Goal: Task Accomplishment & Management: Use online tool/utility

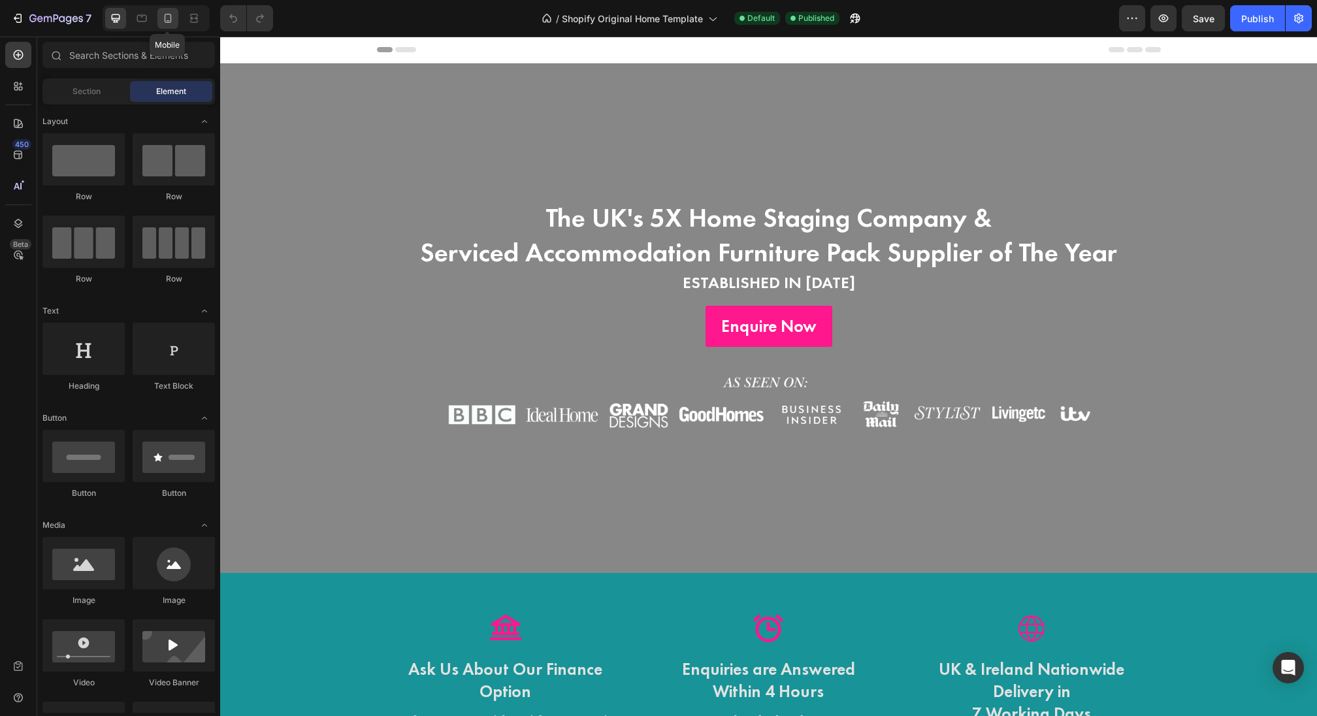
click at [172, 14] on icon at bounding box center [167, 18] width 13 height 13
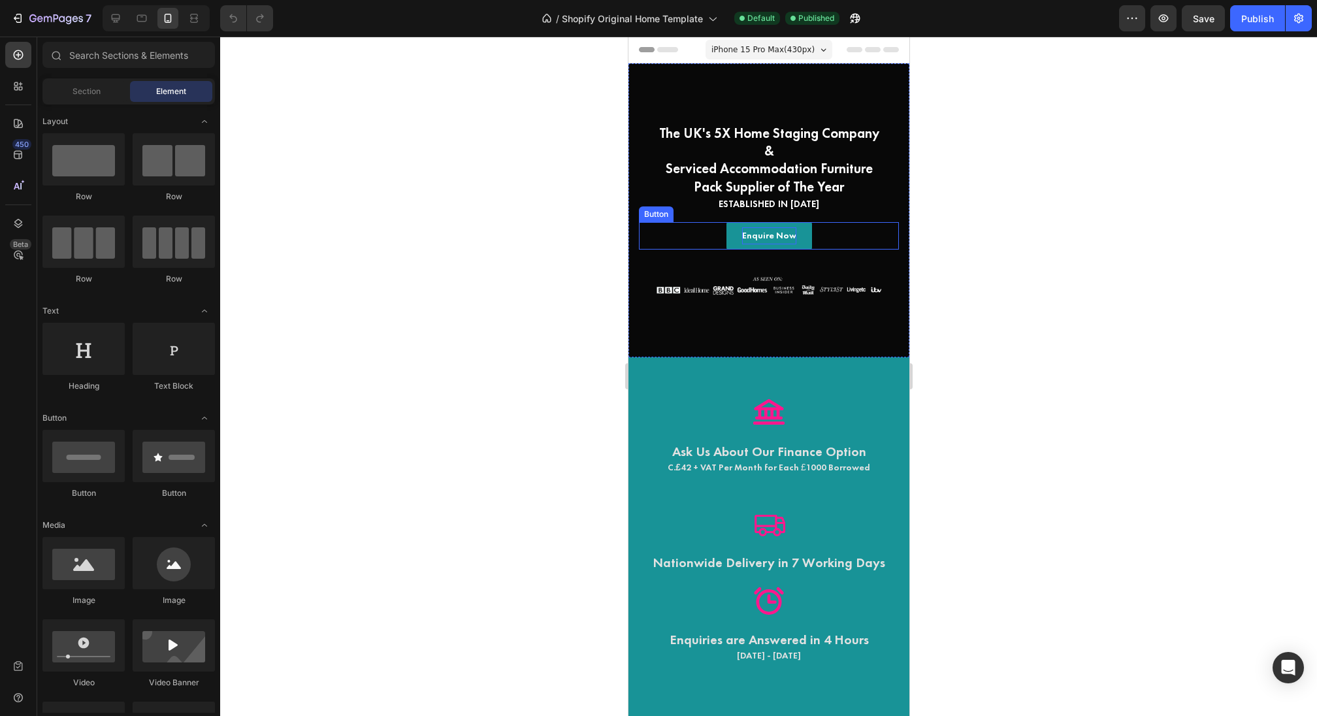
click at [760, 244] on p "Enquire Now" at bounding box center [768, 235] width 54 height 16
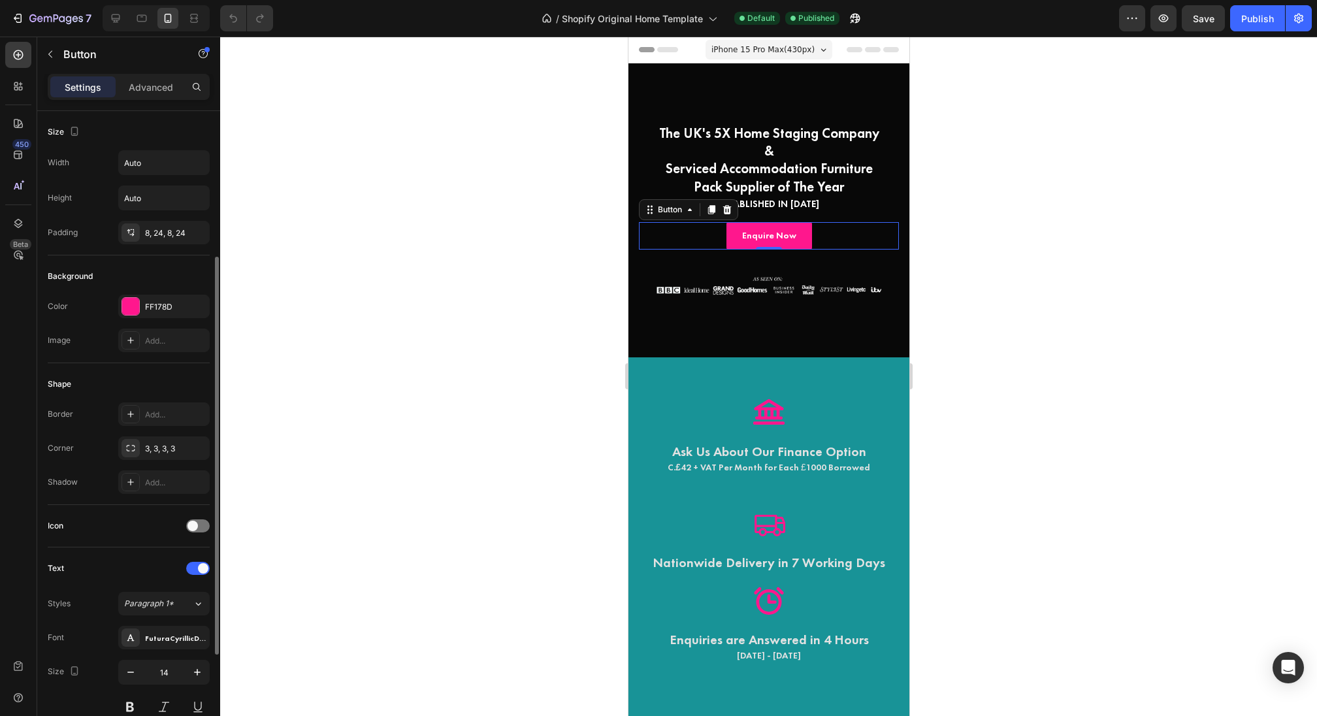
scroll to position [393, 0]
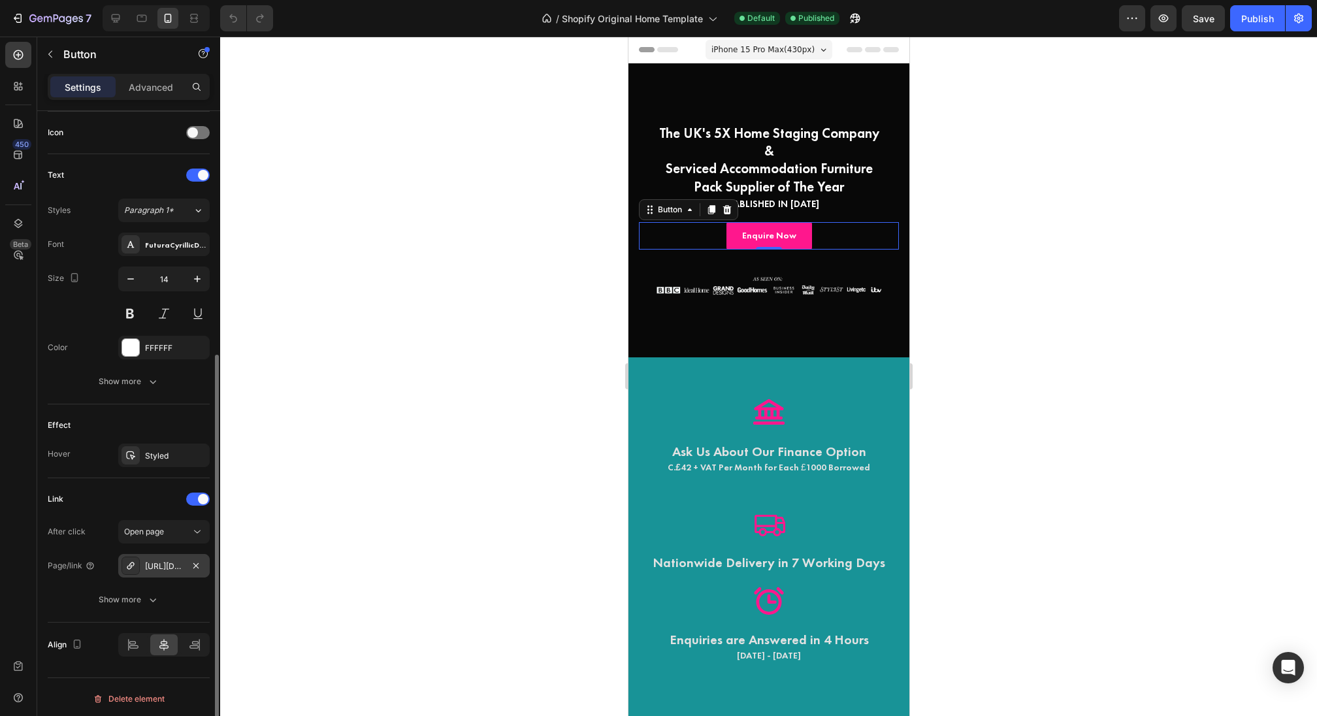
click at [170, 565] on div "[URL][DOMAIN_NAME]" at bounding box center [164, 567] width 38 height 12
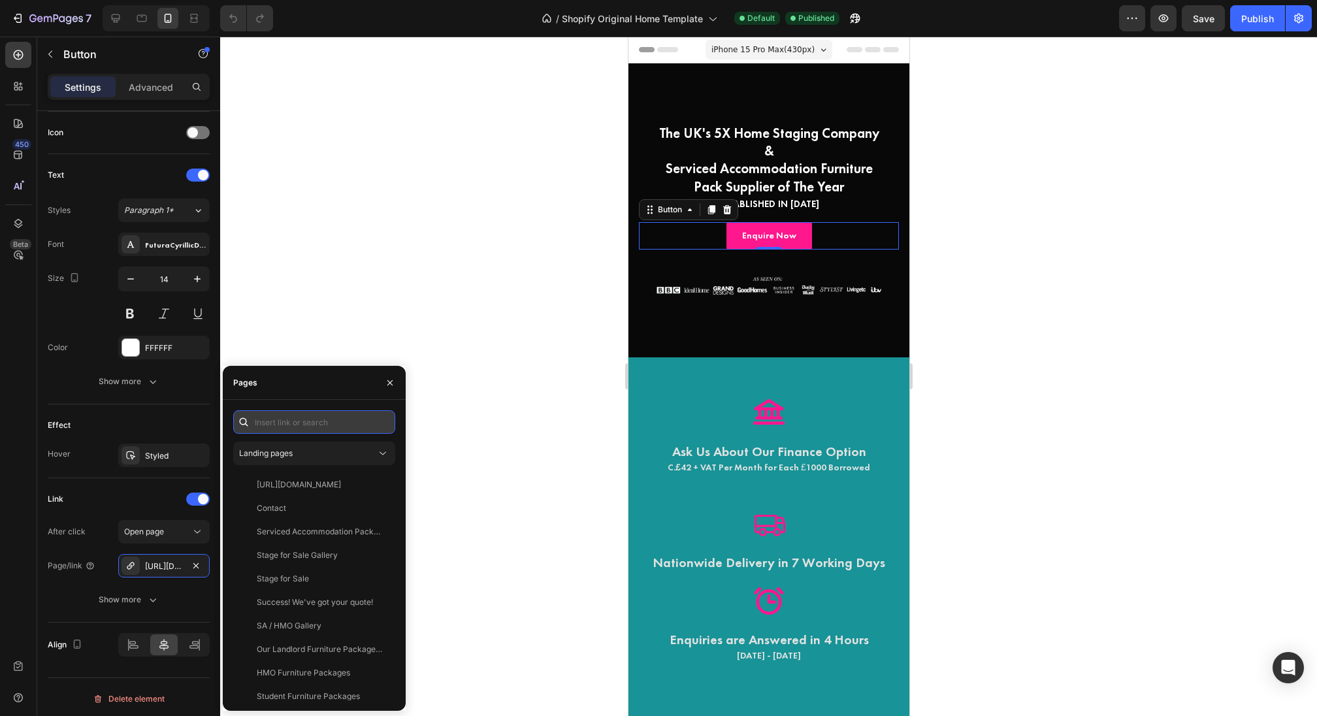
click at [305, 427] on input "text" at bounding box center [314, 422] width 162 height 24
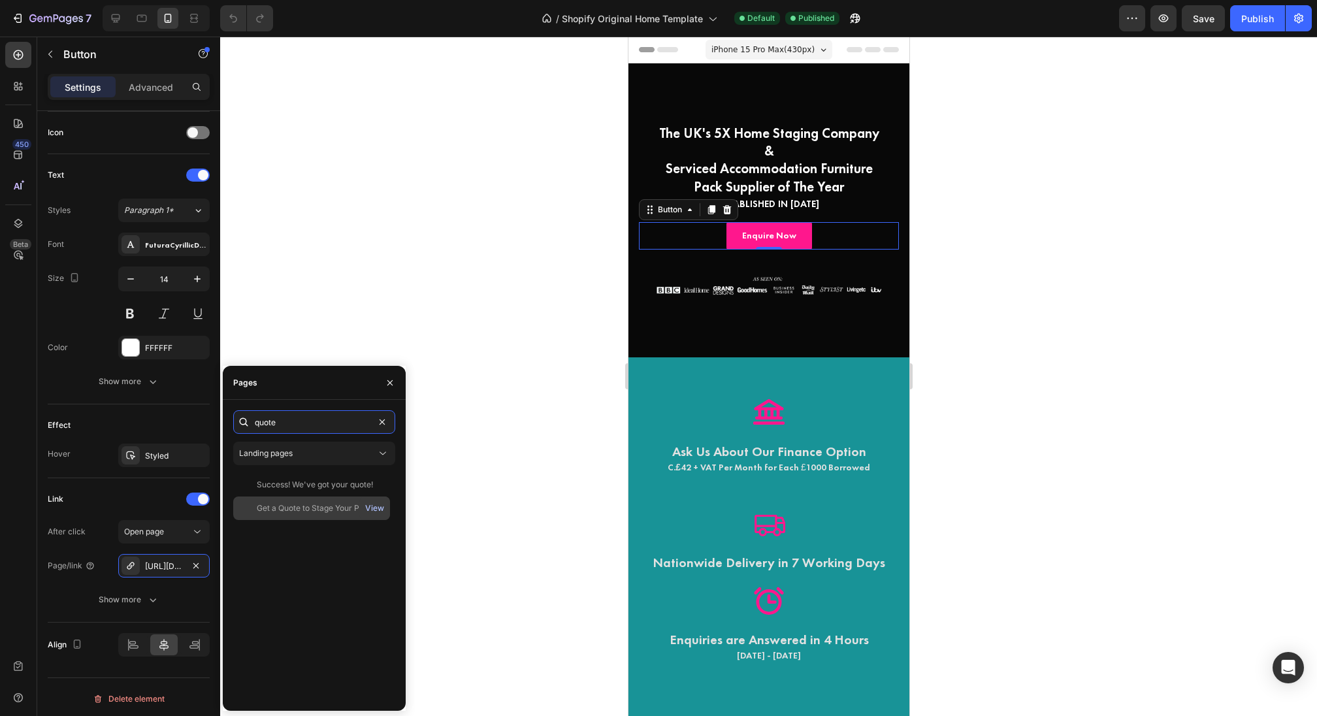
type input "quote"
click at [380, 510] on div "View" at bounding box center [374, 508] width 19 height 12
click at [299, 513] on div "Get a Quote to Stage Your Property" at bounding box center [319, 508] width 125 height 12
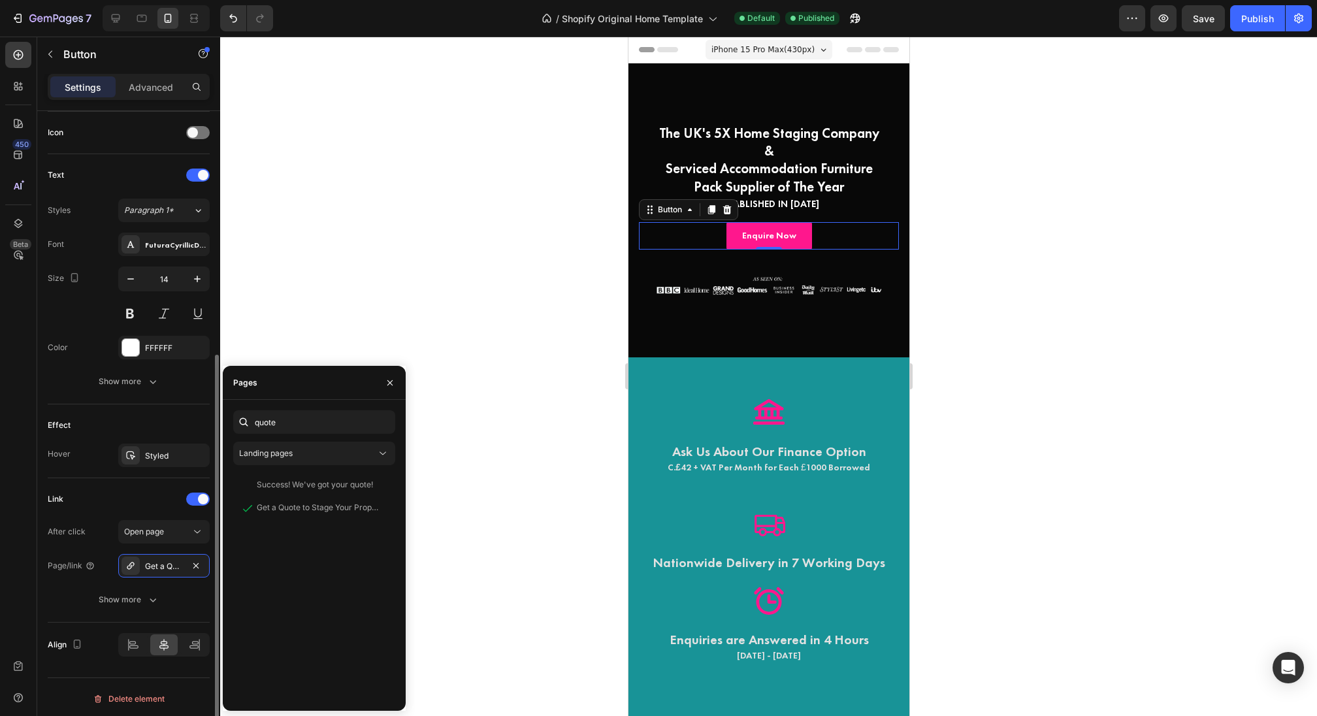
click at [134, 580] on div "After click Open page Page/link Get a Quote to Stage Your Property Show more" at bounding box center [129, 565] width 162 height 91
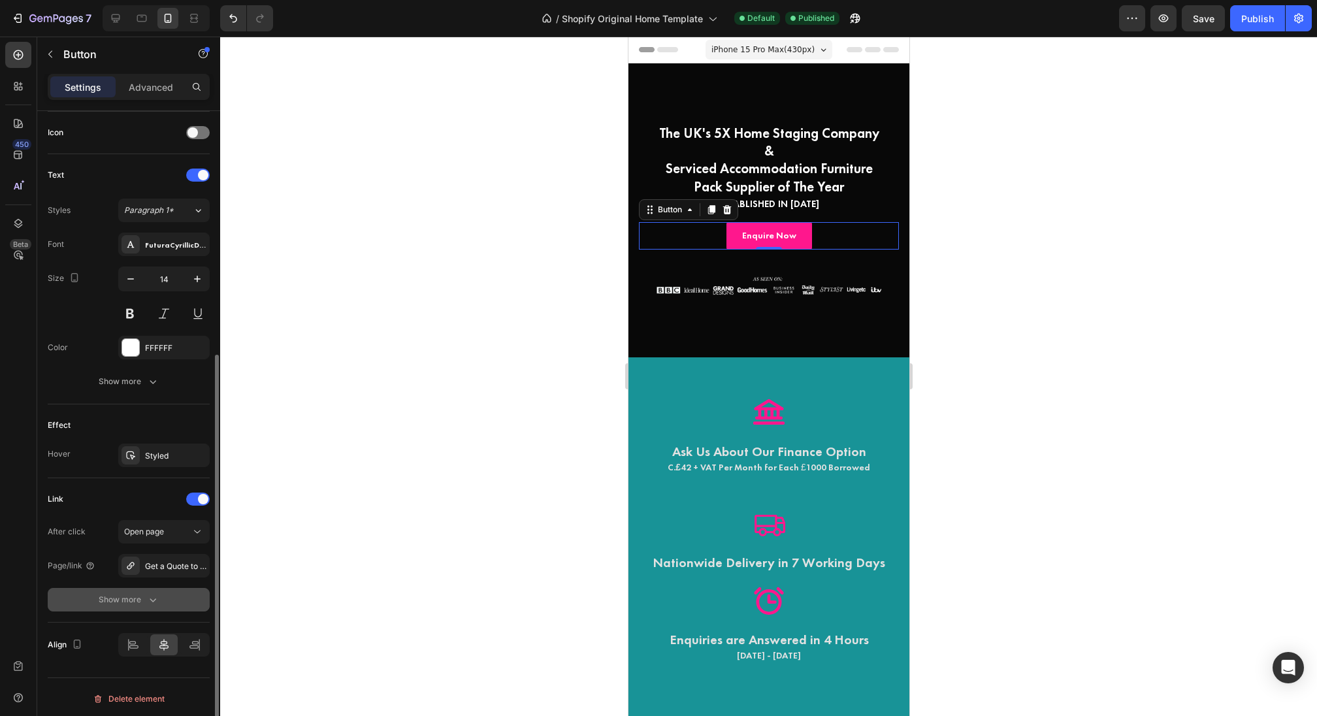
click at [137, 588] on button "Show more" at bounding box center [129, 600] width 162 height 24
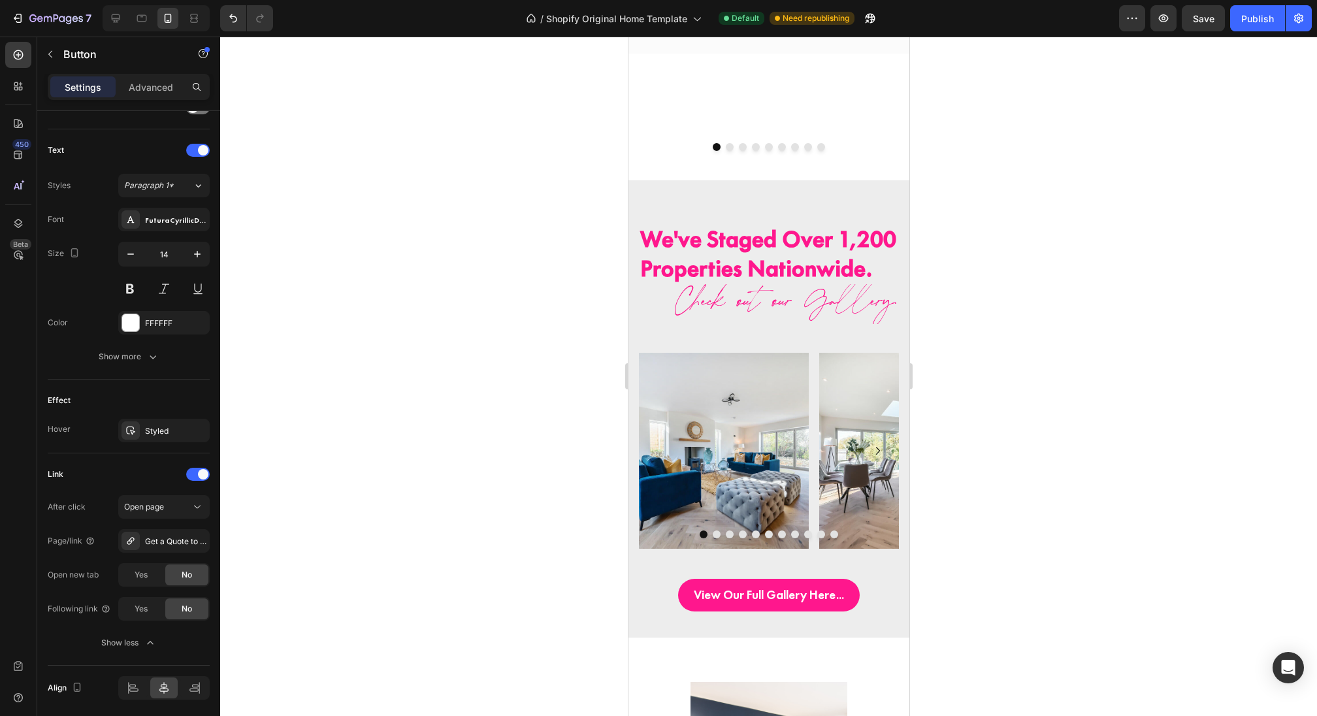
scroll to position [1030, 0]
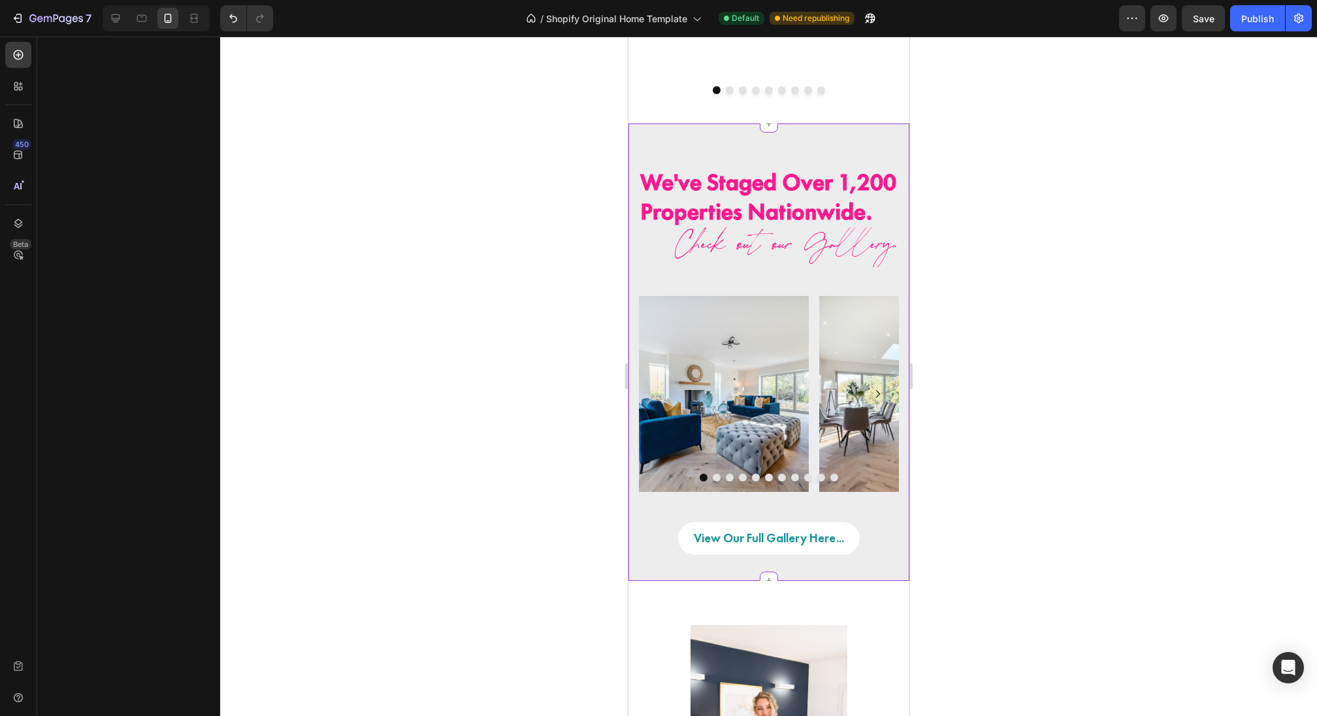
click at [790, 544] on p "View Our Full Gallery Here..." at bounding box center [768, 538] width 150 height 22
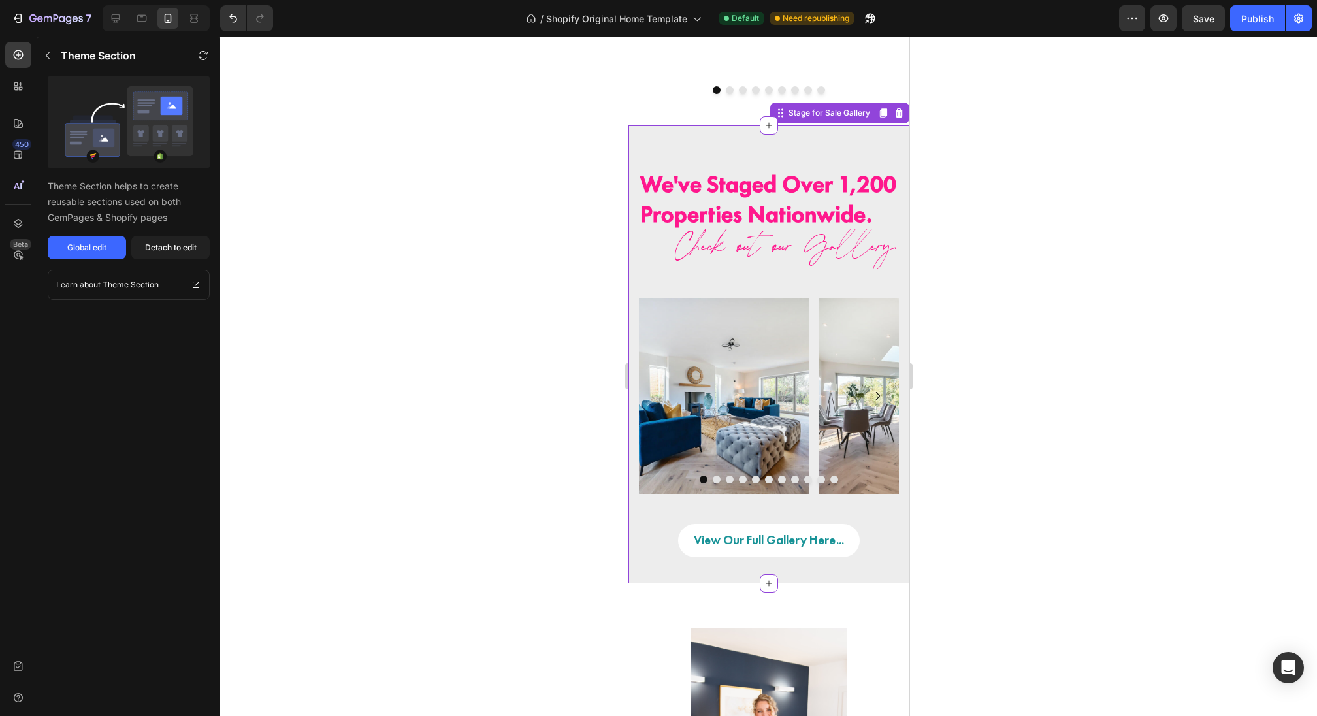
click at [777, 536] on p "View Our Full Gallery Here..." at bounding box center [768, 540] width 150 height 22
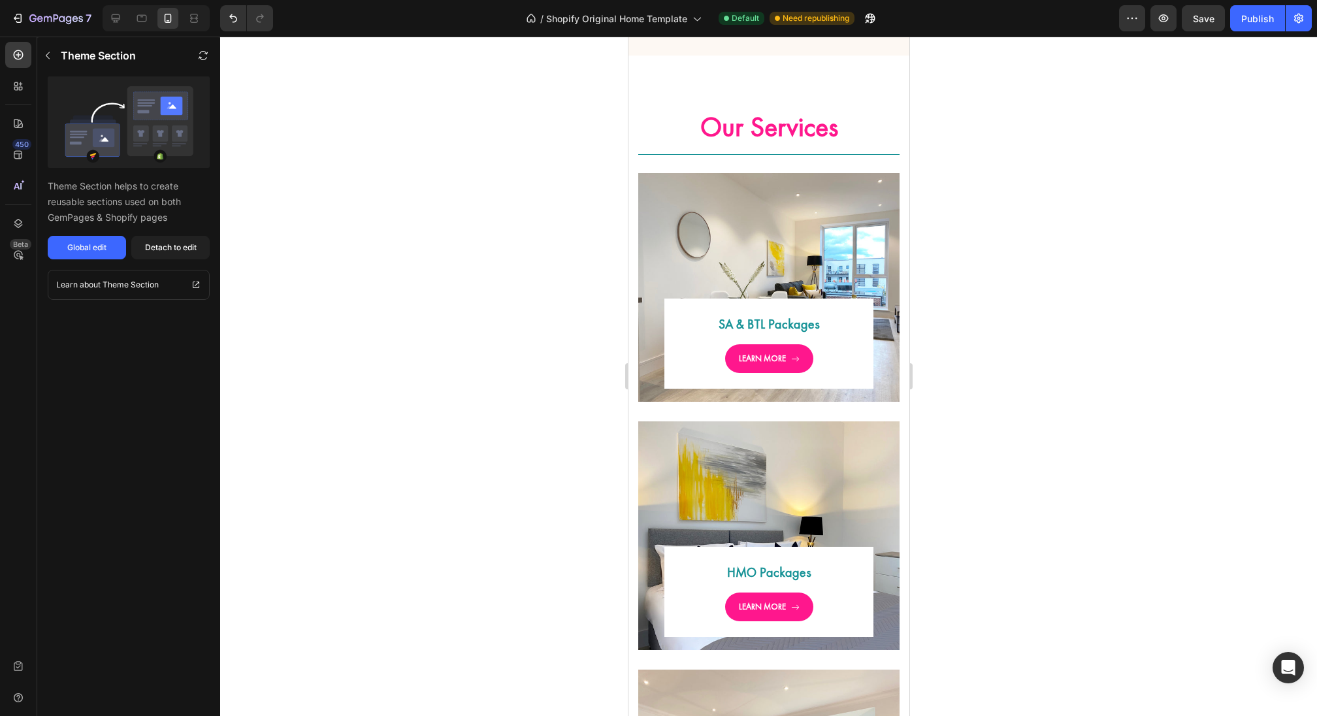
scroll to position [3338, 0]
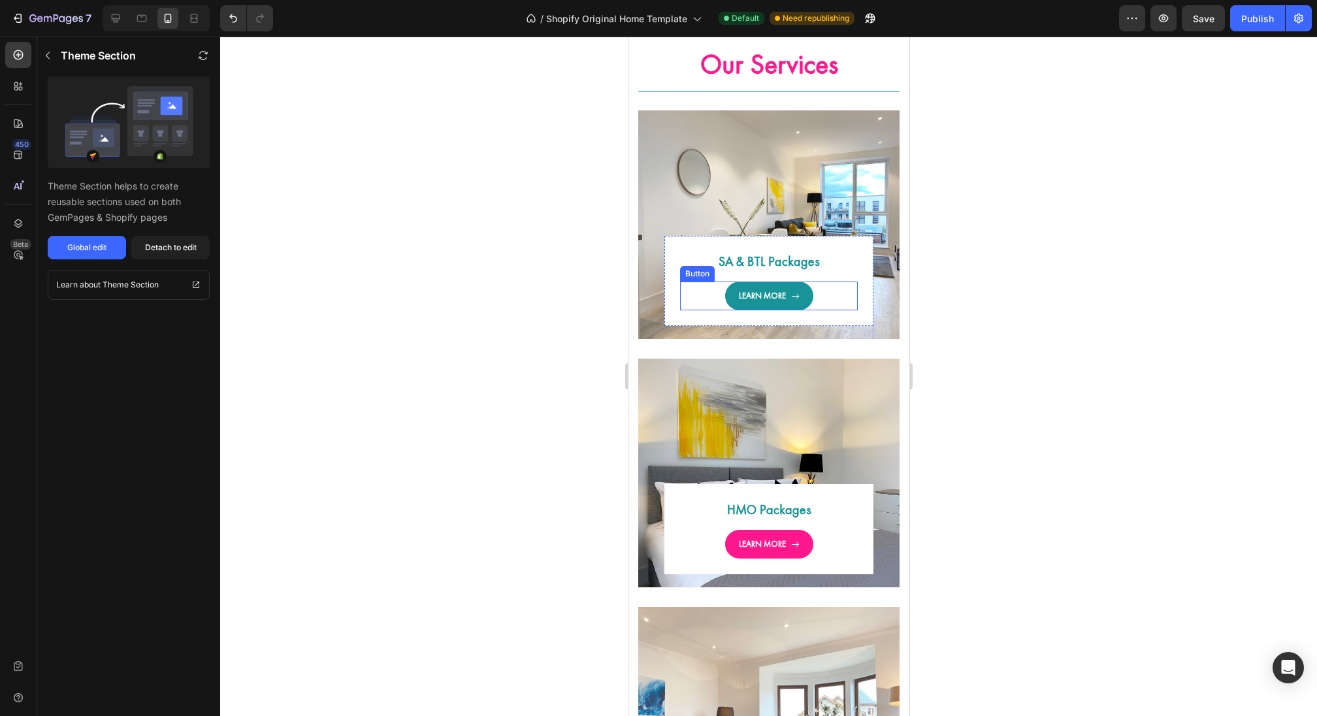
click at [789, 296] on div "LEARN MORE" at bounding box center [768, 295] width 61 height 13
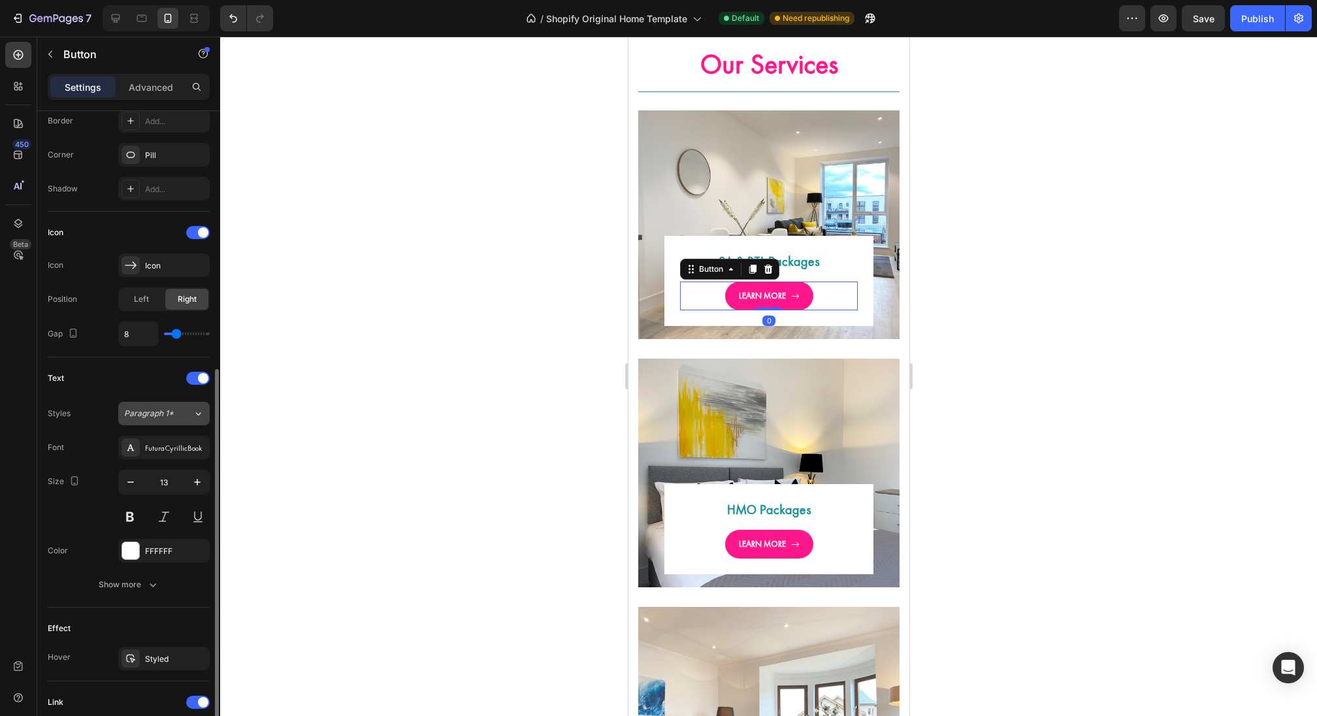
scroll to position [496, 0]
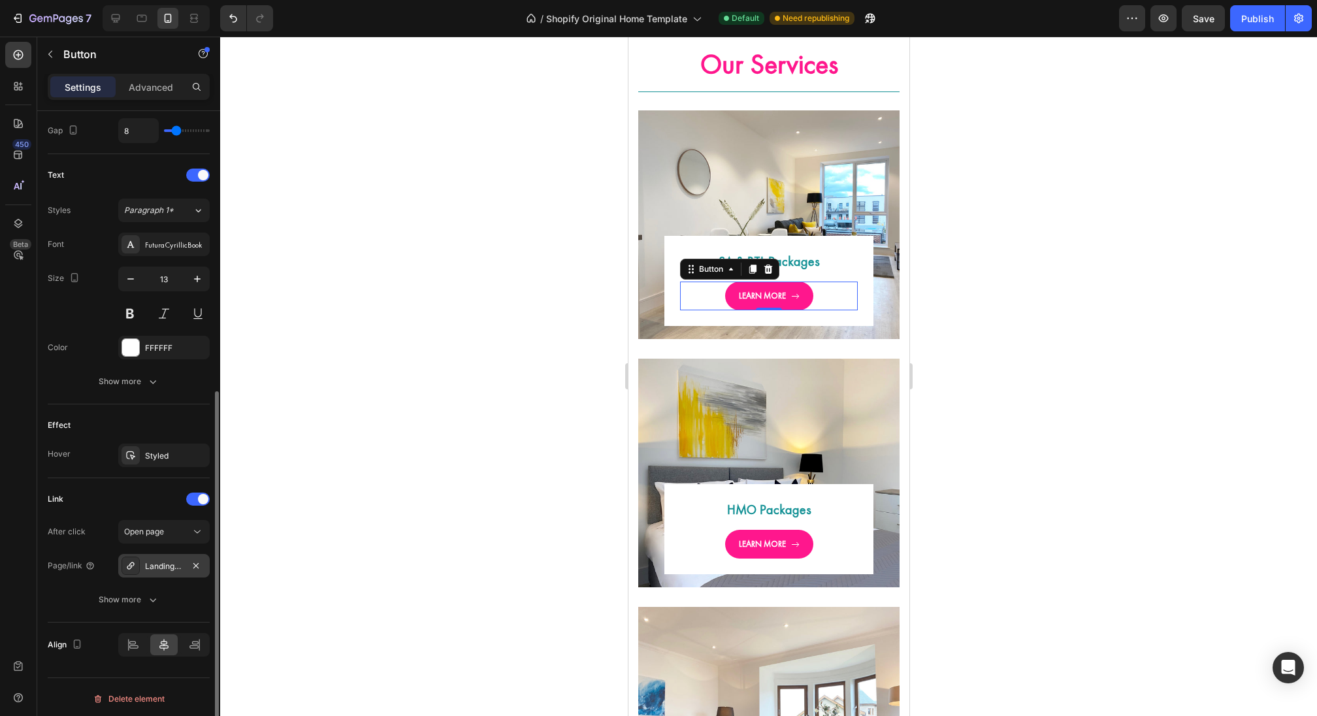
click at [179, 565] on div "Landing-page-jul-31-19-29-07" at bounding box center [164, 567] width 38 height 12
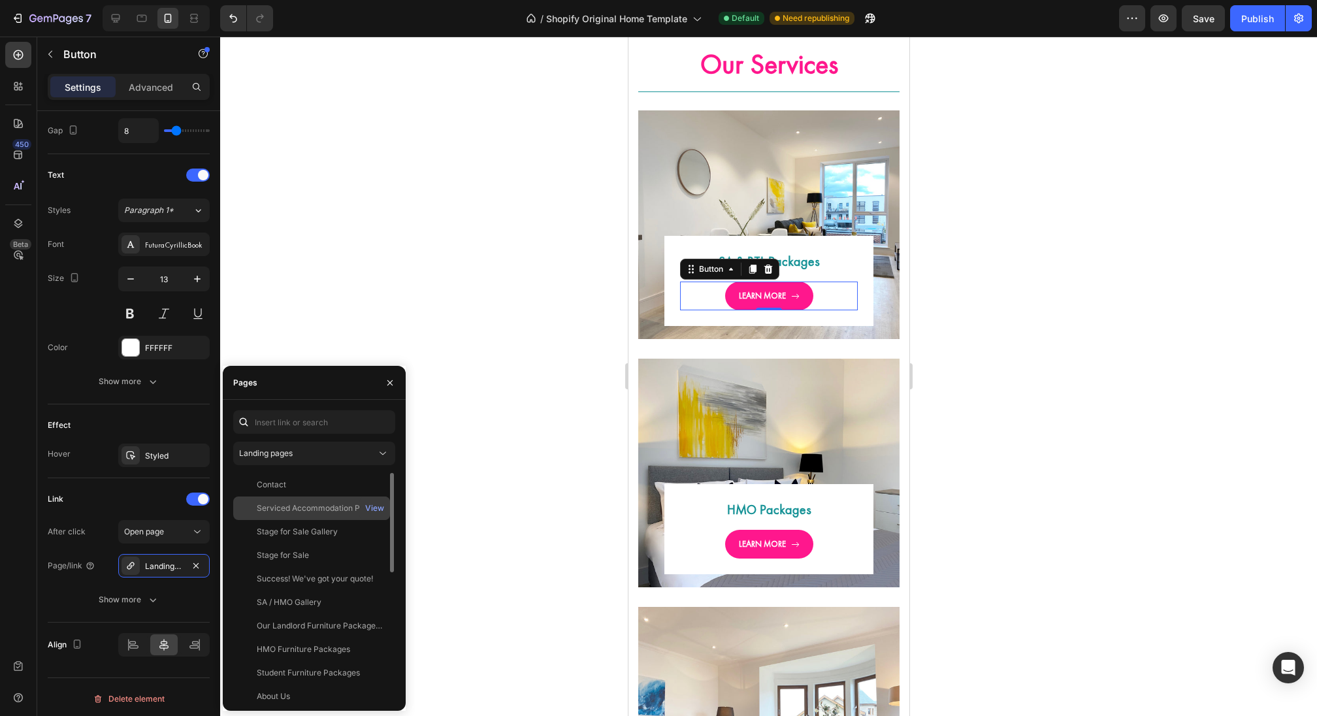
click at [293, 512] on div "Serviced Accommodation Packages" at bounding box center [319, 508] width 125 height 12
click at [753, 538] on p "LEARN MORE" at bounding box center [761, 544] width 47 height 13
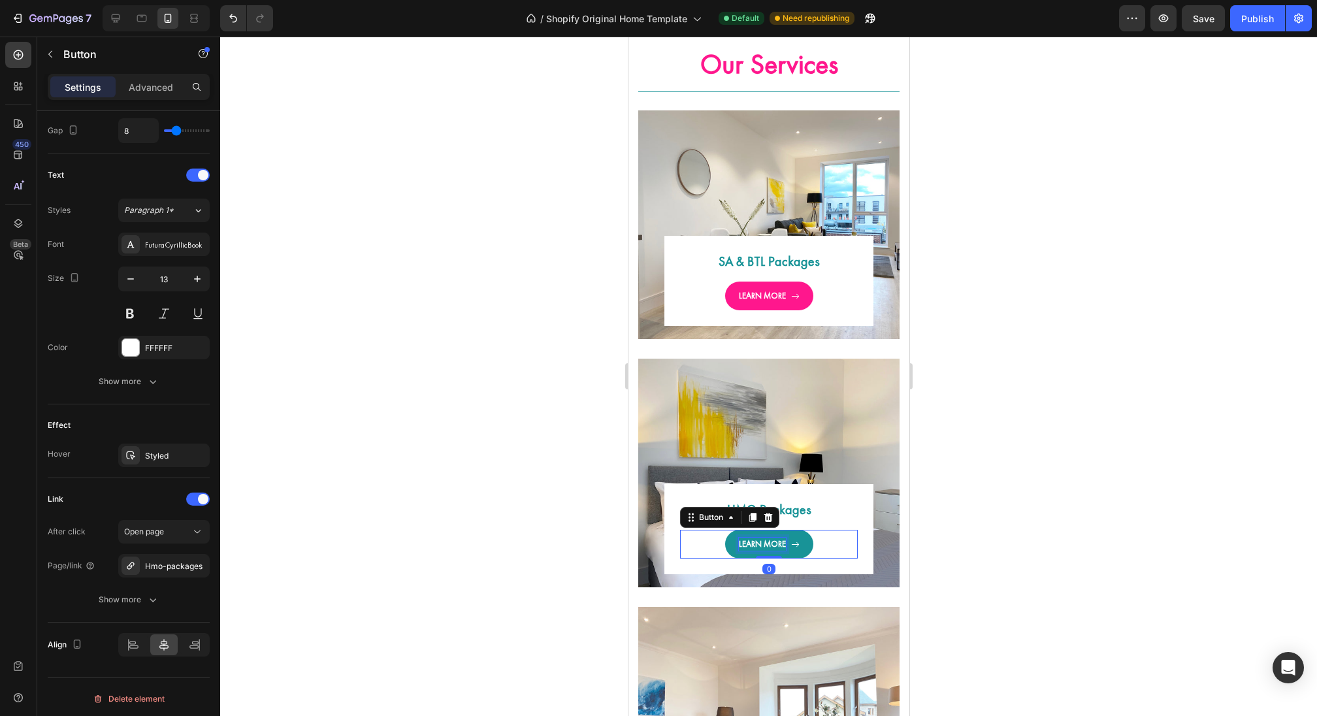
click at [747, 548] on p "LEARN MORE" at bounding box center [761, 544] width 47 height 13
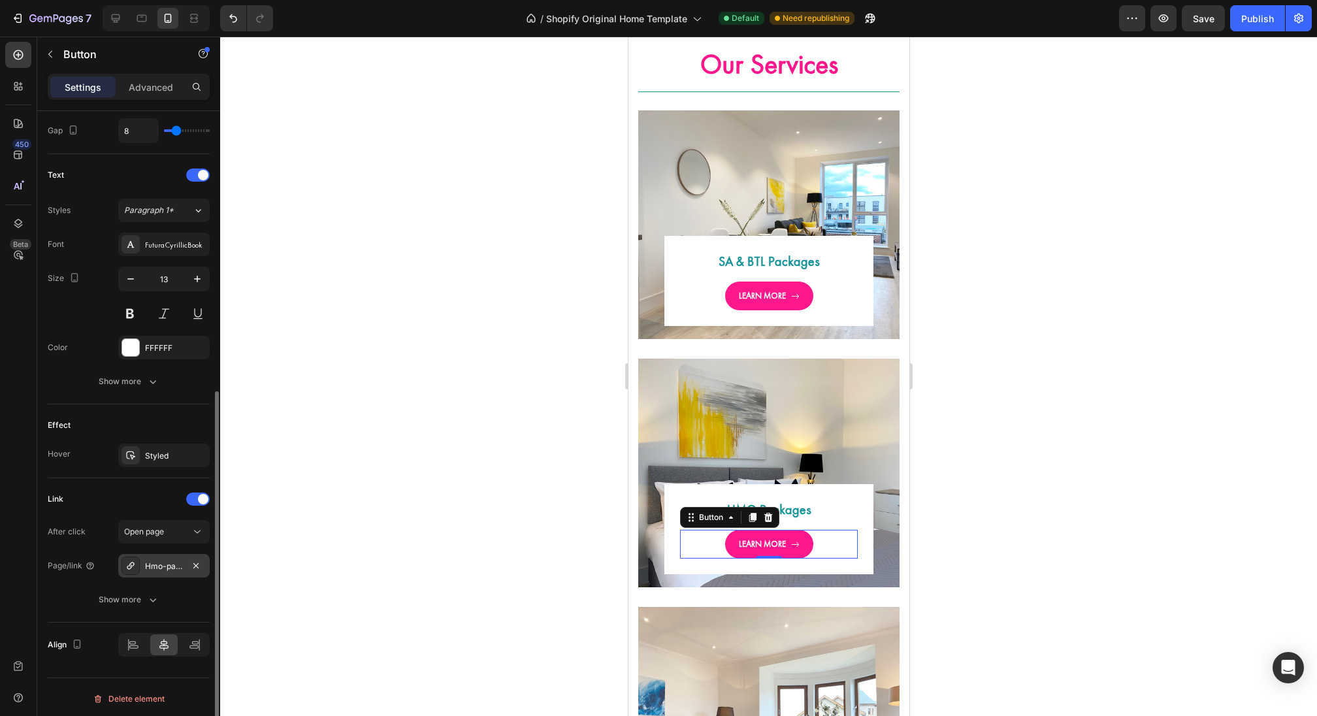
click at [174, 561] on div "Hmo-packages" at bounding box center [164, 567] width 38 height 12
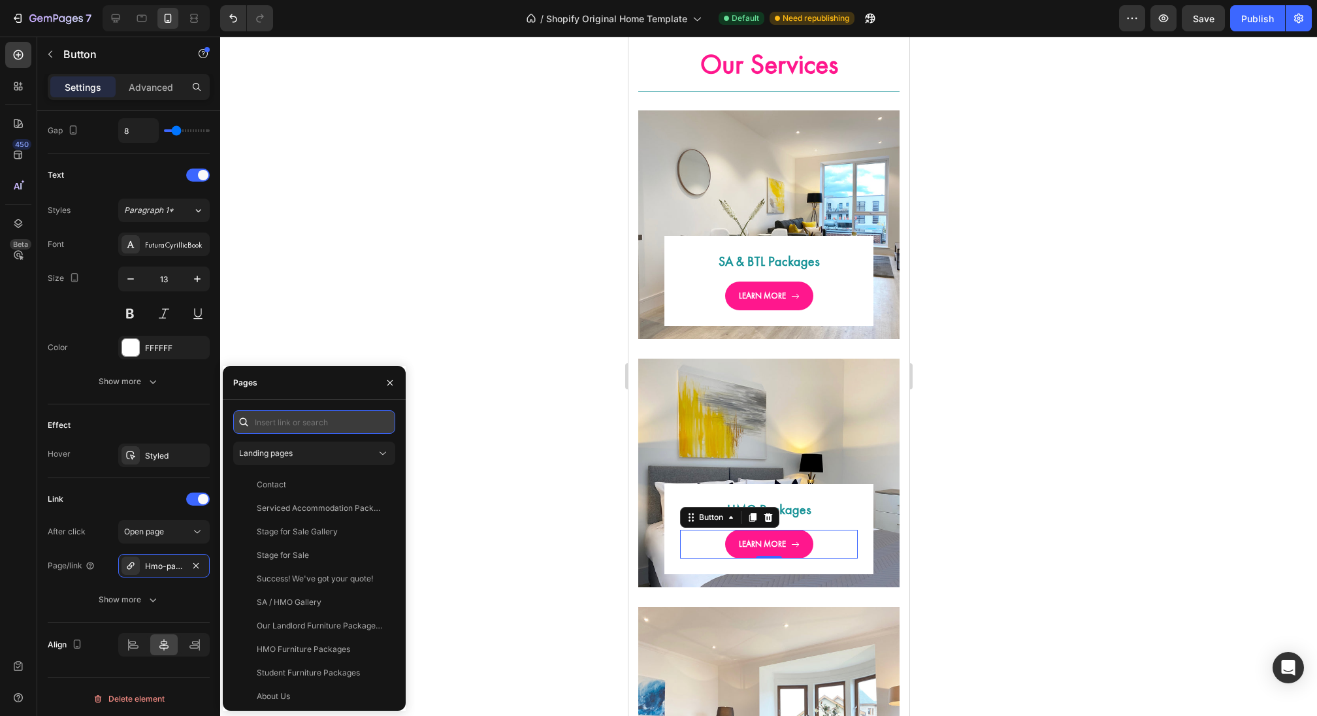
click at [321, 427] on input "text" at bounding box center [314, 422] width 162 height 24
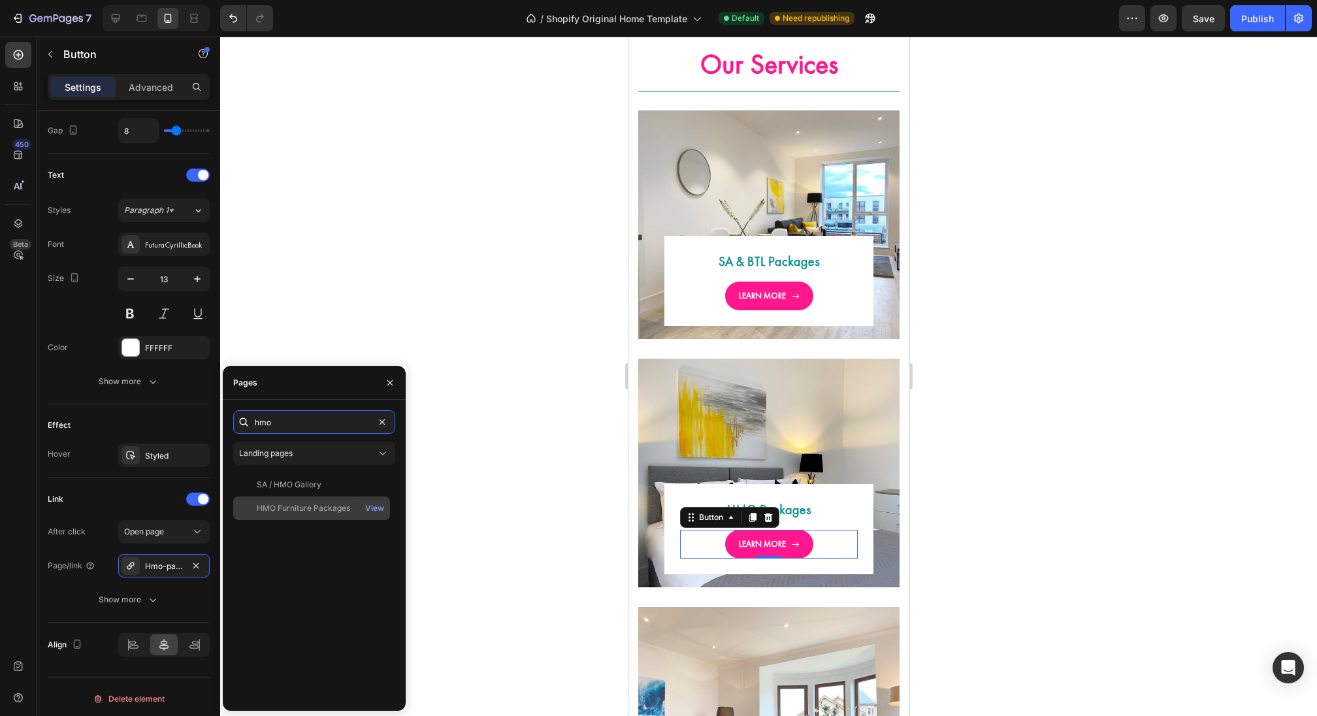
type input "hmo"
click at [311, 510] on div "HMO Furniture Packages" at bounding box center [303, 508] width 93 height 12
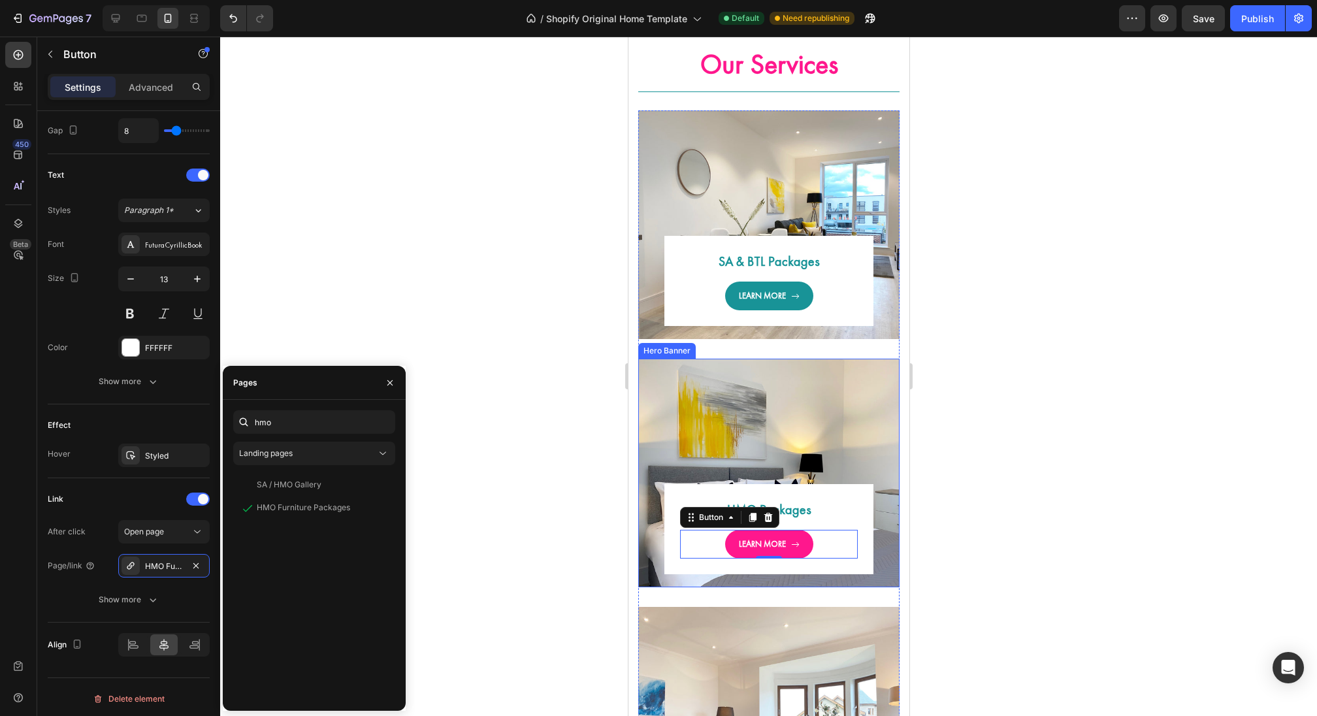
click at [775, 302] on link "LEARN MORE" at bounding box center [768, 296] width 88 height 29
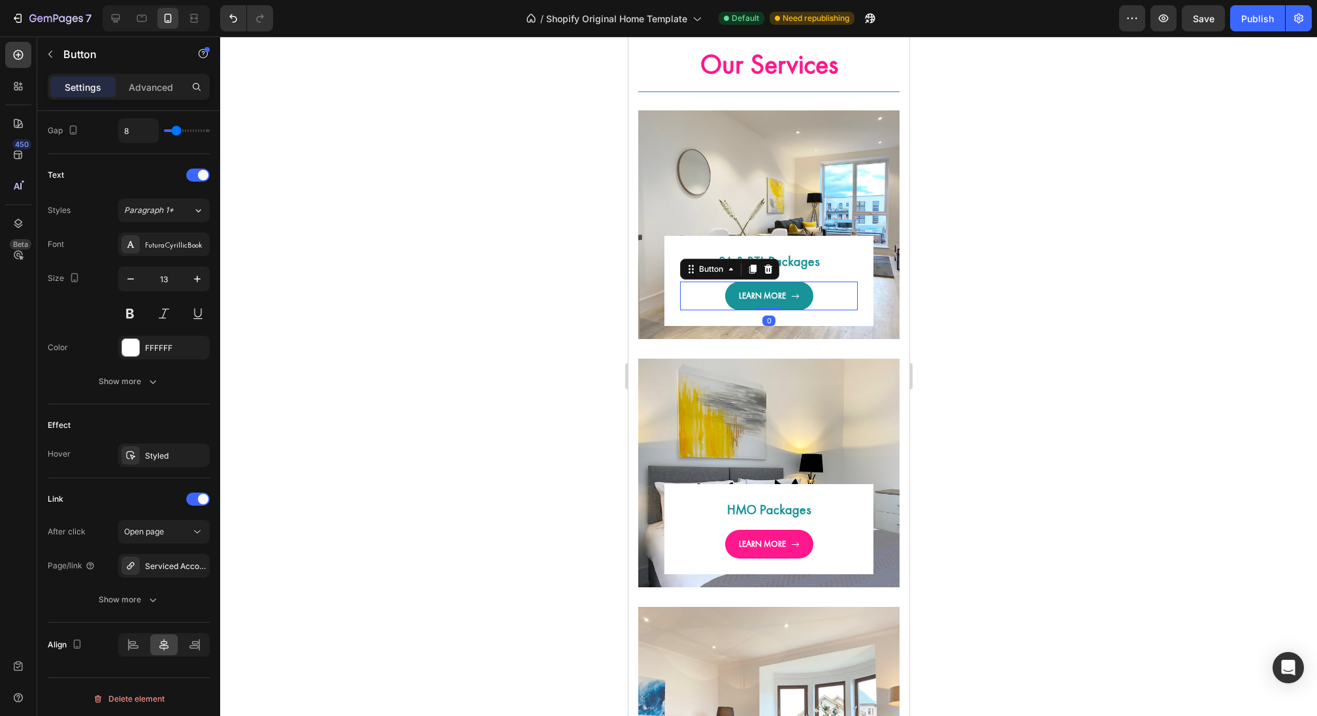
click at [775, 302] on link "LEARN MORE" at bounding box center [768, 296] width 88 height 29
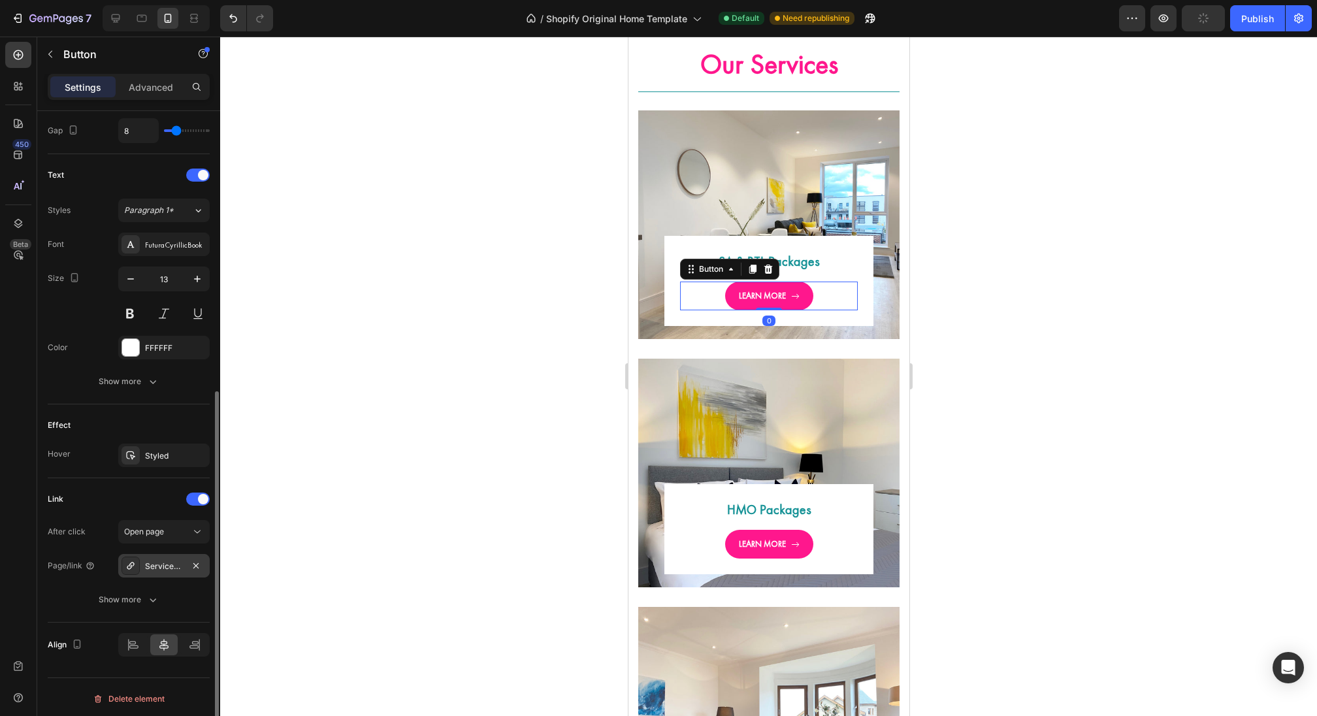
click at [172, 554] on div "Serviced Accommodation Packages" at bounding box center [163, 566] width 91 height 24
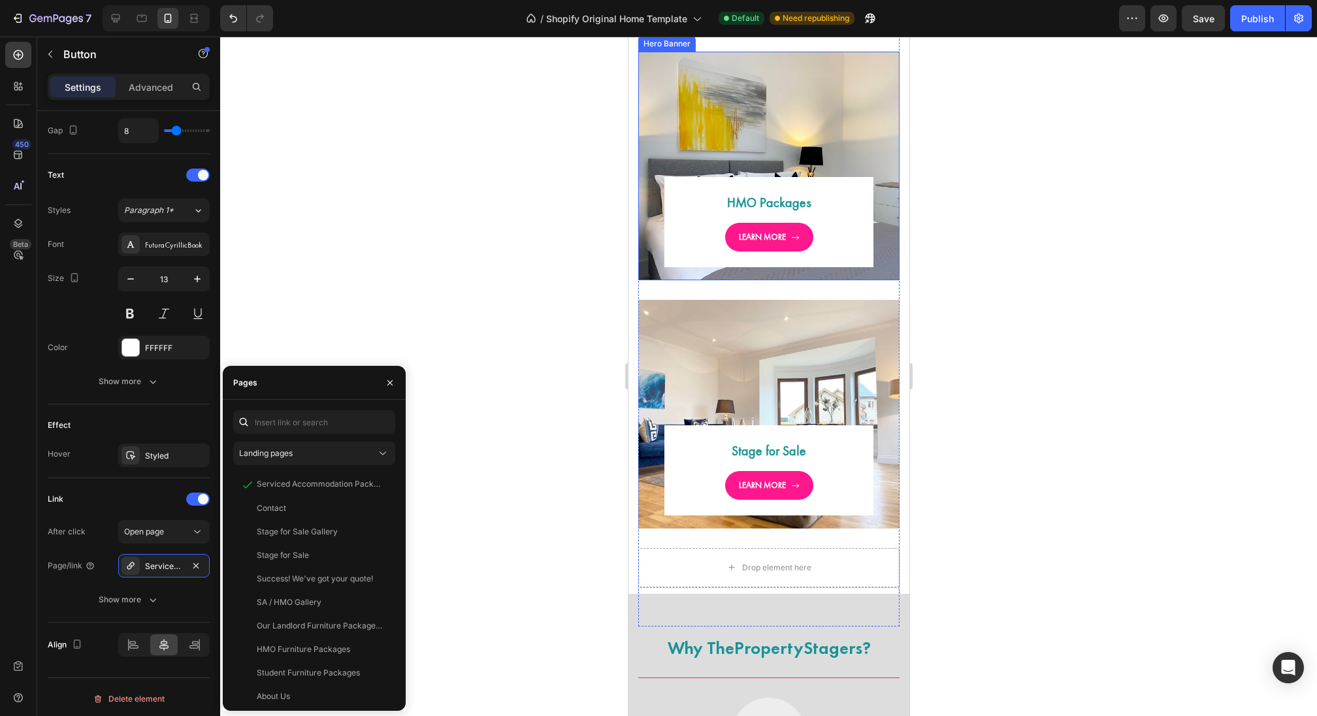
scroll to position [3647, 0]
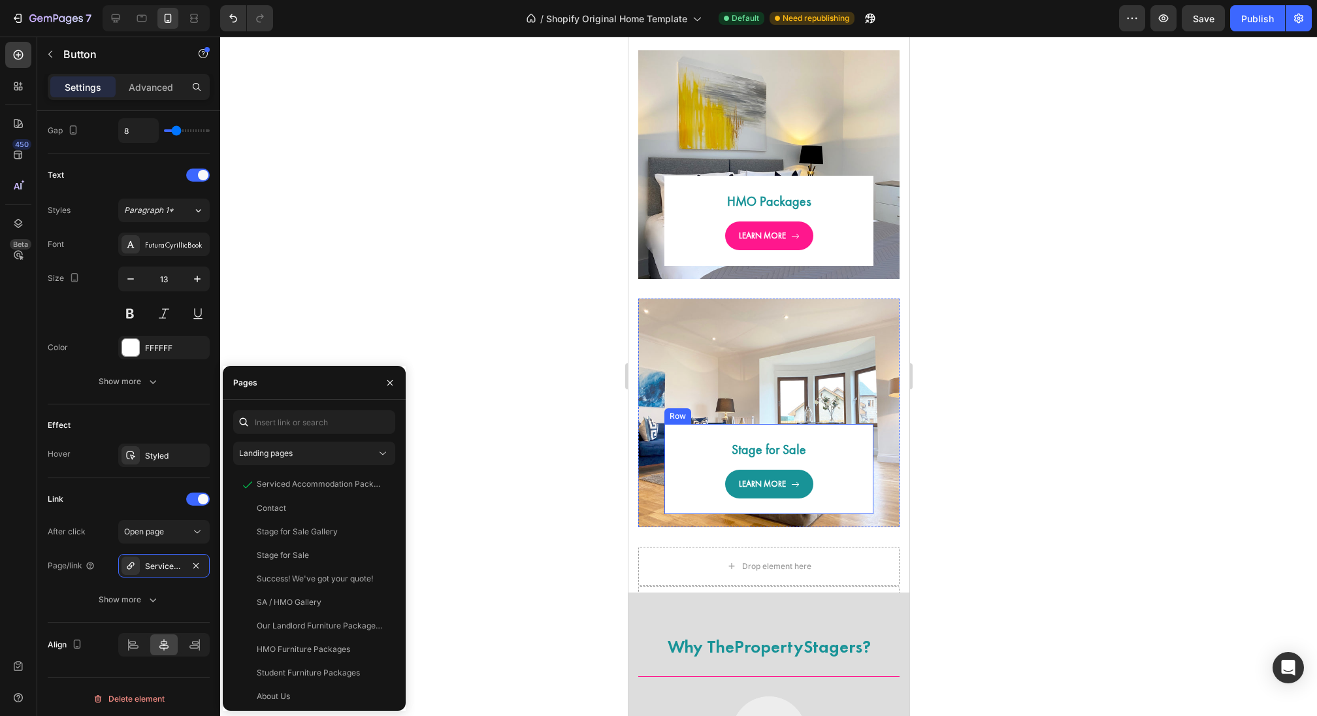
click at [783, 490] on link "LEARN MORE" at bounding box center [768, 484] width 88 height 29
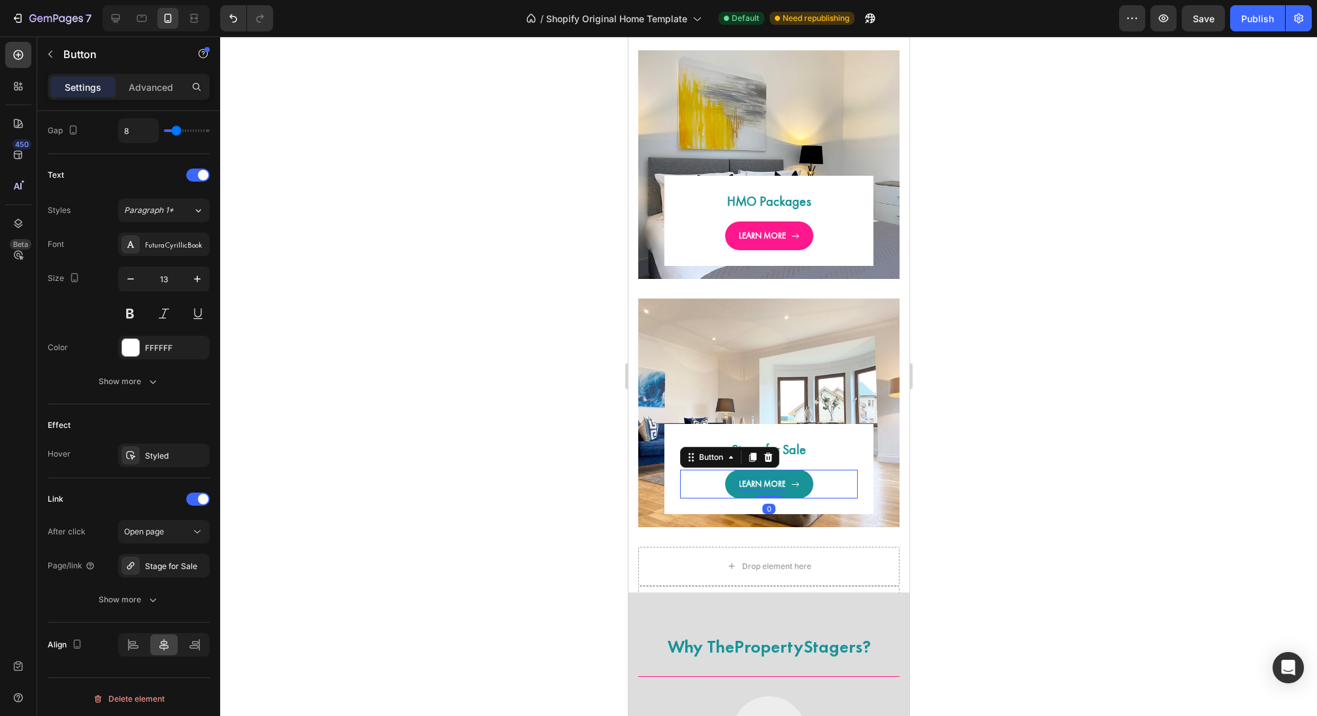
click at [767, 485] on p "LEARN MORE" at bounding box center [761, 484] width 47 height 13
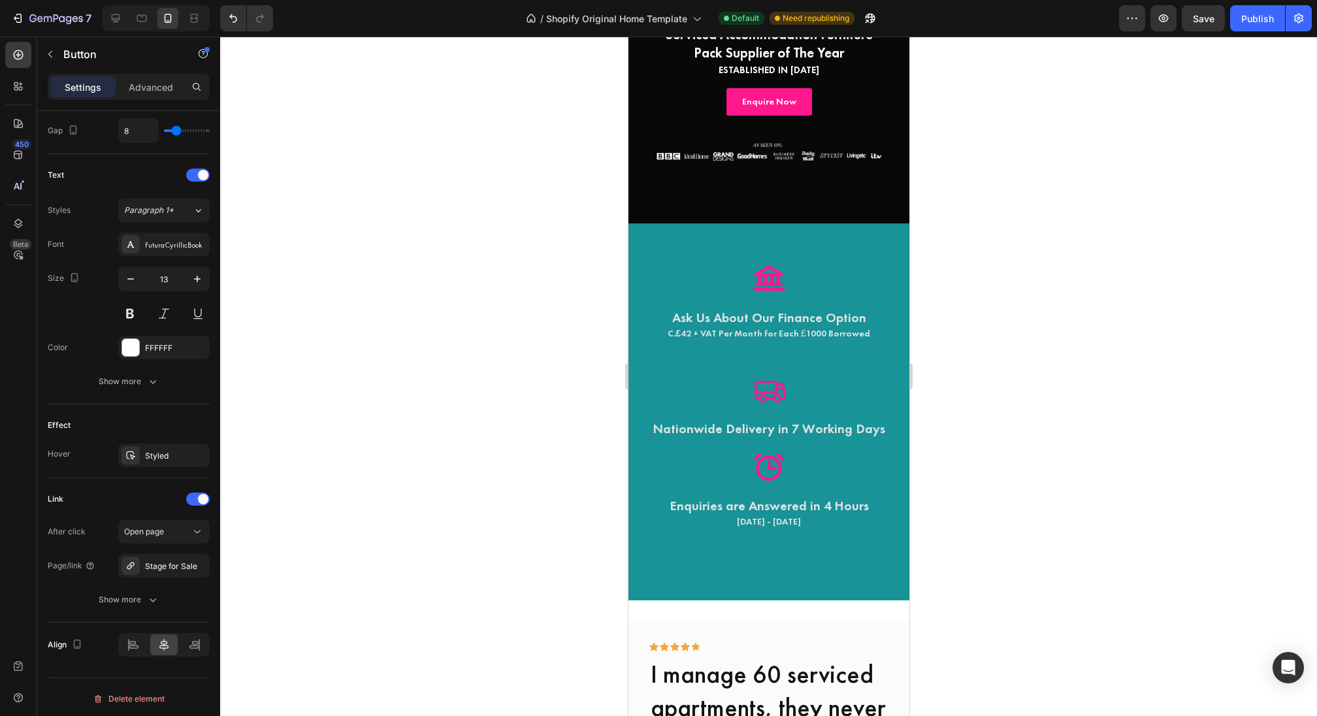
scroll to position [0, 0]
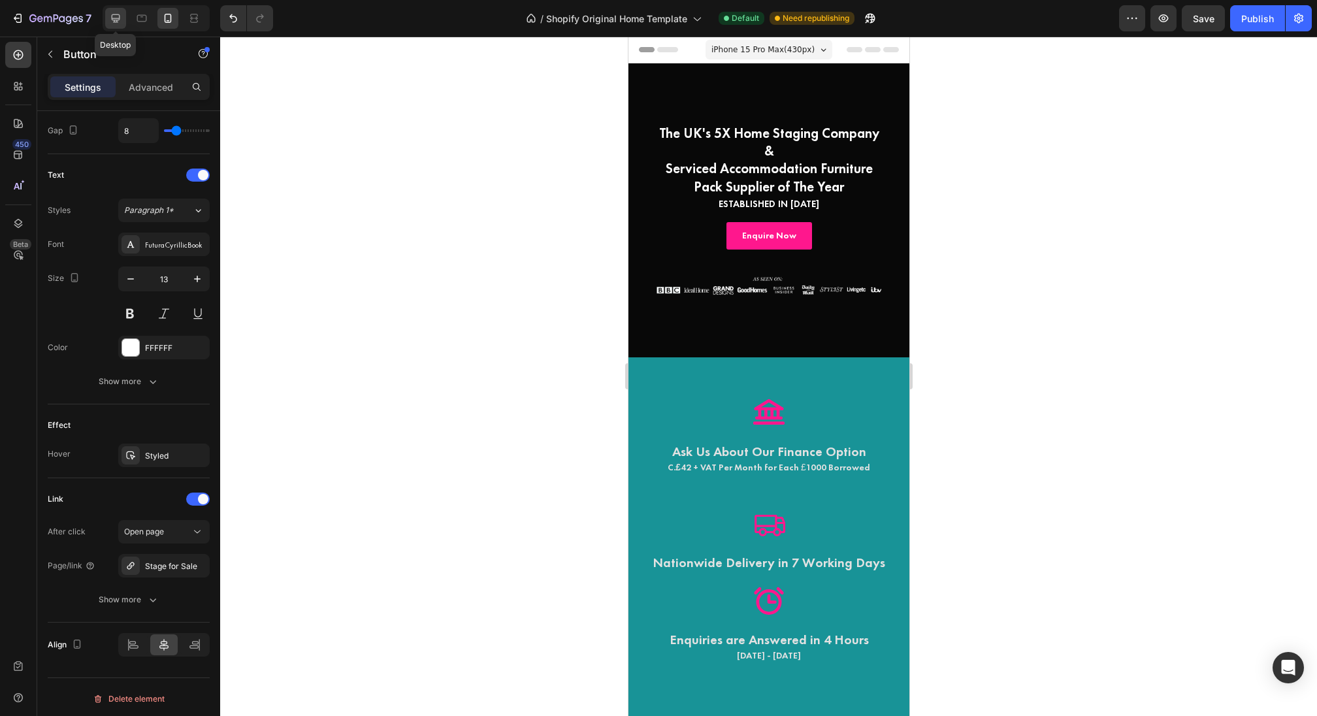
click at [112, 24] on icon at bounding box center [115, 18] width 13 height 13
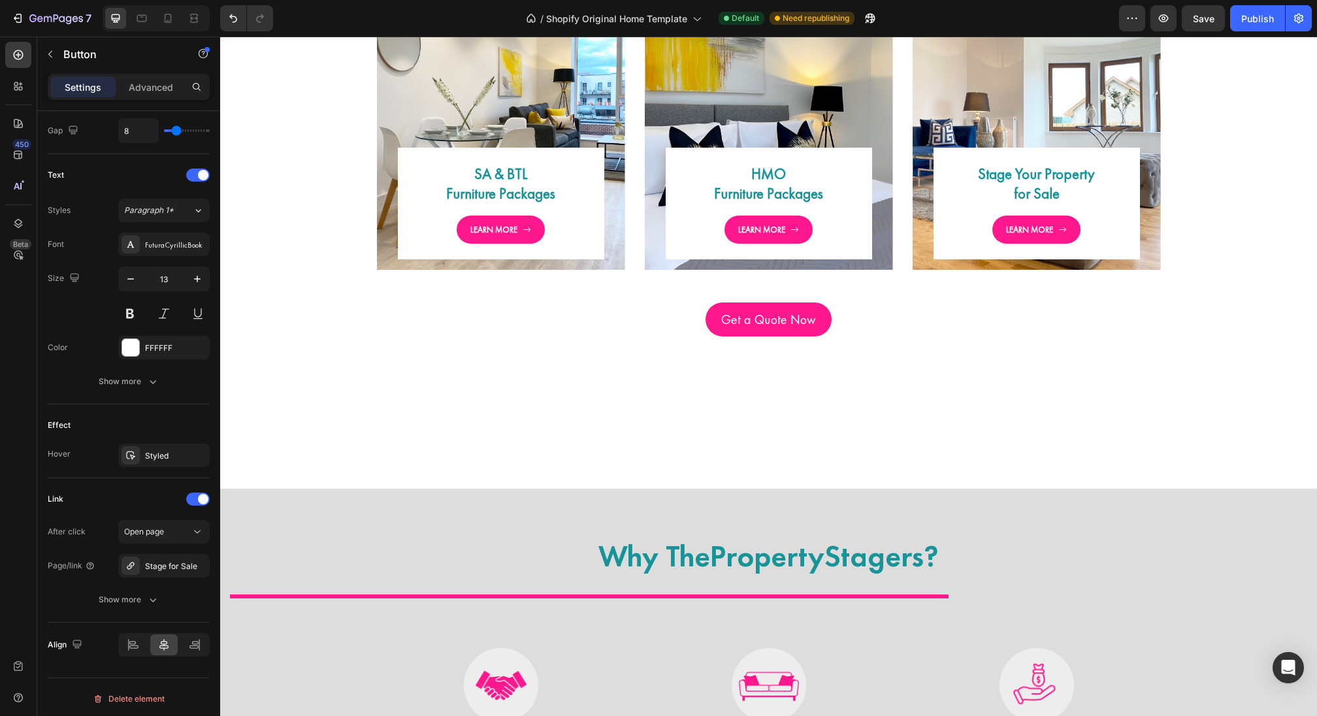
scroll to position [3236, 0]
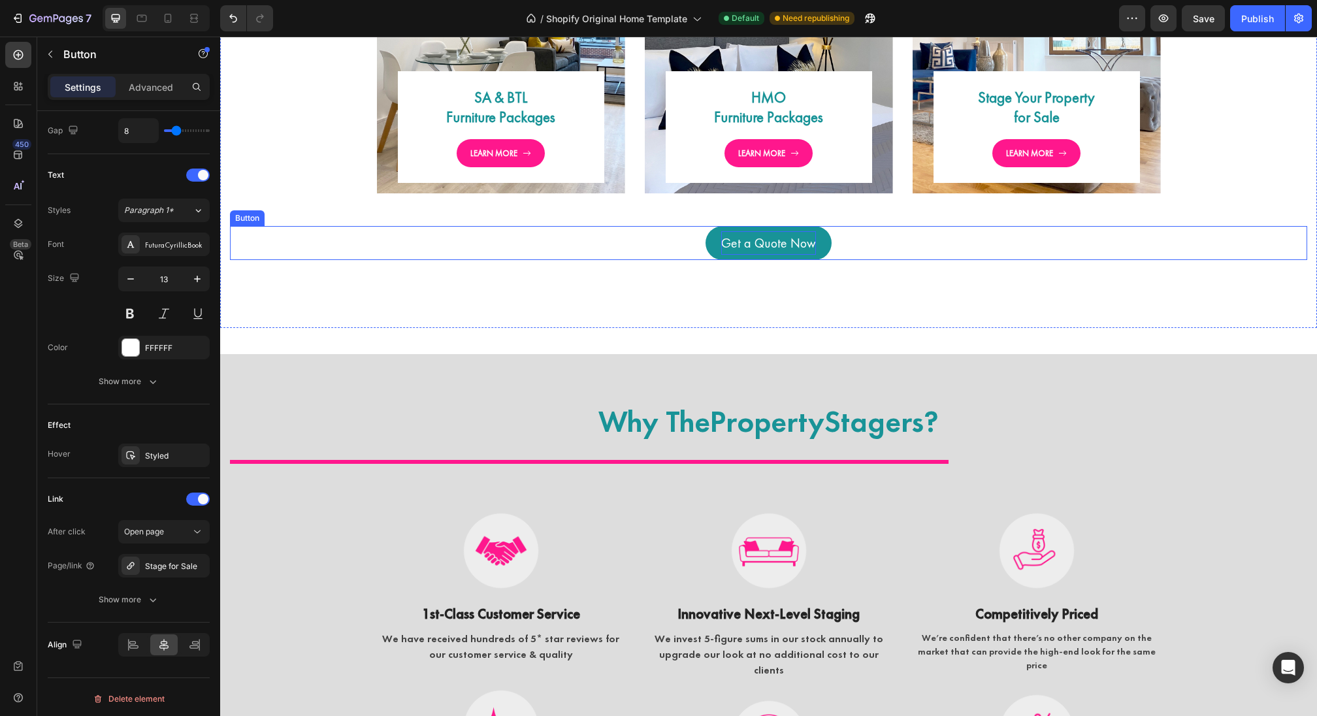
click at [775, 243] on p "Get a Quote Now" at bounding box center [768, 243] width 95 height 24
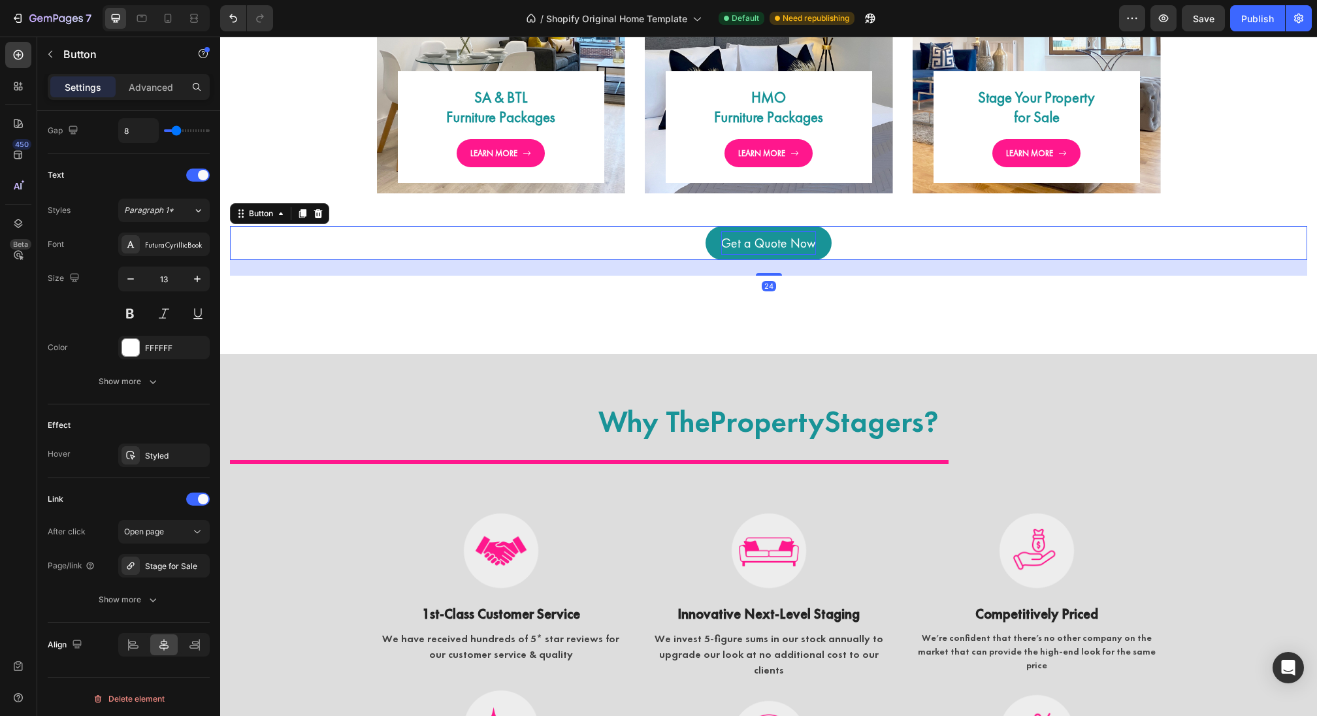
scroll to position [393, 0]
click at [775, 244] on p "Get a Quote Now" at bounding box center [768, 243] width 95 height 24
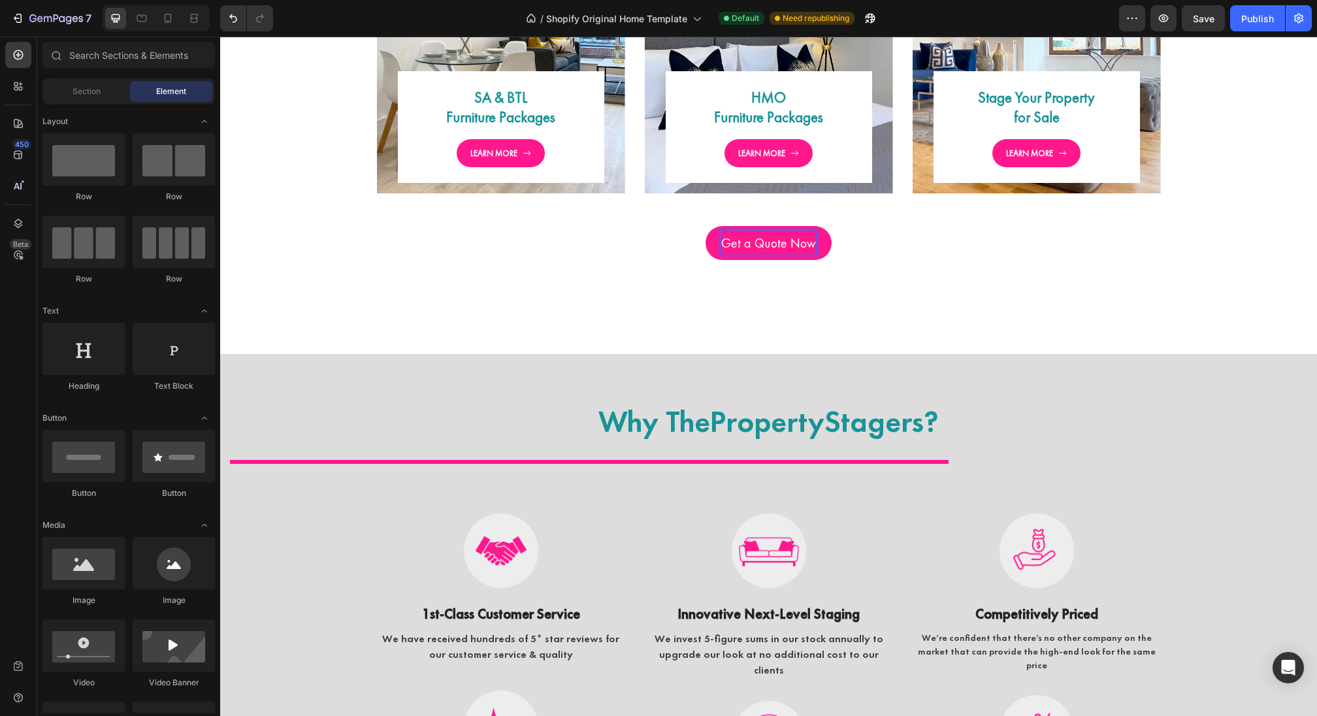
click at [826, 239] on link "Get a Quote Now" at bounding box center [769, 243] width 126 height 34
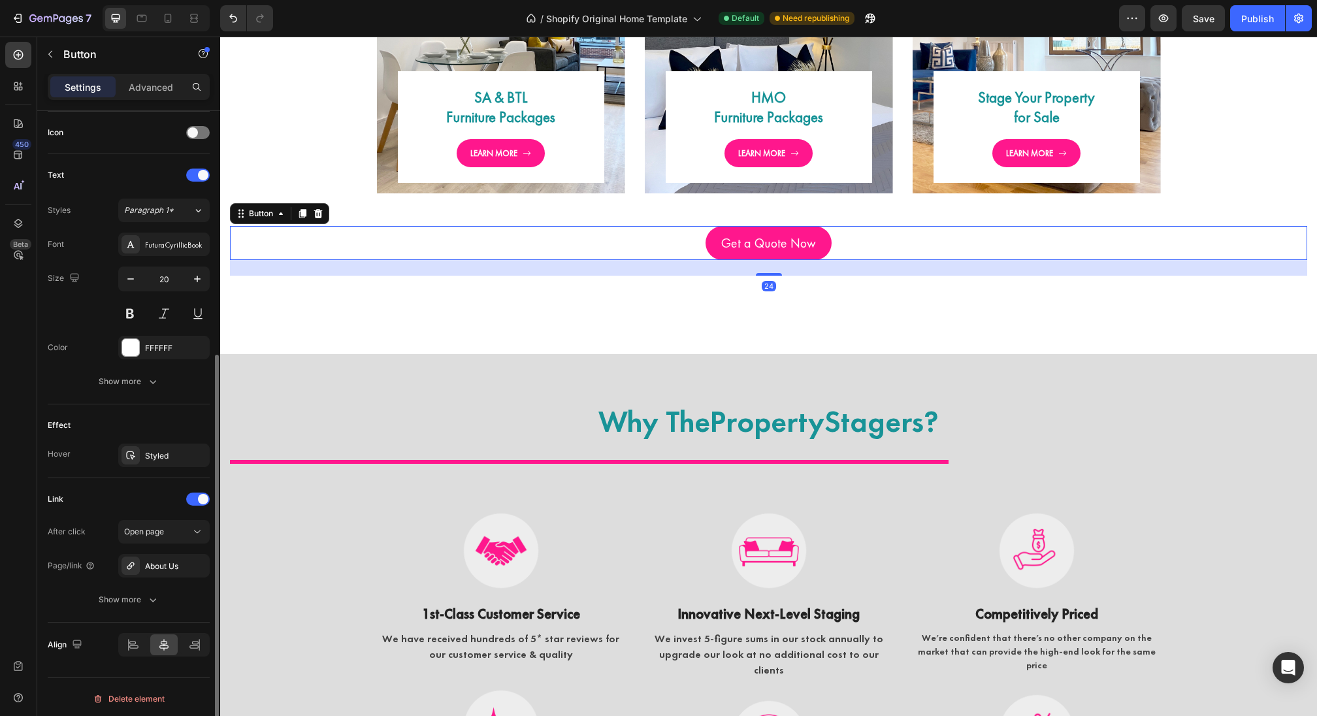
click at [161, 574] on div "After click Open page Page/link About Us Show more" at bounding box center [129, 565] width 162 height 91
click at [165, 562] on div "About Us" at bounding box center [164, 567] width 38 height 12
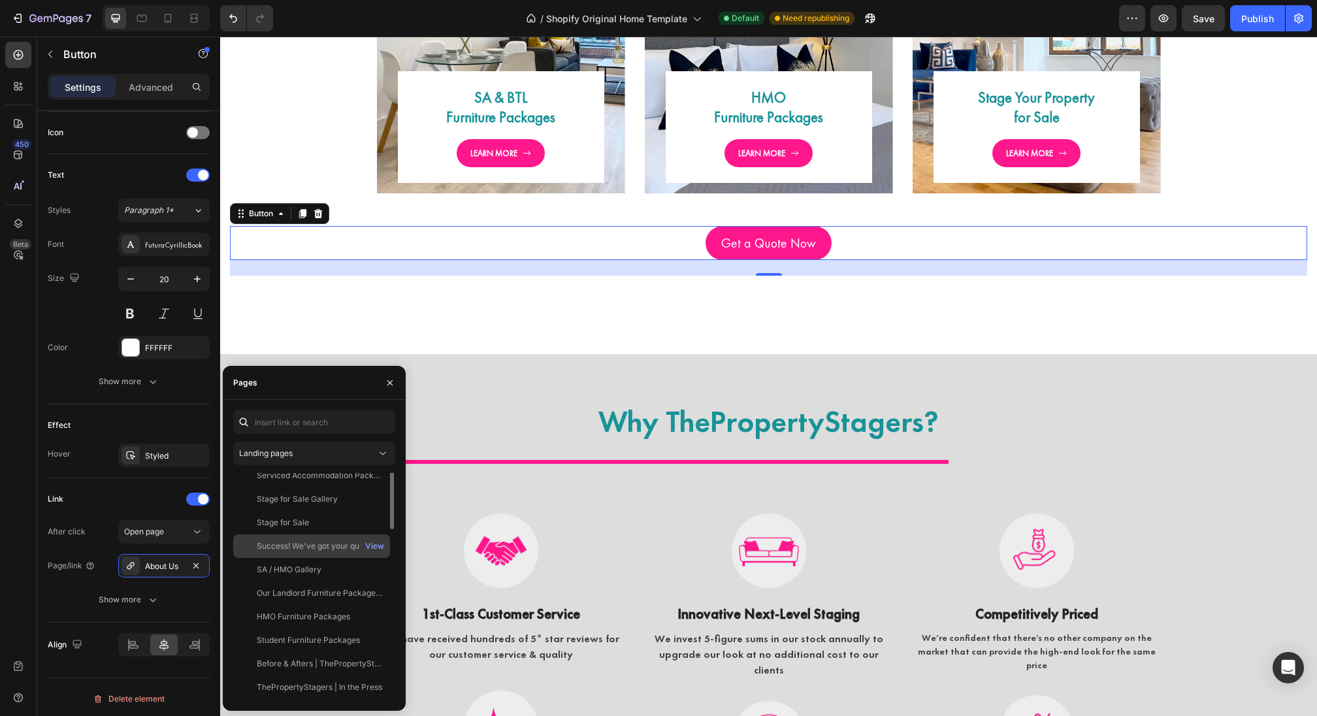
scroll to position [58, 0]
click at [306, 431] on input "text" at bounding box center [314, 422] width 162 height 24
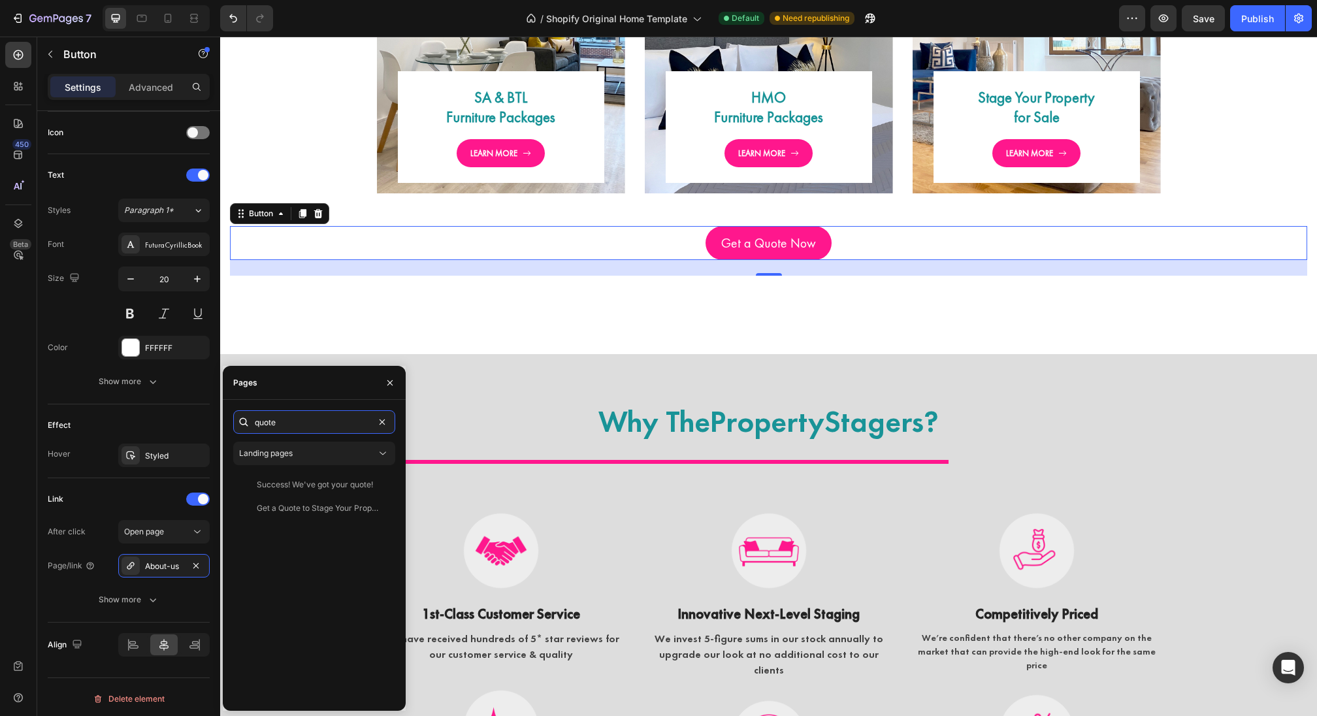
scroll to position [0, 0]
type input "quote"
click at [311, 506] on div "Get a Quote to Stage Your Property" at bounding box center [319, 508] width 125 height 12
click at [391, 387] on icon "button" at bounding box center [390, 383] width 10 height 10
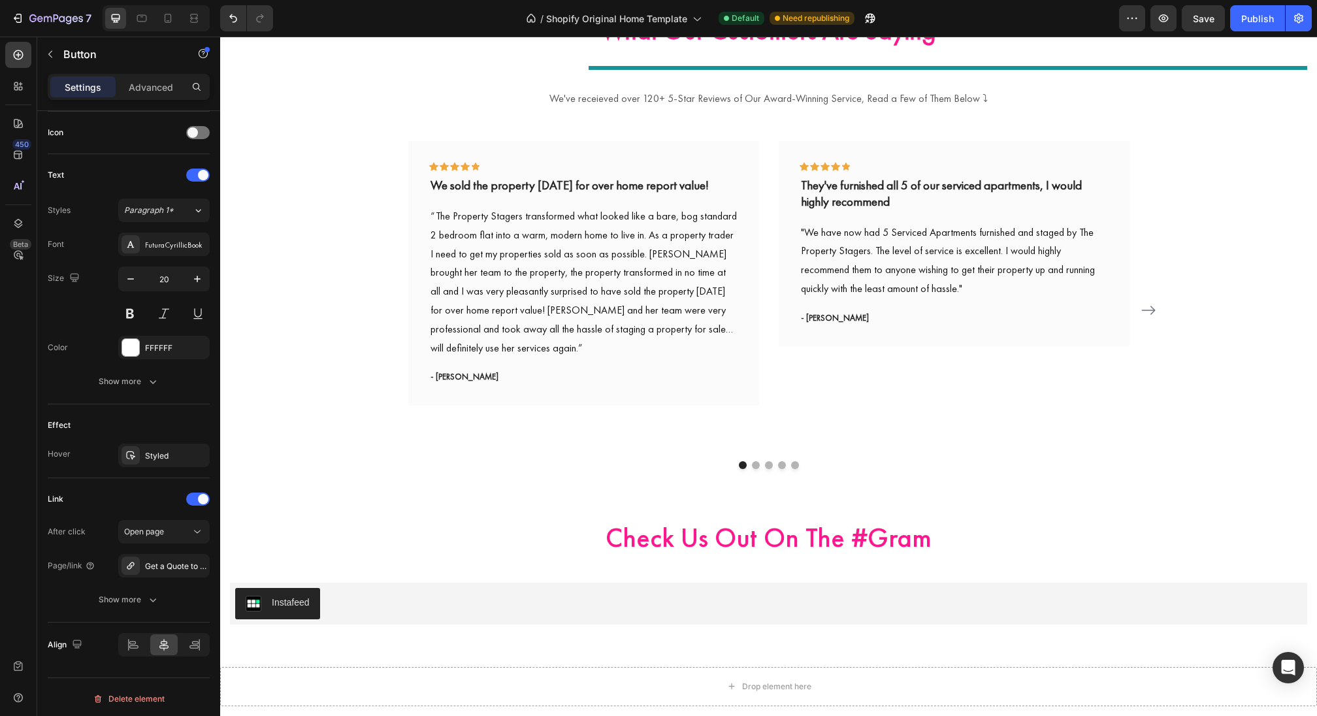
scroll to position [4329, 0]
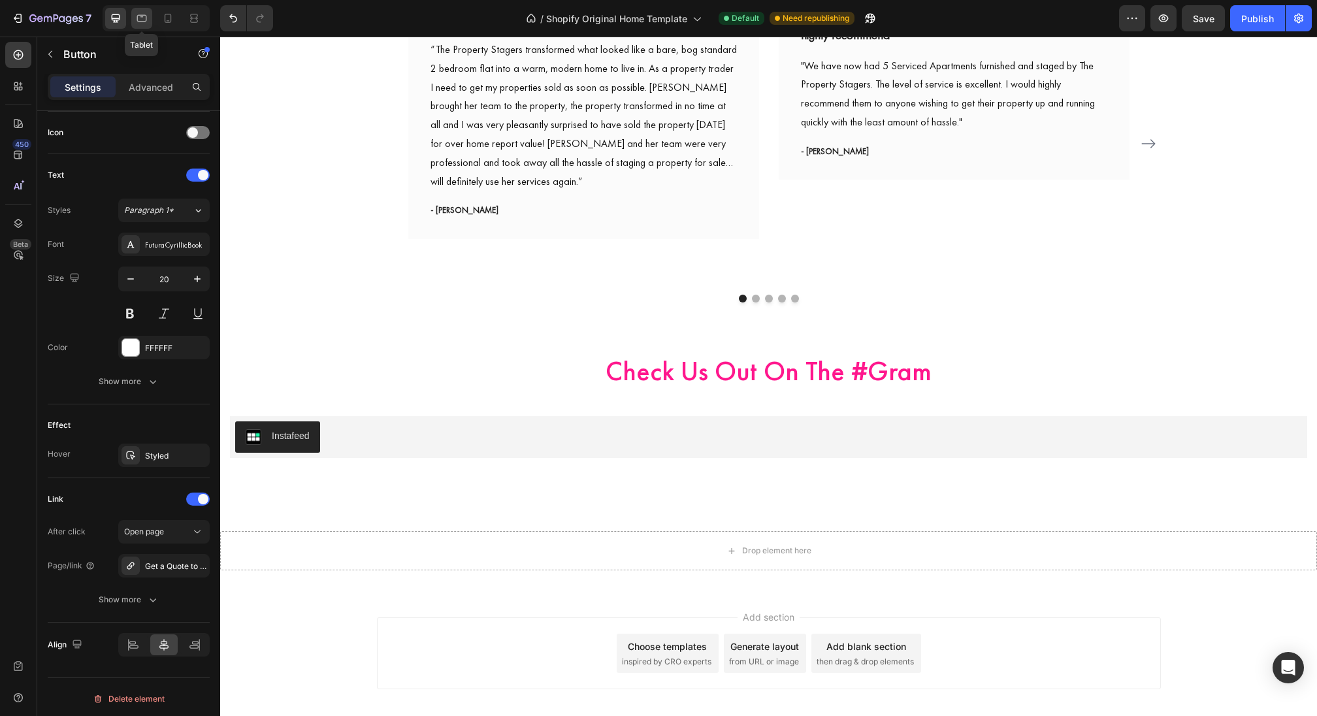
click at [141, 22] on icon at bounding box center [141, 18] width 13 height 13
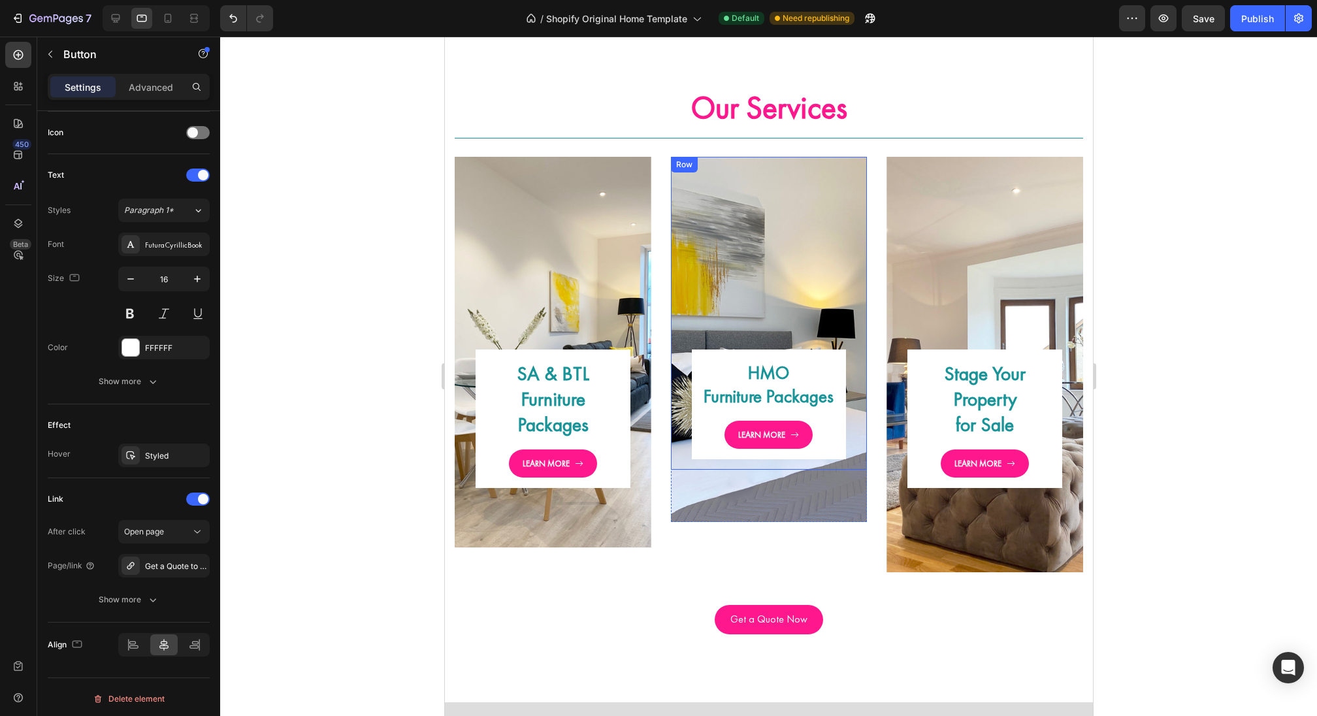
scroll to position [2688, 0]
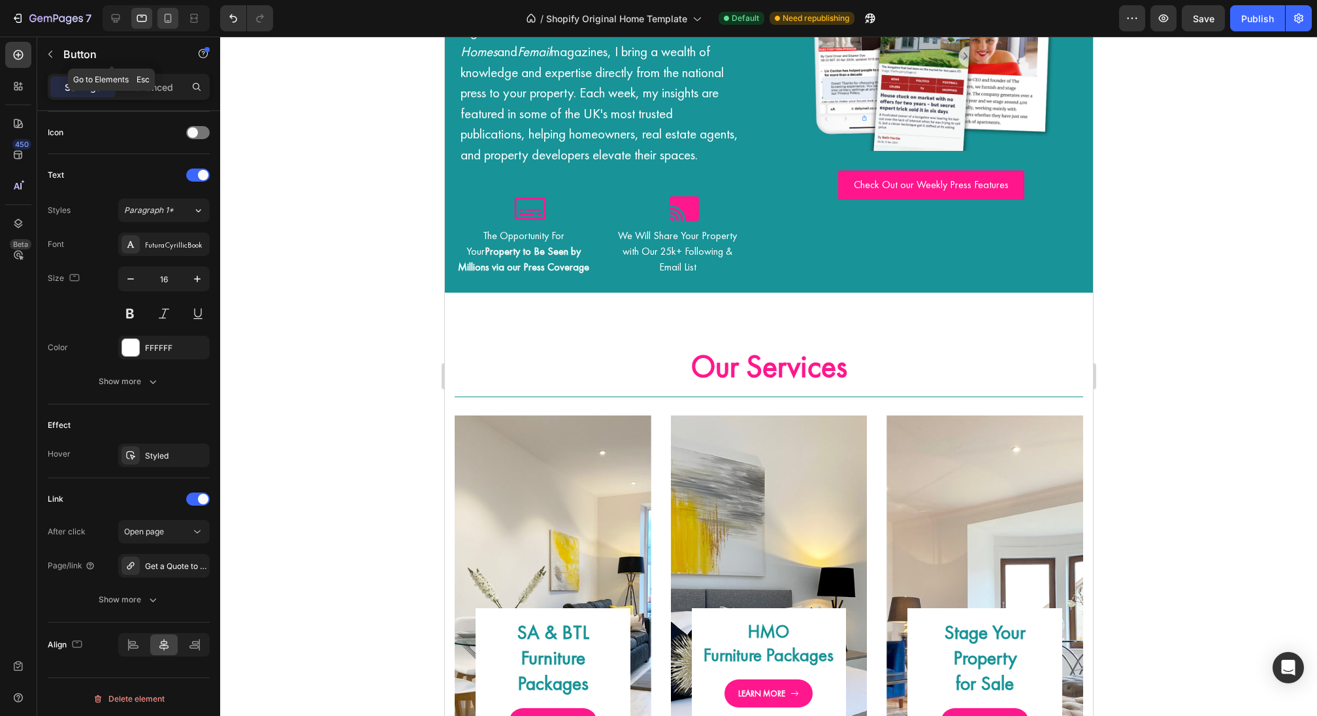
click at [159, 12] on div at bounding box center [167, 18] width 21 height 21
type input "14"
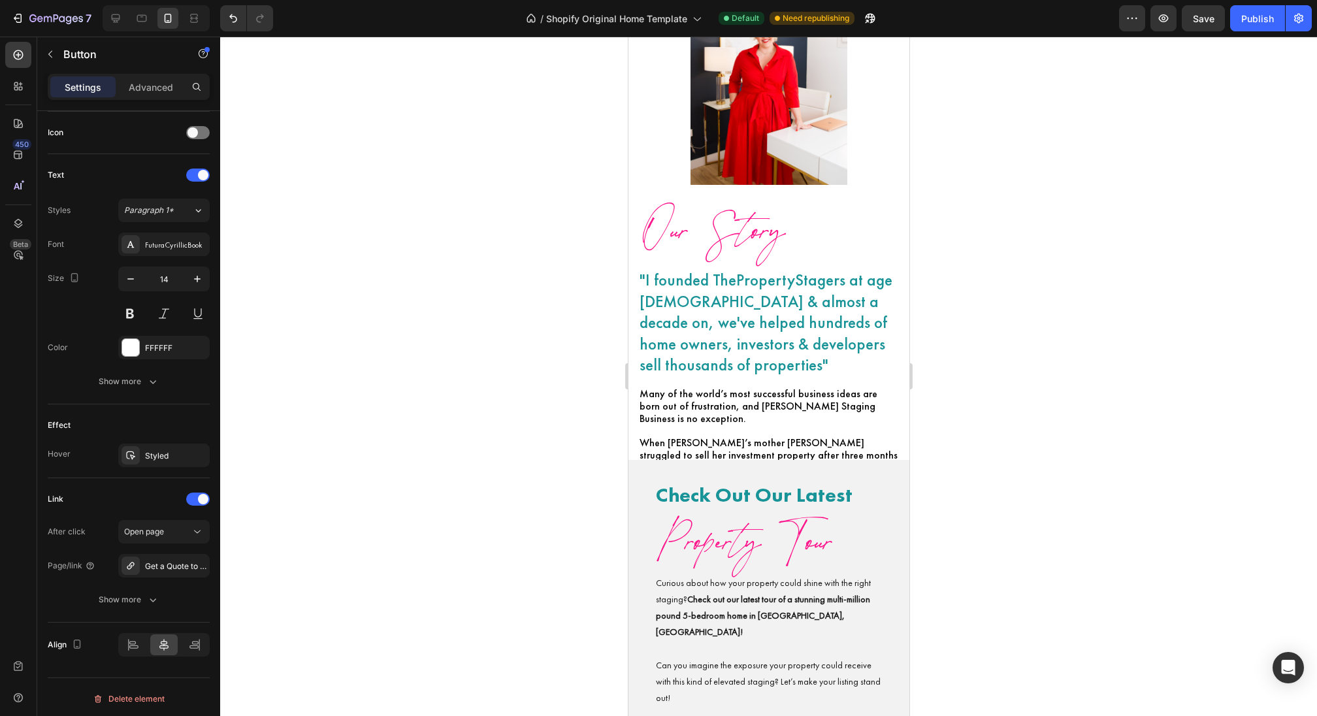
scroll to position [698, 0]
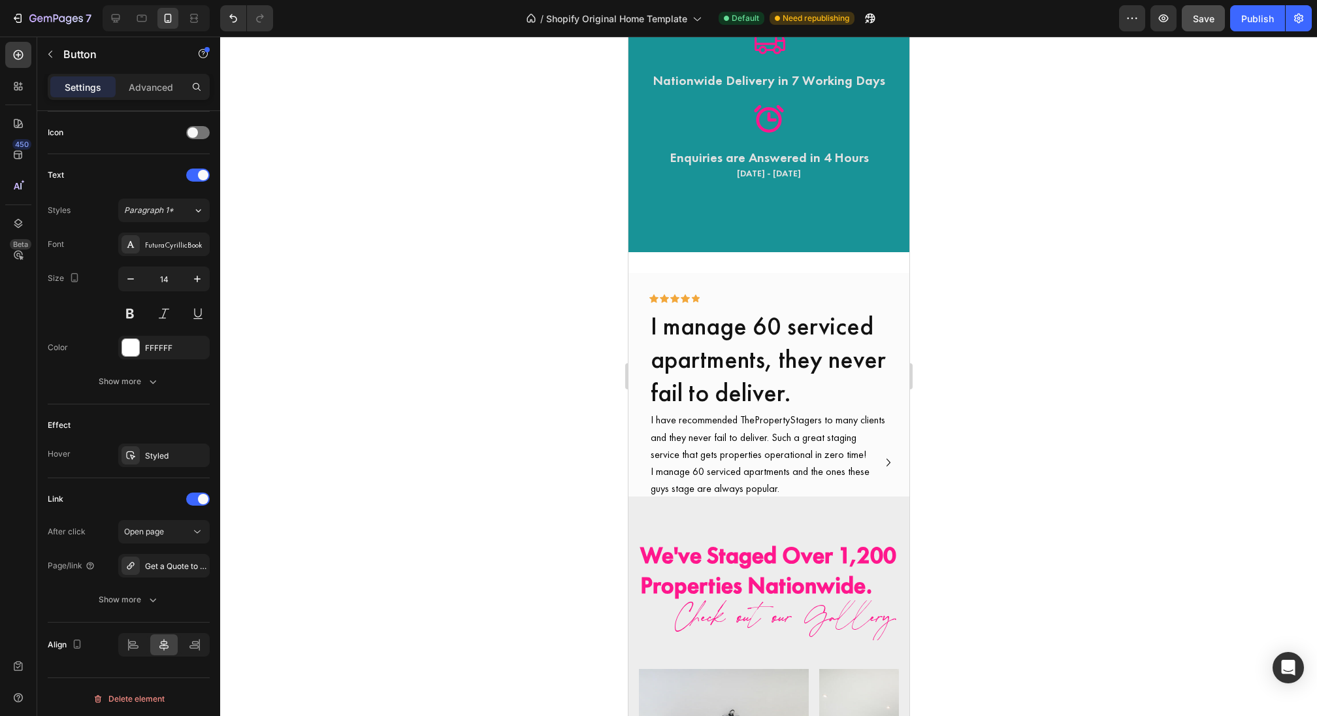
click at [1201, 23] on span "Save" at bounding box center [1204, 18] width 22 height 11
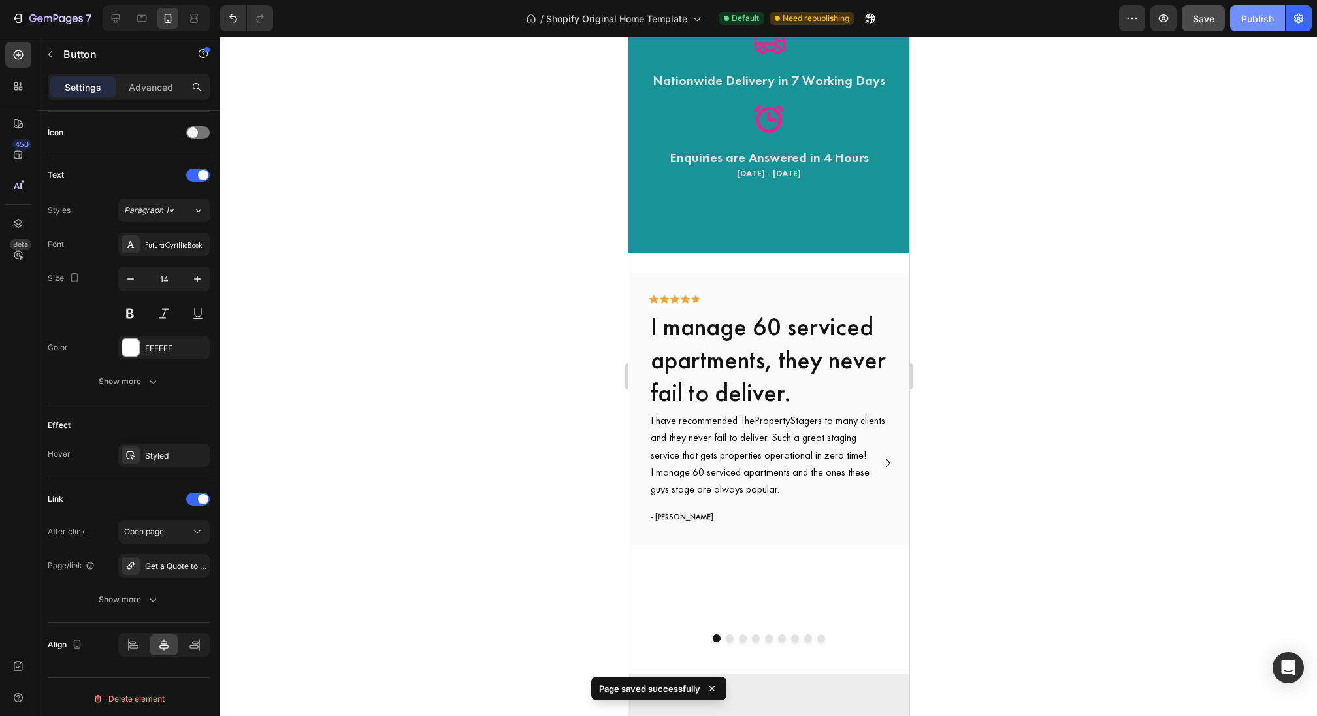
click at [1254, 22] on div "Publish" at bounding box center [1257, 19] width 33 height 14
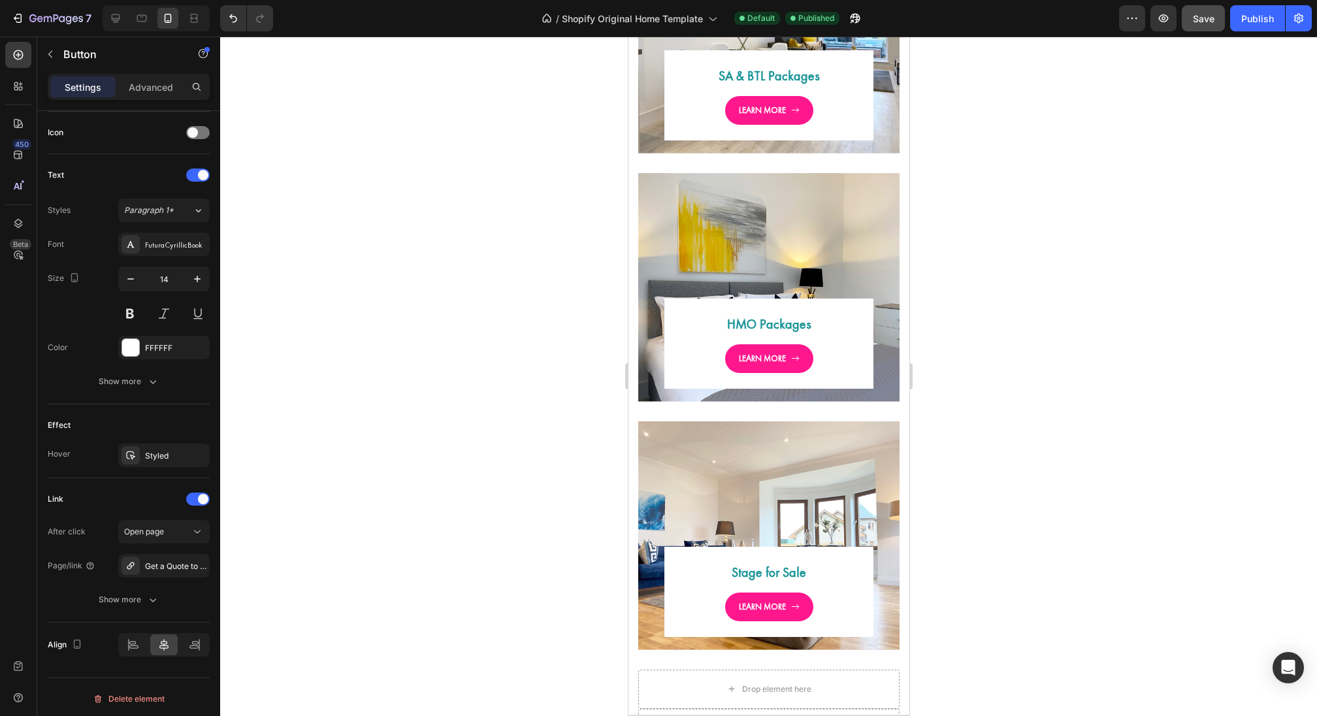
scroll to position [4107, 0]
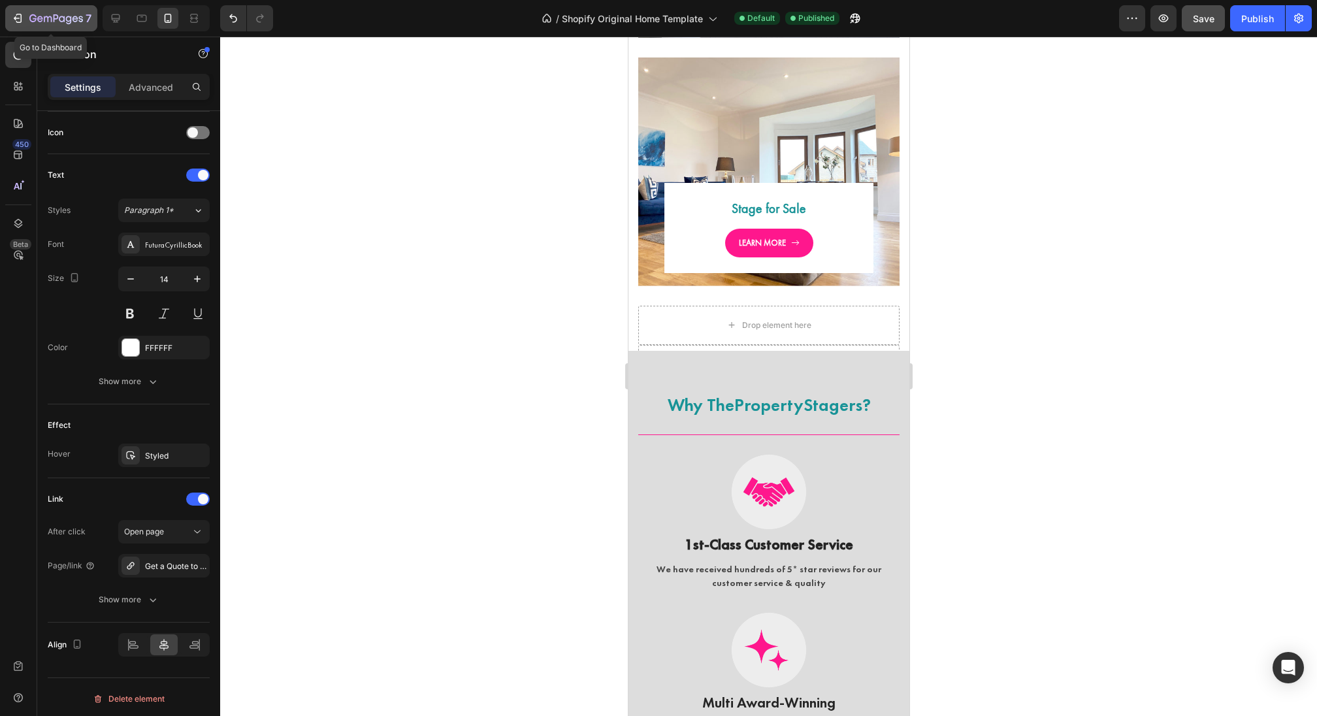
click at [16, 13] on icon "button" at bounding box center [17, 18] width 13 height 13
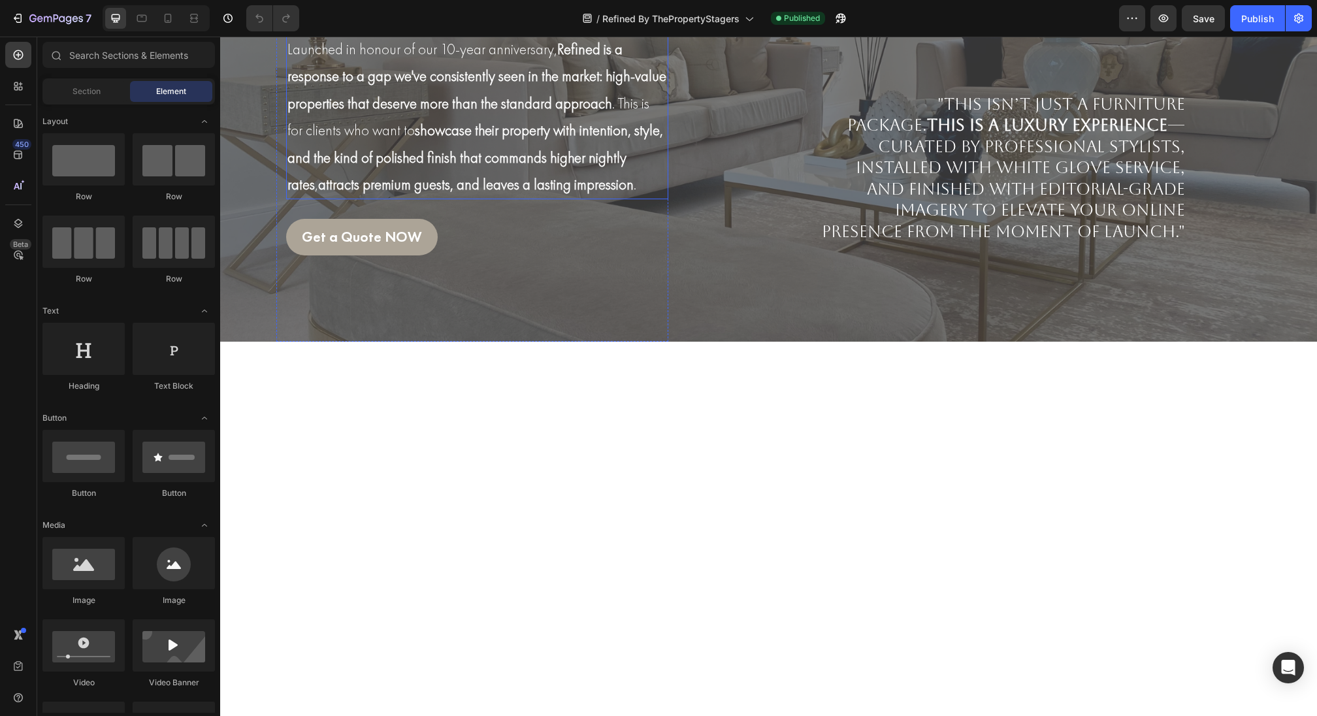
scroll to position [272, 0]
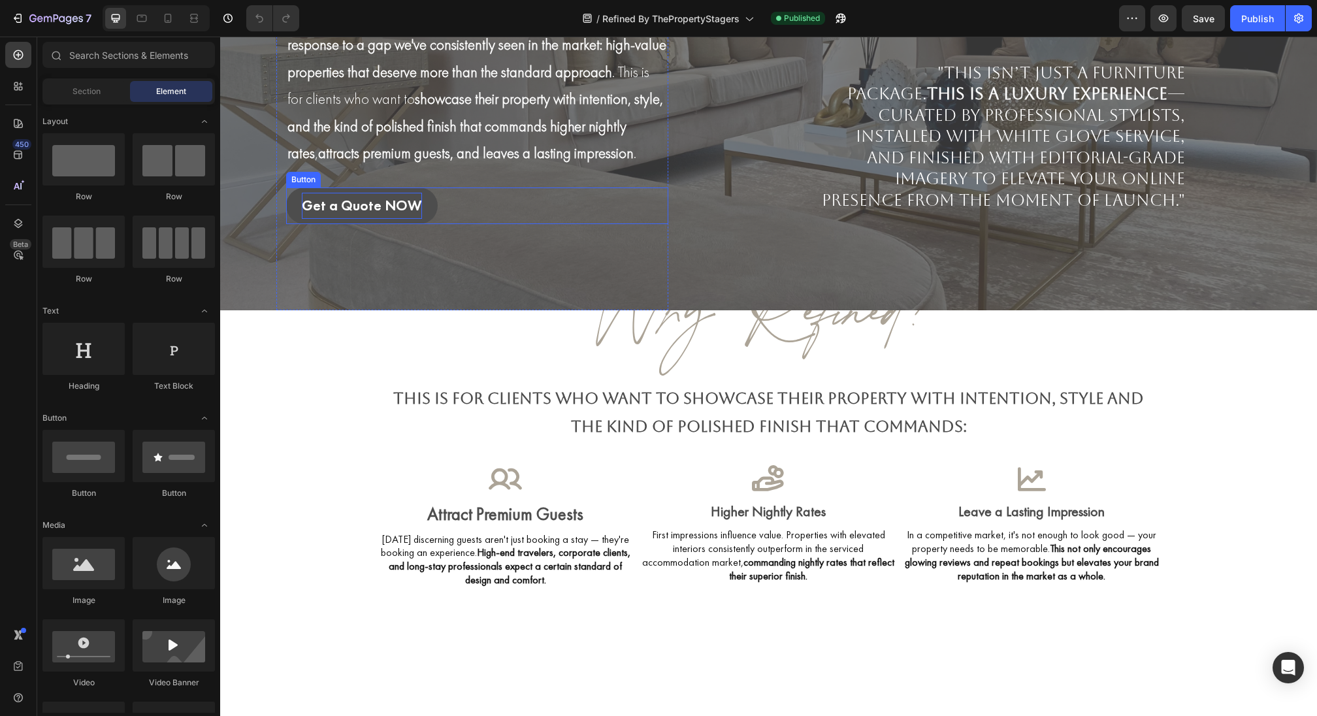
click at [378, 219] on p "Get a Quote NOW" at bounding box center [362, 206] width 120 height 26
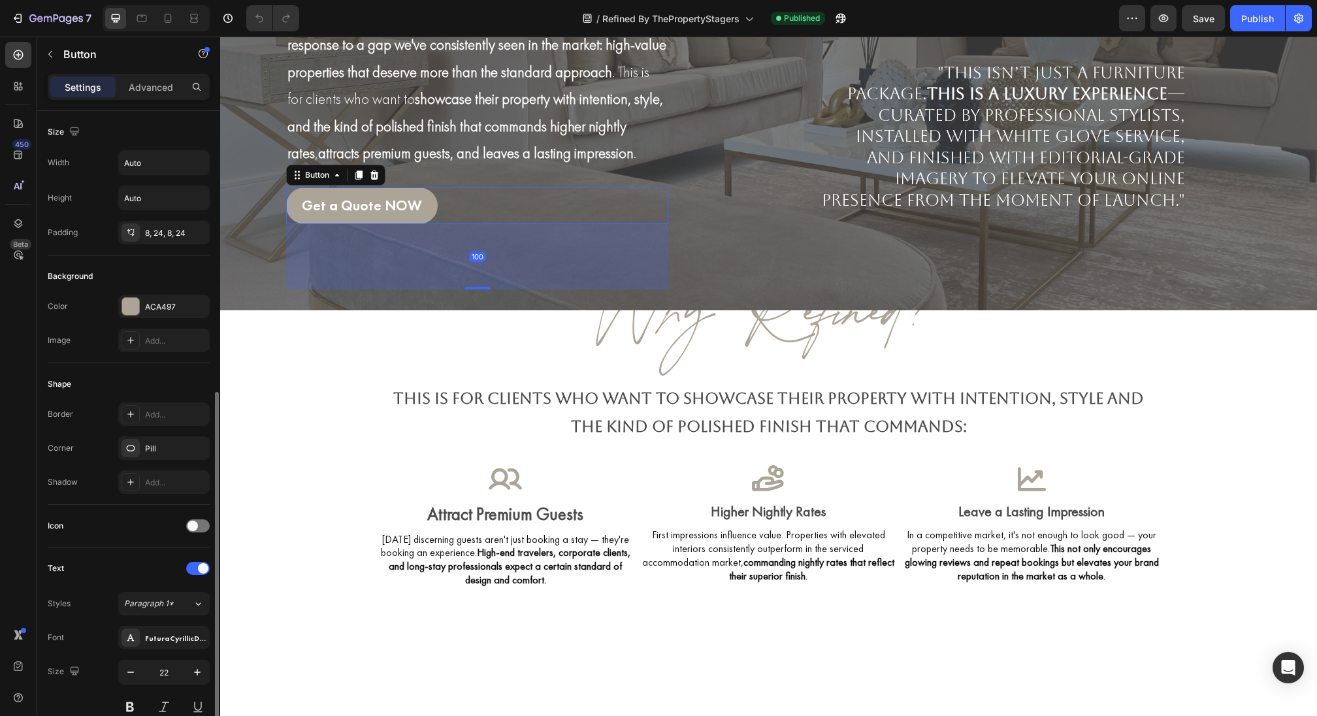
scroll to position [393, 0]
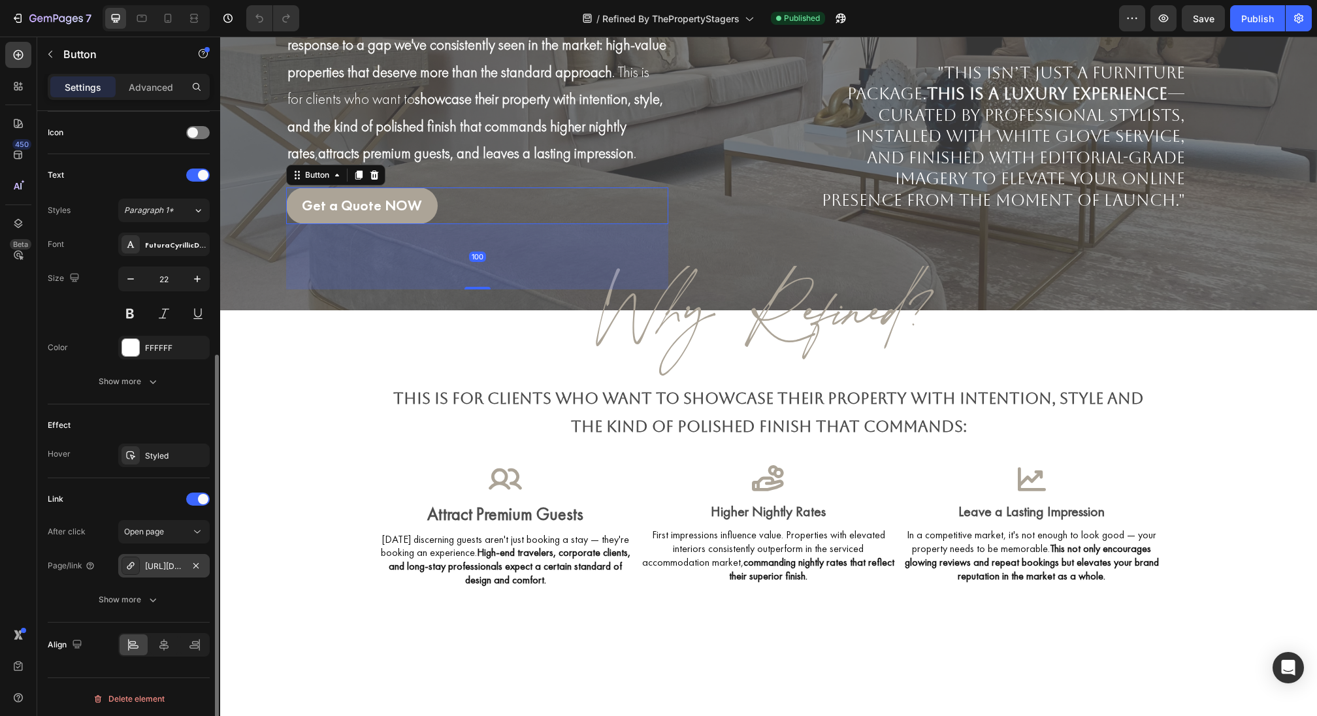
click at [156, 561] on div "[URL][DOMAIN_NAME]" at bounding box center [164, 567] width 38 height 12
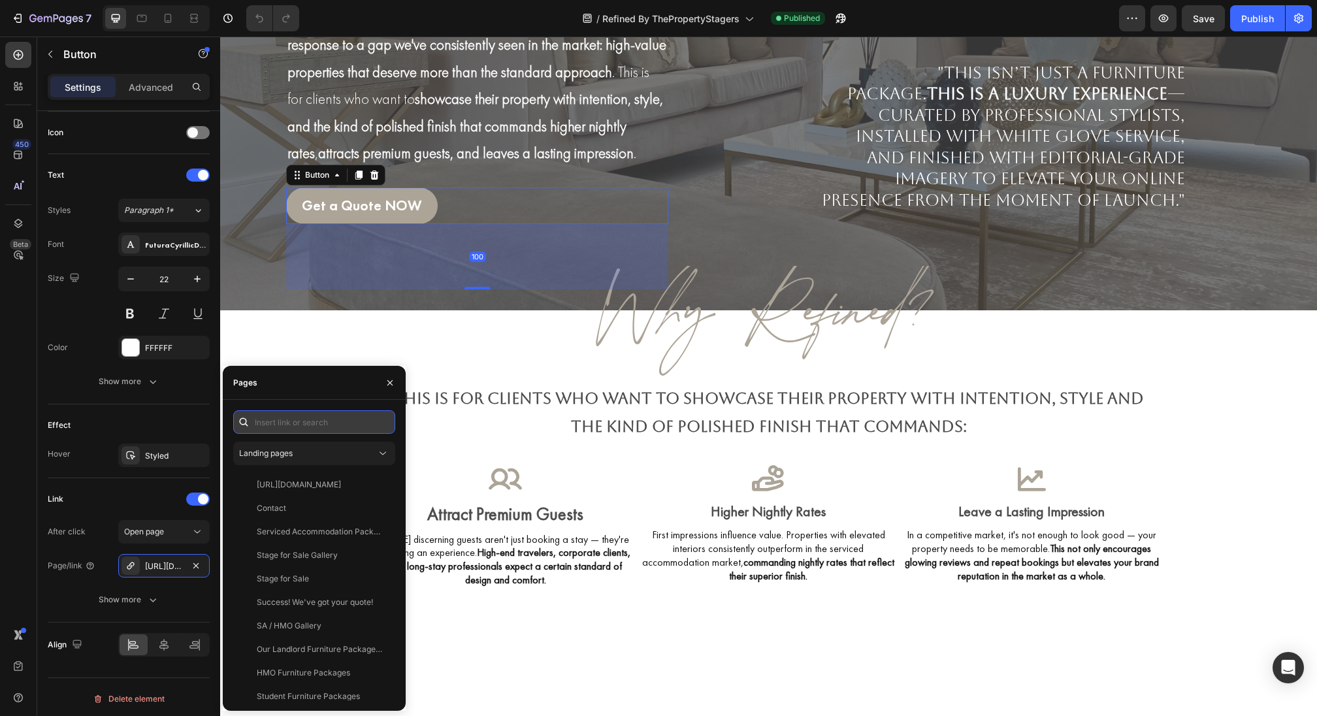
click at [289, 430] on input "text" at bounding box center [314, 422] width 162 height 24
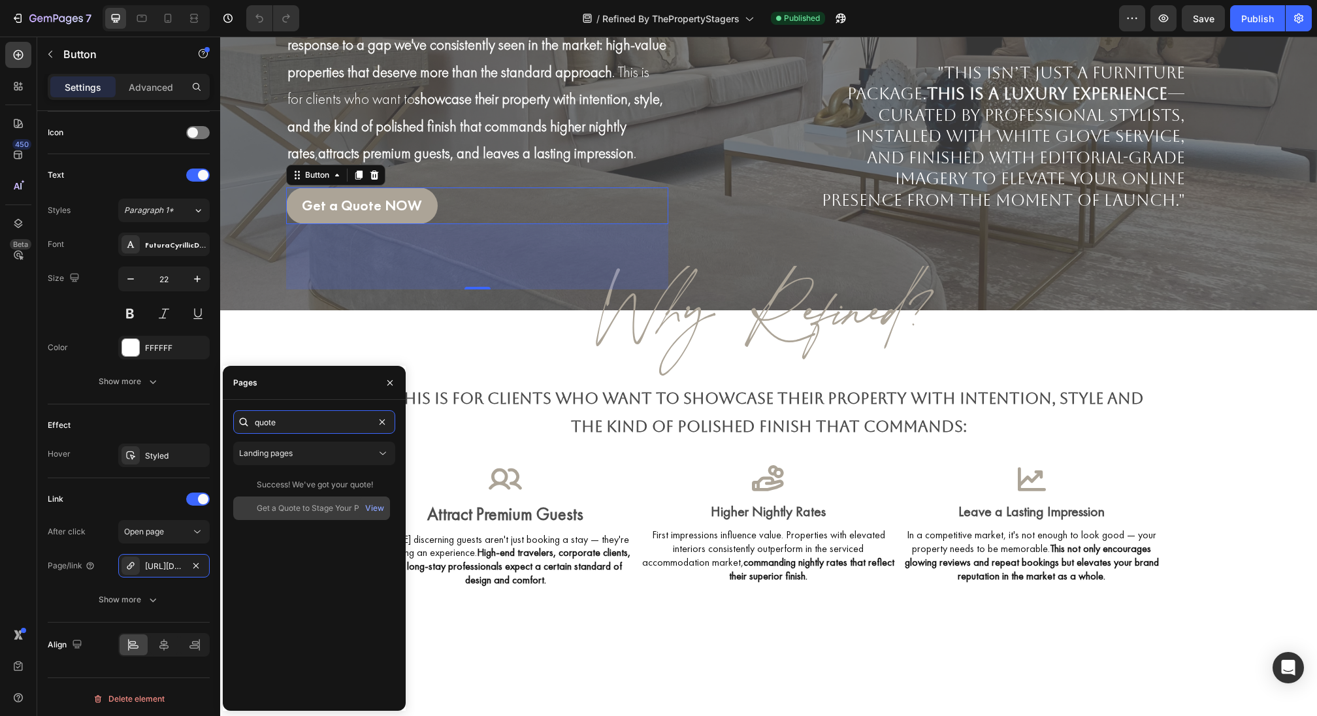
type input "quote"
click at [328, 507] on div "Get a Quote to Stage Your Property" at bounding box center [319, 508] width 125 height 12
click at [385, 389] on button "button" at bounding box center [390, 382] width 21 height 21
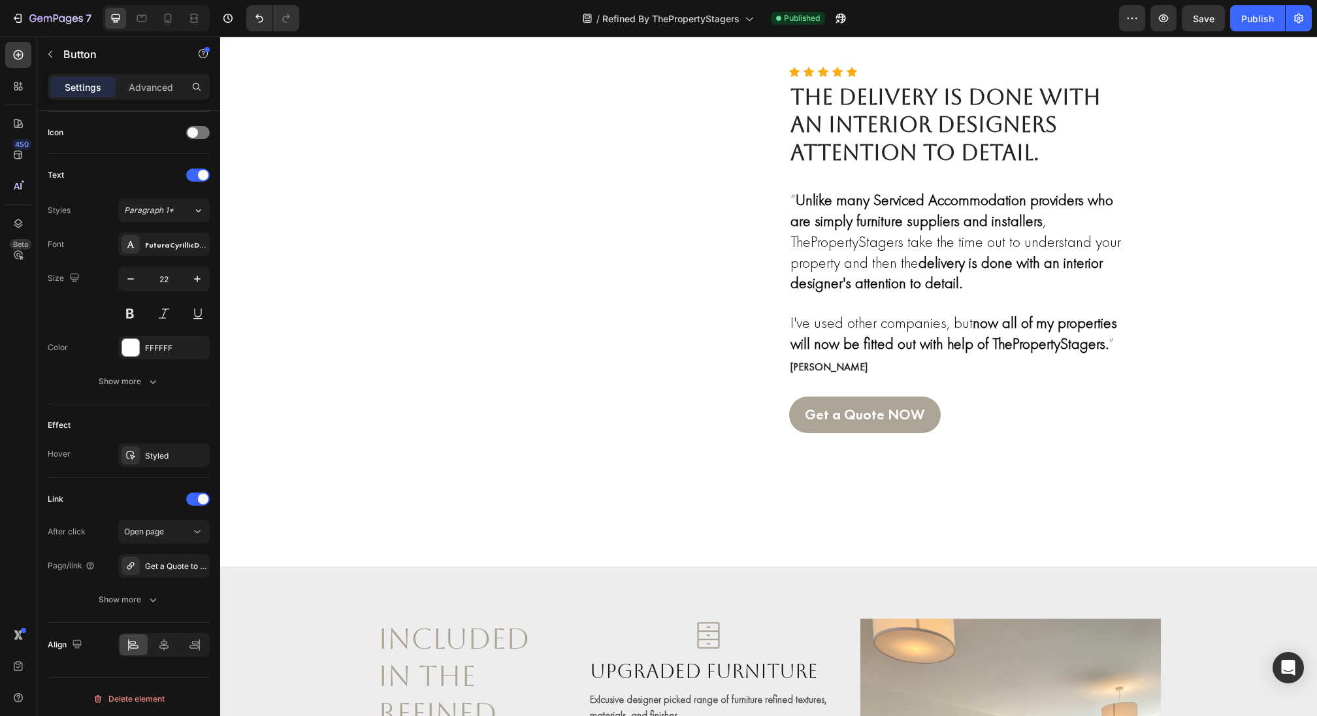
scroll to position [1197, 0]
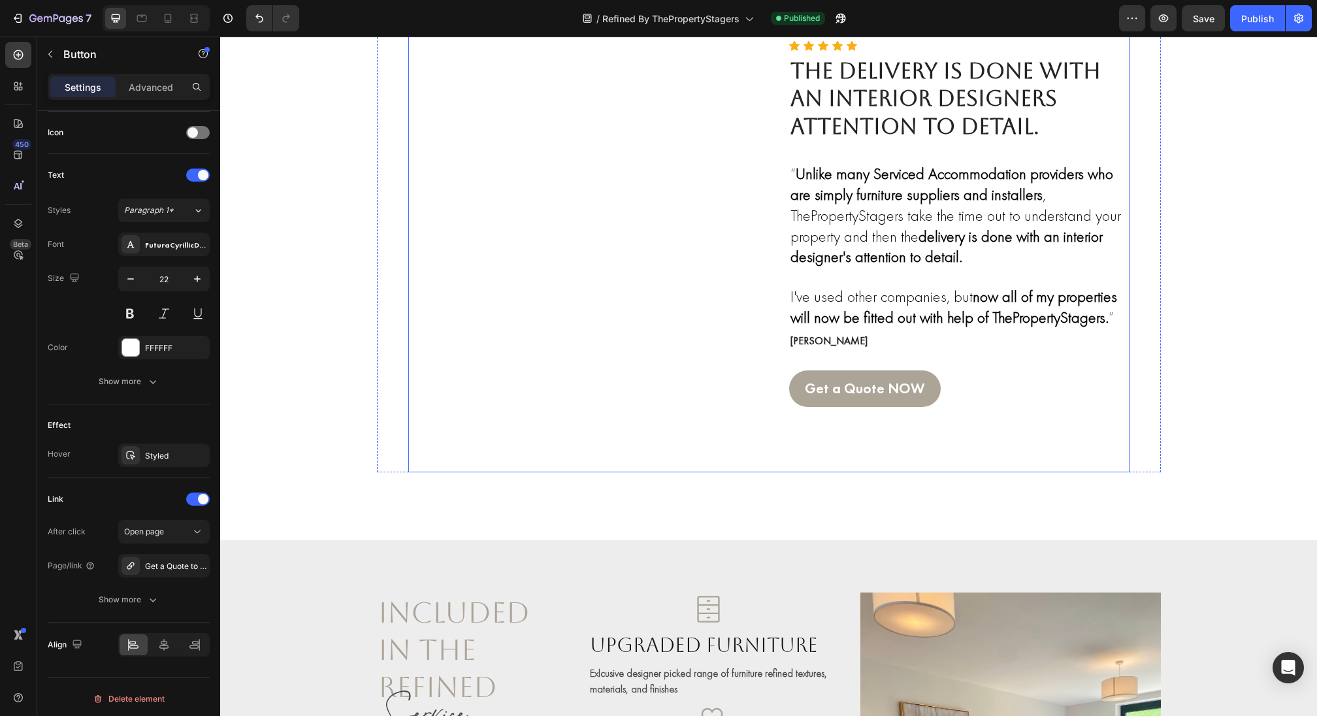
click at [921, 407] on div "Get a Quote NOW Button" at bounding box center [959, 421] width 340 height 102
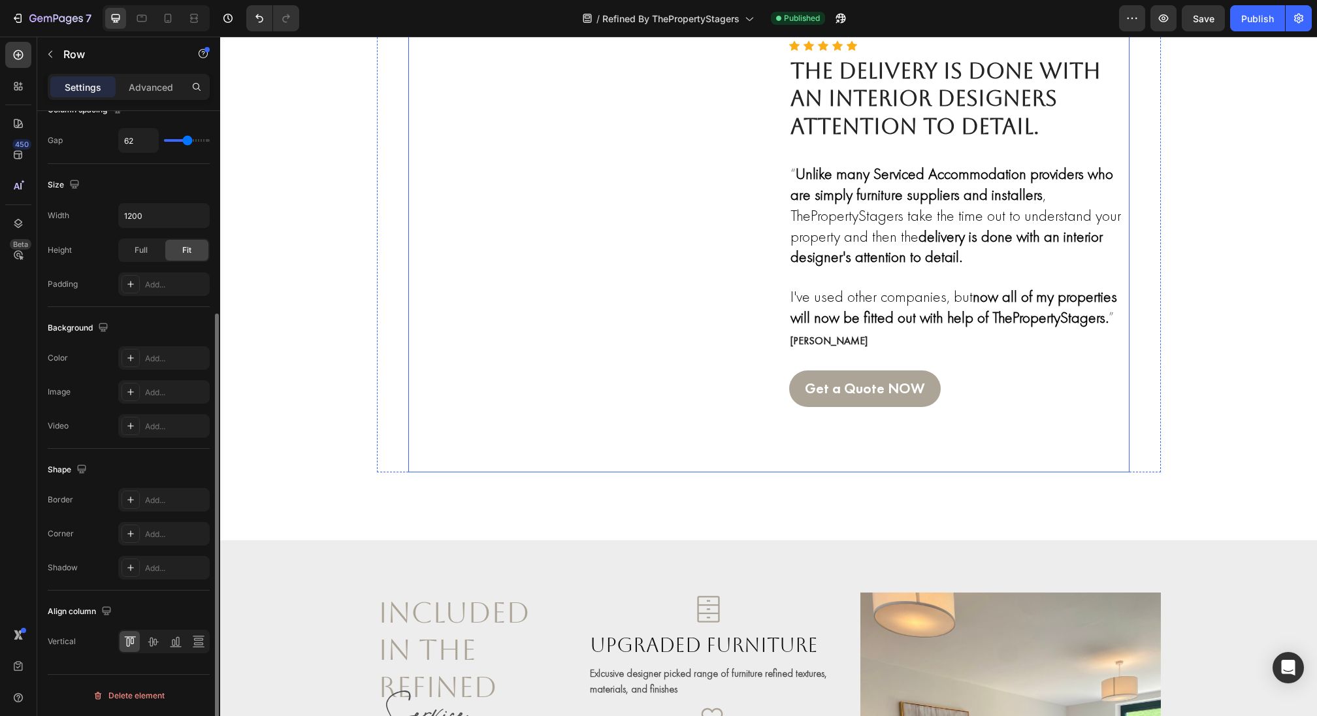
scroll to position [0, 0]
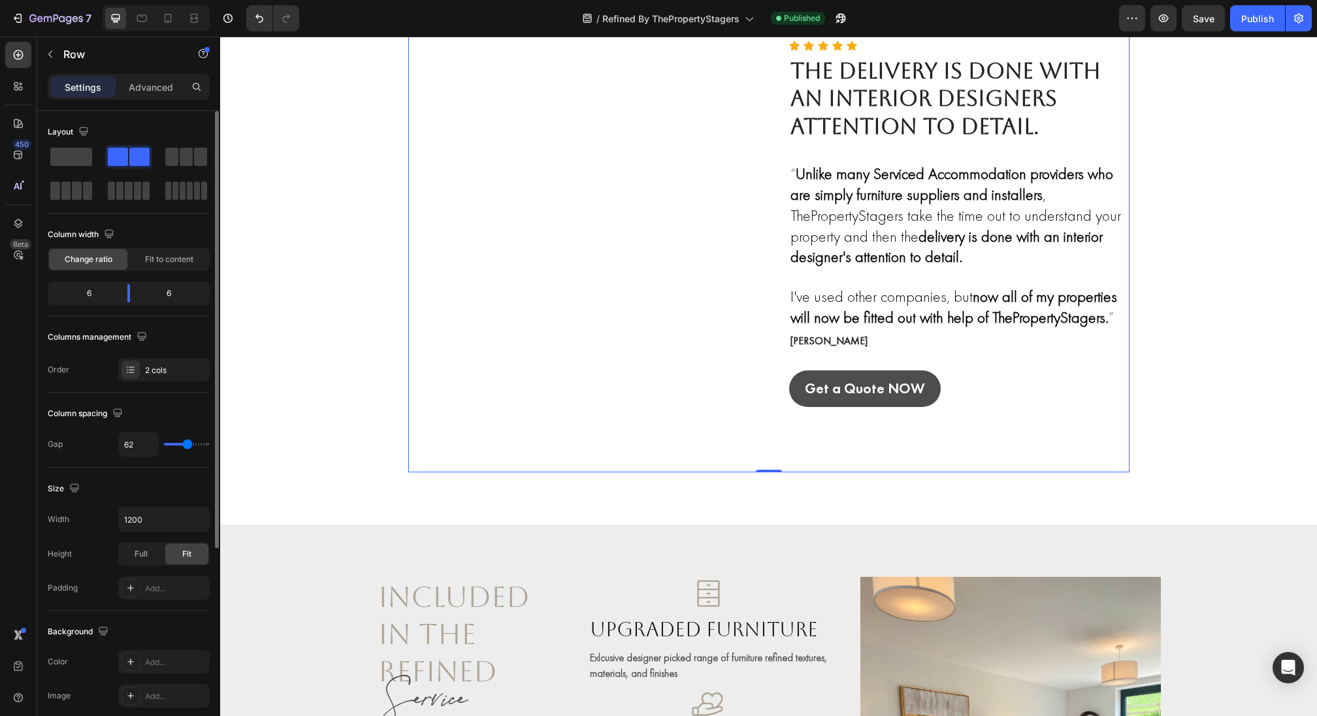
click at [921, 387] on link "Get a Quote NOW" at bounding box center [865, 388] width 152 height 37
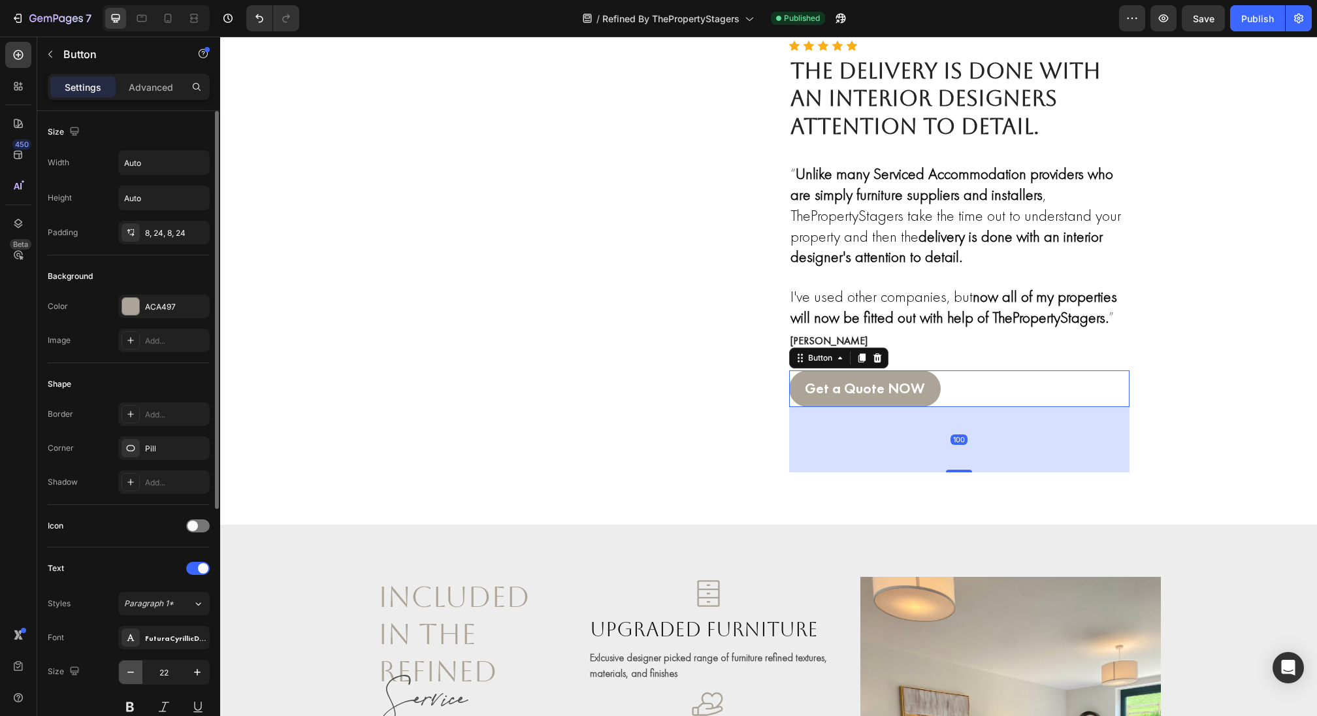
scroll to position [393, 0]
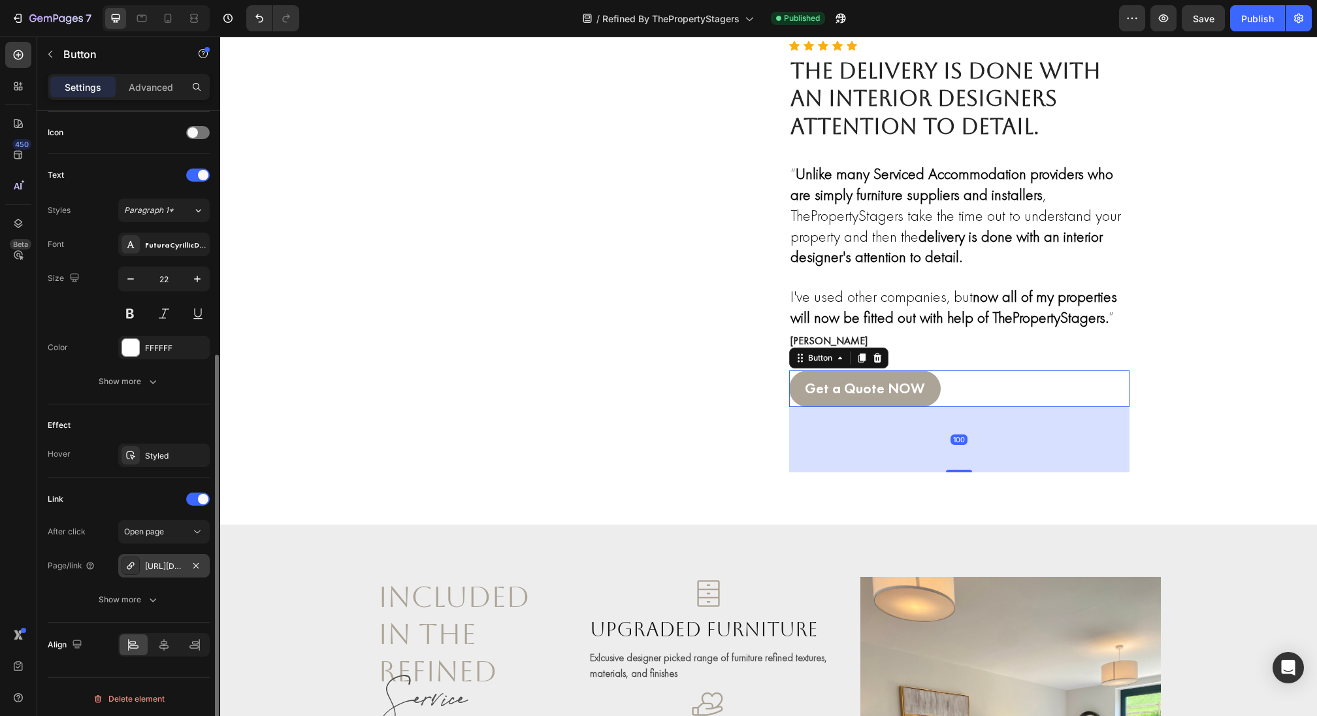
click at [156, 568] on div "[URL][DOMAIN_NAME]" at bounding box center [164, 567] width 38 height 12
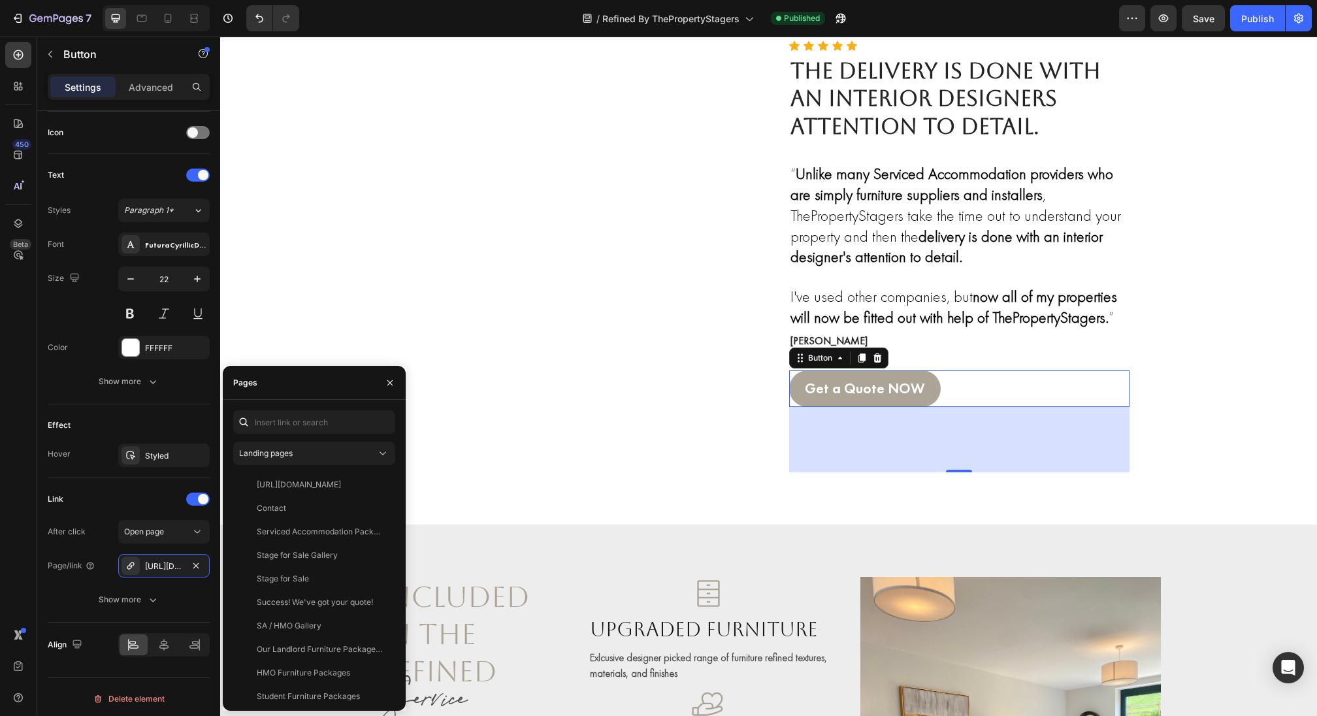
click at [314, 408] on div "Landing pages https://www.thepropertystagers.co.uk/pages/enquire View Contact V…" at bounding box center [314, 555] width 183 height 311
click at [312, 423] on input "text" at bounding box center [314, 422] width 162 height 24
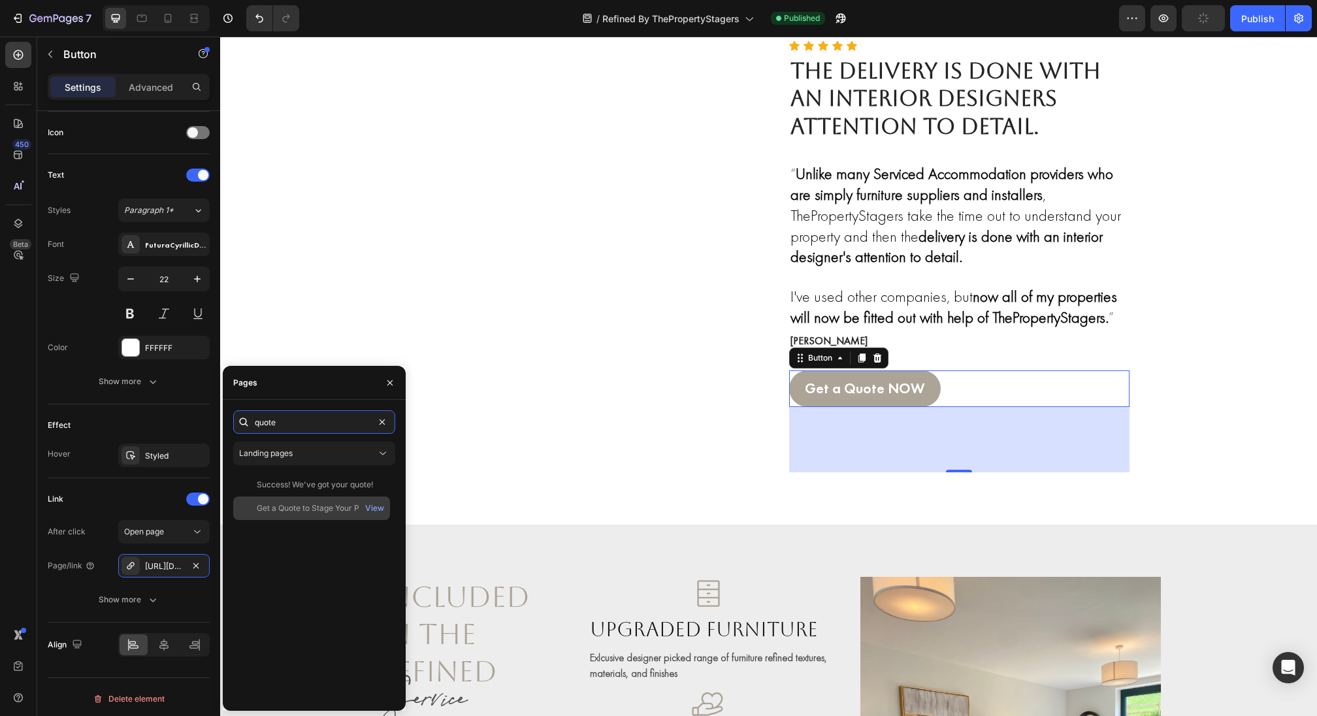
type input "quote"
click at [311, 516] on div "Get a Quote to Stage Your Property View" at bounding box center [311, 508] width 157 height 24
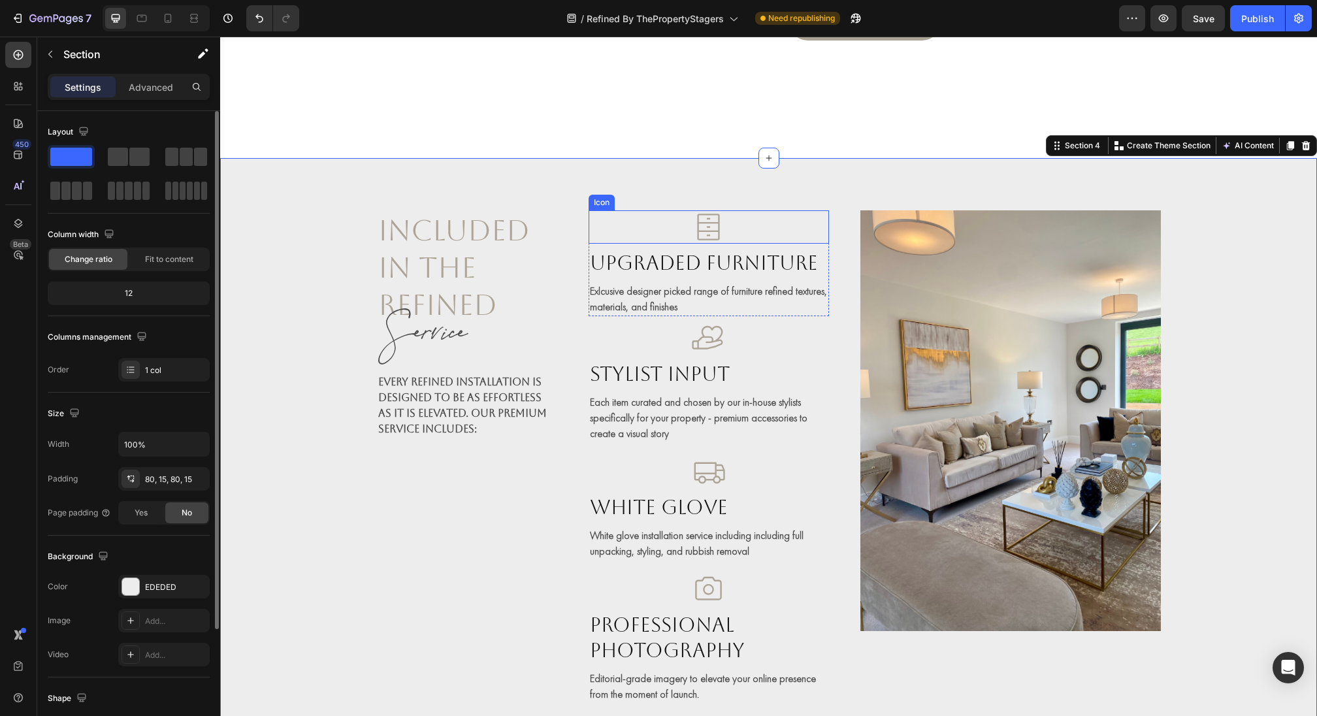
scroll to position [1688, 0]
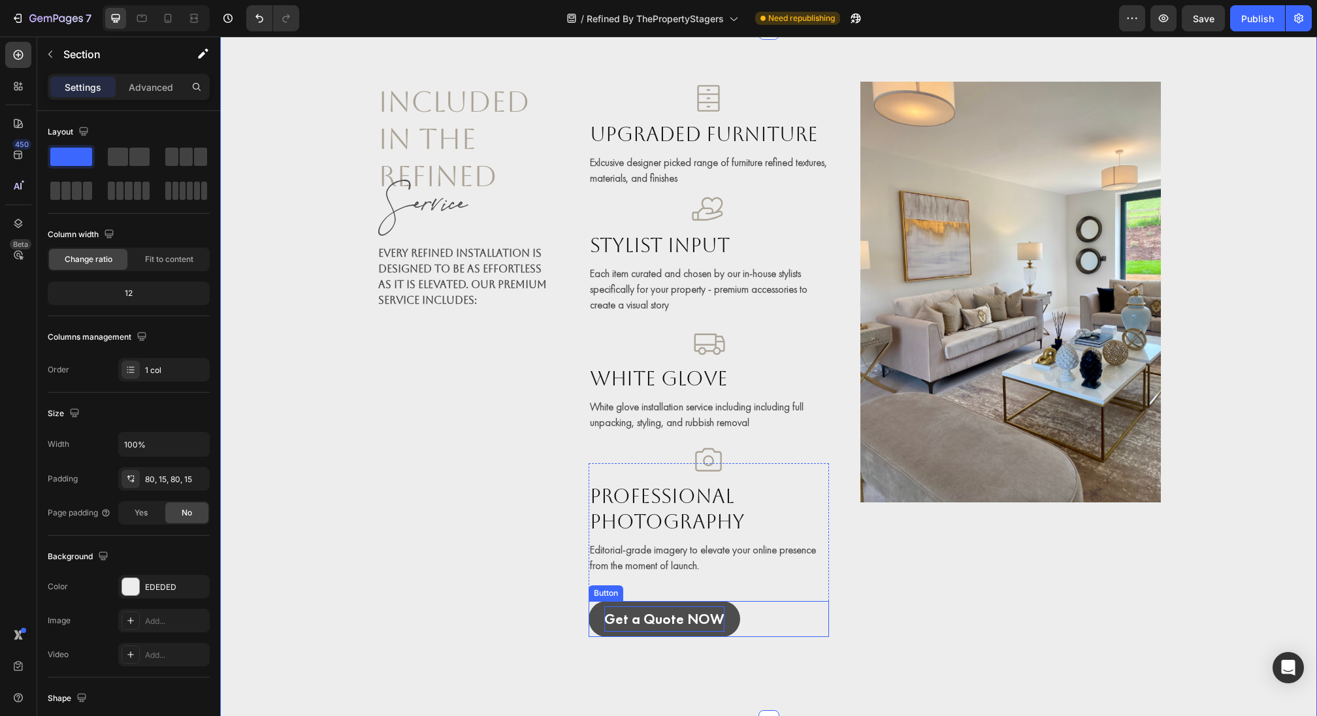
click at [634, 622] on p "Get a Quote NOW" at bounding box center [664, 619] width 120 height 26
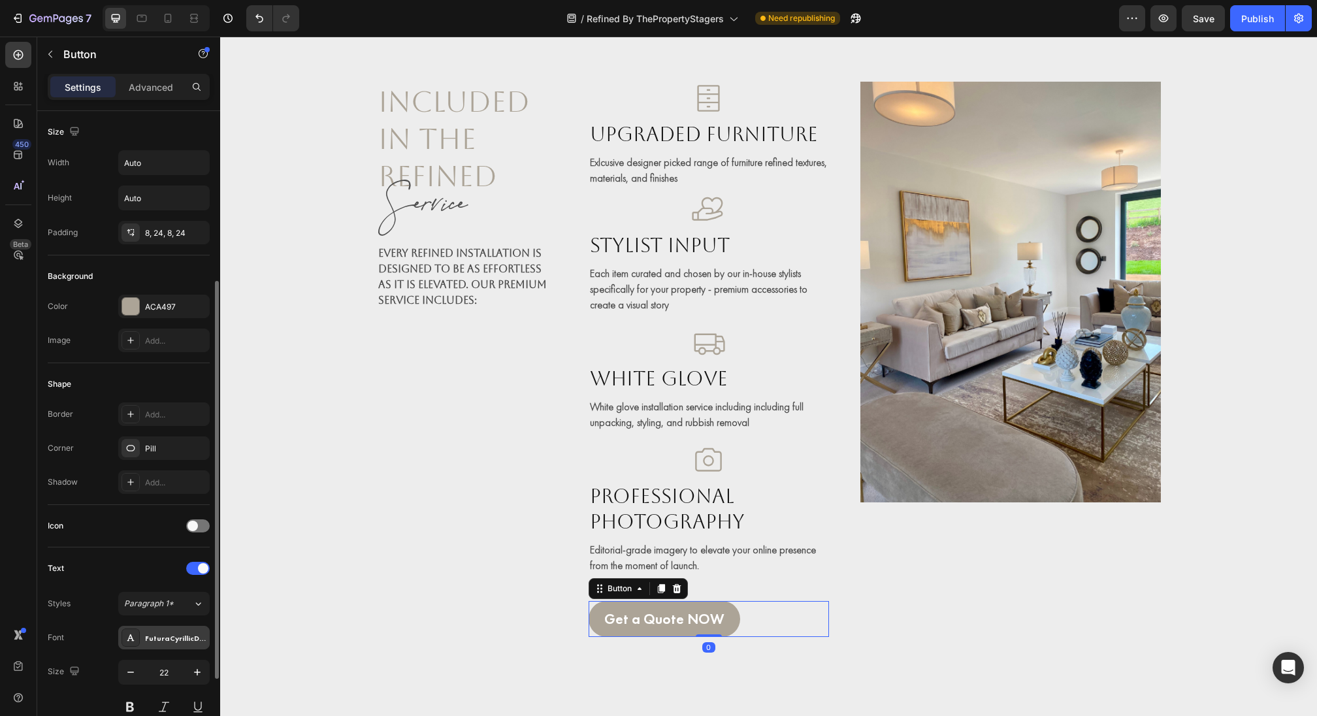
scroll to position [393, 0]
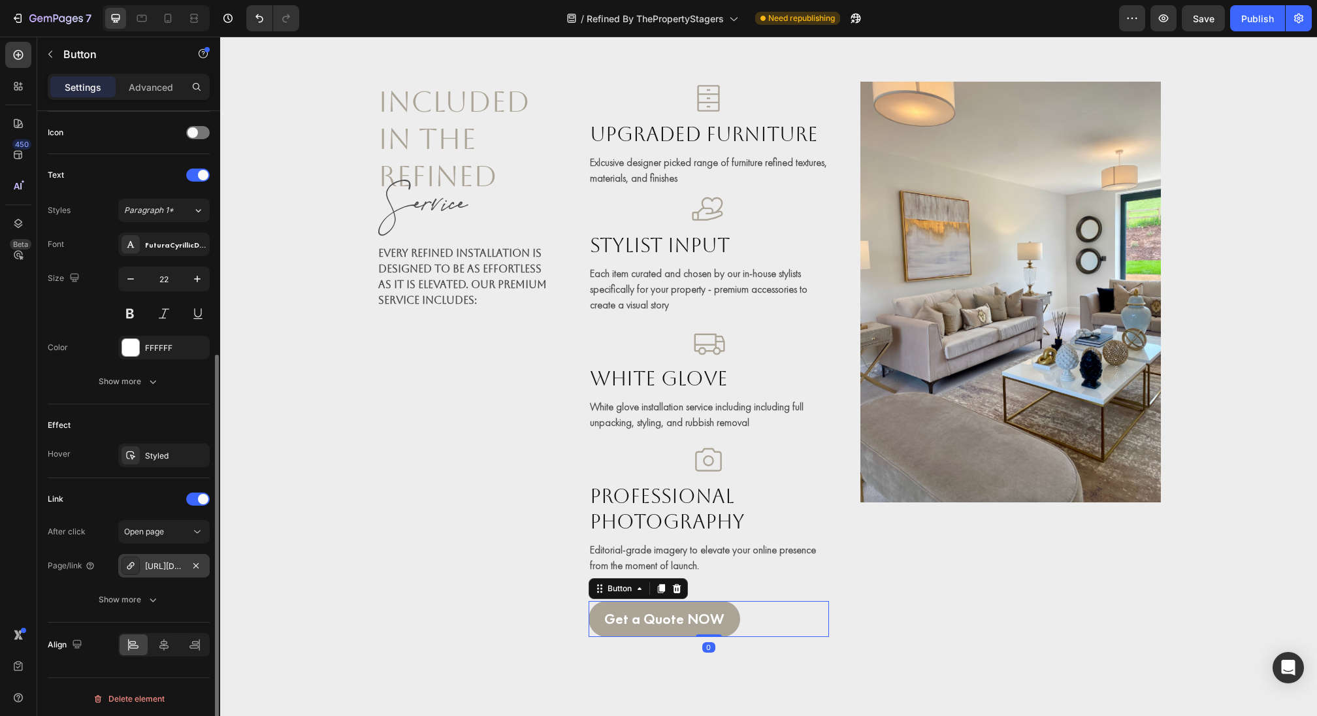
click at [155, 561] on div "[URL][DOMAIN_NAME]" at bounding box center [164, 567] width 38 height 12
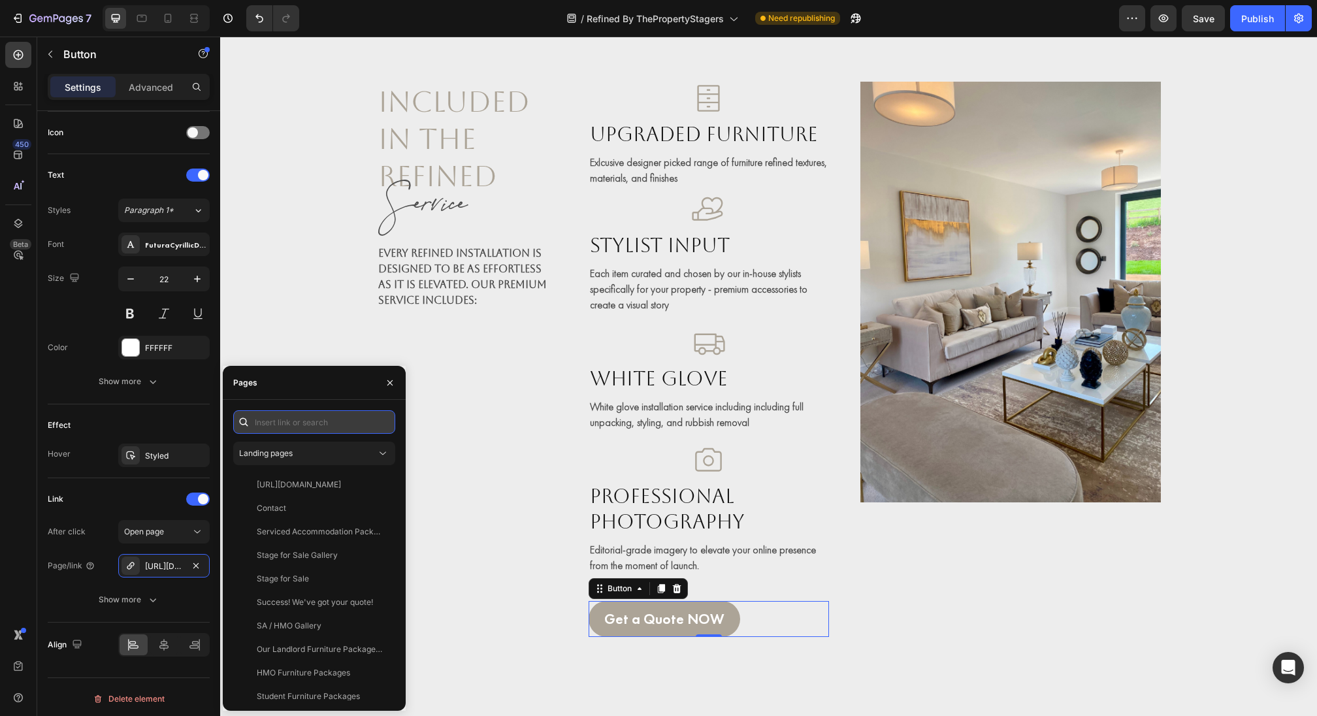
click at [319, 424] on input "text" at bounding box center [314, 422] width 162 height 24
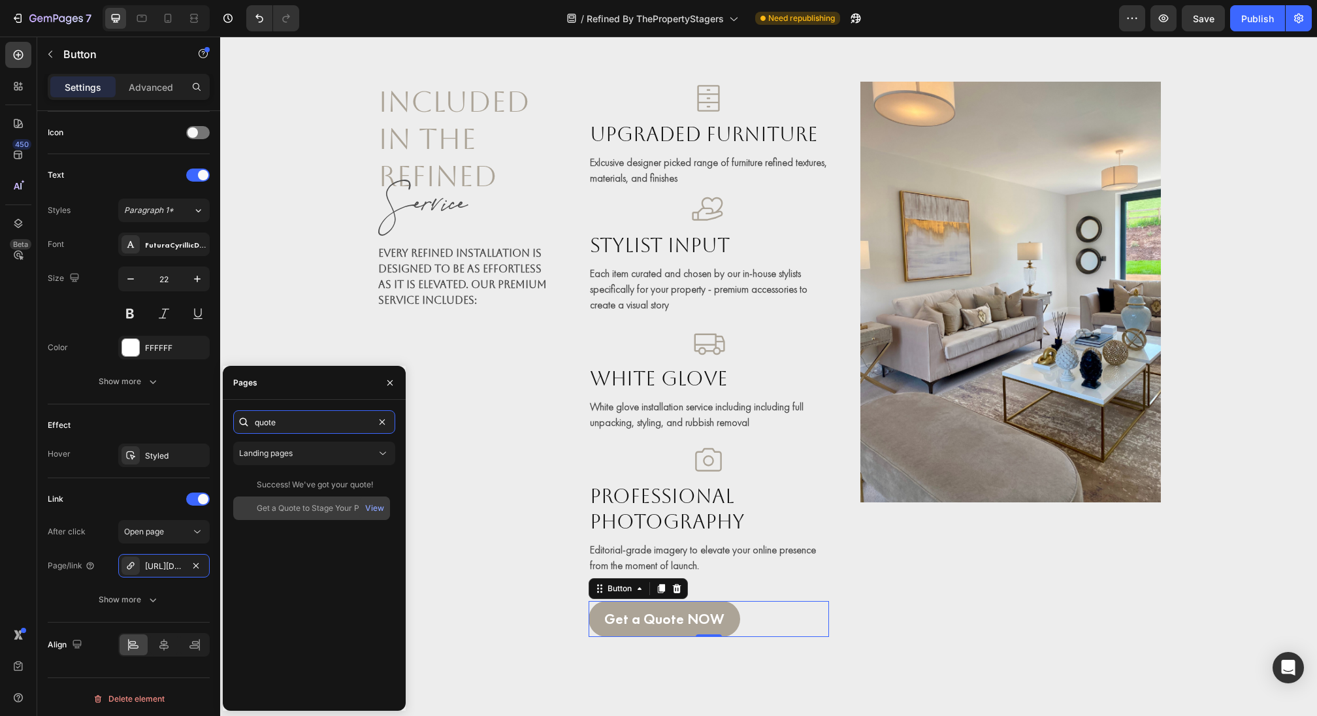
type input "quote"
click at [301, 513] on div "Get a Quote to Stage Your Property" at bounding box center [319, 508] width 125 height 12
click at [391, 382] on icon "button" at bounding box center [390, 383] width 10 height 10
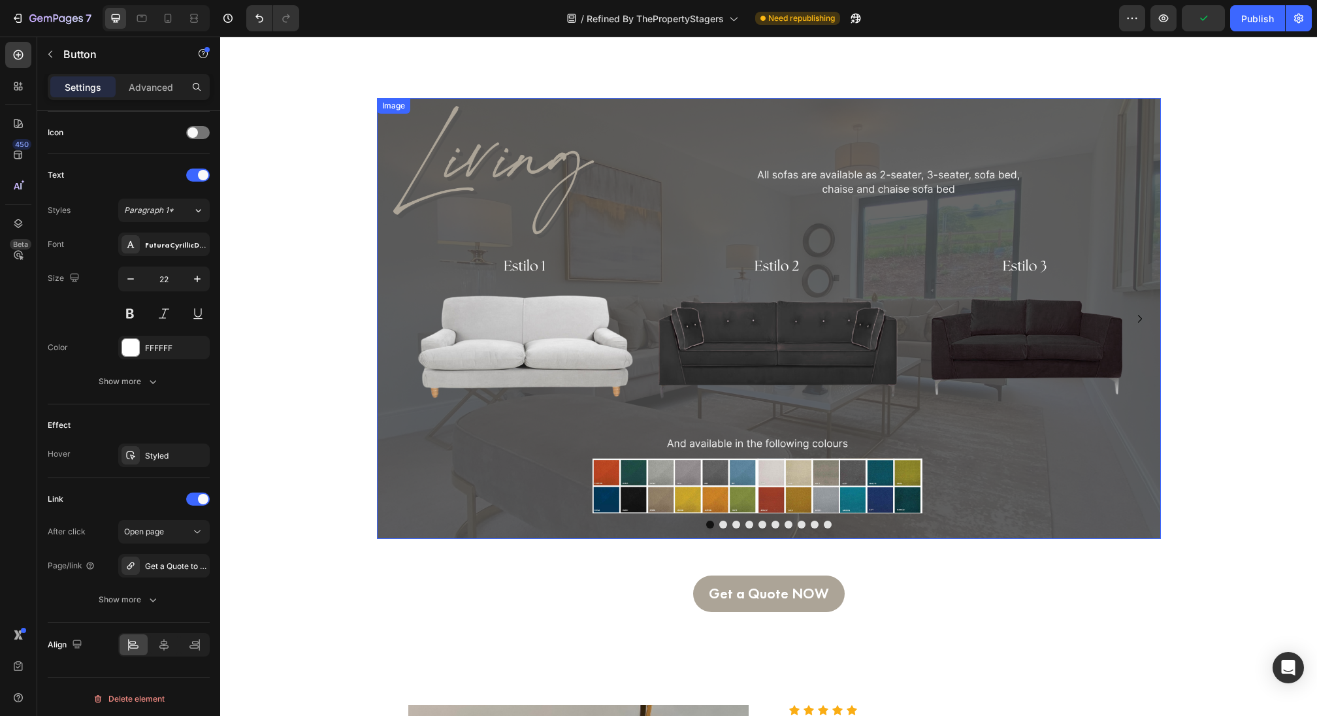
scroll to position [2577, 0]
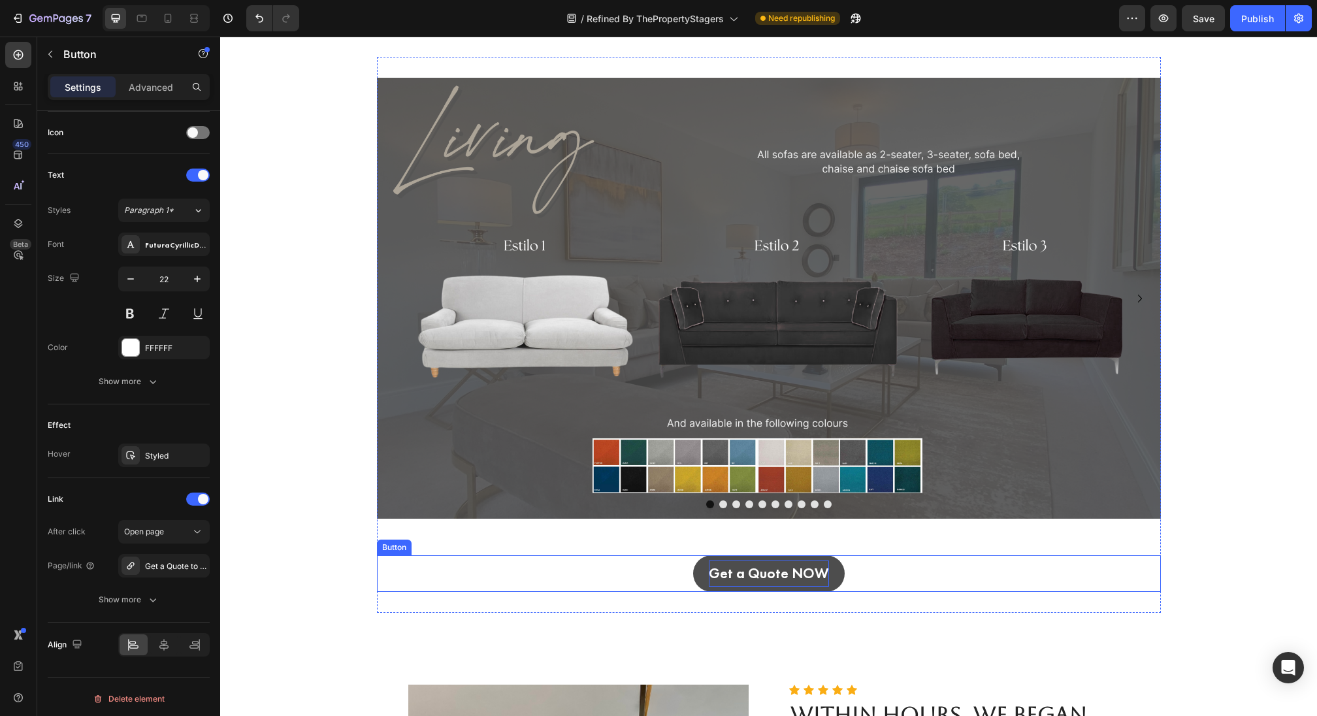
click at [738, 578] on p "Get a Quote NOW" at bounding box center [769, 574] width 120 height 26
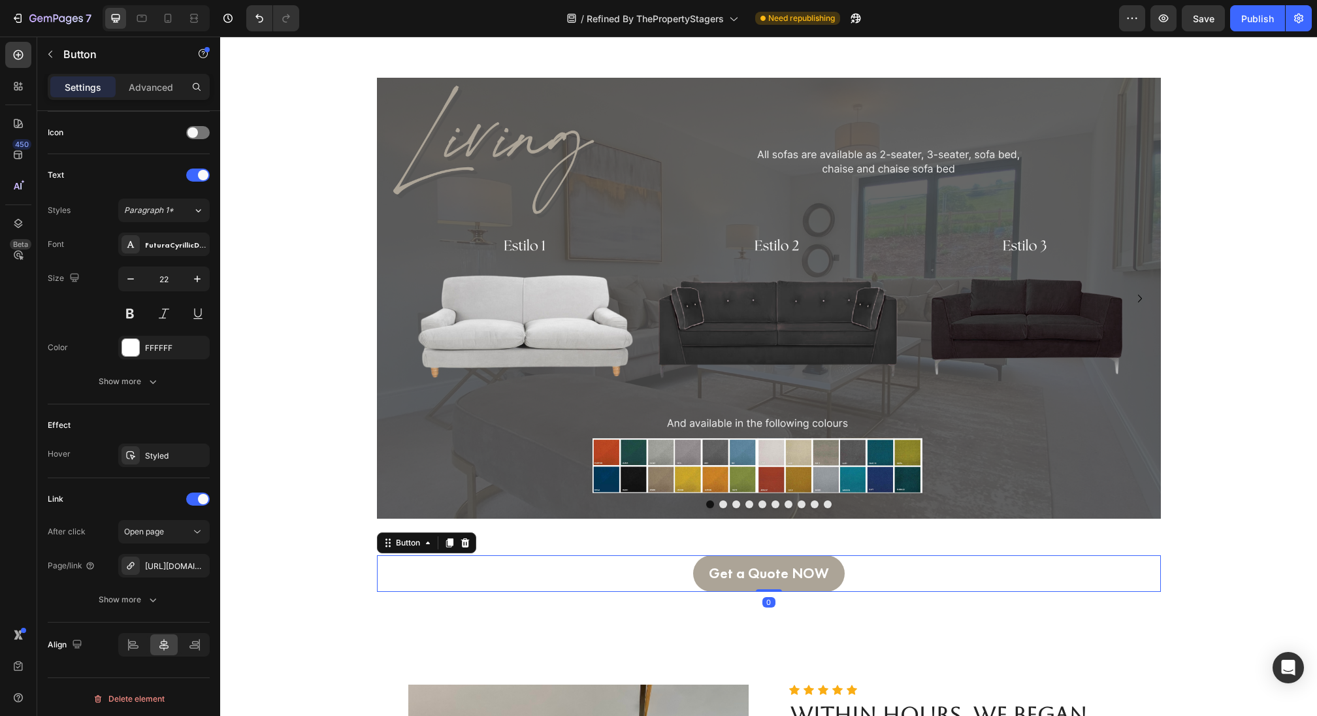
click at [689, 576] on div "Get a Quote NOW Button 0" at bounding box center [769, 573] width 784 height 37
click at [708, 576] on link "Get a Quote NOW" at bounding box center [769, 573] width 152 height 37
click at [167, 564] on div "[URL][DOMAIN_NAME]" at bounding box center [164, 567] width 38 height 12
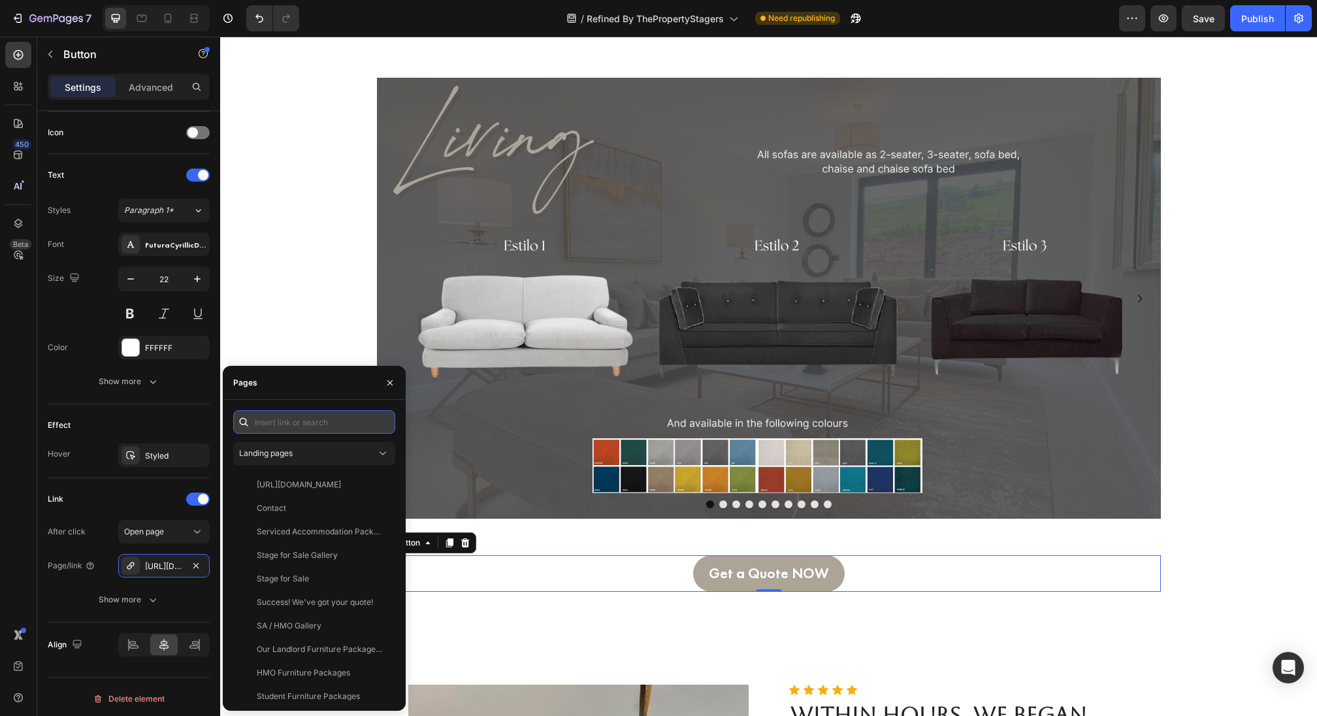
click at [276, 417] on input "text" at bounding box center [314, 422] width 162 height 24
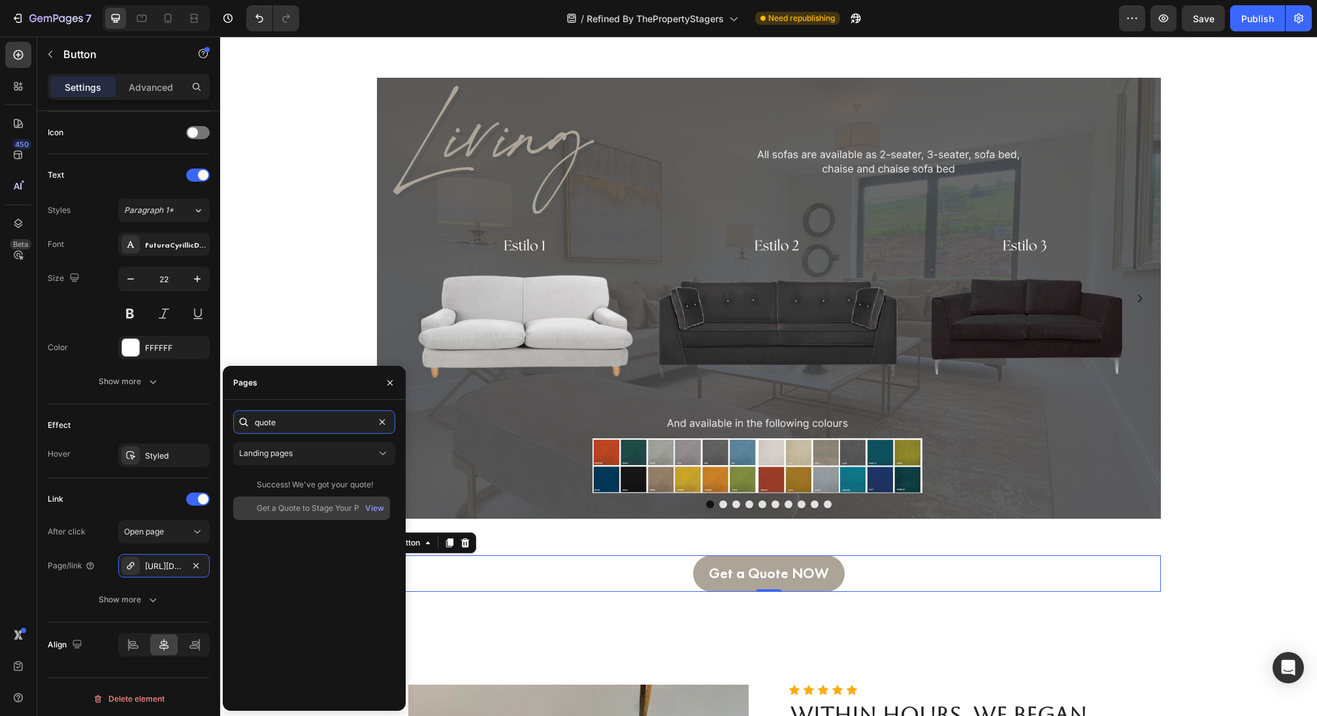
type input "quote"
click at [280, 508] on div "Get a Quote to Stage Your Property" at bounding box center [319, 508] width 125 height 12
click at [668, 526] on div "Image Image Image Image Image Image Image Image Image Image Carousel" at bounding box center [769, 303] width 784 height 451
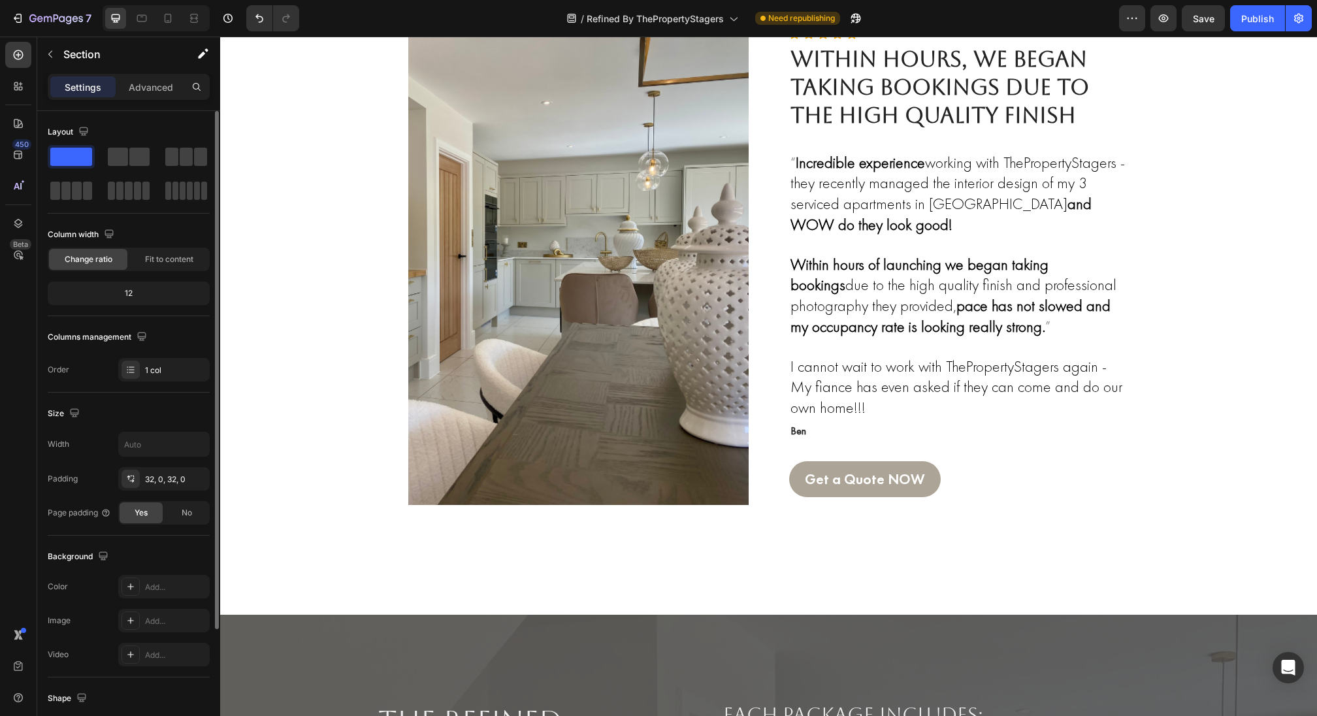
scroll to position [3244, 0]
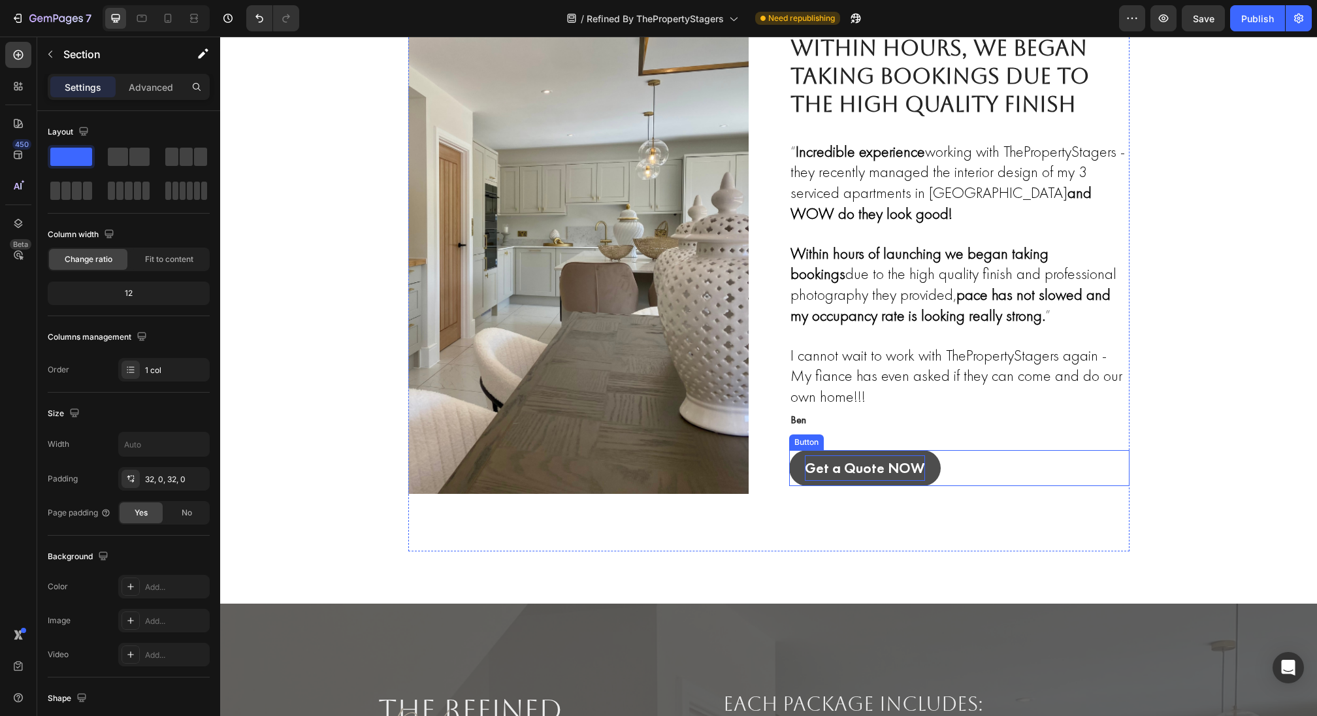
click at [866, 467] on p "Get a Quote NOW" at bounding box center [865, 468] width 120 height 26
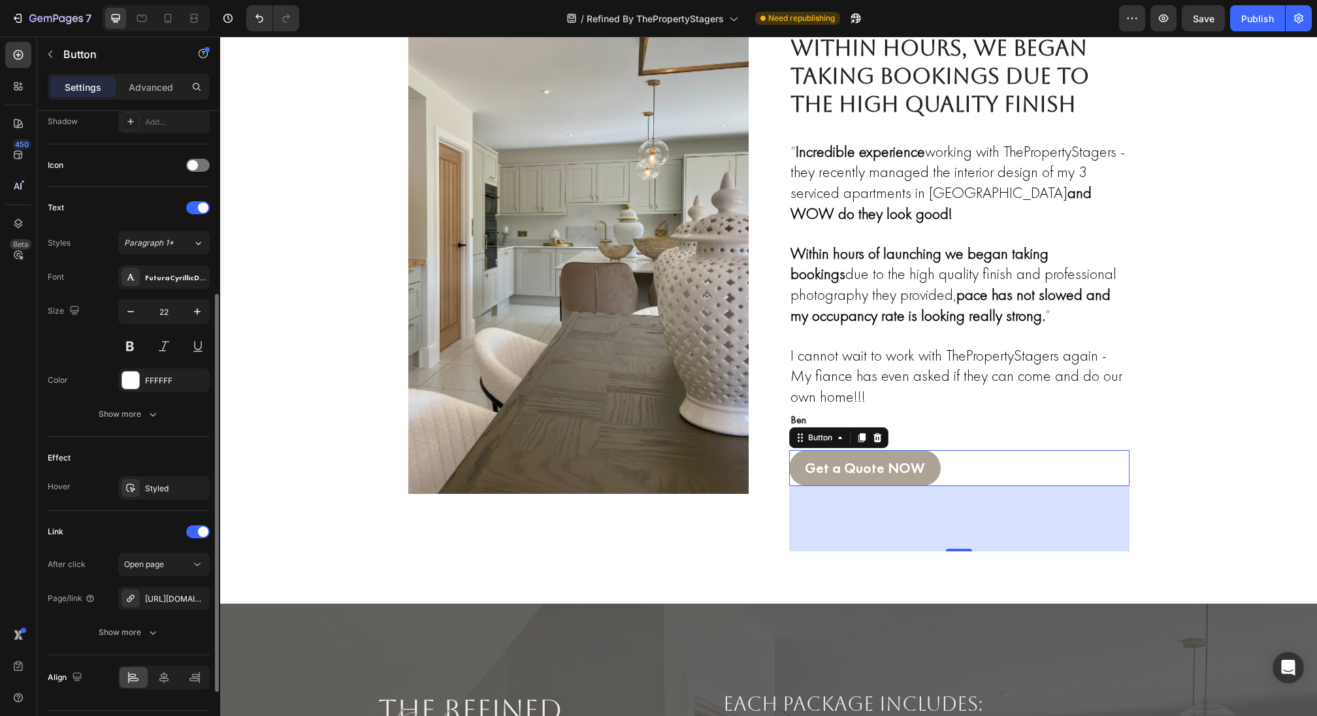
scroll to position [393, 0]
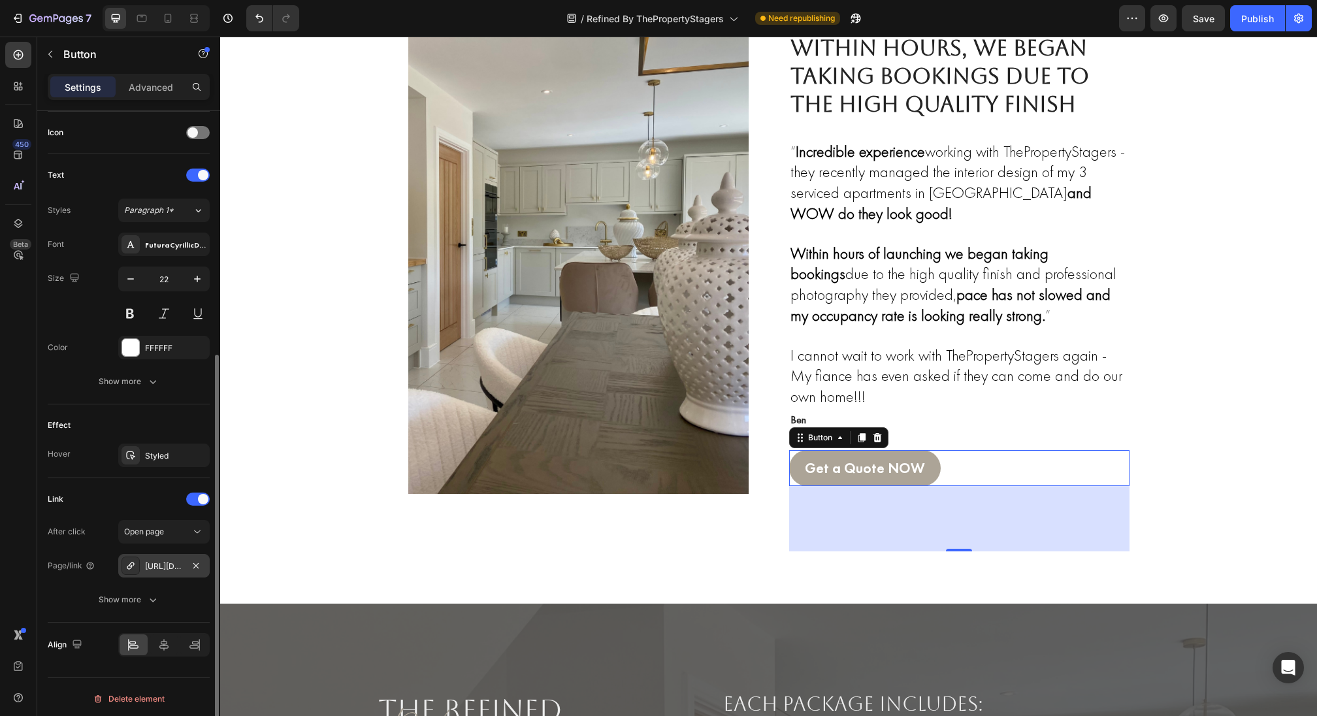
click at [159, 568] on div "[URL][DOMAIN_NAME]" at bounding box center [164, 567] width 38 height 12
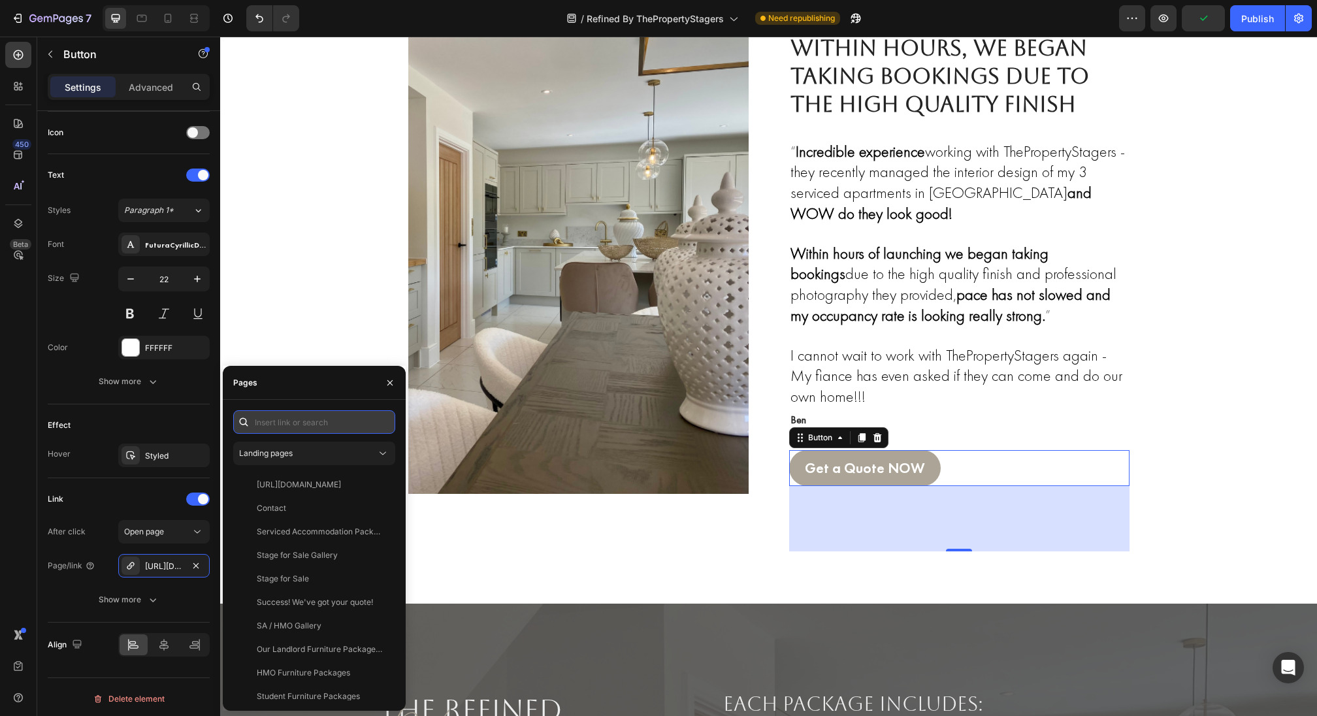
click at [269, 422] on input "text" at bounding box center [314, 422] width 162 height 24
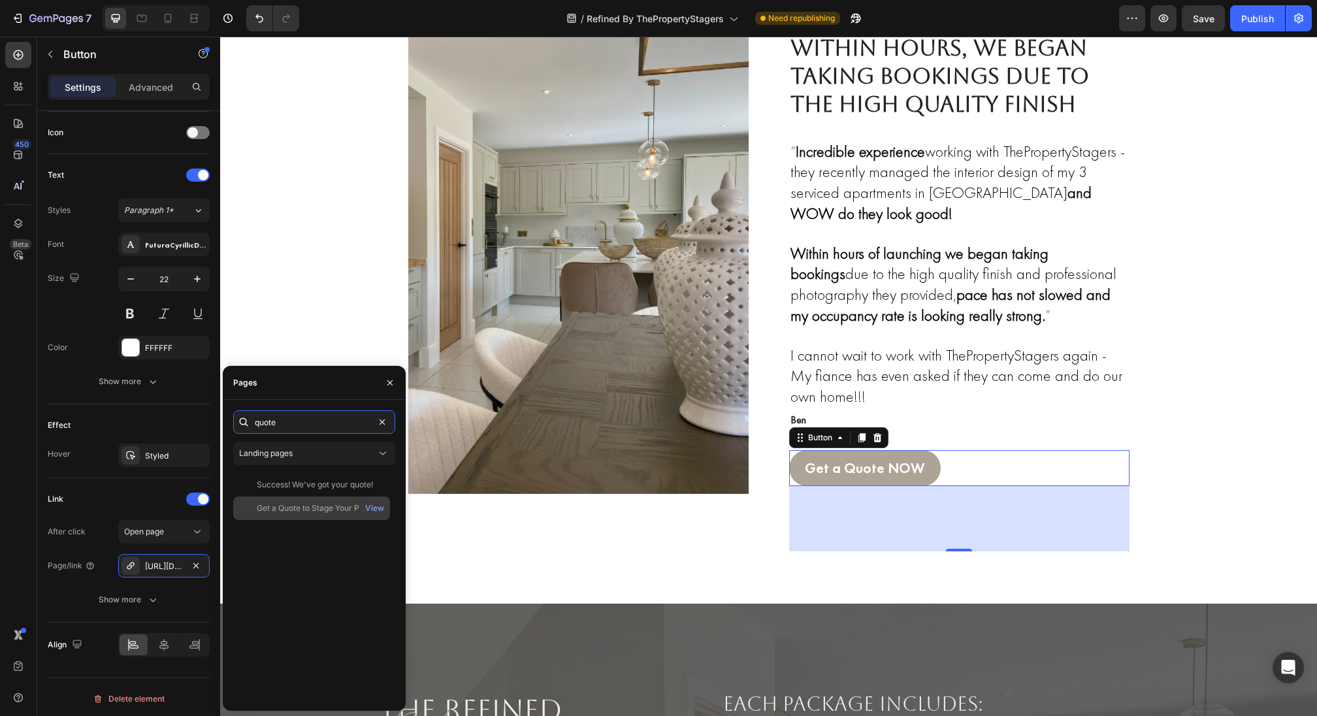
type input "quote"
click at [291, 512] on div "Get a Quote to Stage Your Property" at bounding box center [319, 508] width 125 height 12
click at [389, 382] on icon "button" at bounding box center [389, 382] width 5 height 5
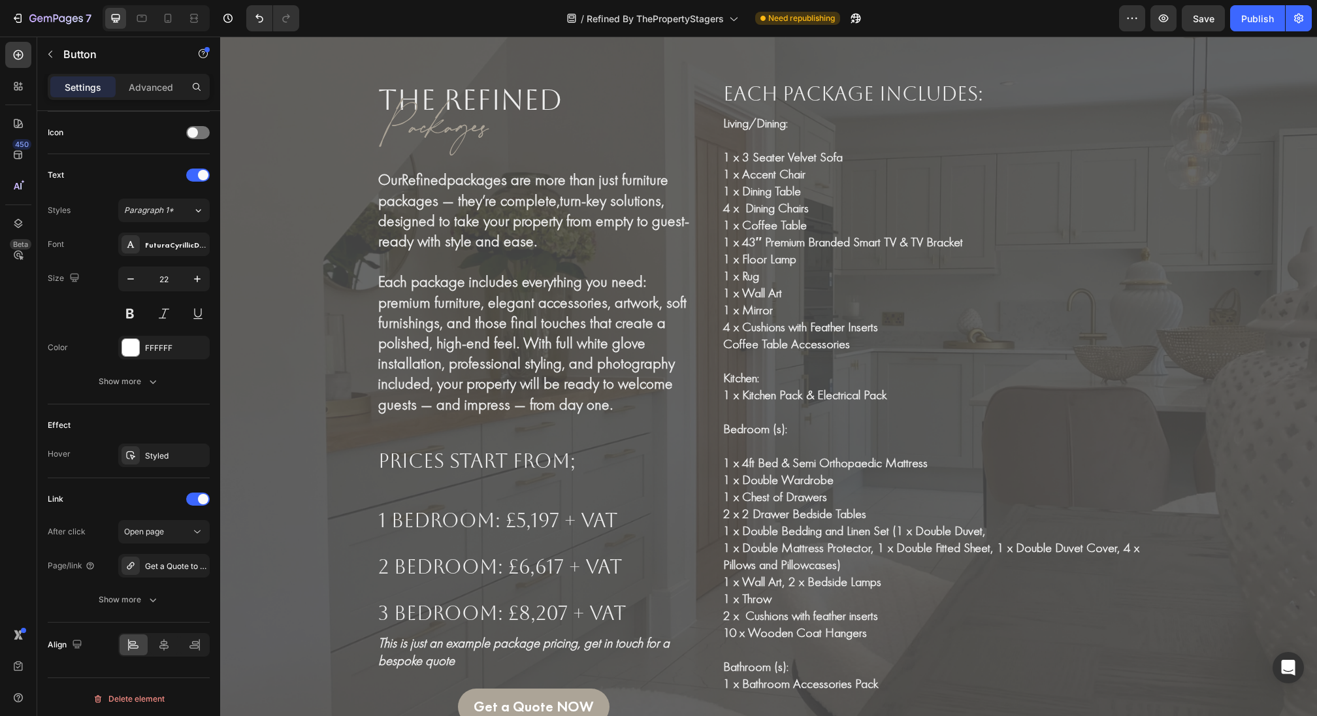
scroll to position [4294, 0]
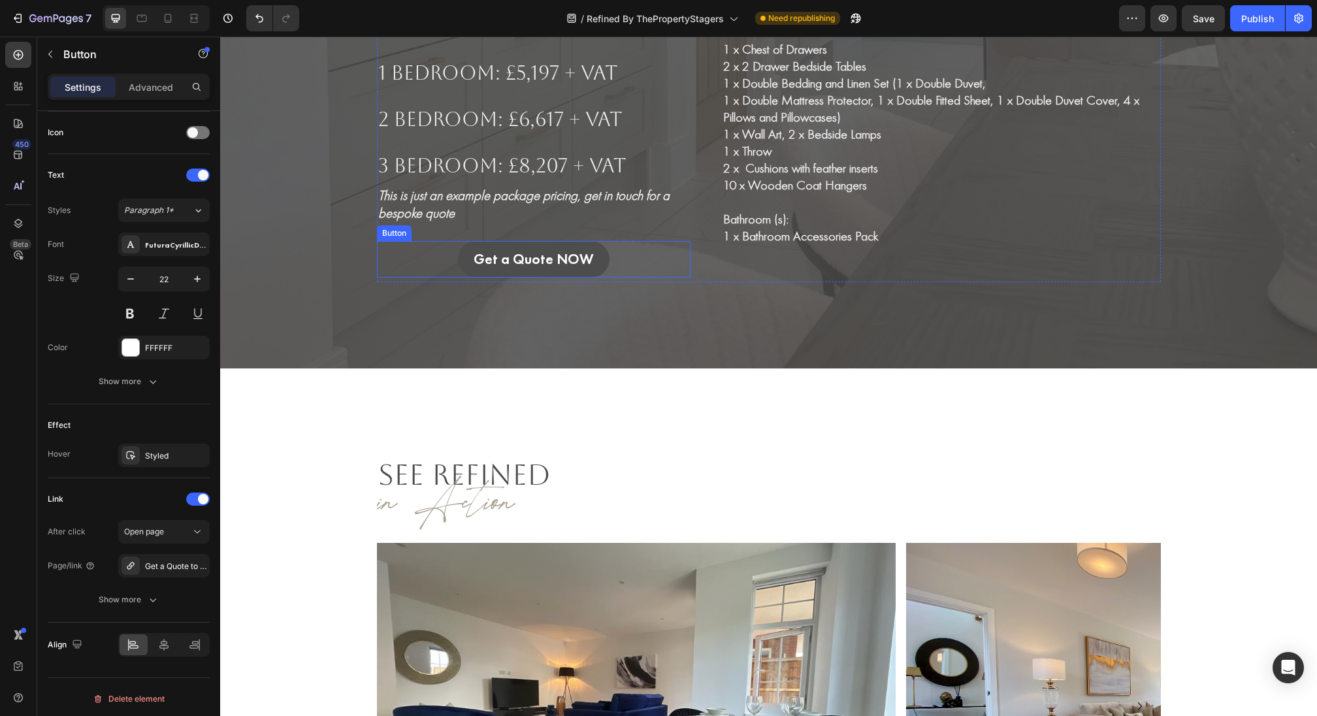
click at [551, 244] on link "Get a Quote NOW" at bounding box center [534, 259] width 152 height 37
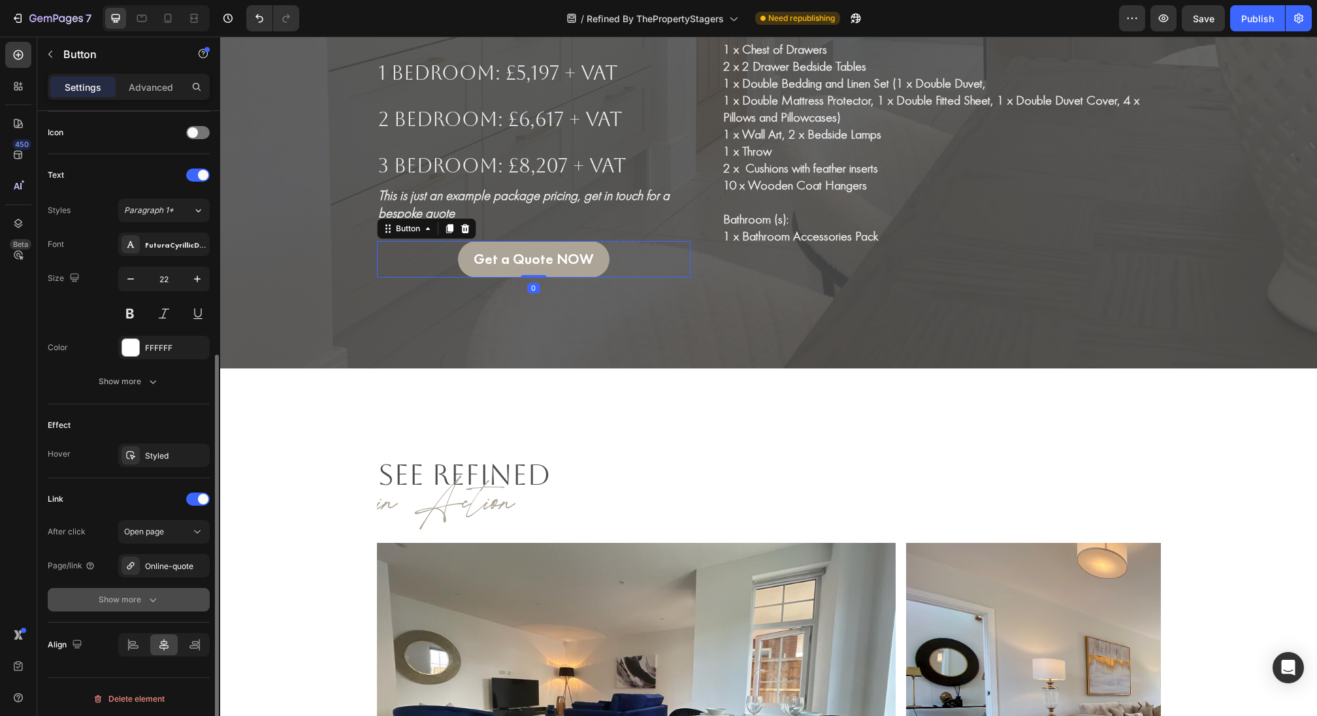
scroll to position [393, 0]
click at [146, 569] on div "Online-quote" at bounding box center [163, 566] width 91 height 24
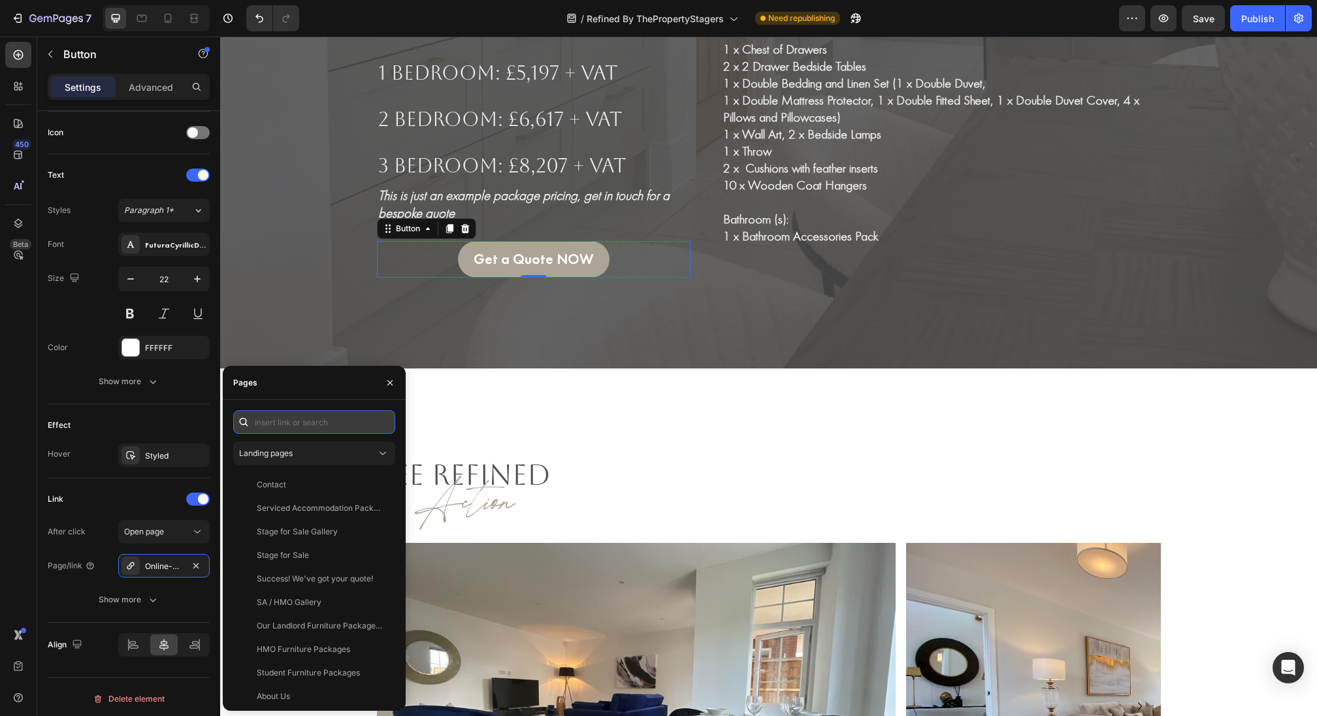
click at [309, 428] on input "text" at bounding box center [314, 422] width 162 height 24
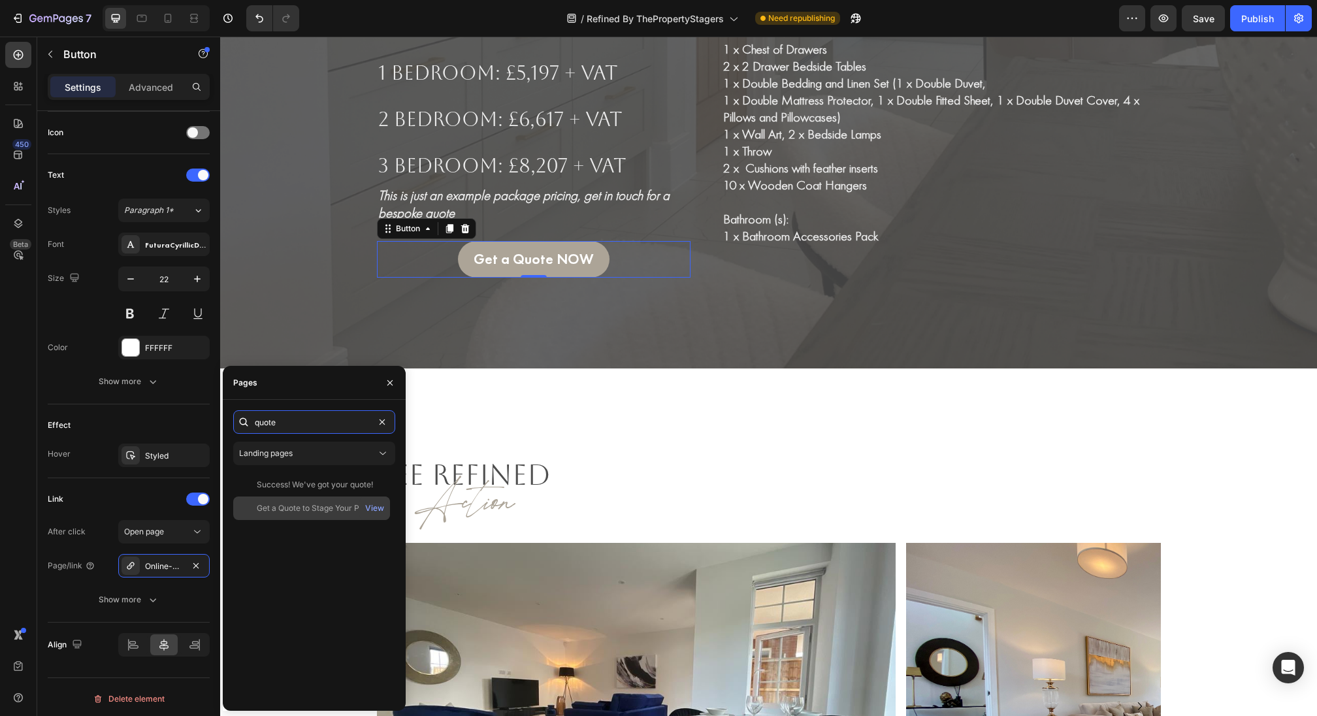
type input "quote"
click at [306, 508] on div "Get a Quote to Stage Your Property" at bounding box center [319, 508] width 125 height 12
click at [395, 382] on button "button" at bounding box center [390, 382] width 21 height 21
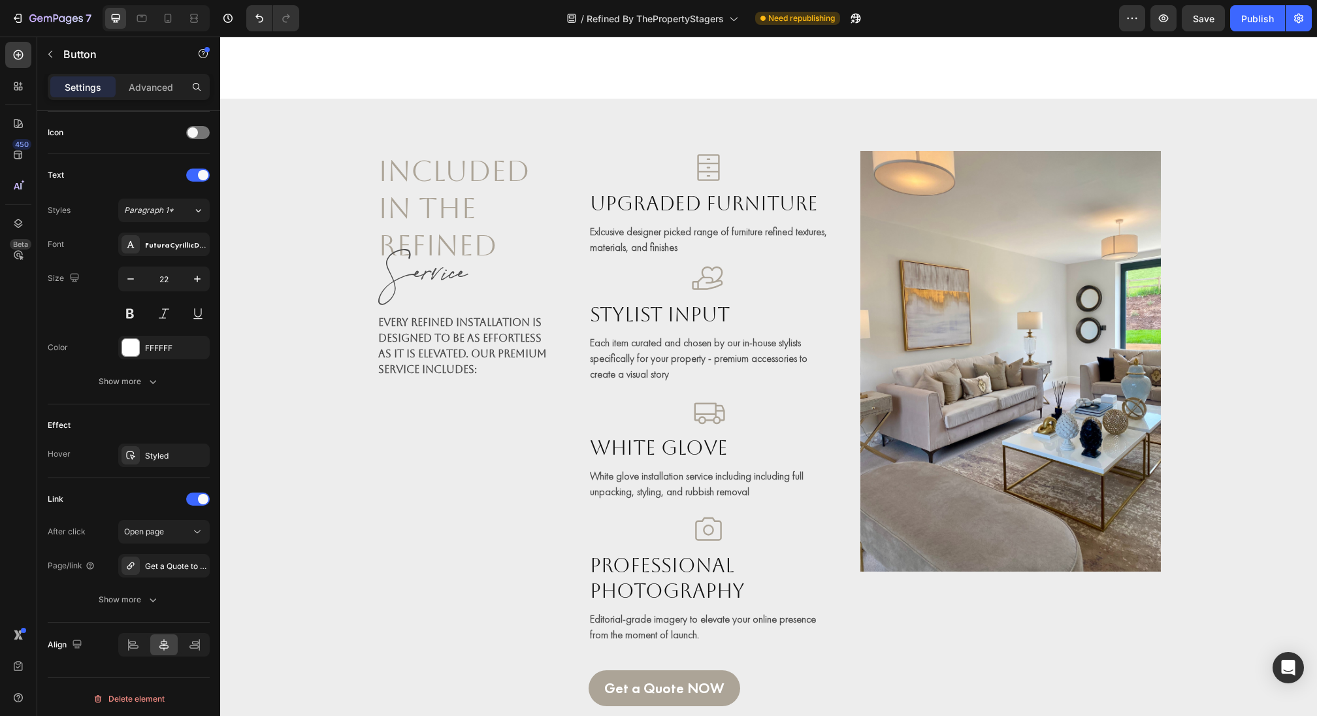
scroll to position [0, 0]
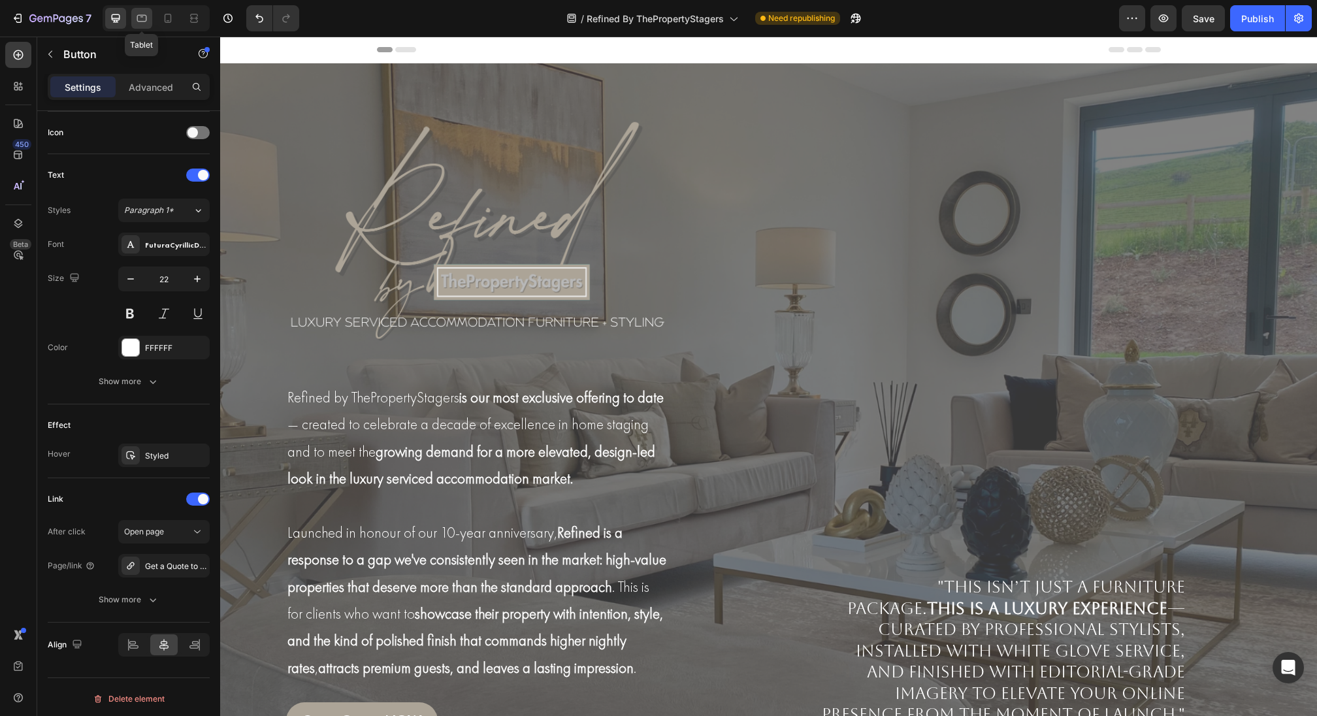
click at [139, 18] on icon at bounding box center [141, 18] width 13 height 13
type input "16"
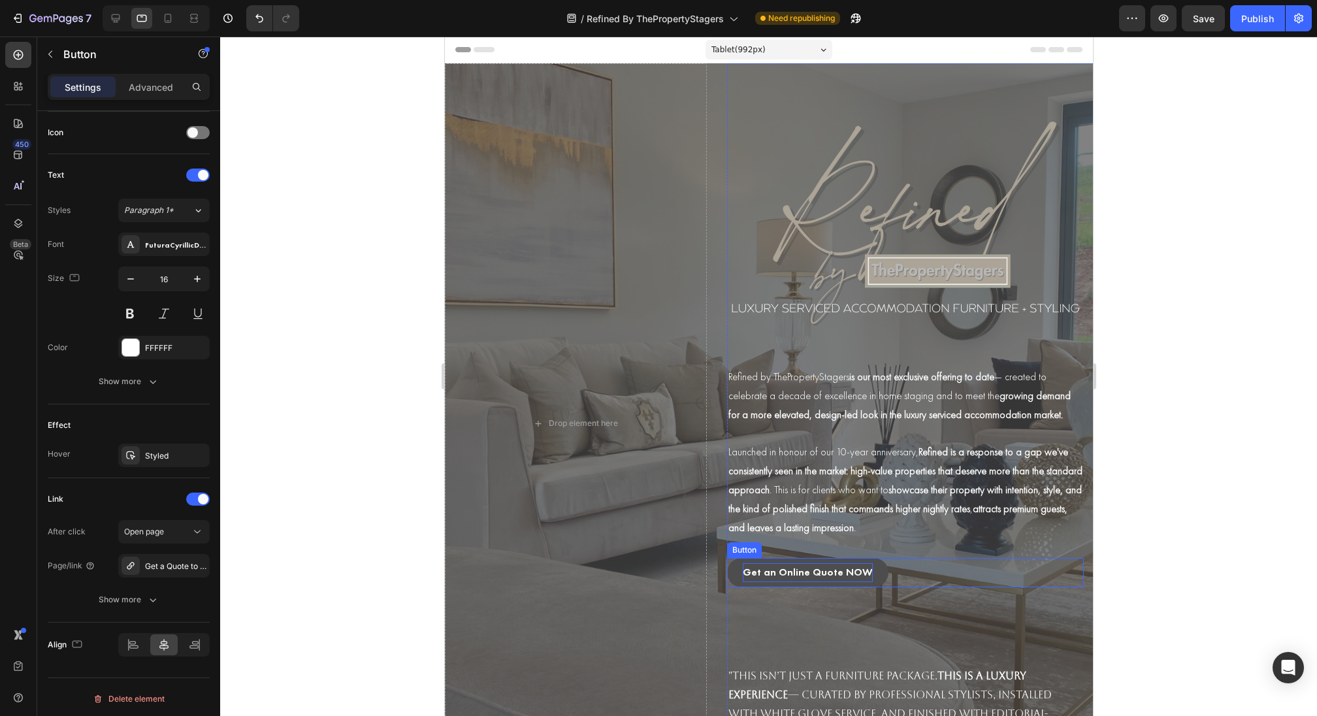
click at [811, 572] on p "Get an Online Quote NOW" at bounding box center [807, 572] width 130 height 19
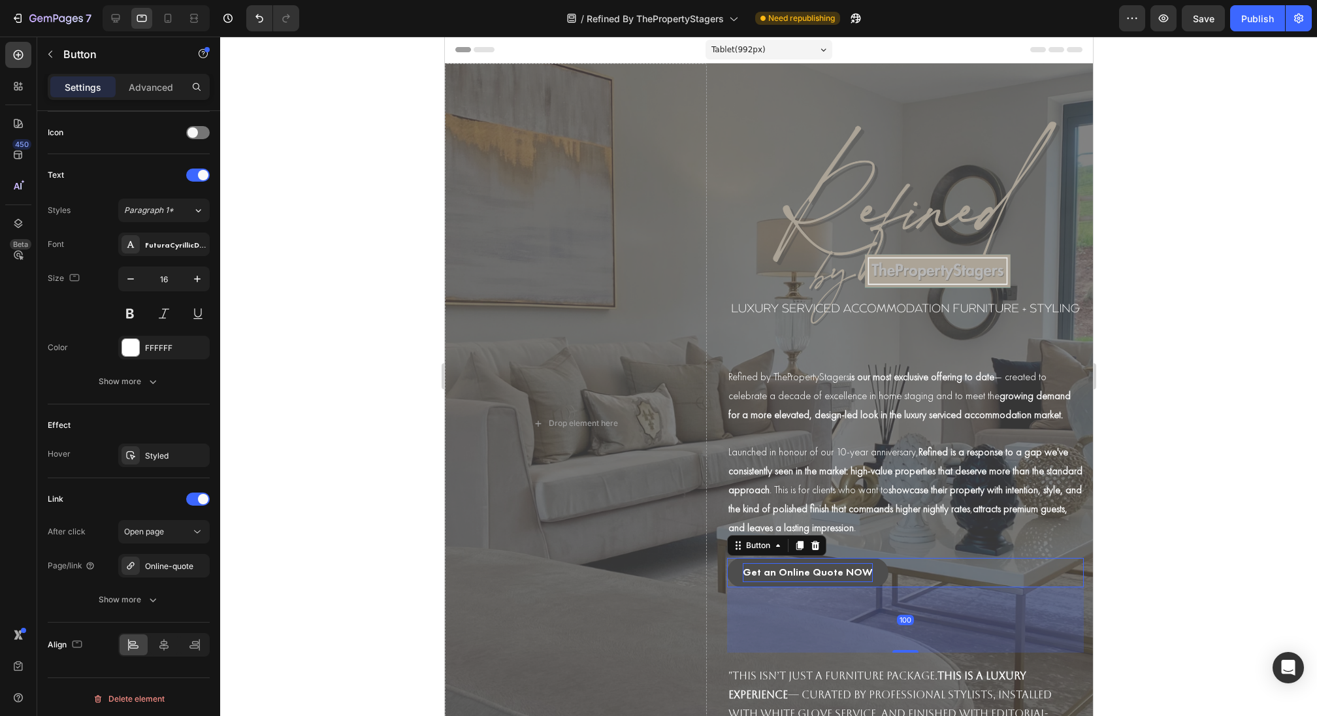
click at [807, 573] on p "Get an Online Quote NOW" at bounding box center [807, 572] width 130 height 19
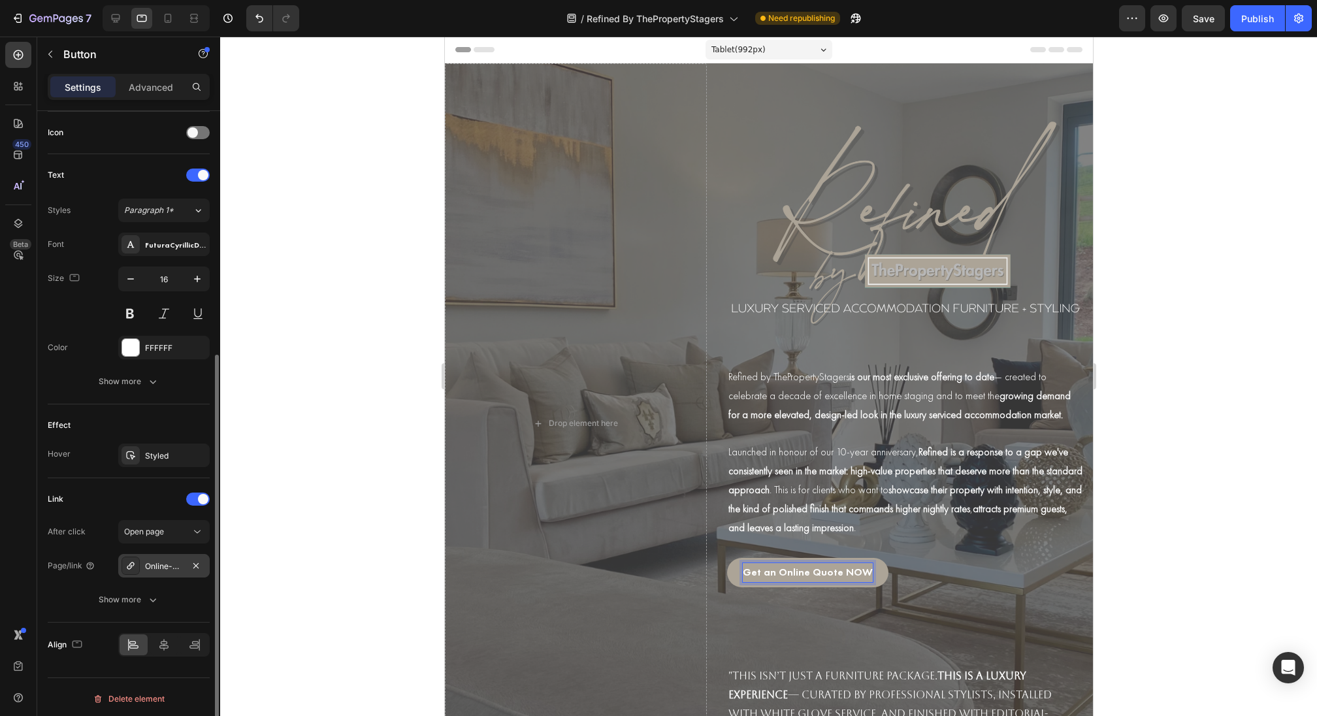
click at [175, 563] on div "Online-quote" at bounding box center [164, 567] width 38 height 12
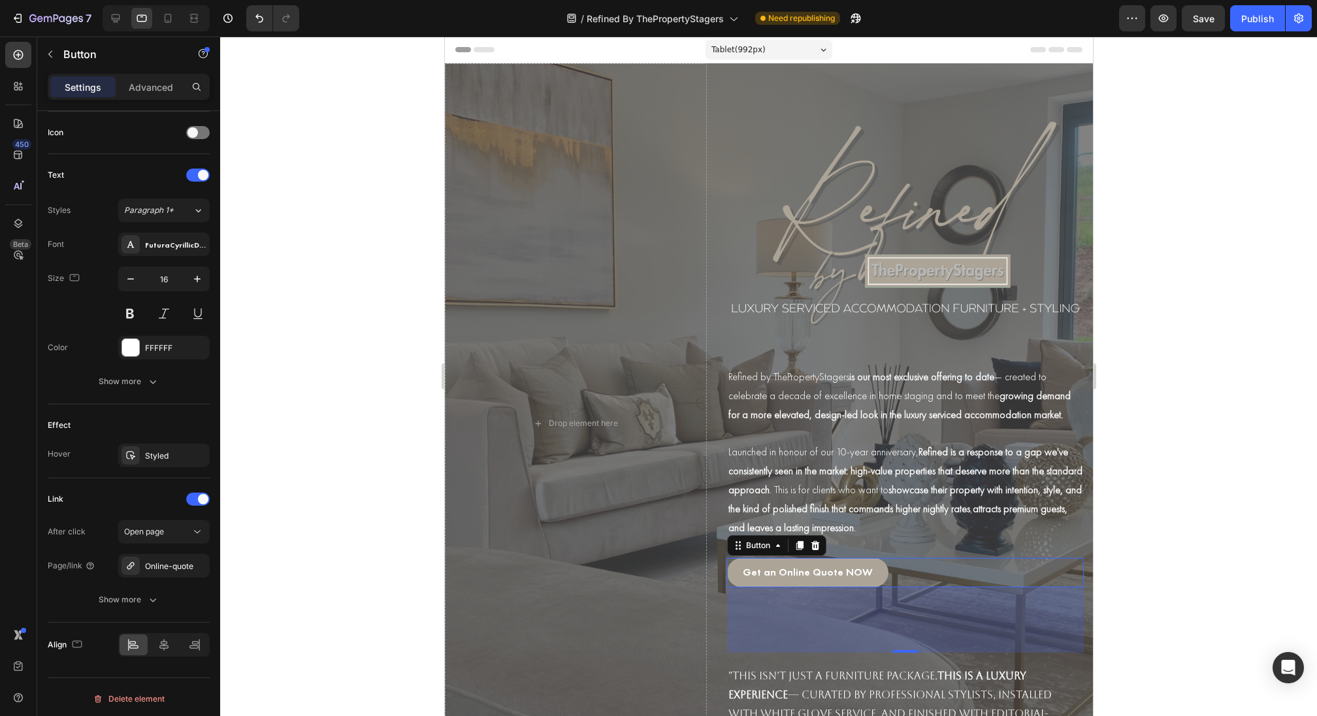
click at [889, 575] on div "Get an Online Quote NOW Button 100" at bounding box center [904, 572] width 357 height 29
click at [877, 569] on link "Get an Online Quote NOW" at bounding box center [806, 572] width 161 height 29
click at [893, 578] on div "Get an Online Quote NOW Button 100" at bounding box center [904, 572] width 357 height 29
click at [180, 566] on div "Online-quote" at bounding box center [164, 567] width 38 height 12
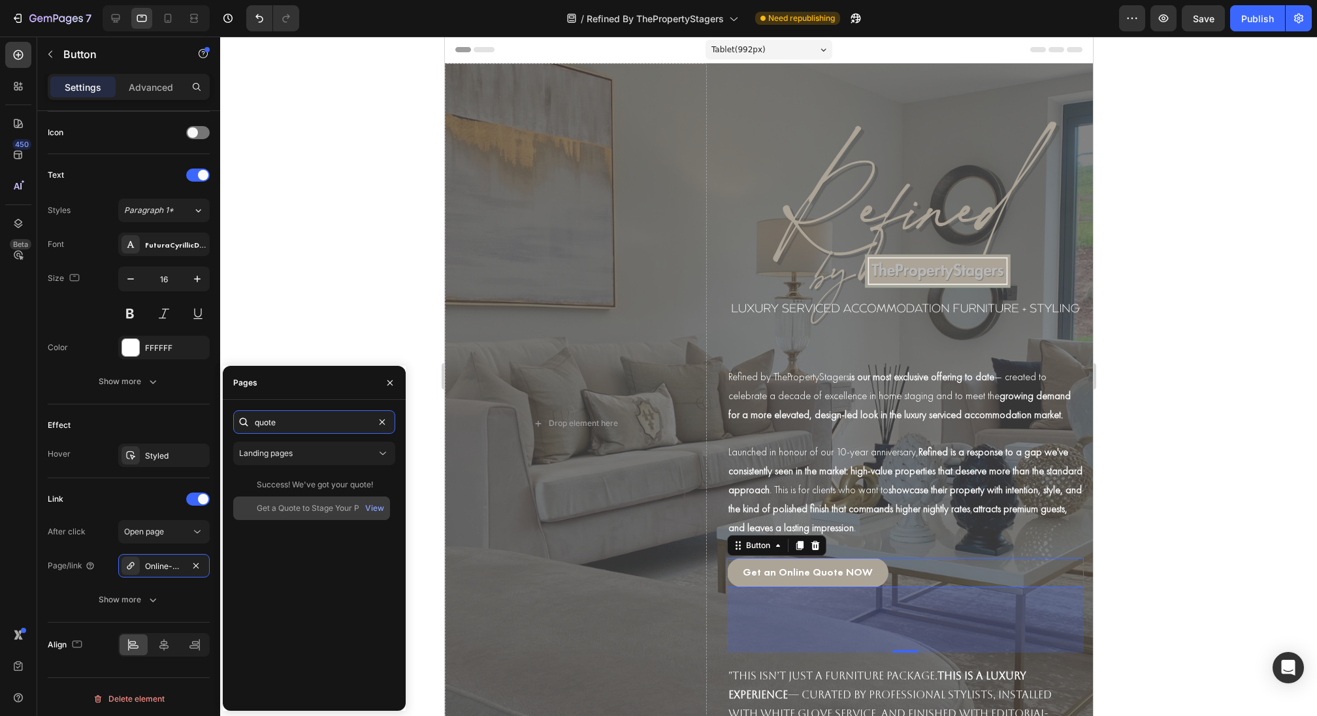
type input "quote"
click at [298, 508] on div "Get a Quote to Stage Your Property" at bounding box center [319, 508] width 125 height 12
click at [394, 384] on icon "button" at bounding box center [390, 383] width 10 height 10
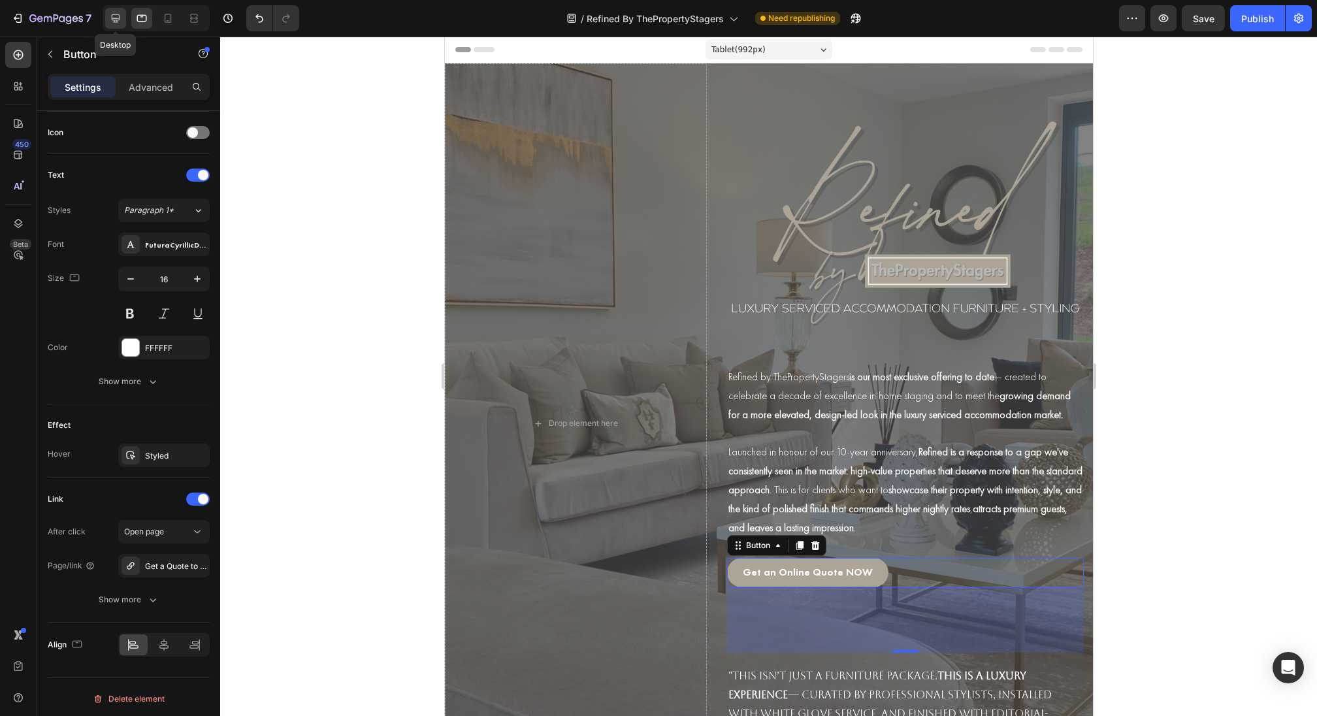
click at [114, 11] on div at bounding box center [115, 18] width 21 height 21
type input "22"
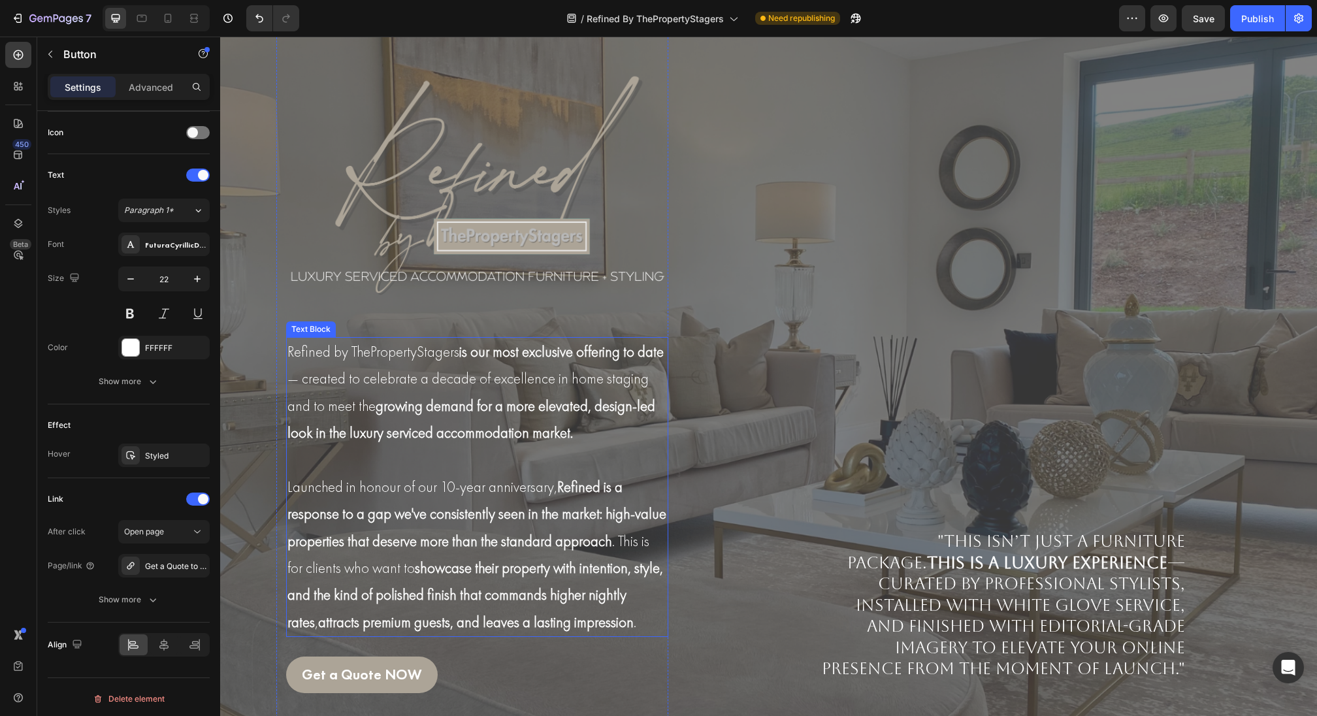
scroll to position [114, 0]
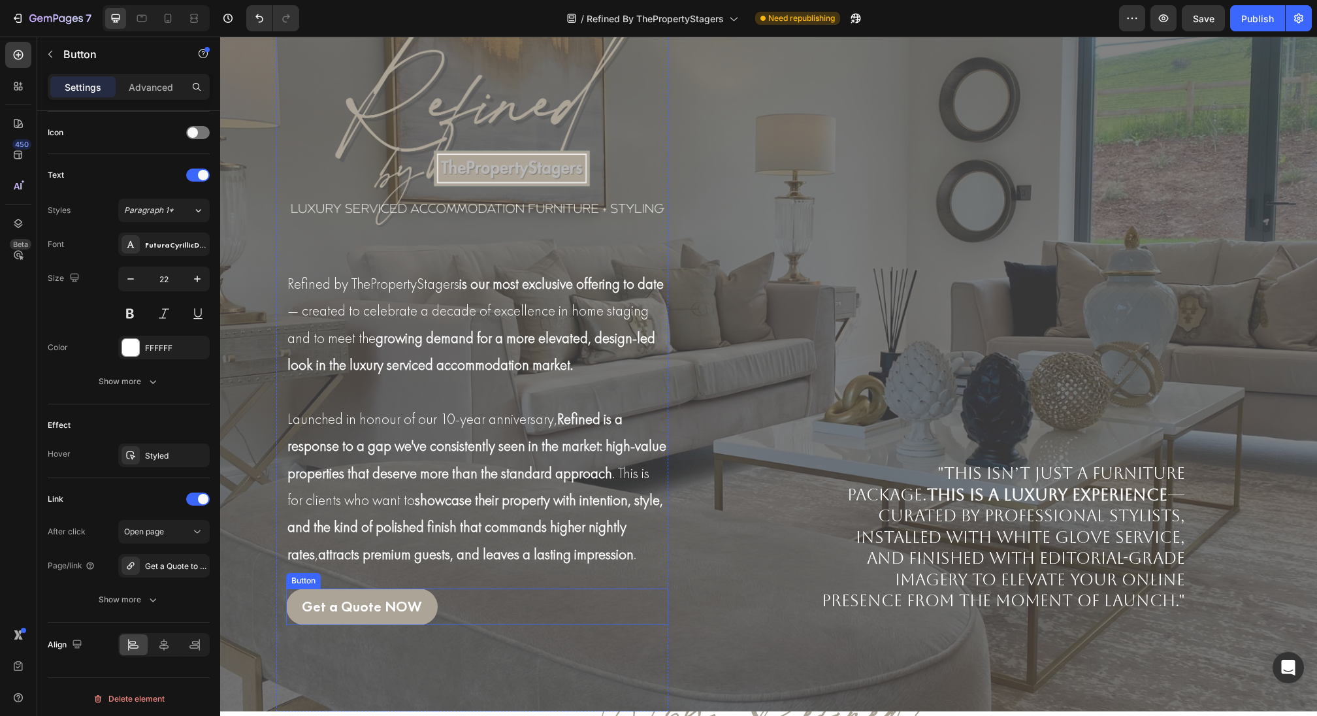
click at [449, 599] on div "Get a Quote NOW Button" at bounding box center [477, 607] width 382 height 37
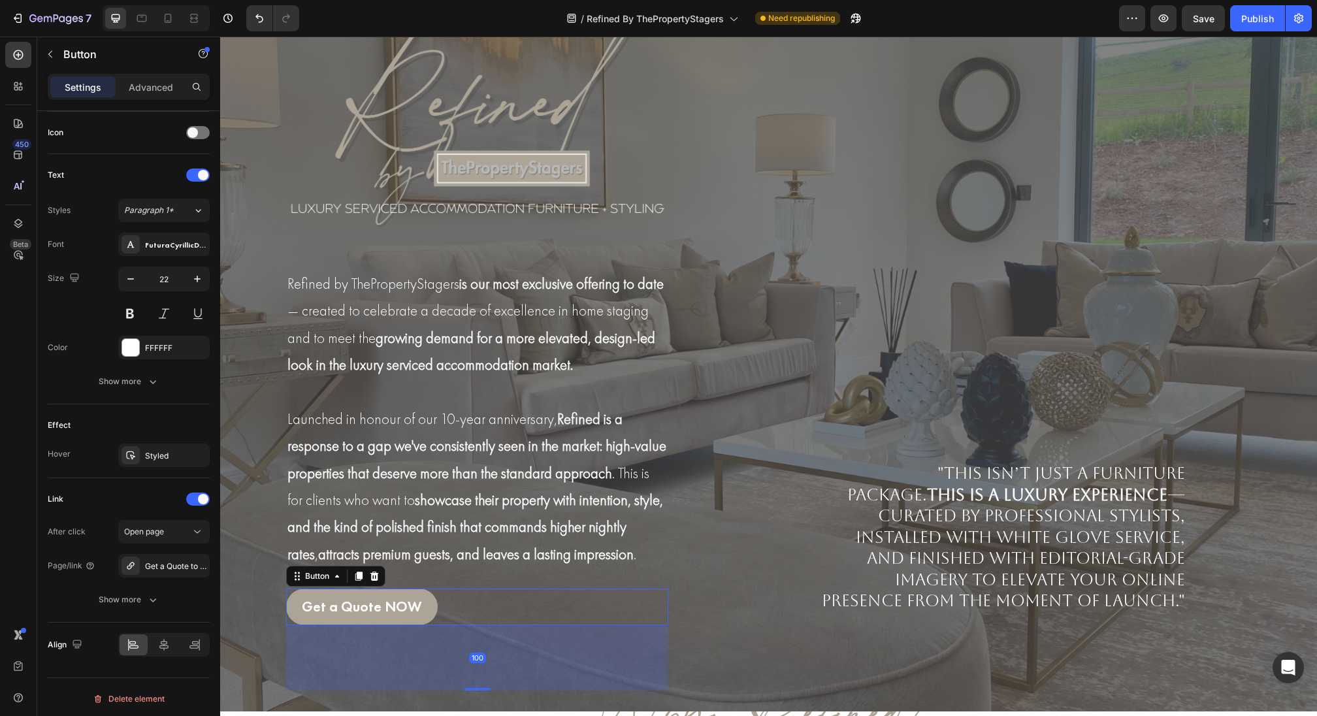
scroll to position [393, 0]
click at [429, 608] on link "Get a Quote NOW" at bounding box center [362, 607] width 152 height 37
click at [449, 611] on div "Get a Quote NOW Button 100" at bounding box center [477, 607] width 382 height 37
click at [144, 25] on div at bounding box center [141, 18] width 21 height 21
type input "16"
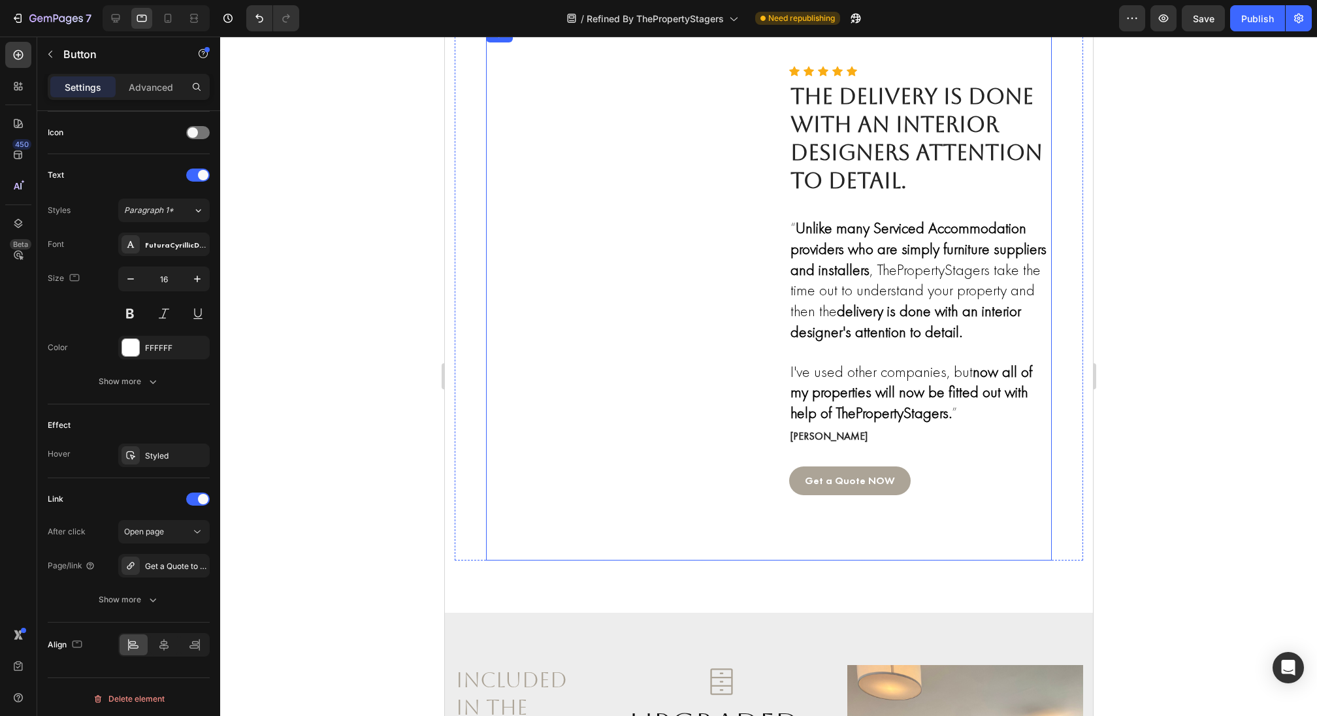
scroll to position [1189, 0]
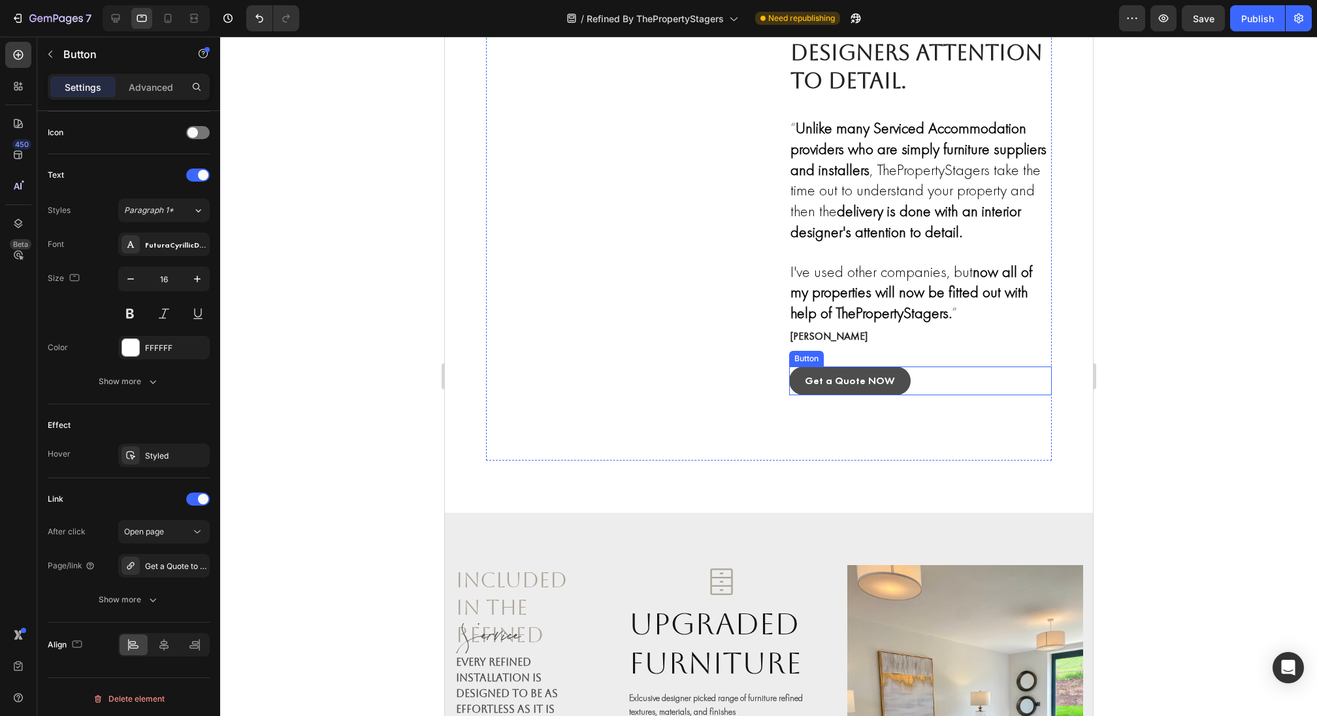
click at [888, 376] on link "Get a Quote NOW" at bounding box center [850, 380] width 122 height 29
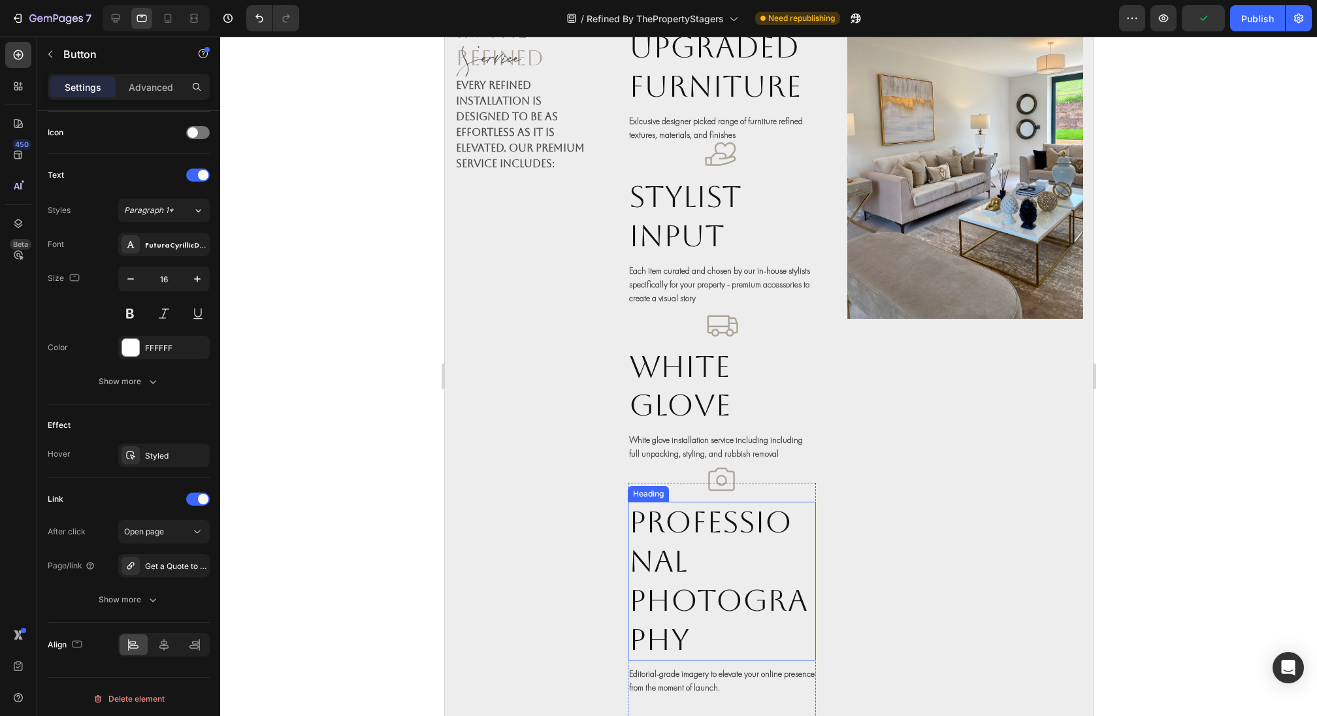
scroll to position [1583, 0]
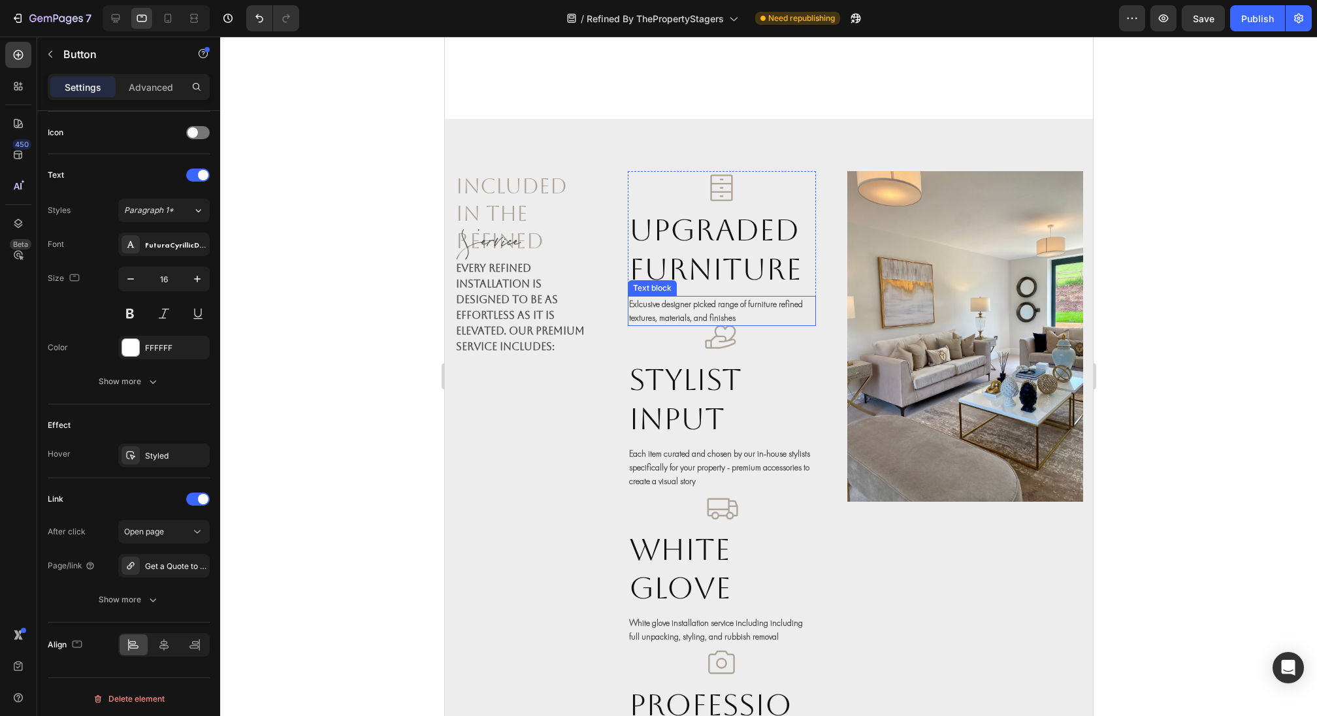
click at [668, 263] on h2 "Upgraded Furniture" at bounding box center [721, 250] width 189 height 81
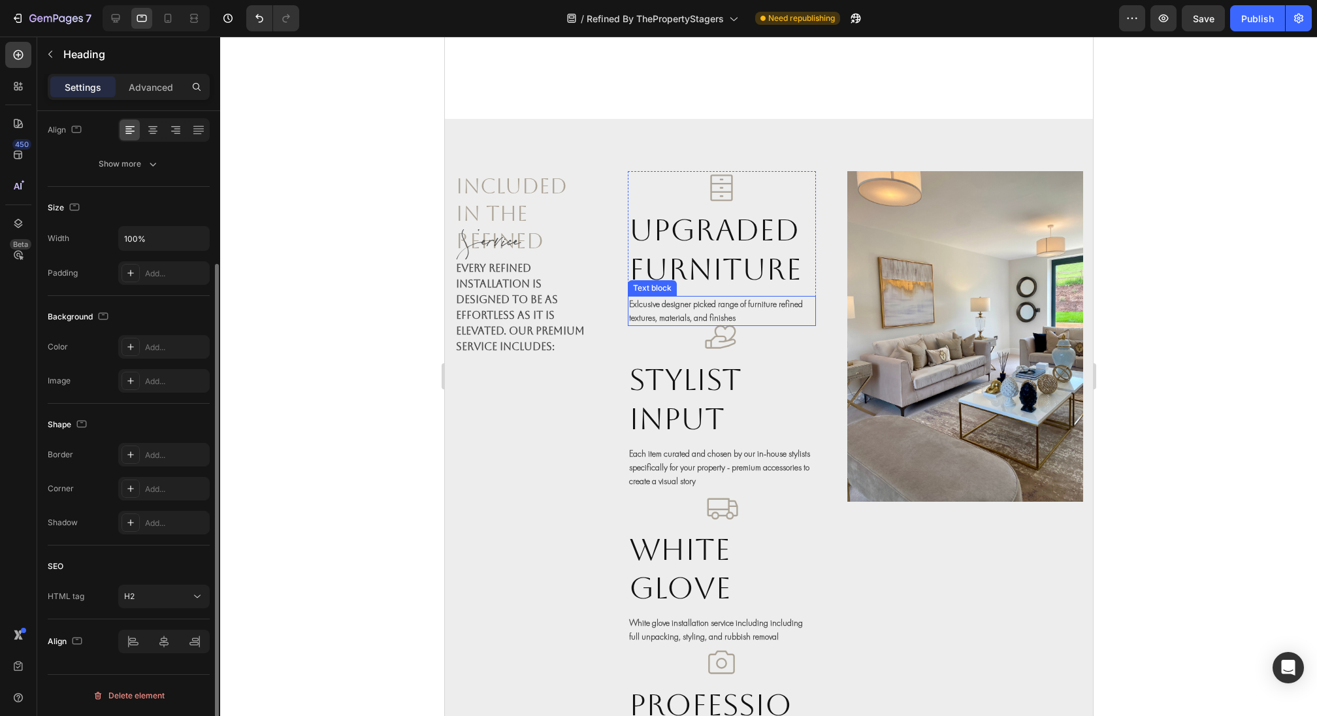
scroll to position [0, 0]
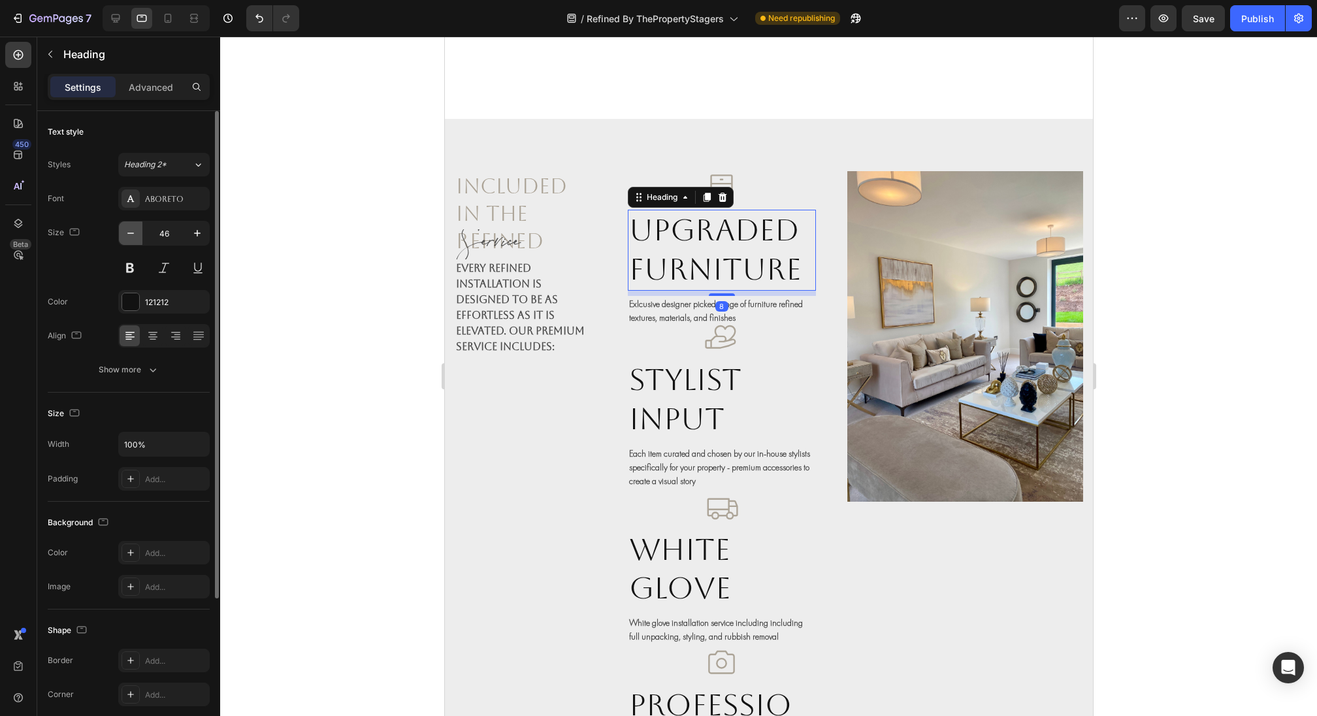
click at [127, 231] on icon "button" at bounding box center [130, 233] width 13 height 13
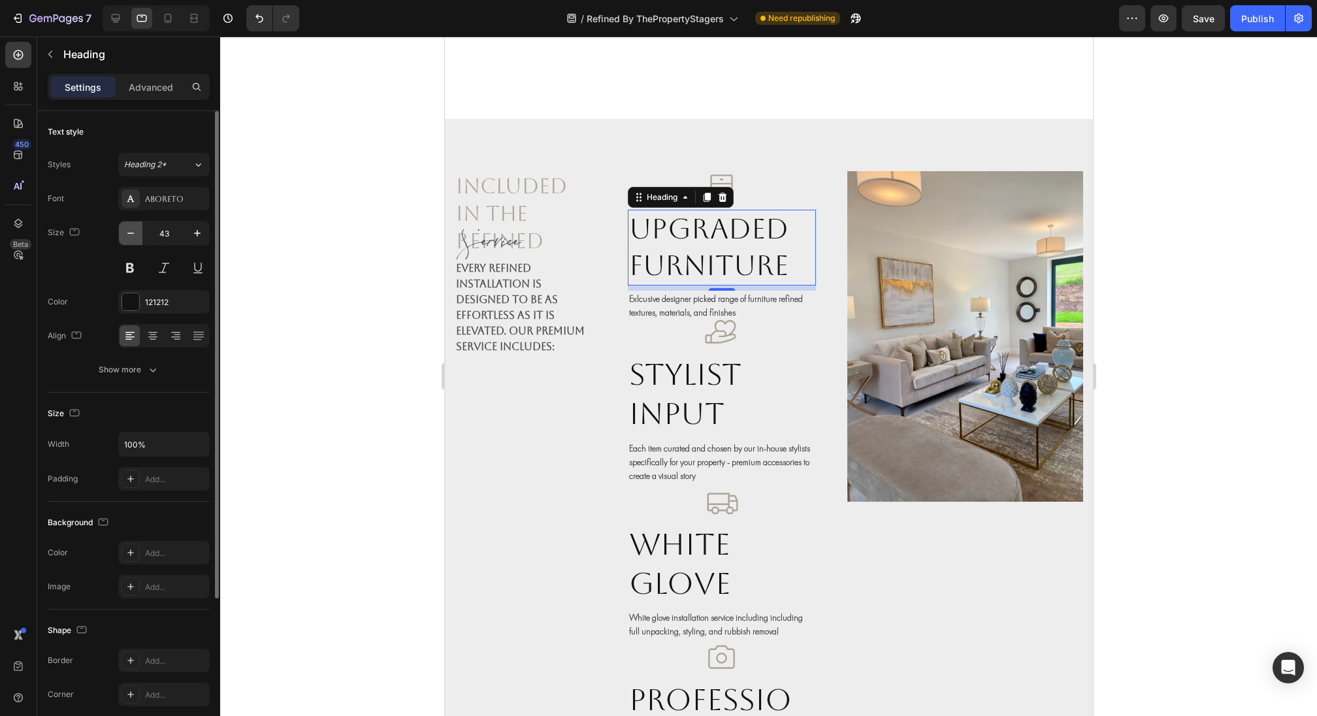
click at [127, 231] on icon "button" at bounding box center [130, 233] width 13 height 13
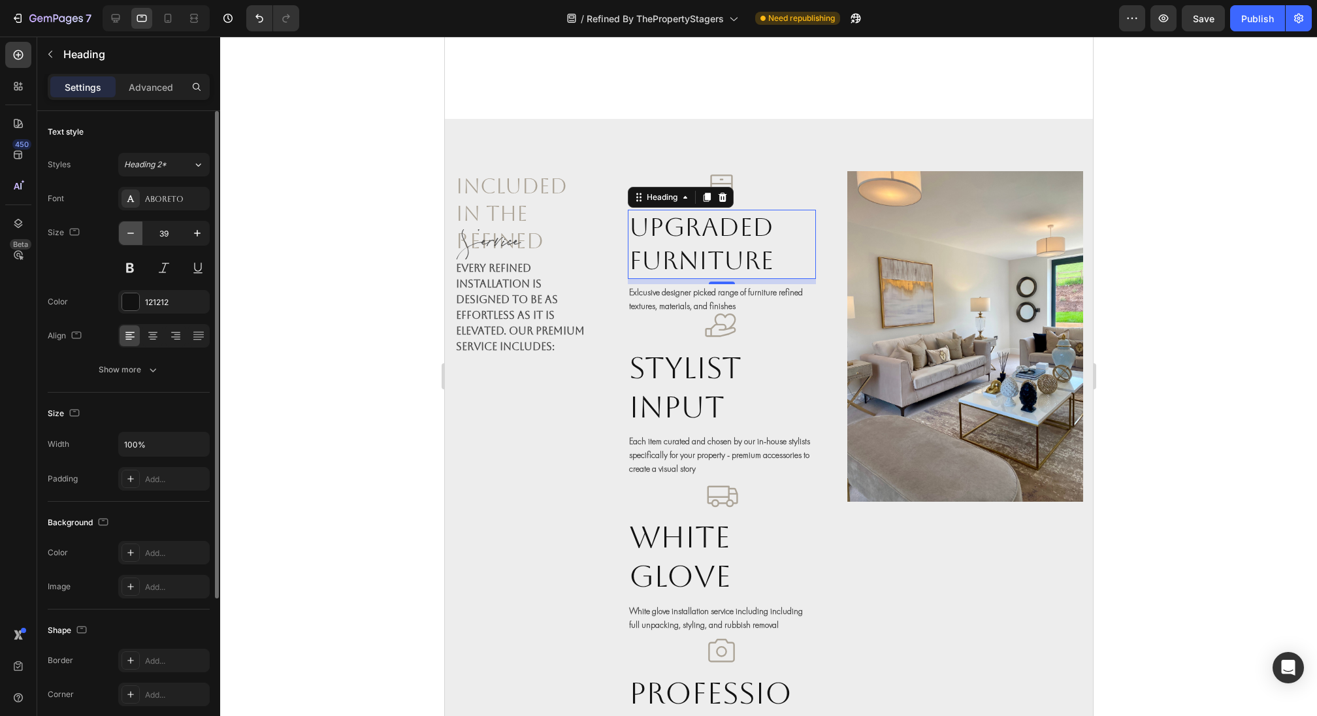
click at [127, 231] on icon "button" at bounding box center [130, 233] width 13 height 13
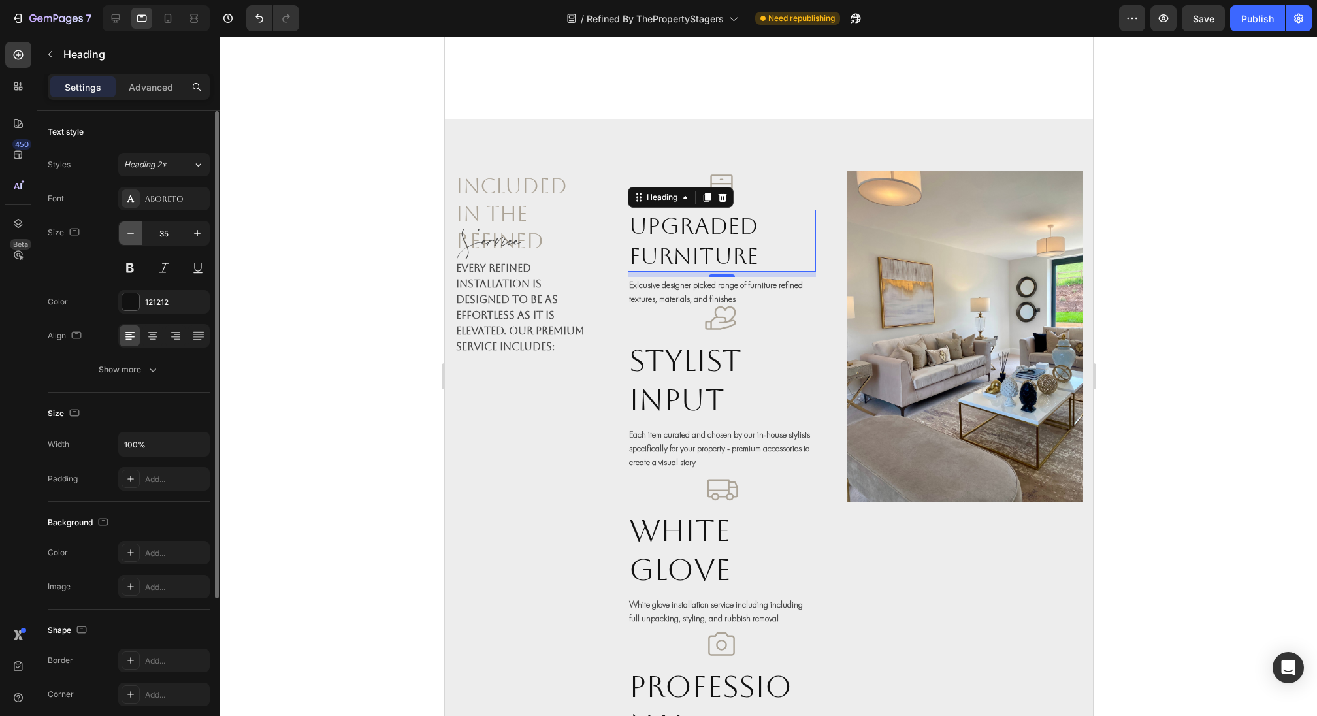
click at [127, 231] on icon "button" at bounding box center [130, 233] width 13 height 13
type input "31"
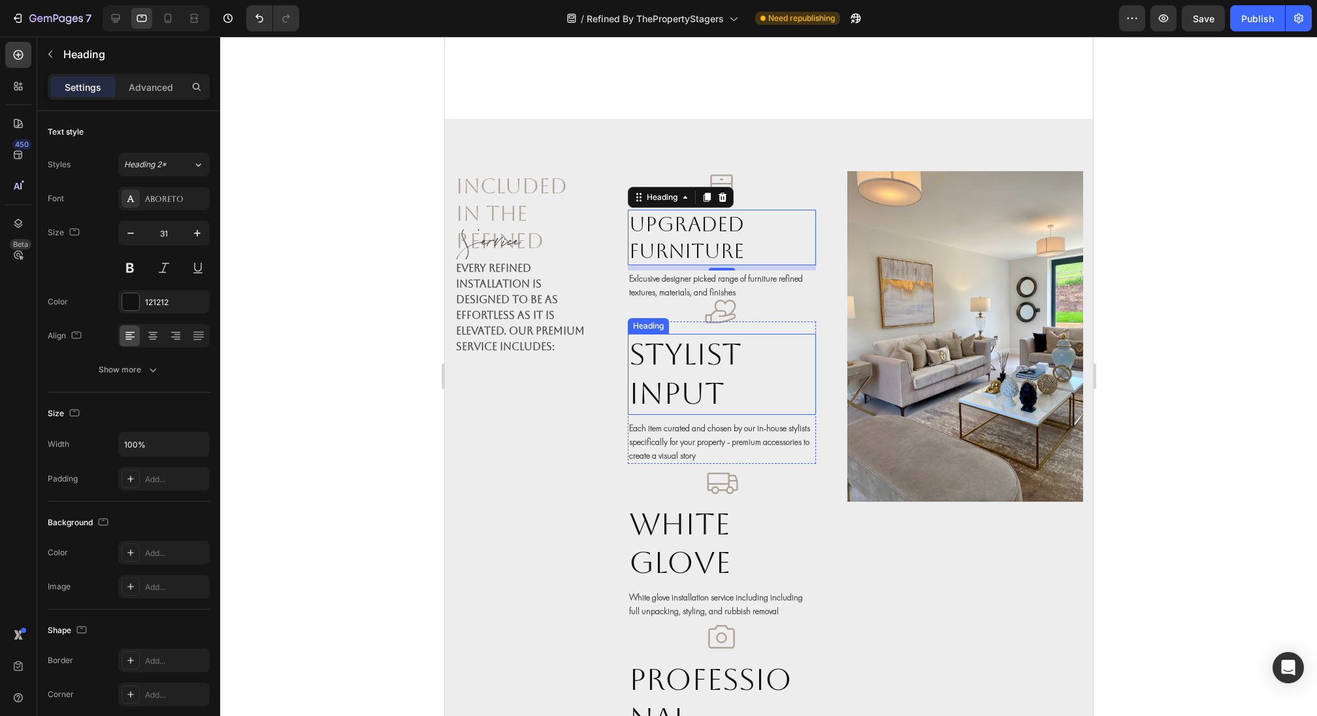
click at [685, 366] on h2 "stylist input" at bounding box center [721, 374] width 189 height 81
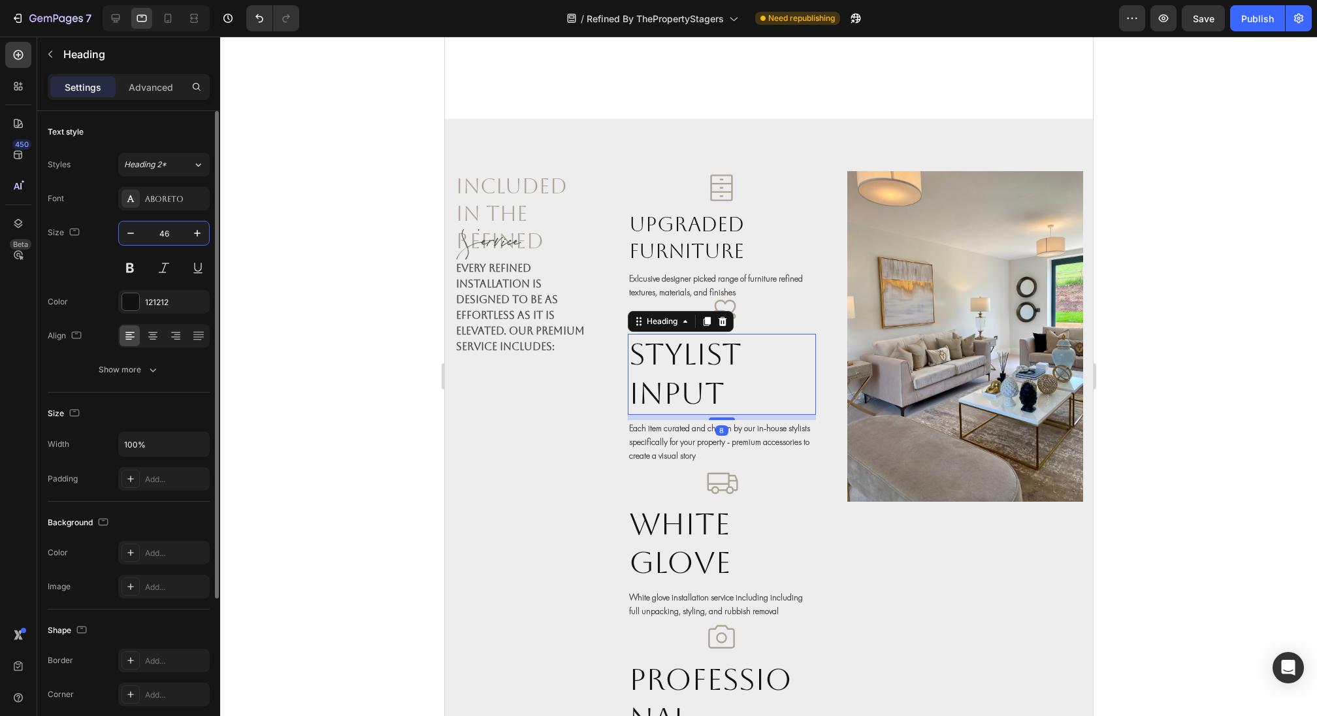
click at [167, 229] on input "46" at bounding box center [163, 233] width 43 height 24
type input "32"
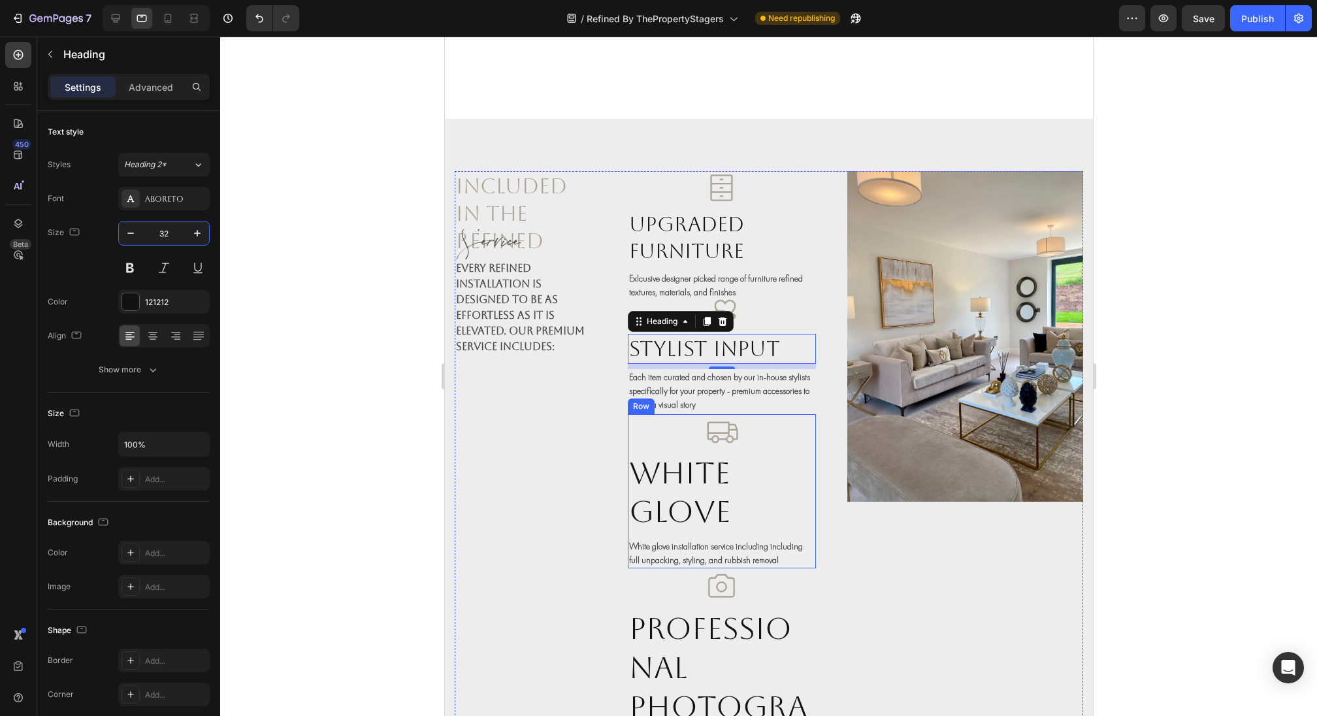
click at [668, 525] on div "Text block" at bounding box center [652, 531] width 44 height 12
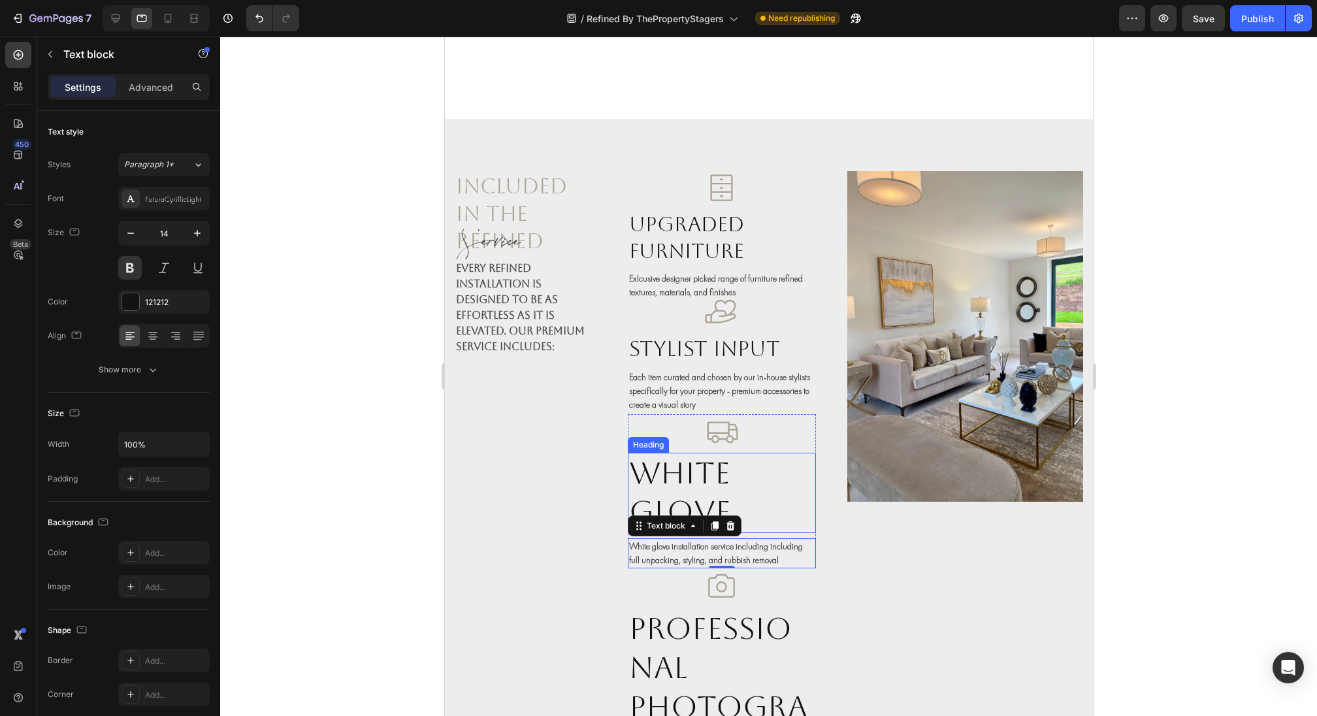
click at [703, 476] on h2 "white glove" at bounding box center [721, 493] width 189 height 81
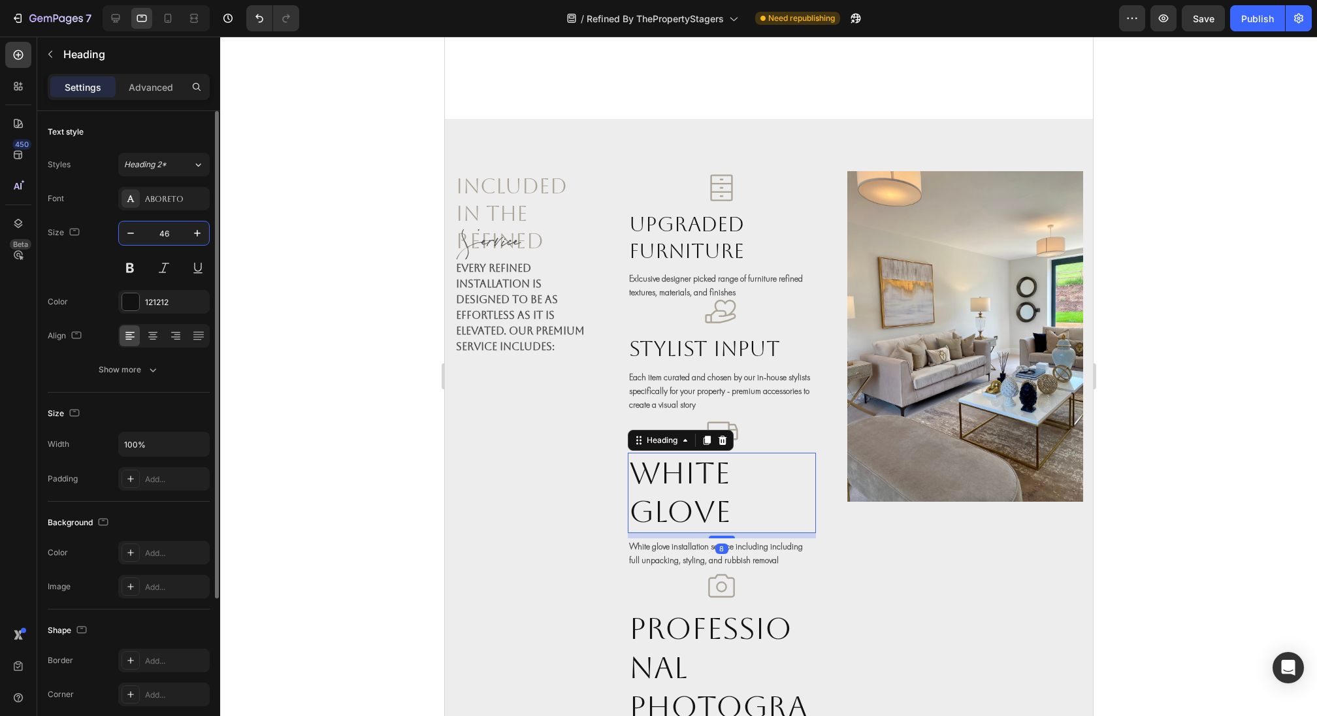
click at [157, 238] on input "46" at bounding box center [163, 233] width 43 height 24
type input "32"
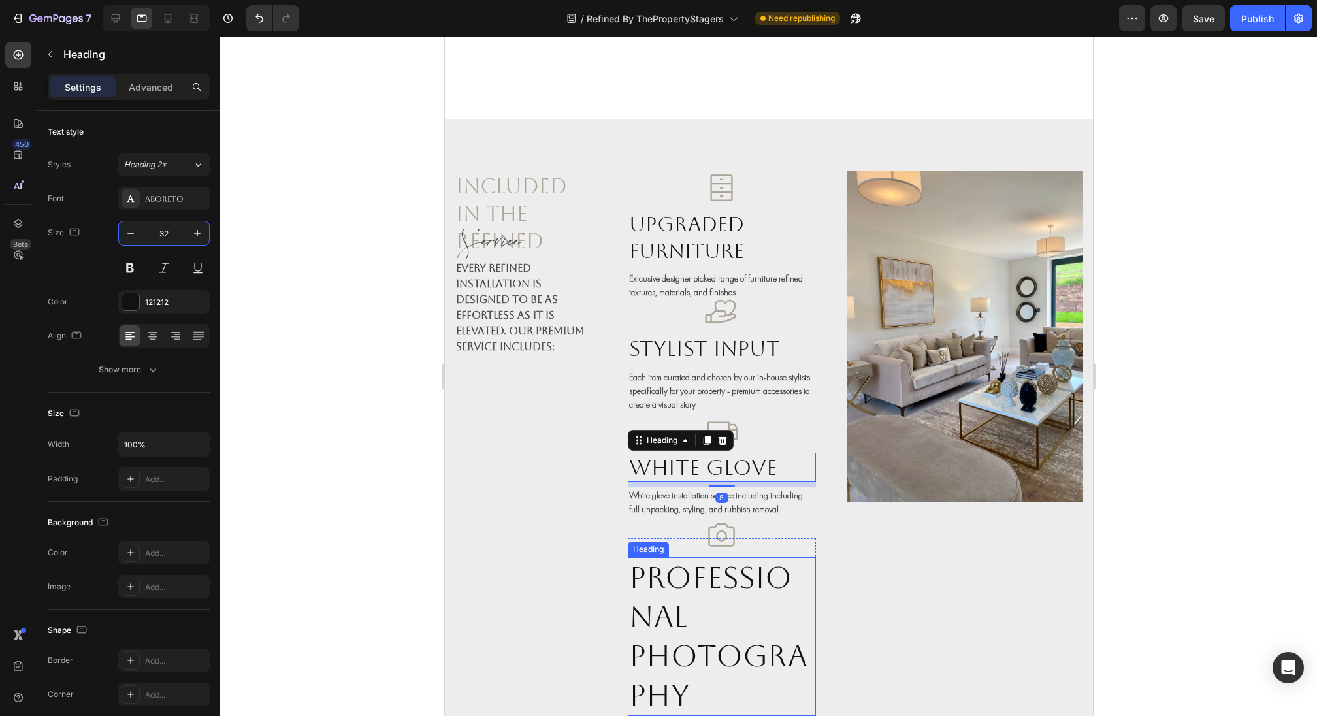
click at [642, 613] on h2 "professional photography" at bounding box center [721, 636] width 189 height 159
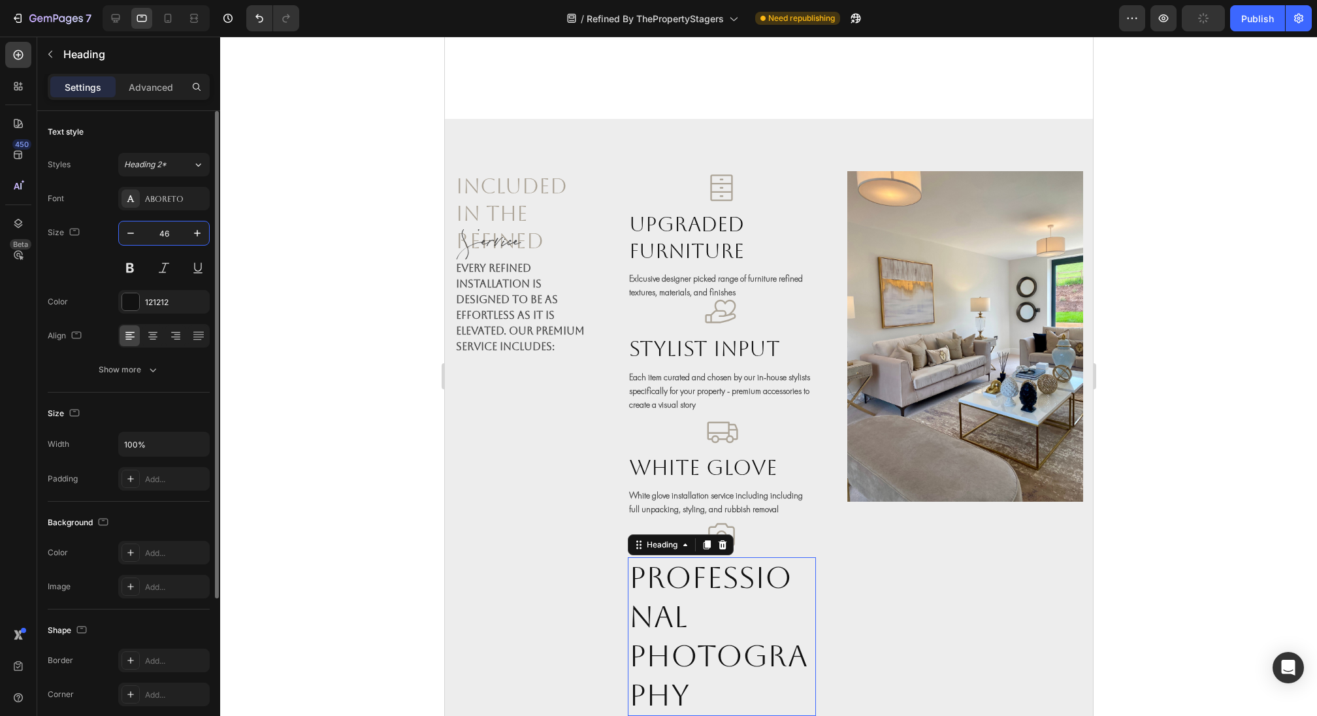
click at [171, 225] on input "46" at bounding box center [163, 233] width 43 height 24
type input "32"
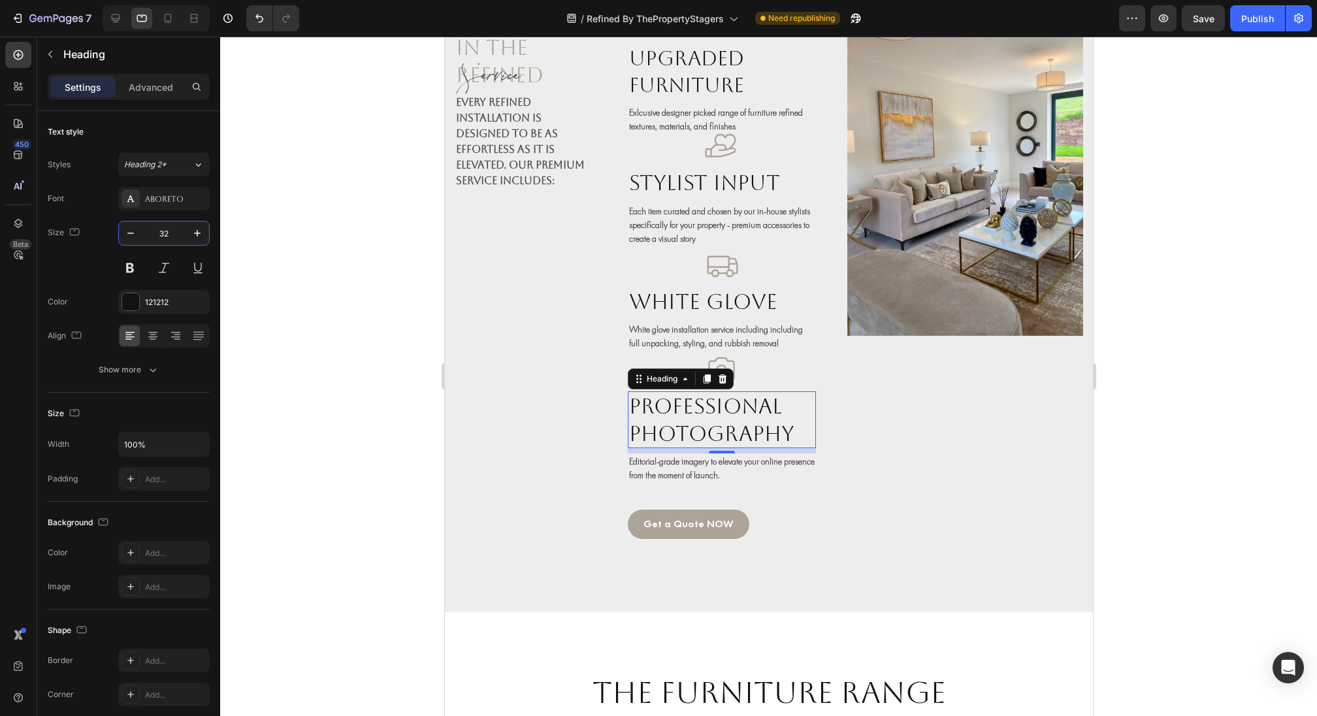
scroll to position [1757, 0]
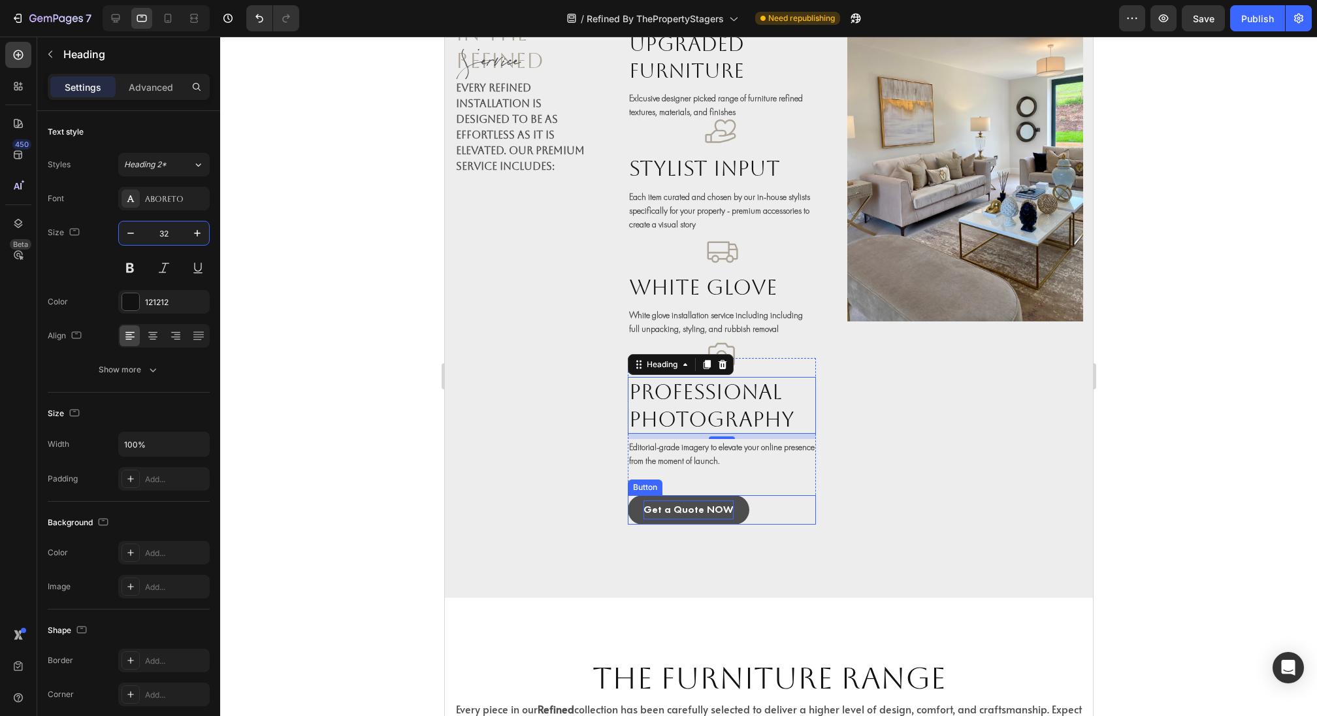
click at [719, 508] on p "Get a Quote NOW" at bounding box center [688, 509] width 90 height 19
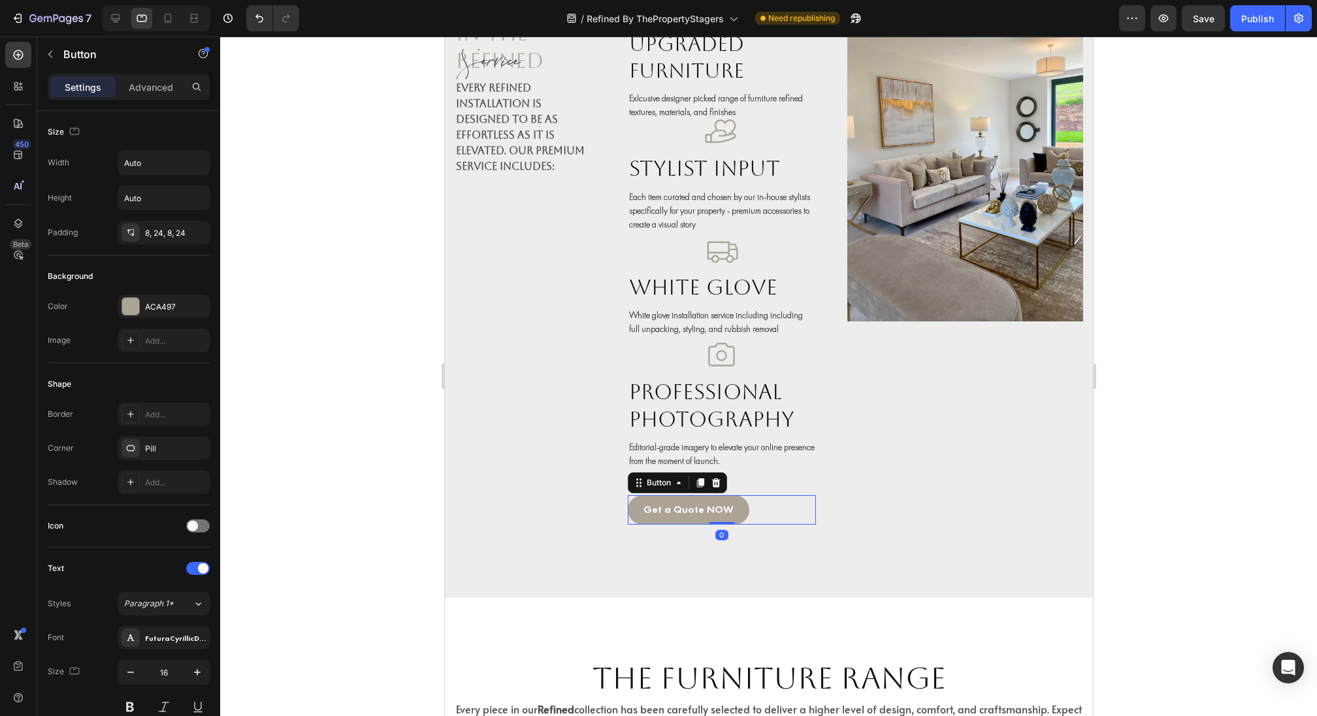
click at [753, 509] on div "Get a Quote NOW Button 0" at bounding box center [721, 509] width 189 height 29
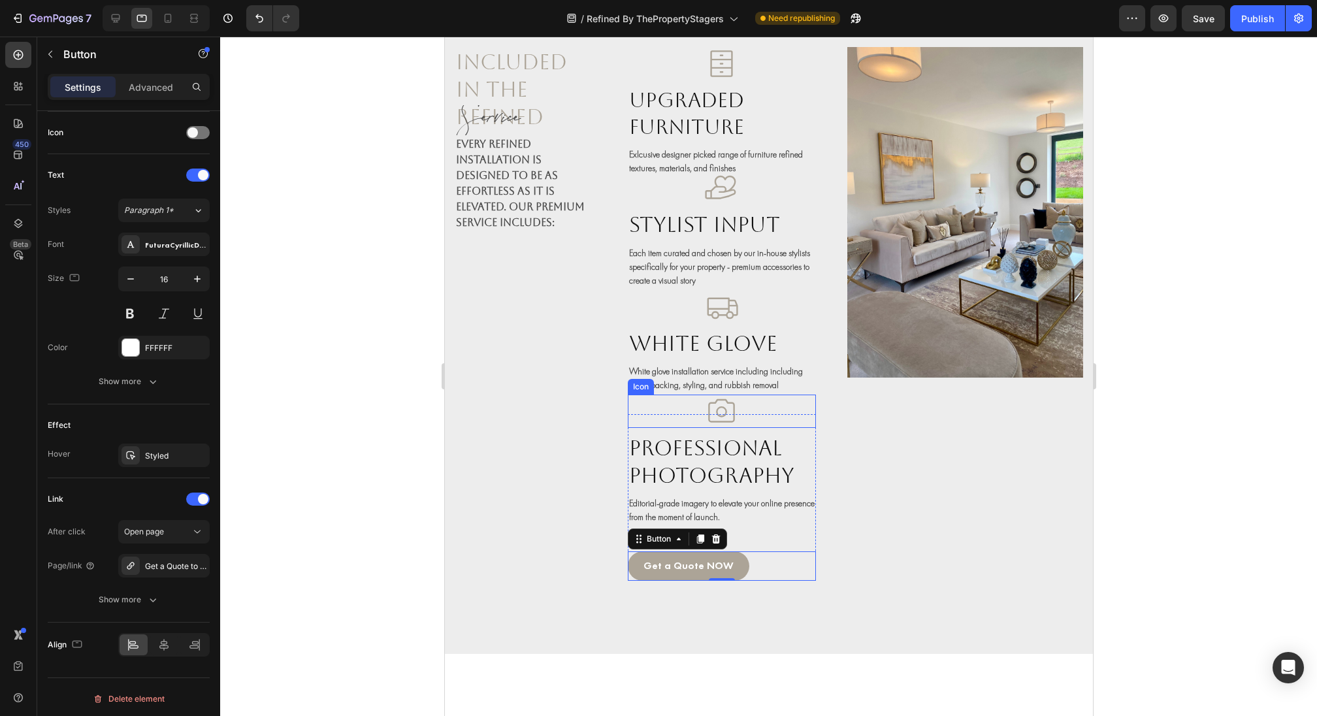
scroll to position [1593, 0]
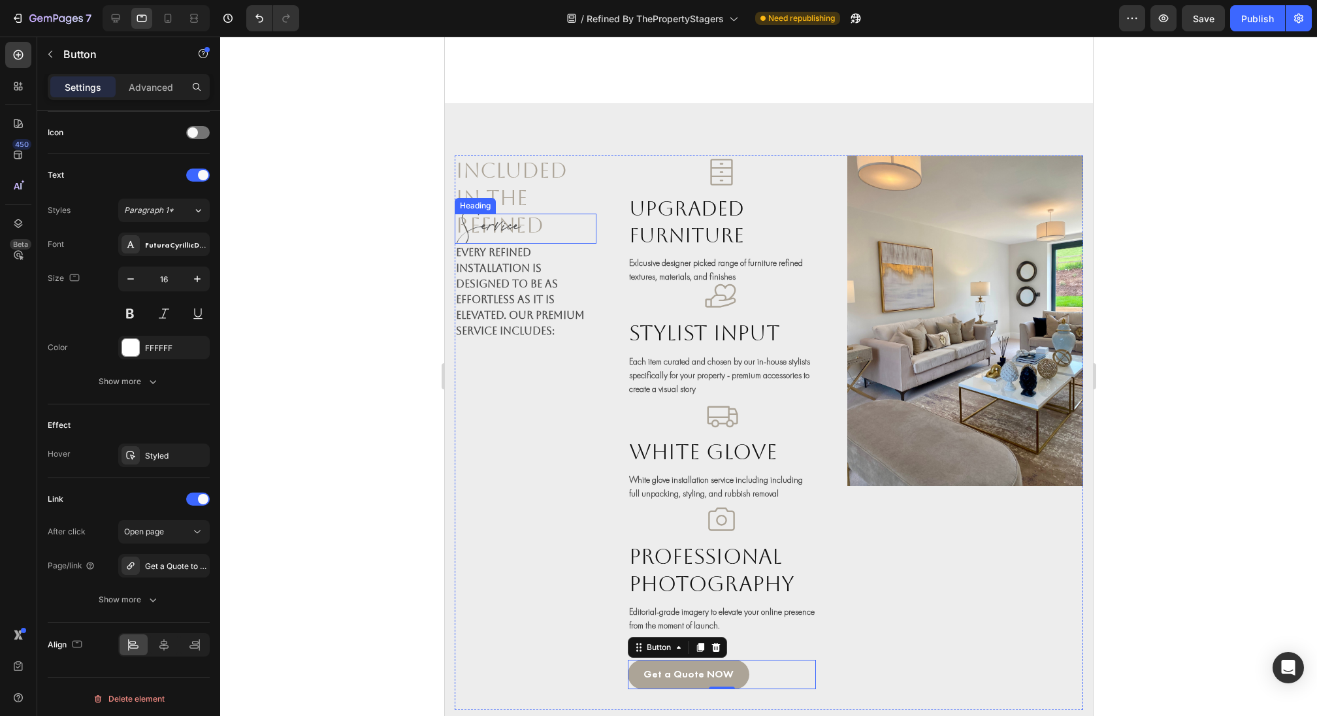
click at [513, 227] on h2 "Service" at bounding box center [525, 229] width 142 height 30
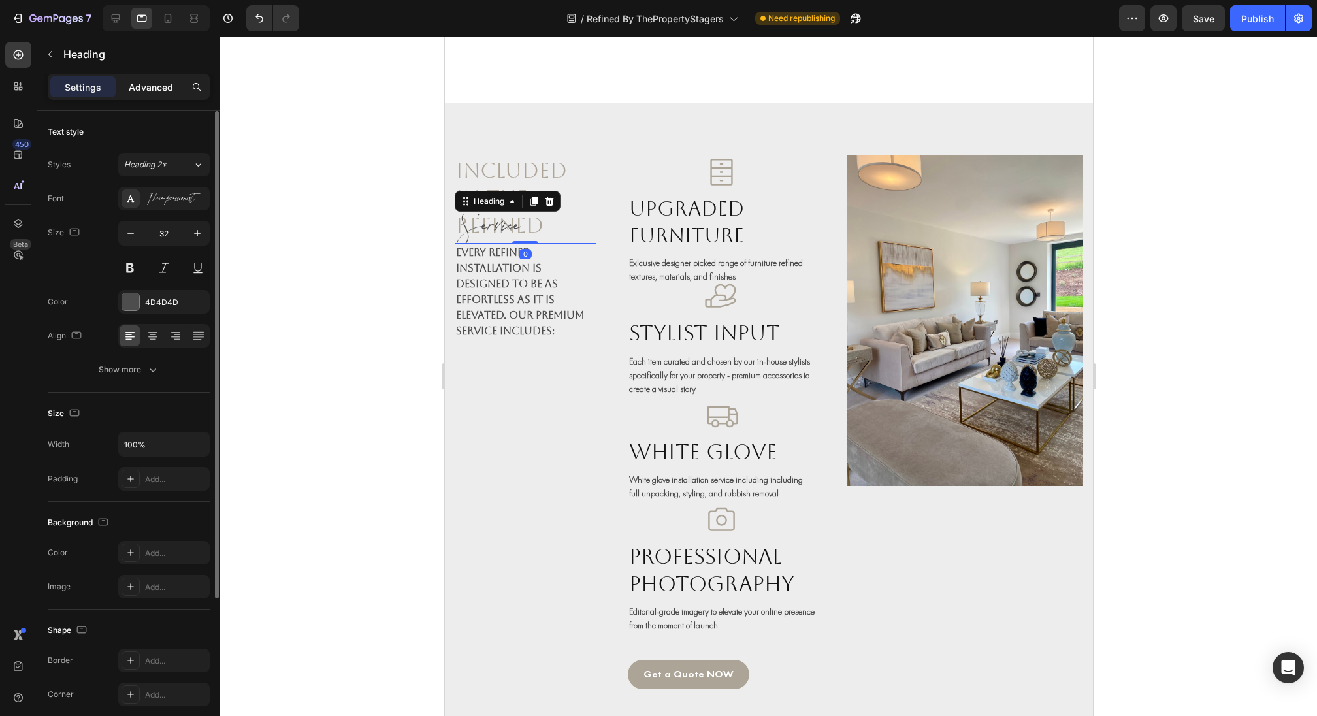
click at [156, 91] on p "Advanced" at bounding box center [151, 87] width 44 height 14
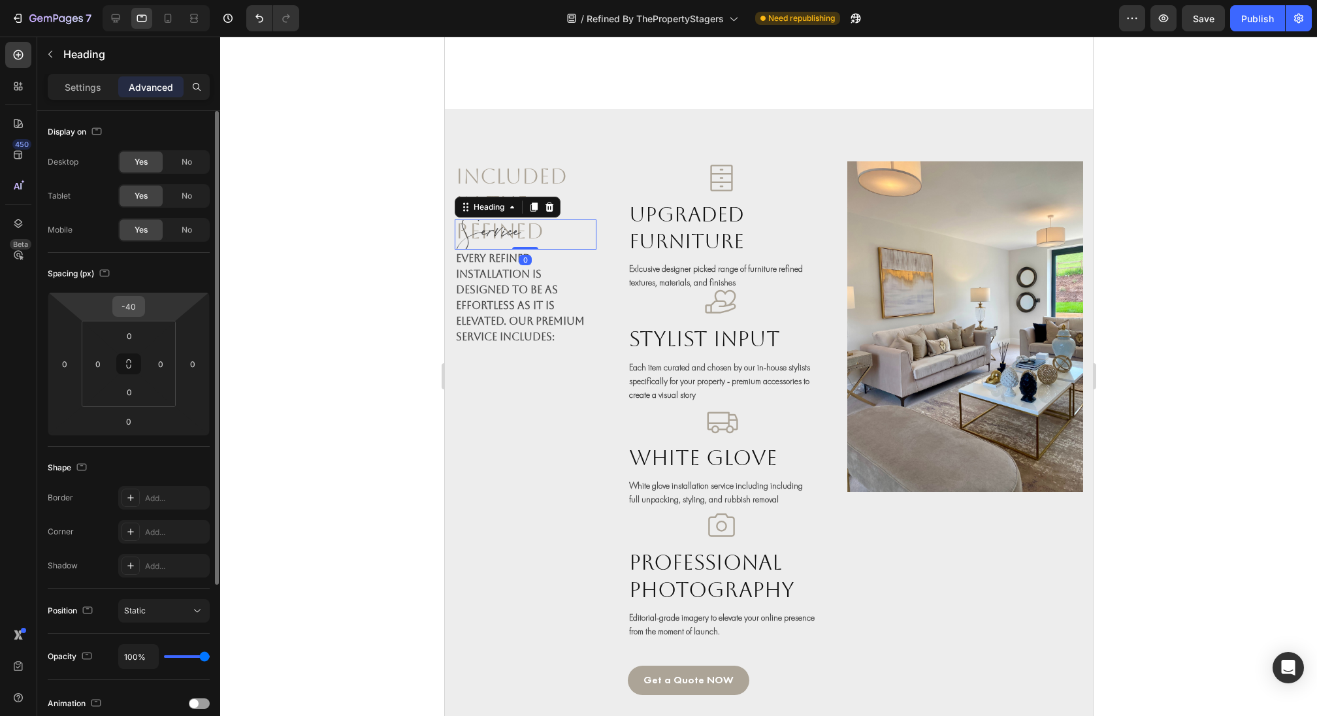
click at [130, 311] on input "-40" at bounding box center [129, 307] width 26 height 20
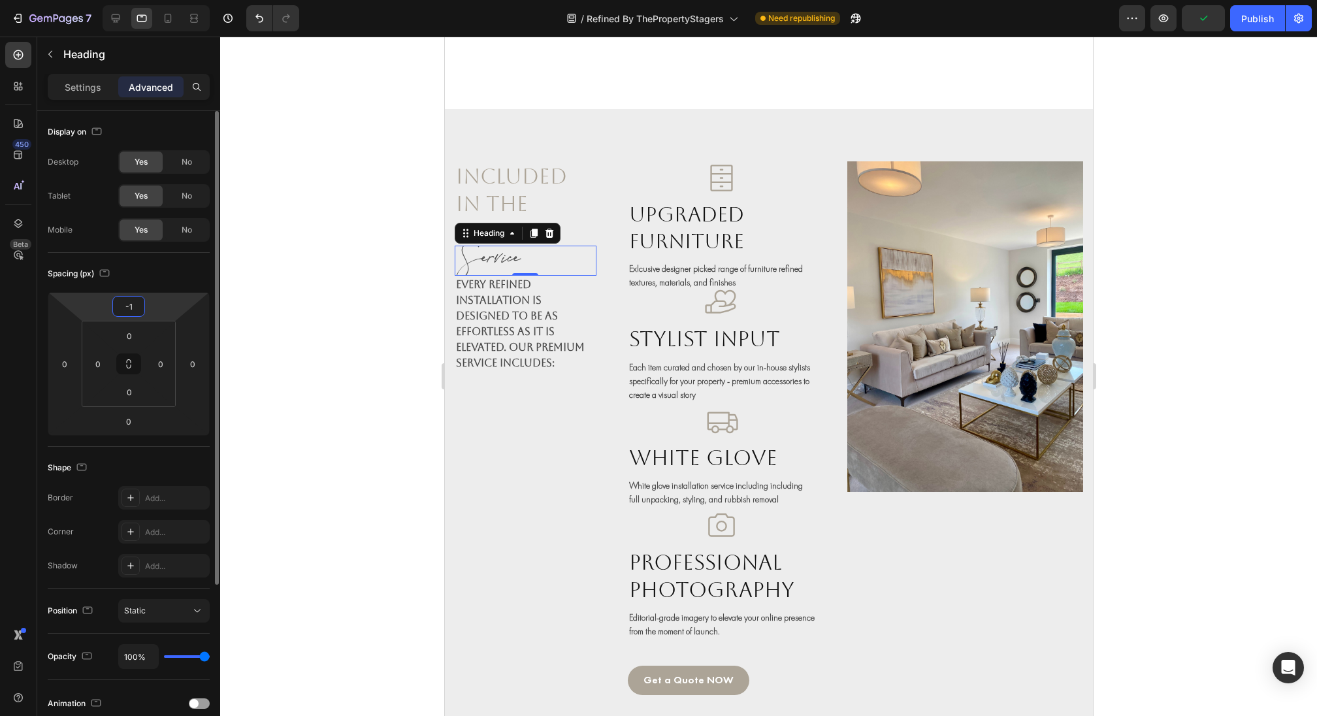
type input "-10"
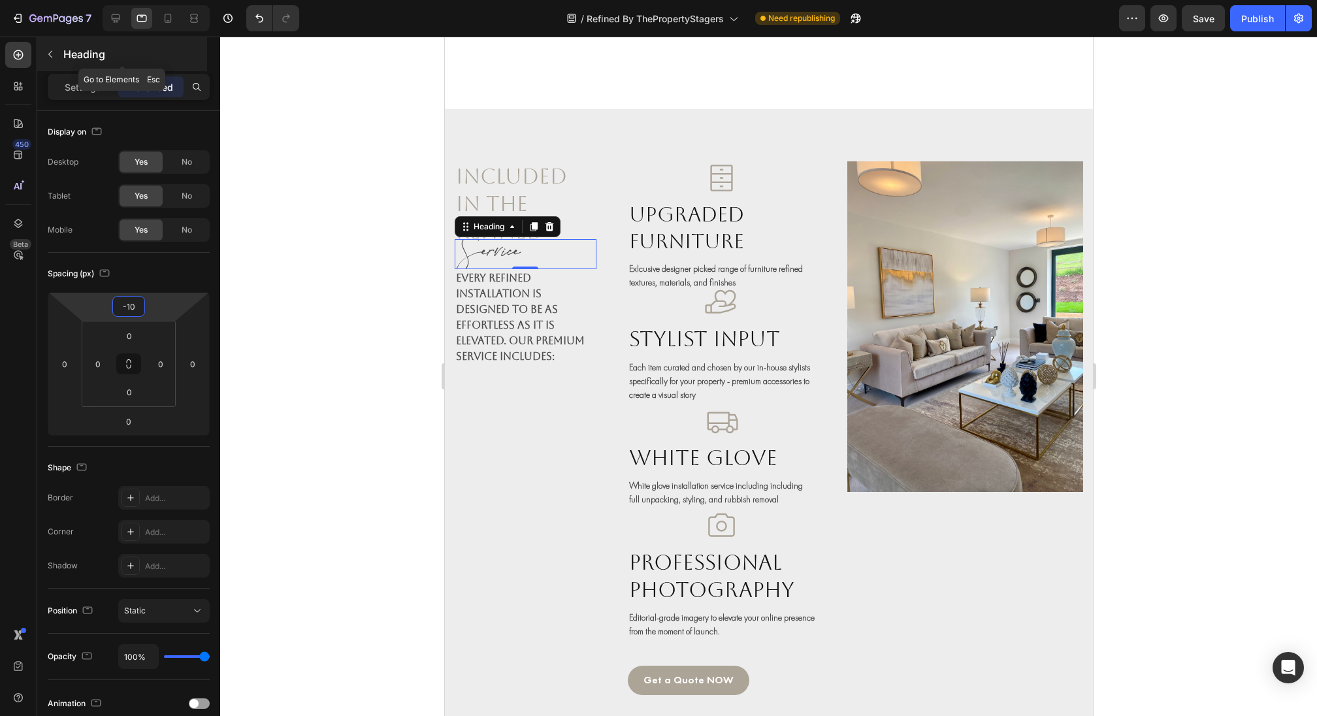
click at [106, 70] on div "Heading" at bounding box center [122, 54] width 170 height 34
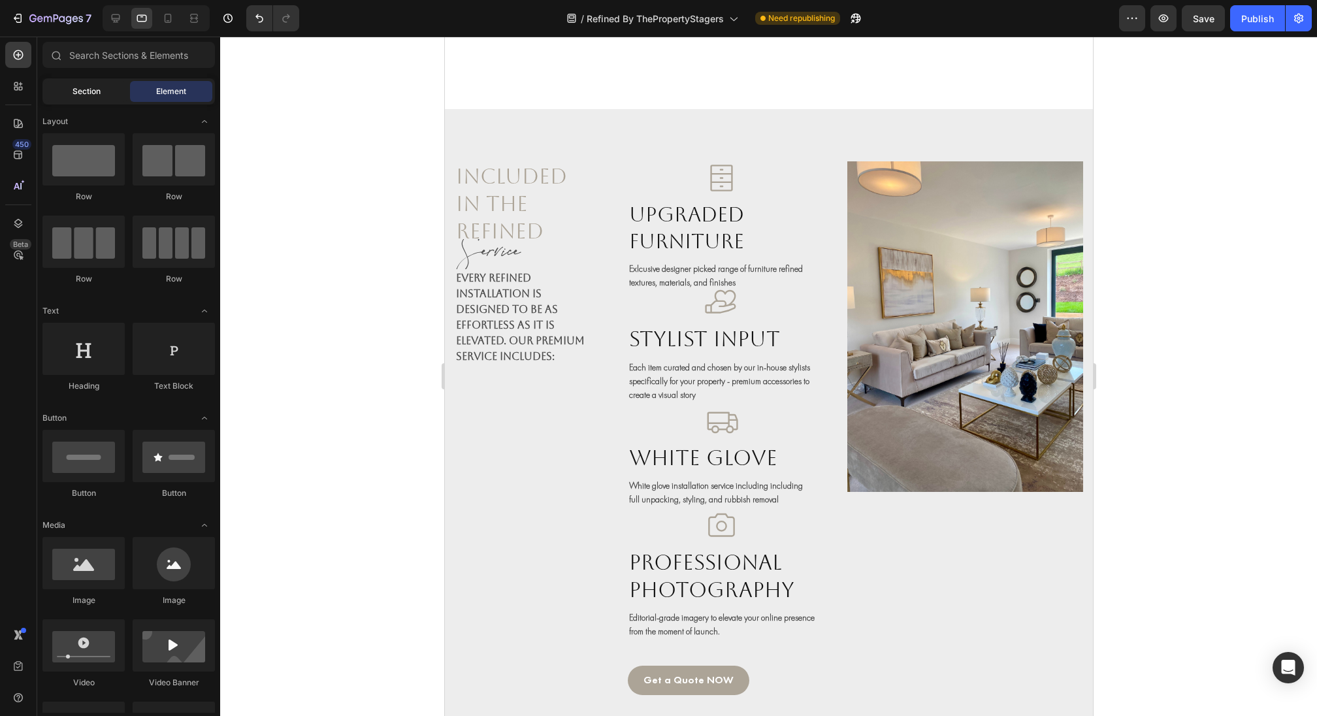
click at [102, 81] on div "Section" at bounding box center [86, 91] width 82 height 21
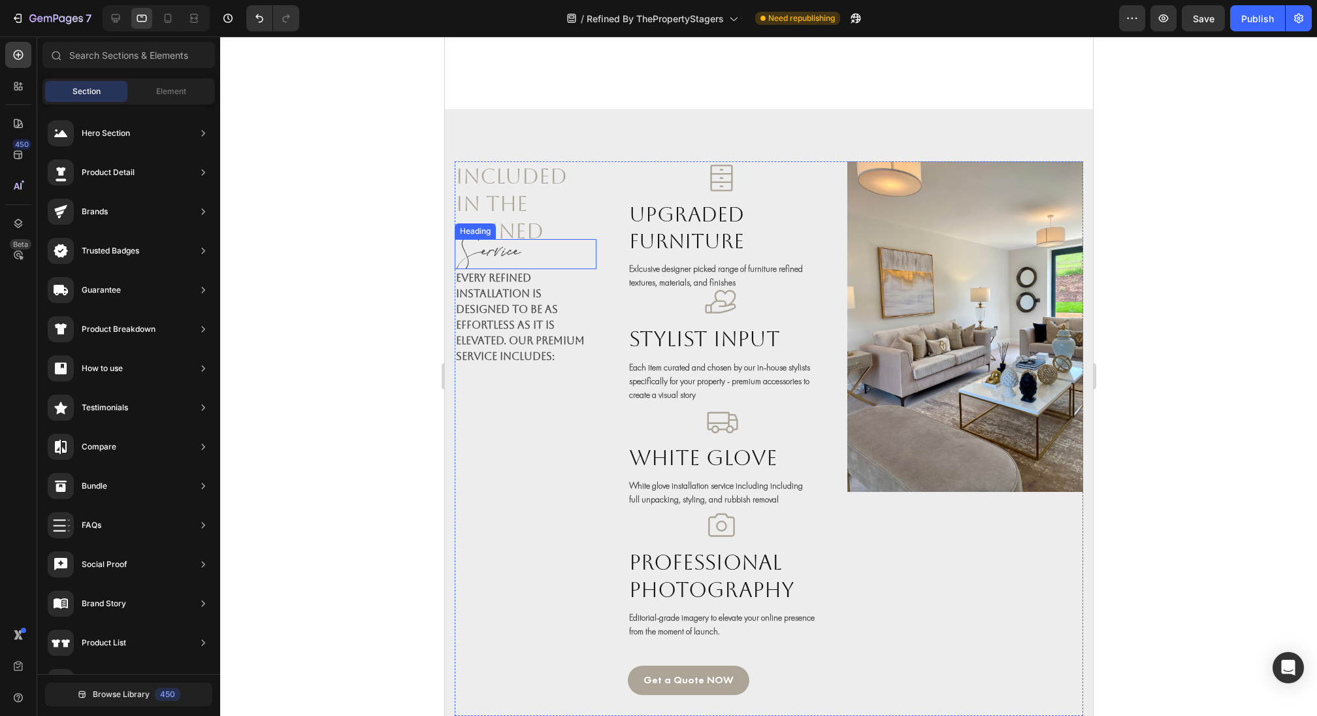
click at [506, 247] on h2 "Service" at bounding box center [525, 254] width 142 height 30
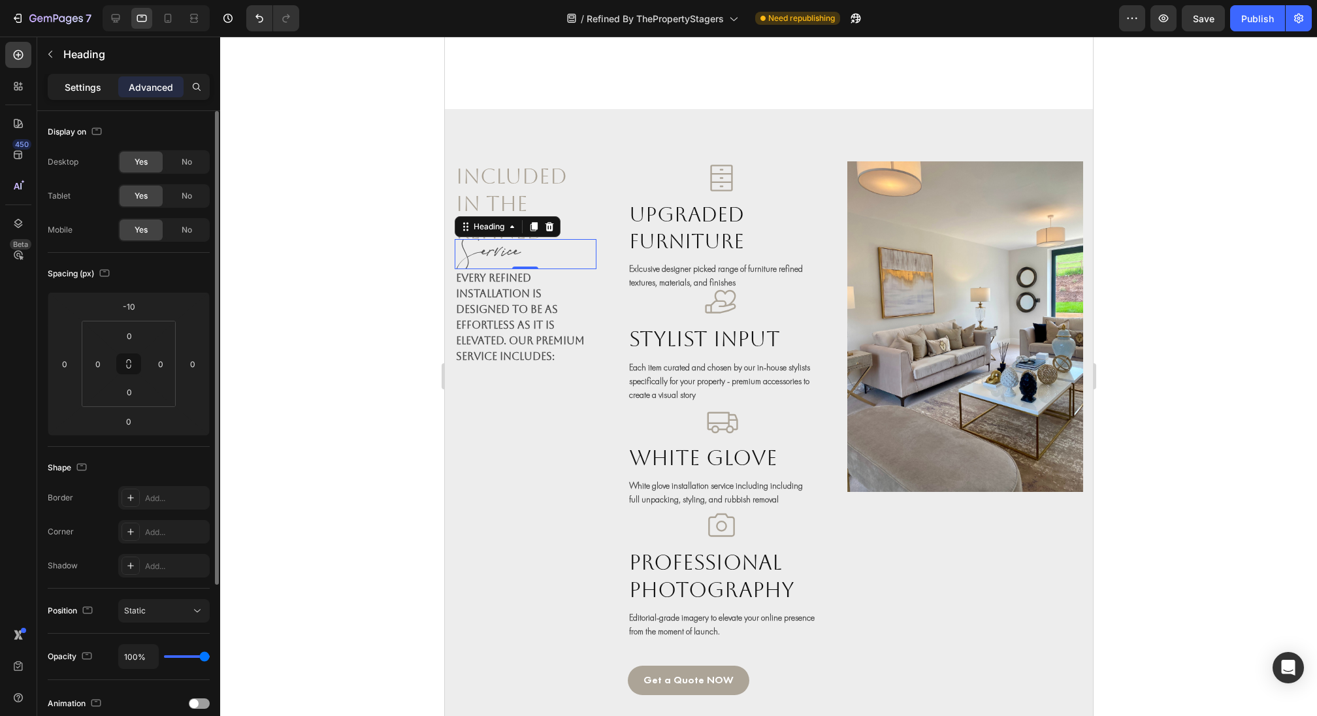
click at [91, 84] on p "Settings" at bounding box center [83, 87] width 37 height 14
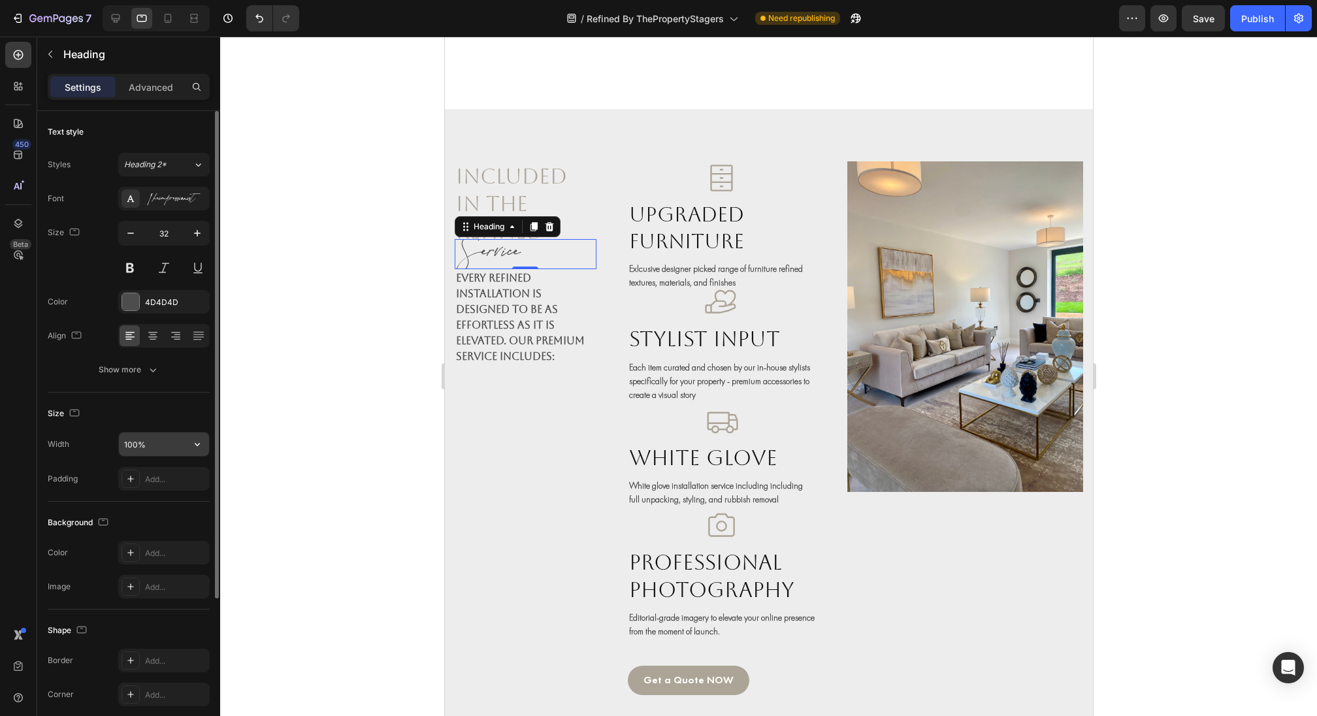
scroll to position [1, 0]
click at [144, 372] on div "Show more" at bounding box center [129, 369] width 61 height 13
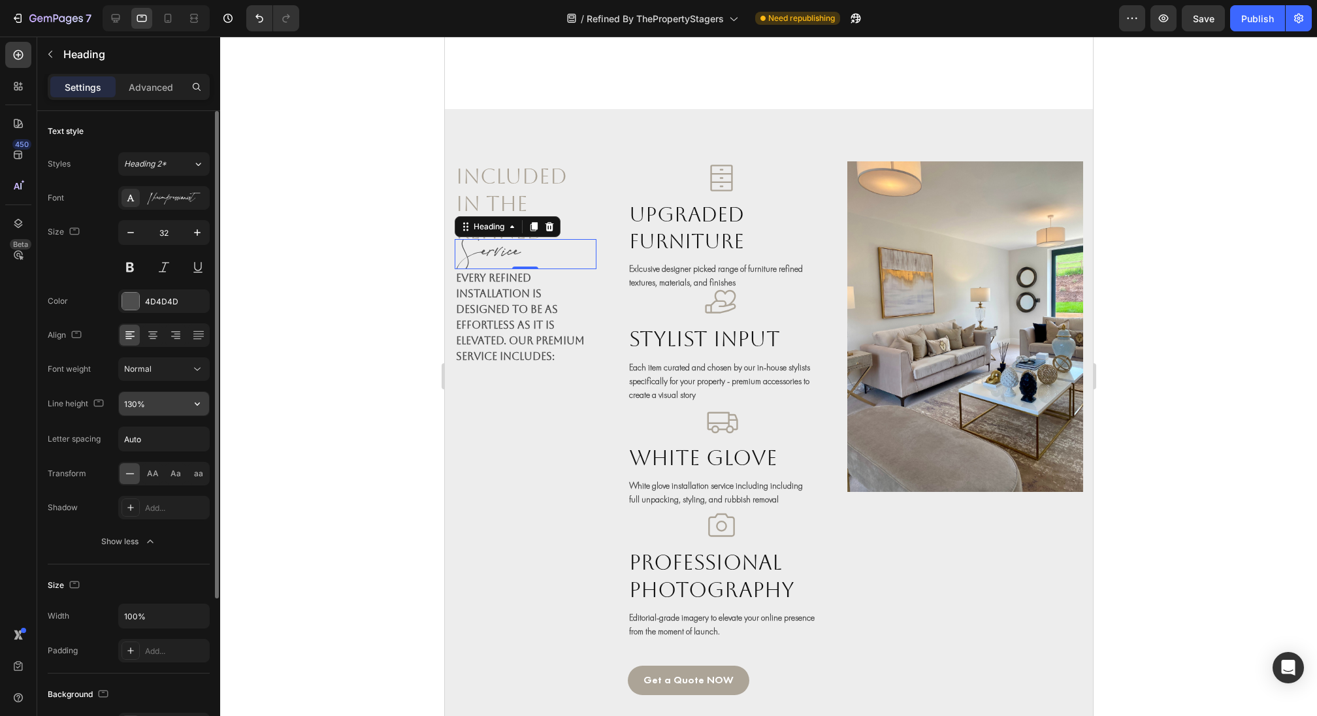
click at [140, 404] on input "130%" at bounding box center [164, 404] width 90 height 24
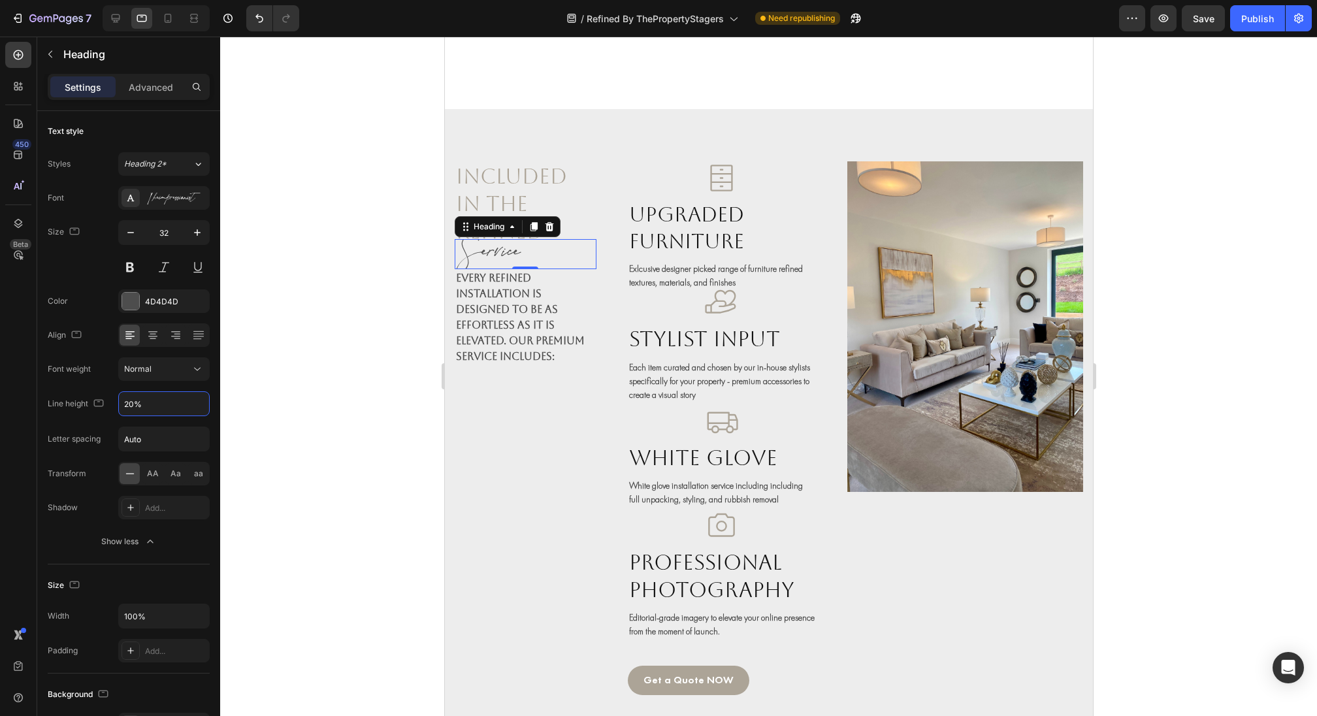
type input "200%"
click at [572, 438] on div "Included in the Refined Heading Service Heading 0 Every Refined installation is…" at bounding box center [525, 438] width 142 height 555
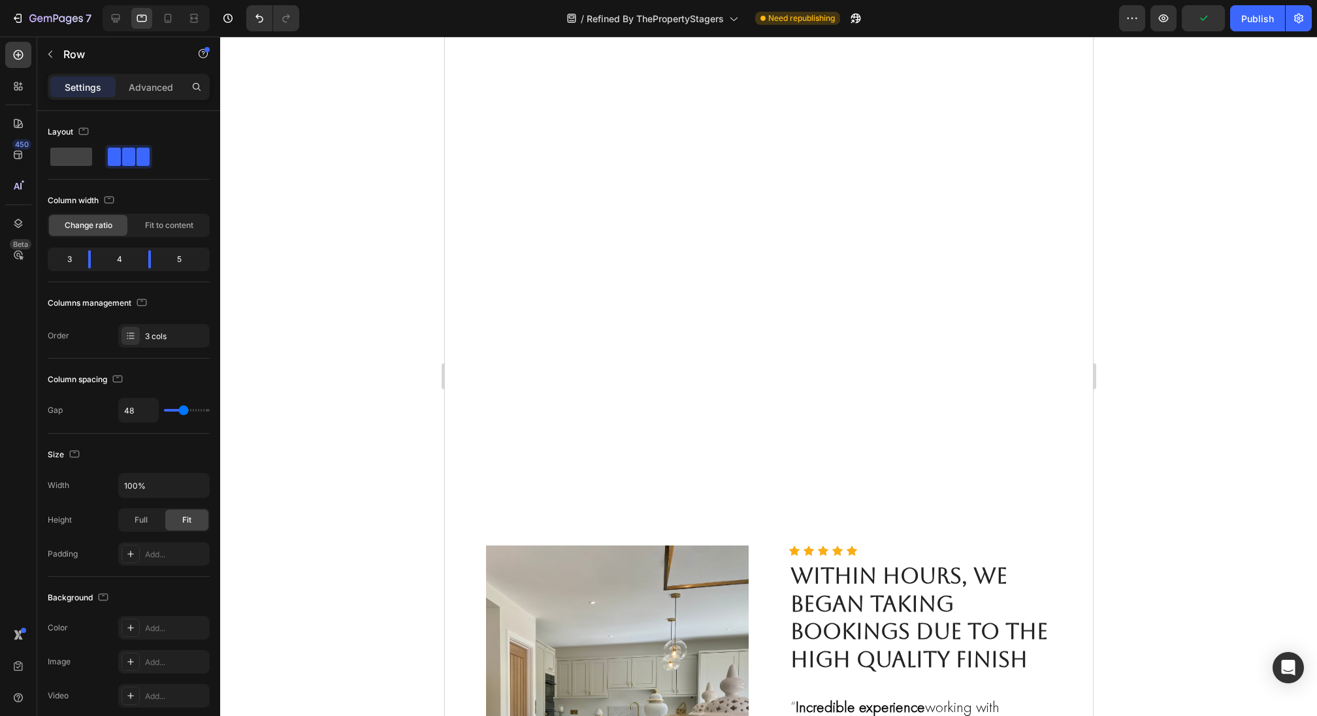
scroll to position [2675, 0]
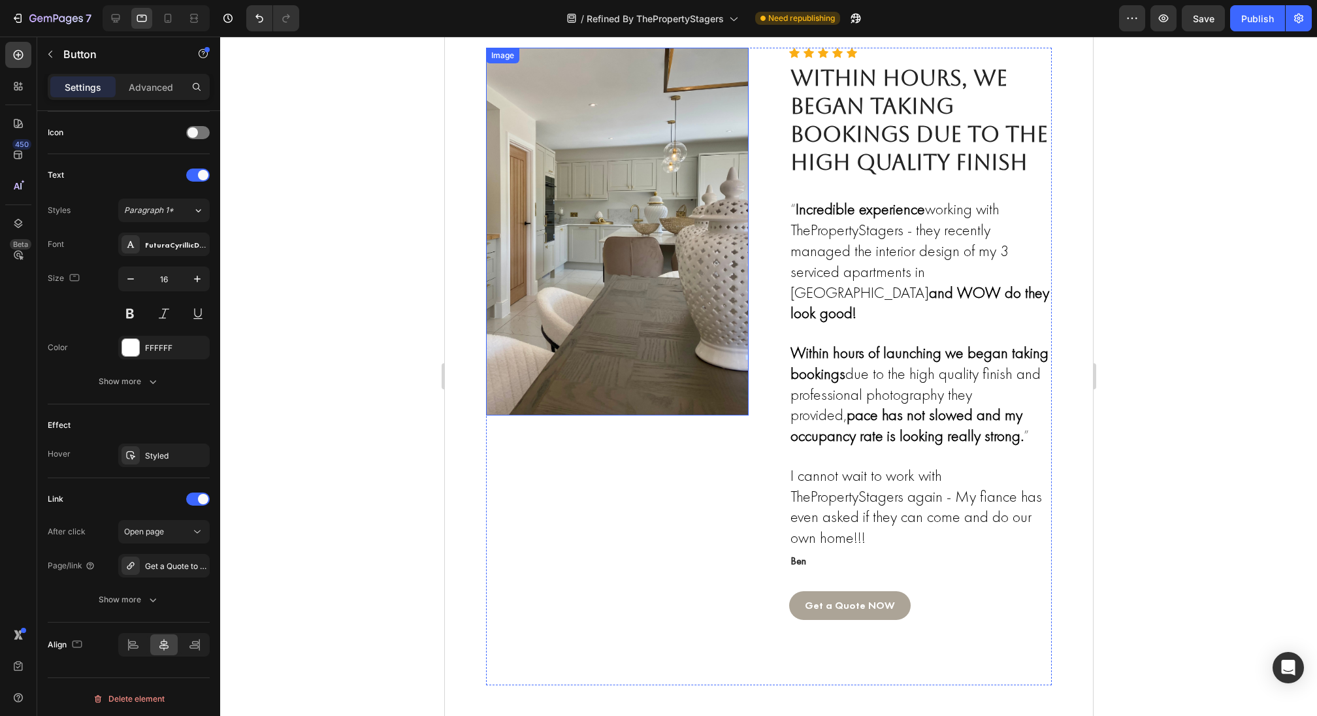
scroll to position [3166, 0]
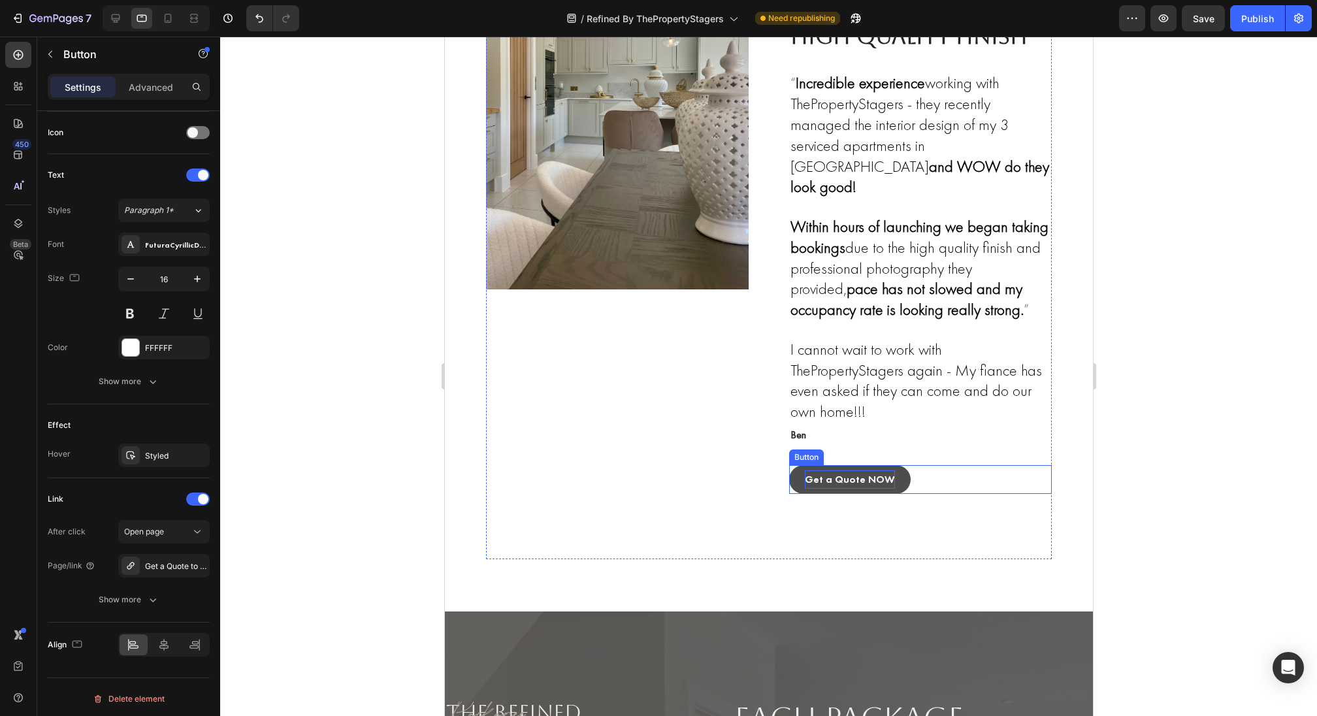
click at [820, 470] on p "Get a Quote NOW" at bounding box center [849, 479] width 90 height 19
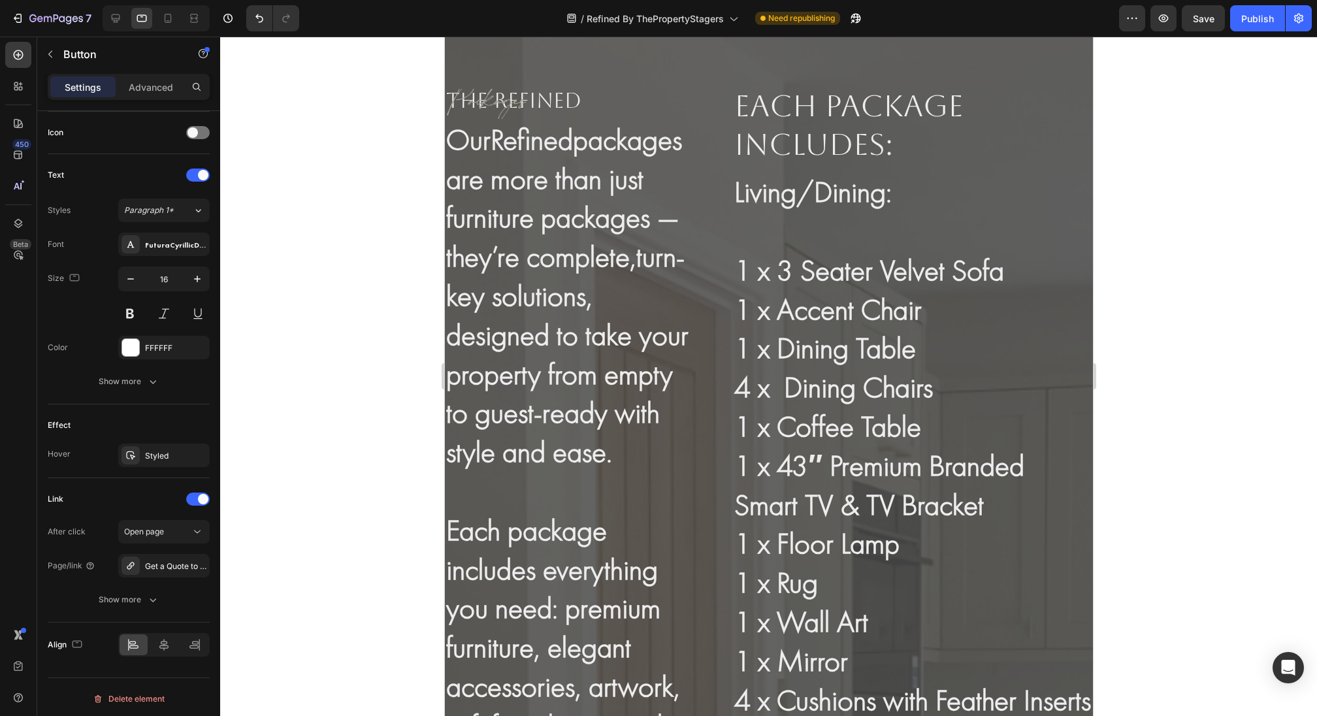
scroll to position [3650, 0]
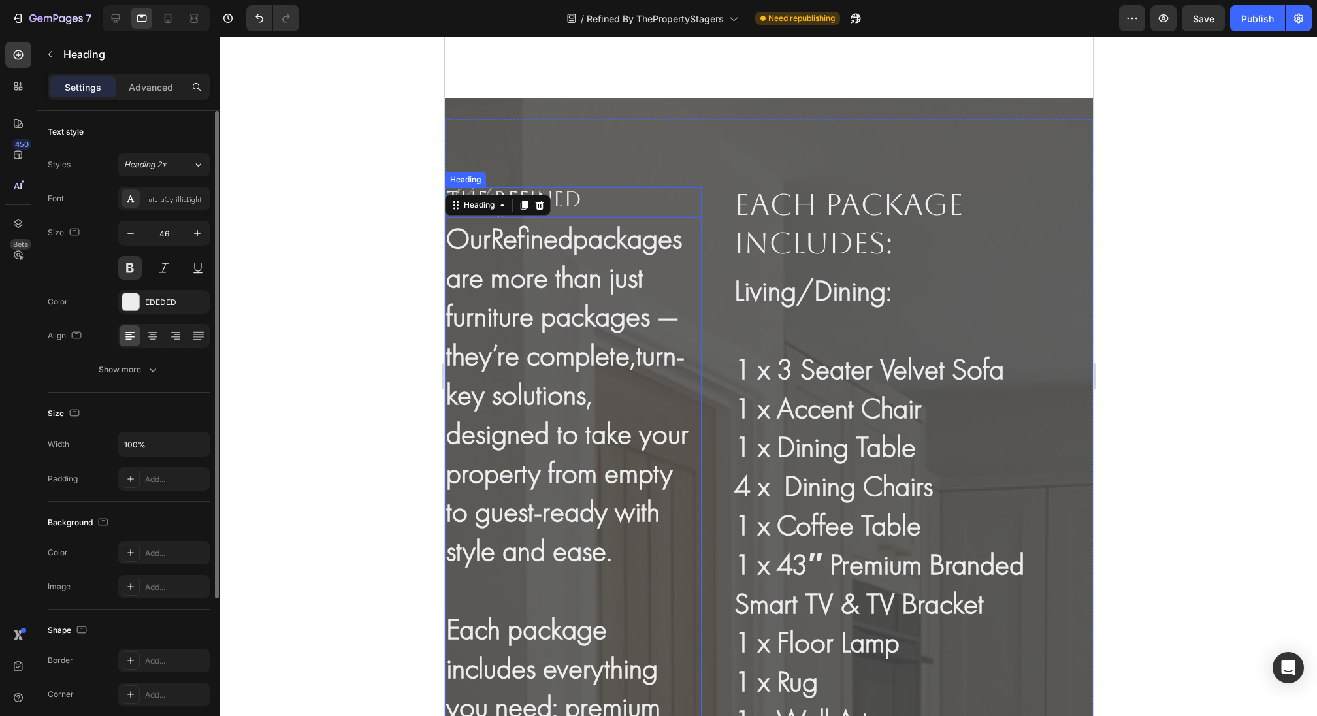
click at [606, 191] on h2 "Packages" at bounding box center [572, 202] width 257 height 30
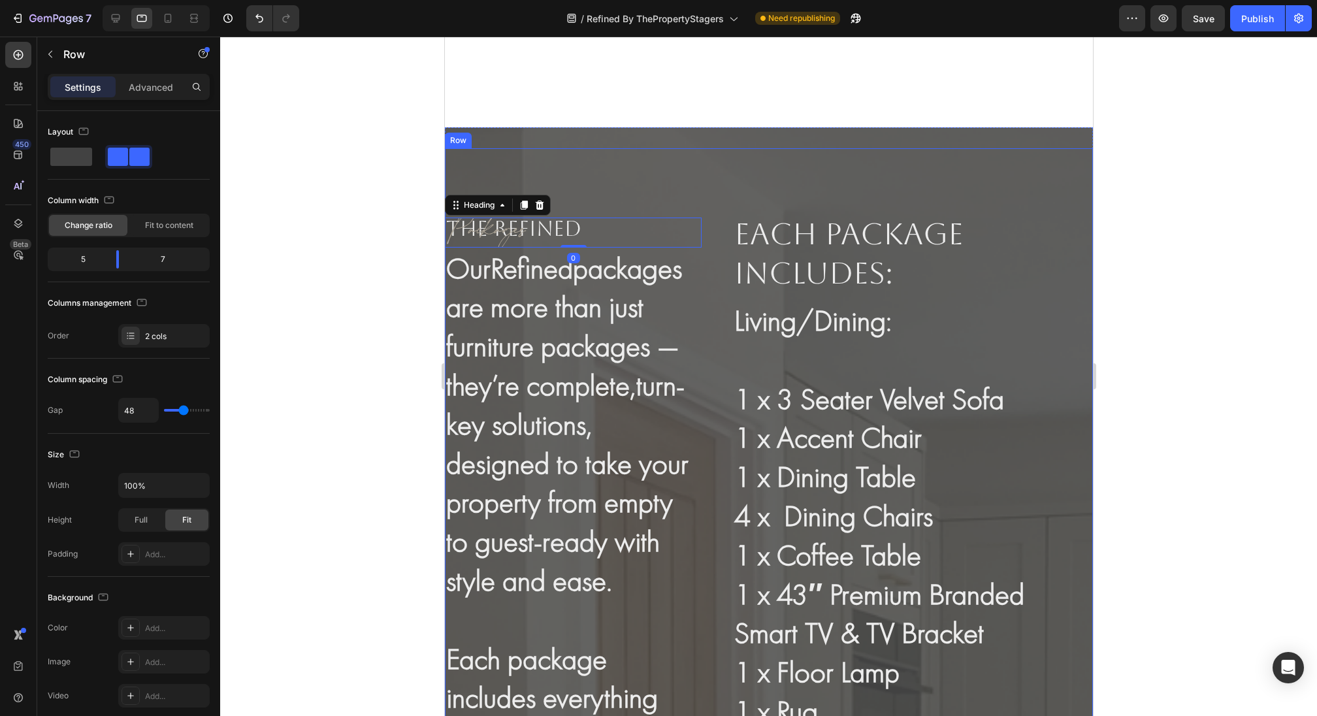
click at [137, 86] on p "Advanced" at bounding box center [151, 87] width 44 height 14
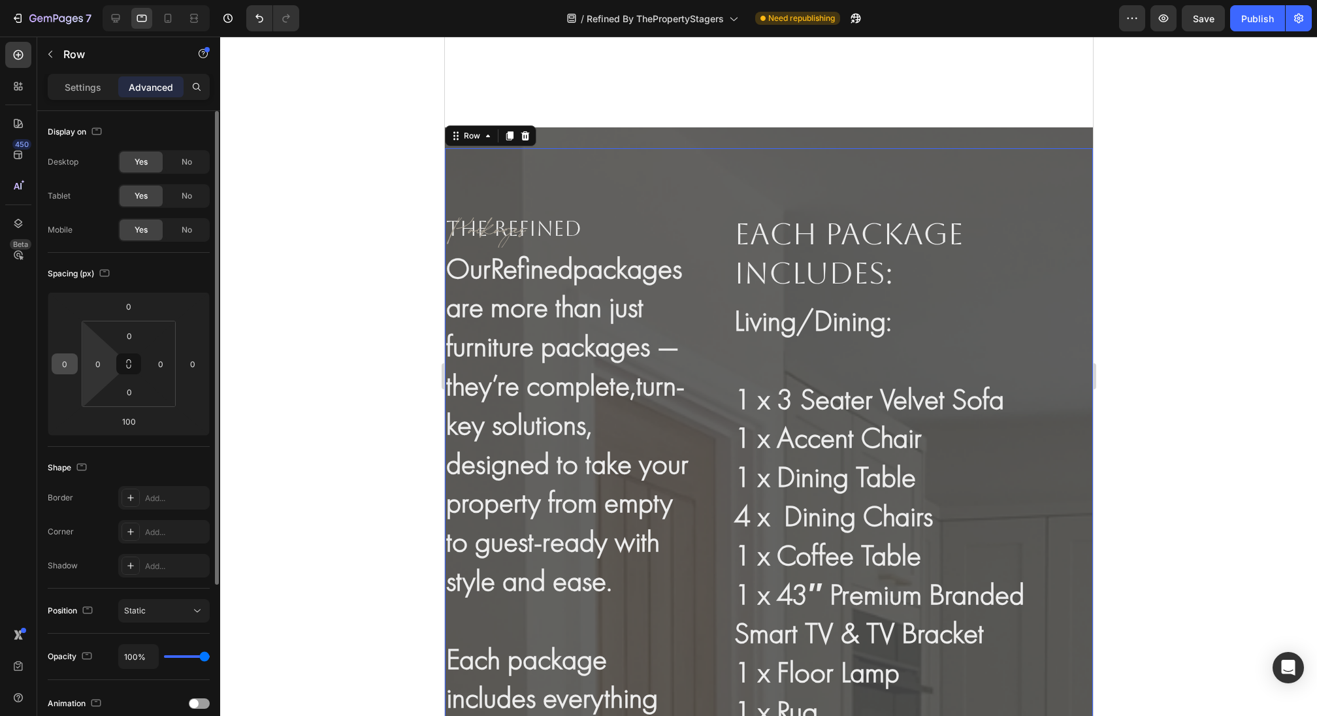
click at [69, 358] on input "0" at bounding box center [65, 364] width 20 height 20
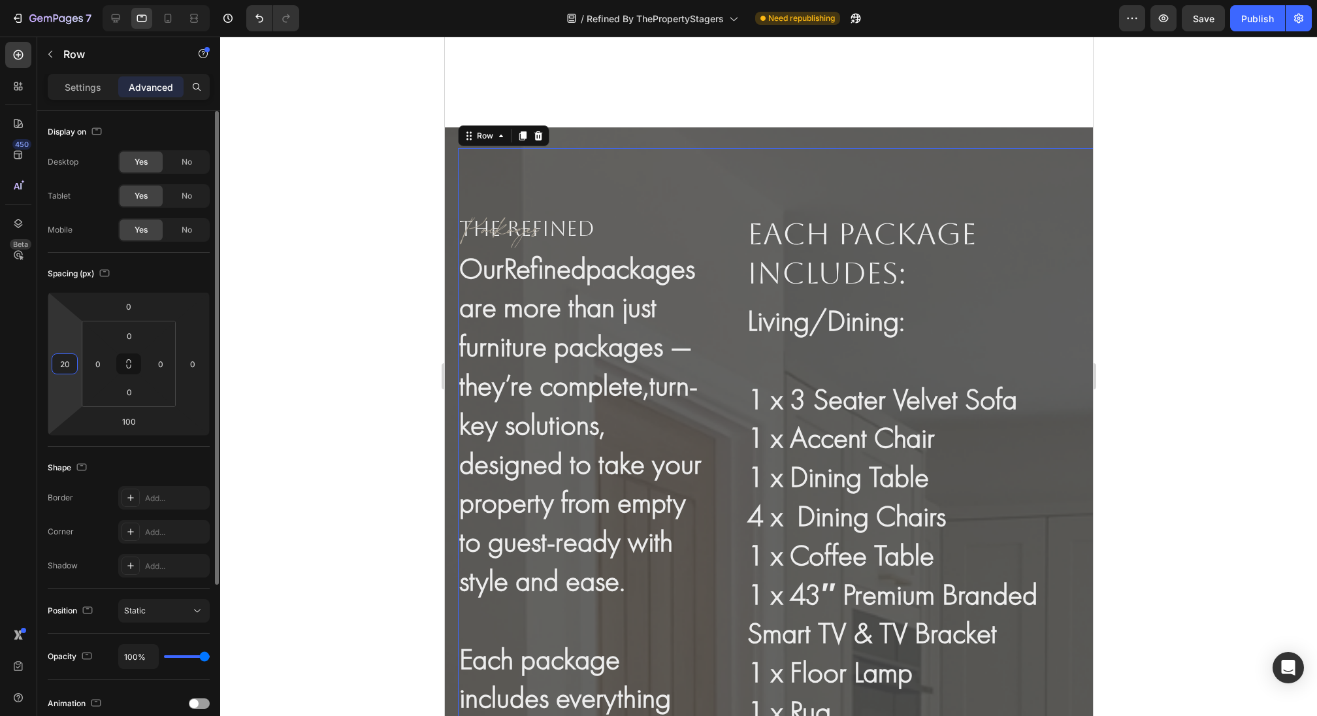
type input "2"
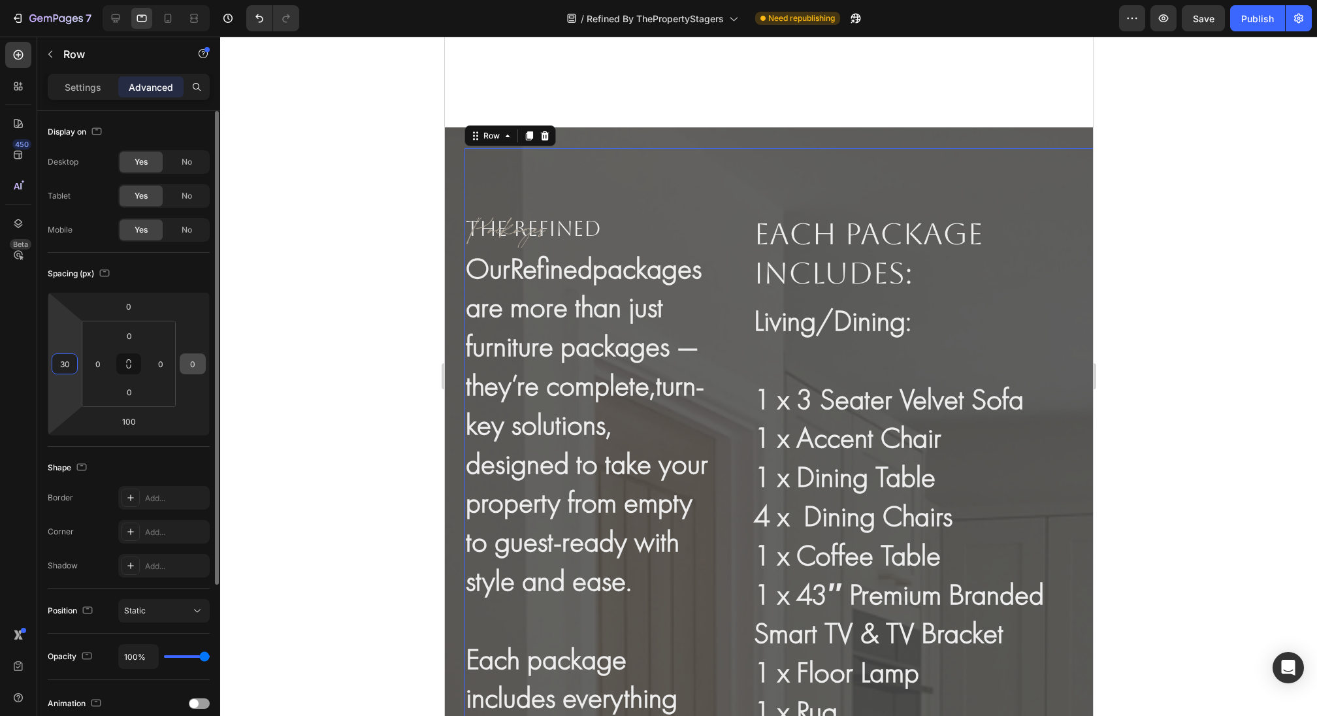
type input "30"
click at [195, 363] on input "0" at bounding box center [193, 364] width 20 height 20
type input "2"
type input "30"
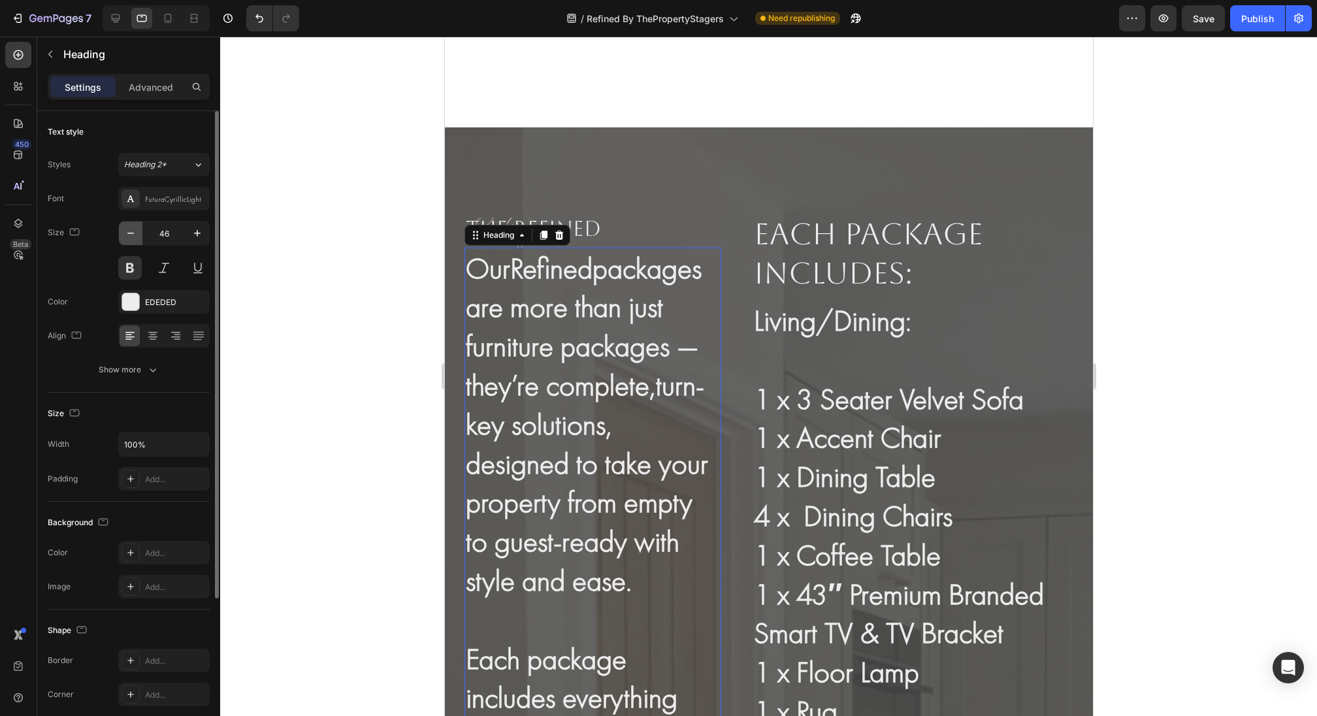
click at [133, 235] on icon "button" at bounding box center [130, 233] width 13 height 13
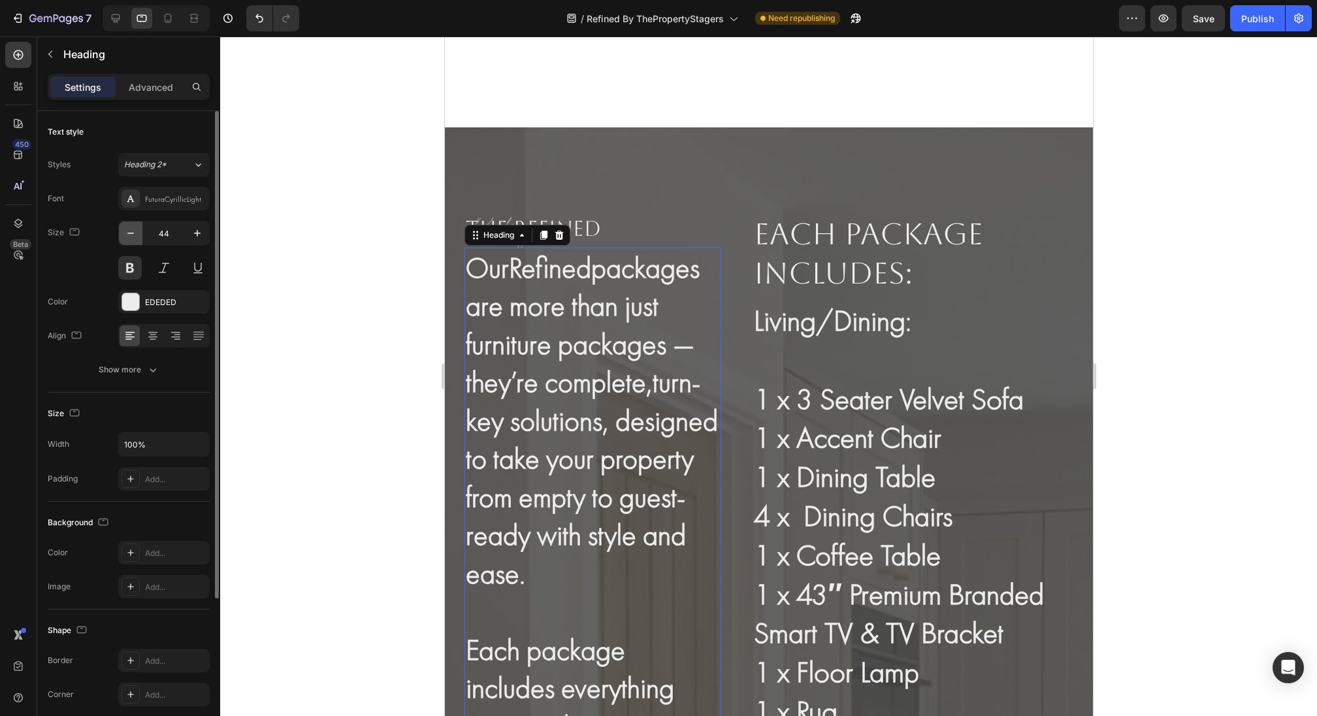
click at [133, 235] on icon "button" at bounding box center [130, 233] width 13 height 13
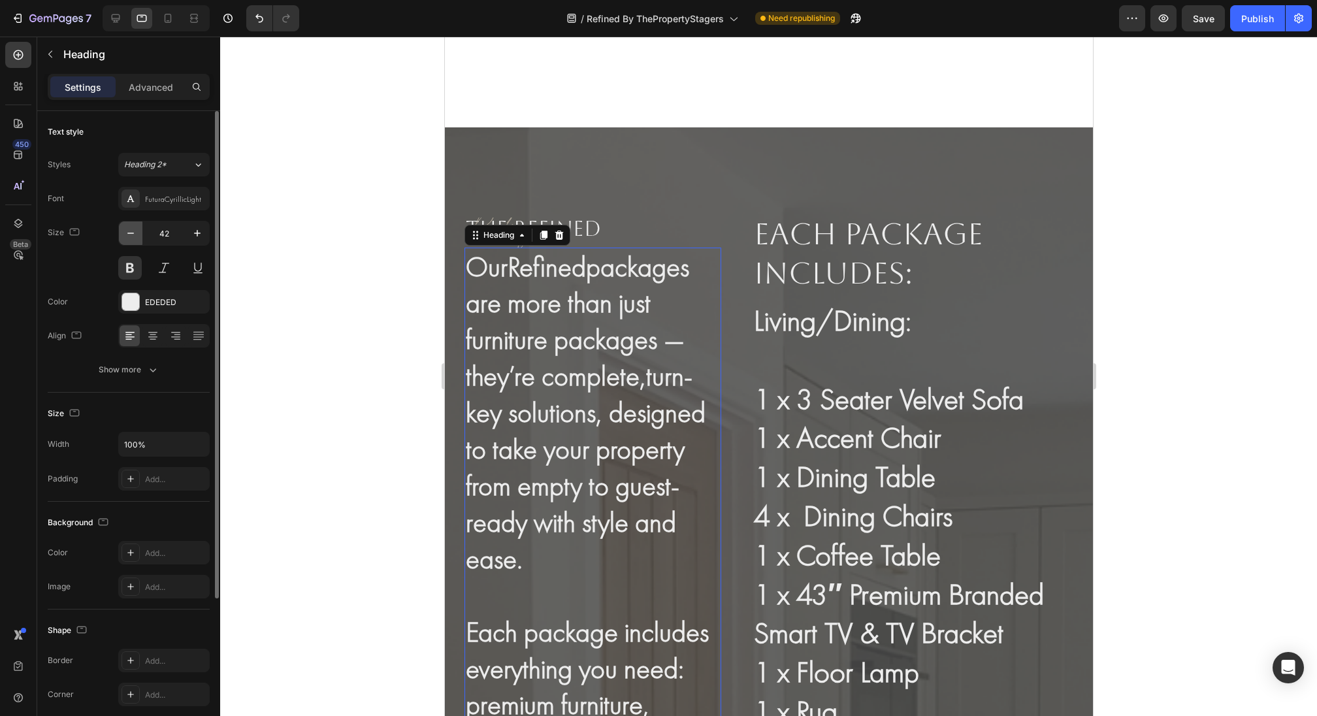
click at [133, 235] on icon "button" at bounding box center [130, 233] width 13 height 13
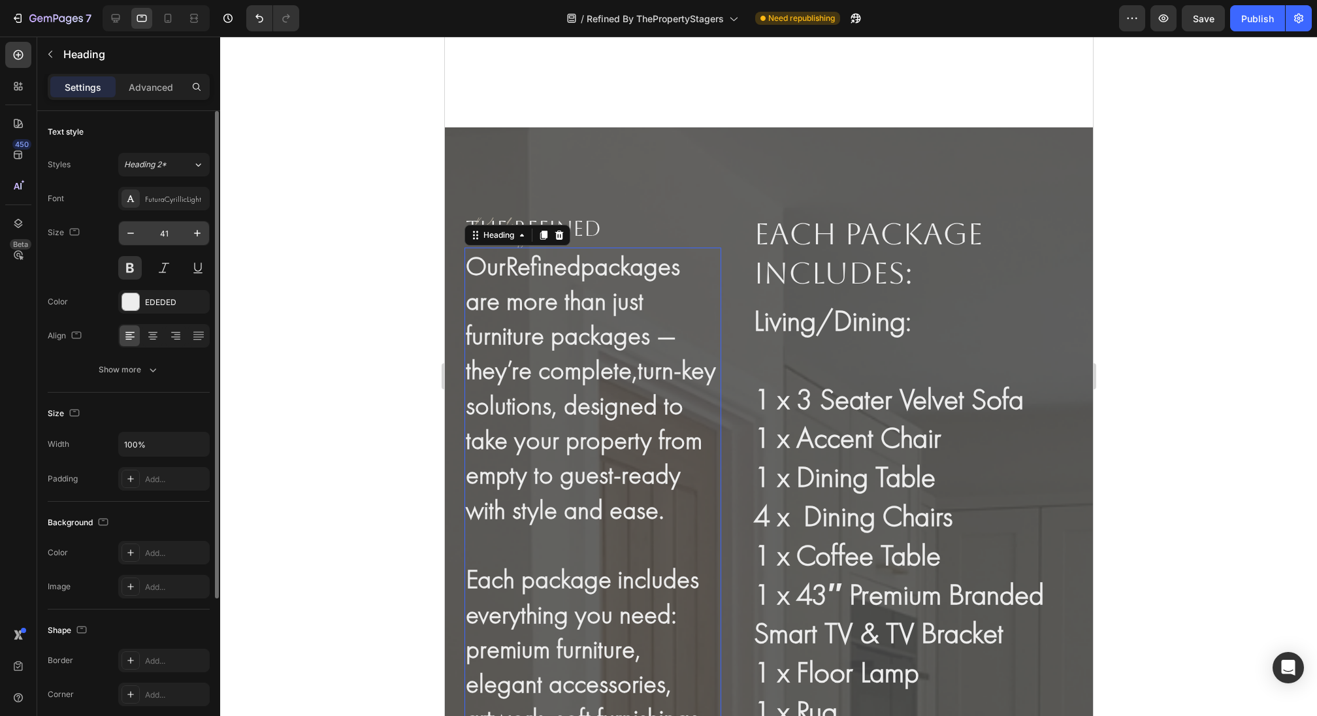
click at [165, 236] on input "41" at bounding box center [163, 233] width 43 height 24
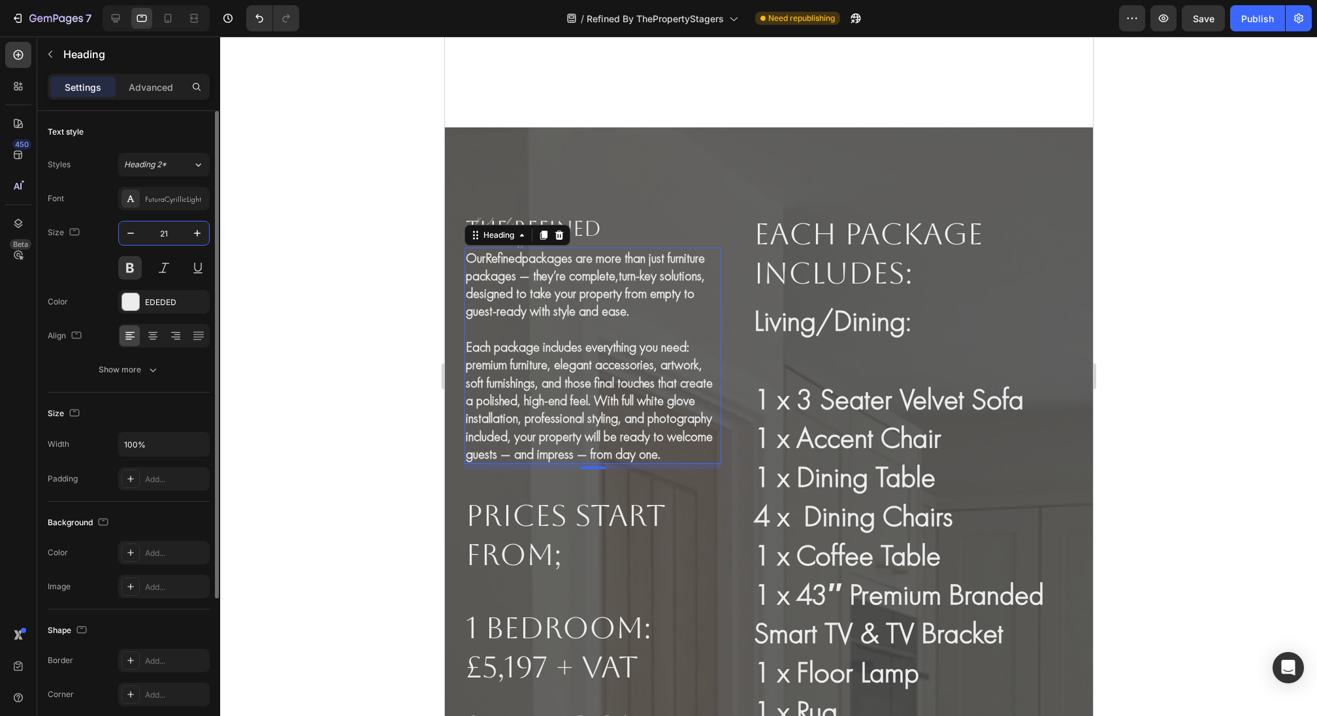
type input "1"
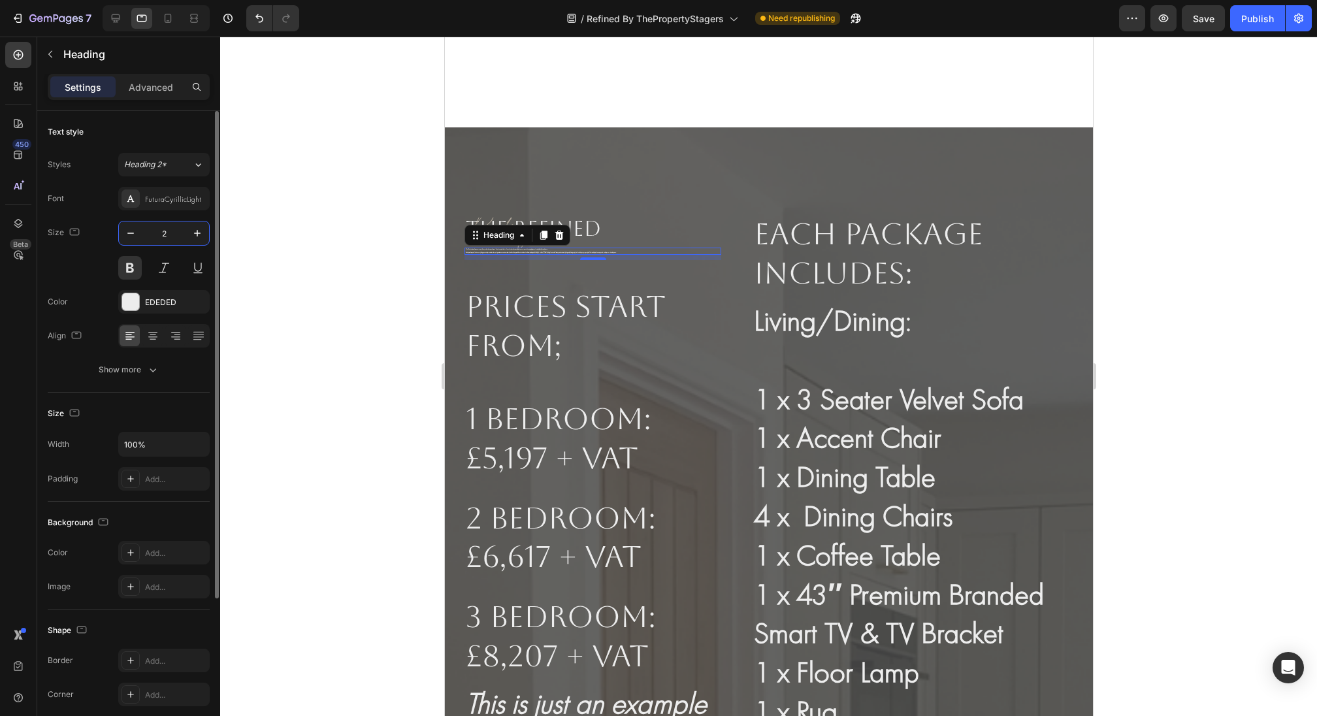
type input "20"
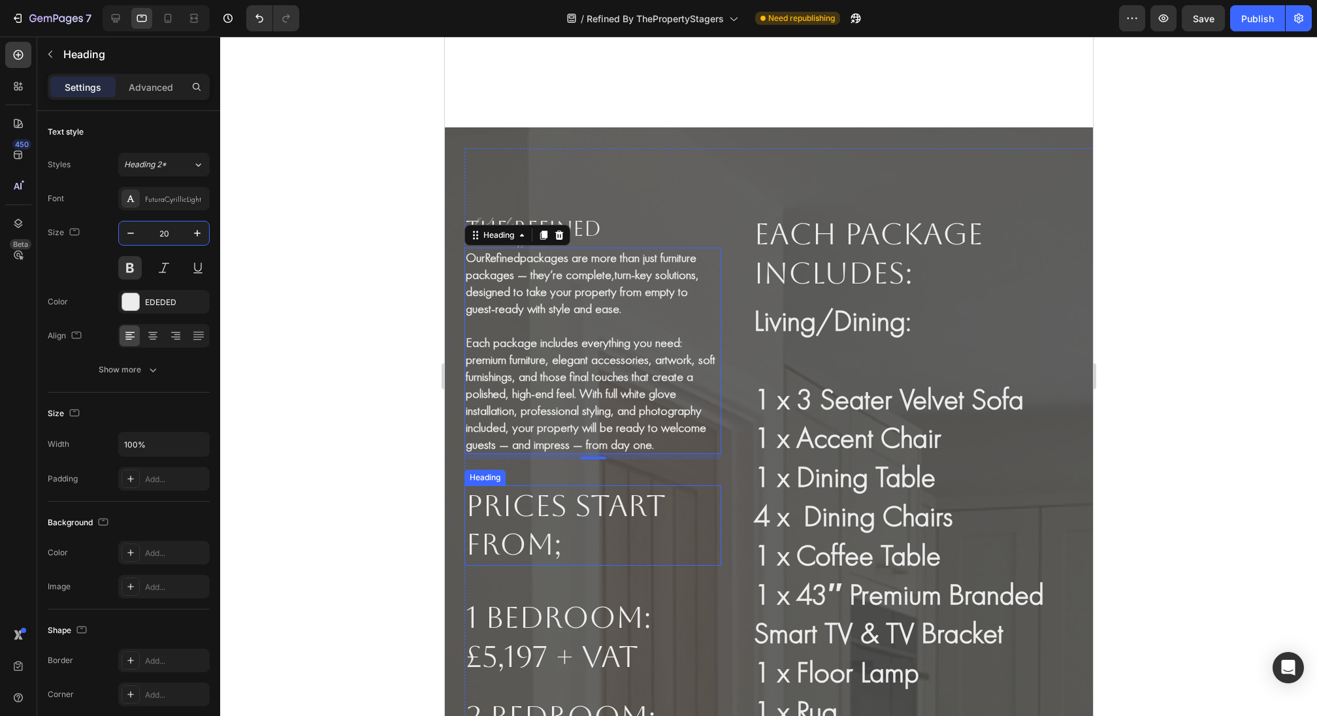
click at [496, 521] on h2 "prices start from;" at bounding box center [592, 525] width 257 height 81
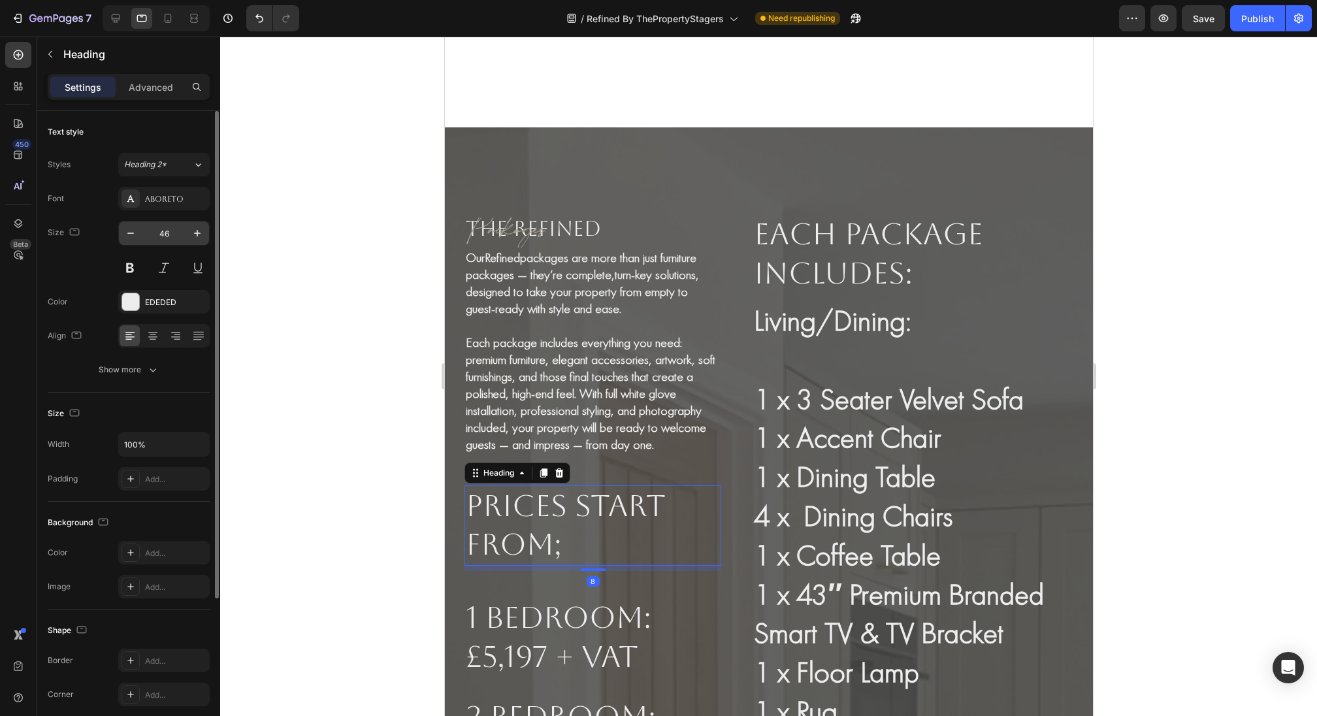
click at [162, 235] on input "46" at bounding box center [163, 233] width 43 height 24
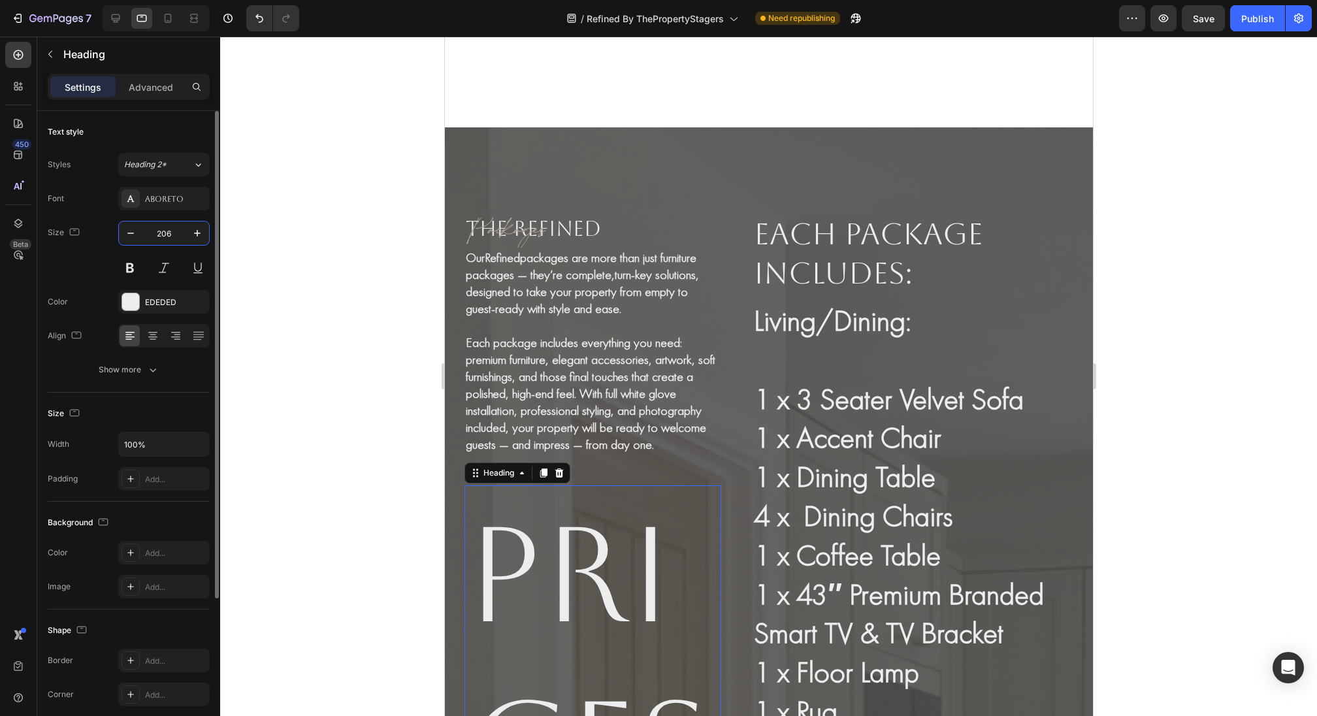
type input "20"
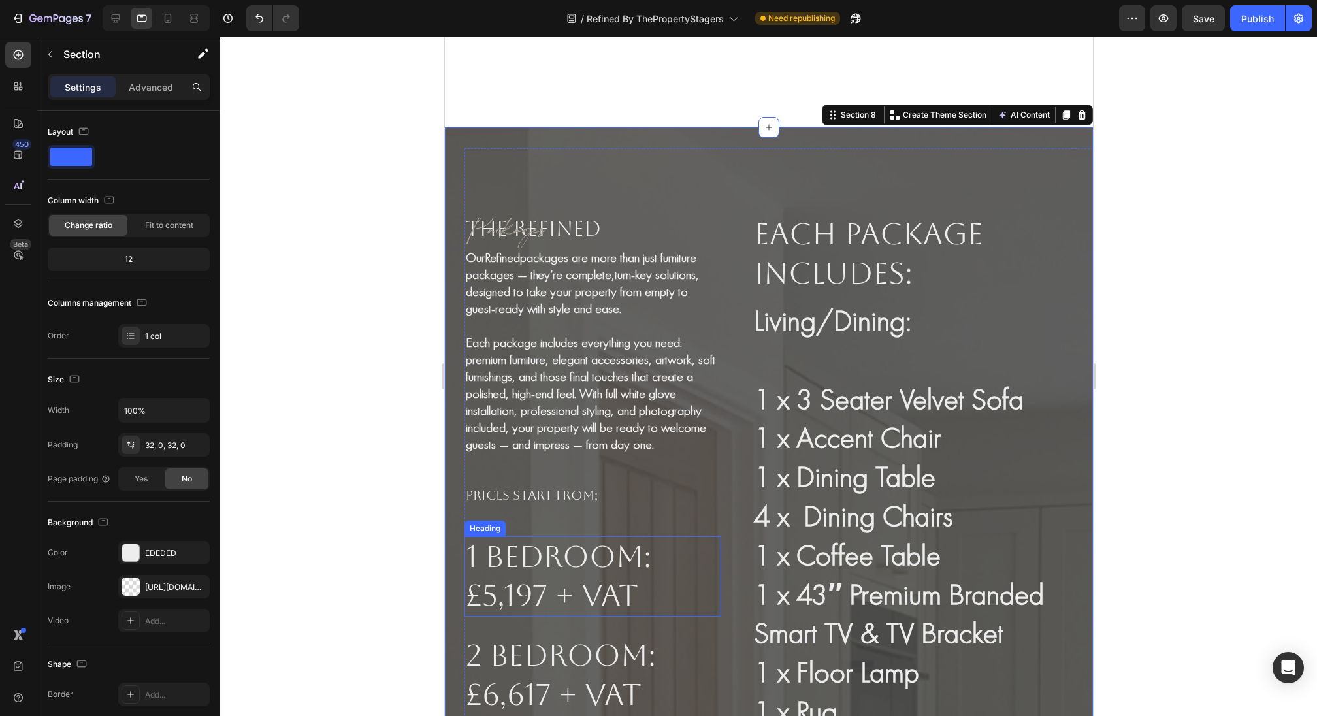
click at [496, 536] on h2 "1 Bedroom: £5,197 + VAT" at bounding box center [592, 576] width 257 height 81
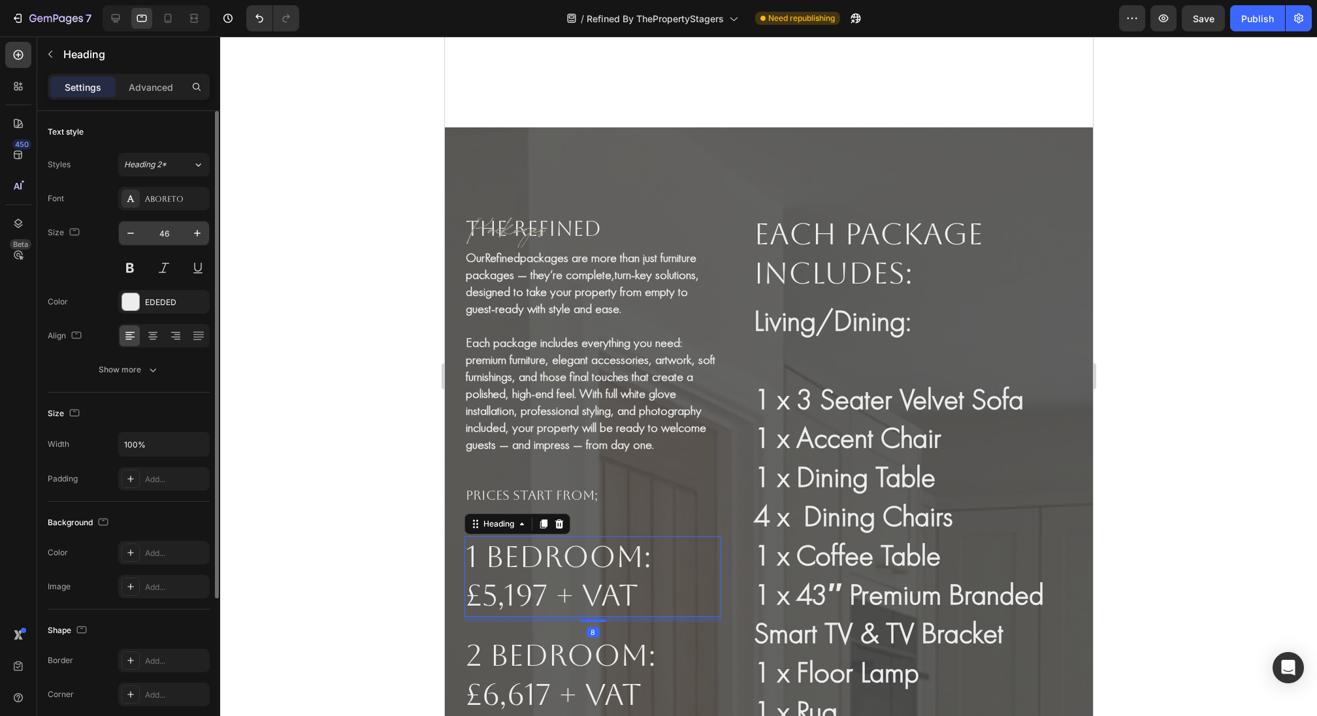
click at [165, 234] on input "46" at bounding box center [163, 233] width 43 height 24
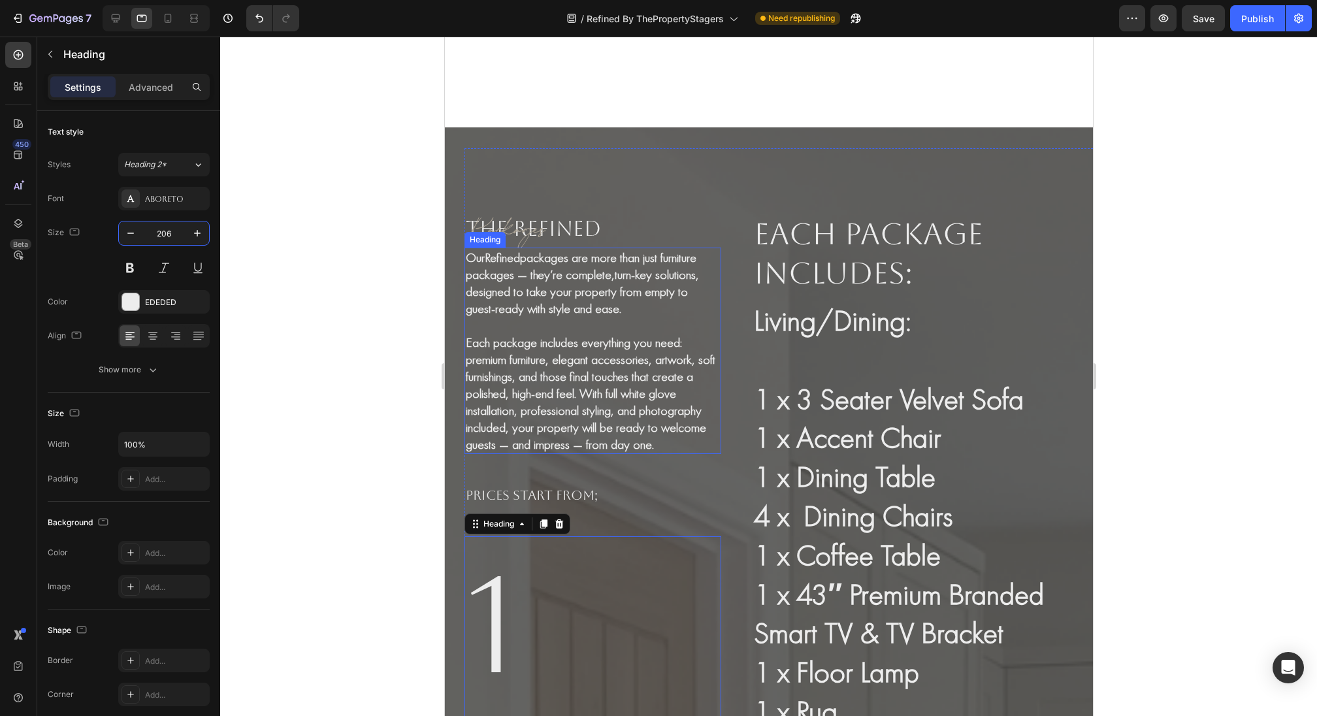
type input "20"
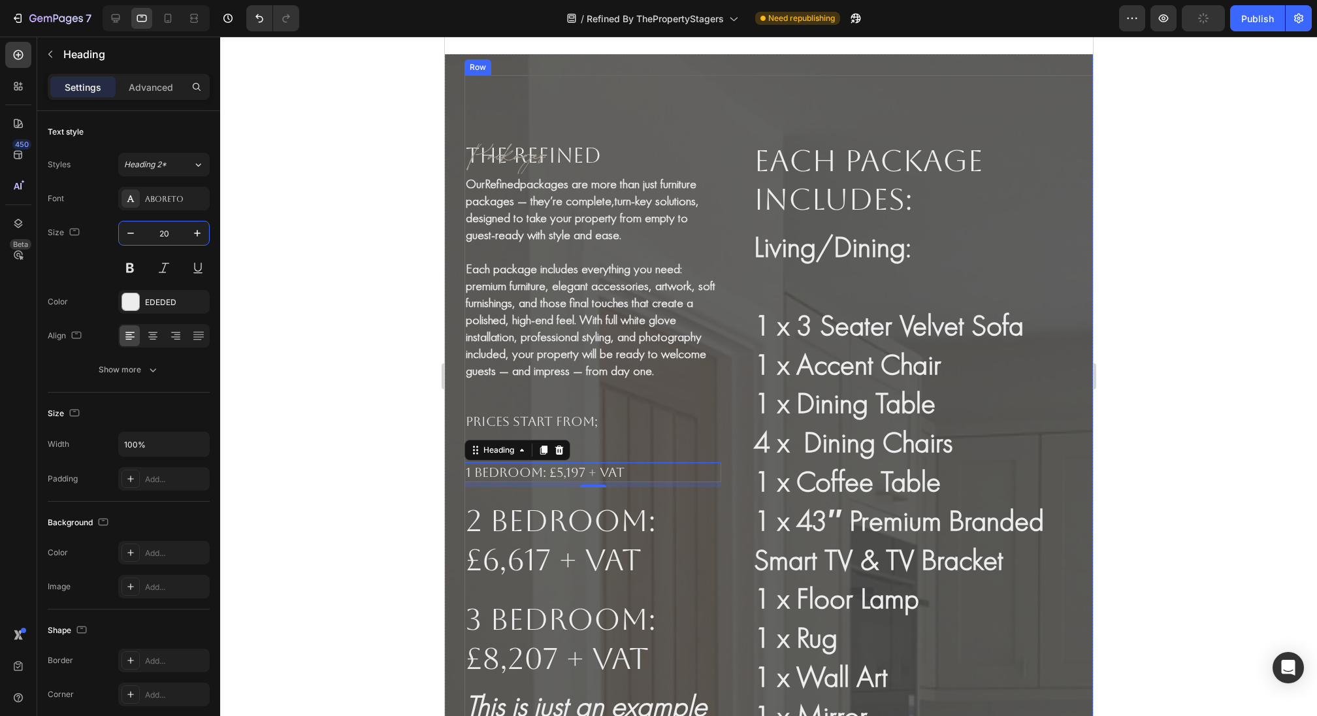
scroll to position [3755, 0]
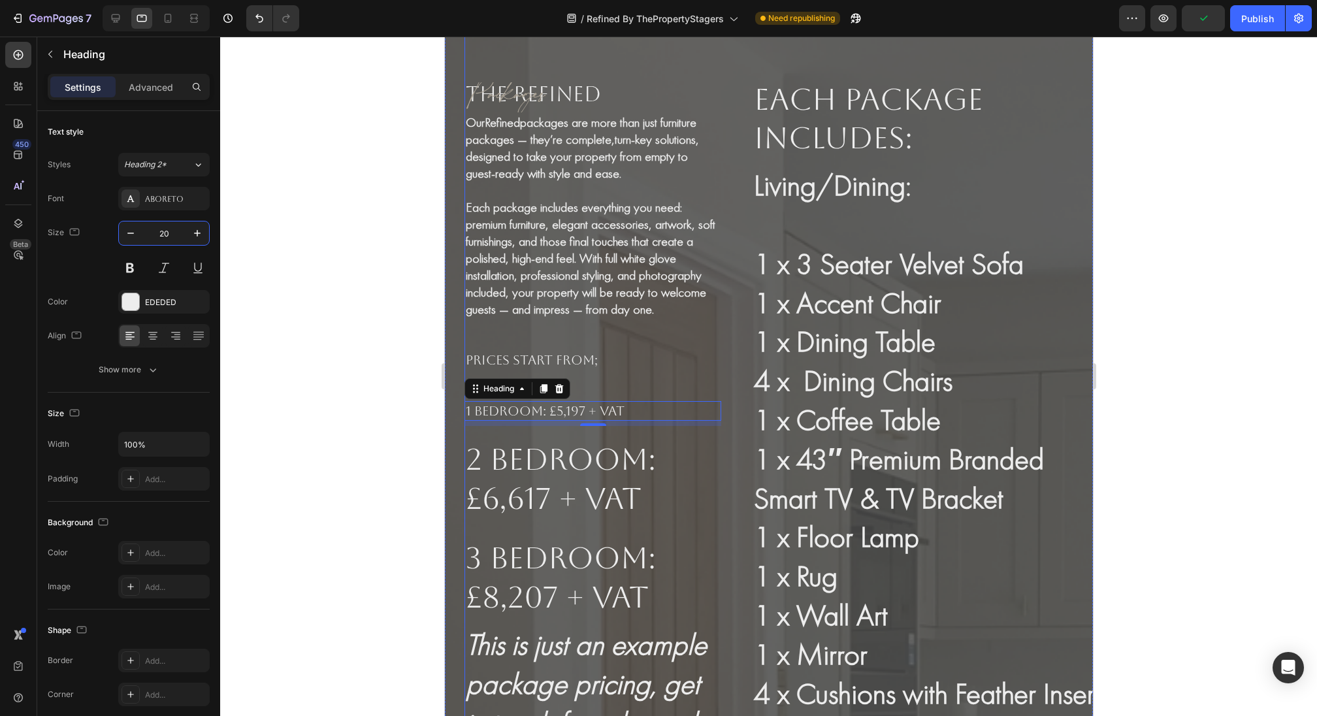
click at [562, 454] on h2 "2 Bedroom: £6,617 + VAT" at bounding box center [592, 479] width 257 height 81
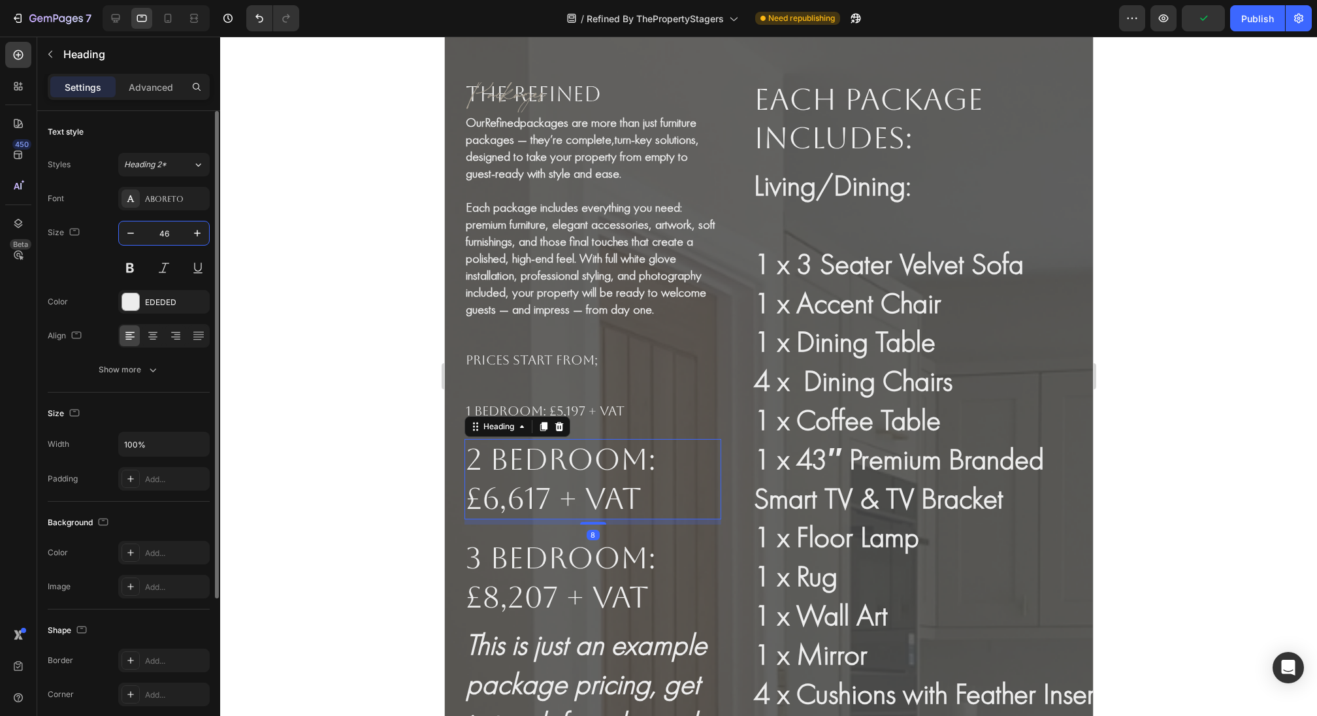
click at [159, 236] on input "46" at bounding box center [163, 233] width 43 height 24
type input "20"
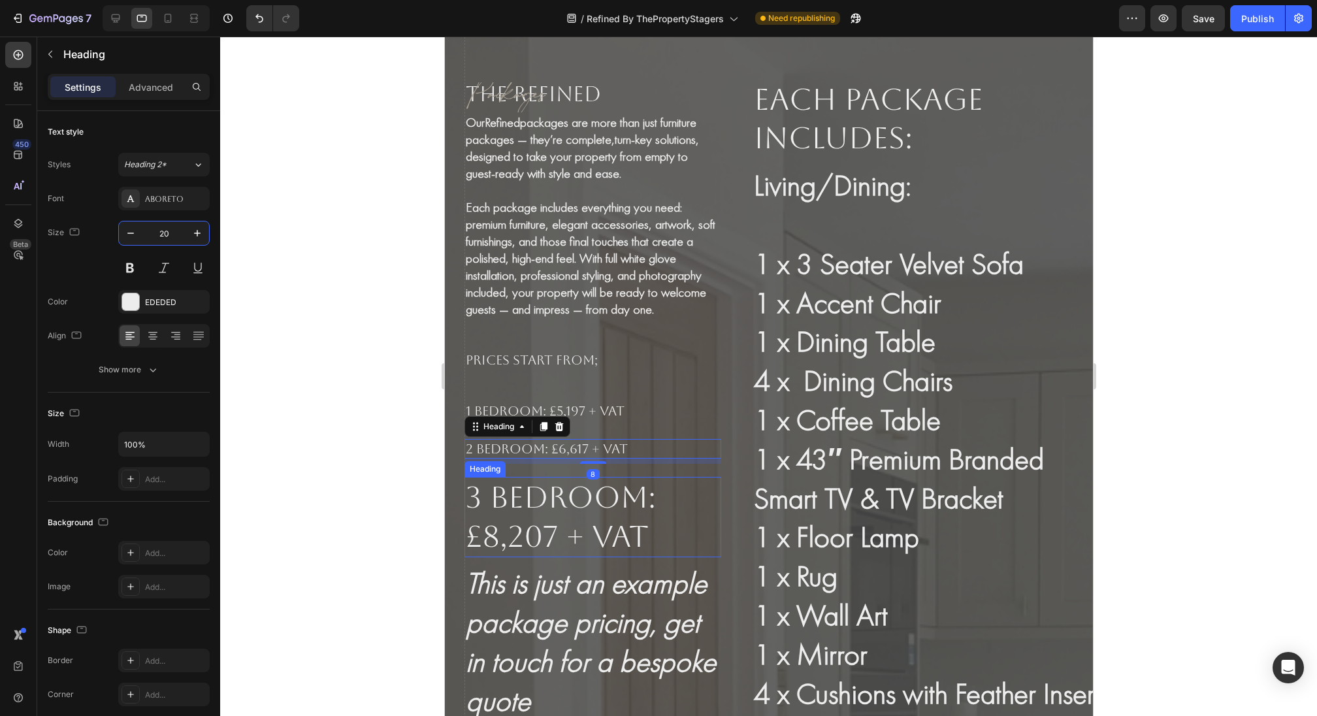
click at [547, 500] on h2 "3 Bedroom: £8,207 + VAT" at bounding box center [592, 517] width 257 height 81
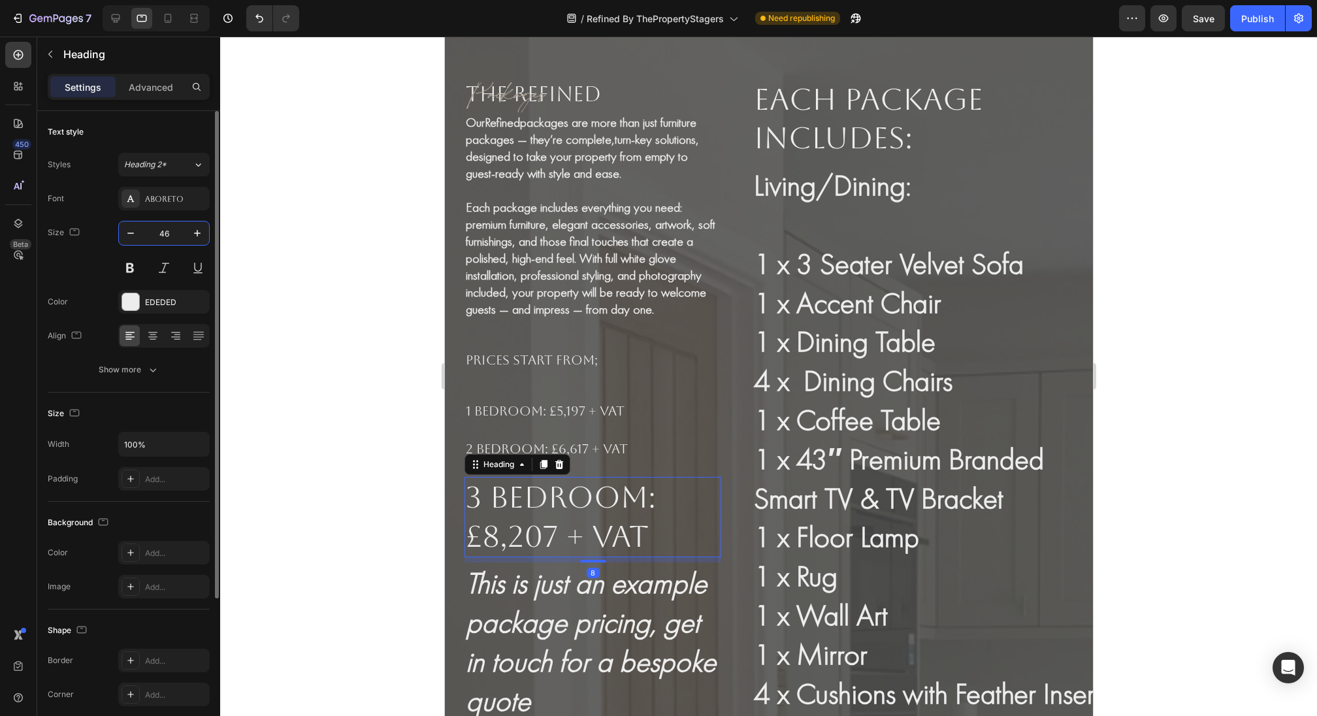
click at [157, 237] on input "46" at bounding box center [163, 233] width 43 height 24
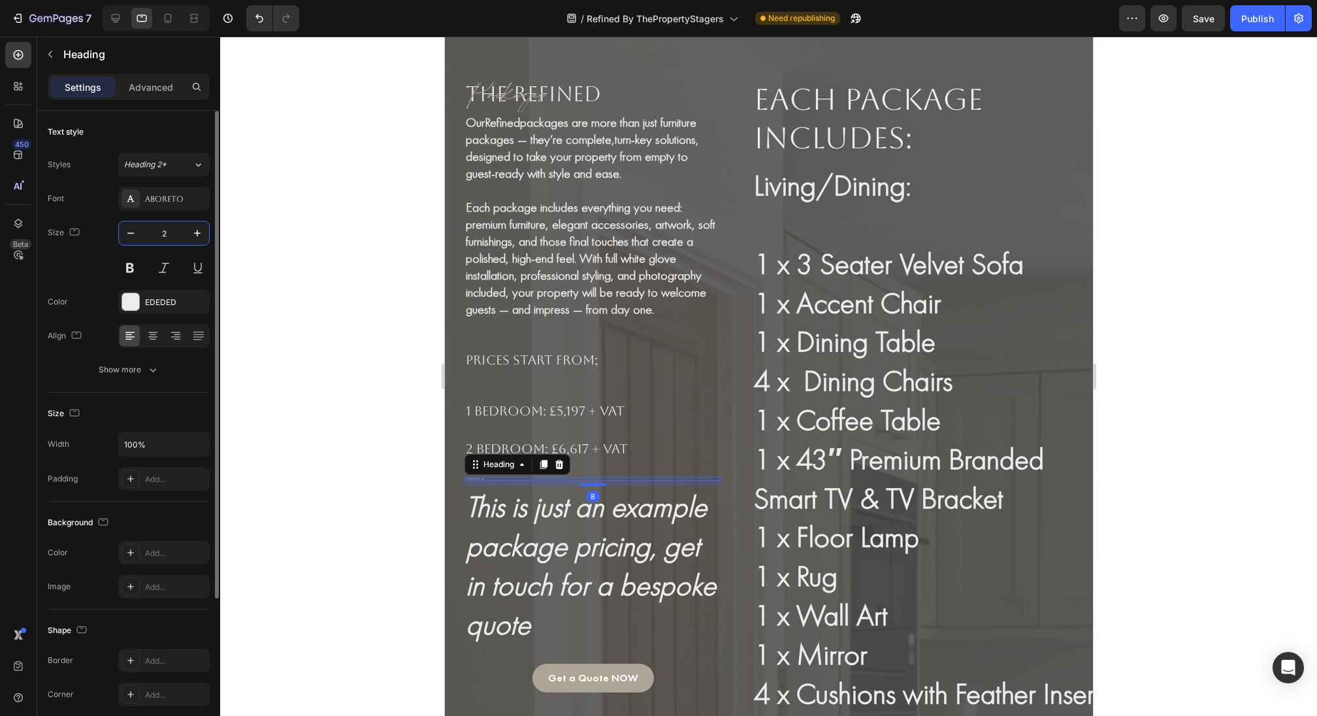
type input "20"
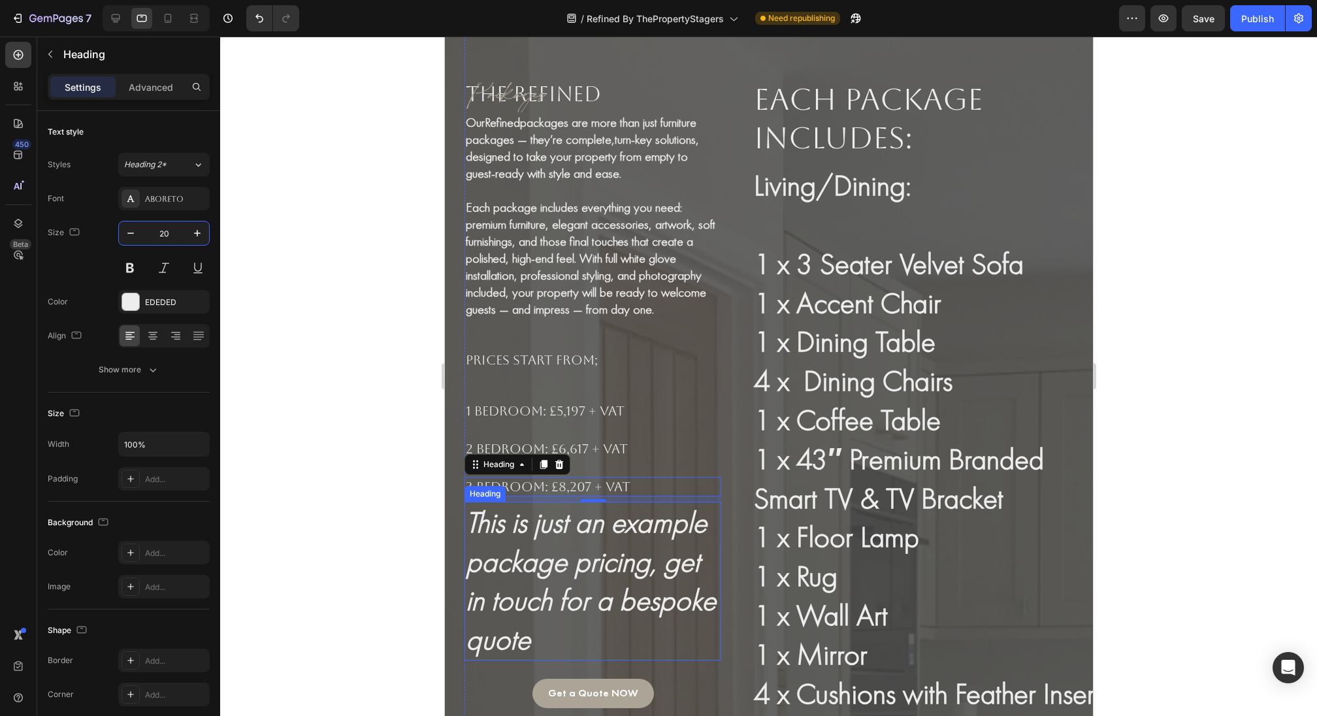
click at [546, 559] on h2 "This is just an example package pricing, get in touch for a bespoke quote" at bounding box center [592, 581] width 257 height 159
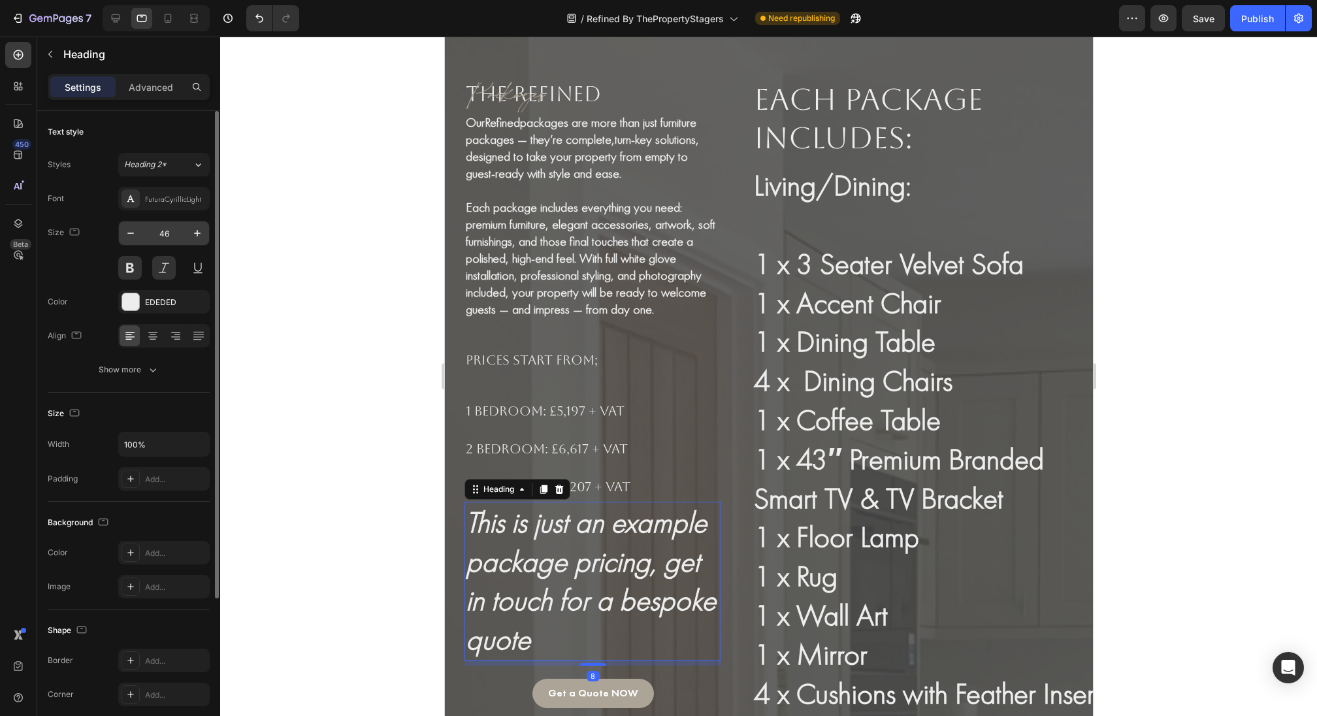
click at [169, 242] on input "46" at bounding box center [163, 233] width 43 height 24
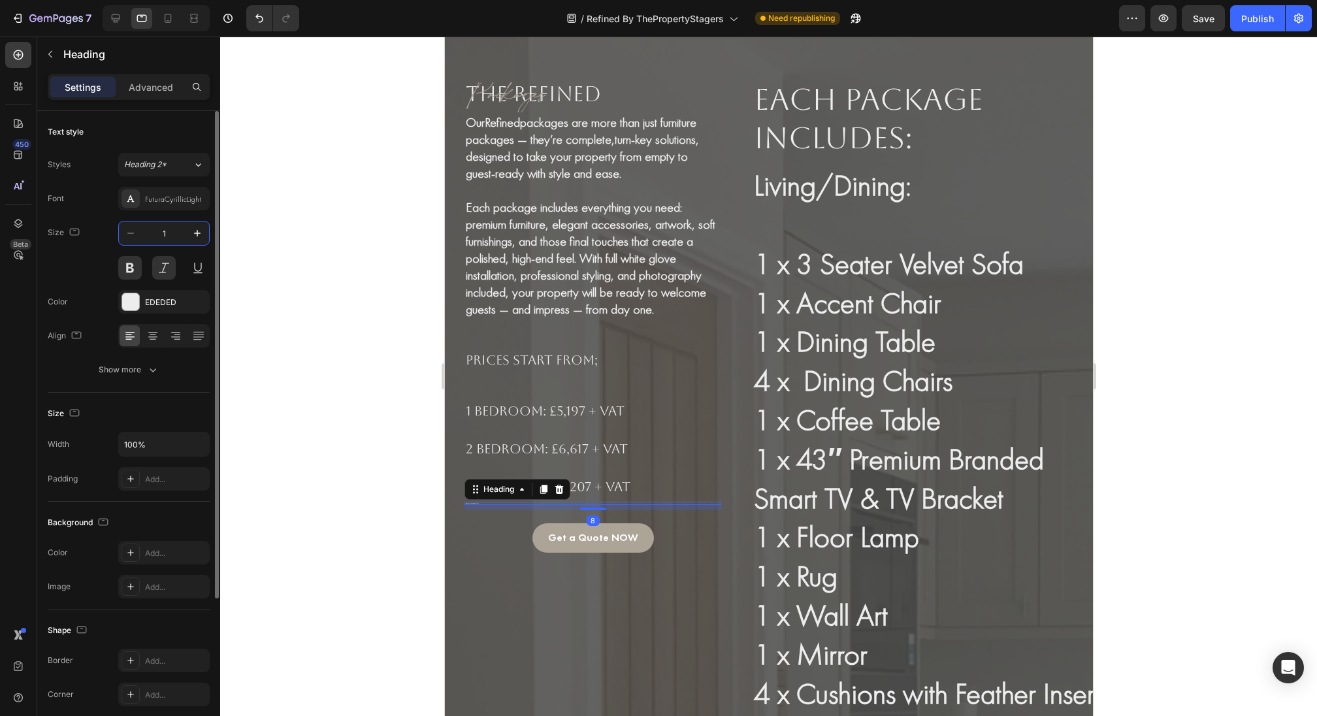
type input "15"
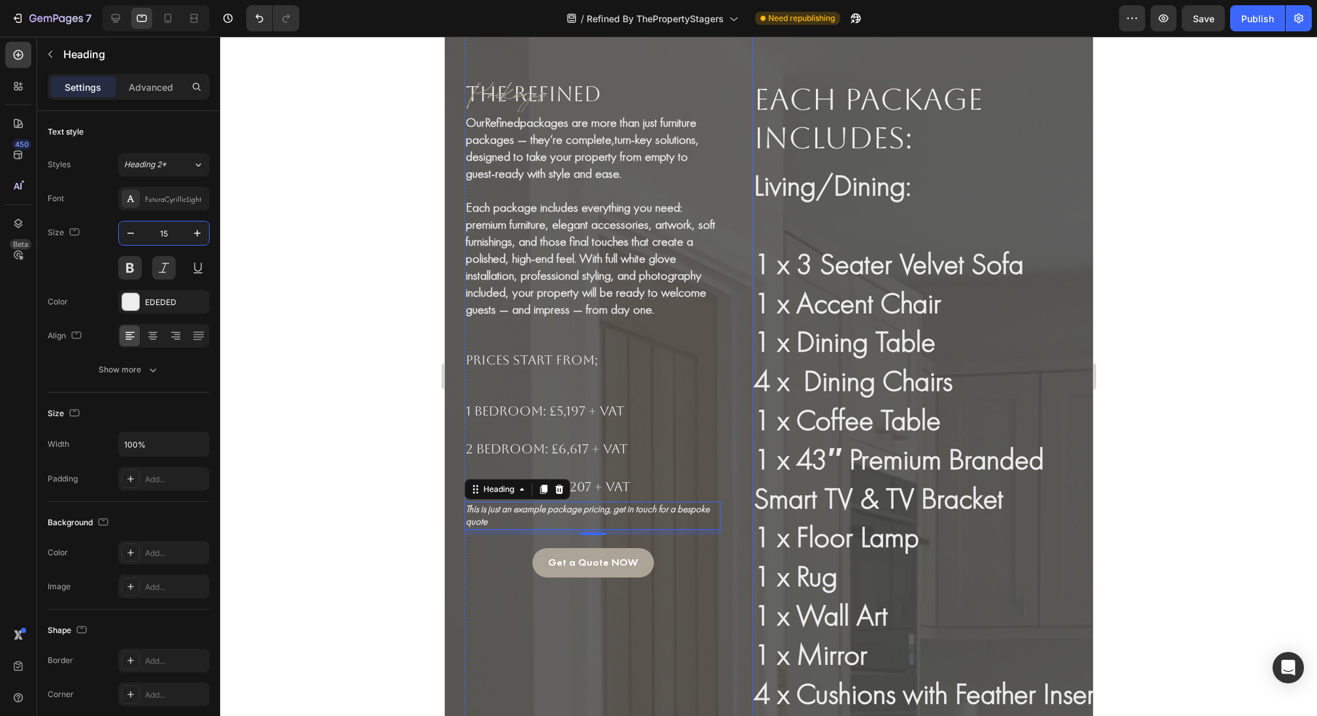
click at [919, 144] on h2 "Each package includes:" at bounding box center [932, 119] width 360 height 81
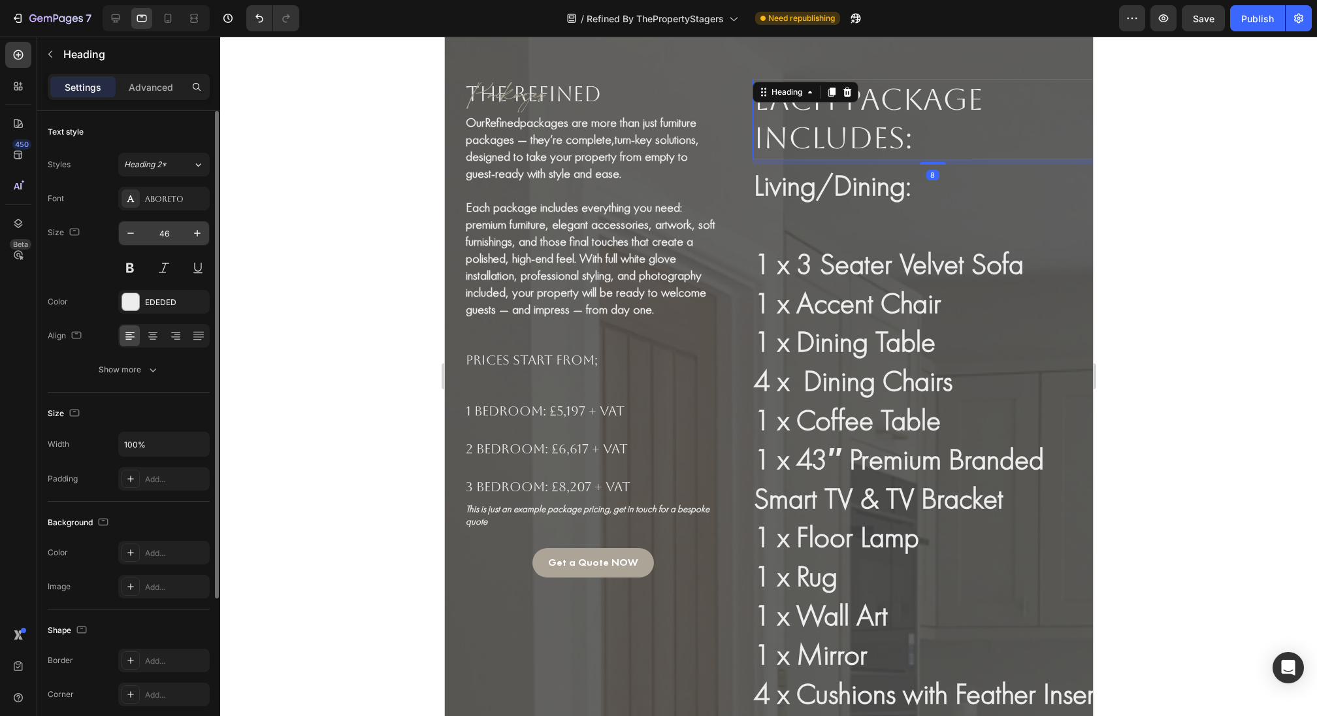
click at [167, 231] on input "46" at bounding box center [163, 233] width 43 height 24
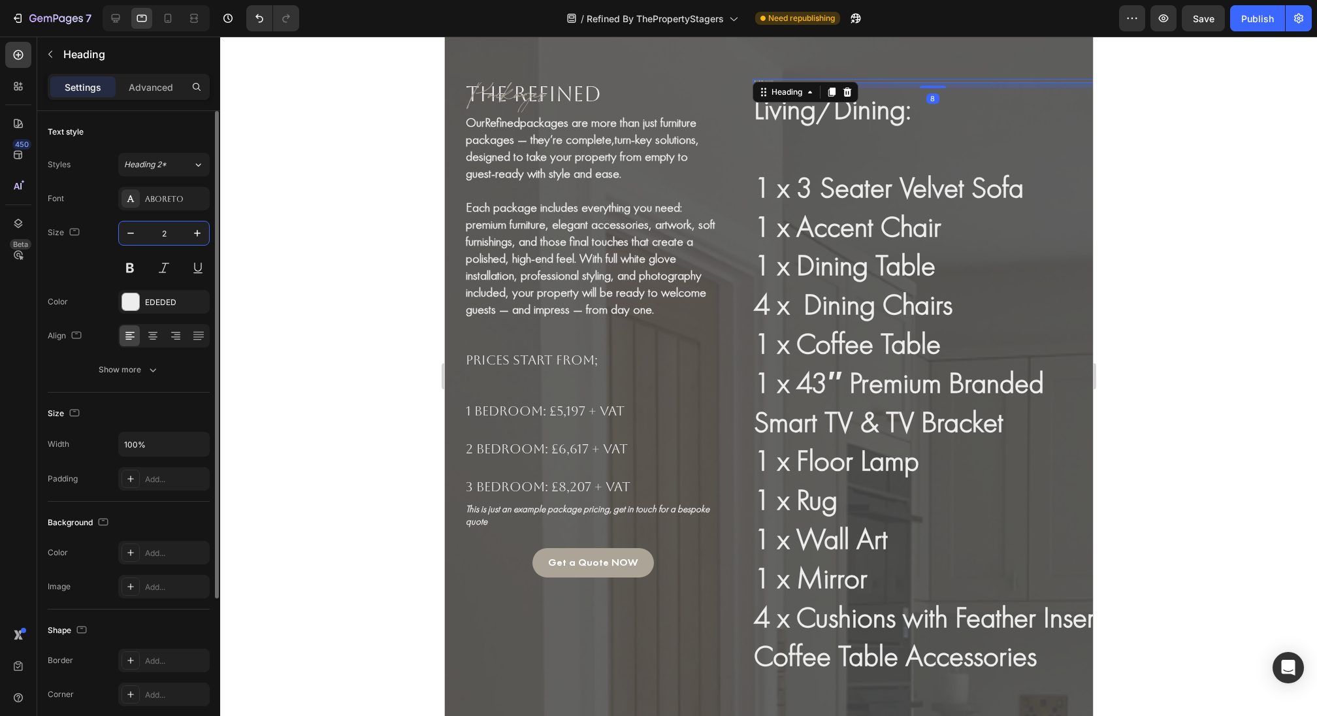
type input "22"
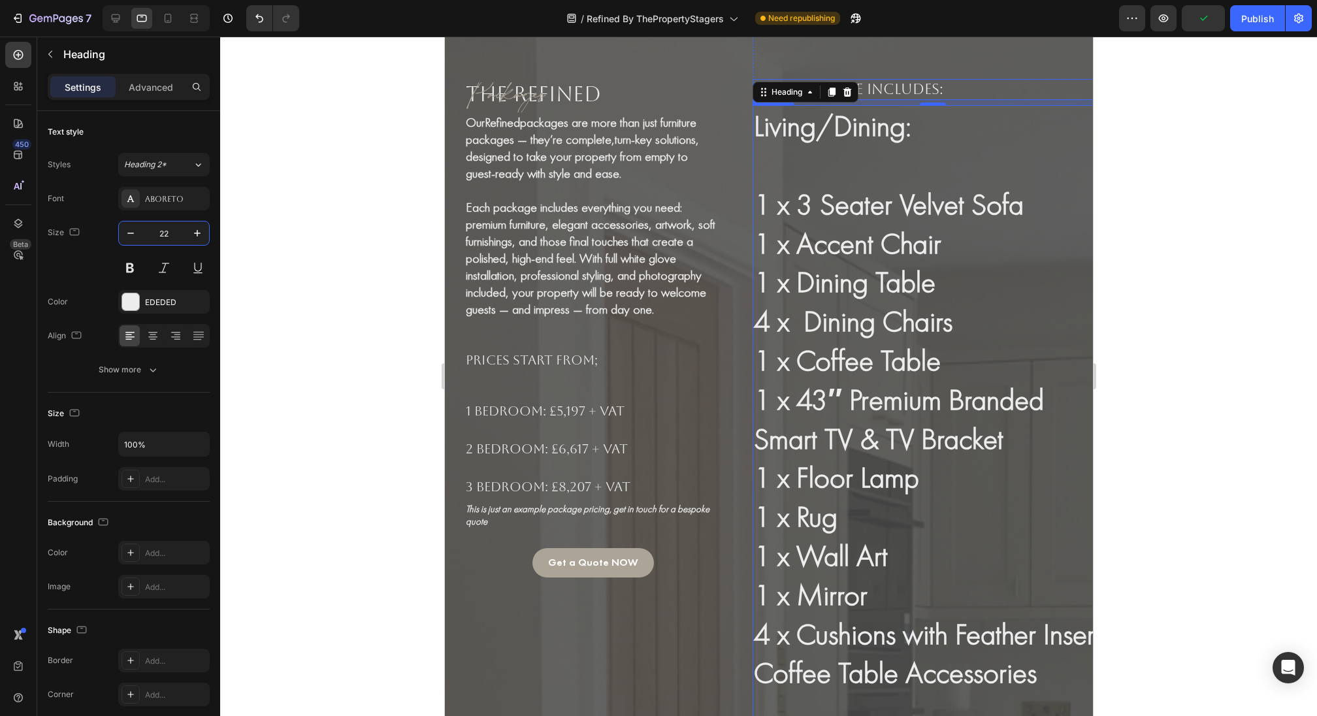
click at [815, 125] on strong "Living/Dining:" at bounding box center [831, 125] width 157 height 39
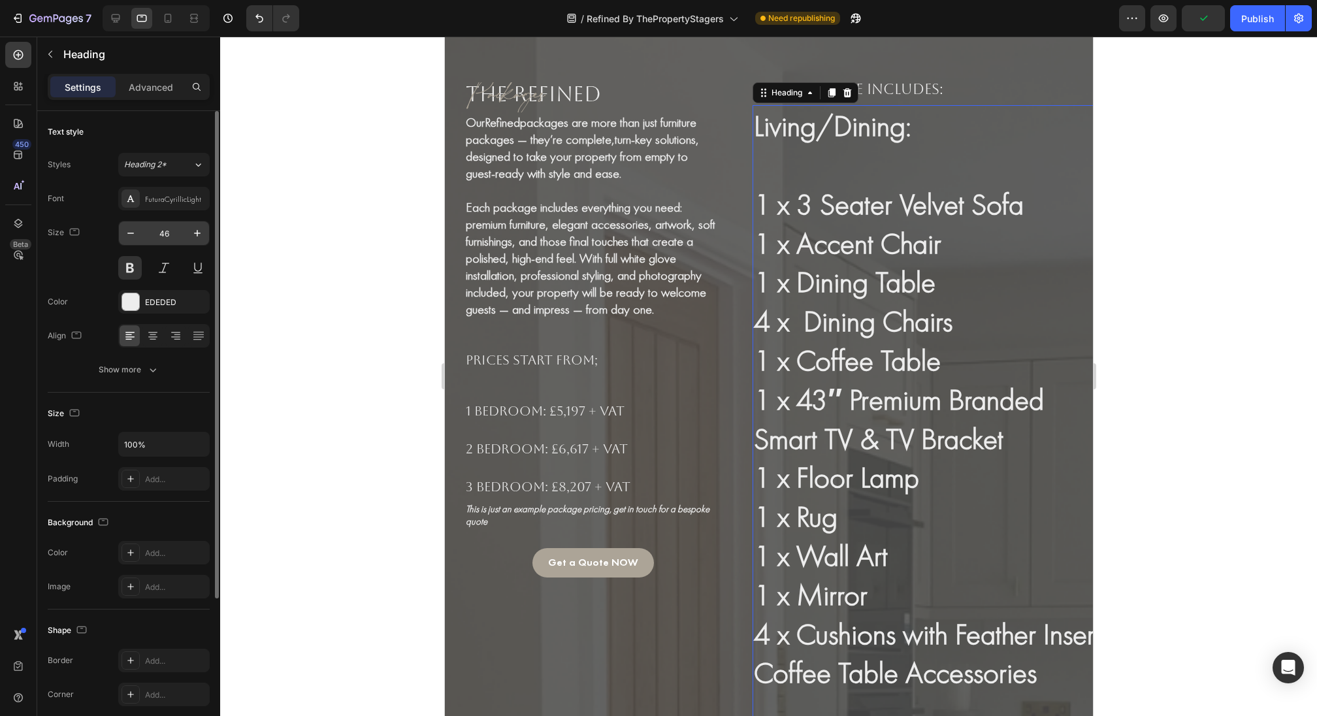
click at [173, 231] on input "46" at bounding box center [163, 233] width 43 height 24
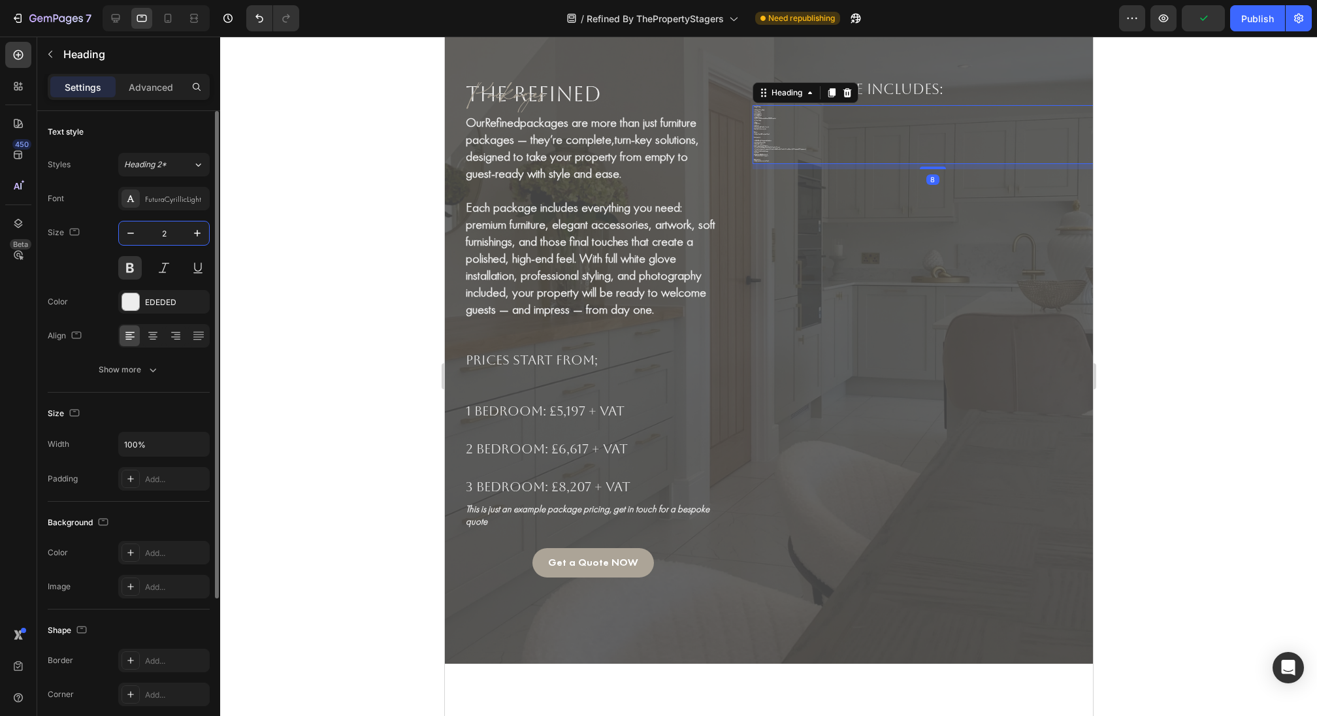
type input "20"
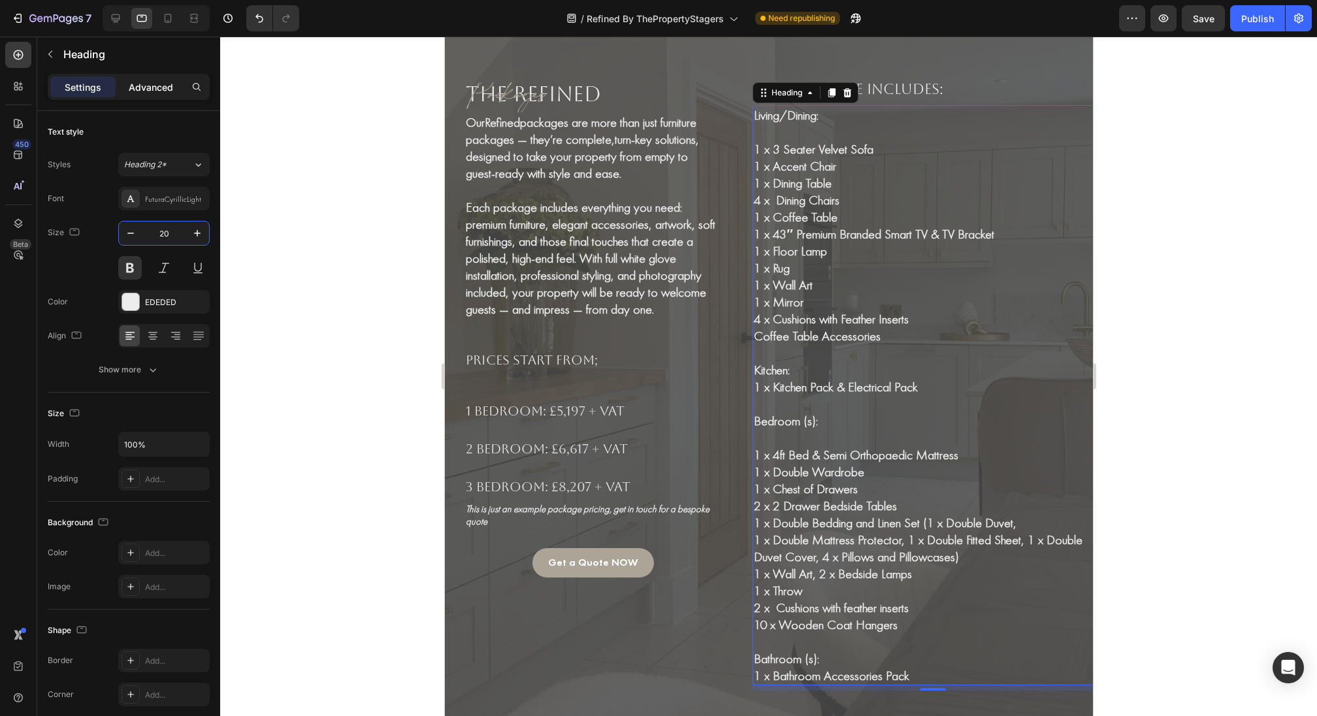
click at [140, 92] on p "Advanced" at bounding box center [151, 87] width 44 height 14
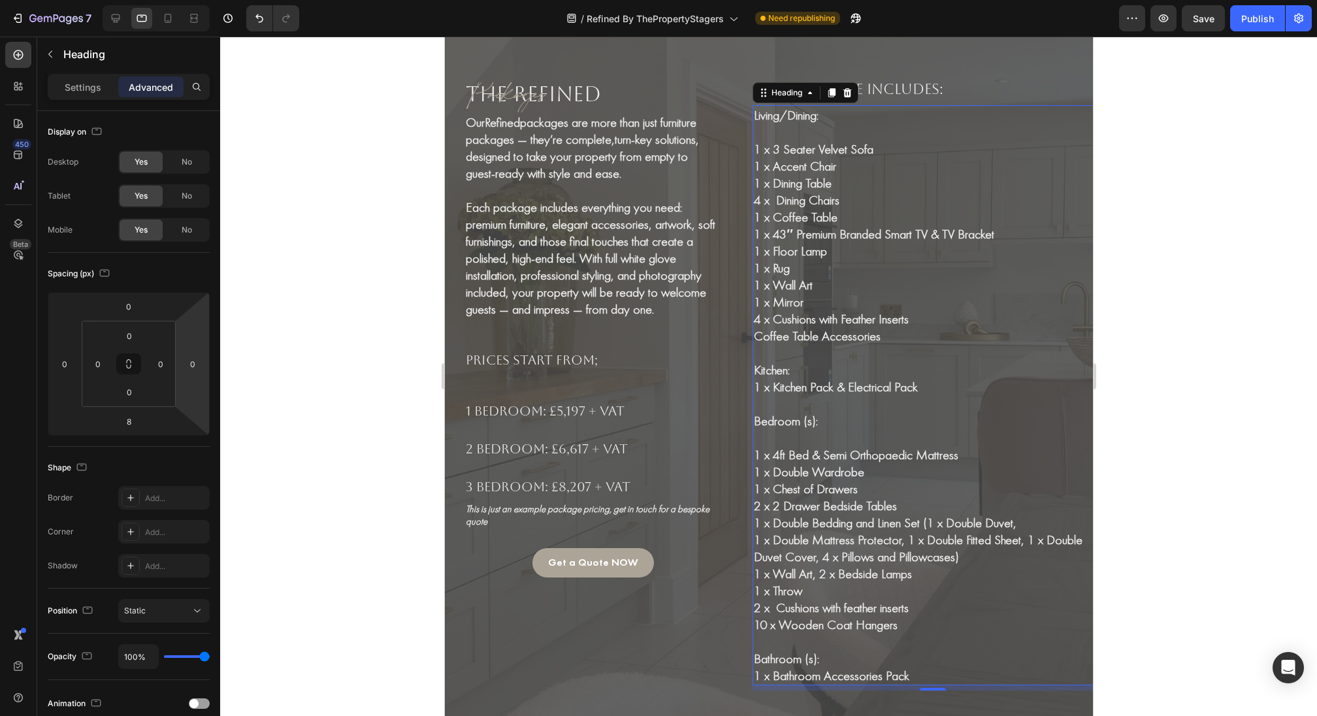
click at [199, 0] on html "7 Version history / Refined By ThePropertyStagers Need republishing Preview Sav…" at bounding box center [658, 0] width 1317 height 0
click at [197, 361] on input "0" at bounding box center [193, 364] width 20 height 20
type input "3"
type input "4"
type input "2"
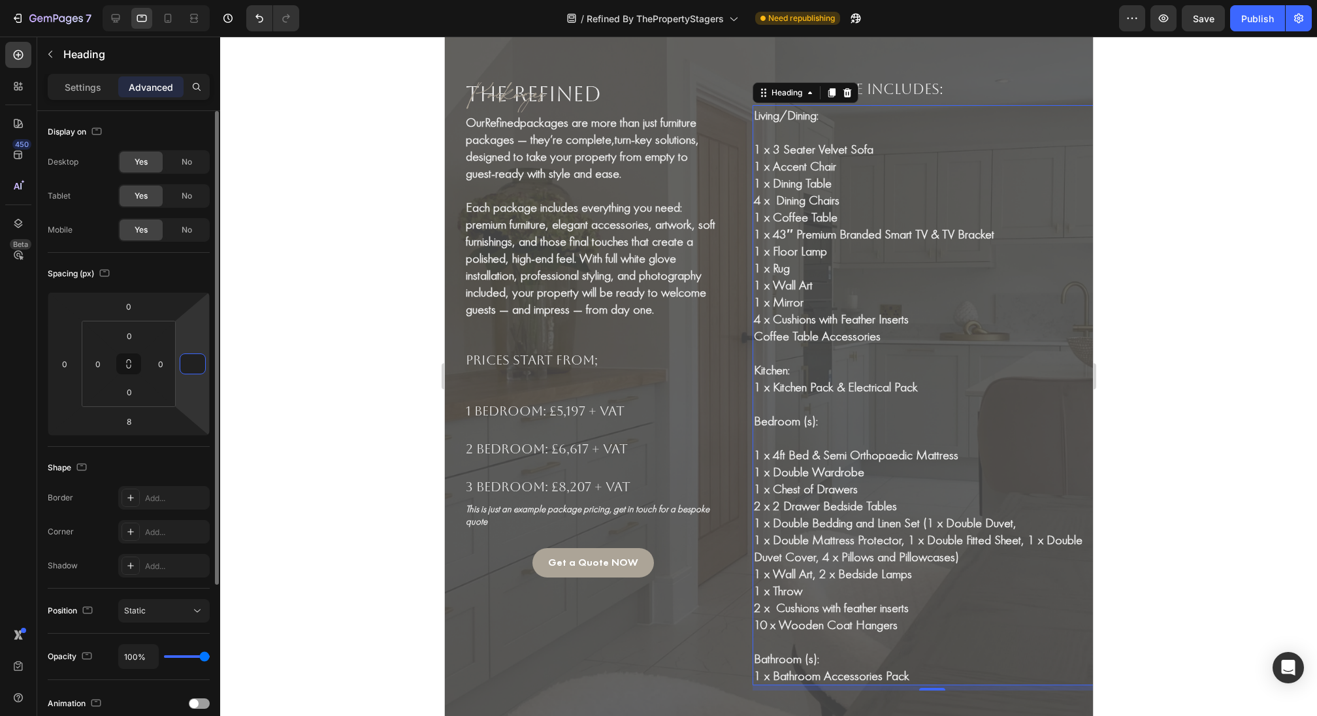
type input "3"
click at [973, 86] on h2 "Each package includes:" at bounding box center [932, 90] width 360 height 22
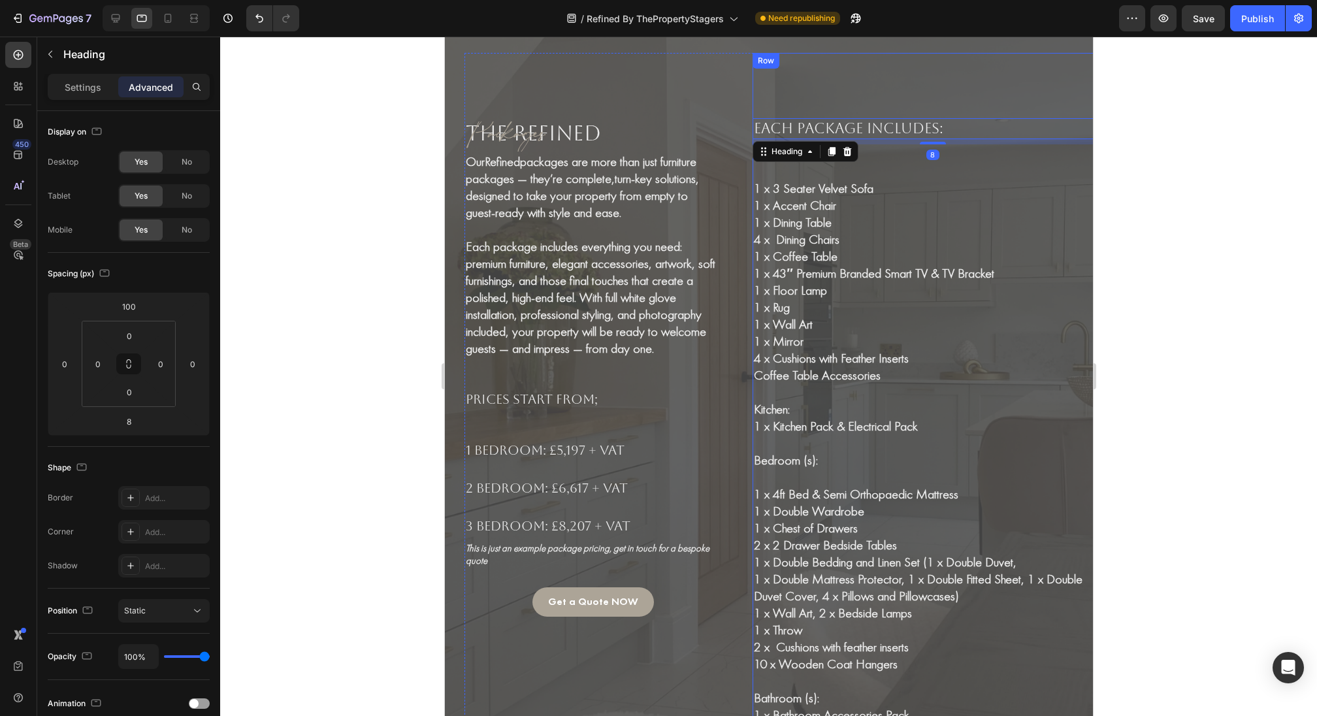
click at [998, 72] on div "Each package includes: Heading 8 Living/Dining: 1 x 3 Seater Velvet Sofa 1 x Ac…" at bounding box center [932, 391] width 360 height 677
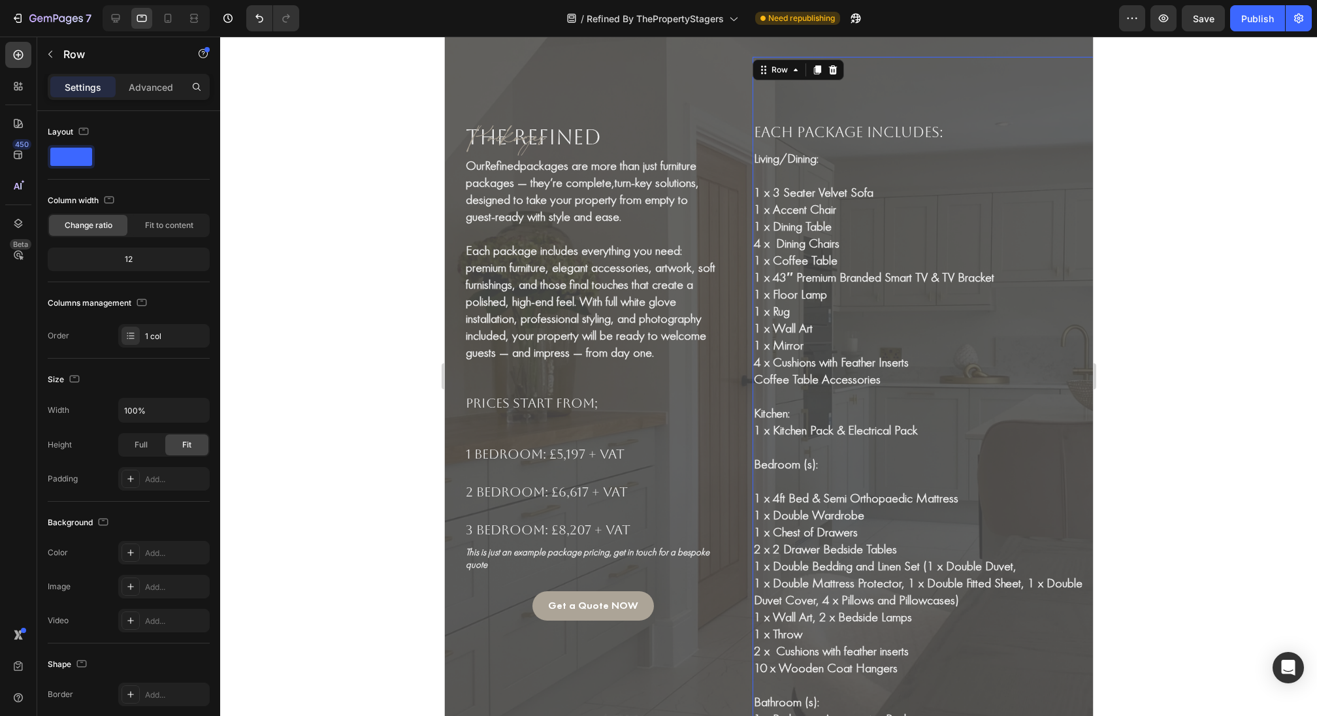
scroll to position [3639, 0]
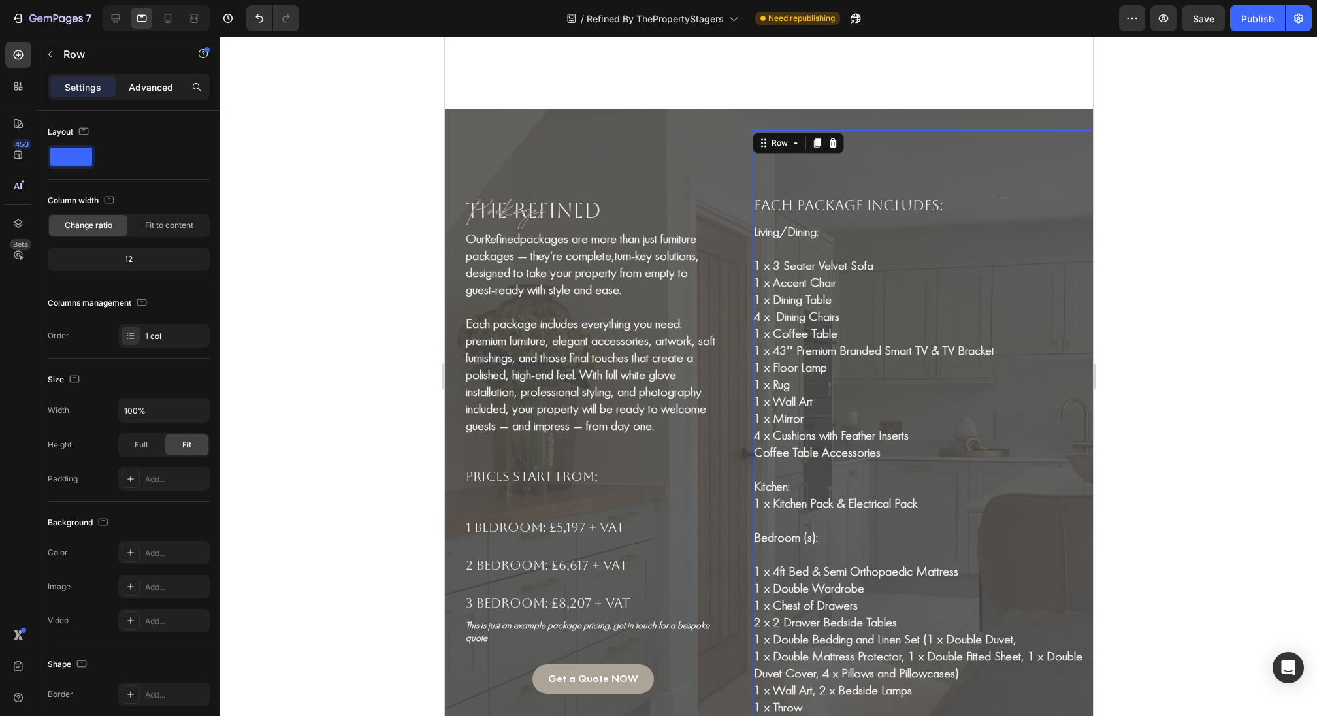
click at [150, 90] on p "Advanced" at bounding box center [151, 87] width 44 height 14
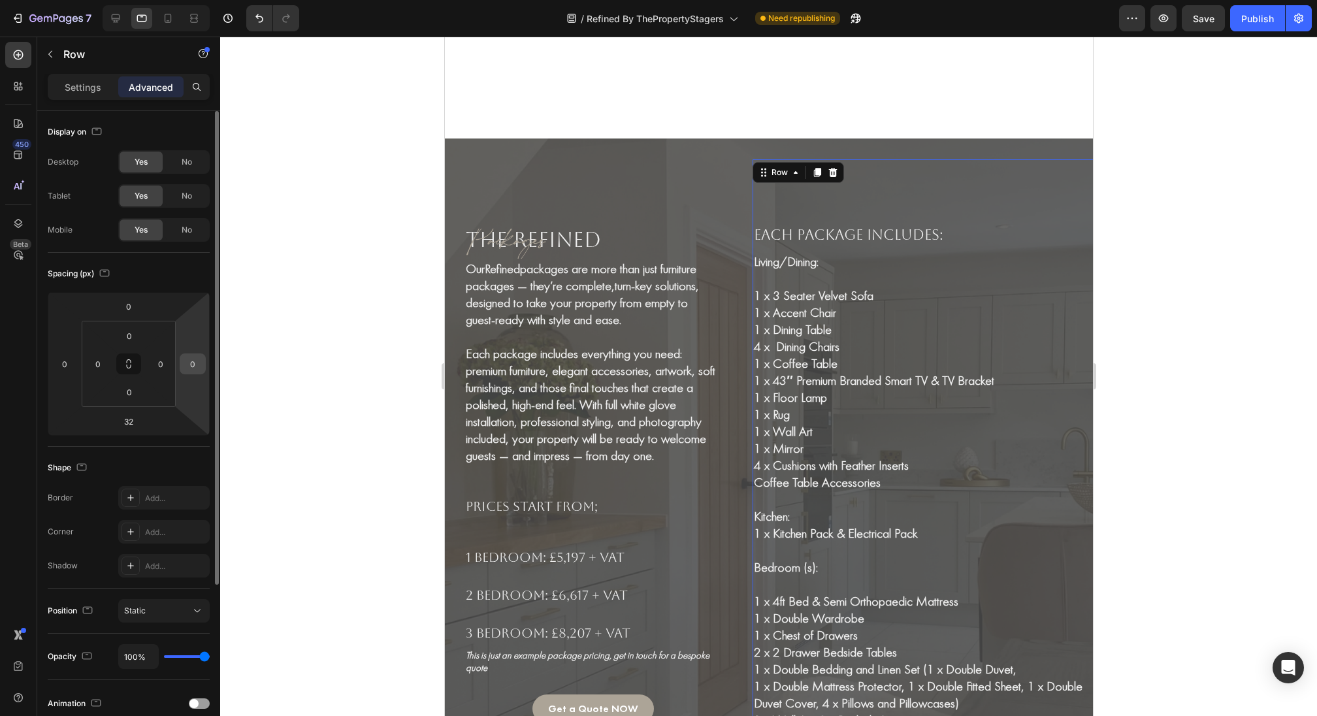
click at [199, 361] on input "0" at bounding box center [193, 364] width 20 height 20
type input "100"
click at [159, 357] on input "0" at bounding box center [161, 364] width 20 height 20
type input "1"
type input "200"
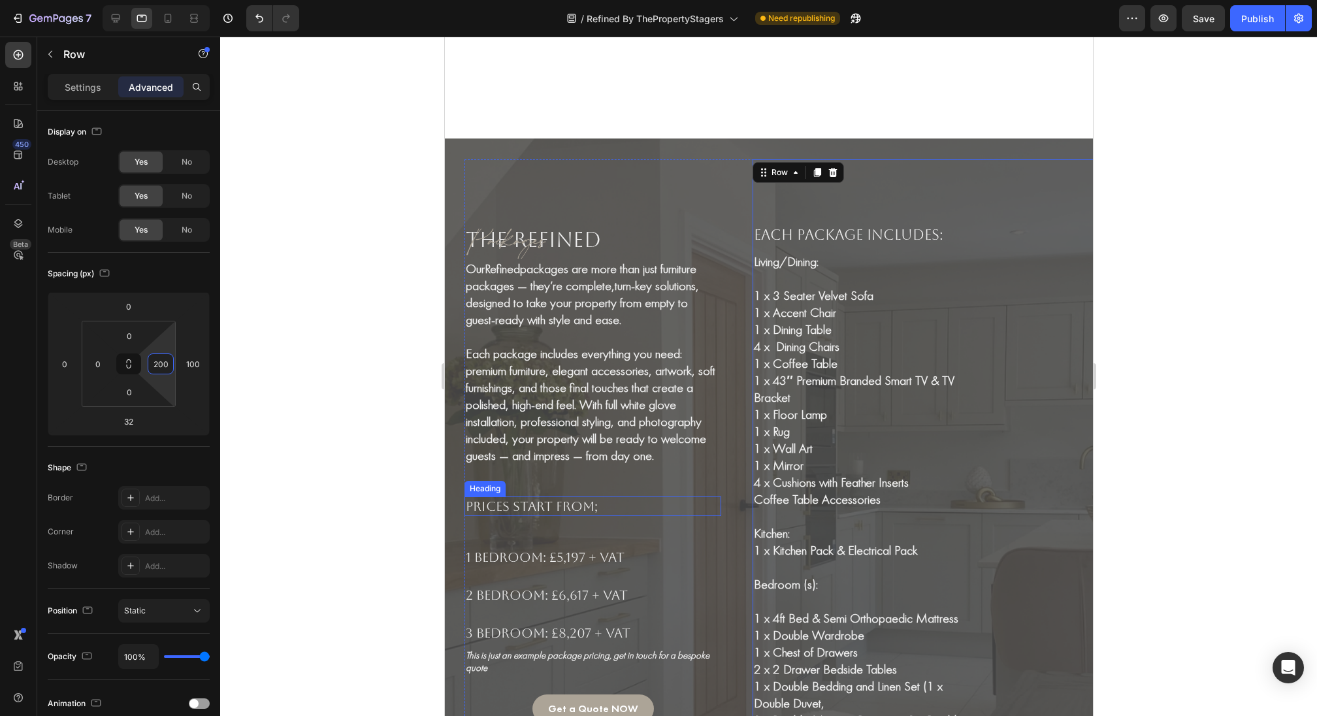
click at [762, 457] on h2 "Living/Dining: 1 x 3 Seater Velvet Sofa 1 x Accent Chair 1 x Dining Table 4 x D…" at bounding box center [866, 567] width 229 height 631
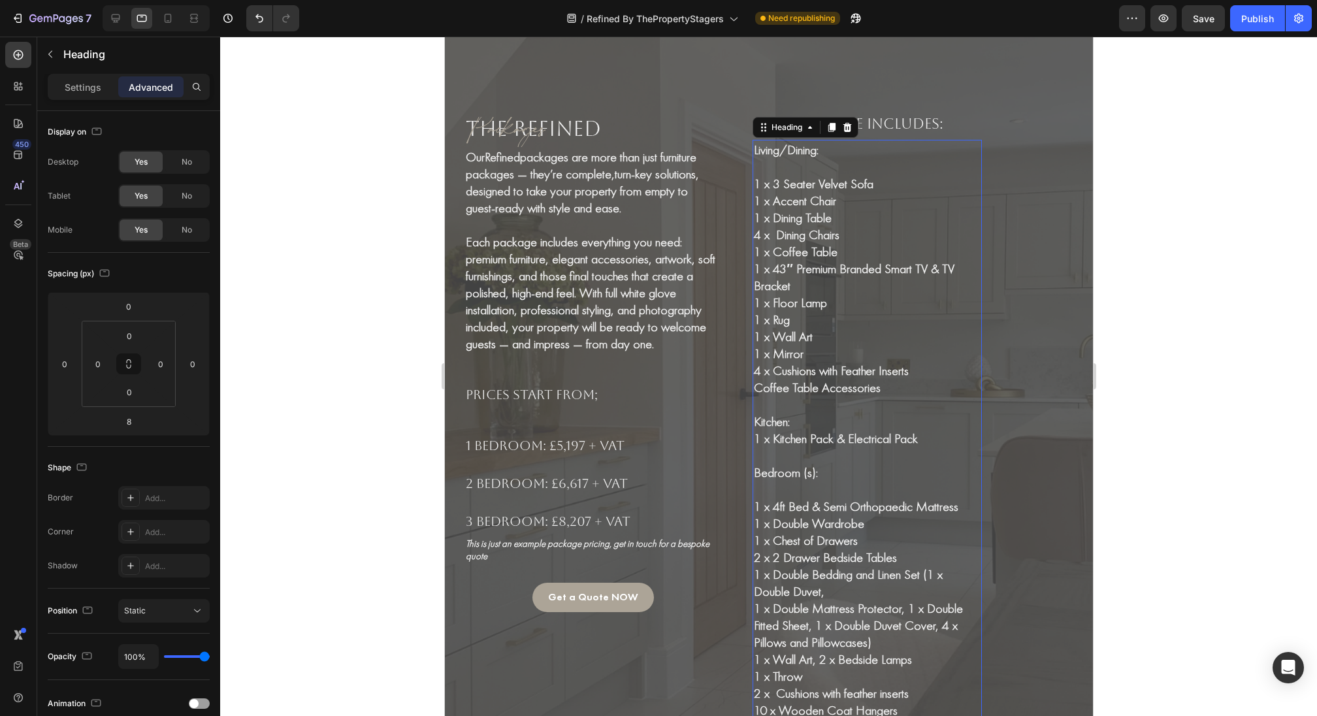
scroll to position [3691, 0]
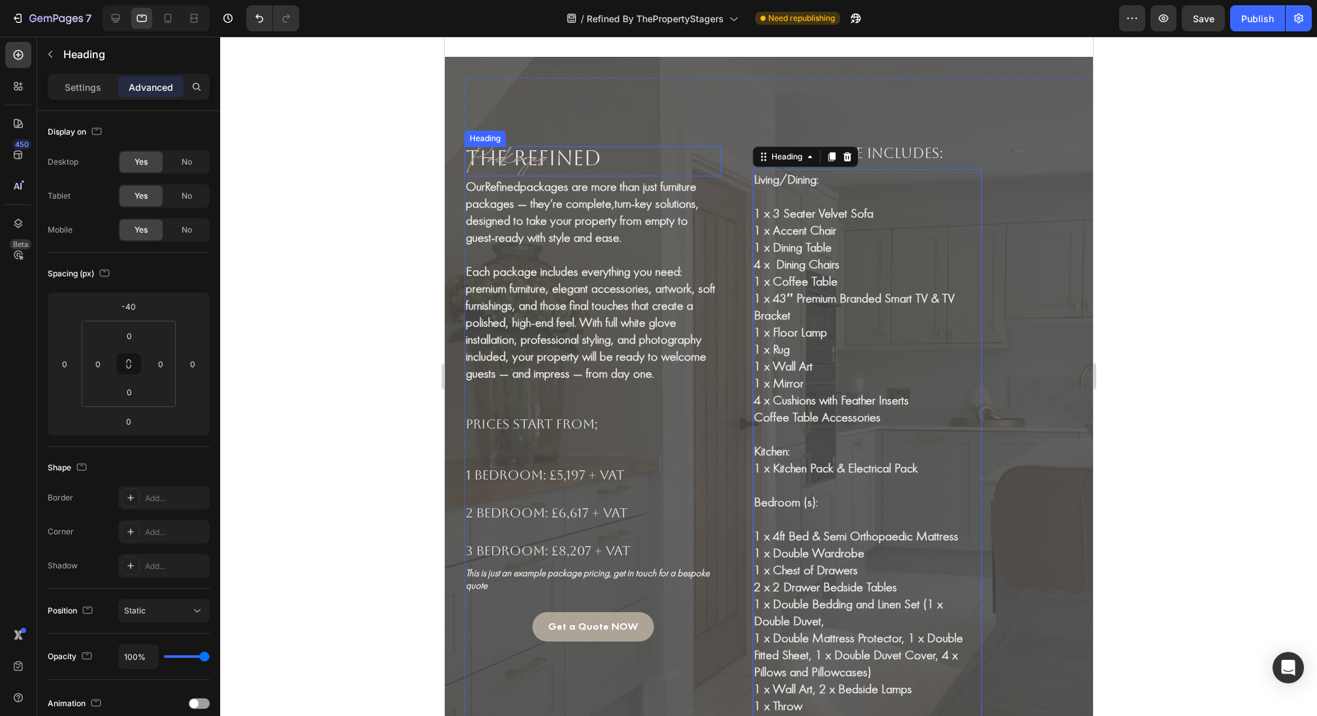
click at [534, 169] on h2 "Packages" at bounding box center [592, 161] width 257 height 30
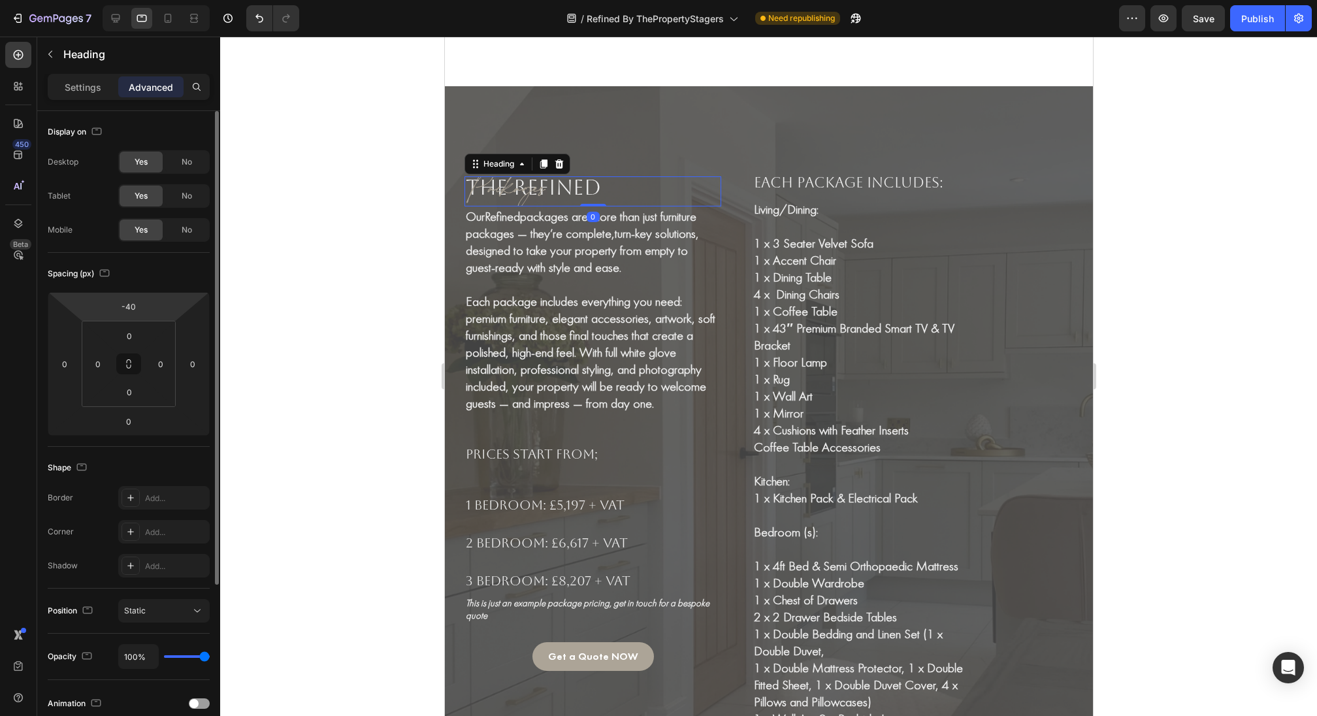
click at [131, 289] on div "Spacing (px) -40 0 0 0 0 0 0 0" at bounding box center [129, 350] width 162 height 194
click at [131, 308] on input "-40" at bounding box center [129, 307] width 26 height 20
type input "0"
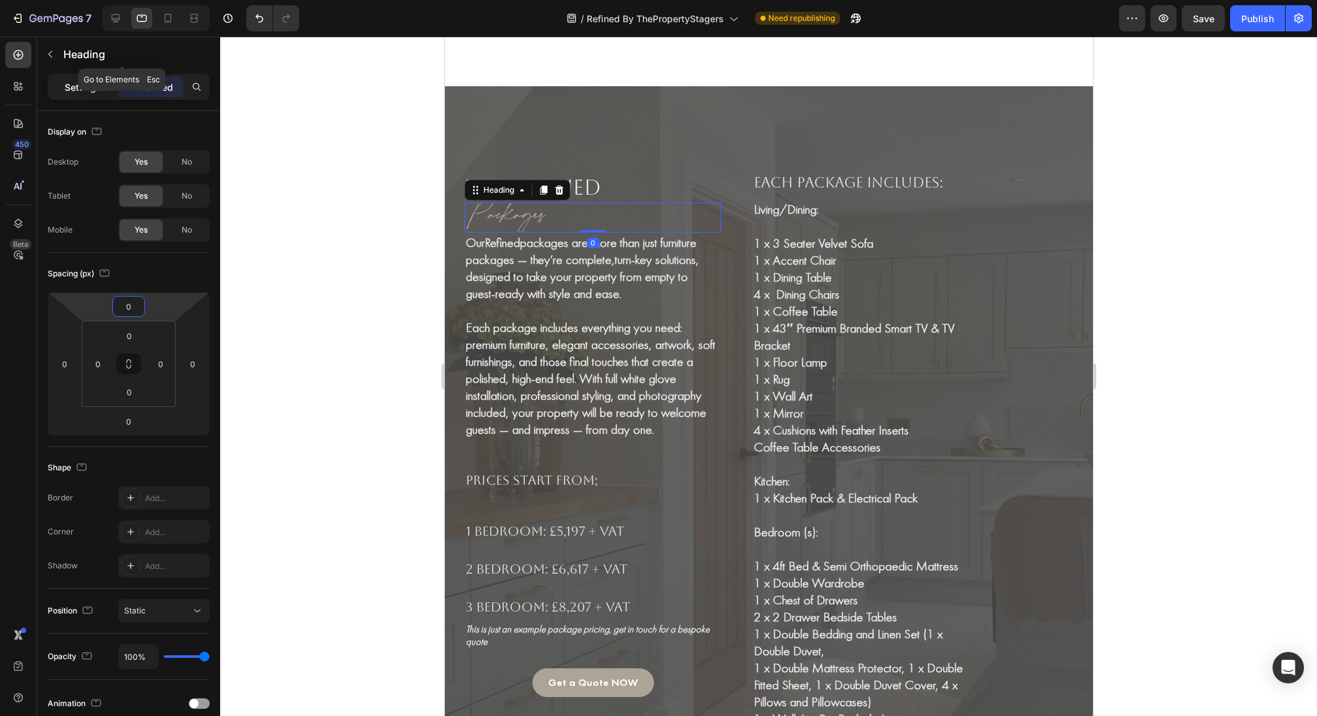
click at [91, 80] on p "Settings" at bounding box center [83, 87] width 37 height 14
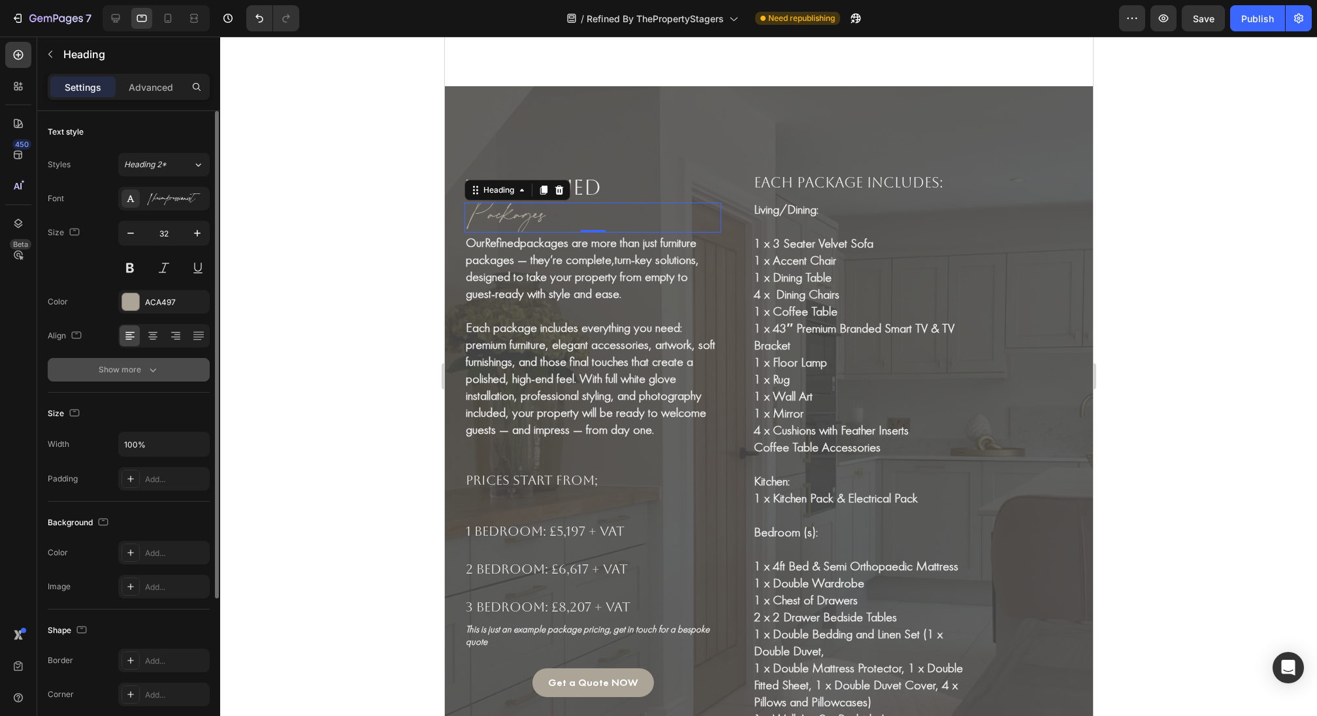
click at [139, 374] on div "Show more" at bounding box center [129, 369] width 61 height 13
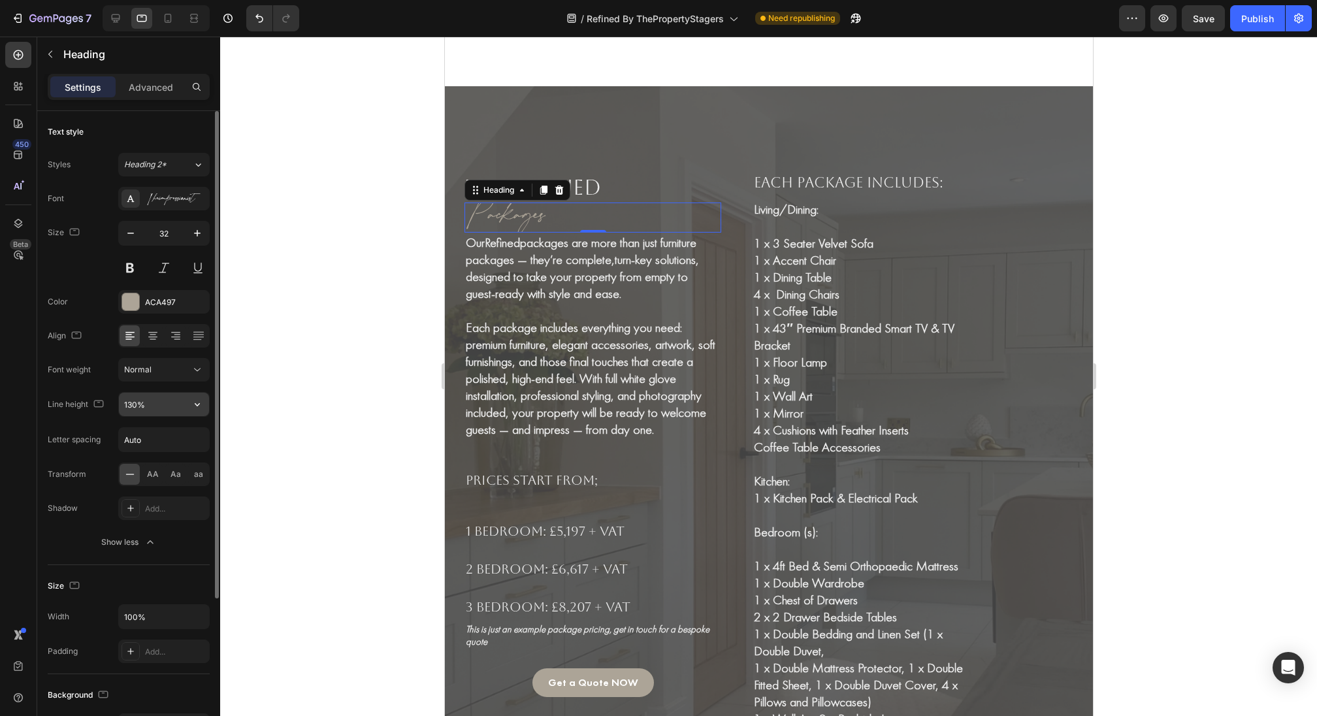
click at [131, 406] on input "130%" at bounding box center [164, 405] width 90 height 24
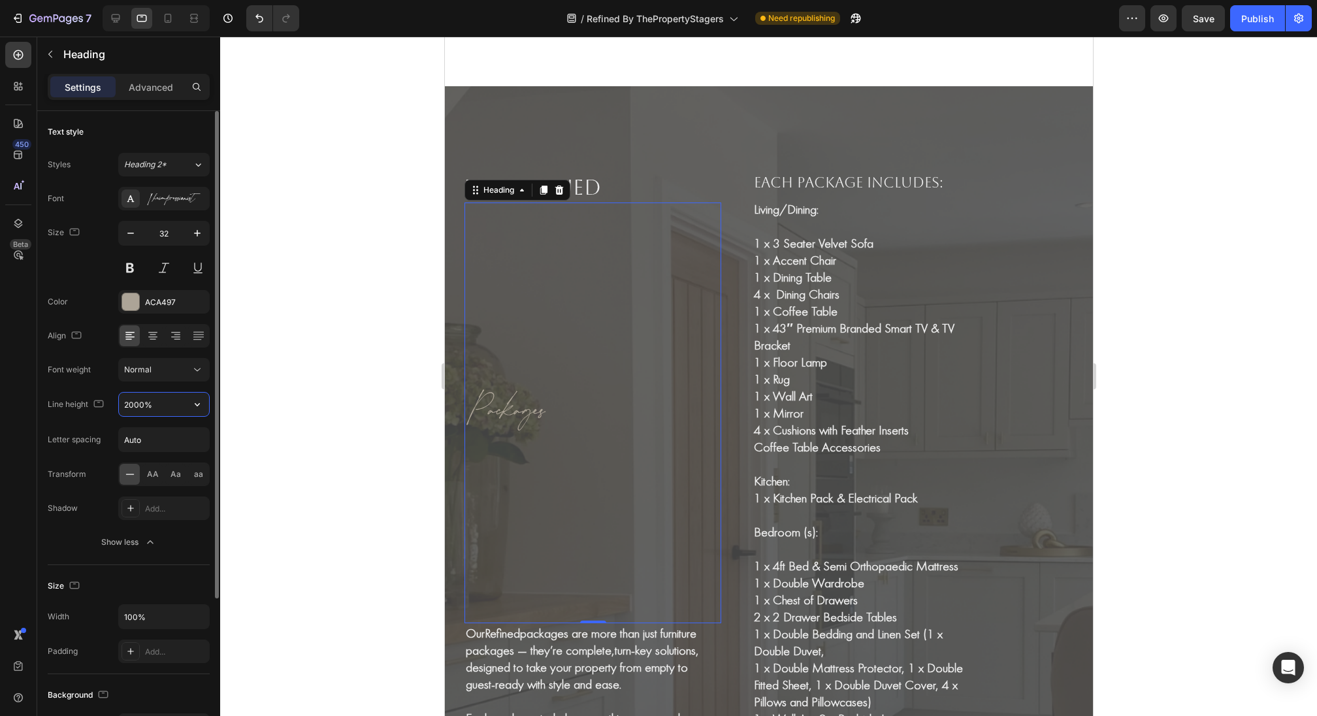
type input "200%"
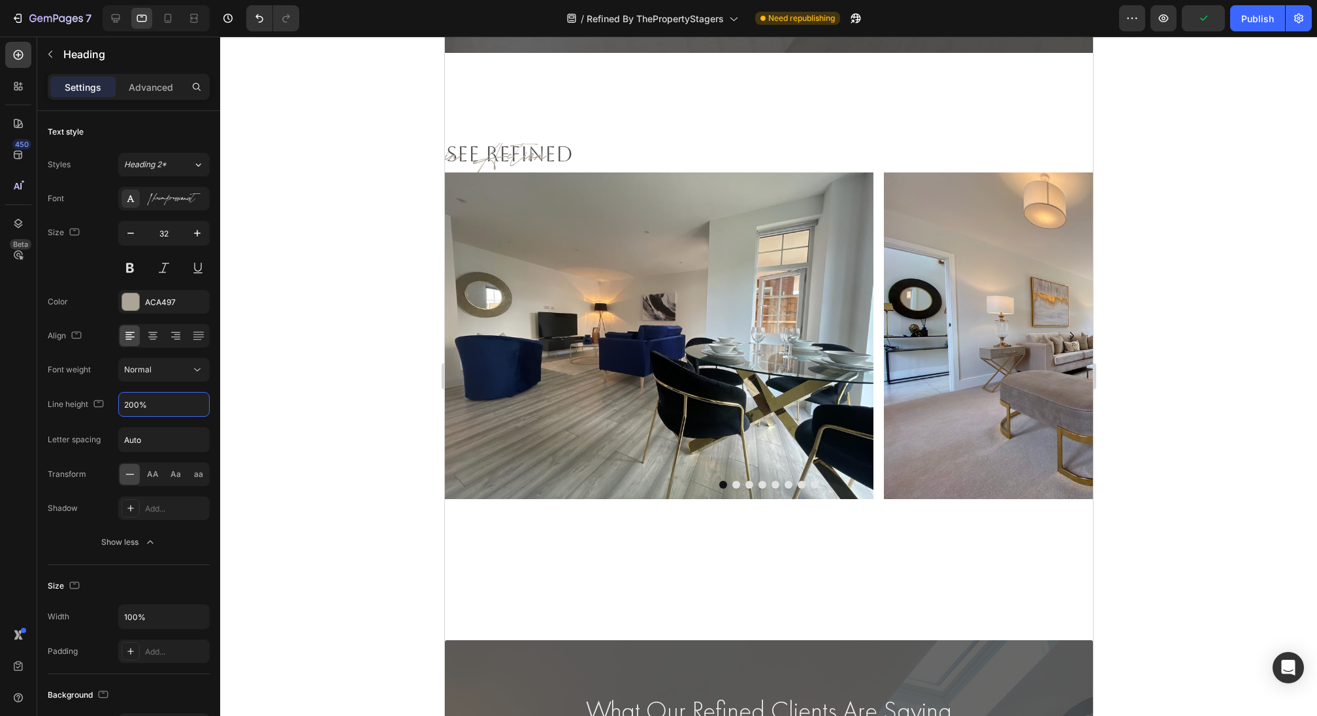
scroll to position [4401, 0]
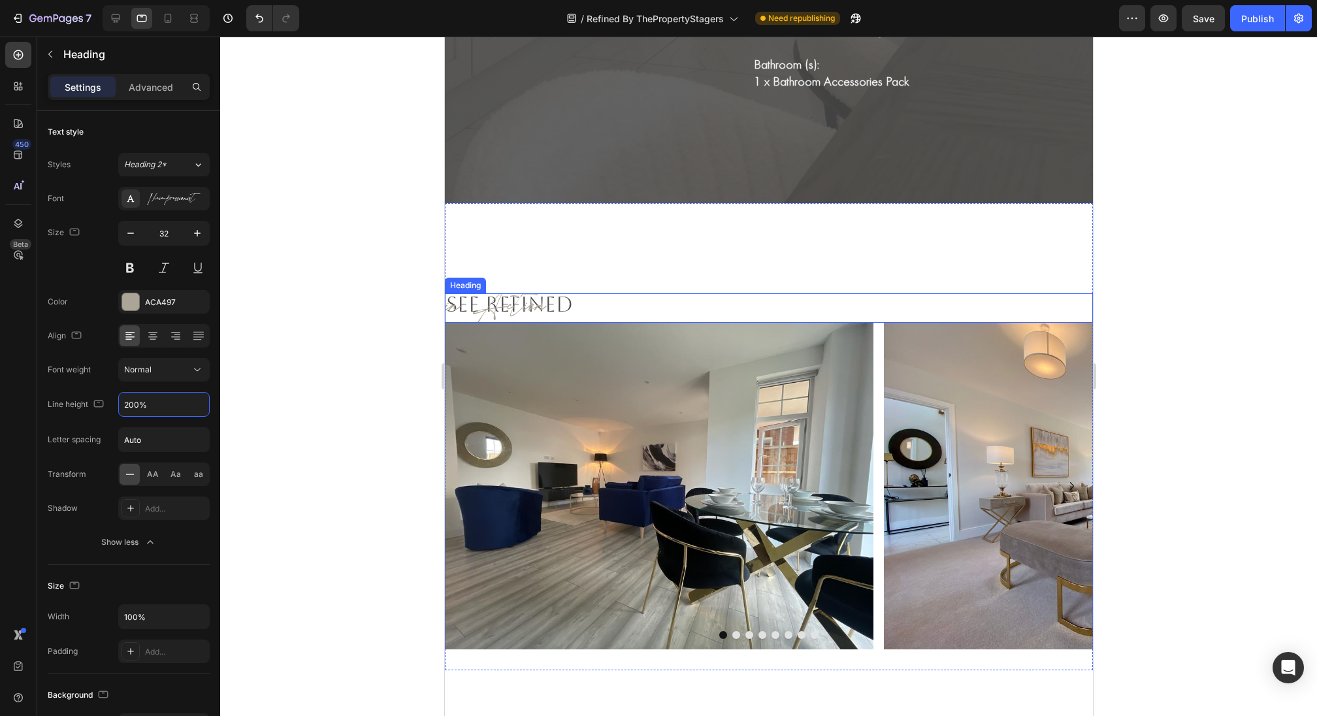
click at [512, 312] on h2 "in Action" at bounding box center [768, 308] width 648 height 30
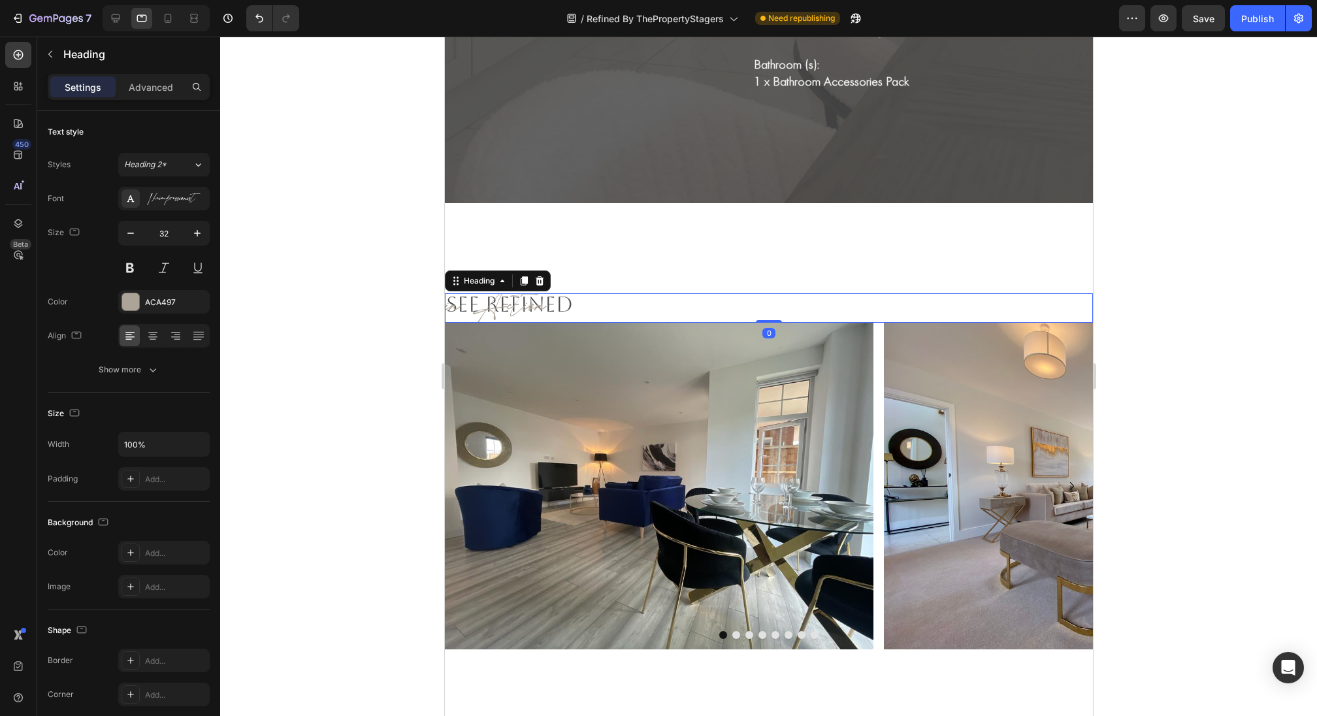
click at [149, 81] on p "Advanced" at bounding box center [151, 87] width 44 height 14
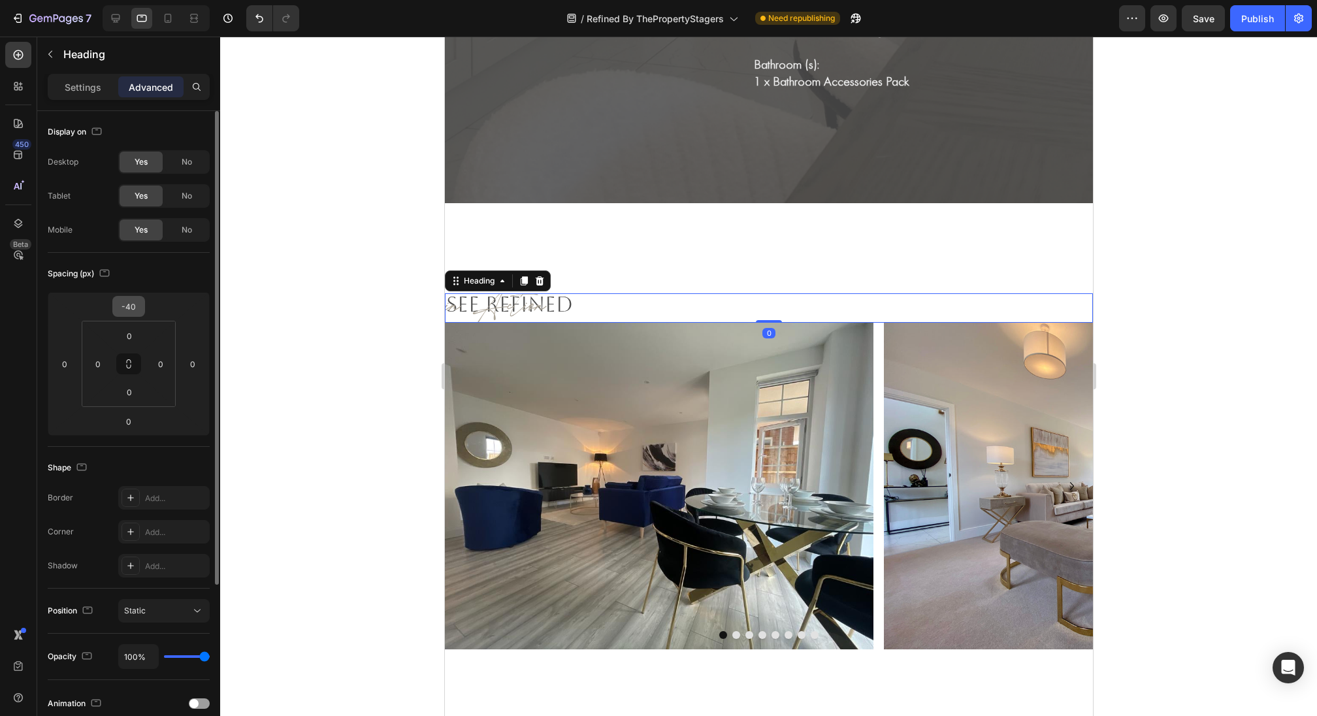
click at [138, 300] on input "-40" at bounding box center [129, 307] width 26 height 20
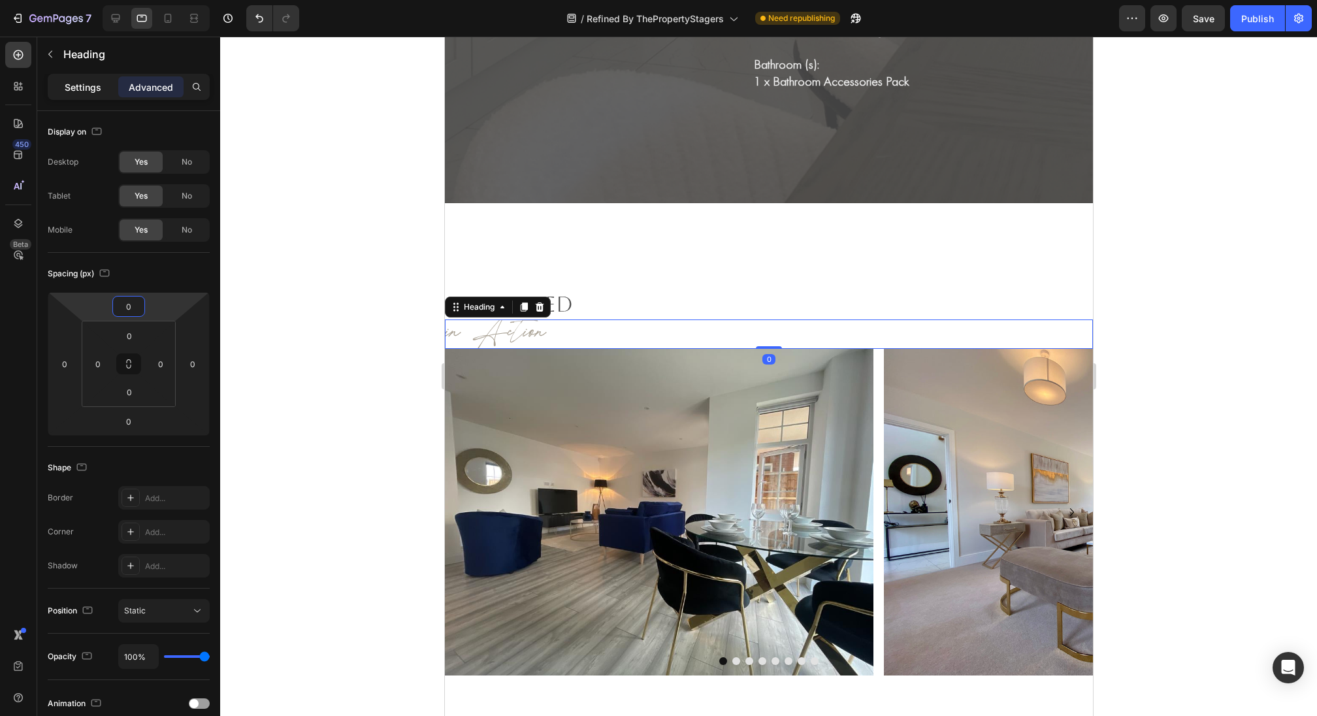
type input "0"
click at [88, 88] on p "Settings" at bounding box center [83, 87] width 37 height 14
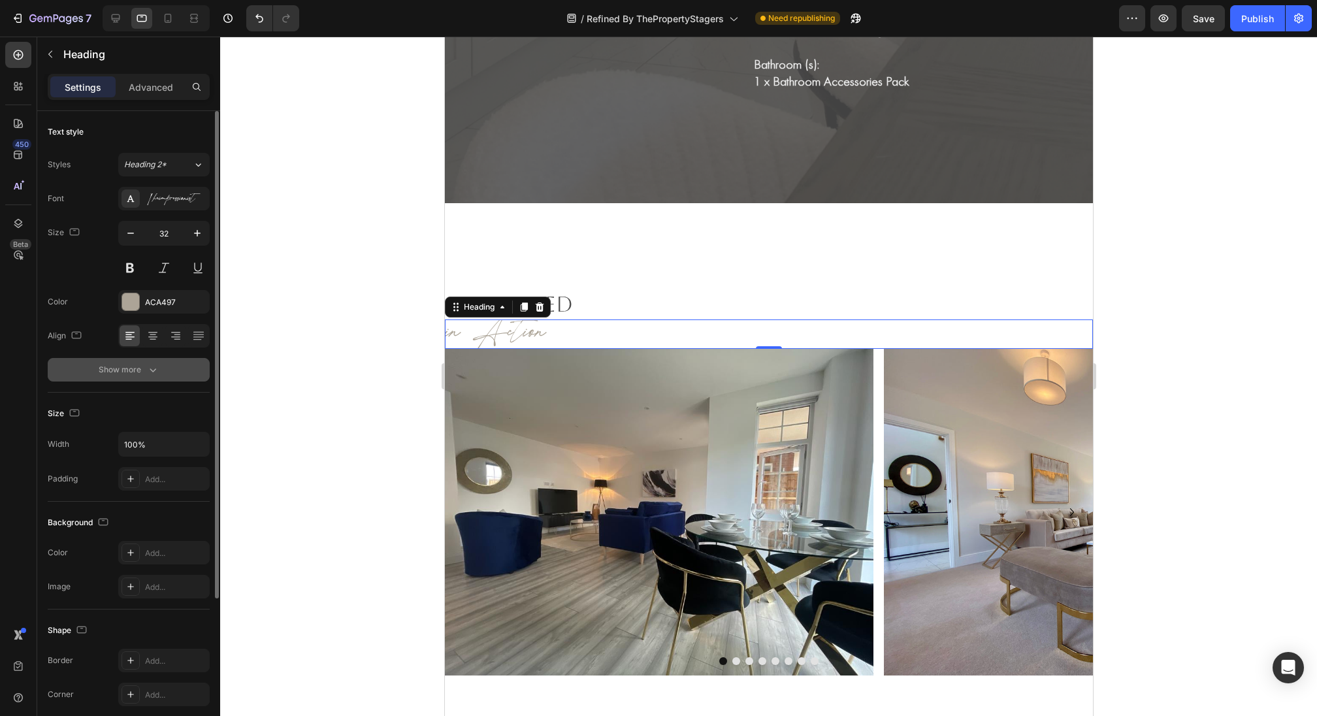
click at [135, 370] on div "Show more" at bounding box center [129, 369] width 61 height 13
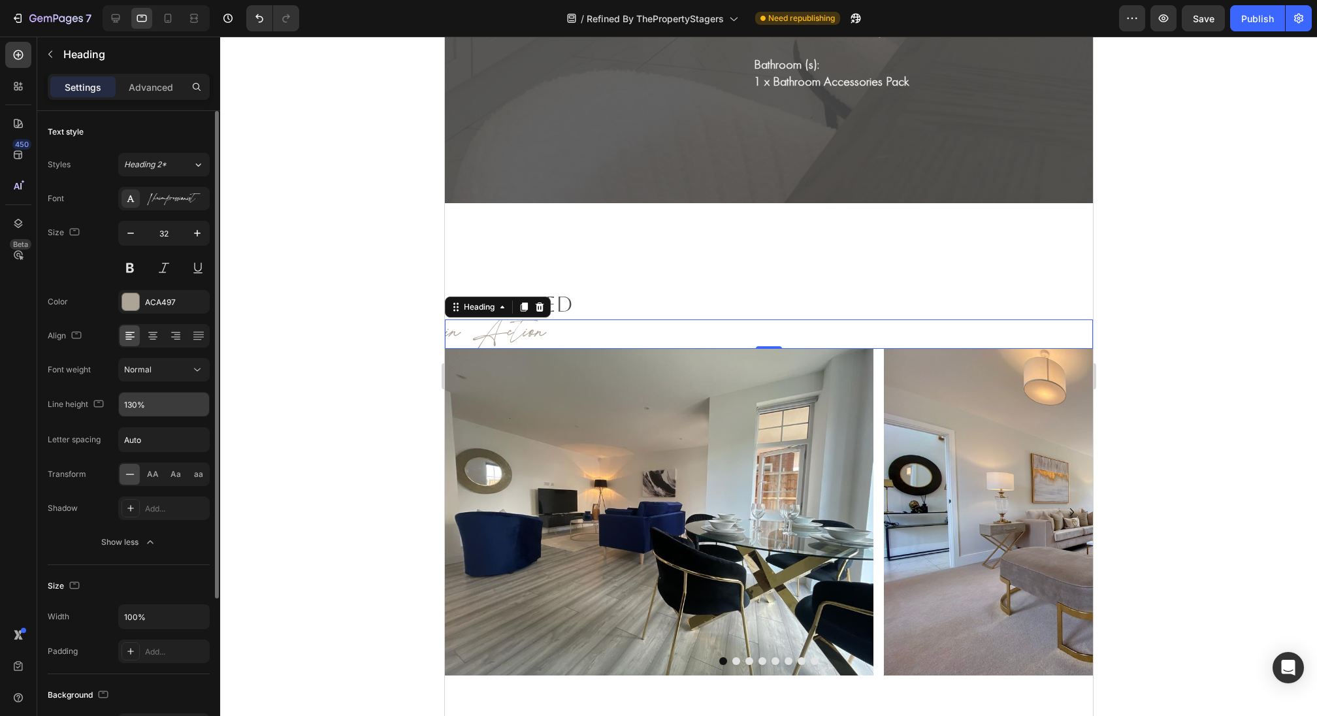
click at [132, 401] on input "130%" at bounding box center [164, 405] width 90 height 24
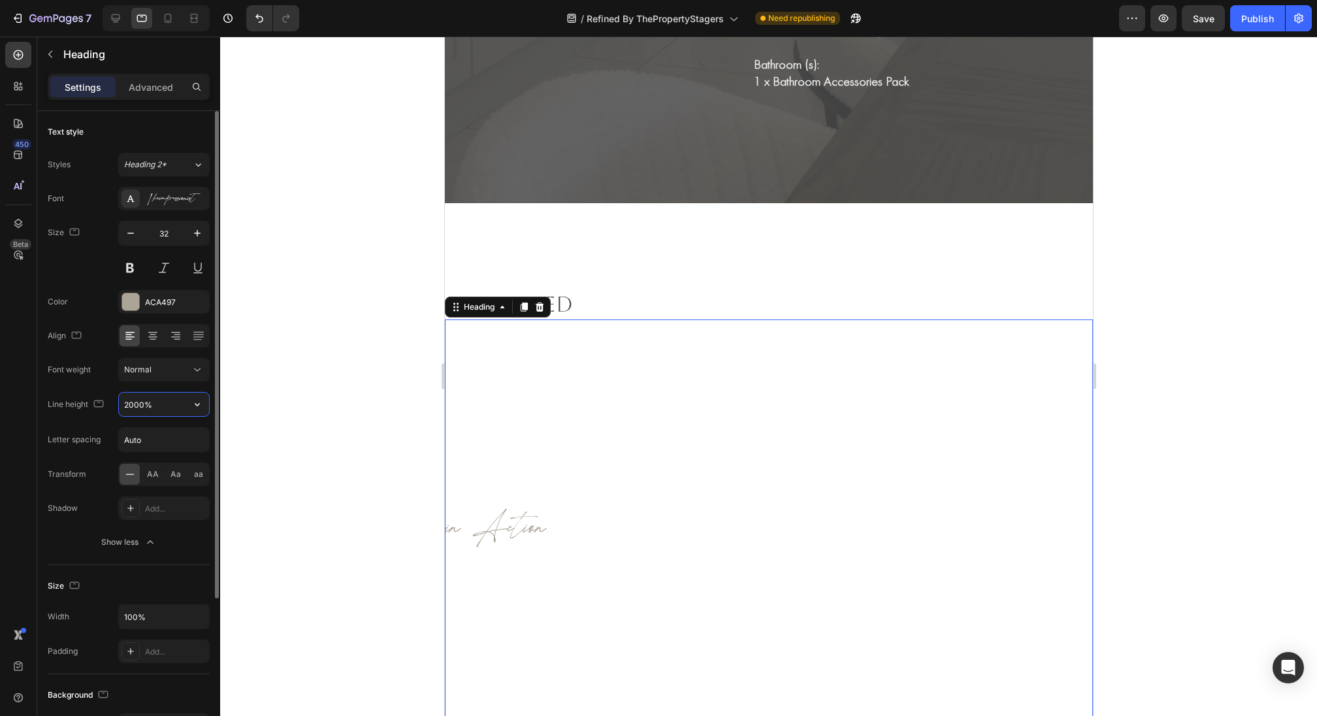
type input "200%"
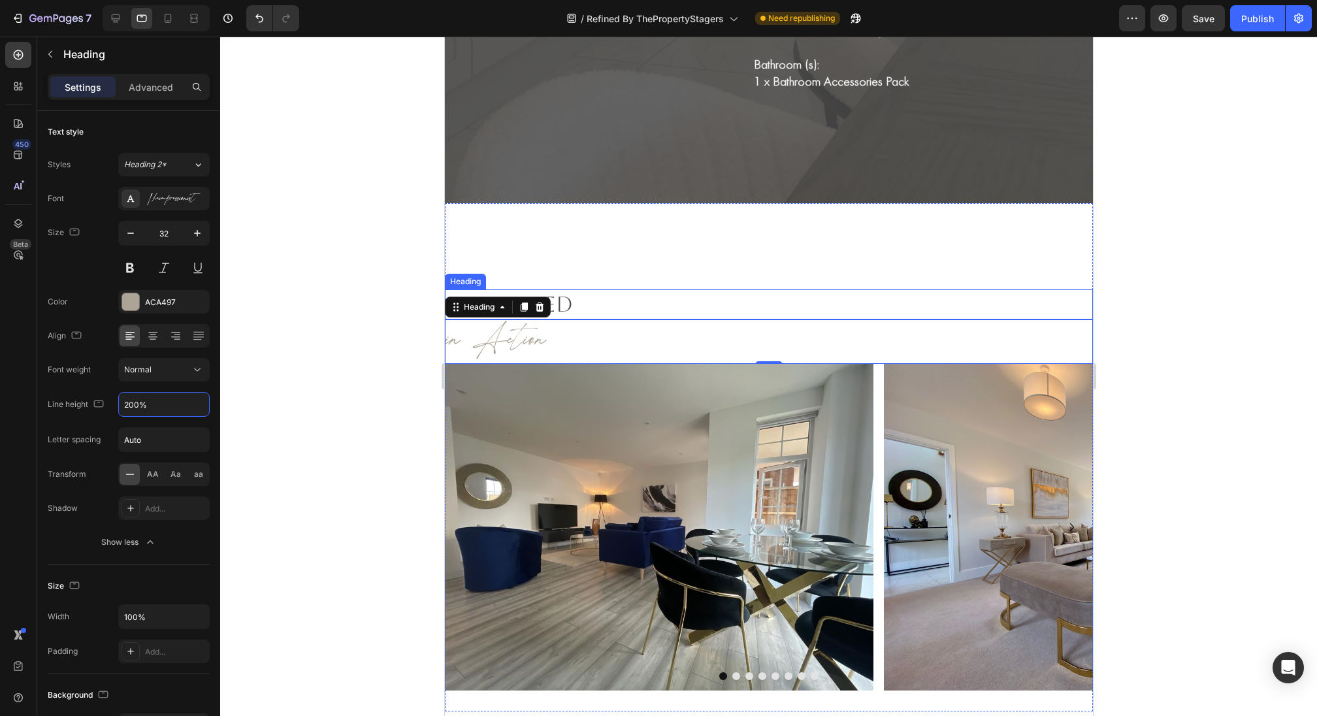
click at [566, 306] on h2 "See refined" at bounding box center [768, 304] width 648 height 30
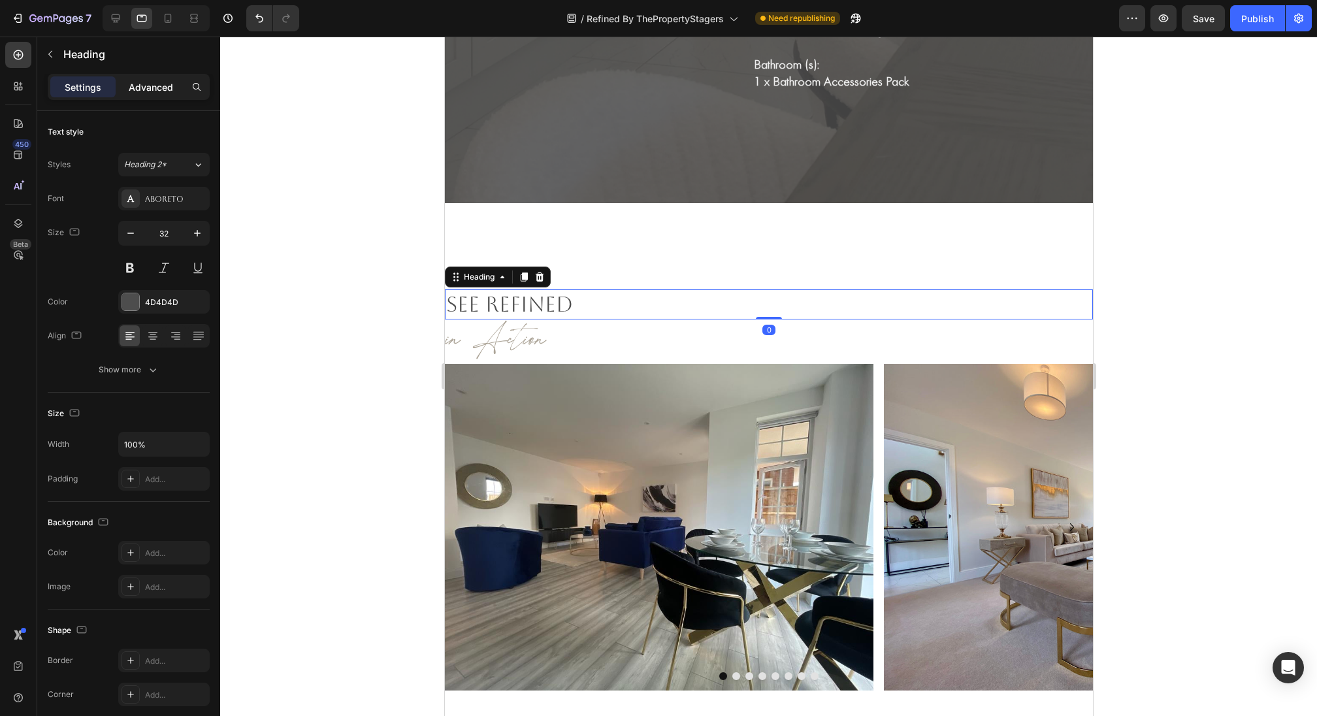
click at [155, 82] on p "Advanced" at bounding box center [151, 87] width 44 height 14
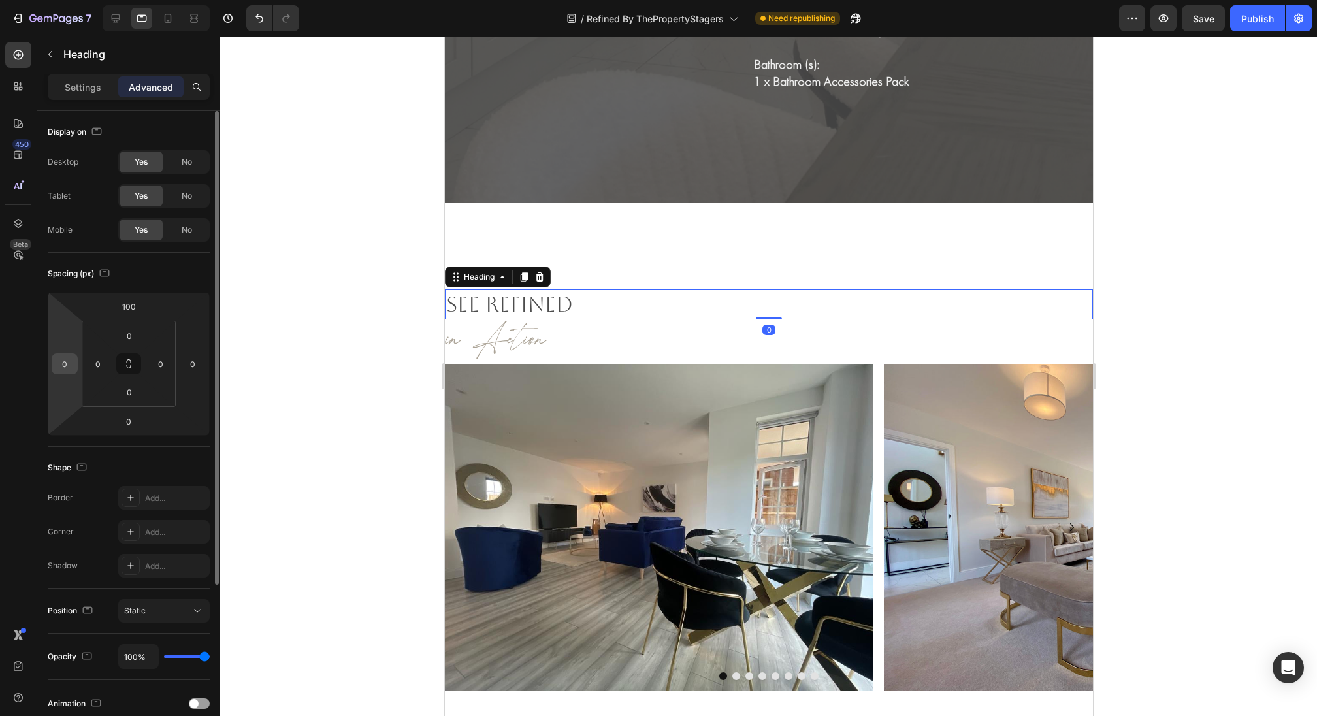
click at [61, 366] on input "0" at bounding box center [65, 364] width 20 height 20
type input "1"
type input "300"
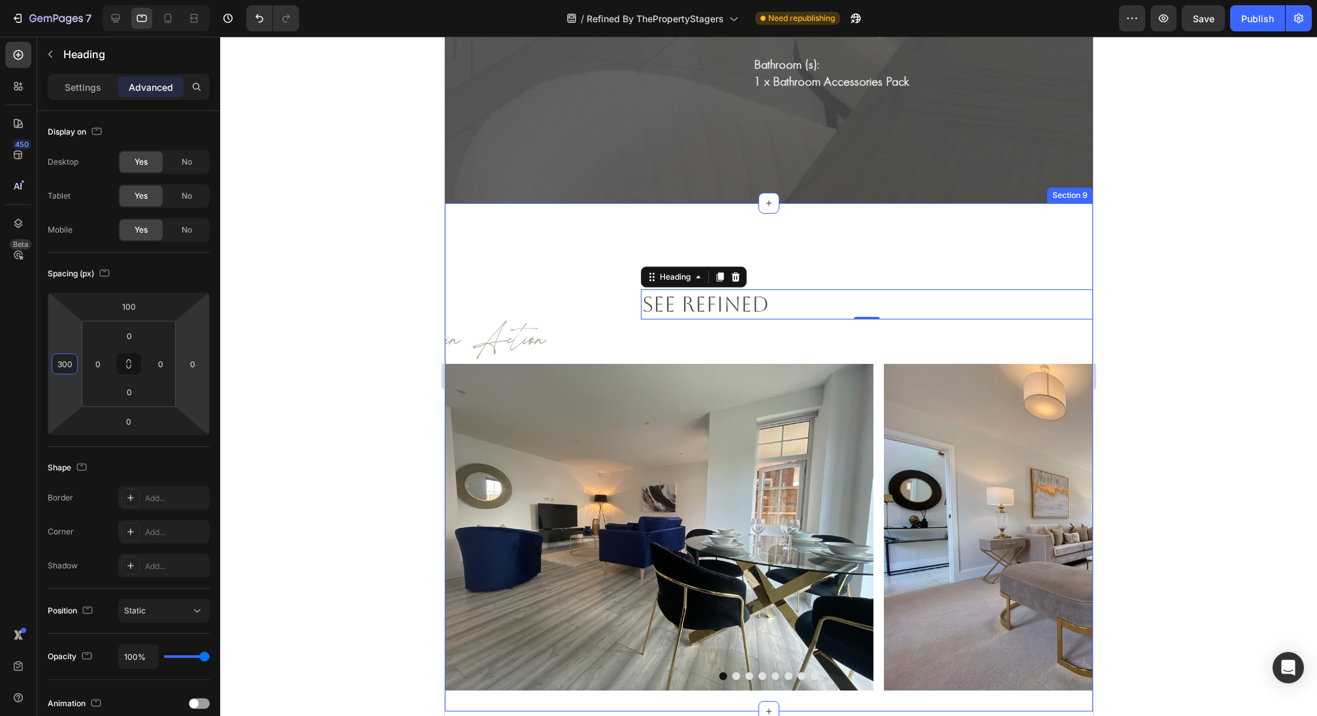
click at [508, 334] on h2 "in Action" at bounding box center [768, 341] width 648 height 44
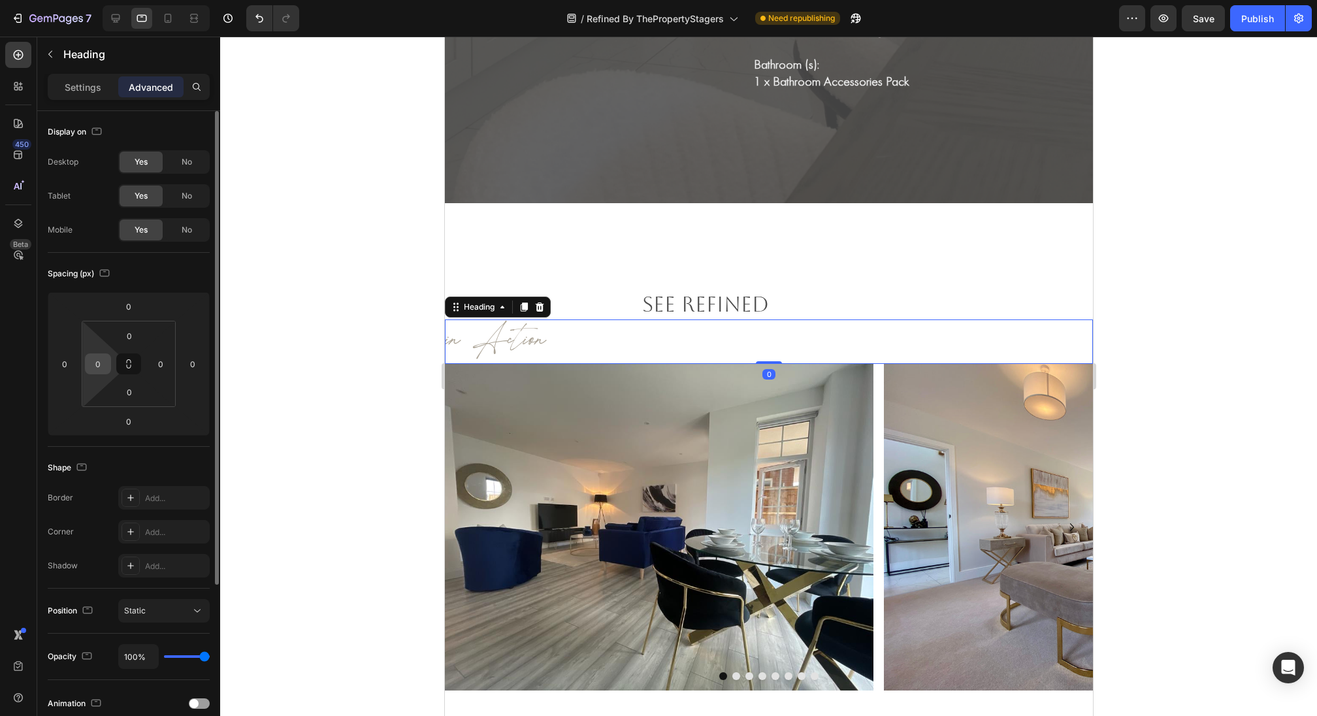
click at [97, 355] on input "0" at bounding box center [98, 364] width 20 height 20
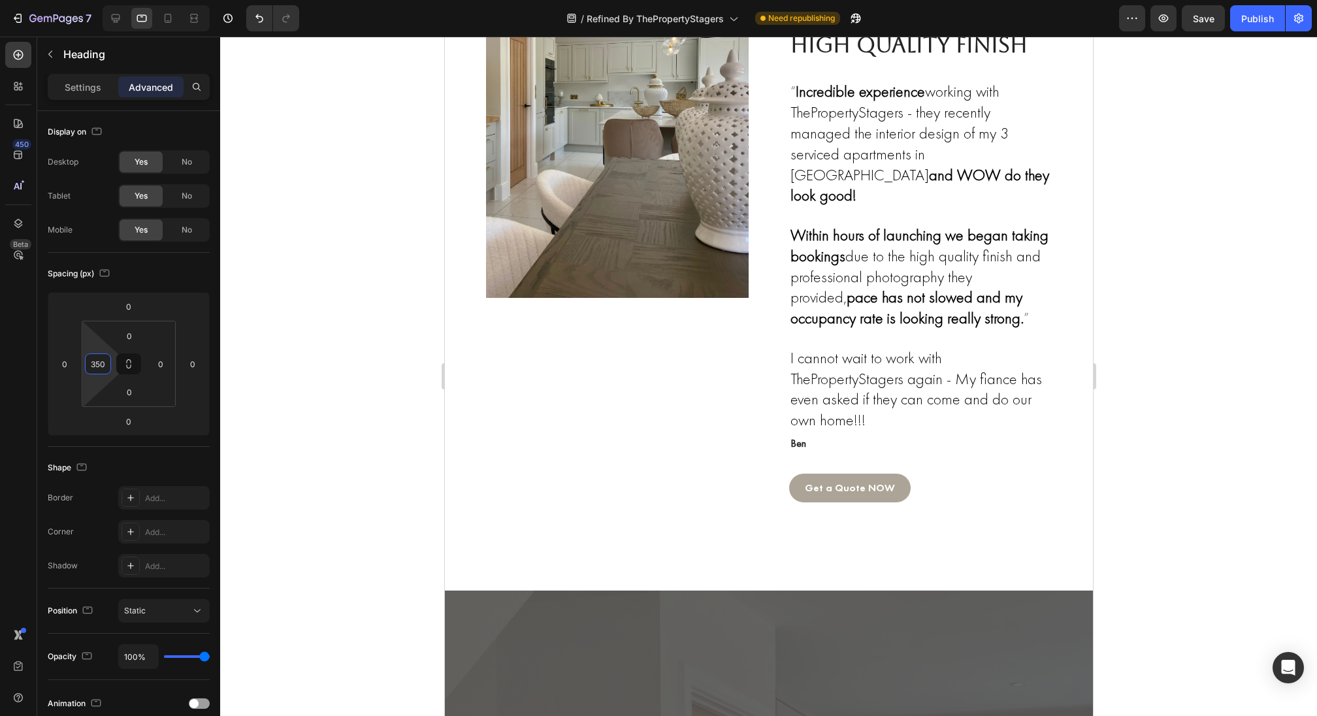
scroll to position [2963, 0]
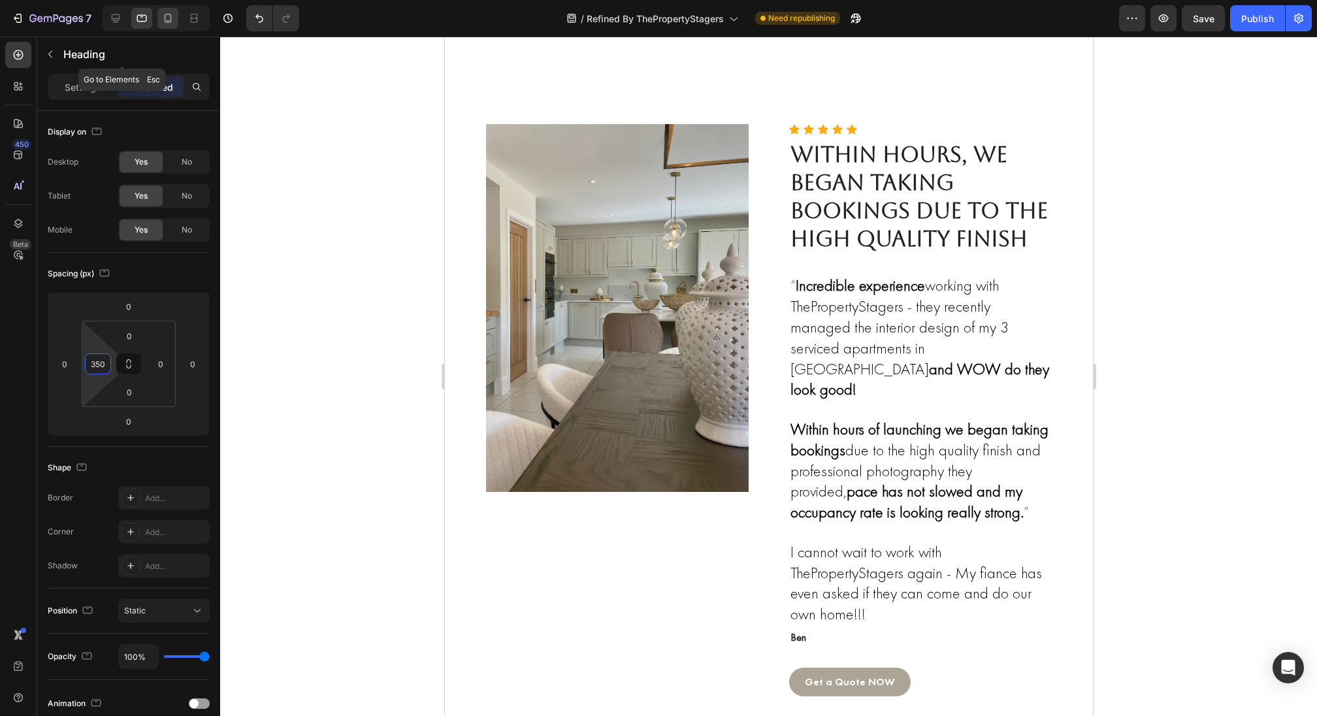
type input "350"
click at [174, 12] on div at bounding box center [167, 18] width 21 height 21
type input "48"
type input "0"
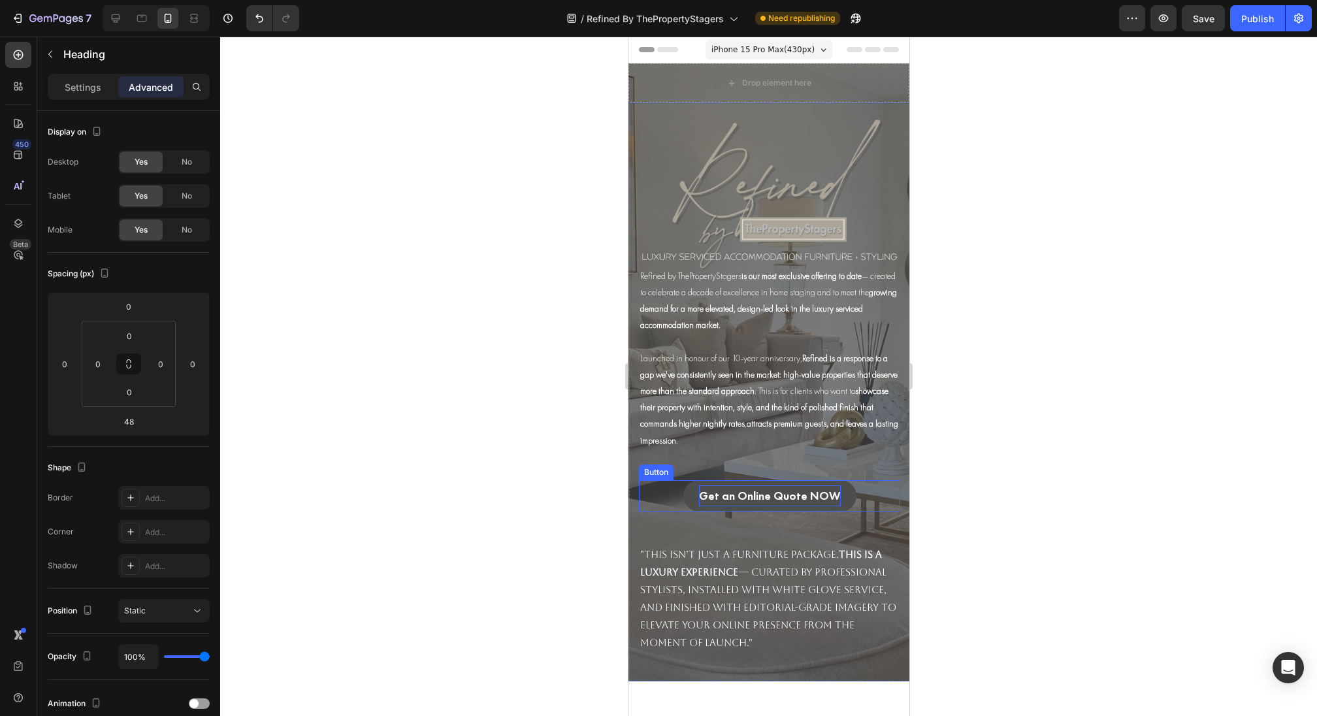
click at [798, 497] on p "Get an Online Quote NOW" at bounding box center [769, 495] width 142 height 21
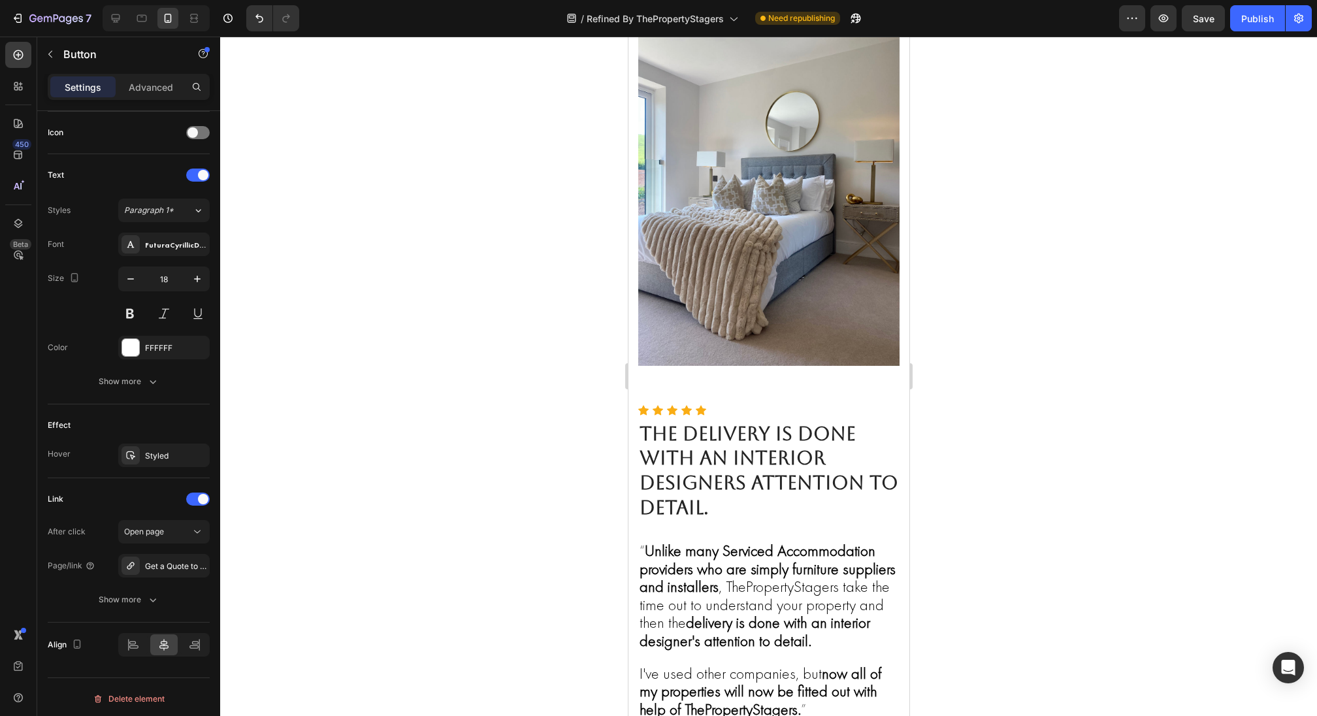
scroll to position [1469, 0]
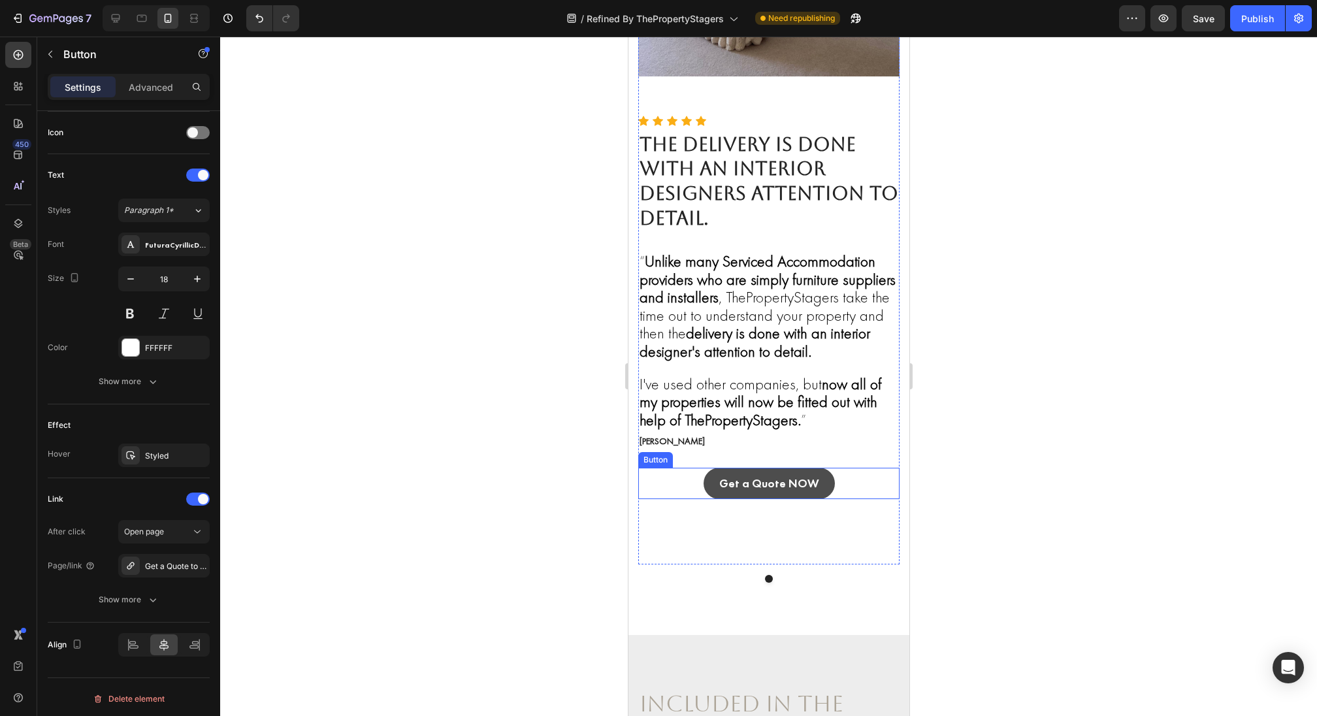
click at [763, 468] on link "Get a Quote NOW" at bounding box center [768, 483] width 131 height 31
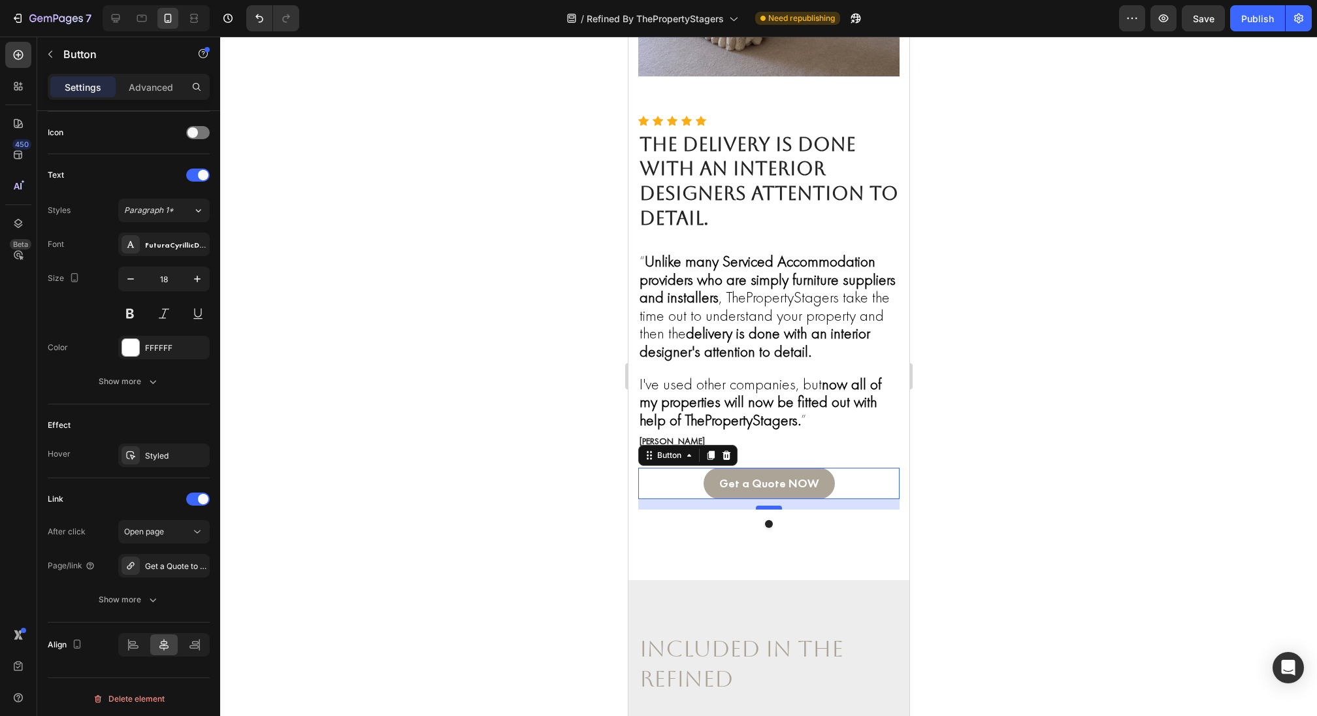
drag, startPoint x: 773, startPoint y: 562, endPoint x: 772, endPoint y: 507, distance: 54.9
click at [773, 507] on div at bounding box center [768, 508] width 26 height 4
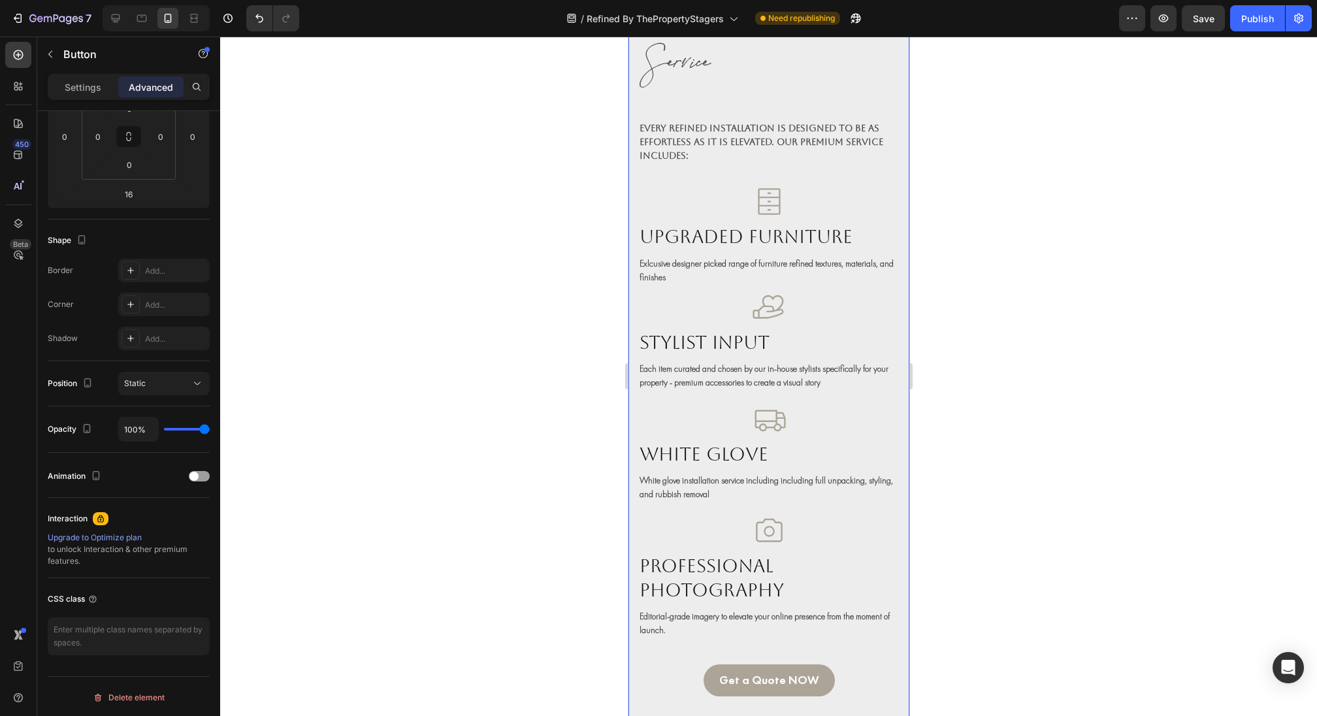
scroll to position [1978, 0]
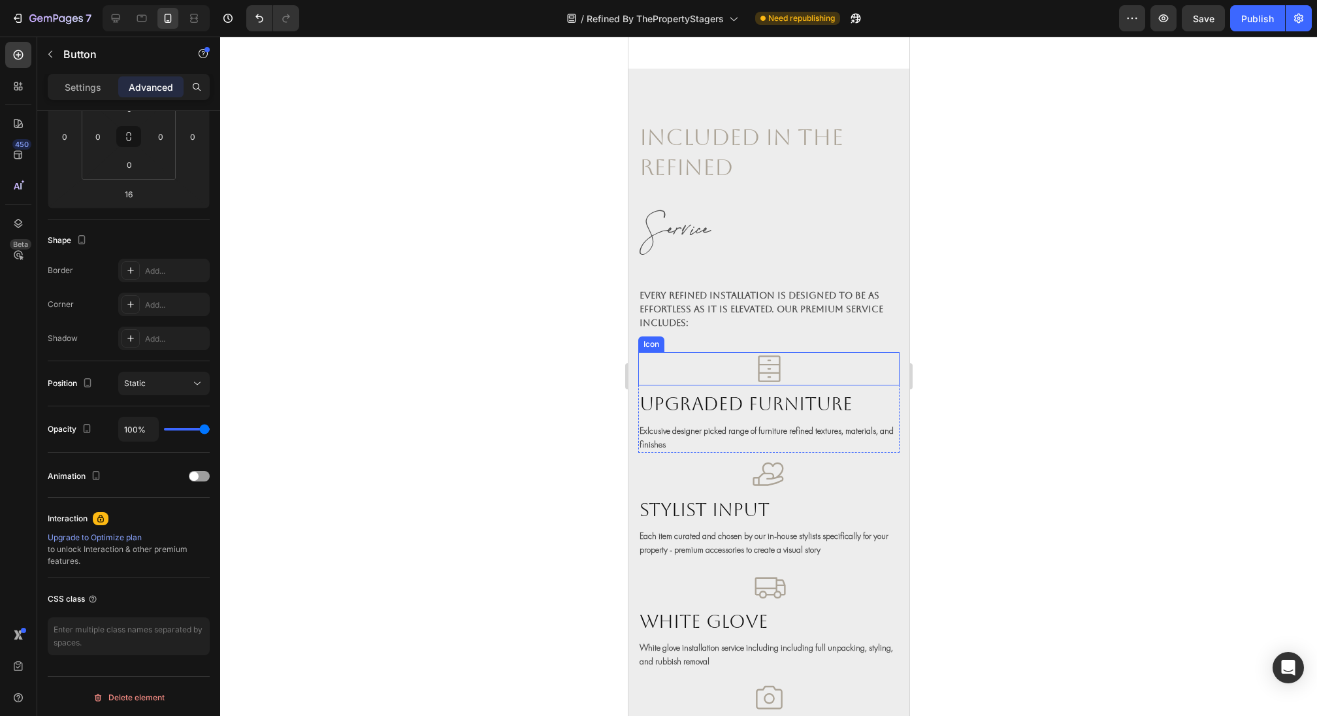
click at [709, 229] on h2 "Service" at bounding box center [768, 232] width 261 height 48
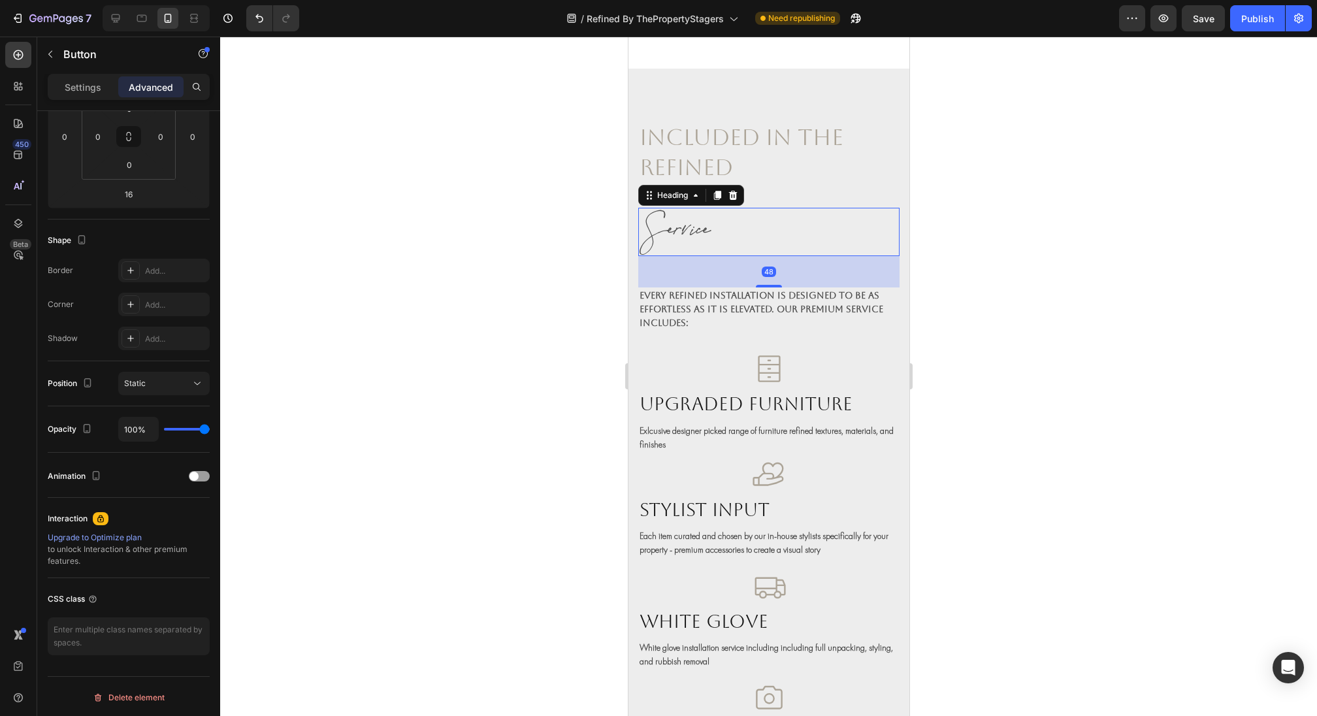
scroll to position [0, 0]
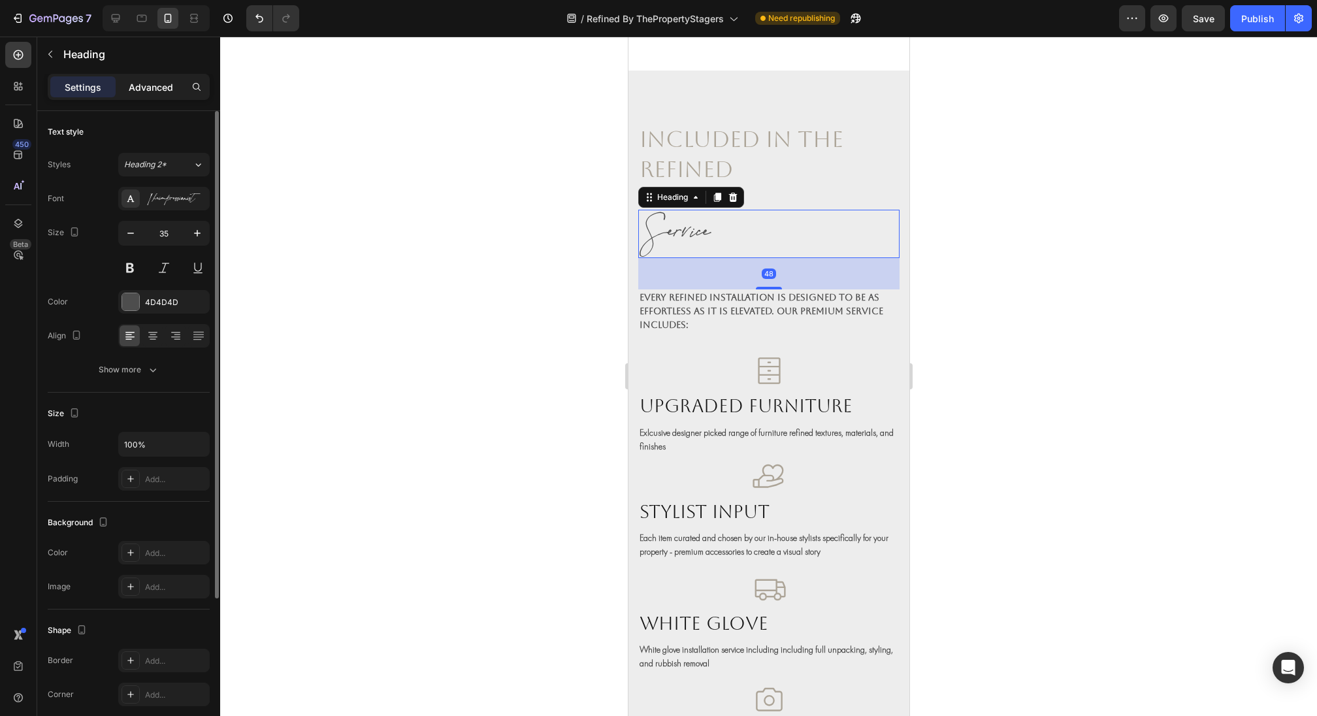
click at [151, 86] on p "Advanced" at bounding box center [151, 87] width 44 height 14
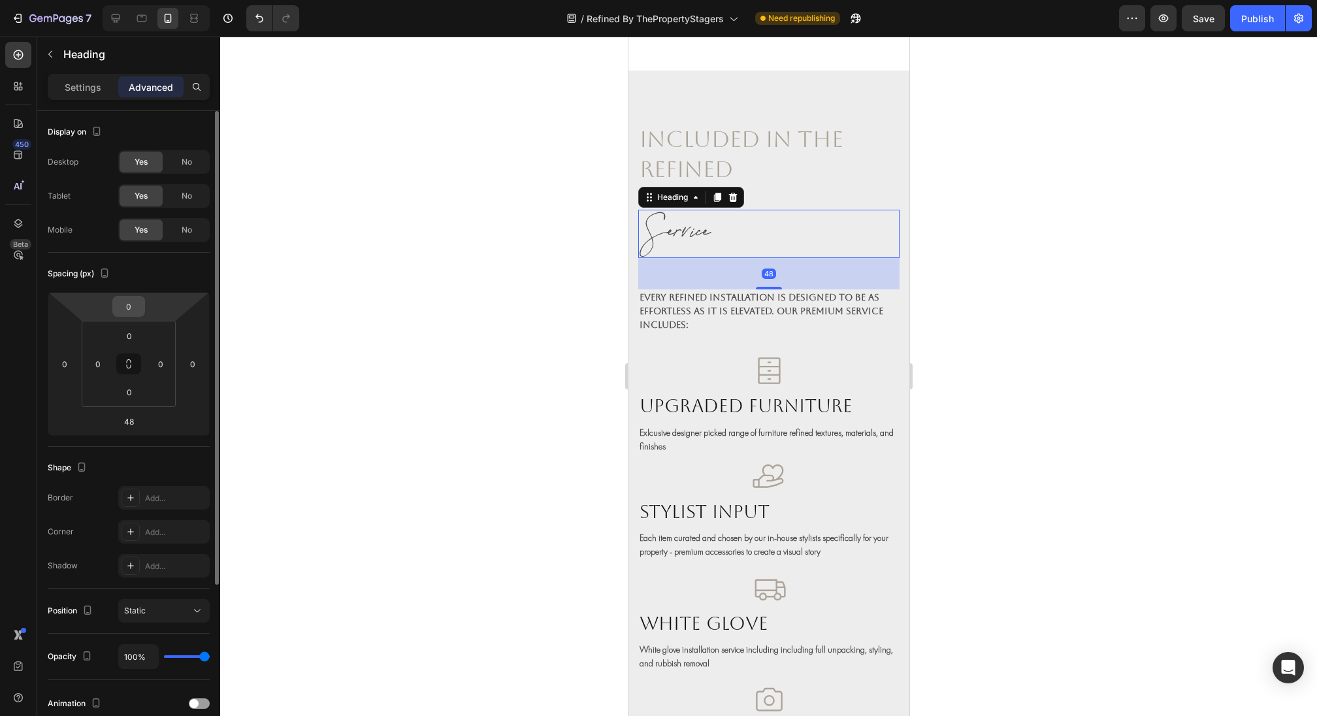
click at [122, 315] on input "0" at bounding box center [129, 307] width 26 height 20
type input "-2"
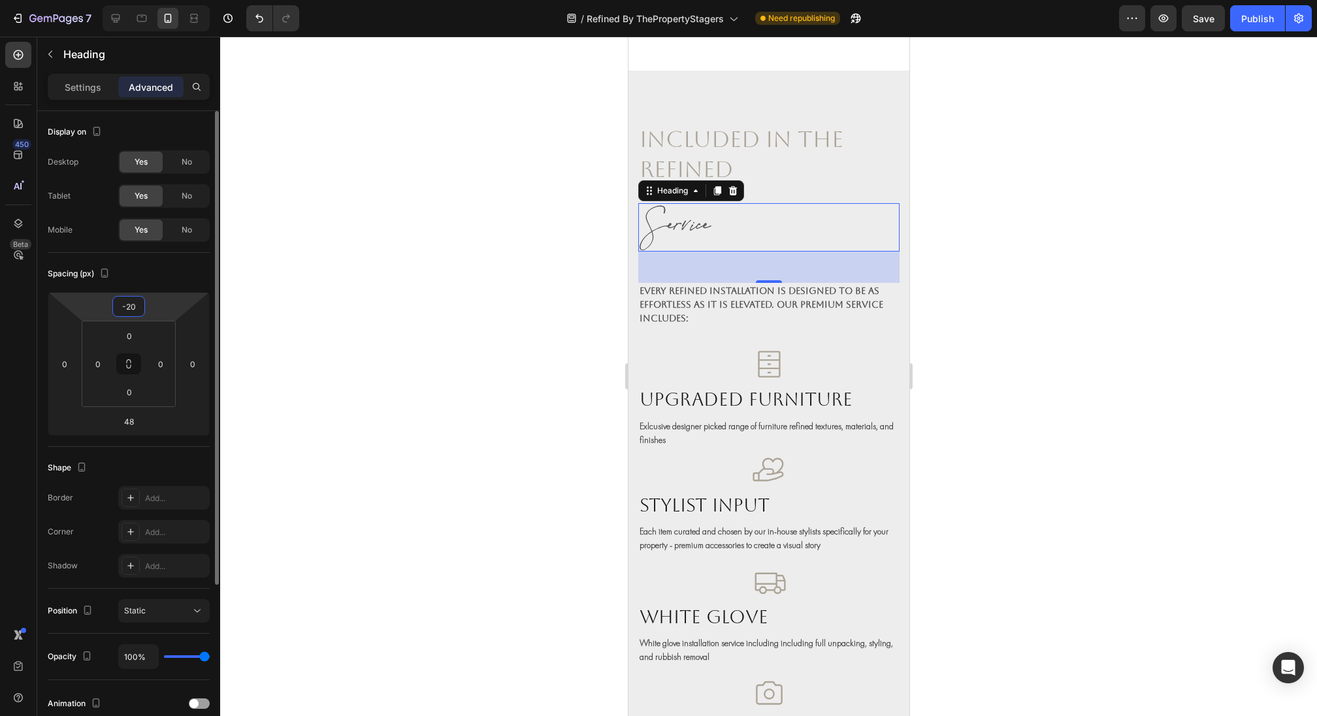
type input "-2"
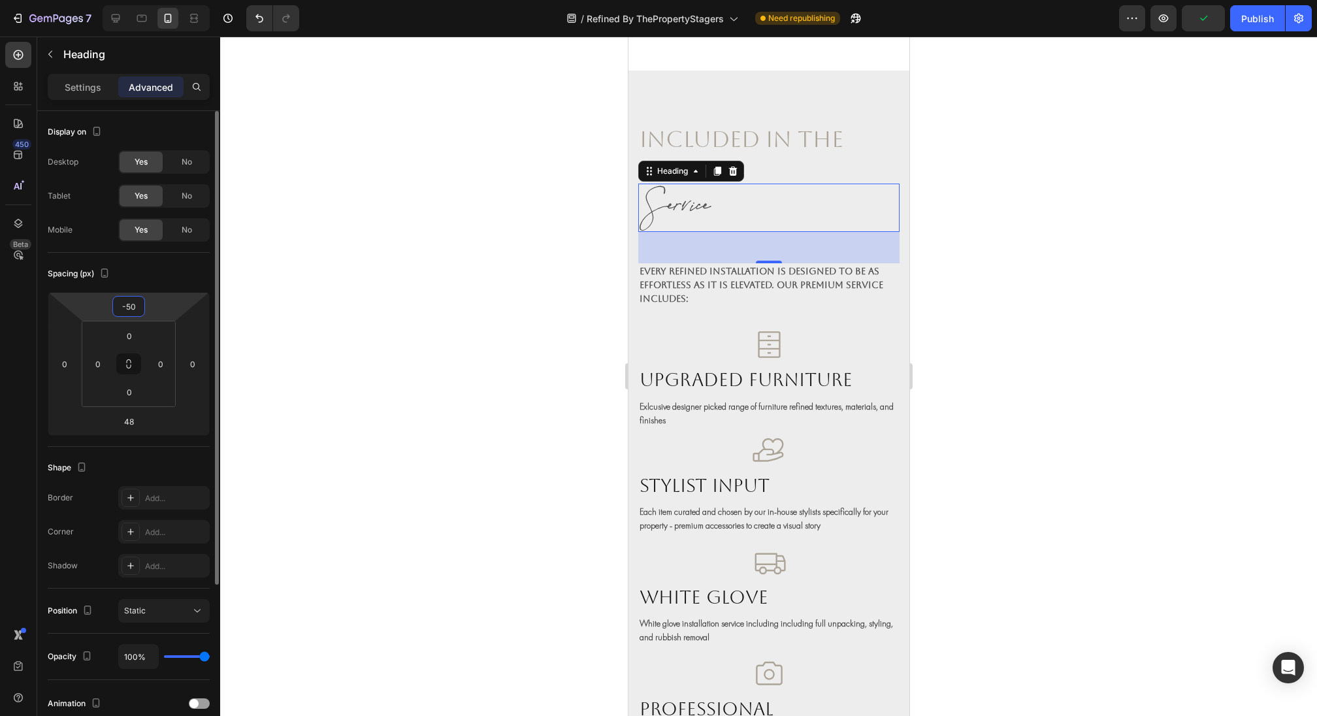
type input "-5"
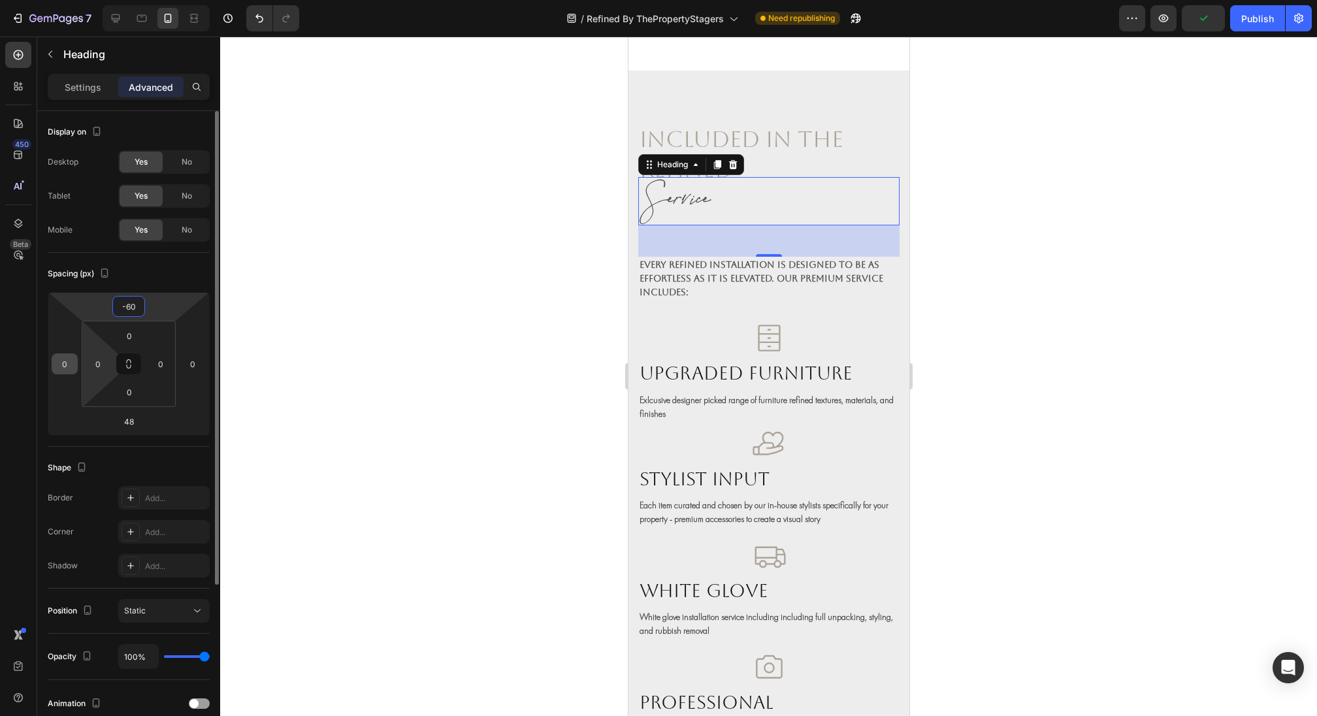
type input "-60"
click at [68, 361] on input "0" at bounding box center [65, 364] width 20 height 20
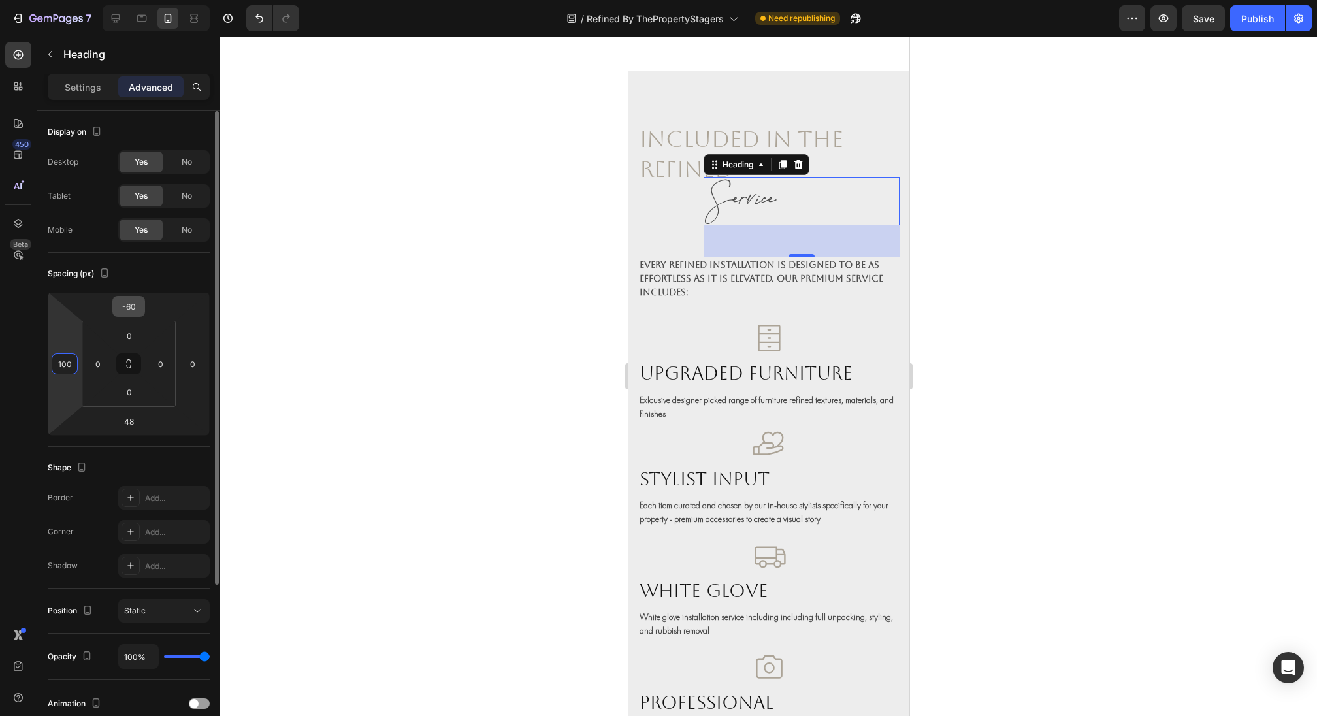
type input "100"
click at [136, 306] on input "-60" at bounding box center [129, 307] width 26 height 20
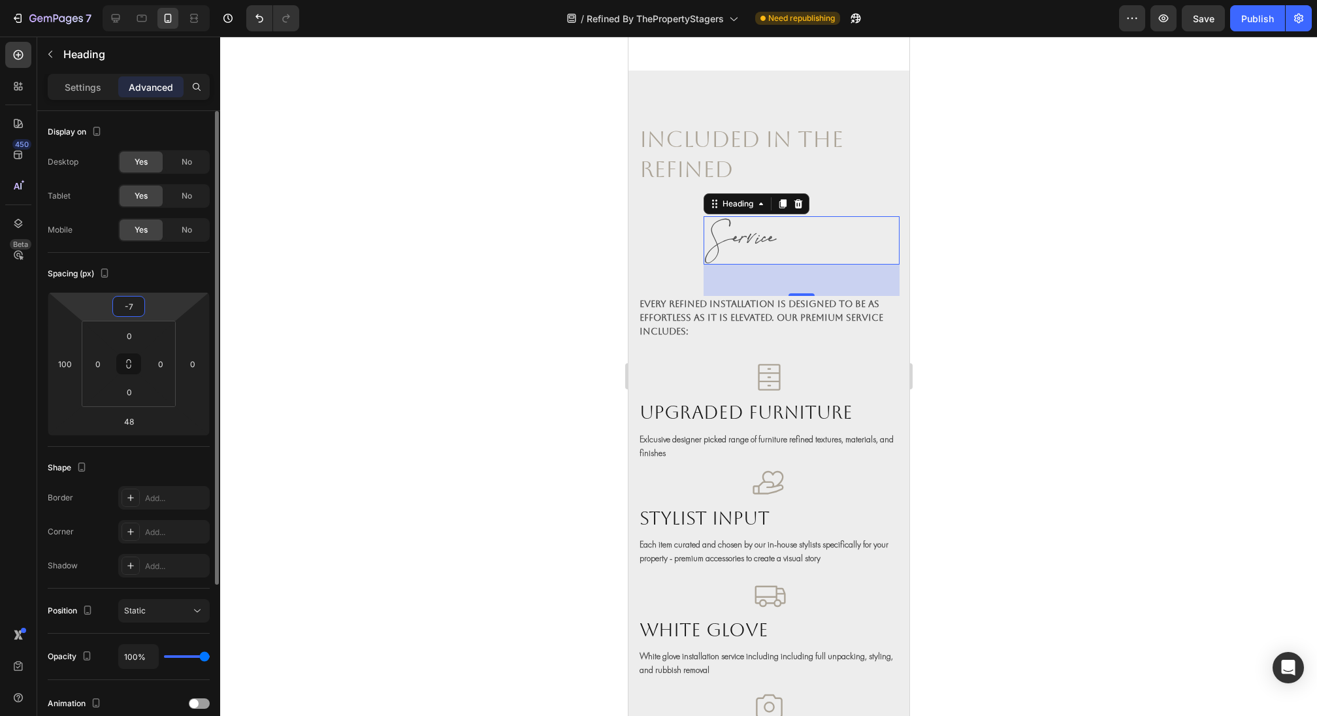
type input "-70"
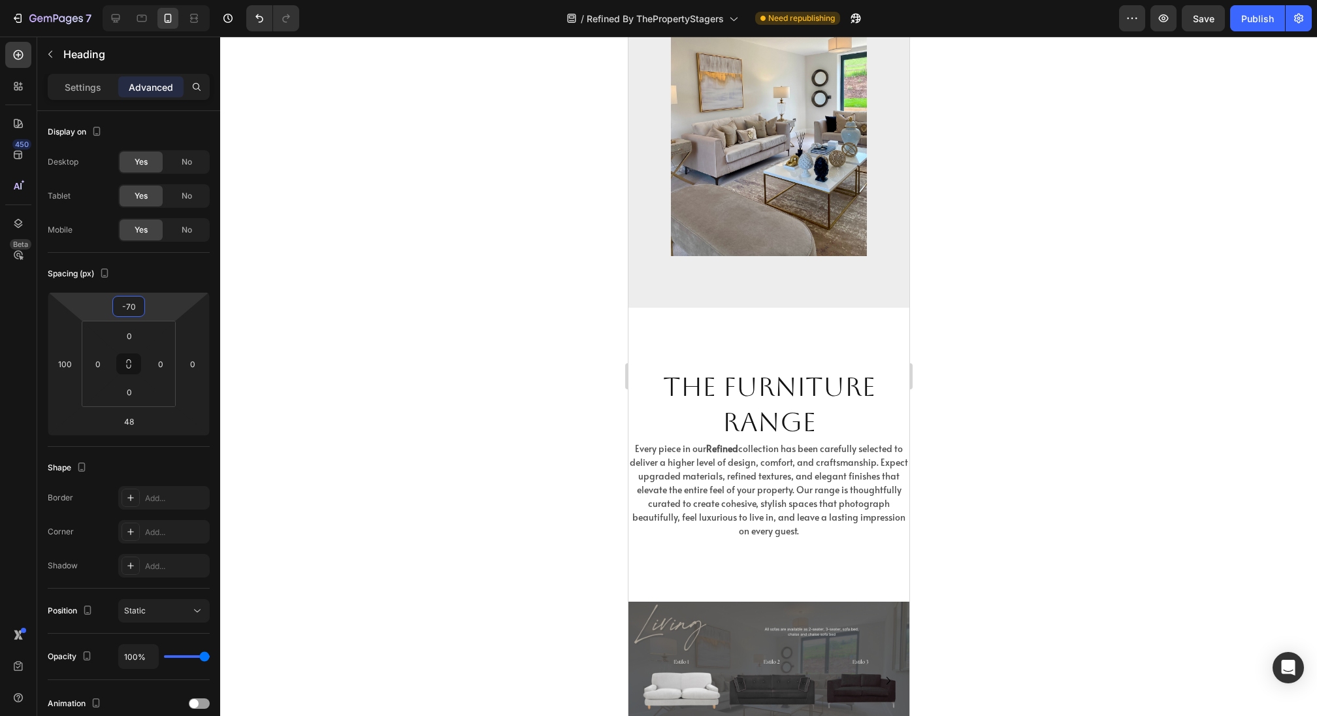
scroll to position [2684, 0]
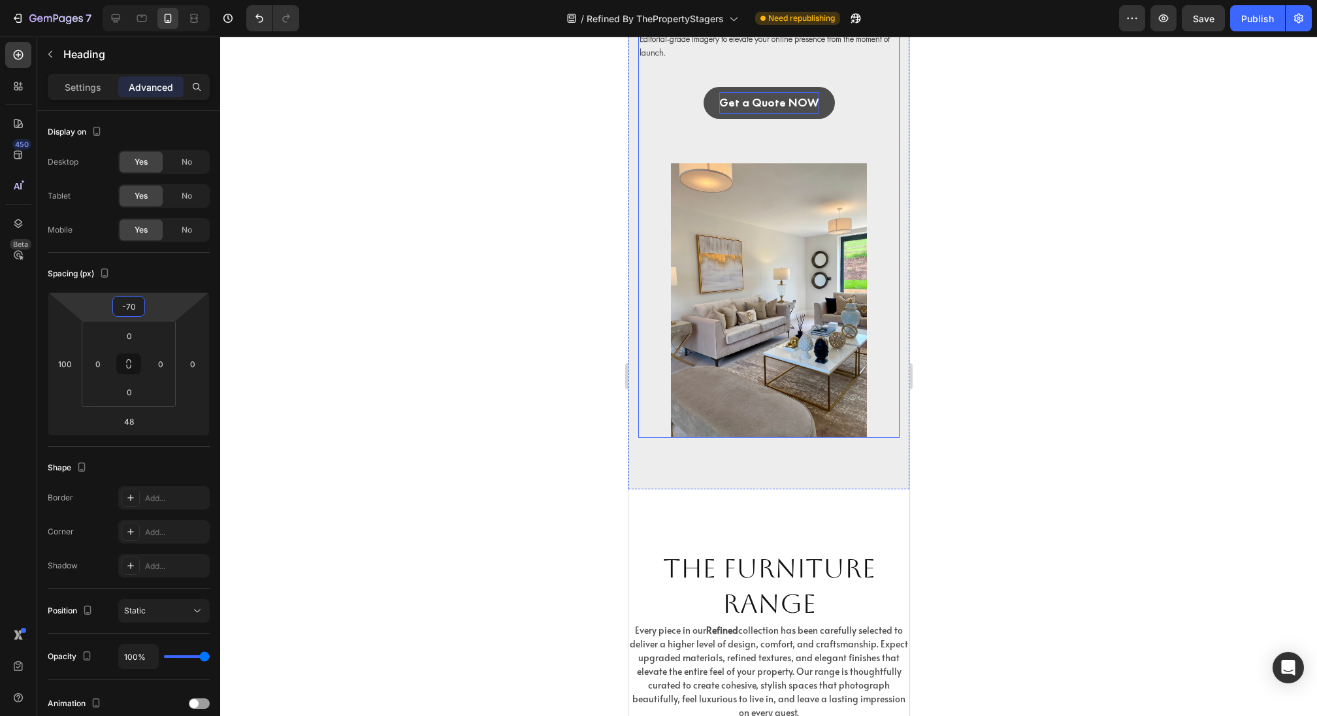
click at [776, 110] on p "Get a Quote NOW" at bounding box center [769, 102] width 100 height 21
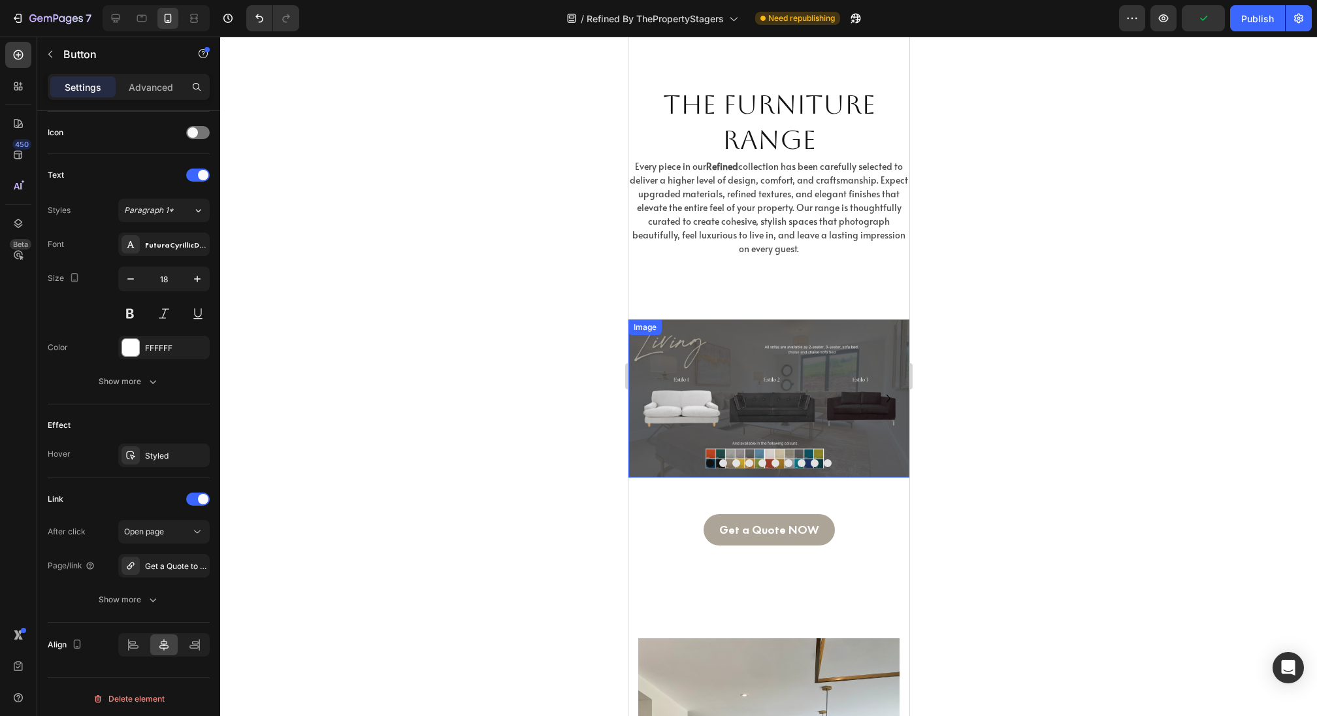
scroll to position [3021, 0]
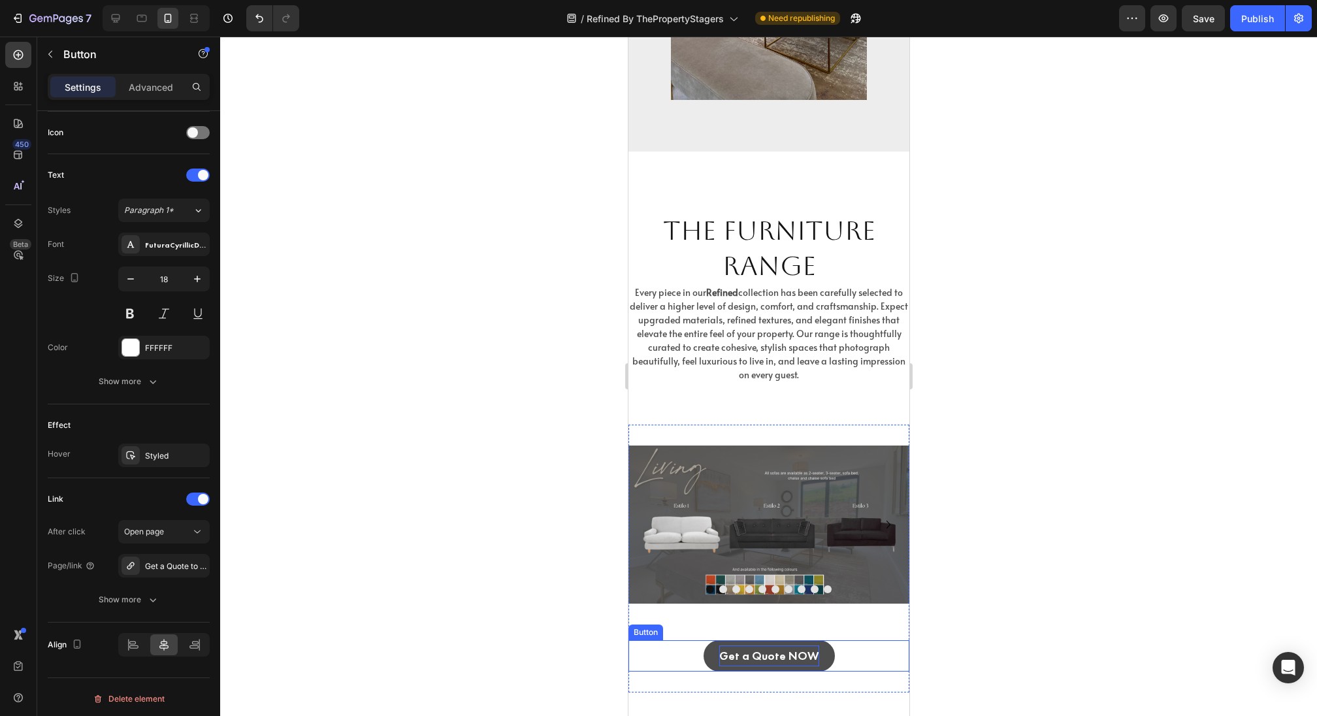
click at [765, 664] on p "Get a Quote NOW" at bounding box center [769, 655] width 100 height 21
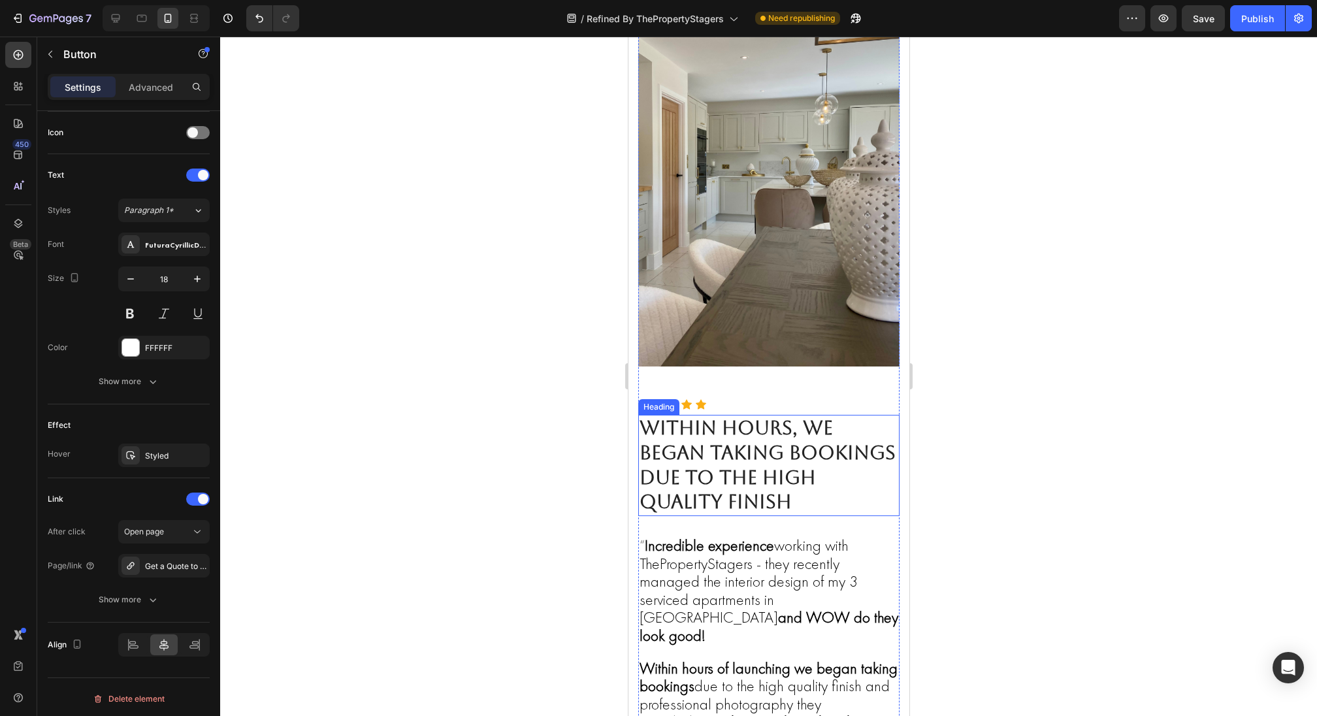
scroll to position [3965, 0]
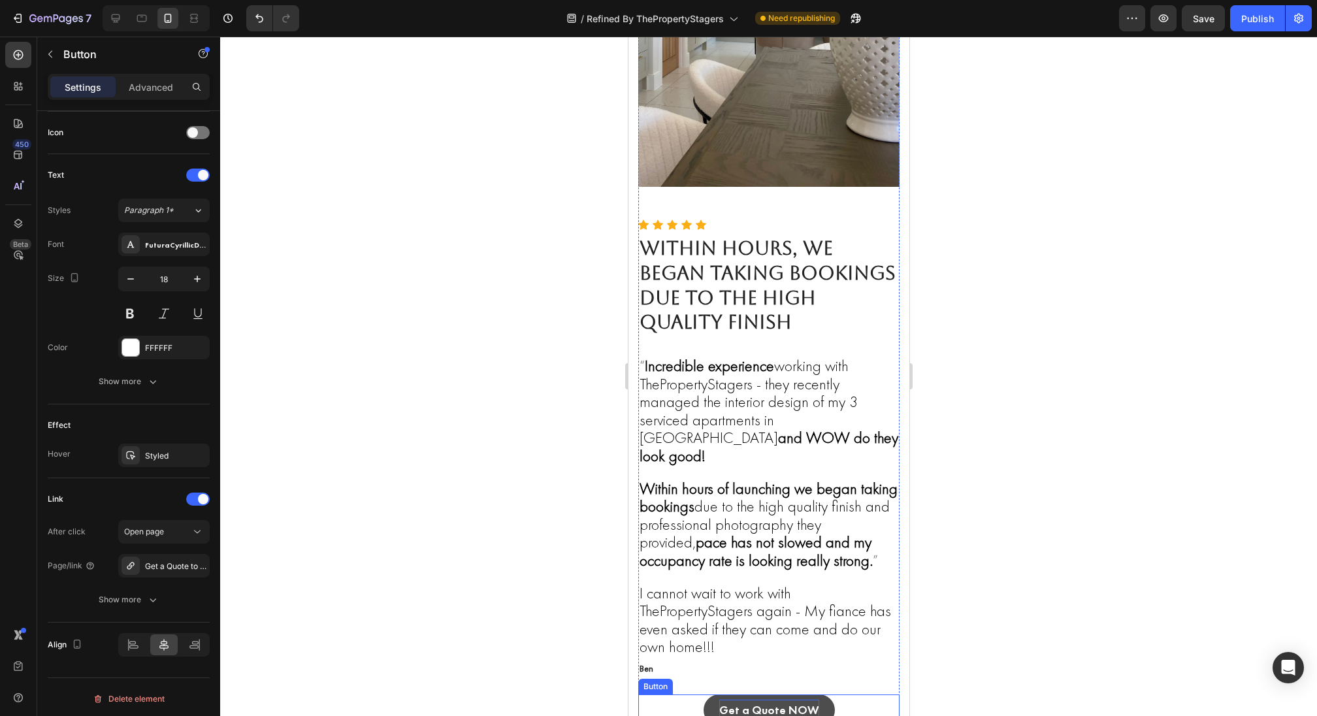
click at [760, 700] on p "Get a Quote NOW" at bounding box center [769, 710] width 100 height 21
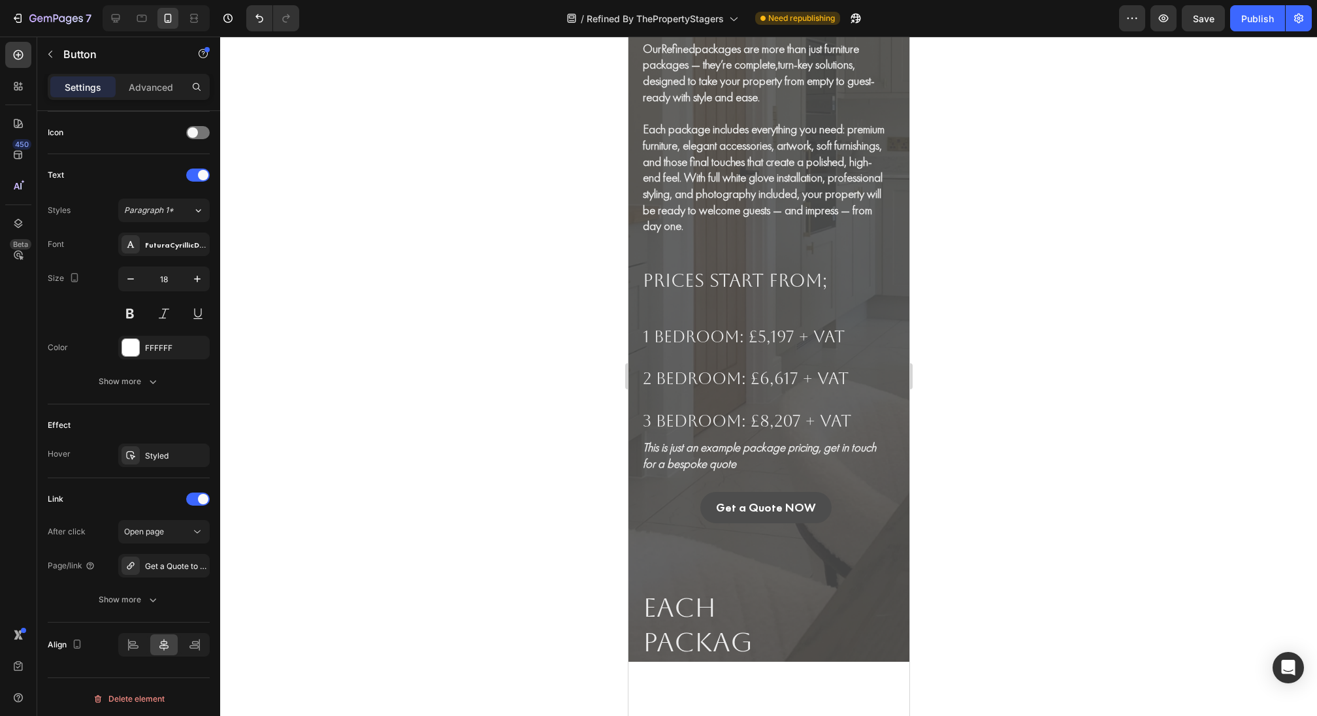
scroll to position [5003, 0]
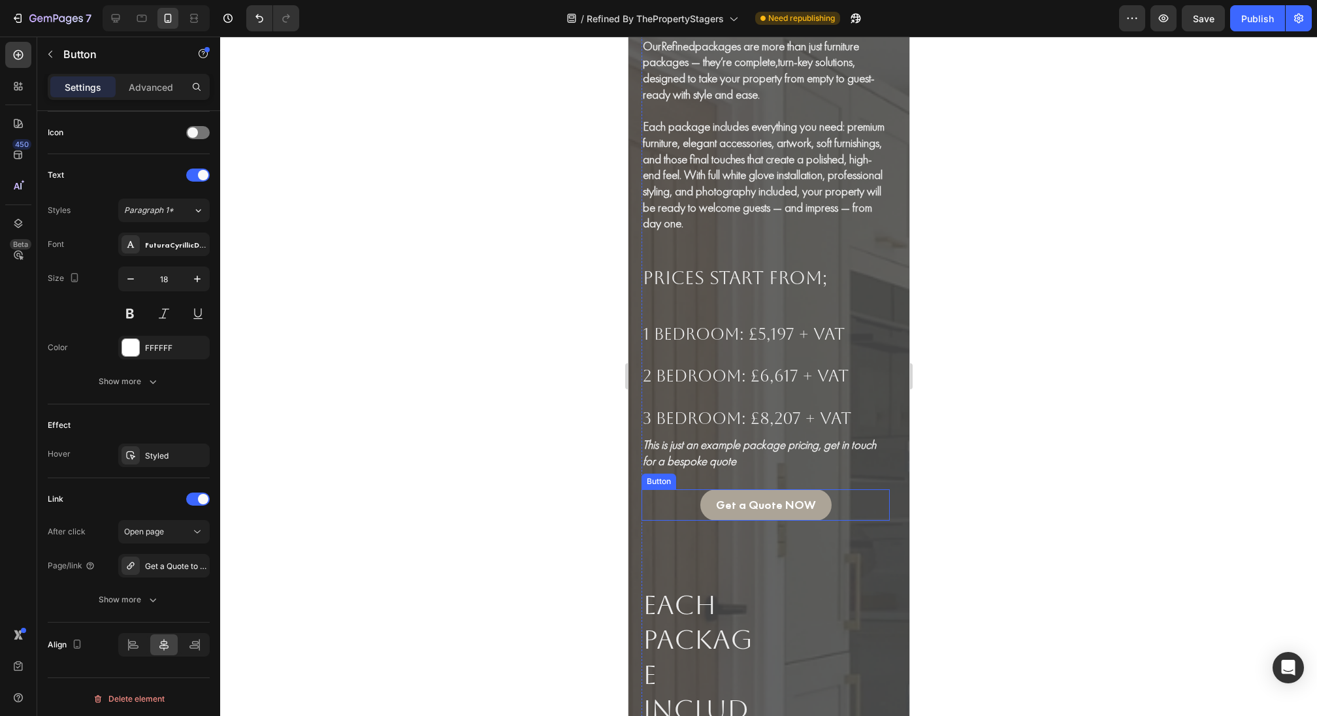
click at [775, 486] on div "Get a Quote NOW Button" at bounding box center [765, 498] width 248 height 44
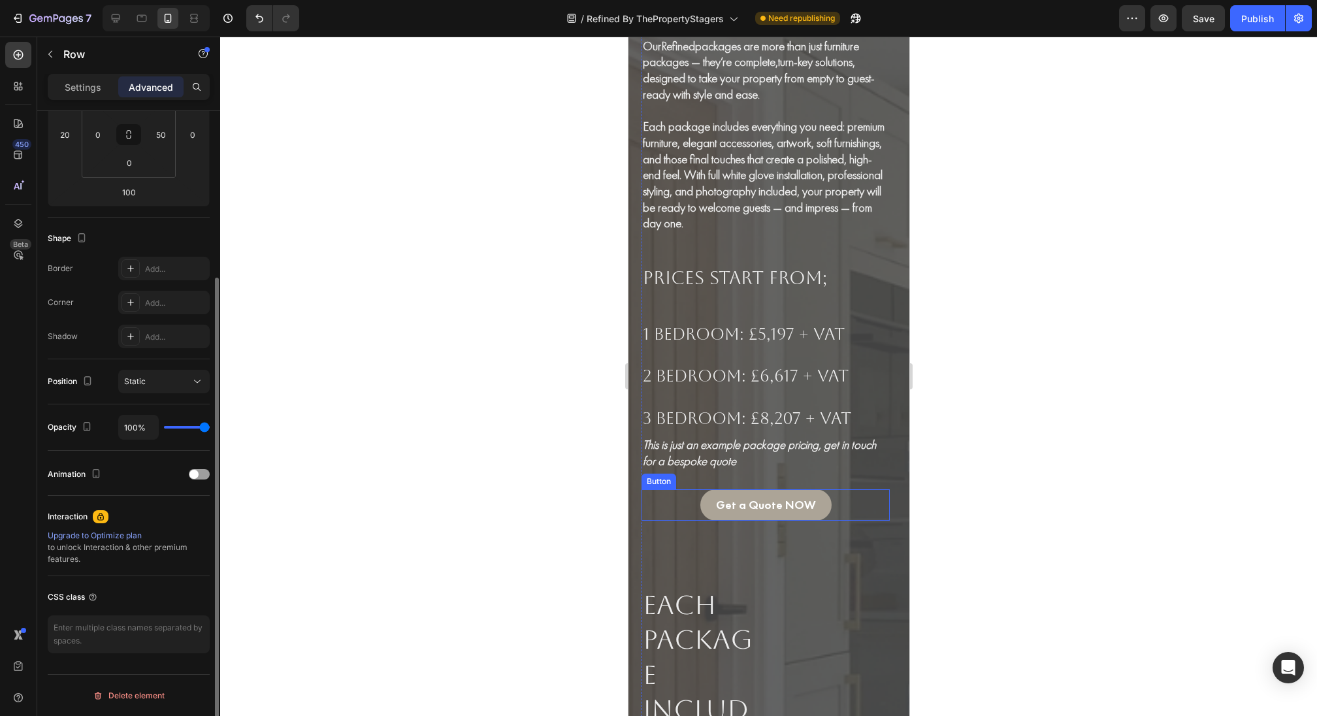
scroll to position [0, 0]
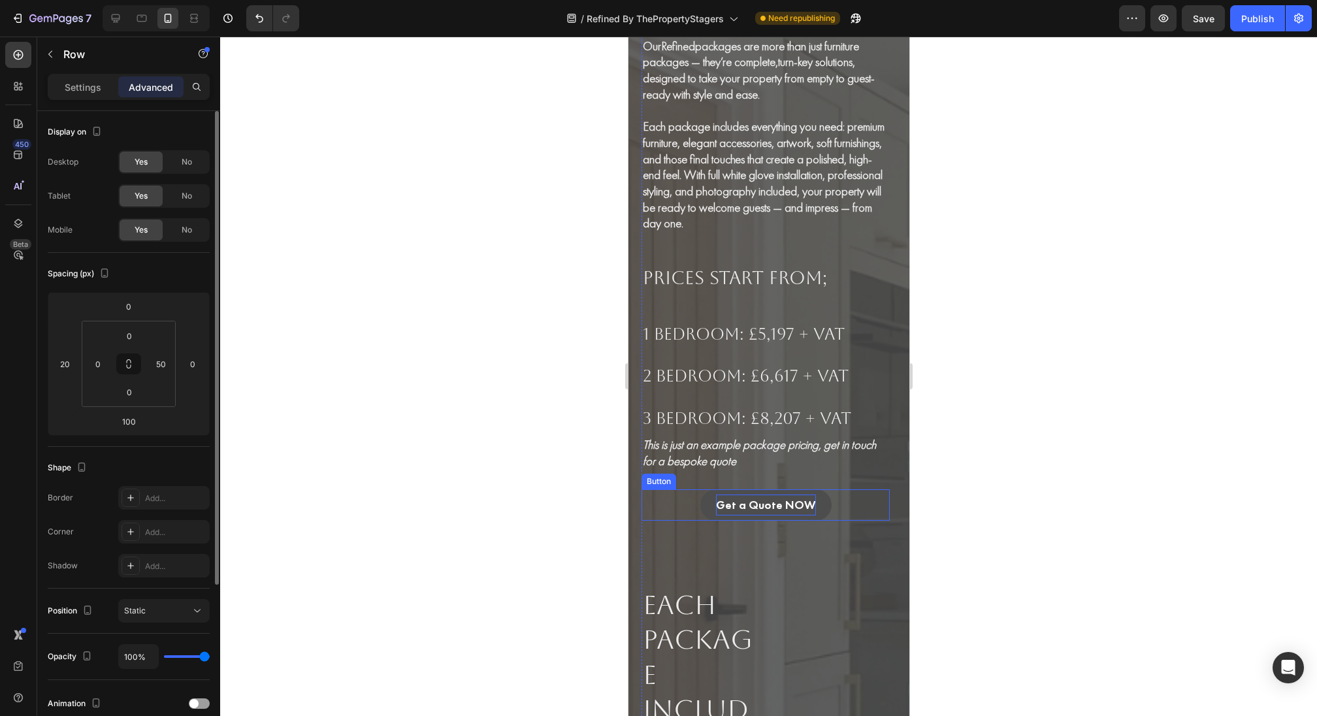
click at [779, 495] on p "Get a Quote NOW" at bounding box center [765, 505] width 100 height 21
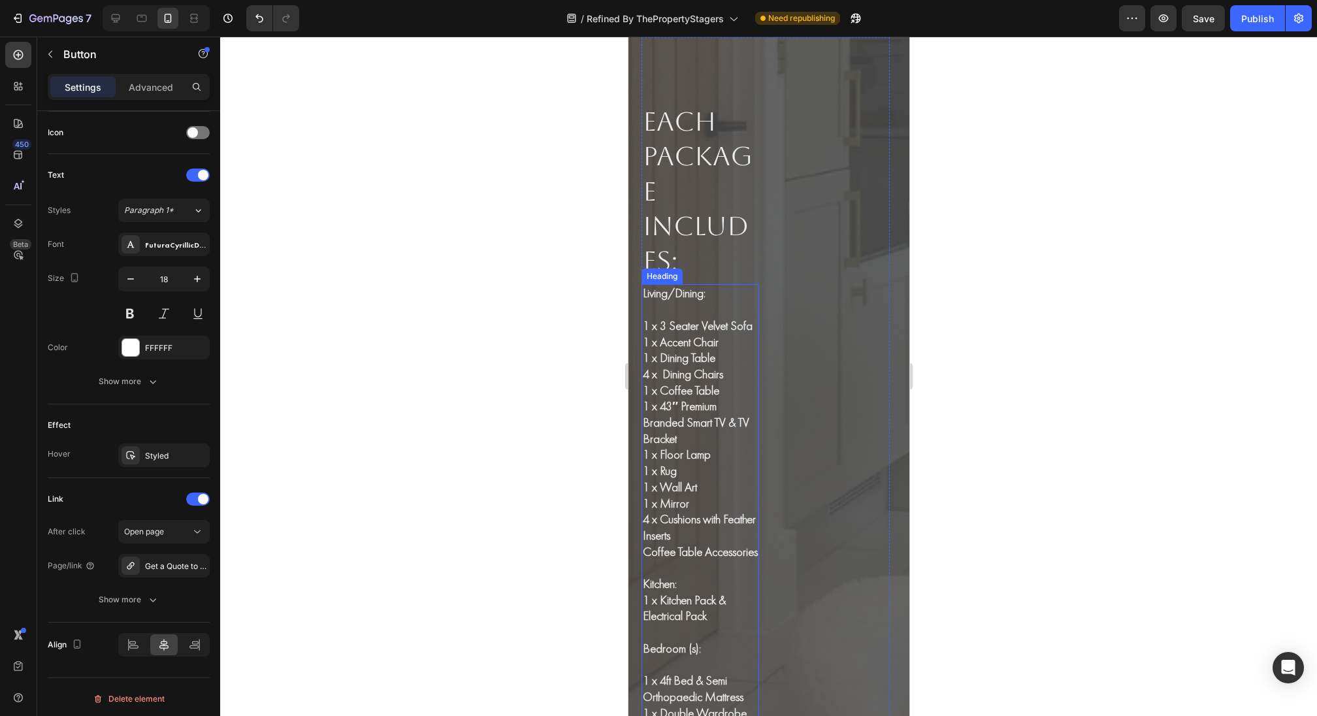
scroll to position [5379, 0]
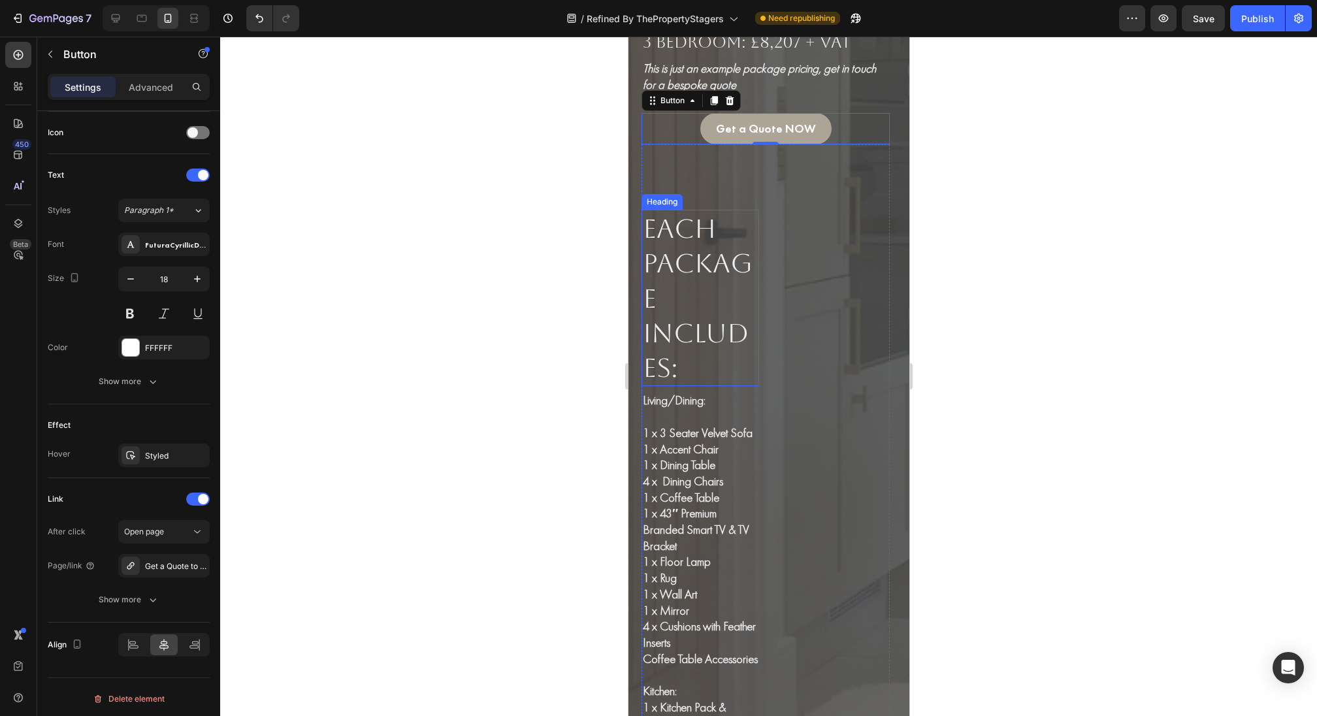
click at [728, 297] on h2 "Each package includes:" at bounding box center [700, 298] width 118 height 176
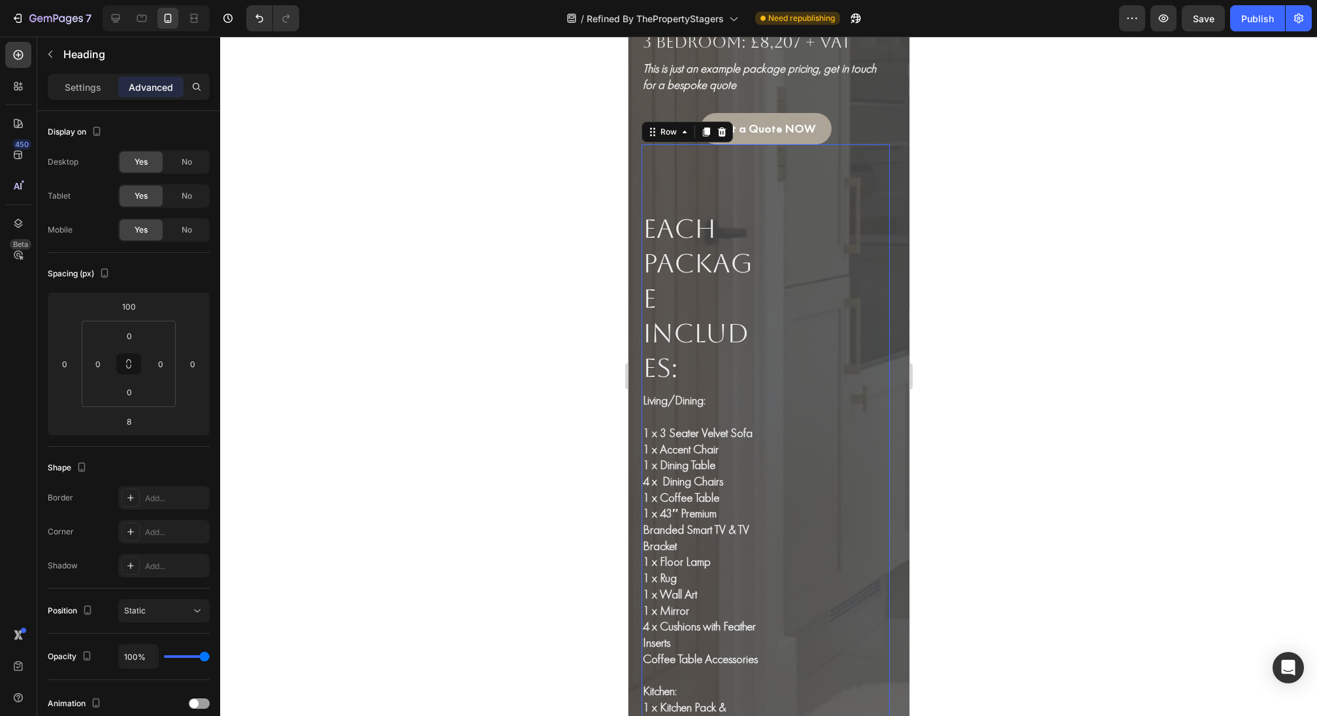
click at [843, 228] on div "Each package includes: Heading Living/Dining: 1 x 3 Seater Velvet Sofa 1 x Acce…" at bounding box center [765, 667] width 248 height 1046
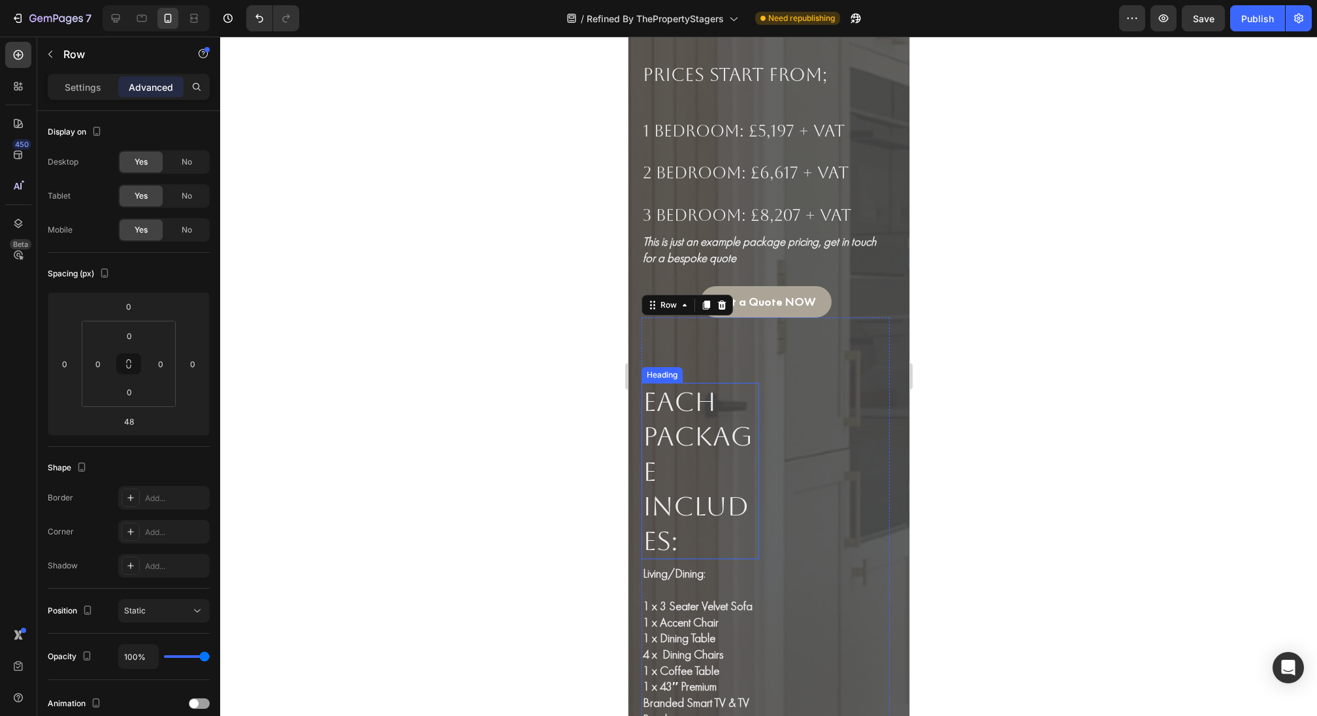
scroll to position [5168, 0]
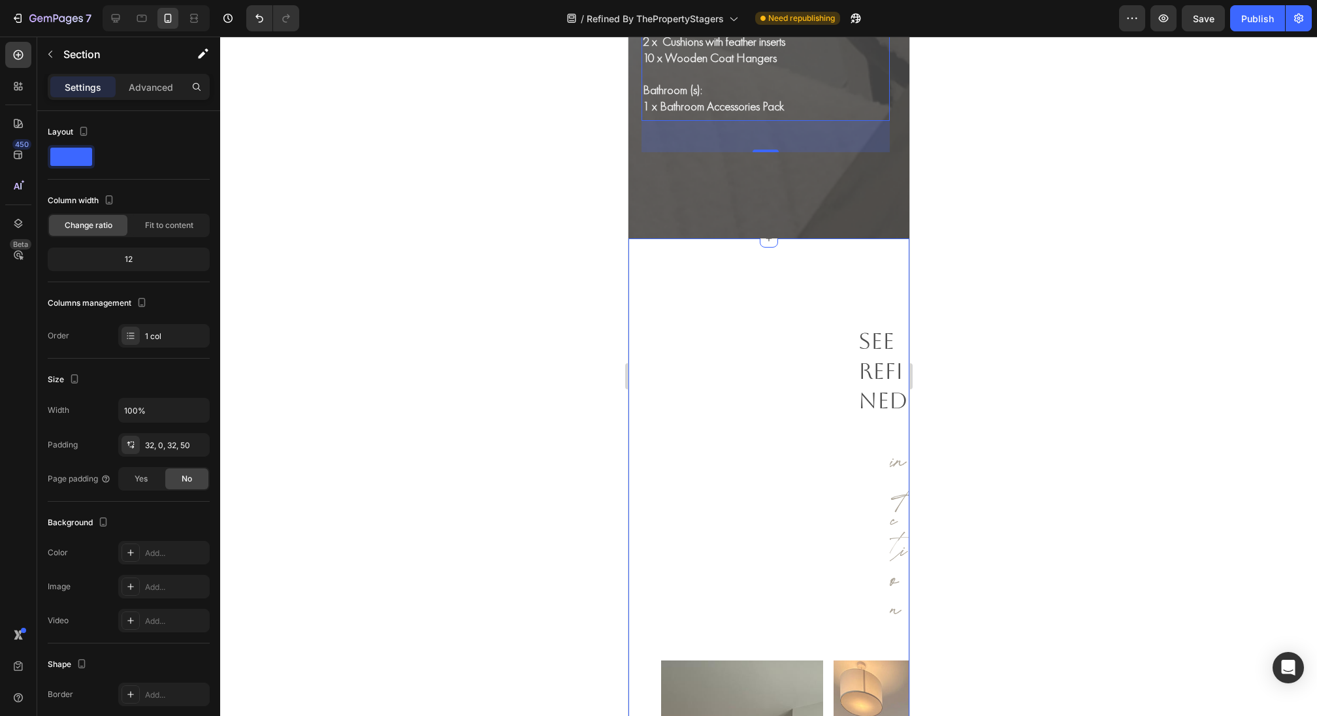
click at [856, 449] on div "See refined Heading in Action Heading Image Image Image Image Image Image Image…" at bounding box center [784, 623] width 248 height 728
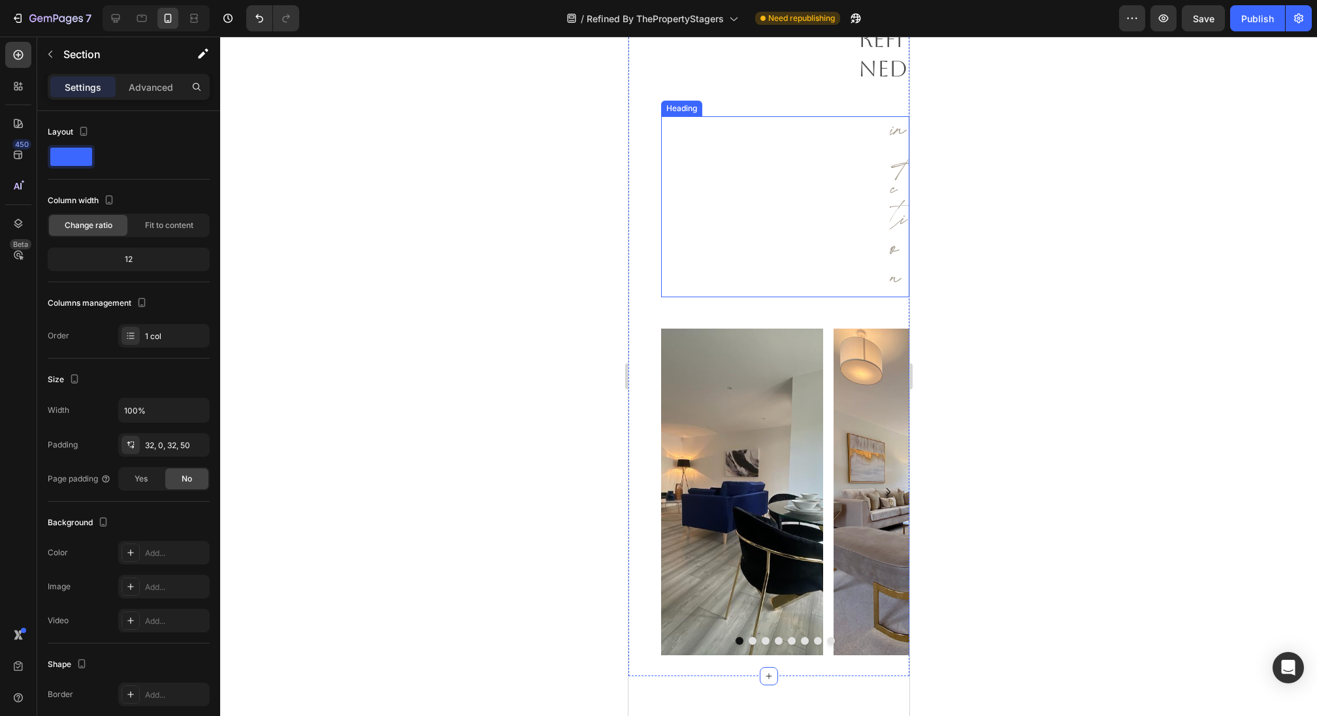
scroll to position [6667, 0]
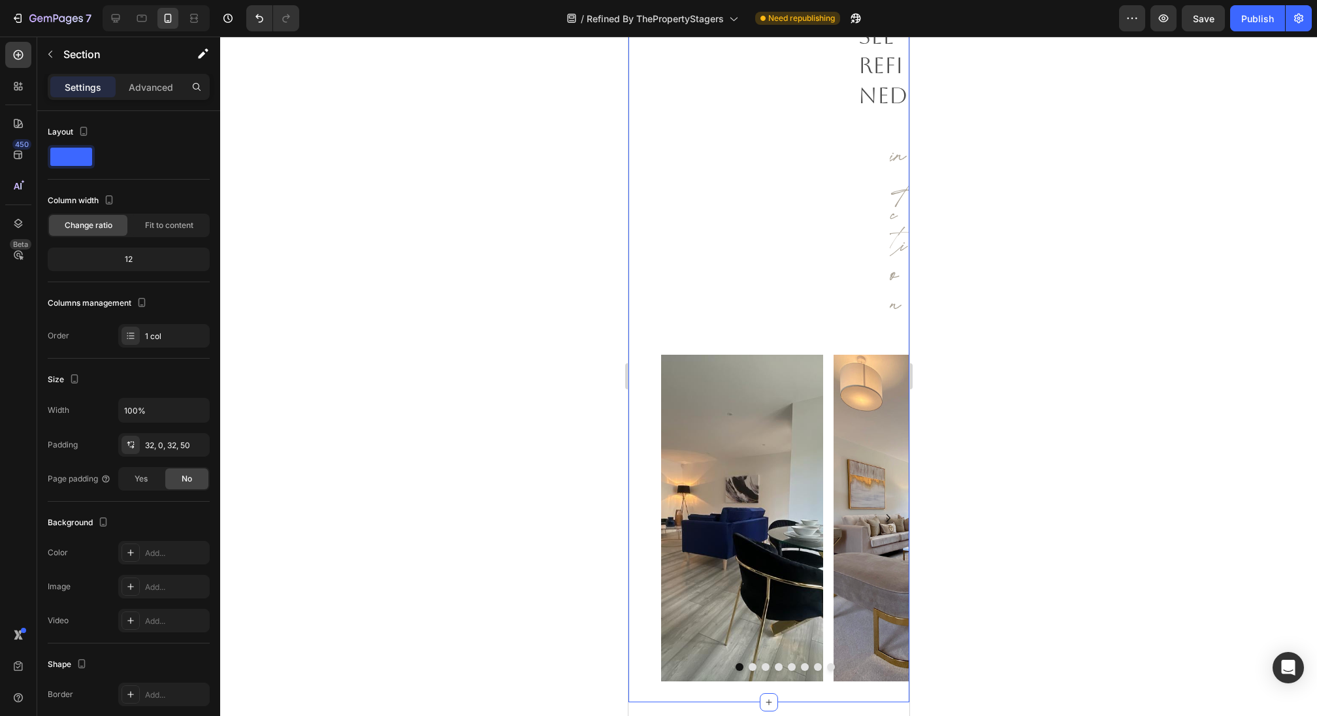
click at [779, 108] on div "See refined Heading in Action Heading Image Image Image Image Image Image Image…" at bounding box center [784, 318] width 248 height 728
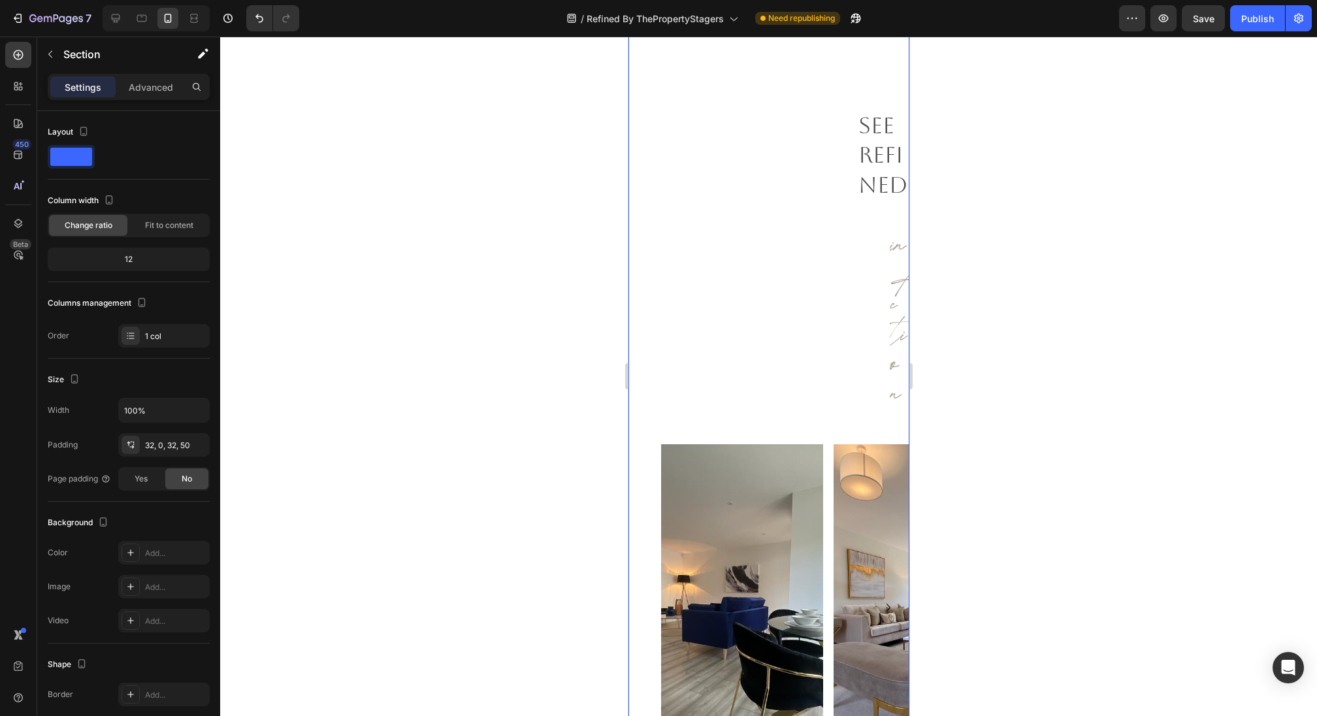
scroll to position [6218, 0]
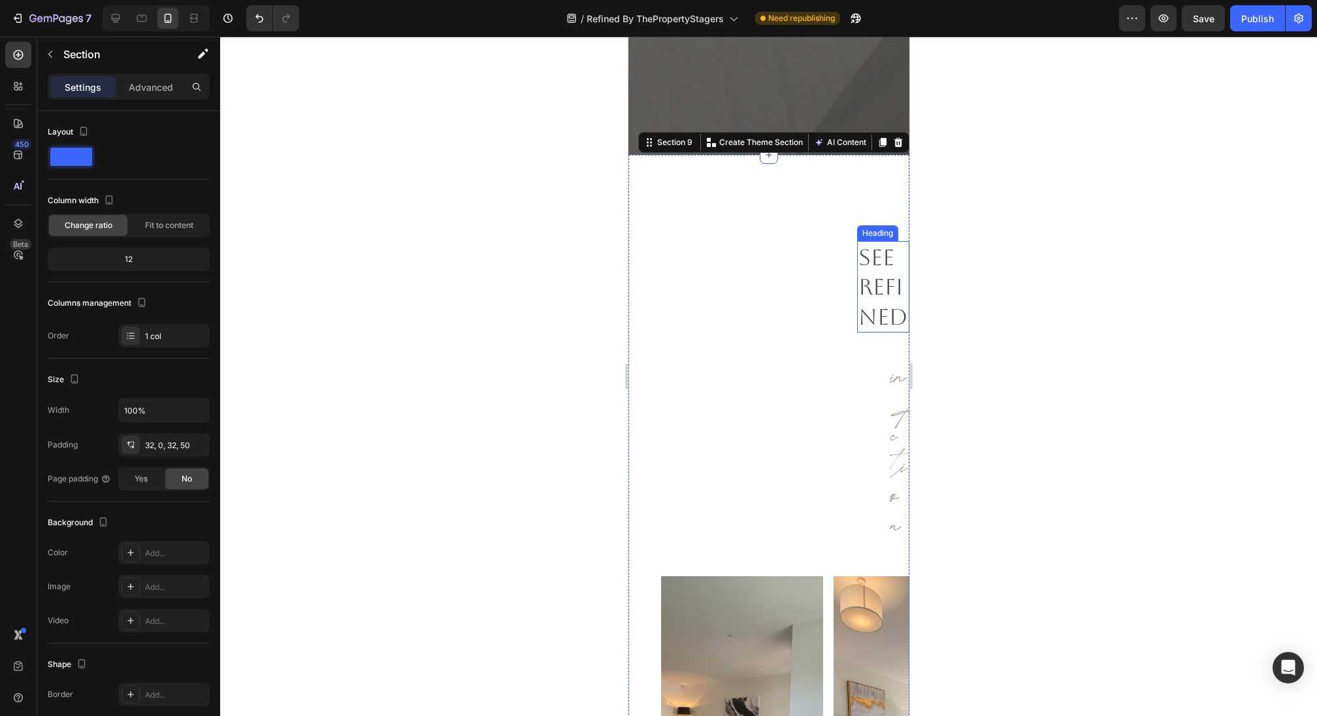
click at [875, 248] on h2 "See refined" at bounding box center [882, 287] width 52 height 92
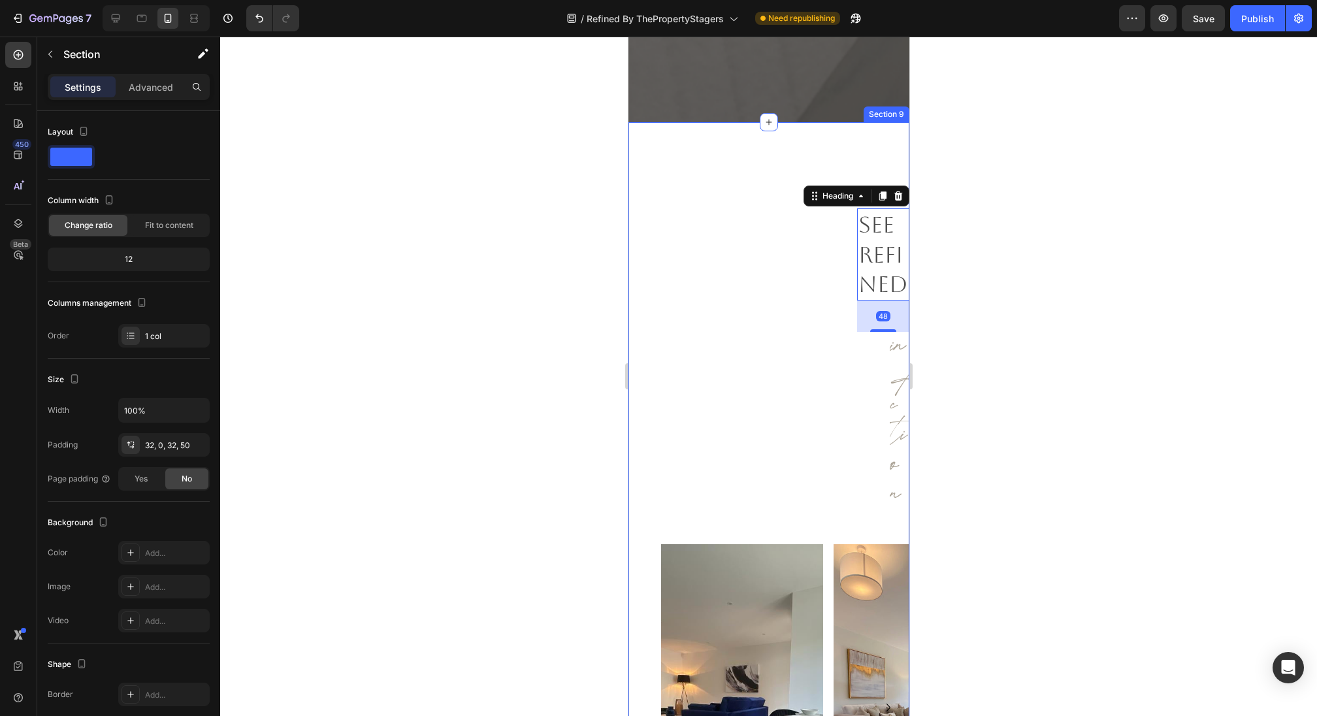
click at [785, 186] on div "See refined Heading 48 in Action Heading Image Image Image Image Image Image Im…" at bounding box center [784, 507] width 248 height 728
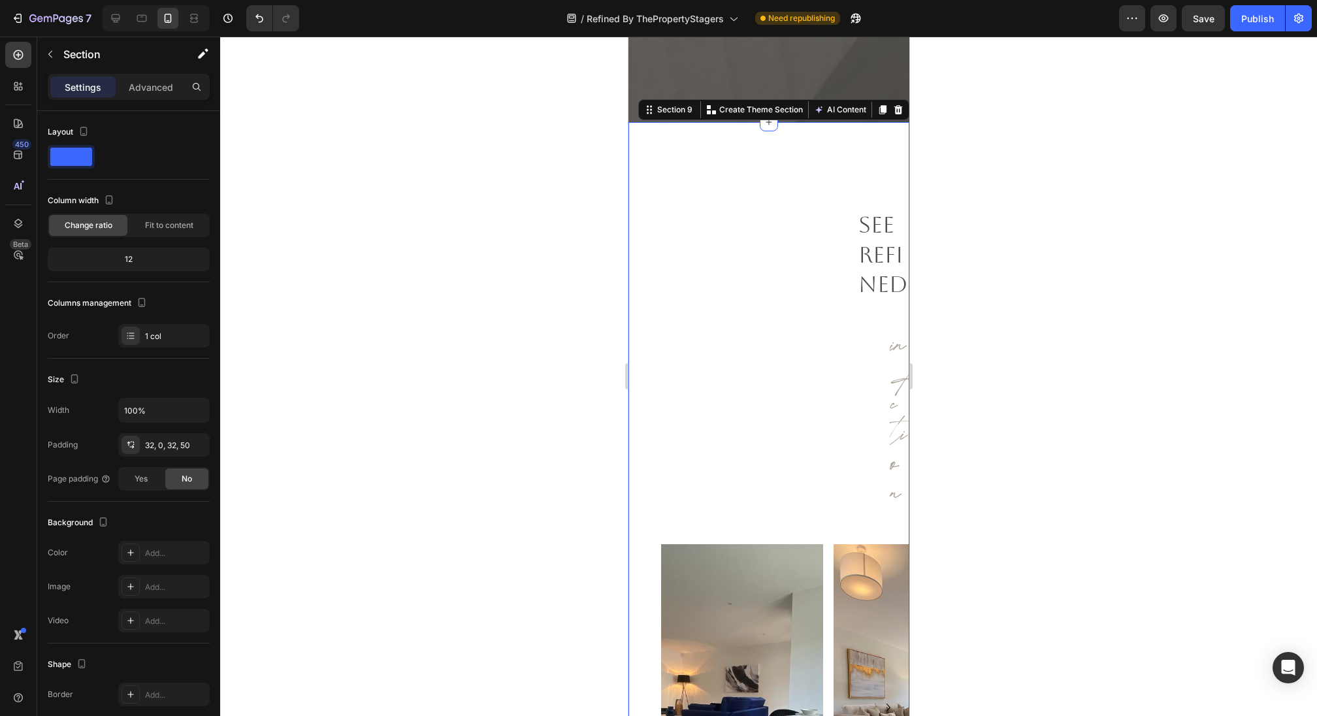
click at [781, 213] on div "See refined Heading in Action Heading Image Image Image Image Image Image Image…" at bounding box center [784, 507] width 248 height 728
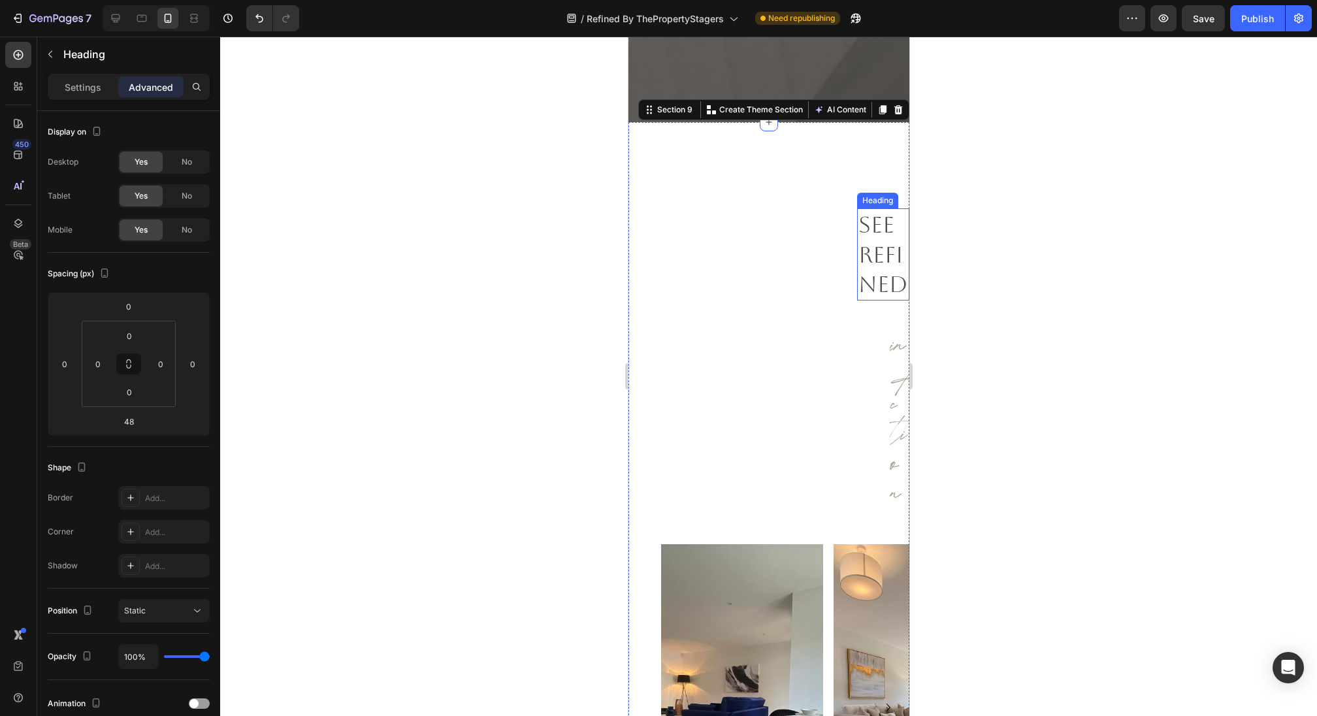
click at [857, 259] on h2 "See refined" at bounding box center [882, 254] width 52 height 92
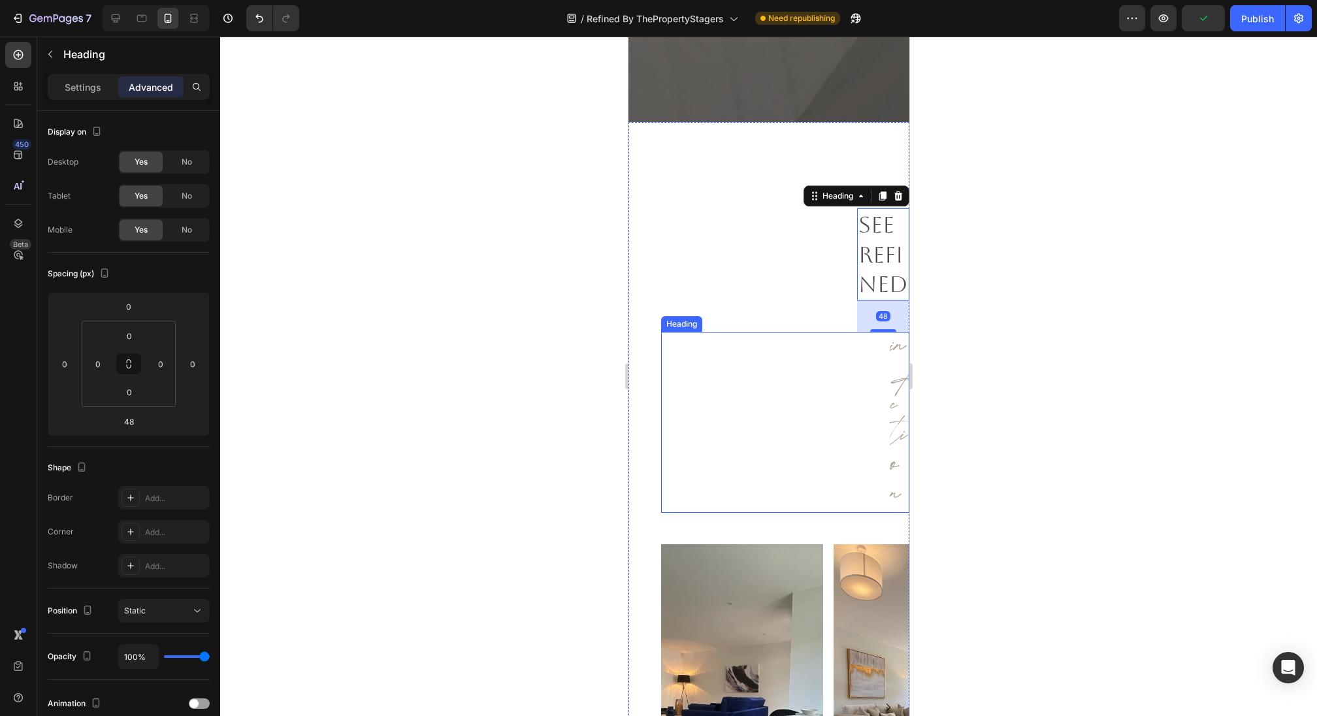
click at [865, 390] on div "in Action Heading" at bounding box center [784, 422] width 248 height 181
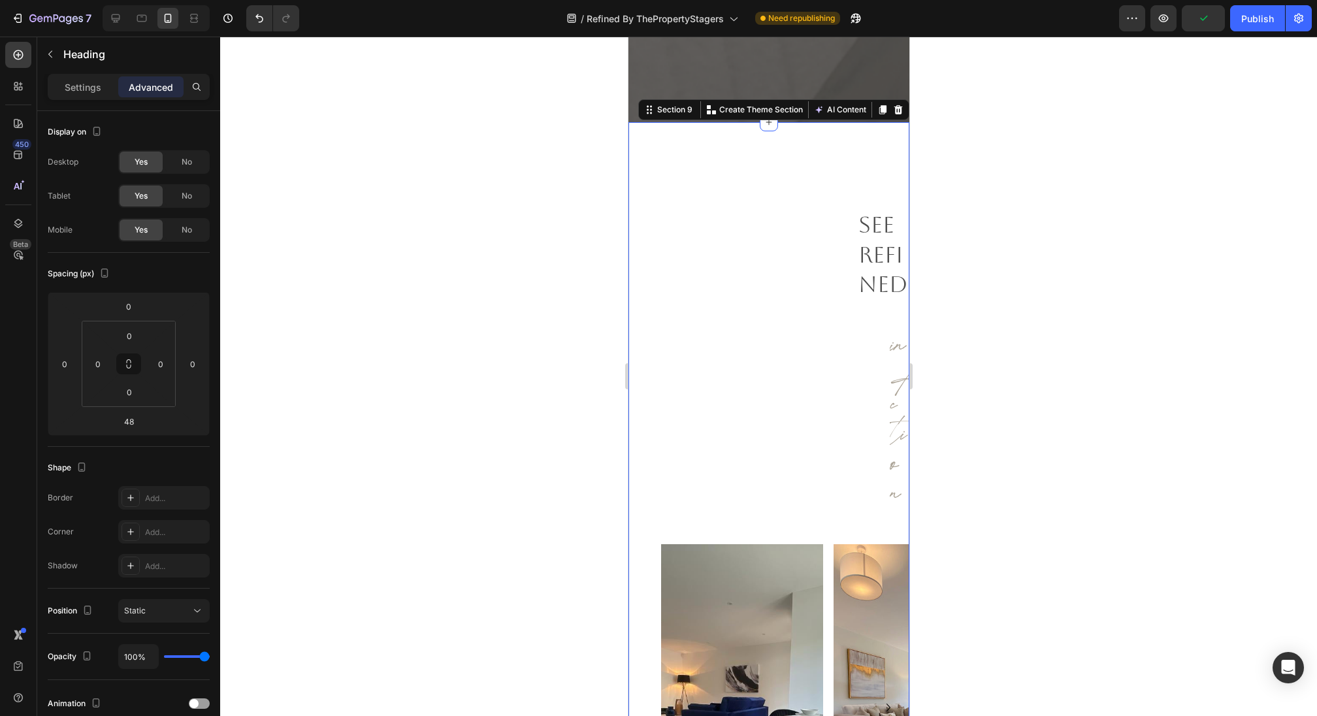
click at [798, 209] on div "See refined Heading in Action Heading Image Image Image Image Image Image Image…" at bounding box center [784, 507] width 248 height 728
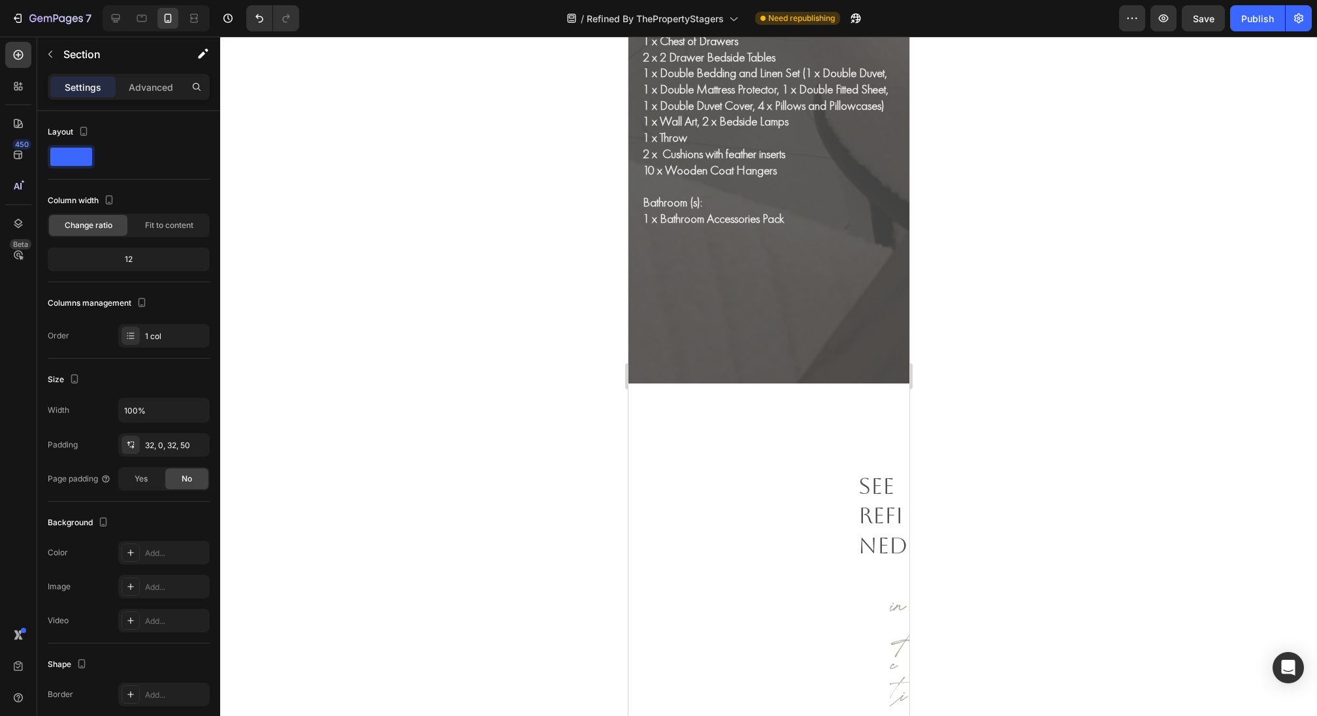
scroll to position [5521, 0]
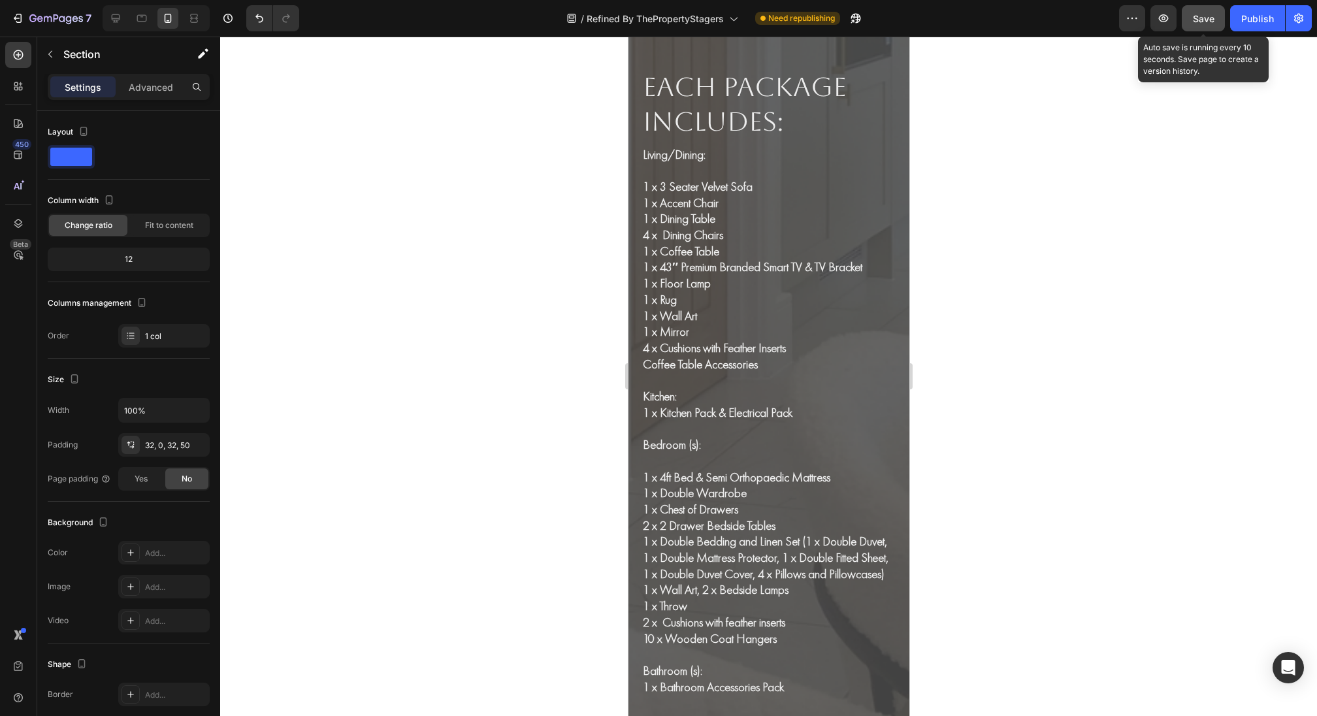
click at [1210, 16] on span "Save" at bounding box center [1204, 18] width 22 height 11
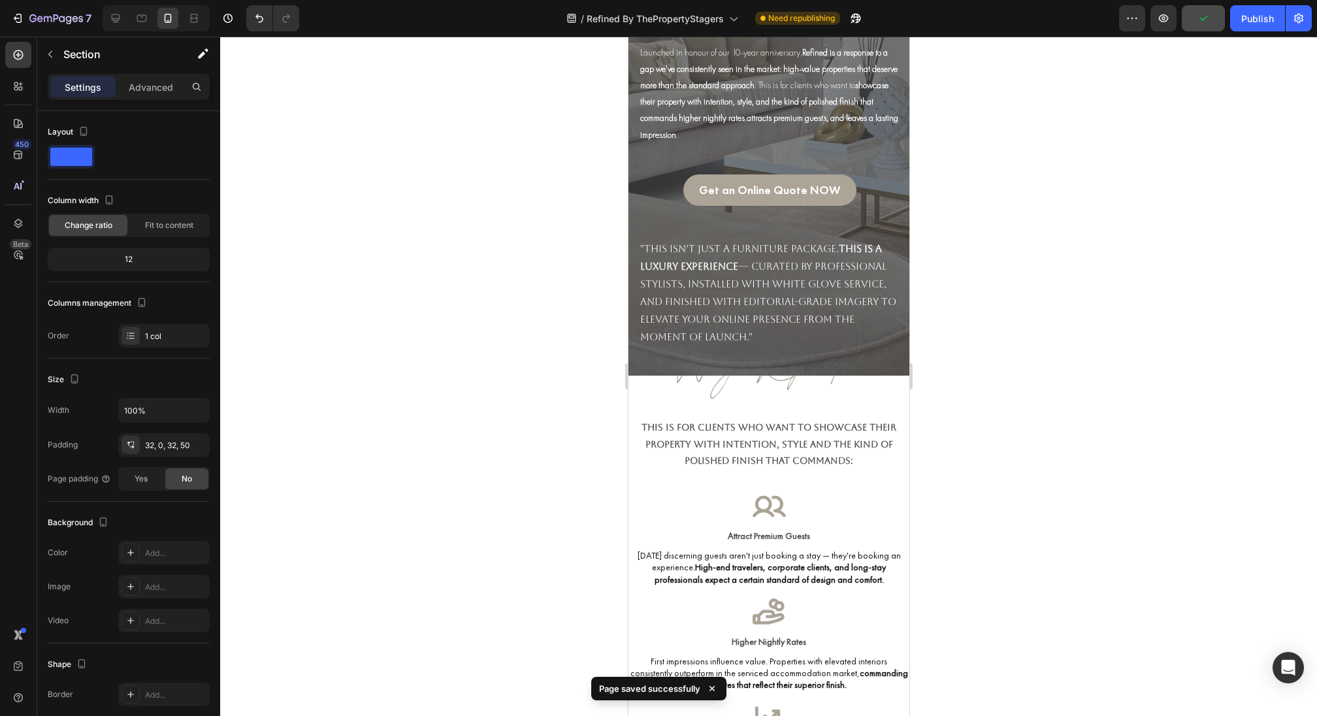
scroll to position [0, 0]
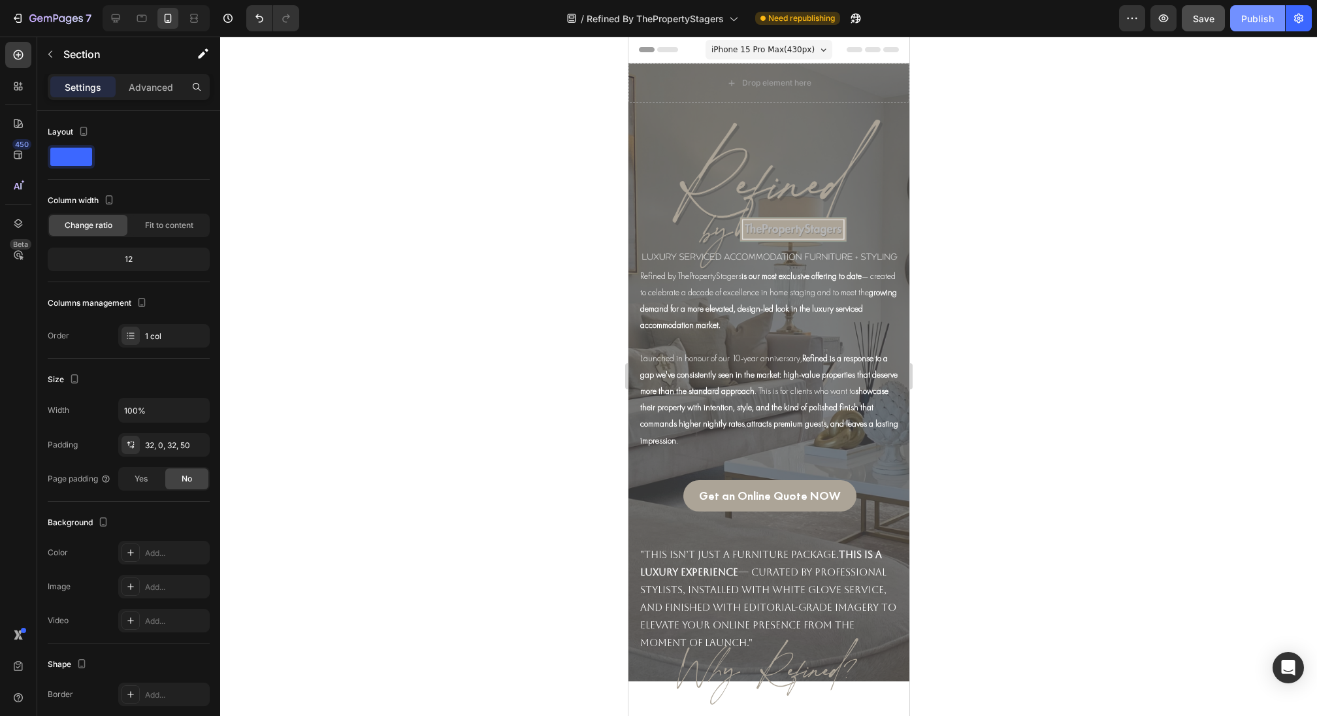
click at [1265, 13] on div "Publish" at bounding box center [1257, 19] width 33 height 14
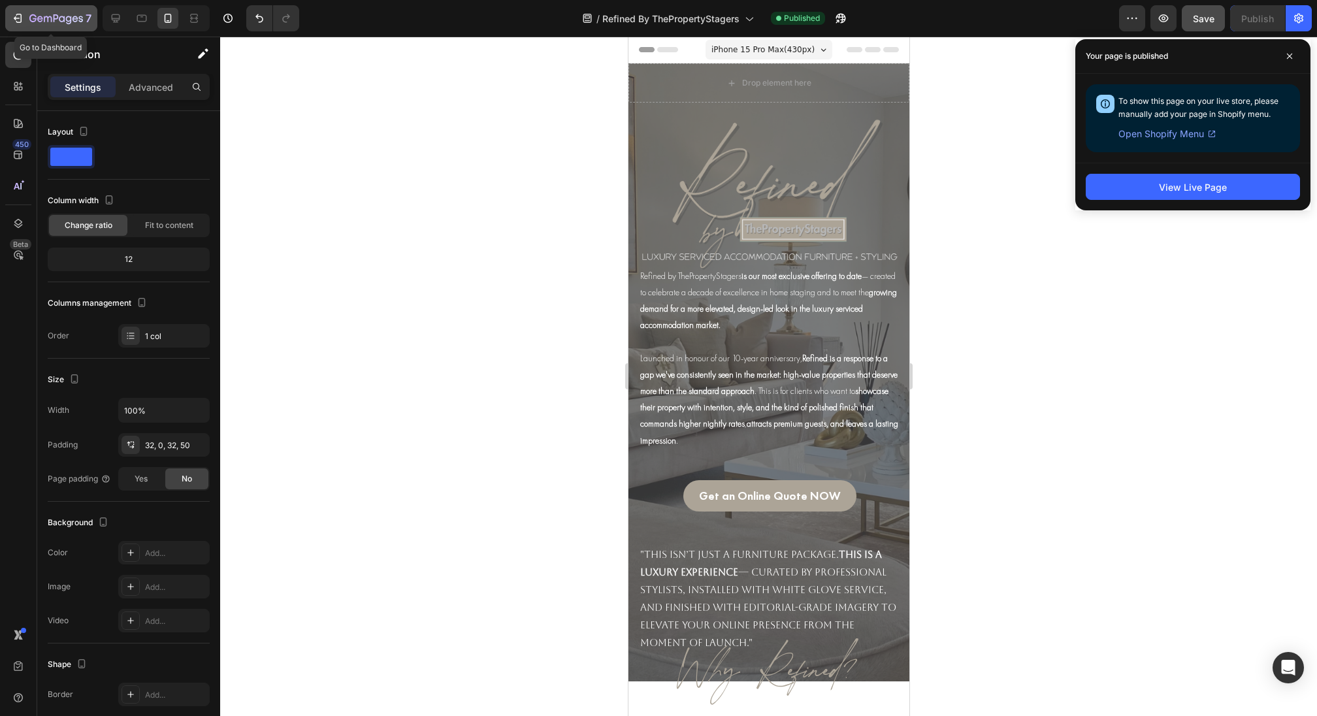
click at [21, 20] on icon "button" at bounding box center [17, 18] width 13 height 13
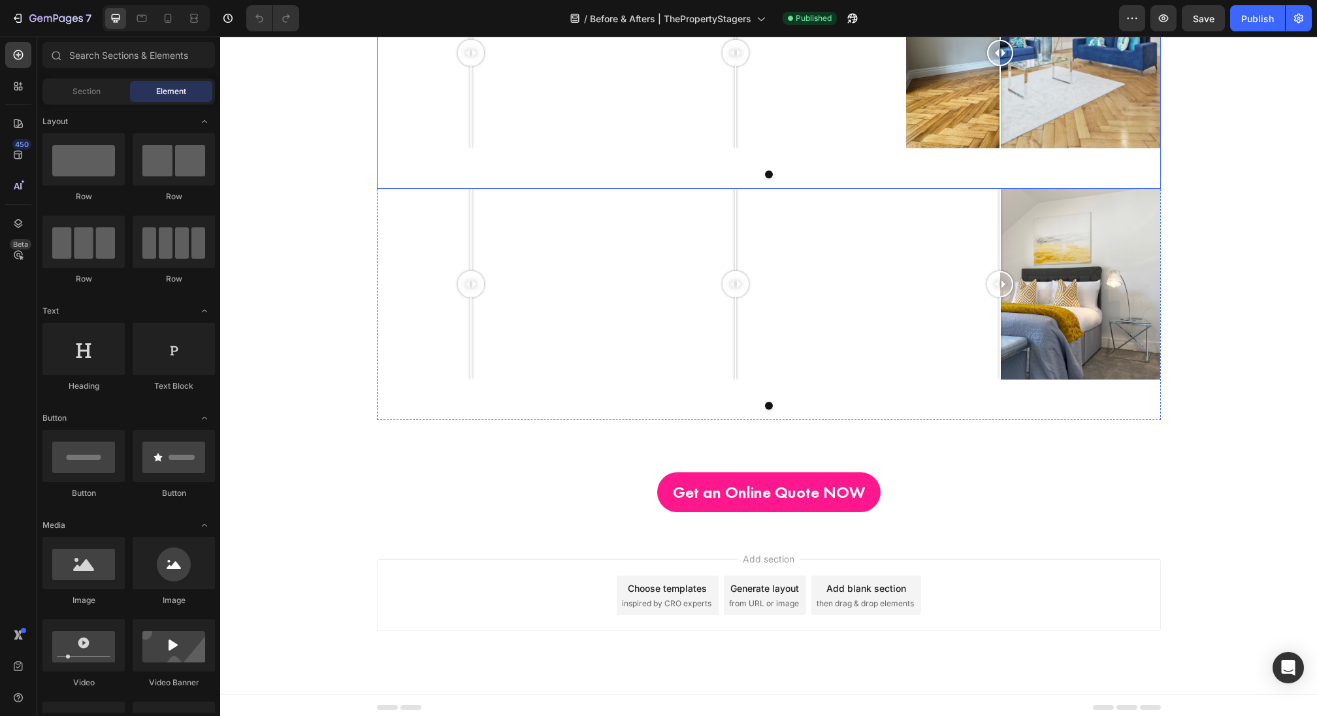
scroll to position [1257, 0]
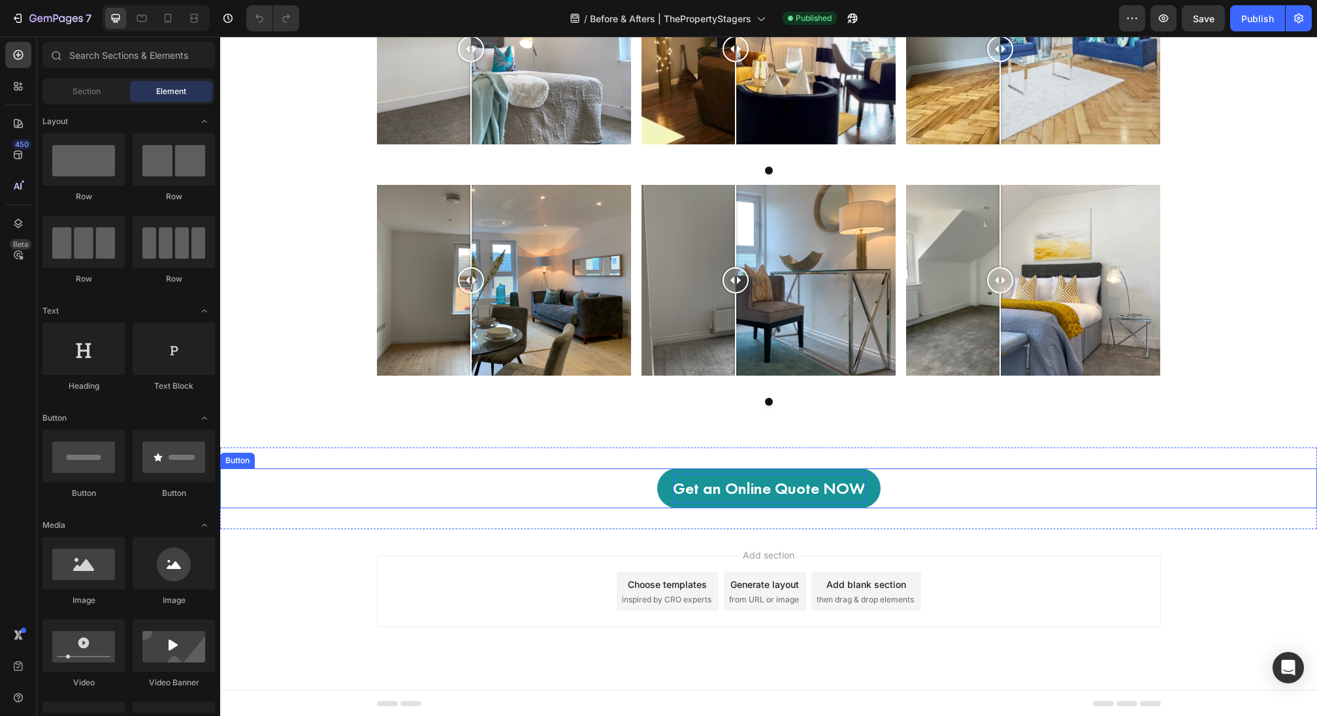
click at [741, 496] on p "Get an Online Quote NOW" at bounding box center [769, 488] width 192 height 29
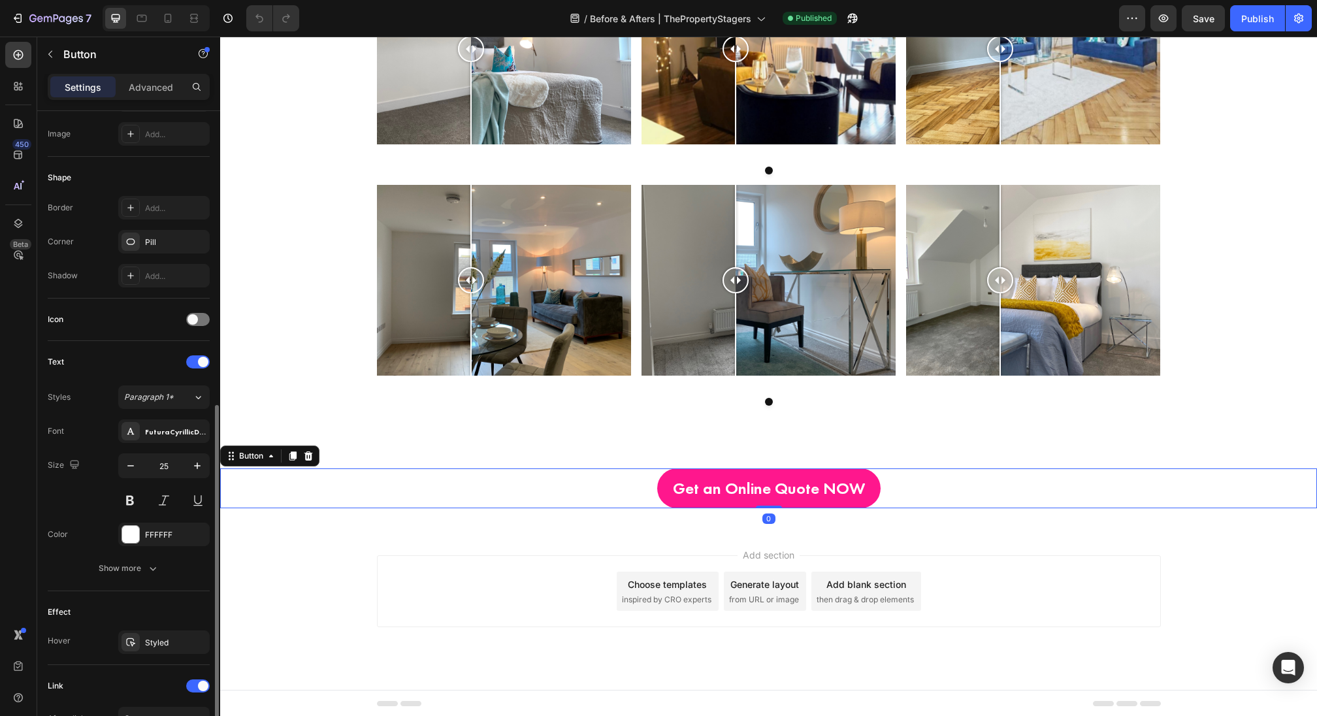
scroll to position [393, 0]
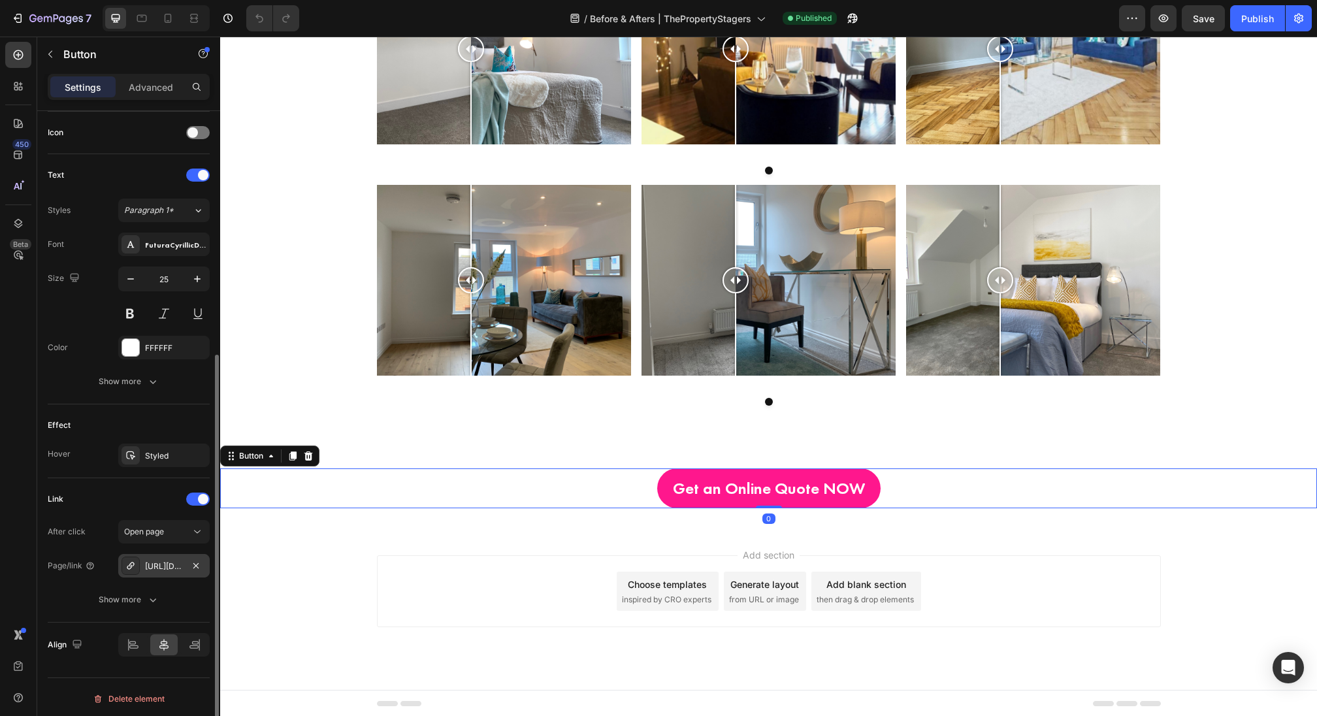
click at [166, 564] on div "[URL][DOMAIN_NAME]" at bounding box center [164, 567] width 38 height 12
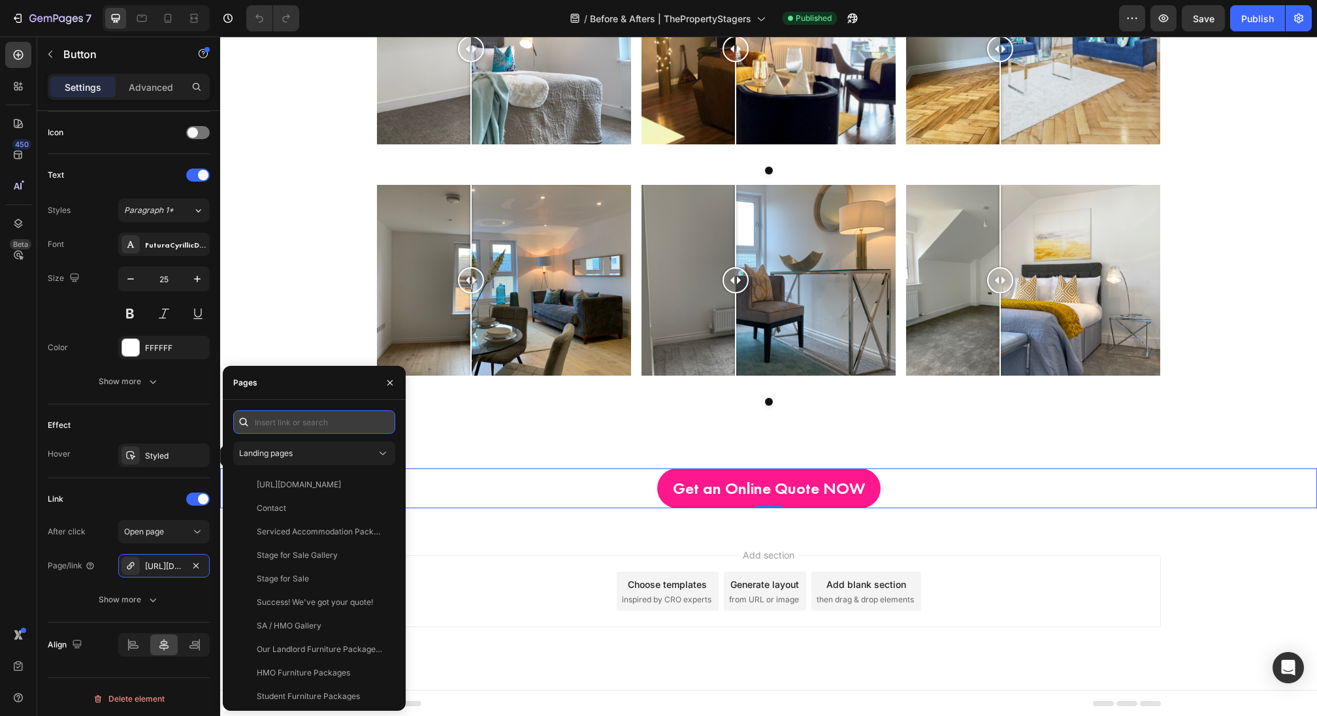
click at [282, 423] on input "text" at bounding box center [314, 422] width 162 height 24
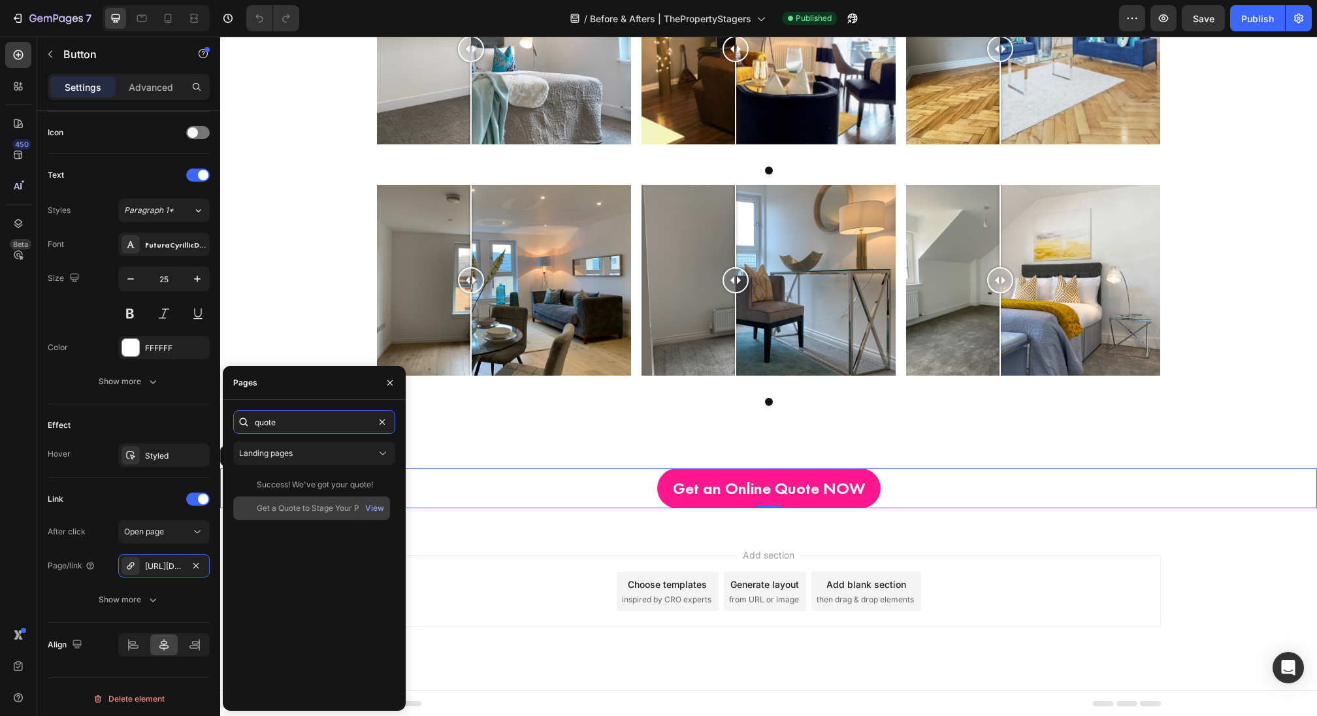
type input "quote"
click at [301, 509] on div "Get a Quote to Stage Your Property" at bounding box center [319, 508] width 125 height 12
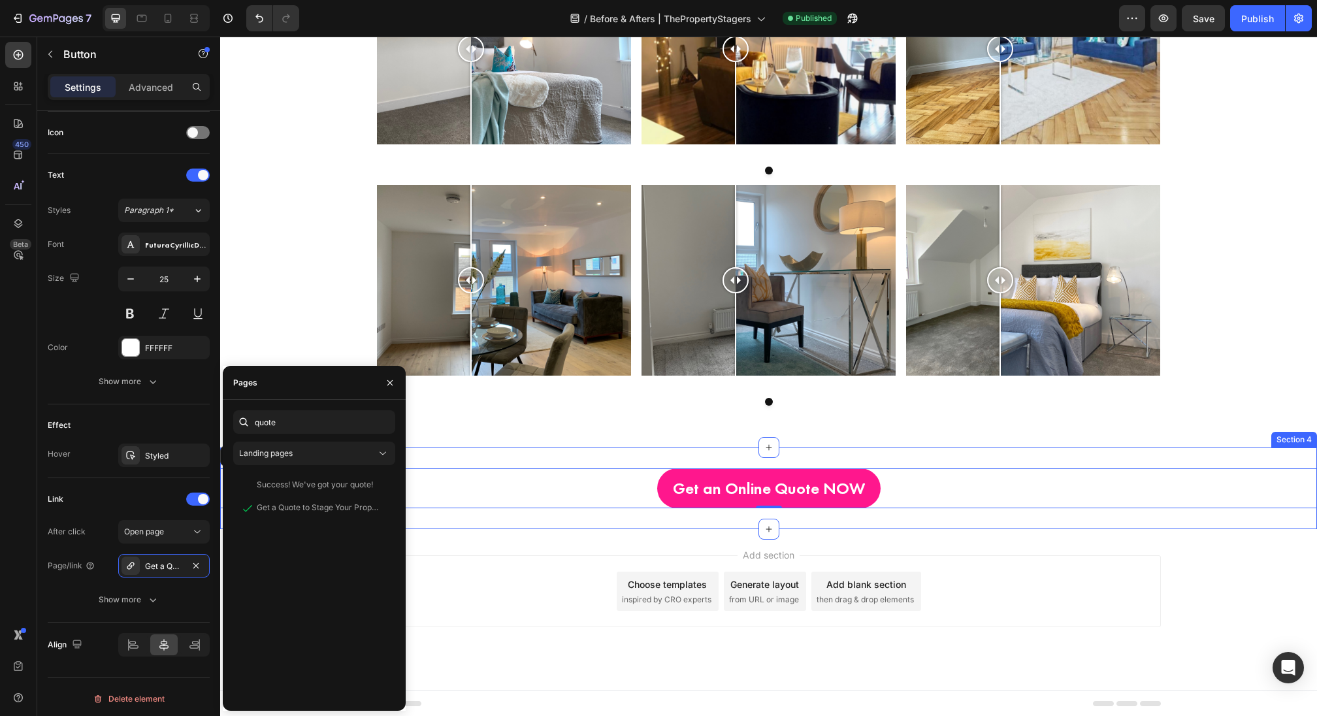
click at [550, 520] on div "Get an Online Quote NOW Button 0 Section 4" at bounding box center [768, 489] width 1097 height 82
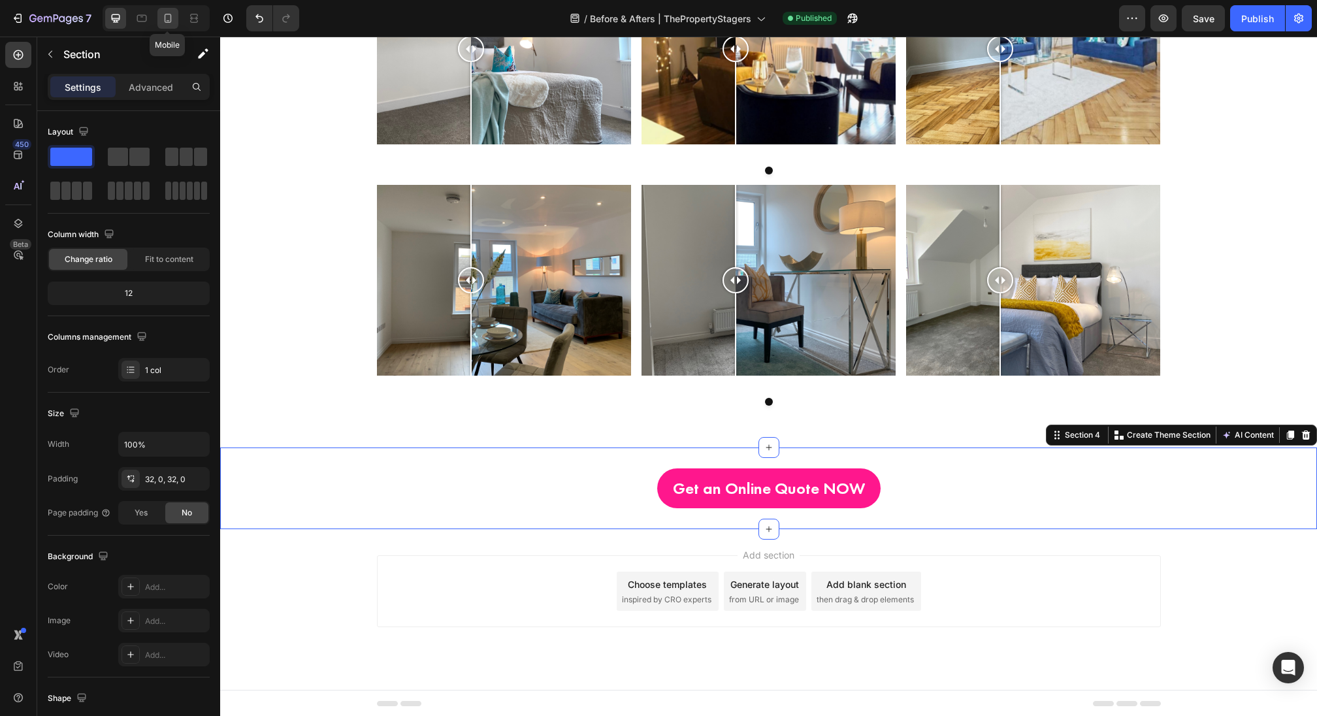
click at [171, 24] on icon at bounding box center [167, 18] width 13 height 13
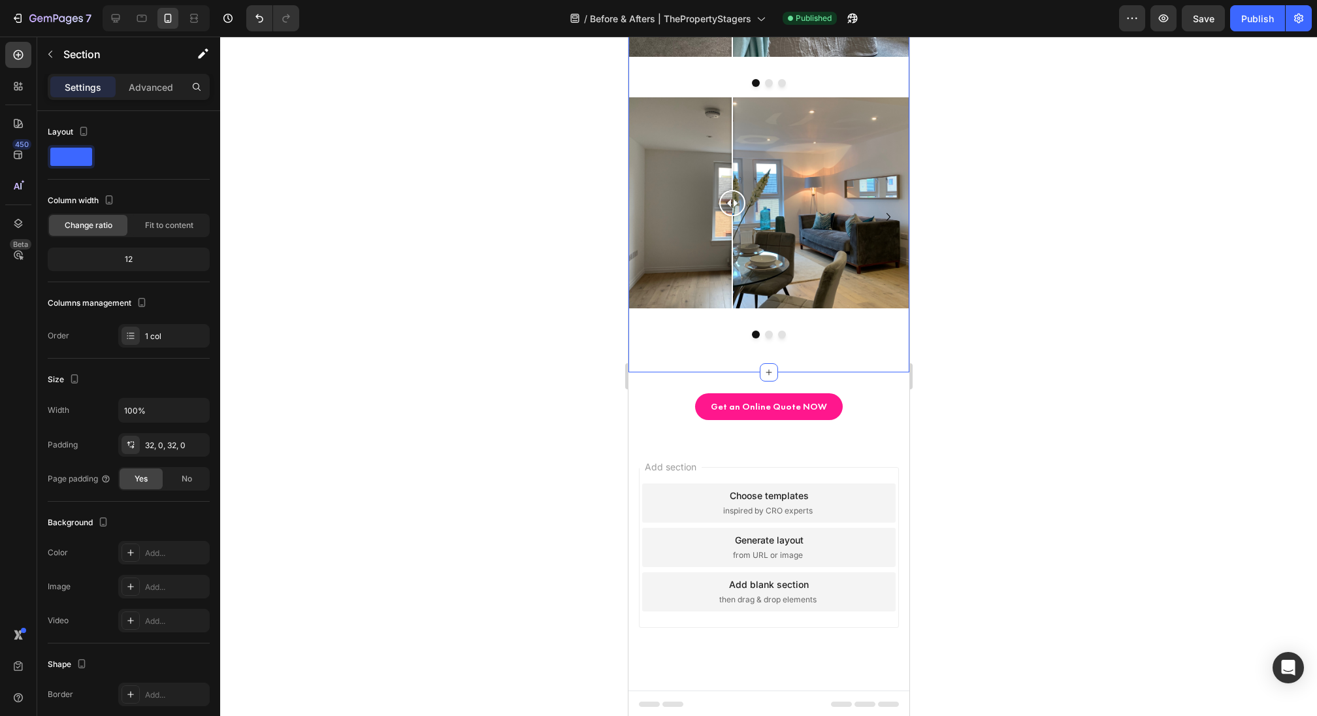
scroll to position [1404, 0]
click at [736, 413] on p "Get an Online Quote NOW" at bounding box center [768, 406] width 116 height 16
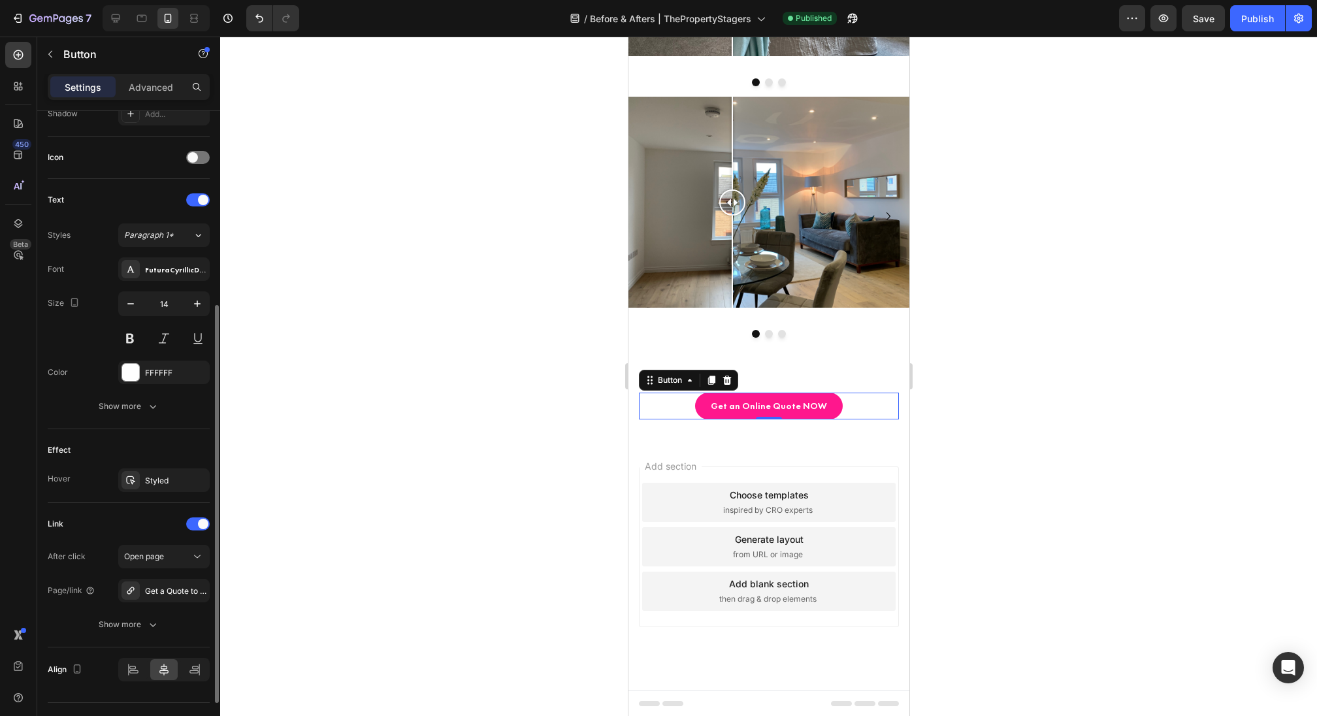
scroll to position [370, 0]
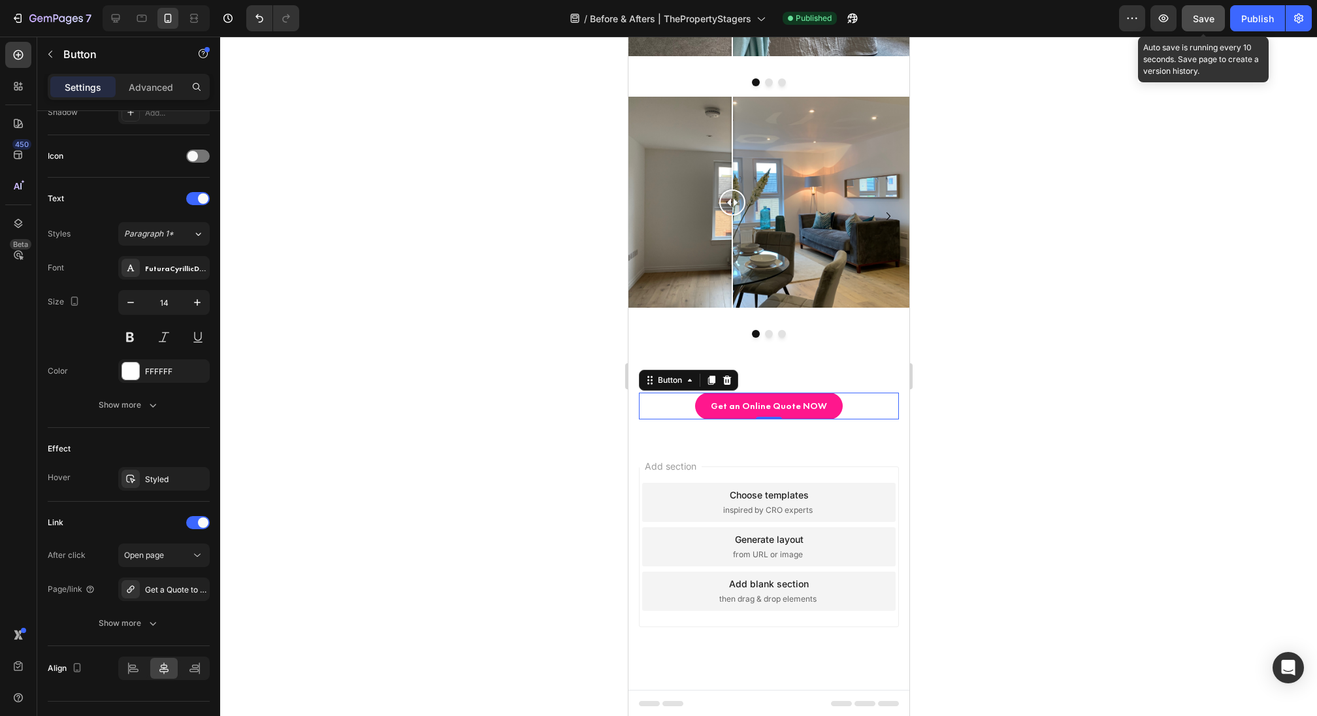
click at [1210, 23] on span "Save" at bounding box center [1204, 18] width 22 height 11
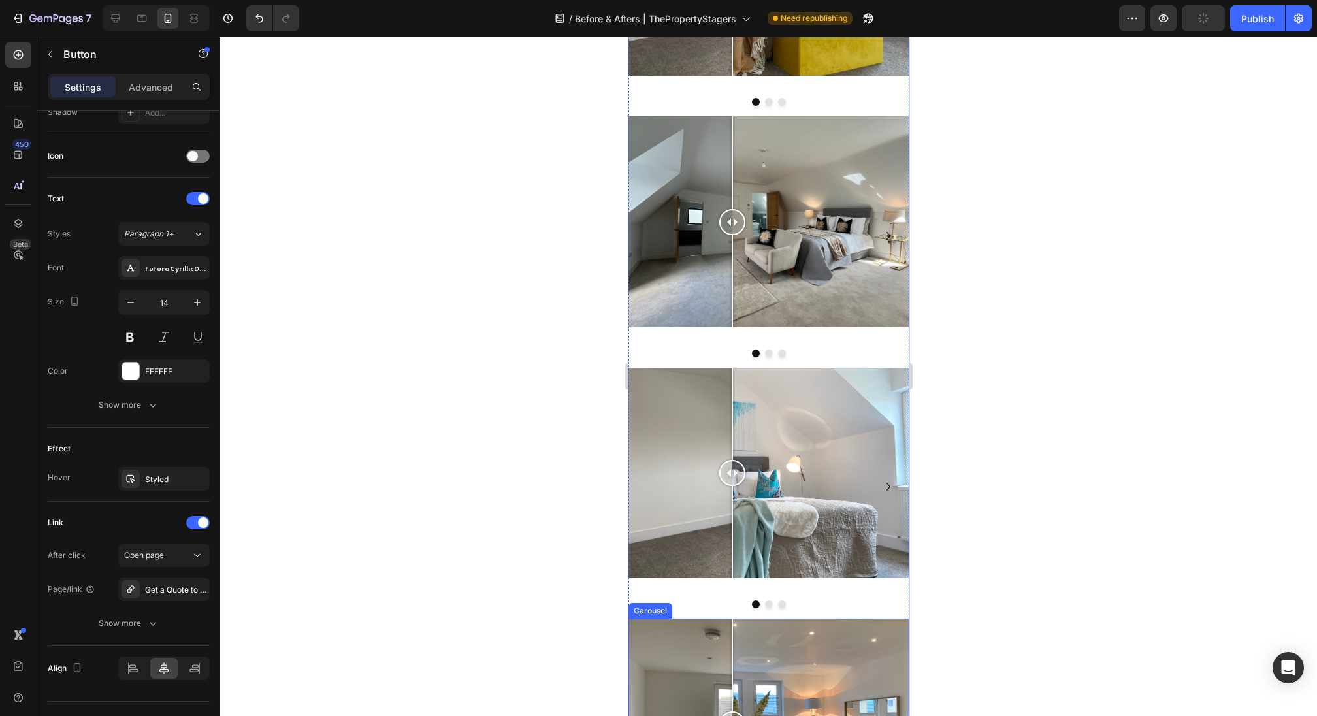
scroll to position [747, 0]
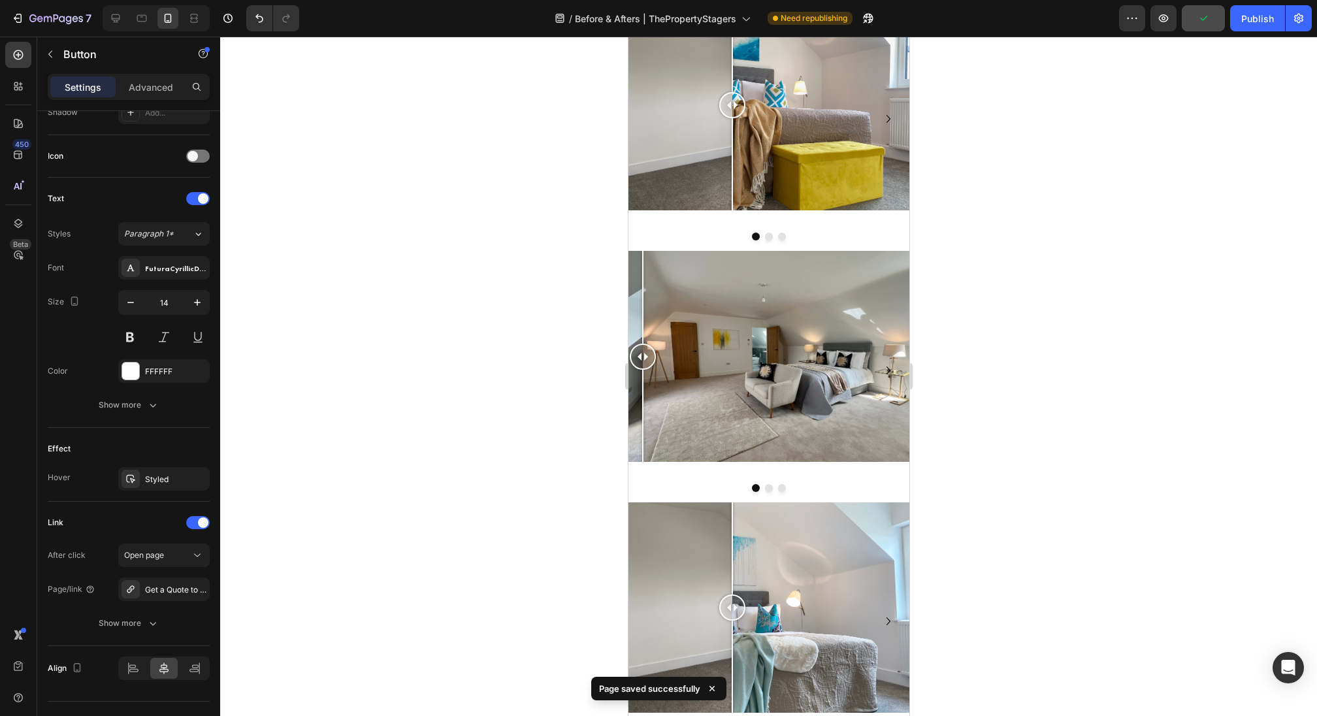
drag, startPoint x: 730, startPoint y: 365, endPoint x: 945, endPoint y: 369, distance: 215.0
click at [909, 369] on html "iPhone 15 Pro Max ( 430 px) iPhone 13 Mini iPhone 13 Pro iPhone 11 Pro Max iPho…" at bounding box center [768, 331] width 281 height 2085
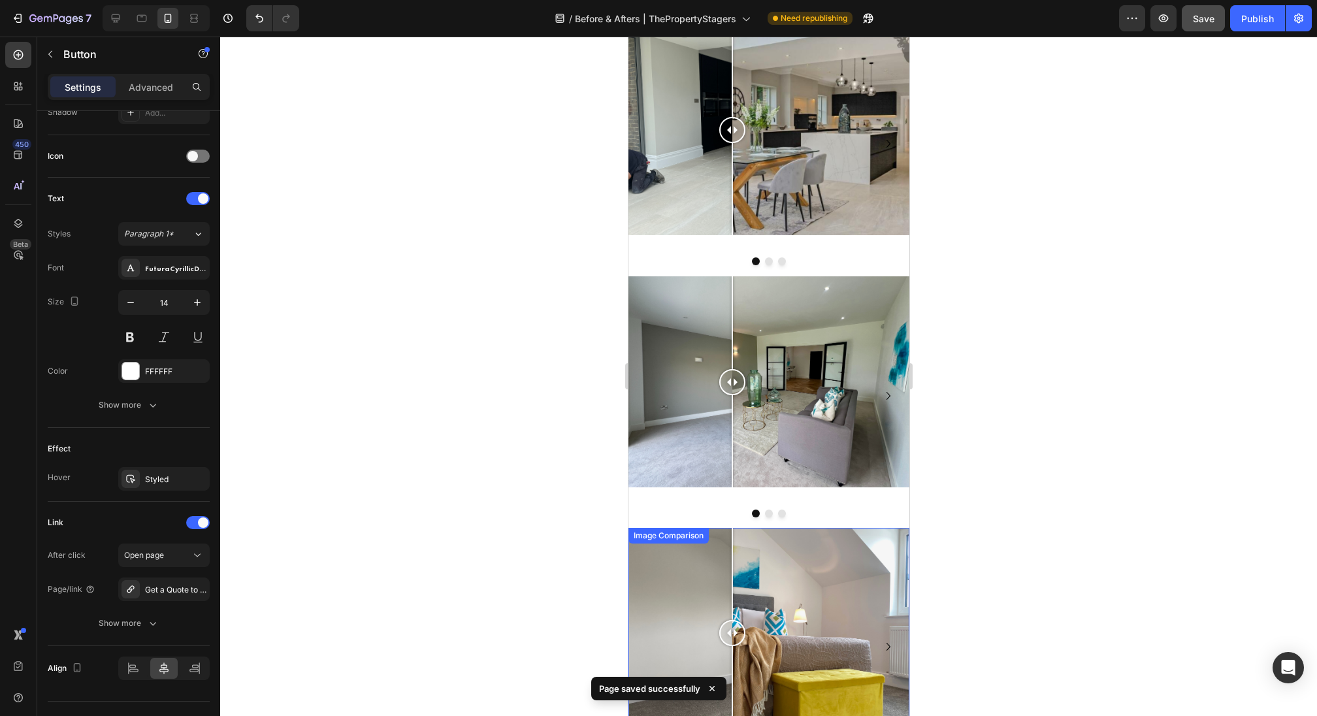
scroll to position [189, 0]
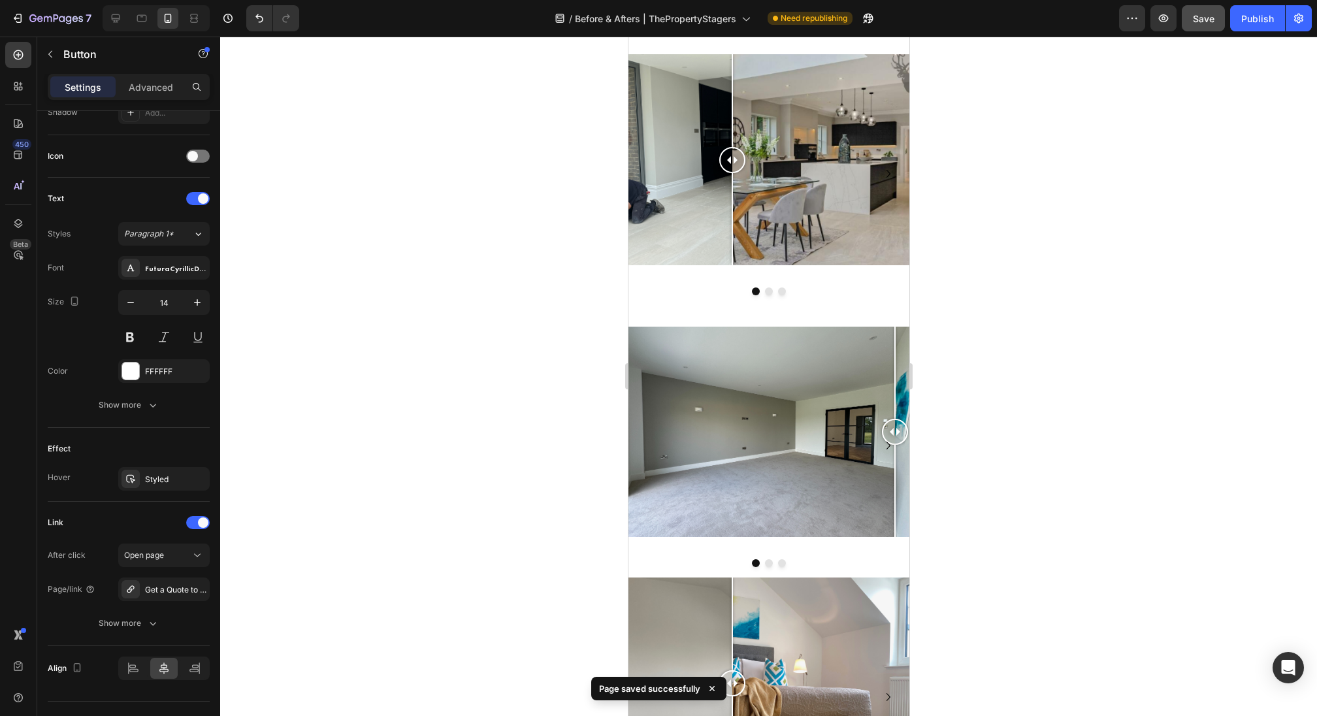
drag, startPoint x: 733, startPoint y: 419, endPoint x: 949, endPoint y: 383, distance: 218.7
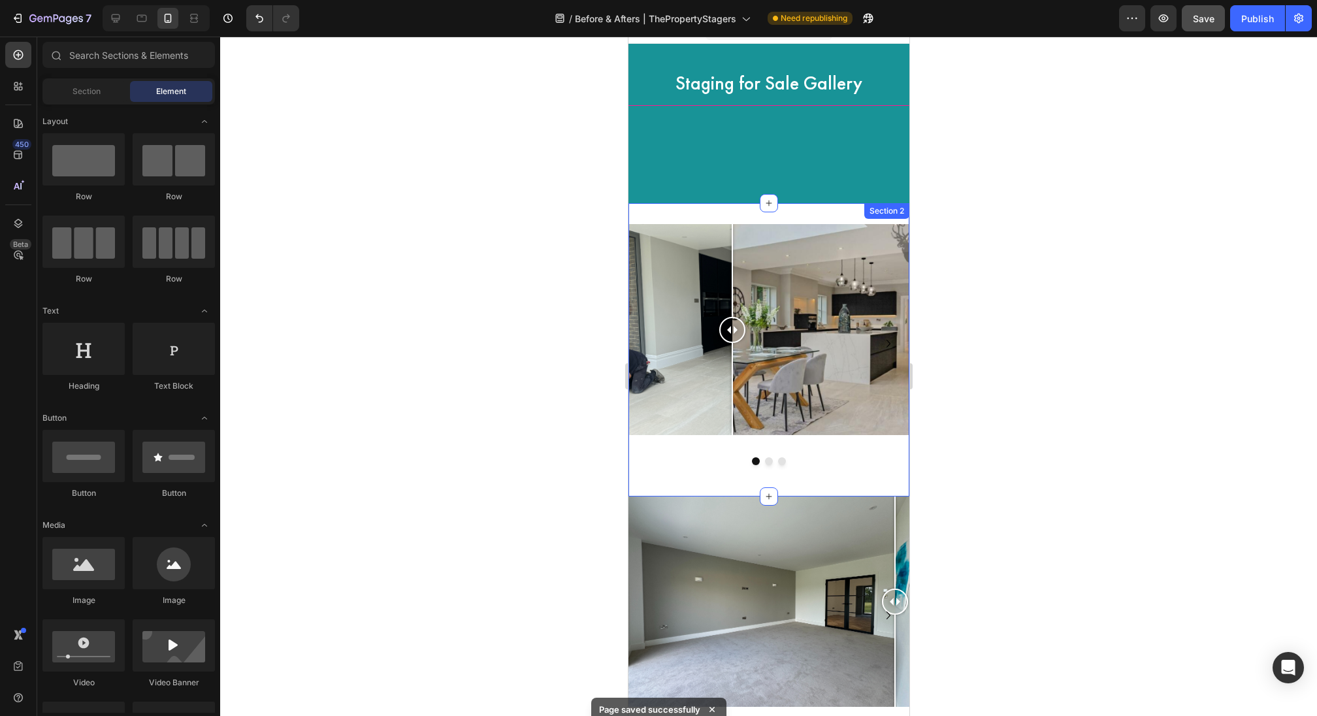
scroll to position [0, 0]
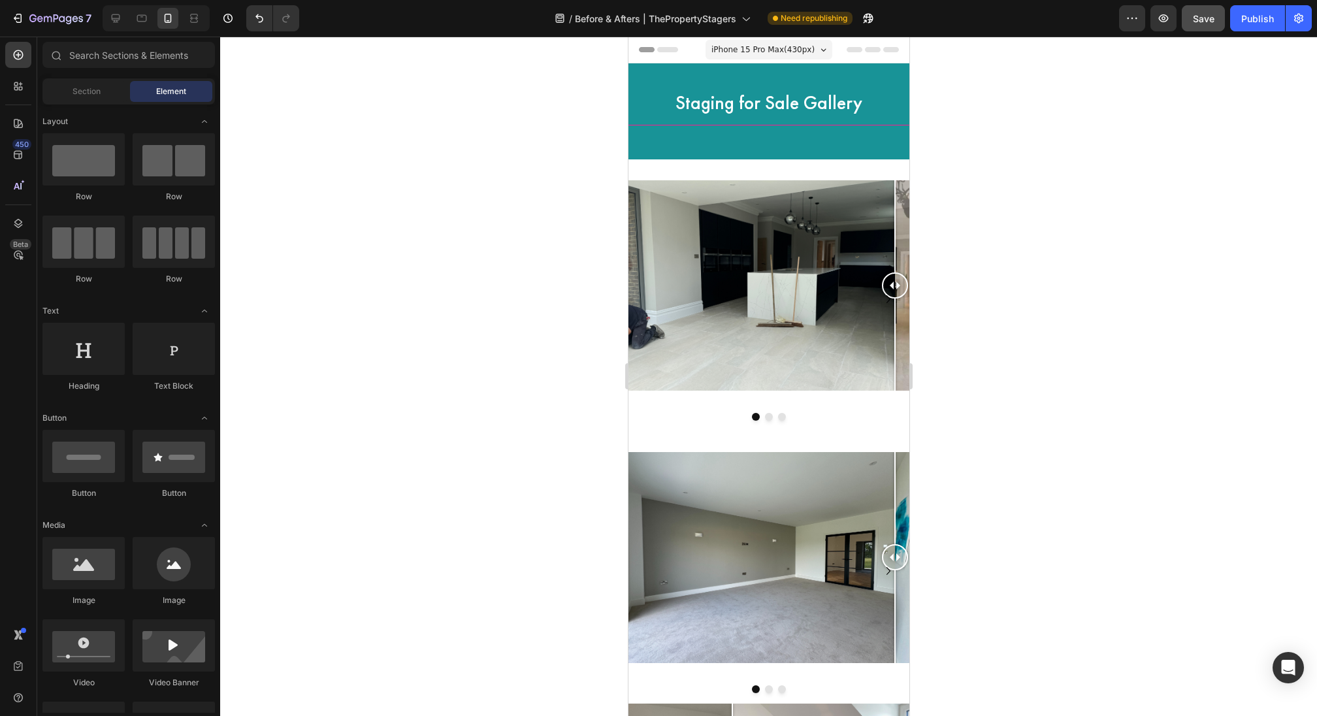
drag, startPoint x: 726, startPoint y: 353, endPoint x: 939, endPoint y: 409, distance: 219.5
click at [1245, 28] on button "Publish" at bounding box center [1257, 18] width 55 height 26
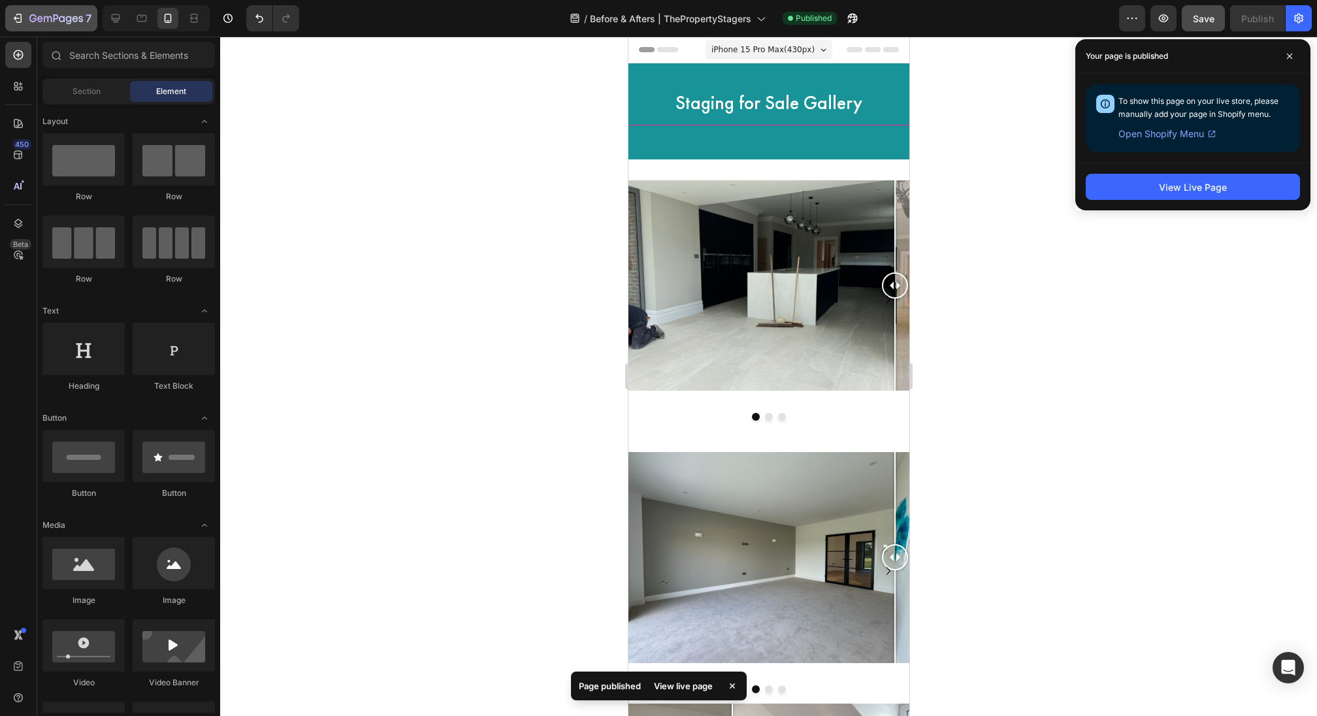
click at [38, 24] on icon "button" at bounding box center [56, 19] width 54 height 11
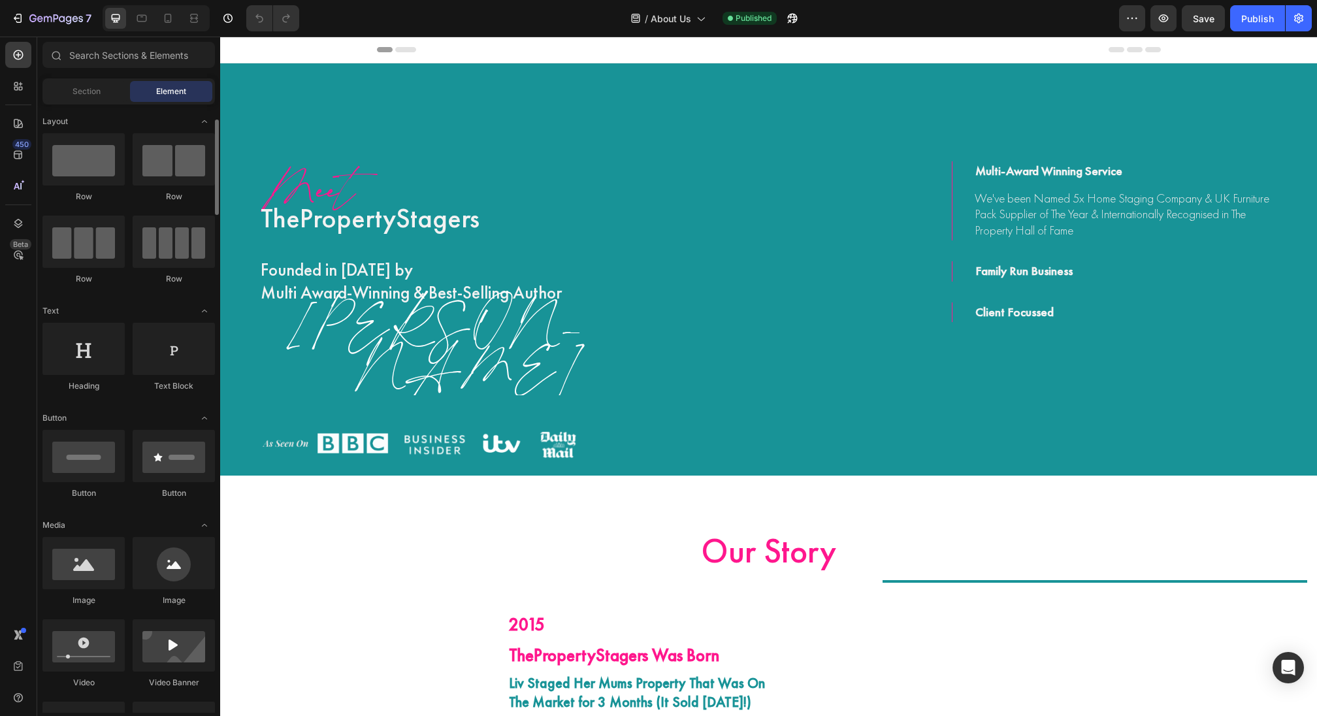
scroll to position [37, 0]
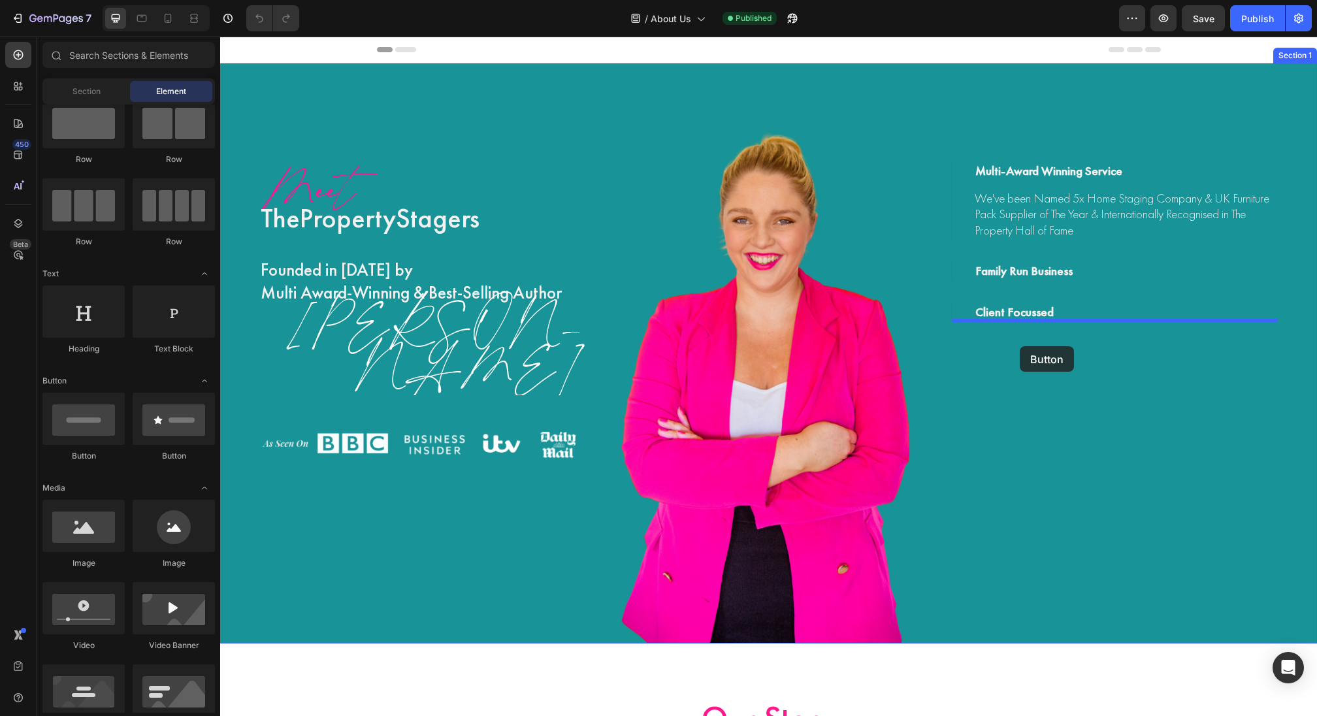
drag, startPoint x: 313, startPoint y: 448, endPoint x: 1020, endPoint y: 346, distance: 714.1
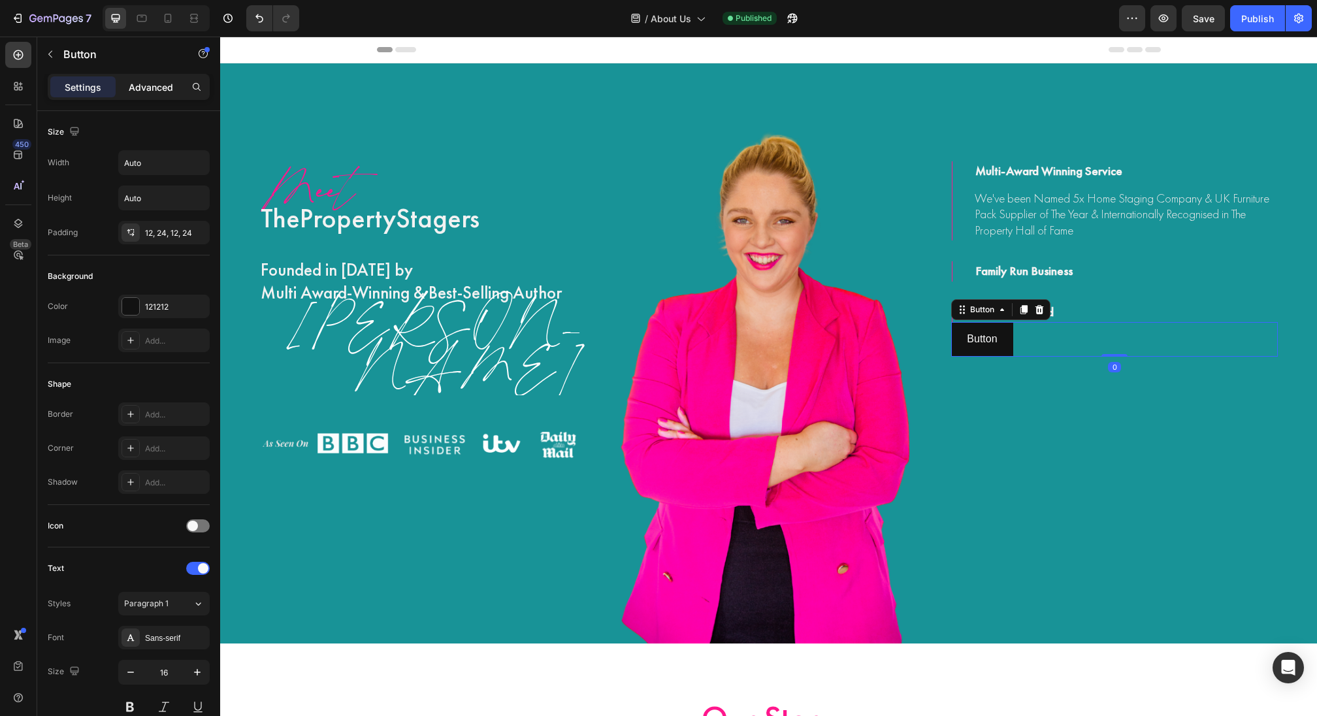
click at [165, 77] on div "Advanced" at bounding box center [150, 86] width 65 height 21
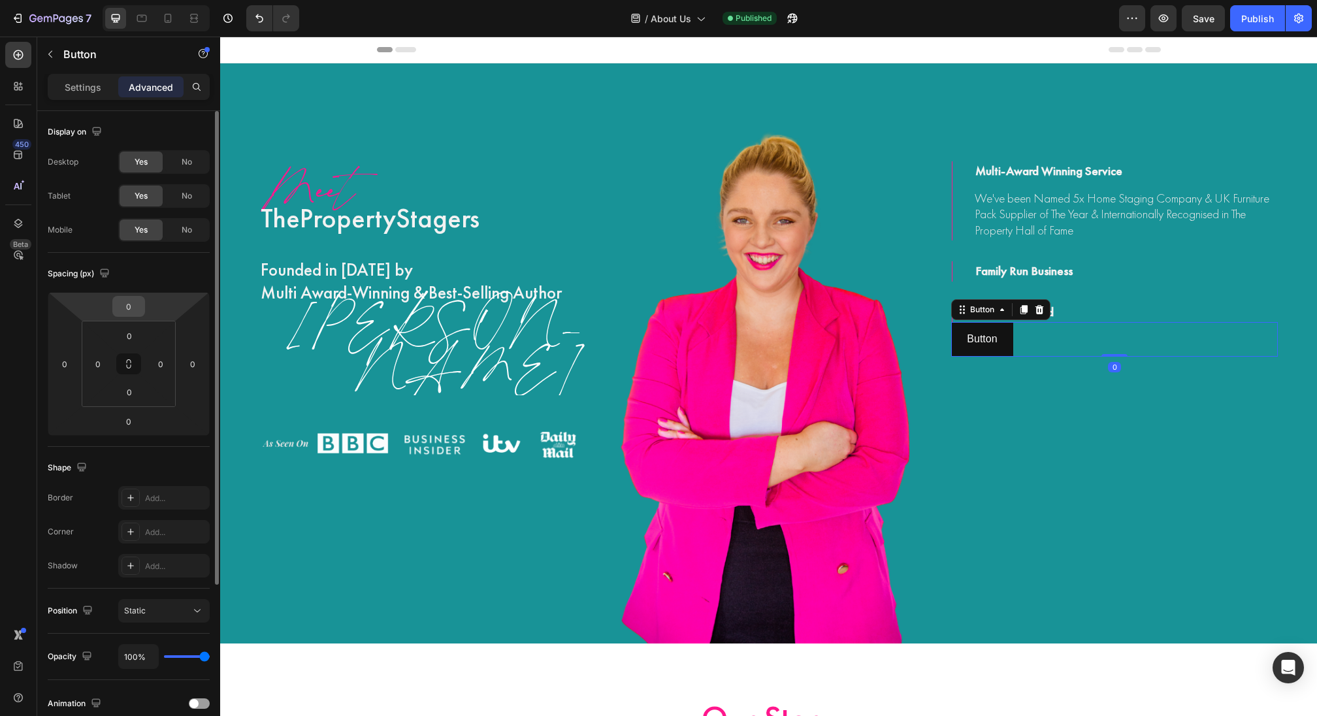
click at [119, 309] on input "0" at bounding box center [129, 307] width 26 height 20
type input "1"
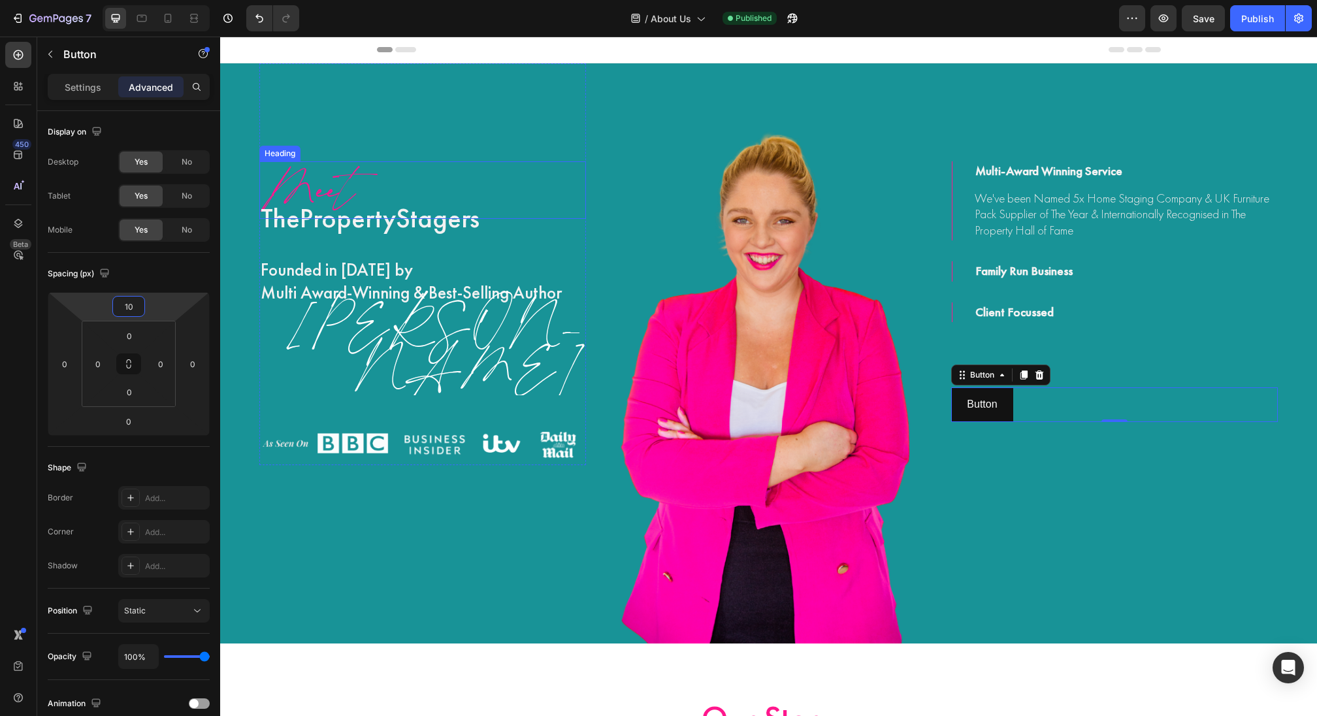
type input "1"
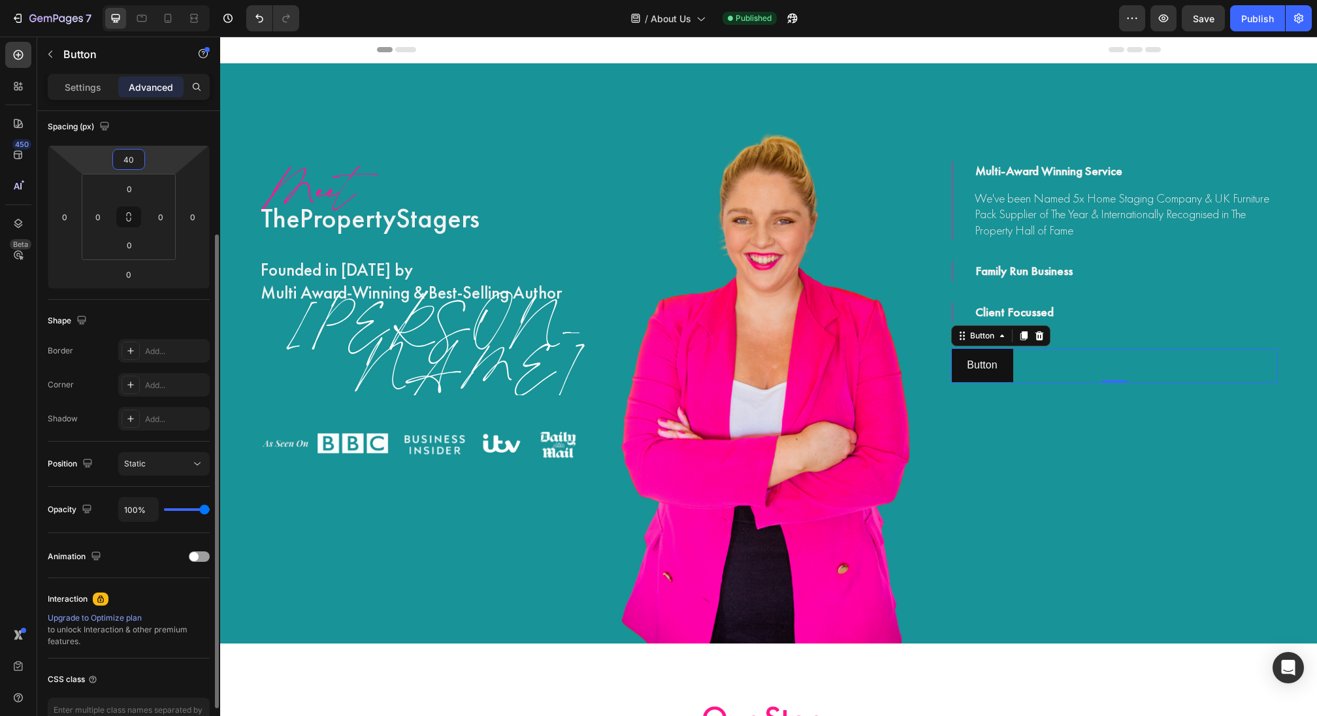
scroll to position [157, 0]
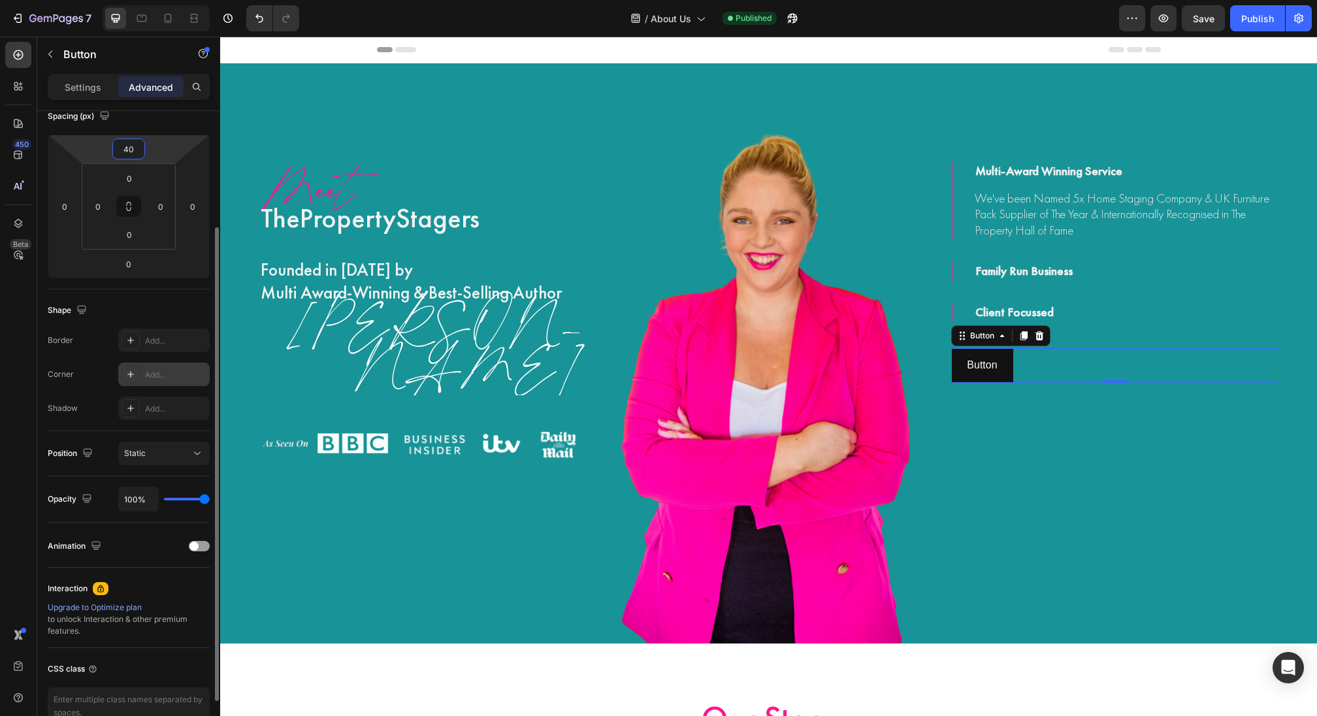
type input "40"
click at [137, 374] on div at bounding box center [131, 374] width 18 height 18
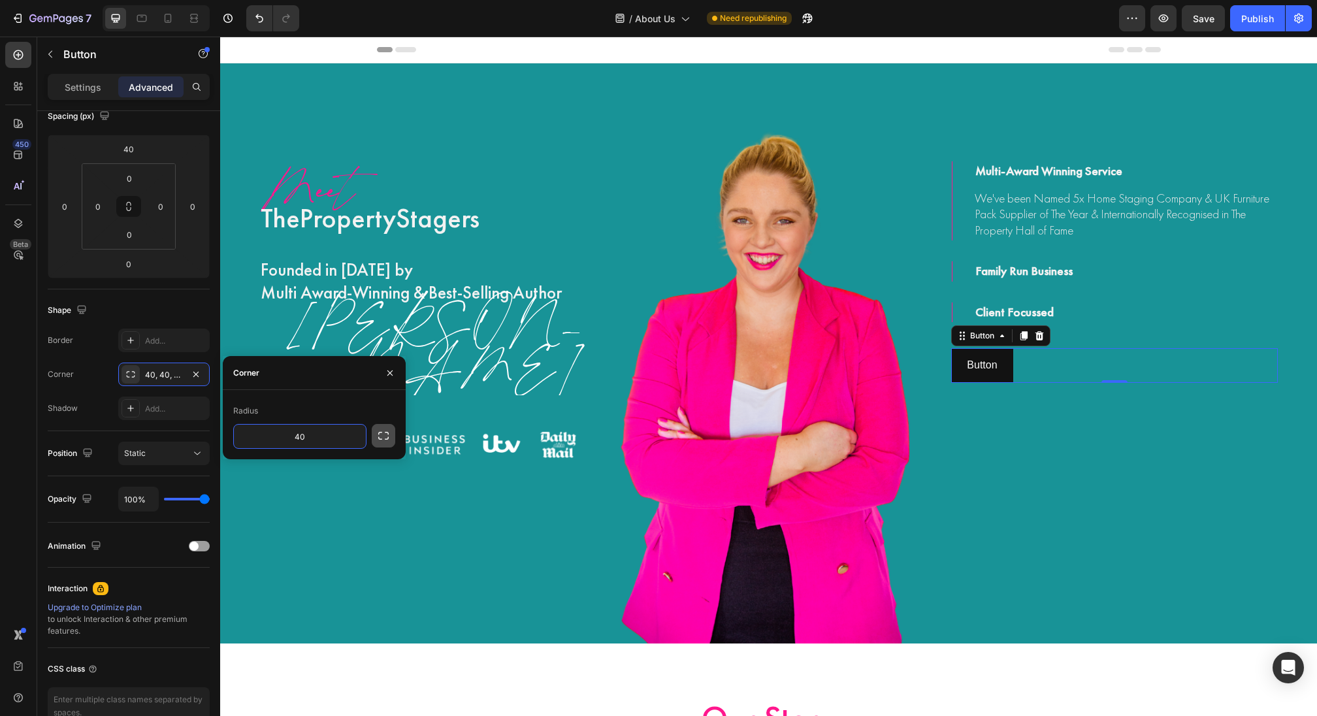
click at [385, 442] on button "button" at bounding box center [384, 436] width 24 height 24
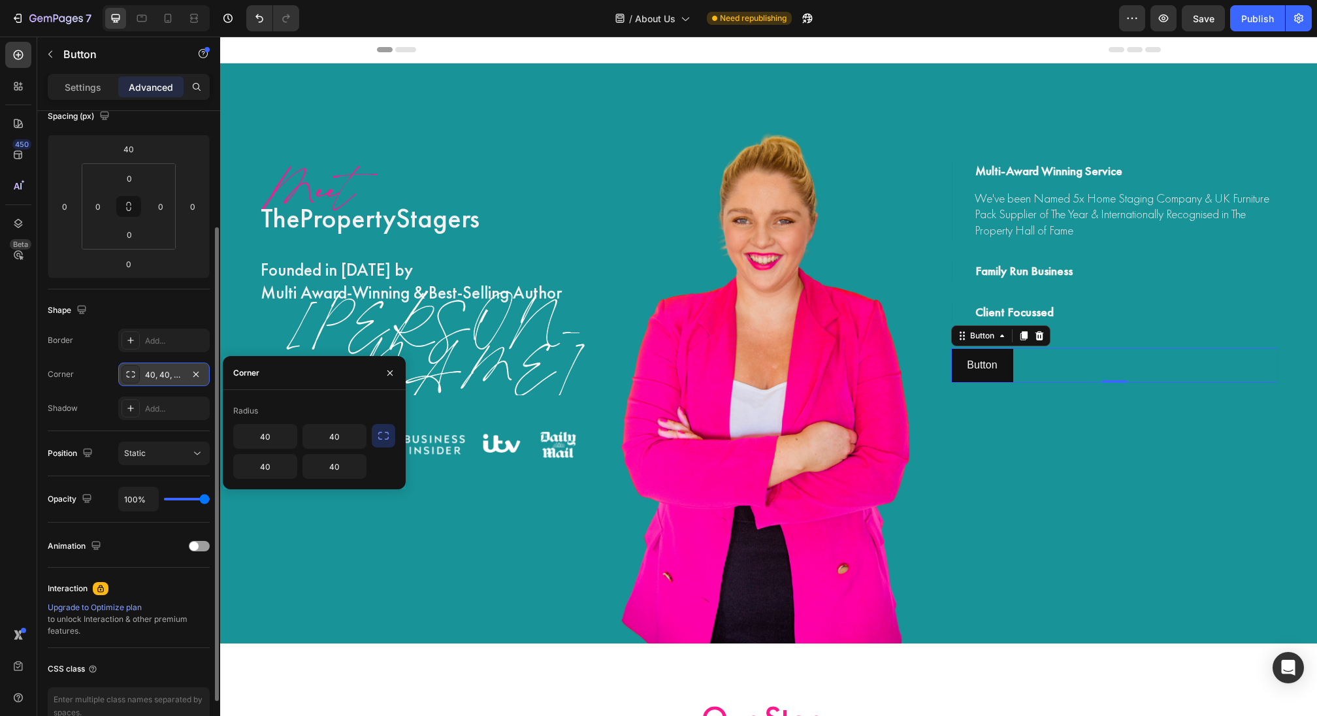
click at [159, 369] on div "40, 40, 40, 40" at bounding box center [164, 375] width 38 height 12
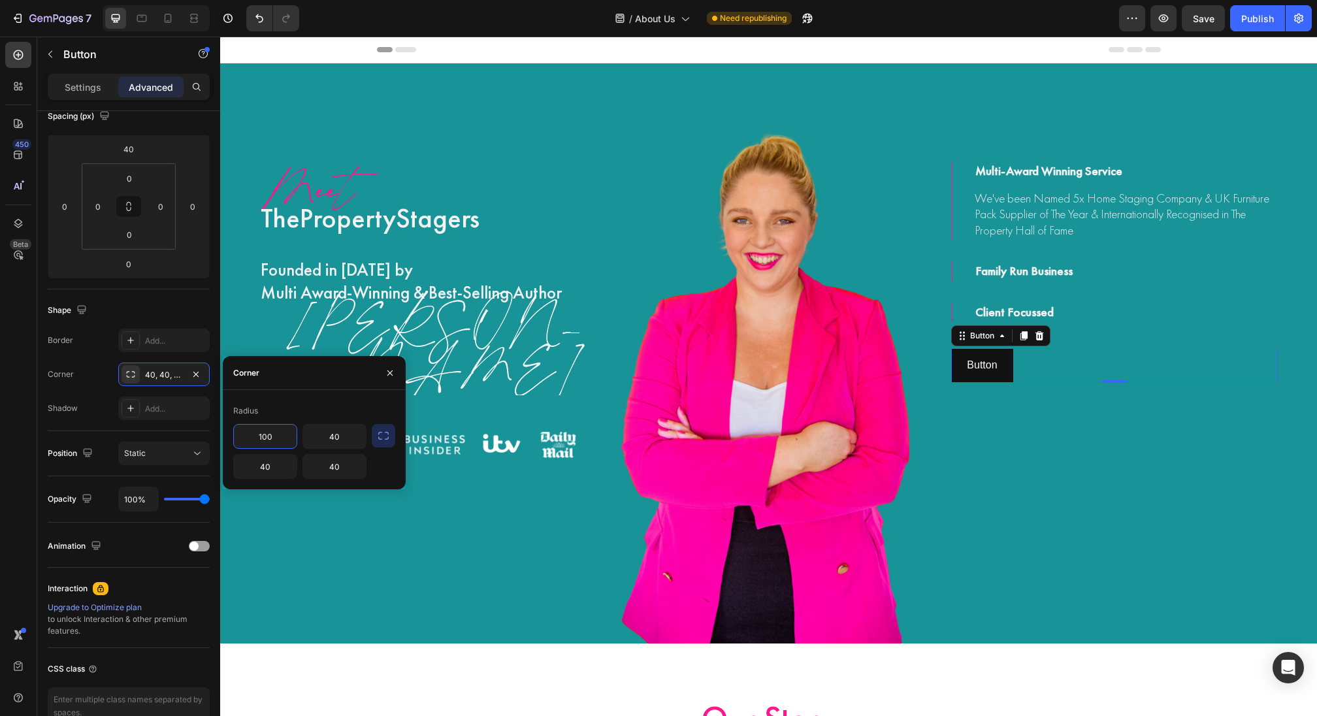
type input "100"
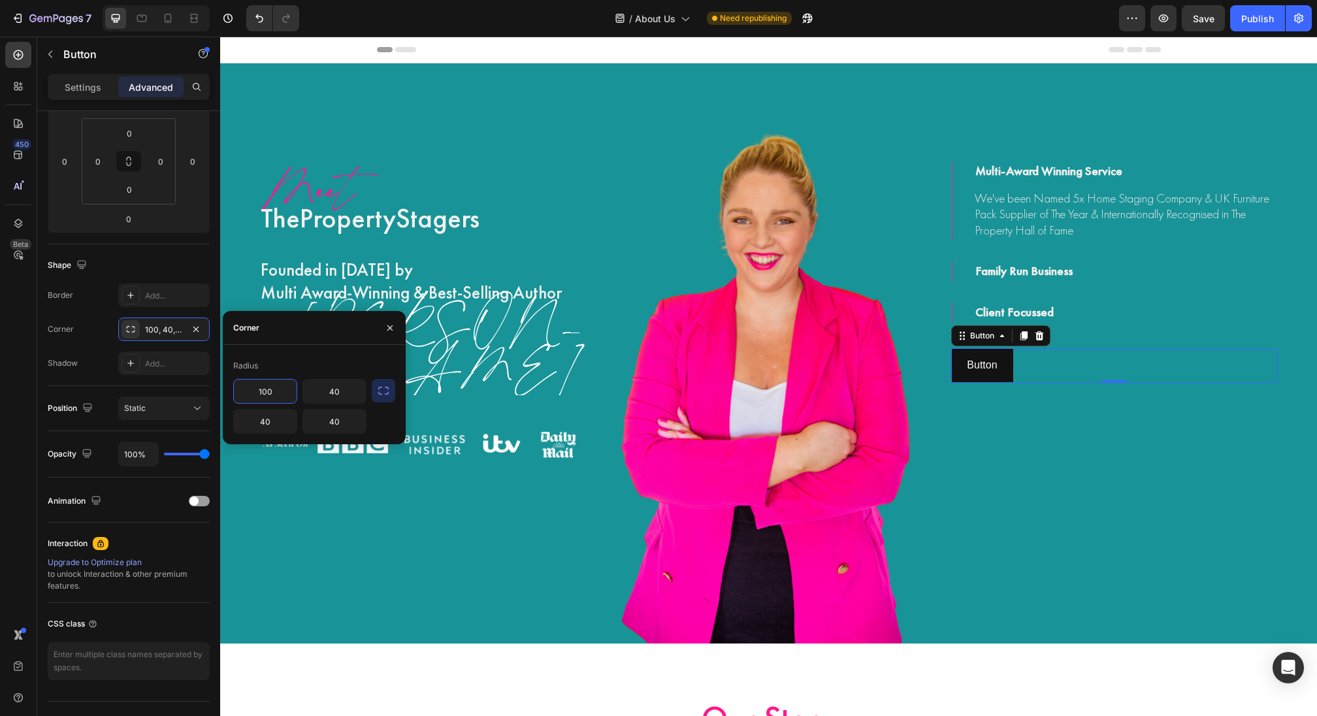
click at [380, 395] on icon "button" at bounding box center [383, 390] width 13 height 13
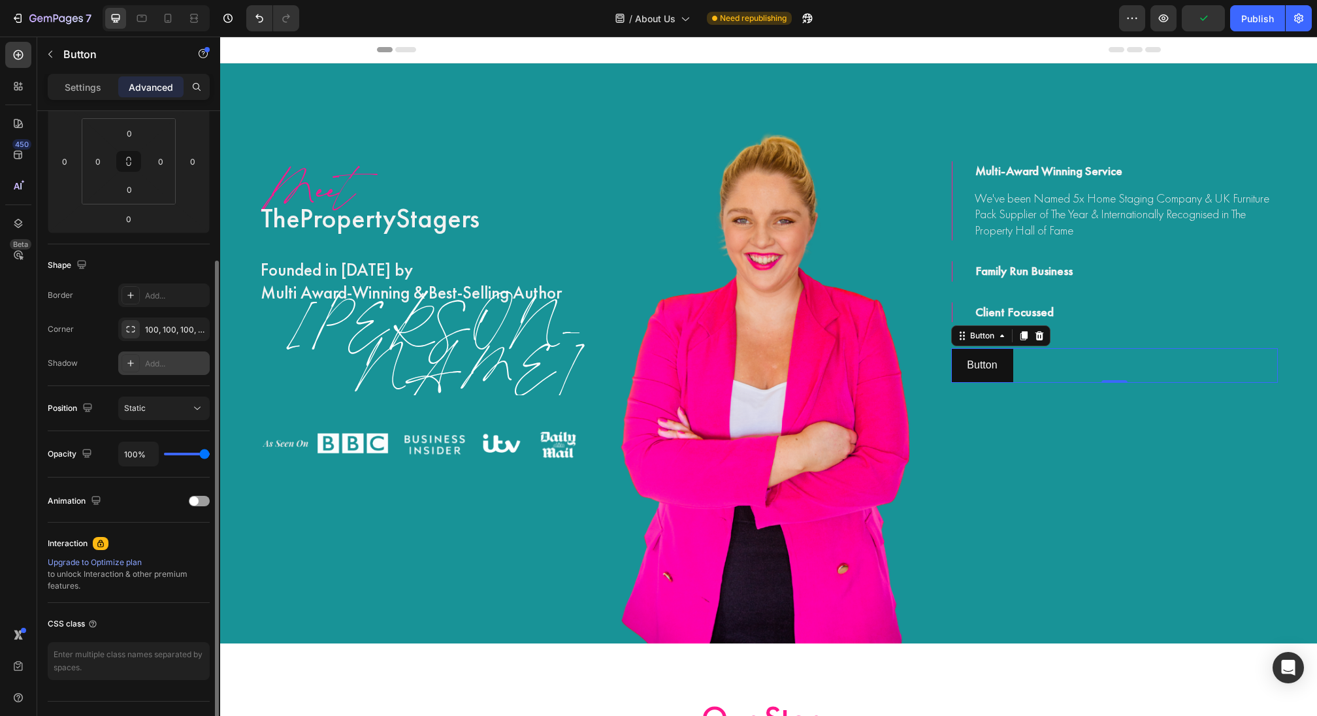
click at [157, 371] on div "Add..." at bounding box center [163, 363] width 91 height 24
click at [157, 370] on div "Light" at bounding box center [163, 363] width 91 height 24
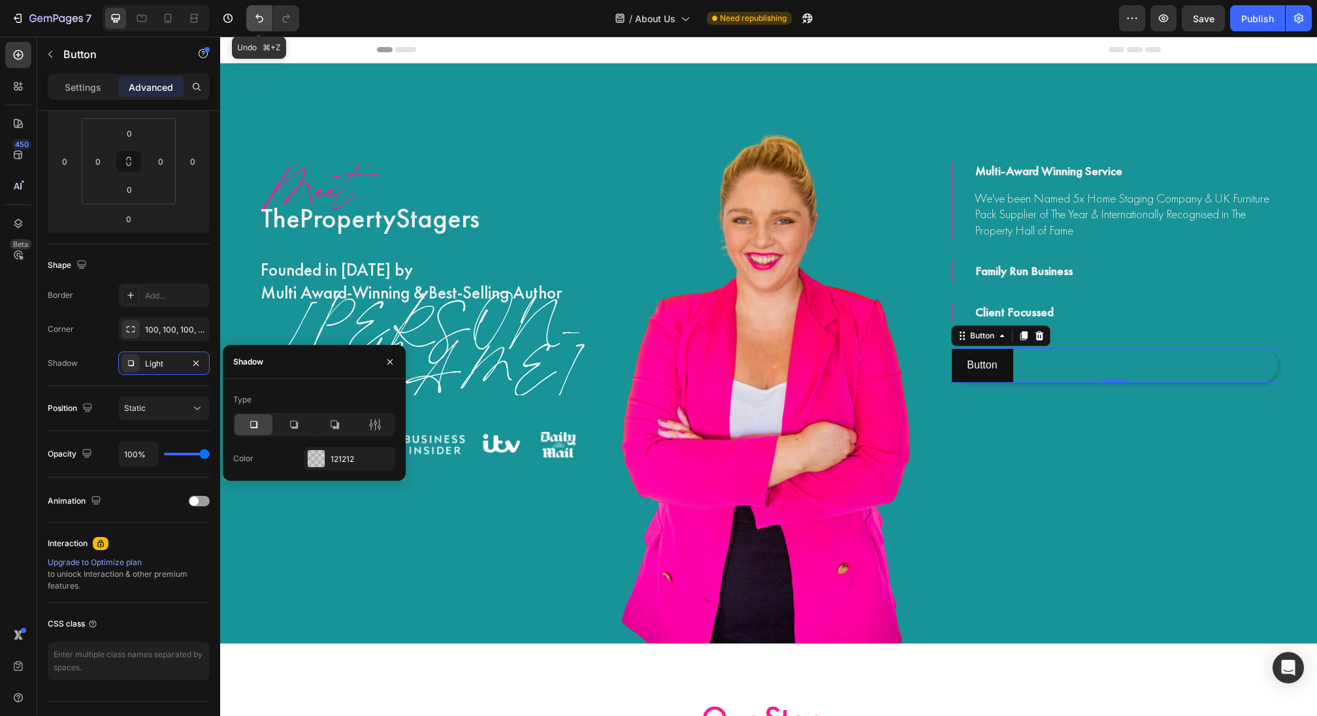
click at [255, 12] on icon "Undo/Redo" at bounding box center [259, 18] width 13 height 13
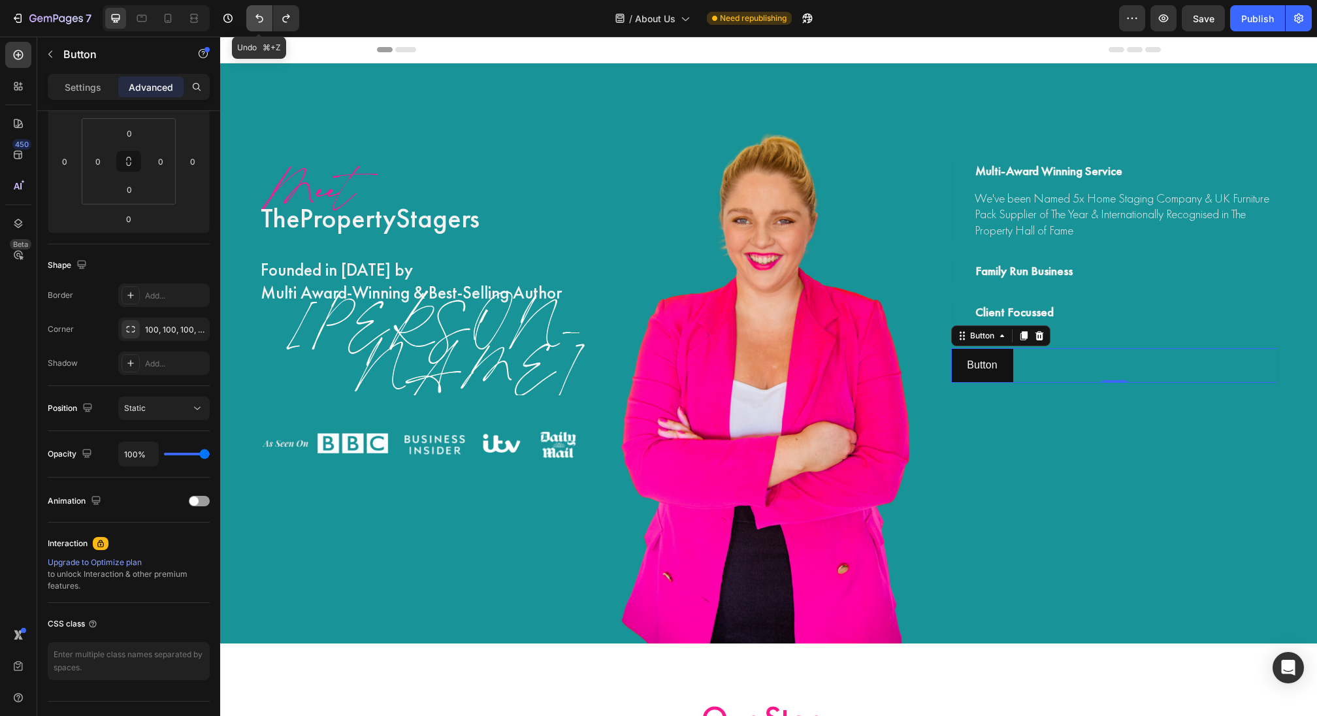
click at [255, 12] on icon "Undo/Redo" at bounding box center [259, 18] width 13 height 13
click at [65, 88] on p "Settings" at bounding box center [83, 87] width 37 height 14
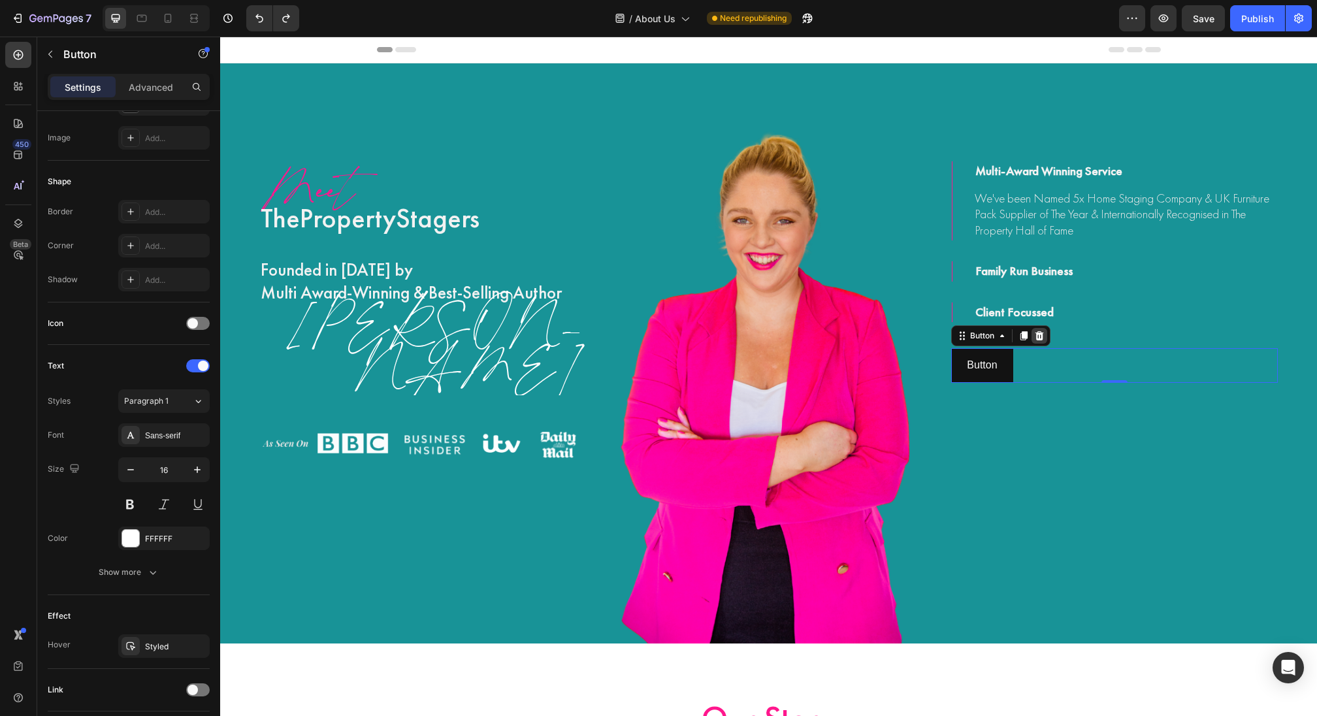
click at [1043, 335] on icon at bounding box center [1039, 335] width 8 height 9
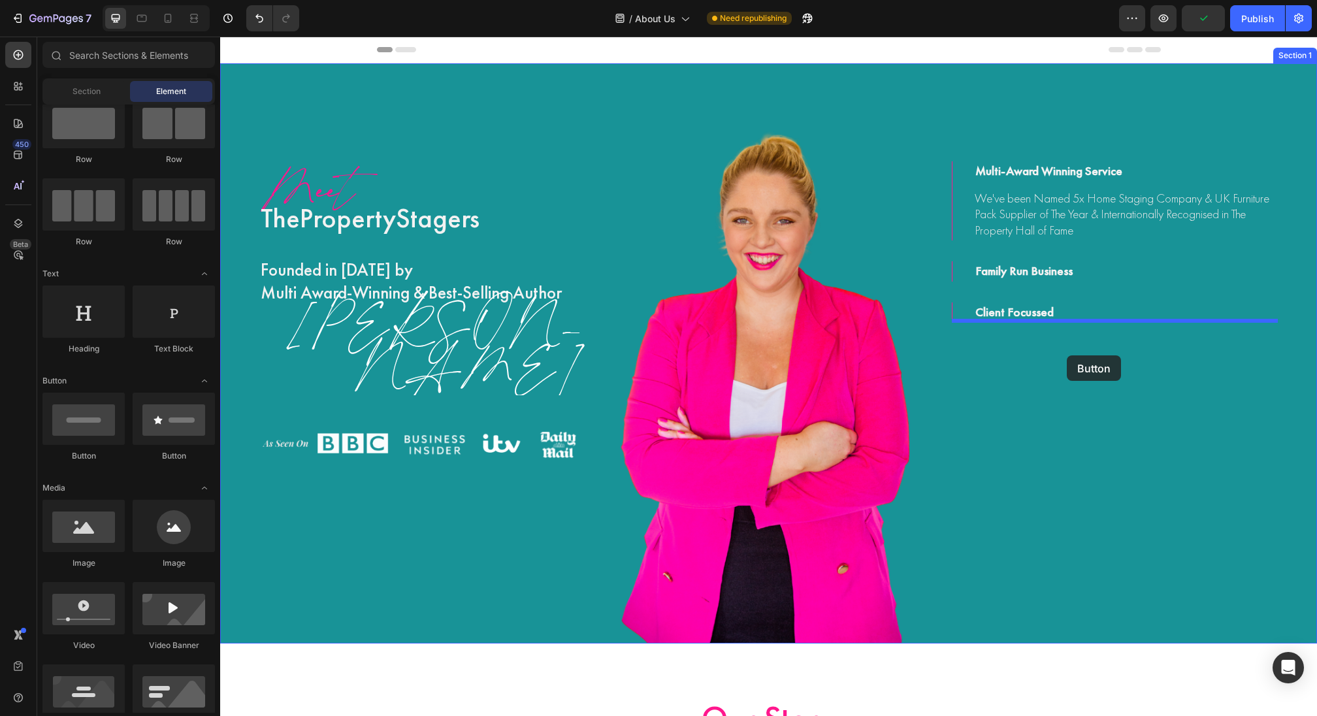
drag, startPoint x: 314, startPoint y: 456, endPoint x: 1066, endPoint y: 355, distance: 759.4
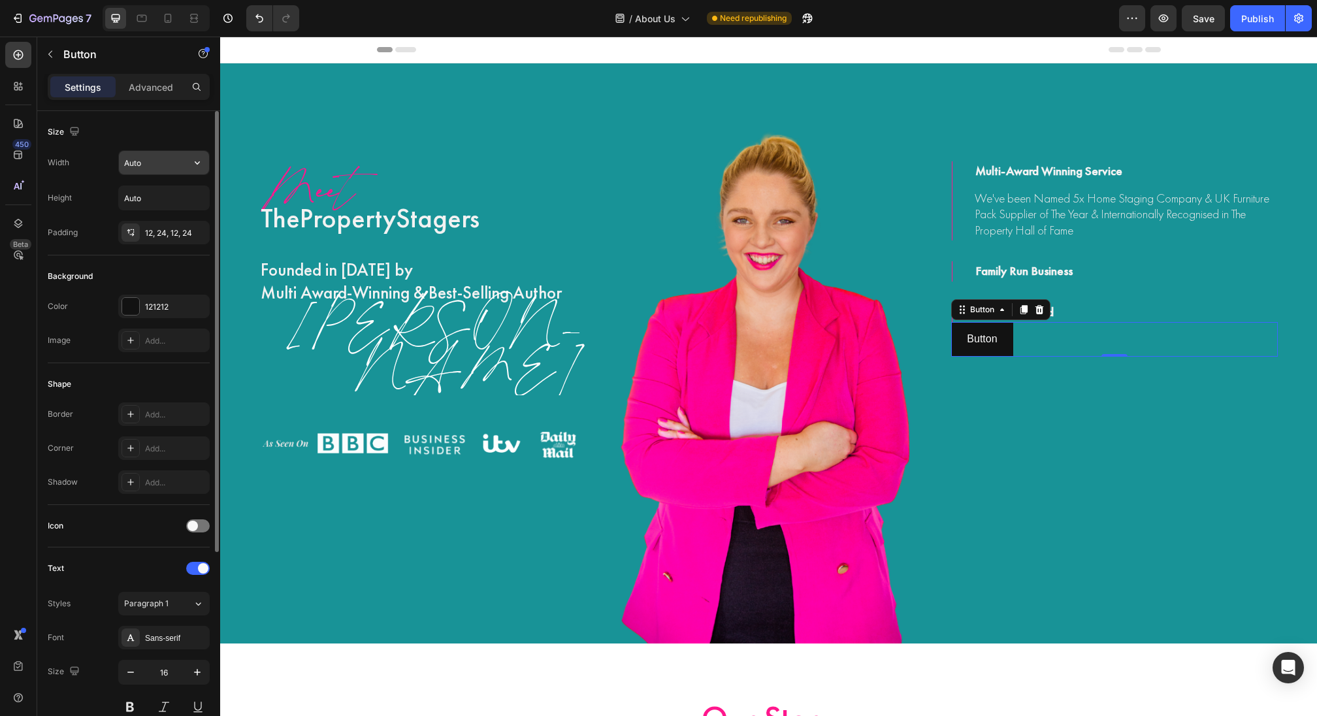
click at [155, 162] on input "Auto" at bounding box center [164, 163] width 90 height 24
click at [189, 167] on button "button" at bounding box center [198, 163] width 24 height 24
click at [169, 167] on input "Auto" at bounding box center [164, 163] width 90 height 24
click at [188, 171] on button "button" at bounding box center [198, 163] width 24 height 24
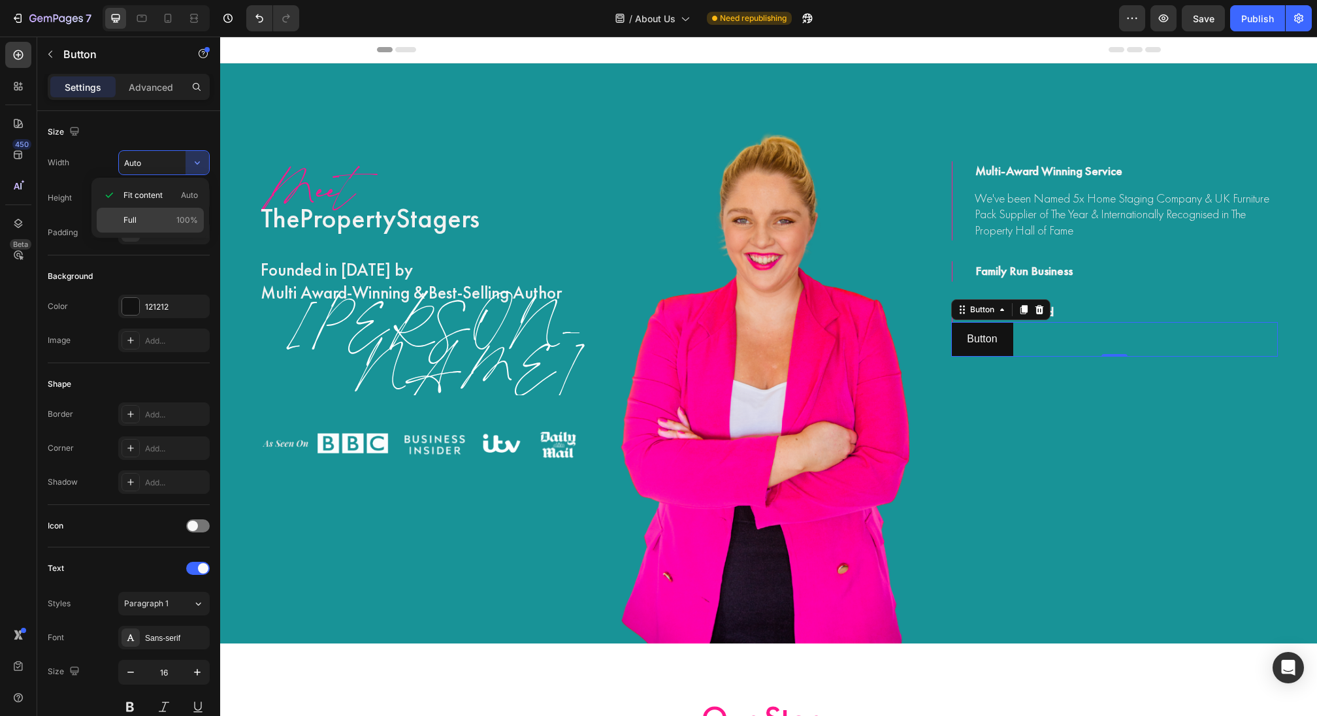
click at [178, 219] on span "100%" at bounding box center [187, 220] width 22 height 12
type input "100%"
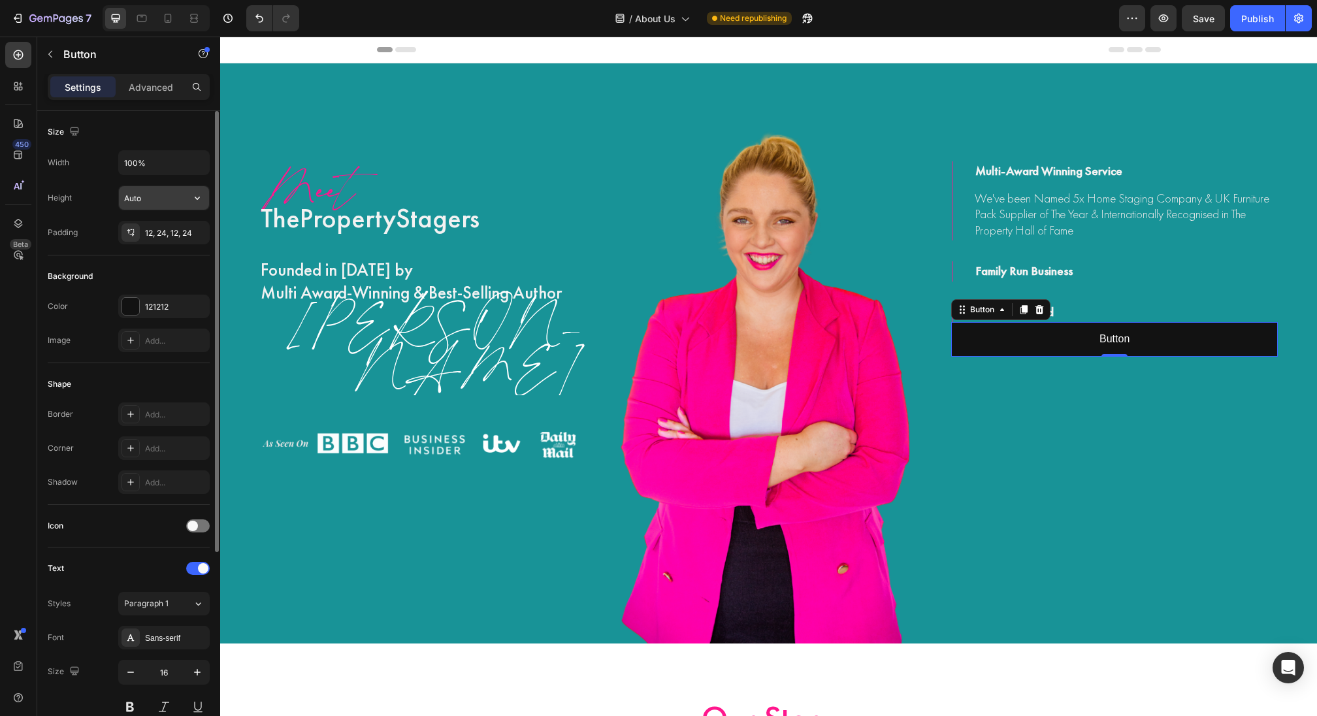
click at [153, 201] on input "Auto" at bounding box center [164, 198] width 90 height 24
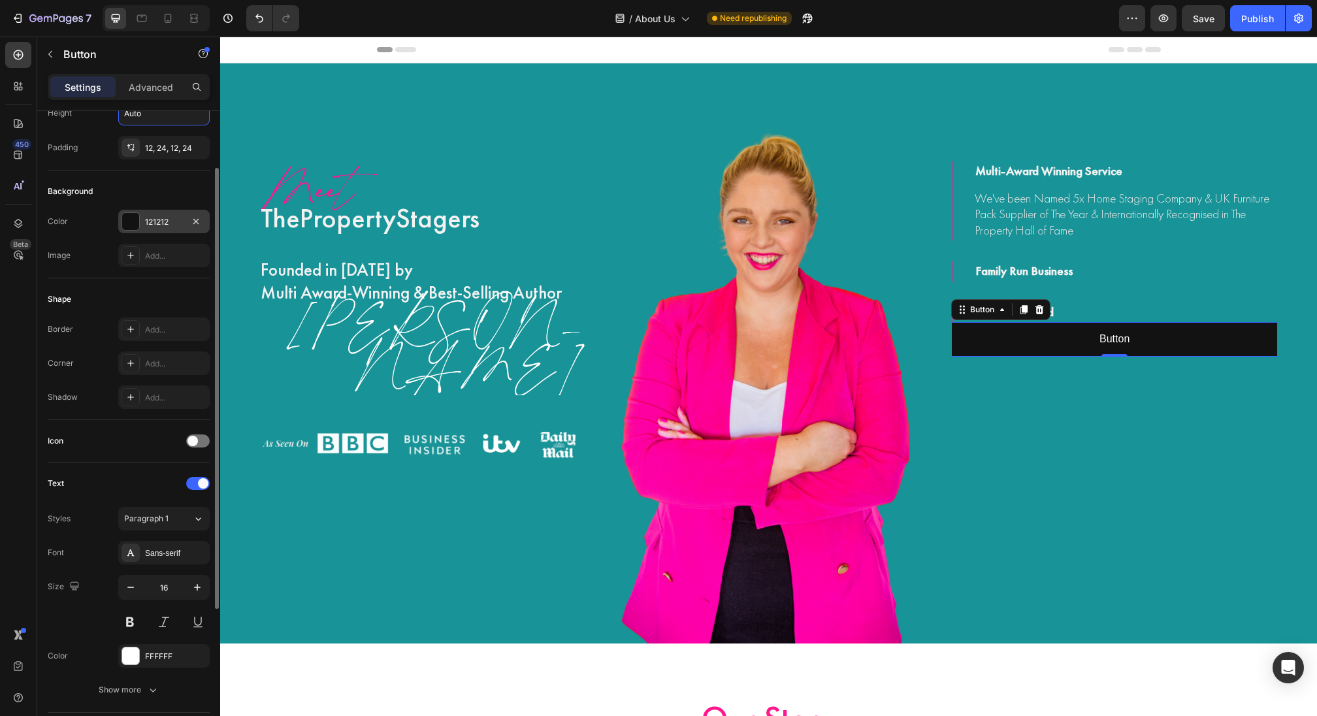
scroll to position [86, 0]
click at [135, 218] on div at bounding box center [130, 220] width 17 height 17
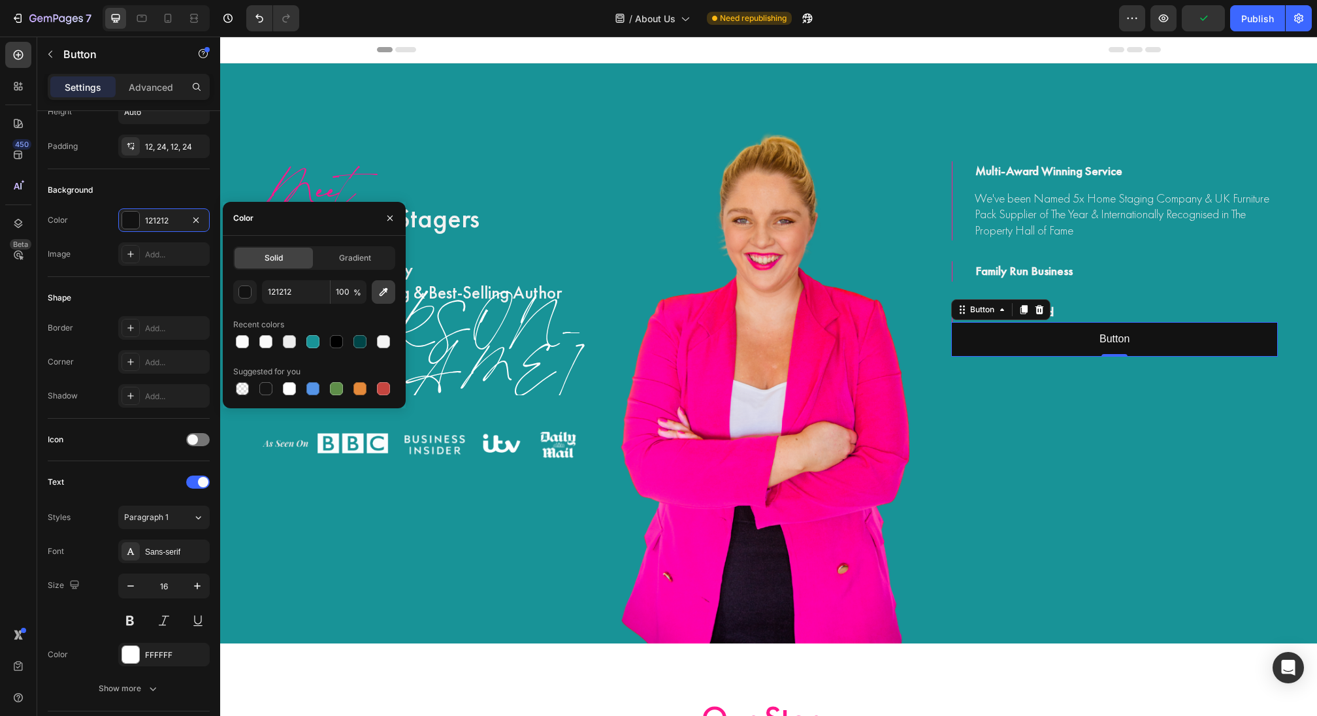
click at [385, 294] on icon "button" at bounding box center [383, 291] width 13 height 13
type input "FD028C"
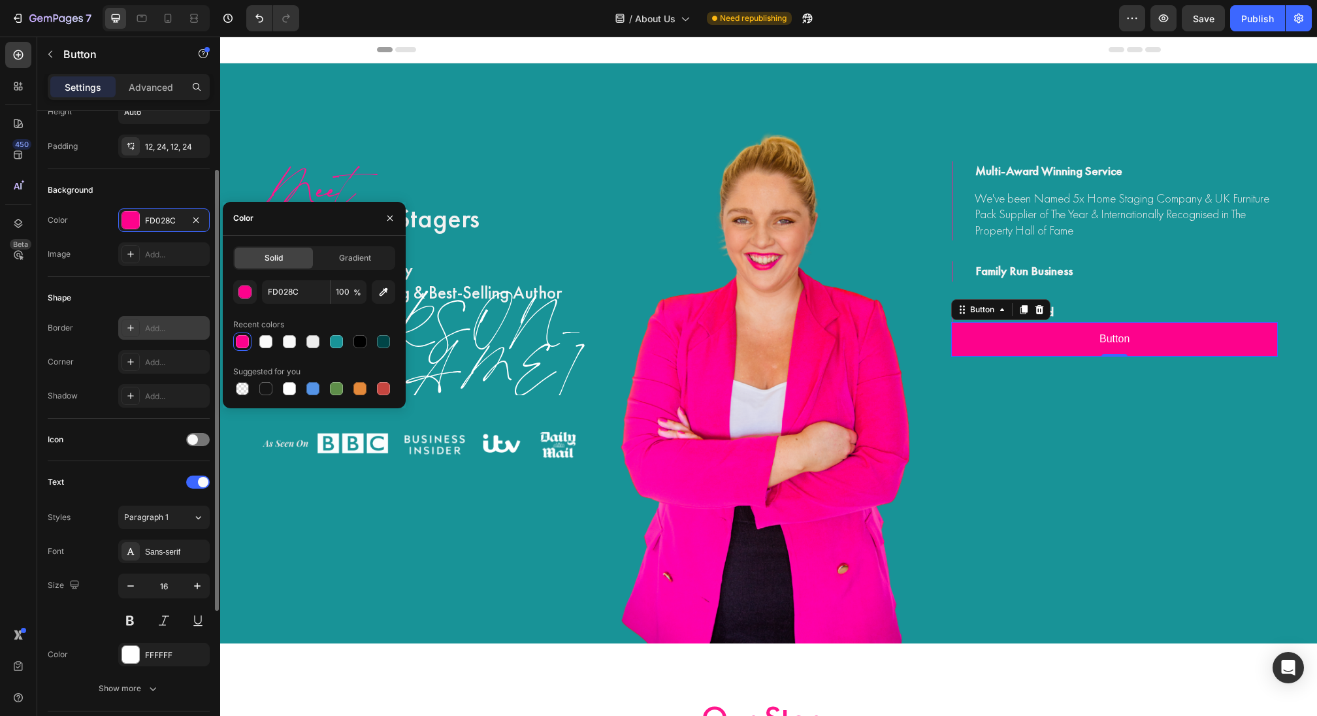
click at [157, 327] on div "Add..." at bounding box center [175, 329] width 61 height 12
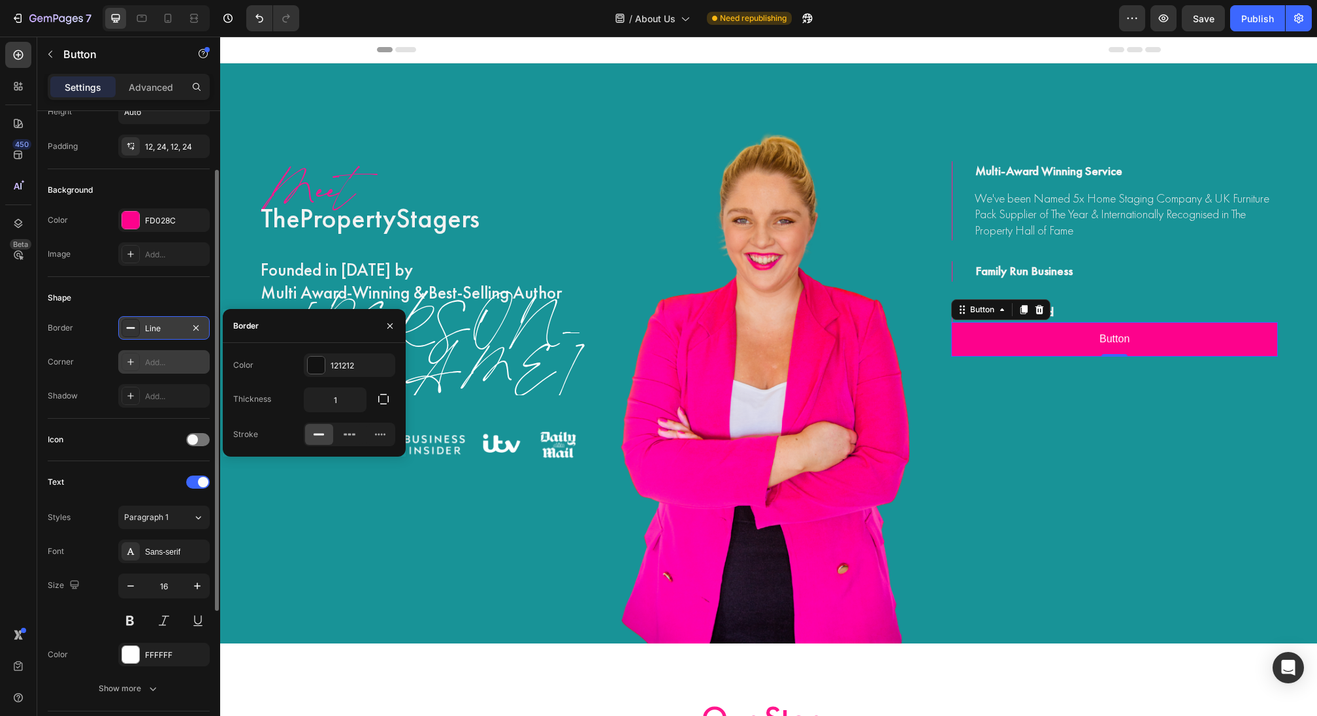
click at [152, 367] on div "Add..." at bounding box center [163, 362] width 91 height 24
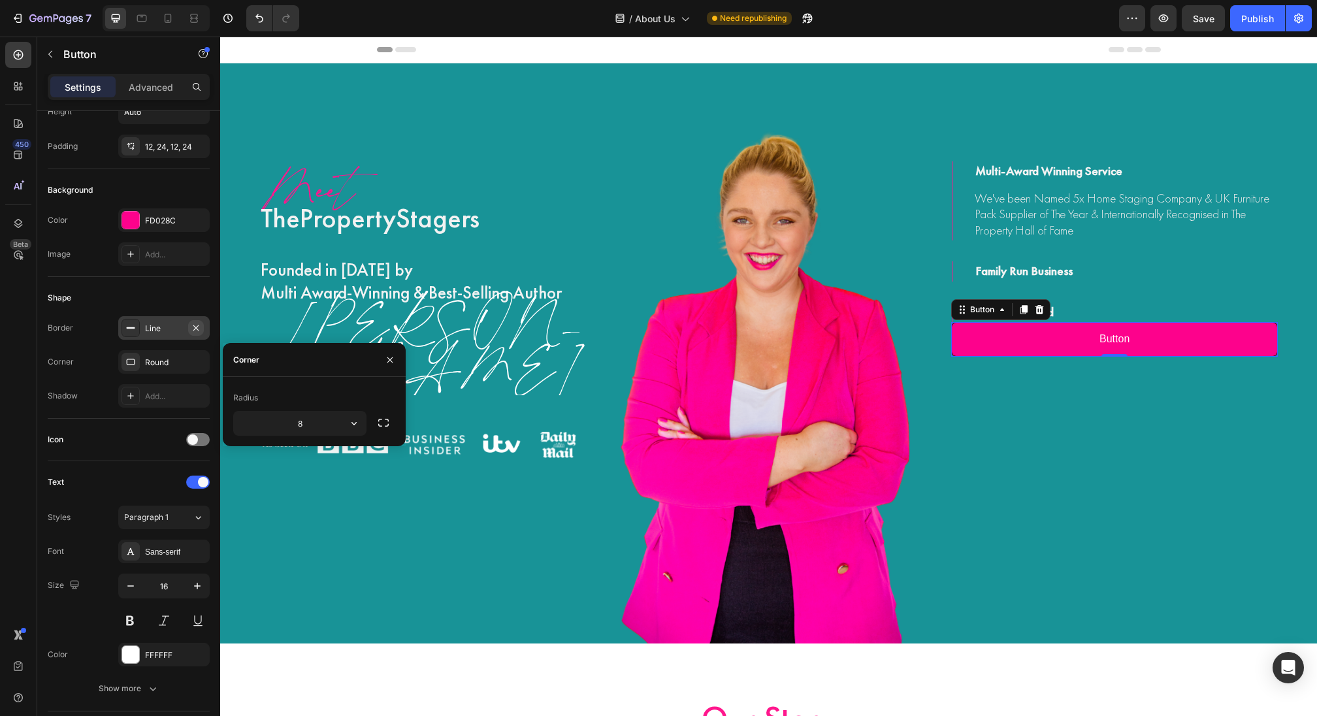
click at [203, 331] on button "button" at bounding box center [196, 328] width 16 height 16
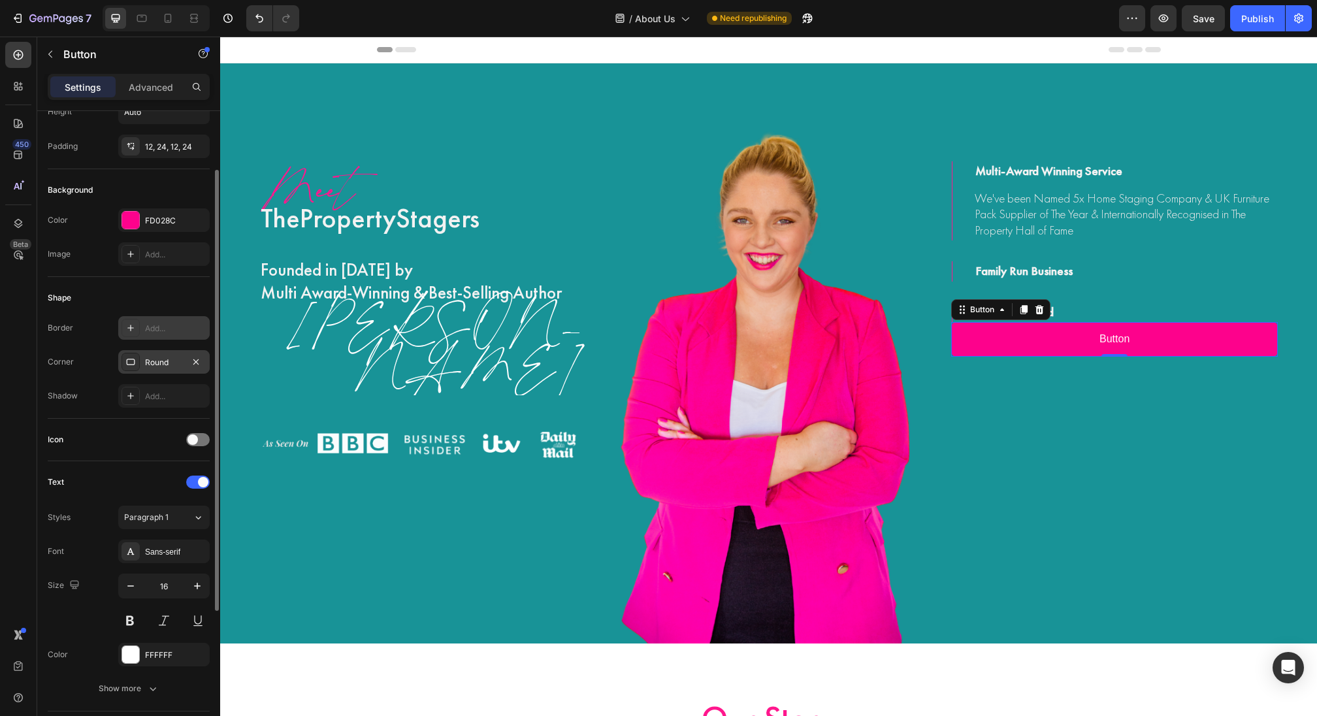
click at [174, 365] on div "Round" at bounding box center [164, 363] width 38 height 12
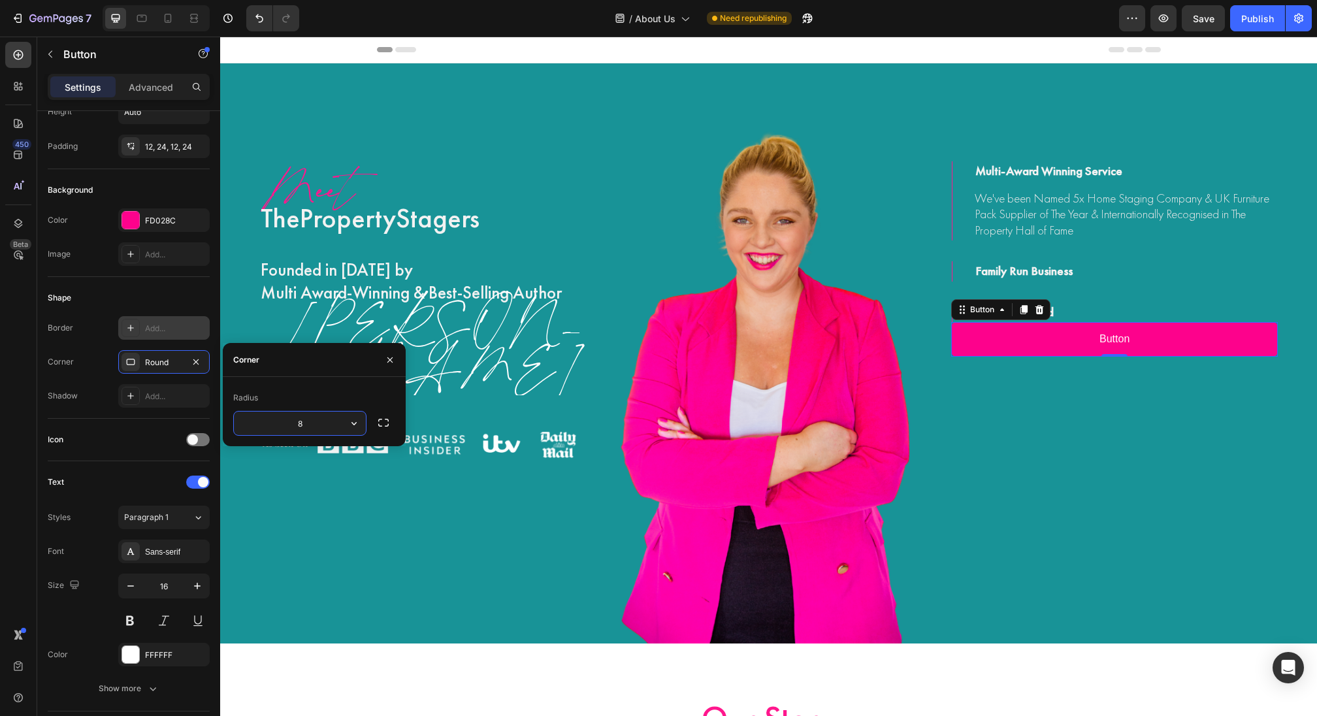
type input "1"
type input "30"
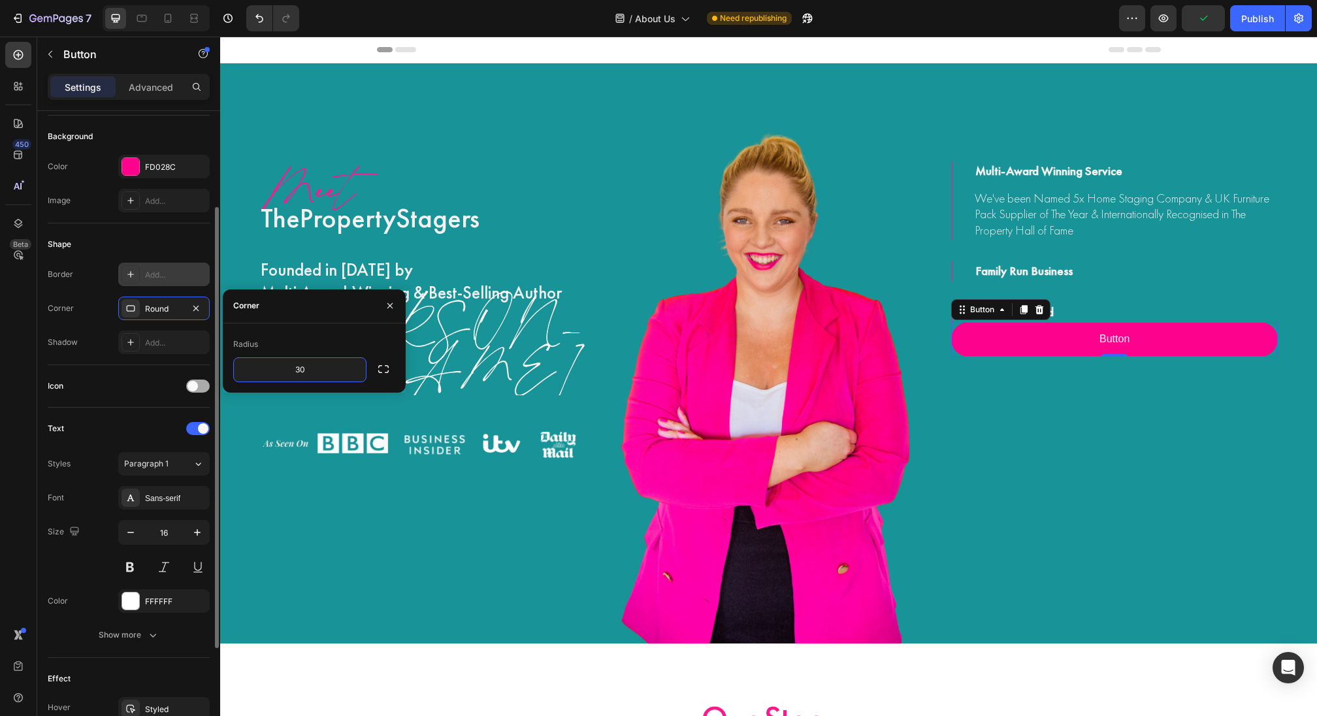
click at [197, 389] on div at bounding box center [198, 386] width 24 height 13
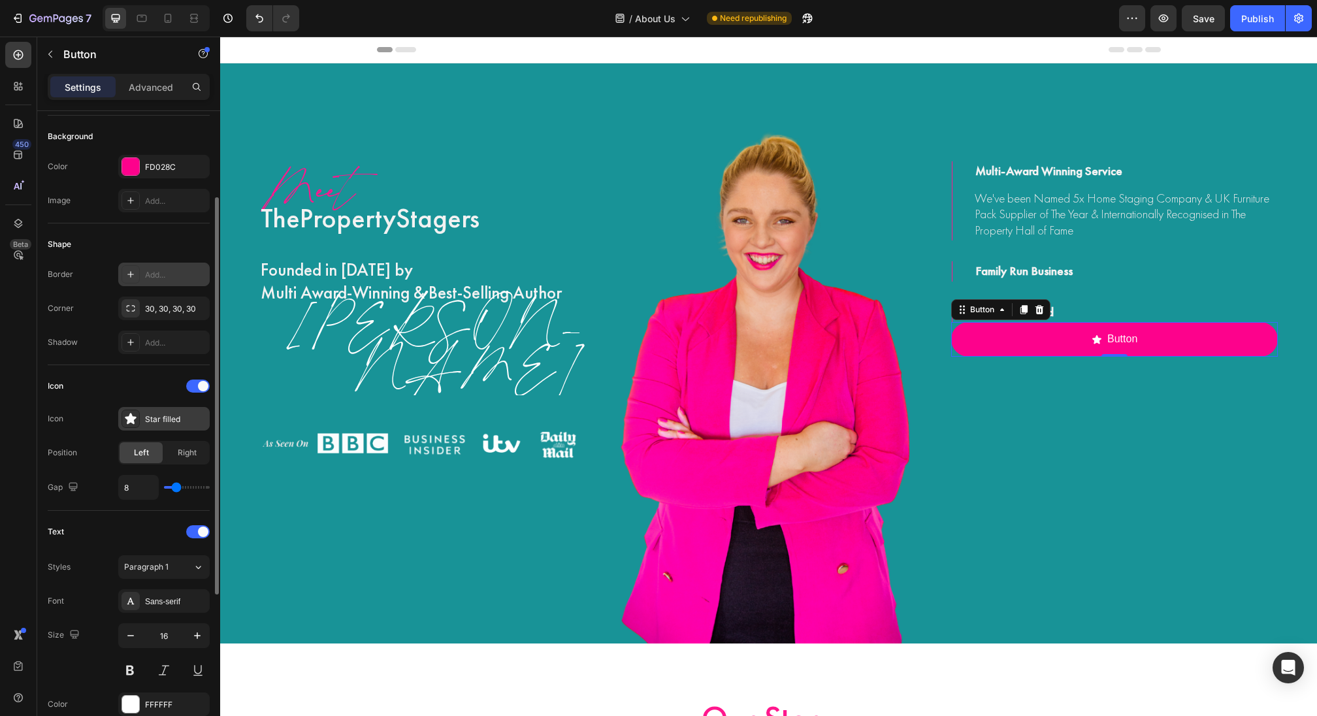
click at [138, 415] on div at bounding box center [131, 419] width 18 height 18
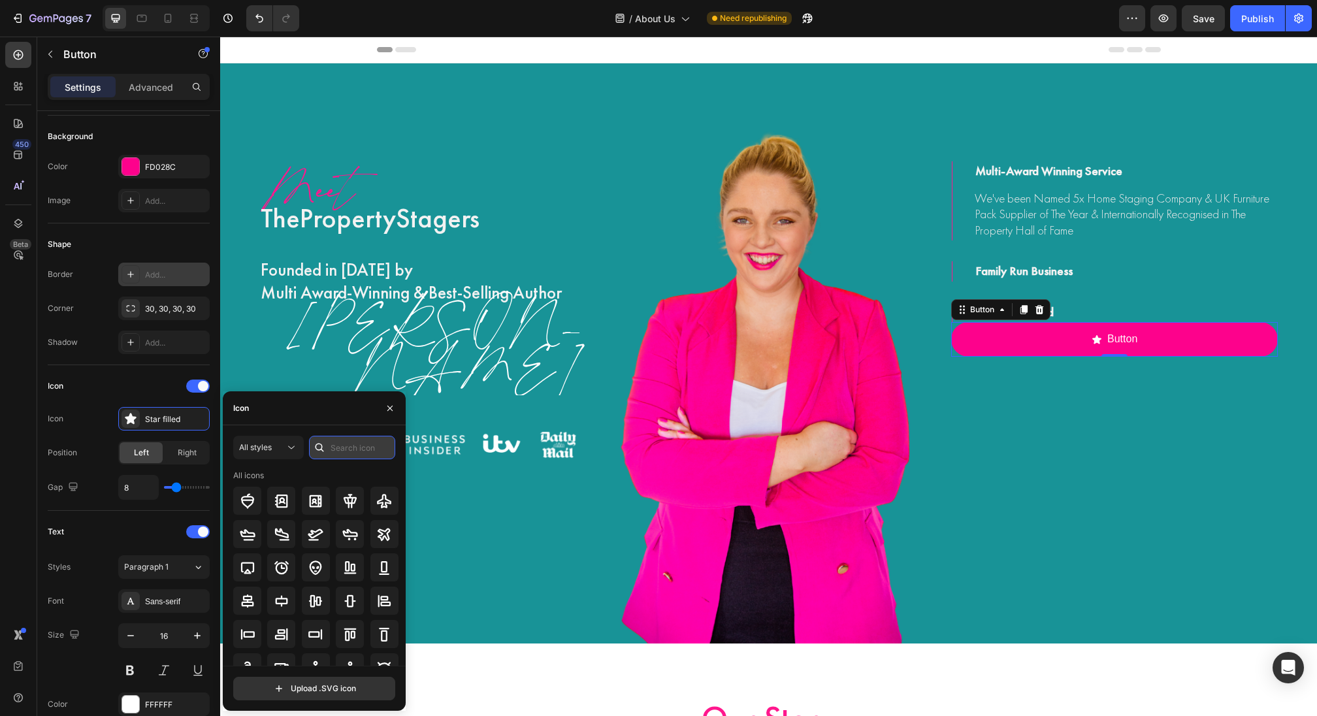
click at [332, 454] on input "text" at bounding box center [352, 448] width 86 height 24
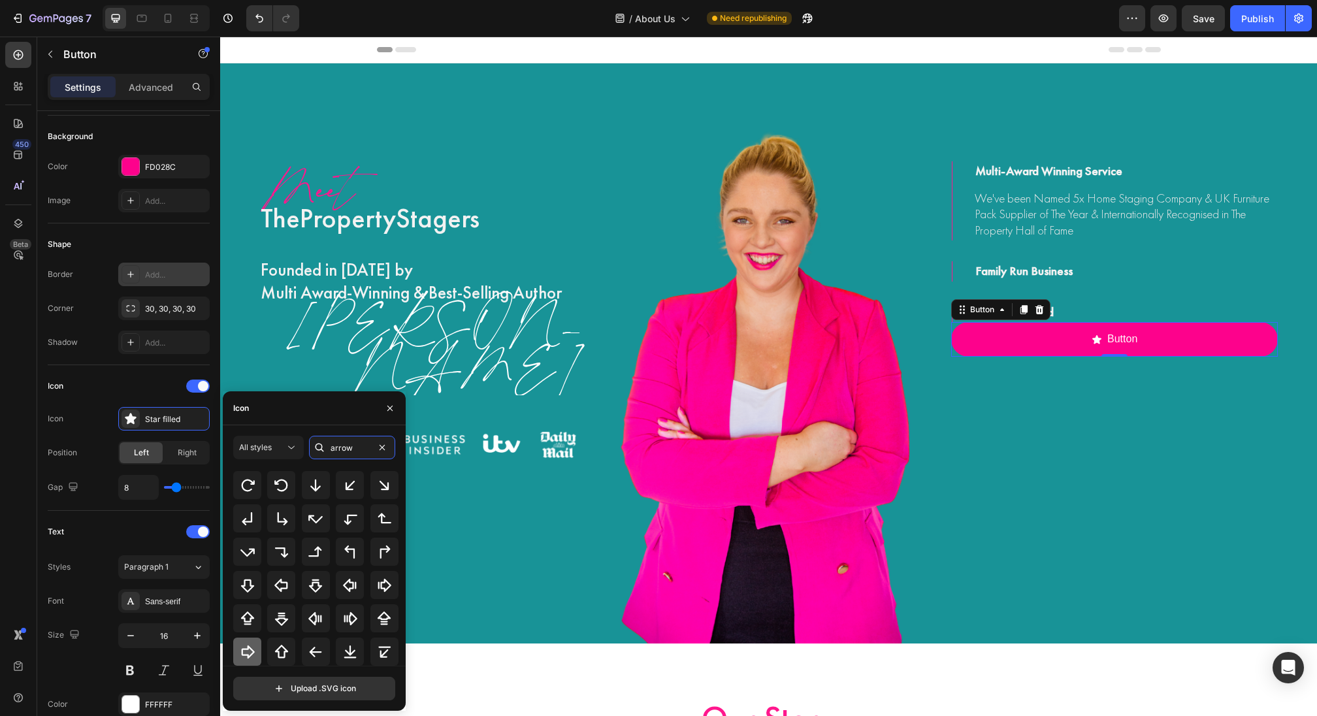
type input "arrow"
click at [248, 654] on icon at bounding box center [247, 651] width 13 height 13
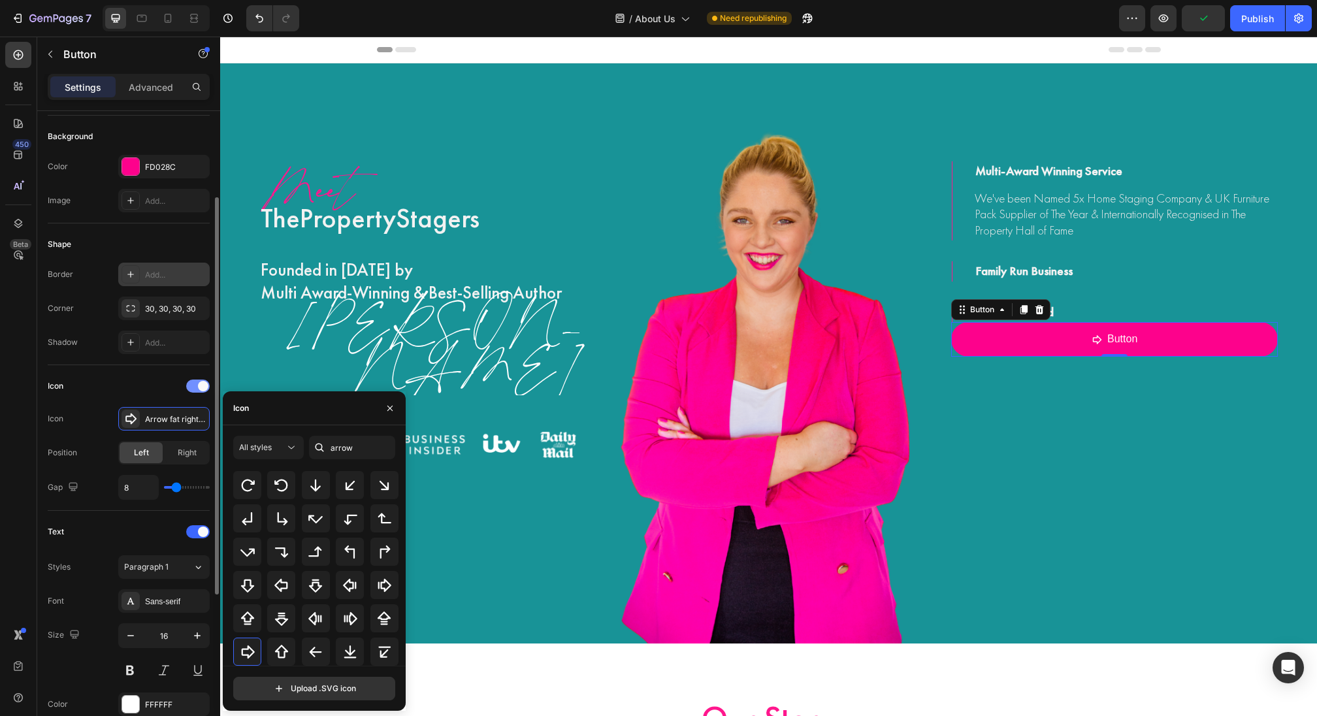
click at [200, 381] on span at bounding box center [203, 386] width 10 height 10
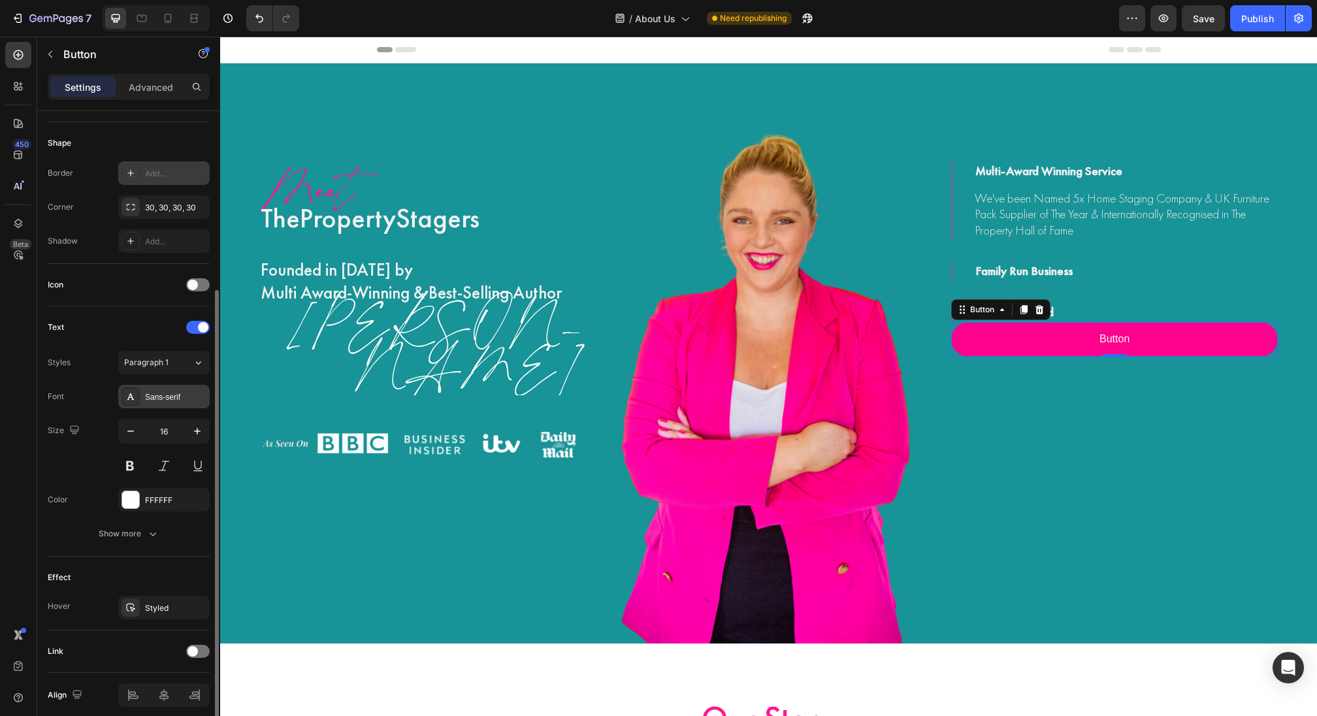
scroll to position [249, 0]
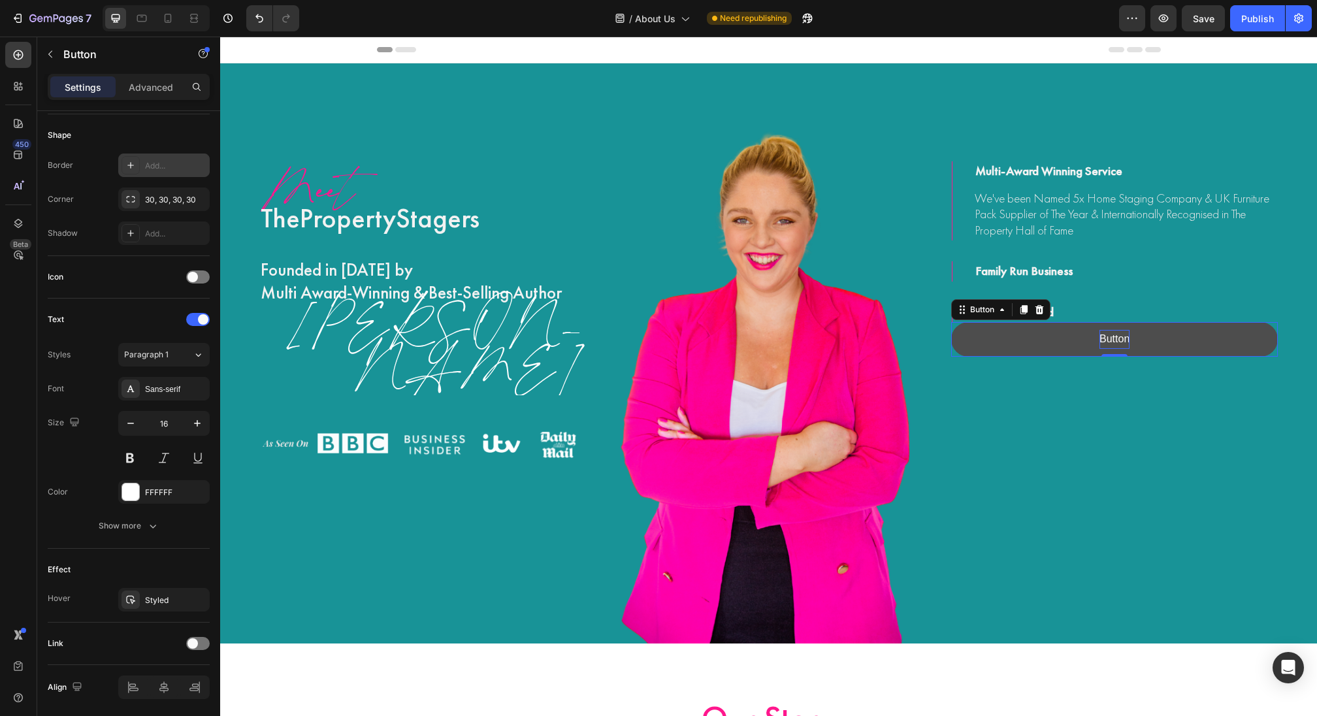
click at [1128, 338] on p "Button" at bounding box center [1114, 339] width 30 height 19
click at [951, 322] on button "Get" at bounding box center [1114, 339] width 327 height 35
click at [951, 322] on button "Get a" at bounding box center [1114, 339] width 327 height 35
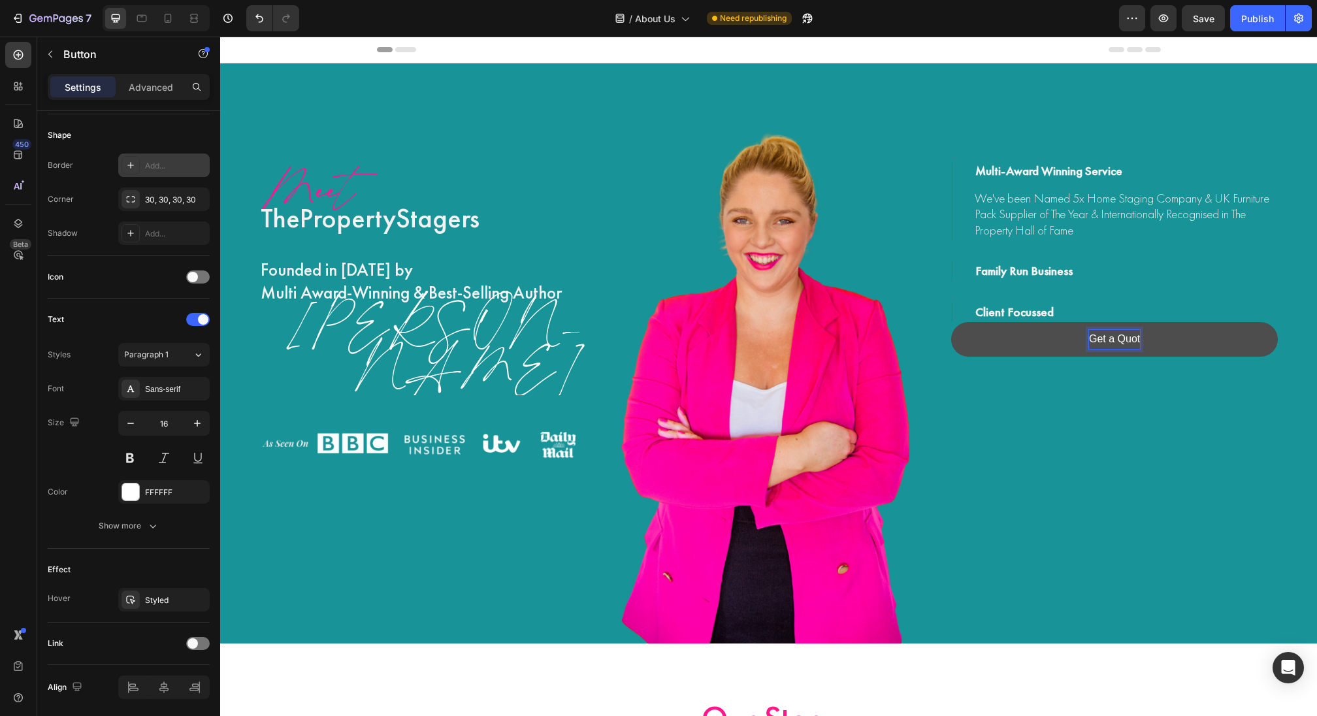
click at [951, 322] on button "Get a Quot" at bounding box center [1114, 339] width 327 height 35
click at [951, 322] on button "Get a Quote to" at bounding box center [1114, 339] width 327 height 35
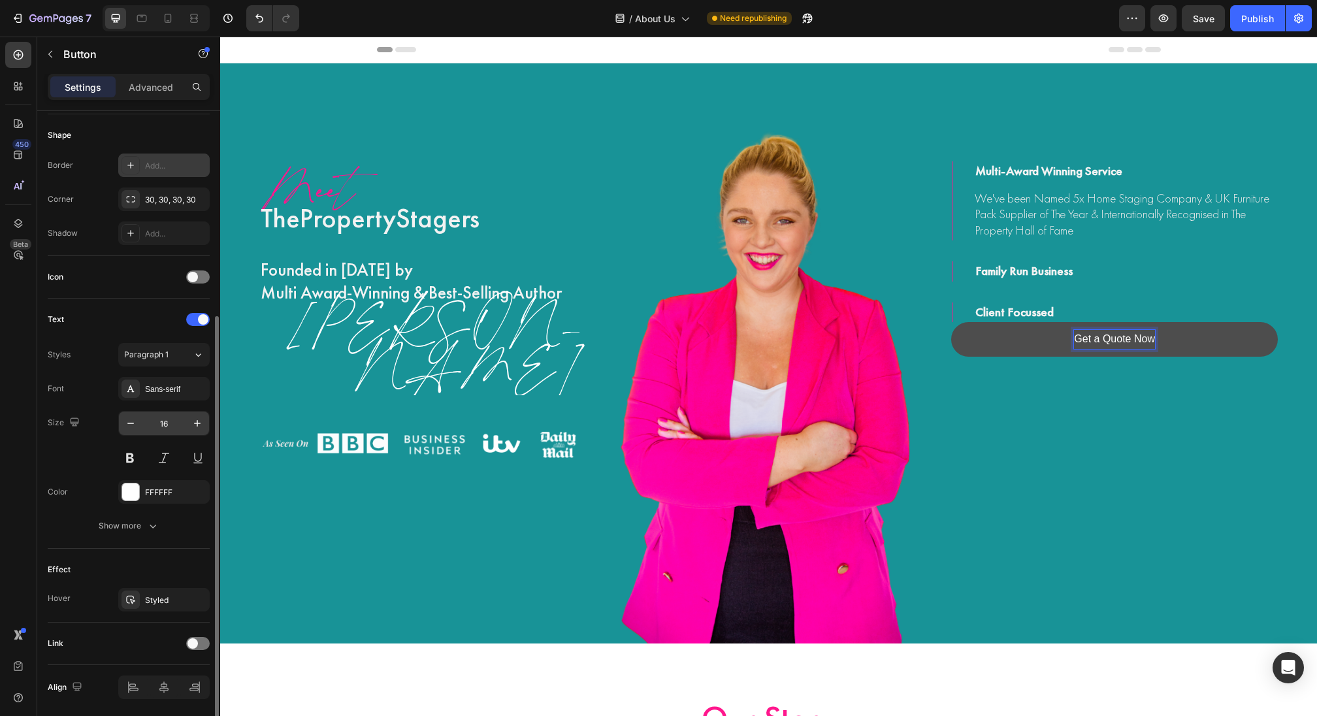
scroll to position [291, 0]
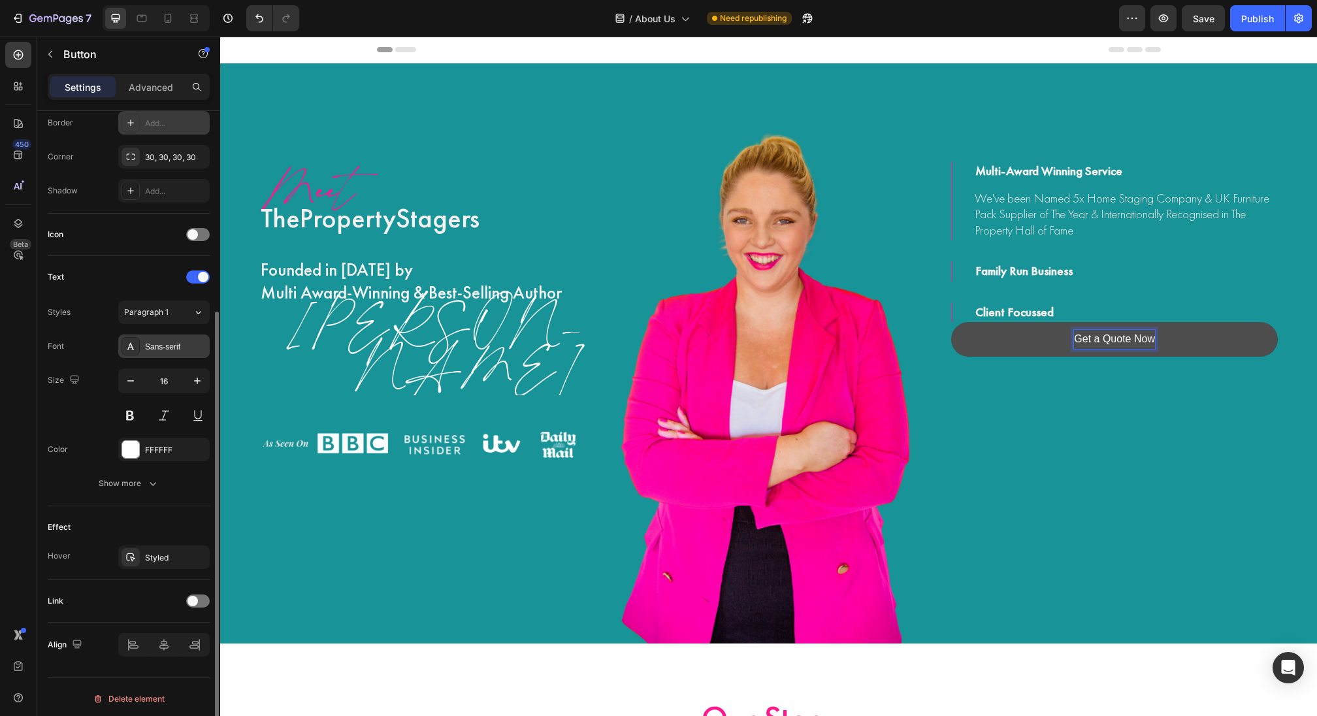
click at [167, 348] on div "Sans-serif" at bounding box center [175, 347] width 61 height 12
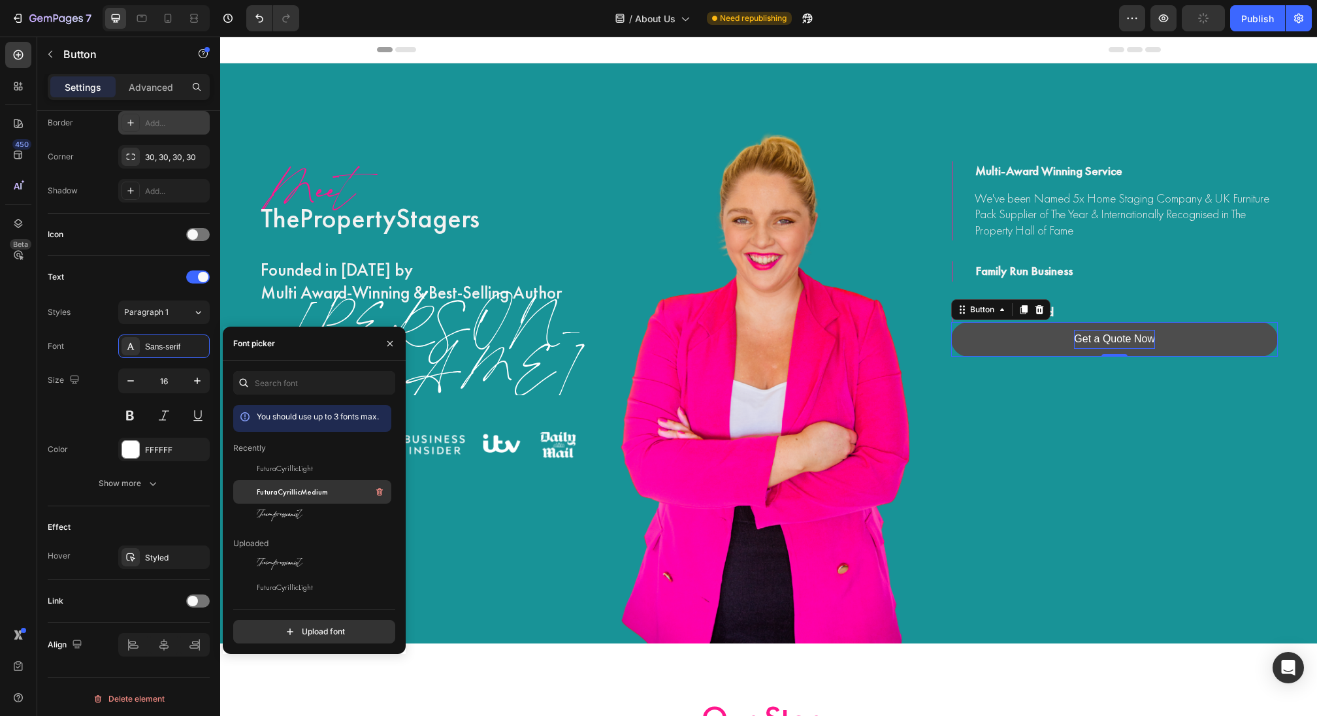
click at [311, 492] on span "FuturaCyrillicMedium" at bounding box center [292, 492] width 71 height 12
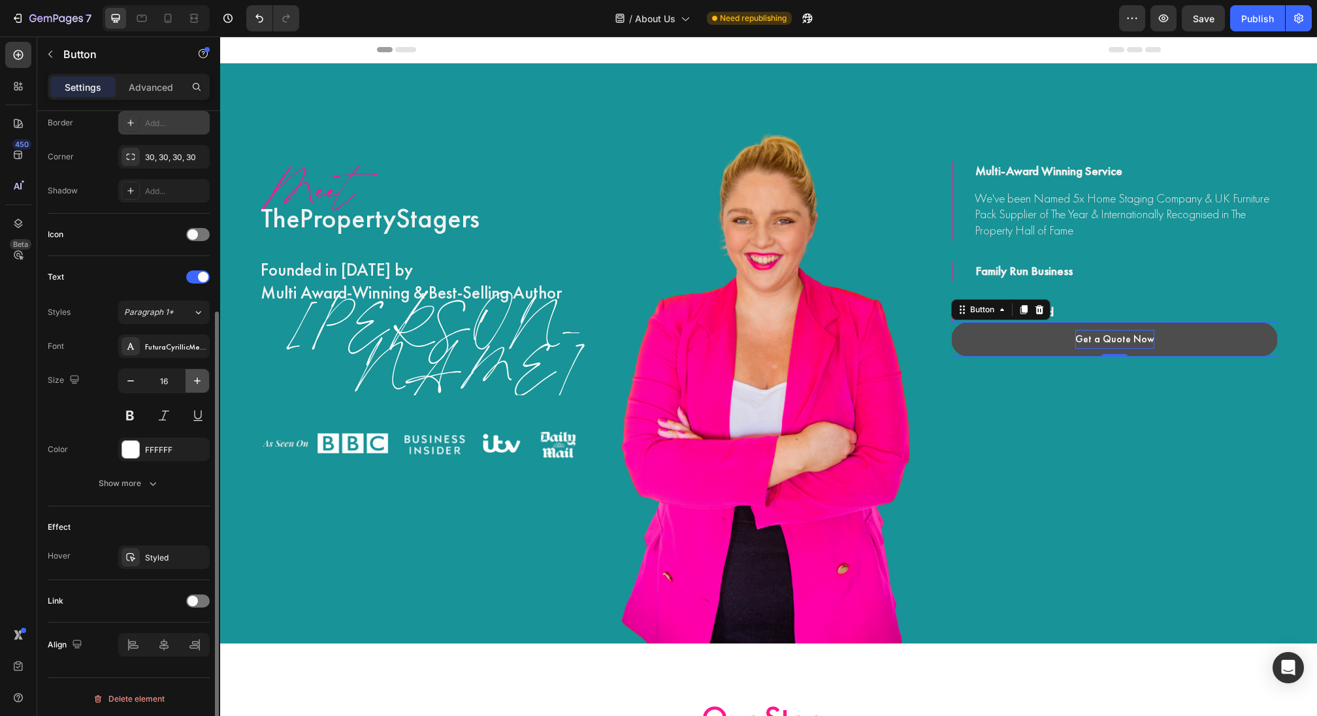
click at [196, 375] on icon "button" at bounding box center [197, 380] width 13 height 13
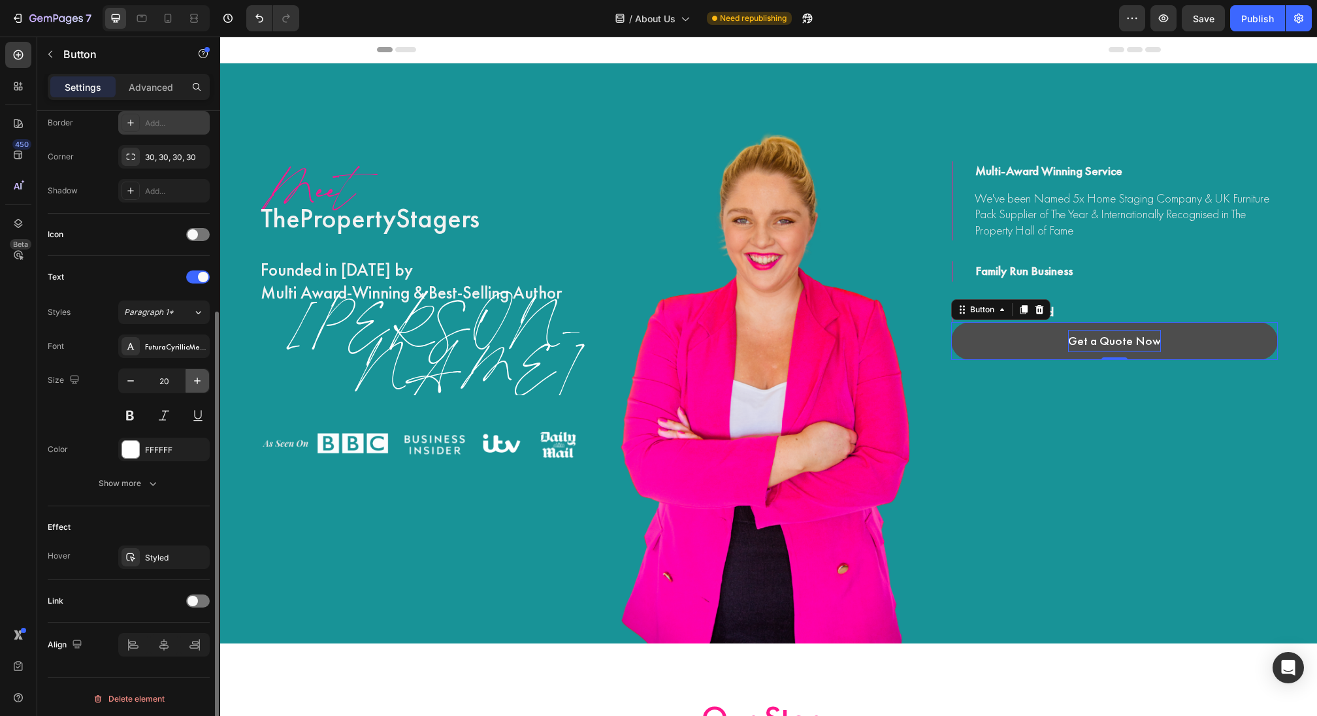
click at [196, 375] on icon "button" at bounding box center [197, 380] width 13 height 13
type input "22"
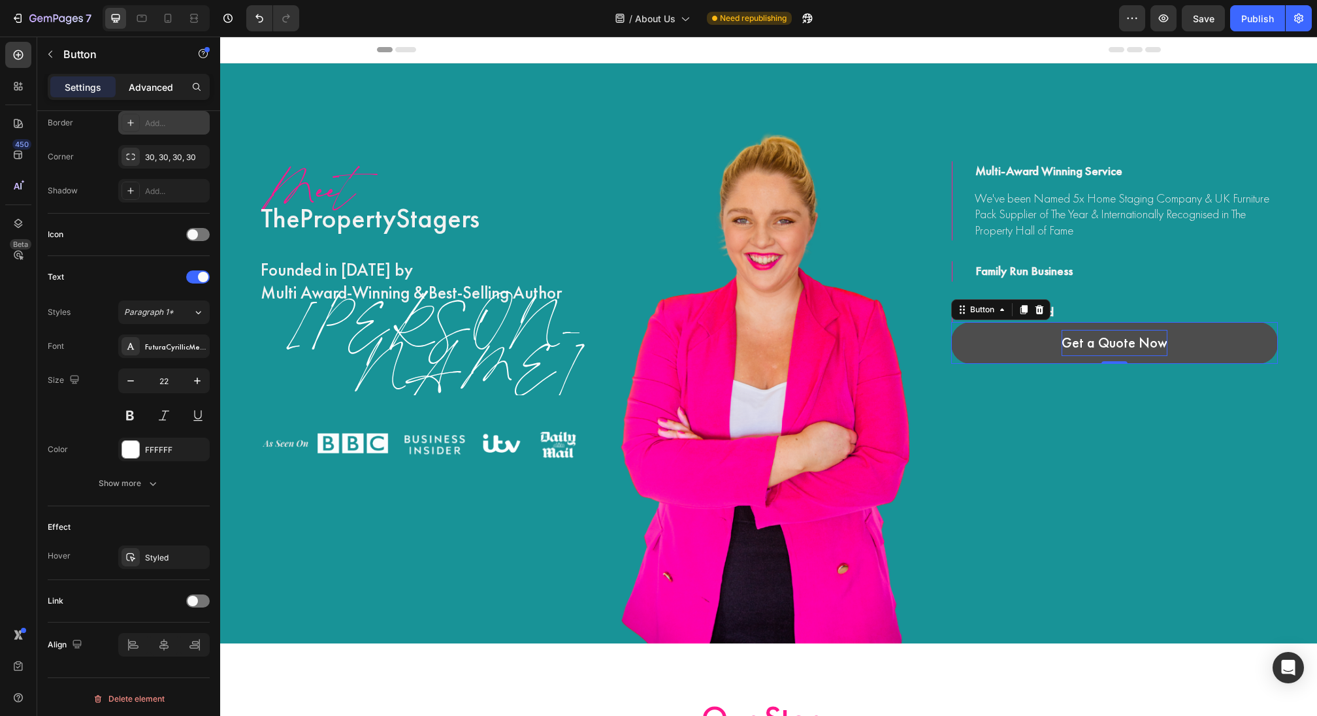
click at [143, 80] on p "Advanced" at bounding box center [151, 87] width 44 height 14
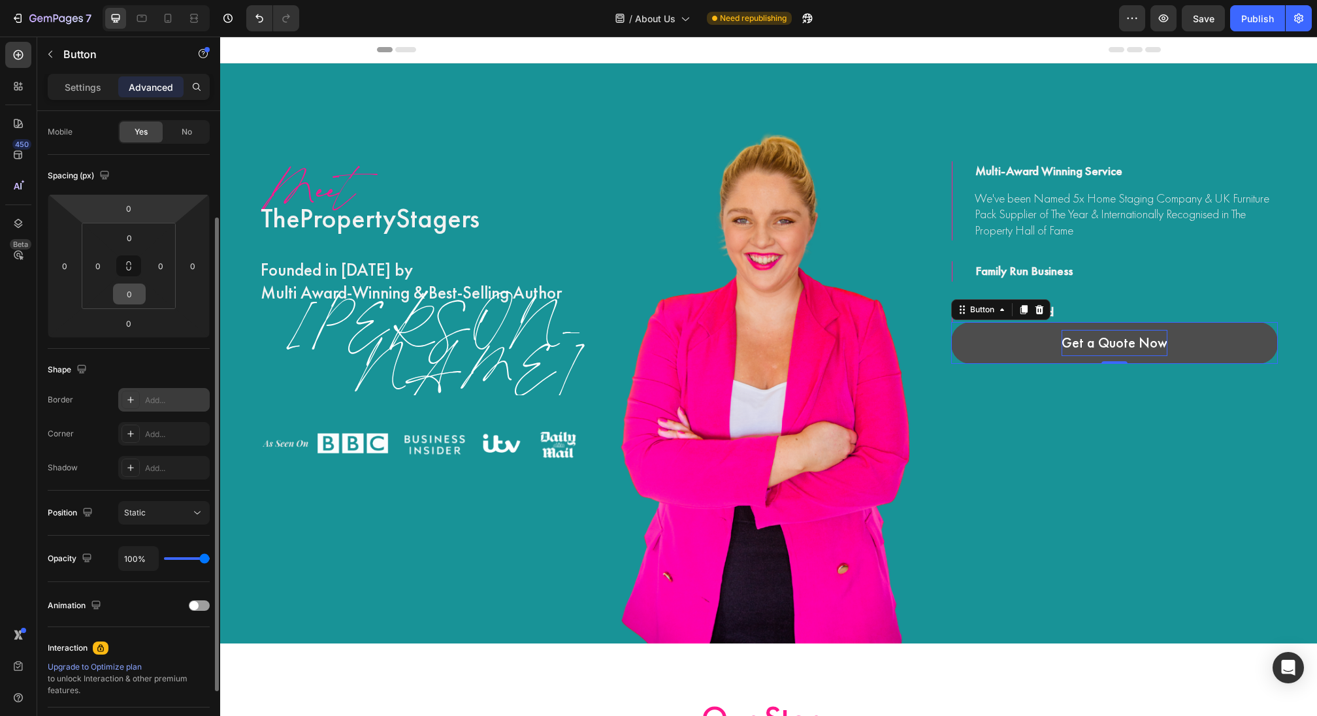
scroll to position [80, 0]
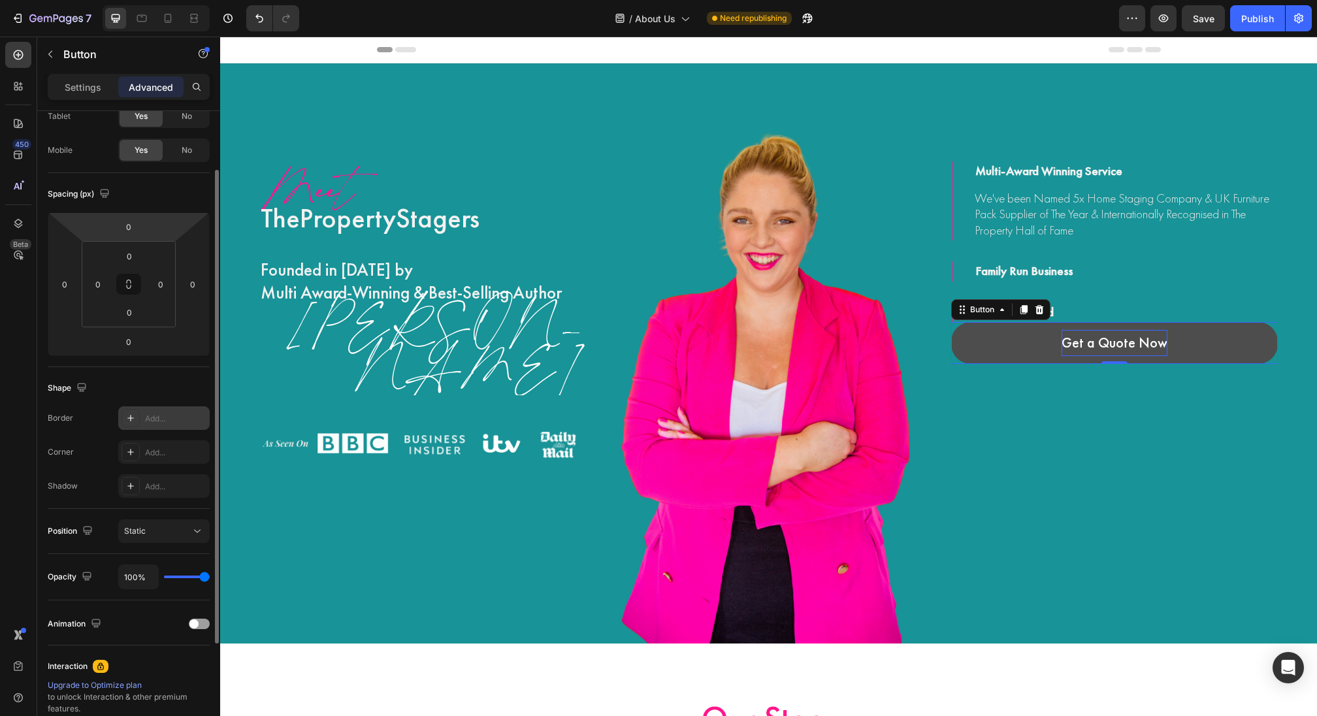
click at [133, 212] on icon at bounding box center [129, 284] width 162 height 144
click at [133, 227] on input "0" at bounding box center [129, 227] width 26 height 20
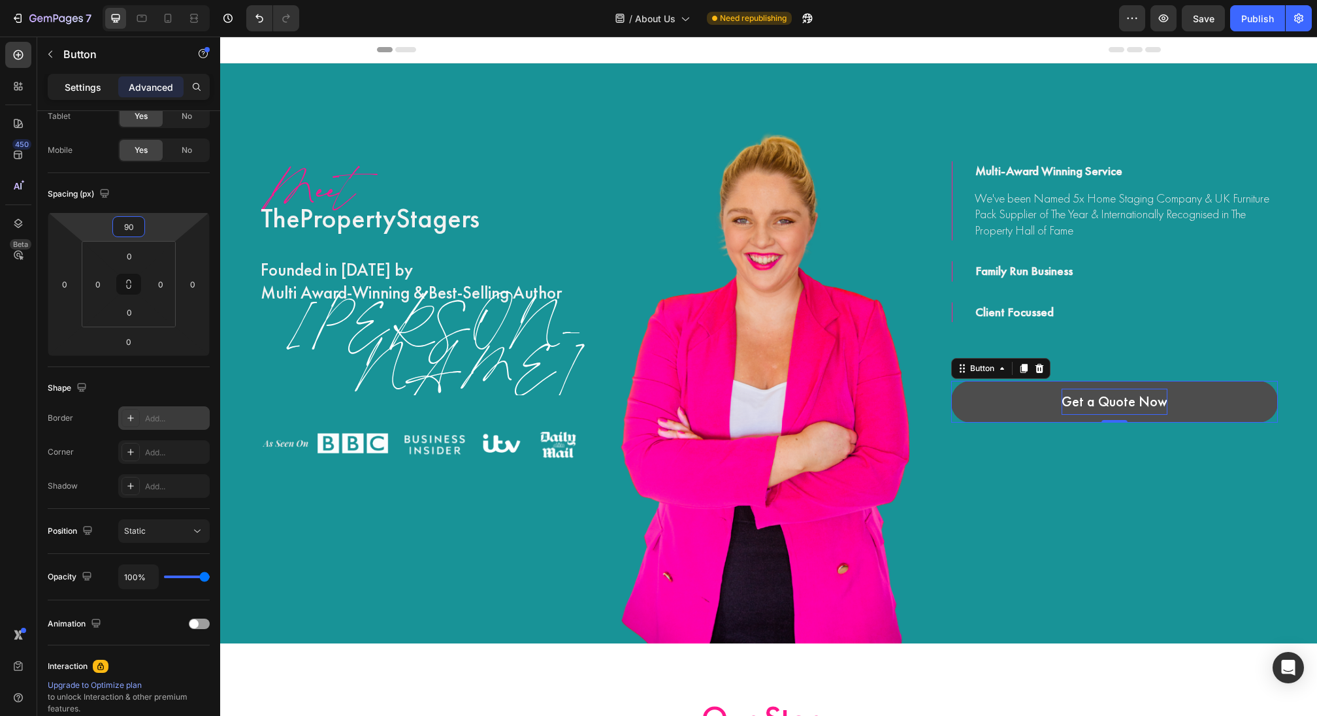
type input "90"
click at [78, 89] on p "Settings" at bounding box center [83, 87] width 37 height 14
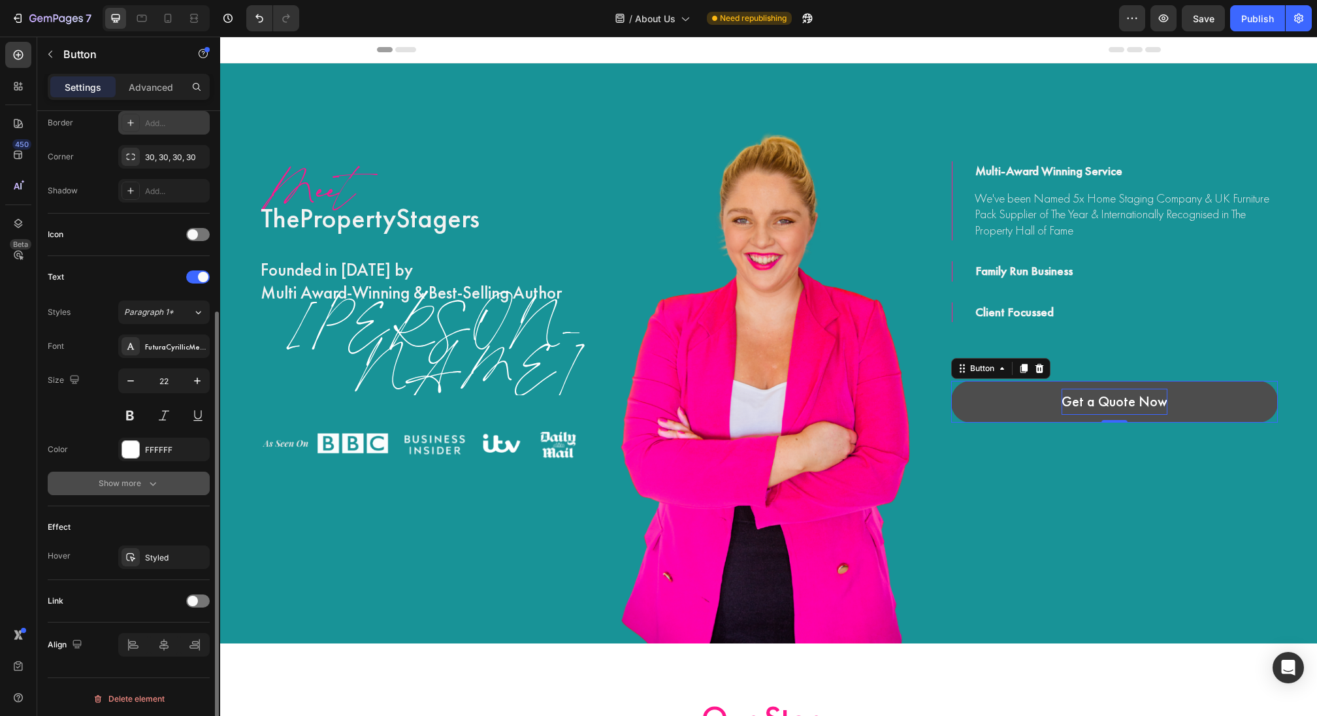
click at [154, 477] on icon "button" at bounding box center [152, 483] width 13 height 13
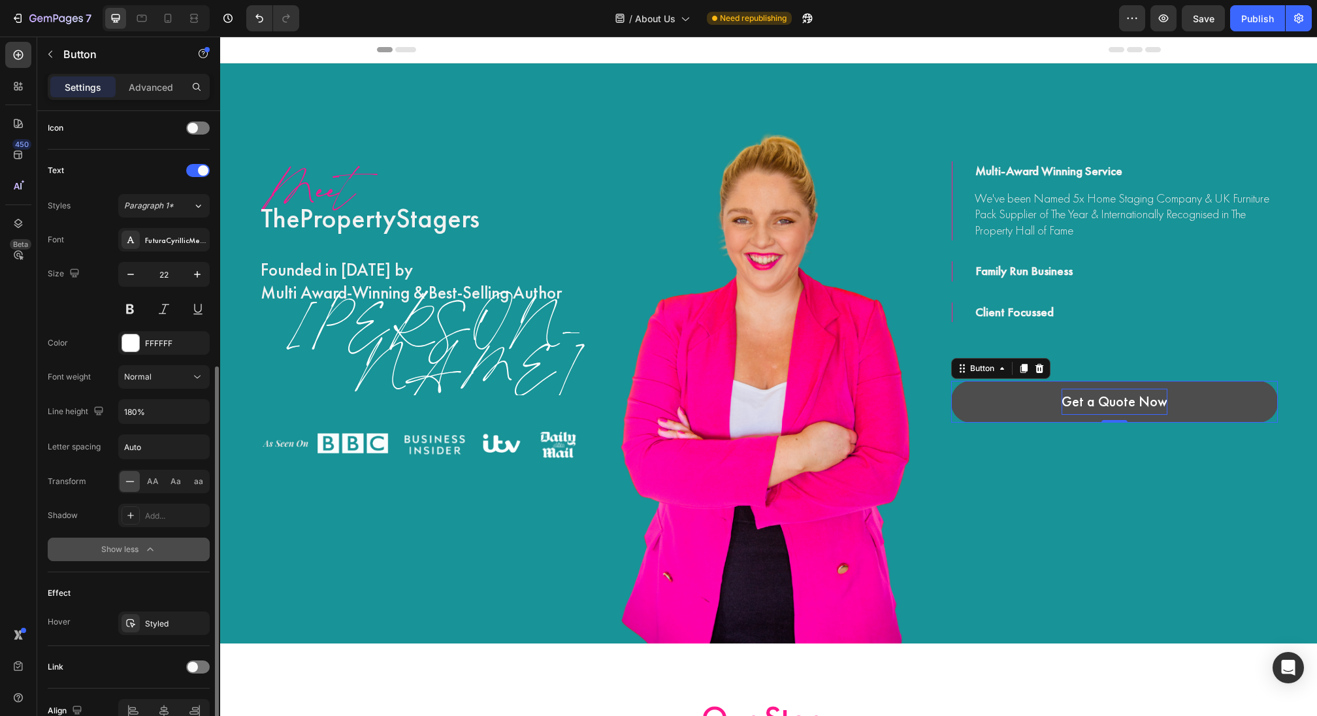
scroll to position [463, 0]
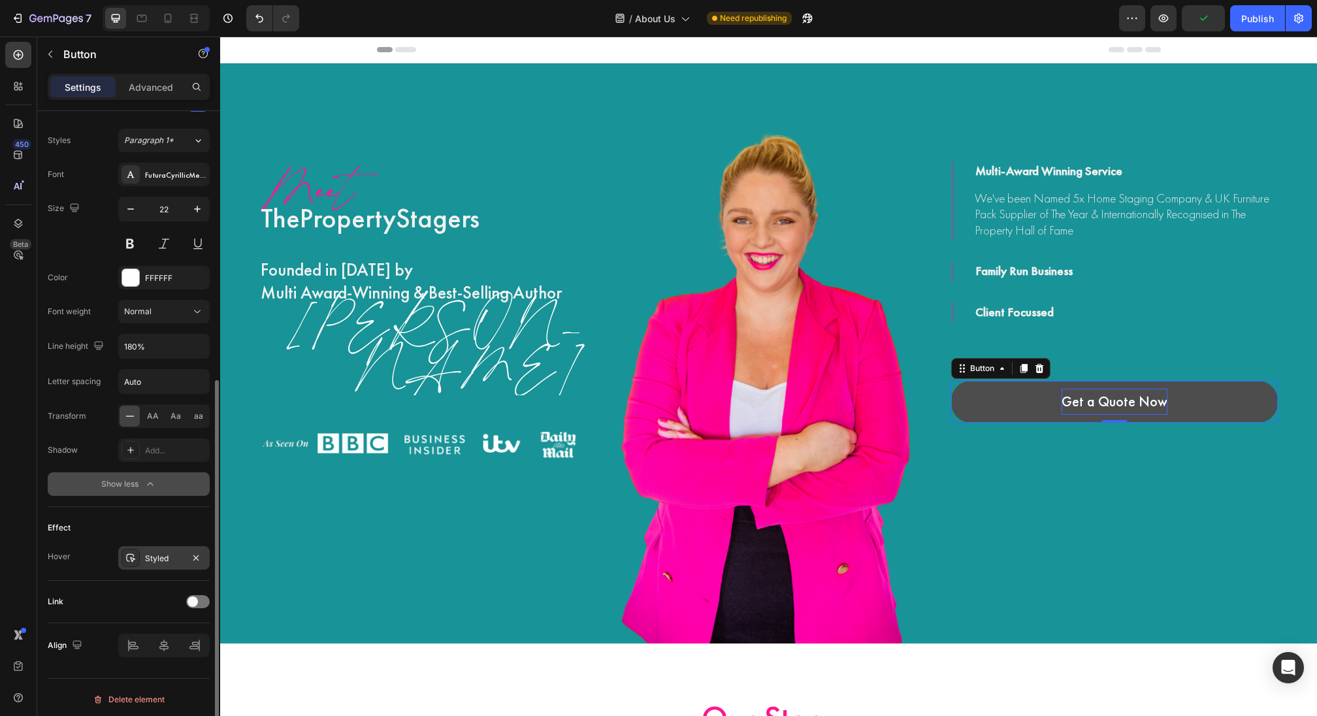
click at [149, 564] on div "Styled" at bounding box center [163, 558] width 91 height 24
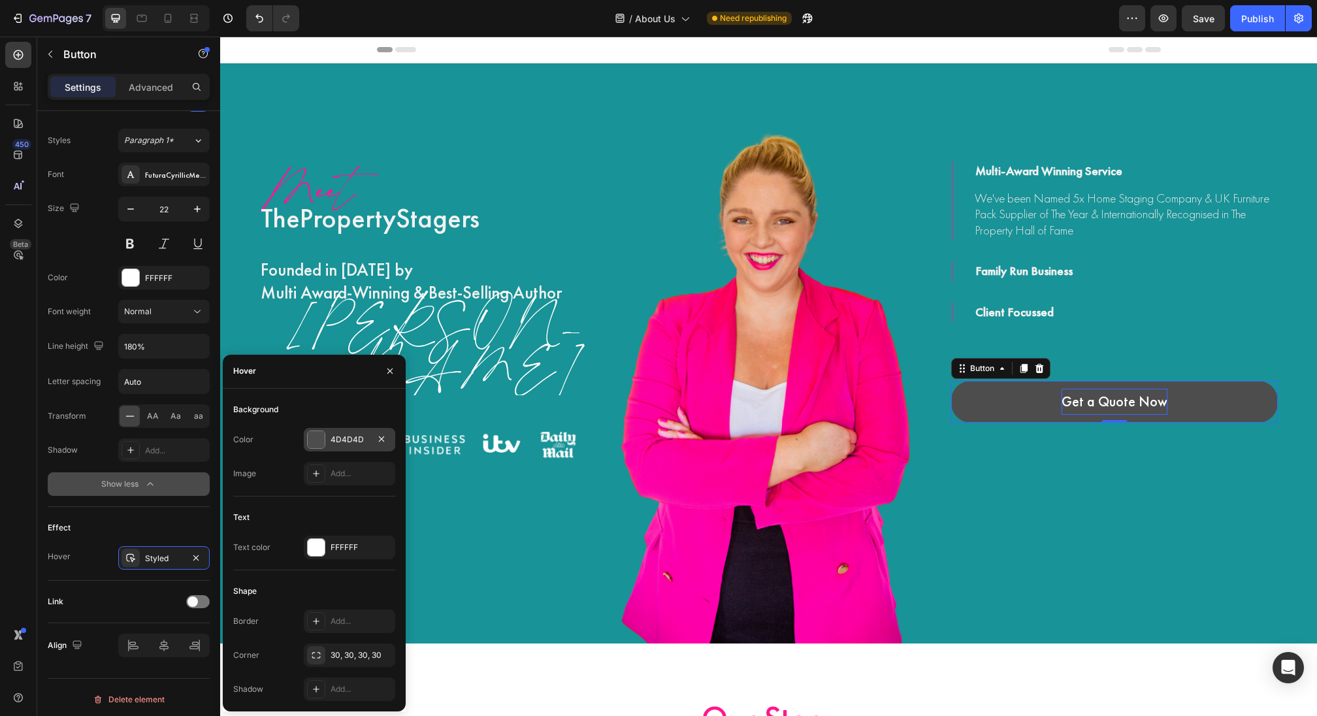
click at [310, 438] on div at bounding box center [316, 439] width 17 height 17
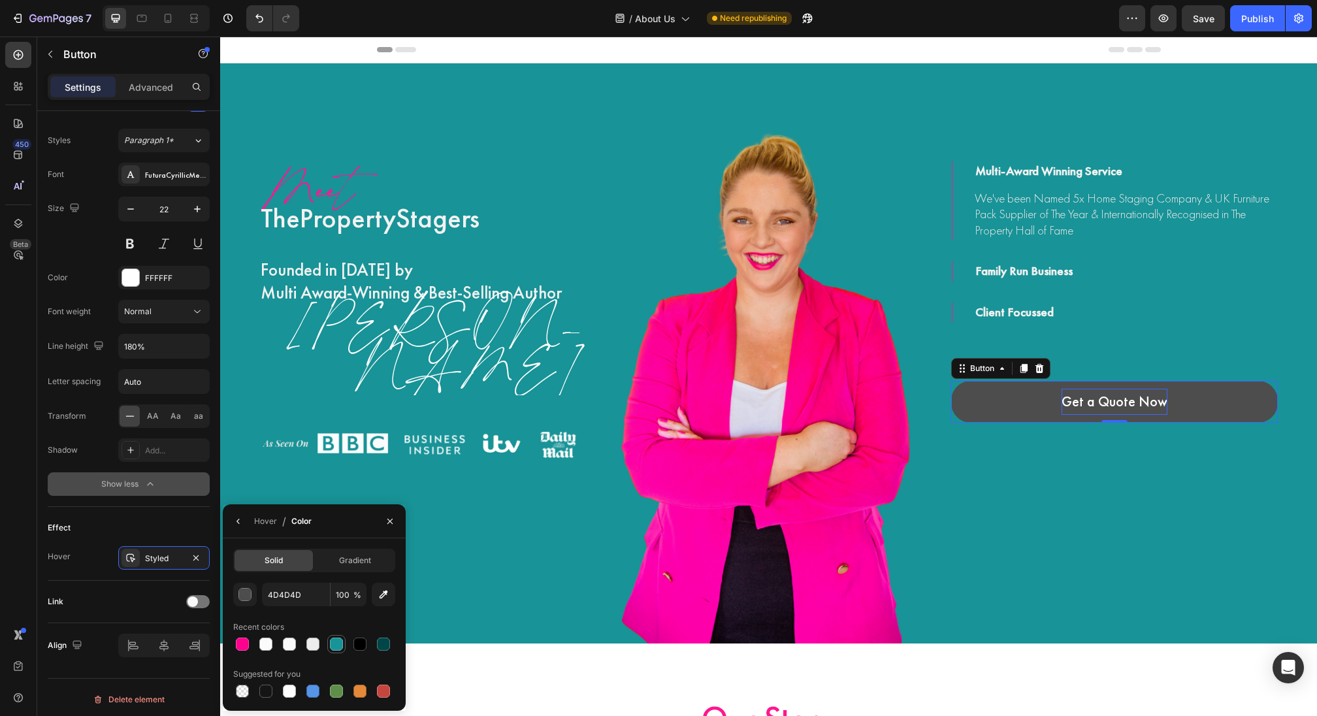
click at [336, 648] on div at bounding box center [336, 644] width 13 height 13
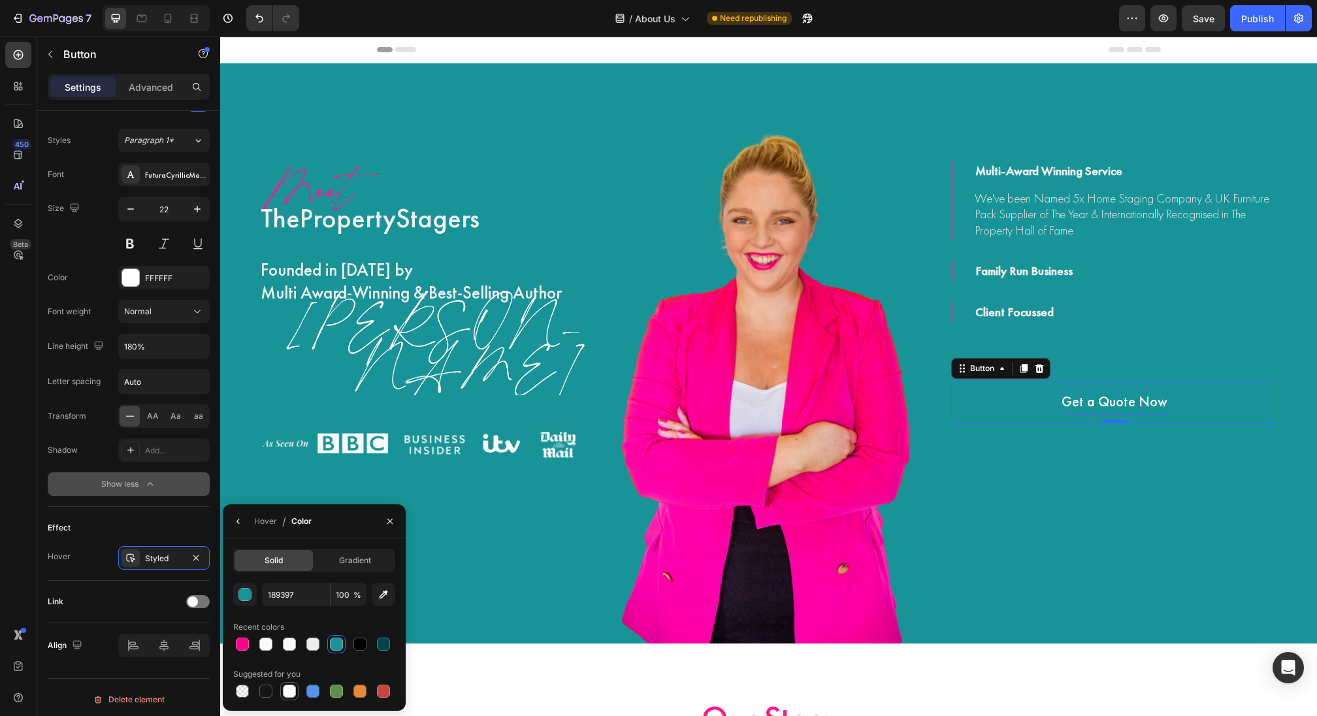
click at [287, 689] on div at bounding box center [289, 691] width 13 height 13
type input "FFFFFF"
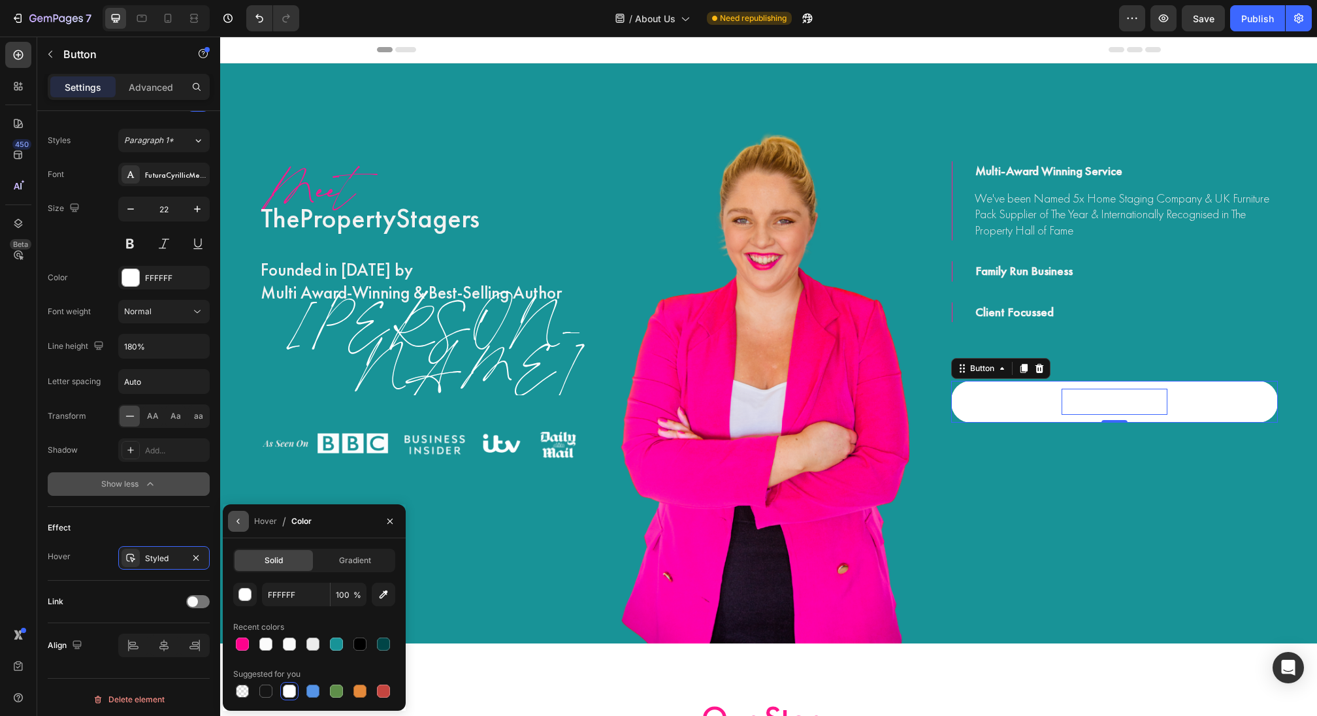
click at [235, 523] on icon "button" at bounding box center [238, 521] width 10 height 10
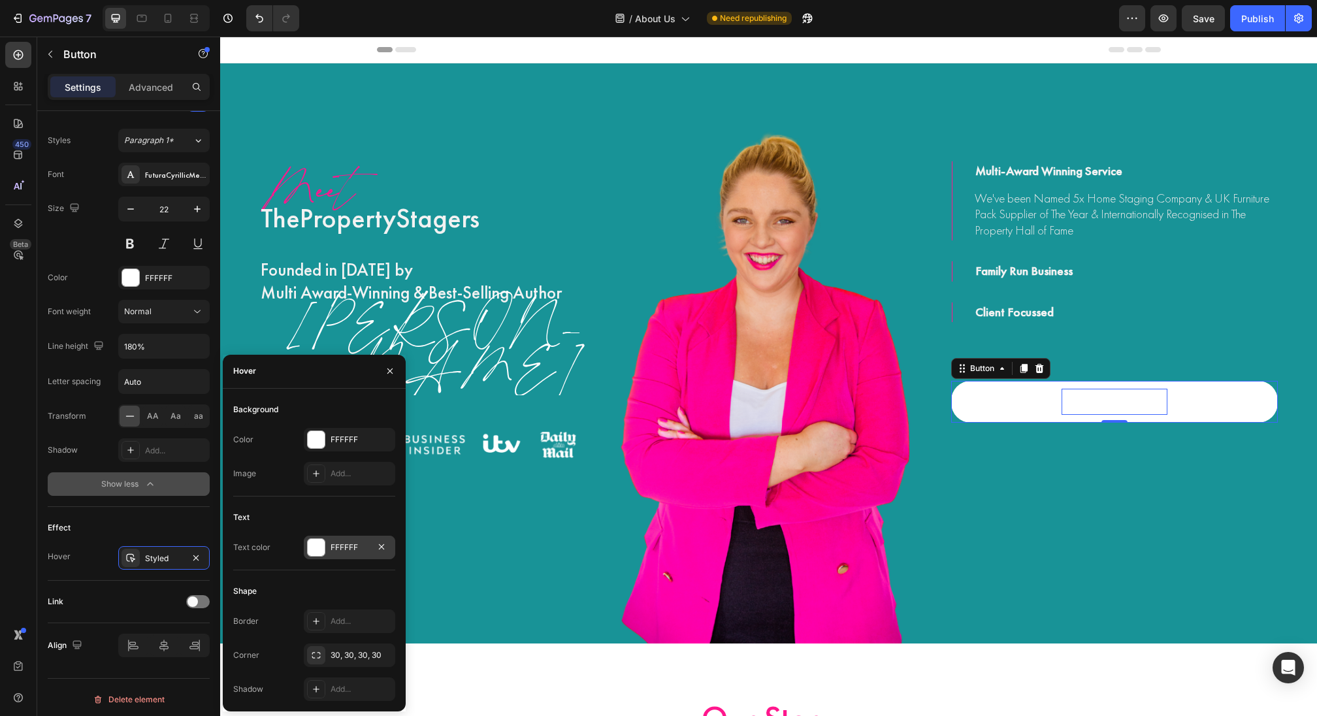
click at [323, 555] on div "FFFFFF" at bounding box center [349, 548] width 91 height 24
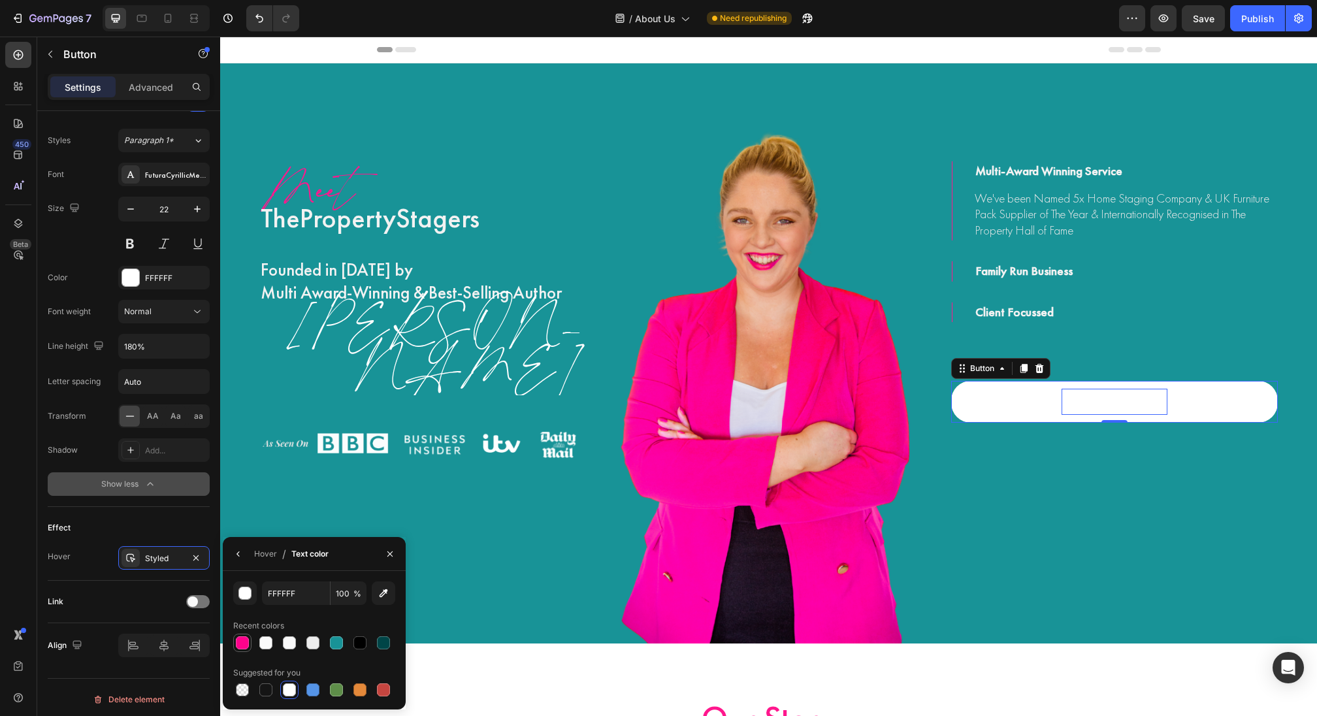
click at [238, 640] on div at bounding box center [242, 642] width 13 height 13
type input "FD028C"
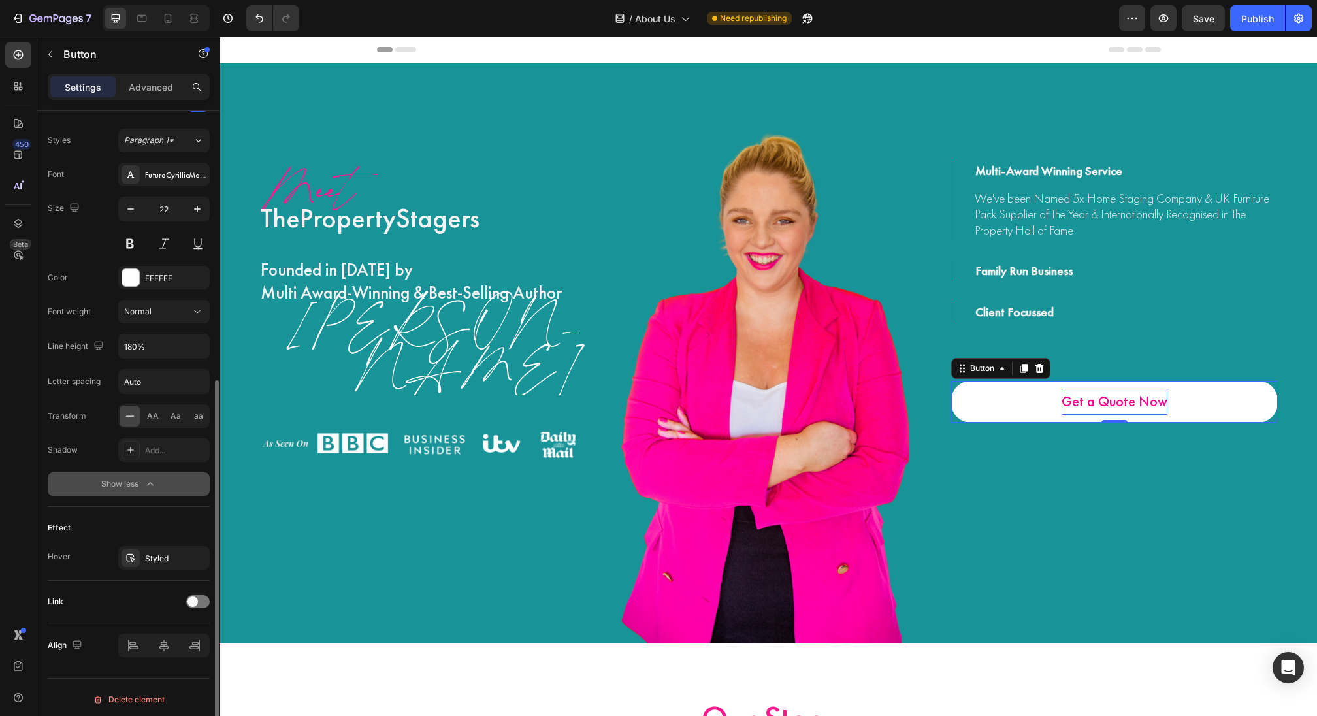
click at [150, 591] on div "Link" at bounding box center [129, 601] width 162 height 21
click at [197, 595] on div at bounding box center [198, 601] width 24 height 13
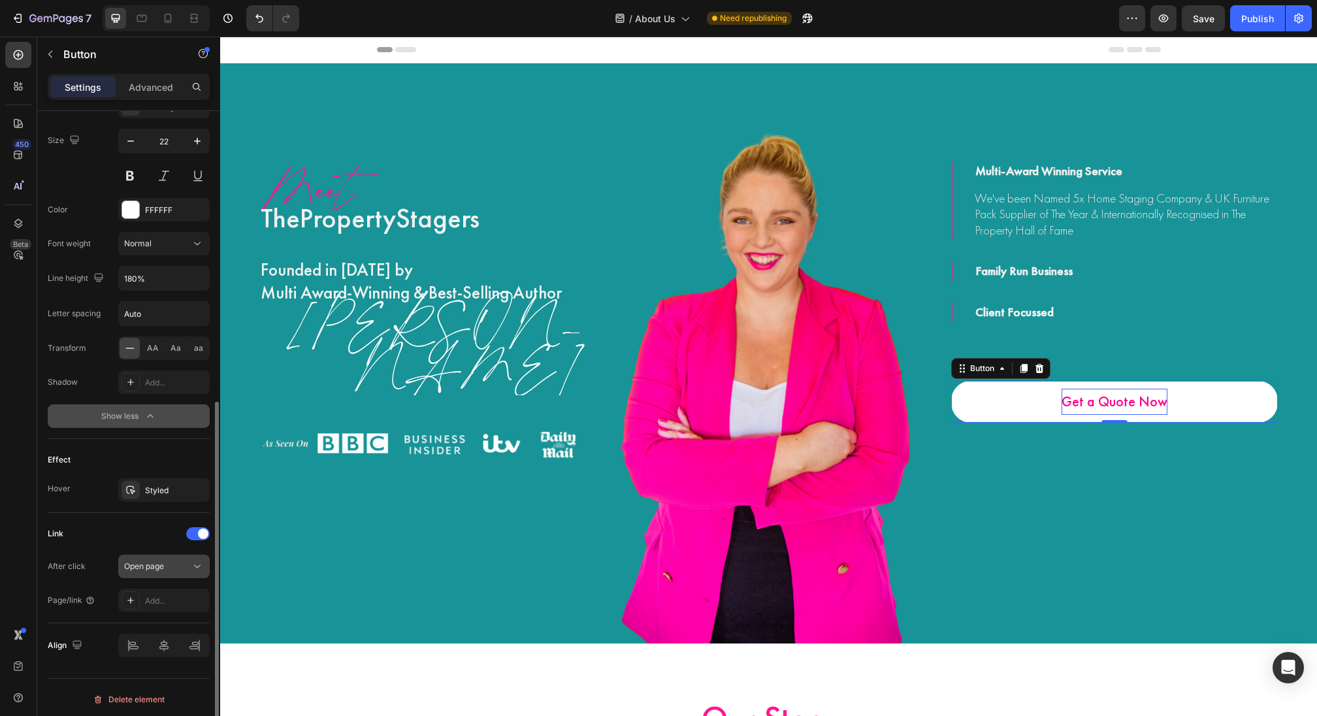
click at [169, 564] on div "Open page" at bounding box center [157, 567] width 67 height 12
click at [99, 555] on div "After click Open page" at bounding box center [129, 567] width 162 height 24
click at [172, 602] on div "Add..." at bounding box center [175, 601] width 61 height 12
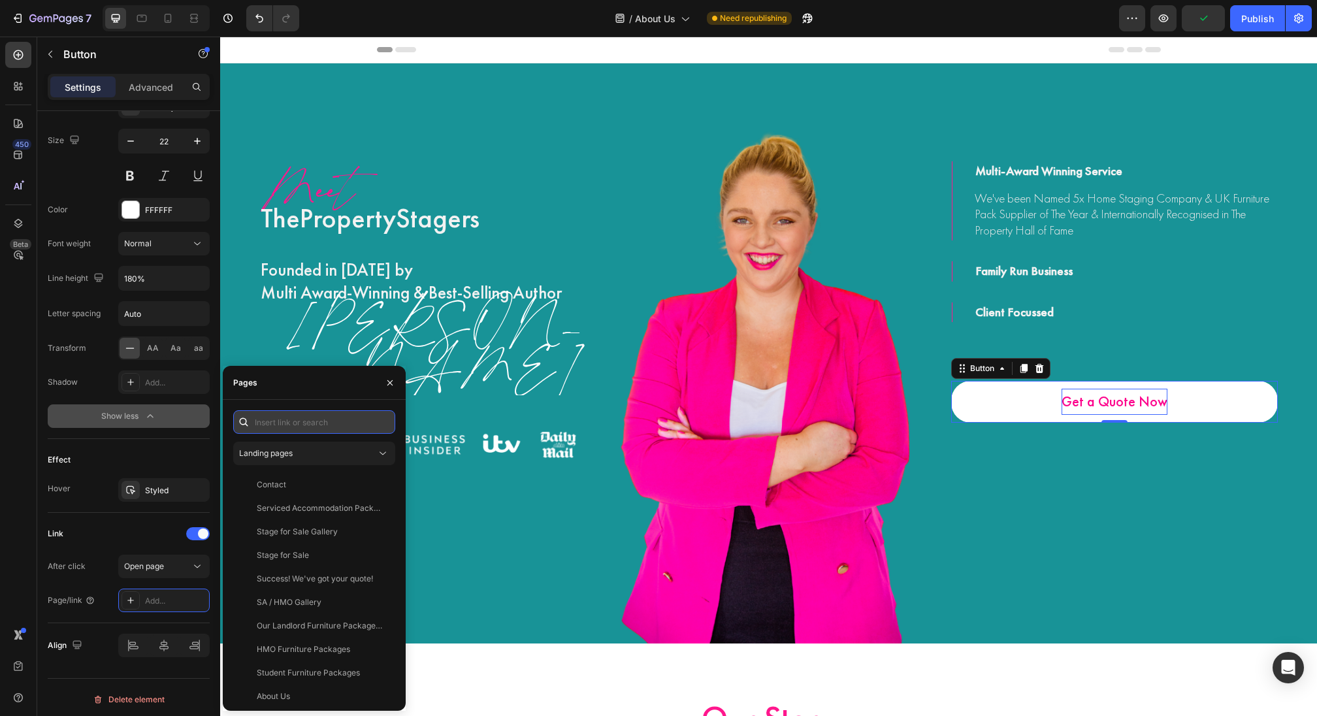
click at [333, 418] on input "text" at bounding box center [314, 422] width 162 height 24
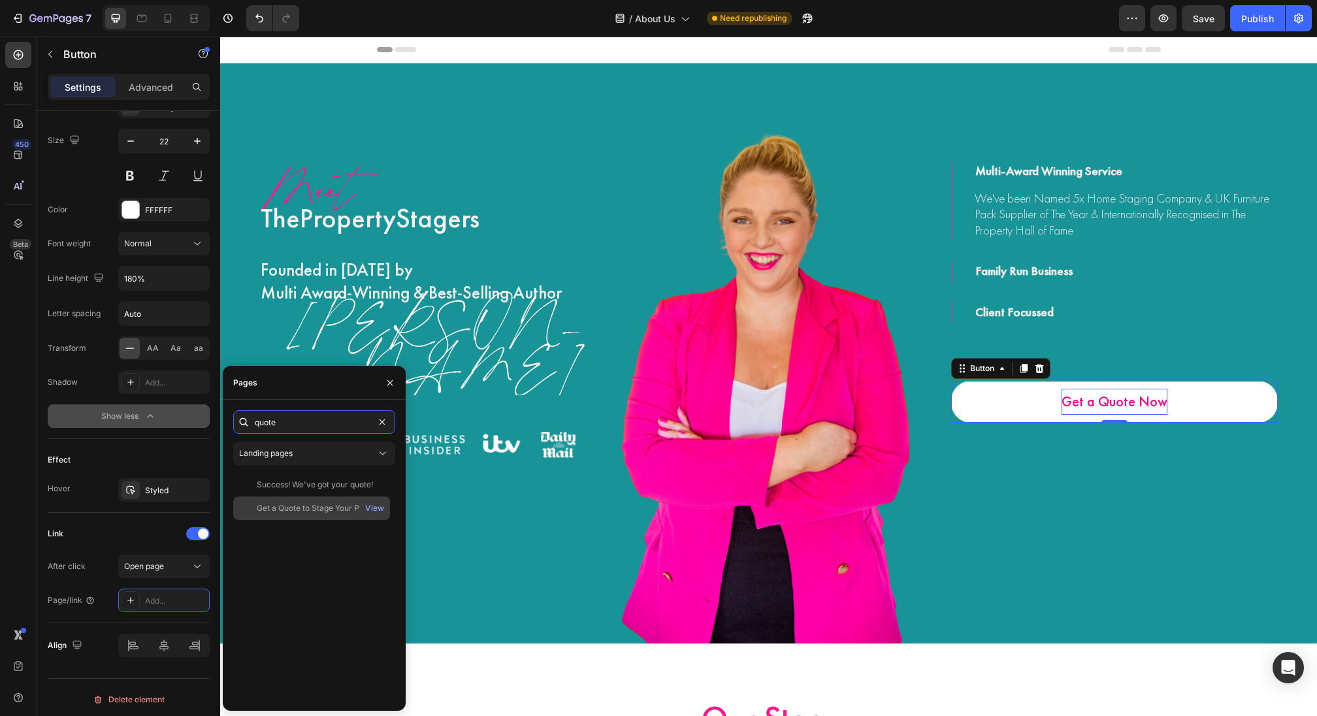
type input "quote"
click at [325, 510] on div "Get a Quote to Stage Your Property" at bounding box center [319, 508] width 125 height 12
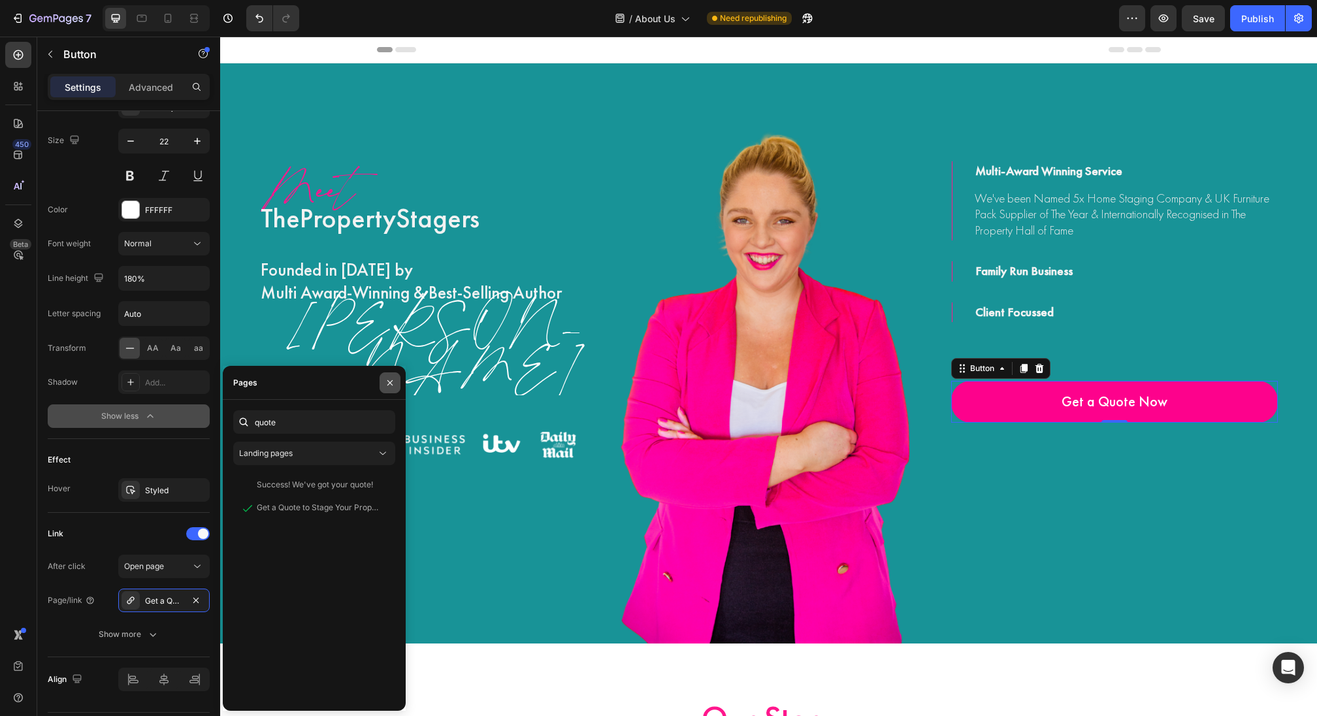
click at [395, 383] on icon "button" at bounding box center [390, 383] width 10 height 10
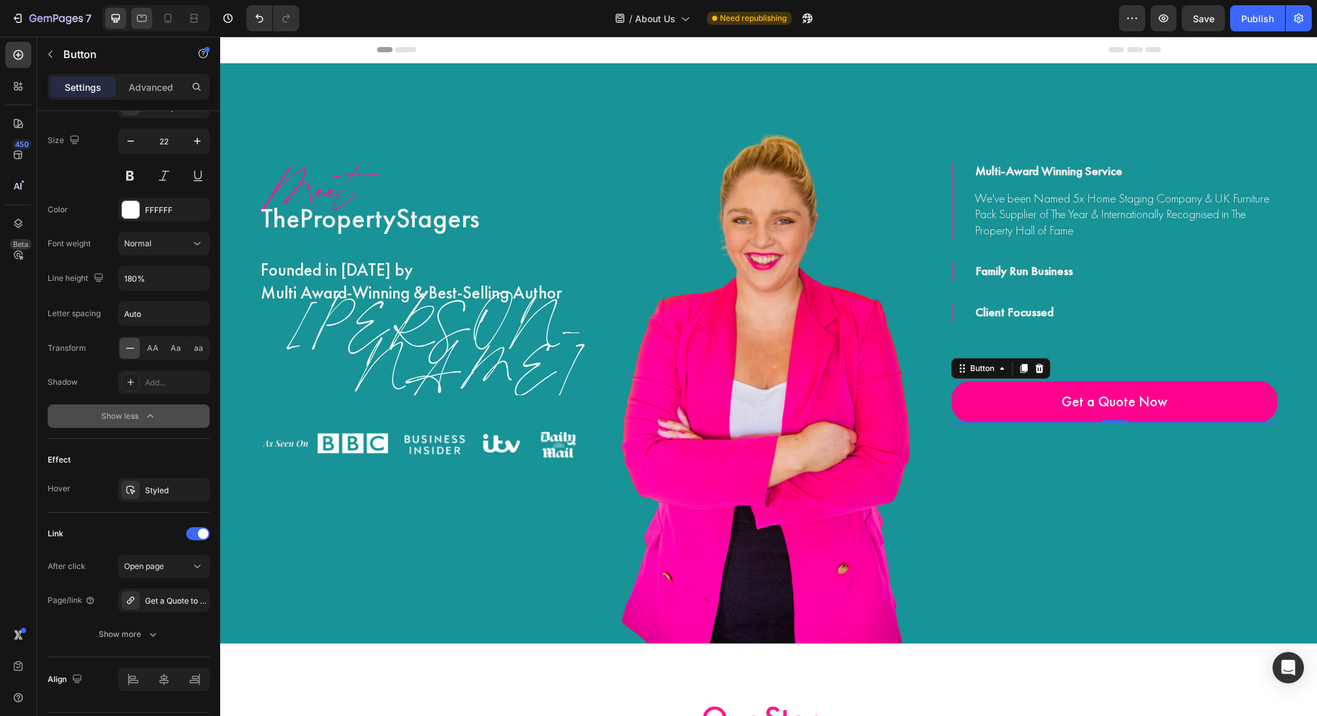
click at [136, 8] on div at bounding box center [141, 18] width 21 height 21
type input "16"
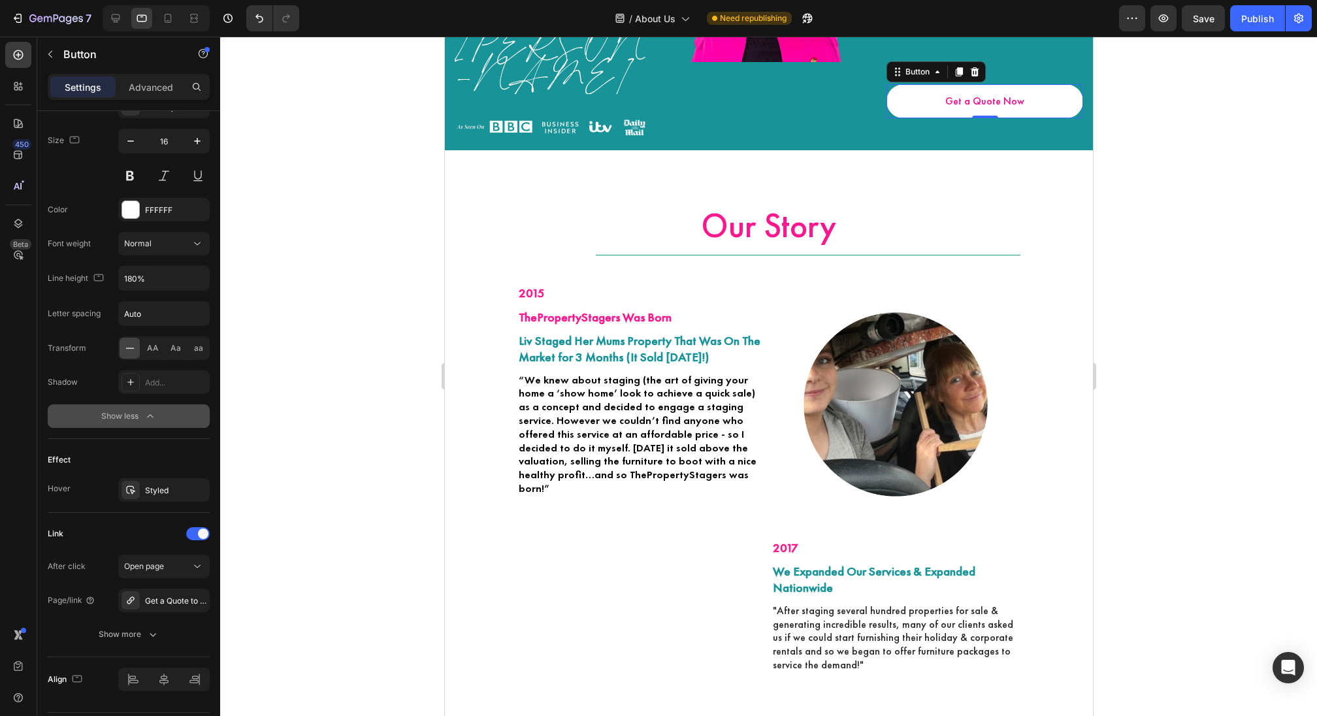
scroll to position [144, 0]
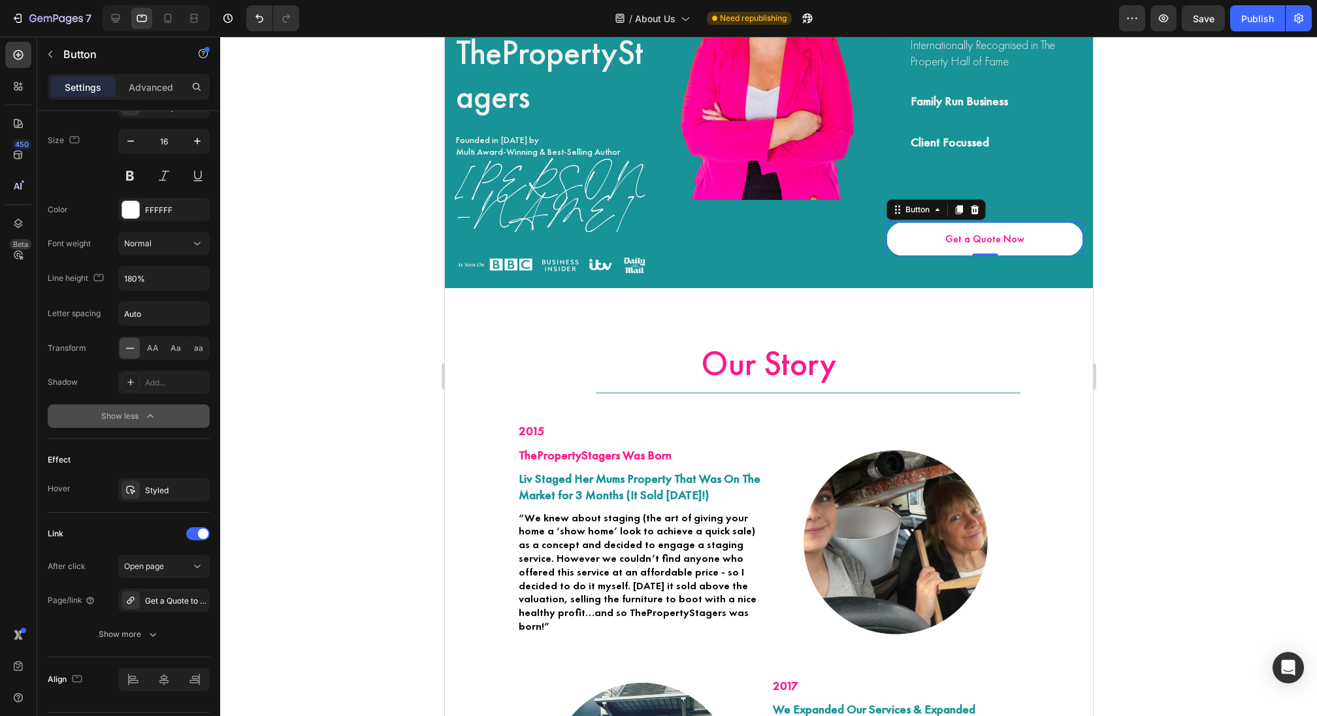
click at [1023, 240] on link "Get a Quote Now" at bounding box center [984, 239] width 197 height 35
click at [150, 84] on p "Advanced" at bounding box center [151, 87] width 44 height 14
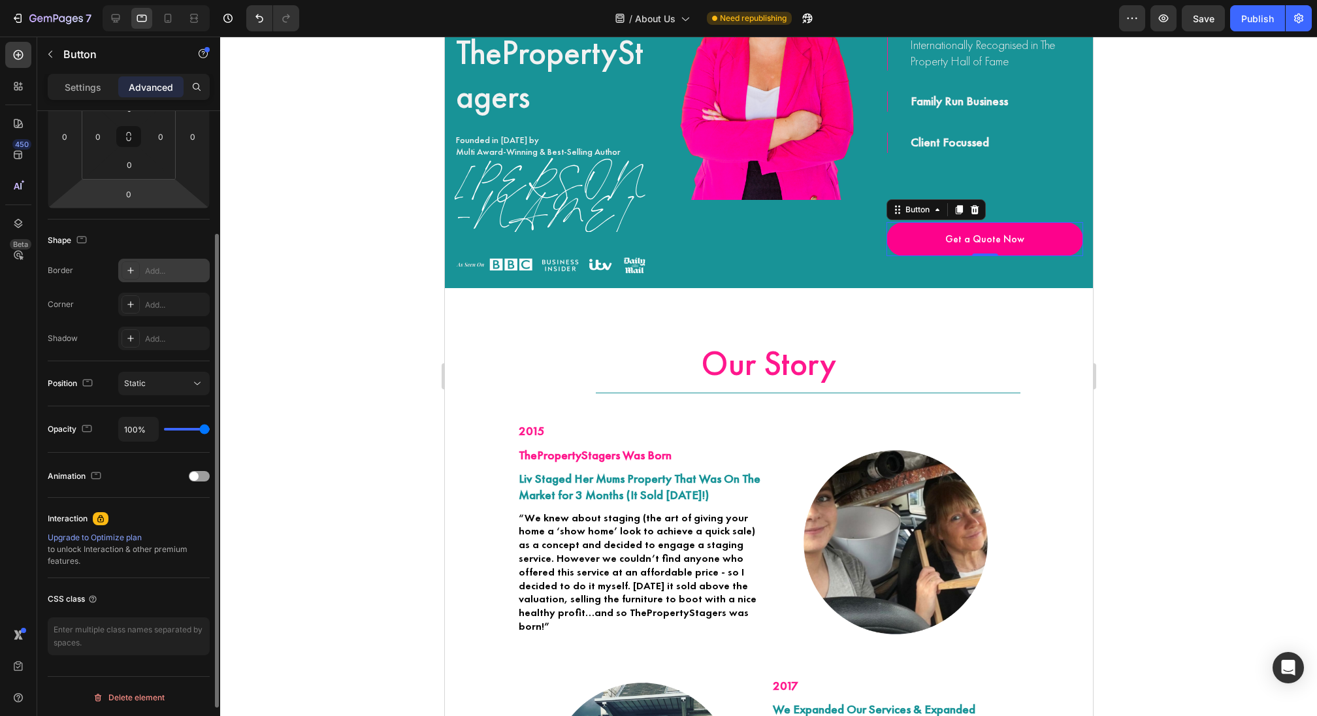
scroll to position [87, 0]
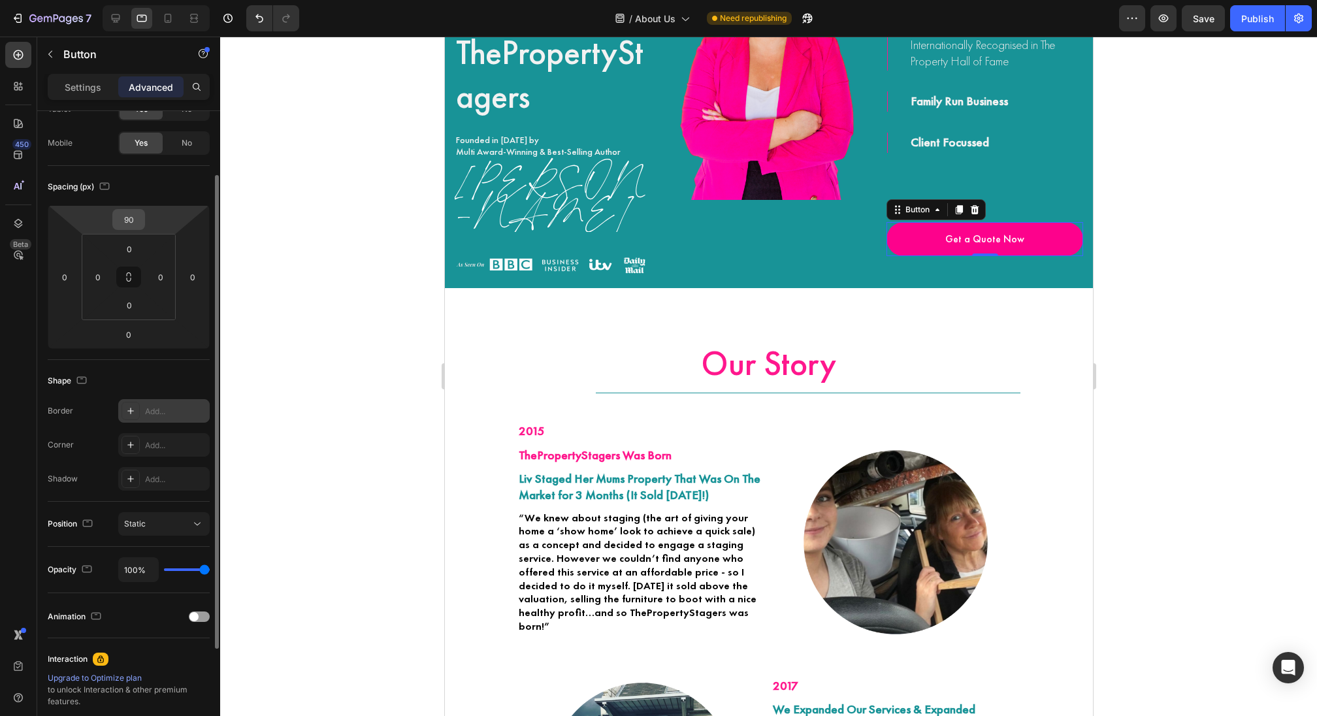
click at [135, 223] on input "90" at bounding box center [129, 220] width 26 height 20
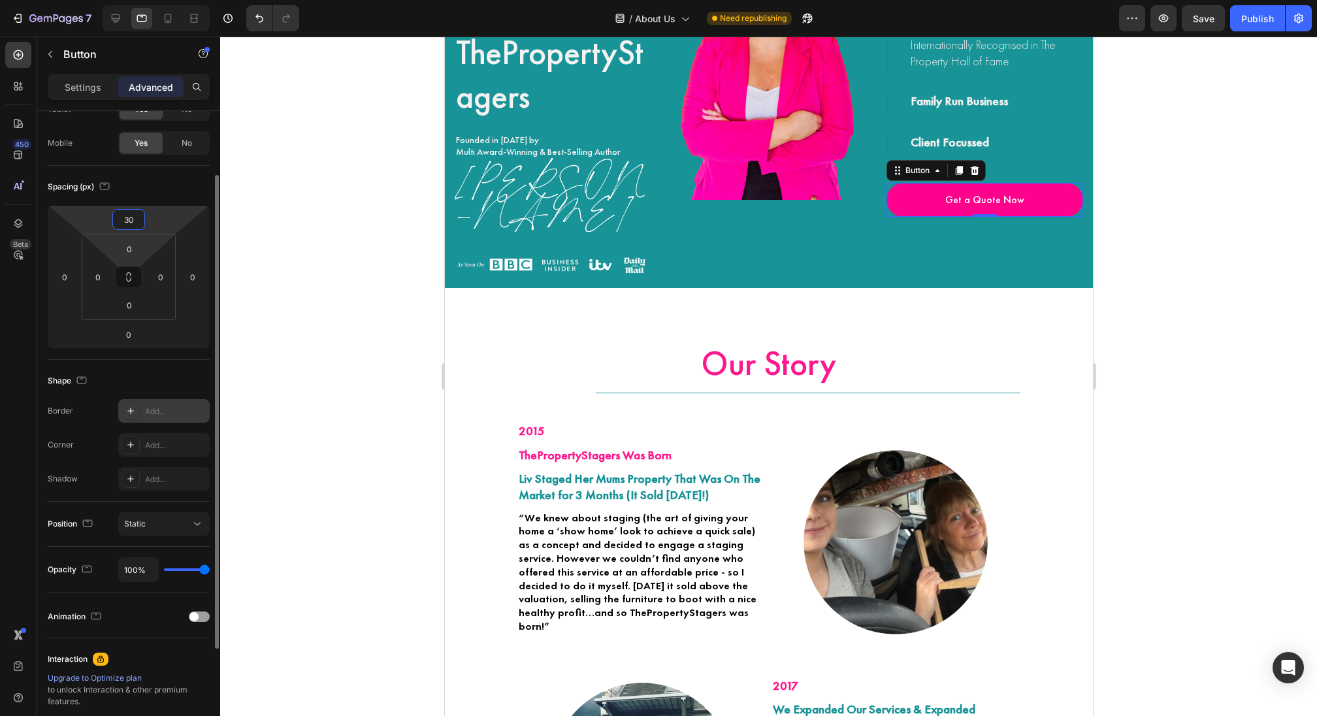
scroll to position [0, 0]
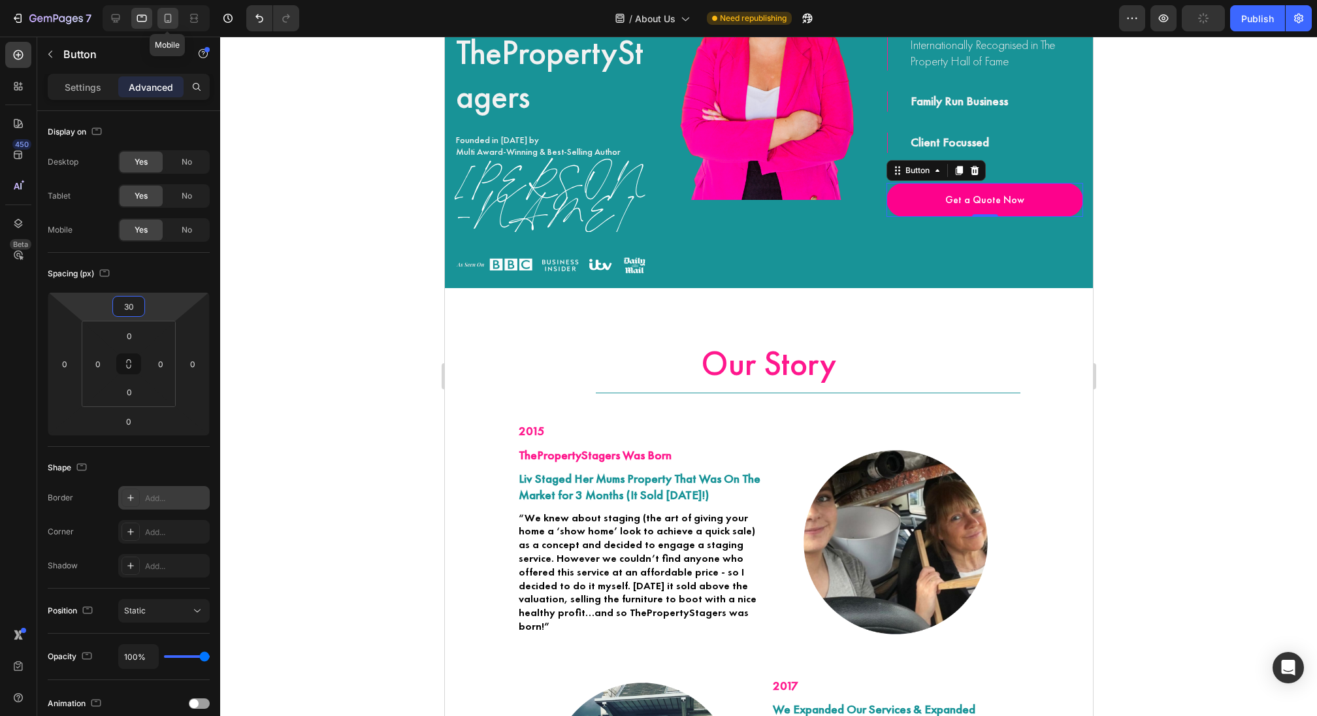
type input "30"
click at [163, 21] on icon at bounding box center [167, 18] width 13 height 13
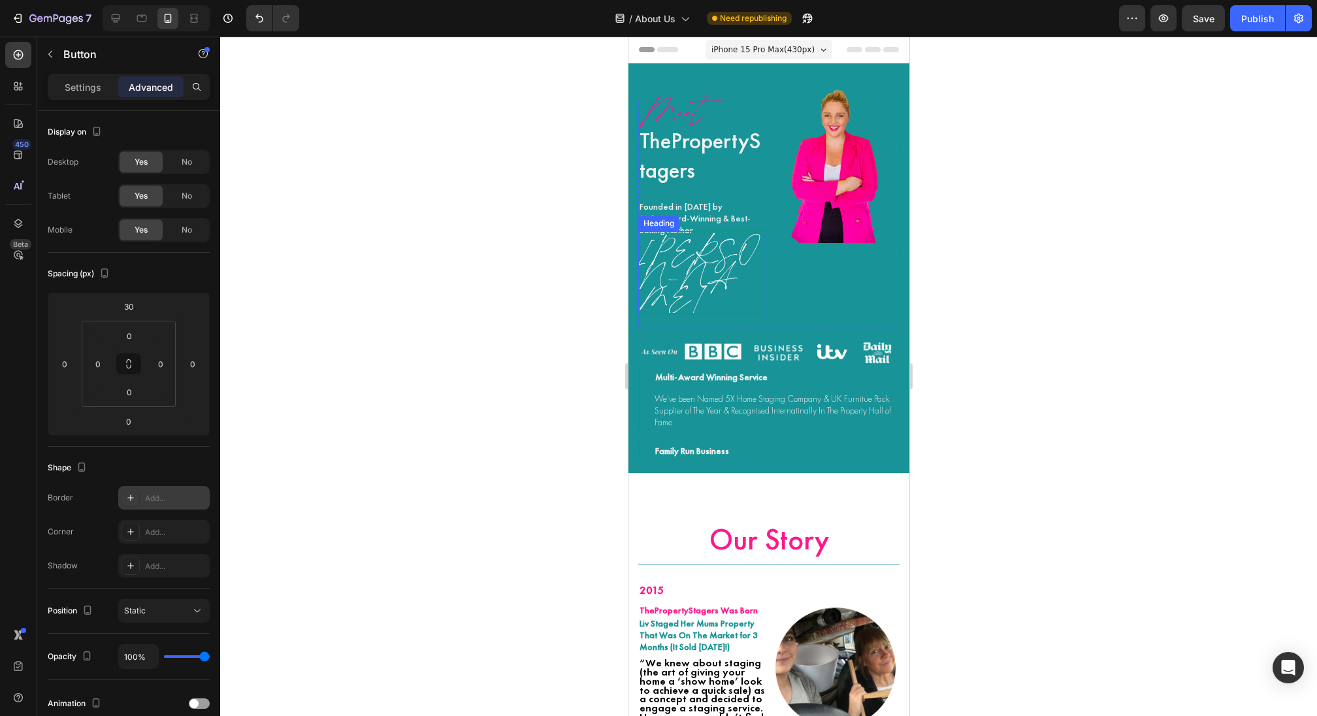
click at [675, 158] on h2 "ThePropertyStagers" at bounding box center [702, 149] width 128 height 73
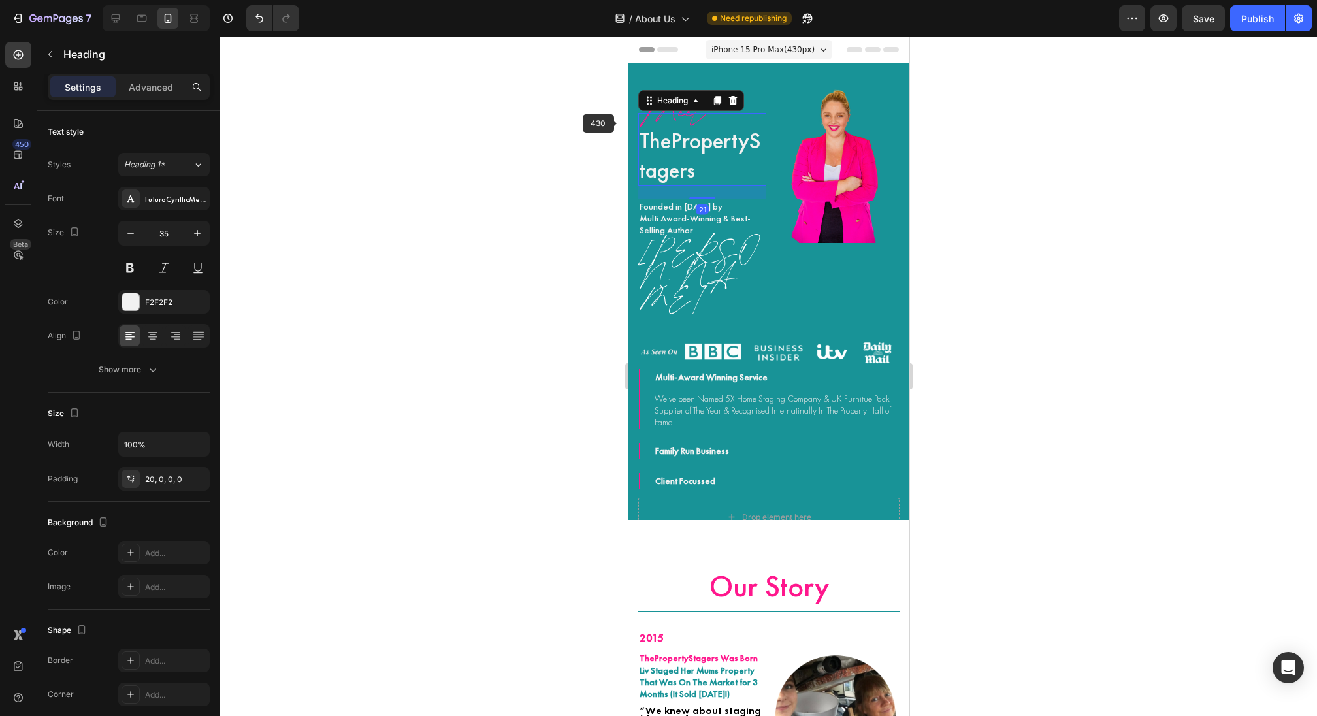
click at [787, 152] on img at bounding box center [835, 156] width 98 height 174
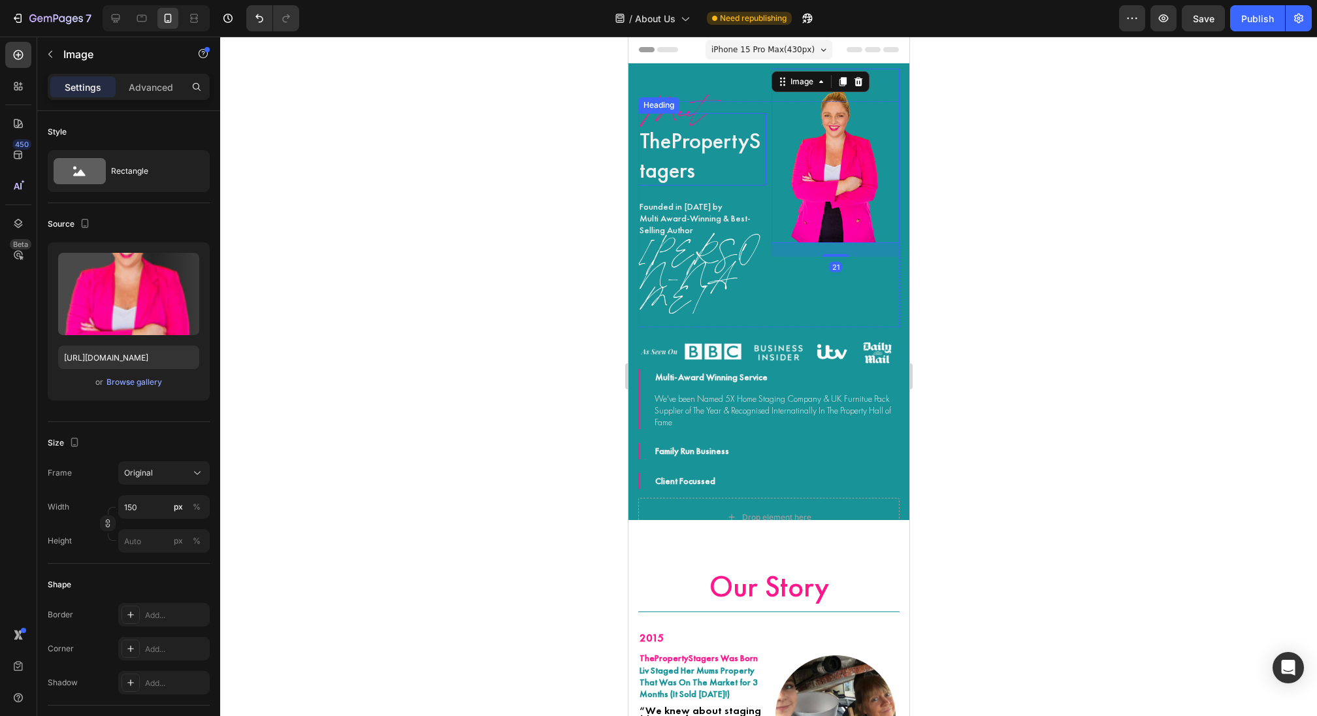
click at [751, 149] on h2 "ThePropertyStagers" at bounding box center [702, 149] width 128 height 73
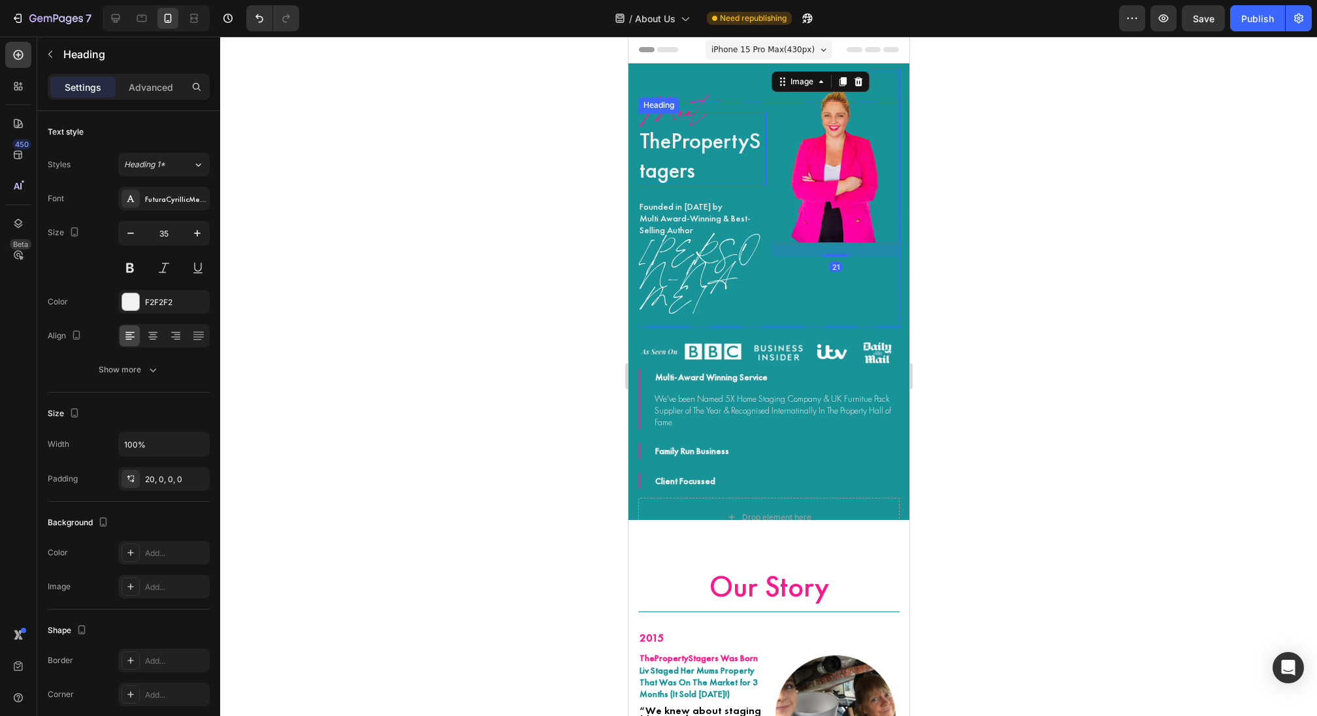
click at [751, 149] on h2 "ThePropertyStagers" at bounding box center [702, 149] width 128 height 73
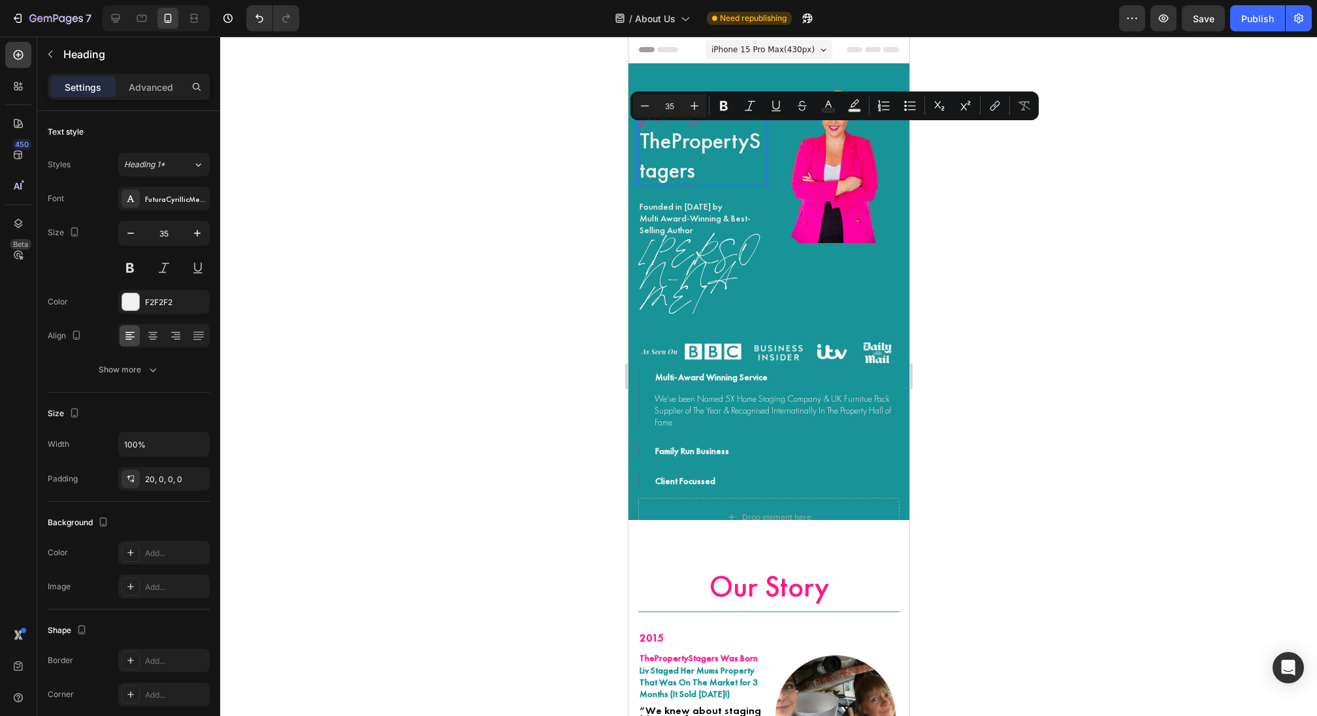
click at [757, 153] on p "ThePropertyStagers" at bounding box center [701, 155] width 125 height 59
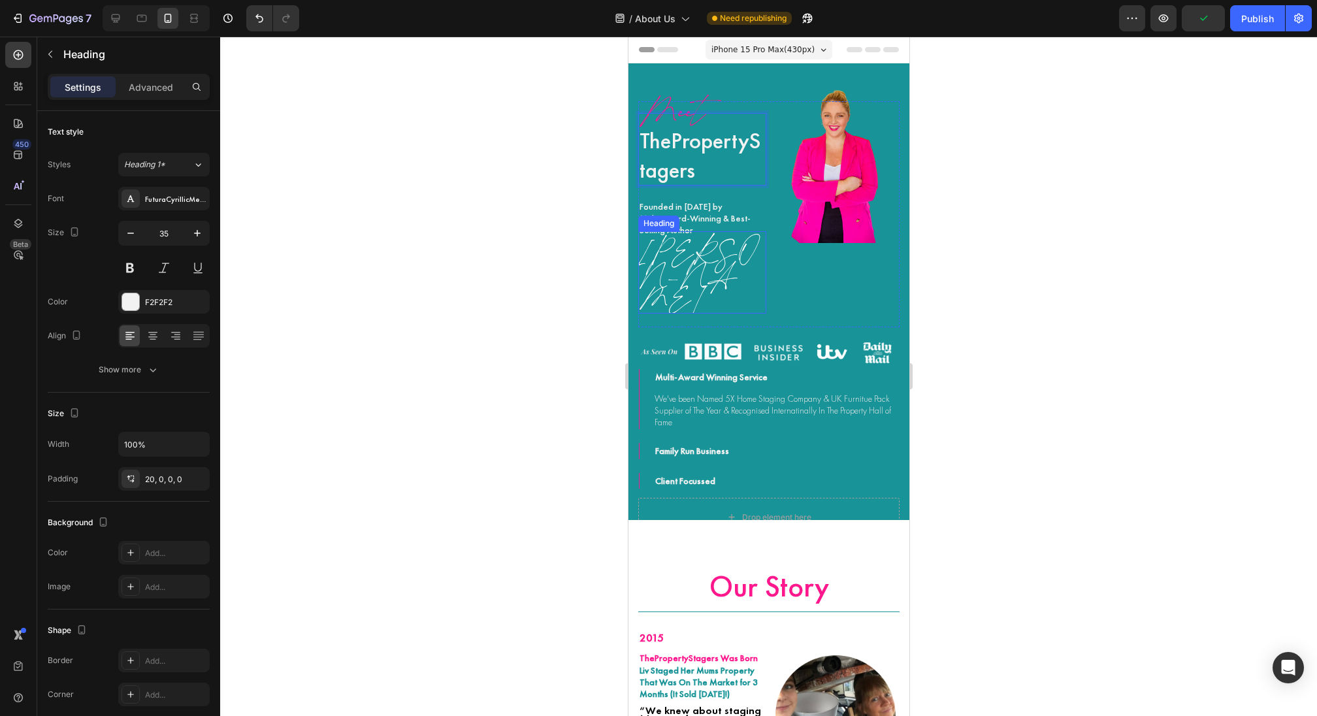
click at [719, 235] on h2 "Liv Conlon" at bounding box center [702, 272] width 128 height 82
click at [709, 131] on p "ThePropertyStagers" at bounding box center [701, 155] width 125 height 59
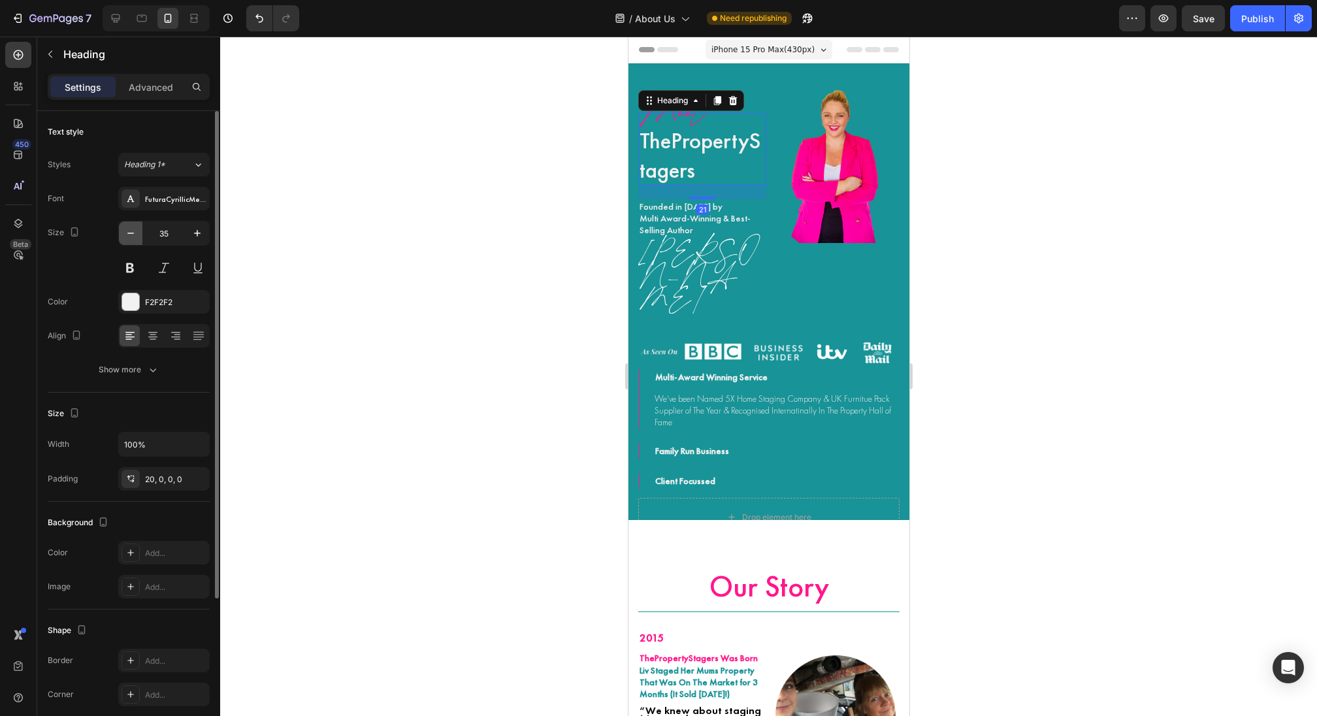
click at [132, 231] on icon "button" at bounding box center [130, 233] width 13 height 13
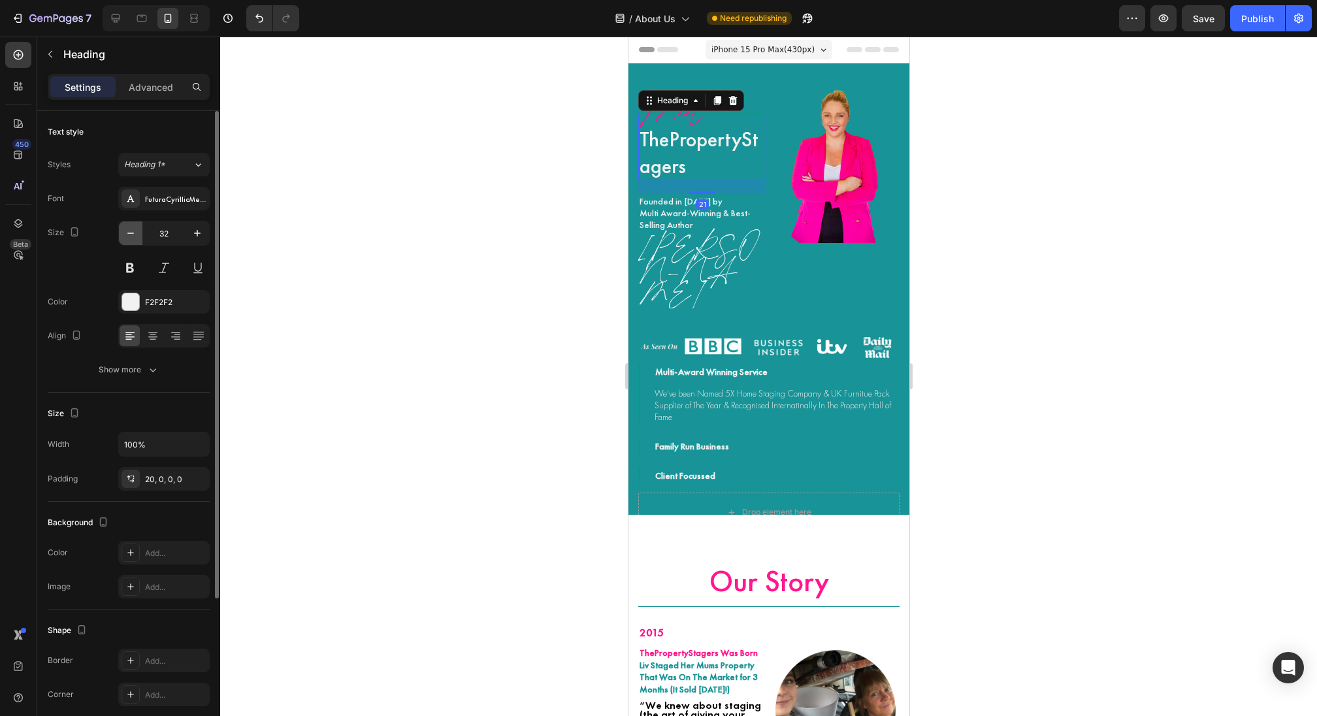
click at [132, 231] on icon "button" at bounding box center [130, 233] width 13 height 13
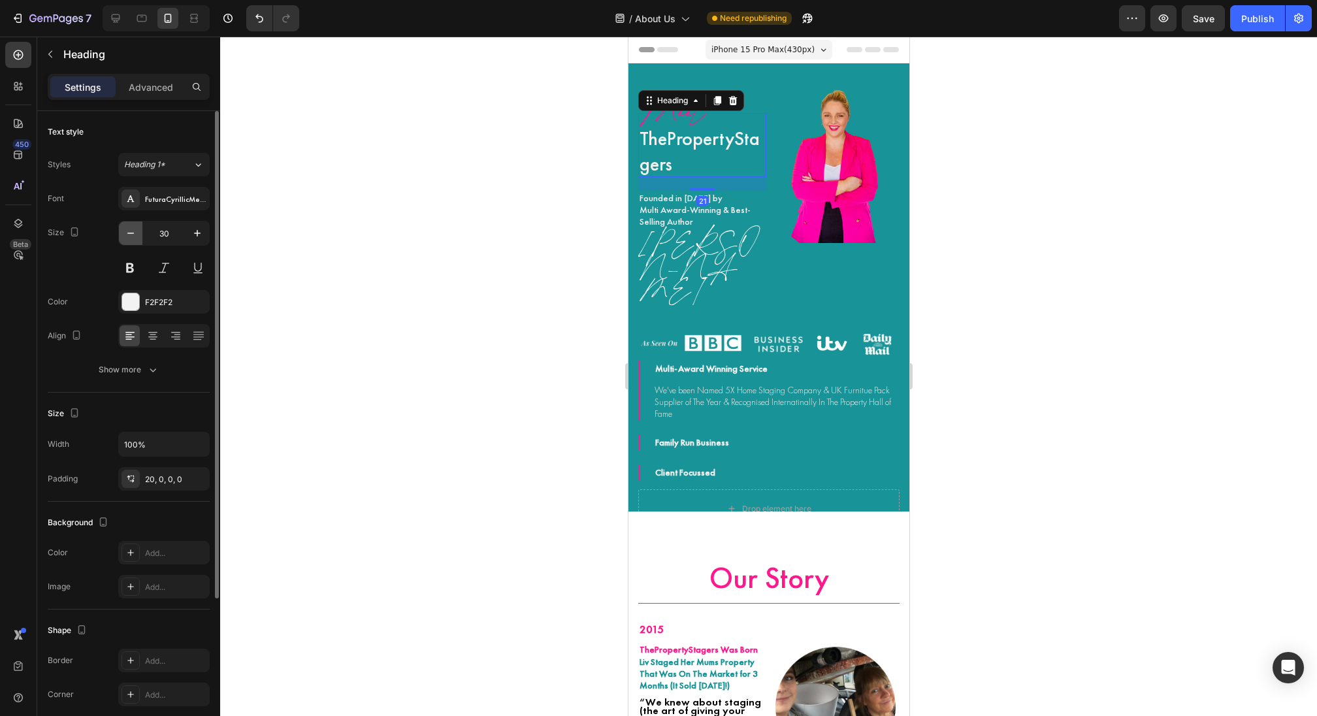
click at [132, 231] on icon "button" at bounding box center [130, 233] width 13 height 13
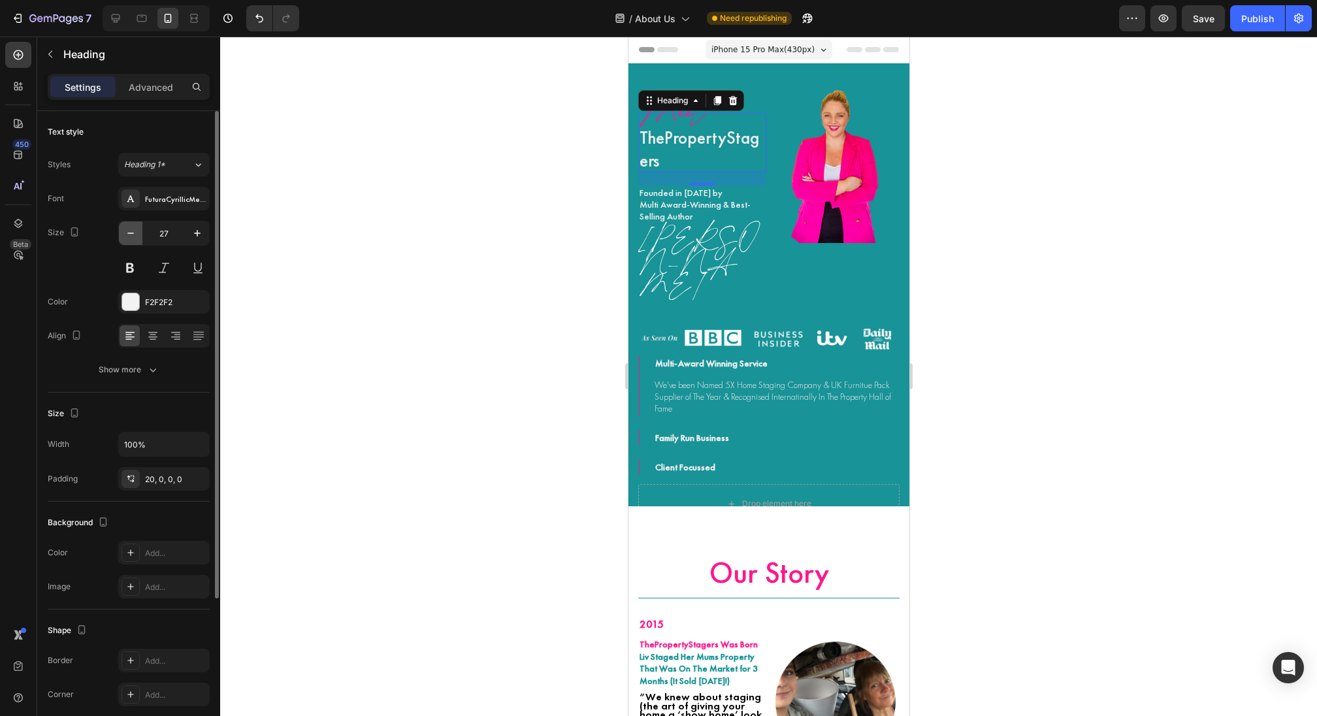
click at [132, 231] on icon "button" at bounding box center [130, 233] width 13 height 13
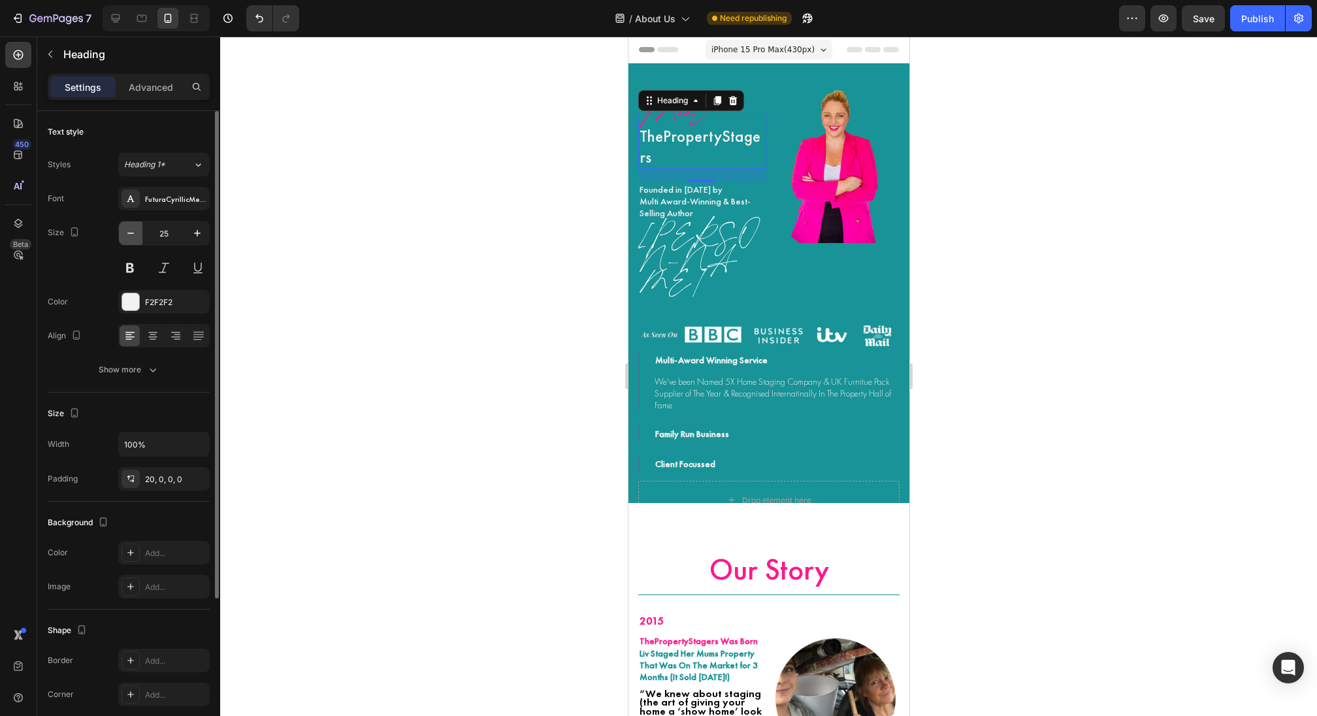
click at [132, 231] on icon "button" at bounding box center [130, 233] width 13 height 13
type input "23"
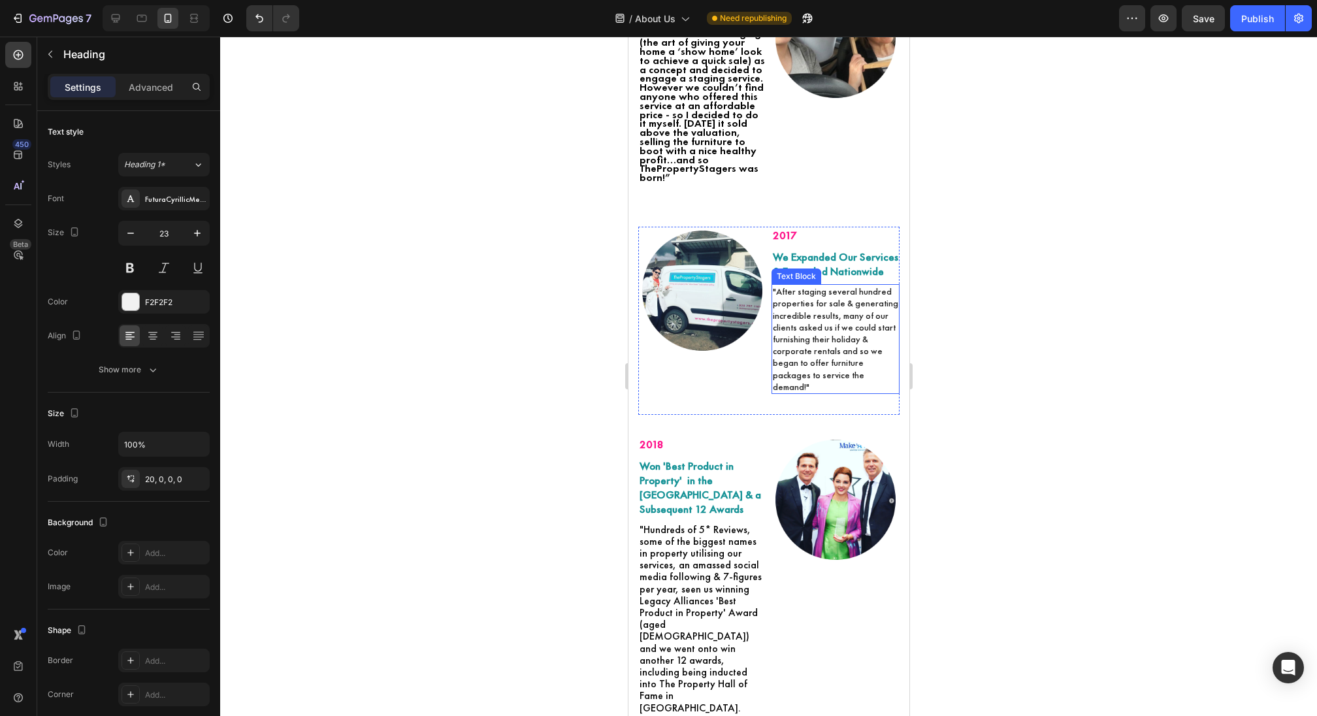
scroll to position [500, 0]
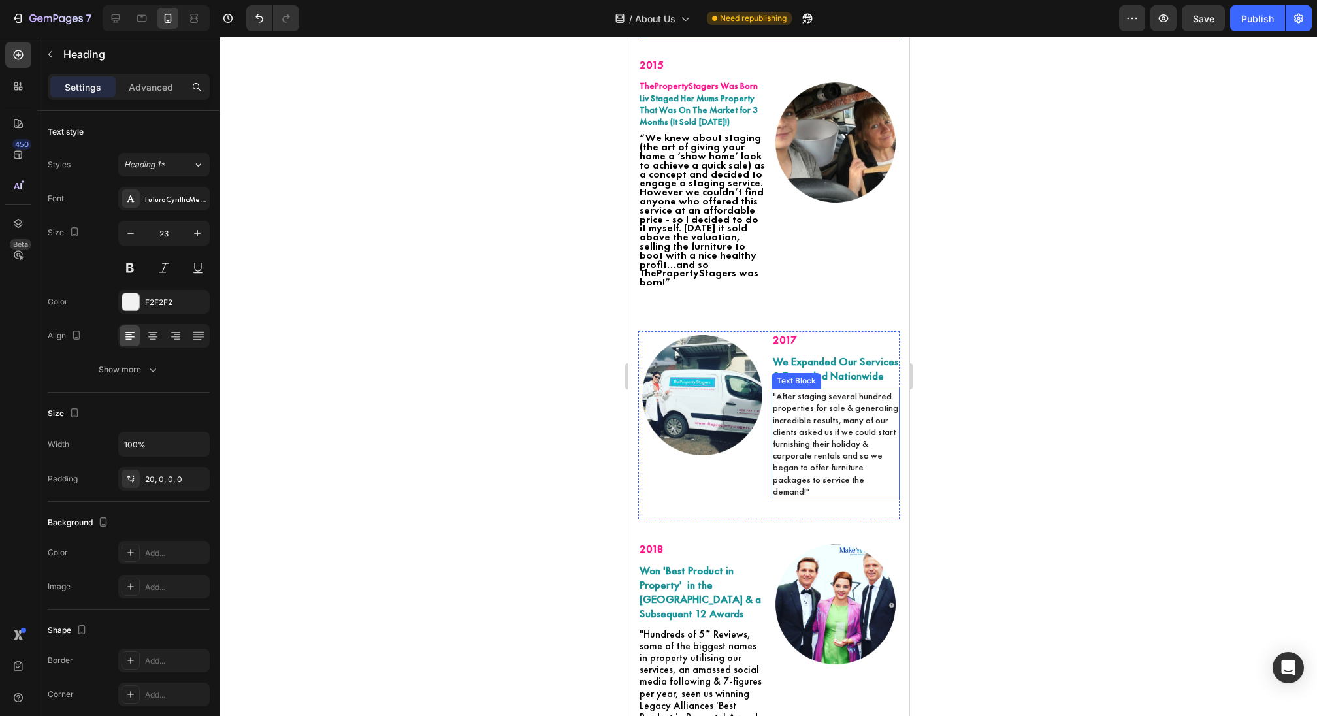
click at [827, 396] on p ""After staging several hundred properties for sale & generating incredible resu…" at bounding box center [834, 443] width 125 height 107
click at [857, 372] on icon at bounding box center [858, 376] width 7 height 9
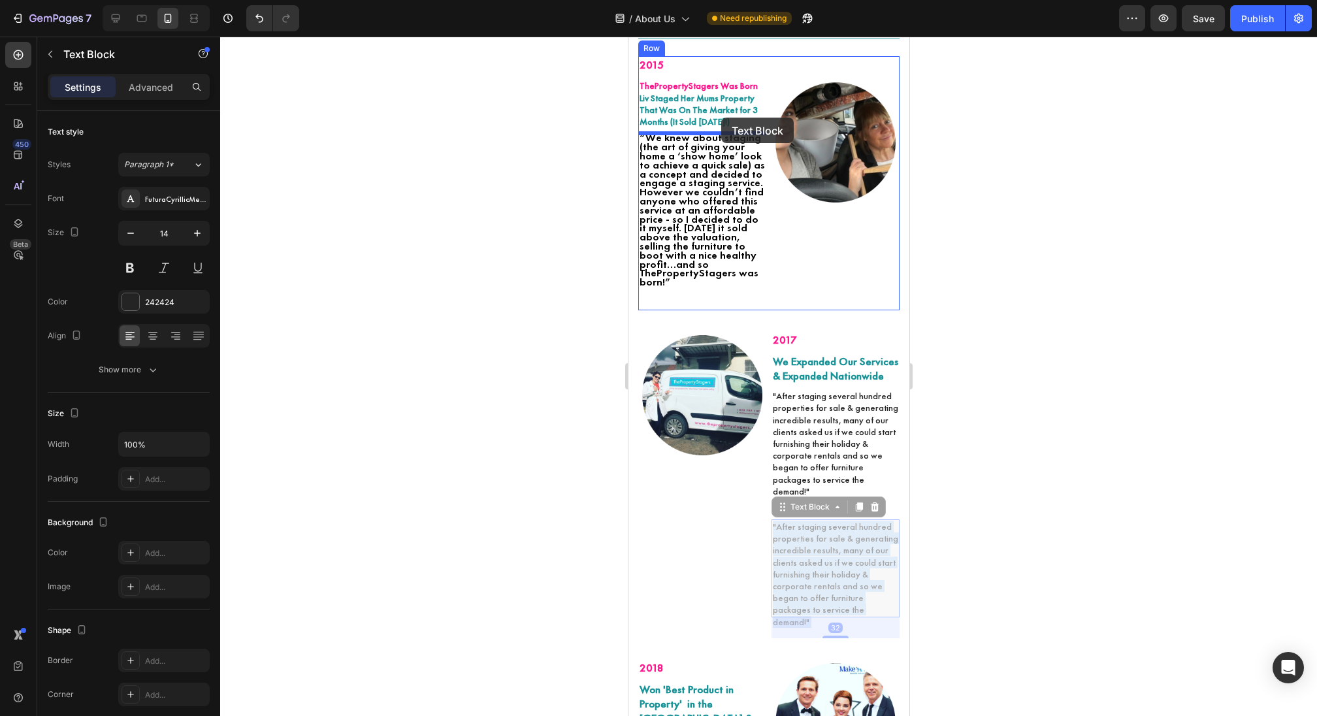
drag, startPoint x: 824, startPoint y: 529, endPoint x: 719, endPoint y: 120, distance: 422.7
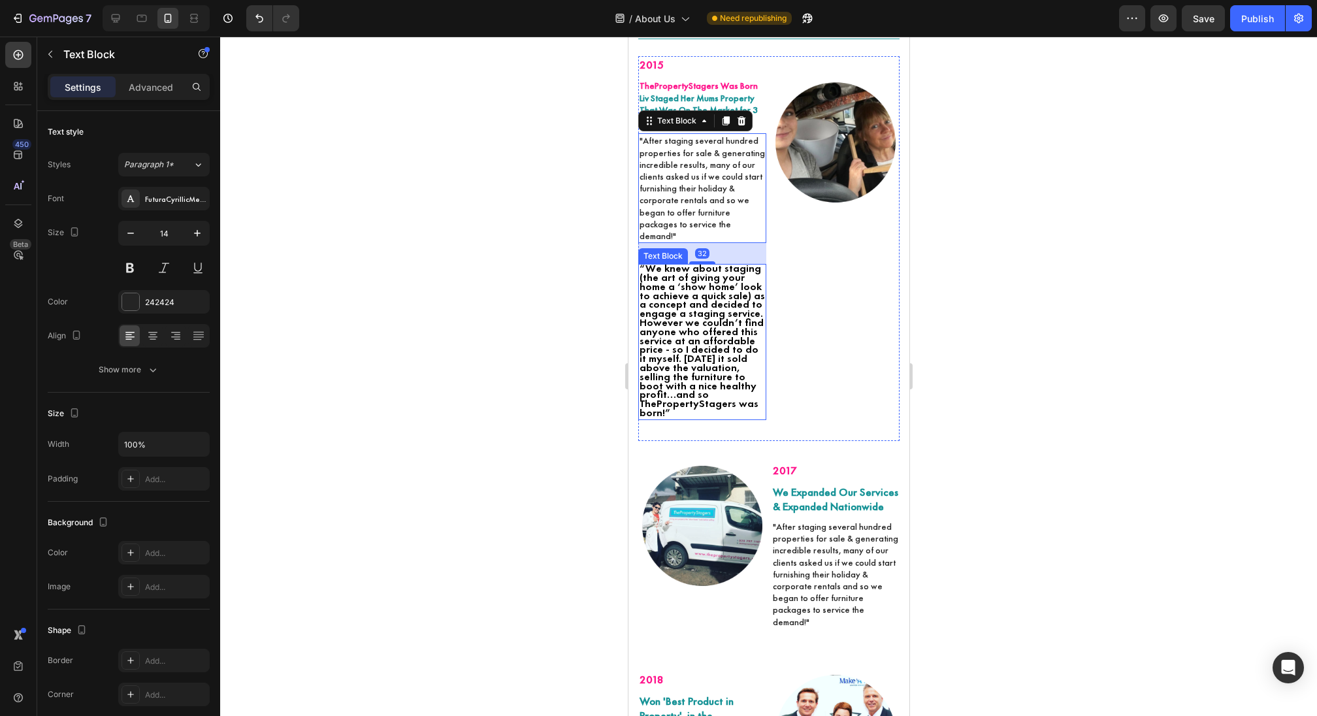
click at [703, 314] on span "“We knew about staging (the art of giving your home a ‘show home’ look to achie…" at bounding box center [701, 340] width 125 height 158
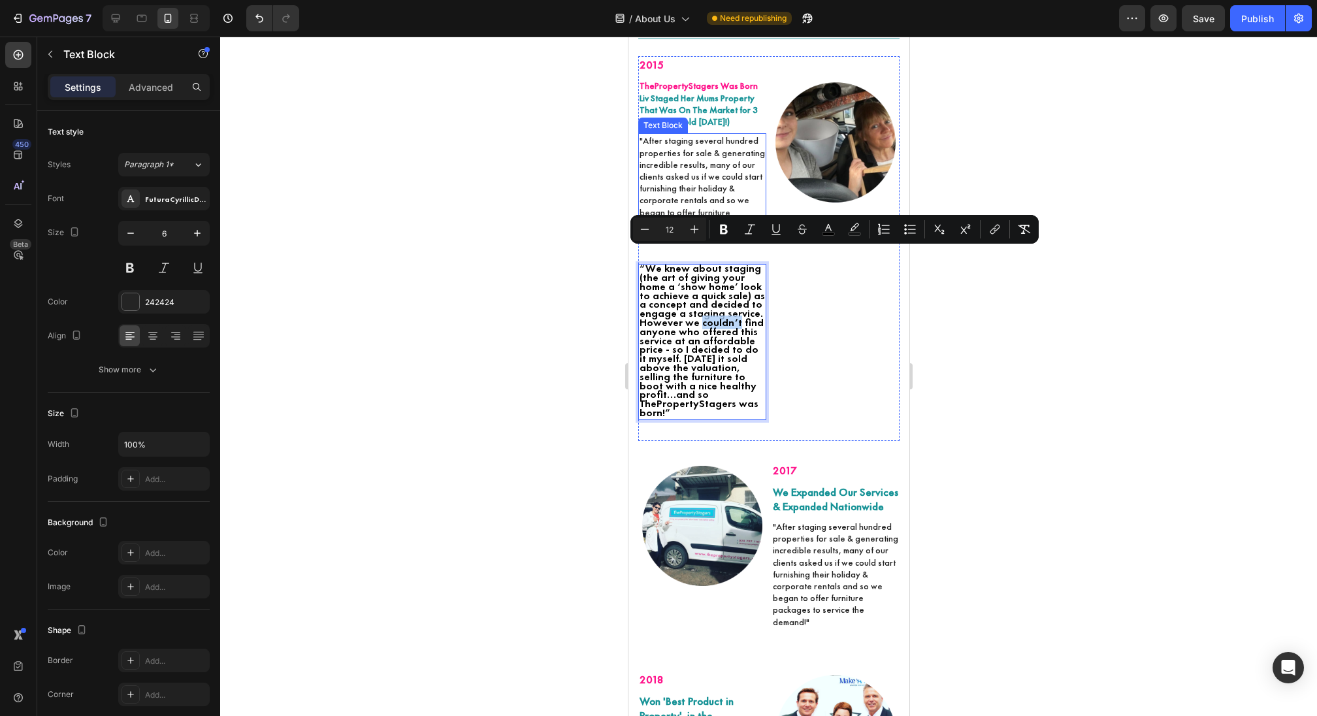
click at [687, 165] on p ""After staging several hundred properties for sale & generating incredible resu…" at bounding box center [701, 188] width 125 height 107
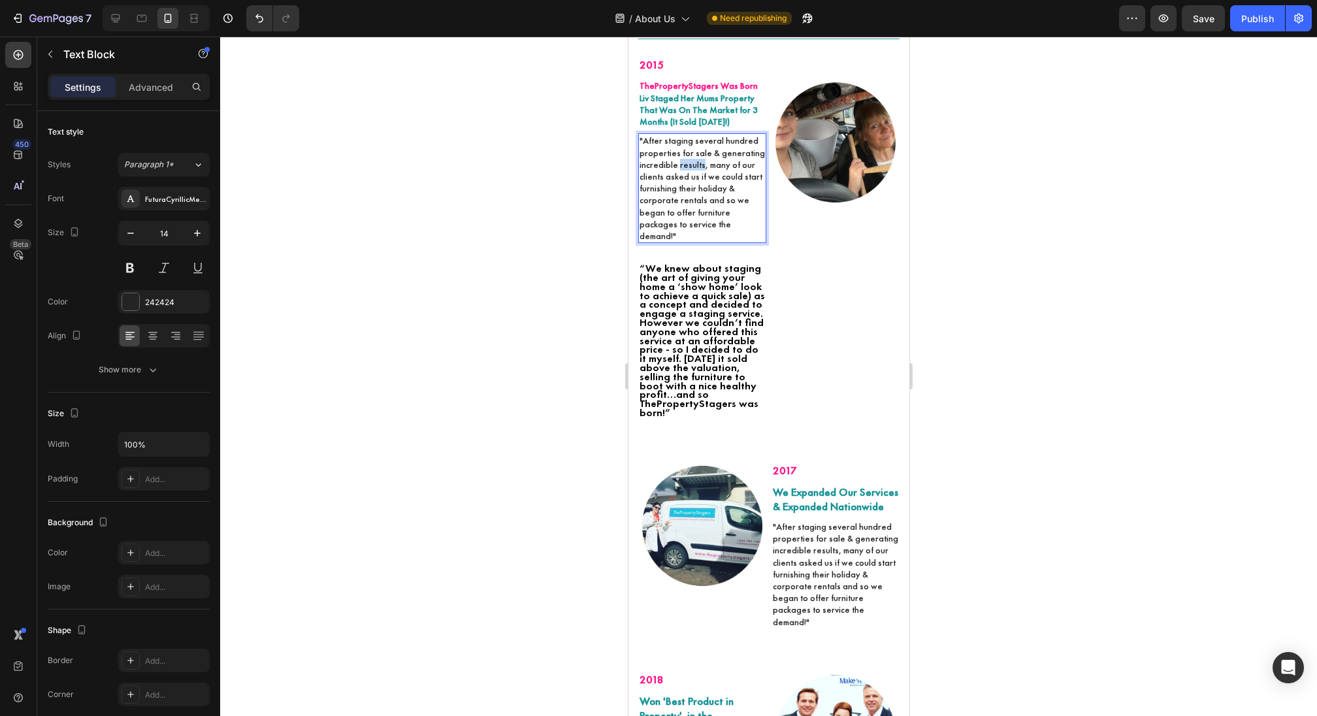
click at [687, 165] on p ""After staging several hundred properties for sale & generating incredible resu…" at bounding box center [701, 188] width 125 height 107
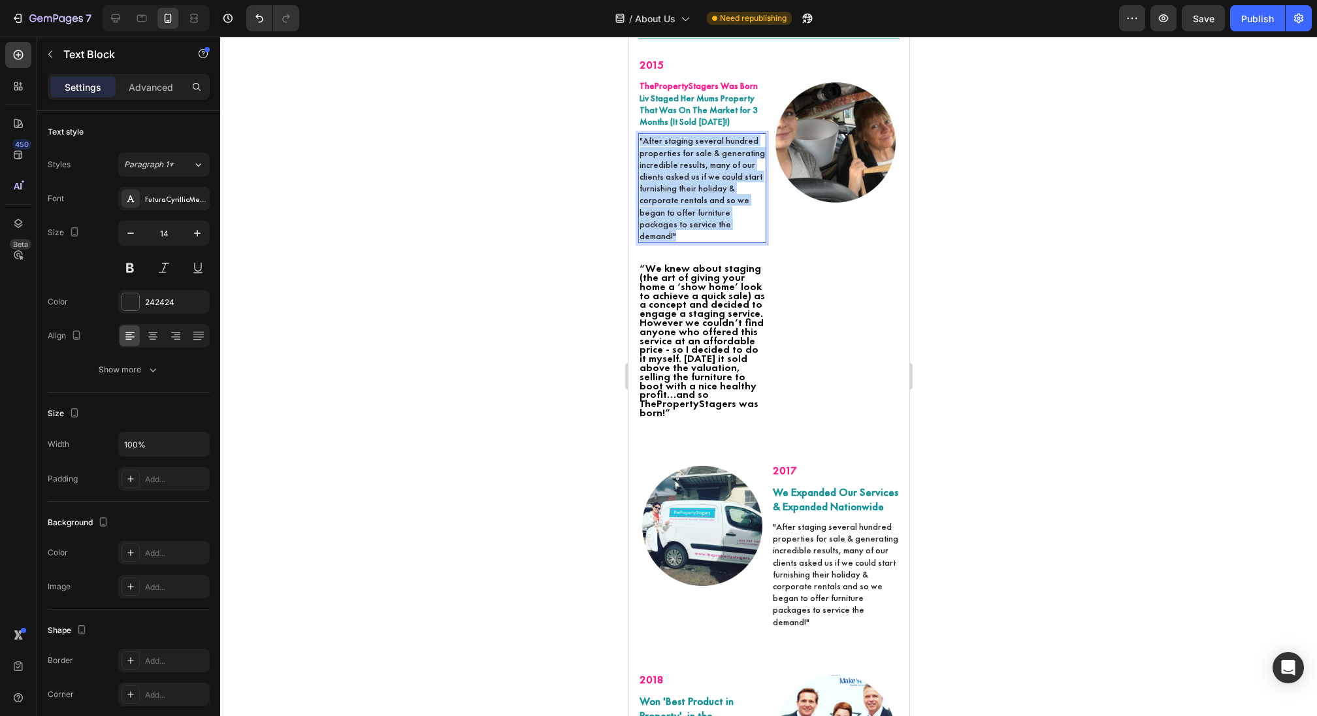
click at [687, 165] on p ""After staging several hundred properties for sale & generating incredible resu…" at bounding box center [701, 188] width 125 height 107
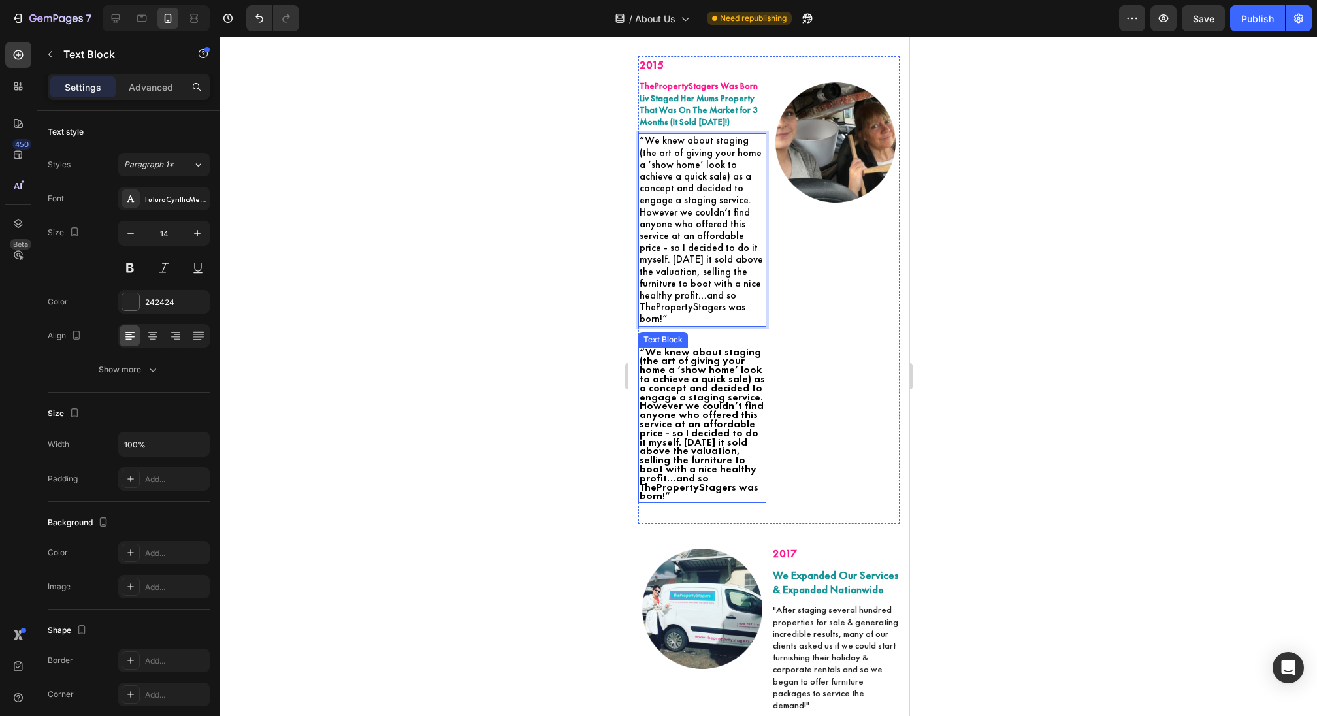
click at [730, 455] on span "“We knew about staging (the art of giving your home a ‘show home’ look to achie…" at bounding box center [701, 424] width 125 height 158
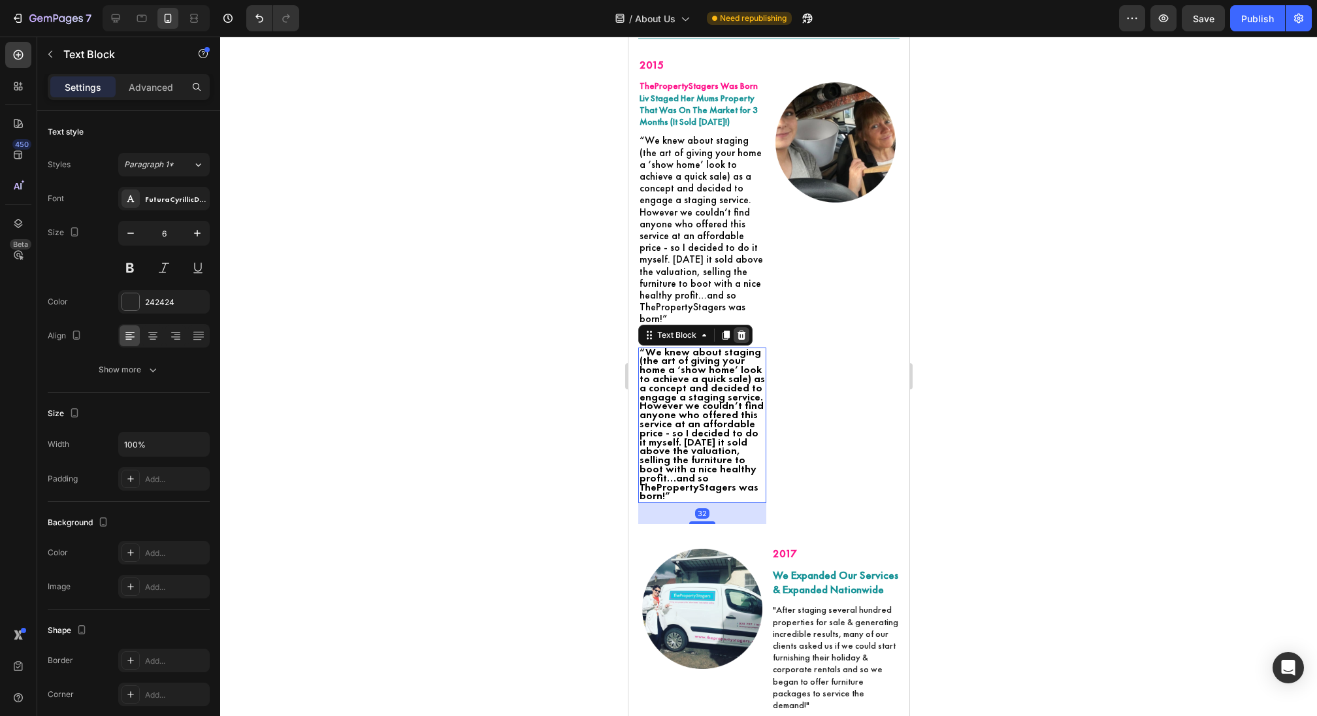
click at [736, 340] on icon at bounding box center [741, 335] width 10 height 10
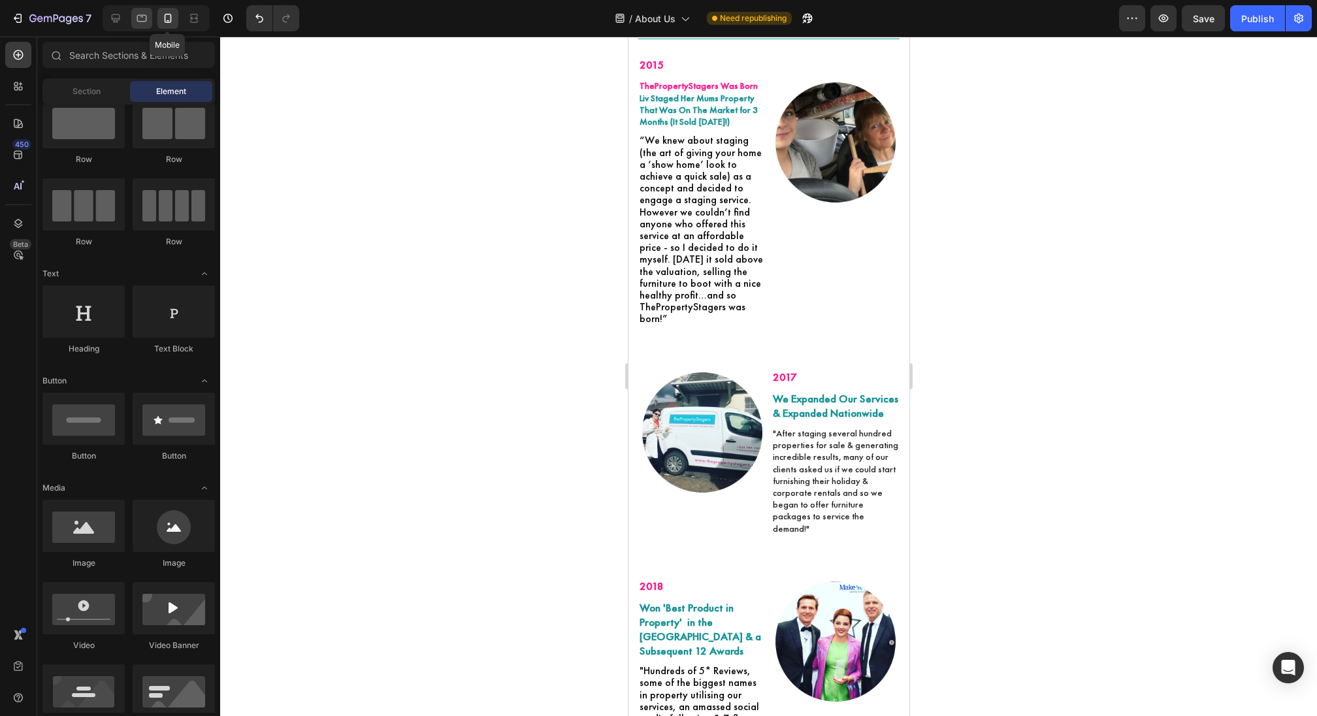
click at [138, 11] on div at bounding box center [141, 18] width 21 height 21
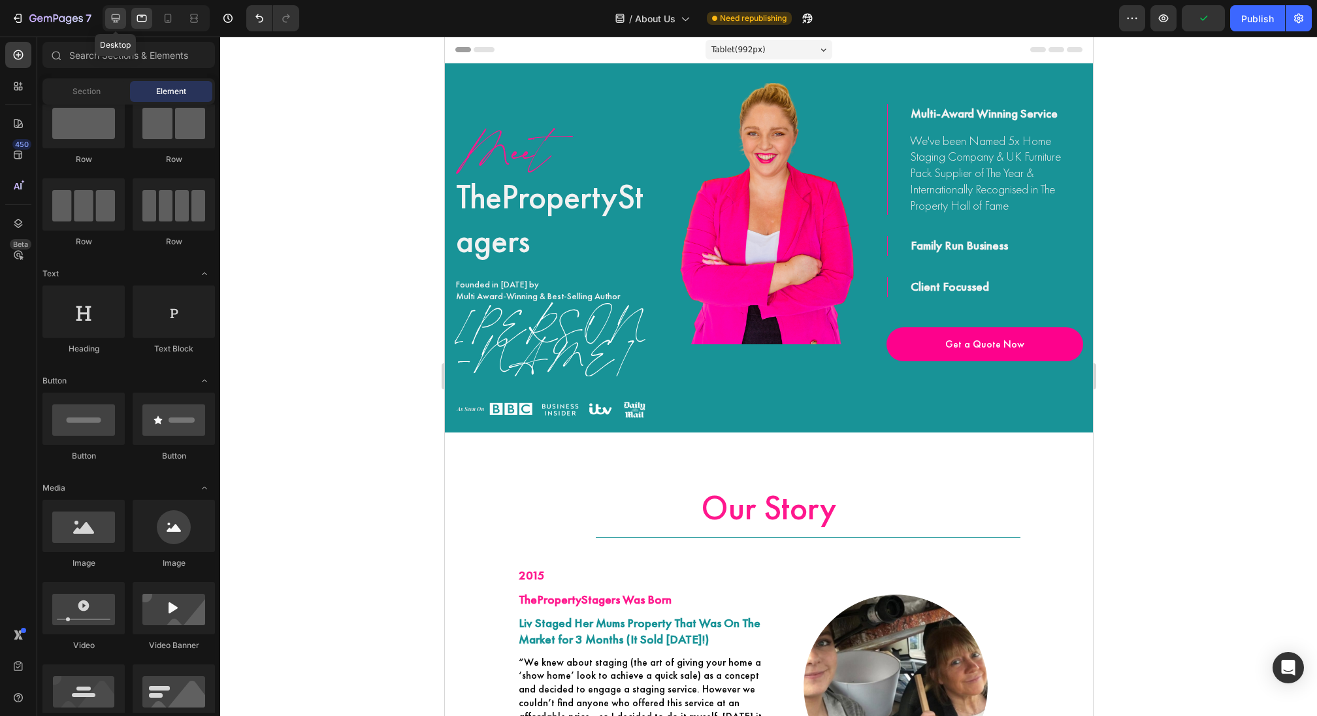
click at [122, 17] on div at bounding box center [115, 18] width 21 height 21
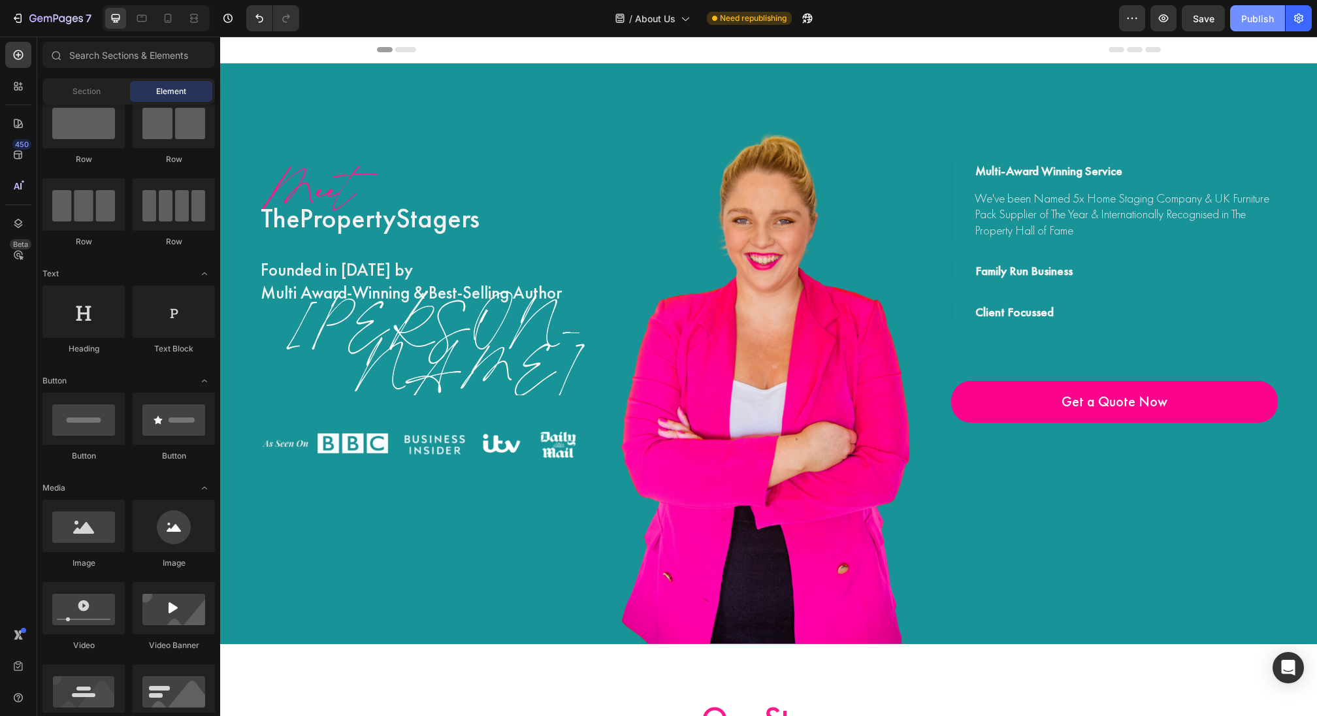
click at [1268, 16] on div "Publish" at bounding box center [1257, 19] width 33 height 14
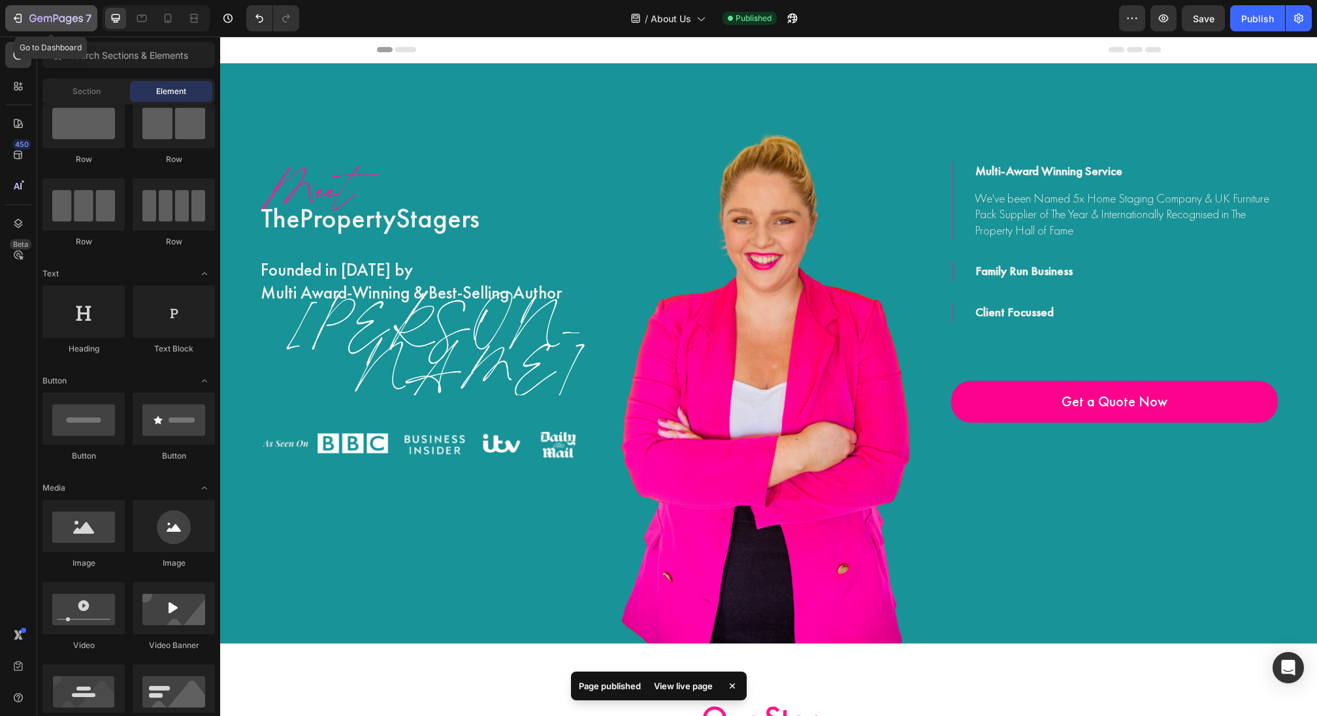
click at [25, 15] on div "7" at bounding box center [51, 18] width 80 height 16
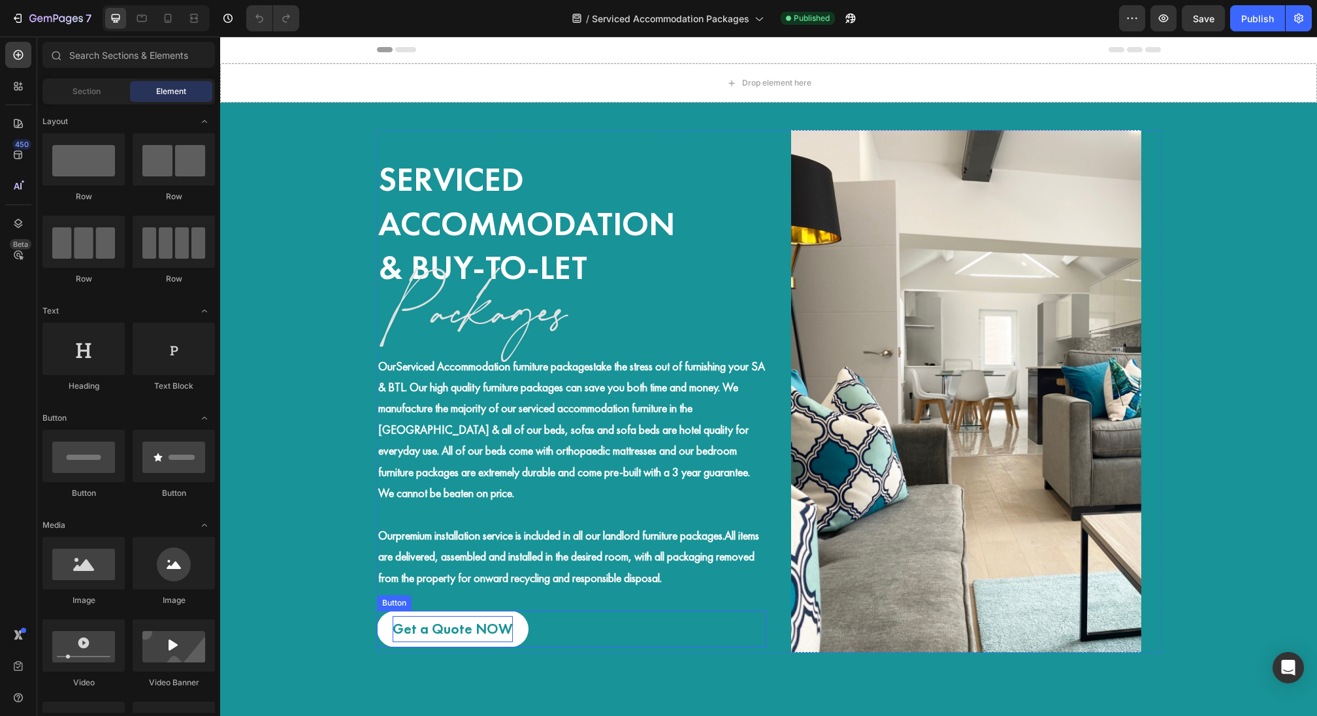
click at [449, 639] on p "Get a Quote NOW" at bounding box center [453, 629] width 120 height 26
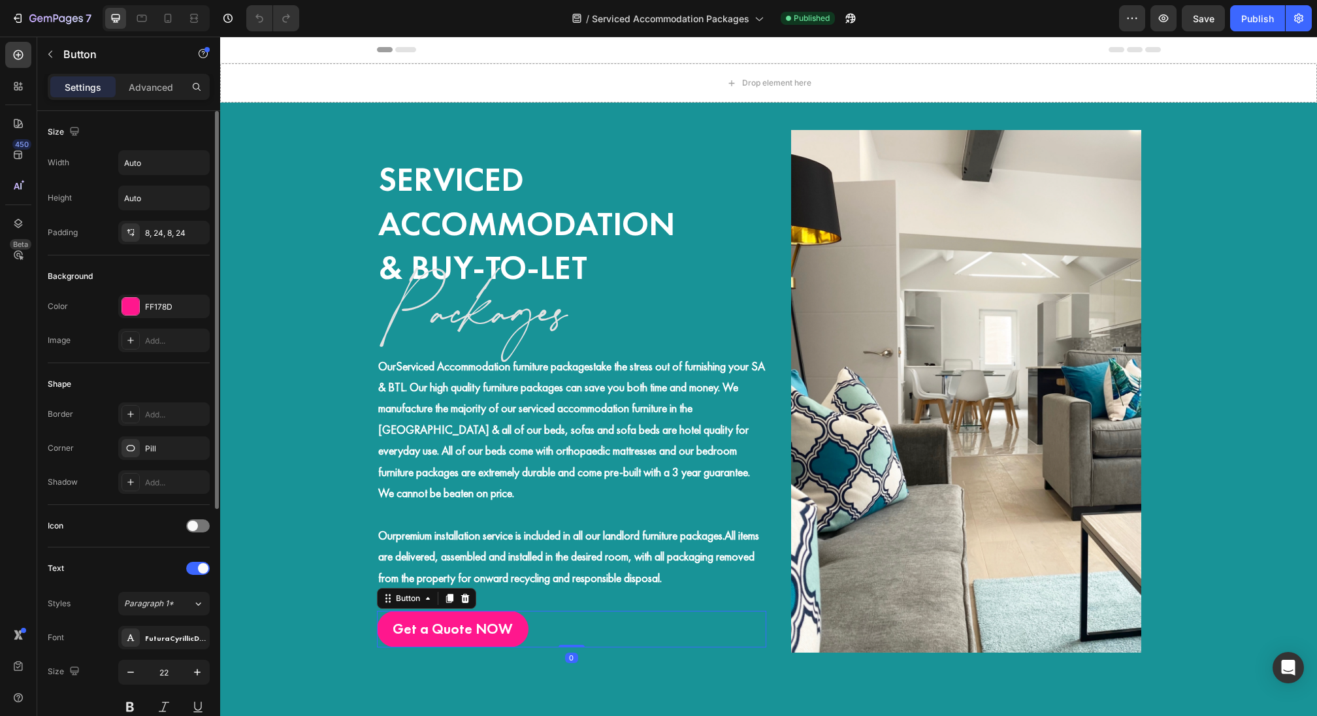
scroll to position [393, 0]
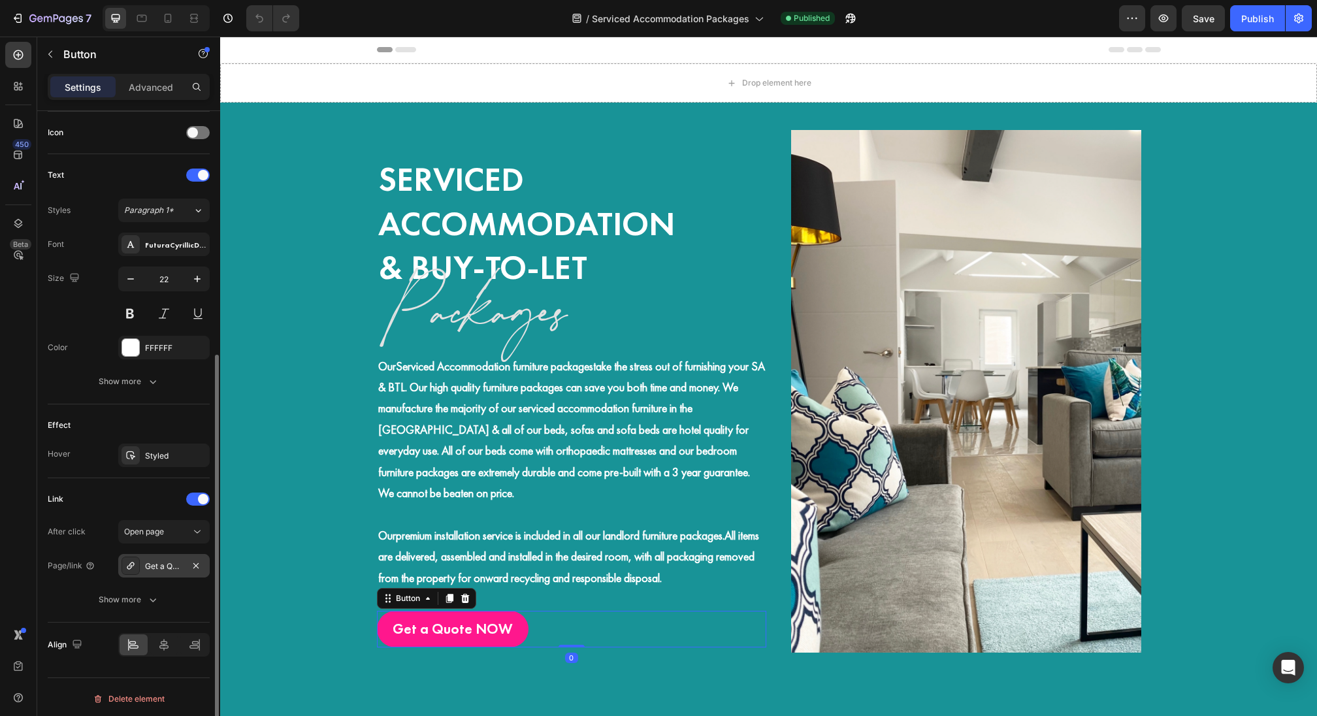
click at [159, 566] on div "Get a Quote to Stage Your Property" at bounding box center [164, 567] width 38 height 12
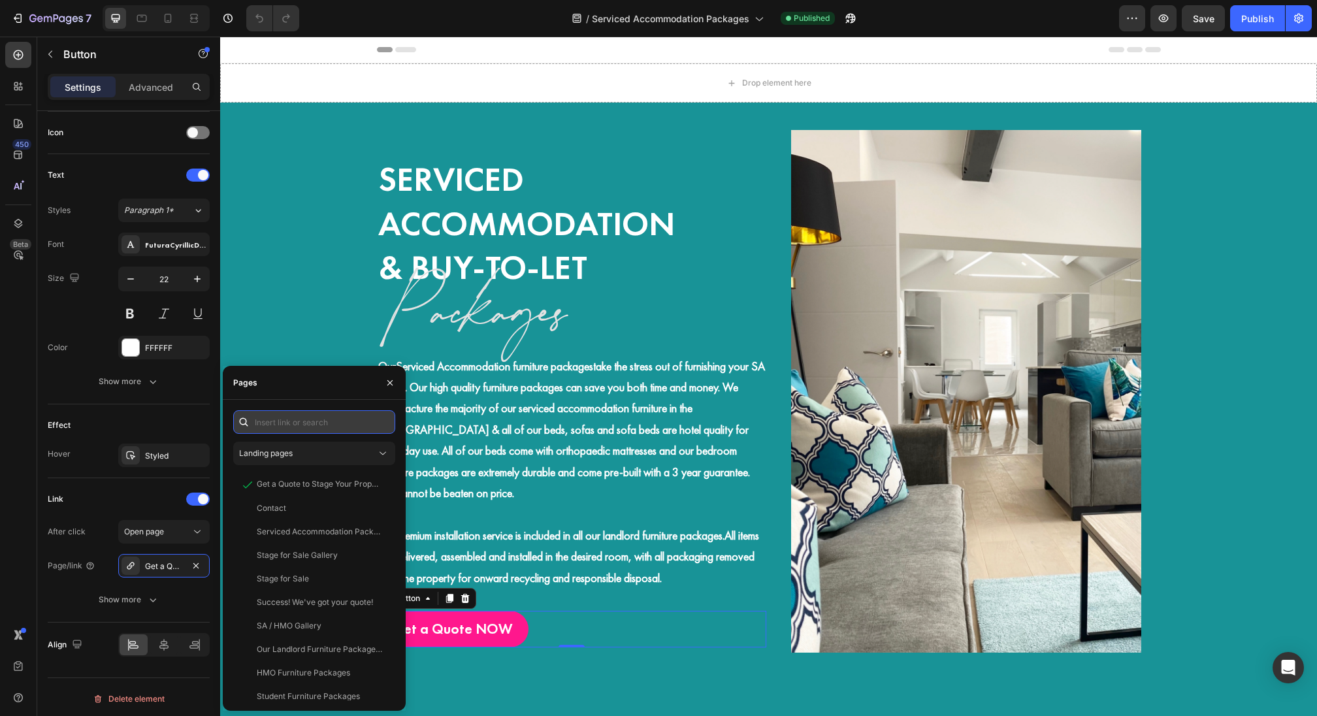
click at [274, 417] on input "text" at bounding box center [314, 422] width 162 height 24
type input "u"
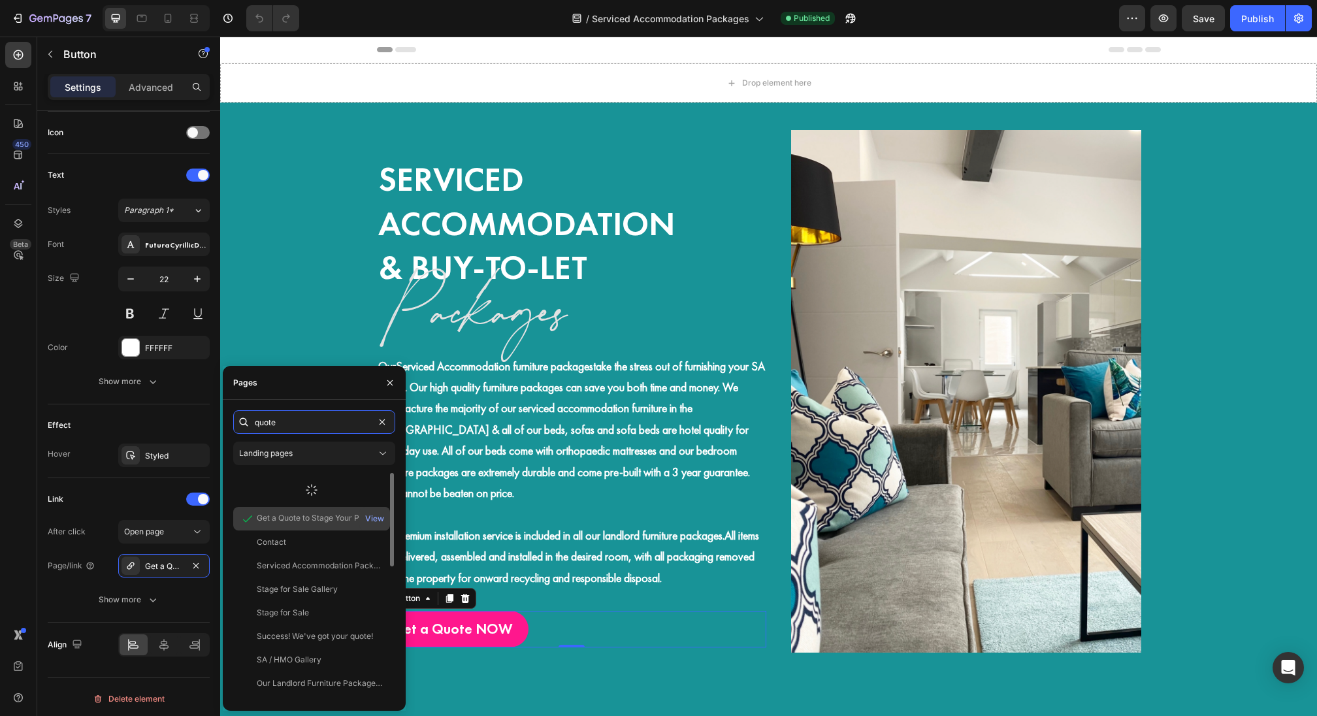
type input "quote"
click at [277, 513] on div "Get a Quote to Stage Your Property" at bounding box center [319, 518] width 125 height 12
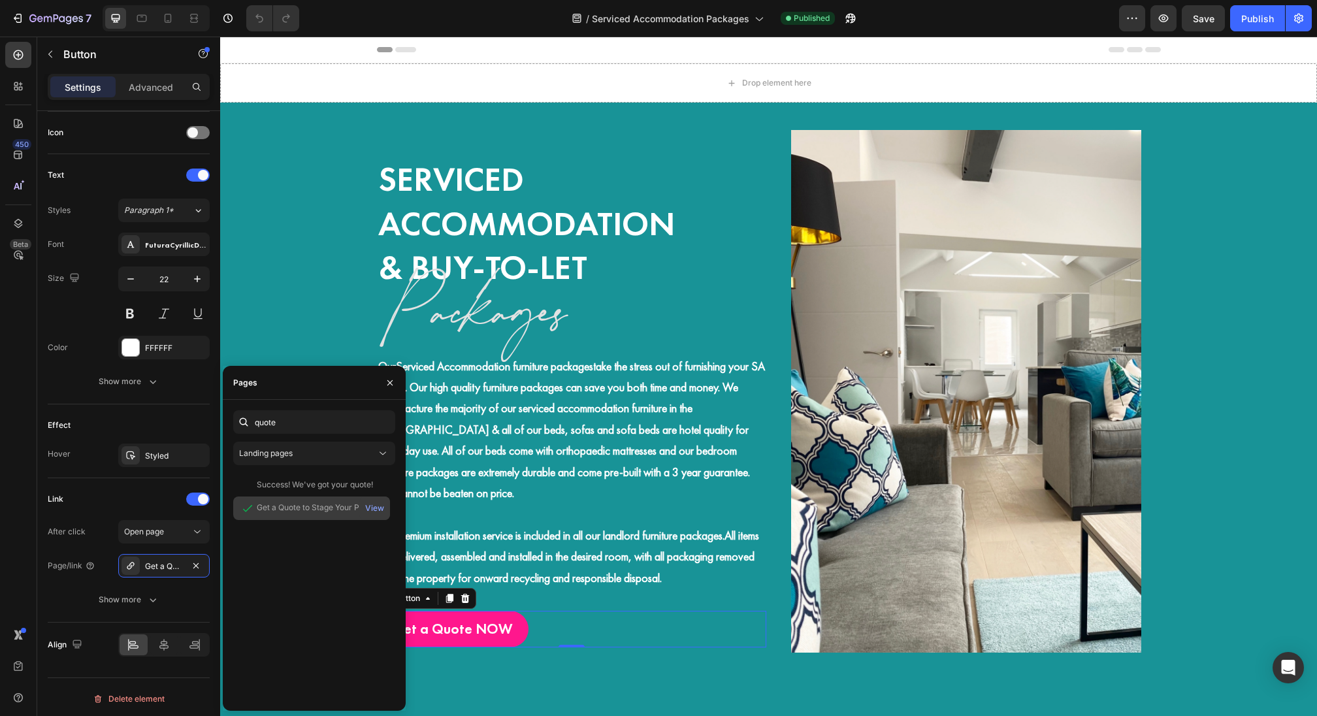
click at [310, 504] on div "Get a Quote to Stage Your Property" at bounding box center [319, 508] width 125 height 12
click at [389, 389] on button "button" at bounding box center [390, 382] width 21 height 21
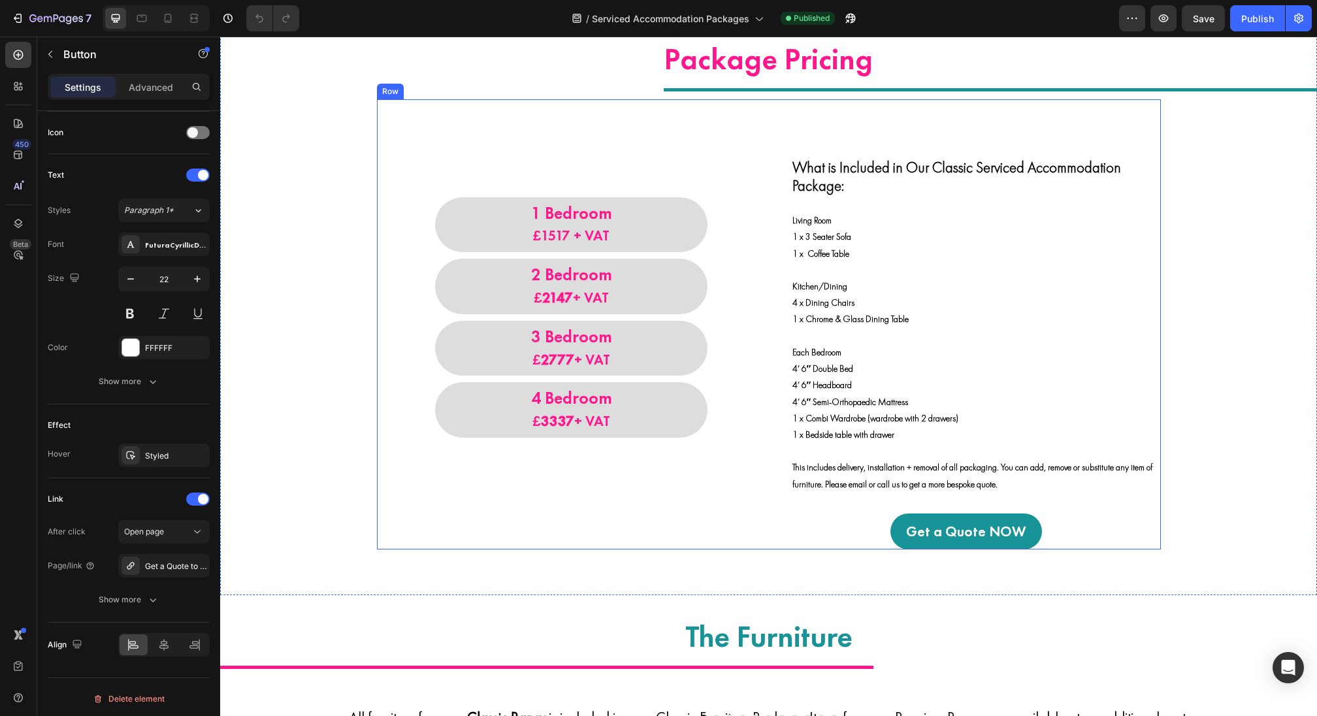
scroll to position [883, 0]
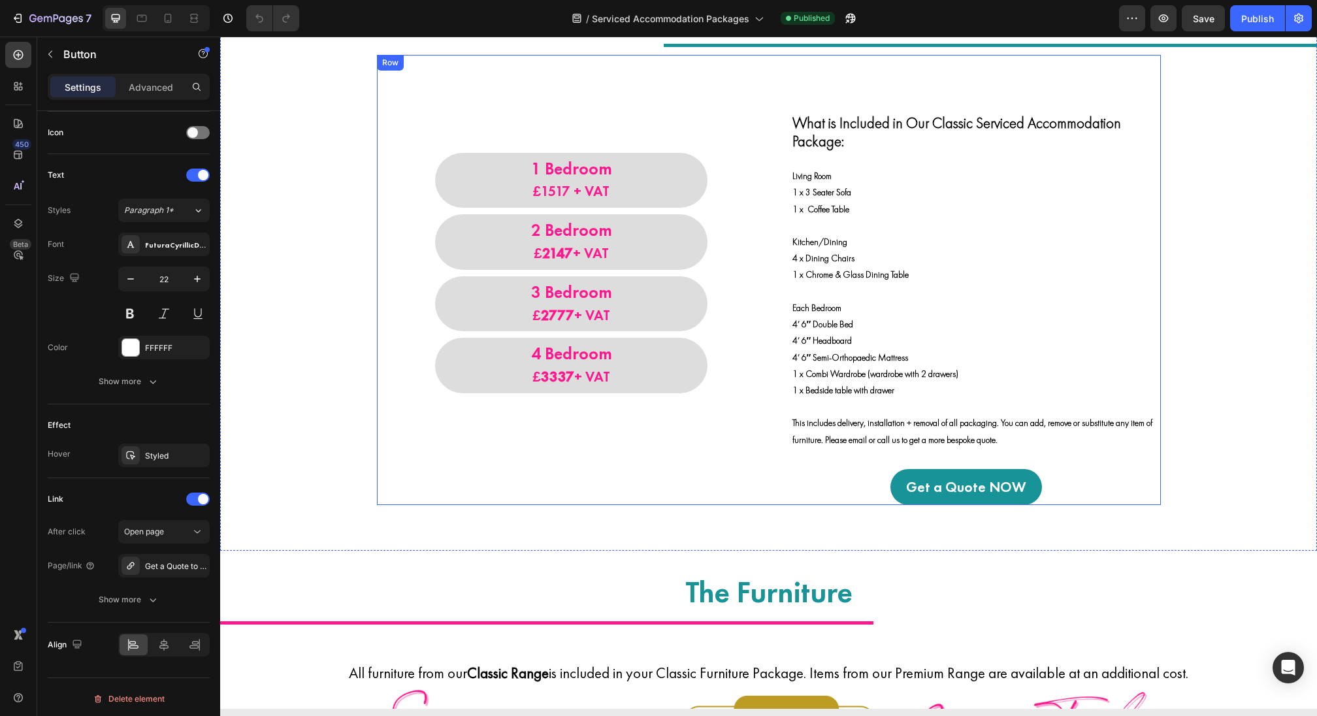
click at [979, 508] on div "Package Pricing Heading Title Line 1 Bedroom £ 1517 + VAT Heading 2 Bedroom £21…" at bounding box center [768, 255] width 1097 height 589
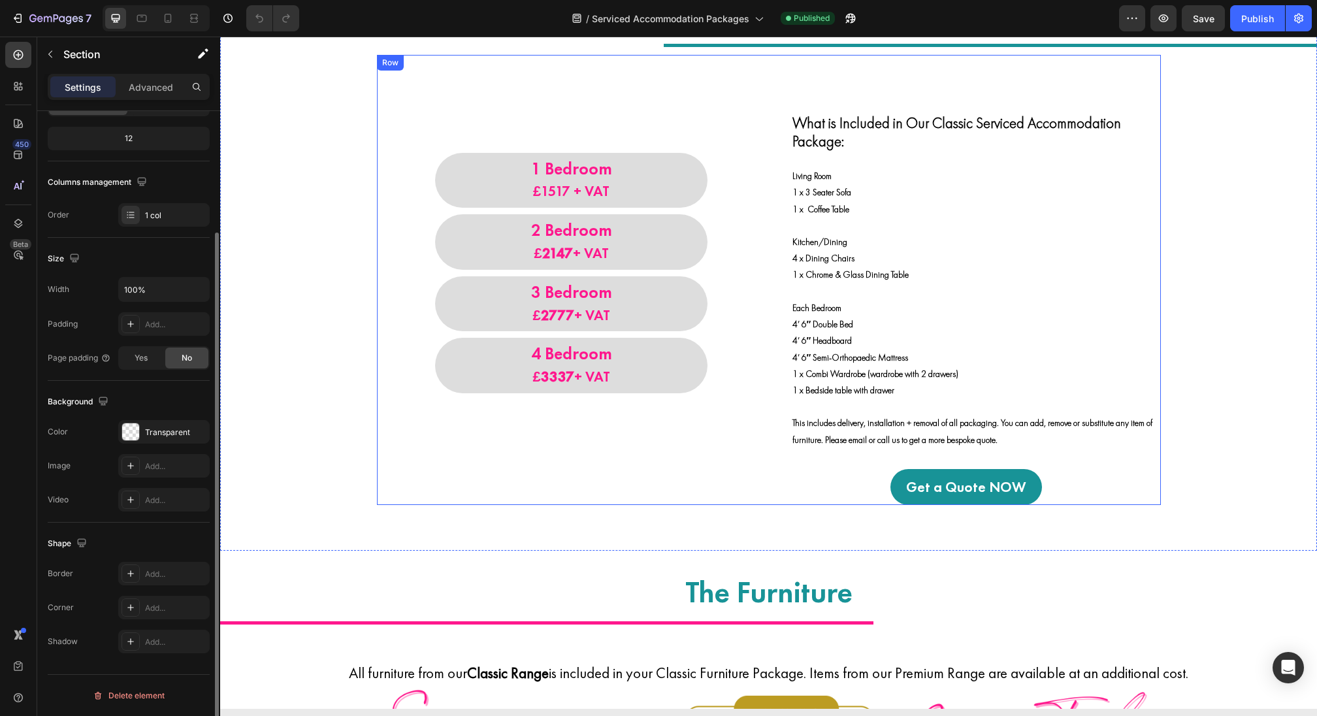
scroll to position [0, 0]
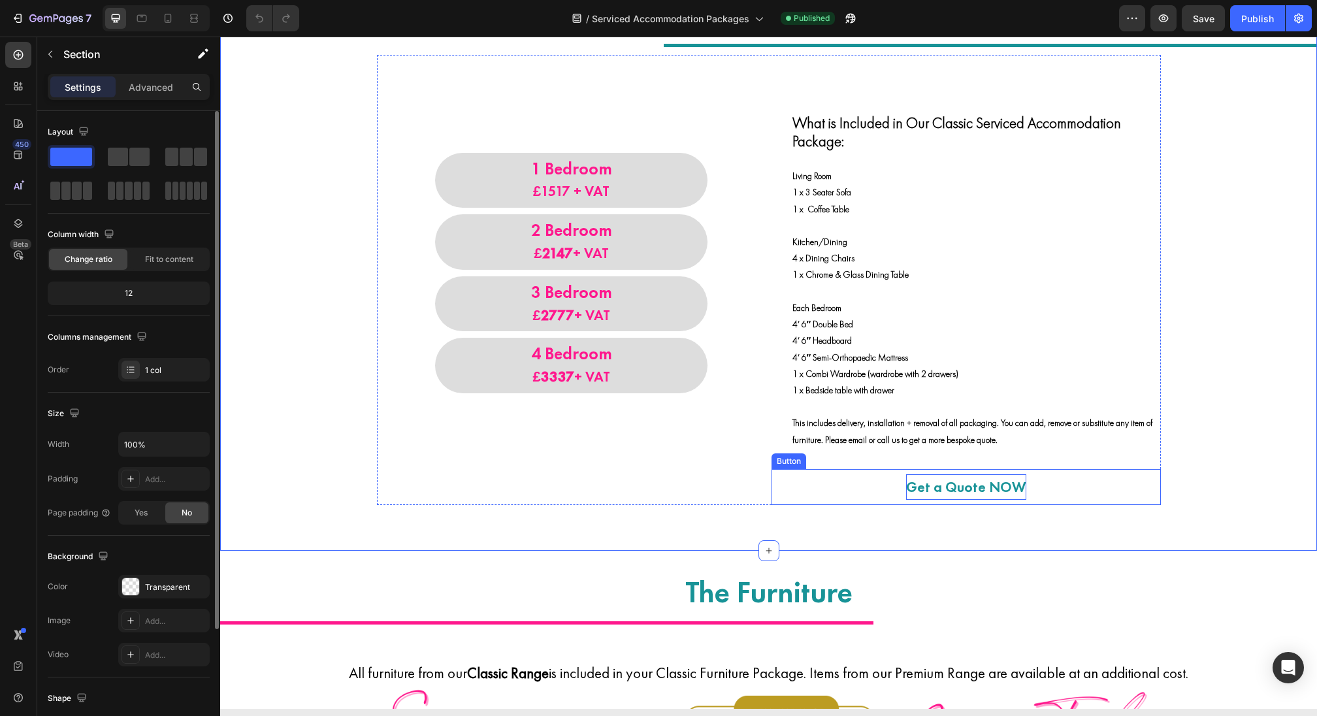
click at [980, 487] on p "Get a Quote NOW" at bounding box center [966, 487] width 120 height 26
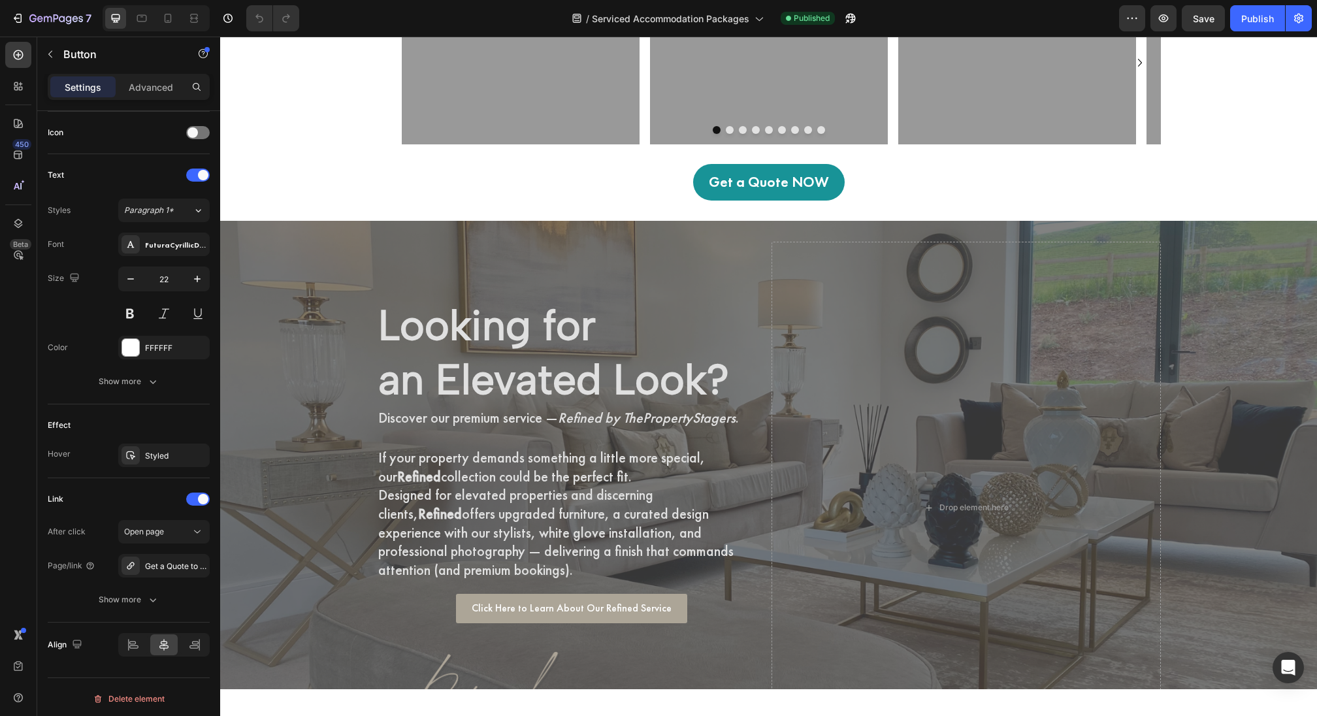
scroll to position [2648, 0]
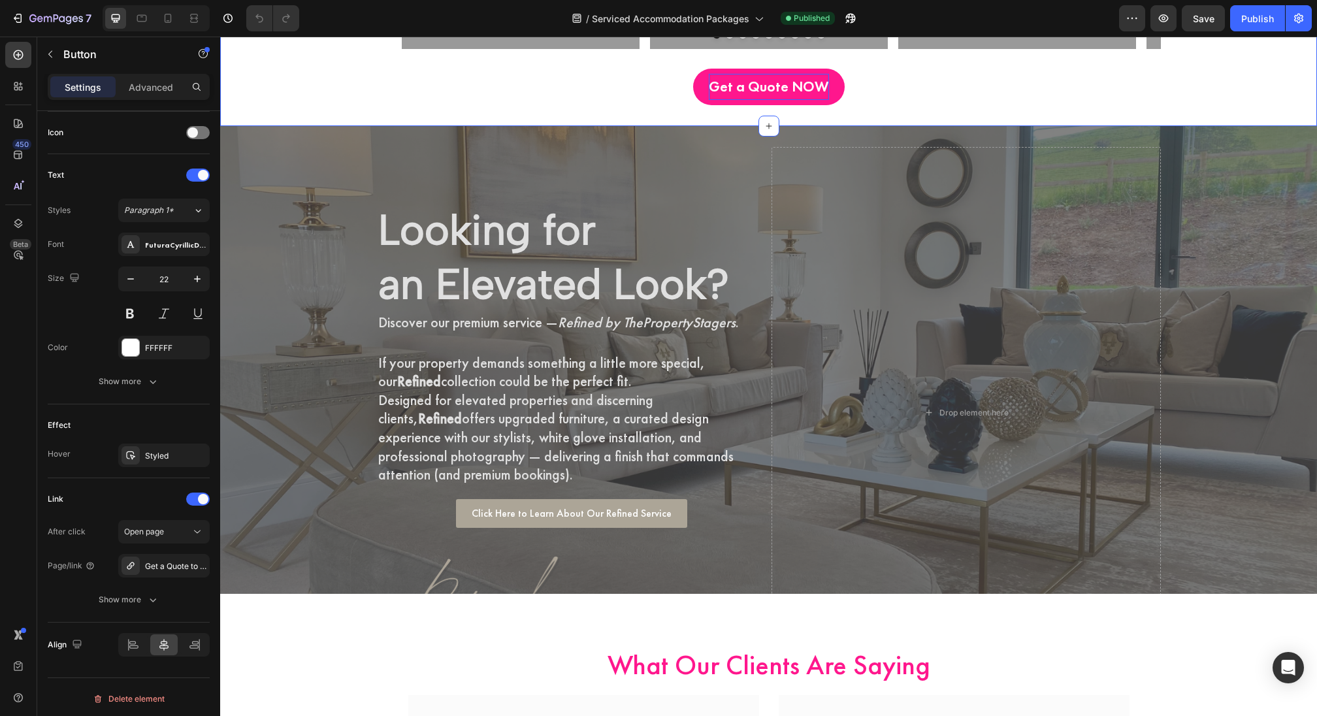
click at [808, 78] on p "Get a Quote NOW" at bounding box center [769, 87] width 120 height 26
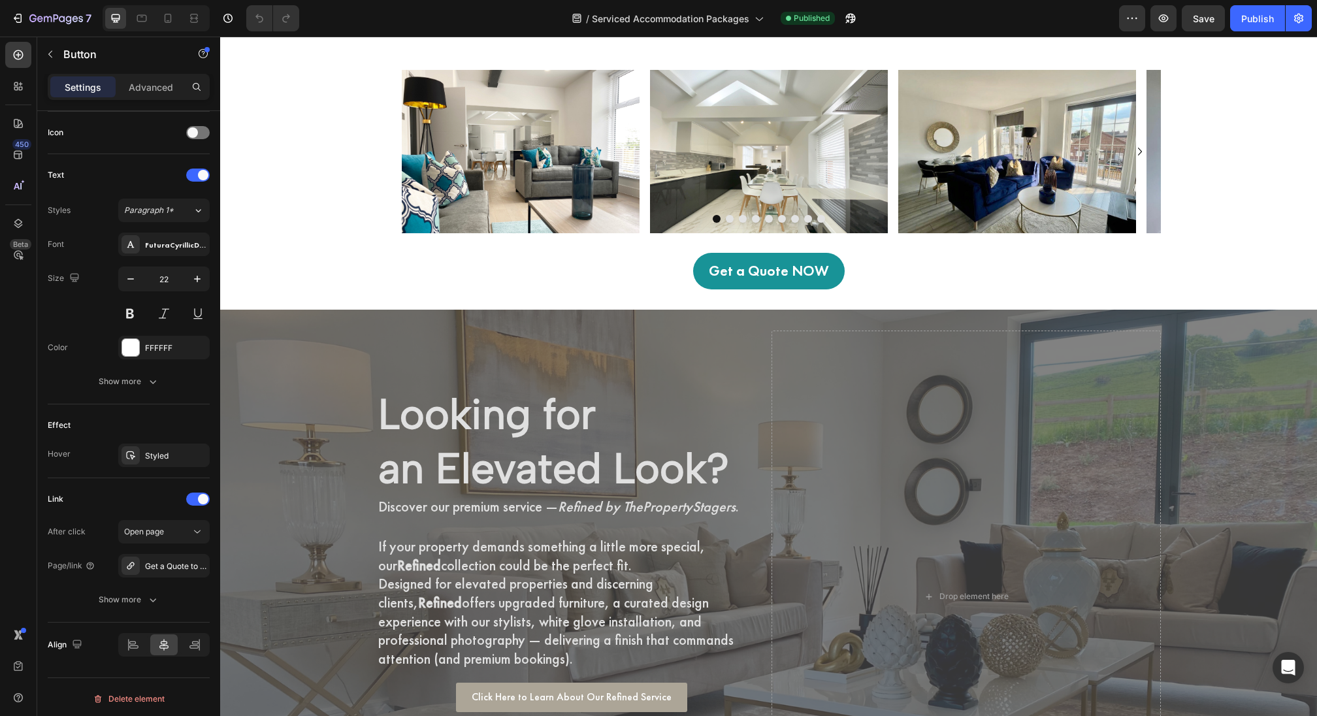
scroll to position [2466, 0]
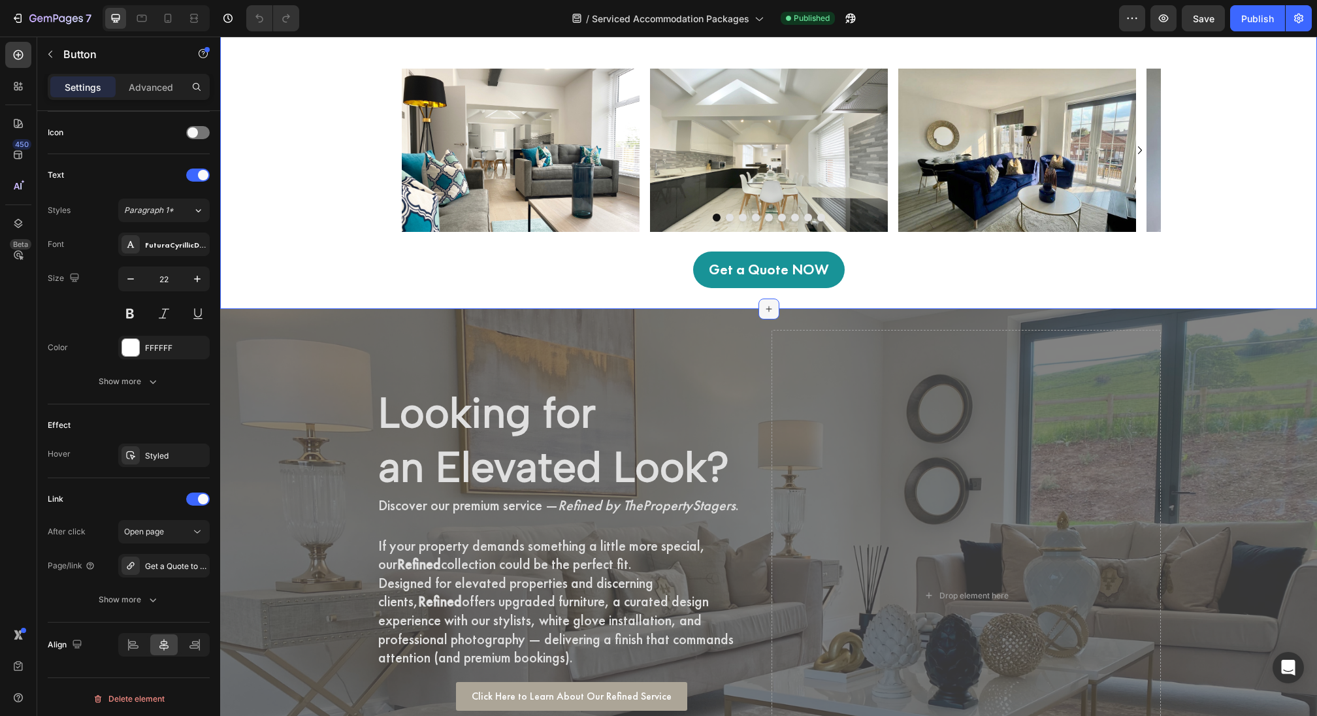
click at [772, 305] on icon at bounding box center [769, 309] width 10 height 10
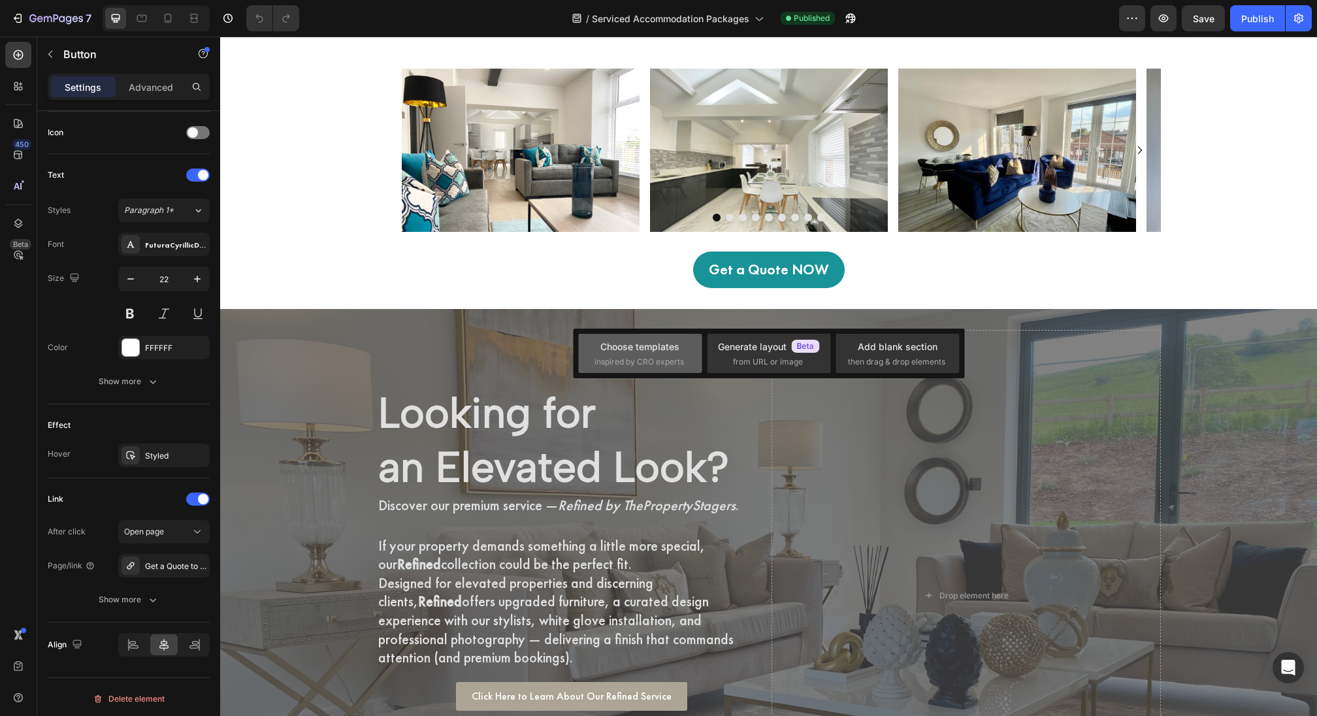
click at [658, 354] on div "Choose templates inspired by CRO experts" at bounding box center [639, 354] width 91 height 28
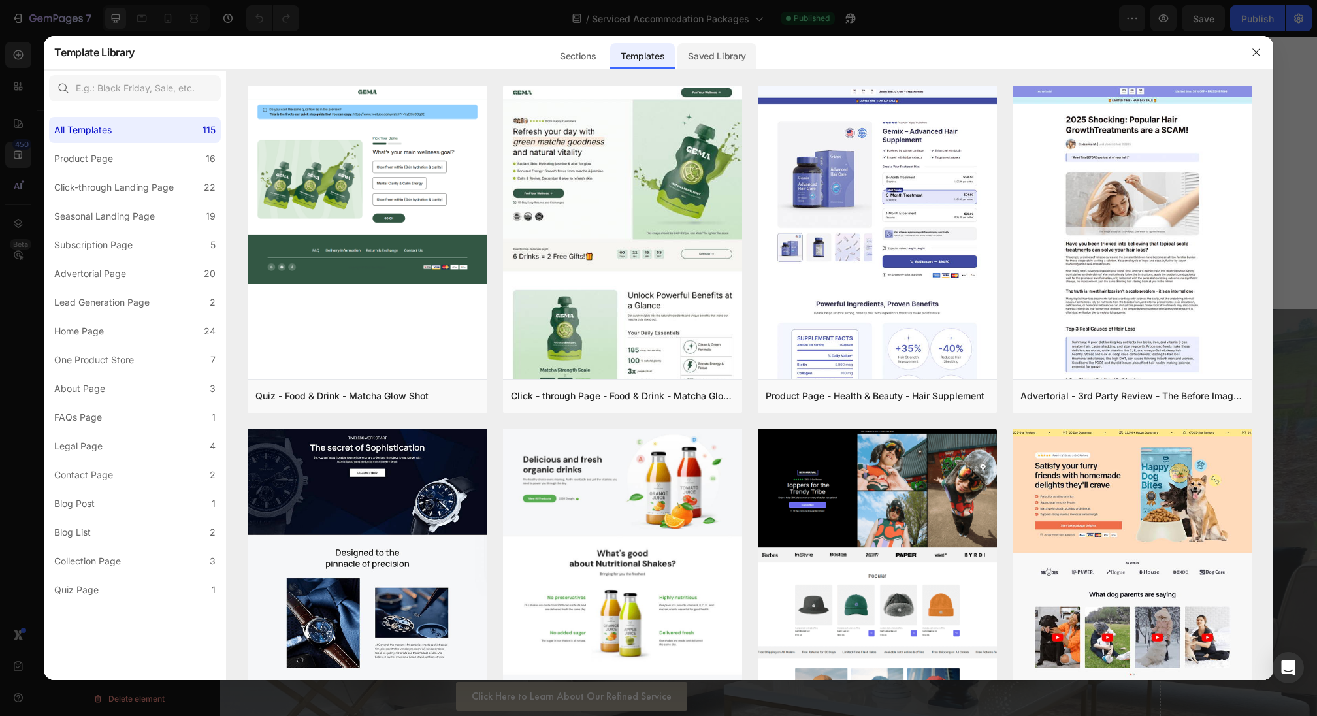
click at [721, 50] on div "Saved Library" at bounding box center [716, 56] width 79 height 26
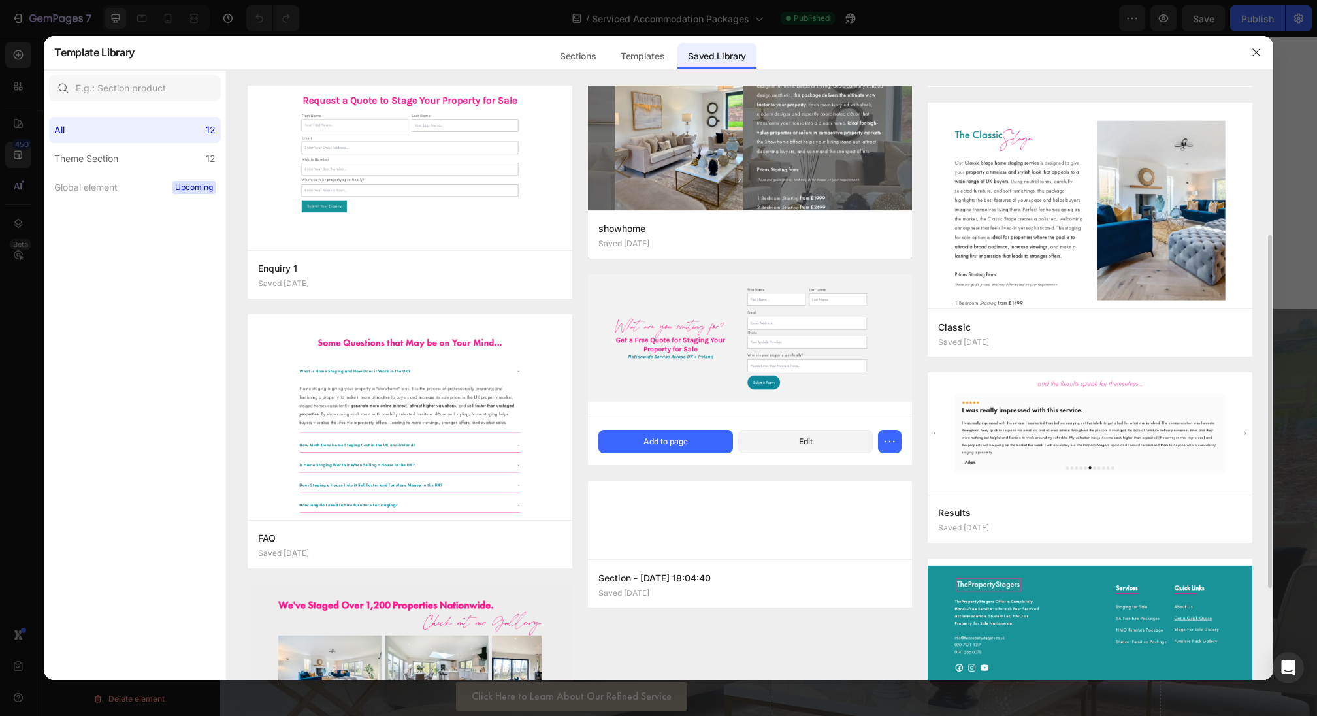
scroll to position [259, 0]
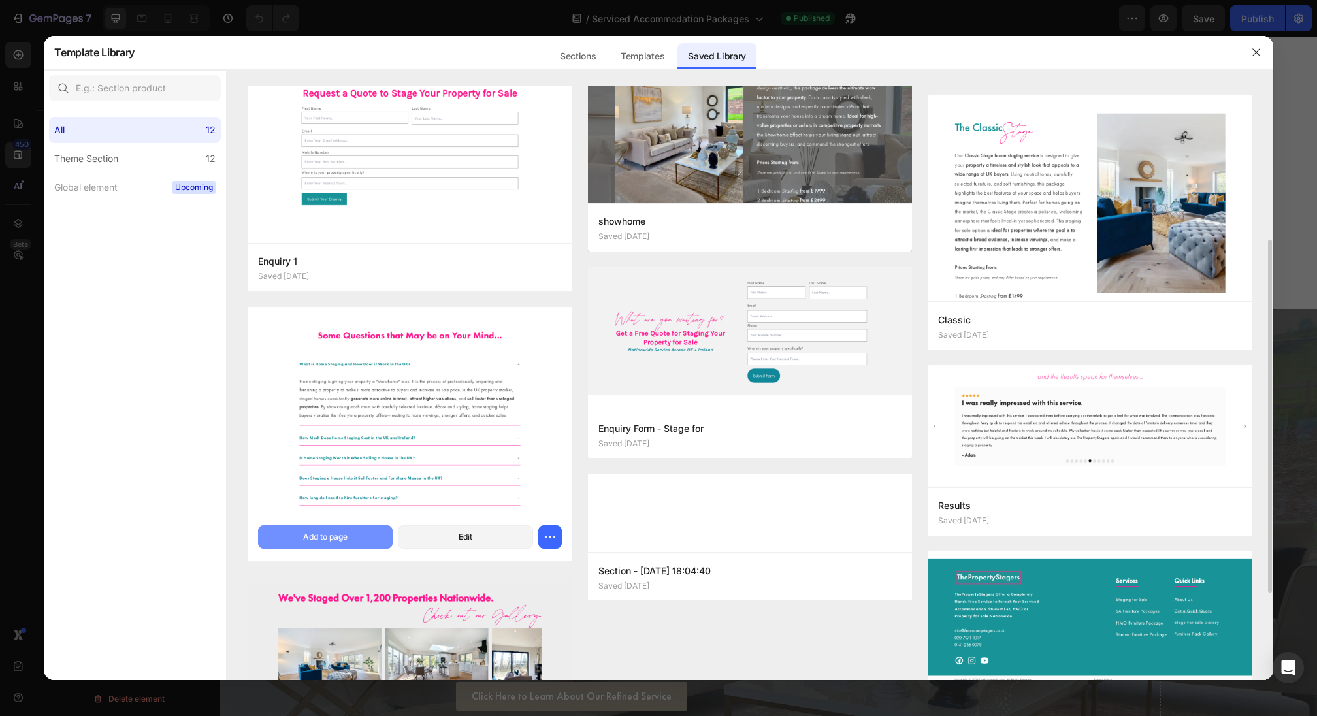
click at [341, 537] on div "Add to page" at bounding box center [325, 537] width 44 height 12
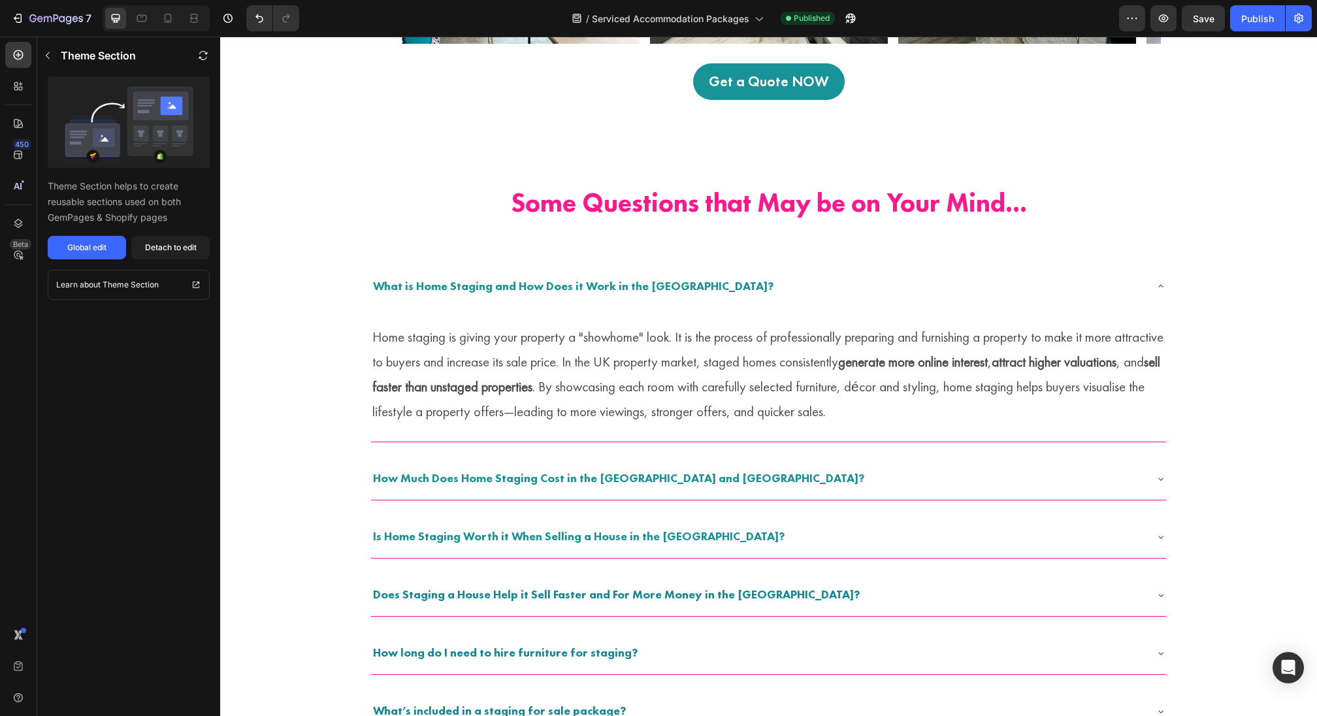
scroll to position [2604, 0]
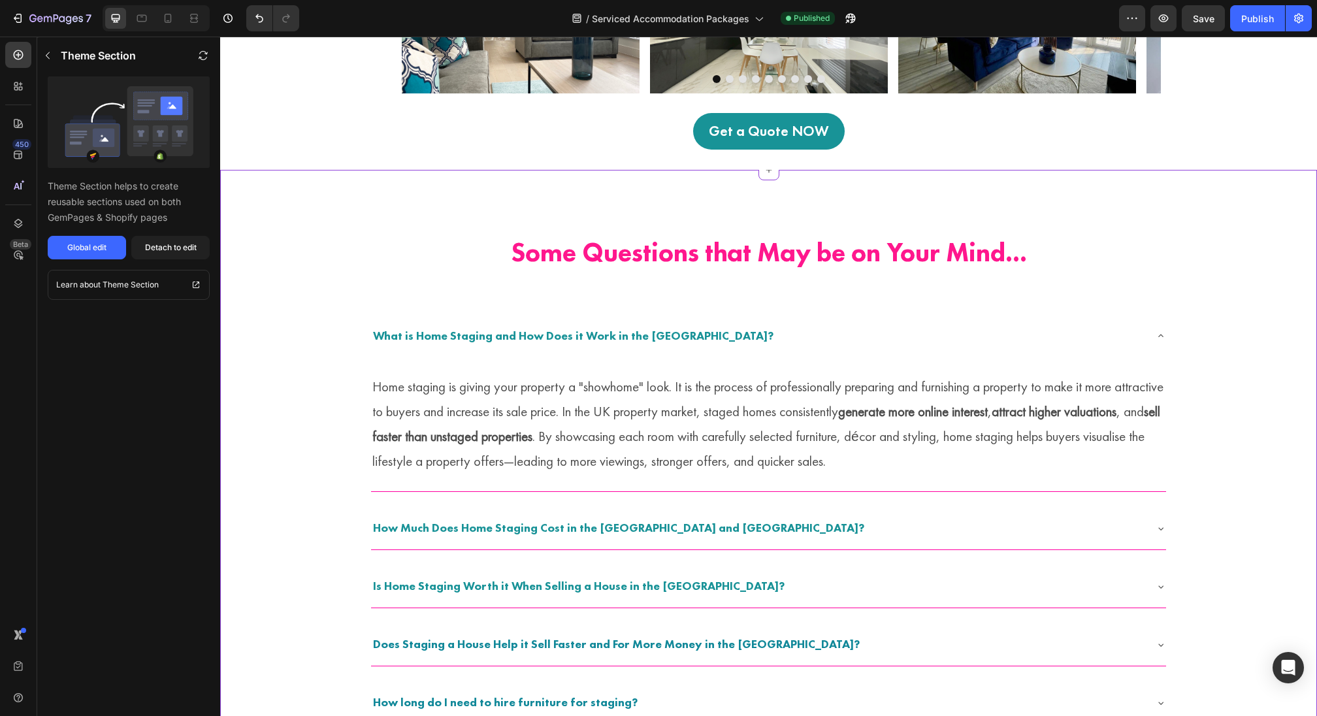
click at [955, 199] on h2 "Some Questions that May be on Your Mind..." at bounding box center [768, 253] width 901 height 124
click at [174, 253] on button "Detach to edit" at bounding box center [170, 248] width 78 height 24
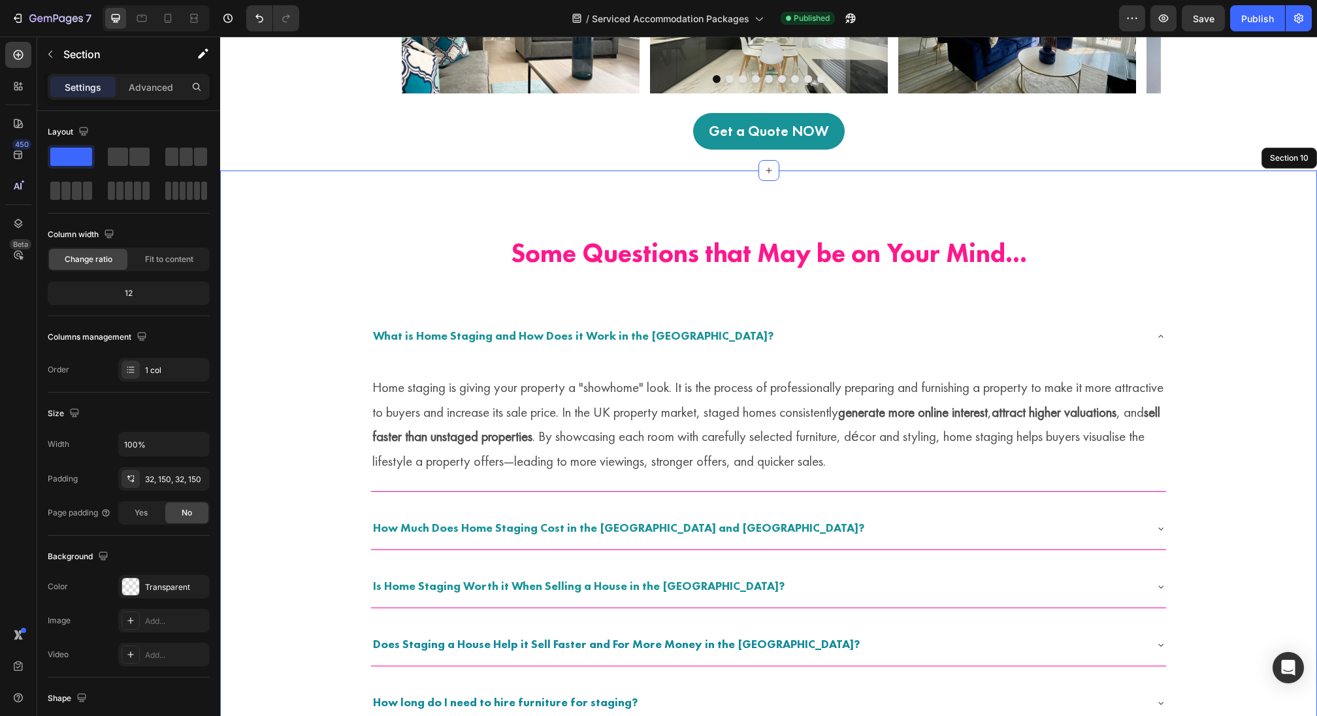
click at [281, 221] on div "Some Questions that May be on Your Mind... Heading What is Home Staging and How…" at bounding box center [768, 628] width 1097 height 915
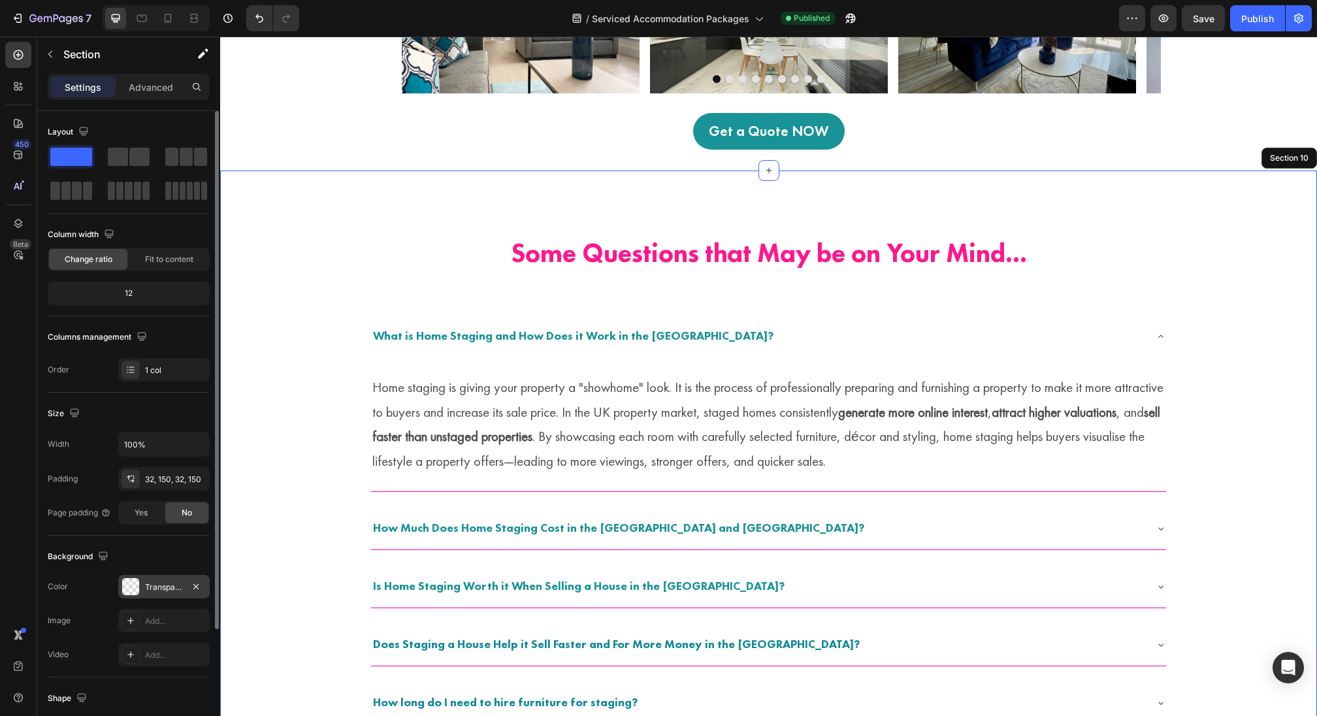
click at [131, 585] on div at bounding box center [130, 586] width 17 height 17
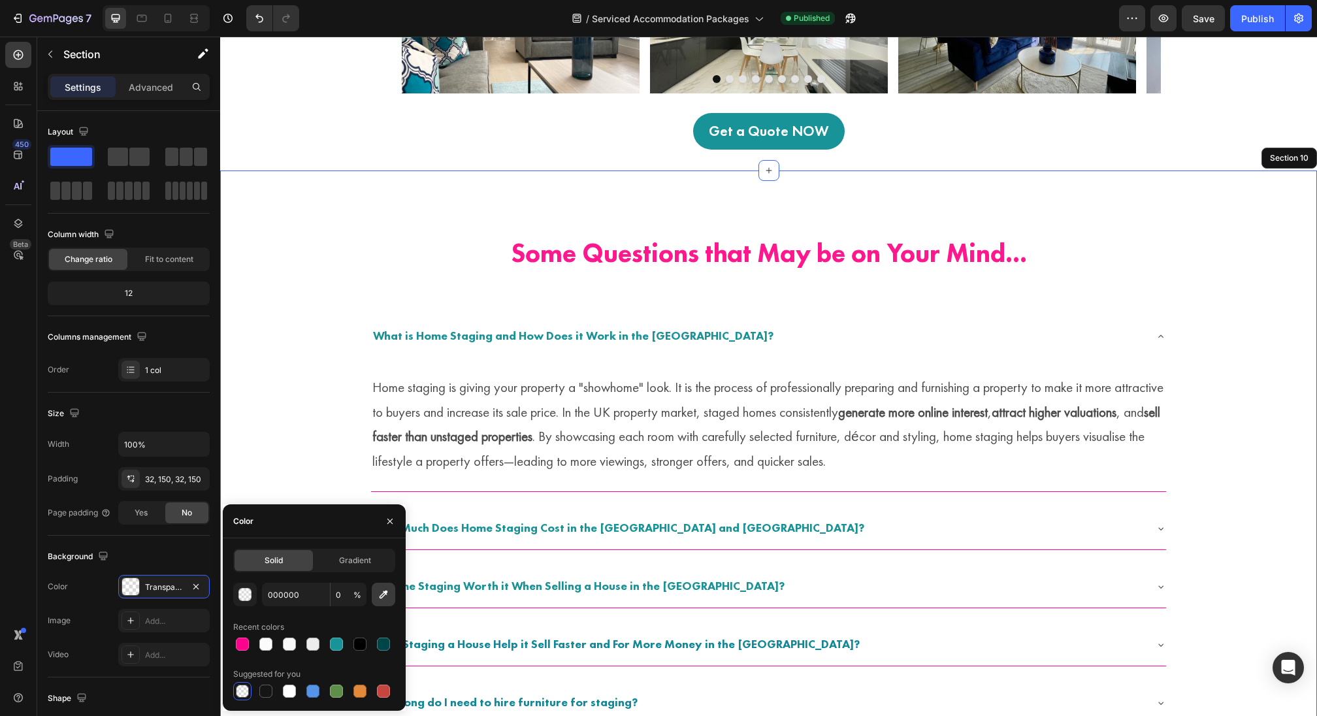
click at [384, 596] on icon "button" at bounding box center [383, 594] width 13 height 13
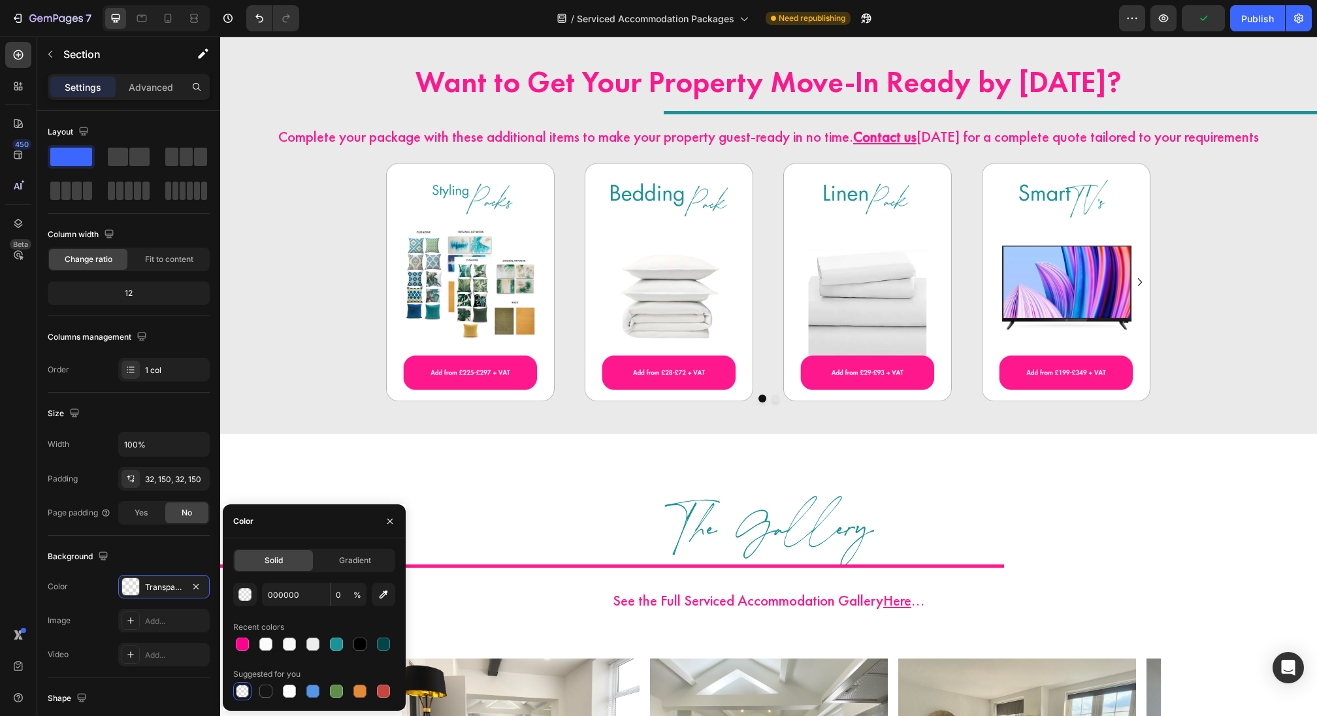
scroll to position [1841, 0]
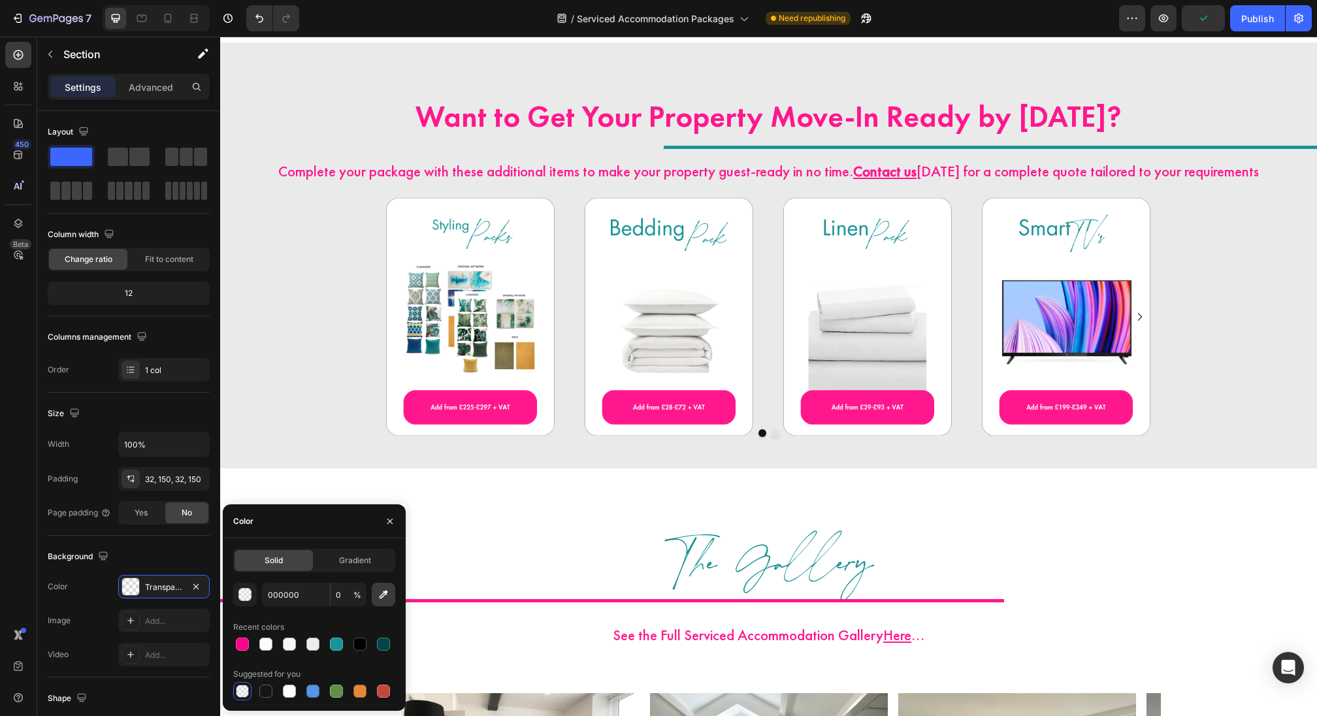
click at [389, 591] on icon "button" at bounding box center [383, 594] width 13 height 13
type input "EAEAEA"
type input "100"
click at [589, 554] on h2 "The Gallery" at bounding box center [768, 568] width 1097 height 78
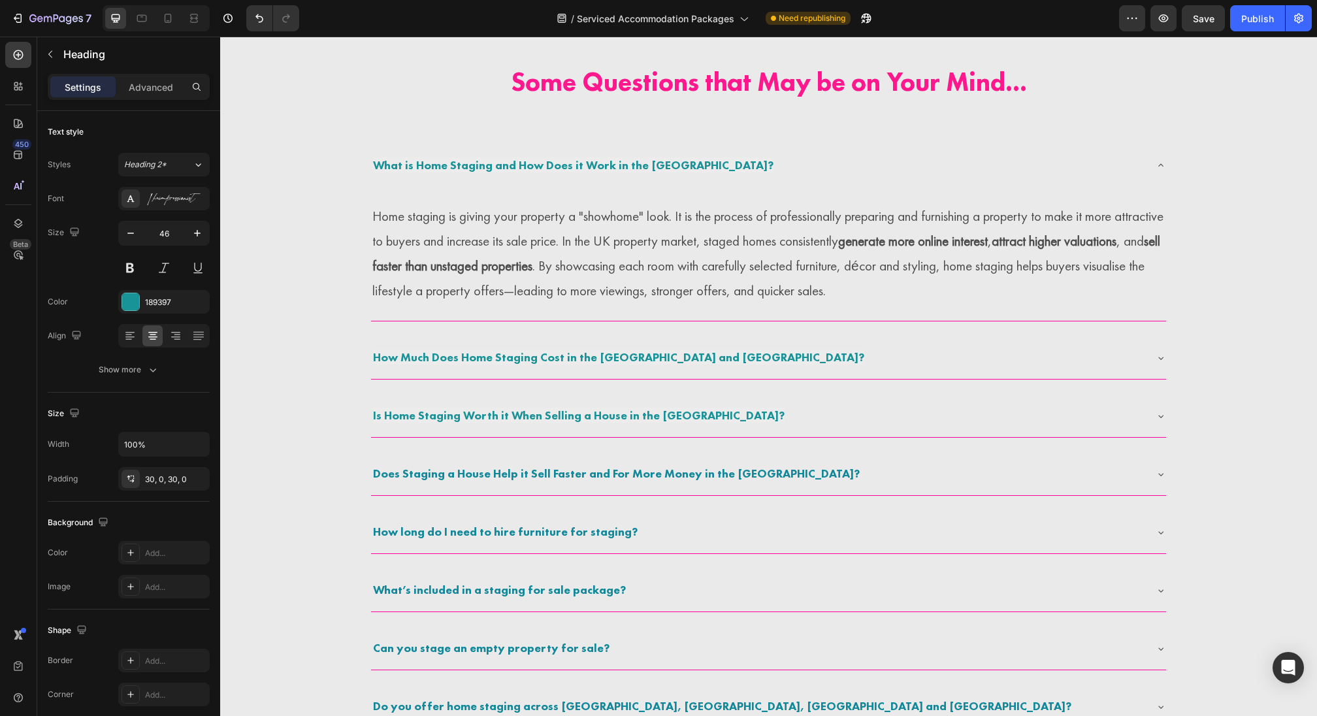
scroll to position [2684, 0]
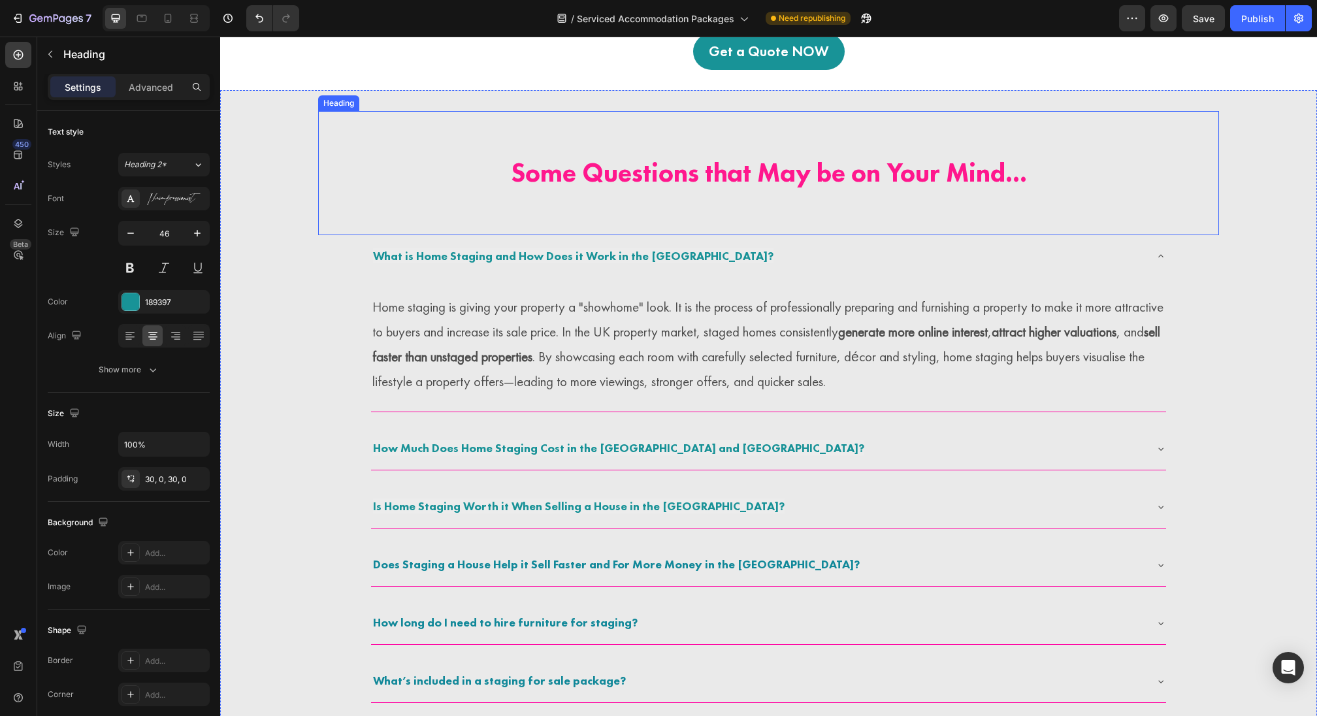
click at [598, 216] on h2 "Some Questions that May be on Your Mind..." at bounding box center [768, 173] width 901 height 124
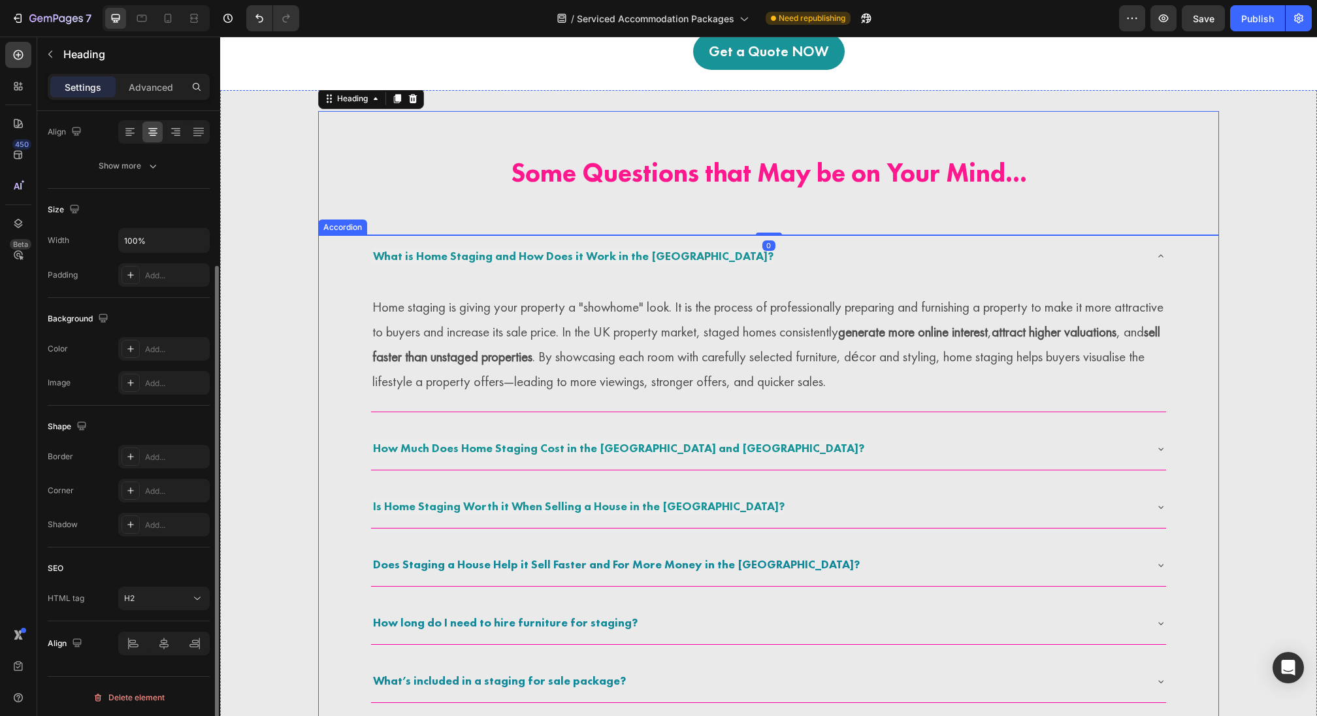
click at [584, 262] on span "What is Home Staging and How Does it Work in the UK?" at bounding box center [573, 255] width 400 height 15
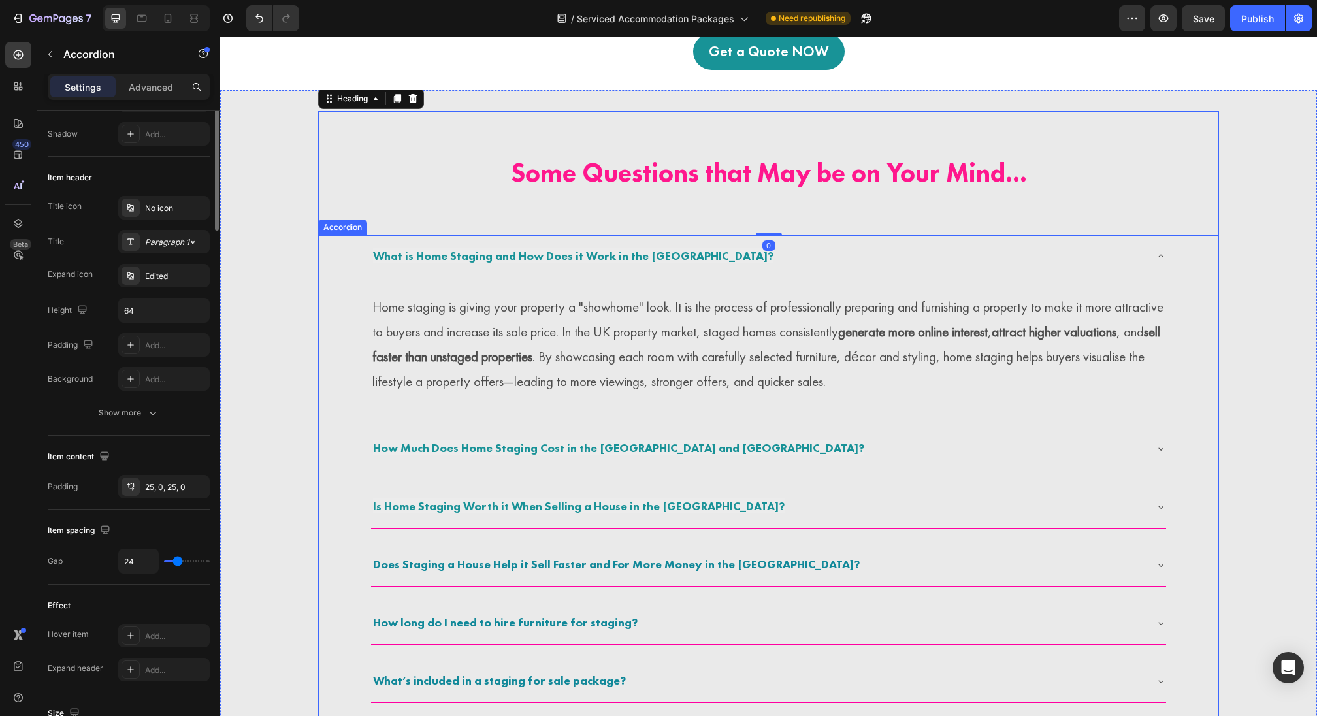
scroll to position [0, 0]
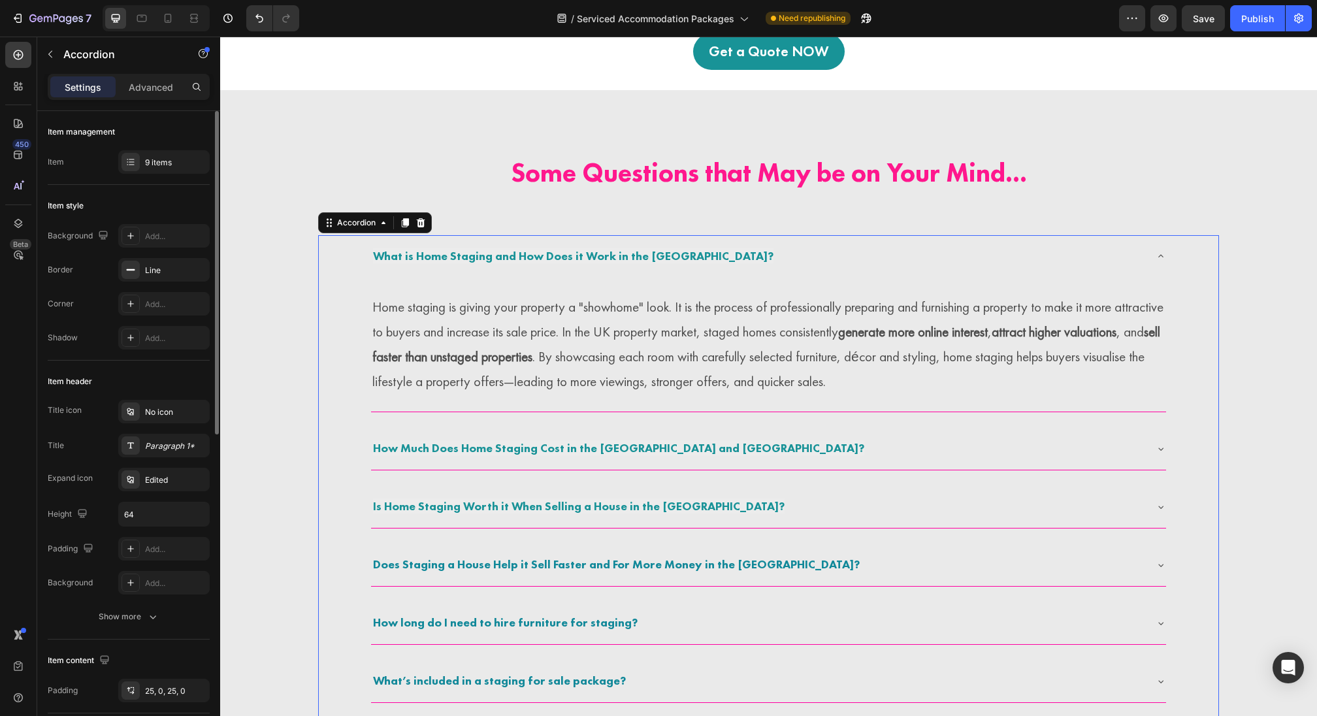
click at [584, 262] on span "What is Home Staging and How Does it Work in the UK?" at bounding box center [573, 255] width 400 height 15
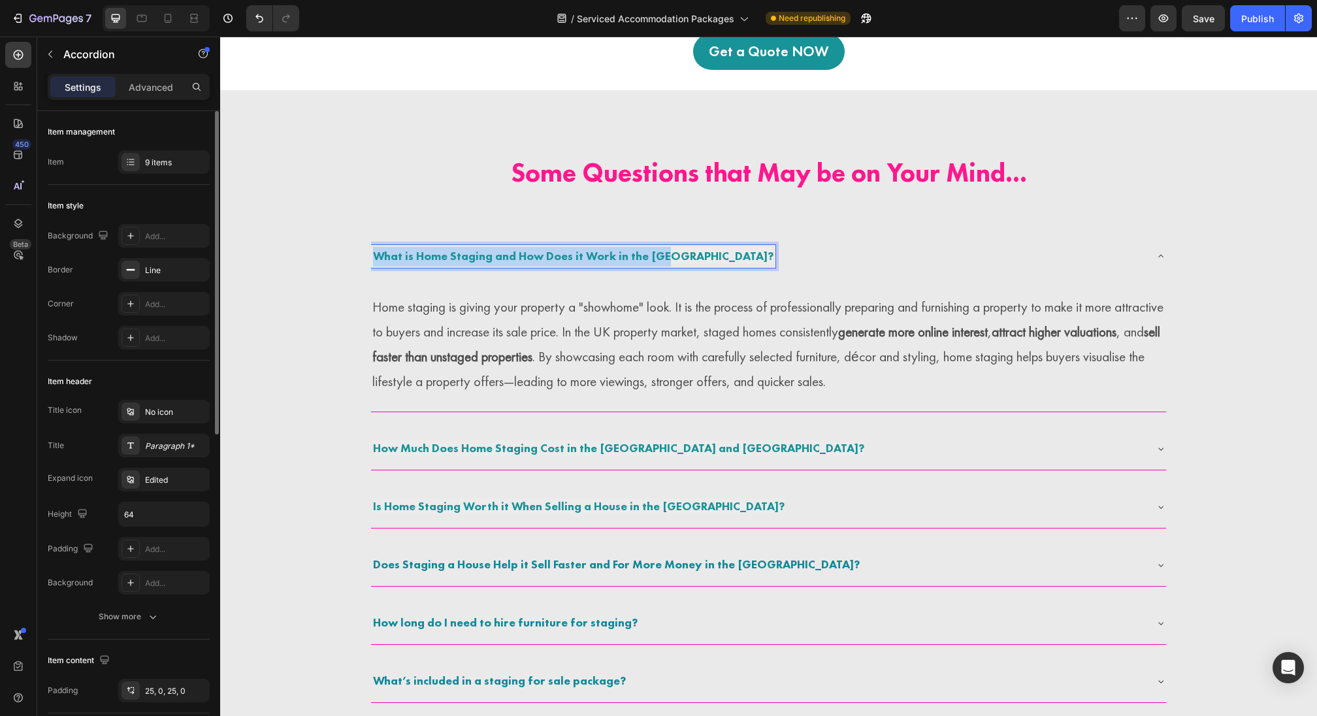
click at [584, 262] on span "What is Home Staging and How Does it Work in the UK?" at bounding box center [573, 255] width 400 height 15
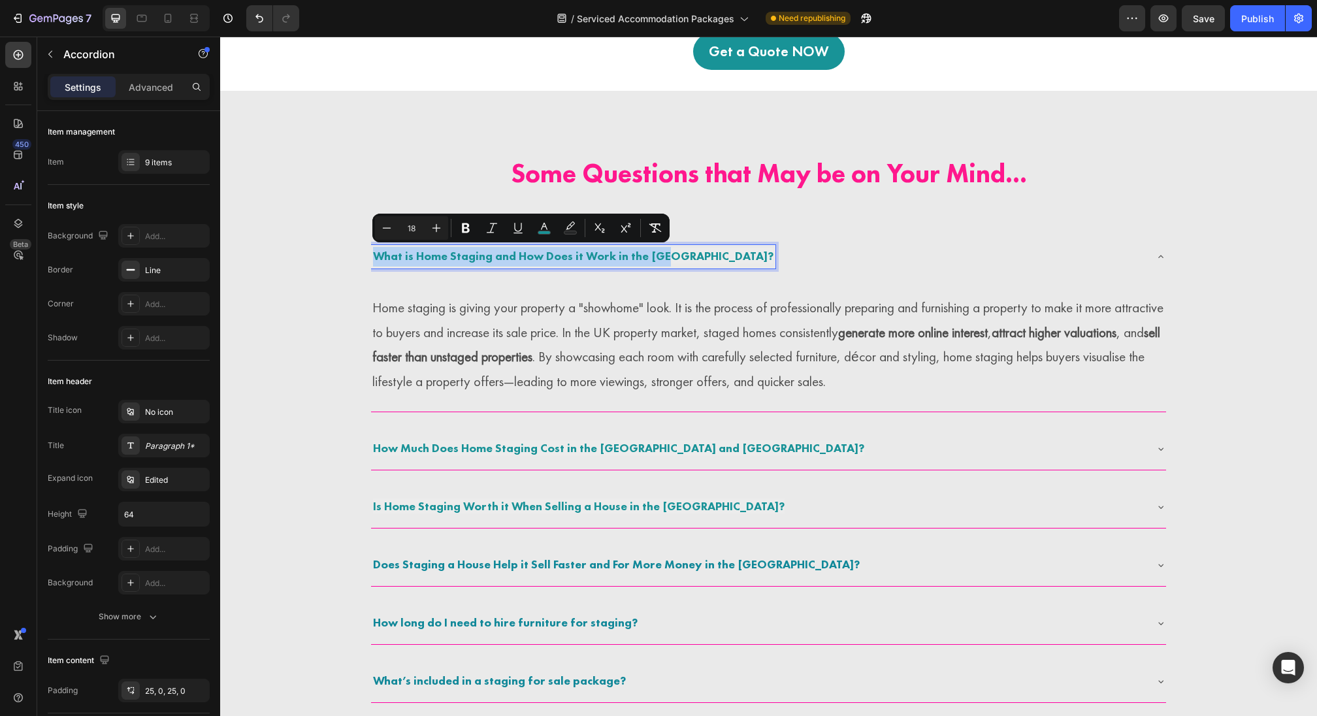
click at [485, 253] on span "What is Home Staging and How Does it Work in the UK?" at bounding box center [573, 255] width 400 height 15
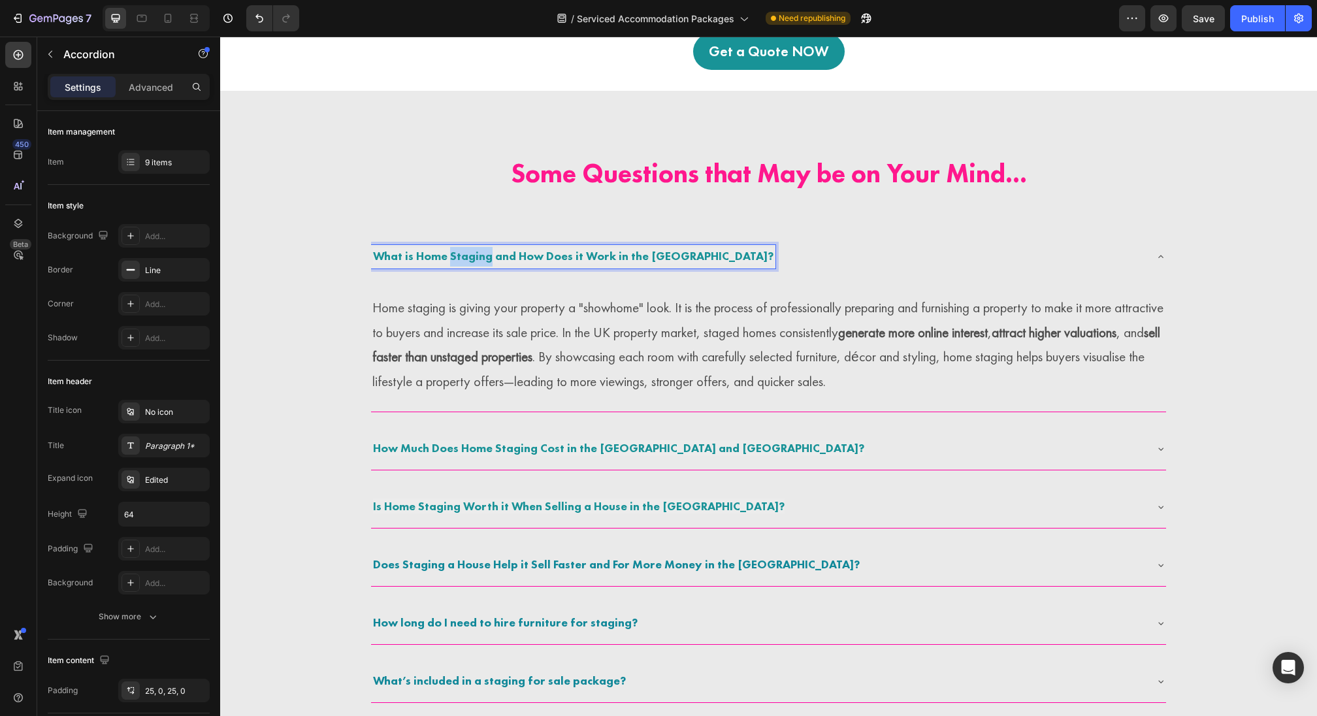
click at [485, 253] on span "What is Home Staging and How Does it Work in the UK?" at bounding box center [573, 255] width 400 height 15
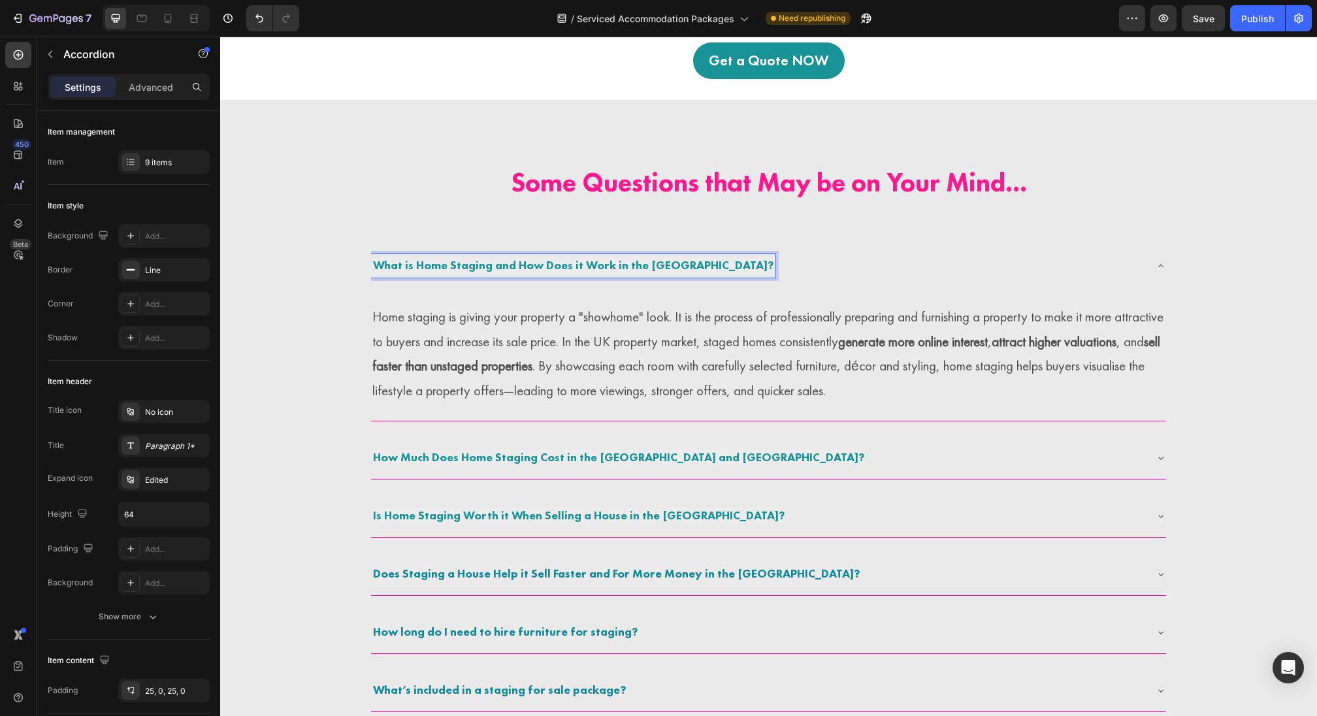
scroll to position [2684, 0]
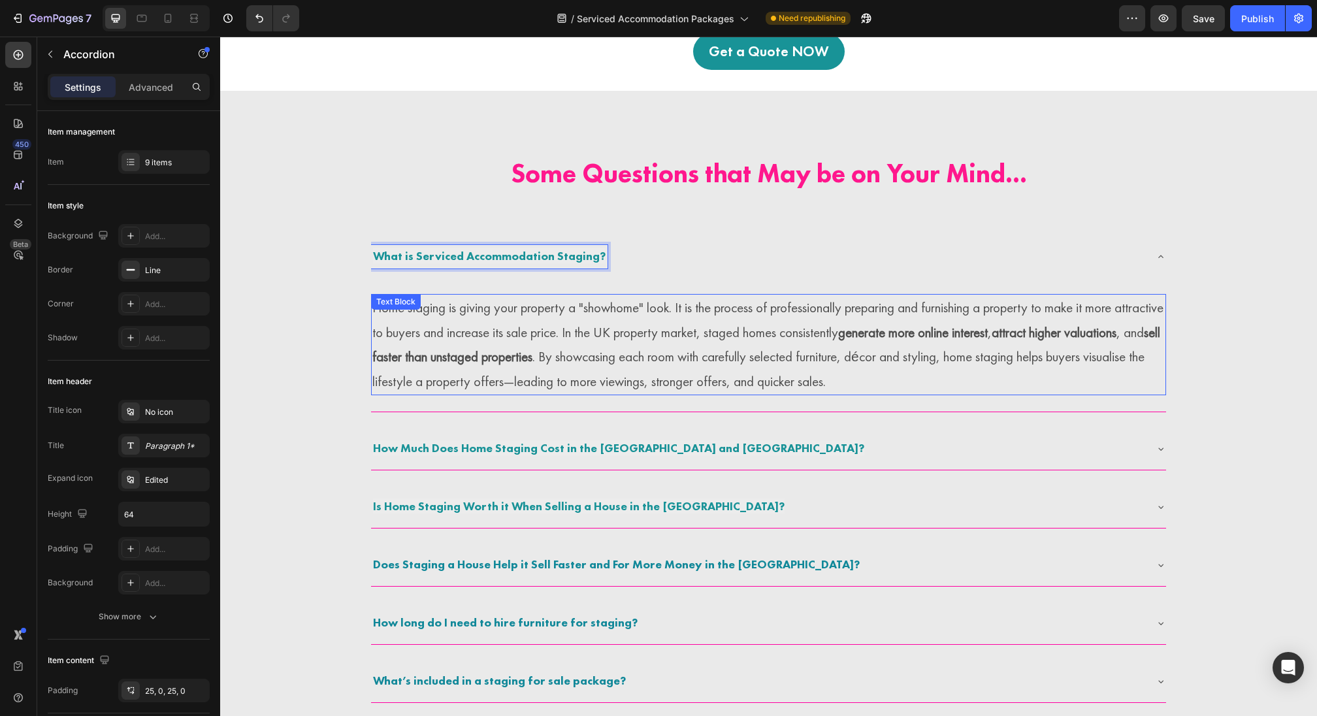
click at [511, 333] on p "Home staging is giving your property a "showhome" look. It is the process of pr…" at bounding box center [768, 344] width 792 height 99
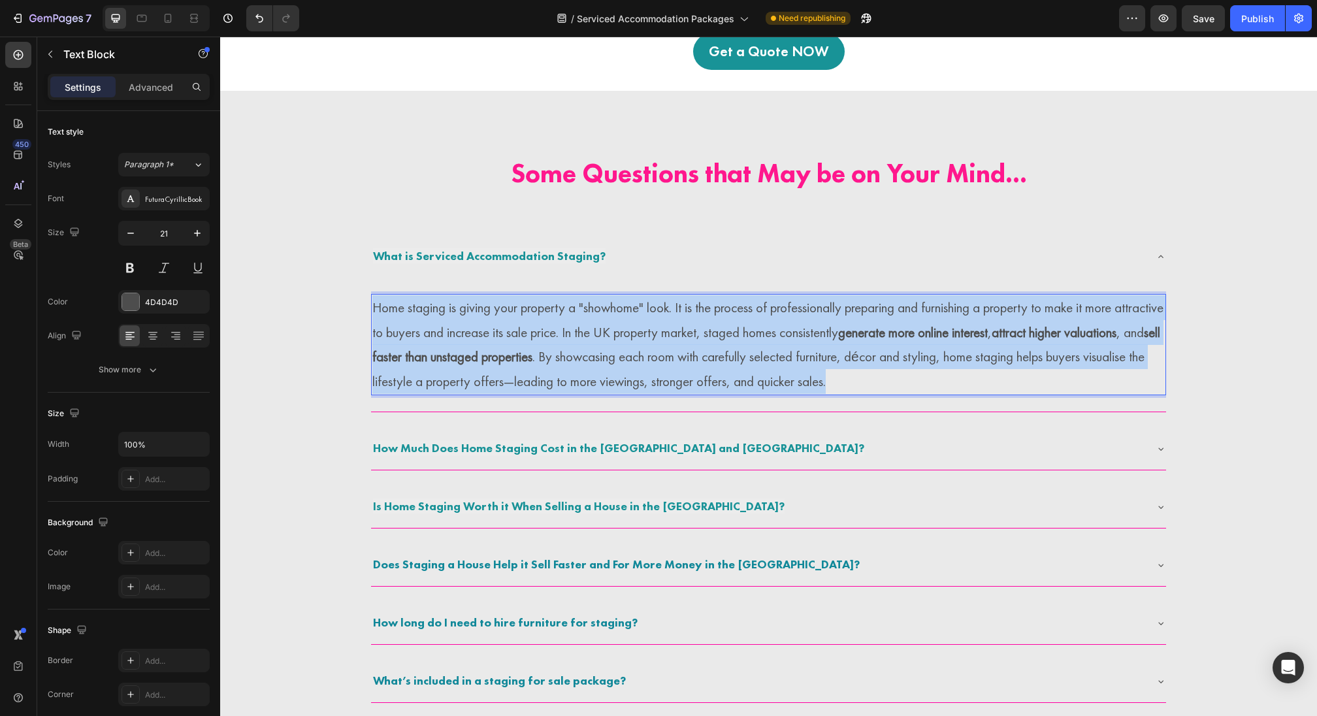
click at [511, 333] on p "Home staging is giving your property a "showhome" look. It is the process of pr…" at bounding box center [768, 344] width 792 height 99
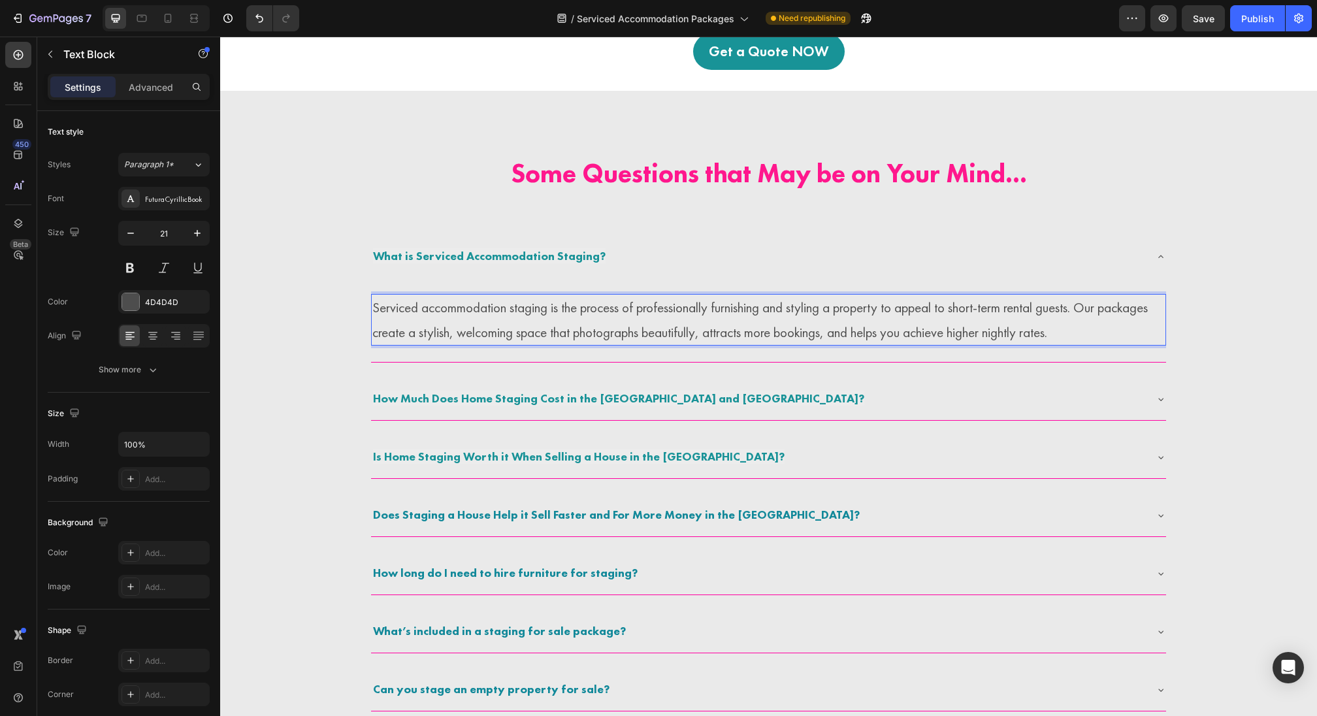
click at [535, 304] on p "Serviced accommodation staging is the process of professionally furnishing and …" at bounding box center [768, 320] width 792 height 50
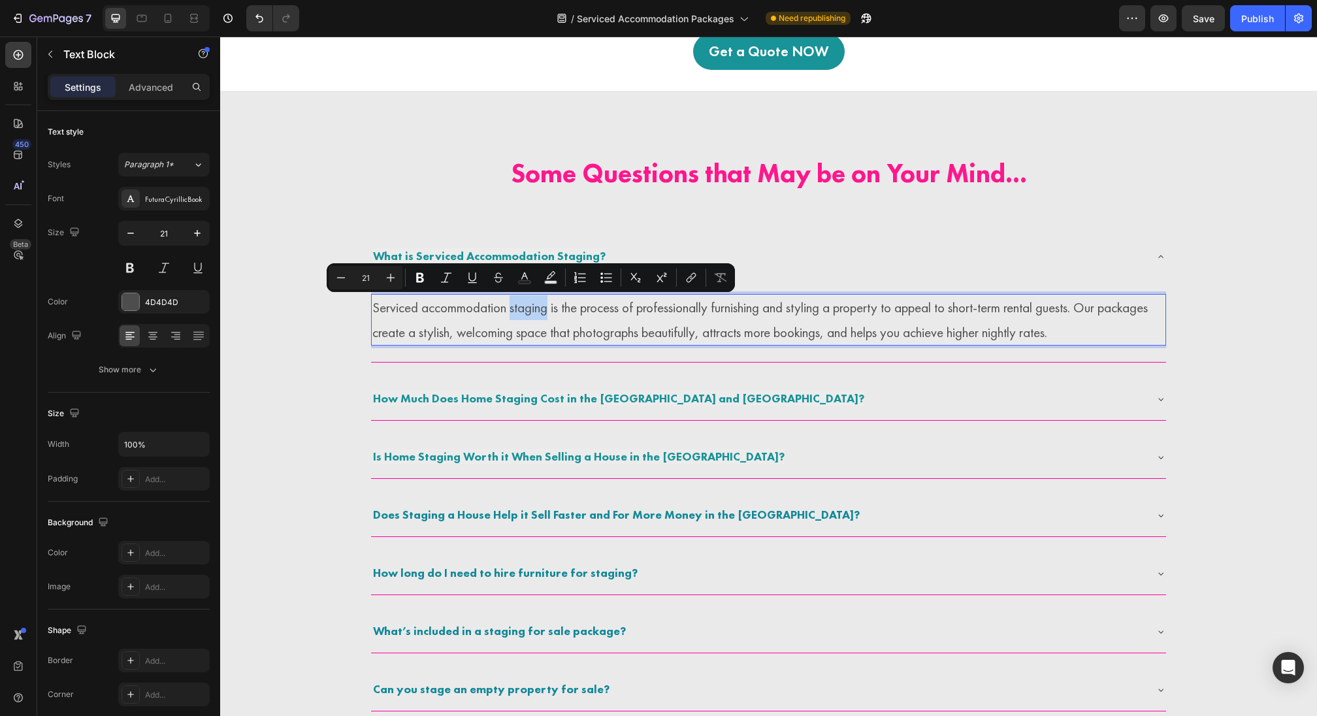
click at [549, 307] on p "Serviced accommodation staging is the process of professionally furnishing and …" at bounding box center [768, 320] width 792 height 50
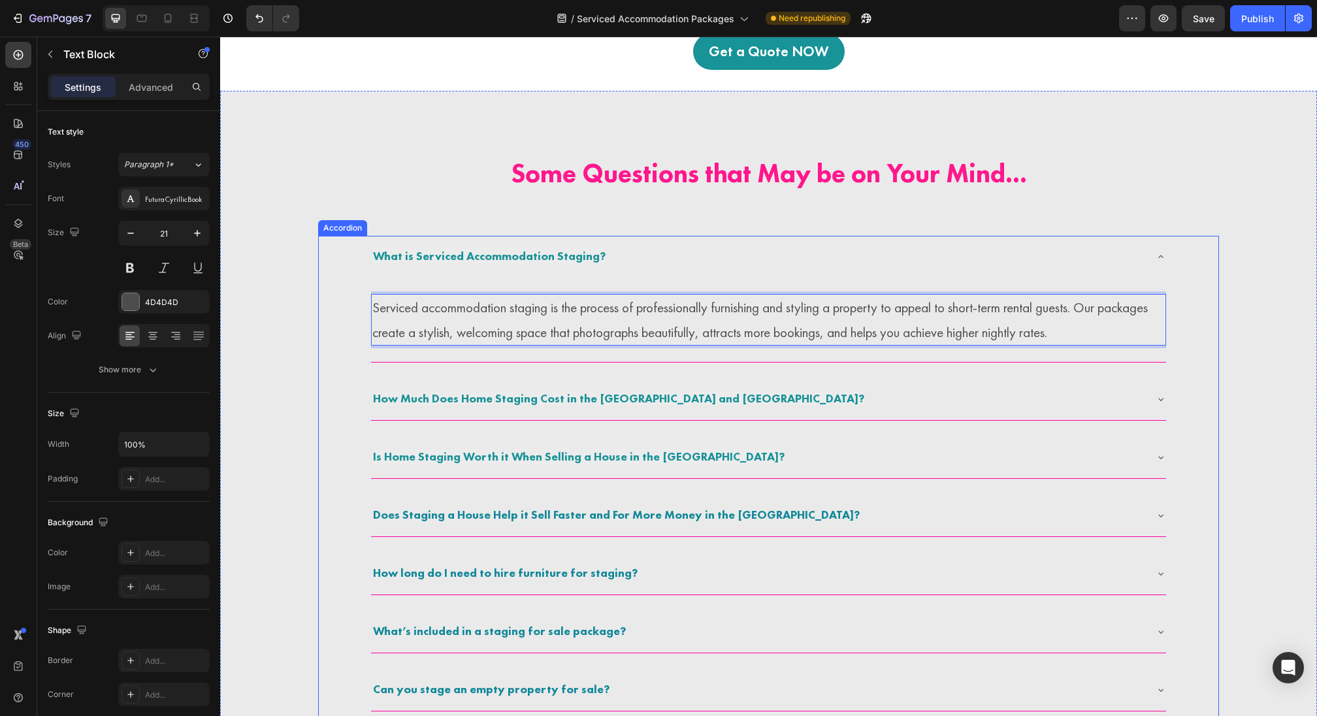
click at [490, 257] on span "What is Serviced Accommodation Staging?" at bounding box center [489, 255] width 233 height 15
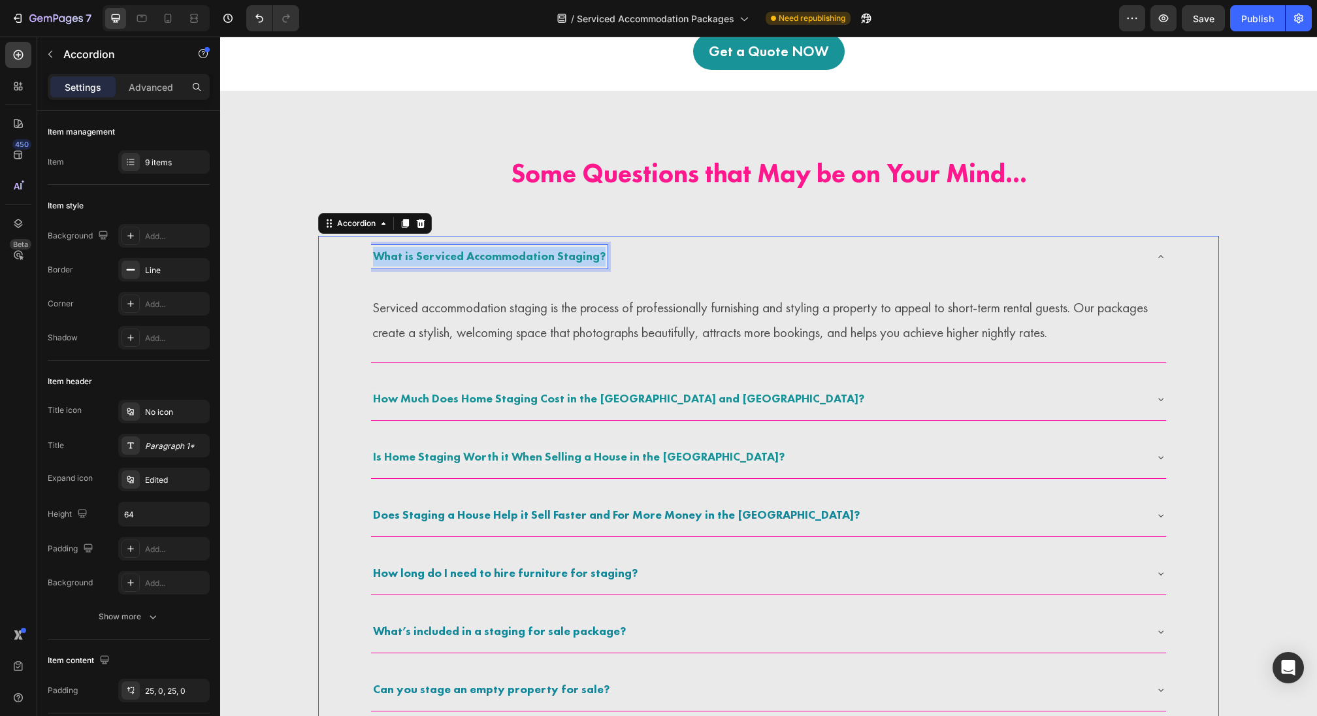
click at [490, 257] on span "What is Serviced Accommodation Staging?" at bounding box center [489, 255] width 233 height 15
click at [559, 257] on span "What is Serviced Accommodation Staging?" at bounding box center [489, 255] width 233 height 15
click at [543, 257] on span "What is Serviced Accommodation Staging?" at bounding box center [489, 255] width 233 height 15
click at [553, 257] on span "What is Serviced Accommodation Staging?" at bounding box center [489, 255] width 233 height 15
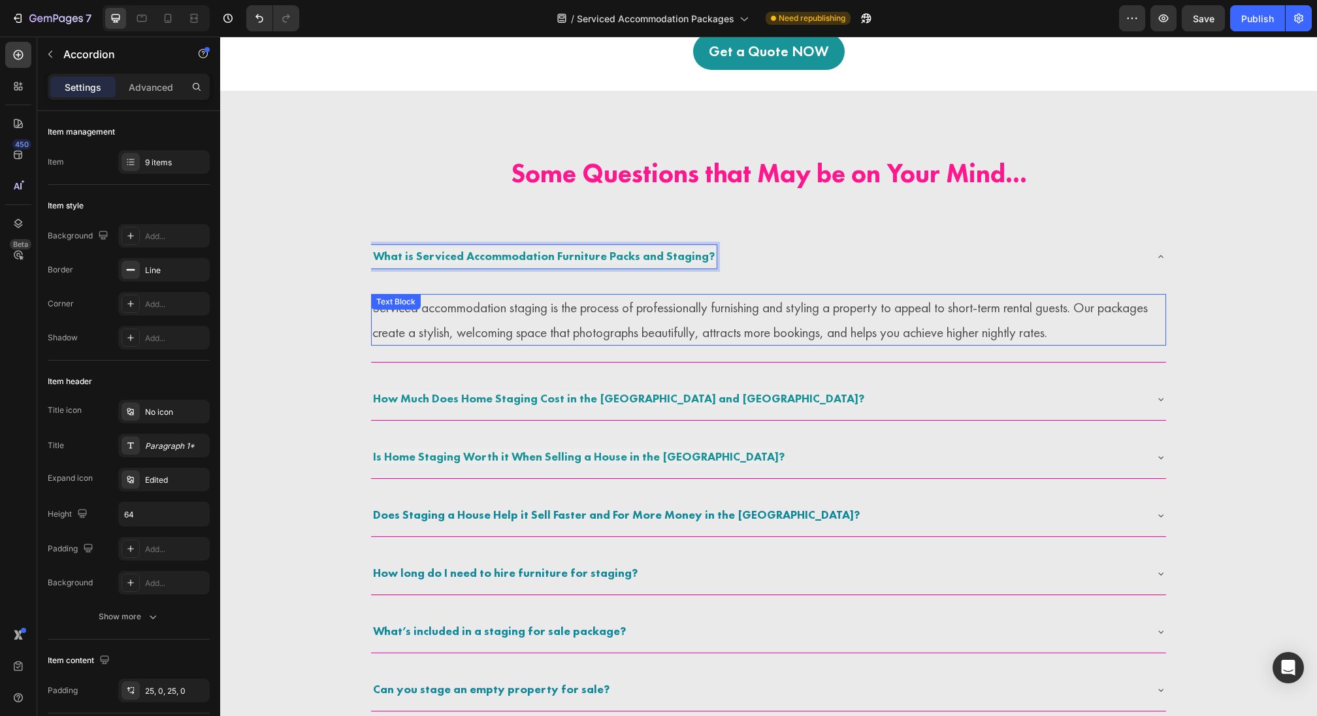
click at [645, 333] on p "Serviced accommodation staging is the process of professionally furnishing and …" at bounding box center [768, 320] width 792 height 50
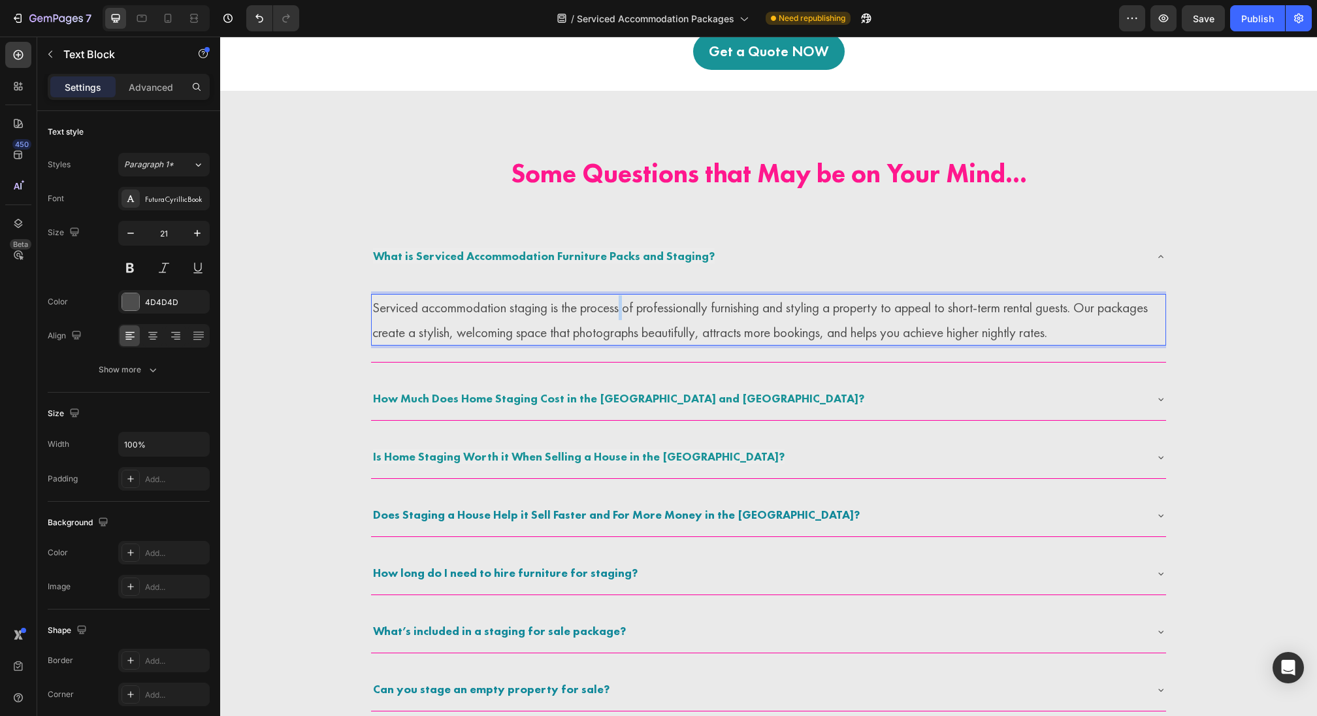
click at [625, 316] on p "Serviced accommodation staging is the process of professionally furnishing and …" at bounding box center [768, 320] width 792 height 50
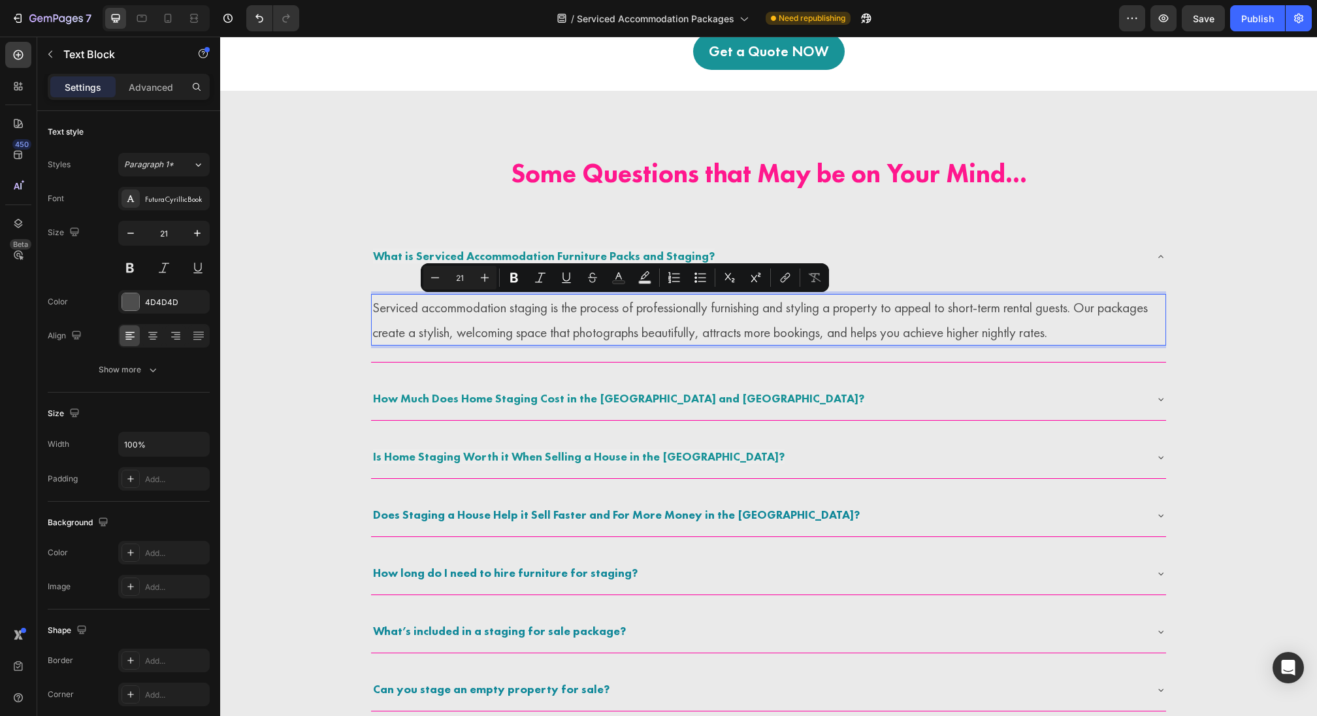
click at [558, 321] on p "Serviced accommodation staging is the process of professionally furnishing and …" at bounding box center [768, 320] width 792 height 50
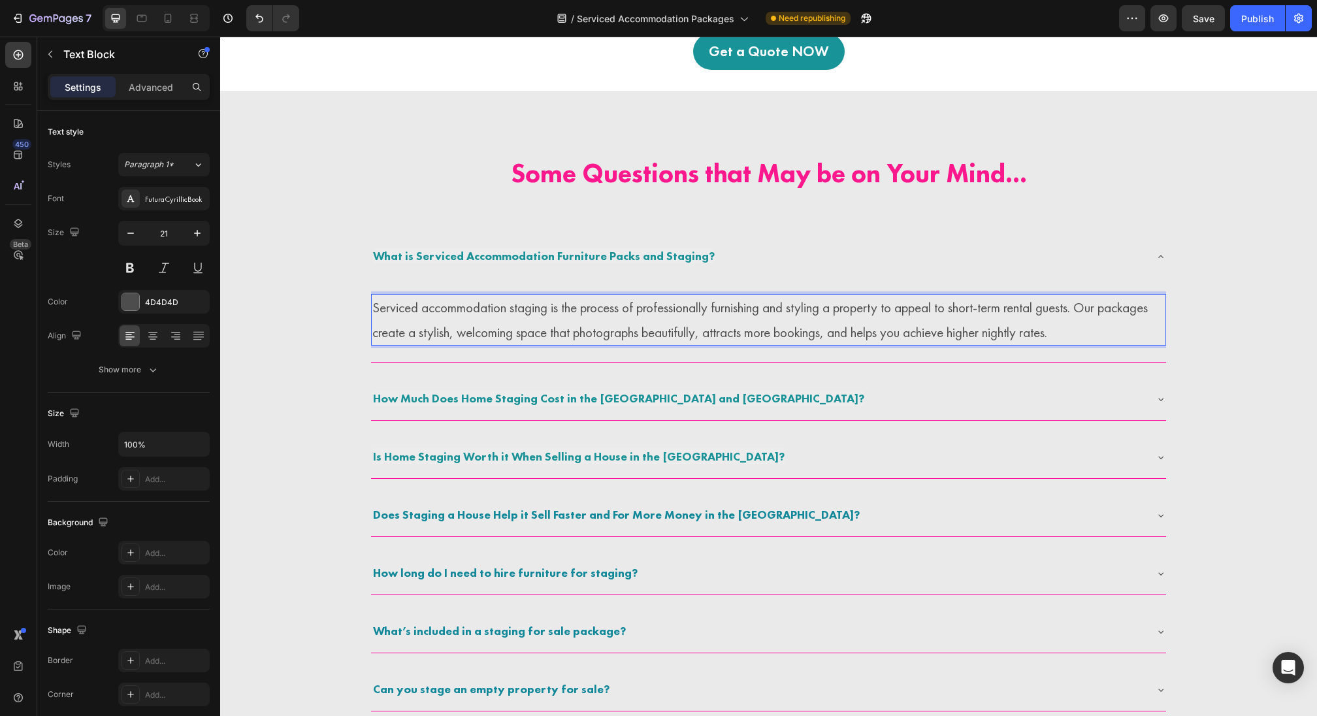
click at [531, 313] on p "Serviced accommodation staging is the process of professionally furnishing and …" at bounding box center [768, 320] width 792 height 50
click at [513, 345] on p "Serviced accommodation furniture packs and staging is the process of profession…" at bounding box center [768, 320] width 792 height 50
click at [437, 327] on p "Serviced accommodation furniture packs and staging is the process of profession…" at bounding box center [768, 320] width 792 height 50
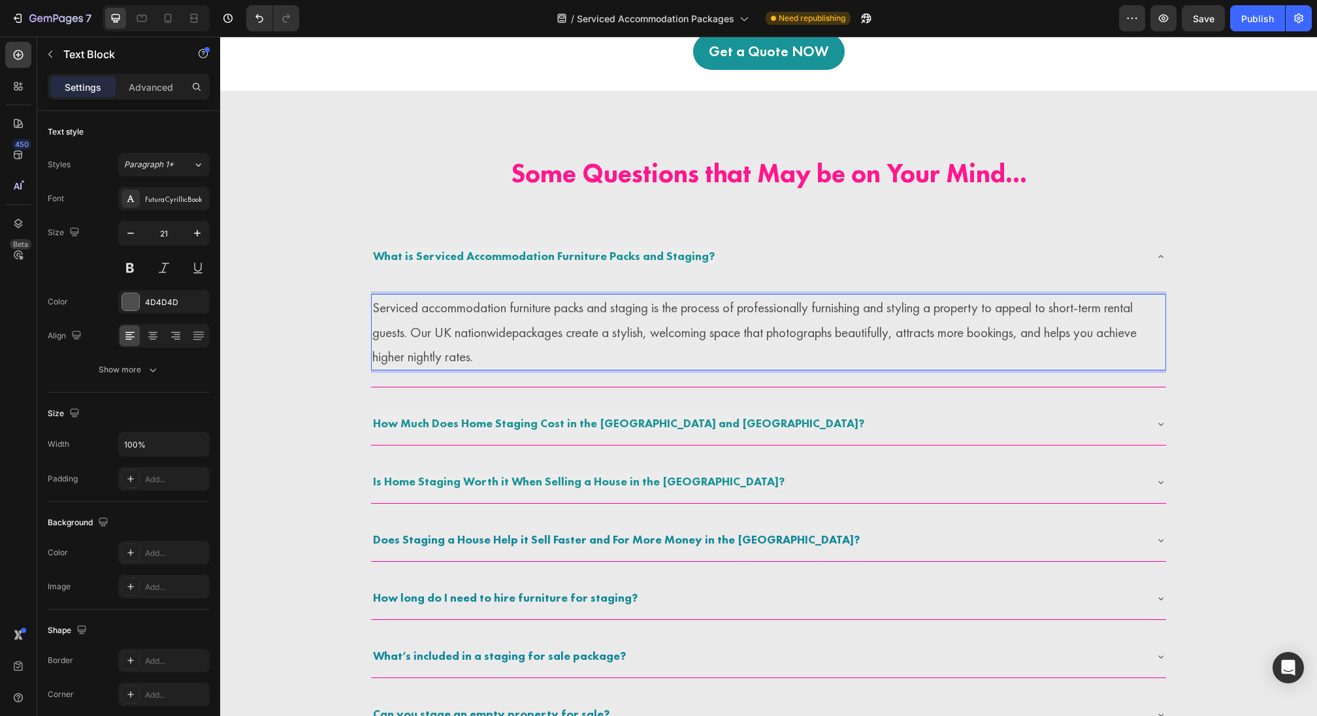
click at [483, 325] on p "Serviced accommodation furniture packs and staging is the process of profession…" at bounding box center [768, 332] width 792 height 74
click at [520, 334] on p "Serviced accommodation furniture packs and staging is the process of profession…" at bounding box center [768, 332] width 792 height 74
click at [515, 334] on p "Serviced accommodation furniture packs and staging is the process of profession…" at bounding box center [768, 332] width 792 height 74
click at [436, 338] on p "Serviced accommodation furniture packs and staging is the process of profession…" at bounding box center [768, 332] width 792 height 74
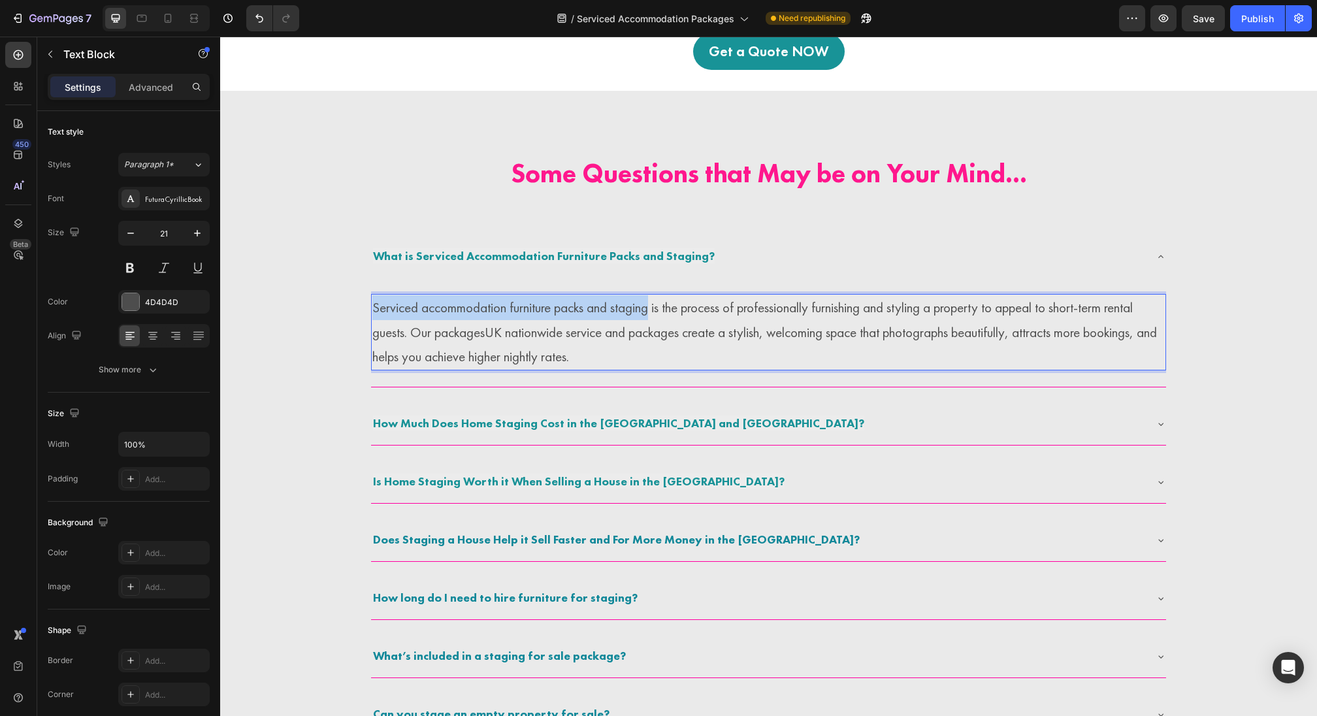
drag, startPoint x: 656, startPoint y: 304, endPoint x: 372, endPoint y: 312, distance: 283.6
click at [372, 312] on p "Serviced accommodation furniture packs and staging is the process of profession…" at bounding box center [768, 332] width 792 height 74
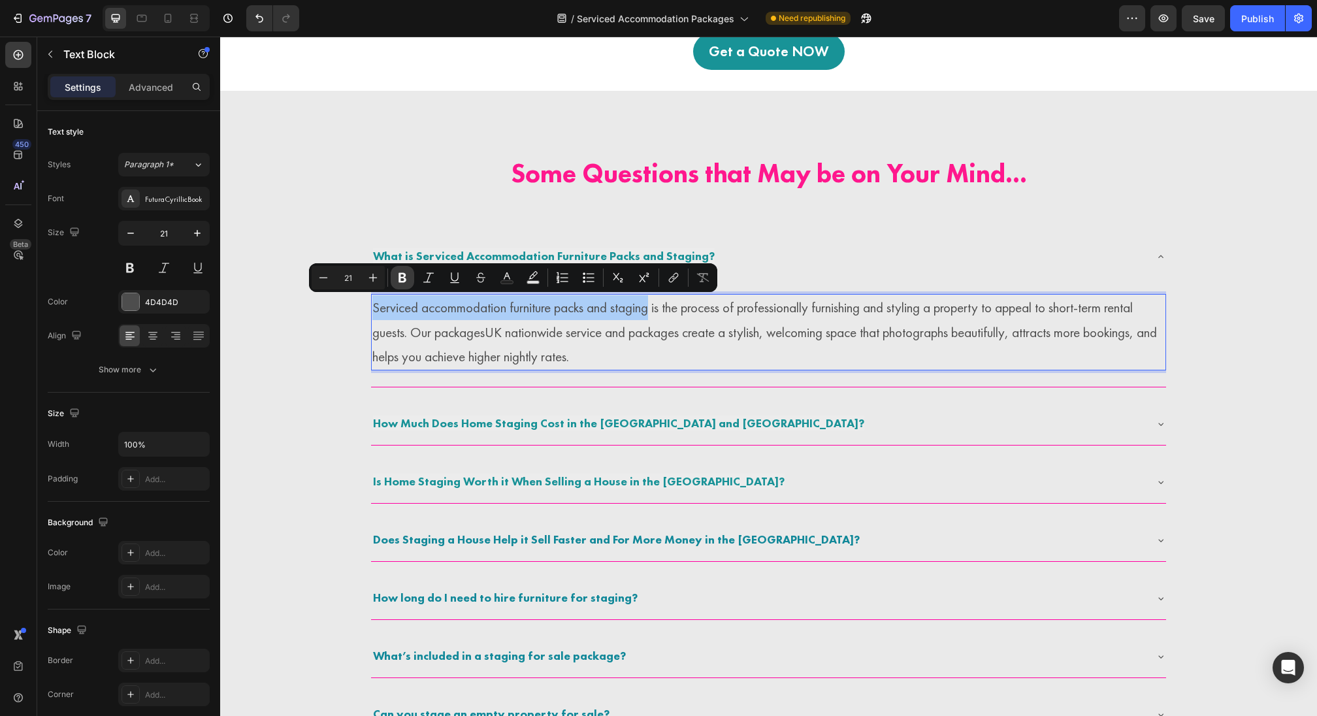
click at [403, 274] on icon "Editor contextual toolbar" at bounding box center [403, 278] width 8 height 10
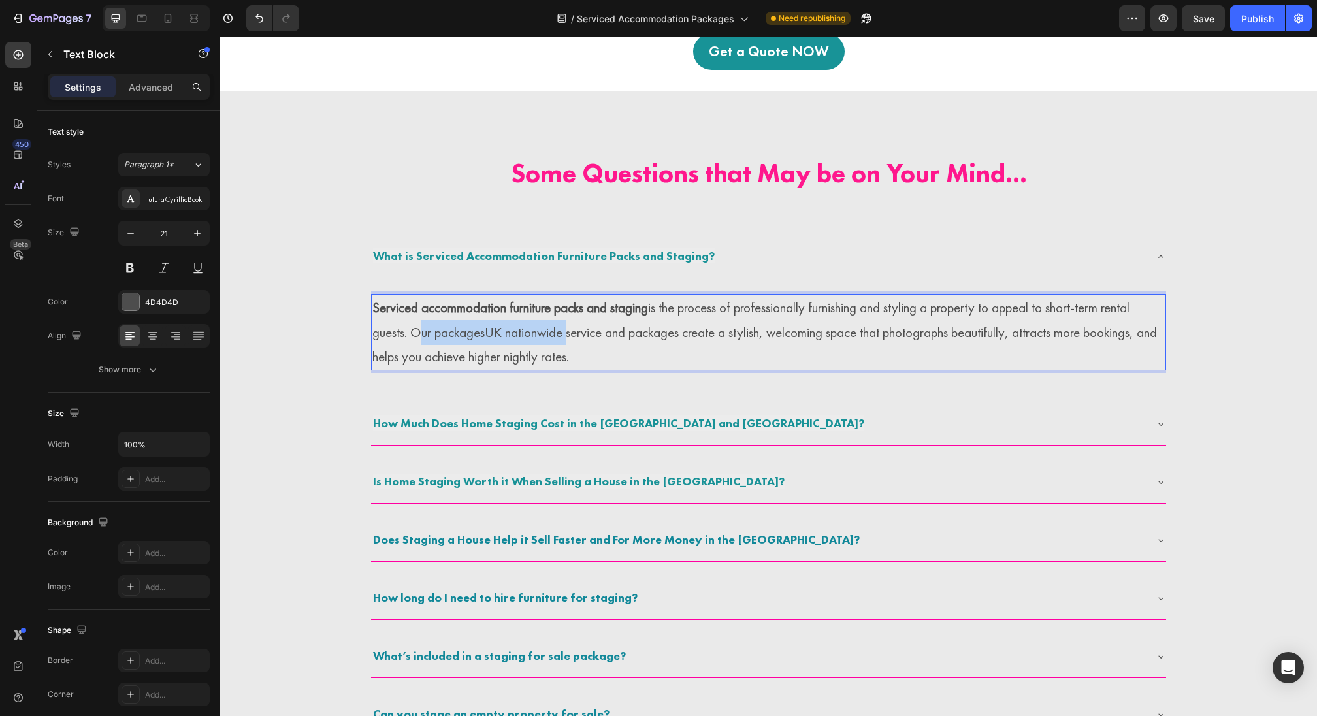
drag, startPoint x: 416, startPoint y: 342, endPoint x: 566, endPoint y: 331, distance: 150.7
click at [566, 331] on p "Serviced accommodation furniture packs and staging is the process of profession…" at bounding box center [768, 332] width 792 height 74
click at [557, 329] on p "Serviced accommodation furniture packs and staging is the process of profession…" at bounding box center [768, 332] width 792 height 74
click at [485, 330] on p "Serviced accommodation furniture packs and staging is the process of profession…" at bounding box center [768, 332] width 792 height 74
click at [491, 331] on p "Serviced accommodation furniture packs and staging is the process of profession…" at bounding box center [768, 332] width 792 height 74
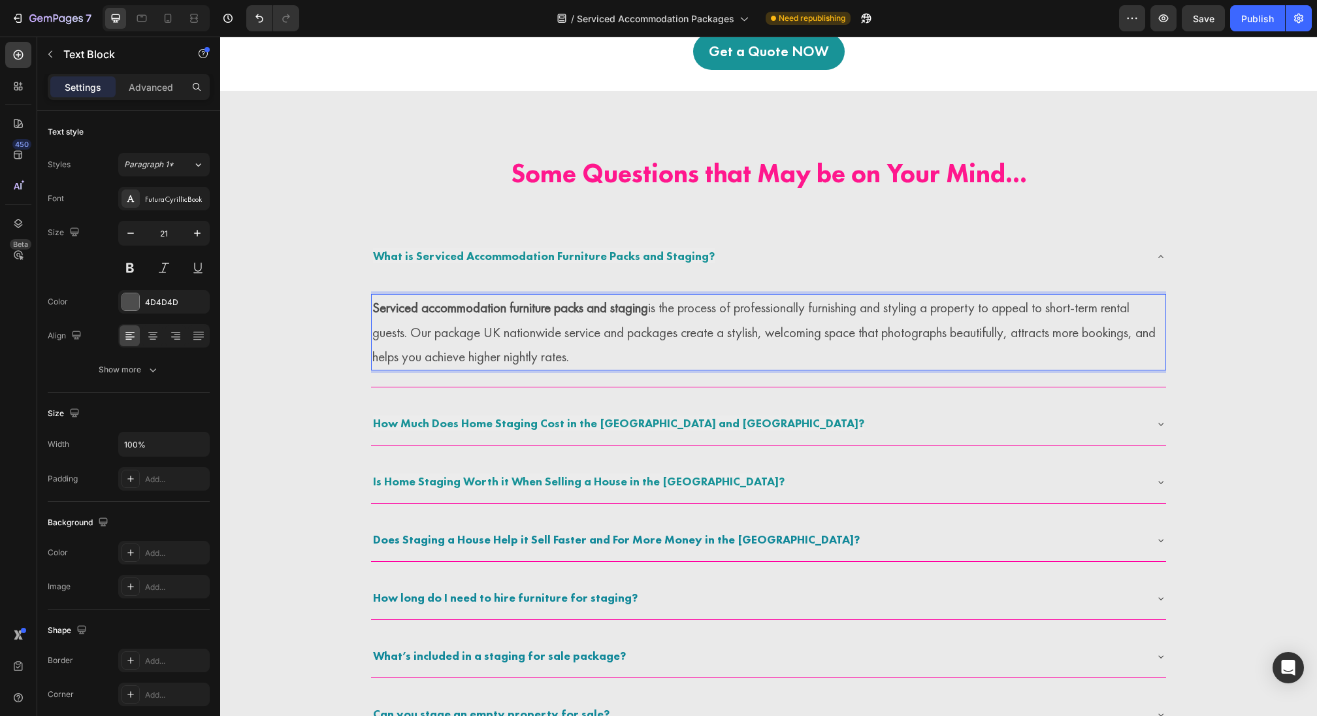
click at [493, 333] on p "Serviced accommodation furniture packs and staging is the process of profession…" at bounding box center [768, 332] width 792 height 74
click at [482, 333] on p "Serviced accommodation furniture packs and staging is the process of profession…" at bounding box center [768, 332] width 792 height 74
click at [489, 338] on p "Serviced accommodation furniture packs and staging is the process of profession…" at bounding box center [768, 332] width 792 height 74
click at [490, 333] on p "Serviced accommodation furniture packs and staging is the process of profession…" at bounding box center [768, 332] width 792 height 74
click at [496, 336] on p "Serviced accommodation furniture packs and staging is the process of profession…" at bounding box center [768, 332] width 792 height 74
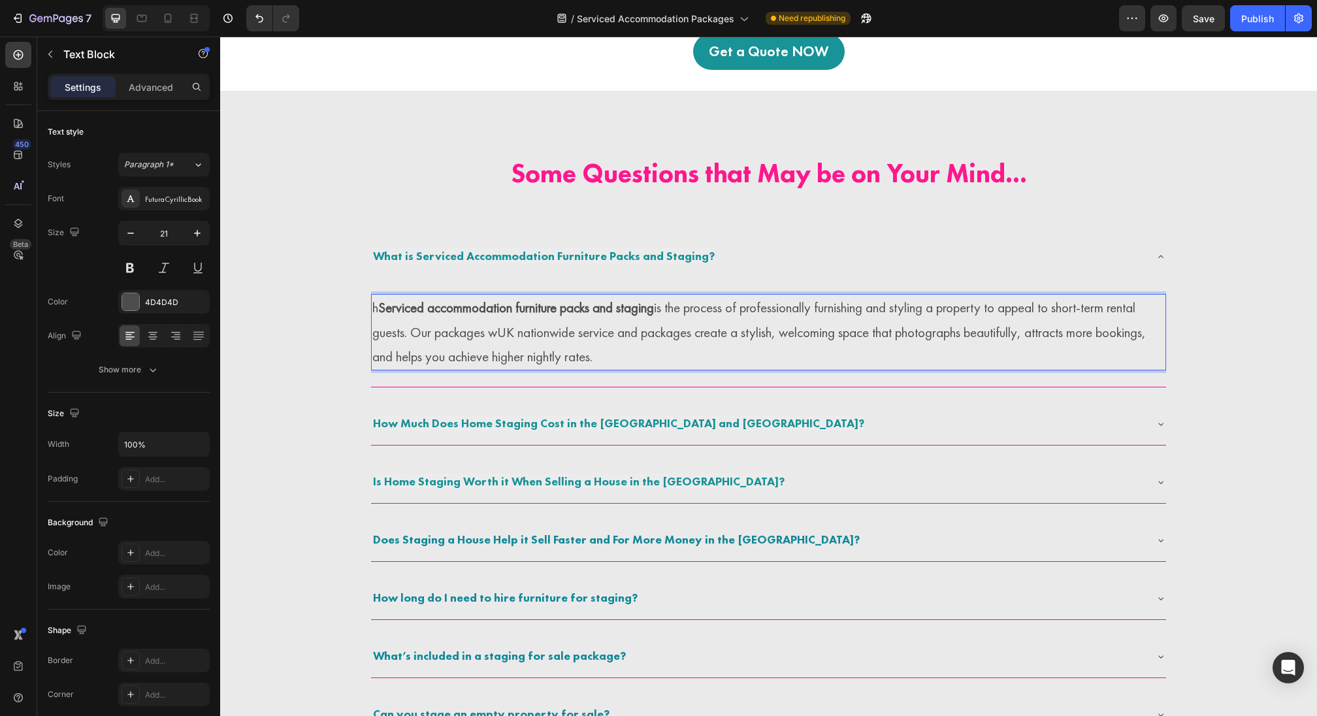
click at [502, 336] on p "h Serviced accommodation furniture packs and staging is the process of professi…" at bounding box center [768, 332] width 792 height 74
copy p "h Serviced accommodation furniture packs and staging is the process of professi…"
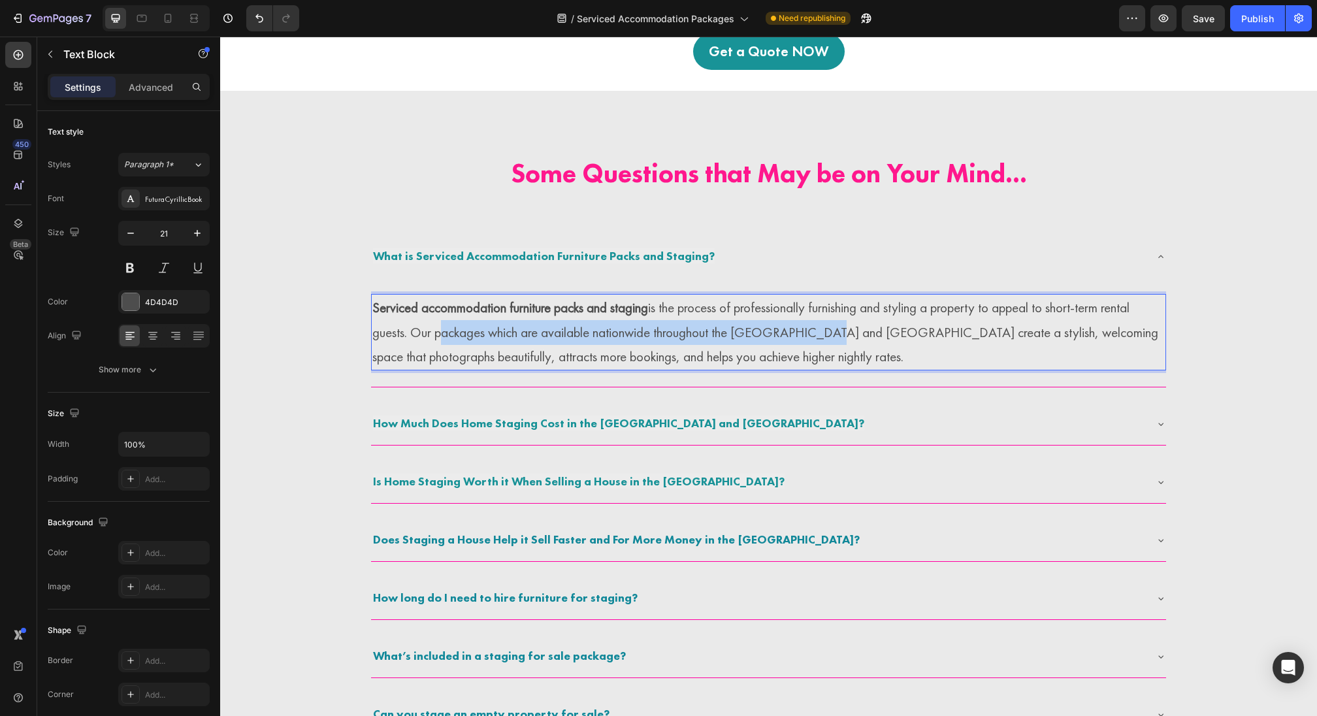
drag, startPoint x: 435, startPoint y: 335, endPoint x: 823, endPoint y: 331, distance: 388.1
click at [823, 331] on p "Serviced accommodation furniture packs and staging is the process of profession…" at bounding box center [768, 332] width 792 height 74
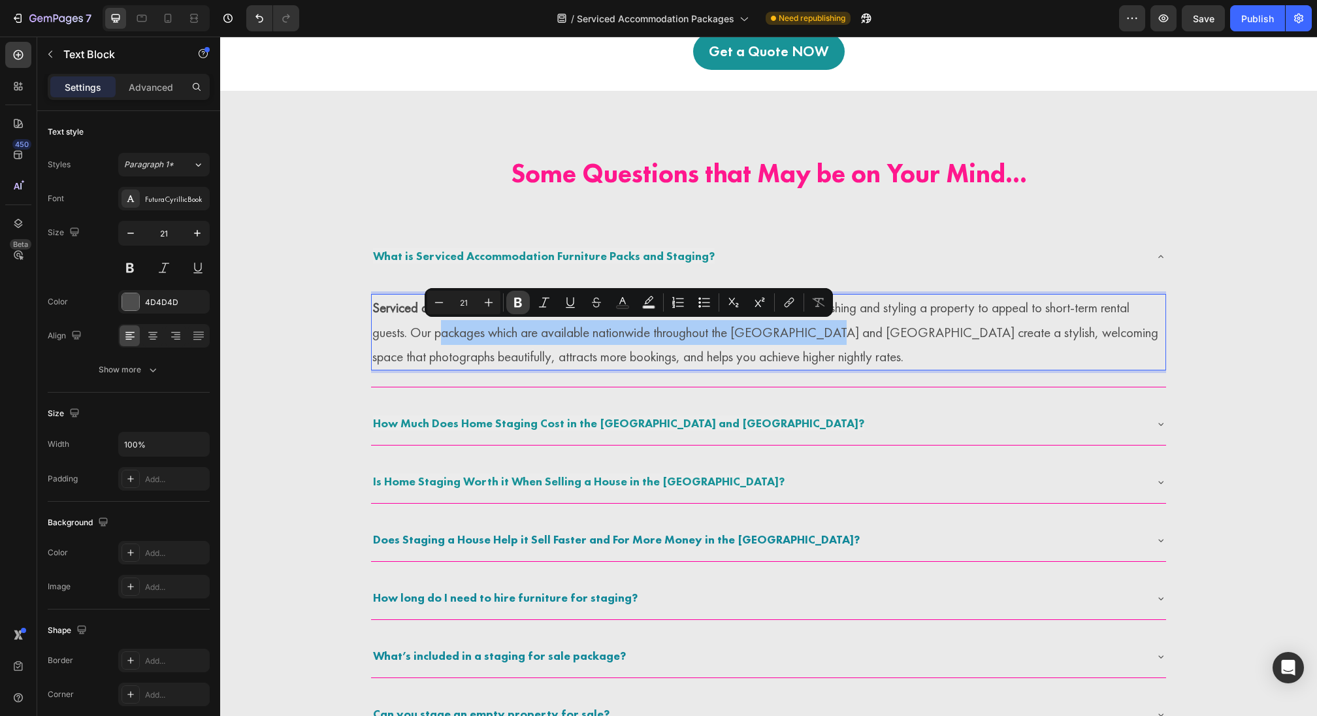
click at [518, 298] on icon "Editor contextual toolbar" at bounding box center [518, 303] width 8 height 10
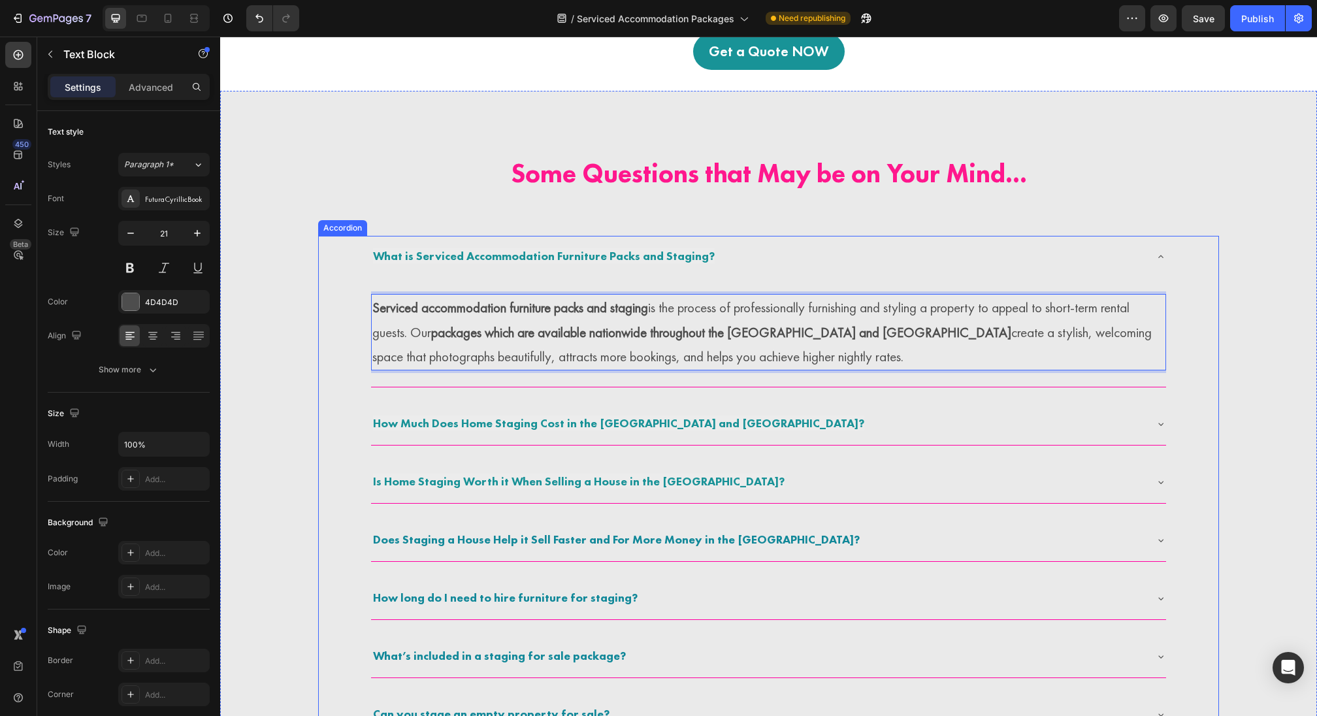
click at [532, 419] on span "How Much Does Home Staging Cost in the UK and Ireland?" at bounding box center [618, 422] width 491 height 15
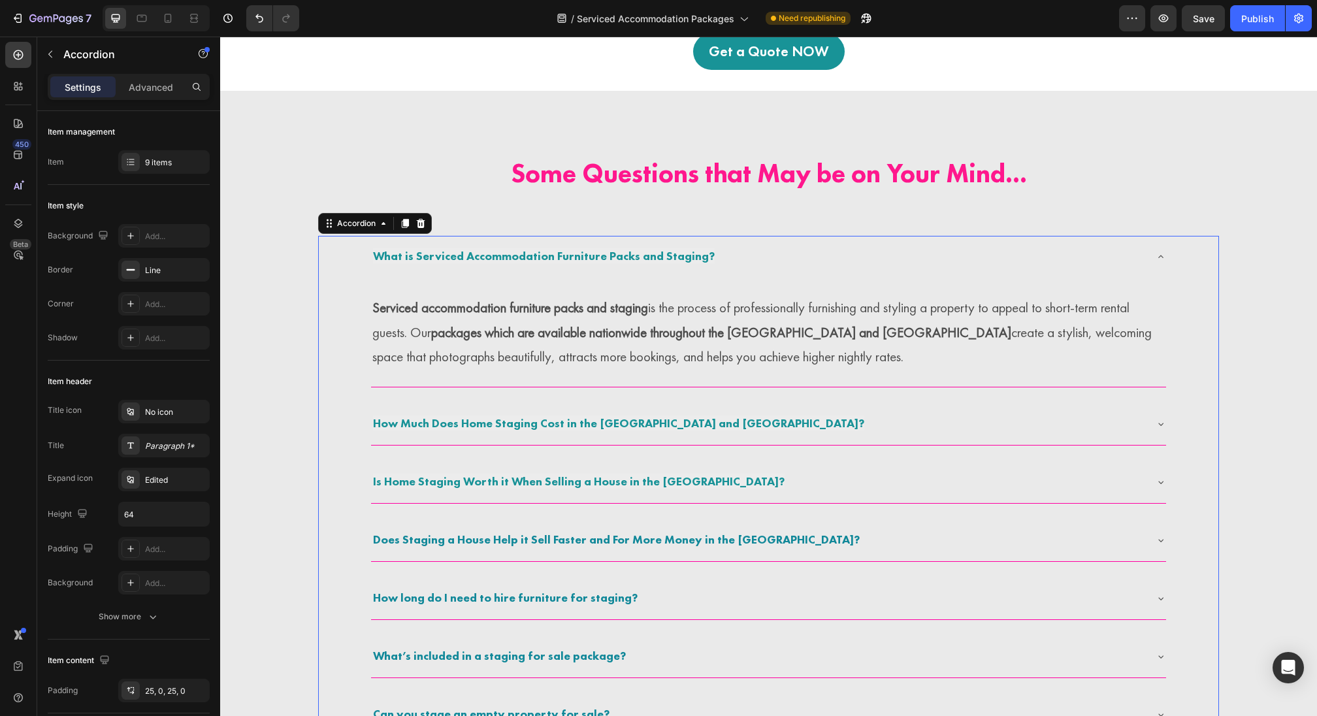
click at [1145, 427] on div "How Much Does Home Staging Cost in the UK and Ireland?" at bounding box center [758, 424] width 774 height 24
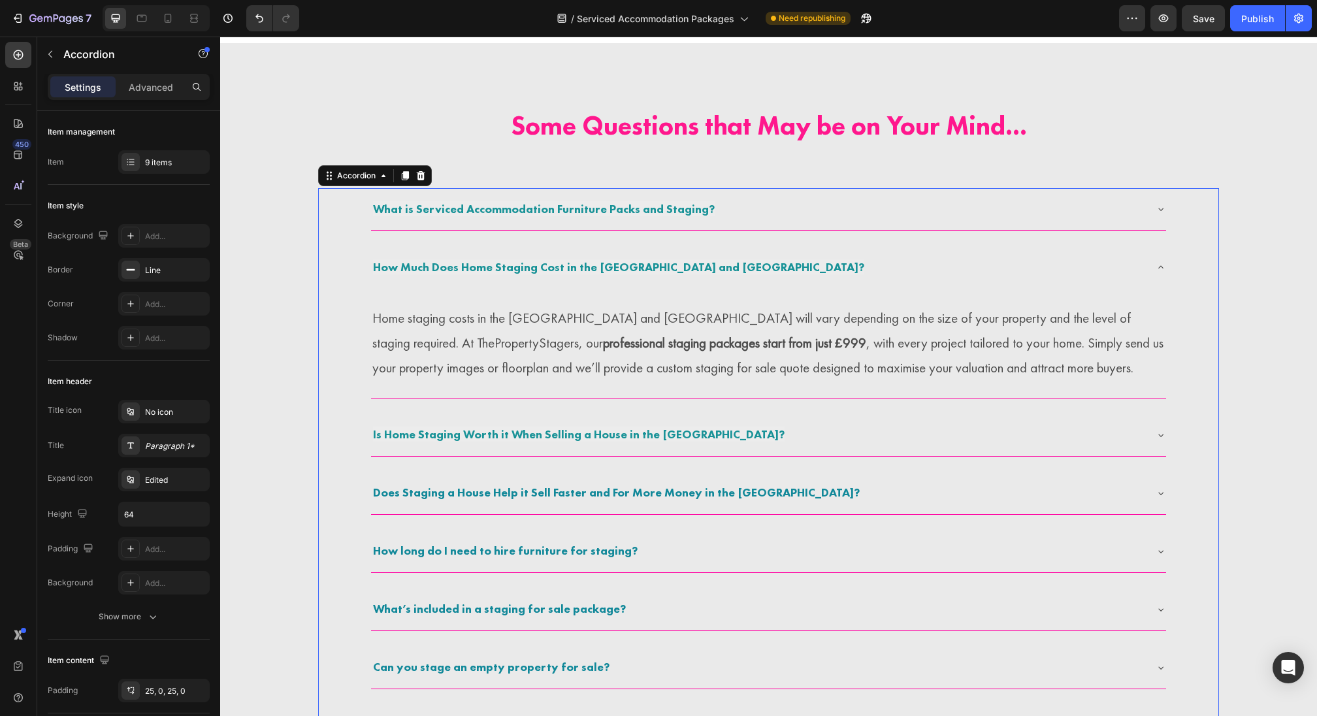
scroll to position [2771, 0]
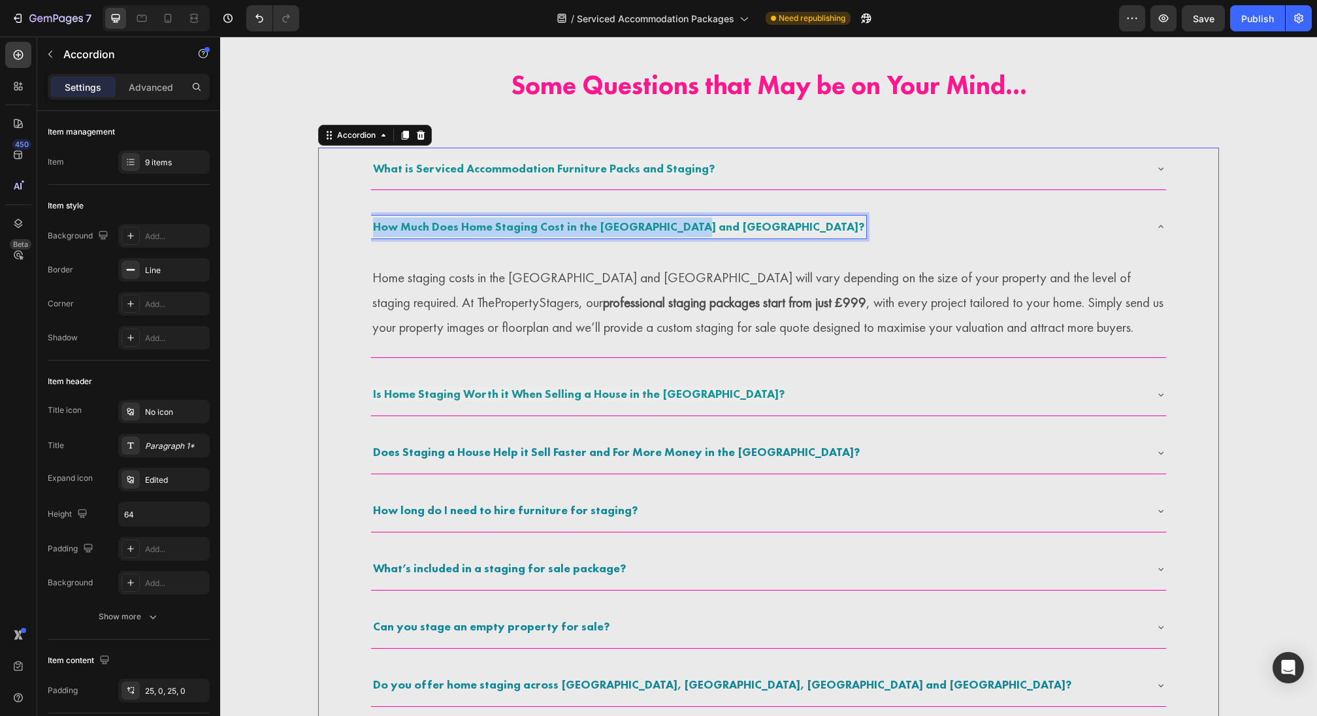
click at [439, 226] on span "How Much Does Home Staging Cost in the UK and Ireland?" at bounding box center [618, 226] width 491 height 15
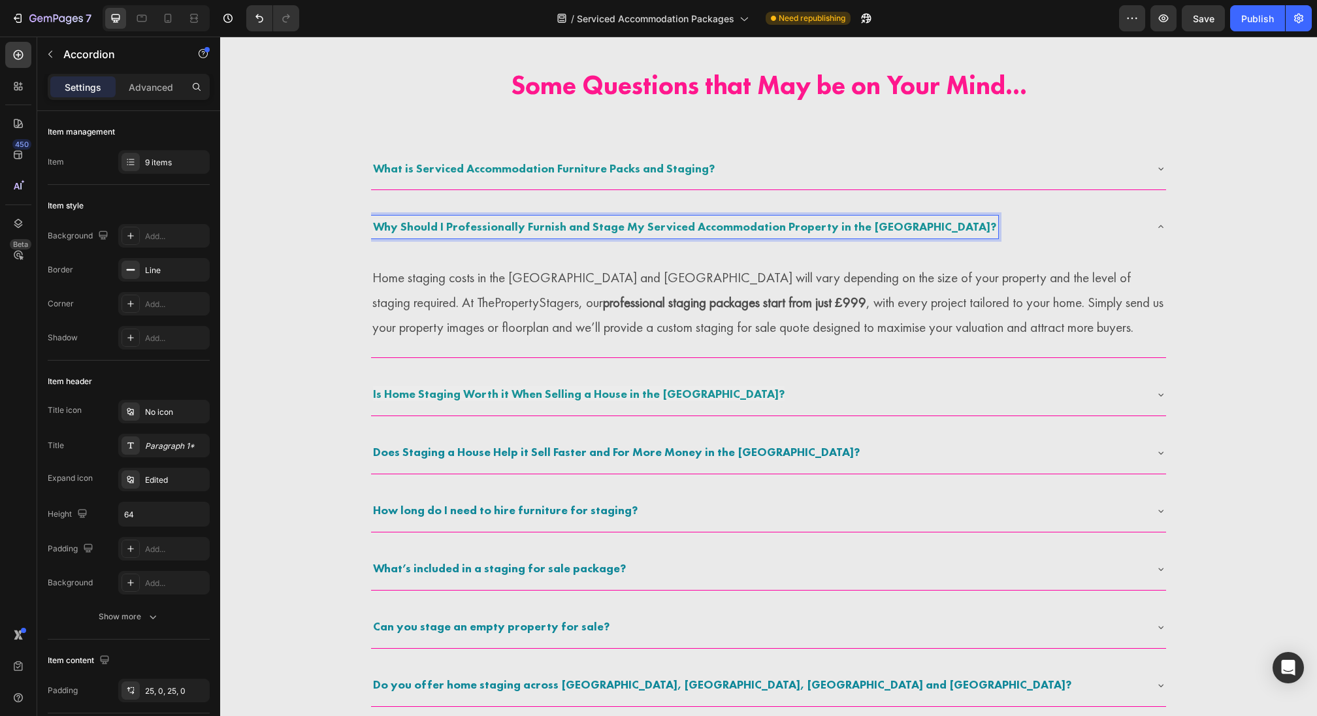
click at [603, 301] on strong "professional staging packages start from just £999" at bounding box center [734, 302] width 263 height 18
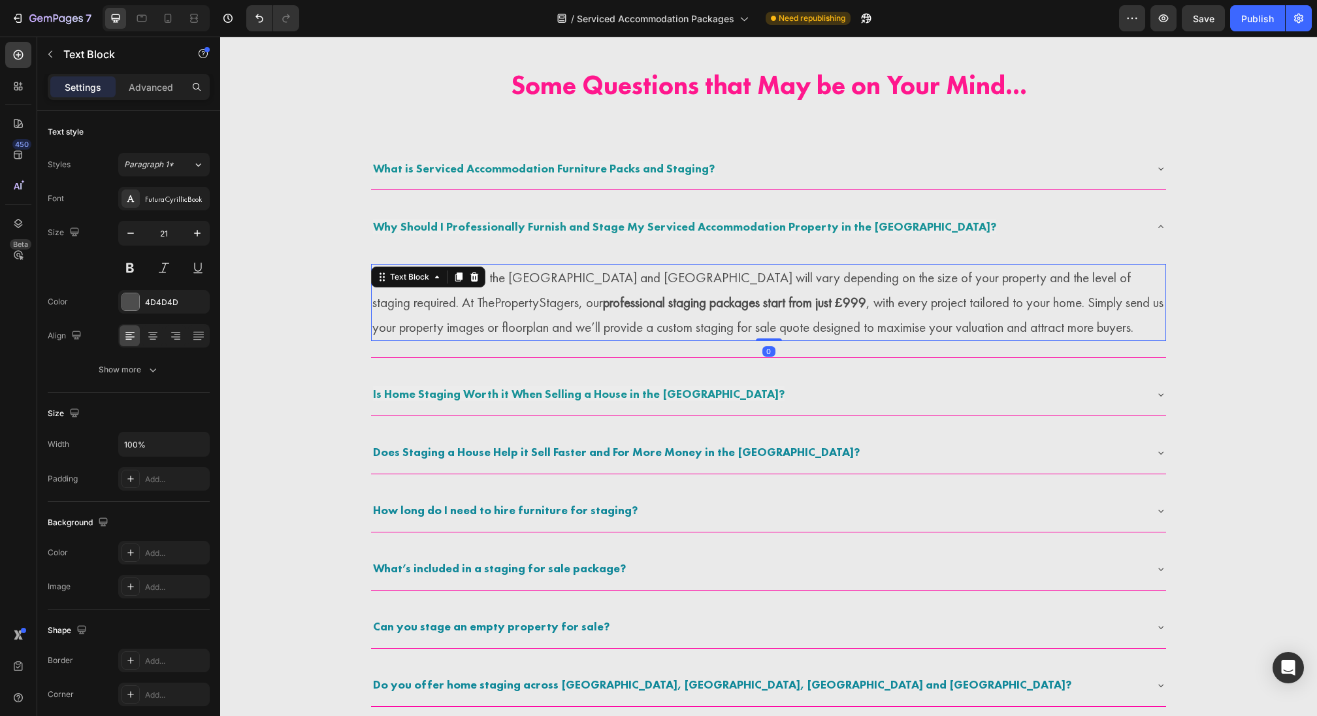
click at [603, 301] on strong "professional staging packages start from just £999" at bounding box center [734, 302] width 263 height 18
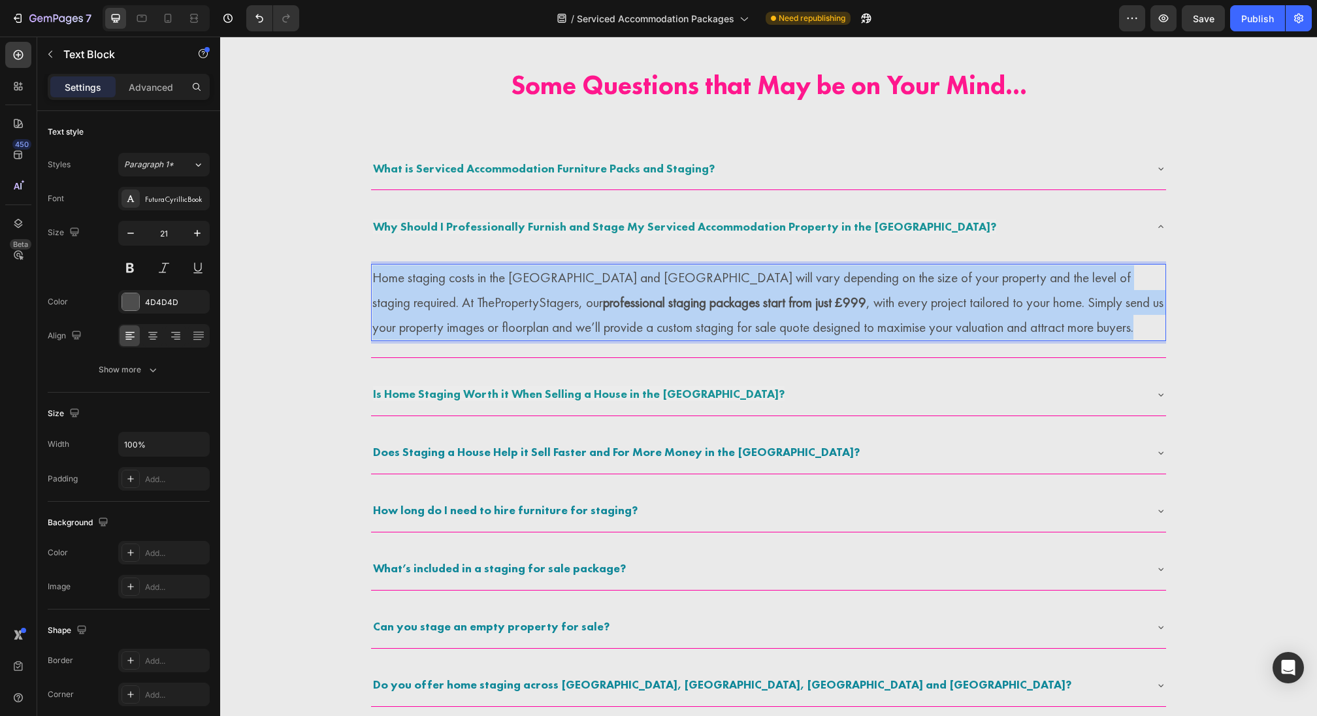
click at [603, 301] on strong "professional staging packages start from just £999" at bounding box center [734, 302] width 263 height 18
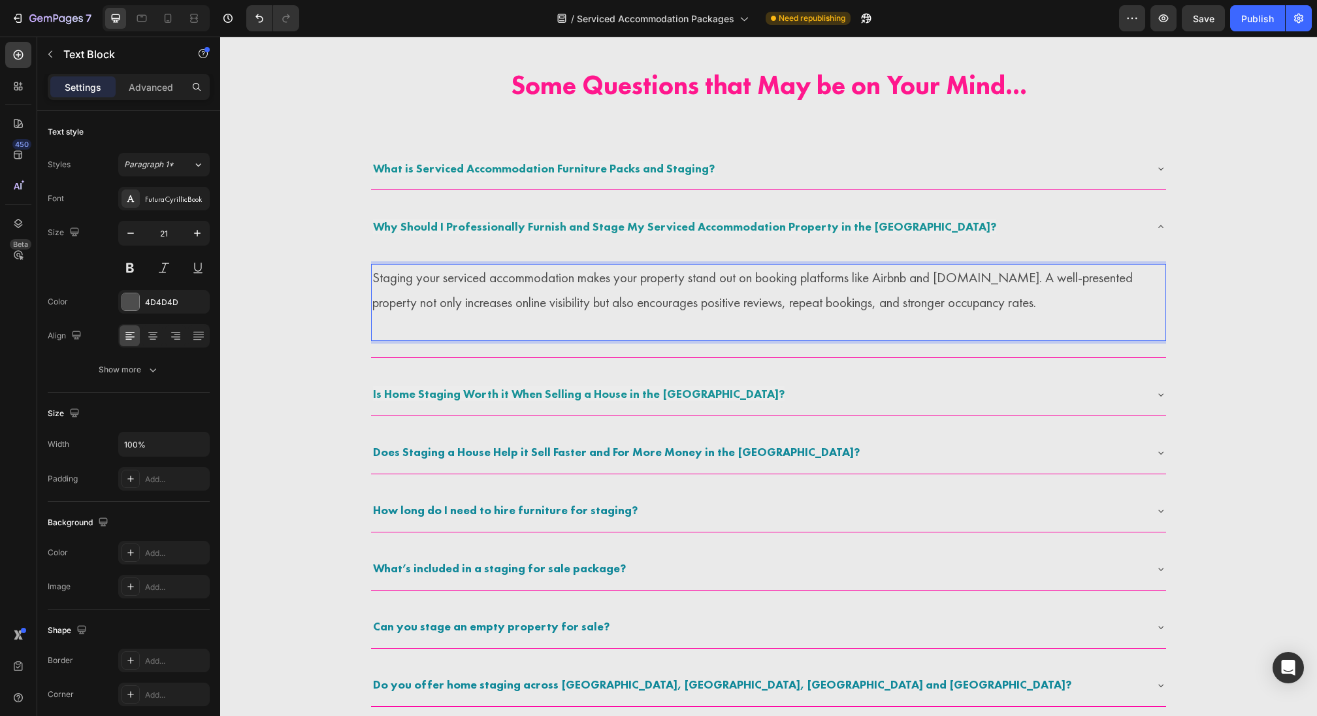
click at [376, 277] on p "Staging your serviced accommodation makes your property stand out on booking pl…" at bounding box center [768, 290] width 792 height 50
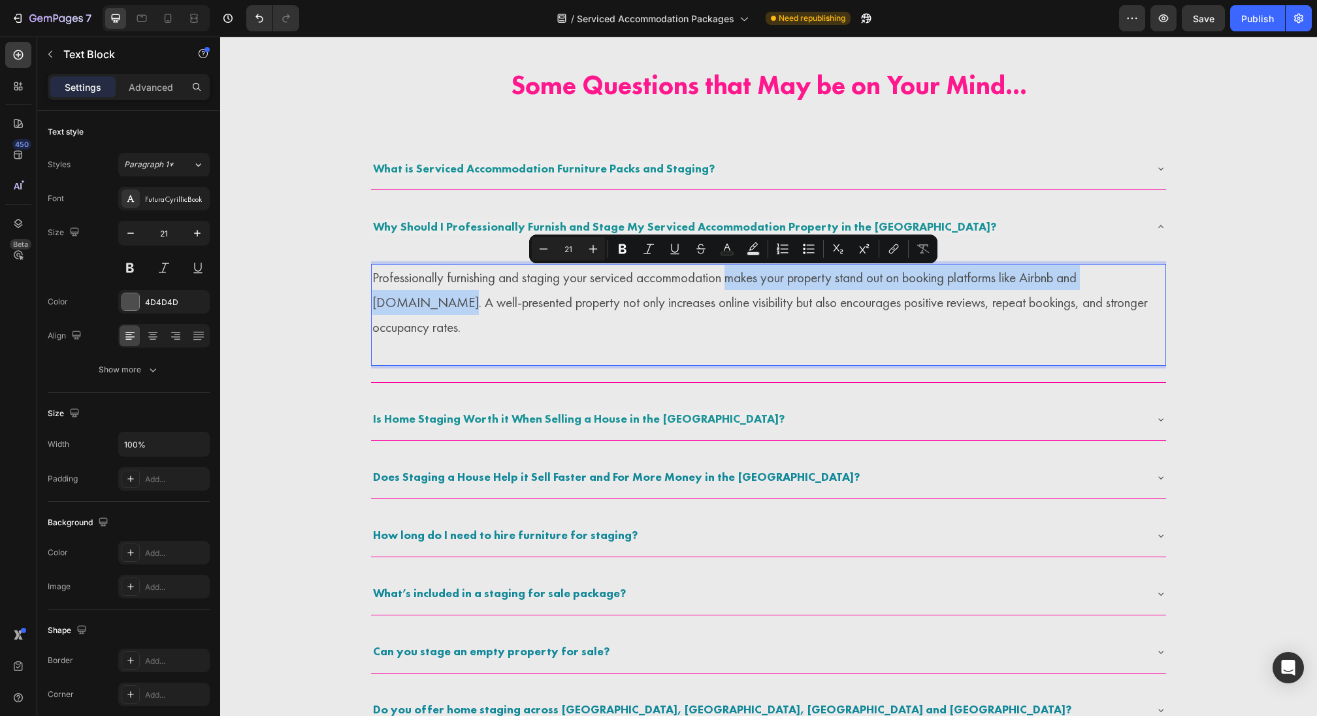
drag, startPoint x: 677, startPoint y: 279, endPoint x: 447, endPoint y: 307, distance: 232.3
click at [447, 307] on p "Professionally furnishing and staging your serviced accommodation makes your pr…" at bounding box center [768, 302] width 792 height 74
click at [626, 249] on icon "Editor contextual toolbar" at bounding box center [622, 248] width 13 height 13
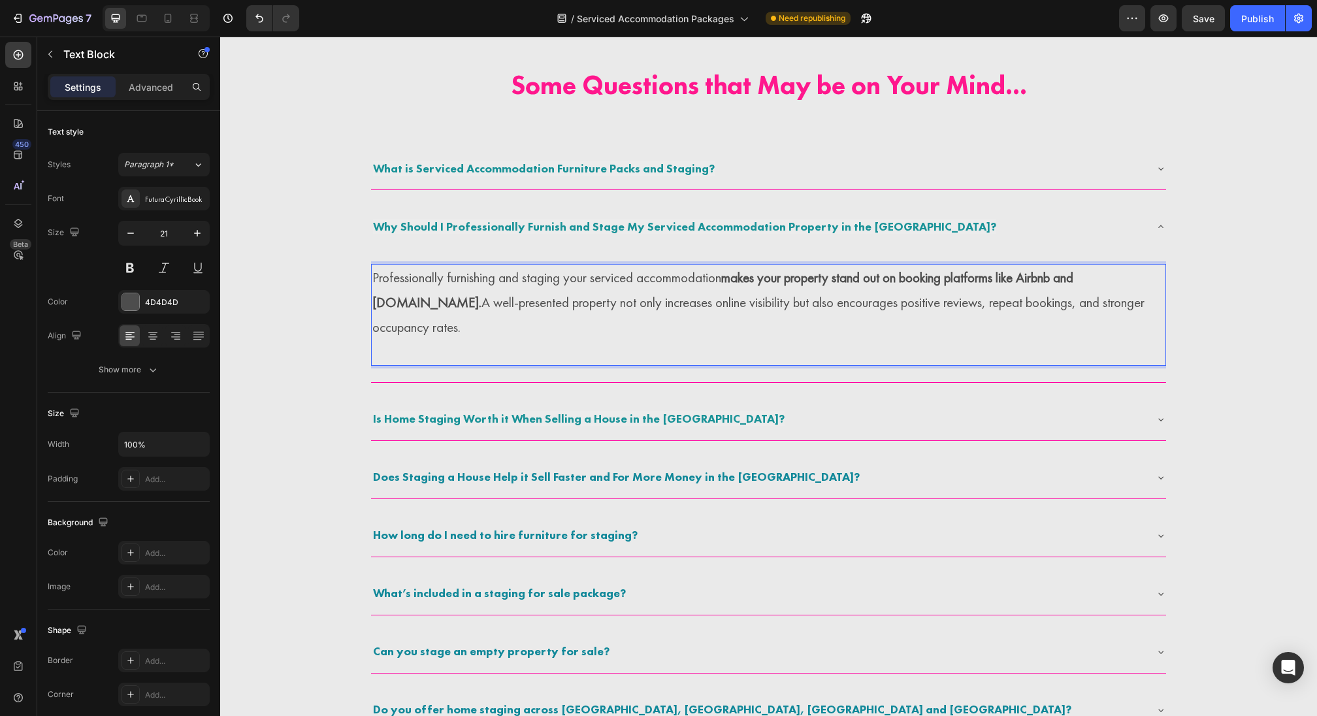
click at [480, 349] on p "Rich Text Editor. Editing area: main" at bounding box center [768, 352] width 792 height 25
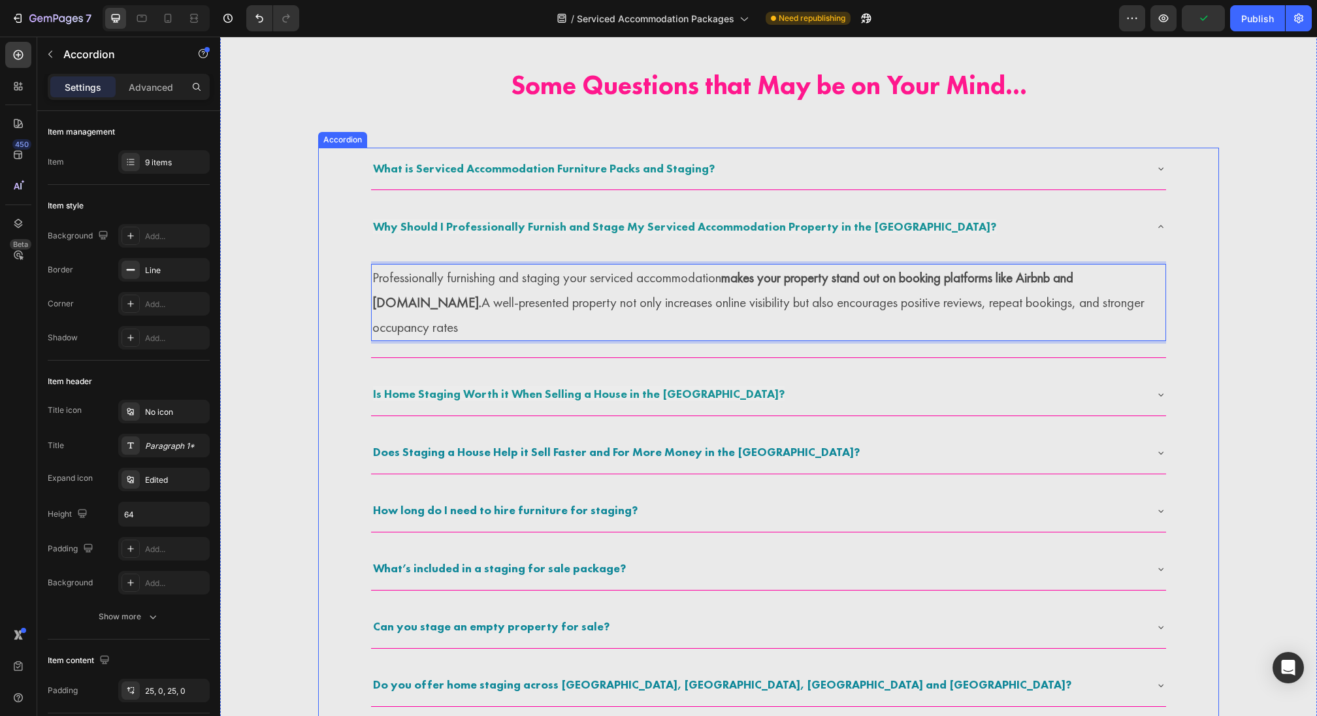
click at [533, 402] on p "Is Home Staging Worth it When Selling a House in the UK?" at bounding box center [579, 395] width 412 height 20
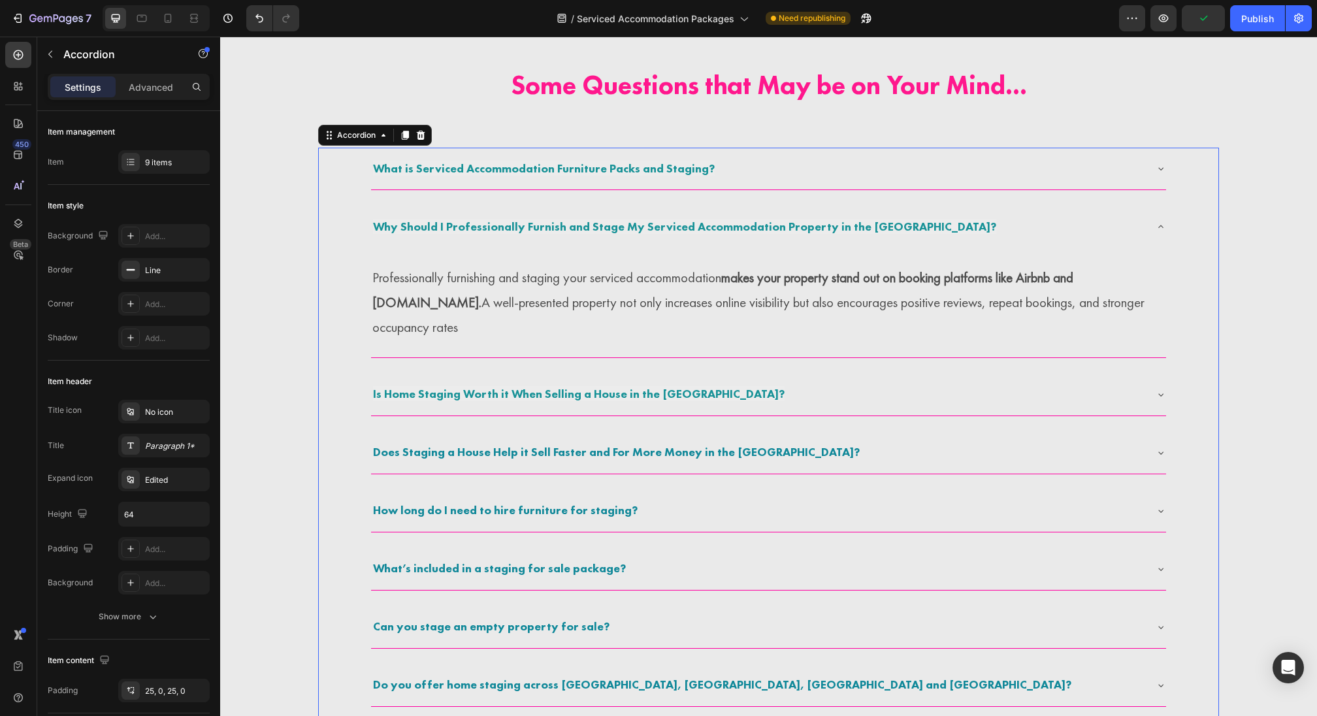
click at [921, 391] on div "Is Home Staging Worth it When Selling a House in the UK?" at bounding box center [758, 395] width 774 height 24
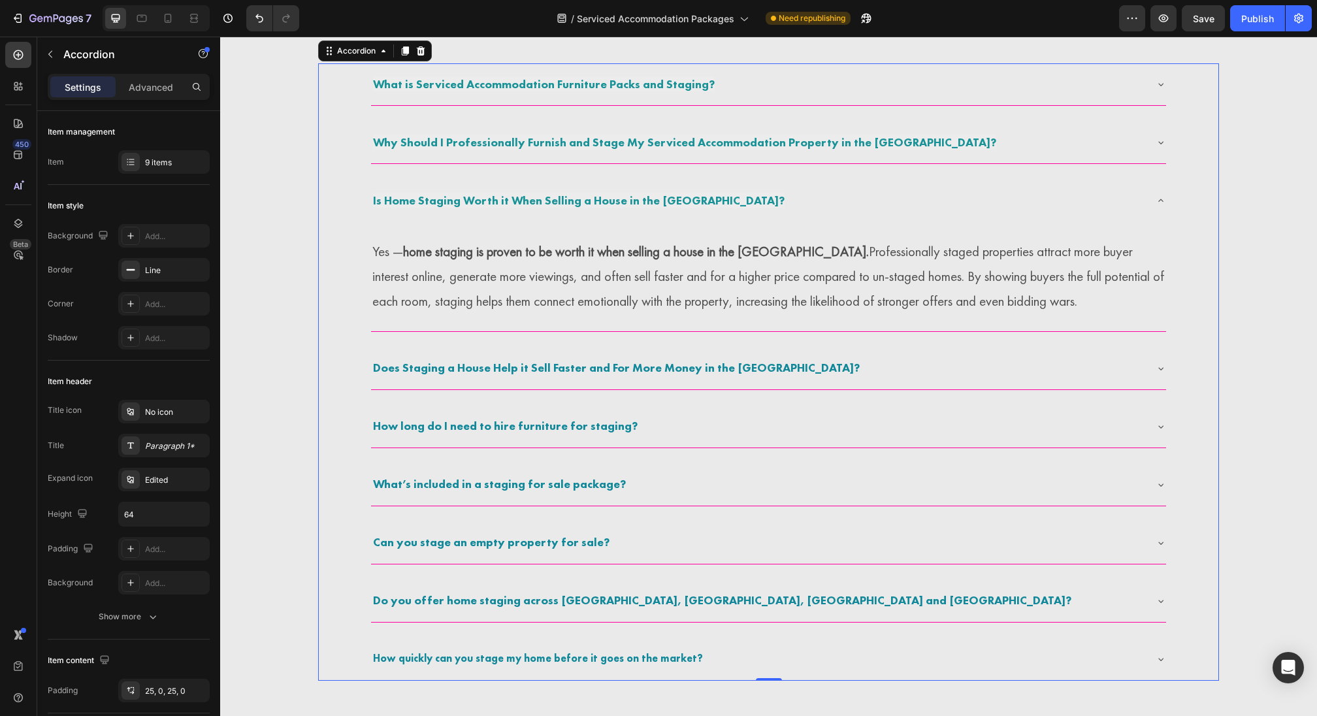
scroll to position [2889, 0]
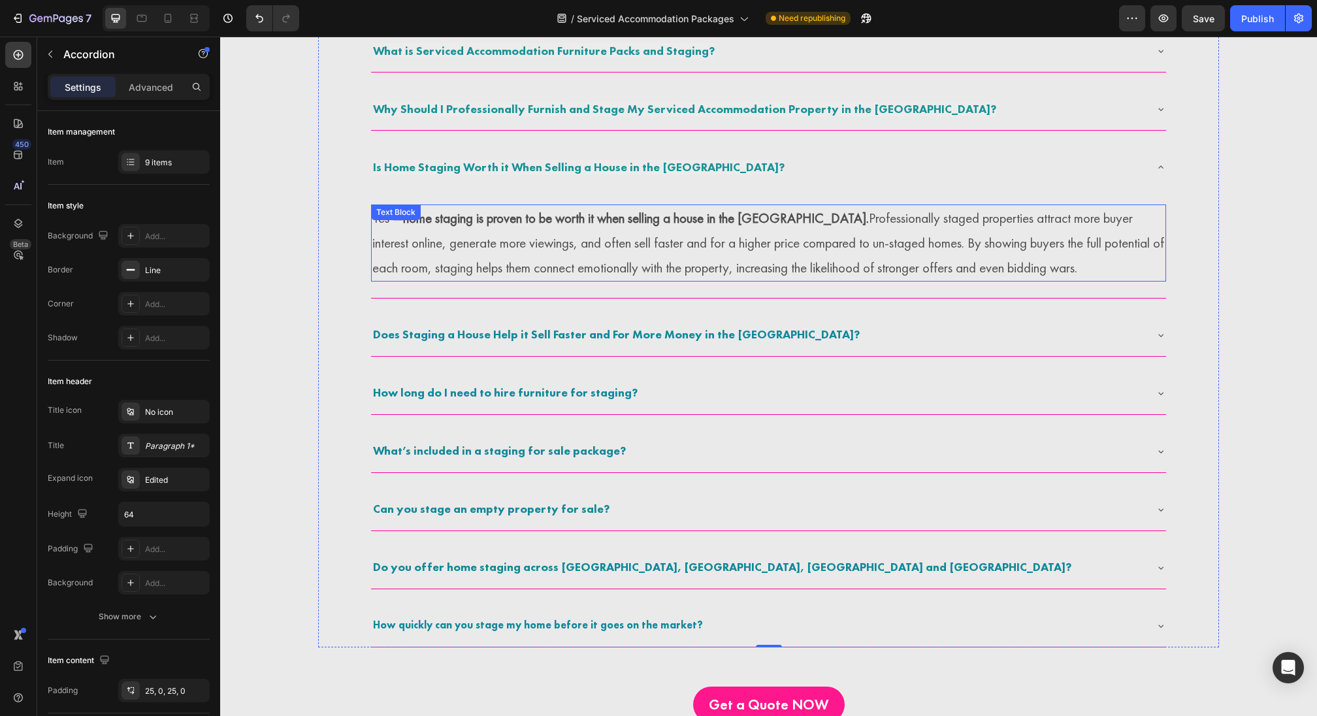
click at [468, 177] on div "Is Home Staging Worth it When Selling a House in the UK?" at bounding box center [578, 168] width 415 height 24
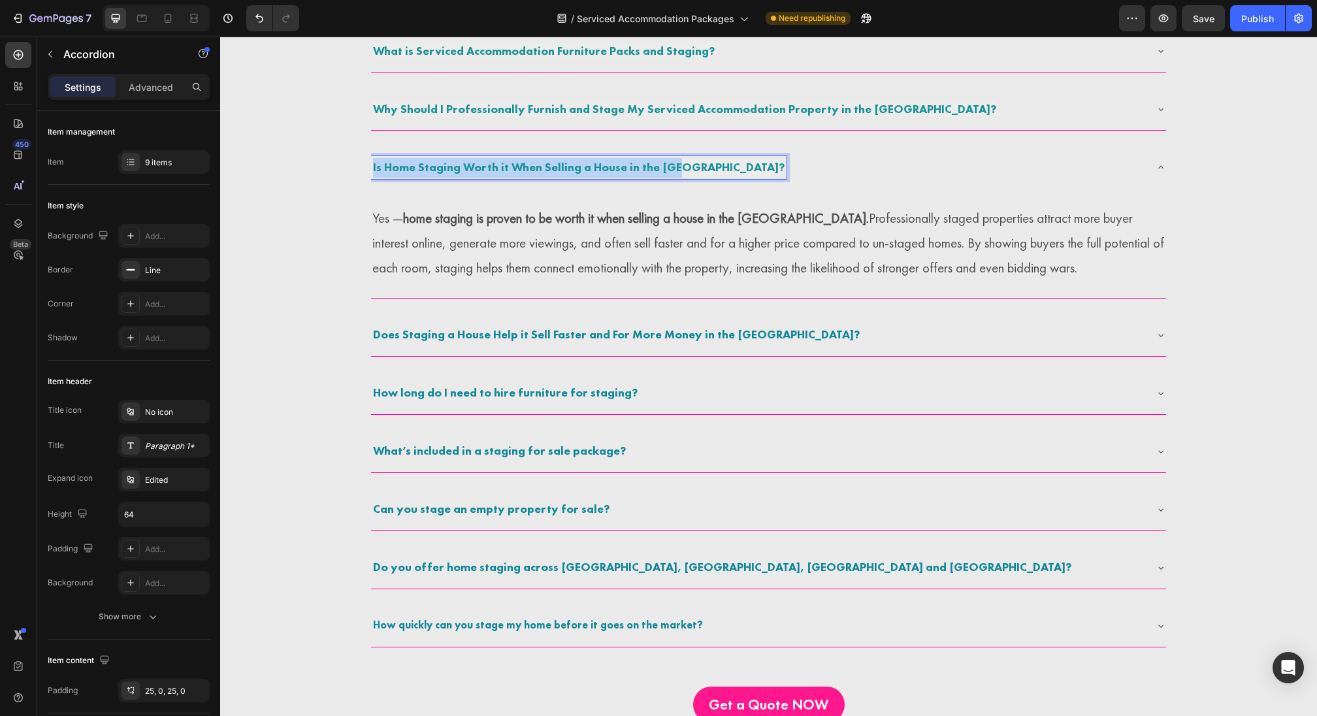
click at [468, 177] on div "Is Home Staging Worth it When Selling a House in the UK?" at bounding box center [578, 168] width 415 height 24
click at [510, 240] on p "Yes — home staging is proven to be worth it when selling a house in the UK. Pro…" at bounding box center [768, 243] width 792 height 74
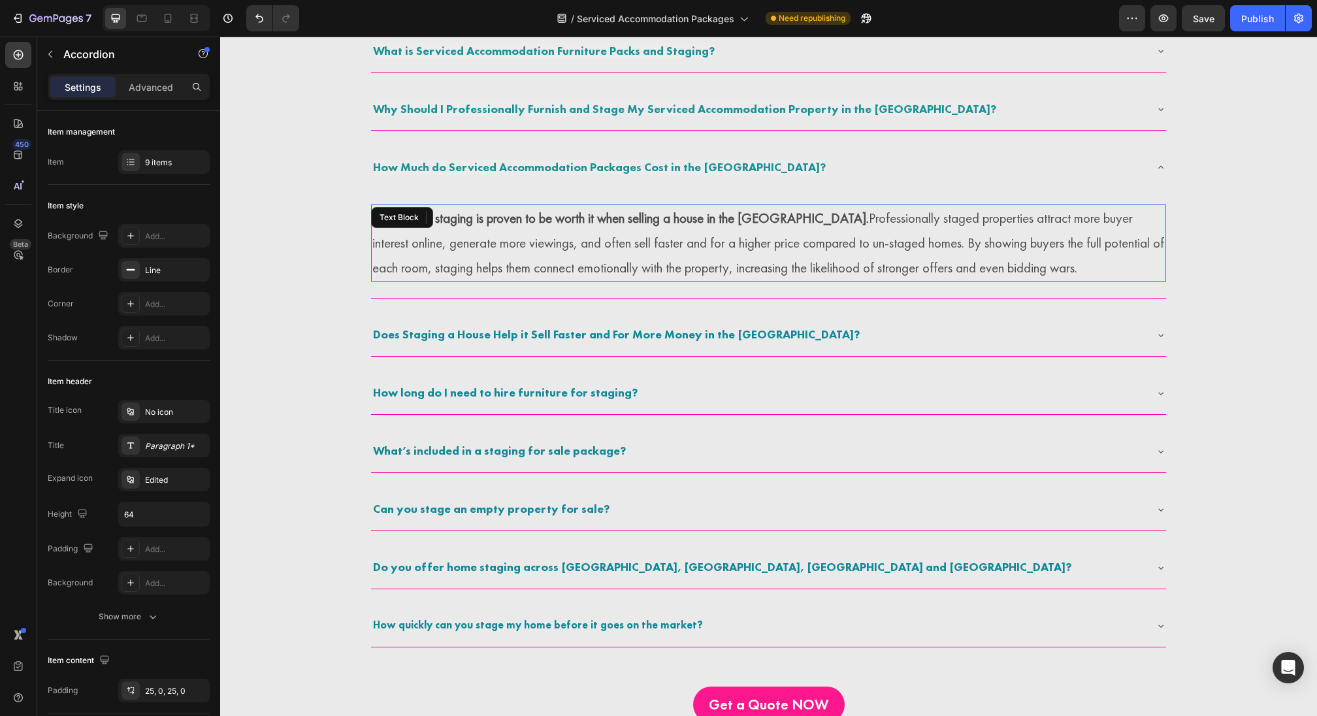
click at [510, 240] on p "Yes — home staging is proven to be worth it when selling a house in the UK. Pro…" at bounding box center [768, 243] width 792 height 74
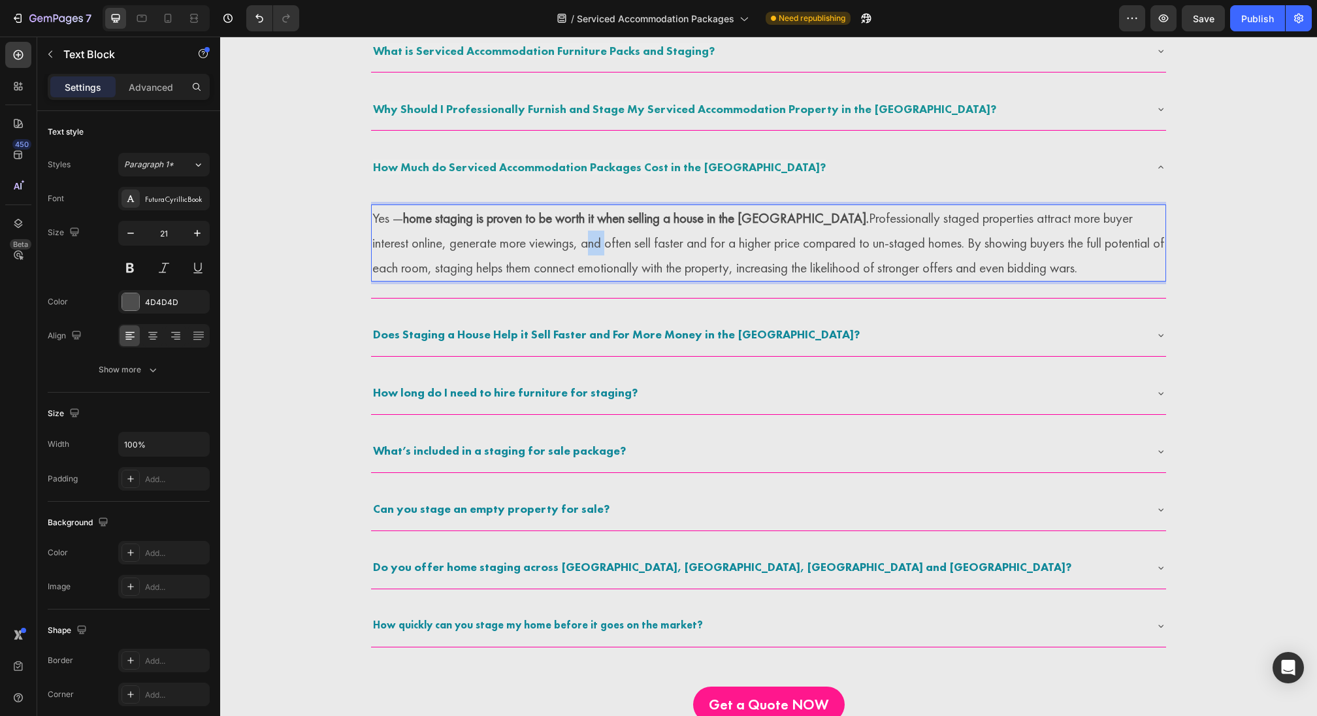
click at [510, 240] on p "Yes — home staging is proven to be worth it when selling a house in the UK. Pro…" at bounding box center [768, 243] width 792 height 74
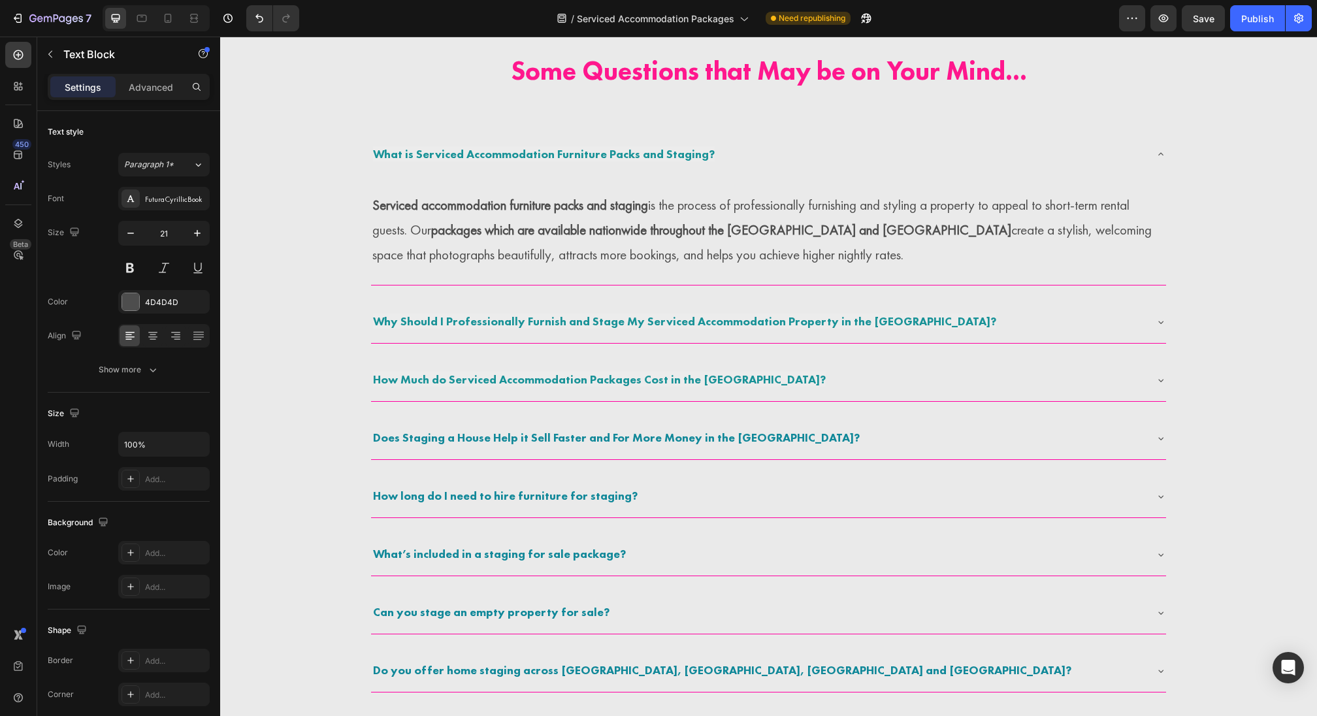
scroll to position [2765, 0]
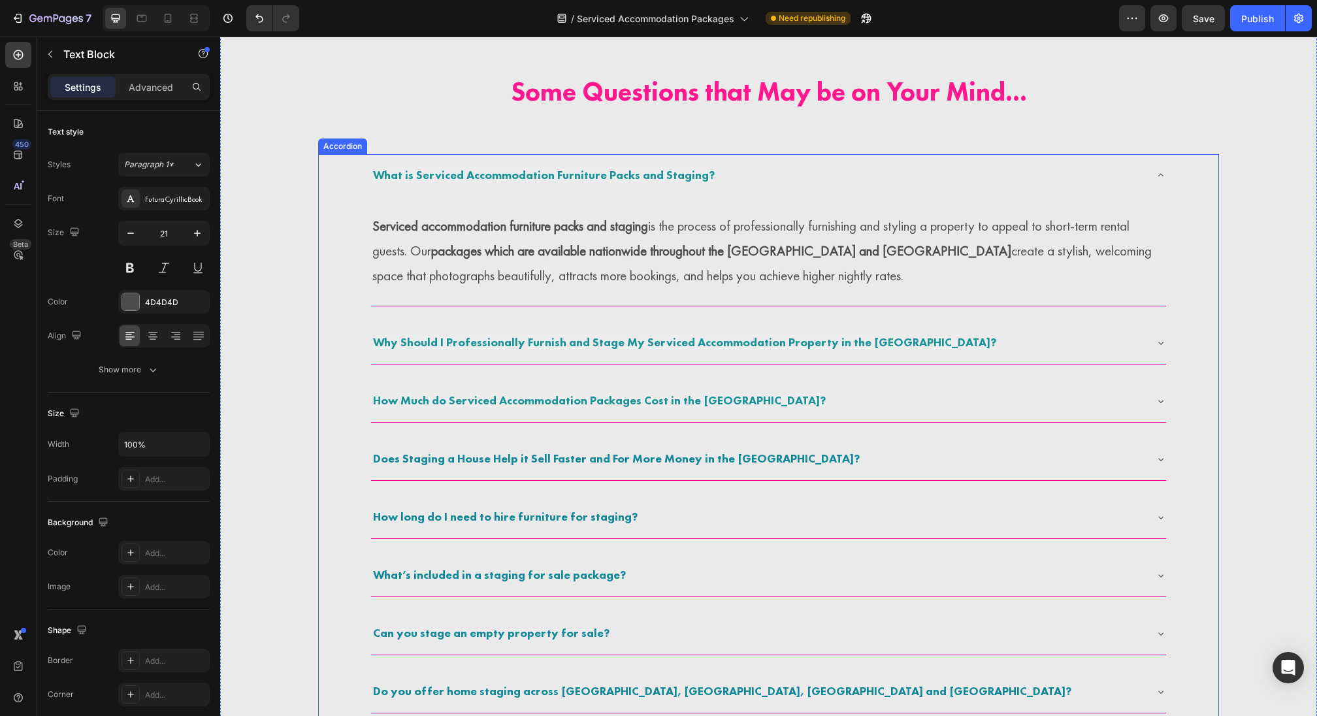
click at [844, 392] on div "How Much do Serviced Accommodation Packages Cost in the UK?" at bounding box center [758, 401] width 774 height 24
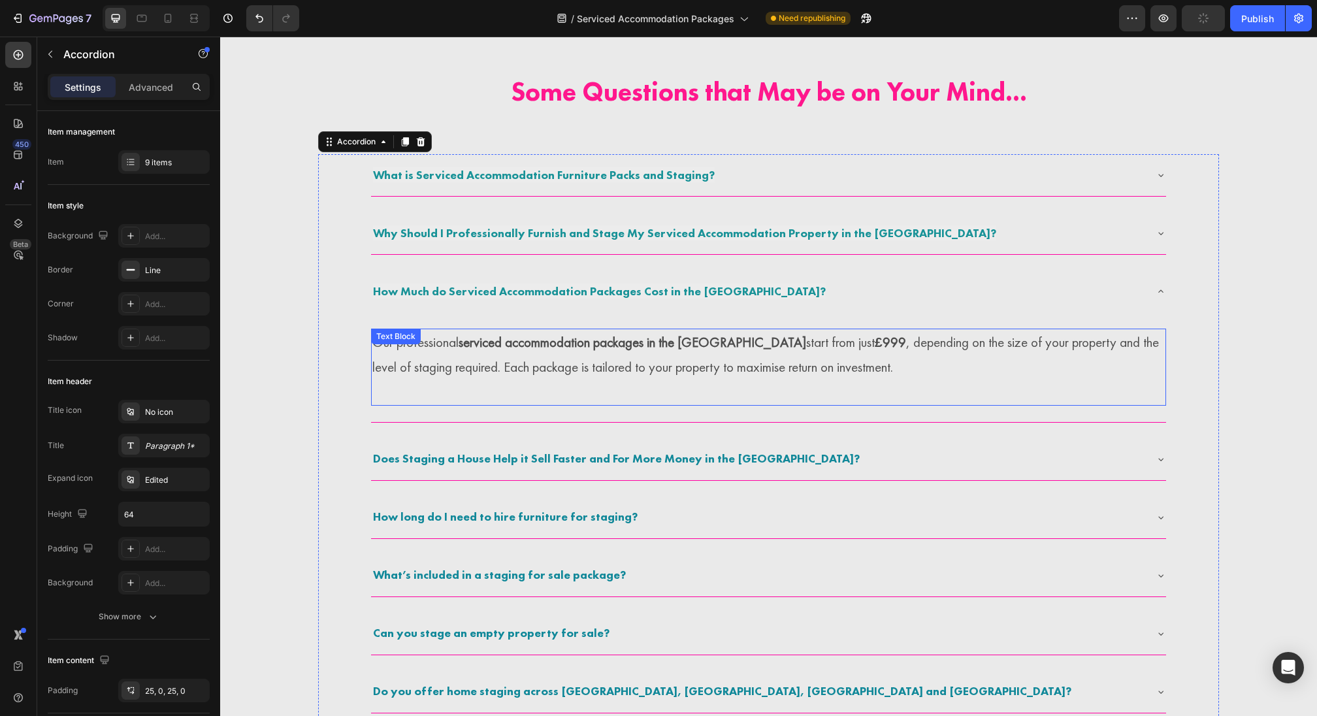
click at [532, 359] on p "Our professional serviced accommodation packages in the UK start from just £999…" at bounding box center [768, 355] width 792 height 50
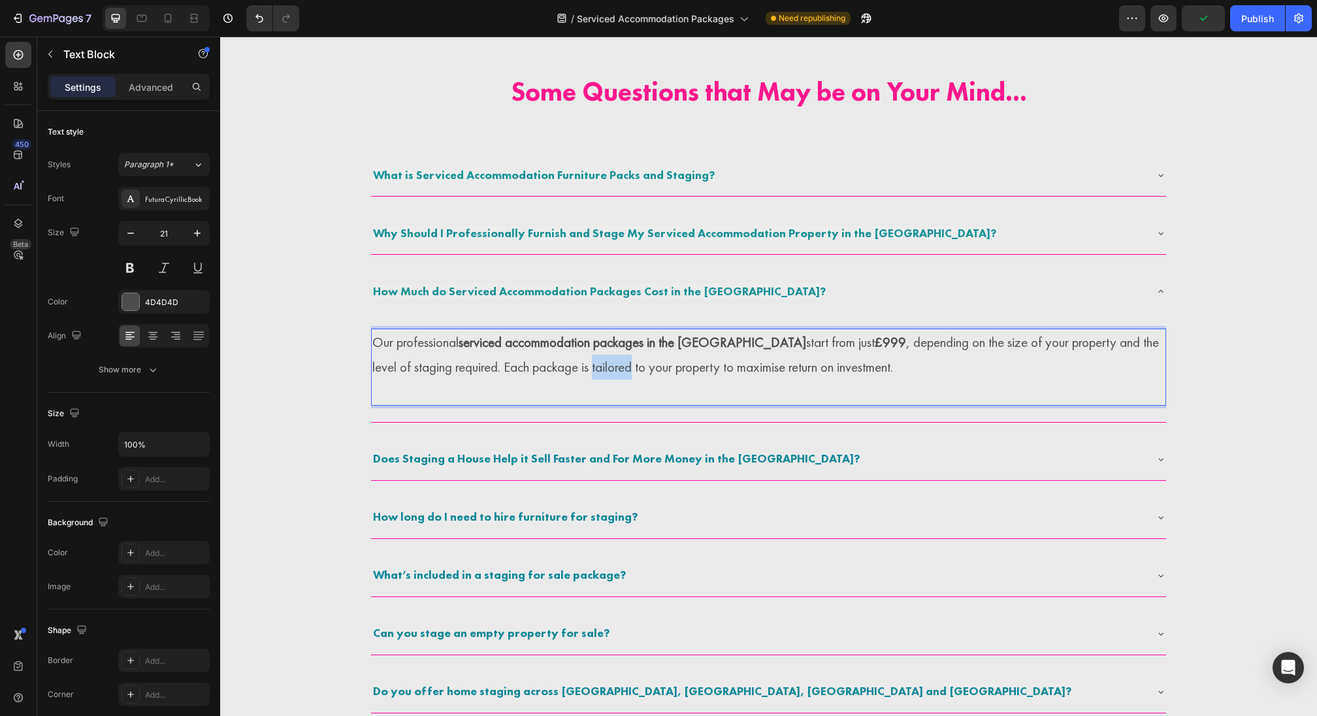
click at [532, 359] on p "Our professional serviced accommodation packages in the UK start from just £999…" at bounding box center [768, 355] width 792 height 50
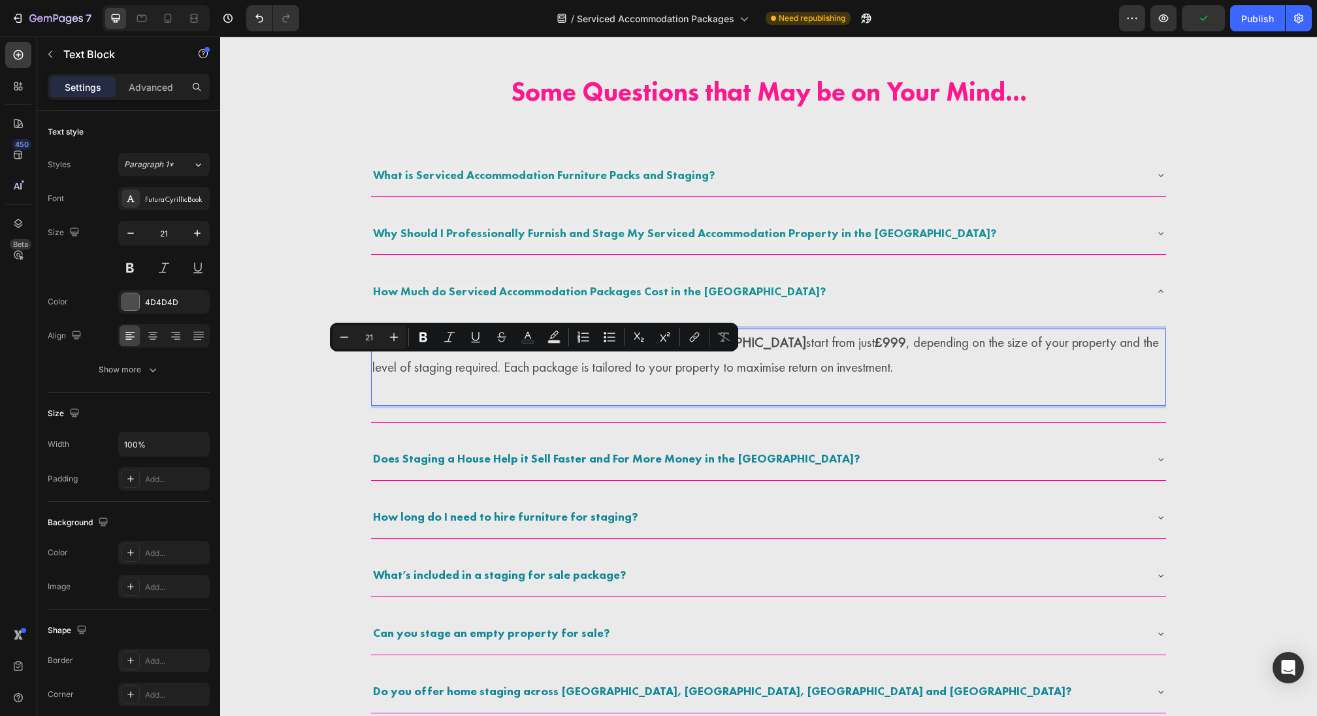
click at [643, 359] on p "Our professional serviced accommodation packages in the UK start from just £999…" at bounding box center [768, 355] width 792 height 50
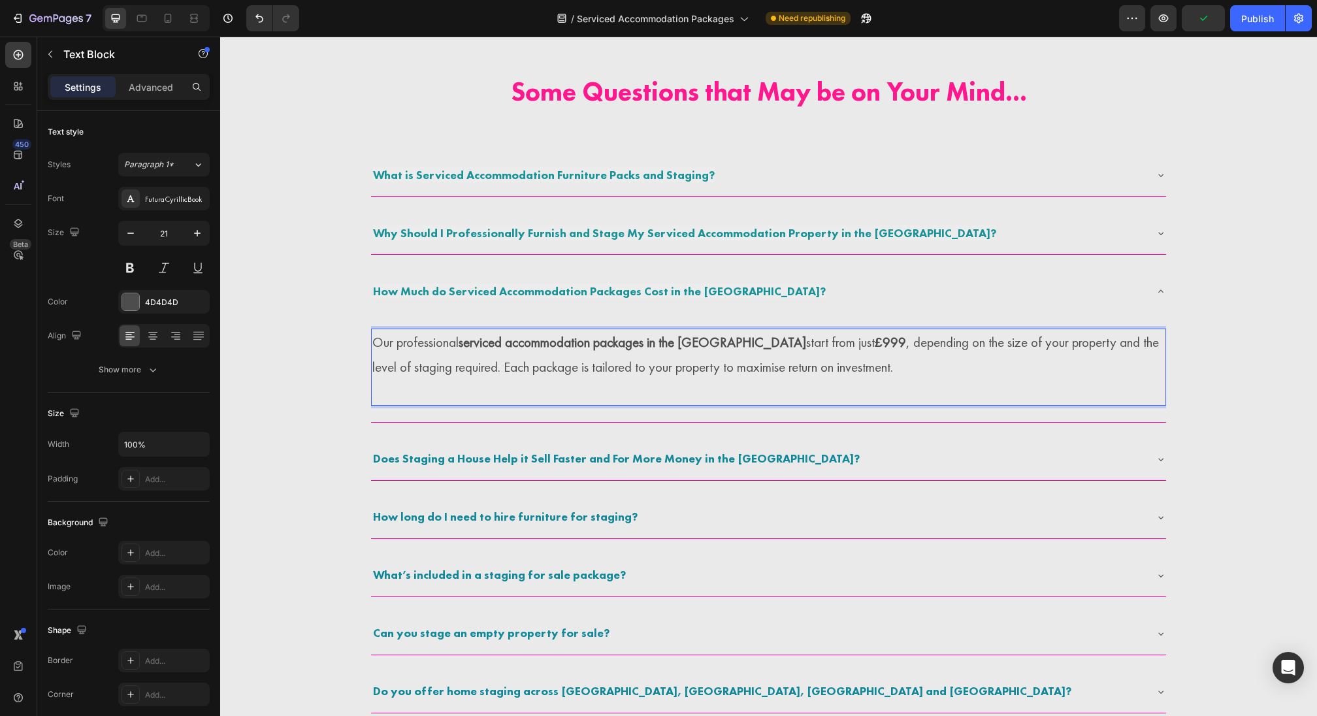
click at [705, 344] on p "Our professional serviced accommodation packages in the UK start from just £999…" at bounding box center [768, 355] width 792 height 50
click at [1030, 341] on strong "£999" at bounding box center [1045, 342] width 31 height 18
drag, startPoint x: 856, startPoint y: 341, endPoint x: 877, endPoint y: 340, distance: 20.3
click at [877, 340] on p "Our professional serviced accommodation packages in the UK and Ireland start fr…" at bounding box center [768, 355] width 792 height 50
click at [760, 386] on p "Rich Text Editor. Editing area: main" at bounding box center [768, 392] width 792 height 25
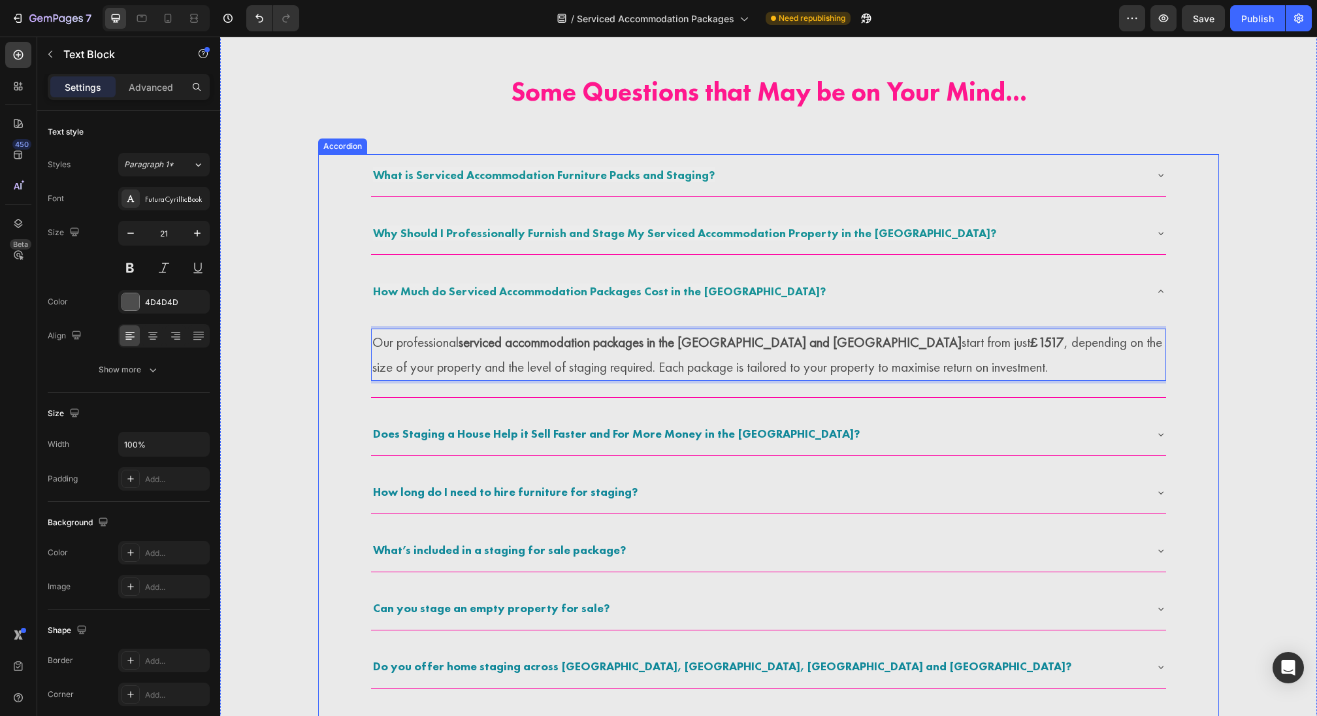
click at [787, 401] on div "What is Serviced Accommodation Furniture Packs and Staging? Why Should I Profes…" at bounding box center [768, 450] width 796 height 593
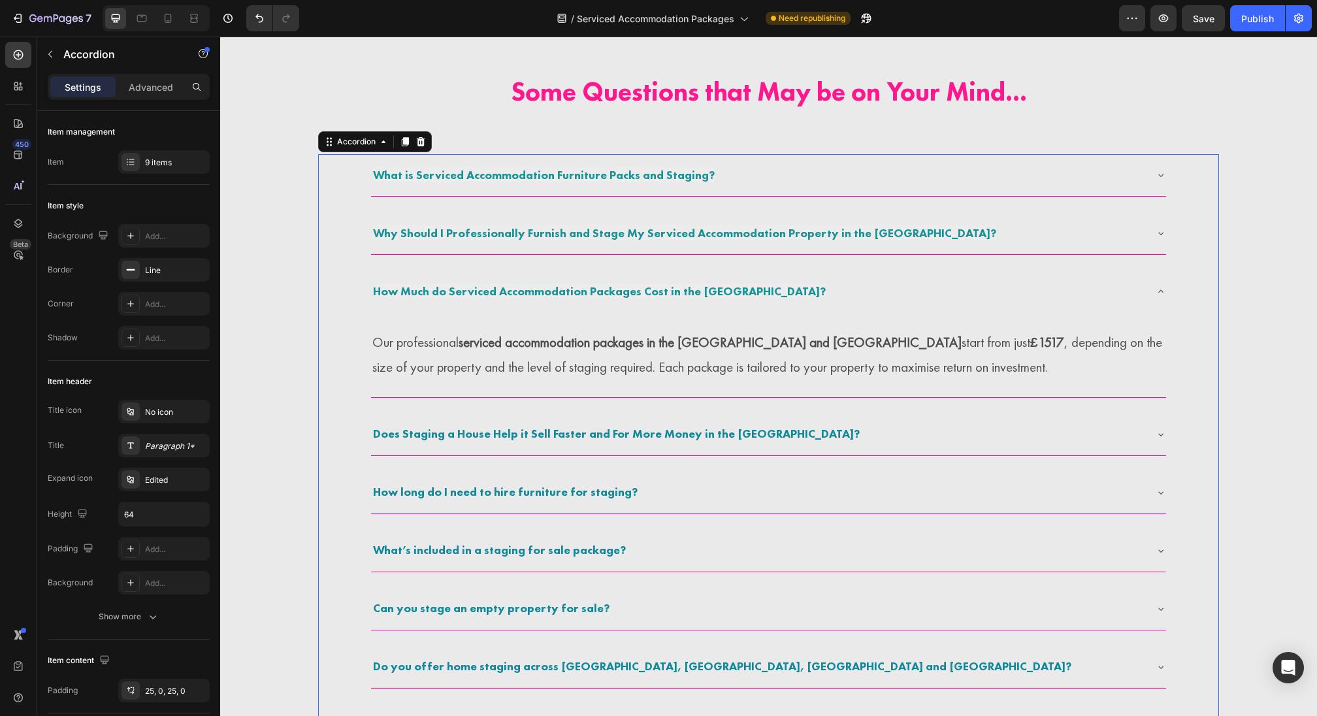
click at [453, 429] on strong "Does Staging a House Help it Sell Faster and For More Money in the UK?" at bounding box center [616, 433] width 487 height 15
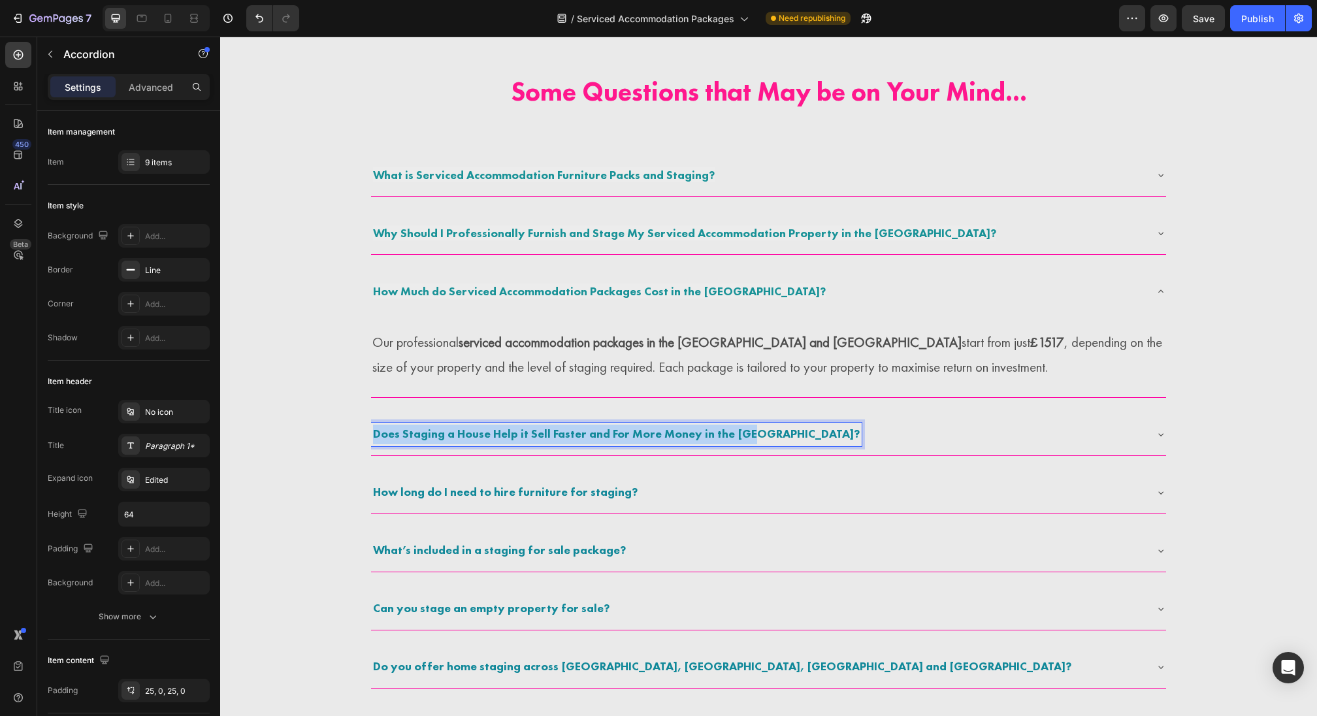
click at [453, 429] on strong "Does Staging a House Help it Sell Faster and For More Money in the UK?" at bounding box center [616, 433] width 487 height 15
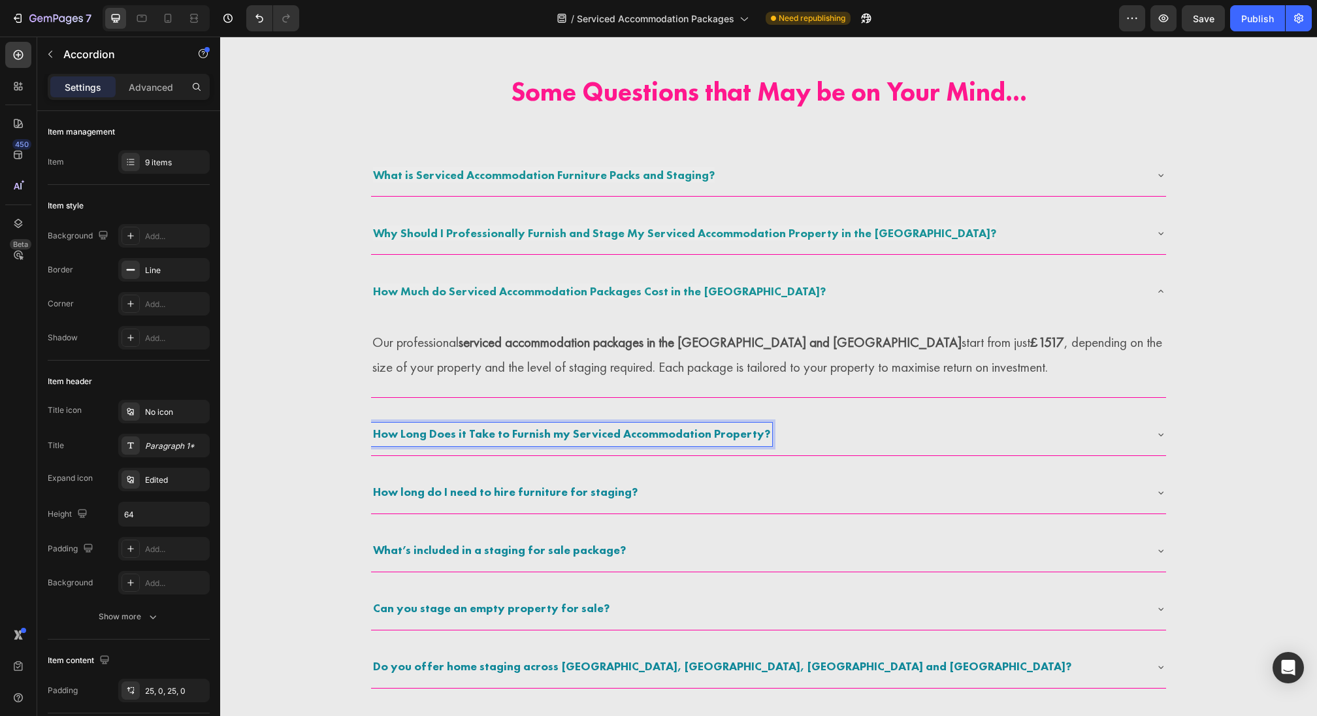
click at [866, 451] on div "How Long Does it Take to Furnish my Serviced Accommodation Property?" at bounding box center [768, 435] width 795 height 42
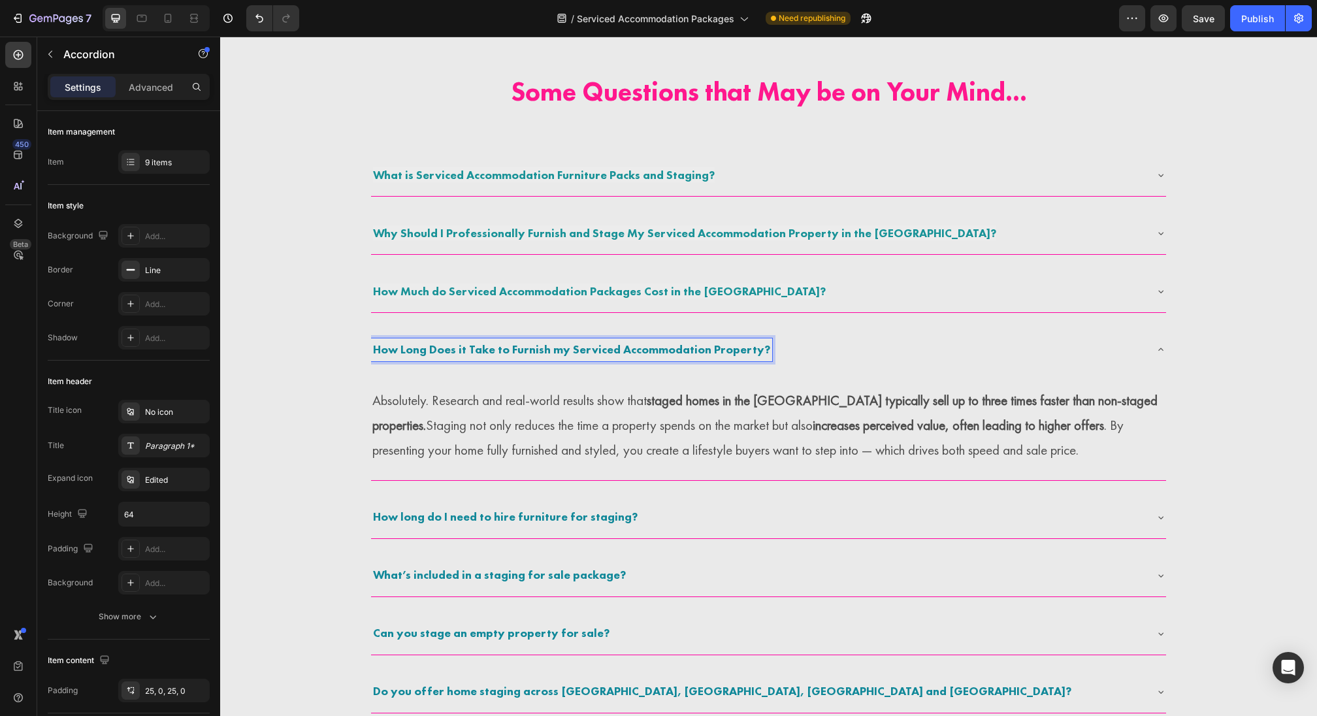
click at [860, 441] on p "Absolutely. Research and real-world results show that staged homes in the UK ty…" at bounding box center [768, 425] width 792 height 74
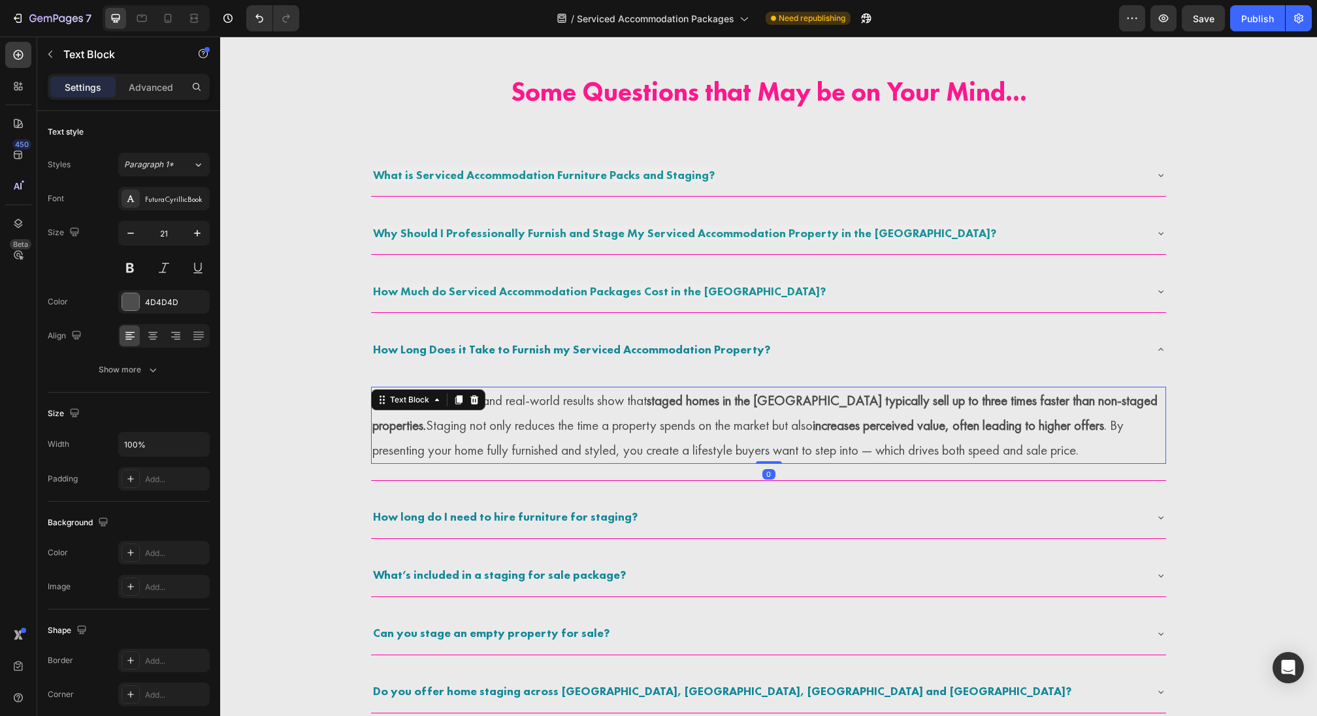
click at [813, 426] on strong "increases perceived value, often leading to higher offers" at bounding box center [958, 425] width 291 height 18
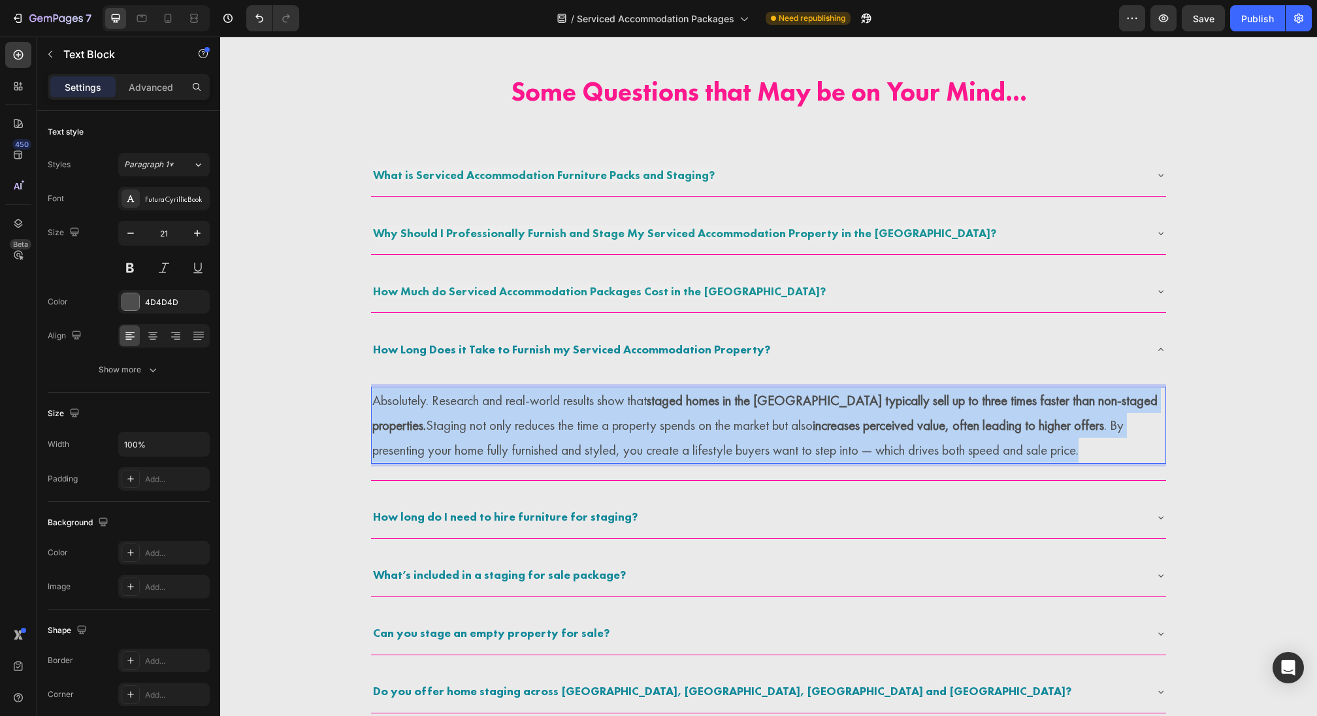
click at [813, 426] on strong "increases perceived value, often leading to higher offers" at bounding box center [958, 425] width 291 height 18
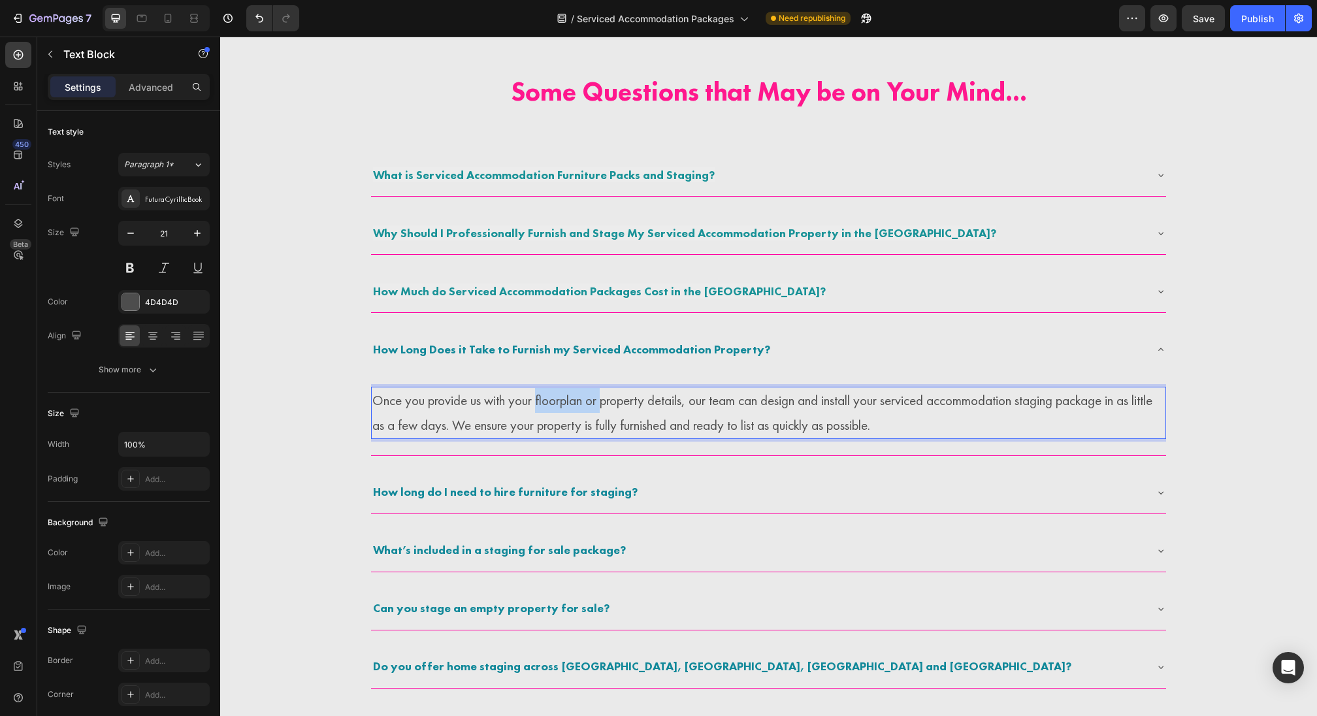
drag, startPoint x: 538, startPoint y: 399, endPoint x: 602, endPoint y: 400, distance: 64.1
click at [602, 400] on p "Once you provide us with your floorplan or property details, our team can desig…" at bounding box center [768, 413] width 792 height 50
drag, startPoint x: 399, startPoint y: 425, endPoint x: 500, endPoint y: 414, distance: 101.8
click at [500, 414] on p "Once you provide us with your property details, our team can design and install…" at bounding box center [768, 413] width 792 height 50
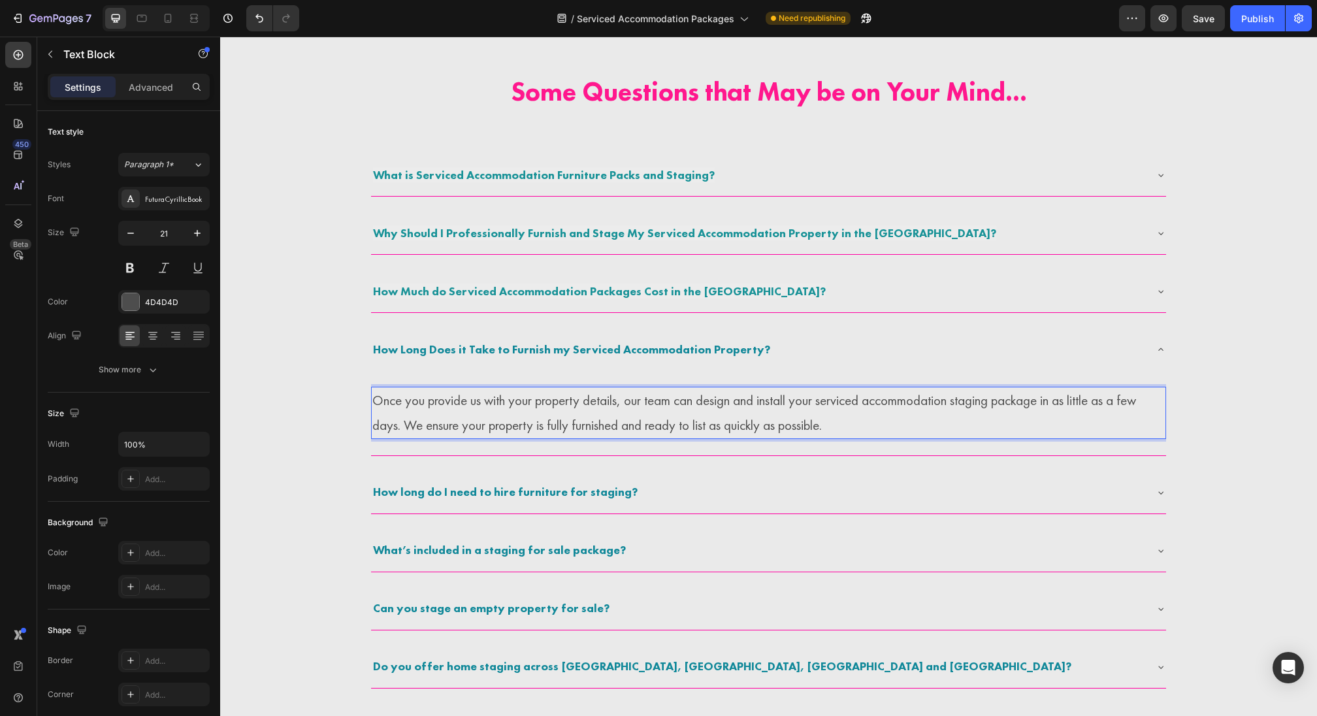
click at [1055, 399] on p "Once you provide us with your property details, our team can design and install…" at bounding box center [768, 413] width 792 height 50
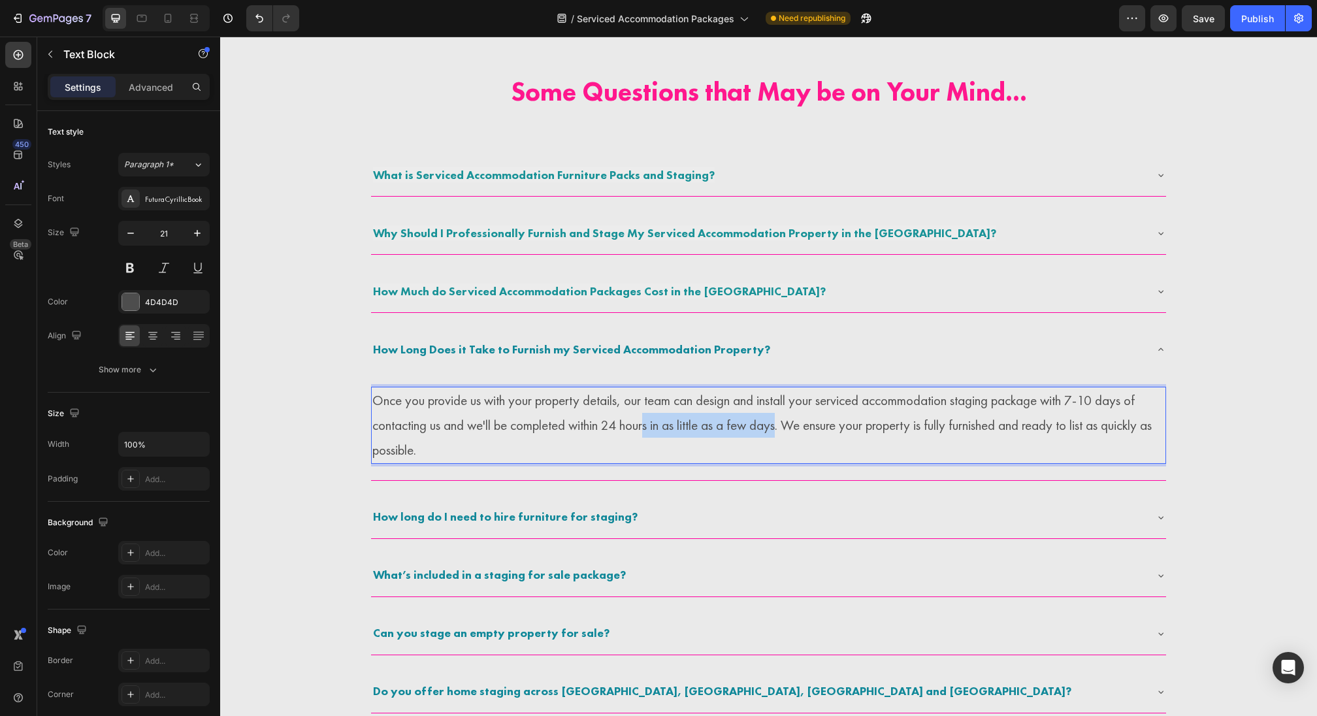
drag, startPoint x: 648, startPoint y: 427, endPoint x: 781, endPoint y: 429, distance: 133.3
click at [783, 429] on p "Once you provide us with your property details, our team can design and install…" at bounding box center [768, 425] width 792 height 74
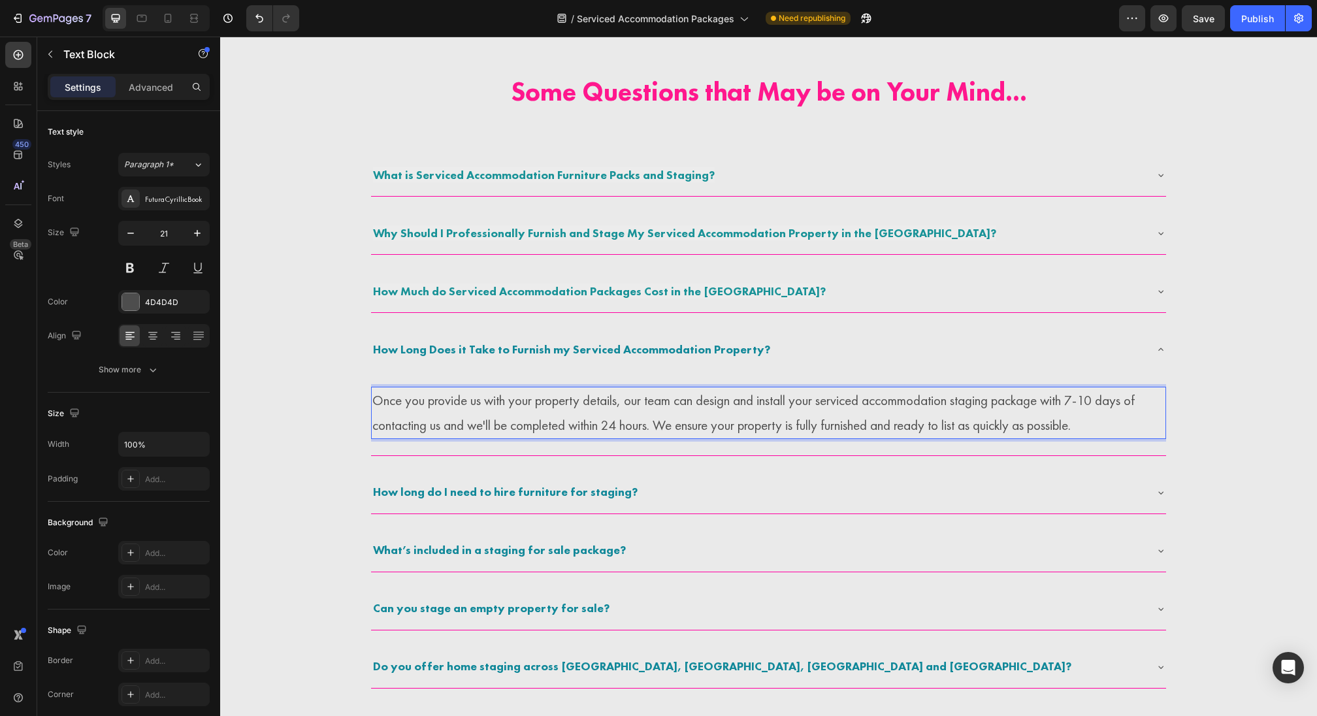
click at [1058, 398] on p "Once you provide us with your property details, our team can design and install…" at bounding box center [768, 413] width 792 height 50
click at [1071, 398] on p "Once you provide us with your property details, our team can design and install…" at bounding box center [768, 413] width 792 height 50
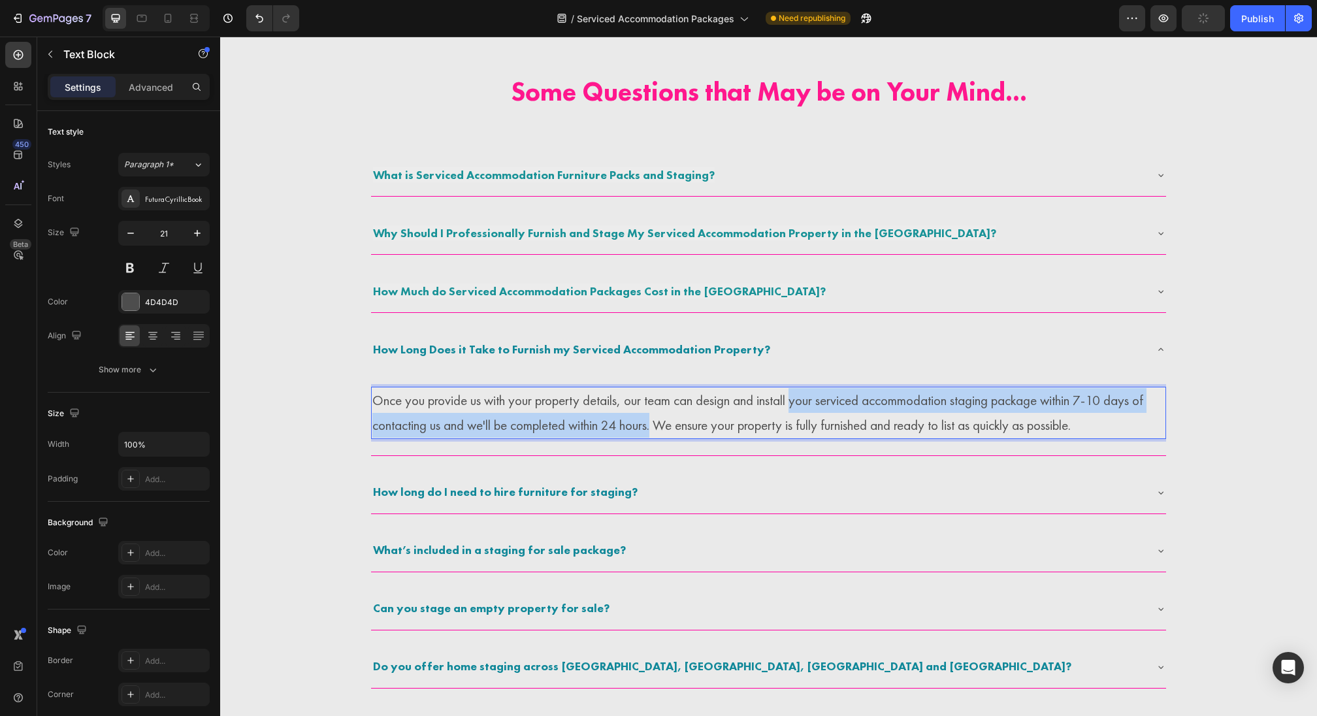
drag, startPoint x: 798, startPoint y: 398, endPoint x: 657, endPoint y: 427, distance: 143.4
click at [657, 427] on p "Once you provide us with your property details, our team can design and install…" at bounding box center [768, 413] width 792 height 50
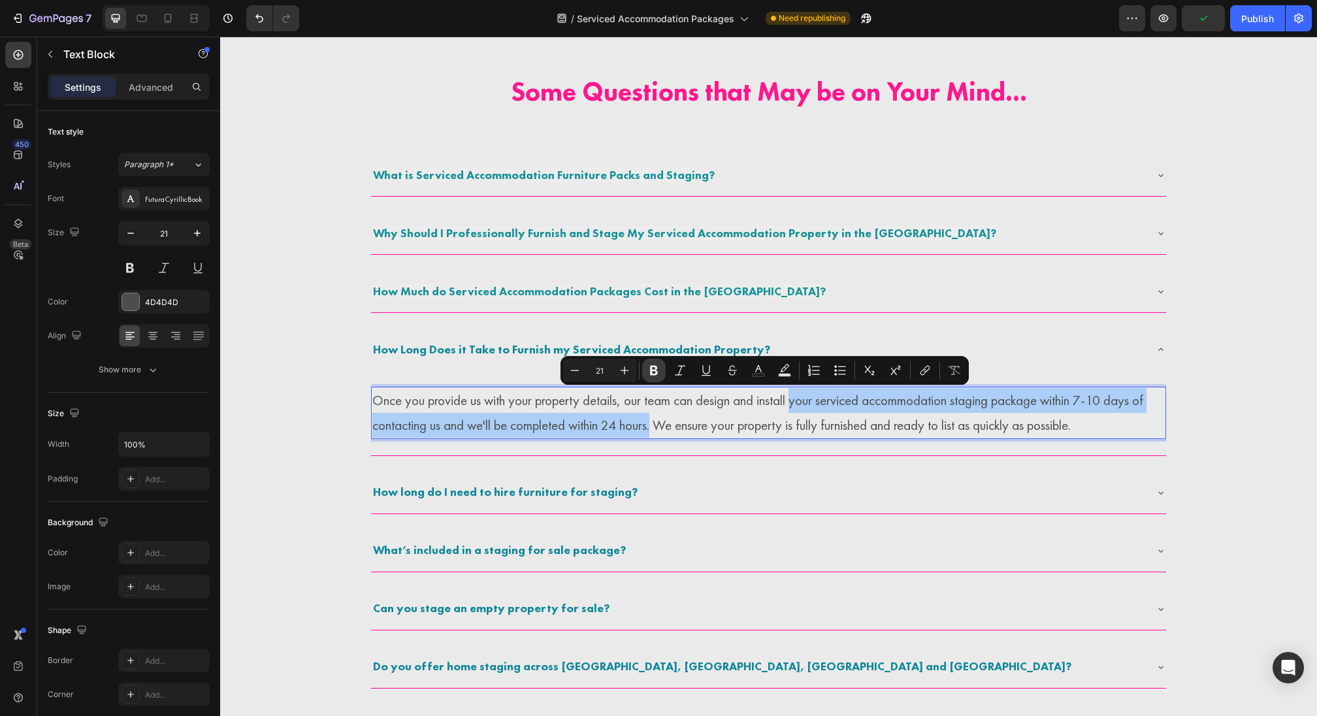
drag, startPoint x: 657, startPoint y: 370, endPoint x: 436, endPoint y: 359, distance: 220.5
click at [657, 370] on icon "Editor contextual toolbar" at bounding box center [654, 371] width 8 height 10
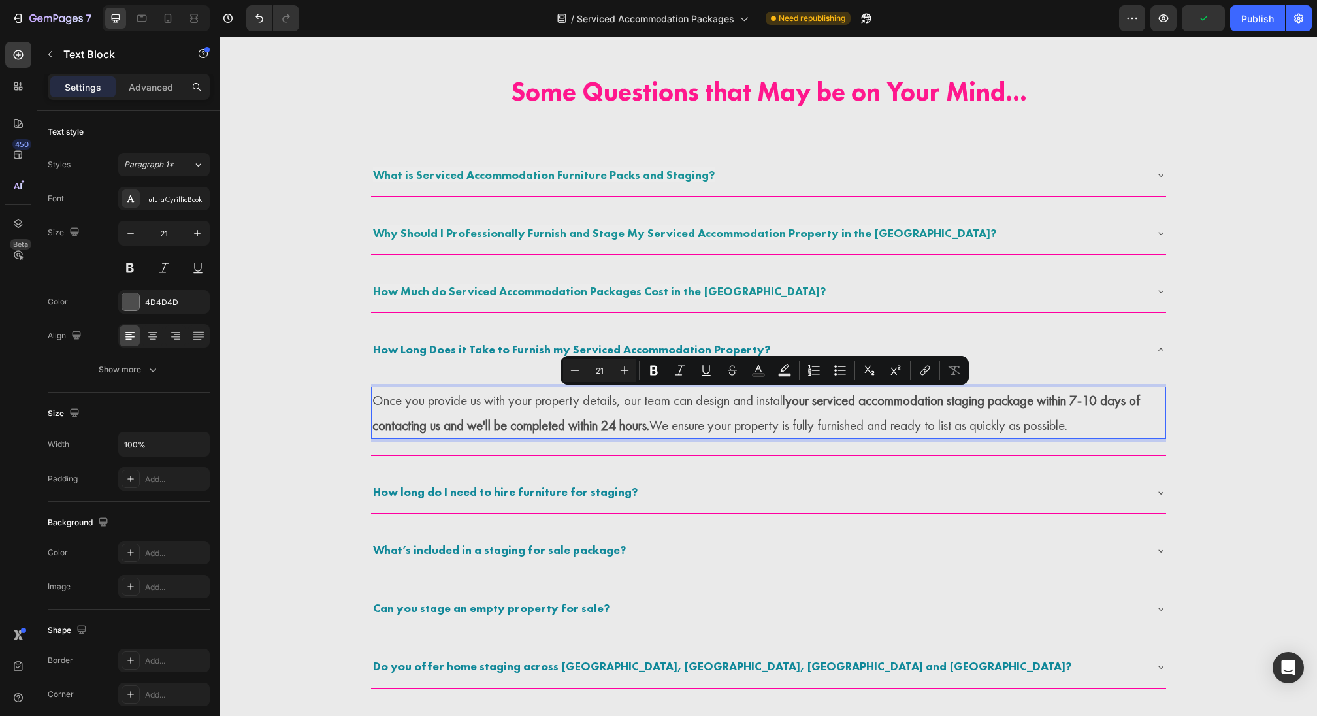
click at [657, 449] on div "Once you provide us with your property details, our team can design and install…" at bounding box center [768, 412] width 795 height 85
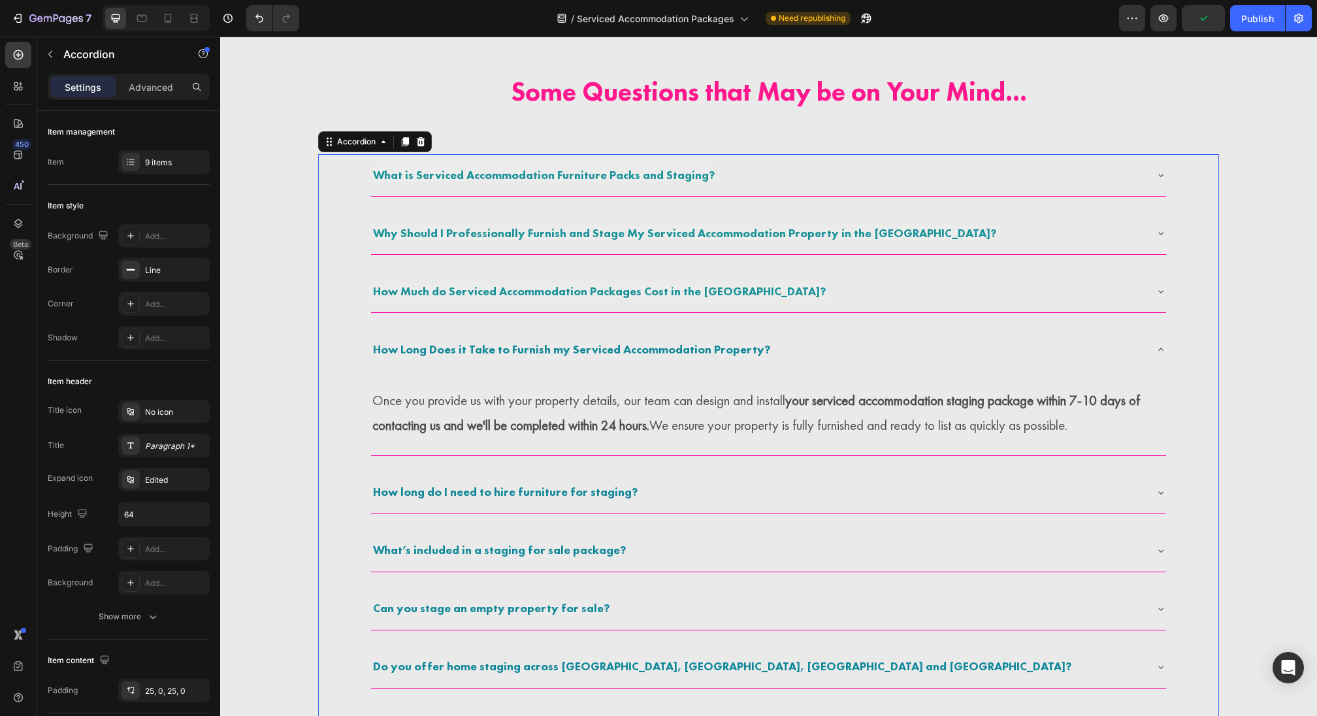
click at [1154, 350] on div "How Long Does it Take to Furnish my Serviced Accommodation Property?" at bounding box center [768, 350] width 795 height 42
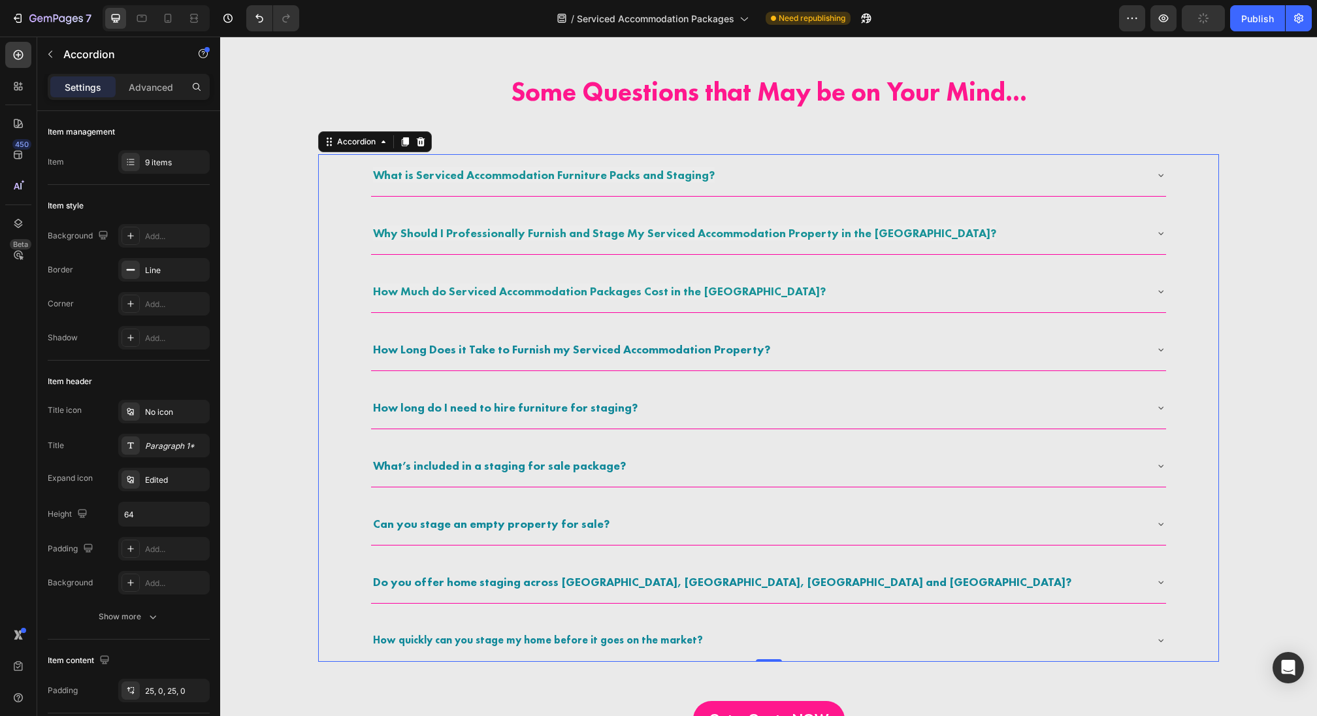
click at [705, 404] on div "How long do I need to hire furniture for staging?" at bounding box center [758, 409] width 774 height 24
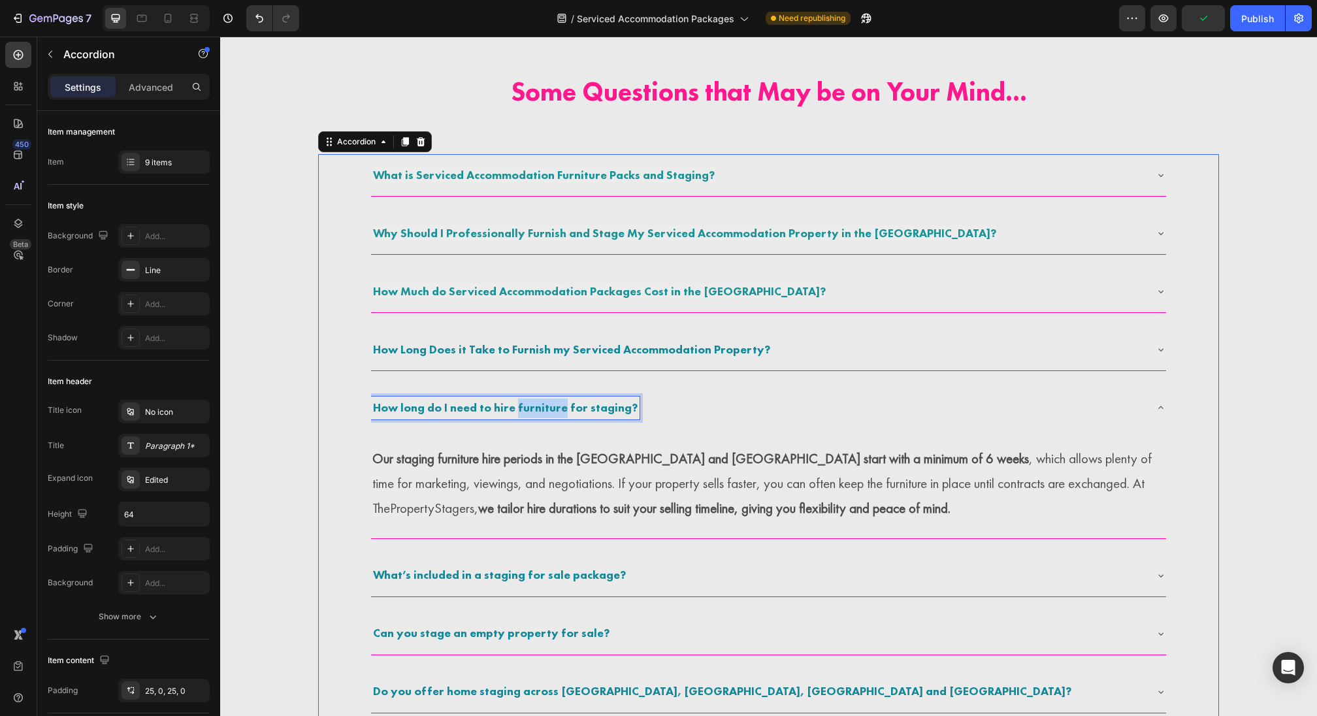
click at [525, 415] on p "How long do I need to hire furniture for staging?" at bounding box center [505, 409] width 265 height 20
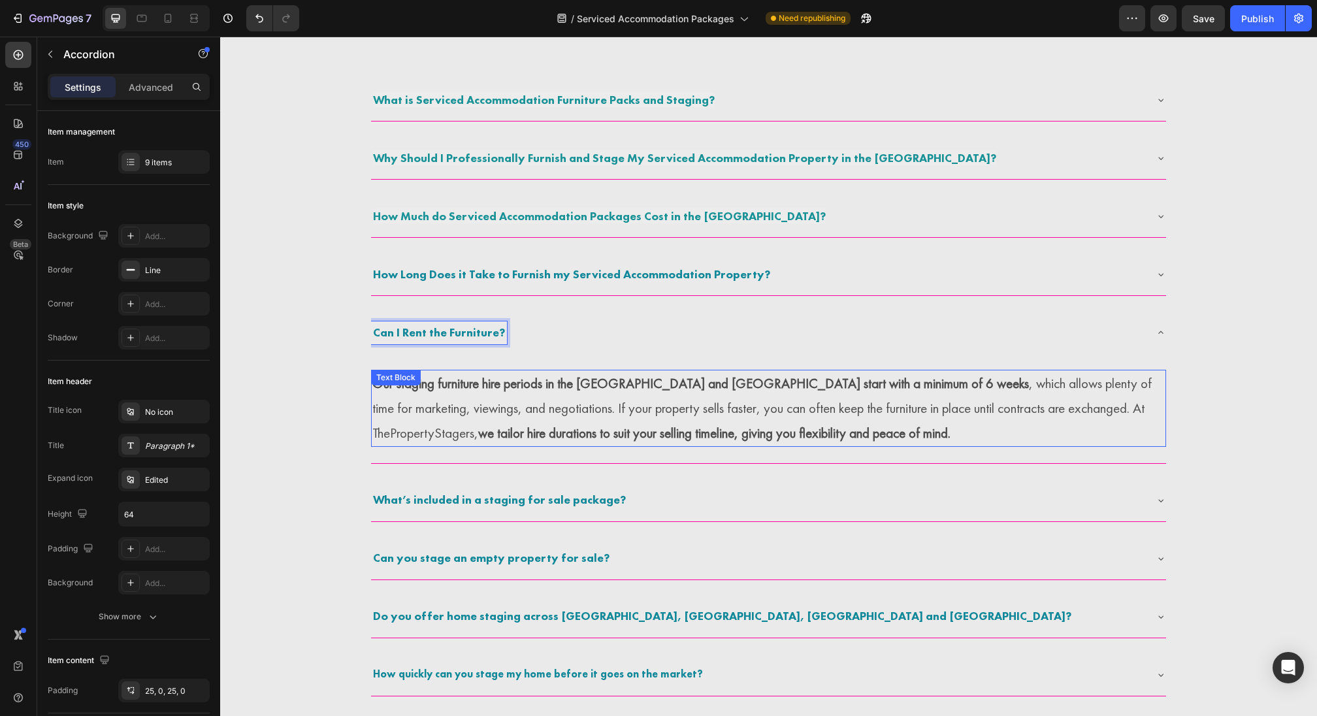
scroll to position [2852, 0]
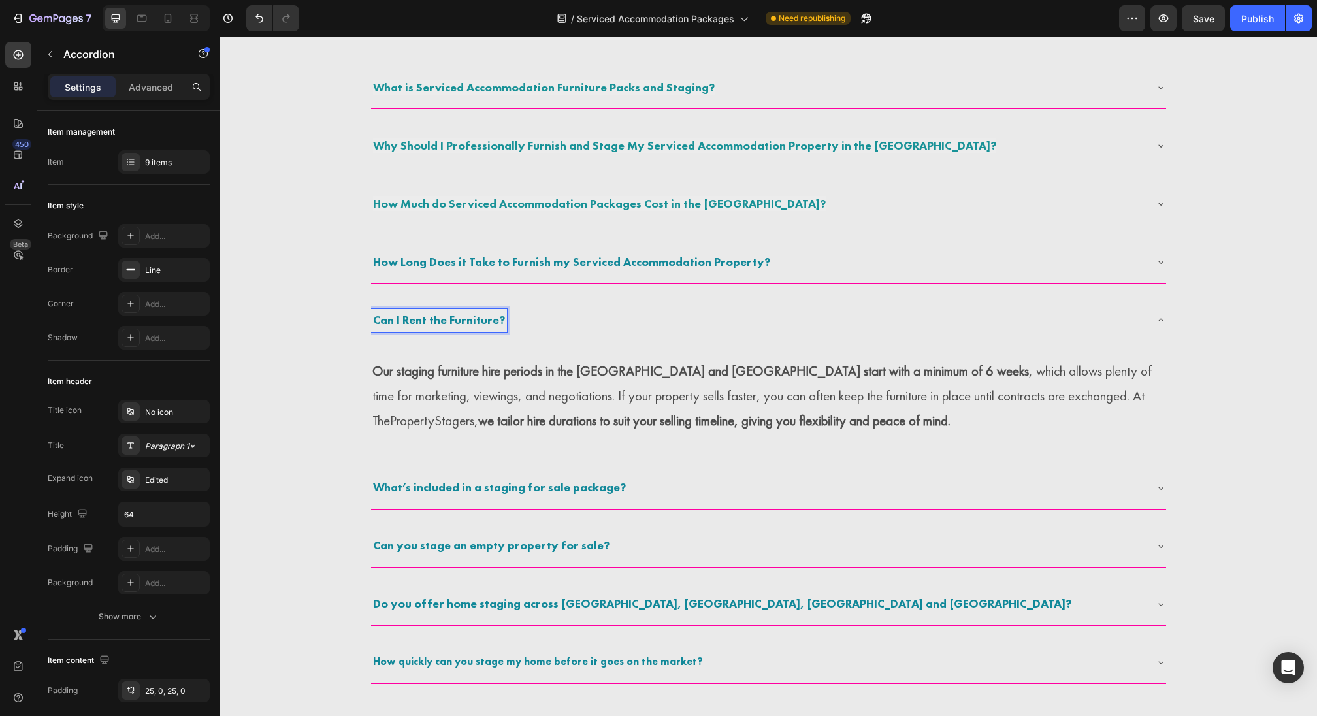
click at [515, 491] on strong "What’s included in a staging for sale package?" at bounding box center [499, 487] width 253 height 15
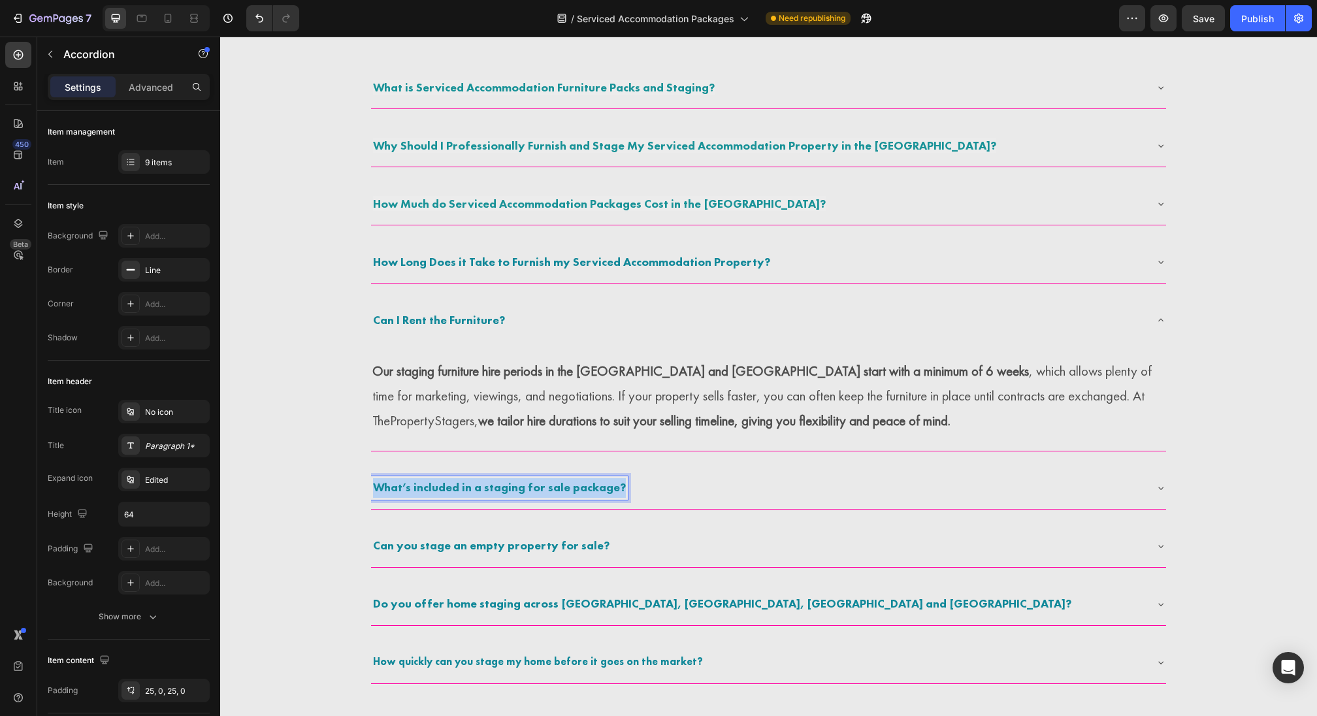
click at [515, 491] on strong "What’s included in a staging for sale package?" at bounding box center [499, 487] width 253 height 15
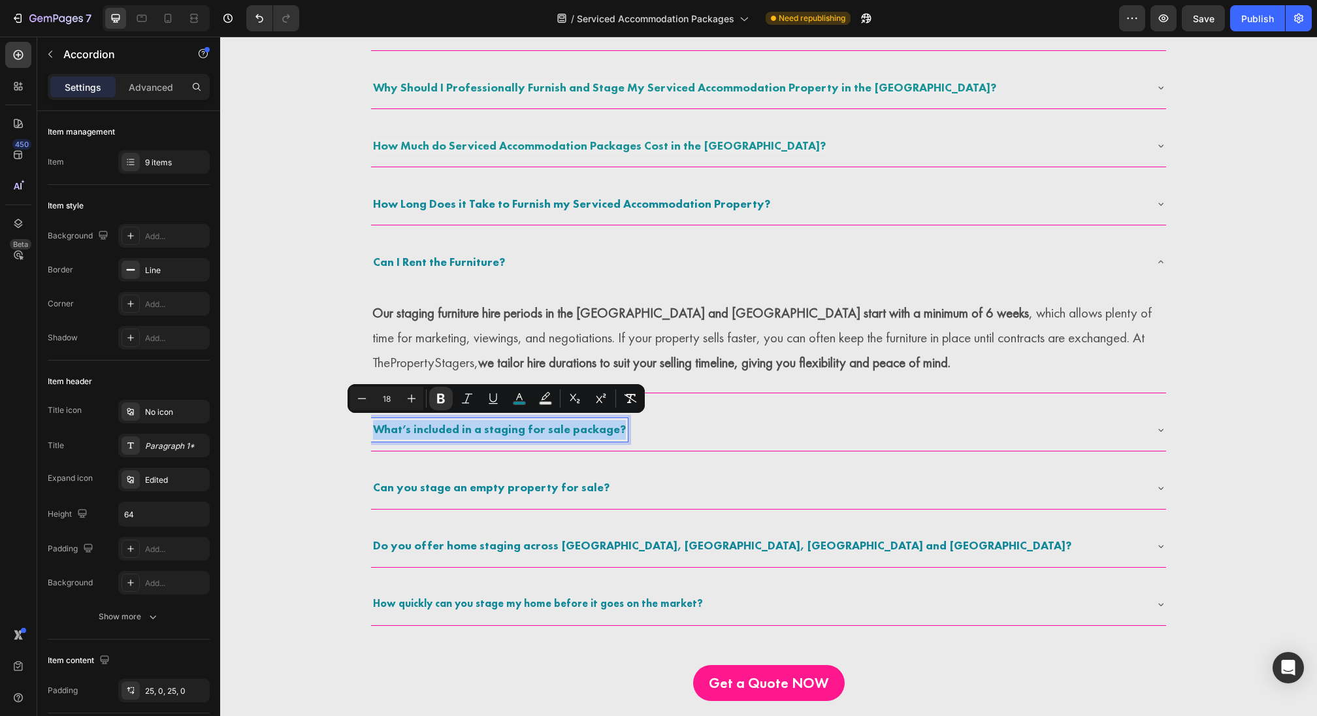
scroll to position [2918, 0]
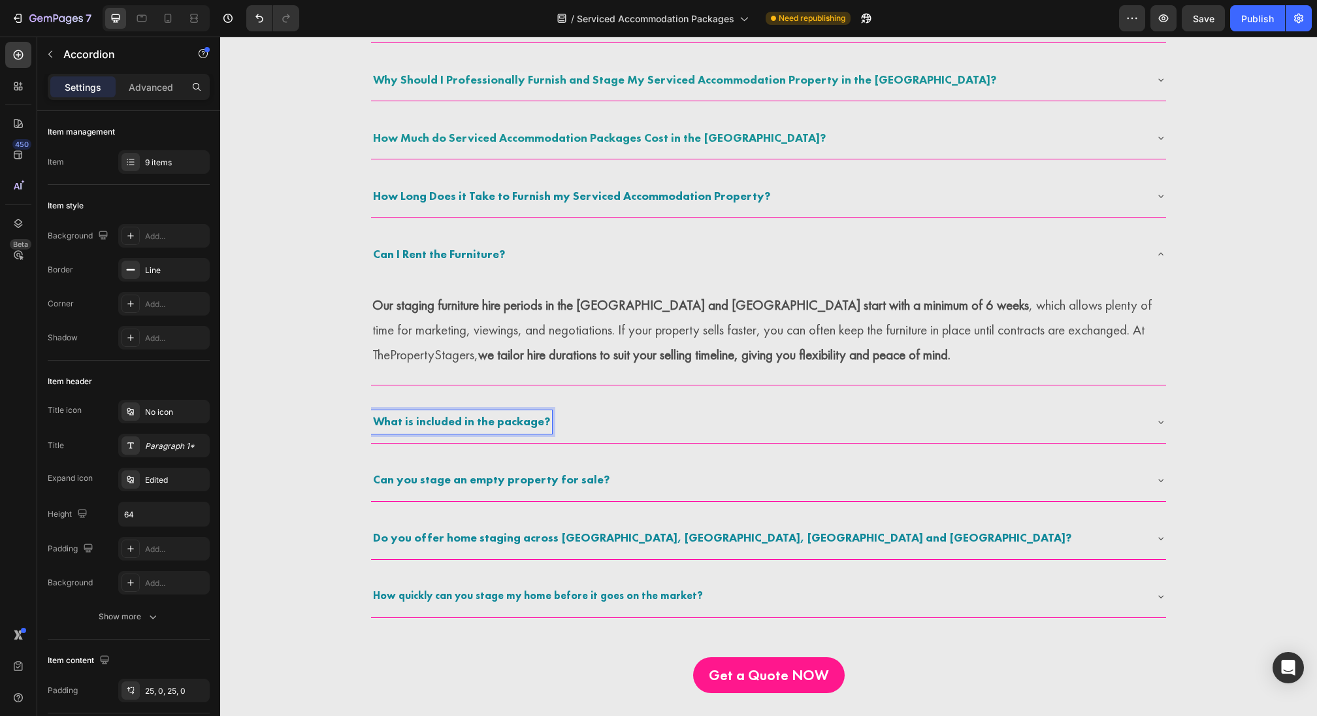
click at [577, 480] on strong "Can you stage an empty property for sale?" at bounding box center [491, 479] width 236 height 15
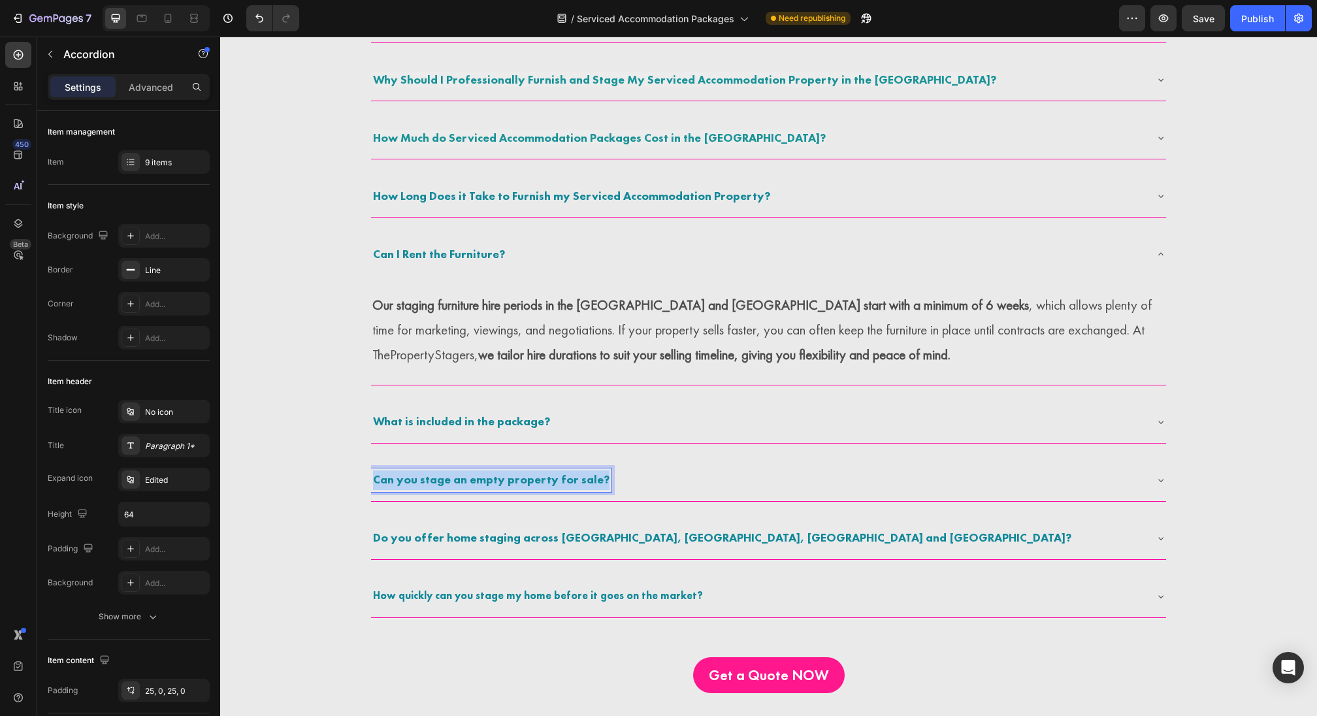
click at [577, 480] on strong "Can you stage an empty property for sale?" at bounding box center [491, 479] width 236 height 15
click at [501, 424] on strong "What is included in the package?" at bounding box center [461, 421] width 177 height 15
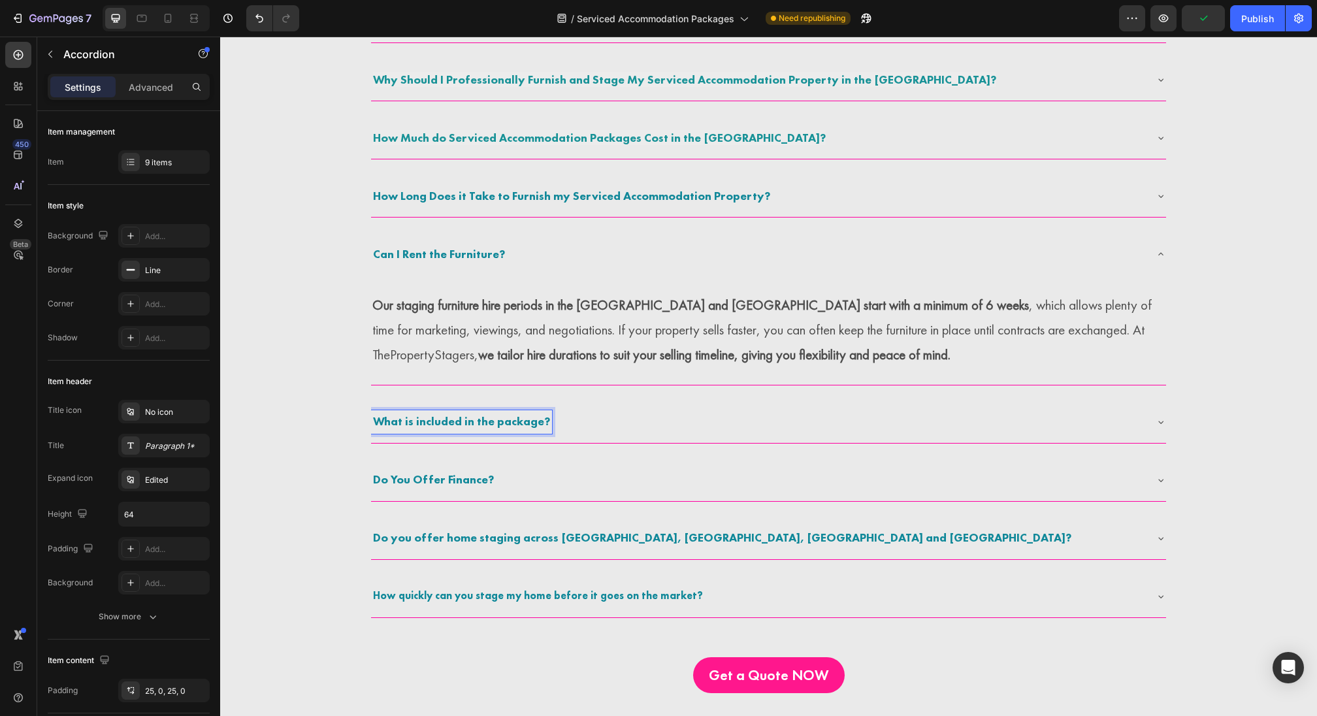
click at [412, 427] on strong "What is included in the package?" at bounding box center [461, 421] width 177 height 15
click at [419, 427] on strong "What is included in the package?" at bounding box center [461, 421] width 177 height 15
click at [501, 421] on strong "What is Included in the package?" at bounding box center [461, 421] width 177 height 15
click at [487, 534] on strong "Do you offer home staging across [GEOGRAPHIC_DATA], [GEOGRAPHIC_DATA], [GEOGRAP…" at bounding box center [722, 537] width 698 height 15
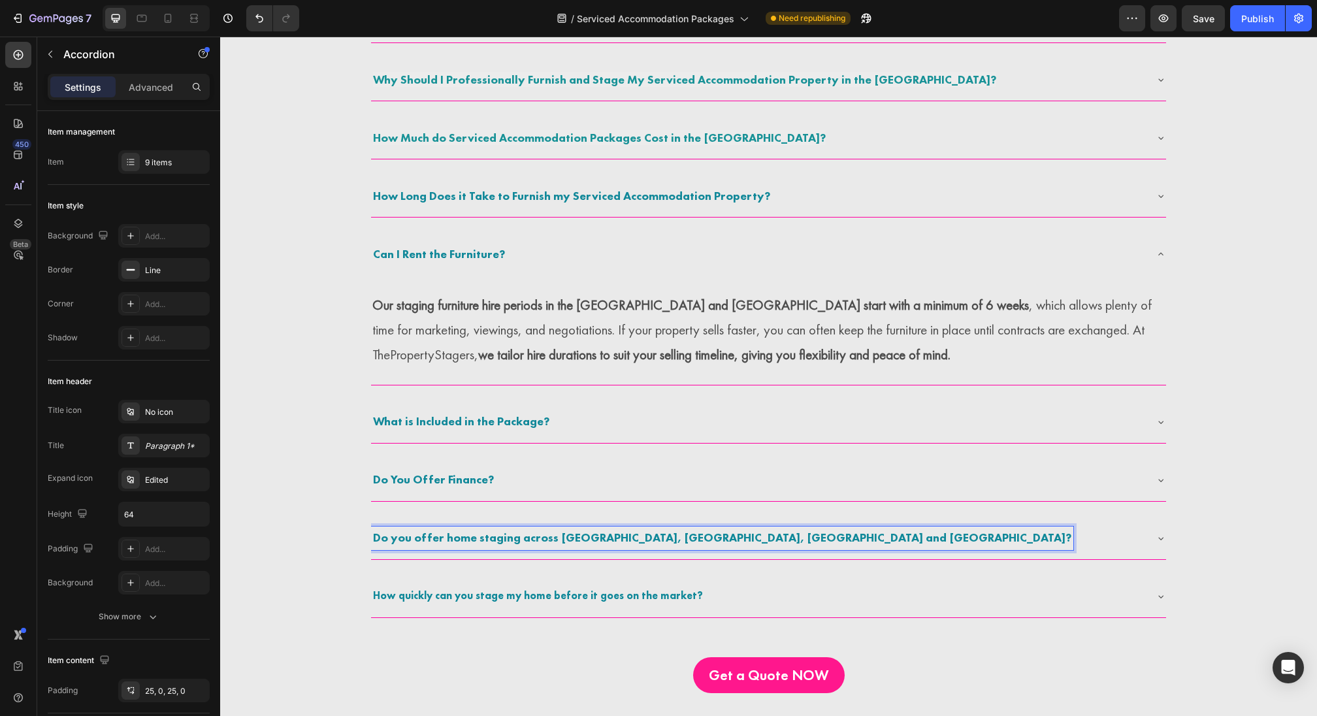
click at [448, 591] on strong "How quickly can you stage my home before it goes on the market?" at bounding box center [538, 596] width 330 height 14
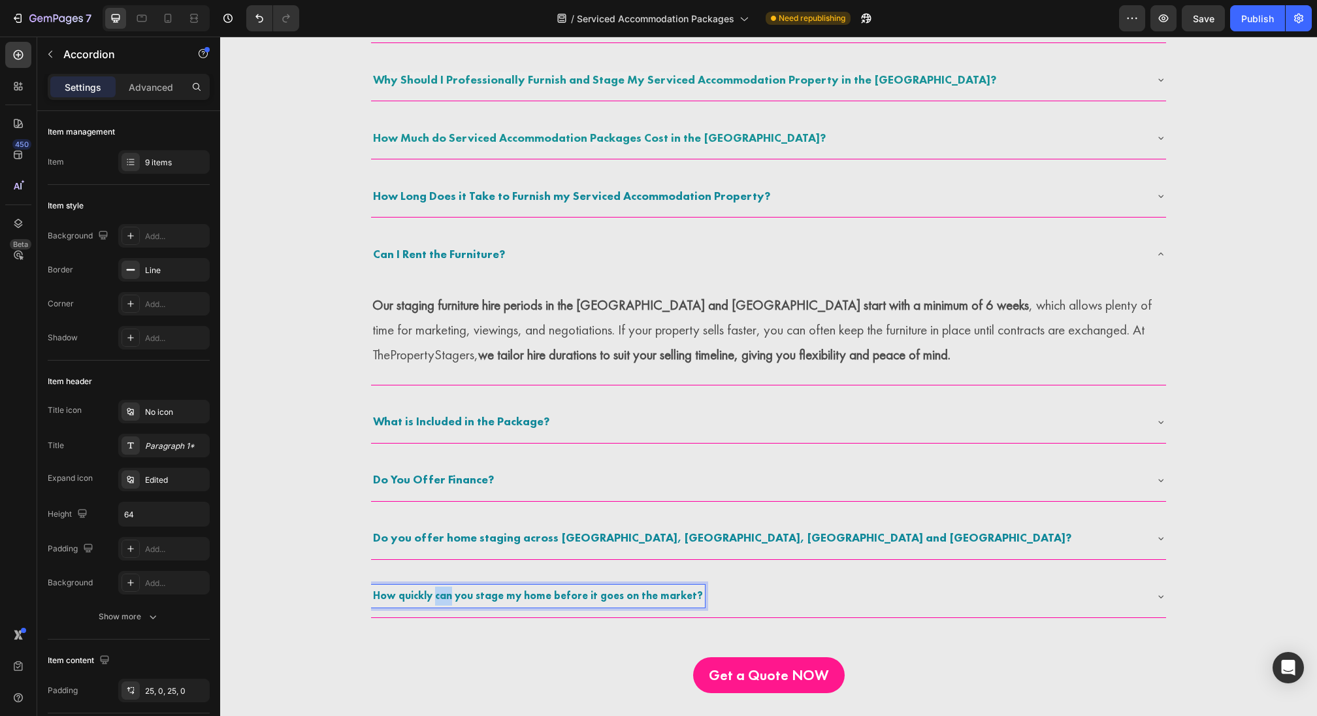
click at [448, 591] on strong "How quickly can you stage my home before it goes on the market?" at bounding box center [538, 596] width 330 height 14
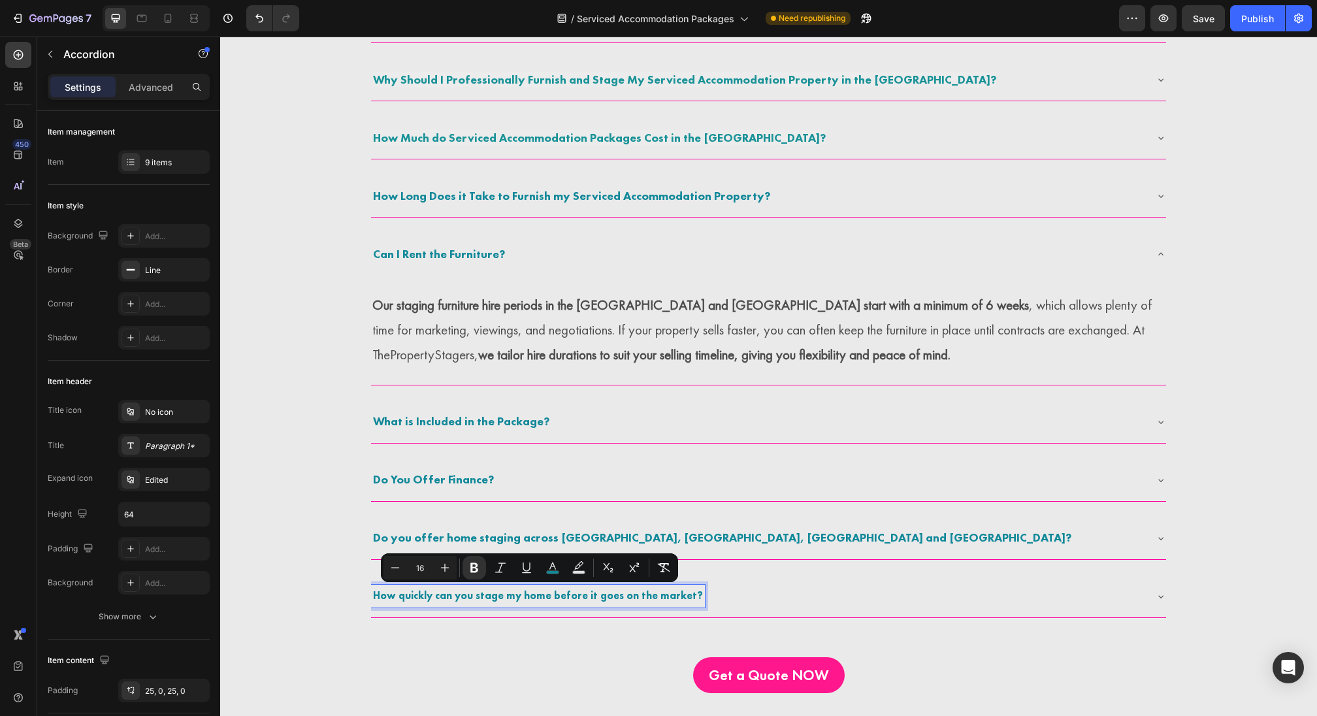
click at [429, 534] on strong "Do you offer home staging across [GEOGRAPHIC_DATA], [GEOGRAPHIC_DATA], [GEOGRAP…" at bounding box center [722, 537] width 698 height 15
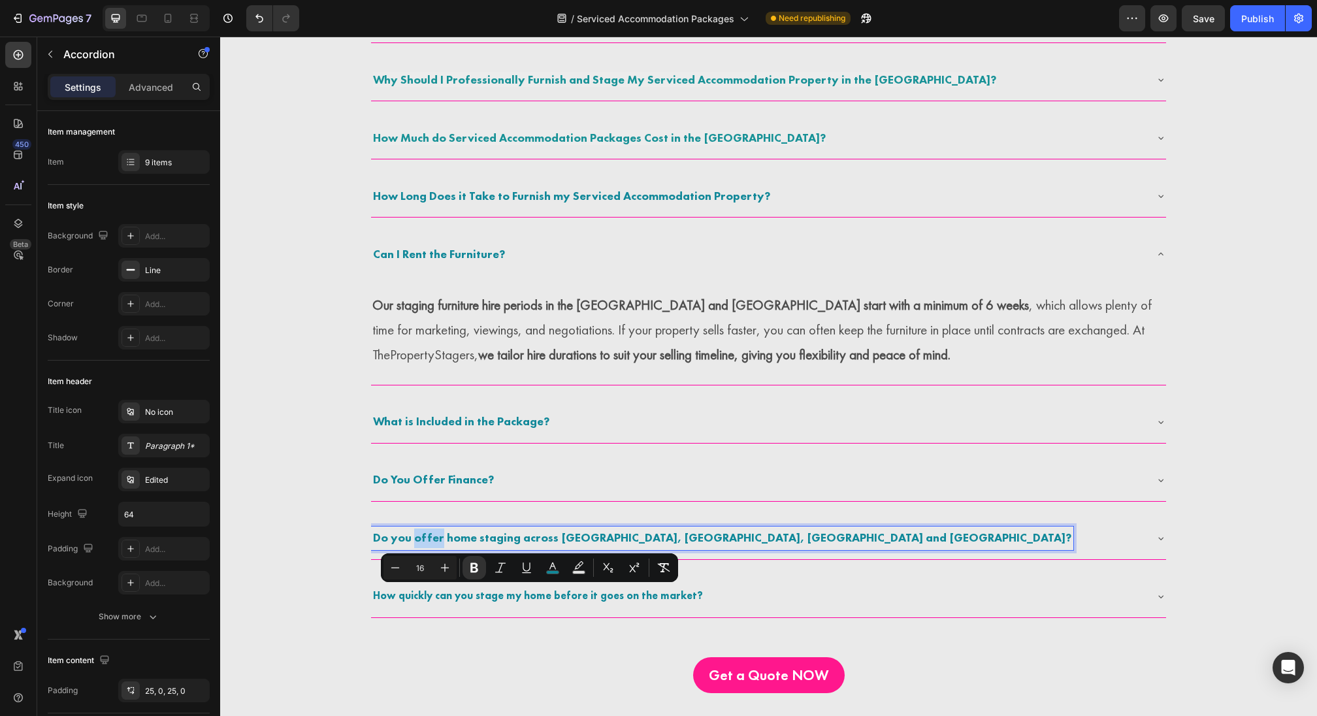
click at [429, 534] on strong "Do you offer home staging across [GEOGRAPHIC_DATA], [GEOGRAPHIC_DATA], [GEOGRAP…" at bounding box center [722, 537] width 698 height 15
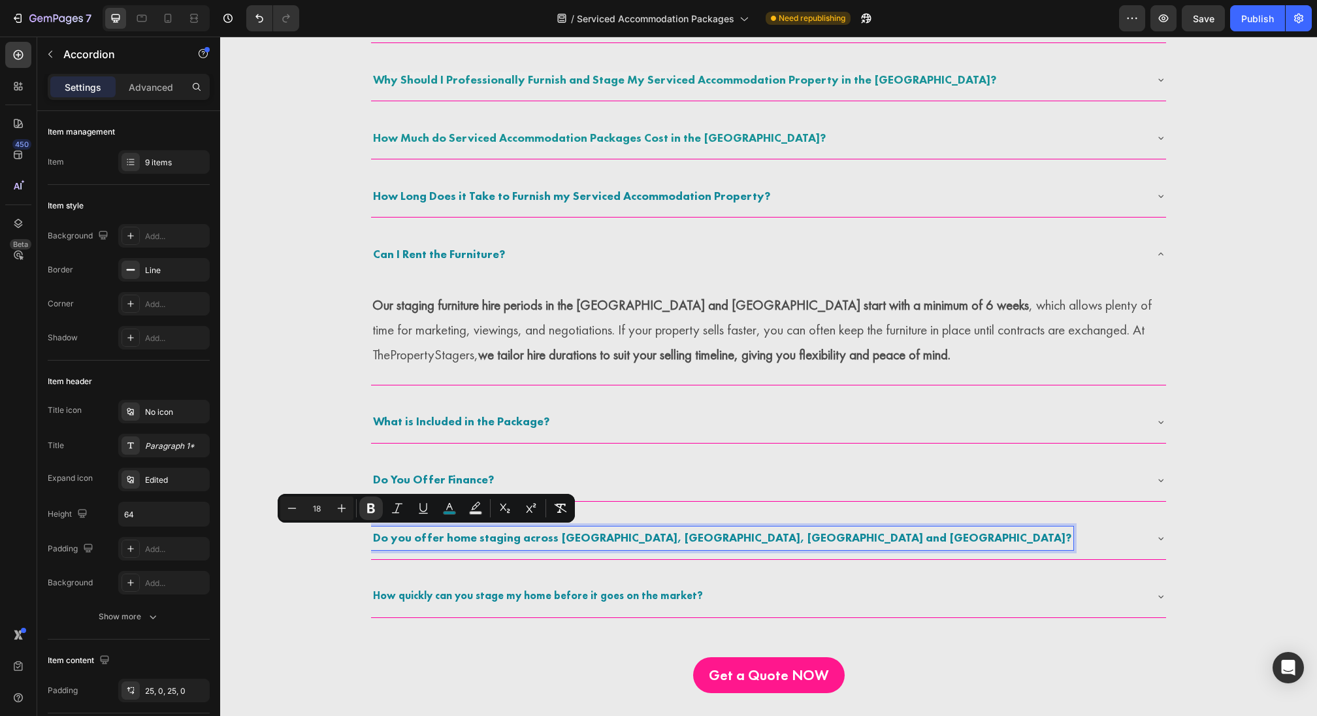
click at [453, 534] on strong "Do you offer home staging across [GEOGRAPHIC_DATA], [GEOGRAPHIC_DATA], [GEOGRAP…" at bounding box center [722, 537] width 698 height 15
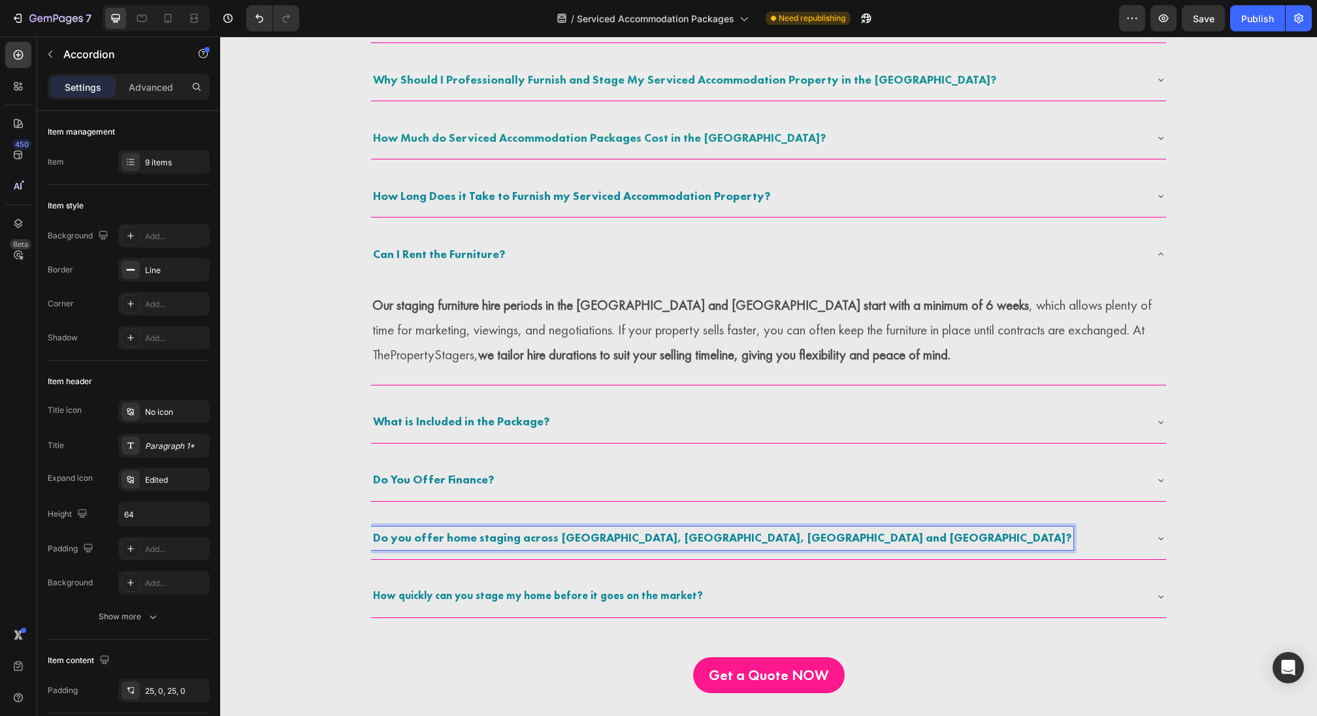
click at [444, 534] on strong "Do you offer home staging across [GEOGRAPHIC_DATA], [GEOGRAPHIC_DATA], [GEOGRAP…" at bounding box center [722, 537] width 698 height 15
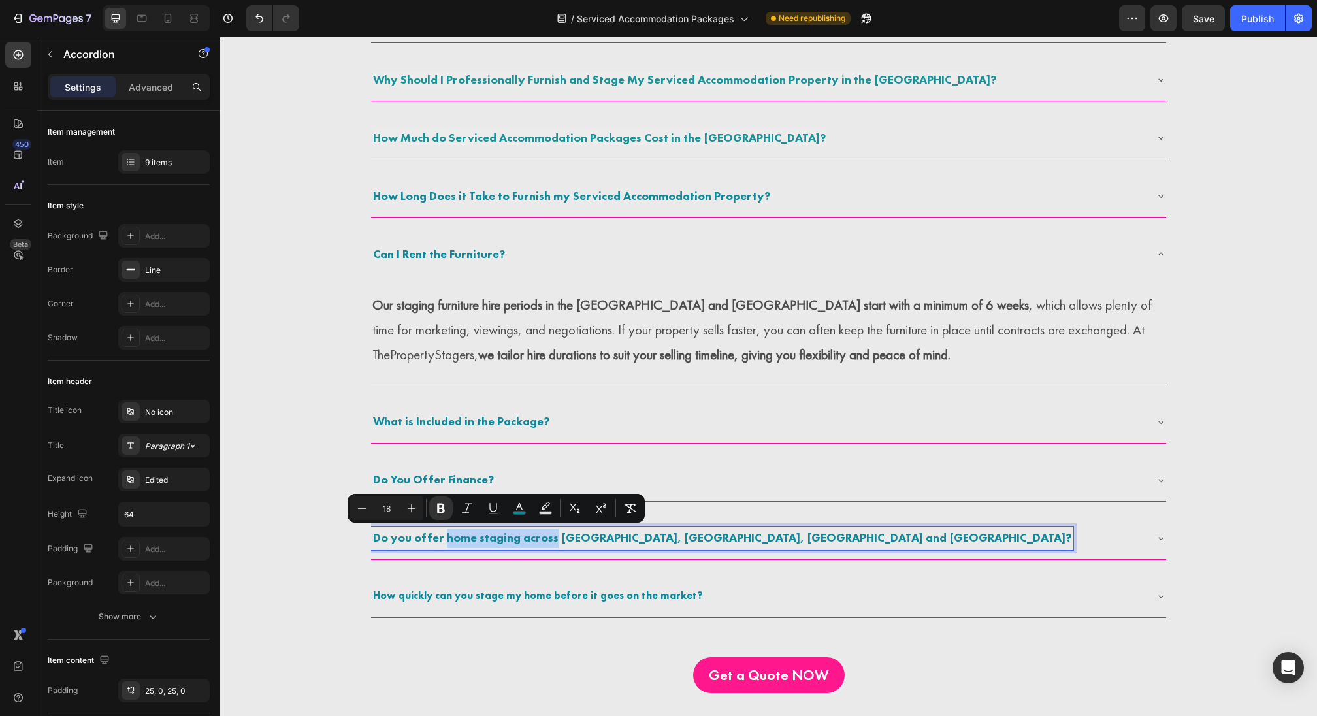
drag, startPoint x: 444, startPoint y: 534, endPoint x: 527, endPoint y: 534, distance: 82.3
click at [527, 534] on strong "Do you offer home staging across [GEOGRAPHIC_DATA], [GEOGRAPHIC_DATA], [GEOGRAP…" at bounding box center [722, 537] width 698 height 15
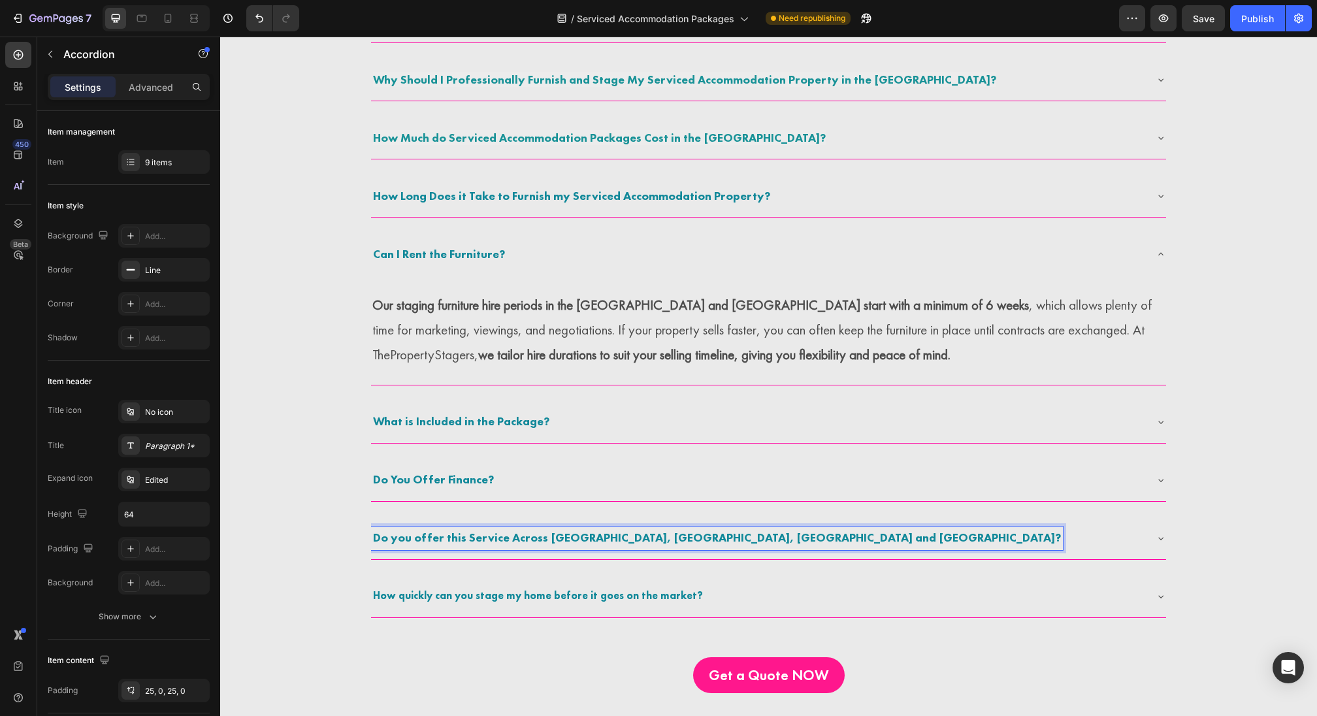
click at [525, 597] on strong "How quickly can you stage my home before it goes on the market?" at bounding box center [538, 596] width 330 height 14
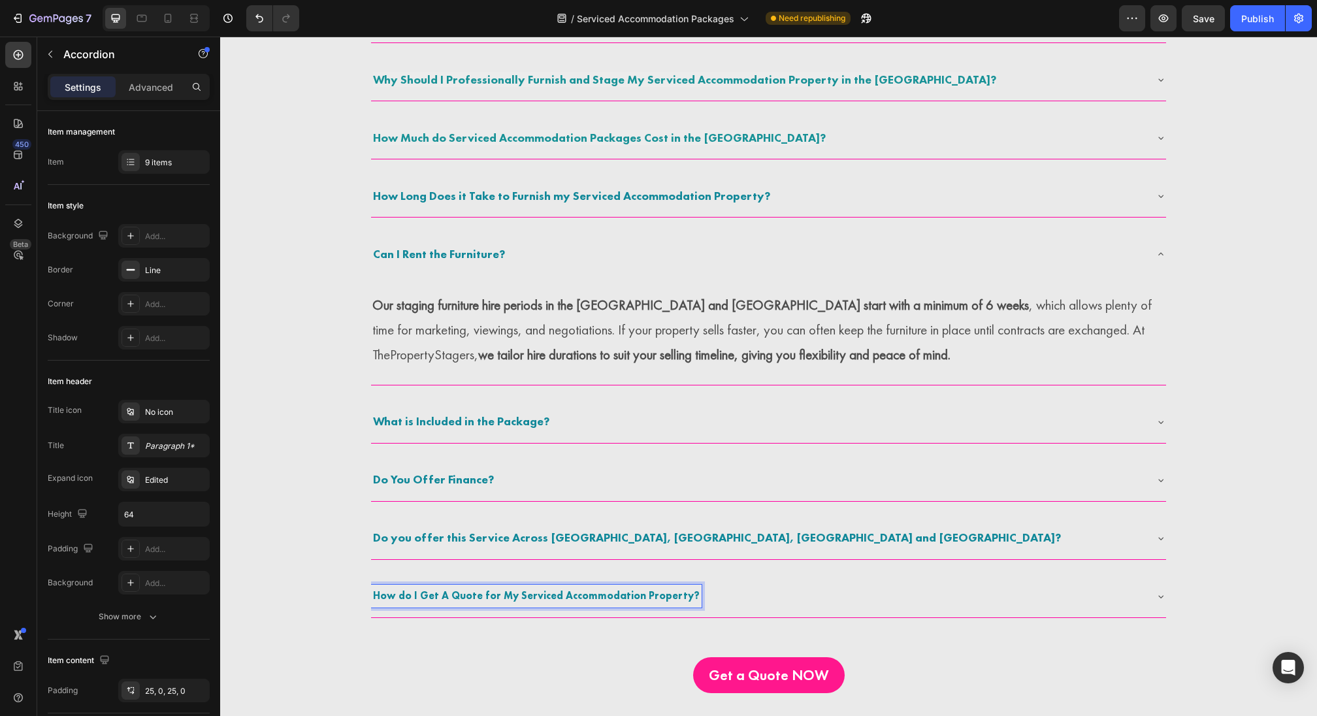
click at [455, 597] on strong "How do I Get A Quote for My Serviced Accommodation Property?" at bounding box center [536, 596] width 327 height 14
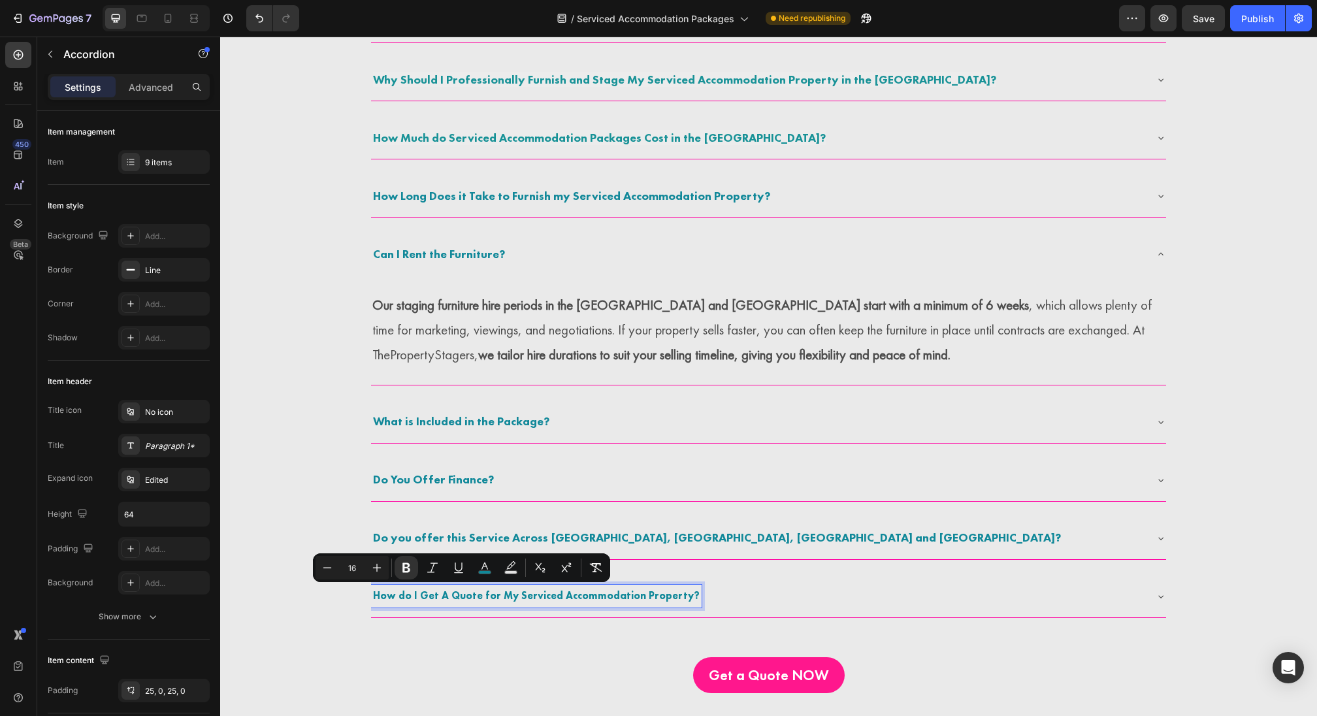
click at [409, 530] on strong "Do you offer this Service Across England, Scotland, Wales and Ireland?" at bounding box center [717, 537] width 688 height 15
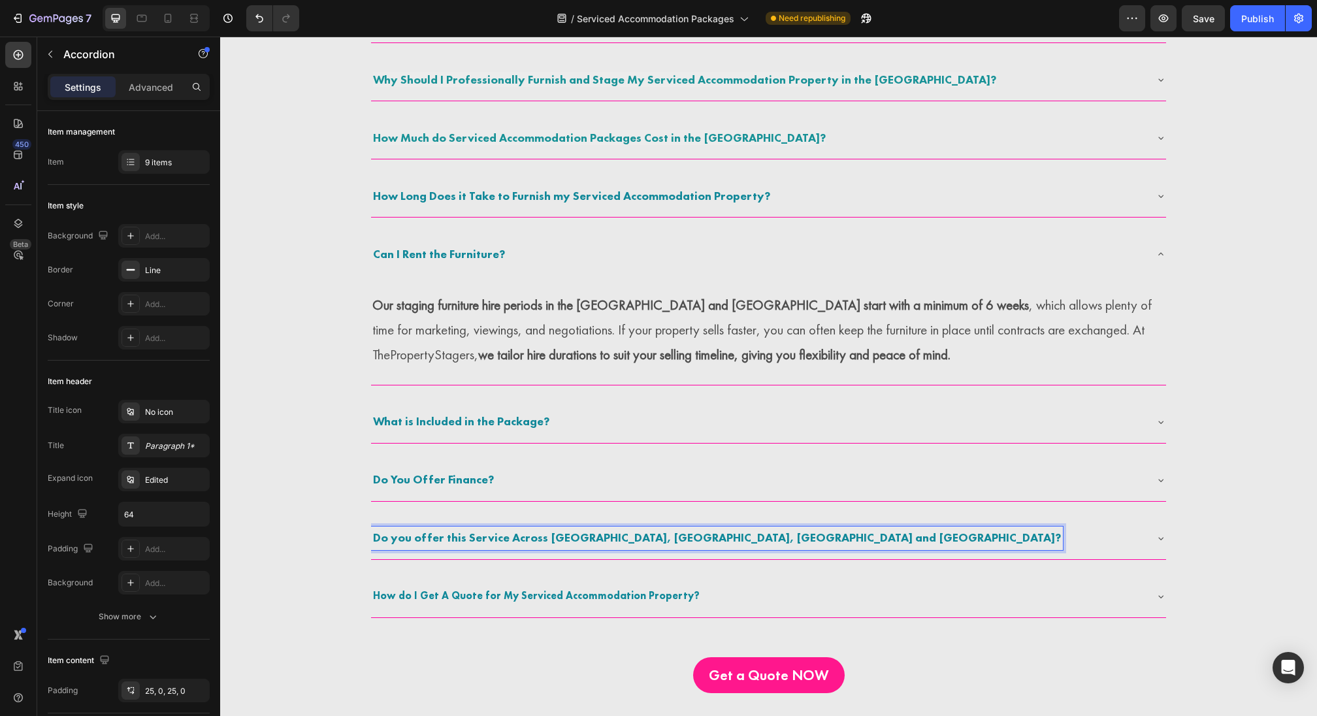
click at [409, 530] on strong "Do you offer this Service Across England, Scotland, Wales and Ireland?" at bounding box center [717, 537] width 688 height 15
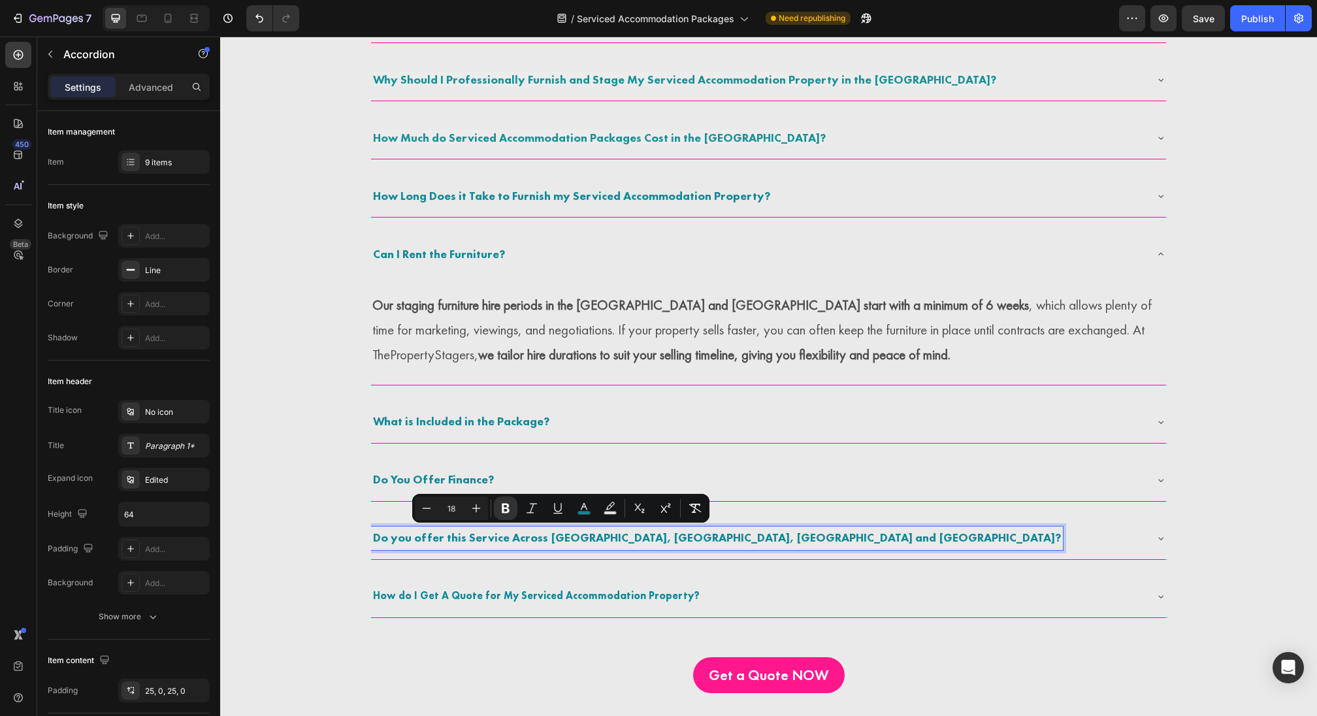
click at [506, 597] on strong "How do I Get A Quote for My Serviced Accommodation Property?" at bounding box center [536, 596] width 327 height 14
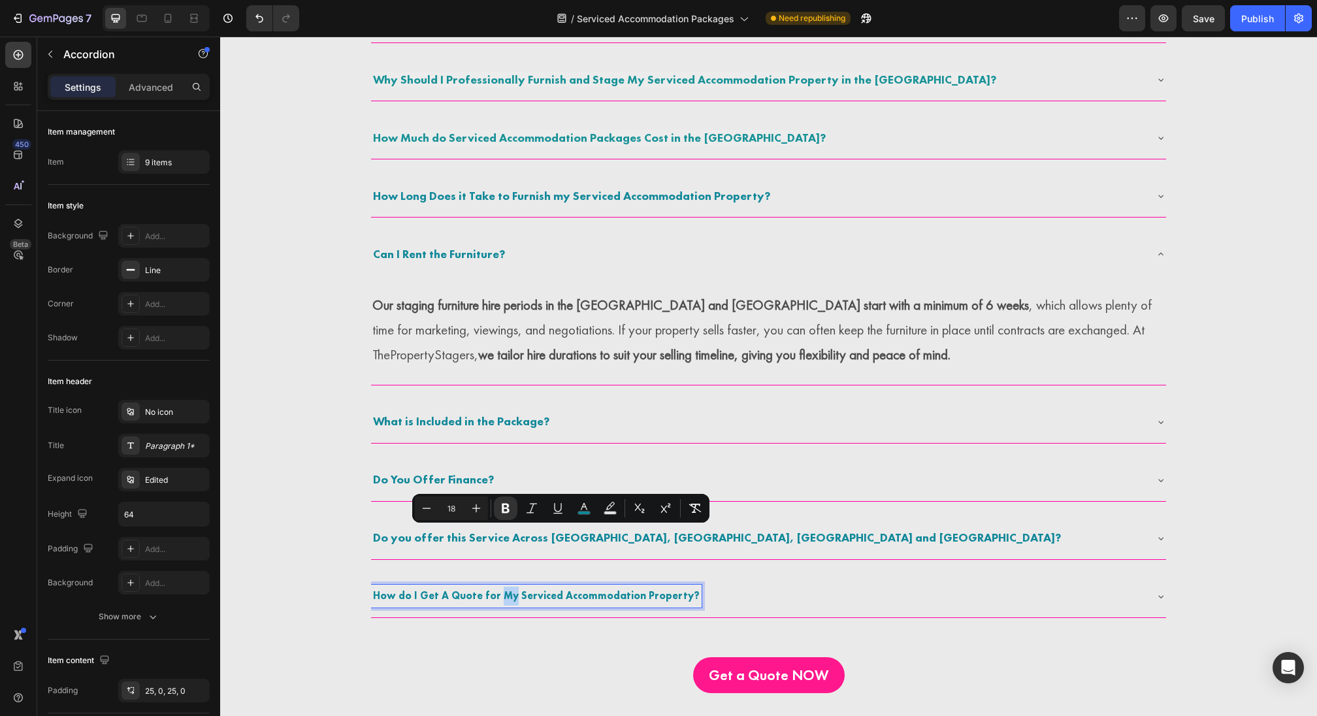
click at [506, 597] on strong "How do I Get A Quote for My Serviced Accommodation Property?" at bounding box center [536, 596] width 327 height 14
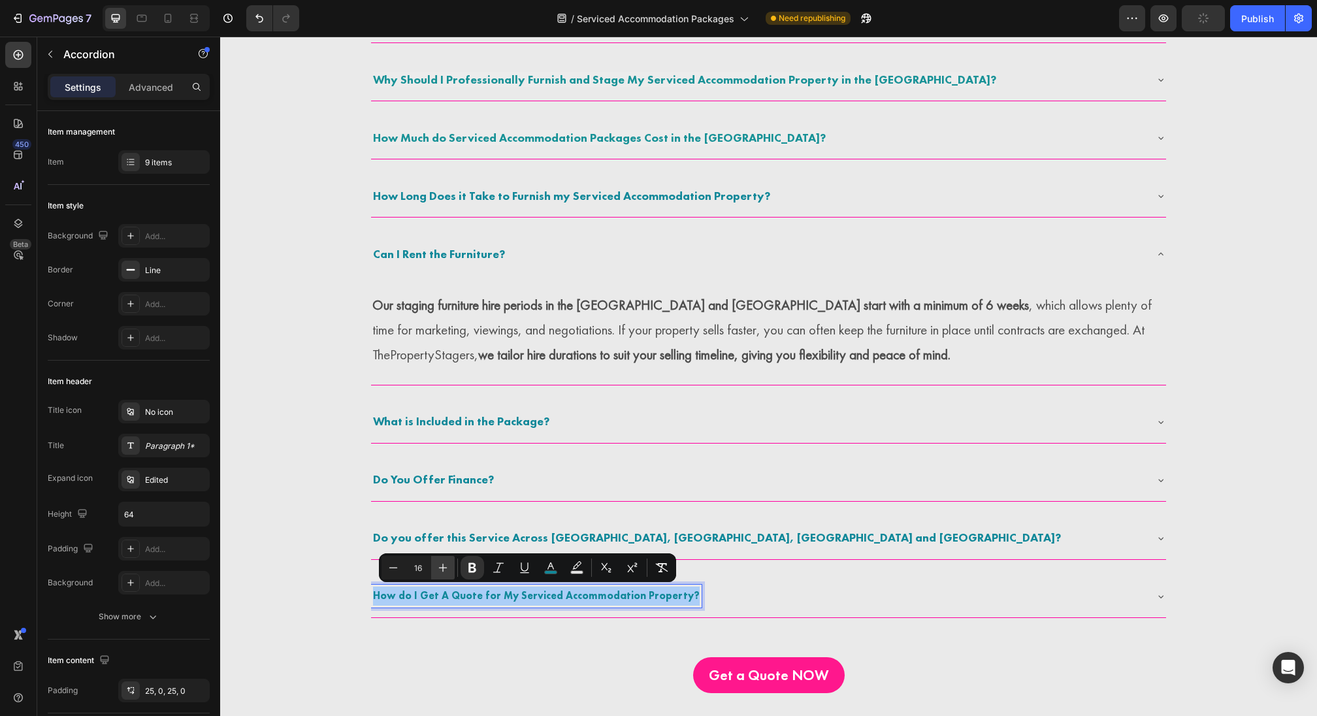
click at [448, 572] on icon "Editor contextual toolbar" at bounding box center [442, 567] width 13 height 13
type input "18"
click at [478, 343] on p "Our staging furniture hire periods in the UK and Ireland start with a minimum o…" at bounding box center [768, 330] width 792 height 74
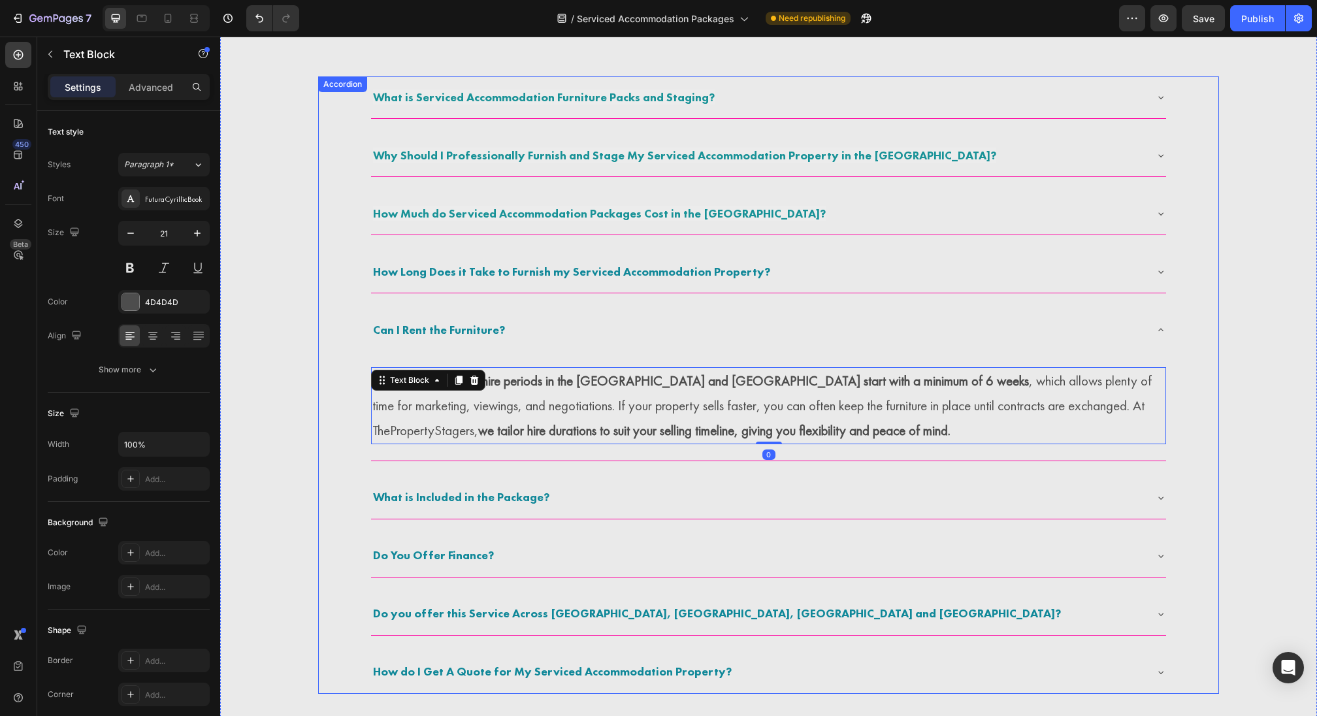
scroll to position [2821, 0]
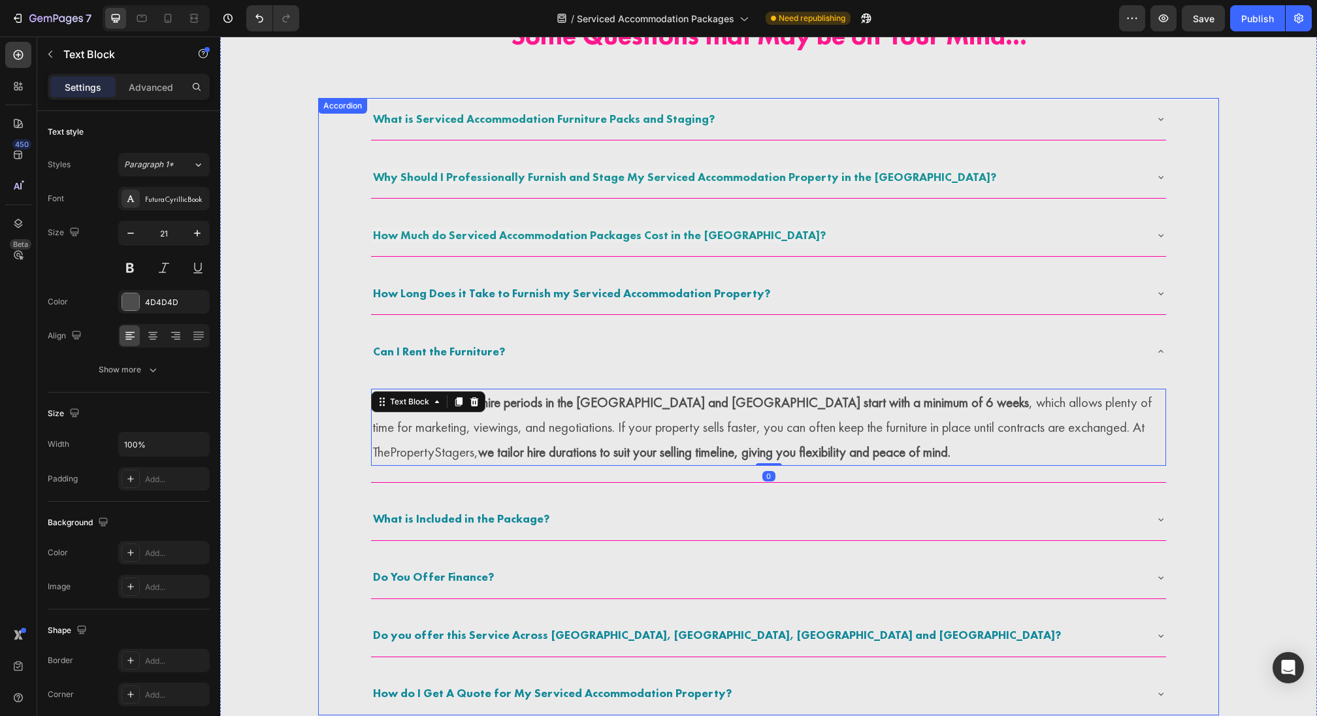
click at [559, 305] on div "How Long Does it Take to Furnish my Serviced Accommodation Property?" at bounding box center [768, 293] width 795 height 42
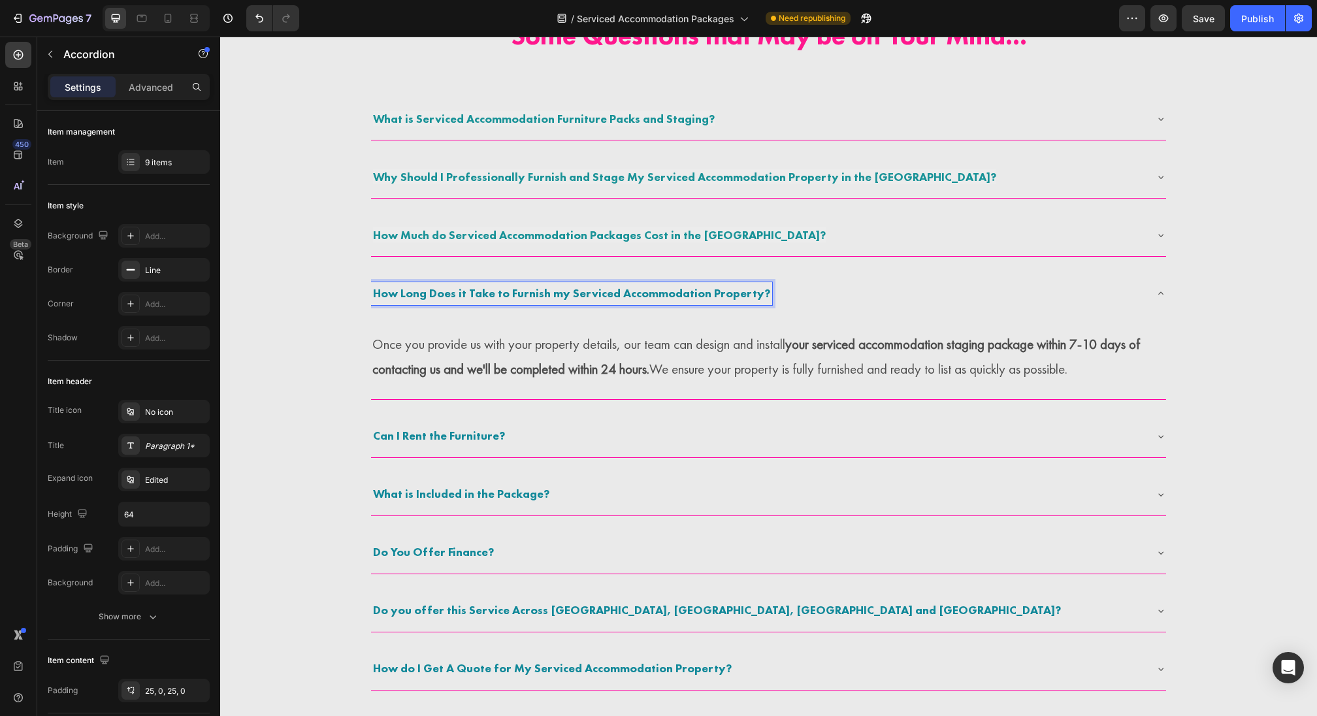
click at [524, 432] on div "Can I Rent the Furniture?" at bounding box center [758, 437] width 774 height 24
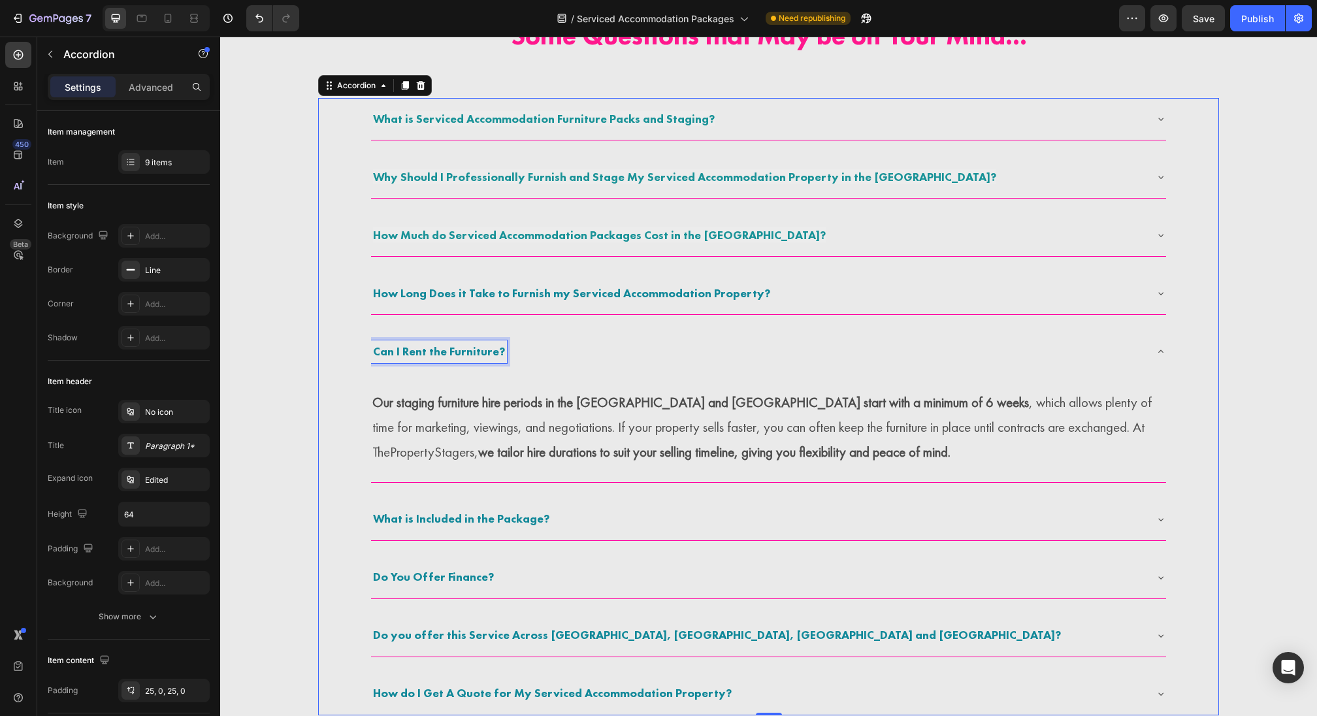
click at [446, 346] on strong "Can I Rent the Furniture?" at bounding box center [439, 351] width 132 height 15
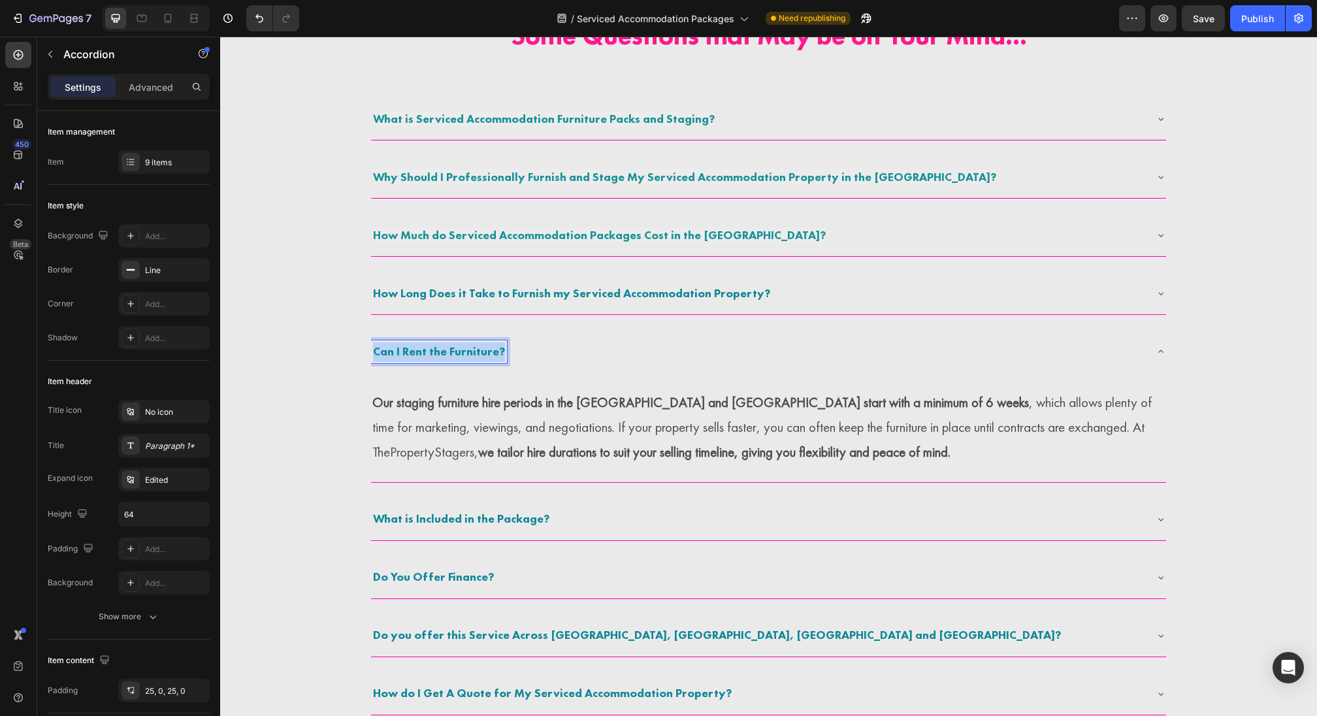
click at [446, 346] on strong "Can I Rent the Furniture?" at bounding box center [439, 351] width 132 height 15
copy strong "Can I Rent the Furniture?"
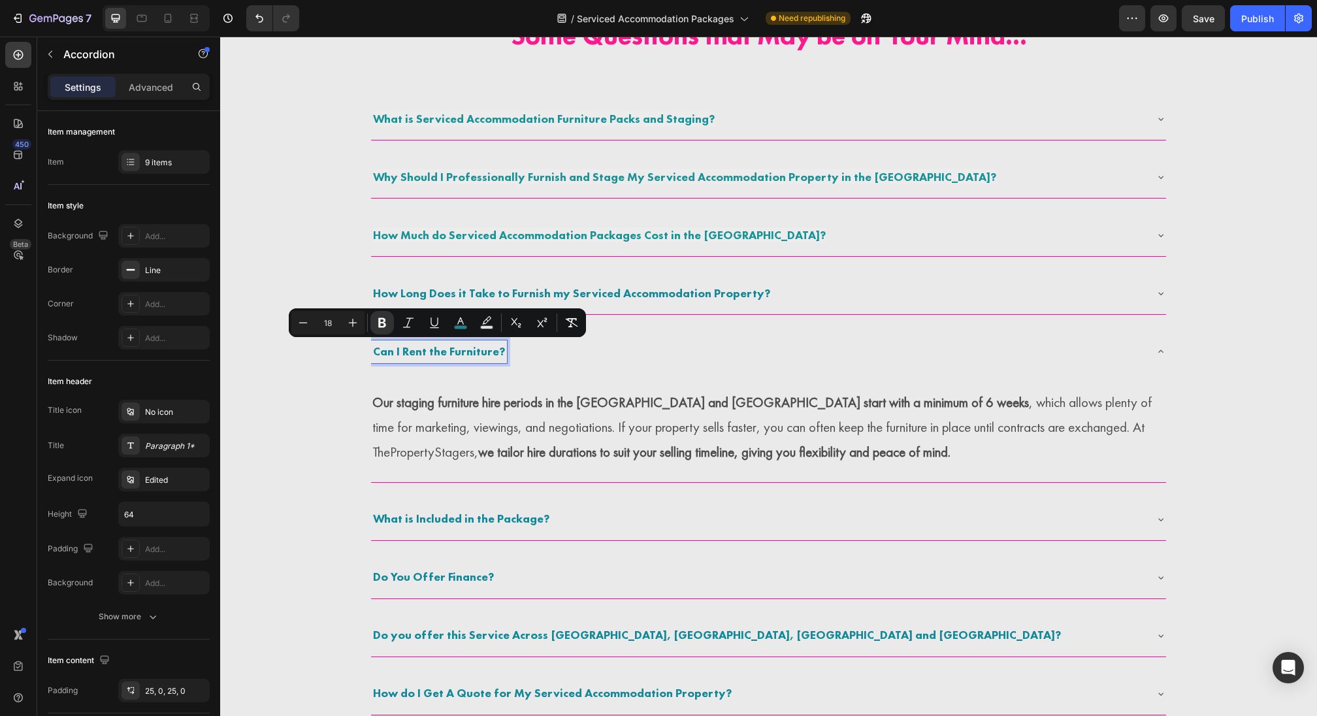
click at [428, 513] on strong "What is Included in the Package?" at bounding box center [461, 518] width 176 height 15
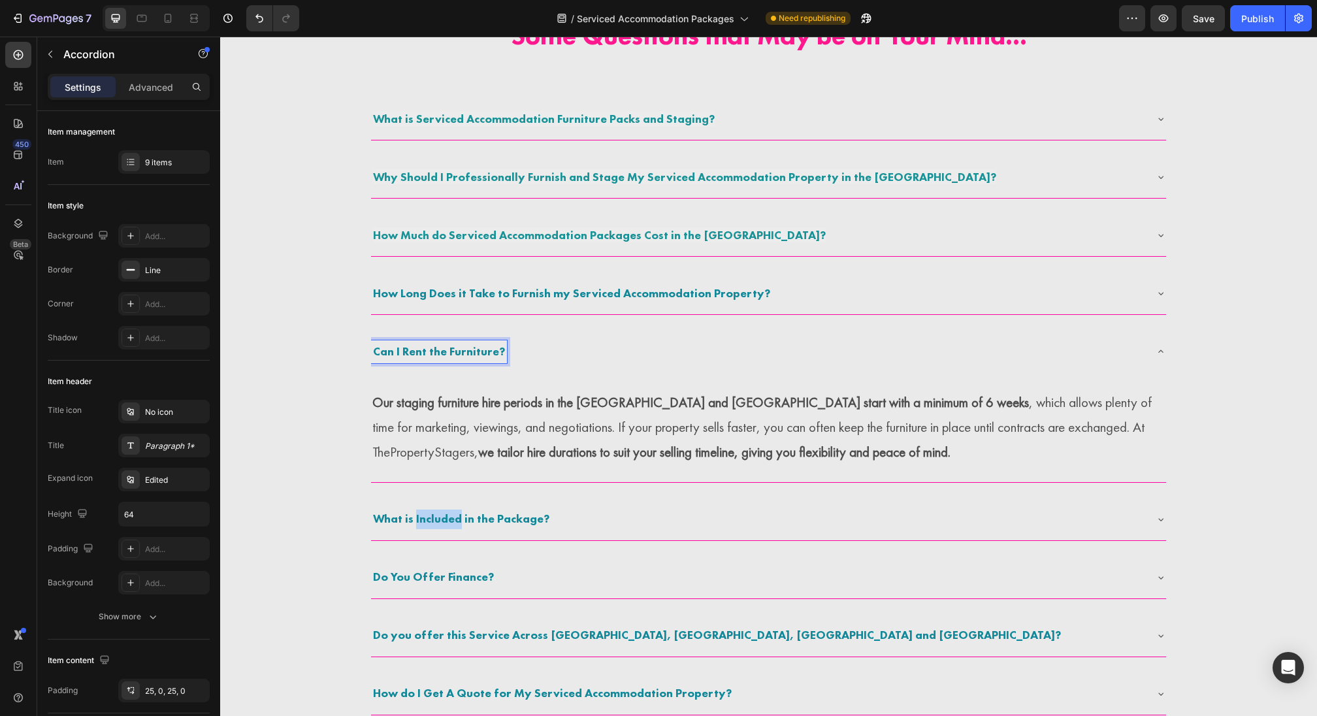
click at [428, 513] on strong "What is Included in the Package?" at bounding box center [461, 518] width 176 height 15
copy strong "What is Included in the Package?"
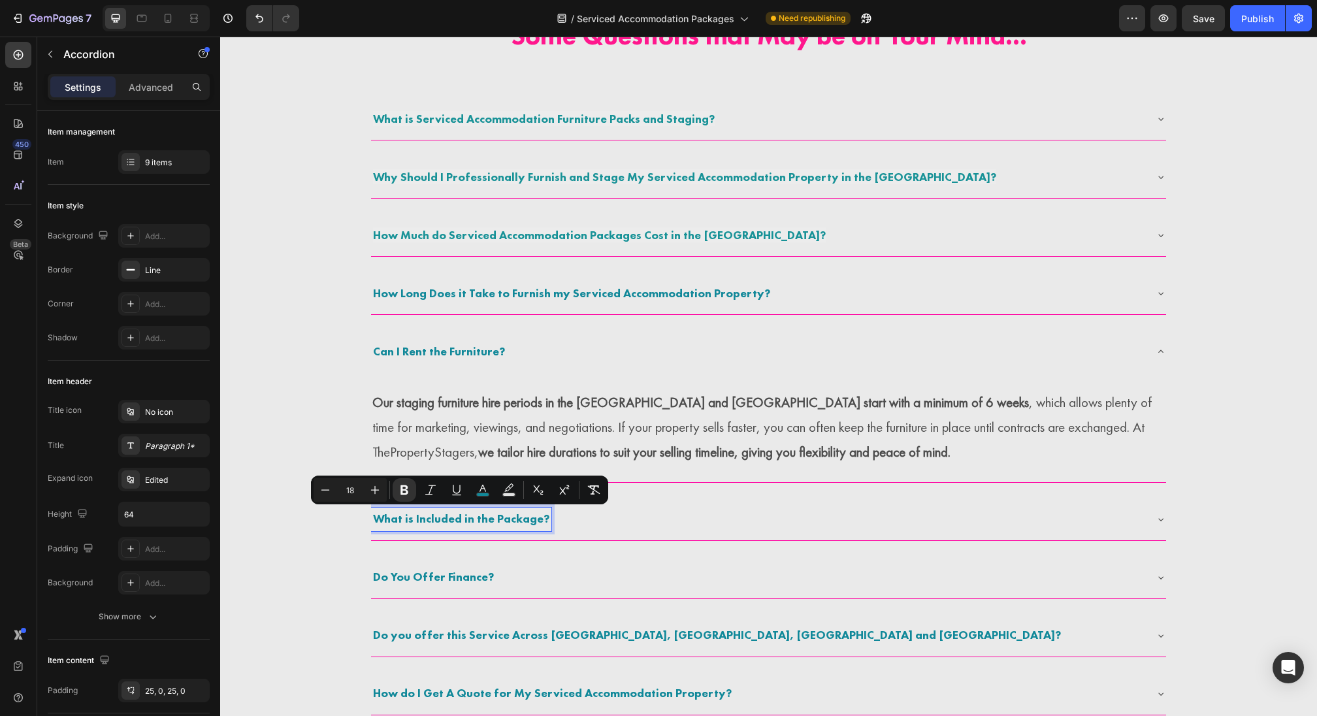
click at [435, 576] on strong "Do You Offer Finance?" at bounding box center [433, 576] width 121 height 15
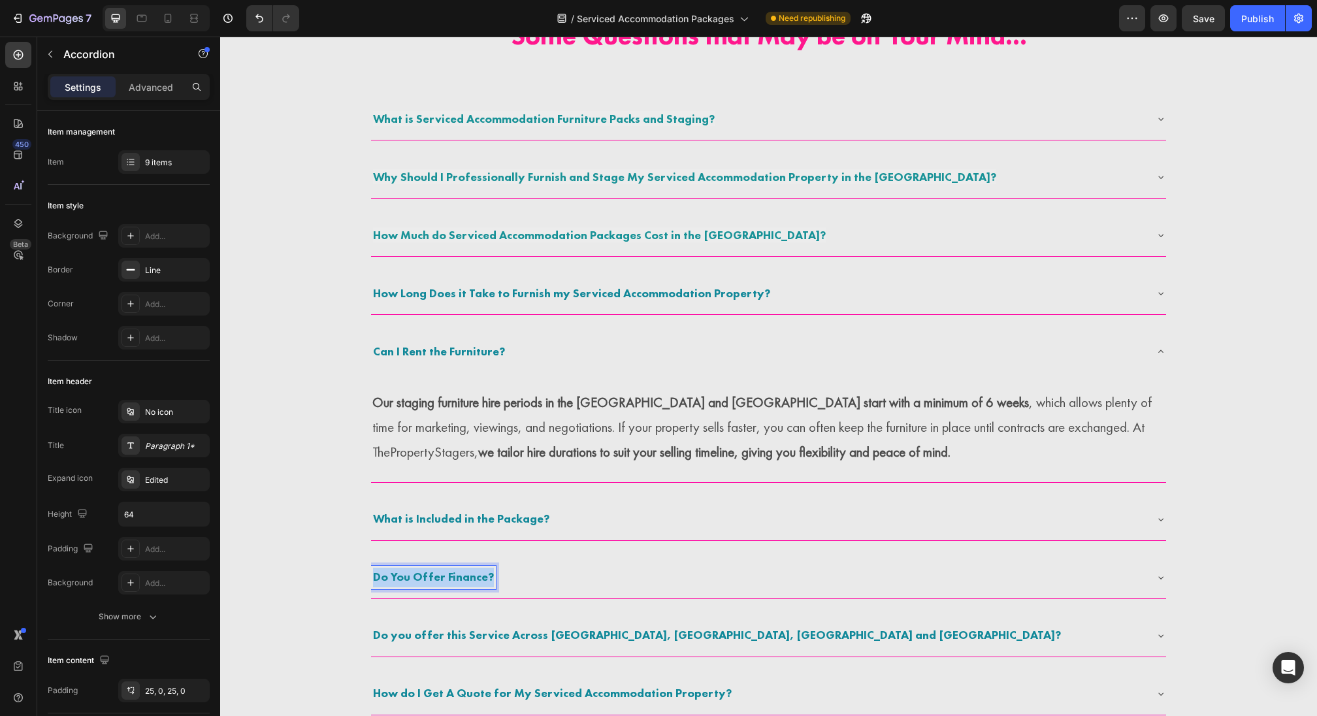
copy strong "Do You Offer Finance?"
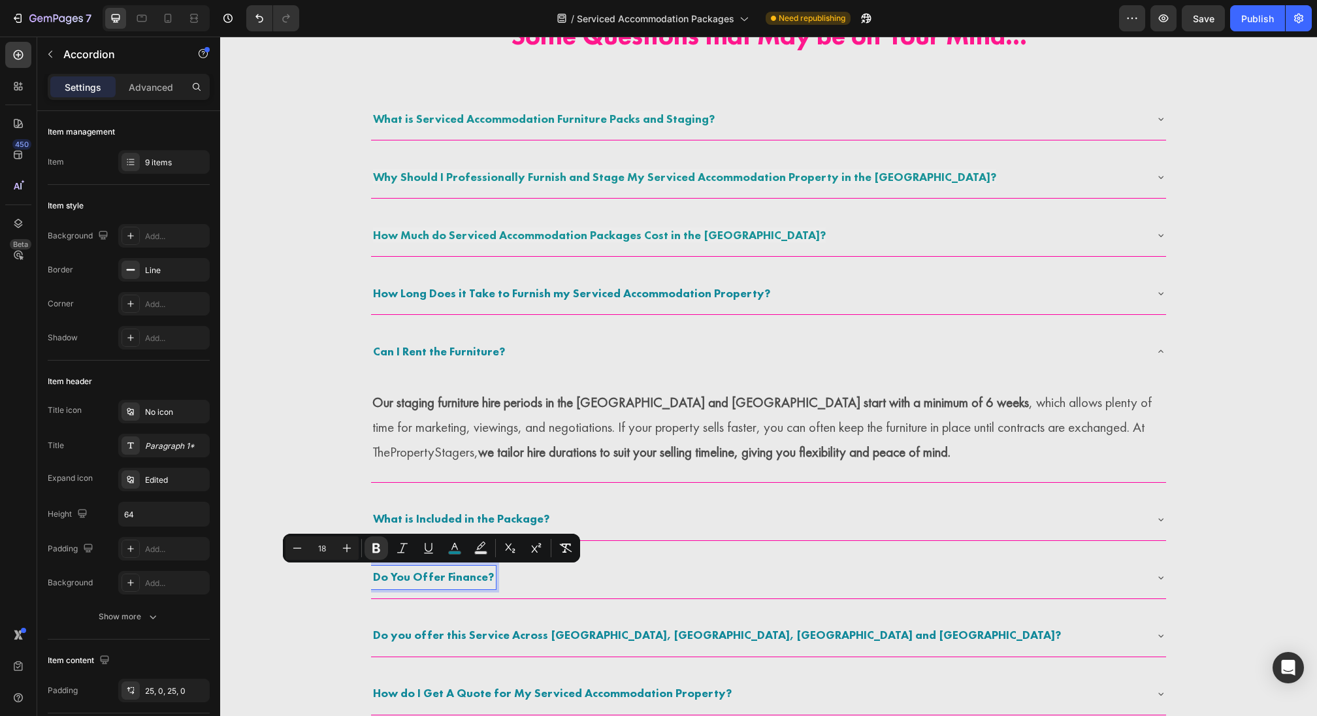
click at [453, 628] on strong "Do you offer this Service Across England, Scotland, Wales and Ireland?" at bounding box center [717, 634] width 688 height 15
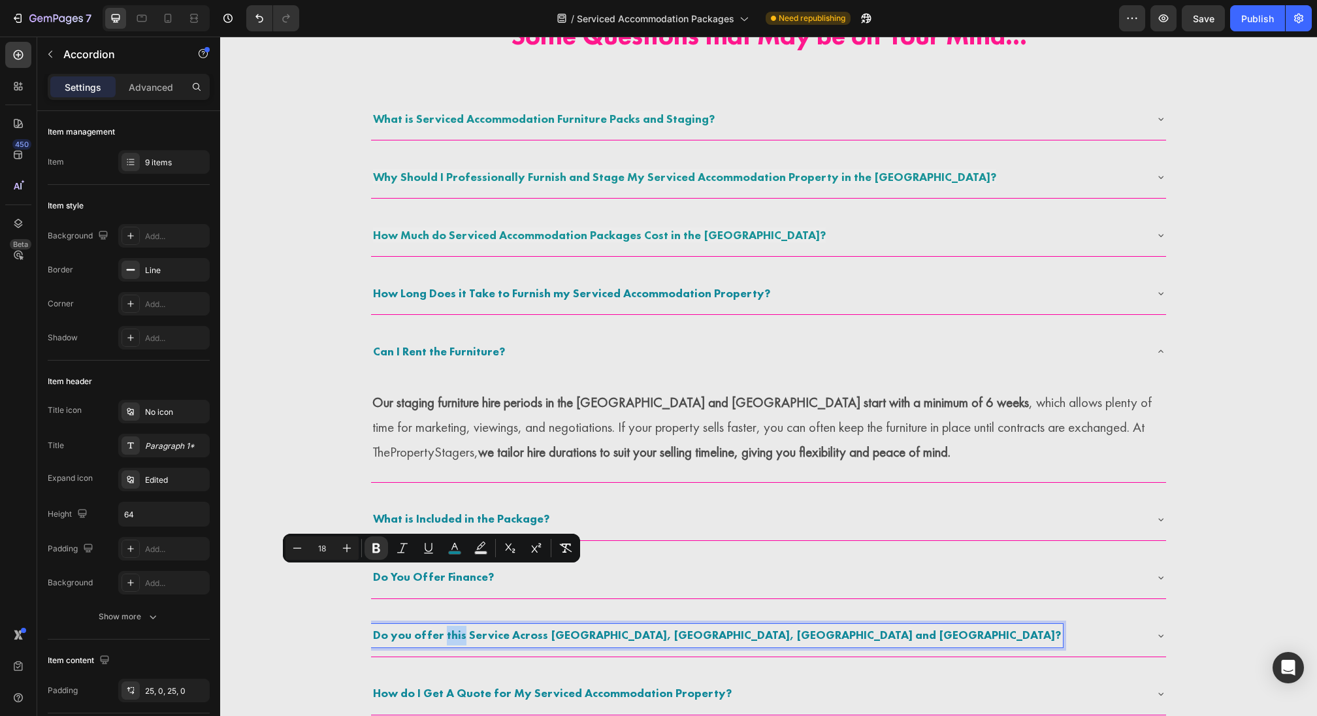
click at [453, 628] on strong "Do you offer this Service Across England, Scotland, Wales and Ireland?" at bounding box center [717, 634] width 688 height 15
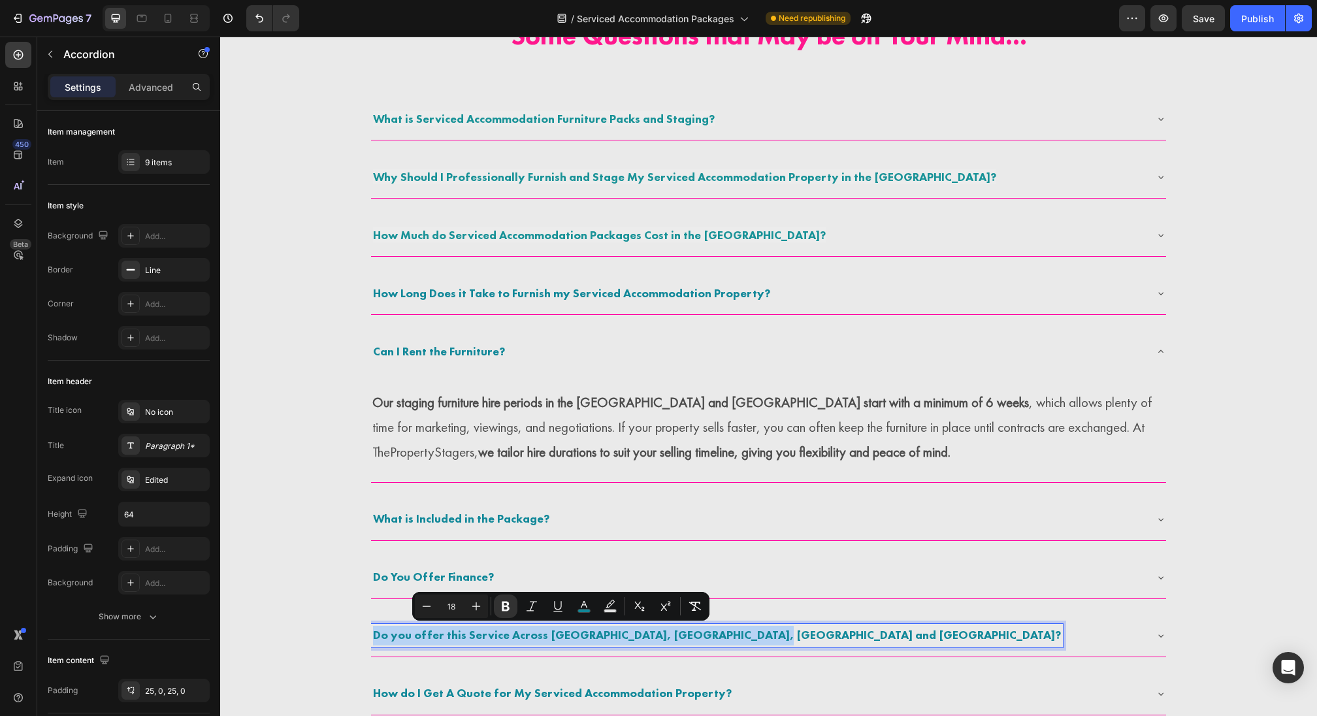
copy strong "Do you offer this Service Across England, Scotland, Wales and Ireland?"
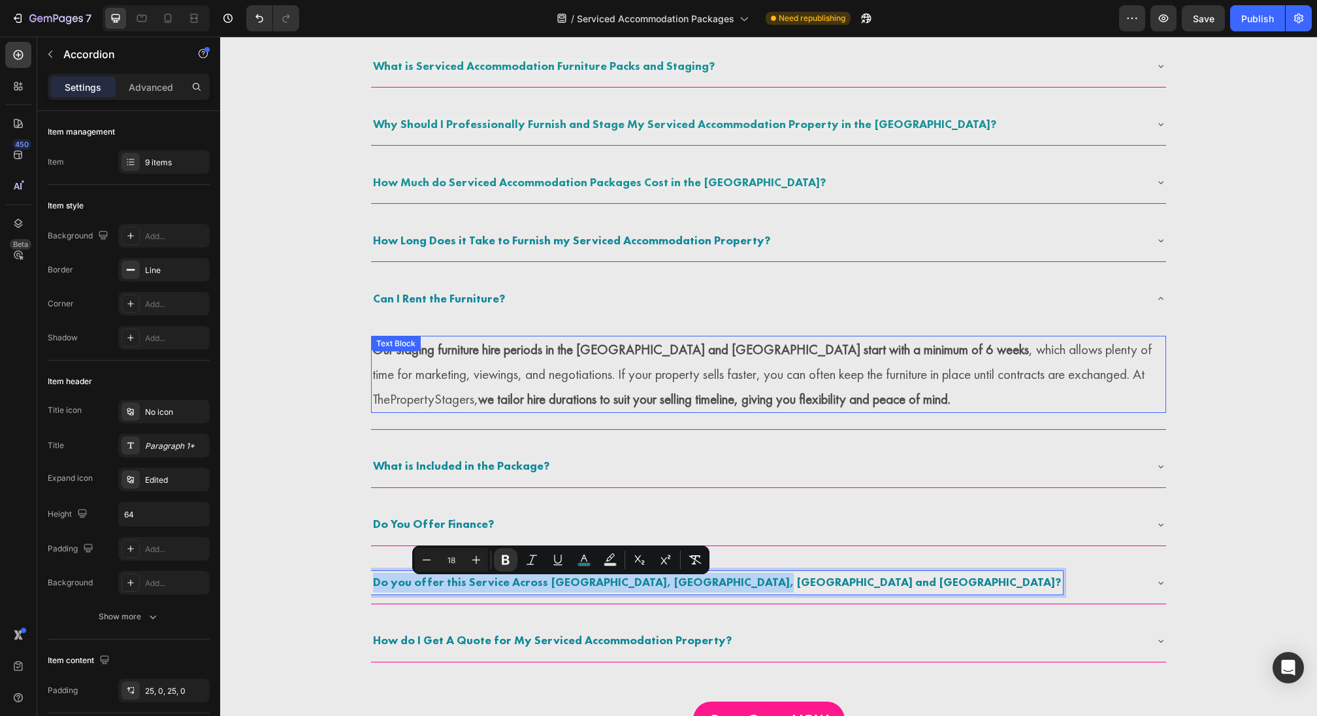
scroll to position [2932, 0]
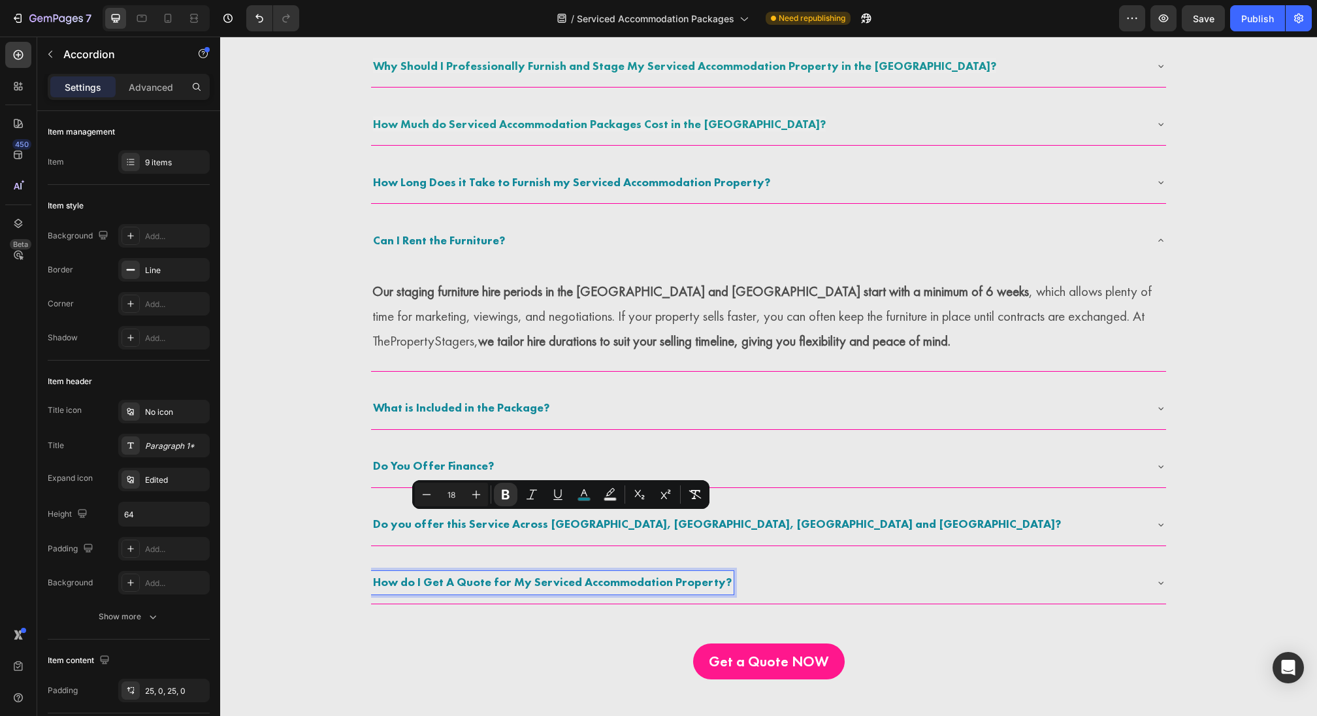
click at [451, 583] on strong "How do I Get A Quote for My Serviced Accommodation Property?" at bounding box center [552, 581] width 359 height 15
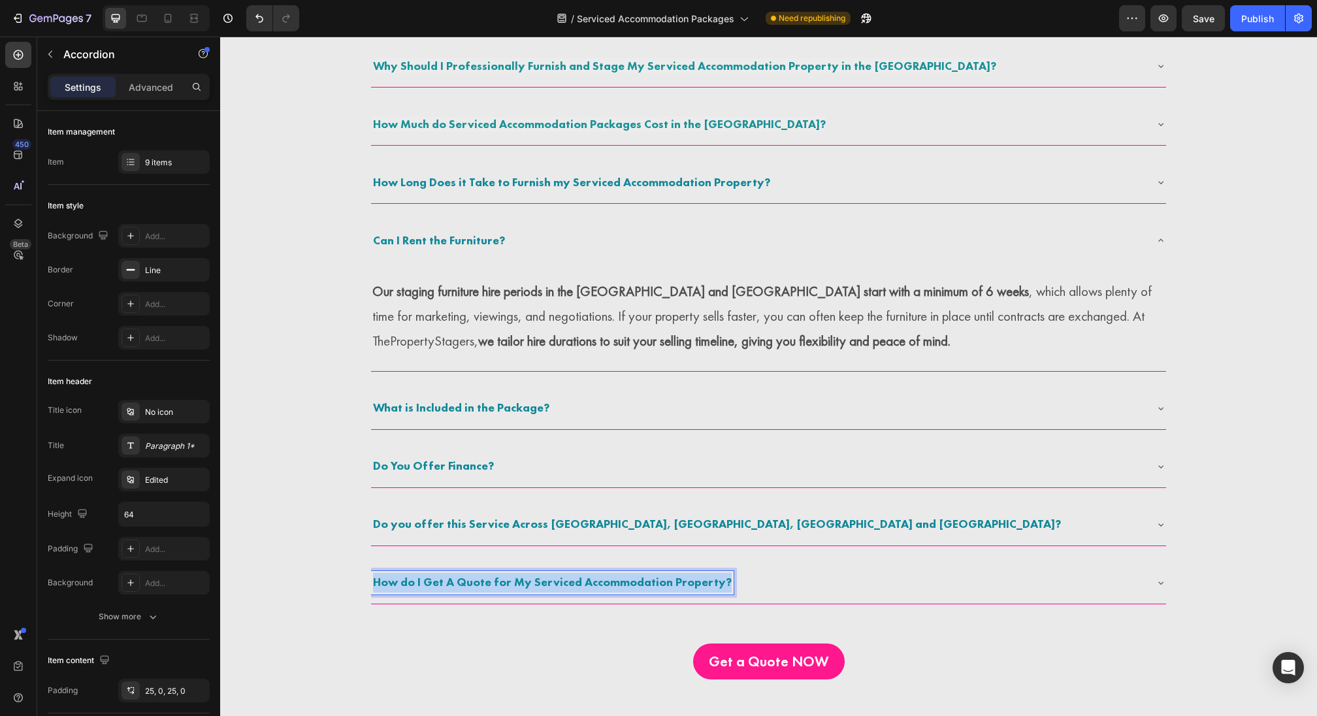
click at [451, 583] on strong "How do I Get A Quote for My Serviced Accommodation Property?" at bounding box center [552, 581] width 359 height 15
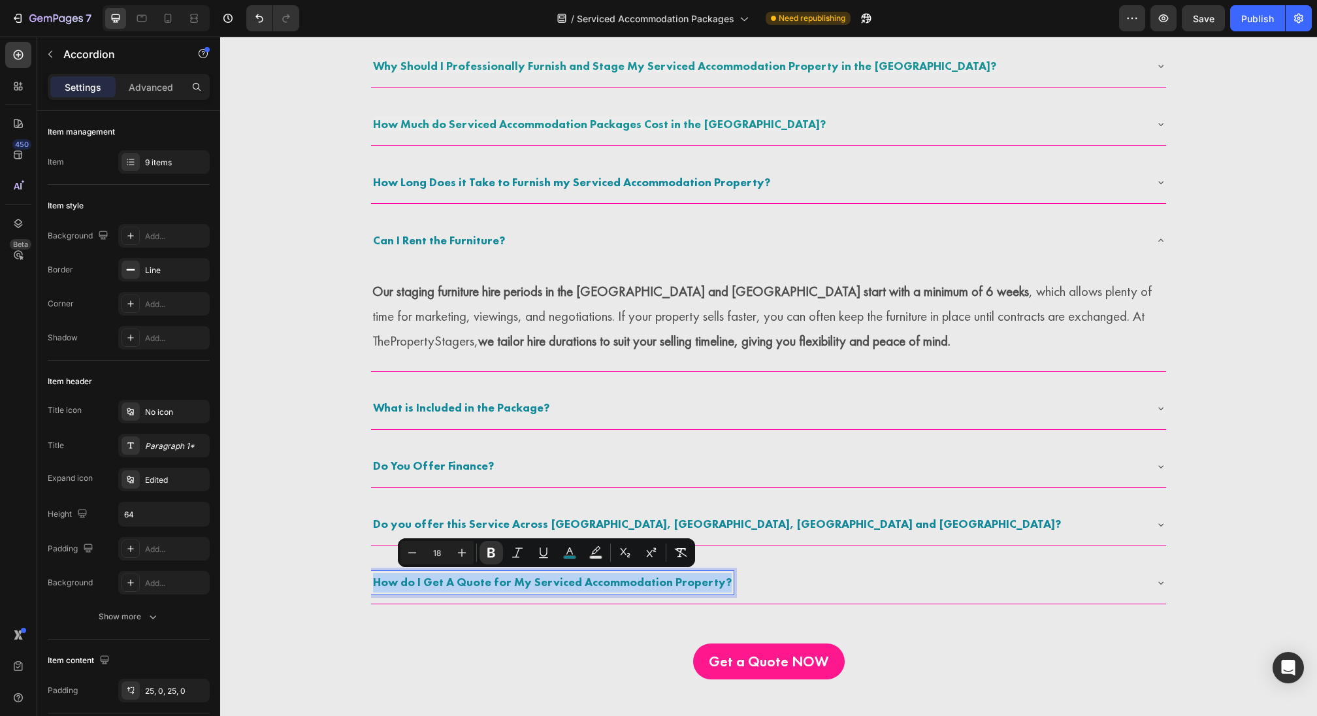
click at [451, 583] on strong "How do I Get A Quote for My Serviced Accommodation Property?" at bounding box center [552, 581] width 359 height 15
copy strong "How do I Get A Quote for My Serviced Accommodation Property?"
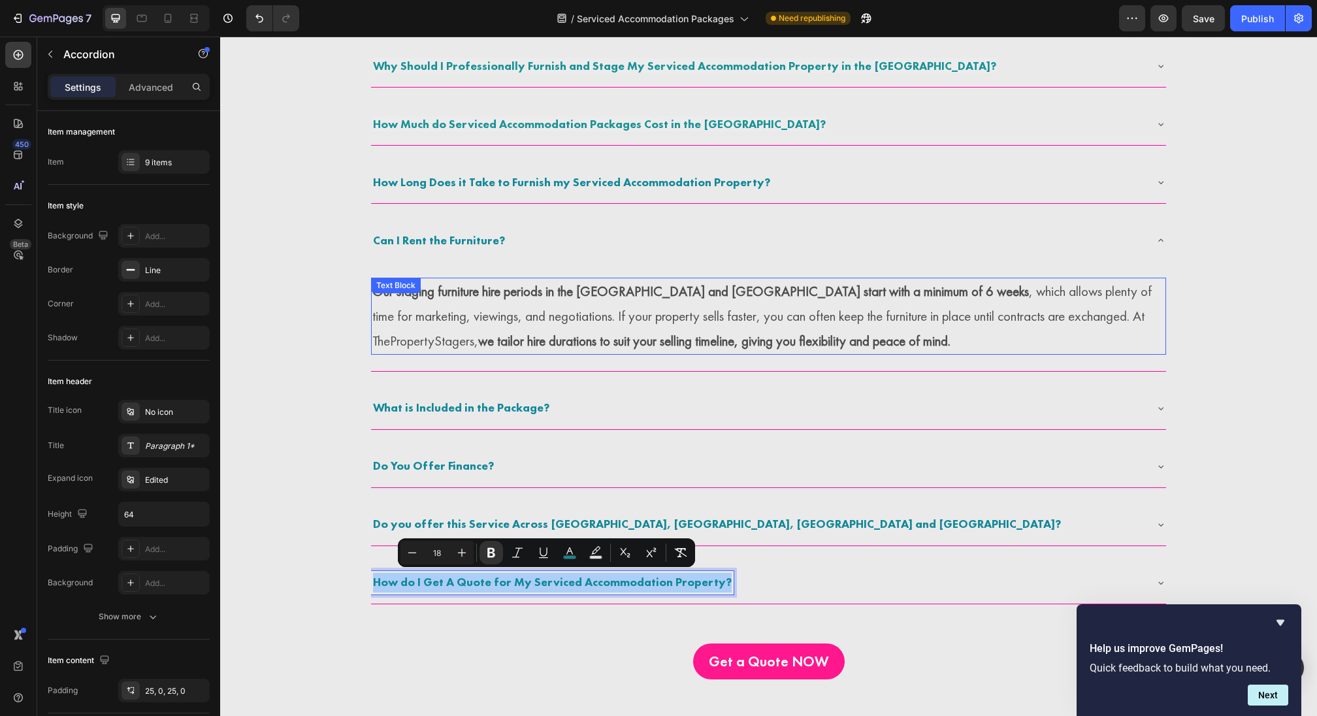
click at [597, 304] on p "Our staging furniture hire periods in the UK and Ireland start with a minimum o…" at bounding box center [768, 316] width 792 height 74
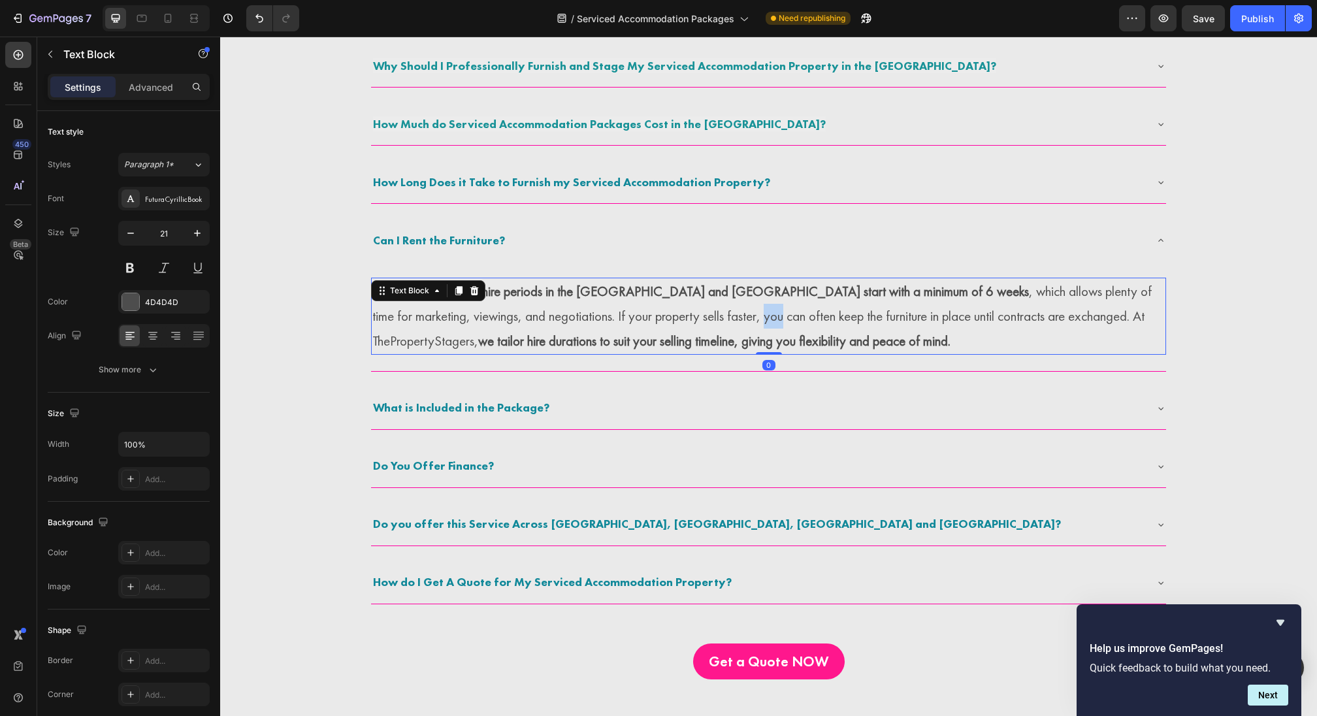
click at [597, 304] on p "Our staging furniture hire periods in the UK and Ireland start with a minimum o…" at bounding box center [768, 316] width 792 height 74
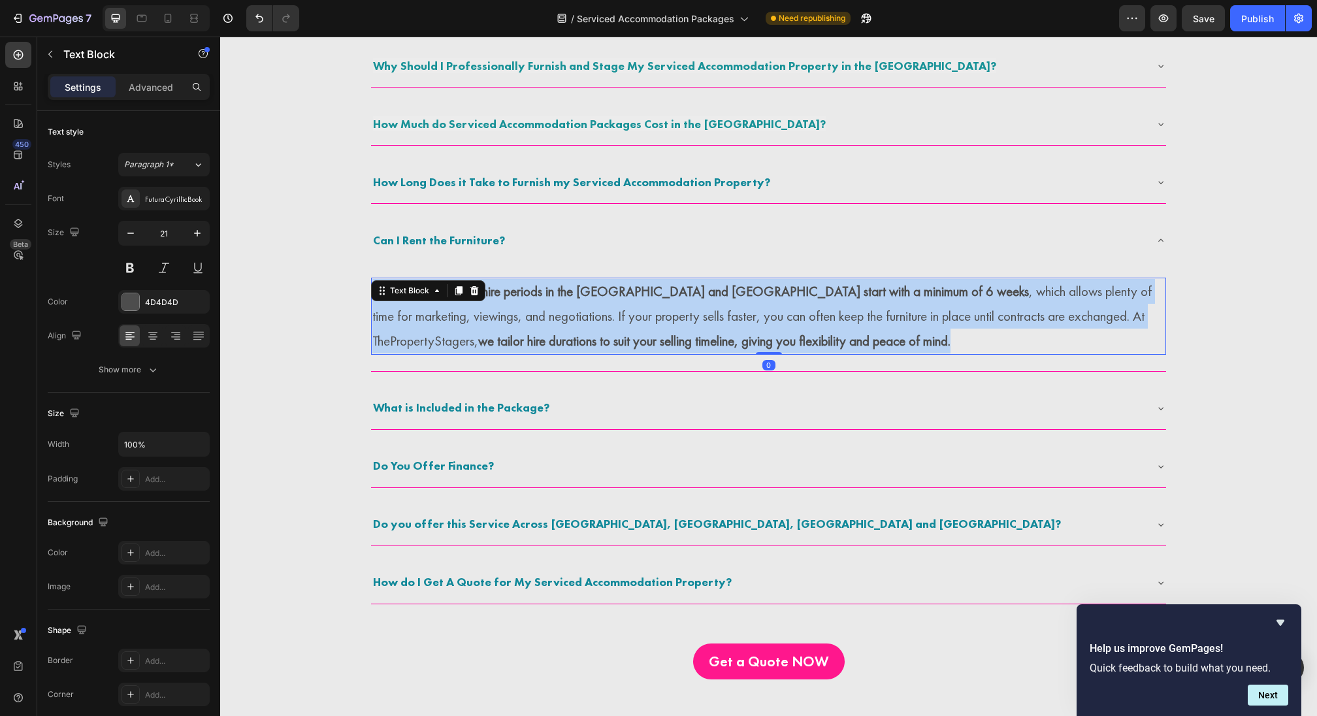
click at [597, 304] on p "Our staging furniture hire periods in the UK and Ireland start with a minimum o…" at bounding box center [768, 316] width 792 height 74
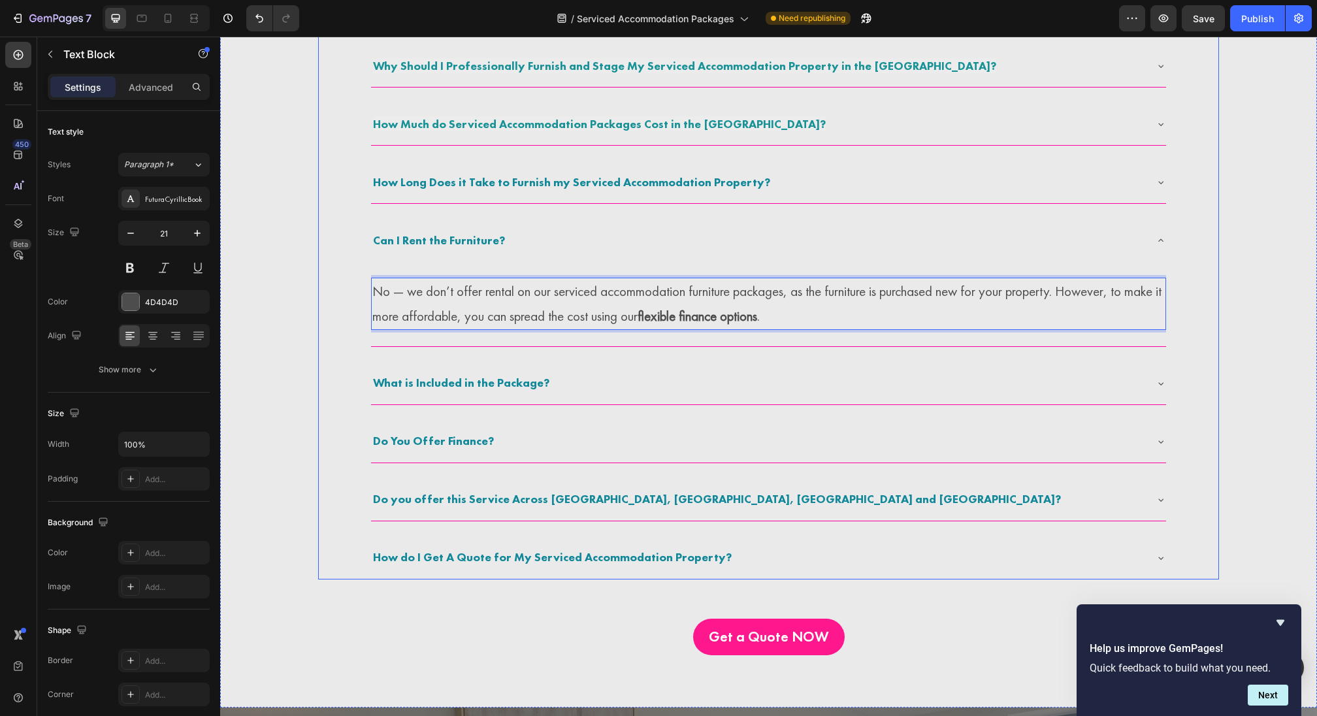
click at [596, 389] on div "What is Included in the Package?" at bounding box center [758, 384] width 774 height 24
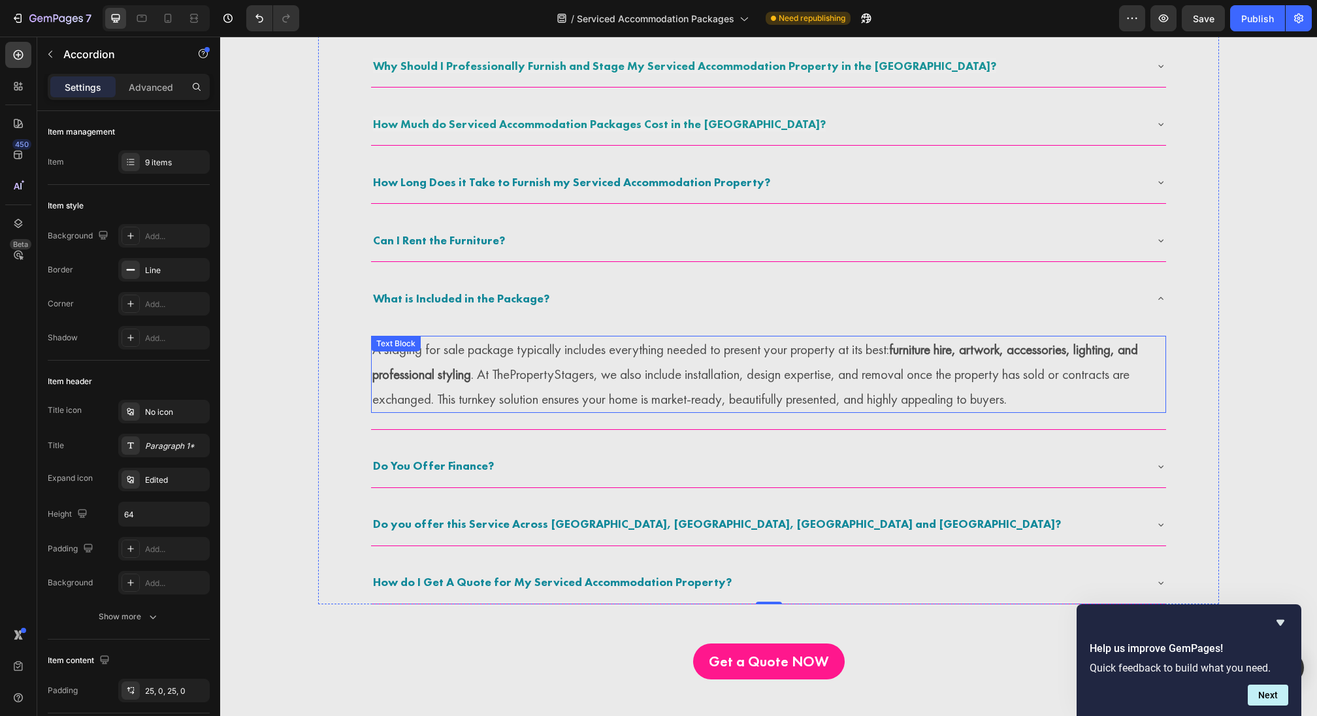
click at [437, 366] on strong "furniture hire, artwork, accessories, lighting, and professional styling" at bounding box center [755, 361] width 766 height 42
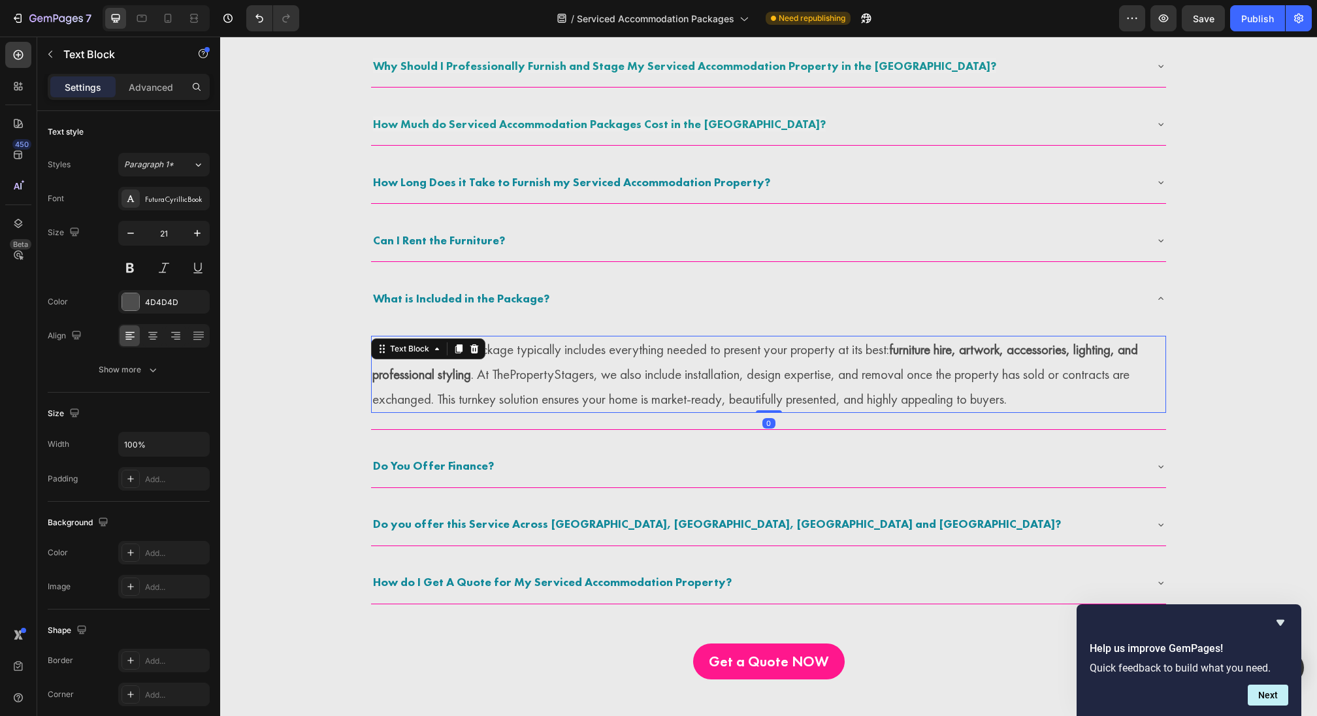
click at [437, 366] on strong "furniture hire, artwork, accessories, lighting, and professional styling" at bounding box center [755, 361] width 766 height 42
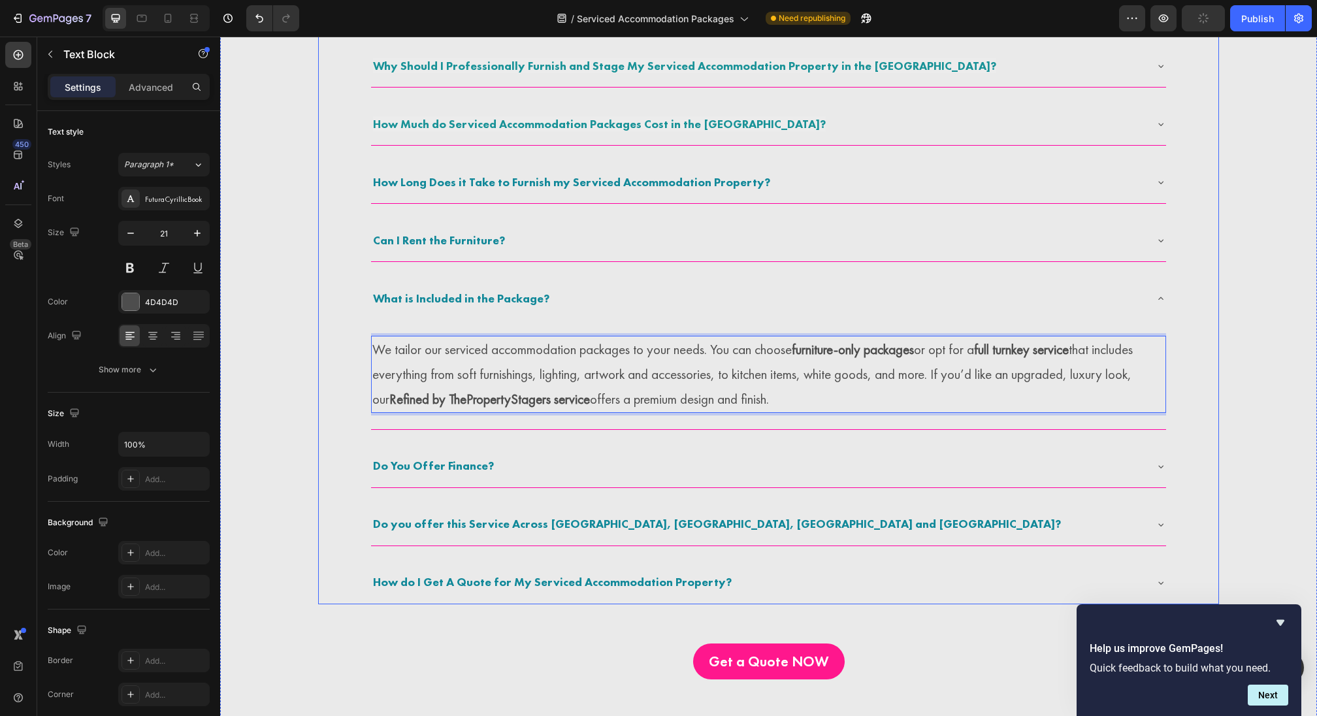
click at [502, 456] on div "Do You Offer Finance?" at bounding box center [758, 467] width 774 height 24
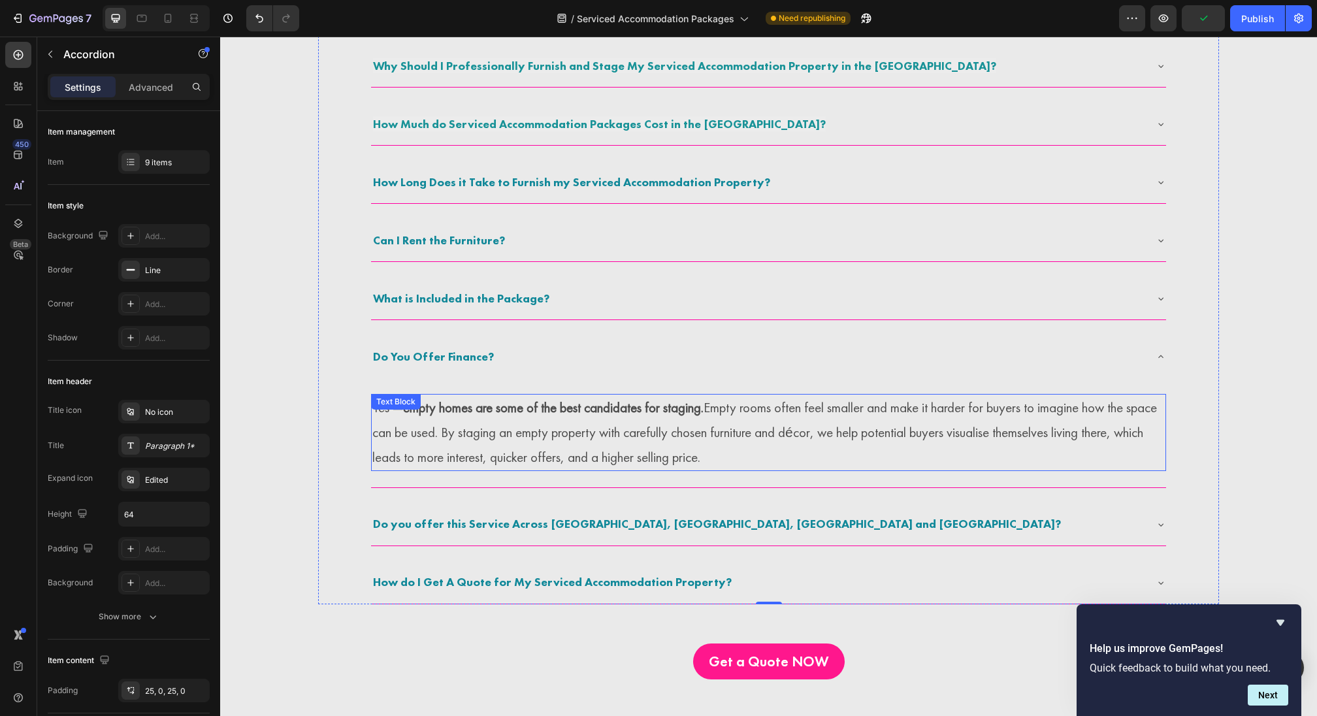
click at [445, 444] on p "Yes — empty homes are some of the best candidates for staging. Empty rooms ofte…" at bounding box center [768, 432] width 792 height 74
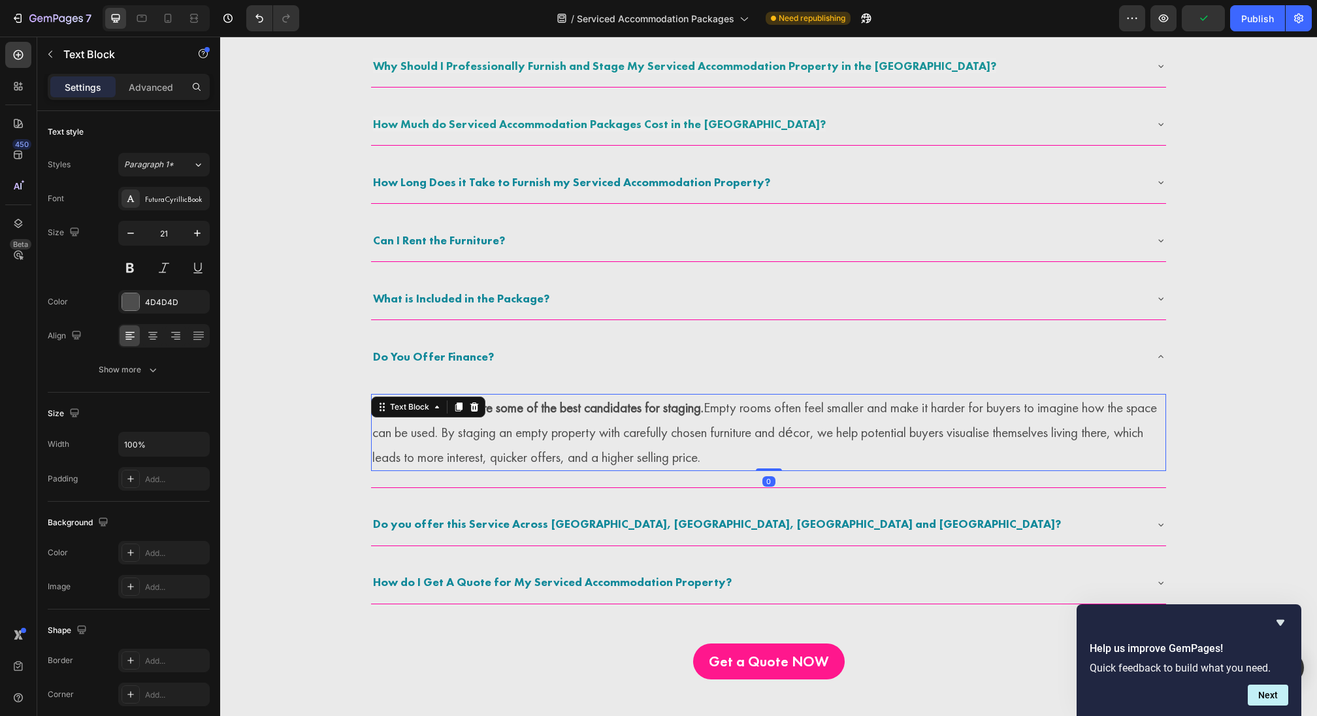
click at [445, 444] on p "Yes — empty homes are some of the best candidates for staging. Empty rooms ofte…" at bounding box center [768, 432] width 792 height 74
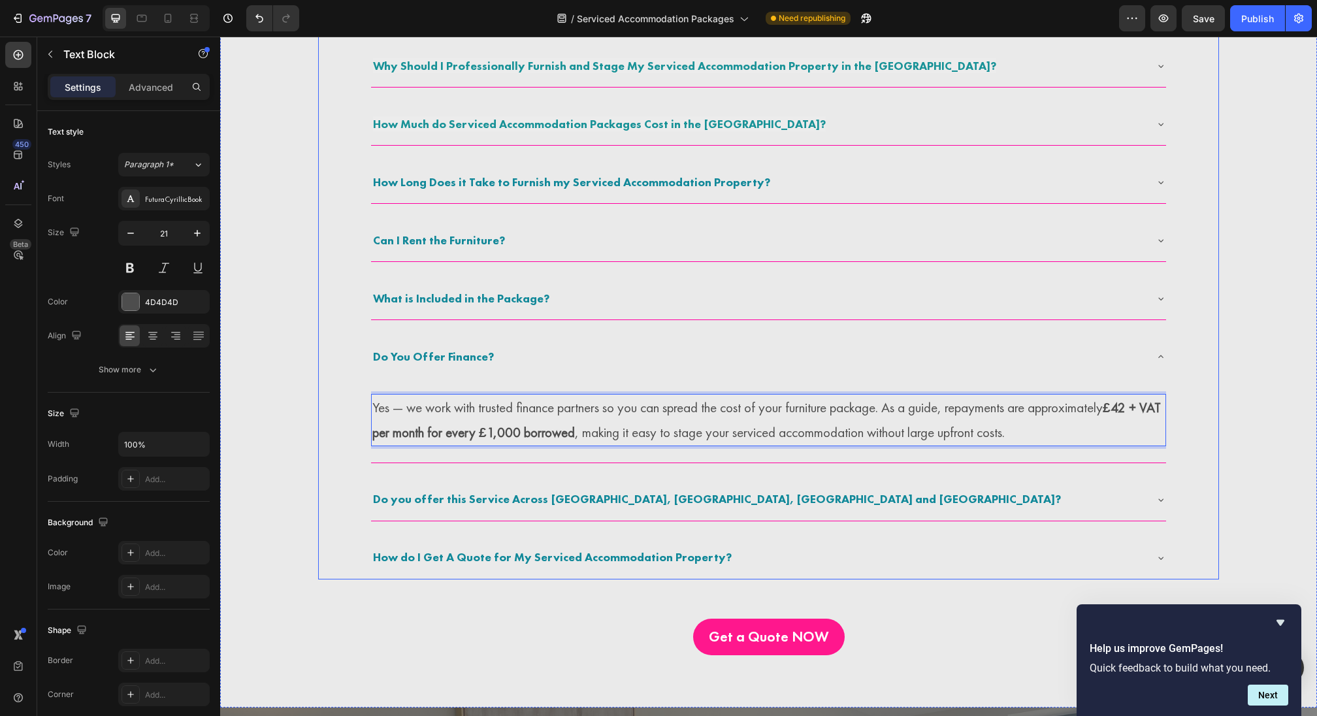
click at [517, 495] on strong "Do you offer this Service Across England, Scotland, Wales and Ireland?" at bounding box center [717, 498] width 688 height 15
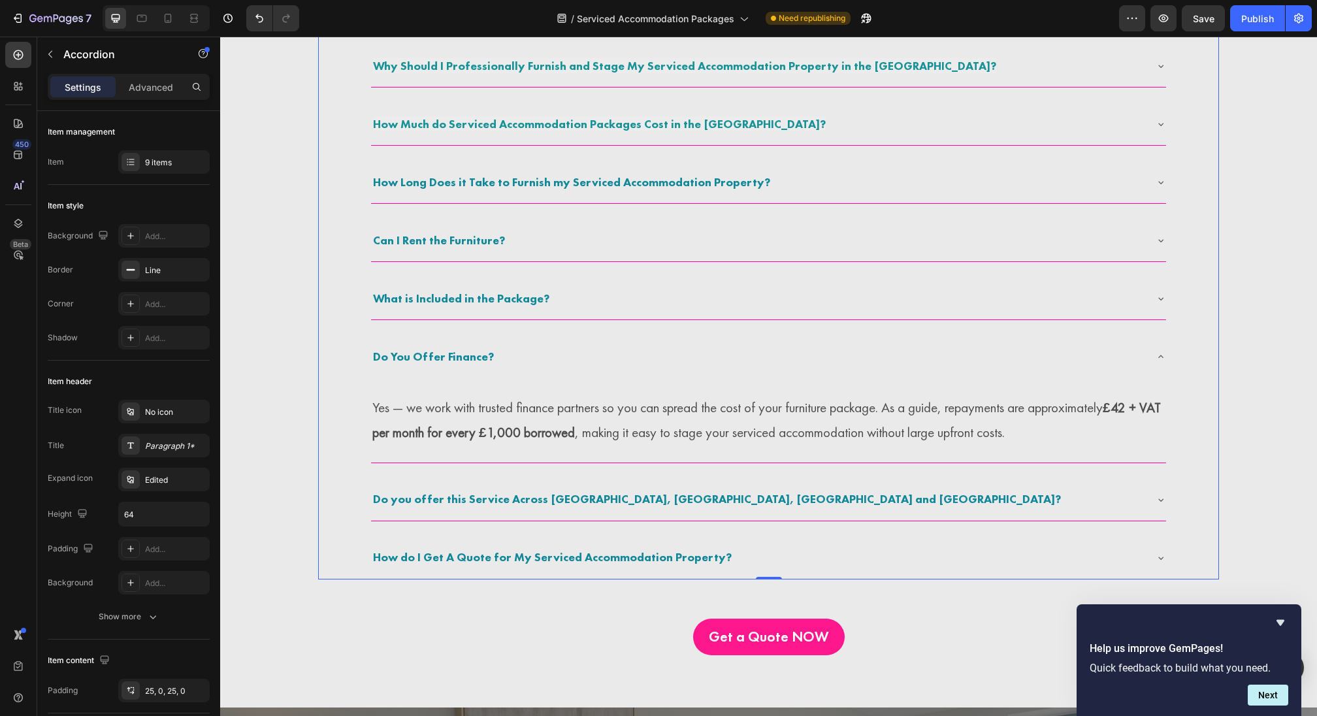
click at [785, 502] on div "Do you offer this Service Across England, Scotland, Wales and Ireland?" at bounding box center [758, 500] width 774 height 24
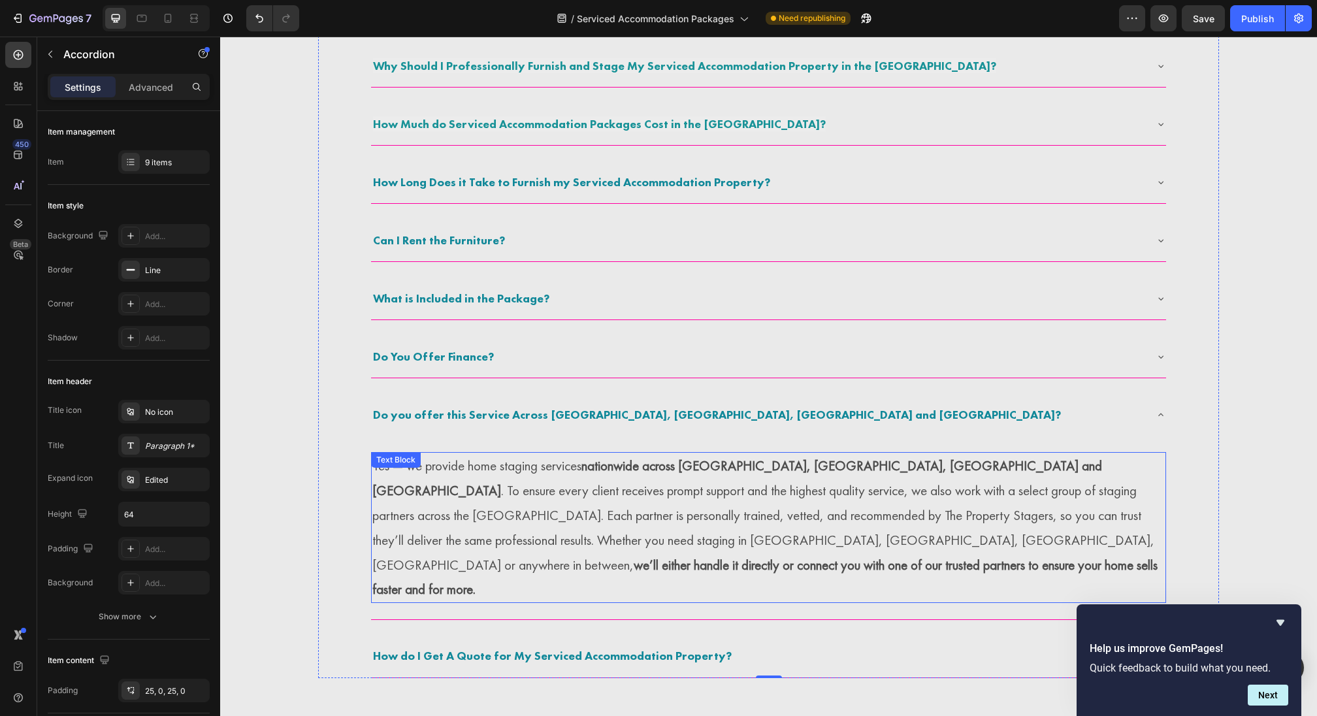
click at [600, 496] on p "Yes — we provide home staging services nationwide across England, Scotland, Wal…" at bounding box center [768, 527] width 792 height 148
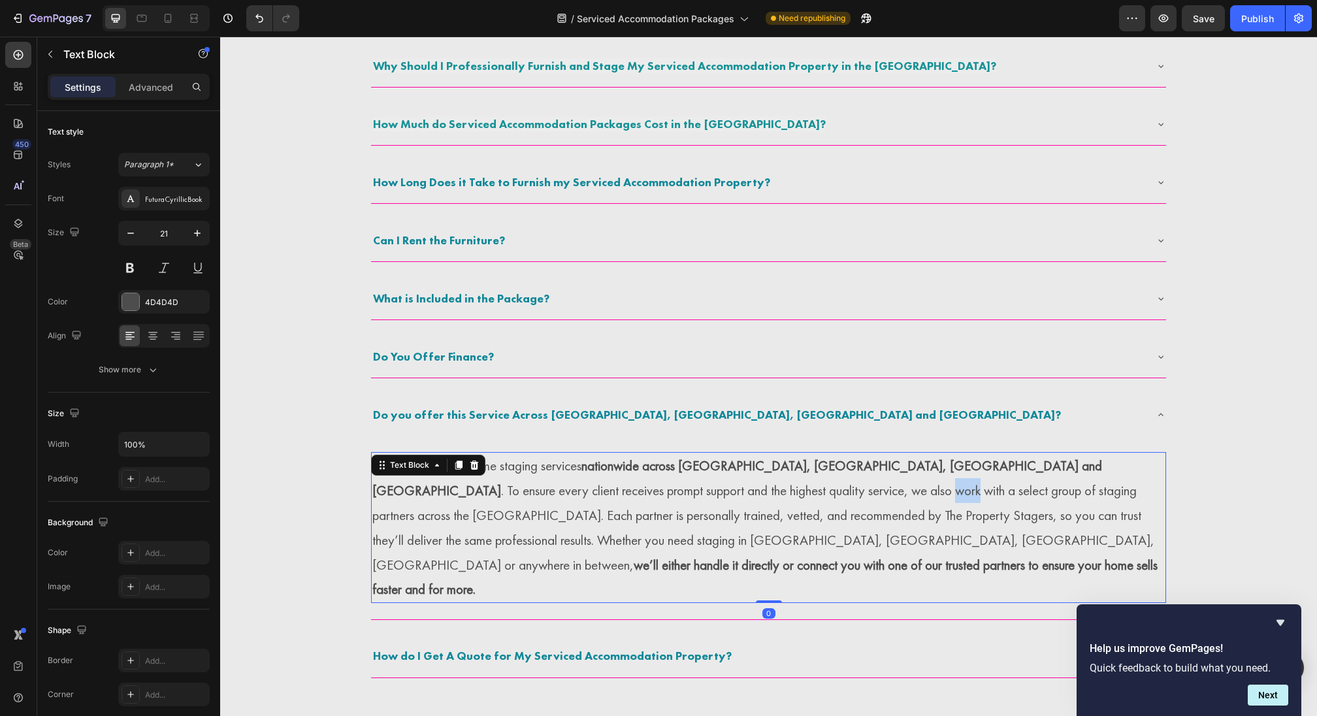
click at [600, 496] on p "Yes — we provide home staging services nationwide across England, Scotland, Wal…" at bounding box center [768, 527] width 792 height 148
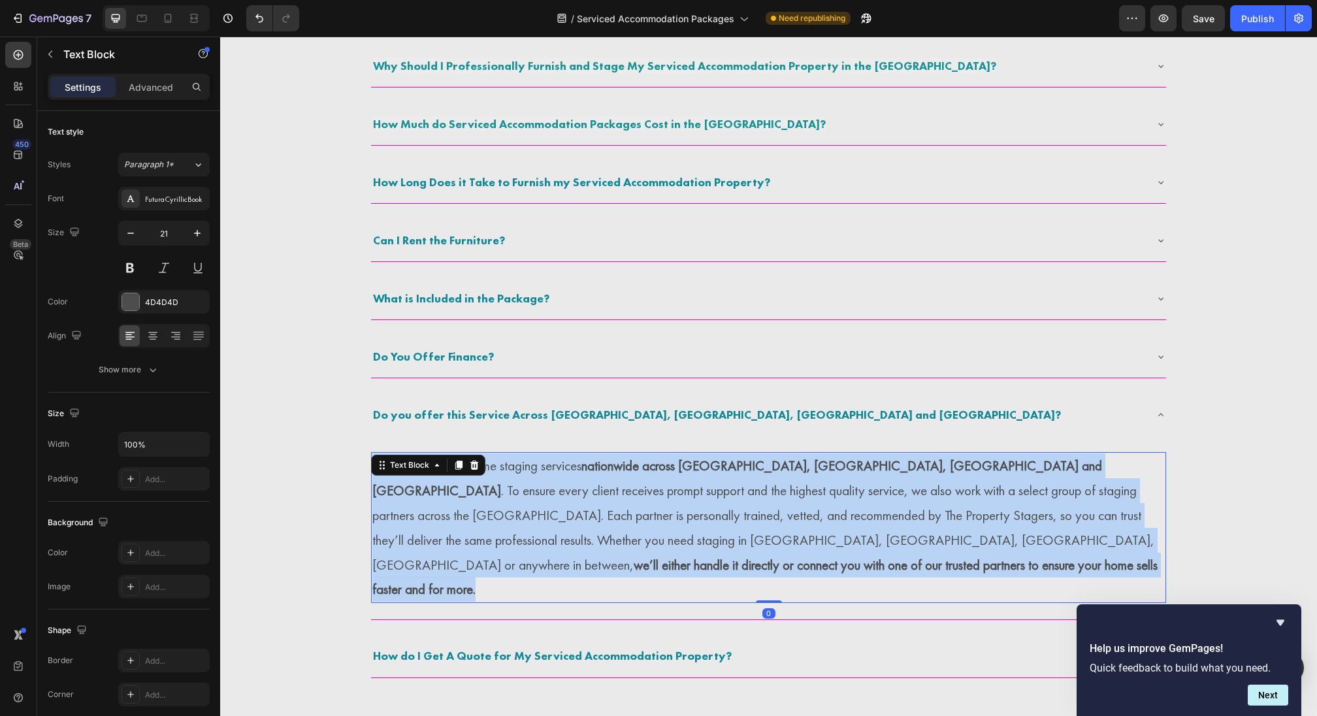
click at [600, 496] on p "Yes — we provide home staging services nationwide across England, Scotland, Wal…" at bounding box center [768, 527] width 792 height 148
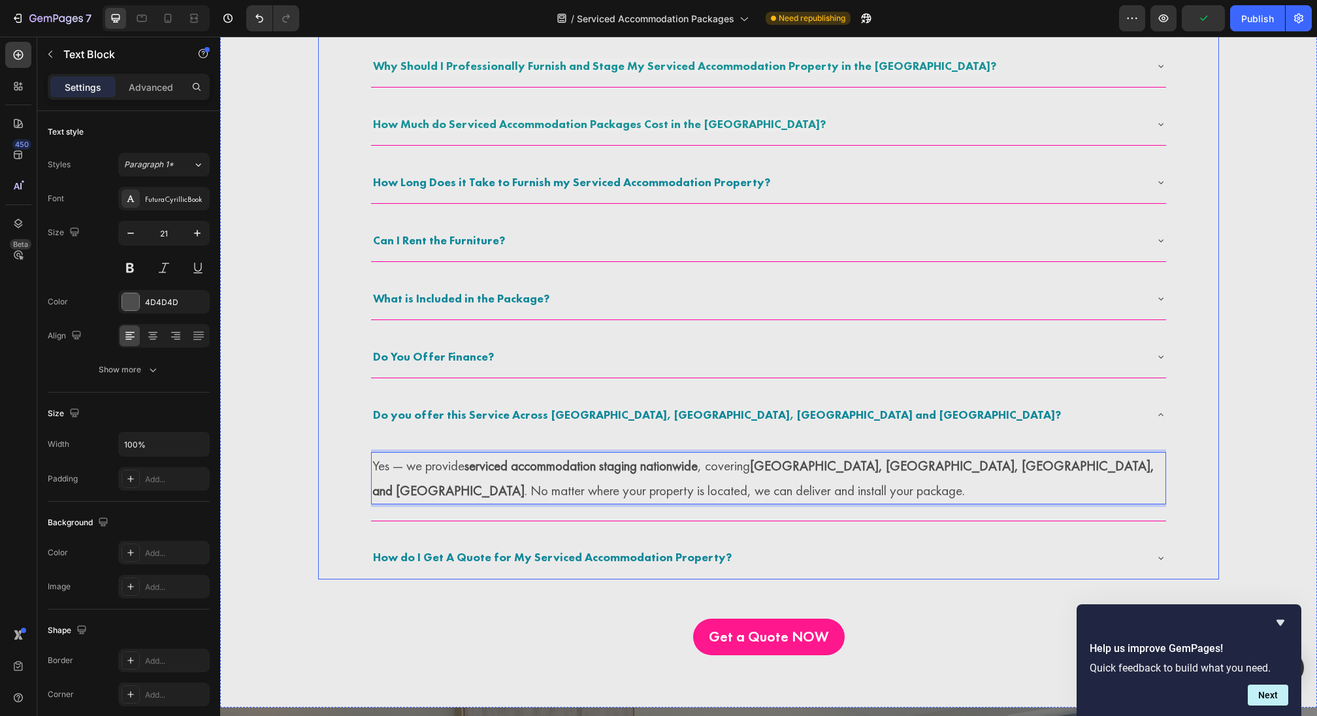
click at [694, 549] on strong "How do I Get A Quote for My Serviced Accommodation Property?" at bounding box center [552, 556] width 359 height 15
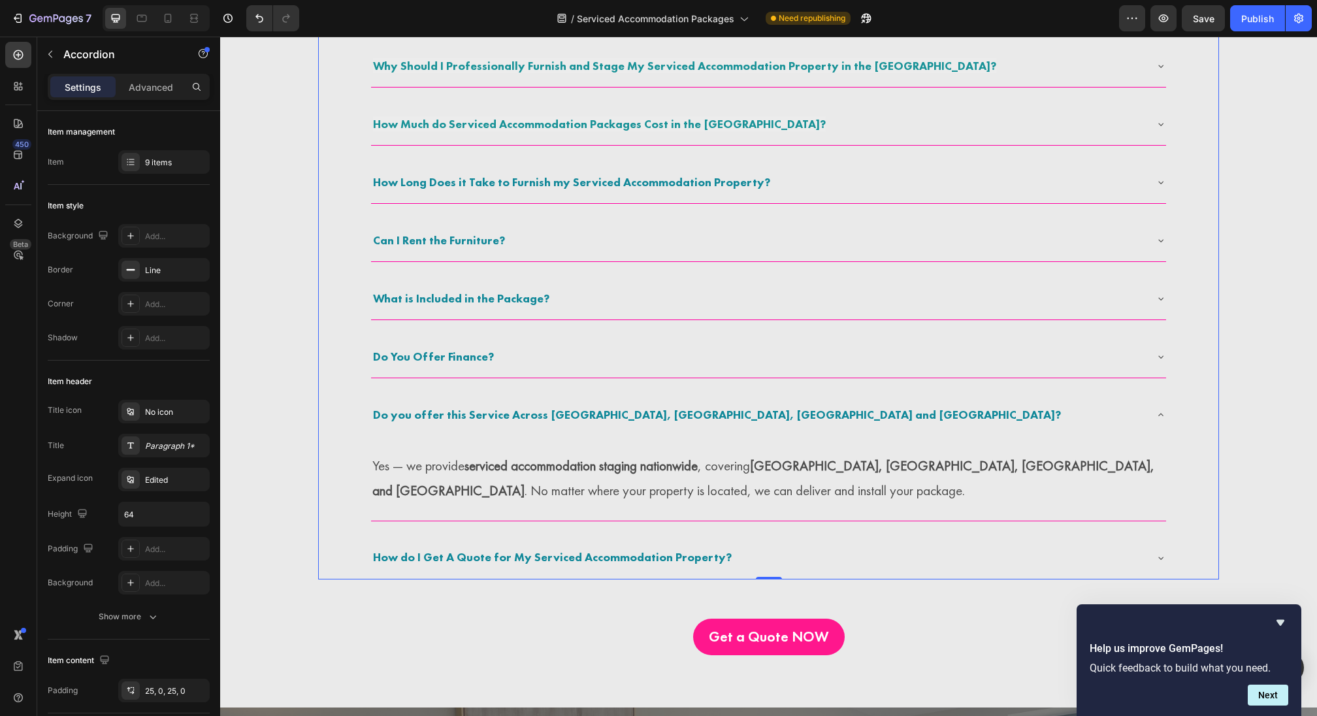
click at [766, 554] on div "How do I Get A Quote for My Serviced Accommodation Property?" at bounding box center [758, 558] width 774 height 24
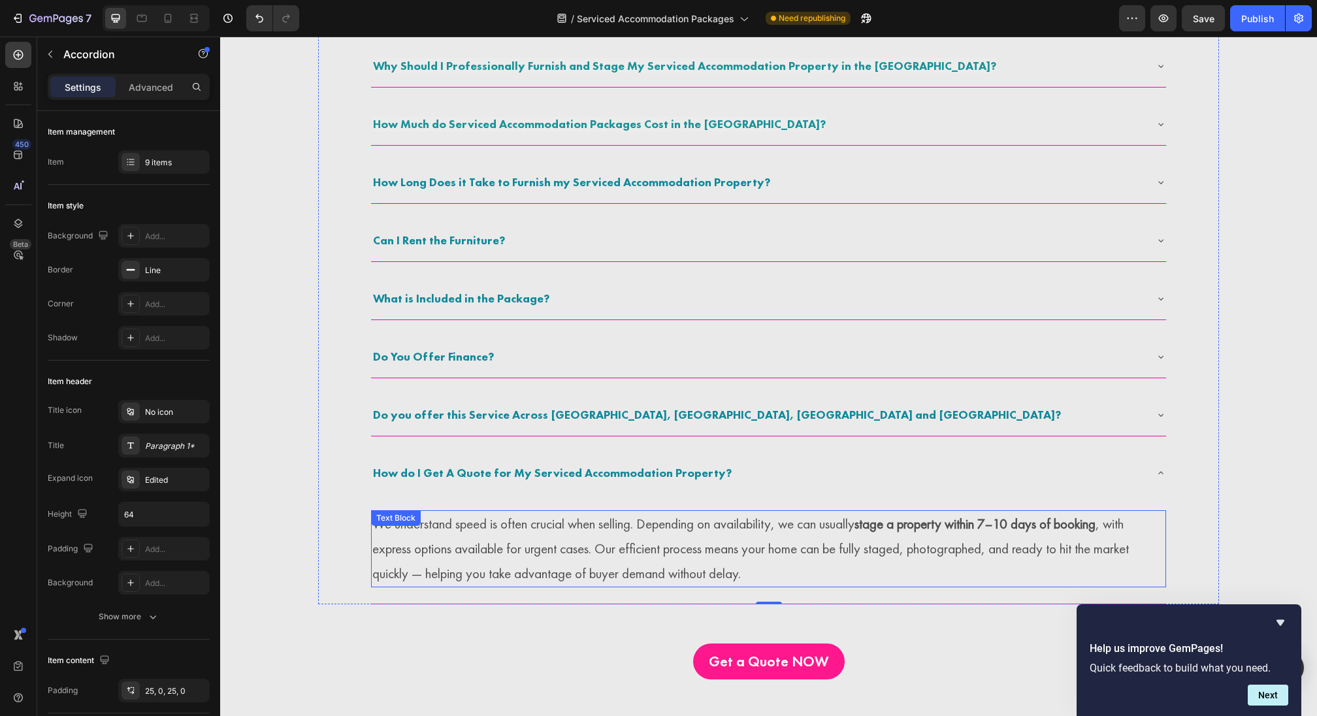
click at [540, 537] on p "We understand speed is often crucial when selling. Depending on availability, w…" at bounding box center [768, 549] width 792 height 74
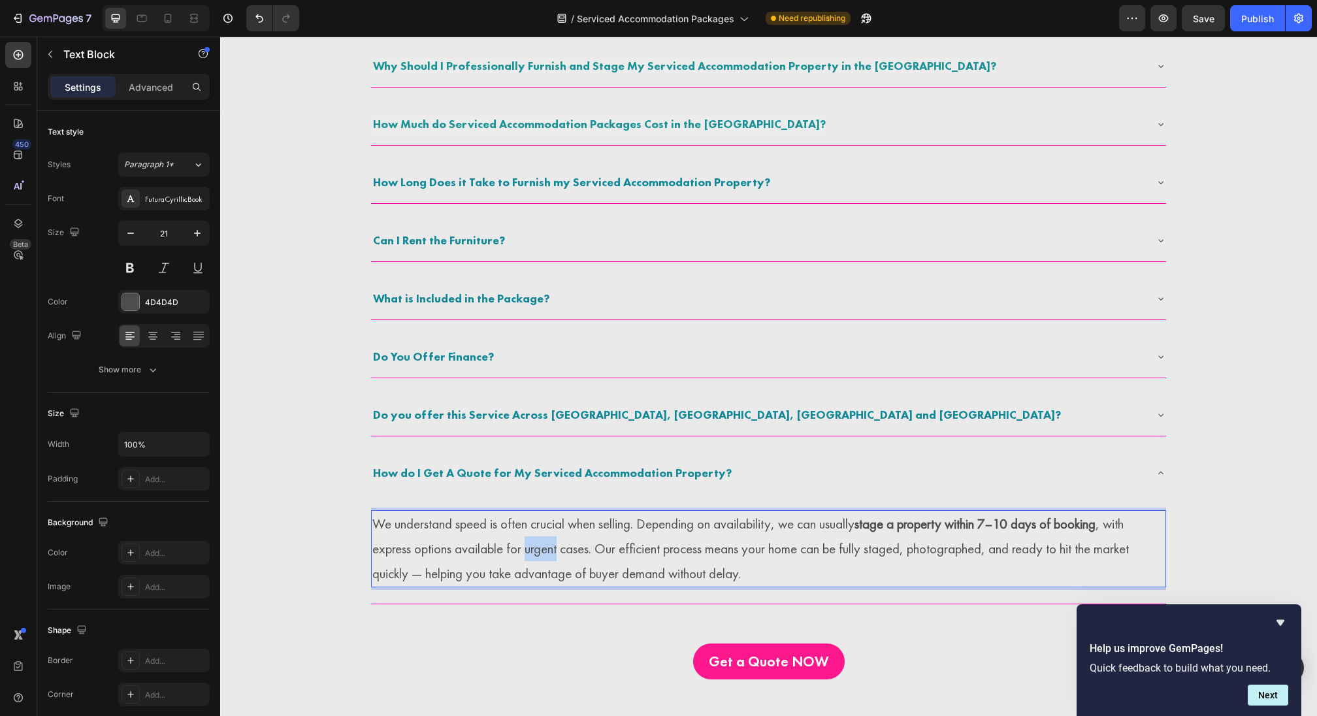
click at [540, 537] on p "We understand speed is often crucial when selling. Depending on availability, w…" at bounding box center [768, 549] width 792 height 74
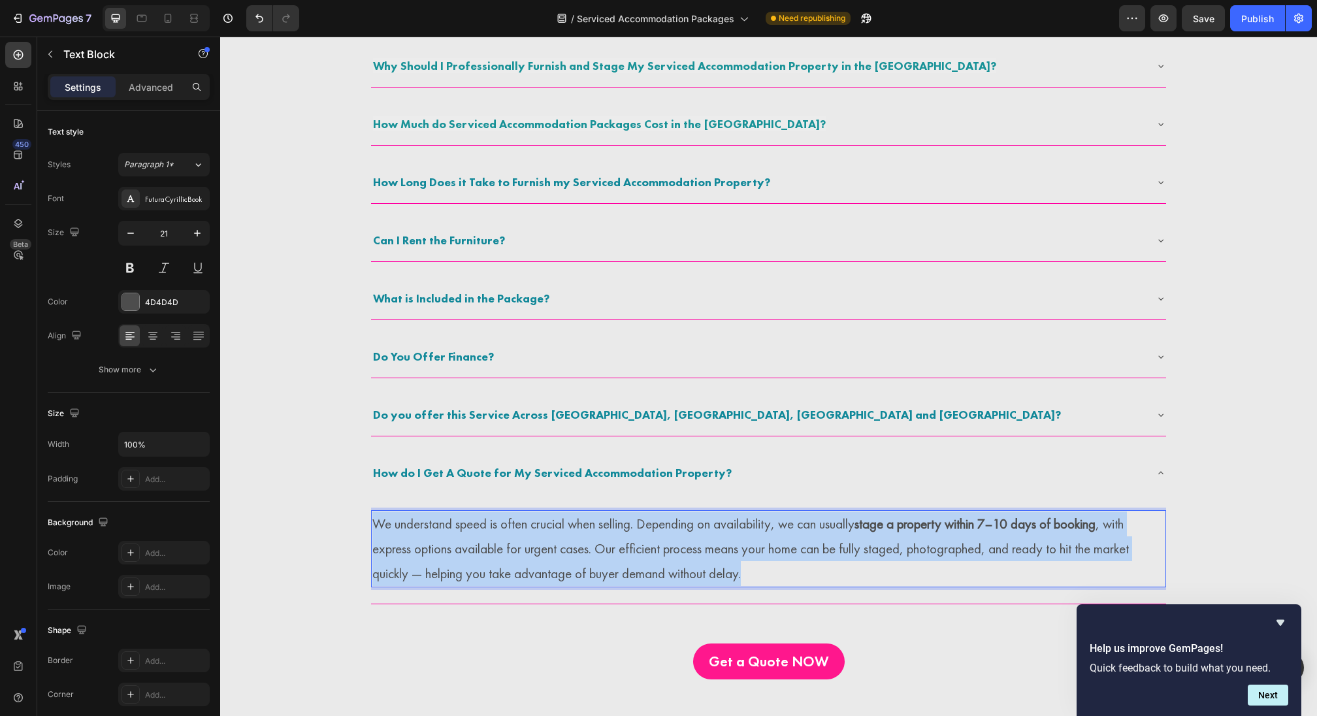
click at [540, 537] on p "We understand speed is often crucial when selling. Depending on availability, w…" at bounding box center [768, 549] width 792 height 74
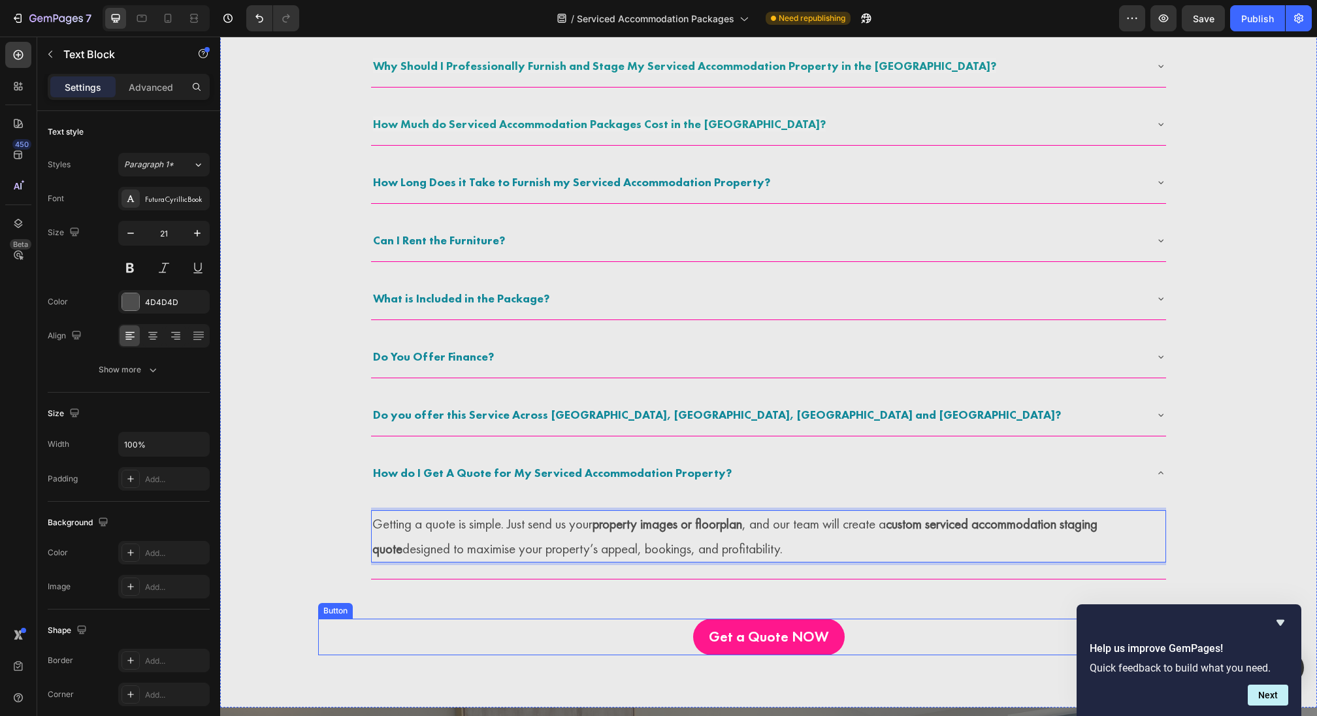
click at [520, 622] on div "Get a Quote NOW Button" at bounding box center [768, 637] width 901 height 37
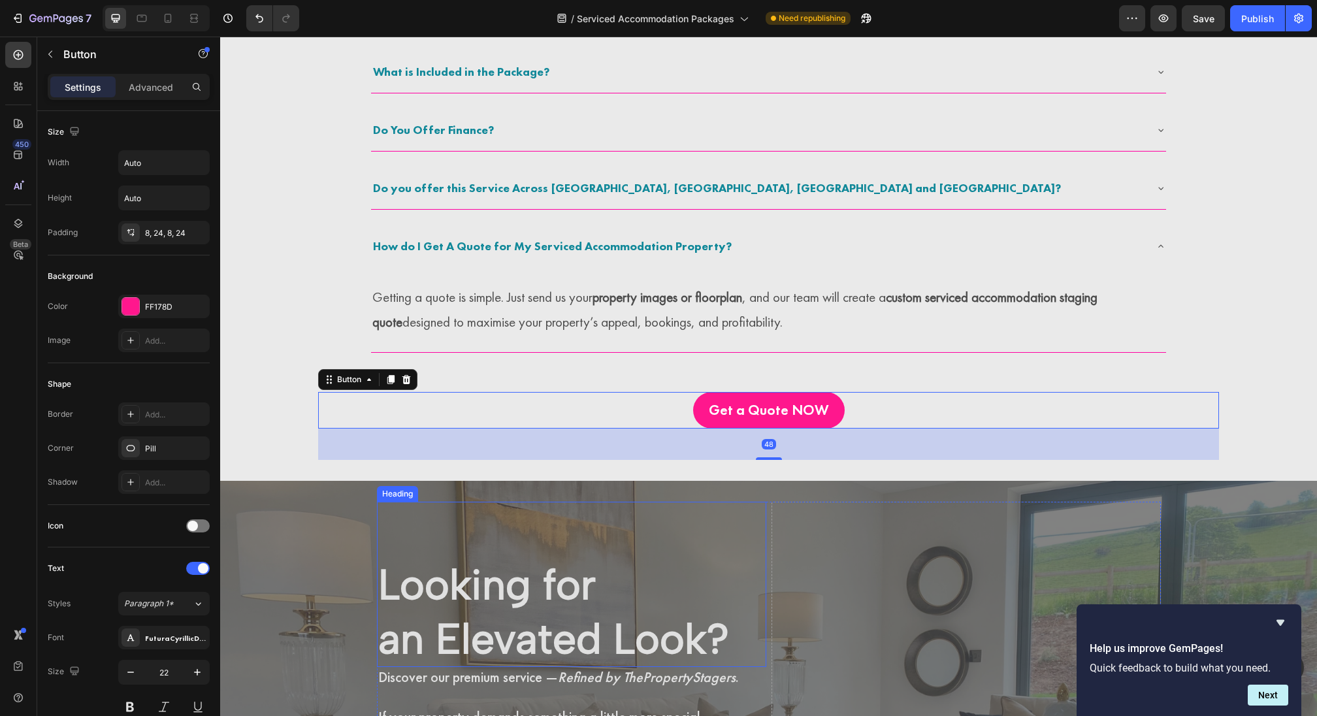
scroll to position [3170, 0]
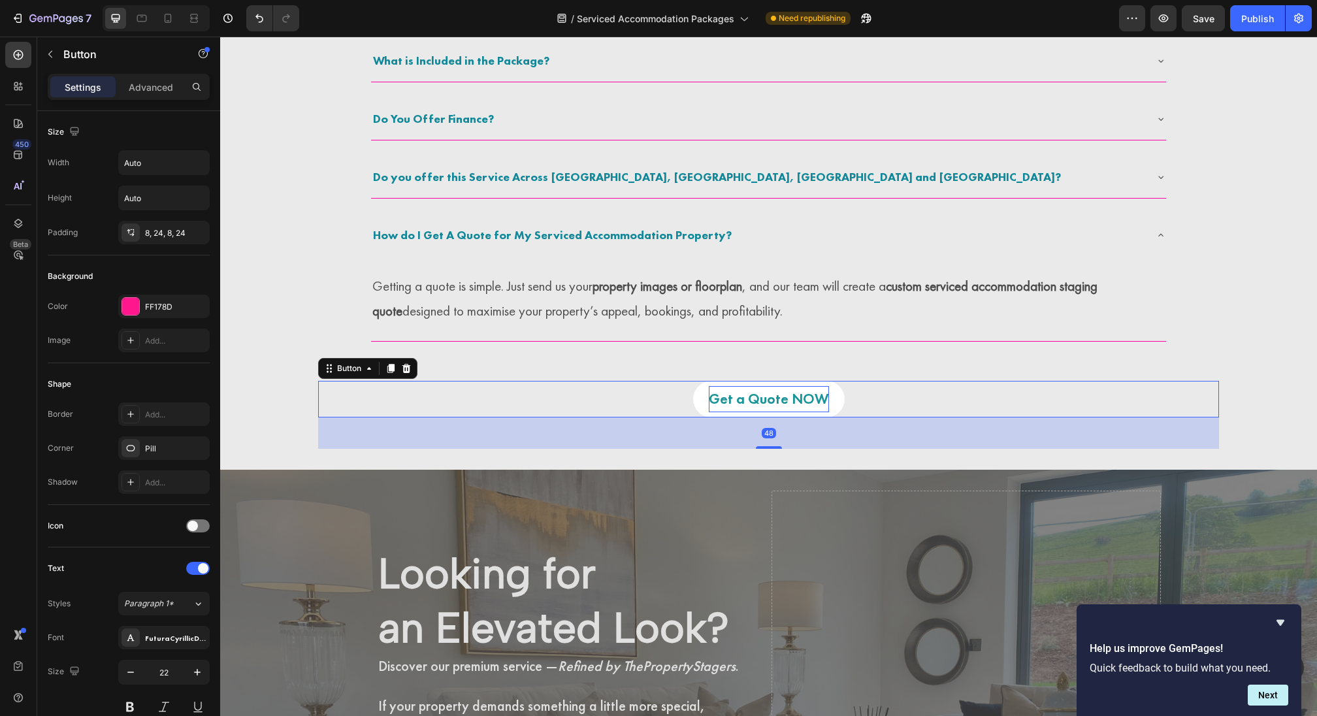
click at [726, 401] on p "Get a Quote NOW" at bounding box center [769, 399] width 120 height 26
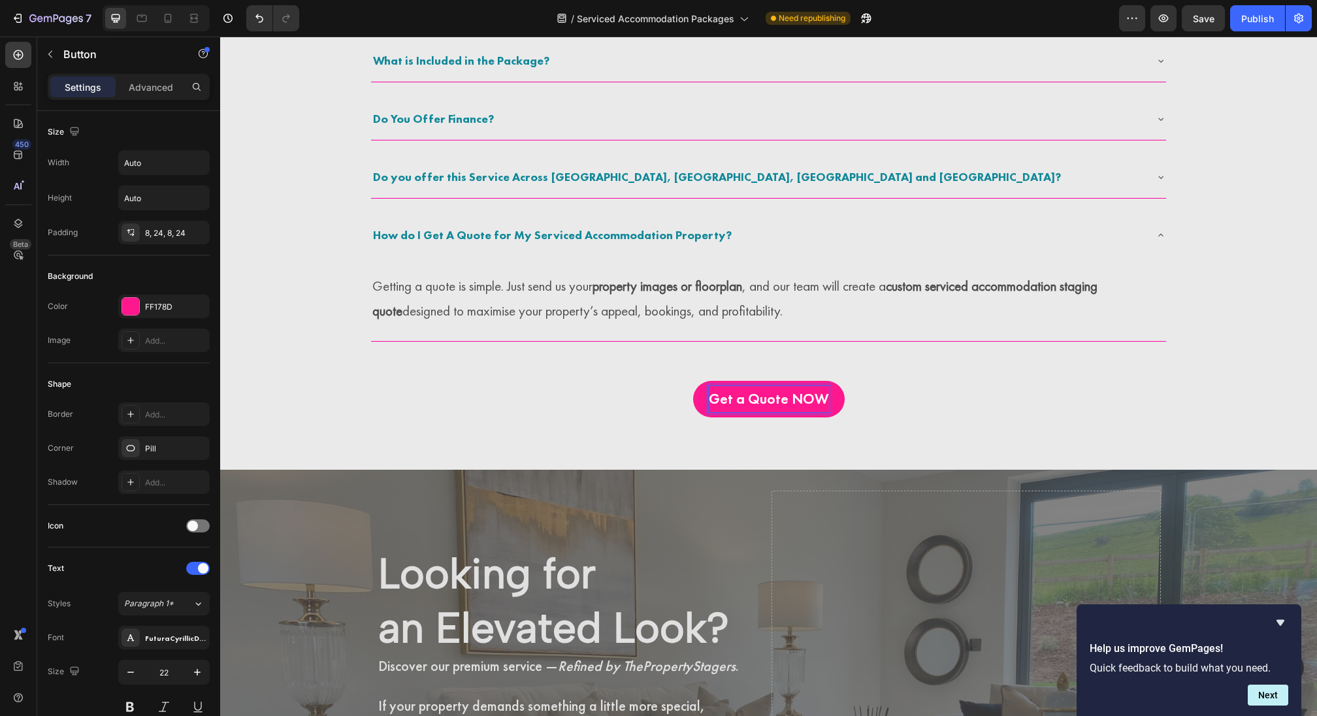
click at [679, 400] on div "Get a Quote NOW Button 48" at bounding box center [768, 399] width 901 height 37
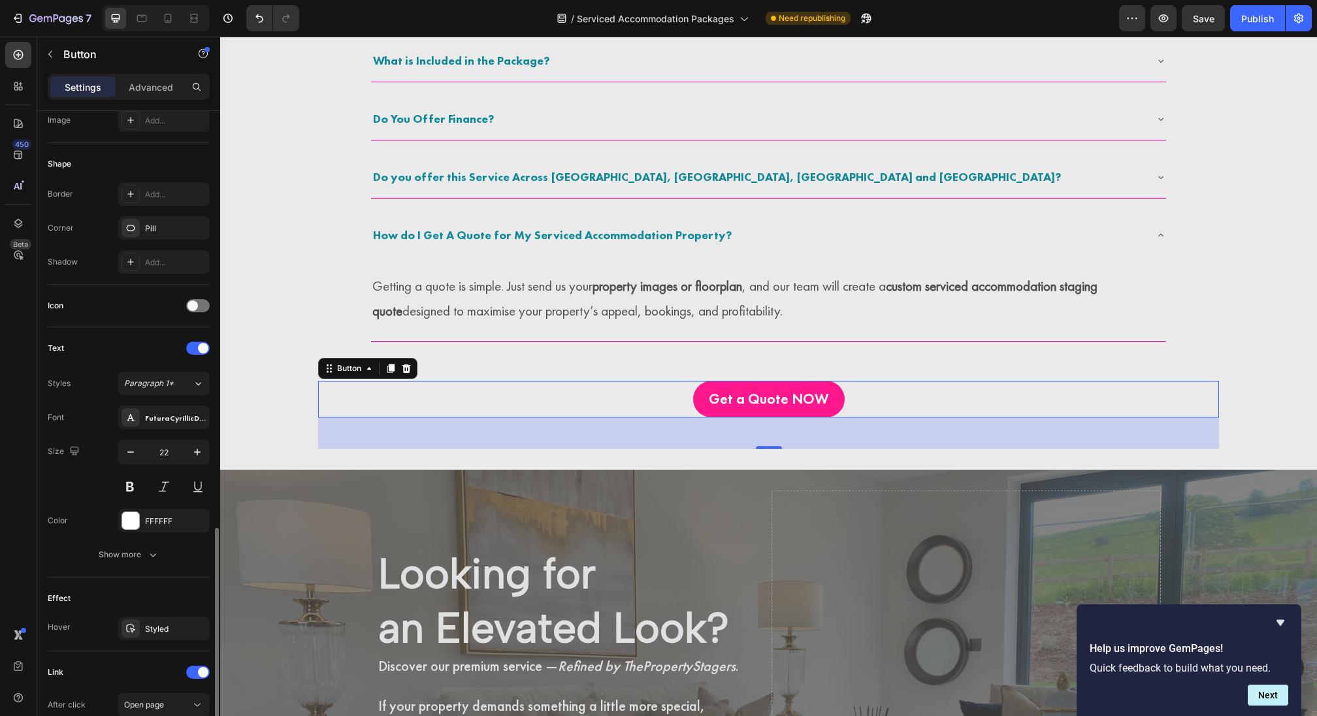
scroll to position [393, 0]
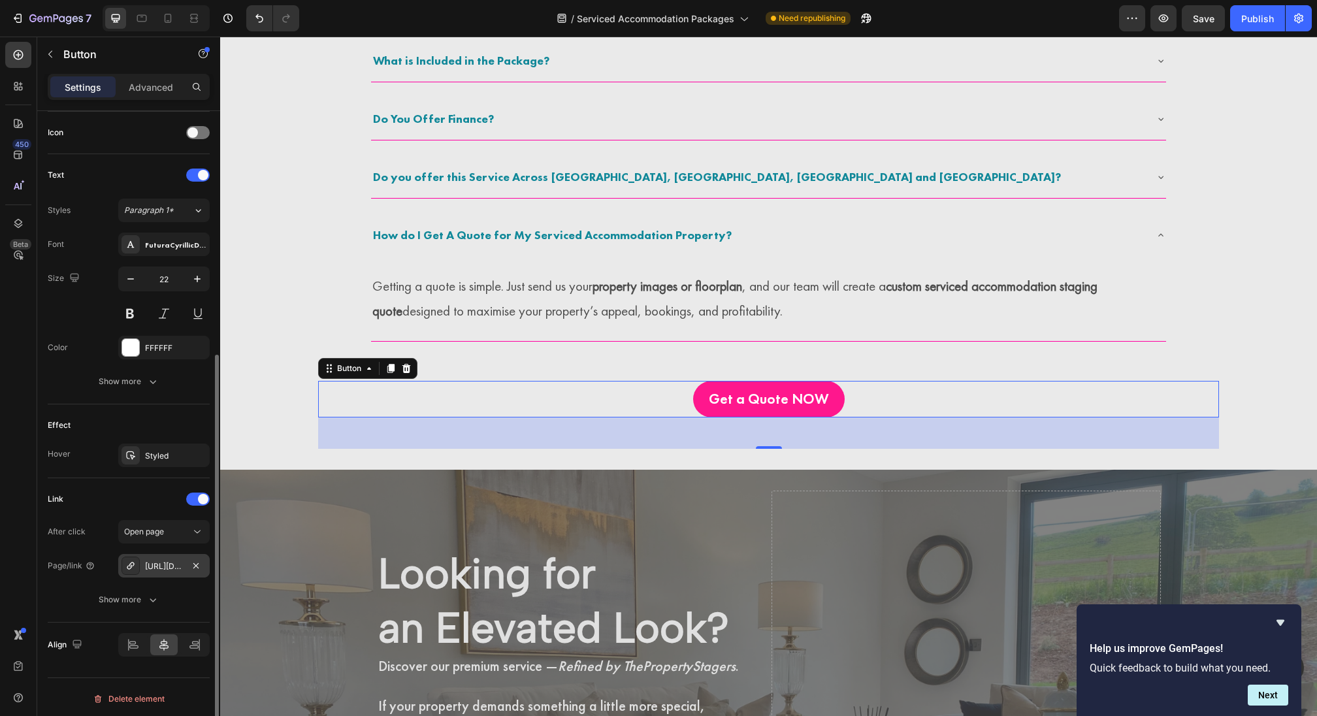
click at [161, 566] on div "https://www.thepropertystagers.co.uk/enquire" at bounding box center [164, 567] width 38 height 12
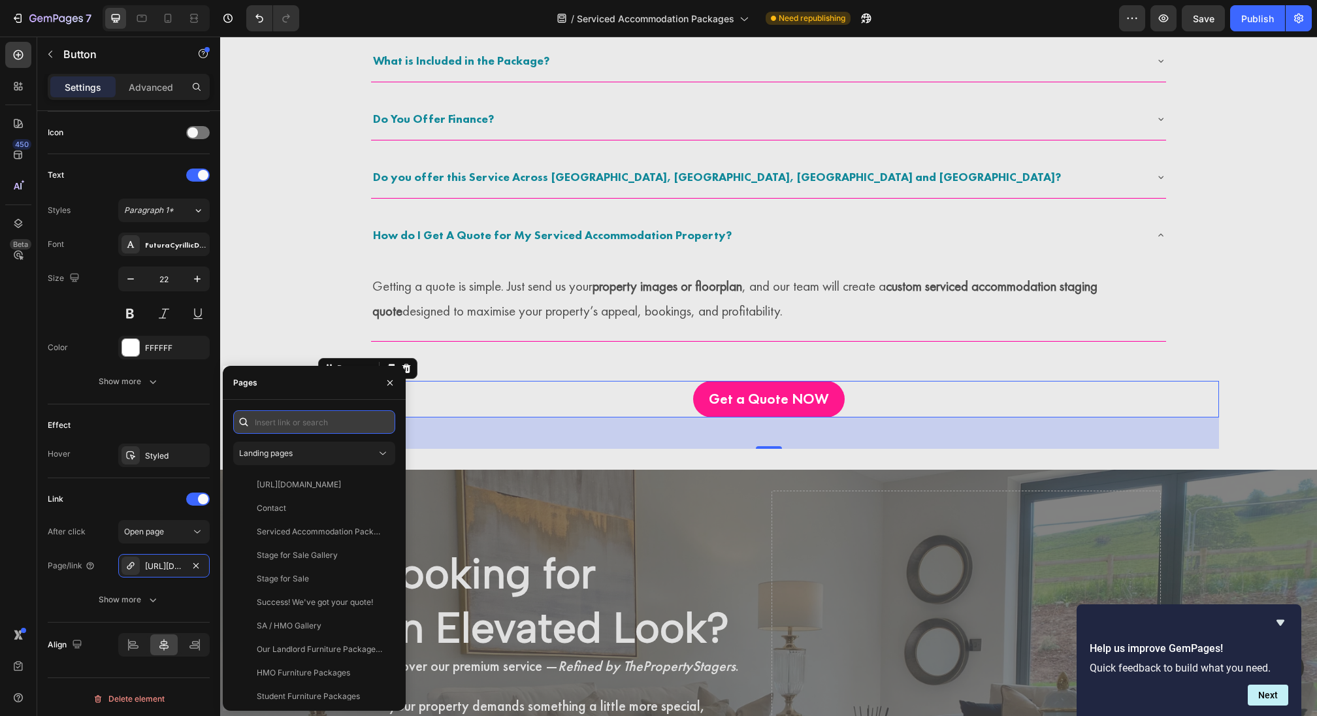
click at [289, 416] on input "text" at bounding box center [314, 422] width 162 height 24
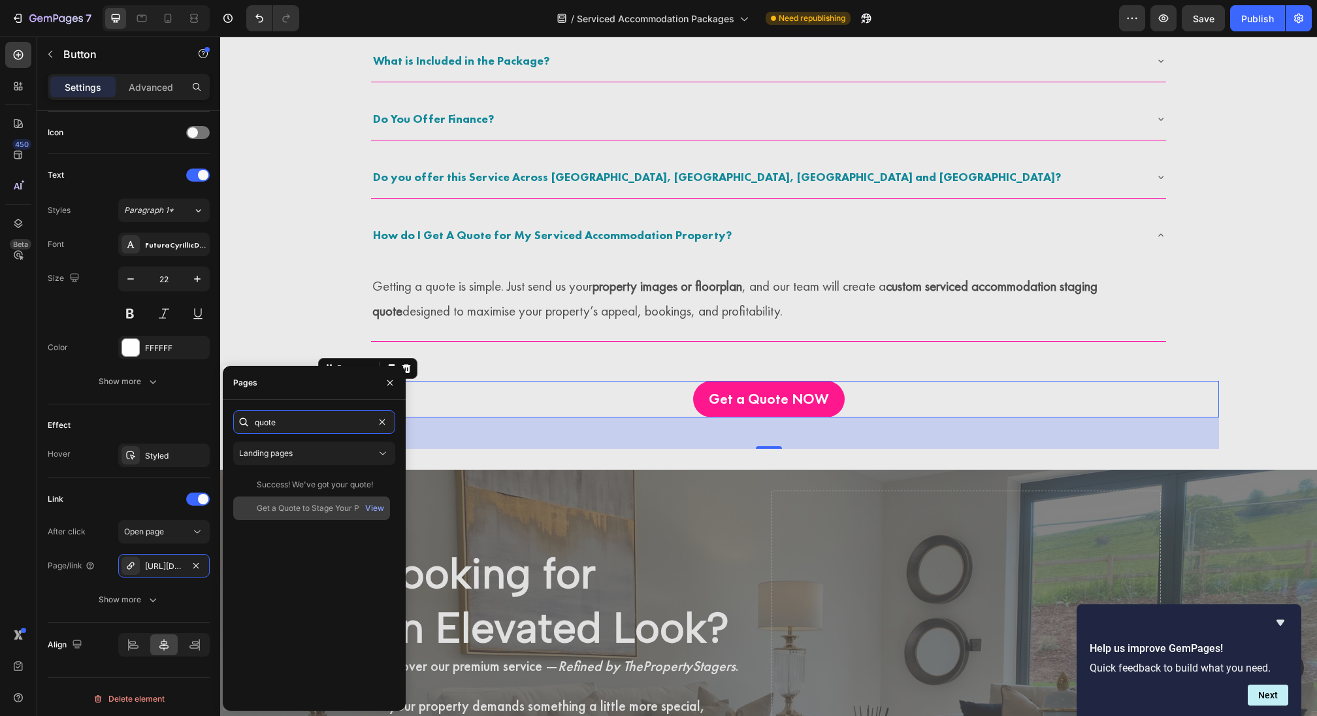
type input "quote"
click at [313, 510] on div "Get a Quote to Stage Your Property" at bounding box center [319, 508] width 125 height 12
click at [385, 385] on icon "button" at bounding box center [390, 383] width 10 height 10
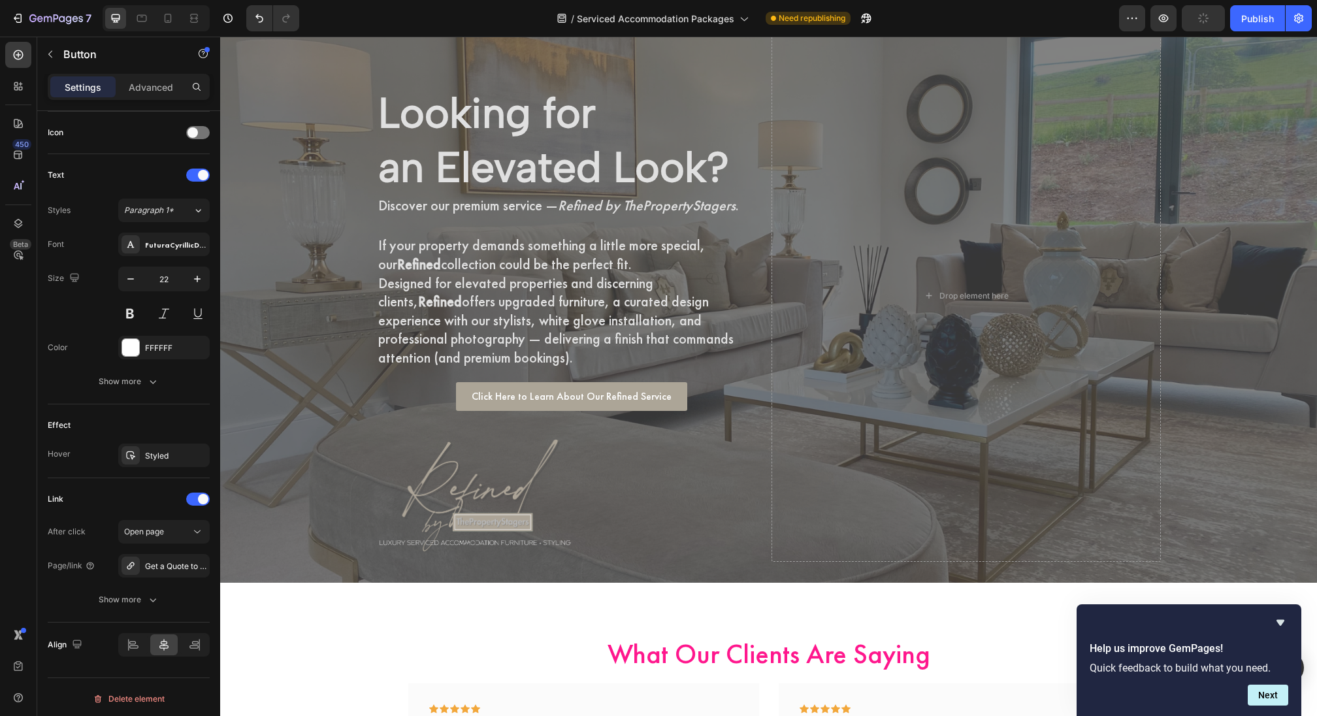
scroll to position [3712, 0]
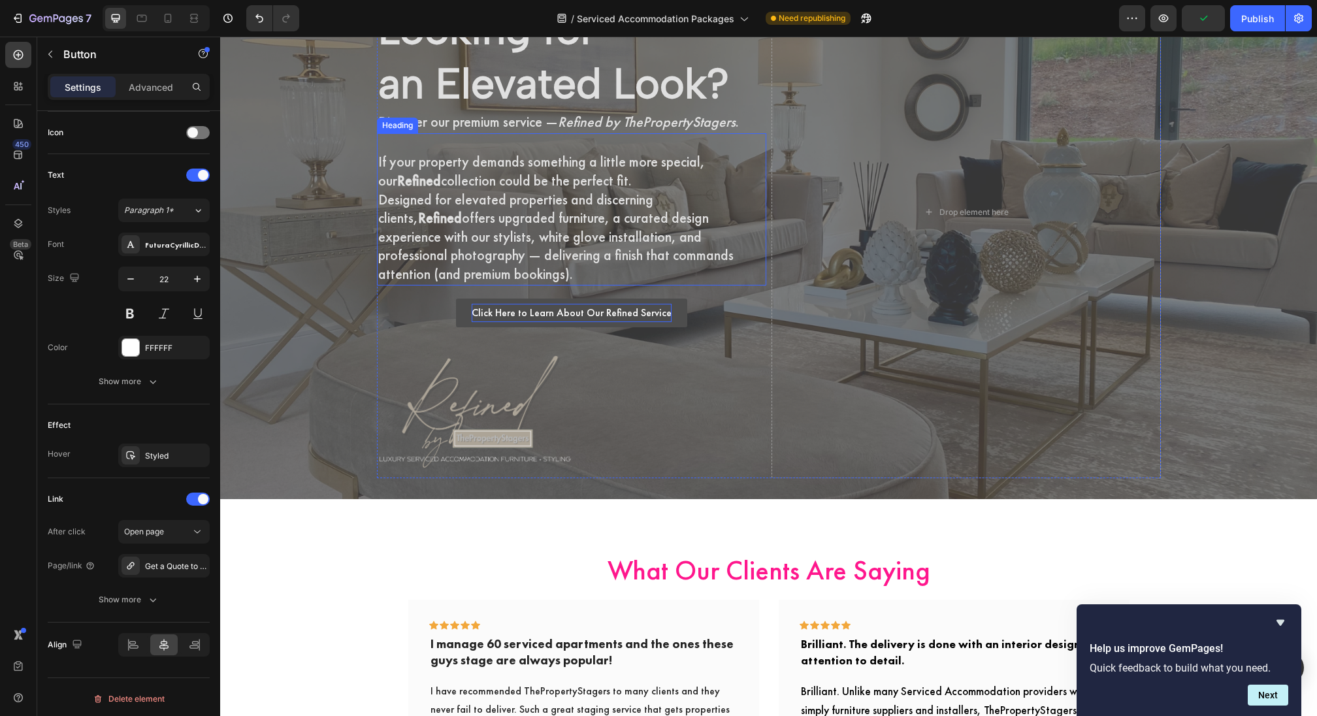
click at [583, 311] on p "Click Here to Learn About Our Refined Service" at bounding box center [572, 313] width 200 height 19
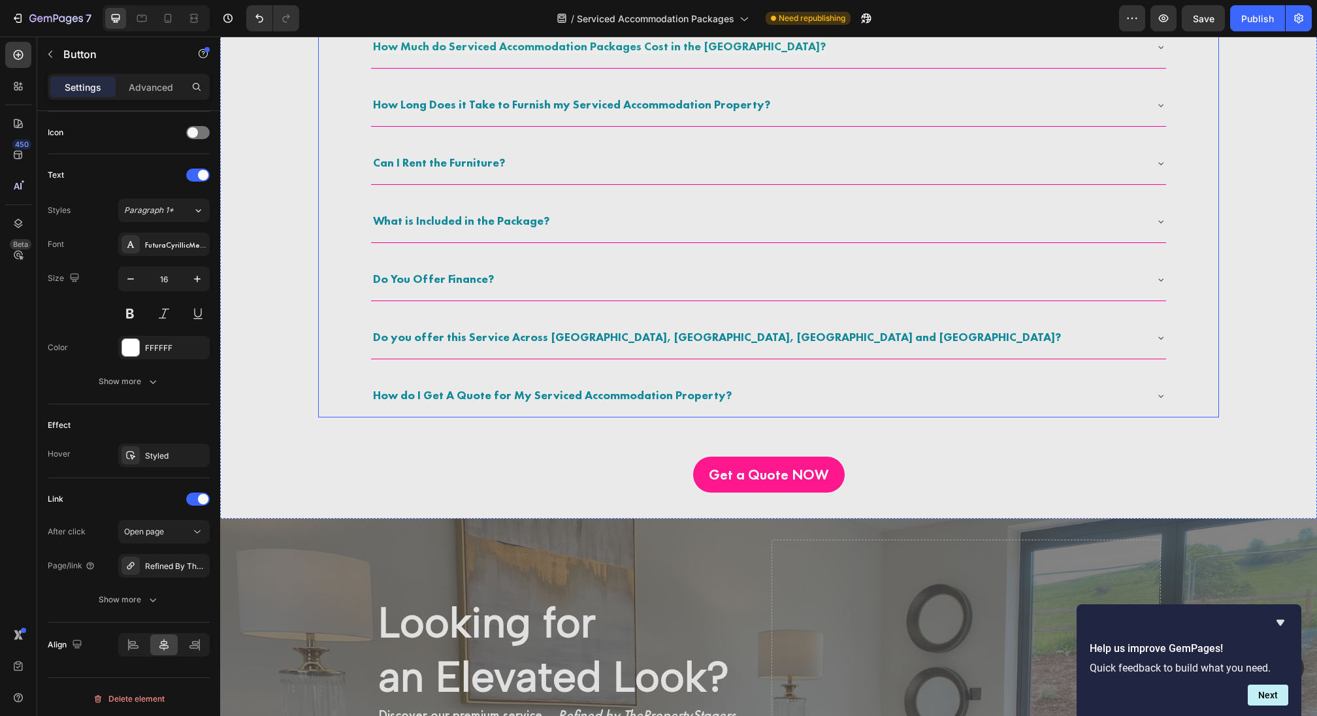
click at [606, 231] on div "What is Included in the Package?" at bounding box center [768, 222] width 795 height 42
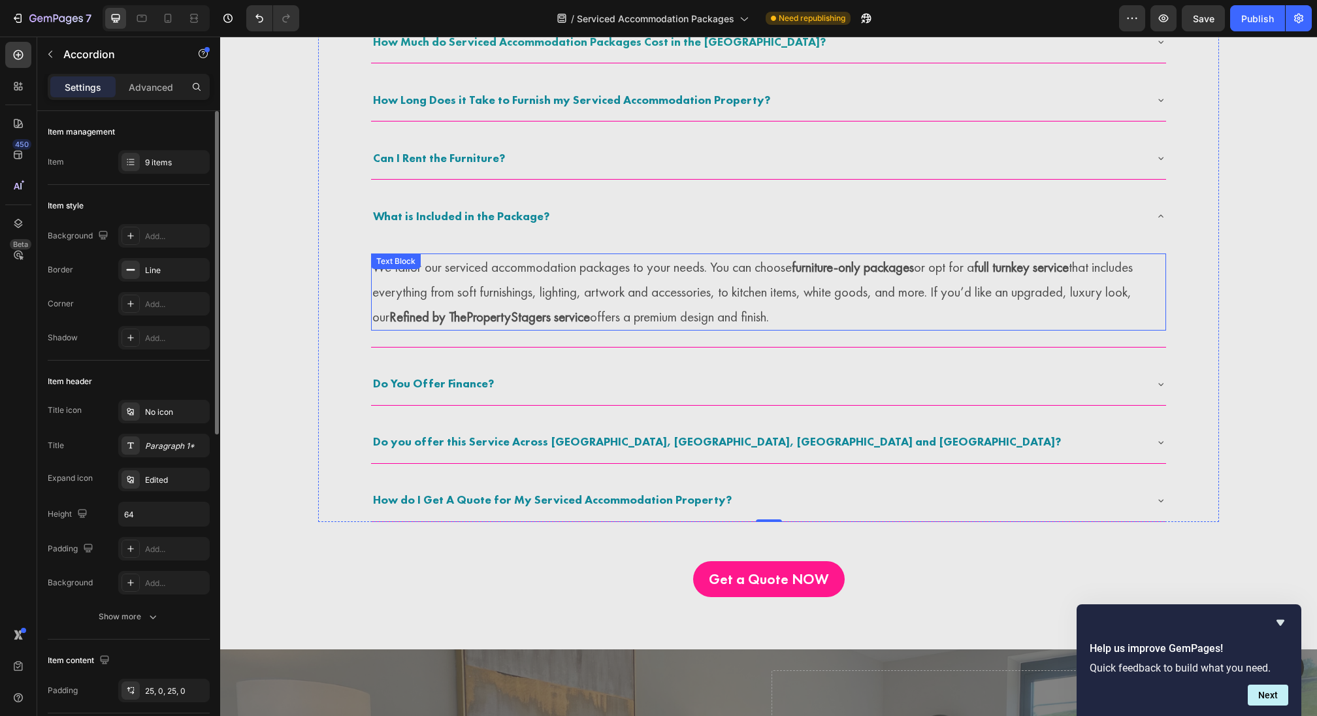
scroll to position [3010, 0]
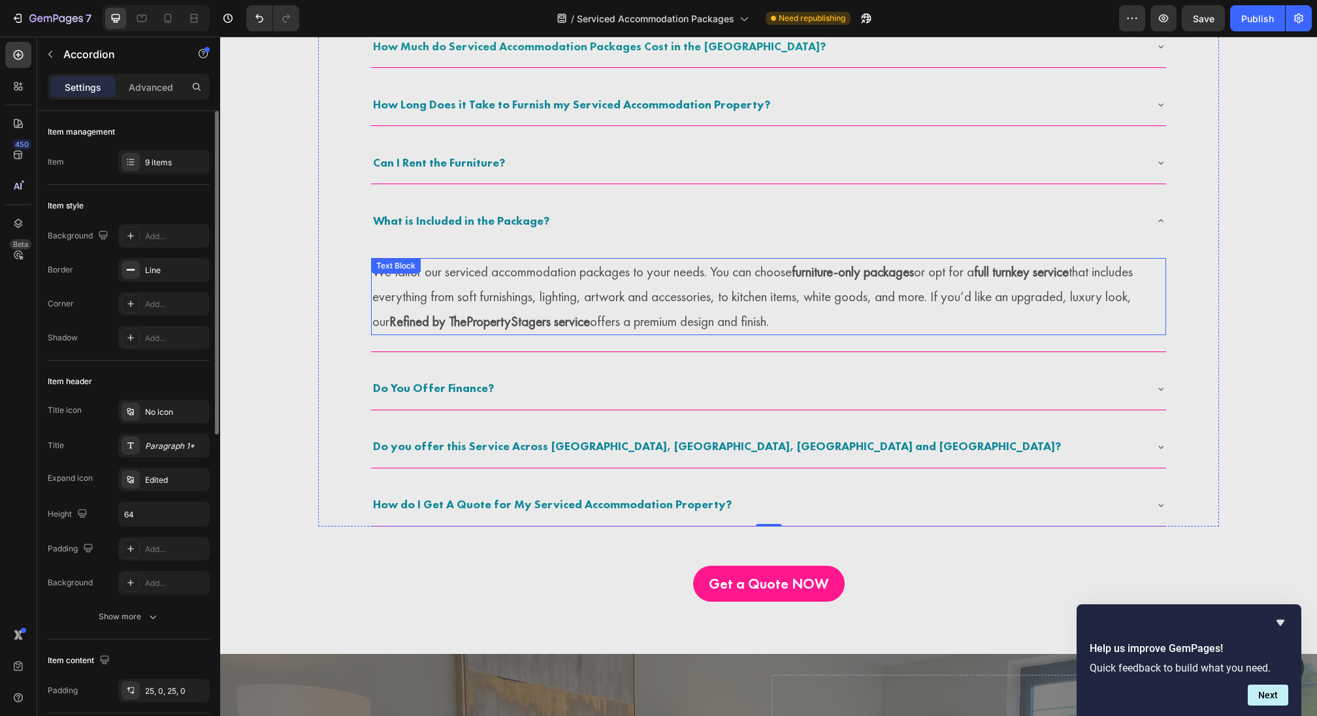
click at [762, 313] on p "We tailor our serviced accommodation packages to your needs. You can choose fur…" at bounding box center [768, 296] width 792 height 74
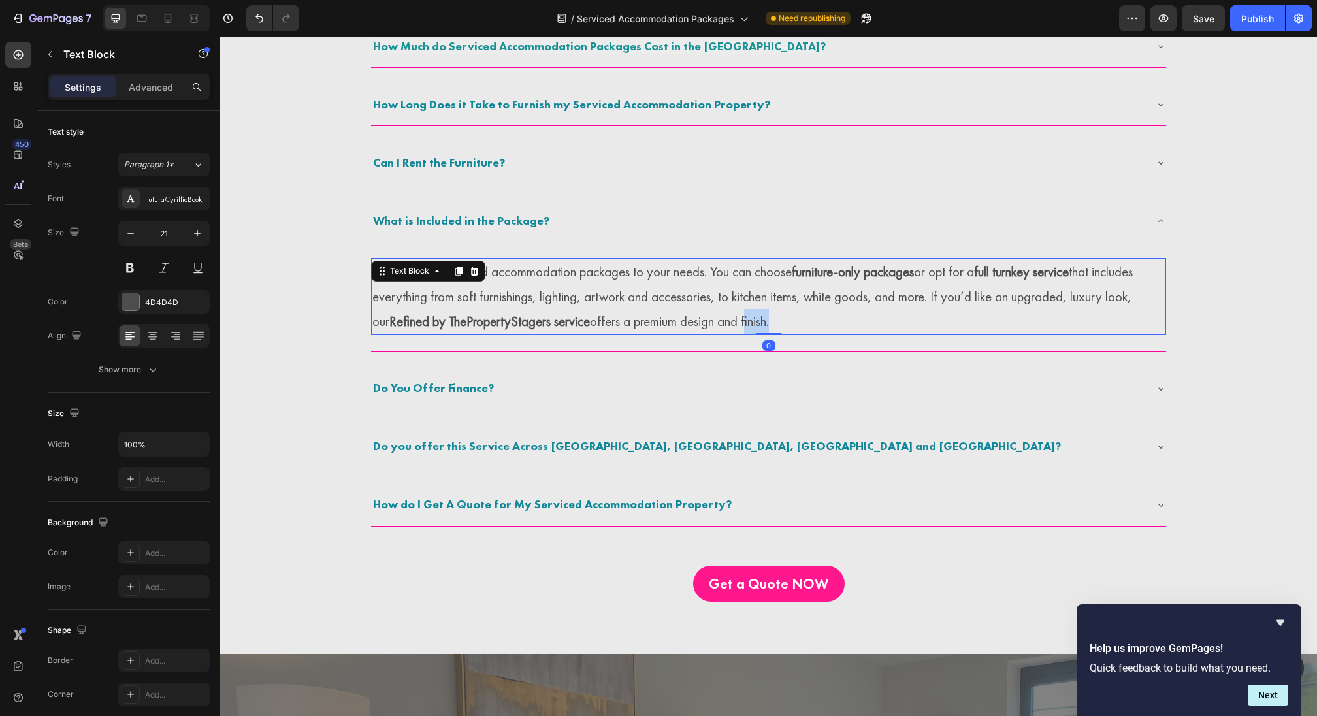
click at [762, 313] on p "We tailor our serviced accommodation packages to your needs. You can choose fur…" at bounding box center [768, 296] width 792 height 74
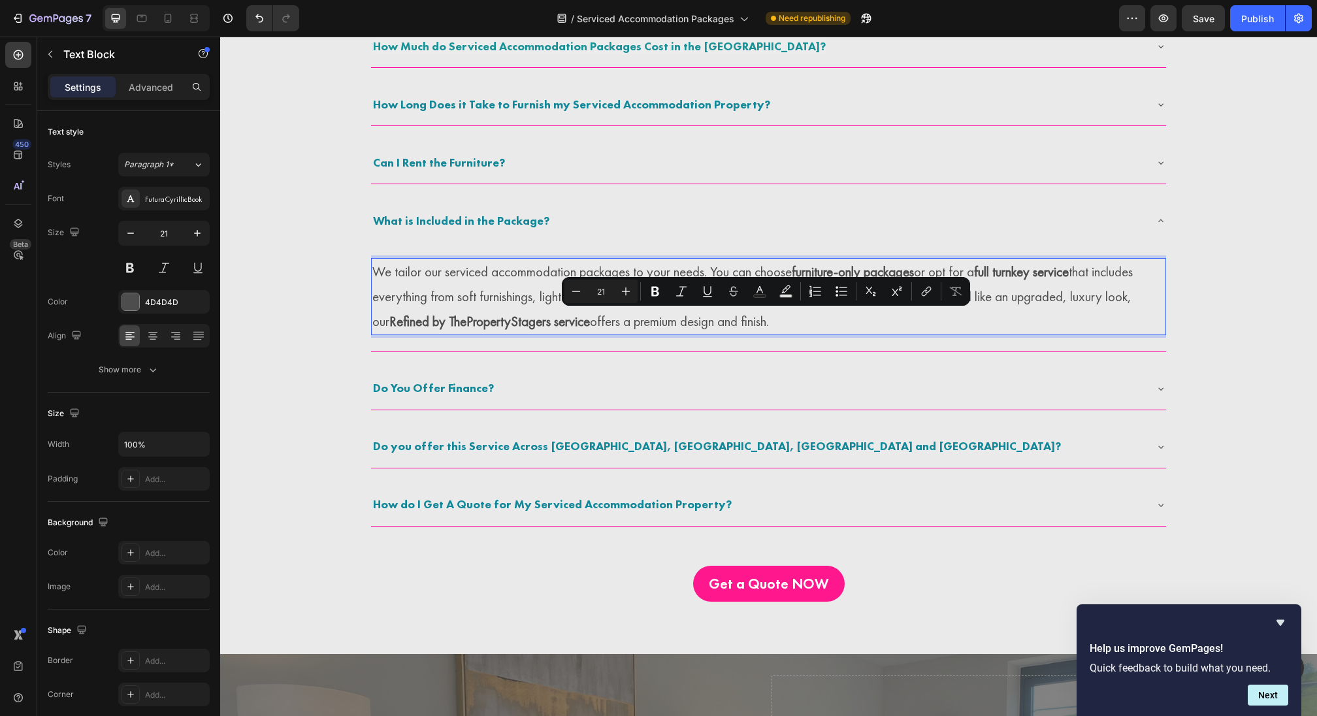
click at [388, 323] on p "We tailor our serviced accommodation packages to your needs. You can choose fur…" at bounding box center [768, 296] width 792 height 74
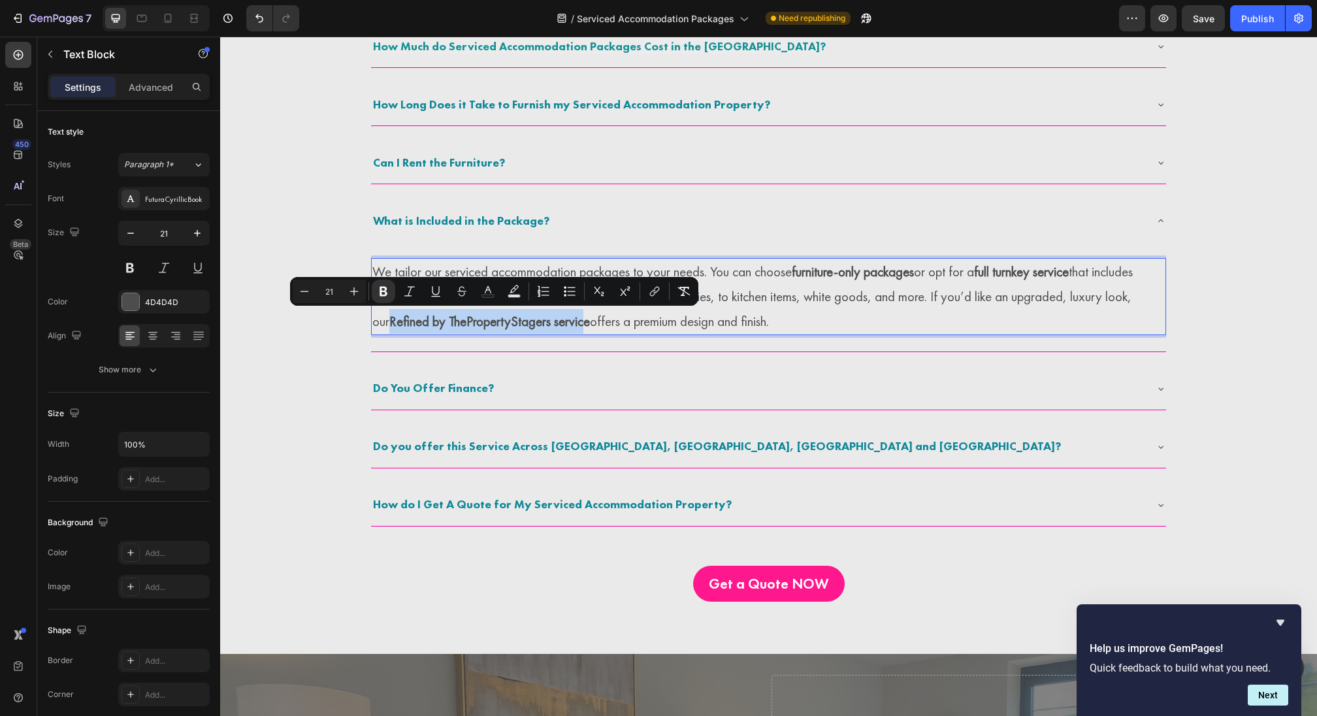
drag, startPoint x: 393, startPoint y: 323, endPoint x: 591, endPoint y: 317, distance: 198.7
click at [590, 317] on strong "Refined by ThePropertyStagers service" at bounding box center [489, 321] width 201 height 18
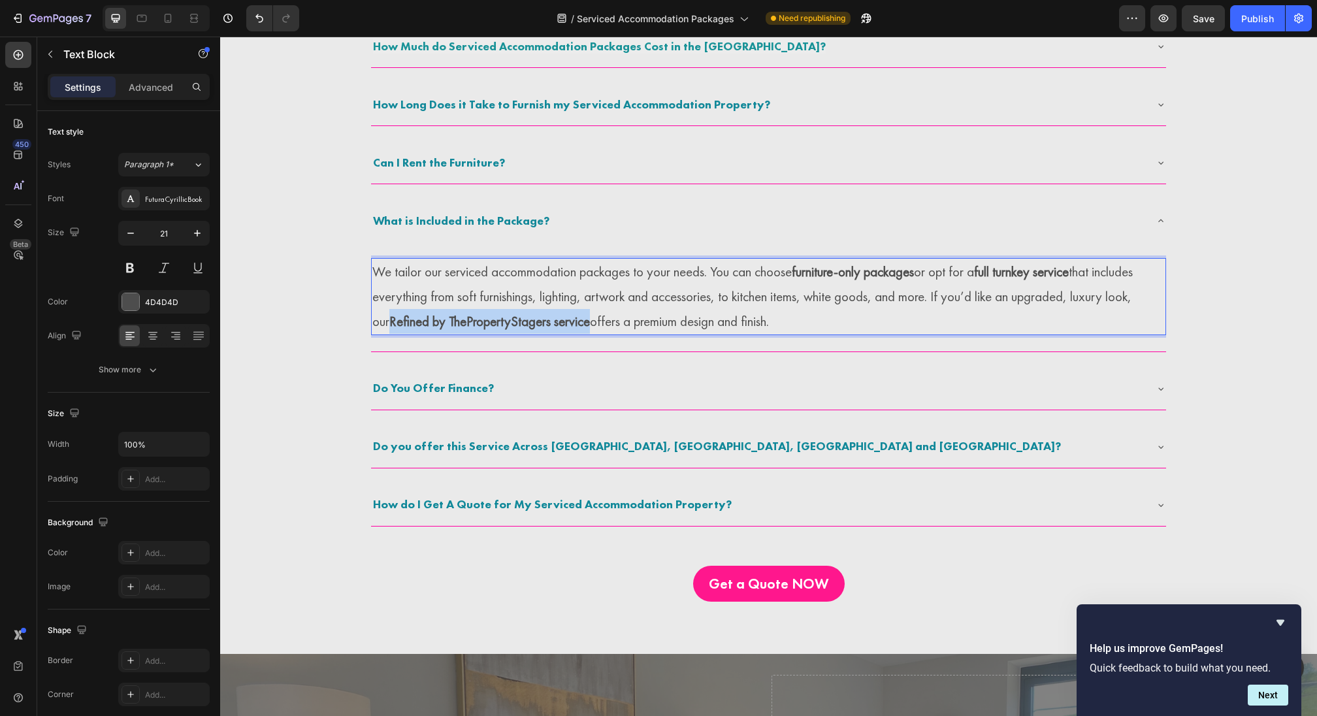
drag, startPoint x: 596, startPoint y: 318, endPoint x: 394, endPoint y: 317, distance: 202.5
click at [394, 317] on p "We tailor our serviced accommodation packages to your needs. You can choose fur…" at bounding box center [768, 296] width 792 height 74
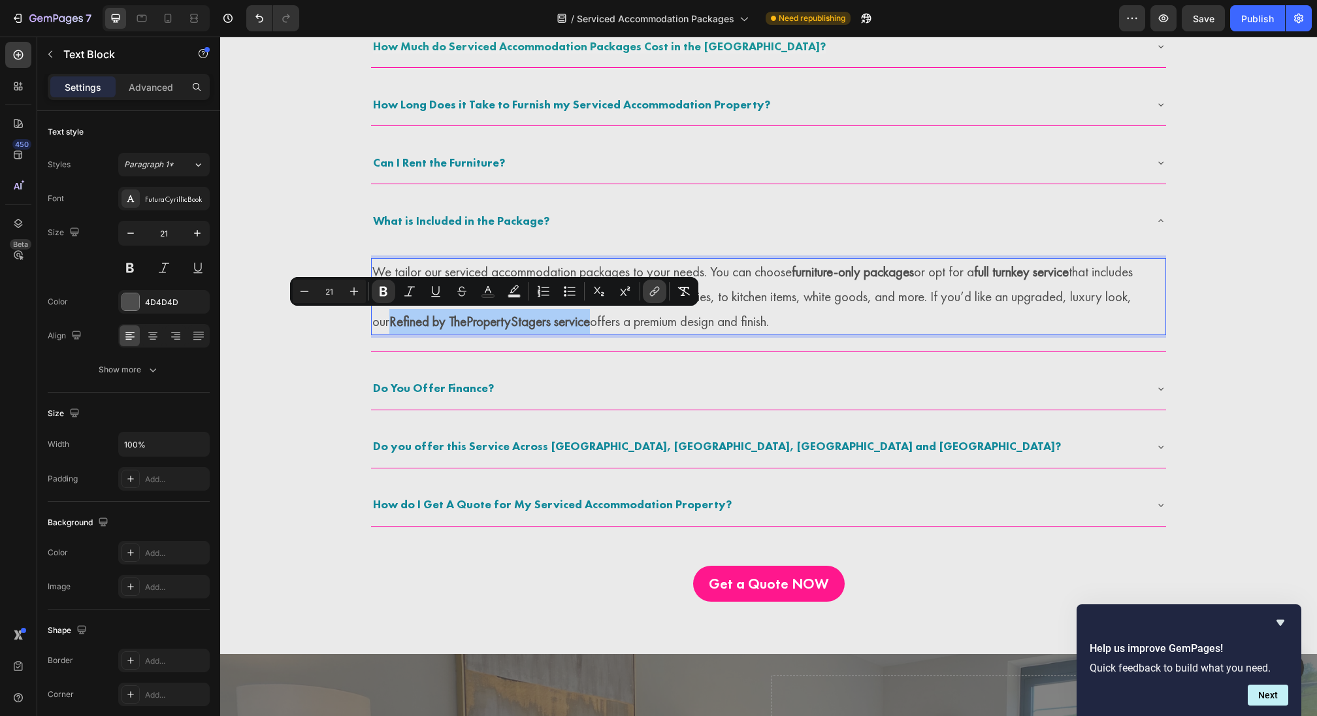
click at [660, 299] on button "link" at bounding box center [655, 292] width 24 height 24
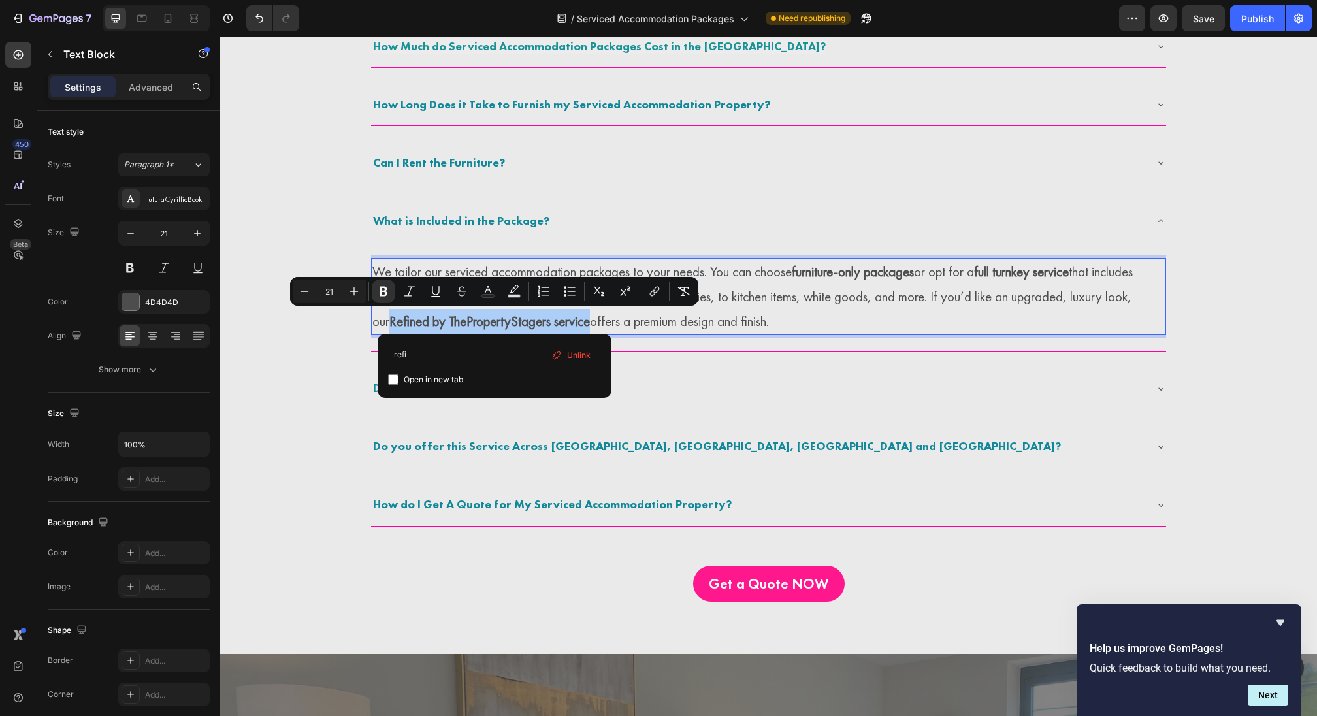
type input "refi"
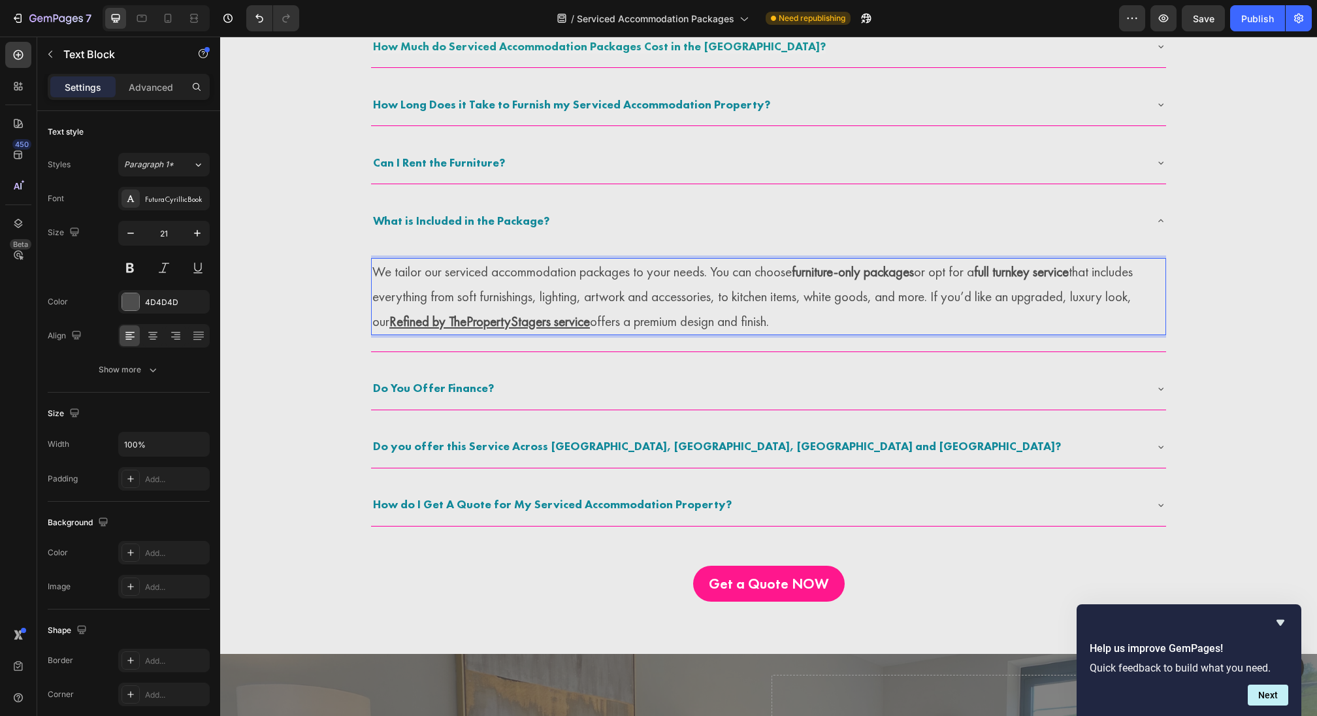
type input "21"
click at [462, 317] on u "Refined by ThePropertyStagers service" at bounding box center [489, 321] width 201 height 18
drag, startPoint x: 393, startPoint y: 317, endPoint x: 595, endPoint y: 316, distance: 201.9
click at [595, 316] on p "We tailor our serviced accommodation packages to your needs. You can choose fur…" at bounding box center [768, 296] width 792 height 74
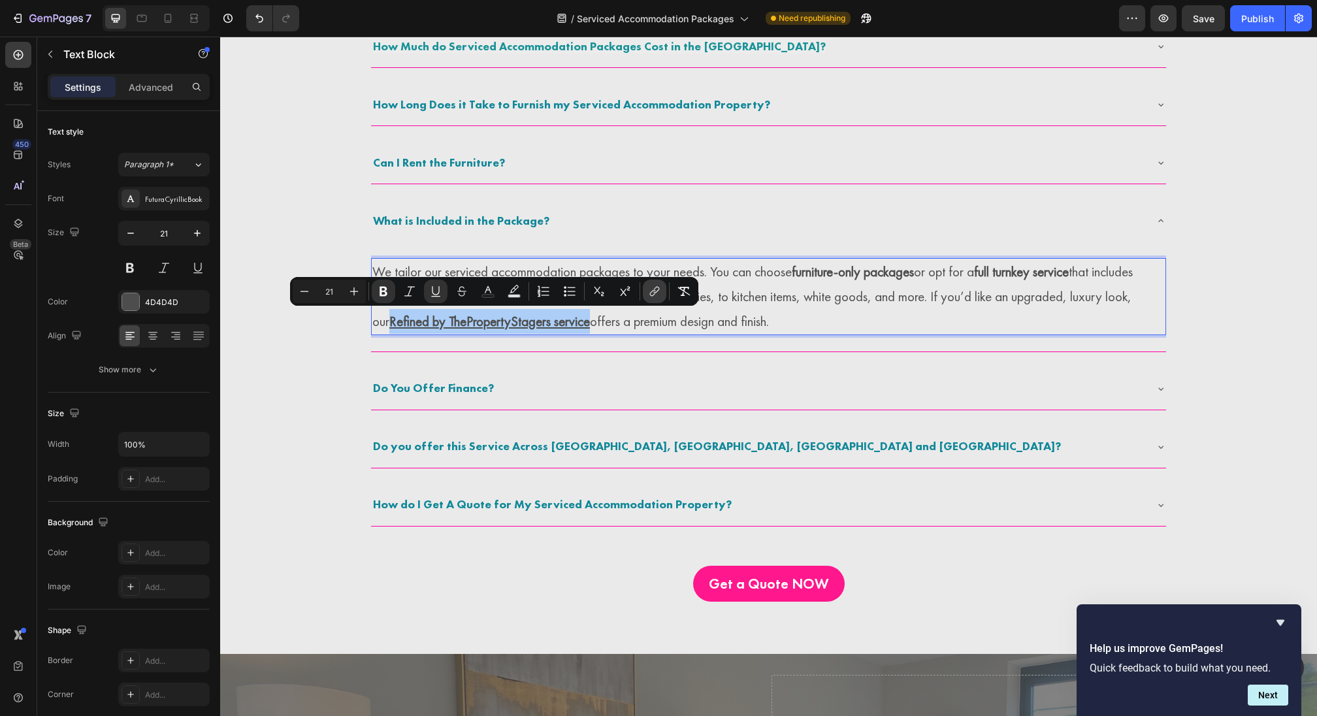
click at [653, 297] on icon "Editor contextual toolbar" at bounding box center [654, 291] width 13 height 13
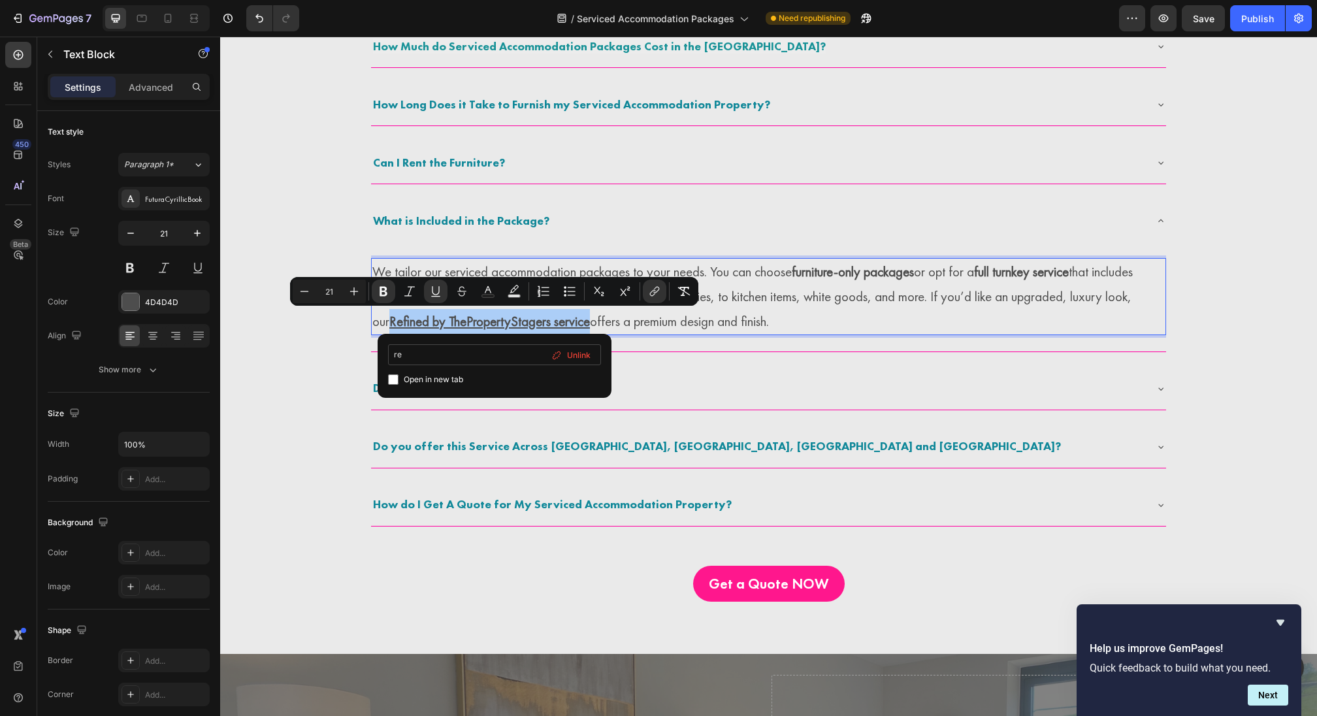
type input "r"
type input "https://www.thepropertystagers.co.uk/pages/refined-by-thepropertystagers"
click at [687, 348] on div "We tailor our serviced accommodation packages to your needs. You can choose fur…" at bounding box center [768, 296] width 795 height 109
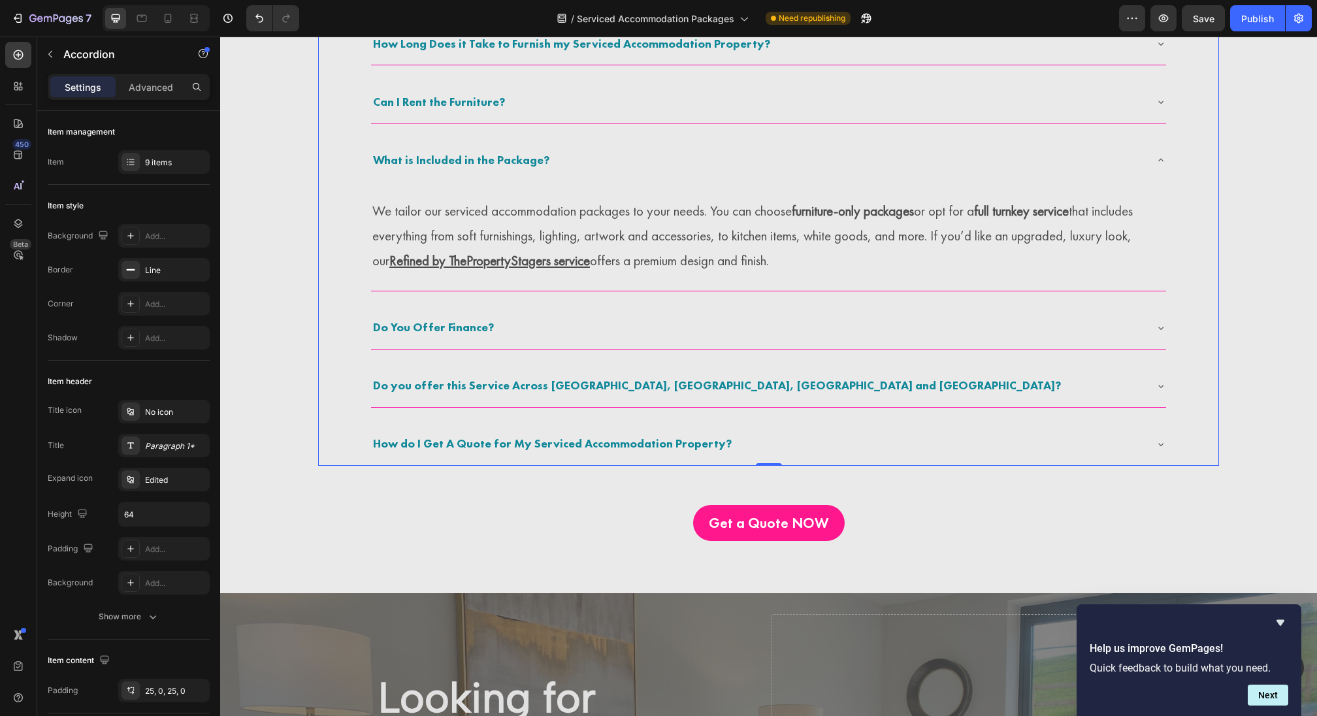
scroll to position [3075, 0]
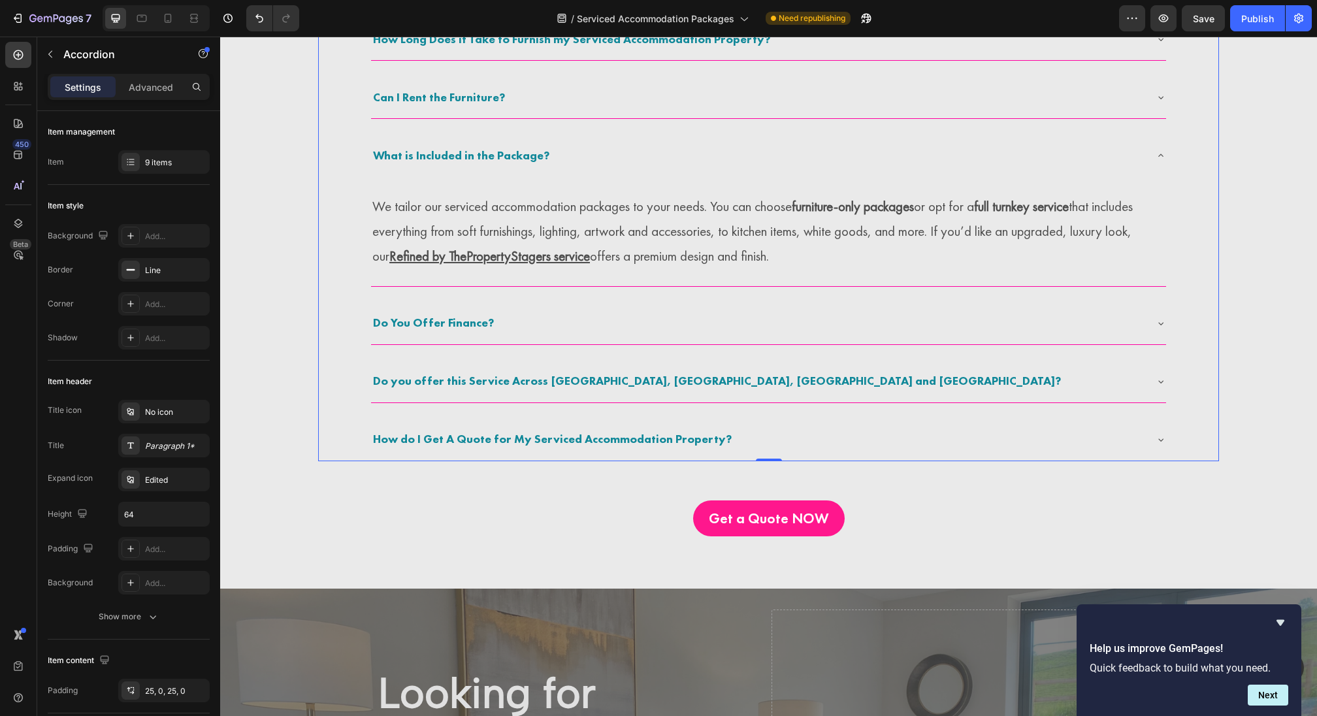
click at [790, 438] on div "How do I Get A Quote for My Serviced Accommodation Property?" at bounding box center [758, 440] width 774 height 24
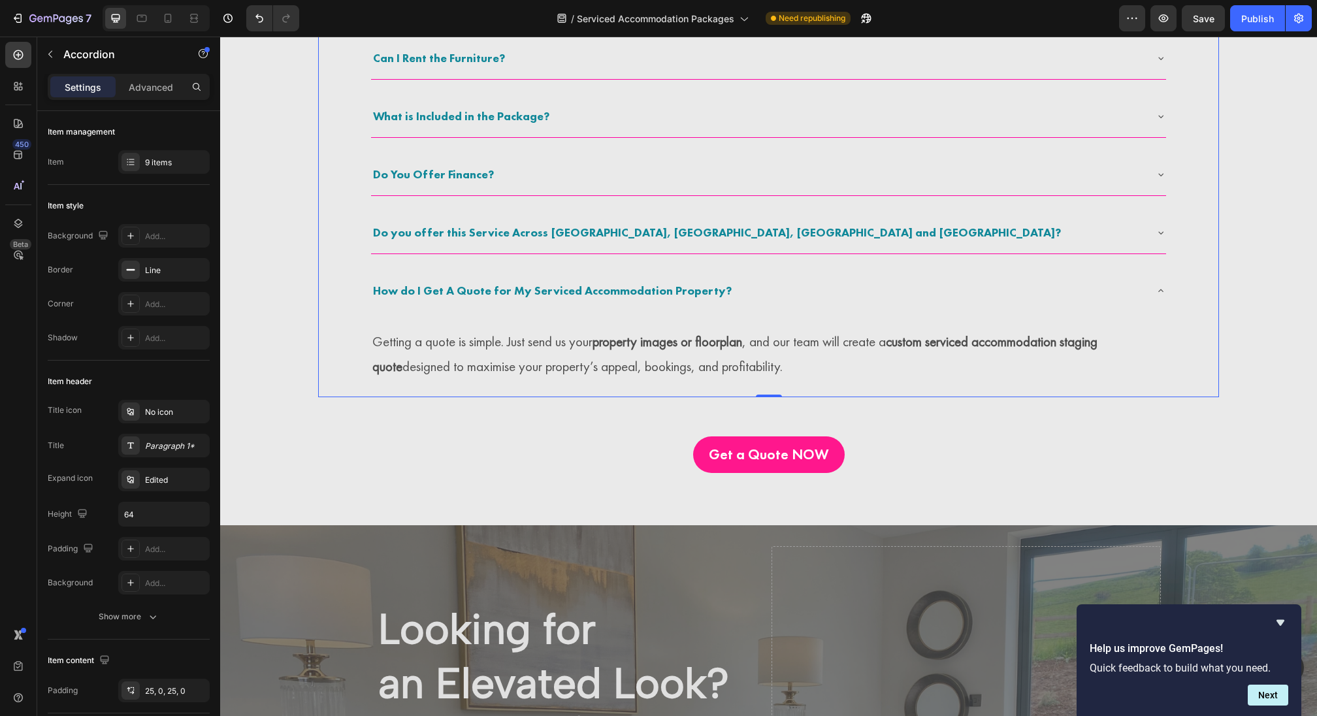
scroll to position [3200, 0]
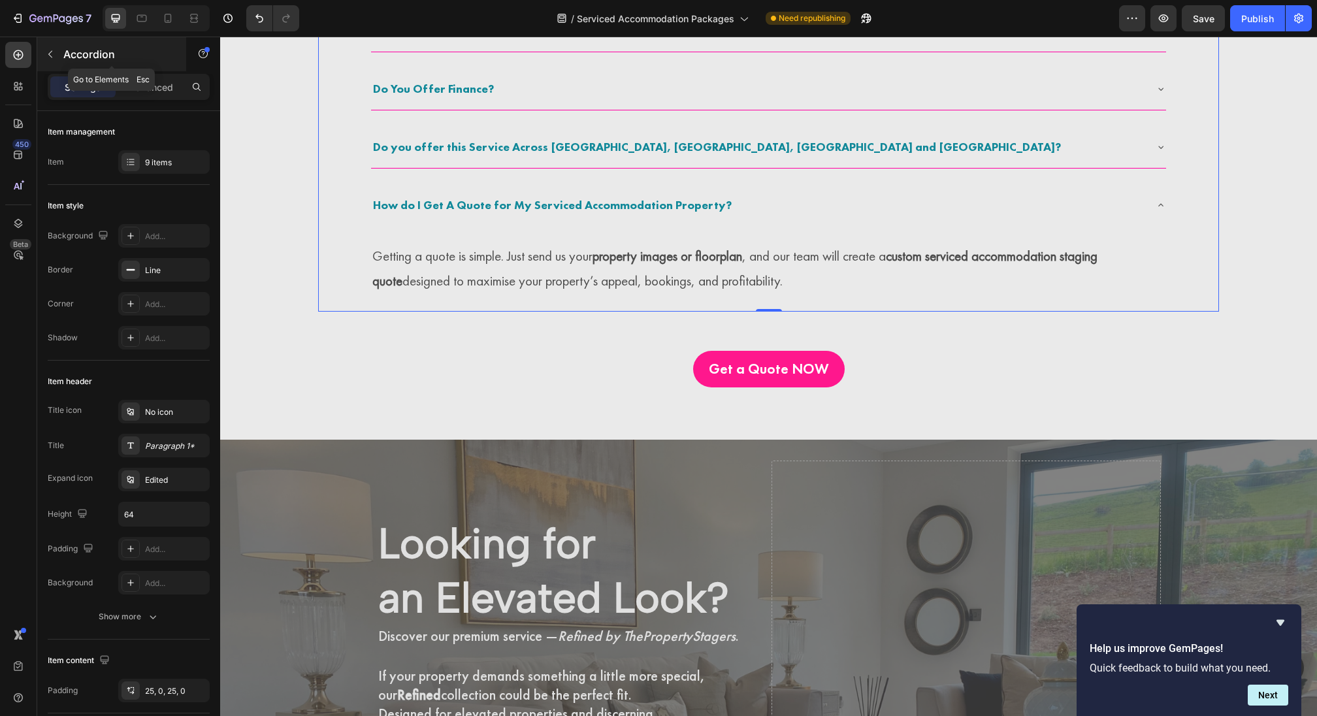
click at [48, 61] on button "button" at bounding box center [50, 54] width 21 height 21
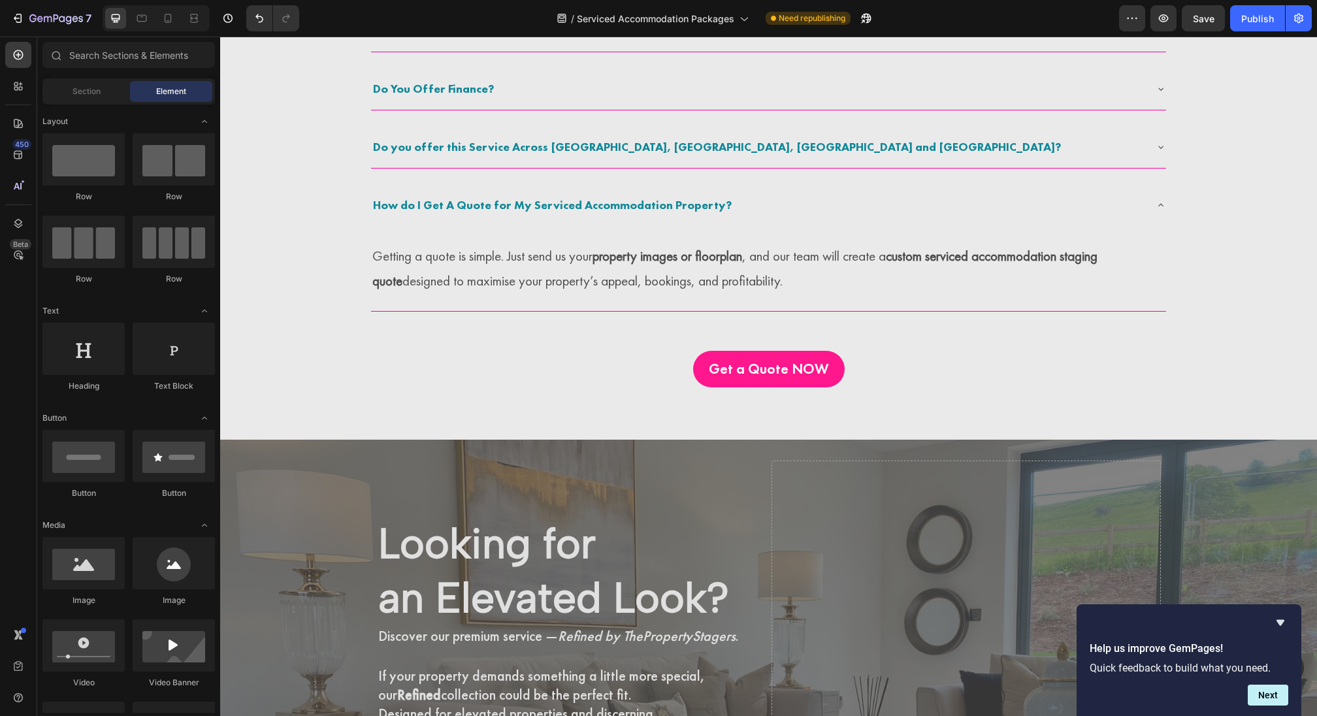
click at [528, 238] on div "Getting a quote is simple. Just send us your property images or floorplan , and…" at bounding box center [768, 268] width 795 height 85
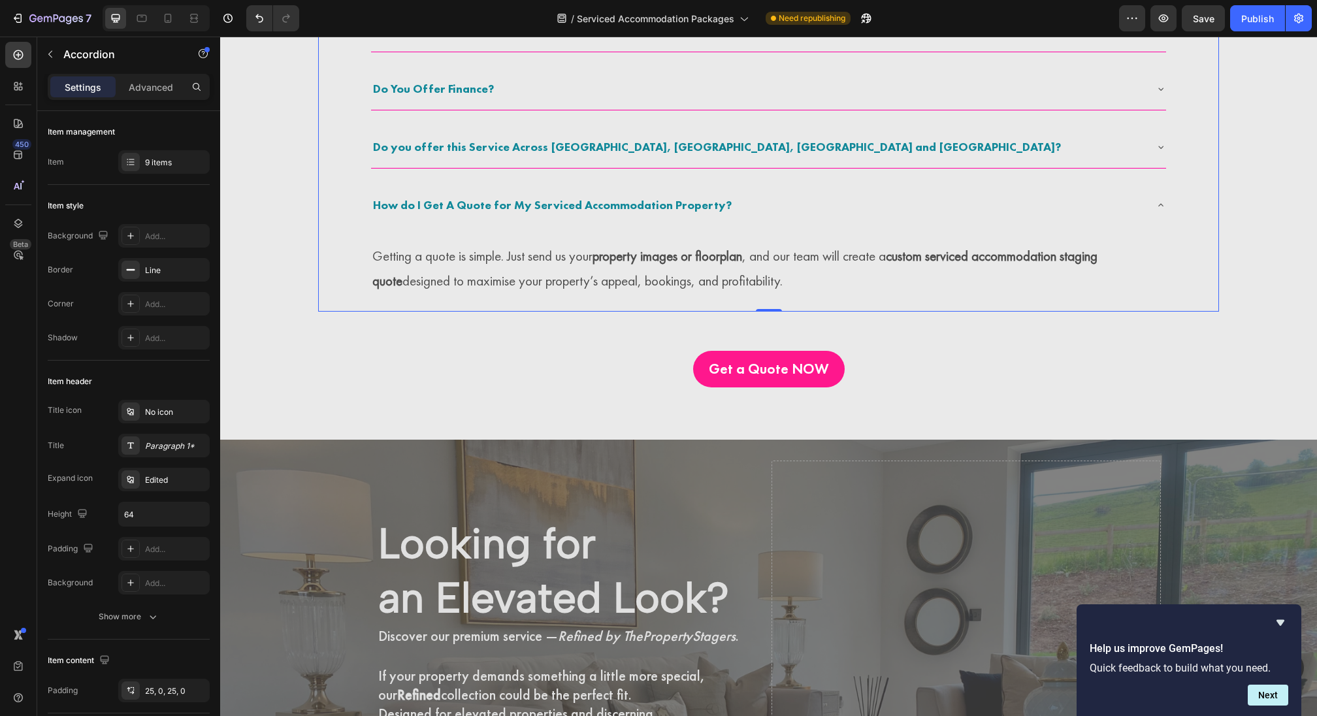
click at [320, 244] on div "What is Serviced Accommodation Furniture Packs and Staging? Why Should I Profes…" at bounding box center [768, 15] width 901 height 593
click at [140, 160] on div "9 items" at bounding box center [163, 162] width 91 height 24
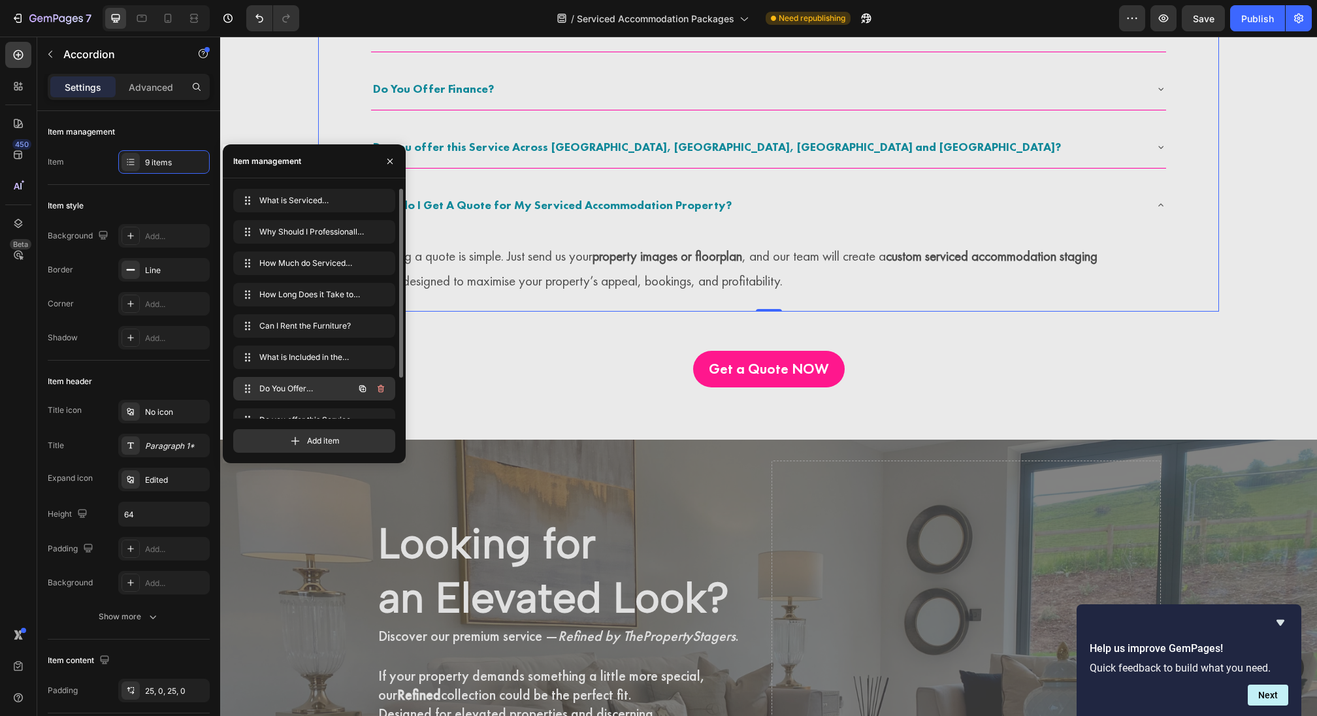
scroll to position [50, 0]
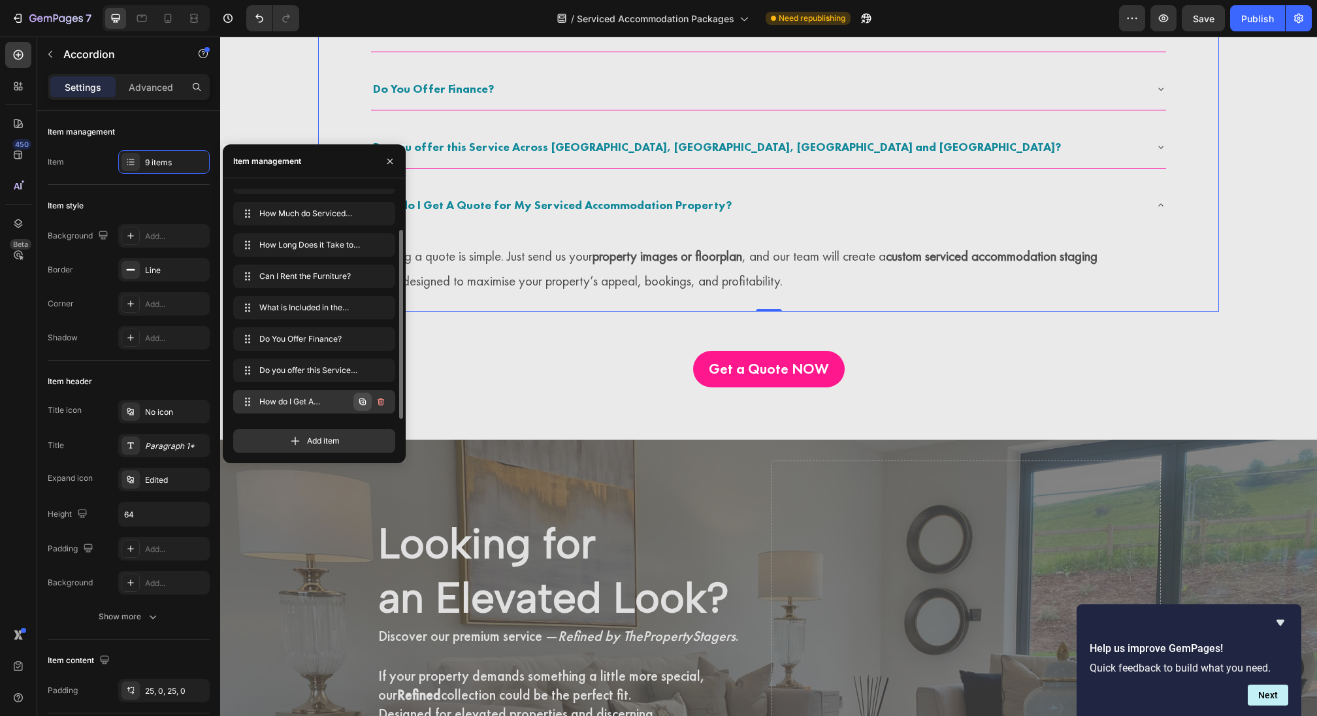
click at [363, 404] on icon "button" at bounding box center [362, 402] width 10 height 10
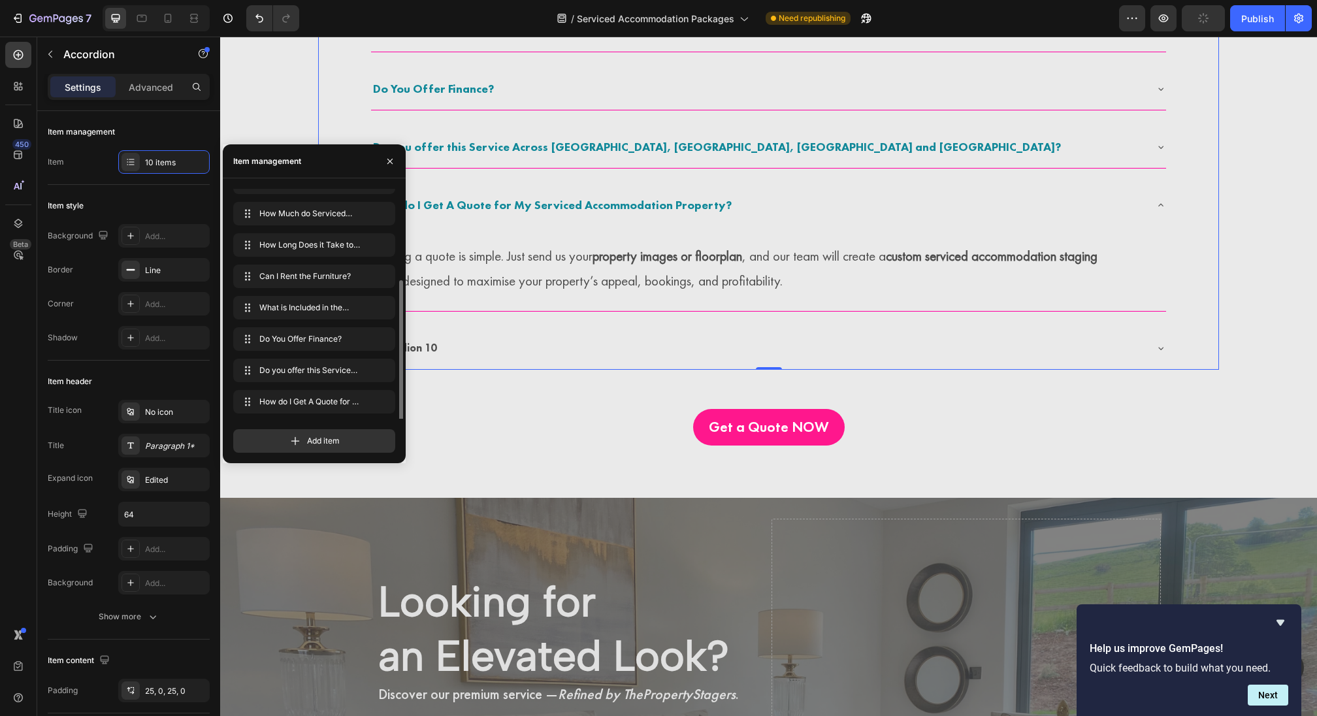
scroll to position [81, 0]
click at [306, 397] on span "Accordion 10" at bounding box center [296, 402] width 74 height 12
click at [298, 398] on span "Accordion 10" at bounding box center [296, 402] width 74 height 12
click at [280, 399] on span "Accordion 10" at bounding box center [305, 402] width 97 height 12
click at [280, 399] on span "Accordion 10" at bounding box center [296, 402] width 74 height 12
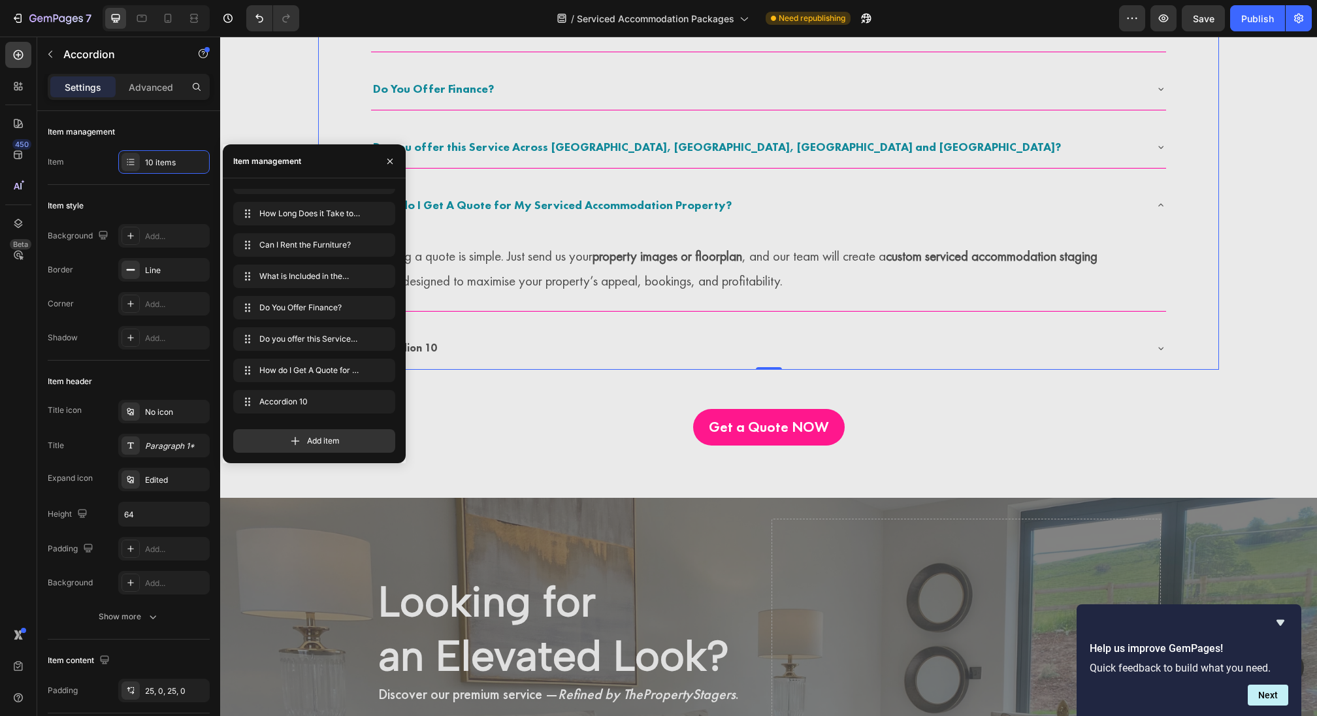
click at [422, 345] on div "Accordion 10" at bounding box center [405, 348] width 68 height 23
click at [422, 345] on p "Accordion 10" at bounding box center [405, 348] width 64 height 19
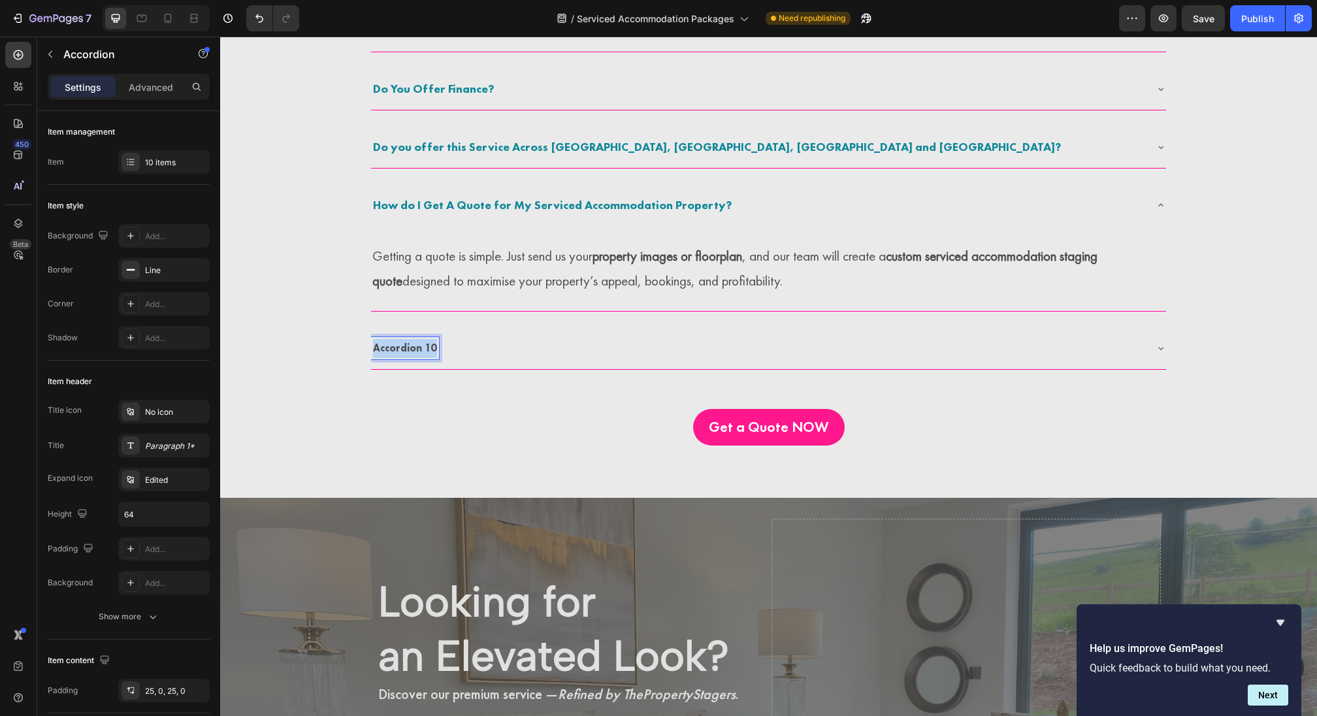
click at [422, 345] on p "Accordion 10" at bounding box center [405, 348] width 64 height 19
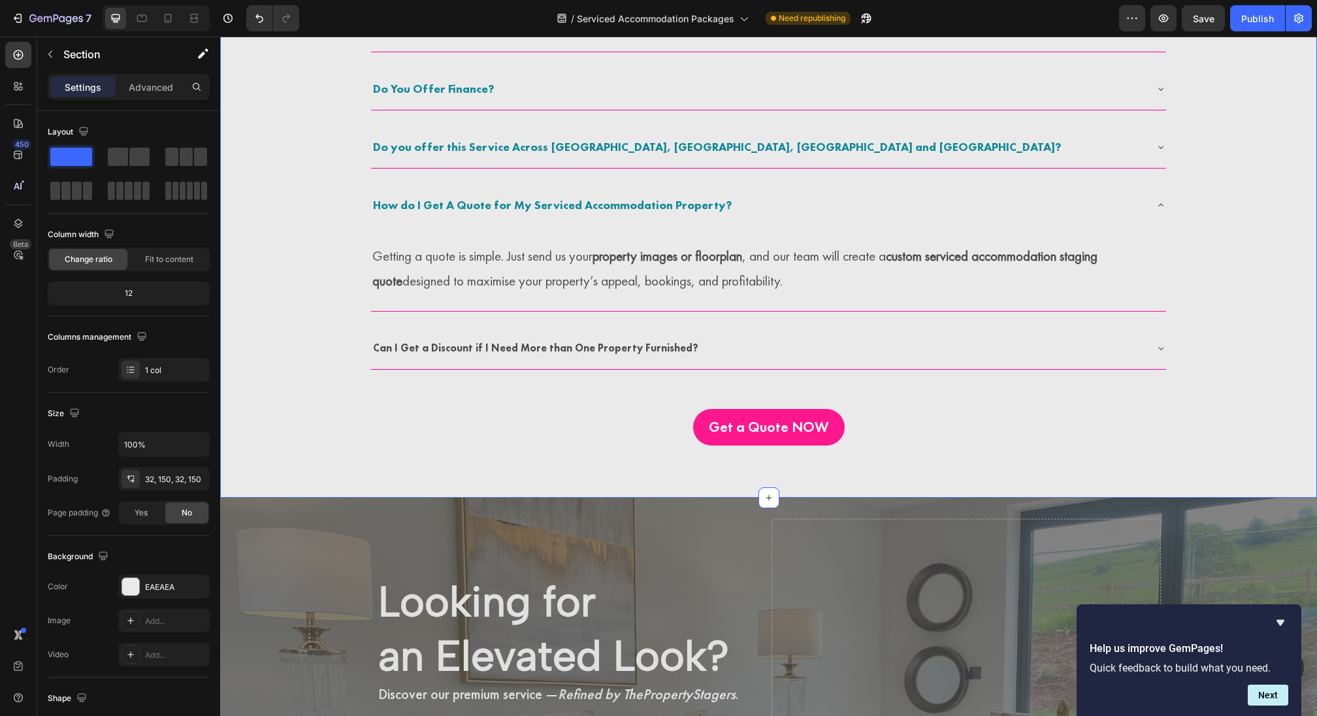
click at [476, 385] on div "Get a Quote NOW Button" at bounding box center [768, 423] width 901 height 107
click at [470, 355] on p "Can I Get a Discount if I Need More than One Property Furnished?" at bounding box center [535, 348] width 325 height 19
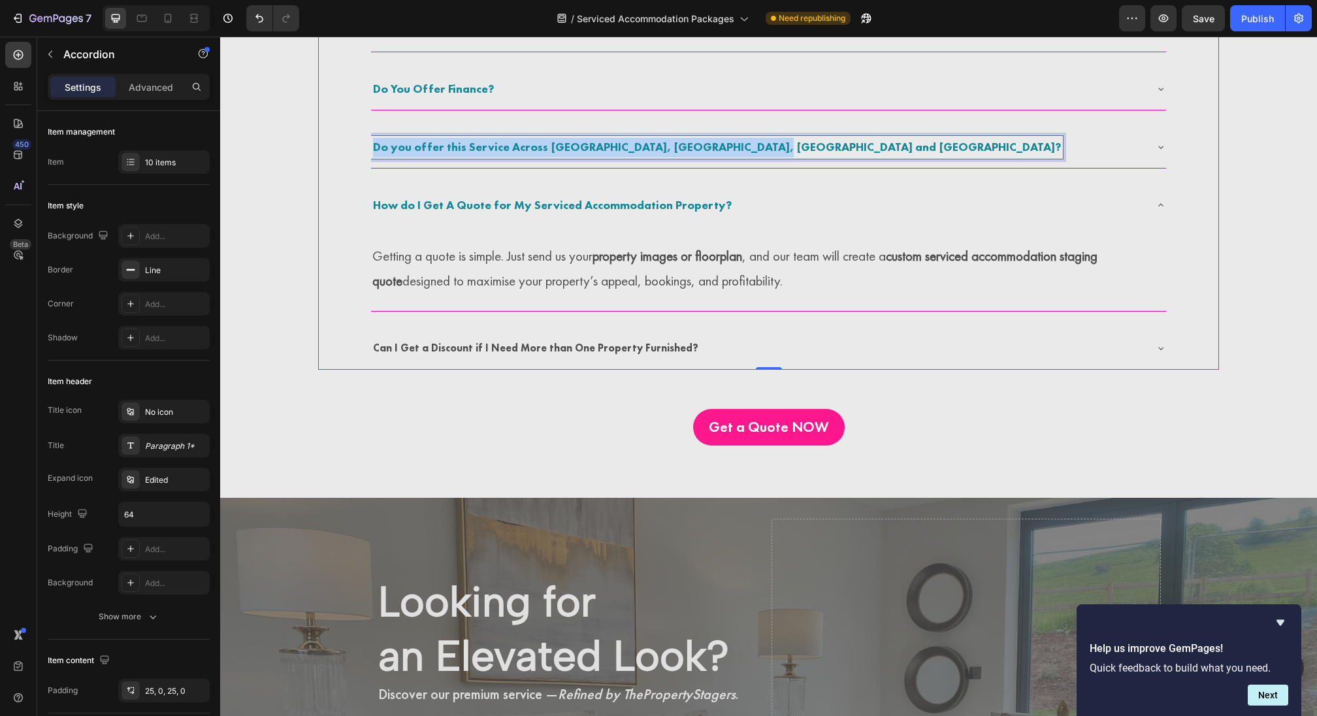
click at [464, 146] on strong "Do you offer this Service Across England, Scotland, Wales and Ireland?" at bounding box center [717, 146] width 688 height 15
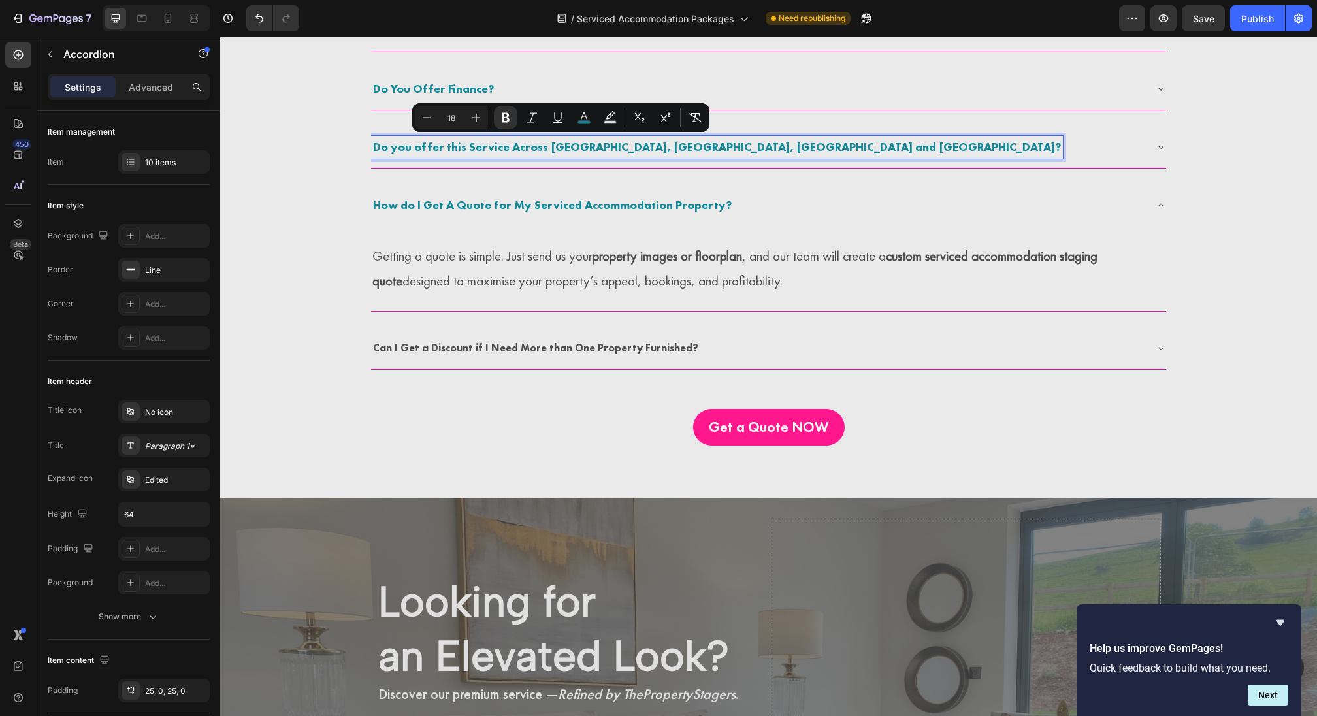
click at [429, 341] on p "Can I Get a Discount if I Need More than One Property Furnished?" at bounding box center [535, 348] width 325 height 19
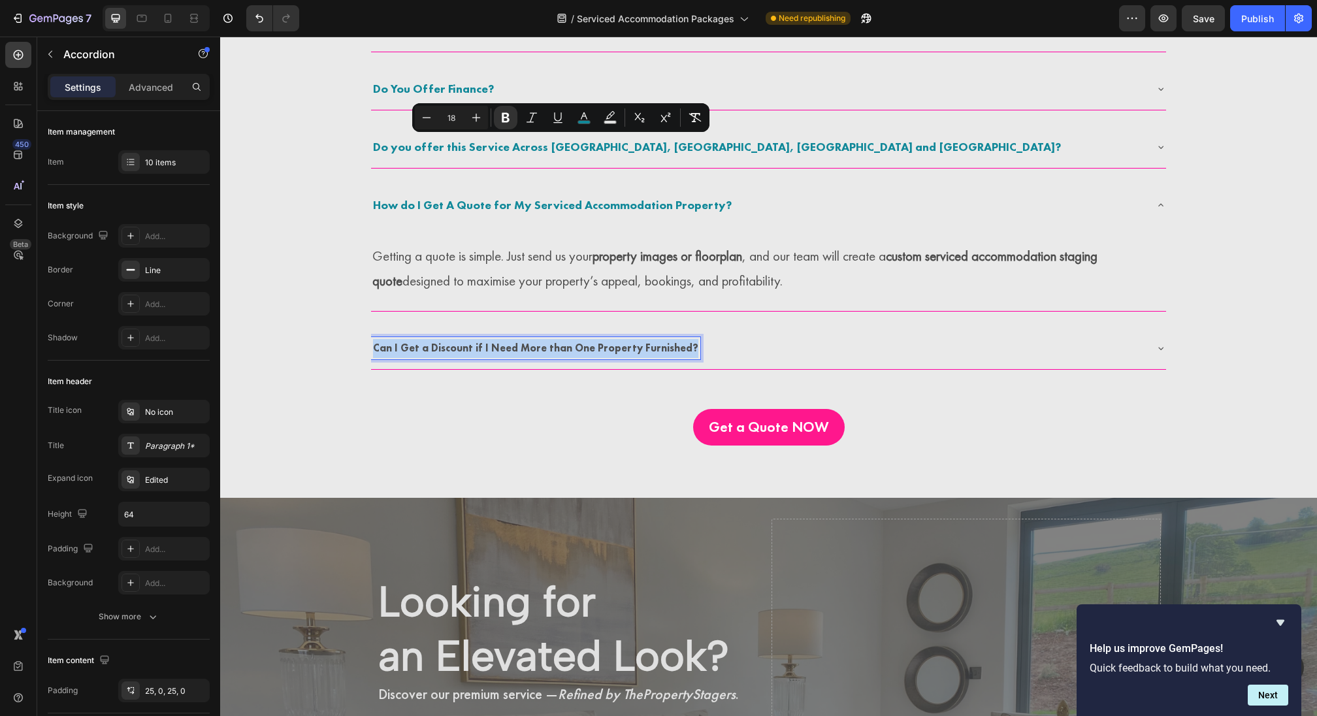
click at [429, 341] on p "Can I Get a Discount if I Need More than One Property Furnished?" at bounding box center [535, 348] width 325 height 19
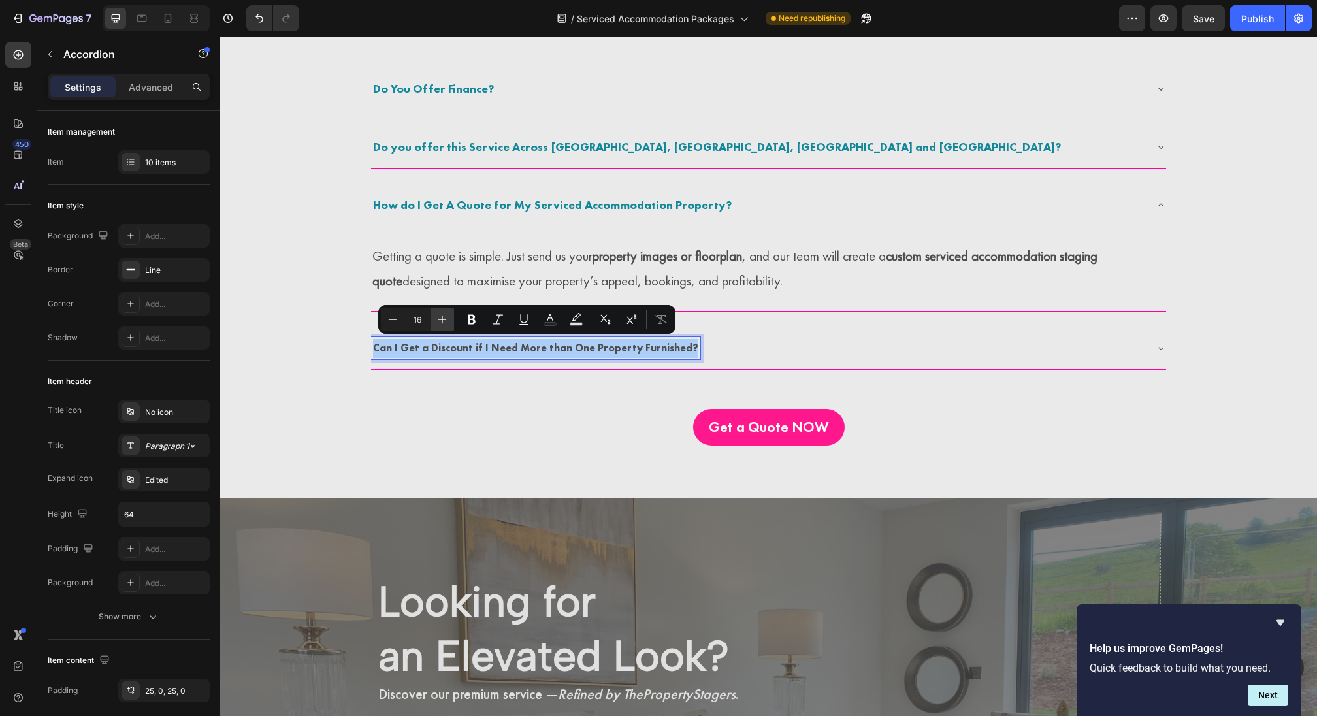
click at [440, 319] on icon "Editor contextual toolbar" at bounding box center [442, 320] width 8 height 8
type input "18"
click at [554, 317] on icon "Editor contextual toolbar" at bounding box center [550, 319] width 13 height 13
type input "4D4D4D"
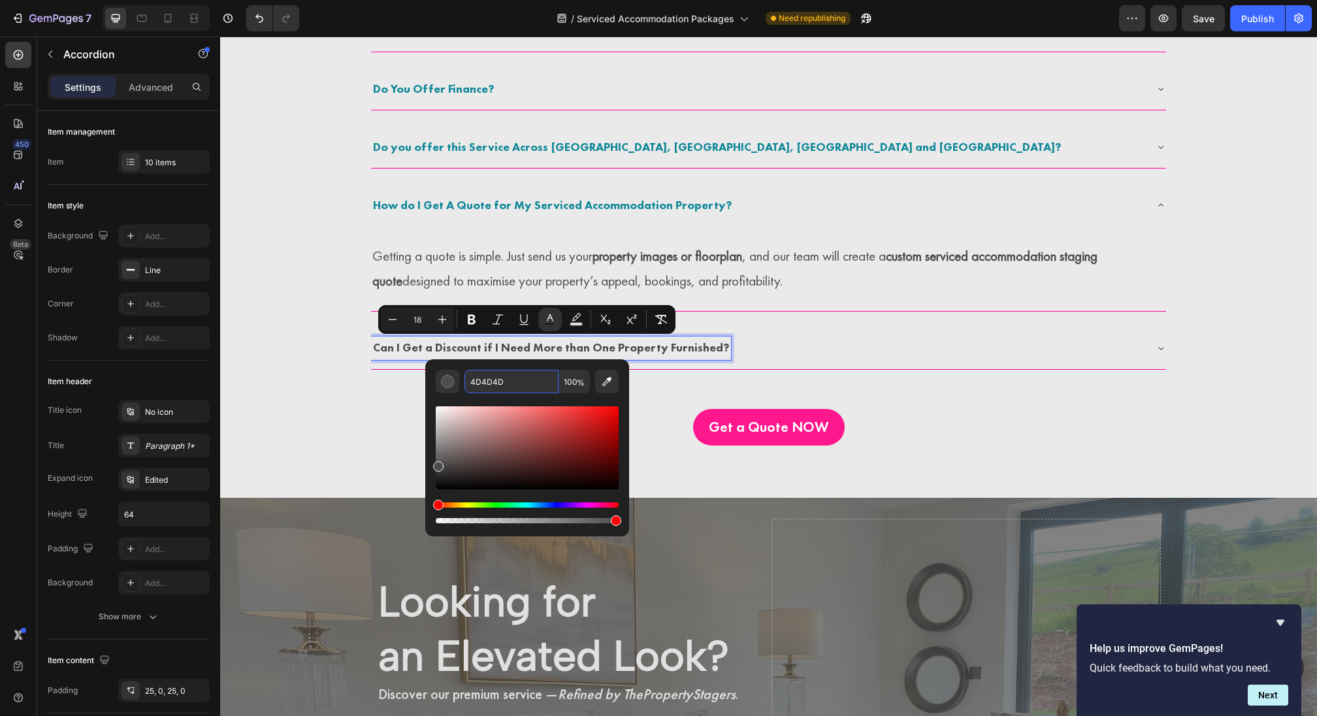
click at [508, 389] on input "4D4D4D" at bounding box center [511, 382] width 94 height 24
type input "118899"
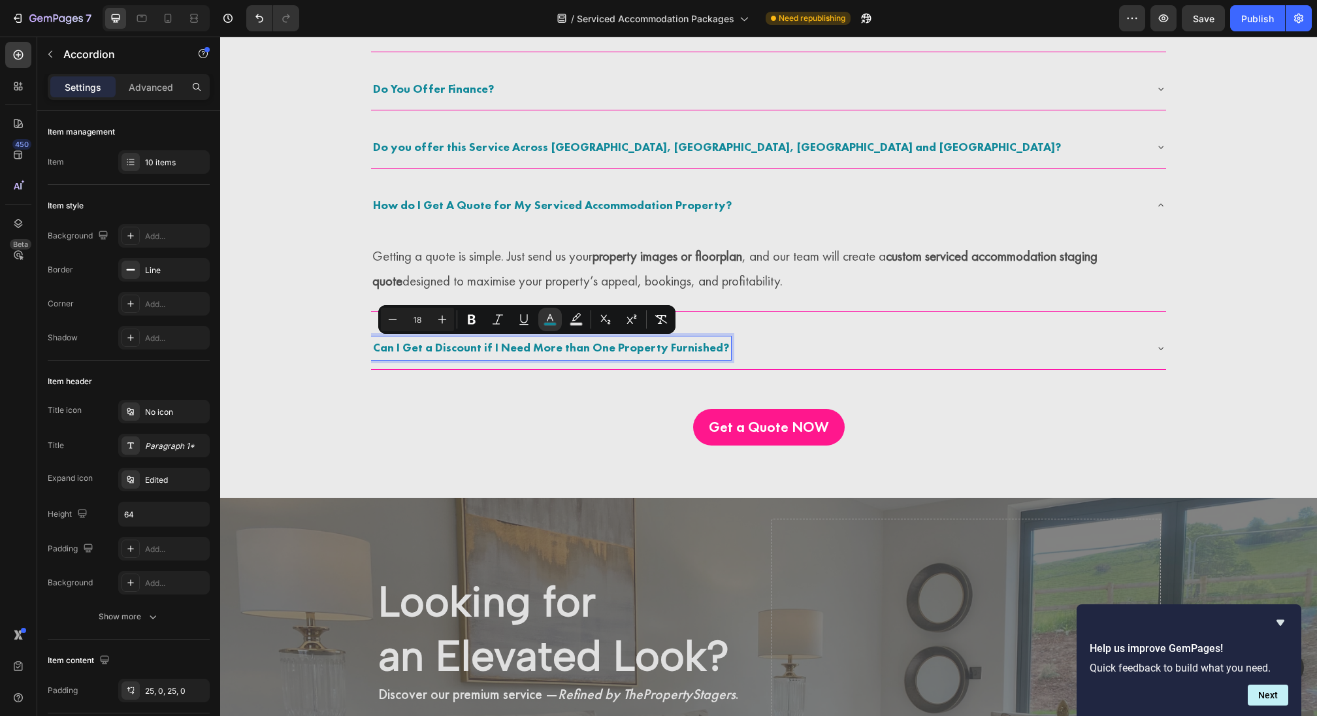
click at [578, 400] on div "Get a Quote NOW Button" at bounding box center [768, 423] width 901 height 107
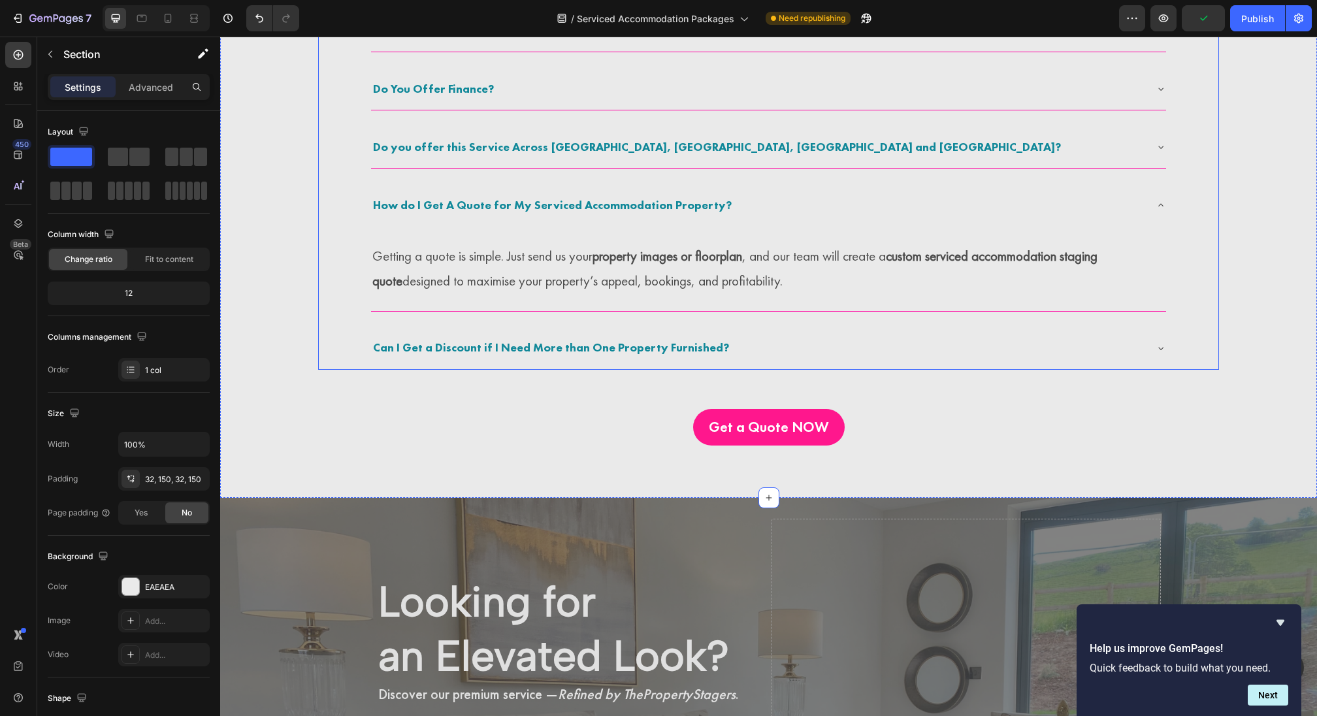
click at [730, 332] on div "Can I Get a Discount if I Need More than One Property Furnished?" at bounding box center [768, 348] width 795 height 42
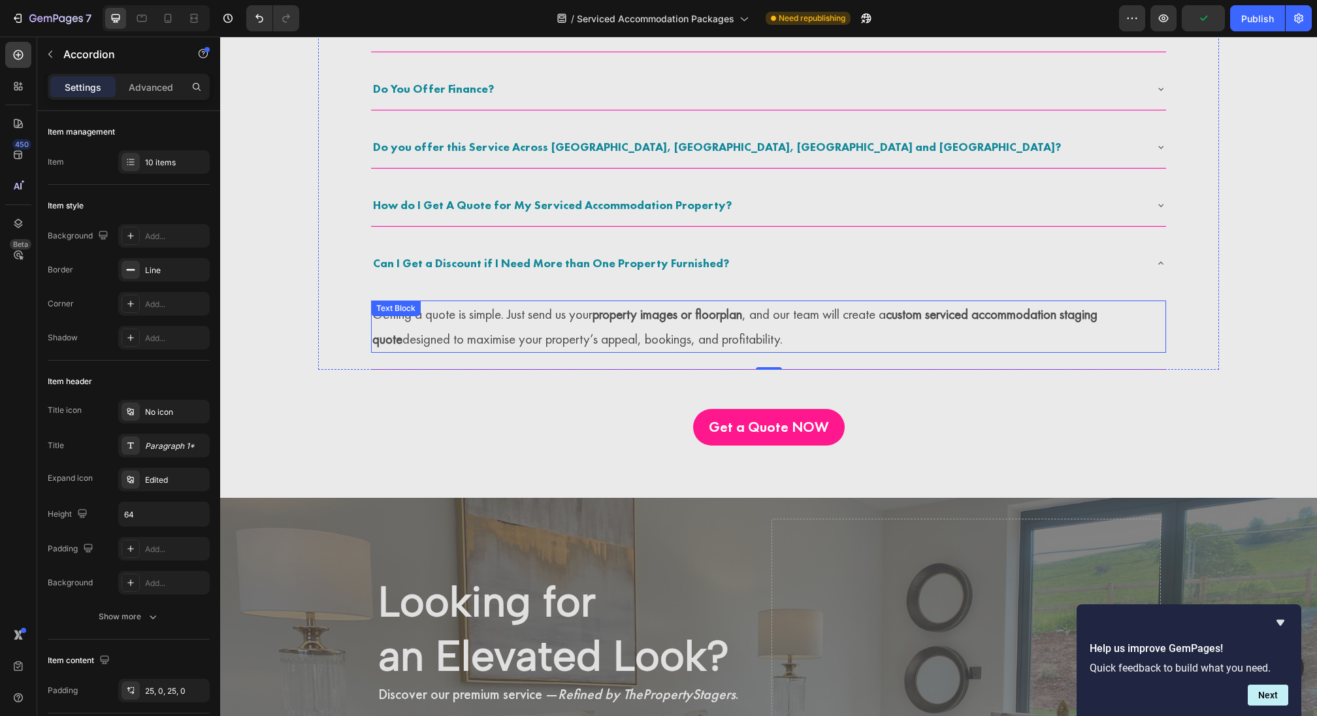
click at [639, 317] on strong "property images or floorplan" at bounding box center [668, 314] width 150 height 18
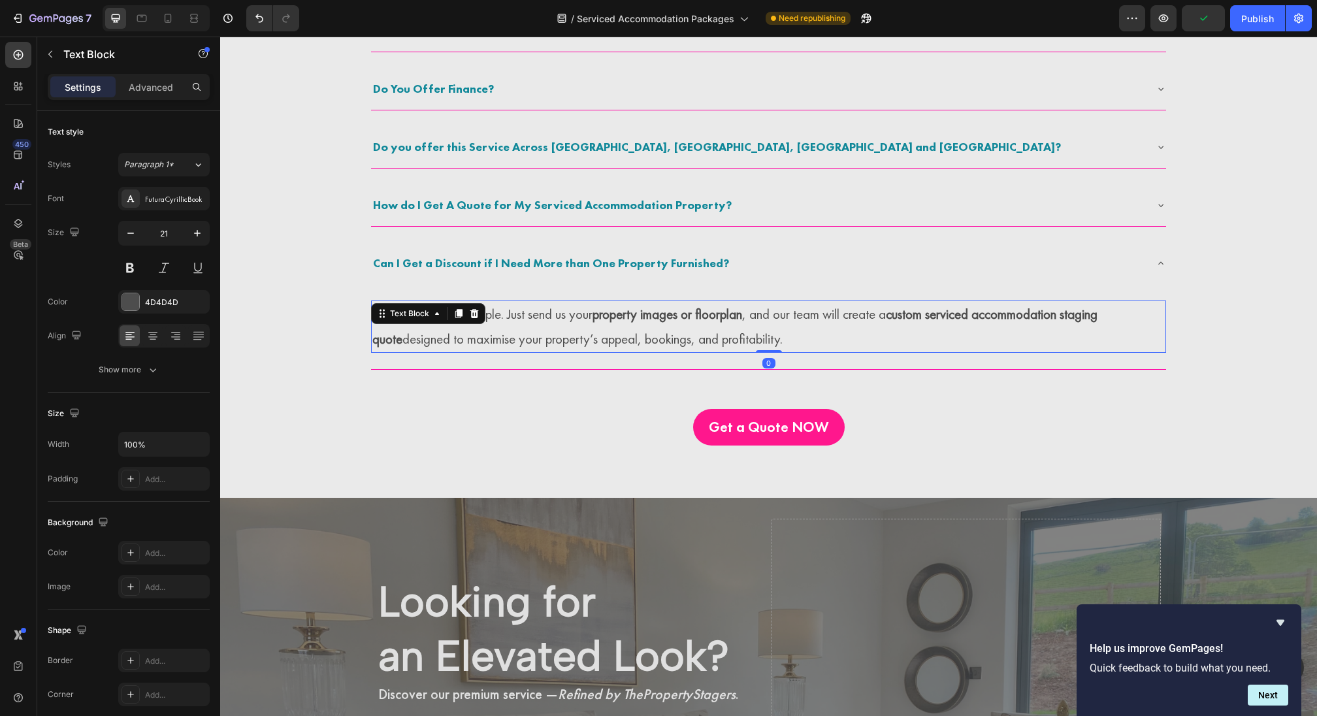
click at [639, 317] on strong "property images or floorplan" at bounding box center [668, 314] width 150 height 18
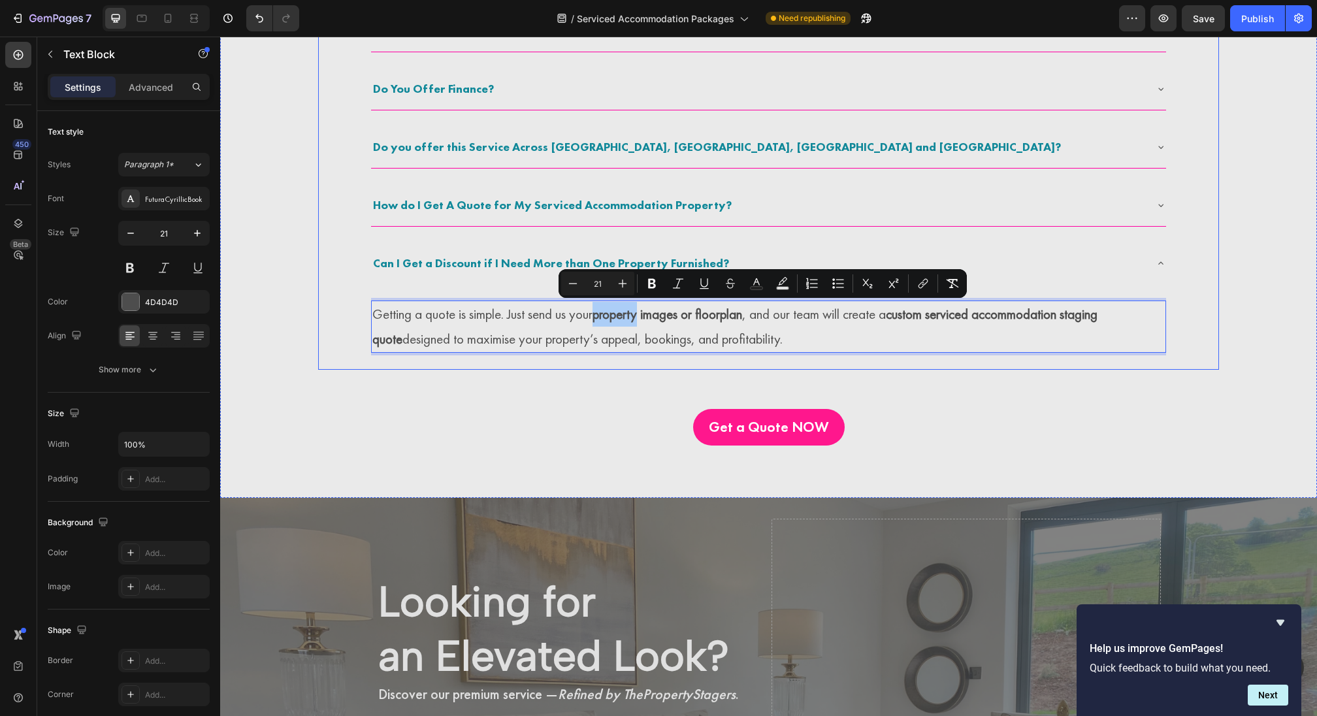
click at [452, 256] on span "Can I Get a Discount if I Need More than One Property Furnished?" at bounding box center [551, 262] width 356 height 15
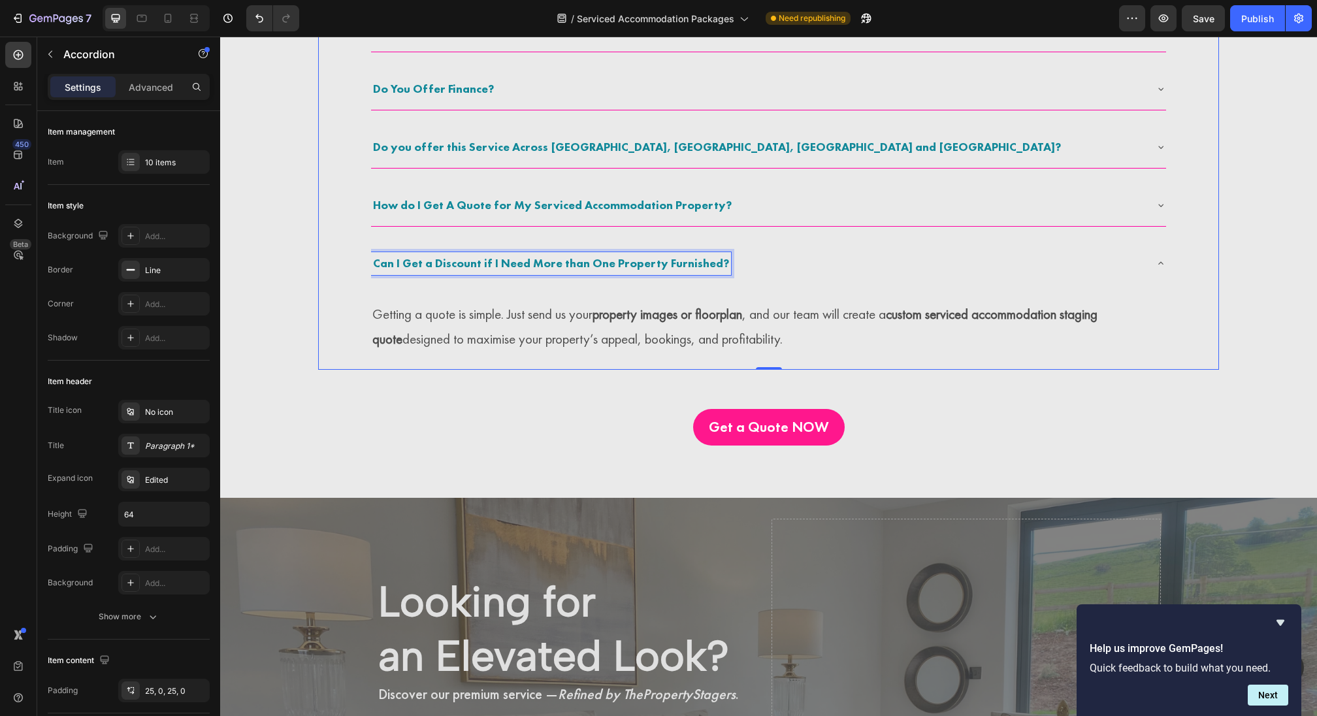
click at [452, 256] on span "Can I Get a Discount if I Need More than One Property Furnished?" at bounding box center [551, 262] width 356 height 15
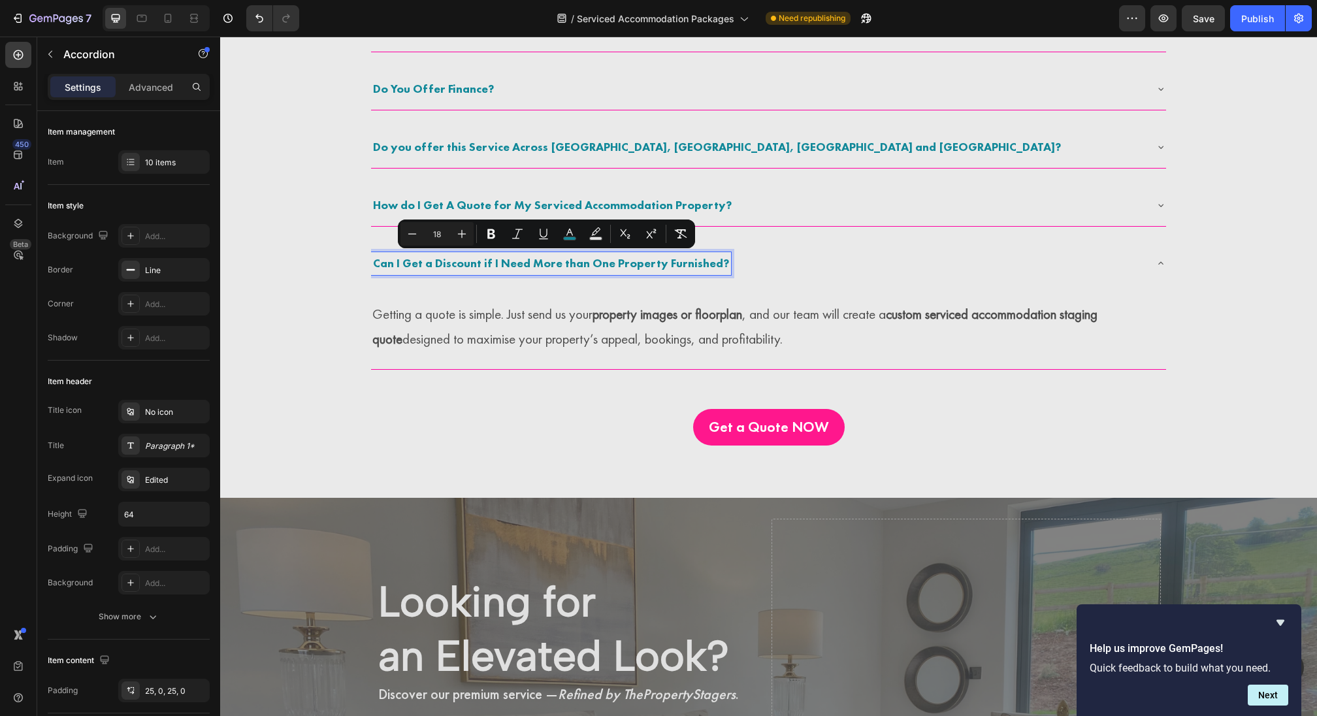
click at [737, 199] on div "How do I Get A Quote for My Serviced Accommodation Property?" at bounding box center [758, 206] width 774 height 24
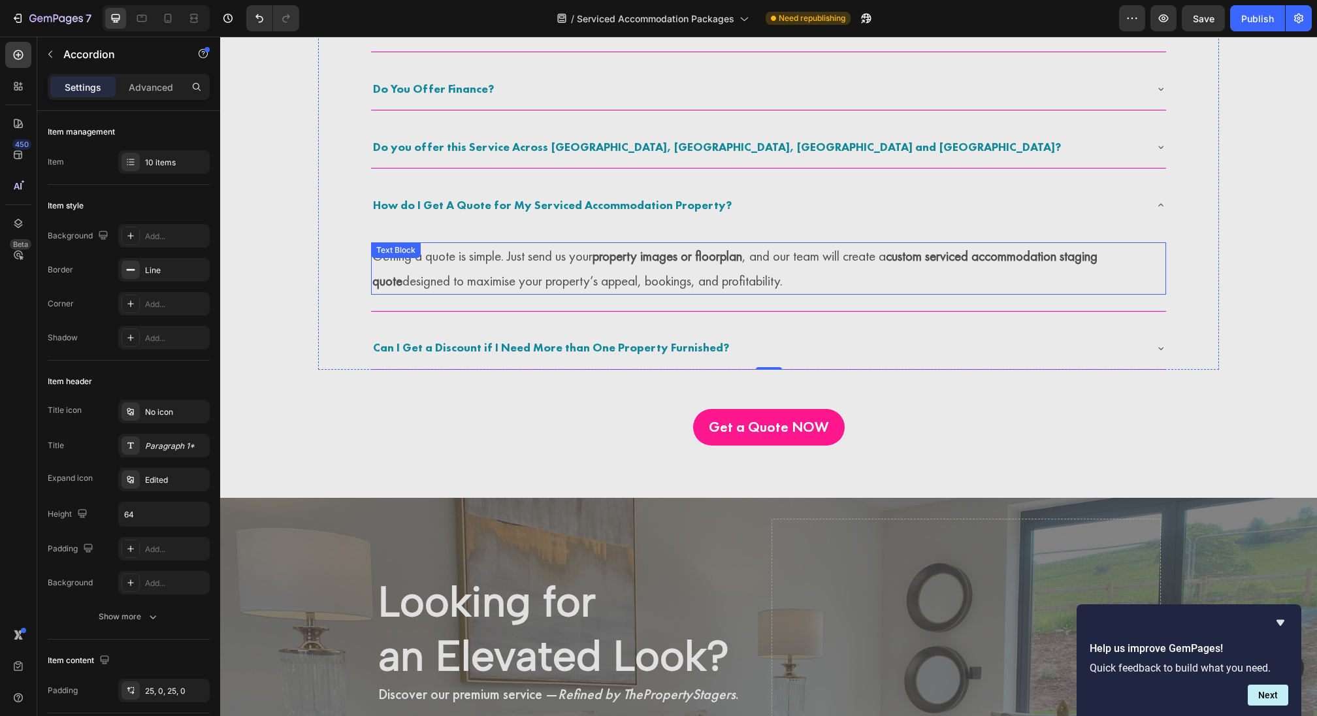
click at [495, 270] on p "Getting a quote is simple. Just send us your property images or floorplan , and…" at bounding box center [768, 269] width 792 height 50
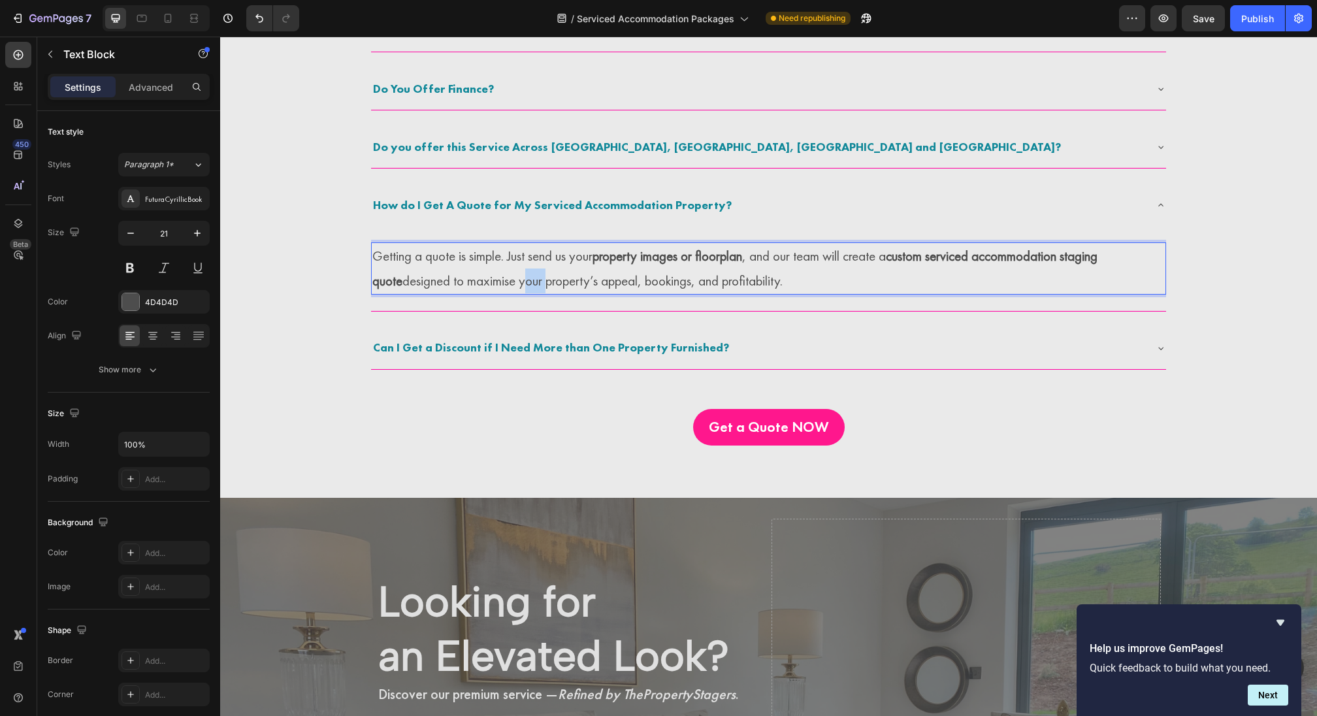
click at [495, 270] on p "Getting a quote is simple. Just send us your property images or floorplan , and…" at bounding box center [768, 269] width 792 height 50
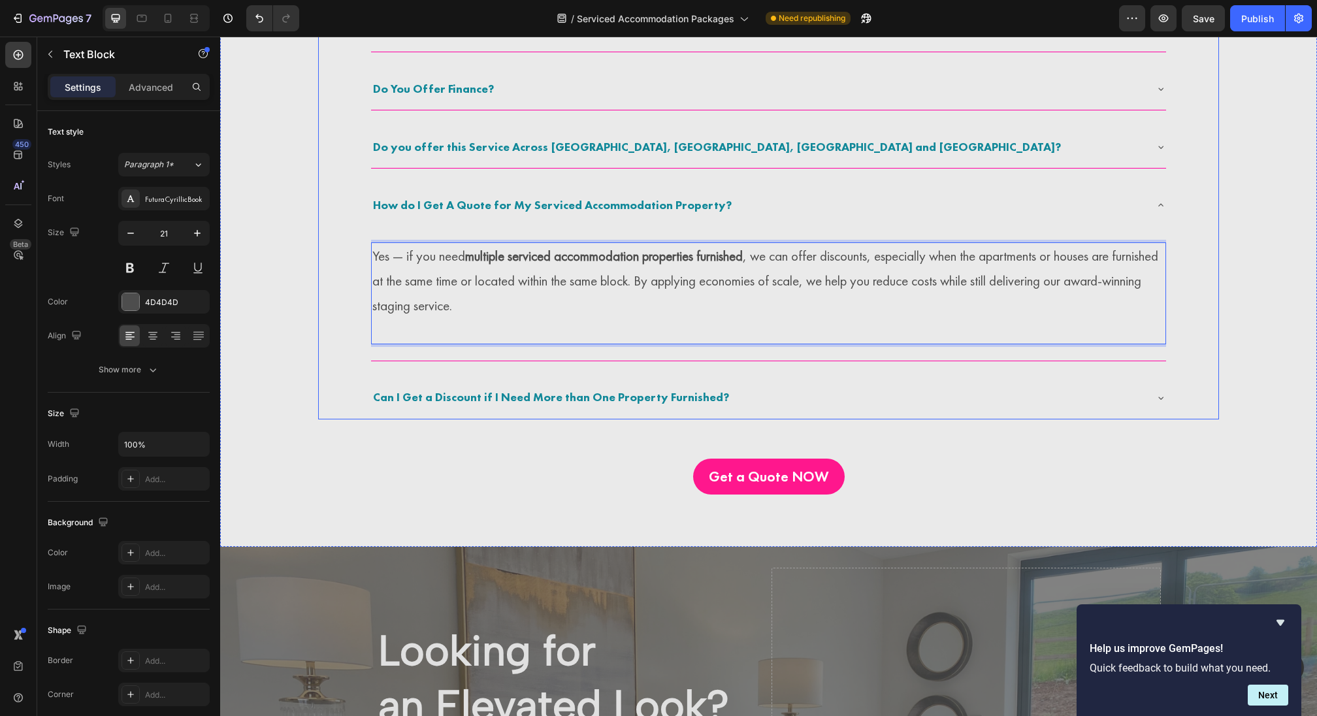
click at [542, 396] on span "Can I Get a Discount if I Need More than One Property Furnished?" at bounding box center [551, 396] width 356 height 15
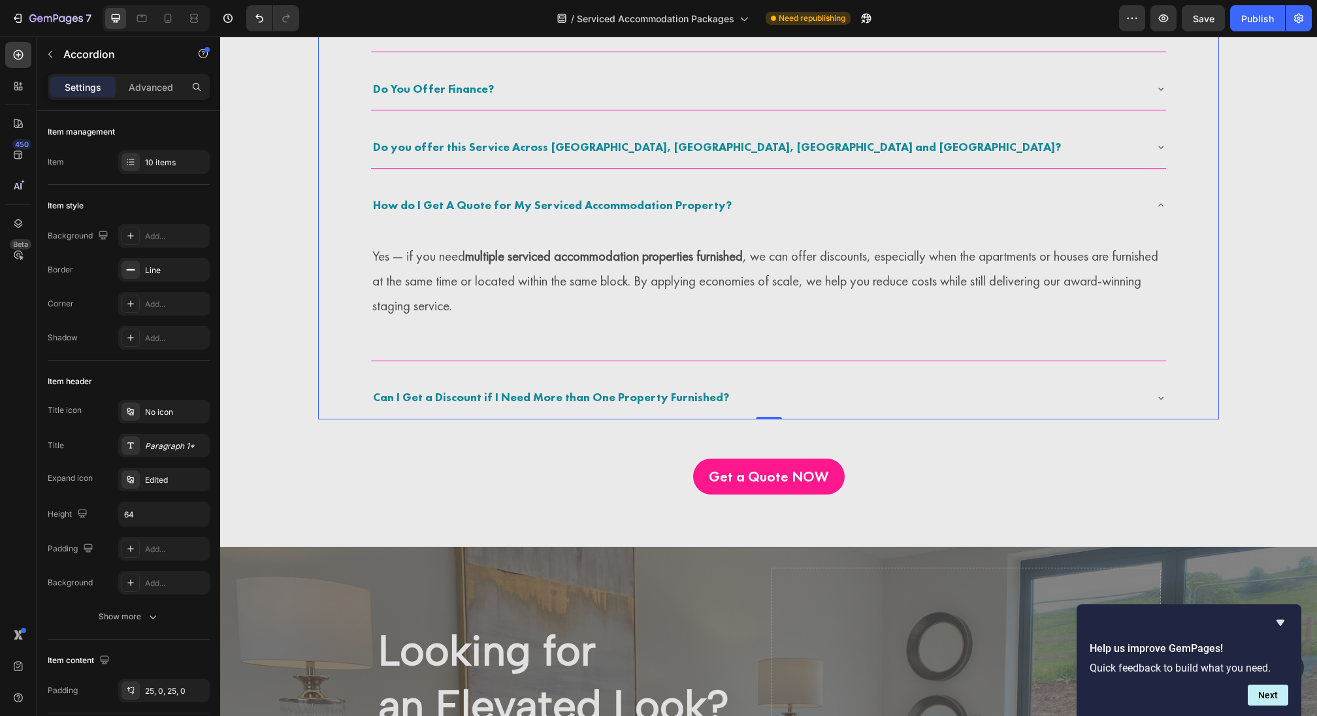
click at [767, 399] on div "Can I Get a Discount if I Need More than One Property Furnished?" at bounding box center [758, 398] width 774 height 24
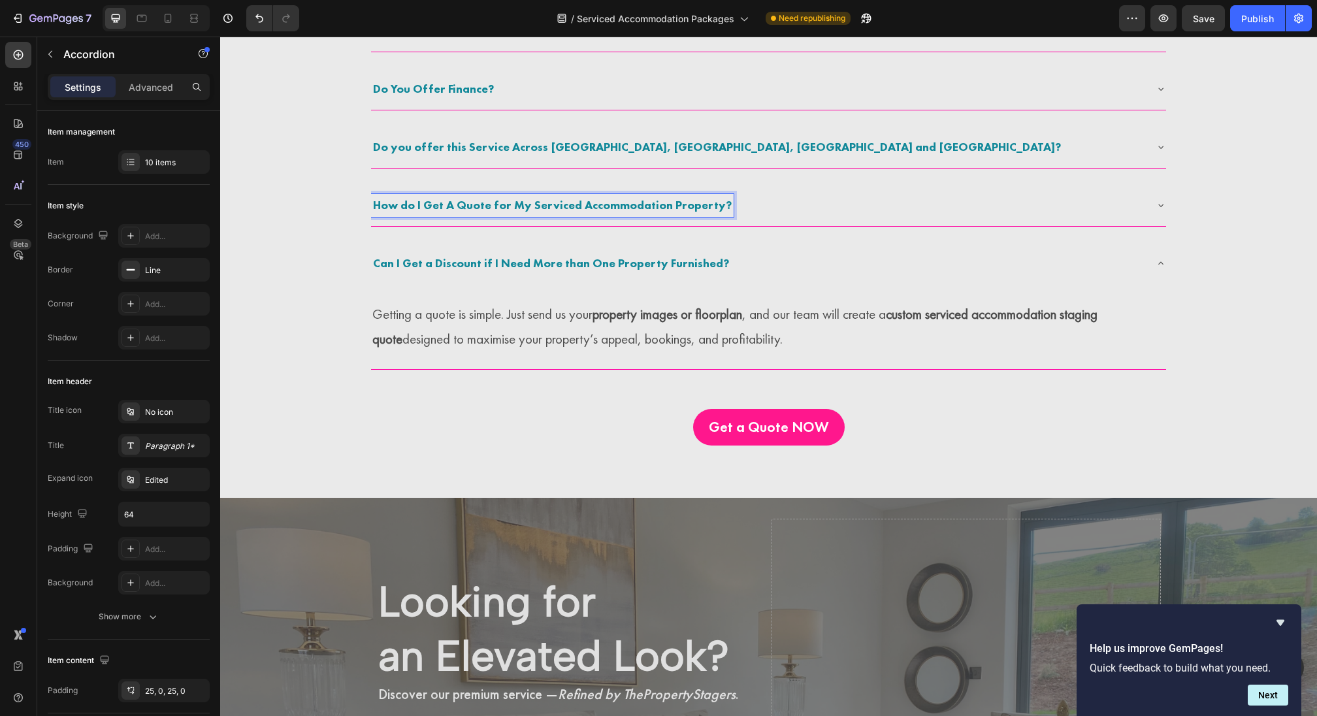
click at [774, 207] on div "How do I Get A Quote for My Serviced Accommodation Property?" at bounding box center [758, 206] width 774 height 24
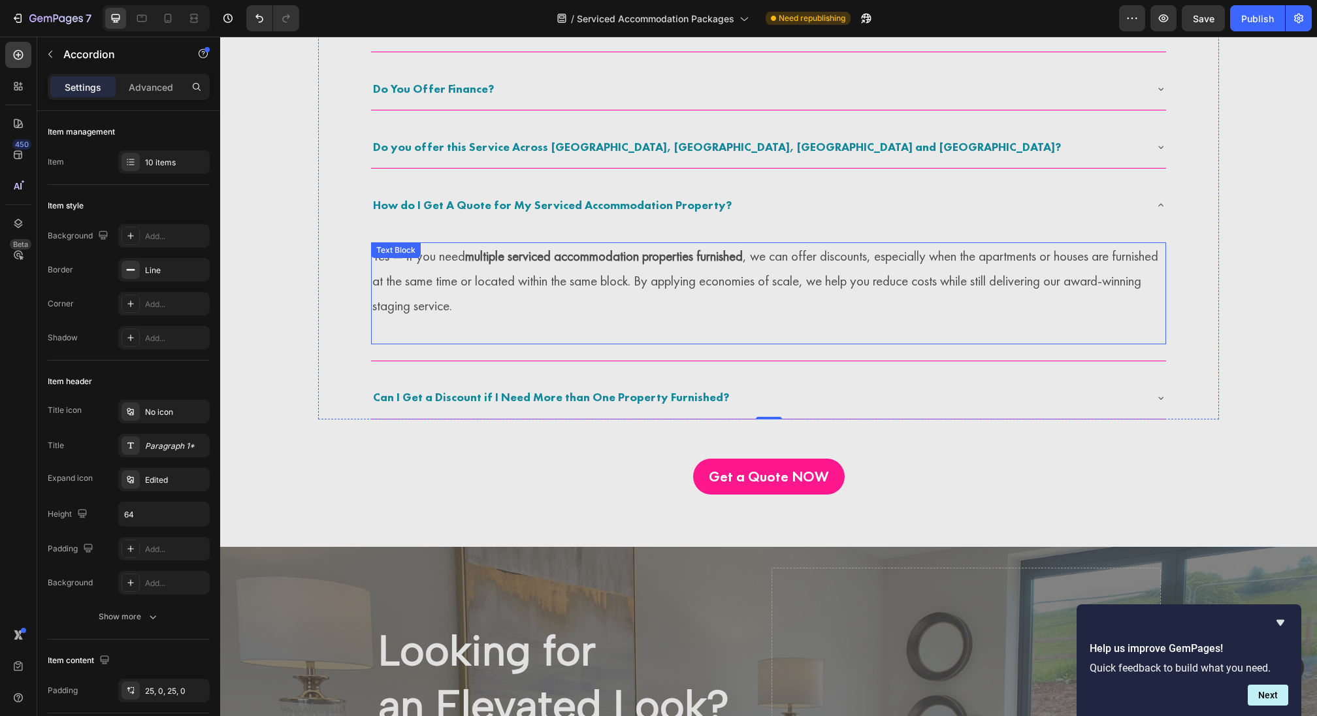
click at [499, 272] on p "Yes — if you need multiple serviced accommodation properties furnished , we can…" at bounding box center [768, 281] width 792 height 74
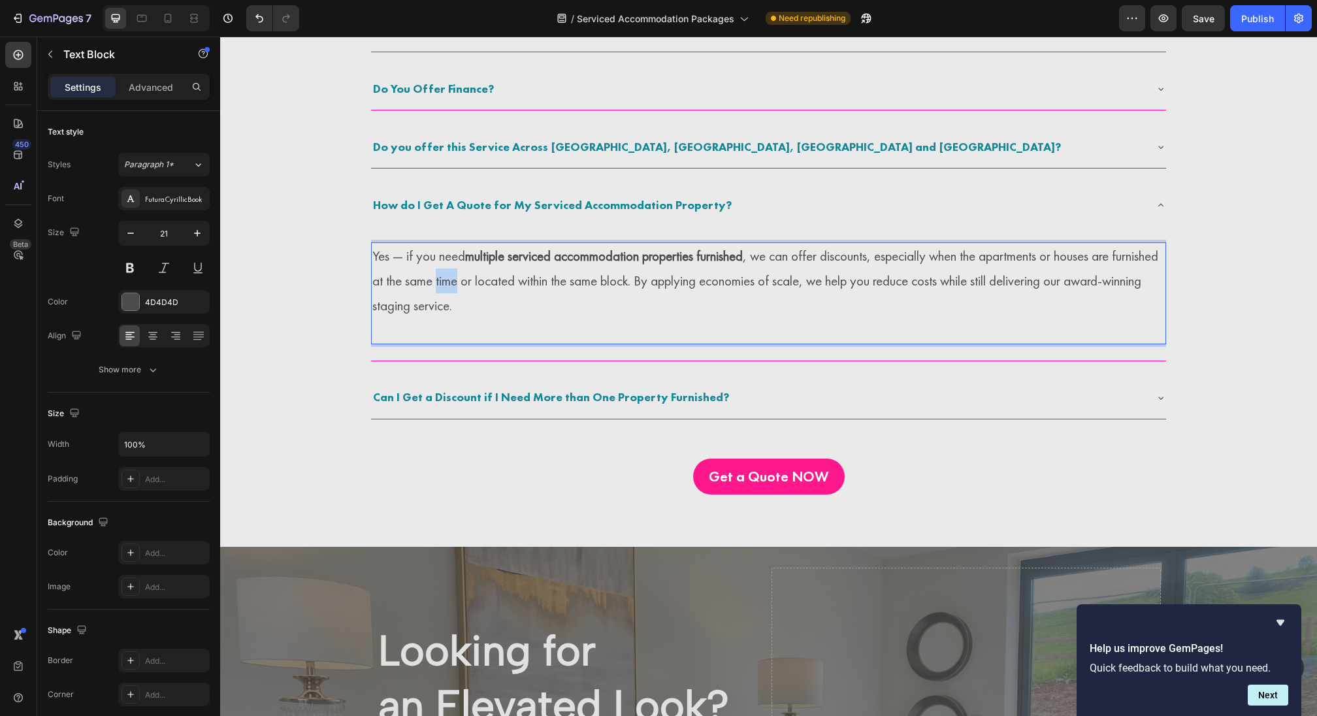
click at [499, 272] on p "Yes — if you need multiple serviced accommodation properties furnished , we can…" at bounding box center [768, 281] width 792 height 74
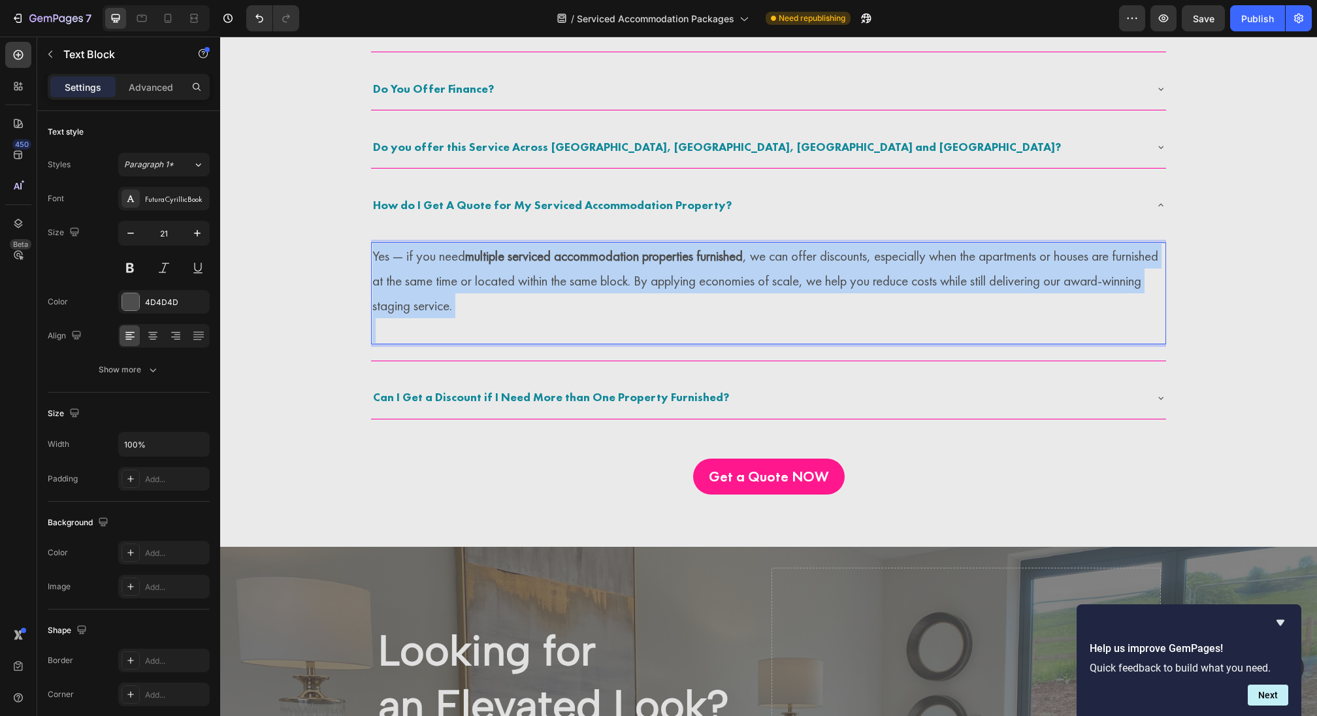
click at [499, 272] on p "Yes — if you need multiple serviced accommodation properties furnished , we can…" at bounding box center [768, 281] width 792 height 74
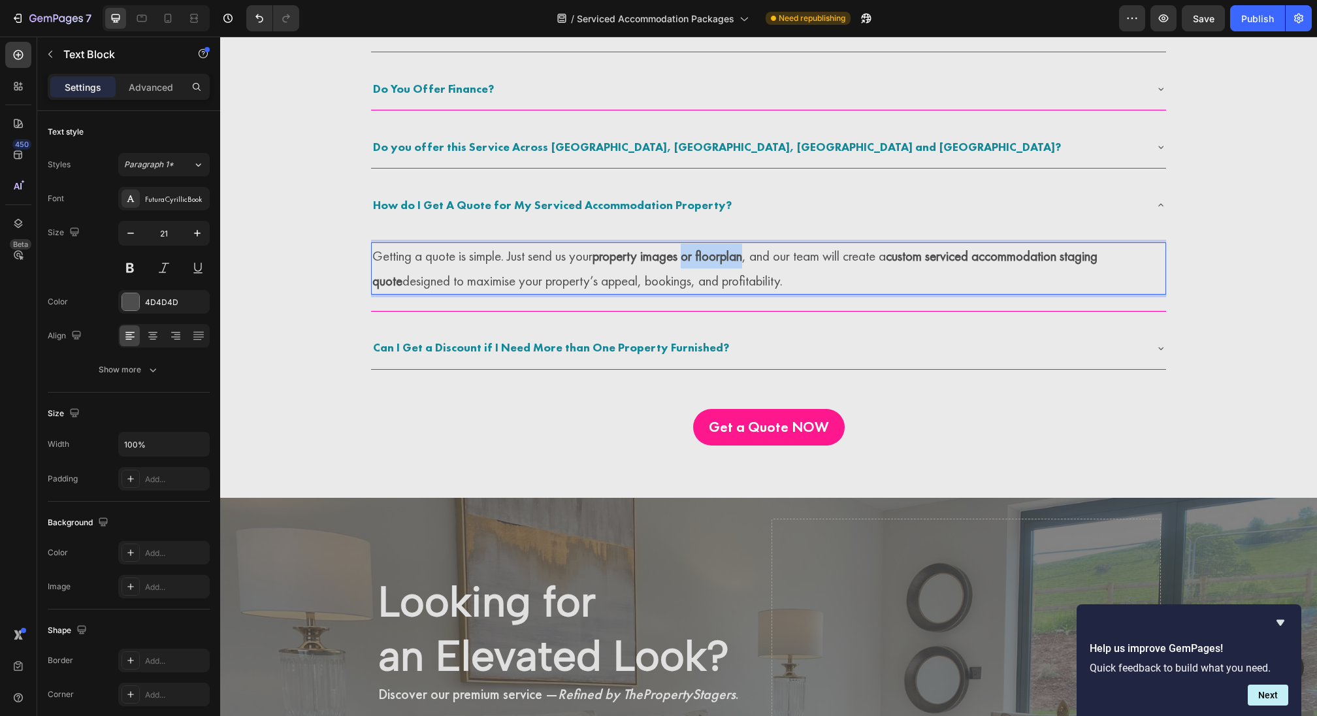
drag, startPoint x: 691, startPoint y: 253, endPoint x: 754, endPoint y: 253, distance: 63.4
click at [755, 253] on p "Getting a quote is simple. Just send us your property images or floorplan , and…" at bounding box center [768, 269] width 792 height 50
click at [638, 346] on span "Can I Get a Discount if I Need More than One Property Furnished?" at bounding box center [551, 347] width 356 height 15
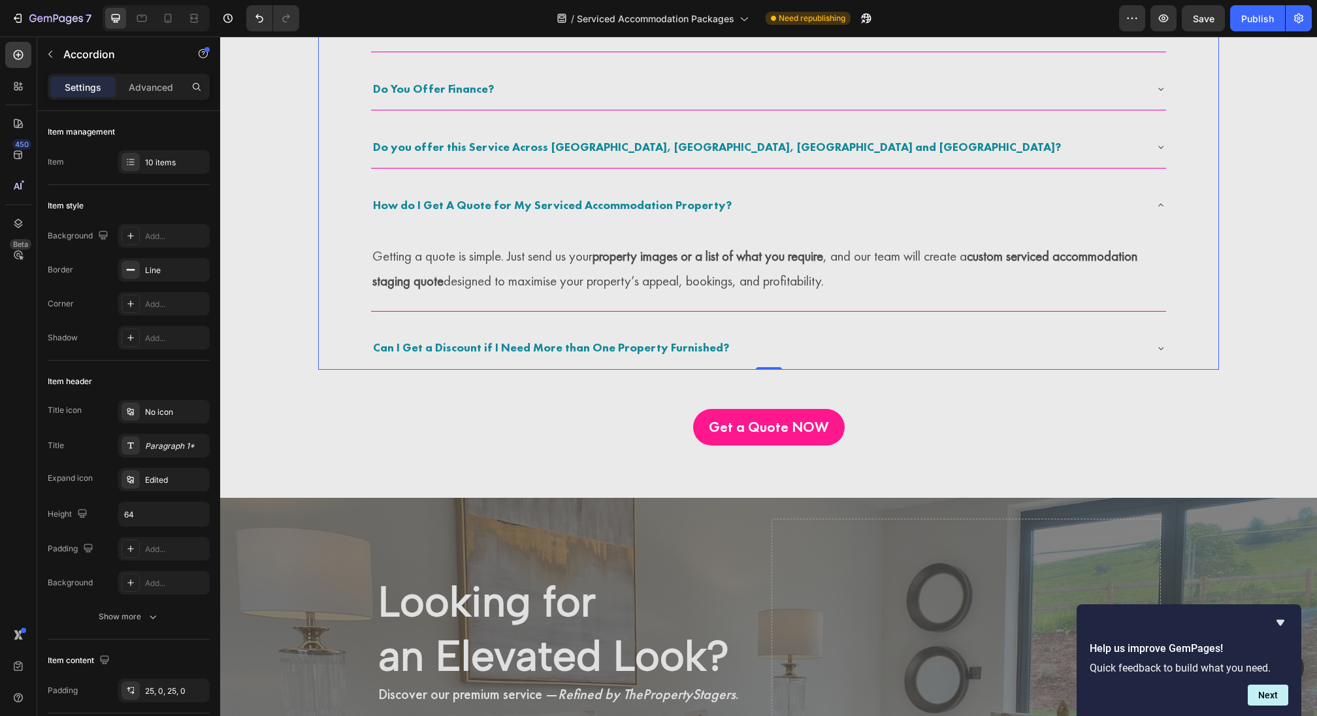
click at [726, 342] on div "Can I Get a Discount if I Need More than One Property Furnished?" at bounding box center [758, 348] width 774 height 24
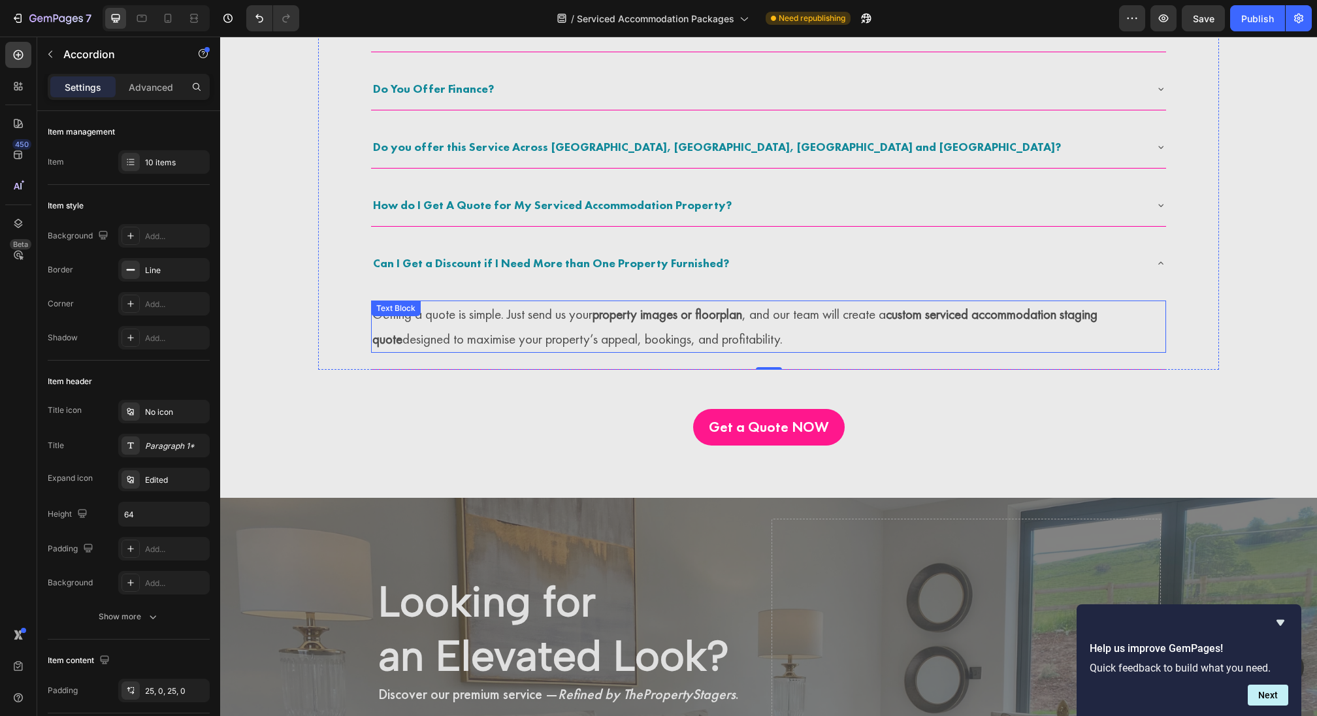
click at [438, 331] on p "Getting a quote is simple. Just send us your property images or floorplan , and…" at bounding box center [768, 327] width 792 height 50
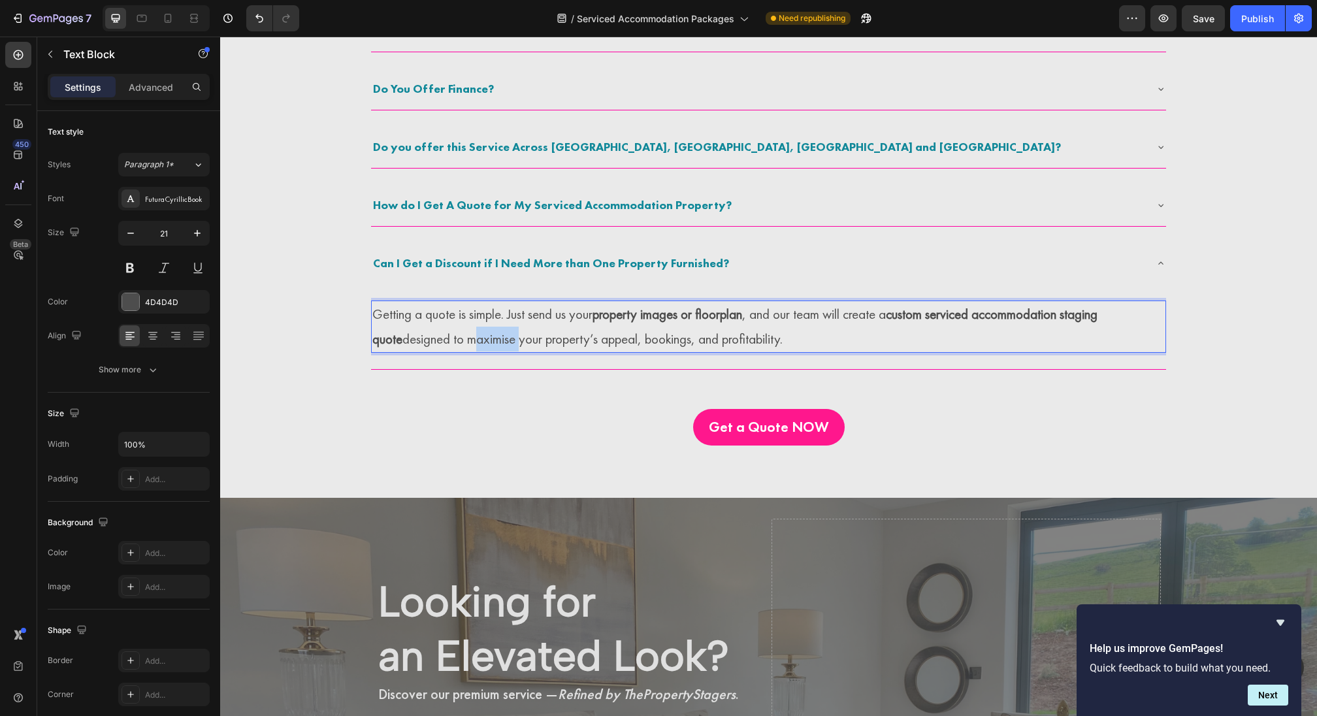
click at [438, 331] on p "Getting a quote is simple. Just send us your property images or floorplan , and…" at bounding box center [768, 327] width 792 height 50
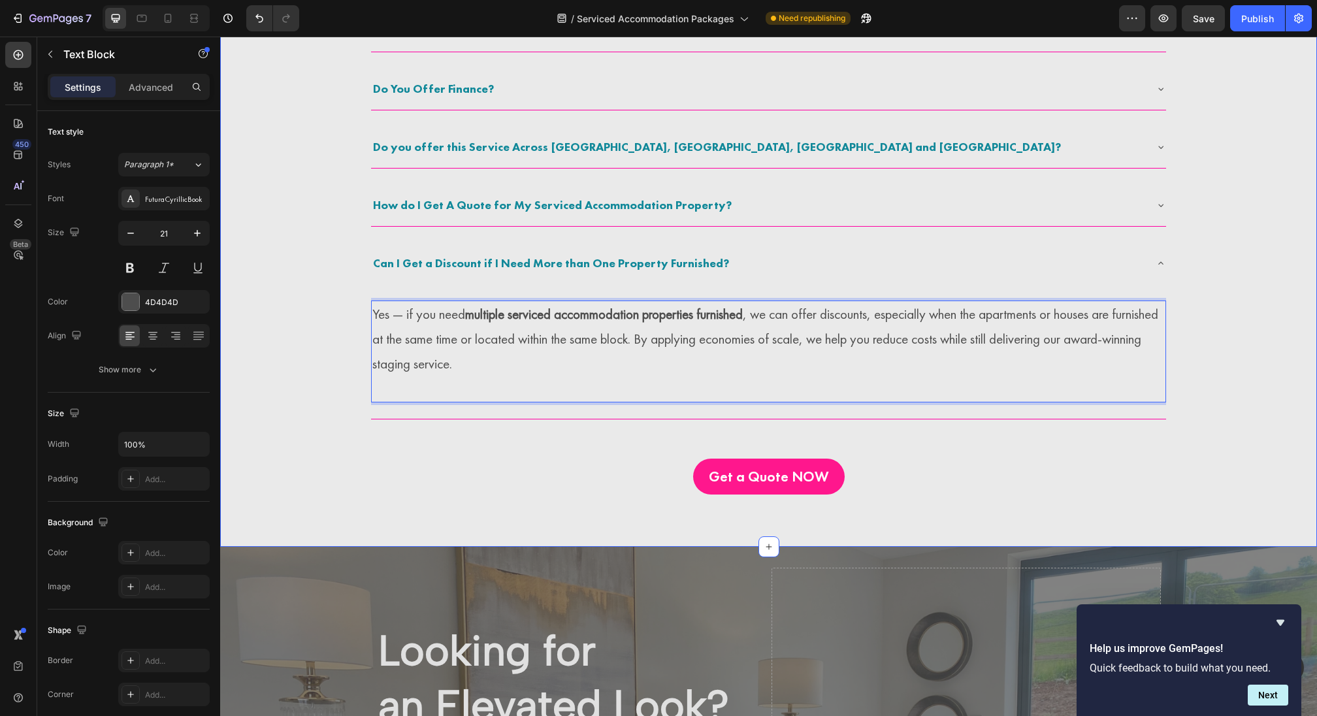
click at [457, 463] on div "Get a Quote NOW Button" at bounding box center [768, 477] width 901 height 37
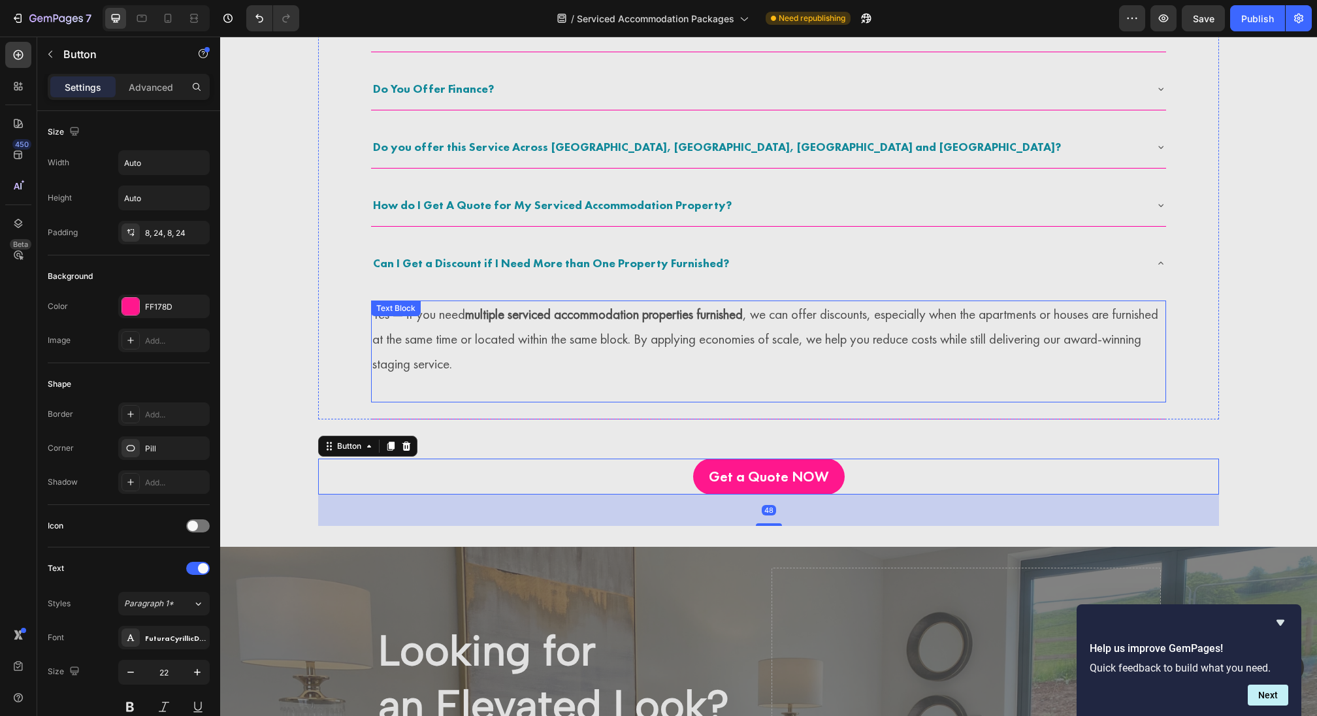
drag, startPoint x: 489, startPoint y: 309, endPoint x: 489, endPoint y: 334, distance: 24.8
click at [489, 310] on strong "multiple serviced accommodation properties furnished" at bounding box center [604, 314] width 278 height 18
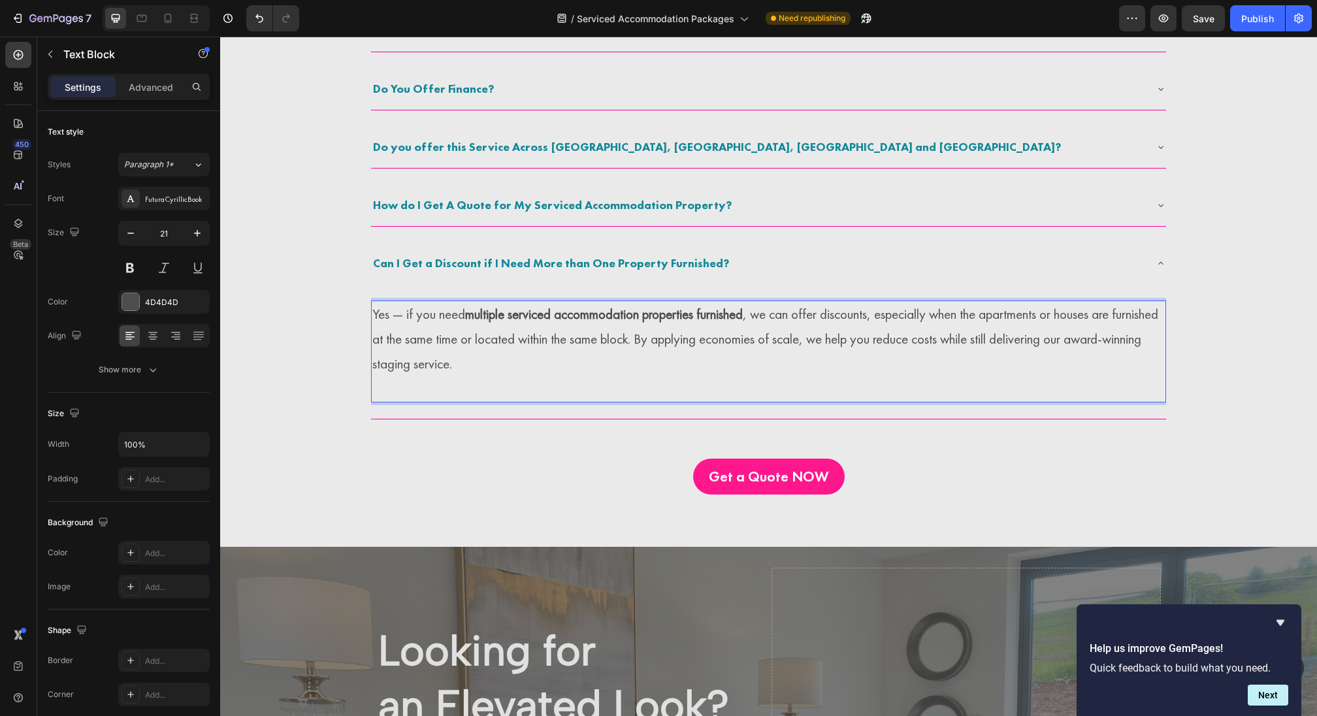
click at [457, 385] on p "Rich Text Editor. Editing area: main" at bounding box center [768, 388] width 792 height 25
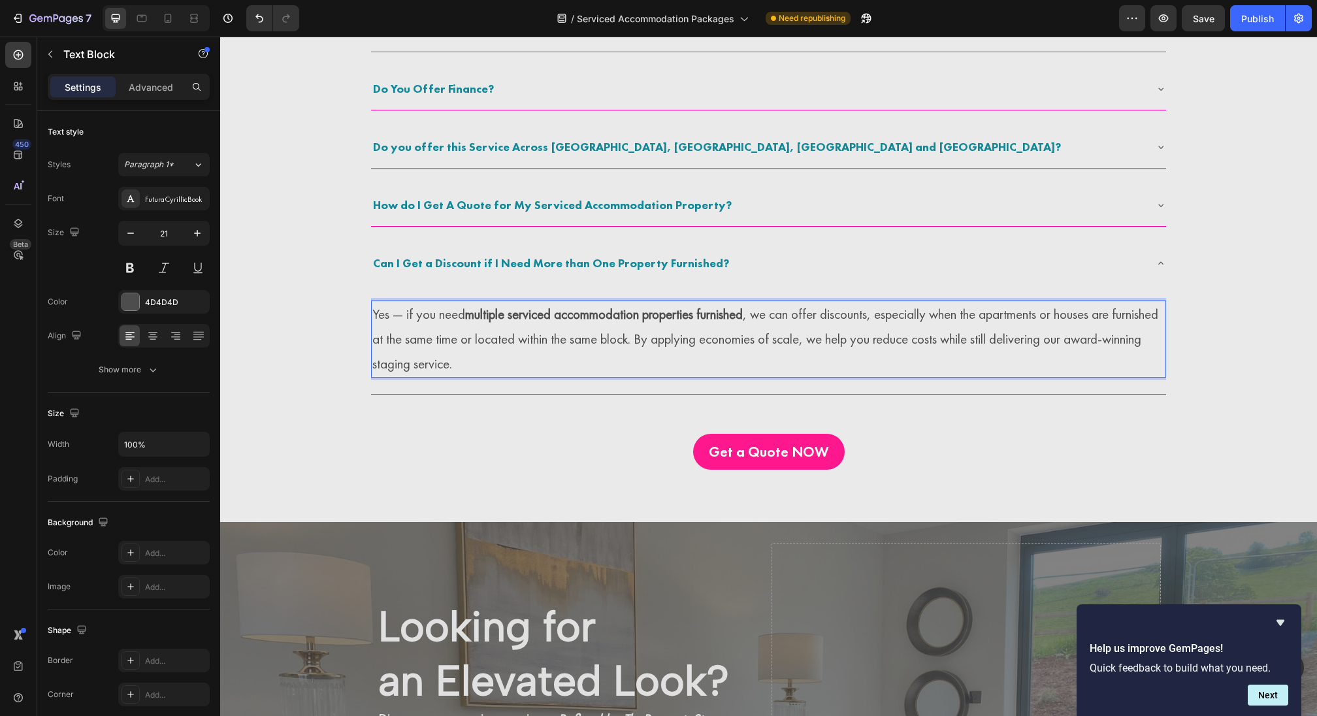
click at [457, 385] on div "Yes — if you need multiple serviced accommodation properties furnished , we can…" at bounding box center [768, 338] width 795 height 109
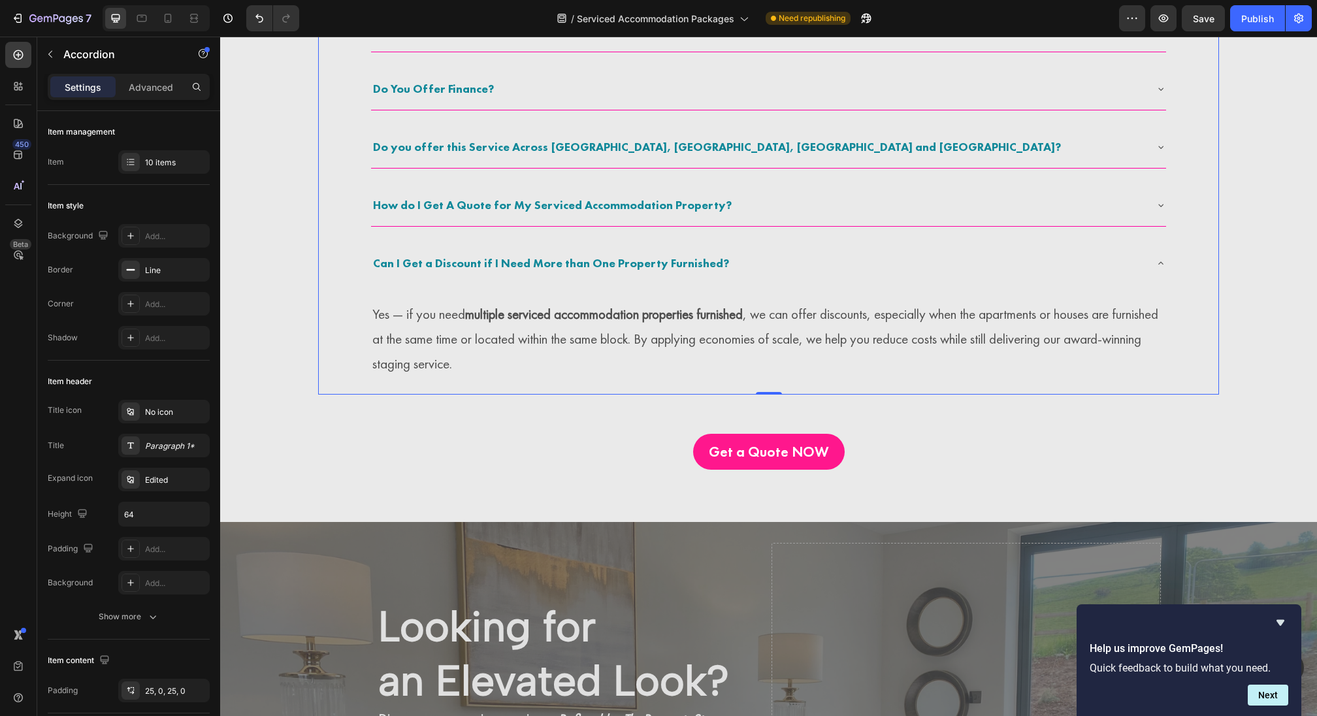
click at [444, 242] on div "Can I Get a Discount if I Need More than One Property Furnished?" at bounding box center [768, 263] width 795 height 42
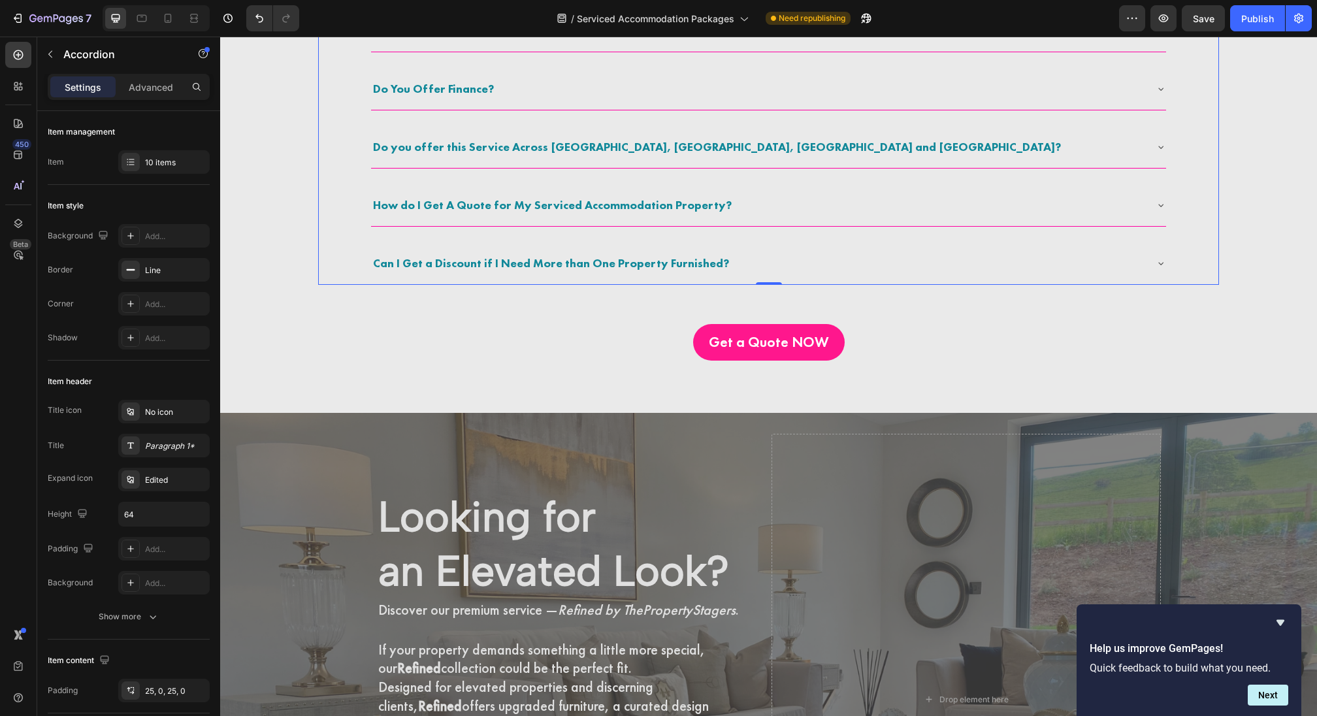
click at [396, 231] on div "What is Serviced Accommodation Furniture Packs and Staging? Why Should I Profes…" at bounding box center [768, 2] width 796 height 566
click at [134, 154] on div at bounding box center [131, 162] width 18 height 18
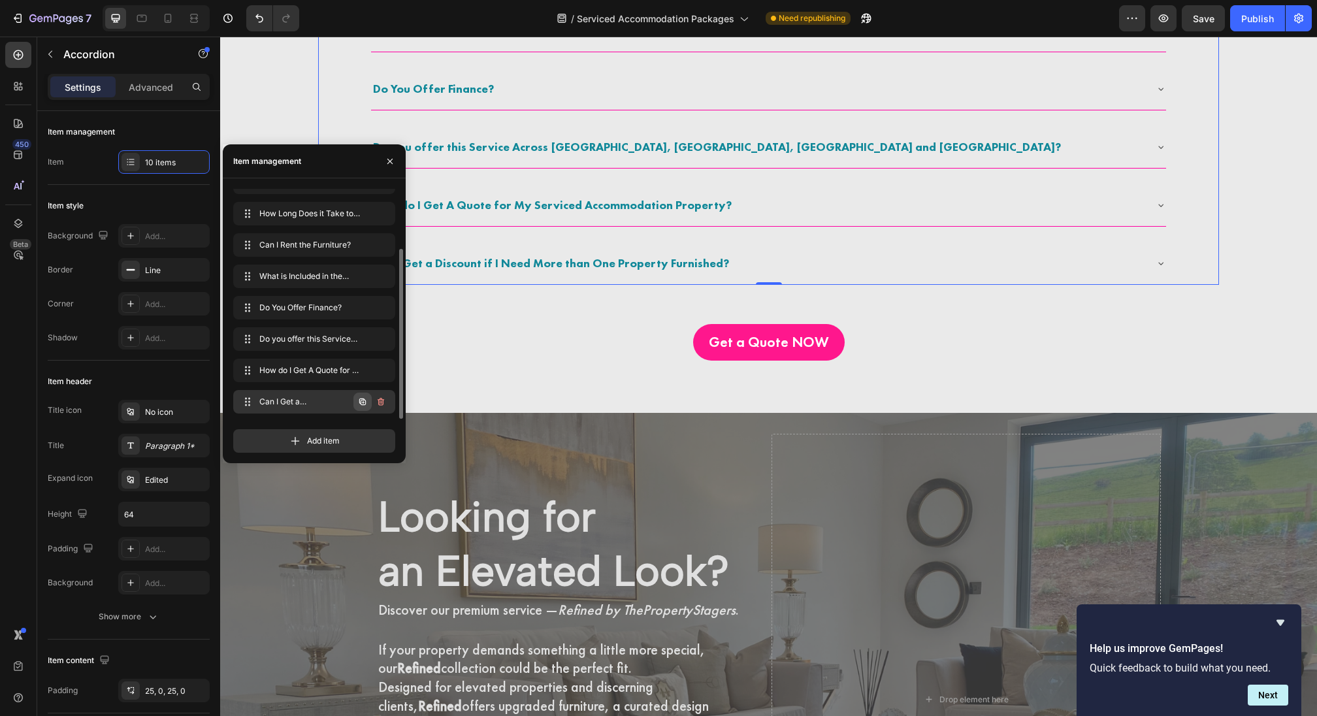
click at [363, 402] on icon "button" at bounding box center [363, 402] width 3 height 3
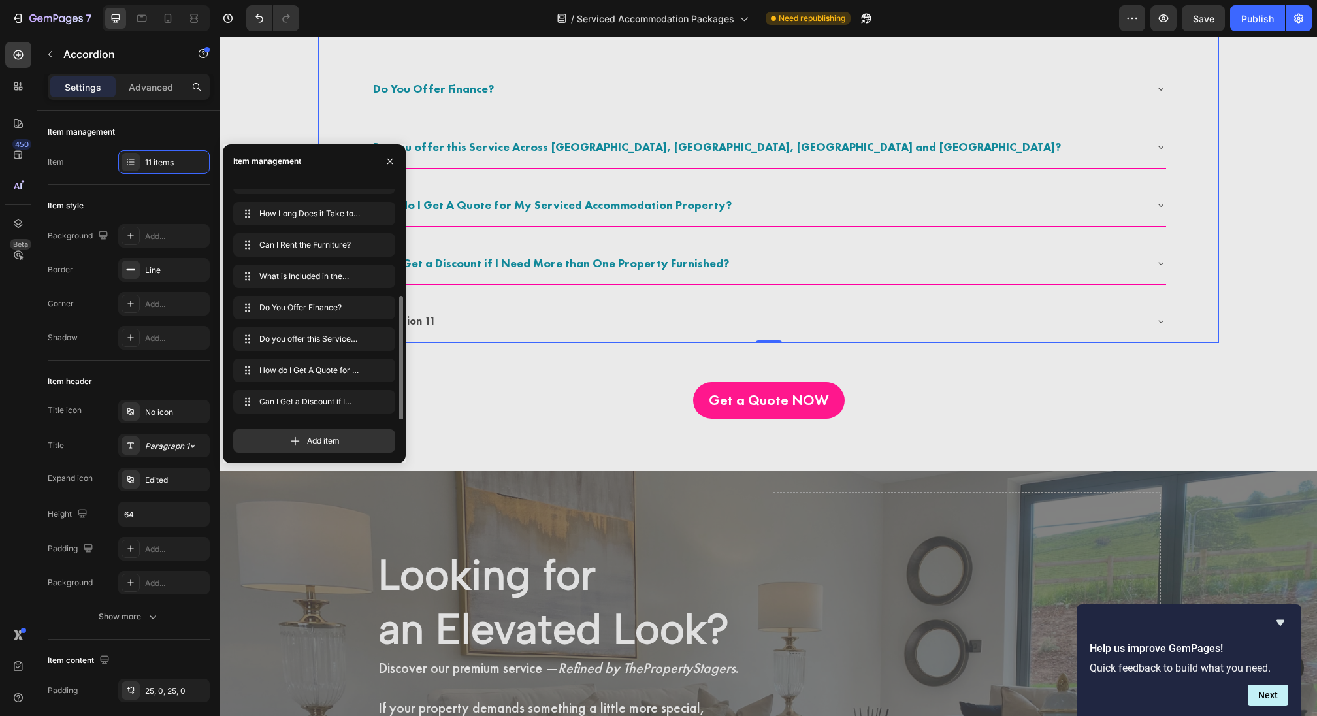
scroll to position [112, 0]
click at [602, 310] on div "Accordion 11" at bounding box center [758, 321] width 774 height 23
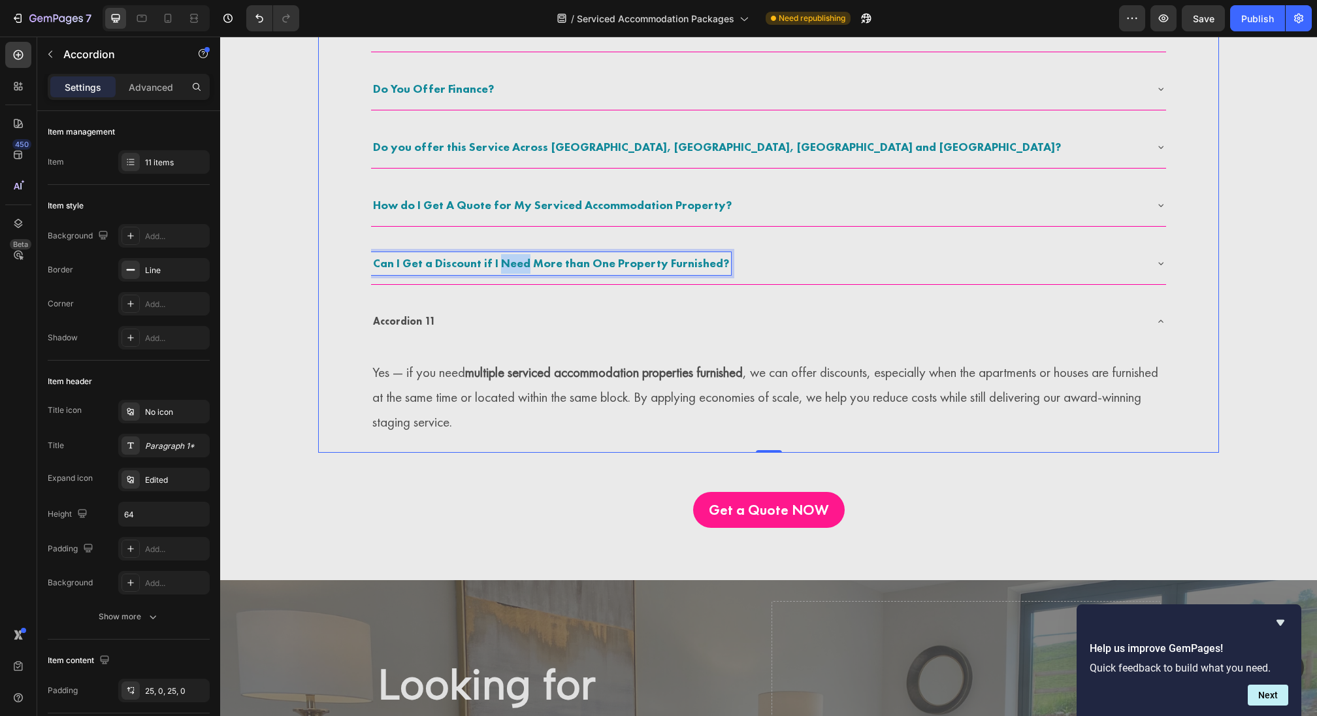
click at [513, 260] on span "Can I Get a Discount if I Need More than One Property Furnished?" at bounding box center [551, 262] width 356 height 15
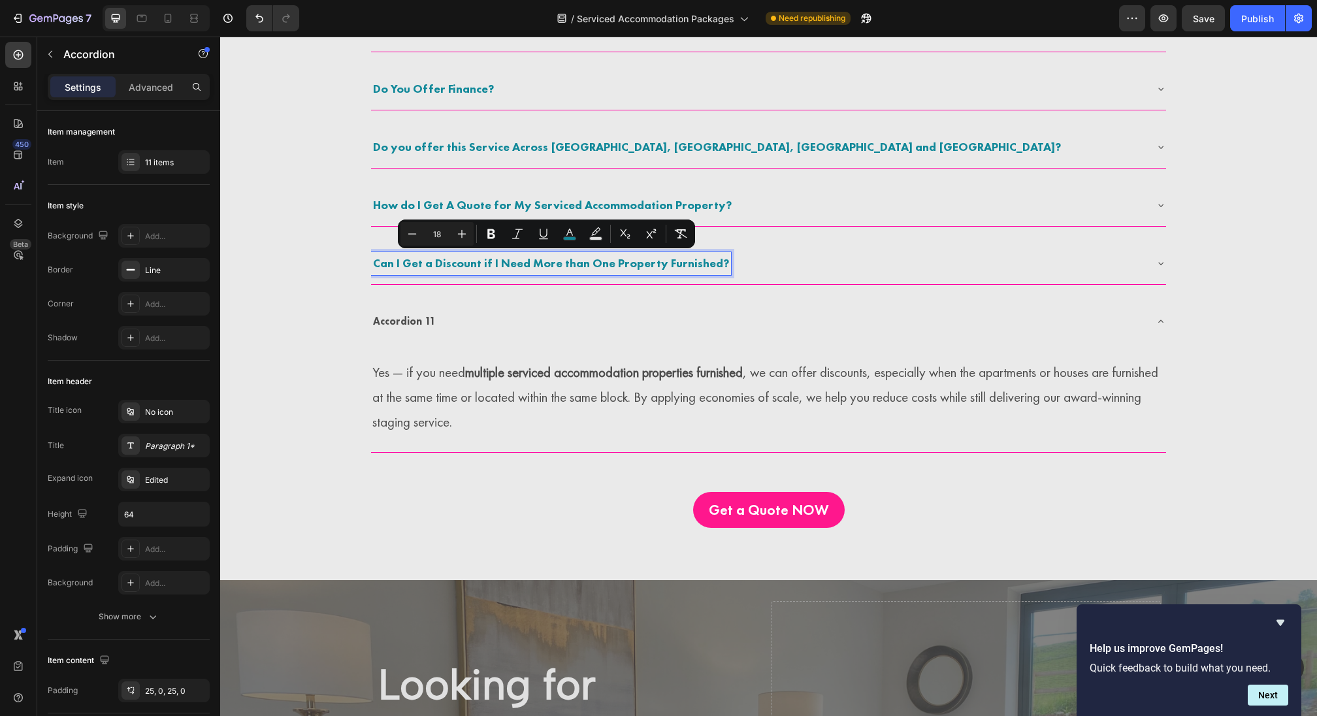
click at [421, 316] on p "Accordion 11" at bounding box center [404, 321] width 63 height 19
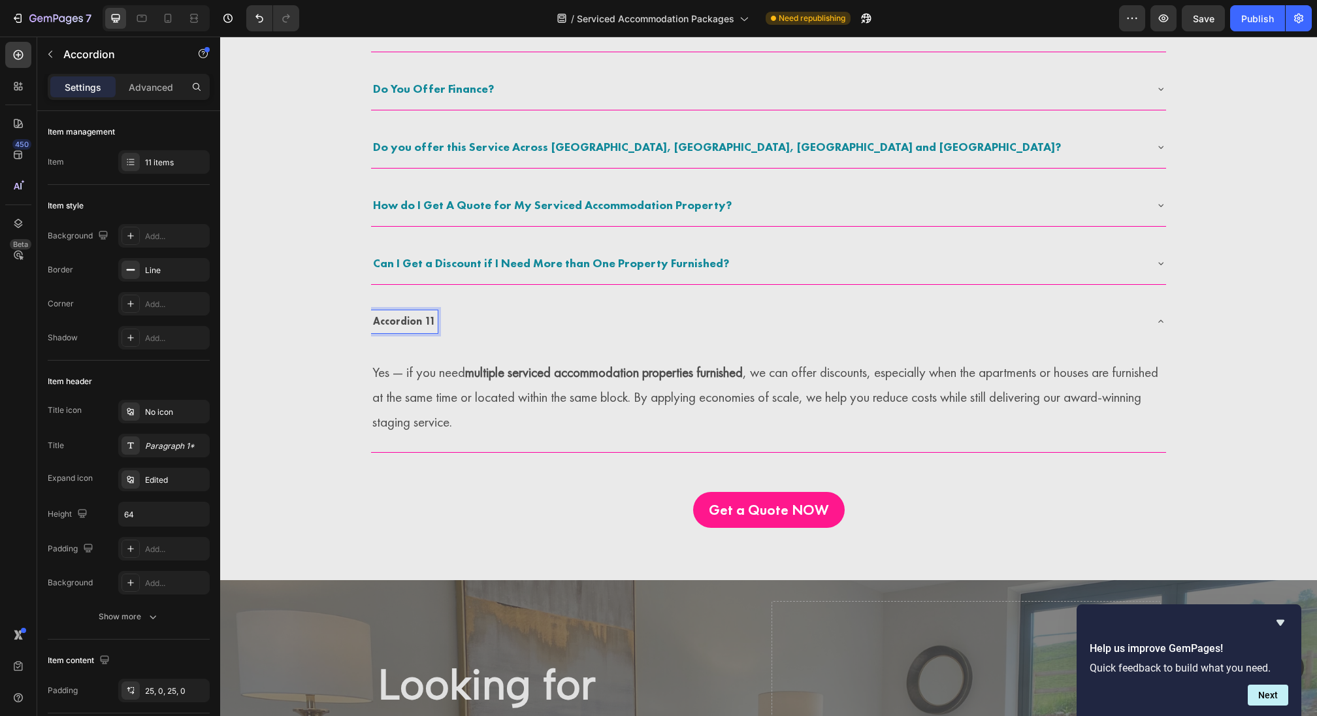
scroll to position [3199, 0]
click at [408, 323] on span "Can I Get a Discount if I Need More than One Property Furnished?" at bounding box center [551, 321] width 356 height 15
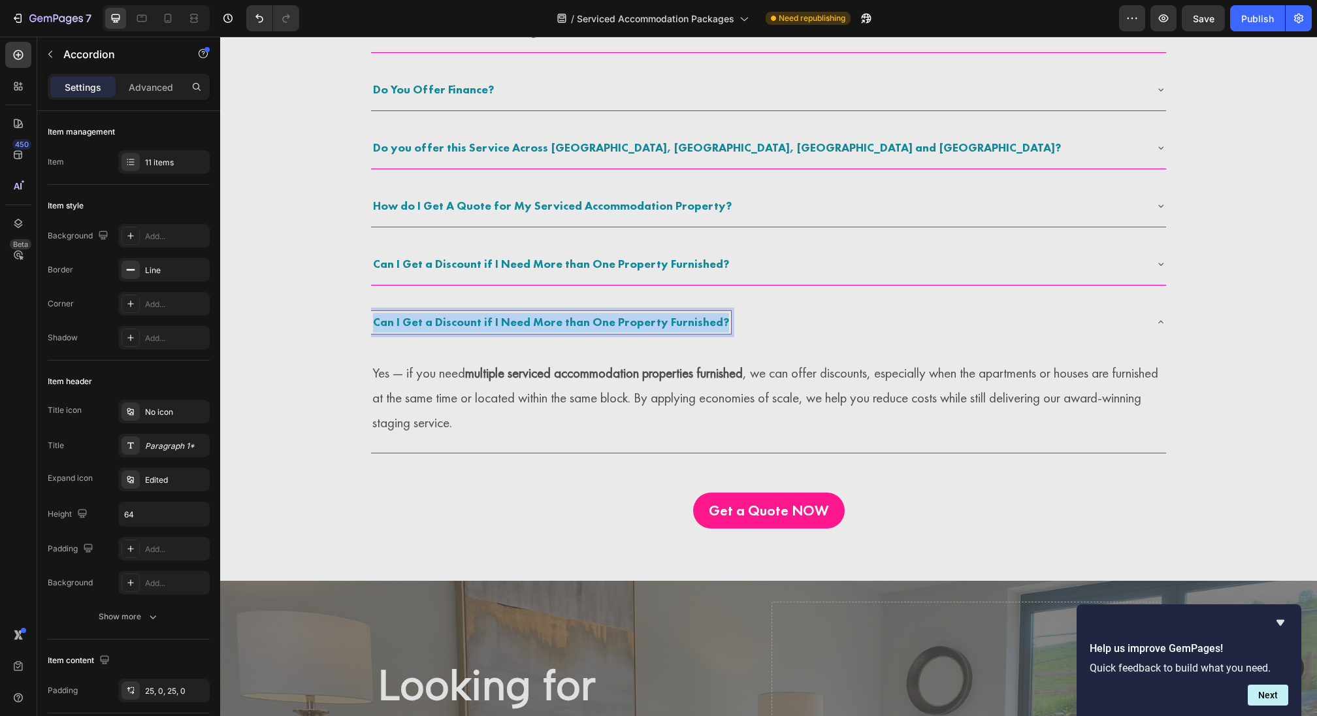
click at [408, 323] on span "Can I Get a Discount if I Need More than One Property Furnished?" at bounding box center [551, 321] width 356 height 15
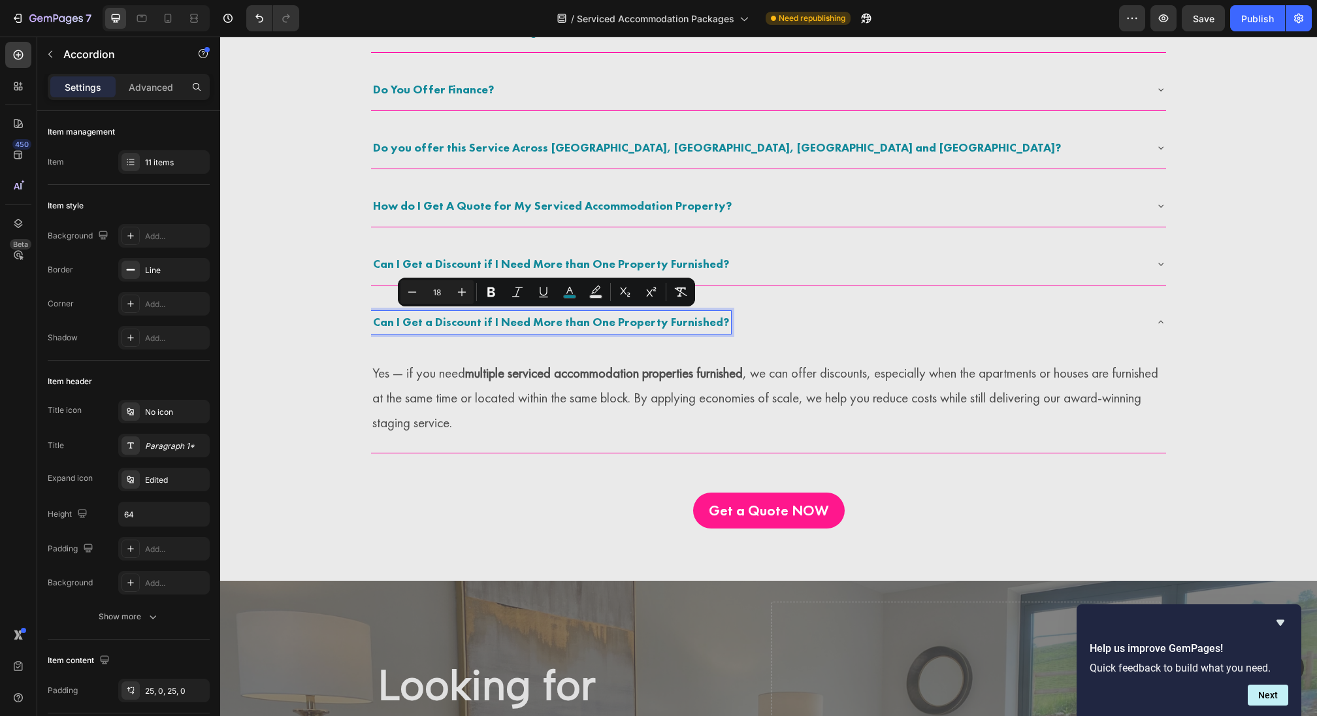
click at [408, 323] on span "Can I Get a Discount if I Need More than One Property Furnished?" at bounding box center [551, 321] width 356 height 15
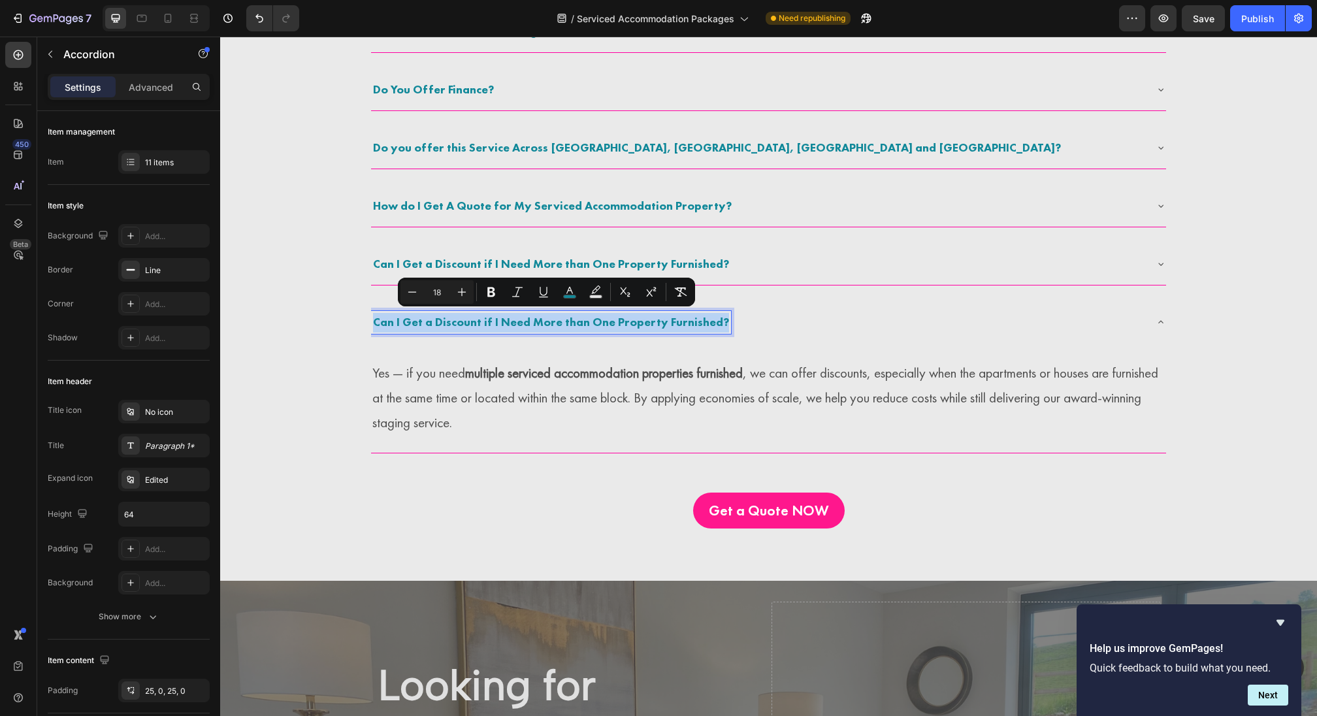
click at [408, 323] on span "Can I Get a Discount if I Need More than One Property Furnished?" at bounding box center [551, 321] width 356 height 15
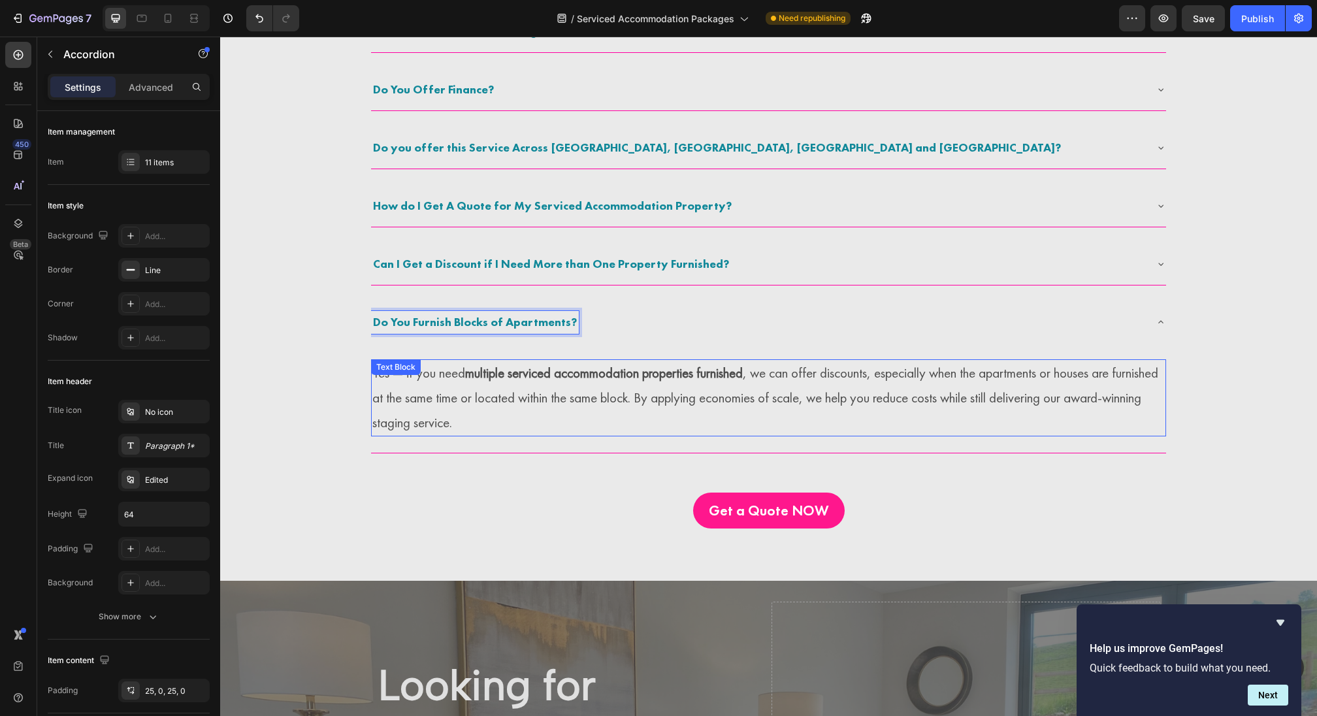
click at [429, 381] on p "Yes — if you need multiple serviced accommodation properties furnished , we can…" at bounding box center [768, 398] width 792 height 74
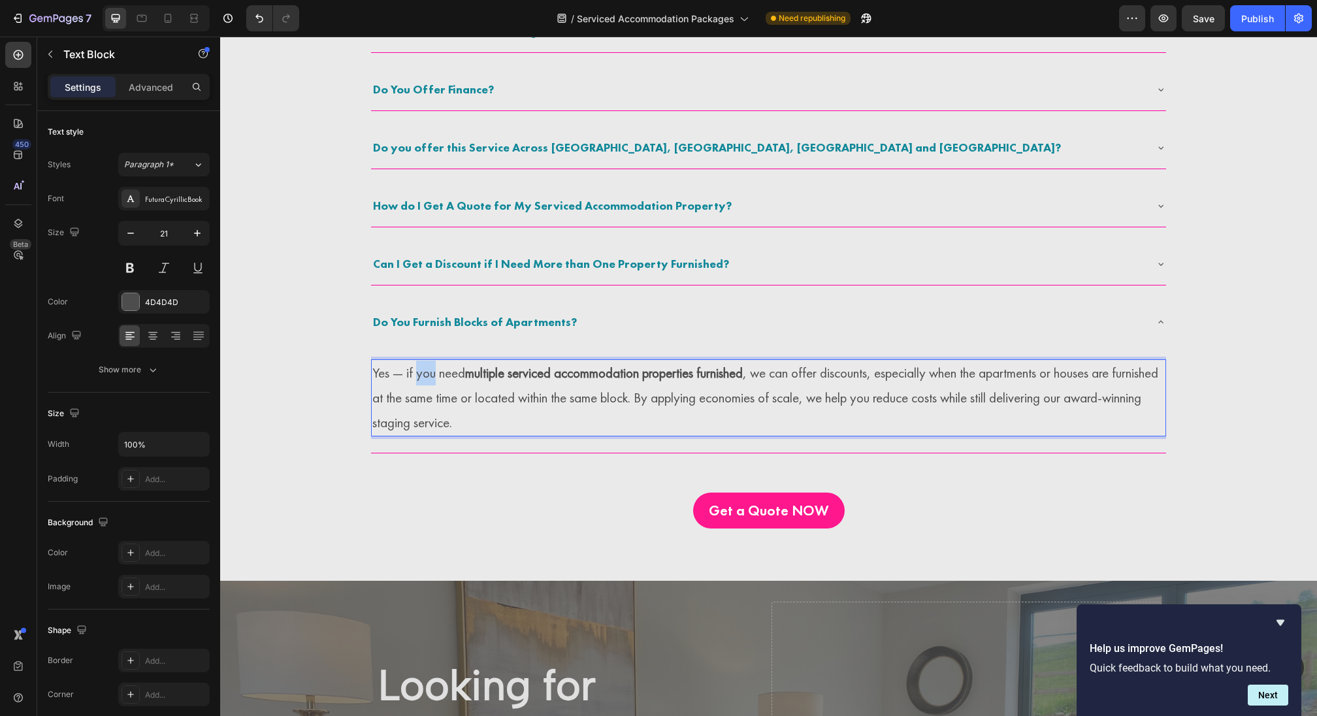
click at [429, 381] on p "Yes — if you need multiple serviced accommodation properties furnished , we can…" at bounding box center [768, 398] width 792 height 74
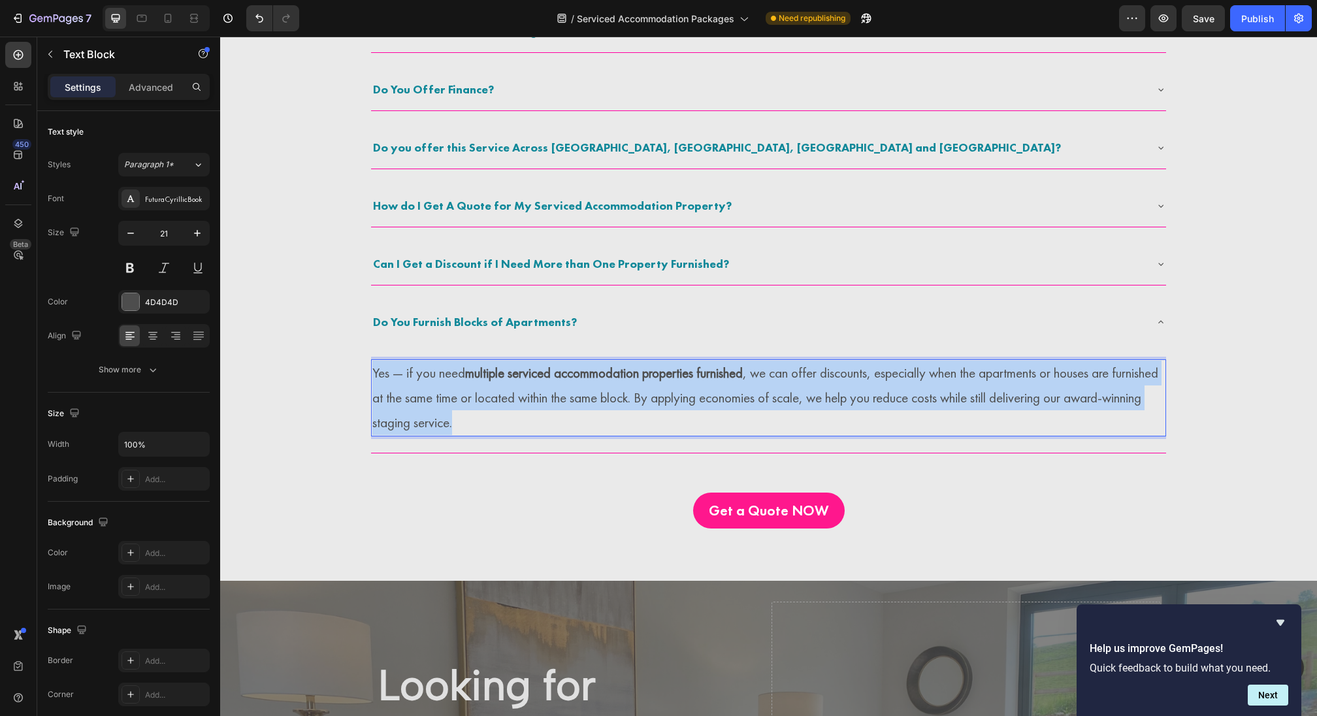
click at [429, 381] on p "Yes — if you need multiple serviced accommodation properties furnished , we can…" at bounding box center [768, 398] width 792 height 74
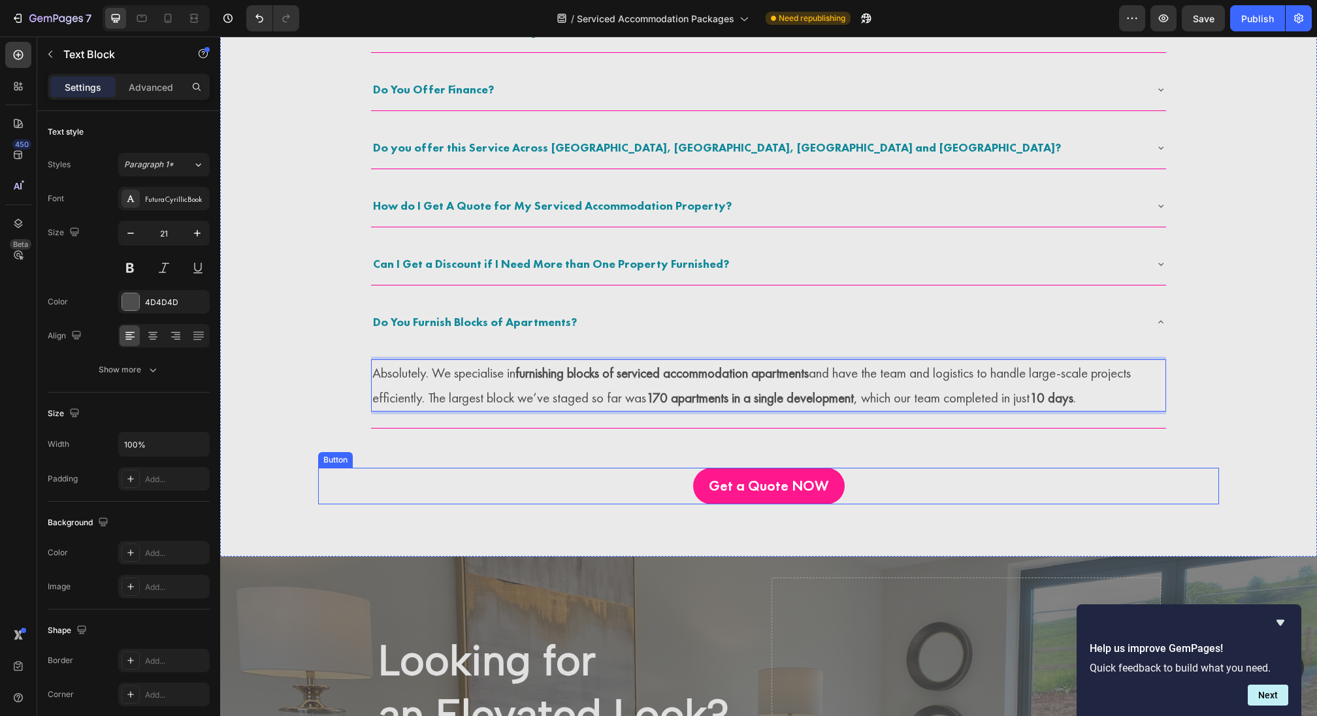
click at [445, 476] on div "Get a Quote NOW Button" at bounding box center [768, 486] width 901 height 37
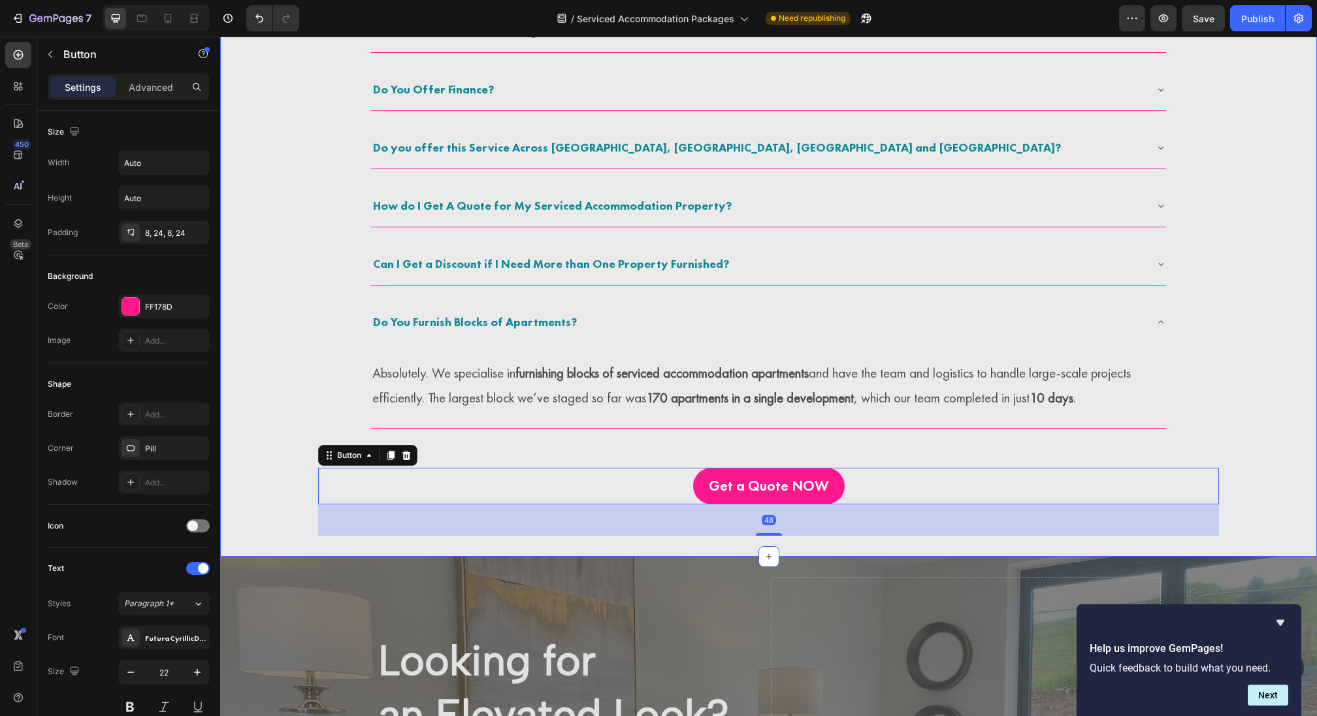
click at [603, 461] on div "Get a Quote NOW Button 48" at bounding box center [768, 482] width 901 height 107
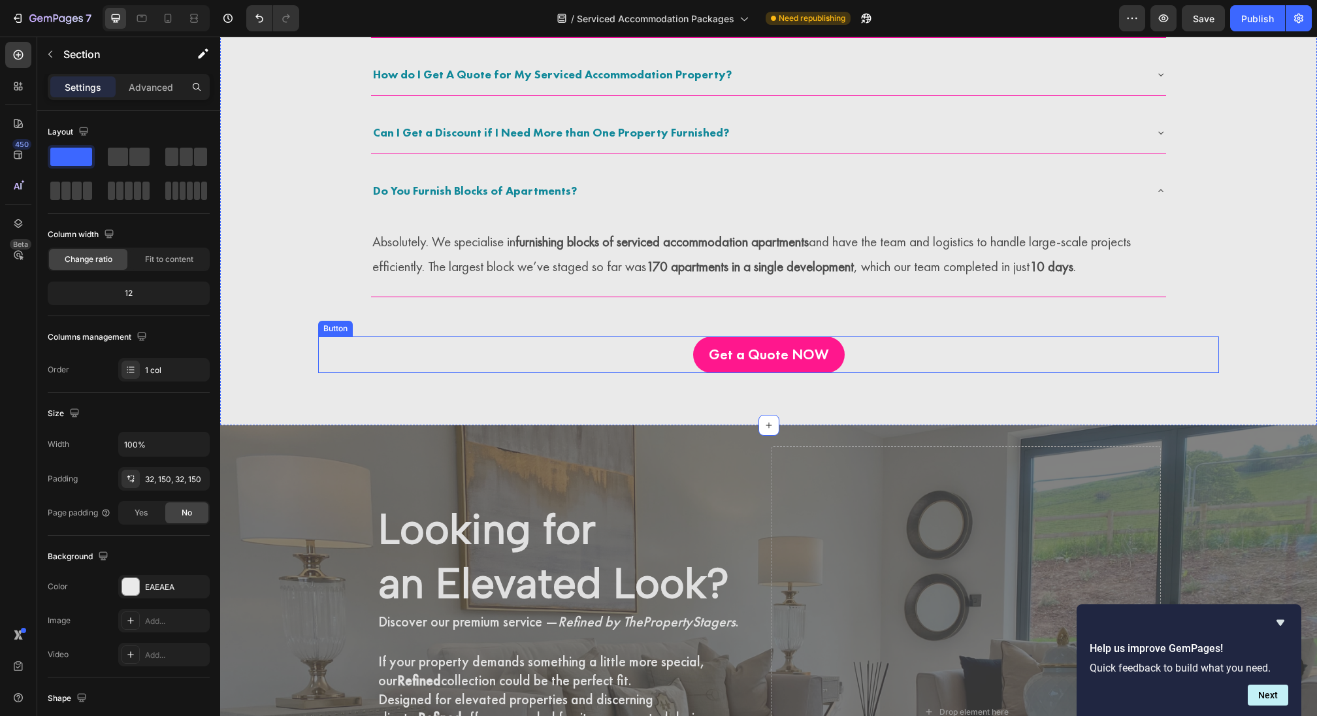
scroll to position [3358, 0]
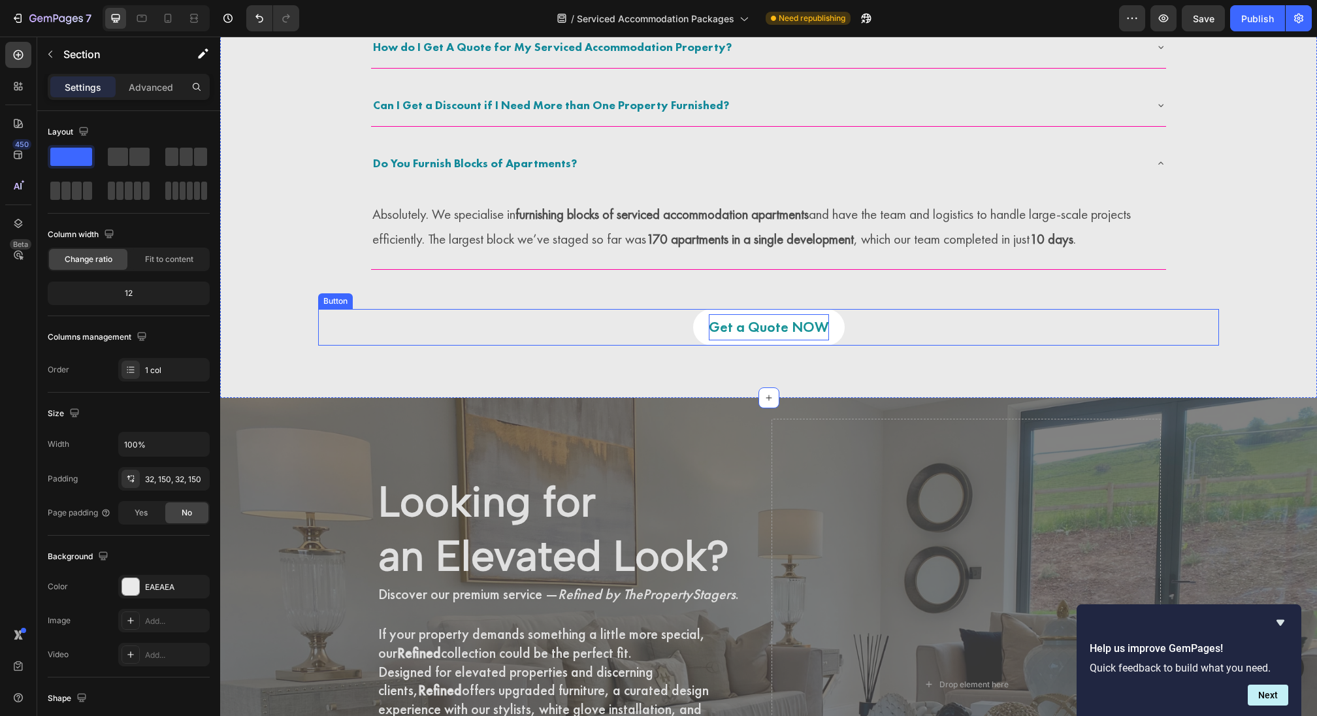
click at [792, 335] on p "Get a Quote NOW" at bounding box center [769, 327] width 120 height 26
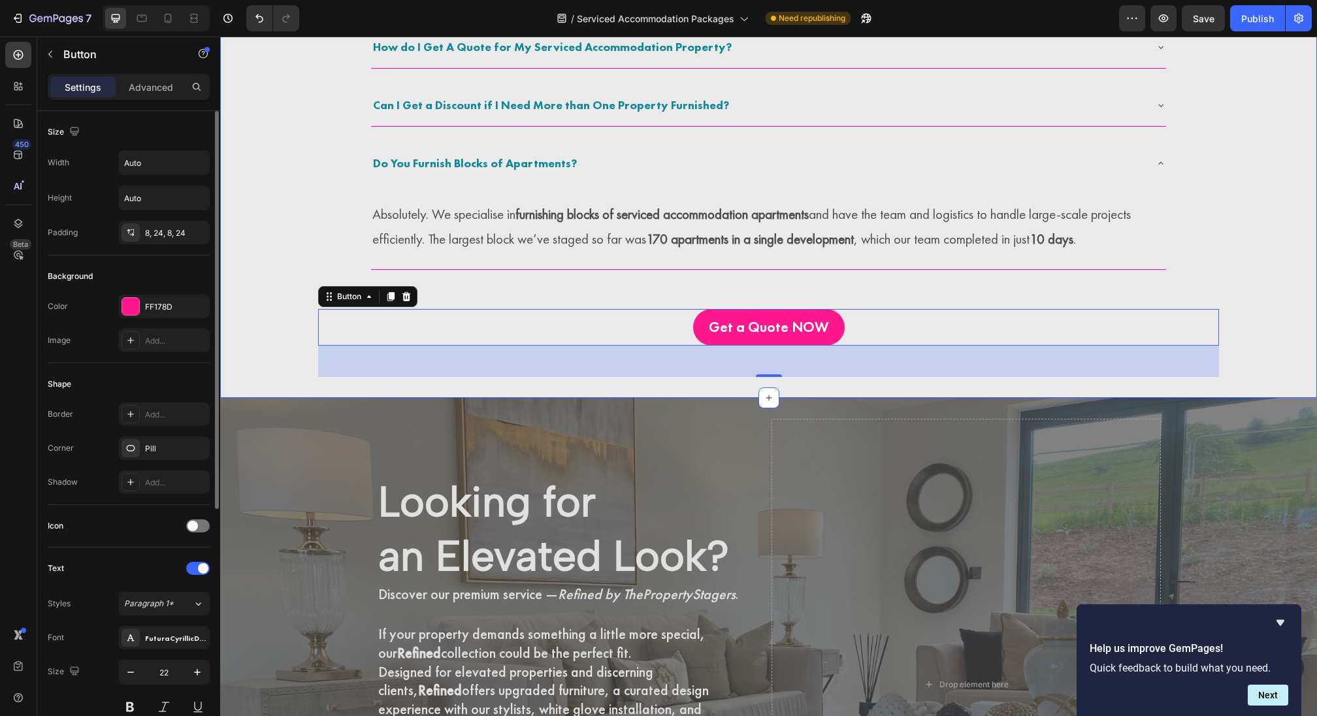
scroll to position [2650, 0]
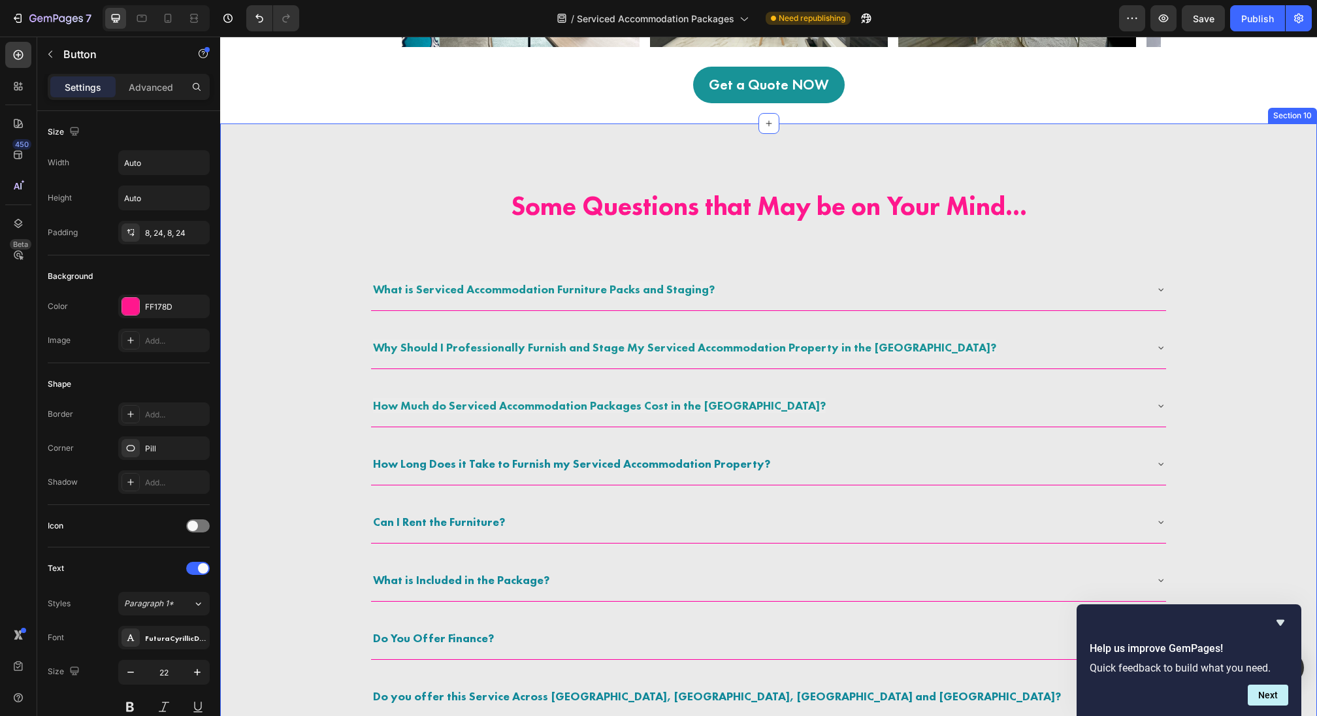
click at [637, 132] on div "Some Questions that May be on Your Mind... Heading What is Serviced Accommodati…" at bounding box center [768, 613] width 1097 height 981
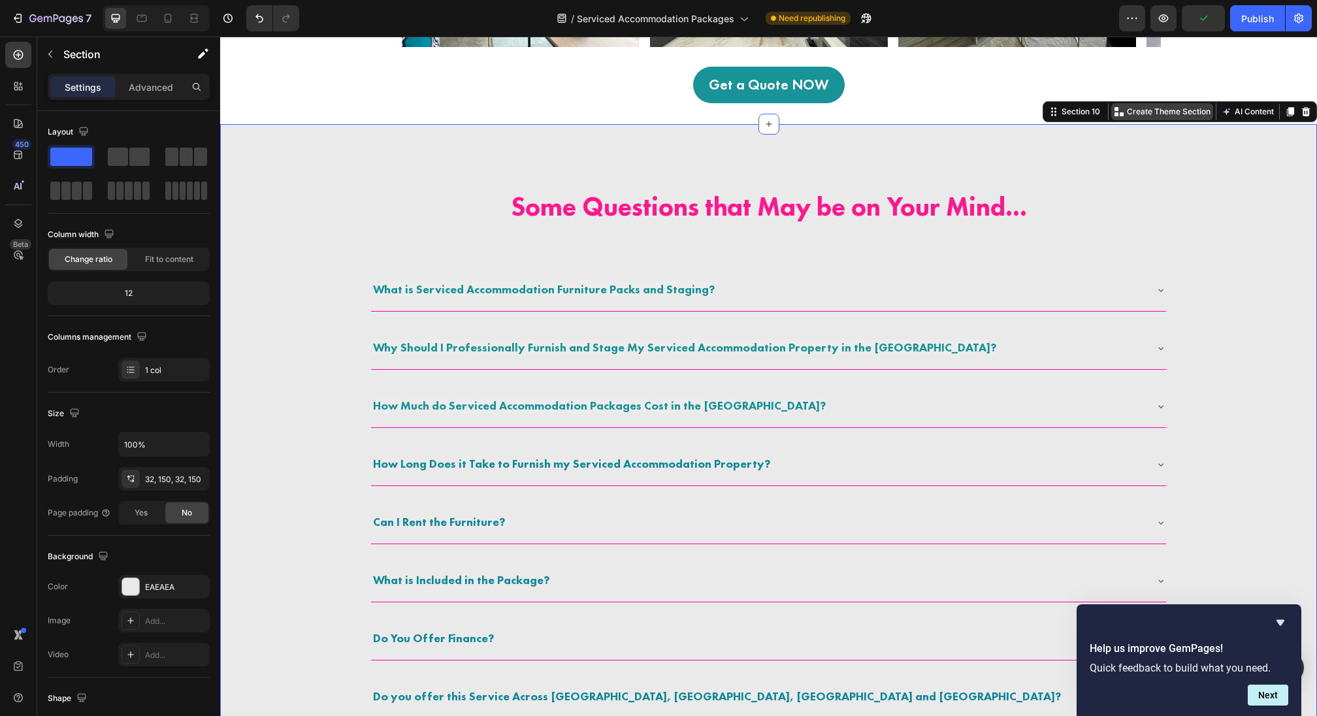
click at [1162, 110] on p "Create Theme Section" at bounding box center [1169, 112] width 84 height 12
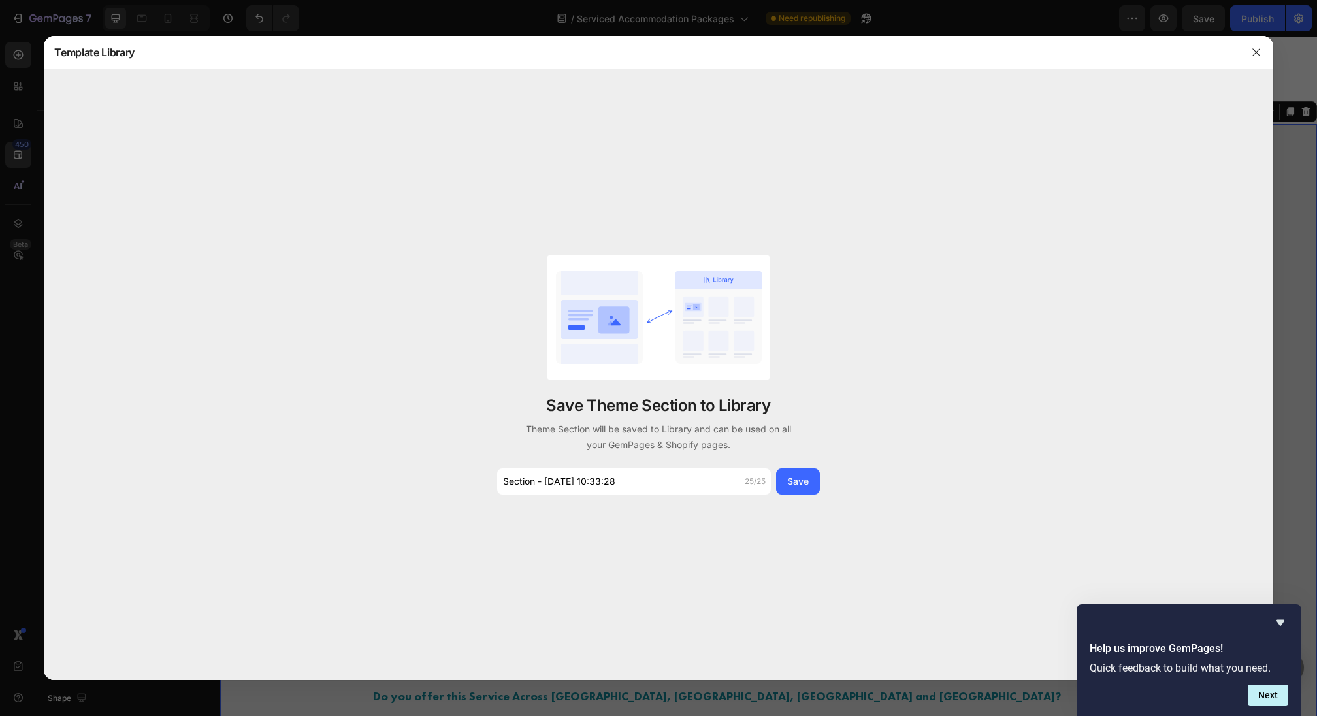
click at [632, 498] on div "Save Theme Section to Library Theme Section will be saved to Library and can be…" at bounding box center [658, 375] width 1229 height 610
click at [632, 494] on input "Section - Sep 26 10:33:28" at bounding box center [634, 481] width 274 height 26
type input "SA FAQ"
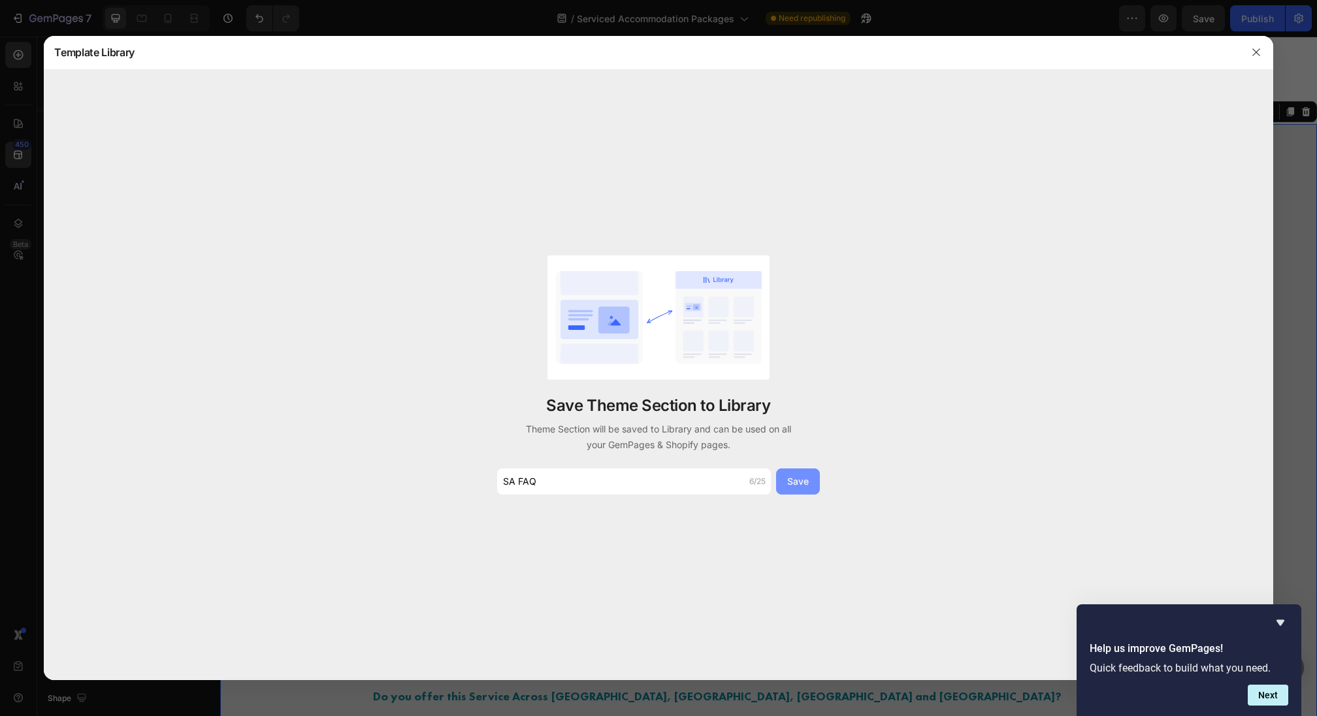
click at [785, 494] on button "Save" at bounding box center [798, 481] width 44 height 26
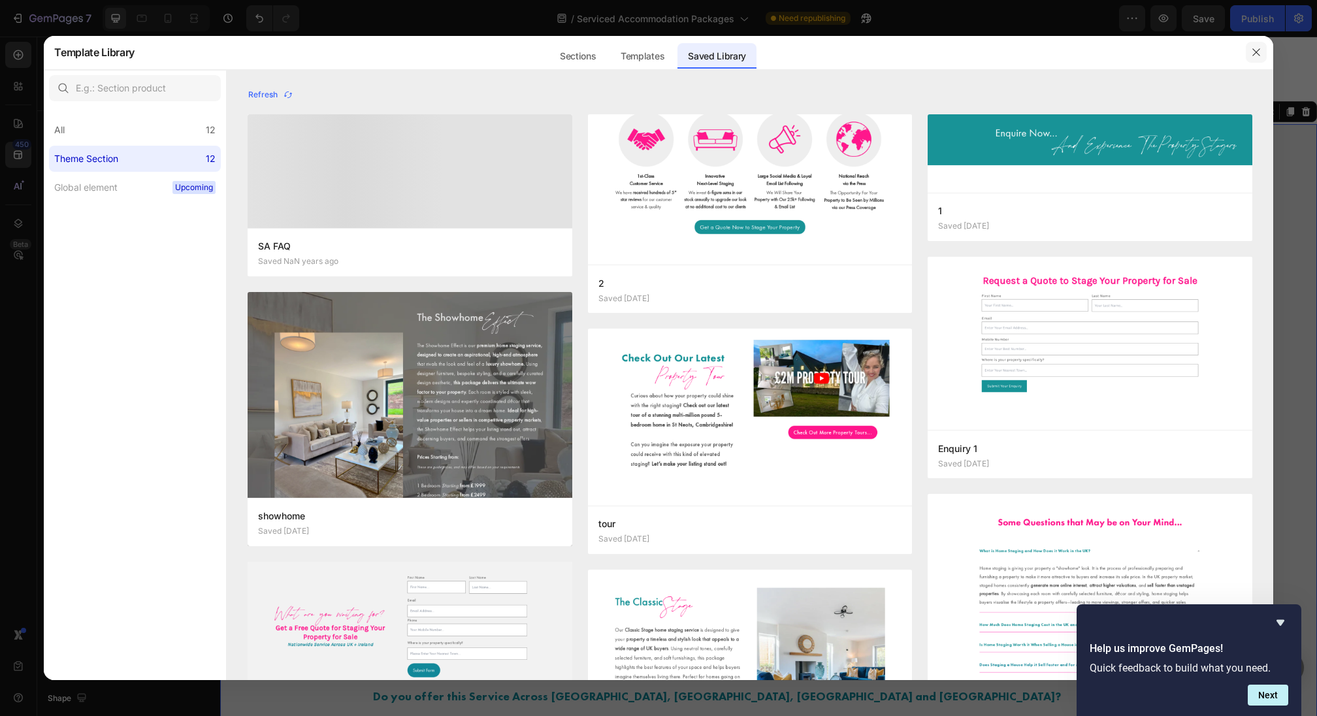
click at [1260, 56] on icon "button" at bounding box center [1256, 52] width 10 height 10
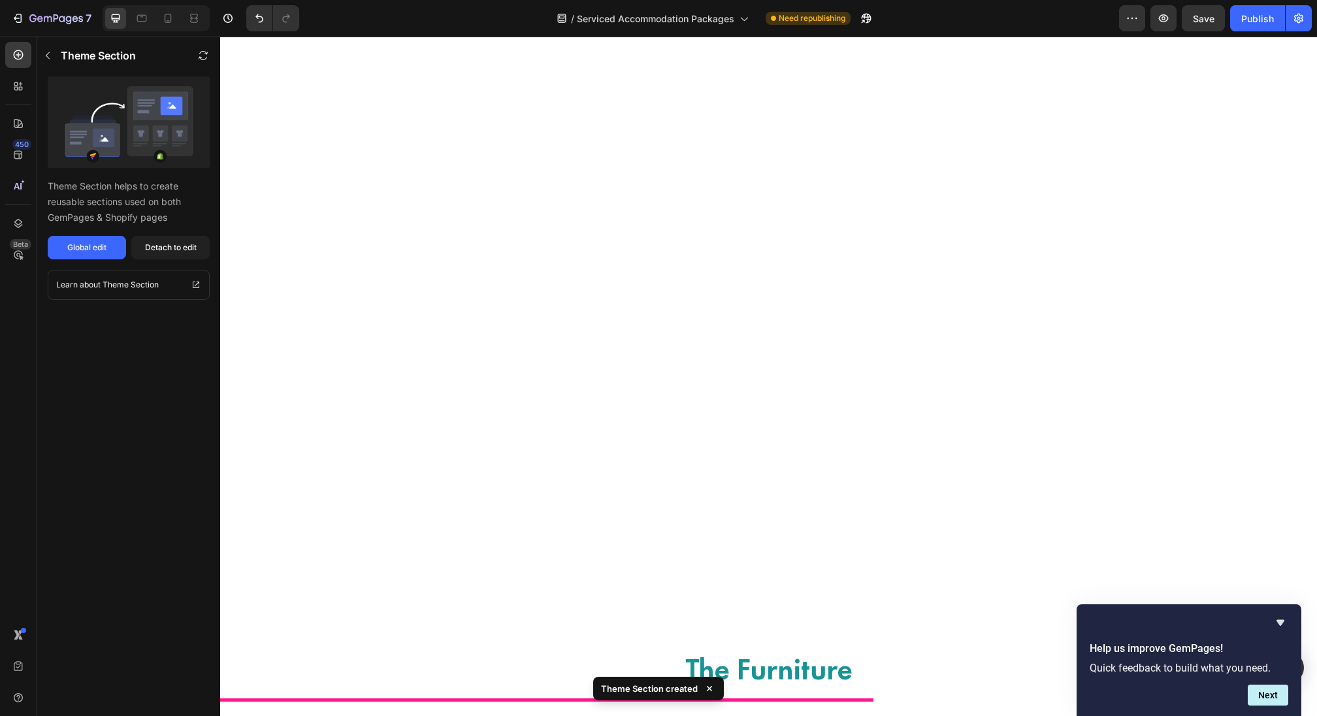
scroll to position [0, 0]
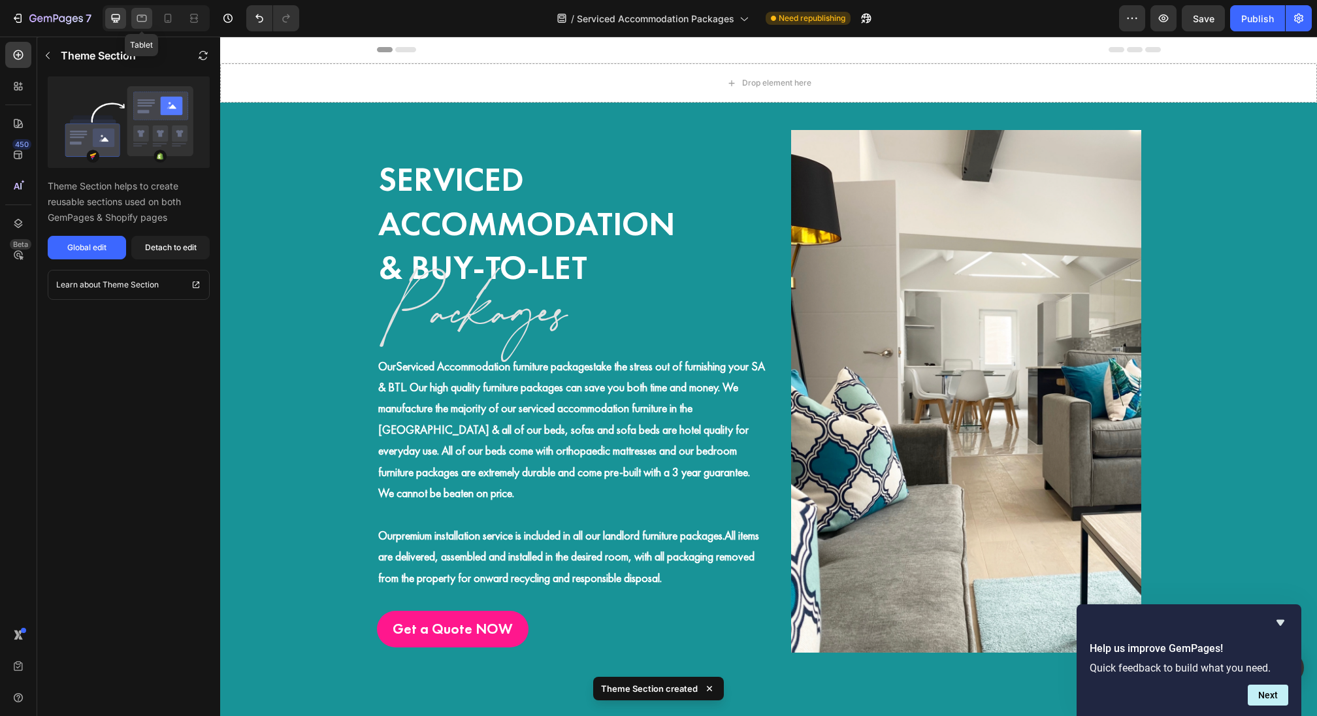
click at [148, 20] on div at bounding box center [141, 18] width 21 height 21
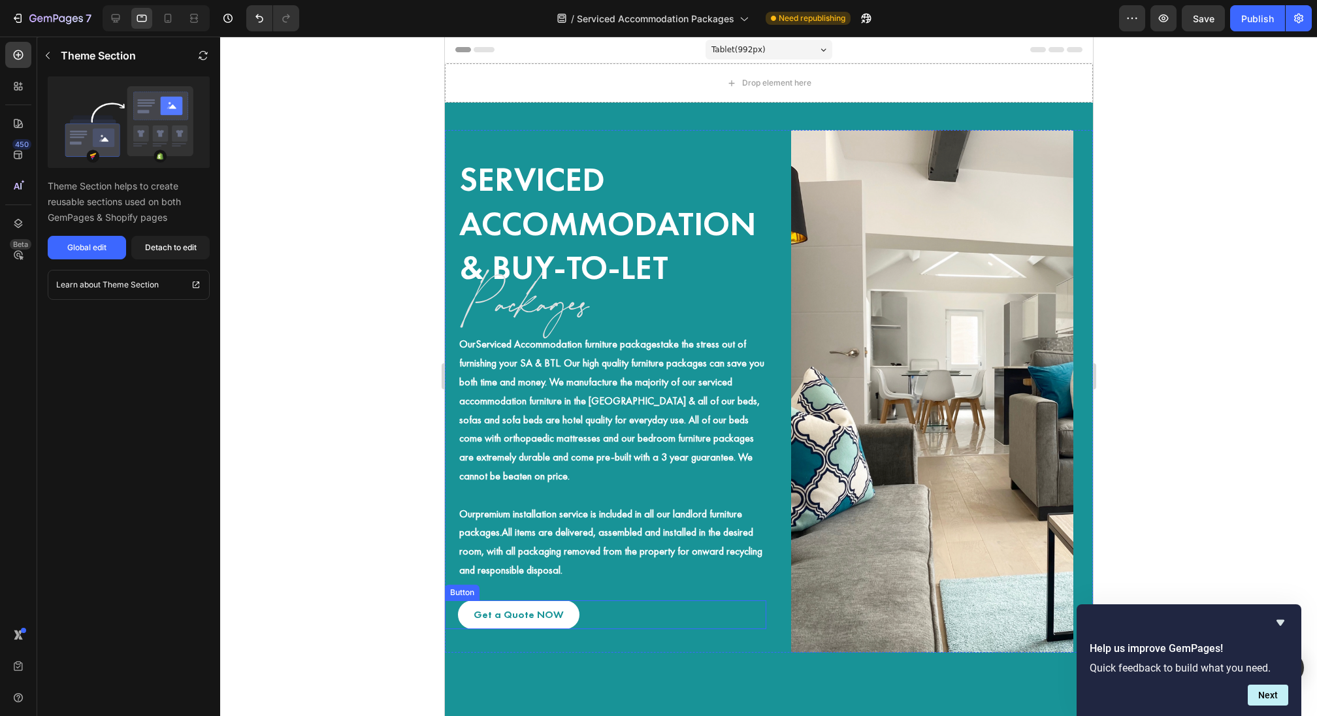
click at [534, 606] on link "Get a Quote NOW" at bounding box center [518, 614] width 122 height 29
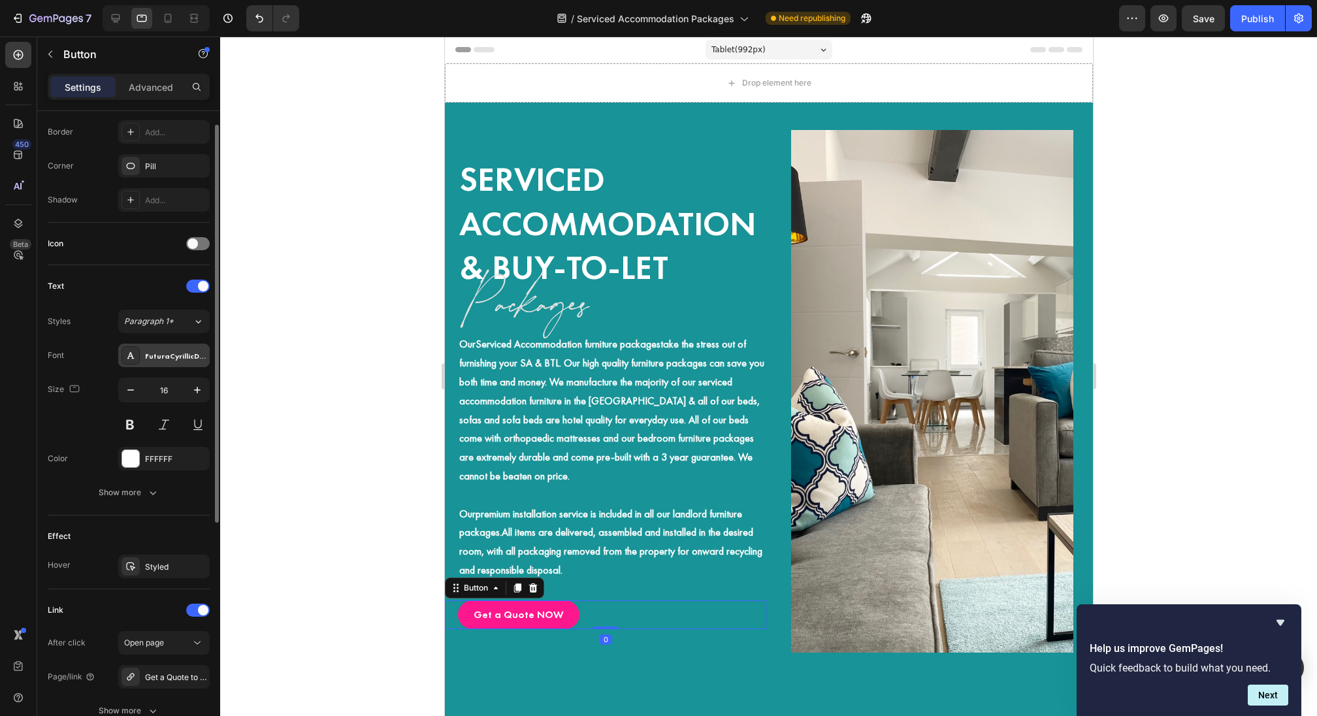
scroll to position [384, 0]
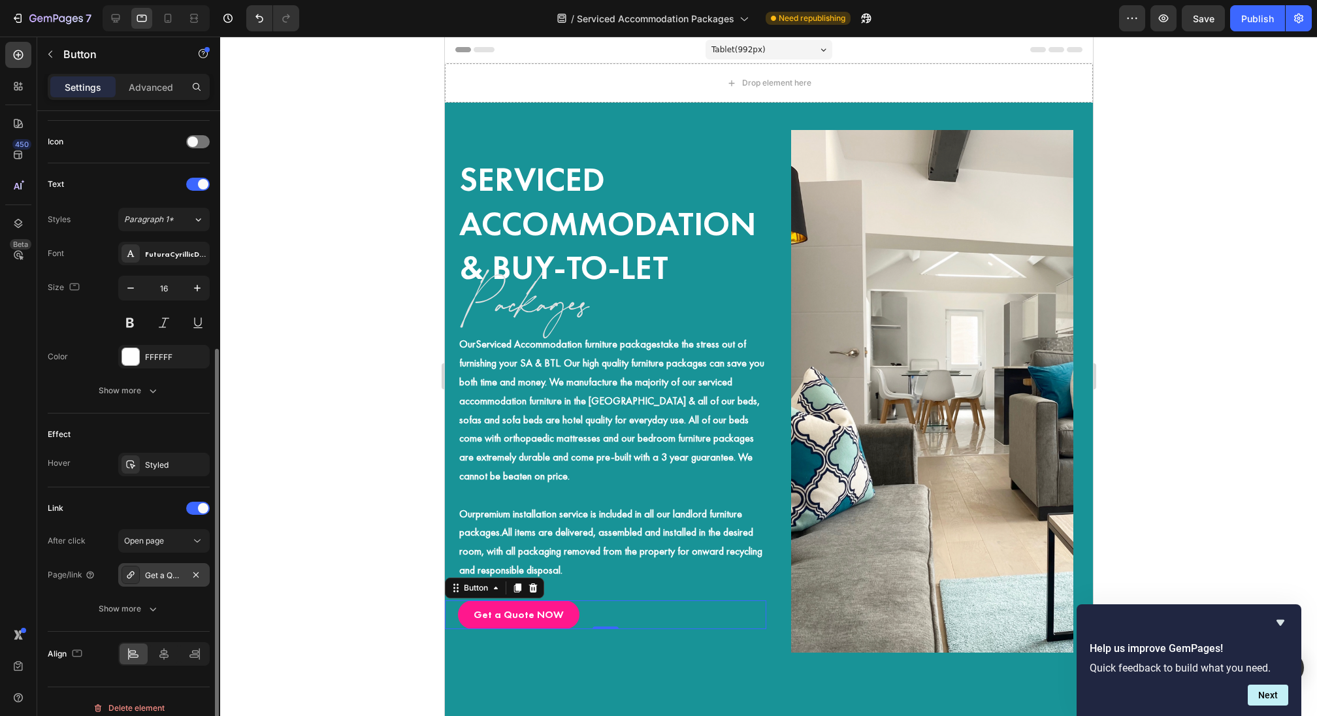
click at [169, 570] on div "Get a Quote to Stage Your Property" at bounding box center [164, 576] width 38 height 12
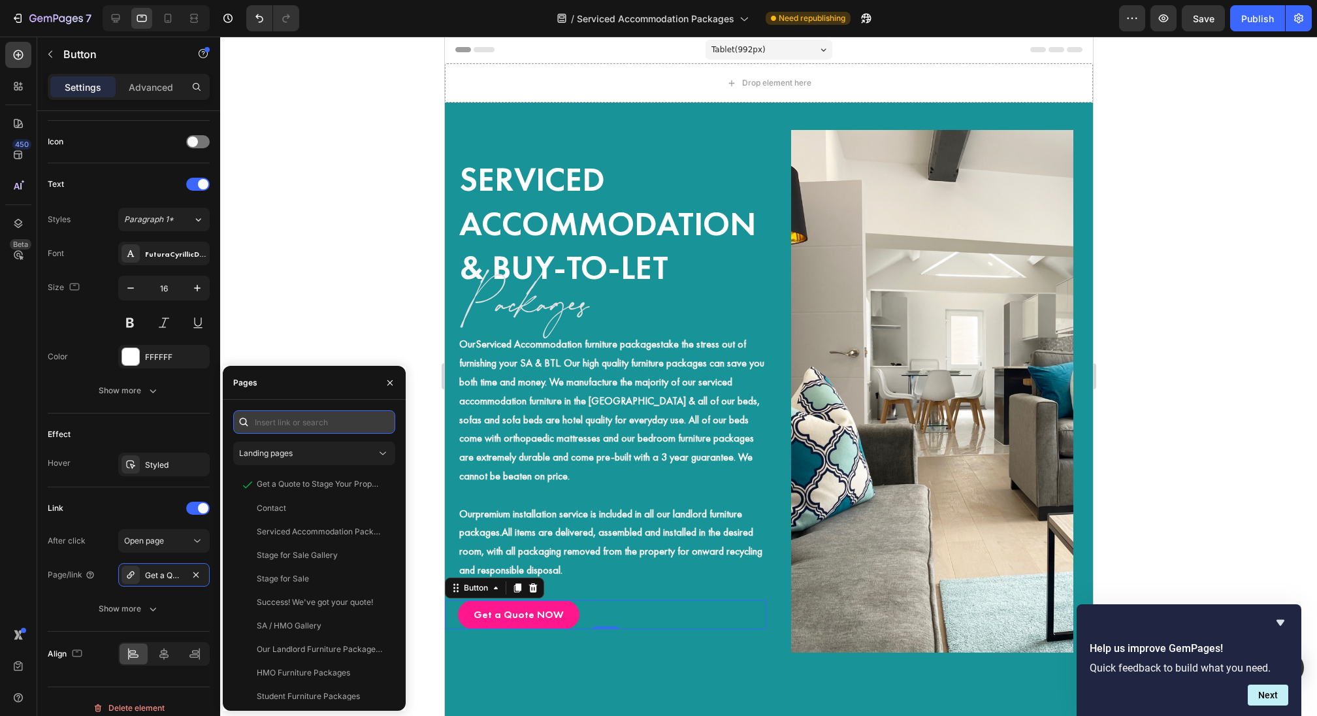
click at [263, 431] on input "text" at bounding box center [314, 422] width 162 height 24
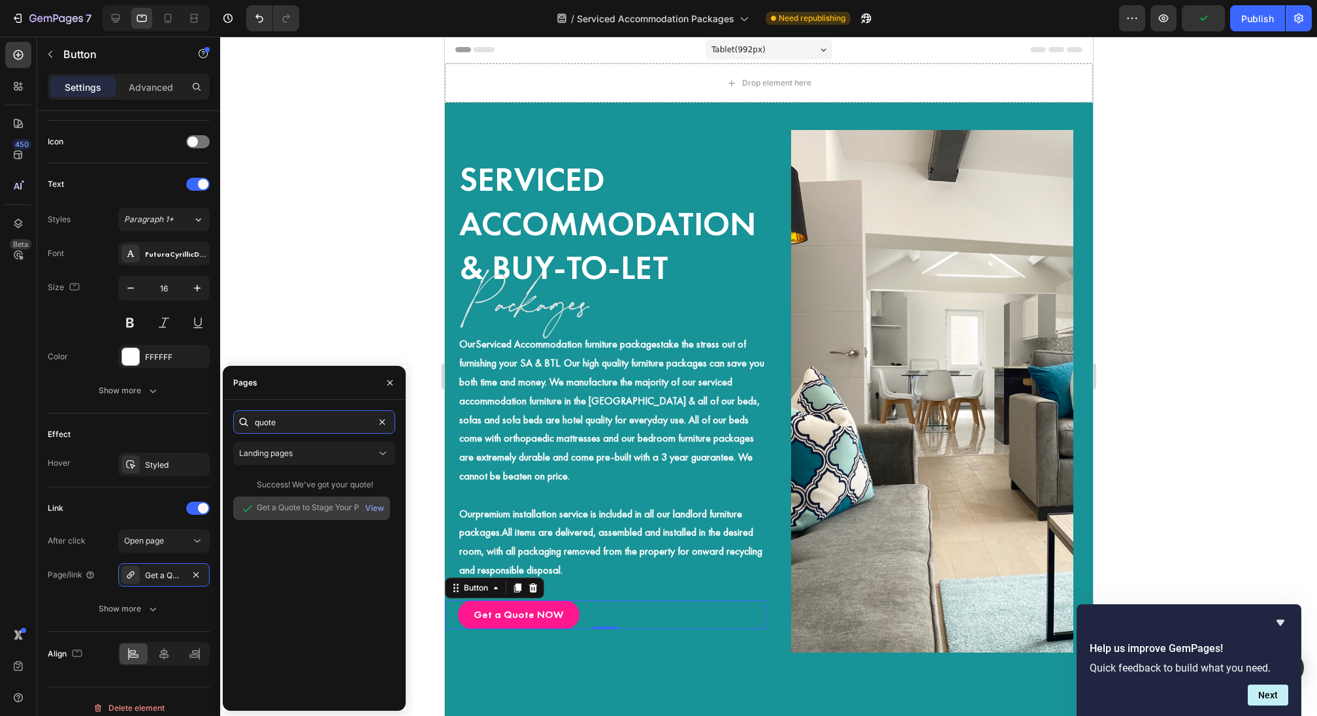
type input "quote"
click at [280, 515] on div "Get a Quote to Stage Your Property View" at bounding box center [311, 508] width 157 height 24
click at [661, 507] on strong "premium installation service is included in all our landlord furniture packages." at bounding box center [600, 523] width 283 height 33
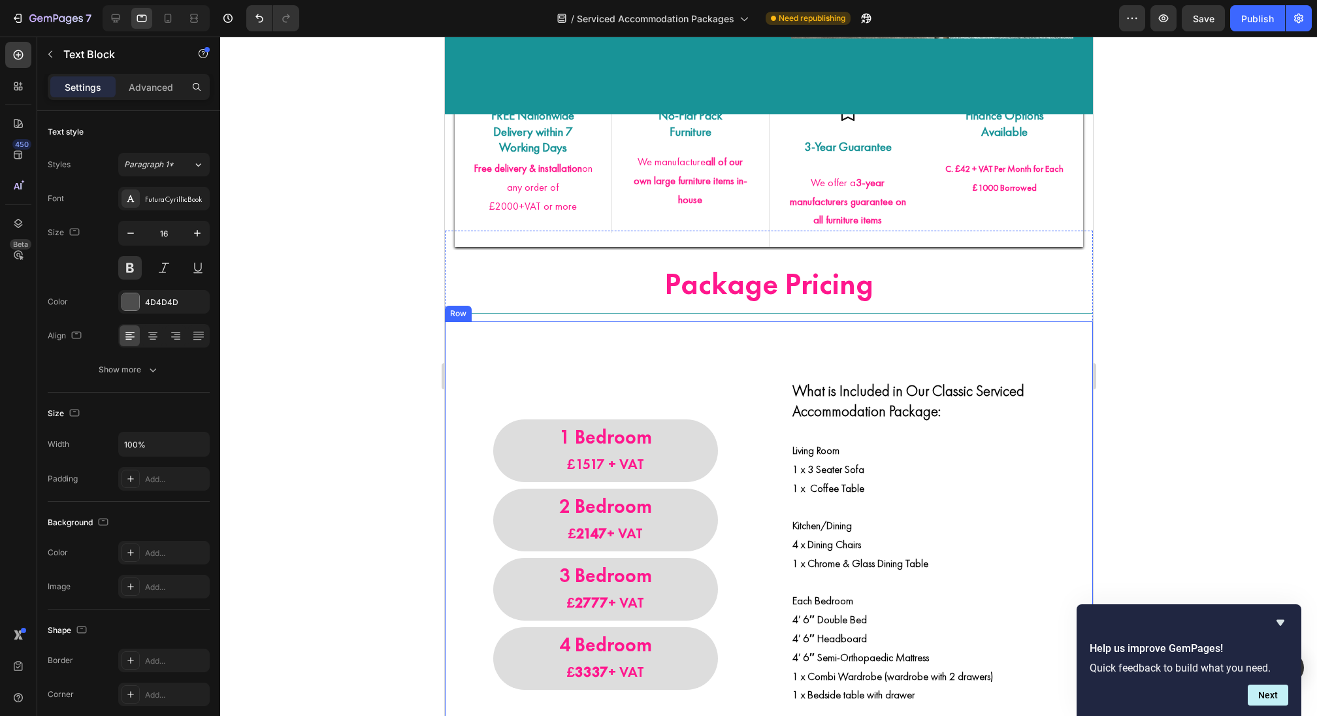
scroll to position [1254, 0]
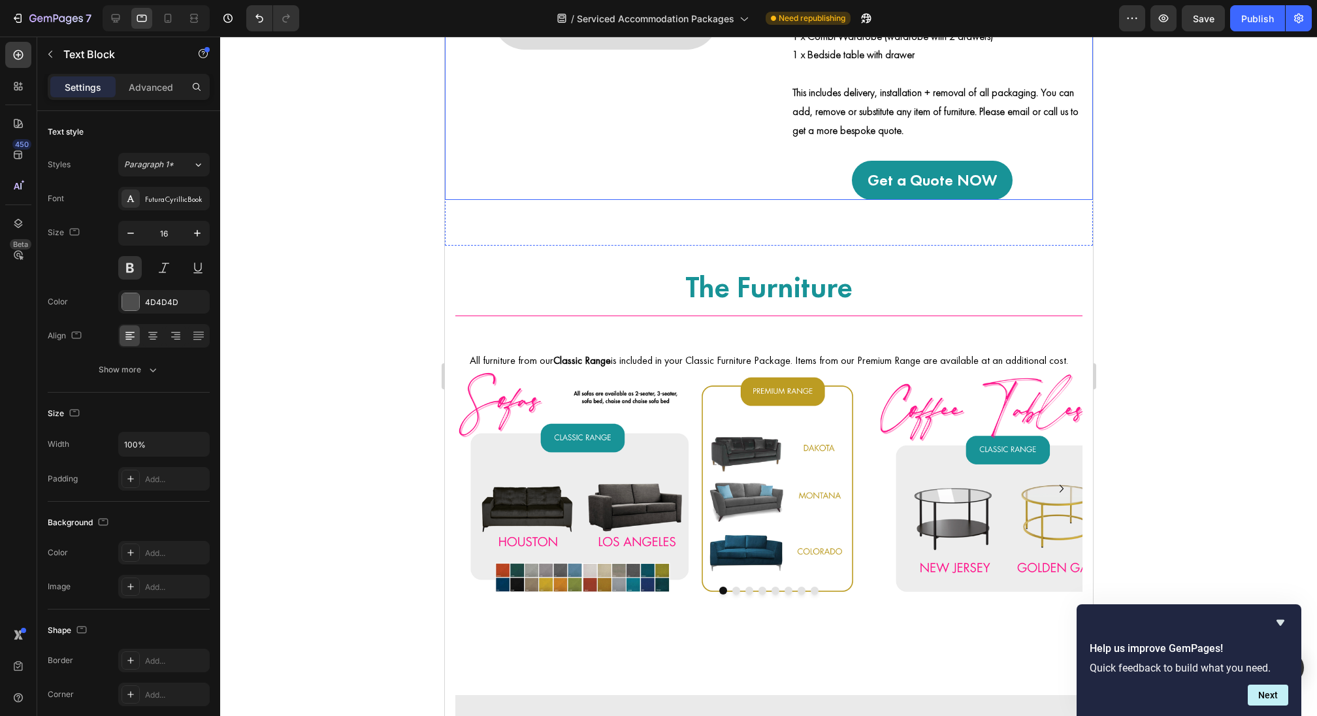
click at [927, 148] on div "Get a Quote NOW Button" at bounding box center [931, 170] width 321 height 58
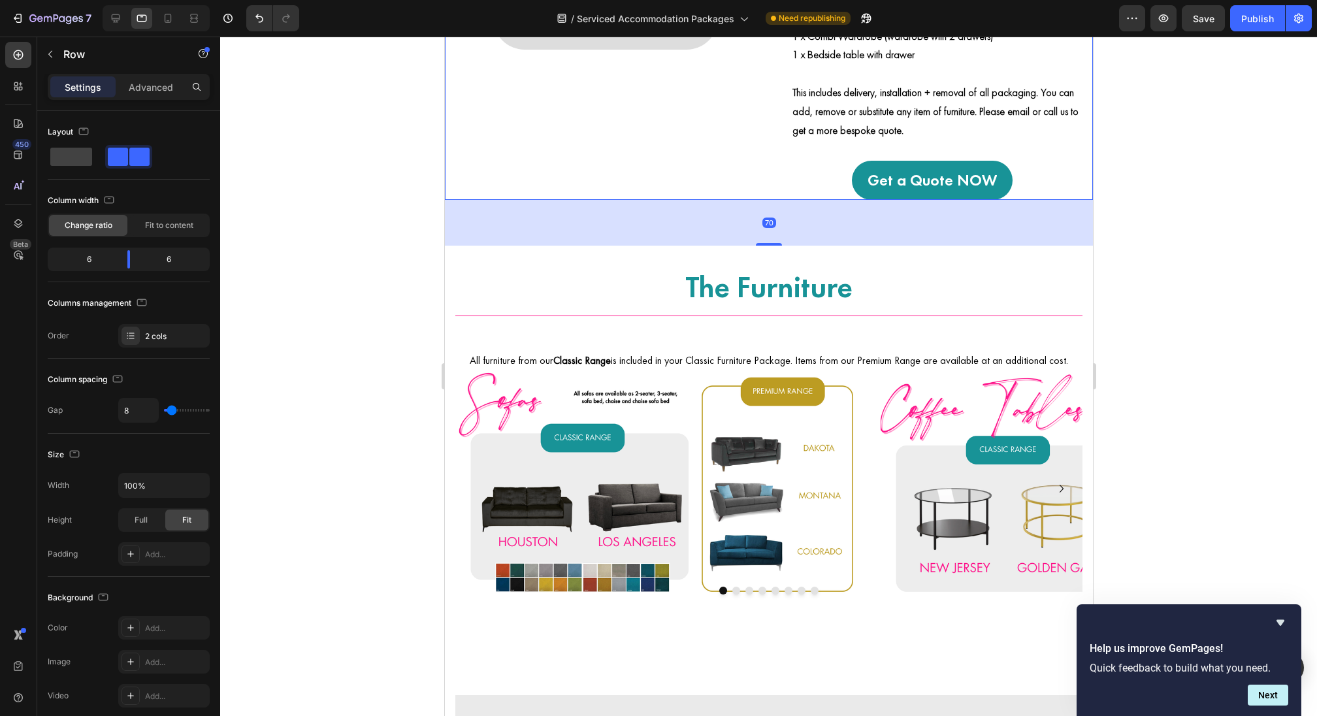
click at [927, 148] on div "Get a Quote NOW Button" at bounding box center [931, 170] width 321 height 58
click at [923, 154] on div "Get a Quote NOW Button" at bounding box center [931, 170] width 321 height 58
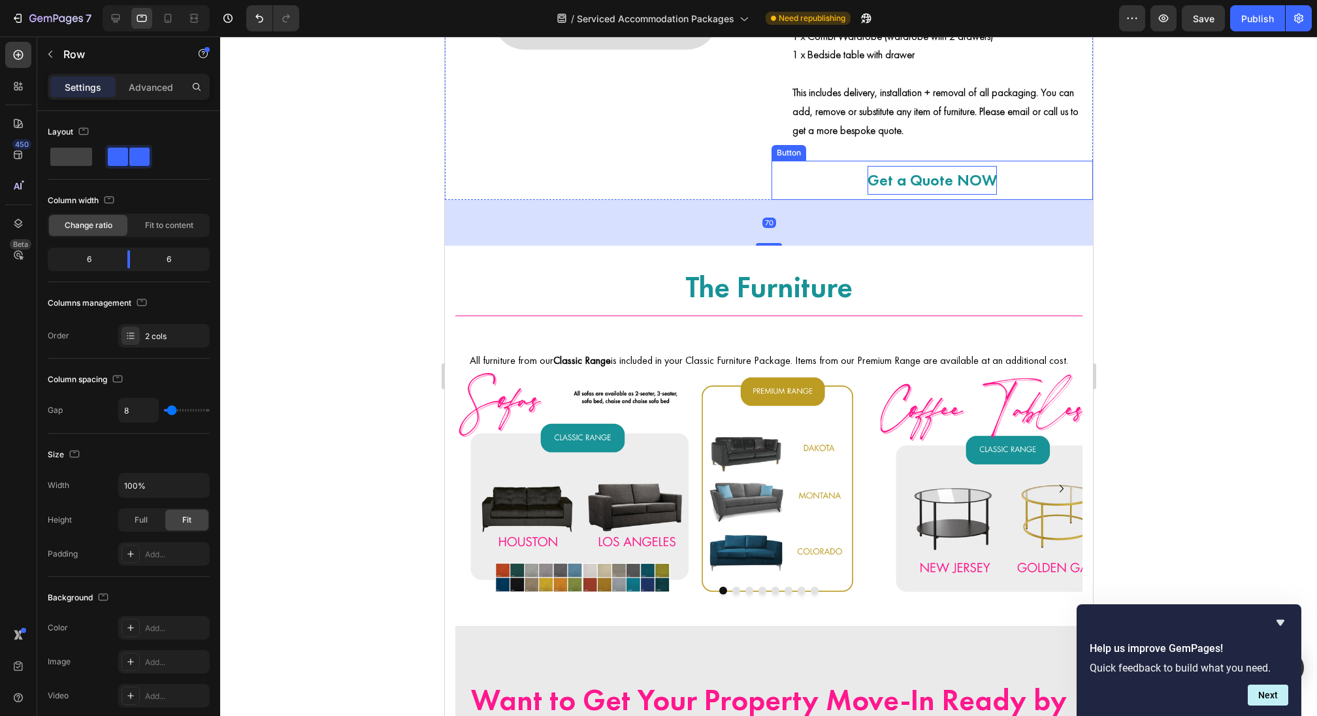
click at [919, 175] on p "Get a Quote NOW" at bounding box center [931, 180] width 129 height 28
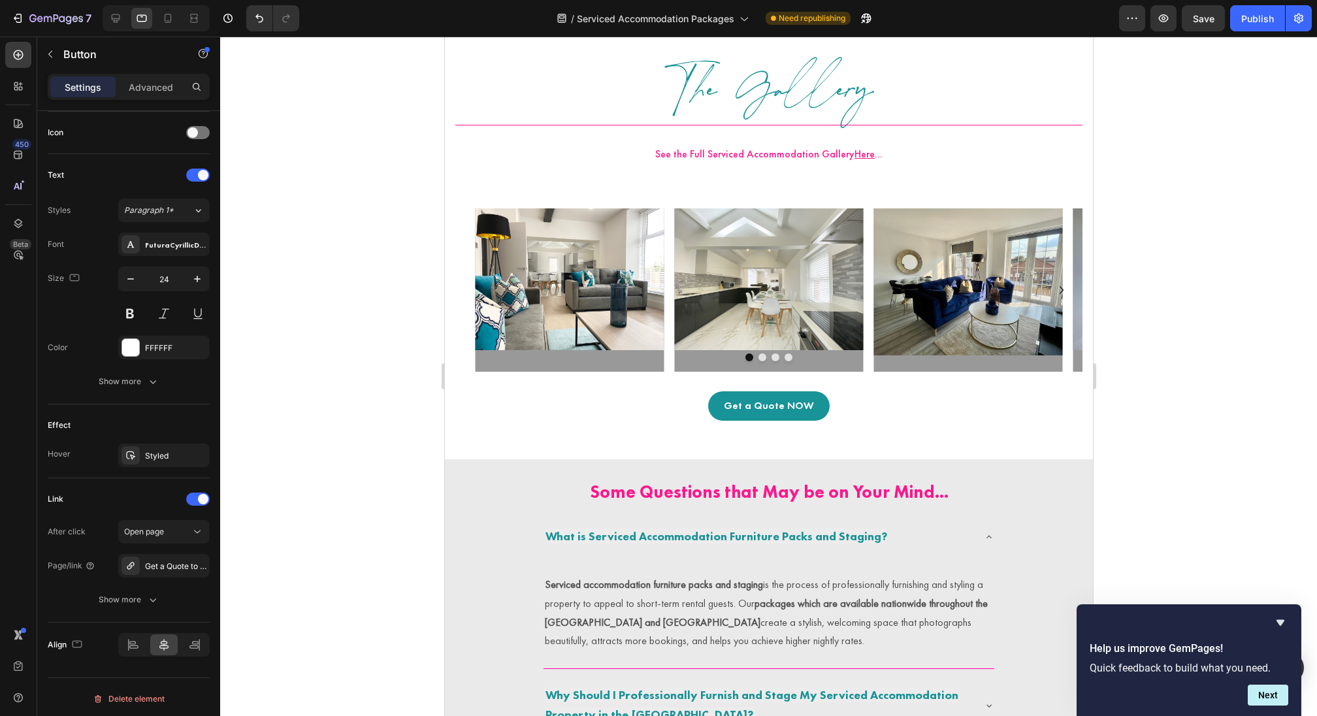
scroll to position [2458, 0]
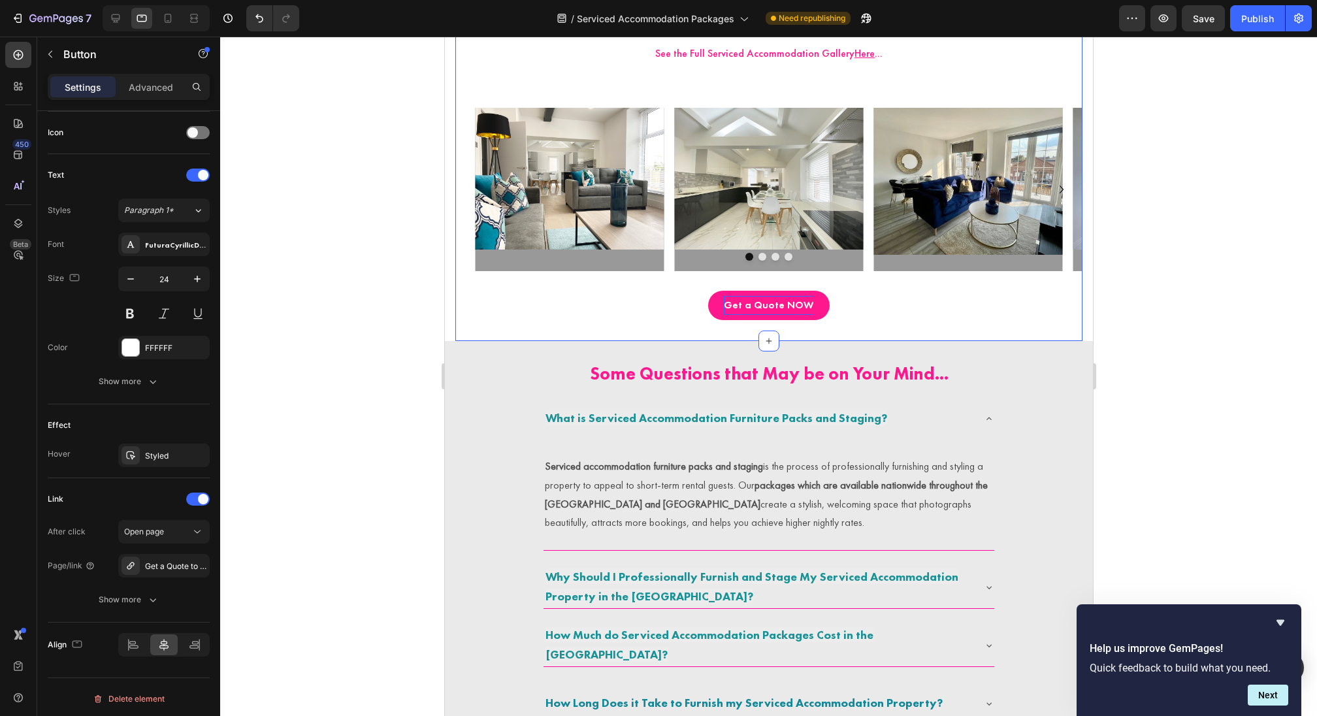
click at [772, 297] on p "Get a Quote NOW" at bounding box center [768, 305] width 90 height 19
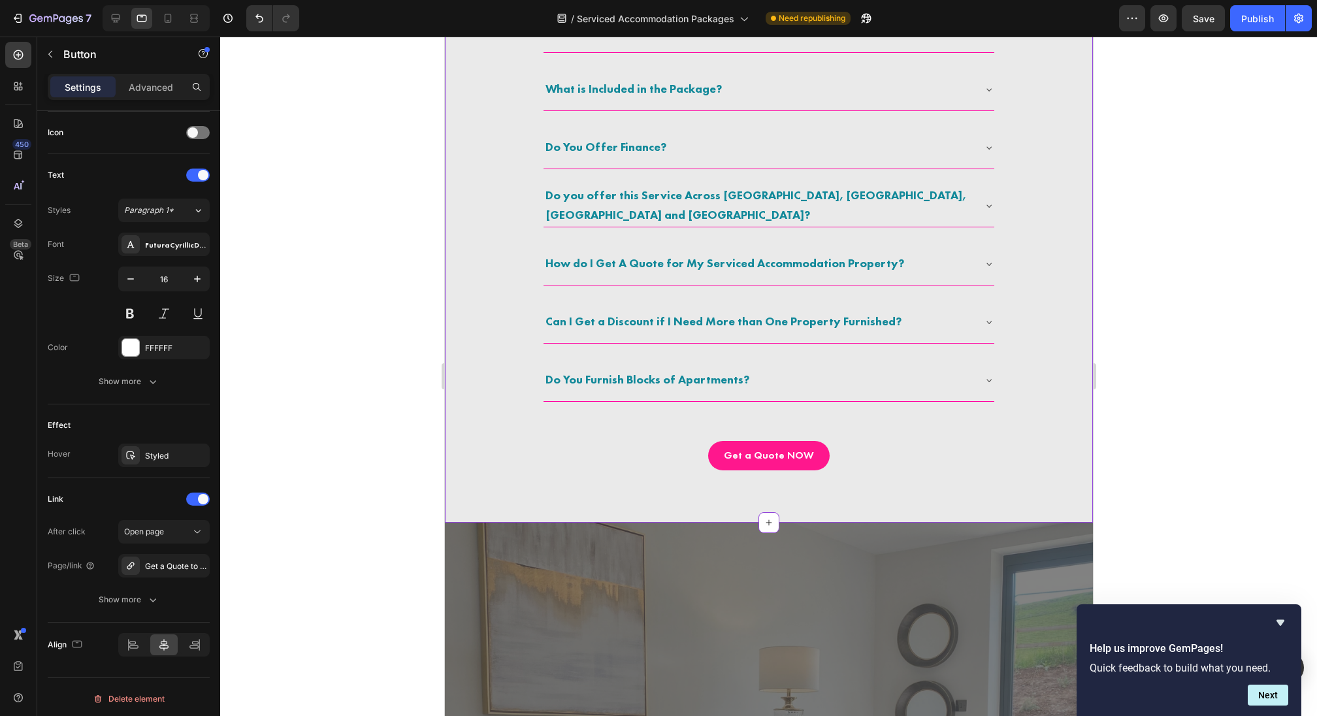
scroll to position [3223, 0]
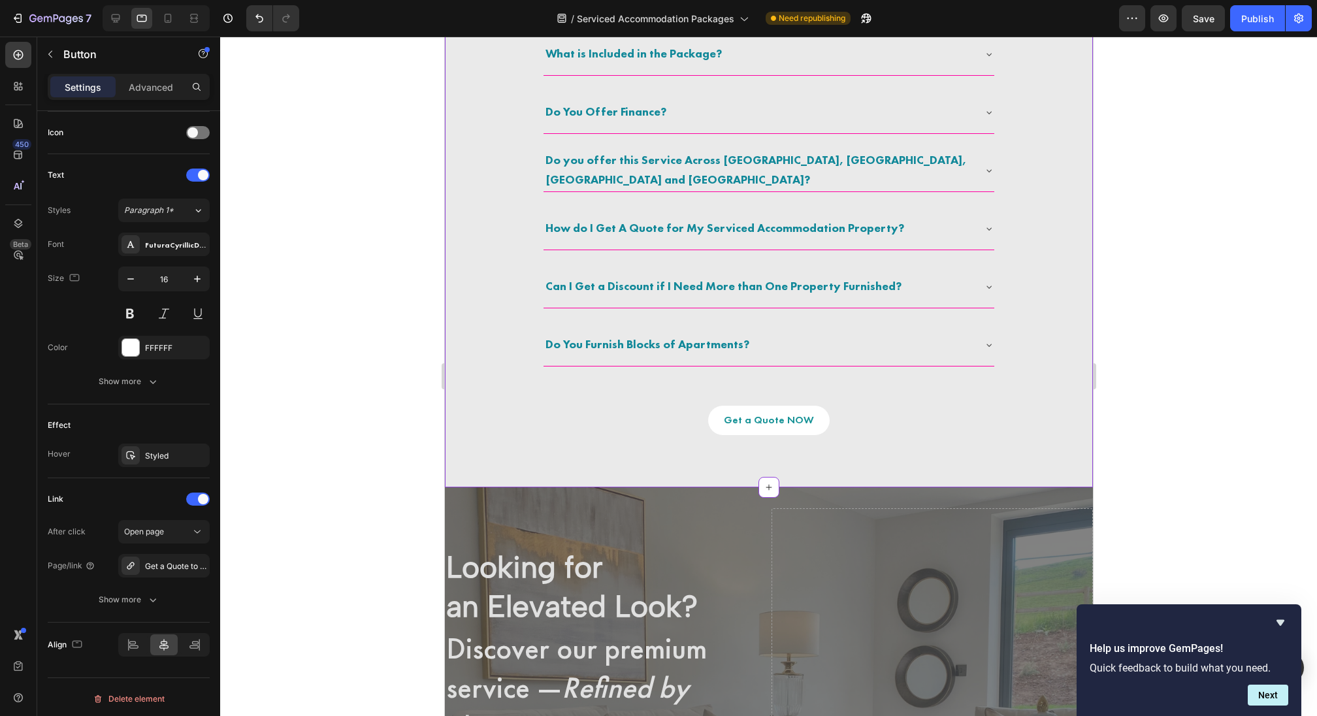
click at [733, 426] on p "Get a Quote NOW" at bounding box center [768, 420] width 90 height 19
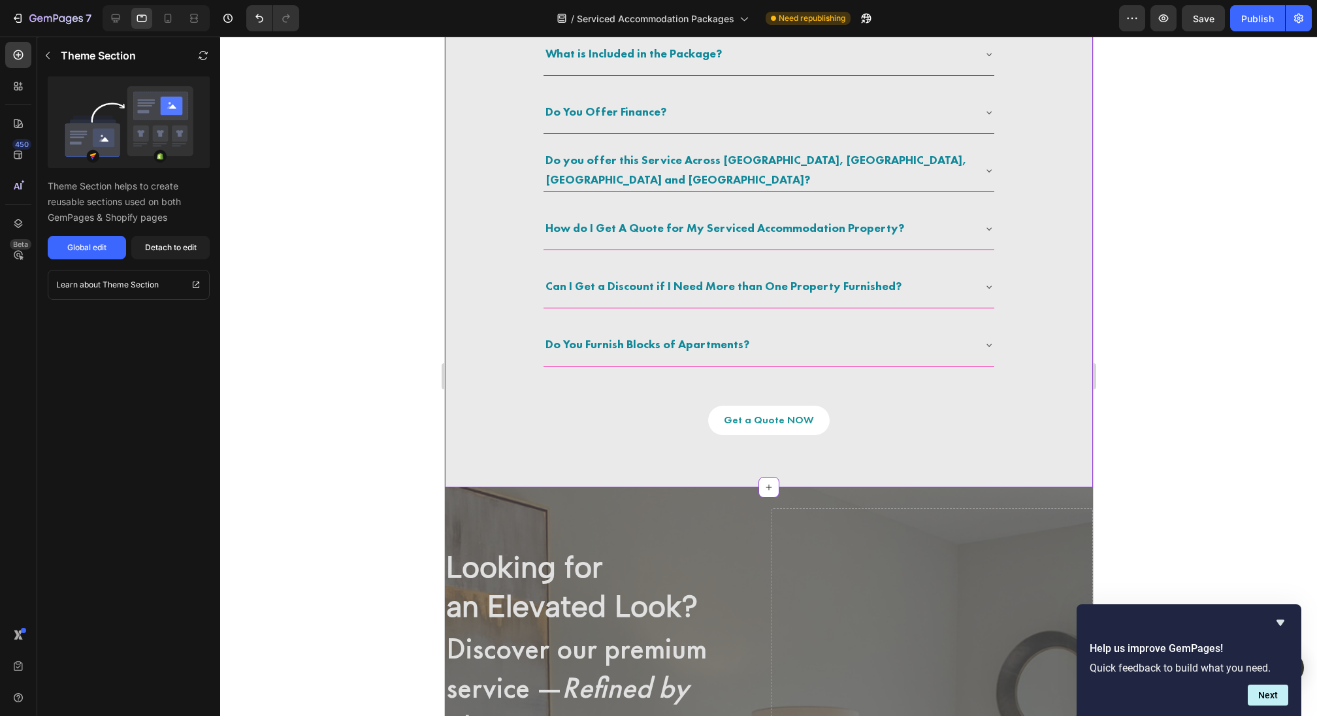
click at [740, 406] on link "Get a Quote NOW" at bounding box center [769, 420] width 122 height 29
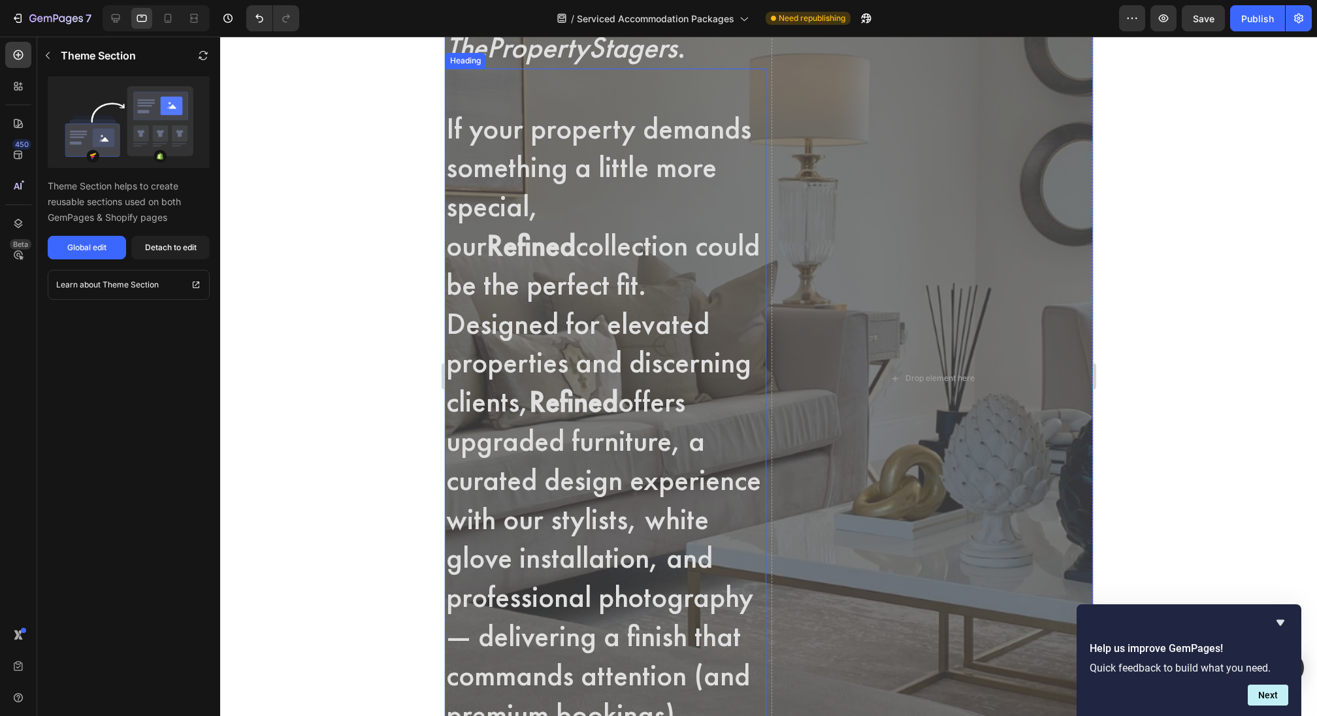
scroll to position [3854, 0]
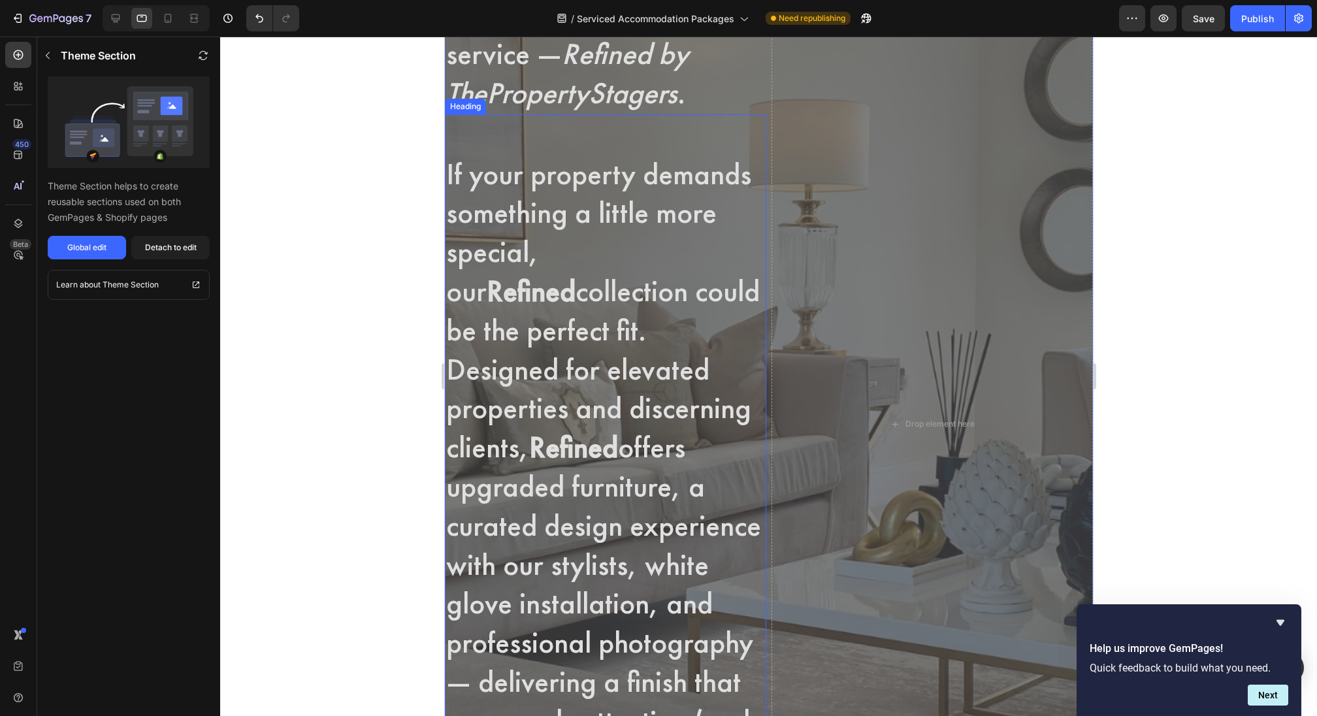
click at [542, 280] on h2 "If your property demands something a little more special, our Refined collectio…" at bounding box center [604, 447] width 321 height 667
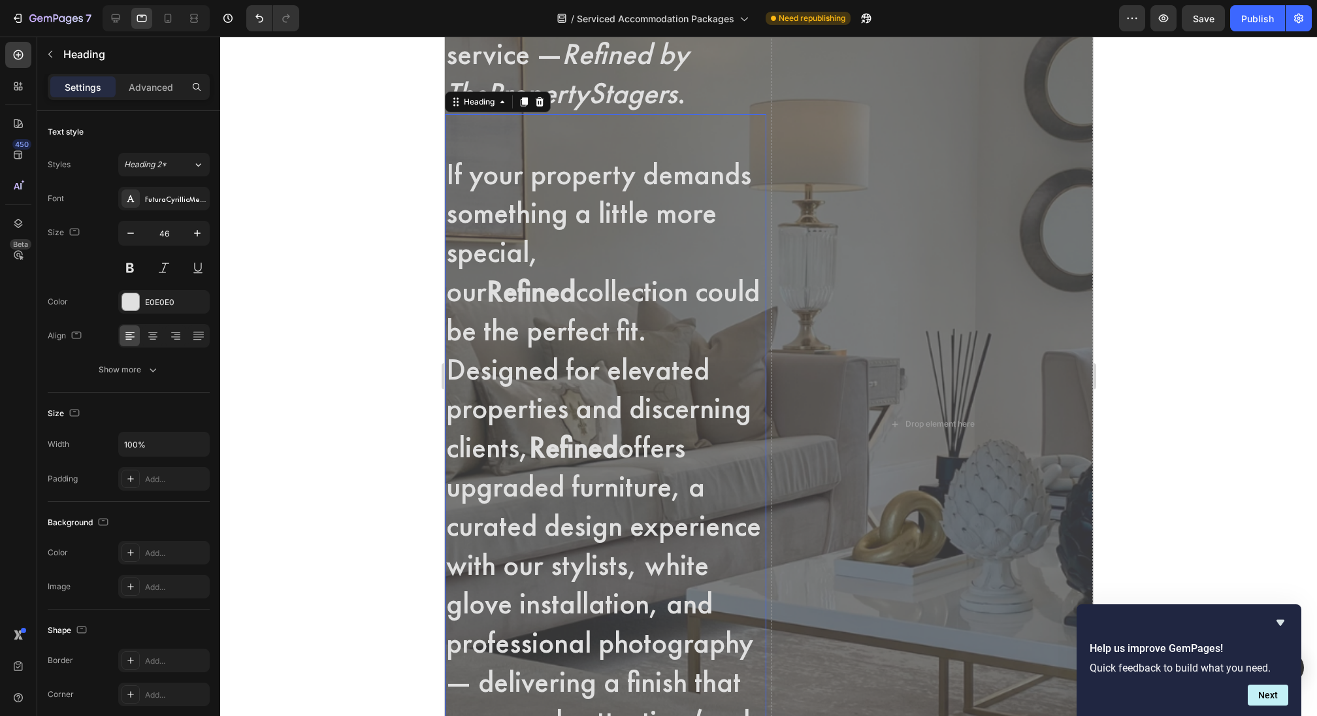
scroll to position [3643, 0]
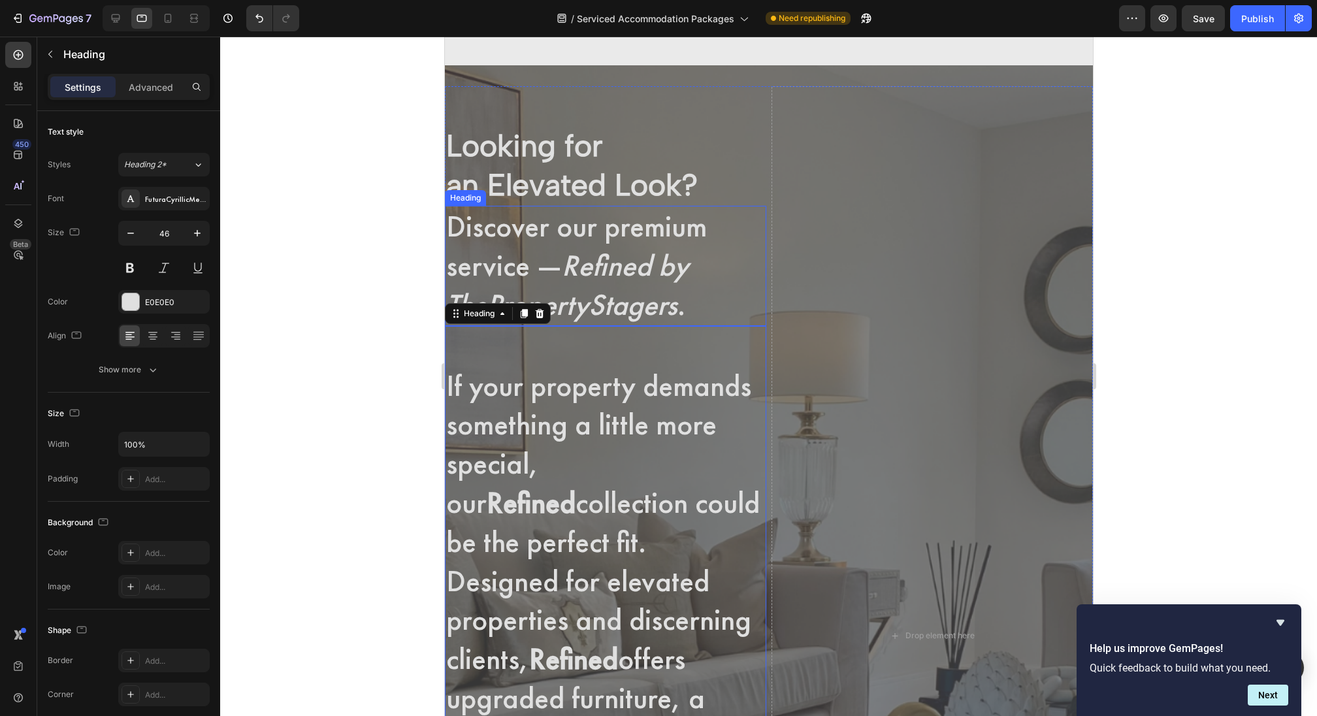
click at [554, 246] on h2 "Discover our premium service — Refined by ThePropertyStagers ." at bounding box center [604, 266] width 321 height 120
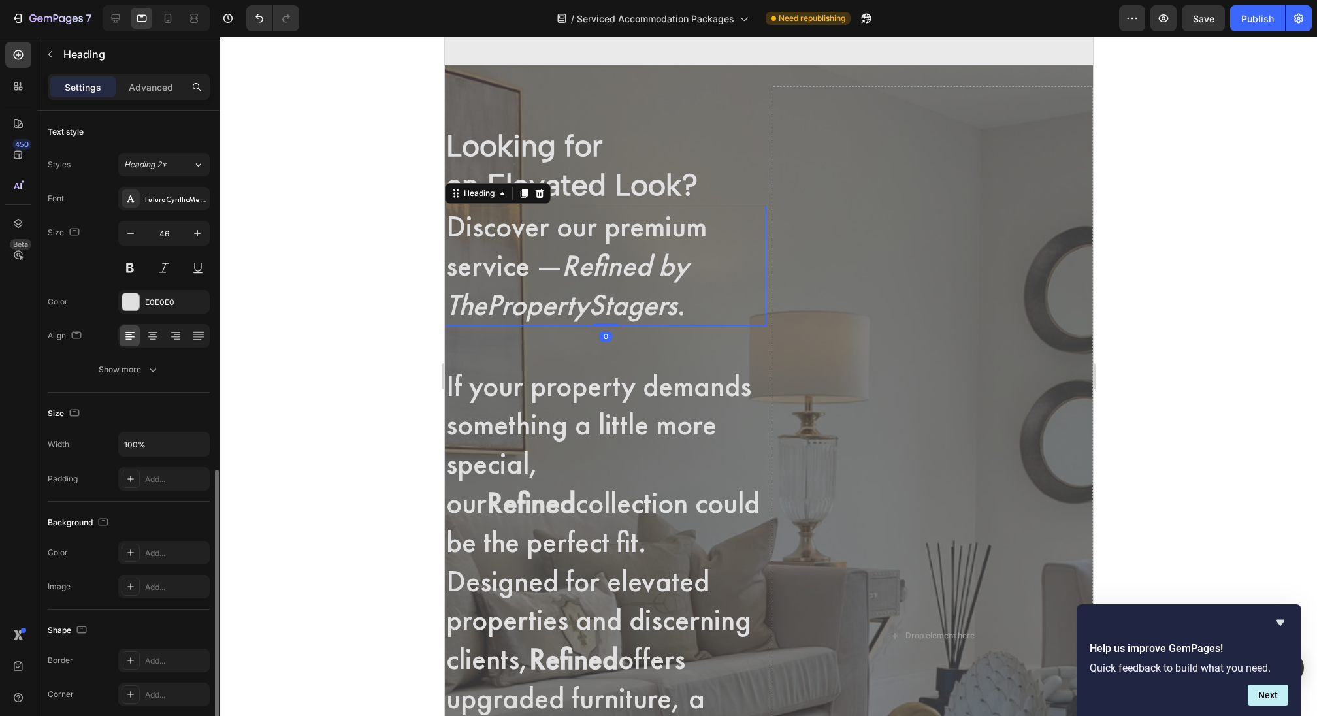
scroll to position [204, 0]
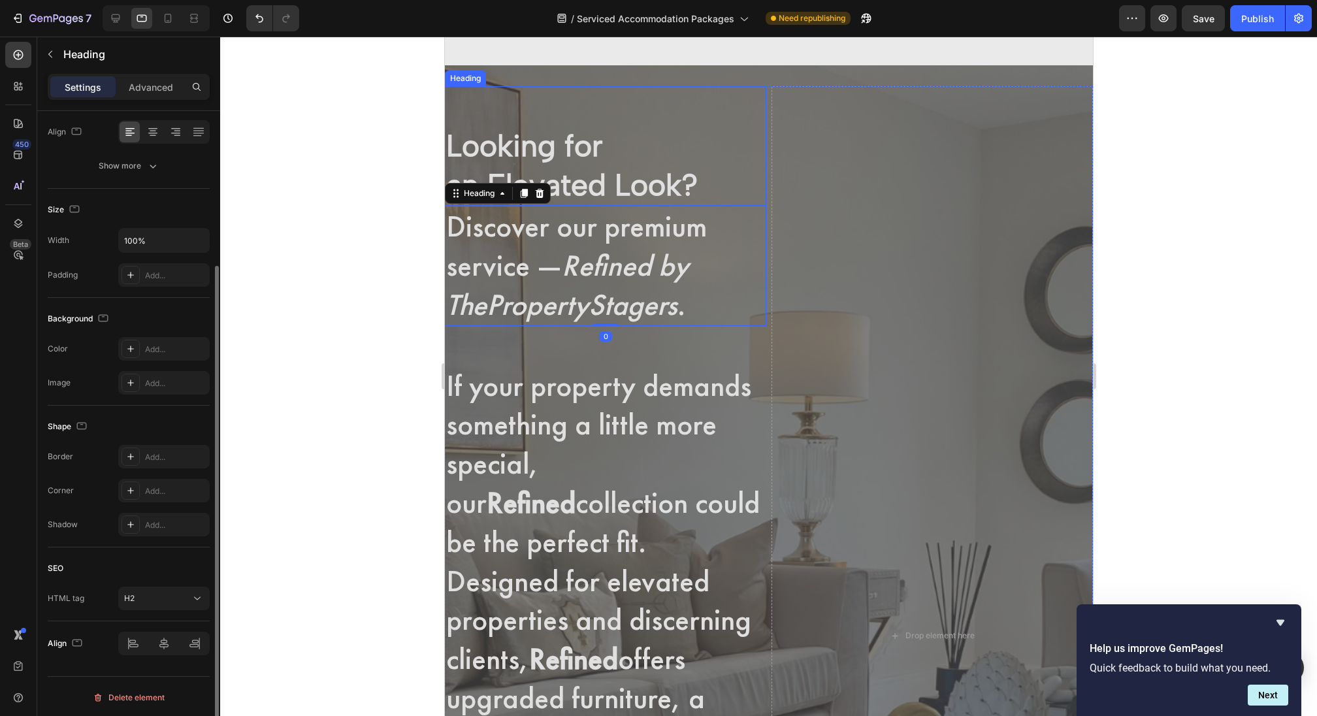
click at [520, 152] on strong "Looking for an Elevated Look?" at bounding box center [572, 165] width 252 height 76
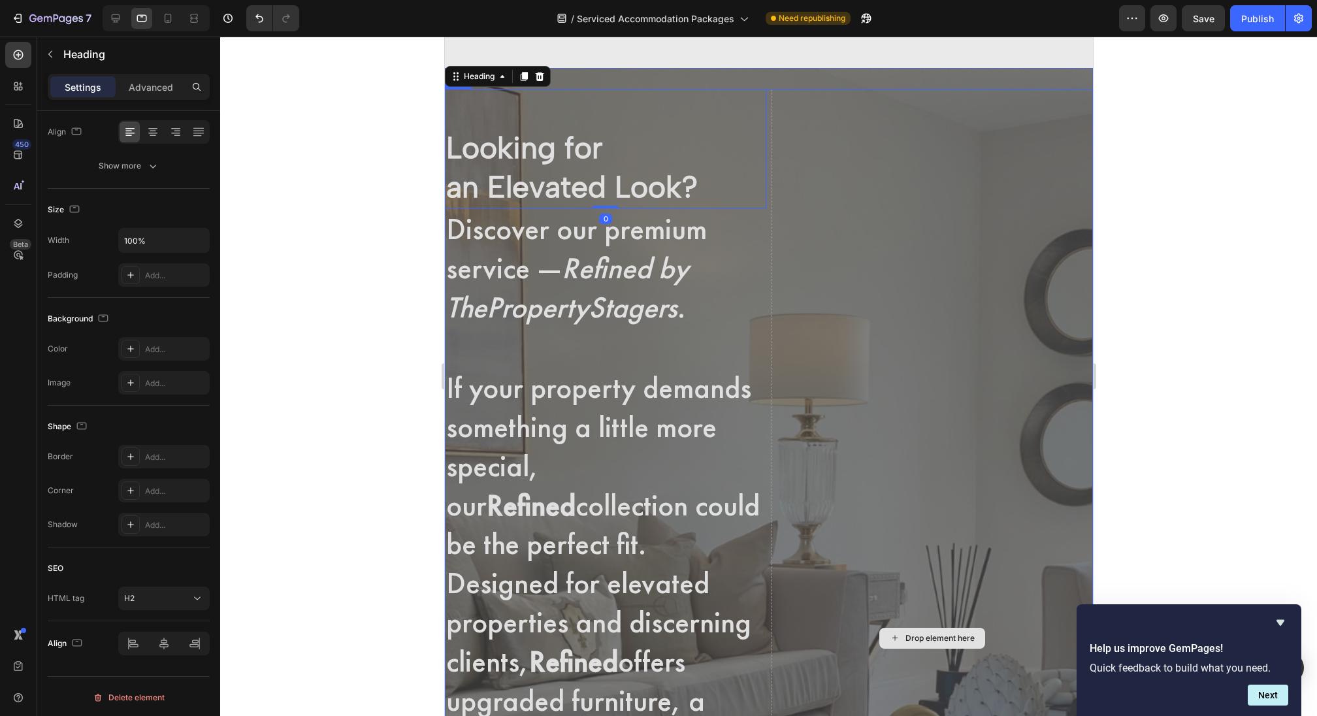
click at [790, 108] on div "Drop element here" at bounding box center [931, 638] width 321 height 1099
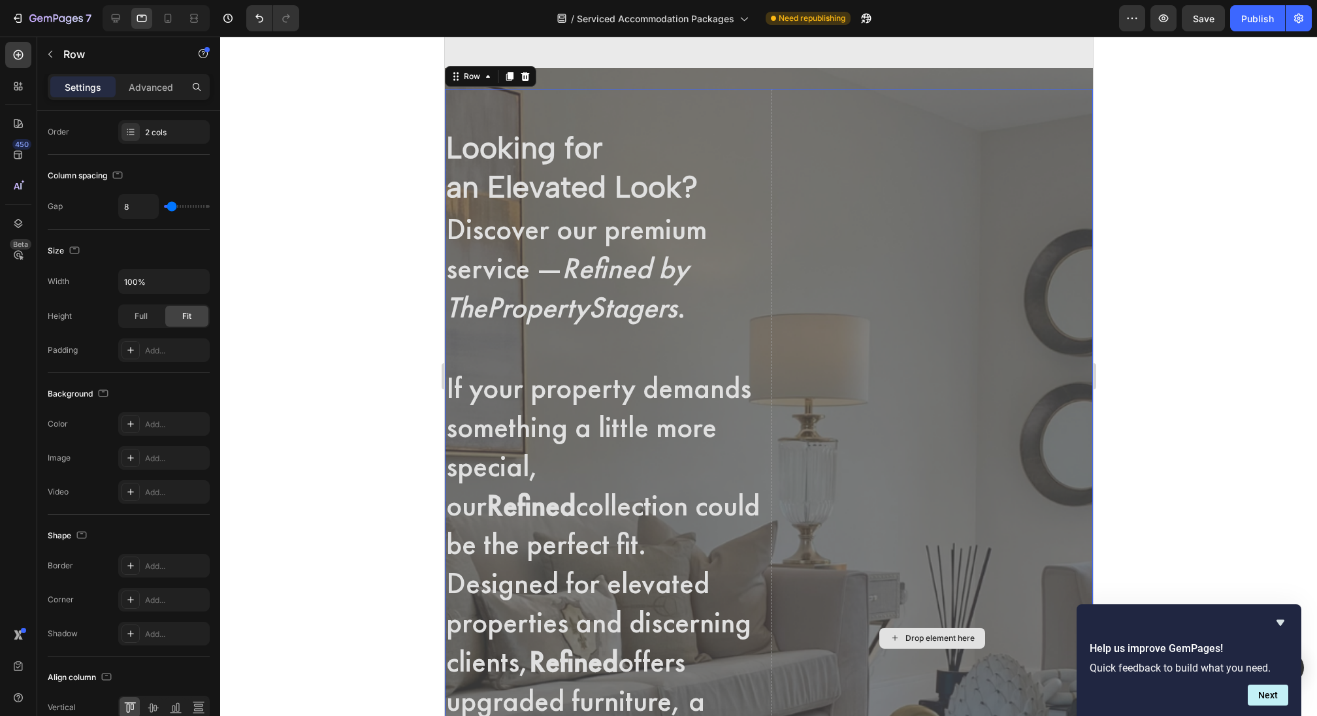
scroll to position [0, 0]
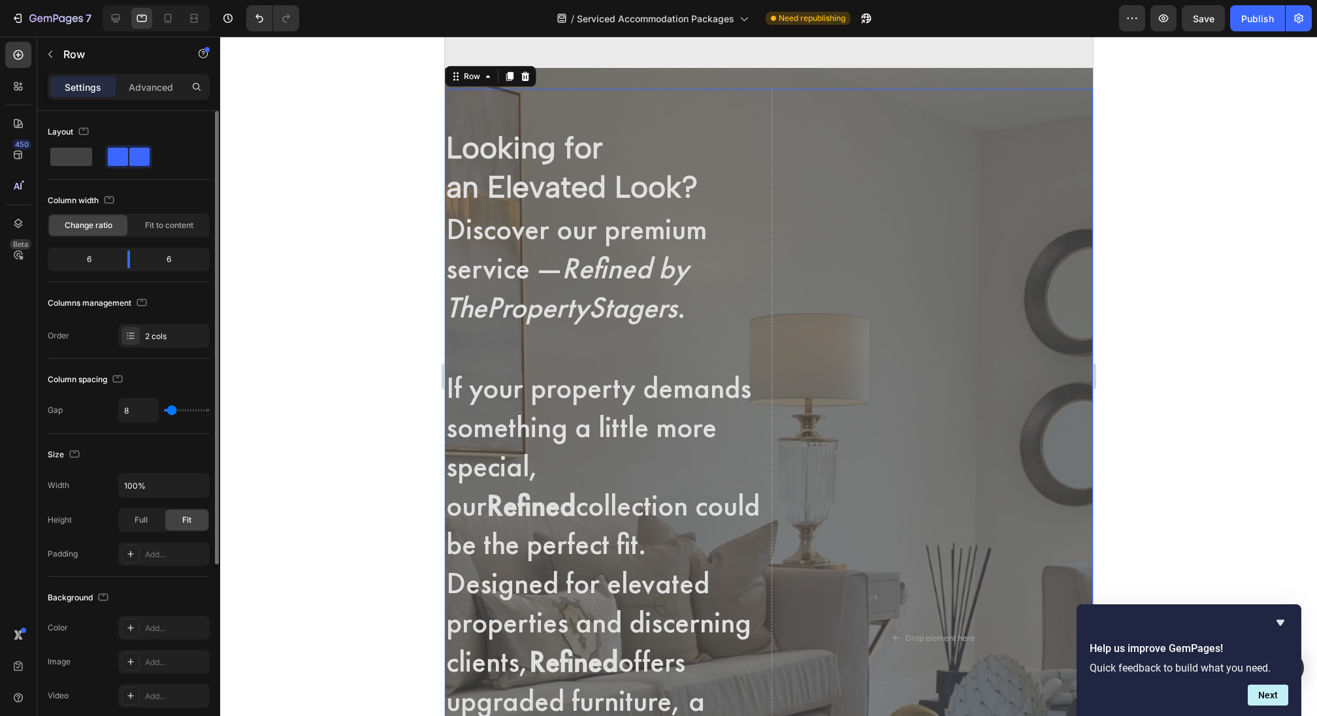
click at [765, 92] on h2 "Looking for an Elevated Look?" at bounding box center [604, 149] width 321 height 120
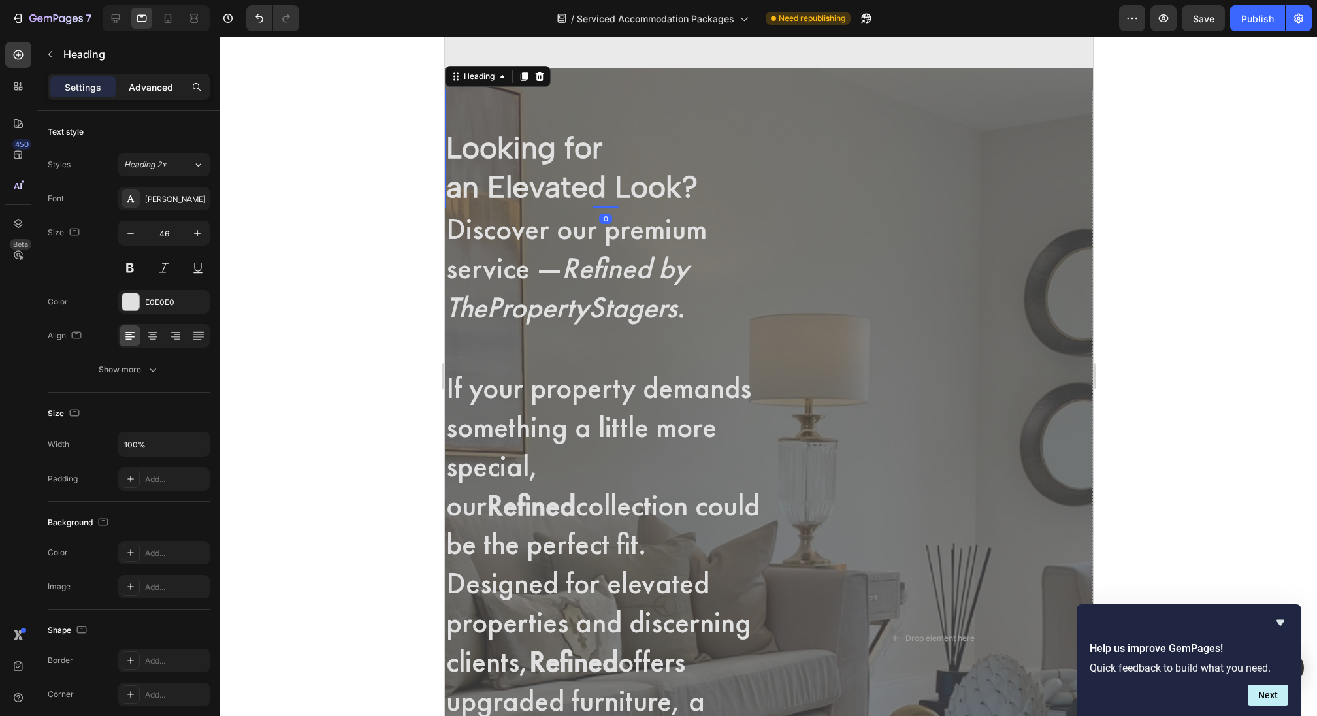
click at [122, 83] on div "Advanced" at bounding box center [150, 86] width 65 height 21
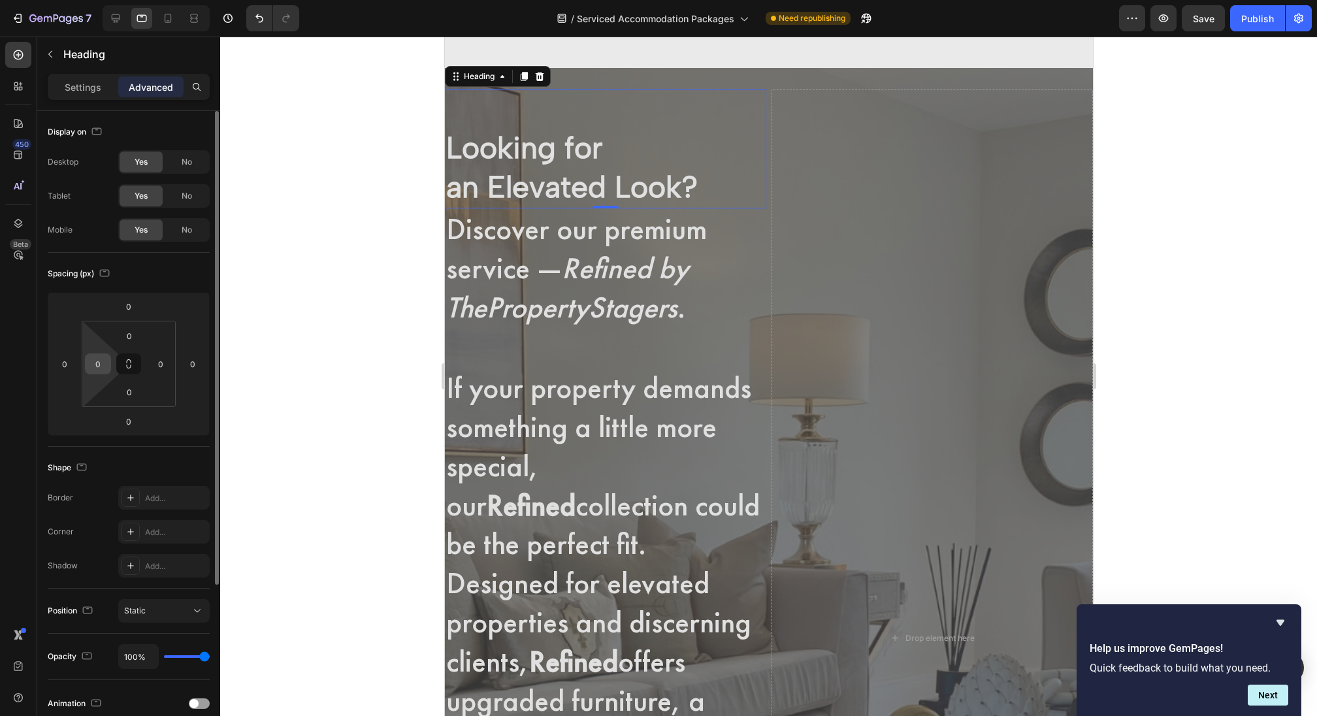
click at [92, 358] on input "0" at bounding box center [98, 364] width 20 height 20
type input "50"
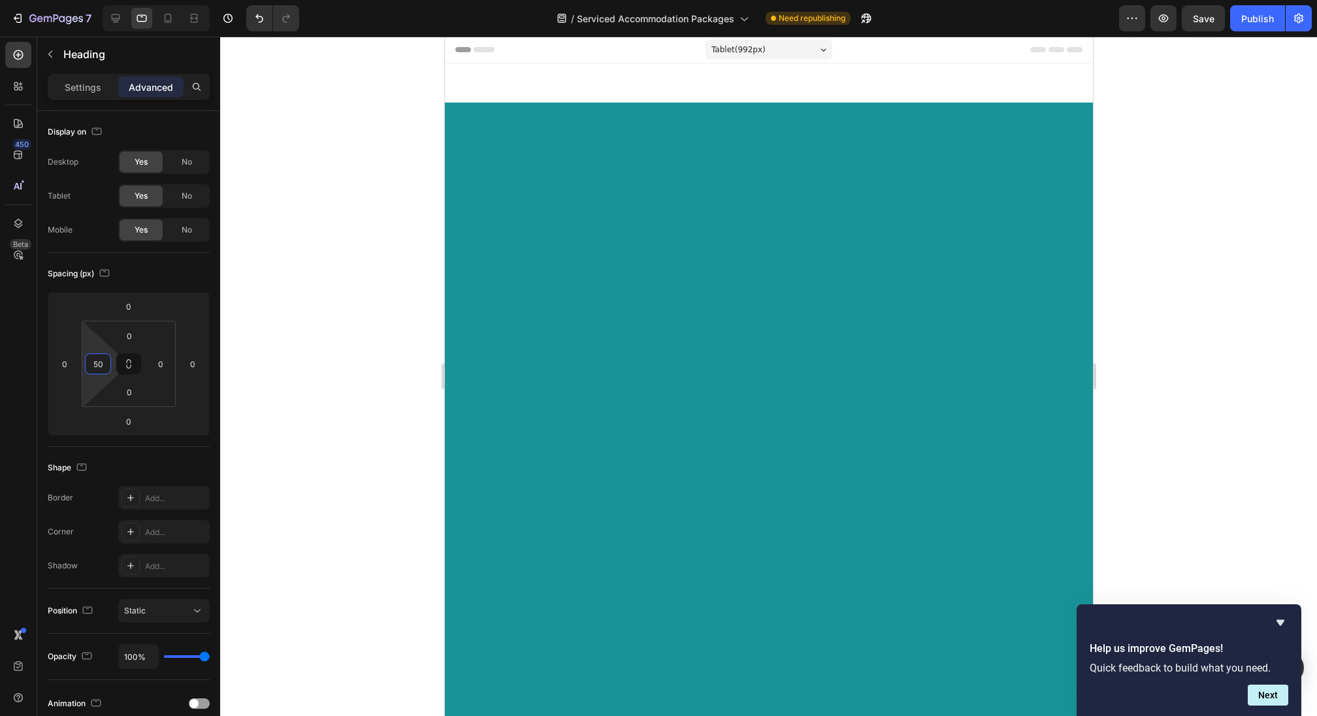
scroll to position [3643, 0]
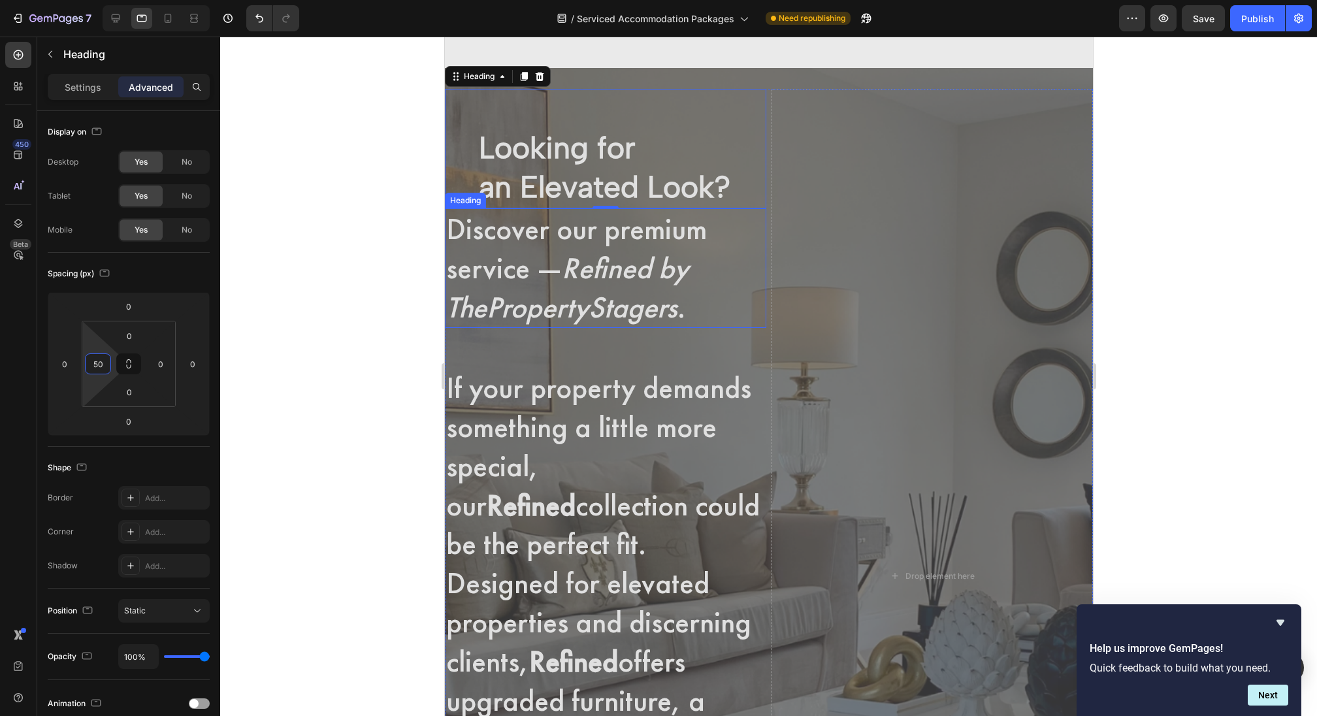
click at [748, 216] on h2 "Discover our premium service — Refined by ThePropertyStagers ." at bounding box center [604, 268] width 321 height 120
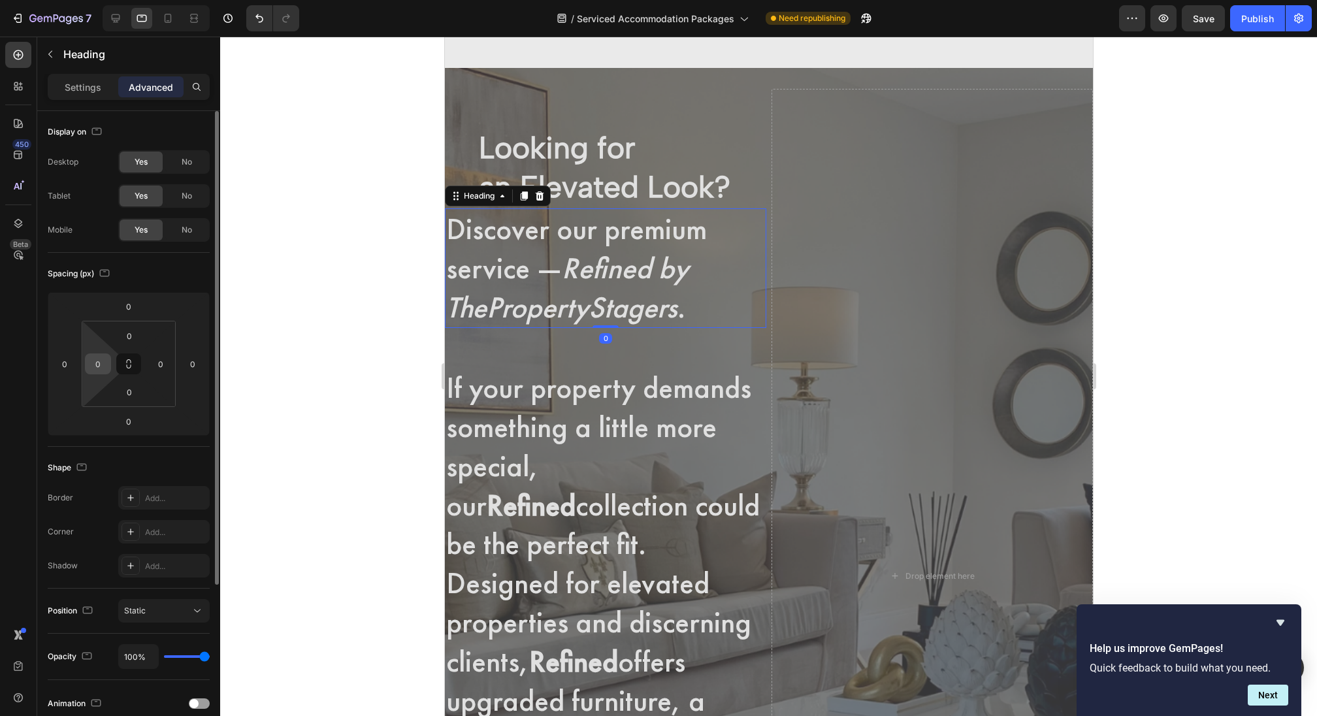
click at [94, 361] on input "0" at bounding box center [98, 364] width 20 height 20
type input "50"
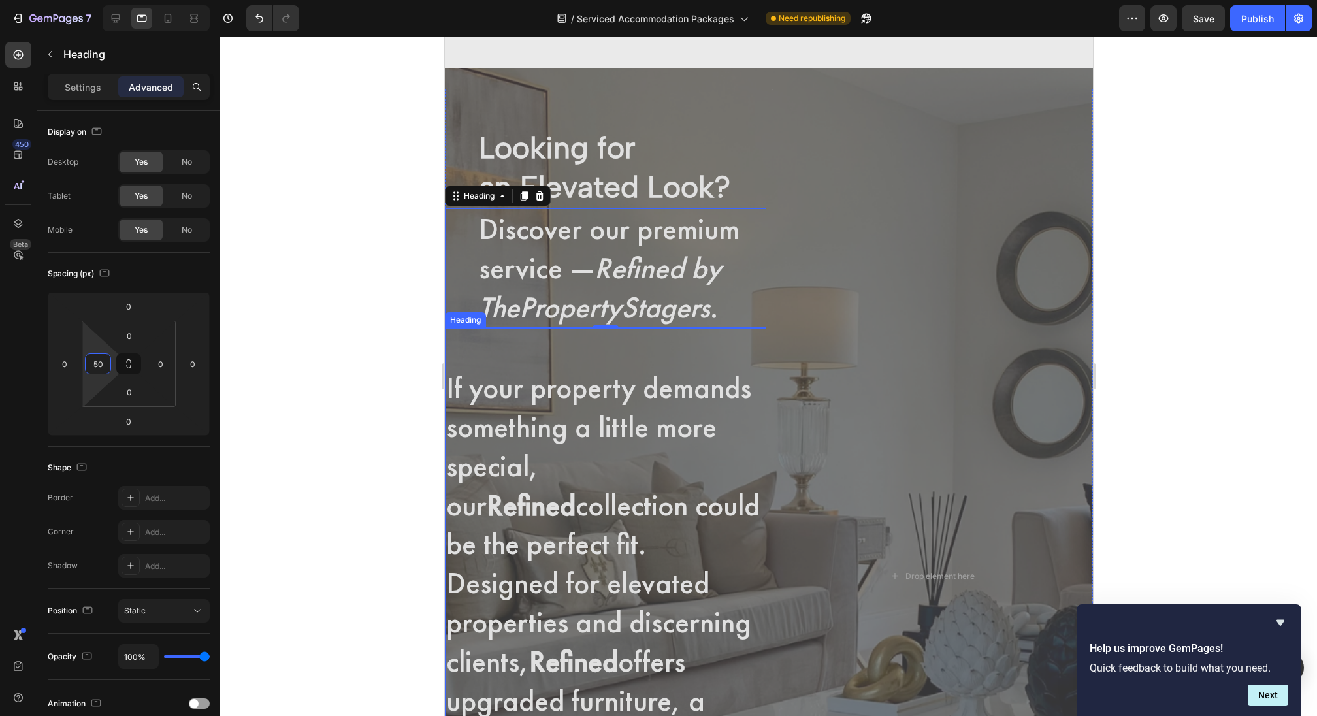
click at [498, 351] on h2 "If your property demands something a little more special, our Refined collectio…" at bounding box center [604, 661] width 321 height 667
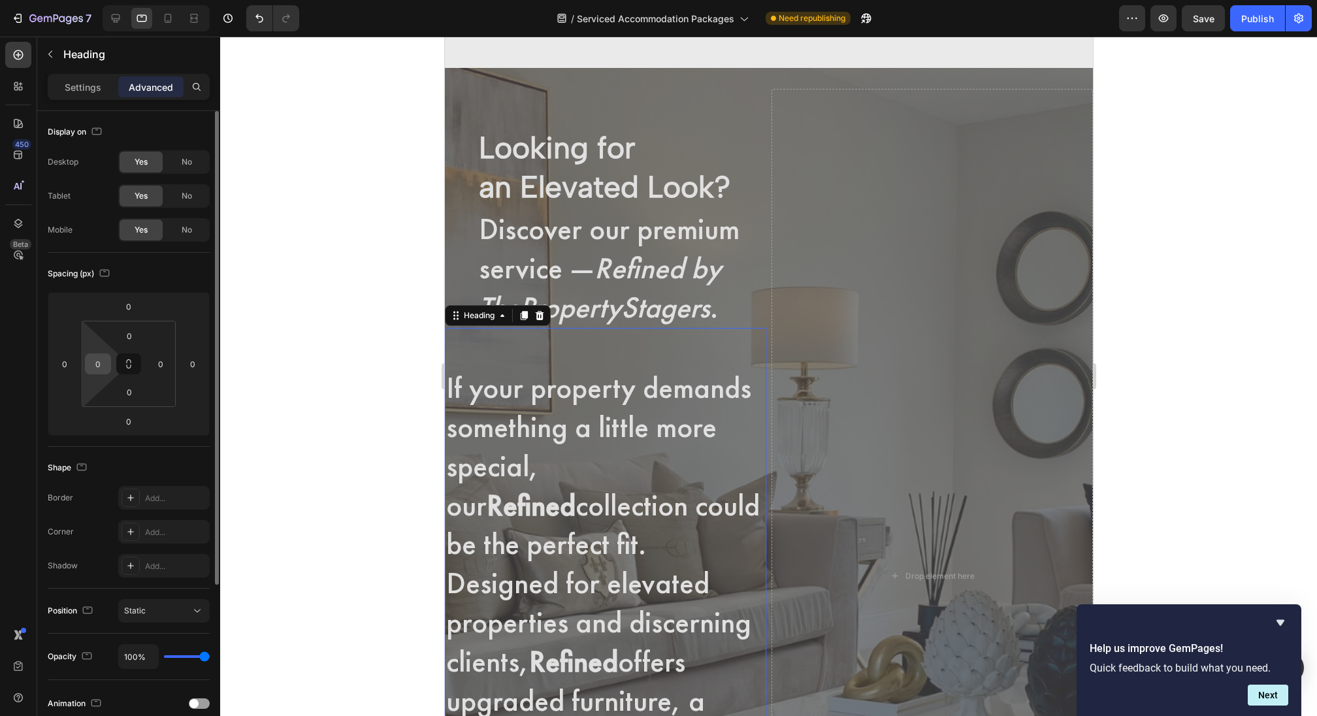
click at [105, 359] on input "0" at bounding box center [98, 364] width 20 height 20
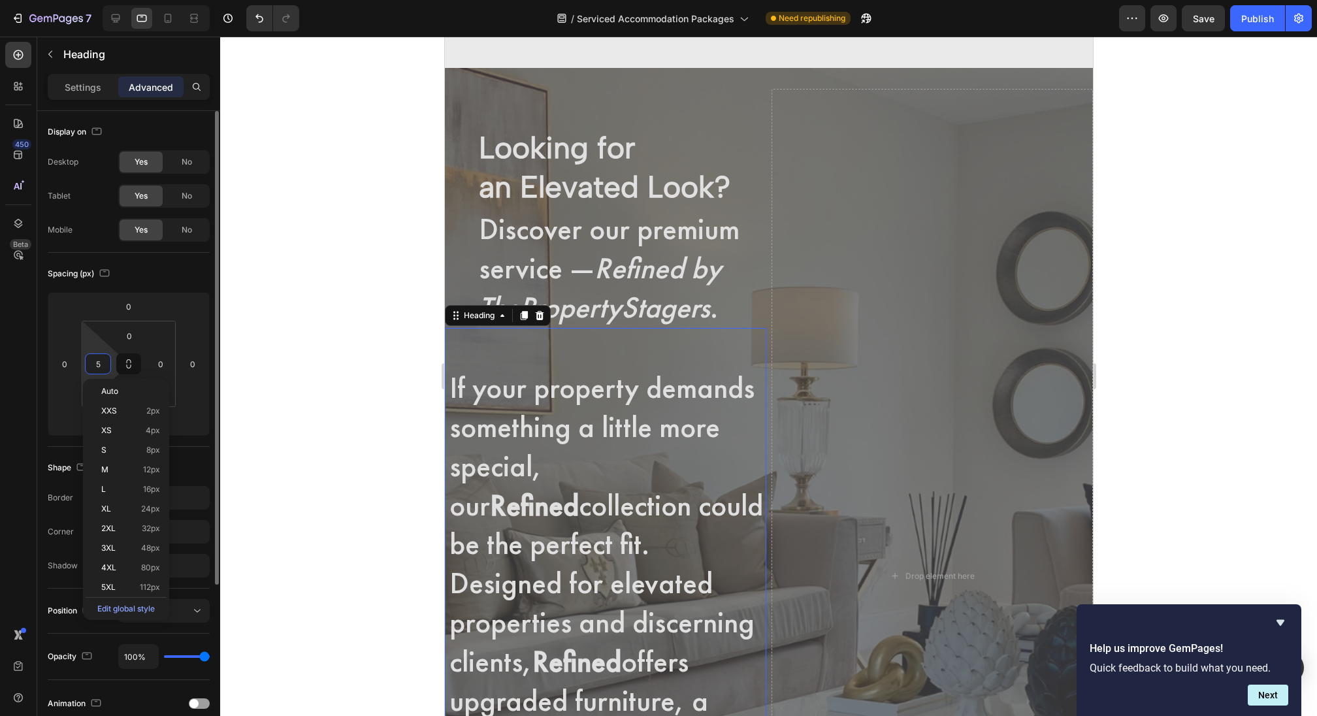
type input "50"
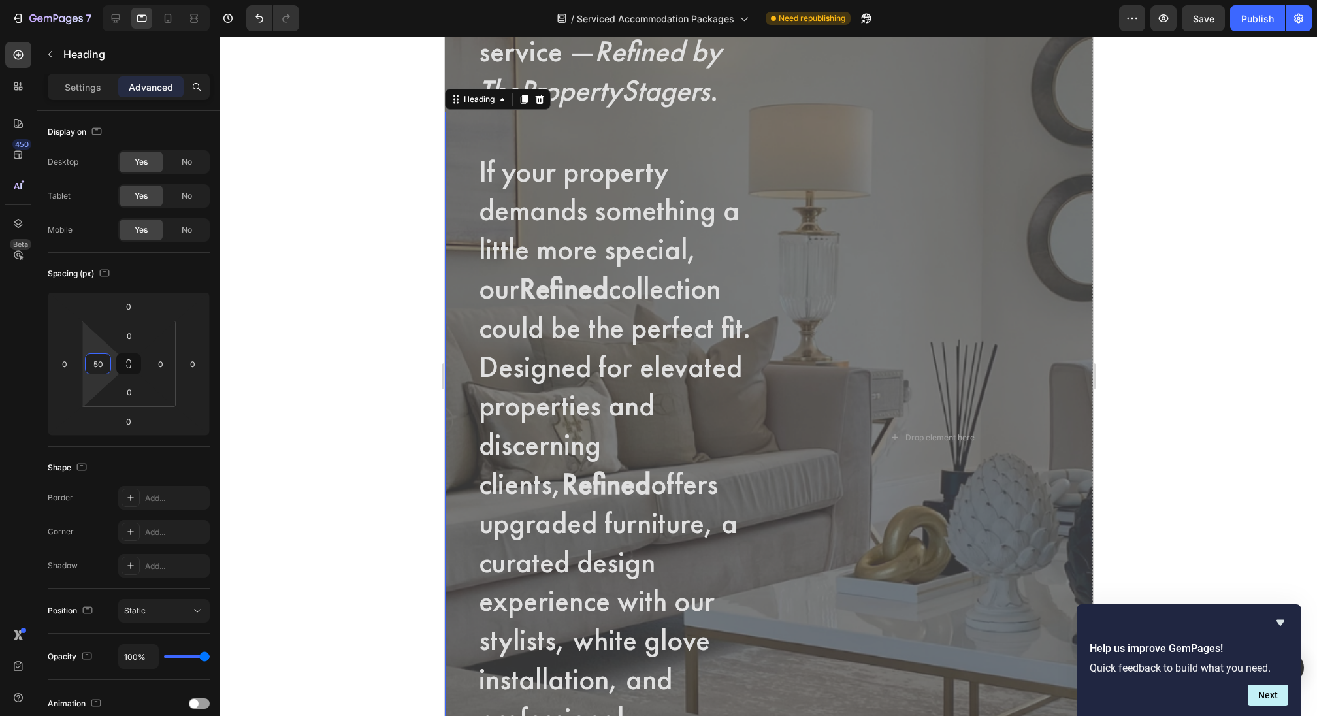
scroll to position [3623, 0]
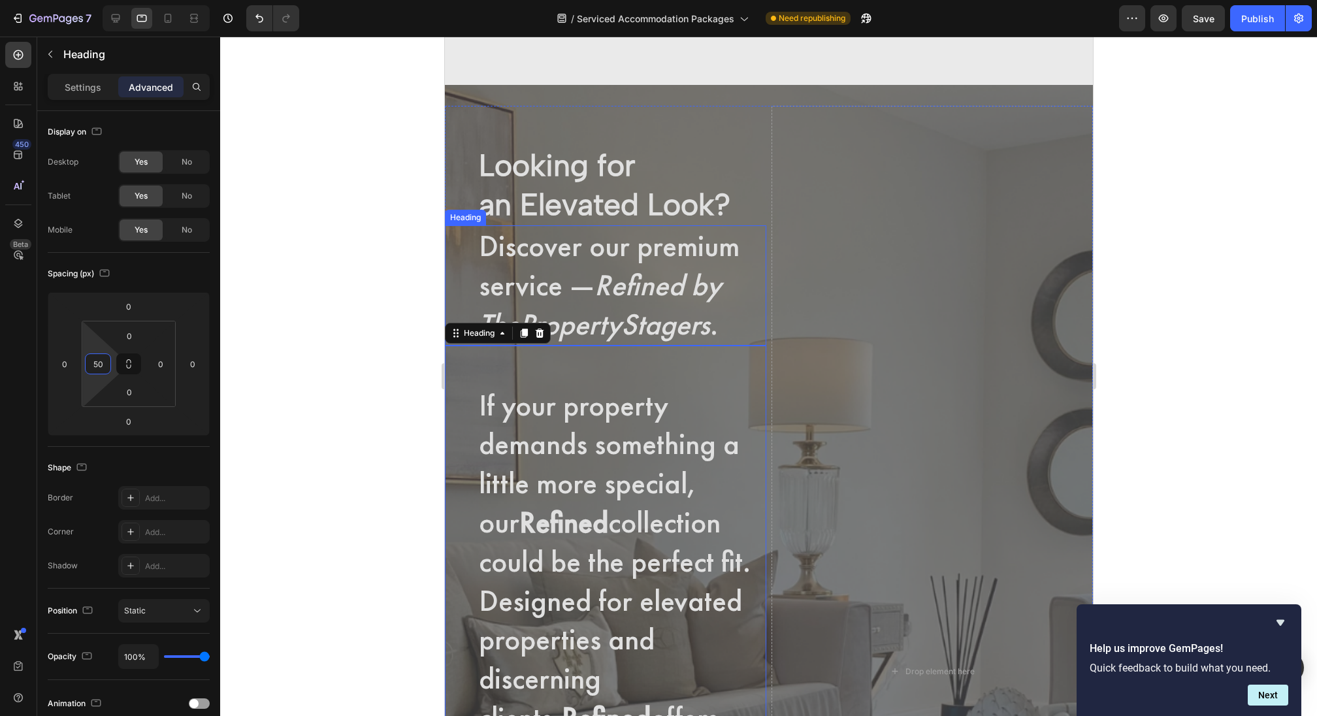
click at [541, 276] on h2 "Discover our premium service — Refined by ThePropertyStagers ." at bounding box center [621, 285] width 289 height 120
click at [635, 162] on h2 "Looking for an Elevated Look?" at bounding box center [621, 166] width 289 height 120
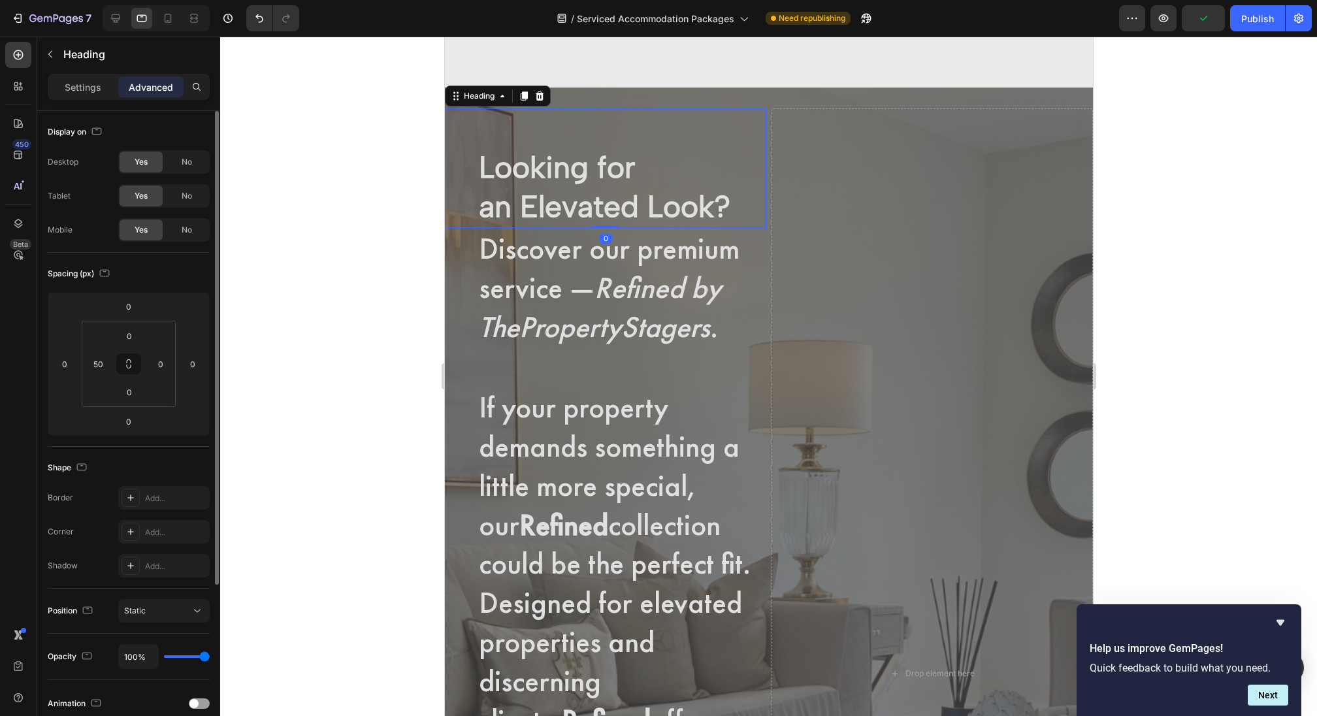
click at [86, 86] on p "Settings" at bounding box center [83, 87] width 37 height 14
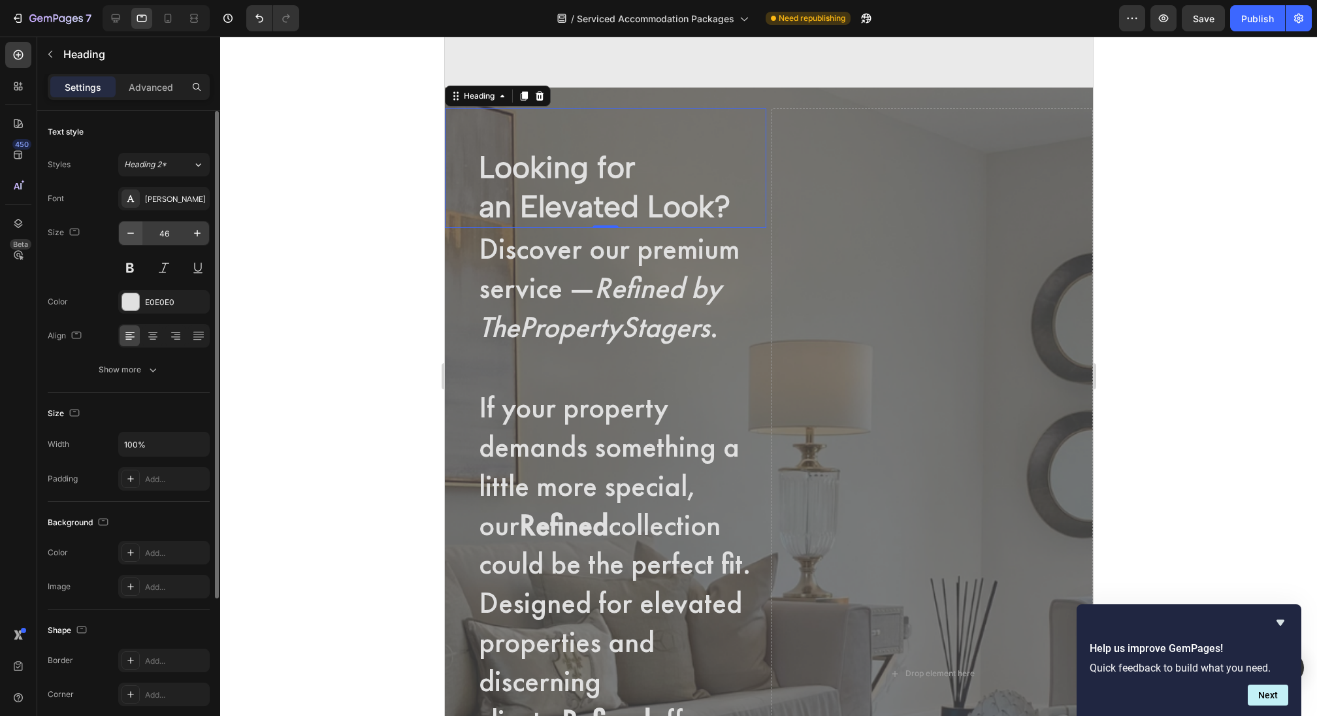
click at [135, 232] on icon "button" at bounding box center [130, 233] width 13 height 13
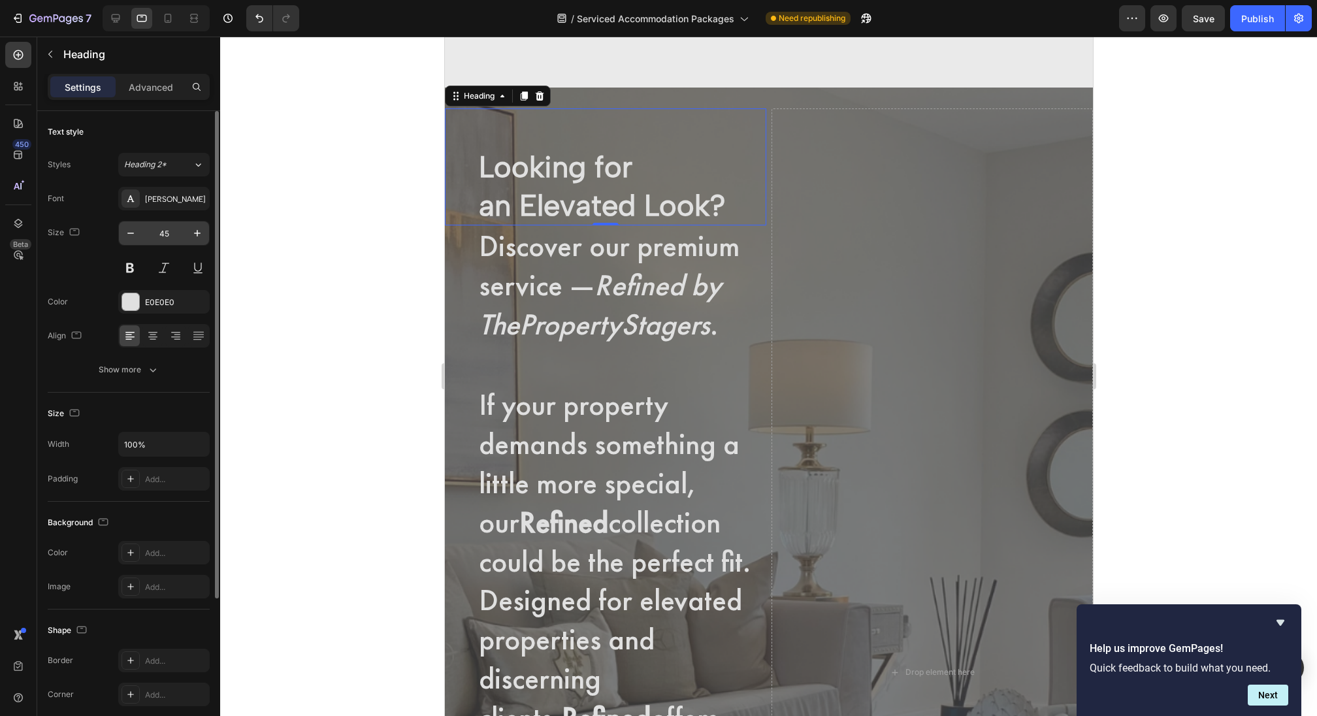
click at [165, 238] on input "45" at bounding box center [163, 233] width 43 height 24
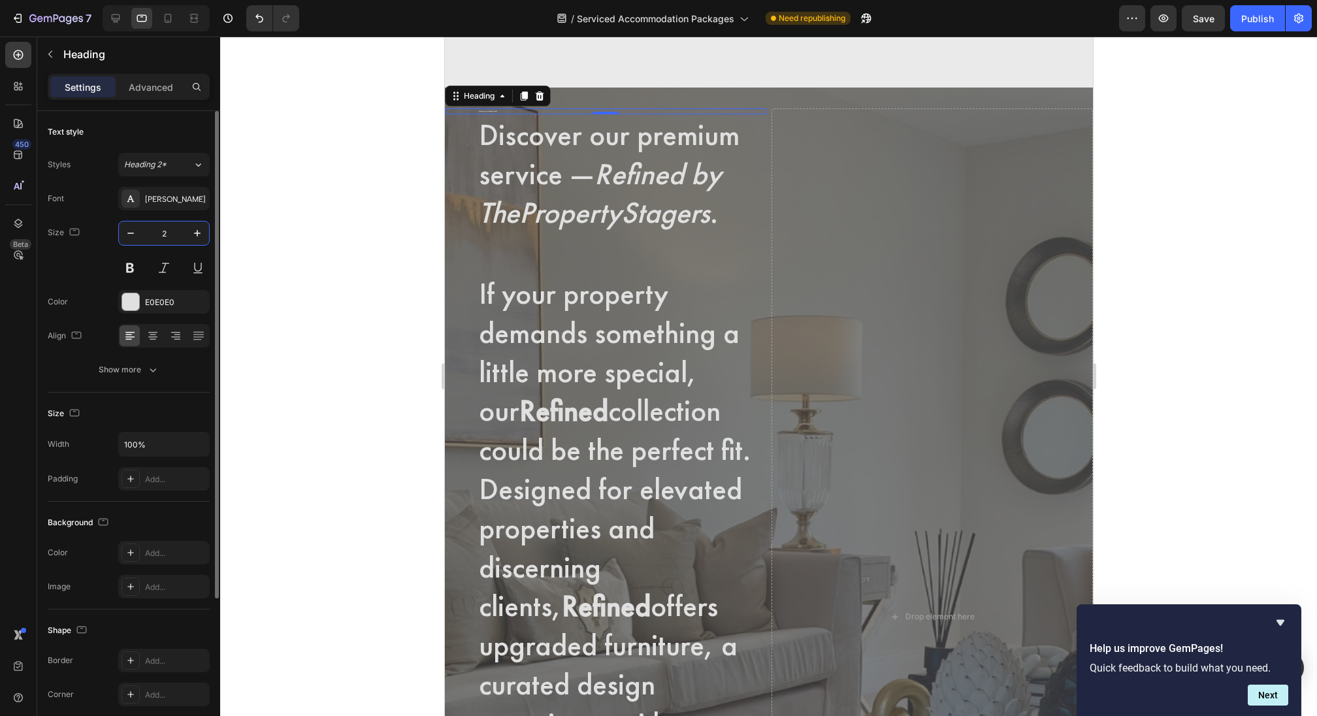
type input "20"
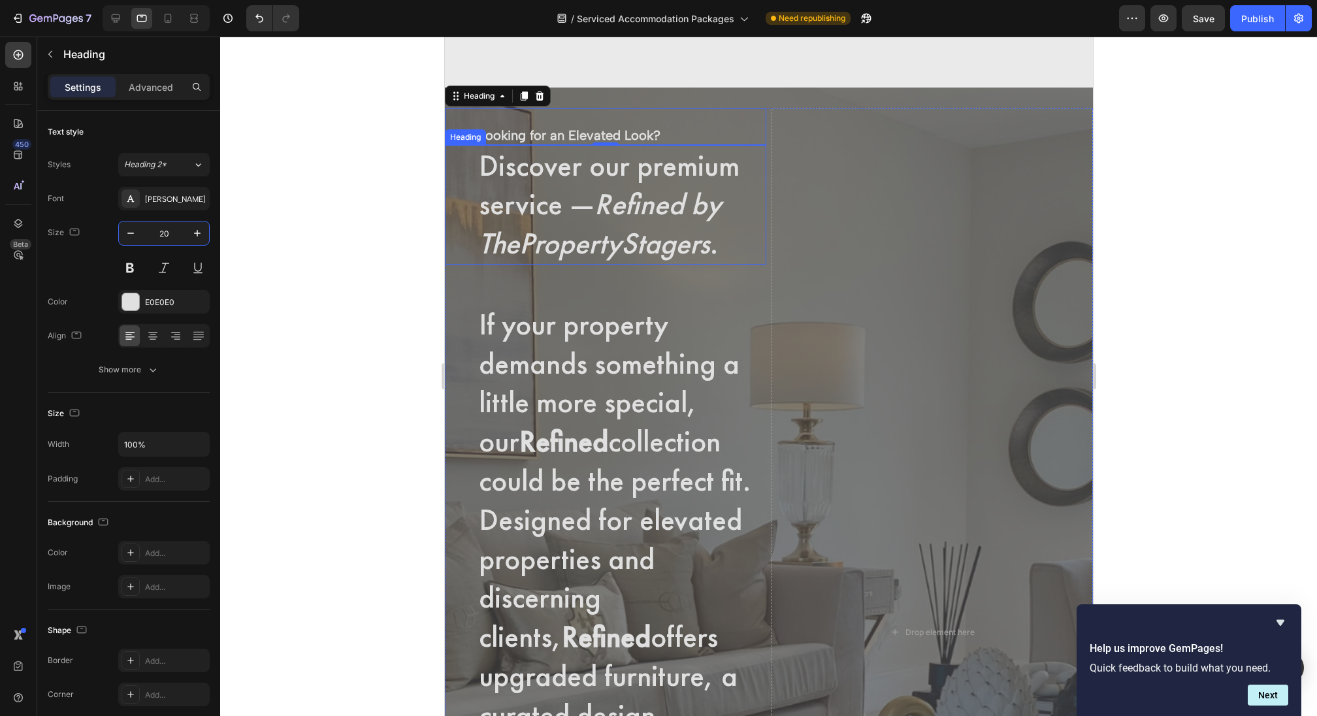
click at [652, 215] on icon "Refined by ThePropertyStagers" at bounding box center [599, 224] width 242 height 78
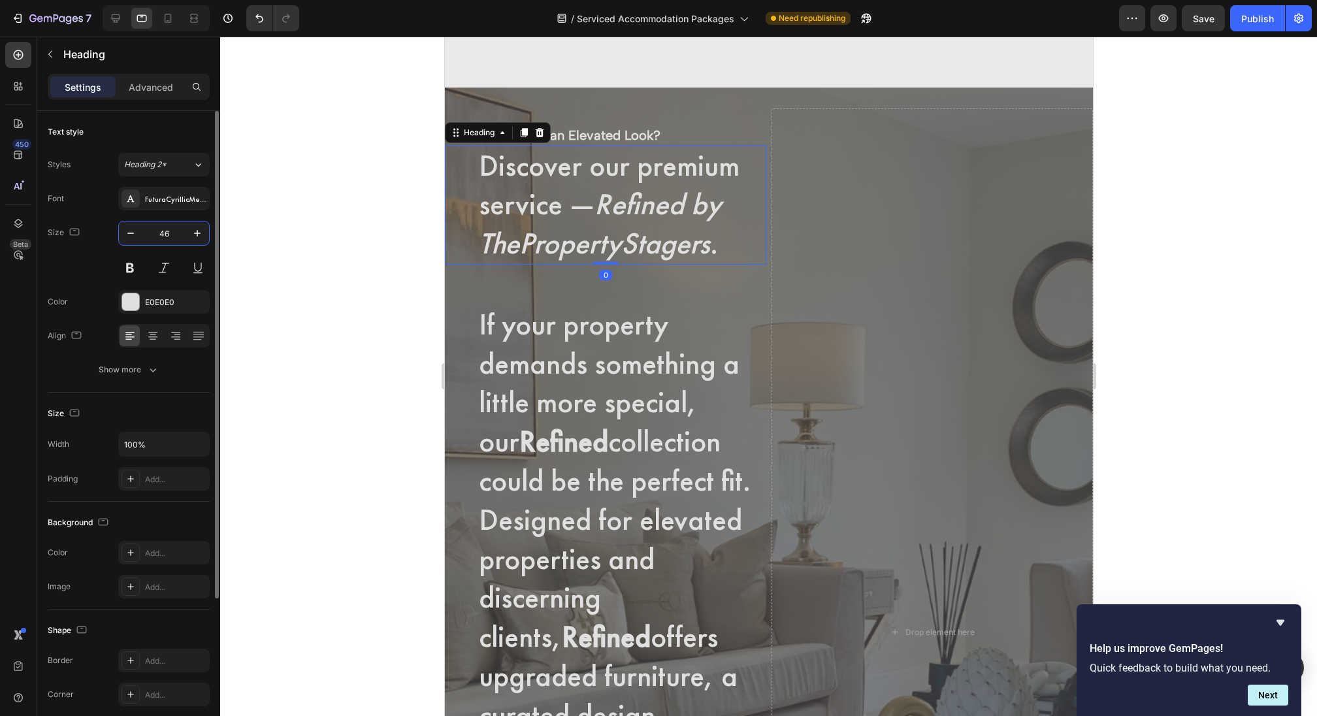
click at [157, 237] on input "46" at bounding box center [163, 233] width 43 height 24
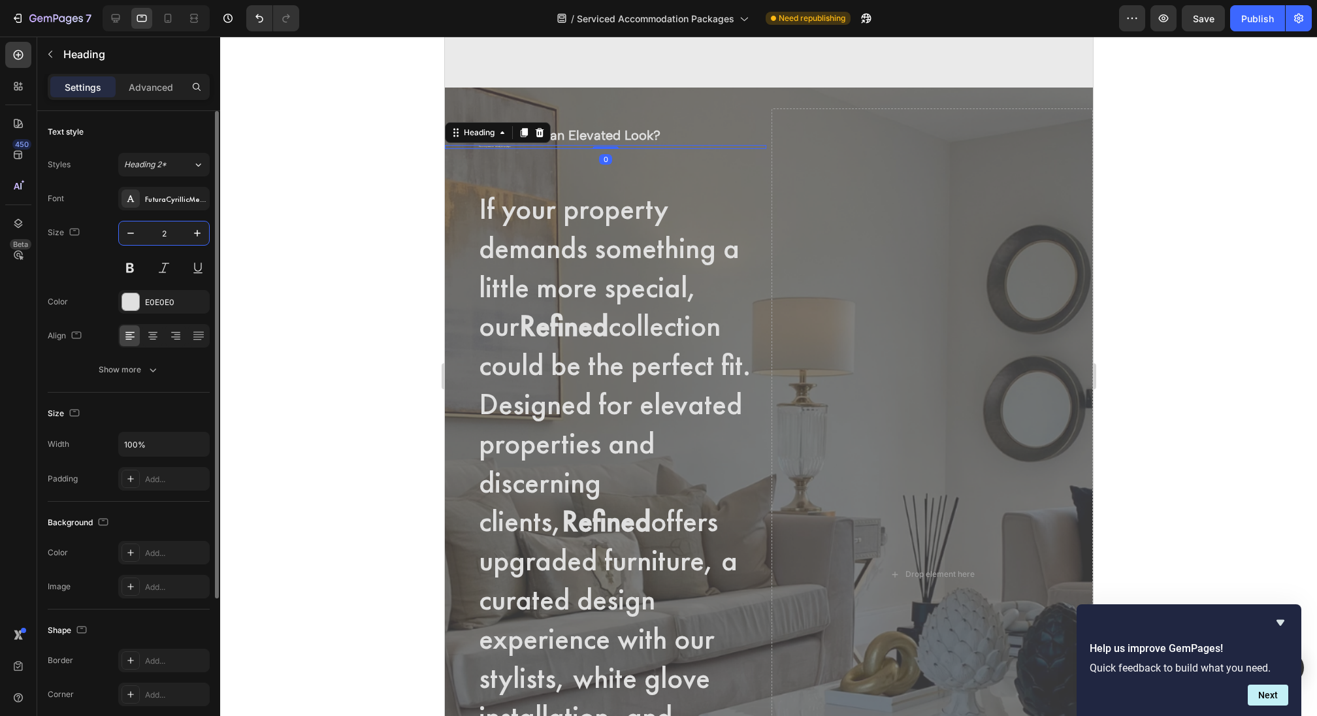
type input "25"
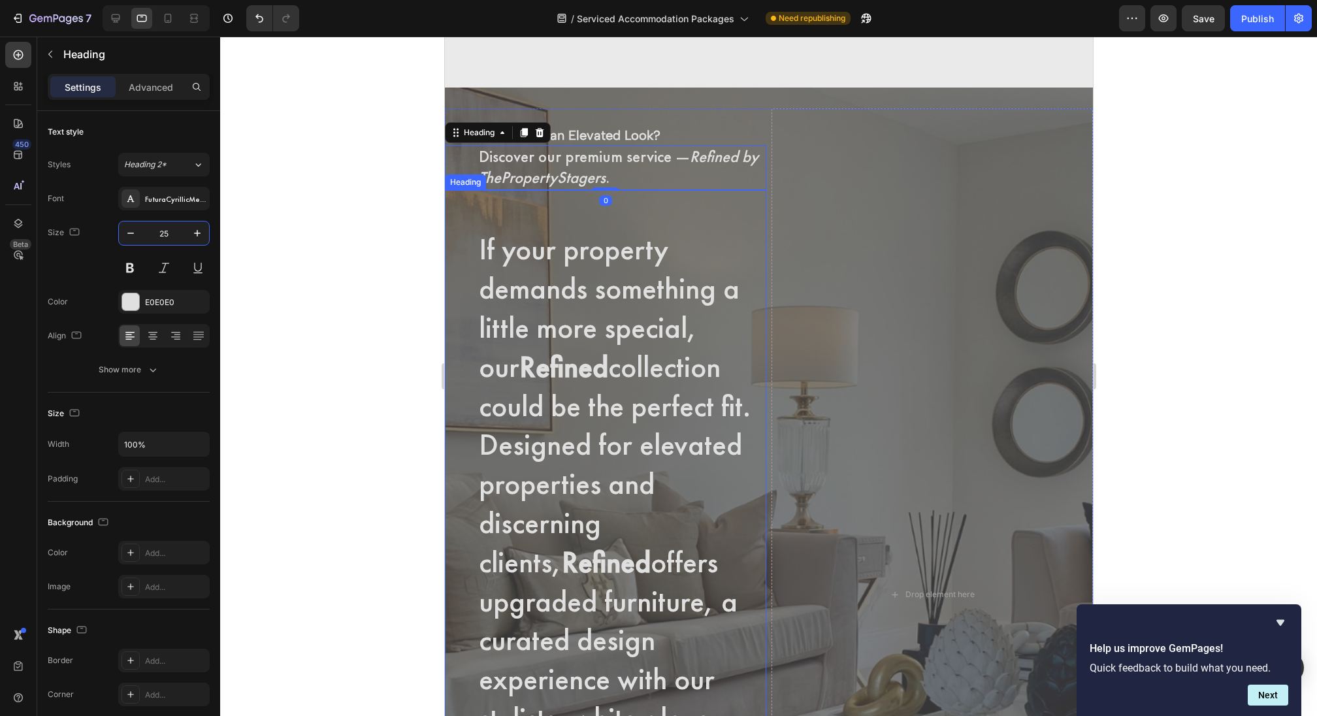
click at [543, 316] on h2 "If your property demands something a little more special, our Refined collectio…" at bounding box center [621, 601] width 289 height 823
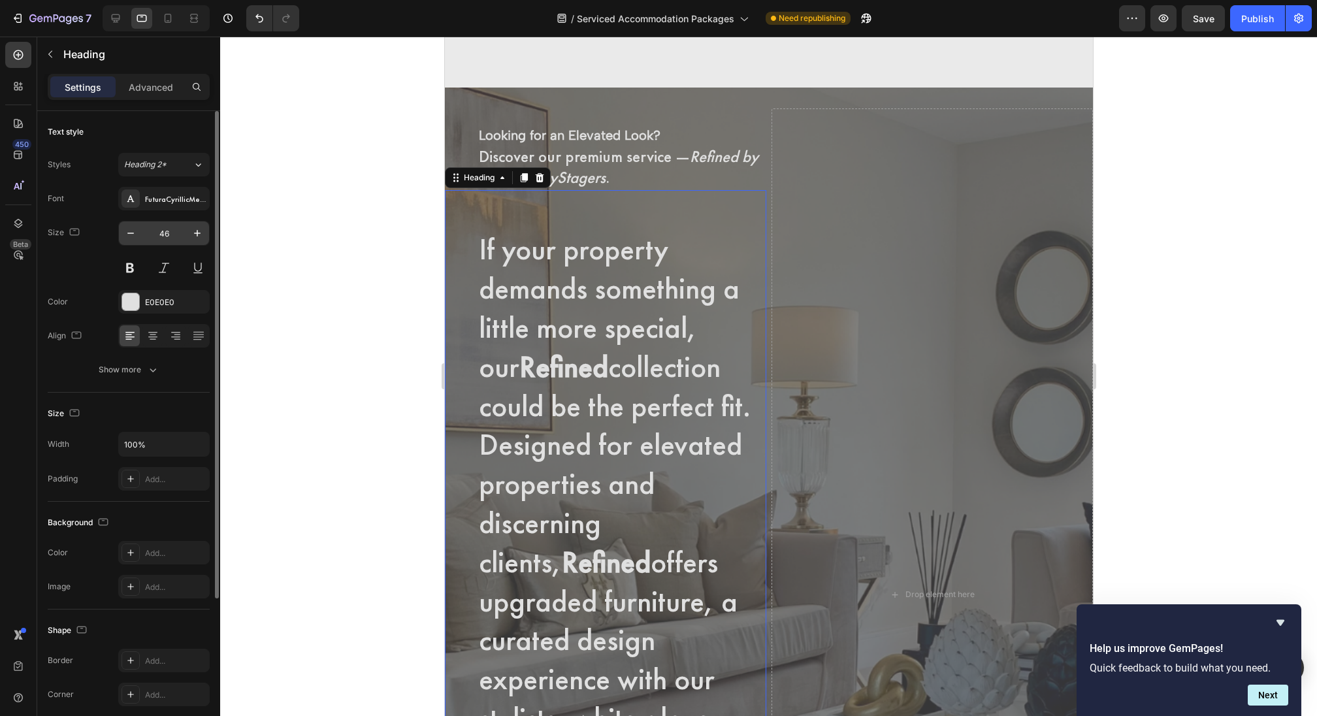
click at [161, 228] on input "46" at bounding box center [163, 233] width 43 height 24
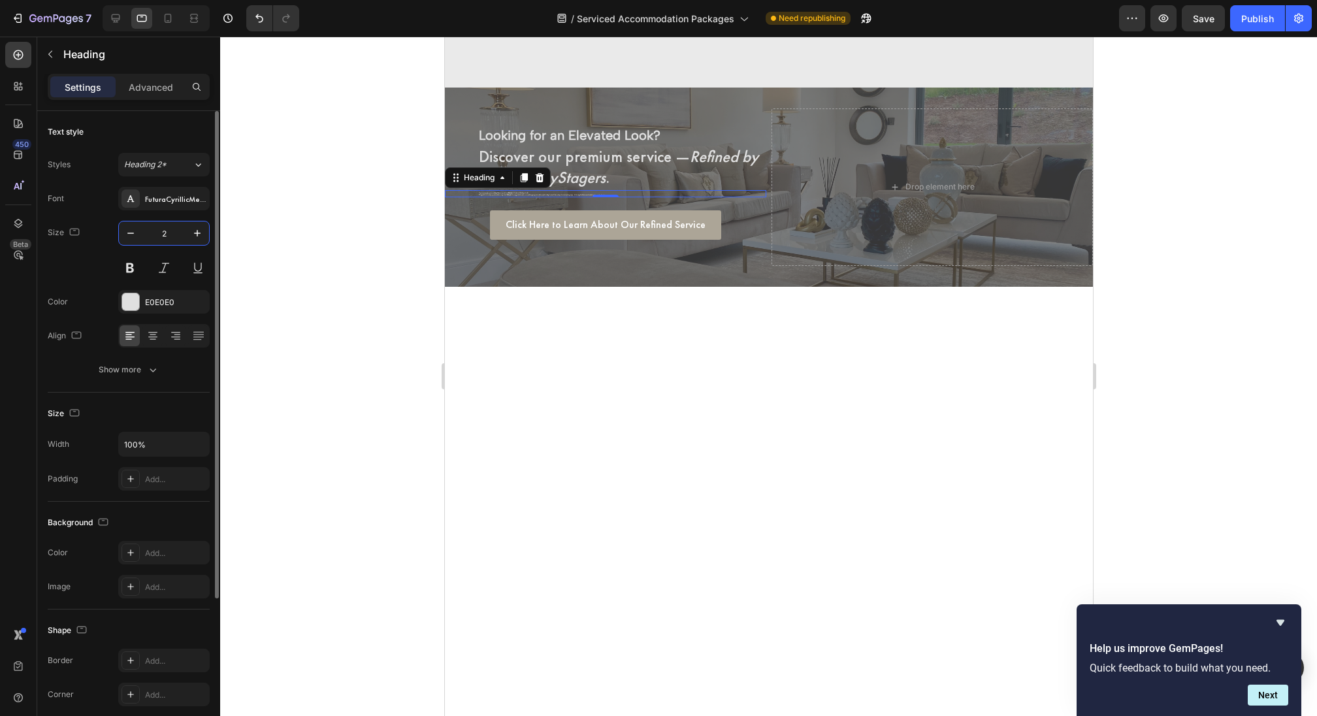
type input "20"
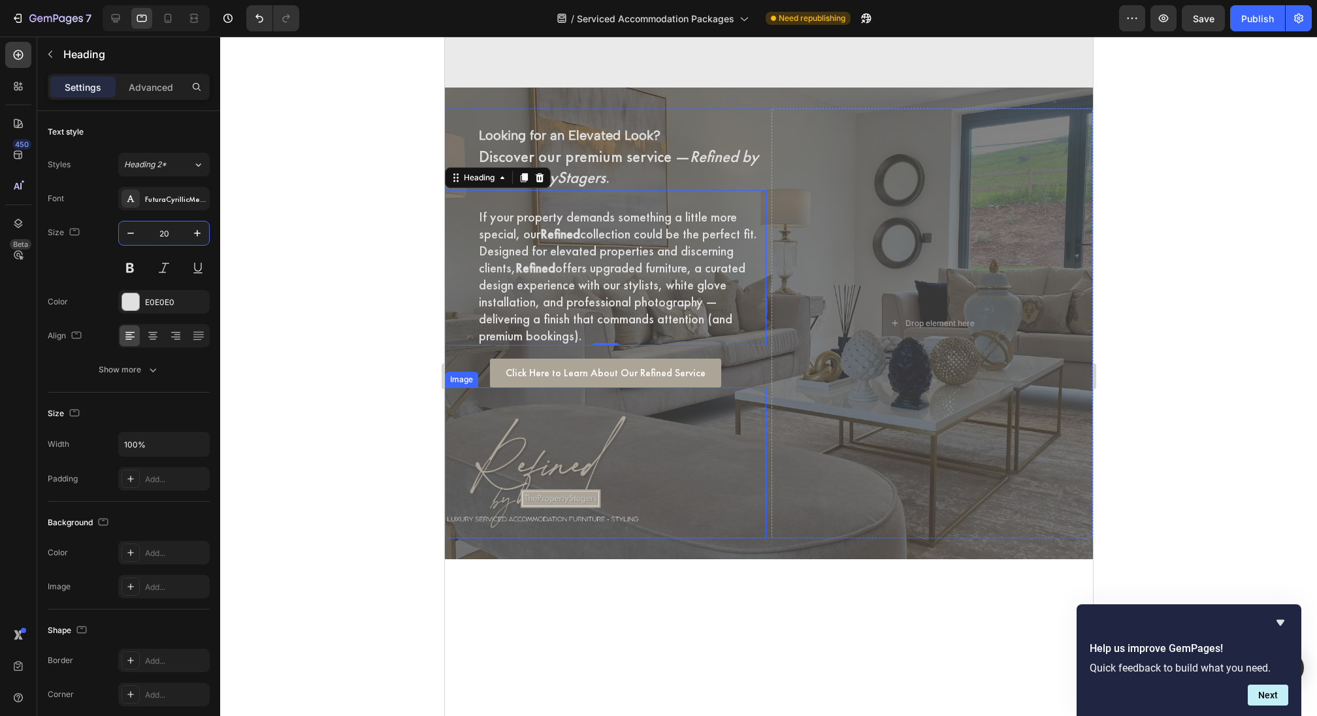
click at [544, 464] on img at bounding box center [542, 476] width 196 height 124
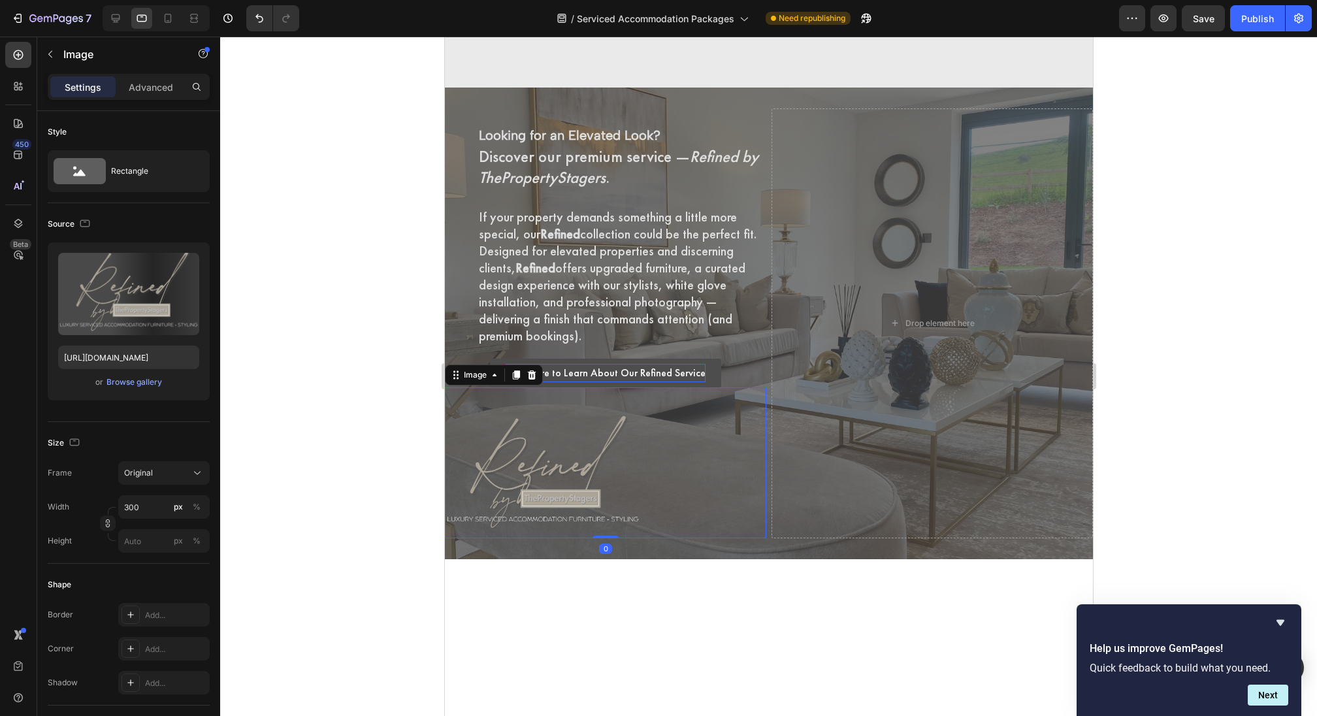
click at [647, 369] on p "Click Here to Learn About Our Refined Service" at bounding box center [605, 373] width 200 height 19
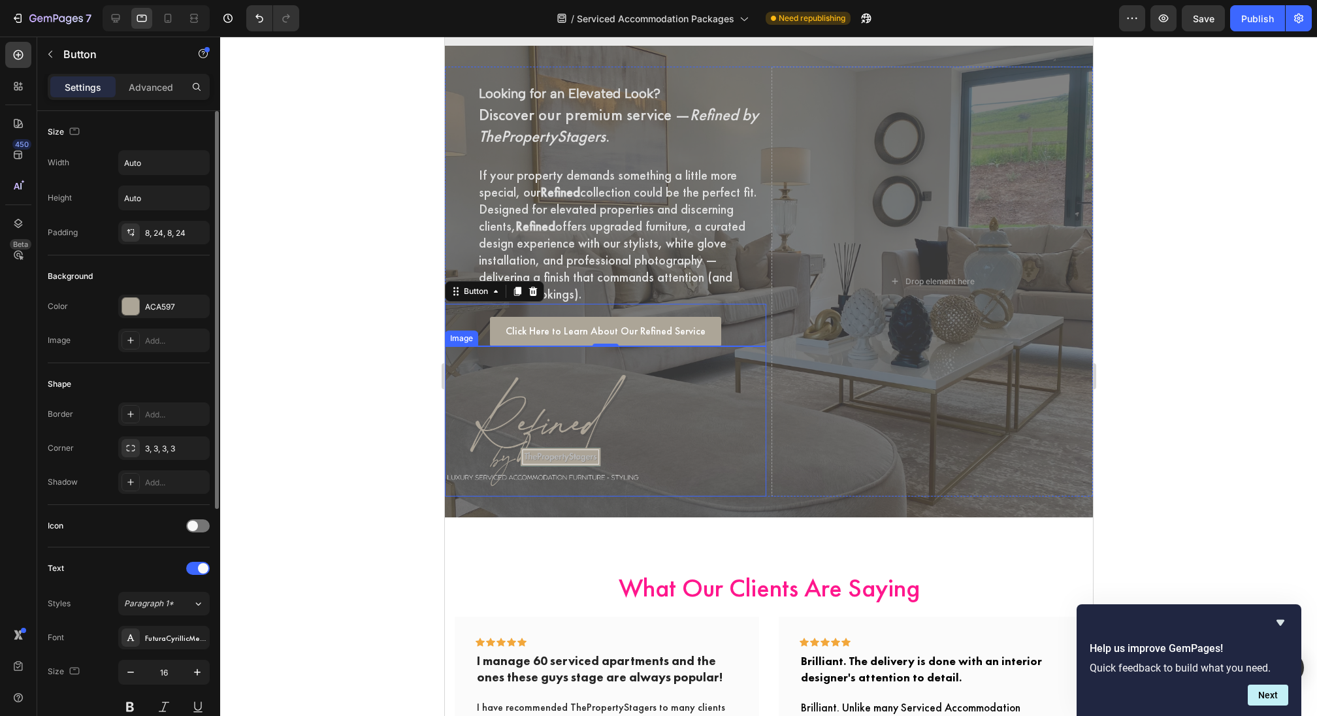
scroll to position [3664, 0]
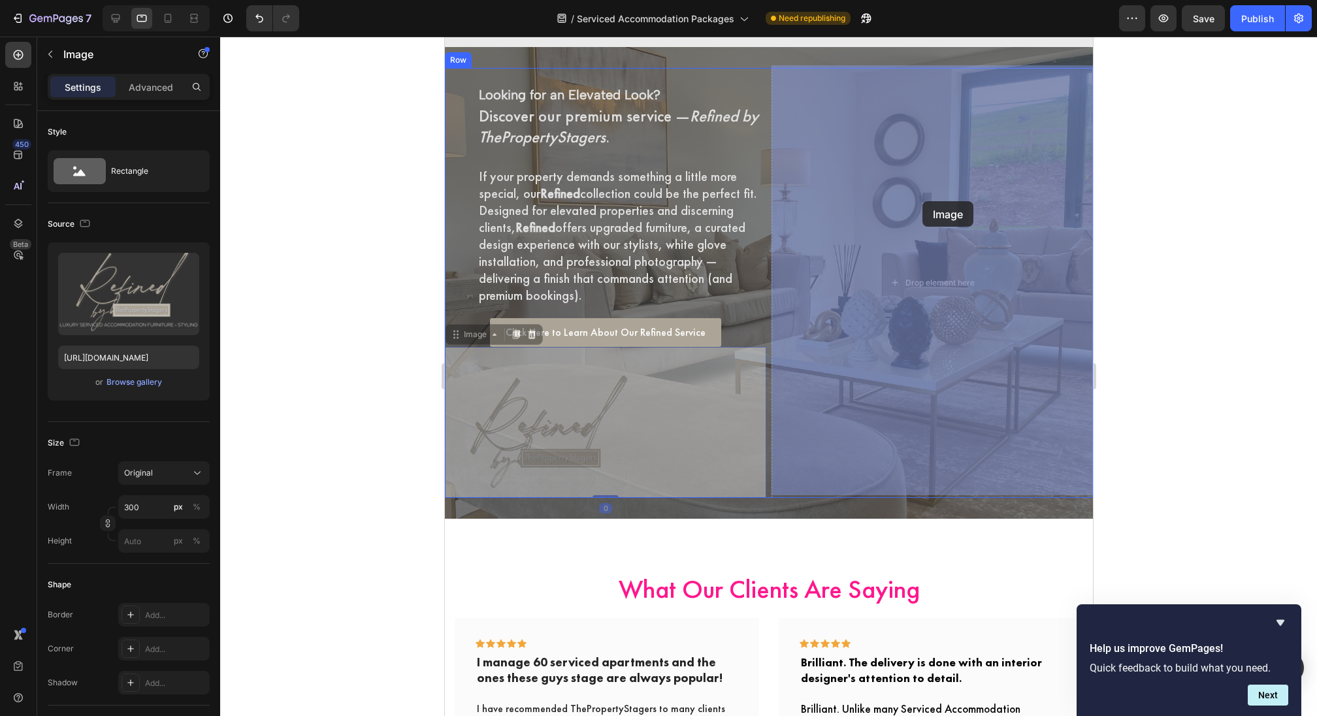
drag, startPoint x: 616, startPoint y: 403, endPoint x: 922, endPoint y: 201, distance: 366.4
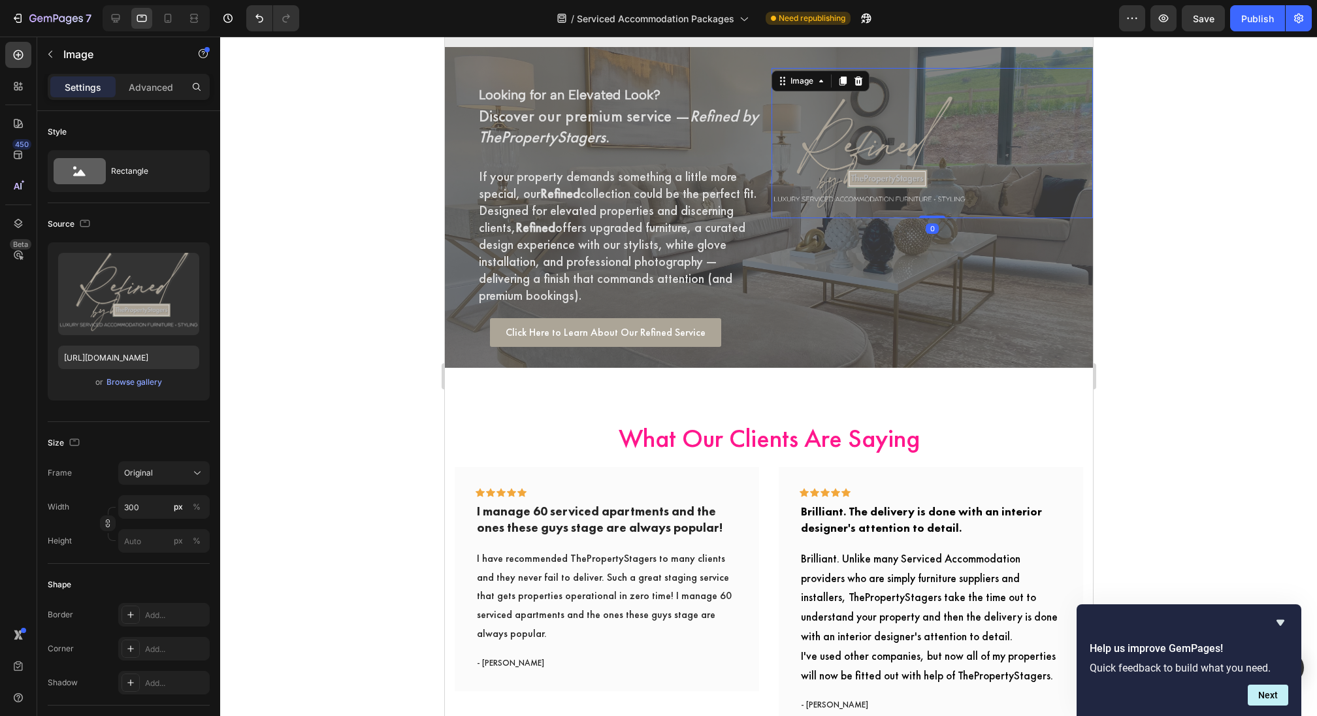
click at [837, 135] on img at bounding box center [869, 156] width 196 height 124
click at [159, 88] on p "Advanced" at bounding box center [151, 87] width 44 height 14
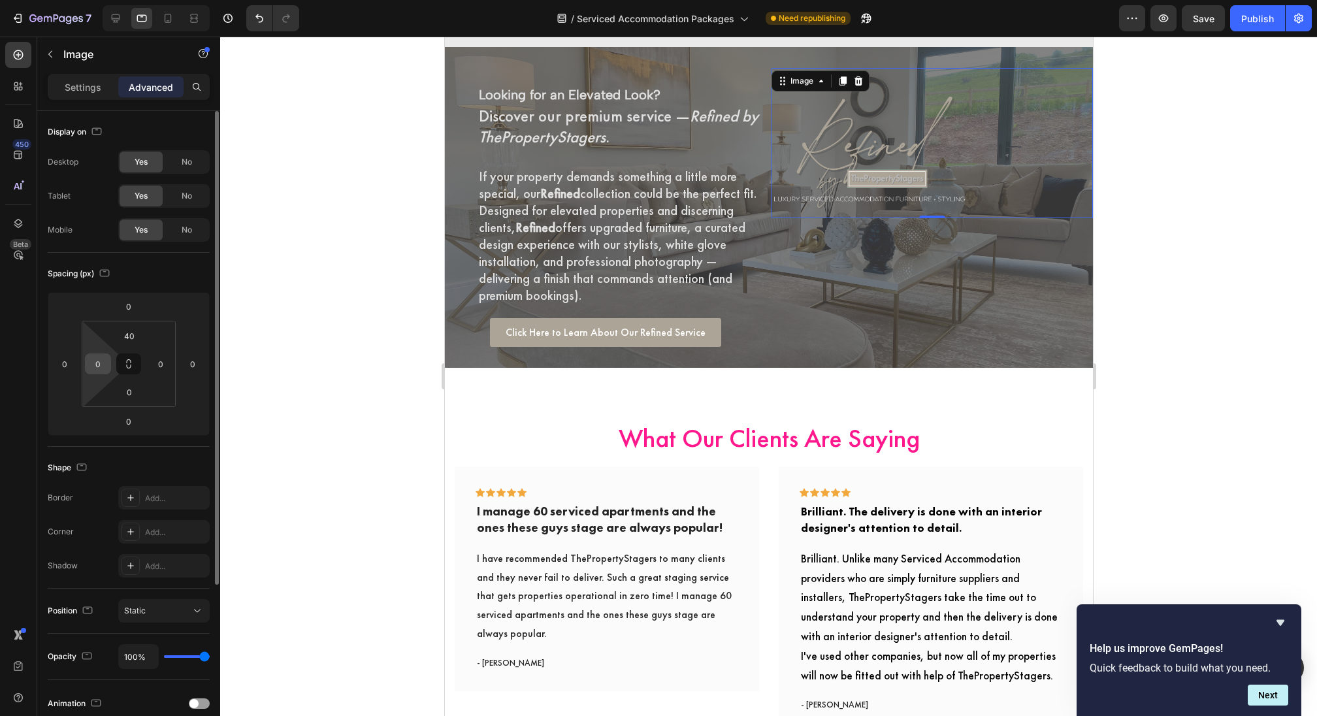
click at [95, 357] on input "0" at bounding box center [98, 364] width 20 height 20
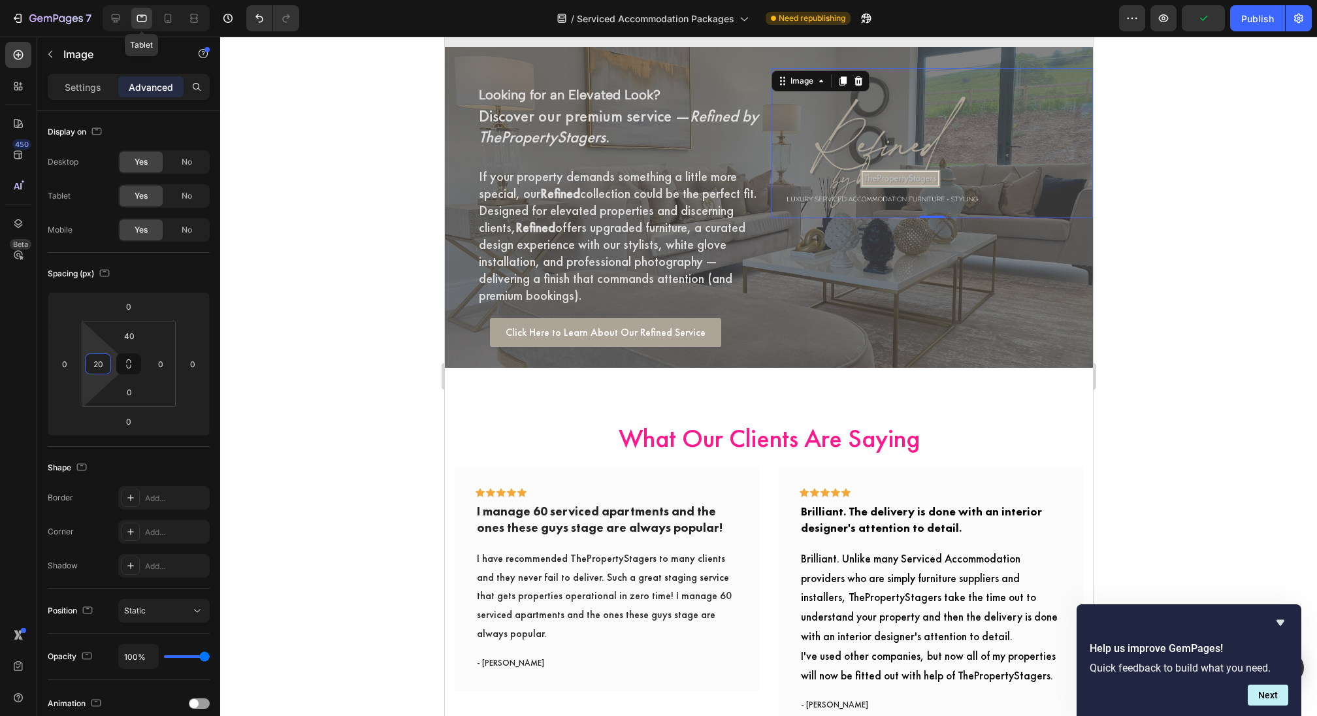
click at [130, 17] on div "Tablet" at bounding box center [156, 18] width 107 height 26
click at [117, 17] on icon at bounding box center [115, 18] width 13 height 13
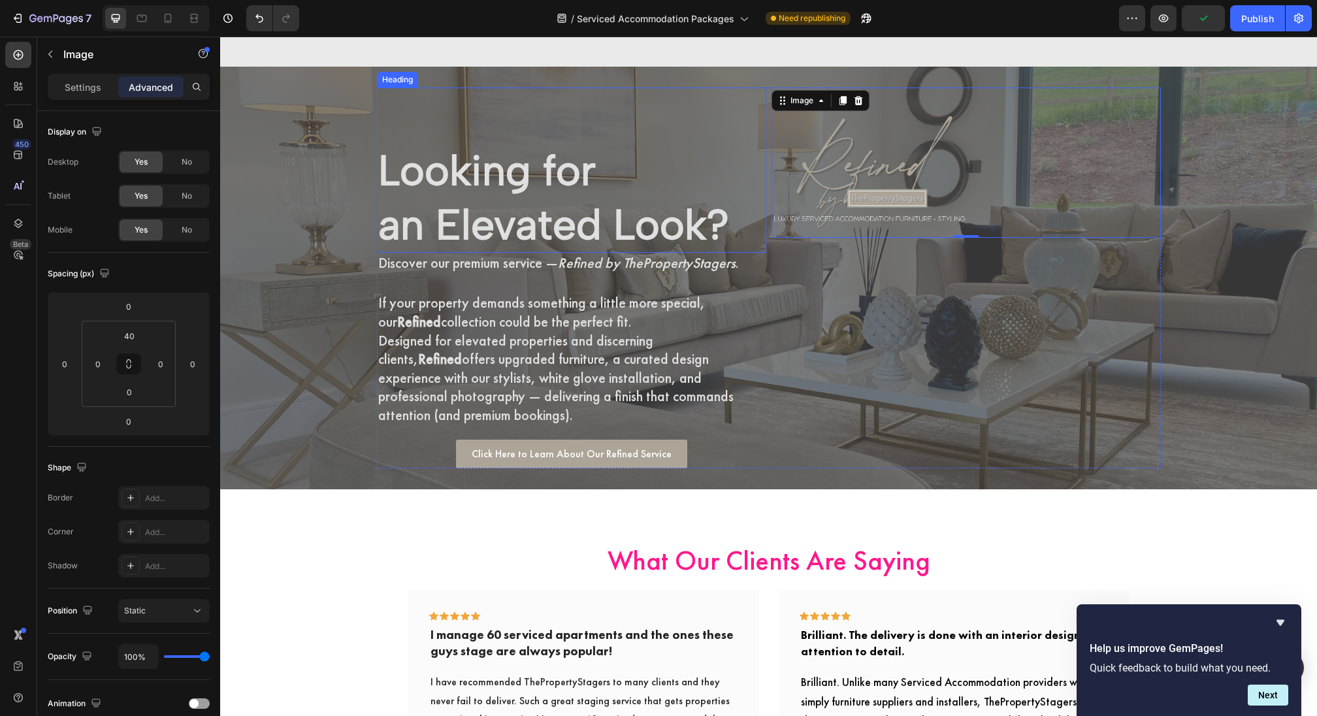
scroll to position [3740, 0]
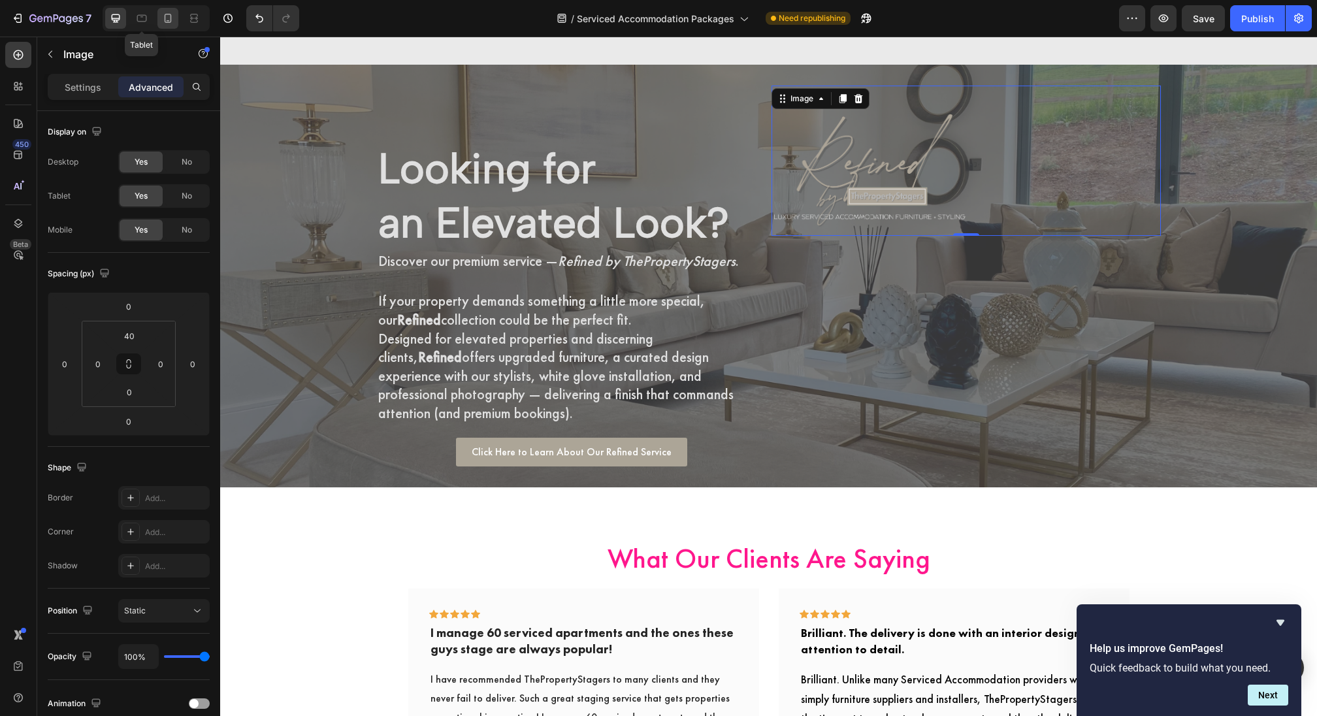
click at [170, 19] on icon at bounding box center [168, 18] width 7 height 9
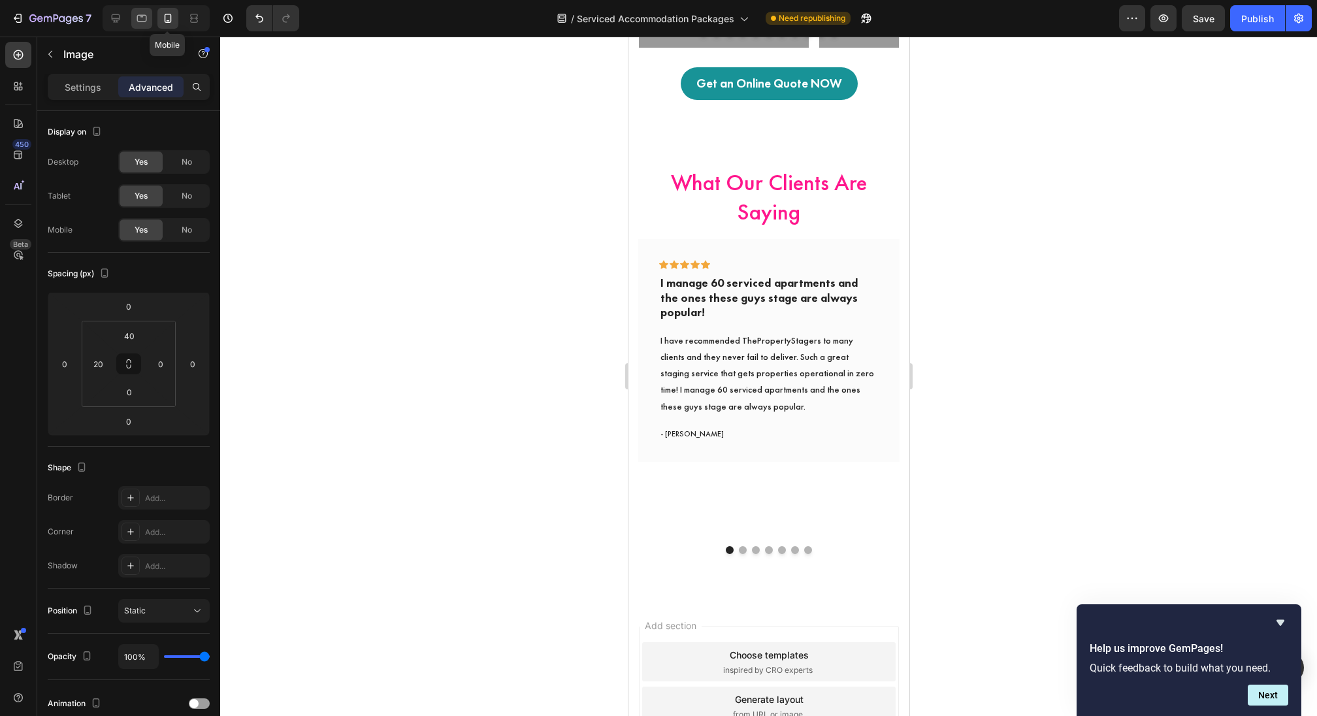
scroll to position [3729, 0]
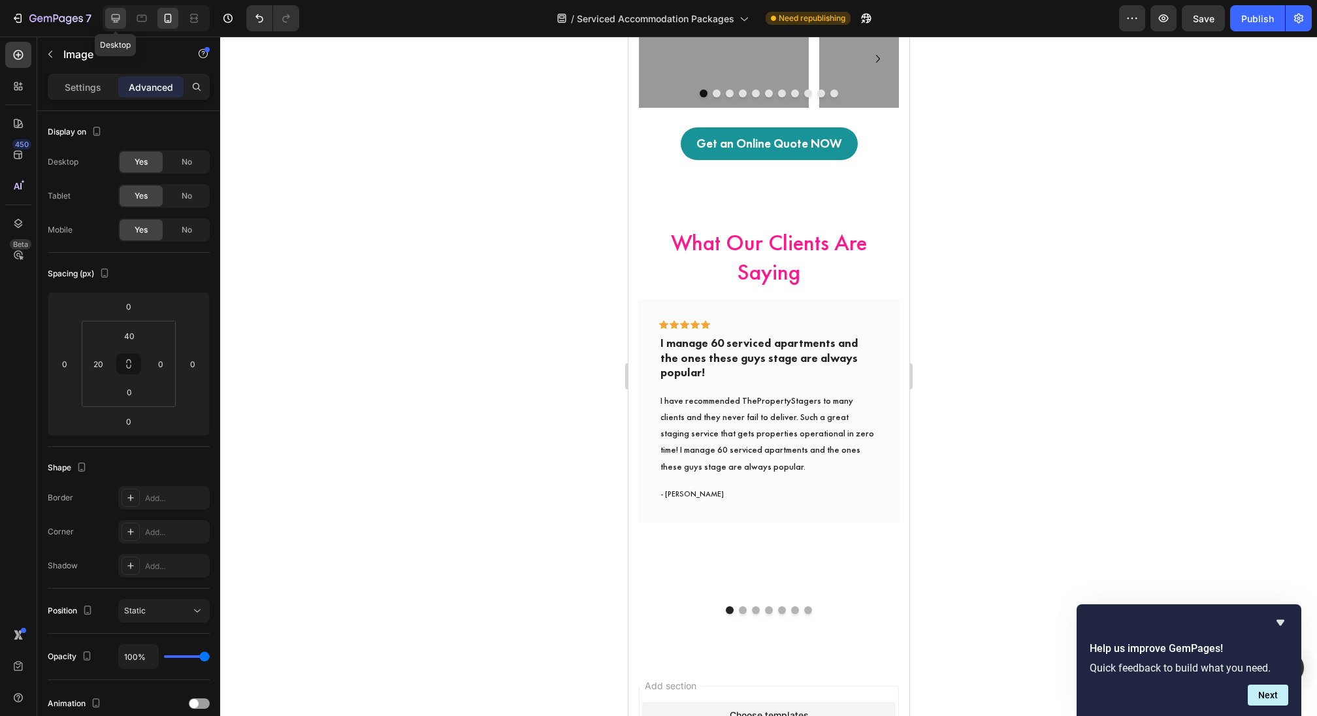
click at [117, 17] on icon at bounding box center [115, 18] width 13 height 13
type input "0"
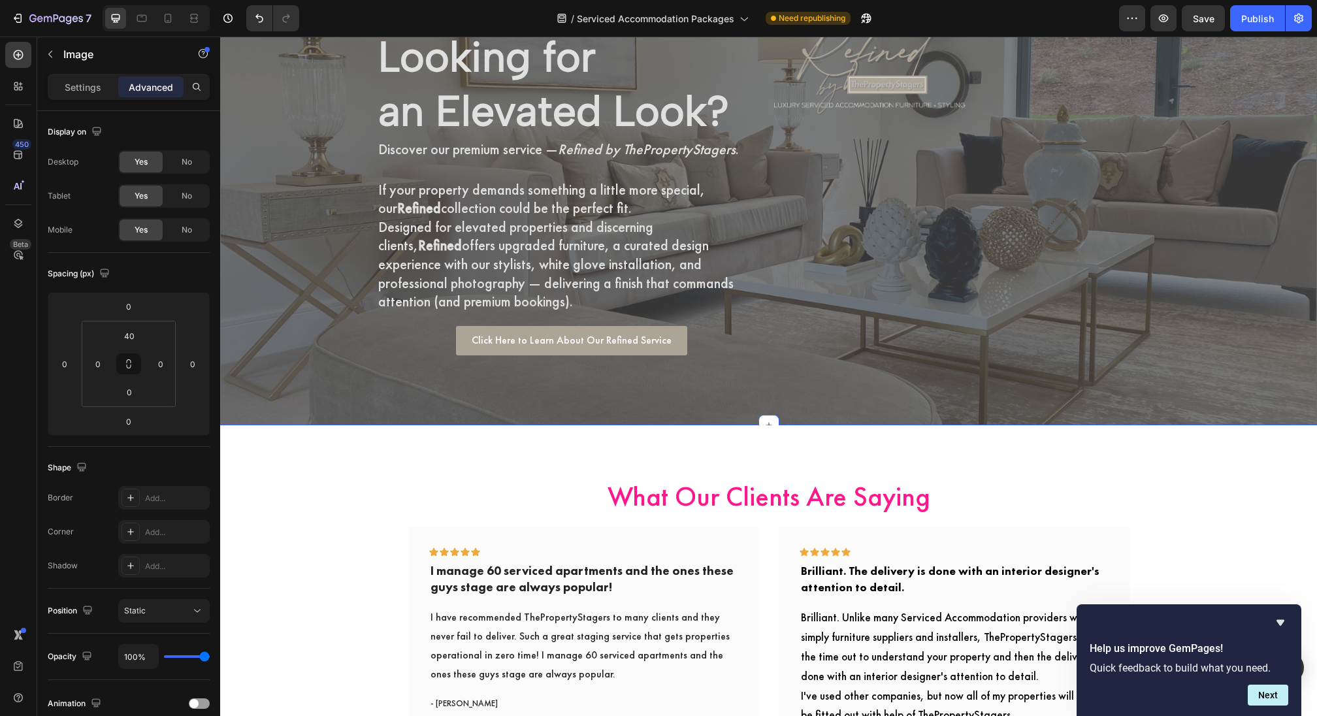
scroll to position [3661, 0]
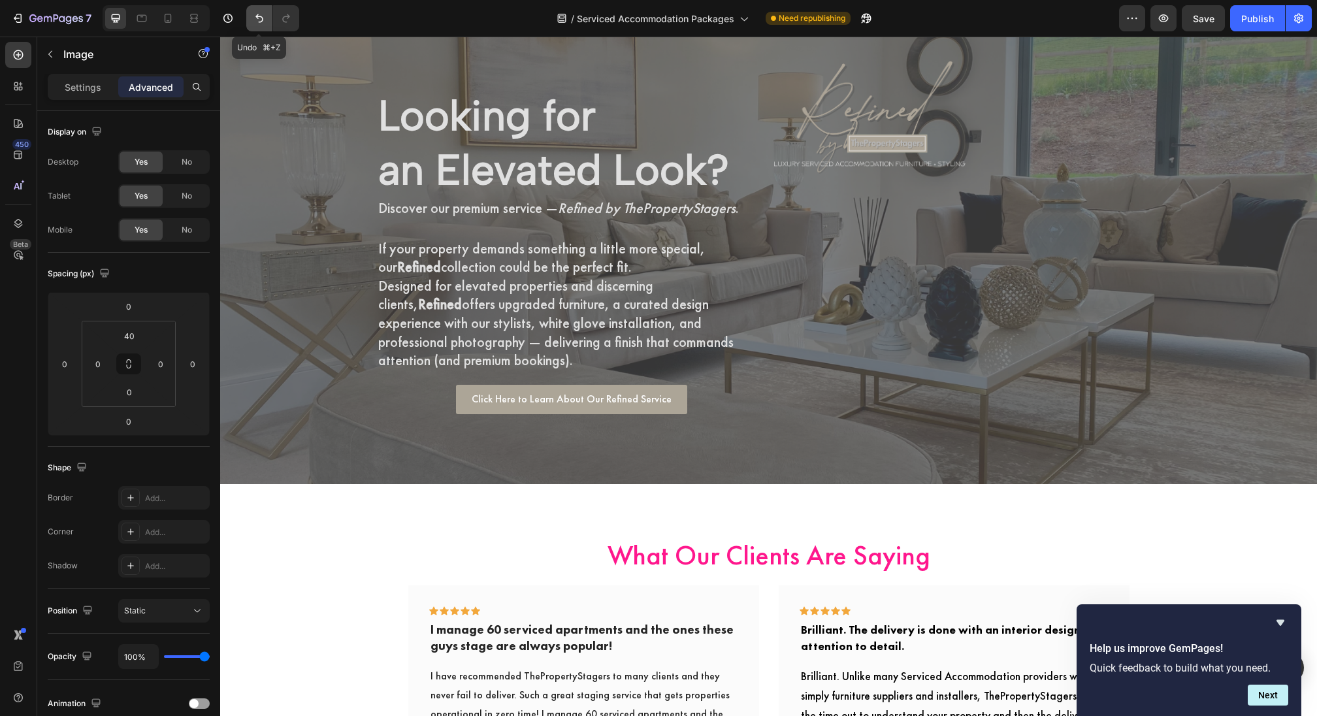
click at [267, 14] on button "Undo/Redo" at bounding box center [259, 18] width 26 height 26
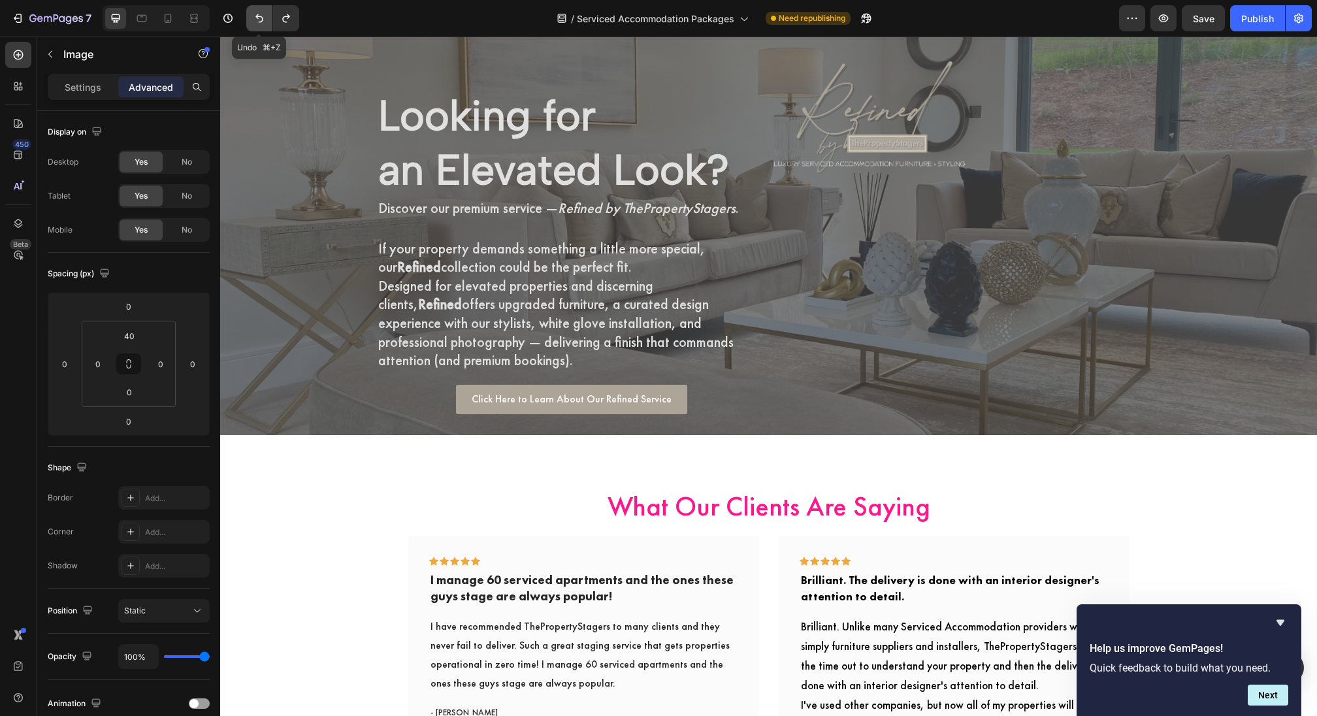
click at [267, 14] on button "Undo/Redo" at bounding box center [259, 18] width 26 height 26
click at [262, 19] on icon "Undo/Redo" at bounding box center [259, 18] width 8 height 8
click at [144, 23] on icon at bounding box center [141, 18] width 13 height 13
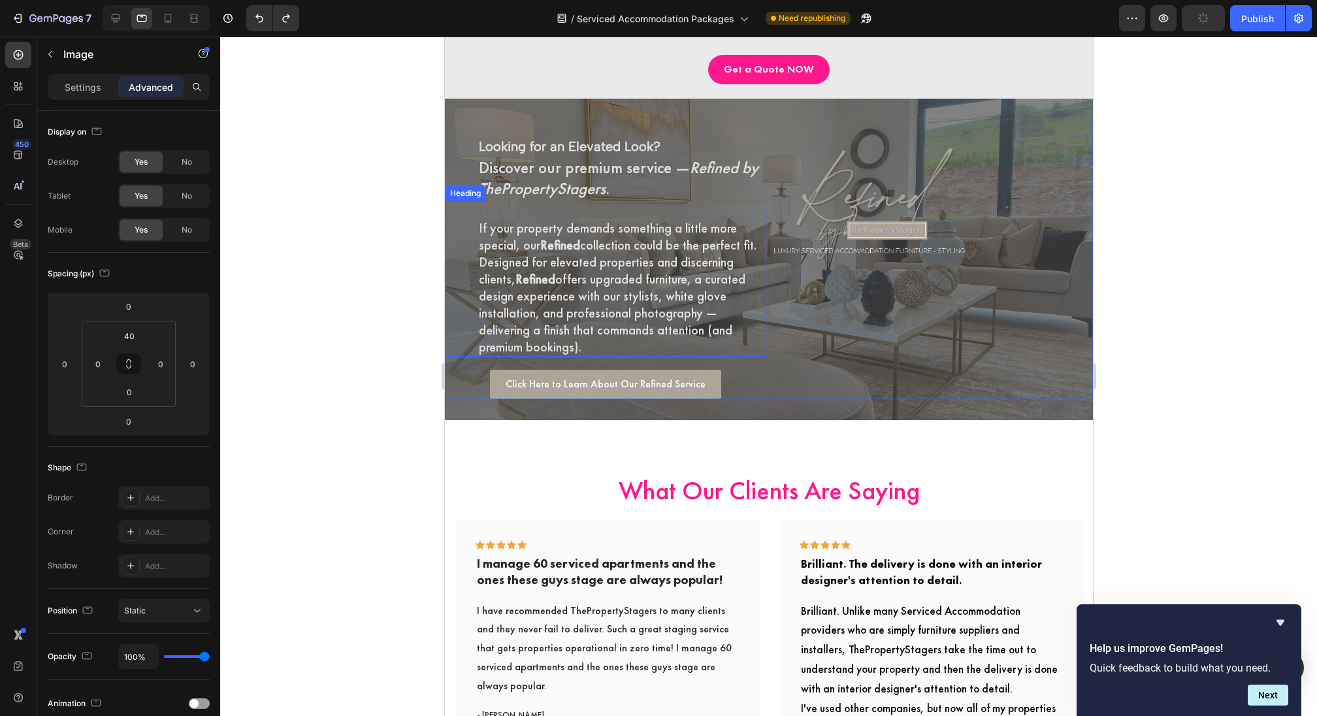
scroll to position [3498, 0]
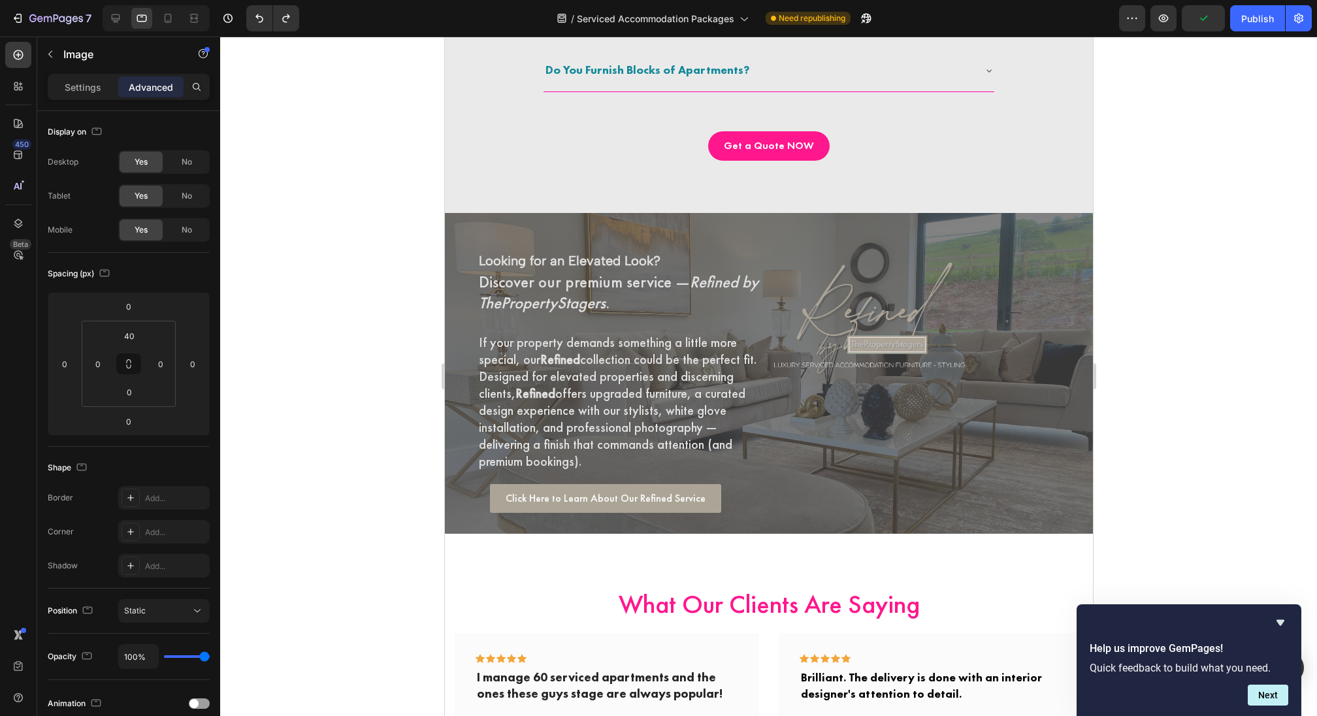
click at [860, 302] on img at bounding box center [869, 322] width 196 height 124
click at [257, 14] on icon "Undo/Redo" at bounding box center [259, 18] width 13 height 13
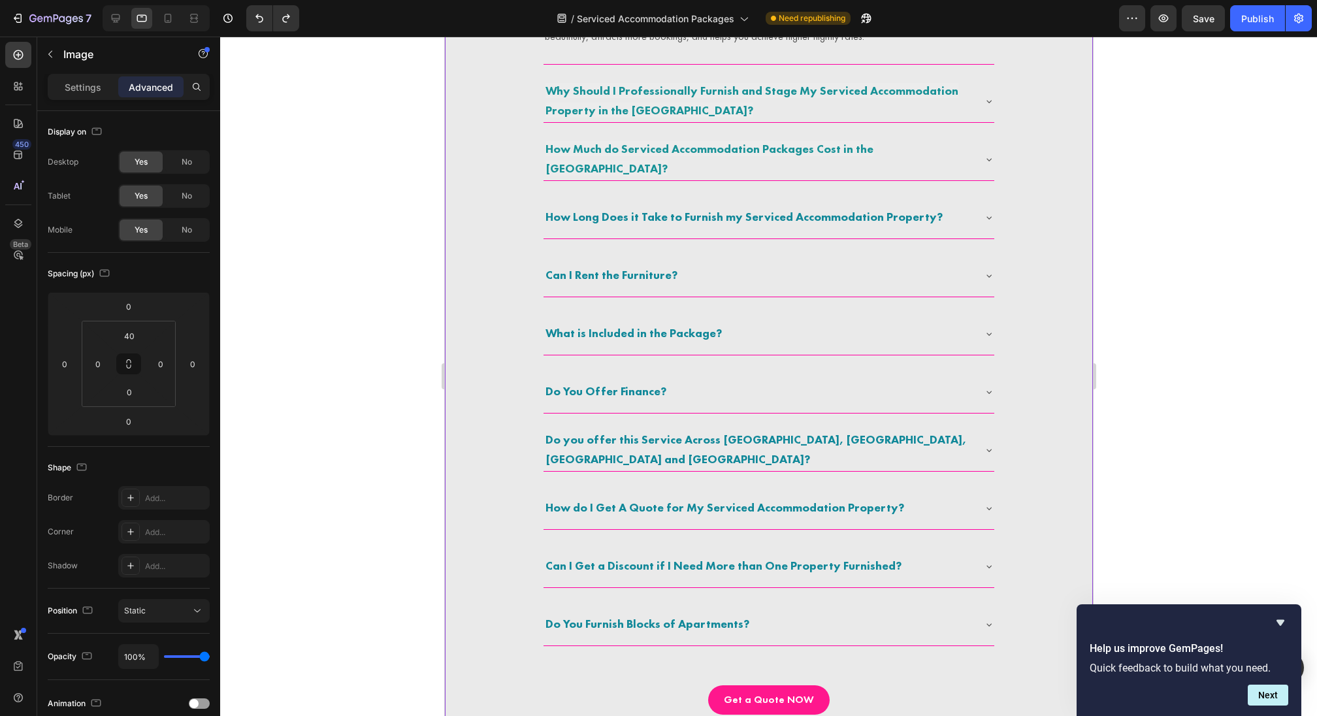
click at [666, 636] on div "Do You Furnish Blocks of Apartments?" at bounding box center [768, 625] width 451 height 42
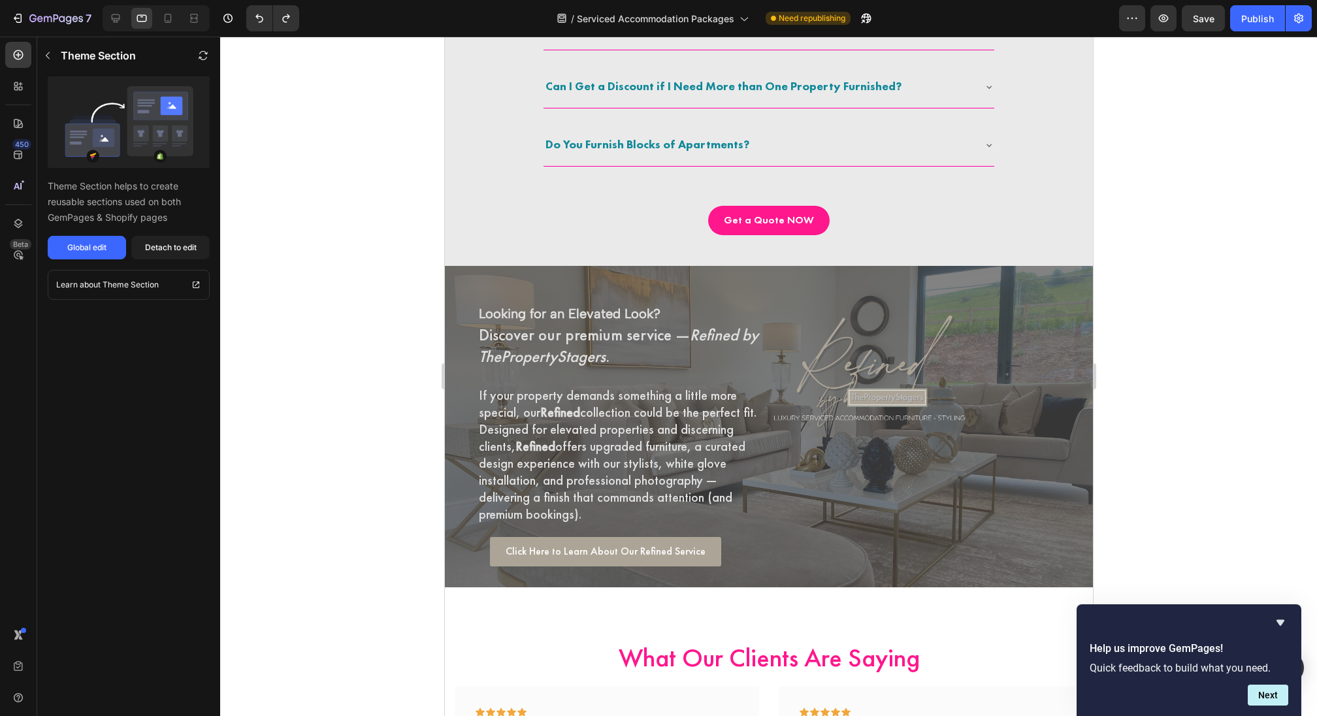
scroll to position [3372, 0]
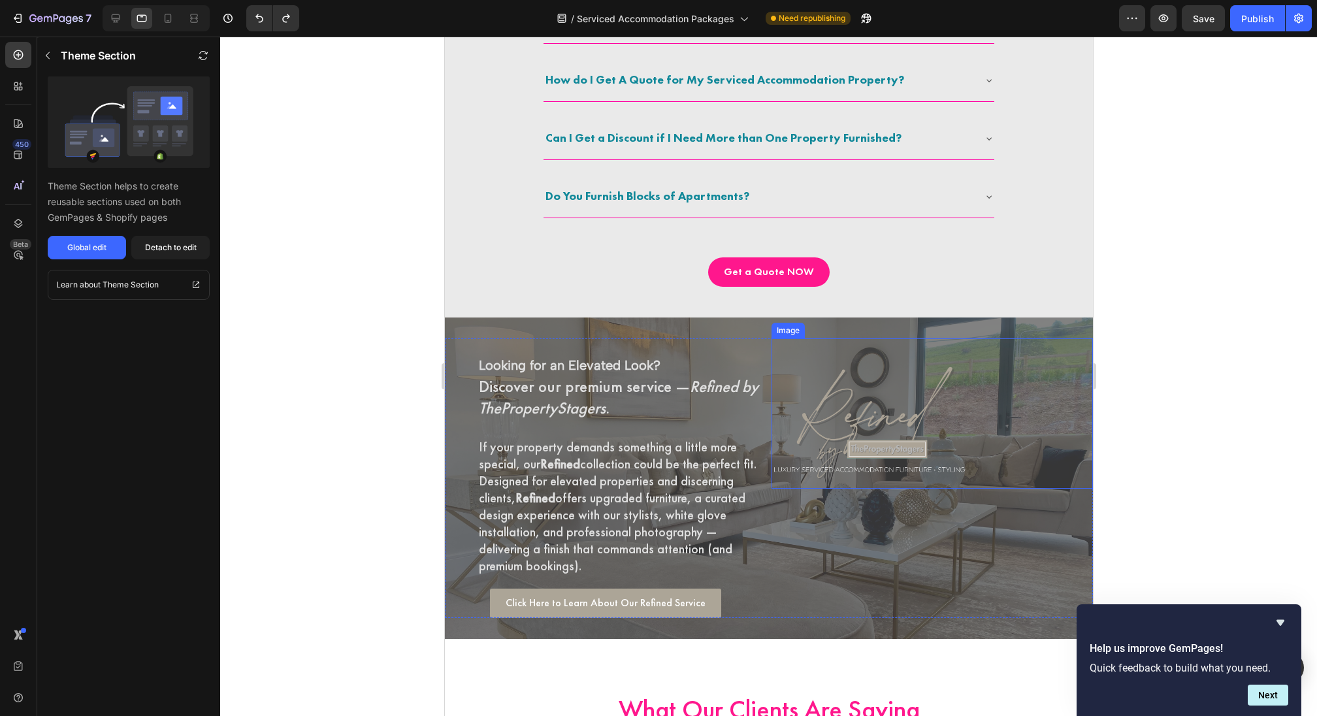
click at [908, 410] on img at bounding box center [869, 427] width 196 height 124
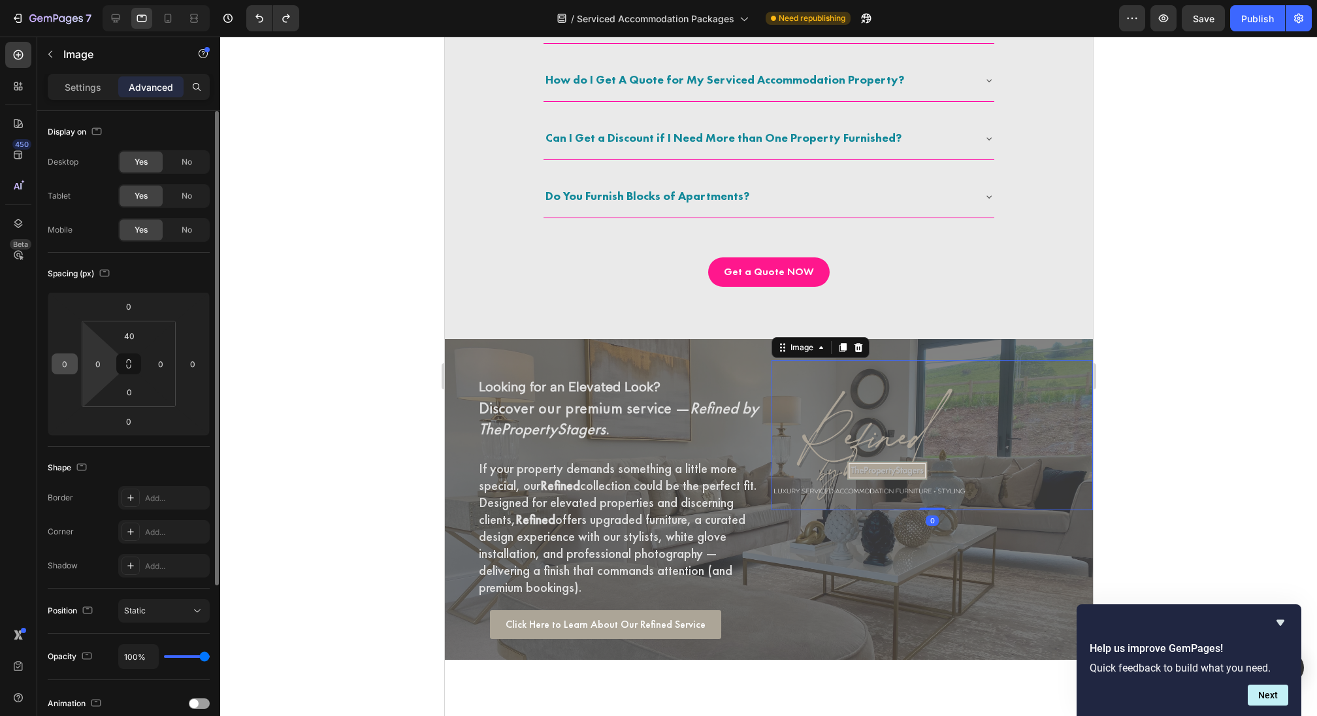
click at [67, 361] on input "0" at bounding box center [65, 364] width 20 height 20
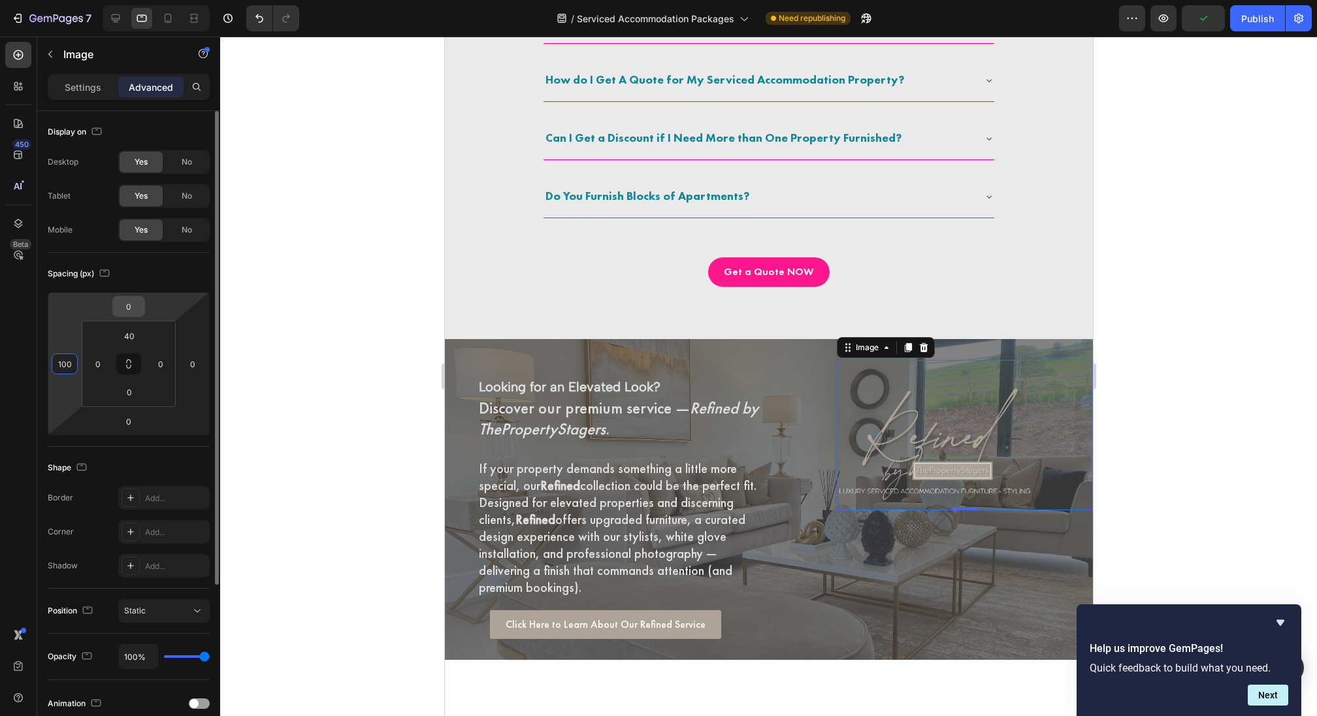
type input "100"
click at [126, 313] on input "0" at bounding box center [129, 307] width 26 height 20
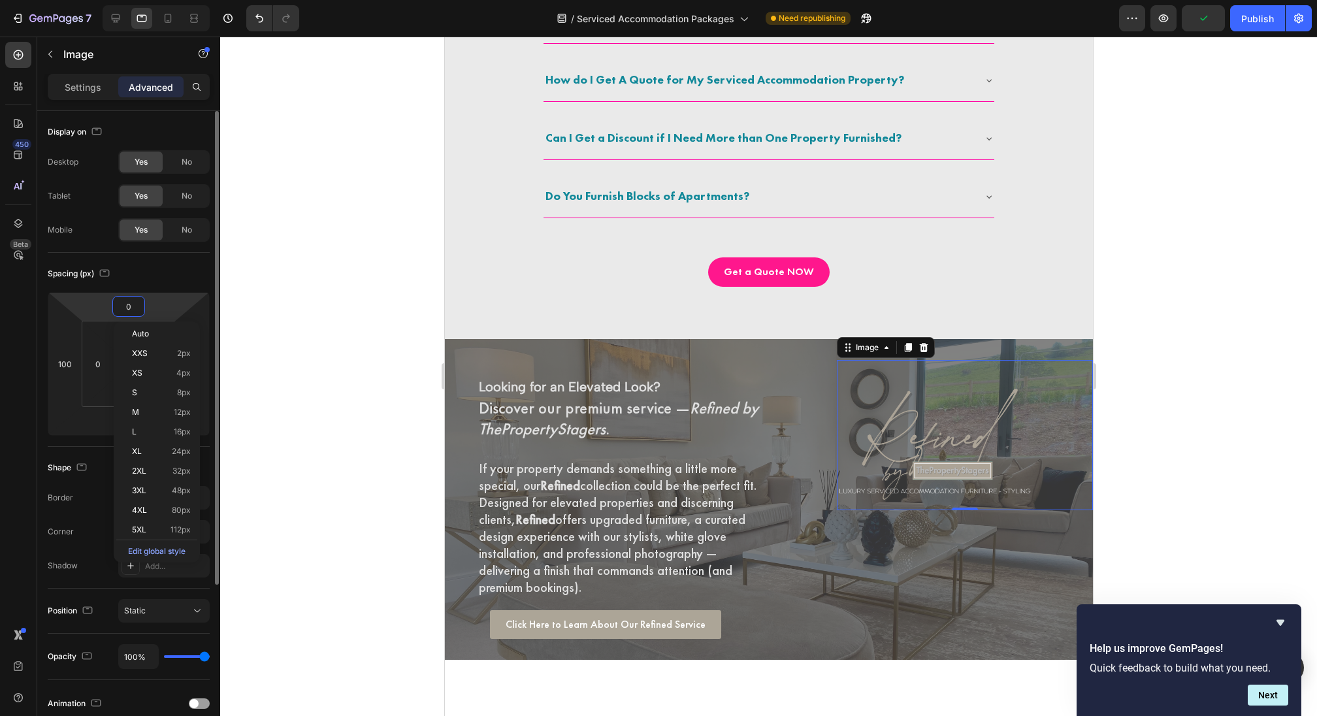
type input "1"
type input "0"
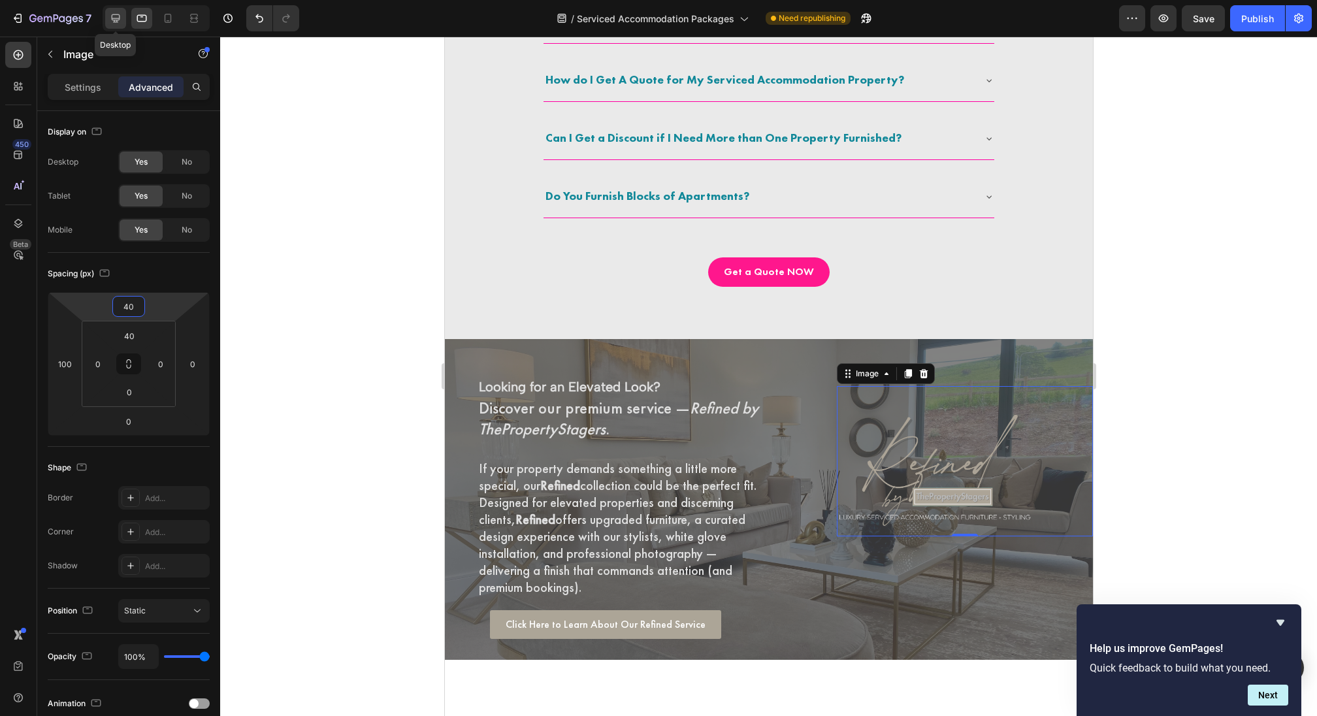
click at [122, 10] on div at bounding box center [115, 18] width 21 height 21
type input "0"
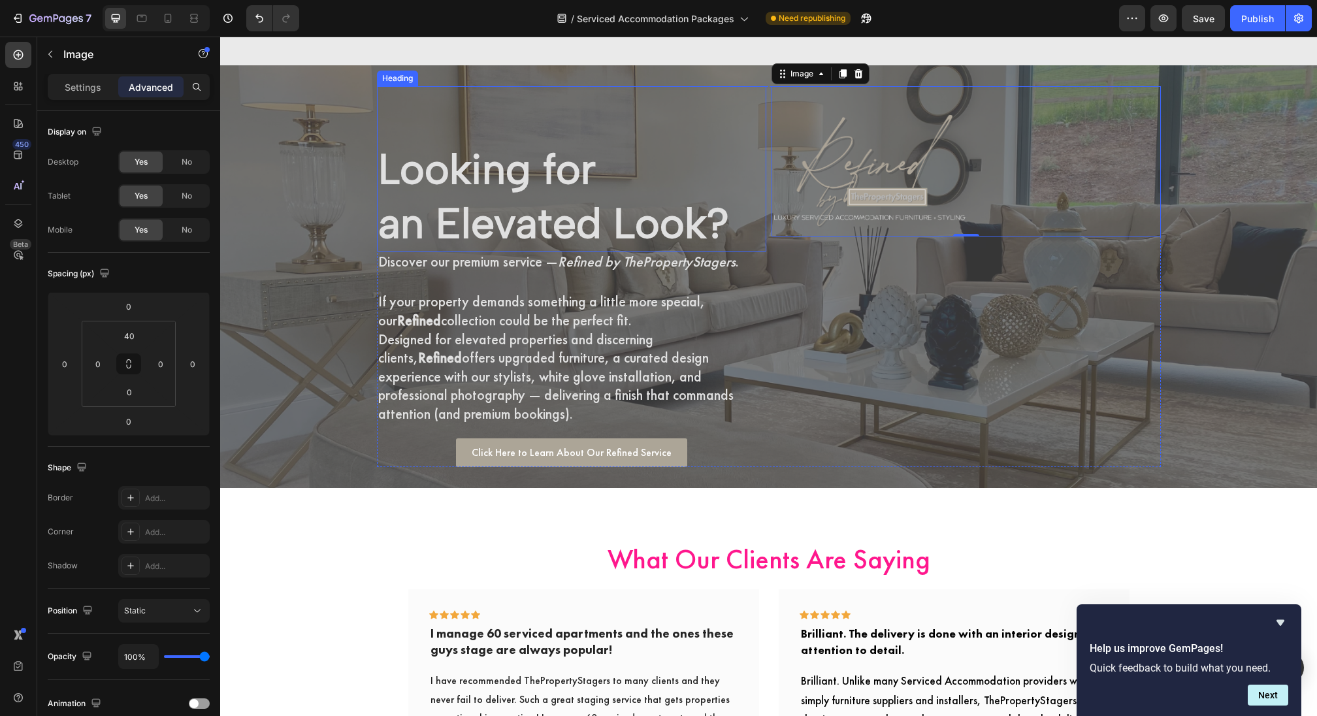
scroll to position [3740, 0]
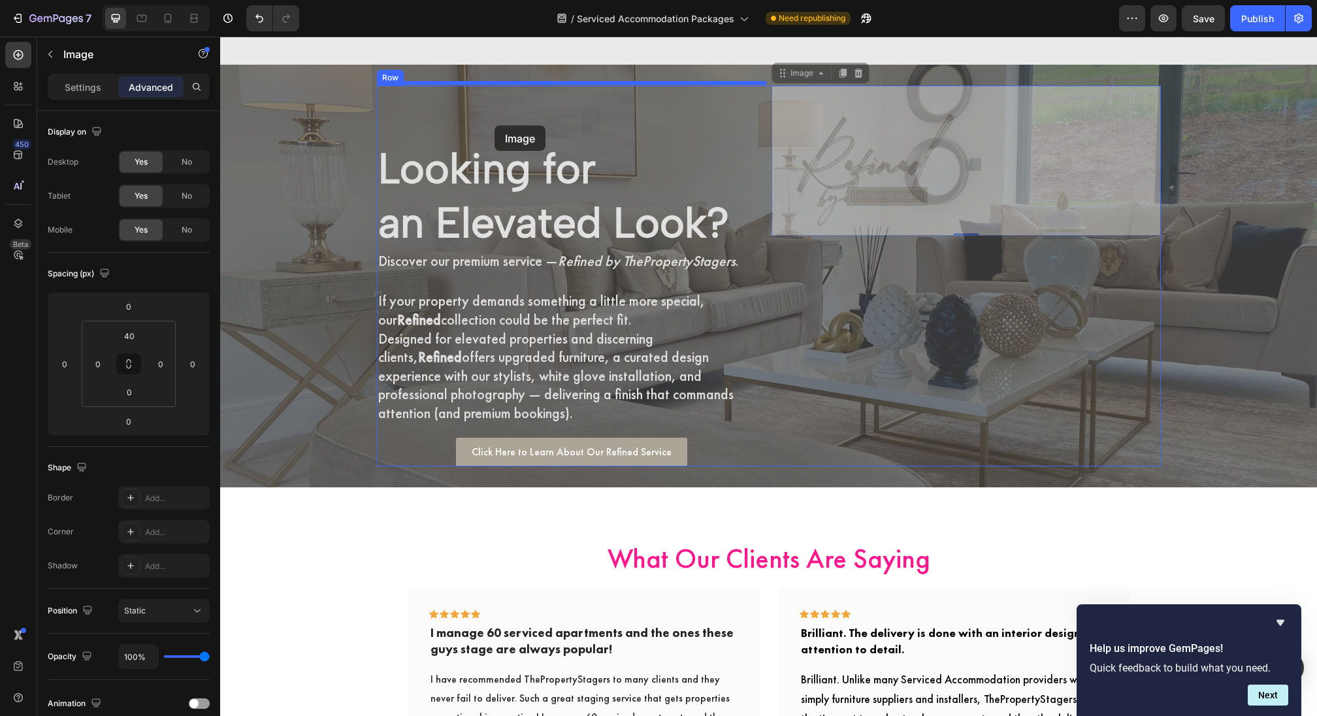
drag, startPoint x: 883, startPoint y: 177, endPoint x: 493, endPoint y: 125, distance: 393.4
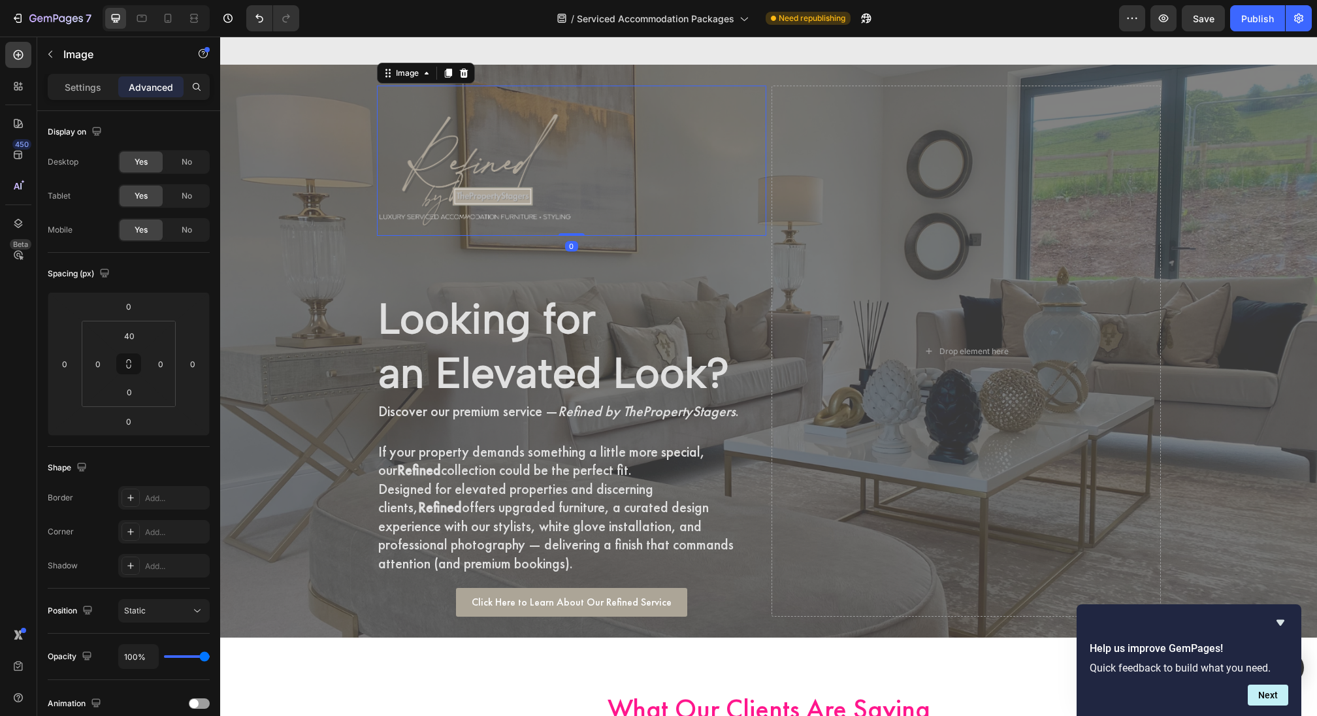
click at [513, 179] on img at bounding box center [475, 174] width 196 height 124
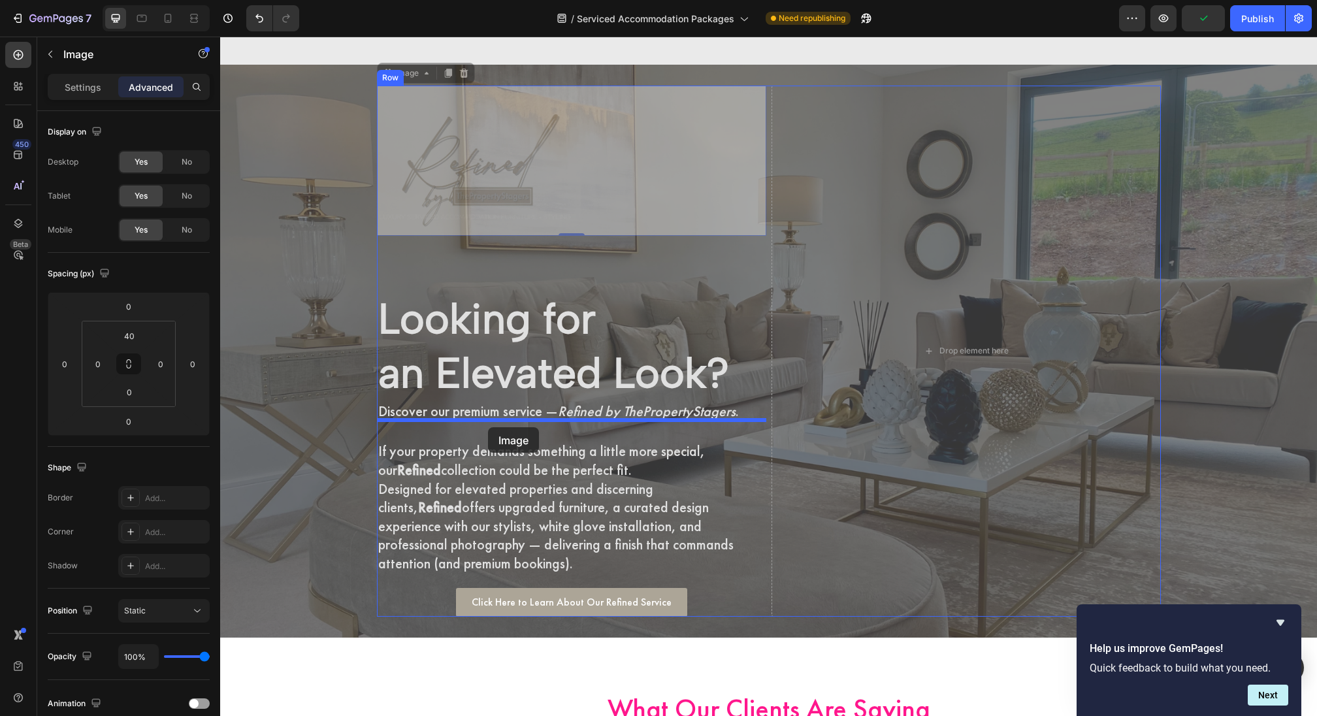
drag, startPoint x: 488, startPoint y: 218, endPoint x: 489, endPoint y: 427, distance: 208.4
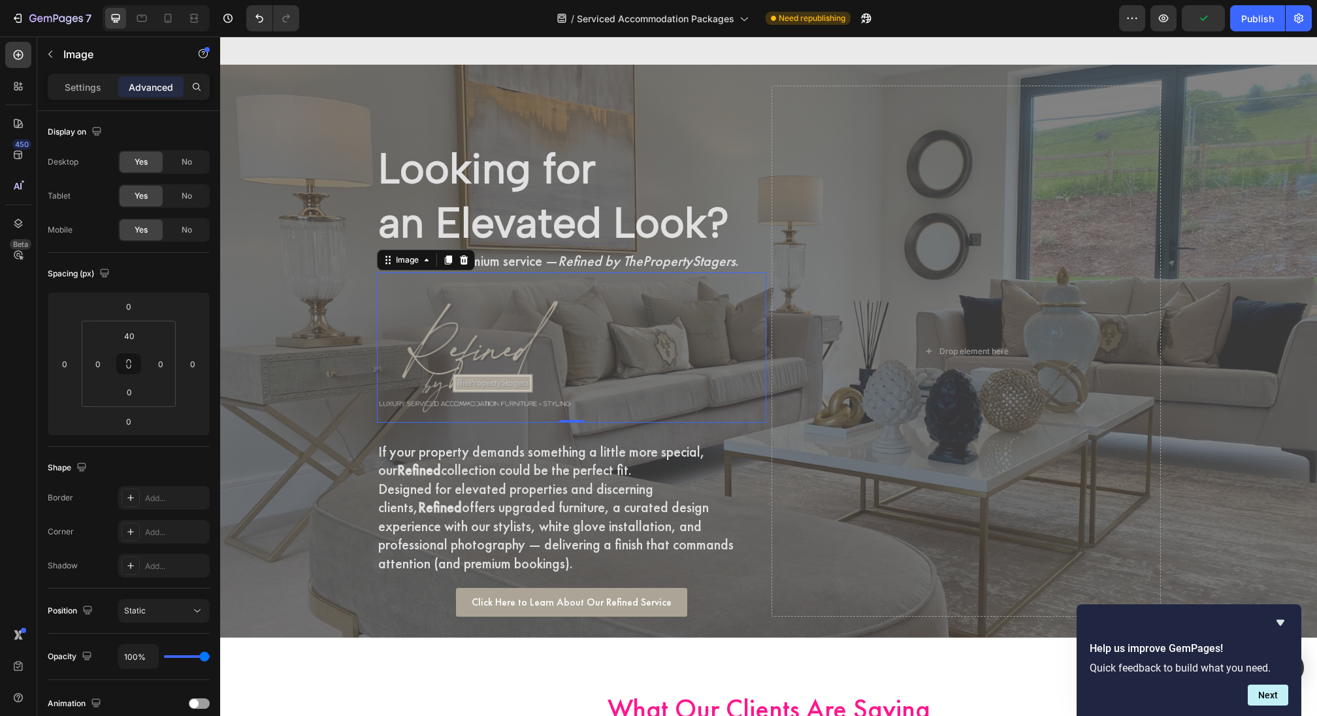
click at [584, 383] on div at bounding box center [571, 361] width 389 height 124
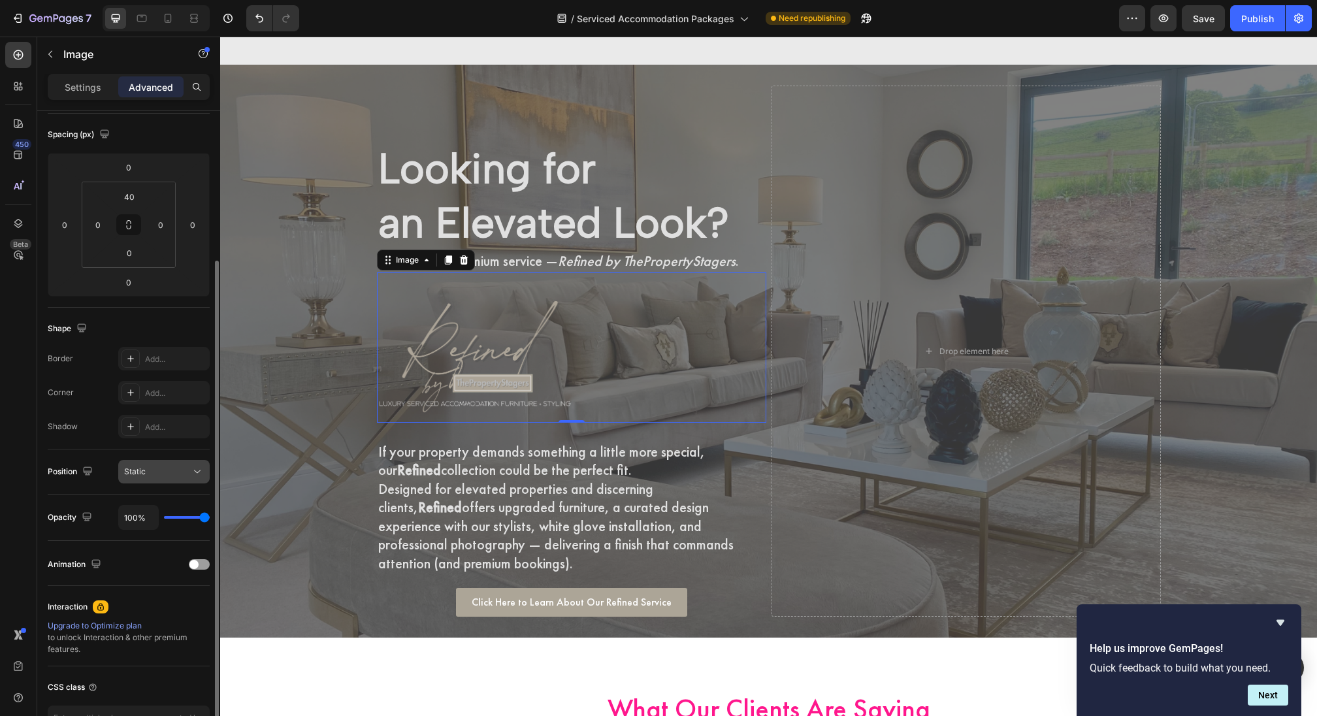
scroll to position [173, 0]
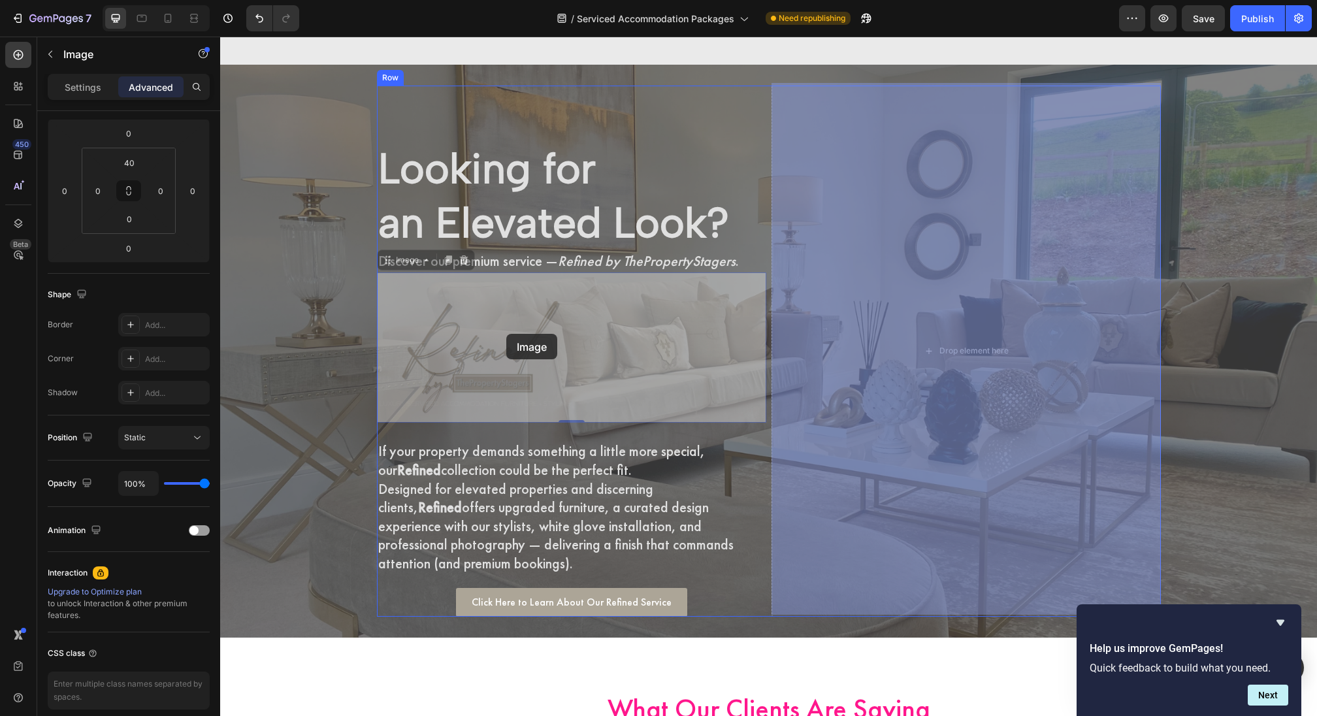
drag, startPoint x: 556, startPoint y: 337, endPoint x: 501, endPoint y: 332, distance: 55.1
drag, startPoint x: 551, startPoint y: 377, endPoint x: 888, endPoint y: 325, distance: 340.4
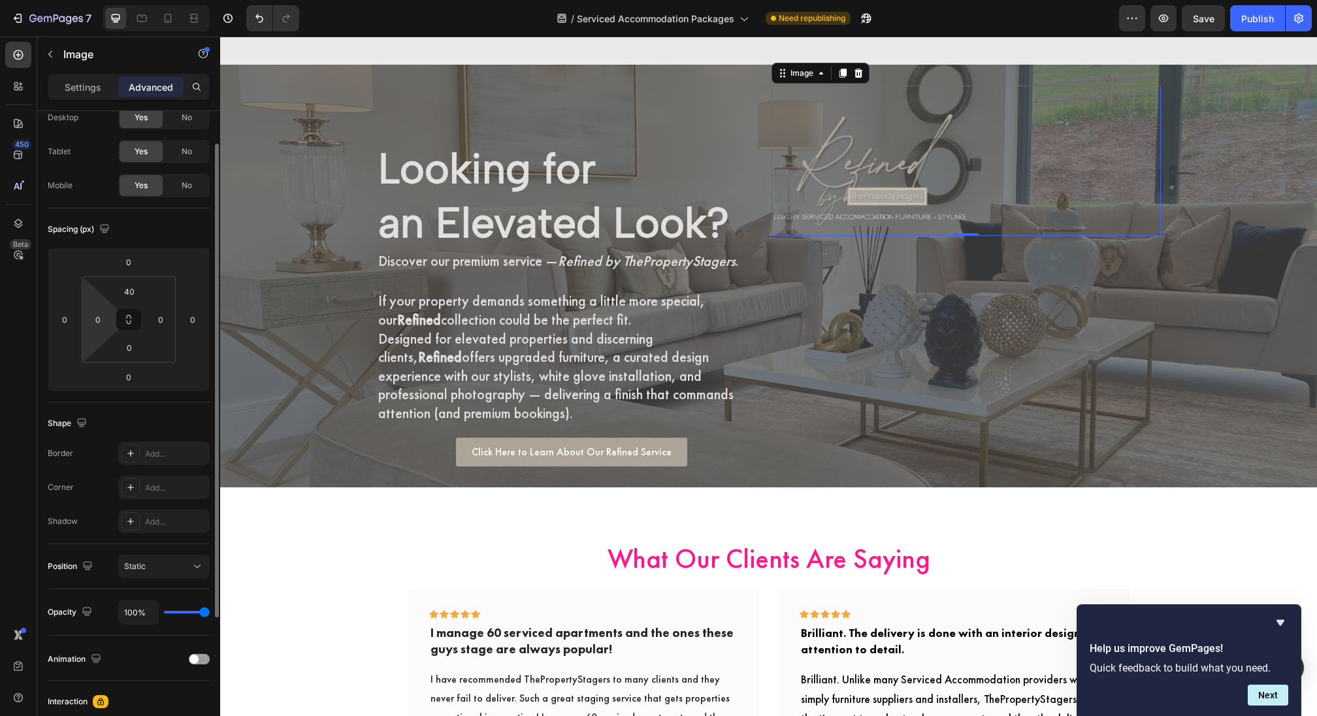
scroll to position [0, 0]
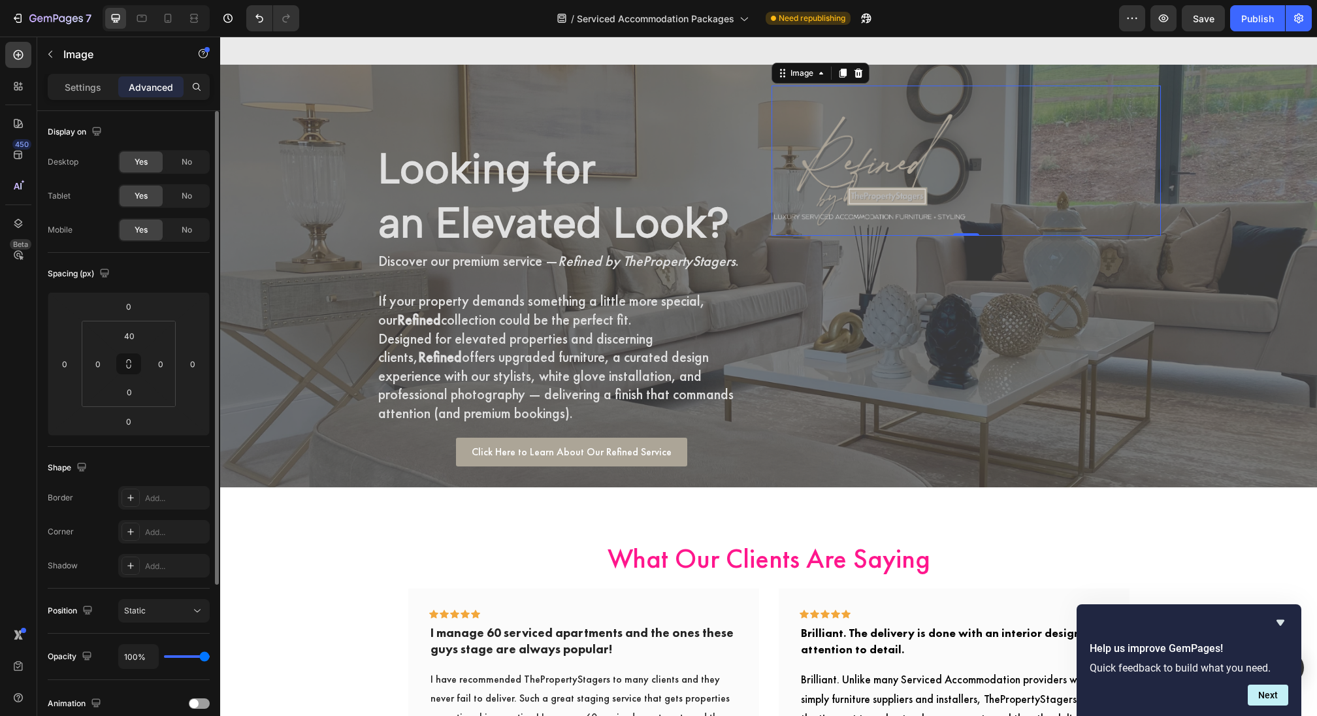
click at [83, 74] on div "Settings Advanced" at bounding box center [129, 87] width 162 height 26
click at [88, 93] on p "Settings" at bounding box center [83, 87] width 37 height 14
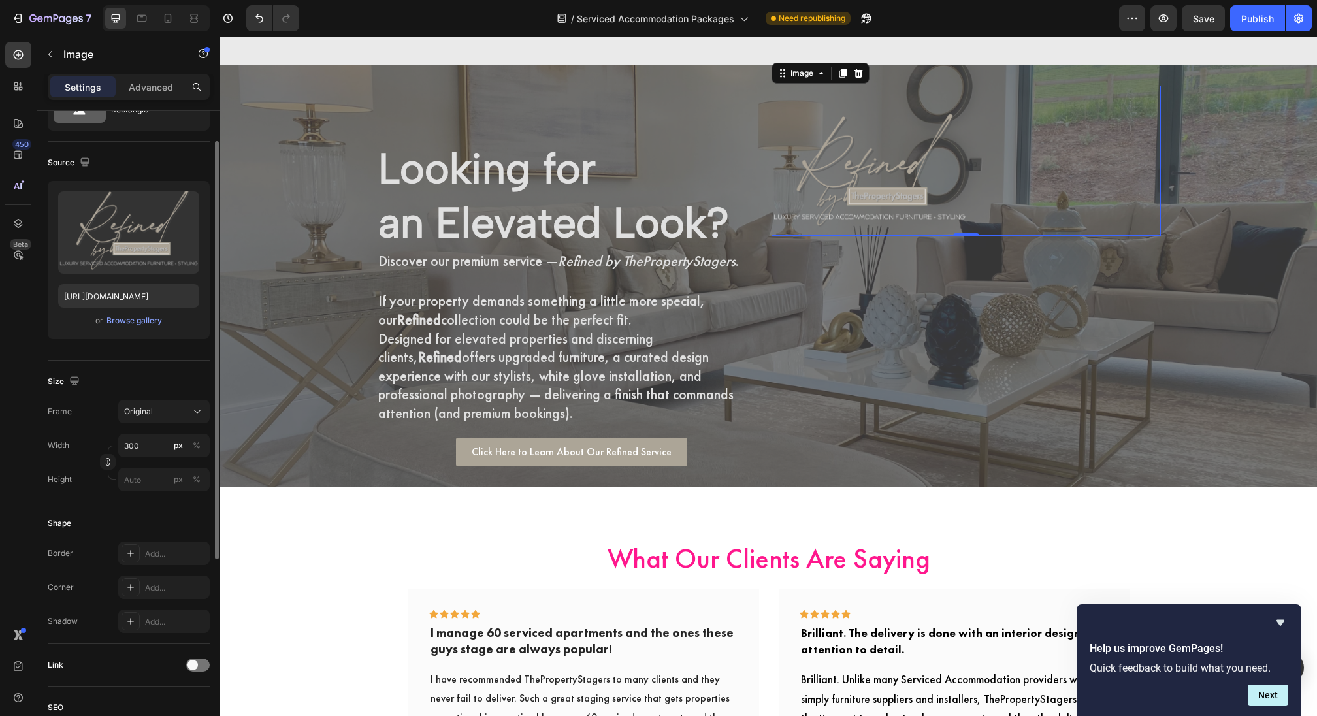
scroll to position [89, 0]
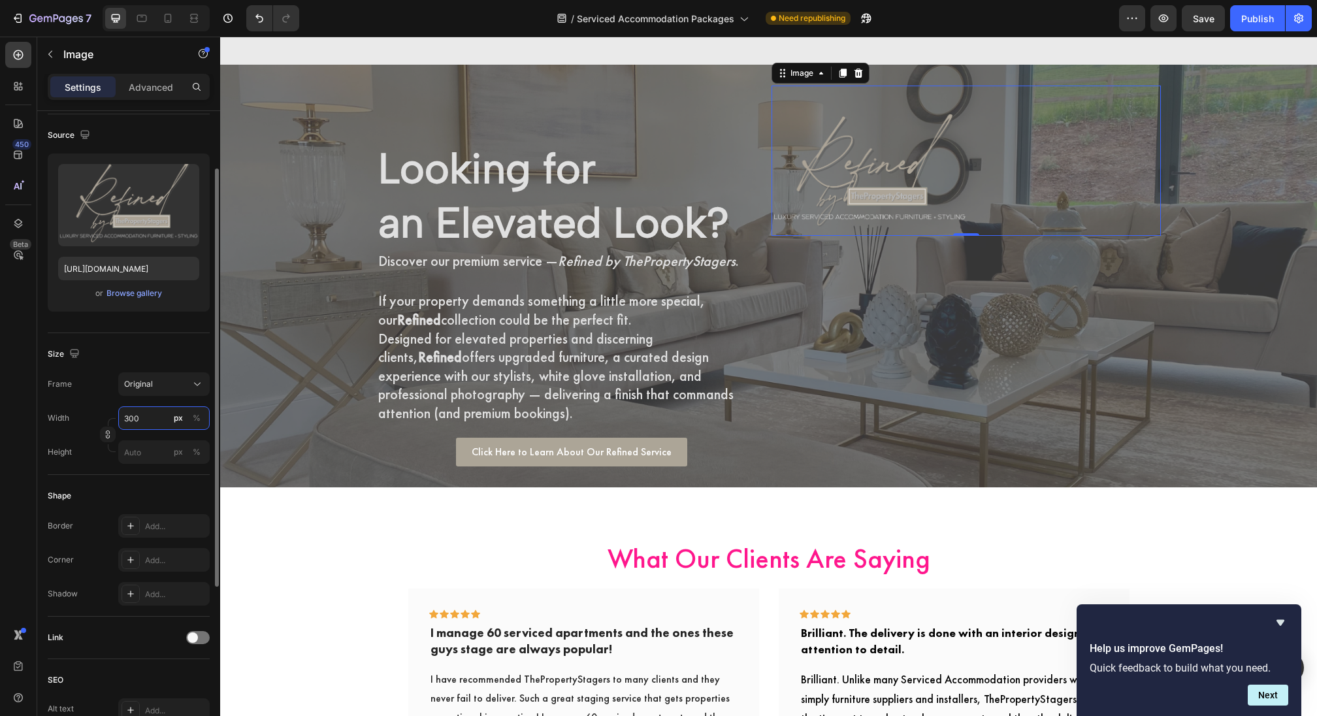
click at [146, 413] on input "300" at bounding box center [163, 418] width 91 height 24
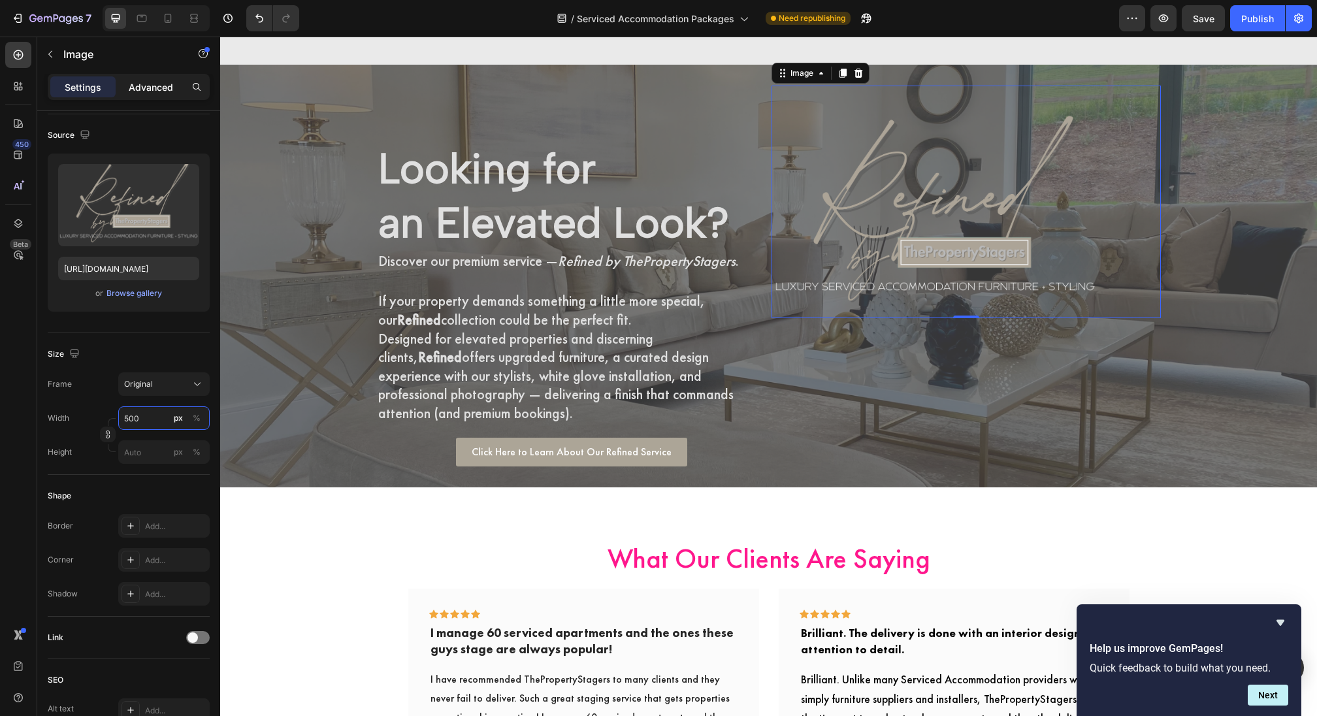
type input "500"
click at [138, 90] on p "Advanced" at bounding box center [151, 87] width 44 height 14
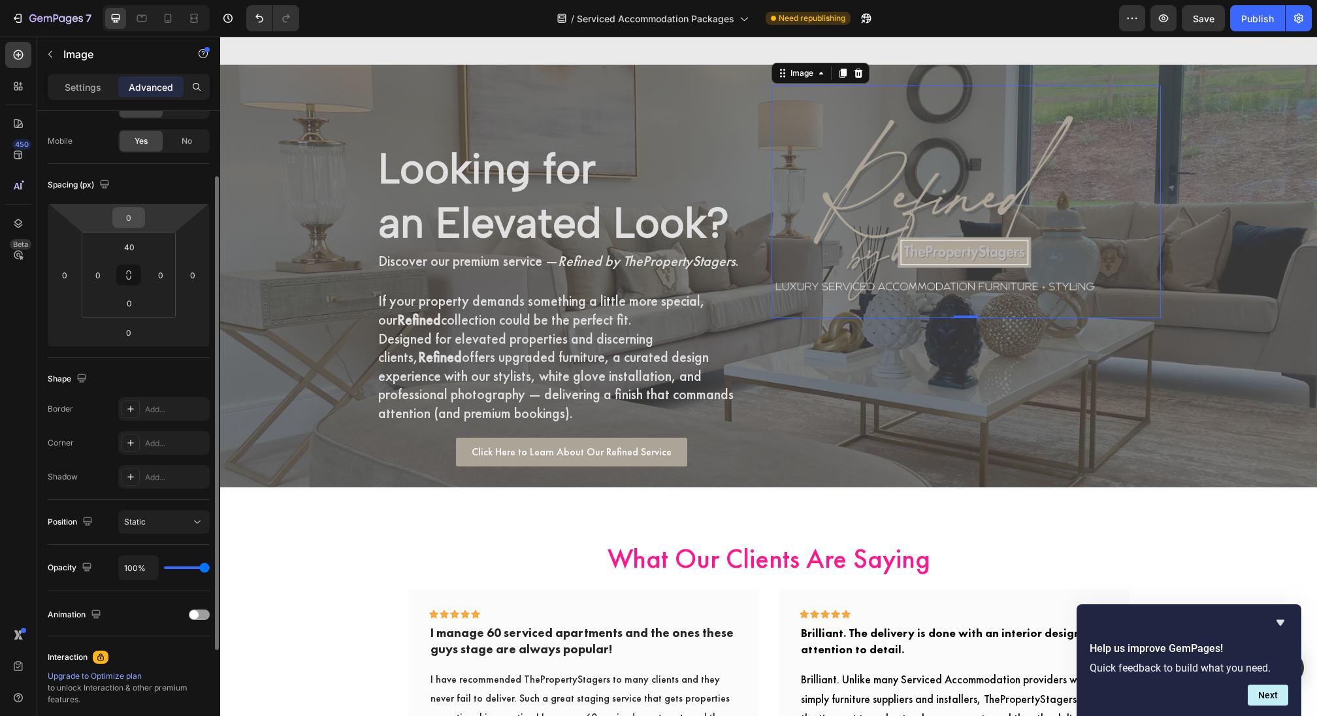
click at [127, 218] on input "0" at bounding box center [129, 218] width 26 height 20
type input "1"
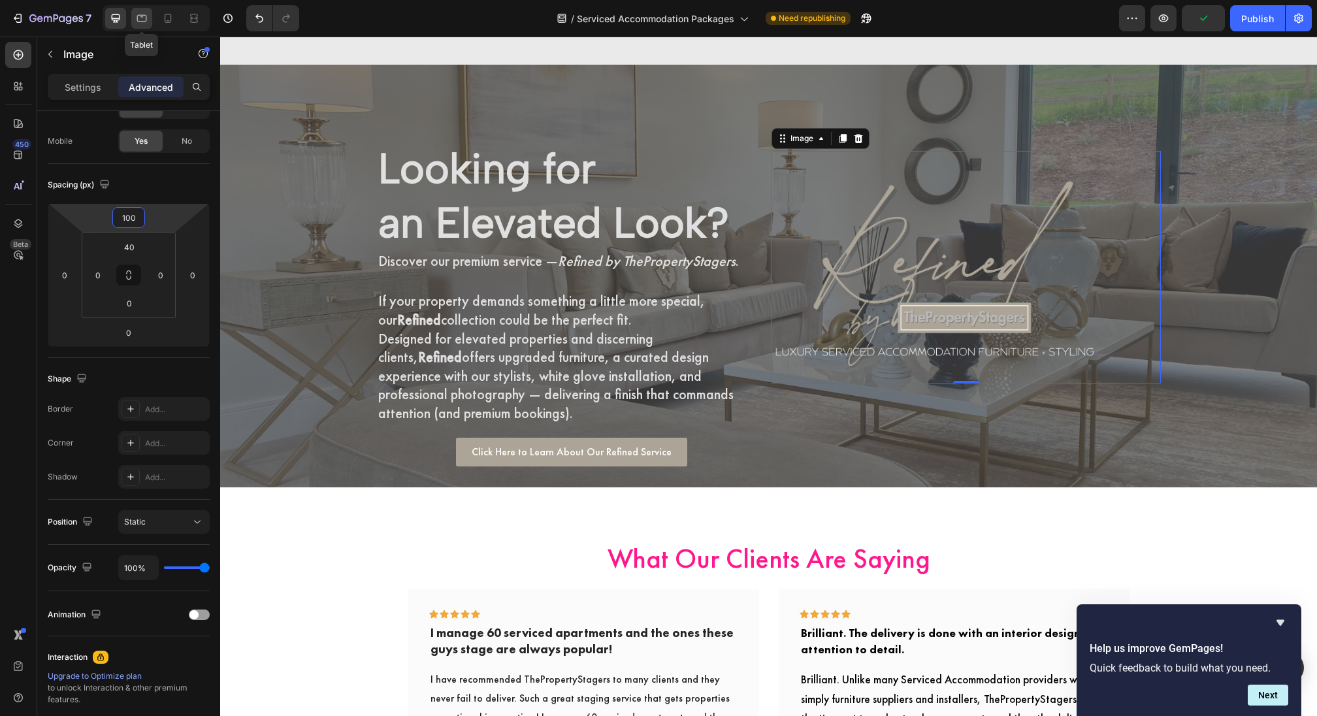
click at [148, 17] on div at bounding box center [141, 18] width 21 height 21
type input "40"
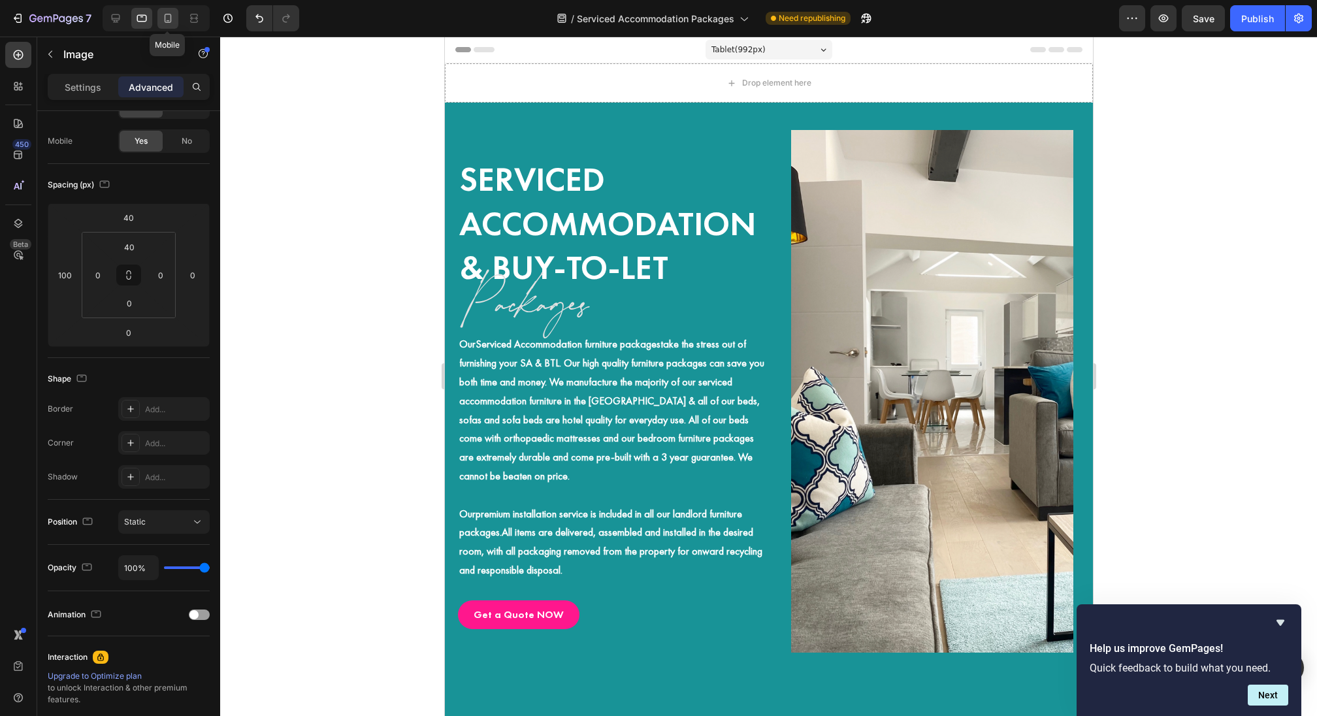
click at [166, 25] on icon at bounding box center [167, 18] width 13 height 13
type input "24"
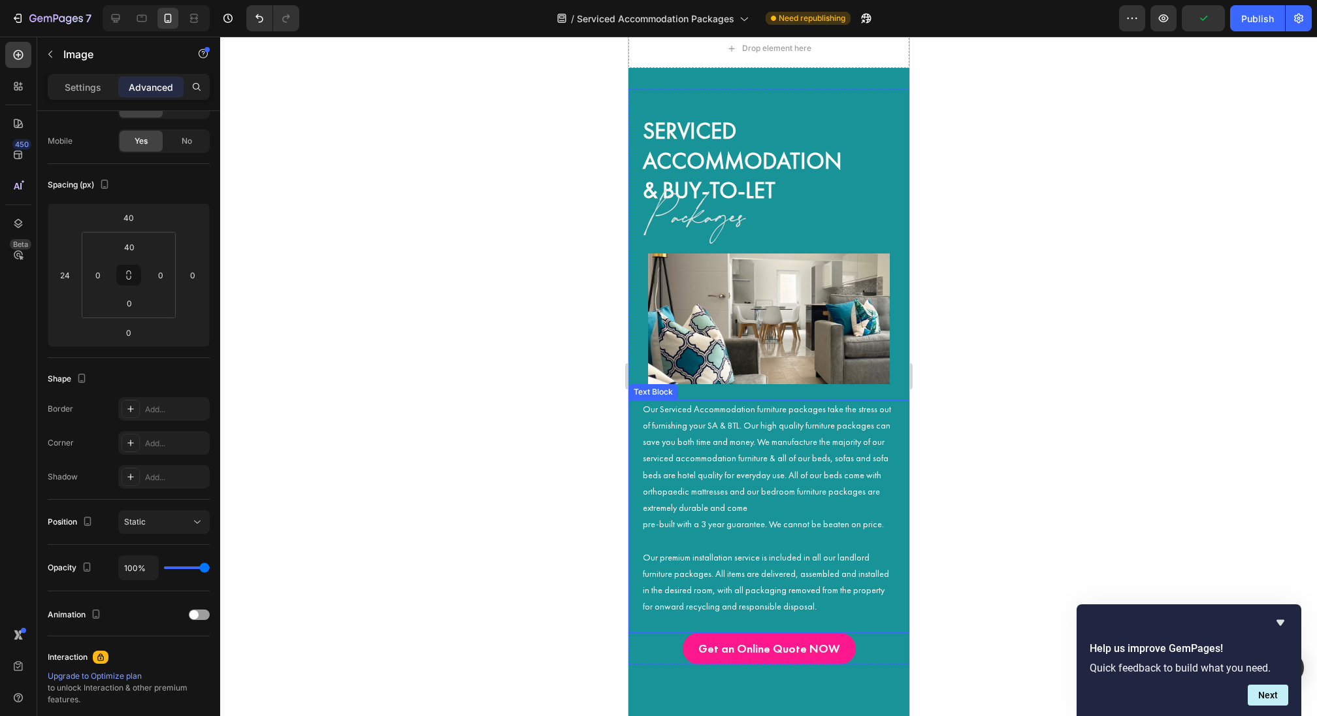
scroll to position [165, 0]
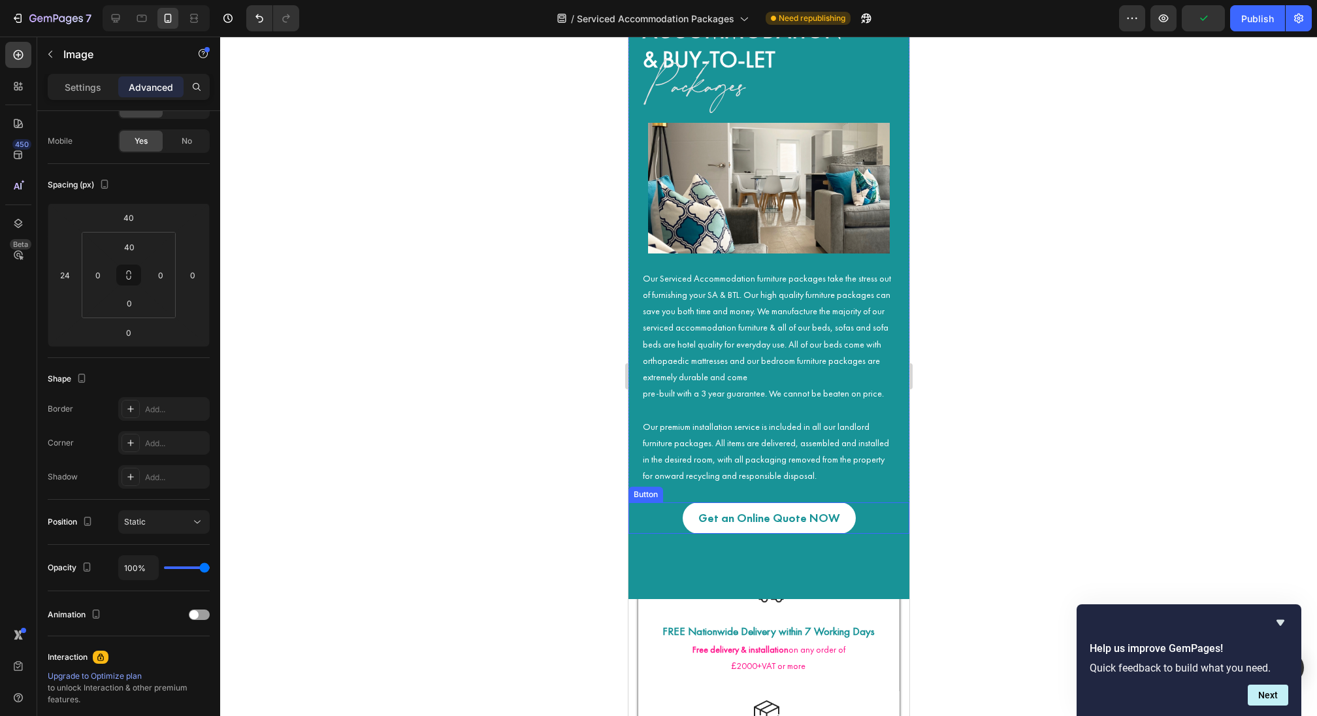
click at [788, 529] on link "Get an Online Quote NOW" at bounding box center [768, 517] width 173 height 31
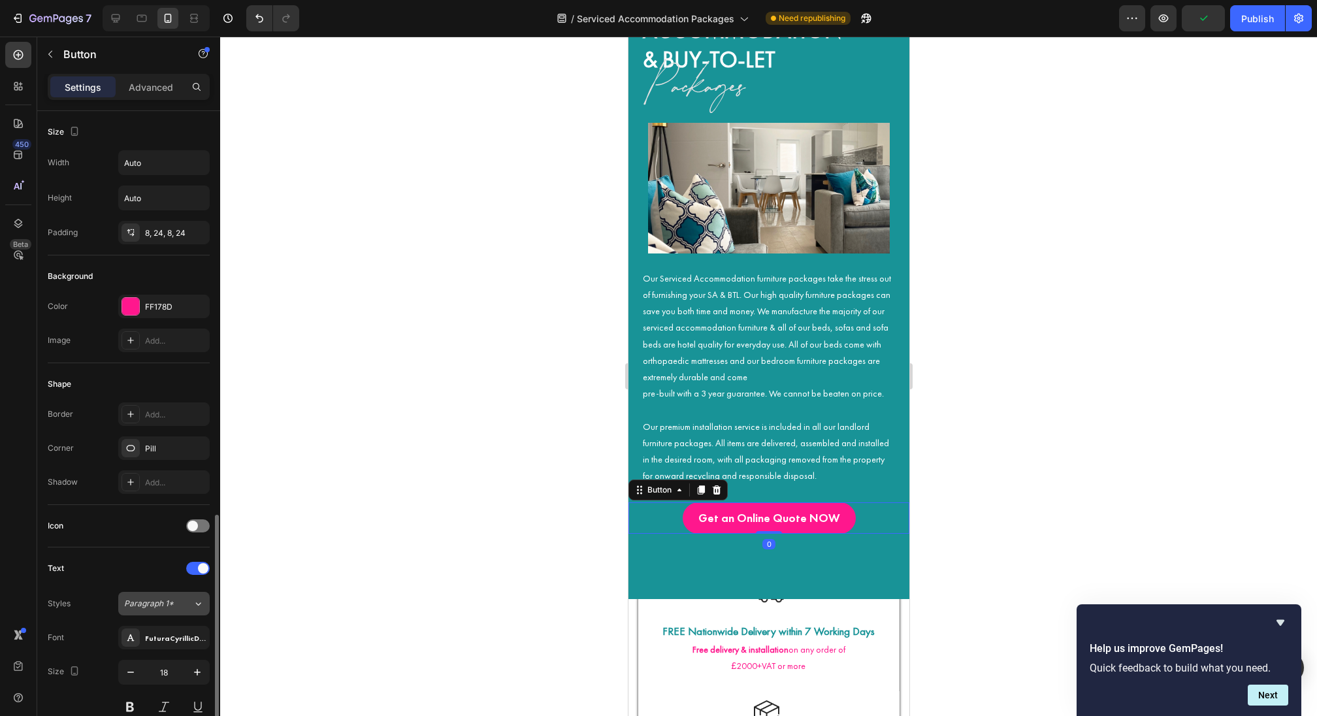
scroll to position [393, 0]
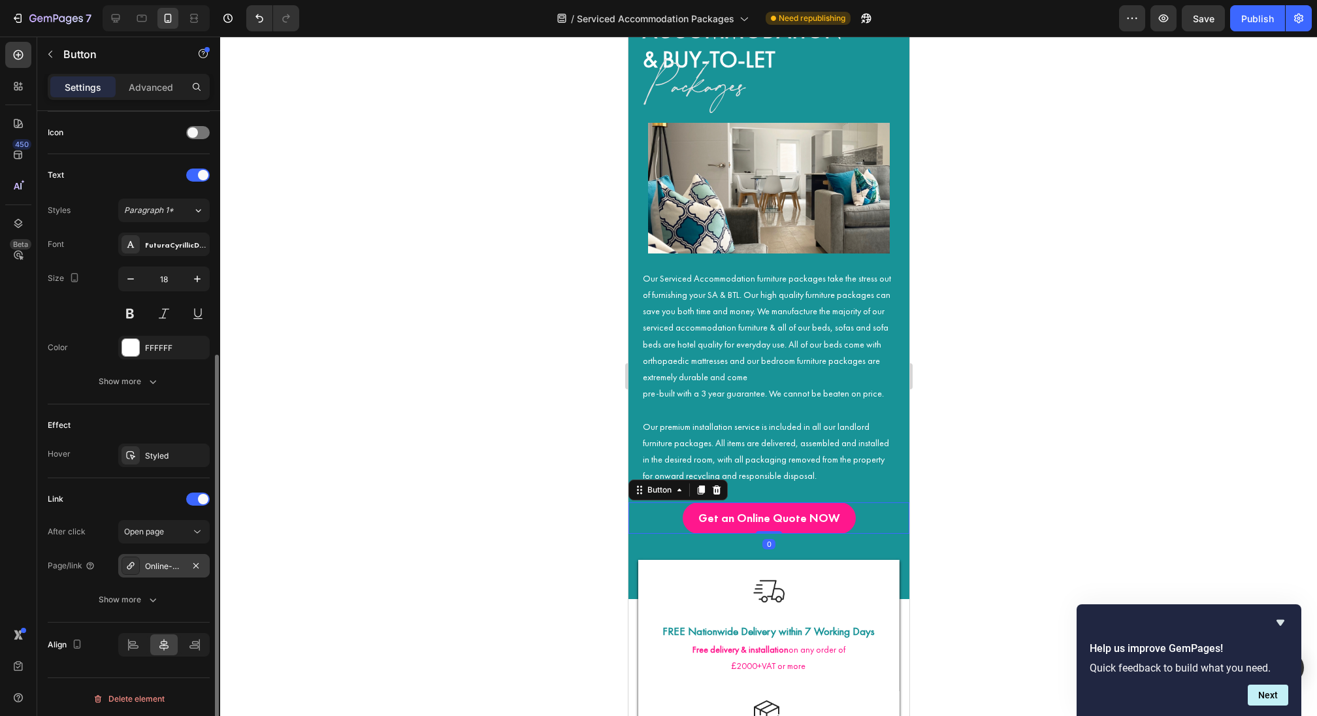
click at [160, 569] on div "Online-quote" at bounding box center [163, 566] width 91 height 24
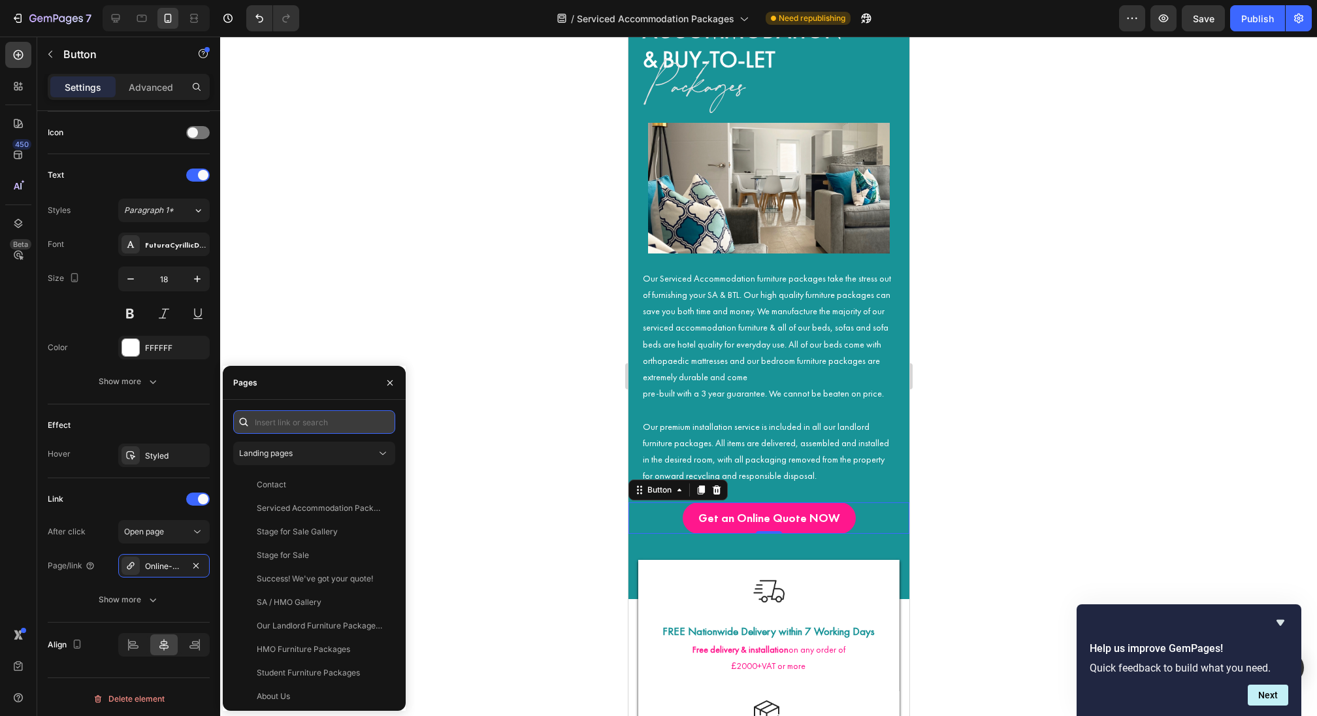
click at [291, 419] on input "text" at bounding box center [314, 422] width 162 height 24
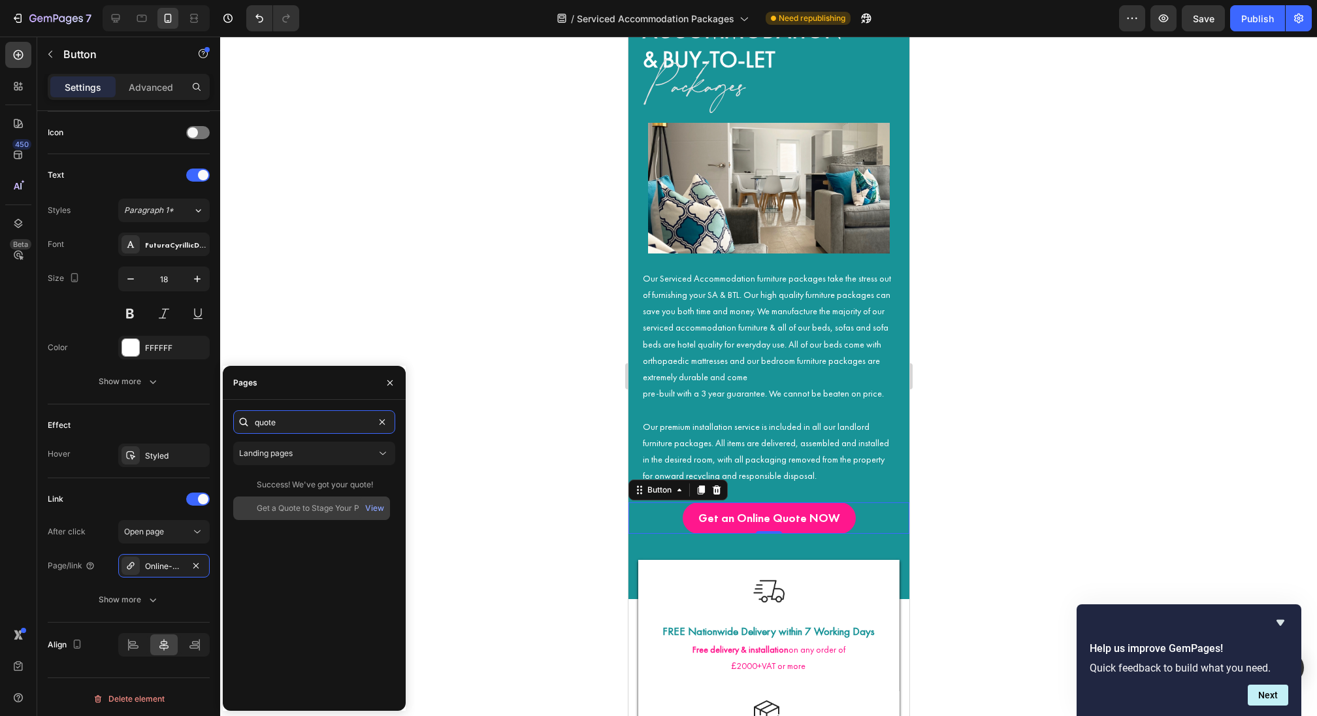
type input "quote"
click at [296, 504] on div "Get a Quote to Stage Your Property" at bounding box center [319, 508] width 125 height 12
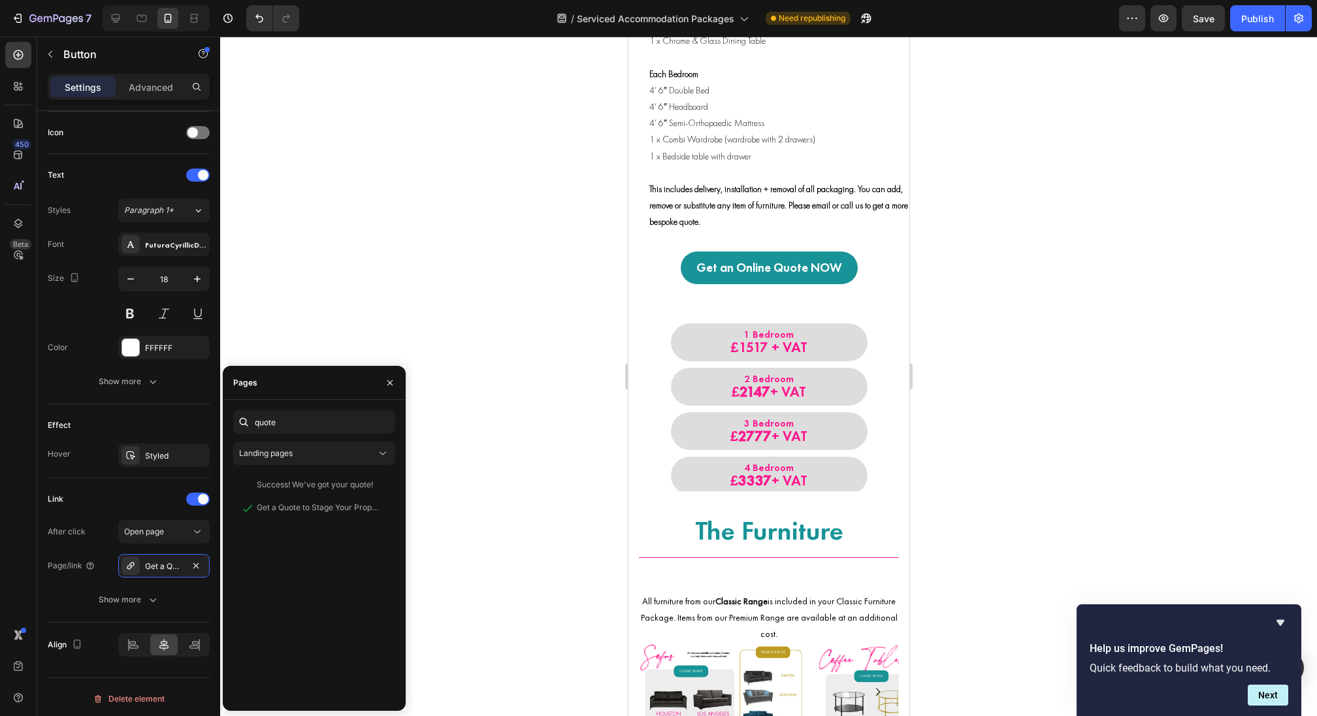
scroll to position [1521, 0]
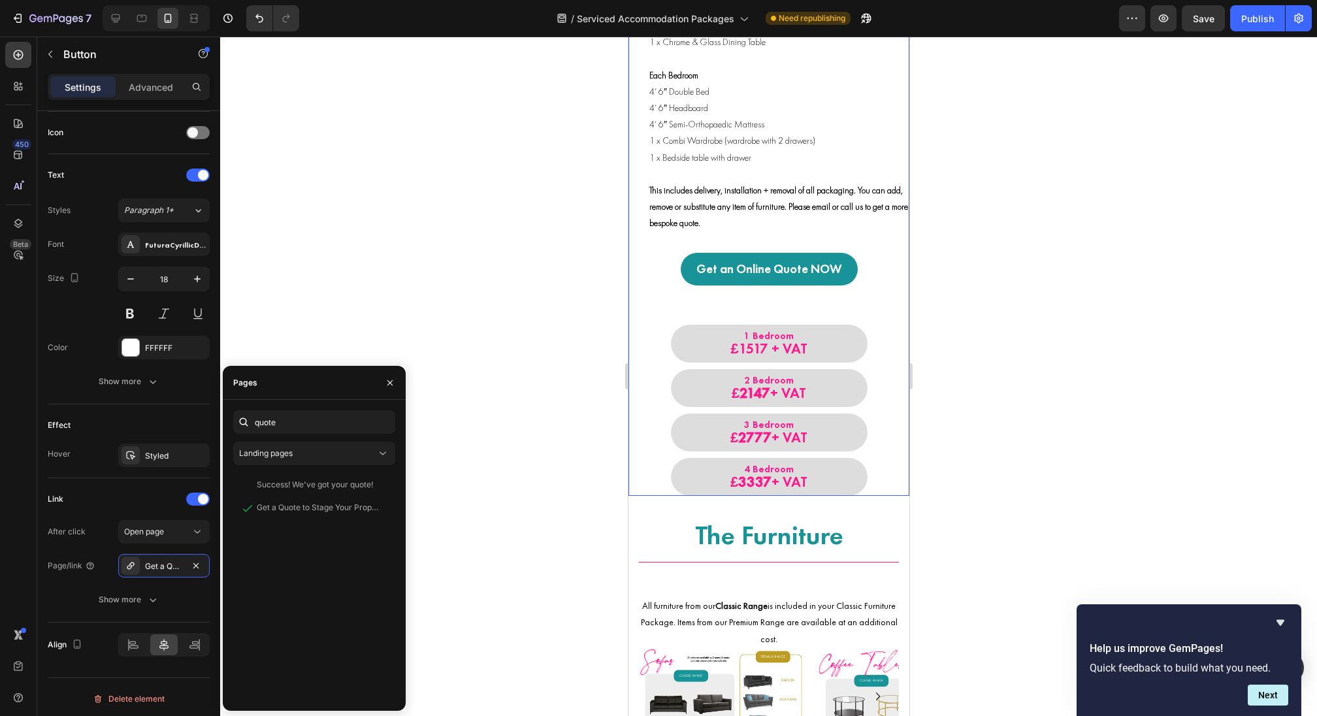
click at [808, 250] on div "Get an Online Quote NOW Button" at bounding box center [768, 259] width 281 height 52
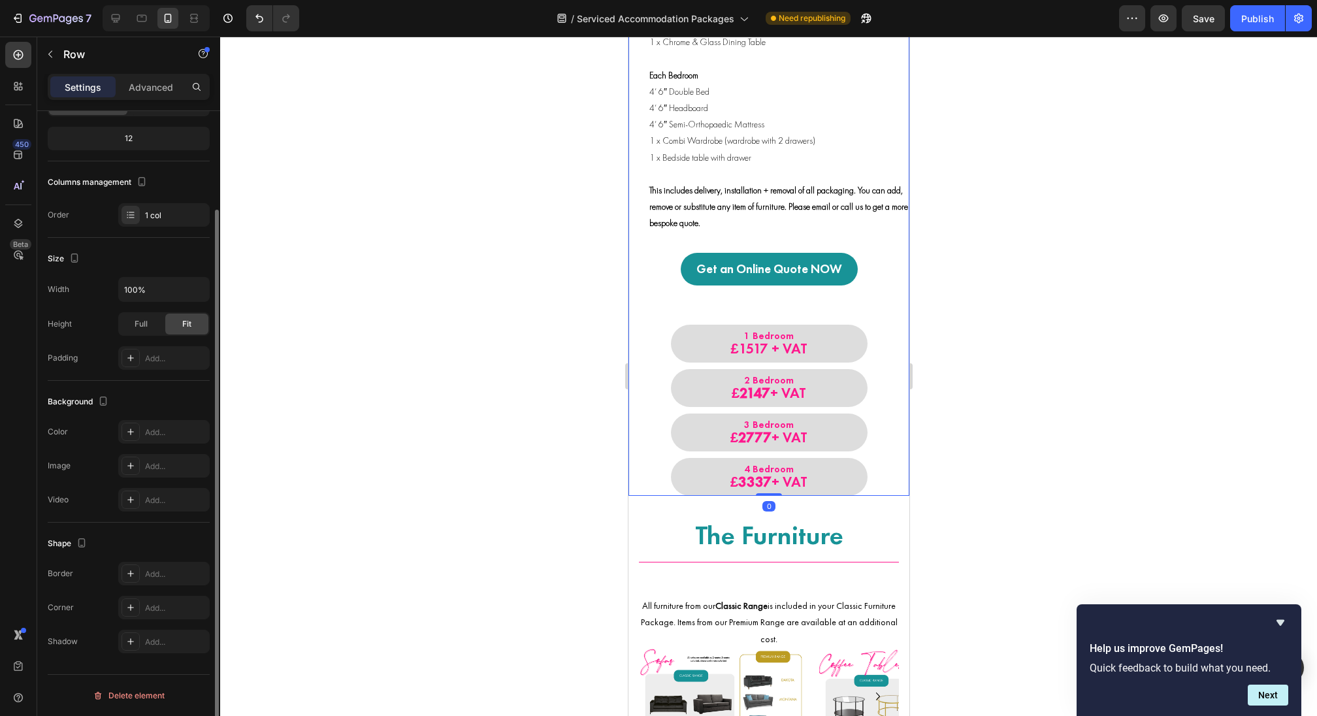
scroll to position [0, 0]
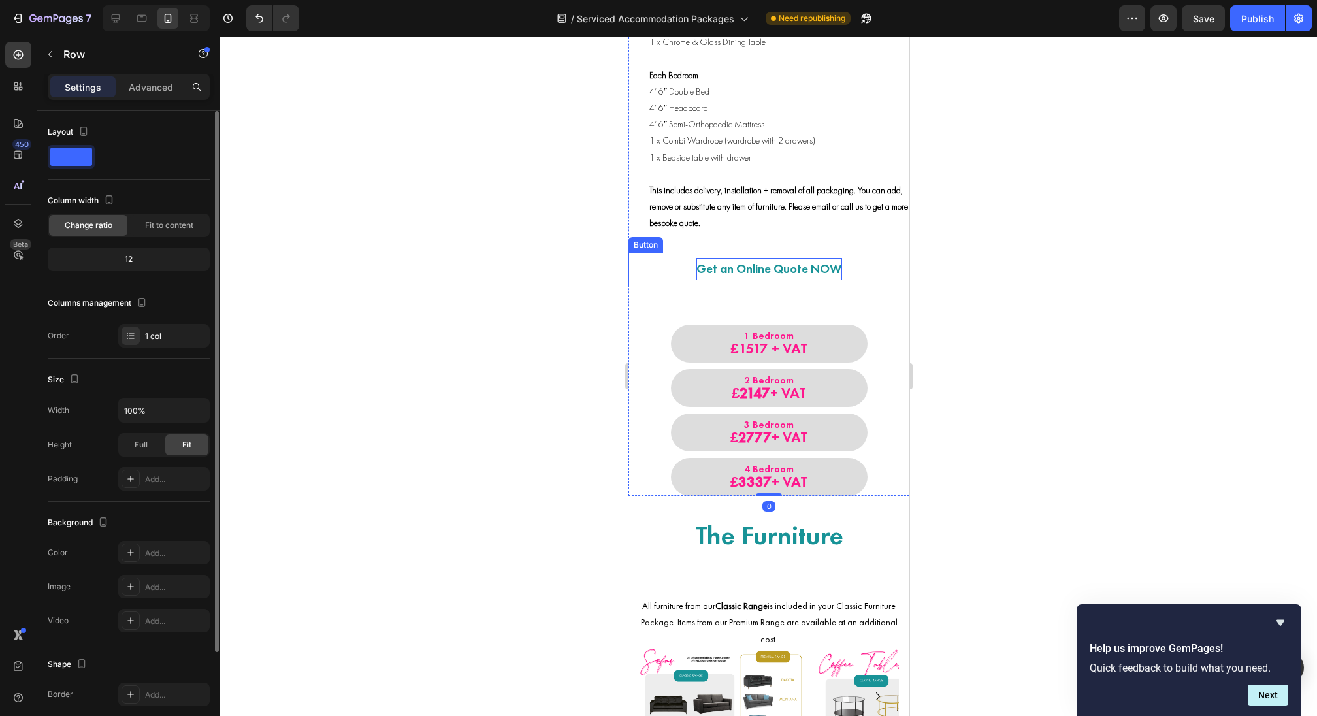
click at [811, 260] on p "Get an Online Quote NOW" at bounding box center [769, 269] width 146 height 22
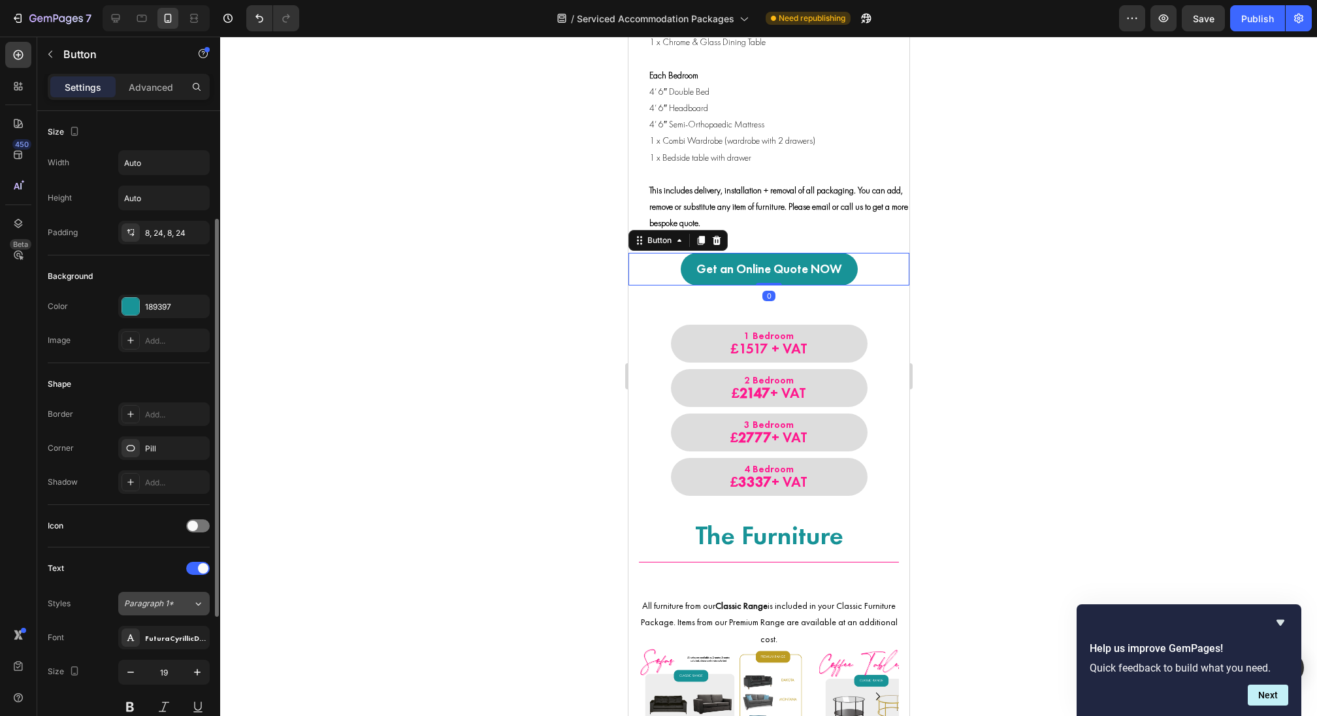
scroll to position [393, 0]
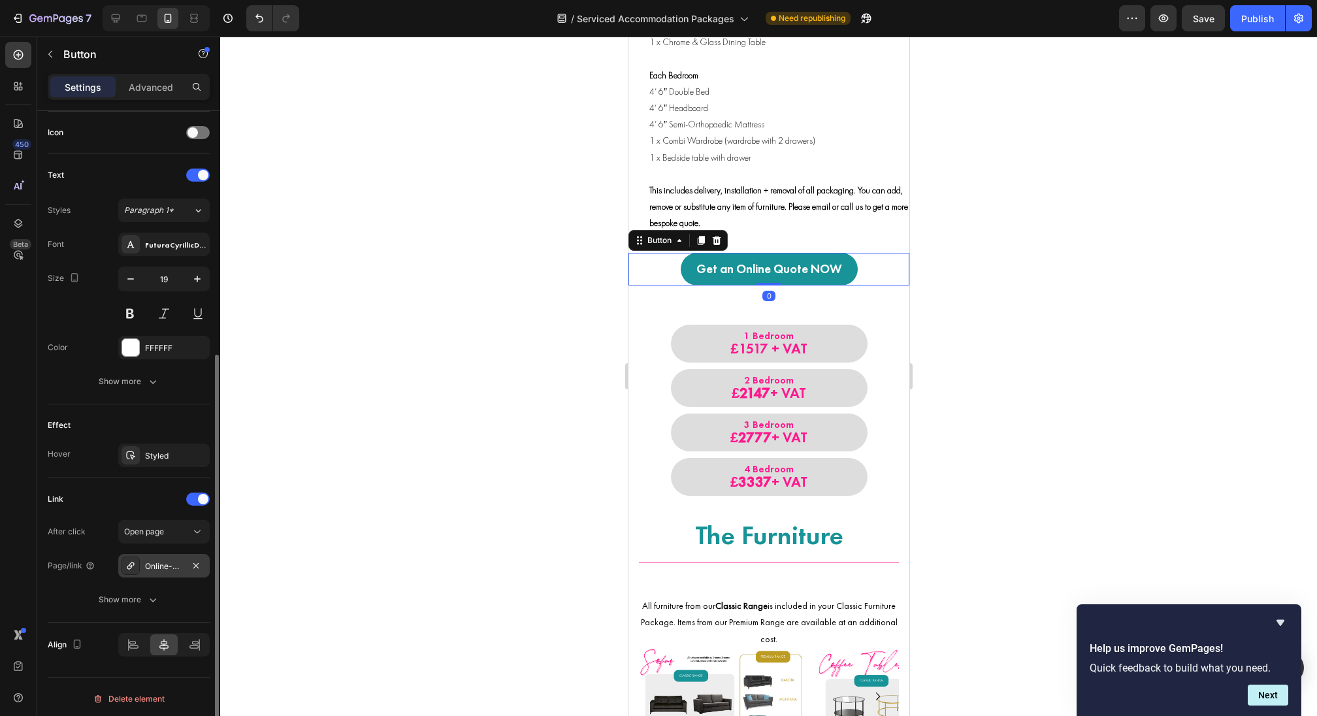
click at [169, 561] on div "Online-quote" at bounding box center [164, 567] width 38 height 12
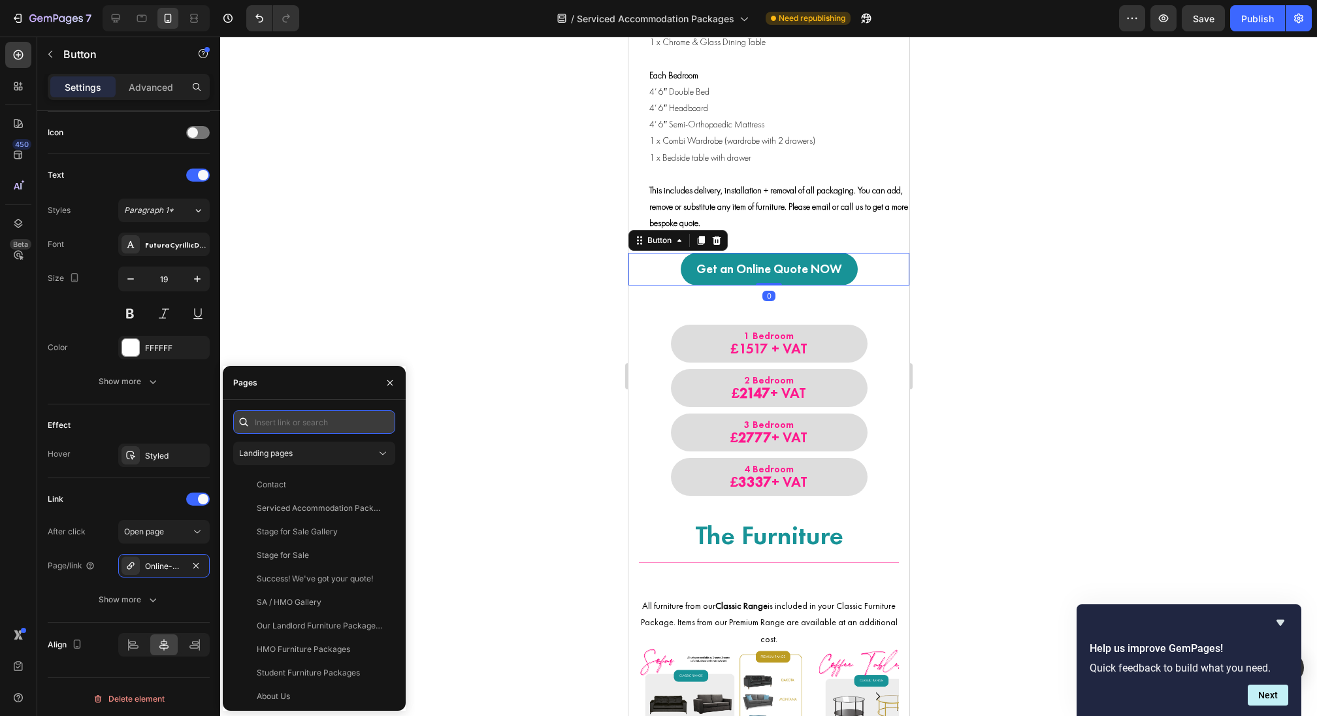
click at [316, 419] on input "text" at bounding box center [314, 422] width 162 height 24
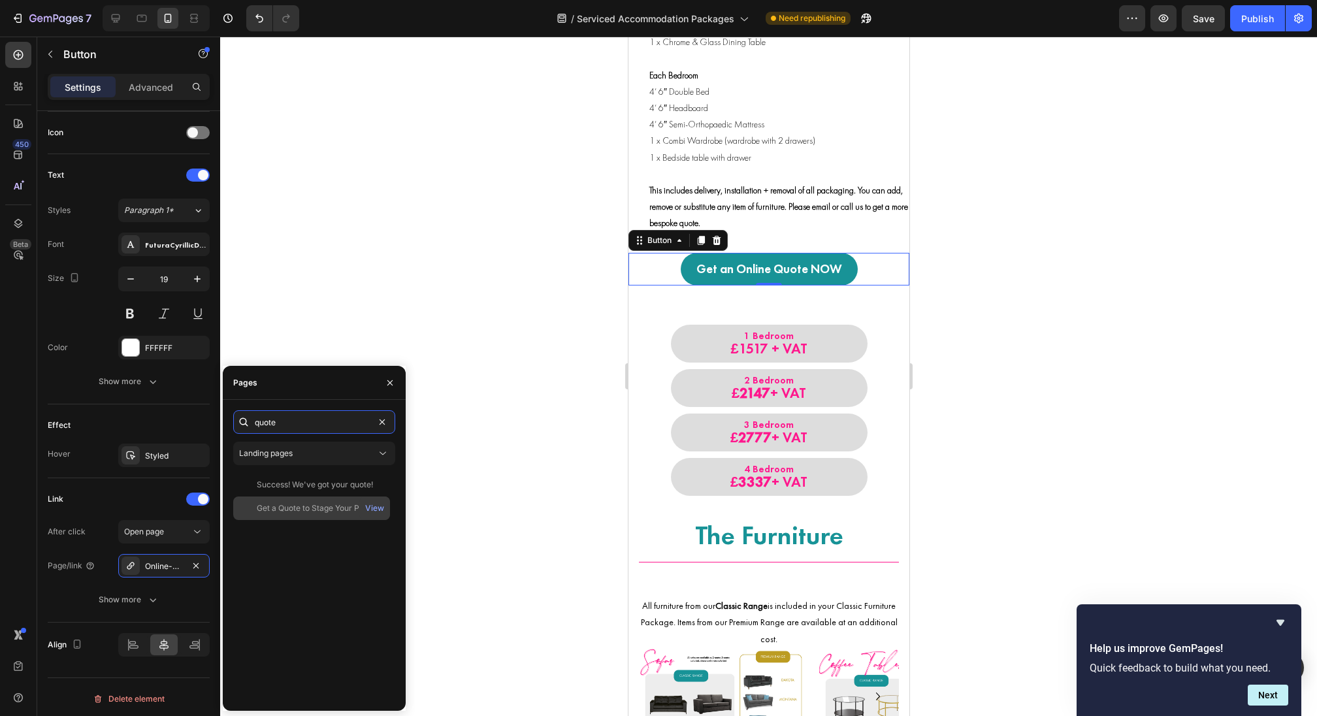
type input "quote"
click at [303, 512] on div "Get a Quote to Stage Your Property" at bounding box center [319, 508] width 125 height 12
click at [879, 429] on div "3 Bedroom £2777 + VAT" at bounding box center [768, 433] width 281 height 38
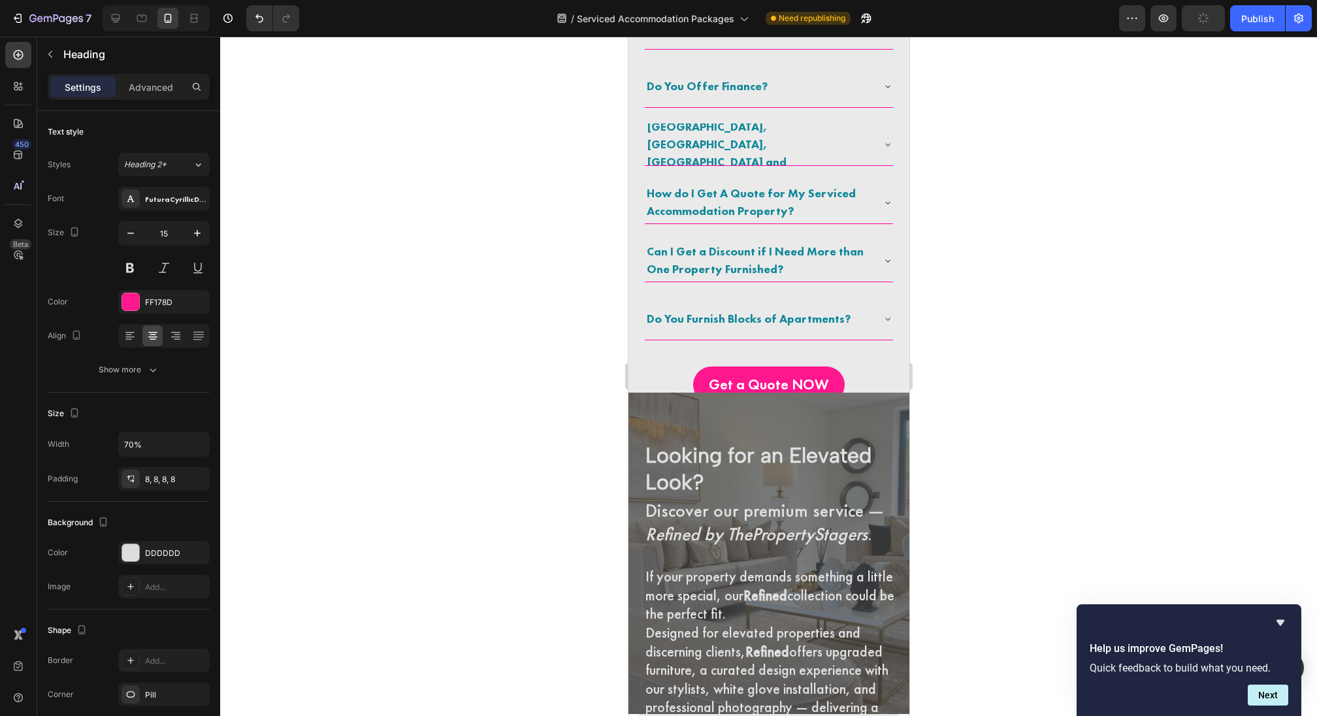
scroll to position [2838, 0]
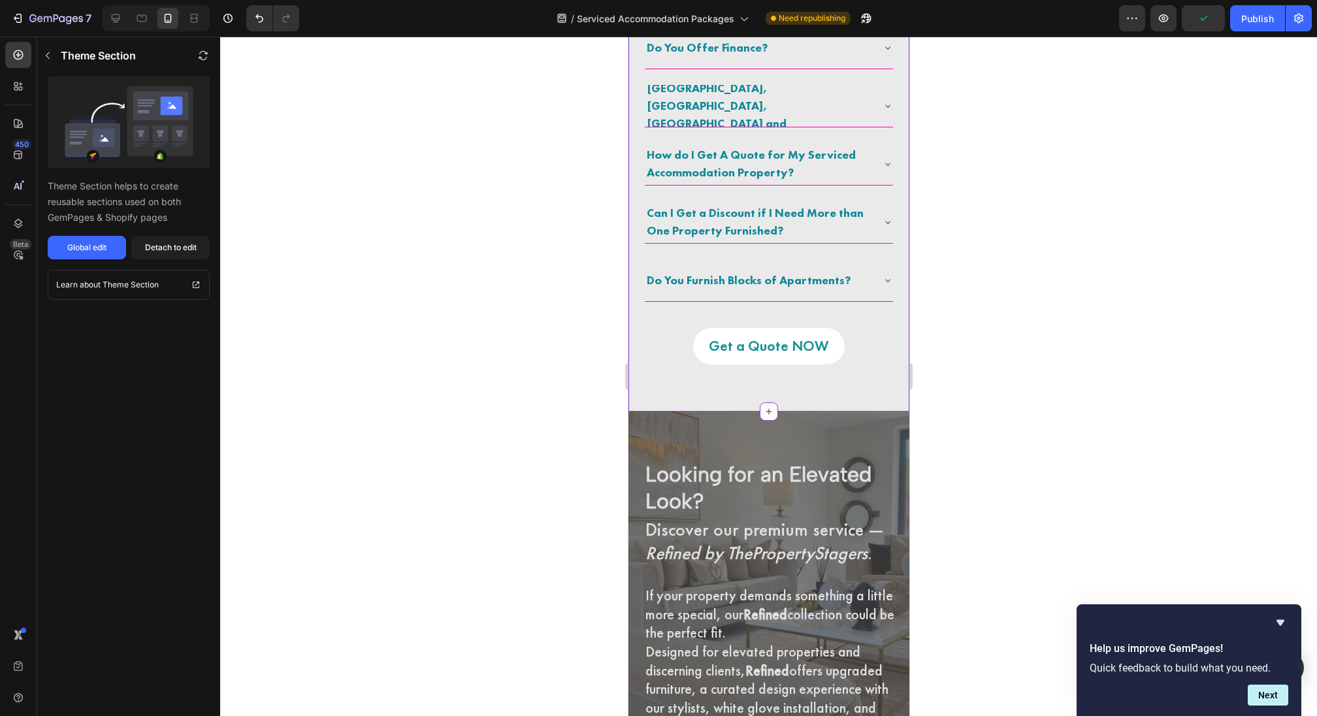
click at [826, 328] on link "Get a Quote NOW" at bounding box center [768, 346] width 152 height 37
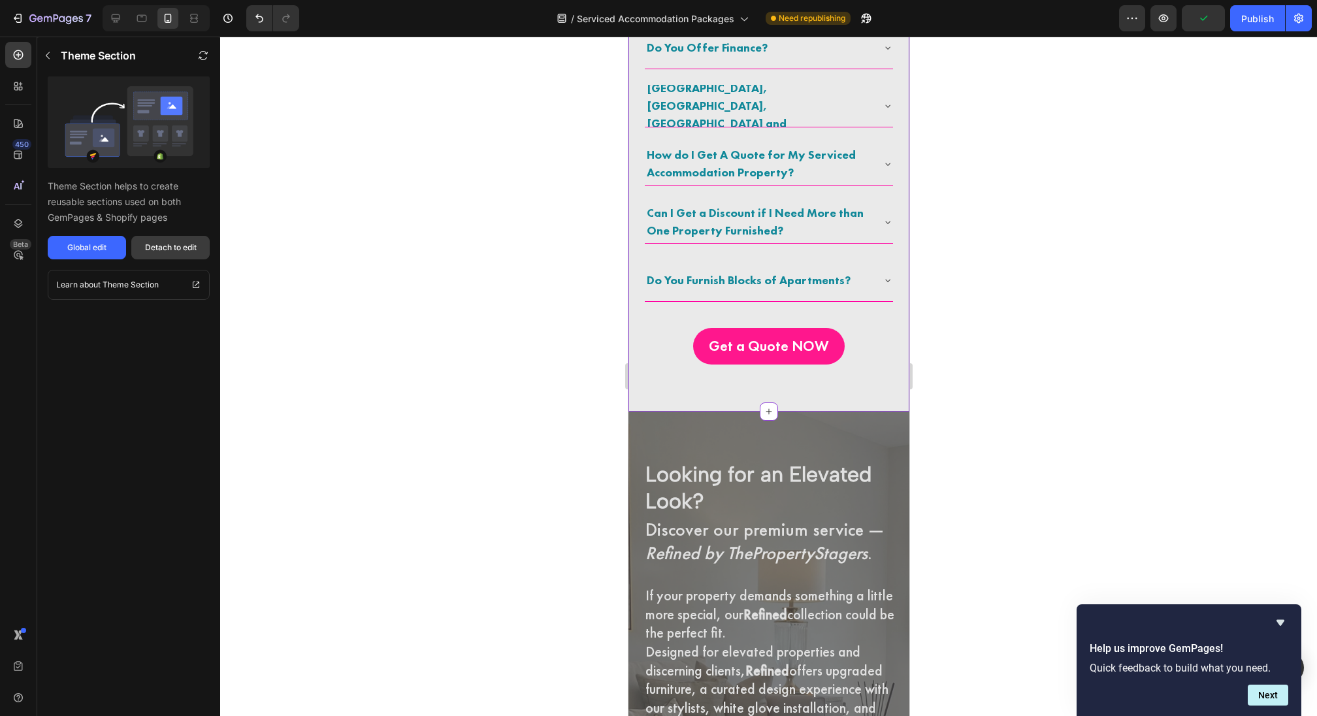
click at [169, 254] on button "Detach to edit" at bounding box center [170, 248] width 78 height 24
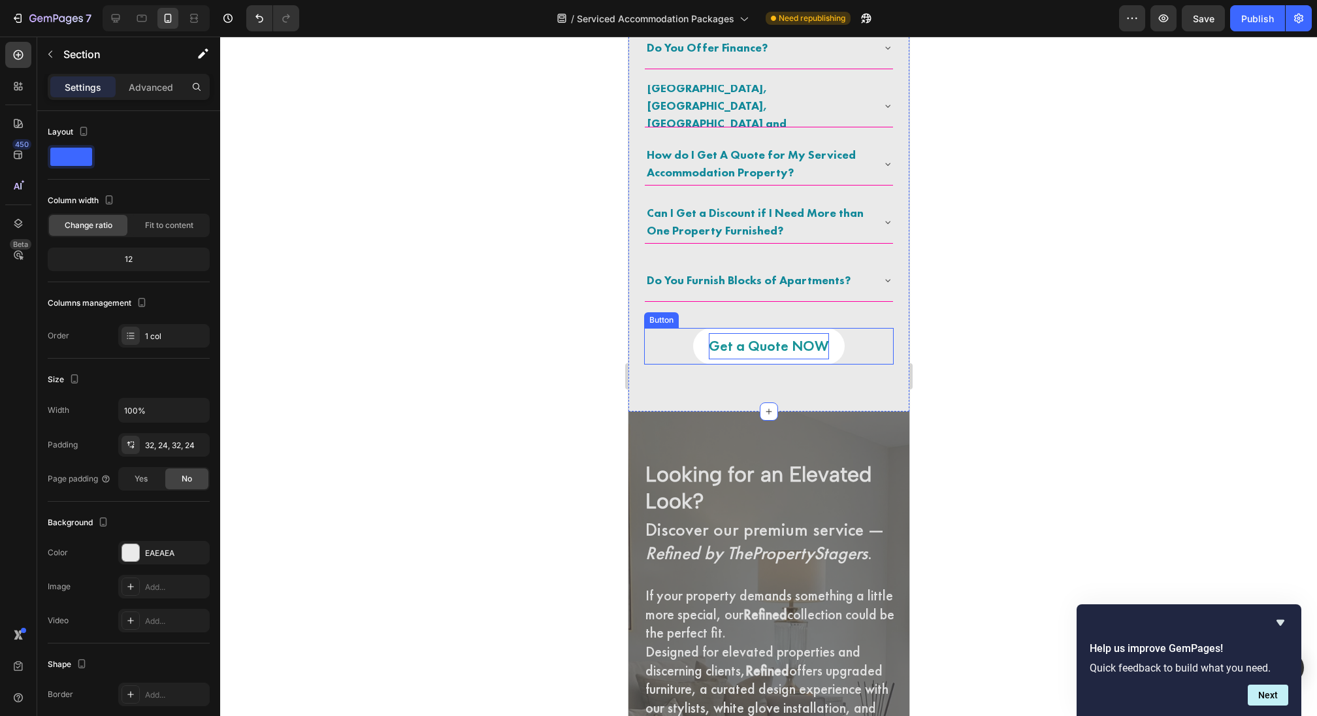
click at [794, 340] on p "Get a Quote NOW" at bounding box center [768, 346] width 120 height 26
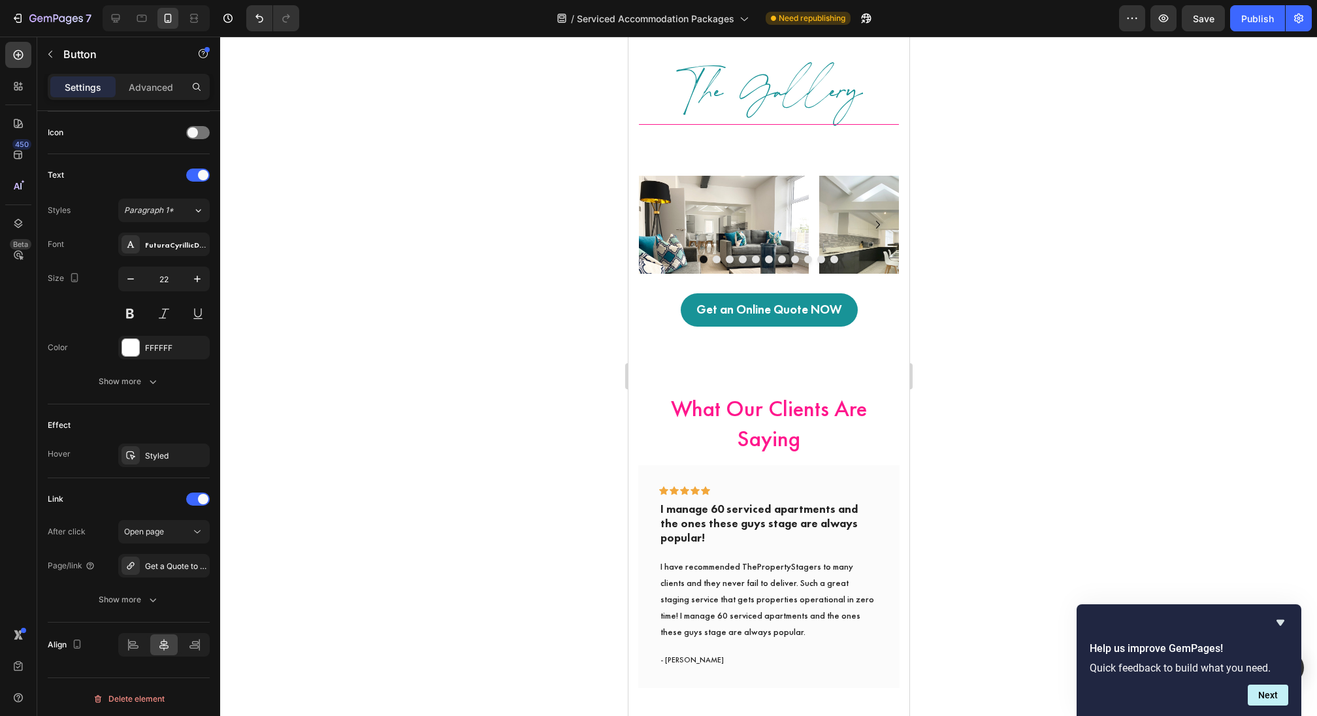
scroll to position [4294, 0]
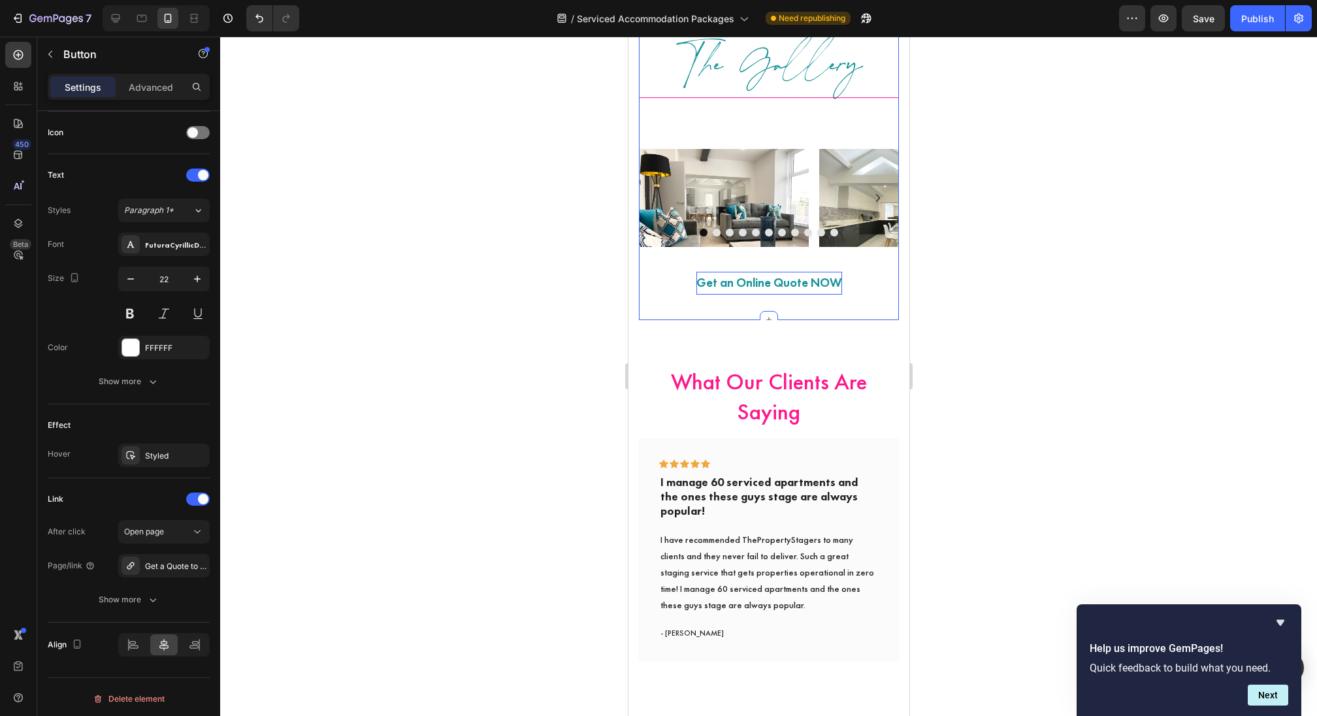
click at [785, 289] on p "Get an Online Quote NOW" at bounding box center [769, 283] width 146 height 22
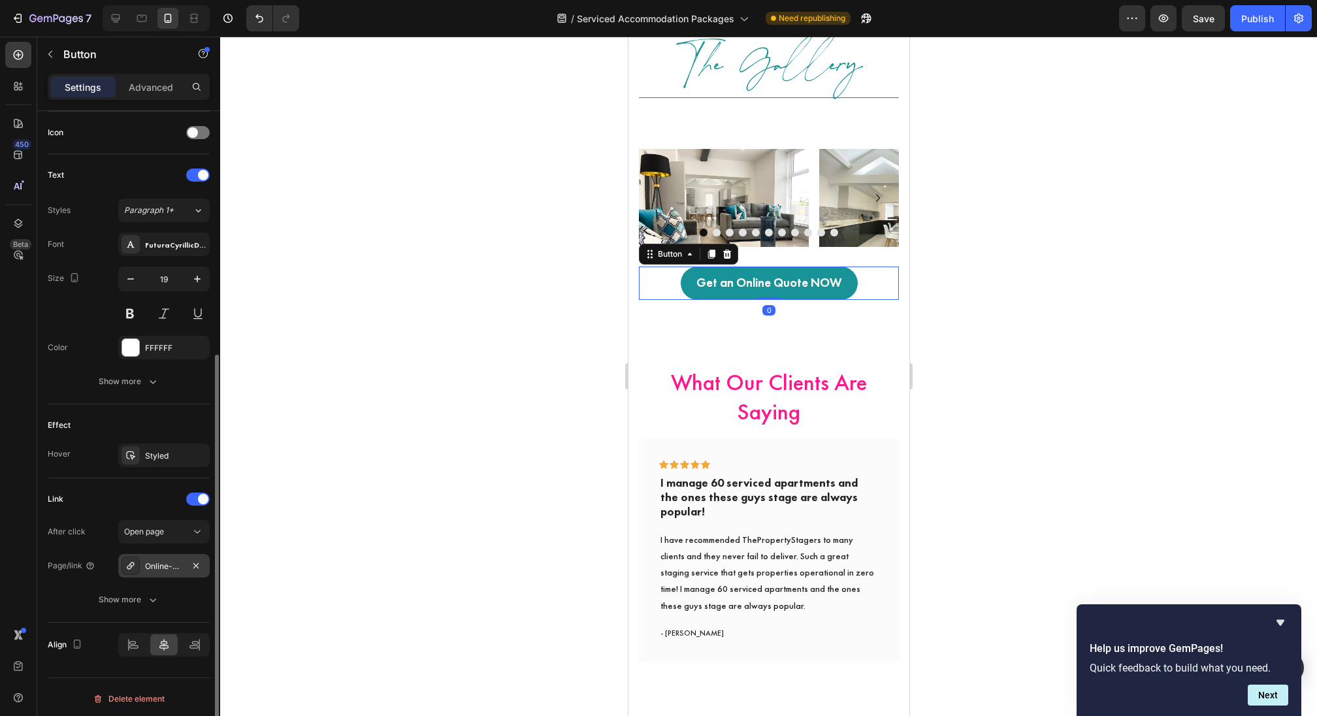
click at [169, 572] on div "Online-quote" at bounding box center [163, 566] width 91 height 24
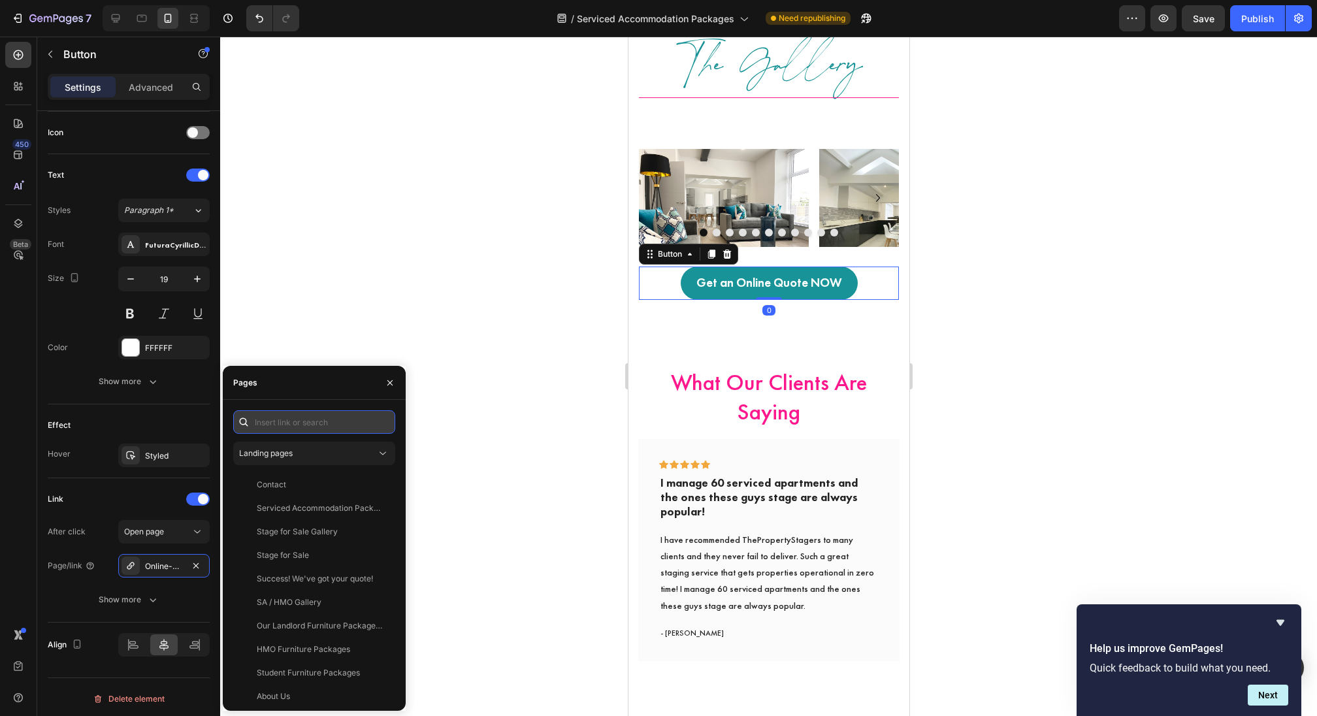
click at [280, 432] on input "text" at bounding box center [314, 422] width 162 height 24
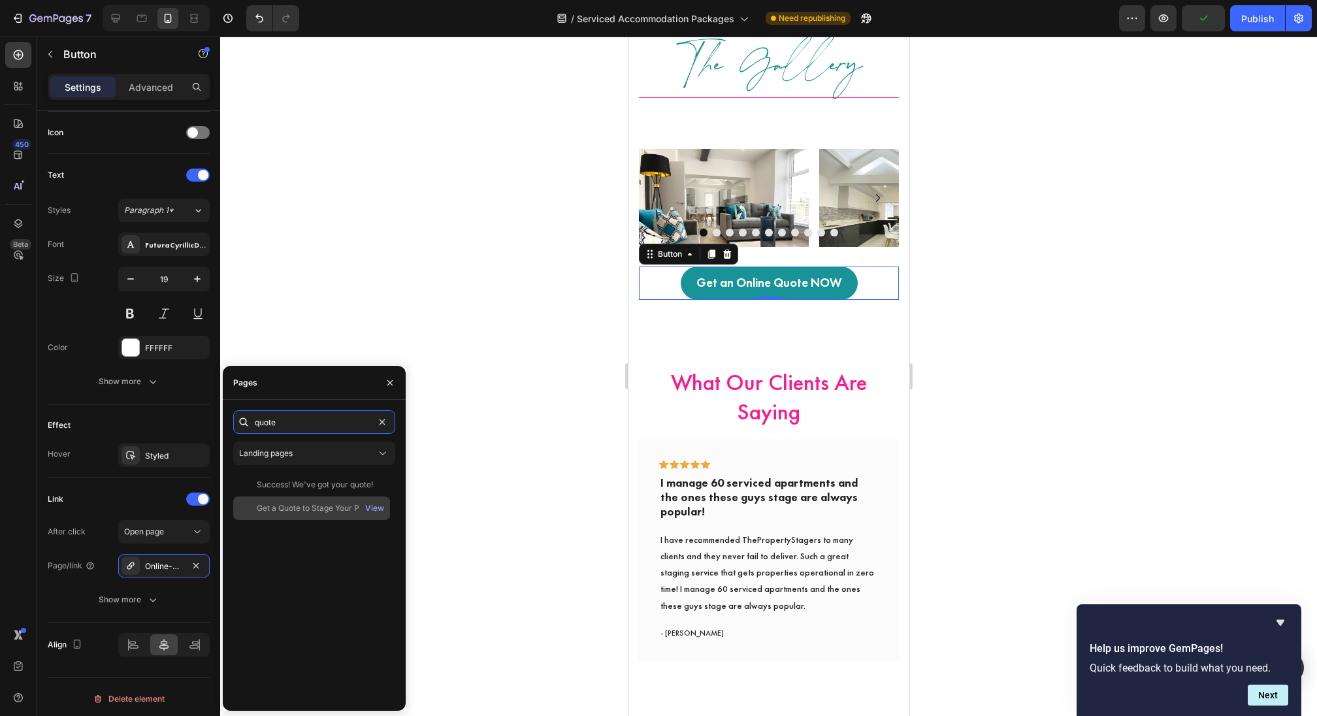
type input "quote"
click at [336, 508] on div "Get a Quote to Stage Your Property" at bounding box center [319, 508] width 125 height 12
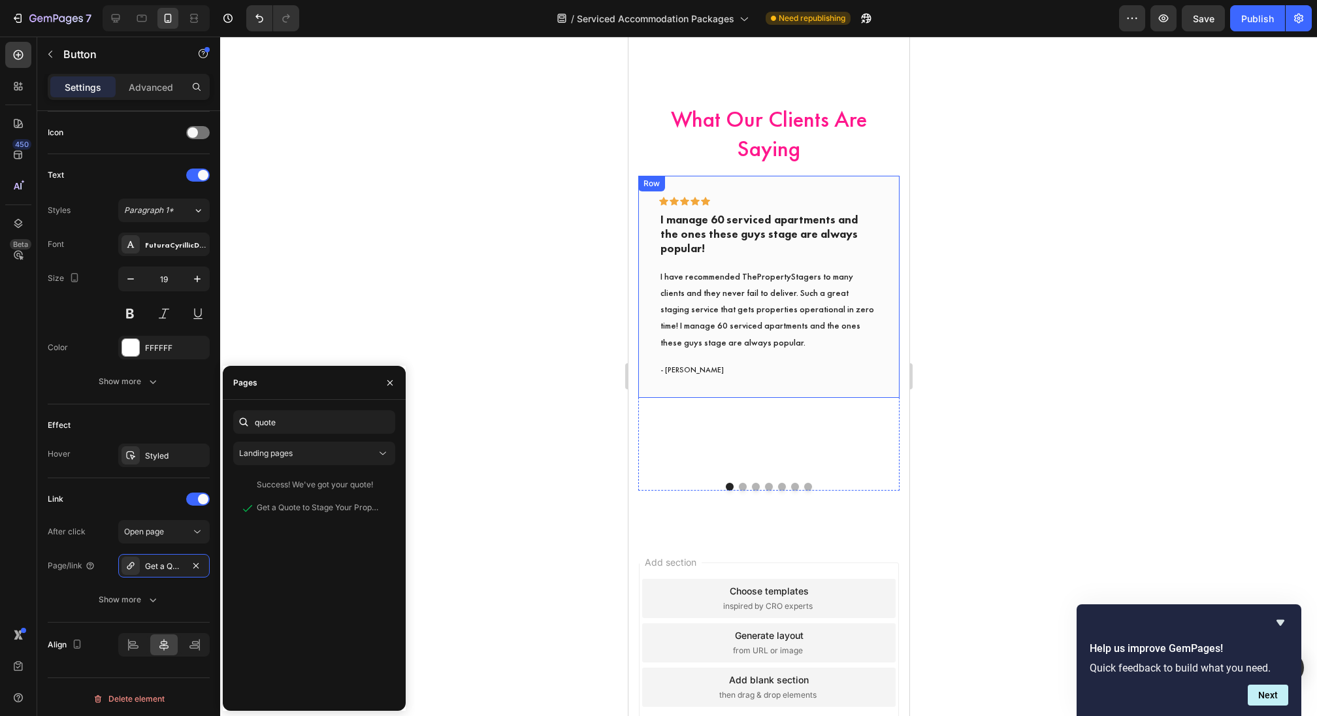
scroll to position [4634, 0]
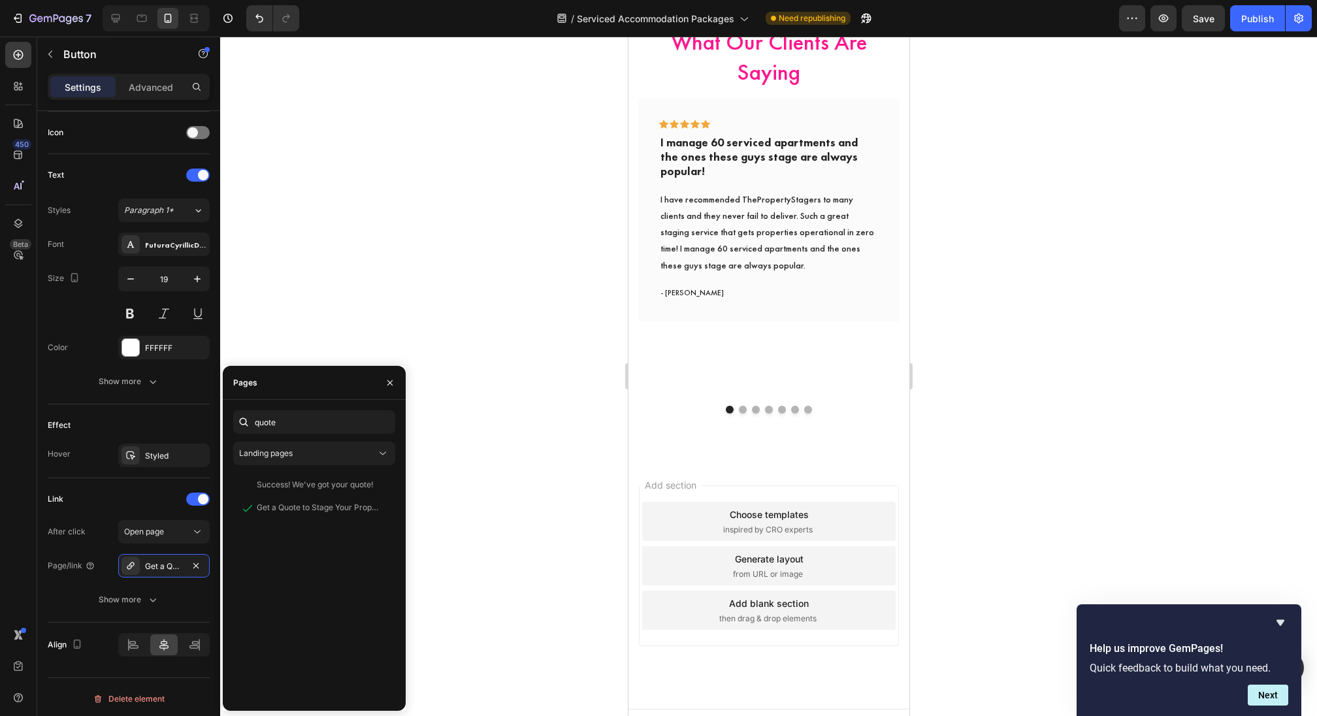
click at [785, 434] on div "What Our Clients Are Saying Heading Icon Icon Icon Icon Icon Row I manage 60 se…" at bounding box center [768, 219] width 281 height 479
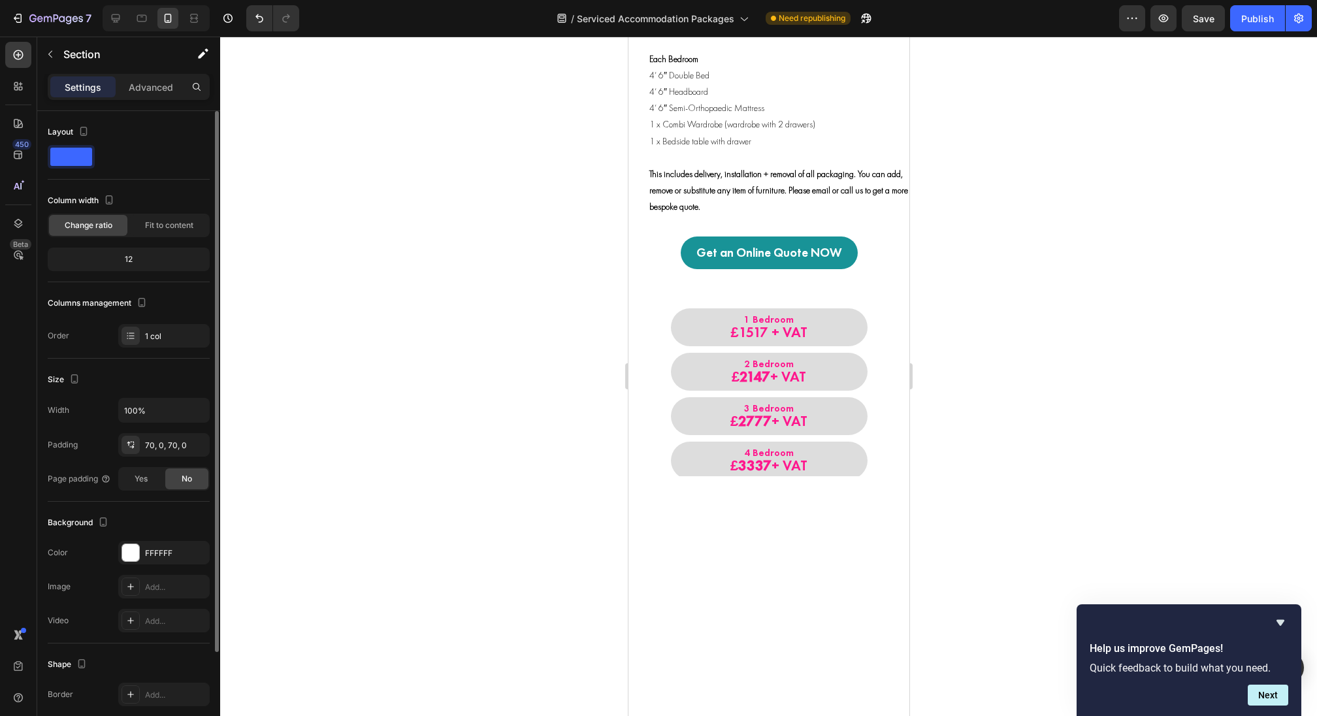
scroll to position [1138, 0]
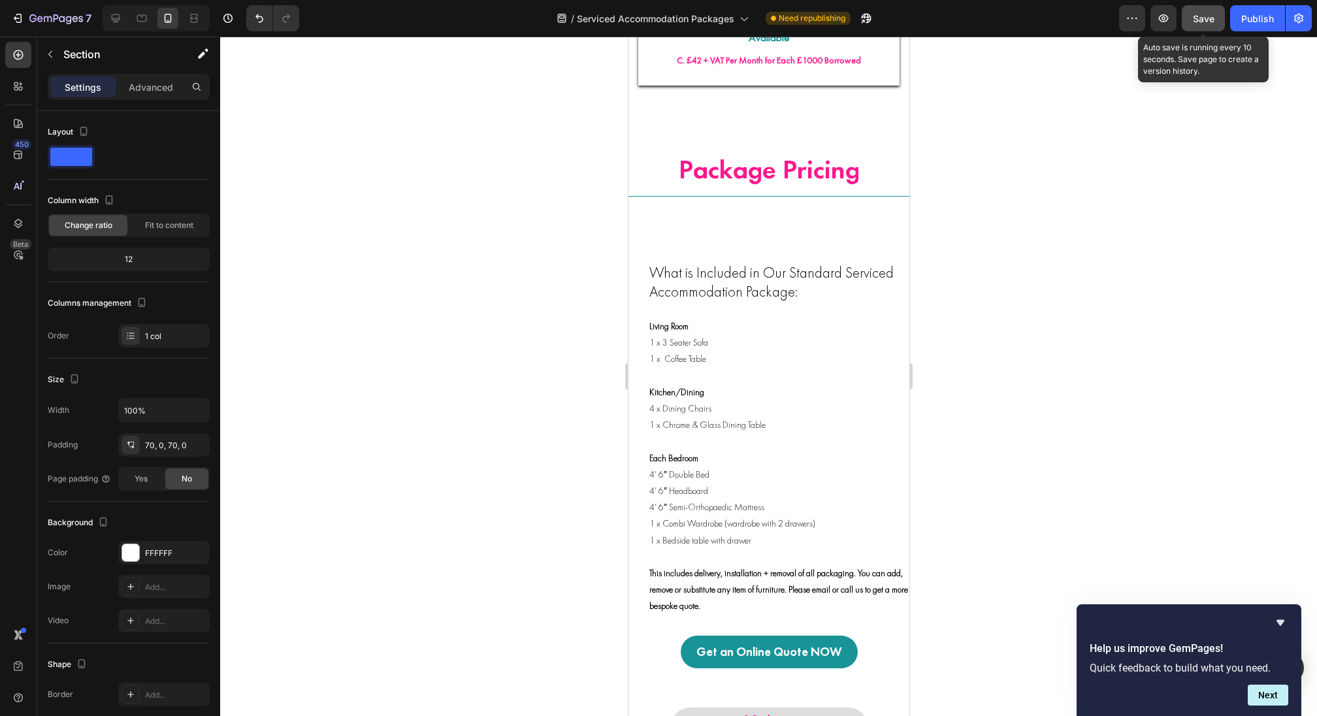
click at [1216, 24] on button "Save" at bounding box center [1203, 18] width 43 height 26
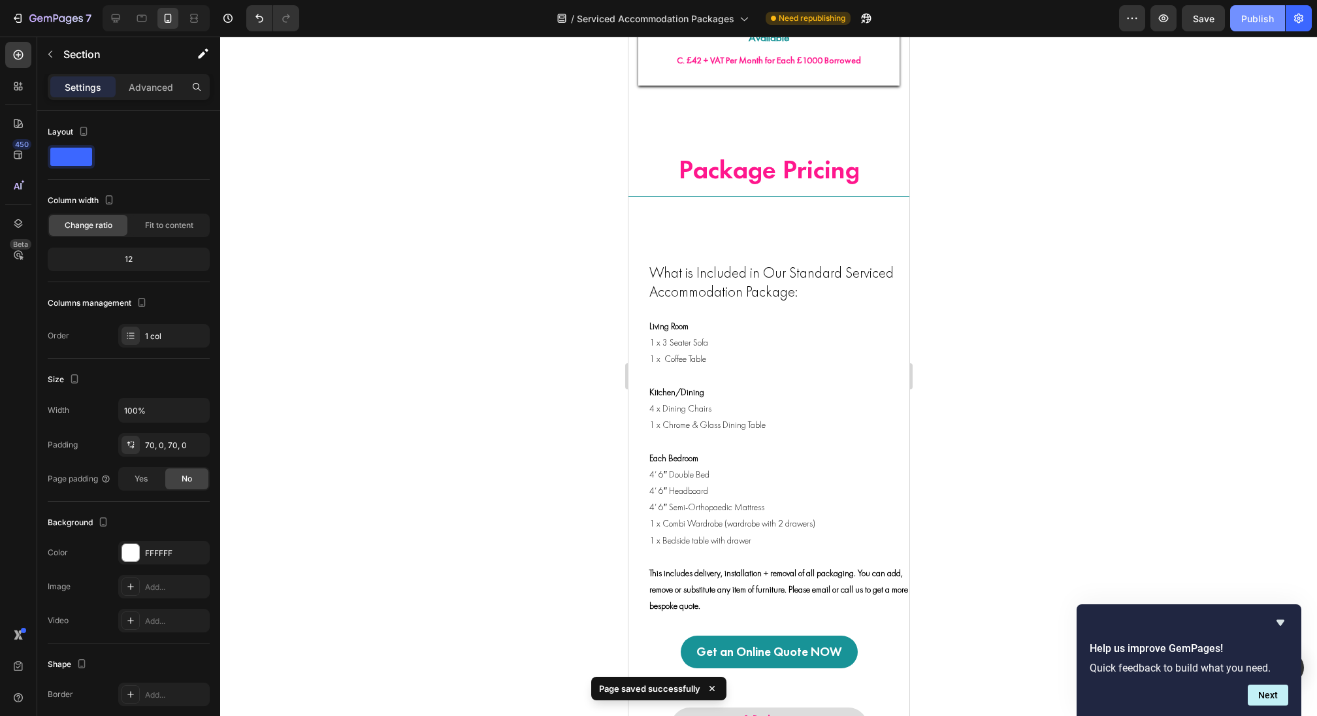
click at [1260, 22] on div "Publish" at bounding box center [1257, 19] width 33 height 14
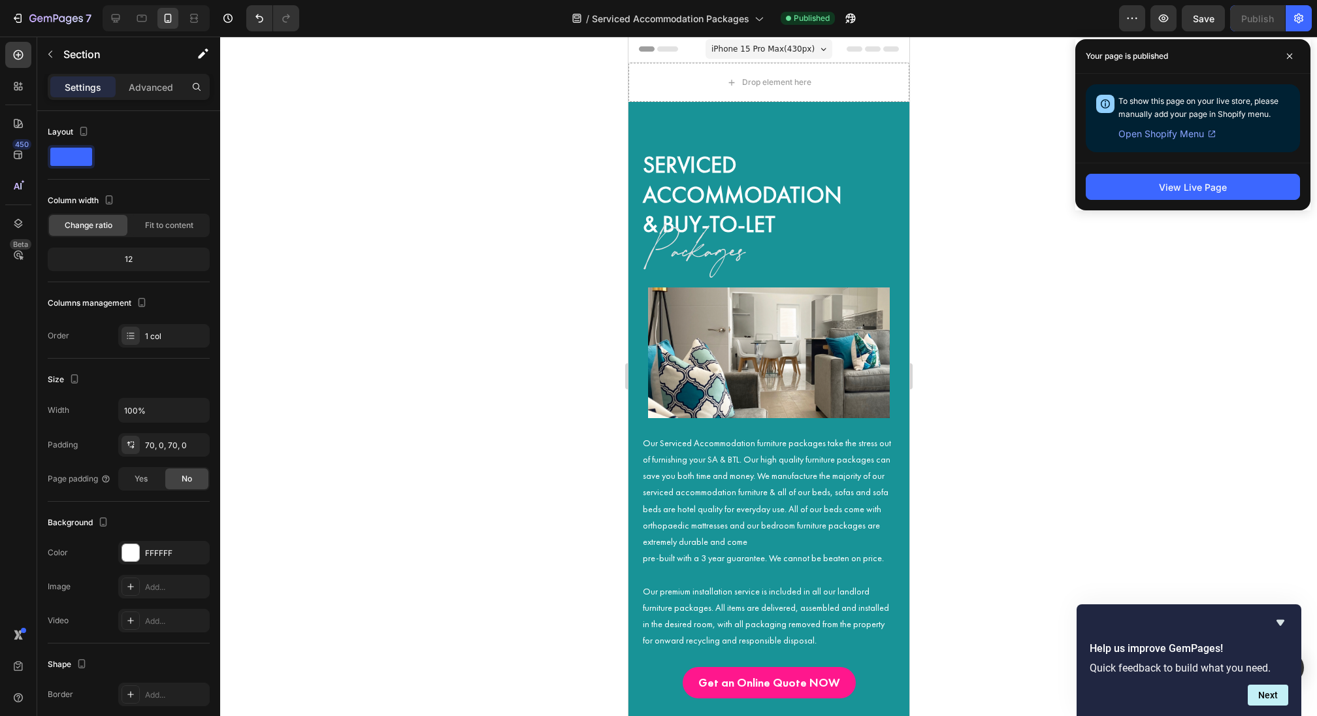
scroll to position [0, 0]
click at [24, 20] on div "7" at bounding box center [51, 18] width 80 height 16
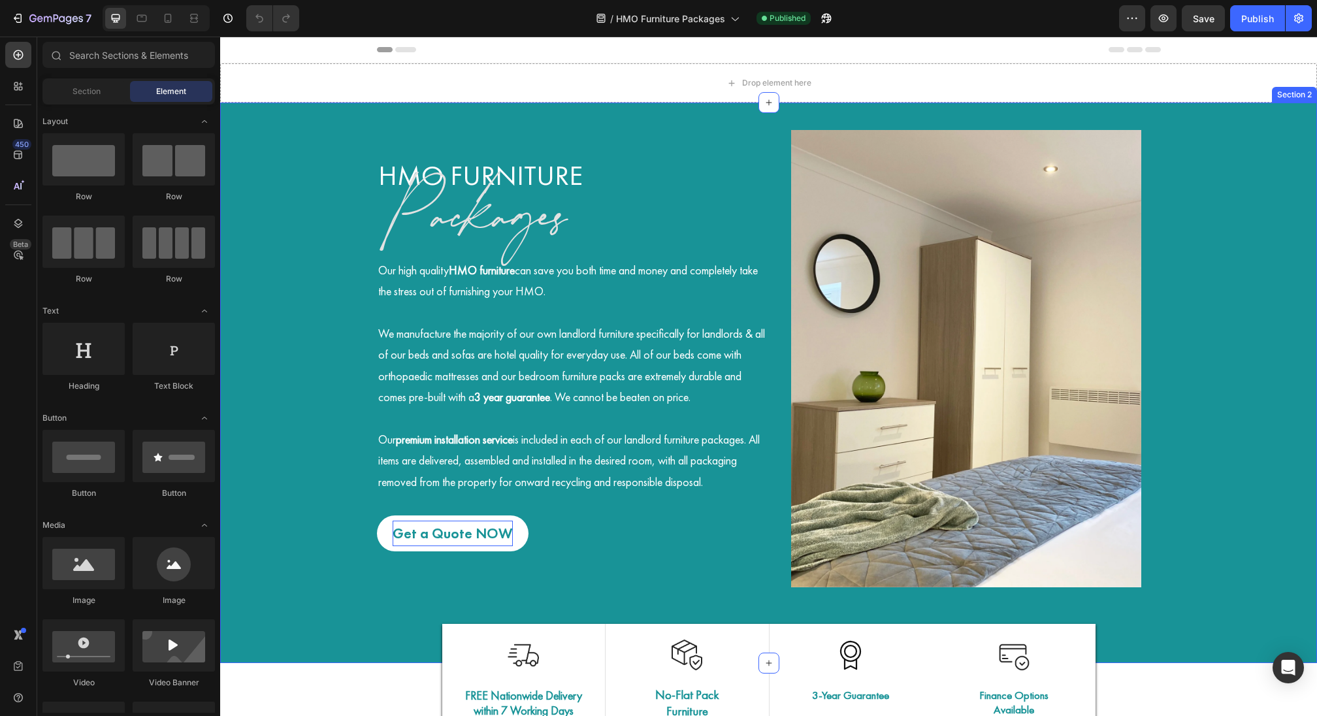
click at [441, 547] on p "Get a Quote NOW" at bounding box center [453, 534] width 120 height 26
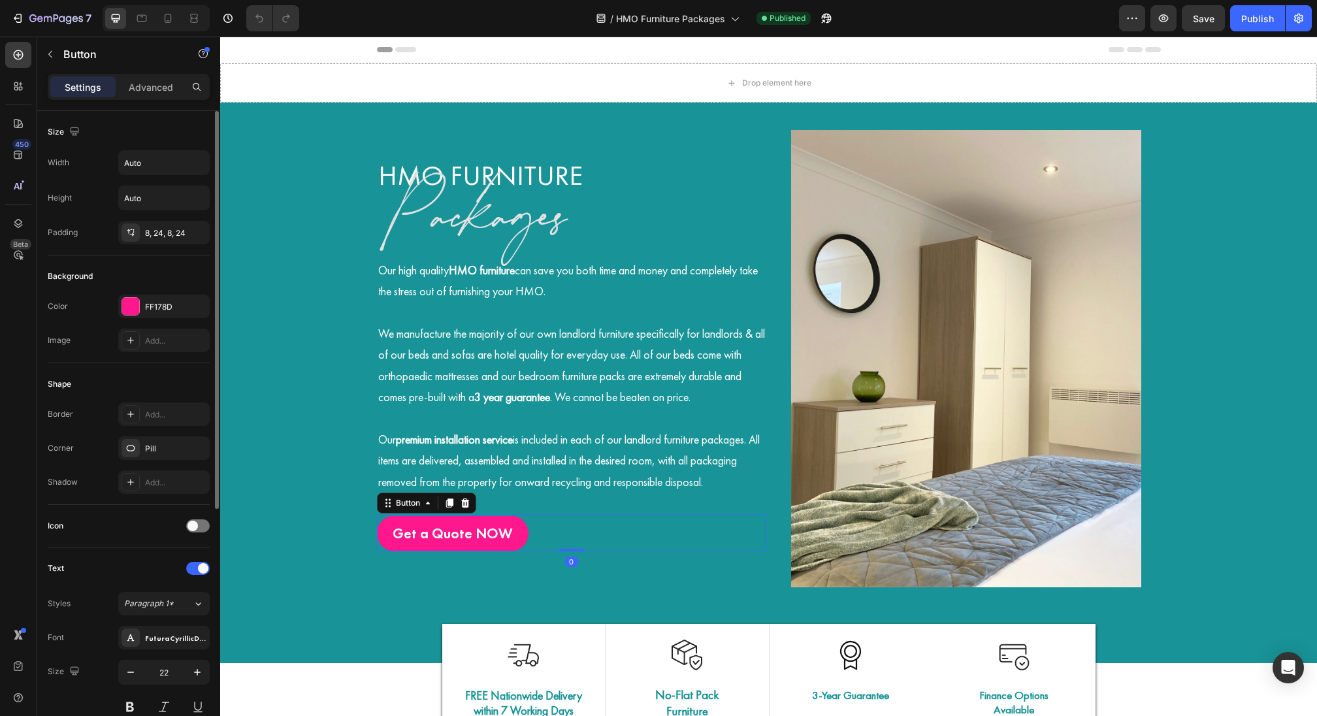
scroll to position [393, 0]
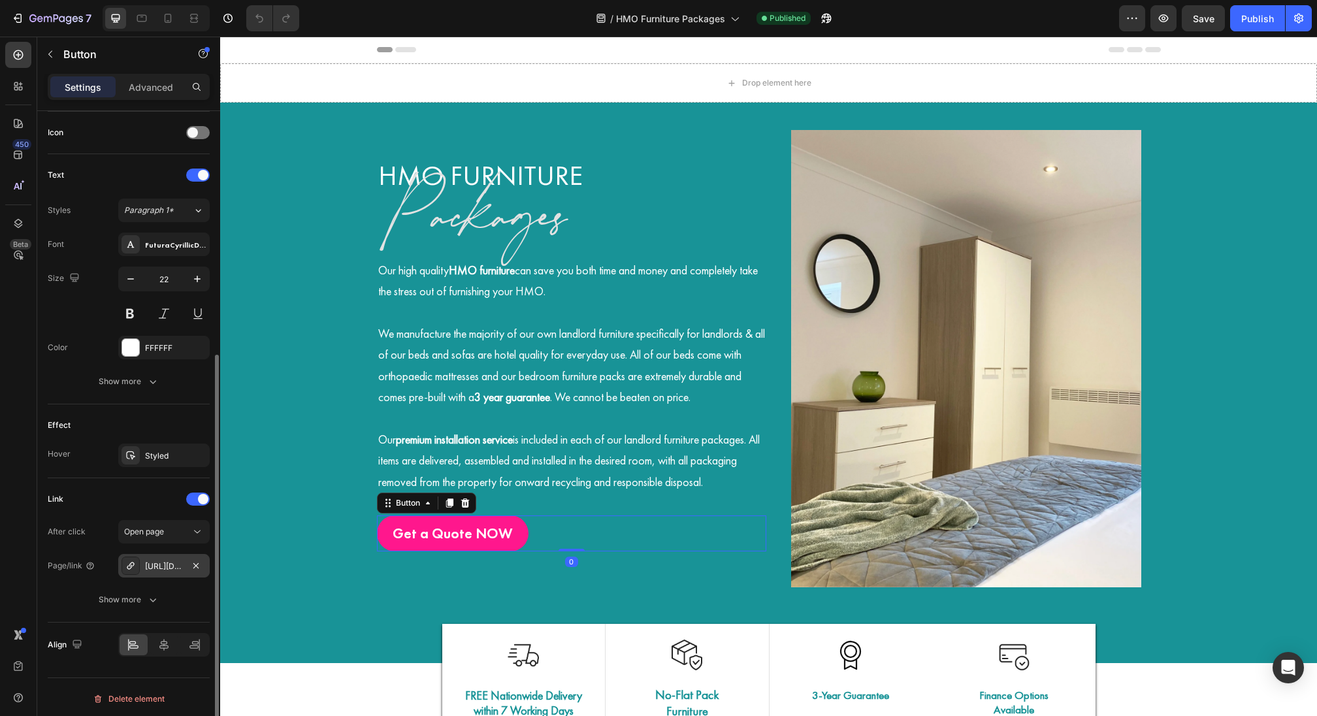
click at [159, 564] on div "[URL][DOMAIN_NAME]" at bounding box center [164, 567] width 38 height 12
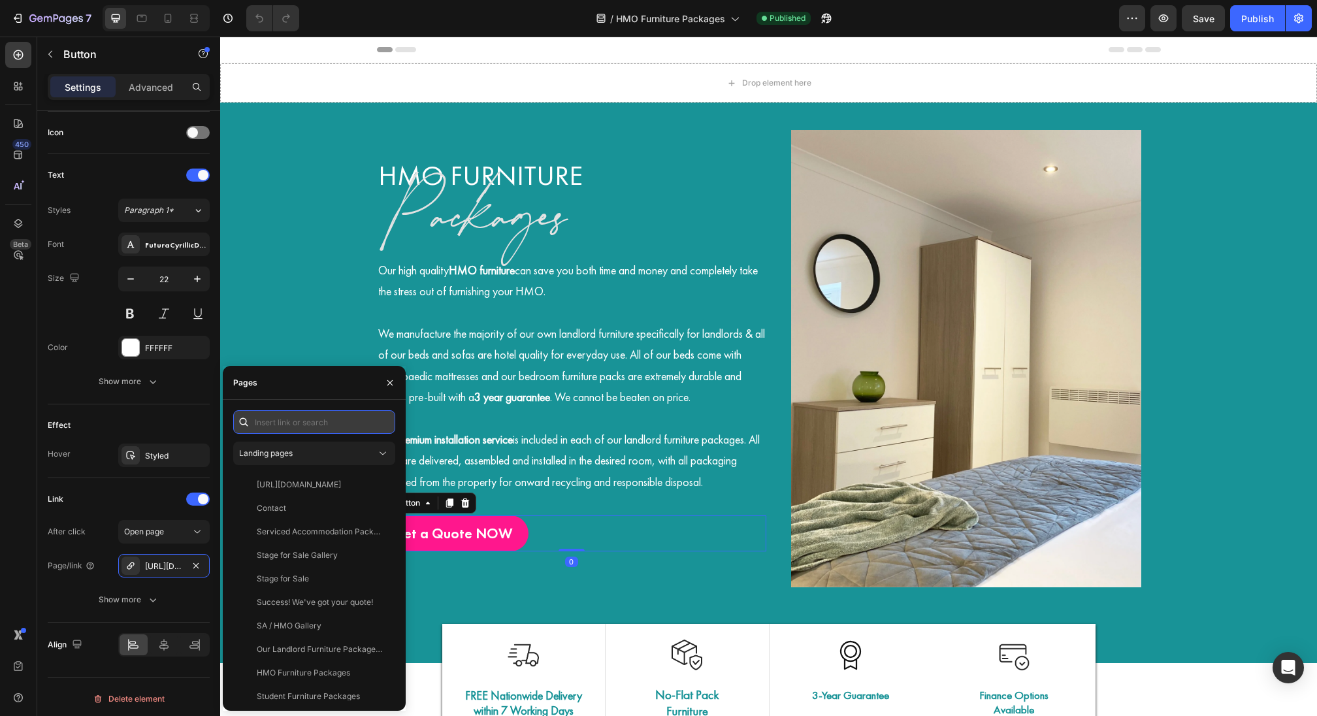
click at [319, 424] on input "text" at bounding box center [314, 422] width 162 height 24
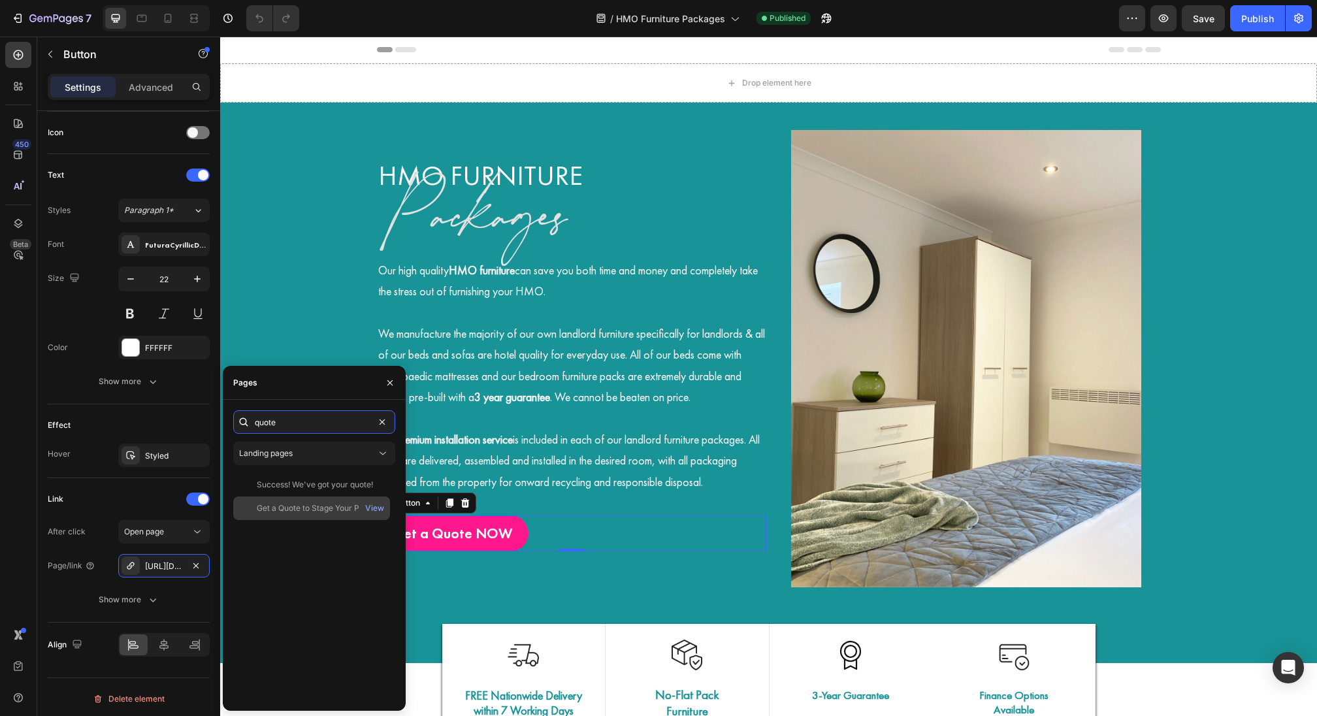
type input "quote"
click at [297, 517] on div "Get a Quote to Stage Your Property View" at bounding box center [311, 508] width 157 height 24
click at [395, 385] on icon "button" at bounding box center [390, 383] width 10 height 10
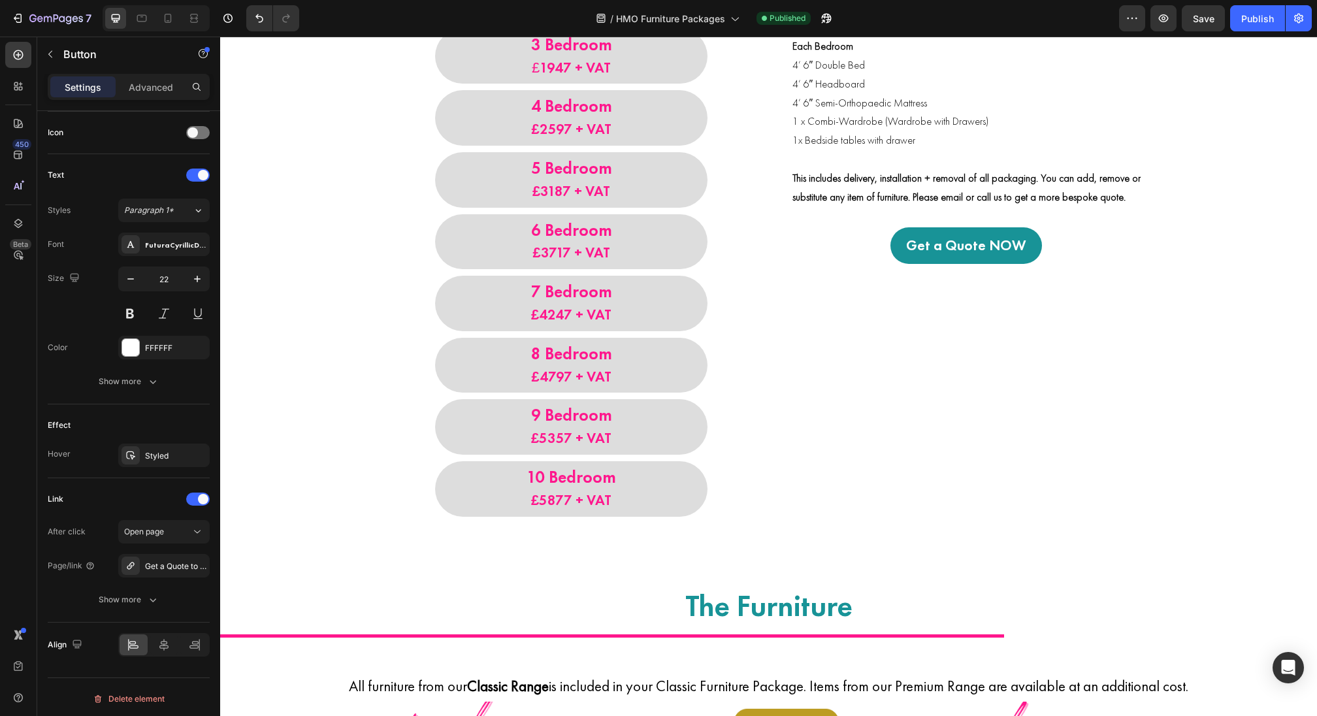
scroll to position [1039, 0]
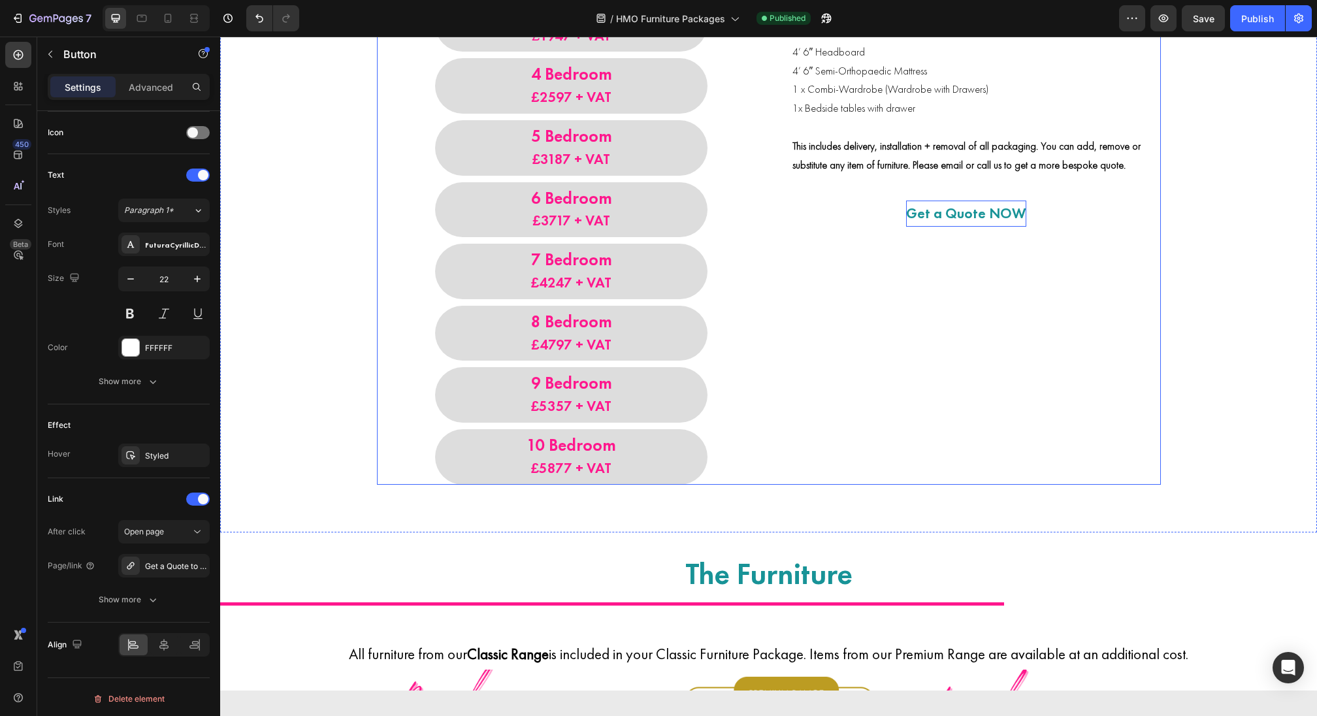
click at [926, 216] on p "Get a Quote NOW" at bounding box center [966, 214] width 120 height 26
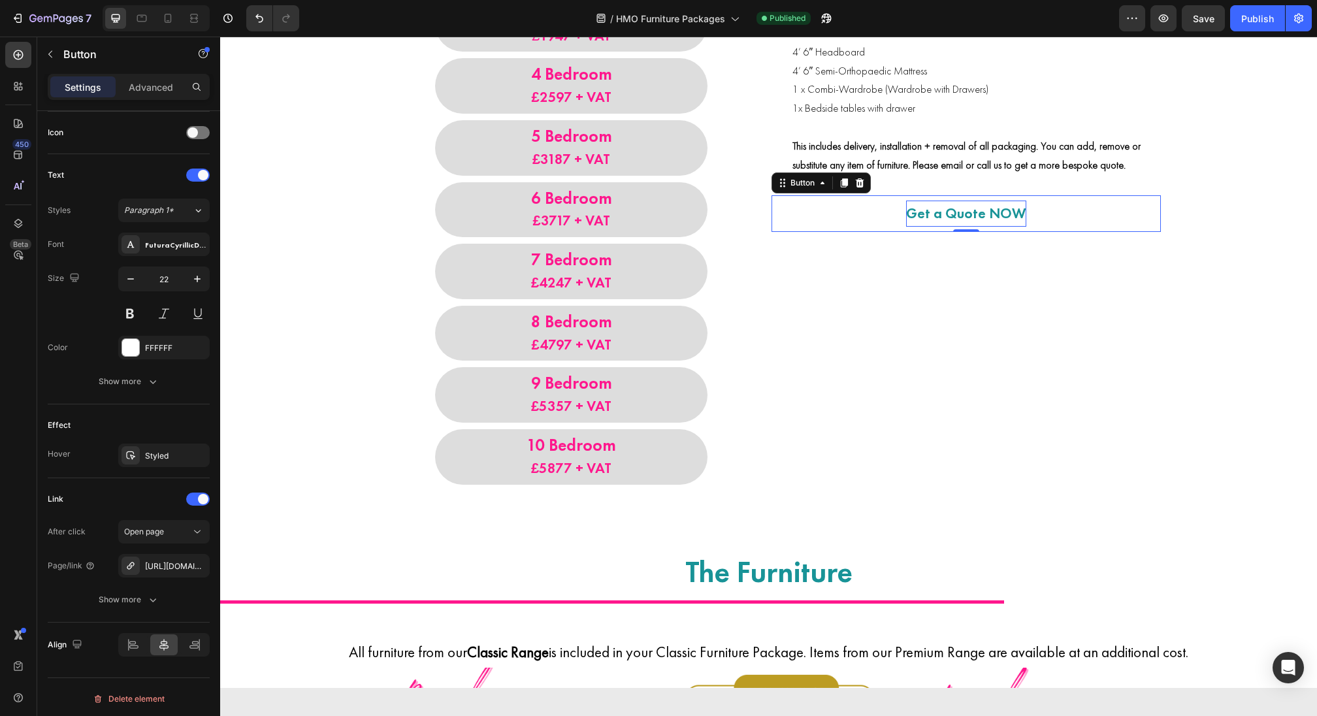
scroll to position [393, 0]
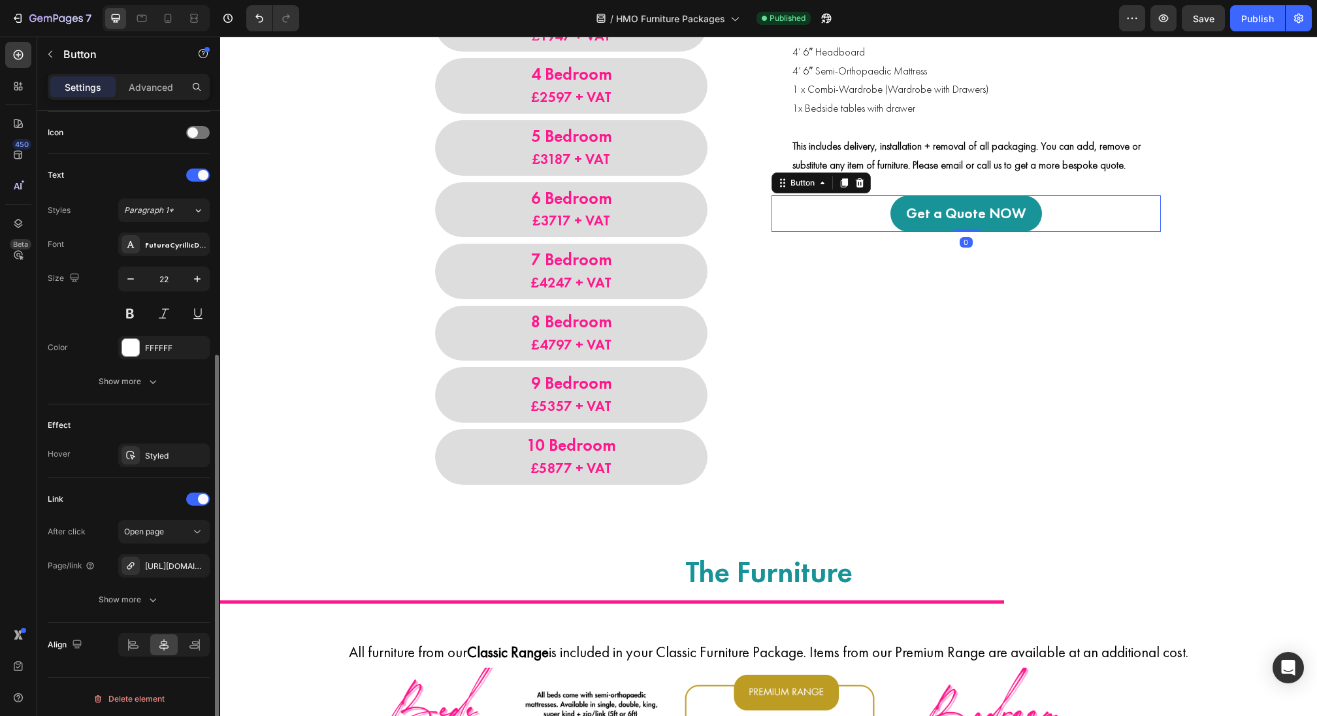
click at [154, 543] on div "After click Open page Page/link [URL][DOMAIN_NAME] Show more" at bounding box center [129, 565] width 162 height 91
click at [154, 534] on span "Open page" at bounding box center [144, 532] width 40 height 12
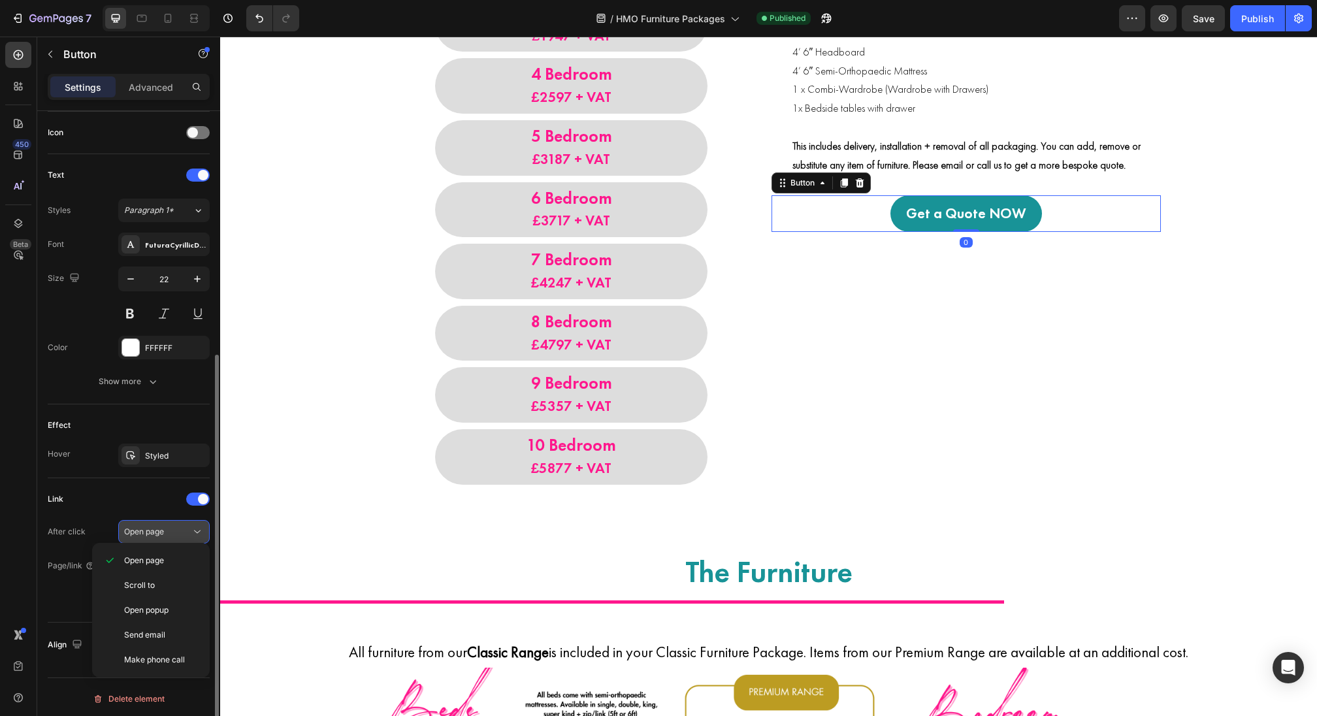
click at [152, 527] on span "Open page" at bounding box center [144, 532] width 40 height 10
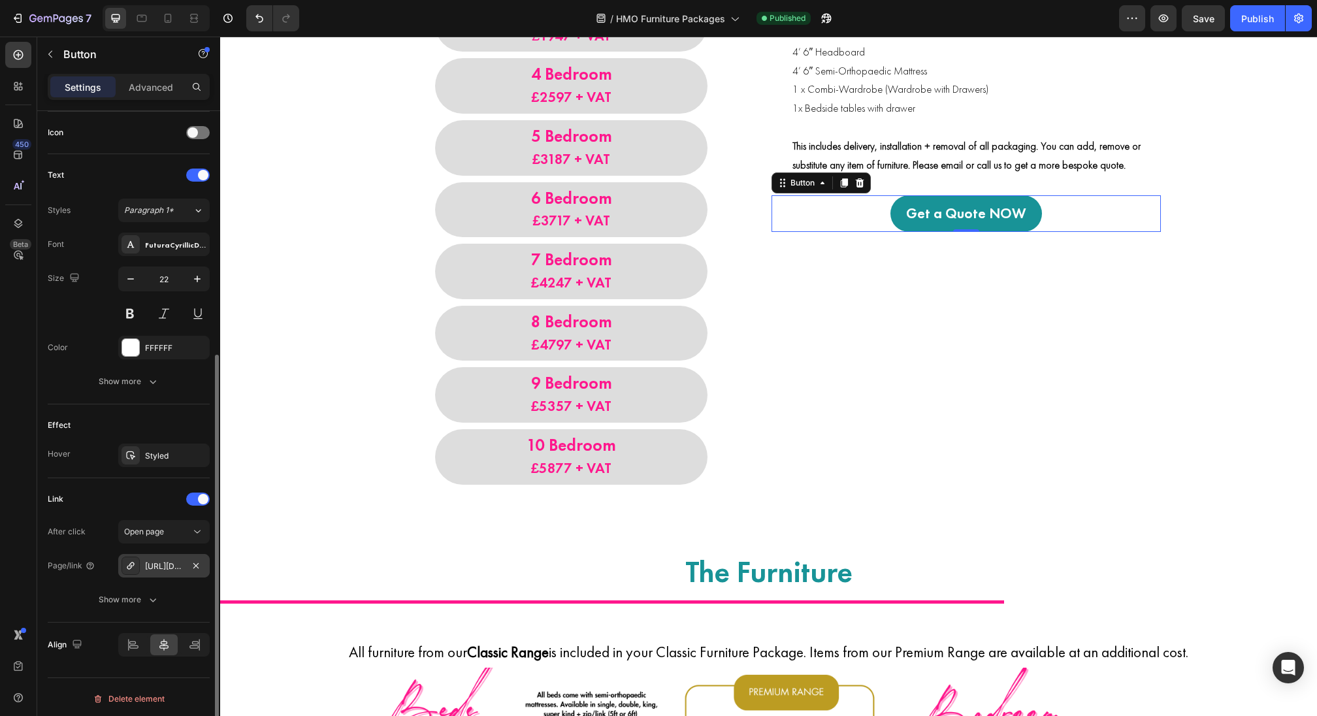
click at [153, 568] on div "[URL][DOMAIN_NAME]" at bounding box center [164, 567] width 38 height 12
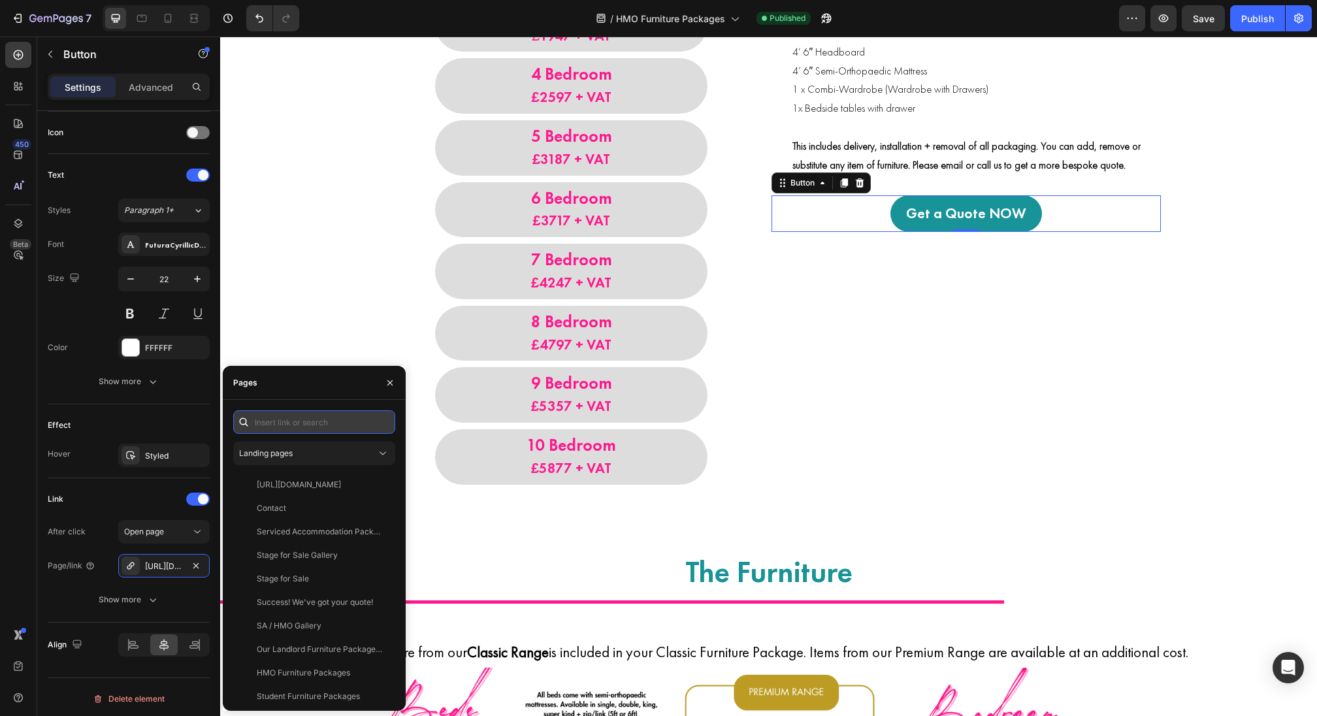
click at [306, 427] on input "text" at bounding box center [314, 422] width 162 height 24
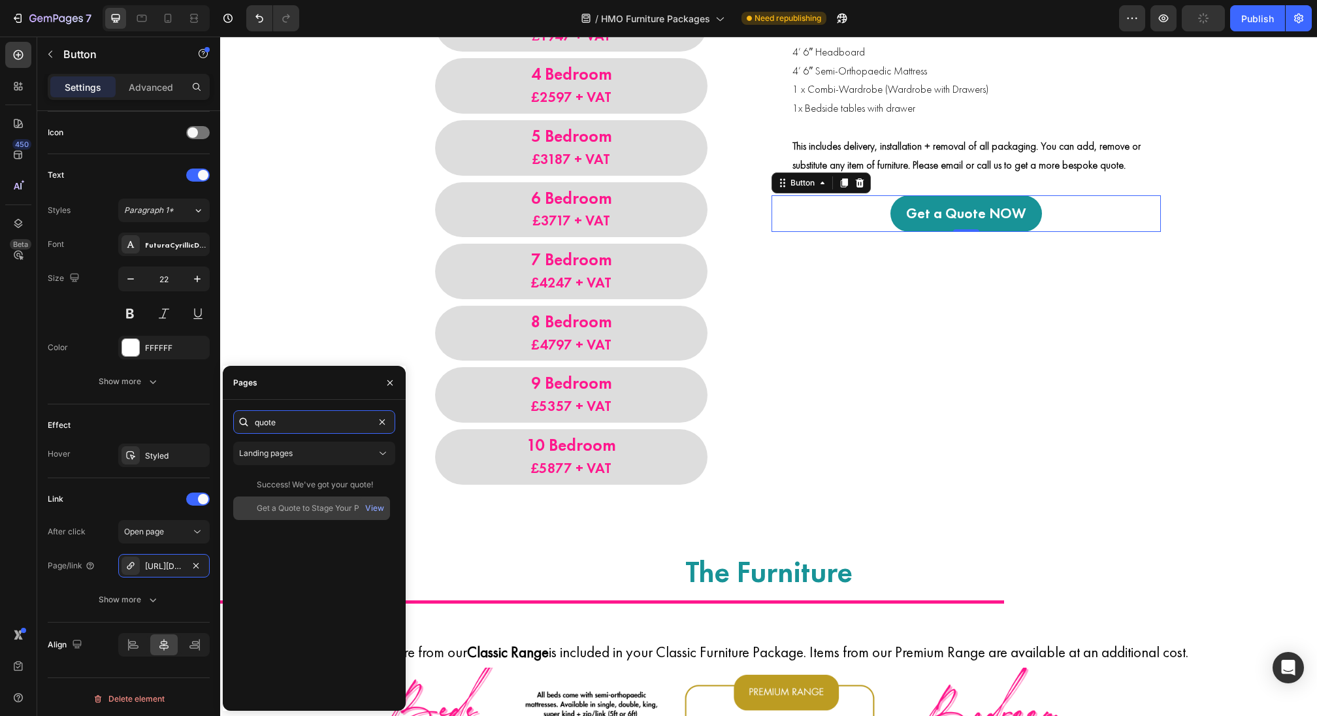
type input "quote"
click at [319, 504] on div "Get a Quote to Stage Your Property" at bounding box center [319, 508] width 125 height 12
click at [743, 441] on div "10 Bedroom £ 5877 + VAT" at bounding box center [571, 457] width 389 height 56
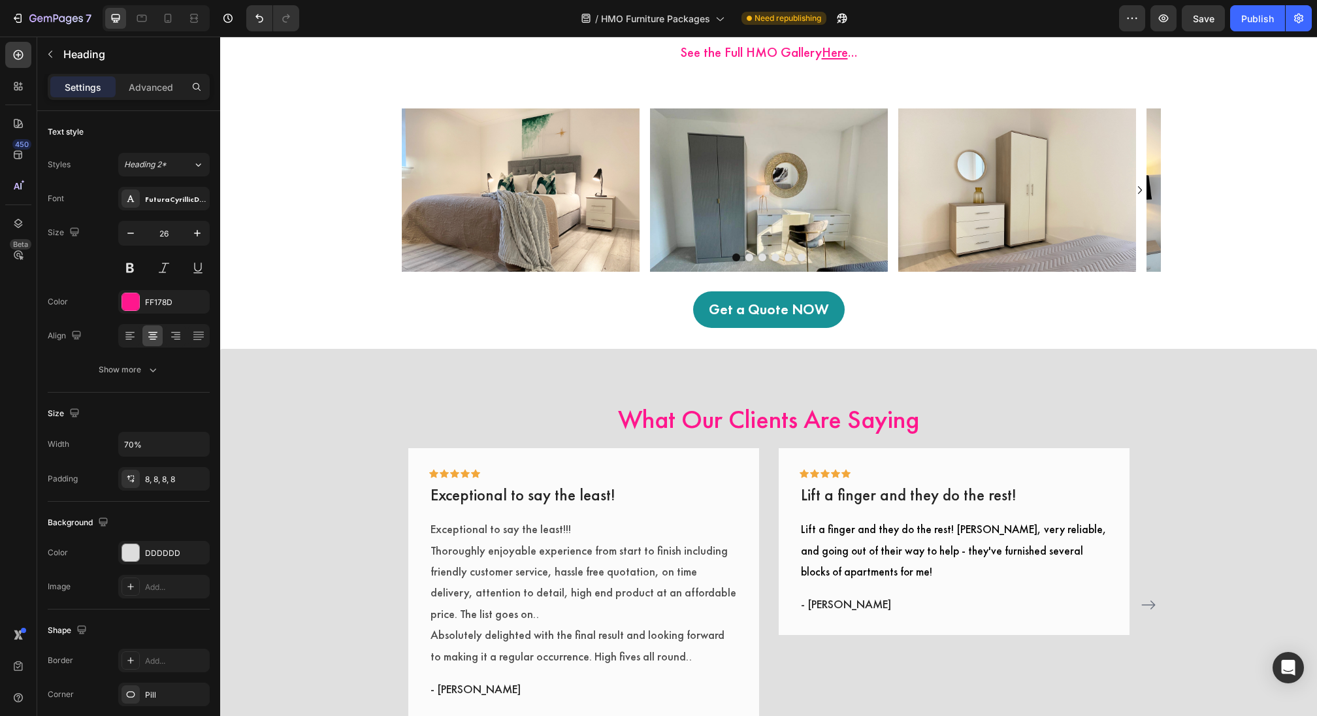
scroll to position [2565, 0]
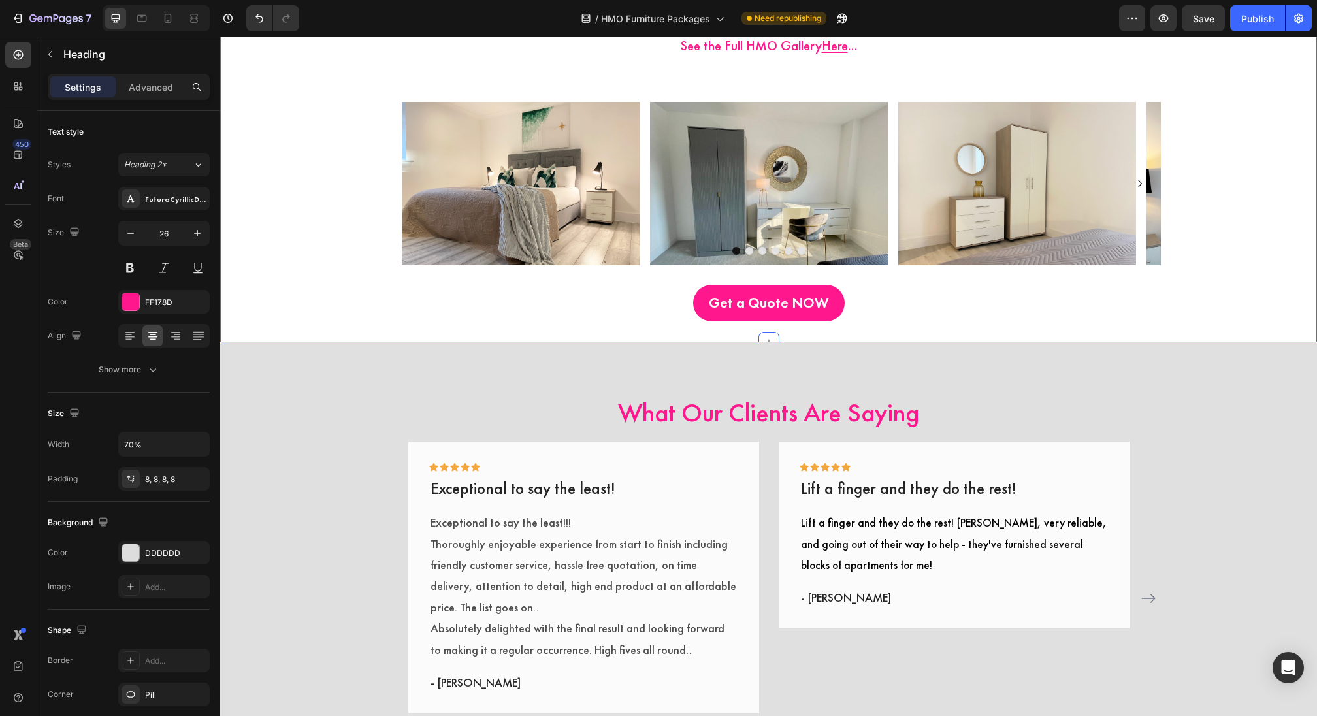
click at [773, 316] on link "Get a Quote NOW" at bounding box center [769, 303] width 152 height 37
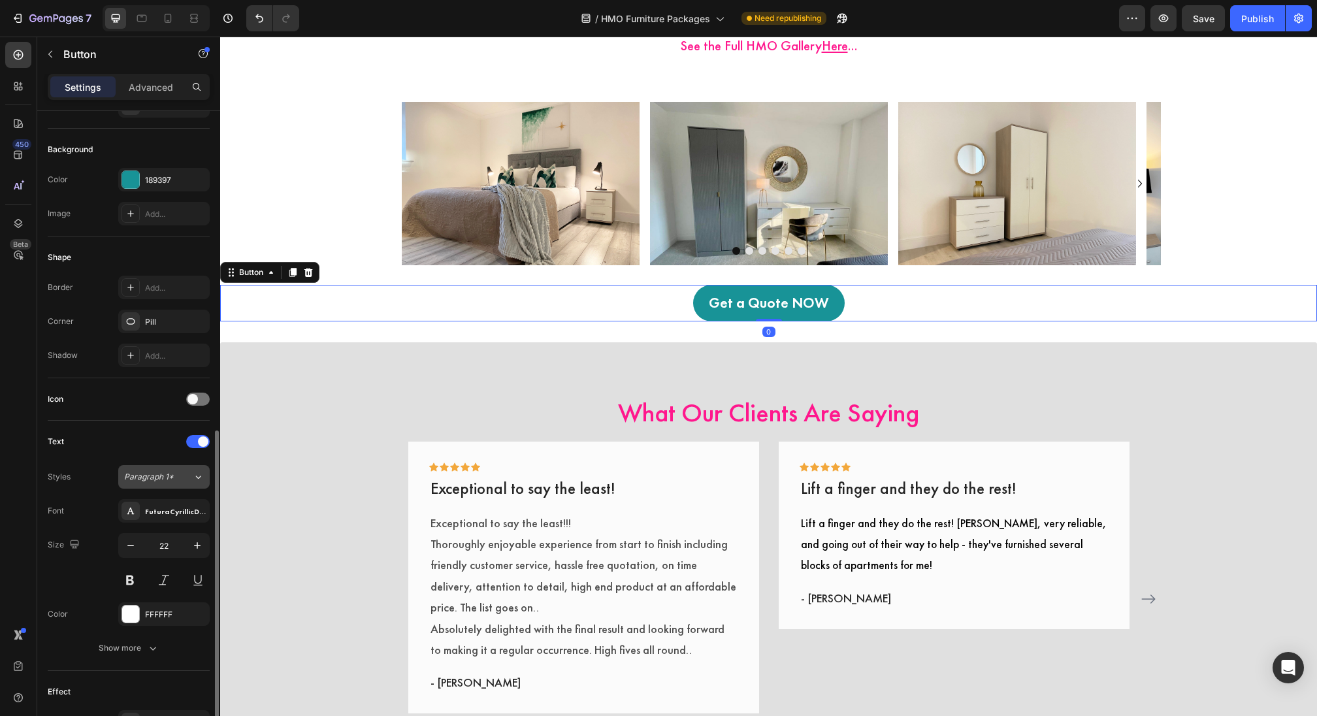
scroll to position [393, 0]
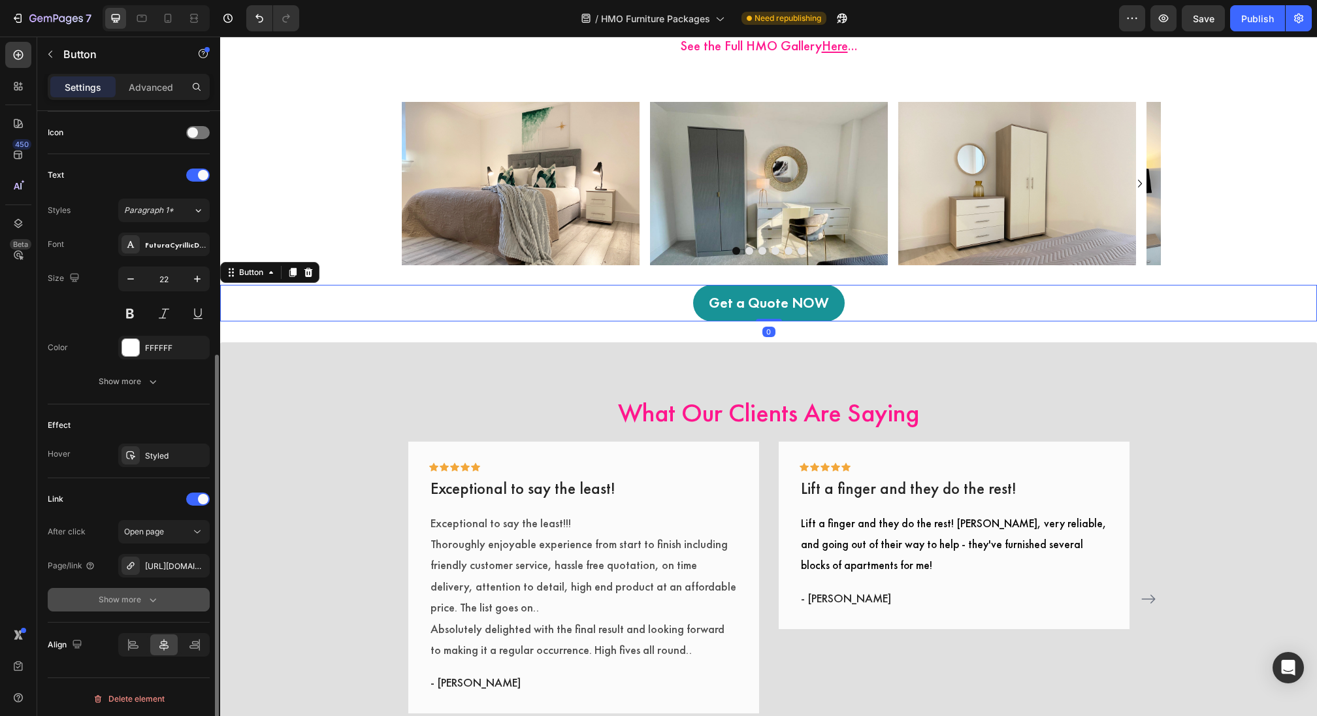
click at [165, 588] on button "Show more" at bounding box center [129, 600] width 162 height 24
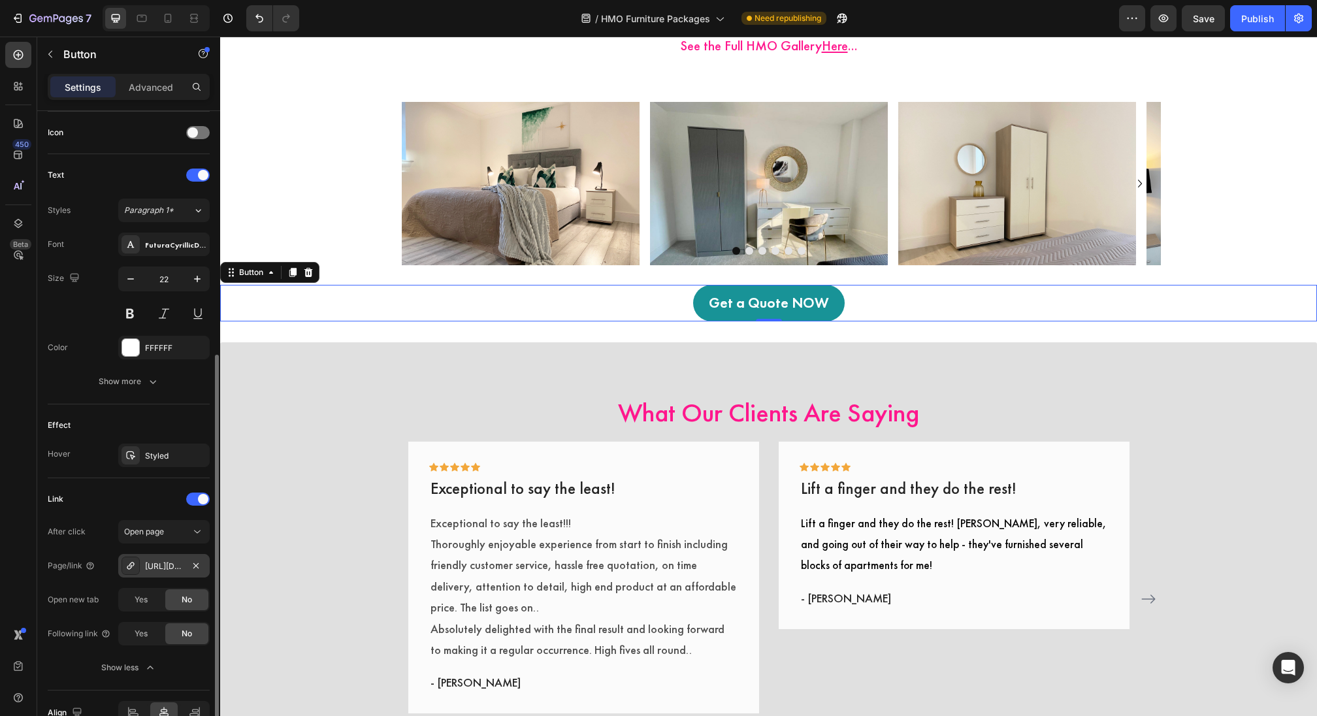
click at [165, 566] on div "[URL][DOMAIN_NAME]" at bounding box center [164, 567] width 38 height 12
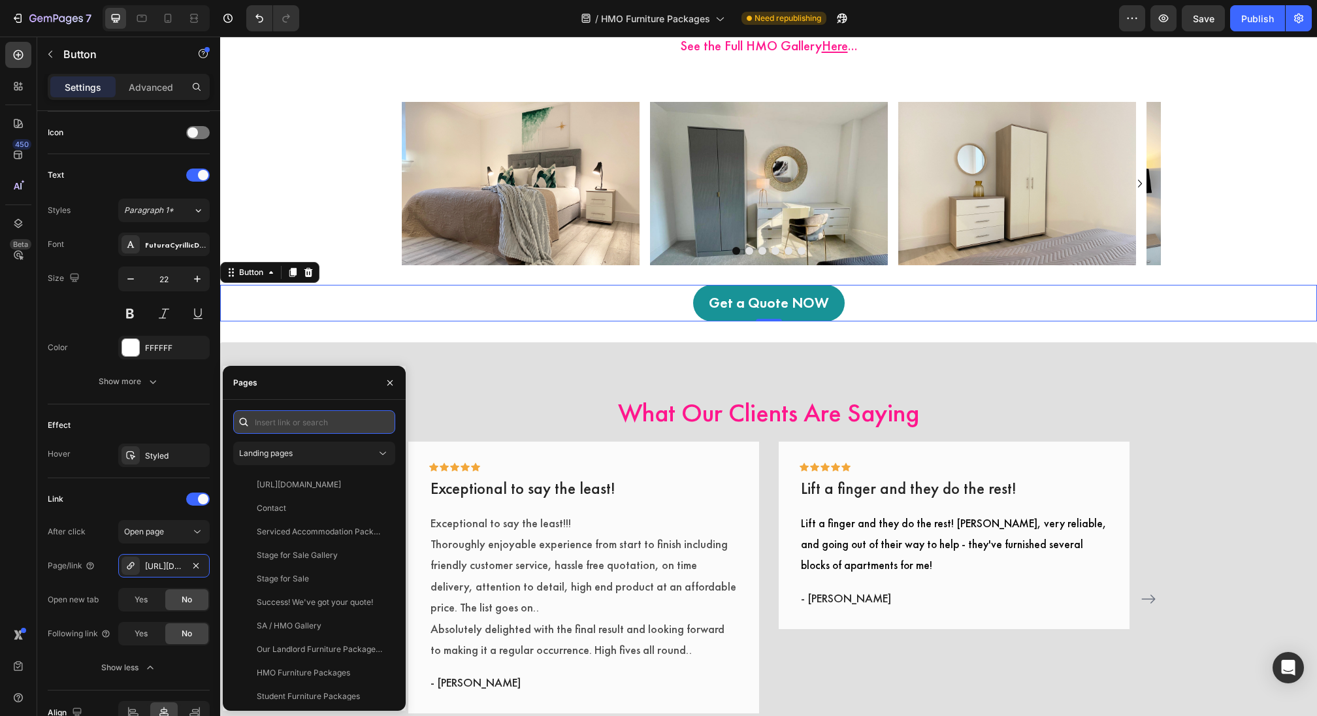
click at [279, 415] on input "text" at bounding box center [314, 422] width 162 height 24
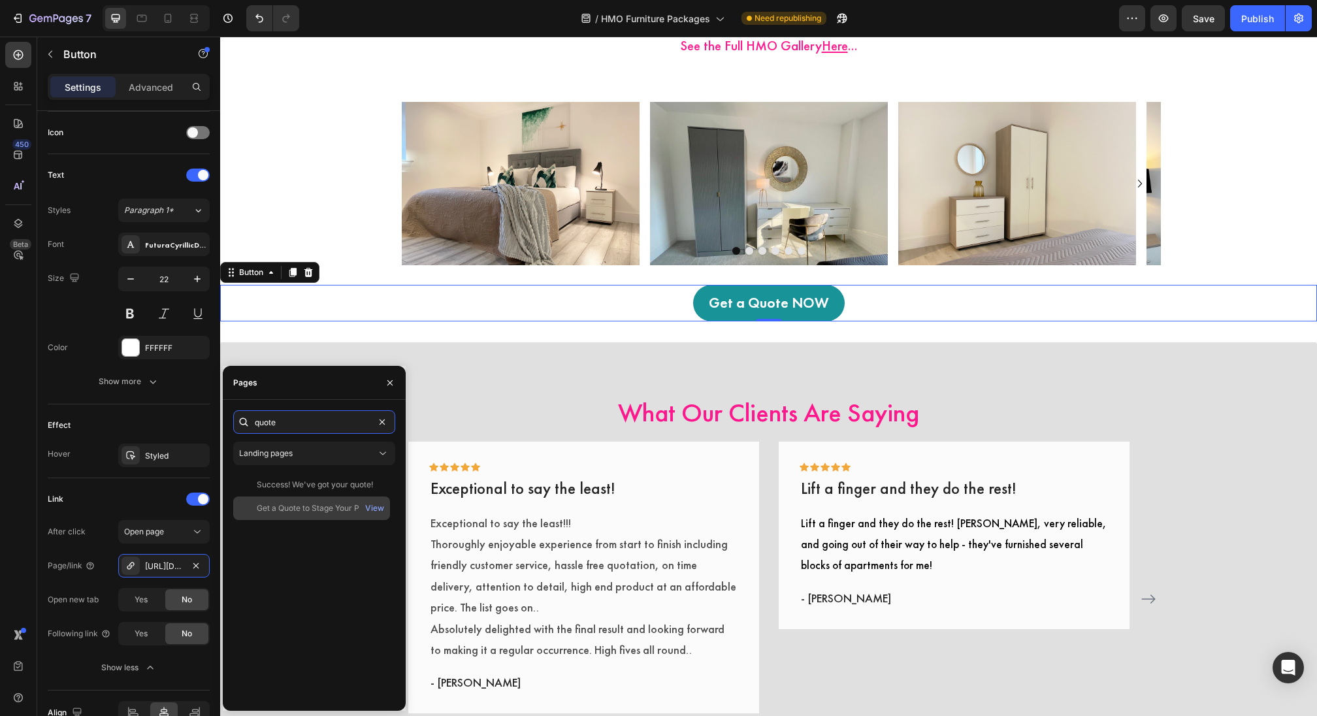
type input "quote"
click at [295, 510] on div "Get a Quote to Stage Your Property" at bounding box center [319, 508] width 125 height 12
click at [753, 449] on div "Icon Icon Icon Icon Icon Row Exceptional to say the least! Text block Exception…" at bounding box center [583, 578] width 351 height 272
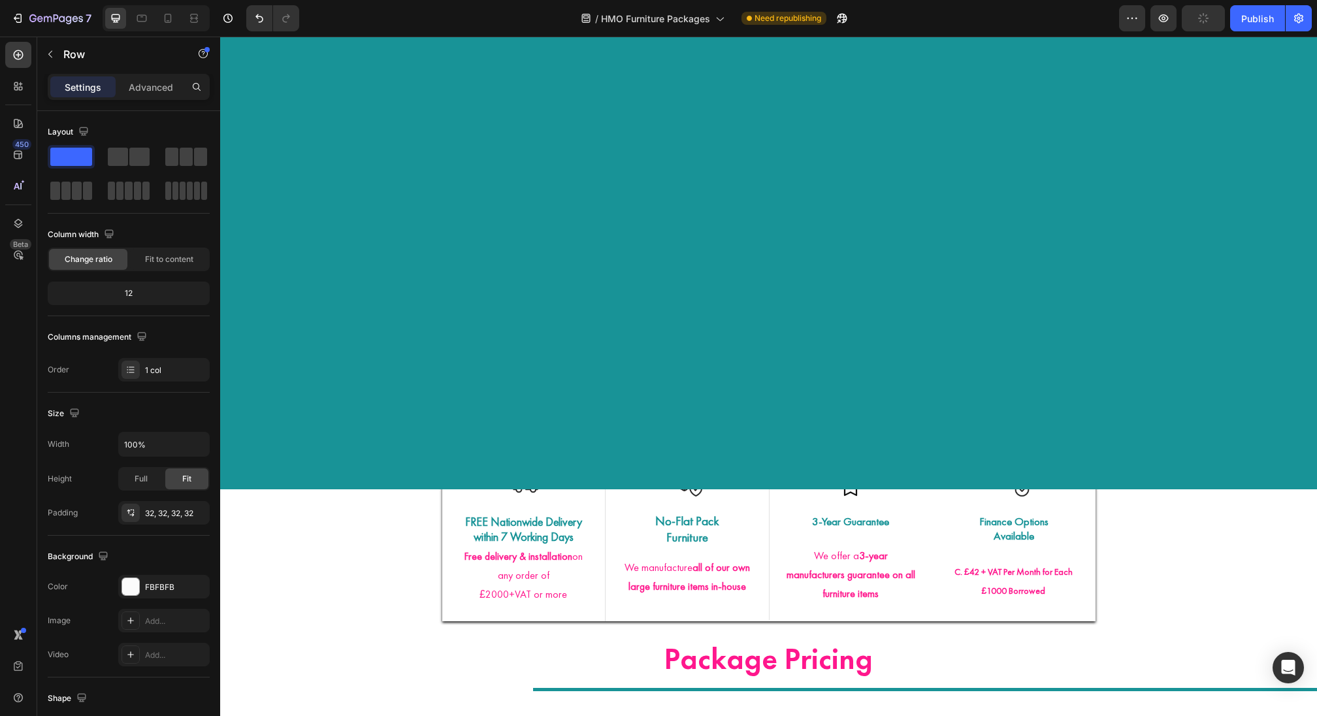
scroll to position [0, 0]
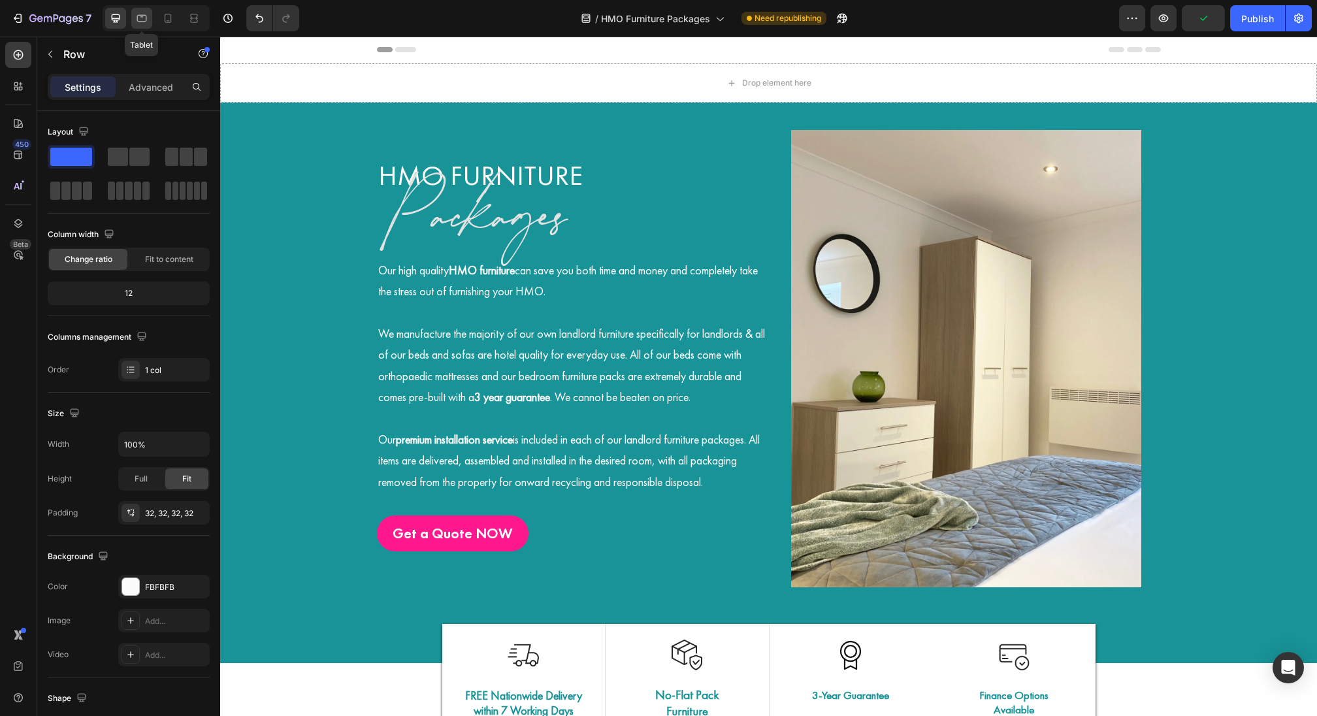
click at [143, 22] on icon at bounding box center [141, 18] width 13 height 13
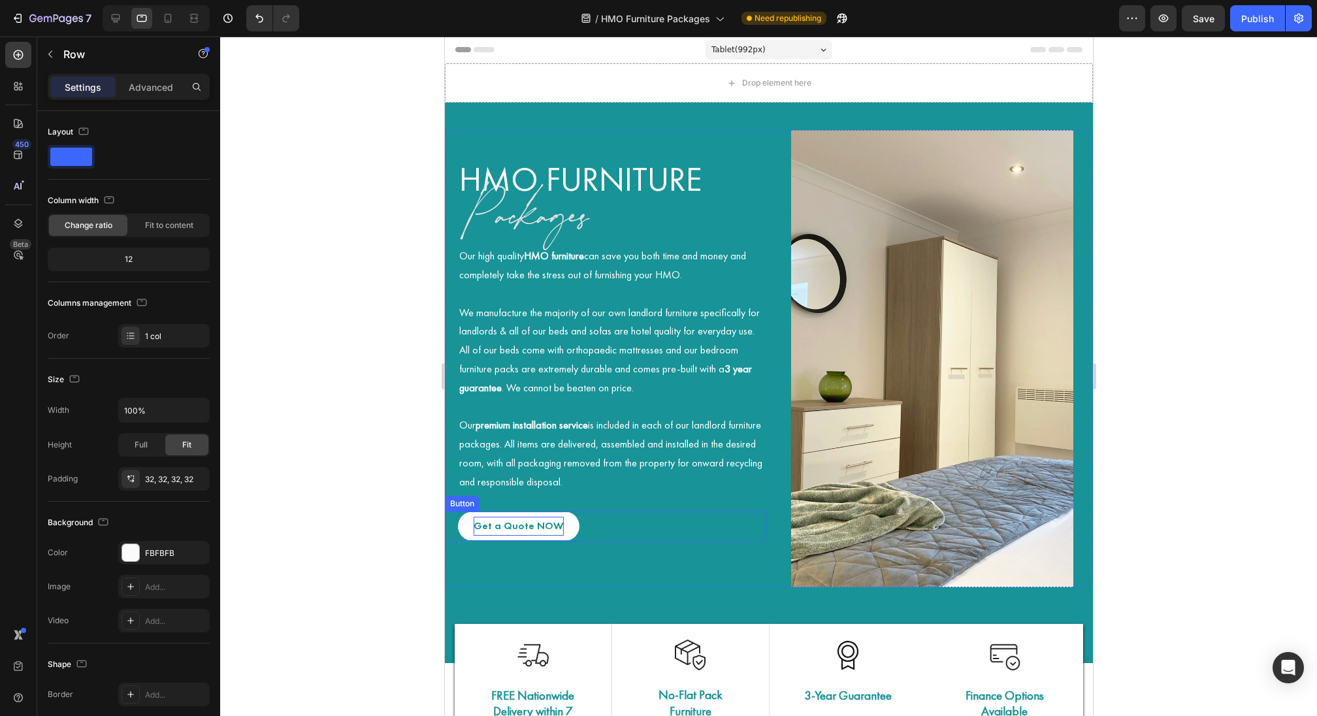
click at [532, 520] on p "Get a Quote NOW" at bounding box center [518, 526] width 90 height 19
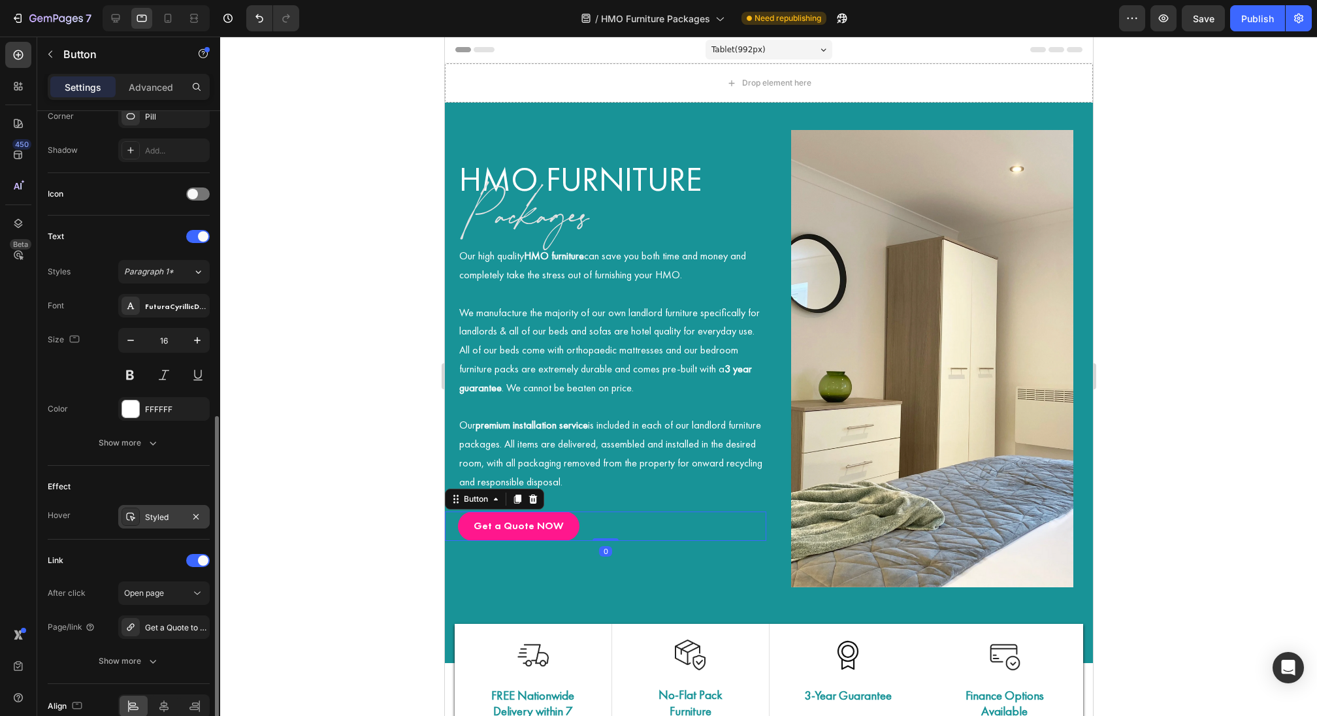
scroll to position [393, 0]
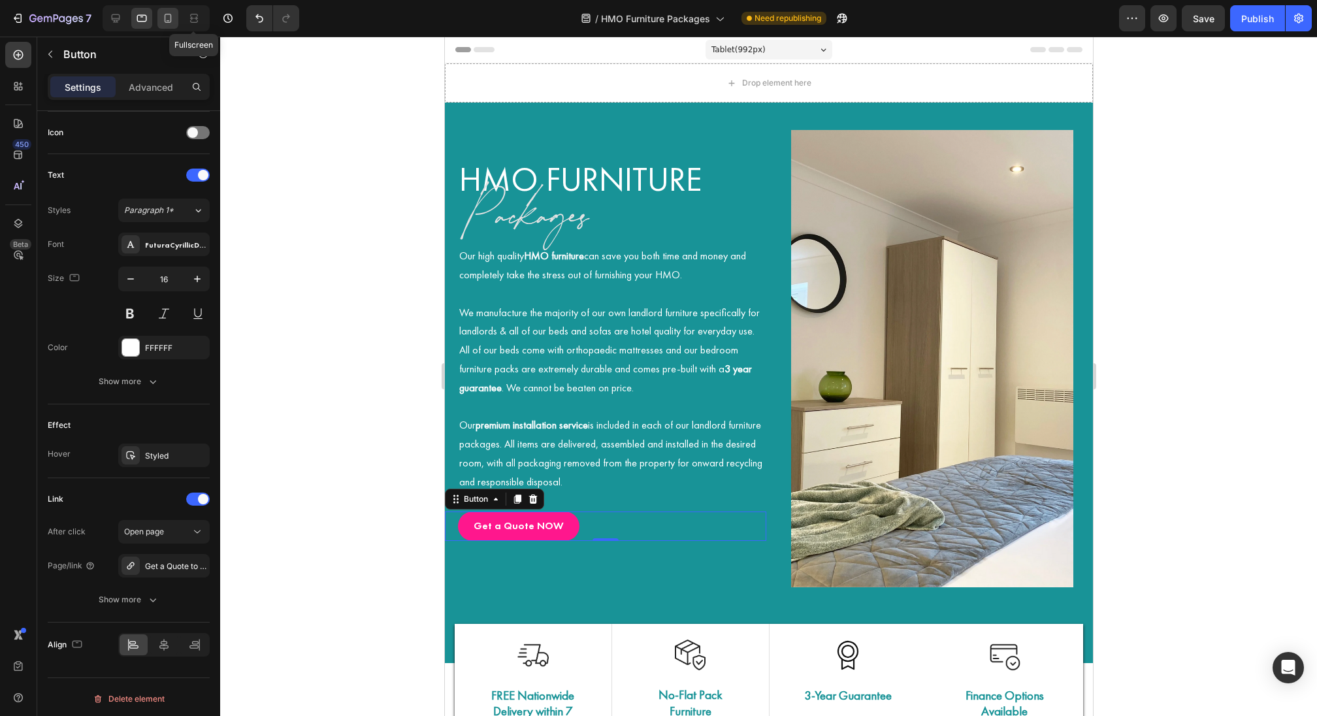
click at [175, 18] on div at bounding box center [167, 18] width 21 height 21
type input "14"
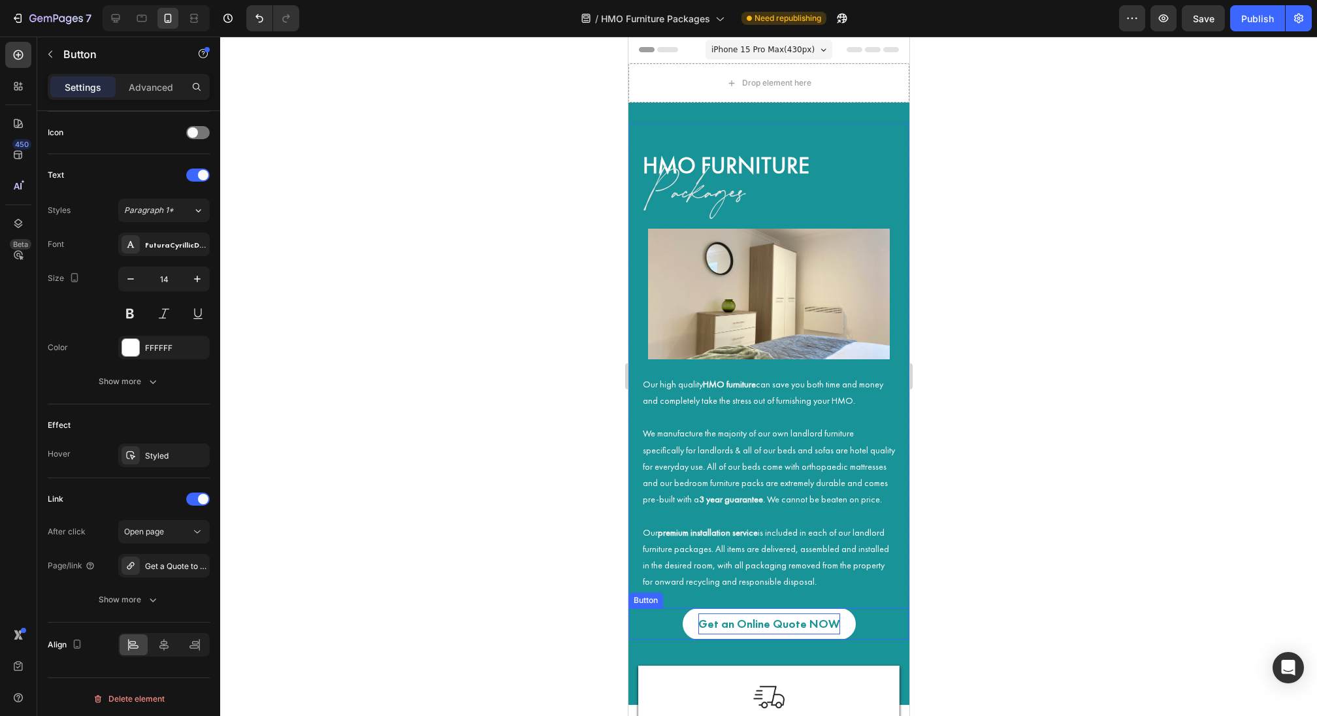
click at [742, 628] on p "Get an Online Quote NOW" at bounding box center [769, 623] width 142 height 21
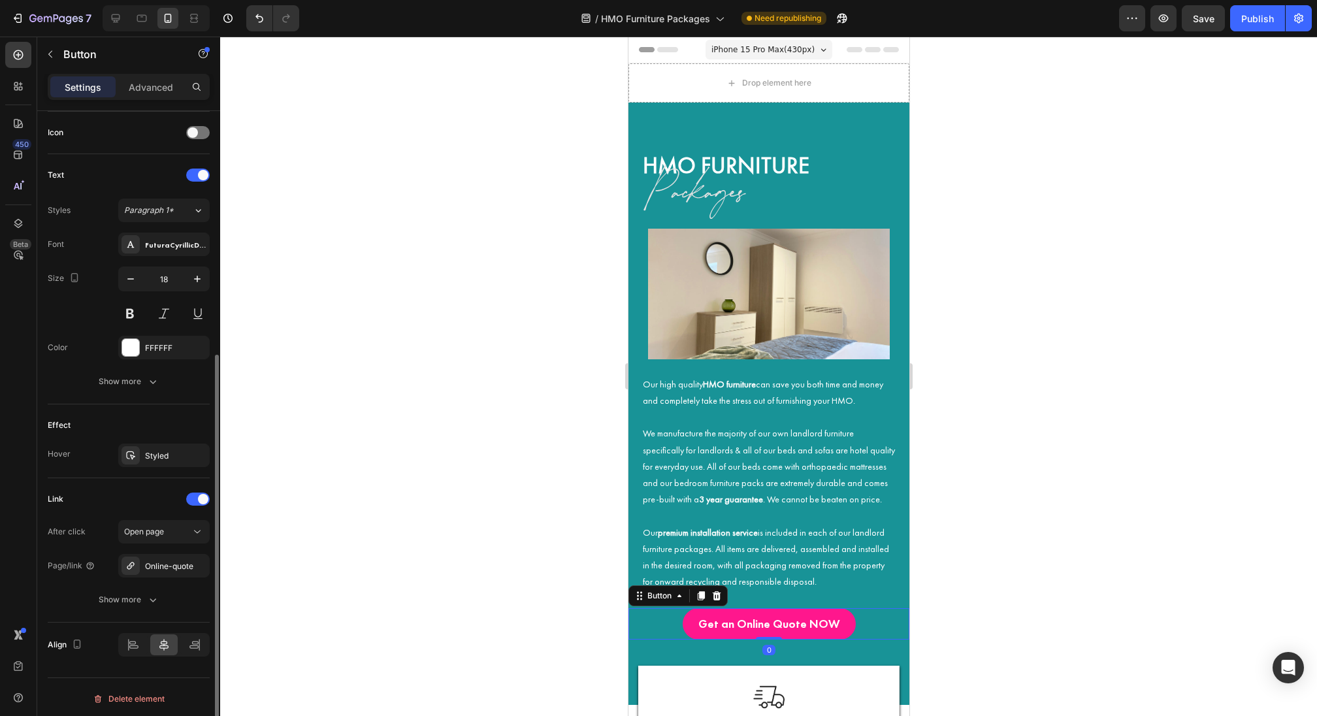
scroll to position [393, 0]
click at [174, 561] on div "Online-quote" at bounding box center [164, 567] width 38 height 12
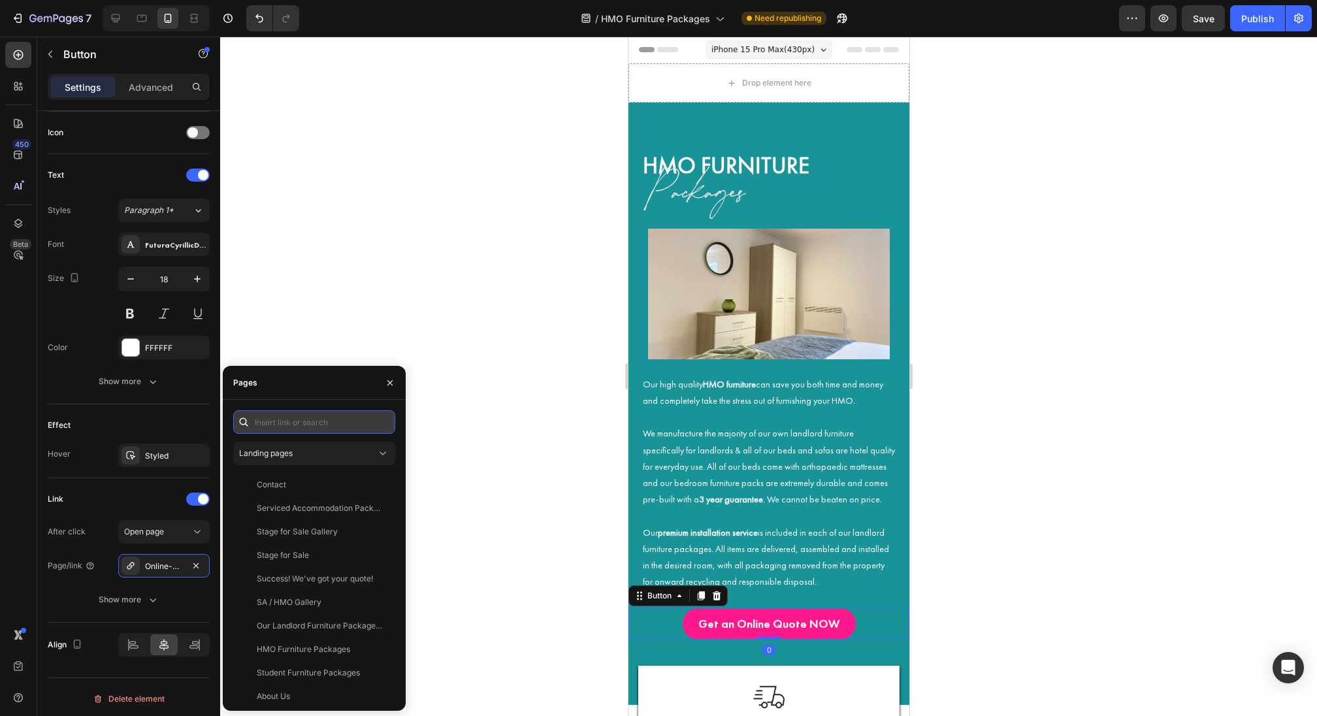
click at [280, 428] on input "text" at bounding box center [314, 422] width 162 height 24
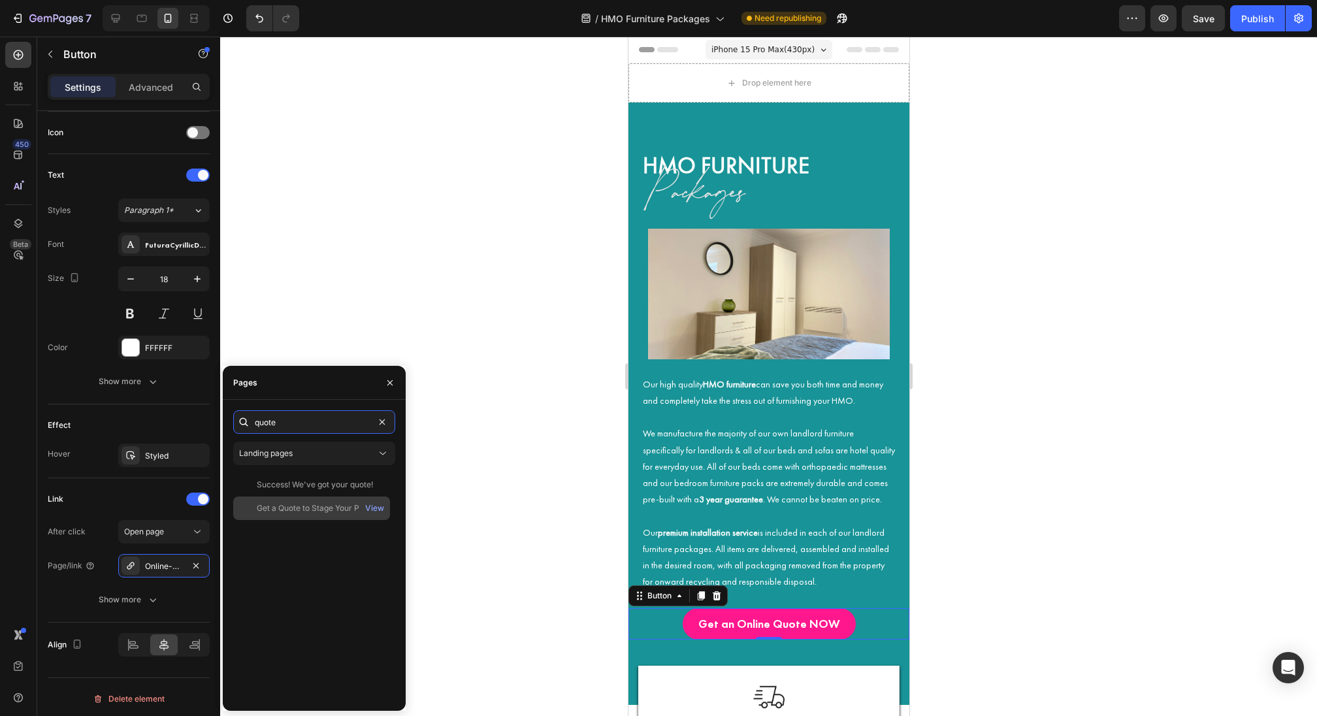
type input "quote"
click at [295, 510] on div "Get a Quote to Stage Your Property" at bounding box center [319, 508] width 125 height 12
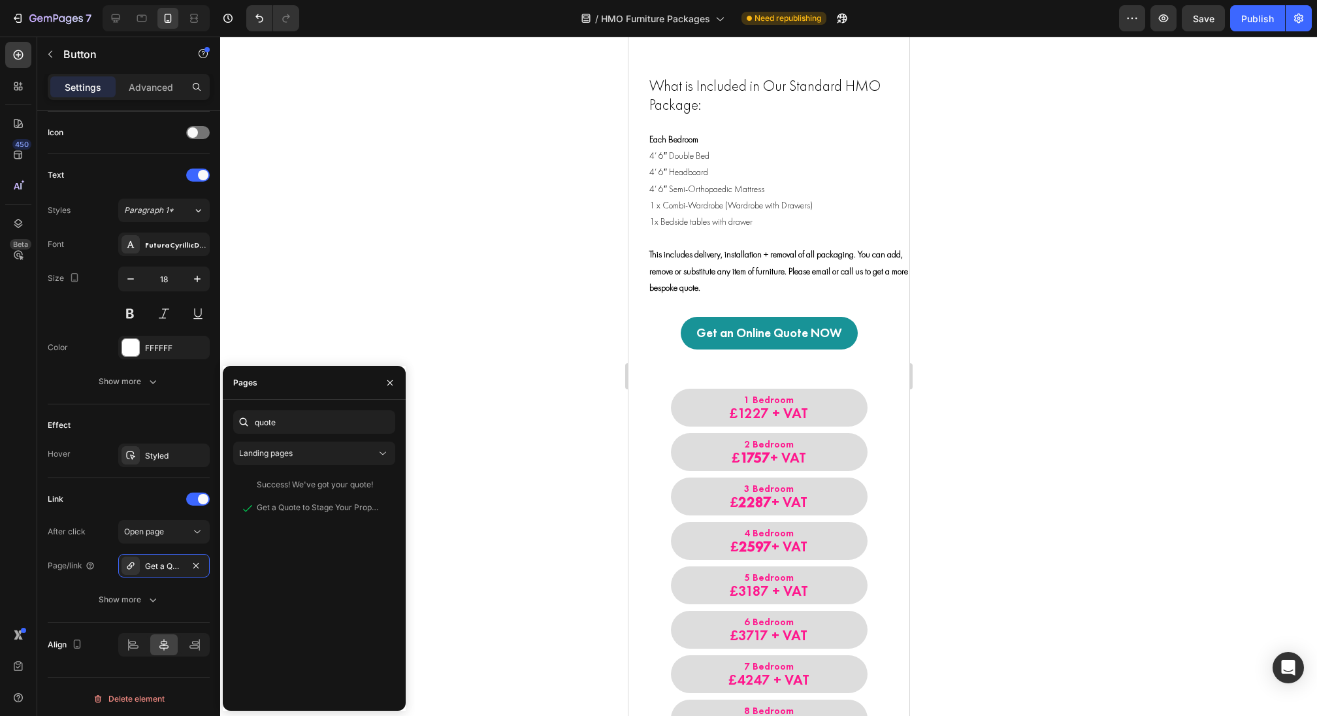
scroll to position [1276, 0]
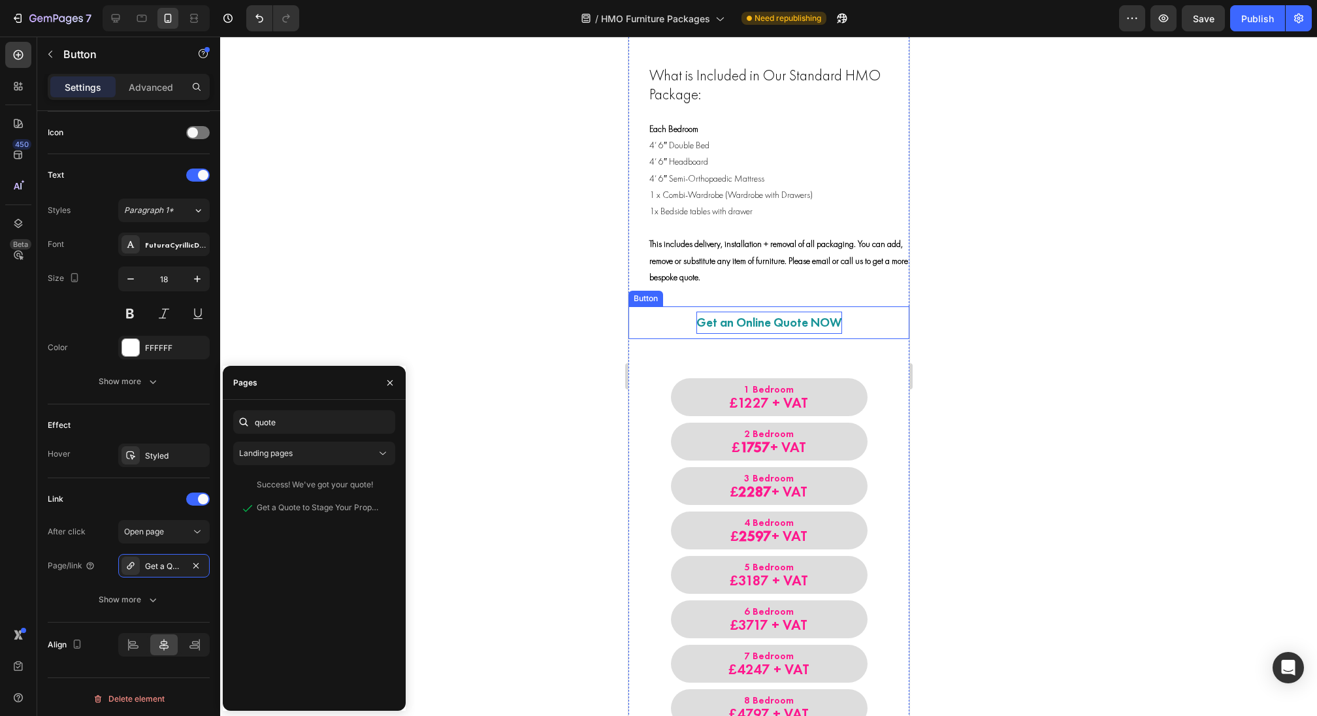
click at [816, 317] on p "Get an Online Quote NOW" at bounding box center [769, 323] width 146 height 22
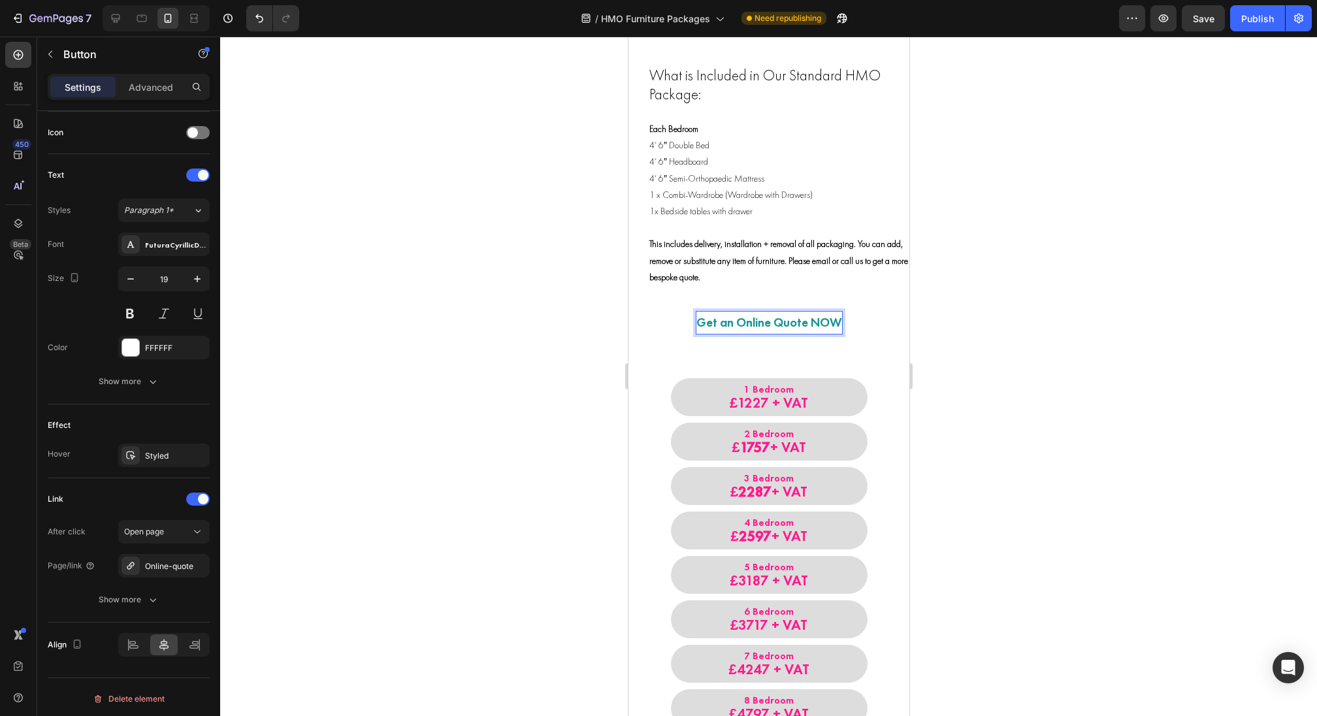
click at [826, 325] on p "Get an Online Quote NOW" at bounding box center [769, 323] width 146 height 22
click at [846, 323] on link "Get an Online Quote NOW" at bounding box center [768, 322] width 177 height 33
click at [850, 324] on link "Get an Online Quote NOW" at bounding box center [768, 322] width 177 height 33
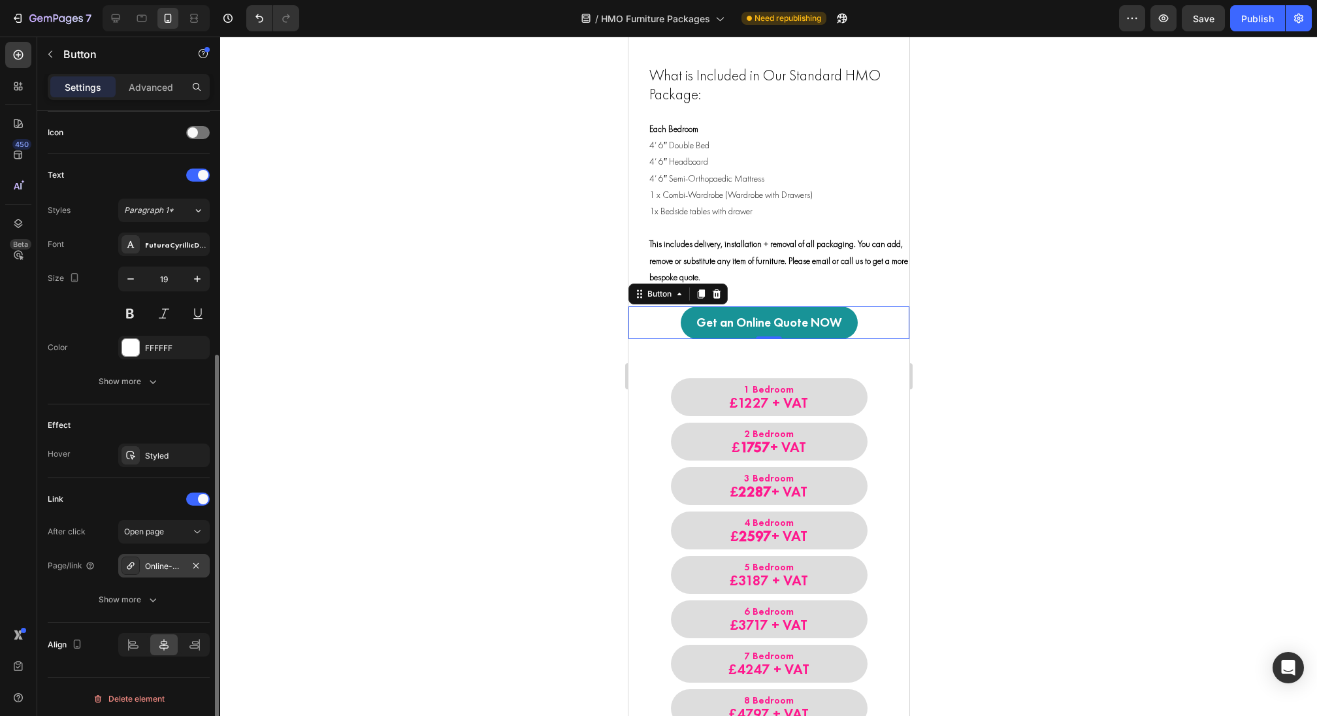
click at [165, 562] on div "Online-quote" at bounding box center [164, 567] width 38 height 12
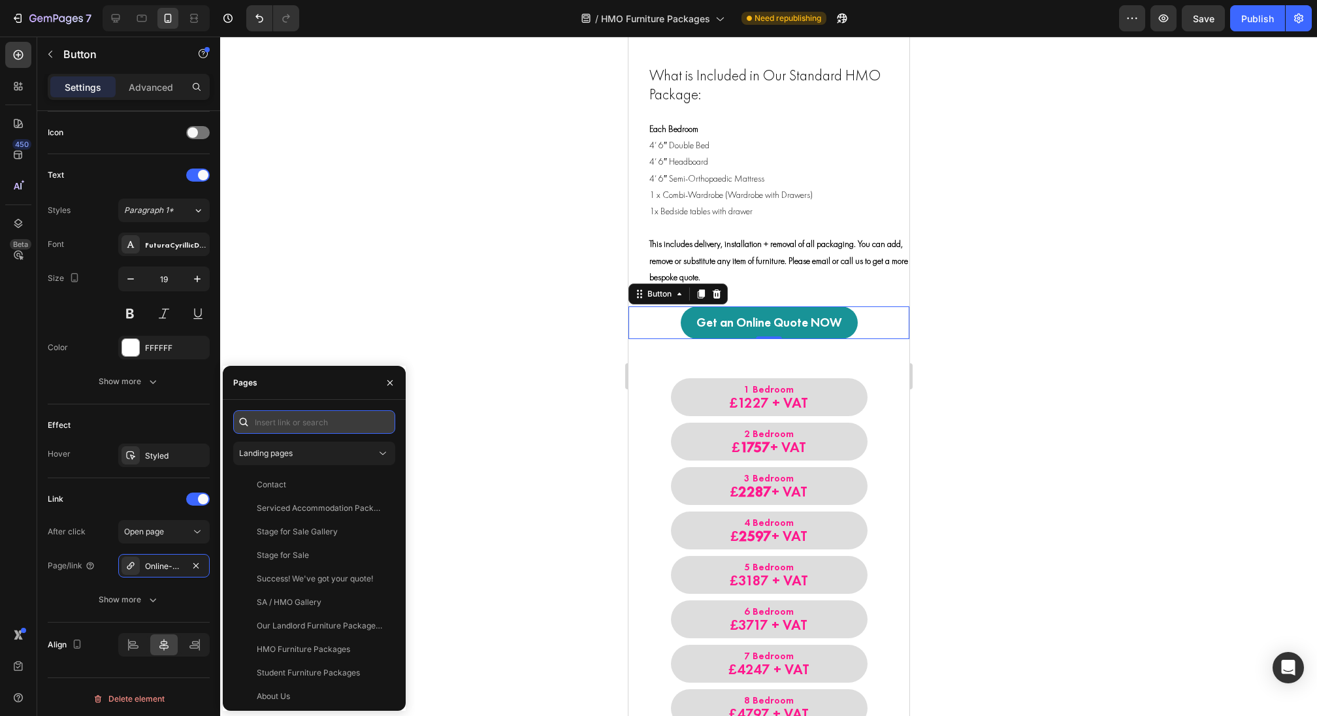
click at [270, 424] on input "text" at bounding box center [314, 422] width 162 height 24
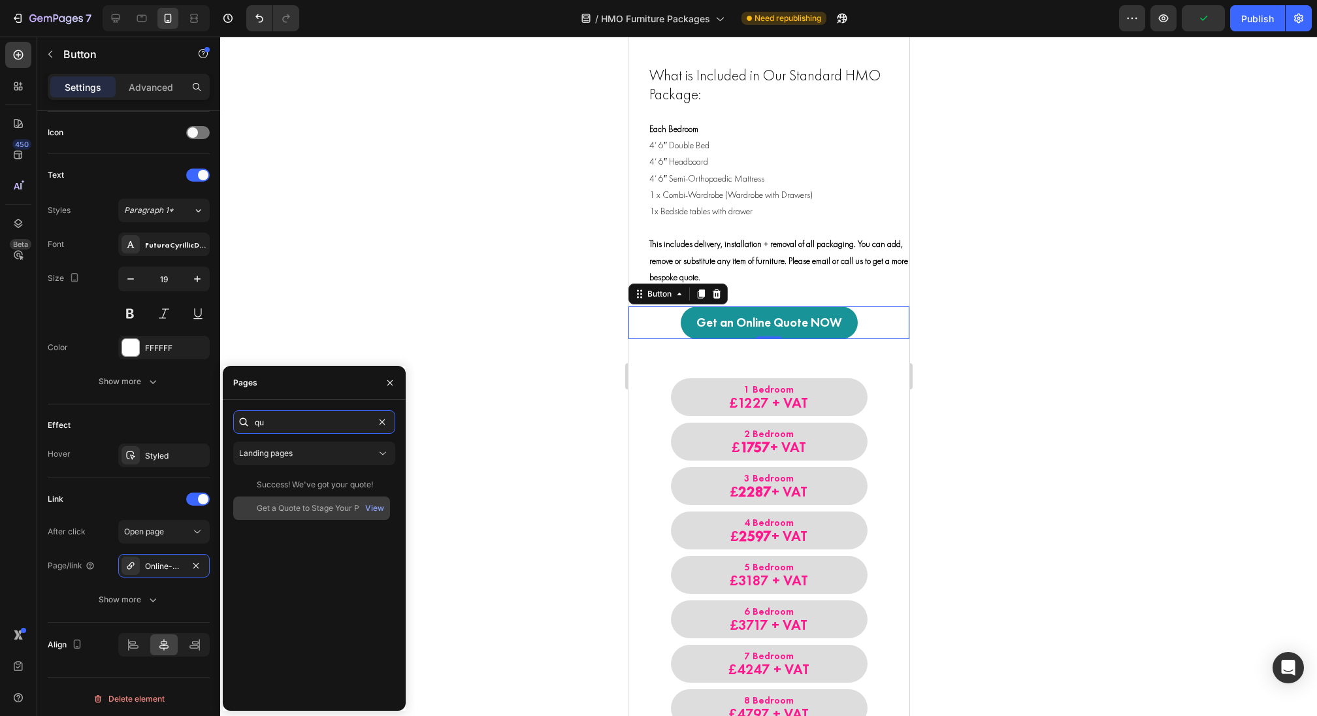
type input "qu"
click at [299, 508] on div "Get a Quote to Stage Your Property" at bounding box center [319, 508] width 125 height 12
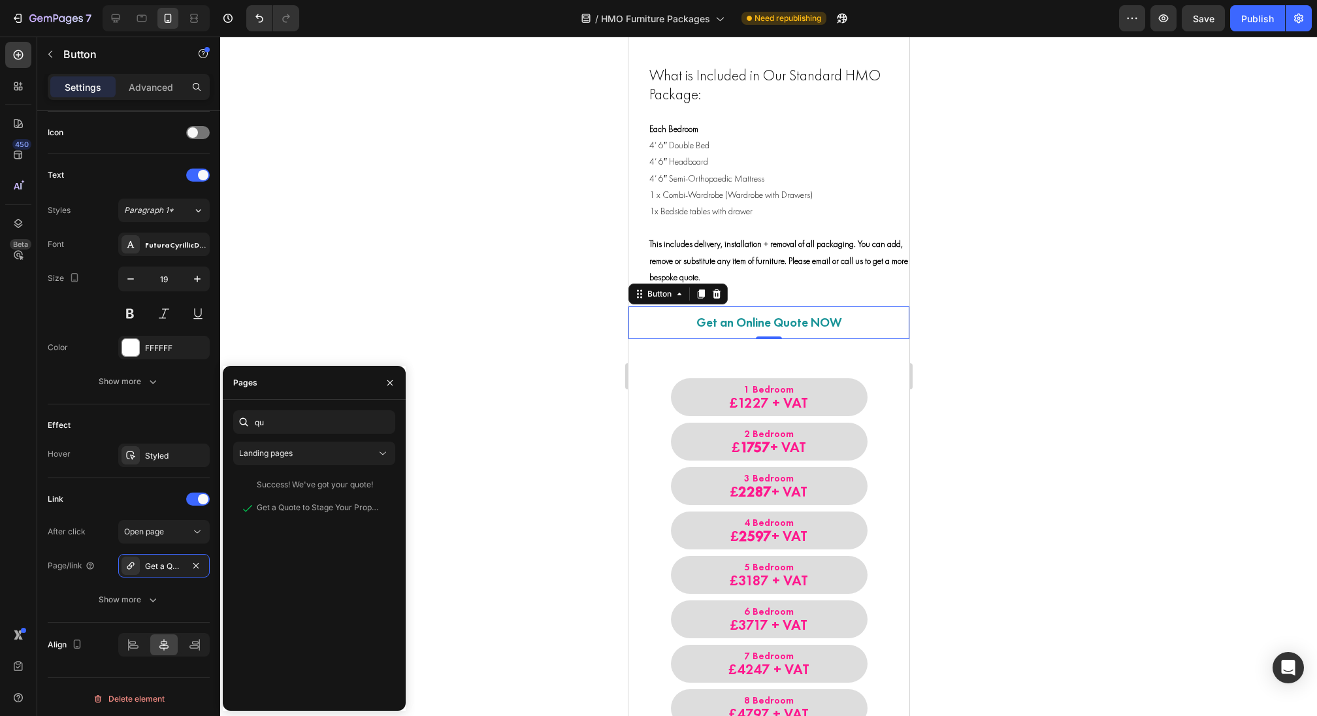
click at [851, 322] on link "Get an Online Quote NOW" at bounding box center [768, 322] width 177 height 33
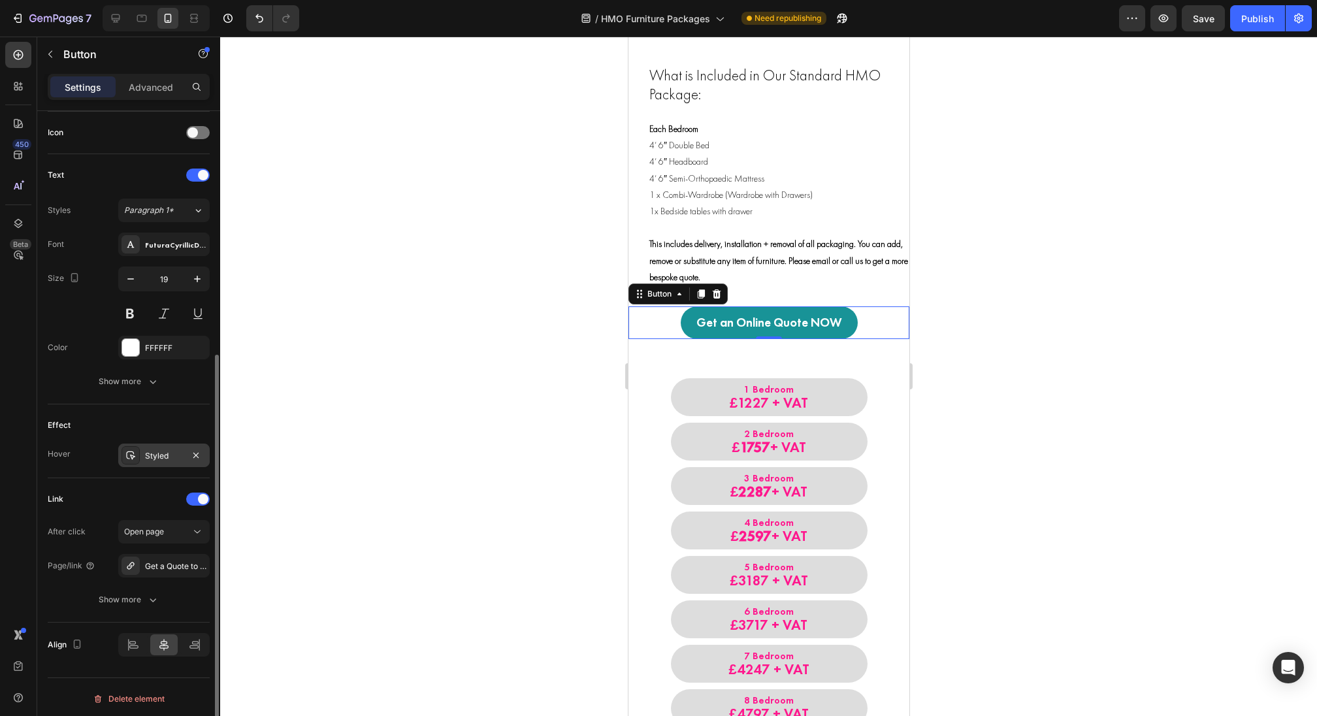
click at [137, 459] on div at bounding box center [131, 455] width 18 height 18
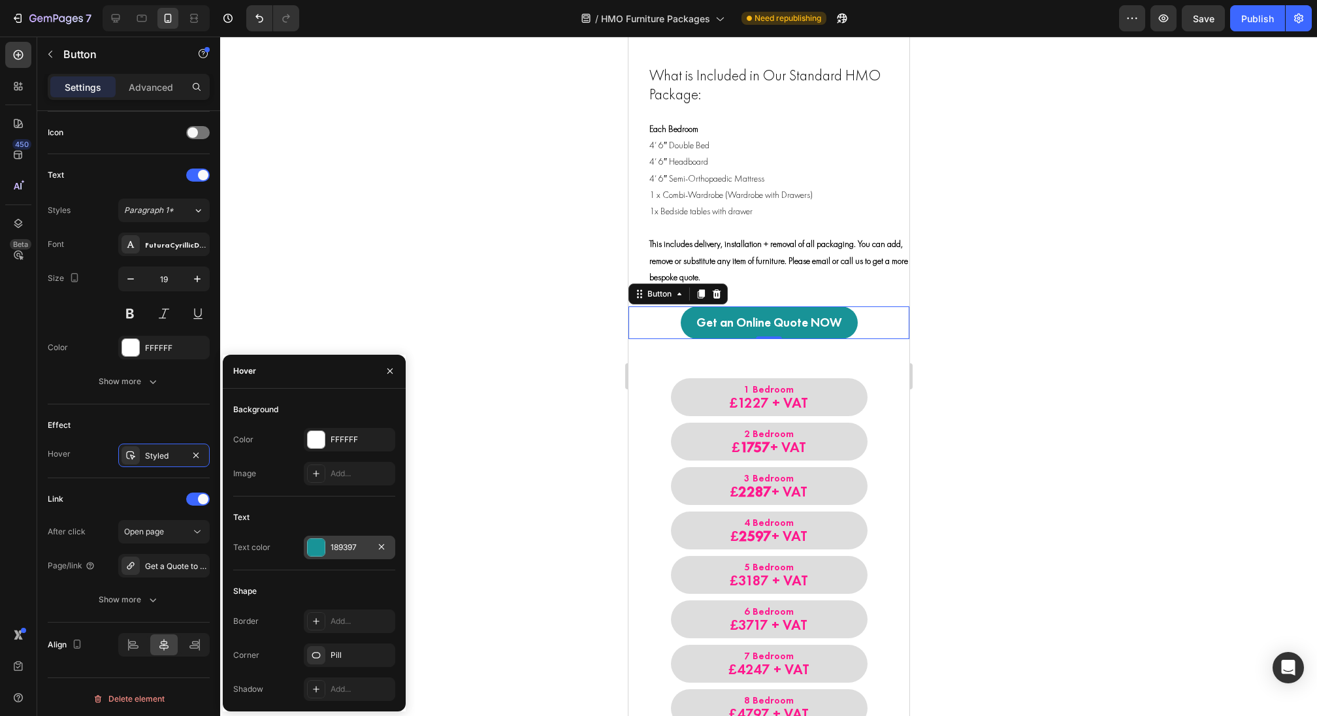
click at [325, 546] on div "189397" at bounding box center [349, 548] width 91 height 24
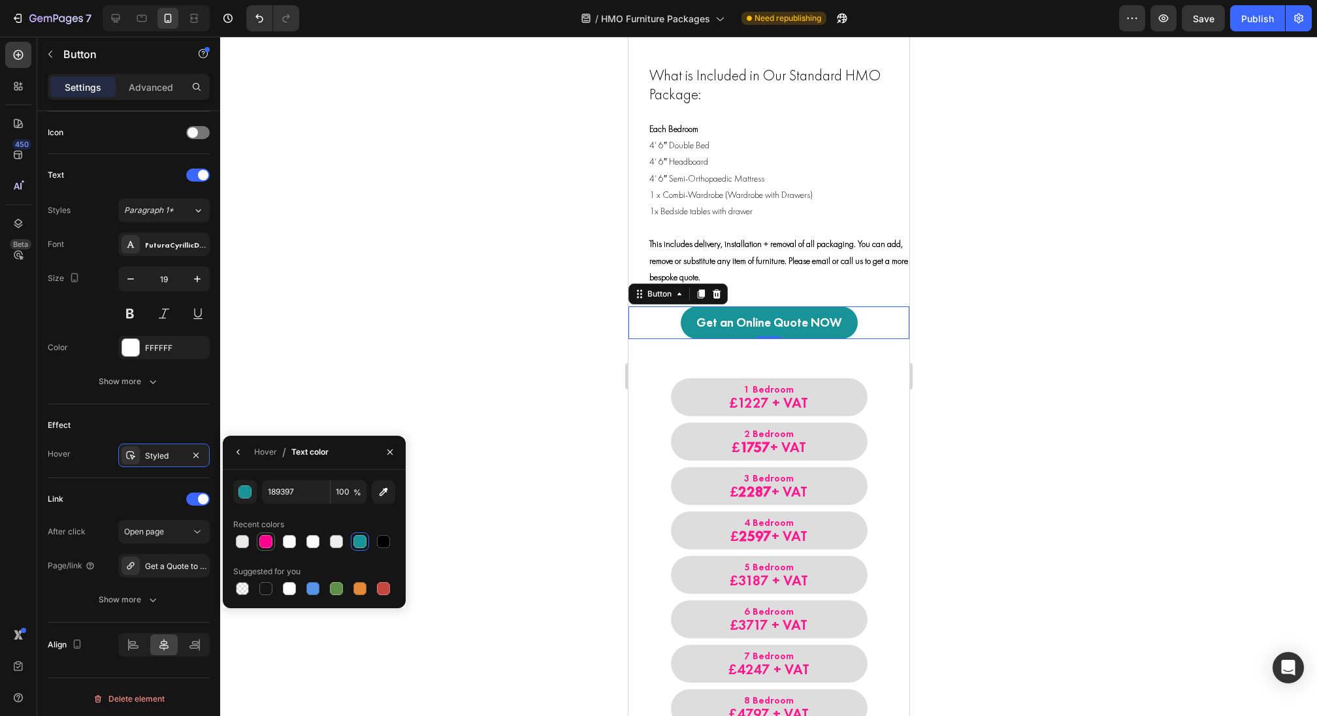
click at [262, 540] on div at bounding box center [265, 541] width 13 height 13
click at [314, 543] on div at bounding box center [312, 541] width 13 height 13
type input "F9F9F9"
click at [167, 459] on div "Styled" at bounding box center [163, 456] width 91 height 24
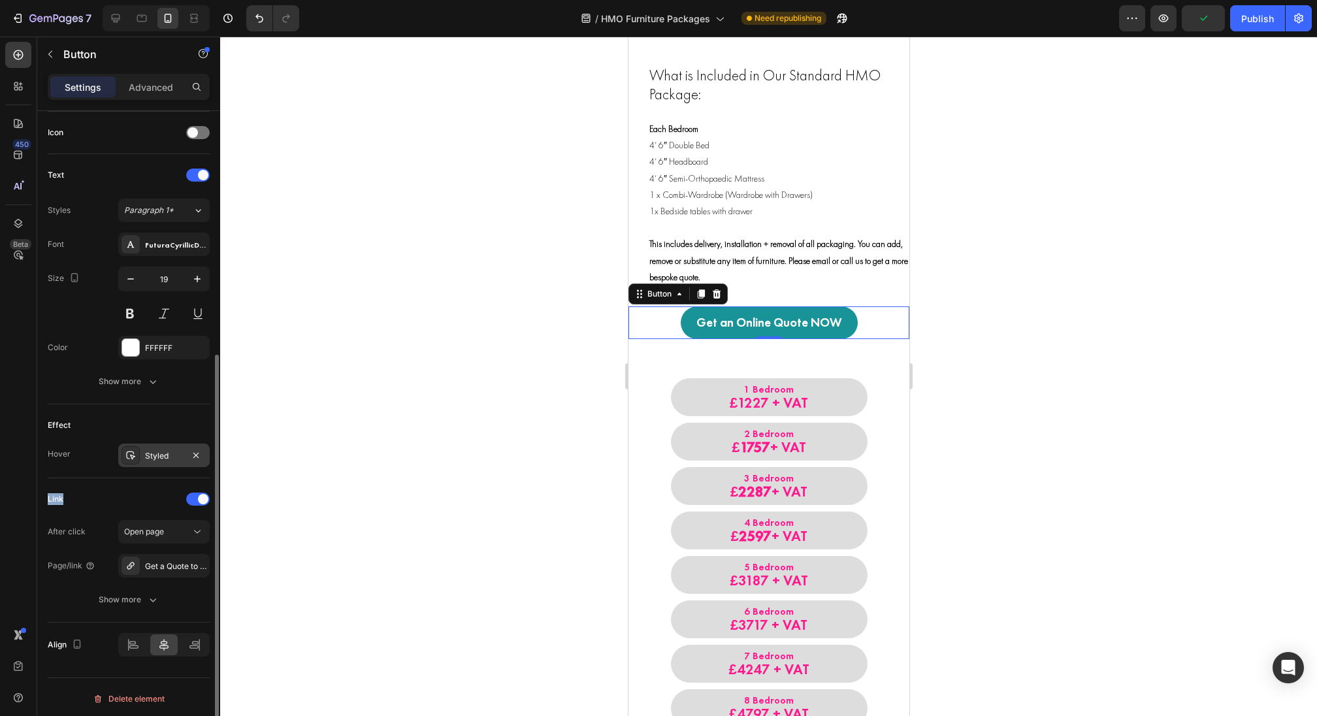
click at [167, 459] on div "Styled" at bounding box center [163, 456] width 91 height 24
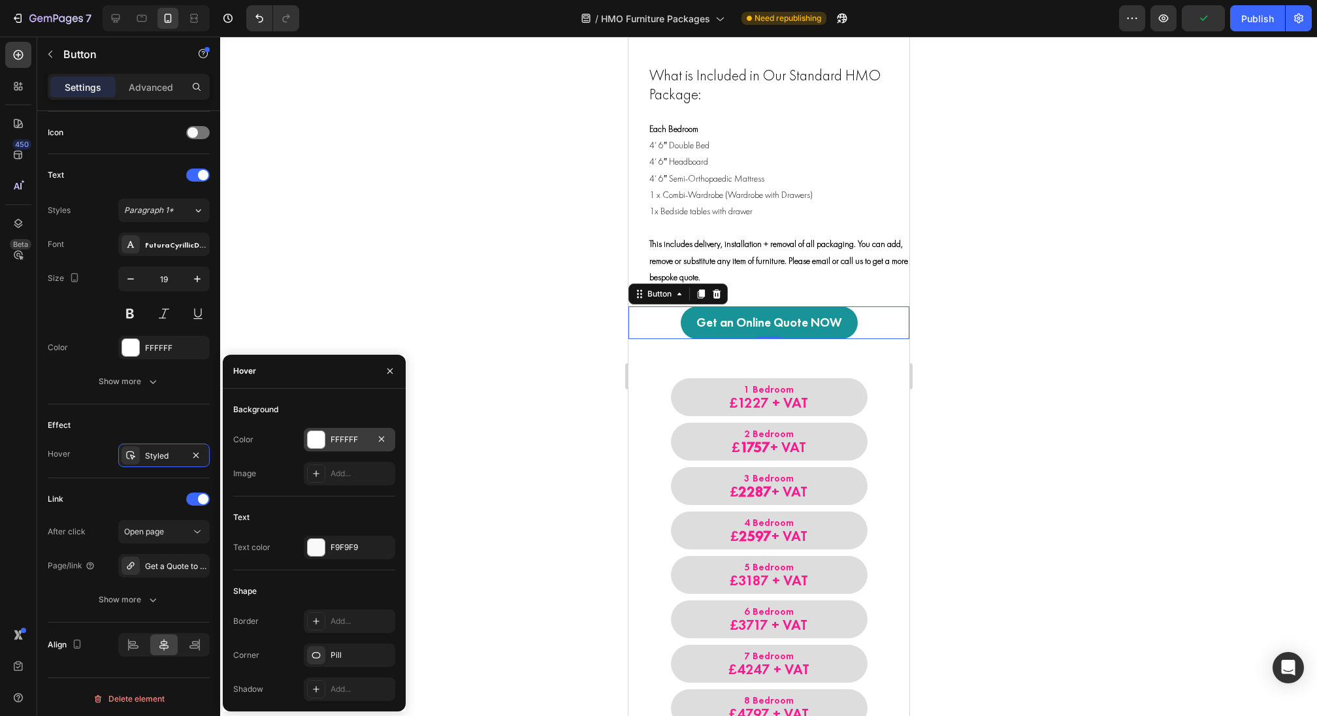
click at [313, 435] on div at bounding box center [316, 439] width 17 height 17
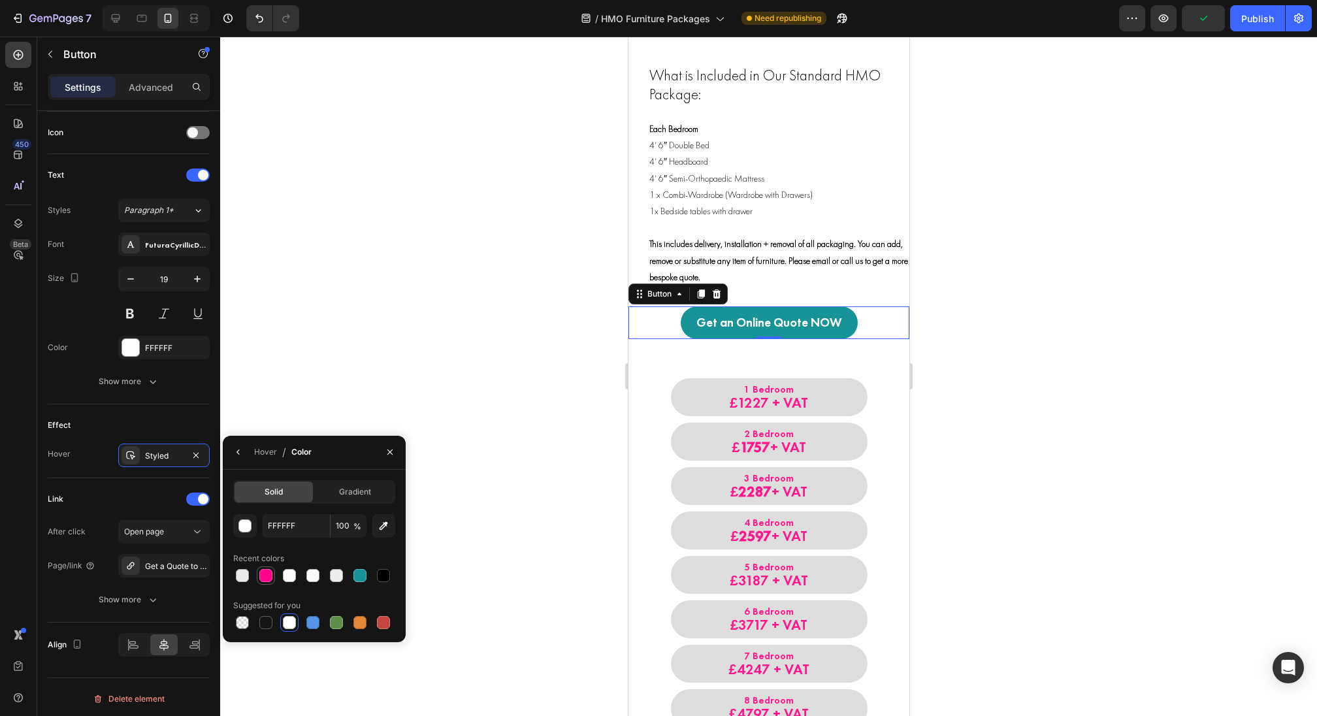
click at [268, 578] on div at bounding box center [265, 575] width 13 height 13
type input "FD028C"
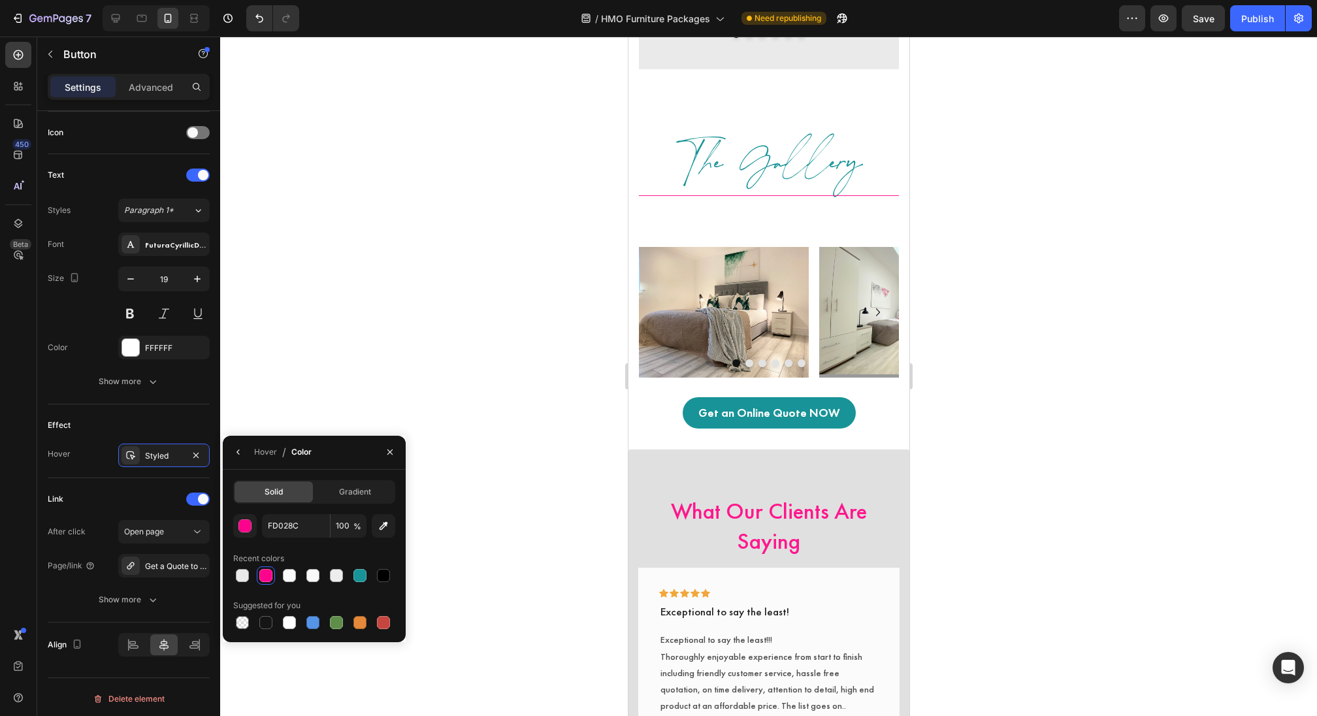
scroll to position [2901, 0]
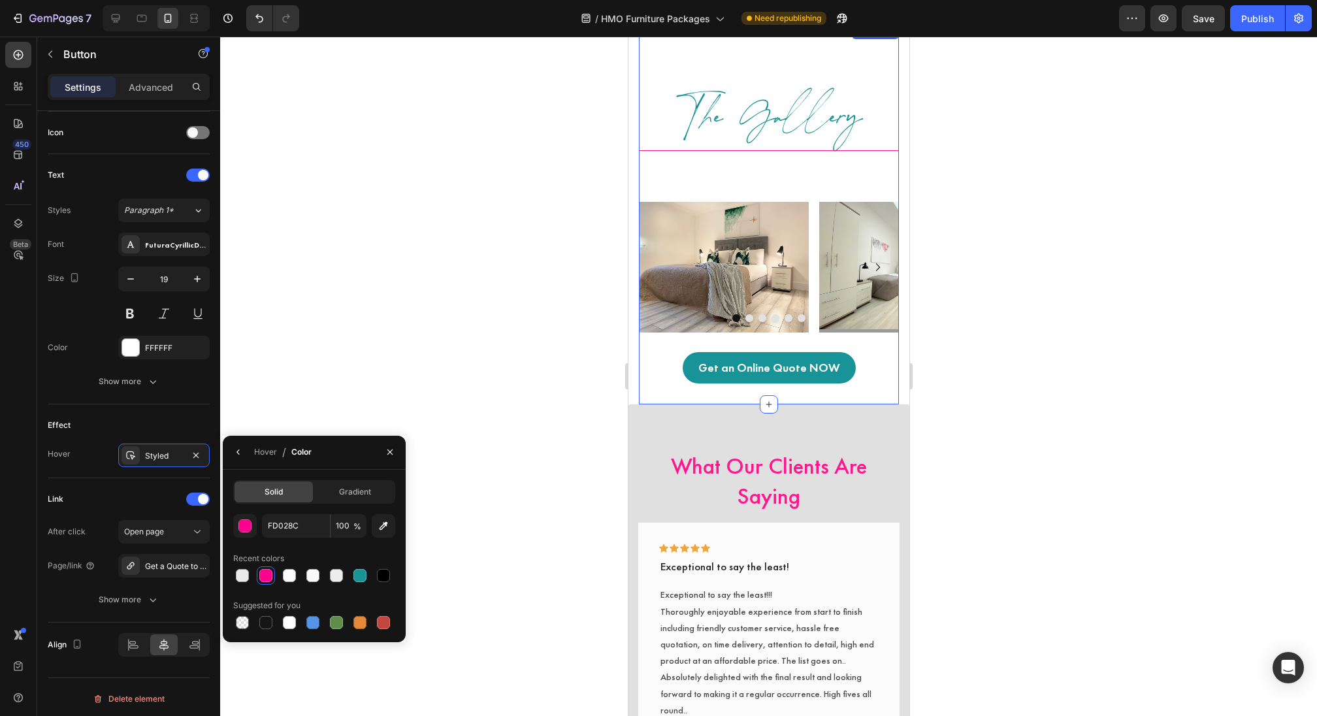
click at [864, 367] on div "Get an Online Quote NOW Button" at bounding box center [768, 367] width 260 height 31
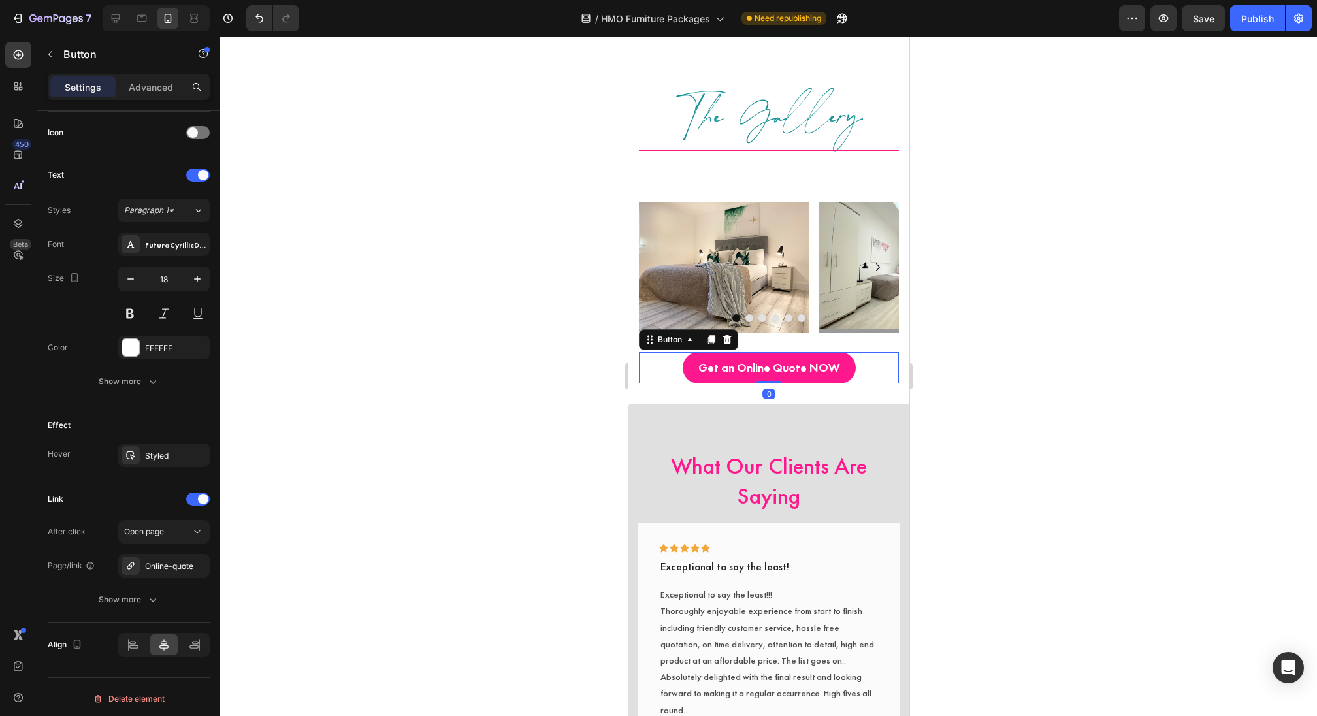
click at [847, 370] on link "Get an Online Quote NOW" at bounding box center [768, 367] width 173 height 31
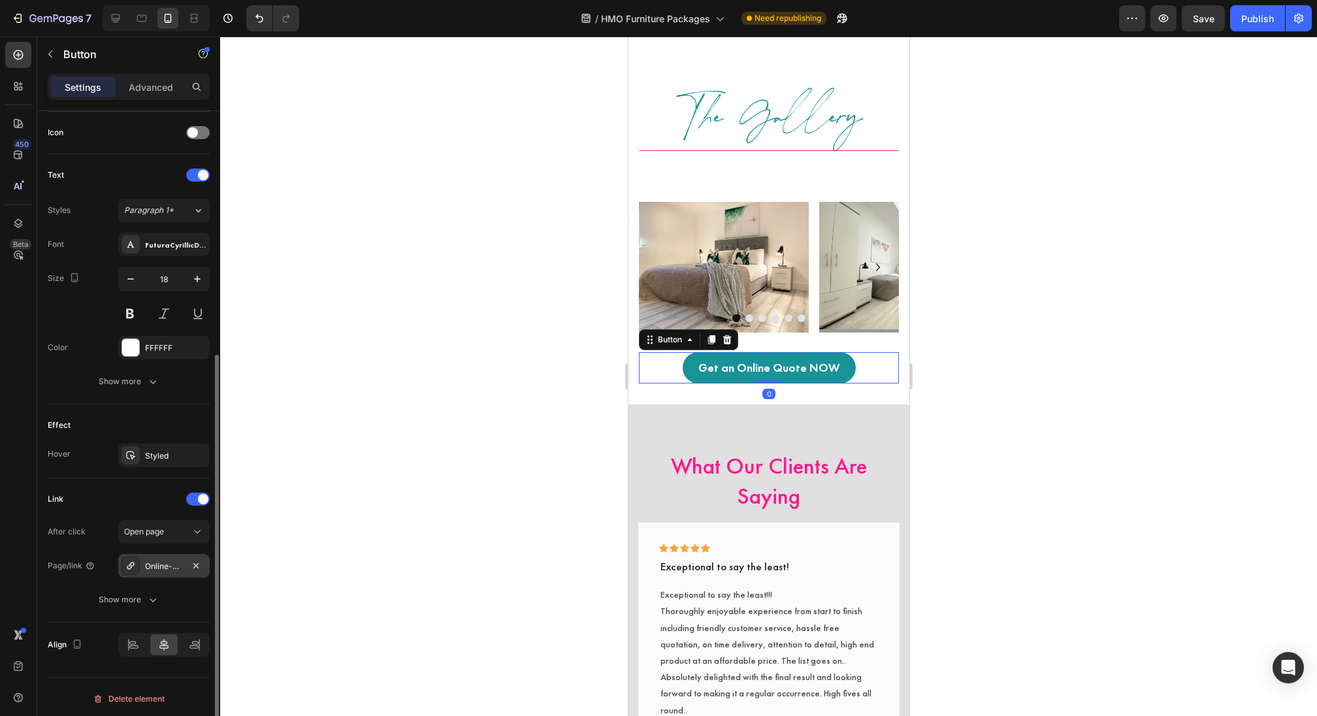
click at [154, 561] on div "Online-quote" at bounding box center [164, 567] width 38 height 12
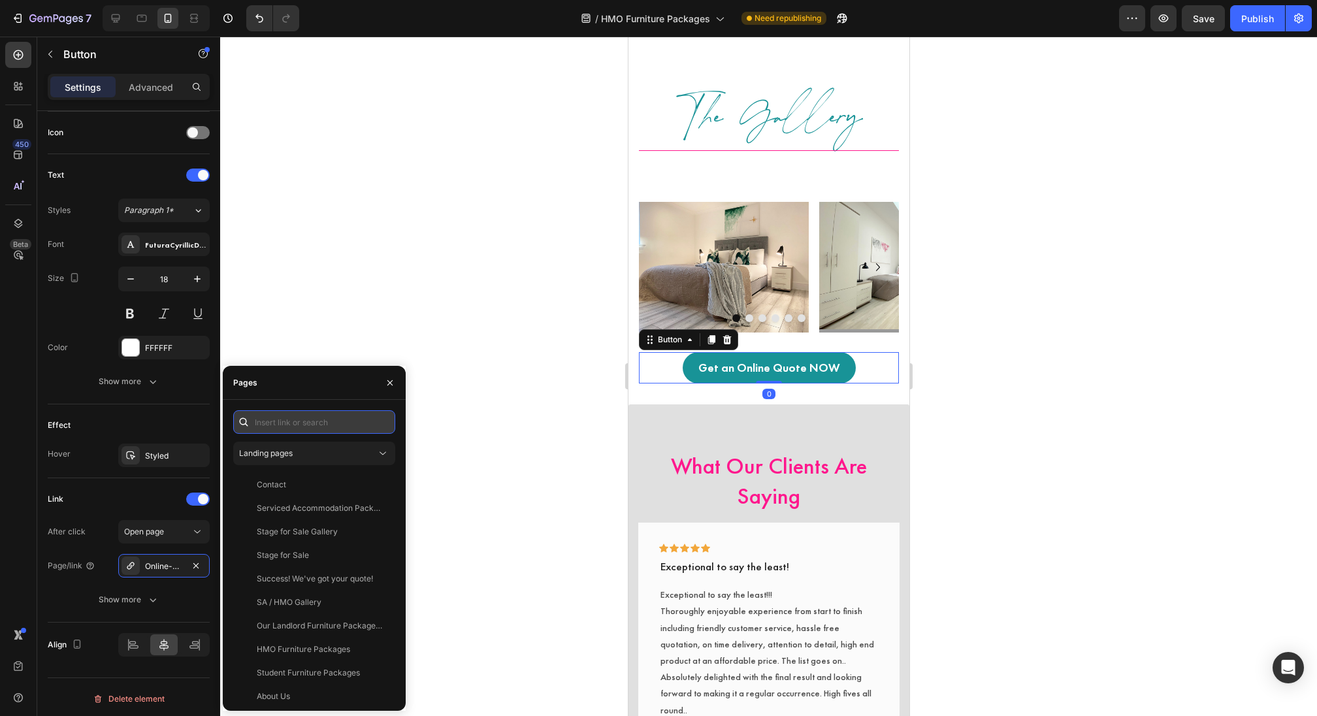
click at [274, 412] on input "text" at bounding box center [314, 422] width 162 height 24
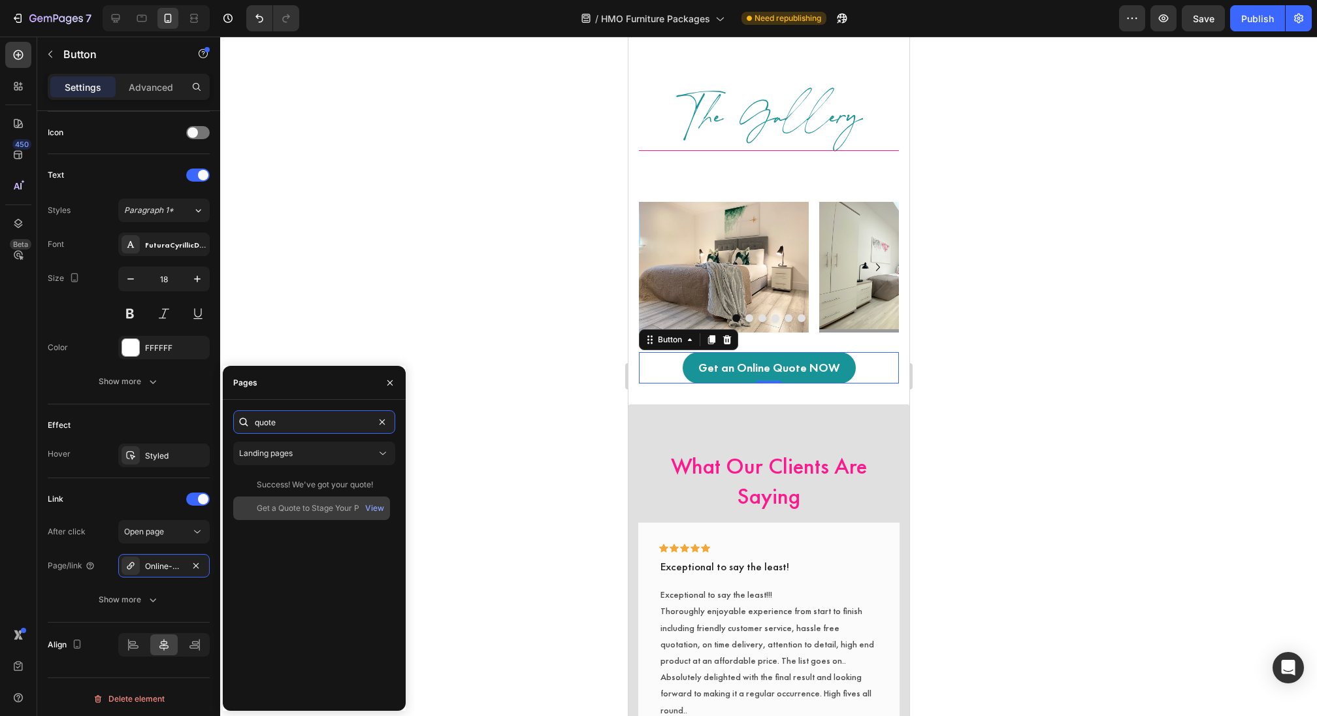
type input "quote"
click at [315, 516] on div "Get a Quote to Stage Your Property View" at bounding box center [311, 508] width 157 height 24
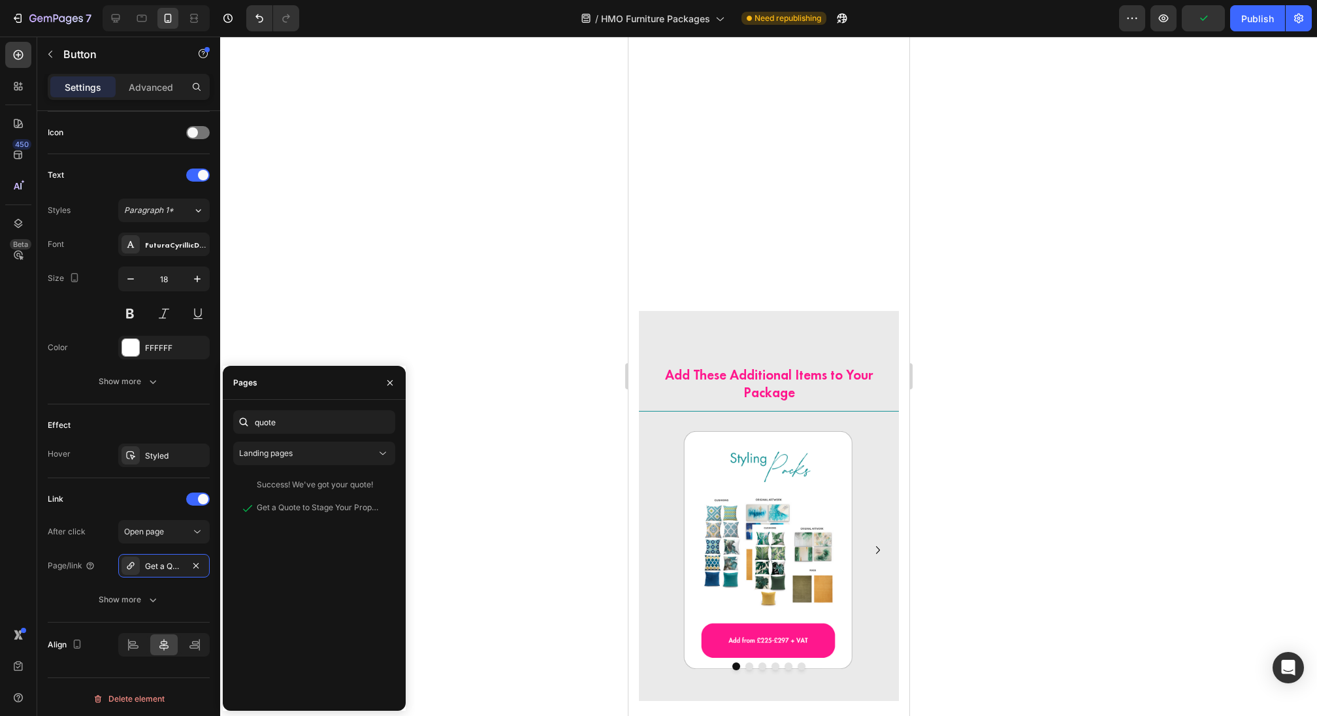
scroll to position [2110, 0]
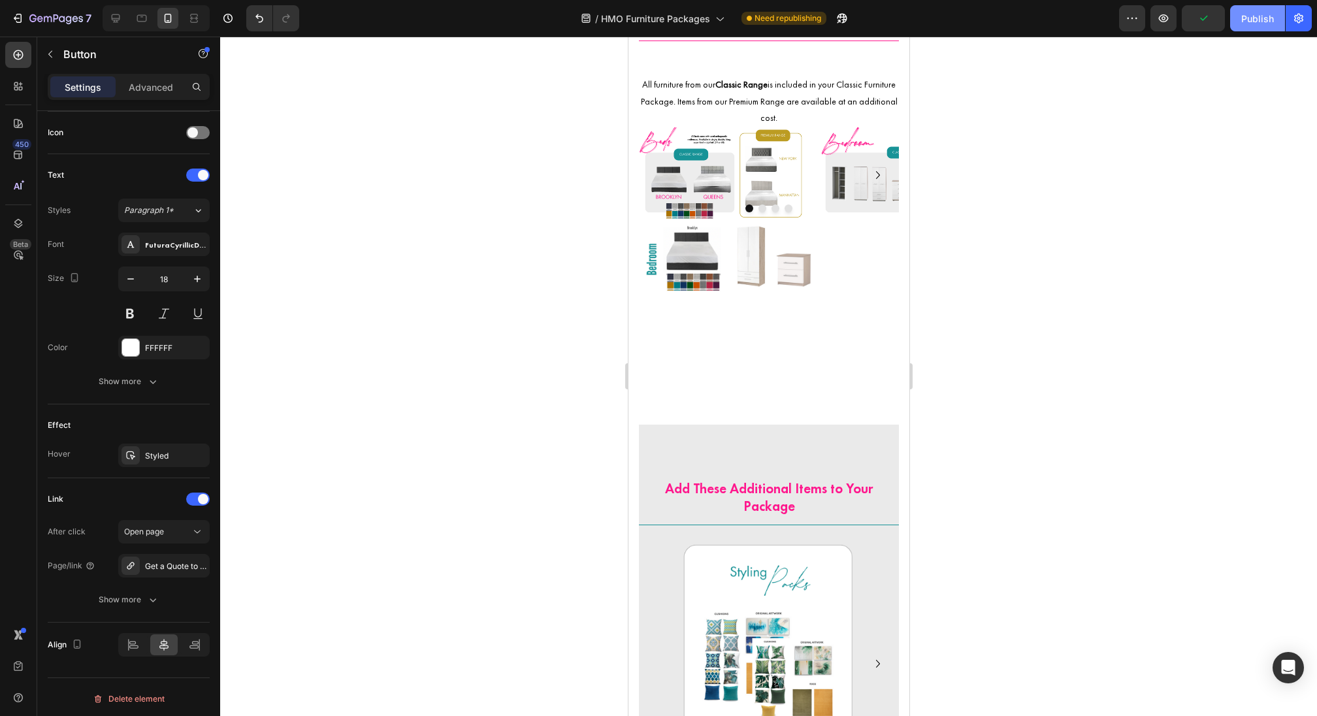
click at [1241, 22] on button "Publish" at bounding box center [1257, 18] width 55 height 26
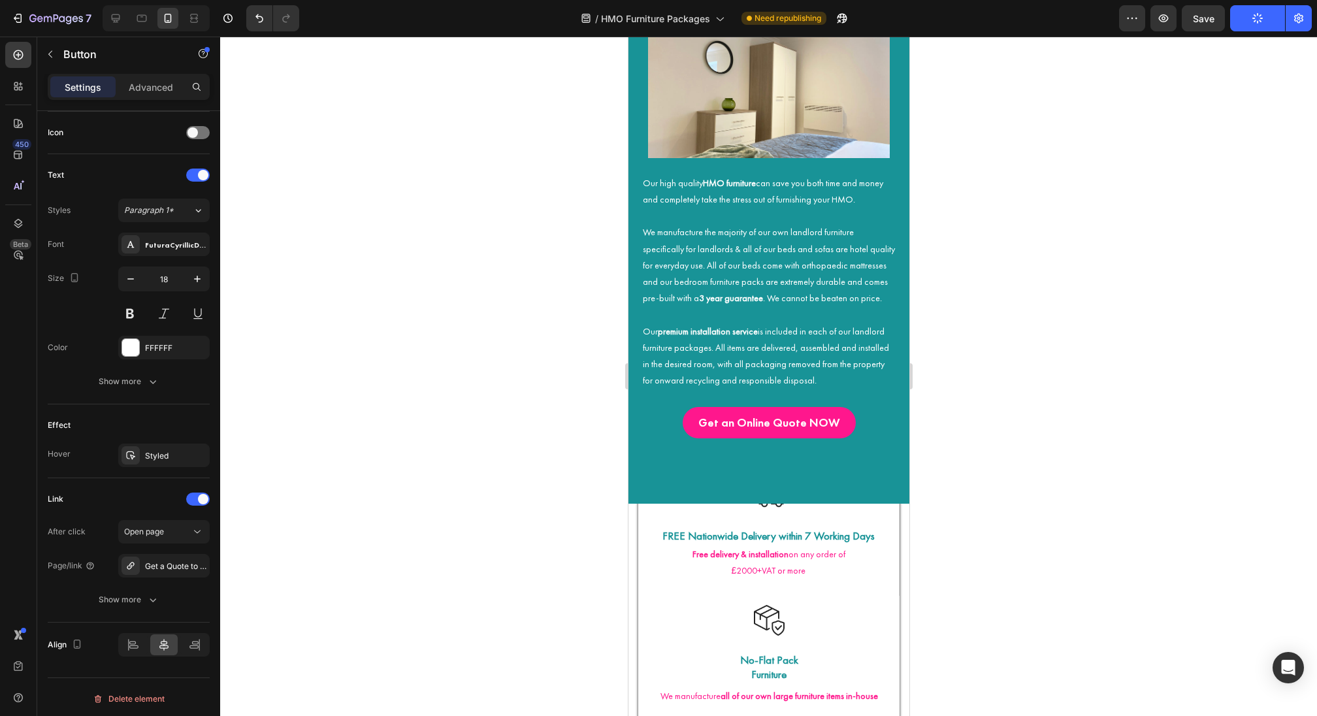
scroll to position [0, 0]
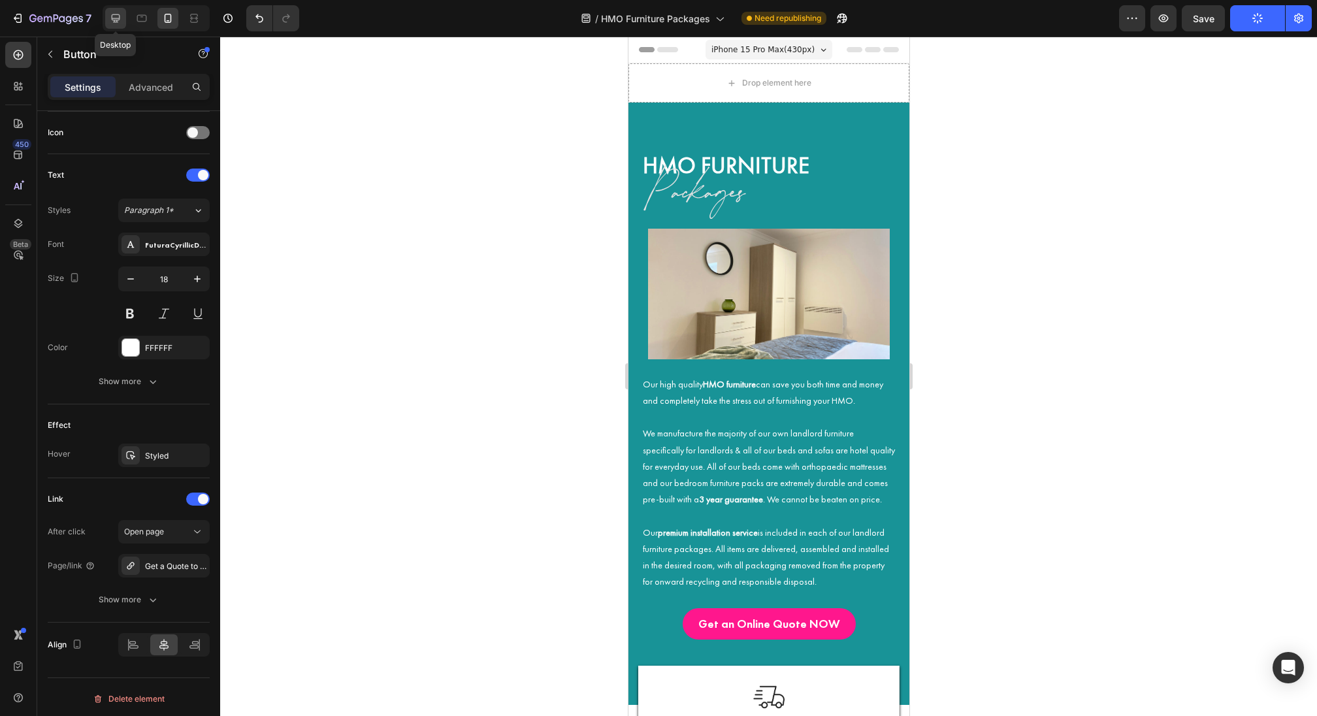
click at [113, 20] on icon at bounding box center [116, 18] width 8 height 8
type input "22"
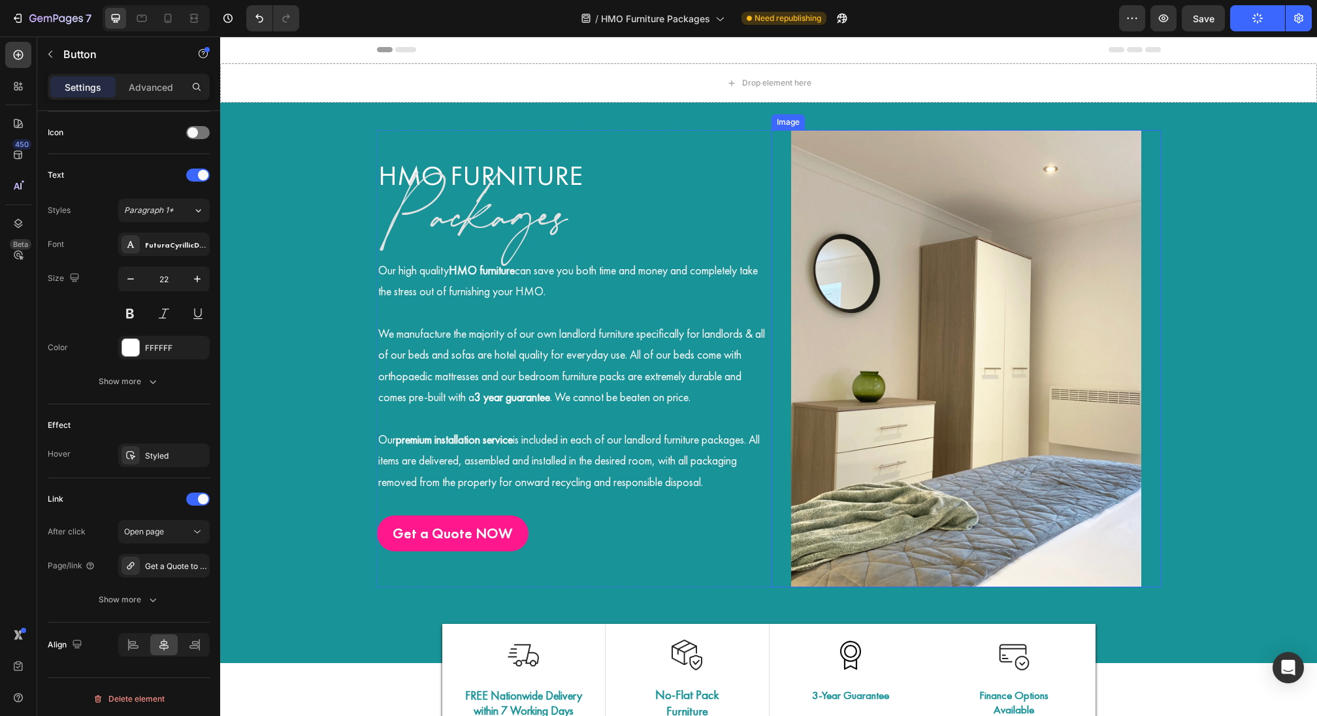
click at [893, 503] on img at bounding box center [966, 358] width 350 height 457
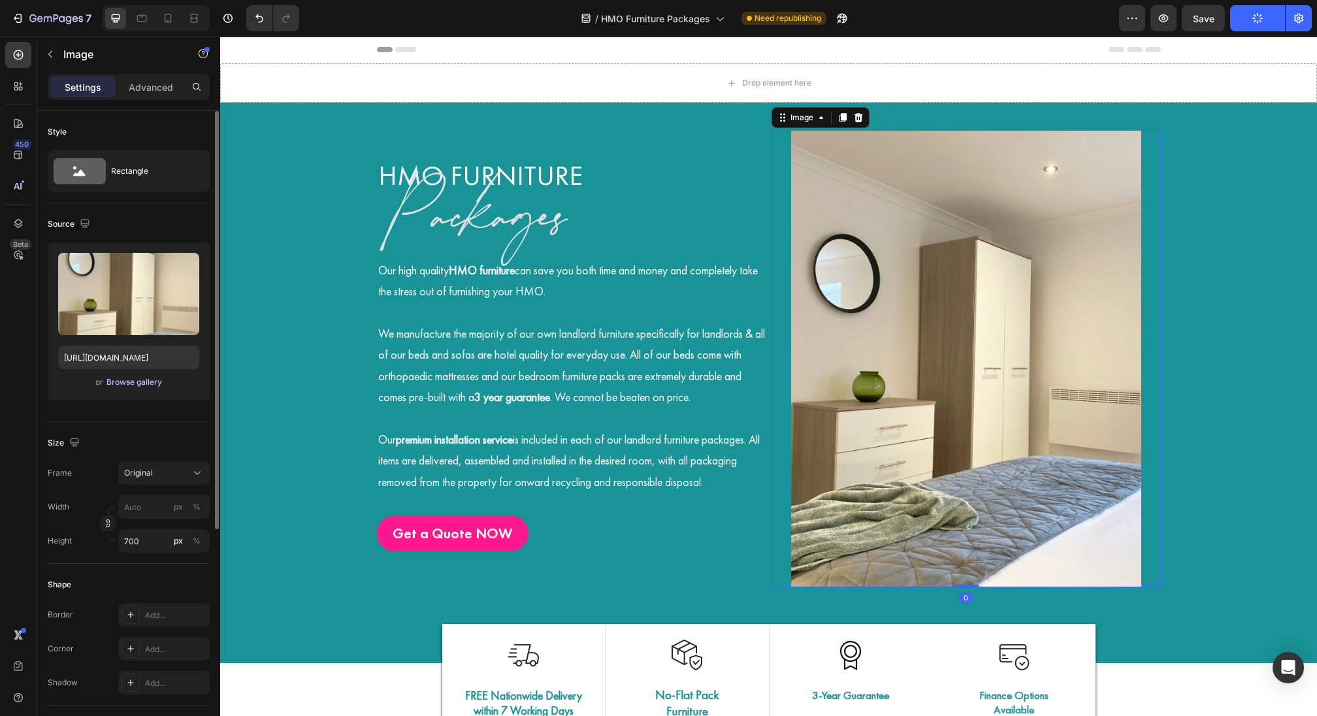
click at [155, 383] on div "Browse gallery" at bounding box center [134, 382] width 56 height 12
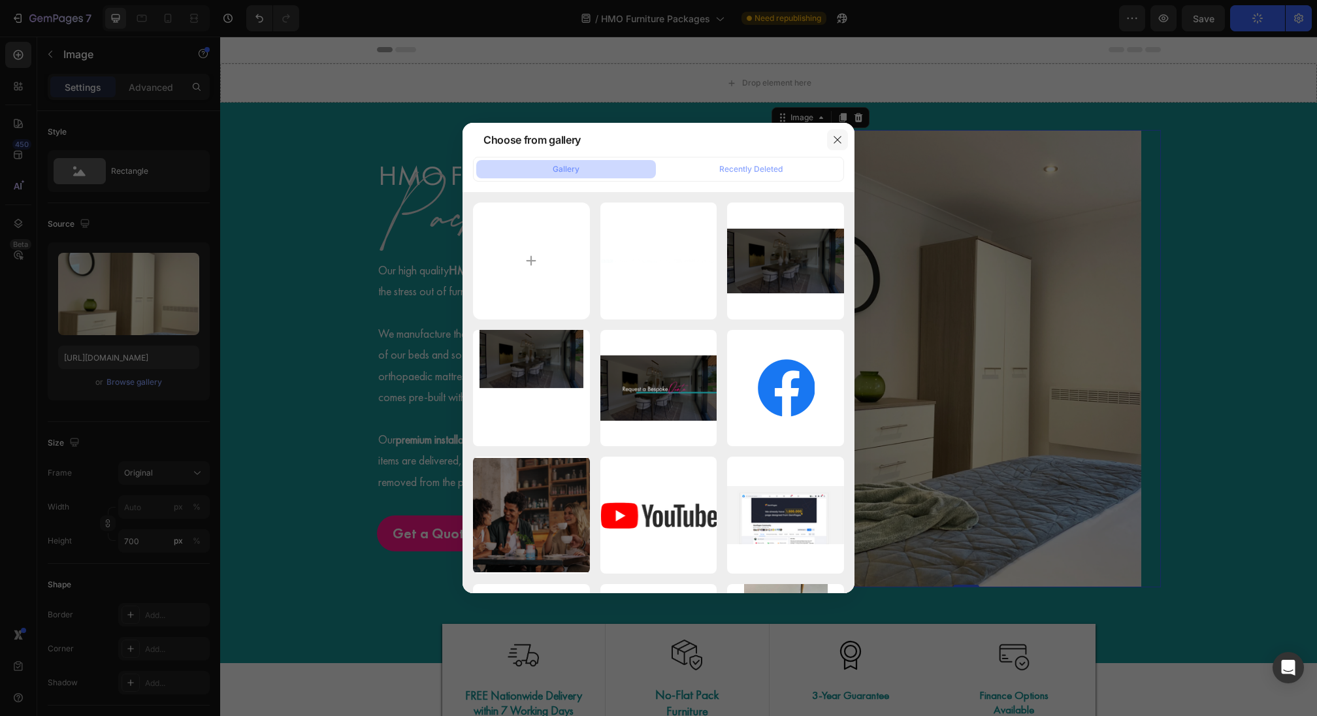
click at [834, 140] on icon "button" at bounding box center [837, 140] width 10 height 10
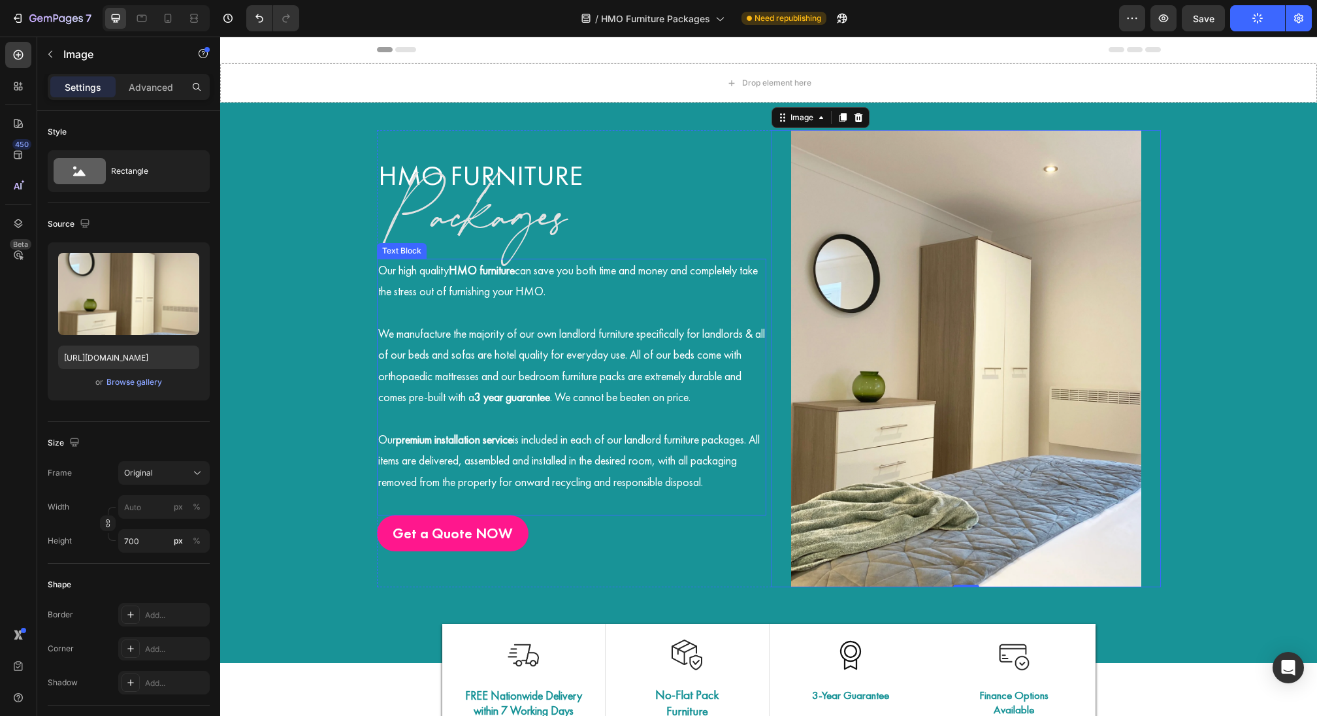
scroll to position [139, 0]
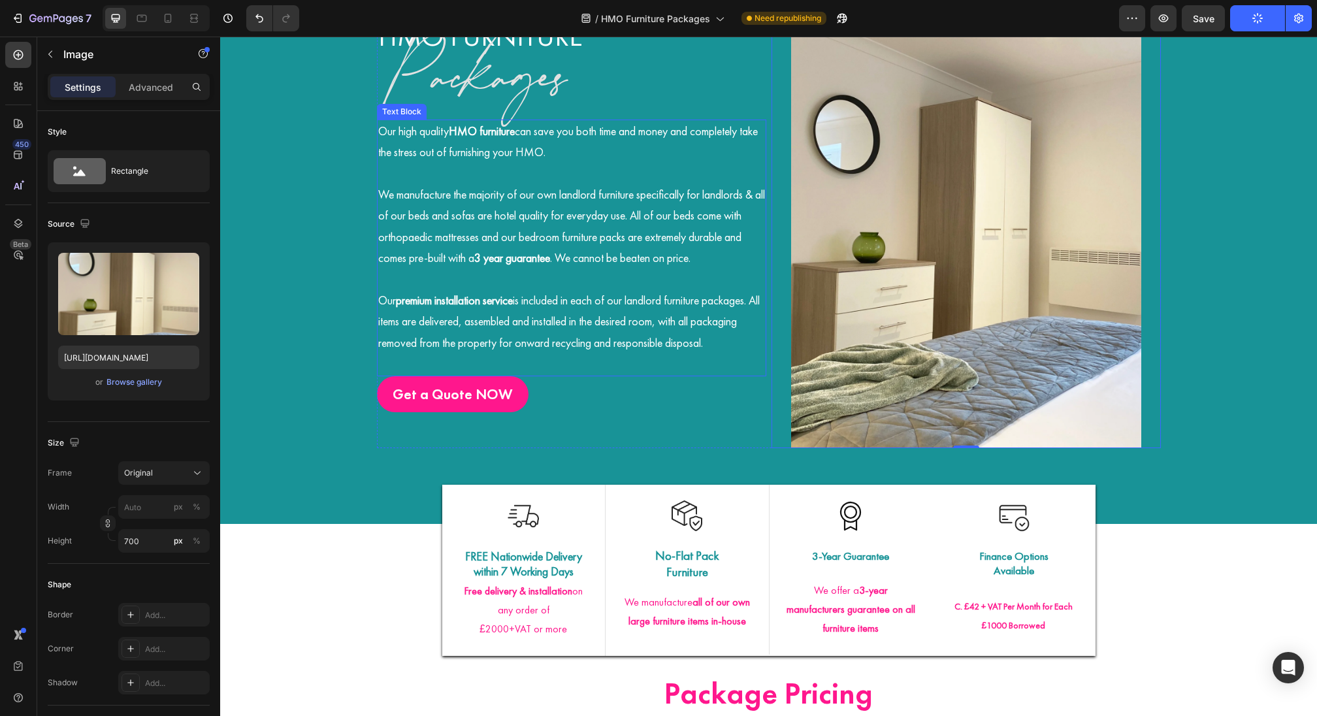
click at [645, 239] on span "We manufacture the majority of our own landlord furniture specifically for land…" at bounding box center [571, 226] width 387 height 78
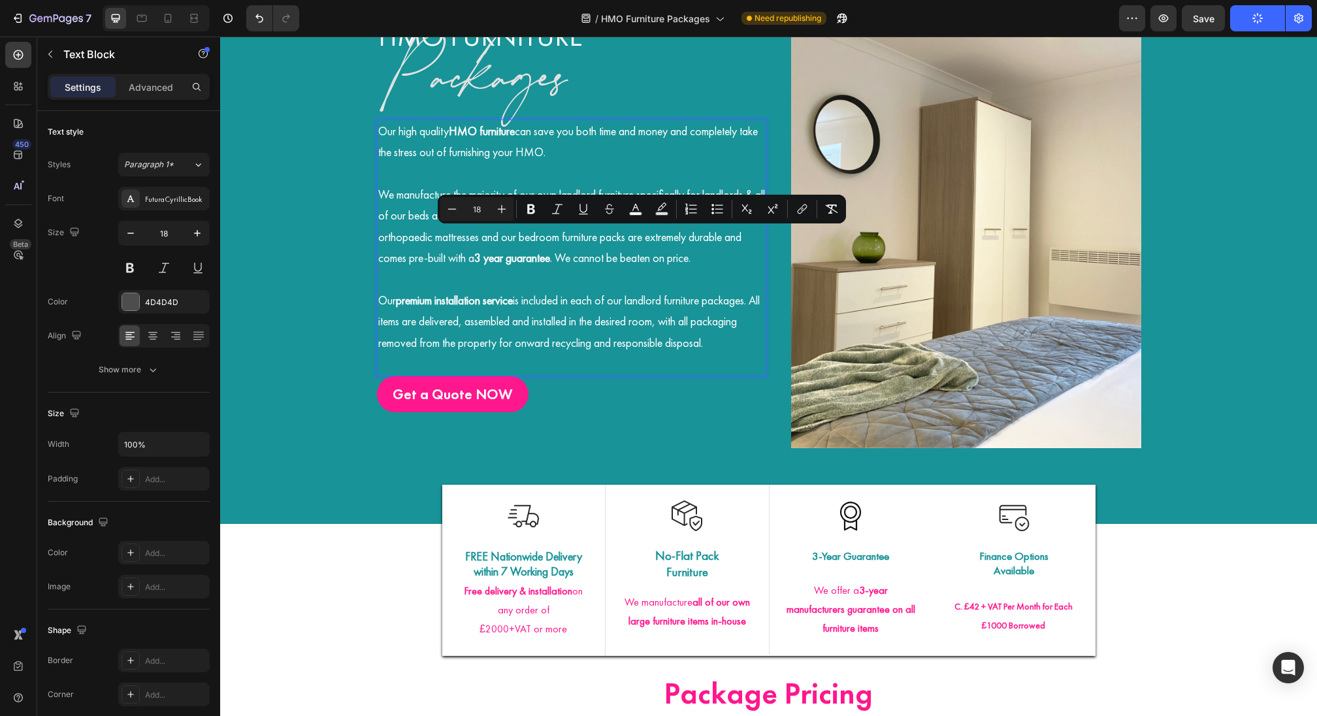
drag, startPoint x: 839, startPoint y: 231, endPoint x: 611, endPoint y: 179, distance: 234.5
click at [611, 179] on p "Rich Text Editor. Editing area: main" at bounding box center [571, 173] width 387 height 21
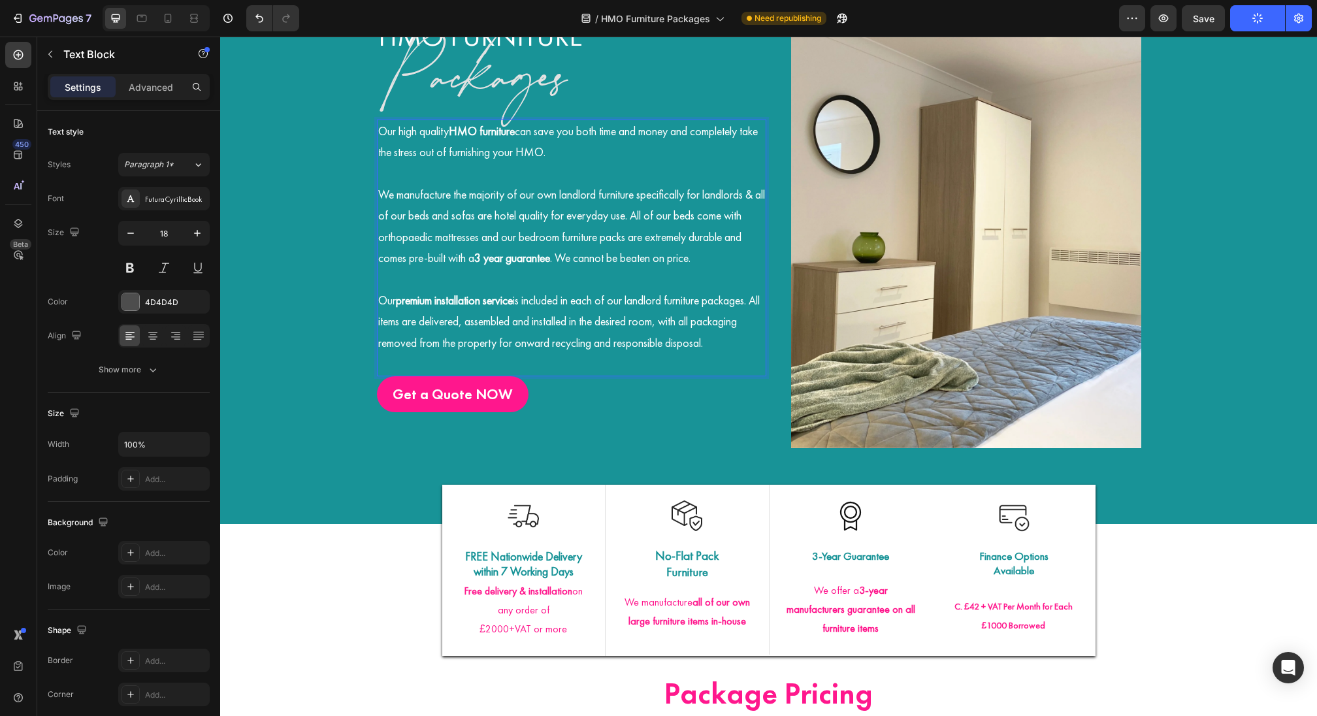
click at [562, 159] on p "Our high quality HMO furniture can save you both time and money and completely …" at bounding box center [571, 142] width 387 height 42
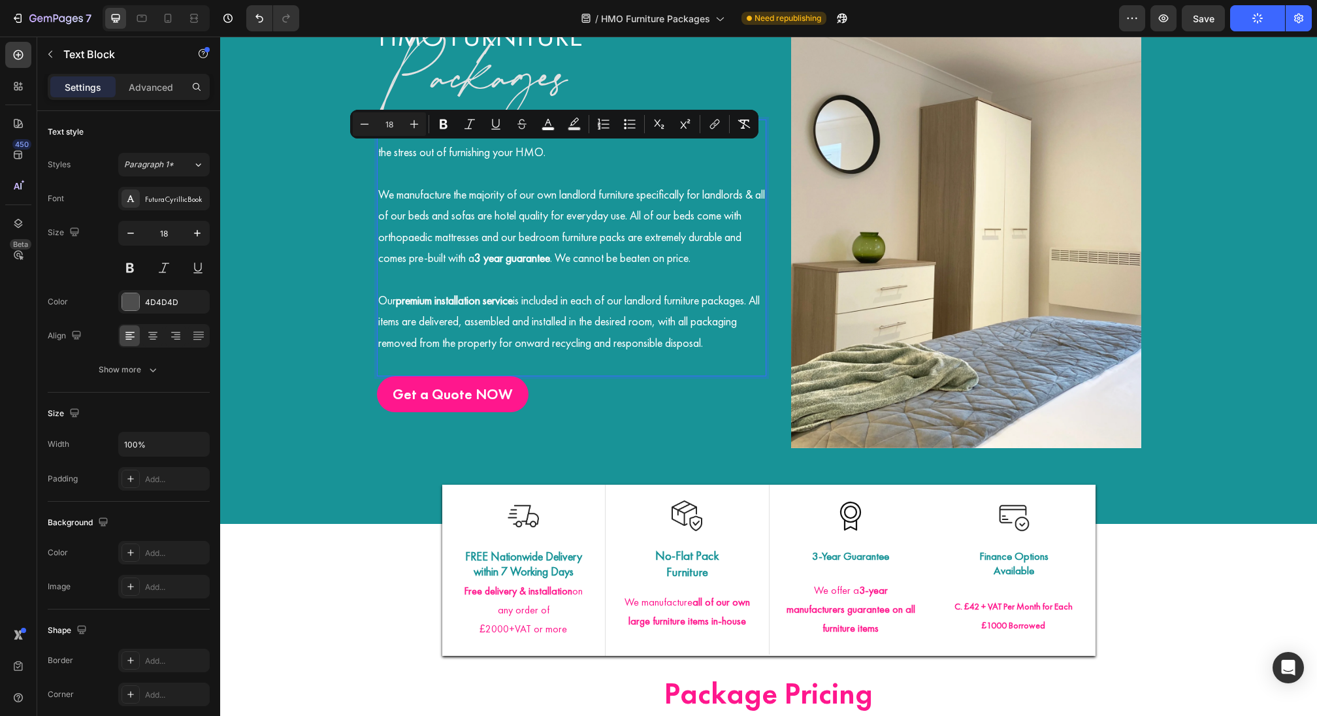
click at [583, 245] on p "We manufacture the majority of our own landlord furniture specifically for land…" at bounding box center [571, 226] width 387 height 85
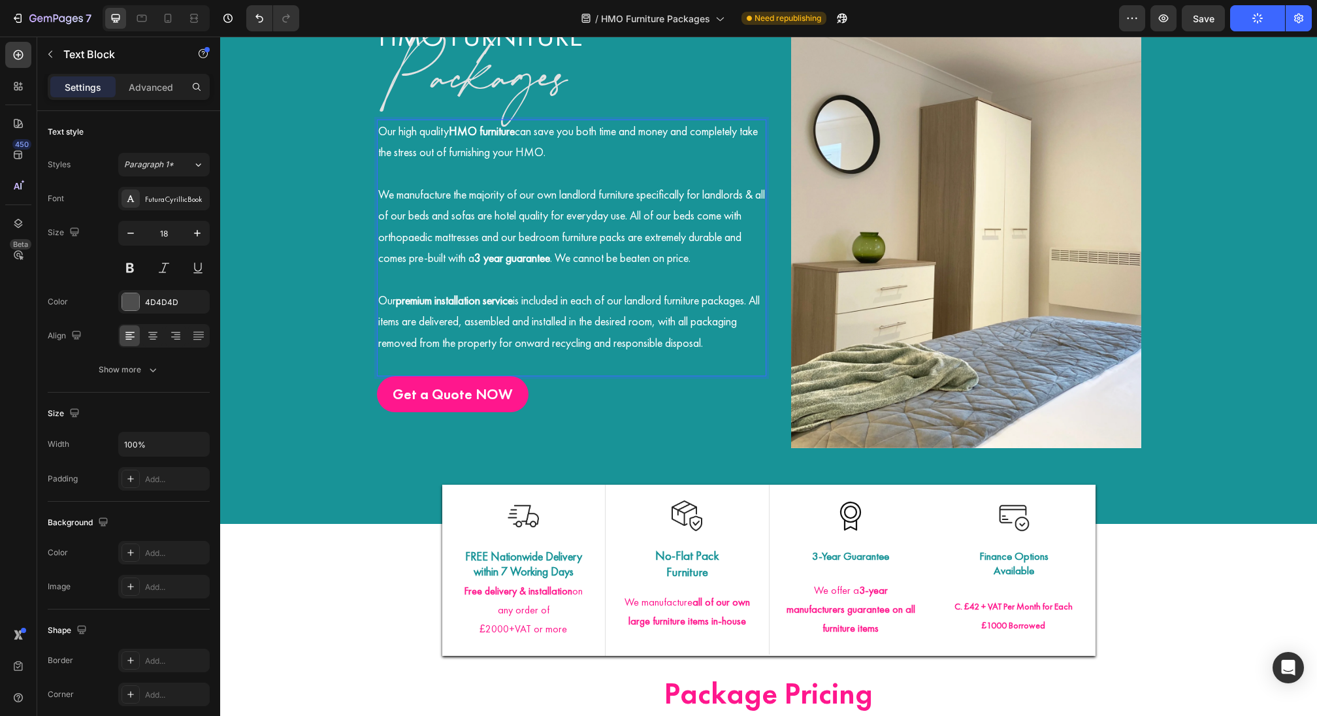
click at [545, 199] on span "We manufacture the majority of our own landlord furniture specifically for land…" at bounding box center [571, 226] width 387 height 78
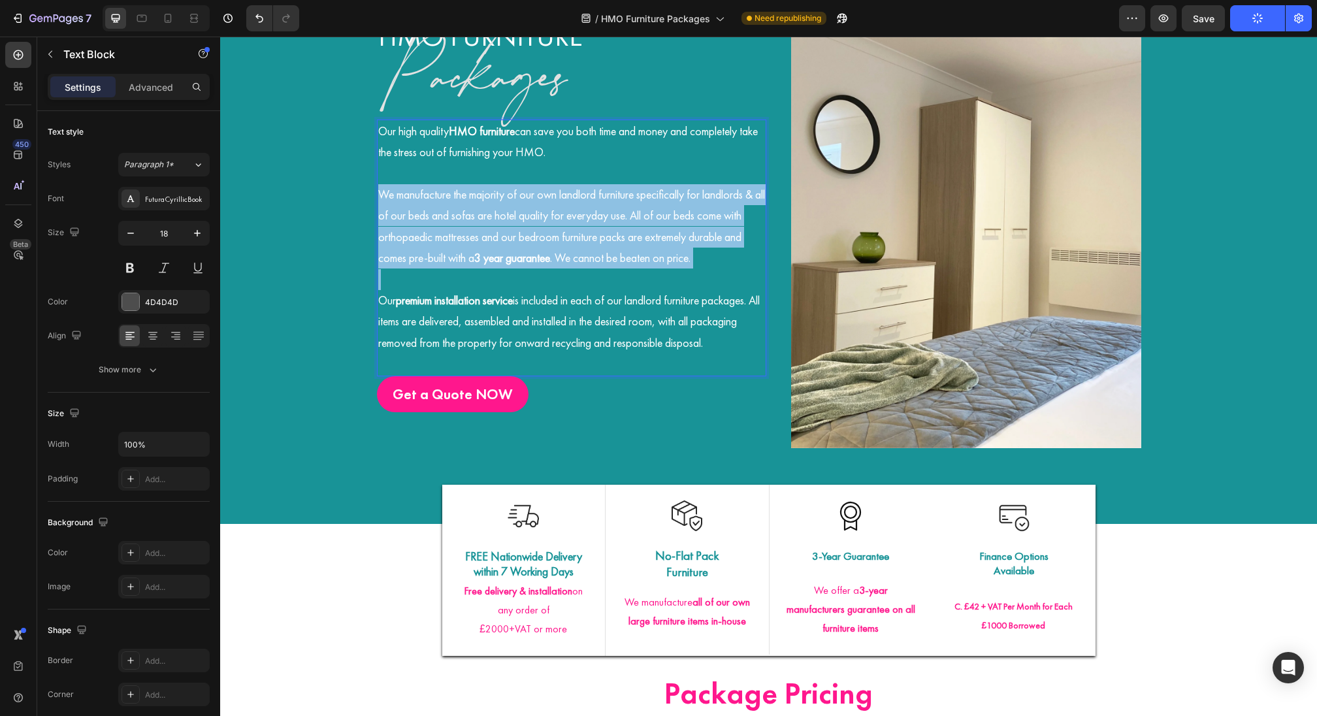
click at [545, 199] on span "We manufacture the majority of our own landlord furniture specifically for land…" at bounding box center [571, 226] width 387 height 78
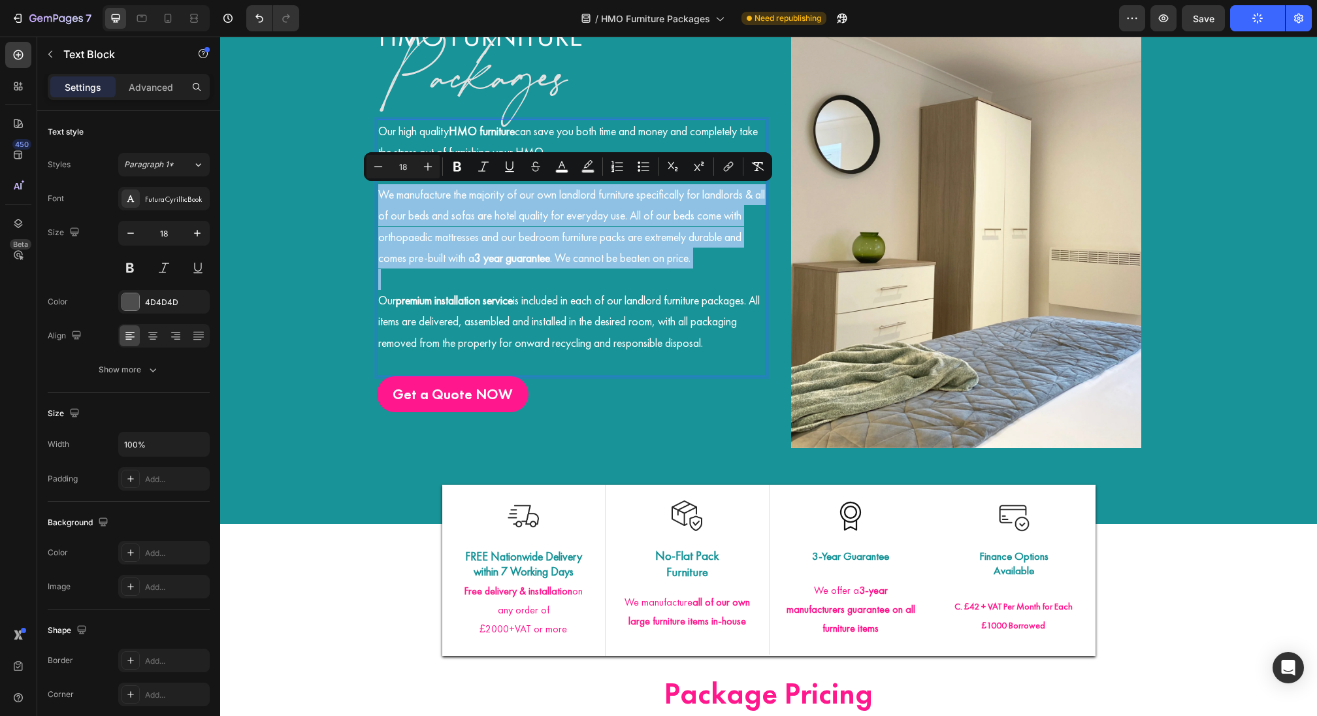
click at [545, 250] on strong "3 year guarantee" at bounding box center [512, 257] width 76 height 15
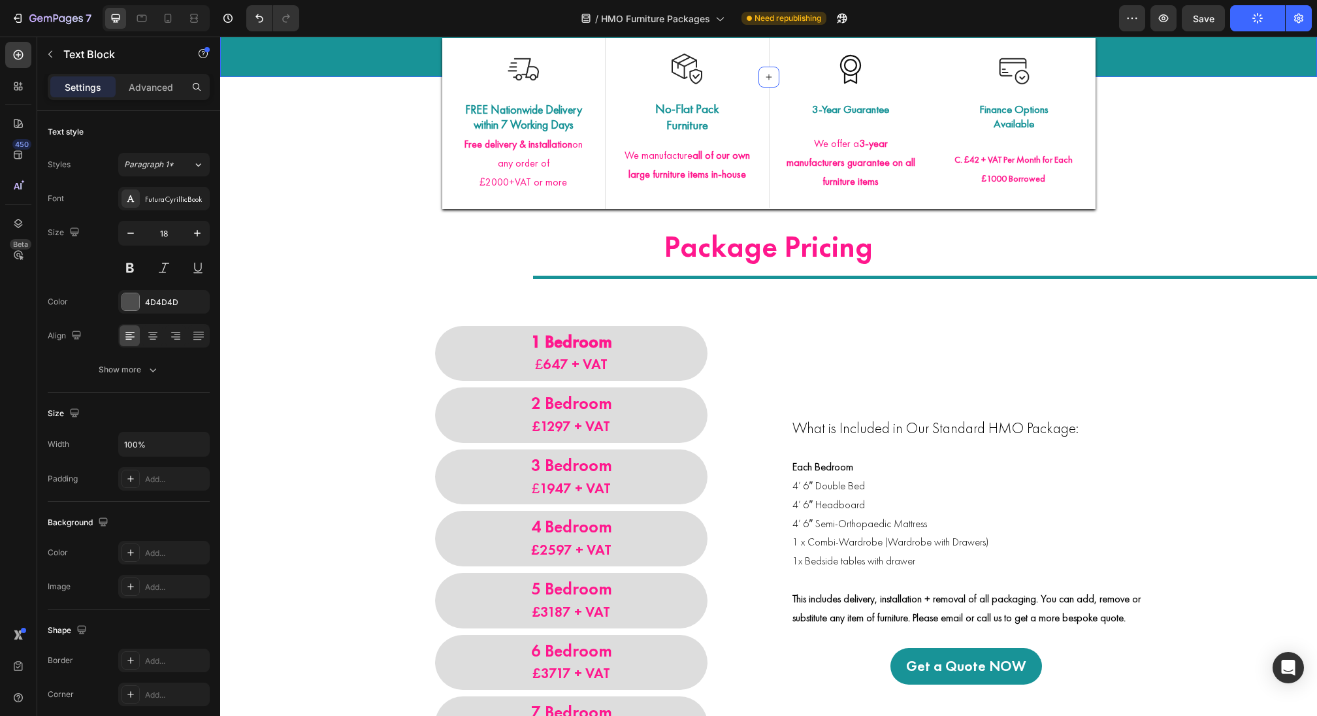
scroll to position [0, 0]
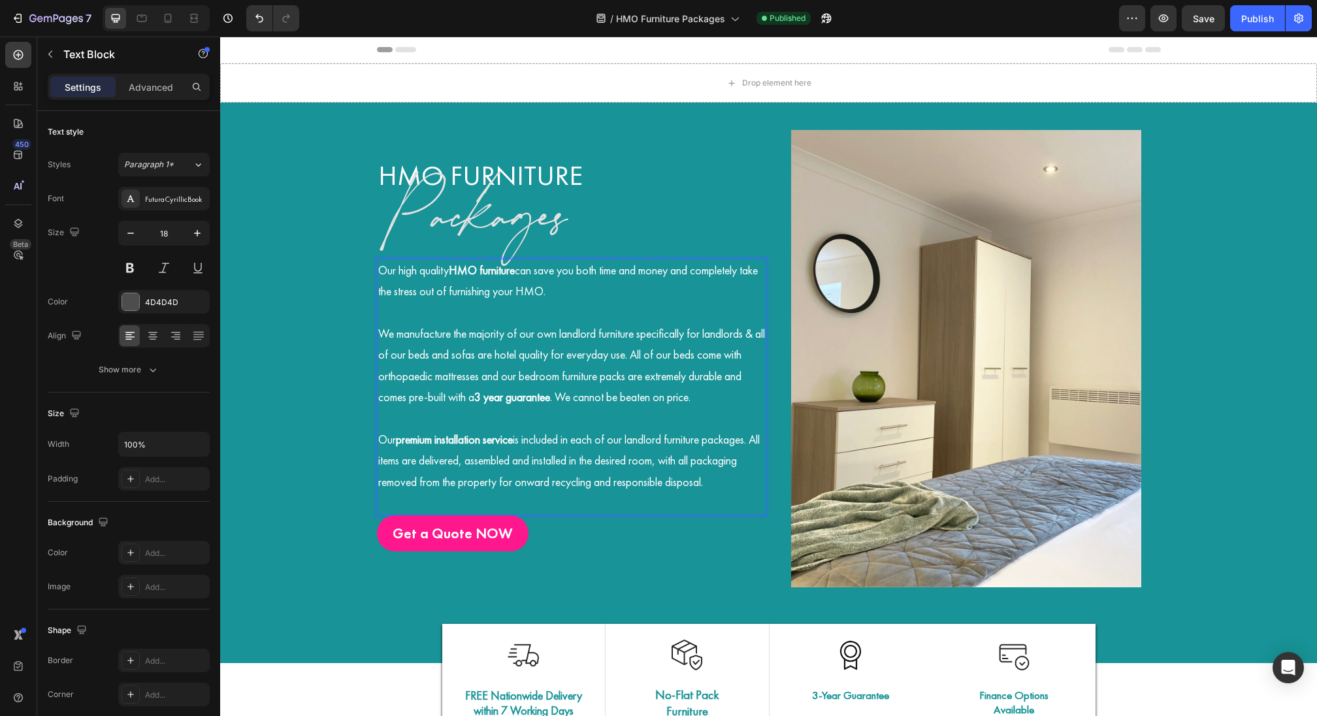
drag, startPoint x: 477, startPoint y: 406, endPoint x: 477, endPoint y: 423, distance: 17.6
click at [477, 406] on p "We manufacture the majority of our own landlord furniture specifically for land…" at bounding box center [571, 365] width 387 height 85
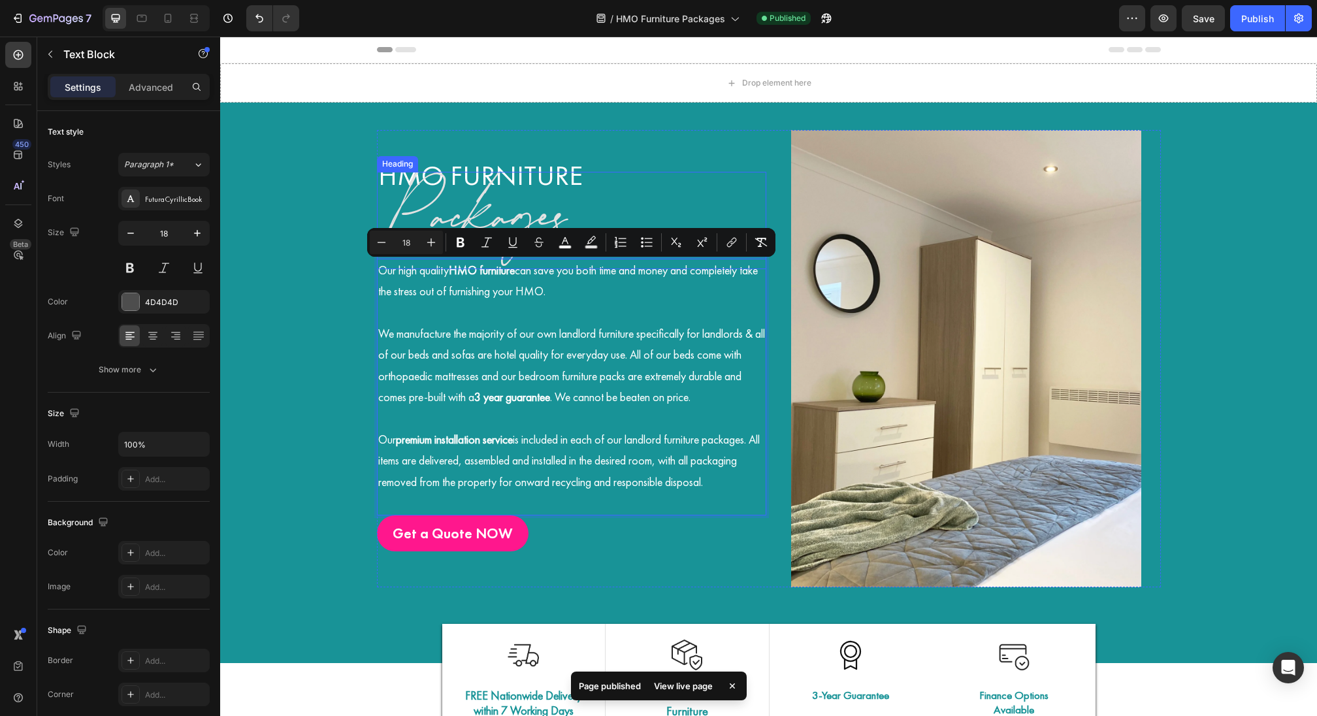
drag, startPoint x: 432, startPoint y: 506, endPoint x: 385, endPoint y: 243, distance: 267.6
click at [385, 243] on div "HMO Furniture Heading Packages Heading Our high quality HMO furniture can save …" at bounding box center [571, 358] width 389 height 457
copy div "Our high quality HMO furniture can save you both time and money and completely …"
click at [429, 174] on h2 "Packages" at bounding box center [571, 220] width 389 height 97
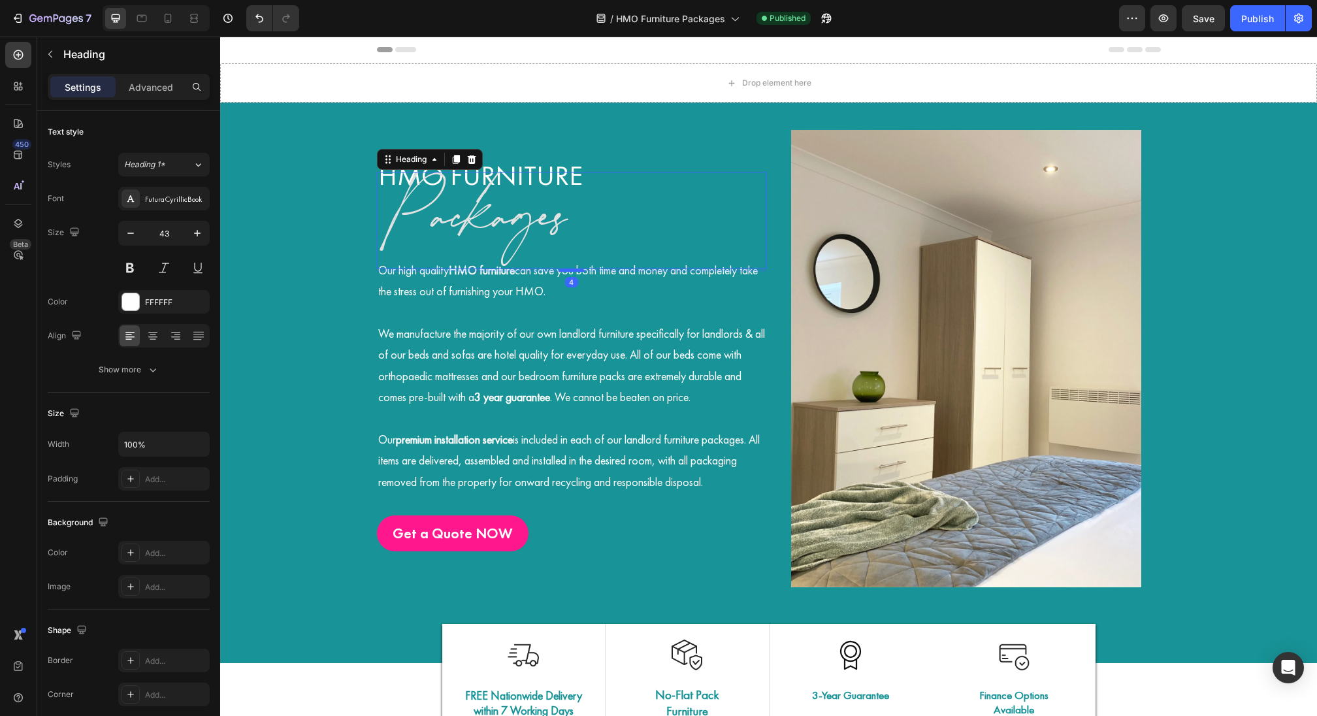
click at [540, 162] on h2 "HMO Furniture" at bounding box center [571, 175] width 389 height 39
click at [542, 162] on h2 "HMO Furniture" at bounding box center [571, 175] width 389 height 39
click at [542, 162] on p "HMO Furniture" at bounding box center [571, 175] width 387 height 37
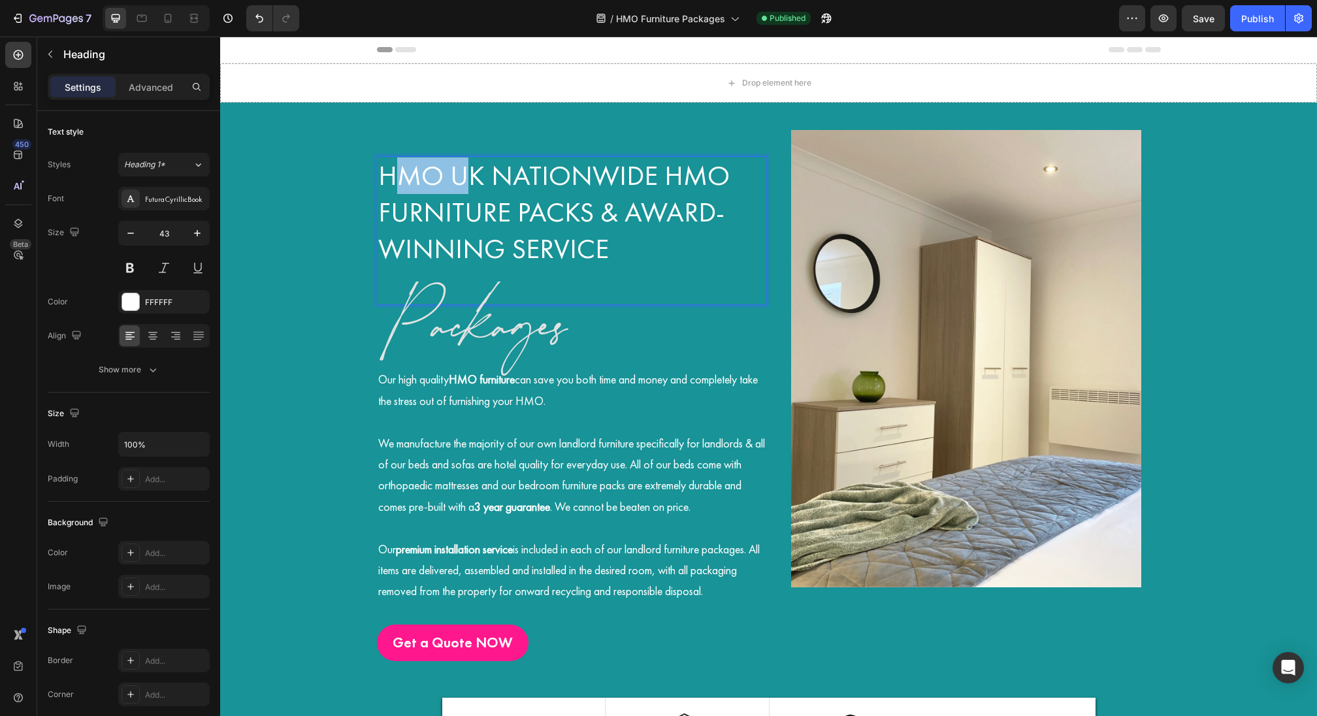
drag, startPoint x: 461, startPoint y: 178, endPoint x: 399, endPoint y: 178, distance: 62.7
click at [399, 178] on p "HMO UK Nationwide HMO Furniture Packs & Award-Winning Service" at bounding box center [571, 212] width 387 height 110
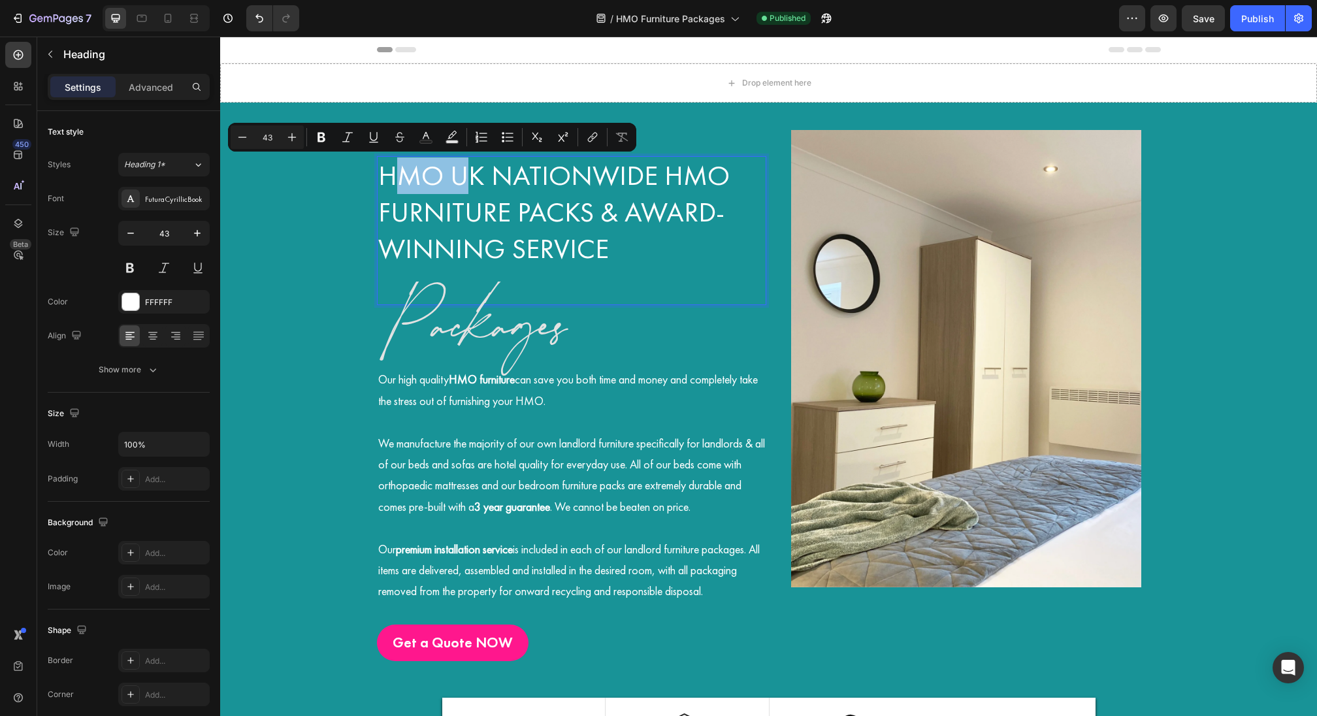
click at [446, 177] on p "HMO UK Nationwide HMO Furniture Packs & Award-Winning Service" at bounding box center [571, 212] width 387 height 110
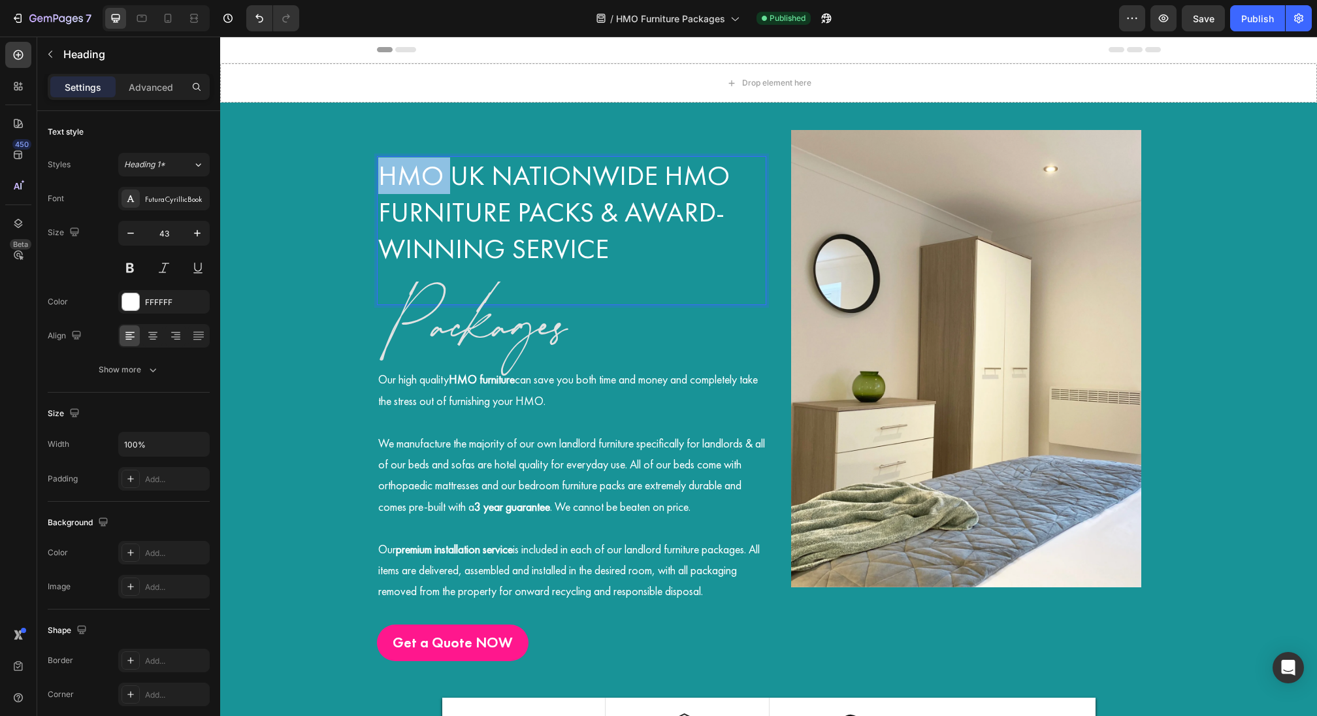
drag, startPoint x: 450, startPoint y: 178, endPoint x: 376, endPoint y: 177, distance: 73.8
click at [377, 177] on h2 "HMO UK Nationwide HMO Furniture Packs & Award-Winning Service" at bounding box center [571, 230] width 389 height 149
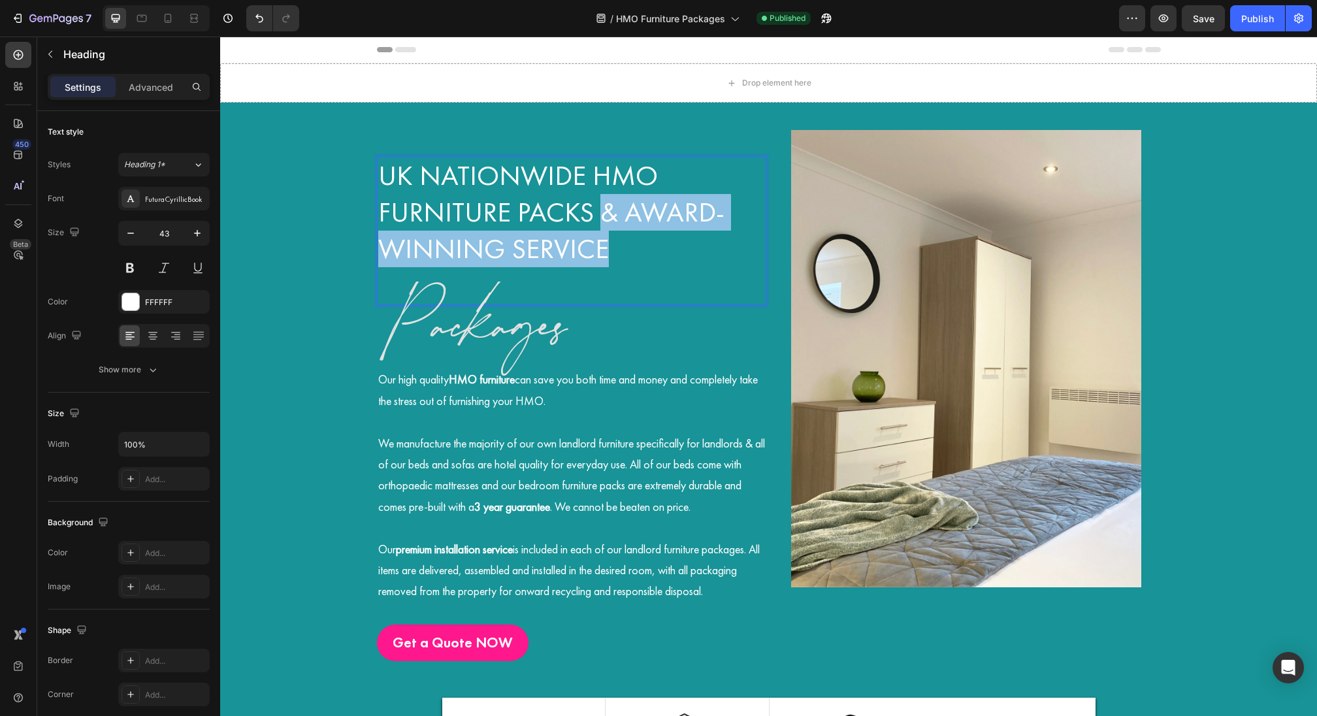
drag, startPoint x: 598, startPoint y: 208, endPoint x: 620, endPoint y: 249, distance: 46.5
click at [621, 250] on p "UK Nationwide HMO Furniture Packs & Award-Winning Service" at bounding box center [571, 212] width 387 height 110
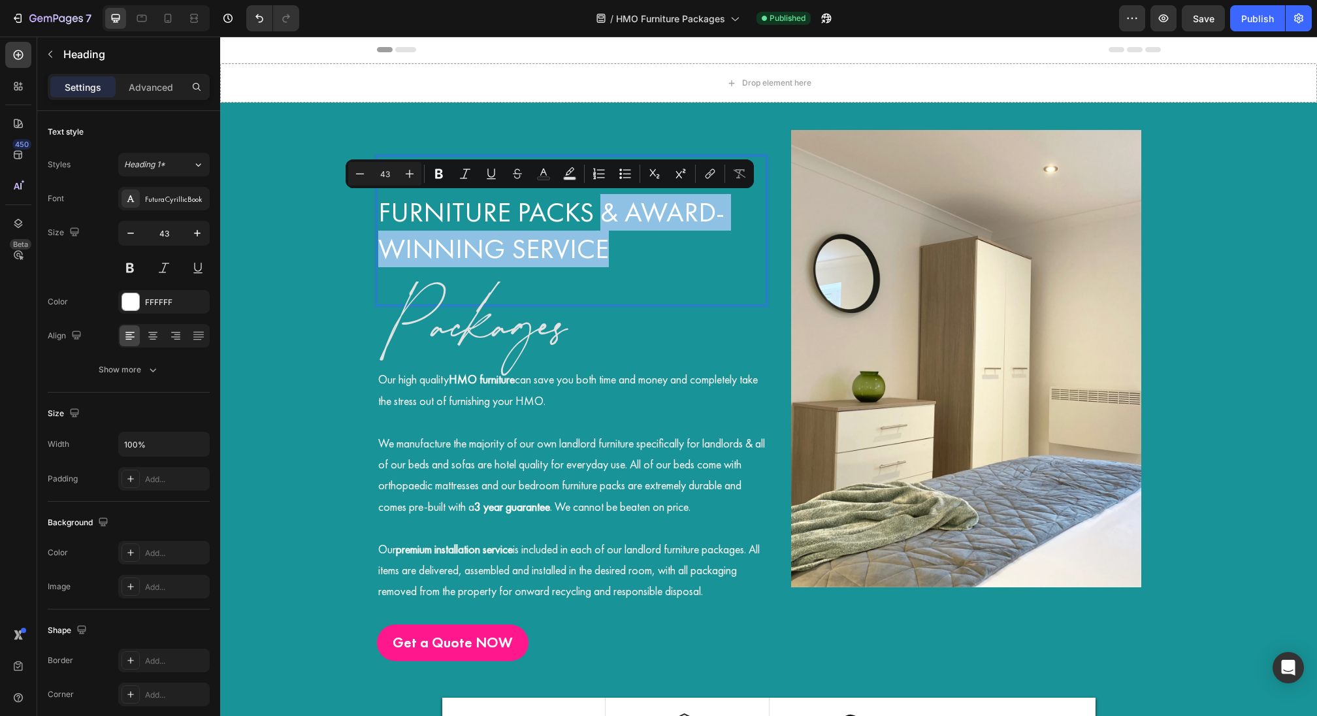
copy p "& Award-Winning Service"
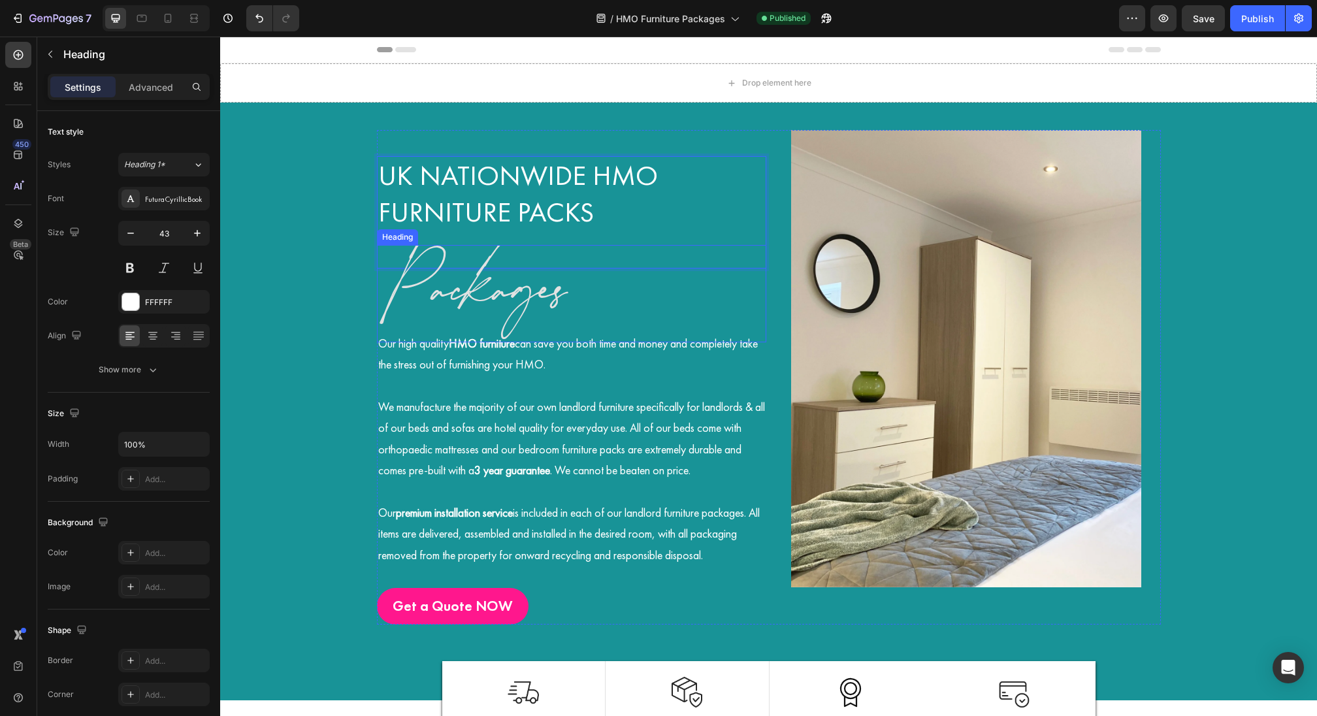
click at [482, 285] on h2 "Packages" at bounding box center [571, 293] width 389 height 97
click at [522, 212] on p "UK Nationwide HMO Furniture Packs" at bounding box center [571, 212] width 387 height 110
drag, startPoint x: 512, startPoint y: 212, endPoint x: 619, endPoint y: 211, distance: 107.1
click at [619, 211] on p "UK Nationwide HMO Furniture Packs" at bounding box center [571, 212] width 387 height 110
click at [591, 182] on p "UK Nationwide HMO Furniture" at bounding box center [571, 212] width 387 height 110
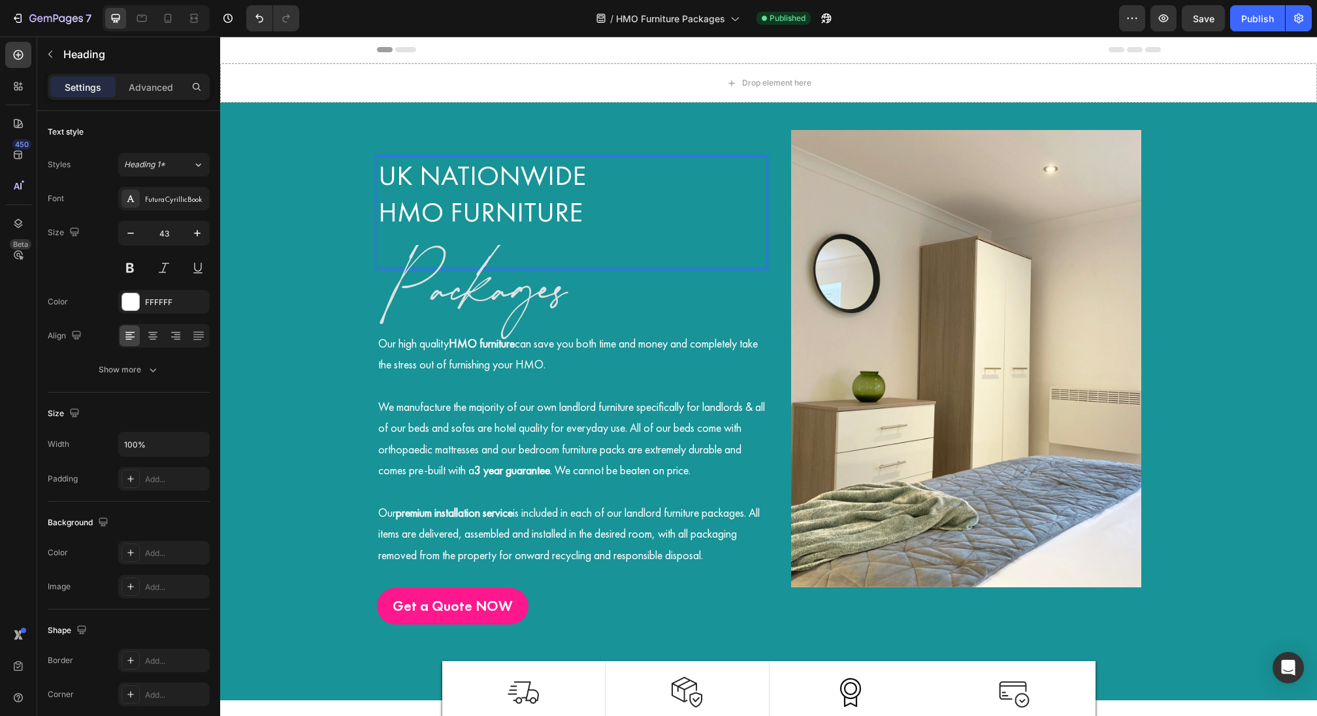
click at [445, 204] on p "UK Nationwide HMO Furniture" at bounding box center [571, 212] width 387 height 110
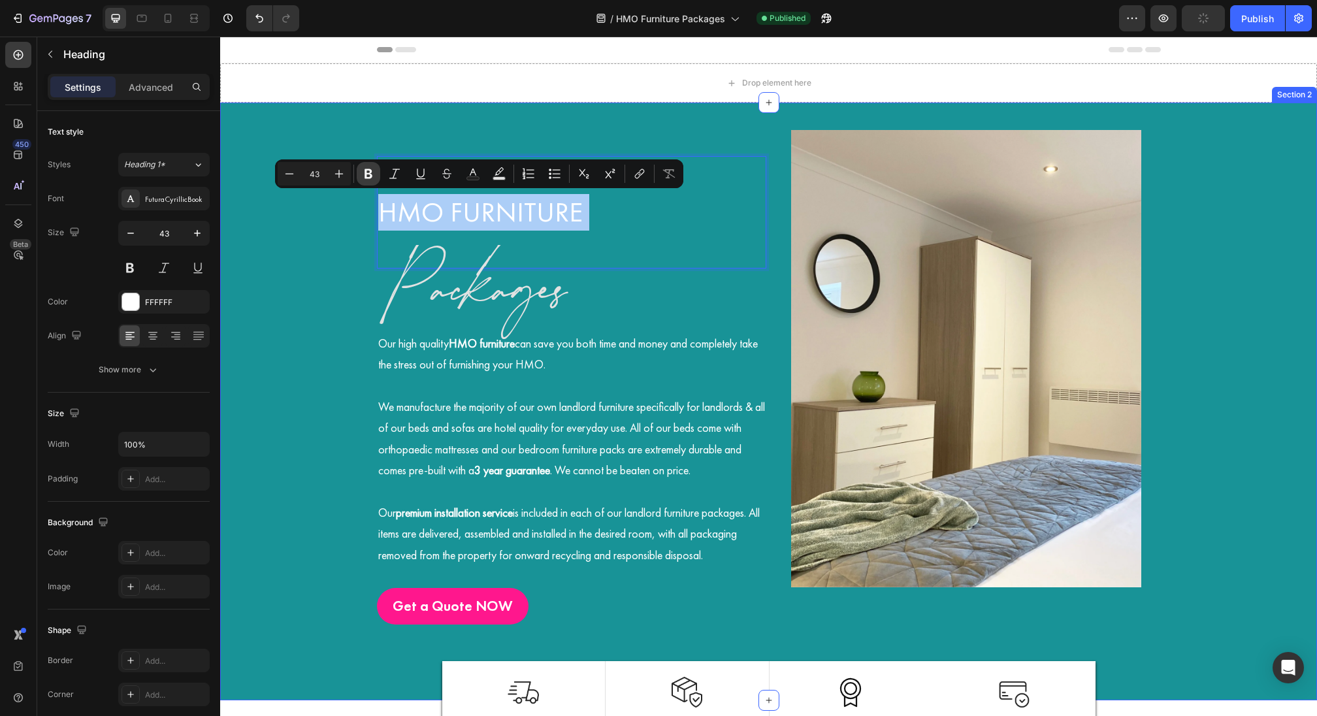
click at [362, 177] on icon "Editor contextual toolbar" at bounding box center [368, 173] width 13 height 13
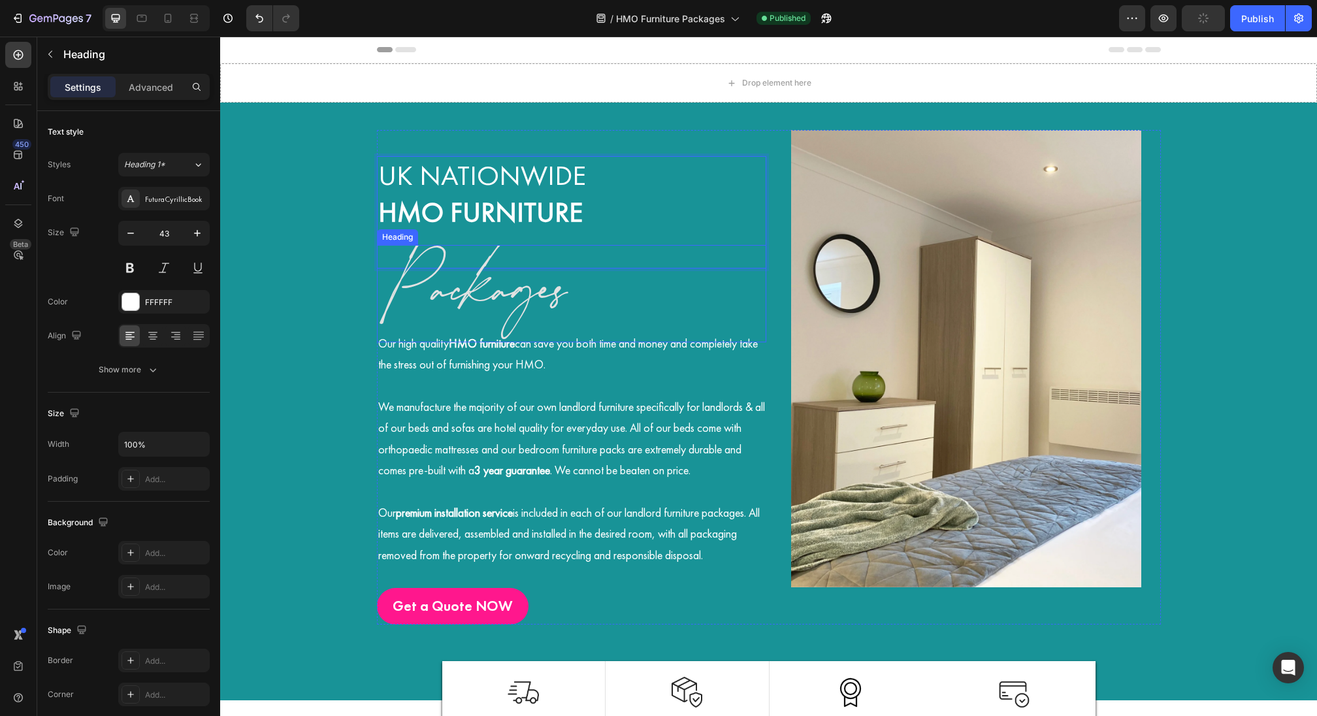
click at [400, 264] on h2 "Packages" at bounding box center [571, 293] width 389 height 97
click at [171, 95] on div "Advanced" at bounding box center [150, 86] width 65 height 21
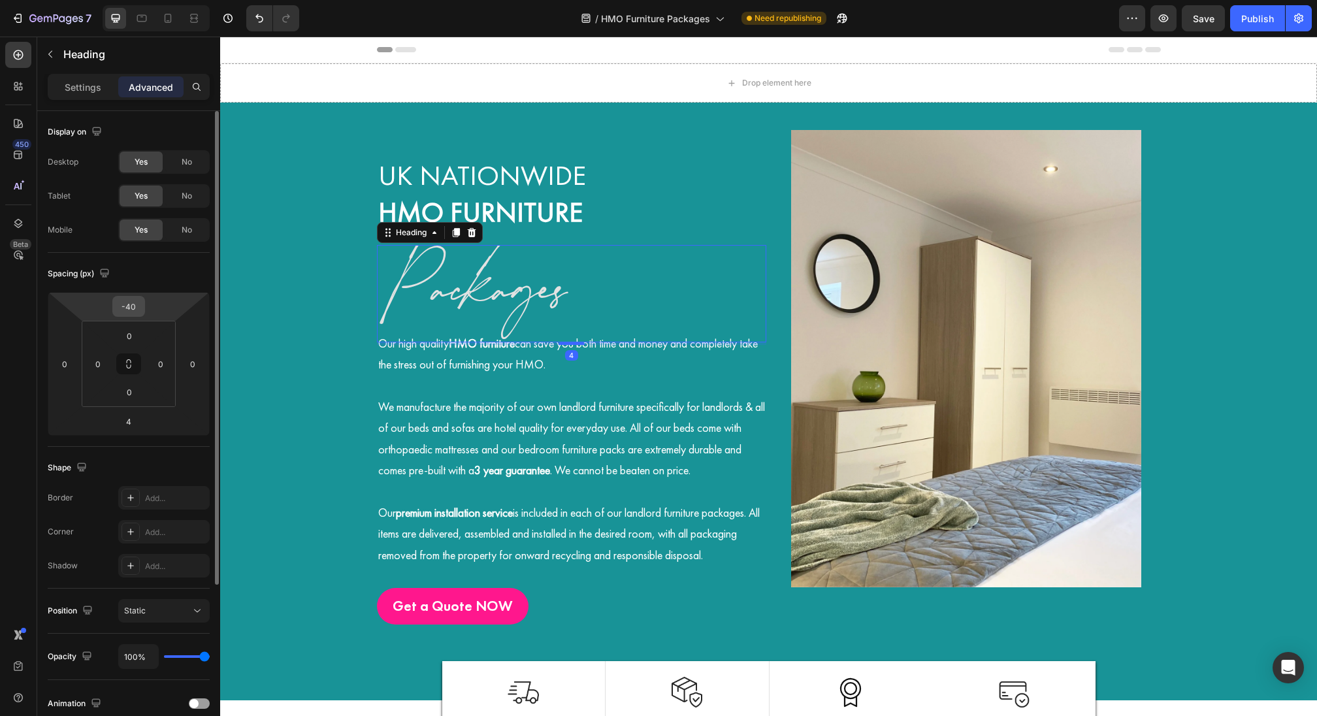
click at [127, 311] on input "-40" at bounding box center [129, 307] width 26 height 20
click at [131, 308] on input "-40" at bounding box center [129, 307] width 26 height 20
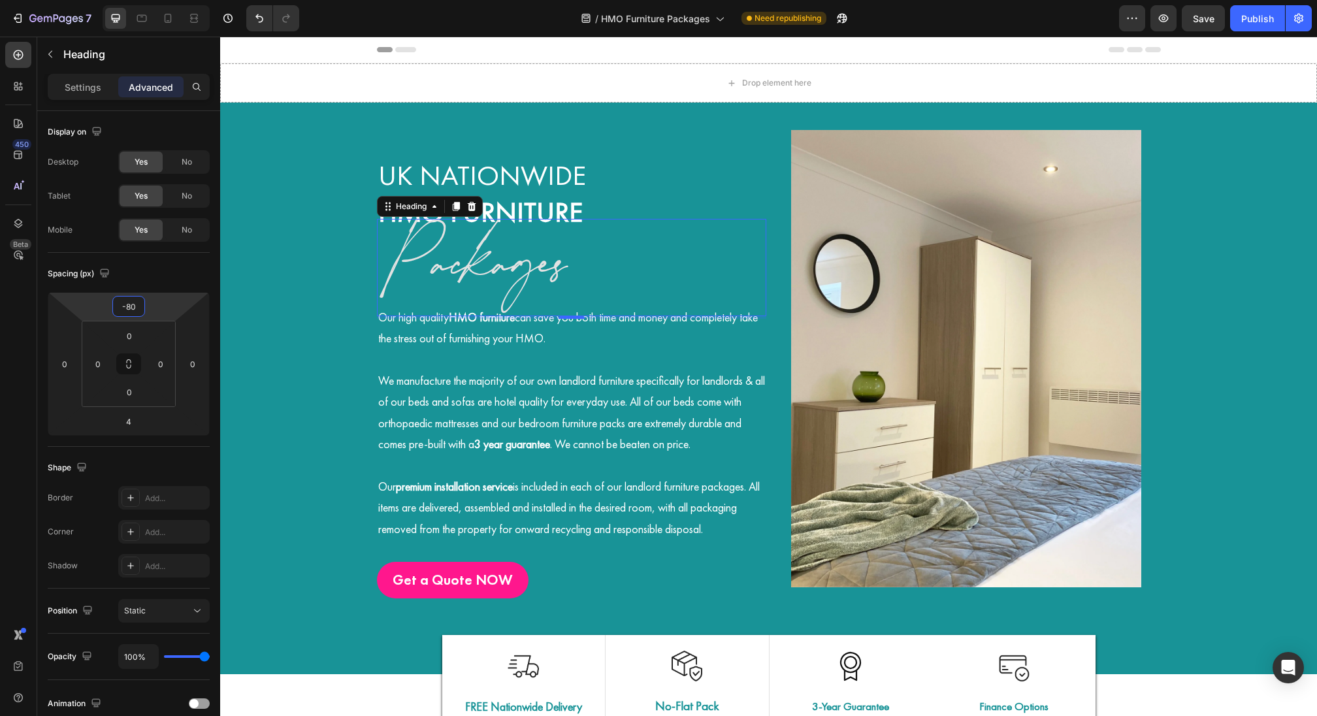
type input "-80"
click at [432, 455] on p "Rich Text Editor. Editing area: main" at bounding box center [571, 465] width 387 height 21
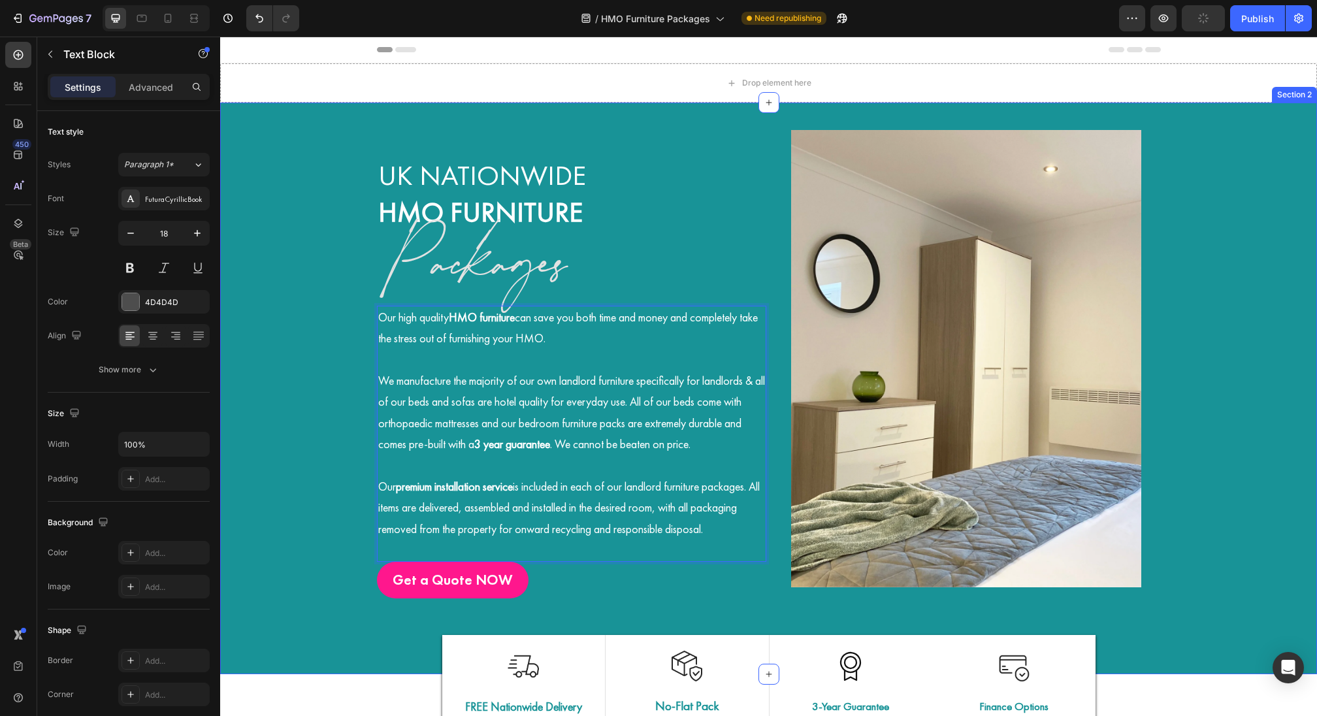
drag, startPoint x: 431, startPoint y: 554, endPoint x: 374, endPoint y: 322, distance: 238.8
click at [374, 322] on div "UK Nationwide HMO Furniture Heading Packages Heading Our high quality HMO furni…" at bounding box center [768, 365] width 1097 height 485
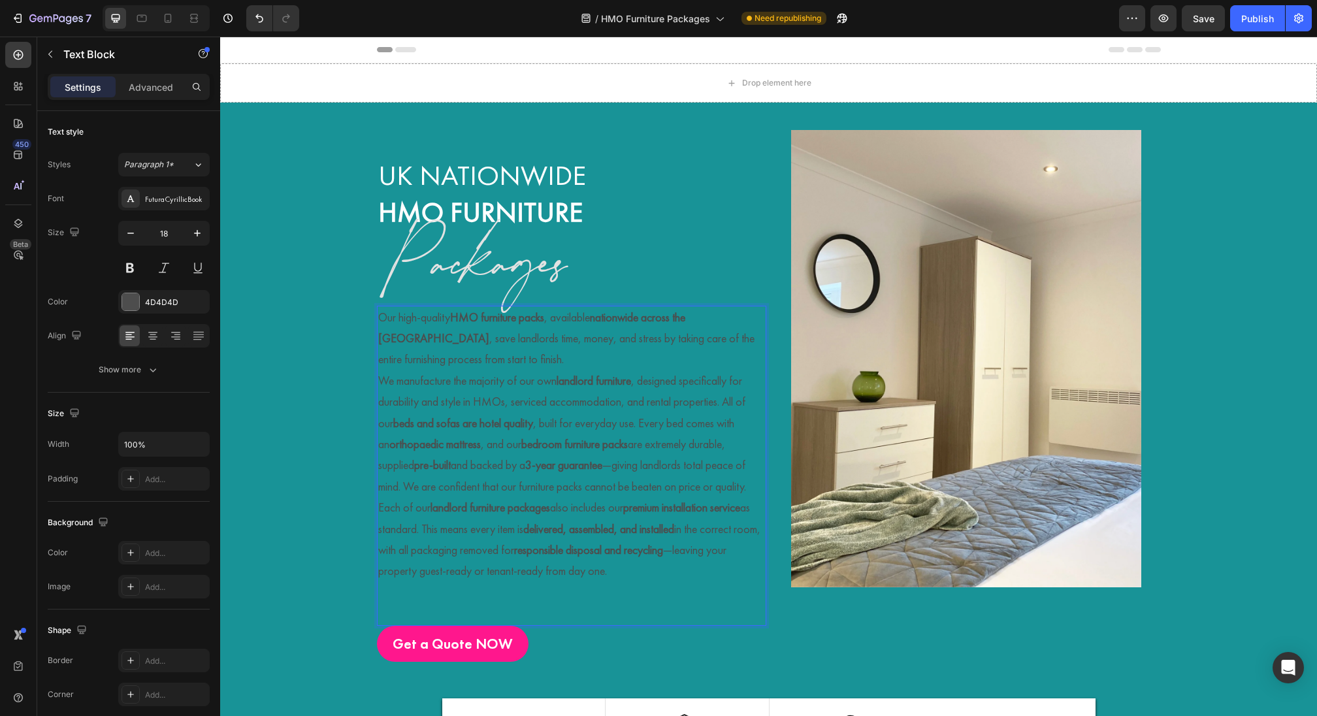
click at [449, 365] on p "Our high-quality HMO furniture packs , available nationwide across the UK , sav…" at bounding box center [571, 338] width 387 height 63
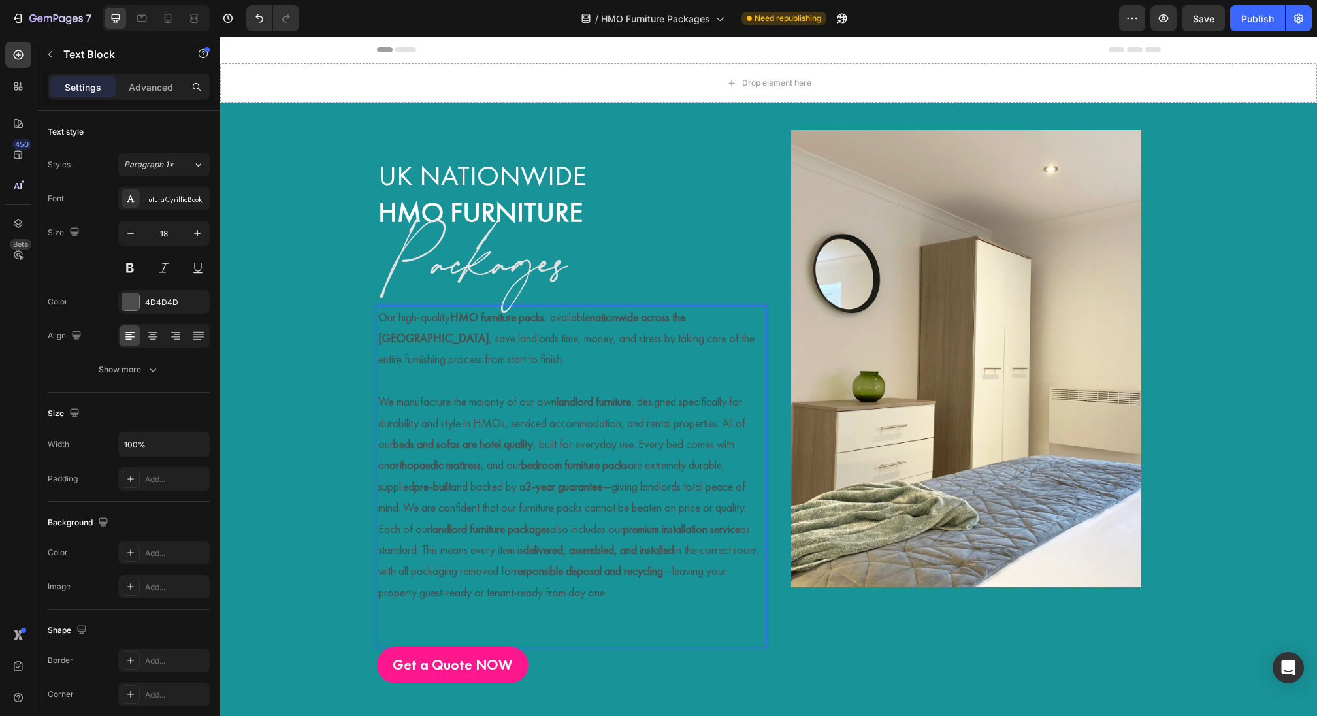
click at [421, 518] on p "We manufacture the majority of our own landlord furniture , designed specifical…" at bounding box center [571, 454] width 387 height 127
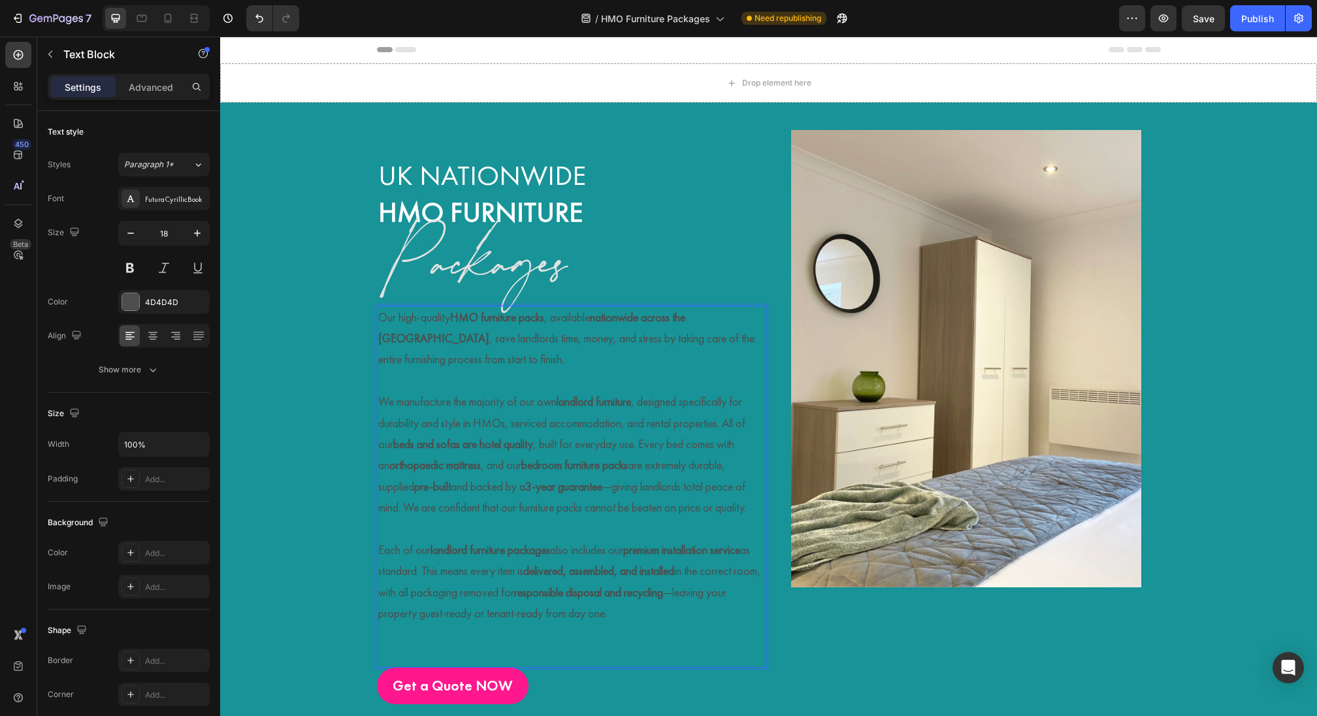
click at [431, 666] on p "Rich Text Editor. Editing area: main" at bounding box center [571, 655] width 387 height 21
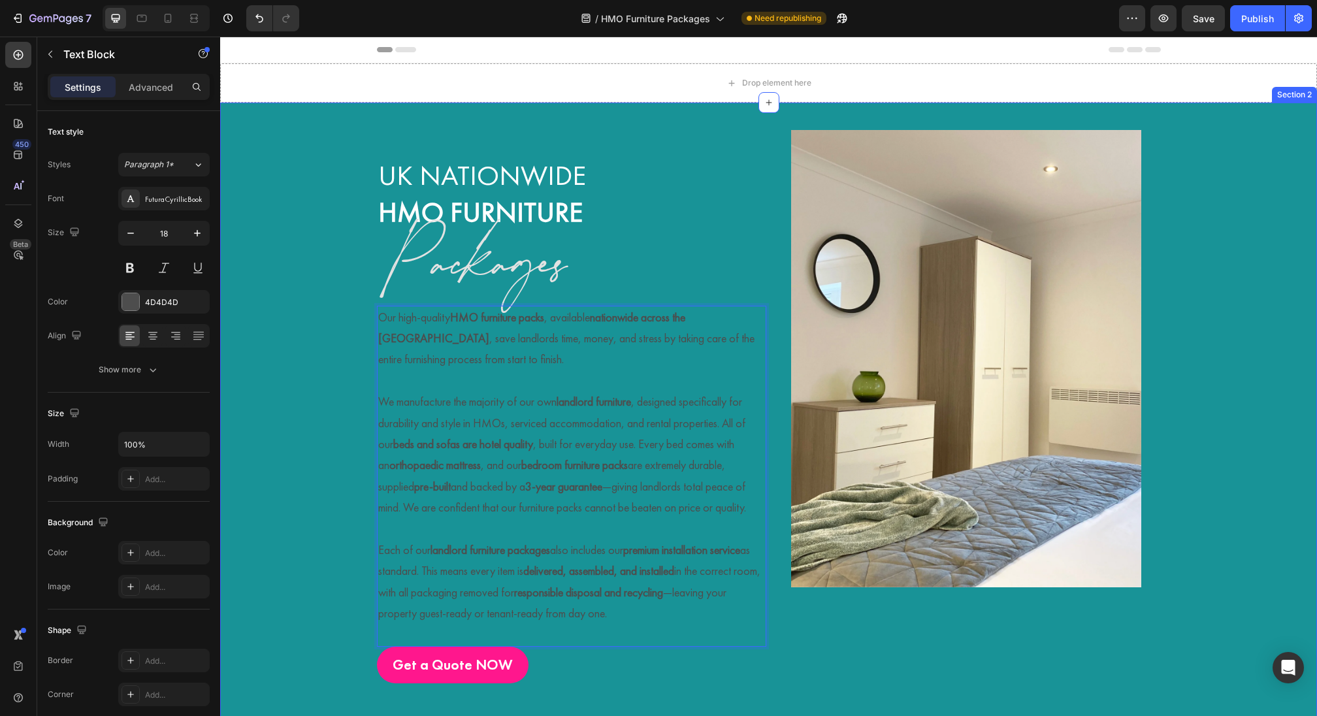
click at [329, 606] on div "UK Nationwide HMO Furniture Heading Packages Heading Our high-quality HMO furni…" at bounding box center [768, 408] width 1097 height 570
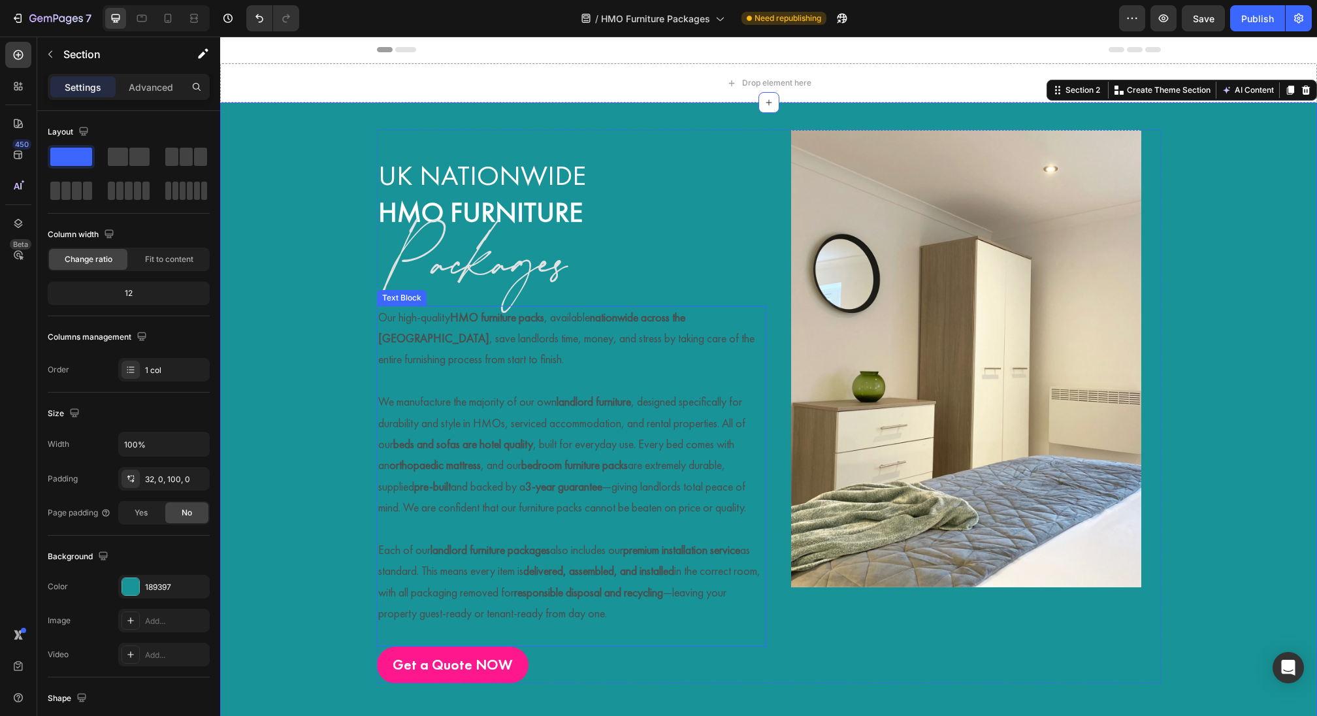
click at [537, 625] on p "Each of our landlord furniture packages also includes our premium installation …" at bounding box center [571, 582] width 387 height 85
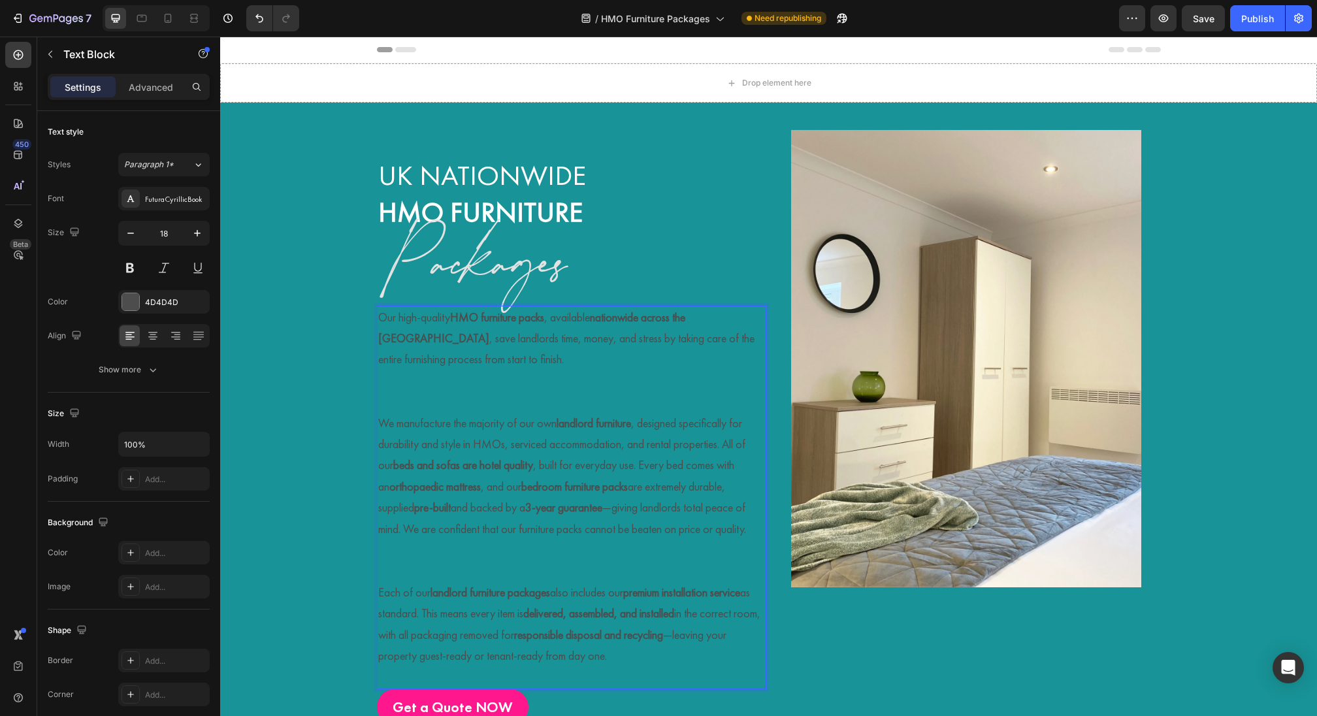
click at [459, 391] on p "Our high-quality HMO furniture packs , available nationwide across the UK , sav…" at bounding box center [571, 360] width 387 height 106
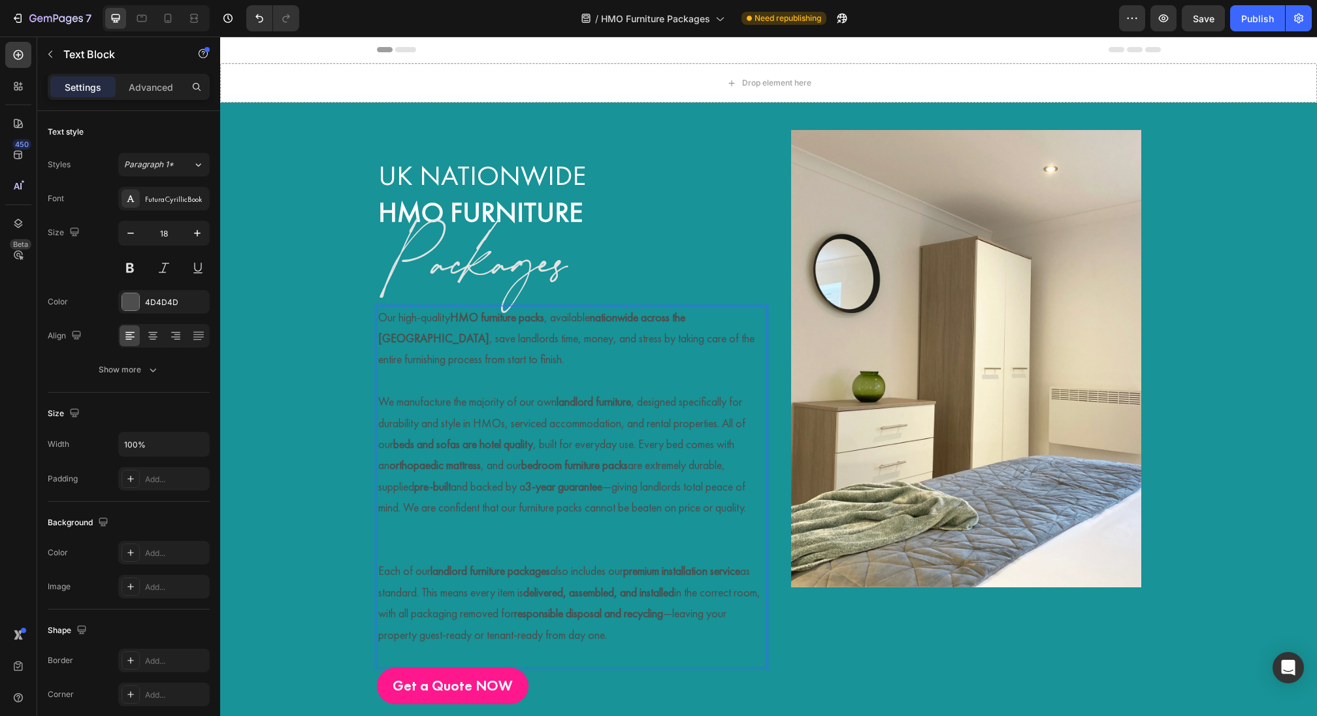
click at [420, 561] on p "We manufacture the majority of our own landlord furniture , designed specifical…" at bounding box center [571, 475] width 387 height 169
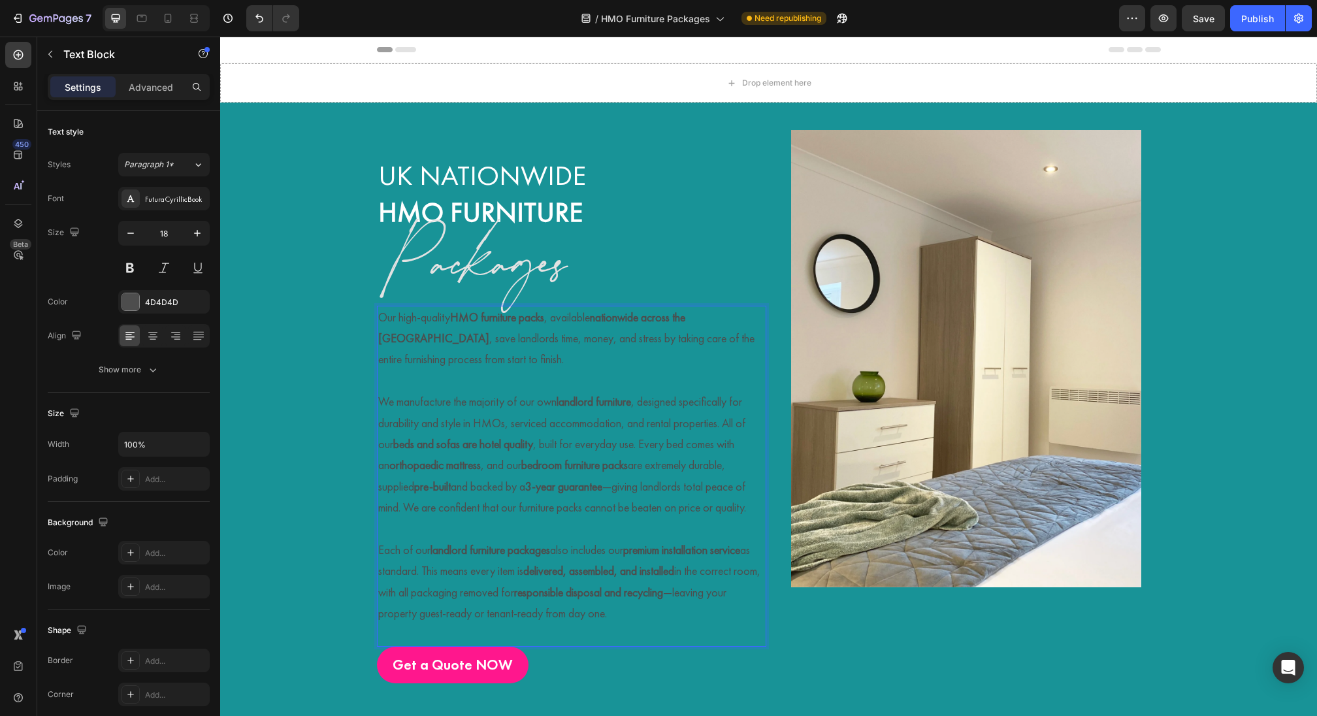
click at [321, 517] on div "UK Nationwide HMO Furniture Heading Packages Heading Our high-quality HMO furni…" at bounding box center [768, 408] width 1097 height 570
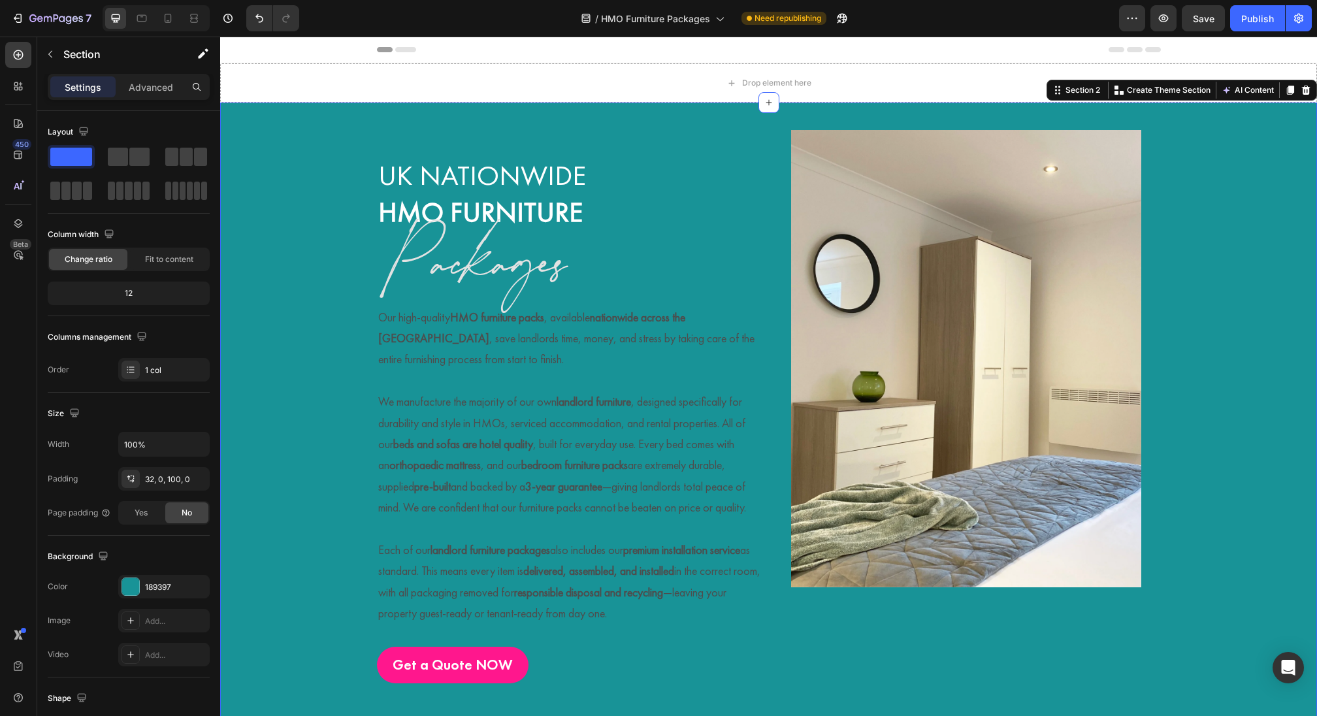
click at [455, 456] on p "We manufacture the majority of our own landlord furniture , designed specifical…" at bounding box center [571, 465] width 387 height 148
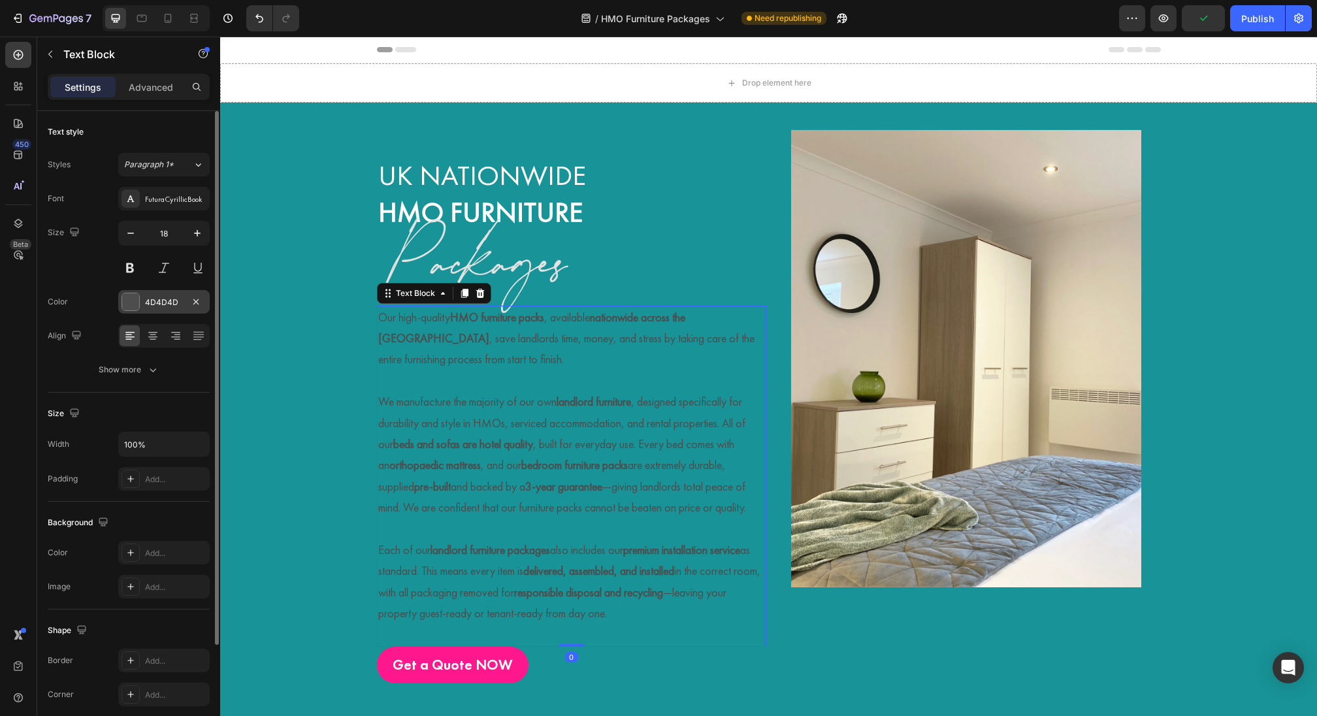
click at [126, 290] on div "4D4D4D" at bounding box center [163, 302] width 91 height 24
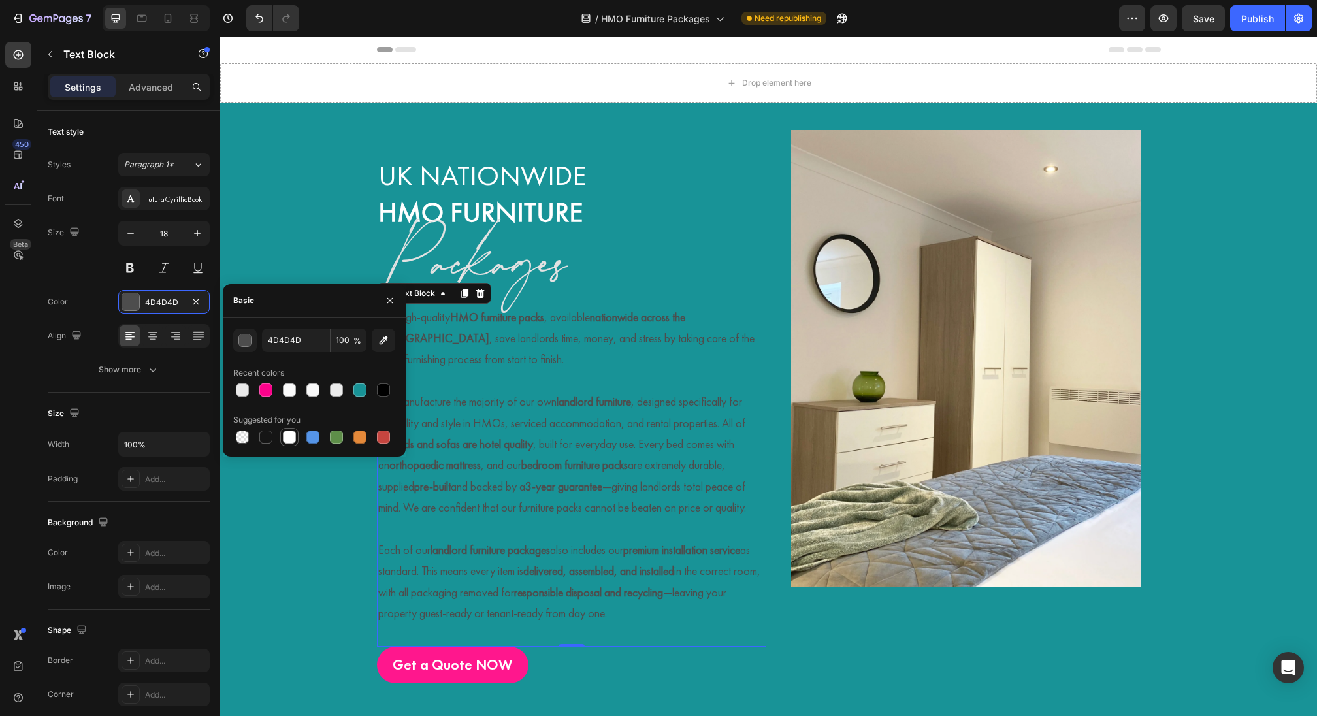
click at [289, 438] on div at bounding box center [289, 437] width 13 height 13
type input "FFFFFF"
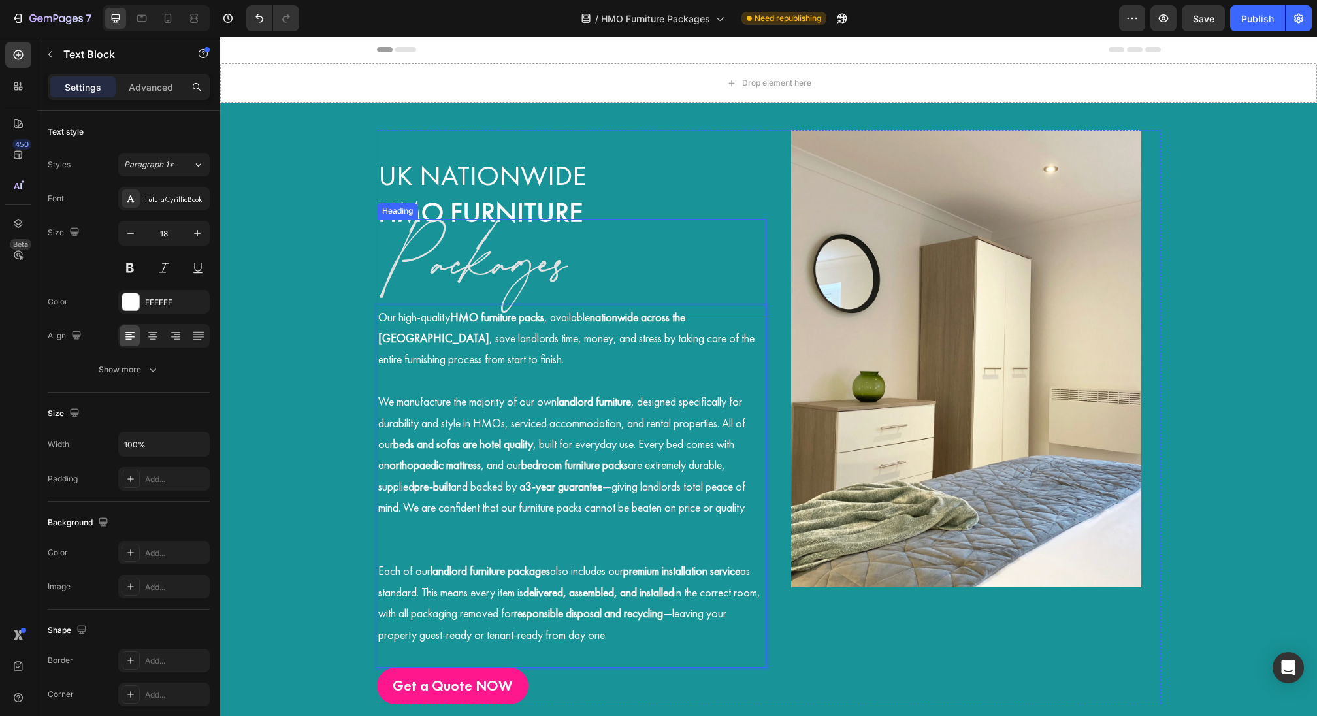
click at [619, 267] on h2 "Packages" at bounding box center [571, 267] width 389 height 97
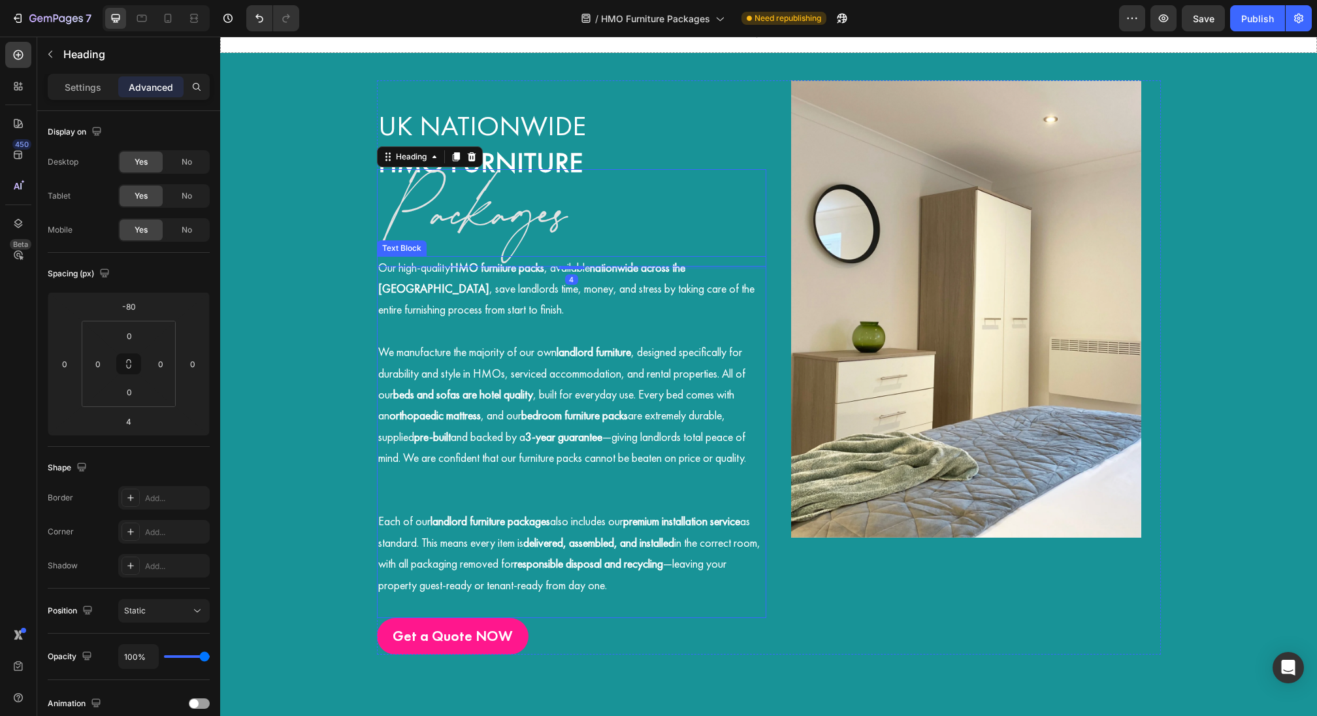
scroll to position [79, 0]
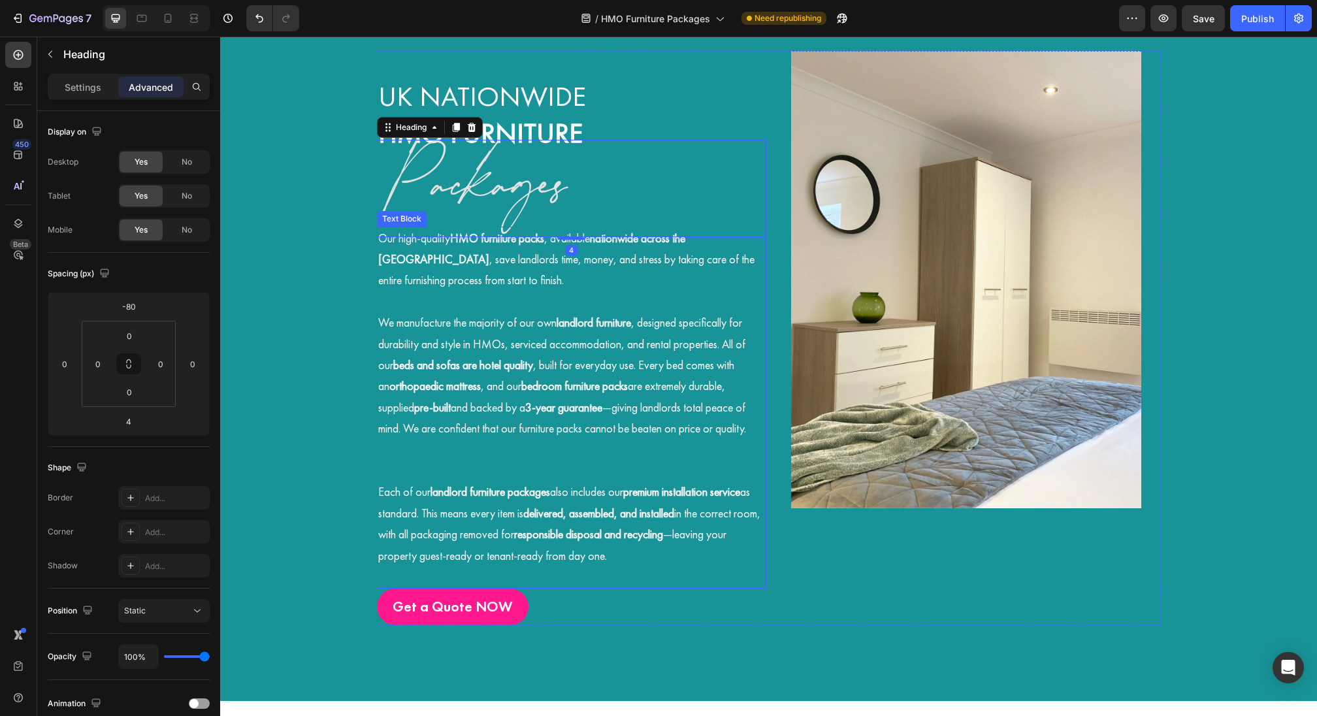
click at [463, 503] on p "Each of our landlord furniture packages also includes our premium installation …" at bounding box center [571, 523] width 387 height 85
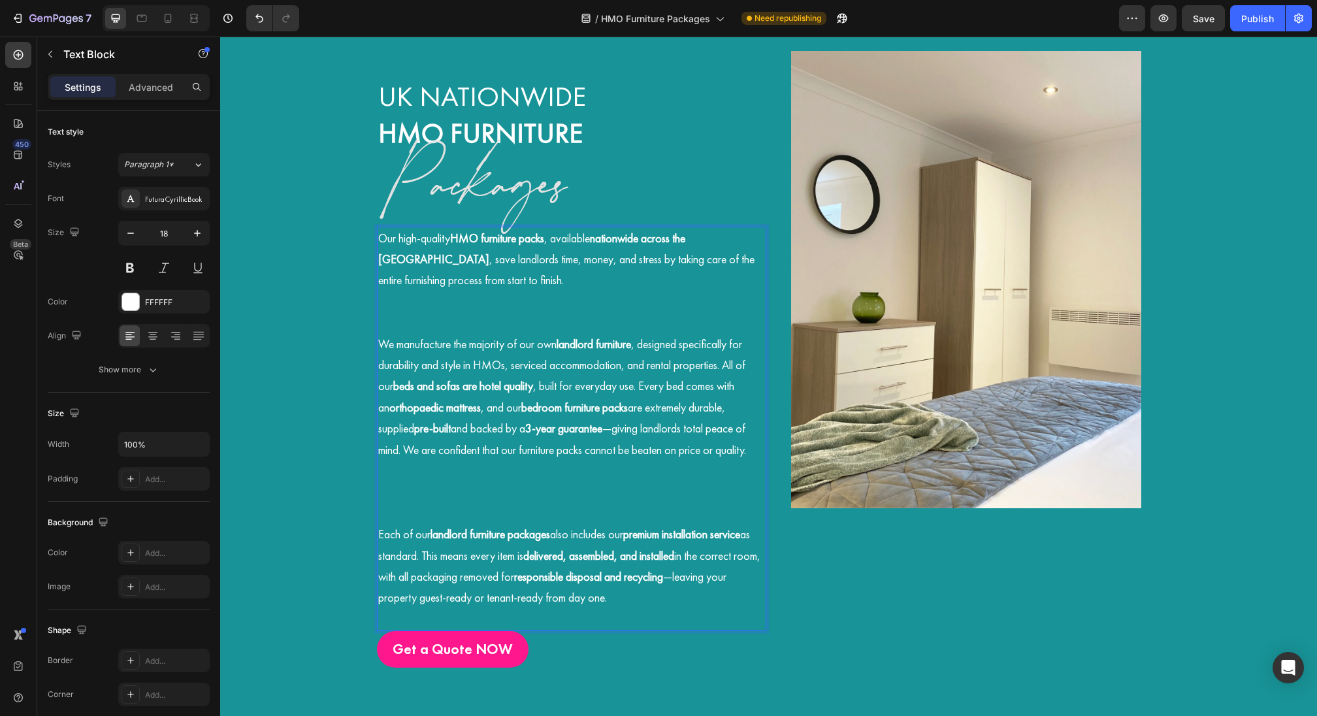
click at [406, 518] on p "We manufacture the majority of our own landlord furniture , designed specifical…" at bounding box center [571, 429] width 387 height 191
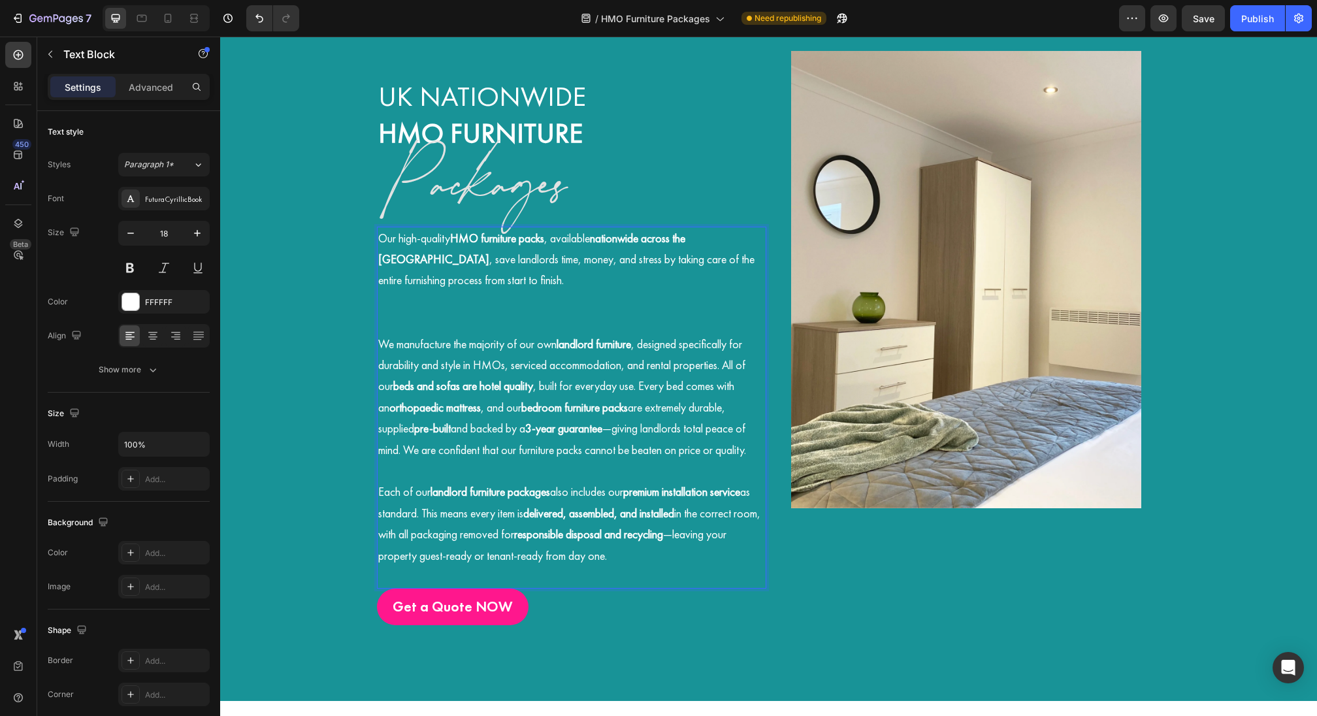
click at [399, 318] on p "Our high-quality HMO furniture packs , available nationwide across the UK , sav…" at bounding box center [571, 281] width 387 height 106
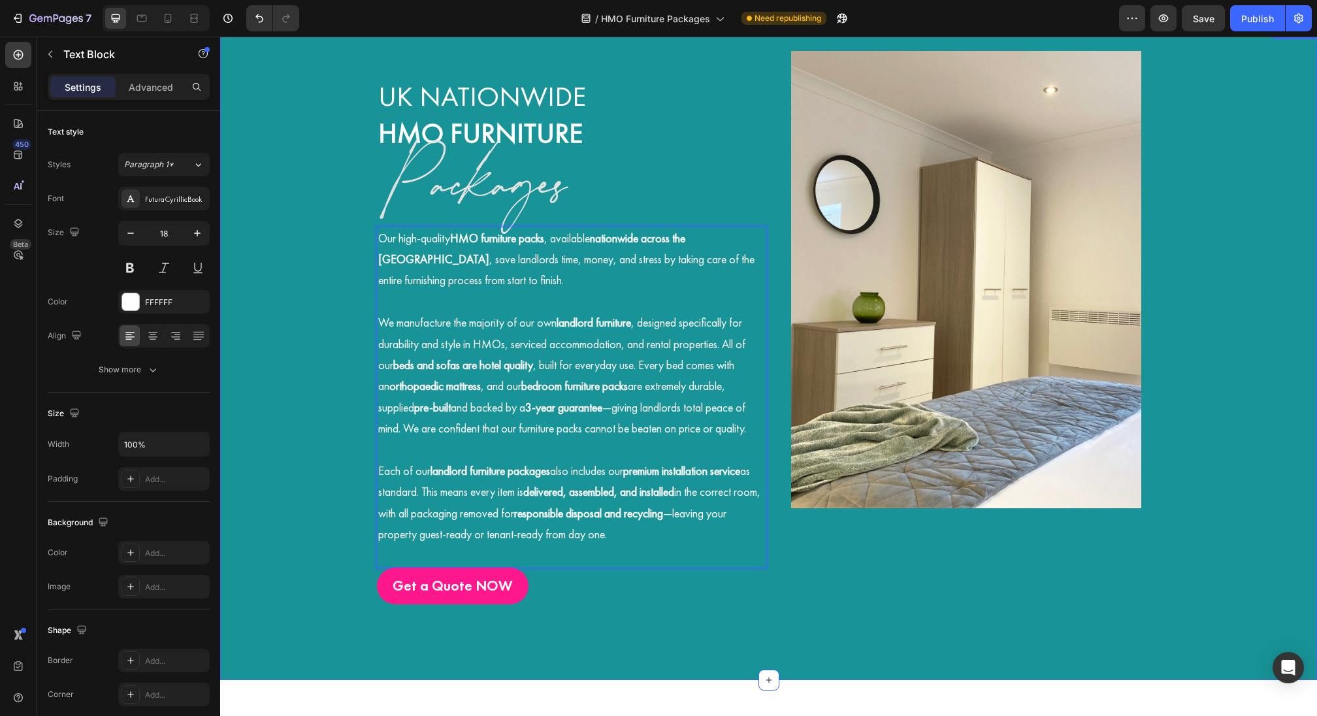
click at [327, 317] on div "UK Nationwide HMO Furniture Heading Packages Heading Our high-quality HMO furni…" at bounding box center [768, 329] width 1097 height 570
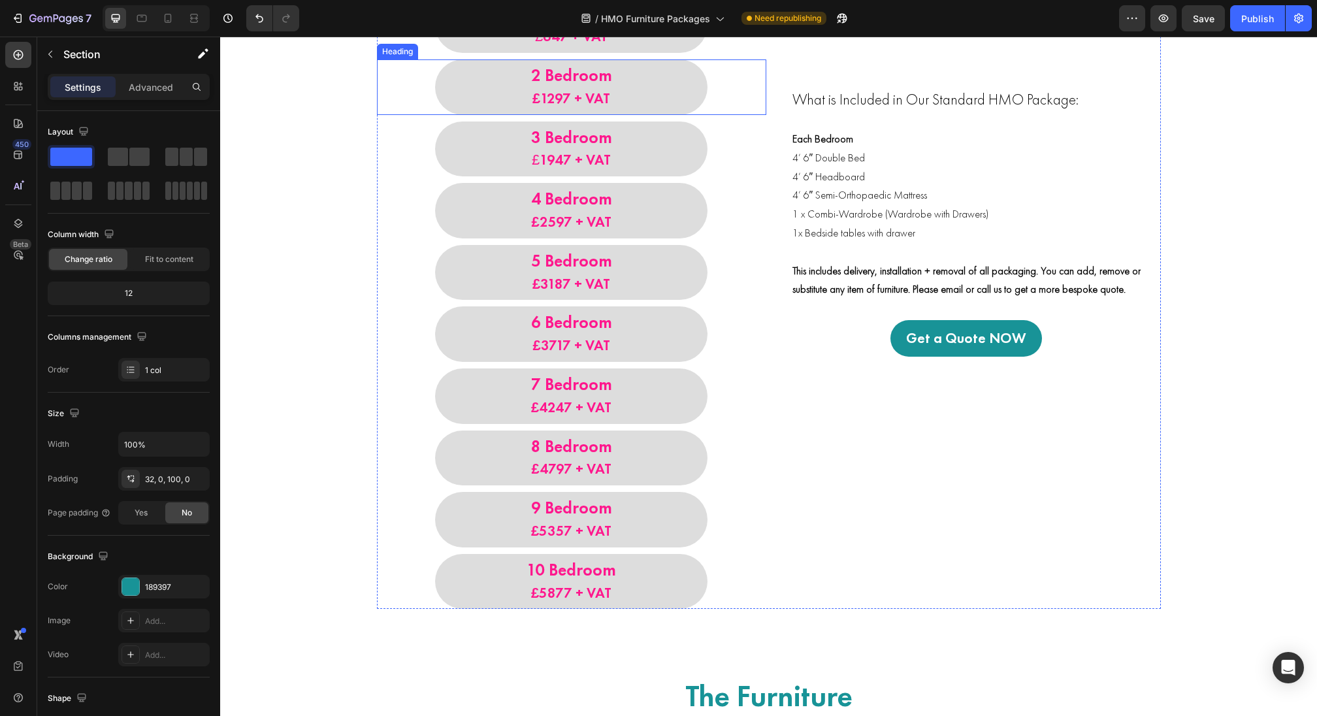
scroll to position [1188, 0]
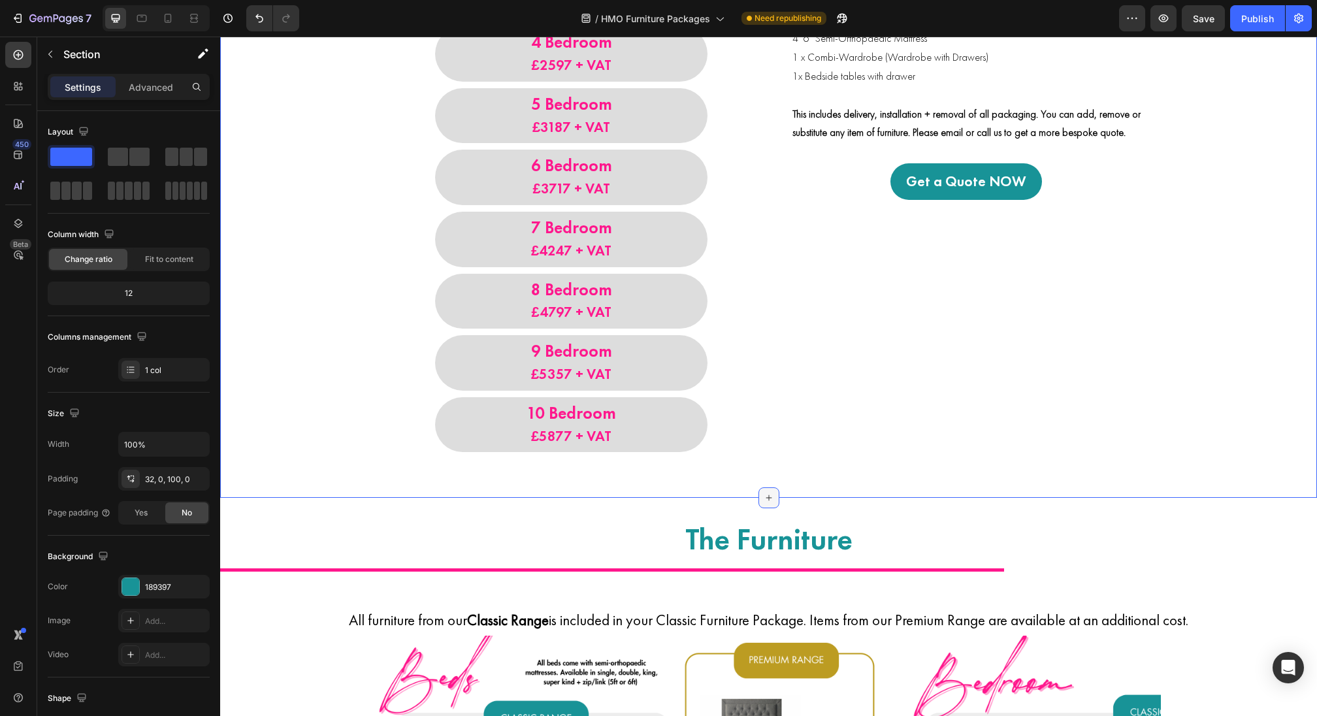
click at [768, 494] on icon at bounding box center [769, 498] width 10 height 10
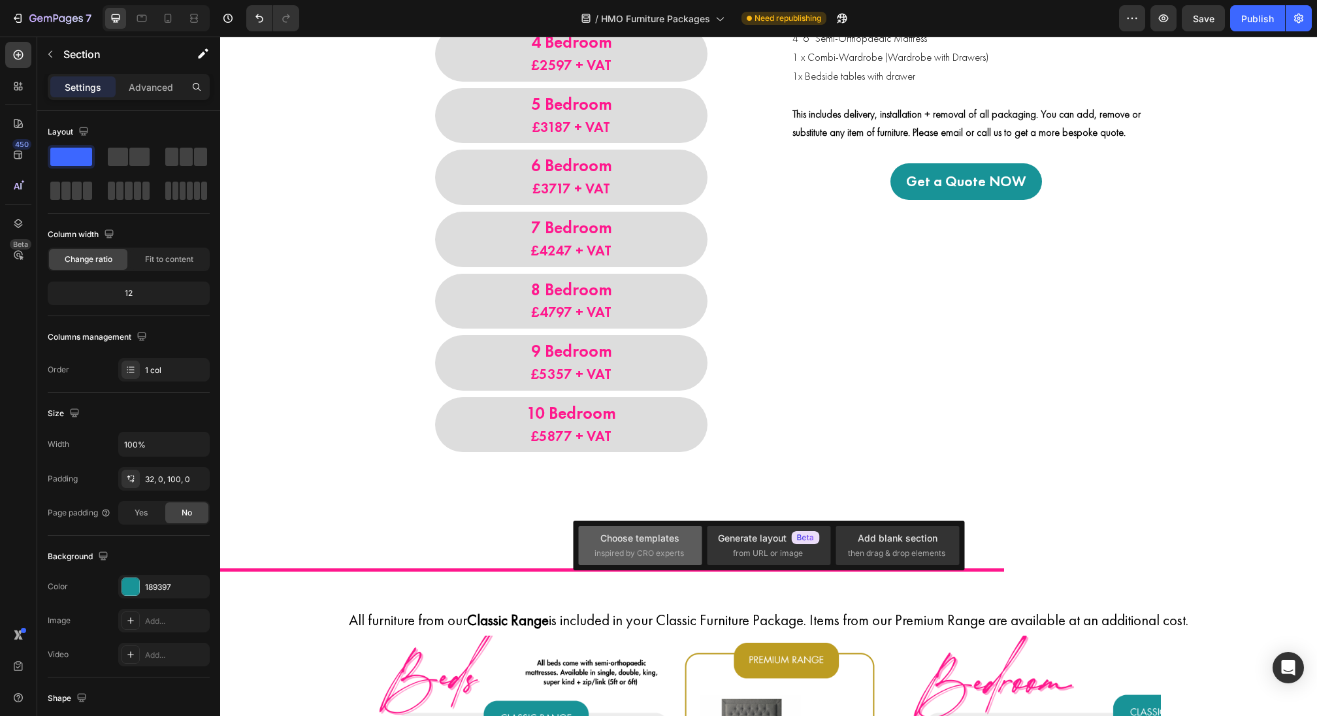
click at [653, 555] on span "inspired by CRO experts" at bounding box center [639, 553] width 90 height 12
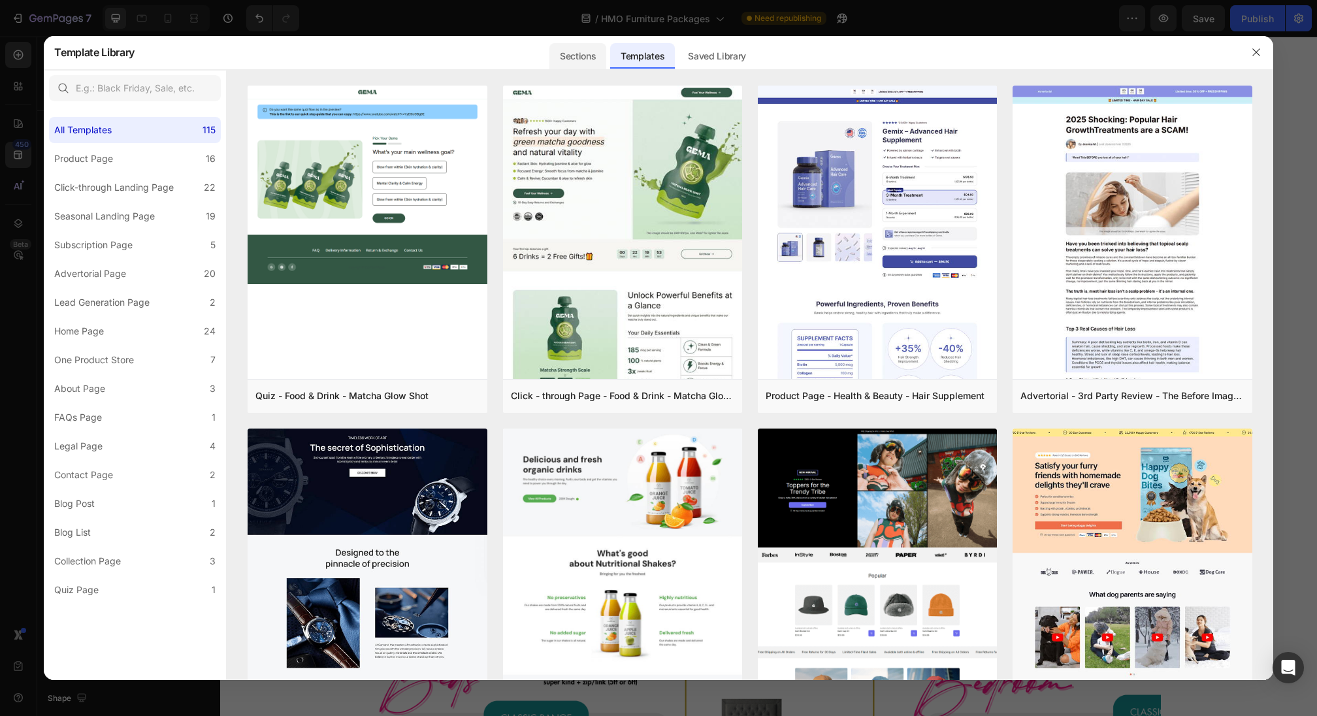
click at [581, 59] on div "Sections" at bounding box center [577, 56] width 57 height 26
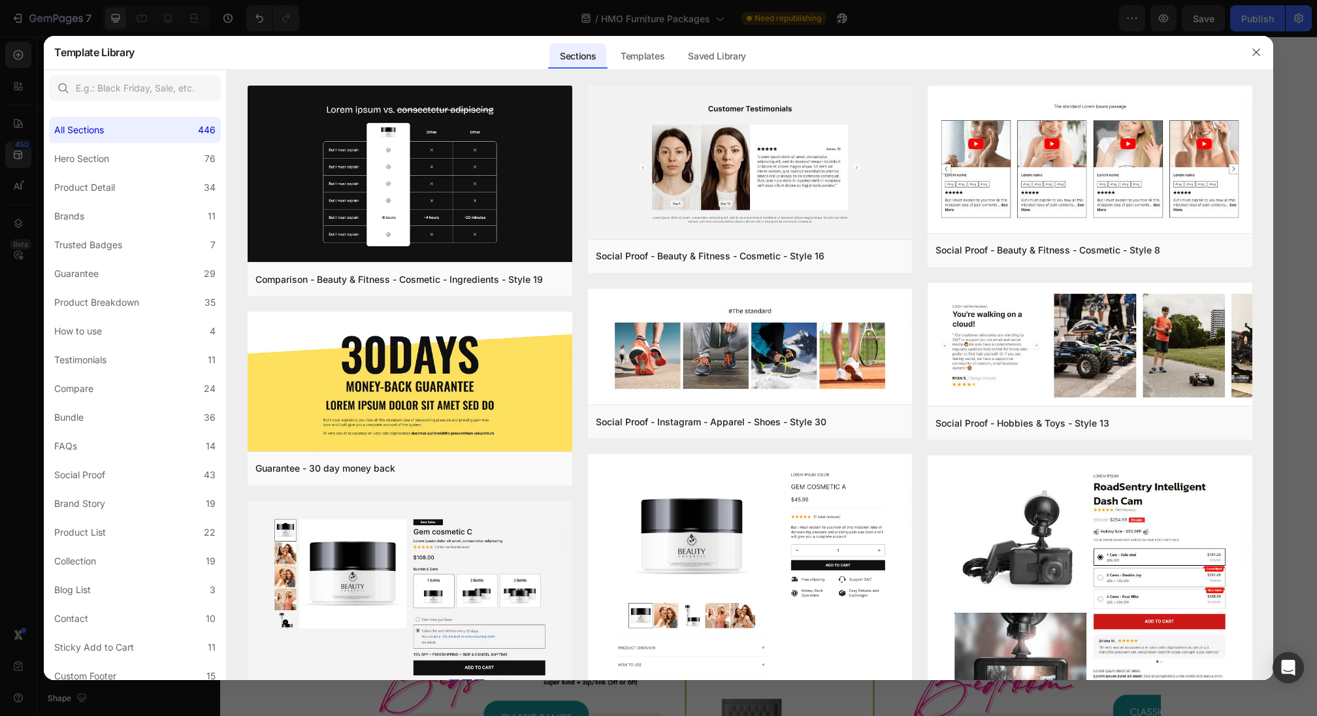
click at [712, 34] on div at bounding box center [658, 358] width 1317 height 716
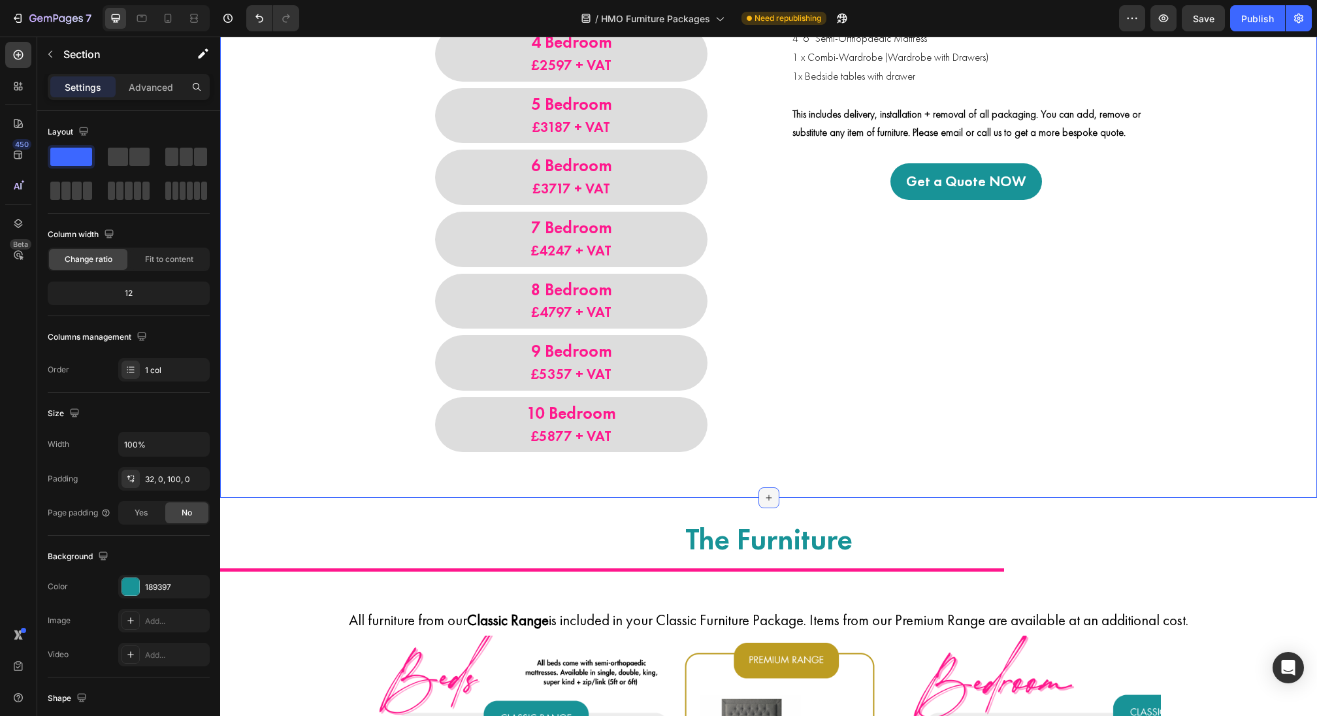
click at [764, 491] on div at bounding box center [768, 497] width 21 height 21
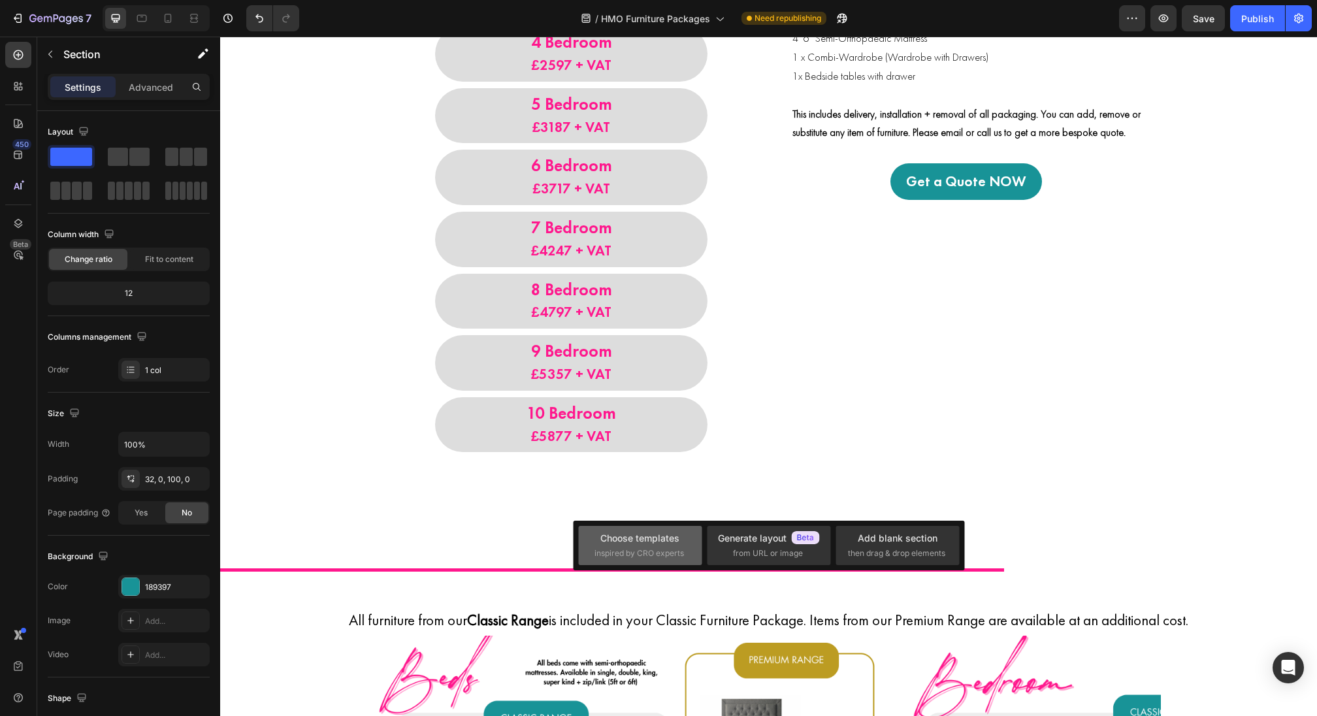
click at [640, 540] on div "Choose templates" at bounding box center [639, 538] width 79 height 14
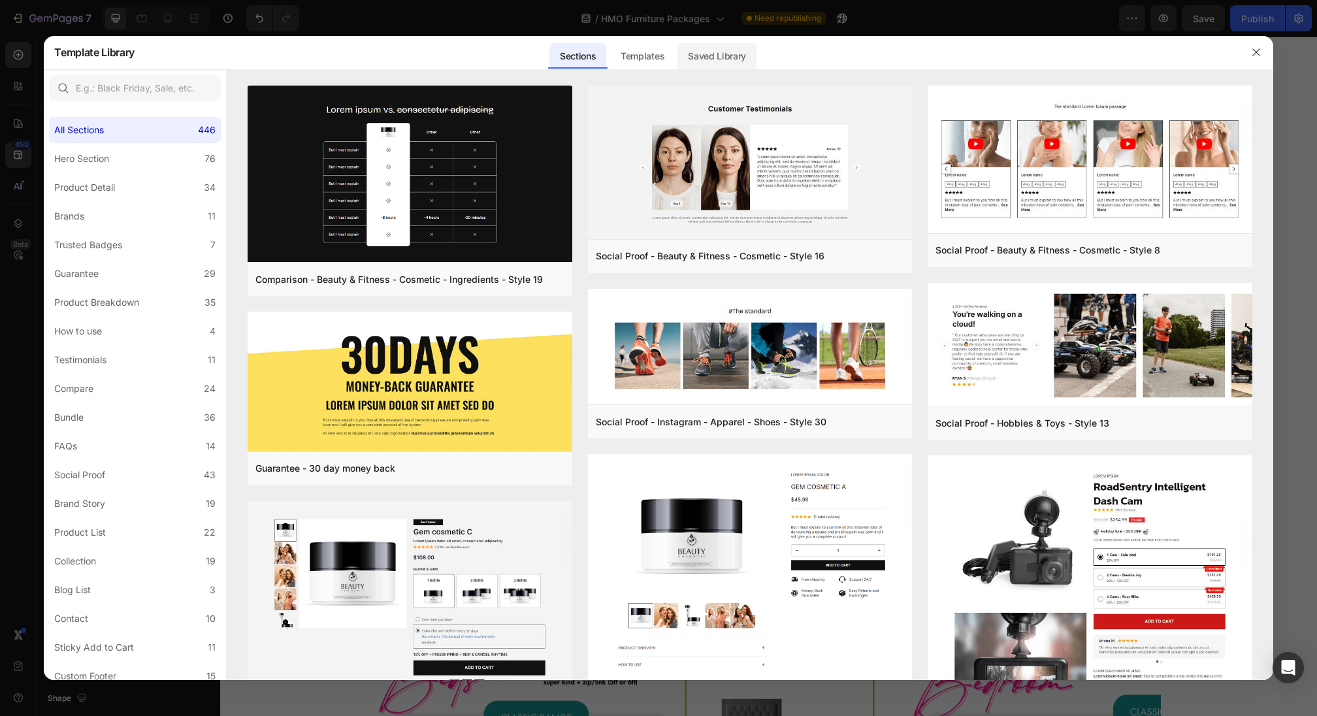
click at [728, 58] on div "Saved Library" at bounding box center [716, 56] width 79 height 26
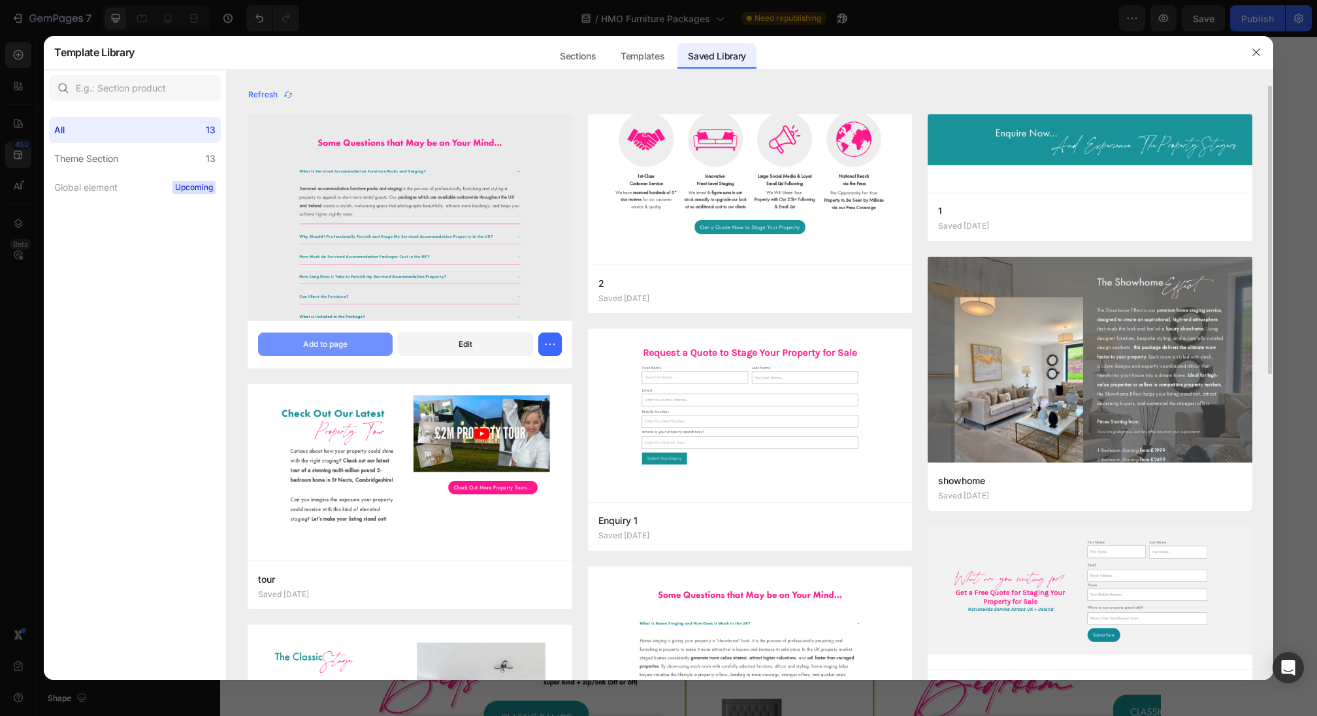
click at [360, 338] on button "Add to page" at bounding box center [325, 345] width 135 height 24
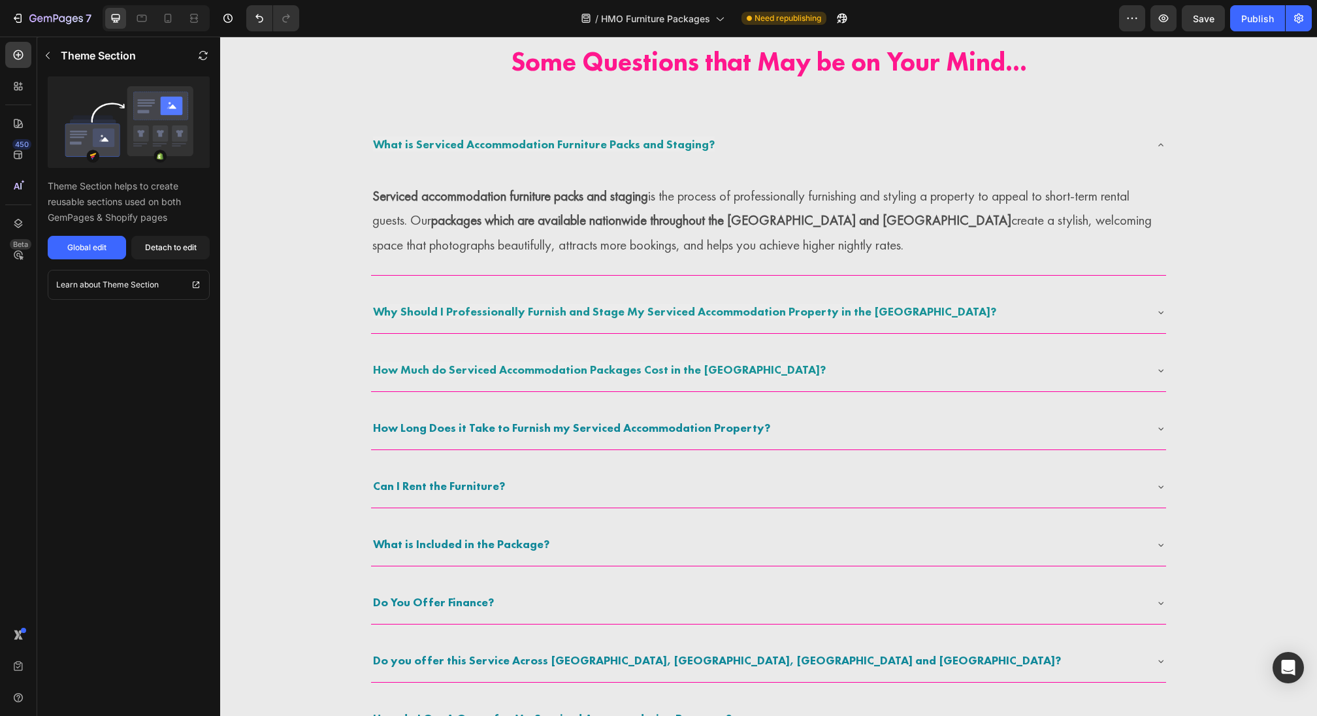
scroll to position [1713, 0]
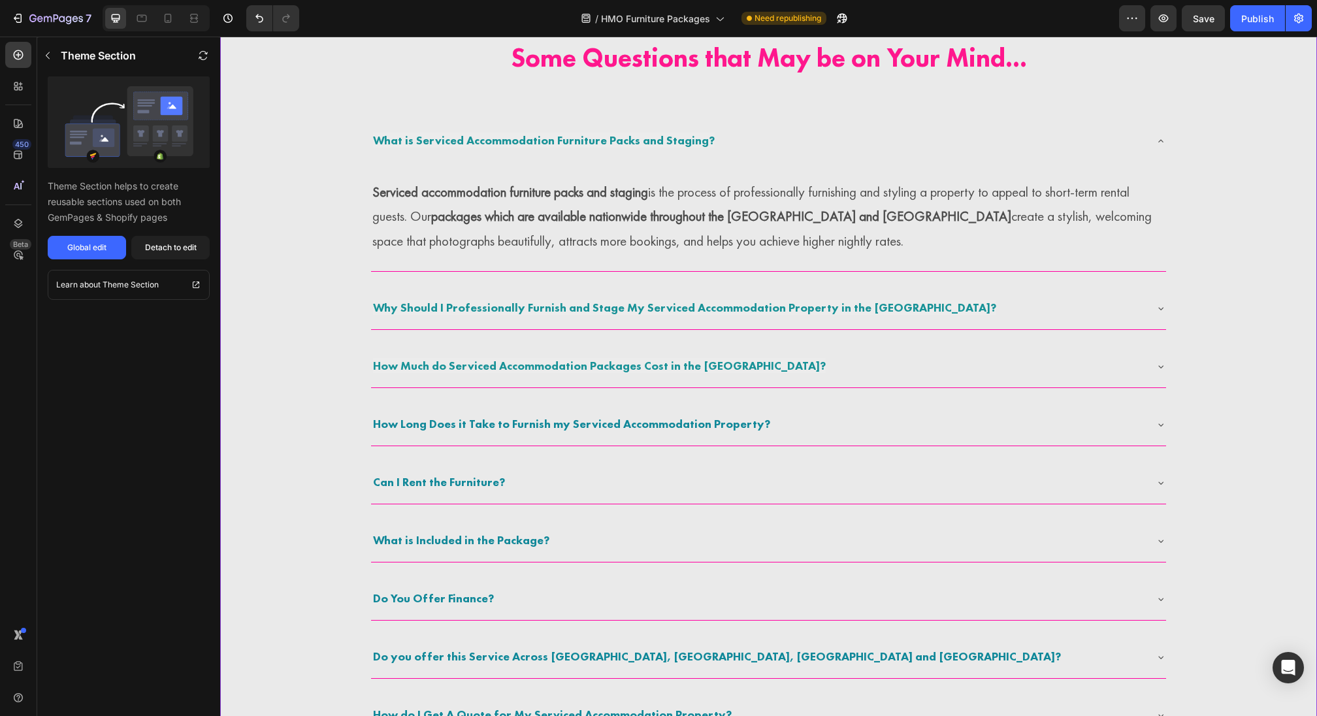
click at [446, 131] on p "What is Serviced Accommodation Furniture Packs and Staging?" at bounding box center [544, 141] width 342 height 20
click at [446, 153] on div "What is Serviced Accommodation Furniture Packs and Staging?" at bounding box center [768, 141] width 795 height 42
click at [436, 140] on span "What is Serviced Accommodation Furniture Packs and Staging?" at bounding box center [544, 140] width 342 height 15
click at [158, 250] on div "Detach to edit" at bounding box center [171, 248] width 52 height 12
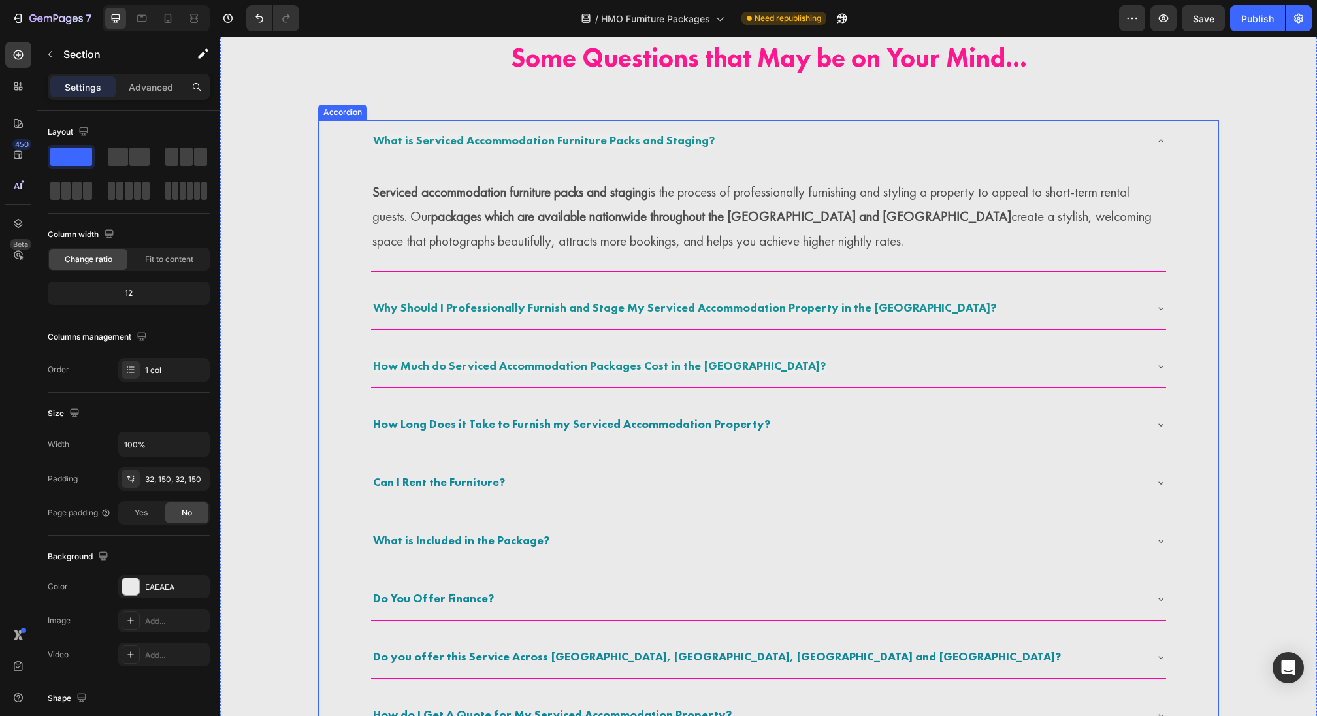
click at [449, 142] on span "What is Serviced Accommodation Furniture Packs and Staging?" at bounding box center [544, 140] width 342 height 15
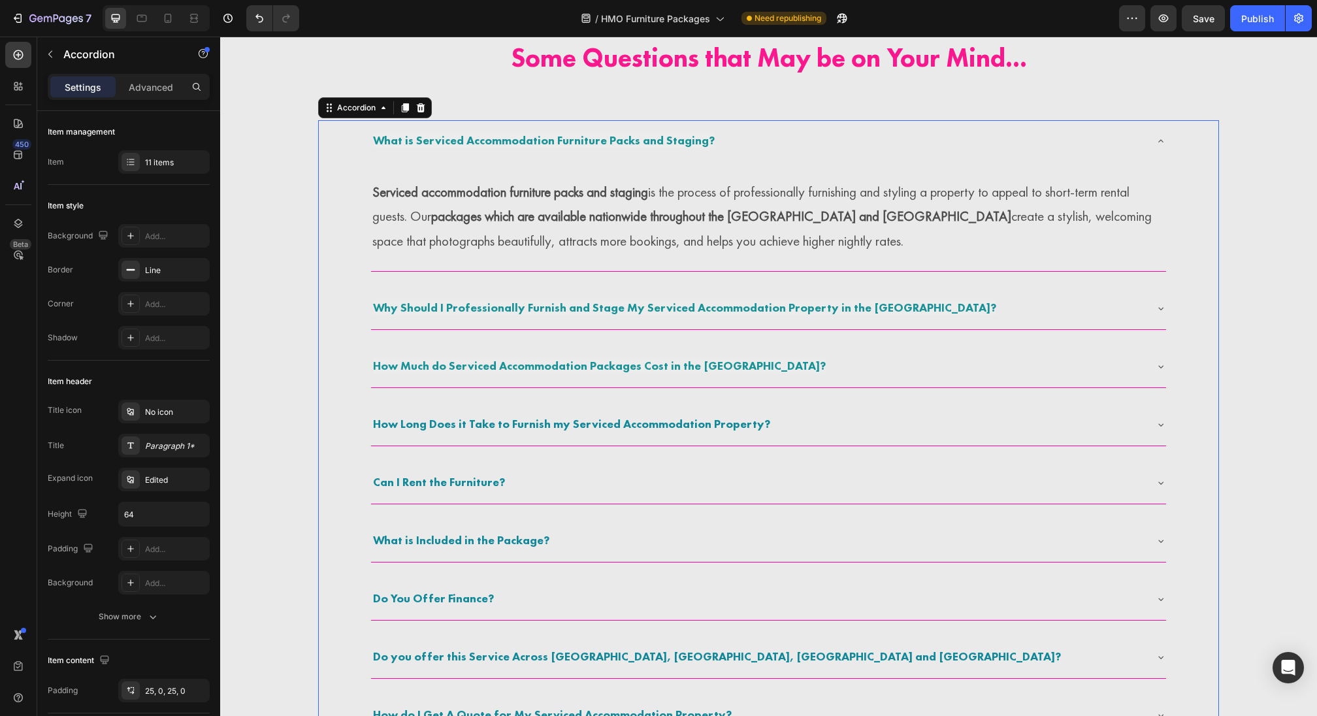
click at [449, 142] on span "What is Serviced Accommodation Furniture Packs and Staging?" at bounding box center [544, 140] width 342 height 15
click at [421, 142] on span "What is Serviced Accommodation Furniture Packs and Staging?" at bounding box center [544, 140] width 342 height 15
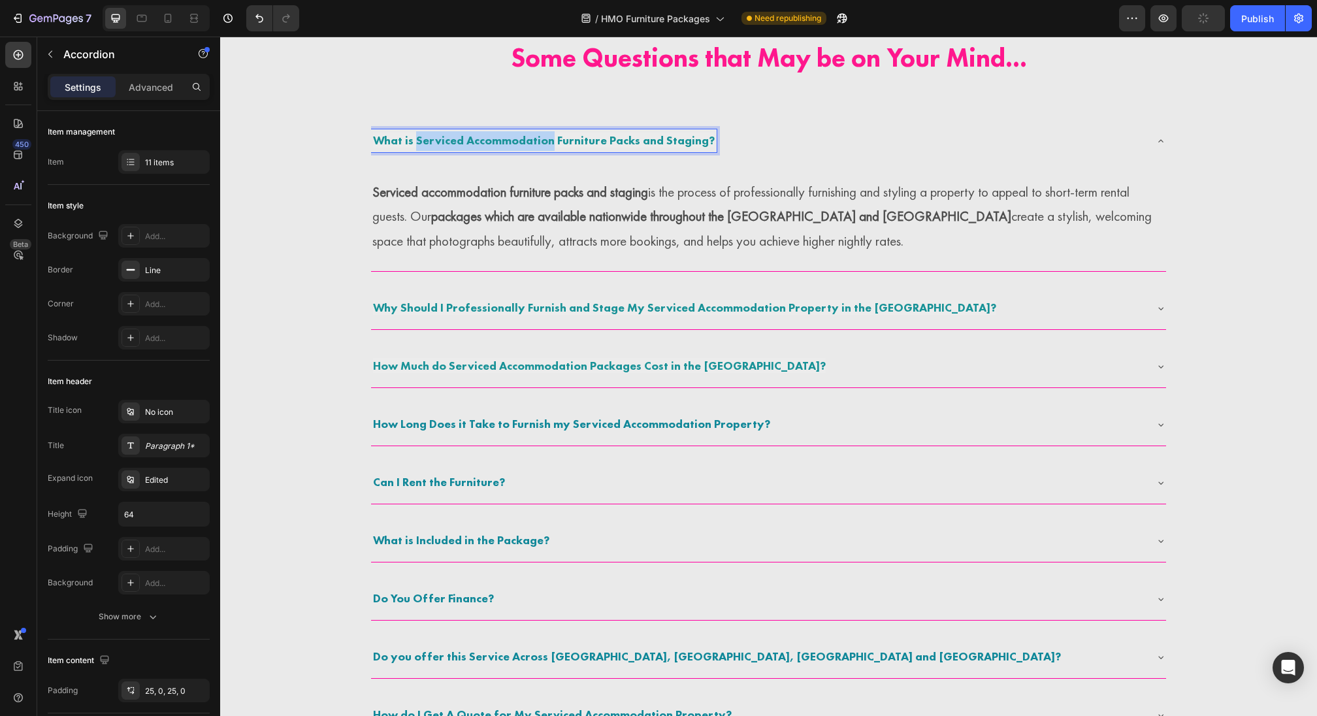
drag, startPoint x: 414, startPoint y: 142, endPoint x: 550, endPoint y: 144, distance: 135.9
click at [550, 144] on span "What is Serviced Accommodation Furniture Packs and Staging?" at bounding box center [544, 140] width 342 height 15
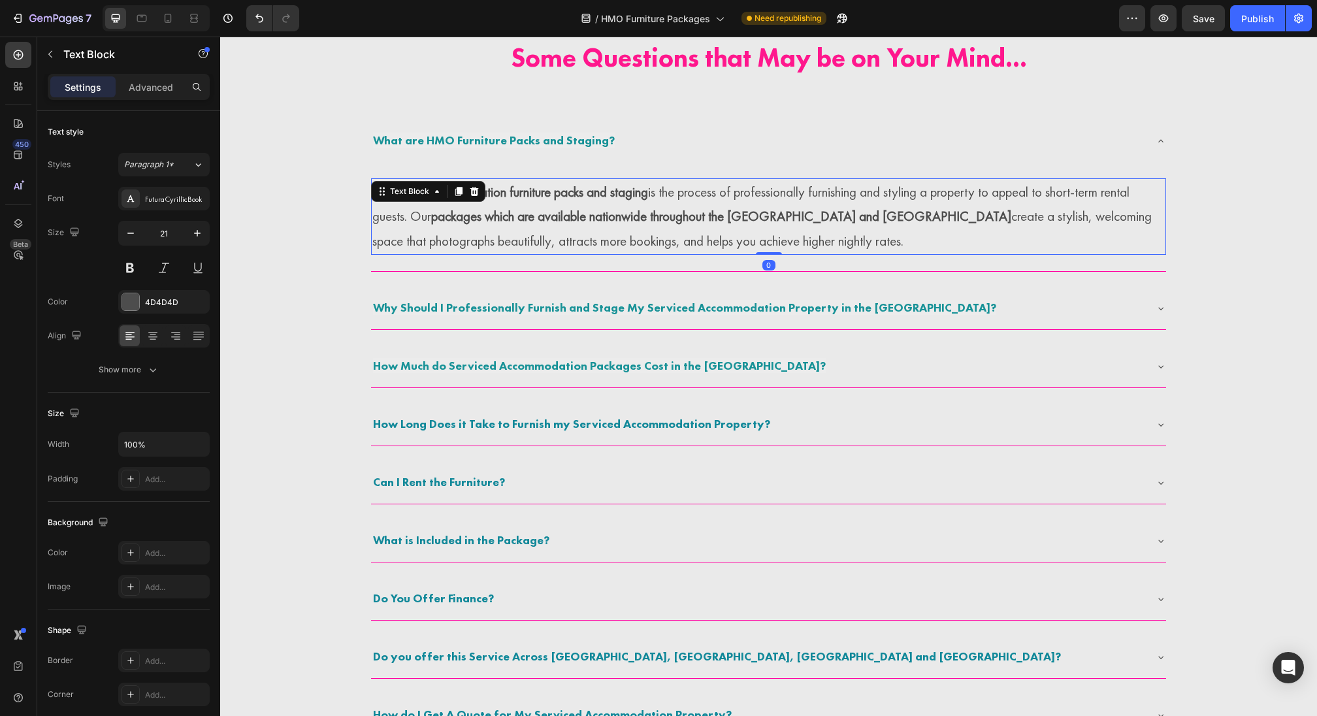
click at [483, 197] on div "Serviced accommodation furniture packs and staging is the process of profession…" at bounding box center [768, 216] width 795 height 76
click at [483, 197] on div "Text Block" at bounding box center [428, 191] width 114 height 21
click at [522, 220] on strong "packages which are available nationwide throughout the UK and Ireland" at bounding box center [721, 216] width 580 height 18
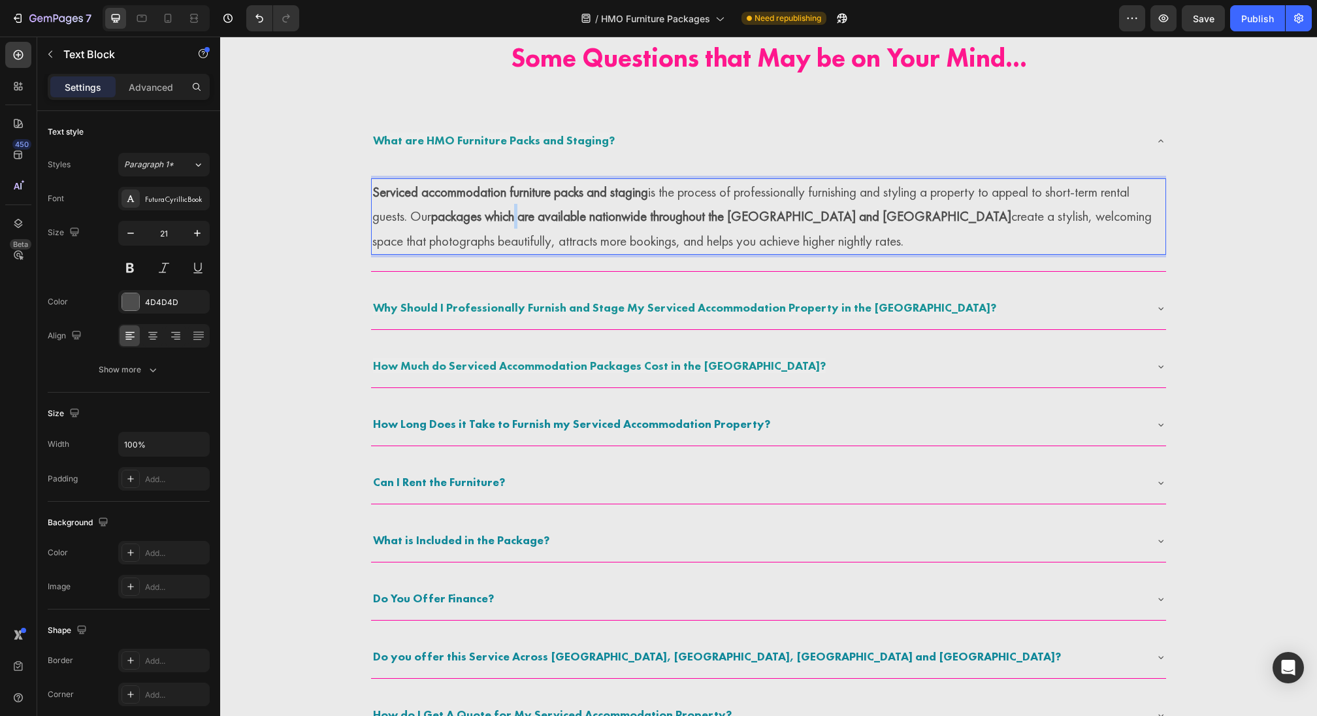
click at [522, 220] on strong "packages which are available nationwide throughout the UK and Ireland" at bounding box center [721, 216] width 580 height 18
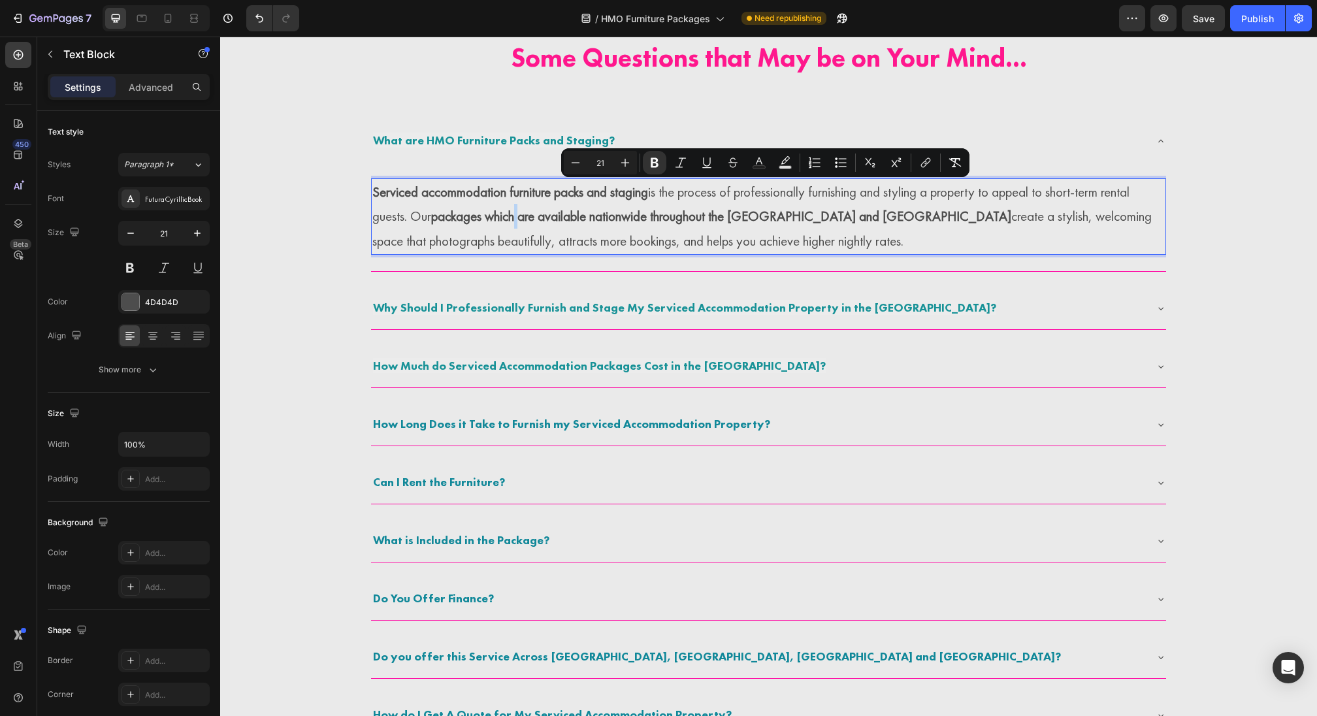
copy p "Serviced accommodation furniture packs and staging is the process of profession…"
click at [446, 223] on strong "packages which are available nationwide throughout the UK and Ireland" at bounding box center [721, 216] width 580 height 18
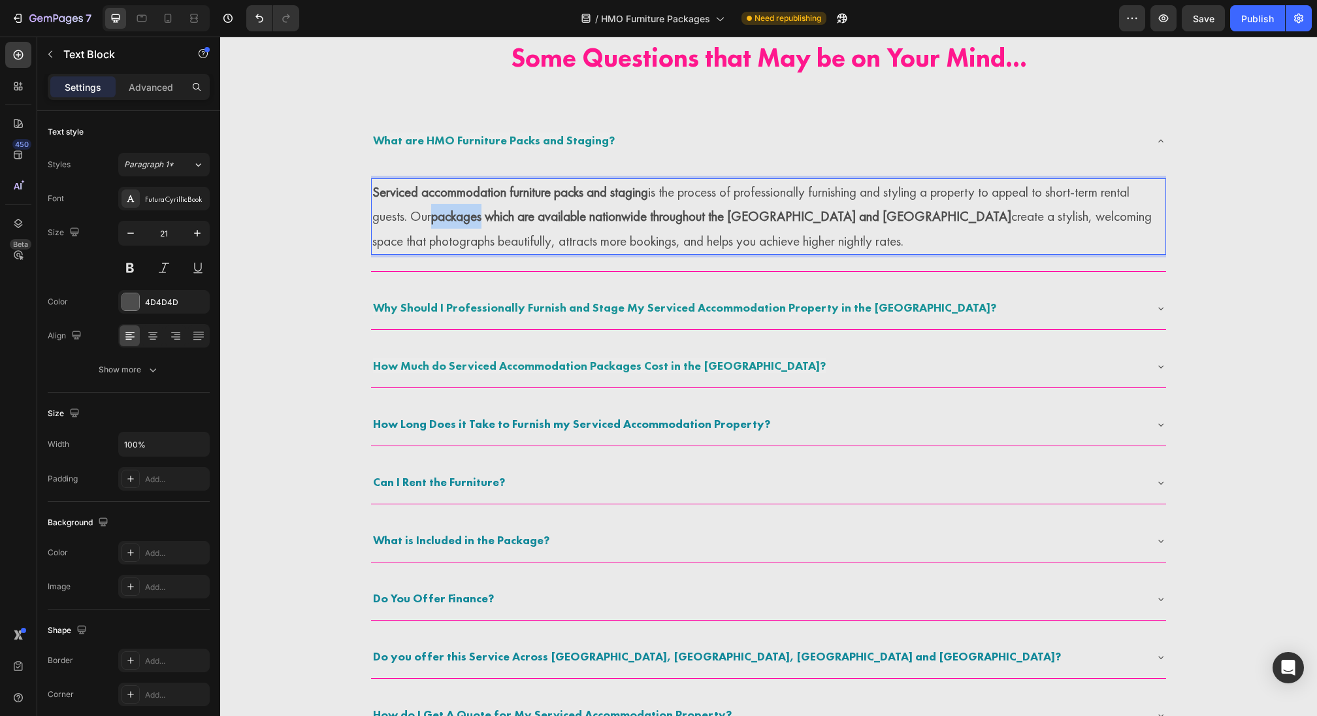
click at [446, 223] on strong "packages which are available nationwide throughout the UK and Ireland" at bounding box center [721, 216] width 580 height 18
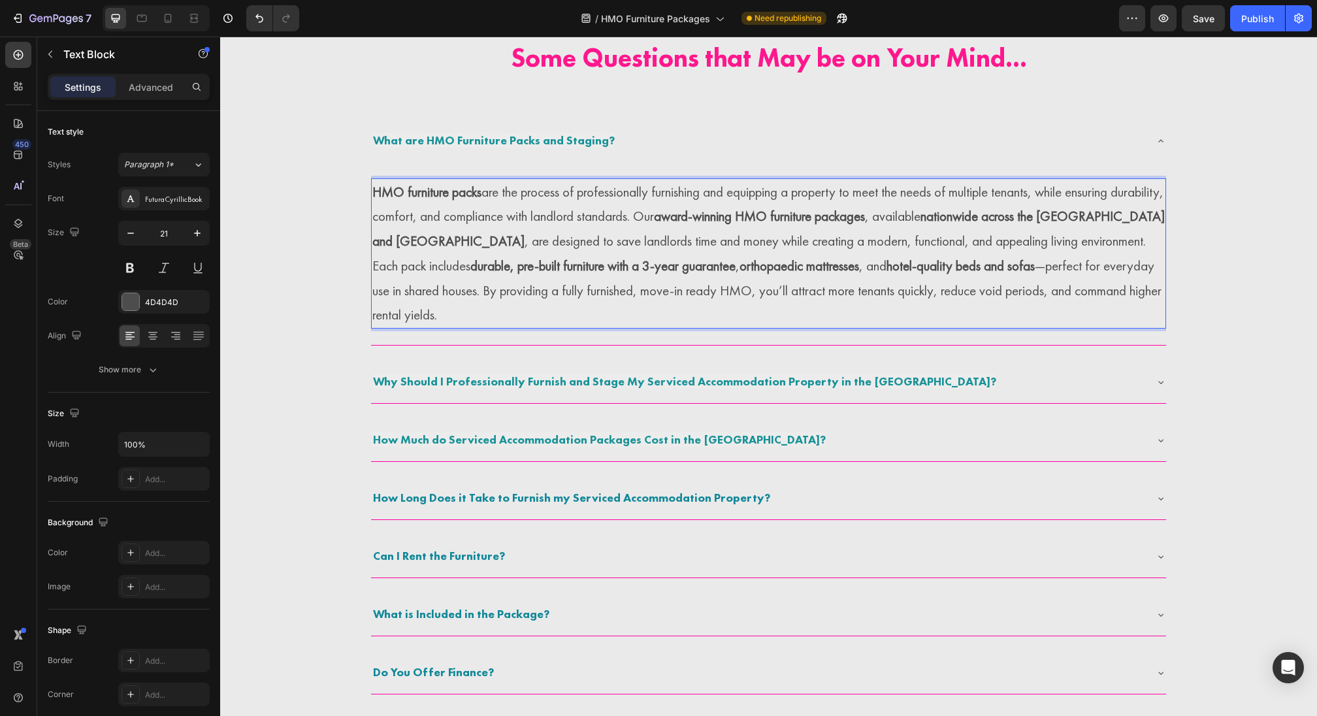
click at [1056, 248] on p "HMO furniture packs are the process of professionally furnishing and equipping …" at bounding box center [768, 217] width 792 height 74
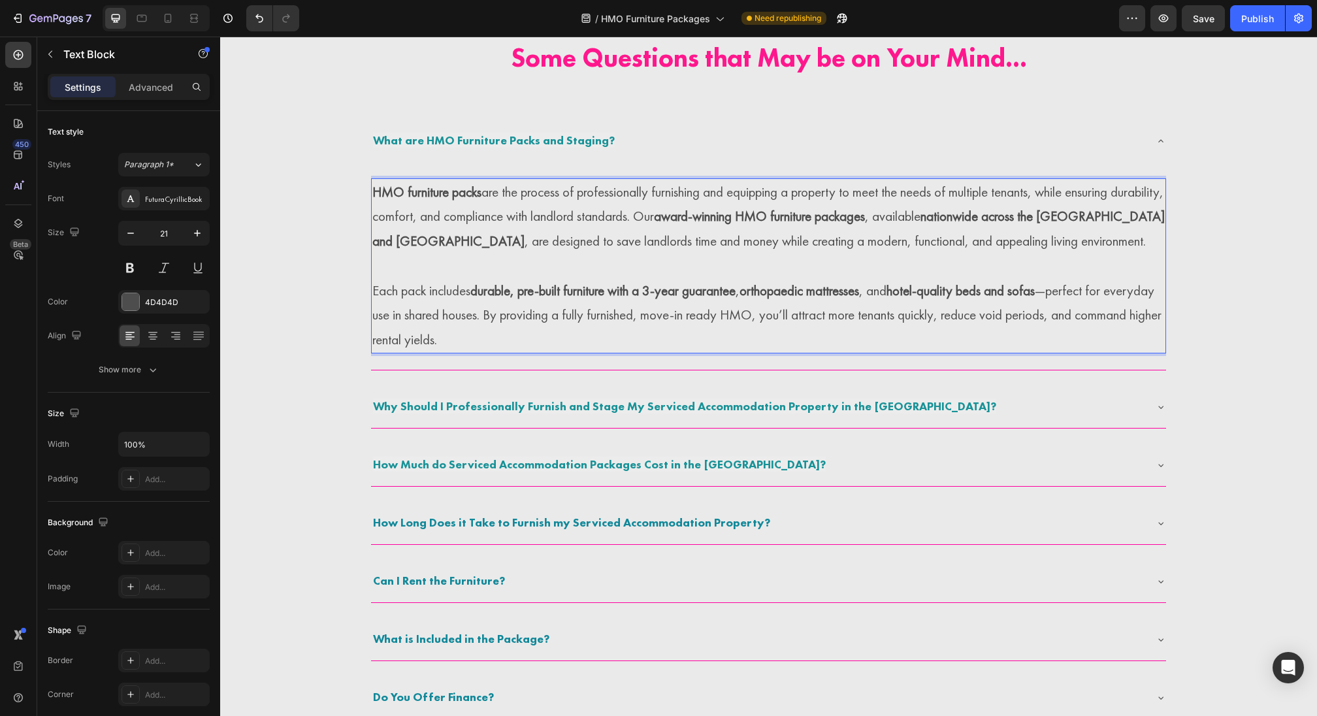
click at [738, 307] on p "Each pack includes durable, pre-built furniture with a 3-year guarantee , ortho…" at bounding box center [768, 315] width 792 height 74
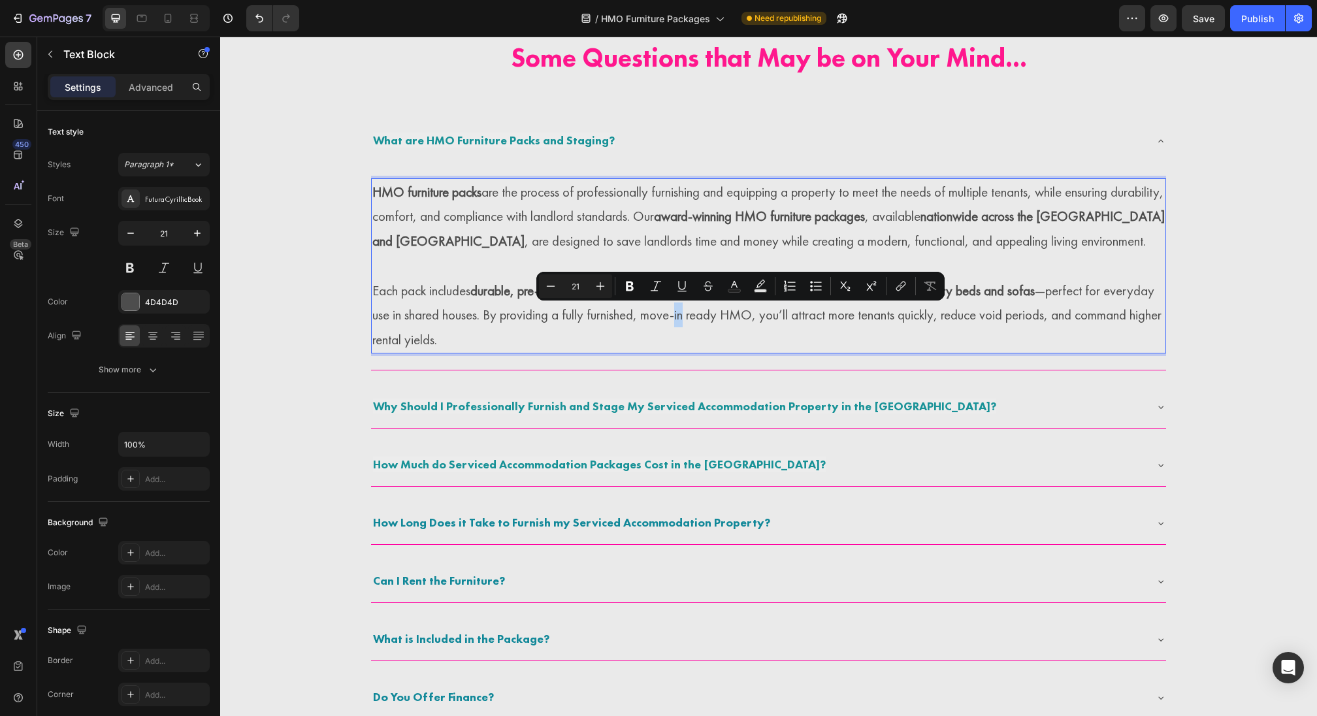
click at [772, 378] on div "What are HMO Furniture Packs and Staging? HMO furniture packs are the process o…" at bounding box center [768, 536] width 796 height 832
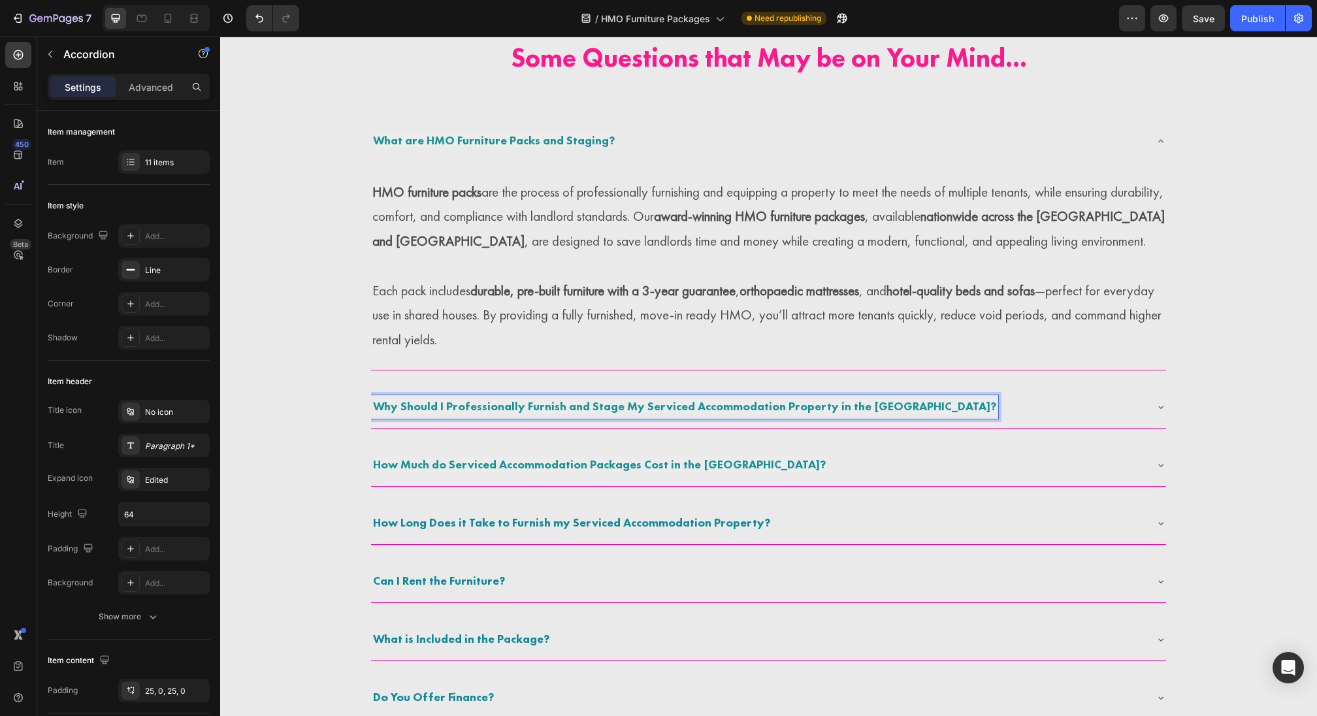
click at [930, 421] on div "Why Should I Professionally Furnish and Stage My Serviced Accommodation Propert…" at bounding box center [768, 407] width 795 height 42
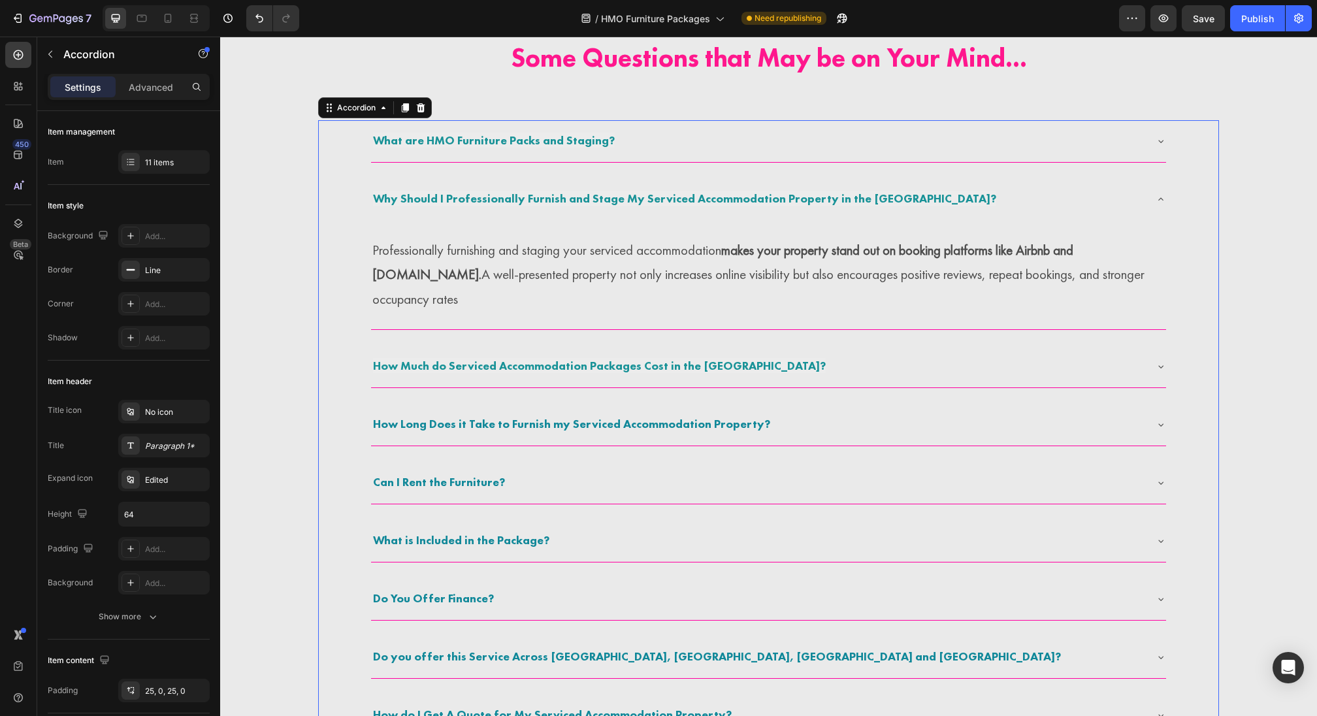
click at [500, 195] on span "Why Should I Professionally Furnish and Stage My Serviced Accommodation Propert…" at bounding box center [684, 198] width 623 height 15
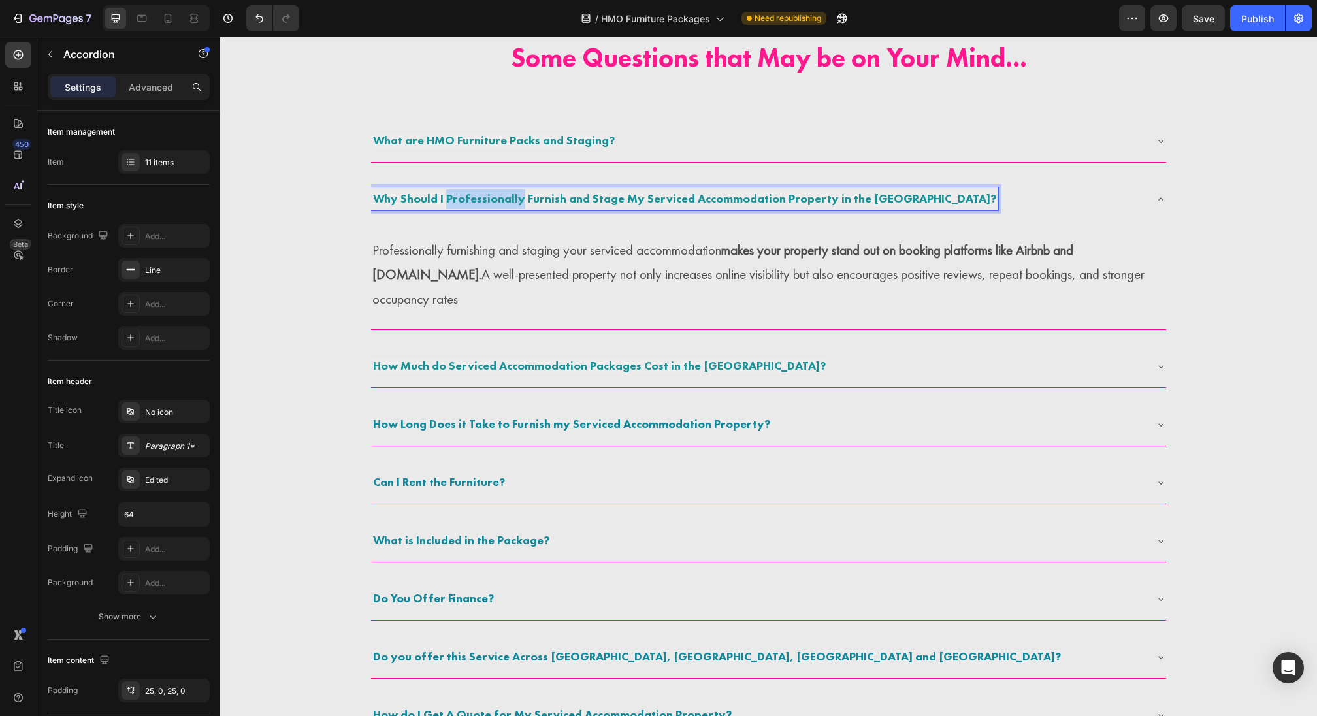
click at [500, 195] on span "Why Should I Professionally Furnish and Stage My Serviced Accommodation Propert…" at bounding box center [684, 198] width 623 height 15
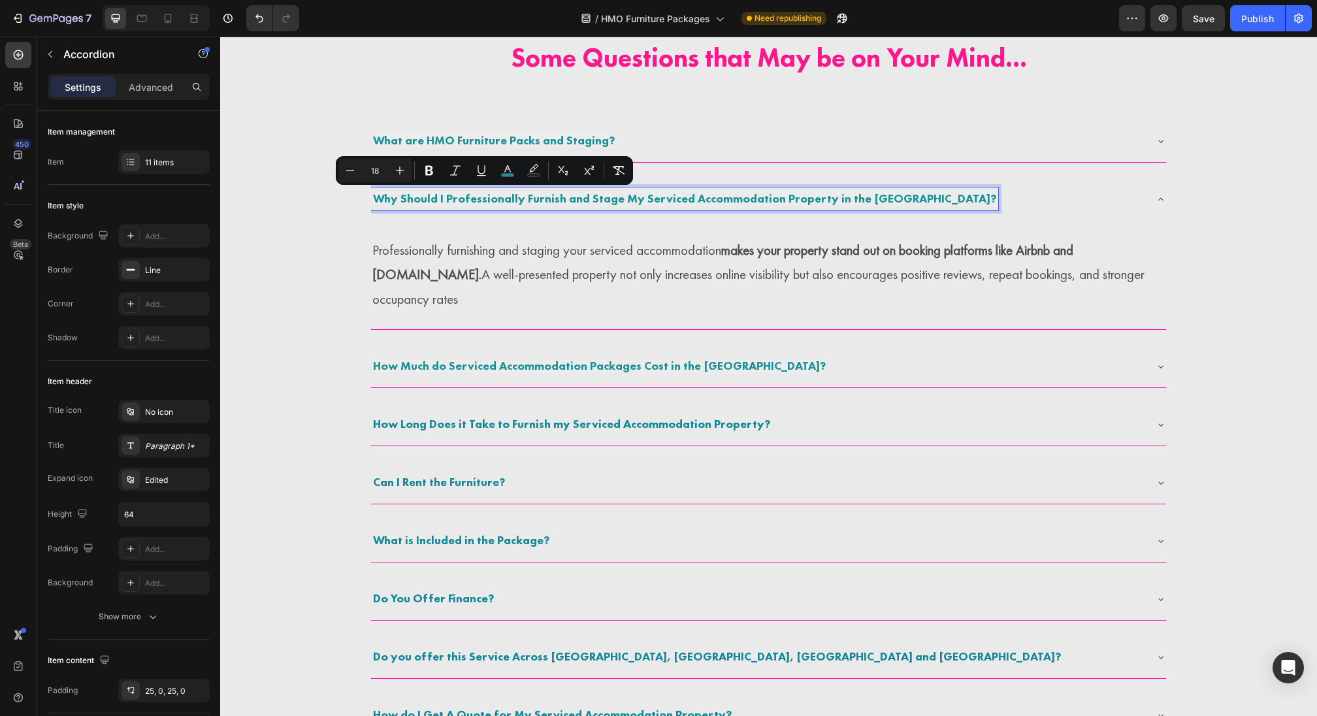
click at [669, 196] on span "Why Should I Professionally Furnish and Stage My Serviced Accommodation Propert…" at bounding box center [684, 198] width 623 height 15
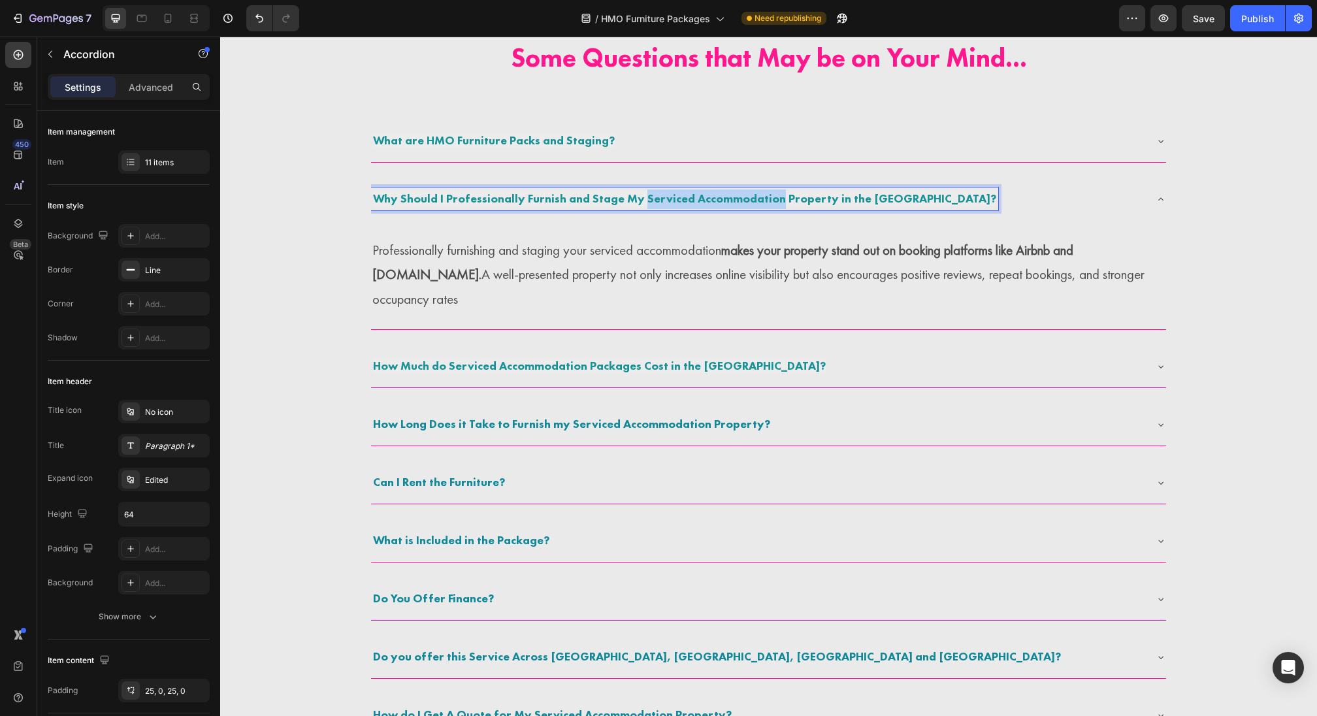
drag, startPoint x: 644, startPoint y: 196, endPoint x: 777, endPoint y: 199, distance: 132.6
click at [777, 199] on span "Why Should I Professionally Furnish and Stage My Serviced Accommodation Propert…" at bounding box center [684, 198] width 623 height 15
click at [765, 197] on span "Why Should I Professionally Furnish and Stage My HMO Property in the UK?" at bounding box center [629, 198] width 513 height 15
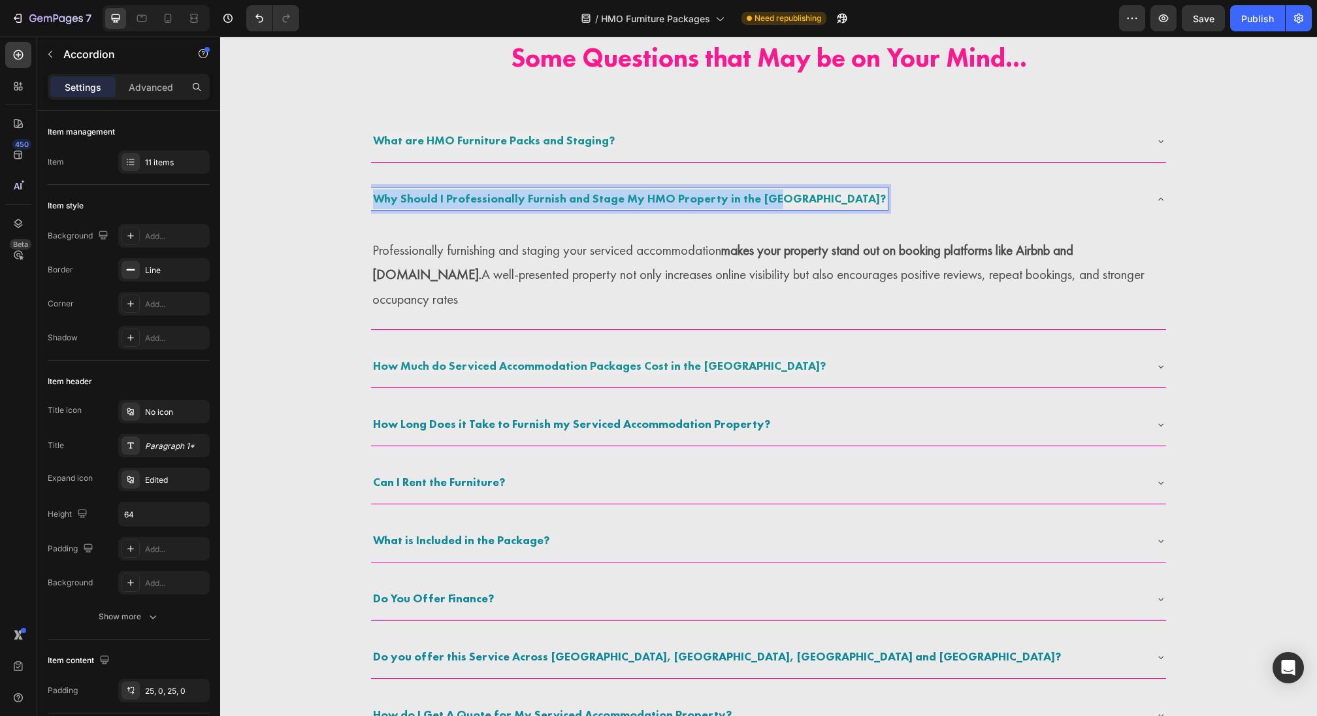
click at [704, 189] on p "Why Should I Professionally Furnish and Stage My HMO Property in the UK?" at bounding box center [629, 199] width 513 height 20
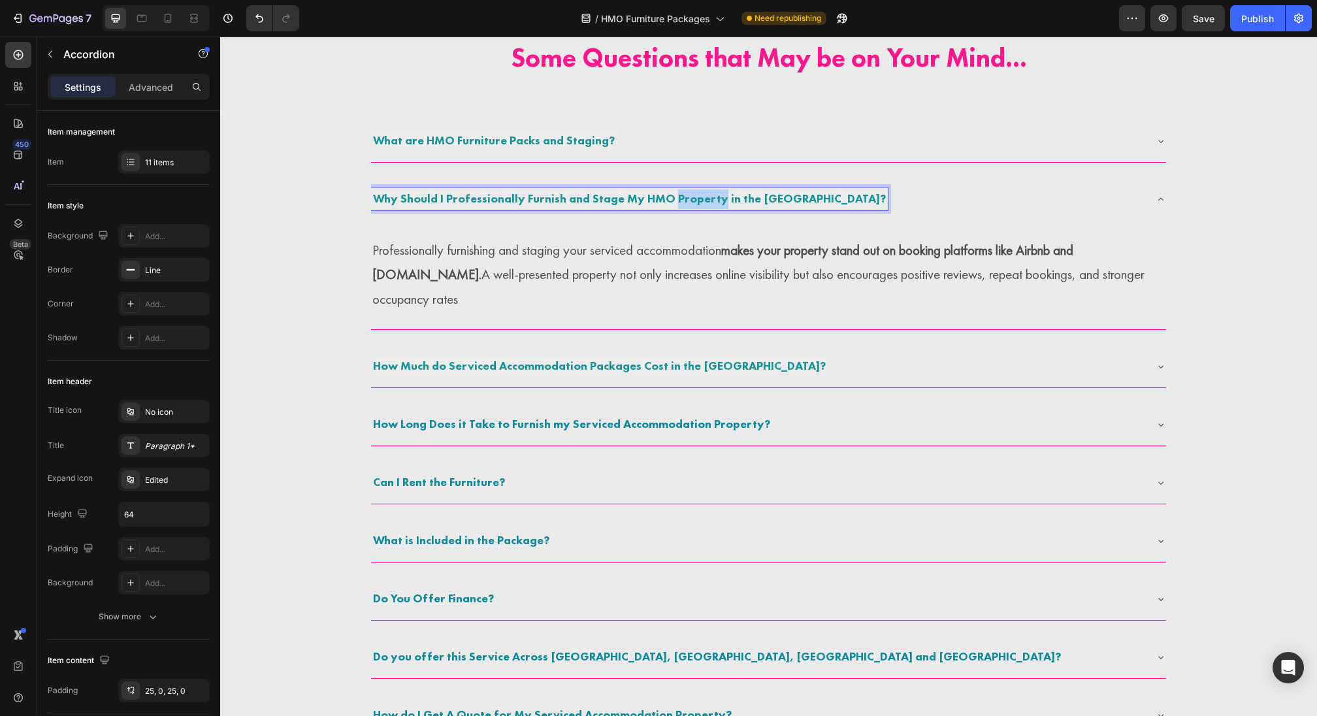
click at [704, 189] on p "Why Should I Professionally Furnish and Stage My HMO Property in the UK?" at bounding box center [629, 199] width 513 height 20
click at [704, 195] on span "Why Should I Professionally Furnish and Stage My HMO Property in the UK?" at bounding box center [629, 198] width 513 height 15
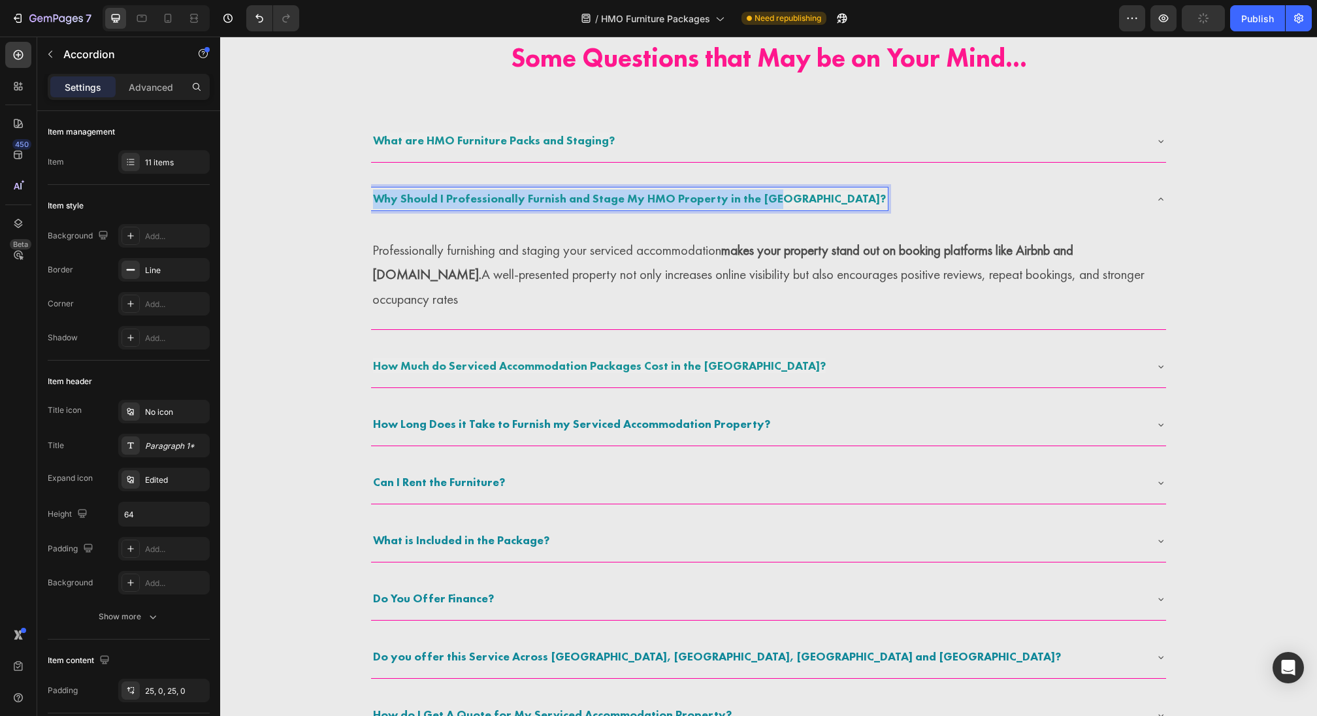
click at [704, 195] on span "Why Should I Professionally Furnish and Stage My HMO Property in the UK?" at bounding box center [629, 198] width 513 height 15
copy span "Why Should I Professionally Furnish and Stage My HMO Property in the UK?"
click at [431, 280] on strong "makes your property stand out on booking platforms like Airbnb and Booking.com." at bounding box center [722, 262] width 701 height 42
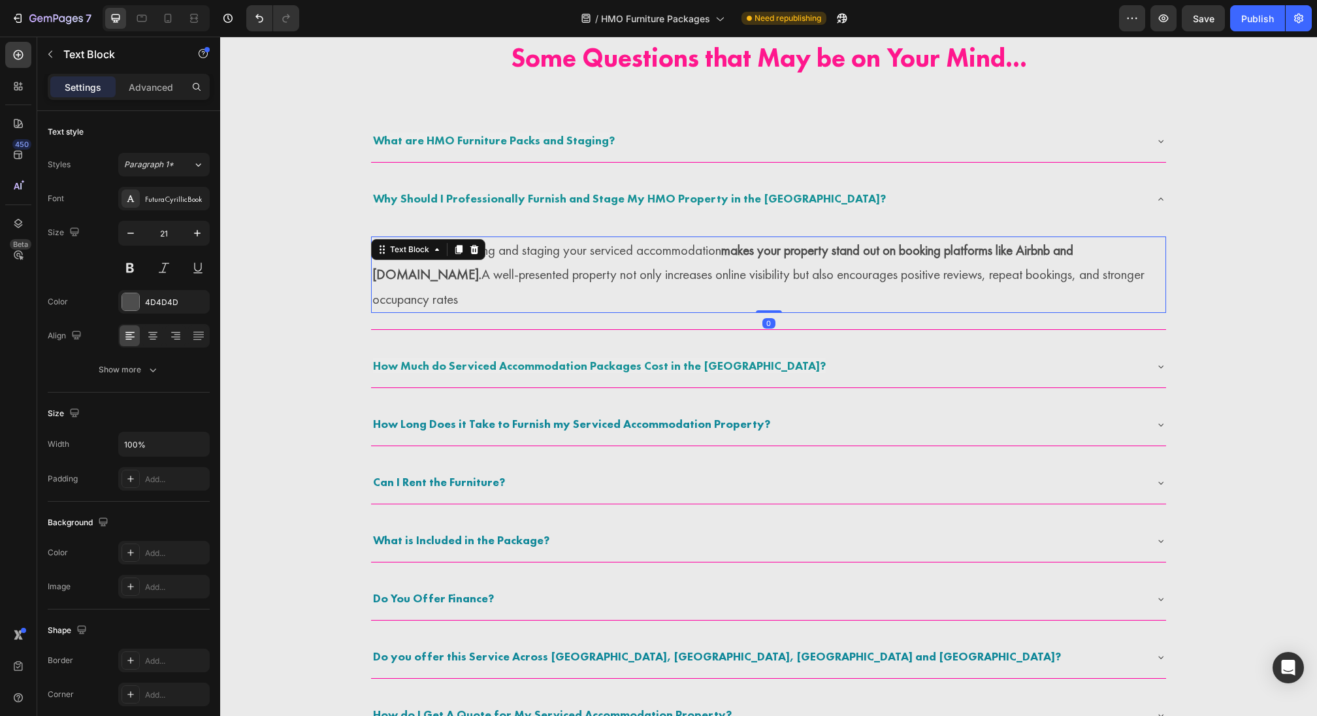
click at [431, 280] on strong "makes your property stand out on booking platforms like Airbnb and Booking.com." at bounding box center [722, 262] width 701 height 42
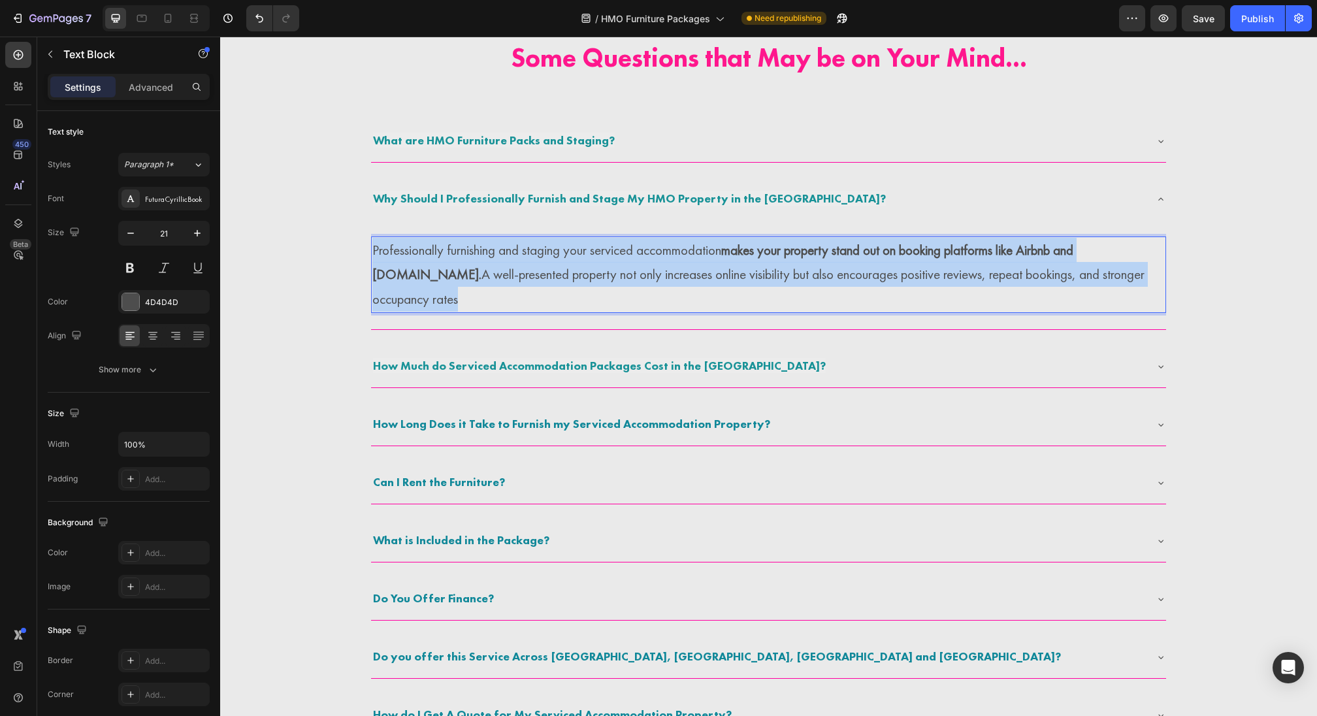
click at [431, 280] on strong "makes your property stand out on booking platforms like Airbnb and Booking.com." at bounding box center [722, 262] width 701 height 42
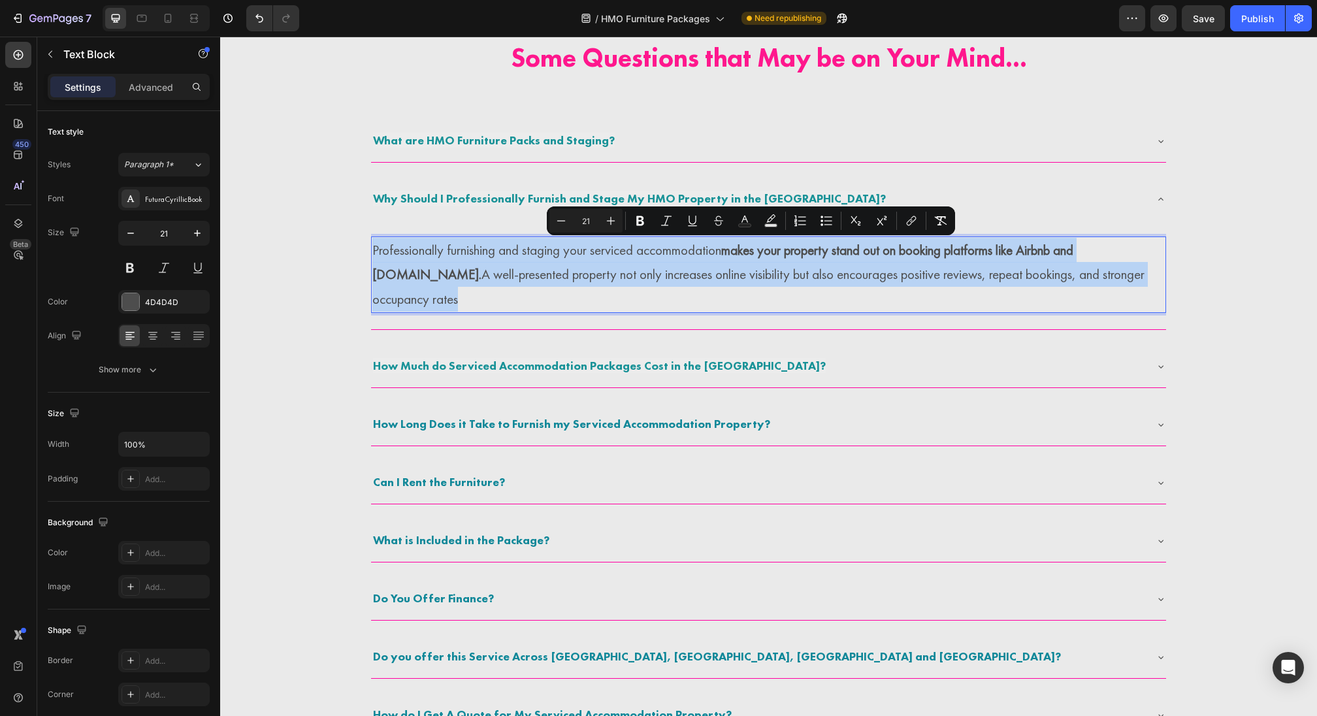
copy p "Professionally furnishing and staging your serviced accommodation makes your pr…"
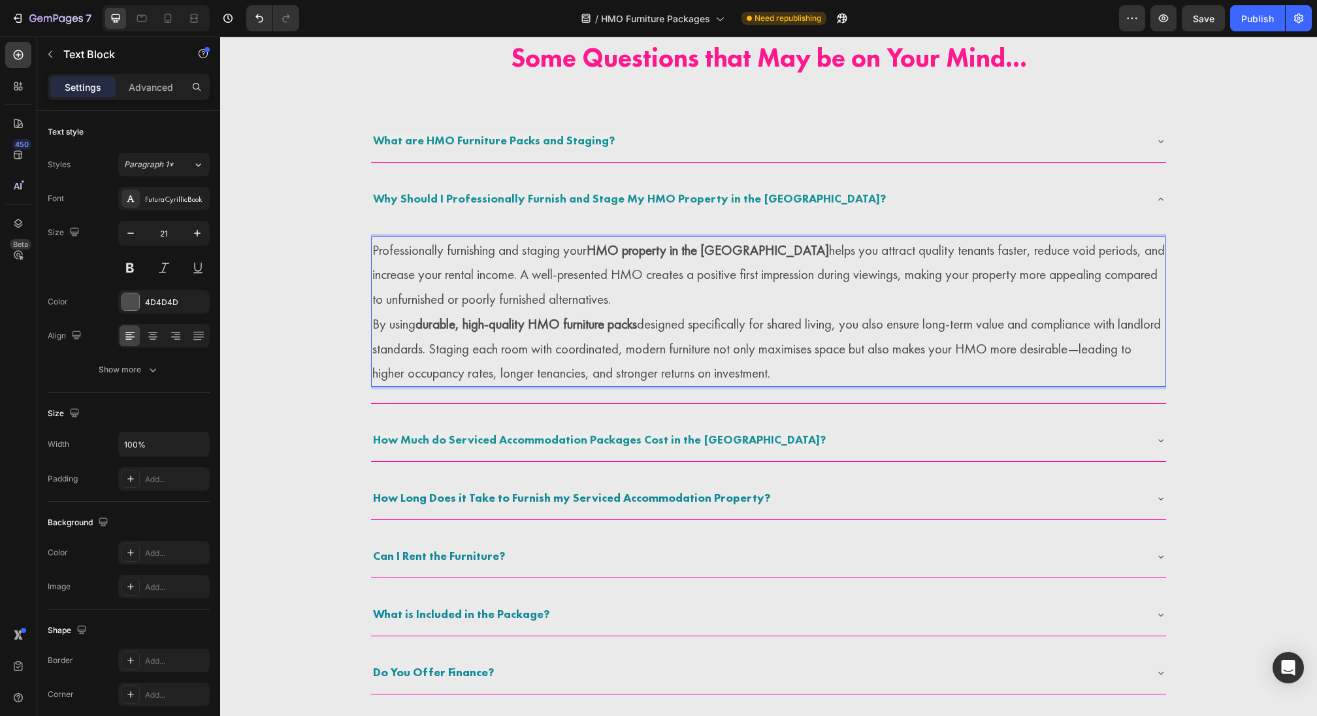
click at [615, 297] on p "Professionally furnishing and staging your HMO property in the UK helps you att…" at bounding box center [768, 275] width 792 height 74
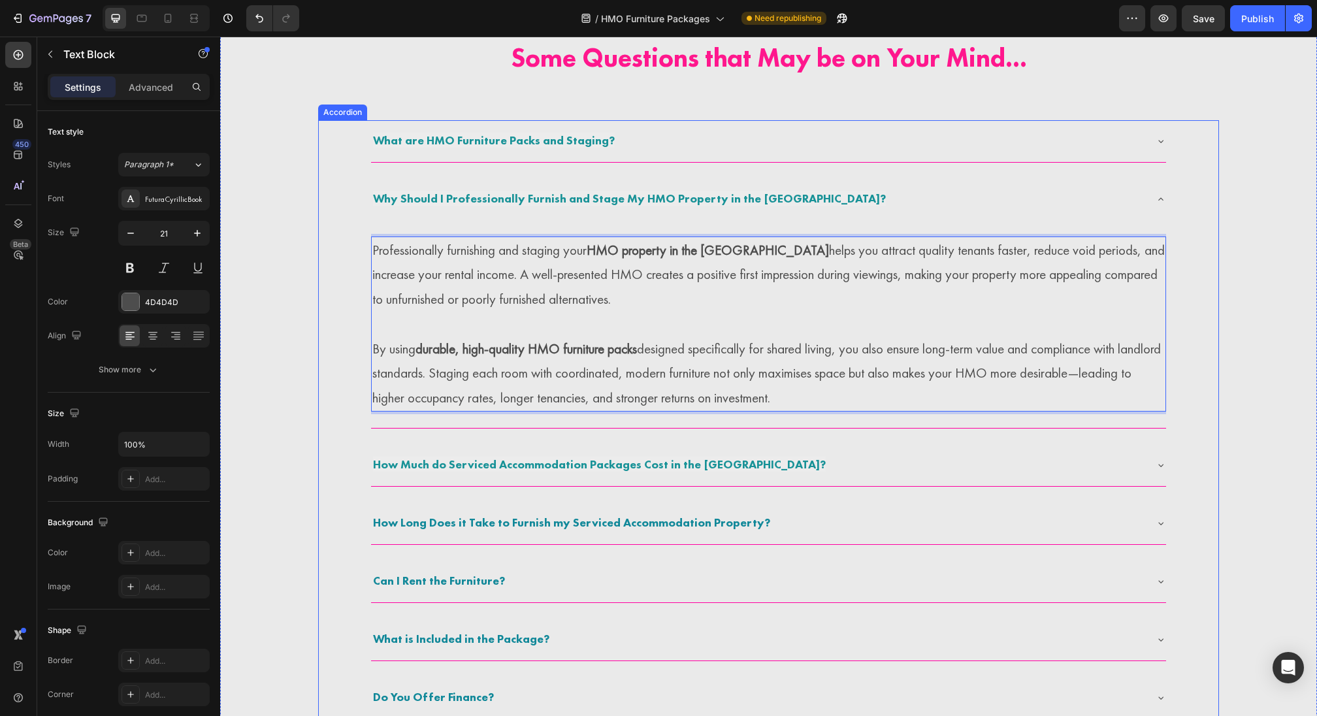
click at [565, 463] on span "How Much do Serviced Accommodation Packages Cost in the UK?" at bounding box center [599, 464] width 453 height 15
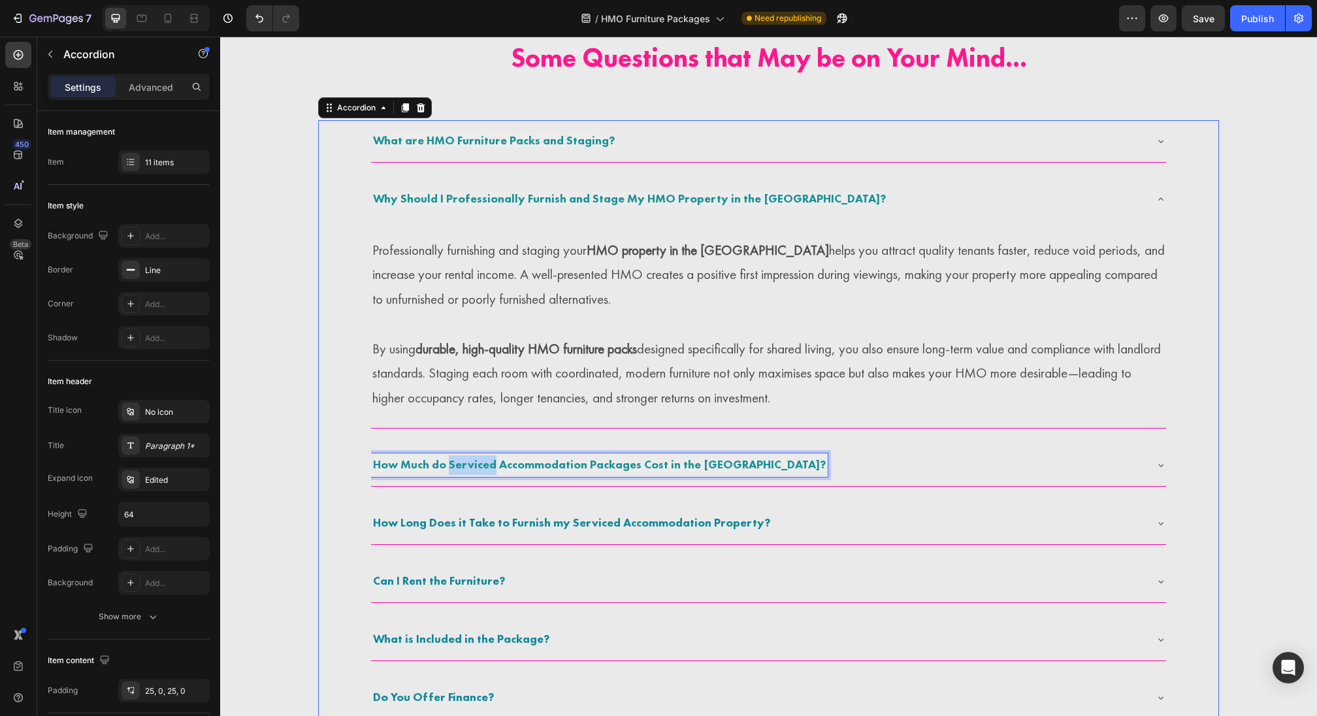
click at [480, 468] on span "How Much do Serviced Accommodation Packages Cost in the UK?" at bounding box center [599, 464] width 453 height 15
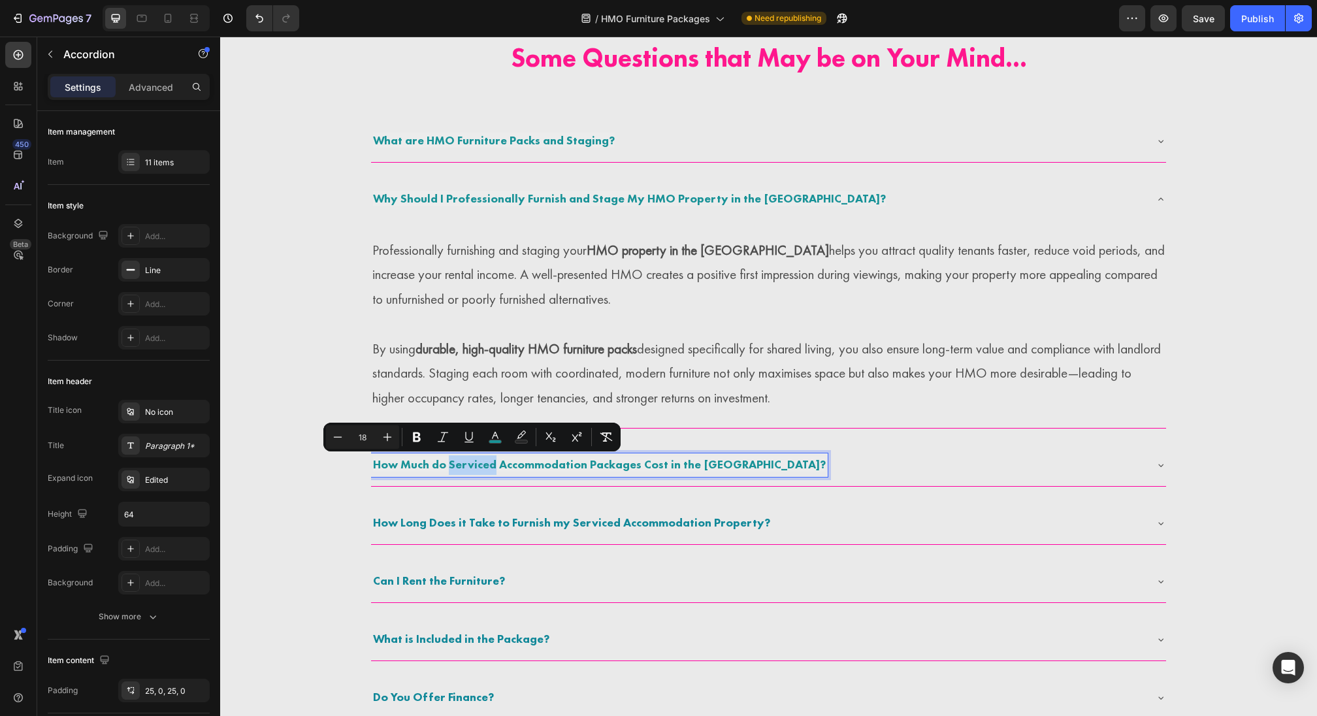
click at [449, 468] on span "How Much do Serviced Accommodation Packages Cost in the UK?" at bounding box center [599, 464] width 453 height 15
drag, startPoint x: 449, startPoint y: 466, endPoint x: 619, endPoint y: 466, distance: 169.9
click at [619, 466] on span "How Much do Serviced Accommodation Packages Cost in the UK?" at bounding box center [599, 464] width 453 height 15
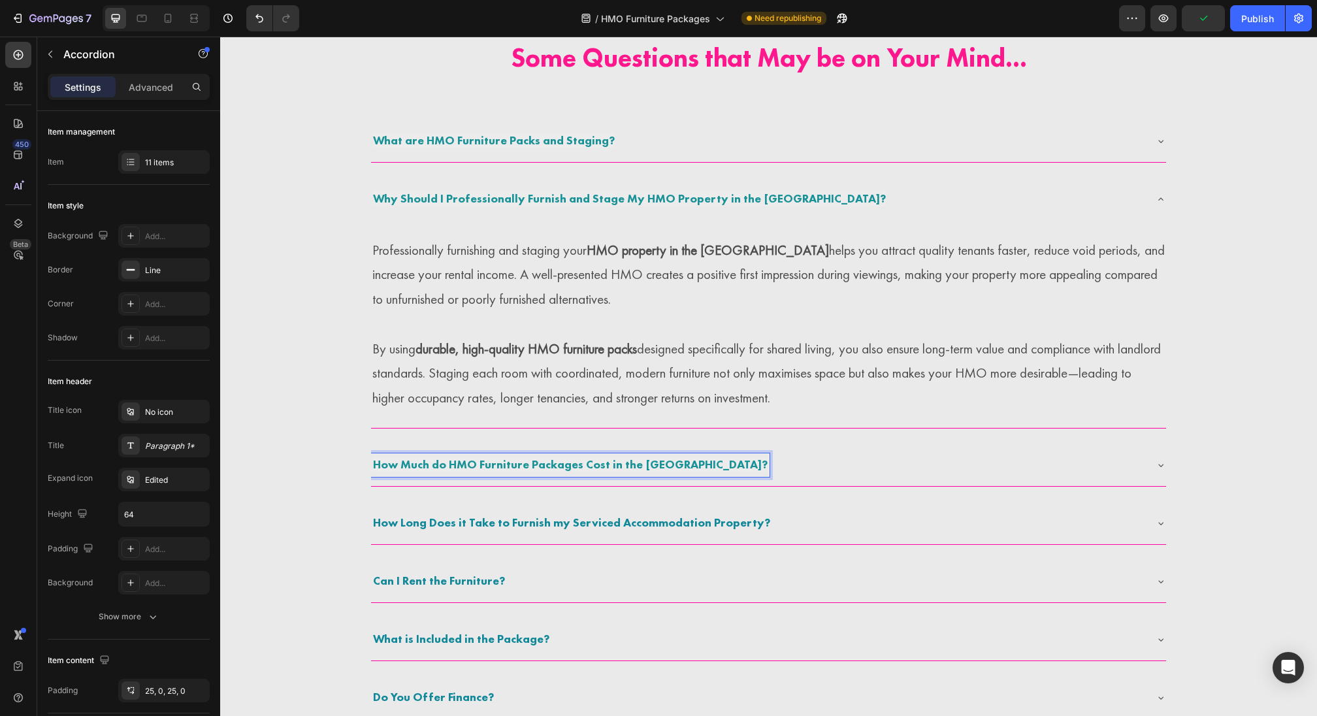
click at [926, 472] on div "How Much do HMO Furniture Packages Cost in the UK?" at bounding box center [758, 465] width 774 height 24
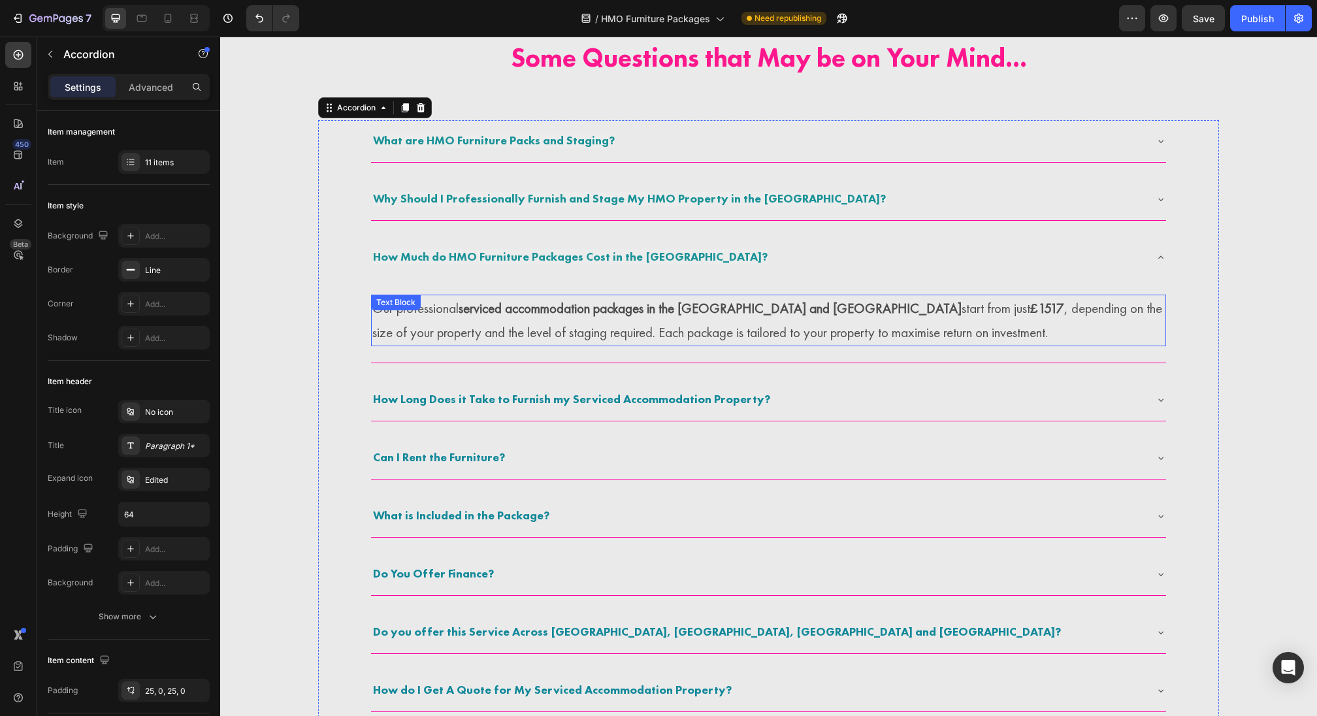
click at [625, 323] on p "Our professional serviced accommodation packages in the UK and Ireland start fr…" at bounding box center [768, 321] width 792 height 50
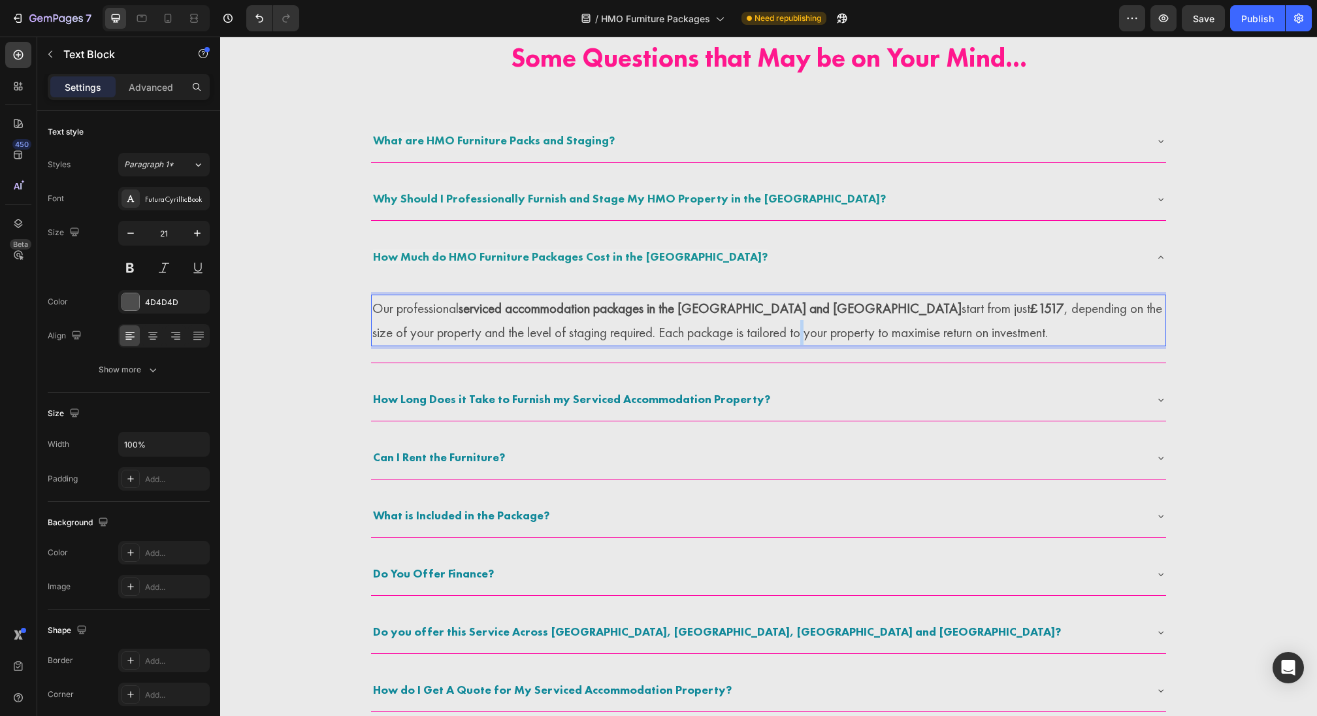
click at [625, 323] on p "Our professional serviced accommodation packages in the UK and Ireland start fr…" at bounding box center [768, 321] width 792 height 50
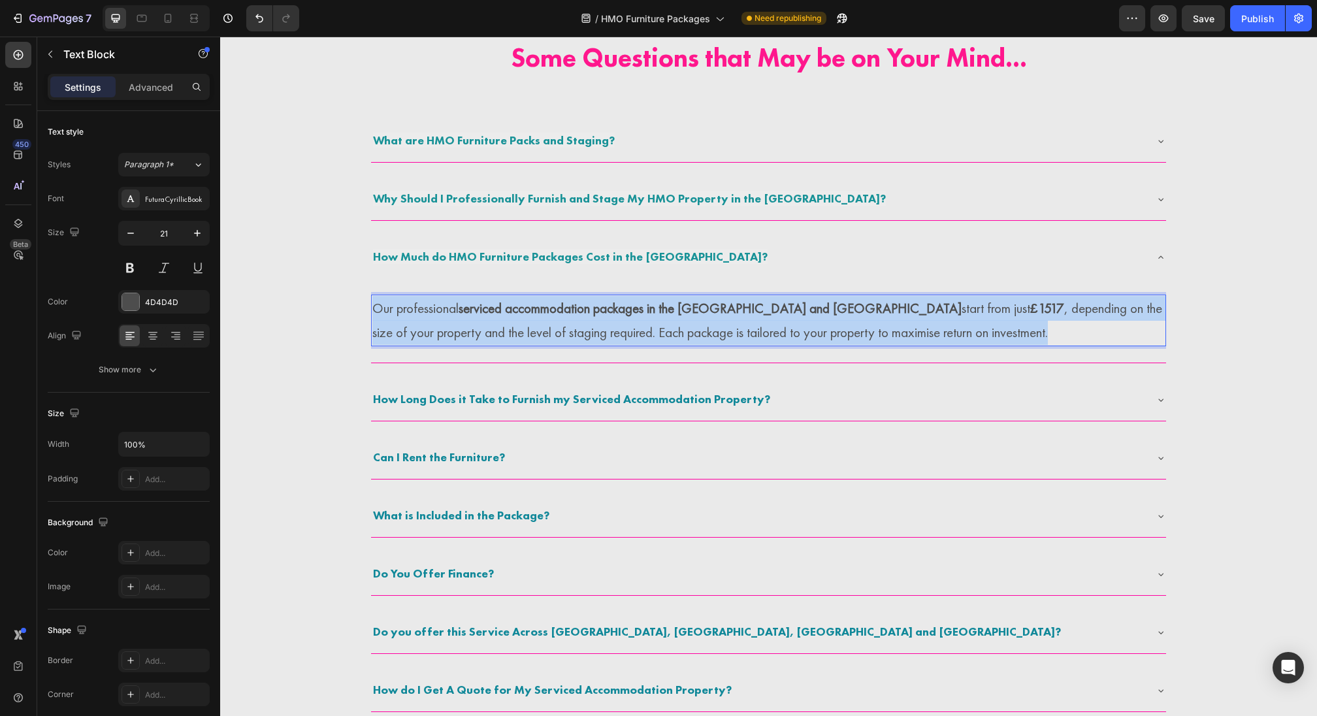
click at [625, 323] on p "Our professional serviced accommodation packages in the UK and Ireland start fr…" at bounding box center [768, 321] width 792 height 50
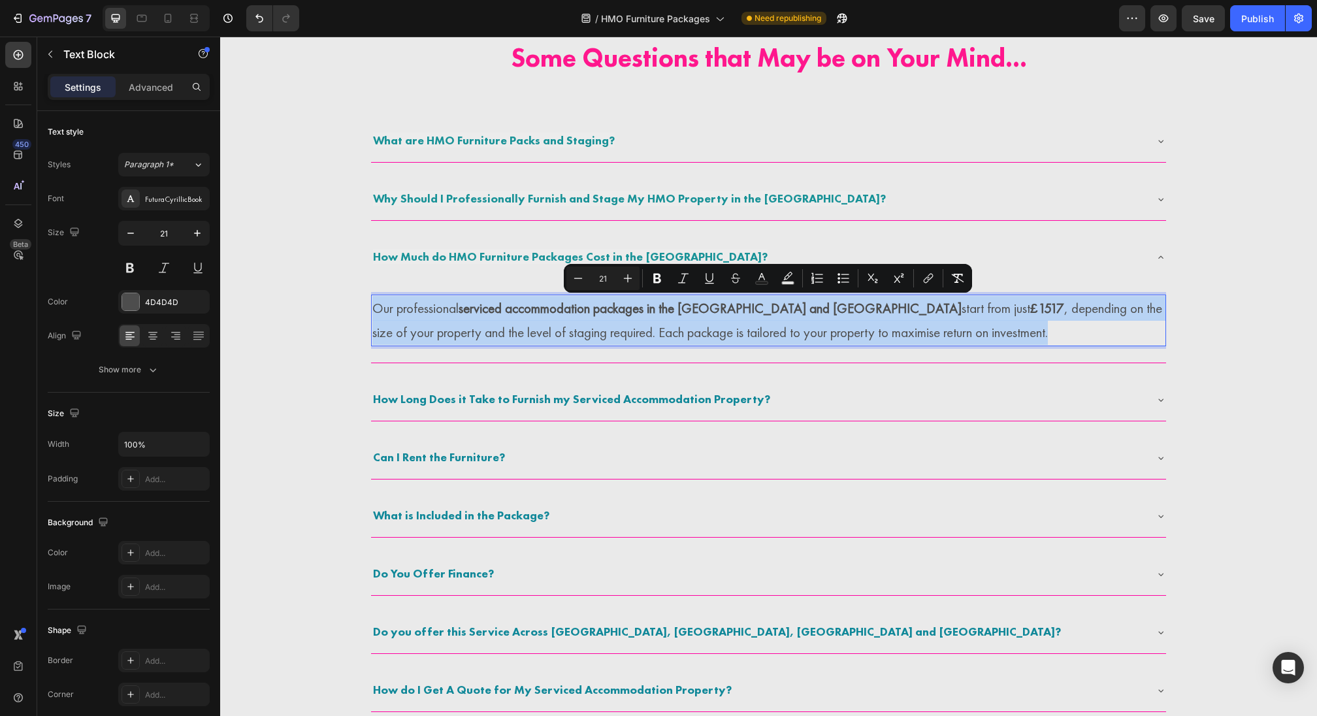
click at [626, 327] on p "Our professional serviced accommodation packages in the UK and Ireland start fr…" at bounding box center [768, 321] width 792 height 50
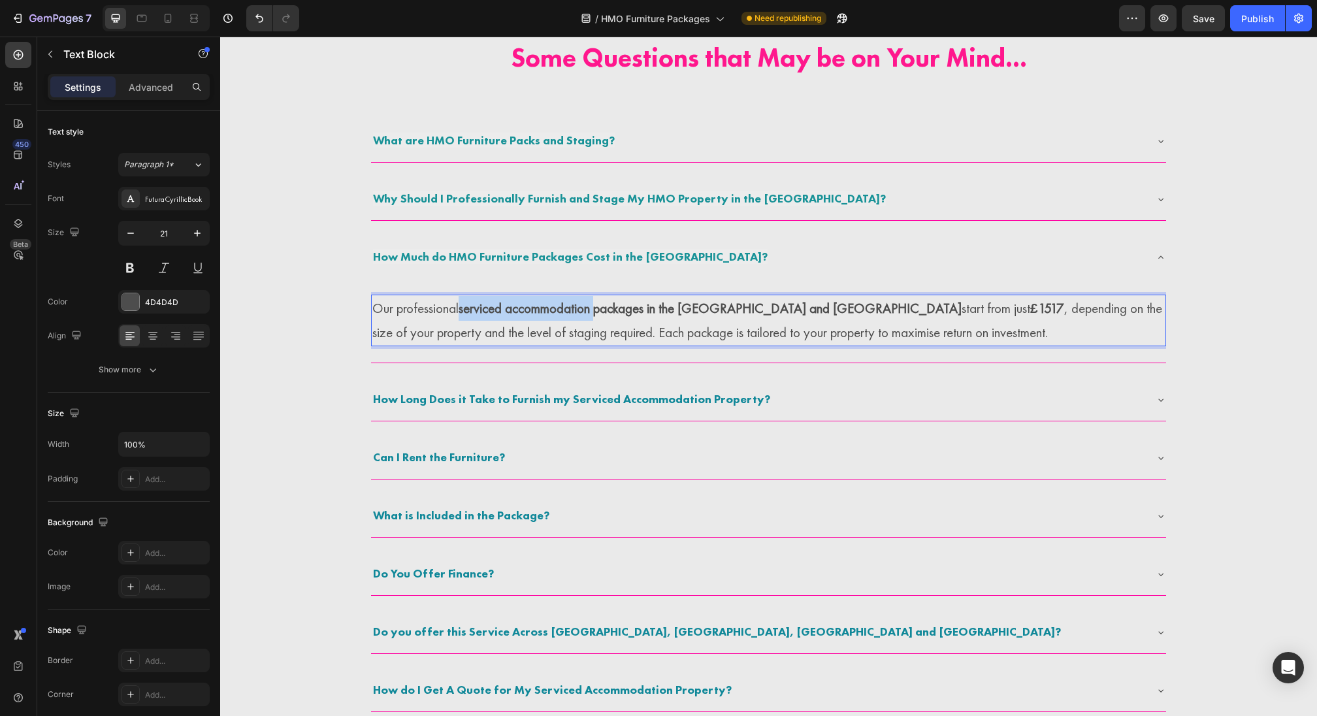
drag, startPoint x: 460, startPoint y: 315, endPoint x: 602, endPoint y: 314, distance: 141.8
click at [602, 314] on p "Our professional serviced accommodation packages in the UK and Ireland start fr…" at bounding box center [768, 321] width 792 height 50
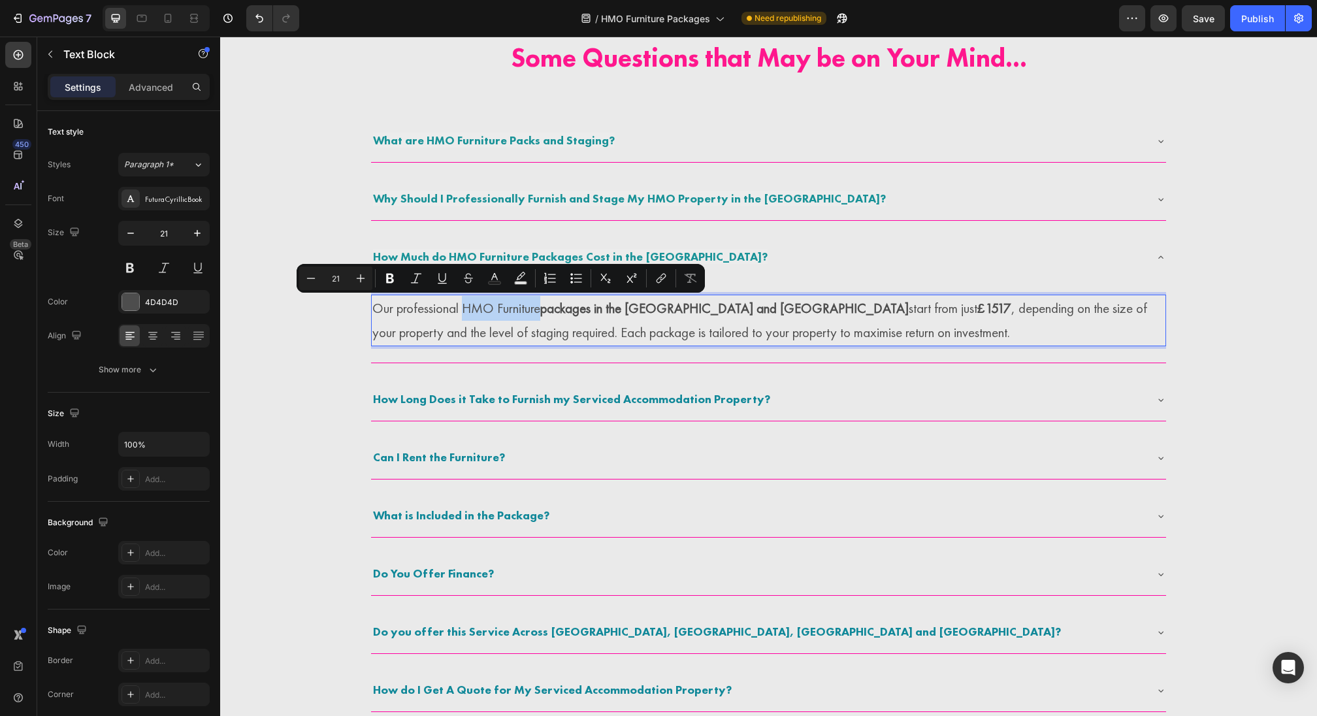
drag, startPoint x: 464, startPoint y: 309, endPoint x: 542, endPoint y: 310, distance: 78.4
click at [542, 310] on p "Our professional HMO Furniture packages in the UK and Ireland start from just £…" at bounding box center [768, 321] width 792 height 50
click at [396, 282] on icon "Editor contextual toolbar" at bounding box center [393, 279] width 8 height 10
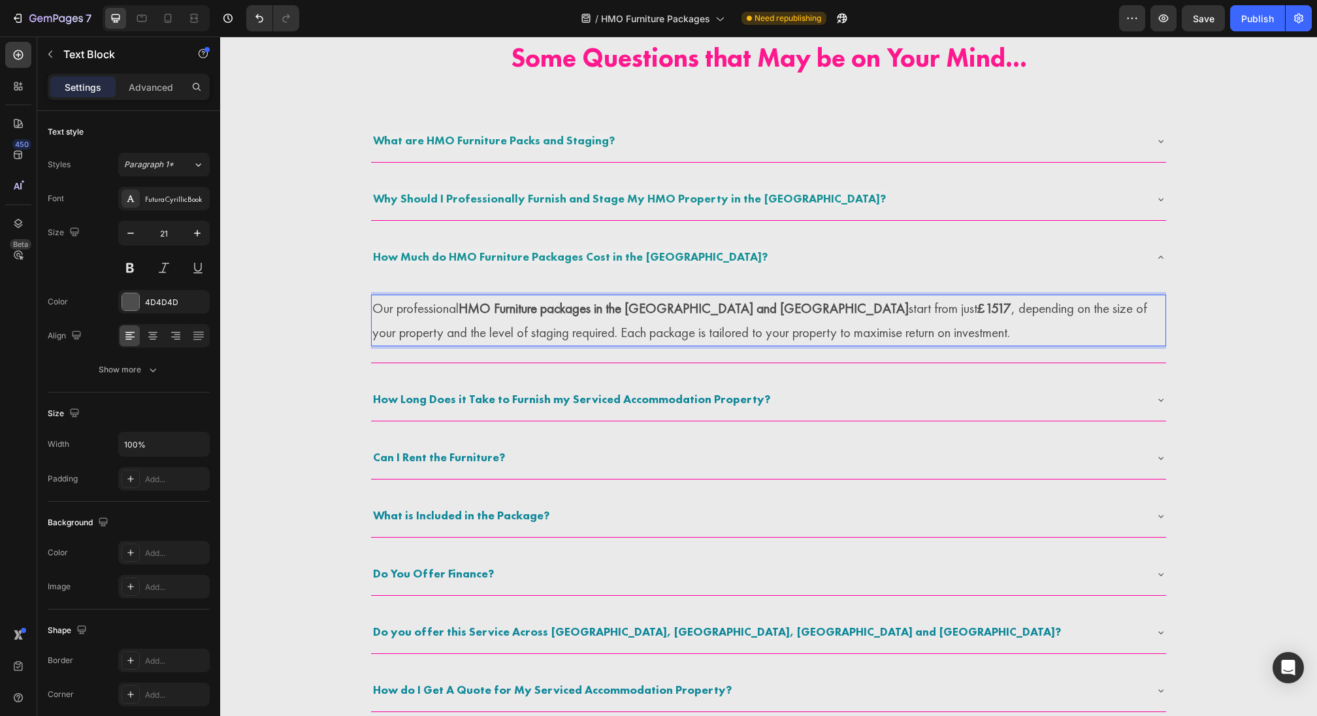
click at [685, 320] on p "Our professional HMO Furniture packages in the UK and Ireland start from just £…" at bounding box center [768, 321] width 792 height 50
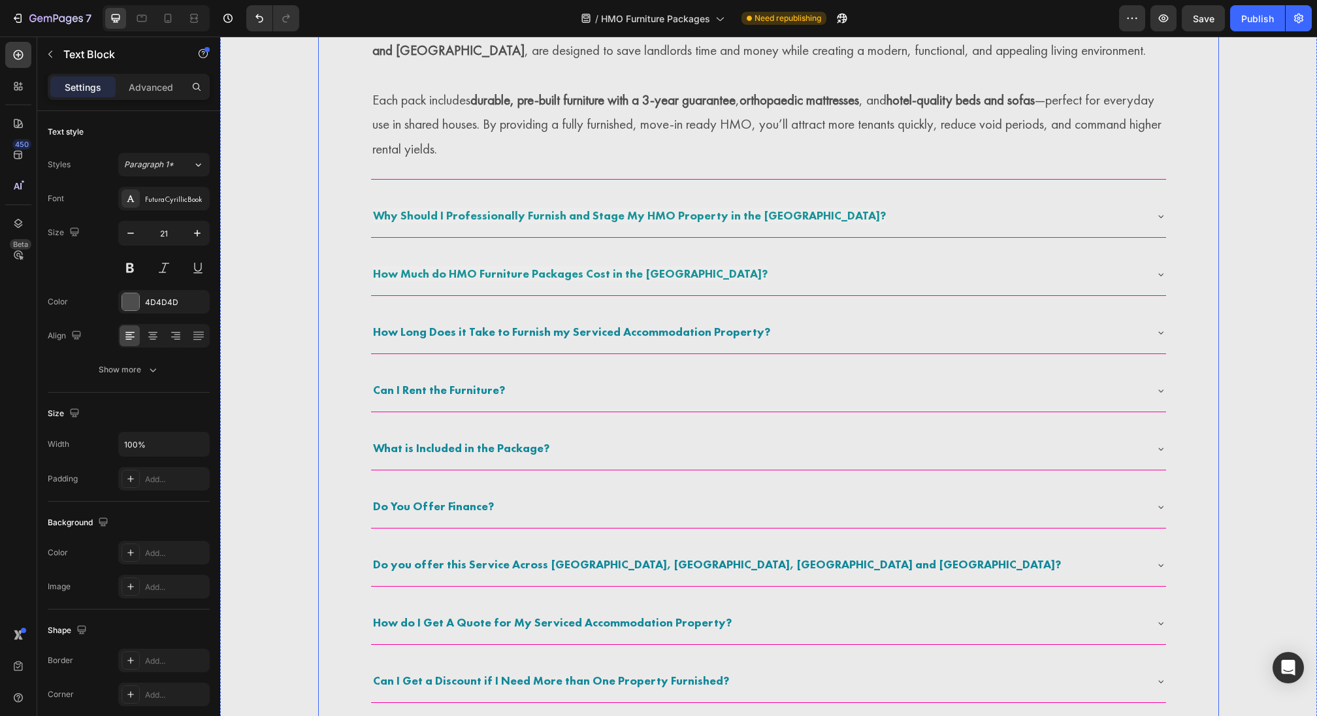
scroll to position [1827, 0]
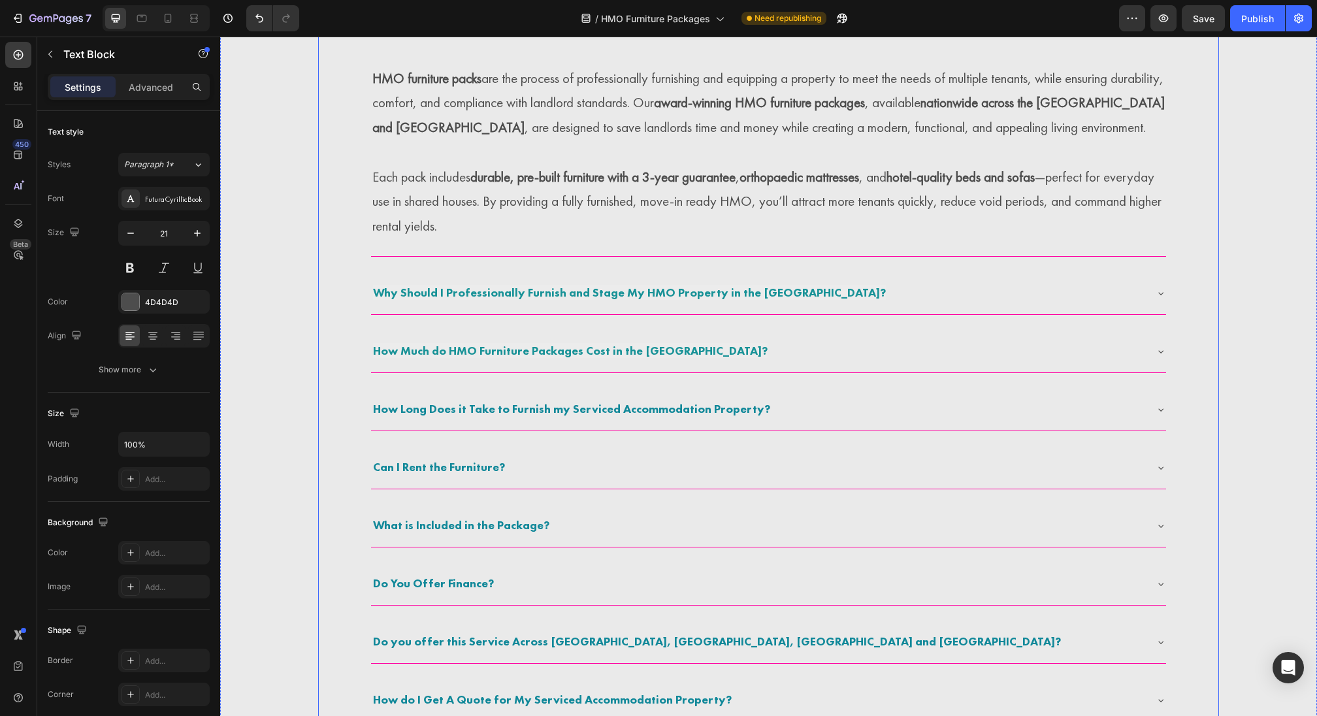
click at [747, 352] on div "How Much do HMO Furniture Packages Cost in the UK?" at bounding box center [758, 352] width 774 height 24
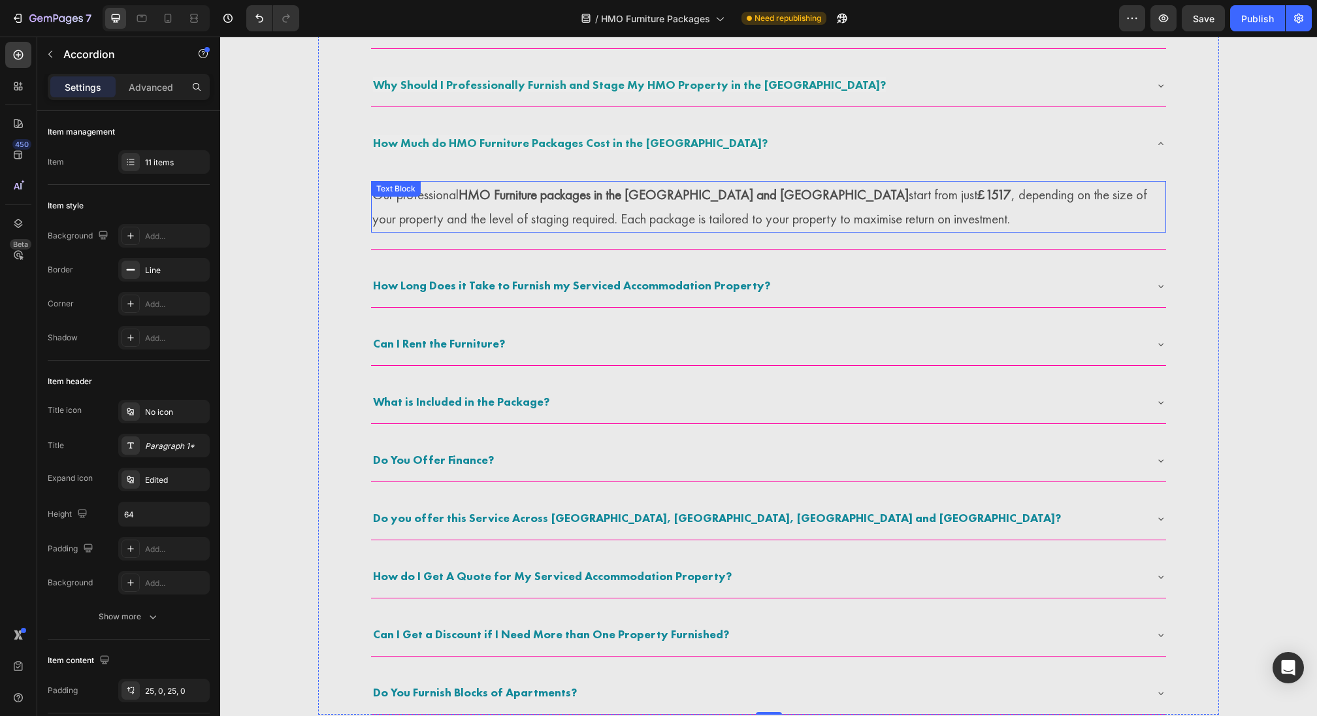
click at [977, 193] on strong "£1517" at bounding box center [994, 195] width 34 height 18
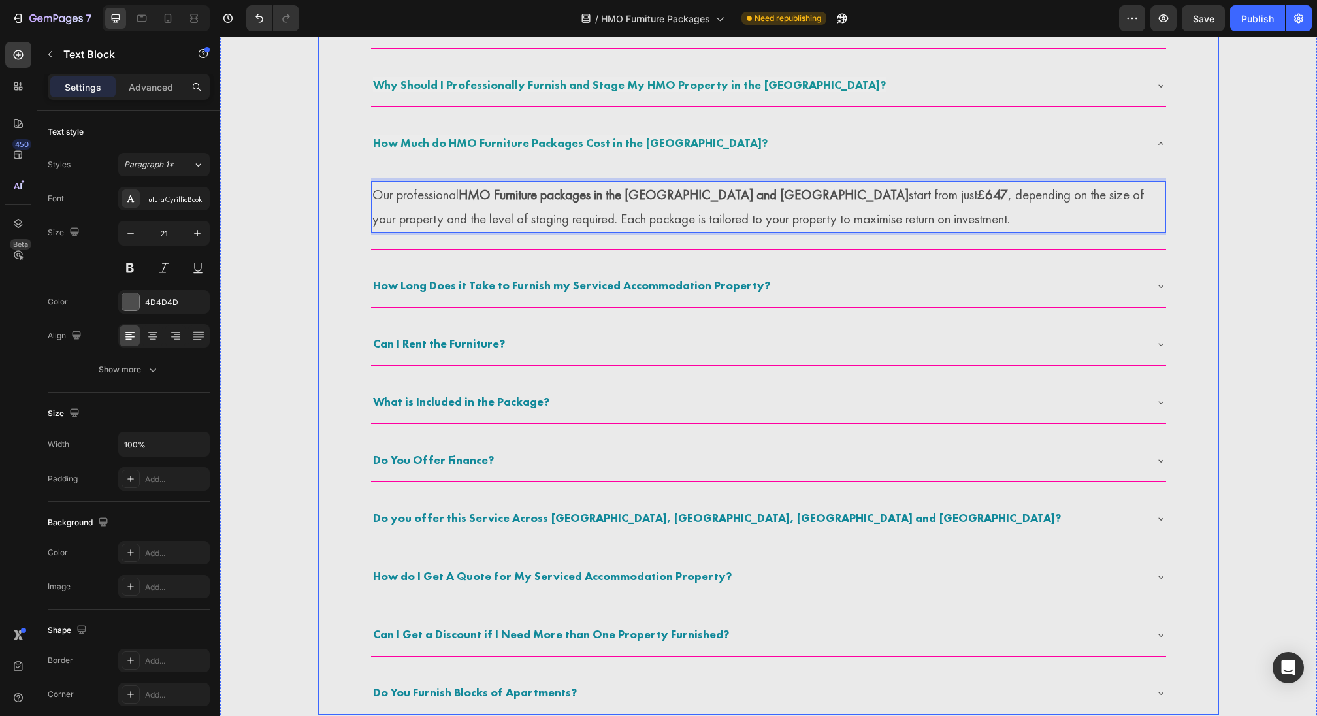
click at [830, 285] on div "How Long Does it Take to Furnish my Serviced Accommodation Property?" at bounding box center [758, 286] width 774 height 24
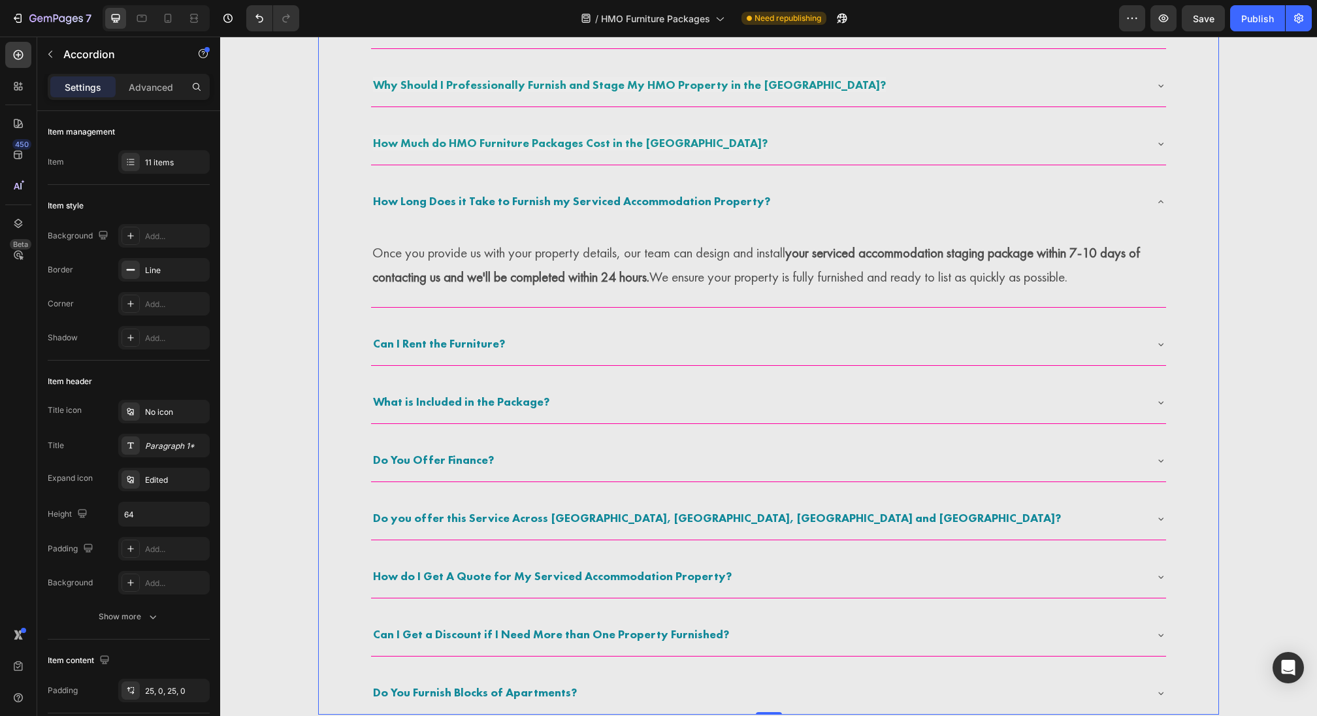
click at [647, 198] on strong "How Long Does it Take to Furnish my Serviced Accommodation Property?" at bounding box center [571, 200] width 397 height 15
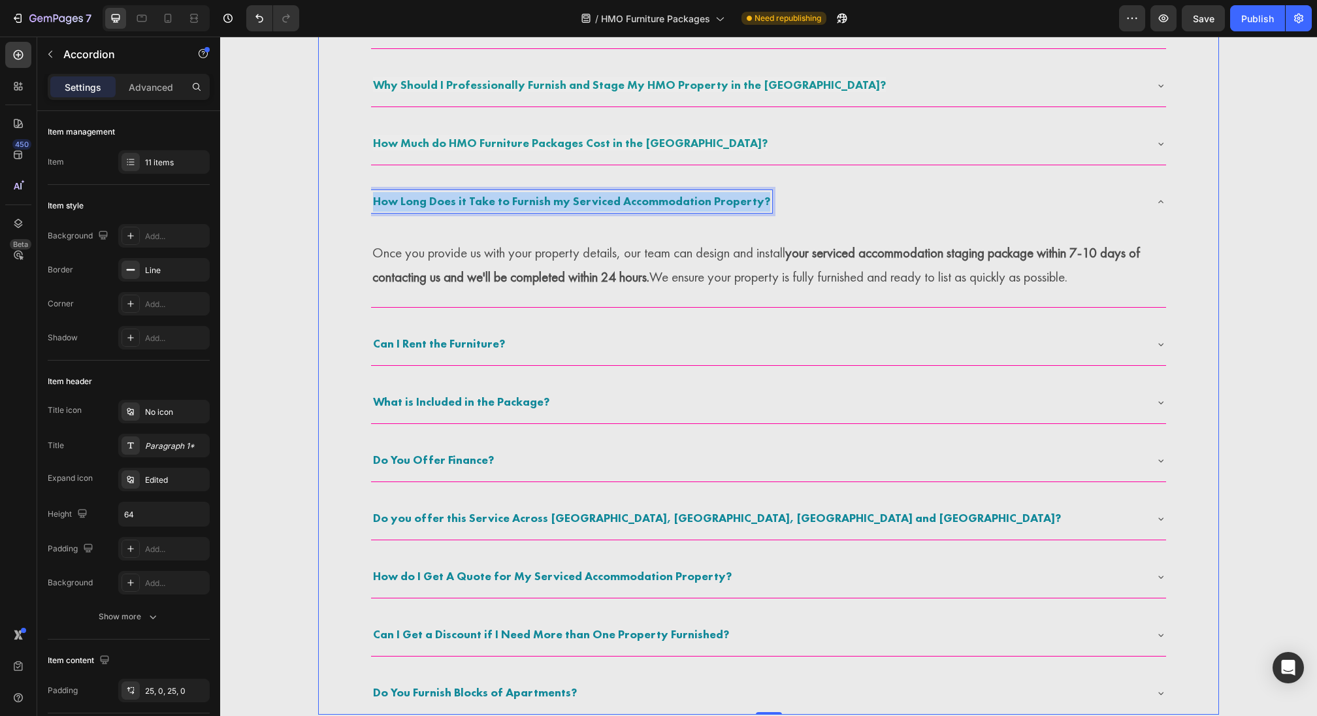
click at [647, 198] on strong "How Long Does it Take to Furnish my Serviced Accommodation Property?" at bounding box center [571, 200] width 397 height 15
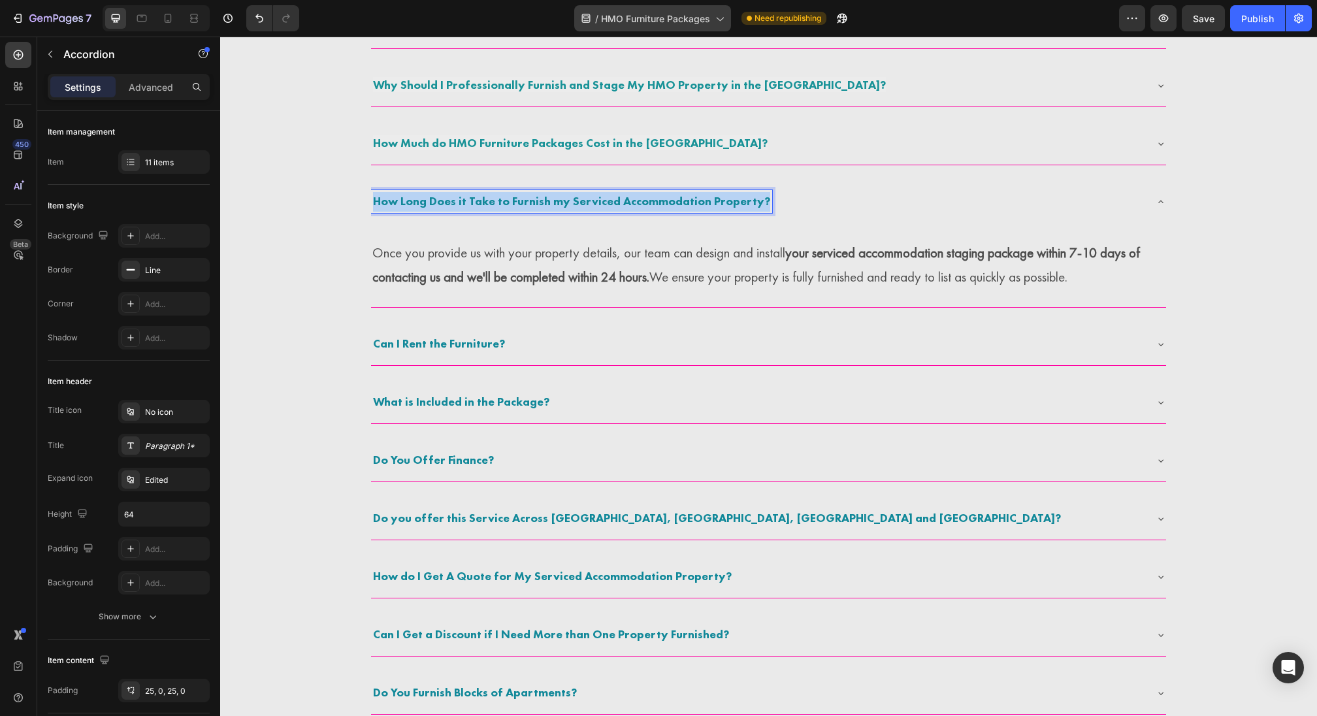
copy strong "How Long Does it Take to Furnish my Serviced Accommodation Property?"
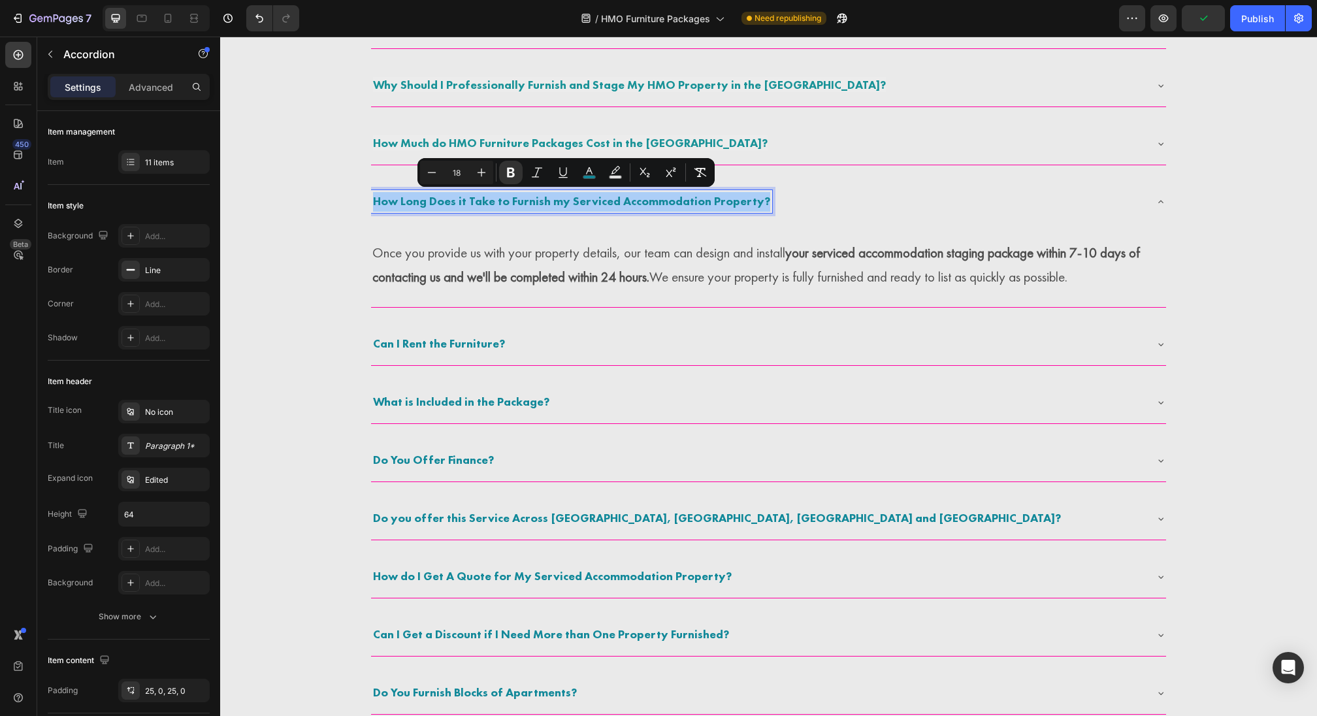
click at [514, 282] on strong "your serviced accommodation staging package within 7-10 days of contacting us a…" at bounding box center [756, 265] width 768 height 42
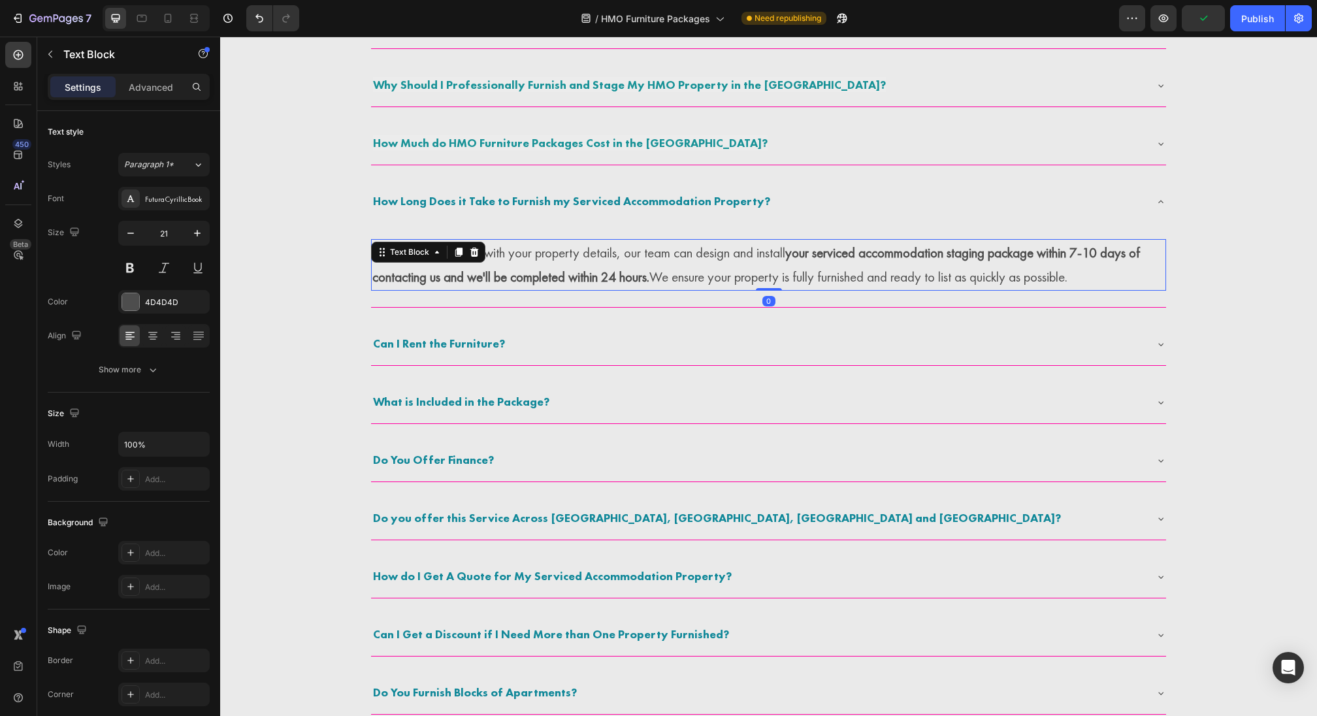
click at [514, 282] on strong "your serviced accommodation staging package within 7-10 days of contacting us a…" at bounding box center [756, 265] width 768 height 42
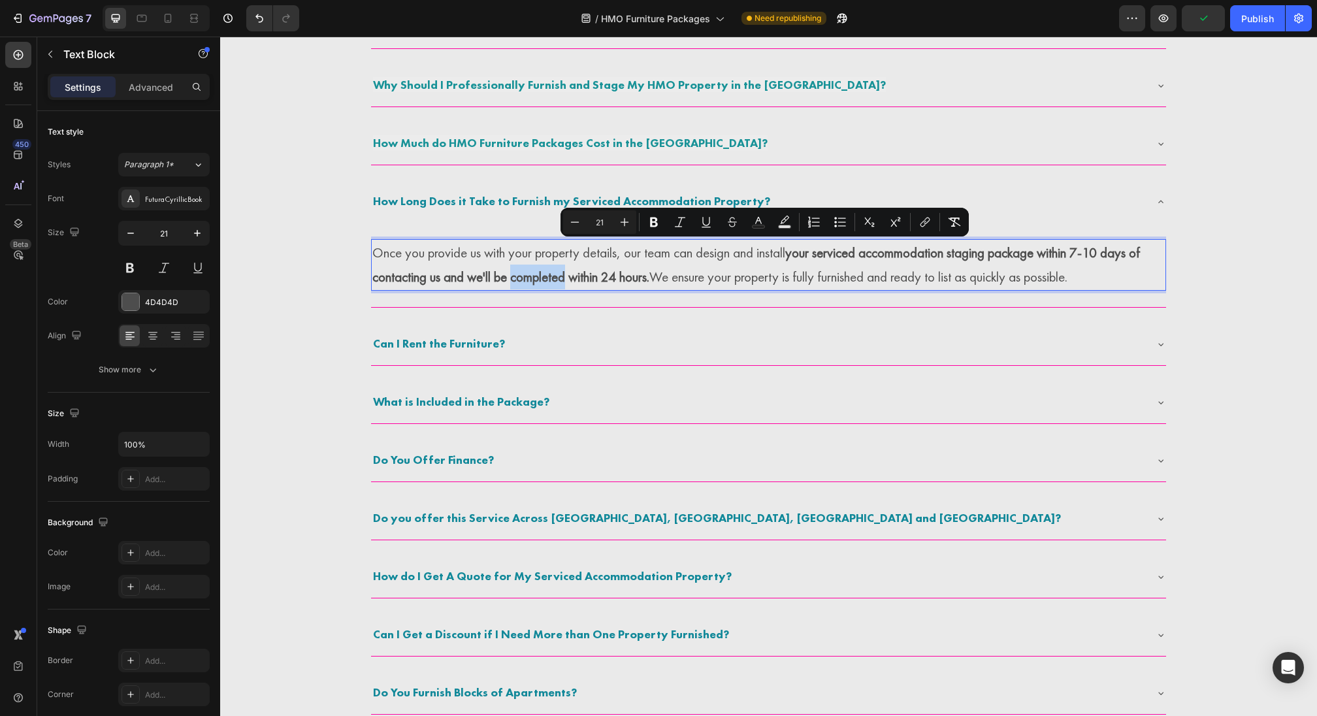
copy p "Once you provide us with your property details, our team can design and install…"
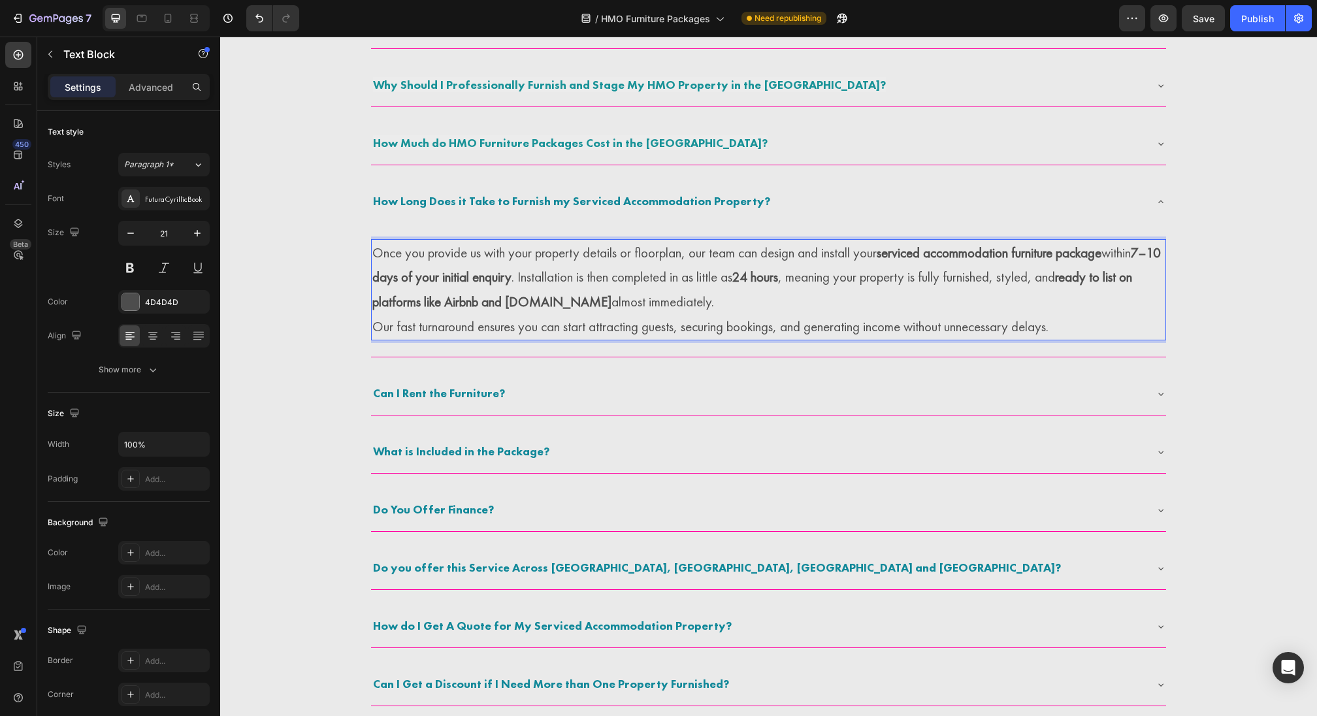
click at [838, 289] on p "Once you provide us with your property details or floorplan, our team can desig…" at bounding box center [768, 277] width 792 height 74
click at [832, 298] on p "Once you provide us with your property details or floorplan, our team can desig…" at bounding box center [768, 277] width 792 height 74
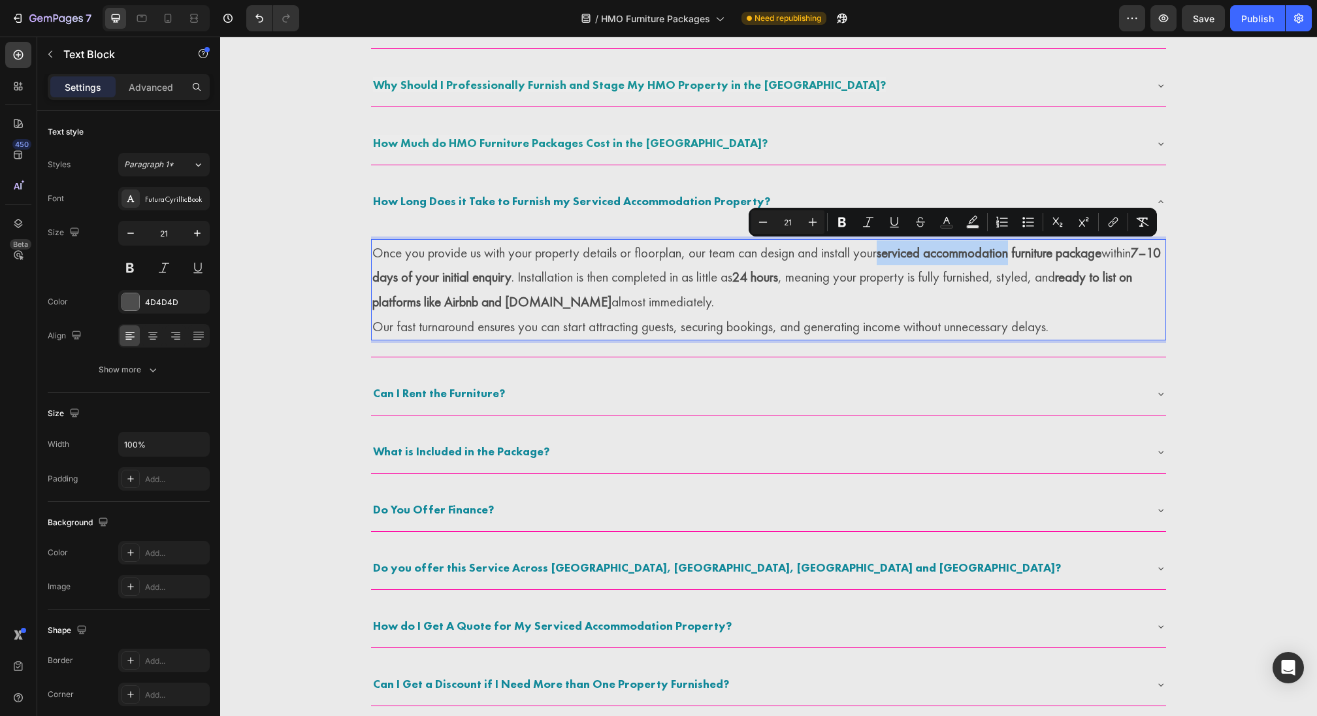
drag, startPoint x: 887, startPoint y: 252, endPoint x: 1022, endPoint y: 252, distance: 134.6
click at [1022, 252] on p "Once you provide us with your property details or floorplan, our team can desig…" at bounding box center [768, 277] width 792 height 74
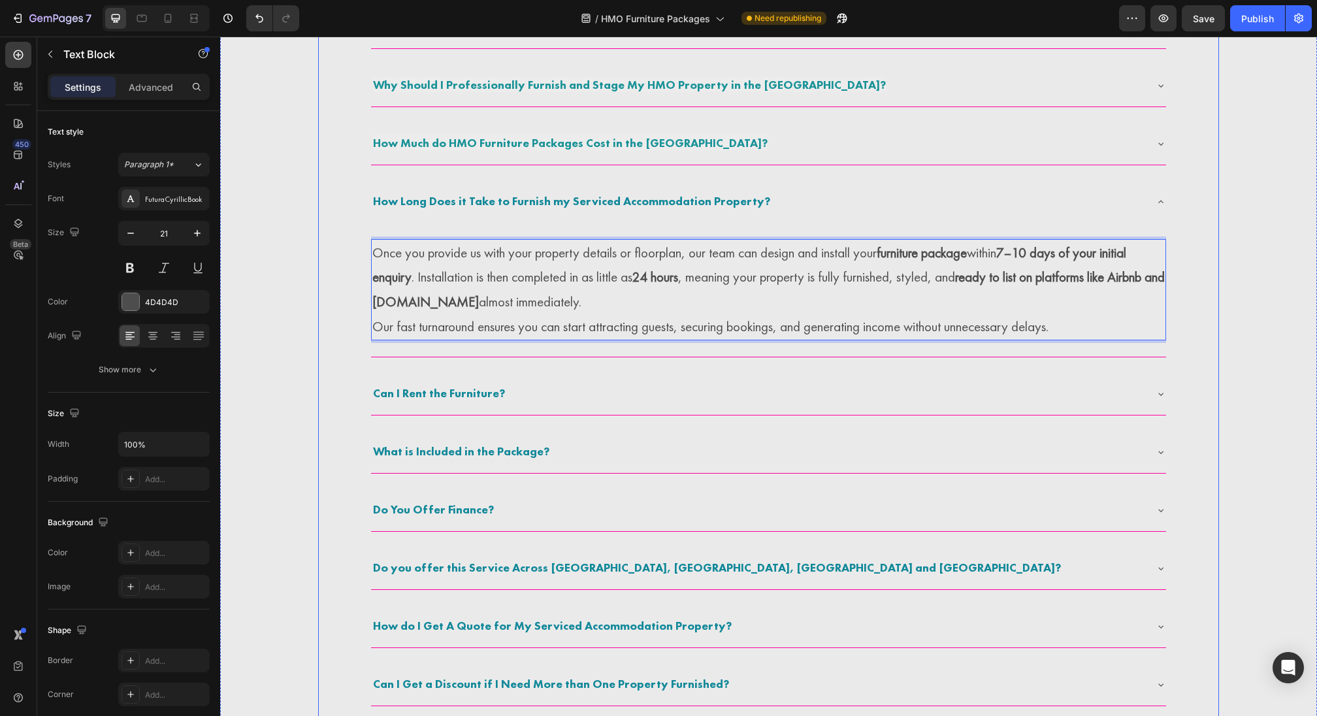
click at [630, 200] on strong "How Long Does it Take to Furnish my Serviced Accommodation Property?" at bounding box center [571, 200] width 397 height 15
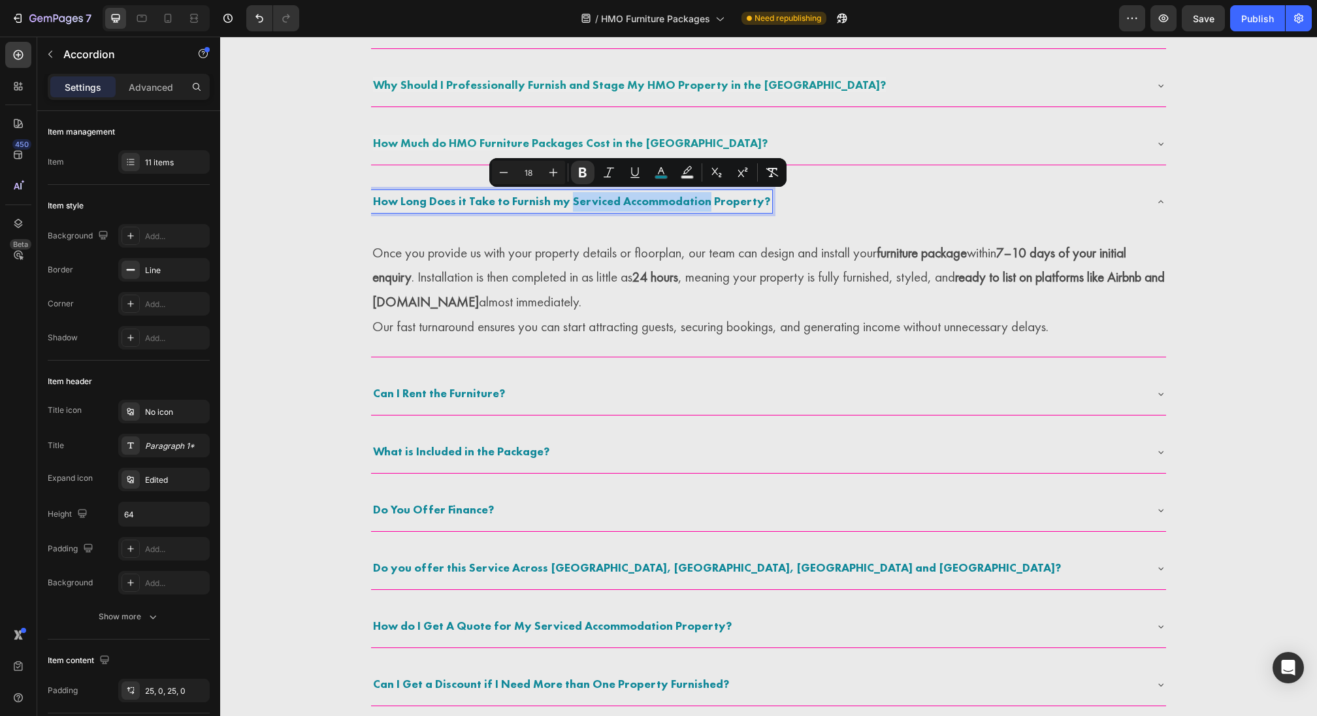
drag, startPoint x: 570, startPoint y: 202, endPoint x: 703, endPoint y: 204, distance: 132.6
click at [703, 204] on strong "How Long Does it Take to Furnish my Serviced Accommodation Property?" at bounding box center [571, 200] width 397 height 15
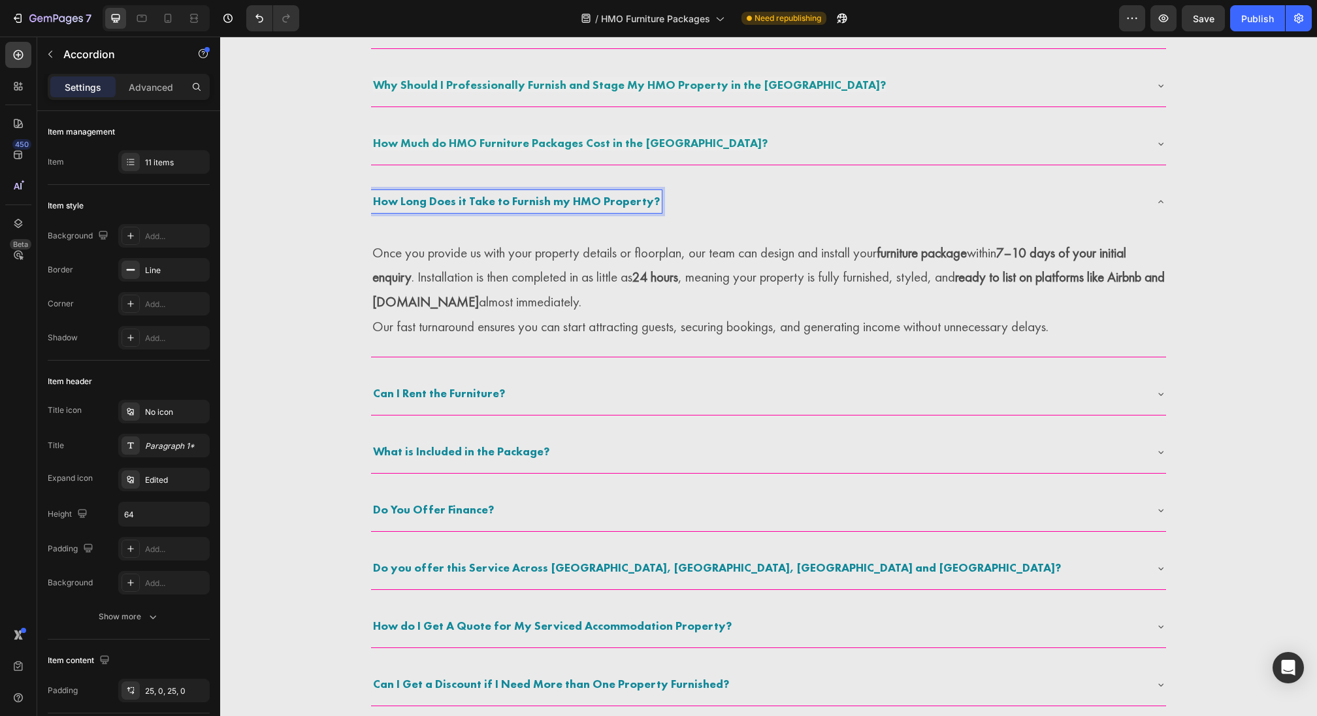
click at [627, 198] on strong "How Long Does it Take to Furnish my HMO Property?" at bounding box center [516, 200] width 287 height 15
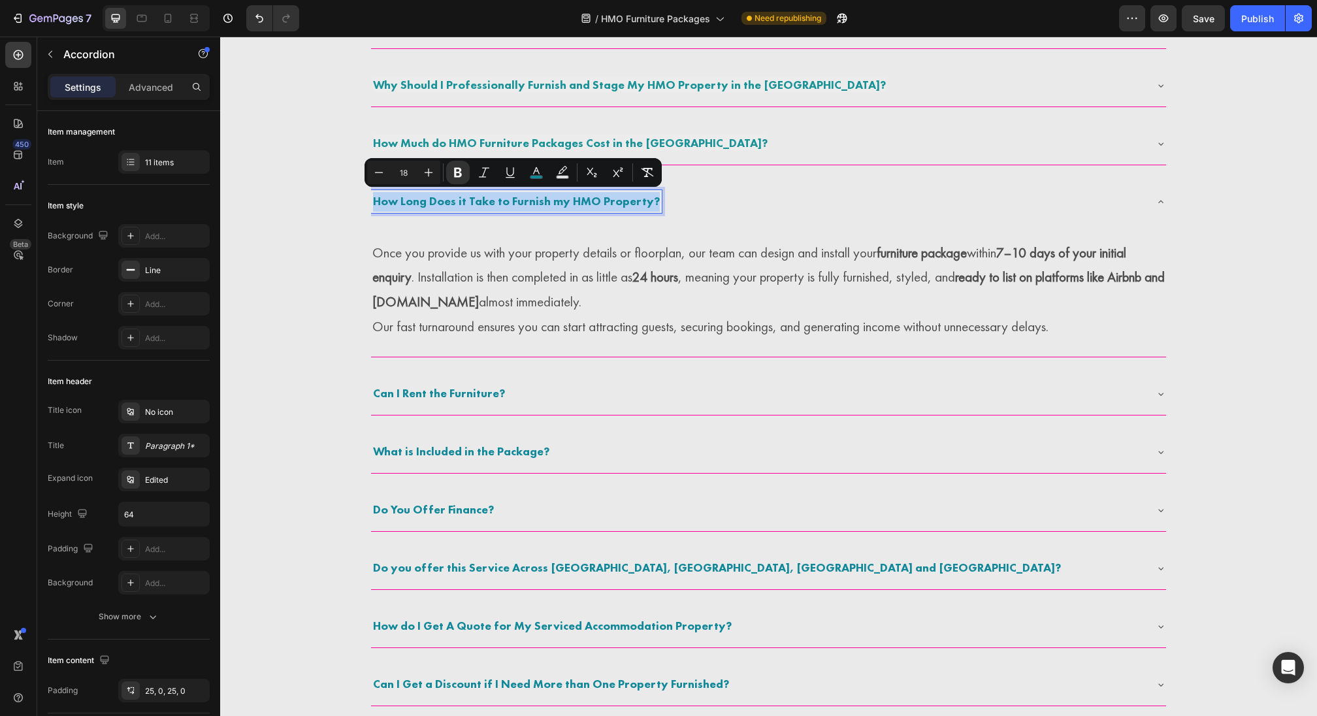
copy strong "How Long Does it Take to Furnish my HMO Property?"
click at [481, 274] on p "Once you provide us with your property details or floorplan, our team can desig…" at bounding box center [768, 277] width 792 height 74
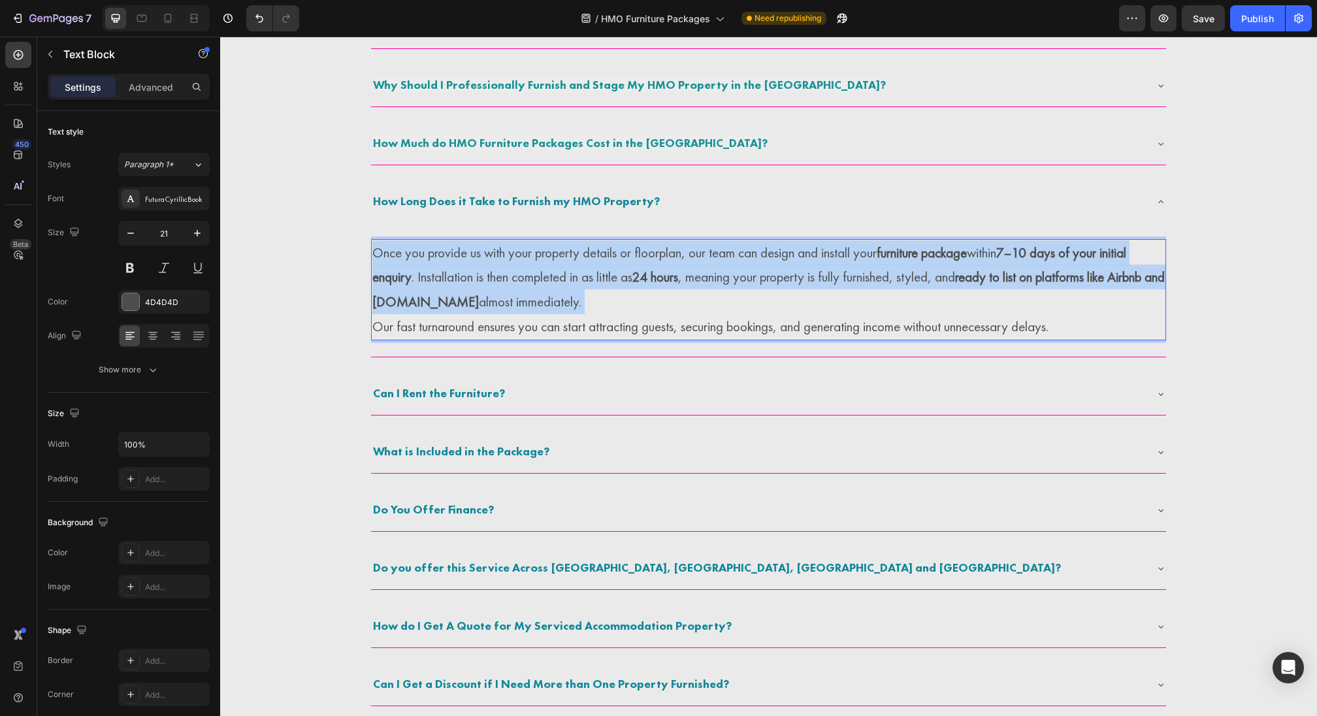
click at [481, 274] on p "Once you provide us with your property details or floorplan, our team can desig…" at bounding box center [768, 277] width 792 height 74
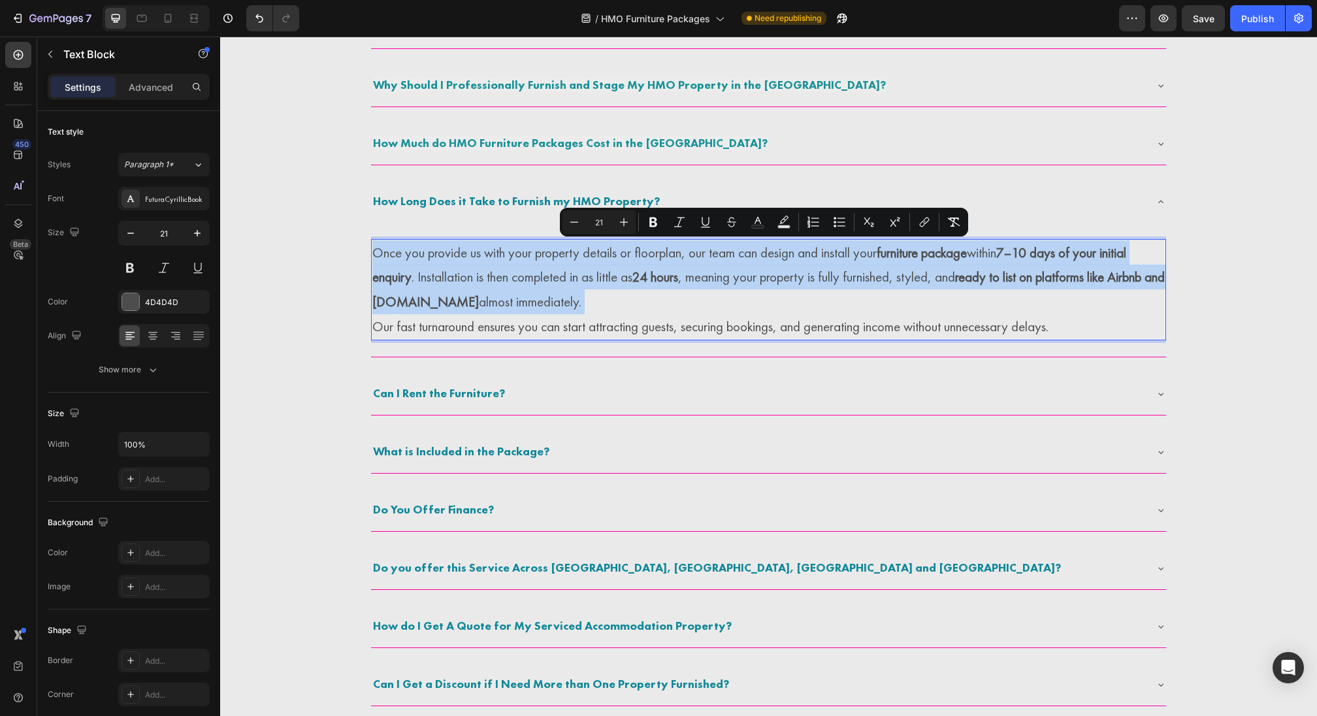
click at [377, 243] on p "Once you provide us with your property details or floorplan, our team can desig…" at bounding box center [768, 277] width 792 height 74
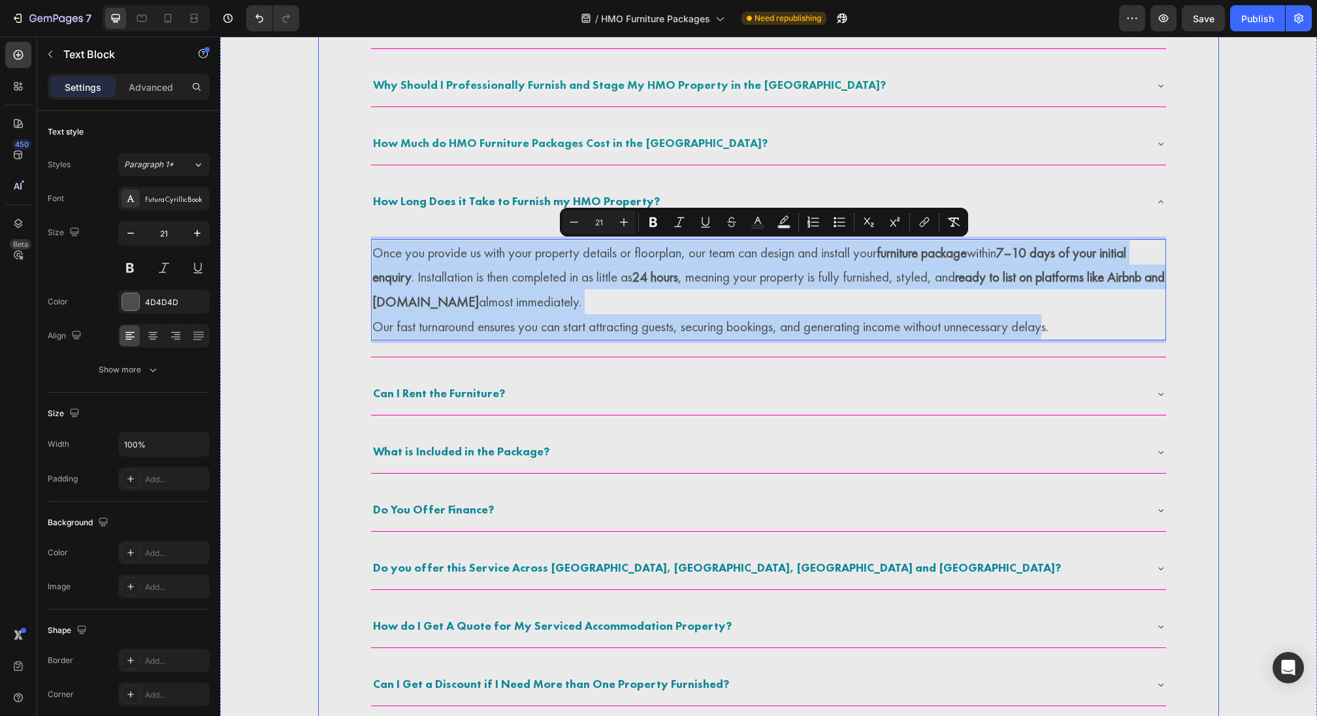
drag, startPoint x: 376, startPoint y: 252, endPoint x: 1054, endPoint y: 336, distance: 682.7
click at [1054, 337] on div "Once you provide us with your property details or floorplan, our team can desig…" at bounding box center [768, 289] width 795 height 101
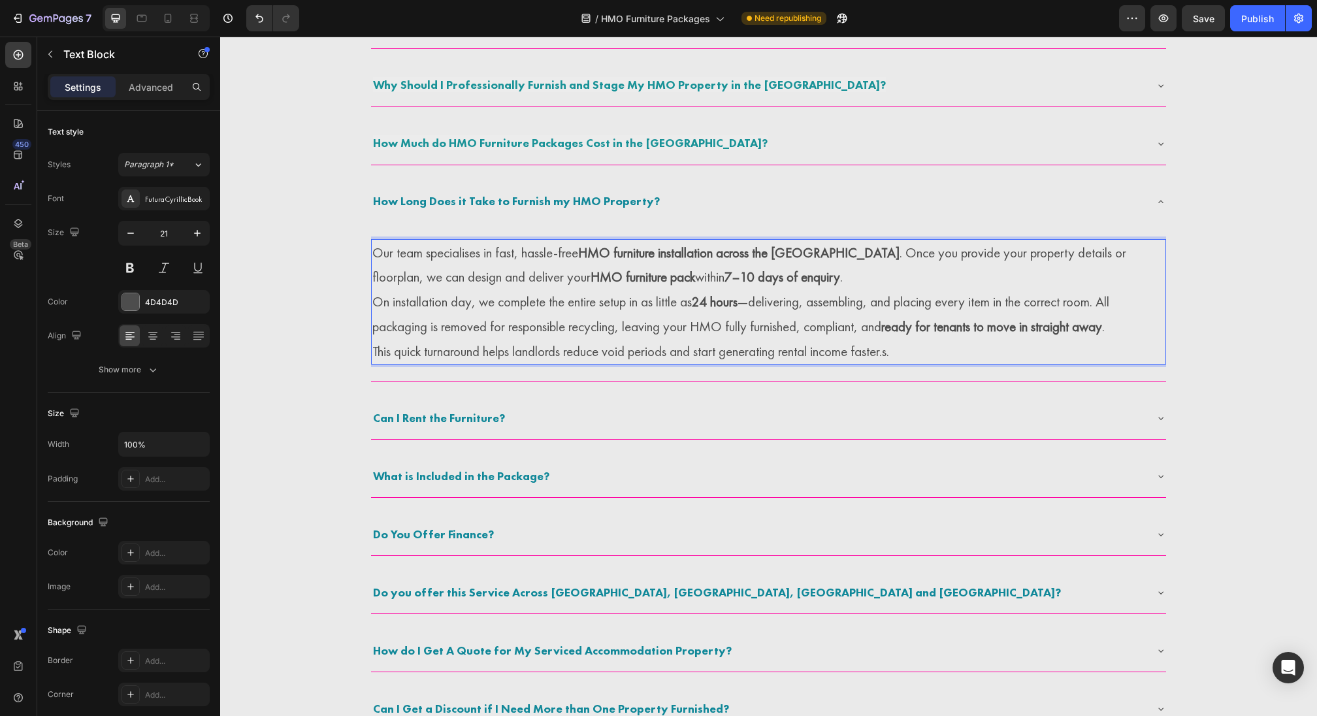
click at [798, 280] on p "Our team specialises in fast, hassle-free HMO furniture installation across the…" at bounding box center [768, 265] width 792 height 50
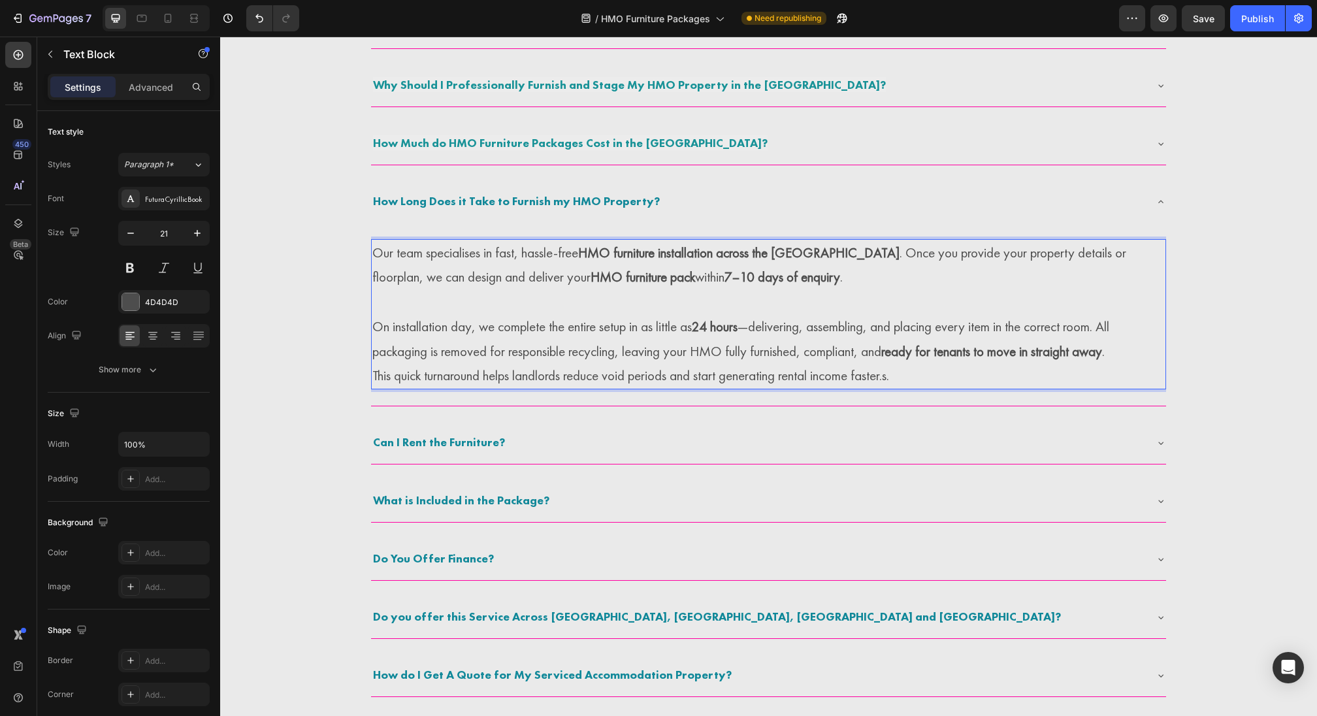
click at [1150, 345] on p "On installation day, we complete the entire setup in as little as 24 hours —del…" at bounding box center [768, 339] width 792 height 50
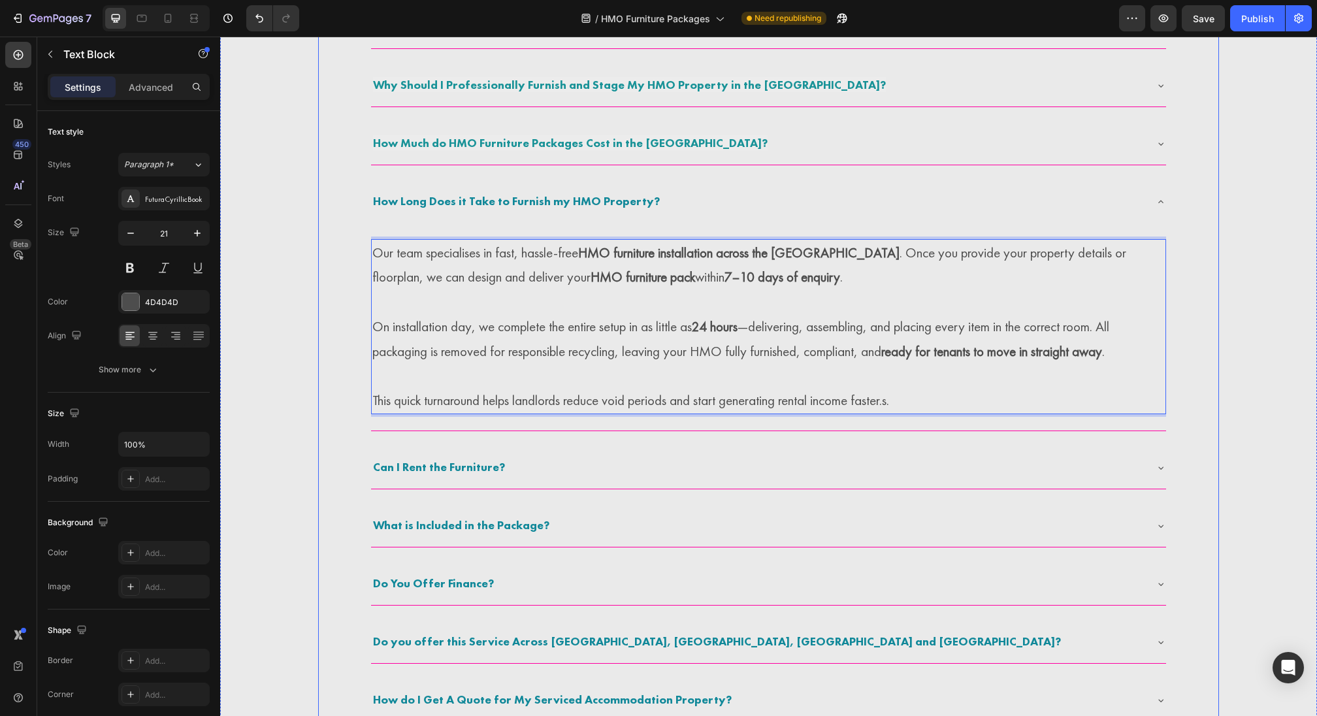
click at [613, 493] on div "What are HMO Furniture Packs and Staging? Why Should I Professionally Furnish a…" at bounding box center [768, 423] width 796 height 832
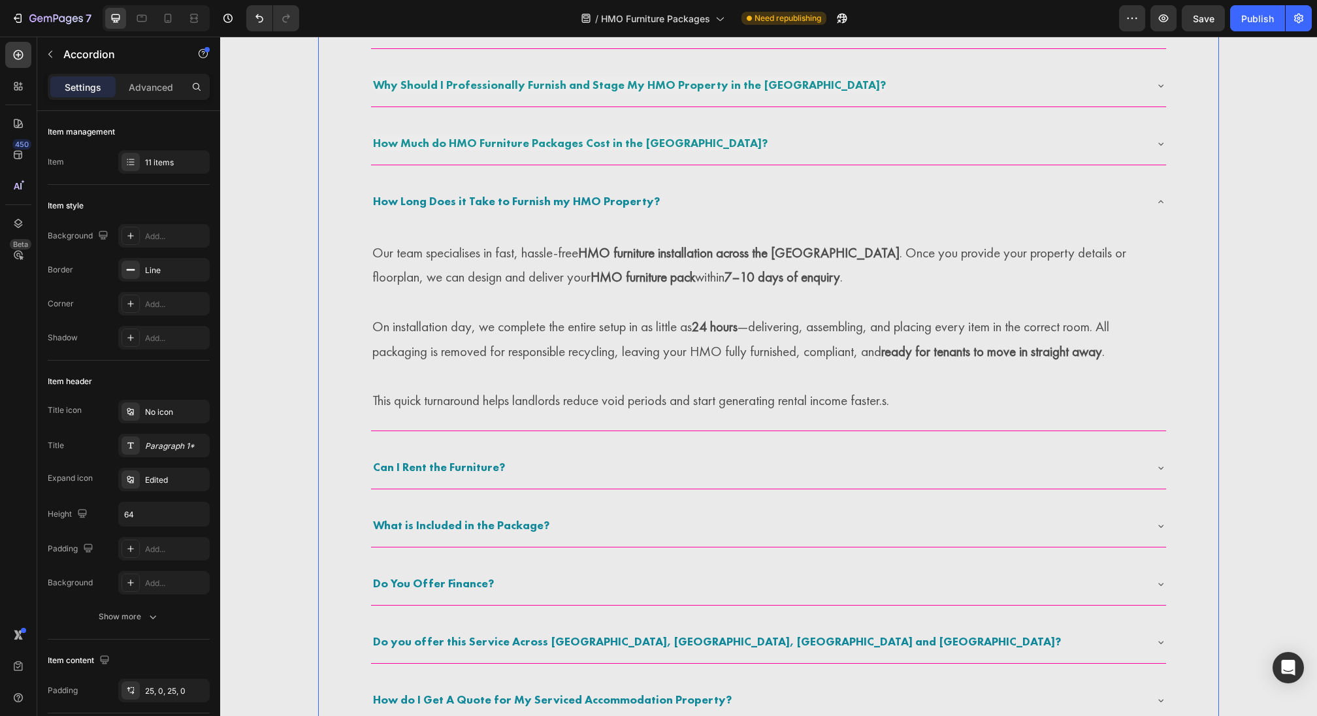
click at [594, 456] on div "Can I Rent the Furniture?" at bounding box center [758, 468] width 774 height 24
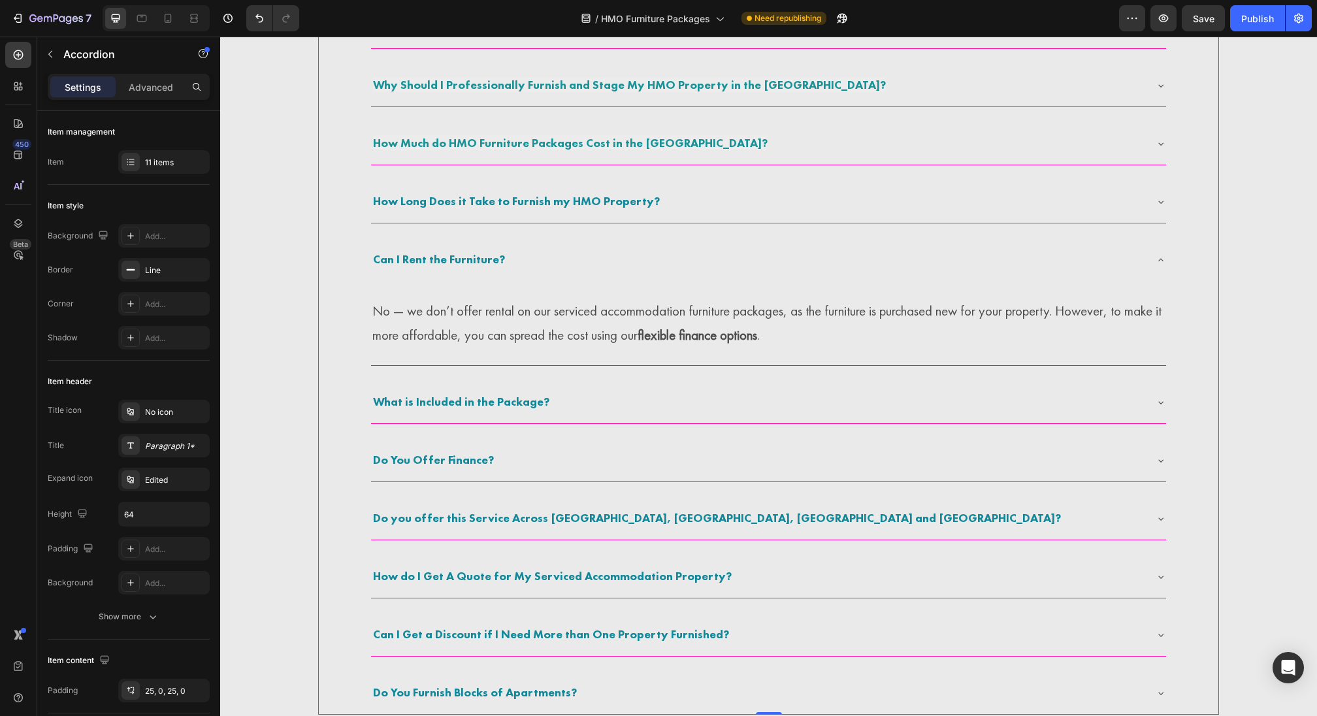
click at [611, 323] on p "No — we don’t offer rental on our serviced accommodation furniture packages, as…" at bounding box center [768, 324] width 792 height 50
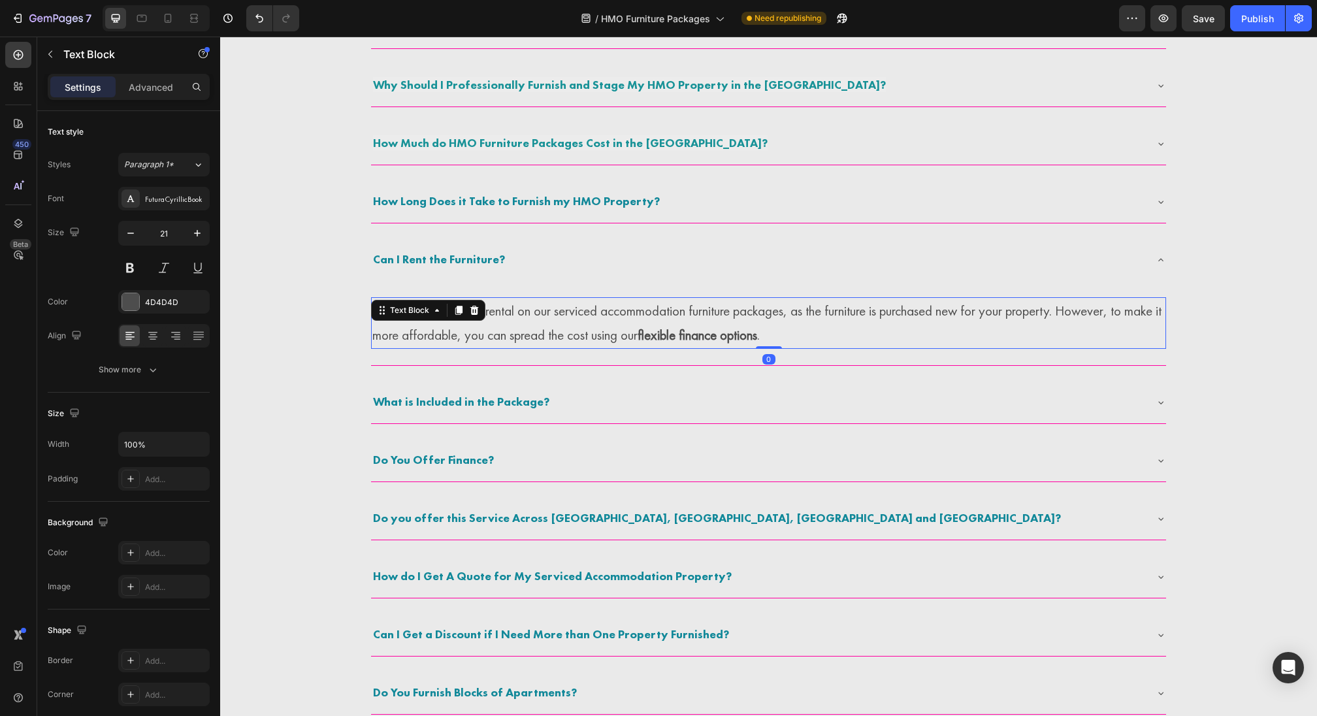
click at [611, 323] on p "No — we don’t offer rental on our serviced accommodation furniture packages, as…" at bounding box center [768, 324] width 792 height 50
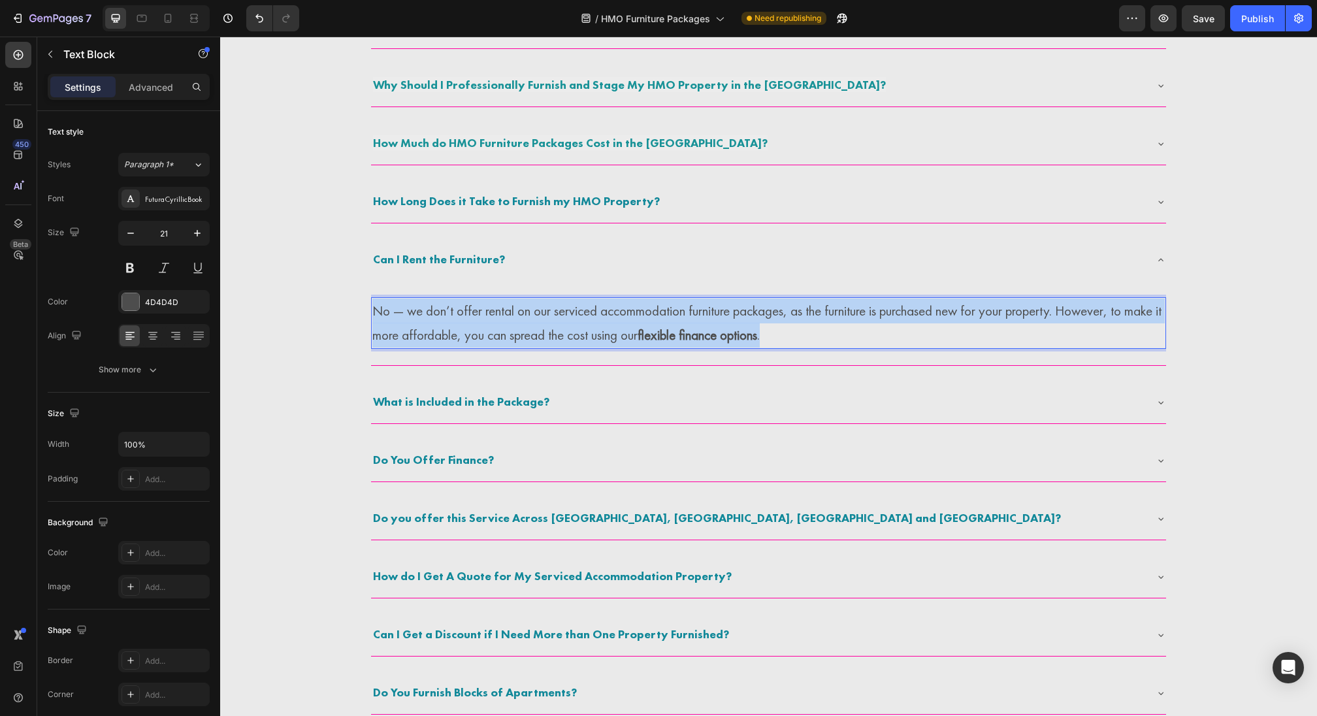
click at [611, 323] on p "No — we don’t offer rental on our serviced accommodation furniture packages, as…" at bounding box center [768, 324] width 792 height 50
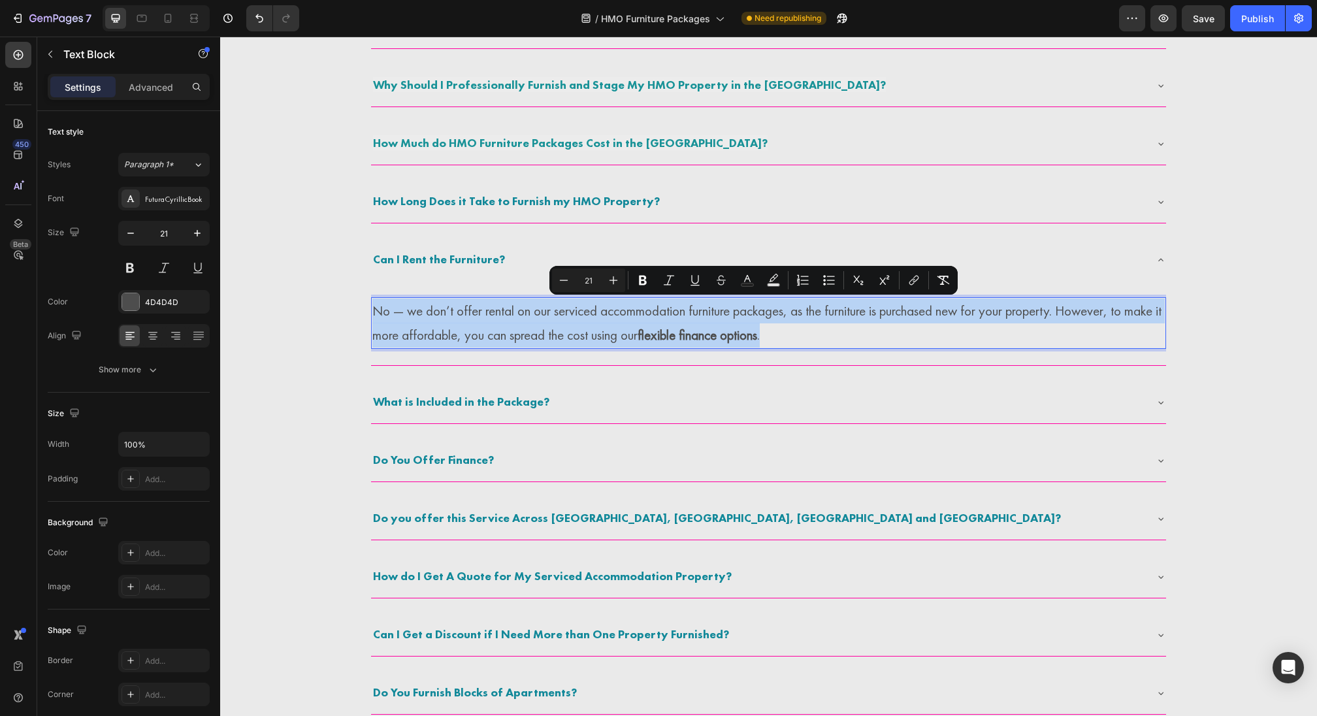
copy p "No — we don’t offer rental on our serviced accommodation furniture packages, as…"
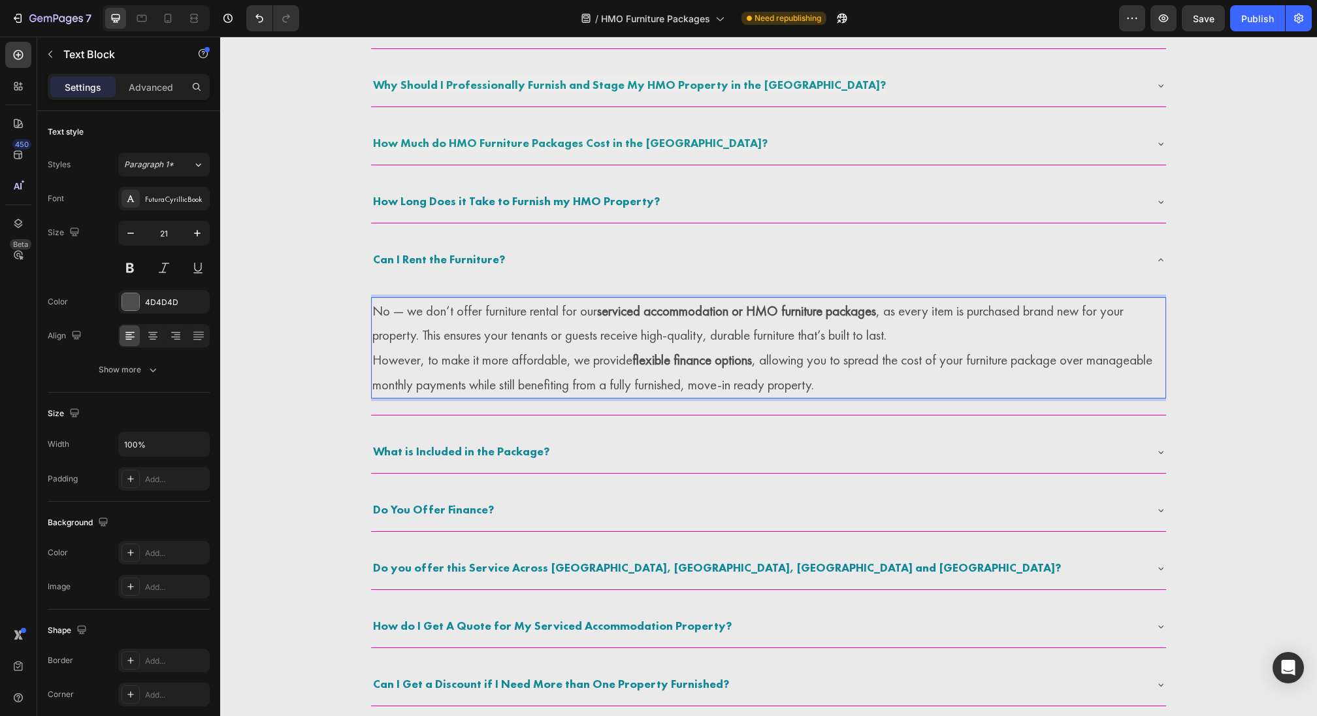
click at [947, 338] on p "No — we don’t offer furniture rental for our serviced accommodation or HMO furn…" at bounding box center [768, 324] width 792 height 50
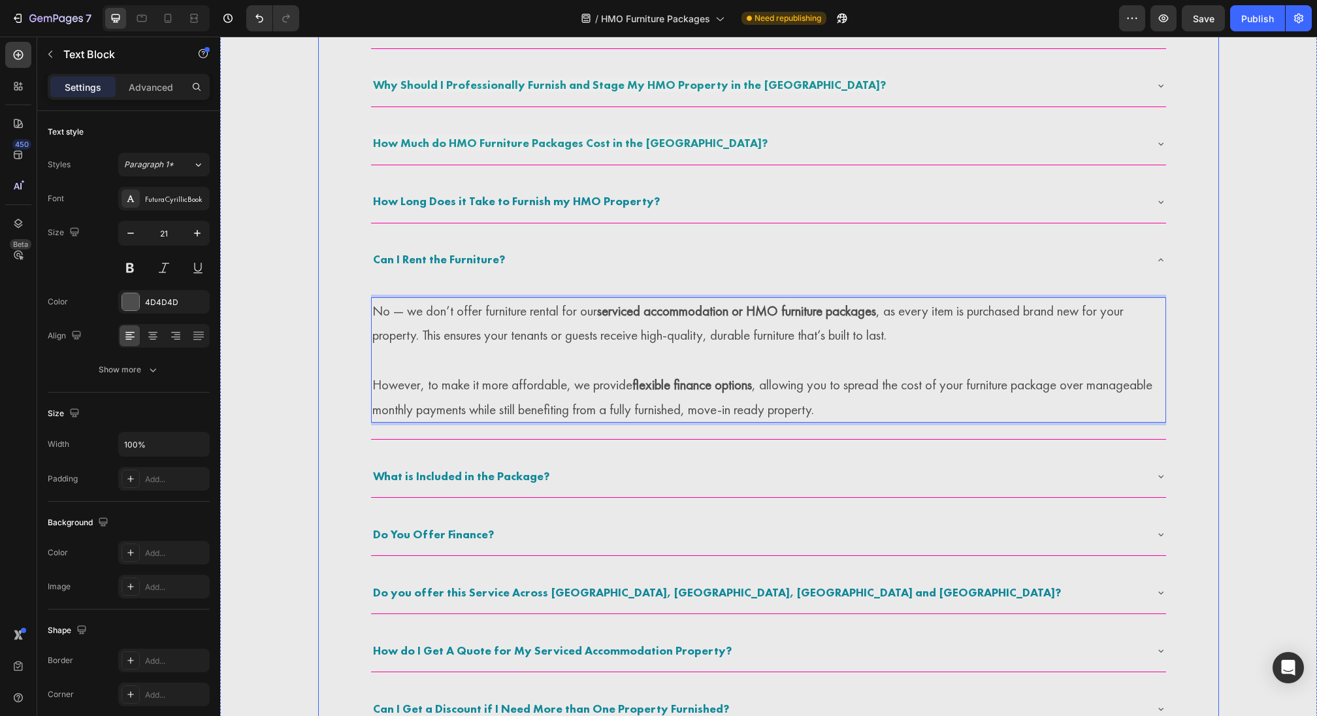
click at [777, 468] on div "What is Included in the Package?" at bounding box center [758, 477] width 774 height 24
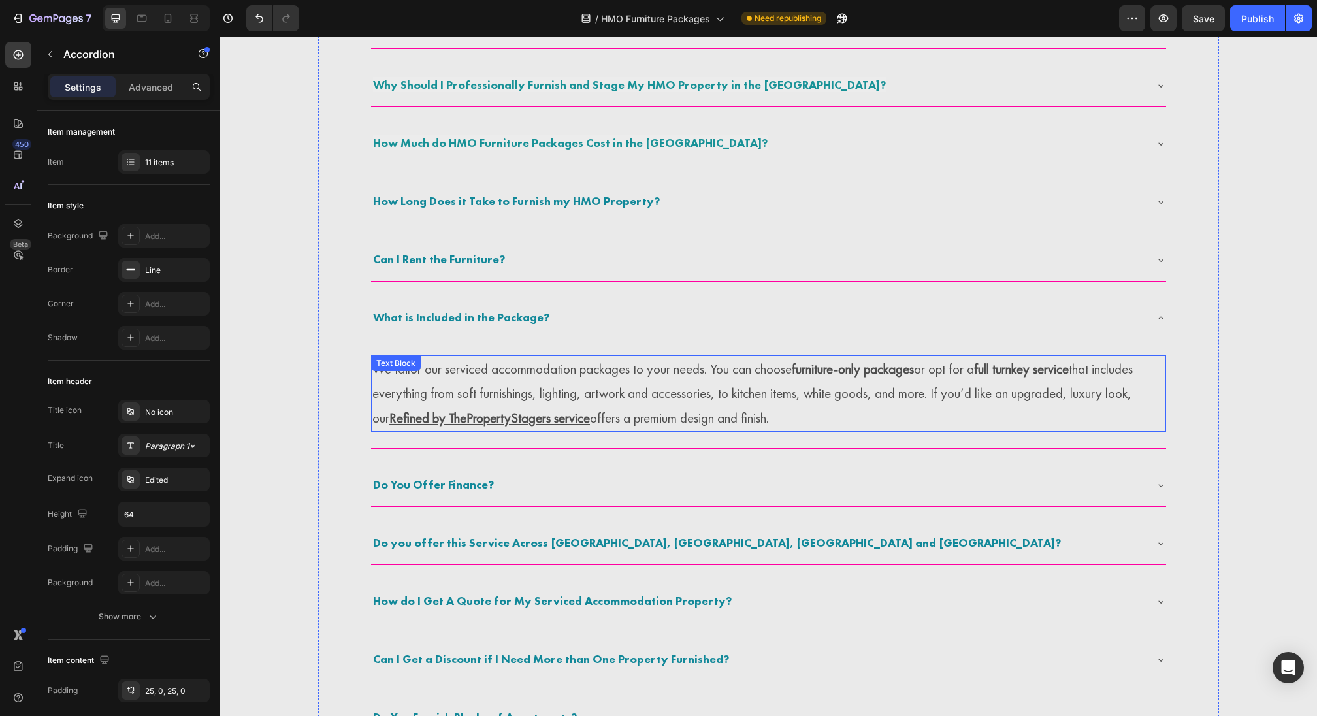
click at [636, 425] on p "We tailor our serviced accommodation packages to your needs. You can choose fur…" at bounding box center [768, 394] width 792 height 74
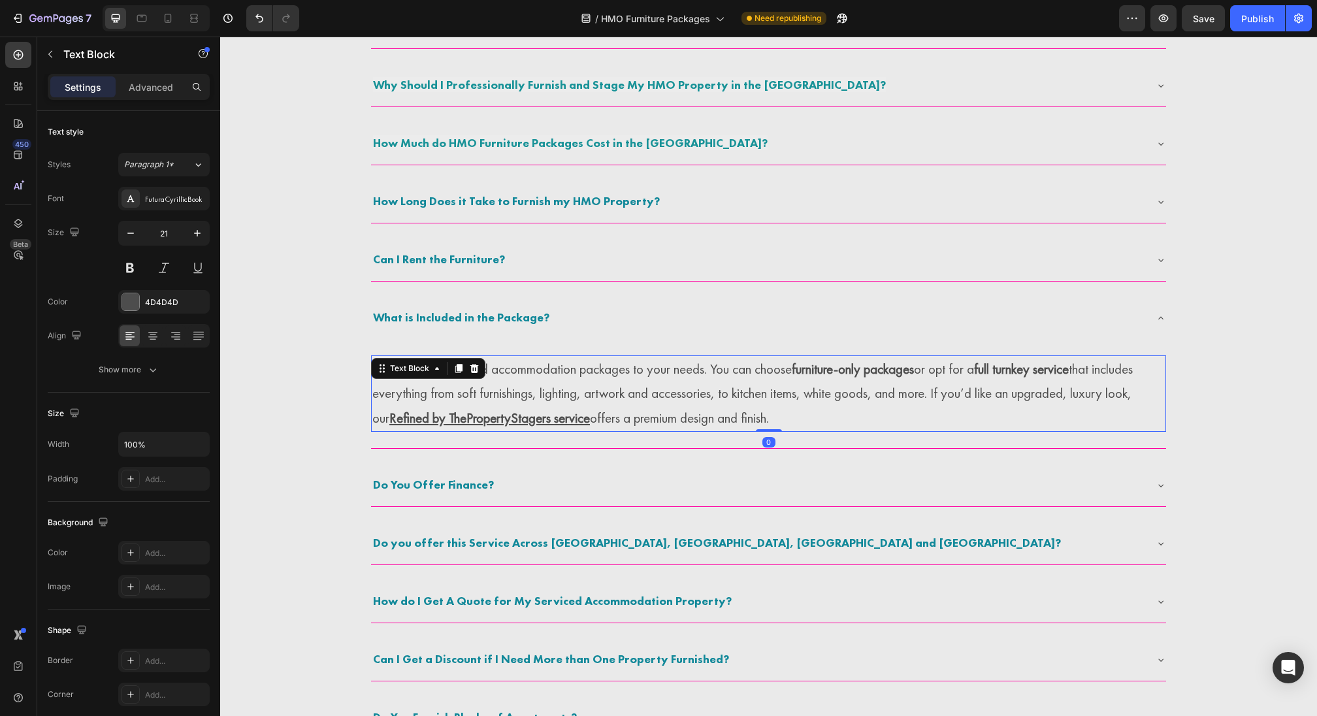
click at [670, 390] on p "We tailor our serviced accommodation packages to your needs. You can choose fur…" at bounding box center [768, 394] width 792 height 74
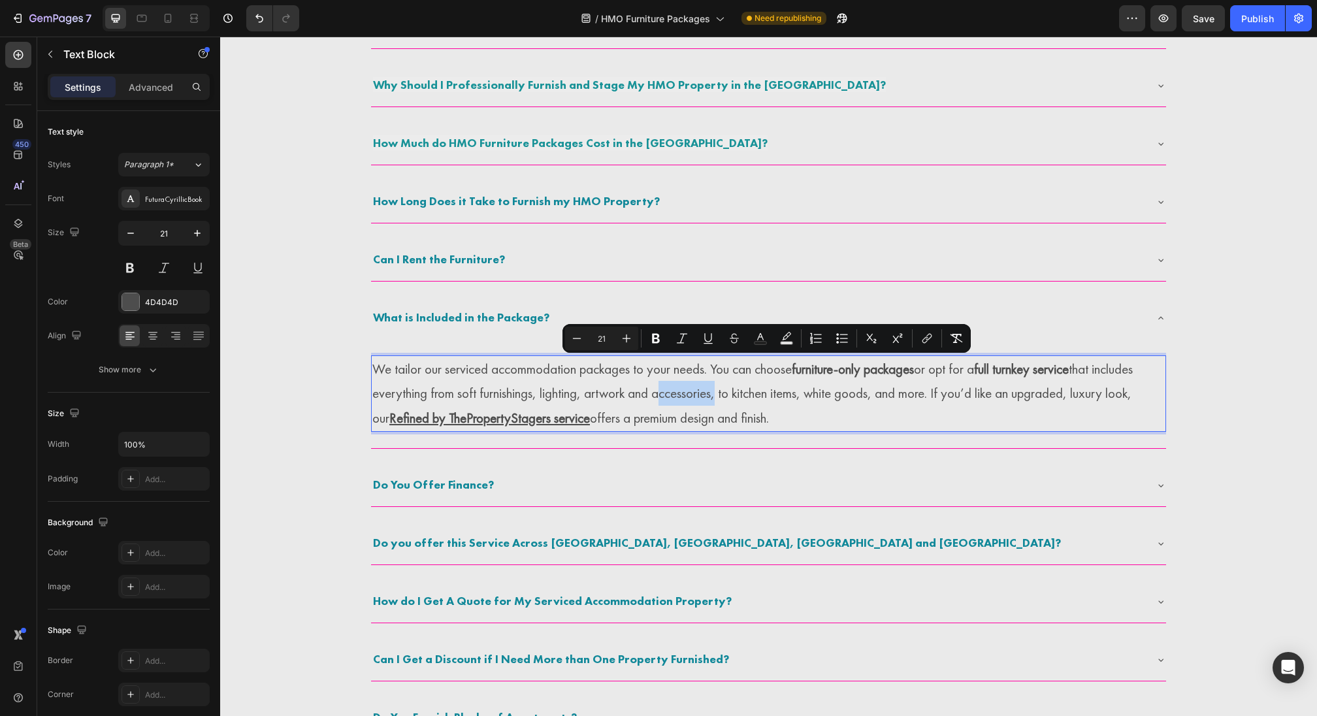
copy p "We tailor our serviced accommodation packages to your needs. You can choose fur…"
click at [469, 312] on strong "What is Included in the Package?" at bounding box center [461, 317] width 176 height 15
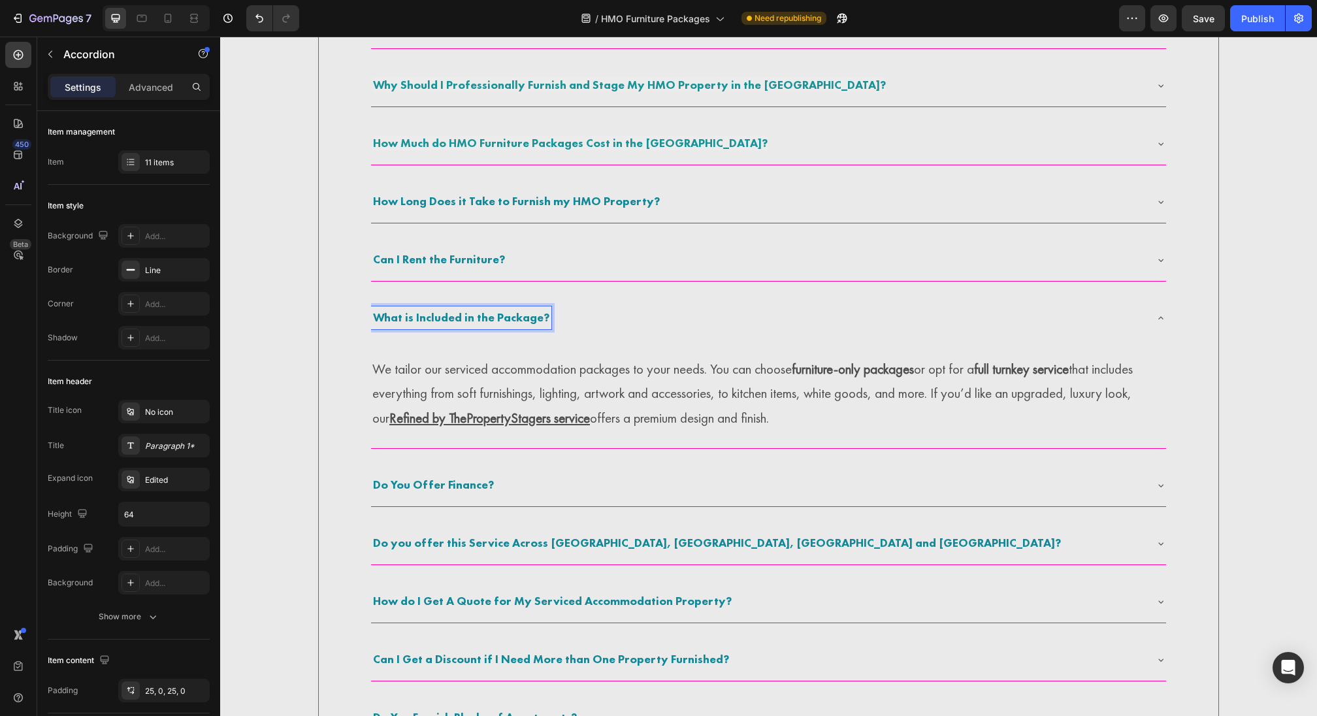
click at [469, 312] on strong "What is Included in the Package?" at bounding box center [461, 317] width 176 height 15
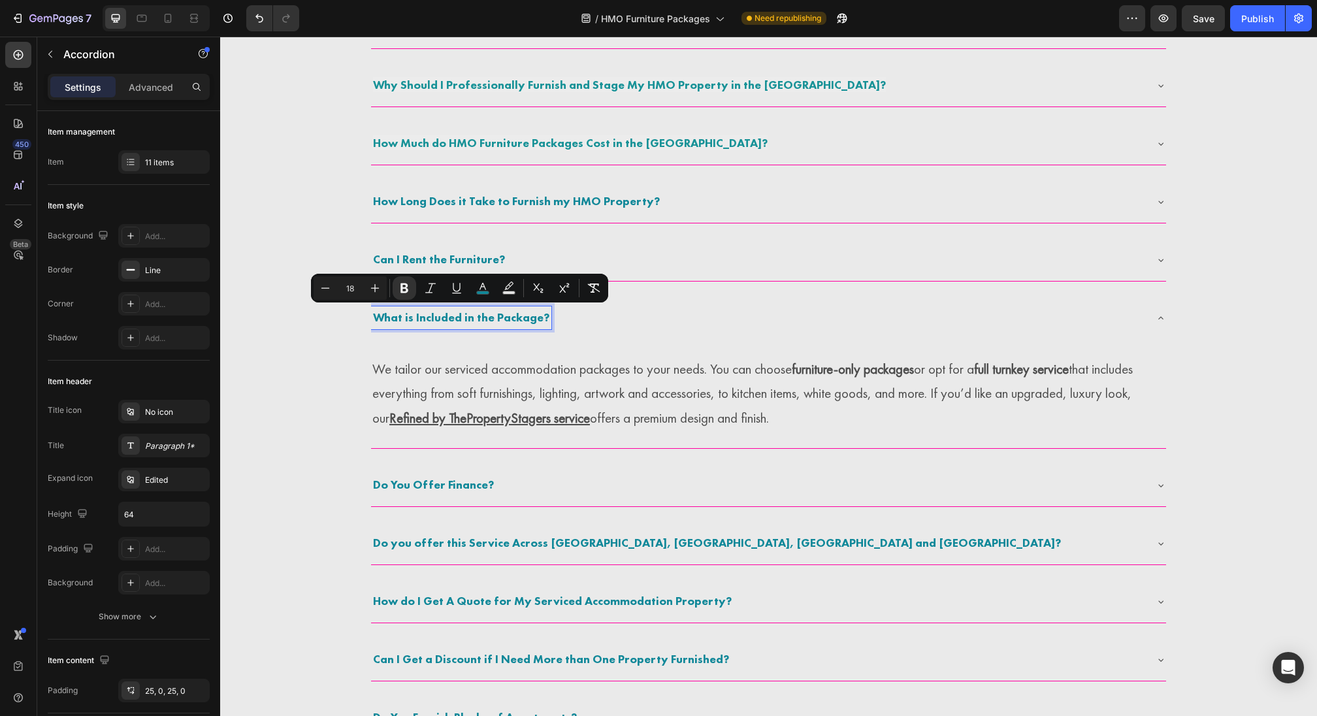
click at [505, 311] on strong "What is Included in the Package?" at bounding box center [461, 317] width 176 height 15
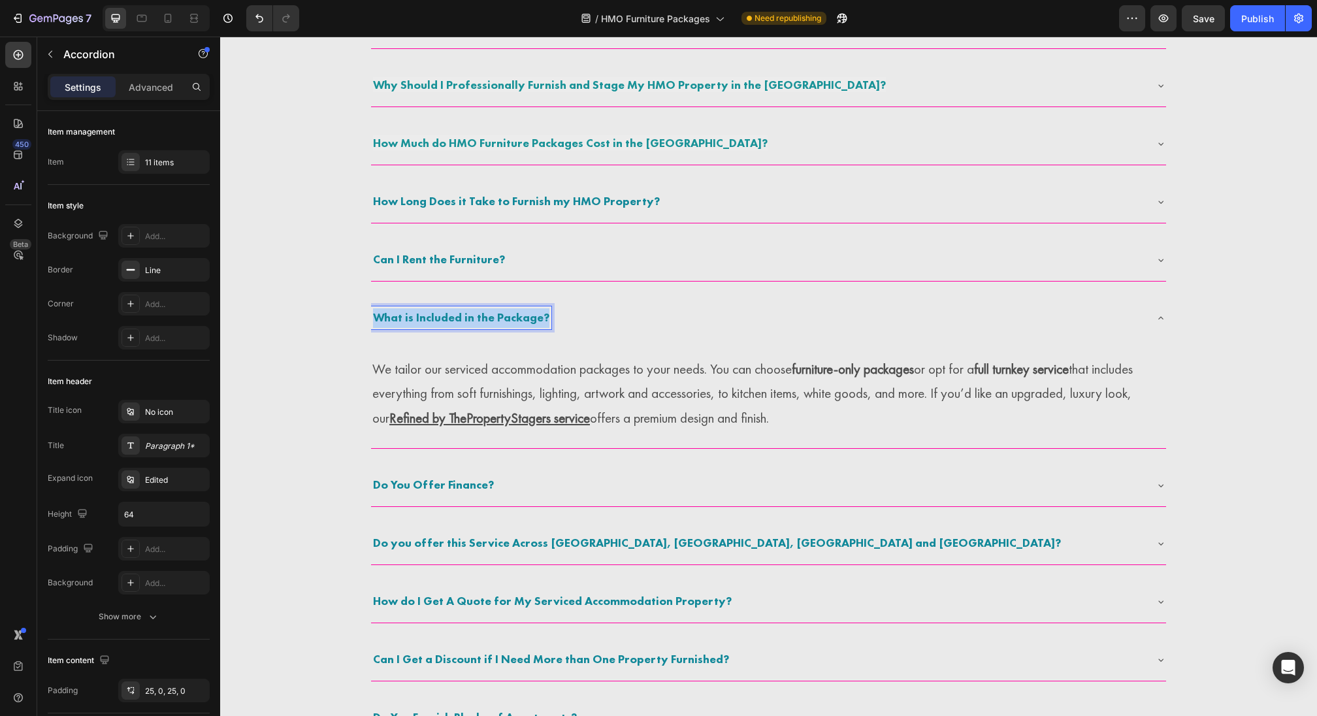
click at [505, 311] on strong "What is Included in the Package?" at bounding box center [461, 317] width 176 height 15
click at [550, 370] on p "We tailor our serviced accommodation packages to your needs. You can choose fur…" at bounding box center [768, 394] width 792 height 74
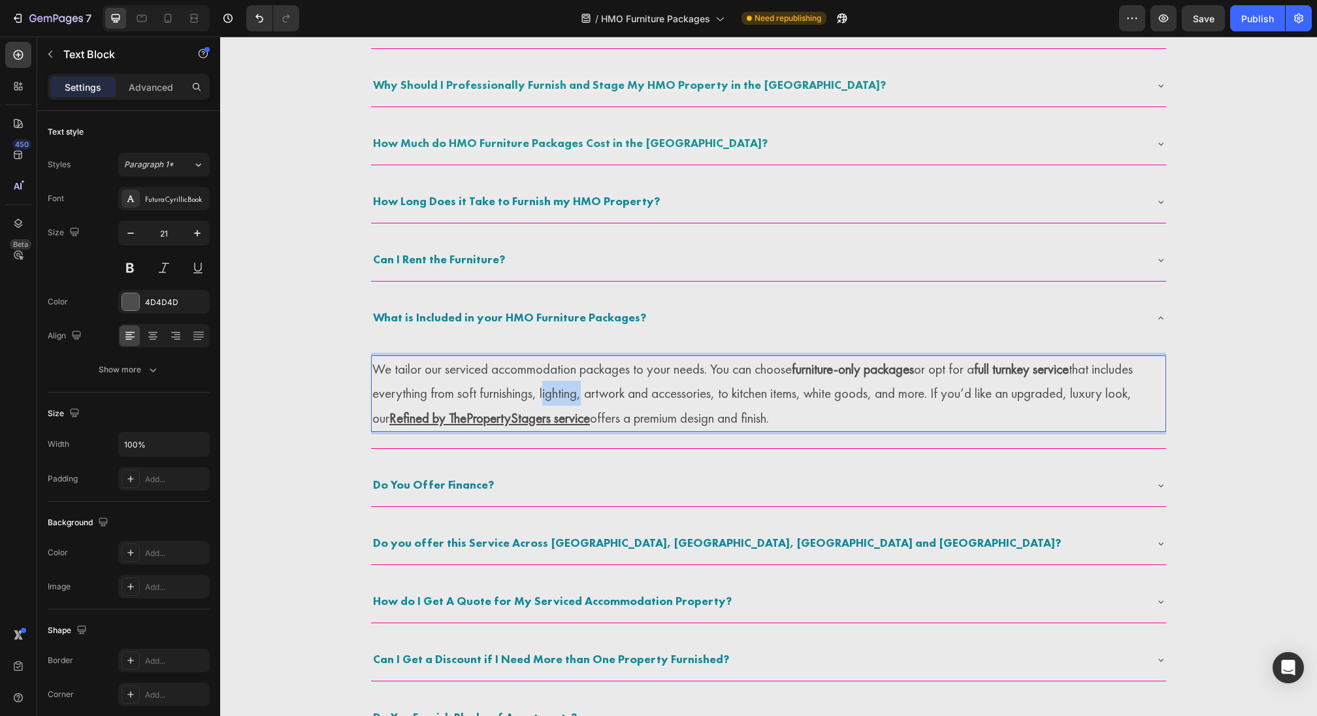
click at [548, 385] on p "We tailor our serviced accommodation packages to your needs. You can choose fur…" at bounding box center [768, 394] width 792 height 74
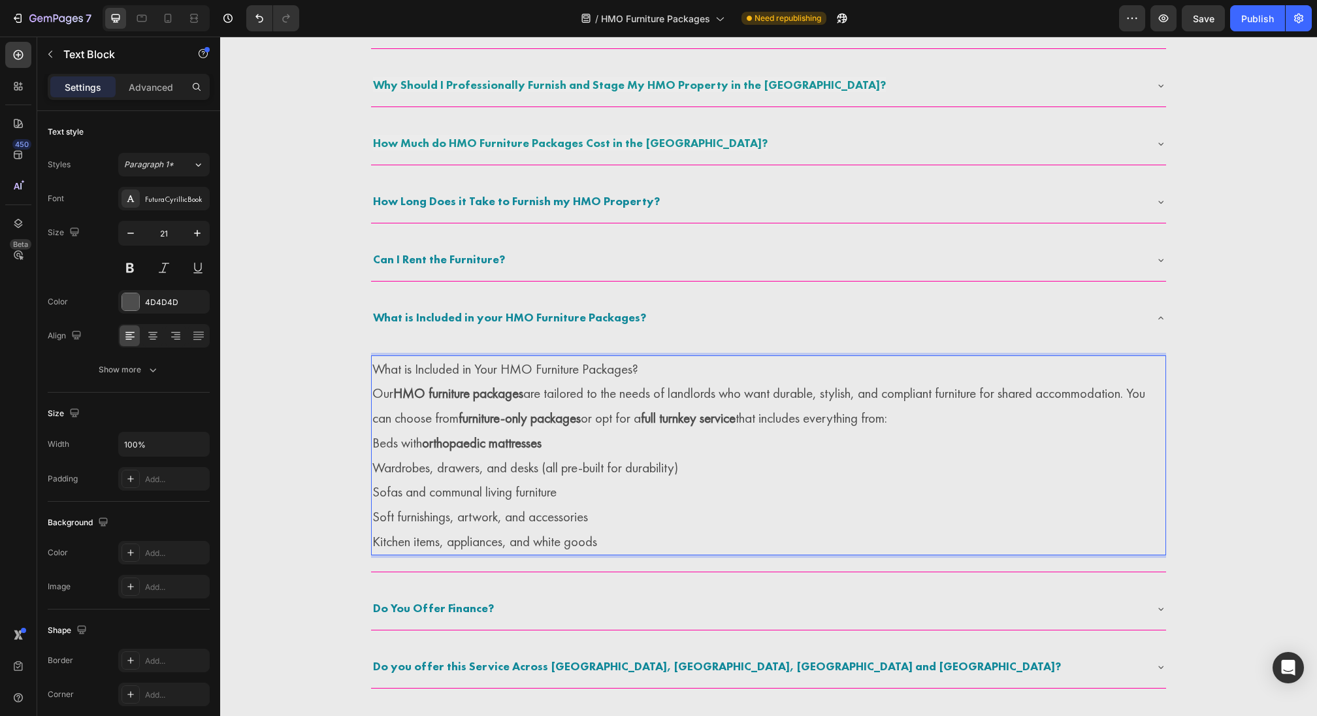
click at [672, 370] on p "What is Included in Your HMO Furniture Packages?" at bounding box center [768, 369] width 792 height 25
click at [648, 368] on p "What is Included in Your HMO Furniture Packages?" at bounding box center [768, 369] width 792 height 25
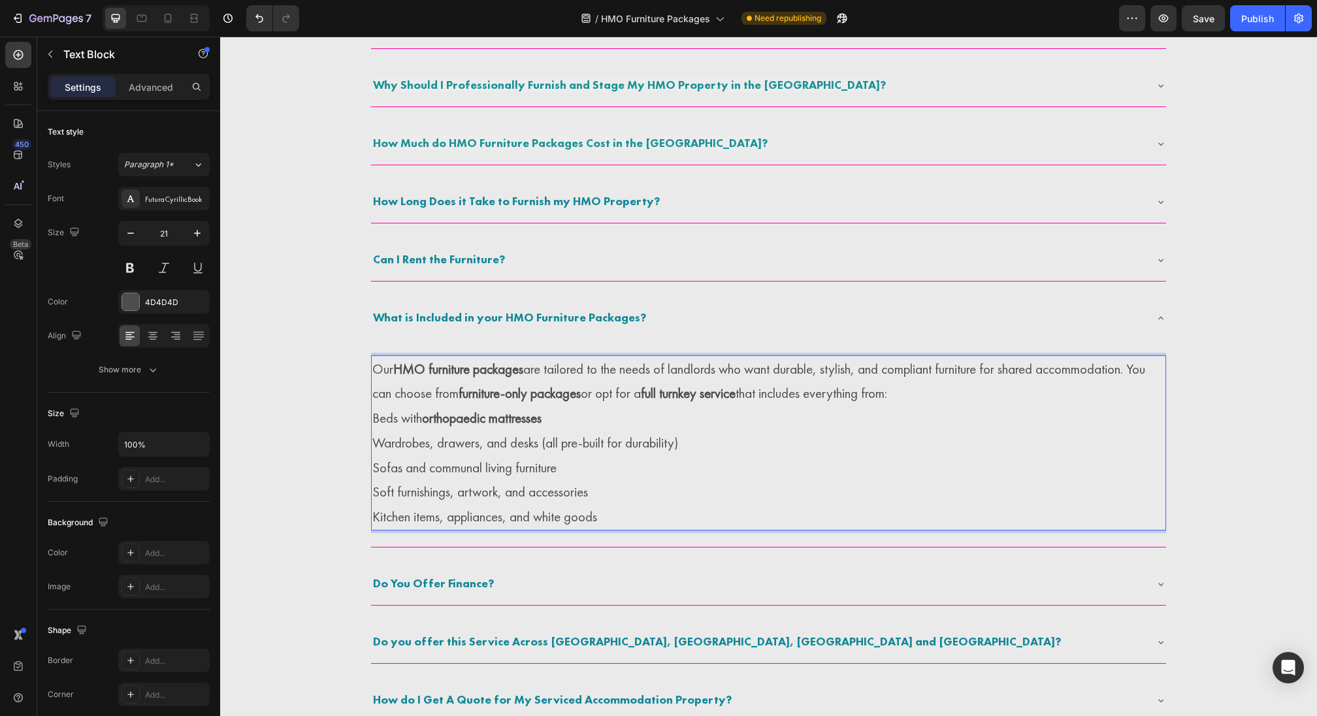
click at [986, 400] on p "Our HMO furniture packages are tailored to the needs of landlords who want dura…" at bounding box center [768, 382] width 792 height 50
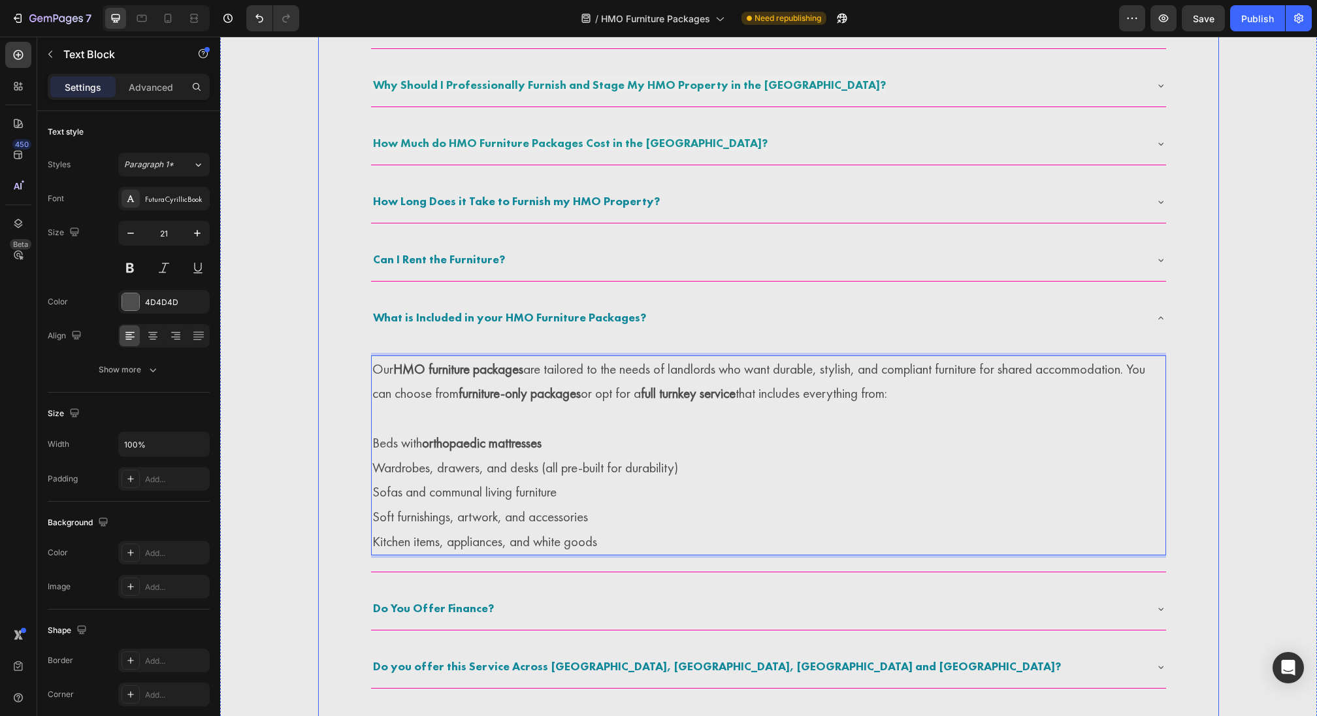
click at [519, 589] on div "Do You Offer Finance?" at bounding box center [768, 609] width 795 height 42
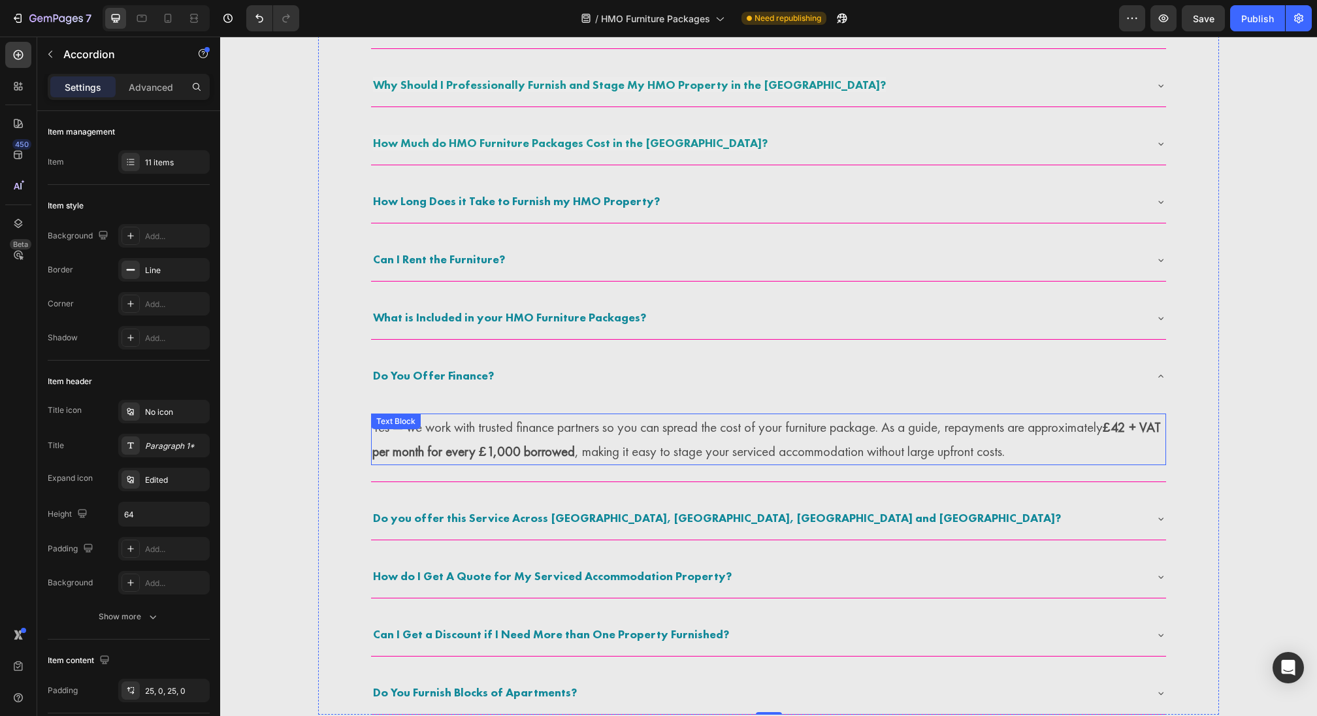
scroll to position [1865, 0]
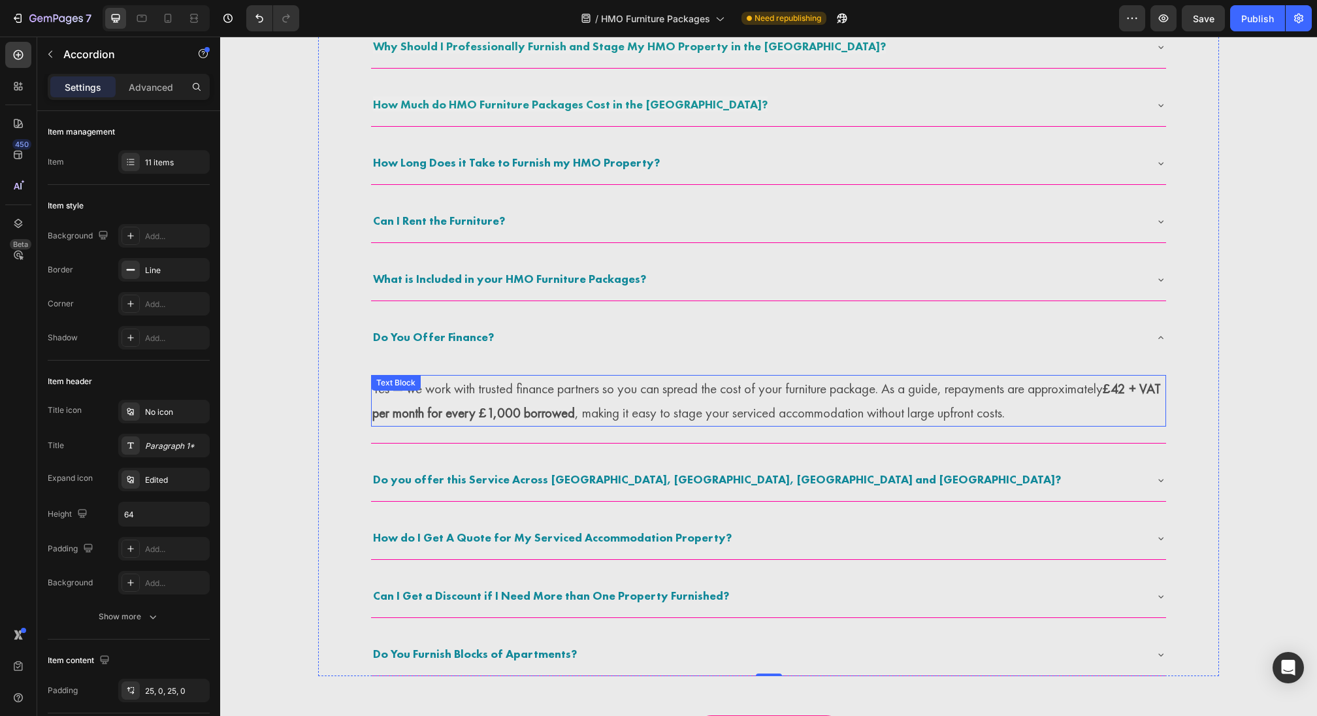
click at [699, 419] on p "Yes — we work with trusted finance partners so you can spread the cost of your …" at bounding box center [768, 401] width 792 height 50
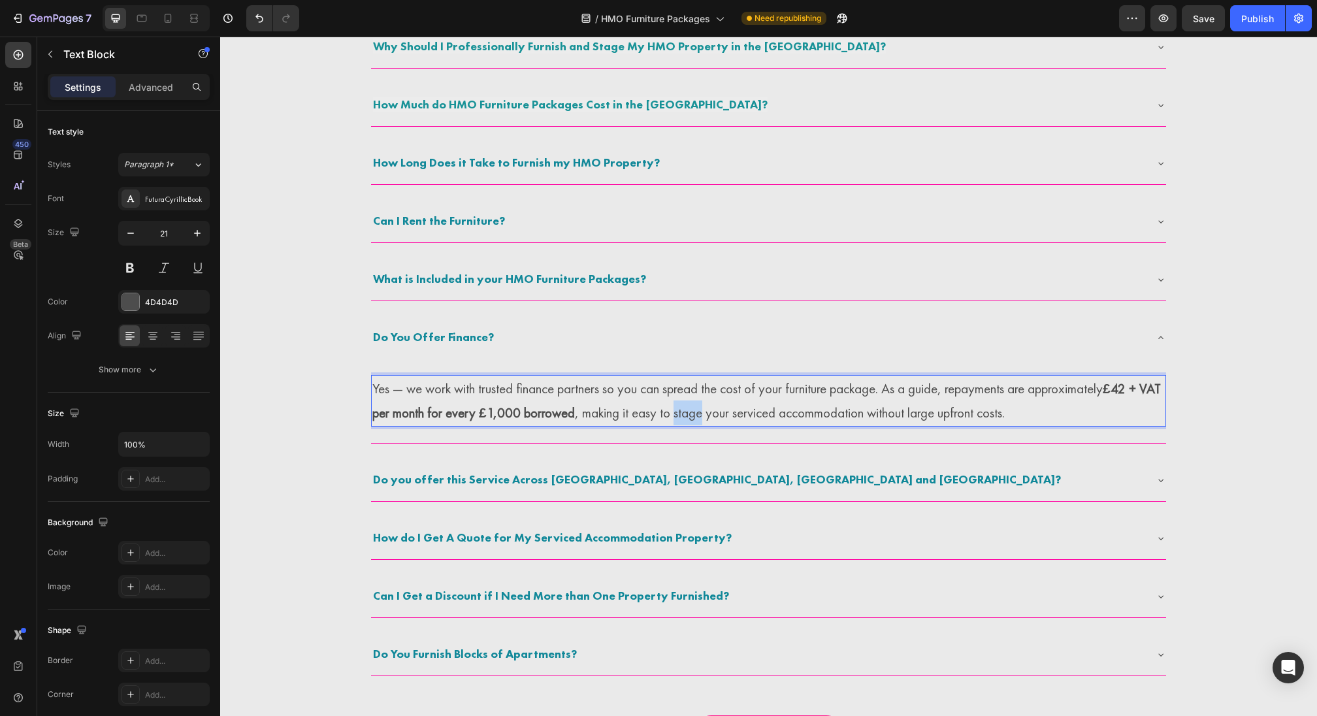
click at [699, 419] on p "Yes — we work with trusted finance partners so you can spread the cost of your …" at bounding box center [768, 401] width 792 height 50
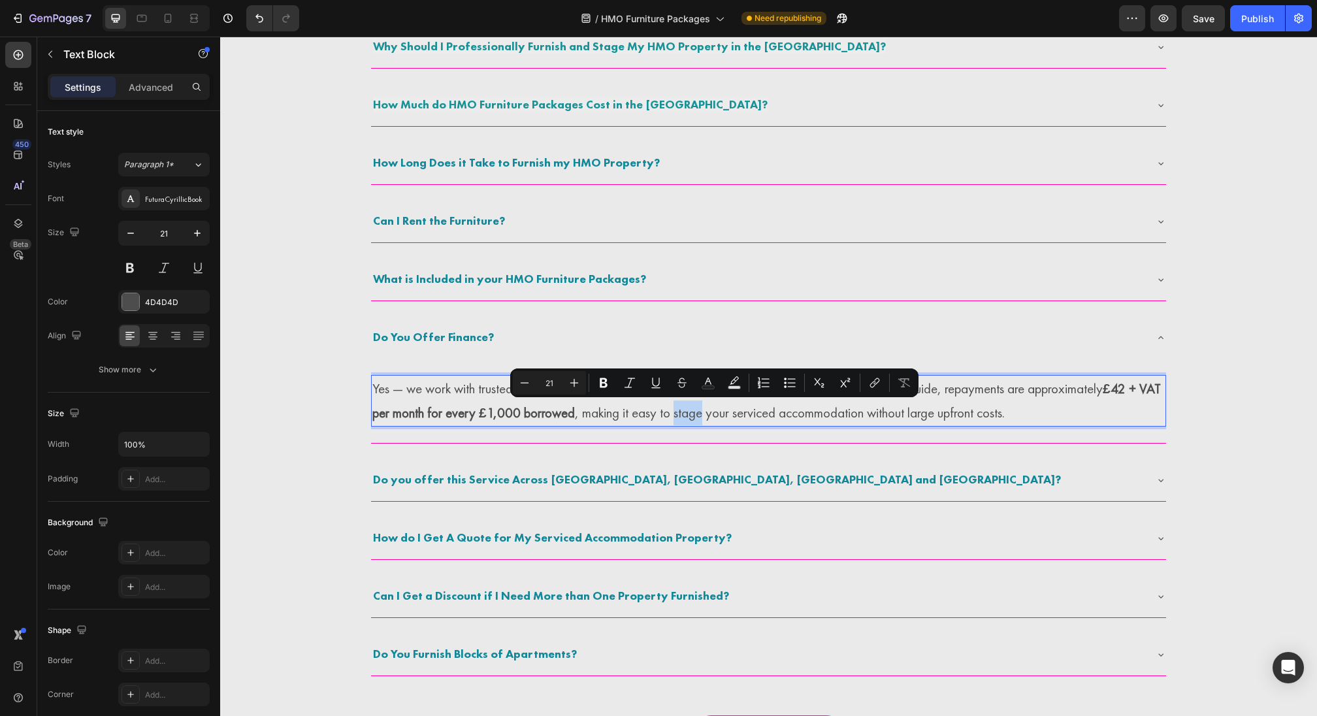
click at [726, 414] on p "Yes — we work with trusted finance partners so you can spread the cost of your …" at bounding box center [768, 401] width 792 height 50
click at [702, 412] on p "Yes — we work with trusted finance partners so you can spread the cost of your …" at bounding box center [768, 401] width 792 height 50
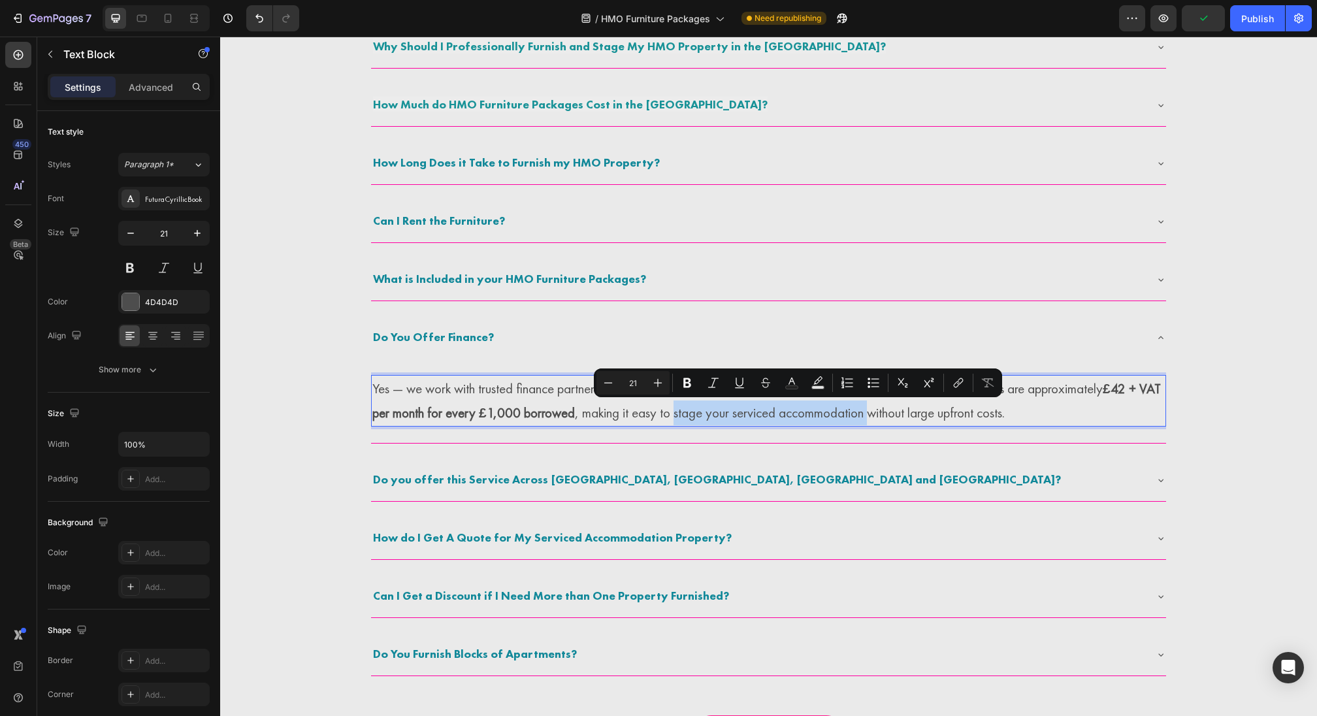
drag, startPoint x: 702, startPoint y: 412, endPoint x: 890, endPoint y: 410, distance: 187.5
click at [890, 410] on p "Yes — we work with trusted finance partners so you can spread the cost of your …" at bounding box center [768, 401] width 792 height 50
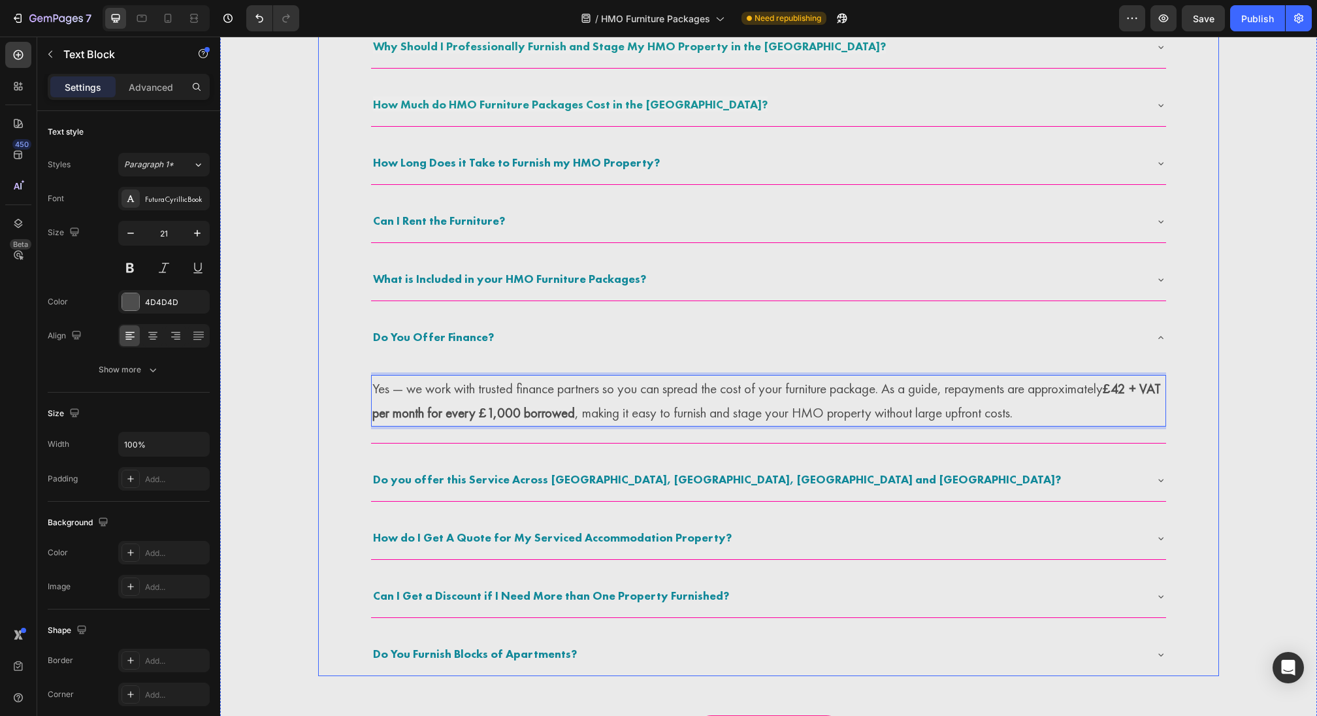
click at [777, 497] on div "Do you offer this Service Across England, Scotland, Wales and Ireland?" at bounding box center [768, 480] width 795 height 42
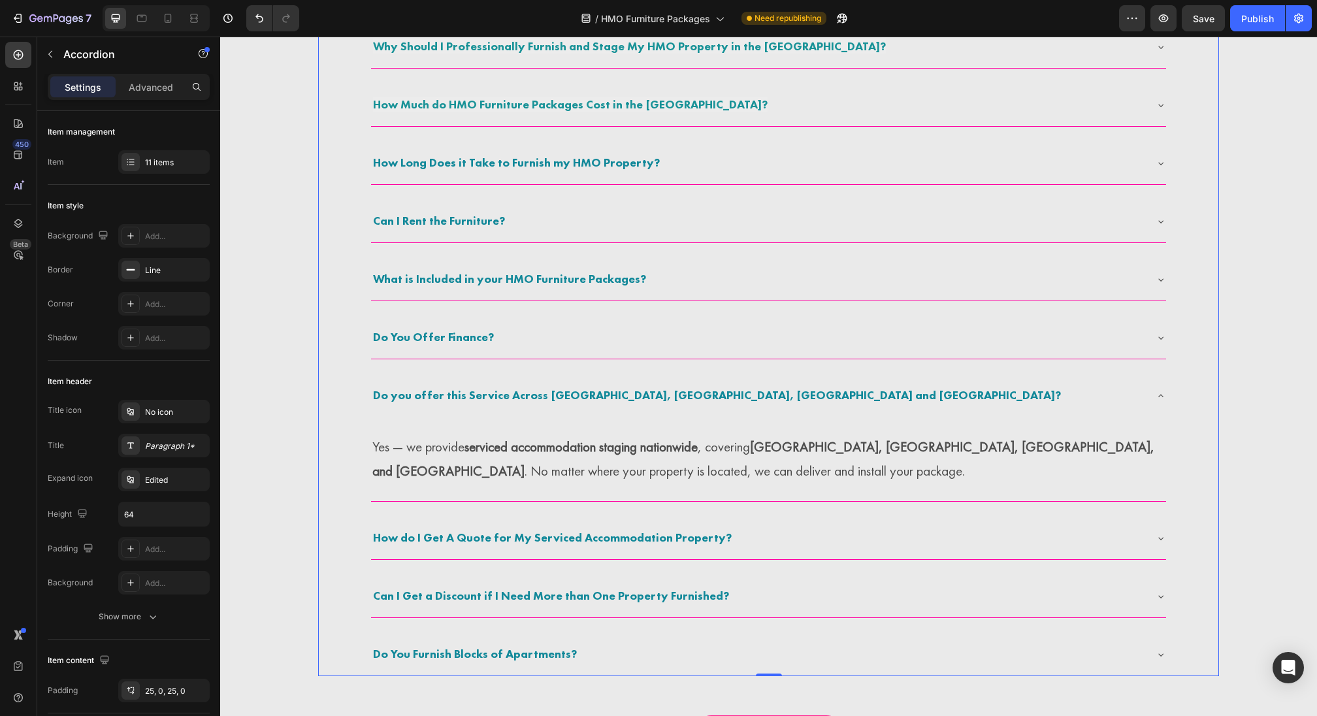
click at [563, 453] on strong "serviced accommodation staging nationwide" at bounding box center [580, 447] width 233 height 18
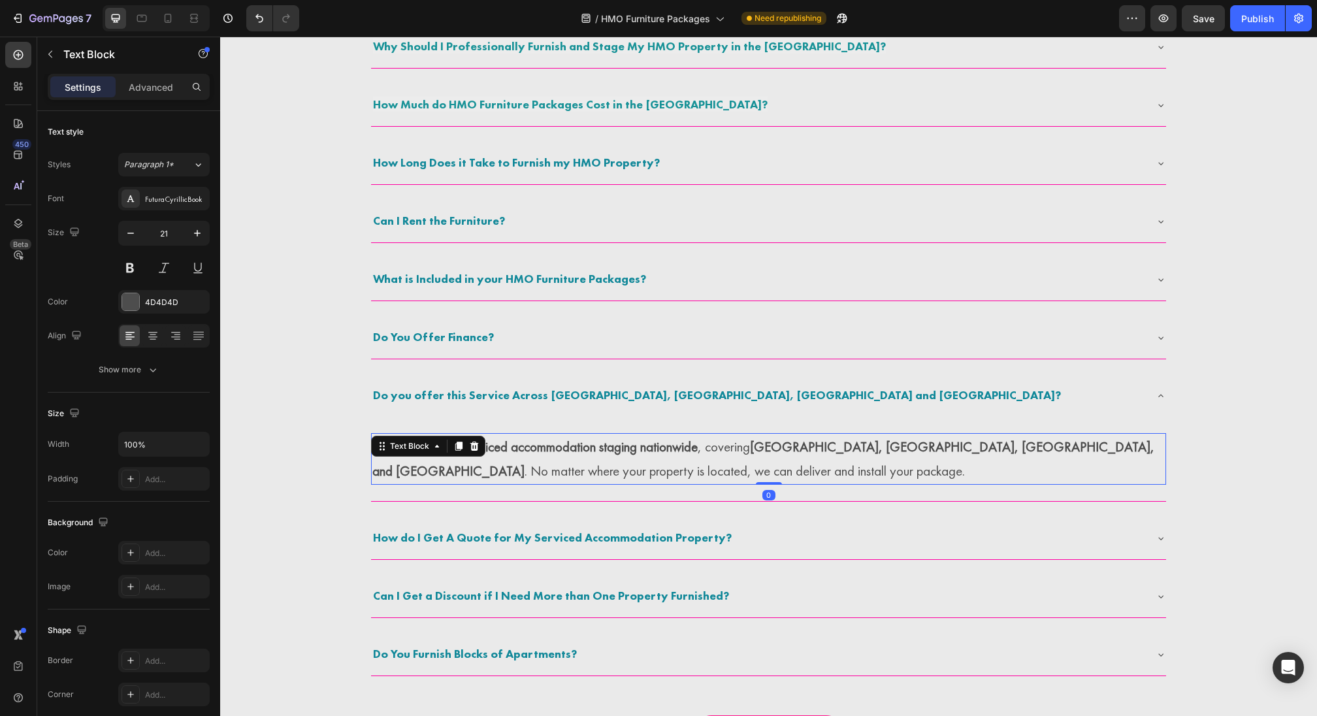
click at [563, 453] on strong "serviced accommodation staging nationwide" at bounding box center [580, 447] width 233 height 18
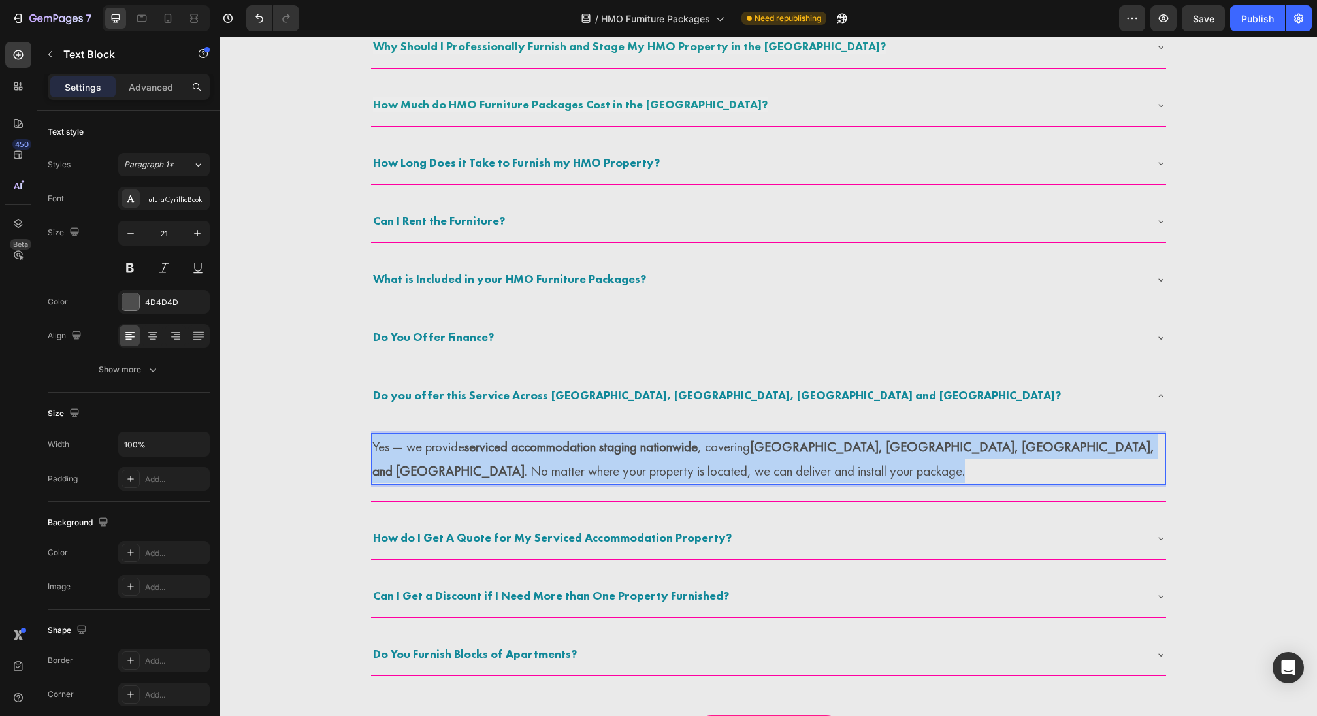
click at [563, 453] on strong "serviced accommodation staging nationwide" at bounding box center [580, 447] width 233 height 18
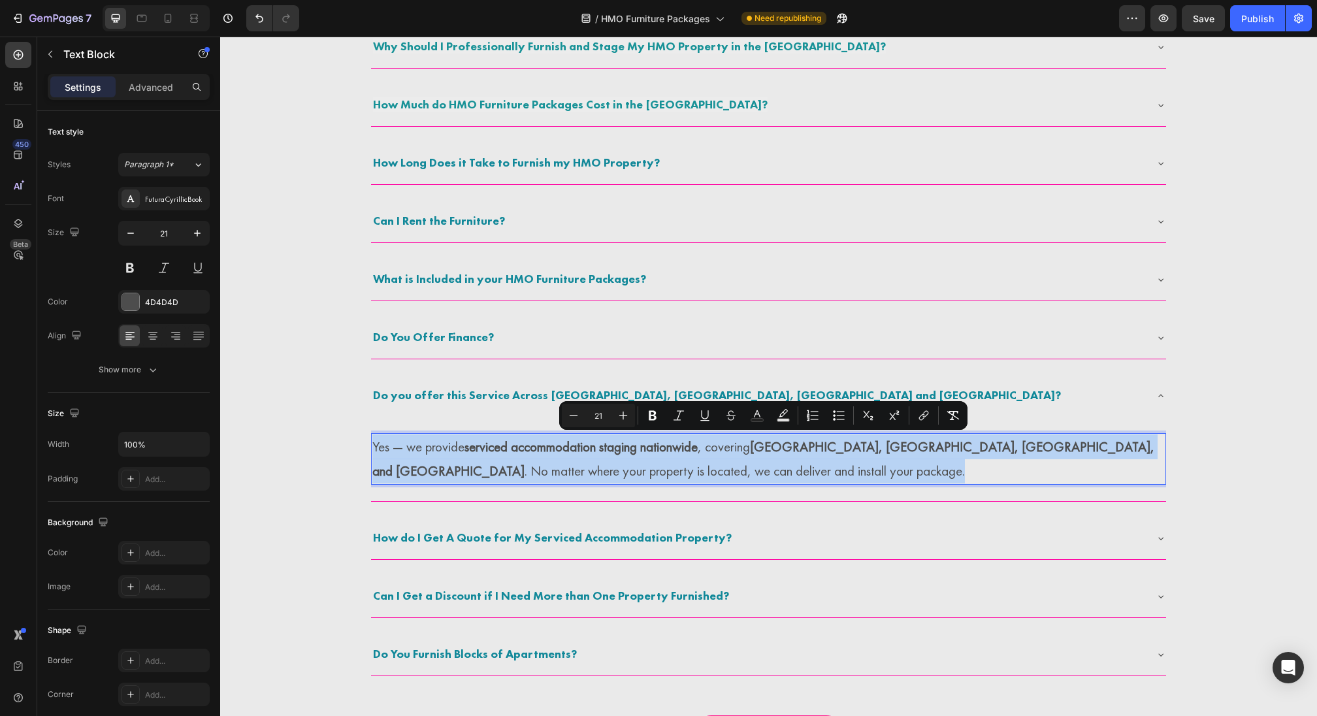
click at [506, 465] on p "Yes — we provide serviced accommodation staging nationwide , covering England, …" at bounding box center [768, 459] width 792 height 50
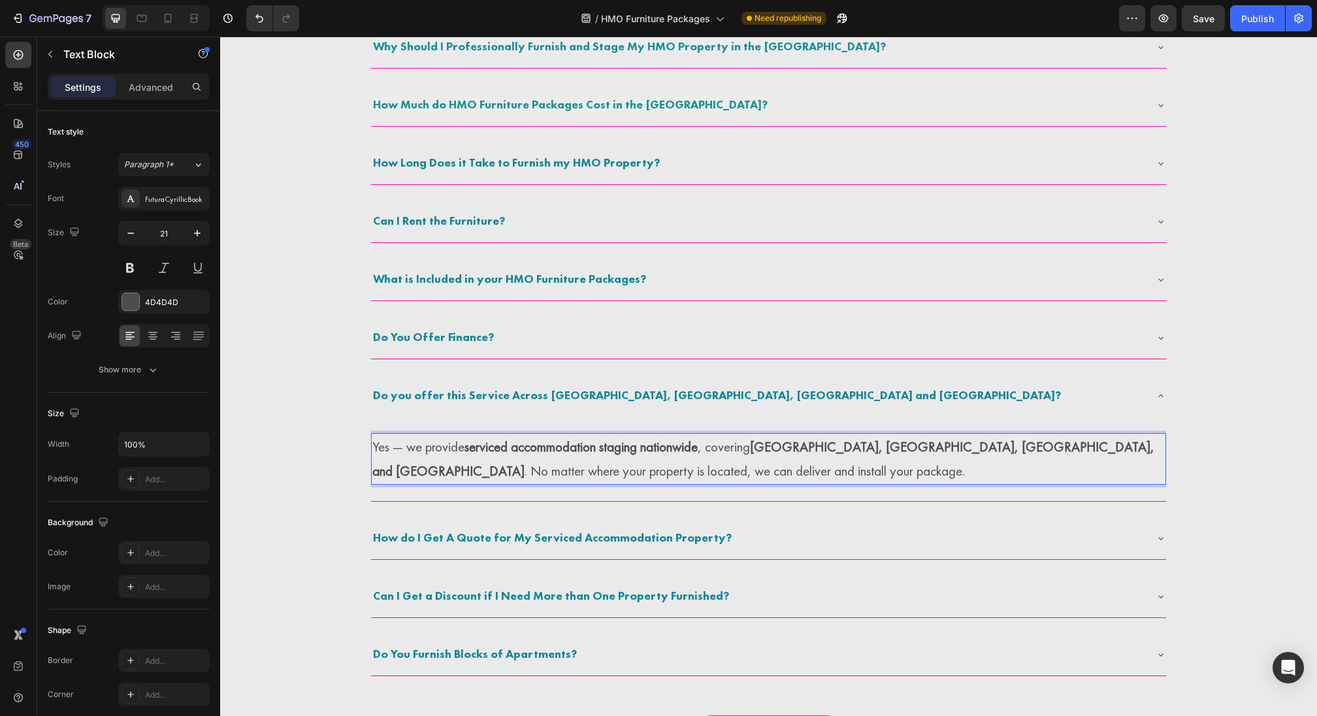
click at [502, 445] on strong "serviced accommodation staging nationwide" at bounding box center [580, 447] width 233 height 18
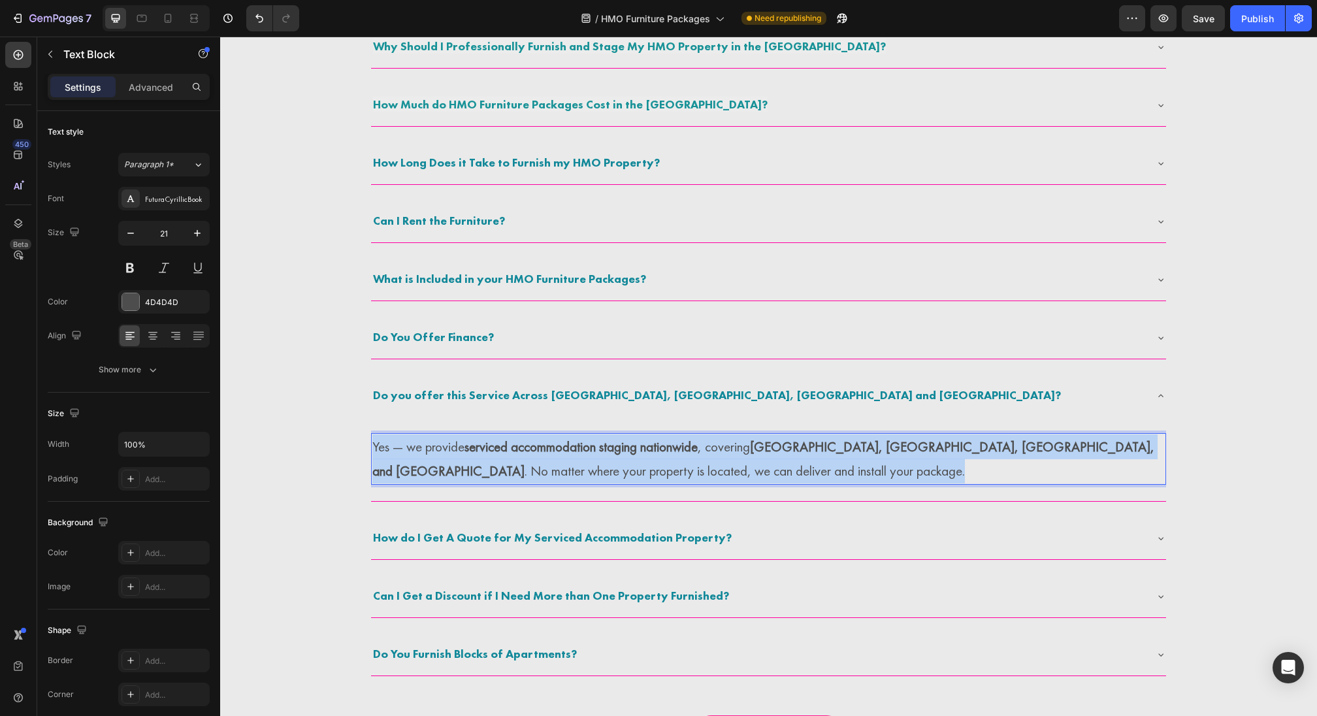
click at [502, 445] on strong "serviced accommodation staging nationwide" at bounding box center [580, 447] width 233 height 18
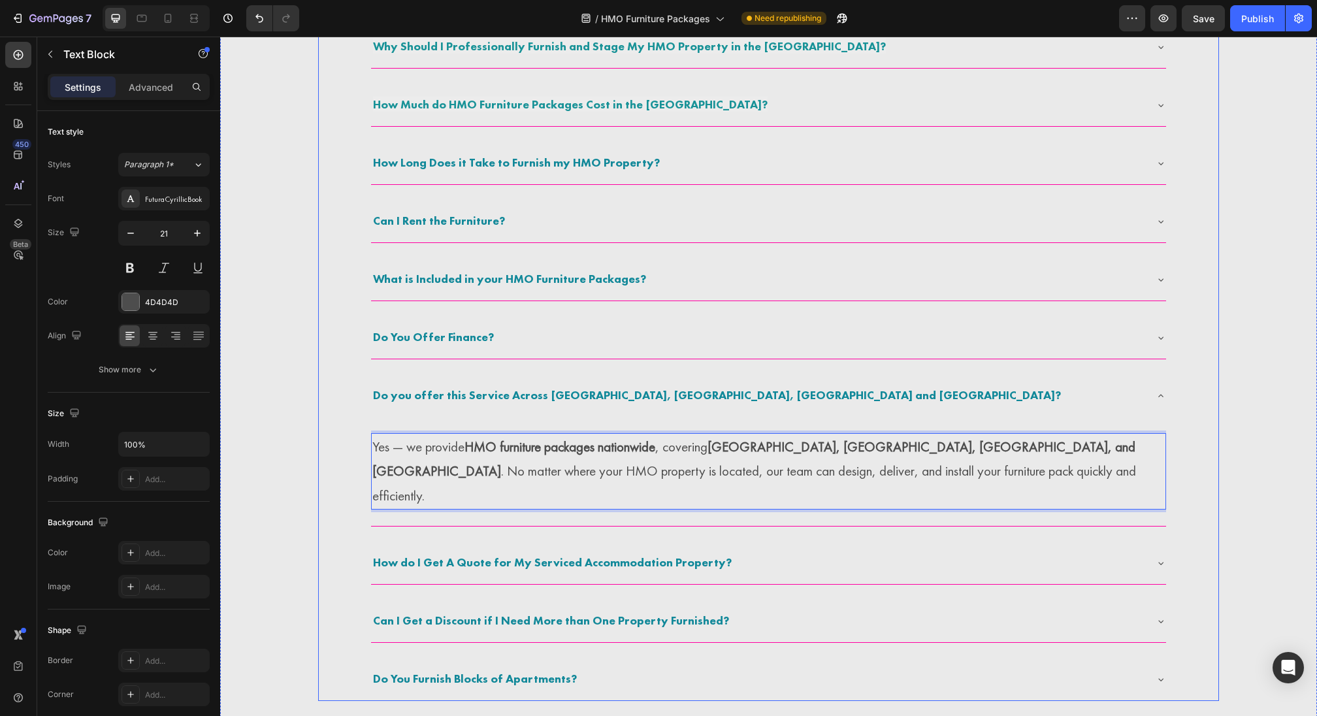
click at [568, 542] on div "How do I Get A Quote for My Serviced Accommodation Property?" at bounding box center [768, 563] width 795 height 42
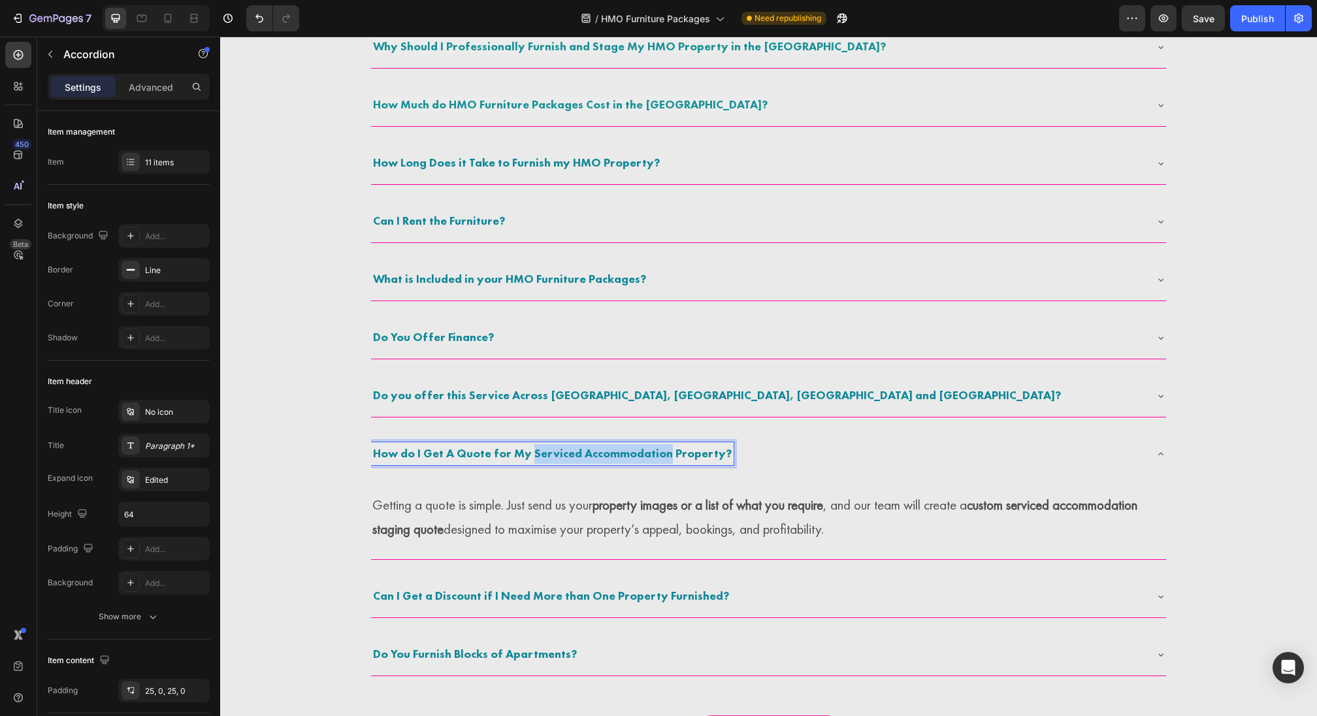
drag, startPoint x: 532, startPoint y: 450, endPoint x: 664, endPoint y: 449, distance: 132.0
click at [664, 449] on strong "How do I Get A Quote for My Serviced Accommodation Property?" at bounding box center [552, 453] width 359 height 15
click at [643, 603] on p "Can I Get a Discount if I Need More than One Property Furnished?" at bounding box center [551, 597] width 356 height 20
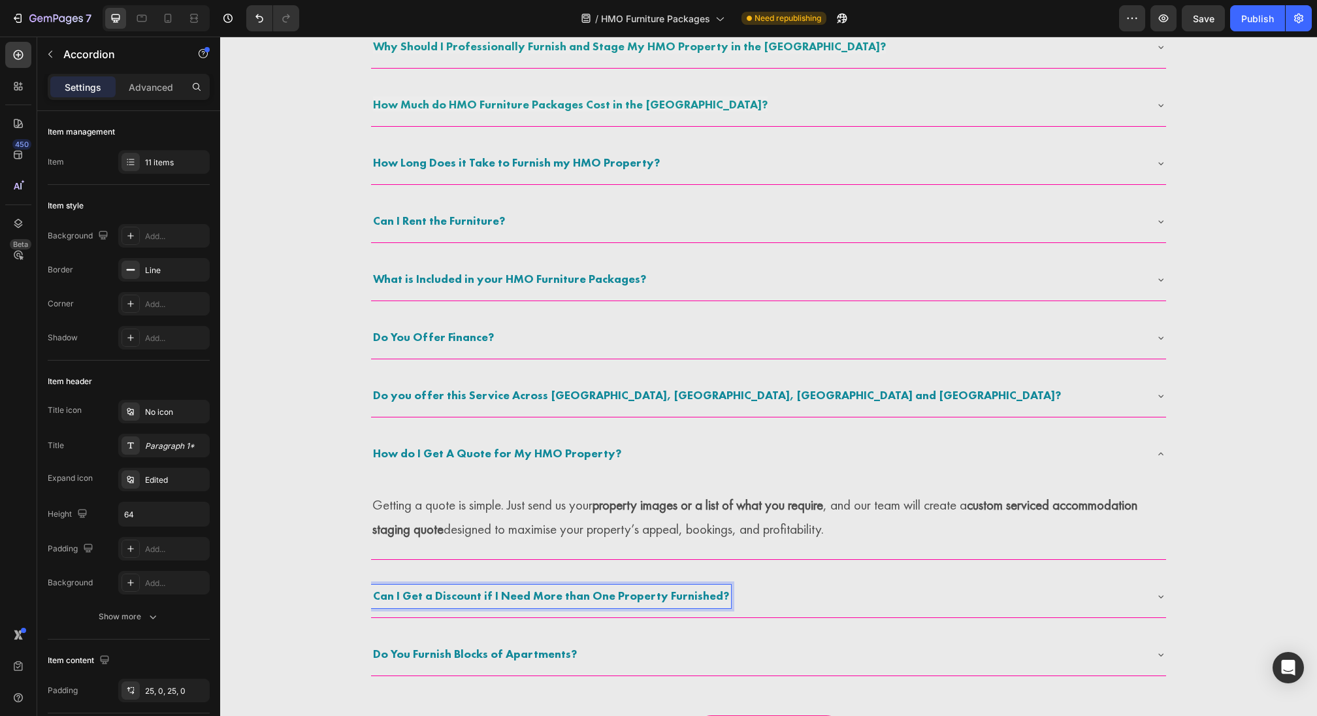
click at [724, 572] on div "What are HMO Furniture Packs and Staging? Why Should I Professionally Furnish a…" at bounding box center [768, 322] width 796 height 709
click at [726, 585] on div "Can I Get a Discount if I Need More than One Property Furnished?" at bounding box center [758, 597] width 774 height 24
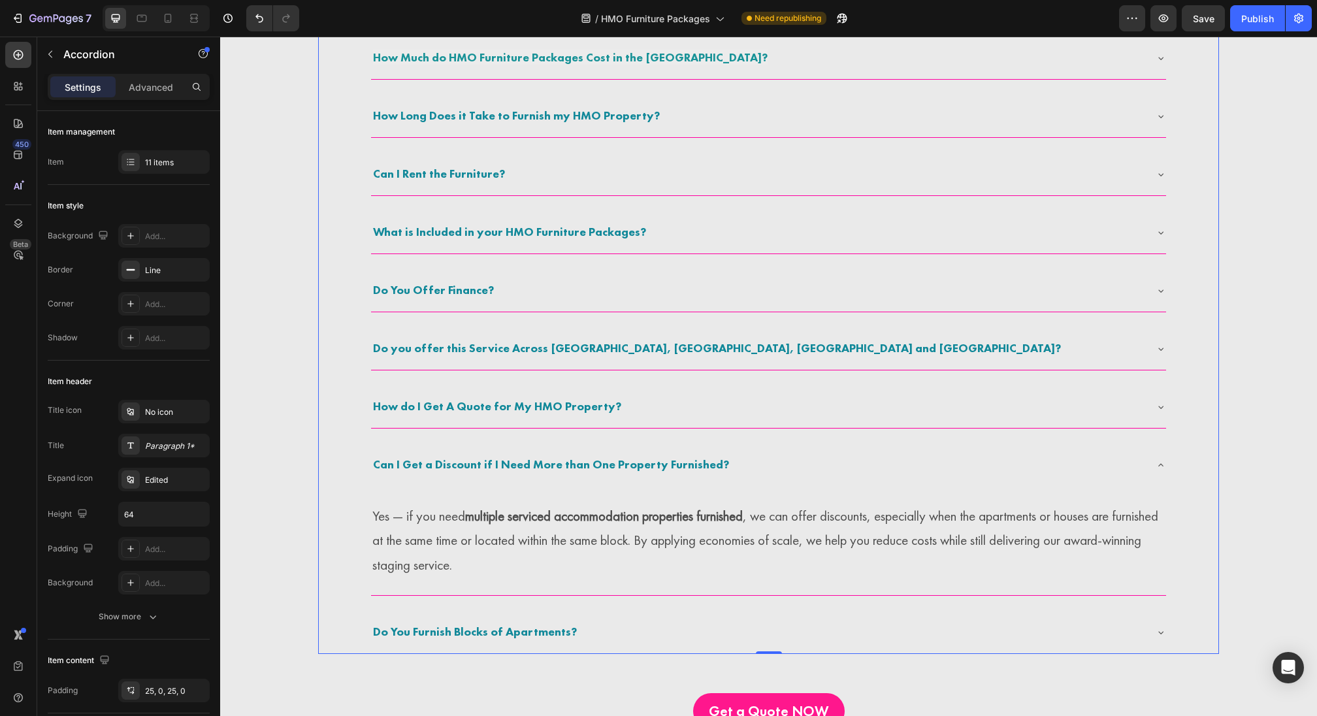
scroll to position [1944, 0]
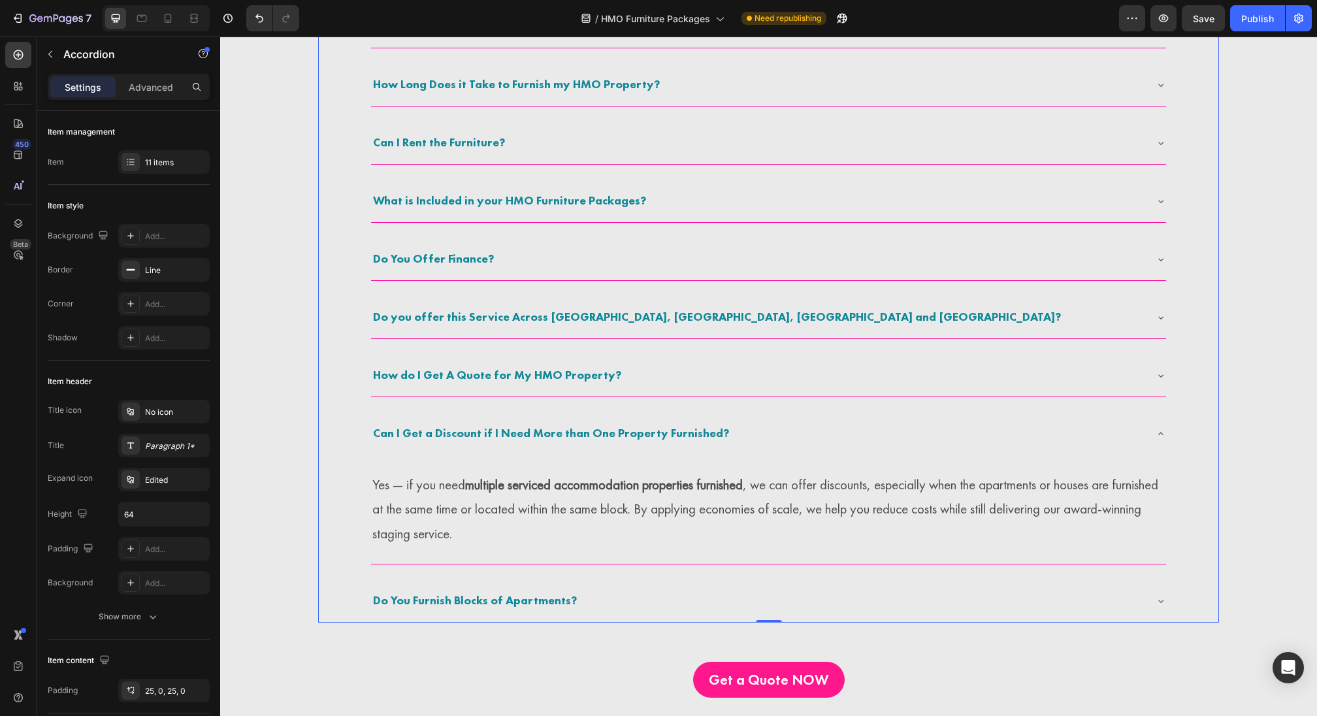
click at [585, 496] on p "Yes — if you need multiple serviced accommodation properties furnished , we can…" at bounding box center [768, 509] width 792 height 74
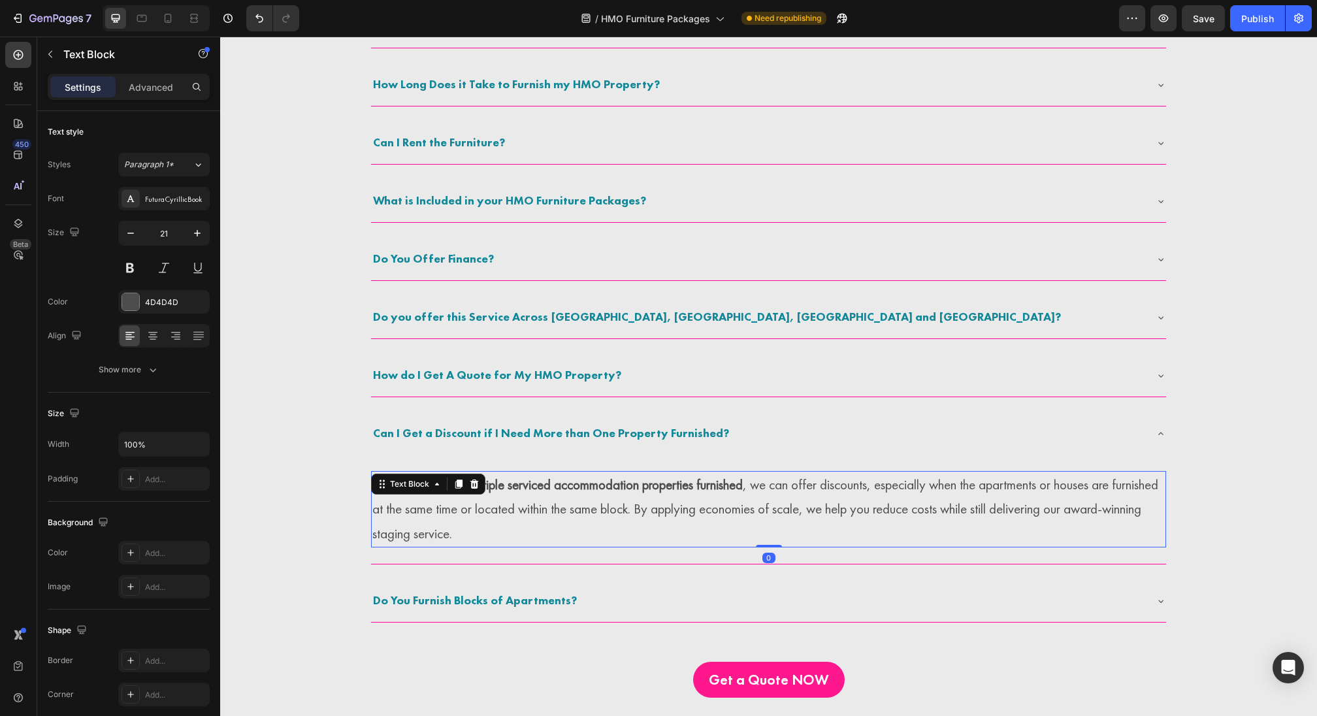
click at [585, 496] on p "Yes — if you need multiple serviced accommodation properties furnished , we can…" at bounding box center [768, 509] width 792 height 74
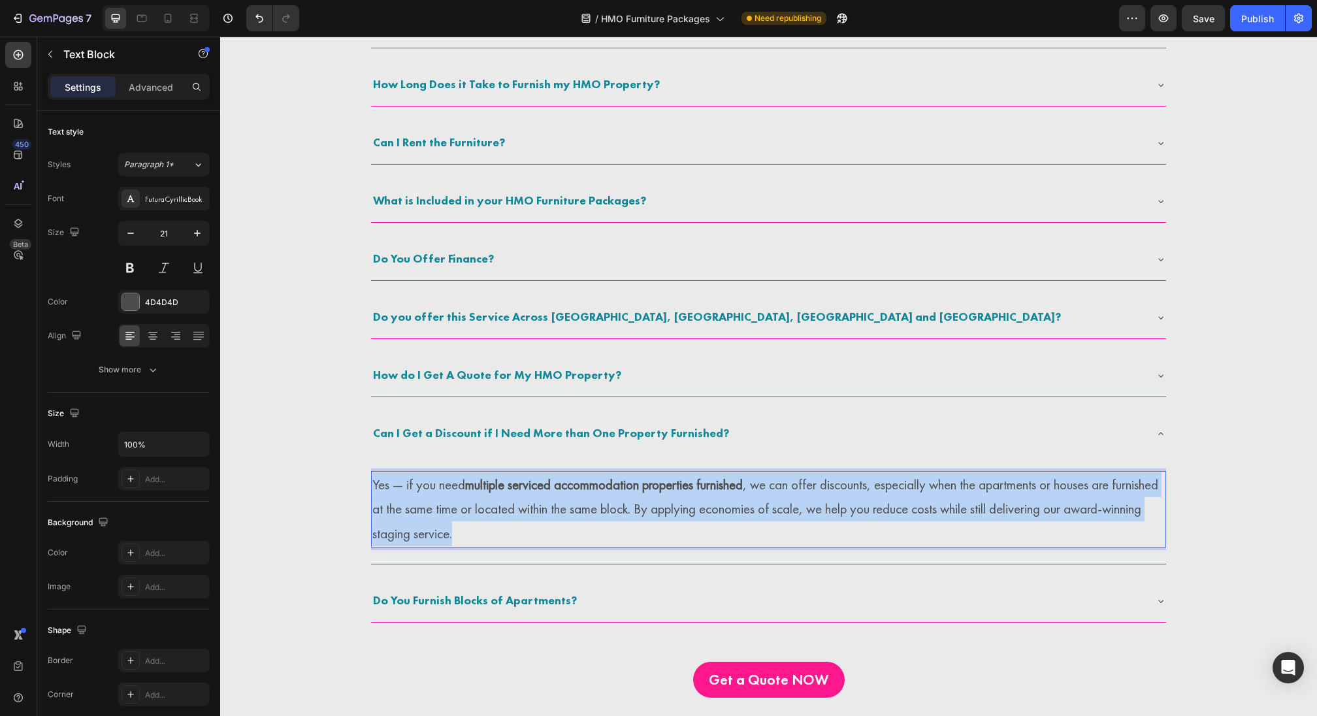
click at [585, 496] on p "Yes — if you need multiple serviced accommodation properties furnished , we can…" at bounding box center [768, 509] width 792 height 74
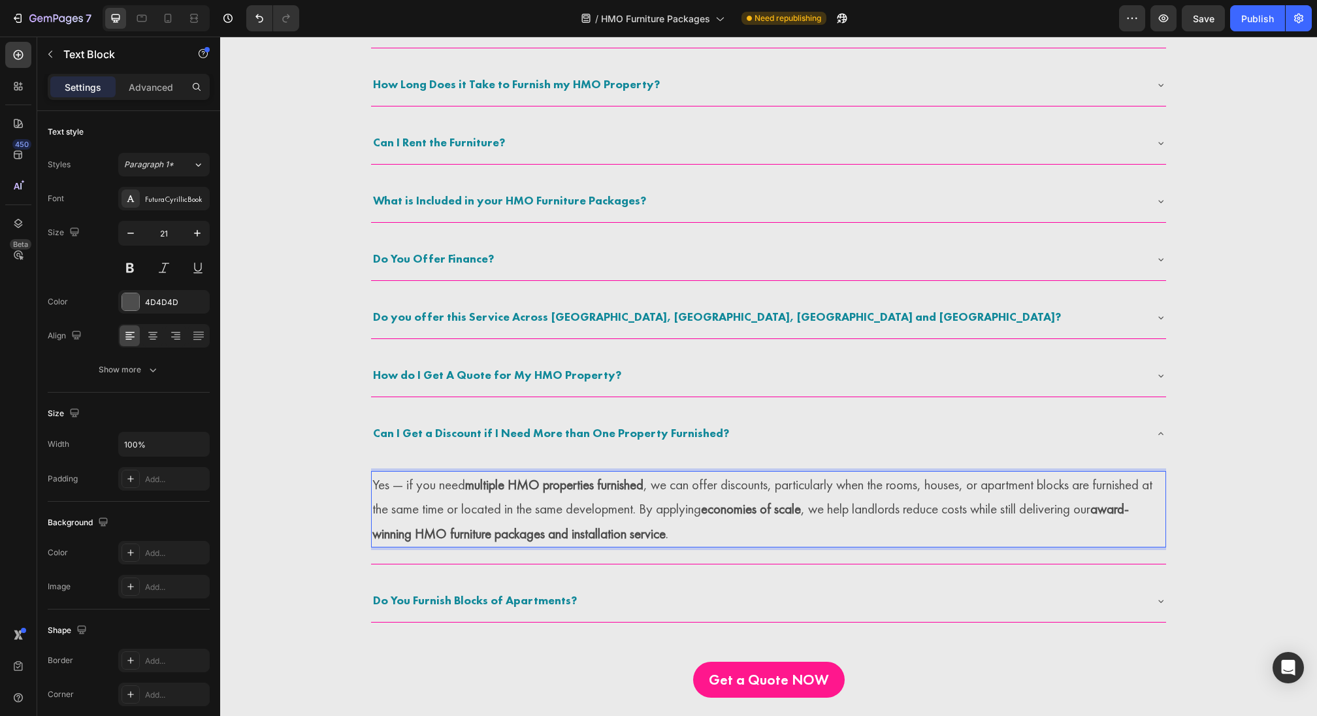
click at [529, 585] on div "Do You Furnish Blocks of Apartments?" at bounding box center [768, 601] width 795 height 42
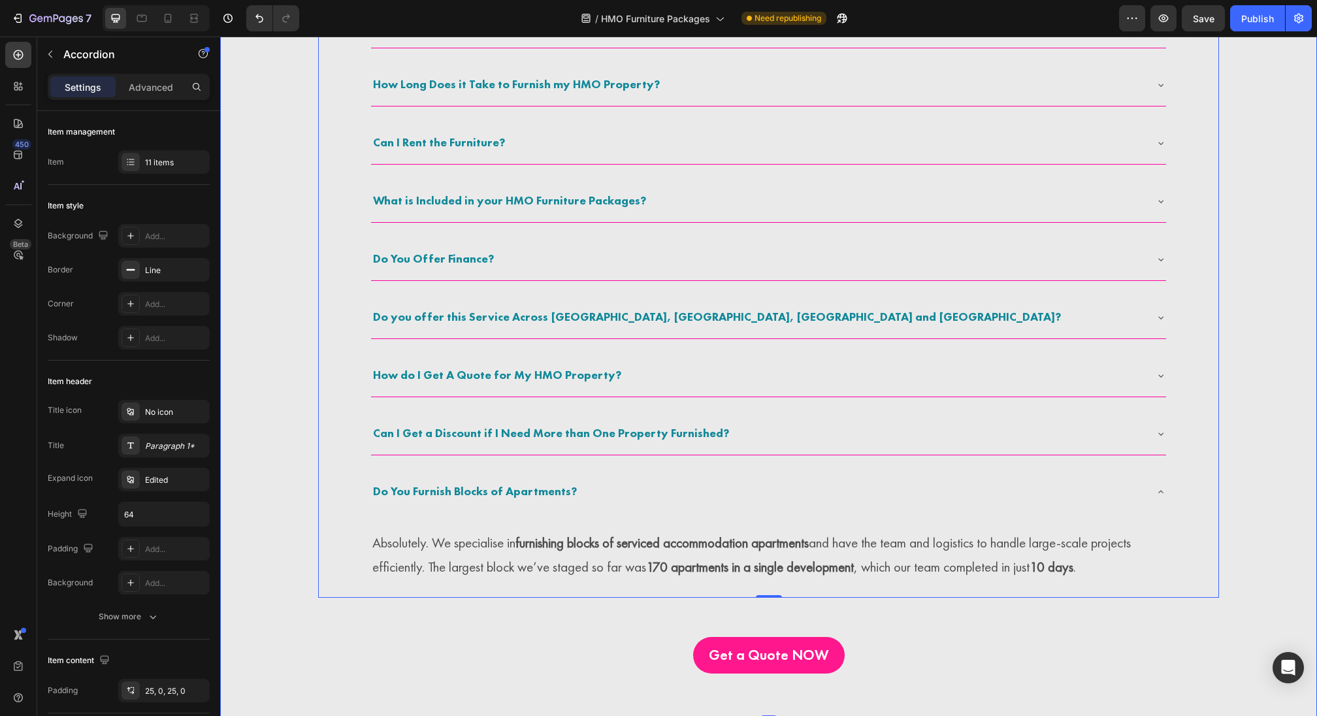
scroll to position [1949, 0]
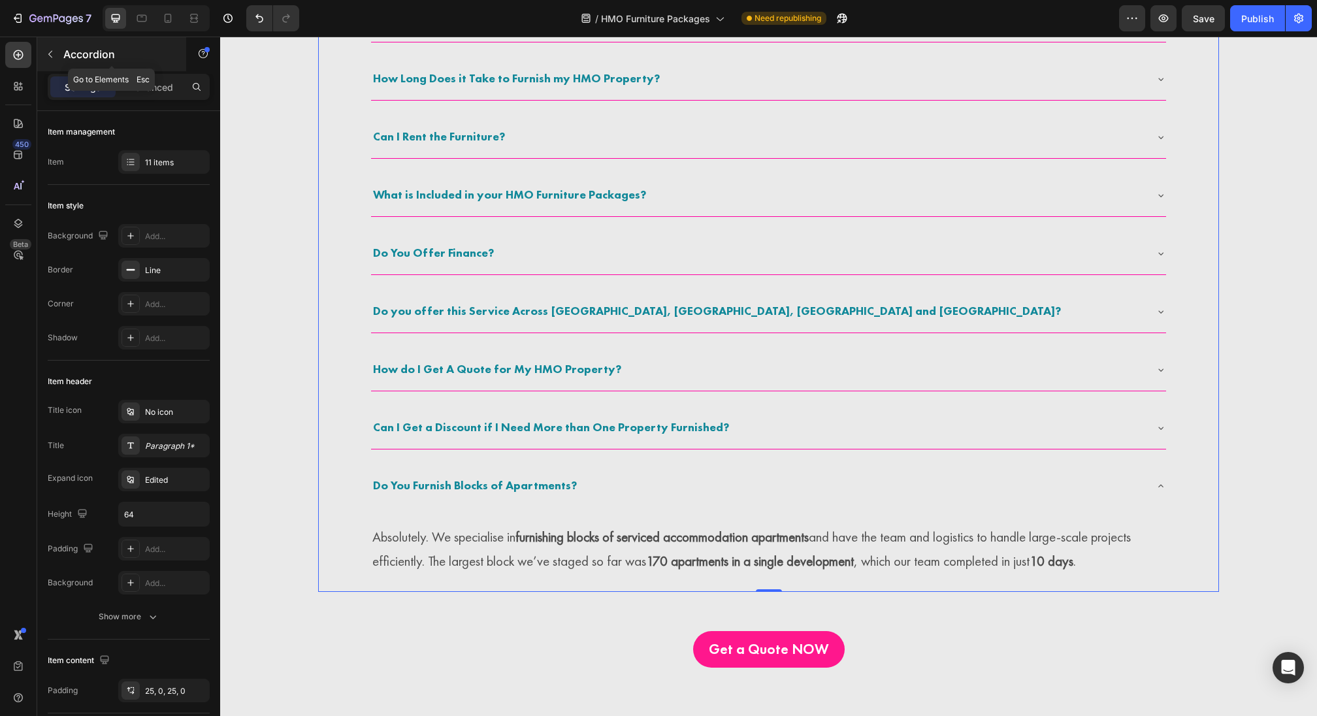
click at [54, 42] on div "Accordion" at bounding box center [111, 54] width 149 height 34
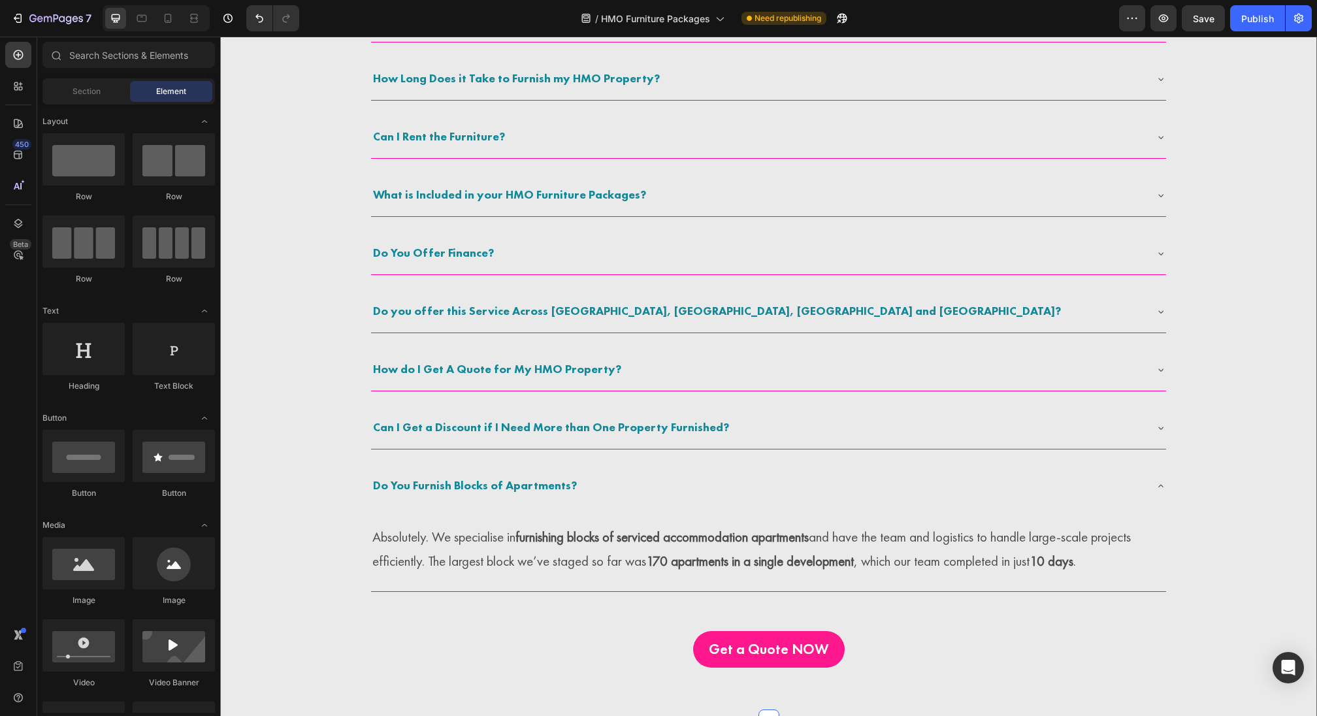
click at [495, 325] on div "Do you offer this Service Across England, Scotland, Wales and Ireland?" at bounding box center [768, 312] width 795 height 42
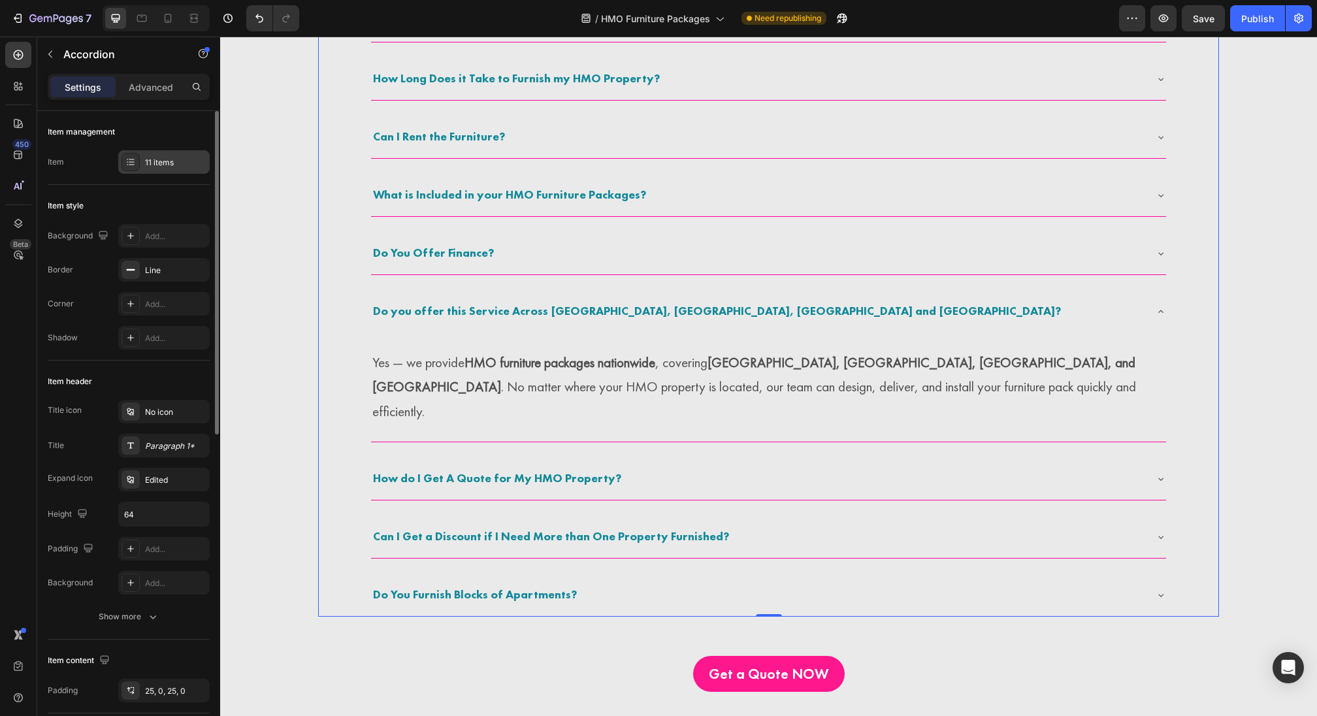
click at [146, 157] on div "11 items" at bounding box center [175, 163] width 61 height 12
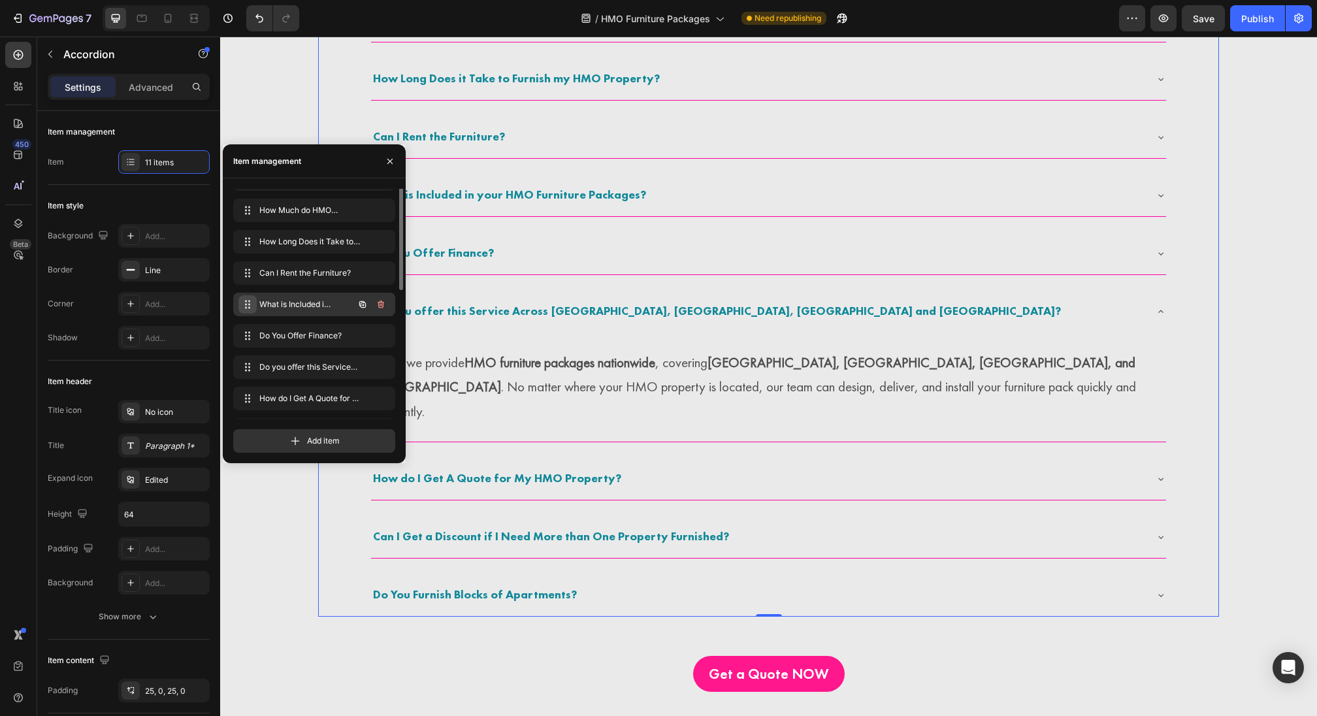
scroll to position [112, 0]
click at [380, 405] on icon "button" at bounding box center [381, 402] width 7 height 8
click at [379, 399] on div "Delete" at bounding box center [372, 402] width 24 height 12
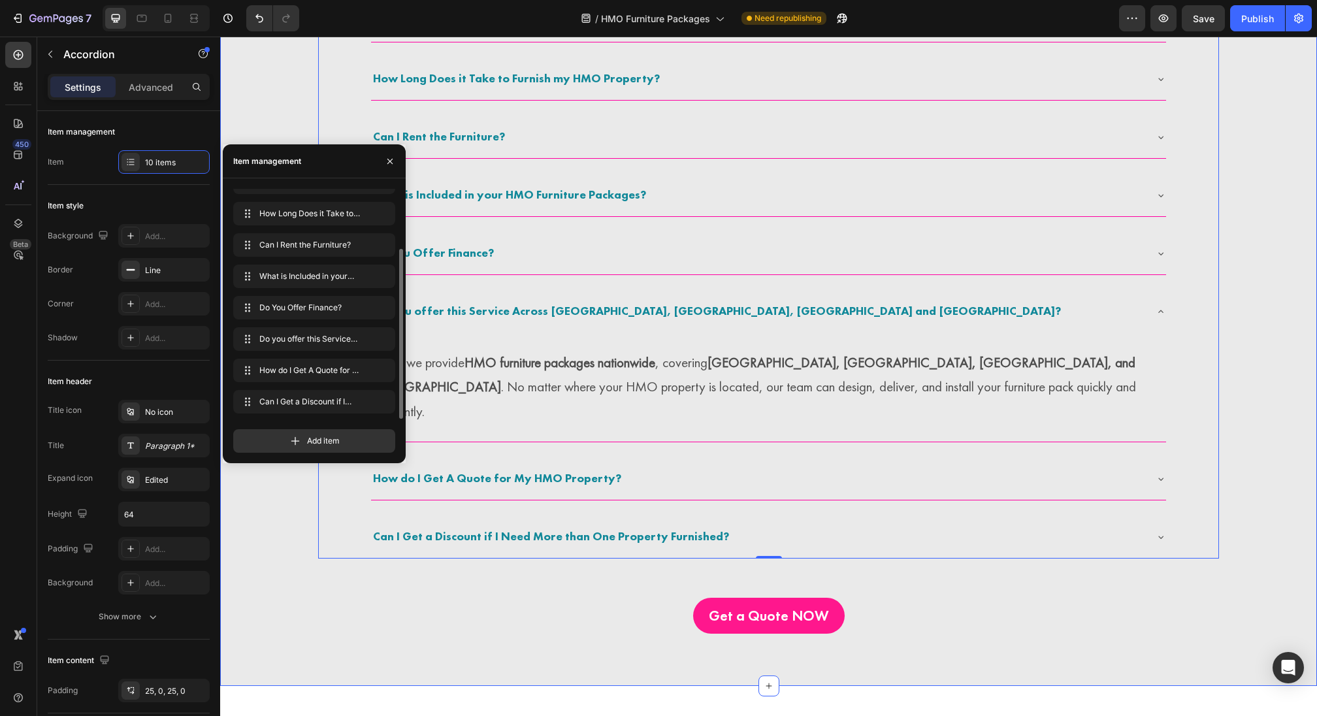
scroll to position [81, 0]
click at [550, 559] on div "Get a Quote NOW Button" at bounding box center [768, 612] width 901 height 107
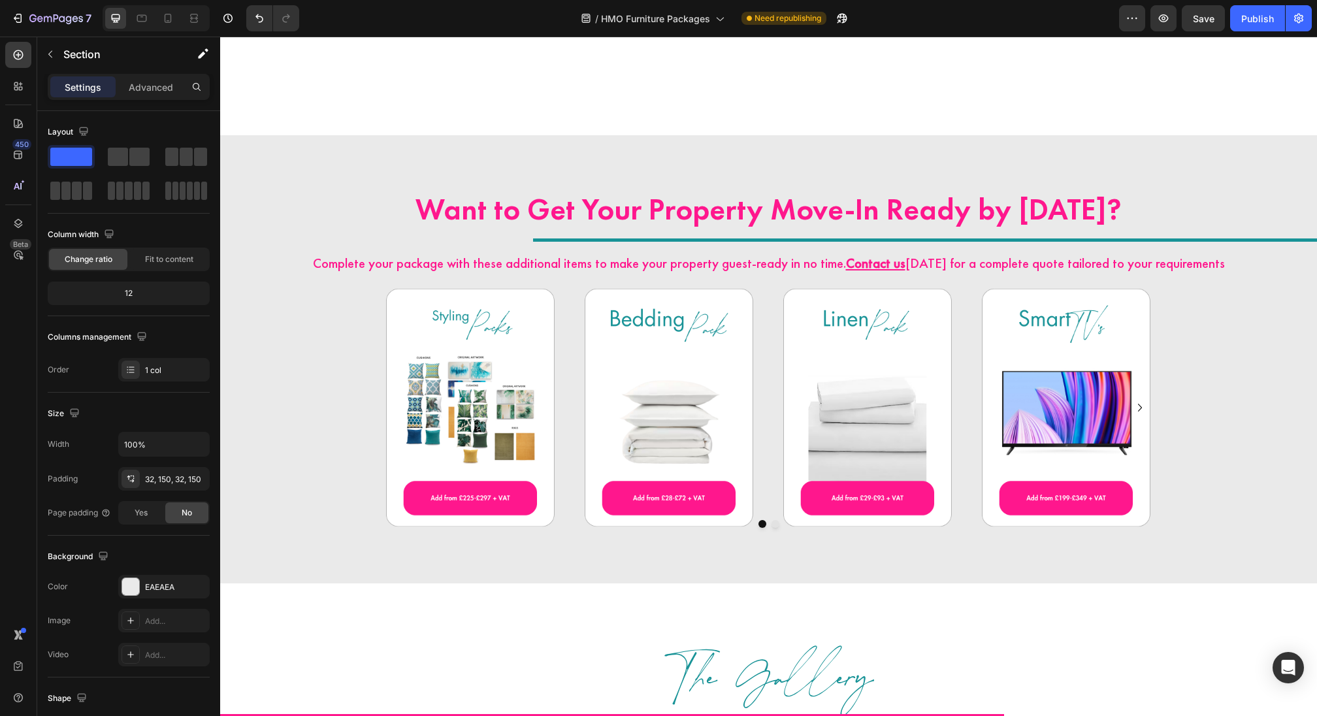
scroll to position [2690, 0]
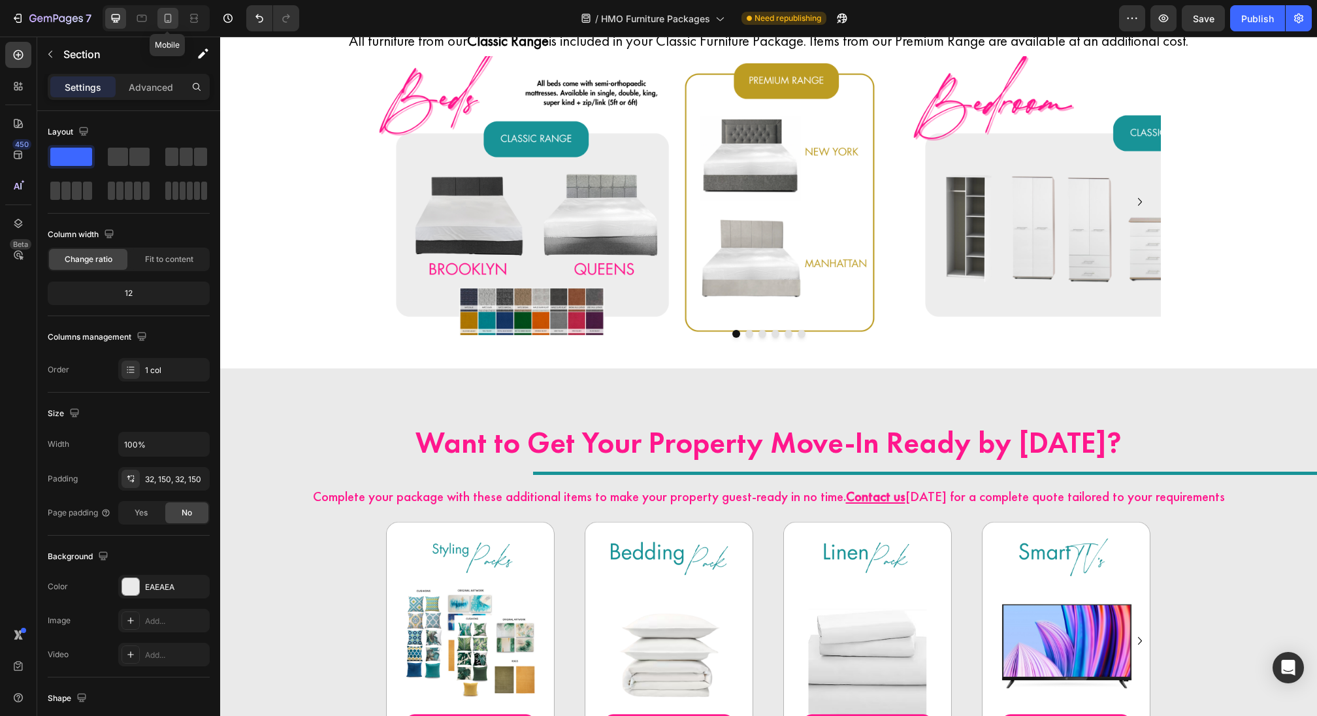
click at [163, 20] on icon at bounding box center [167, 18] width 13 height 13
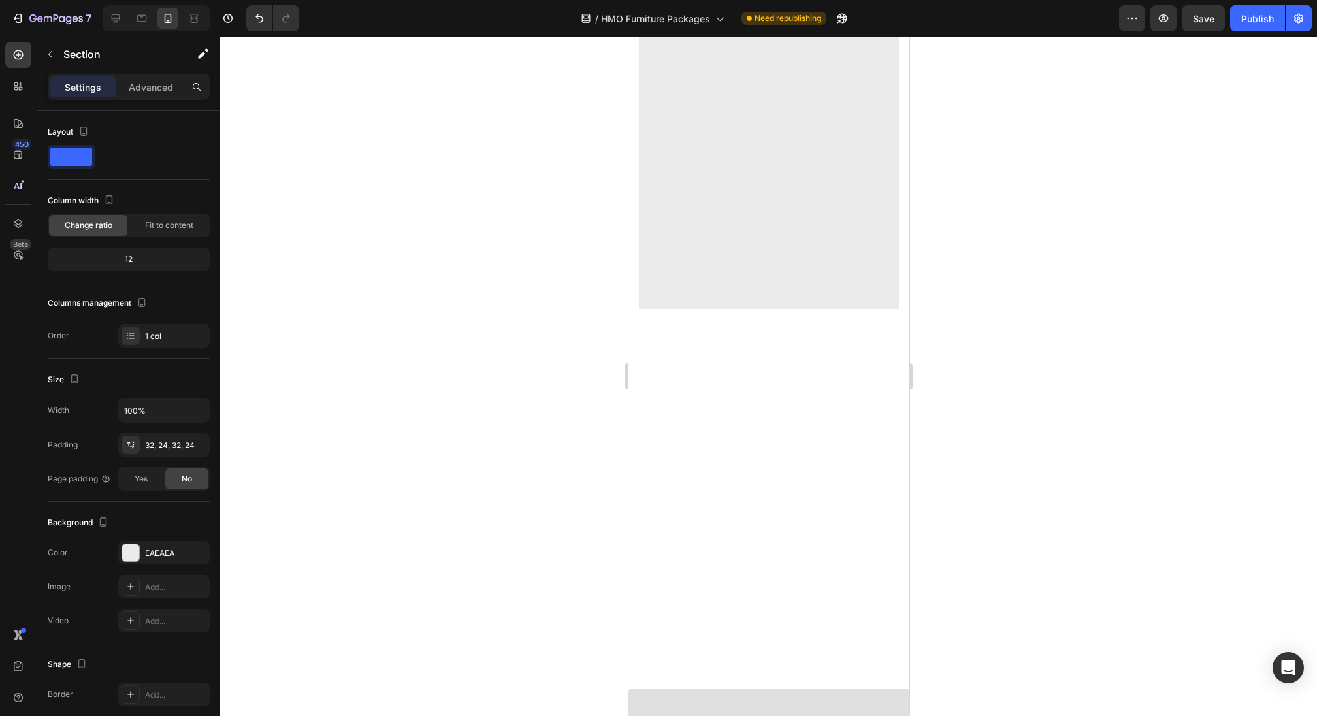
scroll to position [2374, 0]
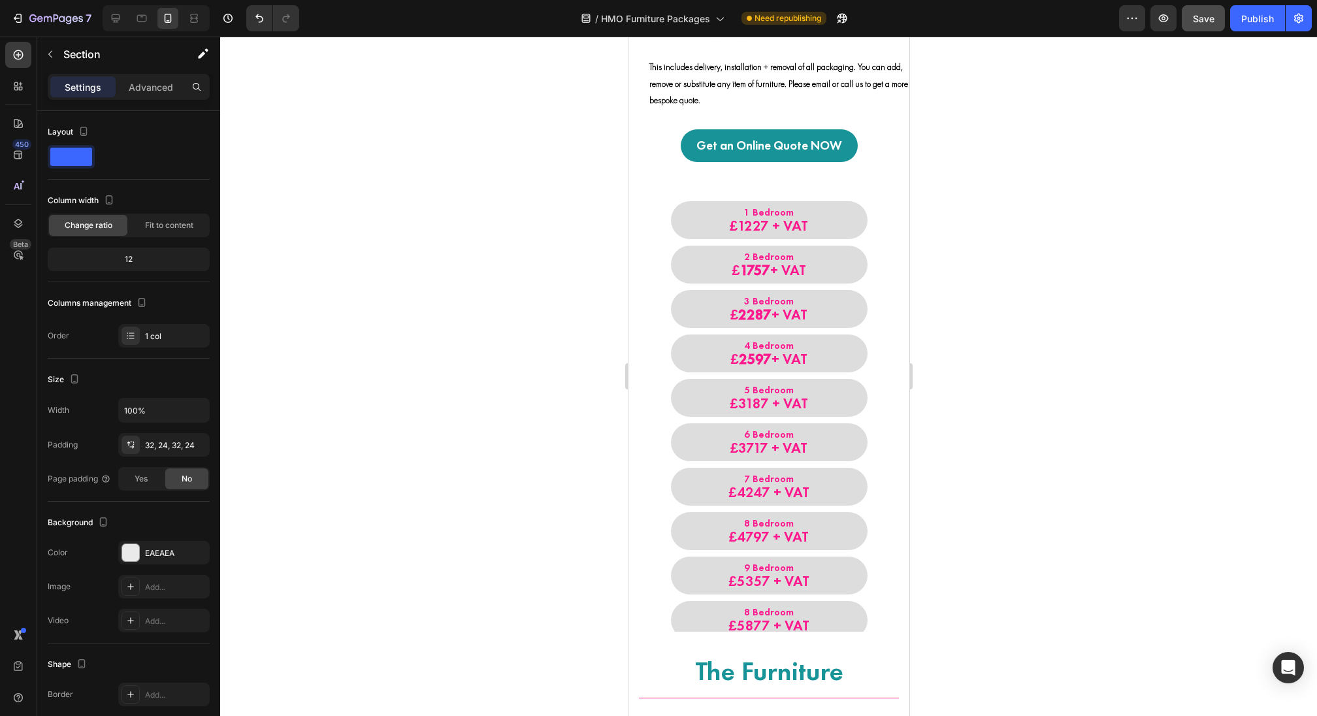
click at [1191, 19] on button "Save" at bounding box center [1203, 18] width 43 height 26
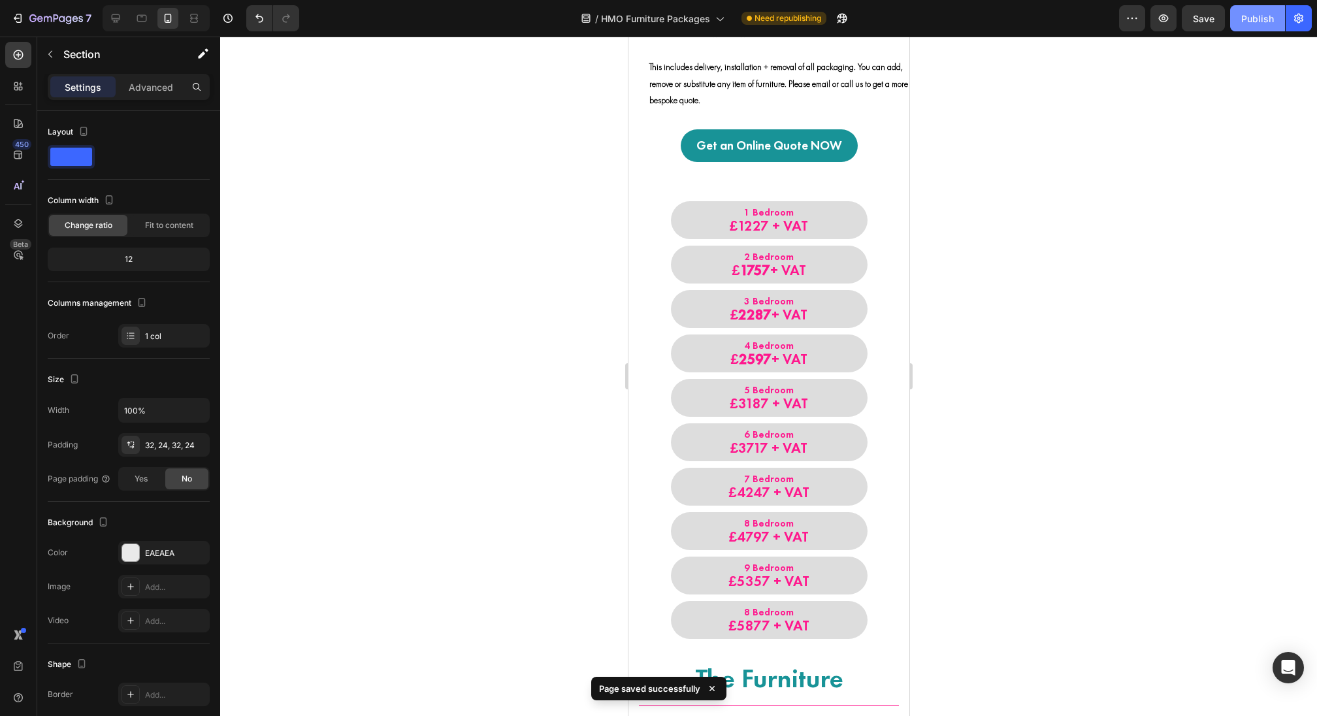
click at [1267, 25] on button "Publish" at bounding box center [1257, 18] width 55 height 26
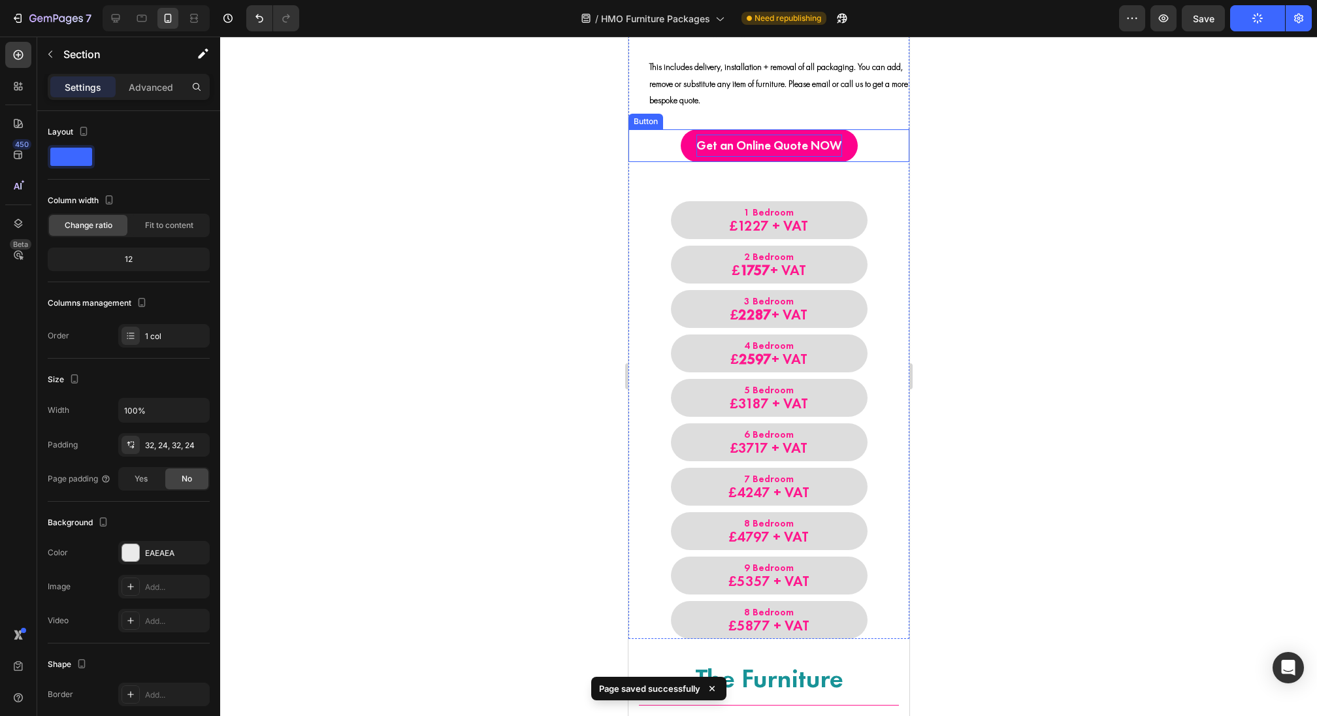
click at [768, 137] on p "Get an Online Quote NOW" at bounding box center [769, 146] width 146 height 22
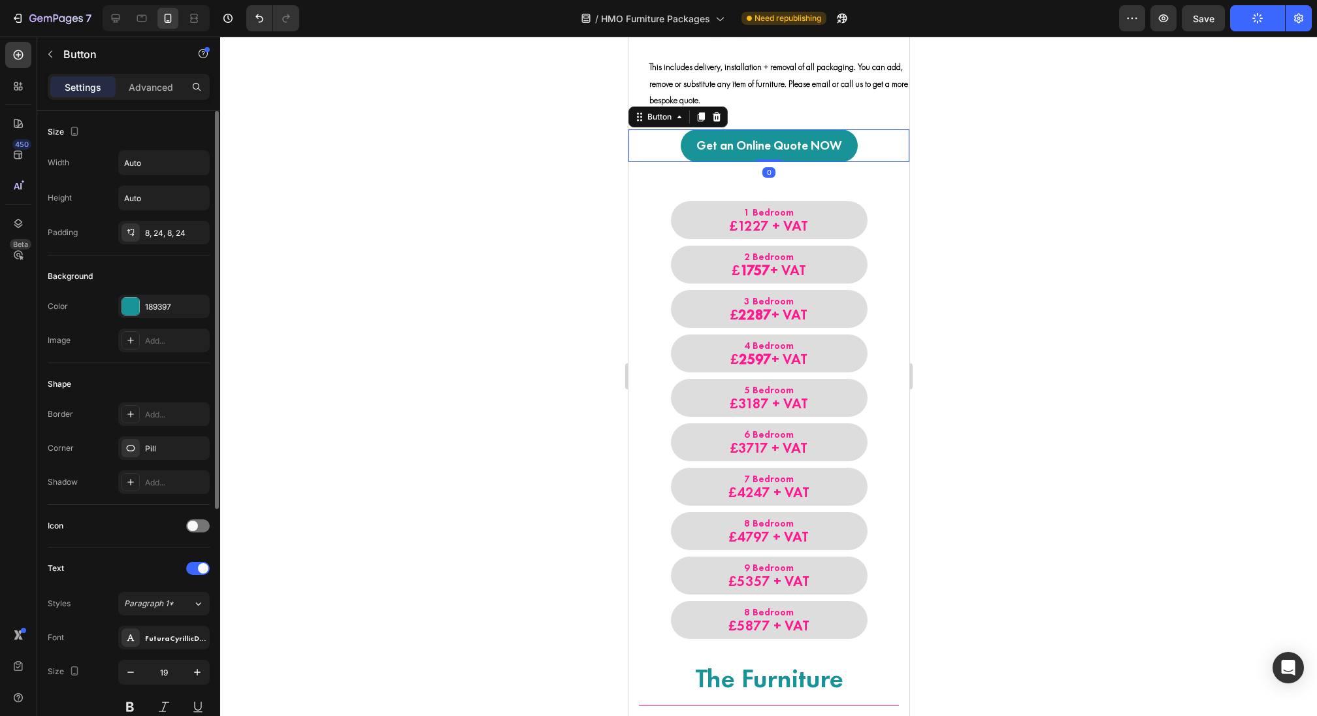
scroll to position [393, 0]
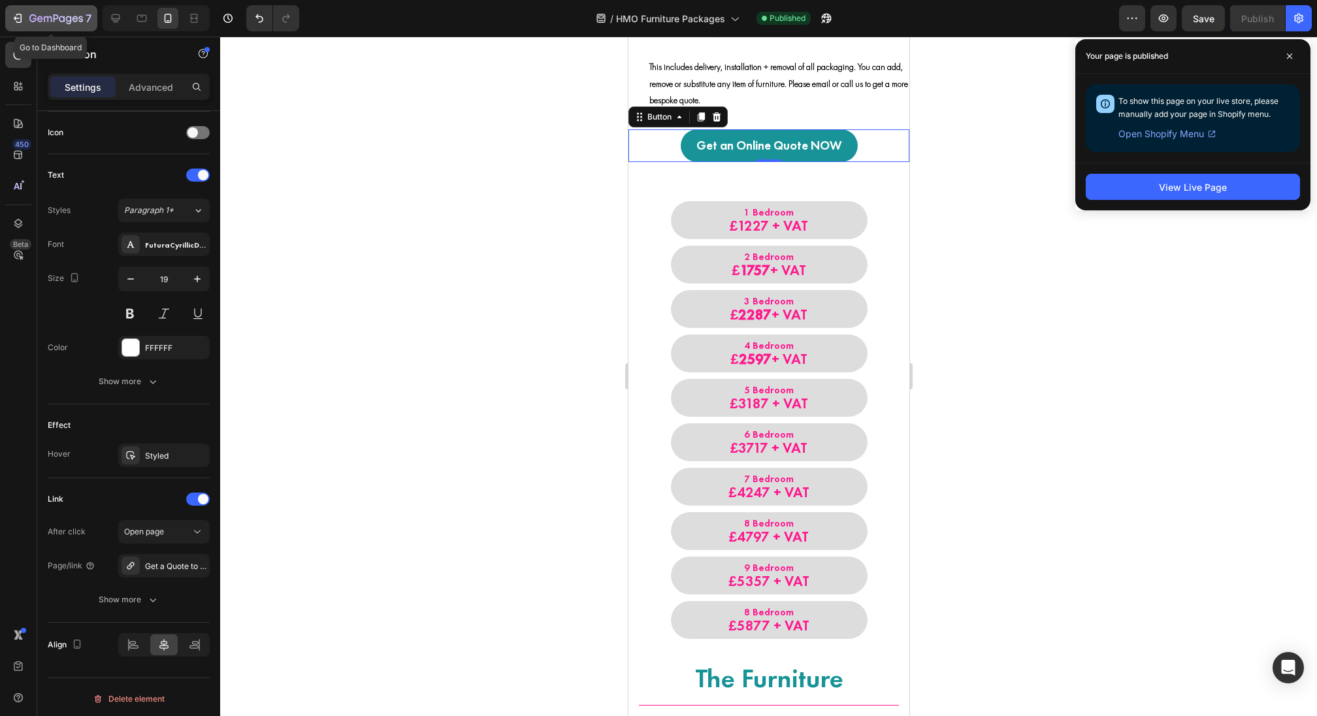
click at [8, 14] on button "7" at bounding box center [51, 18] width 92 height 26
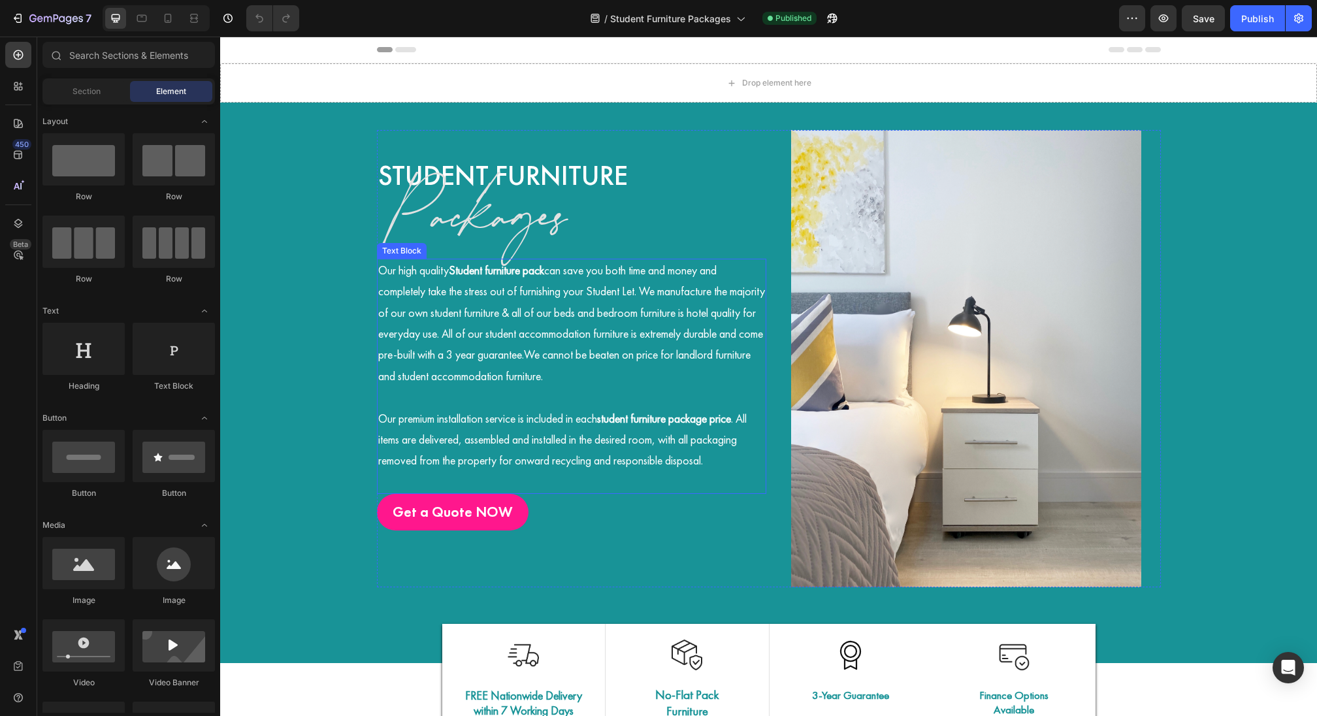
click at [455, 348] on p "Our high quality Student furniture pack can save you both time and money and co…" at bounding box center [571, 323] width 387 height 127
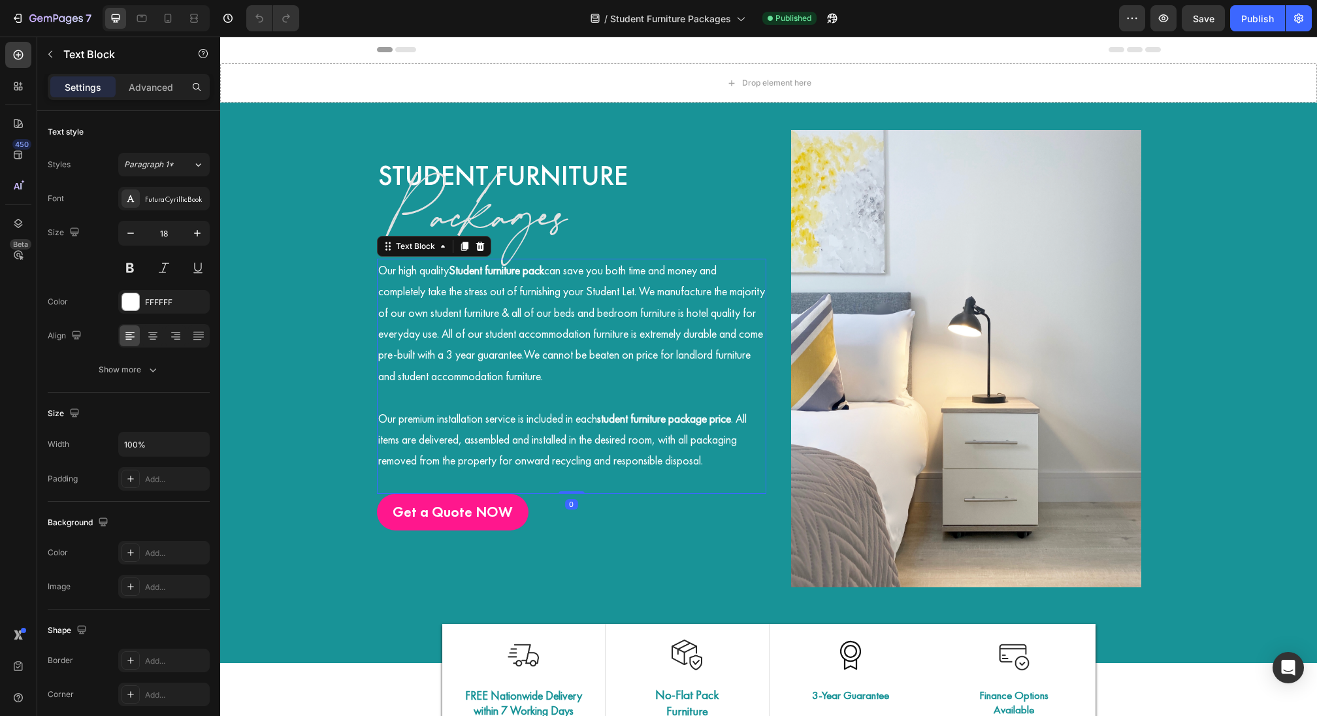
click at [455, 348] on p "Our high quality Student furniture pack can save you both time and money and co…" at bounding box center [571, 323] width 387 height 127
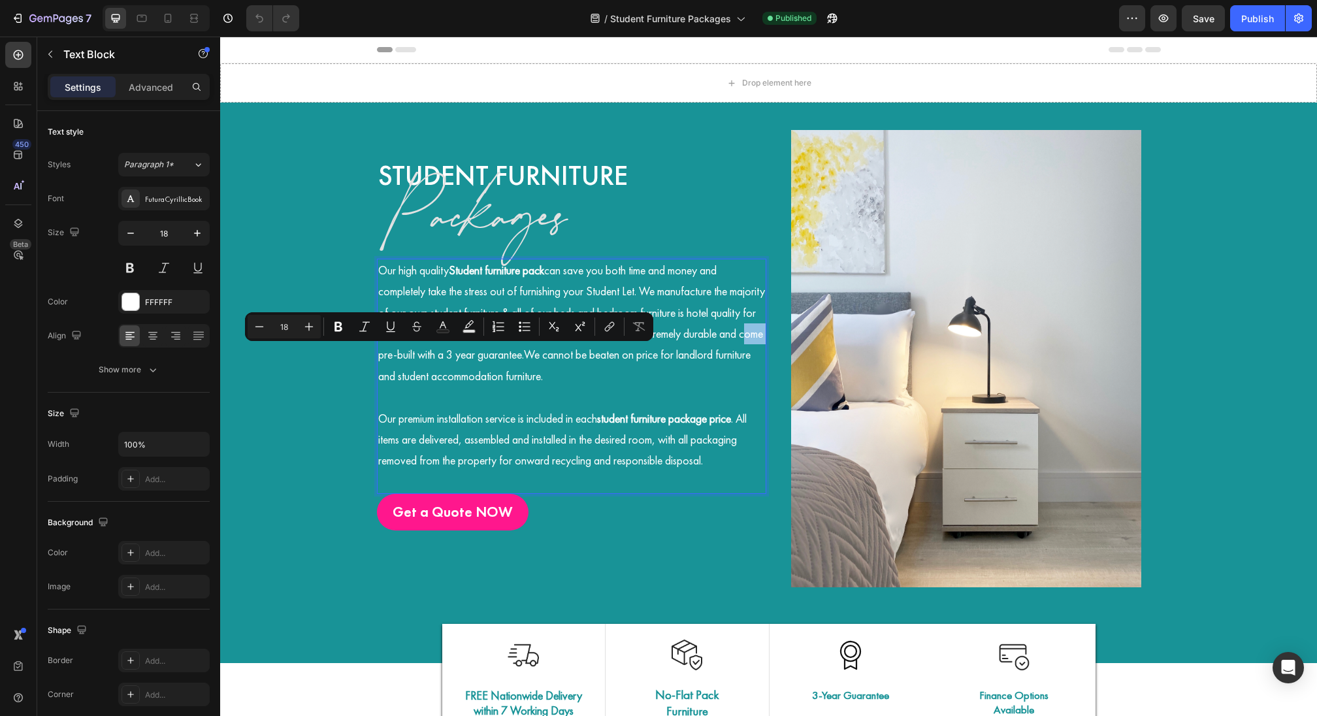
click at [455, 348] on p "Our high quality Student furniture pack can save you both time and money and co…" at bounding box center [571, 323] width 387 height 127
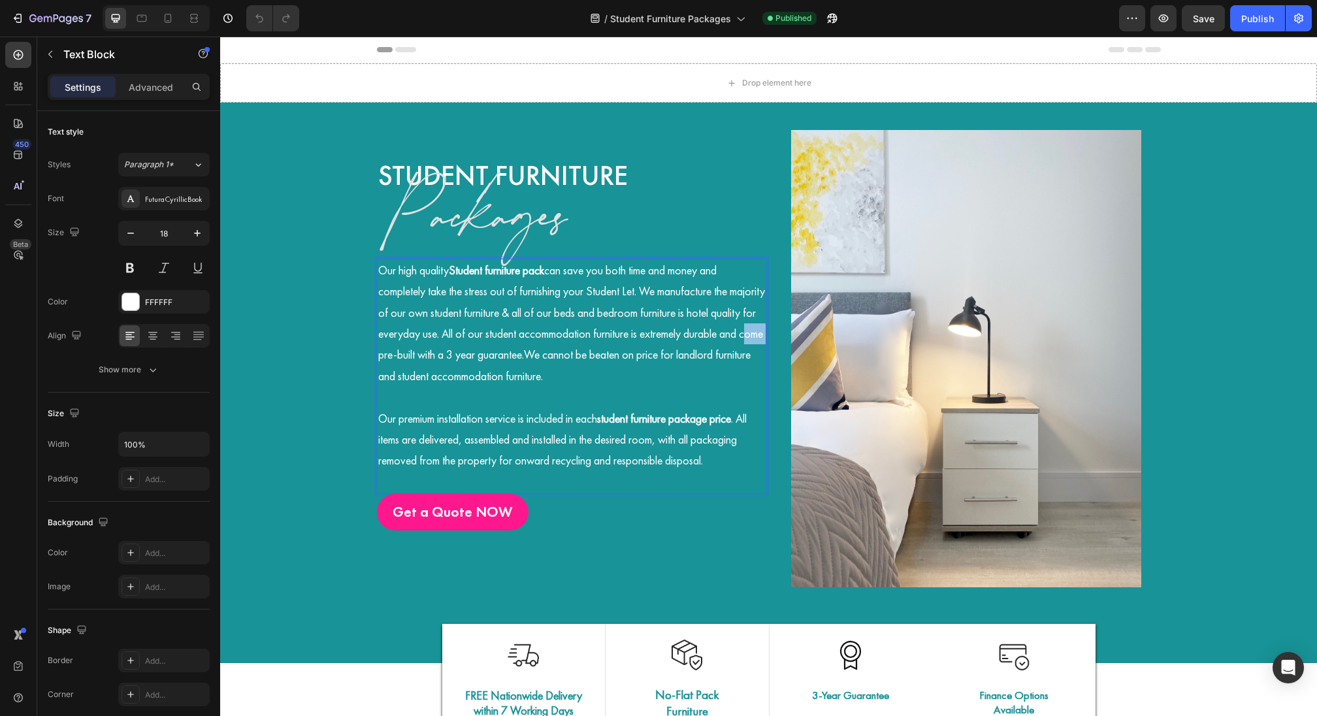
click at [455, 348] on p "Our high quality Student furniture pack can save you both time and money and co…" at bounding box center [571, 323] width 387 height 127
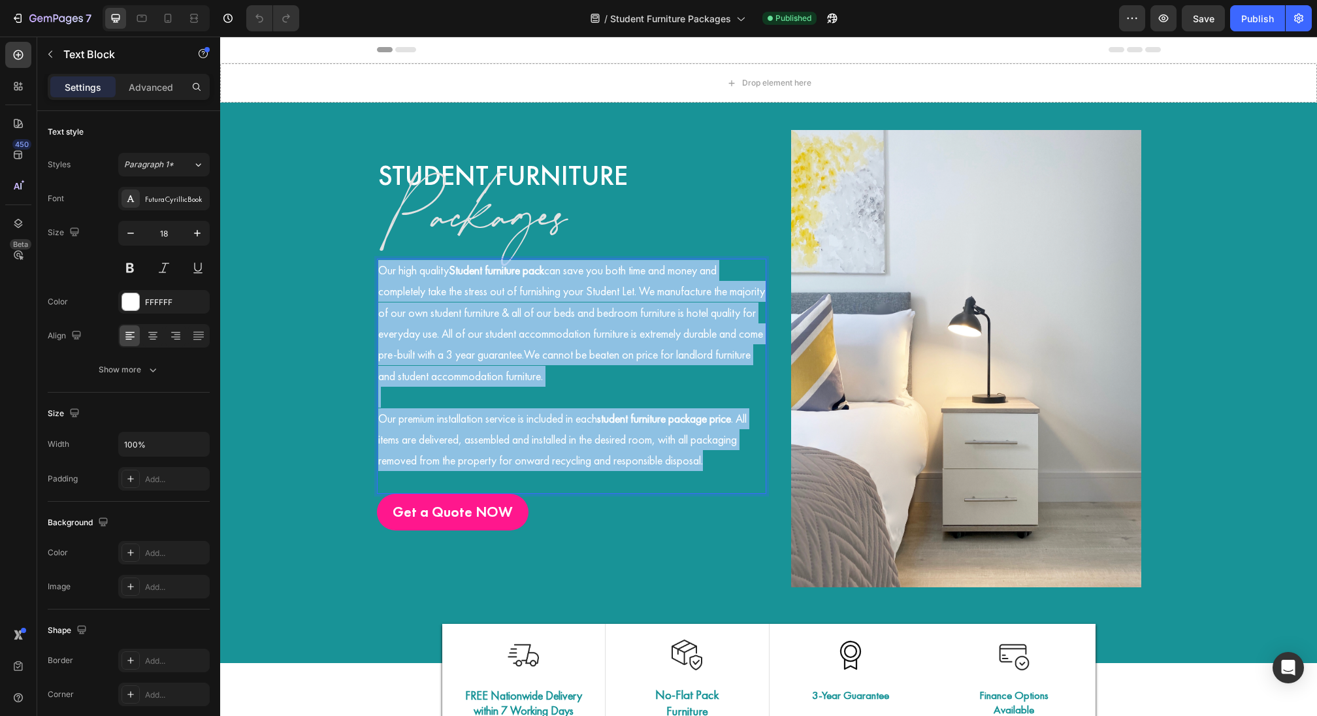
drag, startPoint x: 440, startPoint y: 478, endPoint x: 381, endPoint y: 261, distance: 224.1
click at [381, 261] on div "Our high quality Student furniture pack can save you both time and money and co…" at bounding box center [571, 376] width 389 height 235
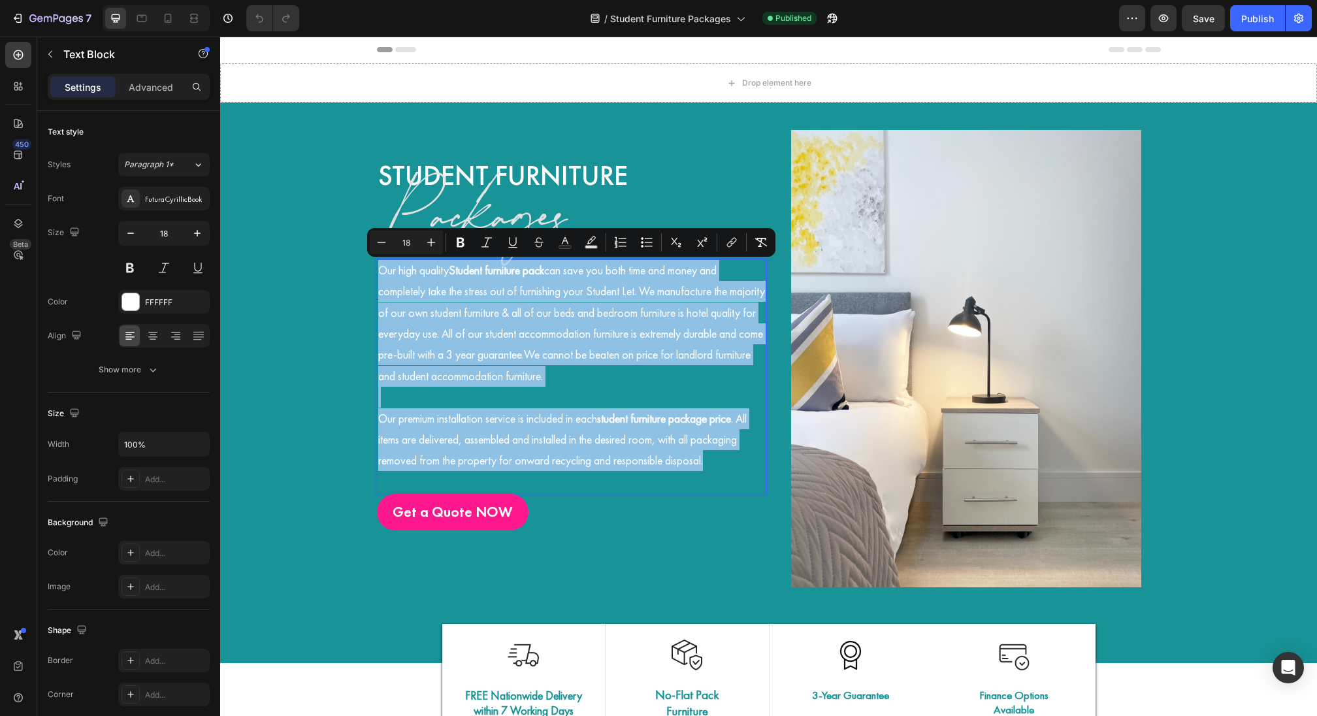
copy div "Our high quality Student furniture pack can save you both time and money and co…"
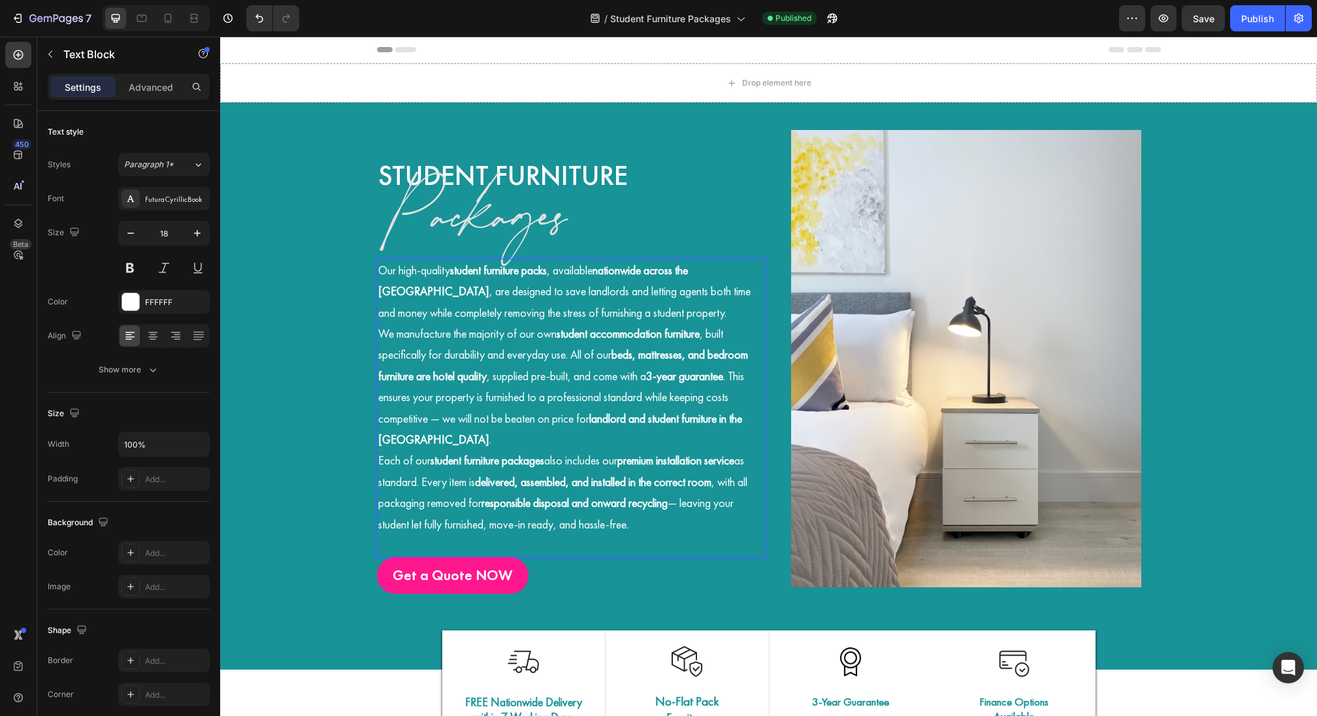
click at [632, 308] on p "Our high-quality student furniture packs , available nationwide across the [GEO…" at bounding box center [571, 291] width 387 height 63
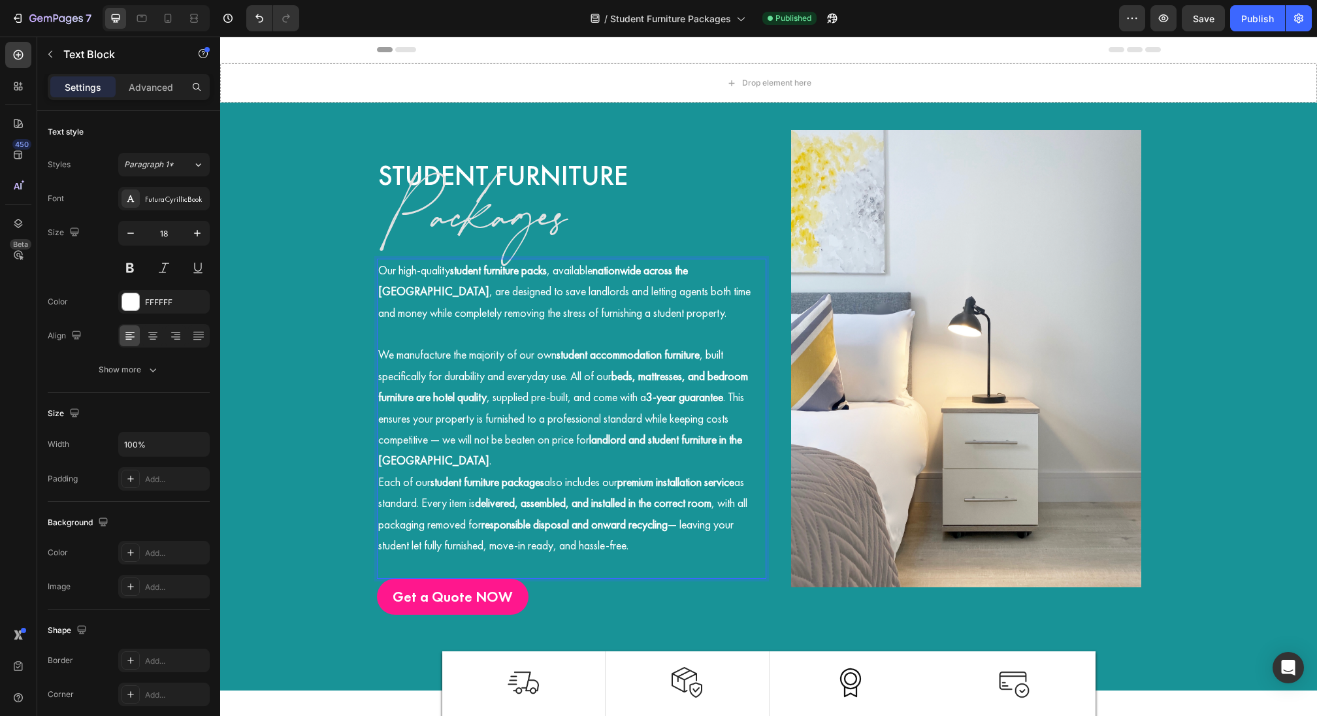
click at [494, 462] on p "We manufacture the majority of our own student accommodation furniture , built …" at bounding box center [571, 407] width 387 height 127
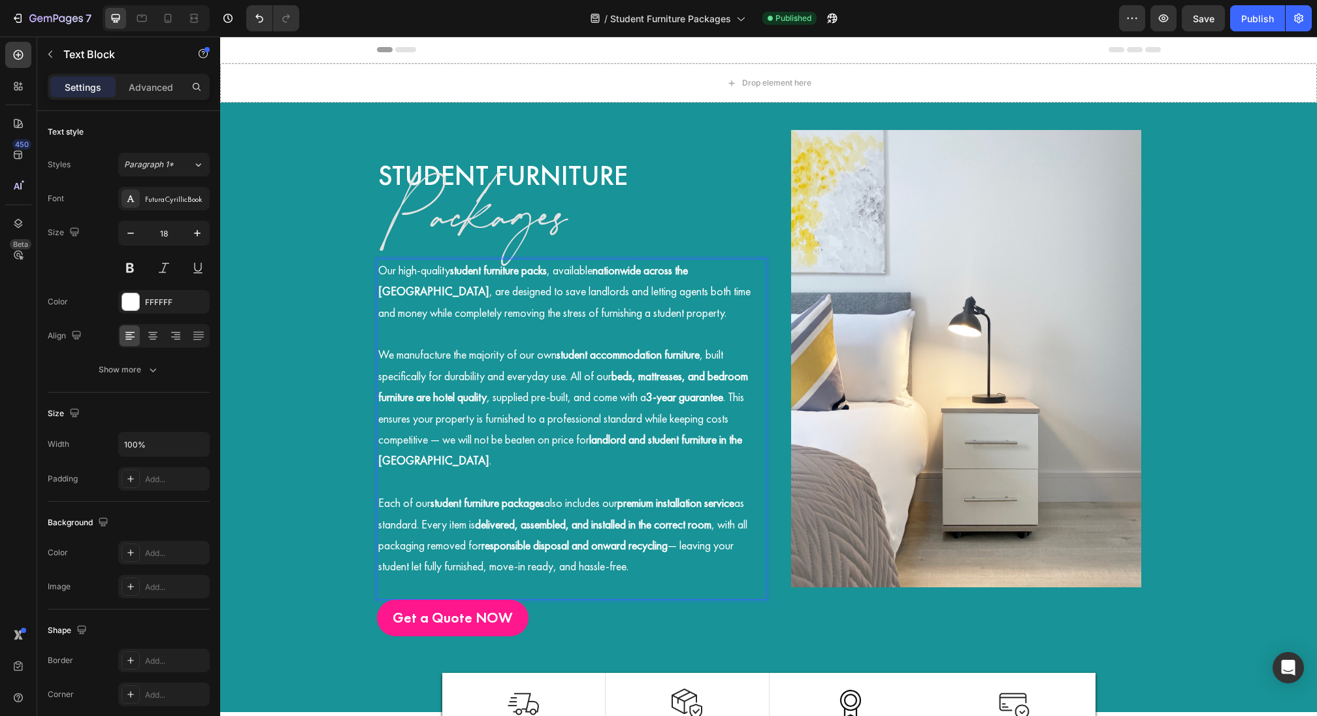
scroll to position [112, 0]
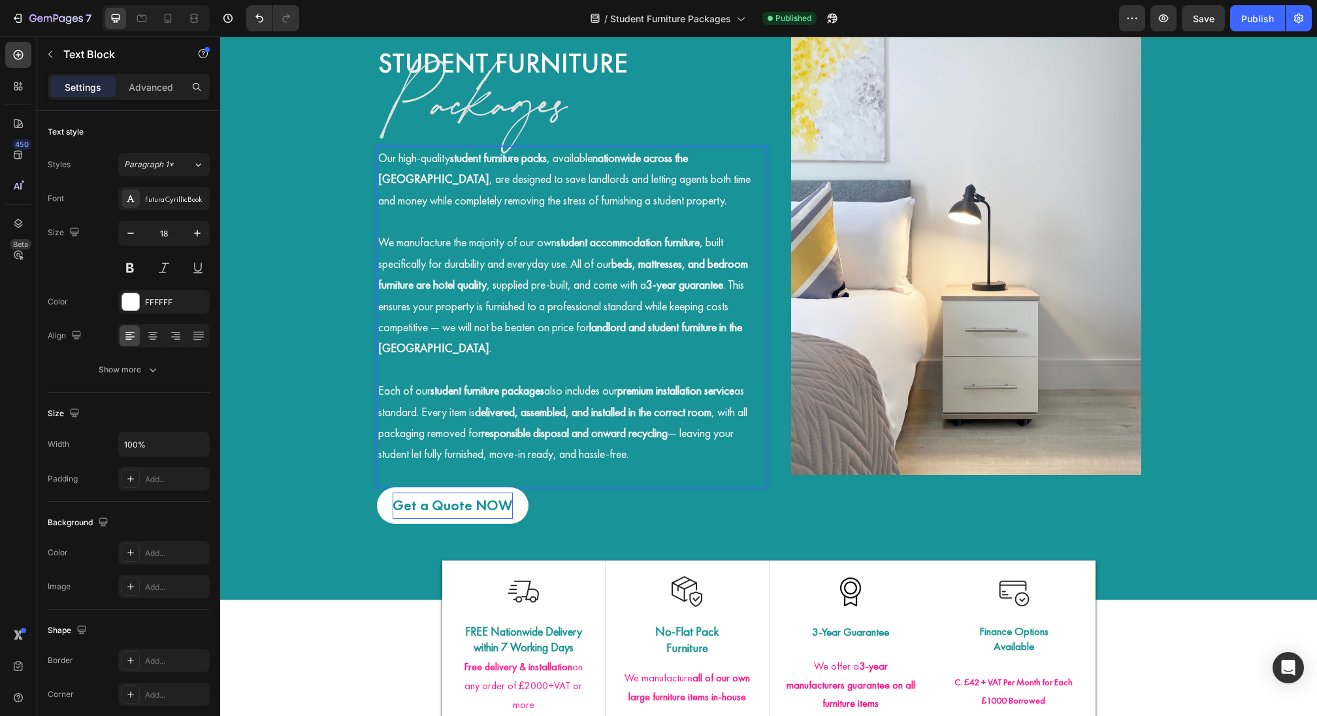
click at [440, 513] on p "Get a Quote NOW" at bounding box center [453, 506] width 120 height 26
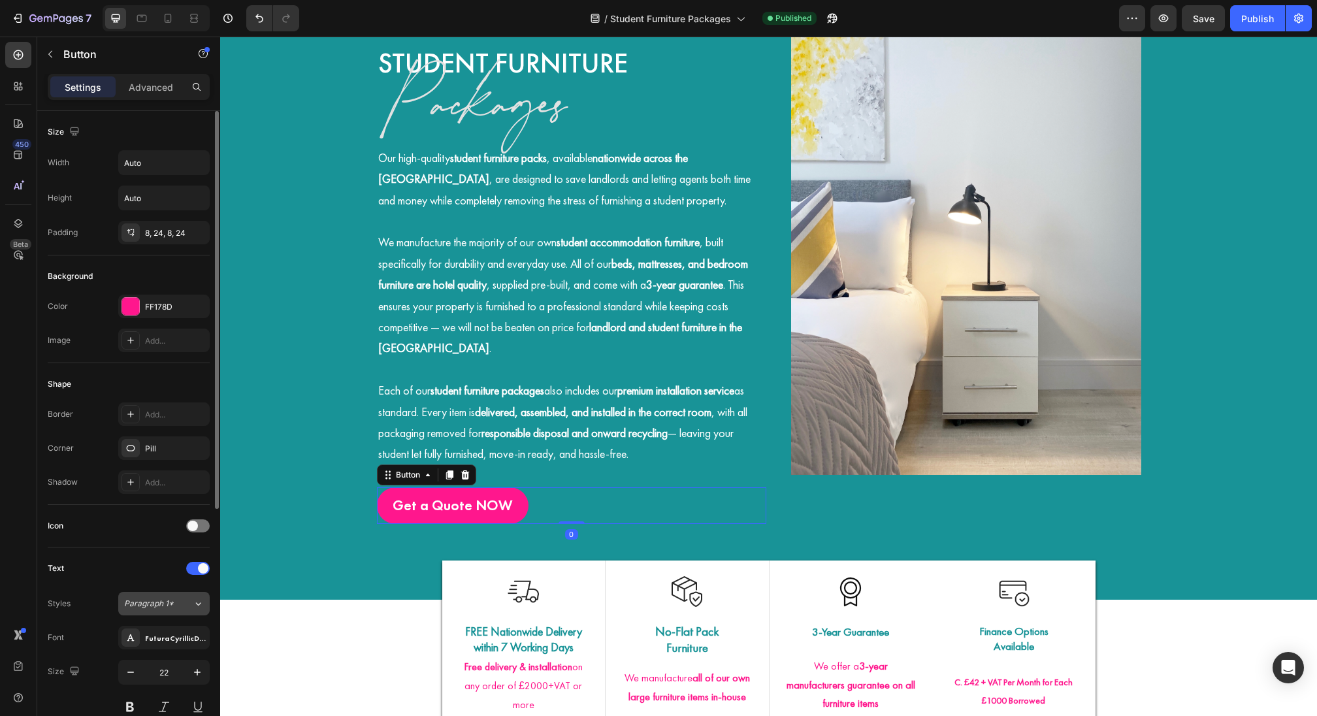
scroll to position [393, 0]
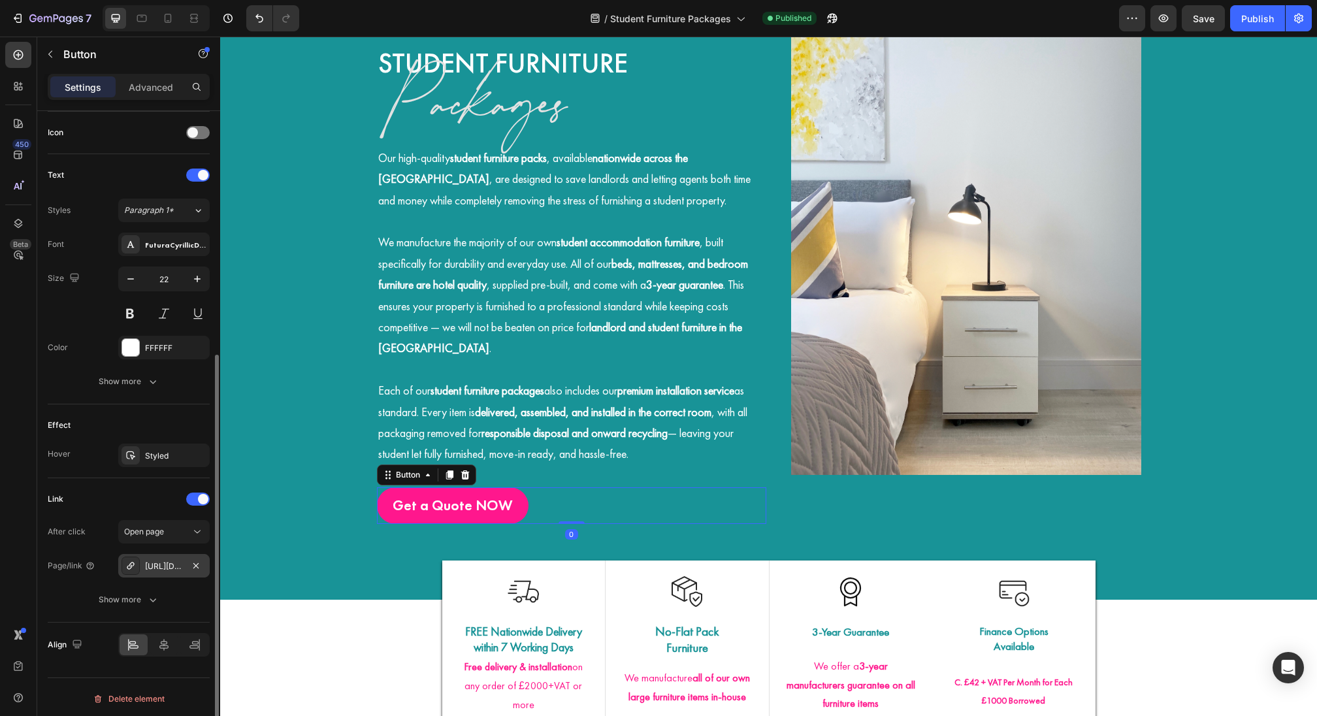
click at [174, 568] on div "[URL][DOMAIN_NAME]" at bounding box center [163, 566] width 91 height 24
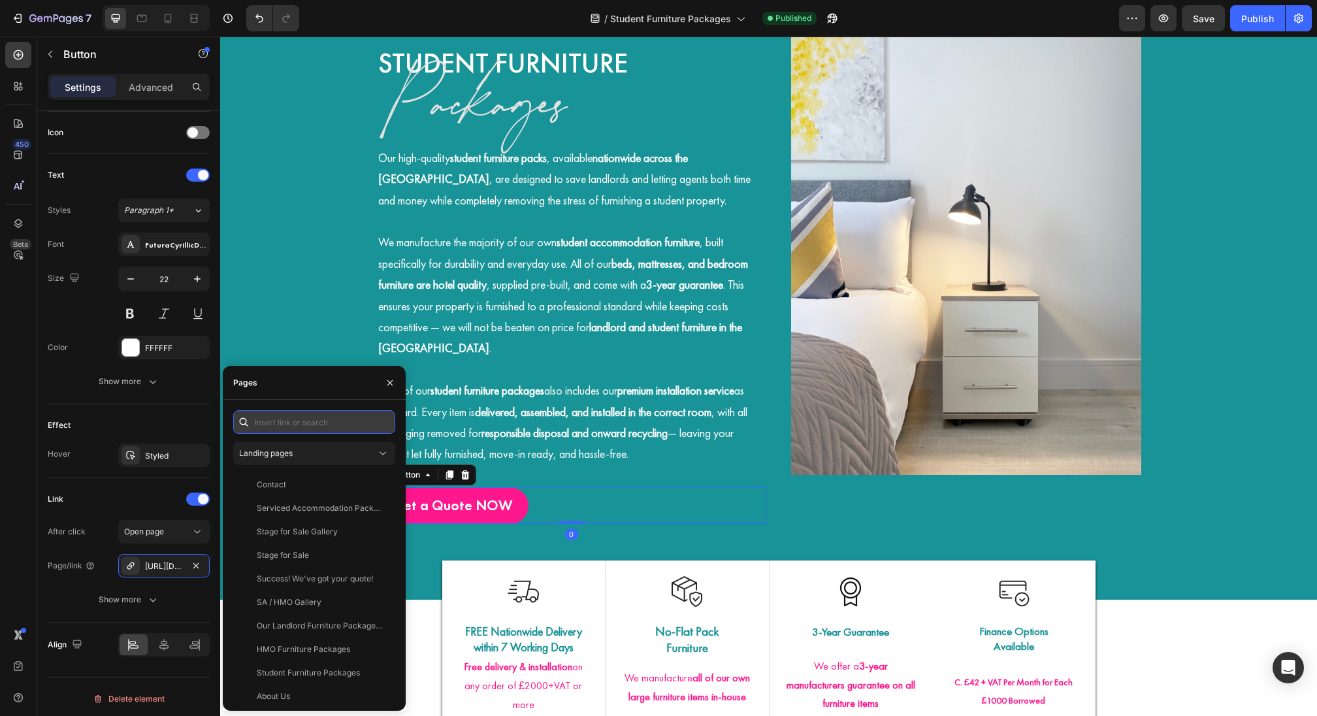
click at [319, 428] on input "text" at bounding box center [314, 422] width 162 height 24
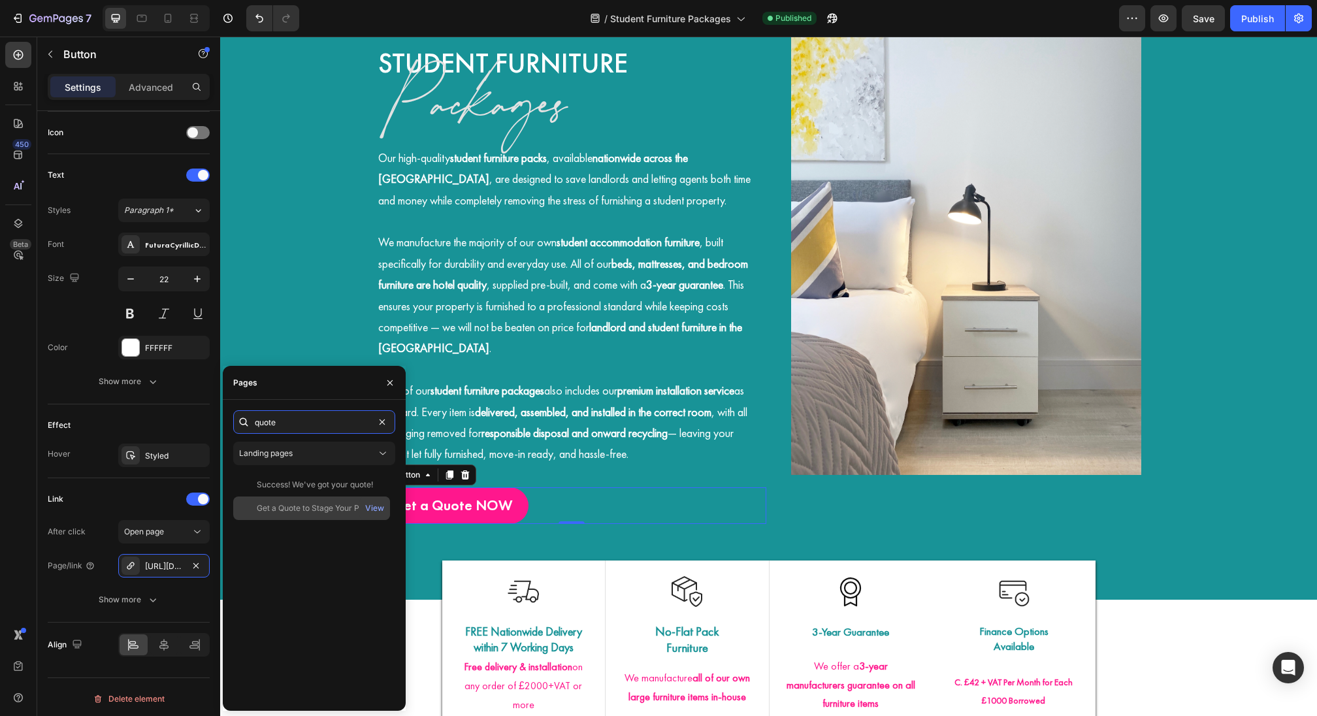
type input "quote"
click at [300, 515] on div "Get a Quote to Stage Your Property View" at bounding box center [311, 508] width 157 height 24
click at [583, 512] on div "Get a Quote NOW Button 0" at bounding box center [571, 505] width 389 height 37
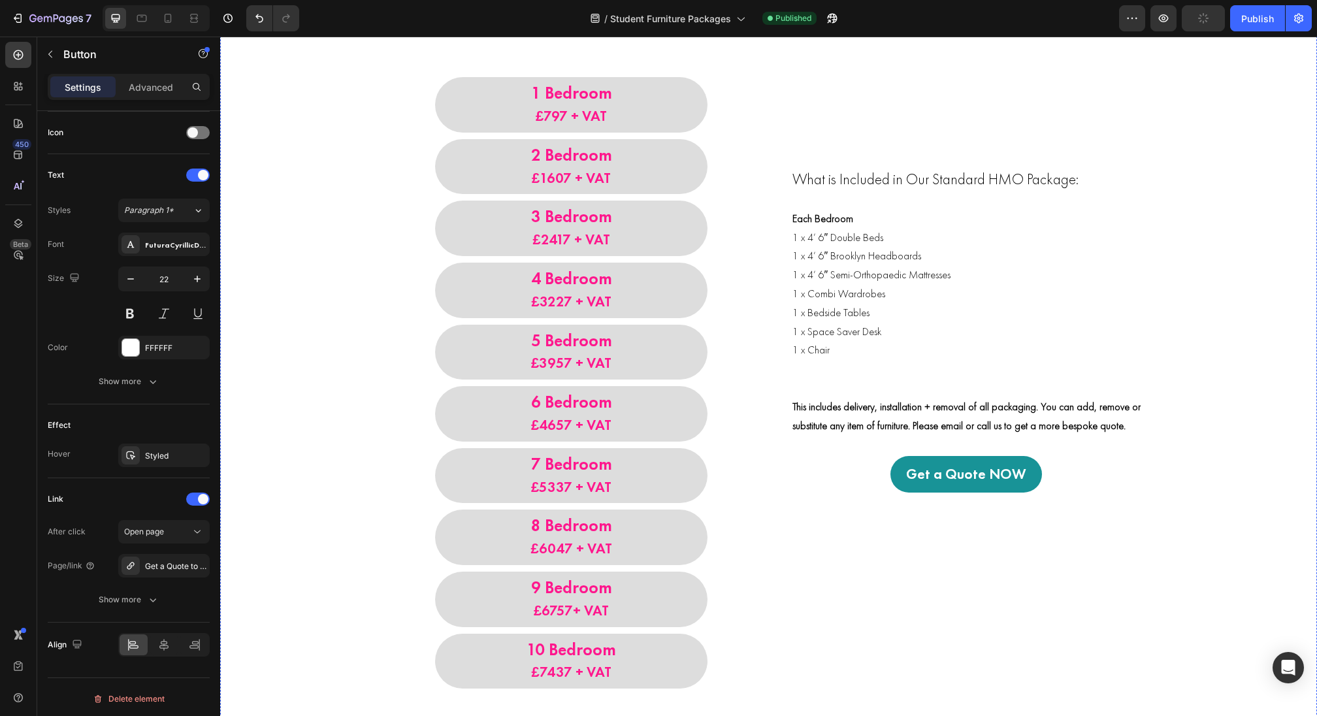
scroll to position [992, 0]
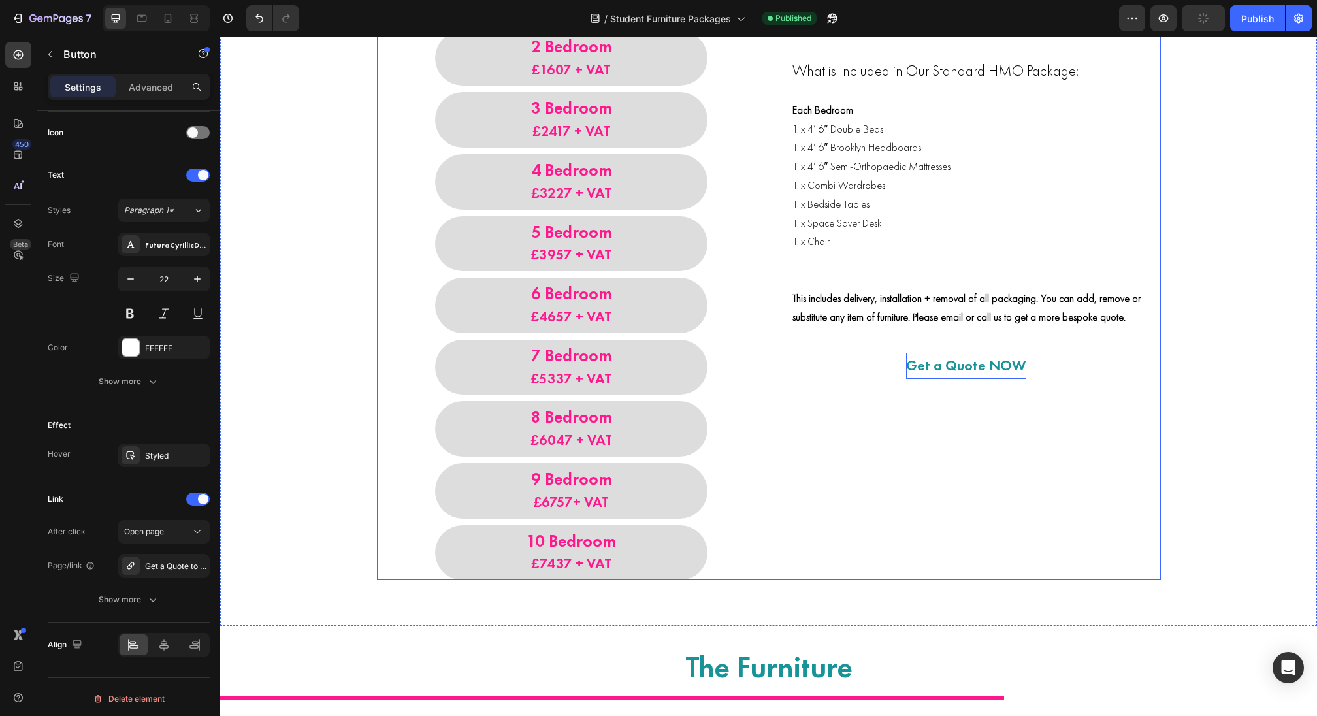
click at [960, 356] on p "Get a Quote NOW" at bounding box center [966, 366] width 120 height 26
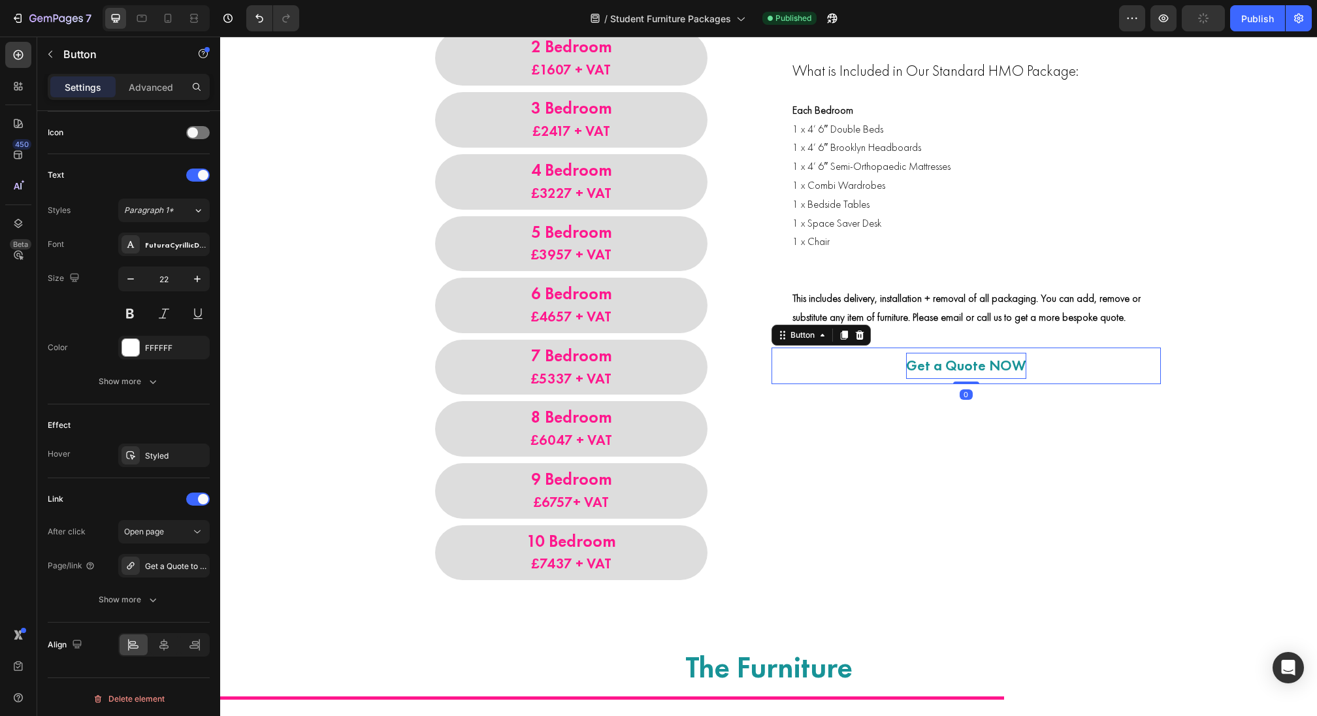
scroll to position [393, 0]
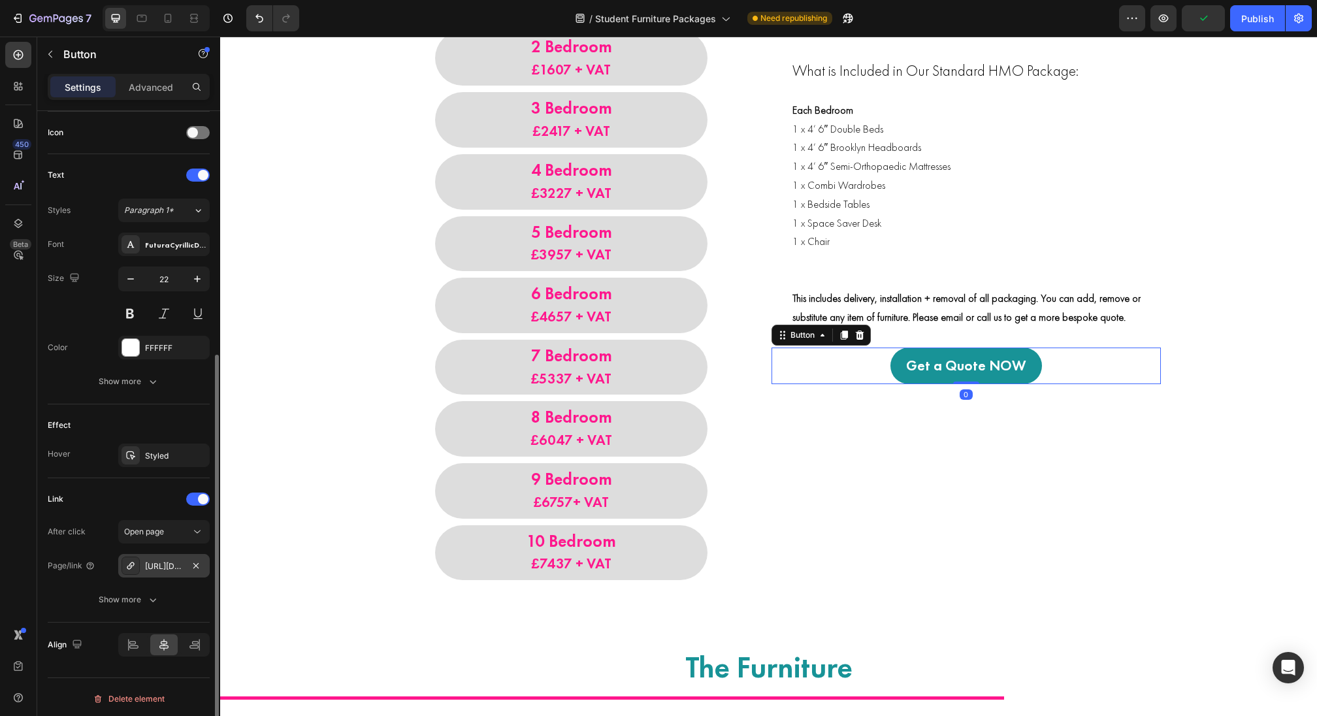
click at [161, 561] on div "[URL][DOMAIN_NAME]" at bounding box center [164, 567] width 38 height 12
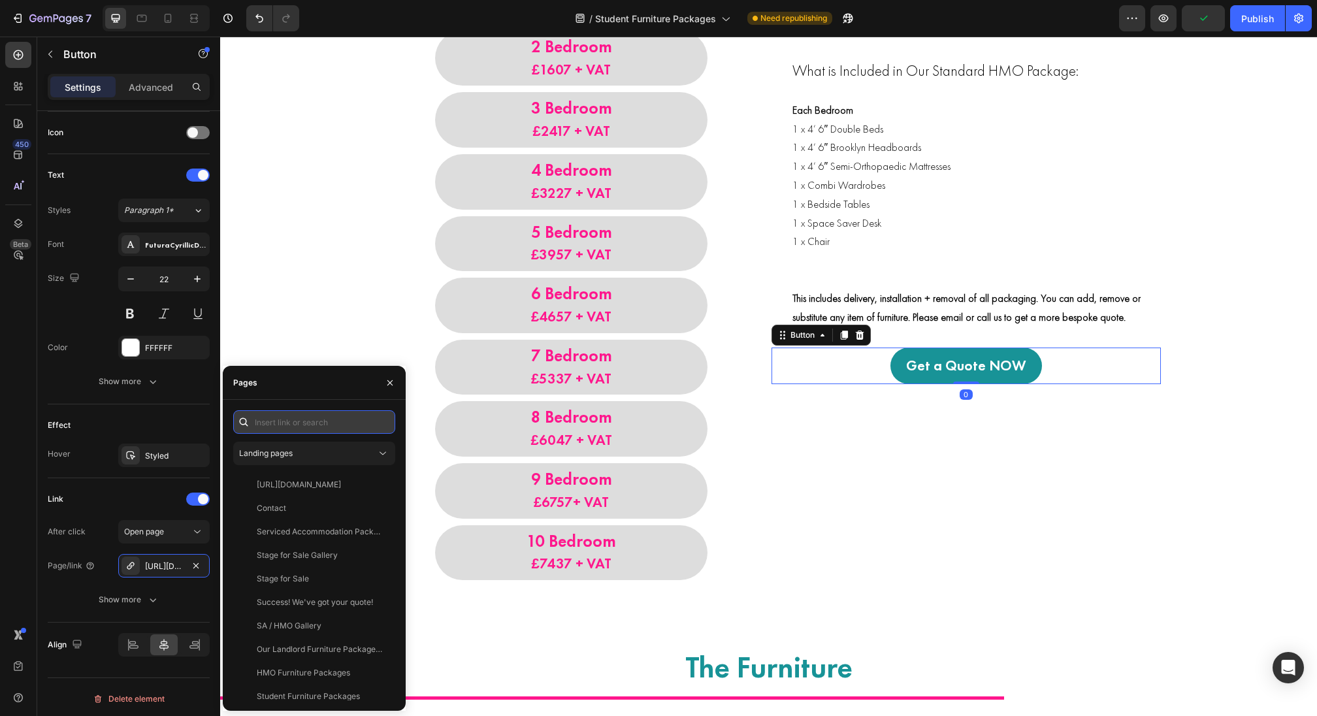
click at [285, 415] on input "text" at bounding box center [314, 422] width 162 height 24
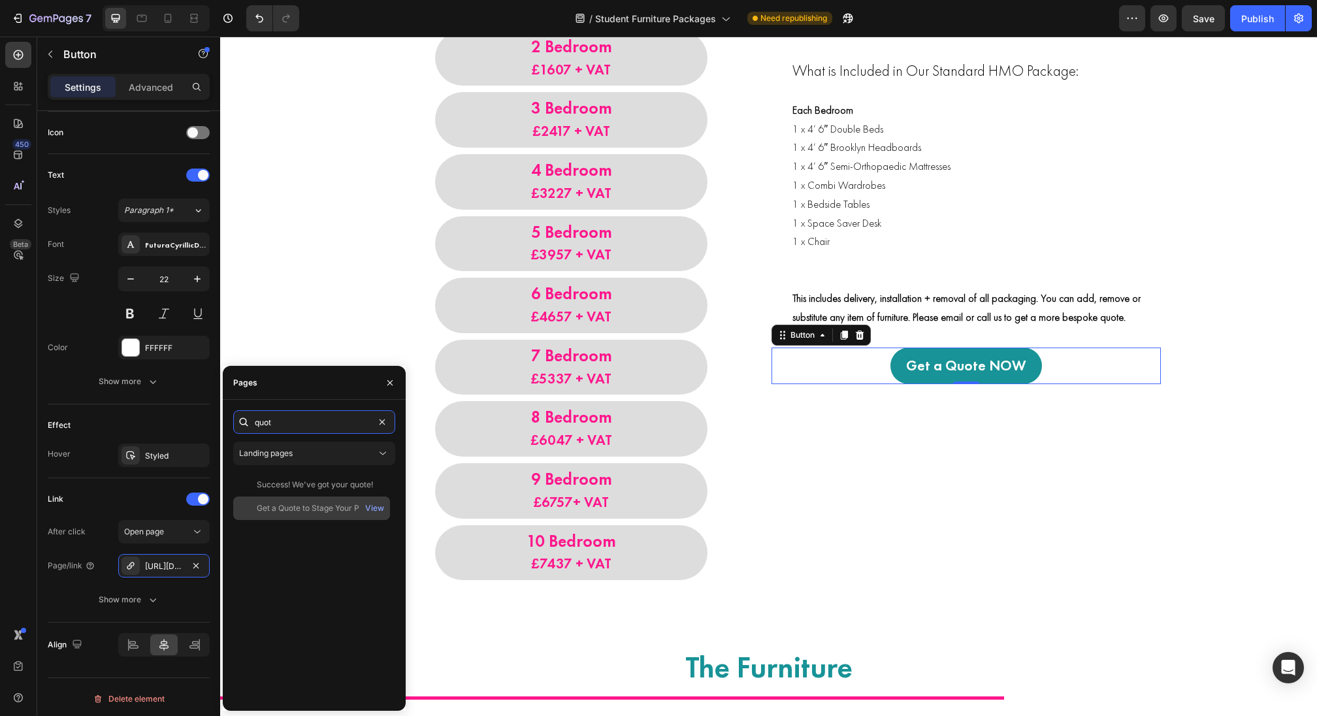
type input "quot"
click at [290, 506] on div "Get a Quote to Stage Your Property" at bounding box center [319, 508] width 125 height 12
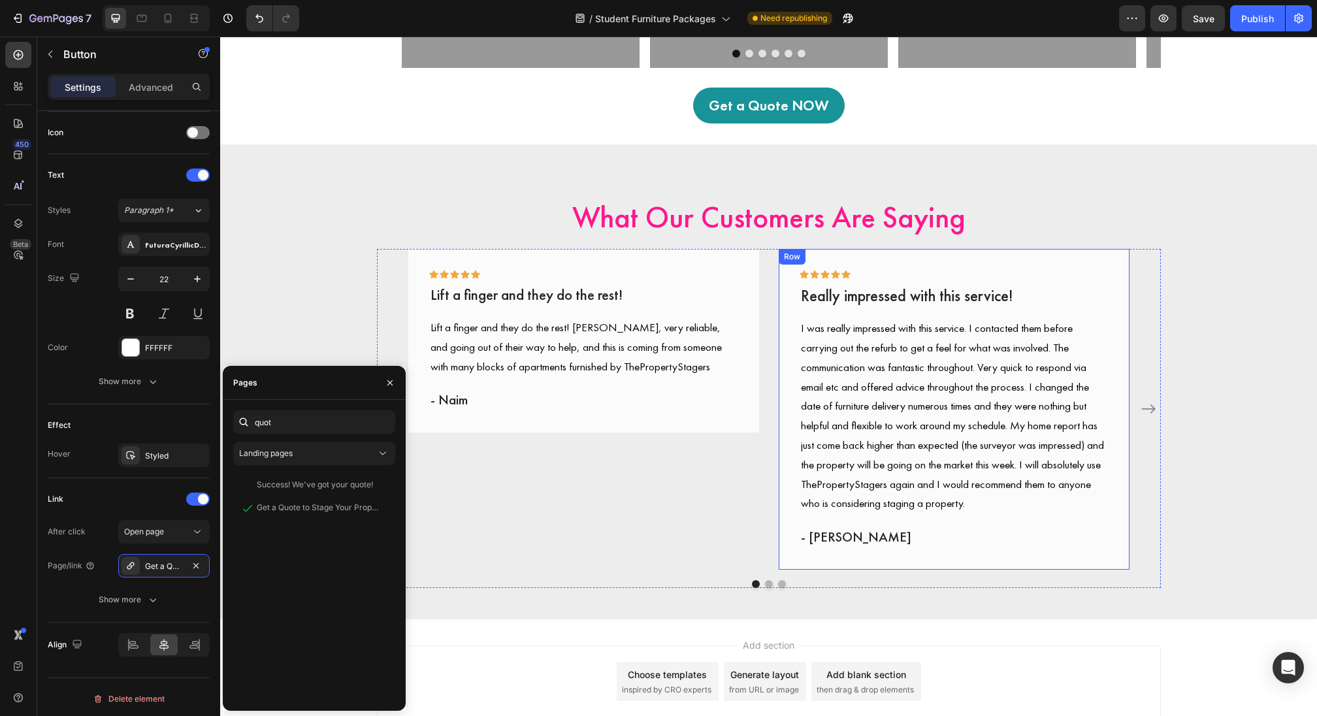
scroll to position [2680, 0]
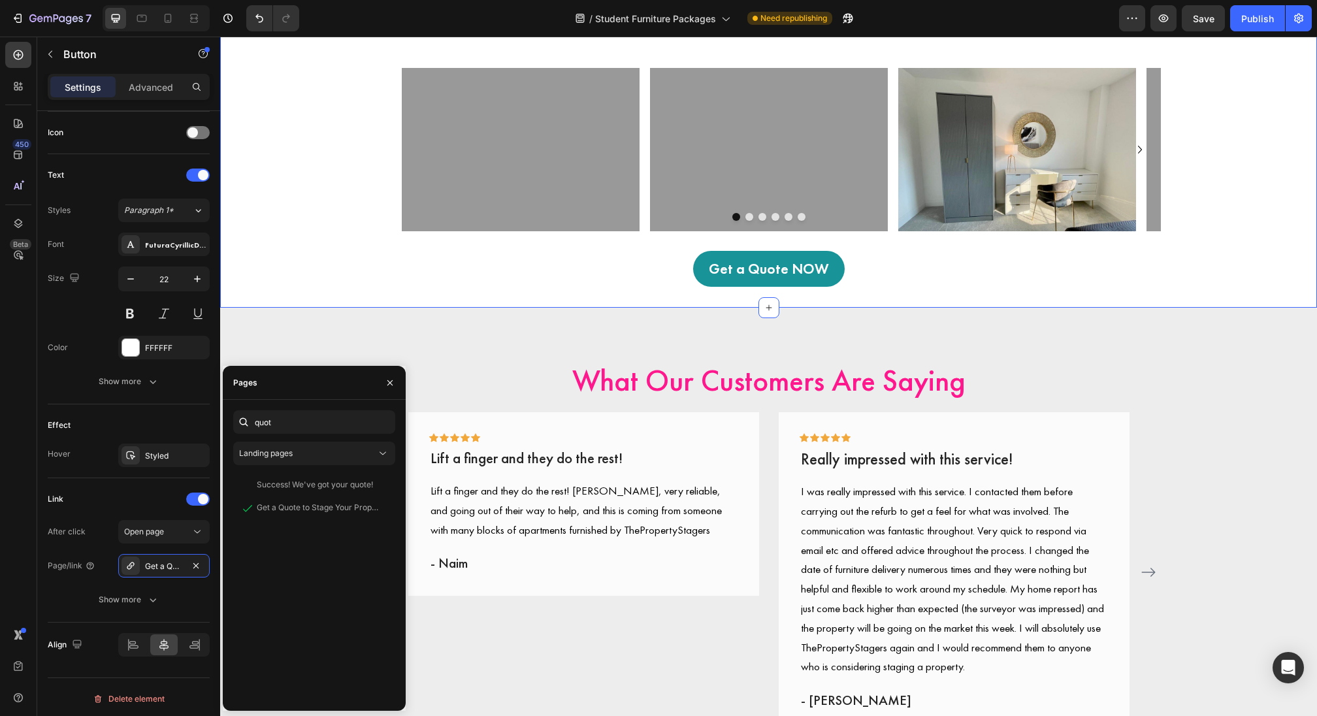
click at [806, 248] on div "Get a Quote NOW Button" at bounding box center [768, 259] width 1097 height 56
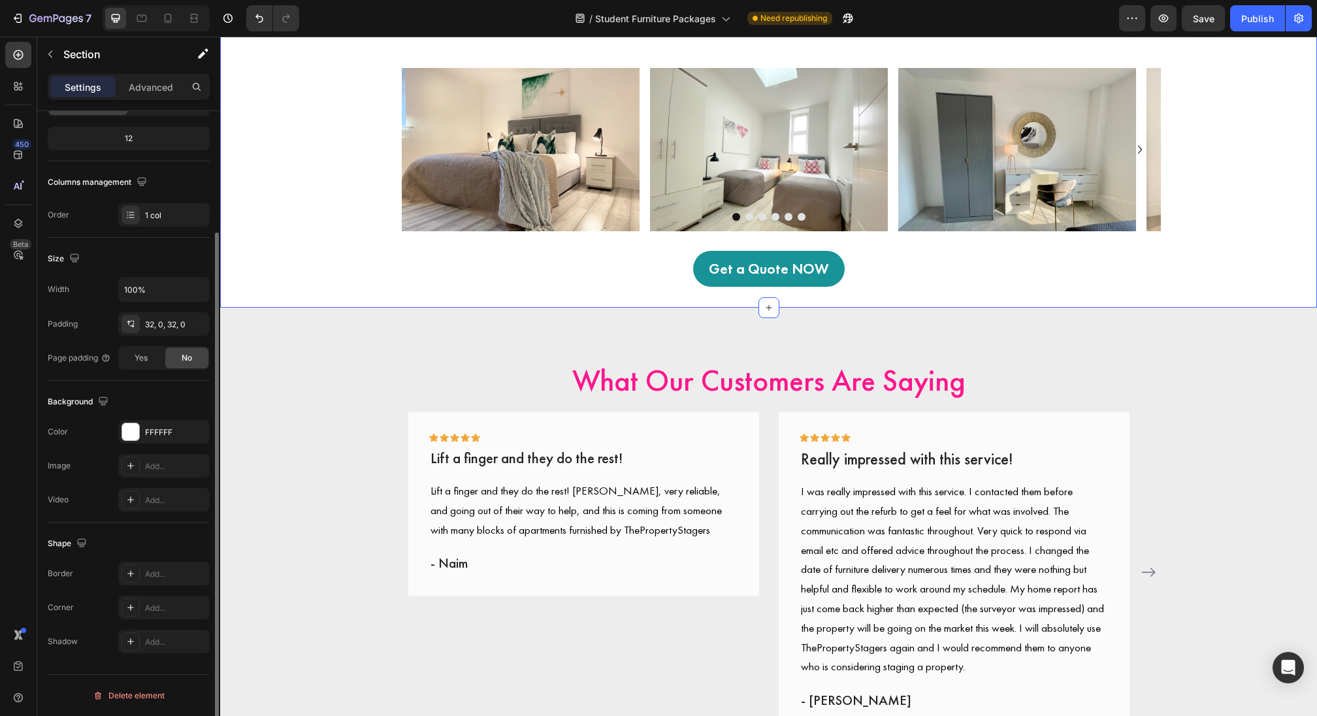
scroll to position [0, 0]
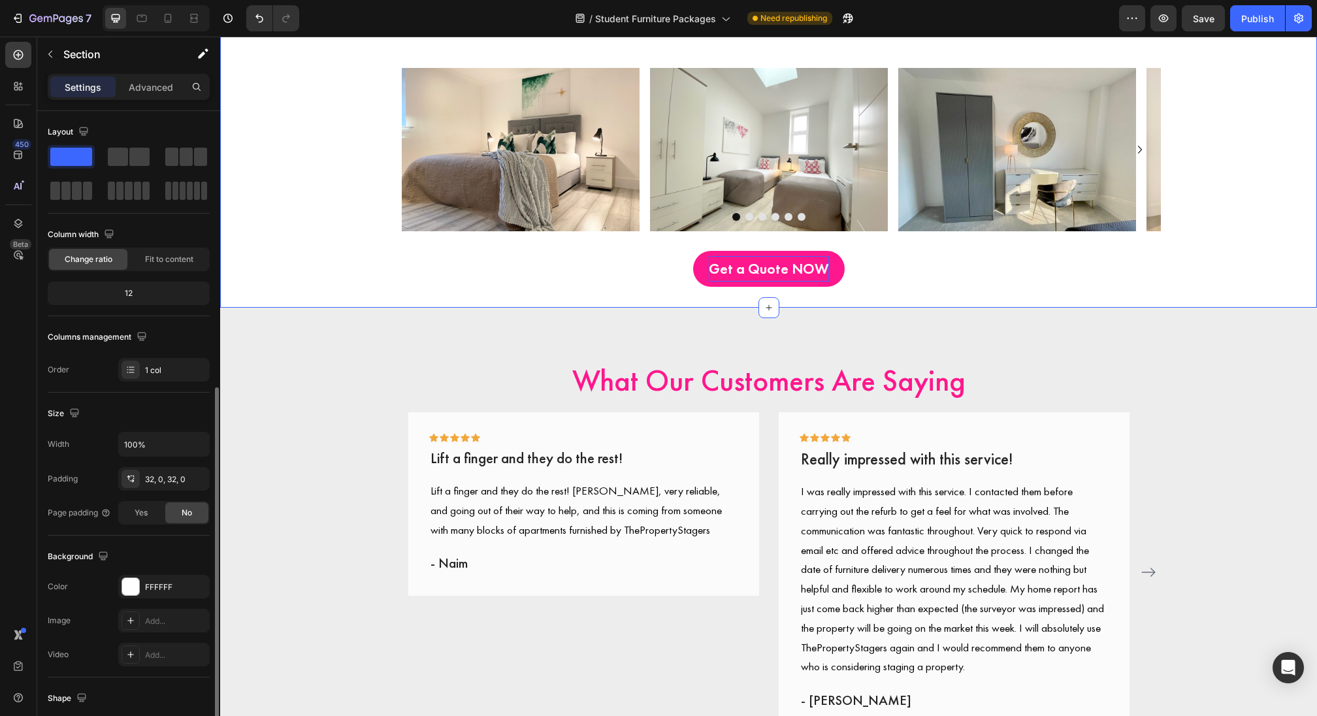
click at [825, 265] on p "Get a Quote NOW" at bounding box center [769, 269] width 120 height 26
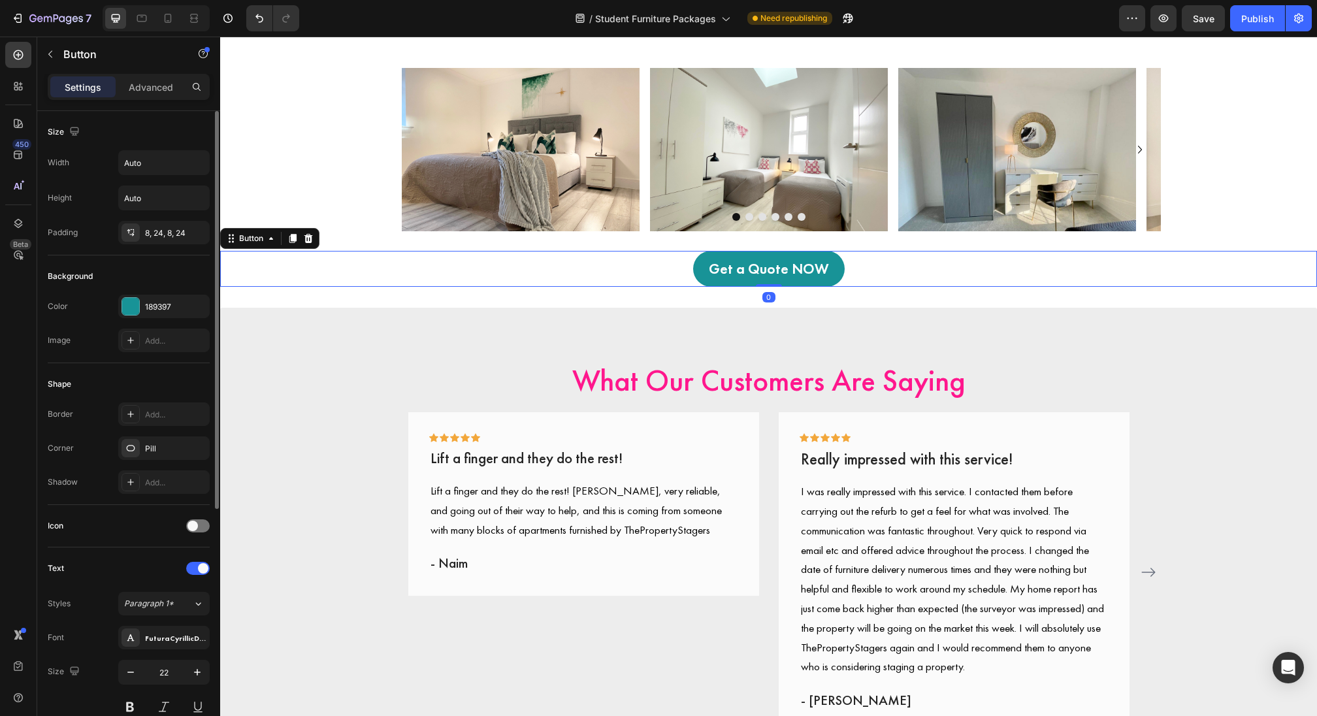
scroll to position [393, 0]
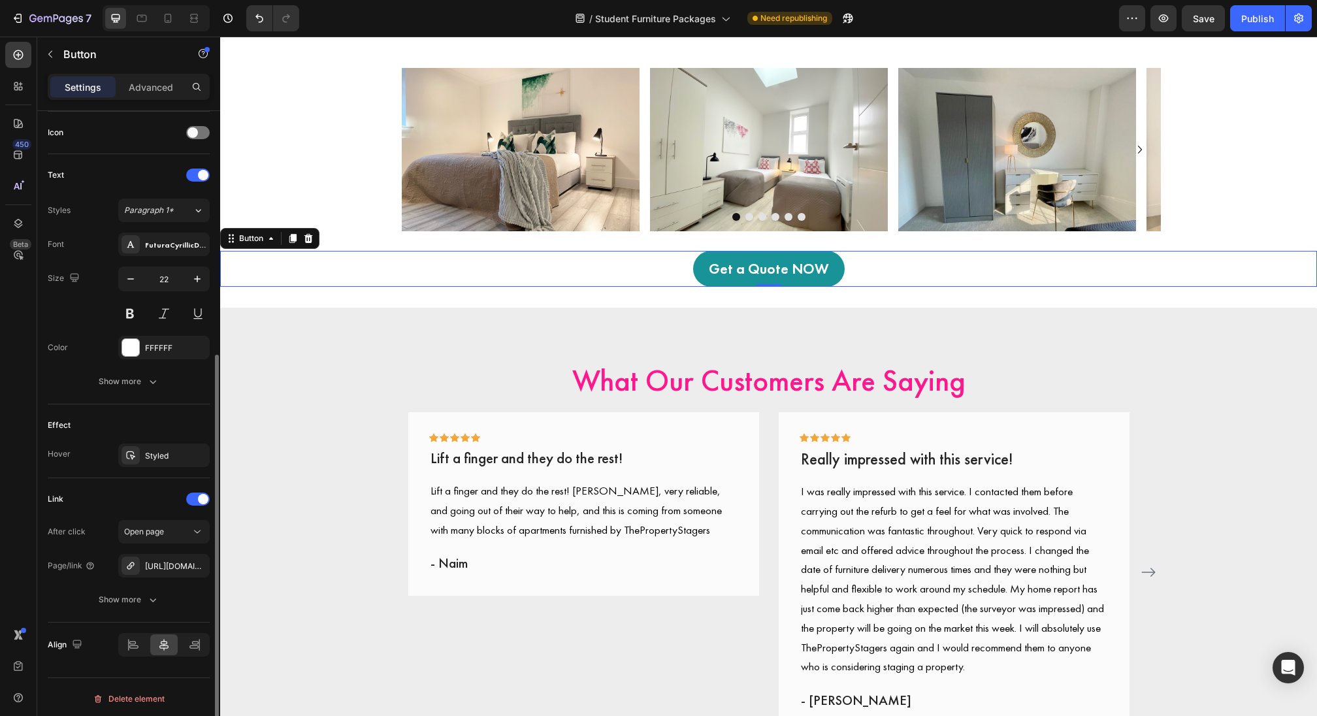
click at [167, 575] on div "After click Open page Page/link [URL][DOMAIN_NAME] Show more" at bounding box center [129, 565] width 162 height 91
click at [167, 566] on div "[URL][DOMAIN_NAME]" at bounding box center [164, 567] width 38 height 12
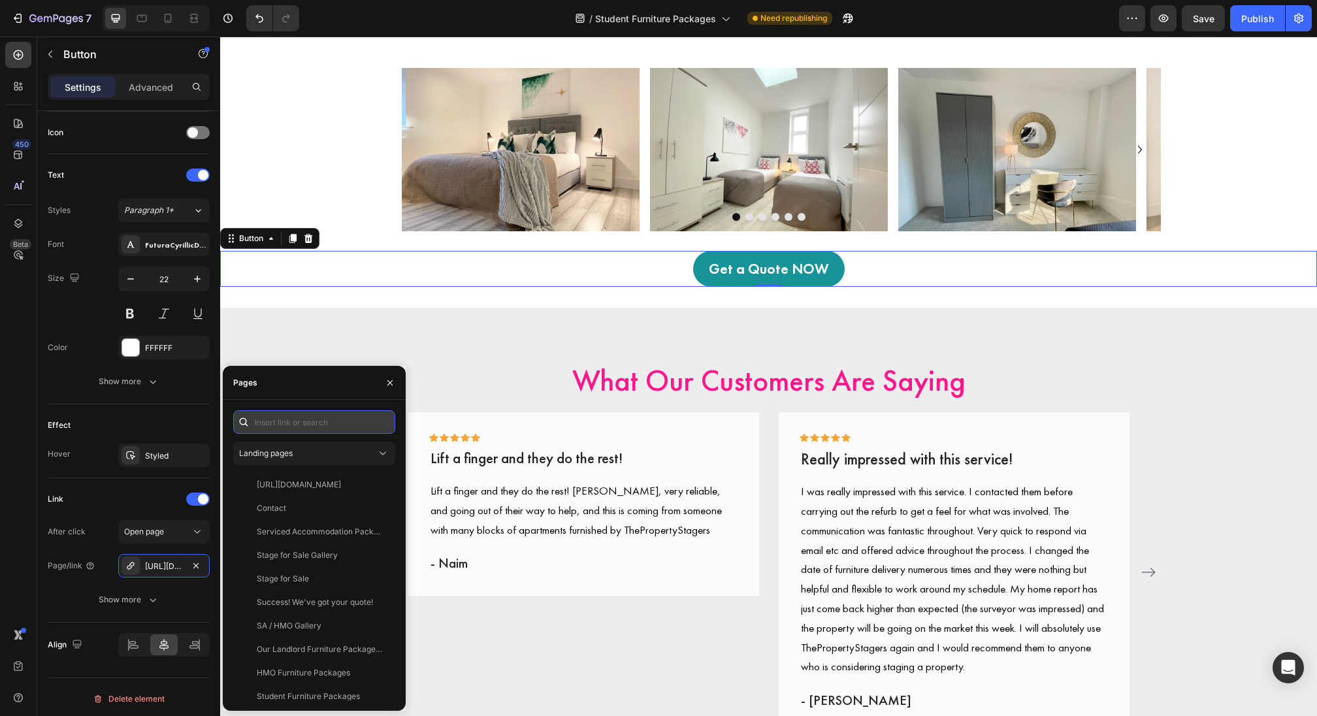
click at [310, 421] on input "text" at bounding box center [314, 422] width 162 height 24
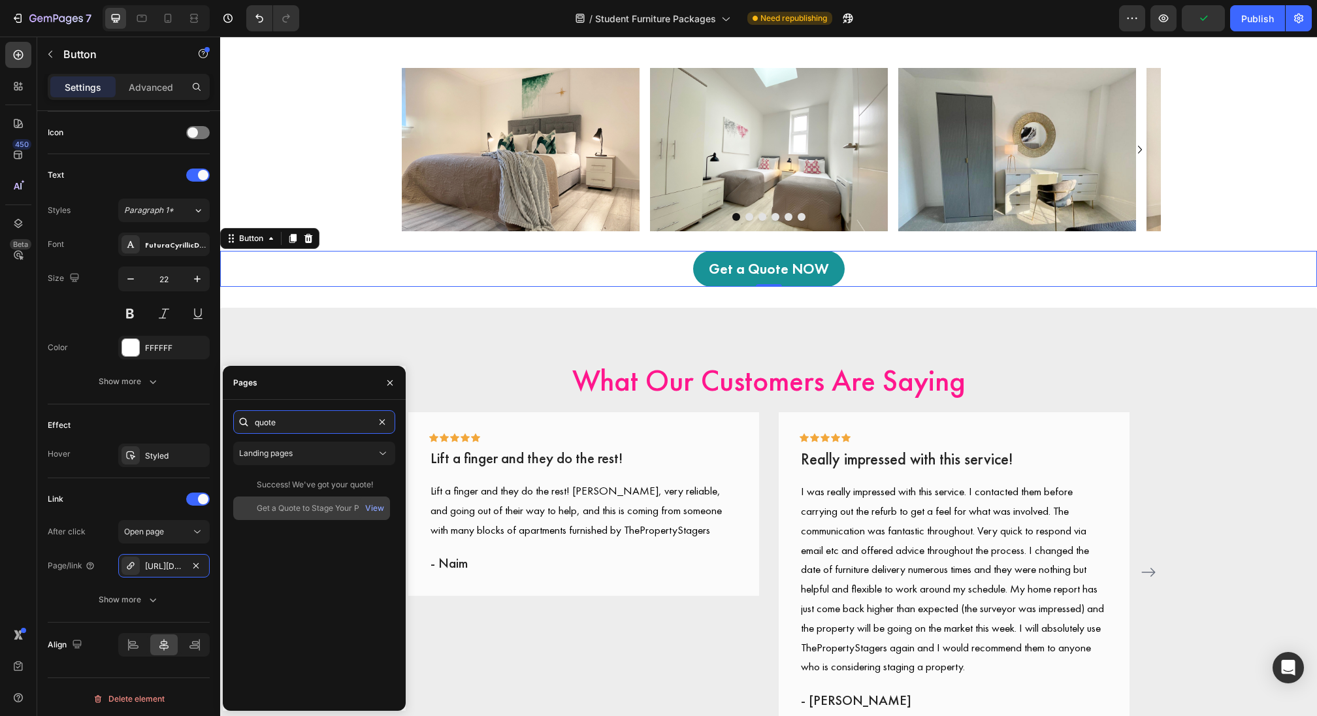
type input "quote"
click at [299, 512] on div "Get a Quote to Stage Your Property" at bounding box center [319, 508] width 125 height 12
click at [532, 334] on div "What Our Customers Are Saying Heading Icon Icon Icon Icon Icon Row Lift a finge…" at bounding box center [768, 555] width 1097 height 495
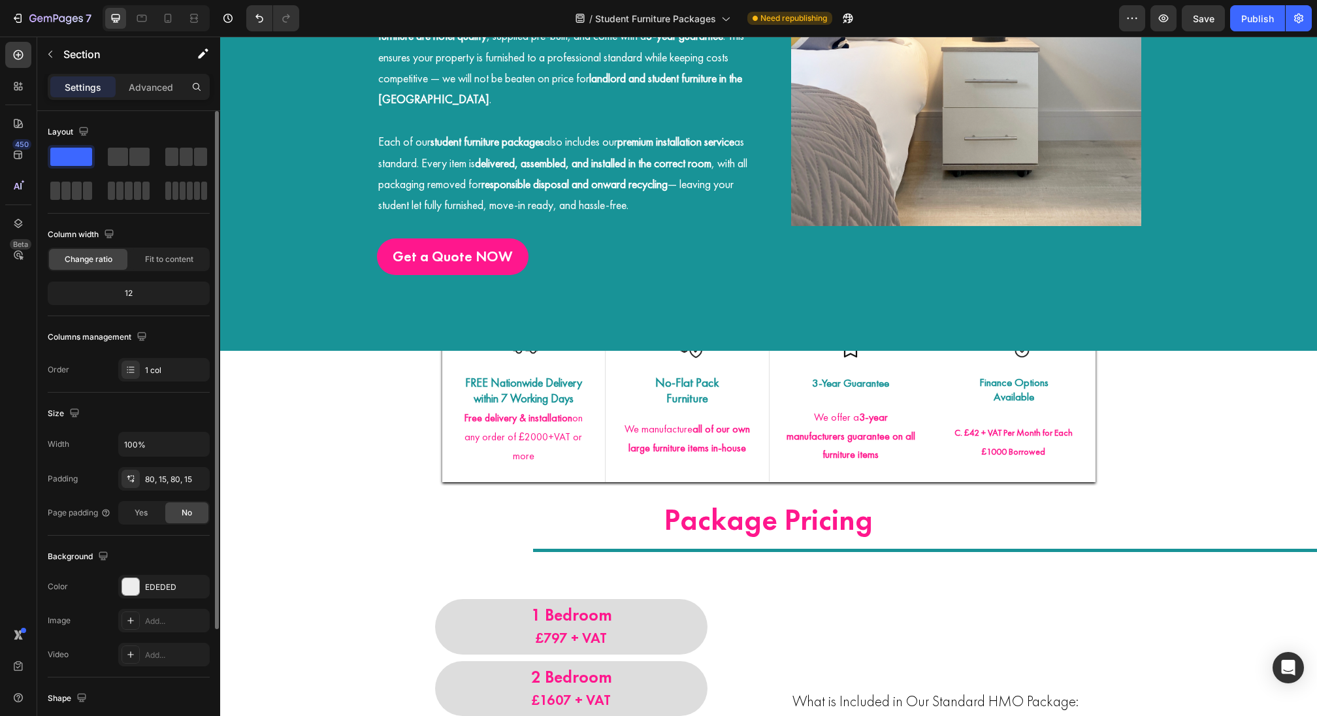
scroll to position [0, 0]
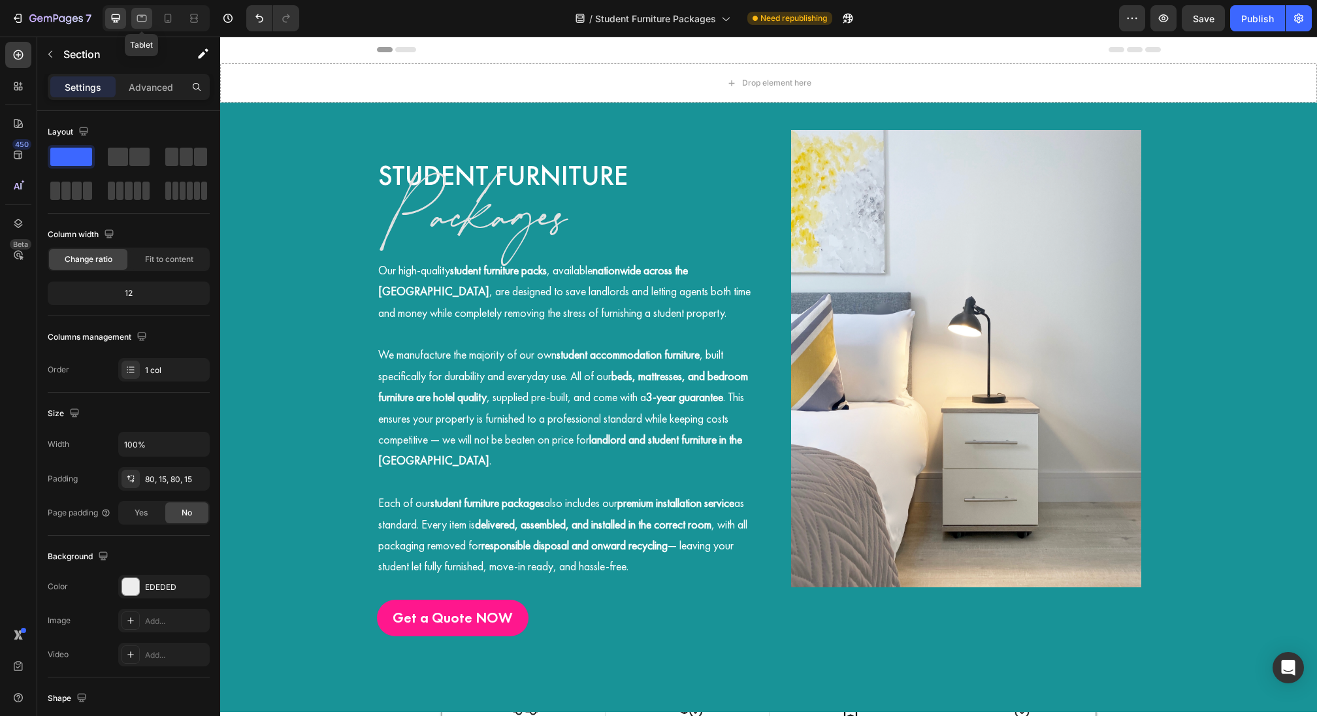
click at [143, 27] on div at bounding box center [141, 18] width 21 height 21
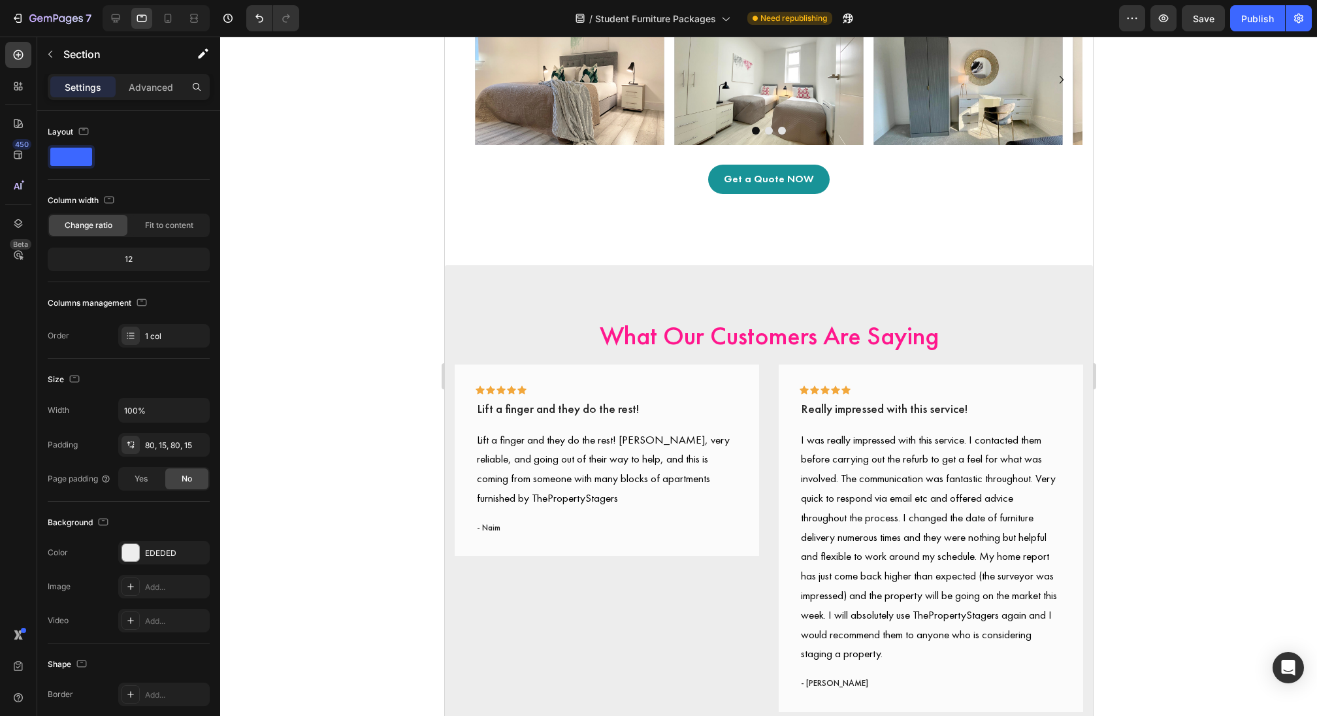
scroll to position [2272, 0]
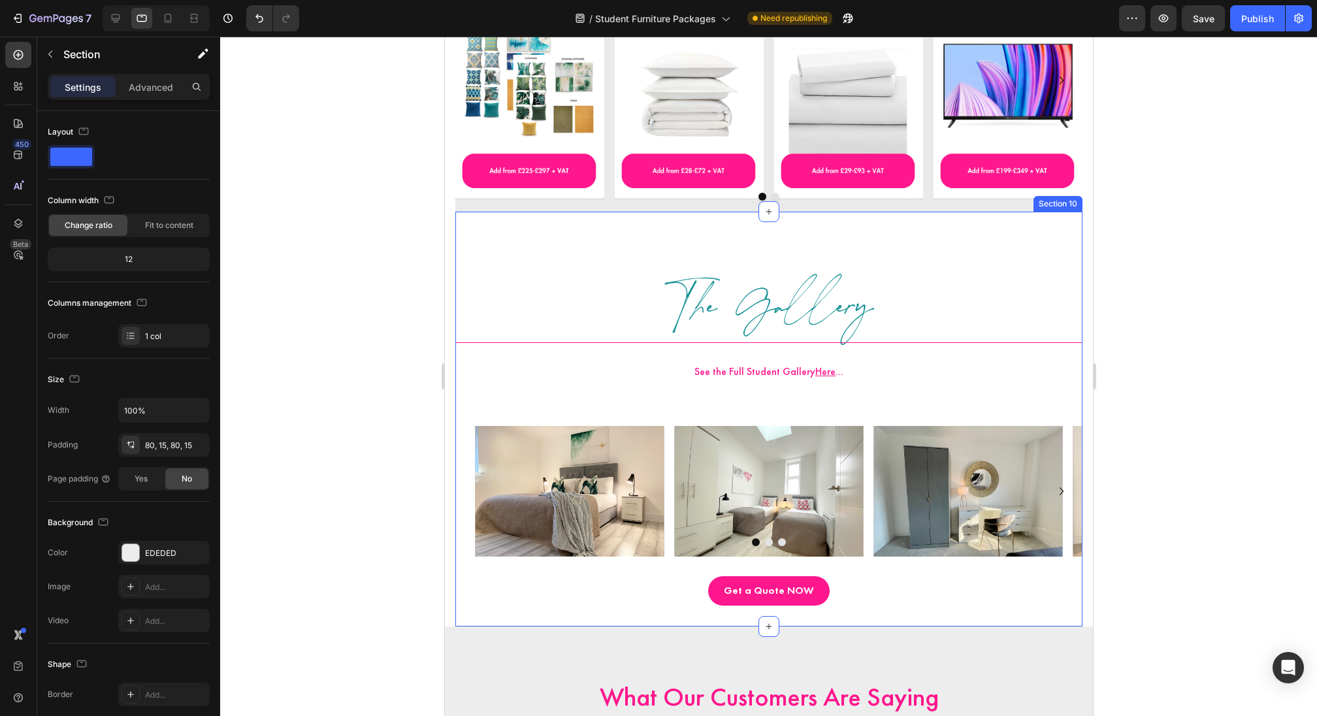
click at [757, 576] on link "Get a Quote NOW" at bounding box center [769, 590] width 122 height 29
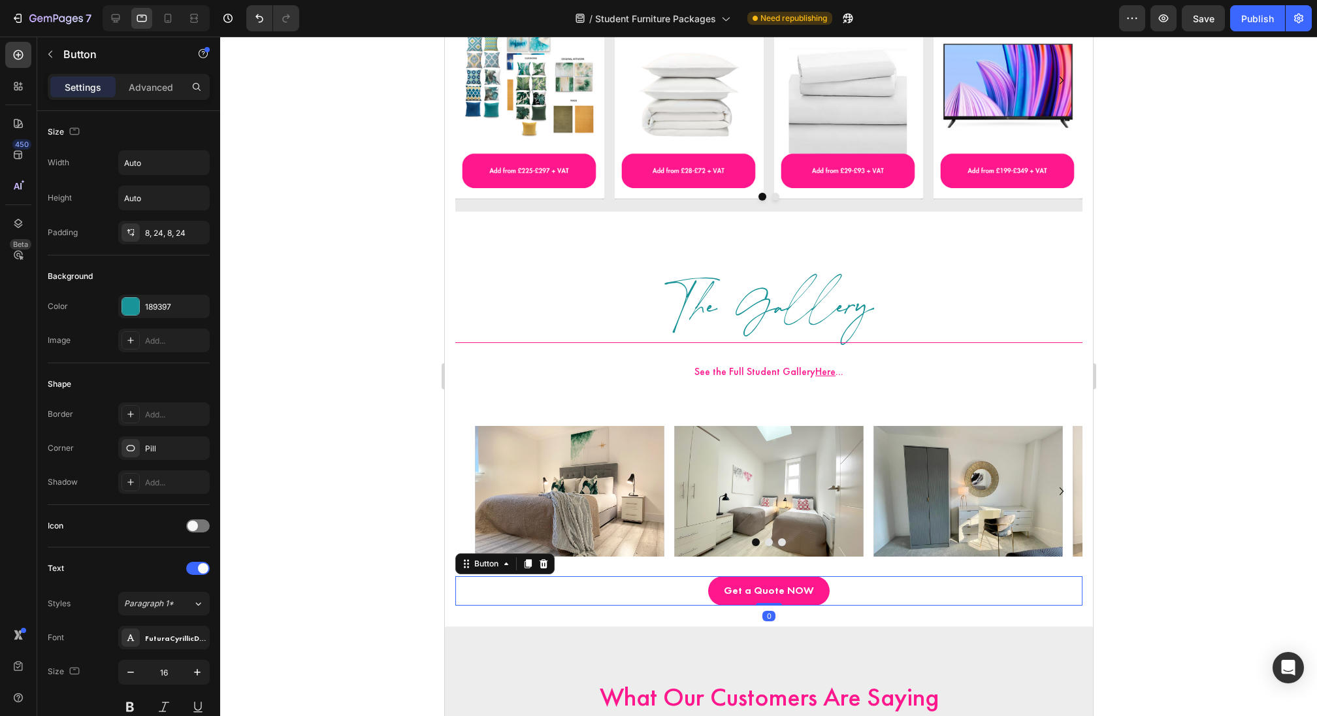
click at [743, 600] on link "Get a Quote NOW" at bounding box center [769, 590] width 122 height 29
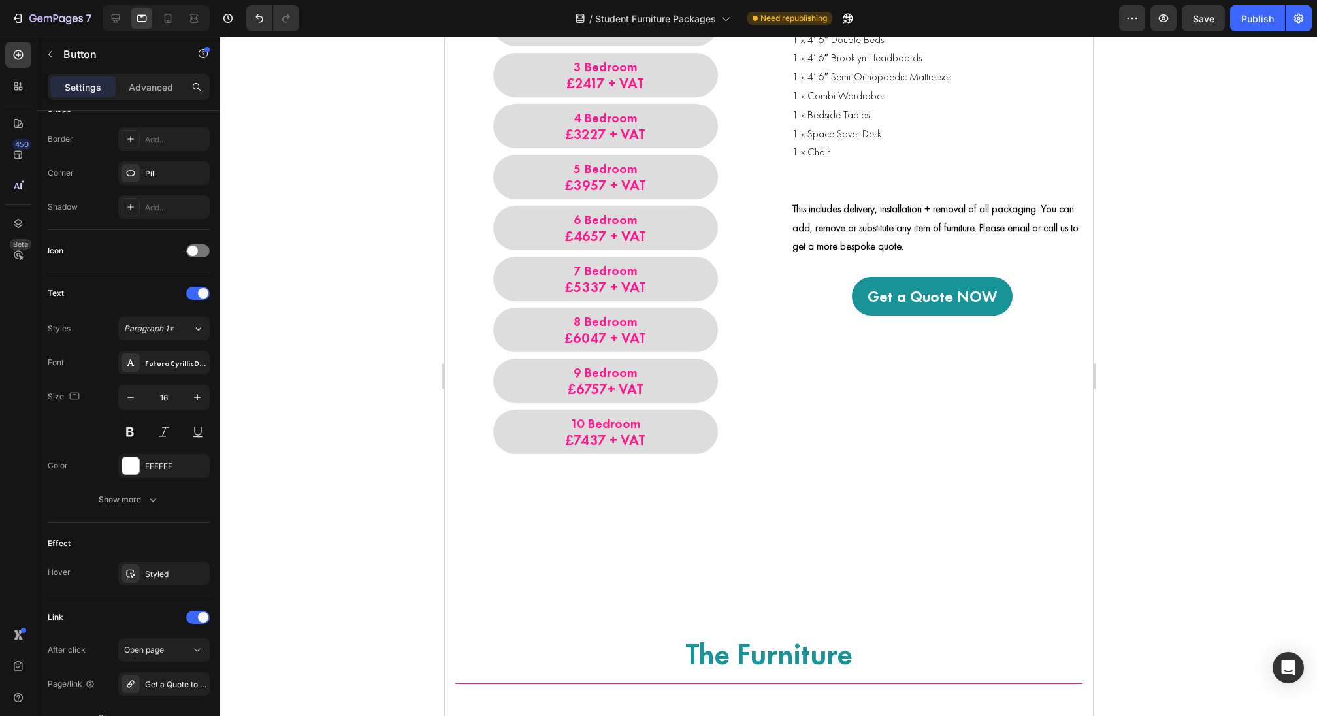
scroll to position [981, 0]
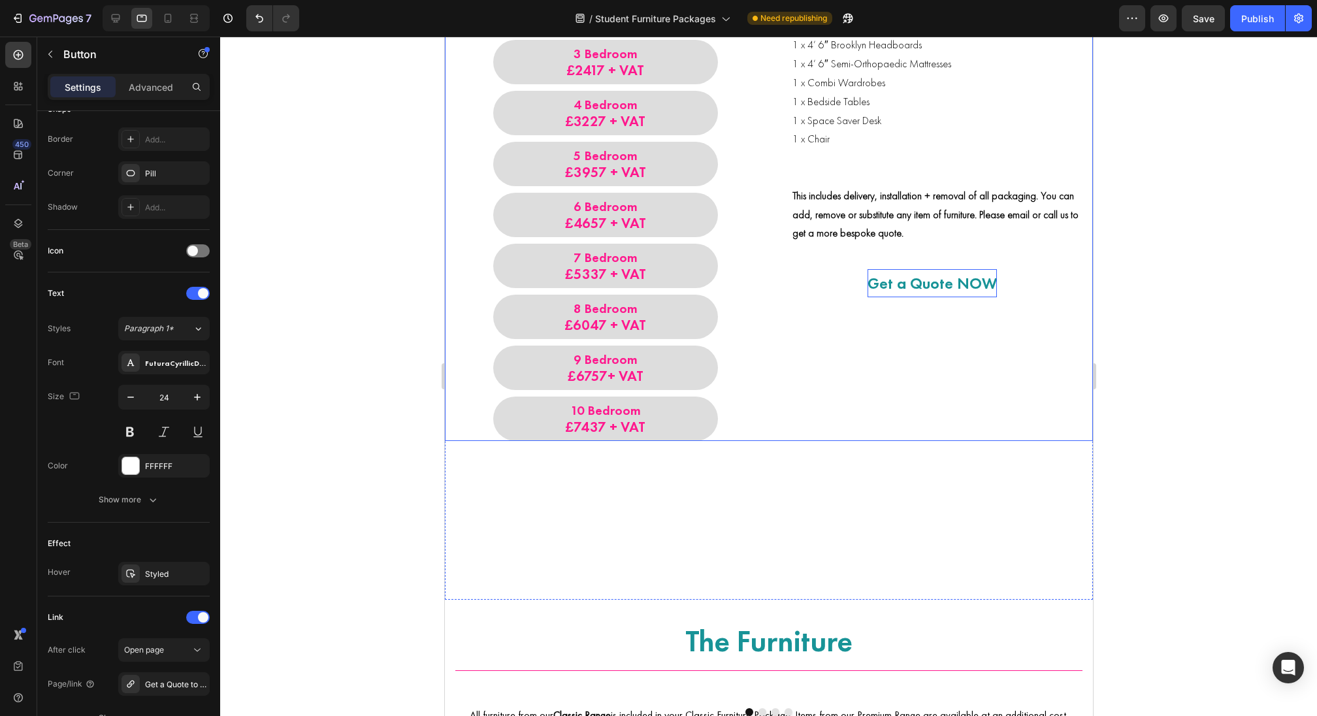
click at [871, 296] on p "Get a Quote NOW" at bounding box center [931, 283] width 129 height 28
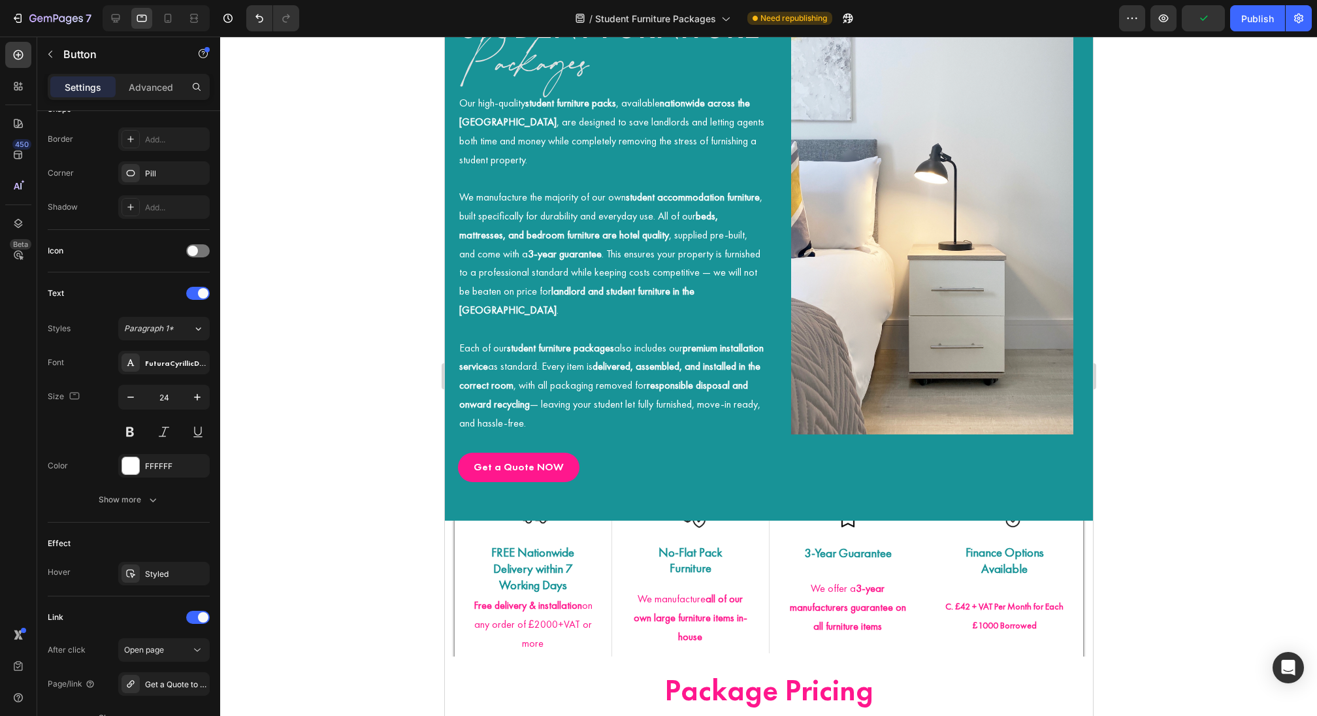
scroll to position [0, 0]
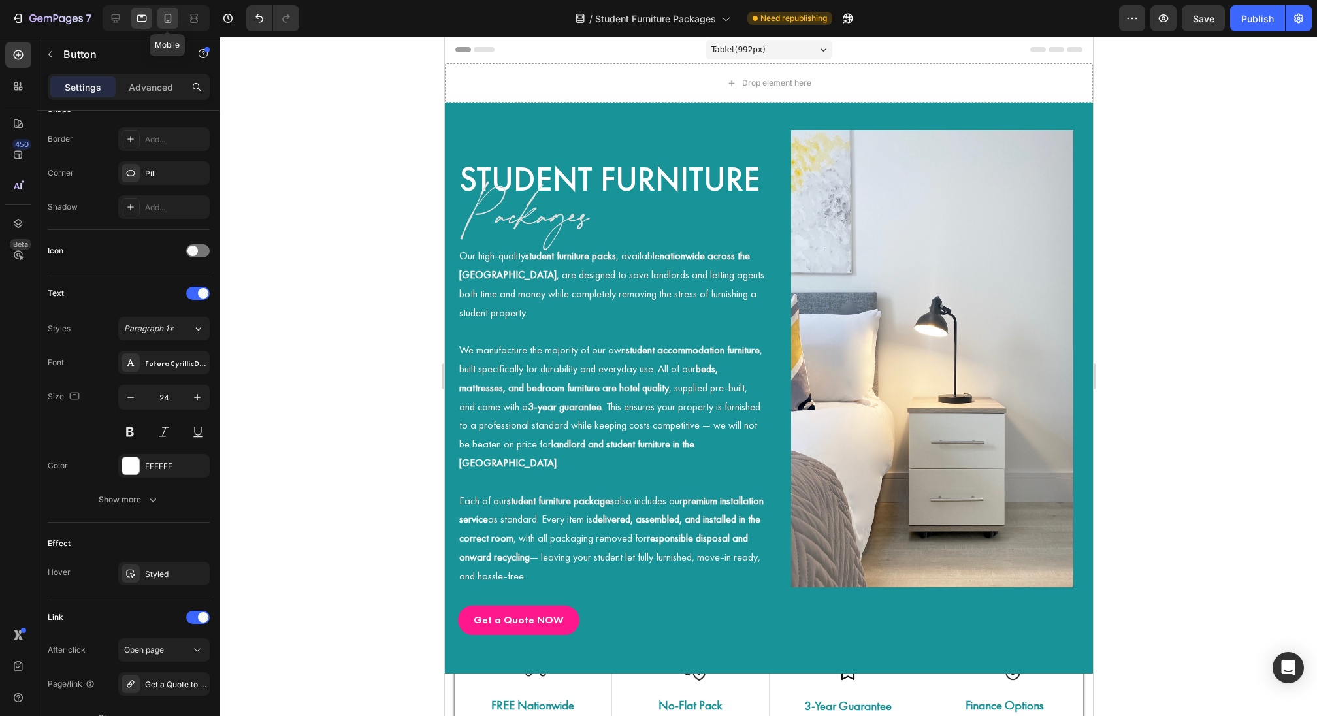
click at [168, 20] on icon at bounding box center [168, 20] width 3 height 1
type input "14"
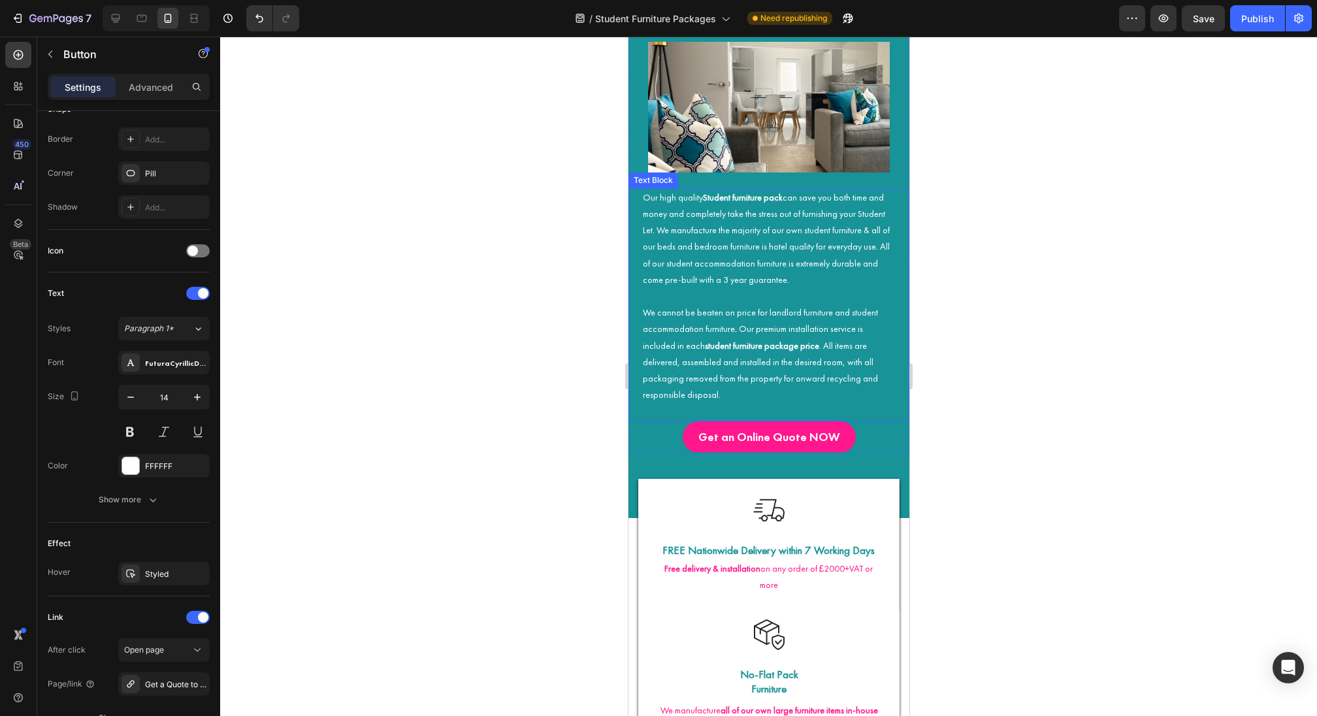
scroll to position [221, 0]
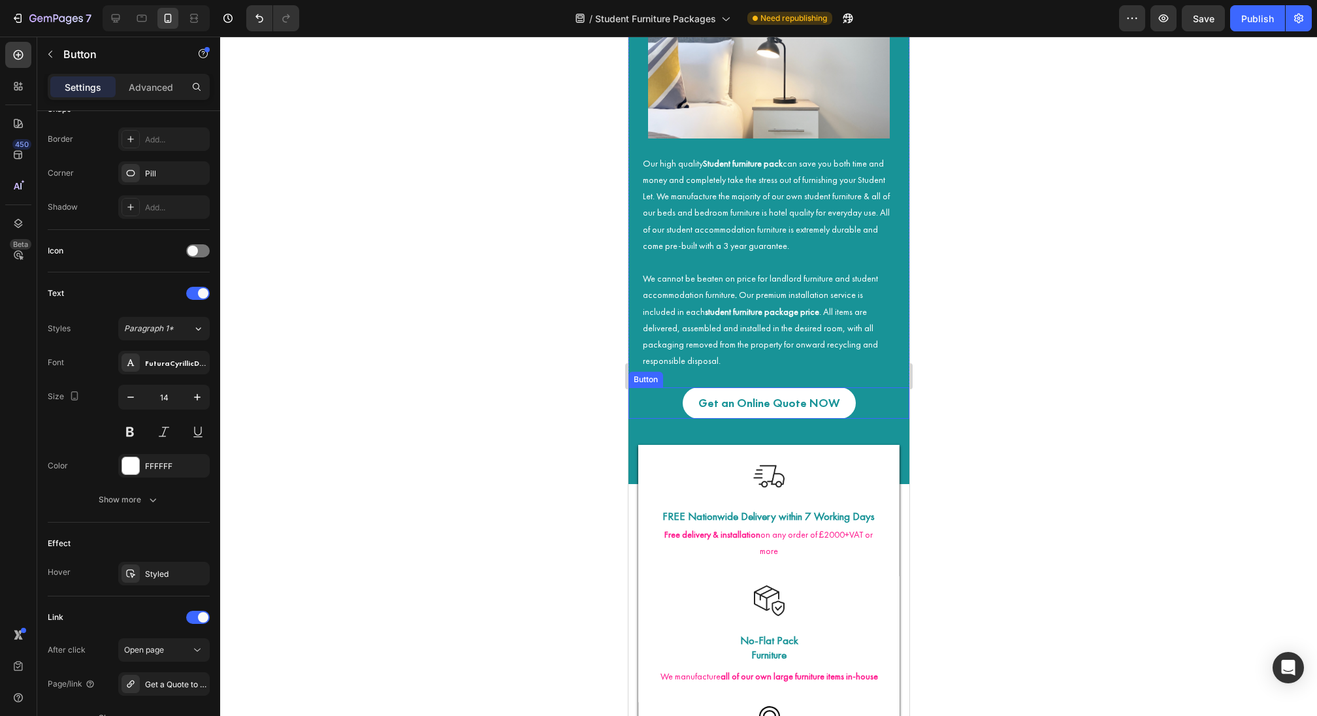
click at [734, 413] on link "Get an Online Quote NOW" at bounding box center [768, 402] width 173 height 31
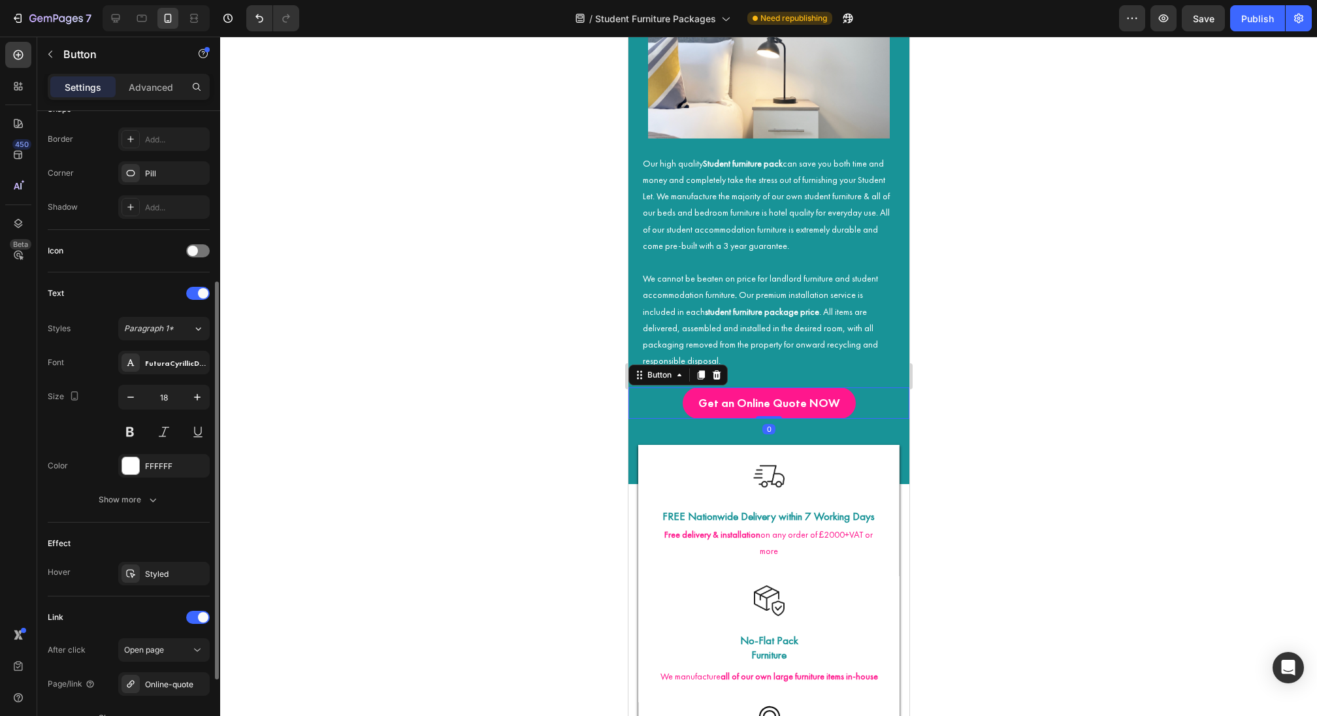
scroll to position [393, 0]
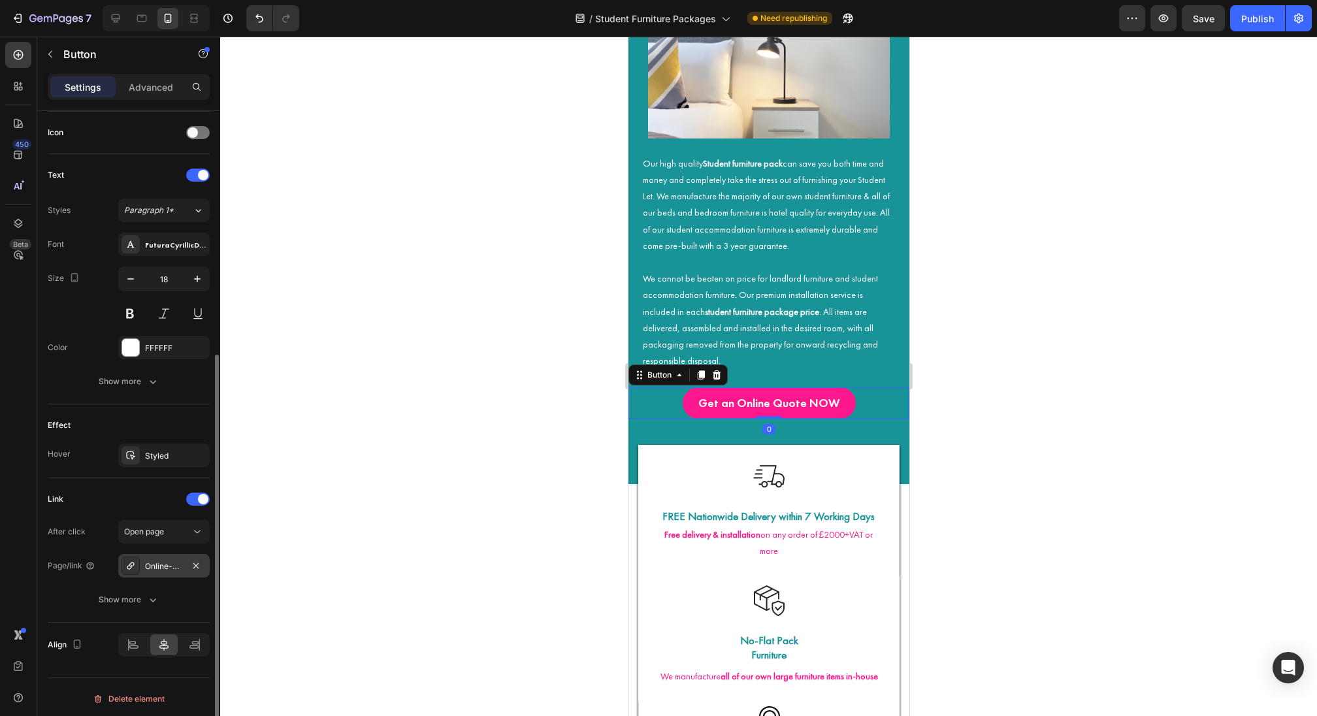
click at [153, 563] on div "Online-quote" at bounding box center [164, 567] width 38 height 12
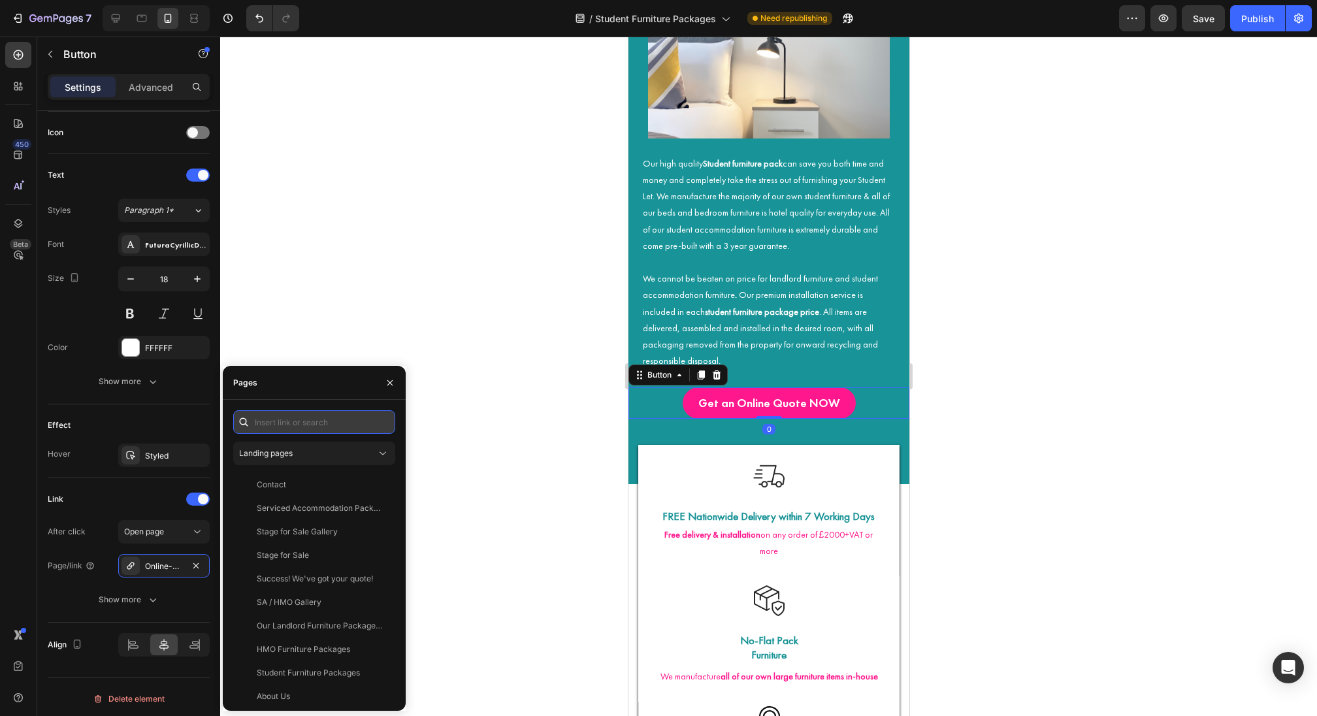
click at [265, 421] on input "text" at bounding box center [314, 422] width 162 height 24
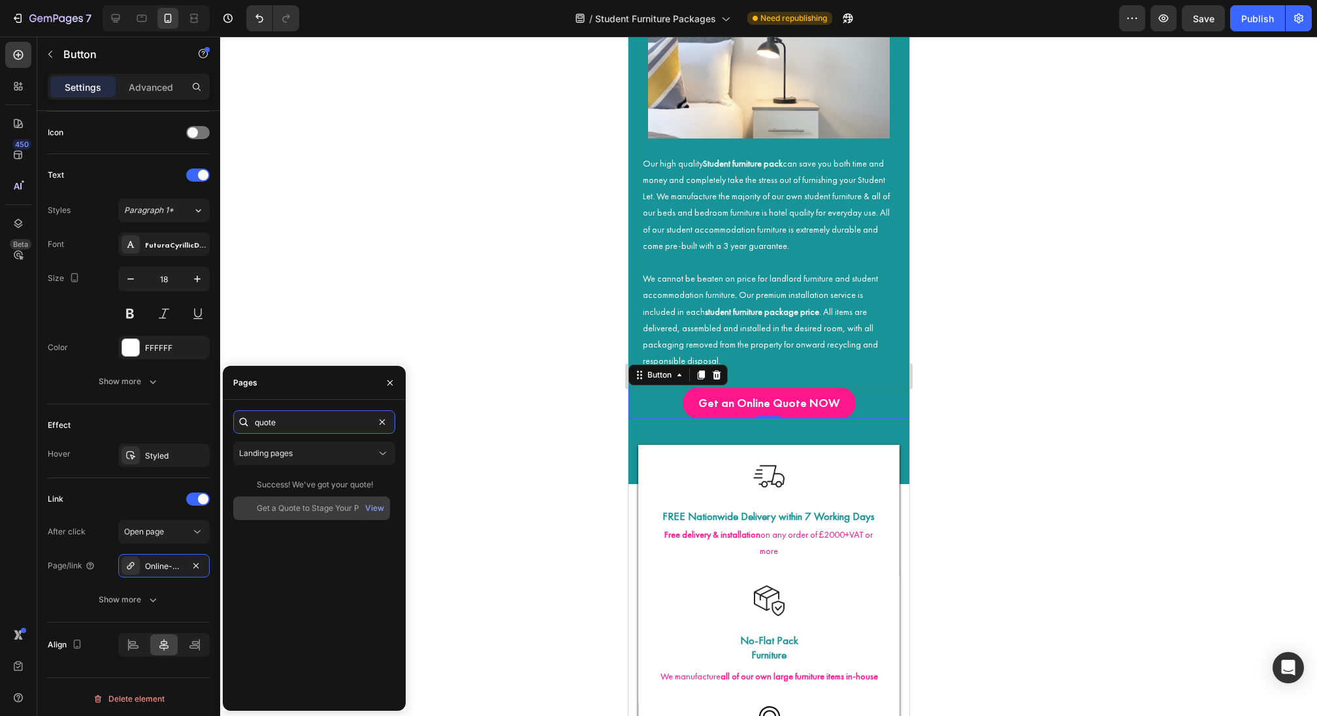
type input "quote"
click at [320, 505] on div "Get a Quote to Stage Your Property" at bounding box center [319, 508] width 125 height 12
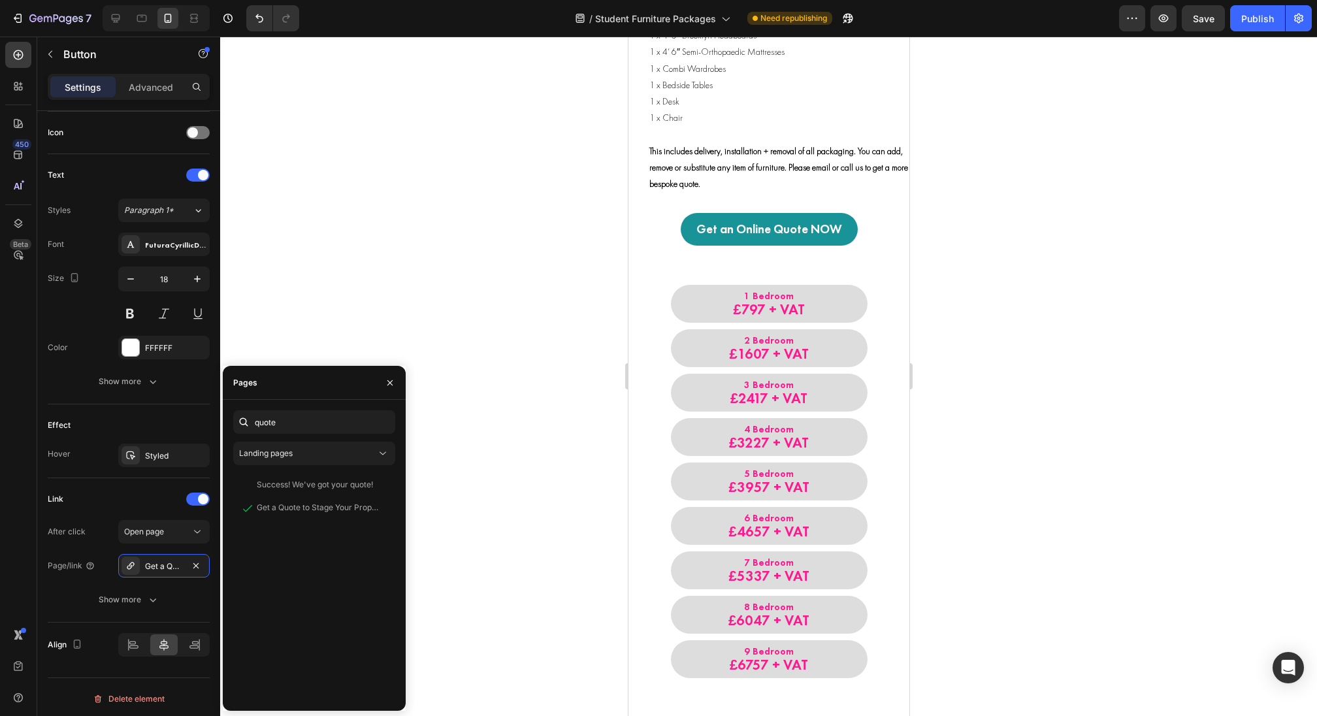
scroll to position [1401, 0]
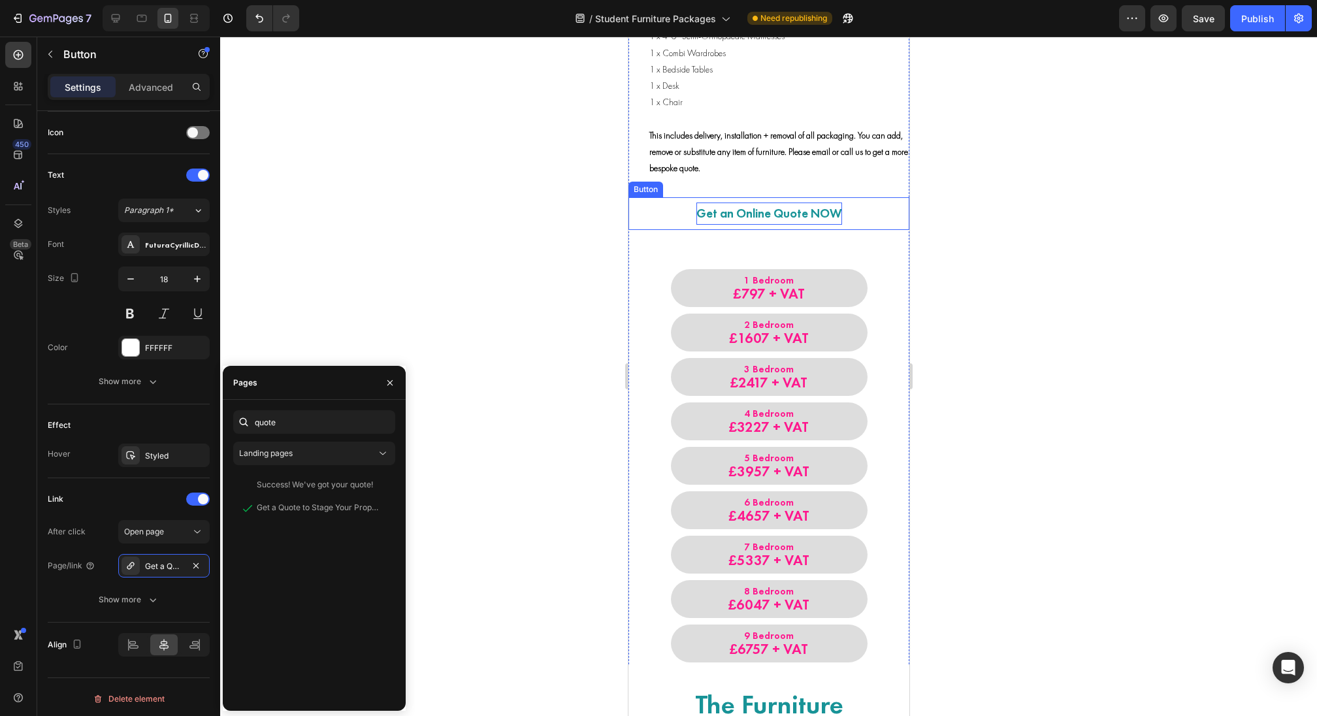
click at [781, 208] on p "Get an Online Quote NOW" at bounding box center [769, 214] width 146 height 22
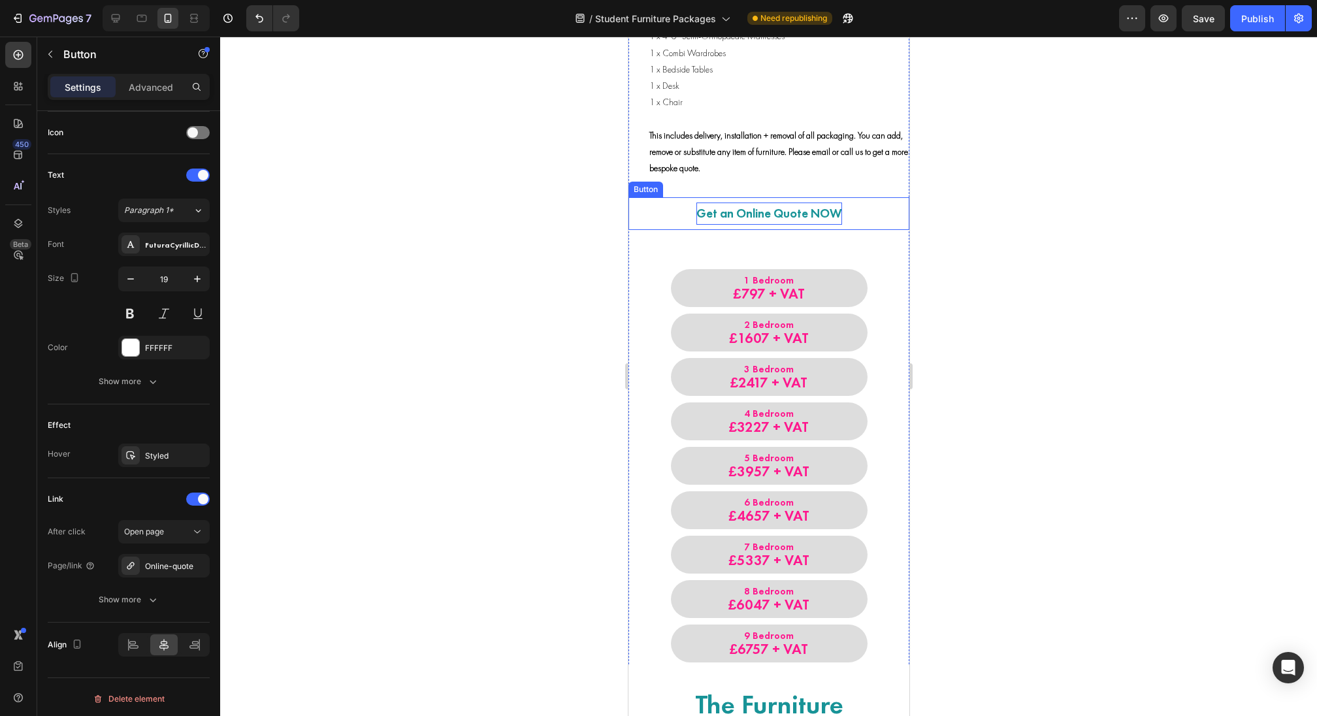
scroll to position [393, 0]
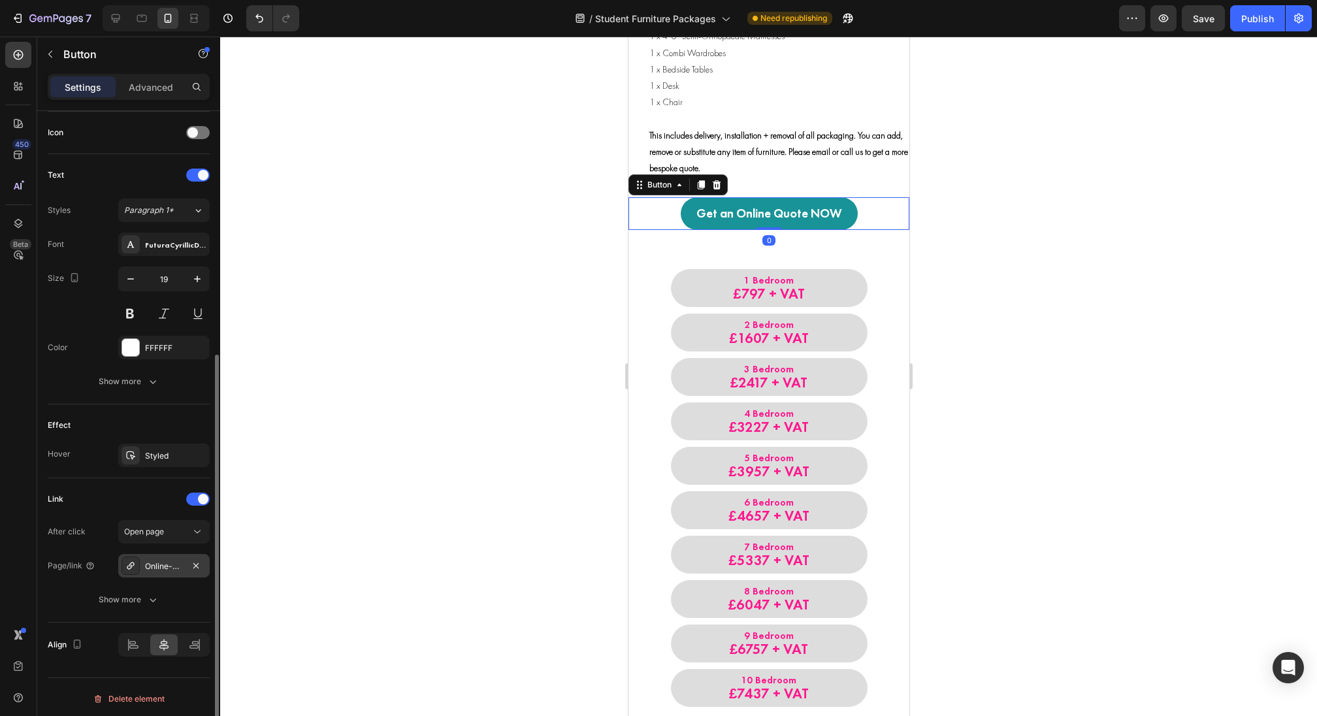
click at [170, 568] on div "Online-quote" at bounding box center [164, 567] width 38 height 12
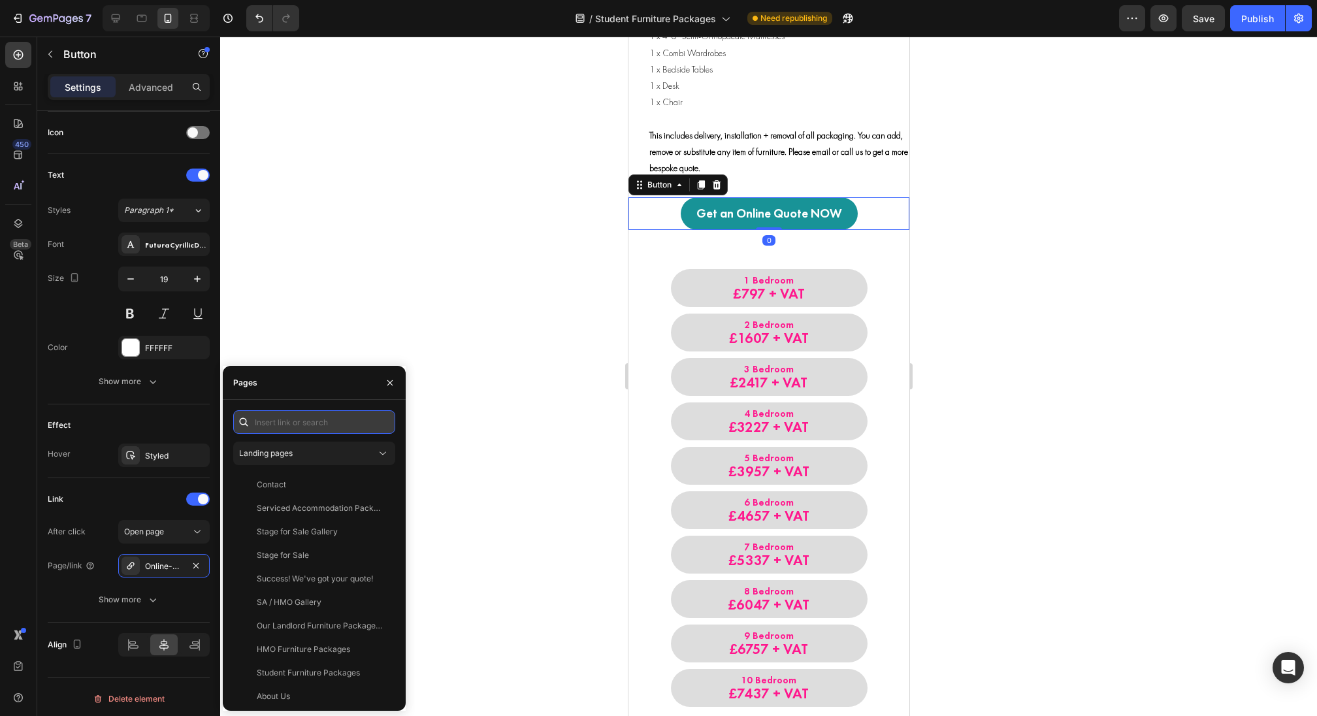
click at [284, 421] on input "text" at bounding box center [314, 422] width 162 height 24
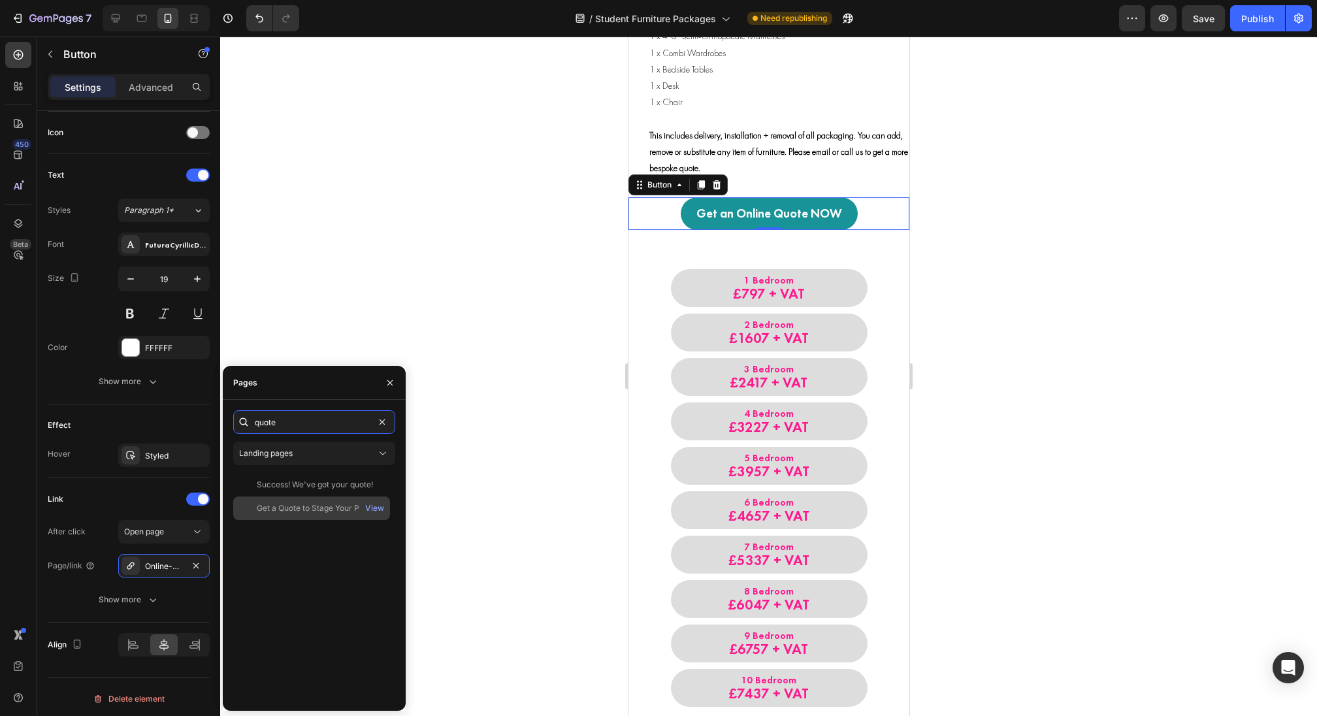
type input "quote"
click at [299, 502] on div "Get a Quote to Stage Your Property View" at bounding box center [311, 508] width 157 height 24
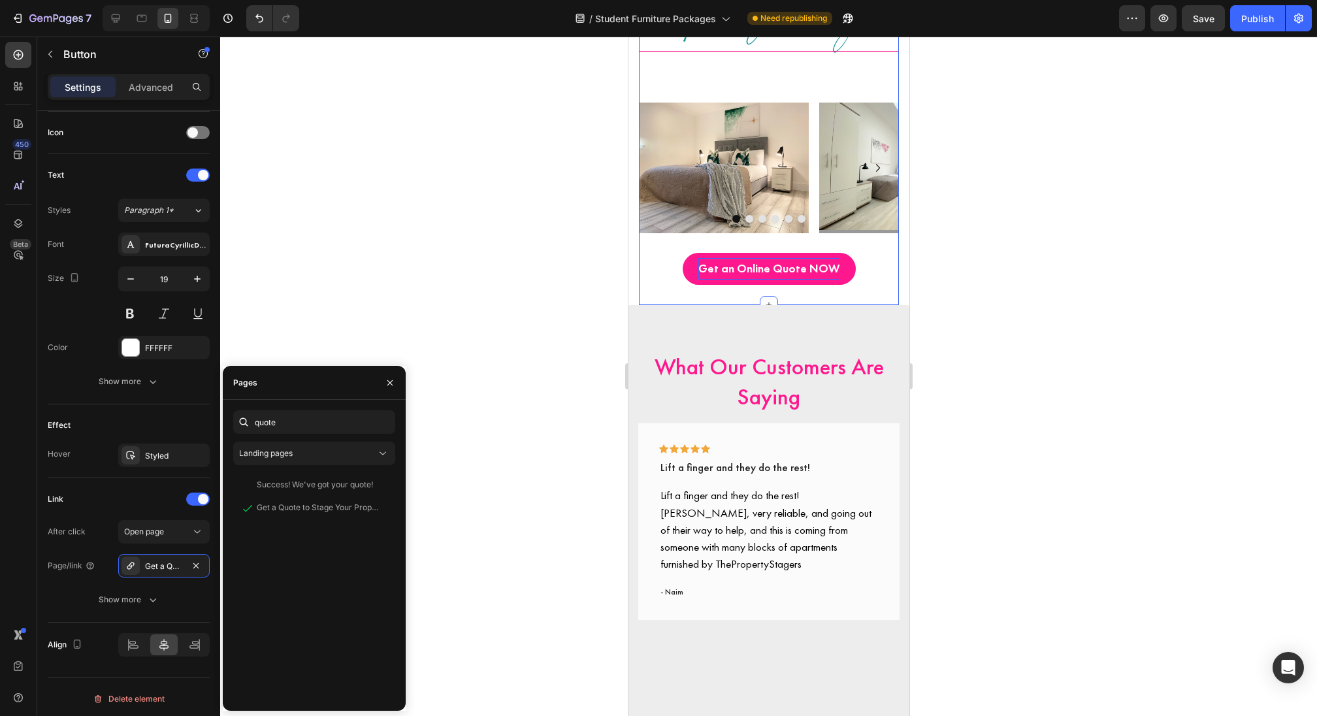
scroll to position [2901, 0]
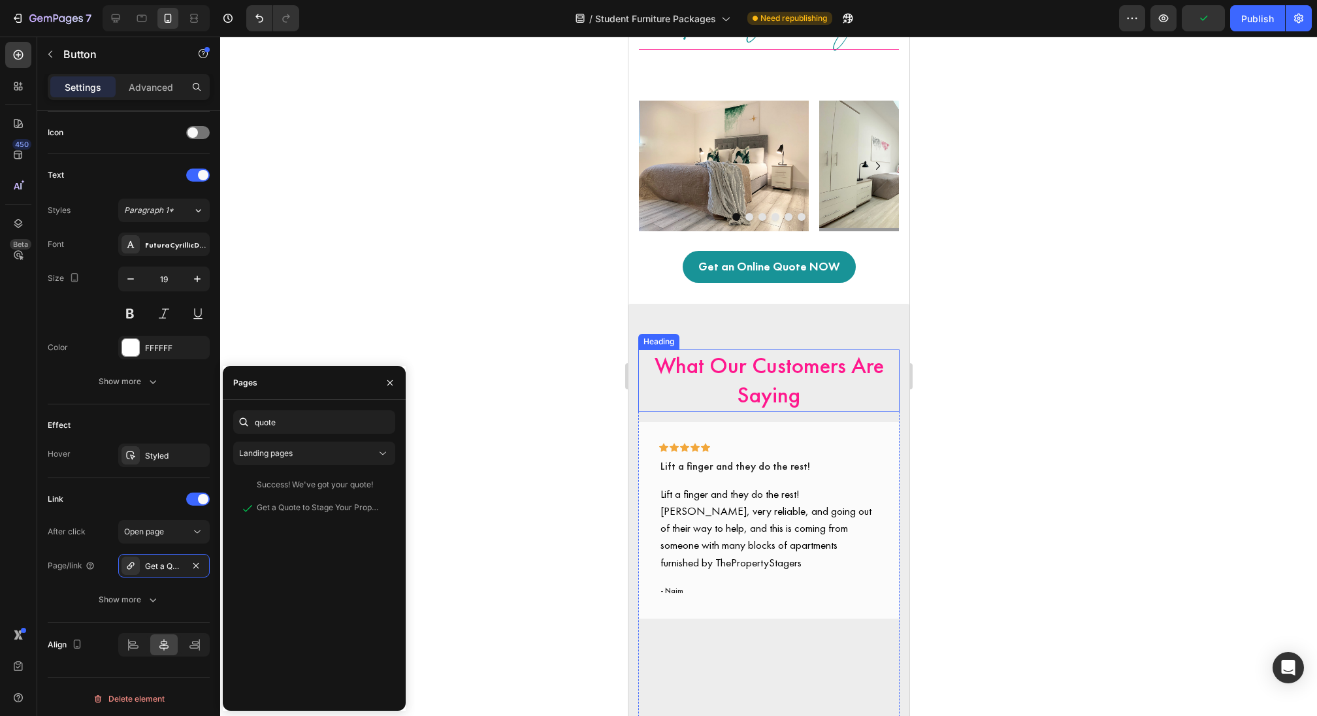
click at [700, 372] on h2 "What Our Customers Are Saying" at bounding box center [768, 381] width 261 height 62
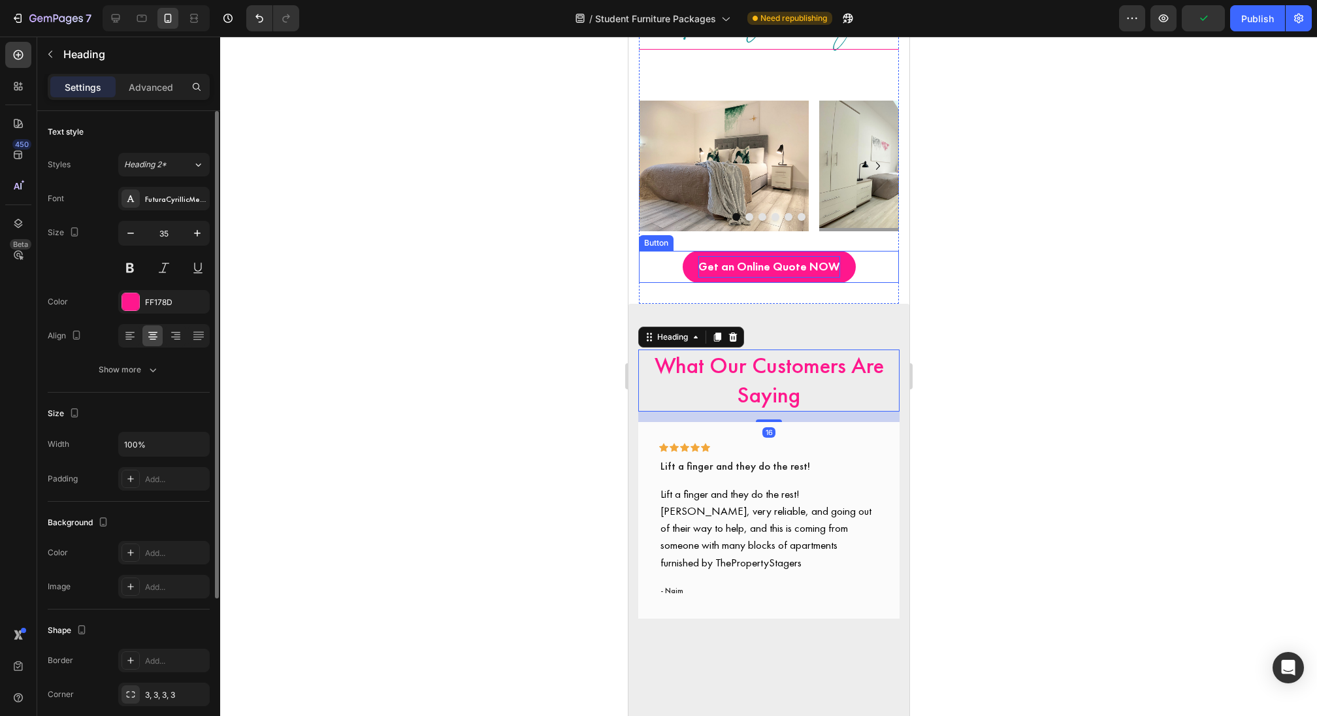
click at [727, 258] on p "Get an Online Quote NOW" at bounding box center [769, 266] width 142 height 21
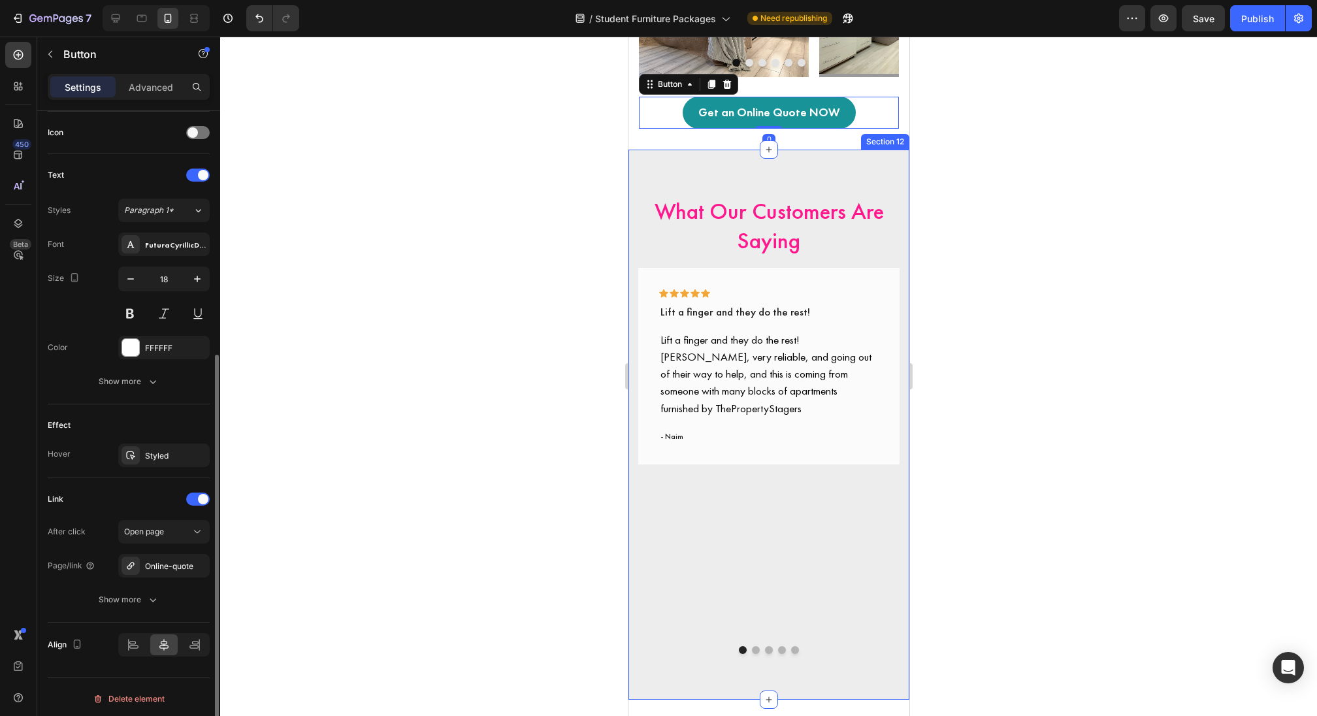
scroll to position [3061, 0]
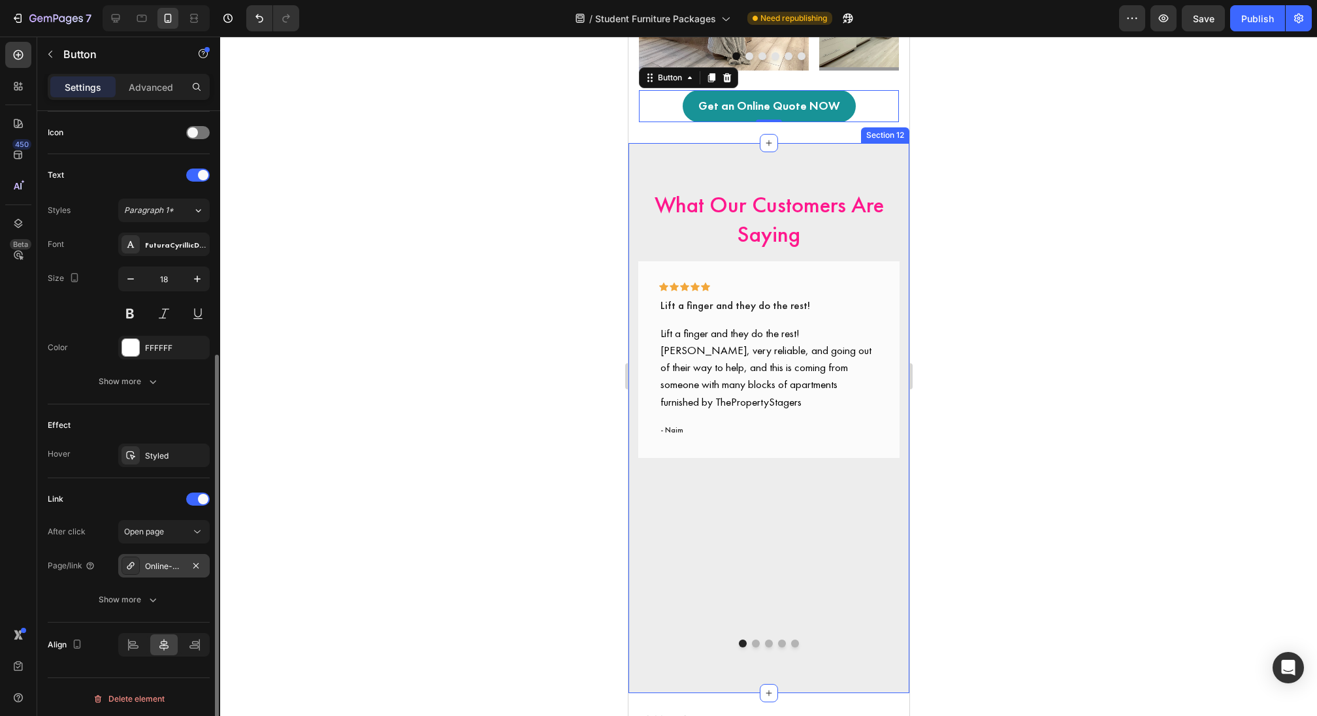
click at [175, 566] on div "Online-quote" at bounding box center [164, 567] width 38 height 12
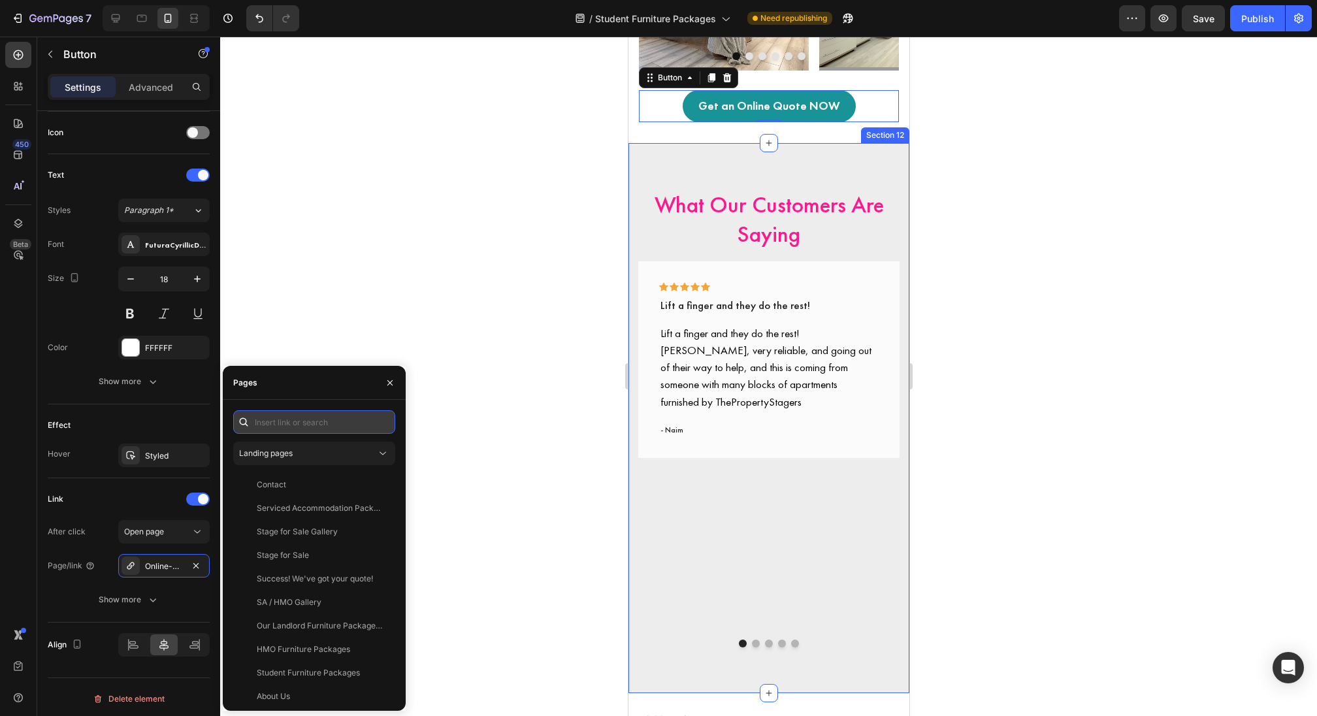
click at [323, 423] on input "text" at bounding box center [314, 422] width 162 height 24
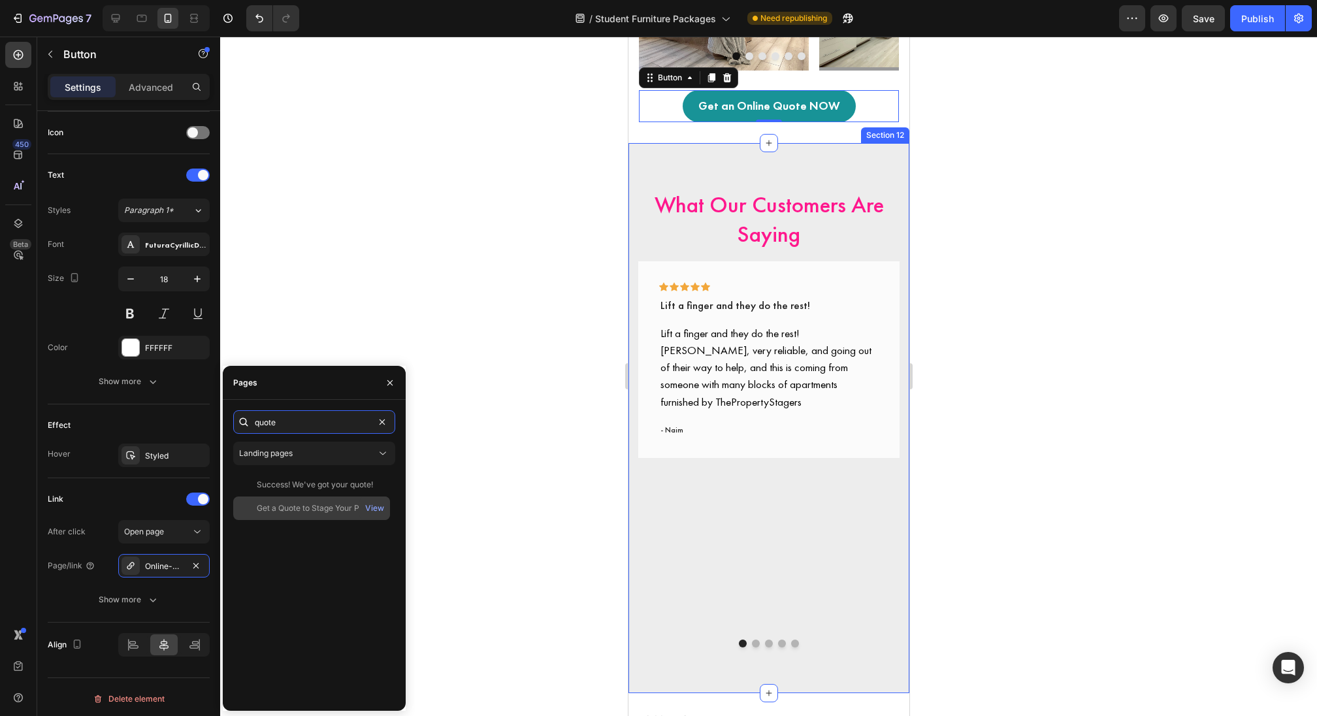
type input "quote"
click at [295, 506] on div "Get a Quote to Stage Your Property" at bounding box center [319, 508] width 125 height 12
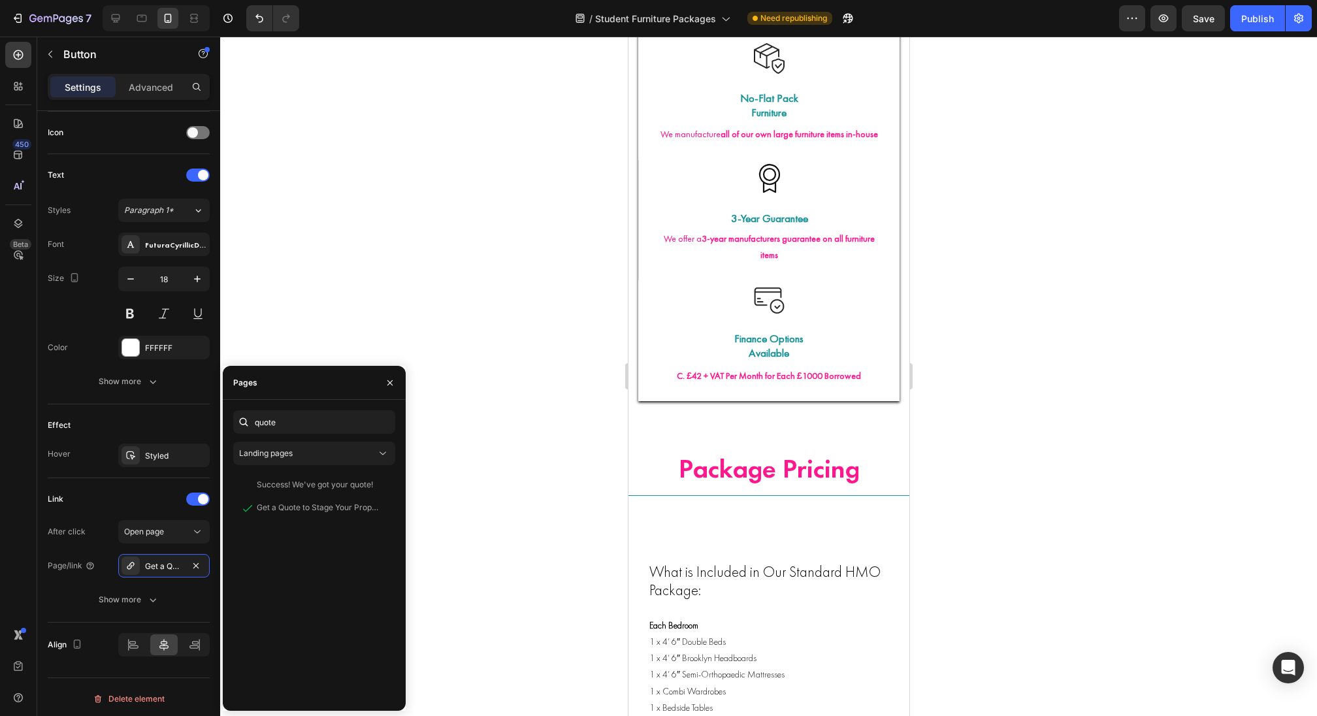
scroll to position [0, 0]
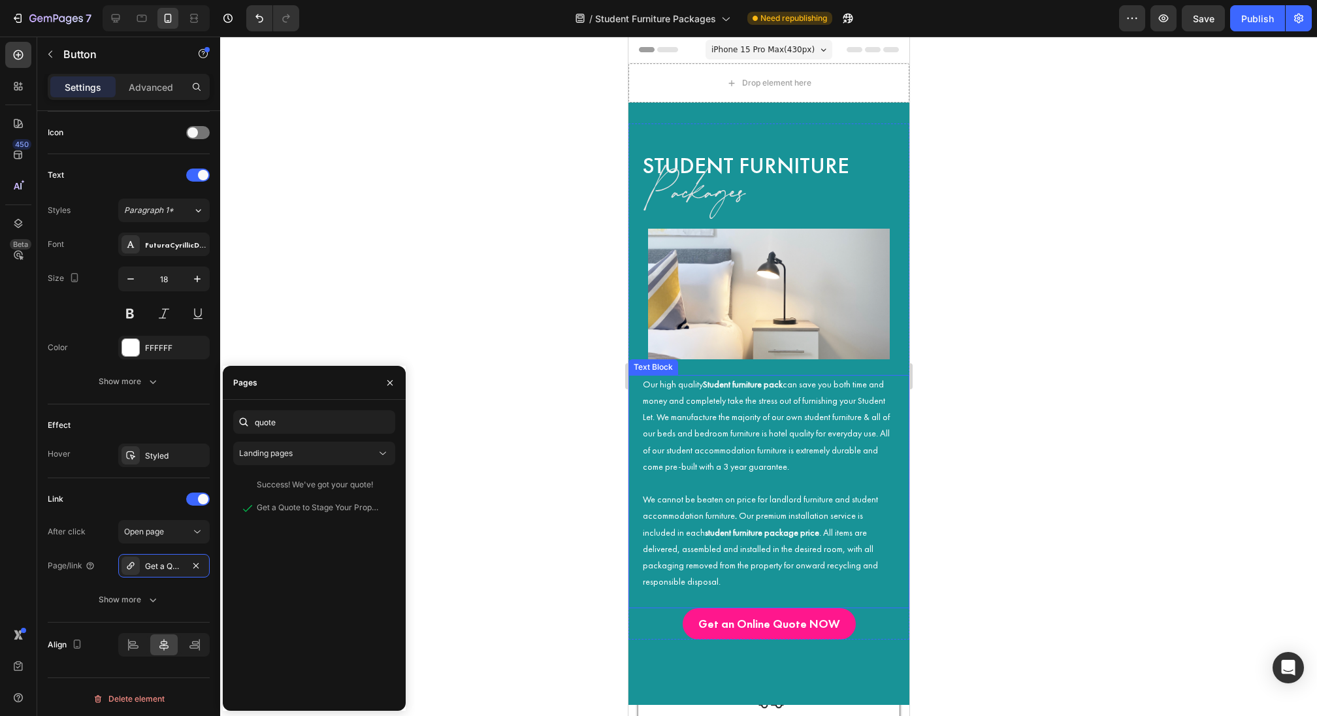
click at [760, 189] on h2 "Packages" at bounding box center [775, 192] width 268 height 67
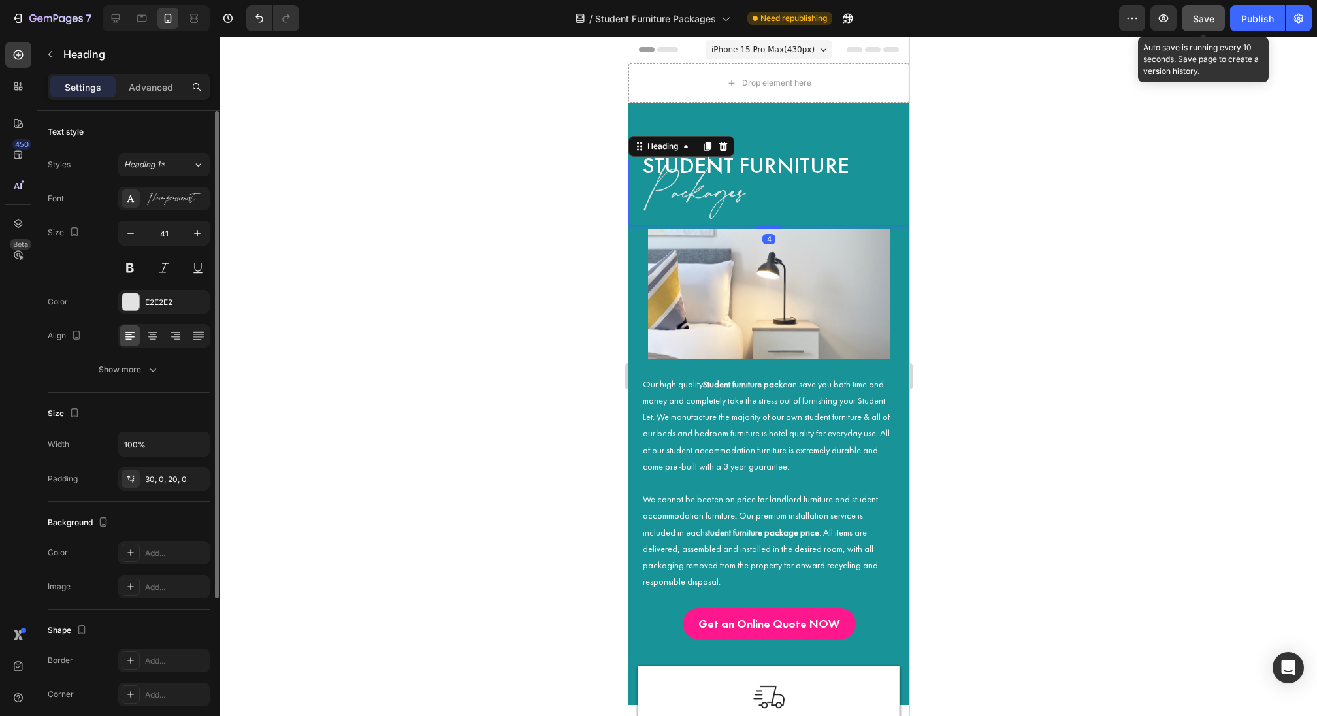
click at [1203, 25] on button "Save" at bounding box center [1203, 18] width 43 height 26
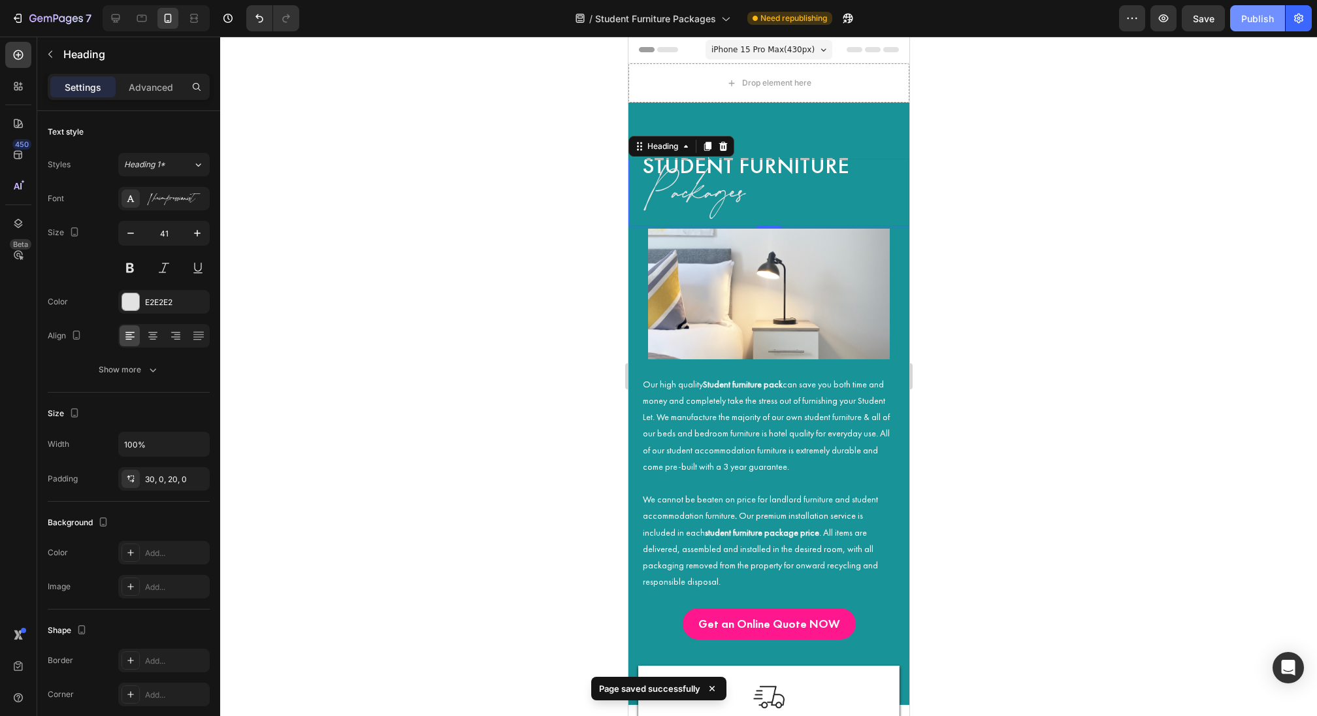
click at [1258, 25] on button "Publish" at bounding box center [1257, 18] width 55 height 26
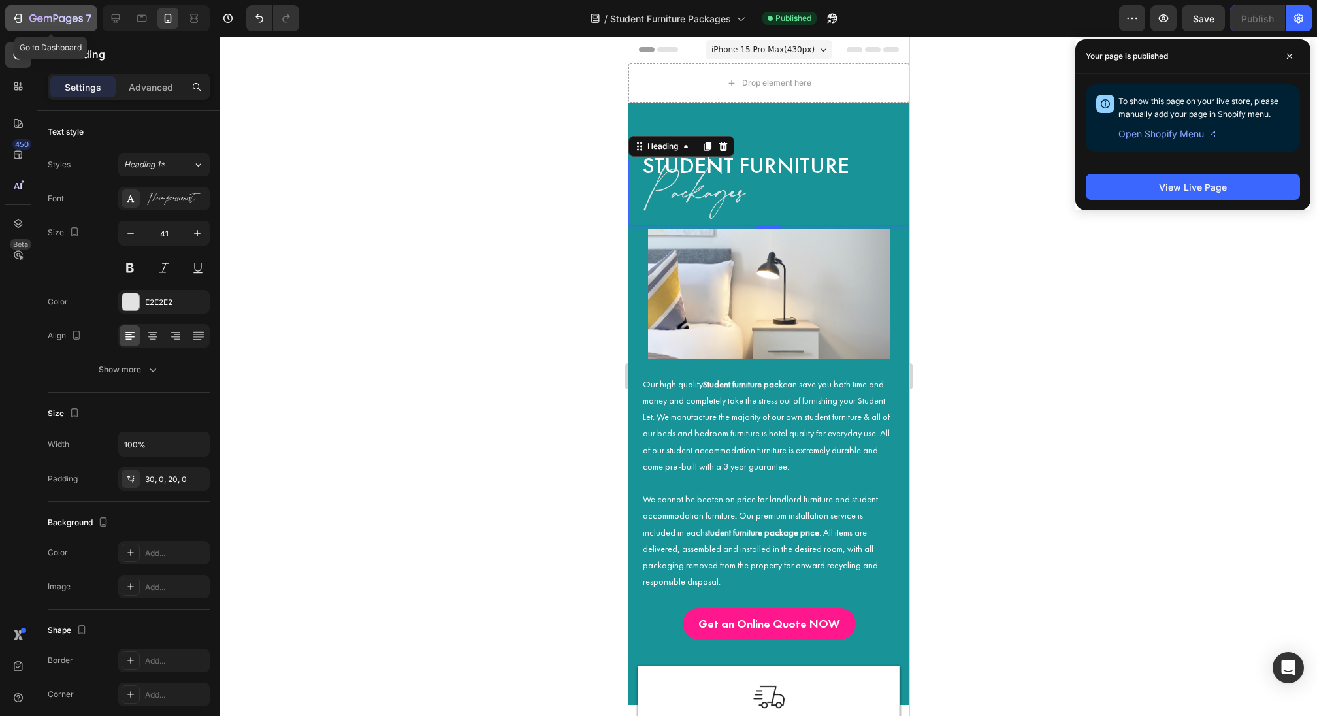
click at [22, 30] on button "7" at bounding box center [51, 18] width 92 height 26
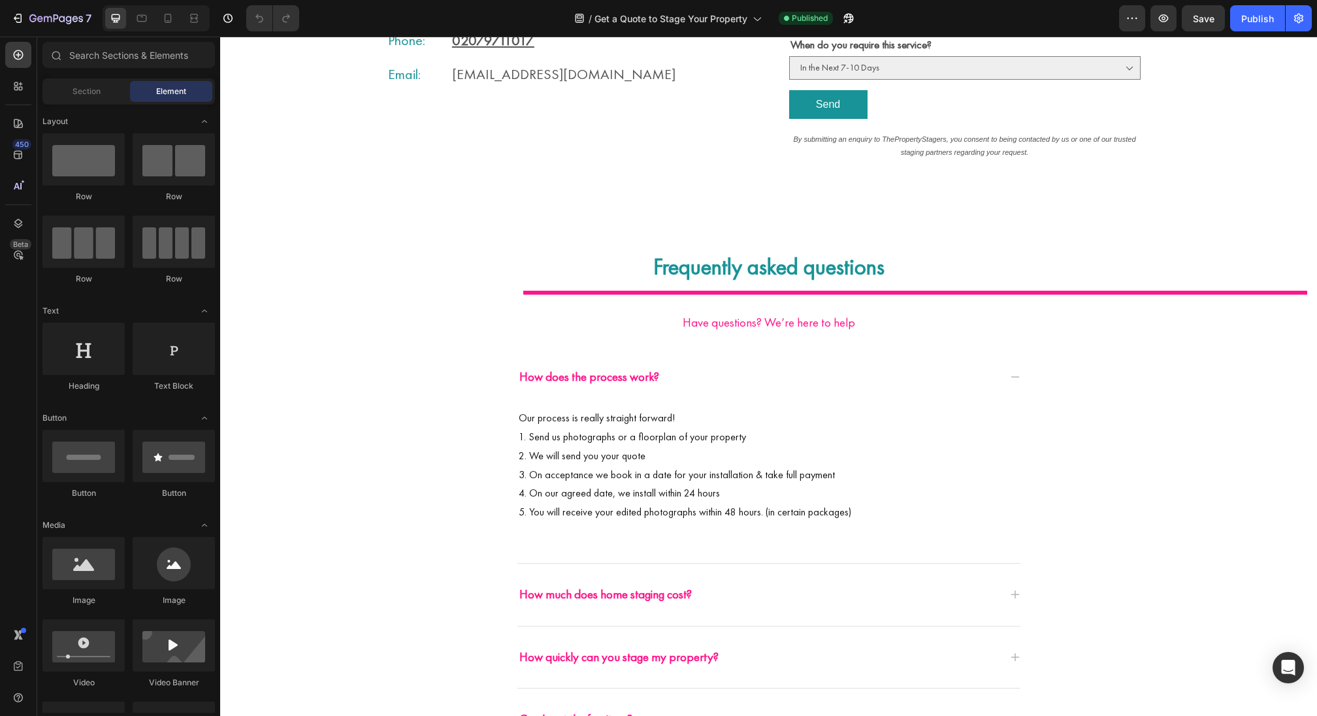
scroll to position [602, 0]
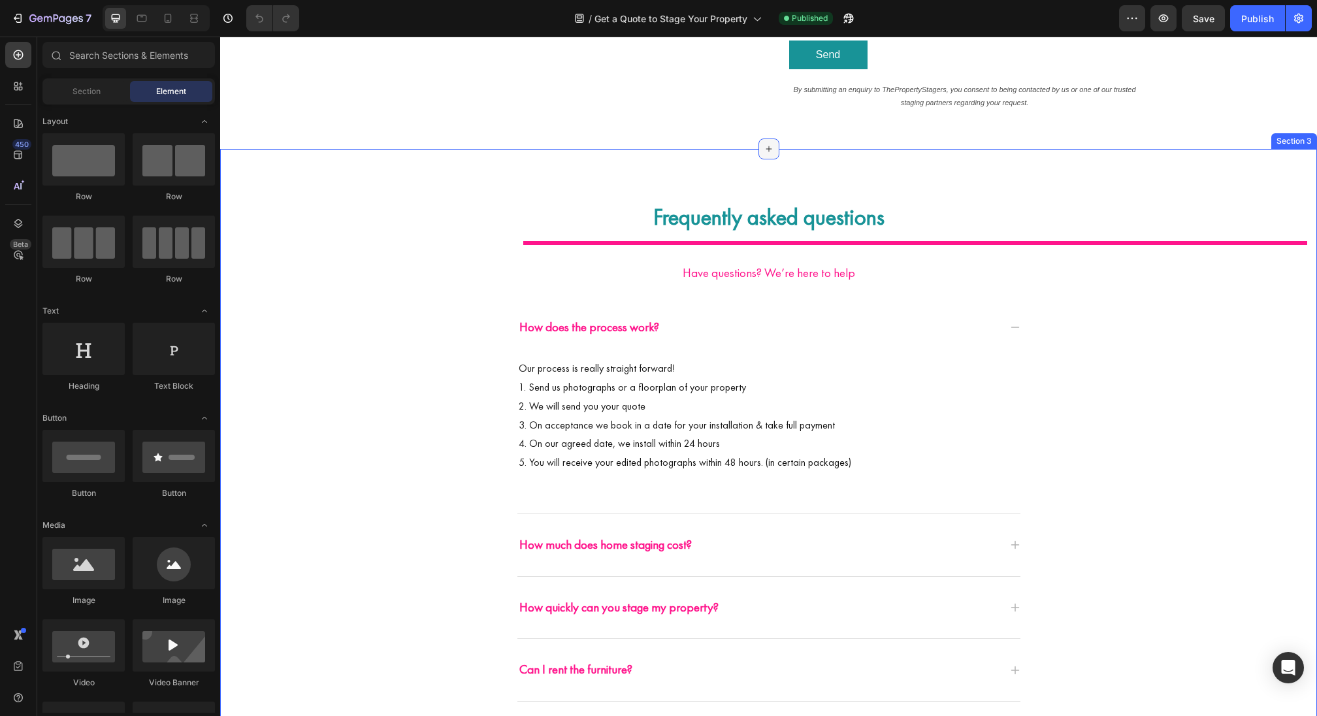
click at [768, 146] on icon at bounding box center [769, 149] width 10 height 10
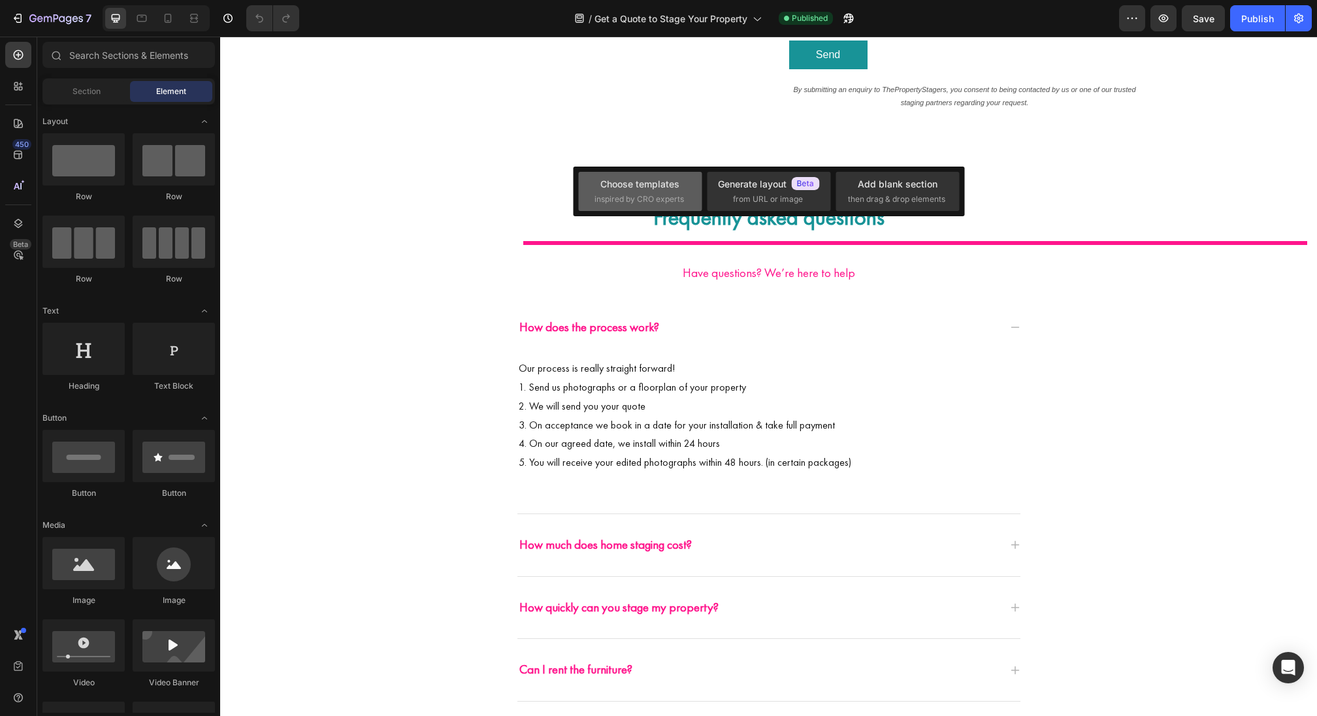
click at [648, 191] on div "Choose templates inspired by CRO experts" at bounding box center [639, 191] width 91 height 28
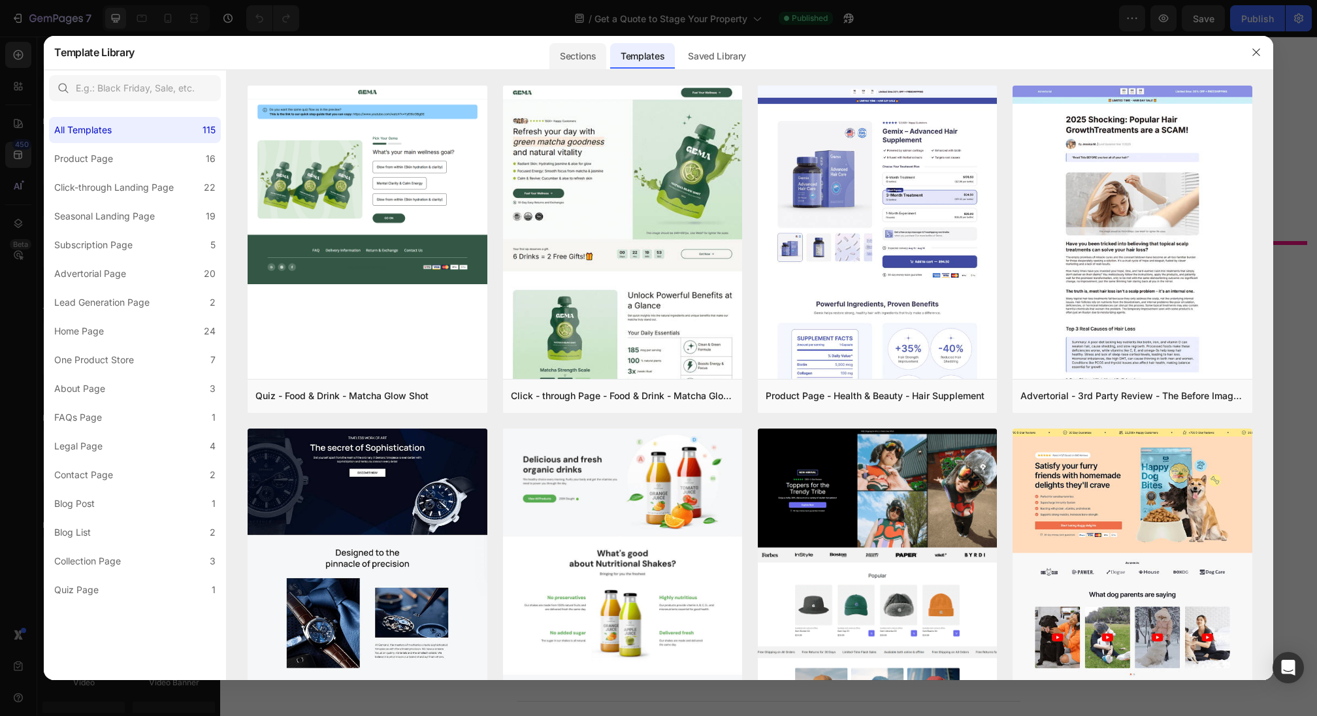
click at [602, 58] on div "Sections" at bounding box center [577, 56] width 57 height 26
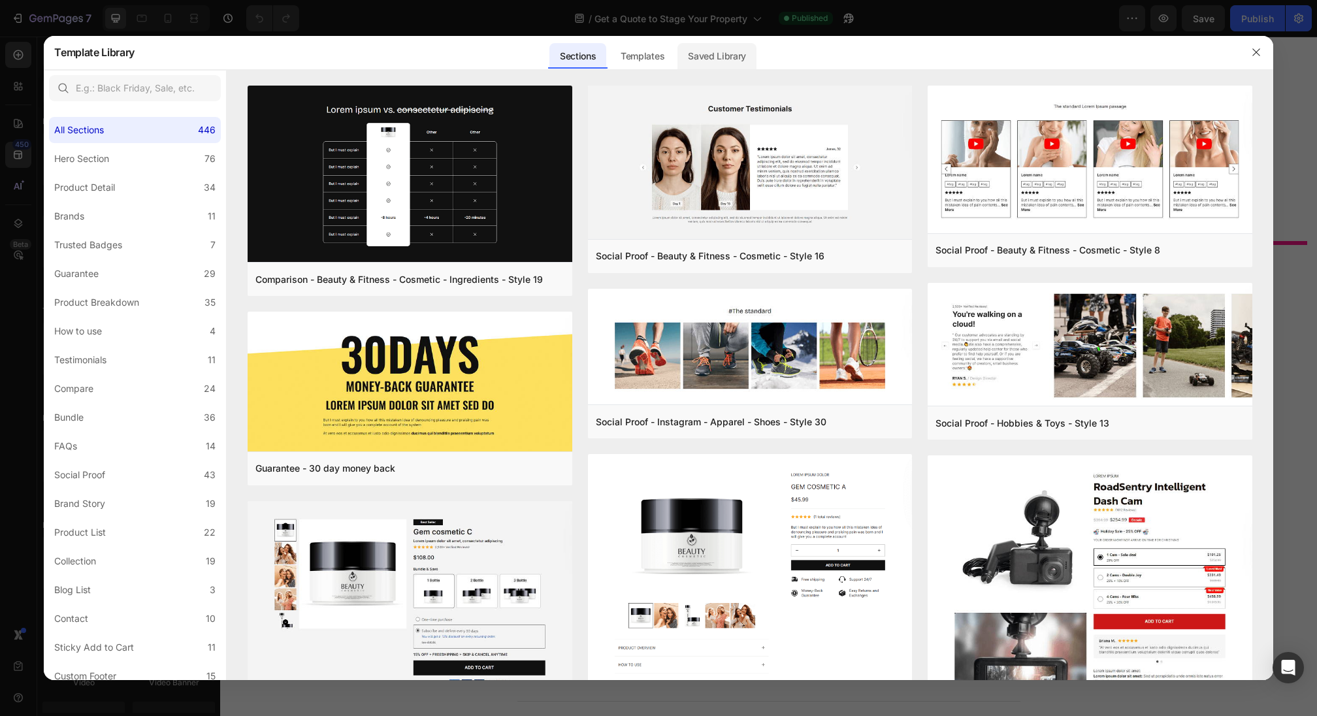
click at [740, 69] on div "Saved Library" at bounding box center [716, 52] width 79 height 34
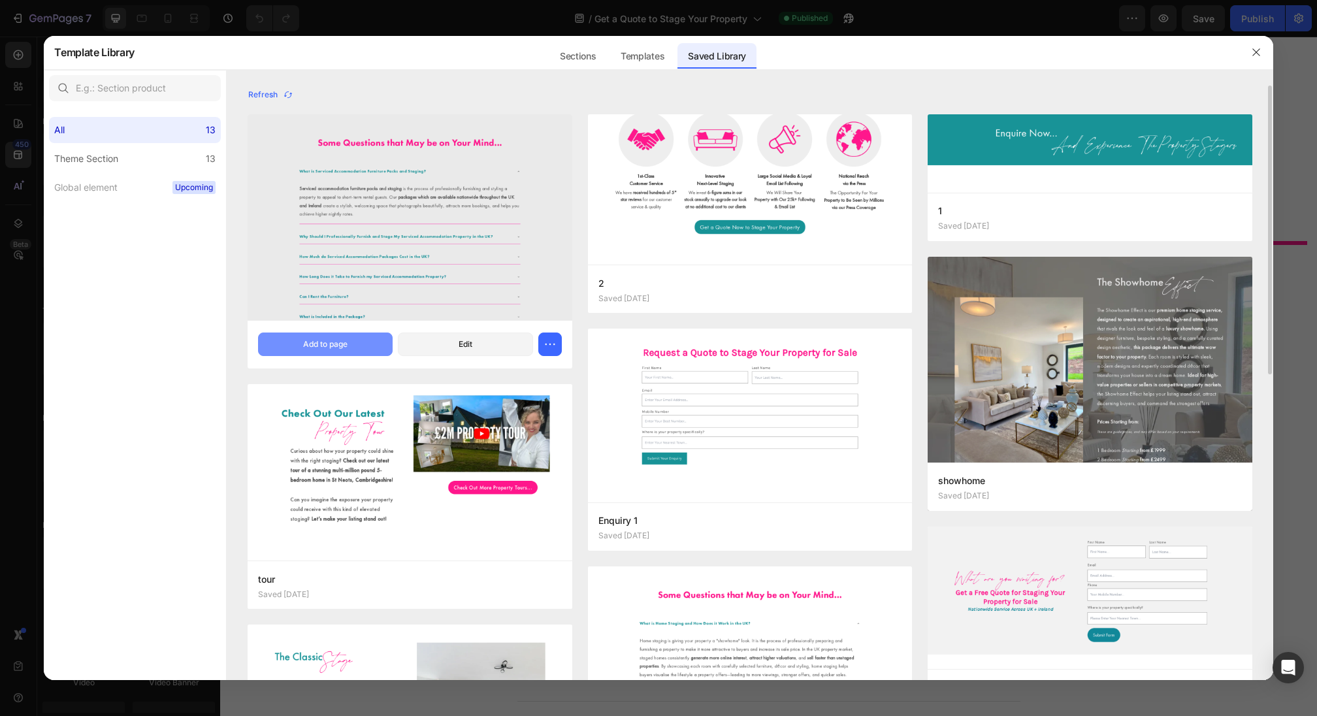
click at [346, 339] on div "Add to page" at bounding box center [325, 344] width 44 height 12
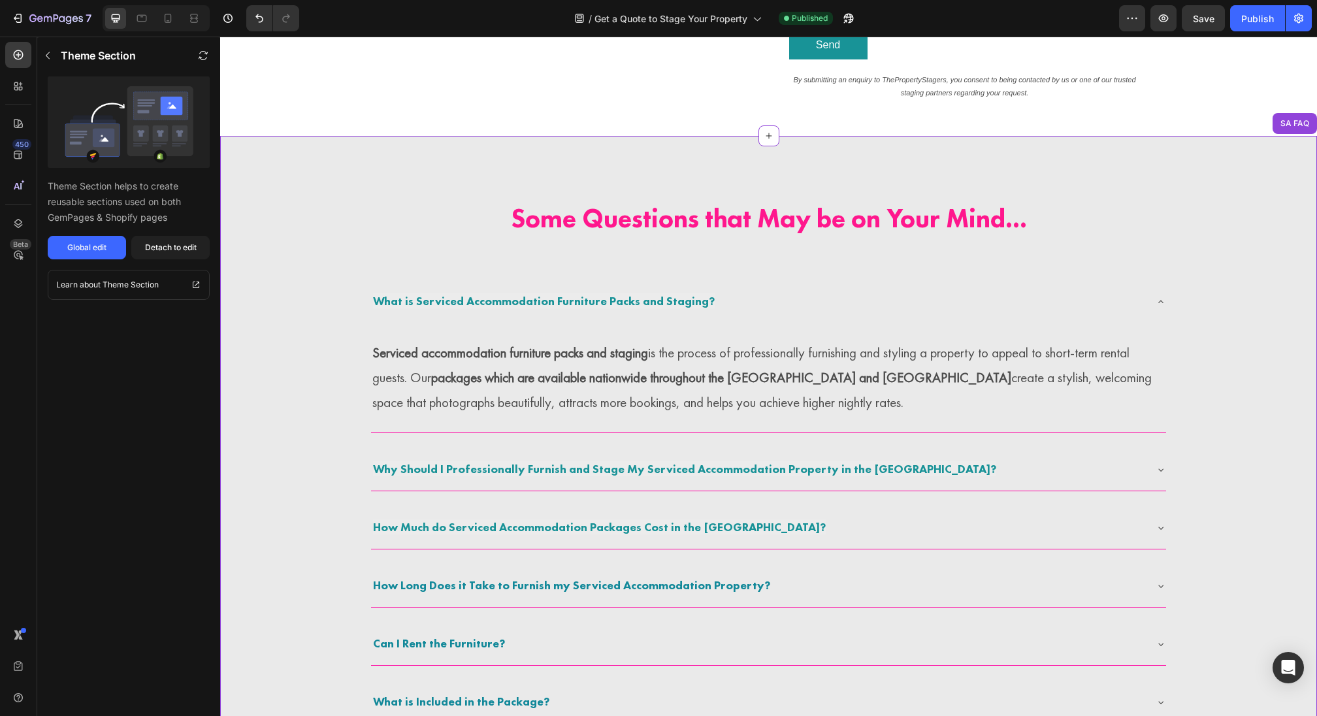
scroll to position [561, 0]
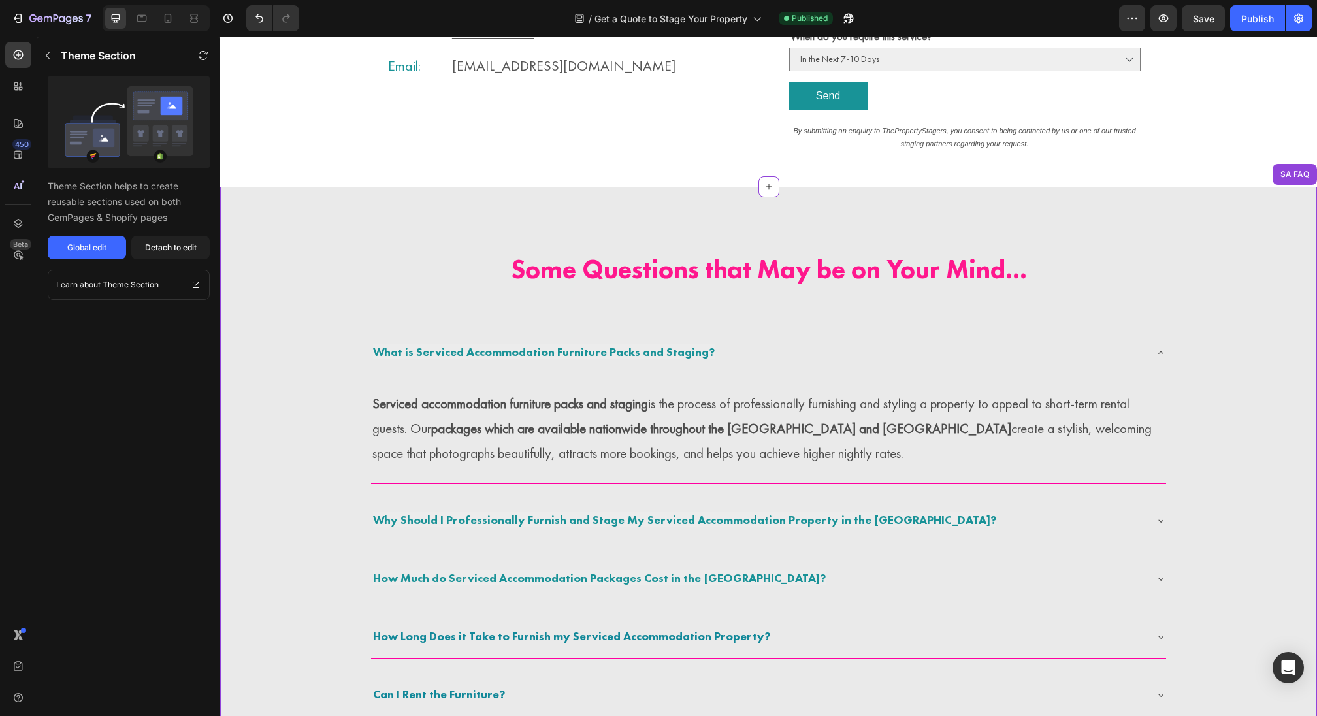
click at [724, 209] on h2 "Some Questions that May be on Your Mind..." at bounding box center [768, 270] width 901 height 124
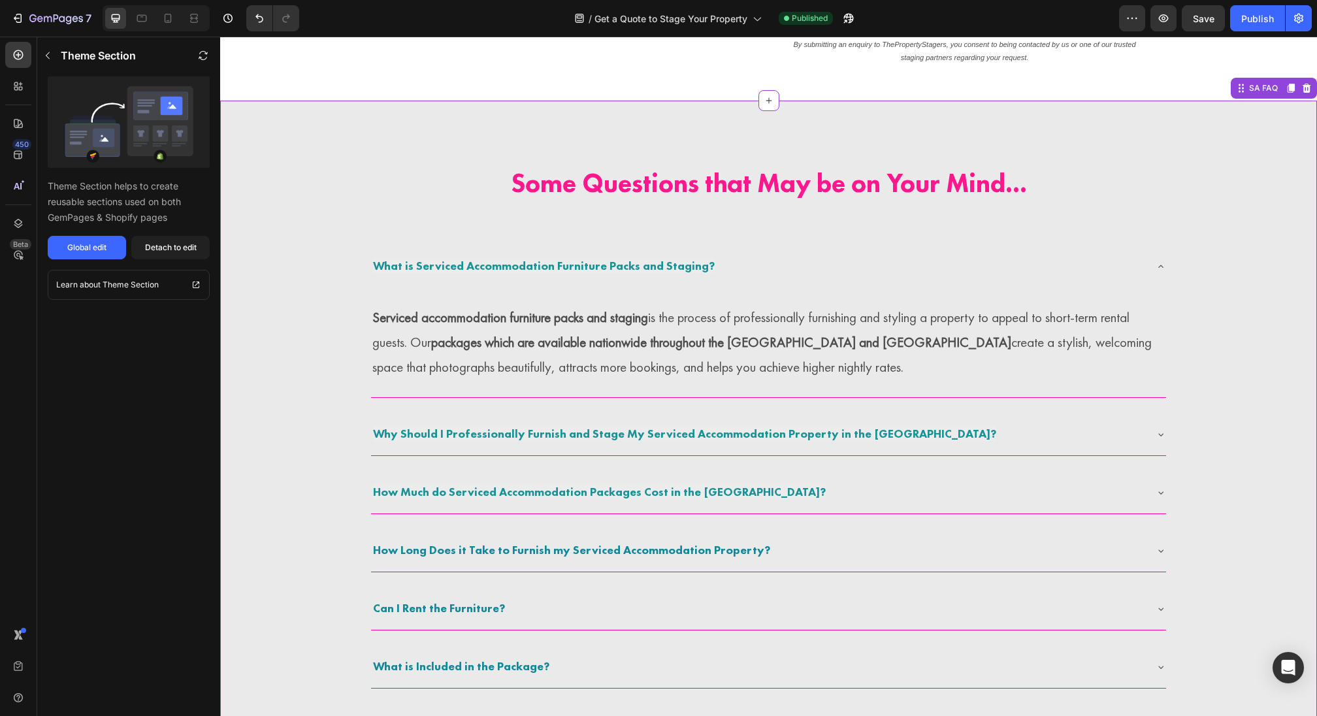
scroll to position [638, 0]
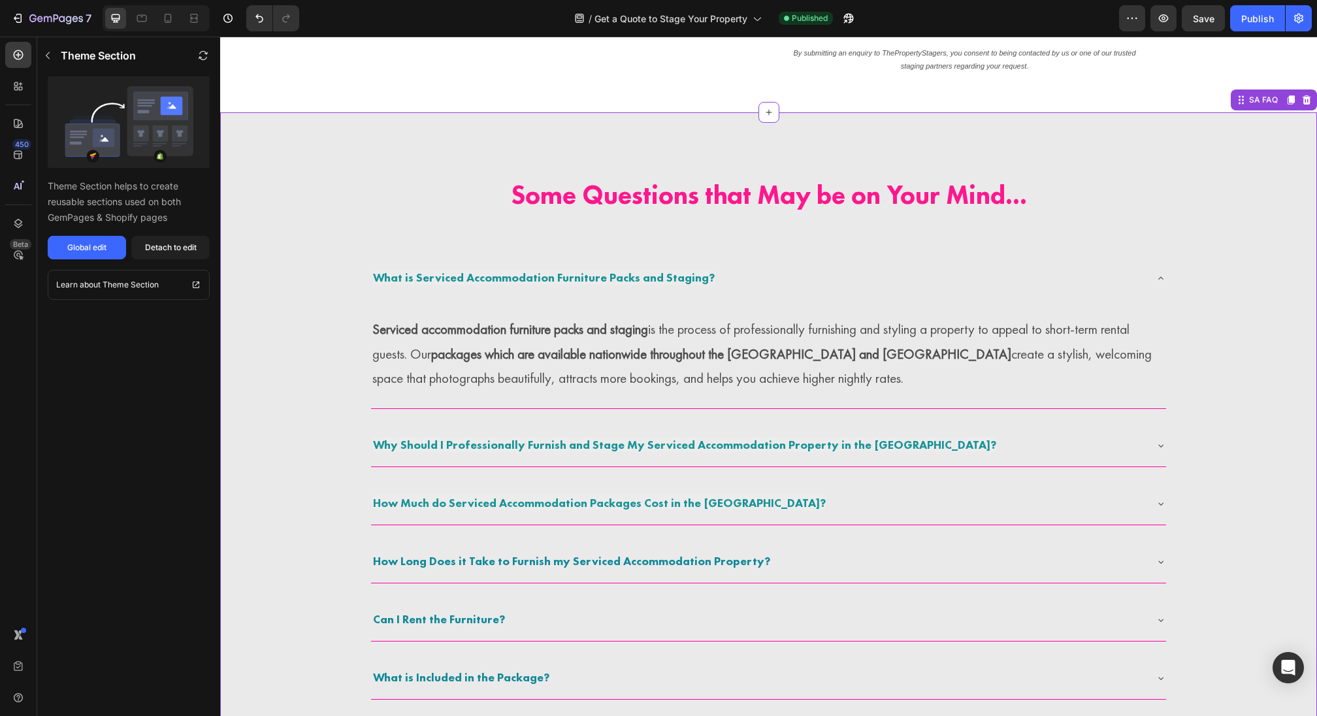
click at [706, 156] on h2 "Some Questions that May be on Your Mind..." at bounding box center [768, 195] width 901 height 124
click at [641, 270] on span "What is Serviced Accommodation Furniture Packs and Staging?" at bounding box center [544, 277] width 342 height 15
click at [1305, 99] on icon at bounding box center [1307, 99] width 8 height 9
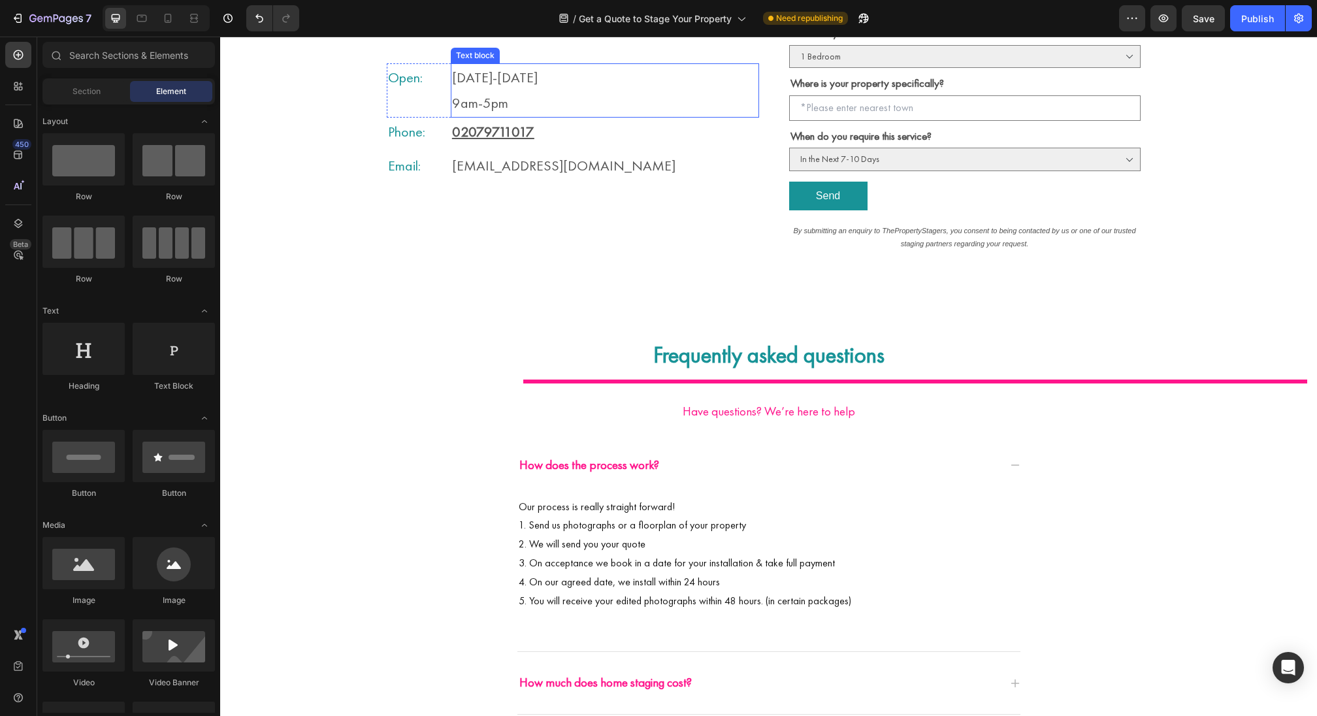
scroll to position [494, 0]
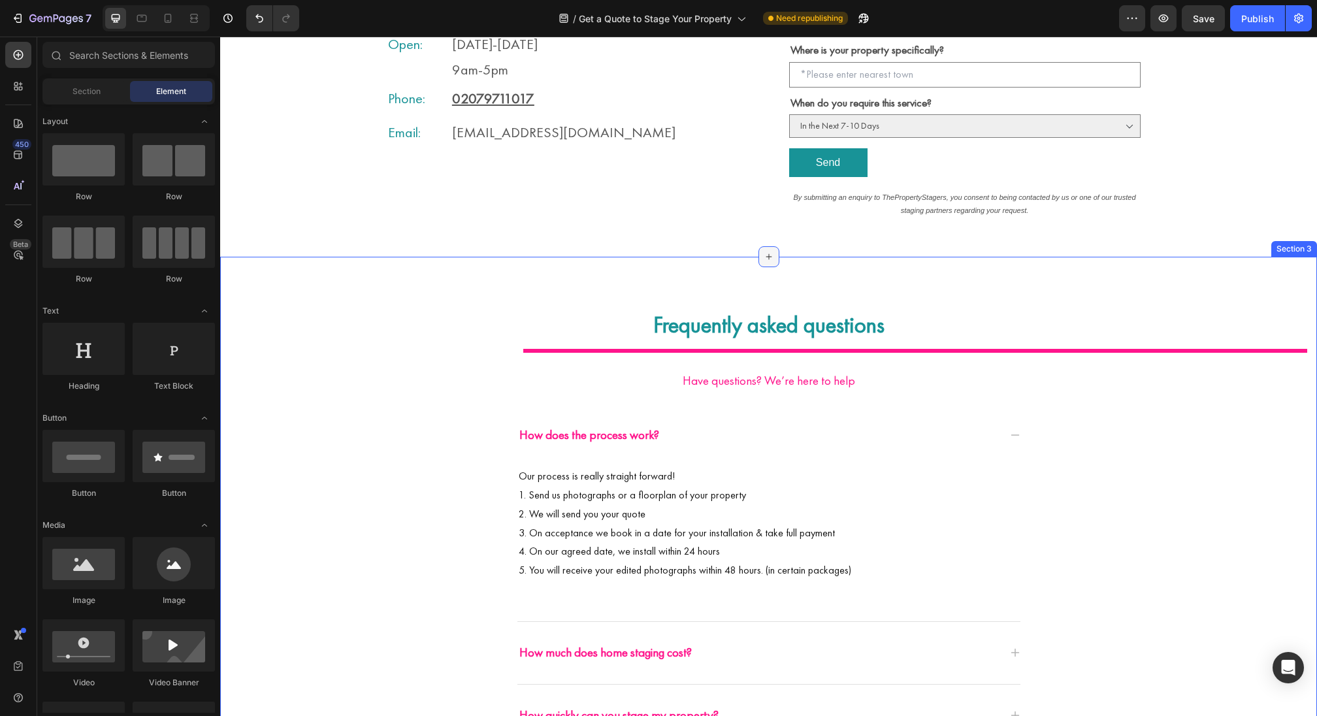
click at [767, 260] on div at bounding box center [768, 256] width 21 height 21
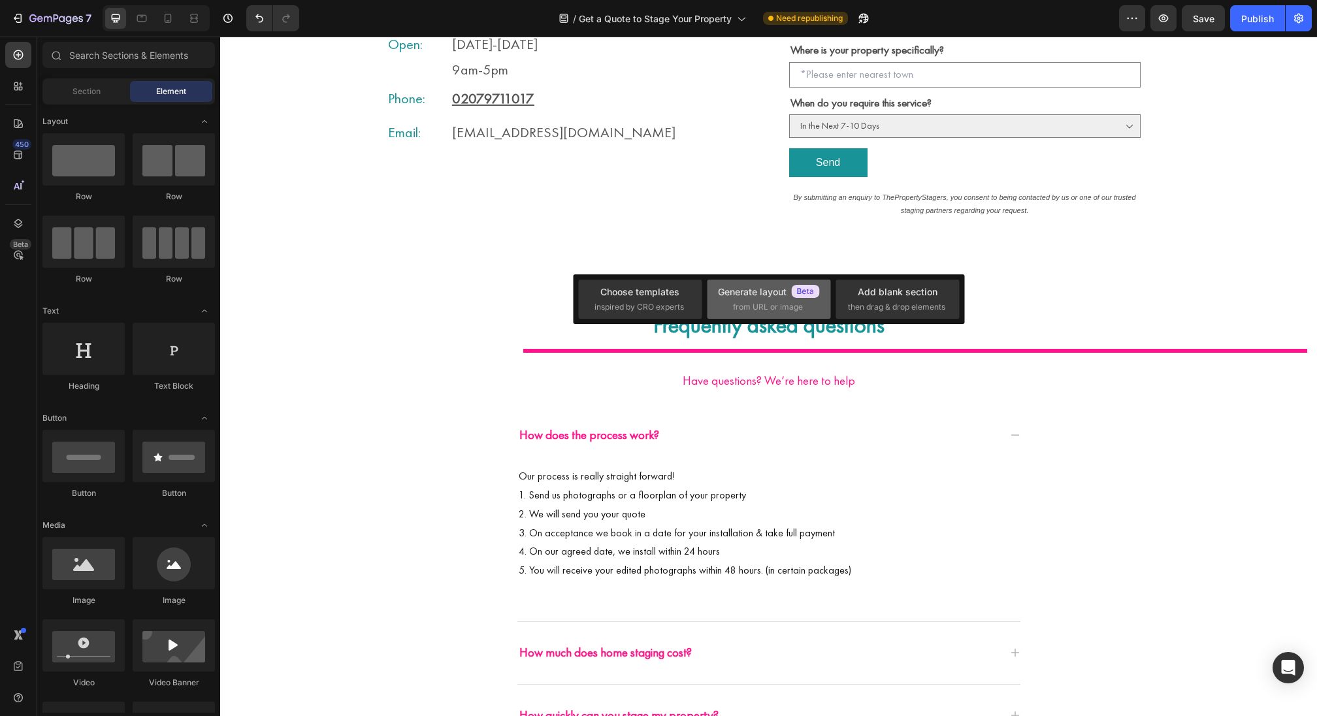
click at [734, 304] on span "from URL or image" at bounding box center [768, 307] width 70 height 12
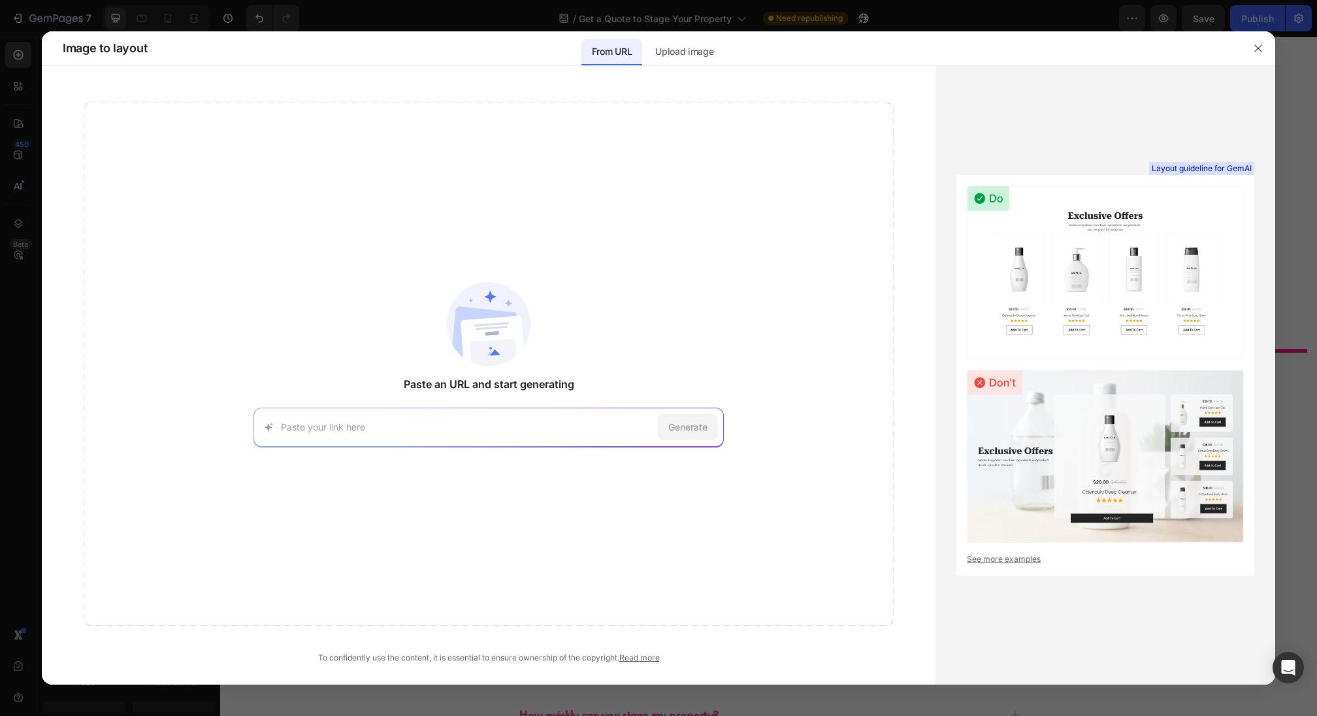
click at [1255, 59] on div at bounding box center [1258, 48] width 34 height 34
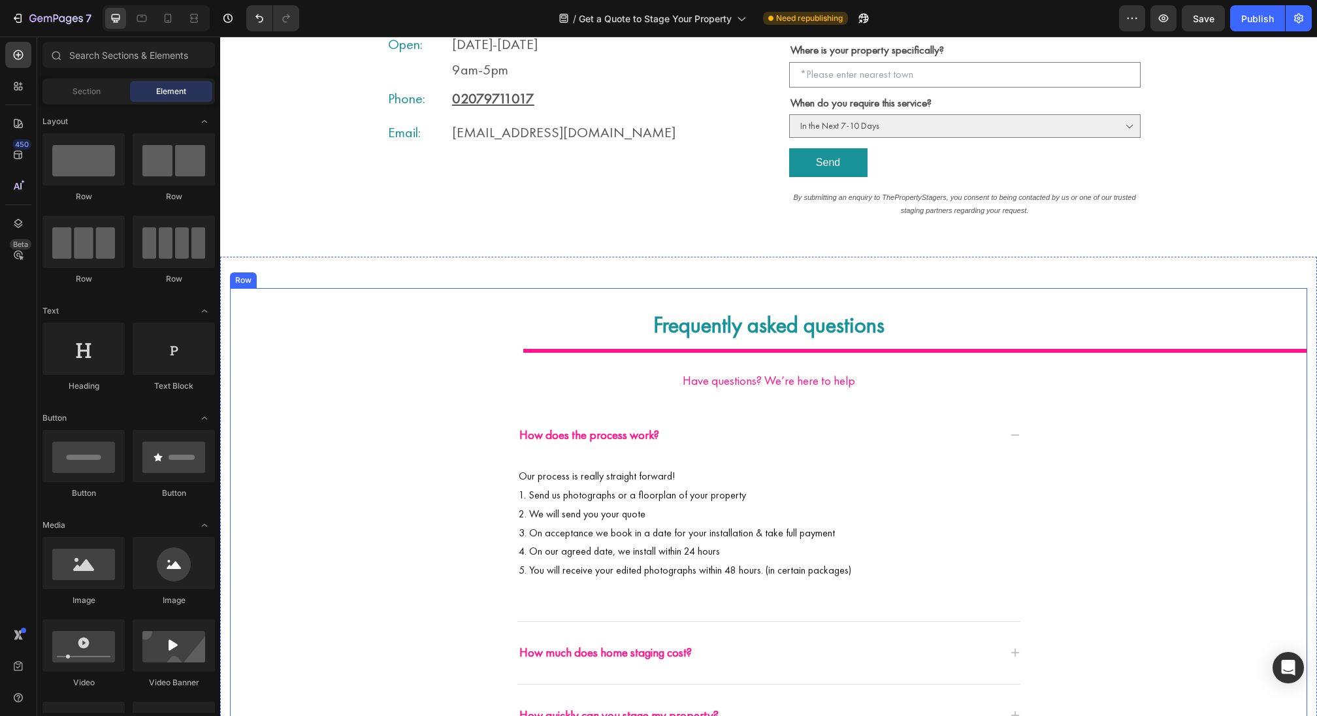
click at [1017, 292] on div "Frequently asked questions Heading Title Line Have questions? We’re here to hel…" at bounding box center [768, 715] width 1077 height 855
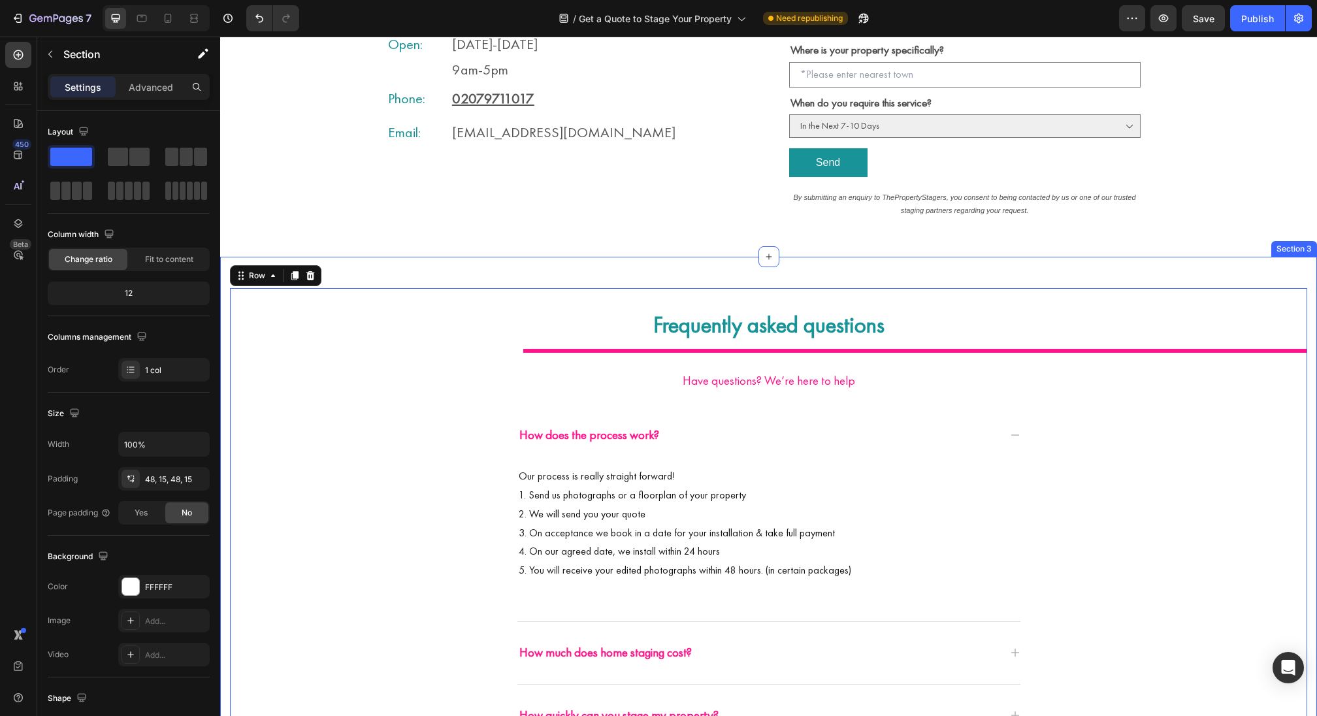
click at [762, 278] on div "Frequently asked questions Heading Title Line Have questions? We’re here to hel…" at bounding box center [768, 716] width 1097 height 918
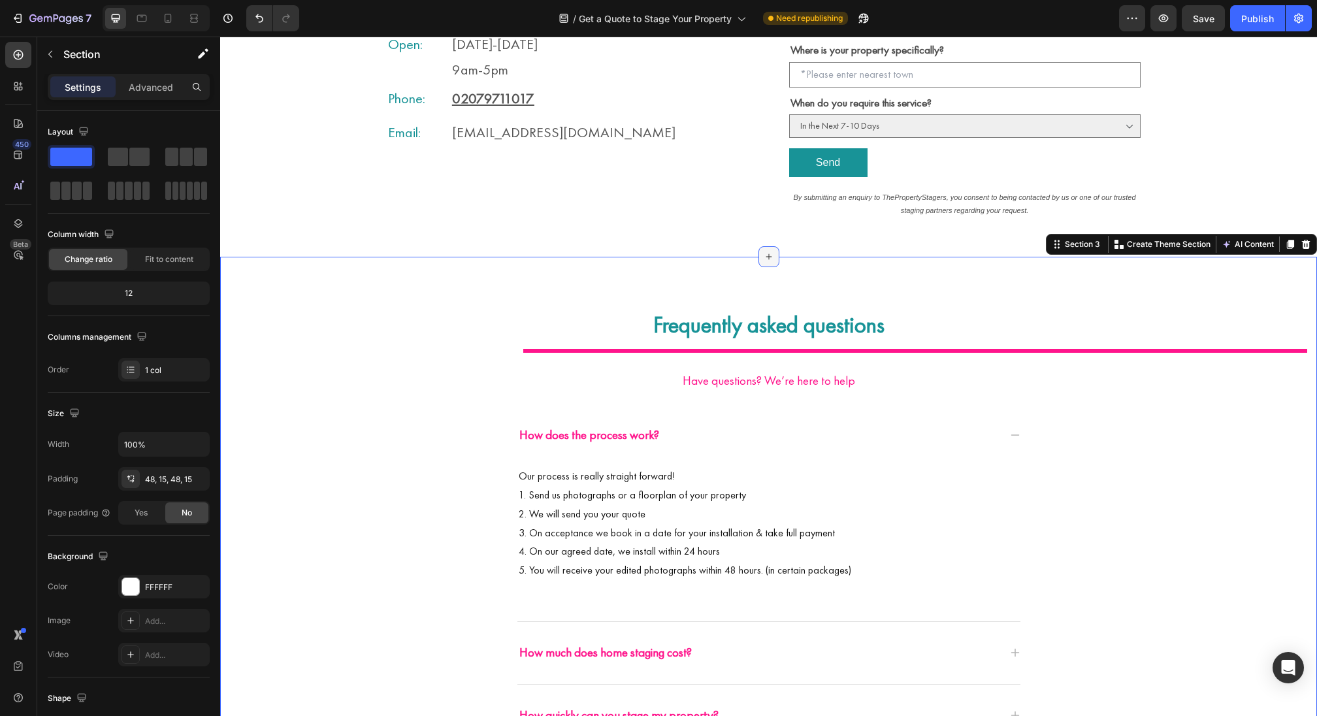
click at [771, 253] on icon at bounding box center [769, 256] width 6 height 6
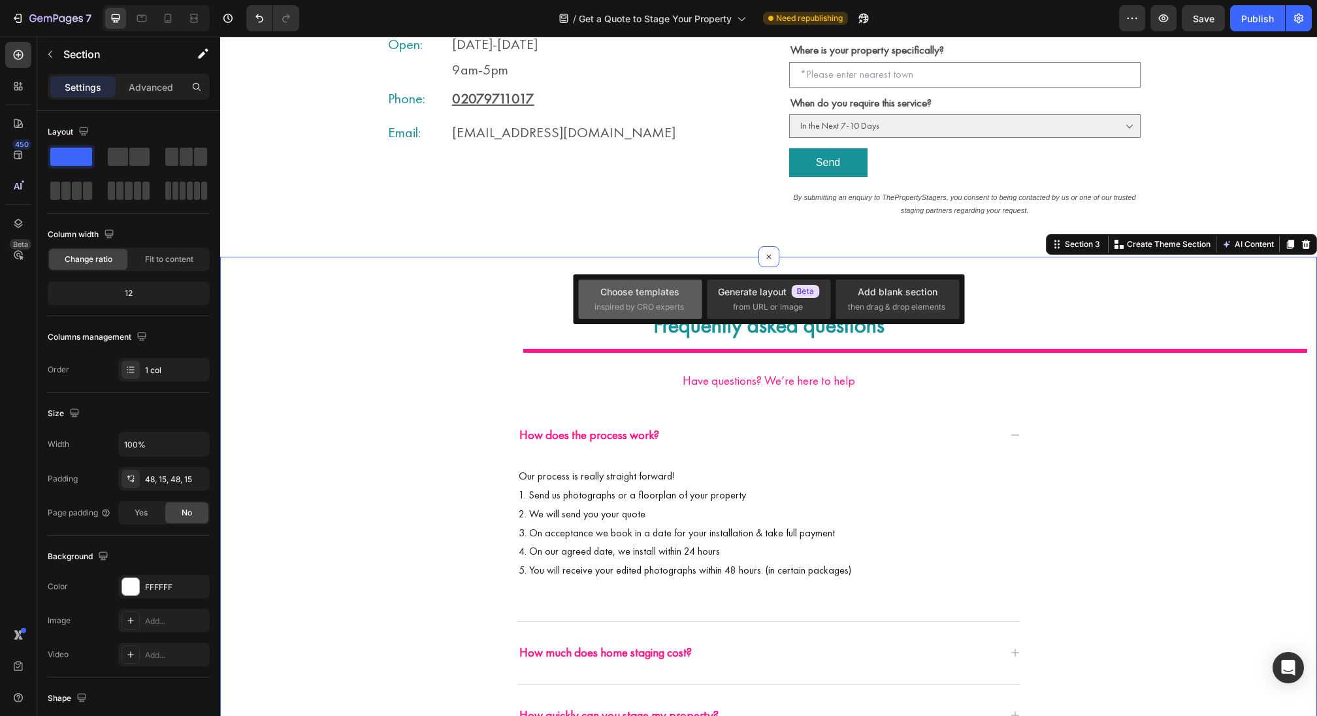
click at [642, 303] on span "inspired by CRO experts" at bounding box center [639, 307] width 90 height 12
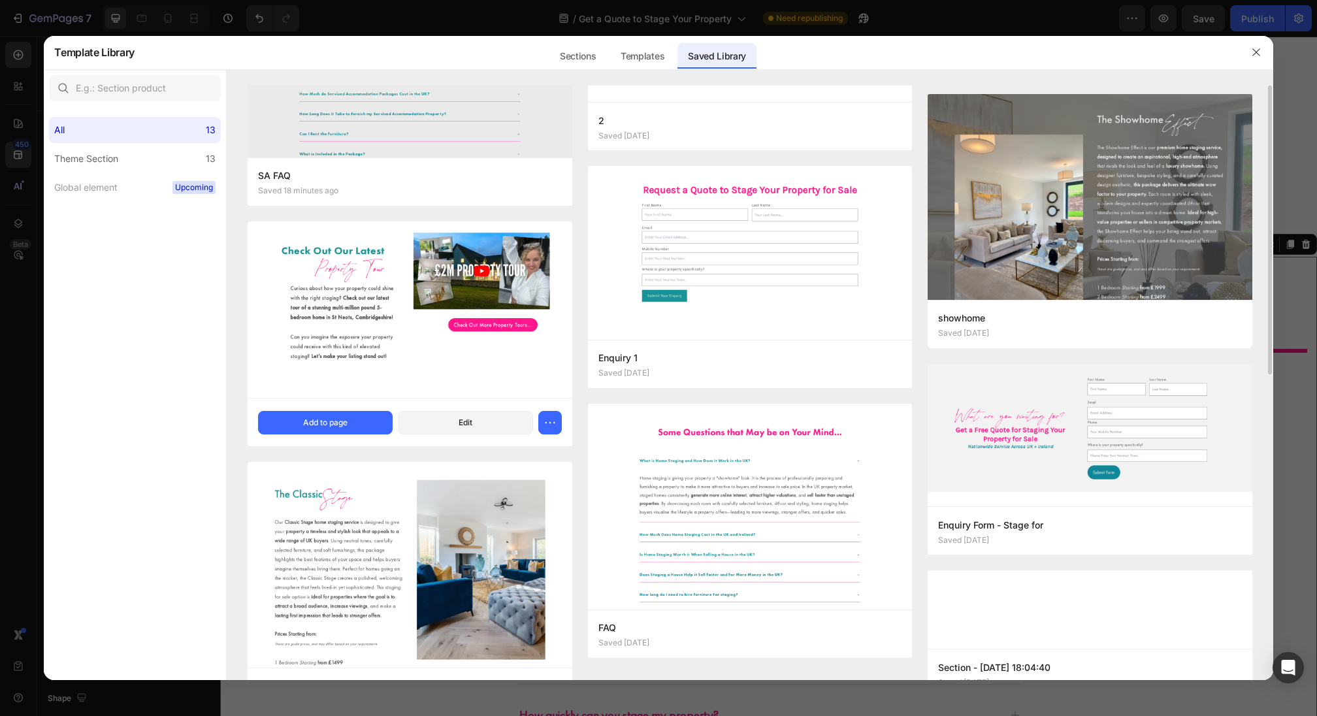
scroll to position [282, 0]
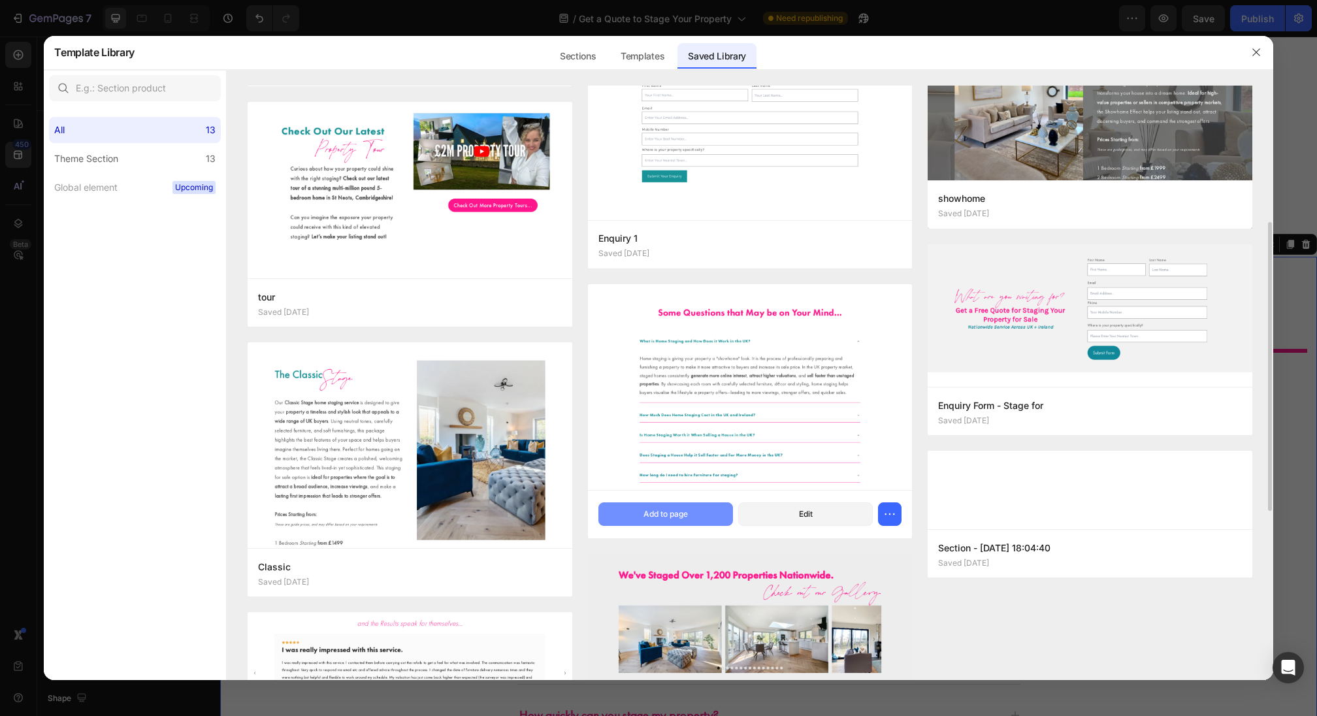
click at [672, 521] on button "Add to page" at bounding box center [665, 514] width 135 height 24
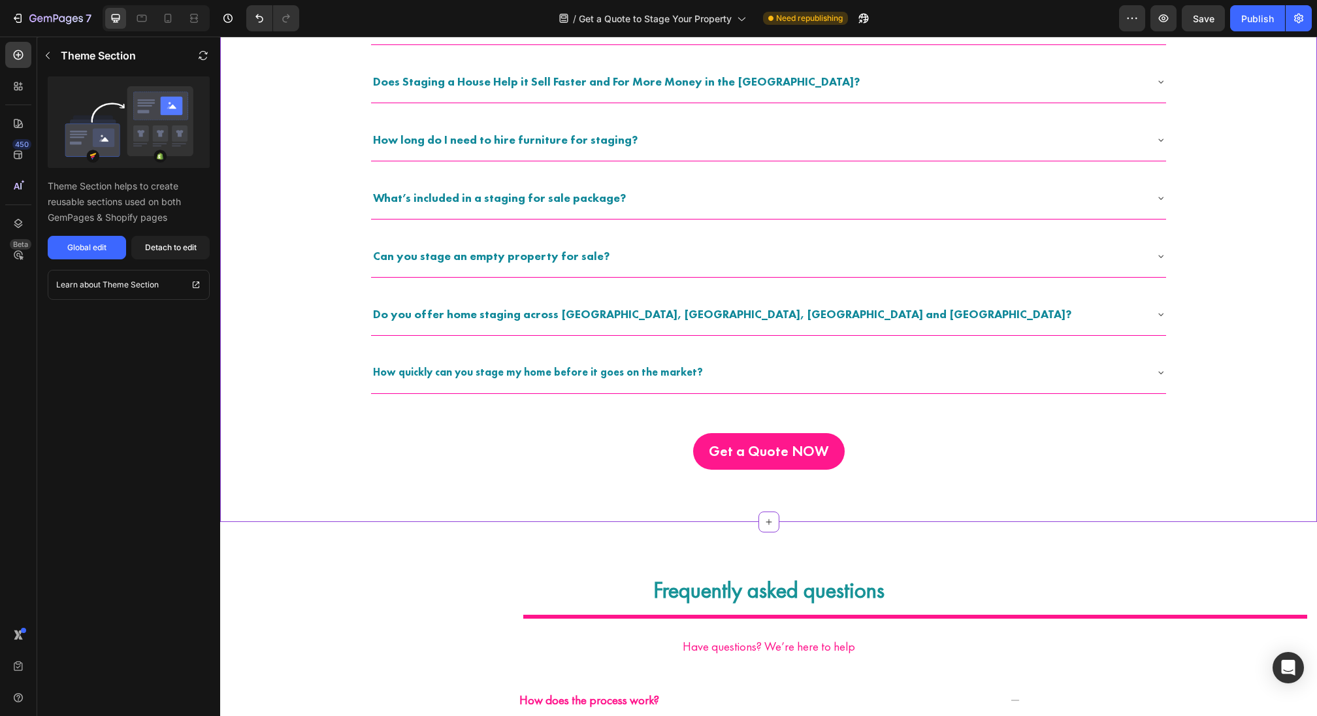
scroll to position [1333, 0]
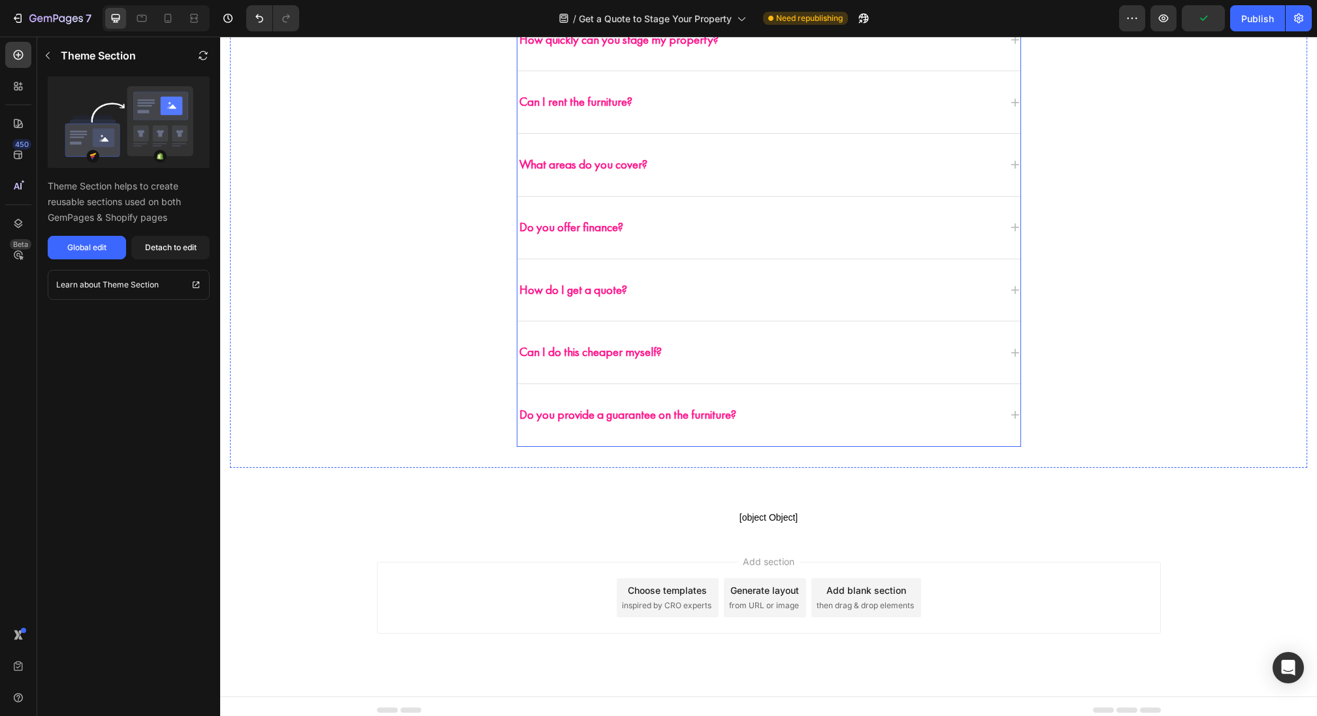
click at [815, 405] on div "Do you provide a guarantee on the furniture?" at bounding box center [758, 415] width 482 height 20
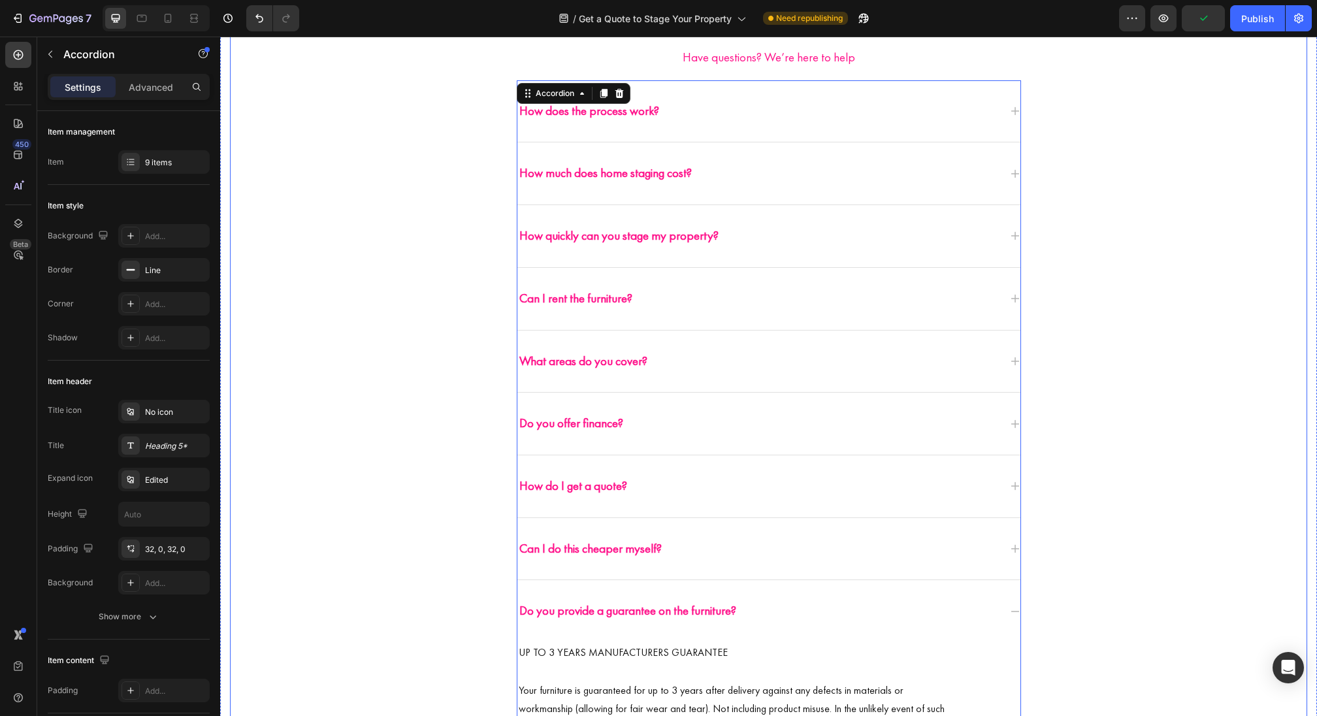
scroll to position [1414, 0]
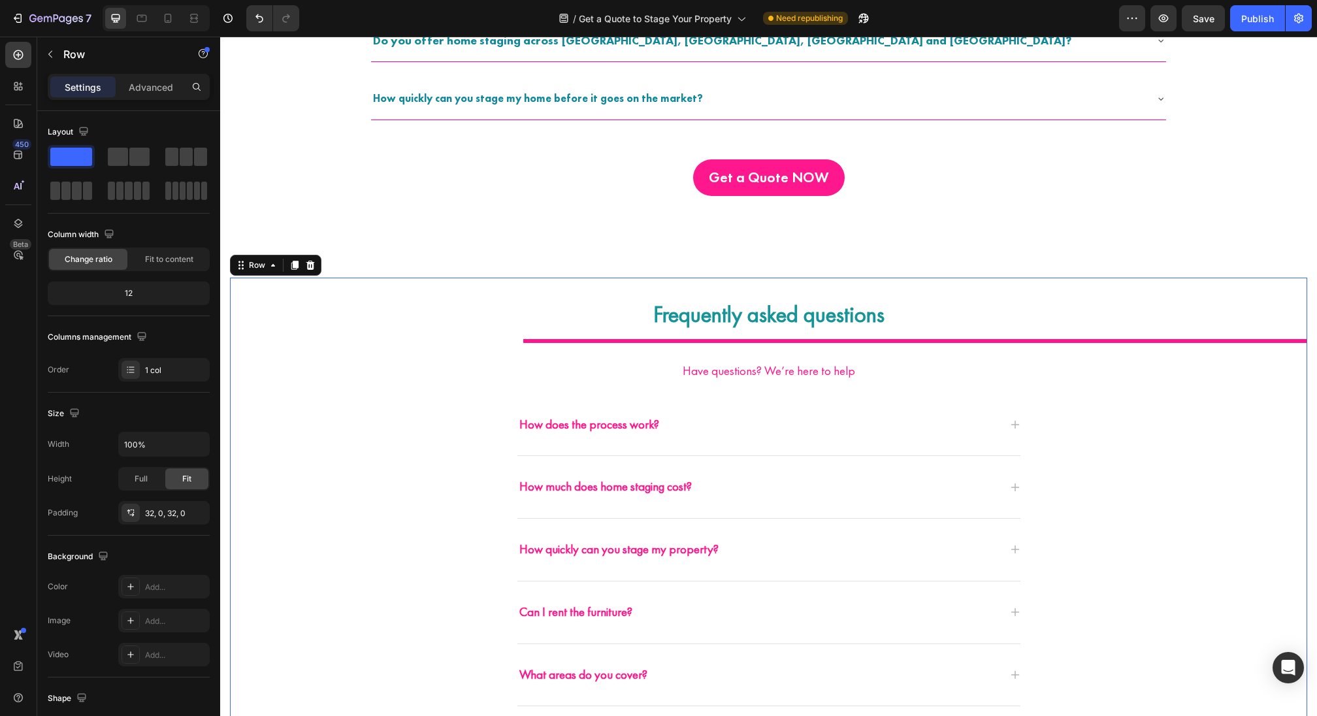
click at [1105, 283] on div "Frequently asked questions Heading Title Line Have questions? We’re here to hel…" at bounding box center [768, 696] width 1077 height 836
click at [1101, 293] on div "Frequently asked questions Heading Title Line Have questions? We’re here to hel…" at bounding box center [768, 698] width 1077 height 836
click at [313, 265] on icon at bounding box center [310, 267] width 10 height 10
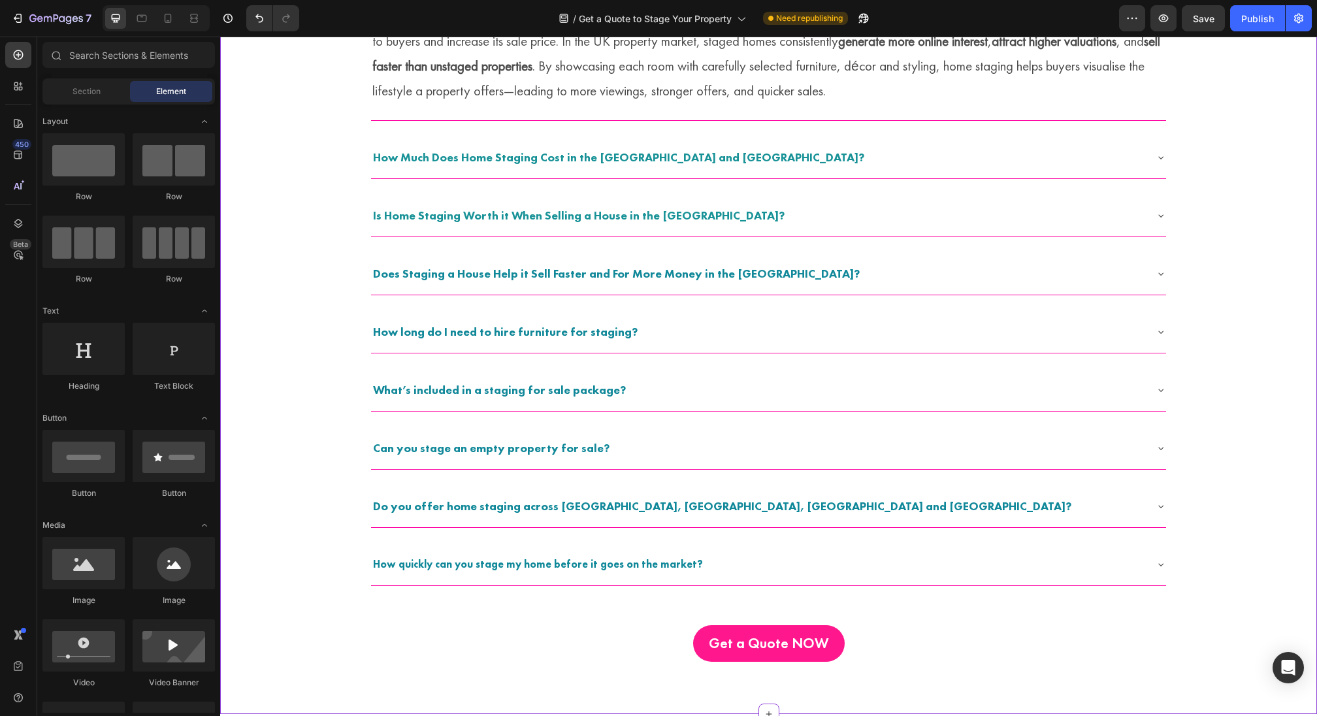
scroll to position [1134, 0]
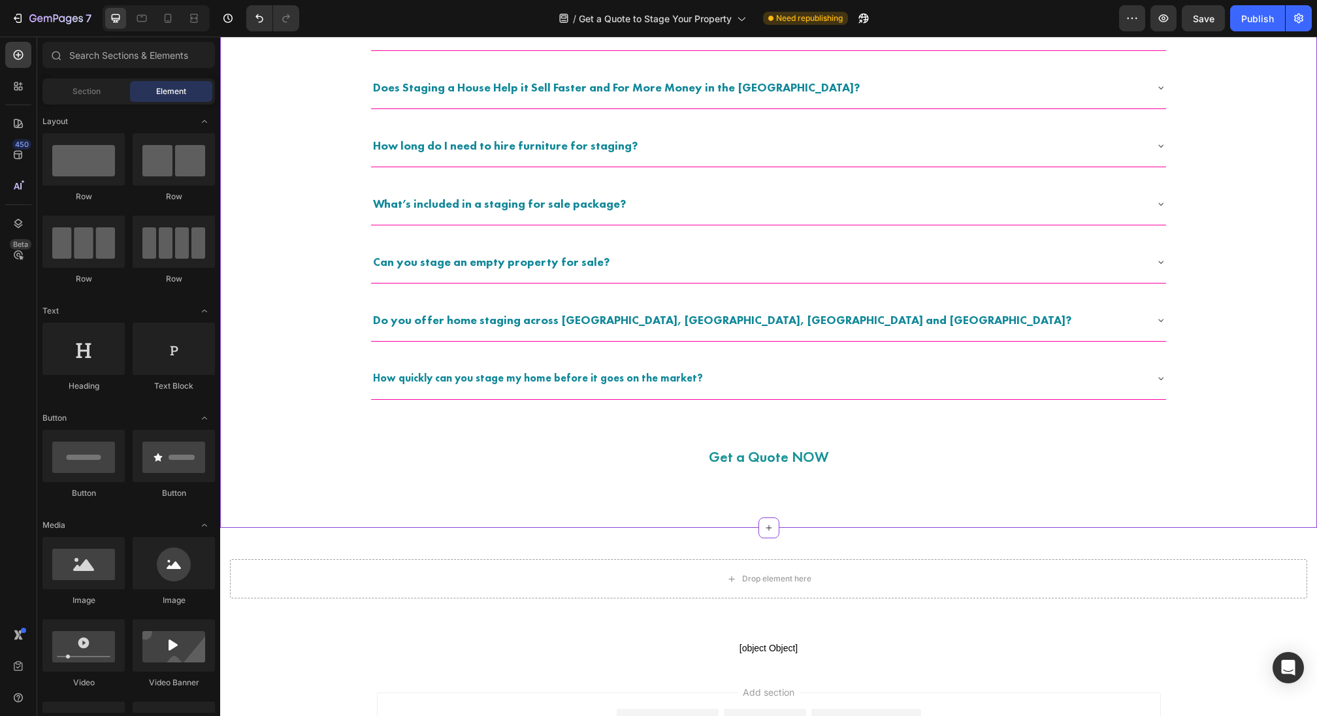
click at [765, 464] on p "Get a Quote NOW" at bounding box center [769, 457] width 120 height 26
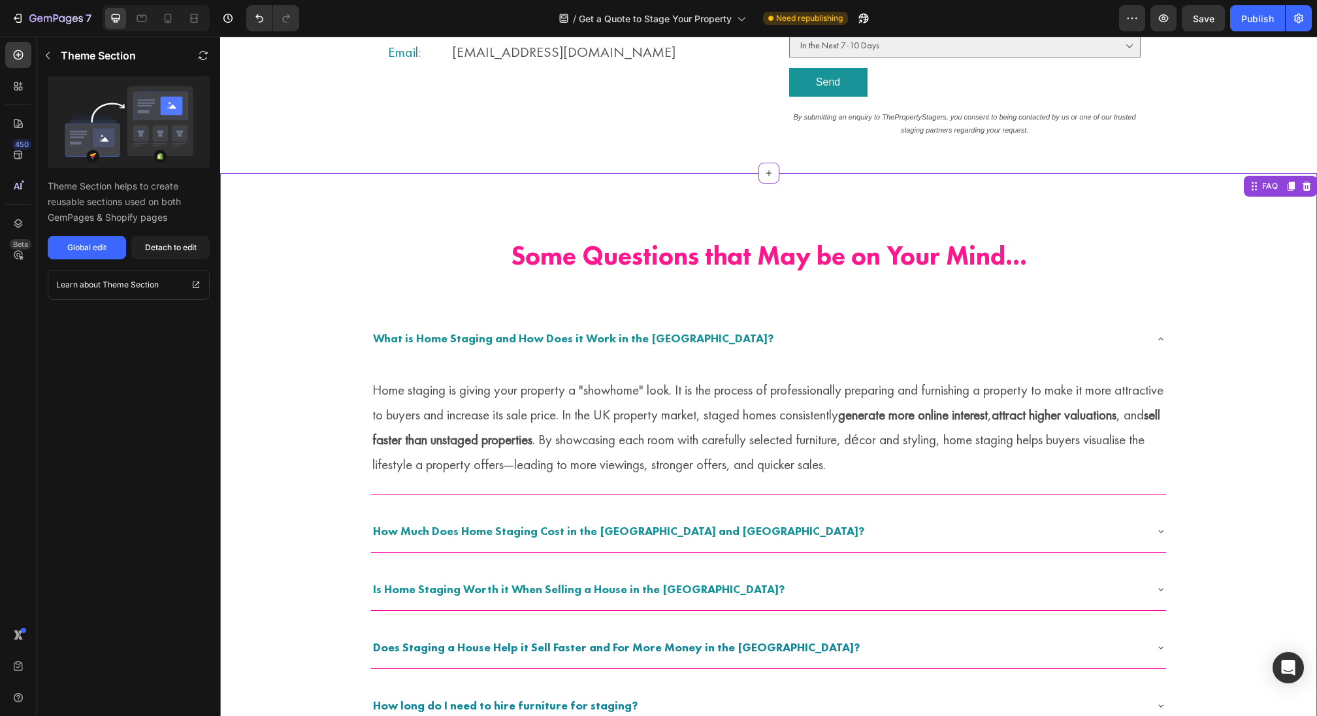
scroll to position [822, 0]
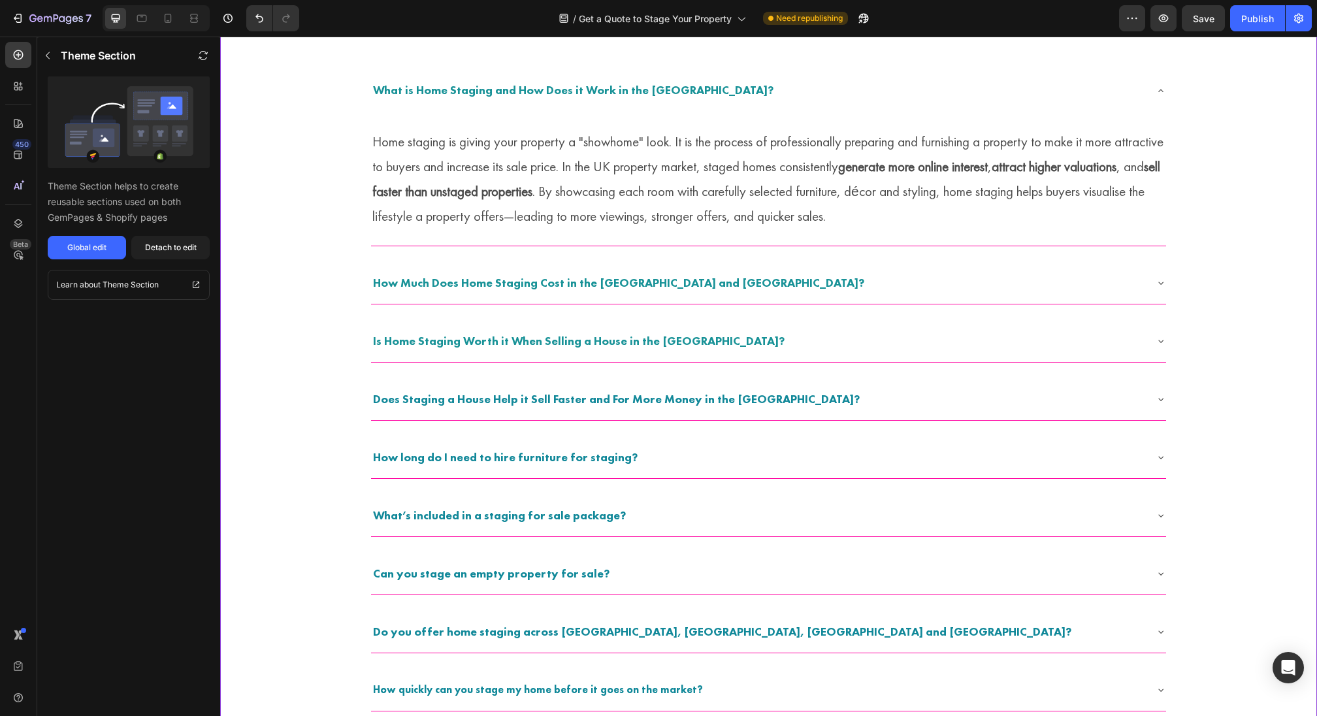
click at [618, 183] on strong "sell faster than unstaged properties" at bounding box center [766, 178] width 788 height 42
click at [706, 277] on div "How Much Does Home Staging Cost in the [GEOGRAPHIC_DATA] and [GEOGRAPHIC_DATA]?" at bounding box center [758, 284] width 774 height 24
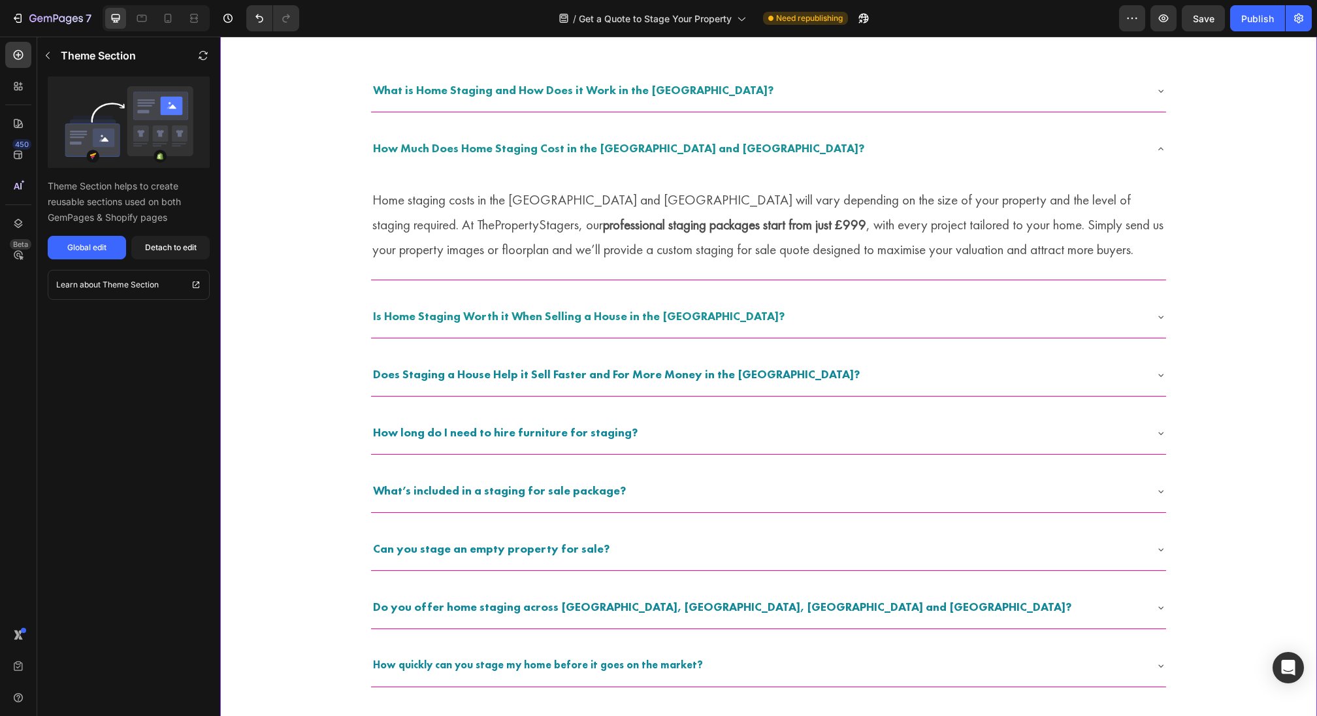
click at [675, 321] on span "Is Home Staging Worth it When Selling a House in the [GEOGRAPHIC_DATA]?" at bounding box center [579, 315] width 412 height 15
click at [619, 313] on span "Is Home Staging Worth it When Selling a House in the [GEOGRAPHIC_DATA]?" at bounding box center [579, 315] width 412 height 15
click at [45, 48] on button "button" at bounding box center [47, 55] width 21 height 21
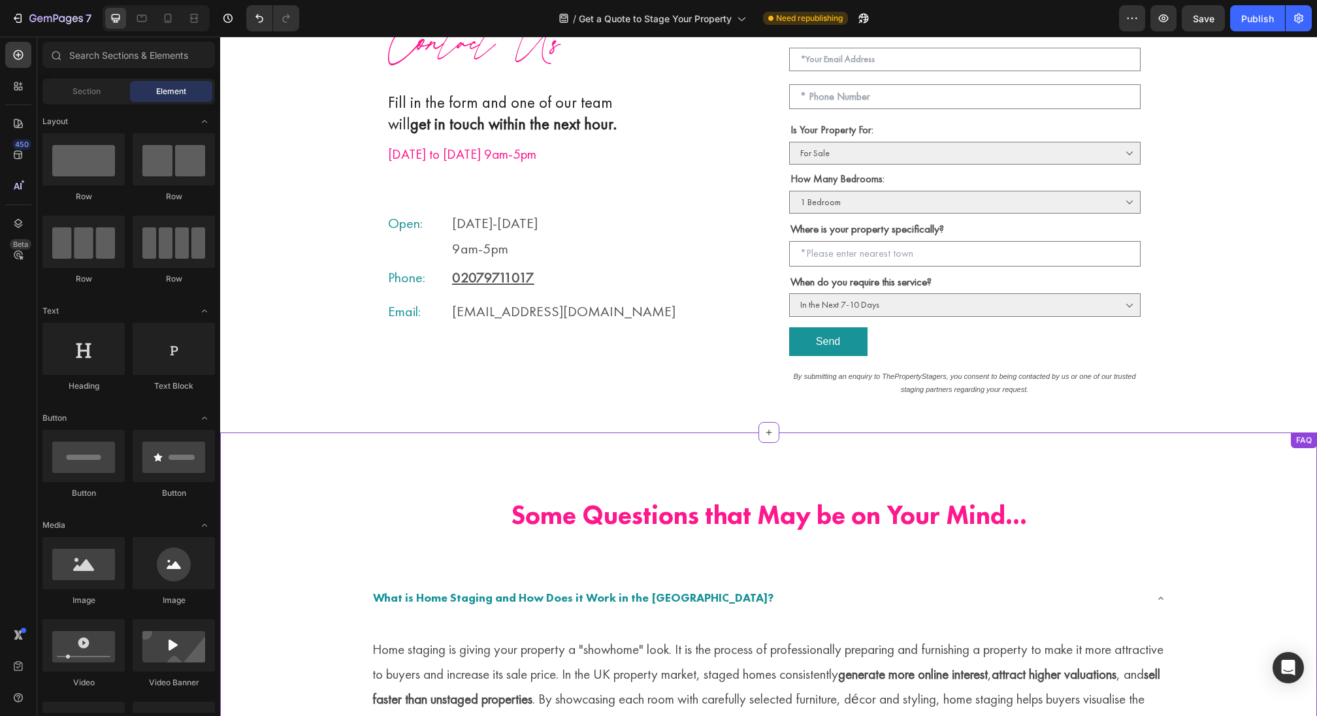
scroll to position [297, 0]
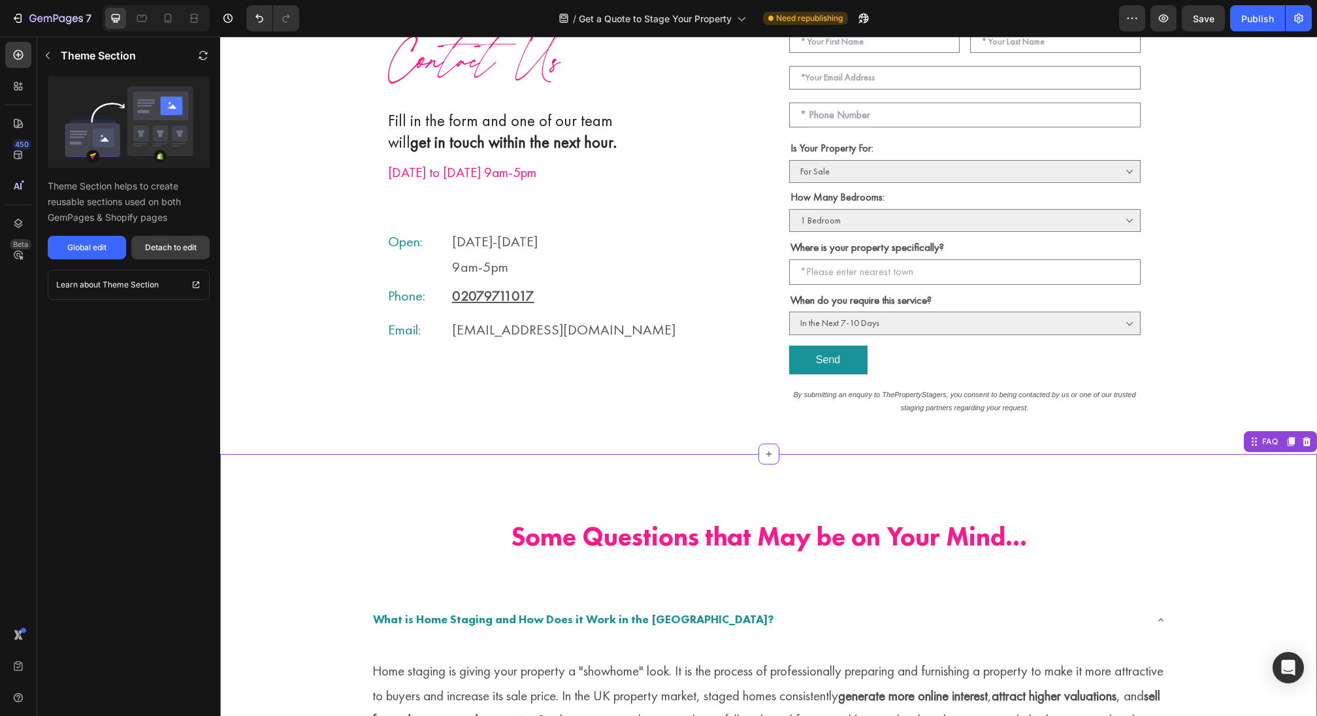
click at [168, 238] on button "Detach to edit" at bounding box center [170, 248] width 78 height 24
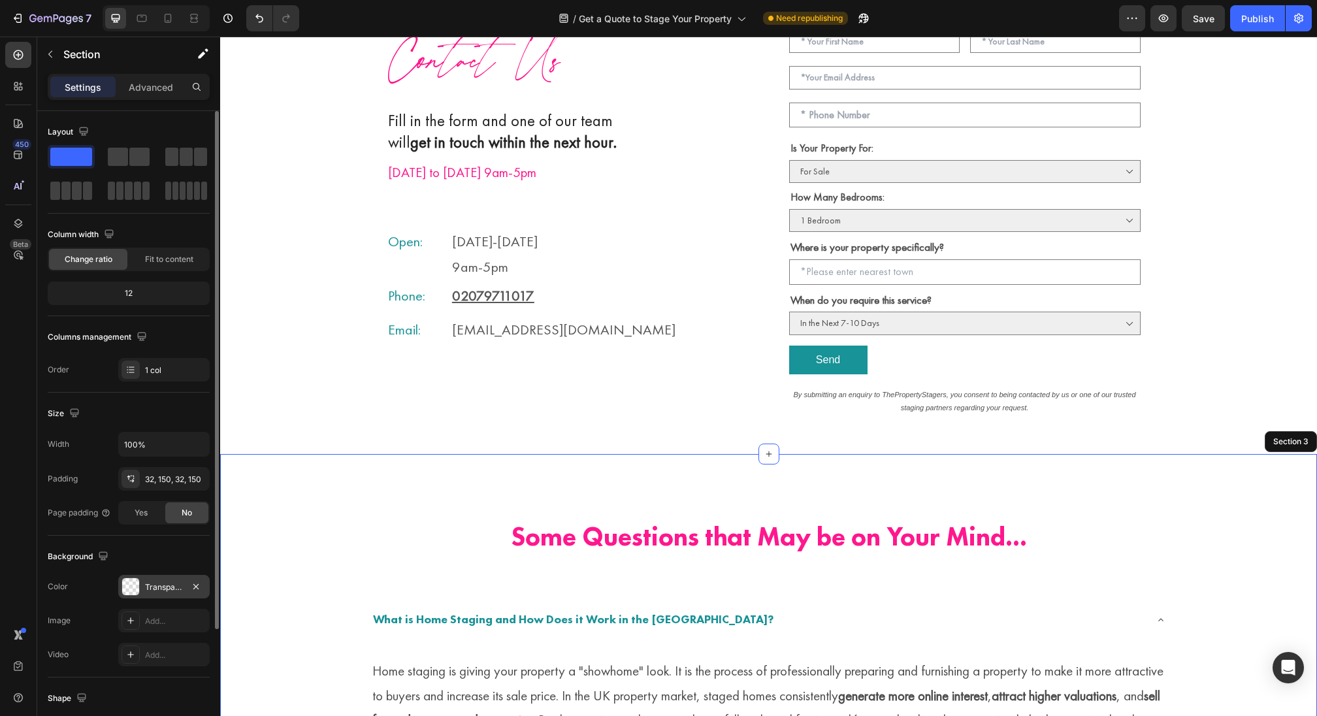
click at [128, 578] on div at bounding box center [130, 586] width 17 height 17
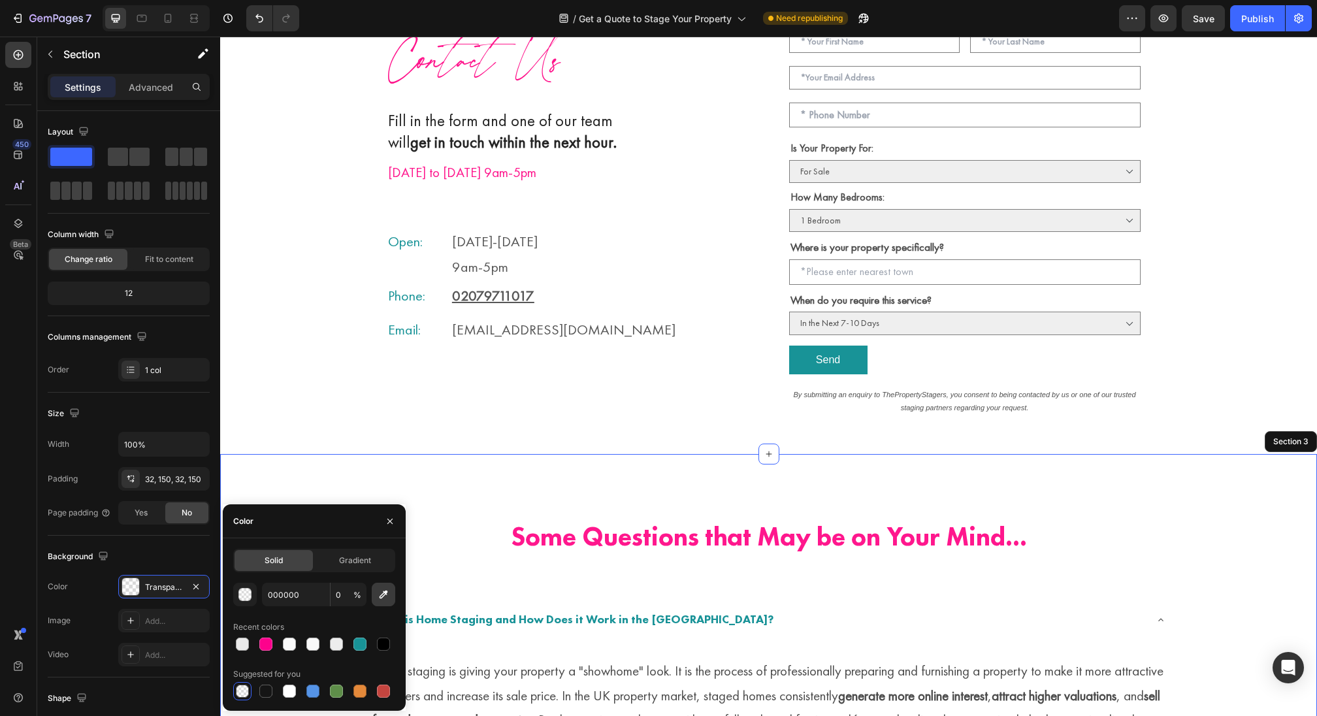
click at [380, 601] on button "button" at bounding box center [384, 595] width 24 height 24
click at [255, 591] on button "button" at bounding box center [245, 595] width 24 height 24
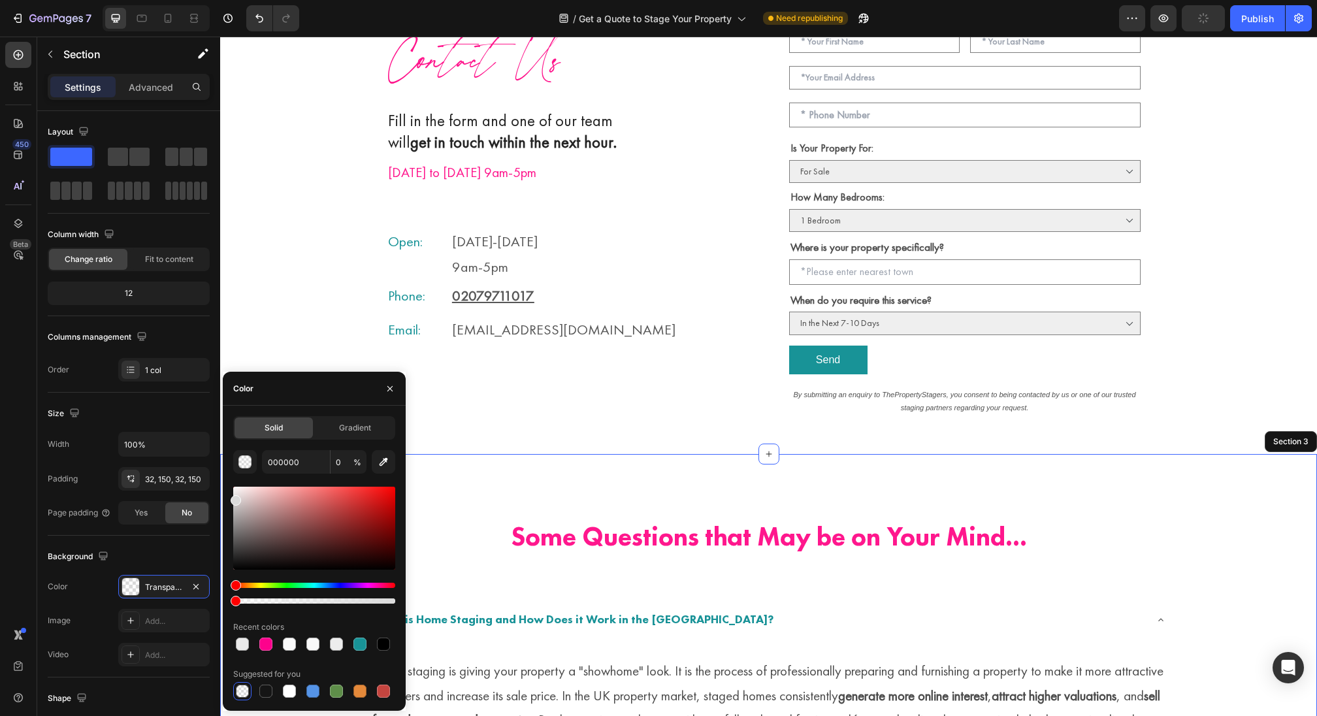
drag, startPoint x: 236, startPoint y: 498, endPoint x: 225, endPoint y: 496, distance: 10.8
click at [225, 496] on div "Solid Gradient 000000 0 % Recent colors Suggested for you" at bounding box center [314, 558] width 183 height 284
click at [235, 495] on div at bounding box center [236, 499] width 10 height 10
type input "E2E2E2"
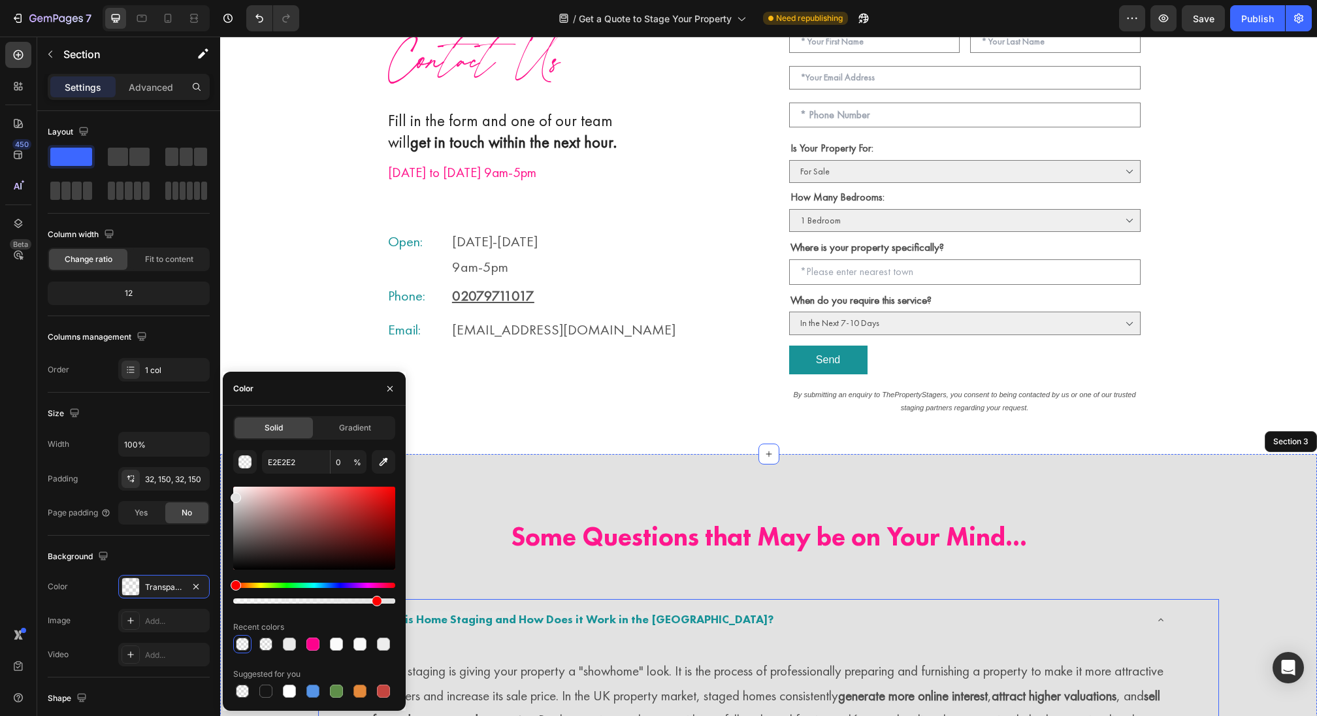
drag, startPoint x: 478, startPoint y: 638, endPoint x: 417, endPoint y: 601, distance: 71.3
type input "100"
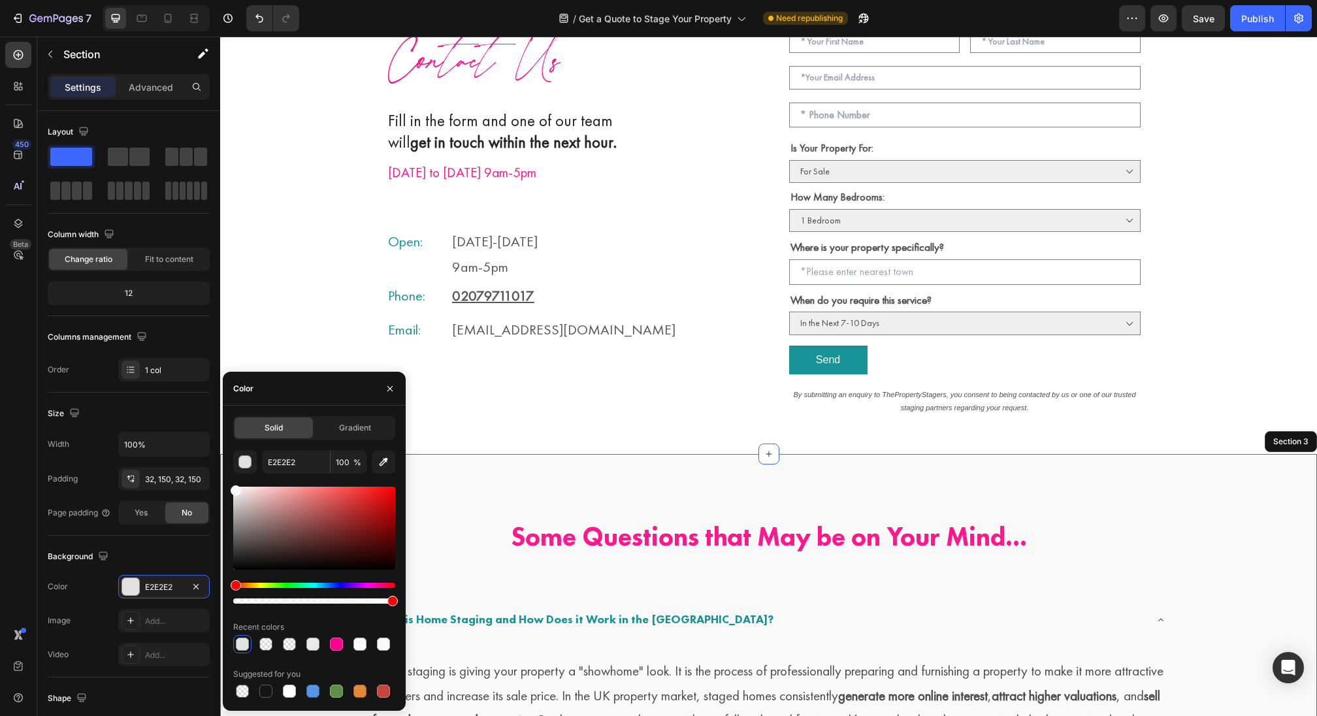
click at [231, 488] on div at bounding box center [236, 490] width 10 height 10
type input "F9F9F9"
click at [228, 491] on div "Solid Gradient F9F9F9 100 % Recent colors Suggested for you" at bounding box center [314, 558] width 183 height 284
click at [553, 498] on h2 "Some Questions that May be on Your Mind..." at bounding box center [768, 537] width 901 height 124
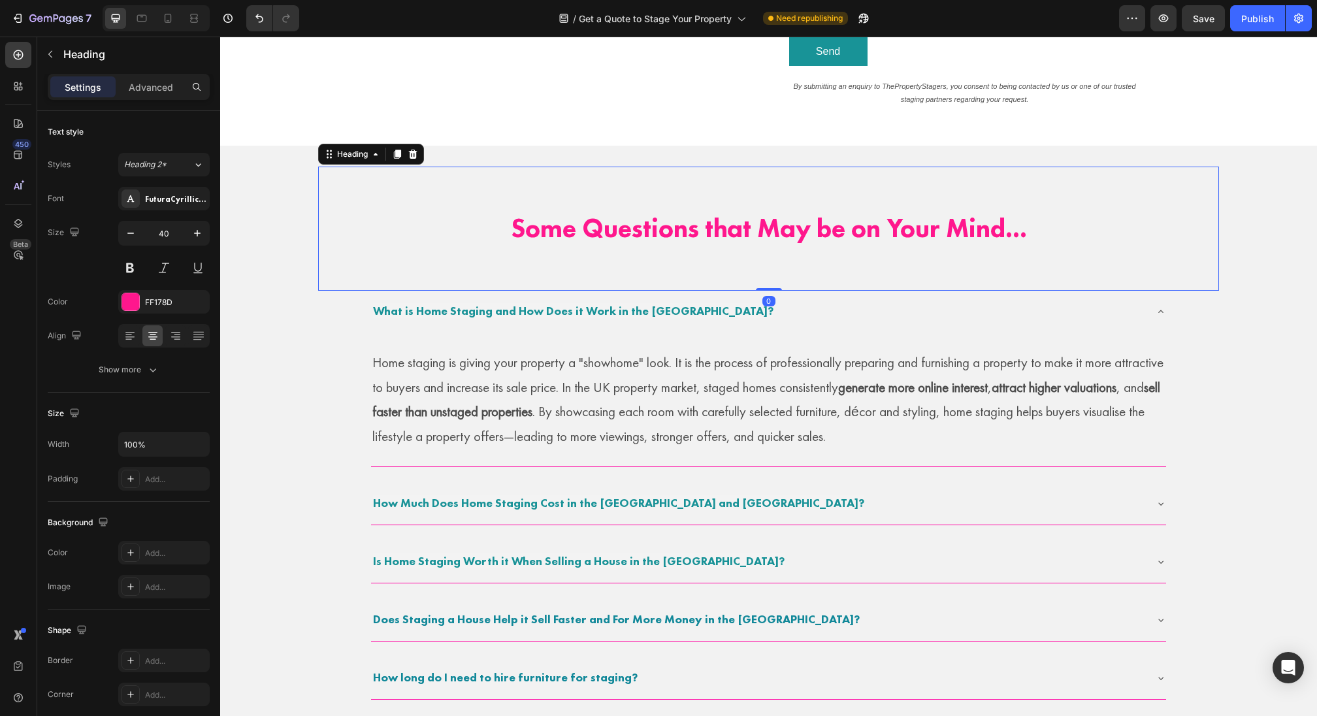
scroll to position [607, 0]
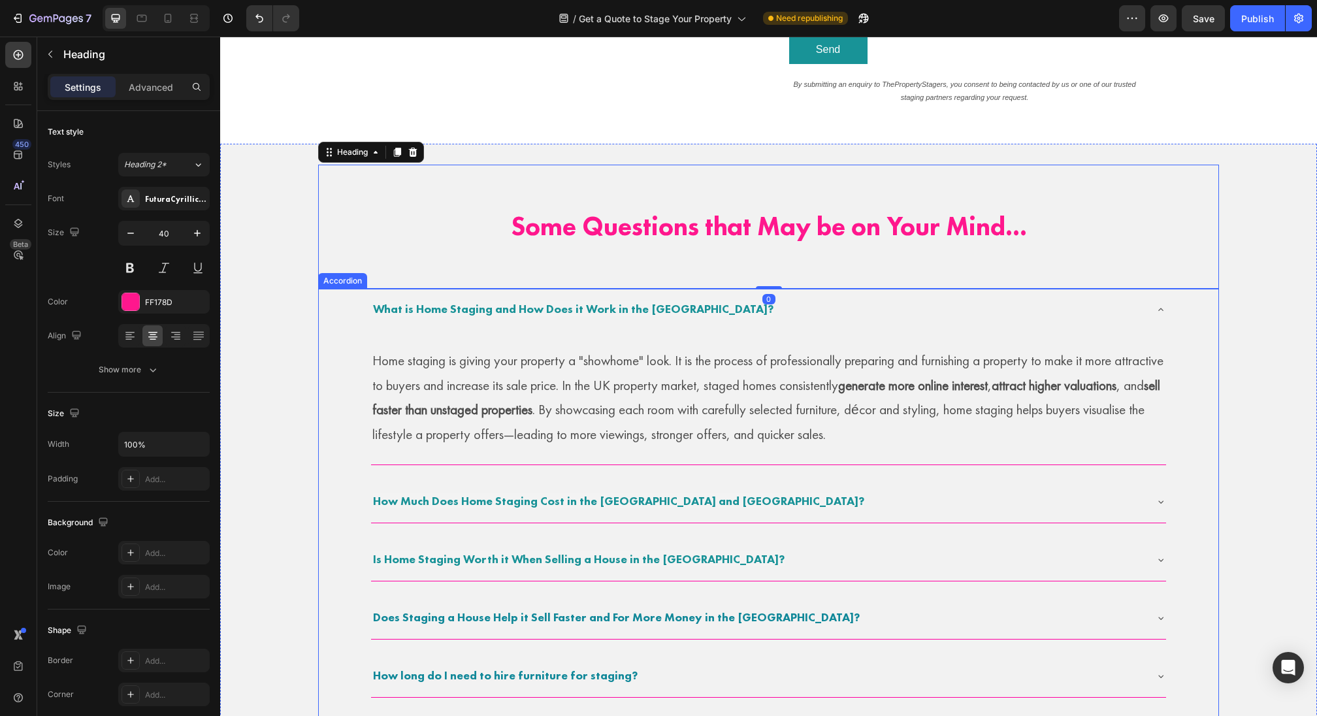
click at [628, 309] on span "What is Home Staging and How Does it Work in the [GEOGRAPHIC_DATA]?" at bounding box center [573, 308] width 400 height 15
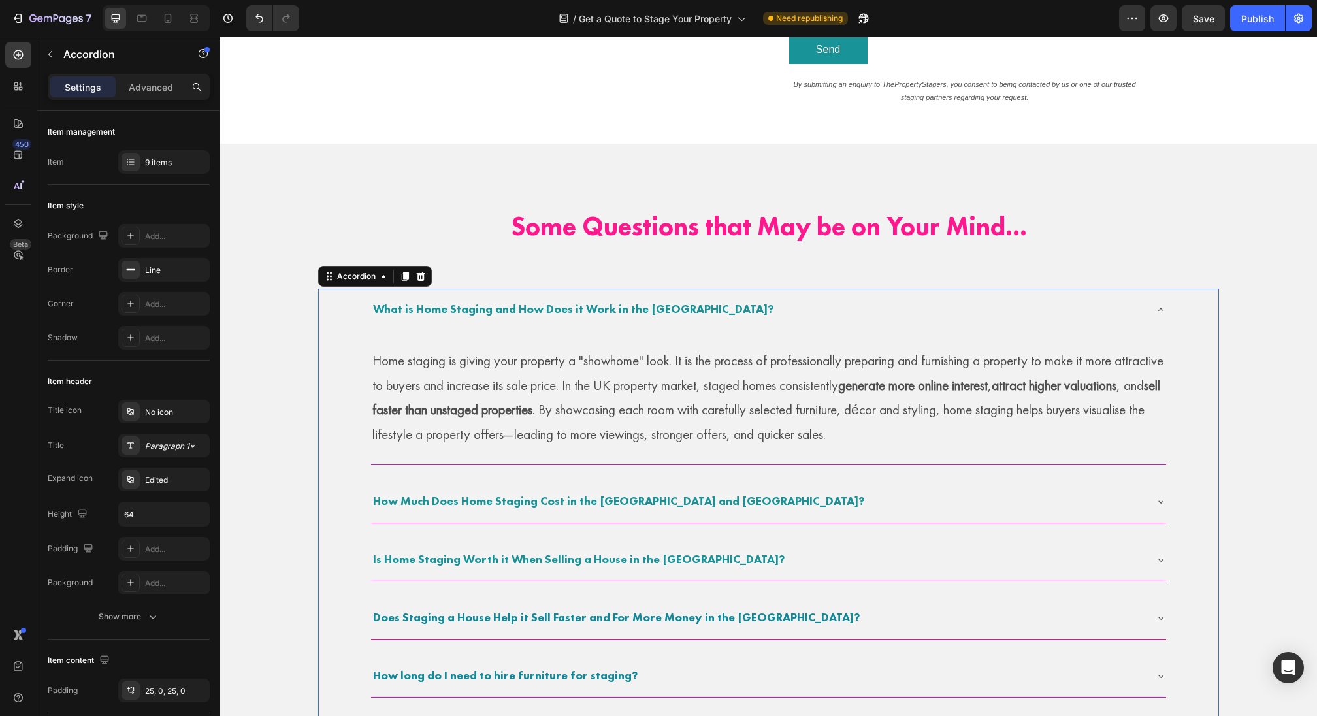
click at [628, 309] on span "What is Home Staging and How Does it Work in the [GEOGRAPHIC_DATA]?" at bounding box center [573, 308] width 400 height 15
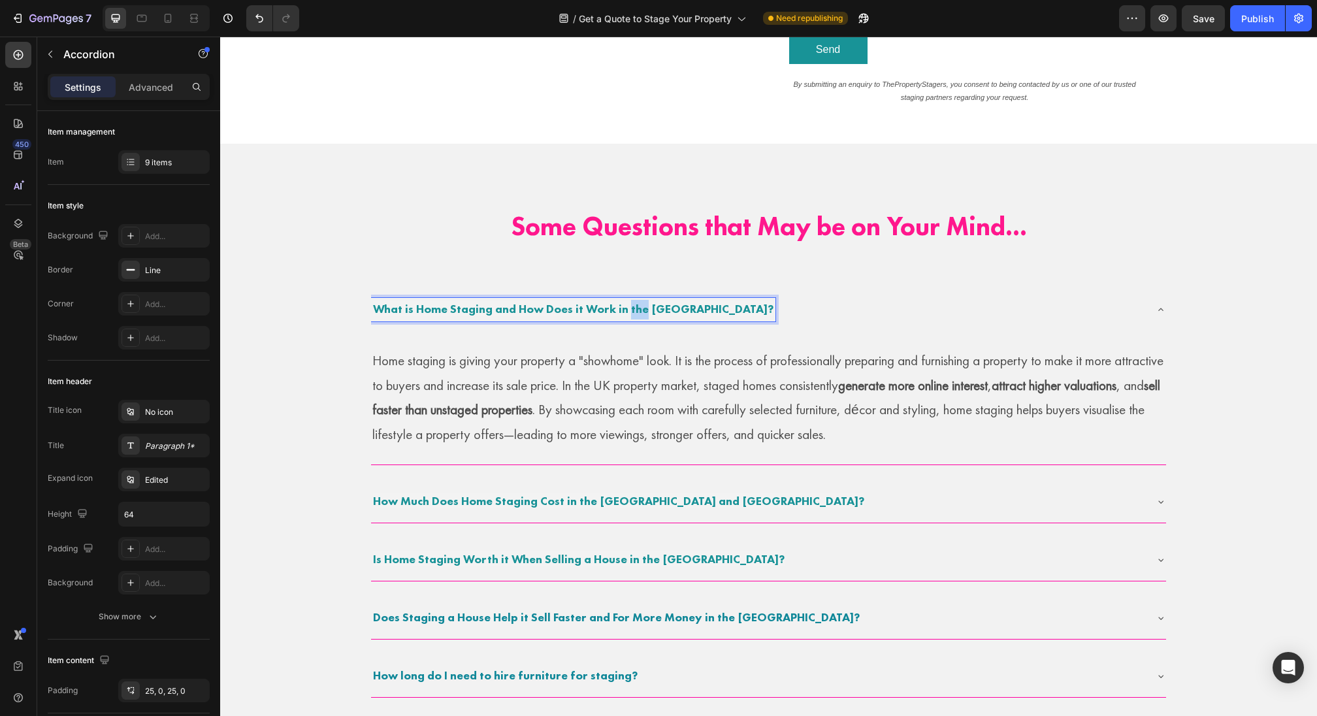
click at [621, 396] on p "Home staging is giving your property a "showhome" look. It is the process of pr…" at bounding box center [768, 397] width 792 height 99
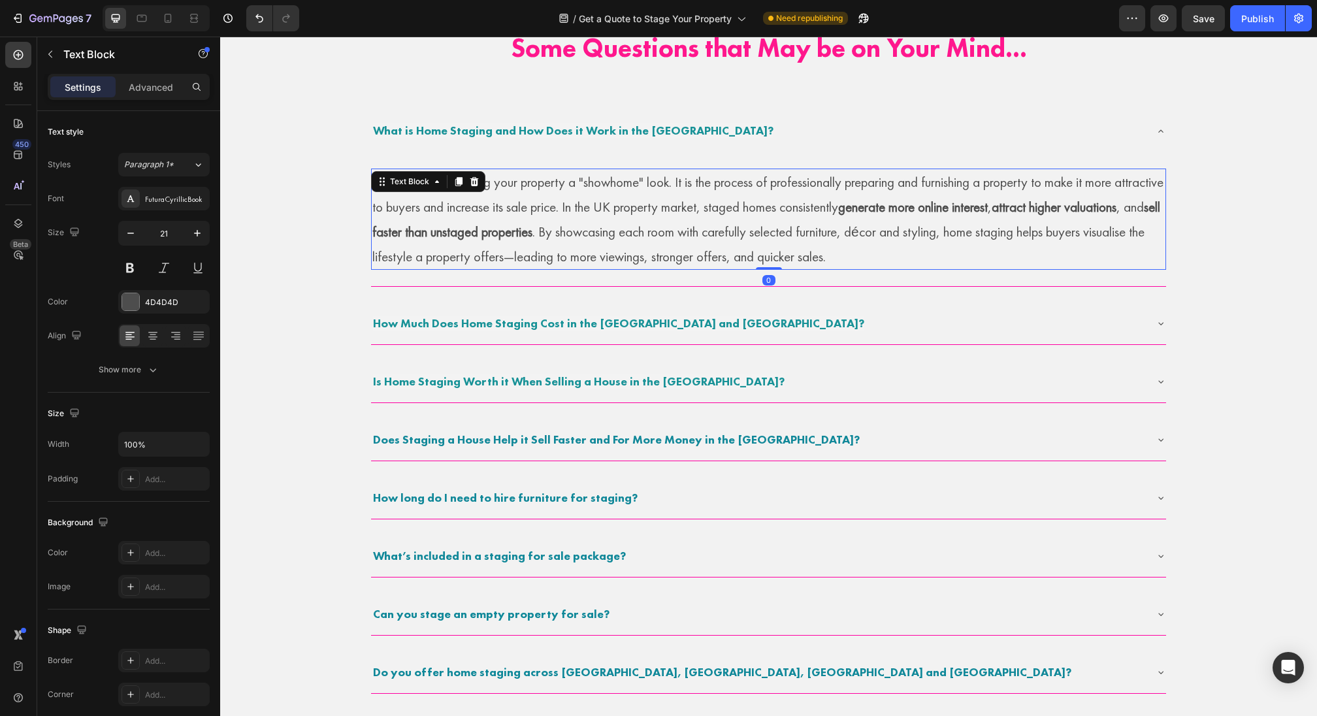
scroll to position [813, 0]
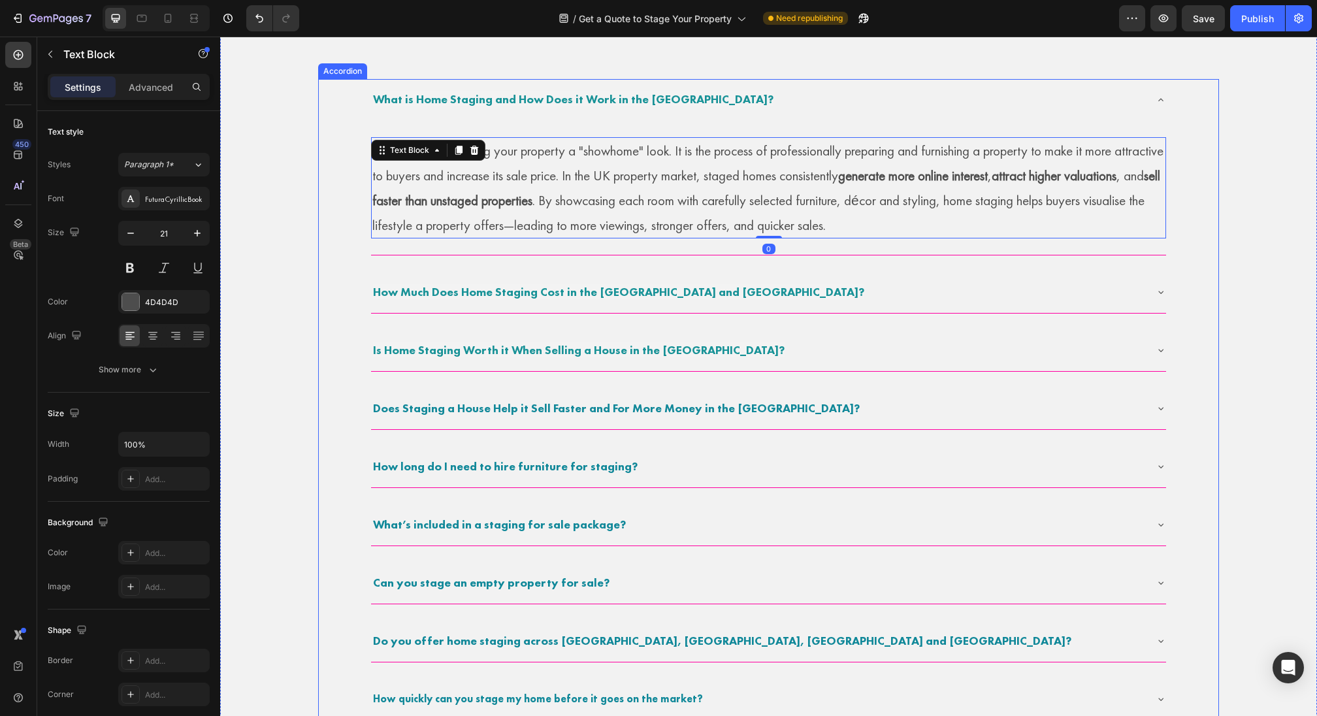
click at [662, 303] on div "How Much Does Home Staging Cost in the [GEOGRAPHIC_DATA] and [GEOGRAPHIC_DATA]?" at bounding box center [768, 292] width 795 height 42
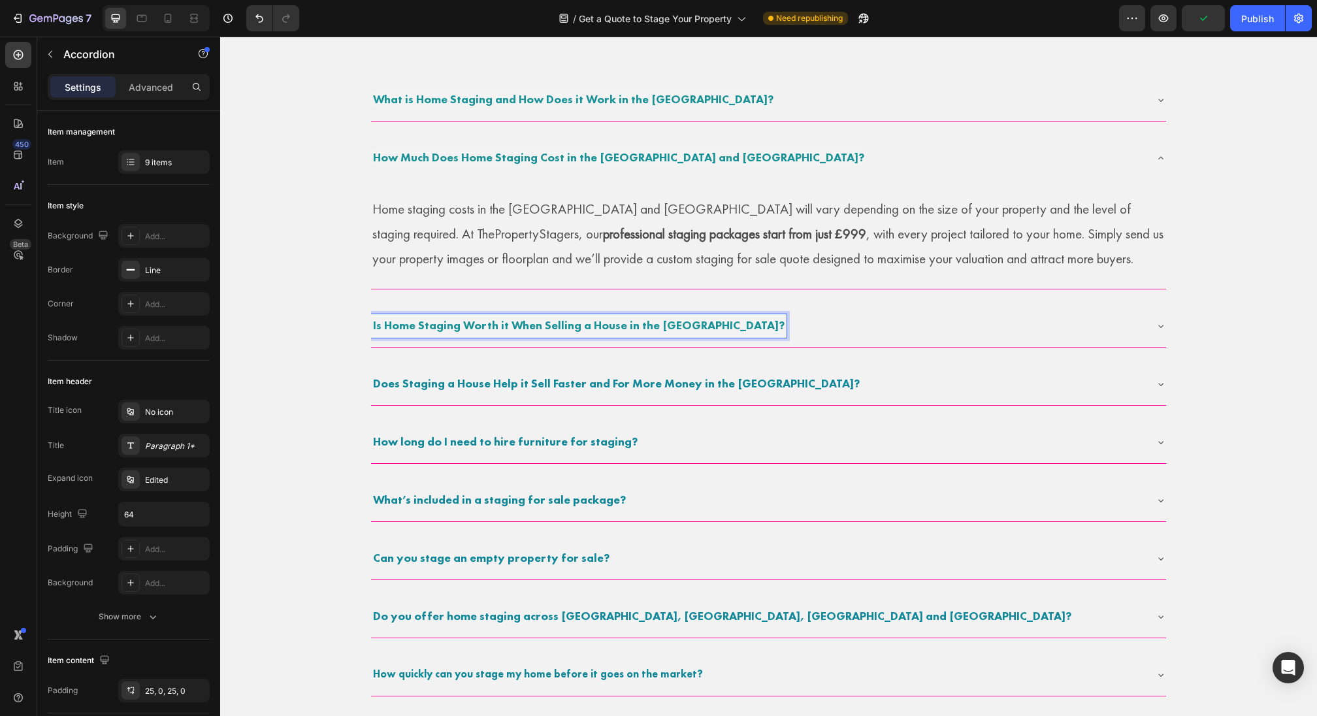
click at [726, 312] on div "Is Home Staging Worth it When Selling a House in the [GEOGRAPHIC_DATA]?" at bounding box center [768, 326] width 795 height 42
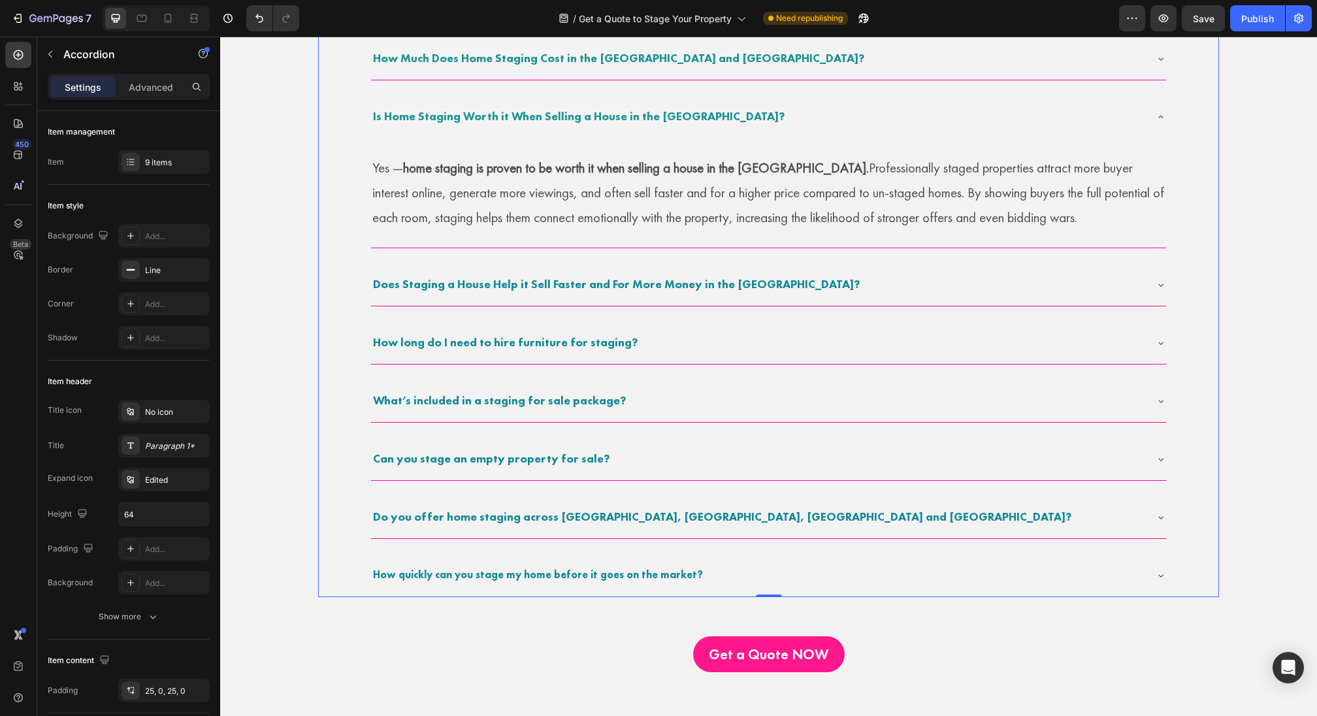
scroll to position [920, 0]
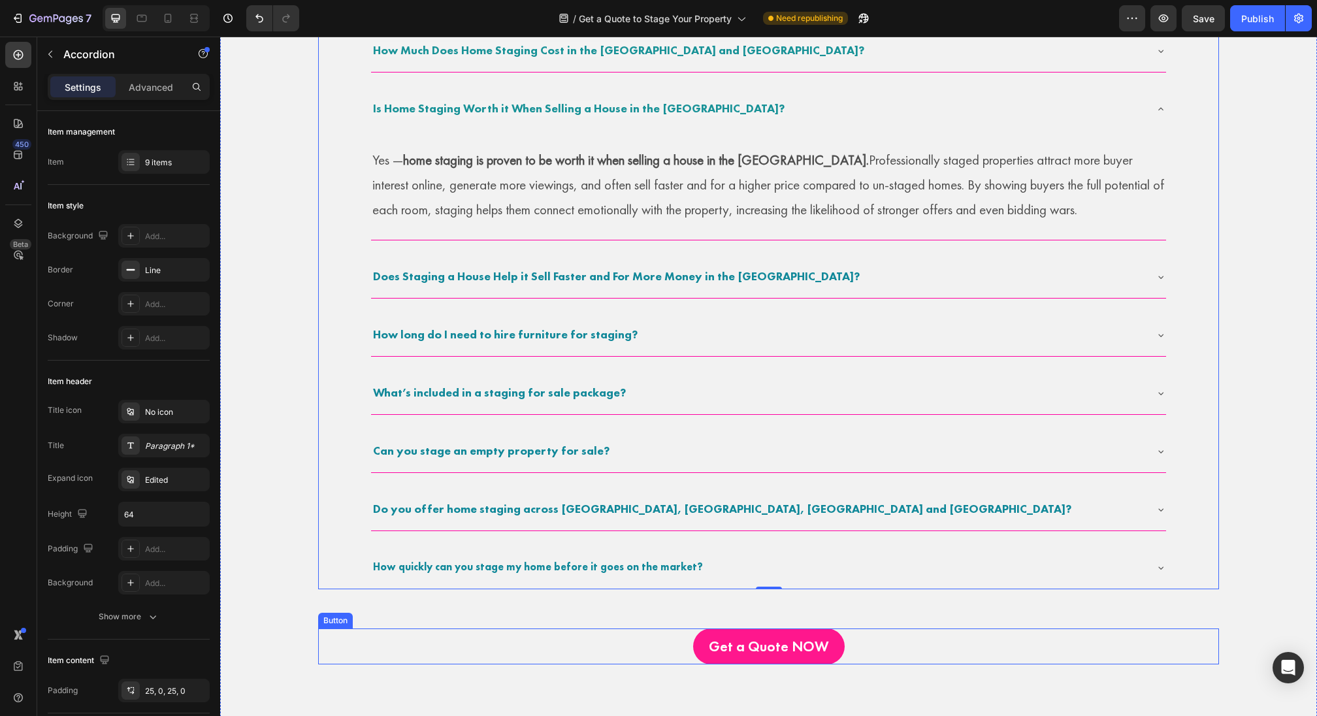
click at [847, 630] on div "Get a Quote NOW Button" at bounding box center [768, 646] width 901 height 37
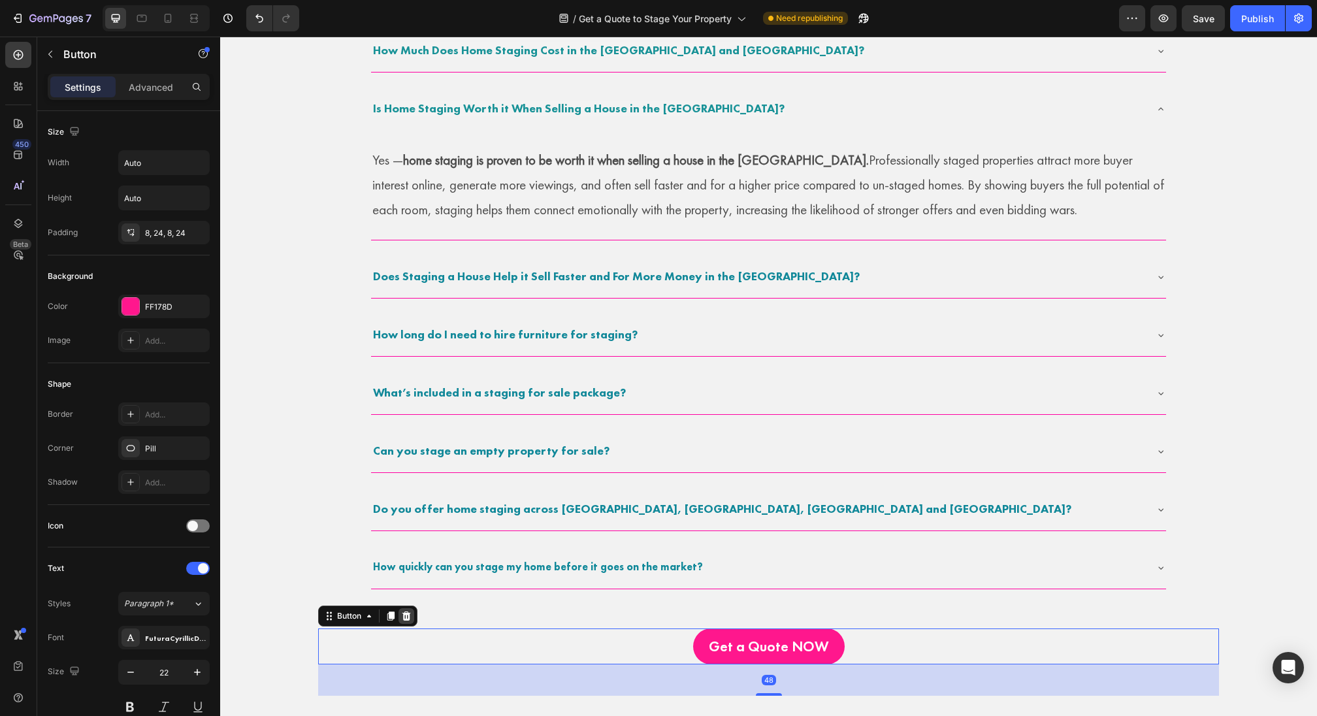
click at [401, 611] on icon at bounding box center [406, 616] width 10 height 10
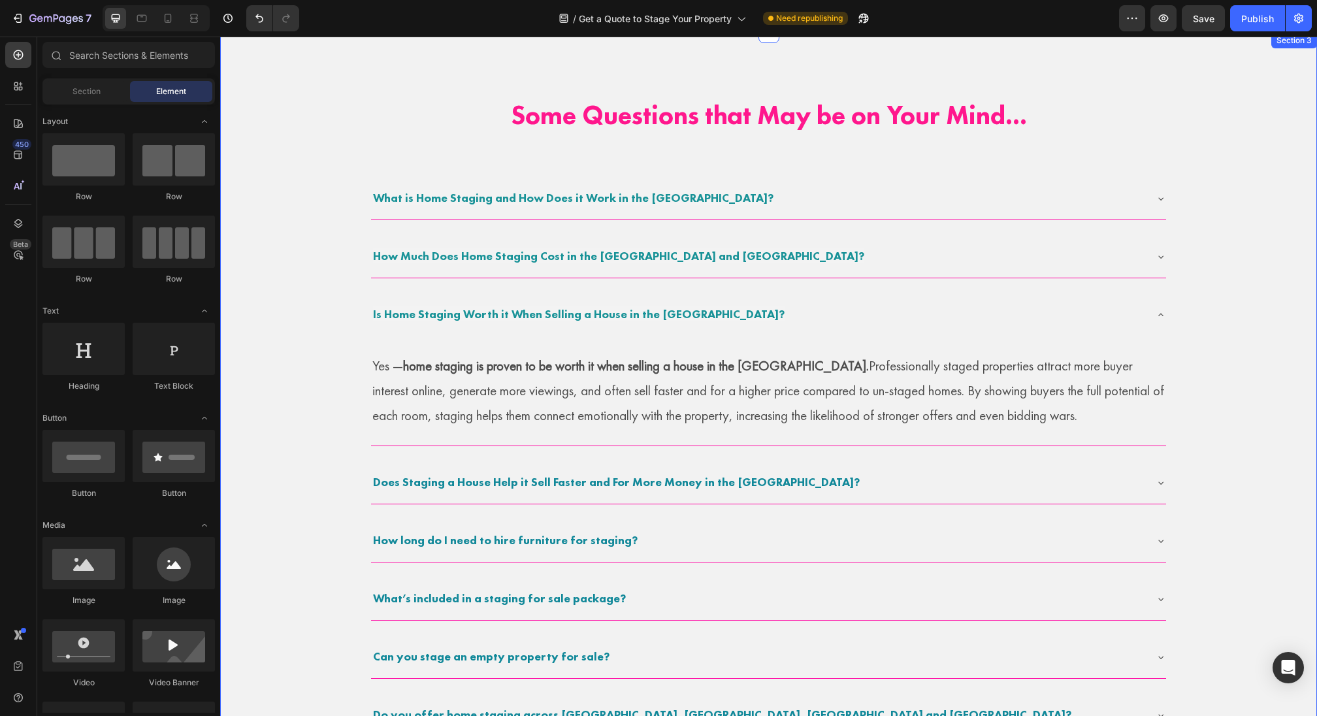
scroll to position [693, 0]
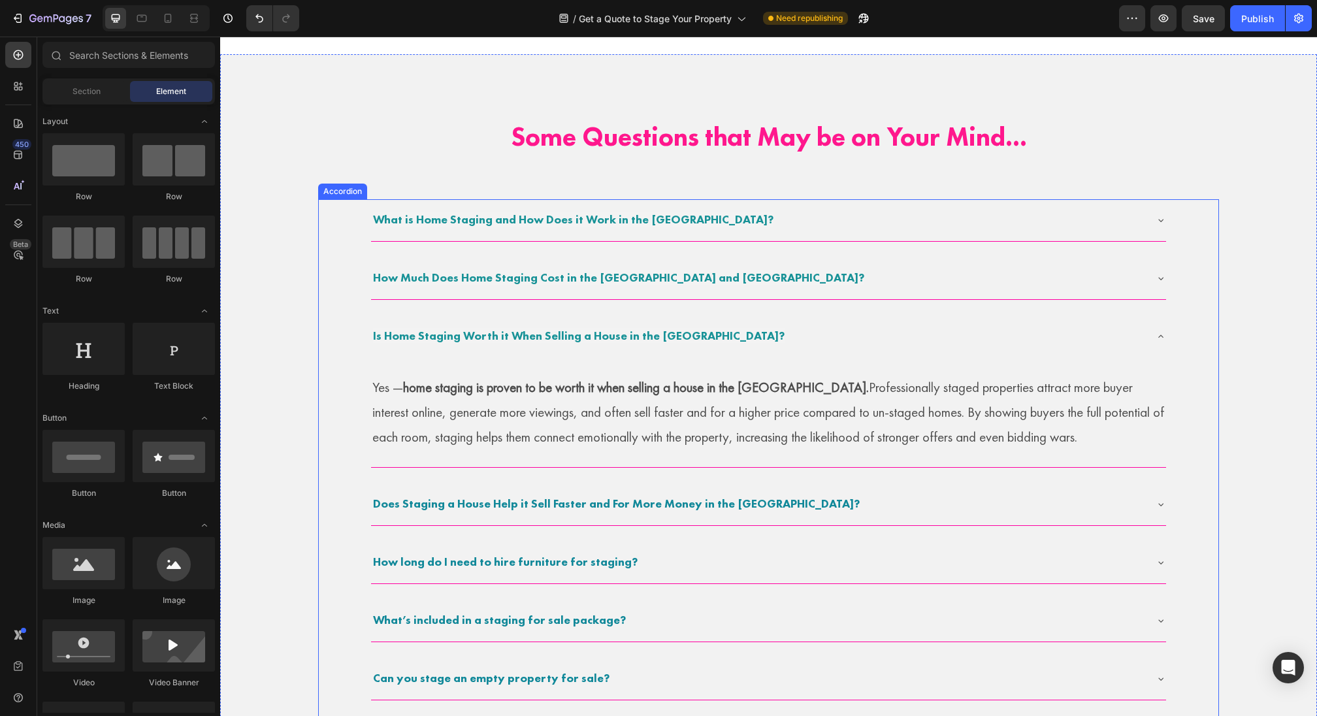
click at [728, 231] on div "What is Home Staging and How Does it Work in the [GEOGRAPHIC_DATA]?" at bounding box center [758, 220] width 774 height 24
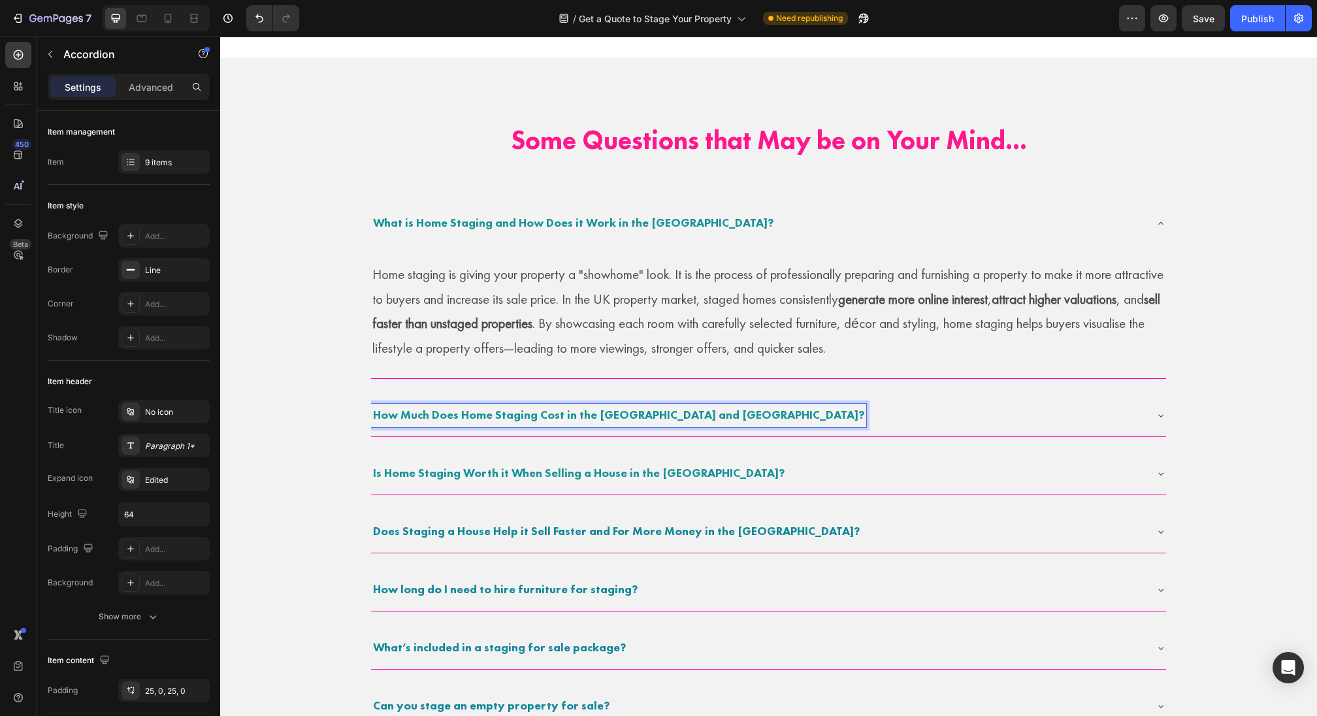
click at [747, 407] on div "How Much Does Home Staging Cost in the [GEOGRAPHIC_DATA] and [GEOGRAPHIC_DATA]?" at bounding box center [758, 416] width 774 height 24
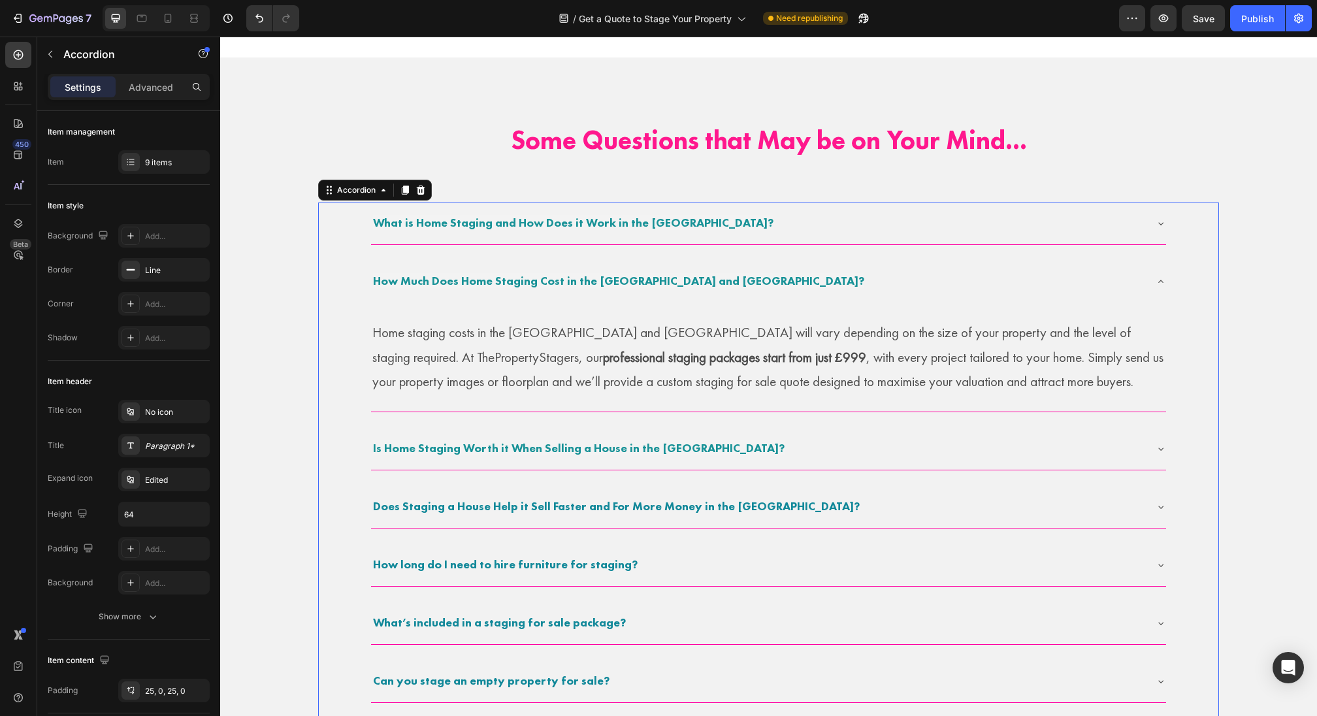
click at [777, 451] on div "Is Home Staging Worth it When Selling a House in the [GEOGRAPHIC_DATA]?" at bounding box center [758, 449] width 774 height 24
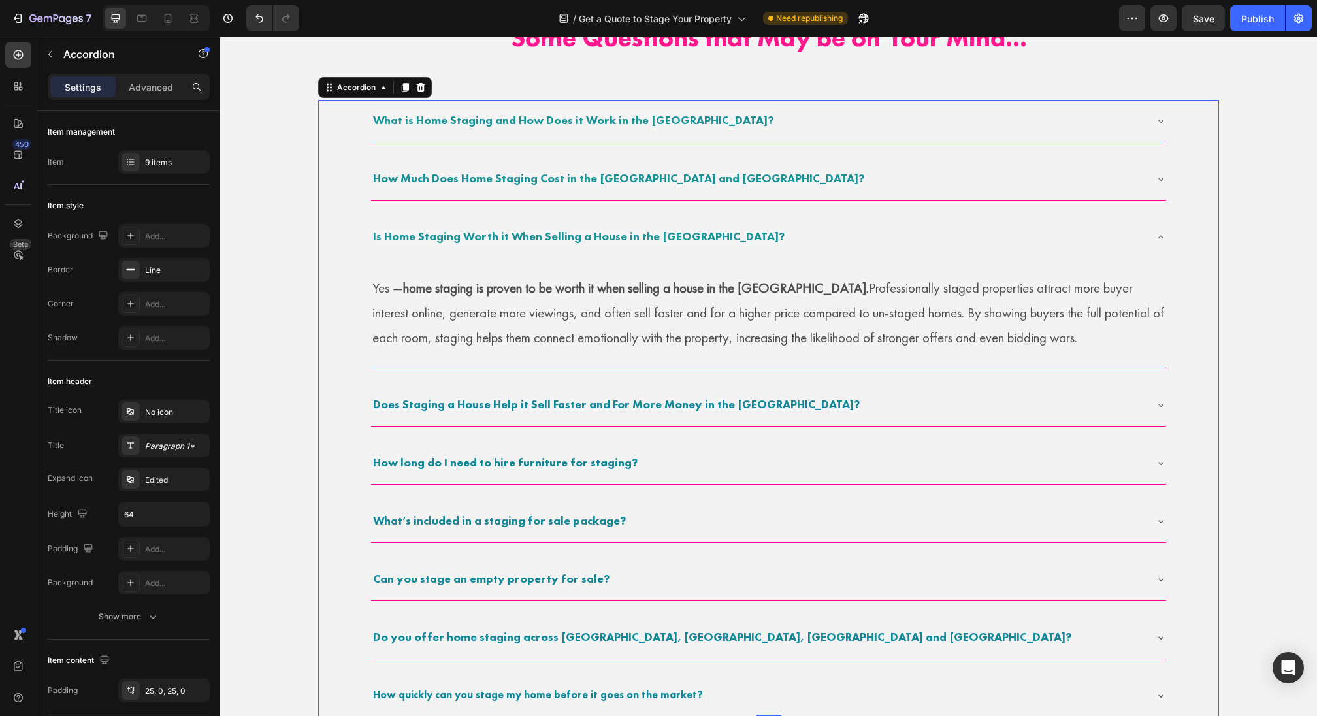
scroll to position [798, 0]
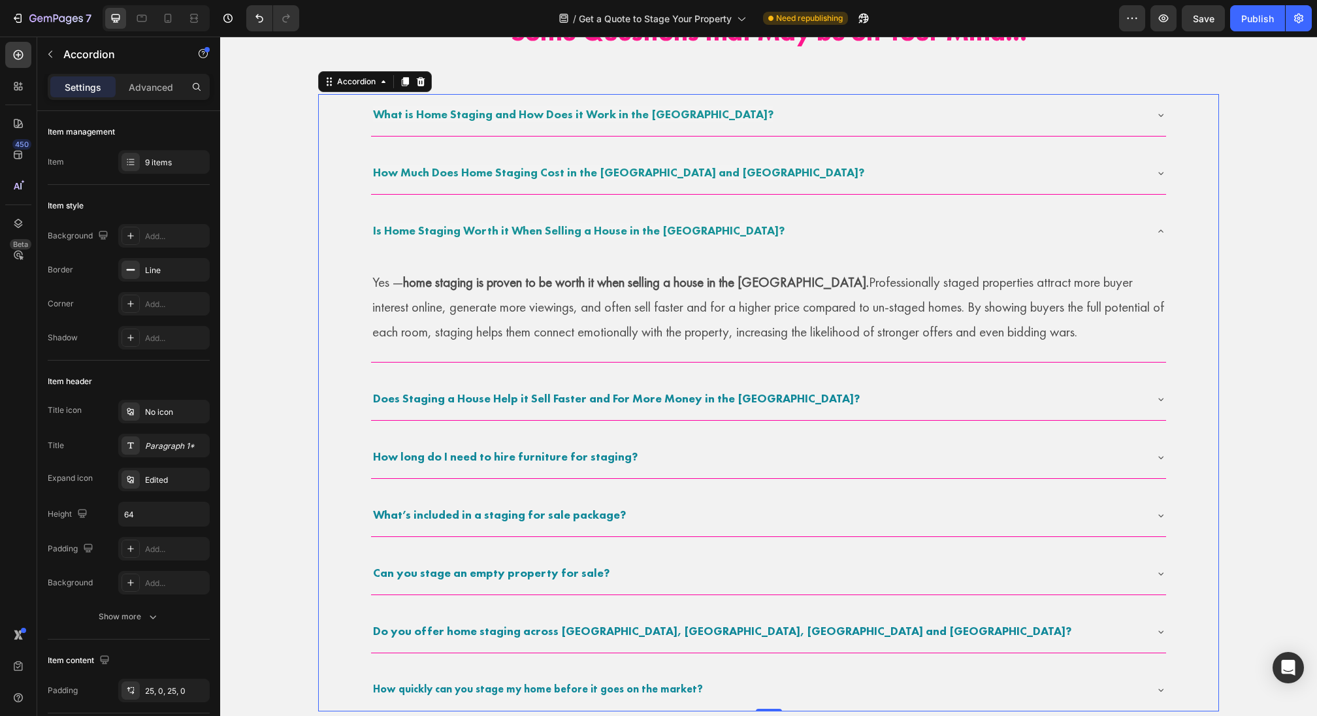
click at [766, 462] on div "How long do I need to hire furniture for staging?" at bounding box center [758, 458] width 774 height 24
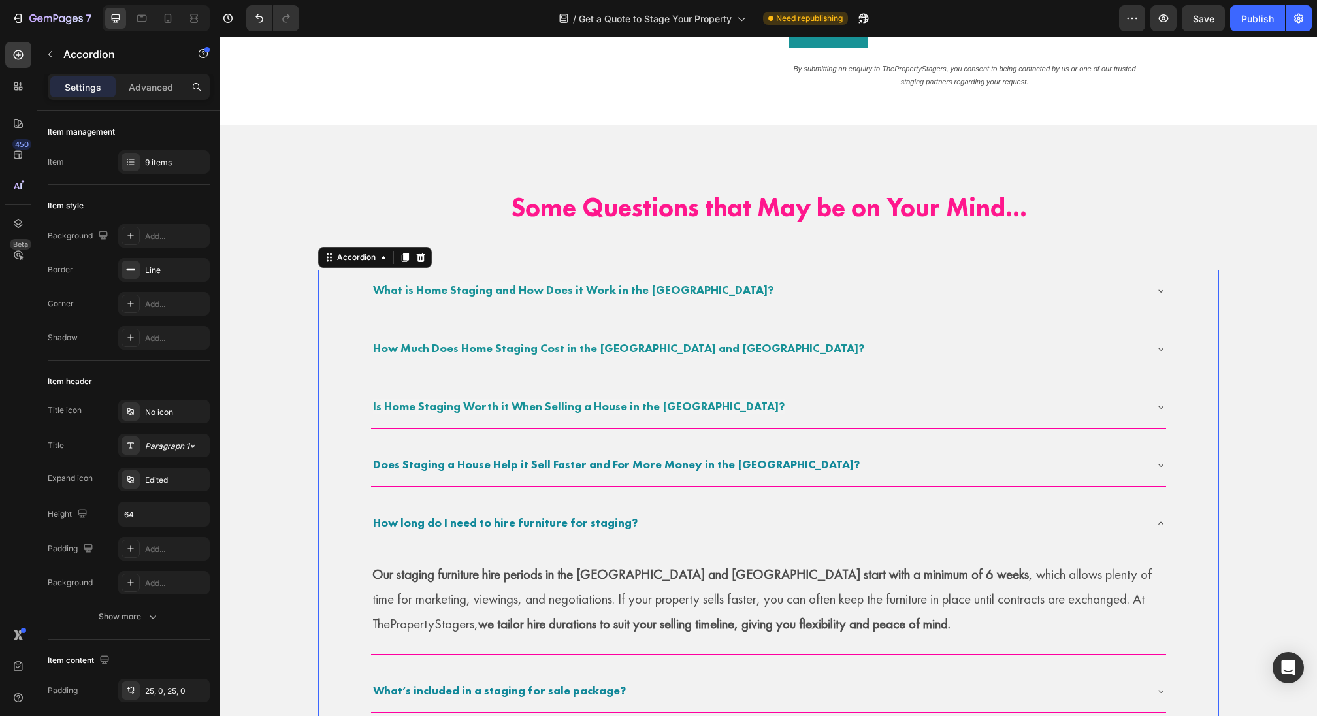
scroll to position [490, 0]
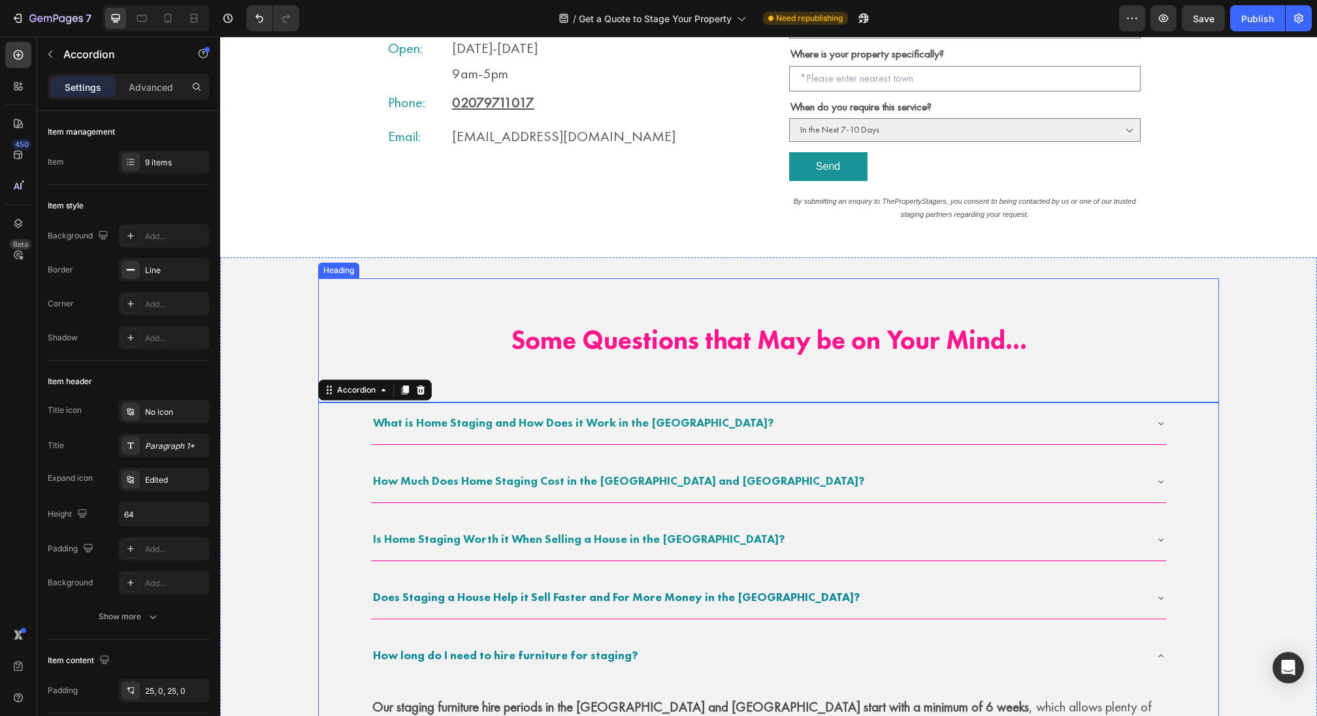
click at [813, 342] on h2 "Some Questions that May be on Your Mind..." at bounding box center [768, 340] width 901 height 124
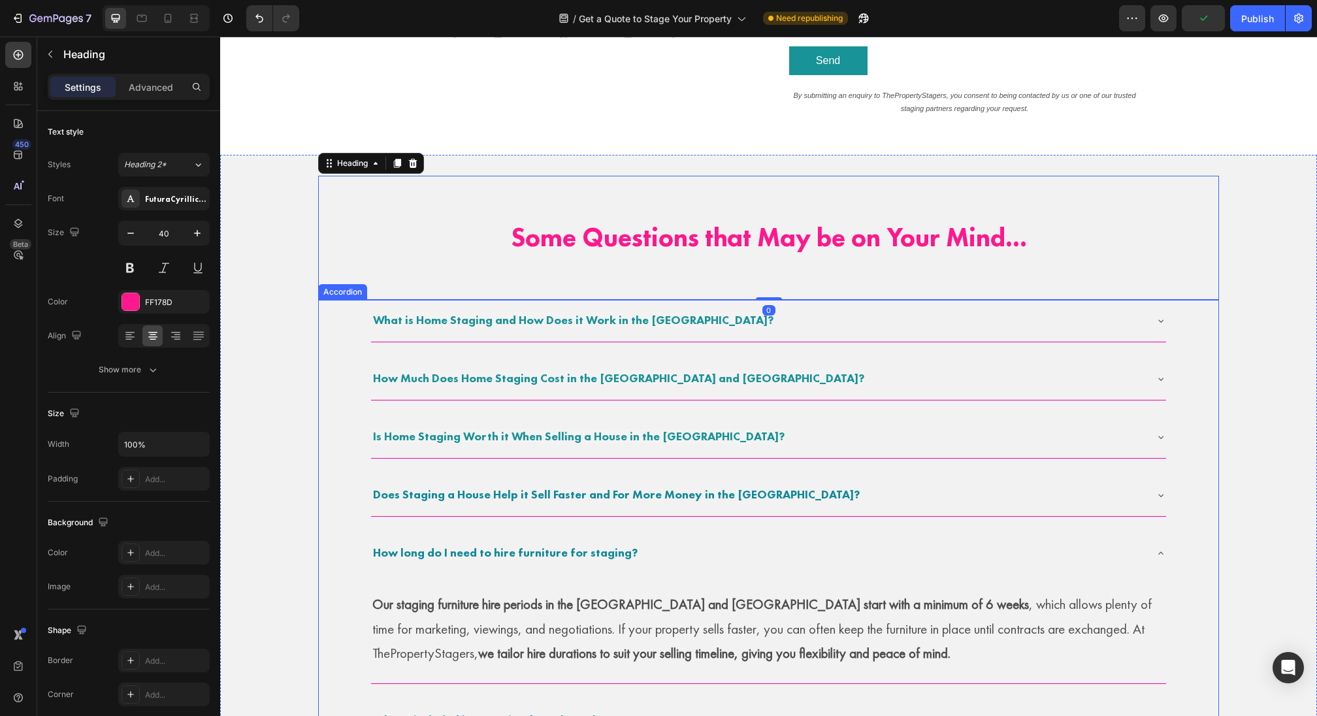
scroll to position [610, 0]
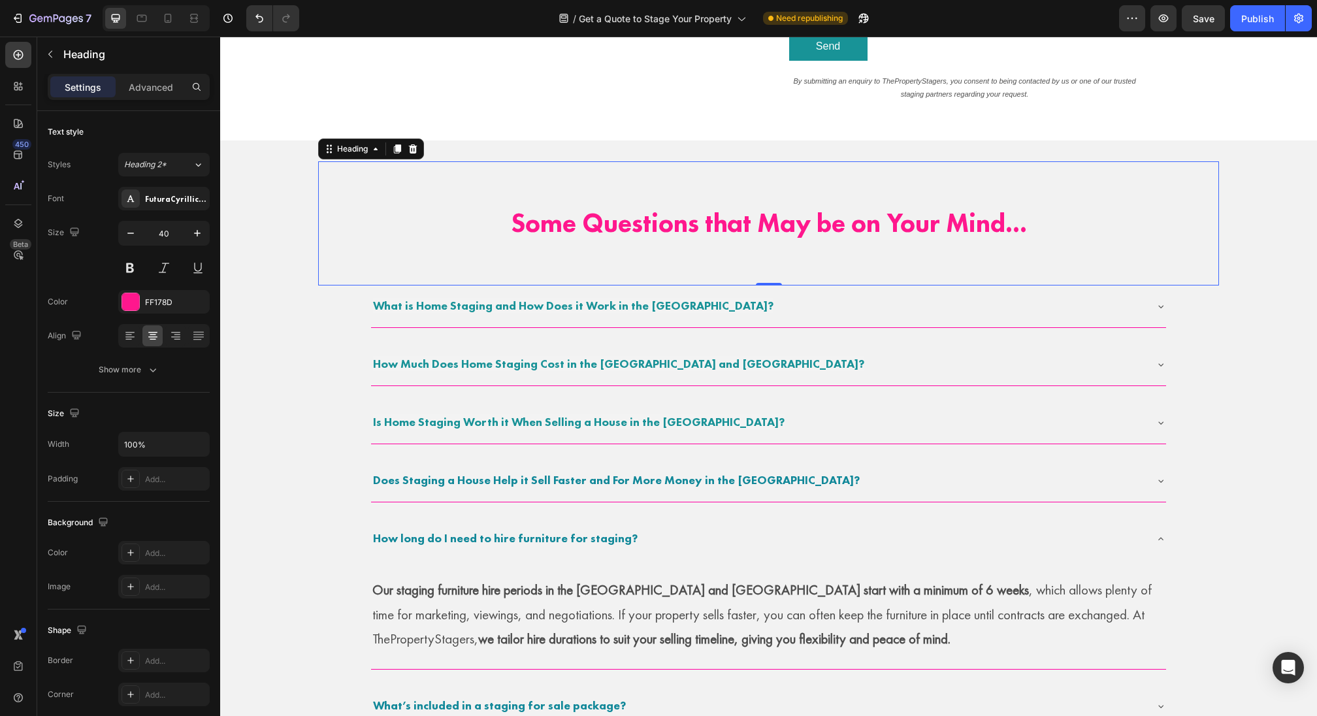
click at [671, 233] on h2 "Some Questions that May be on Your Mind..." at bounding box center [768, 223] width 901 height 124
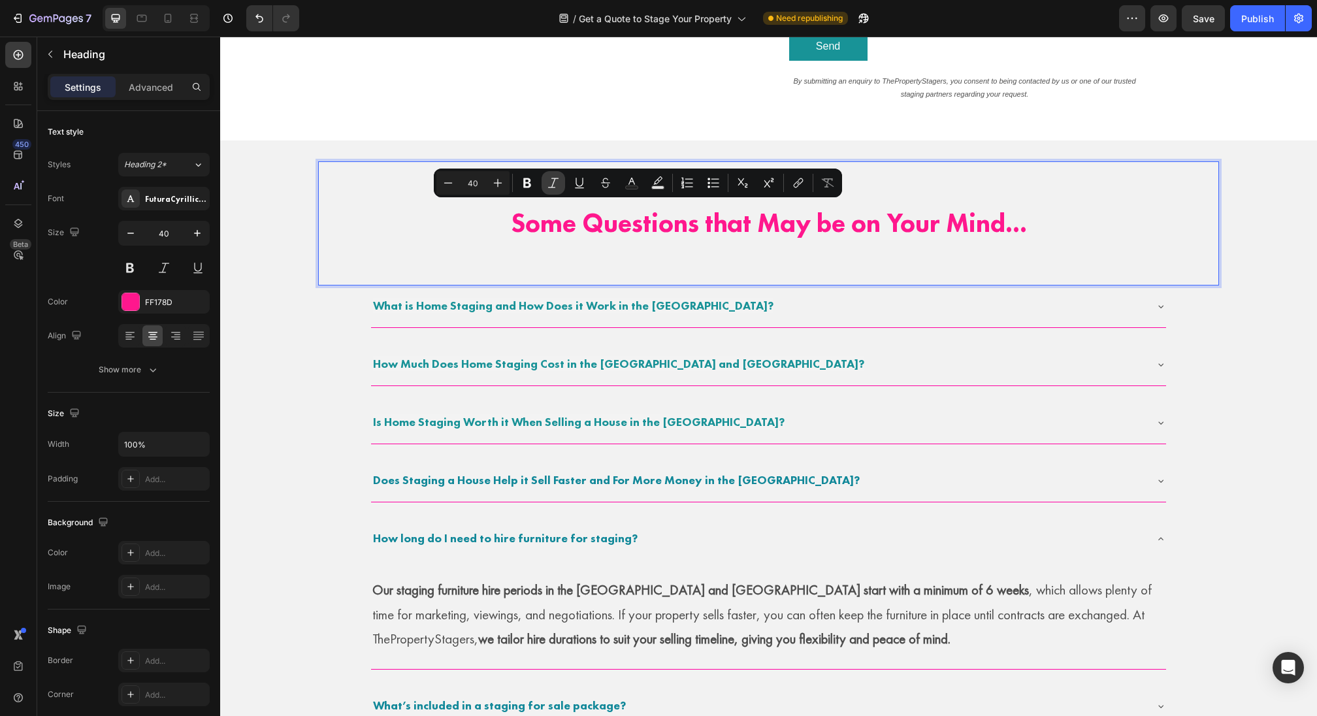
click at [549, 184] on icon "Editor contextual toolbar" at bounding box center [553, 182] width 13 height 13
click at [553, 187] on icon "Editor contextual toolbar" at bounding box center [553, 183] width 10 height 10
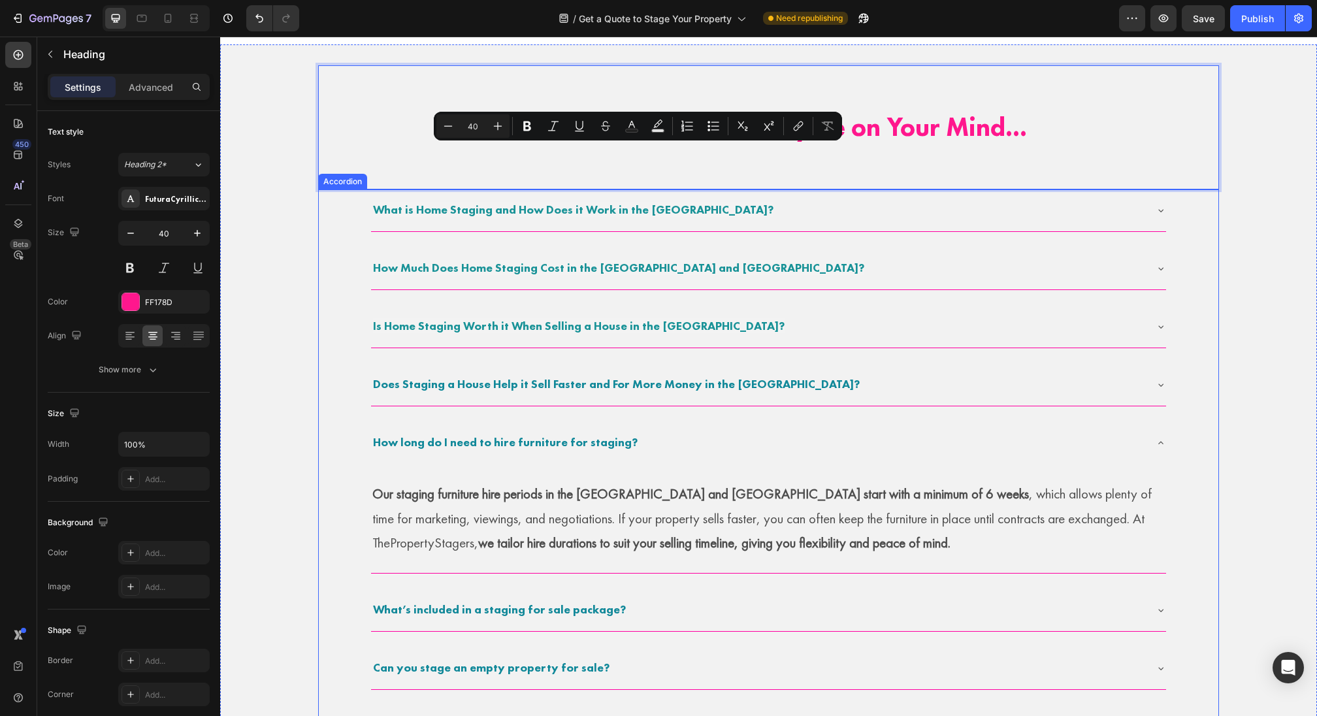
scroll to position [709, 0]
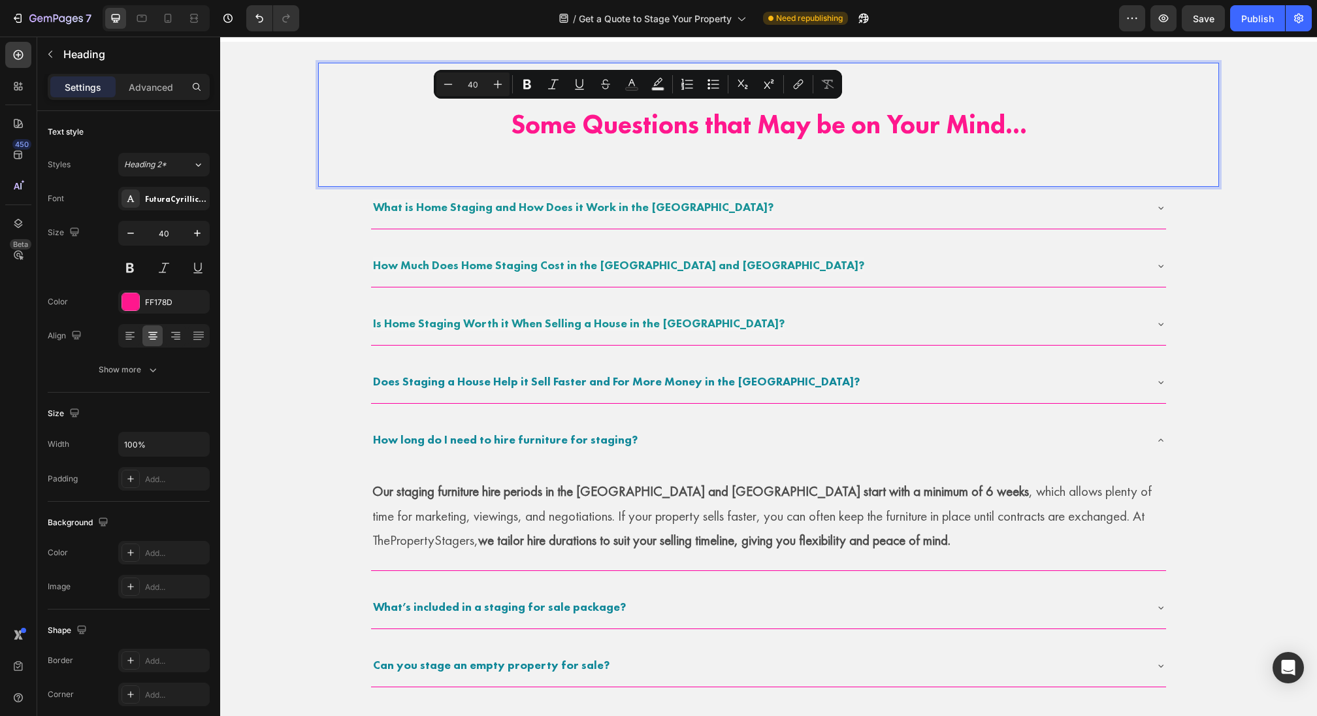
click at [742, 152] on p "Some Questions that May be on Your Mind..." at bounding box center [768, 125] width 898 height 124
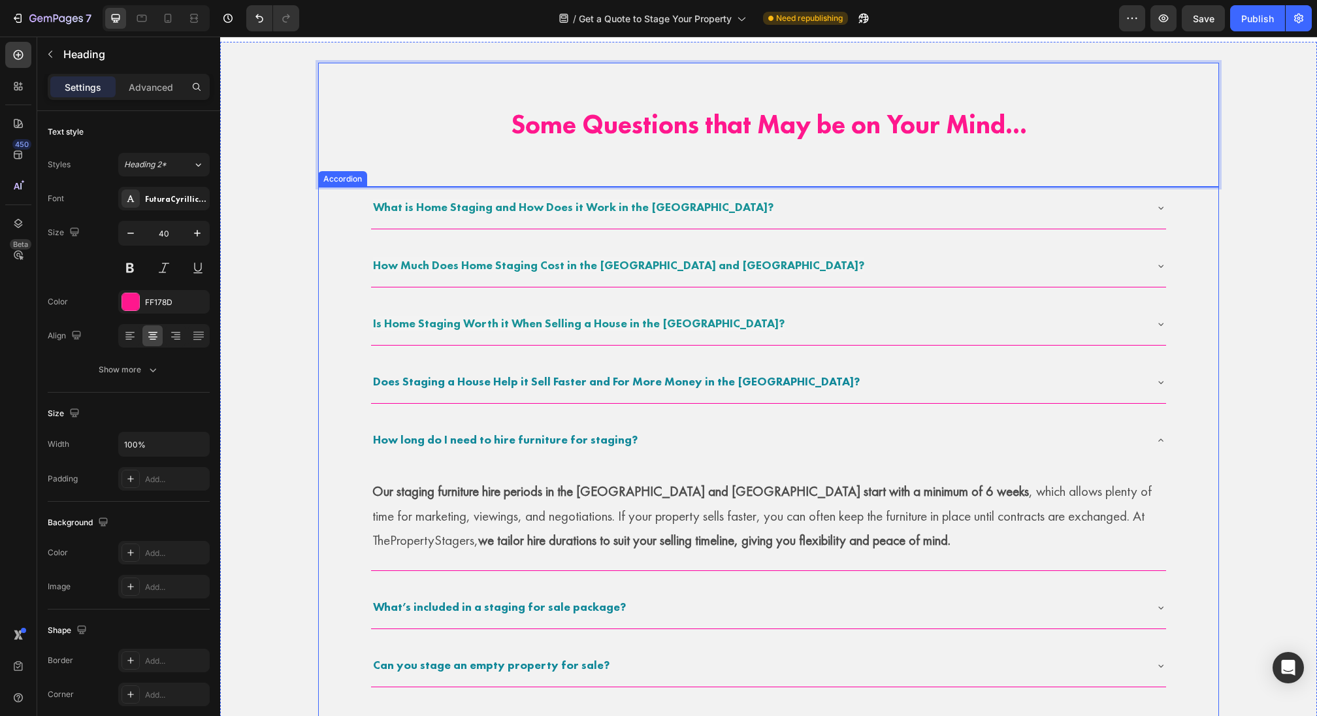
click at [719, 199] on div "What is Home Staging and How Does it Work in the [GEOGRAPHIC_DATA]?" at bounding box center [758, 208] width 774 height 24
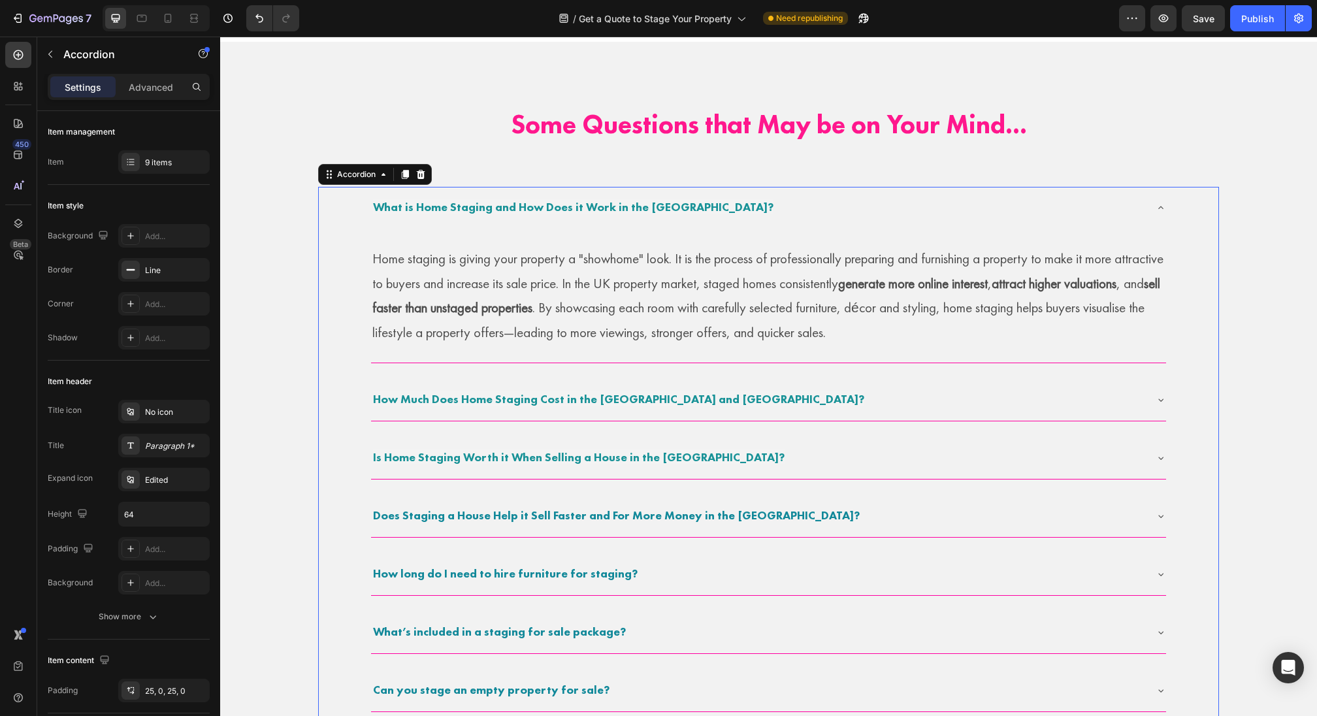
click at [719, 199] on div "What is Home Staging and How Does it Work in the [GEOGRAPHIC_DATA]?" at bounding box center [758, 208] width 774 height 24
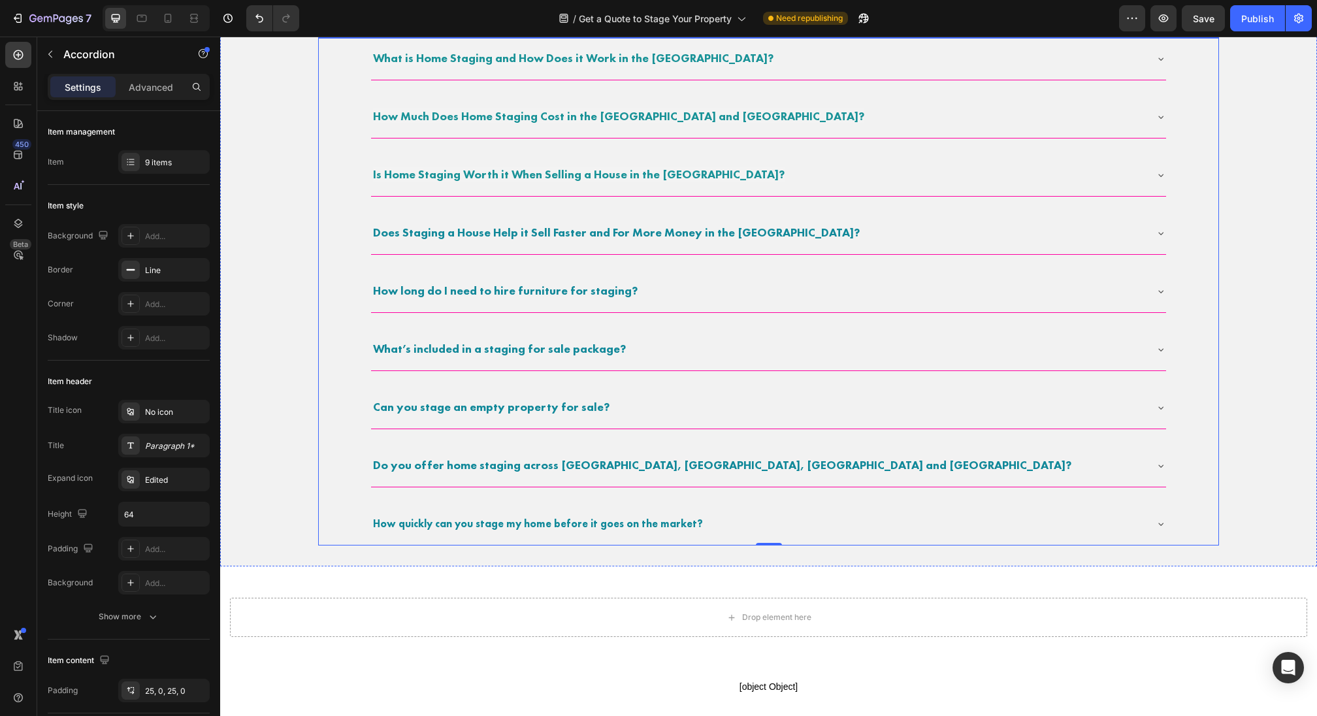
scroll to position [904, 0]
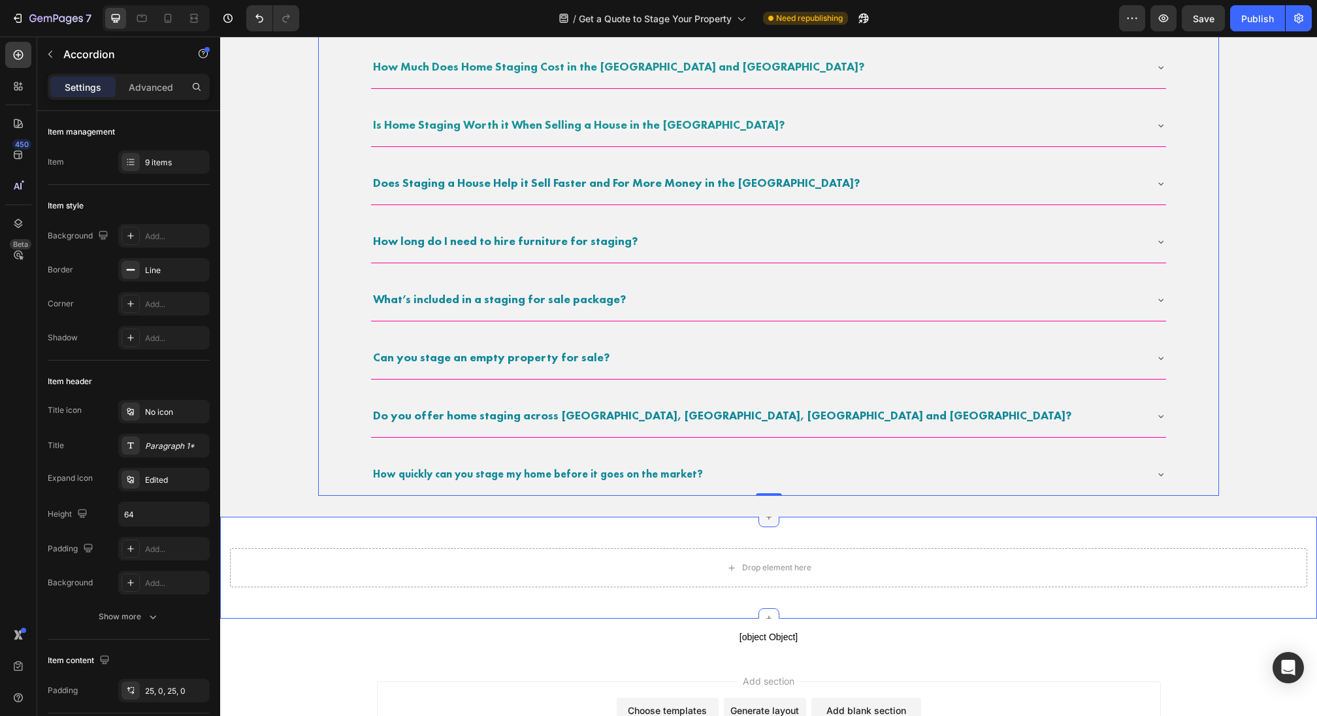
click at [772, 519] on icon at bounding box center [769, 517] width 10 height 10
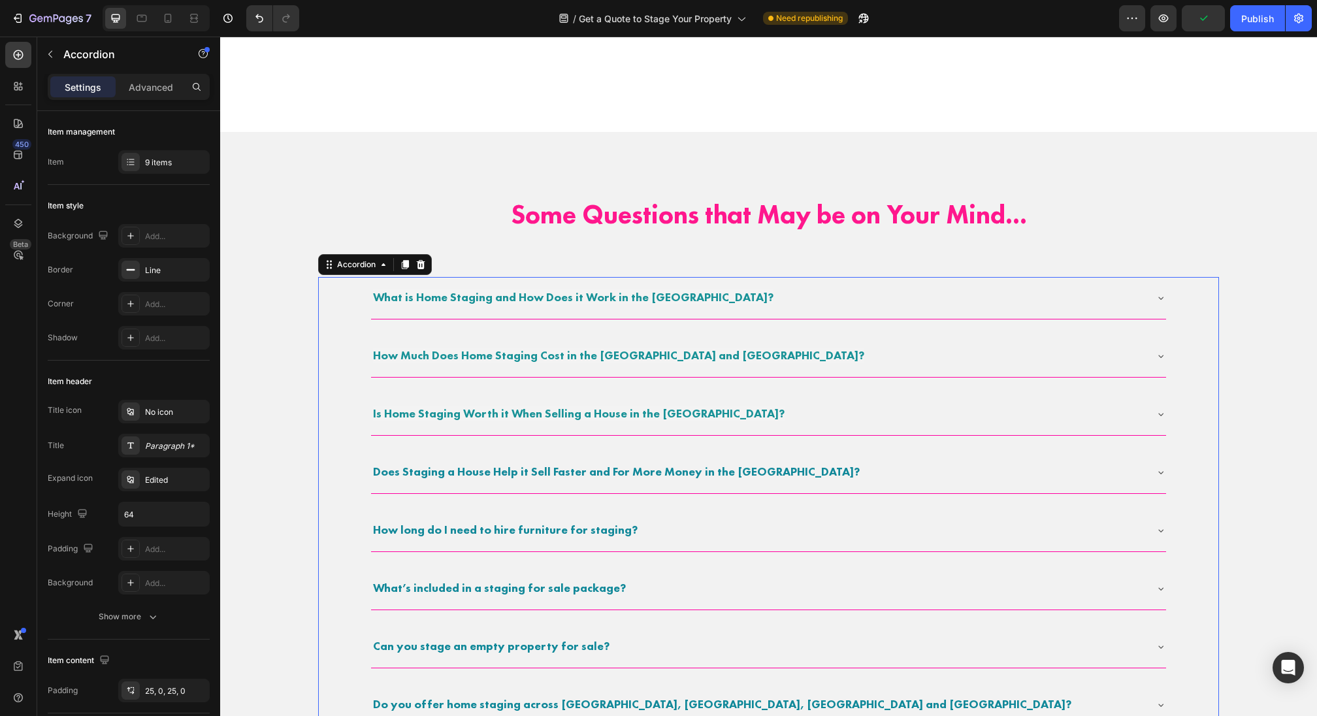
scroll to position [596, 0]
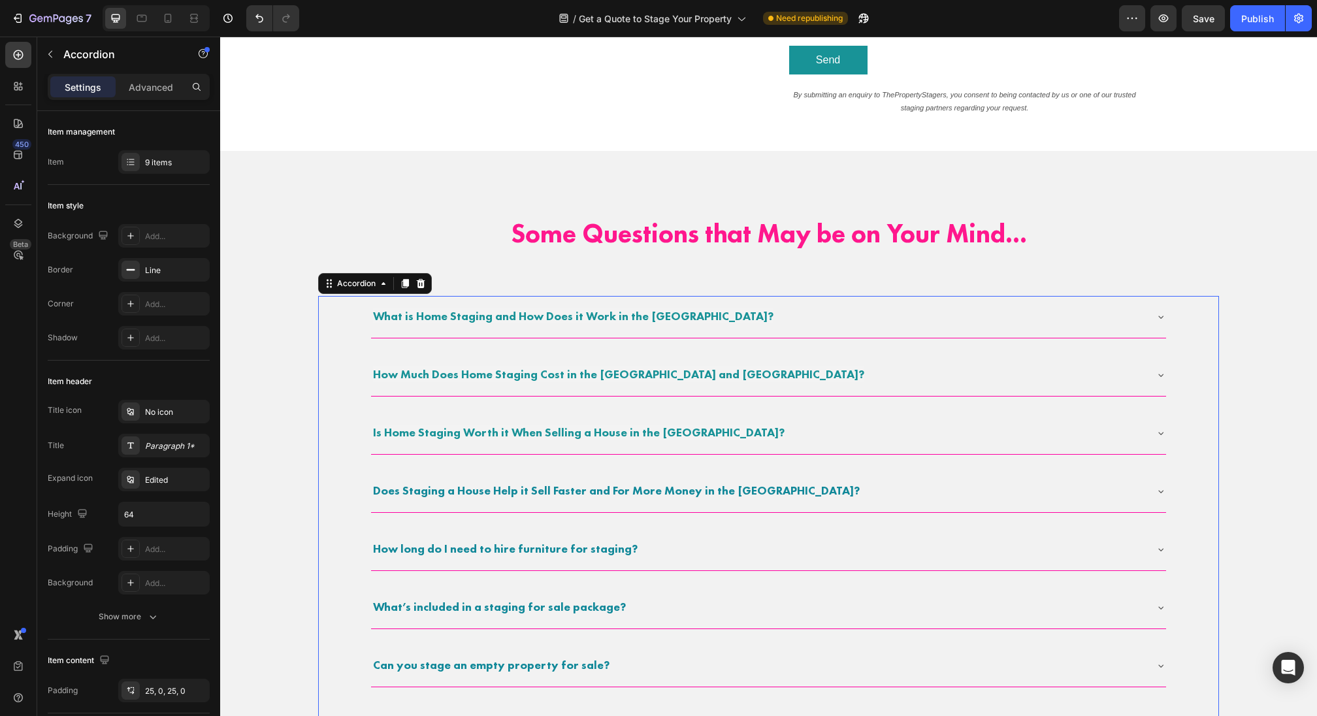
click at [765, 240] on p "Some Questions that May be on Your Mind..." at bounding box center [768, 234] width 898 height 124
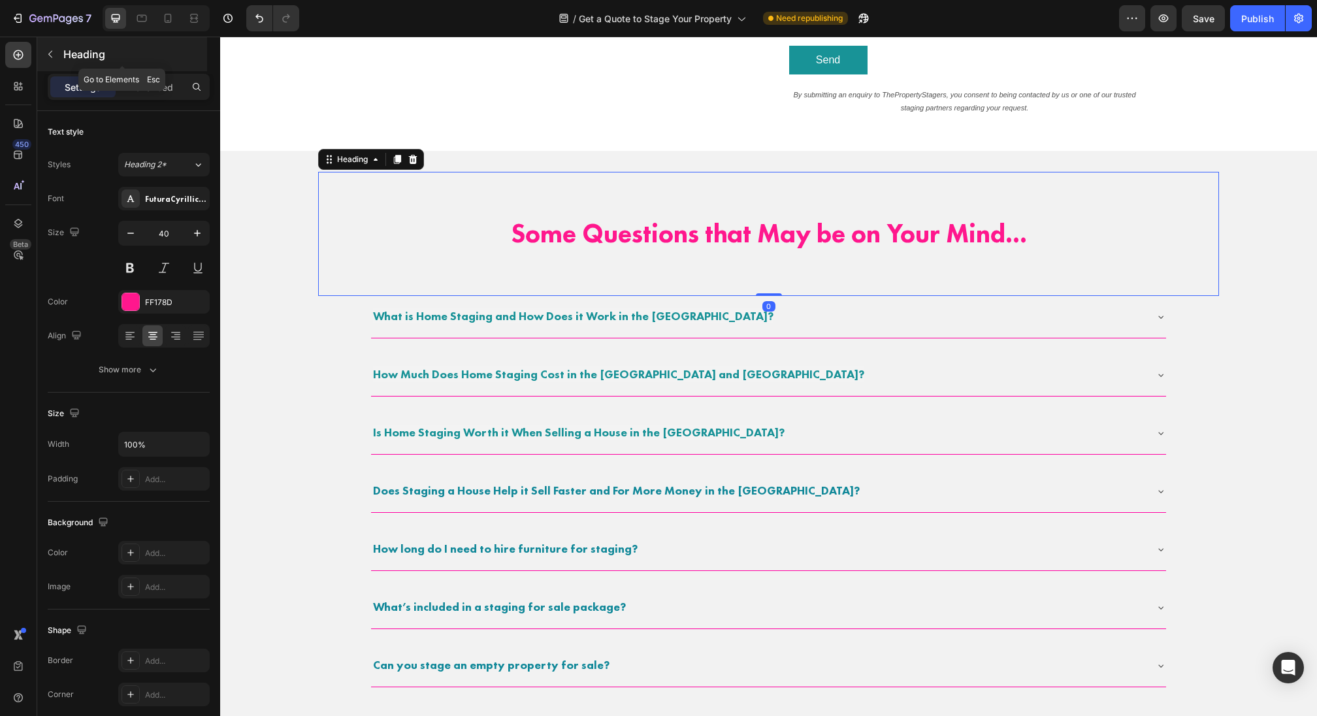
click at [71, 56] on p "Heading" at bounding box center [133, 54] width 141 height 16
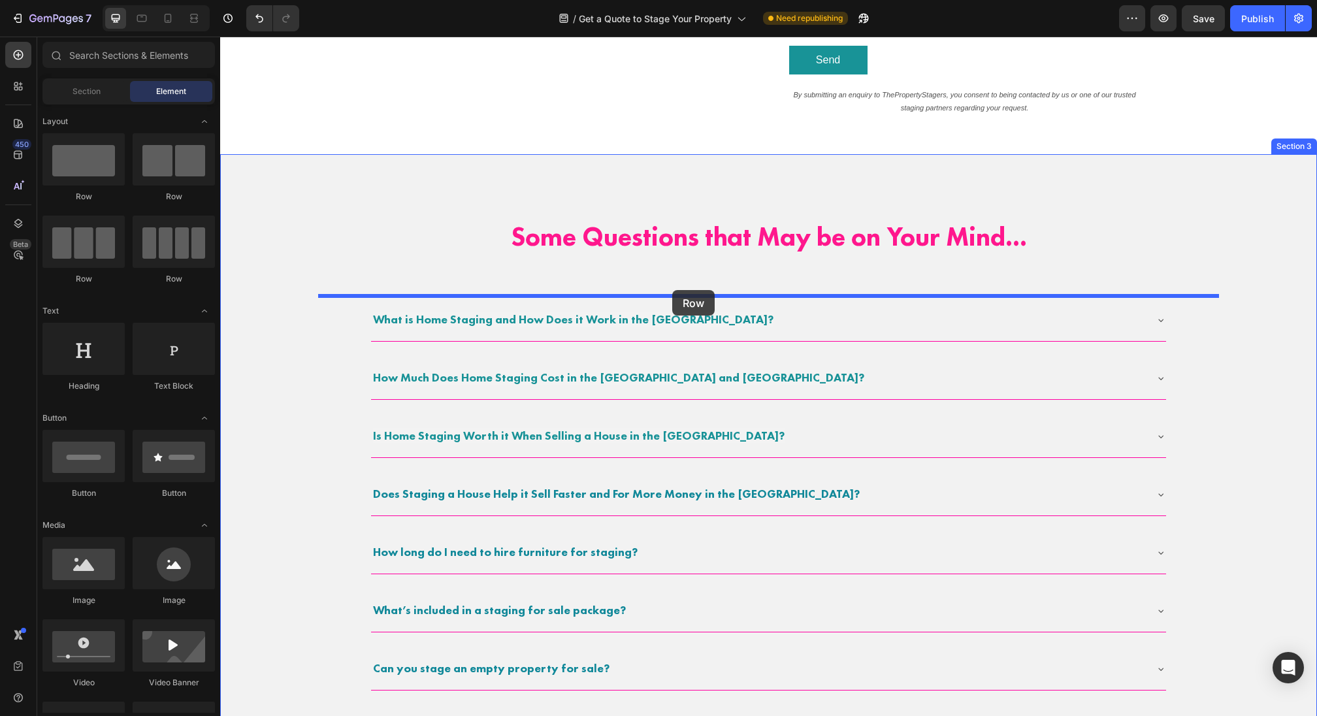
drag, startPoint x: 431, startPoint y: 223, endPoint x: 672, endPoint y: 290, distance: 250.1
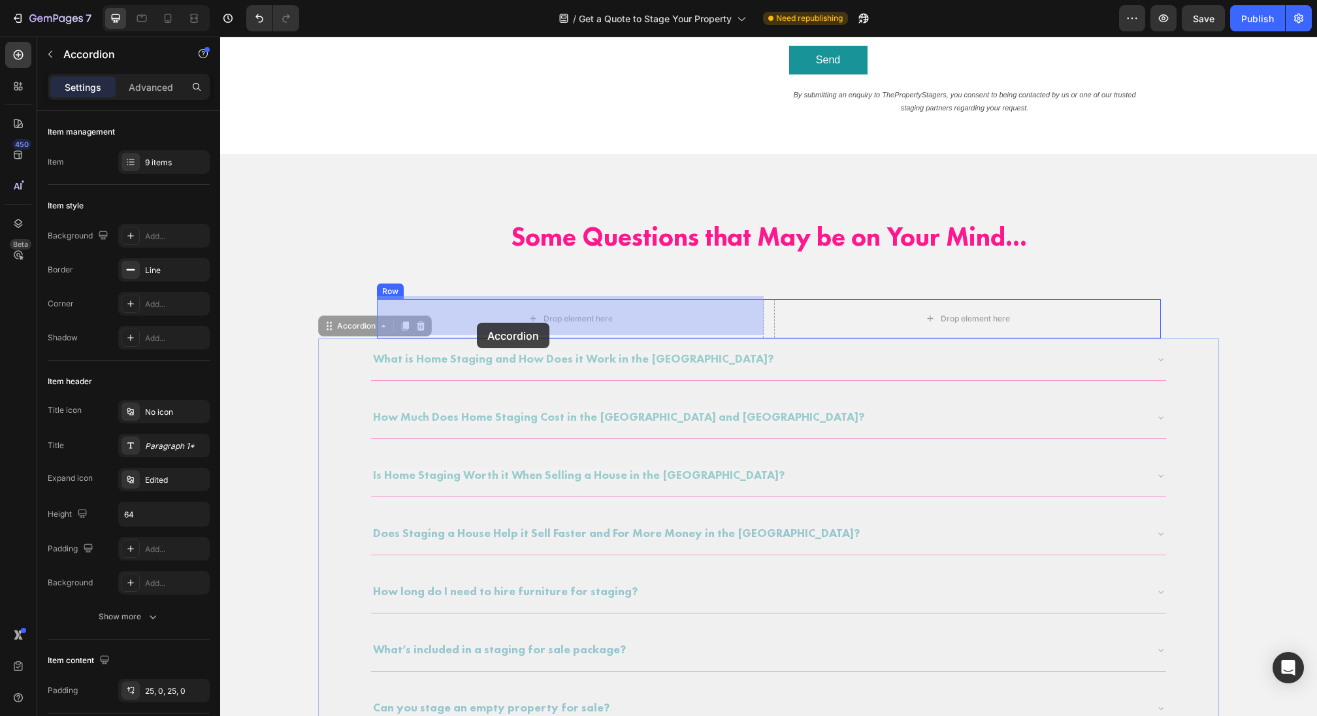
drag, startPoint x: 323, startPoint y: 381, endPoint x: 476, endPoint y: 321, distance: 164.6
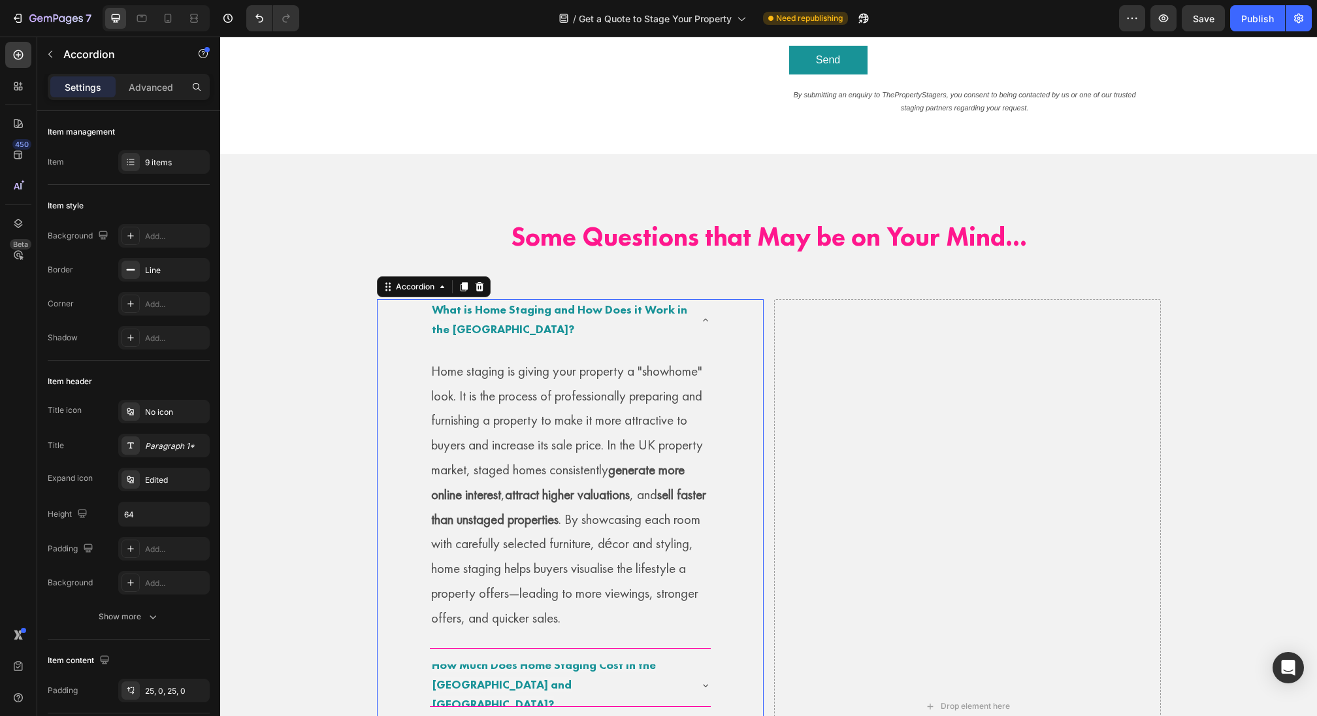
click at [696, 329] on div "What is Home Staging and How Does it Work in the [GEOGRAPHIC_DATA]?" at bounding box center [570, 320] width 281 height 42
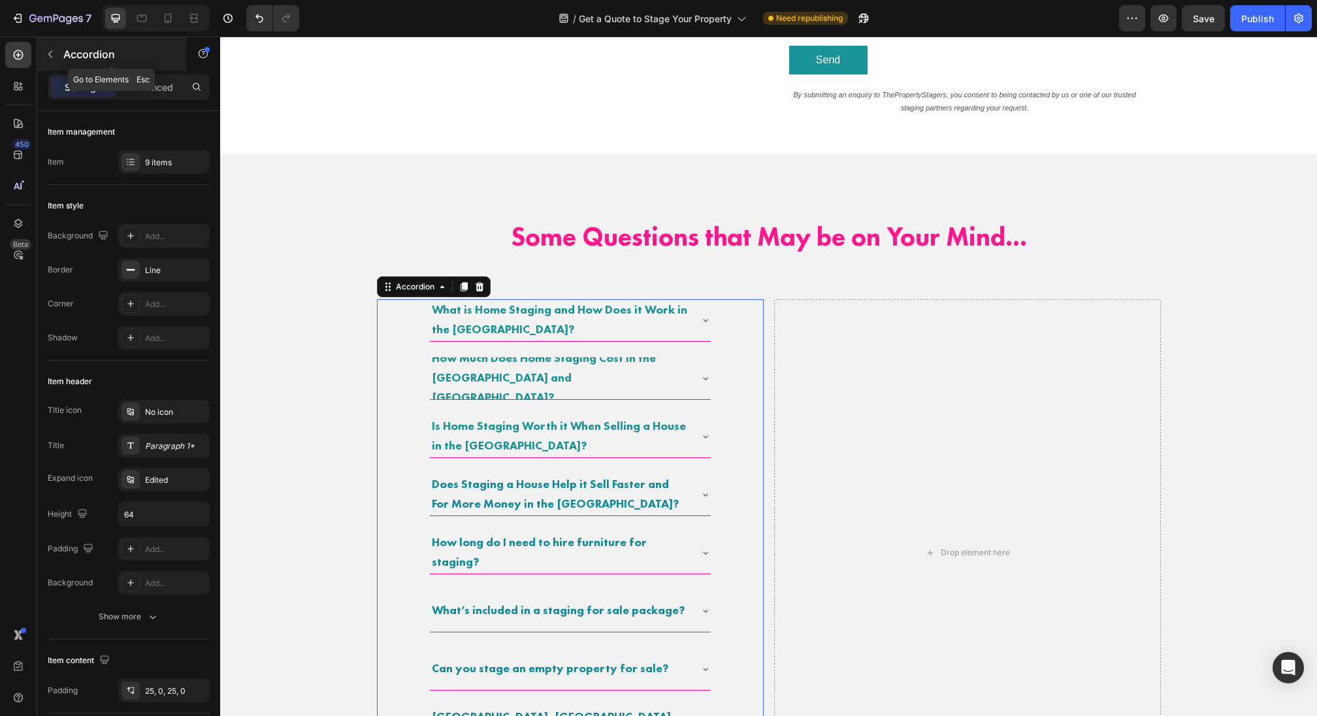
click at [51, 60] on button "button" at bounding box center [50, 54] width 21 height 21
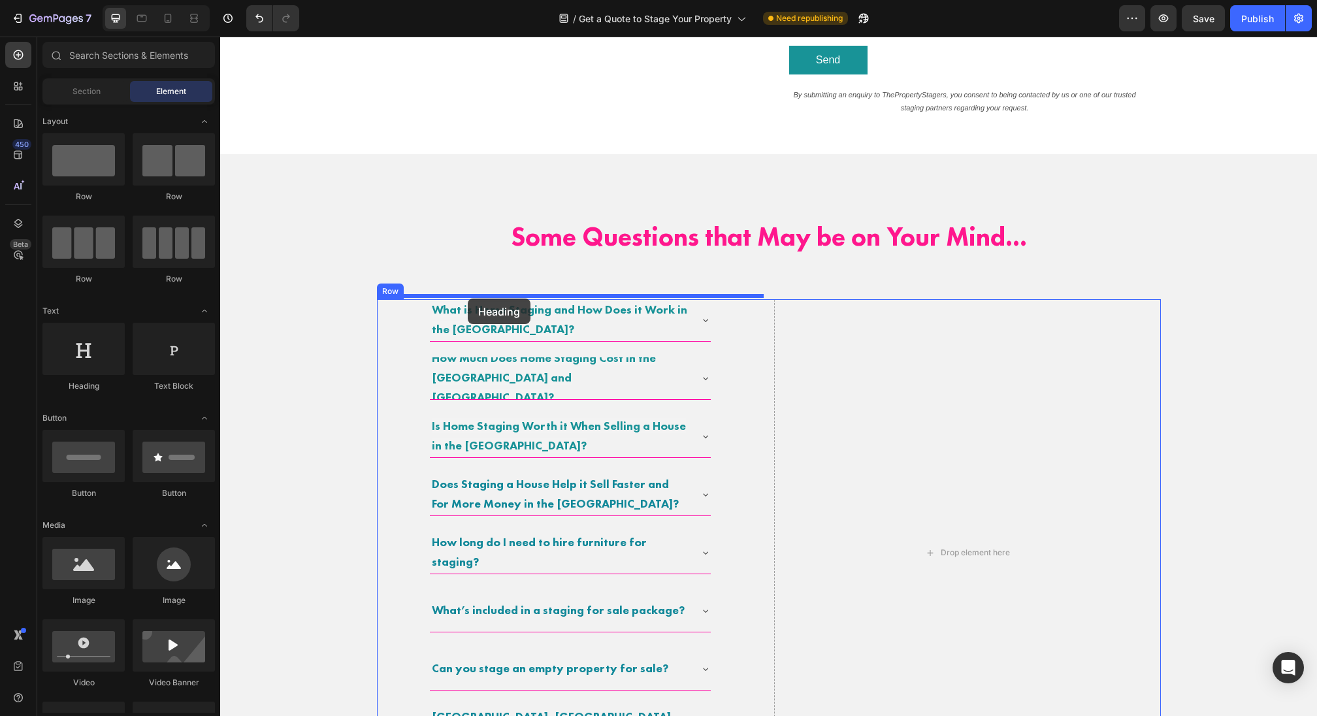
drag, startPoint x: 317, startPoint y: 393, endPoint x: 467, endPoint y: 299, distance: 177.3
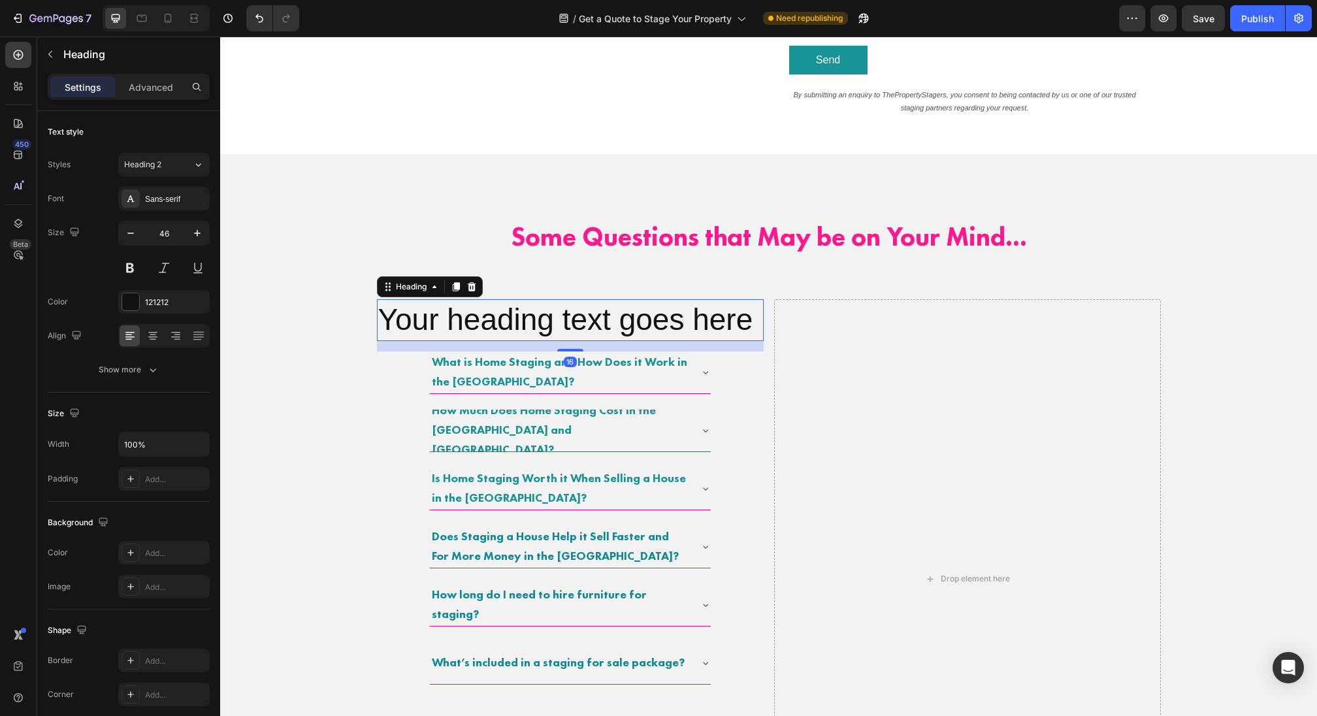
click at [528, 309] on h2 "Your heading text goes here" at bounding box center [570, 320] width 387 height 42
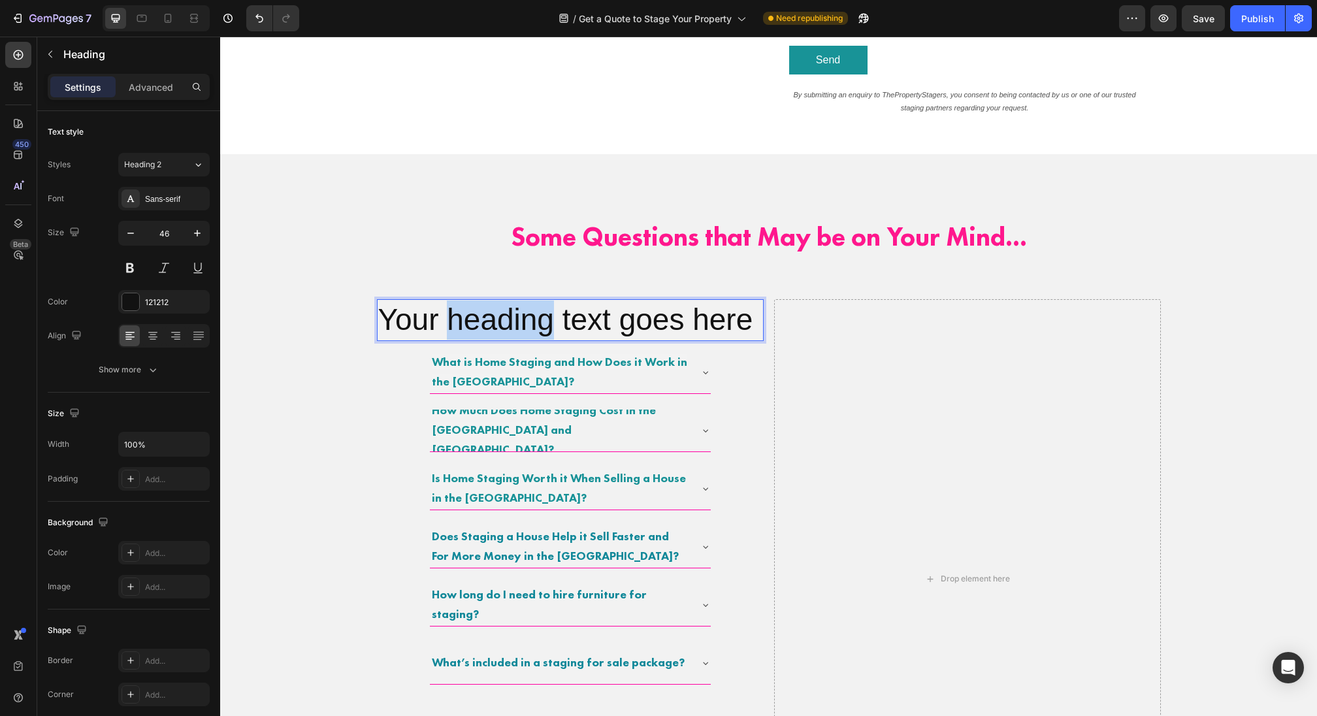
click at [528, 309] on p "Your heading text goes here" at bounding box center [570, 320] width 384 height 39
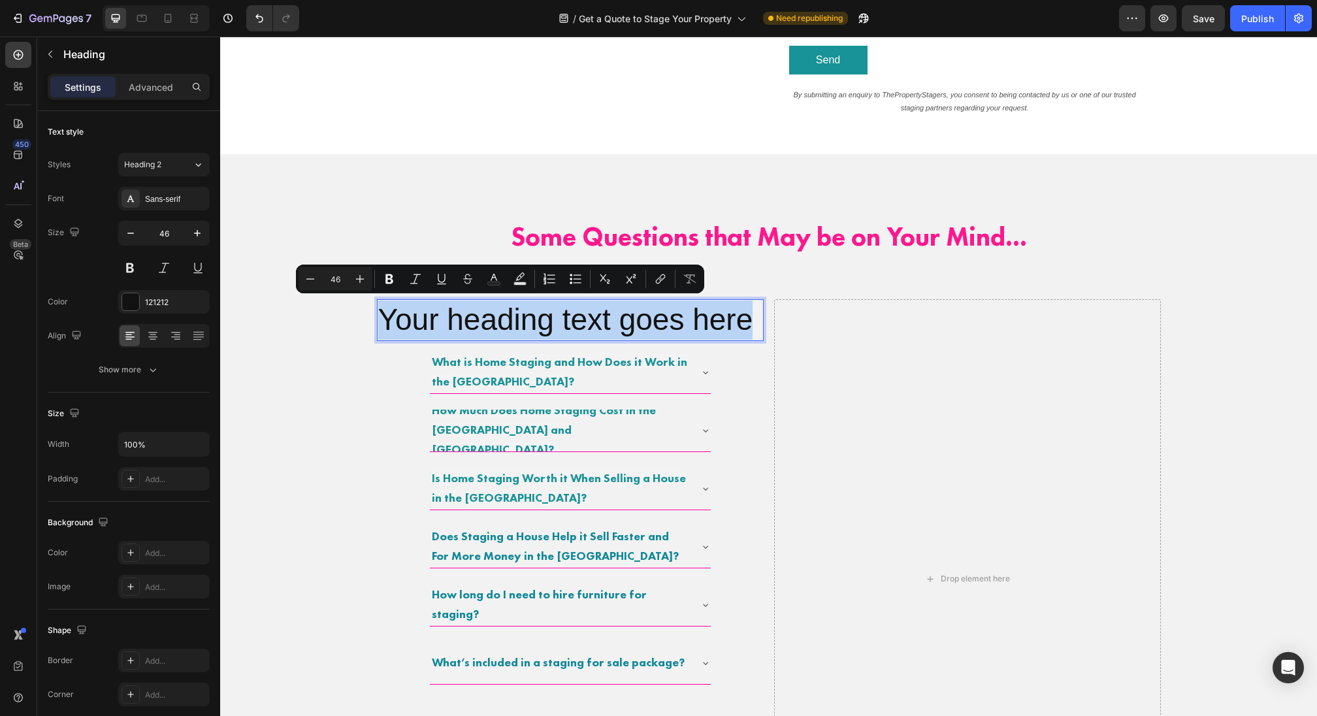
click at [528, 309] on p "Your heading text goes here" at bounding box center [570, 320] width 384 height 39
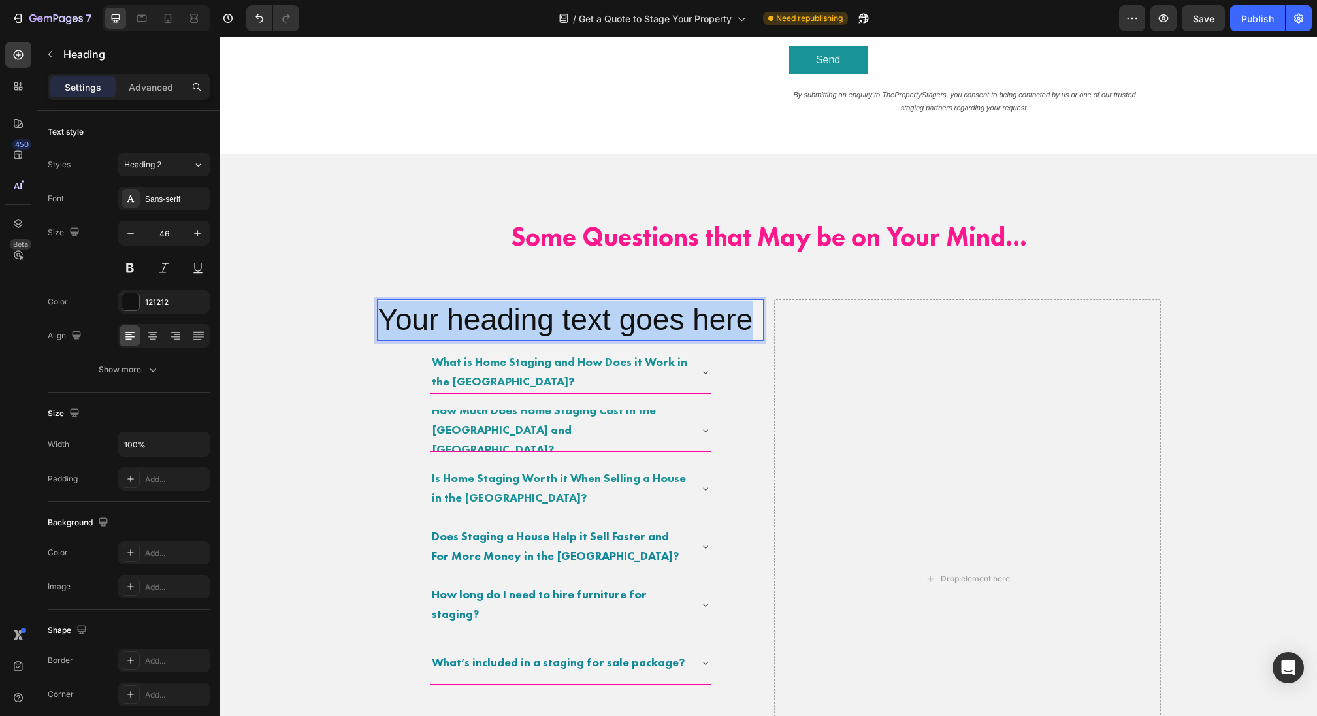
click at [528, 309] on p "Your heading text goes here" at bounding box center [570, 320] width 384 height 39
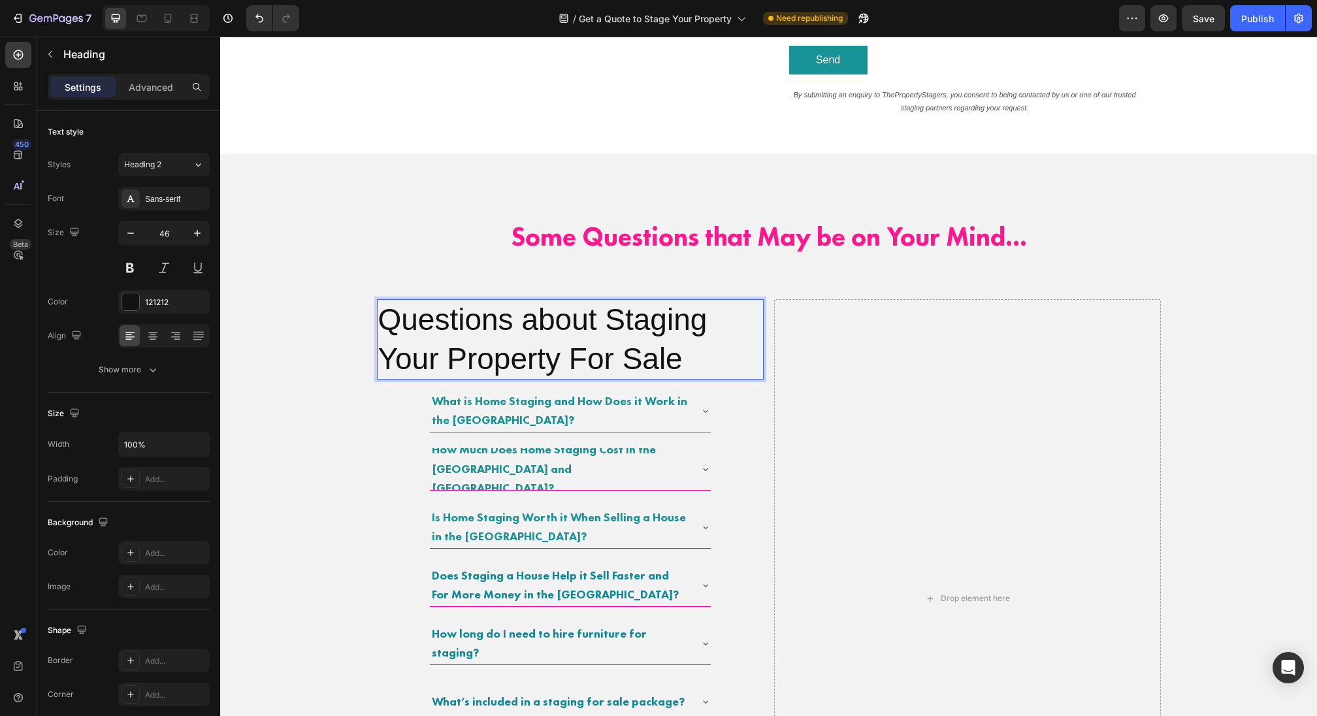
click at [528, 309] on p "Questions about Staging Your Property For Sale" at bounding box center [570, 340] width 384 height 78
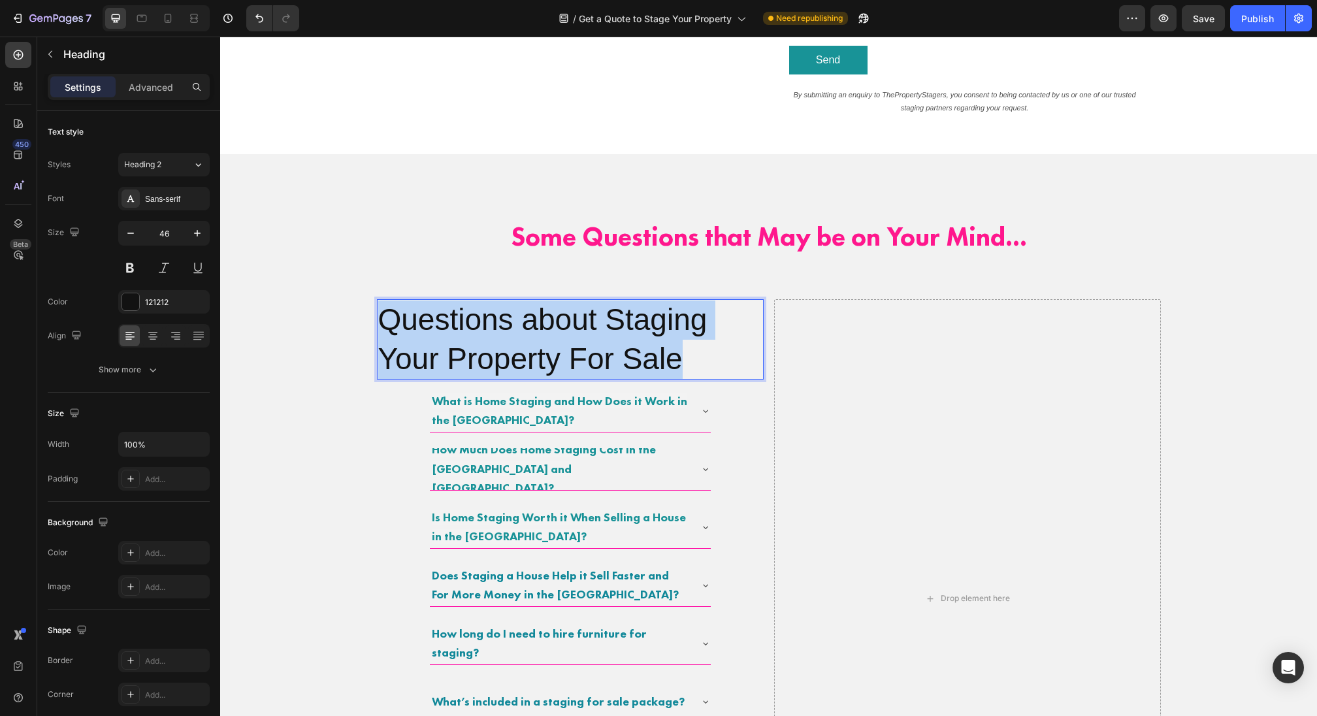
click at [528, 309] on p "Questions about Staging Your Property For Sale" at bounding box center [570, 340] width 384 height 78
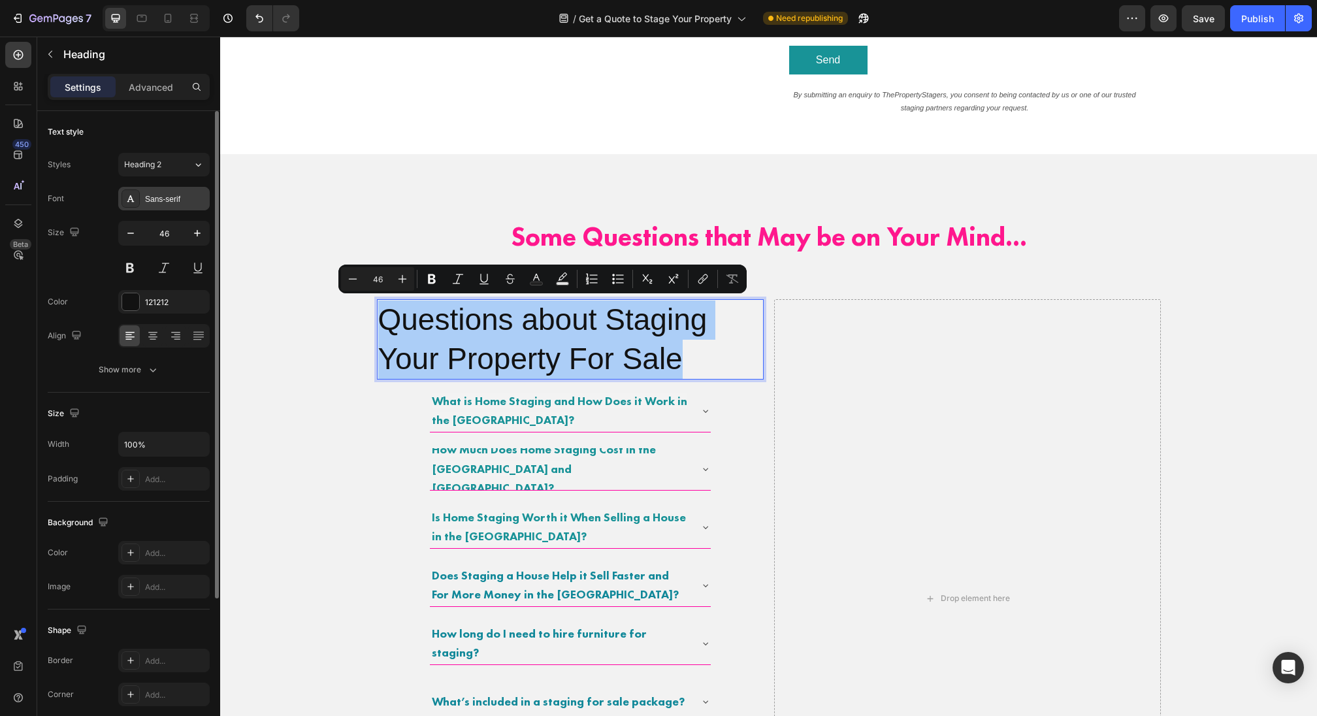
click at [154, 198] on div "Sans-serif" at bounding box center [175, 199] width 61 height 12
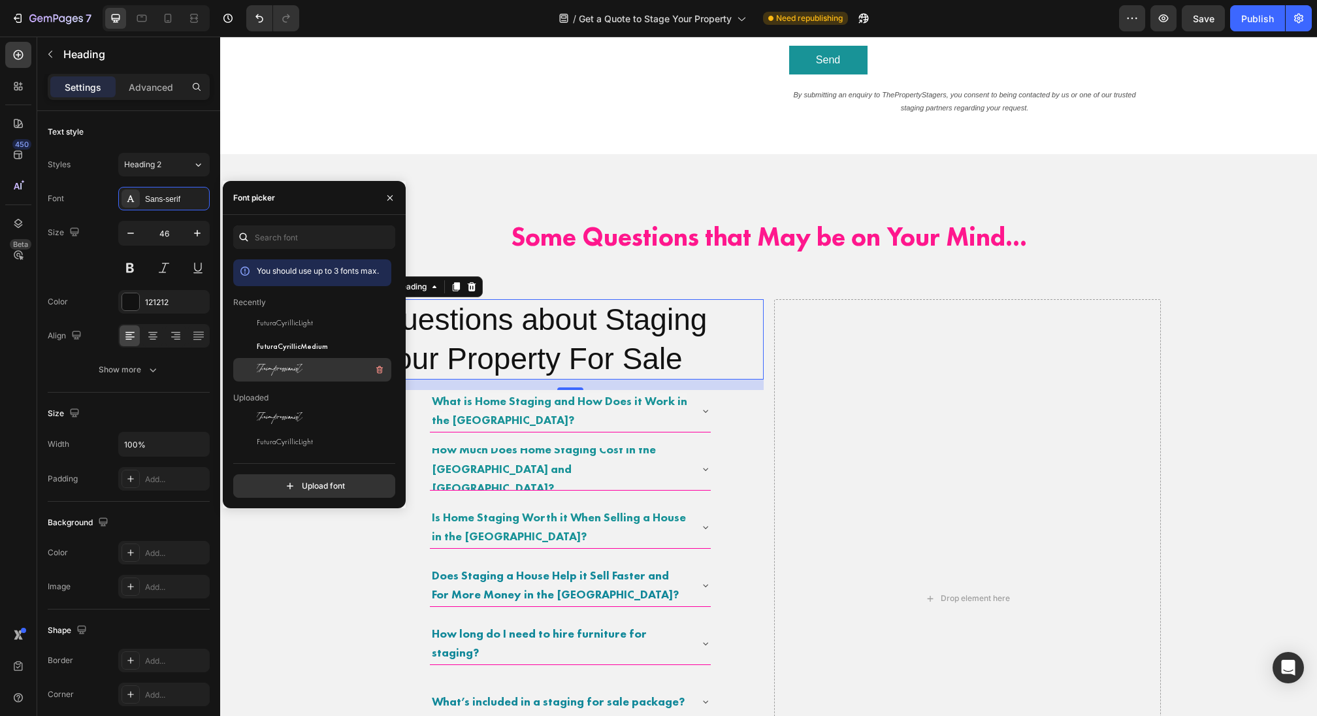
click at [292, 366] on span "theimpressionist" at bounding box center [280, 370] width 46 height 12
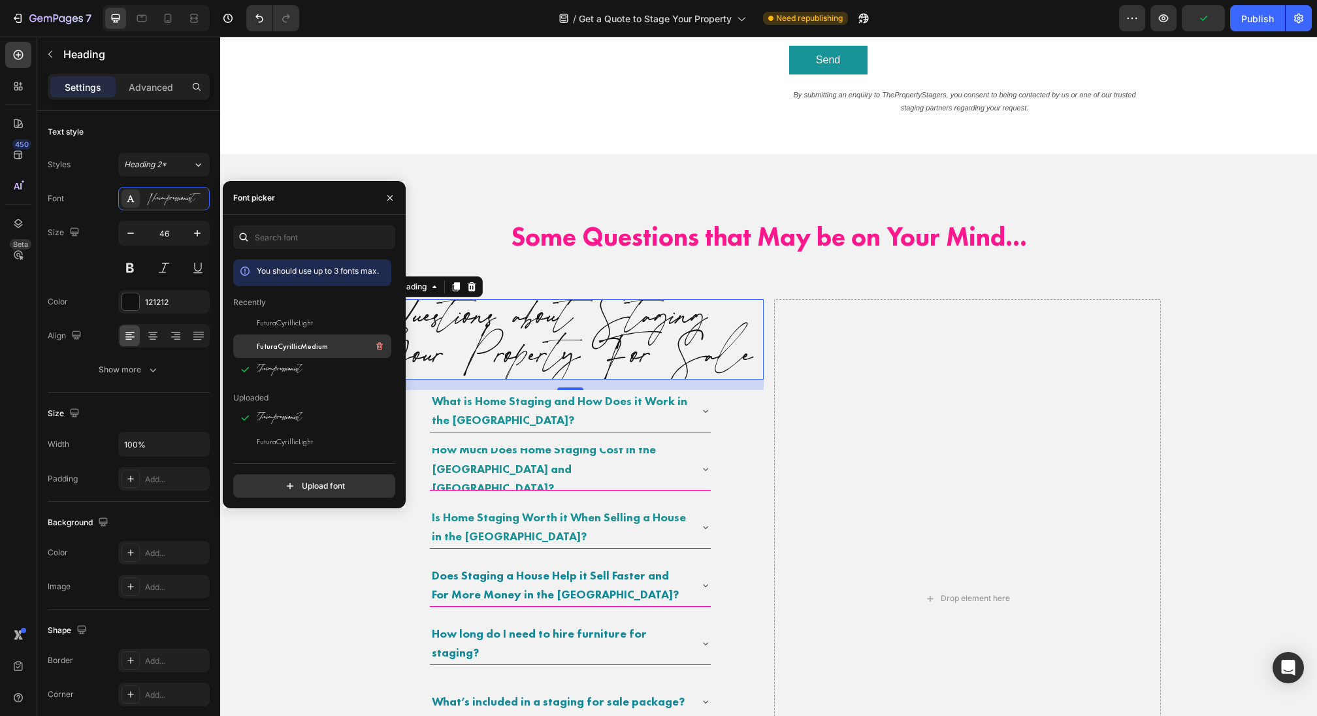
click at [292, 335] on div "FuturaCyrillicMedium" at bounding box center [312, 346] width 158 height 24
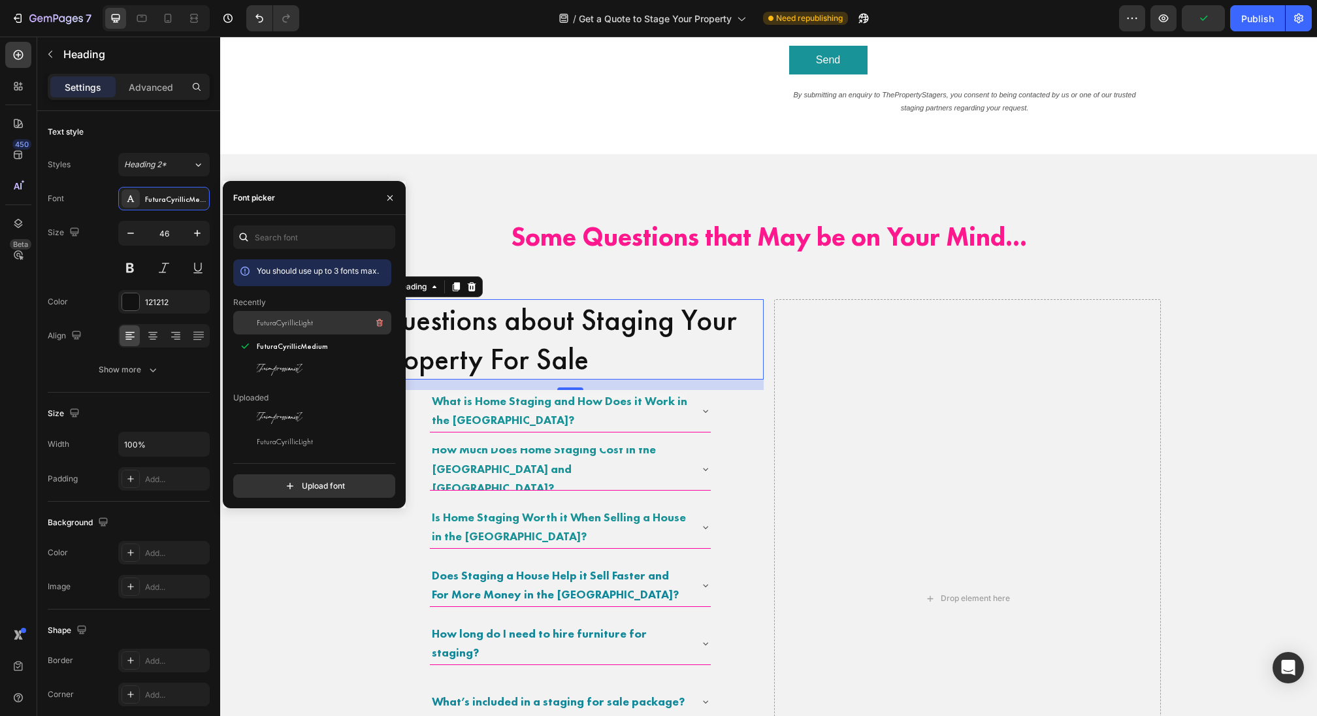
click at [290, 324] on span "FuturaCyrillicLight" at bounding box center [285, 323] width 56 height 12
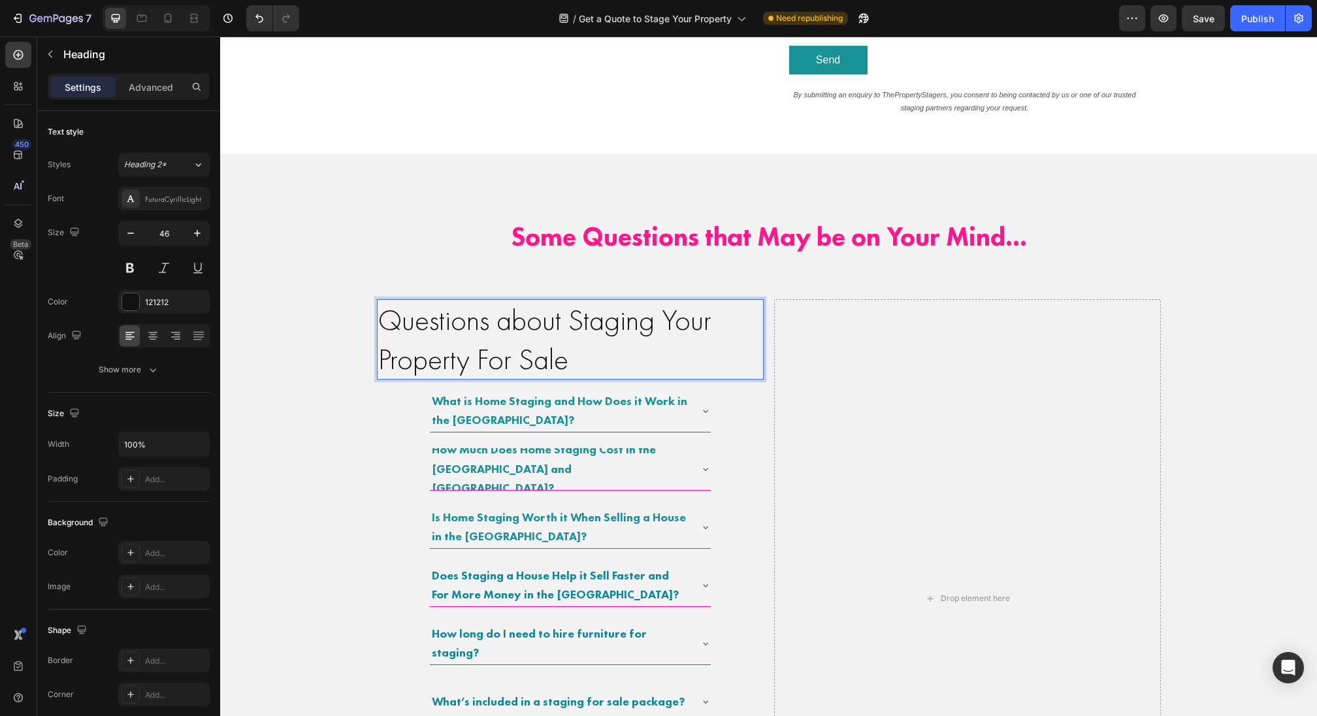
click at [574, 333] on p "Questions about Staging Your Property For Sale" at bounding box center [570, 340] width 384 height 78
click at [512, 355] on p "Questions about Staging Your Property For Sale" at bounding box center [570, 340] width 384 height 78
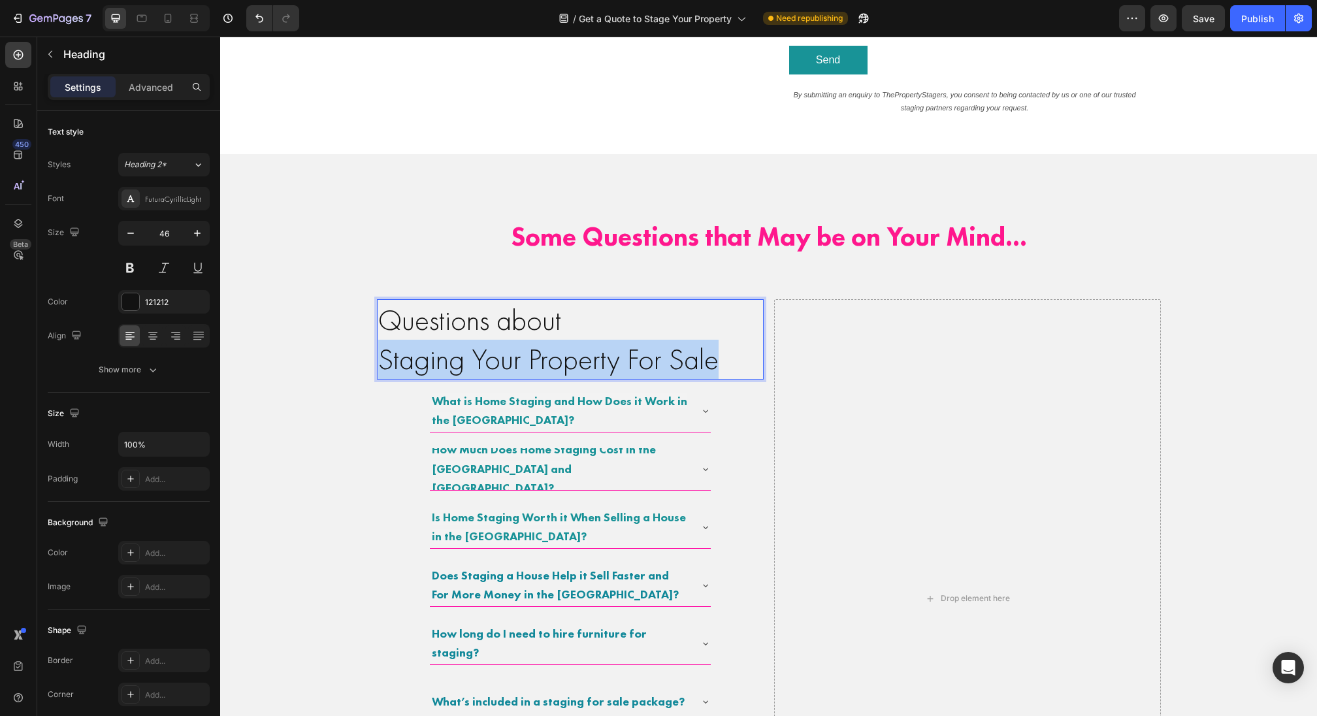
click at [512, 355] on p "Questions about Staging Your Property For Sale" at bounding box center [570, 340] width 384 height 78
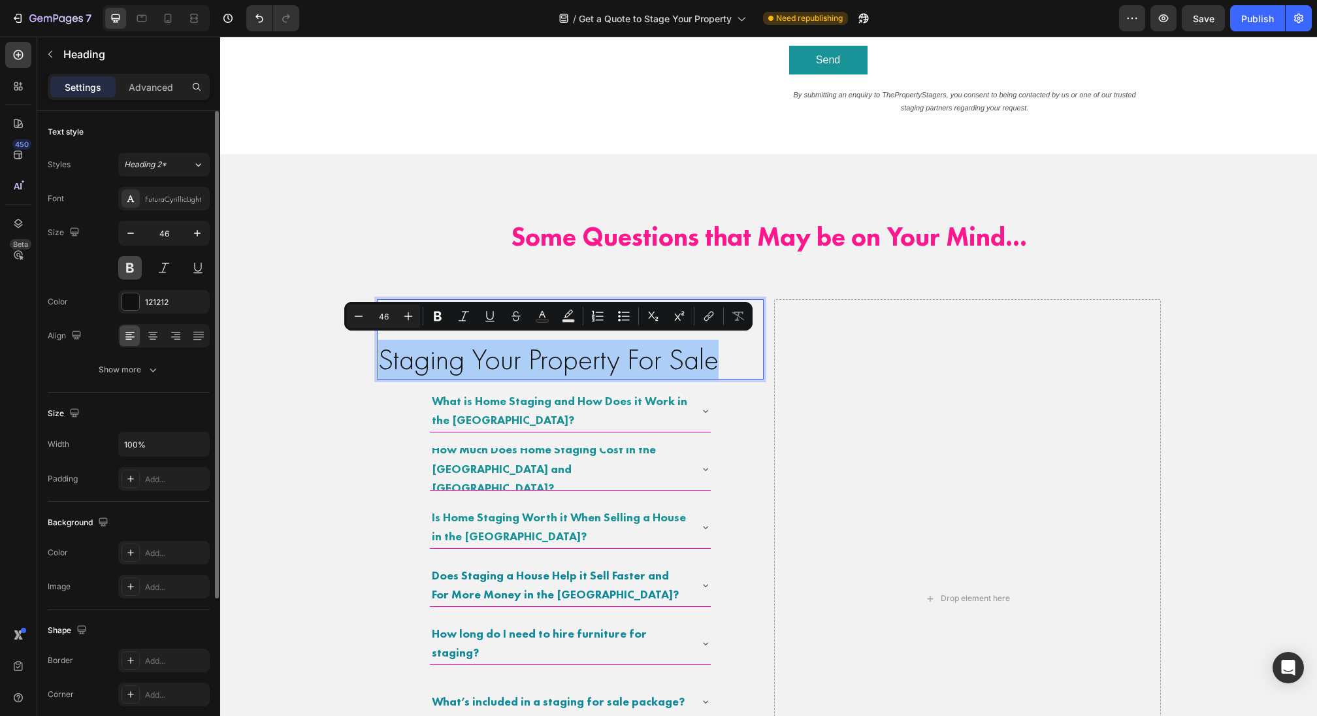
click at [131, 264] on button at bounding box center [130, 268] width 24 height 24
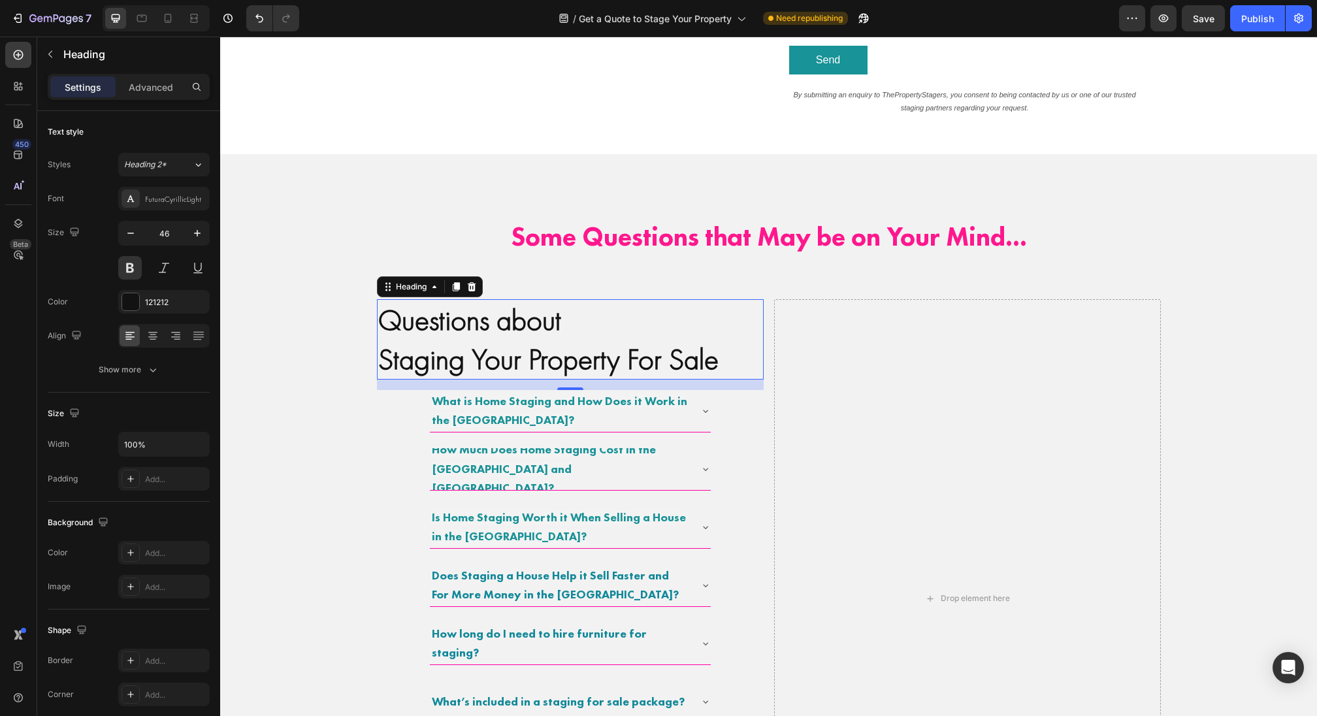
click at [465, 325] on p "Questions about Staging Your Property For Sale" at bounding box center [570, 340] width 384 height 78
click at [414, 342] on p "Questions about Staging Your Property For Sale" at bounding box center [570, 340] width 384 height 78
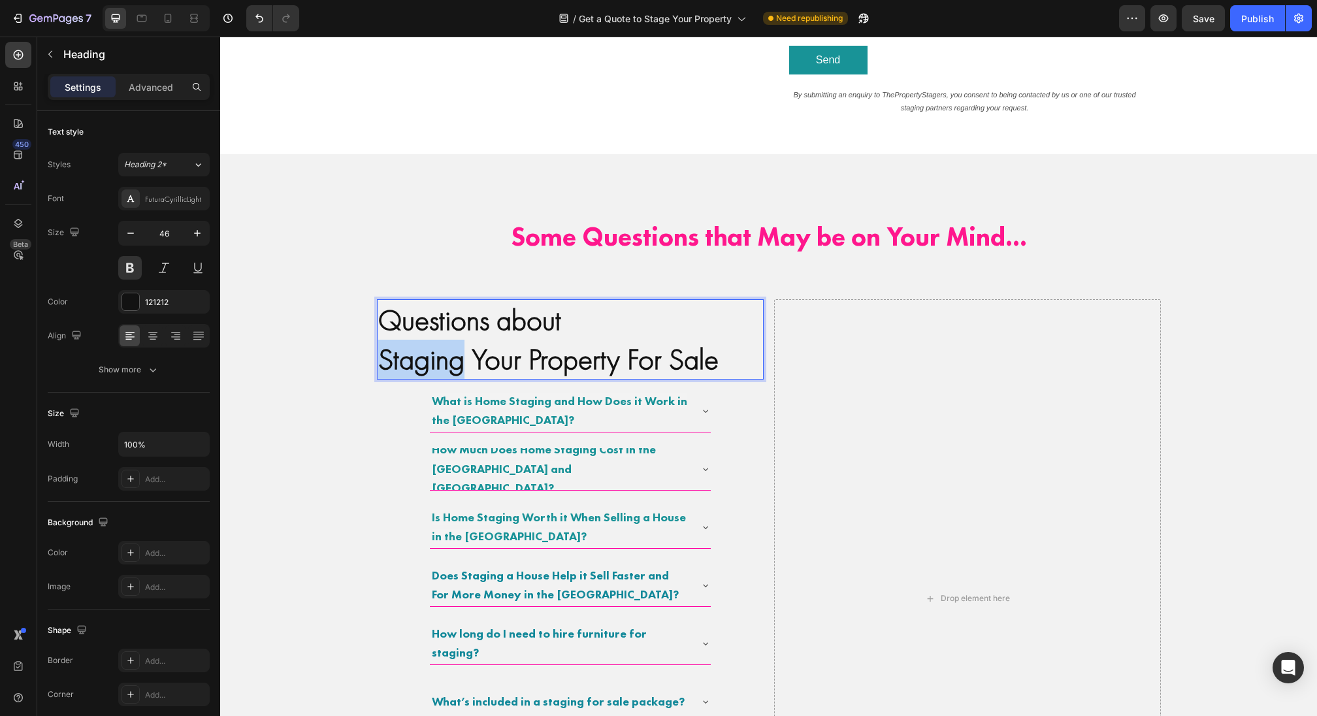
click at [414, 342] on p "Questions about Staging Your Property For Sale" at bounding box center [570, 340] width 384 height 78
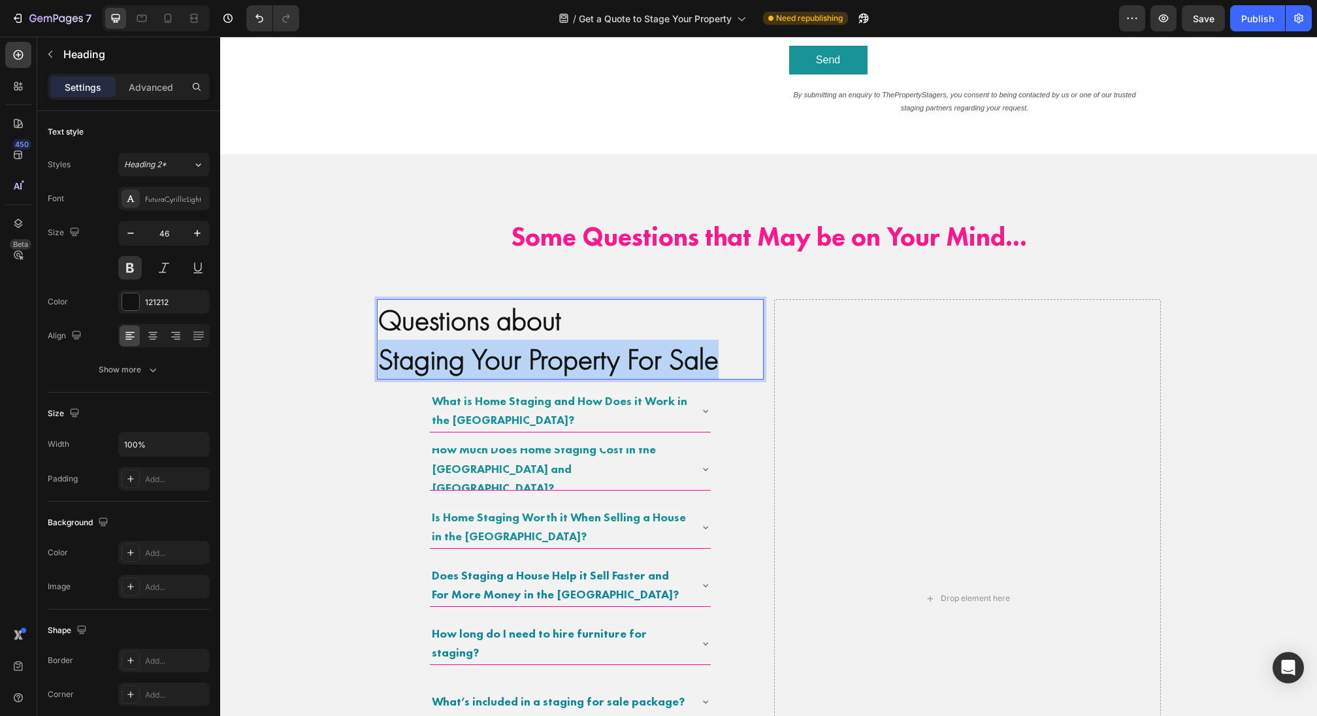
click at [414, 342] on p "Questions about Staging Your Property For Sale" at bounding box center [570, 340] width 384 height 78
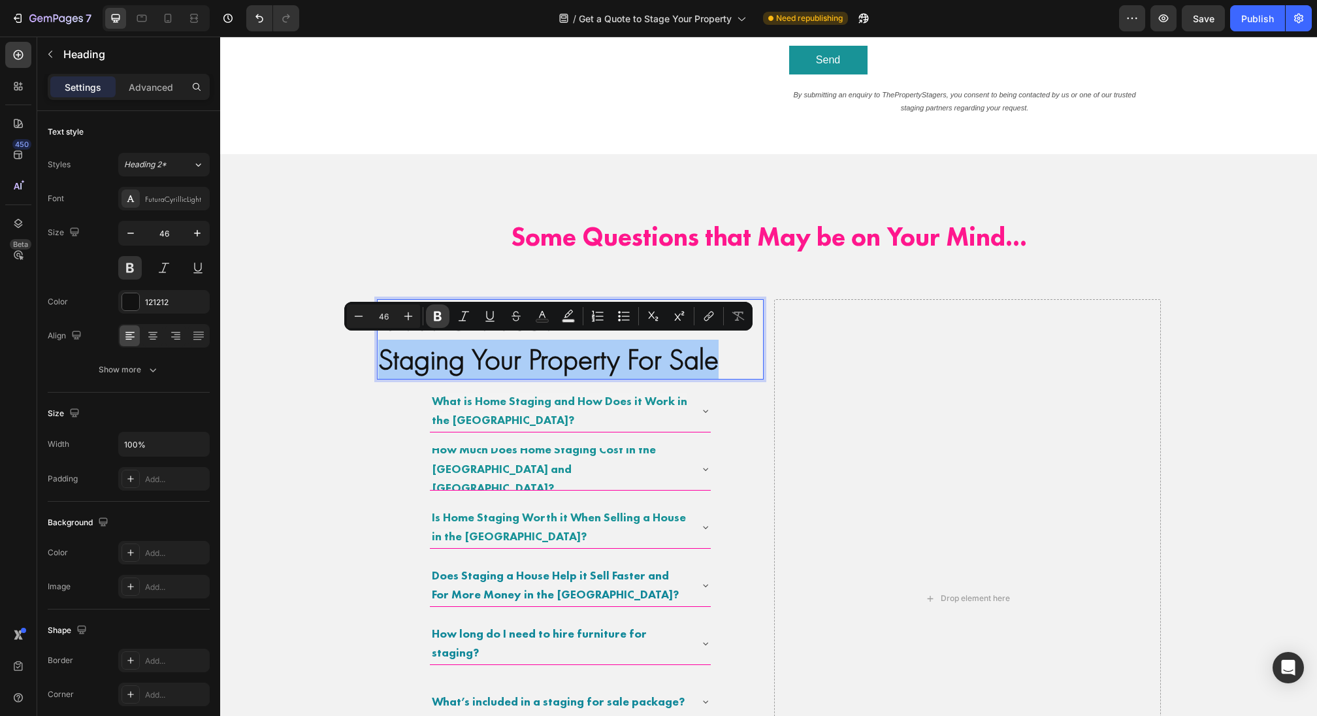
click at [441, 313] on icon "Editor contextual toolbar" at bounding box center [437, 316] width 13 height 13
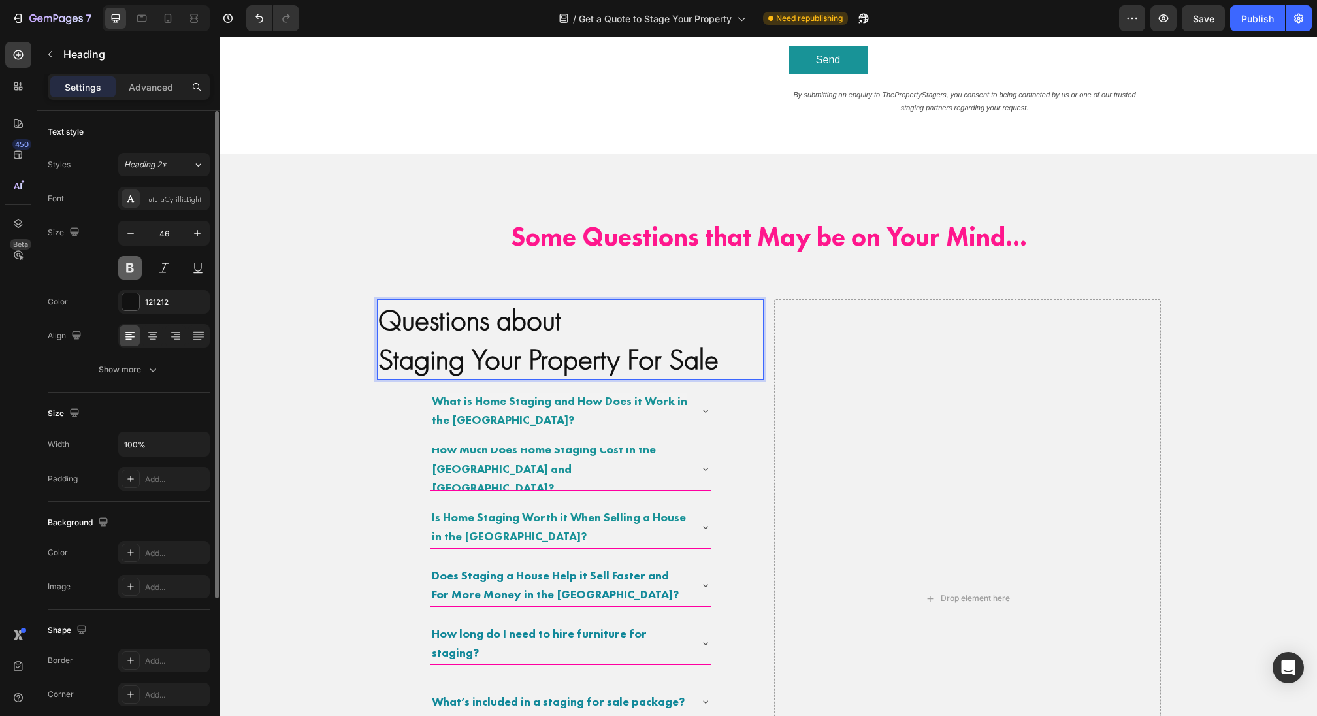
click at [122, 269] on button at bounding box center [130, 268] width 24 height 24
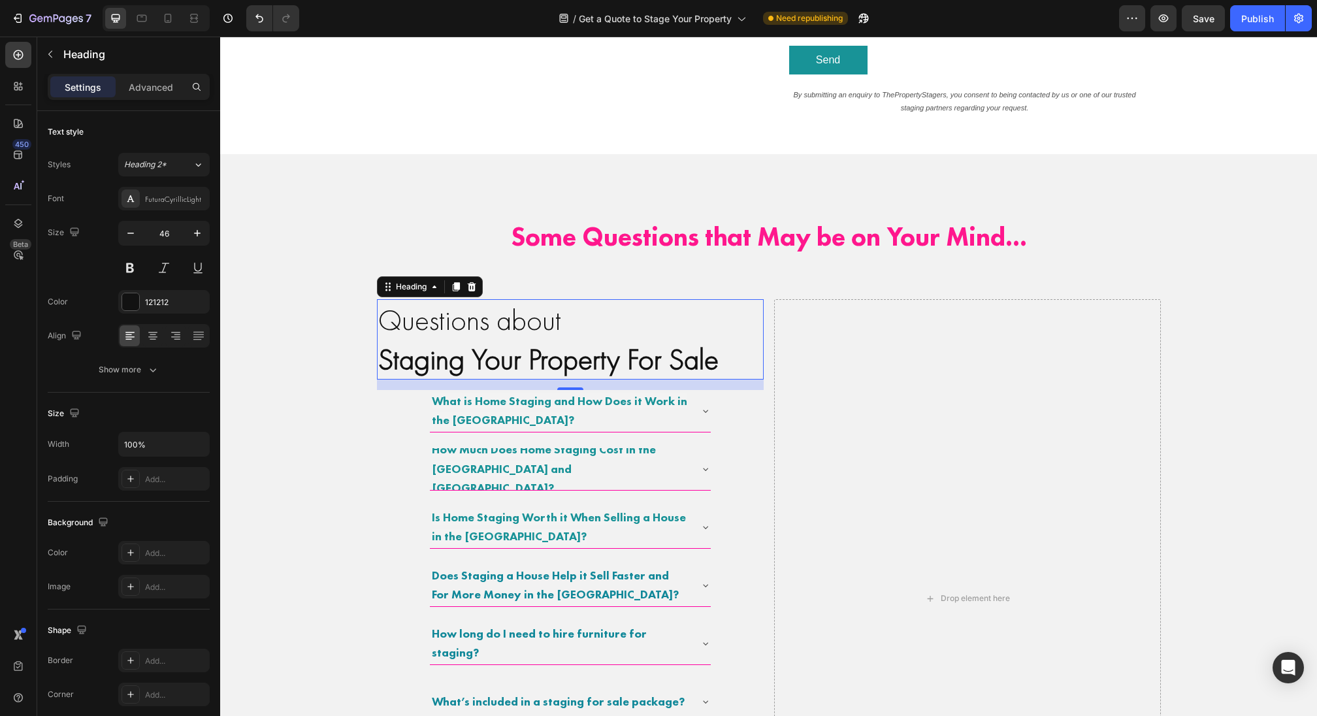
click at [431, 327] on p "Questions about Staging Your Property For Sale" at bounding box center [570, 340] width 384 height 78
click at [390, 408] on div "What is Home Staging and How Does it Work in the UK? How Much Does Home Staging…" at bounding box center [570, 644] width 387 height 508
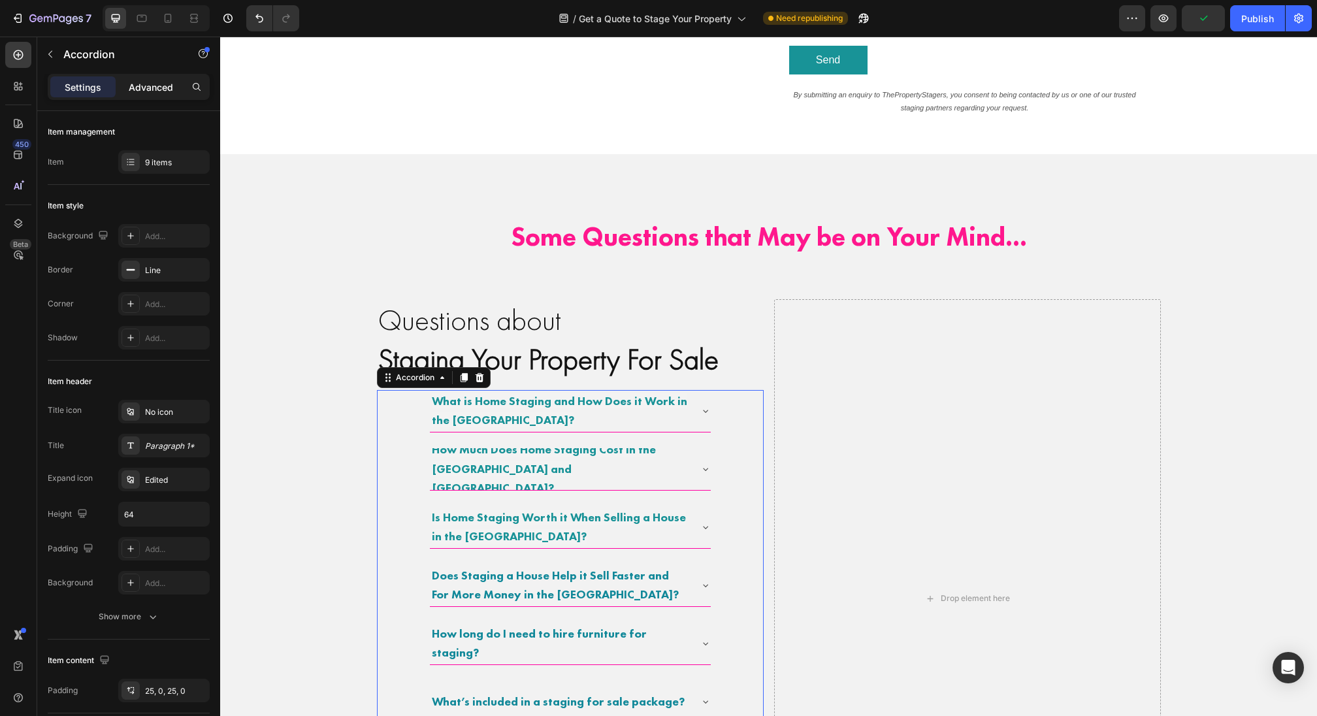
click at [137, 90] on p "Advanced" at bounding box center [151, 87] width 44 height 14
type input "100%"
type input "100"
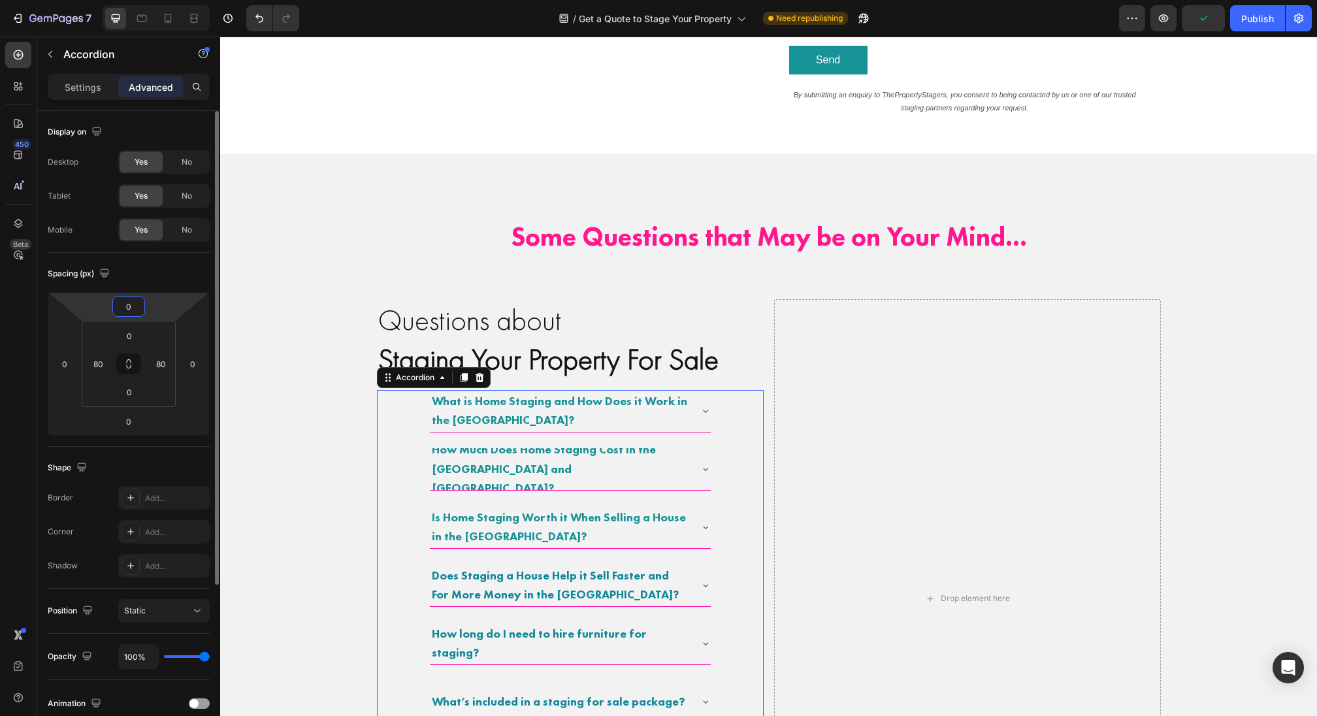
click at [133, 304] on input "0" at bounding box center [129, 307] width 26 height 20
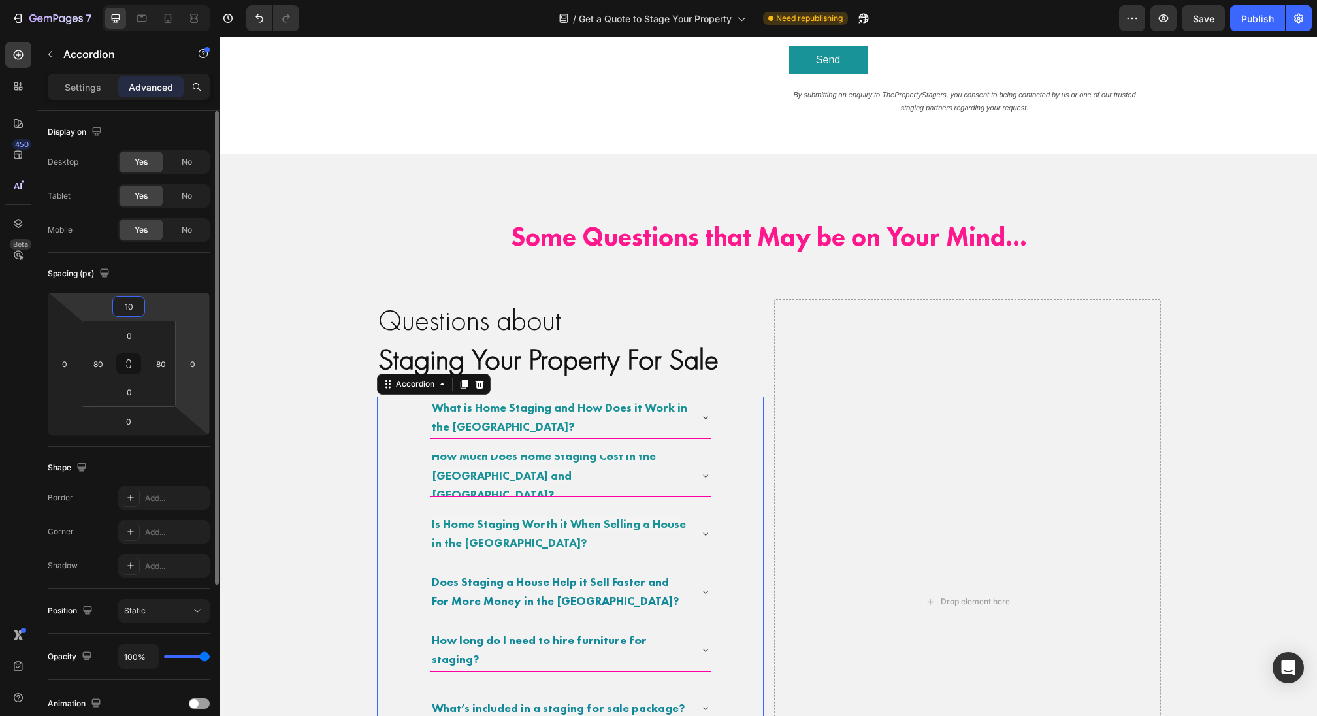
type input "1"
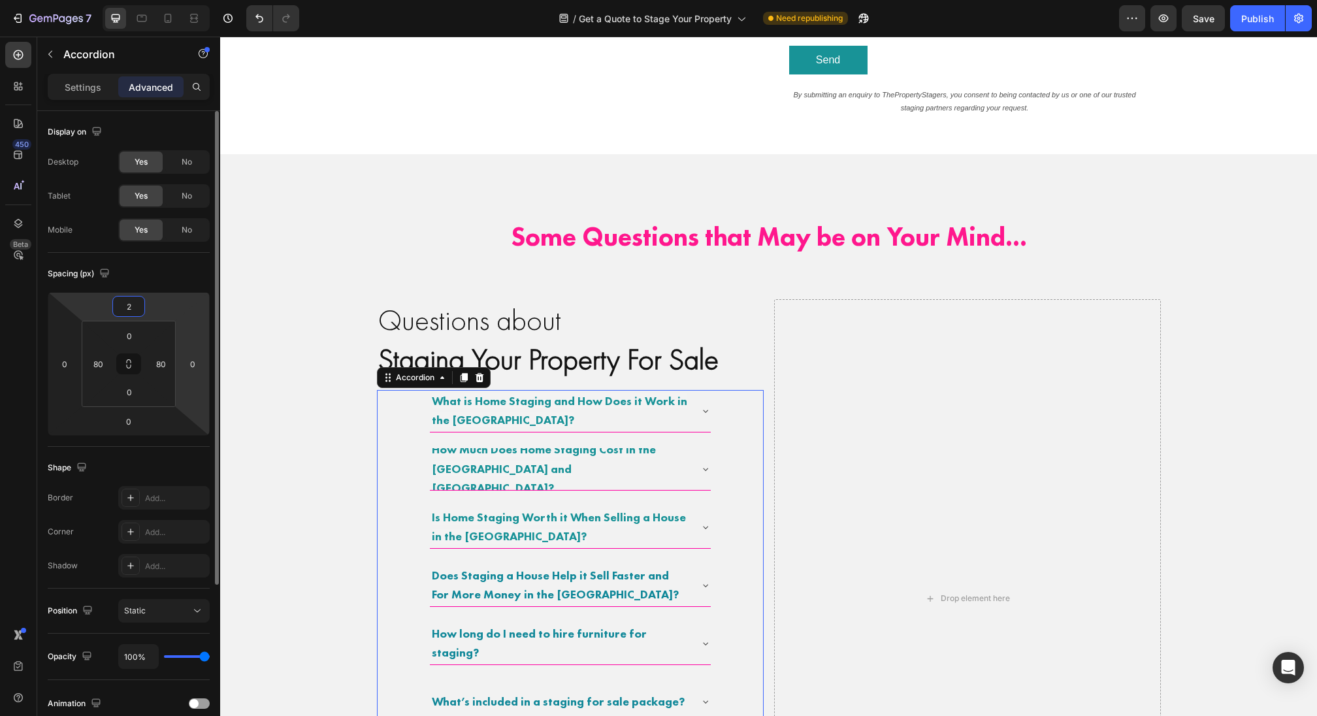
type input "20"
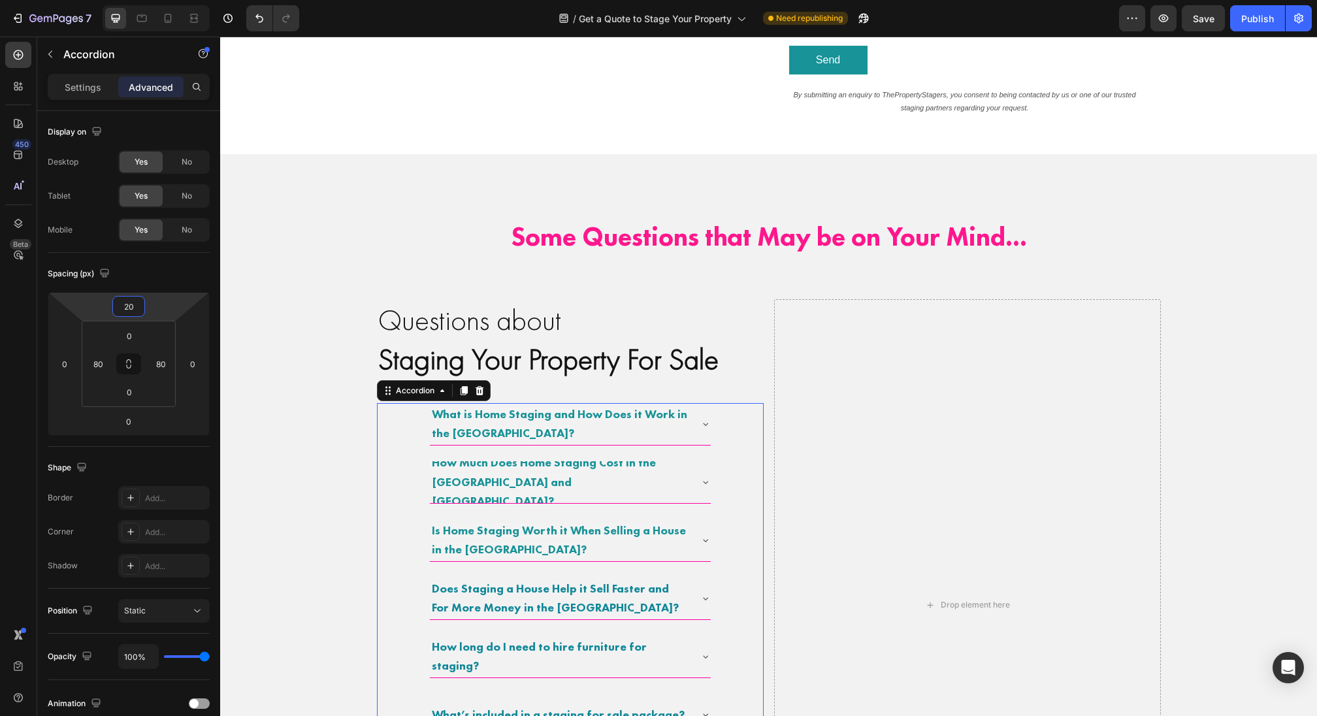
click at [770, 363] on div "Questions about Staging Your Property For Sale Heading What is Home Staging and…" at bounding box center [769, 605] width 784 height 612
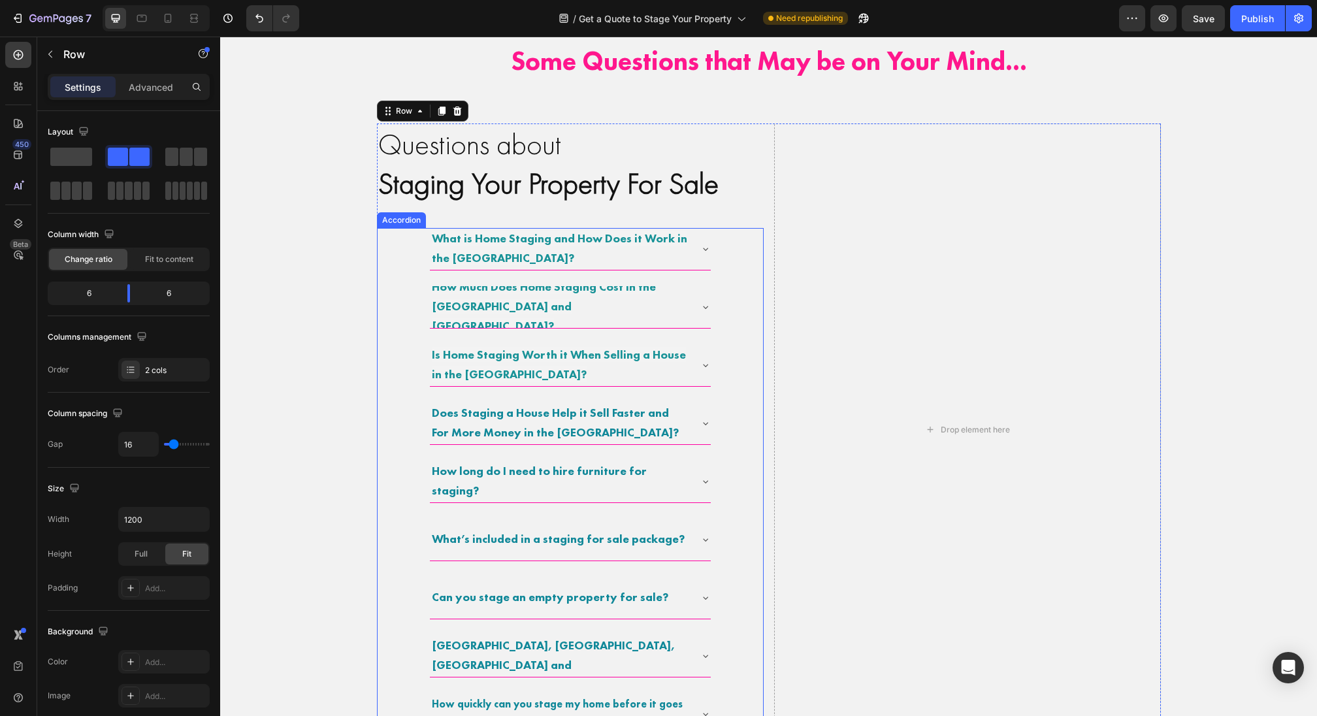
scroll to position [775, 0]
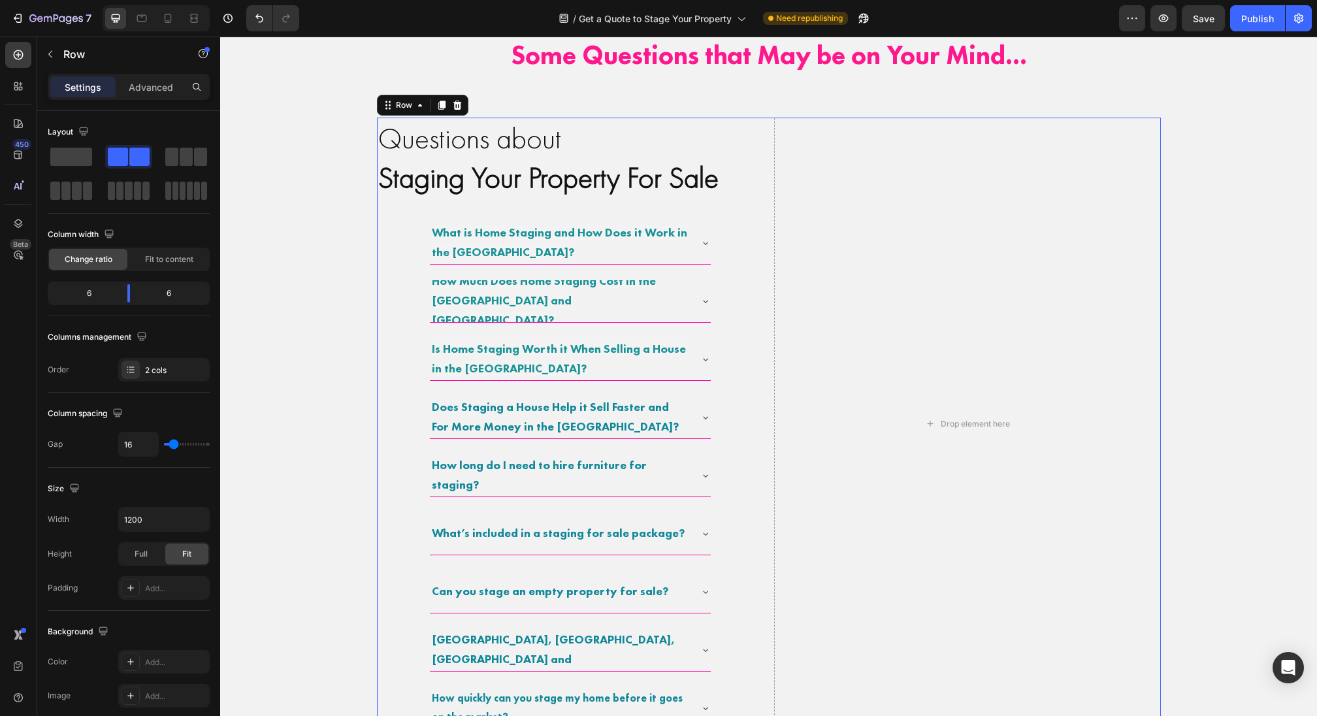
click at [612, 195] on strong "Staging Your Property For Sale" at bounding box center [548, 177] width 340 height 39
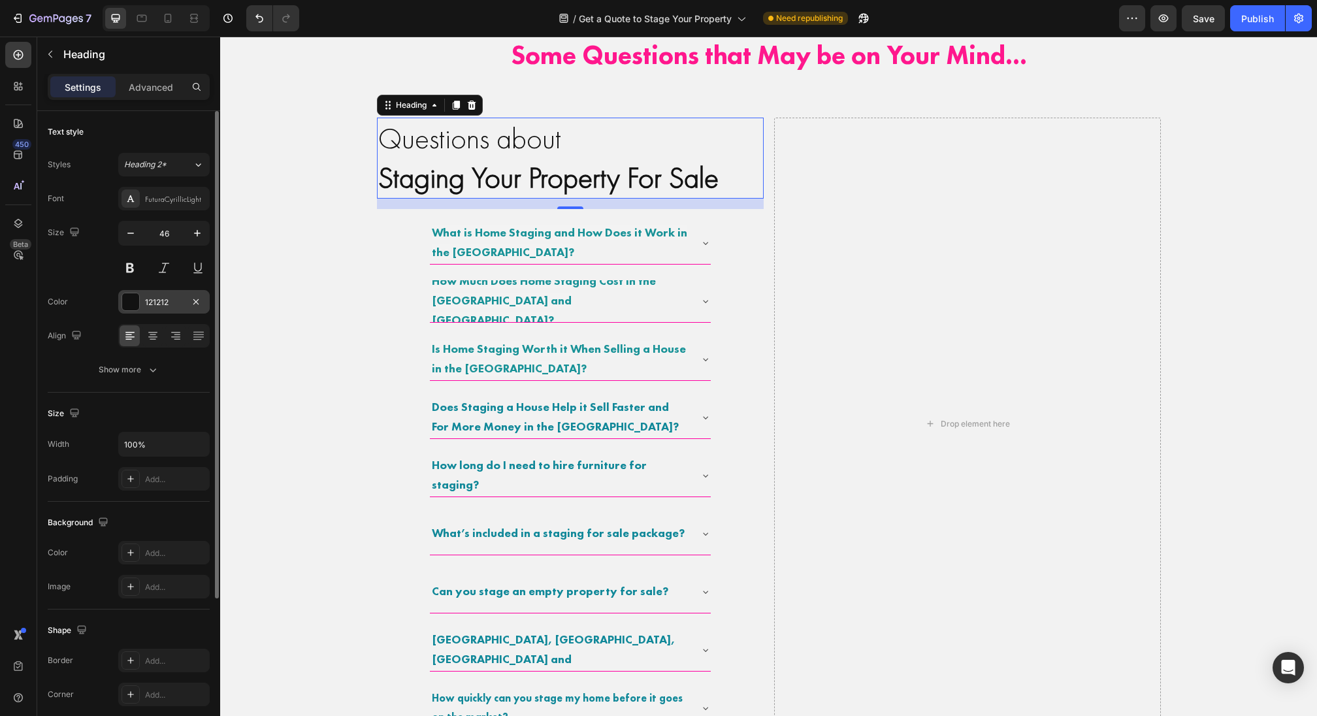
click at [165, 300] on div "121212" at bounding box center [164, 303] width 38 height 12
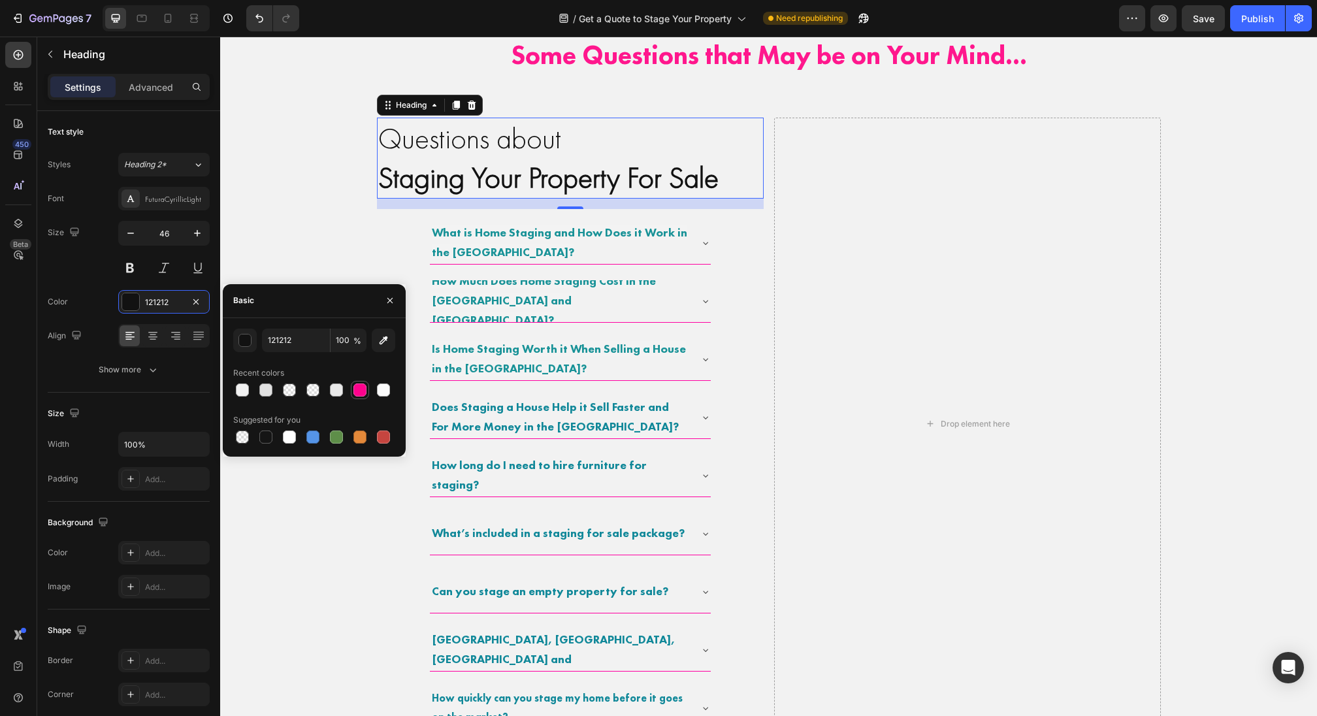
click at [356, 395] on div at bounding box center [359, 389] width 13 height 13
type input "FD028C"
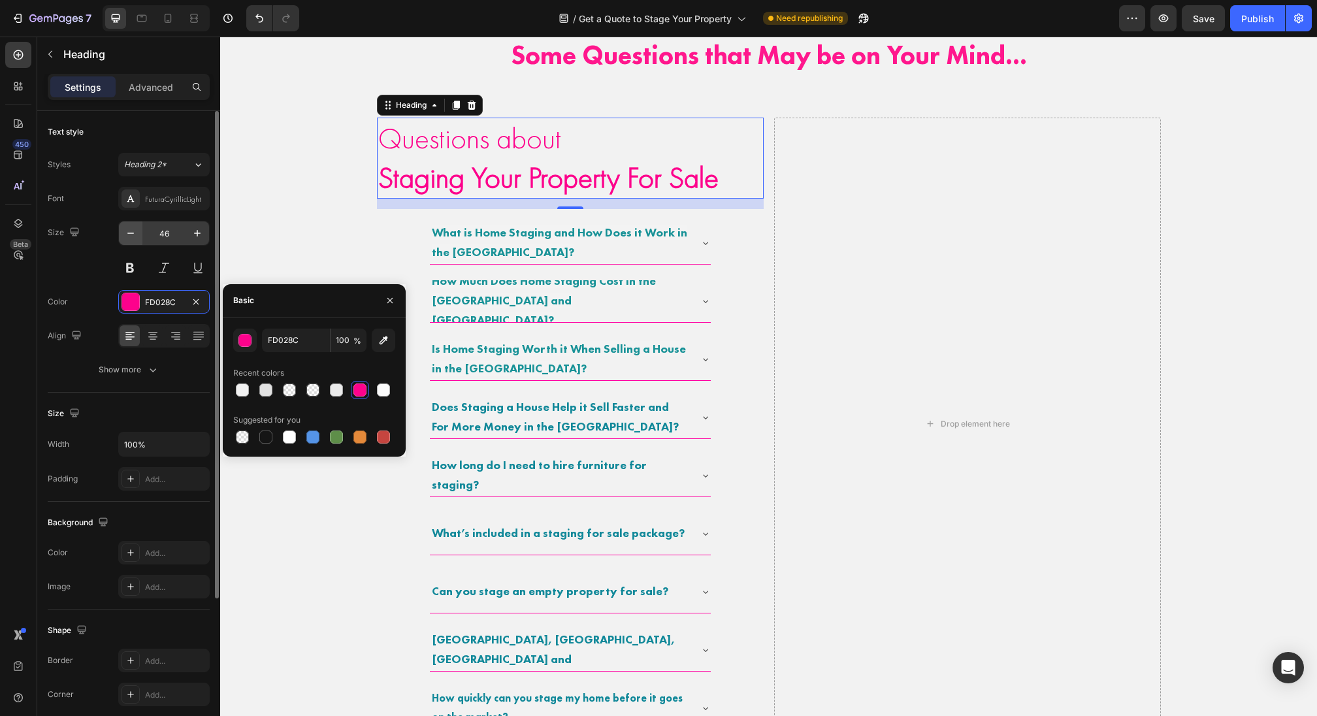
click at [125, 230] on icon "button" at bounding box center [130, 233] width 13 height 13
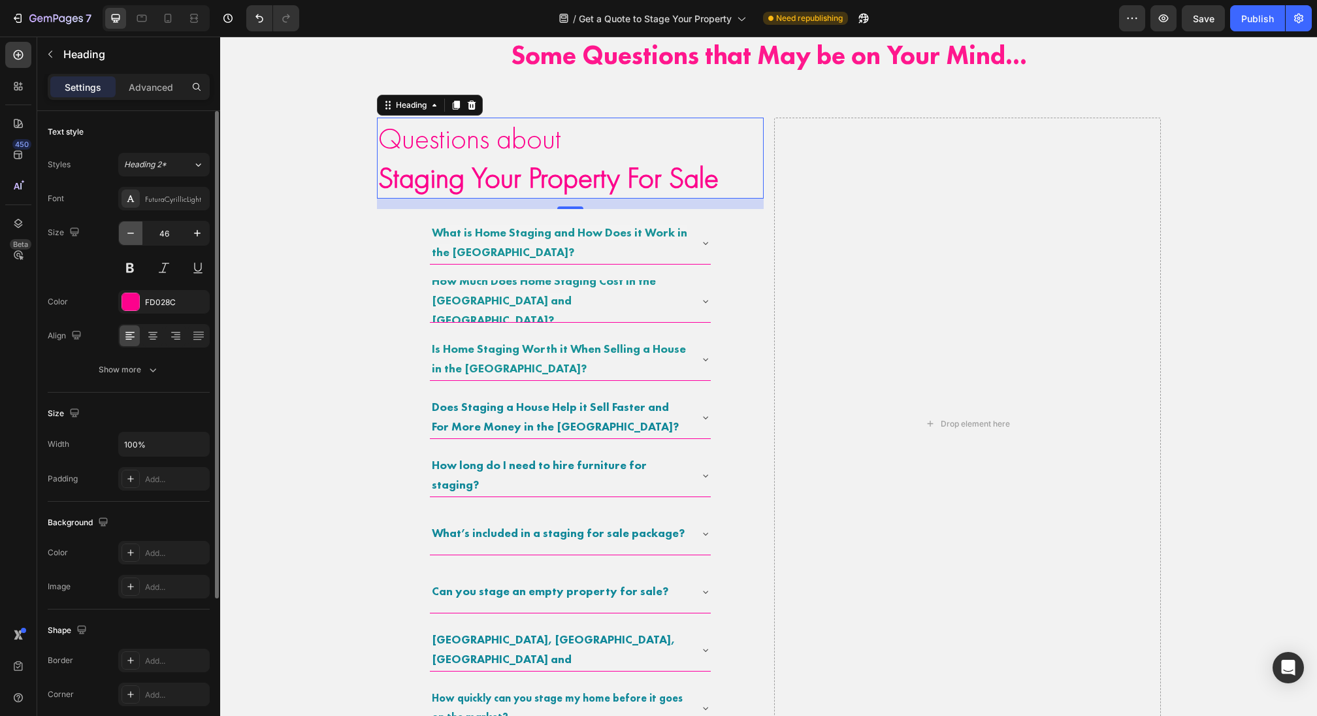
click at [125, 230] on icon "button" at bounding box center [130, 233] width 13 height 13
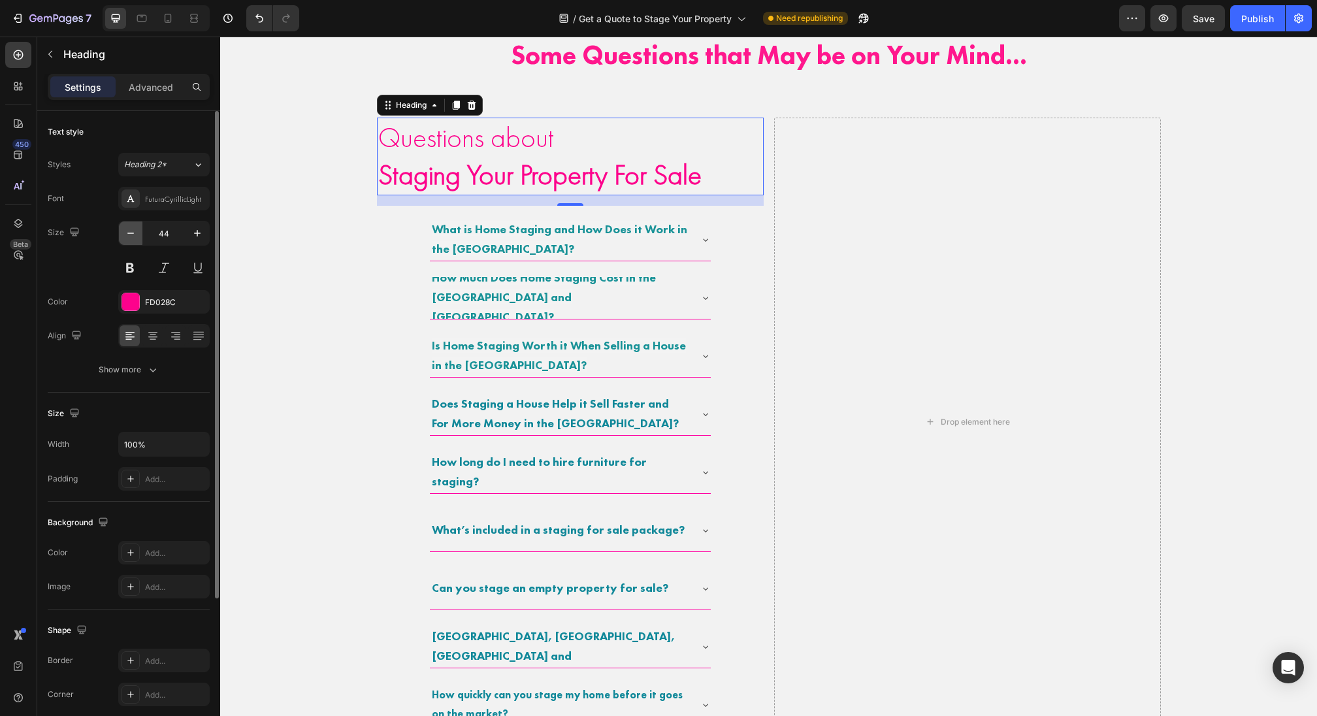
click at [125, 230] on icon "button" at bounding box center [130, 233] width 13 height 13
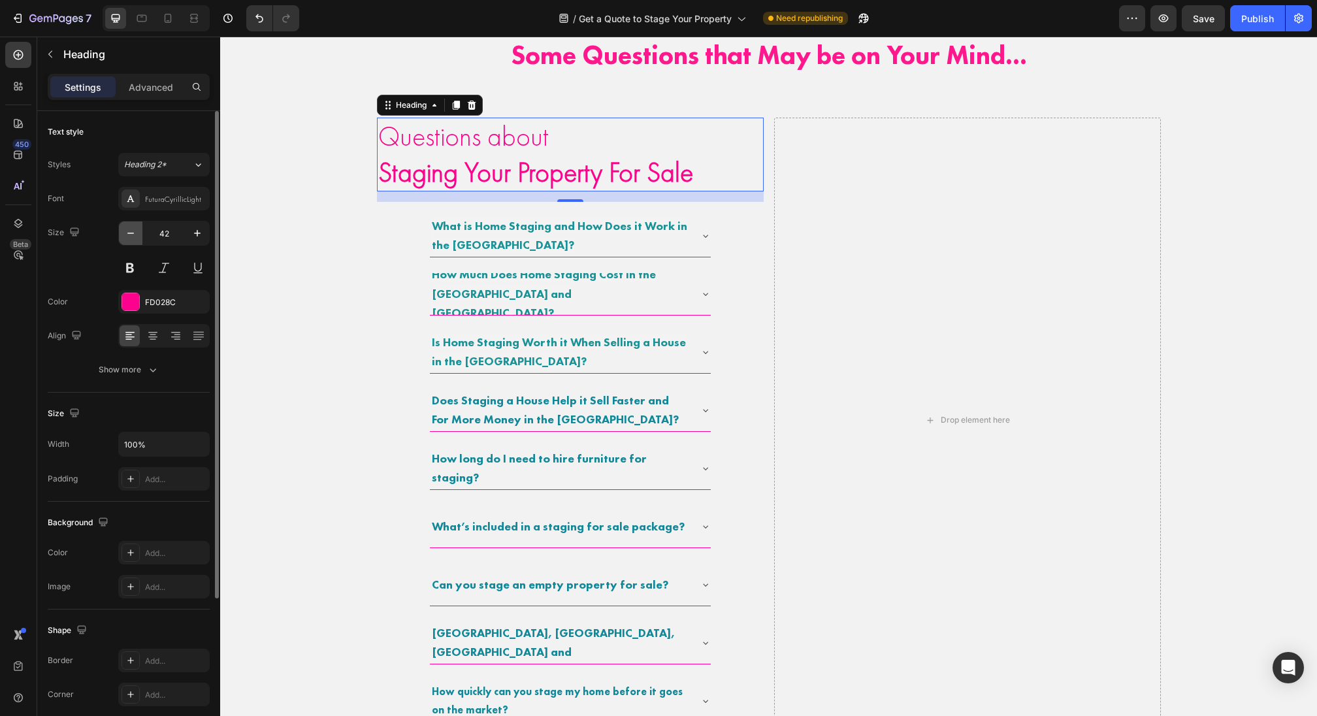
click at [125, 230] on icon "button" at bounding box center [130, 233] width 13 height 13
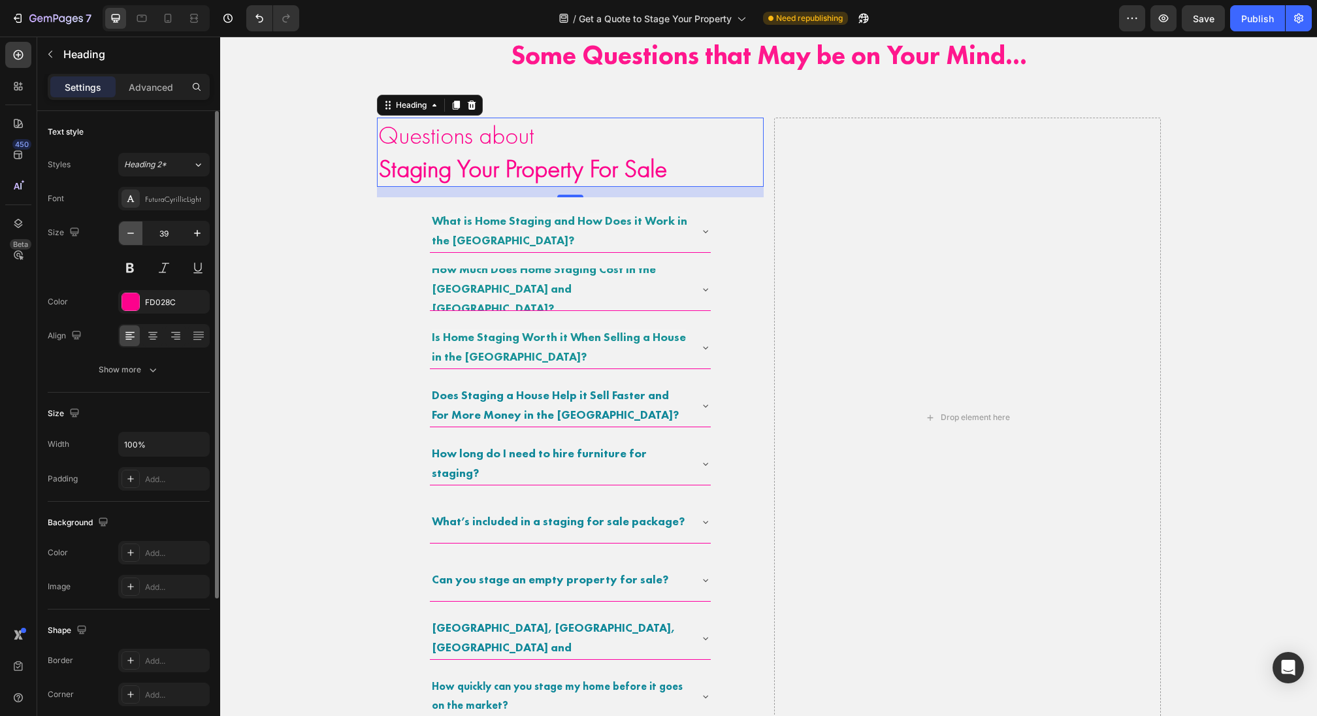
click at [125, 230] on icon "button" at bounding box center [130, 233] width 13 height 13
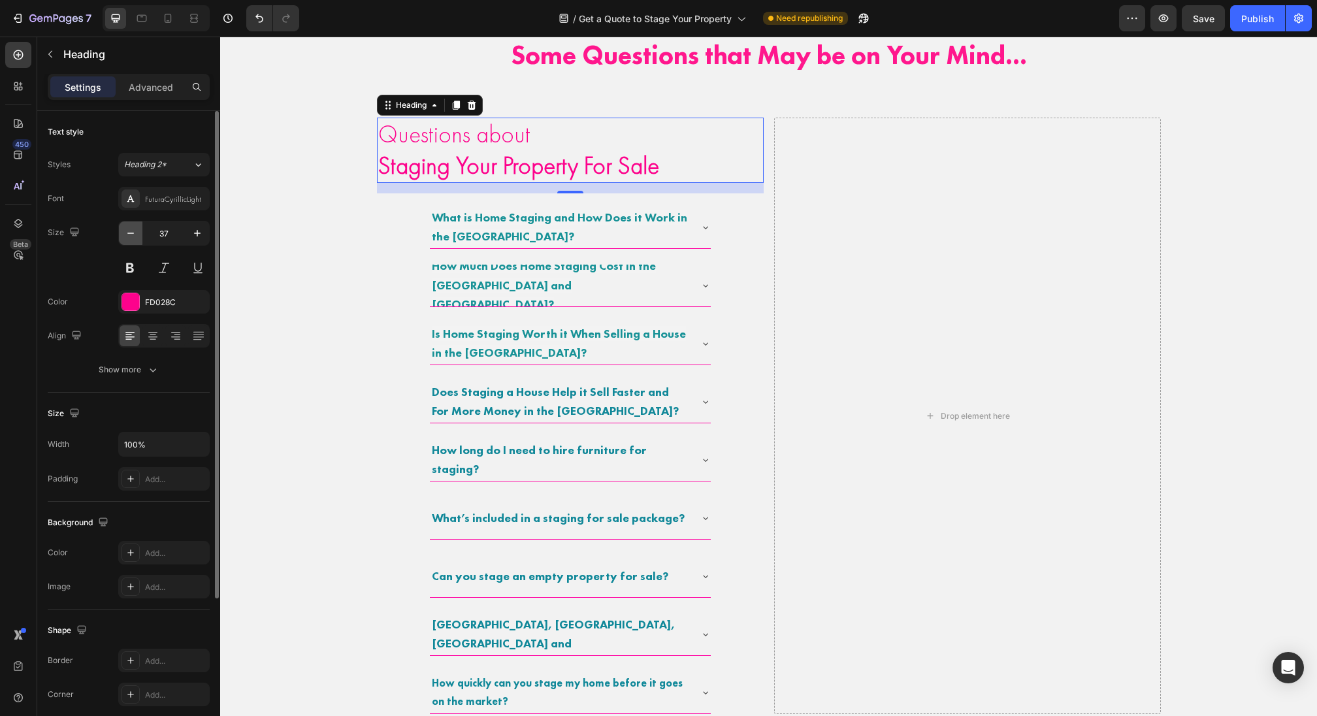
click at [125, 230] on icon "button" at bounding box center [130, 233] width 13 height 13
type input "36"
click at [150, 336] on icon at bounding box center [152, 336] width 9 height 1
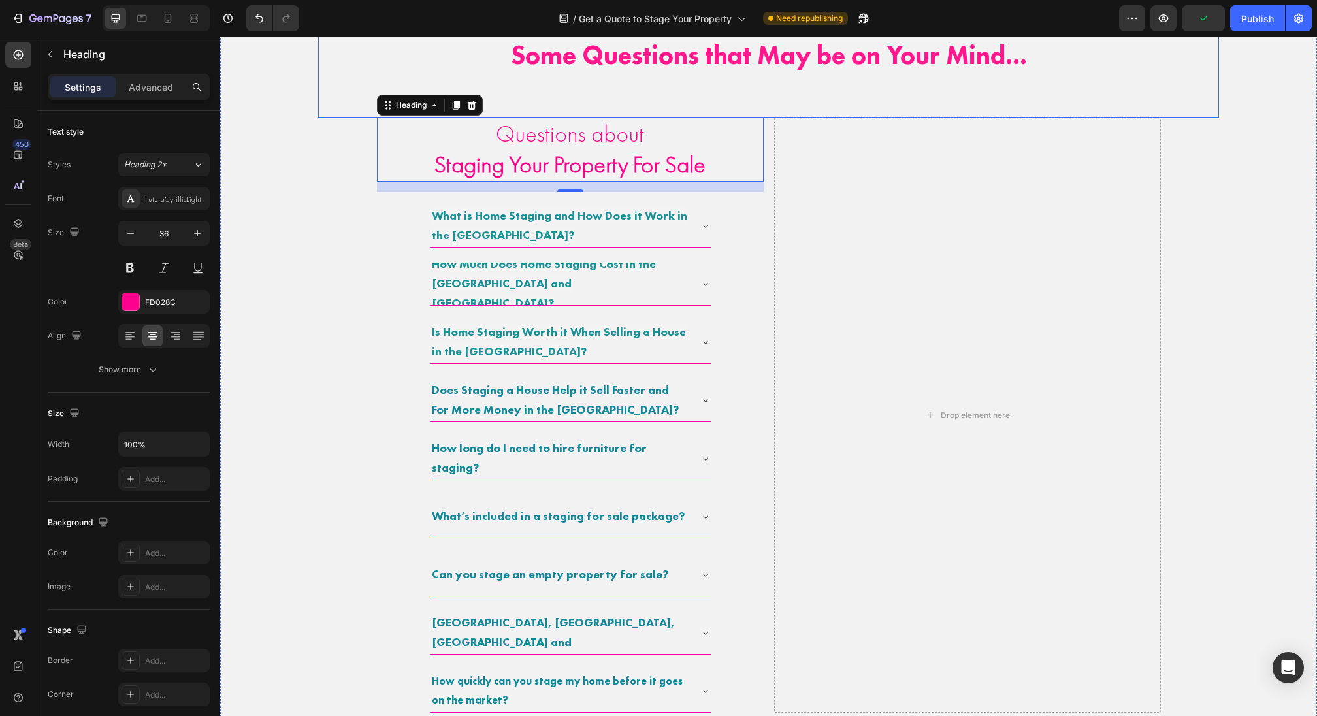
click at [810, 84] on p "Some Questions that May be on Your Mind..." at bounding box center [768, 55] width 898 height 124
click at [683, 131] on p "Questions about Staging Your Property For Sale" at bounding box center [570, 149] width 384 height 61
click at [454, 108] on icon at bounding box center [456, 105] width 10 height 10
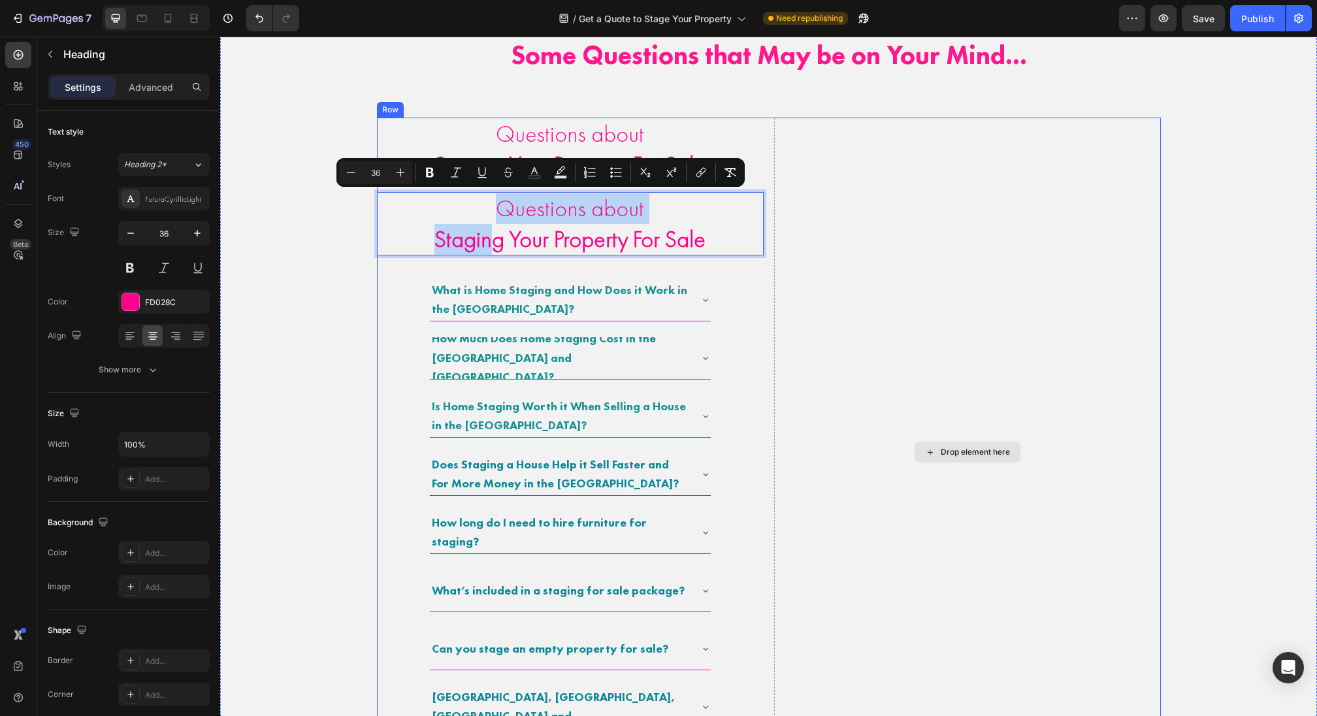
drag, startPoint x: 494, startPoint y: 233, endPoint x: 915, endPoint y: 162, distance: 427.2
click at [562, 235] on strong "Staging Your Property For Sale" at bounding box center [569, 239] width 271 height 30
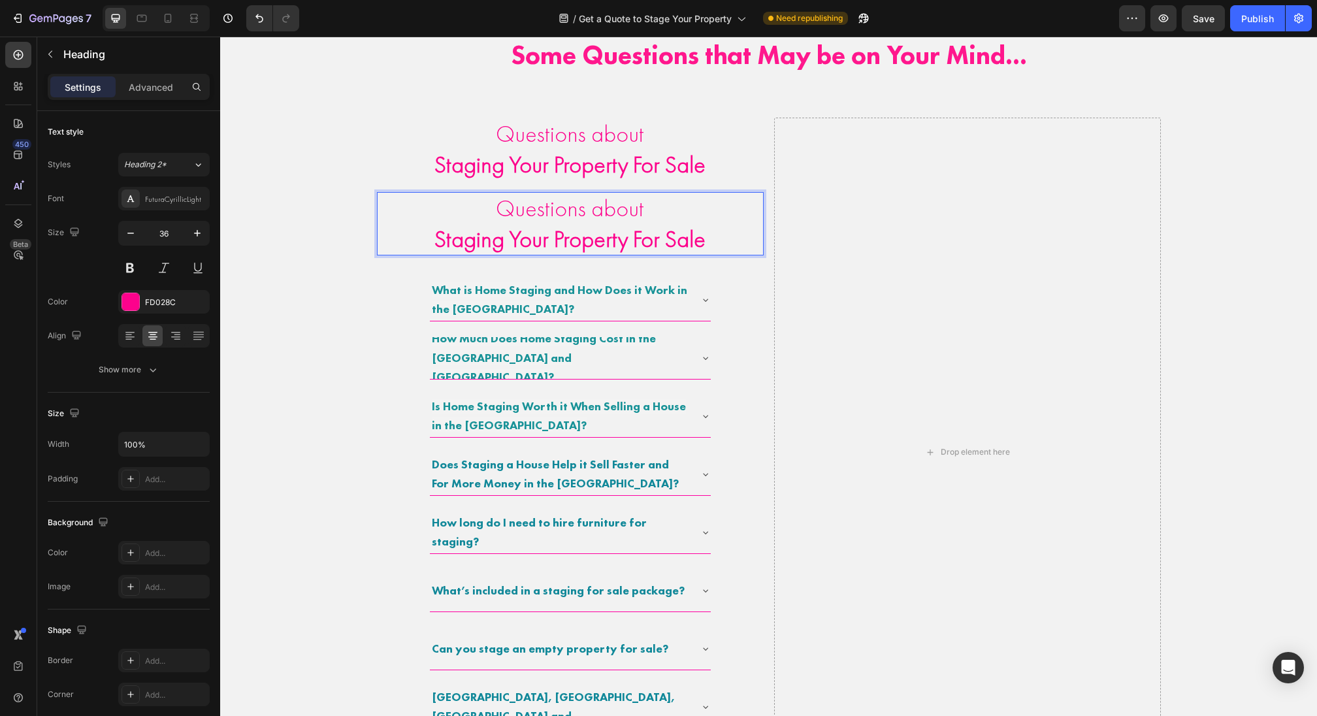
click at [545, 297] on p "What is Home Staging and How Does it Work in the [GEOGRAPHIC_DATA]?" at bounding box center [560, 300] width 256 height 39
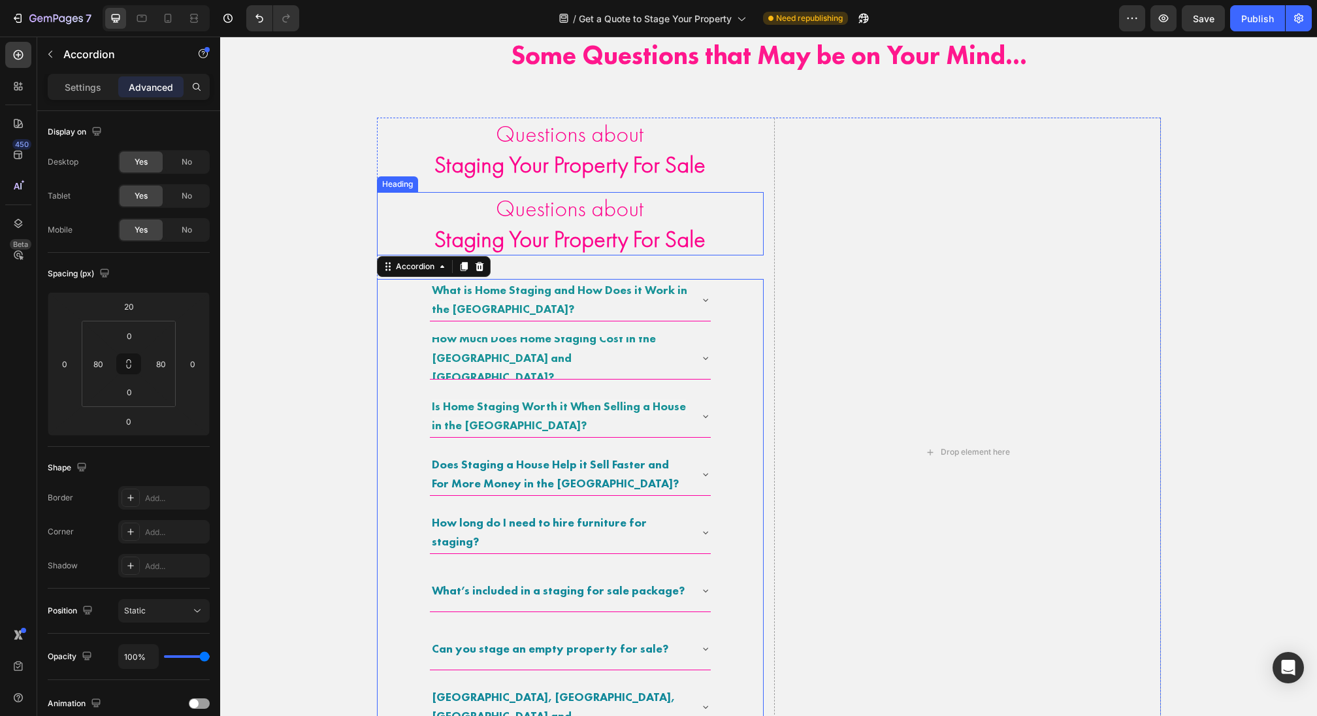
click at [525, 203] on p "Questions about Staging Your Property For Sale" at bounding box center [570, 223] width 384 height 61
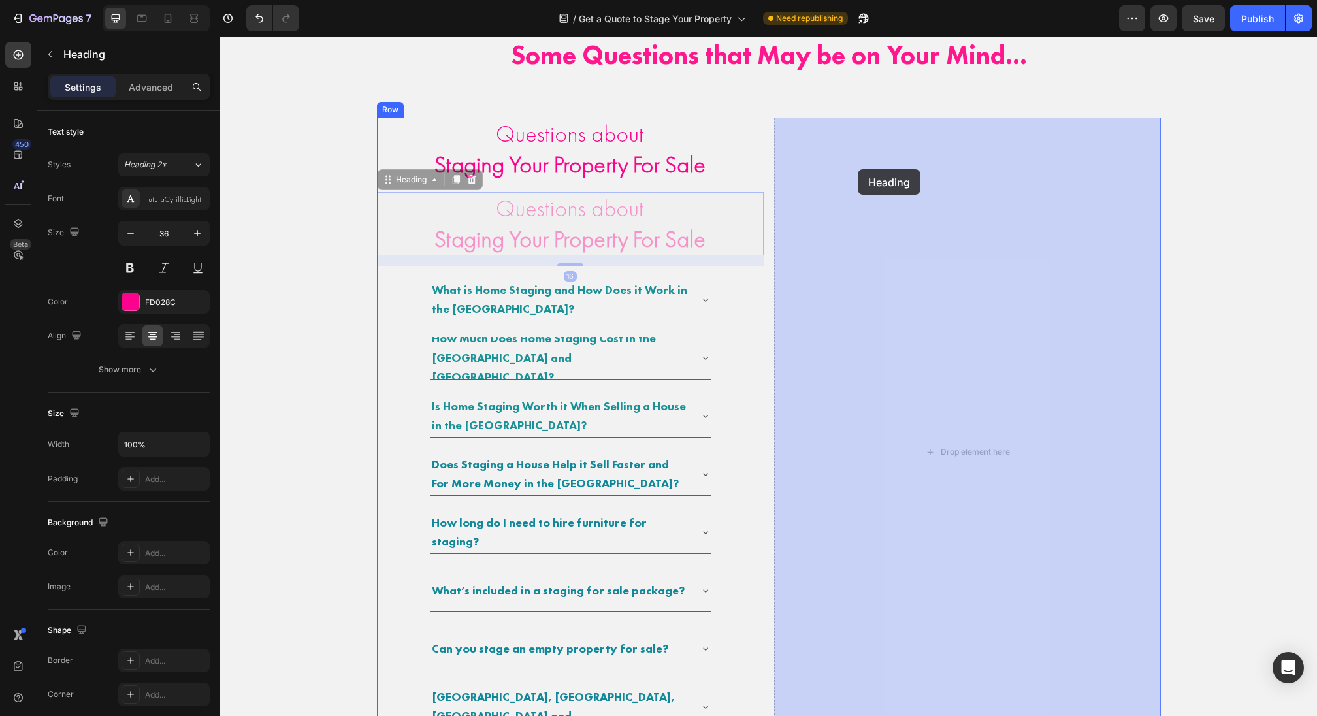
drag, startPoint x: 387, startPoint y: 174, endPoint x: 856, endPoint y: 167, distance: 469.8
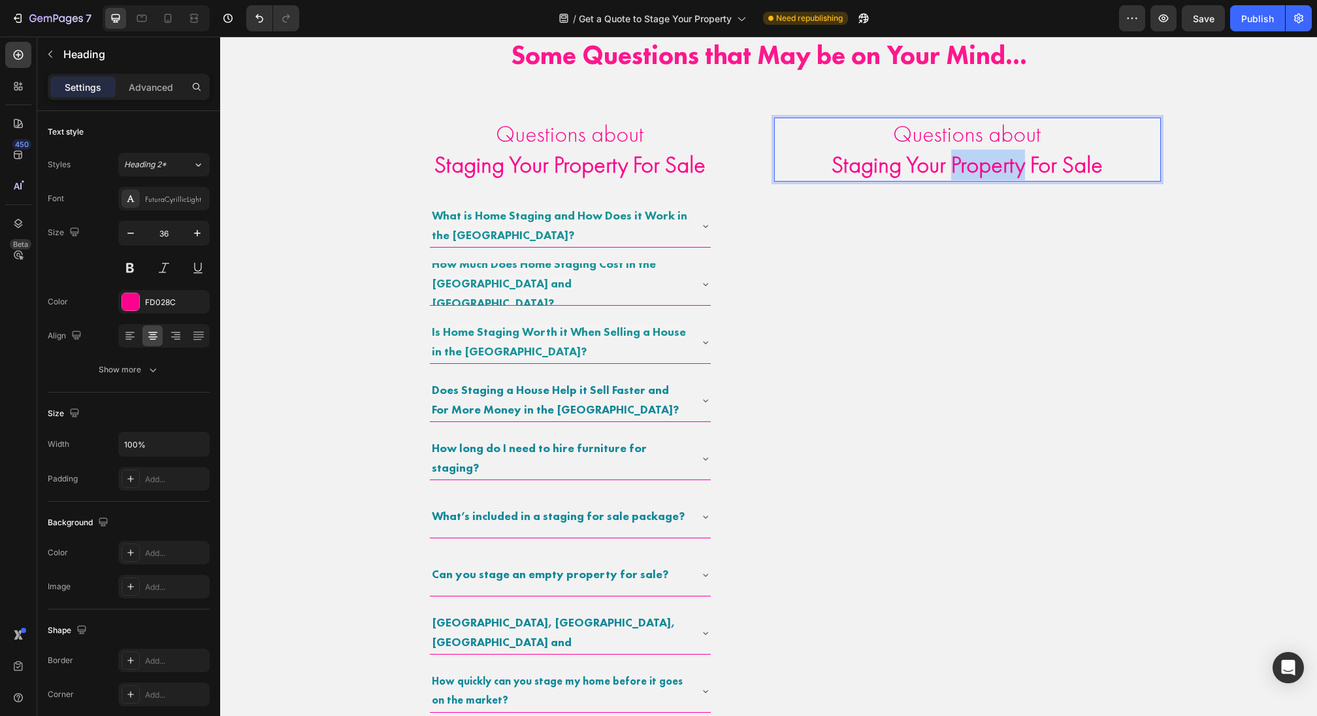
click at [972, 153] on strong "Staging Your Property For Sale" at bounding box center [967, 165] width 271 height 30
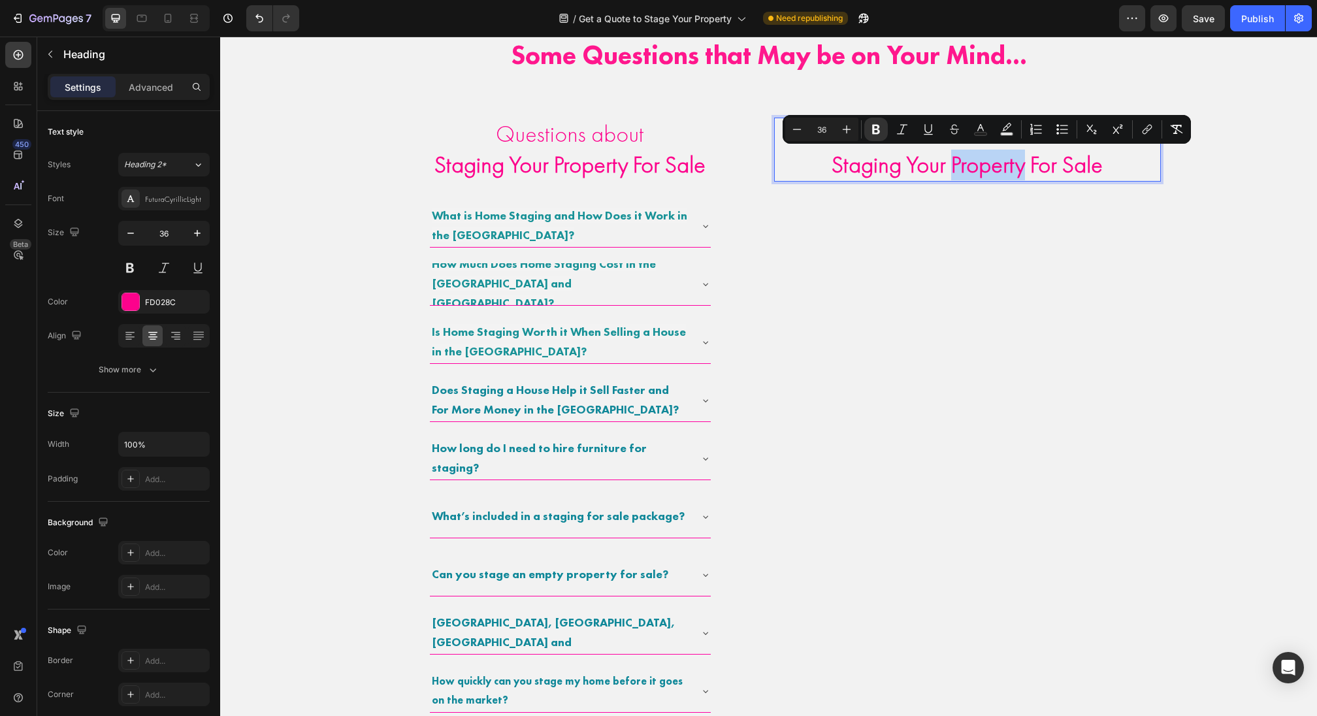
click at [970, 161] on strong "Staging Your Property For Sale" at bounding box center [967, 165] width 271 height 30
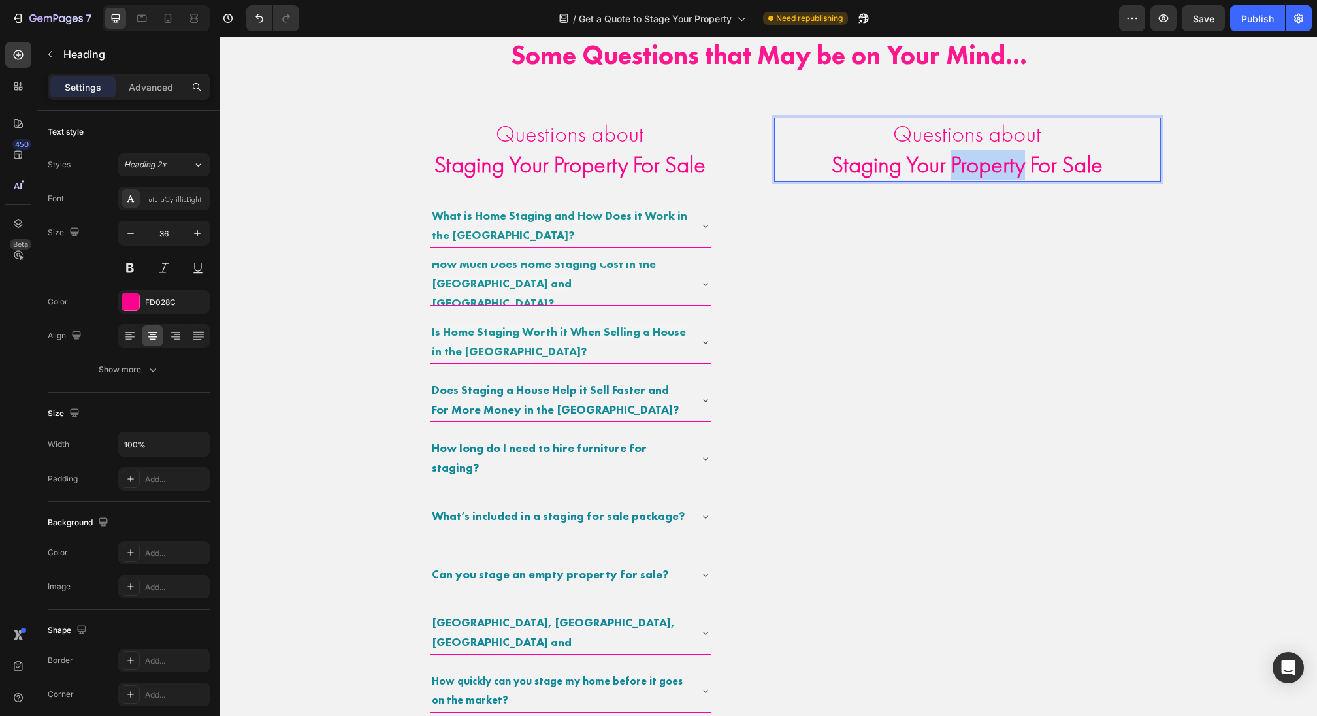
click at [970, 161] on strong "Staging Your Property For Sale" at bounding box center [967, 165] width 271 height 30
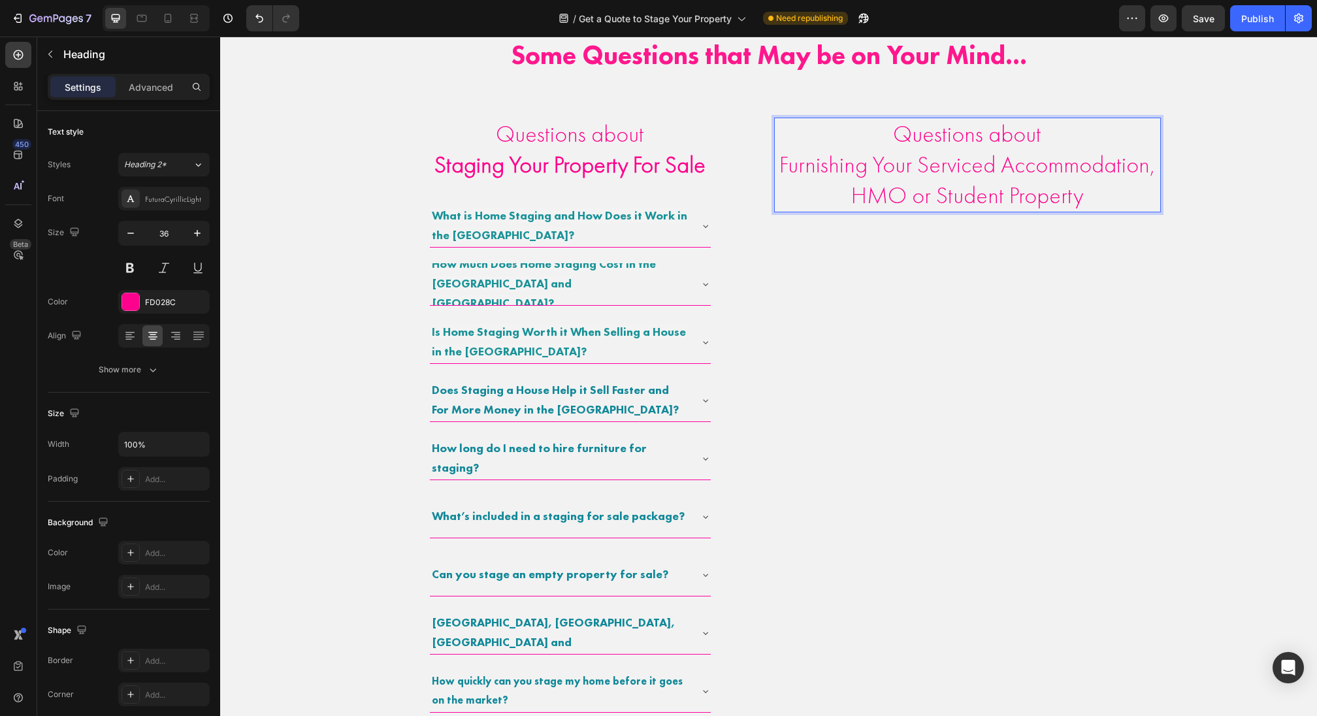
click at [1101, 162] on p "Questions about Furnishing Your Serviced Accommodation, HMO or Student Property" at bounding box center [967, 164] width 384 height 91
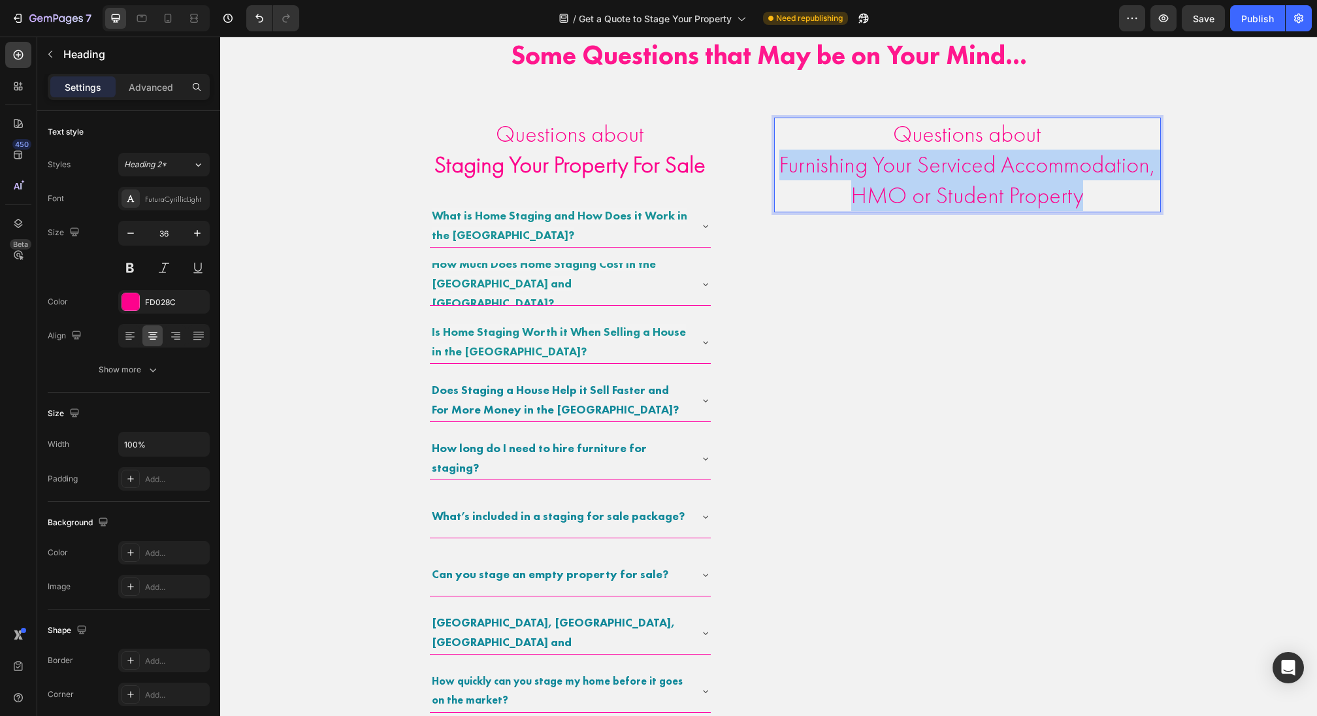
click at [1101, 162] on p "Questions about Furnishing Your Serviced Accommodation, HMO or Student Property" at bounding box center [967, 164] width 384 height 91
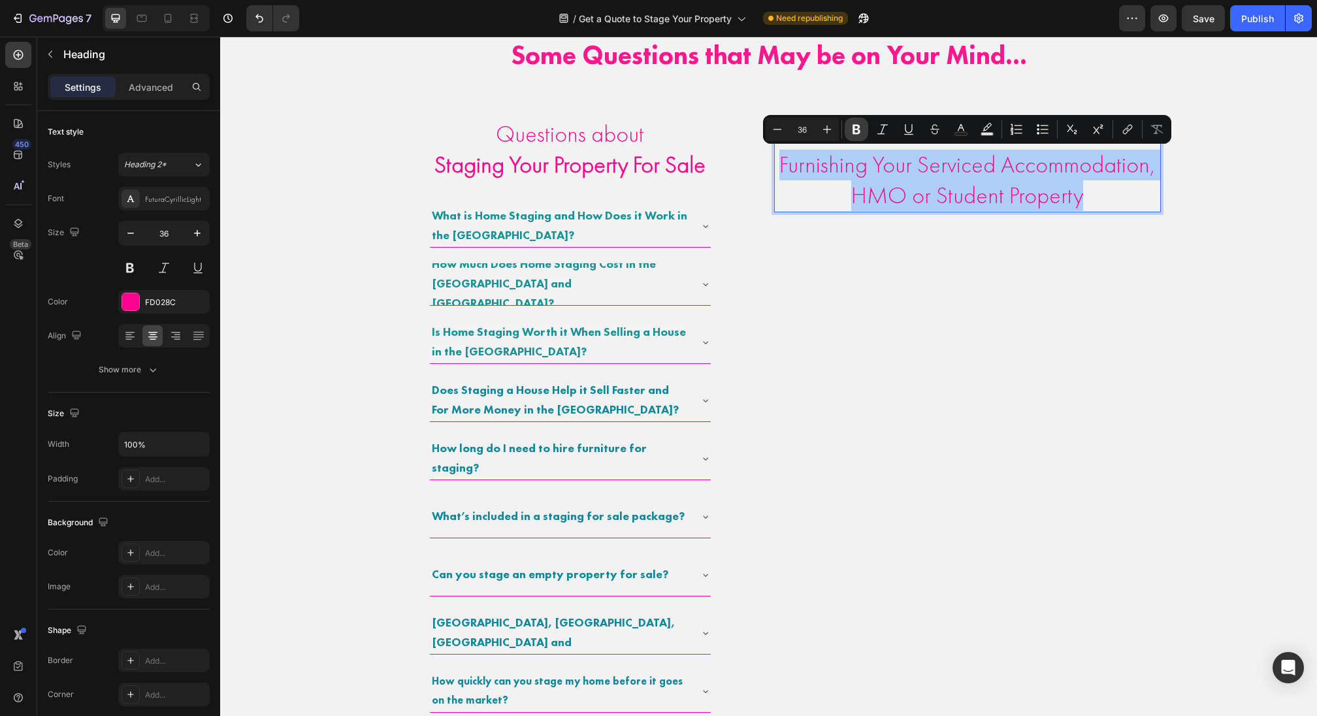
click at [856, 129] on icon "Editor contextual toolbar" at bounding box center [857, 130] width 8 height 10
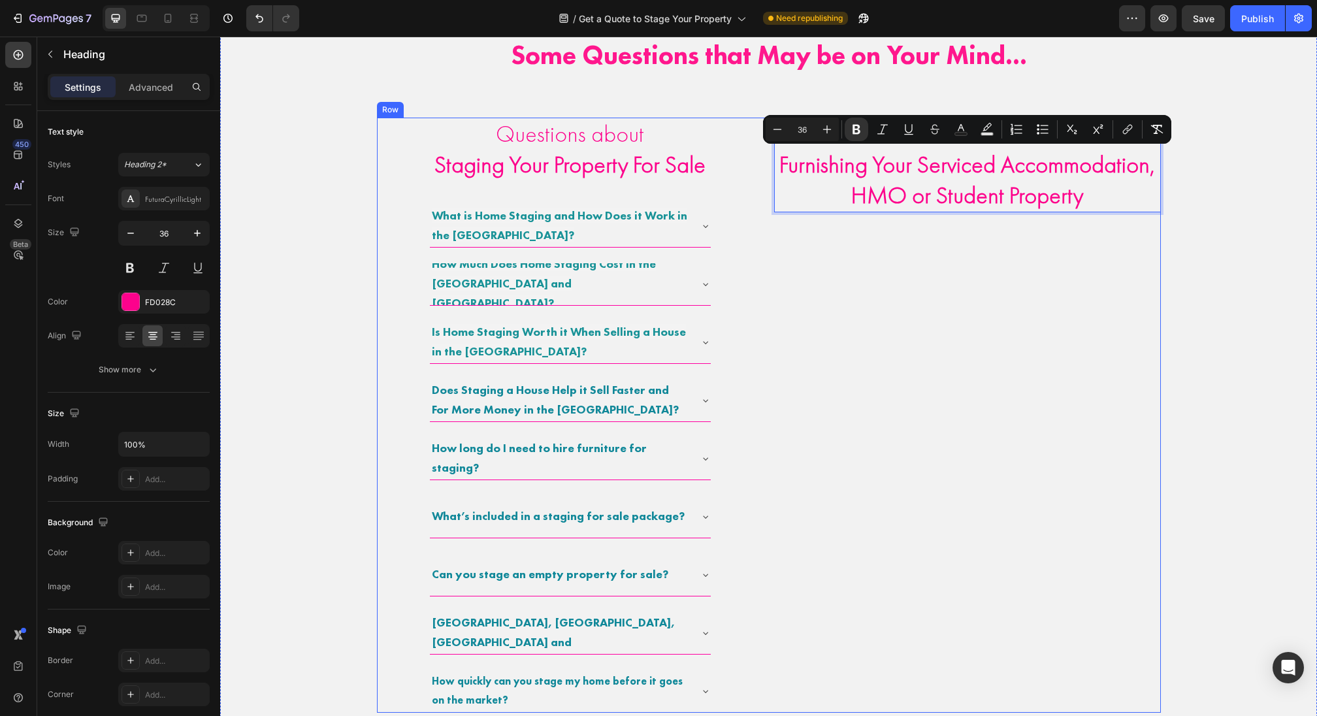
click at [849, 280] on div "Questions about Furnishing Your Serviced Accommodation, HMO or Student Property…" at bounding box center [967, 415] width 387 height 595
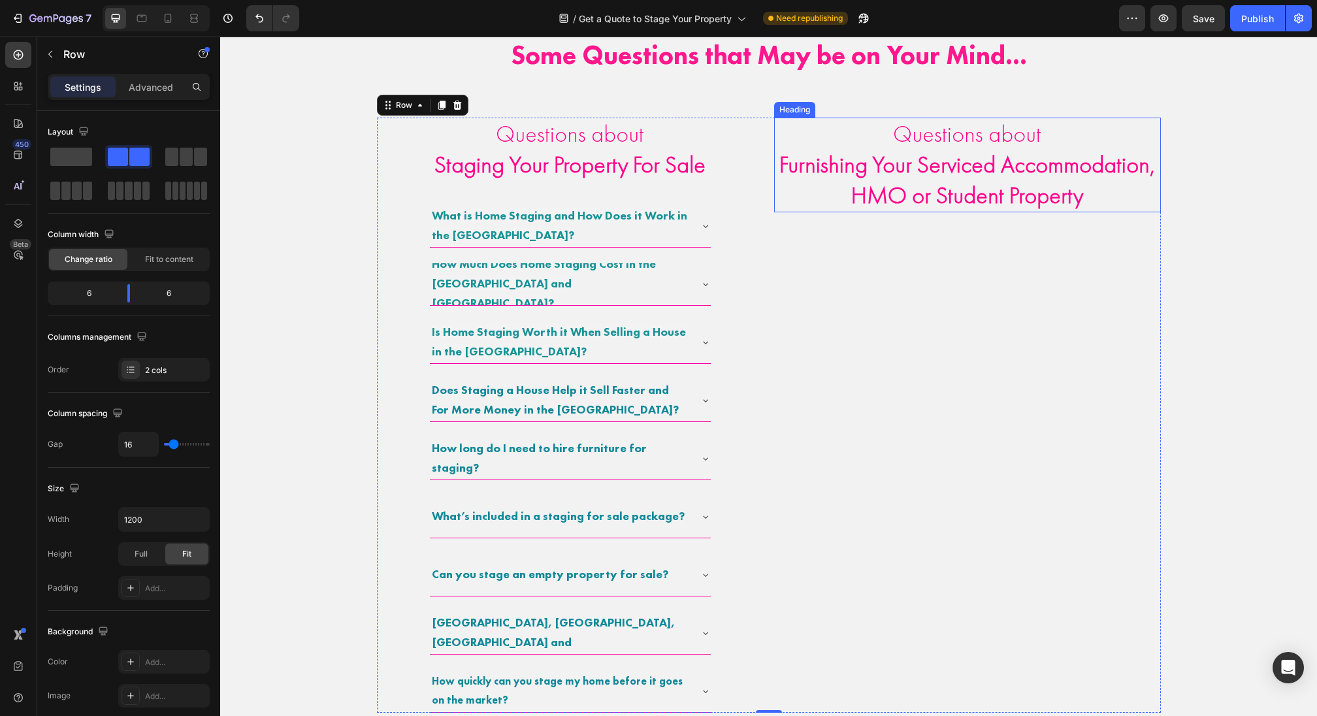
click at [911, 191] on strong "Furnishing Your Serviced Accommodation, HMO or Student Property" at bounding box center [967, 180] width 376 height 61
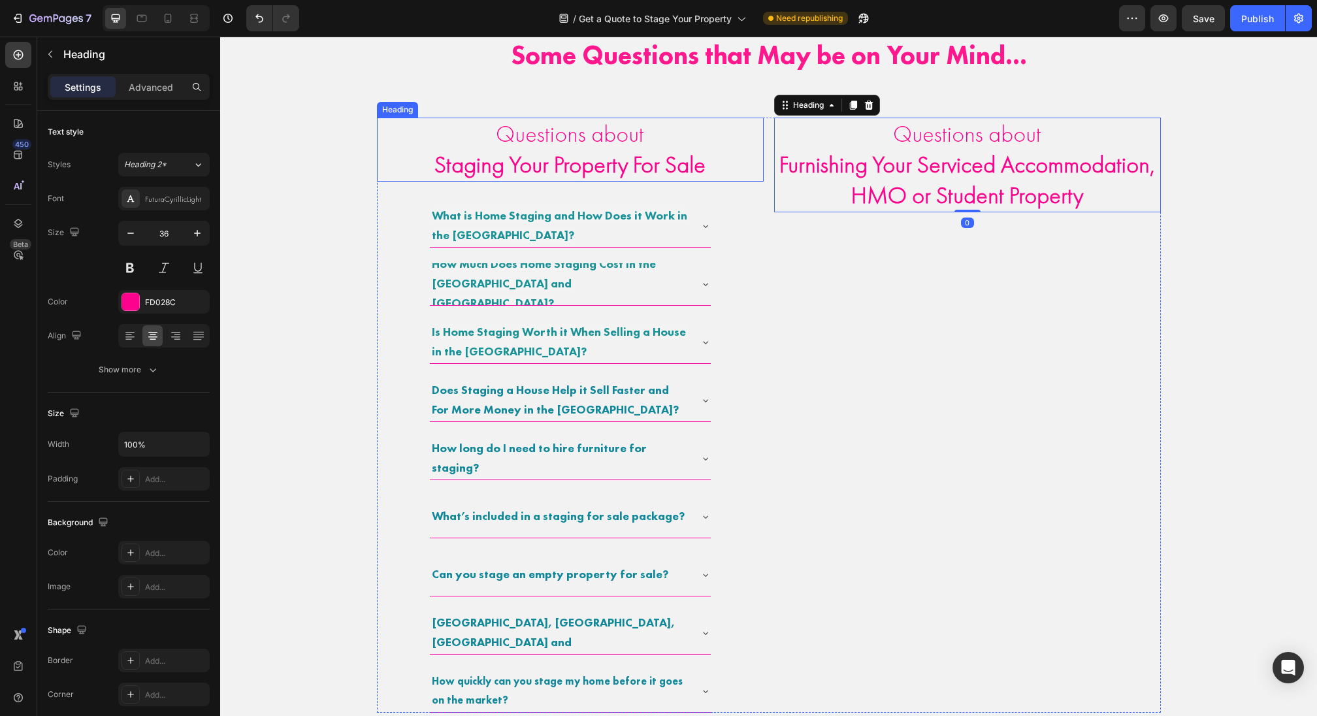
click at [621, 147] on p "Questions about Staging Your Property For Sale" at bounding box center [570, 149] width 384 height 61
click at [609, 140] on p "Questions about Staging Your Property For Sale" at bounding box center [570, 149] width 384 height 61
click at [609, 140] on p "Questions Staging Your Property For Sale" at bounding box center [570, 149] width 384 height 61
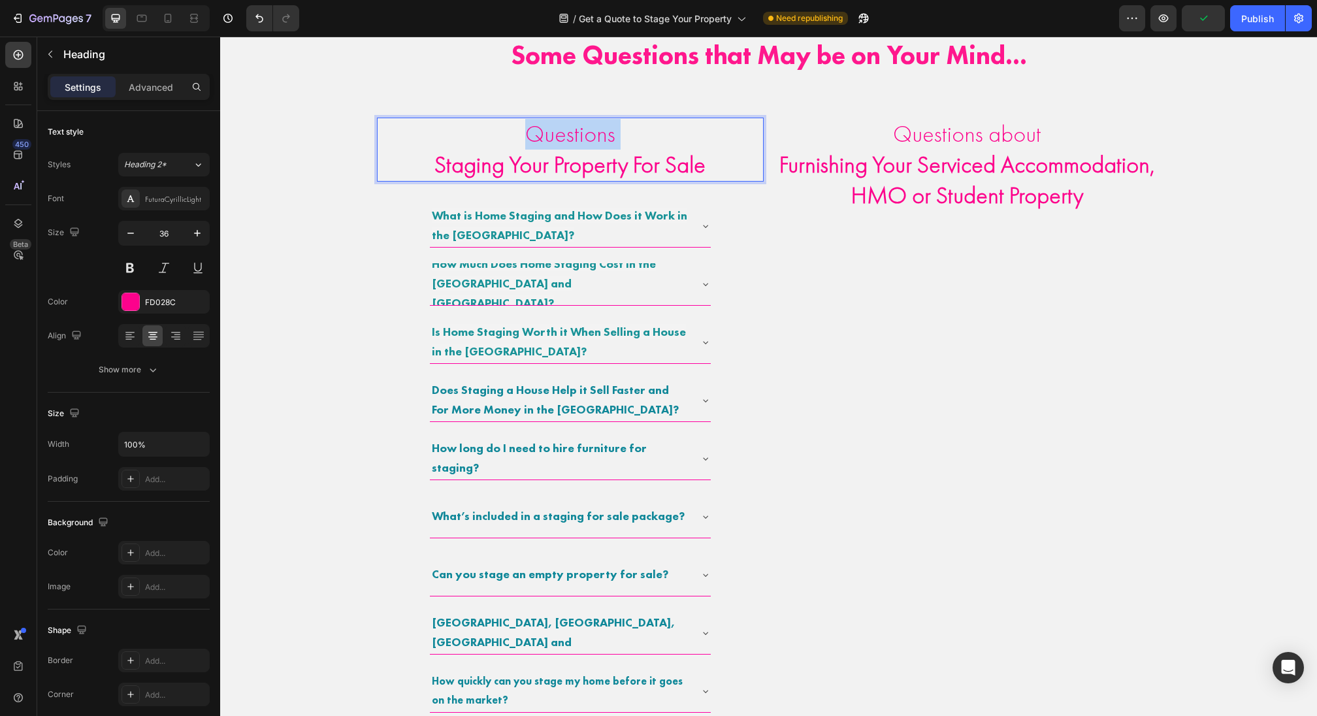
click at [609, 140] on p "Questions Staging Your Property For Sale" at bounding box center [570, 149] width 384 height 61
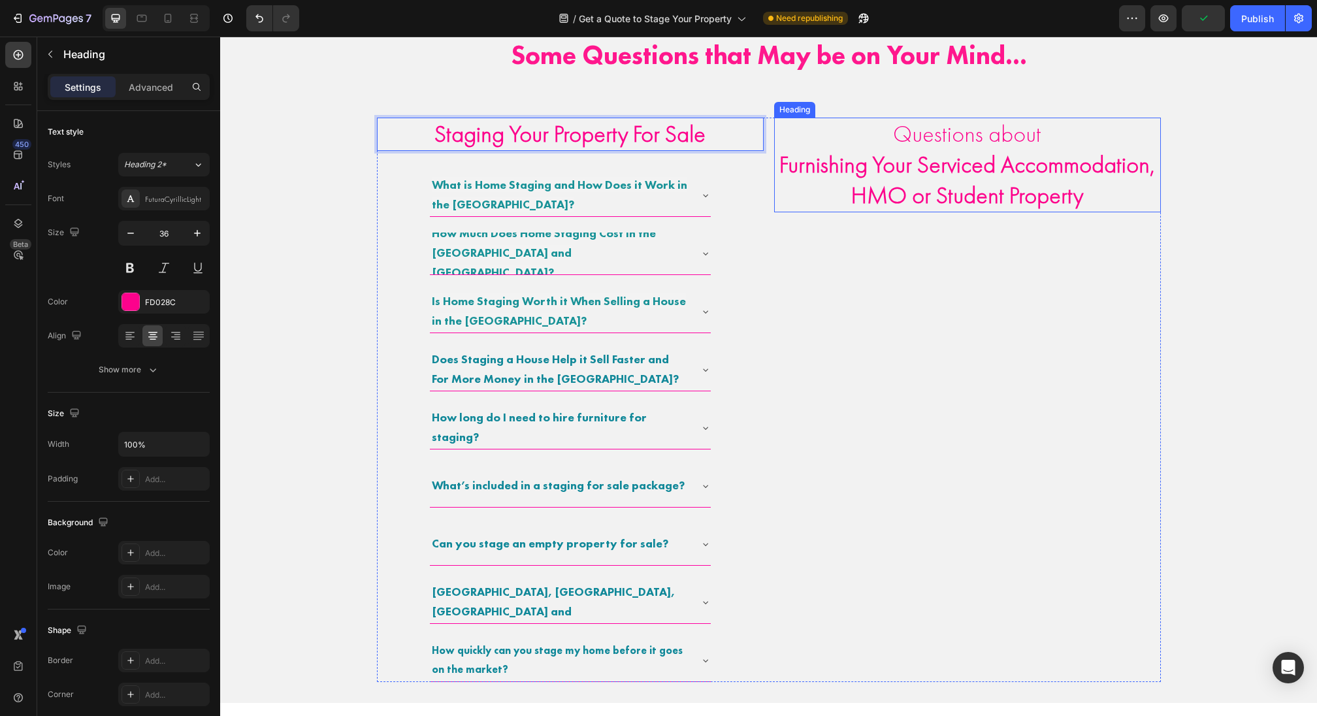
click at [921, 145] on p "Questions about Furnishing Your Serviced Accommodation, HMO or Student Property" at bounding box center [967, 164] width 384 height 91
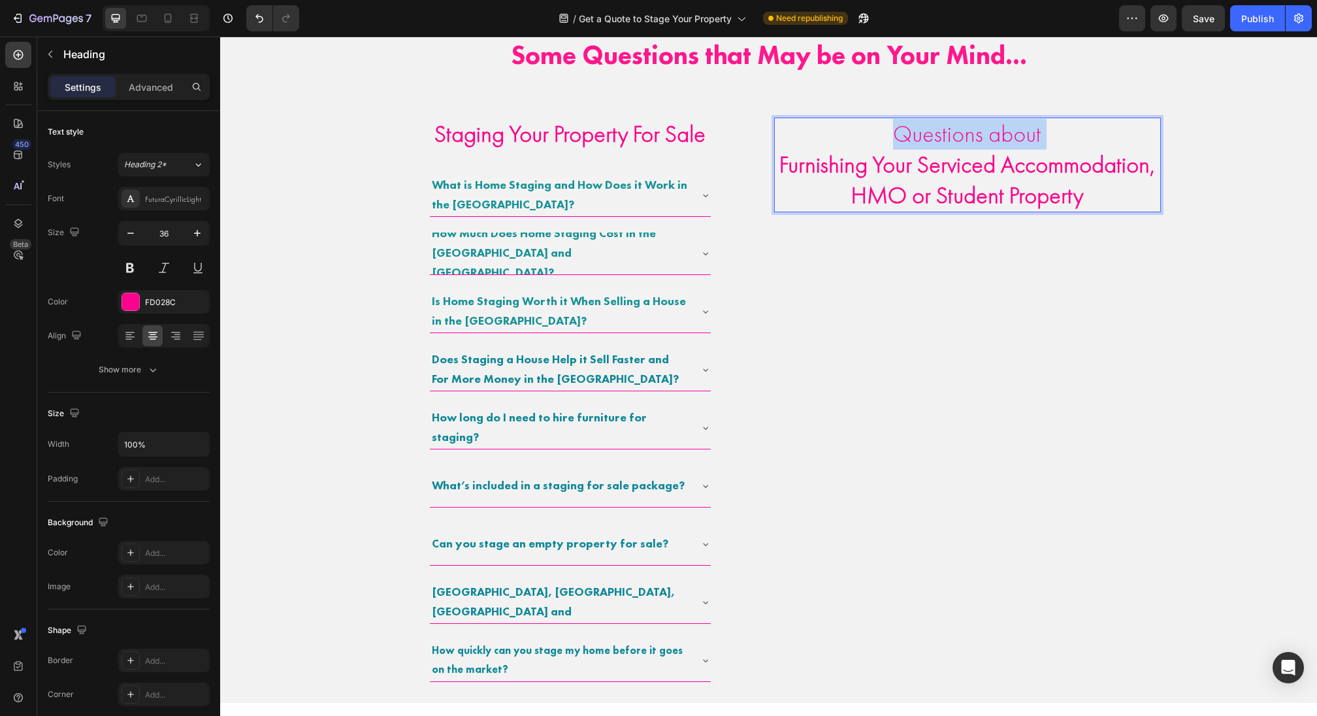
click at [921, 145] on p "Questions about Furnishing Your Serviced Accommodation, HMO or Student Property" at bounding box center [967, 164] width 384 height 91
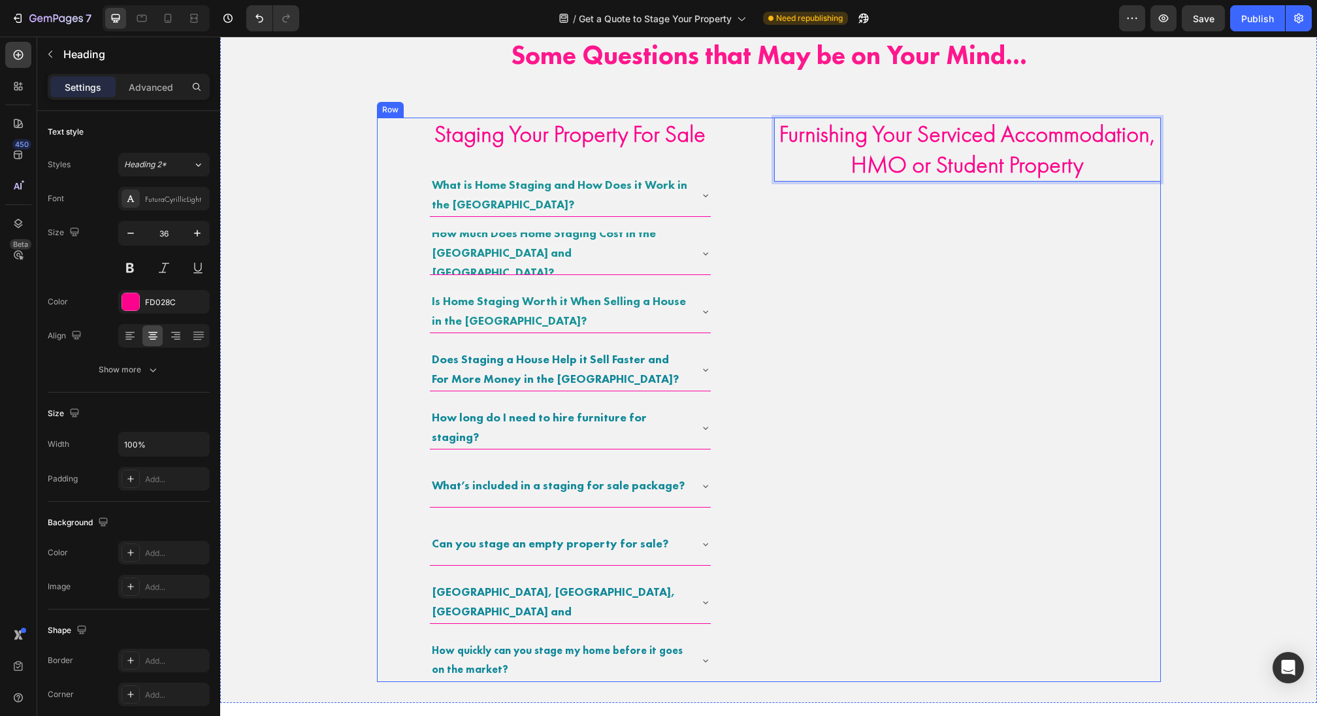
click at [864, 203] on div "Furnishing Your Serviced Accommodation, HMO or Student Property Heading 0" at bounding box center [967, 400] width 387 height 564
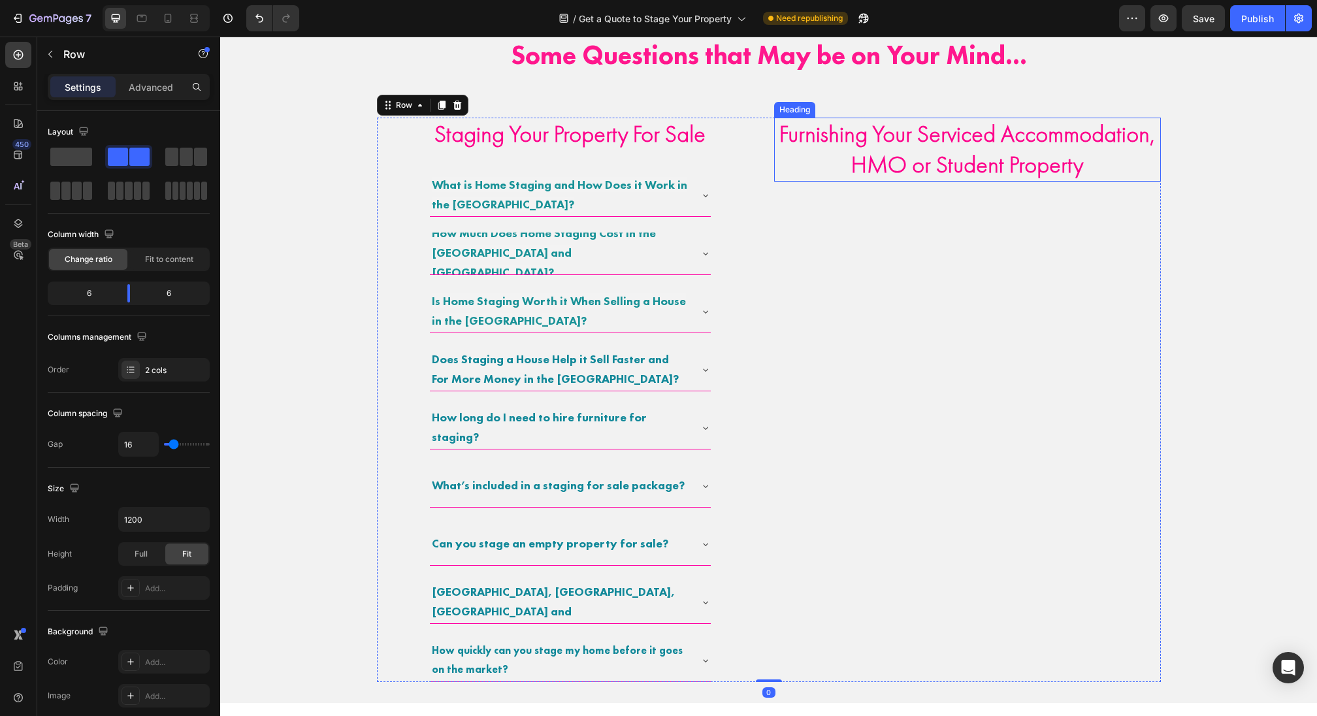
click at [914, 155] on strong "Furnishing Your Serviced Accommodation, HMO or Student Property" at bounding box center [967, 149] width 376 height 61
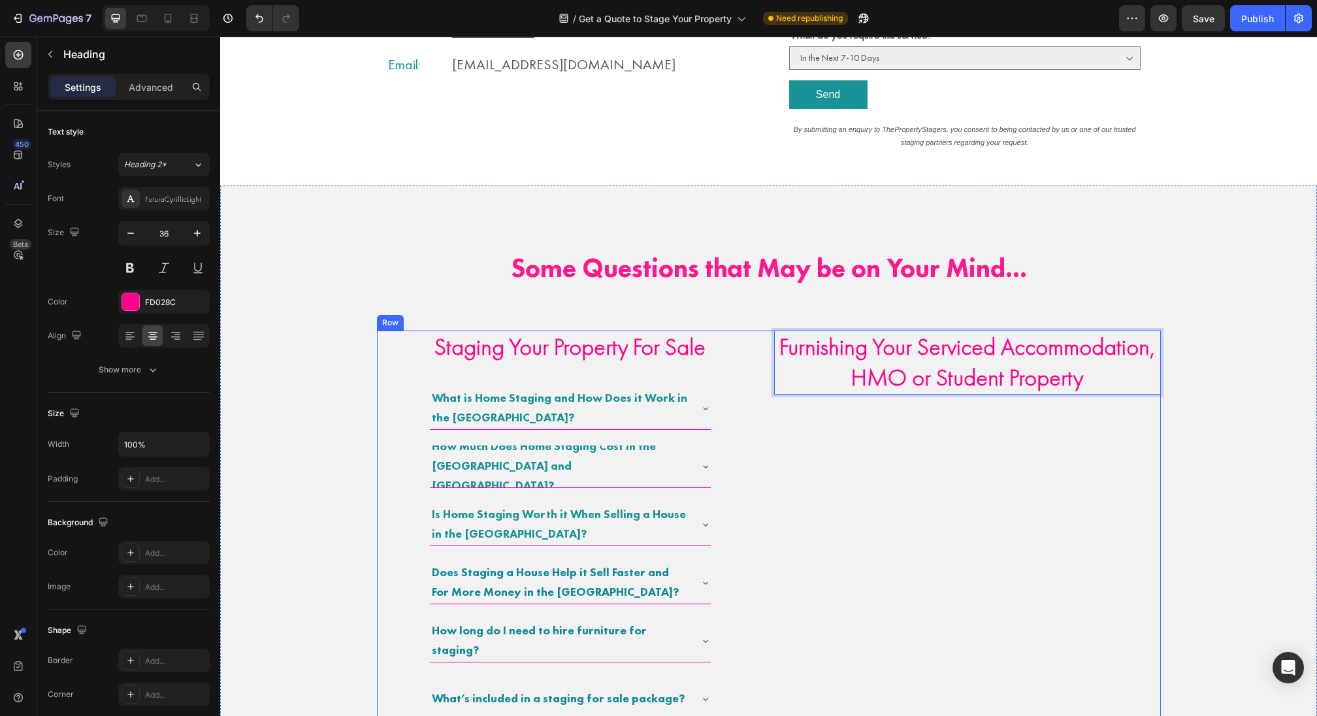
scroll to position [523, 0]
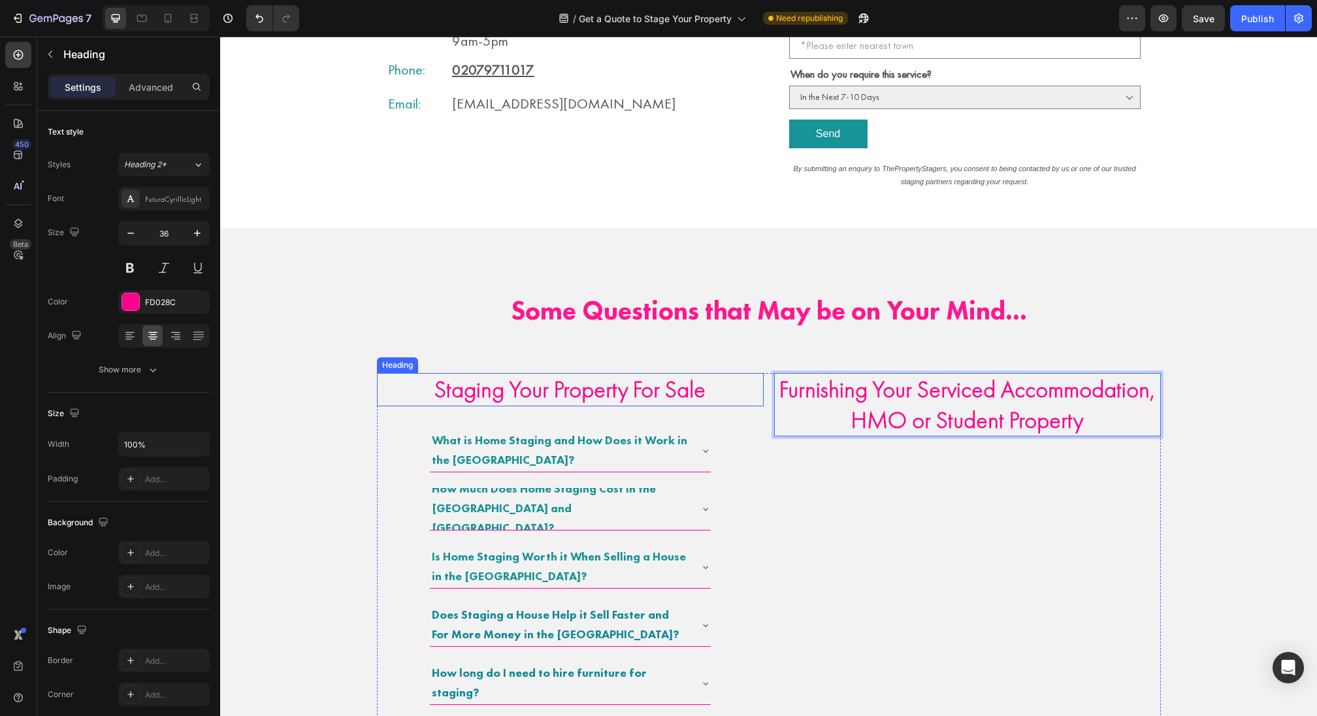
click at [571, 382] on strong "Staging Your Property For Sale" at bounding box center [569, 389] width 271 height 30
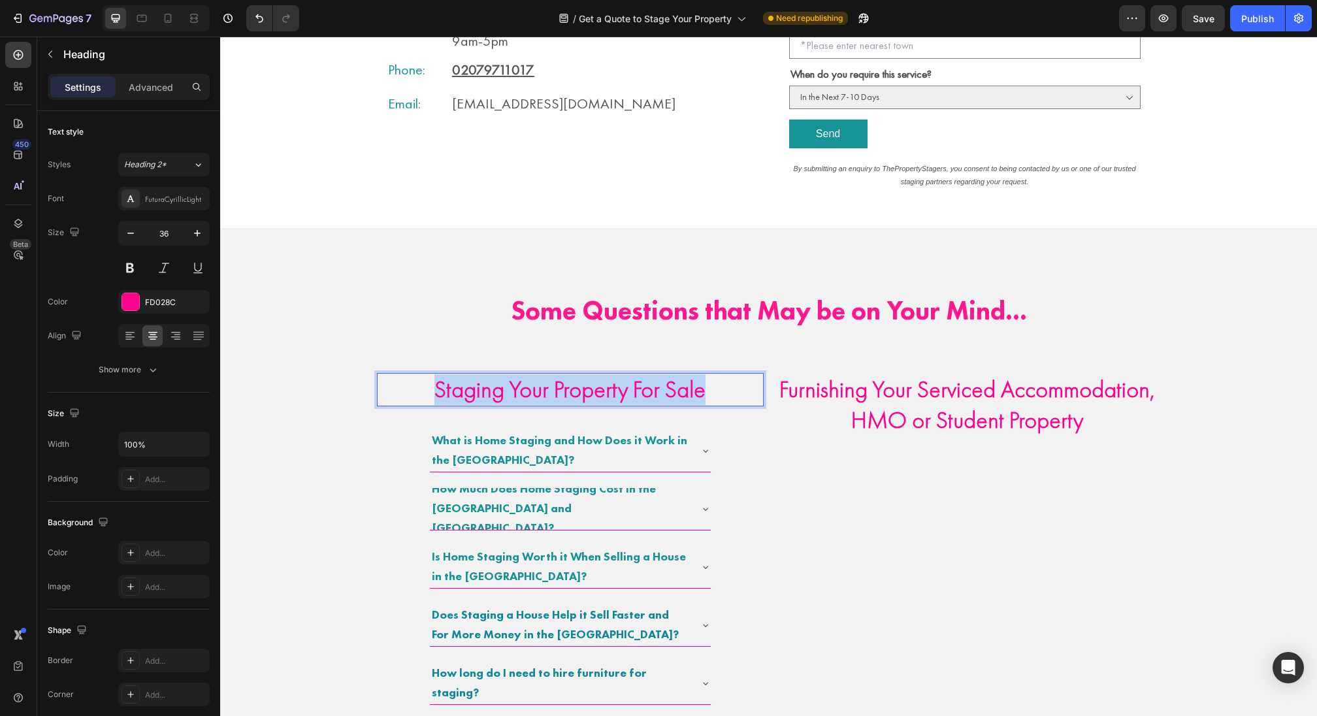
click at [571, 382] on strong "Staging Your Property For Sale" at bounding box center [569, 389] width 271 height 30
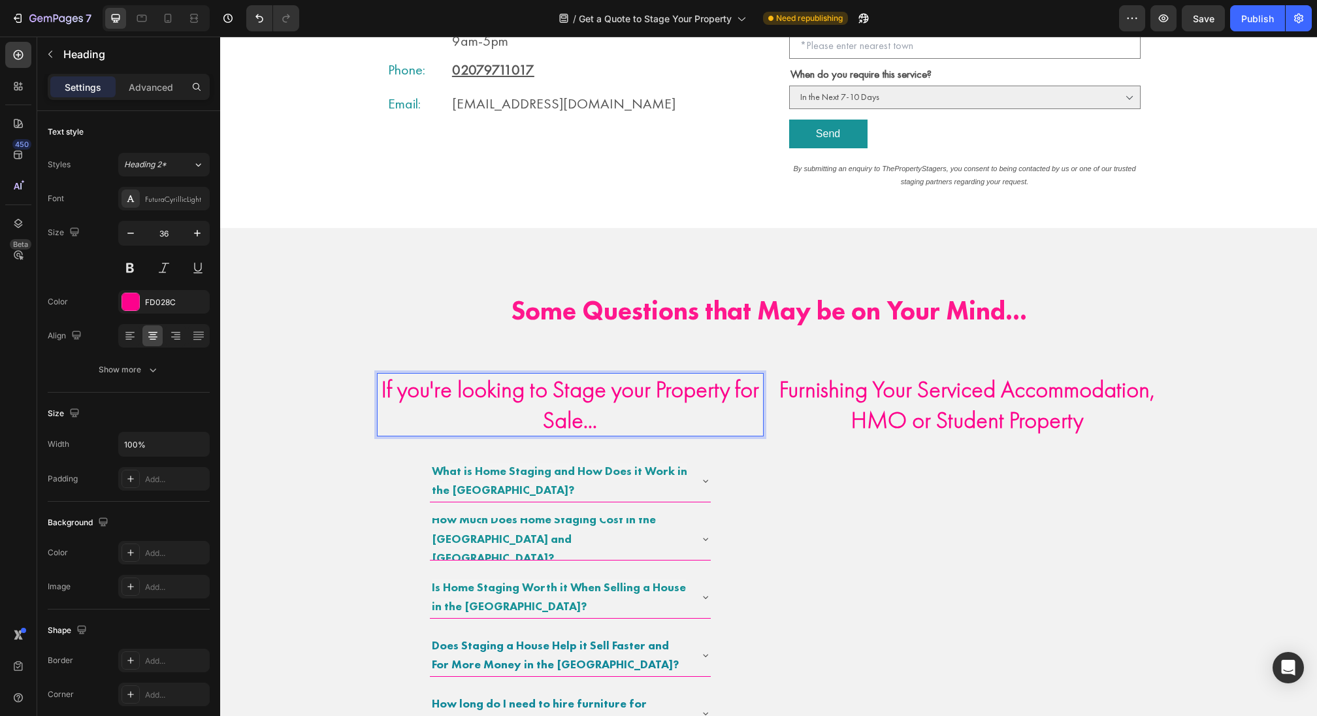
click at [342, 429] on div "Some Questions that May be on Your Mind... Heading If you're looking to Stage y…" at bounding box center [768, 608] width 901 height 719
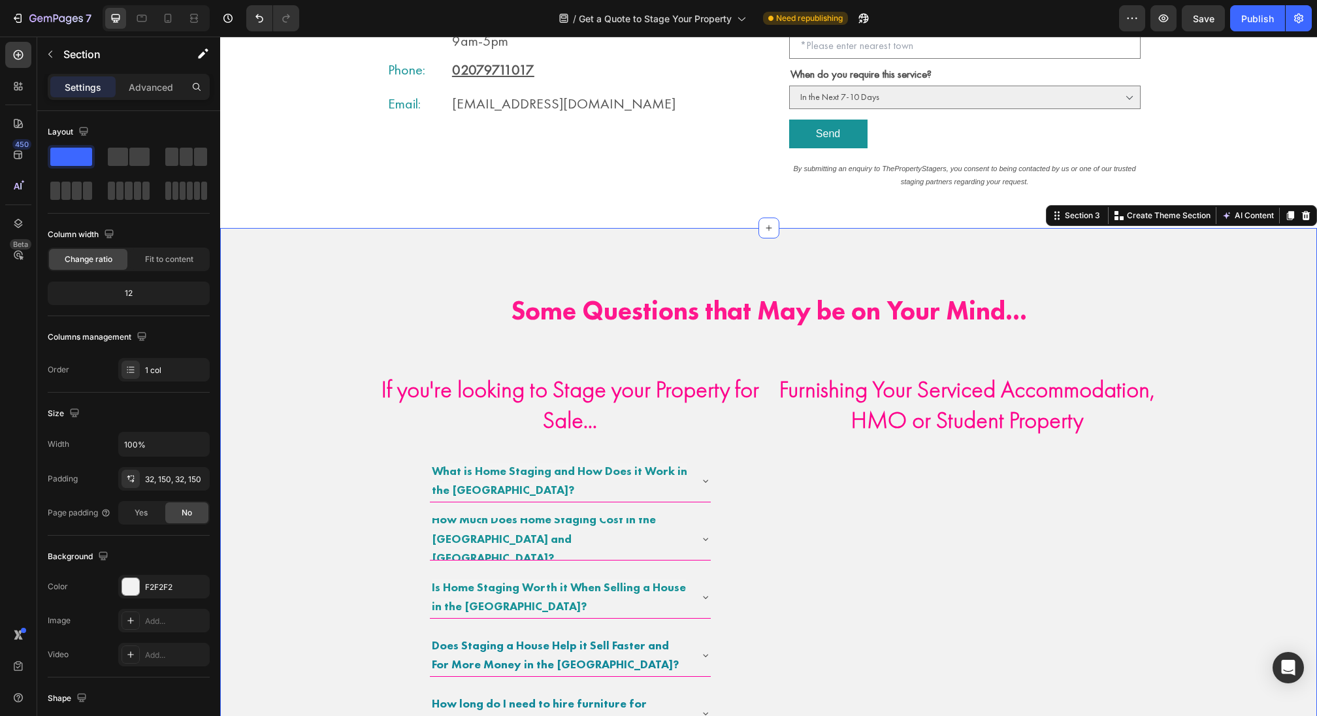
click at [498, 407] on p "⁠⁠⁠⁠⁠⁠⁠ If you're looking to Stage your Property for Sale..." at bounding box center [570, 404] width 384 height 61
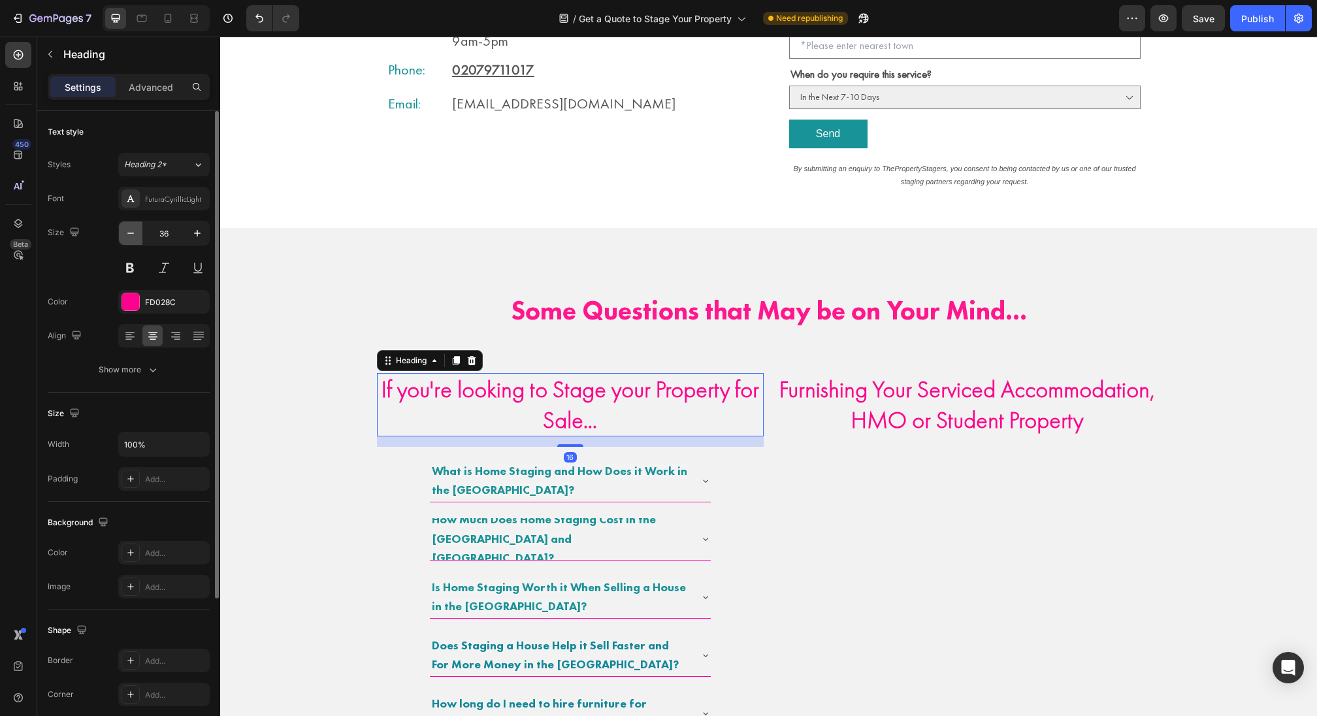
click at [132, 233] on icon "button" at bounding box center [130, 233] width 13 height 13
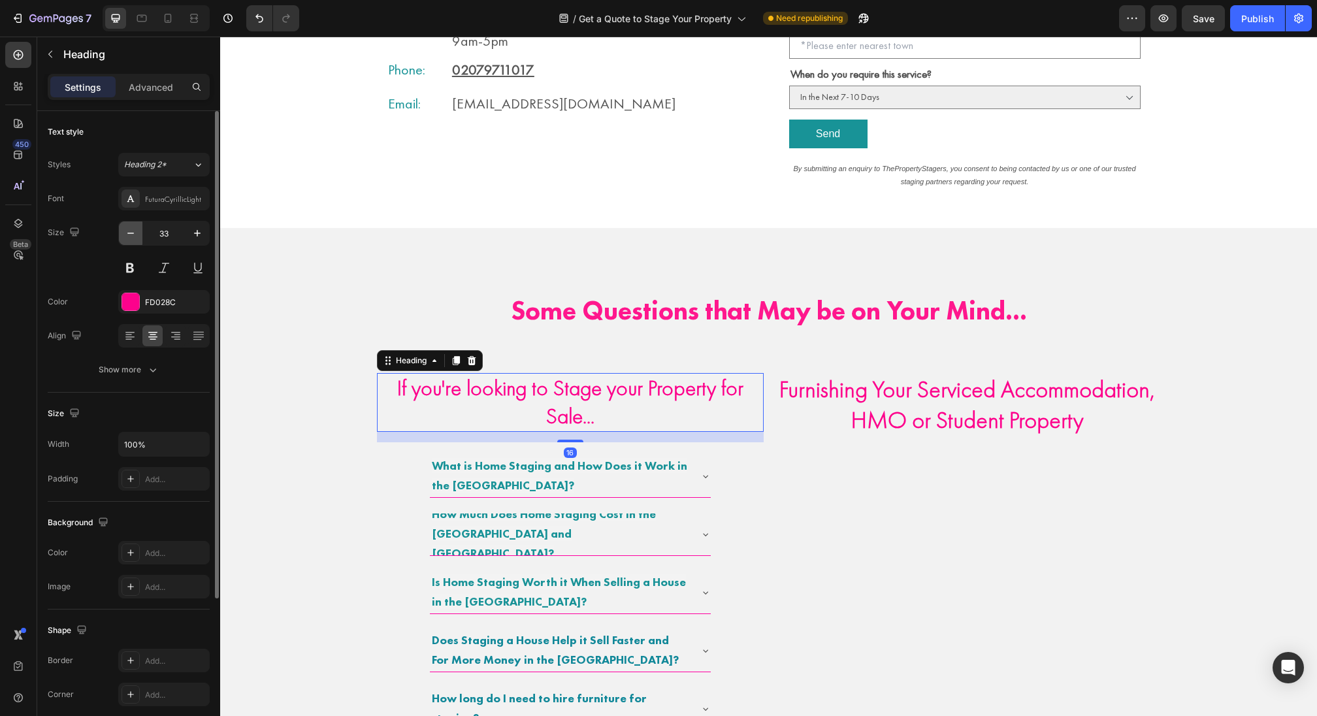
click at [132, 233] on icon "button" at bounding box center [130, 233] width 13 height 13
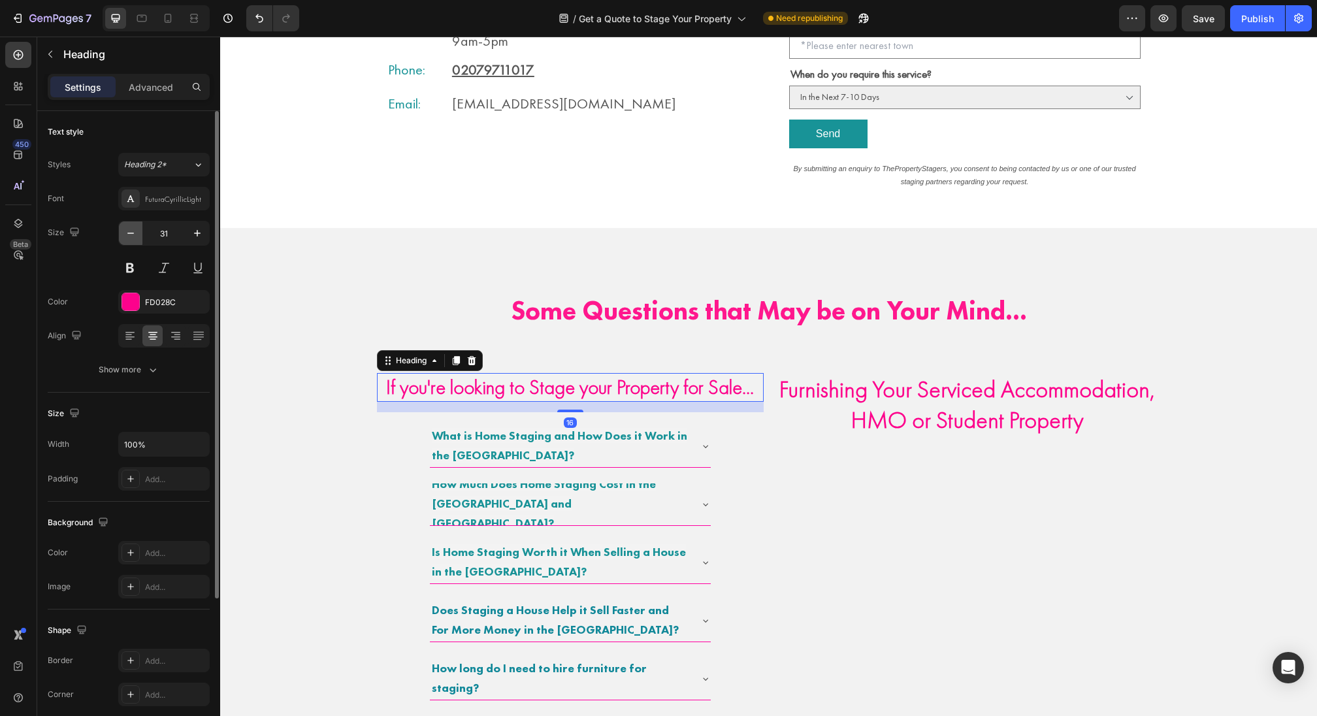
click at [132, 233] on icon "button" at bounding box center [130, 233] width 13 height 13
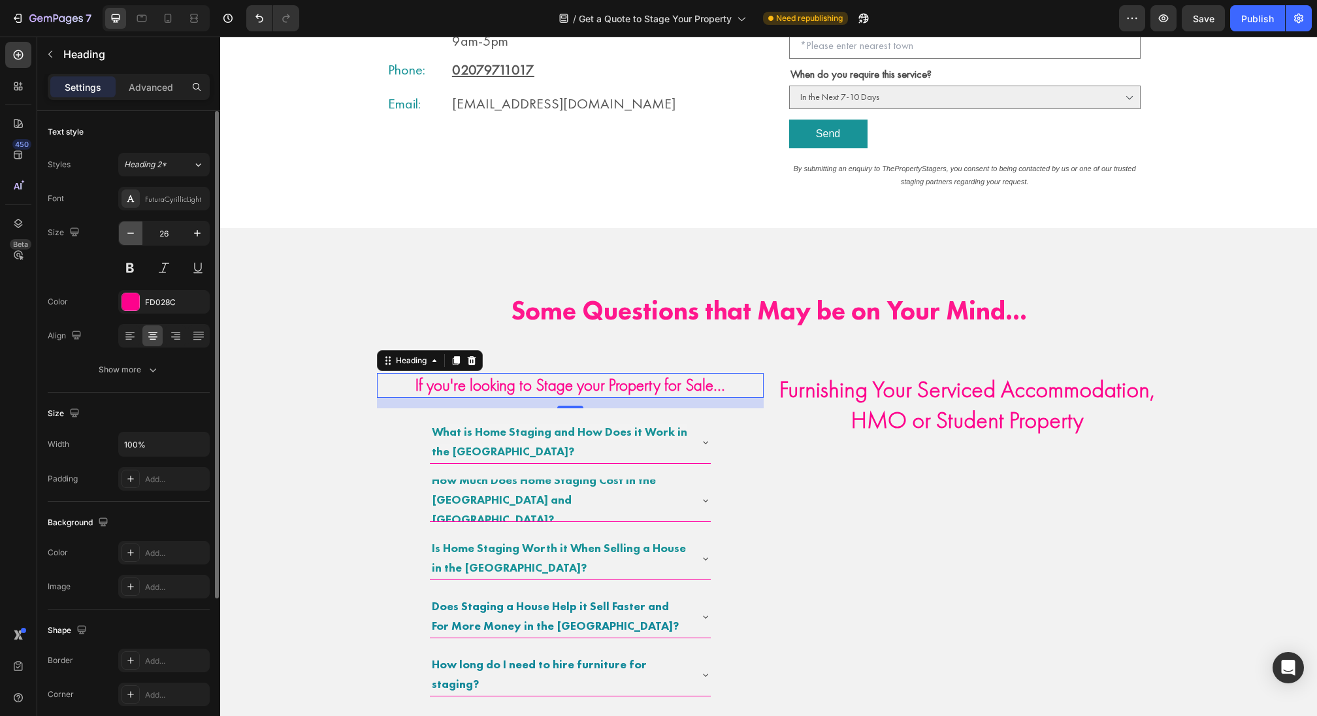
click at [132, 233] on icon "button" at bounding box center [130, 233] width 13 height 13
type input "23"
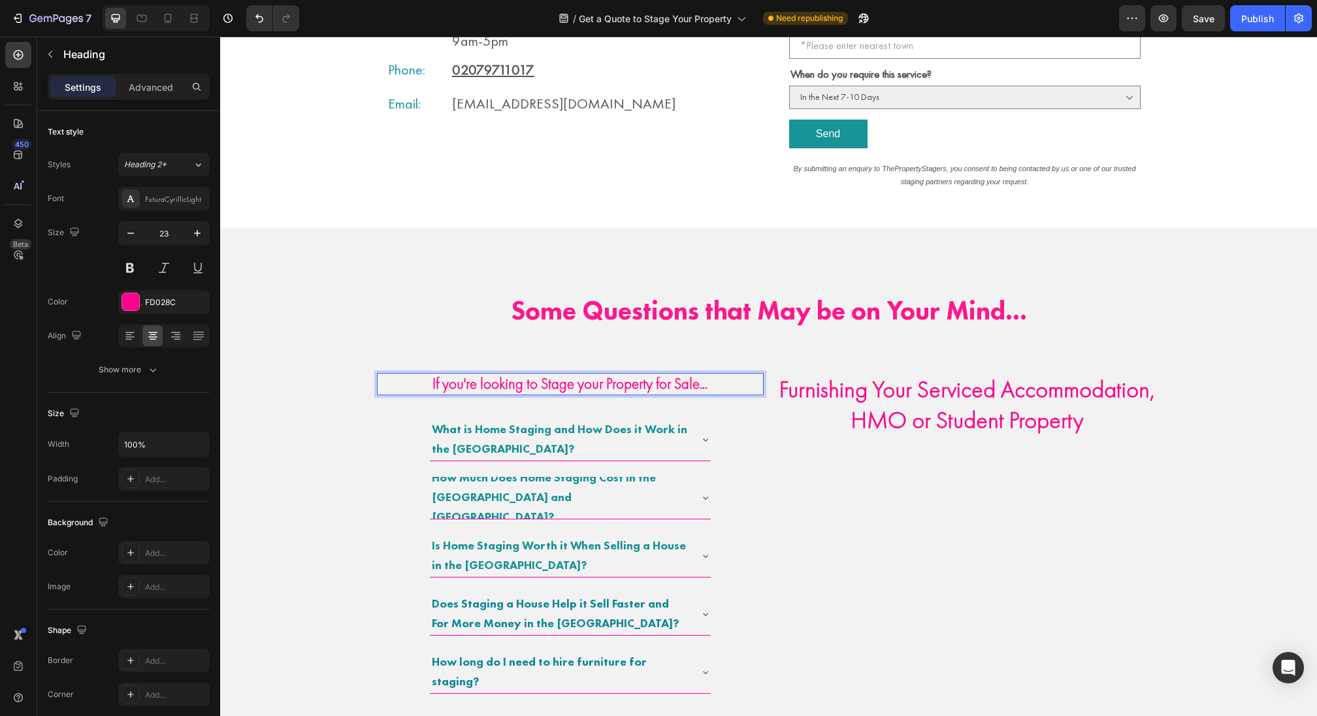
click at [539, 385] on strong "If you're looking to Stage your Property for Sale..." at bounding box center [569, 384] width 275 height 20
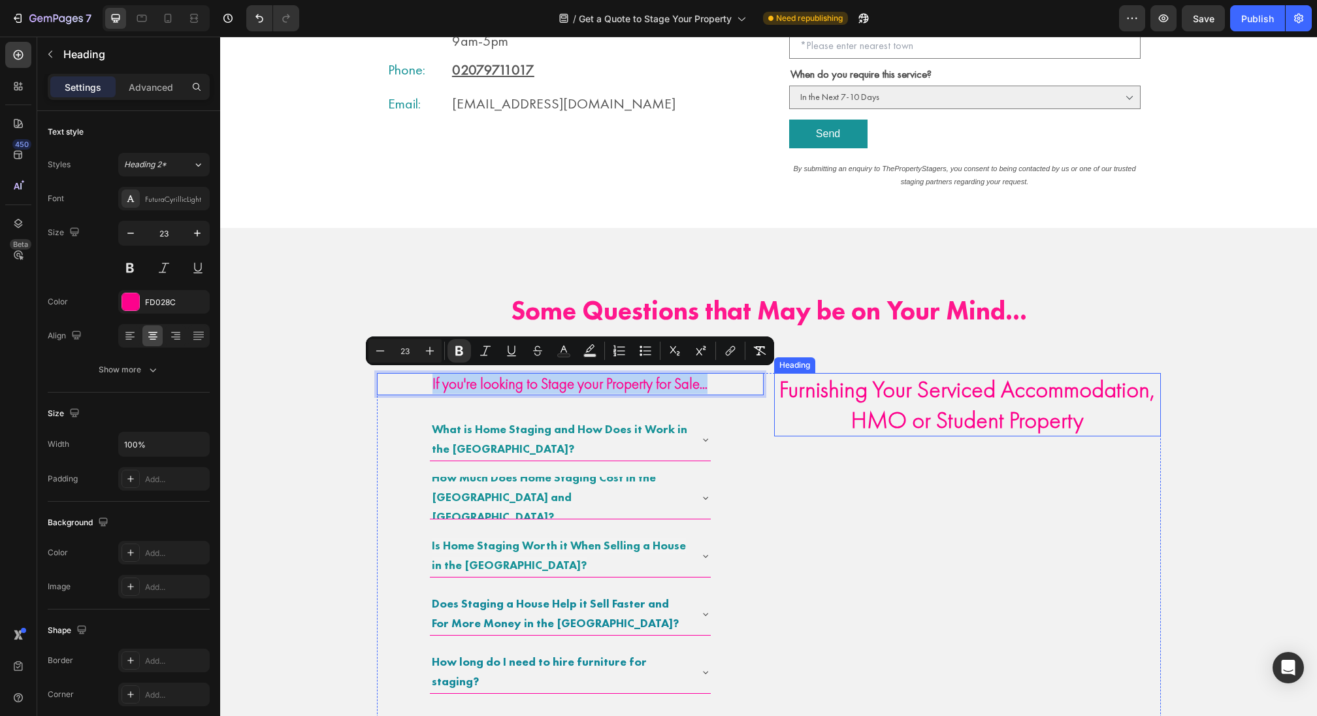
click at [836, 400] on strong "Furnishing Your Serviced Accommodation, HMO or Student Property" at bounding box center [967, 404] width 376 height 61
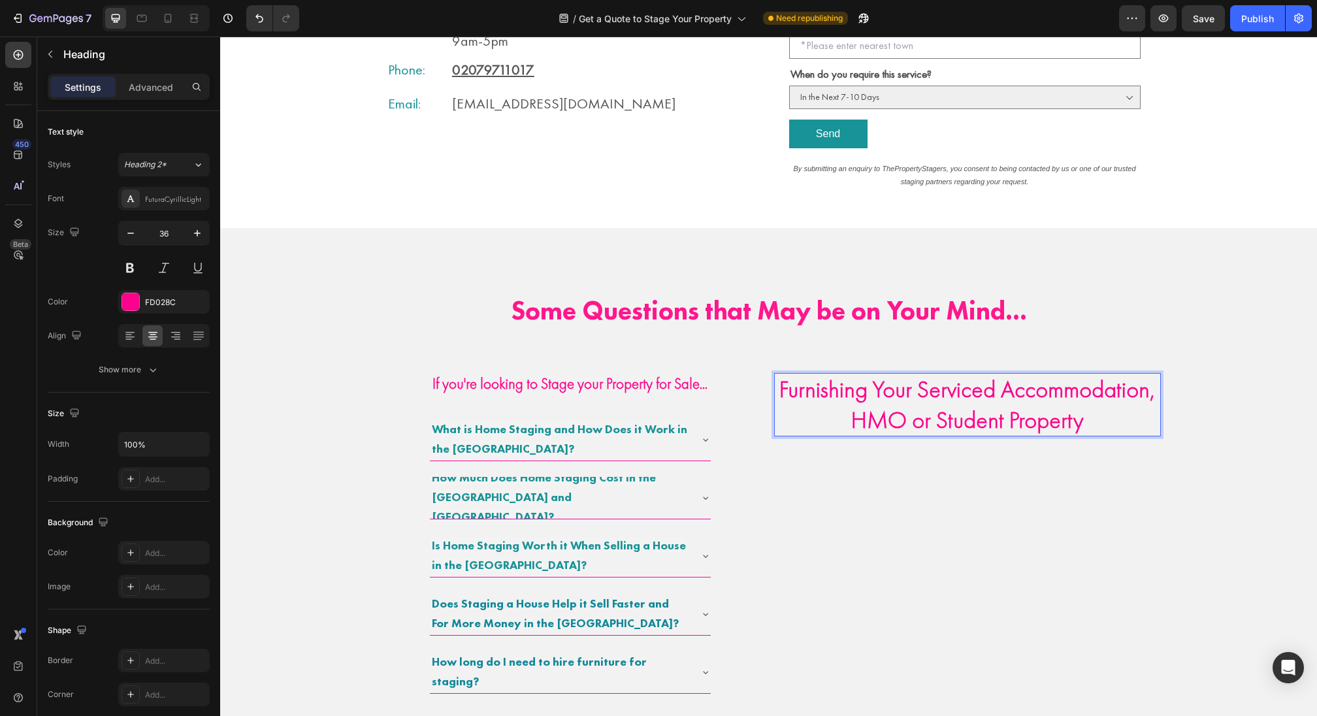
click at [811, 387] on strong "Furnishing Your Serviced Accommodation, HMO or Student Property" at bounding box center [967, 404] width 376 height 61
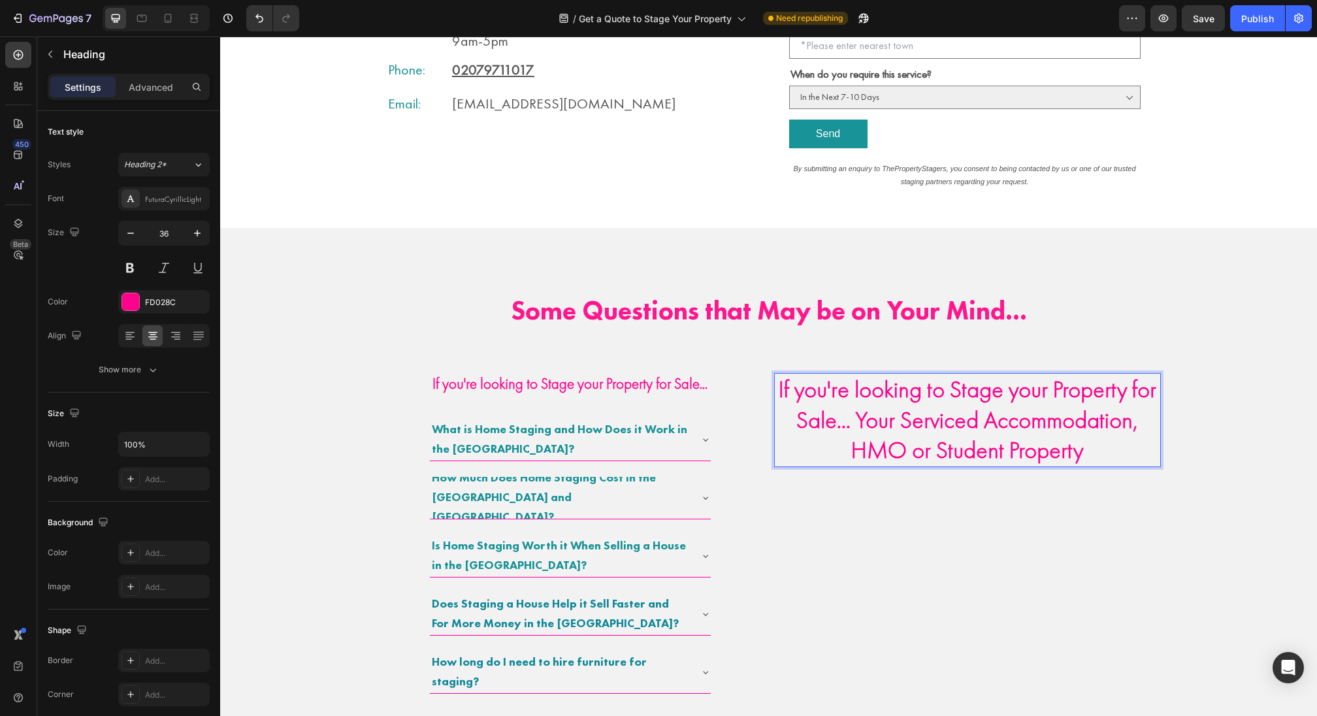
click at [954, 382] on strong "If you're looking to Stage your Property for Sale... Your Serviced Accommodatio…" at bounding box center [968, 419] width 378 height 91
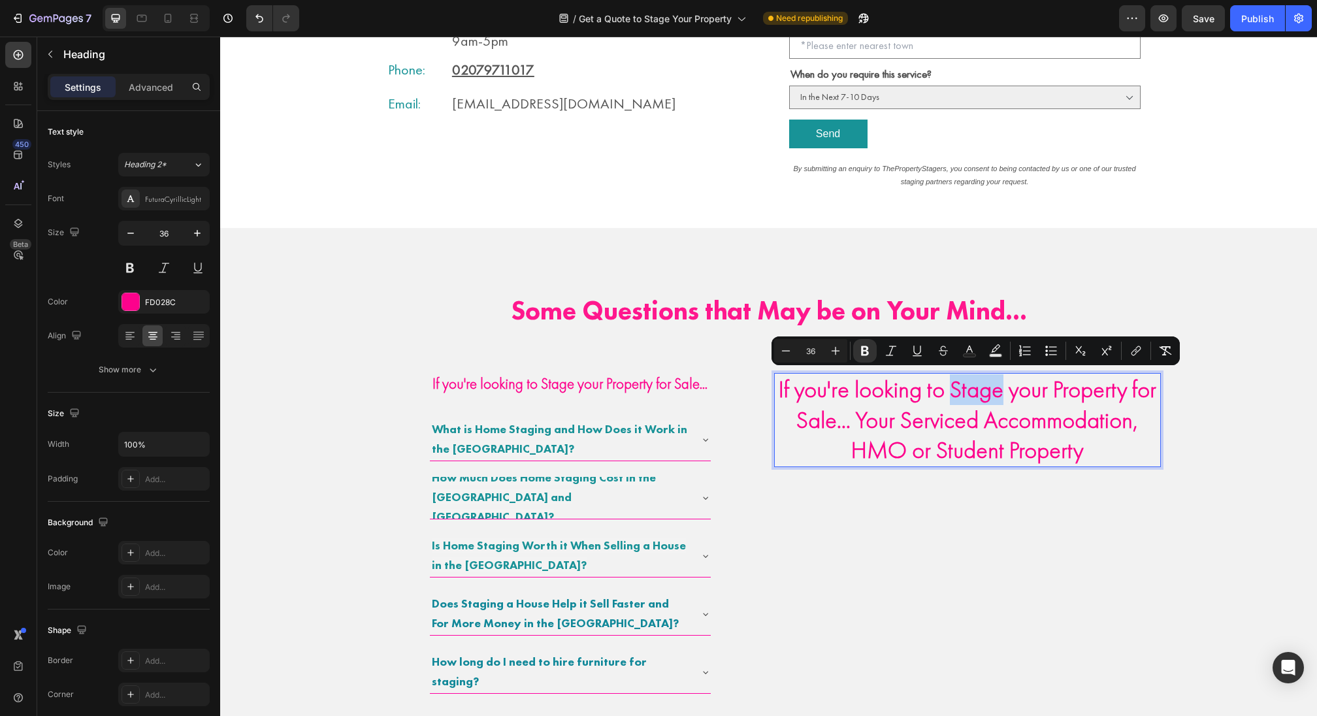
click at [965, 382] on strong "If you're looking to Stage your Property for Sale... Your Serviced Accommodatio…" at bounding box center [968, 419] width 378 height 91
click at [959, 382] on strong "If you're looking to Stage your Property for Sale... Your Serviced Accommodatio…" at bounding box center [968, 419] width 378 height 91
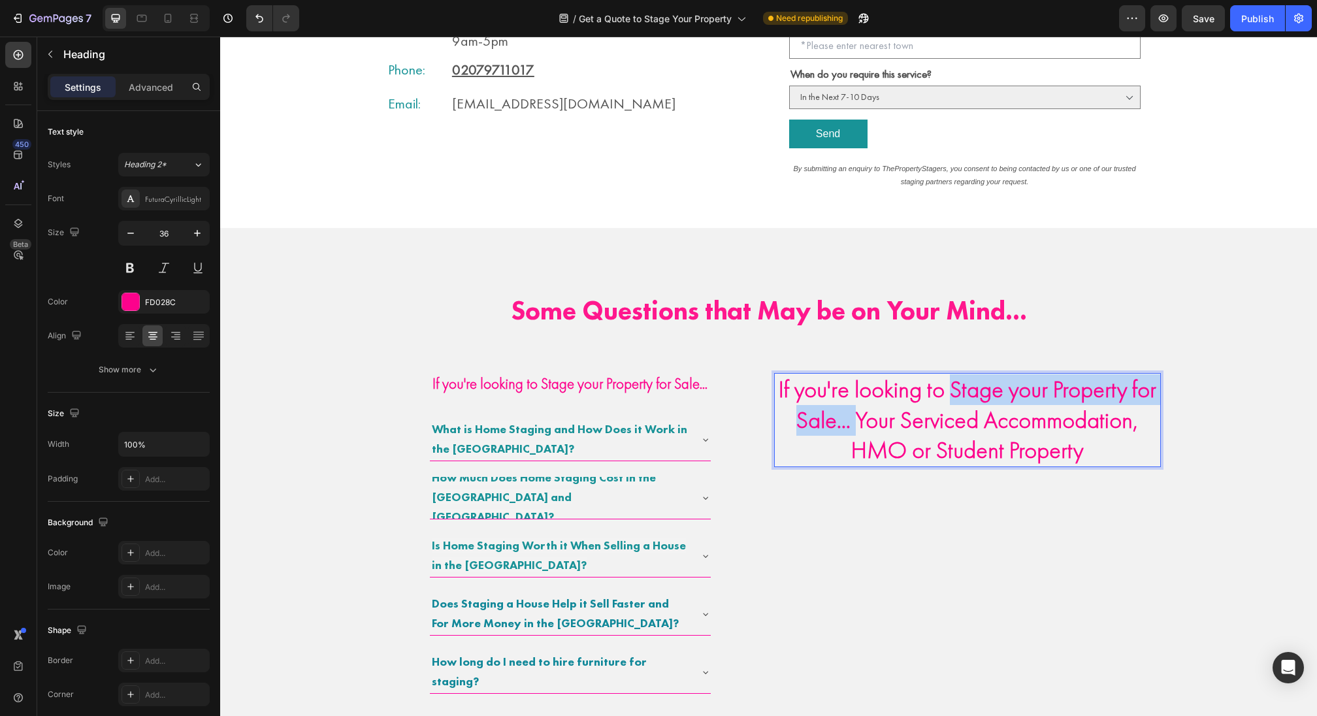
drag, startPoint x: 954, startPoint y: 382, endPoint x: 862, endPoint y: 422, distance: 100.4
click at [862, 422] on strong "If you're looking to Stage your Property for Sale... Your Serviced Accommodatio…" at bounding box center [968, 419] width 378 height 91
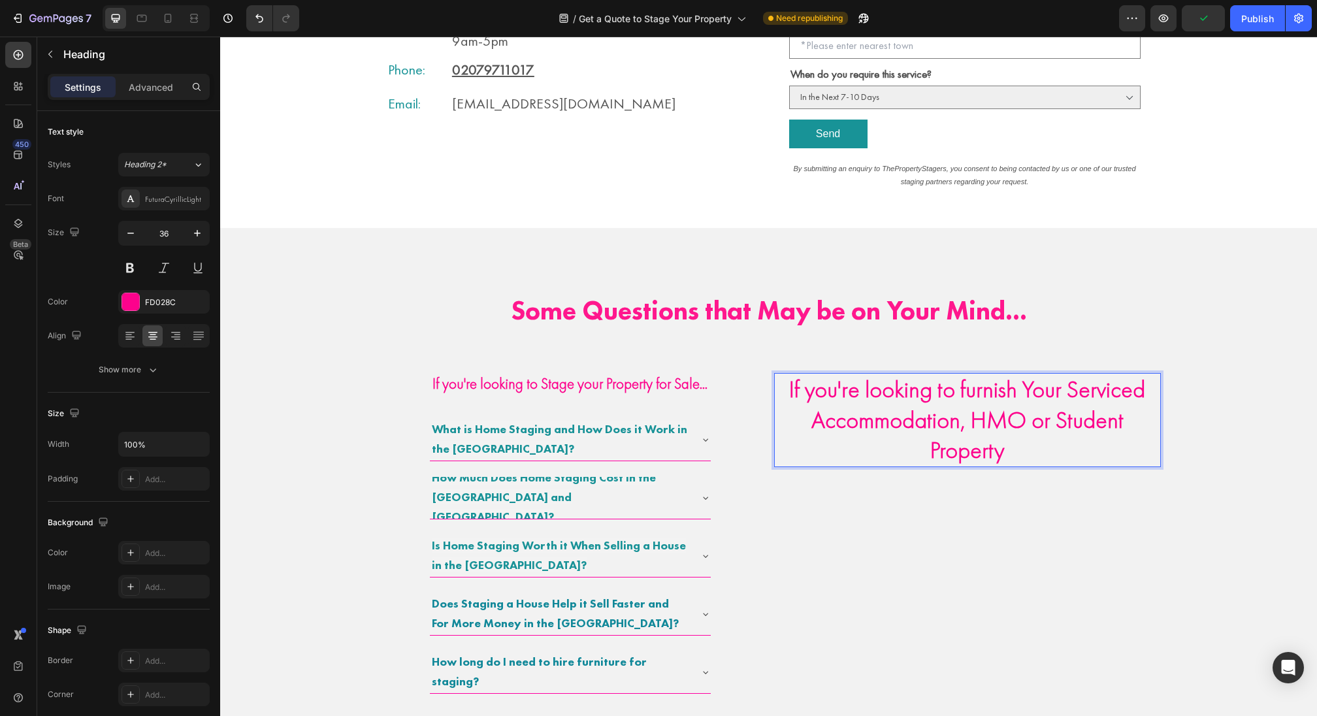
click at [1145, 430] on strong "If you're looking to furnish Your Serviced Accommodation, HMO or Student Proper…" at bounding box center [967, 419] width 356 height 91
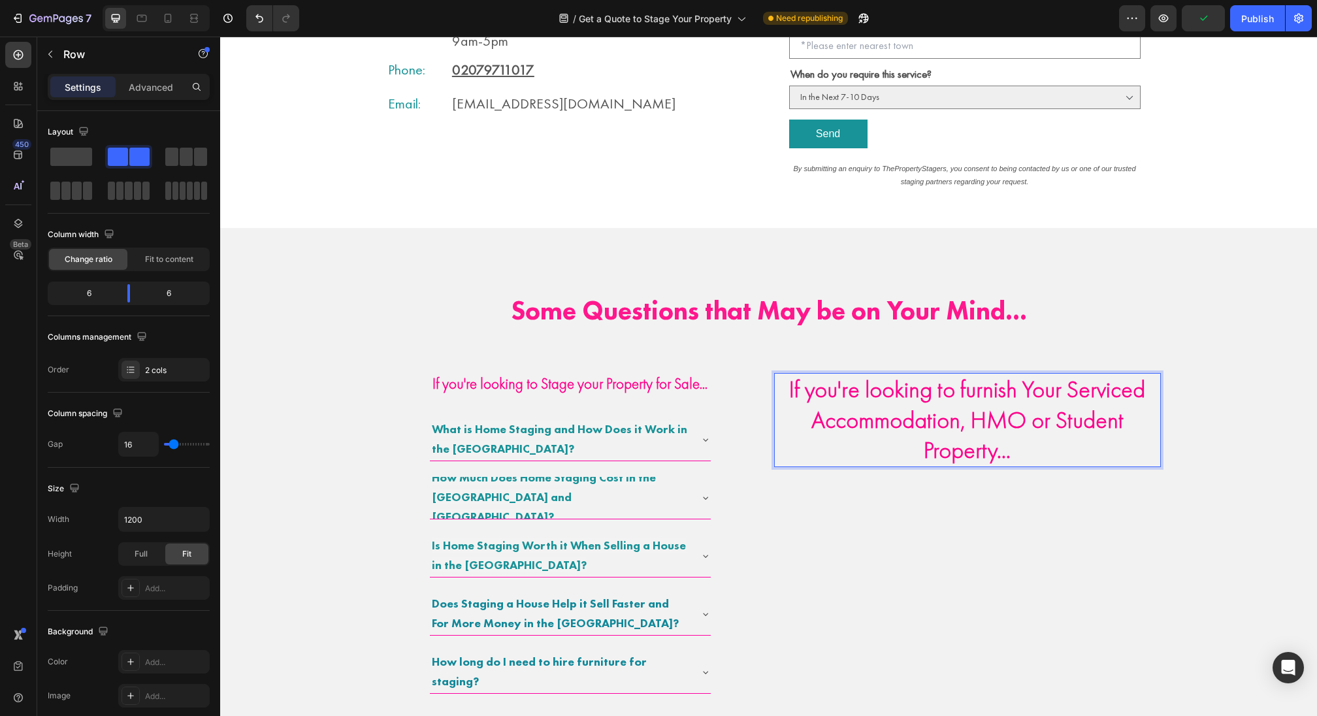
click at [1101, 490] on div "If you're looking to furnish Your Serviced Accommodation, HMO or Student Proper…" at bounding box center [967, 649] width 387 height 553
click at [613, 376] on strong "If you're looking to Stage your Property for Sale..." at bounding box center [569, 384] width 275 height 20
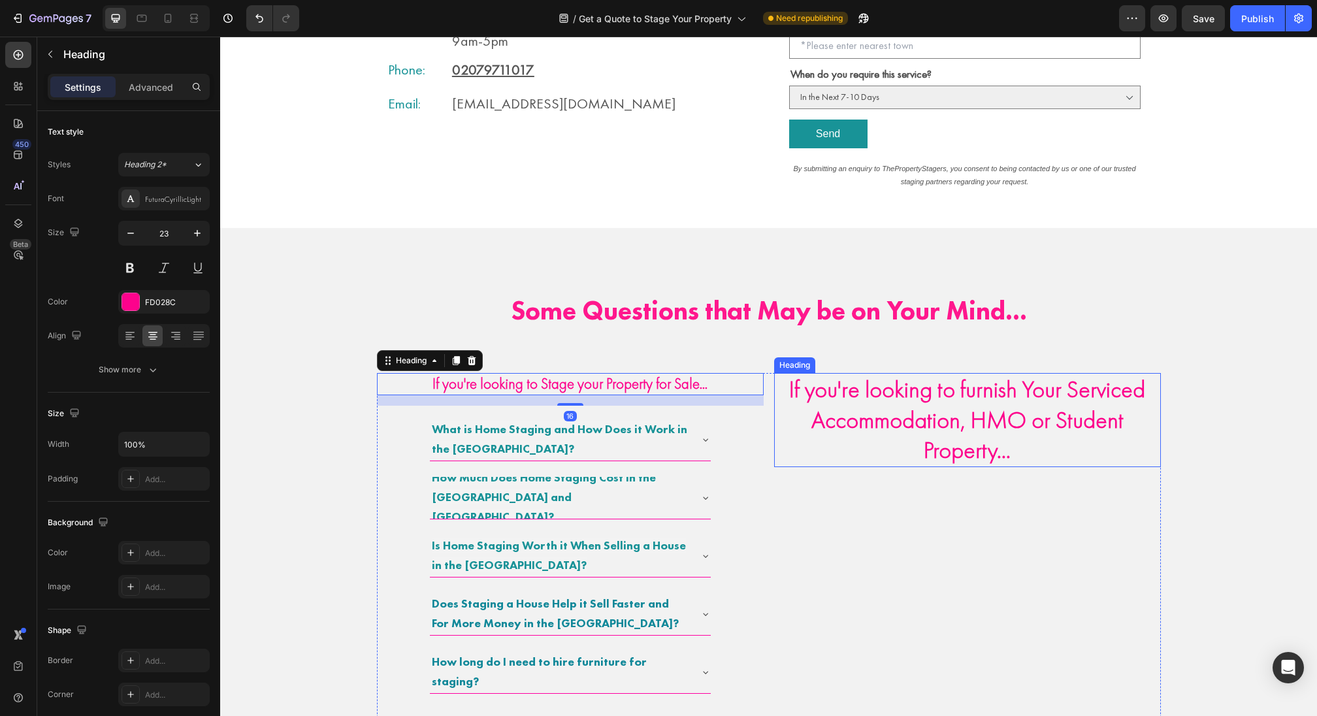
click at [932, 402] on strong "If you're looking to furnish Your Serviced Accommodation, HMO or Student Proper…" at bounding box center [967, 419] width 356 height 91
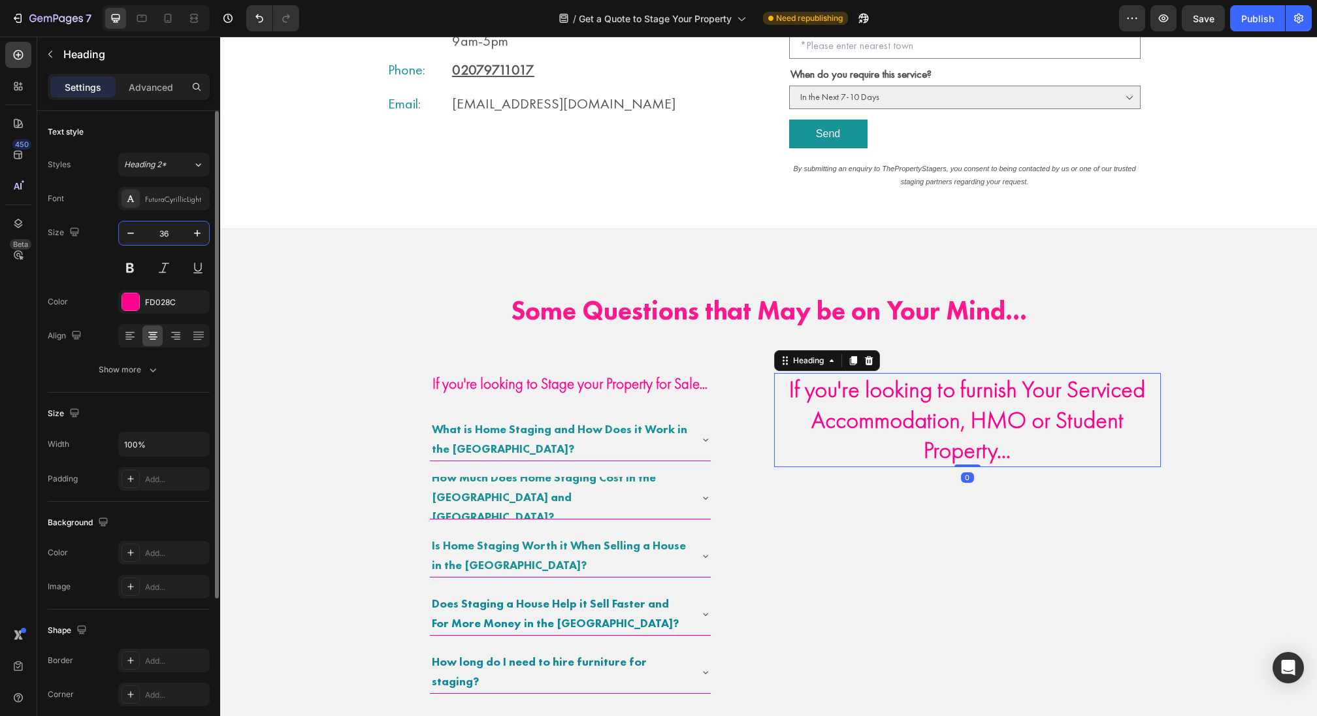
click at [164, 229] on input "36" at bounding box center [163, 233] width 43 height 24
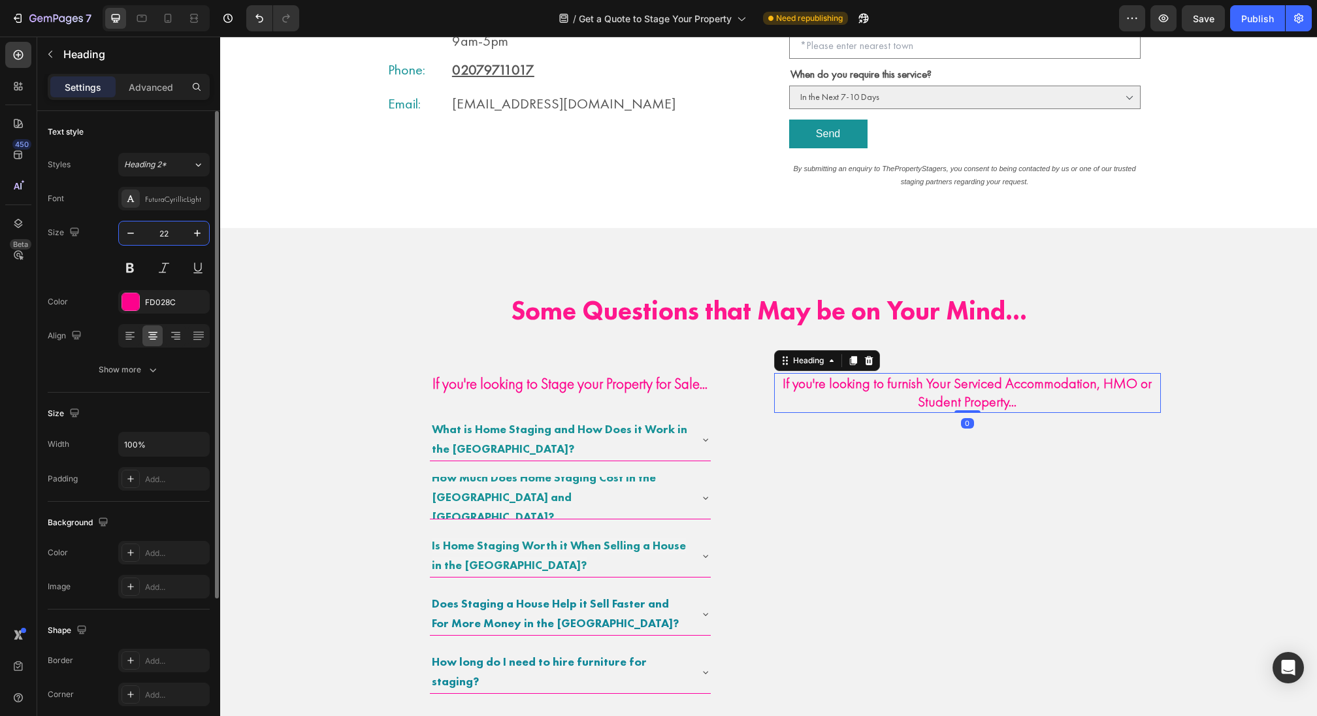
type input "22"
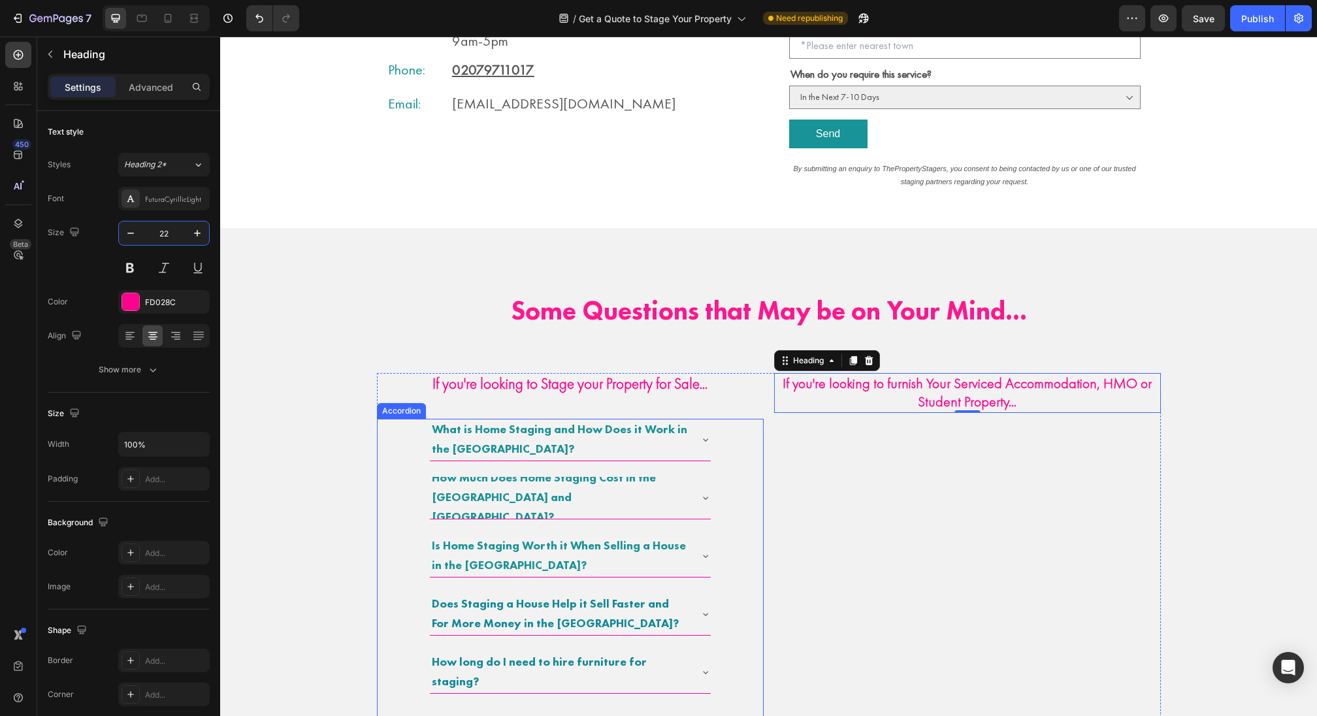
click at [687, 478] on p "How Much Does Home Staging Cost in the [GEOGRAPHIC_DATA] and [GEOGRAPHIC_DATA]?" at bounding box center [560, 497] width 256 height 58
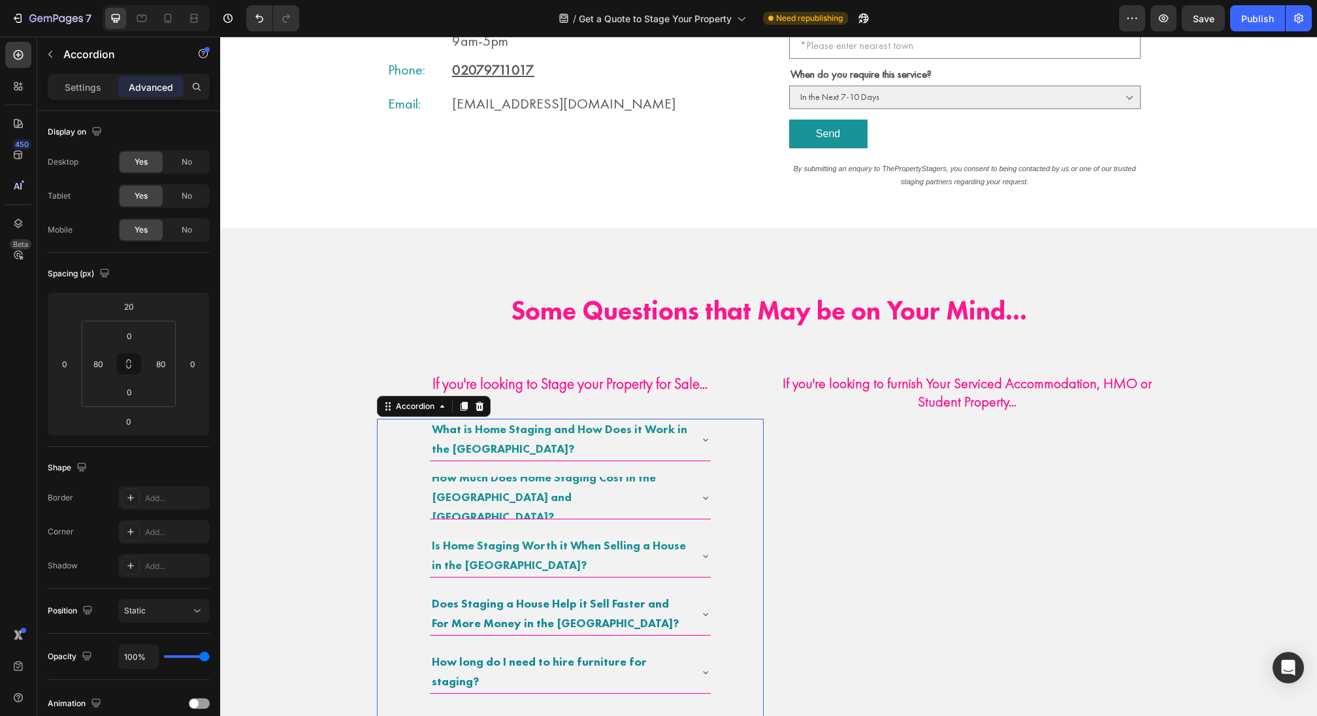
click at [730, 459] on div "What is Home Staging and How Does it Work in the UK? How Much Does Home Staging…" at bounding box center [570, 673] width 387 height 508
click at [456, 404] on div at bounding box center [464, 407] width 16 height 16
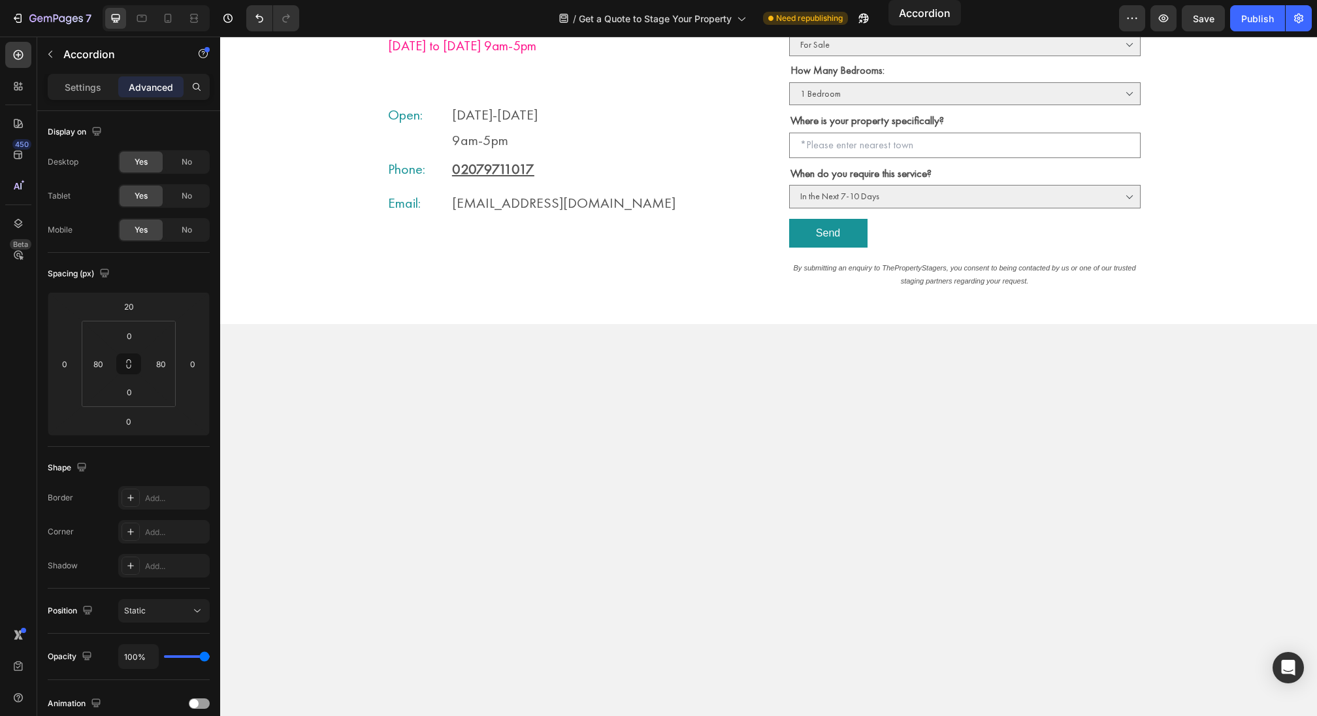
scroll to position [0, 0]
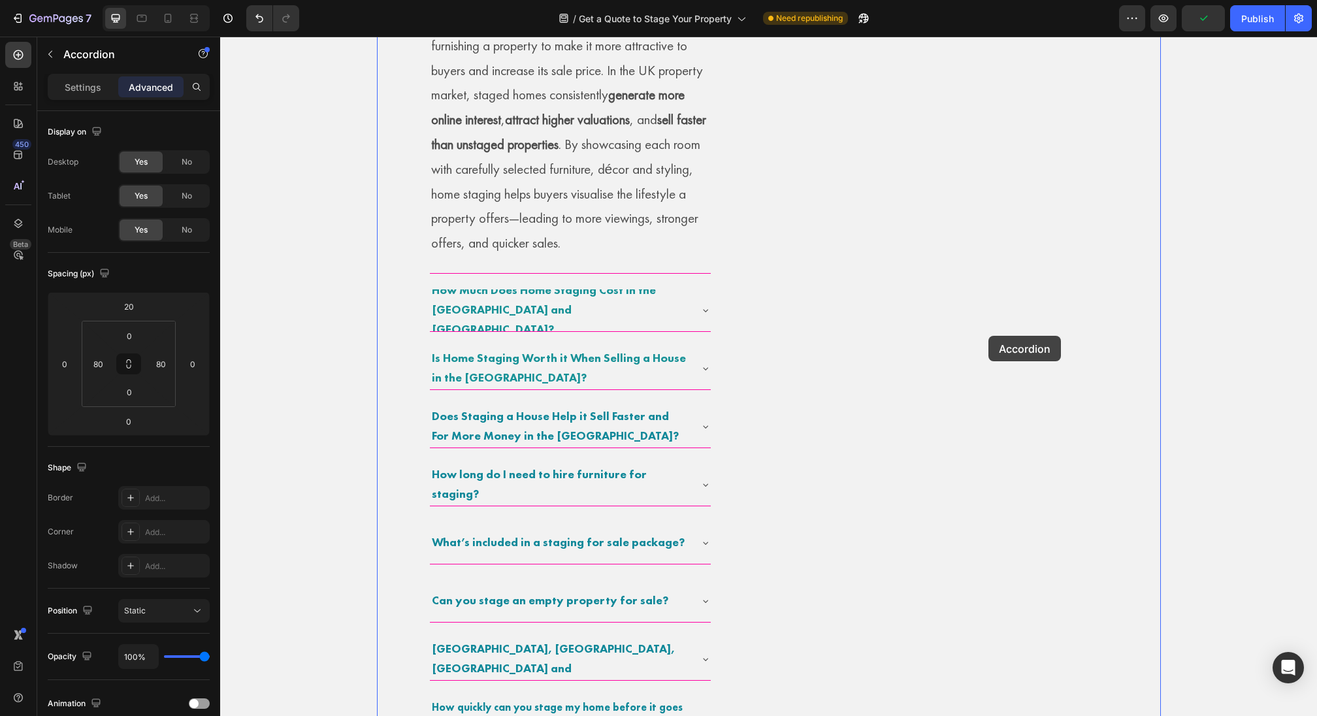
drag, startPoint x: 388, startPoint y: 544, endPoint x: 982, endPoint y: 340, distance: 628.1
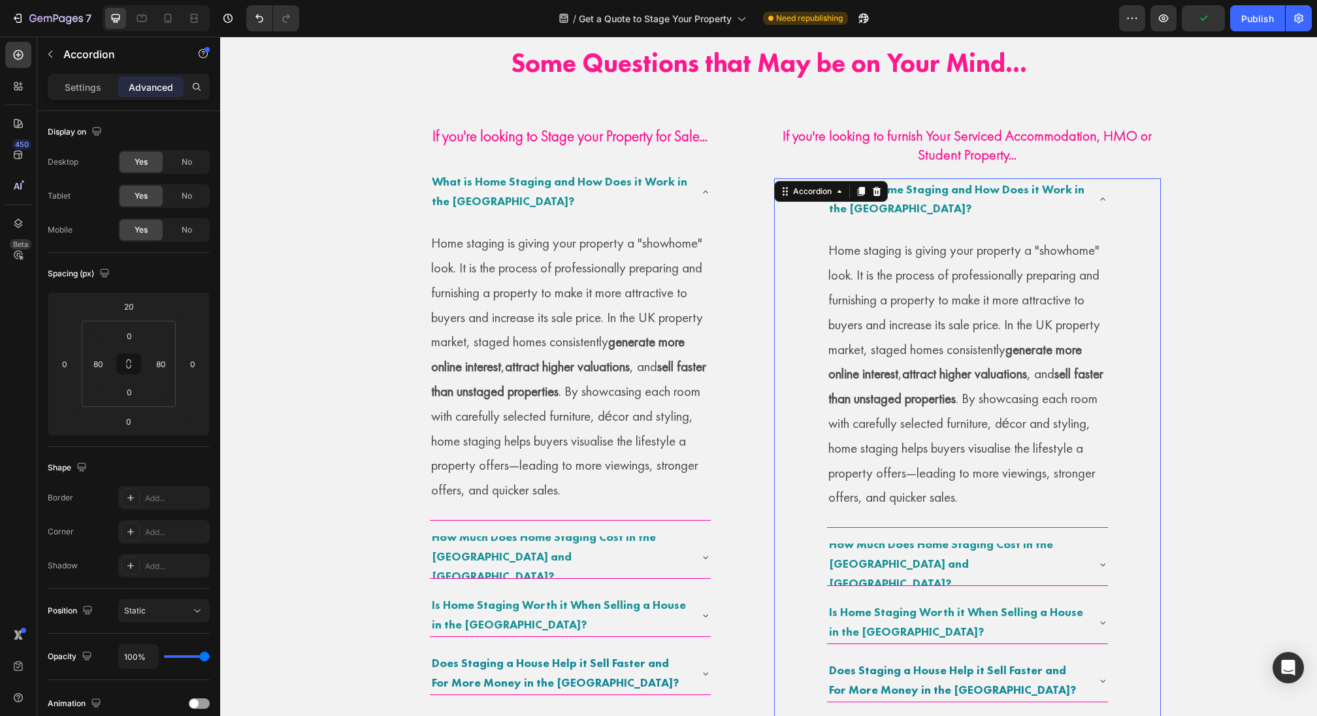
scroll to position [765, 0]
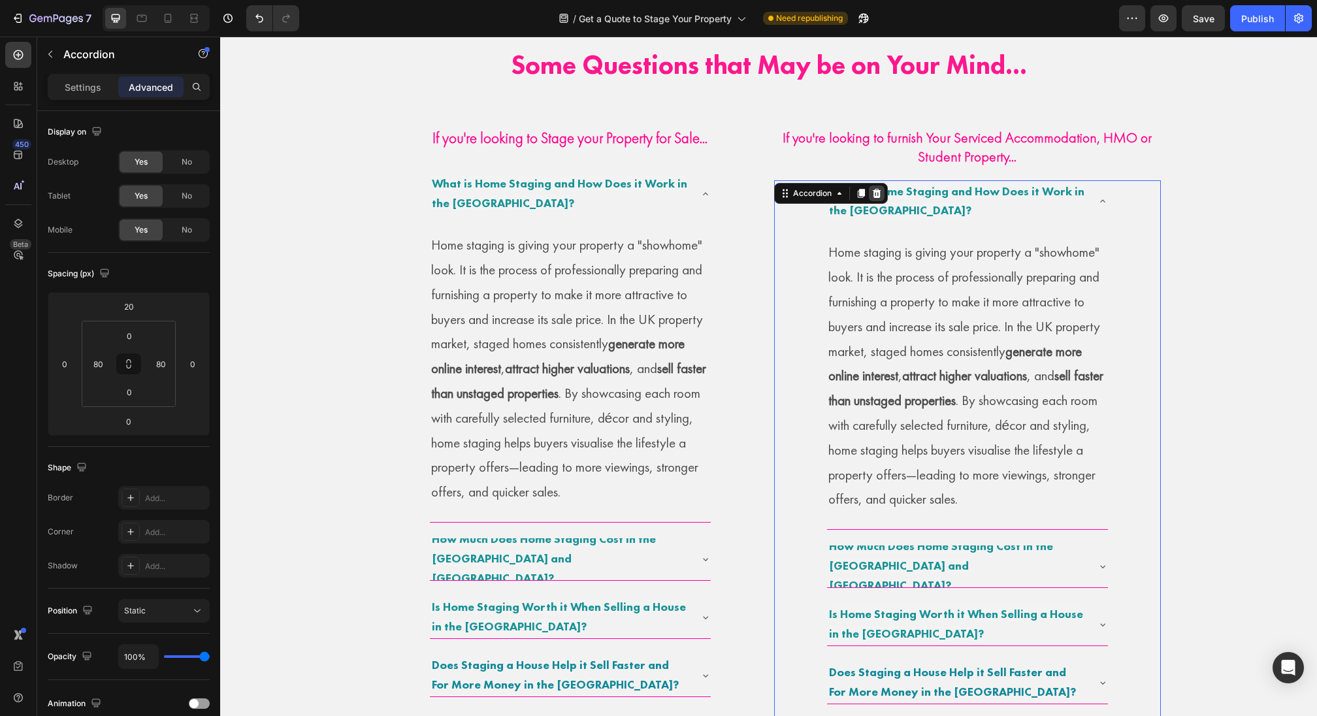
click at [875, 194] on icon at bounding box center [876, 193] width 8 height 9
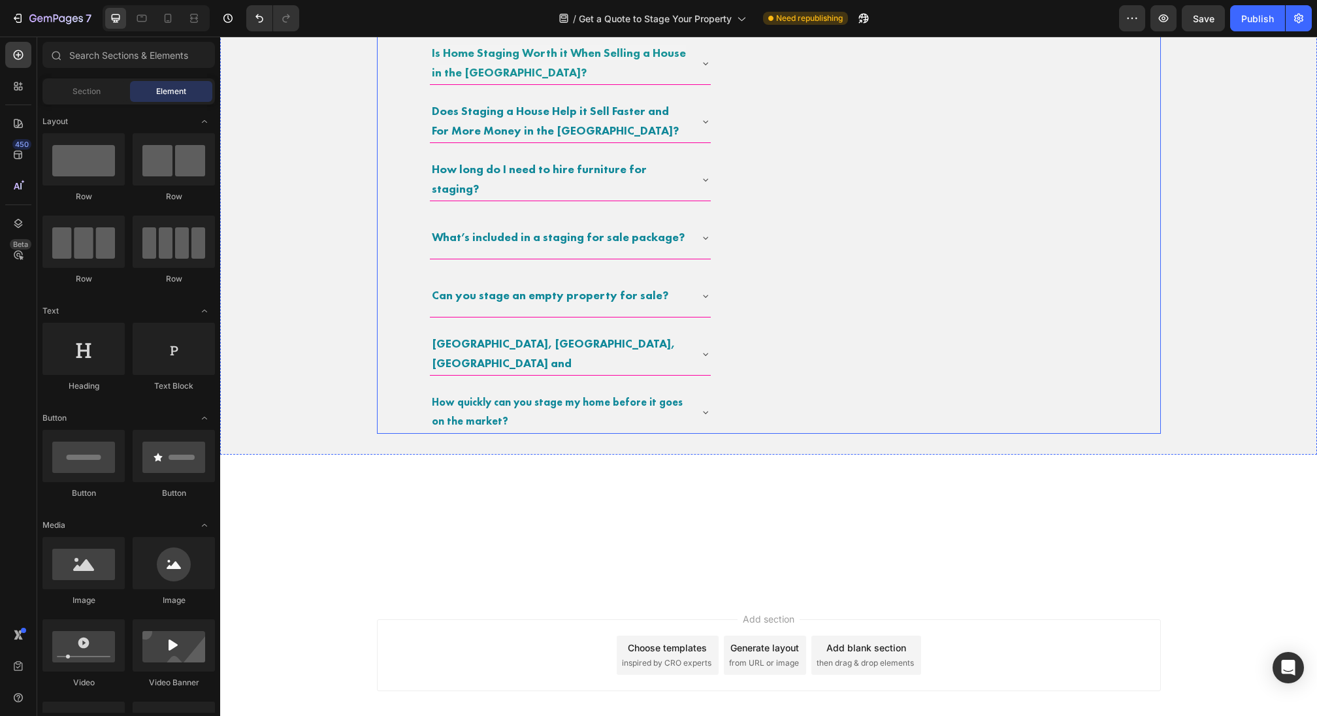
scroll to position [1406, 0]
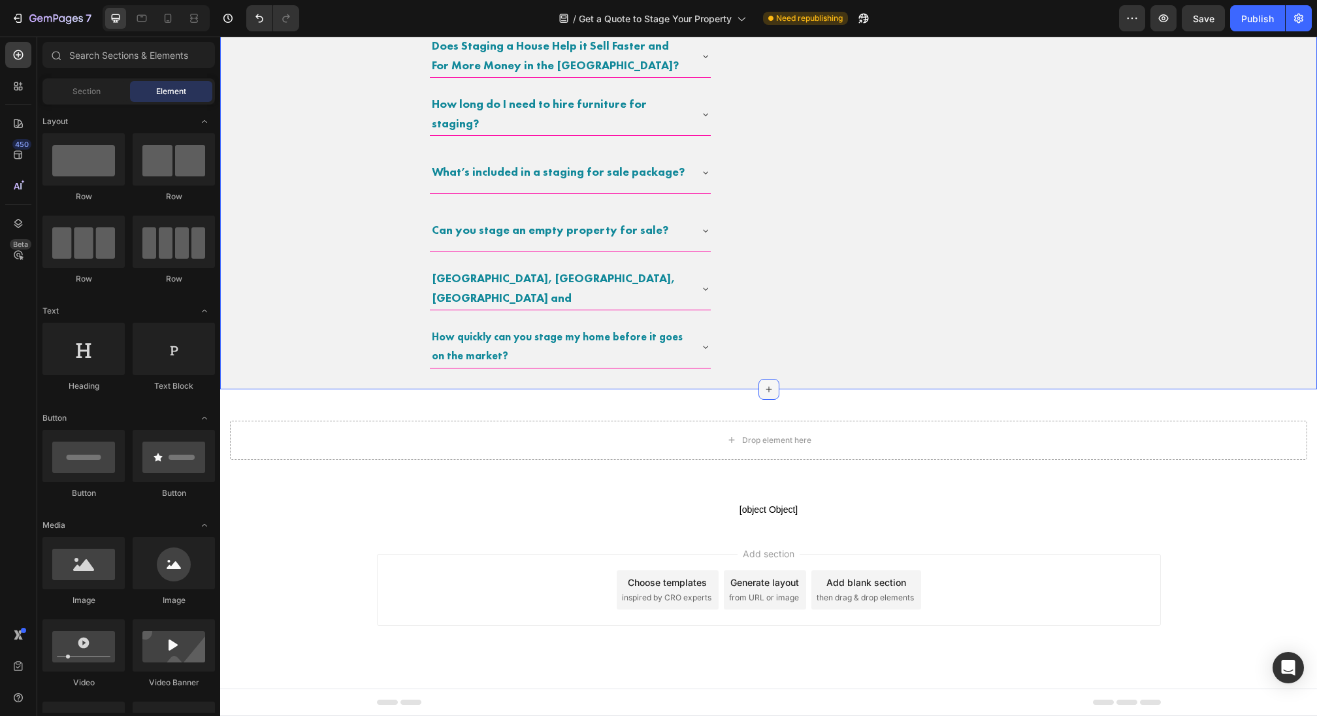
click at [772, 395] on div at bounding box center [768, 389] width 21 height 21
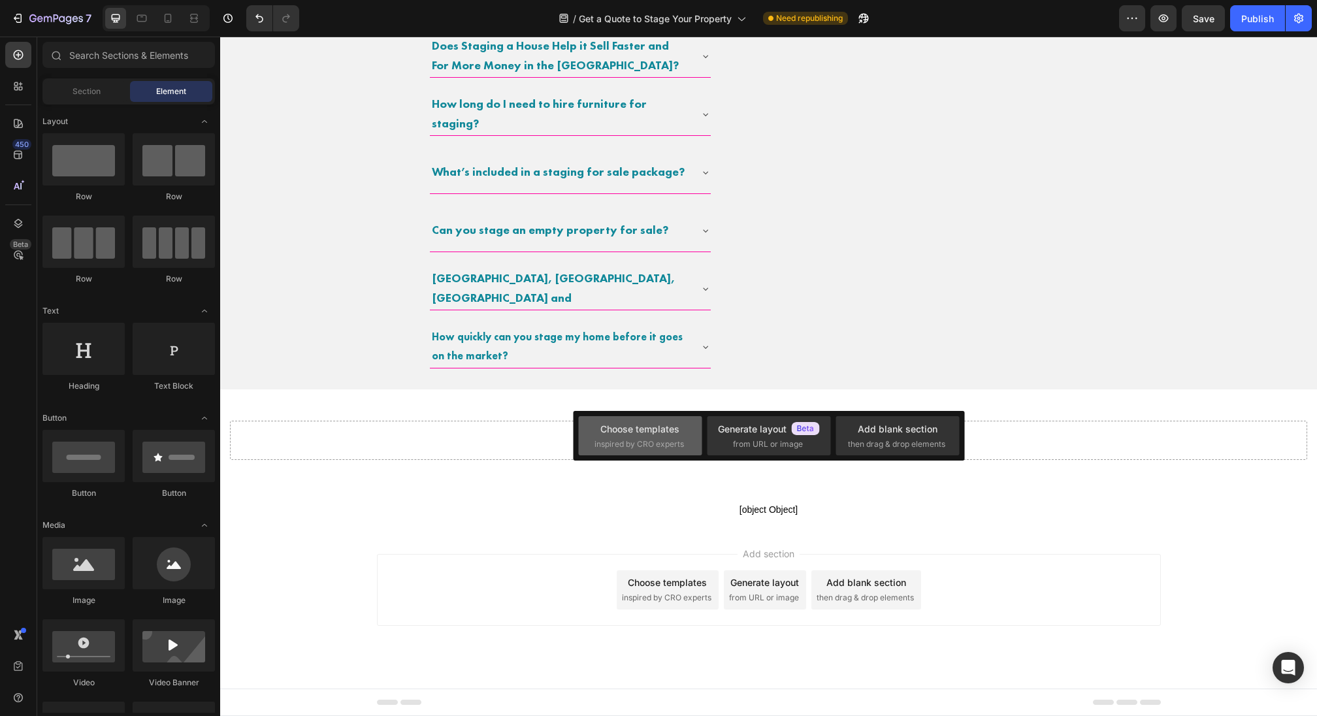
click at [677, 430] on div "Choose templates" at bounding box center [639, 429] width 79 height 14
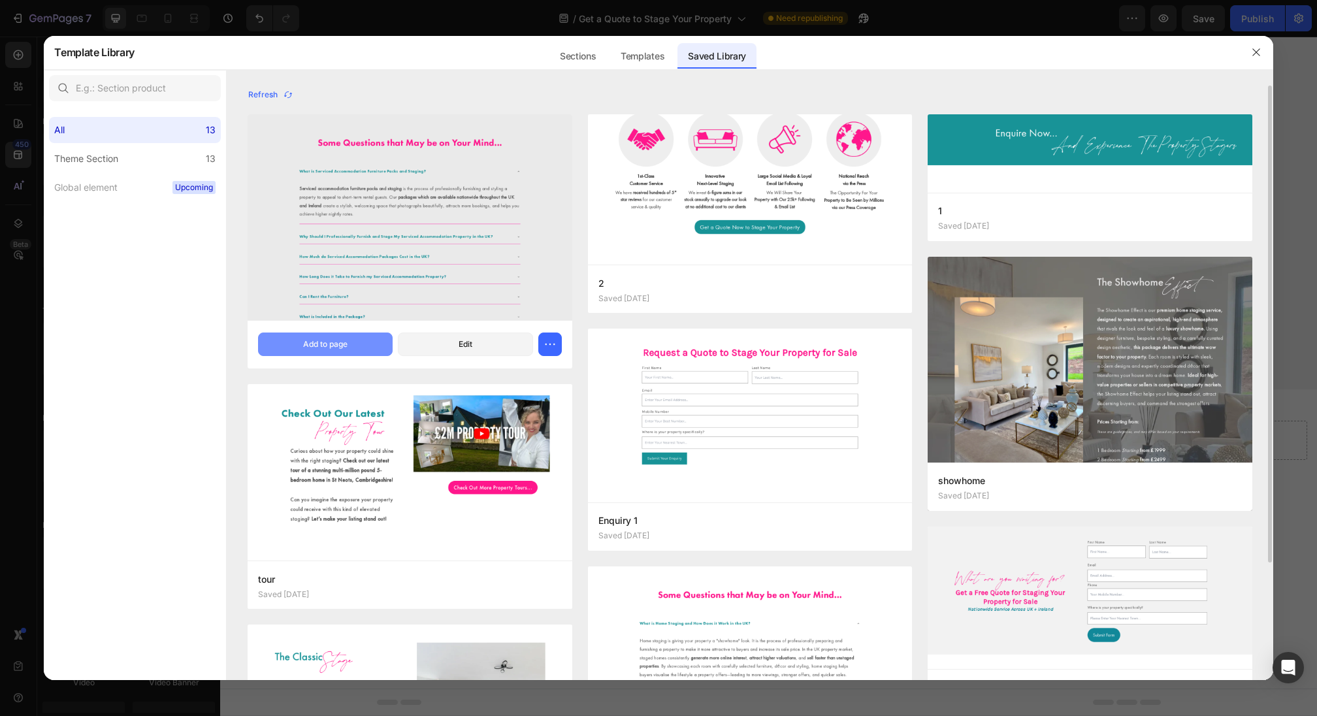
click at [341, 339] on div "Add to page" at bounding box center [325, 344] width 44 height 12
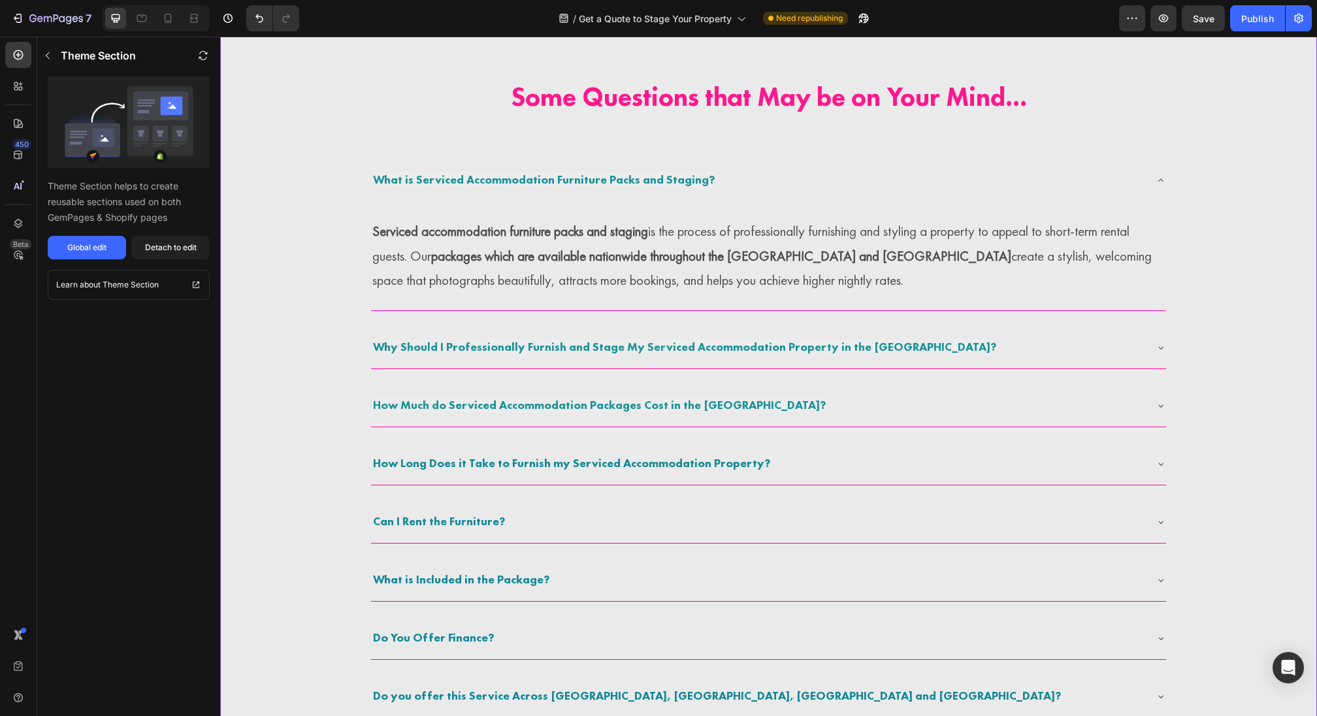
scroll to position [1660, 0]
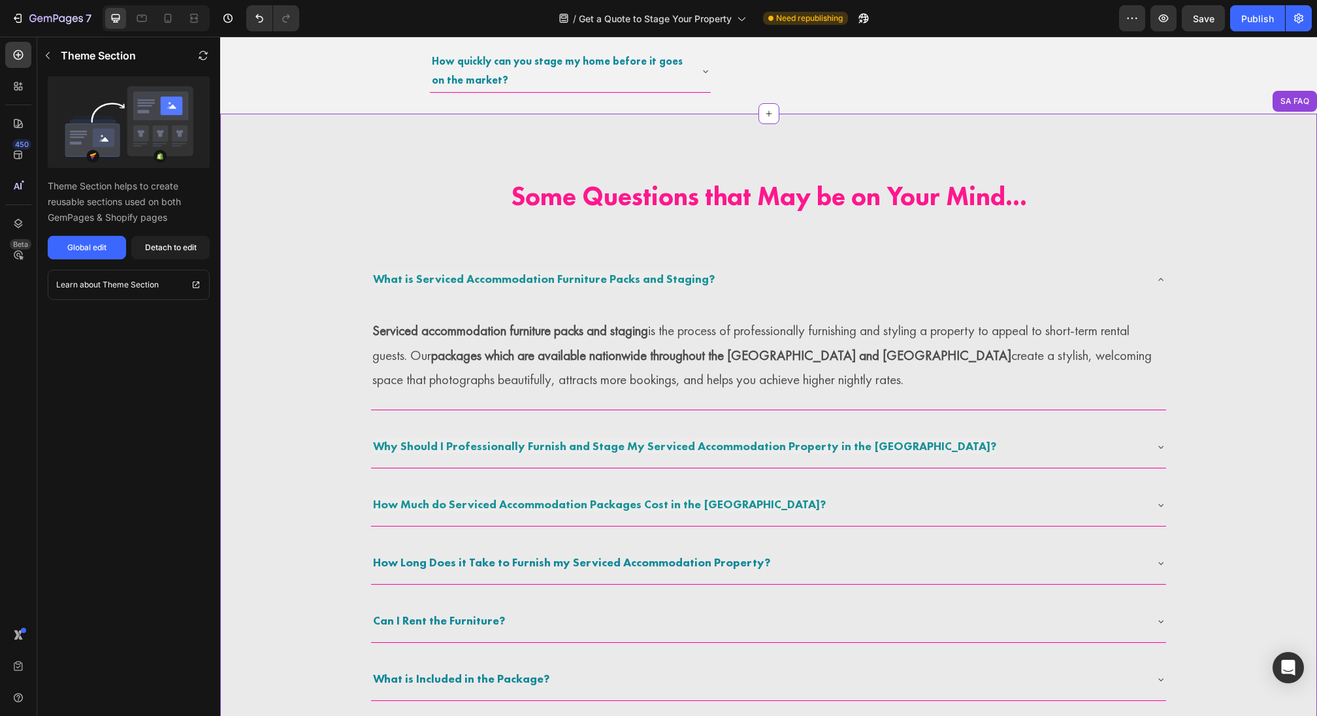
click at [731, 350] on p "Serviced accommodation furniture packs and staging is the process of profession…" at bounding box center [768, 355] width 792 height 74
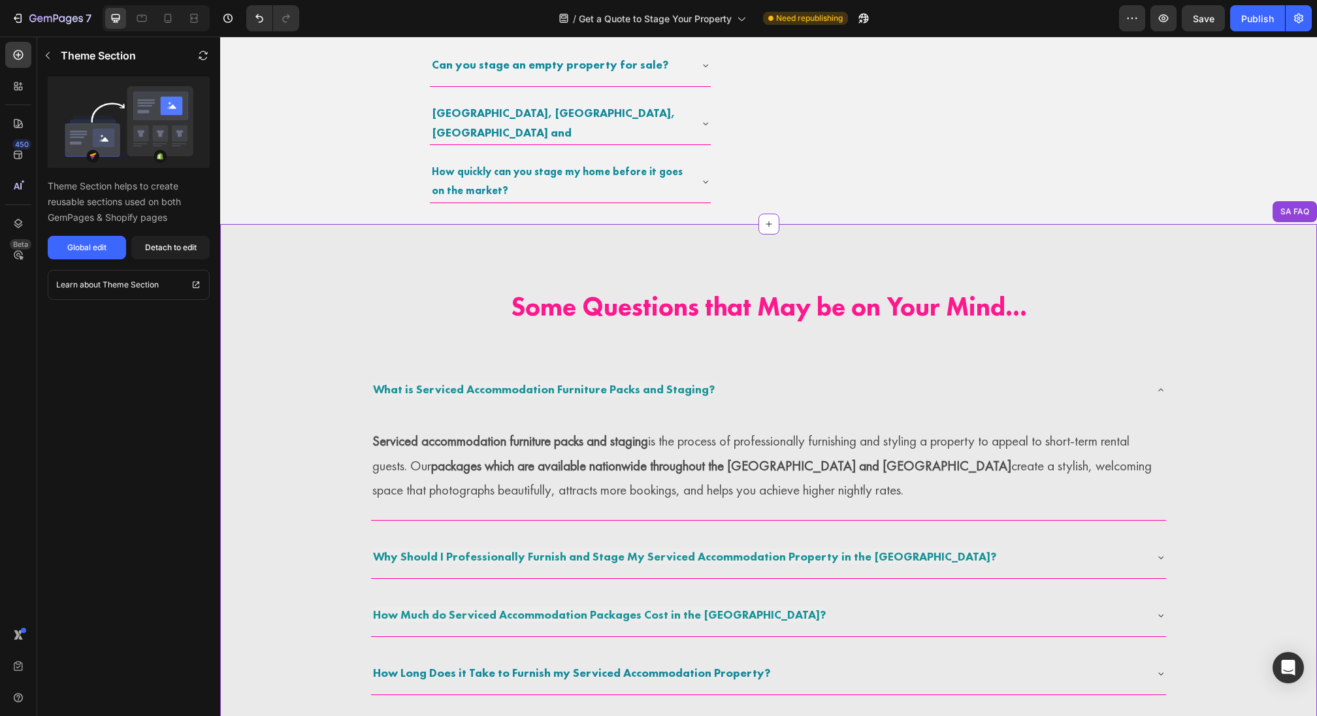
scroll to position [1522, 0]
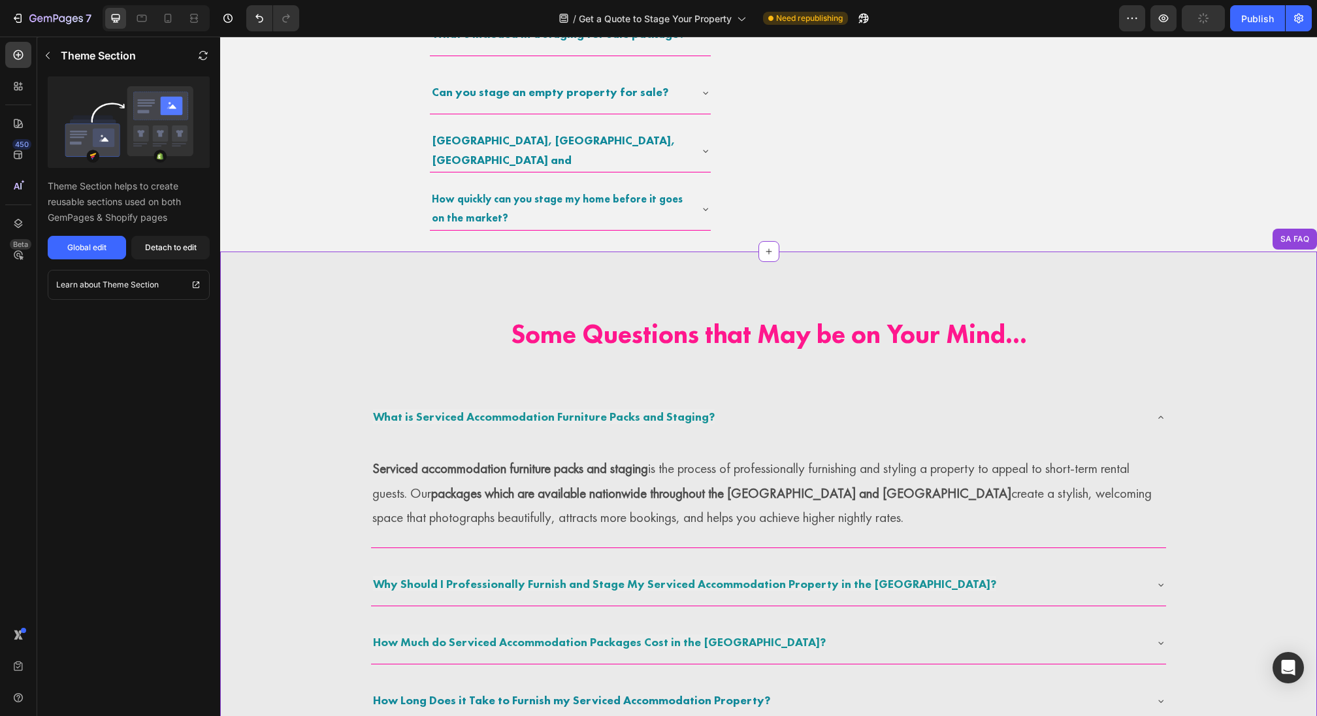
click at [645, 438] on div "What is Serviced Accommodation Furniture Packs and Staging?" at bounding box center [768, 418] width 795 height 42
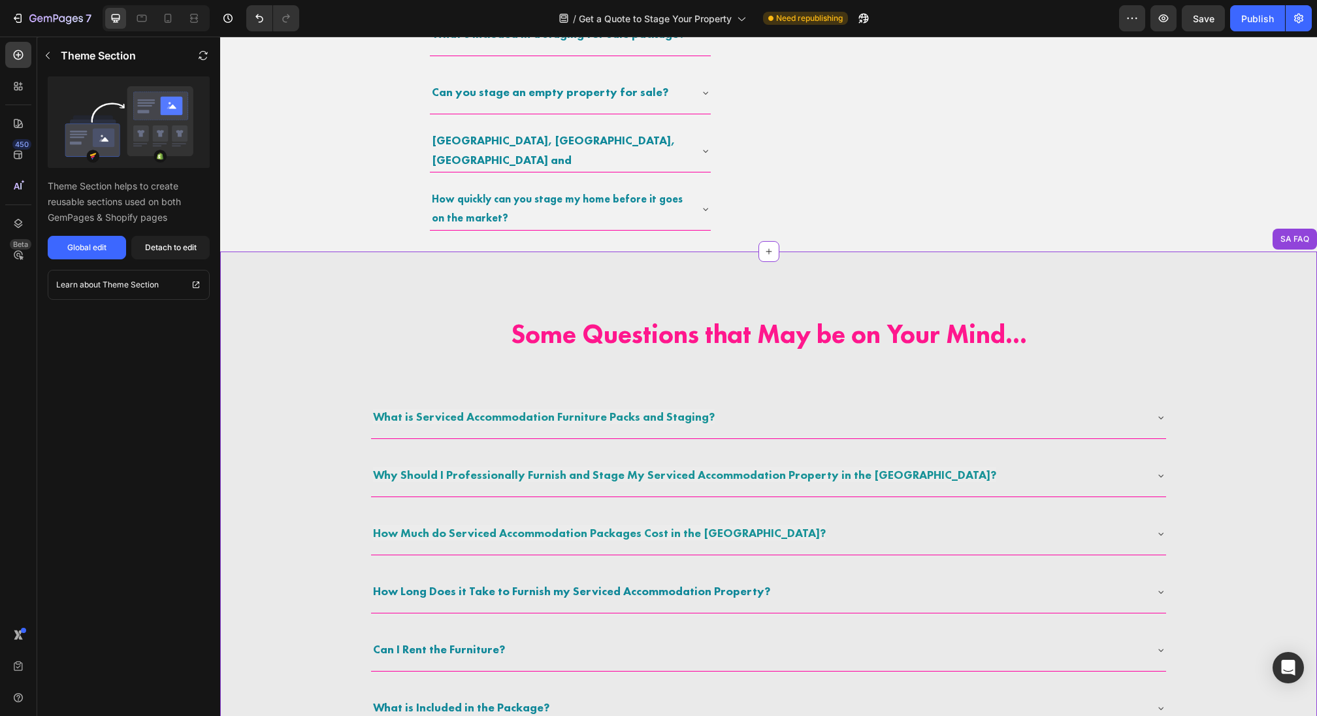
click at [661, 598] on strong "How Long Does it Take to Furnish my Serviced Accommodation Property?" at bounding box center [571, 590] width 397 height 15
click at [186, 244] on div "Detach to edit" at bounding box center [171, 248] width 52 height 12
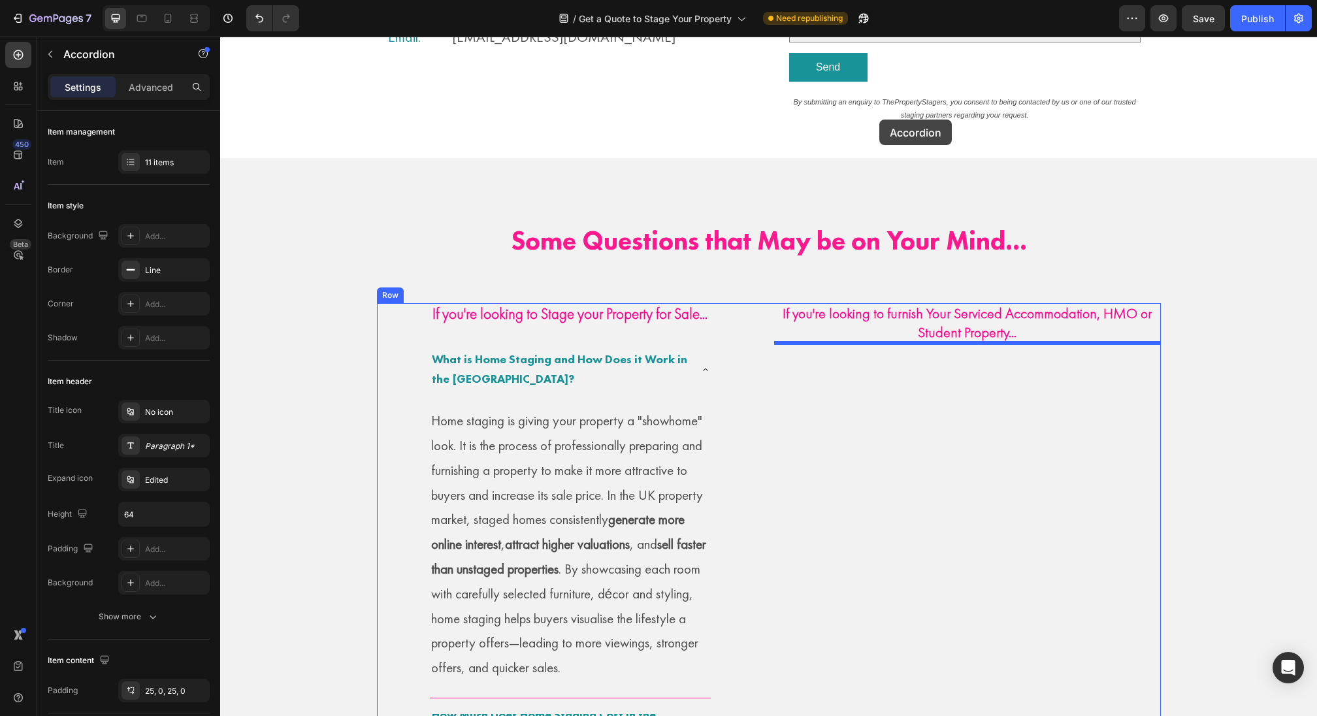
scroll to position [514, 0]
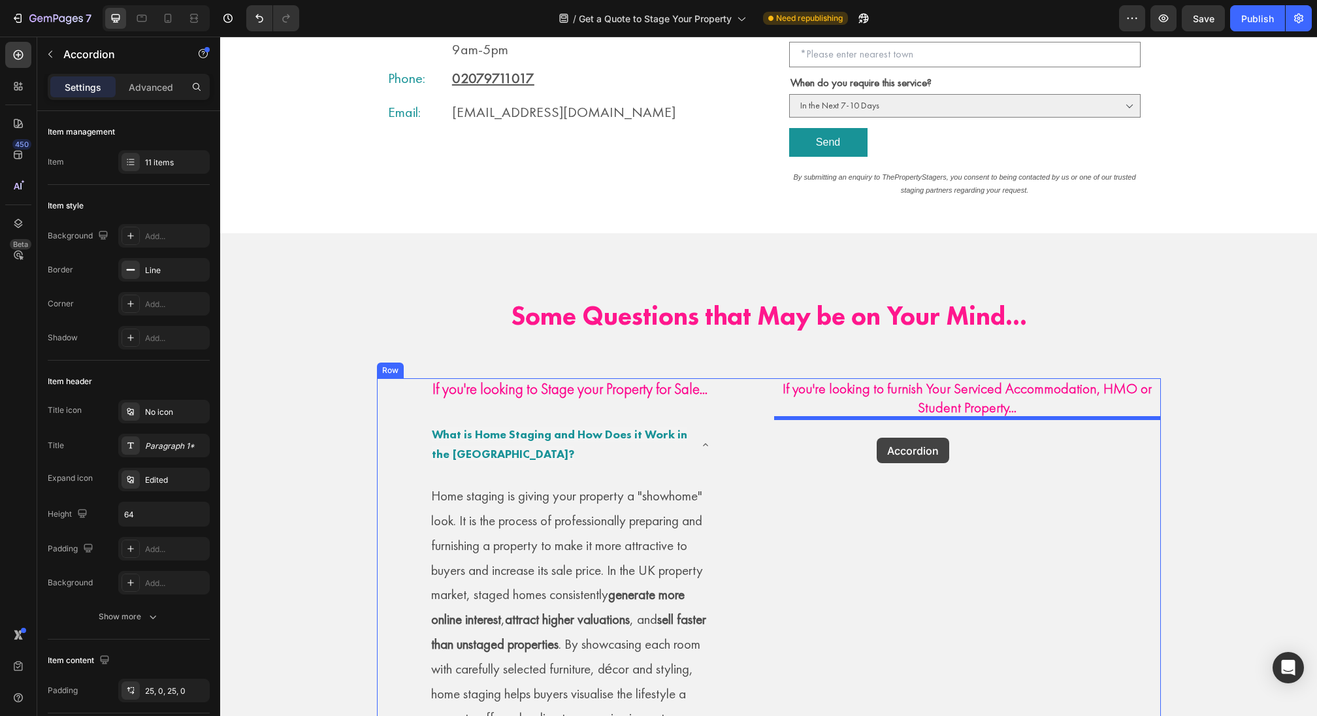
drag, startPoint x: 351, startPoint y: 453, endPoint x: 878, endPoint y: 437, distance: 527.5
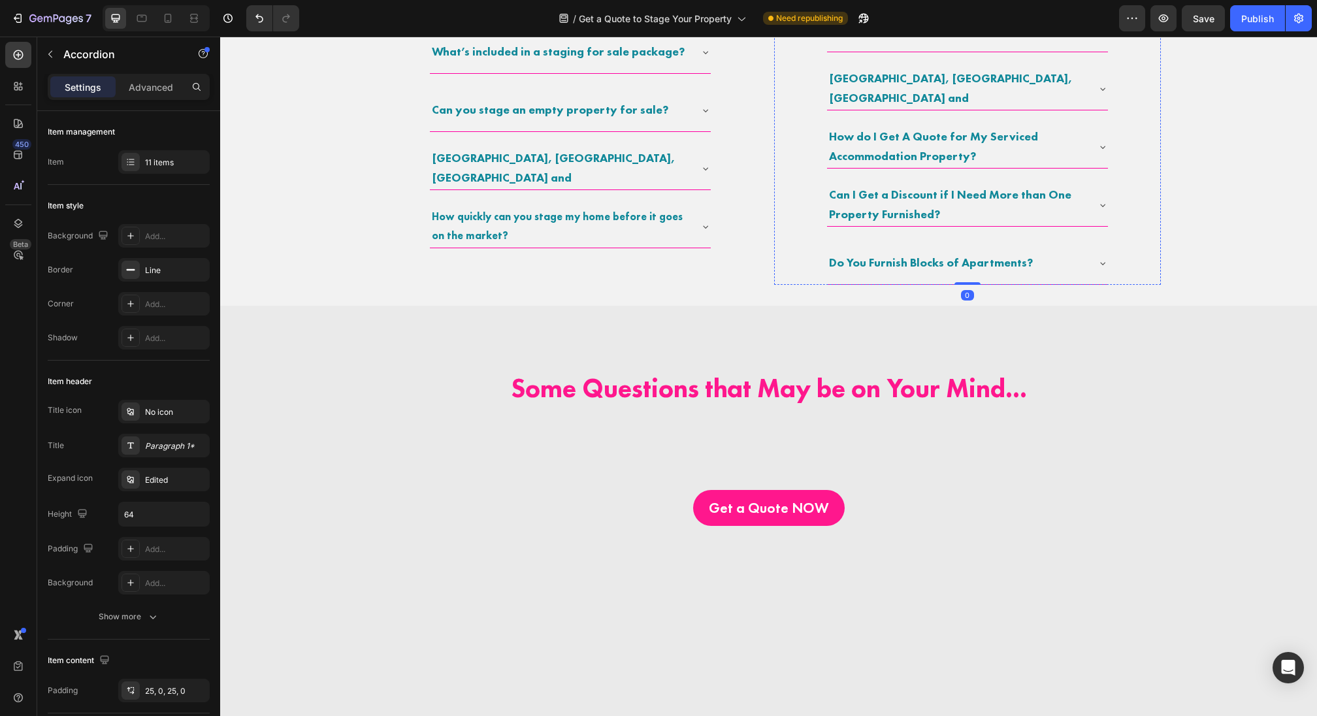
scroll to position [1622, 0]
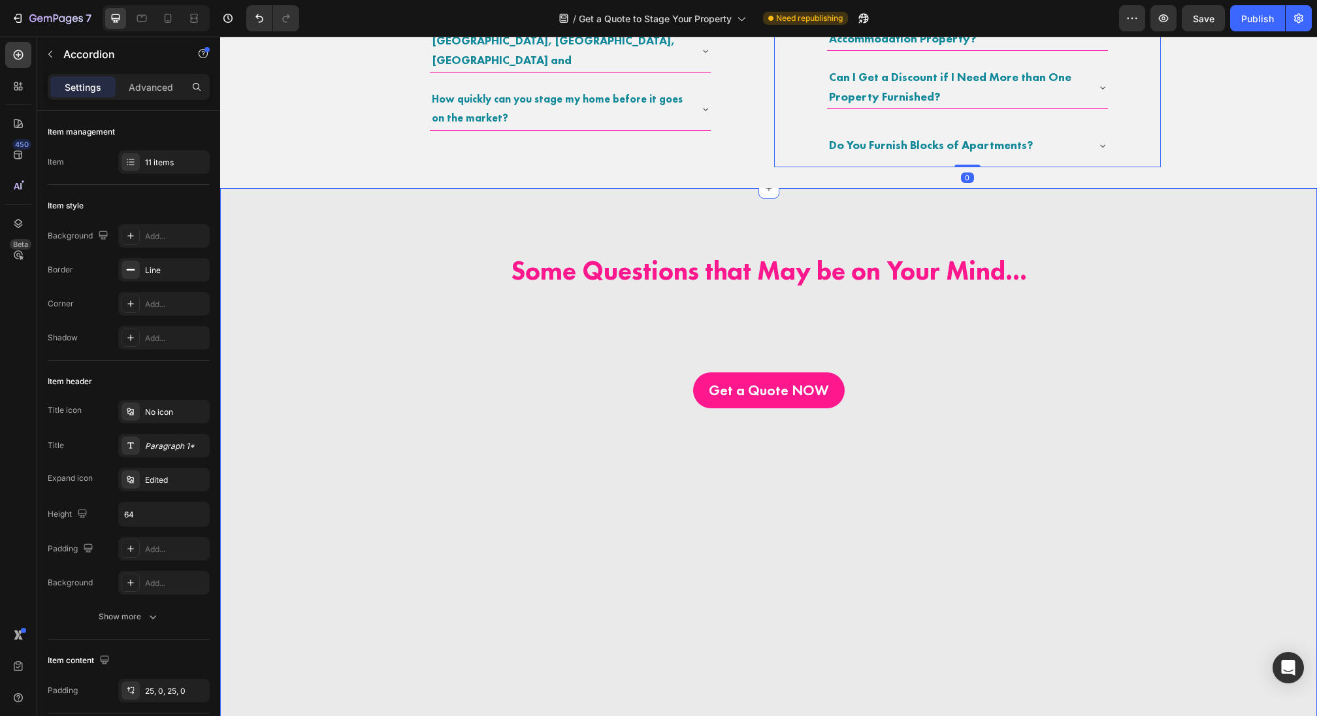
click at [1224, 188] on div "Some Questions that May be on Your Mind... Heading Get a Quote NOW Button Secti…" at bounding box center [768, 689] width 1097 height 1003
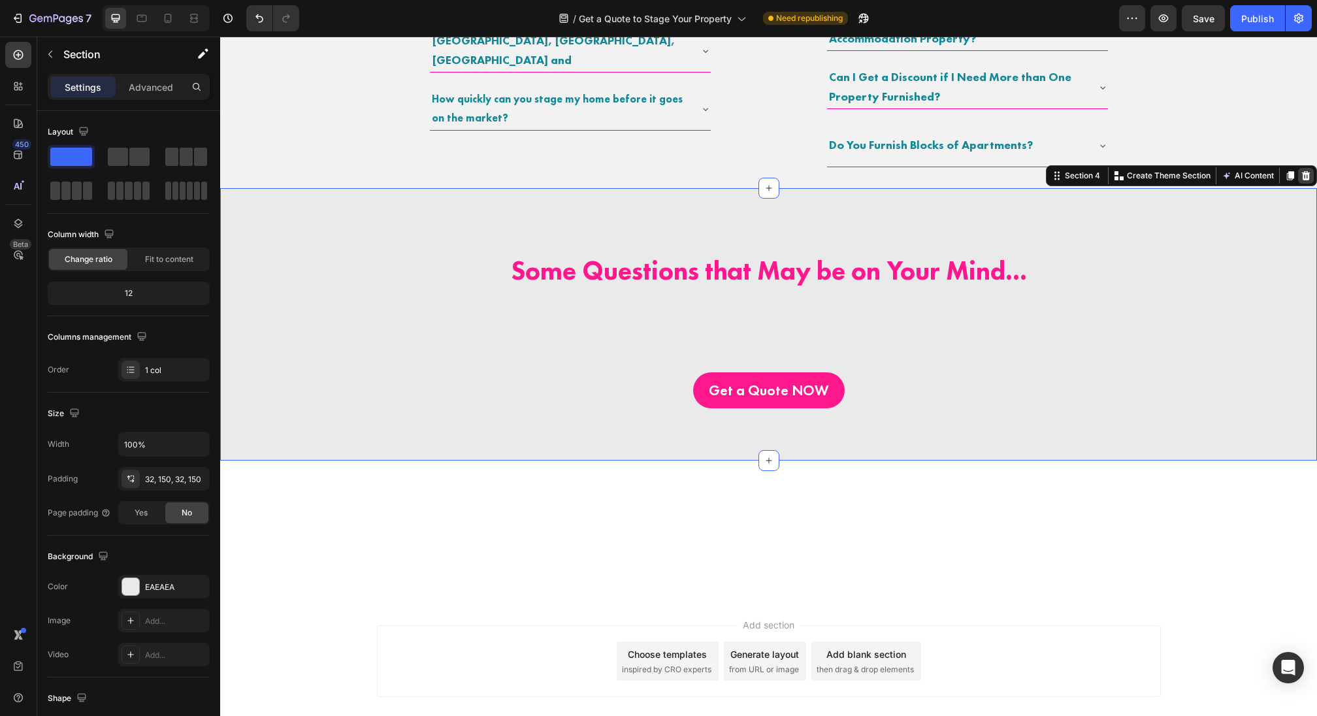
click at [1309, 171] on icon at bounding box center [1306, 175] width 8 height 9
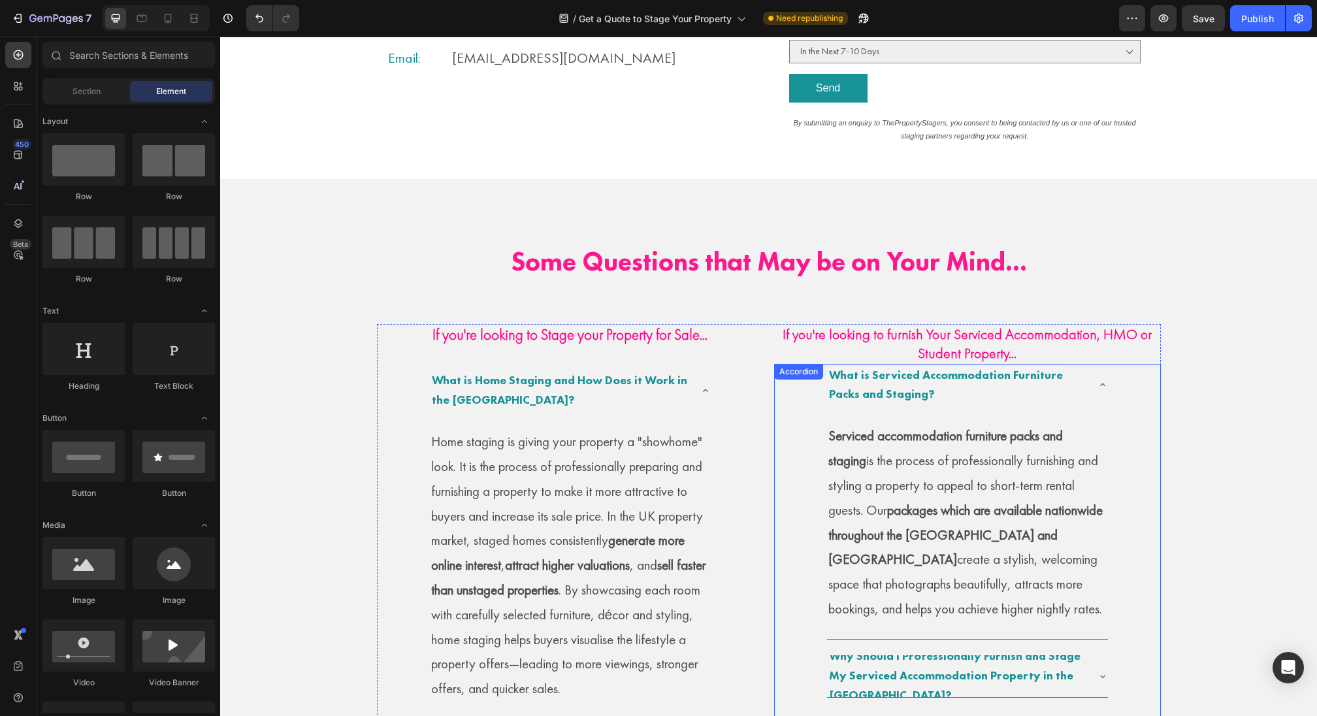
scroll to position [632, 0]
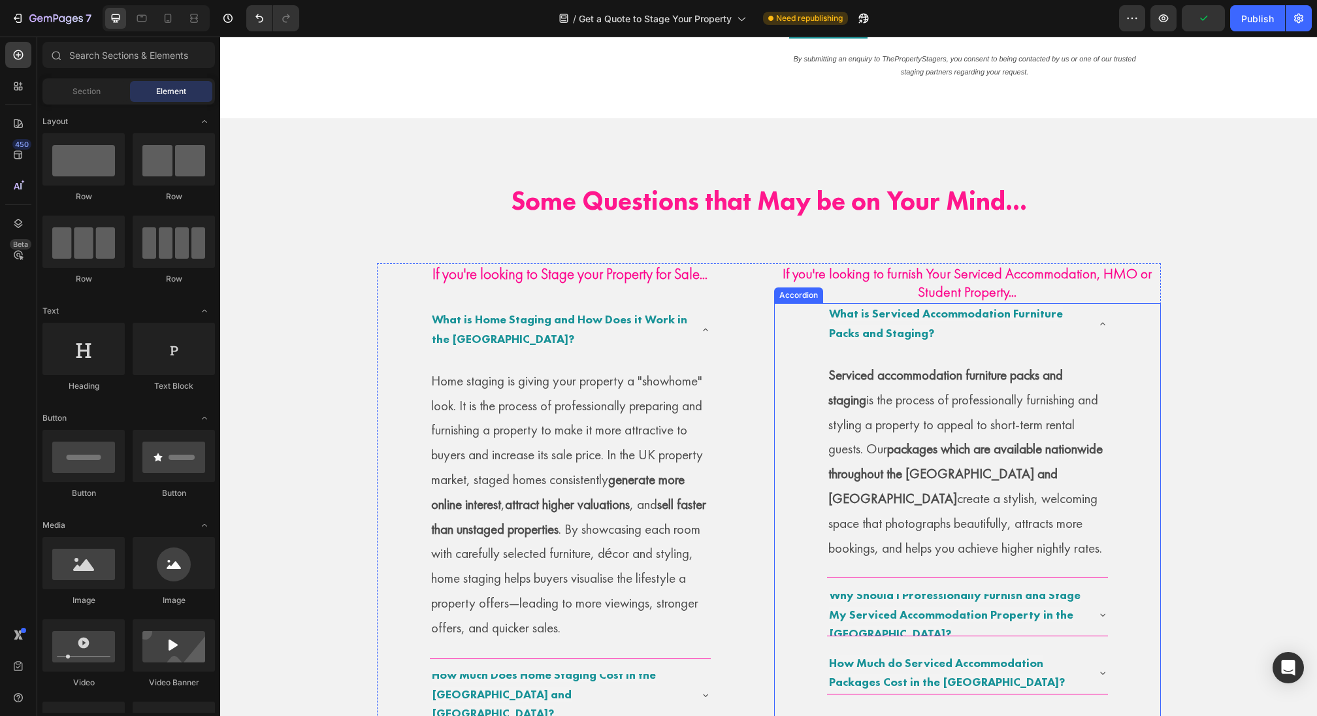
click at [941, 323] on p "What is Serviced Accommodation Furniture Packs and Staging?" at bounding box center [957, 323] width 256 height 39
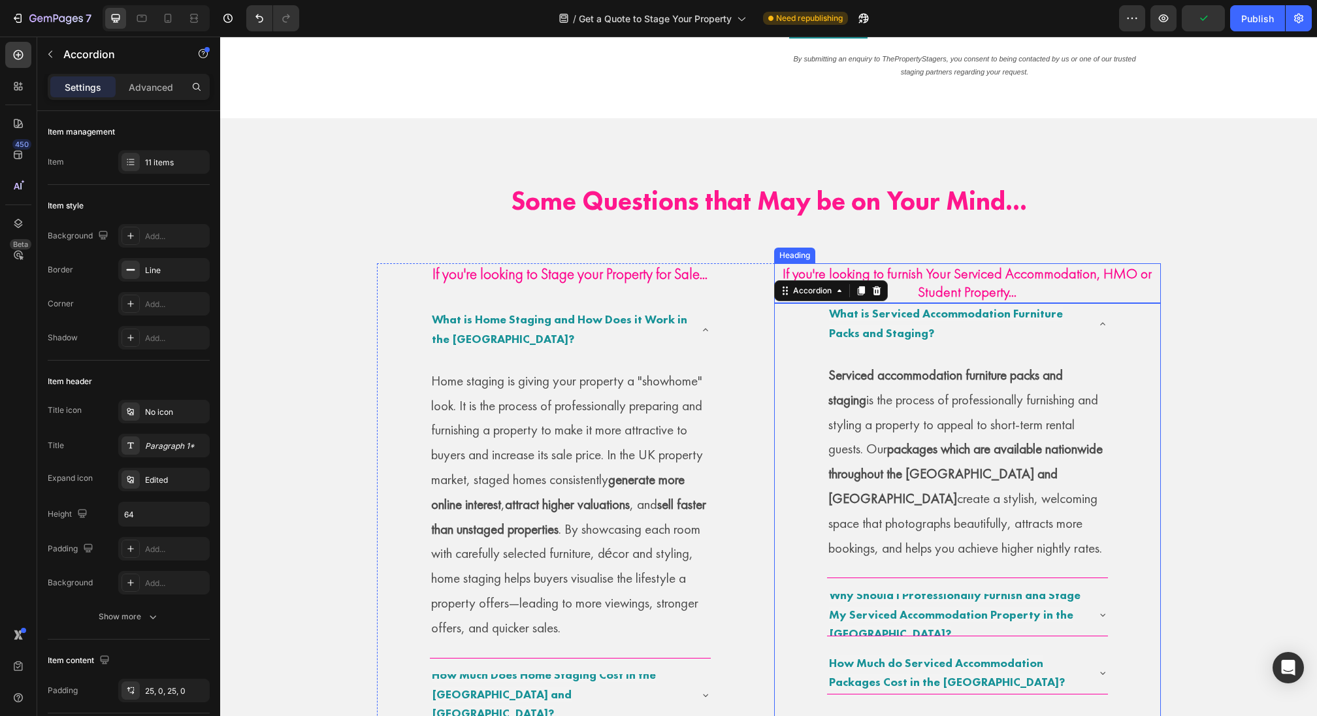
drag, startPoint x: 993, startPoint y: 272, endPoint x: 1000, endPoint y: 272, distance: 7.2
click at [994, 272] on strong "If you're looking to furnish Your Serviced Accommodation, HMO or Student Proper…" at bounding box center [967, 283] width 369 height 38
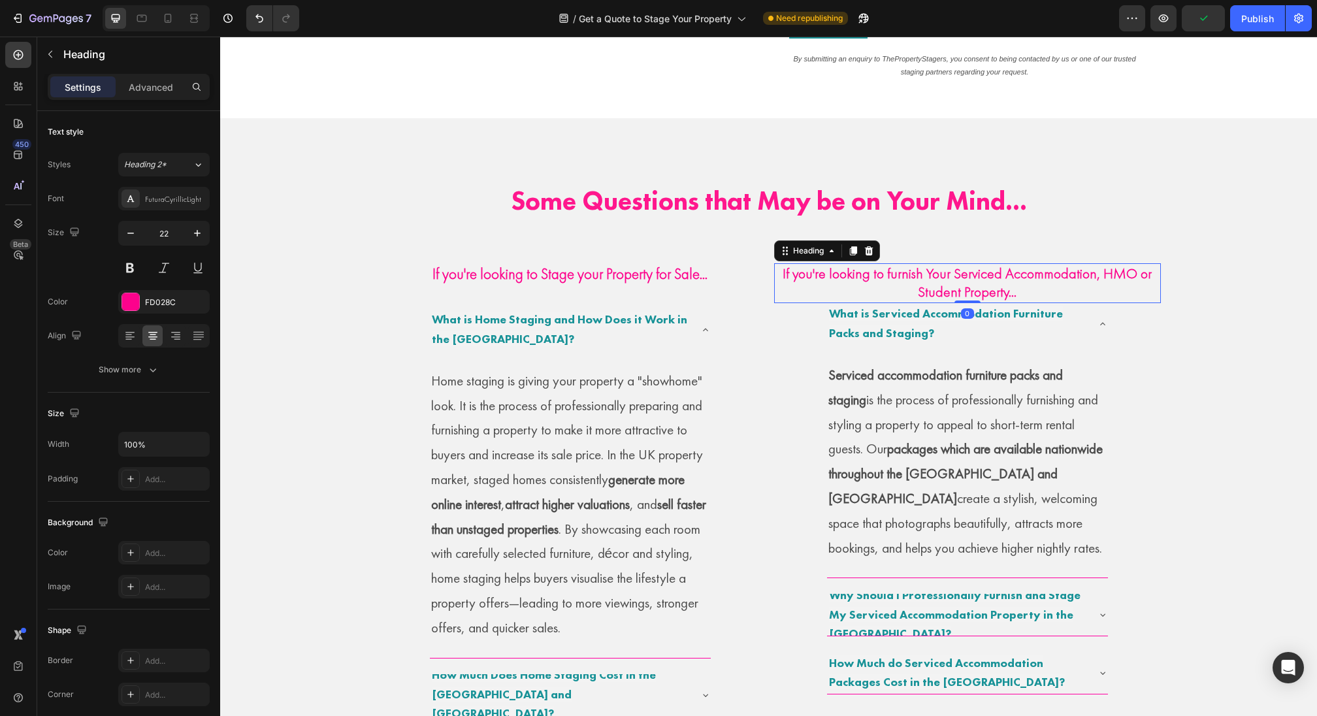
click at [1041, 284] on h2 "If you're looking to furnish Your Serviced Accommodation, HMO or Student Proper…" at bounding box center [967, 283] width 387 height 40
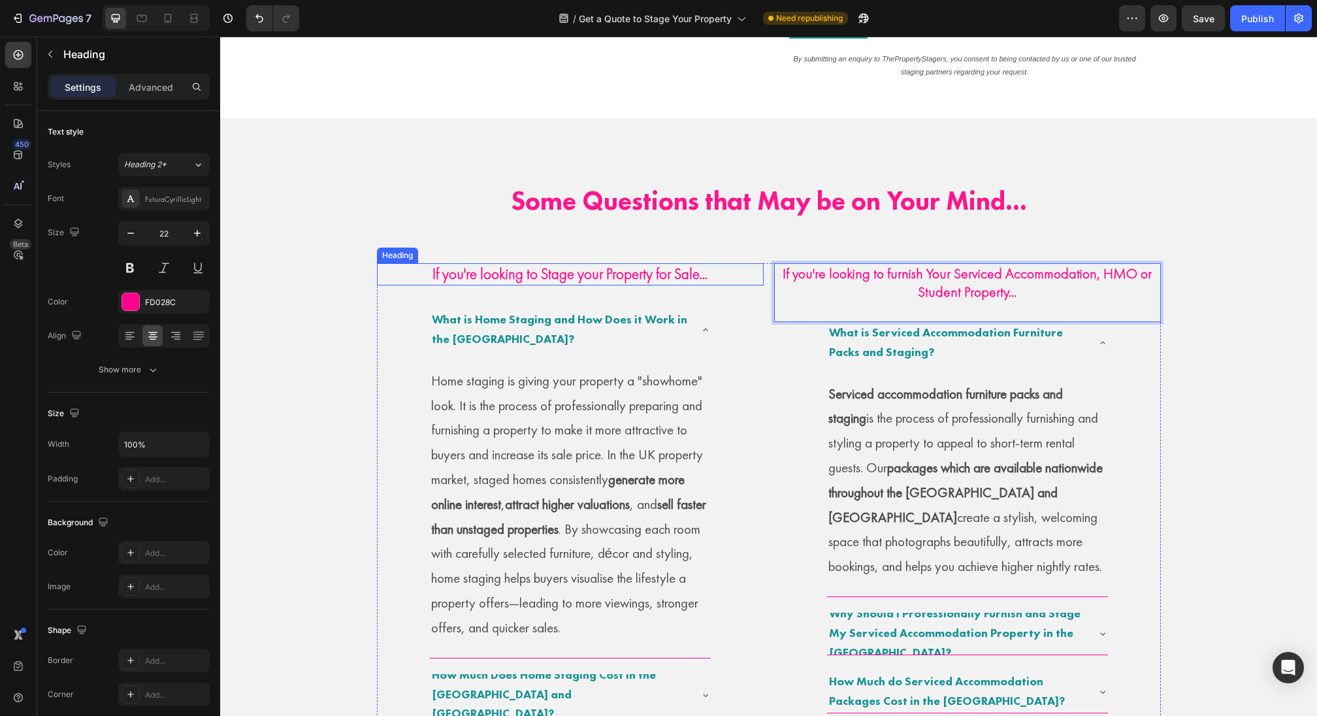
click at [675, 283] on div "If you're looking to Stage your Property for Sale... Heading What is Home Stagi…" at bounding box center [570, 720] width 387 height 915
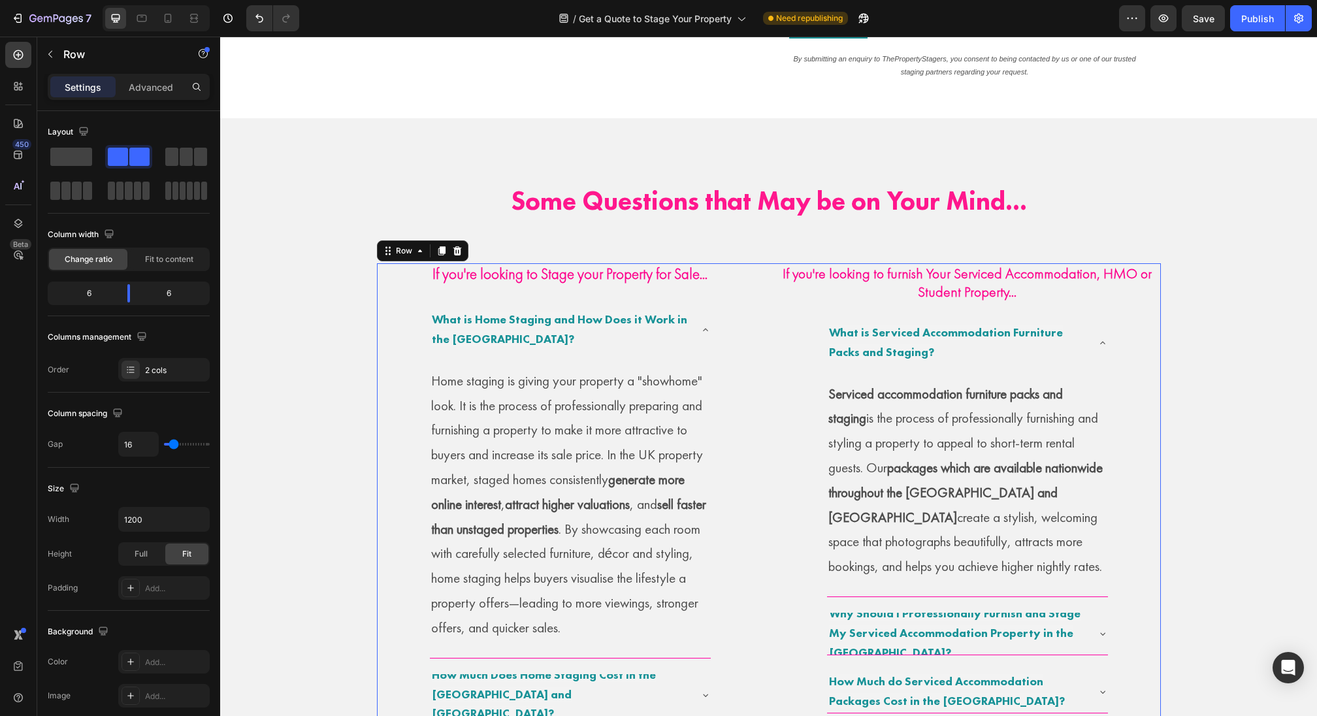
click at [690, 303] on div "If you're looking to Stage your Property for Sale... Heading What is Home Stagi…" at bounding box center [570, 720] width 387 height 915
click at [685, 289] on div "If you're looking to Stage your Property for Sale... Heading What is Home Stagi…" at bounding box center [570, 720] width 387 height 915
click at [687, 282] on div "If you're looking to Stage your Property for Sale... Heading What is Home Stagi…" at bounding box center [570, 720] width 387 height 915
click at [701, 276] on strong "If you're looking to Stage your Property for Sale..." at bounding box center [569, 274] width 275 height 20
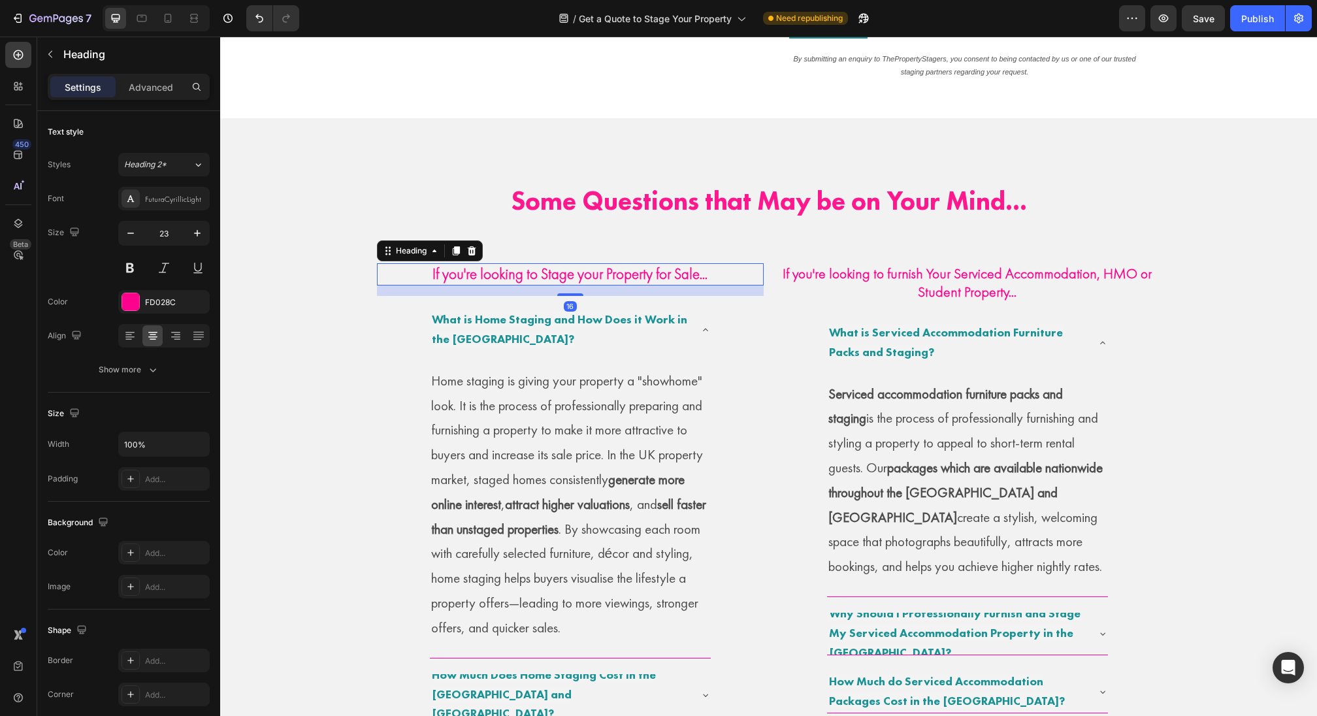
click at [745, 276] on h2 "If you're looking to Stage your Property for Sale..." at bounding box center [570, 274] width 387 height 22
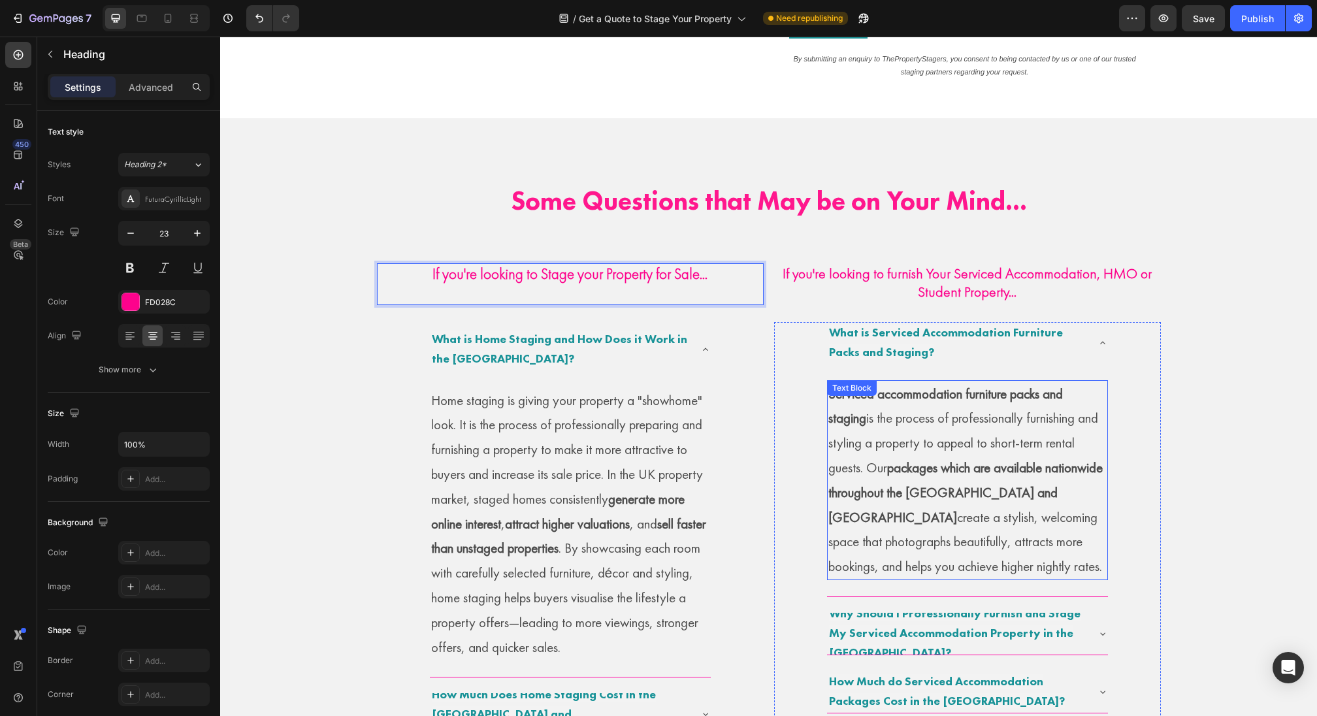
click at [992, 388] on strong "Serviced accommodation furniture packs and staging" at bounding box center [945, 406] width 235 height 42
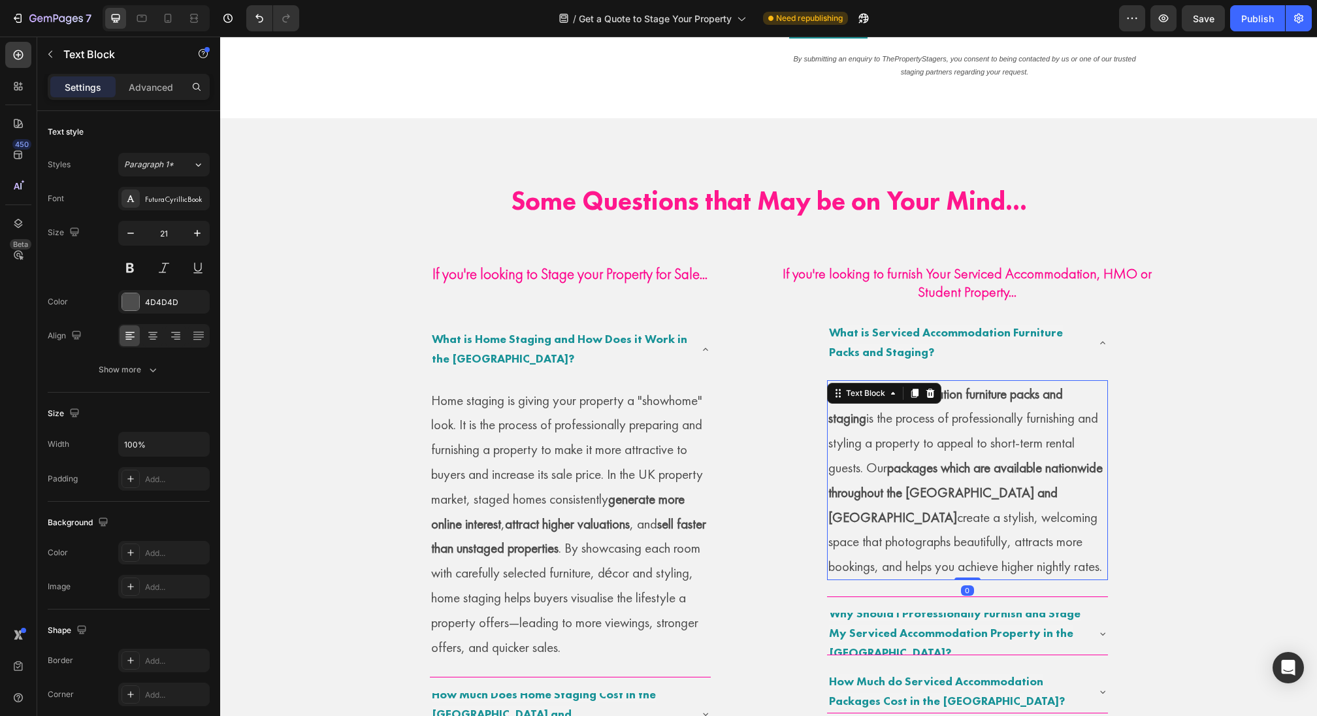
click at [945, 344] on p "What is Serviced Accommodation Furniture Packs and Staging?" at bounding box center [957, 342] width 256 height 39
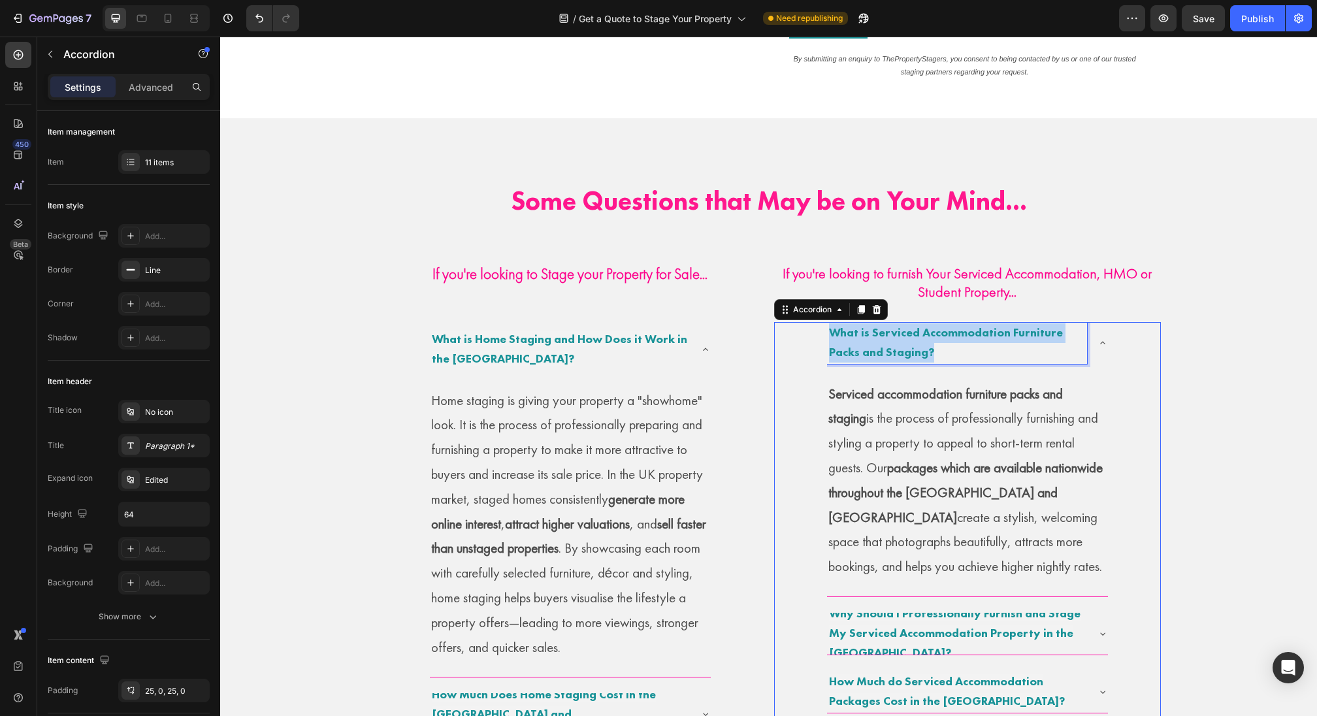
click at [945, 344] on p "What is Serviced Accommodation Furniture Packs and Staging?" at bounding box center [957, 342] width 256 height 39
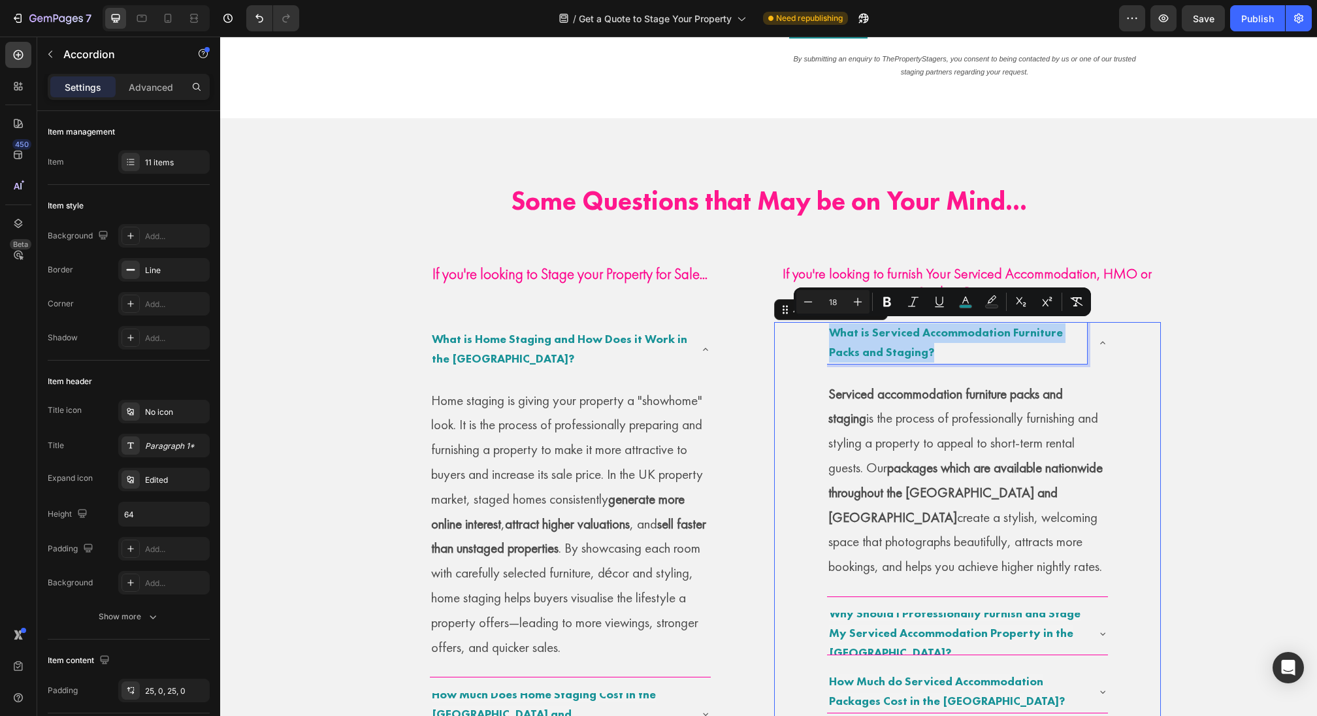
scroll to position [675, 0]
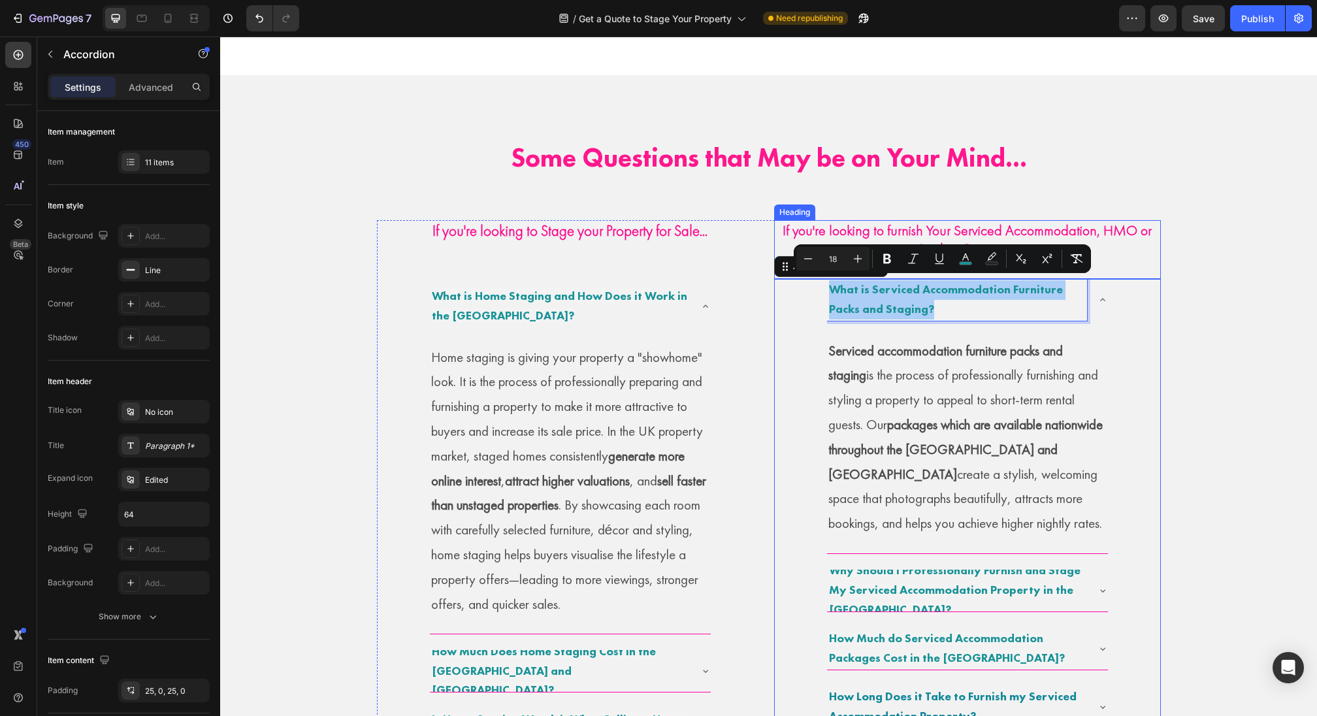
click at [900, 228] on strong "If you're looking to furnish Your Serviced Accommodation, HMO or Student Proper…" at bounding box center [967, 240] width 369 height 38
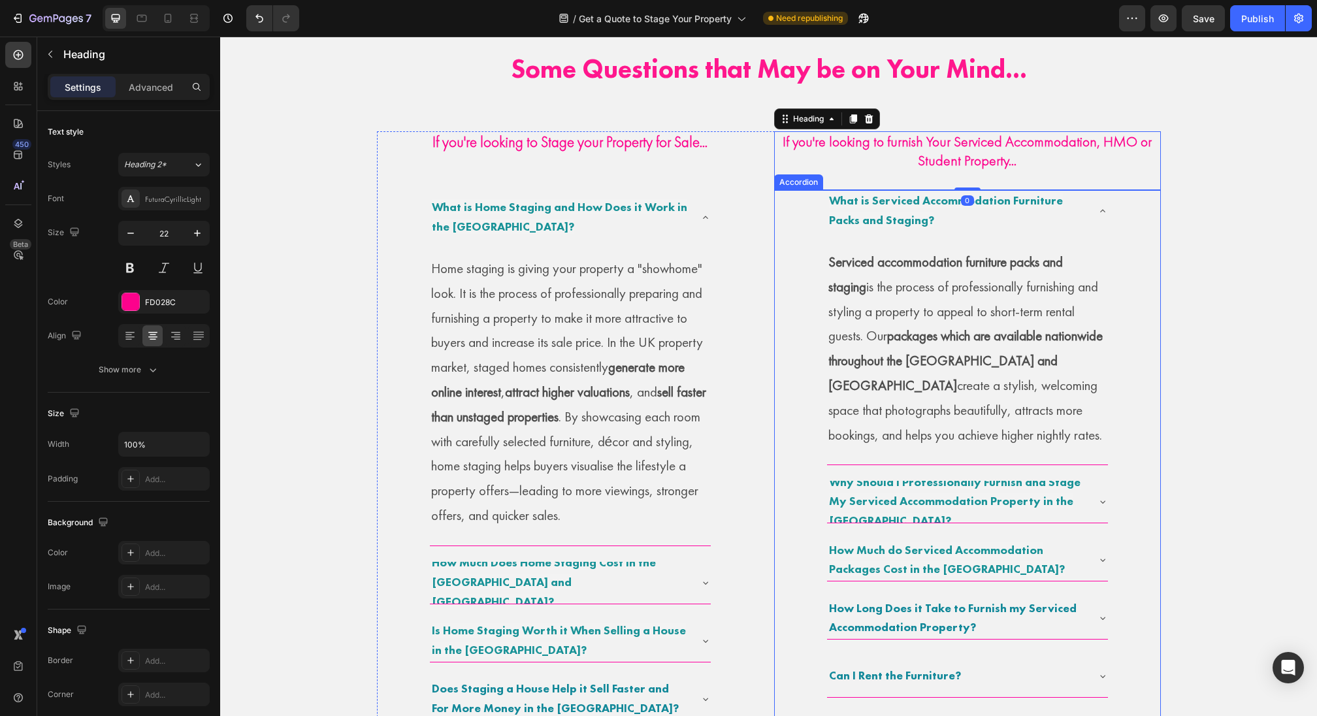
scroll to position [770, 0]
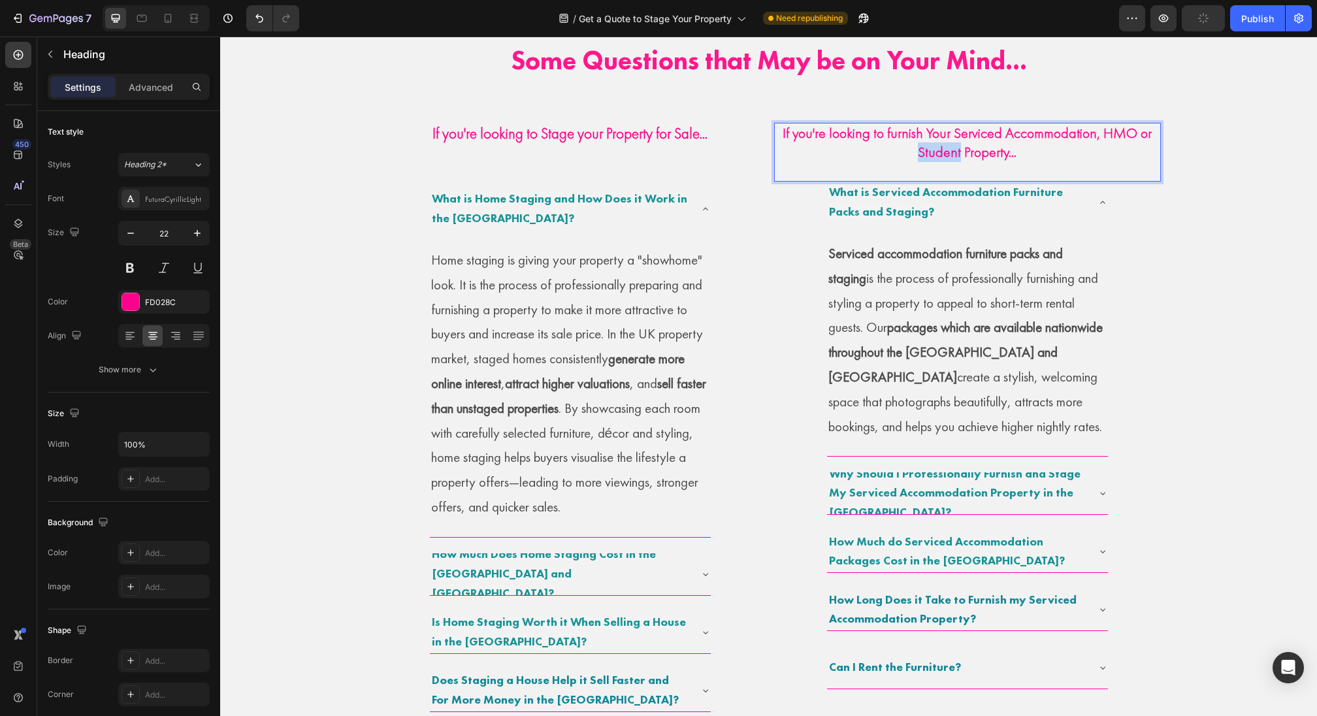
click at [911, 150] on p "If you're looking to furnish Your Serviced Accommodation, HMO or Student Proper…" at bounding box center [967, 152] width 384 height 56
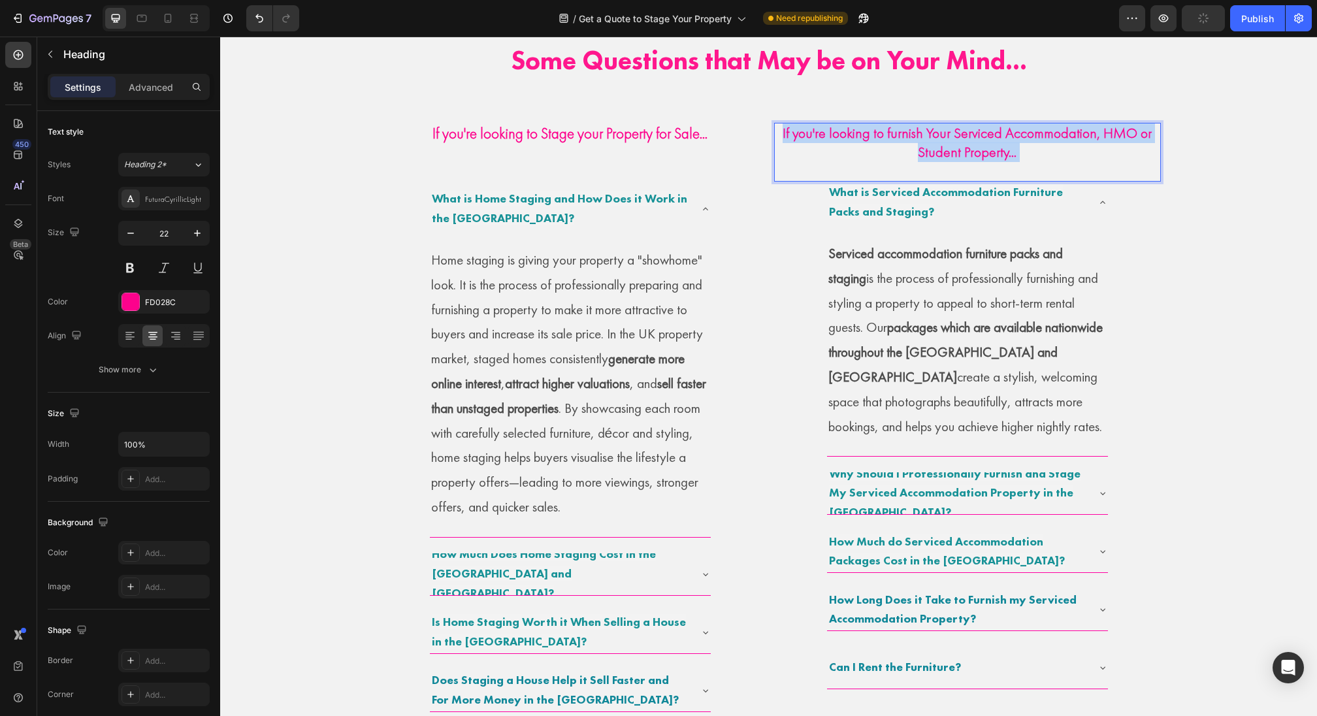
click at [911, 150] on p "If you're looking to furnish Your Serviced Accommodation, HMO or Student Proper…" at bounding box center [967, 152] width 384 height 56
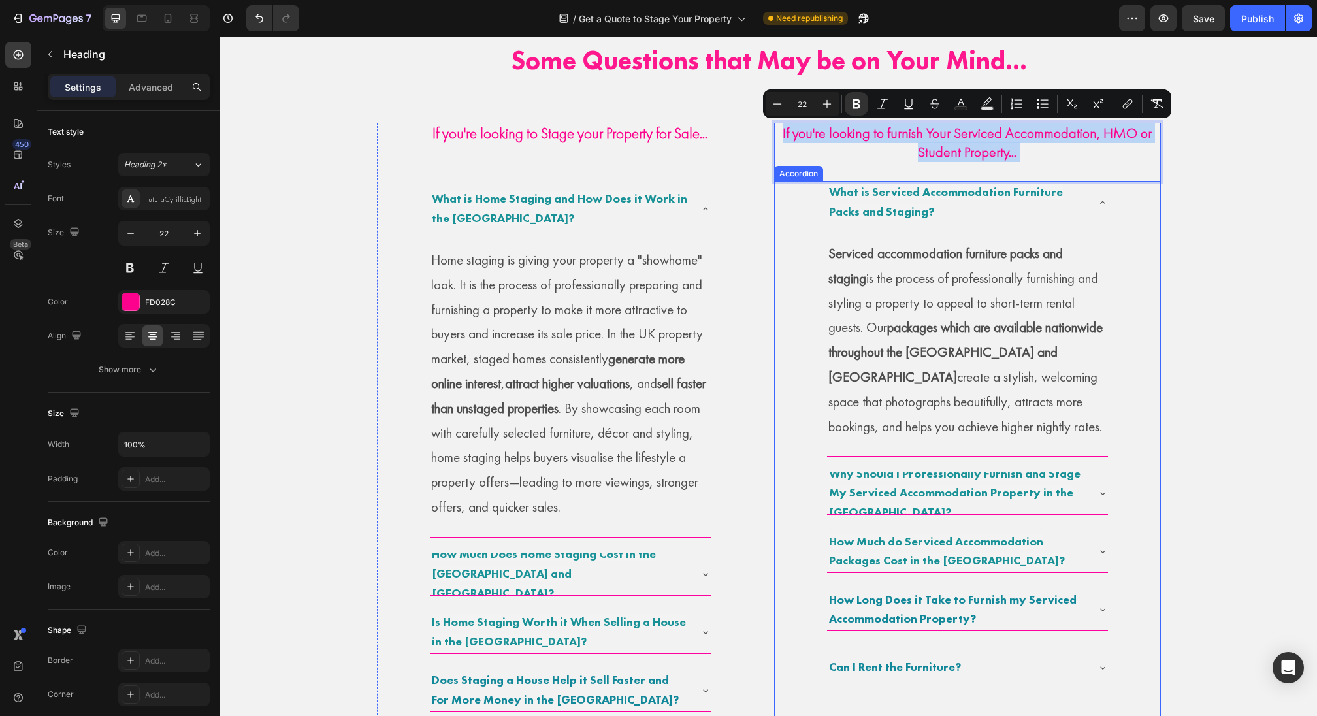
click at [902, 193] on span "What is Serviced Accommodation Furniture Packs and Staging?" at bounding box center [946, 201] width 234 height 35
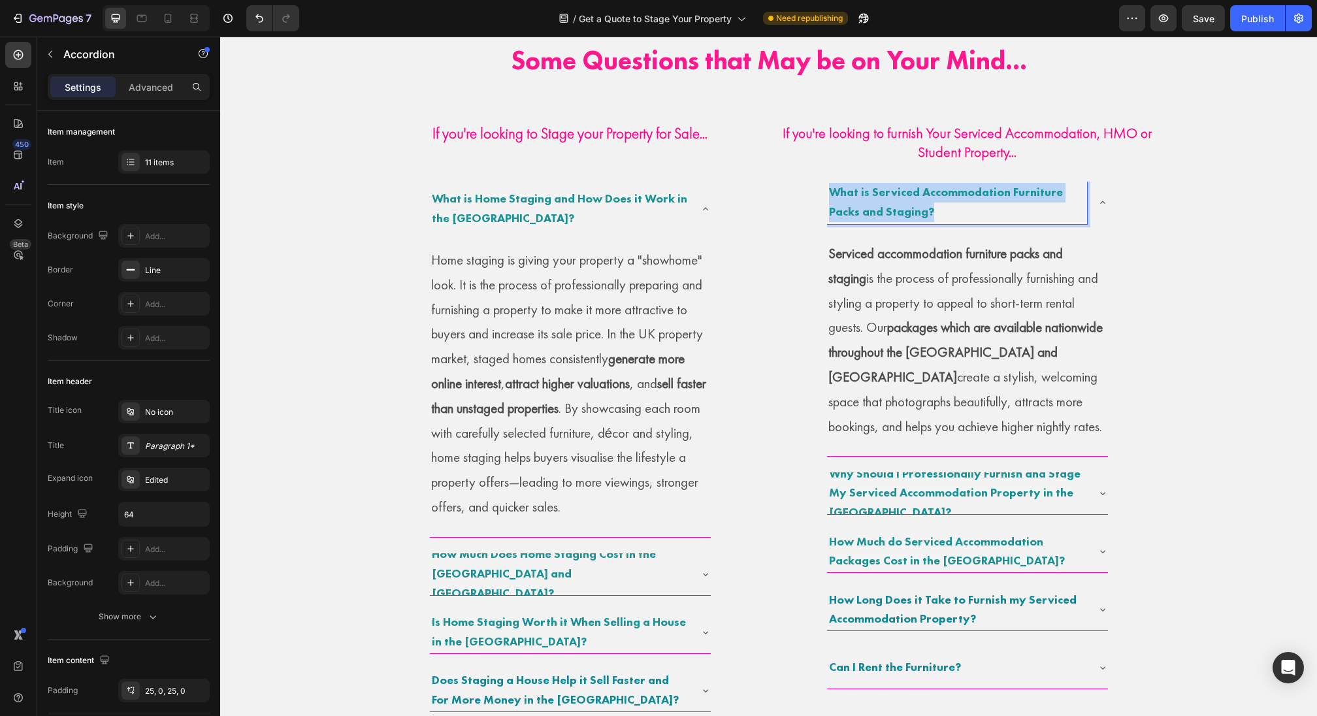
click at [902, 193] on span "What is Serviced Accommodation Furniture Packs and Staging?" at bounding box center [946, 201] width 234 height 35
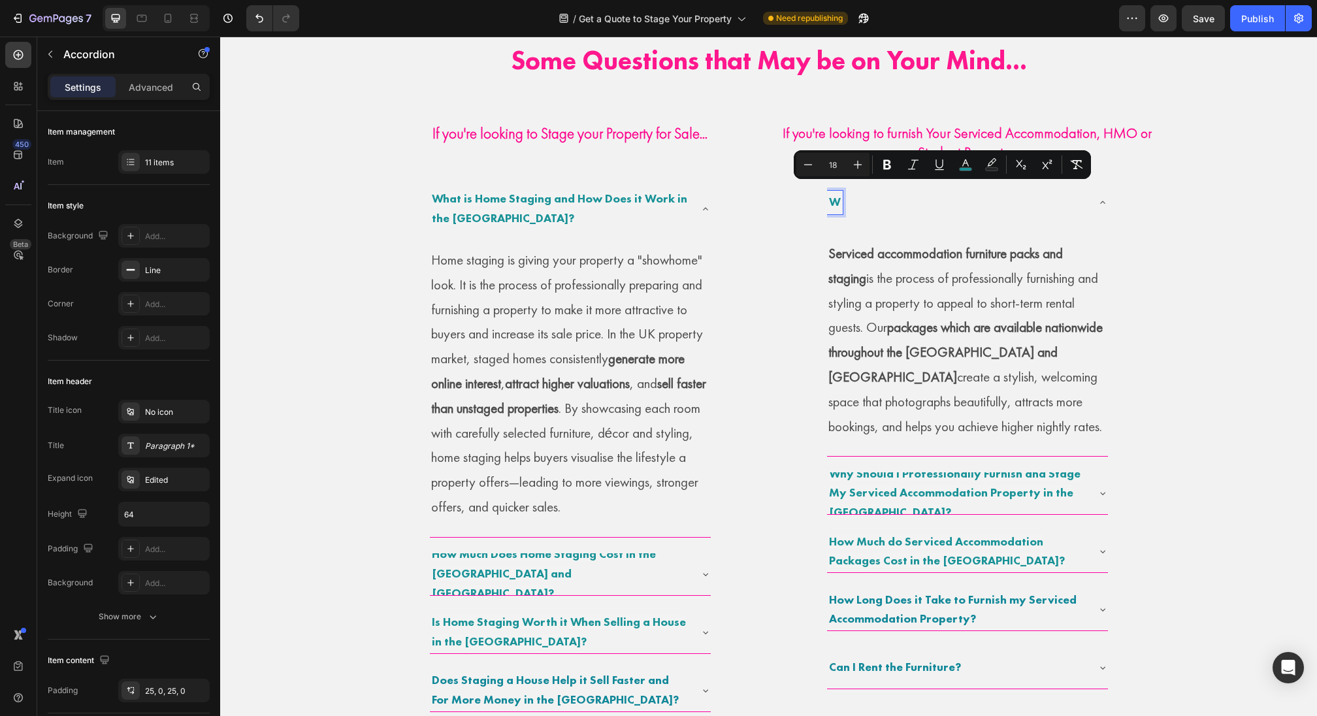
scroll to position [779, 0]
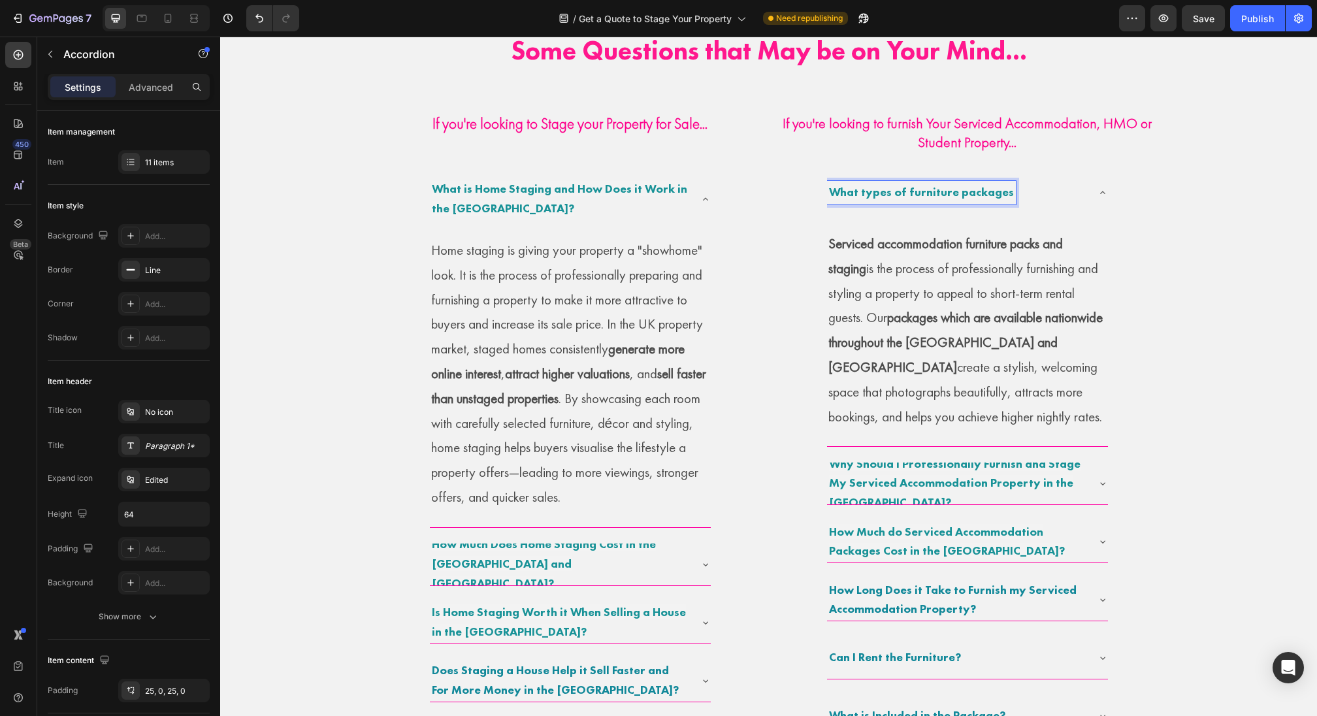
drag, startPoint x: 864, startPoint y: 193, endPoint x: 1007, endPoint y: 197, distance: 143.1
click at [1007, 197] on span "What types of furniture packages" at bounding box center [921, 191] width 185 height 15
click at [883, 302] on p "Serviced accommodation furniture packs and staging is the process of profession…" at bounding box center [967, 329] width 278 height 197
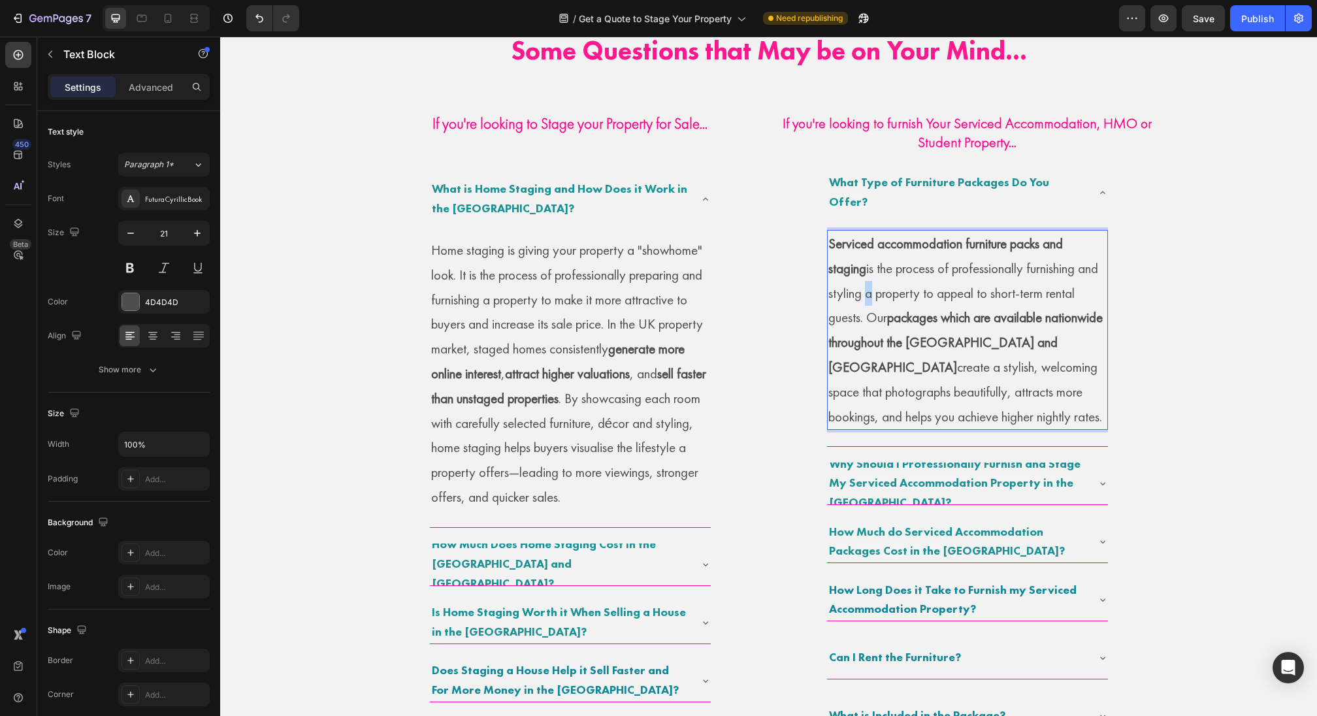
click at [883, 302] on p "Serviced accommodation furniture packs and staging is the process of profession…" at bounding box center [967, 329] width 278 height 197
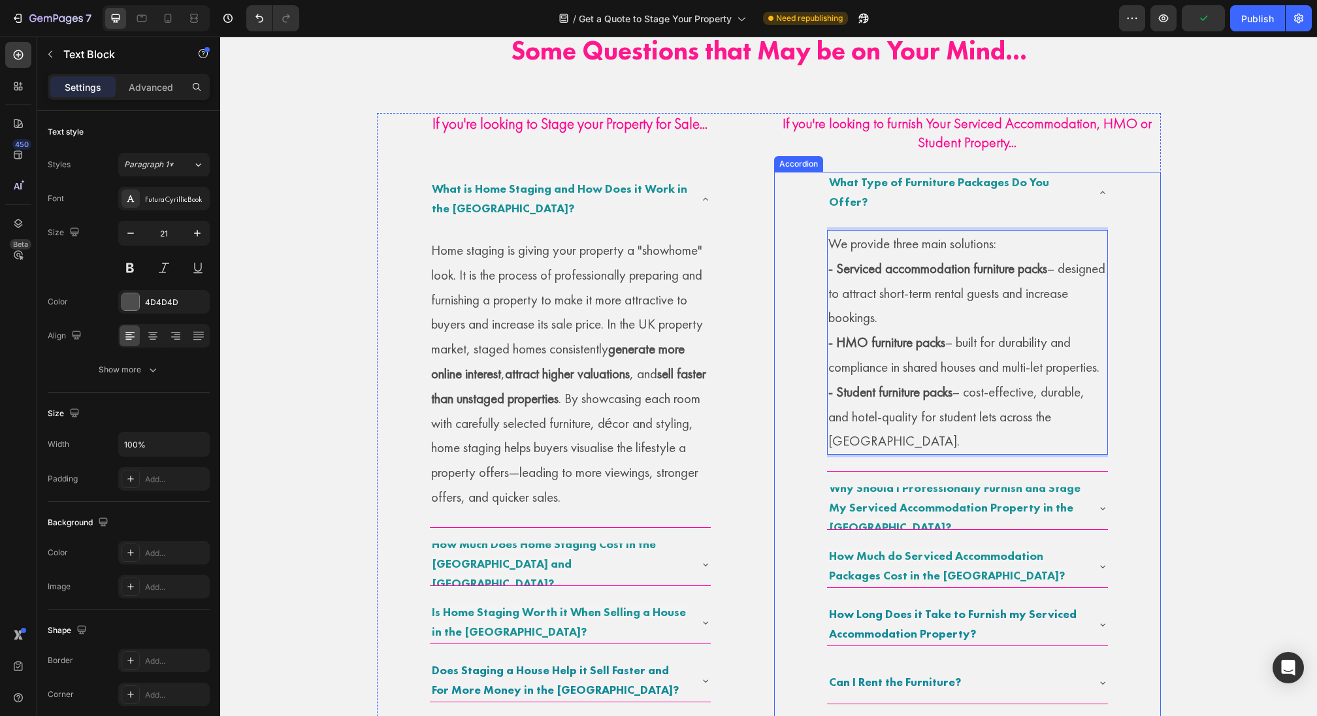
click at [1078, 206] on div "What Type of Furniture Packages Do You Offer?" at bounding box center [967, 193] width 281 height 42
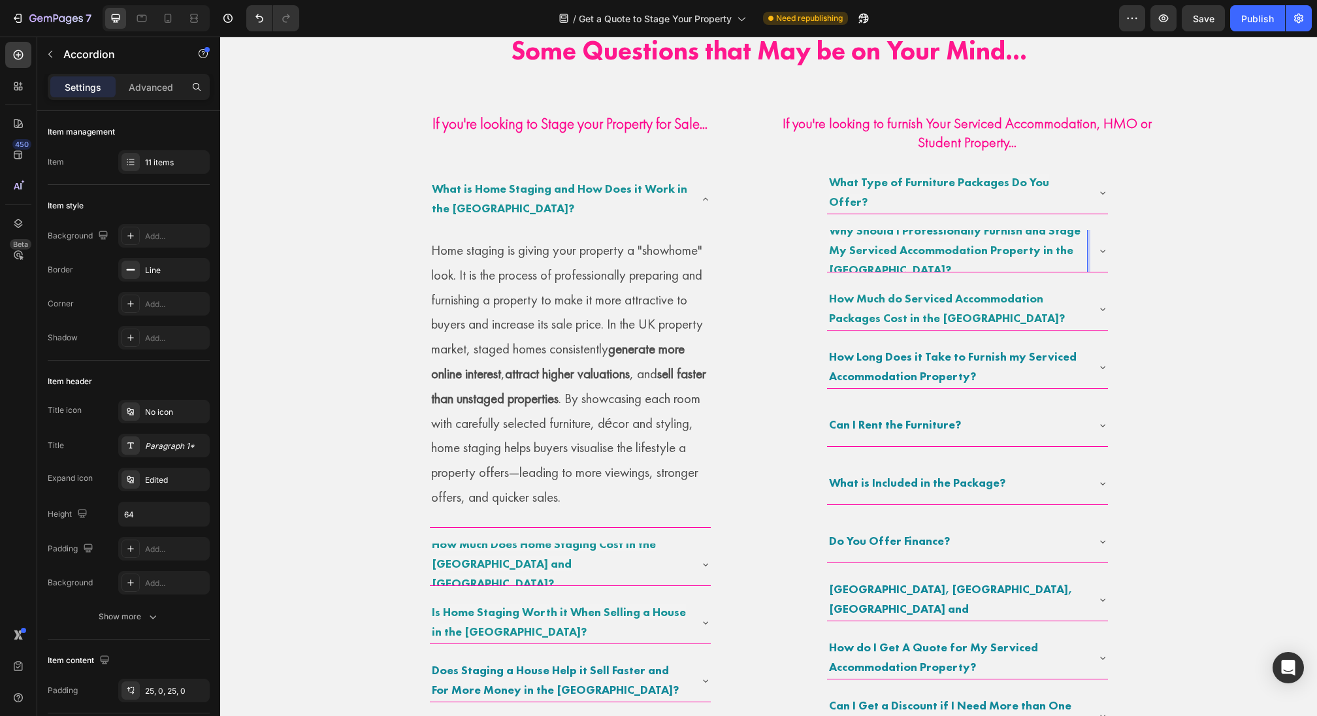
click at [922, 260] on p "Why Should I Professionally Furnish and Stage My Serviced Accommodation Propert…" at bounding box center [957, 250] width 256 height 58
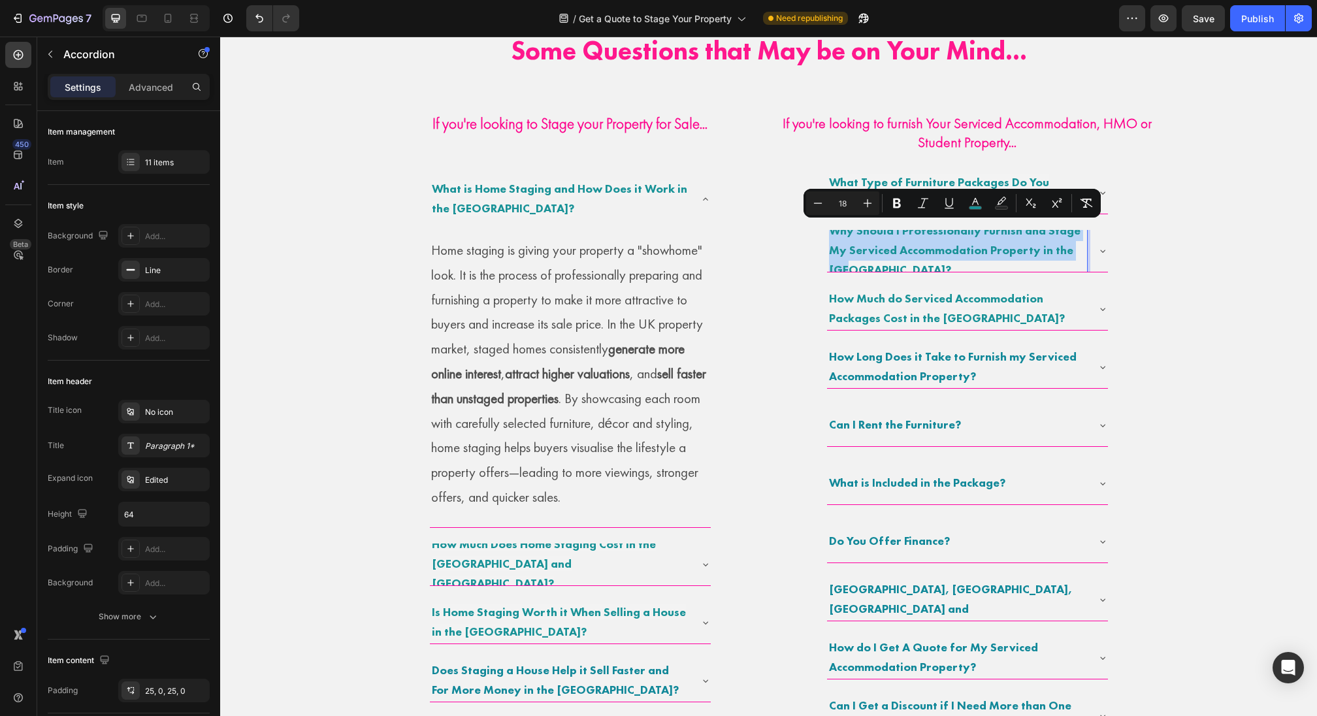
click at [1102, 246] on icon at bounding box center [1103, 251] width 10 height 10
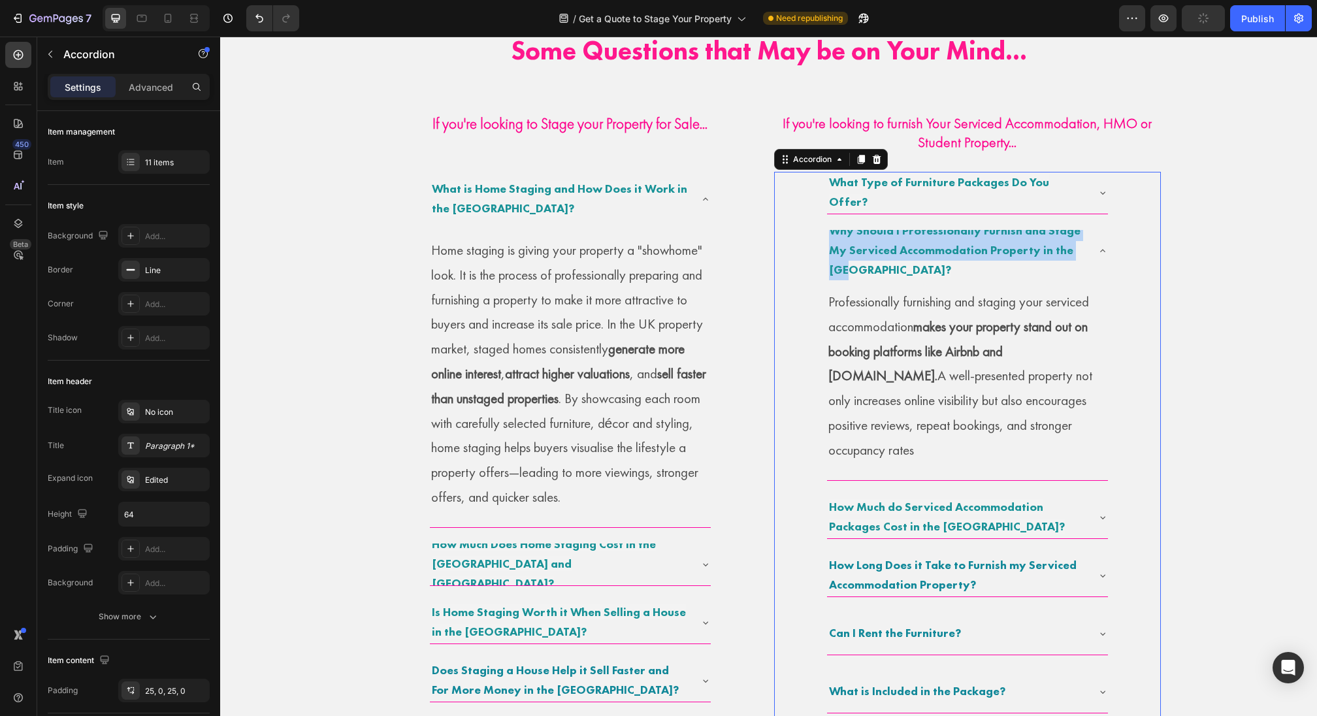
click at [948, 256] on span "Why Should I Professionally Furnish and Stage My Serviced Accommodation Propert…" at bounding box center [955, 250] width 252 height 54
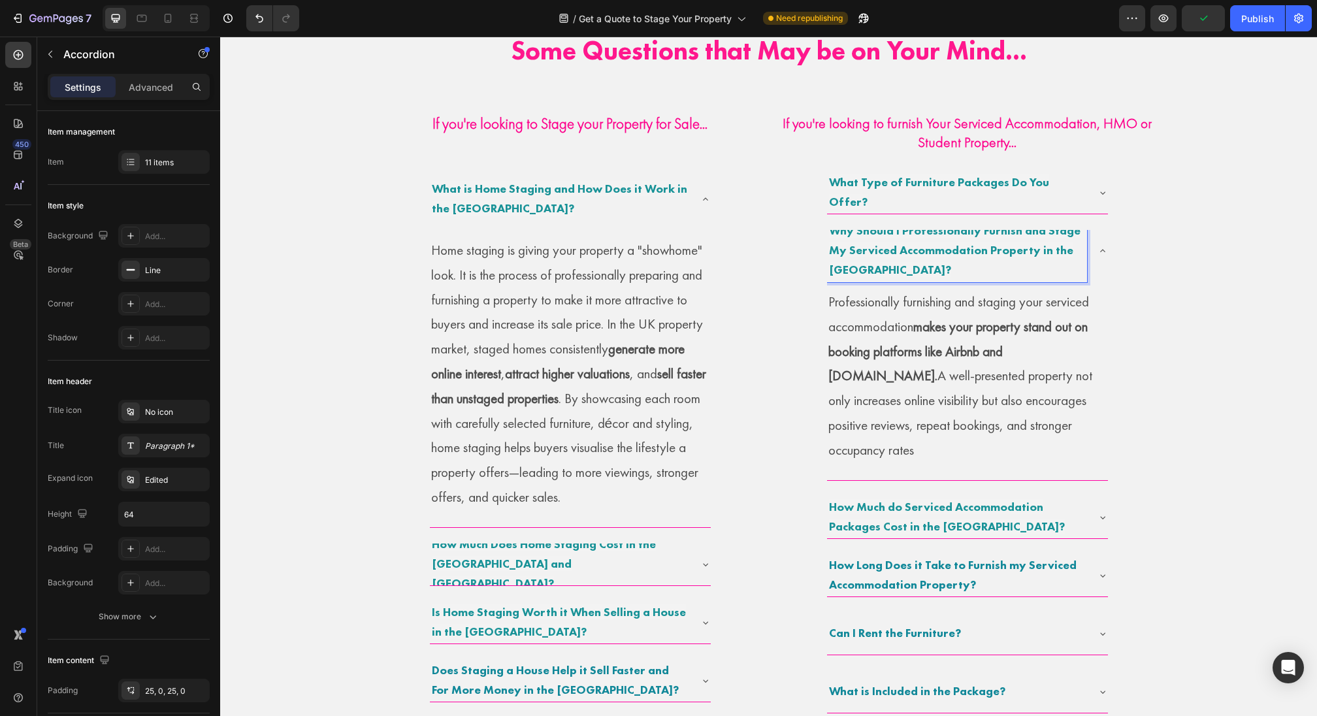
click at [870, 262] on p "Why Should I Professionally Furnish and Stage My Serviced Accommodation Propert…" at bounding box center [957, 250] width 256 height 58
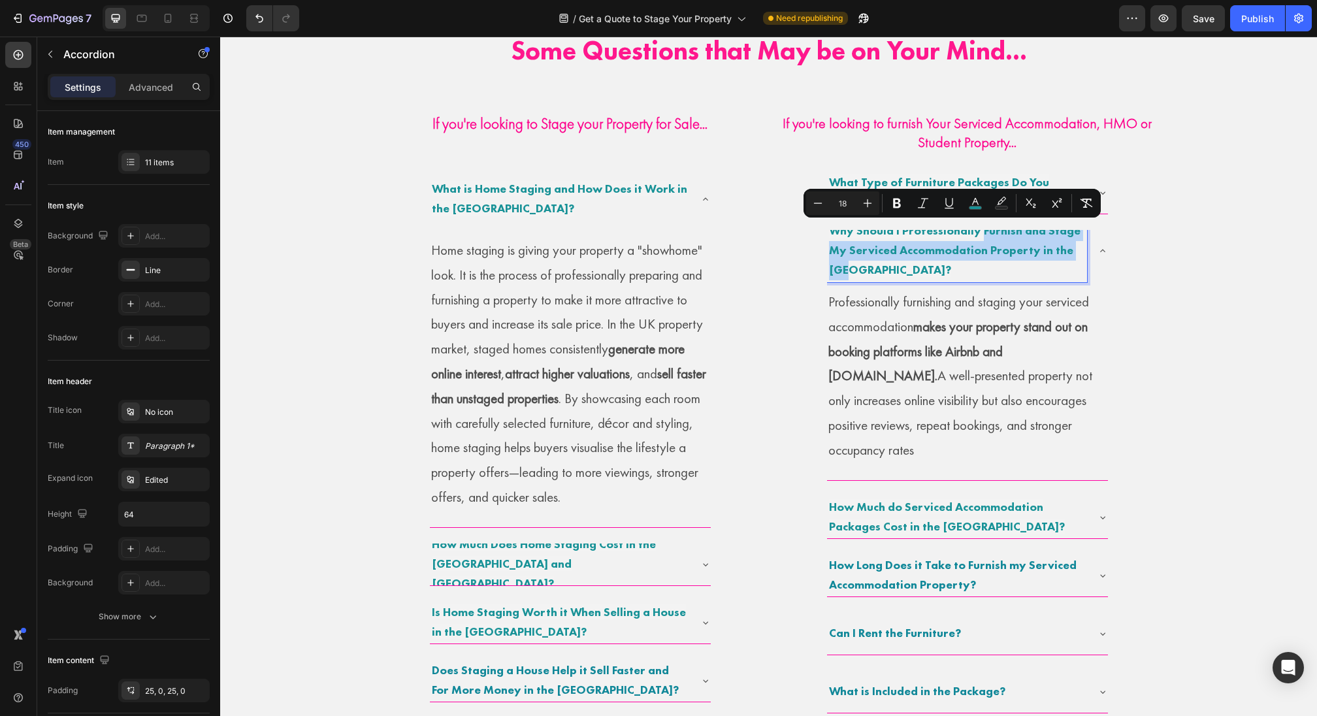
drag, startPoint x: 981, startPoint y: 238, endPoint x: 981, endPoint y: 265, distance: 27.4
click at [981, 265] on p "Why Should I Professionally Furnish and Stage My Serviced Accommodation Propert…" at bounding box center [957, 250] width 256 height 58
click at [1001, 252] on span "Why Should I Professionally Furnish and Stage My Serviced Accommodation Propert…" at bounding box center [955, 250] width 252 height 54
click at [1018, 230] on span "Why Should I Professionally Furnish and Stage My Serviced Accommodation Propert…" at bounding box center [955, 250] width 252 height 54
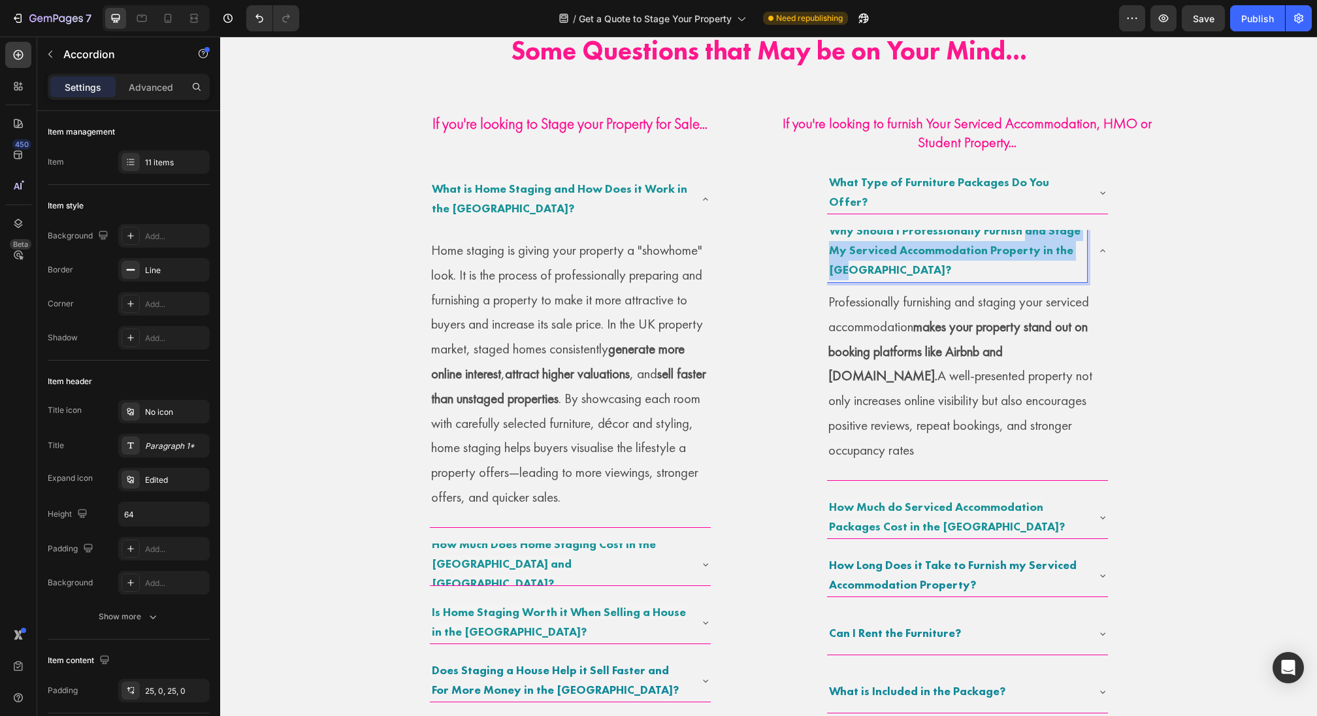
drag, startPoint x: 1020, startPoint y: 233, endPoint x: 1024, endPoint y: 275, distance: 42.6
click at [1024, 275] on div "Why Should I Professionally Furnish and Stage My Serviced Accommodation Propert…" at bounding box center [967, 355] width 281 height 250
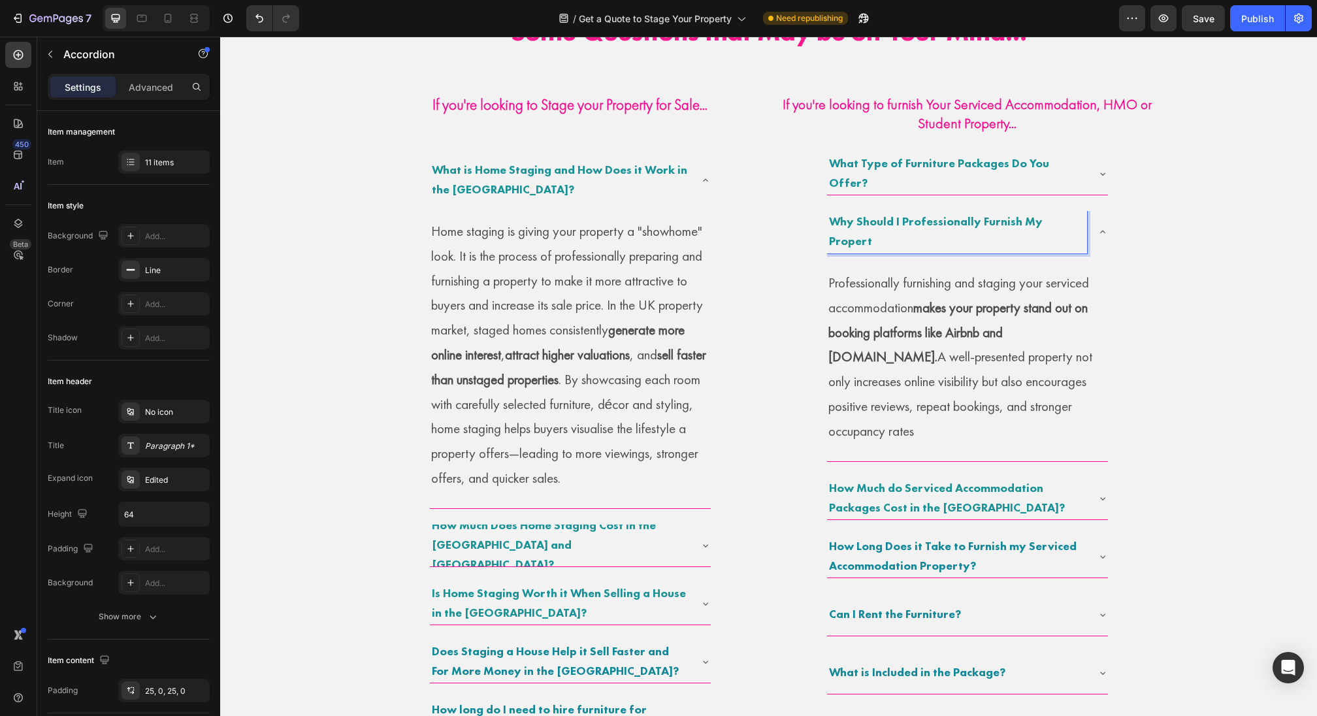
scroll to position [789, 0]
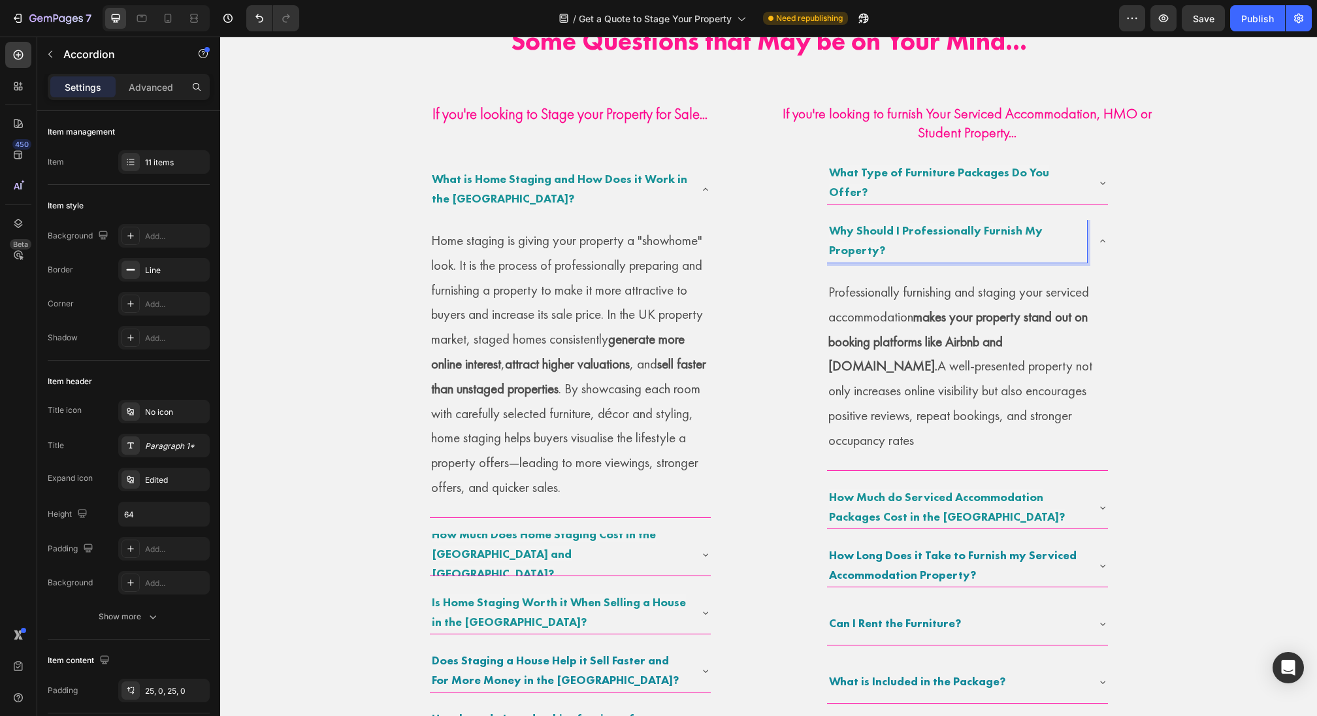
click at [1007, 355] on p "Professionally furnishing and staging your serviced accommodation makes your pr…" at bounding box center [967, 366] width 278 height 173
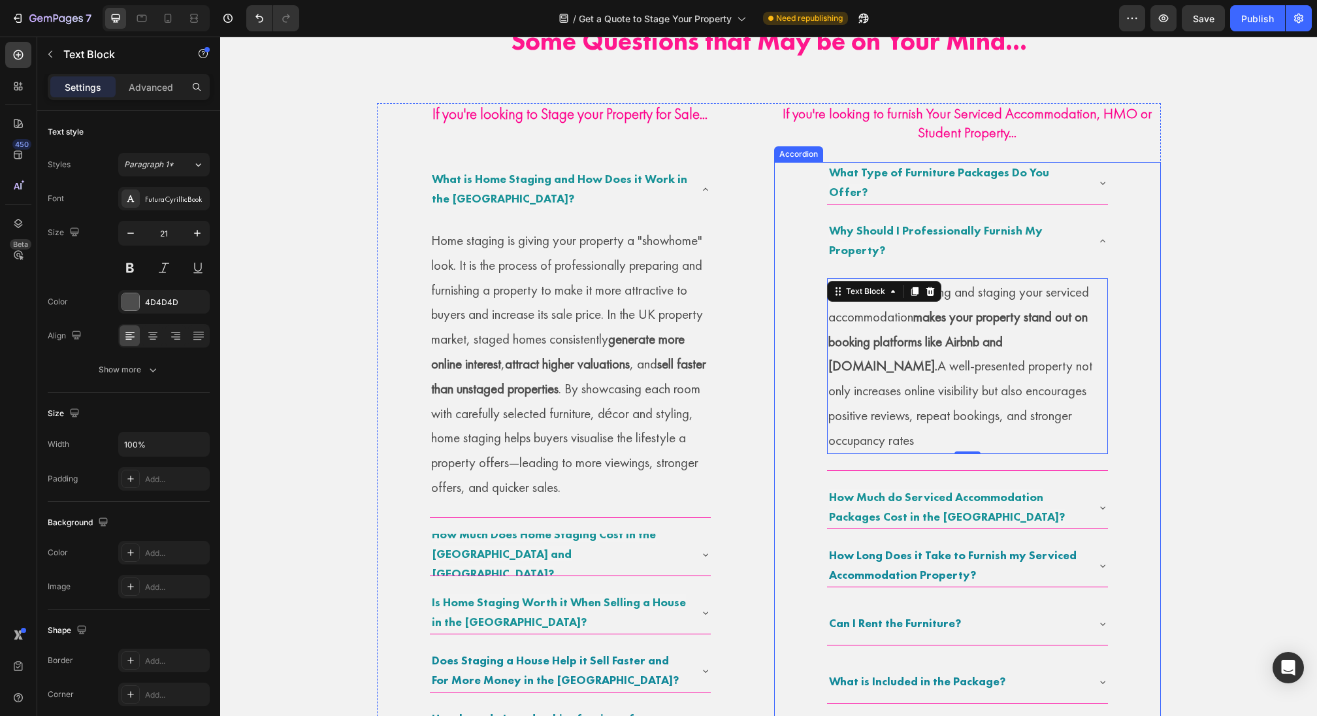
click at [936, 221] on p "Why Should I Professionally Furnish My Property?" at bounding box center [957, 240] width 256 height 39
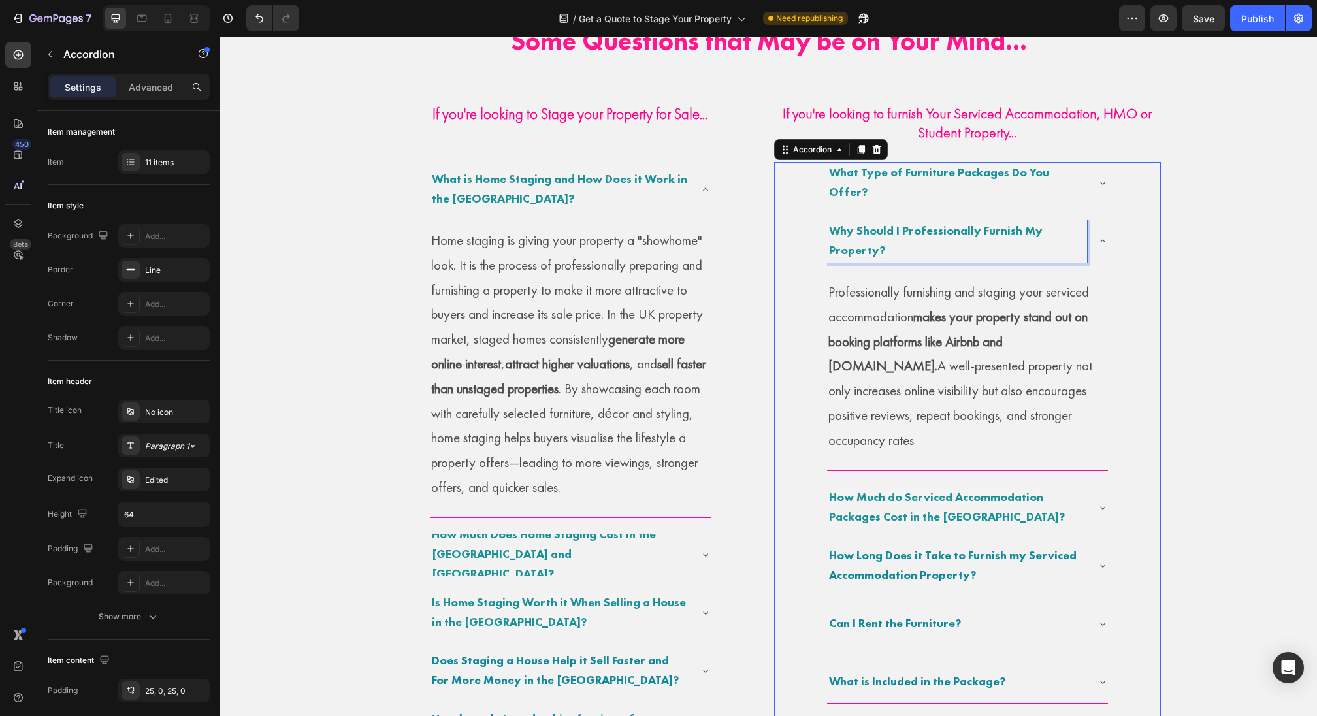
click at [934, 247] on p "Why Should I Professionally Furnish My Property?" at bounding box center [957, 240] width 256 height 39
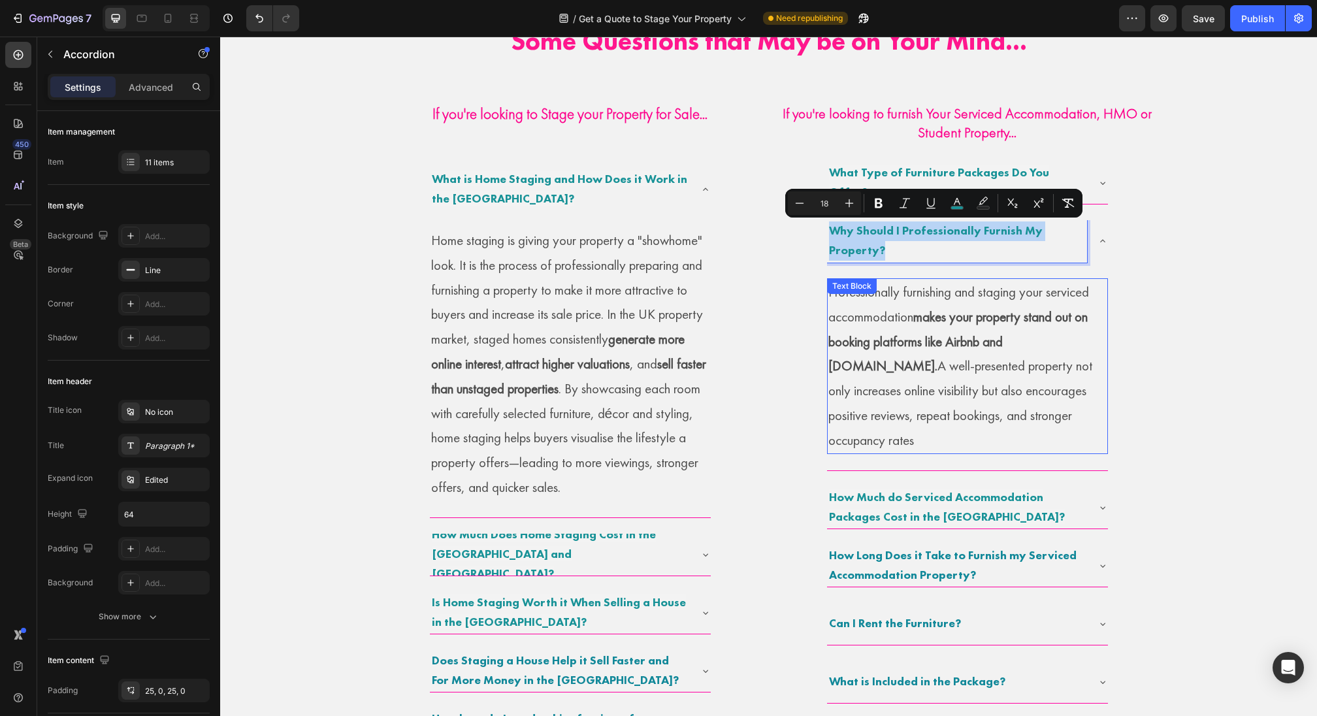
click at [957, 377] on p "Professionally furnishing and staging your serviced accommodation makes your pr…" at bounding box center [967, 366] width 278 height 173
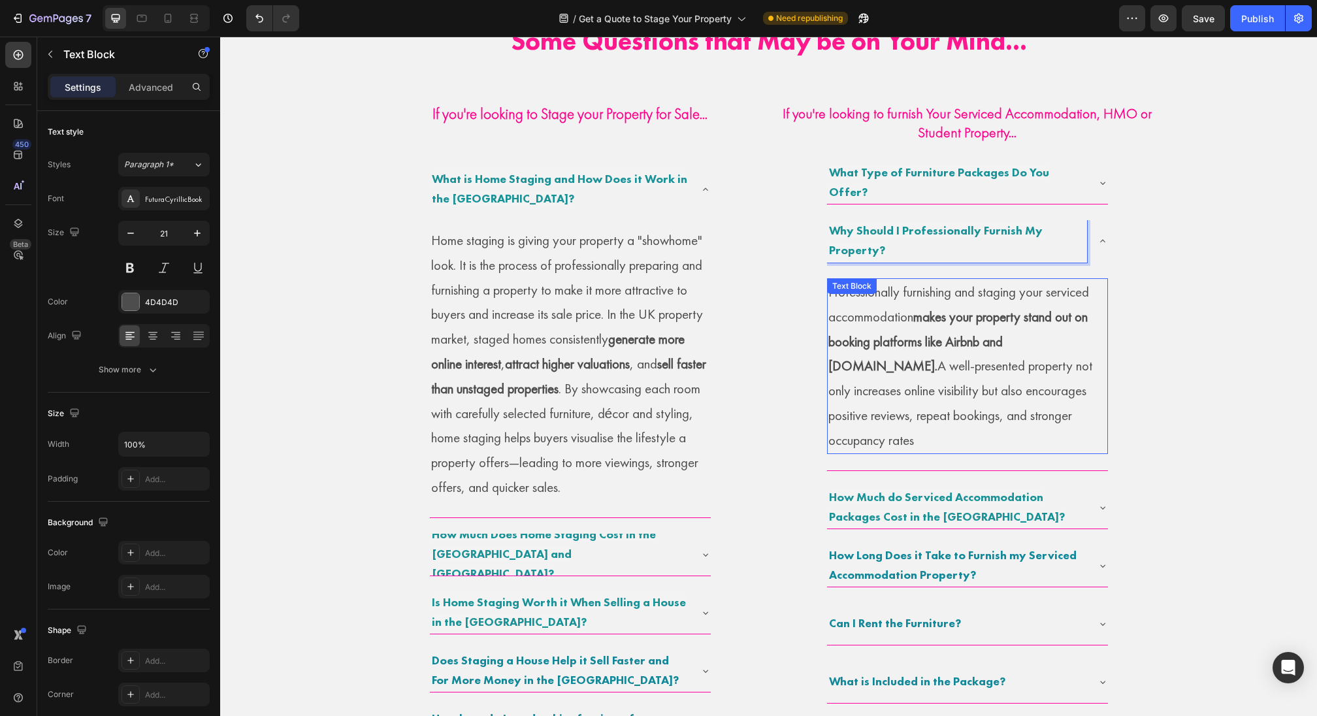
click at [957, 377] on p "Professionally furnishing and staging your serviced accommodation makes your pr…" at bounding box center [967, 366] width 278 height 173
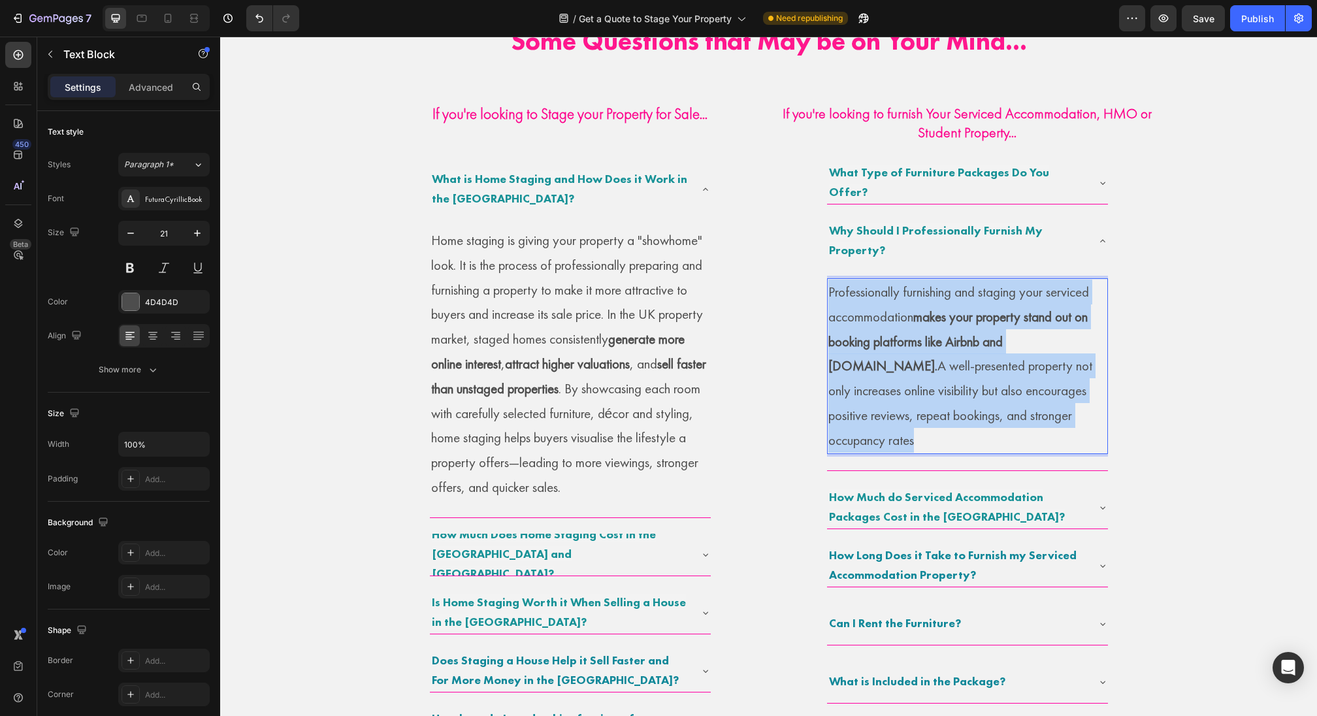
click at [957, 377] on p "Professionally furnishing and staging your serviced accommodation makes your pr…" at bounding box center [967, 366] width 278 height 173
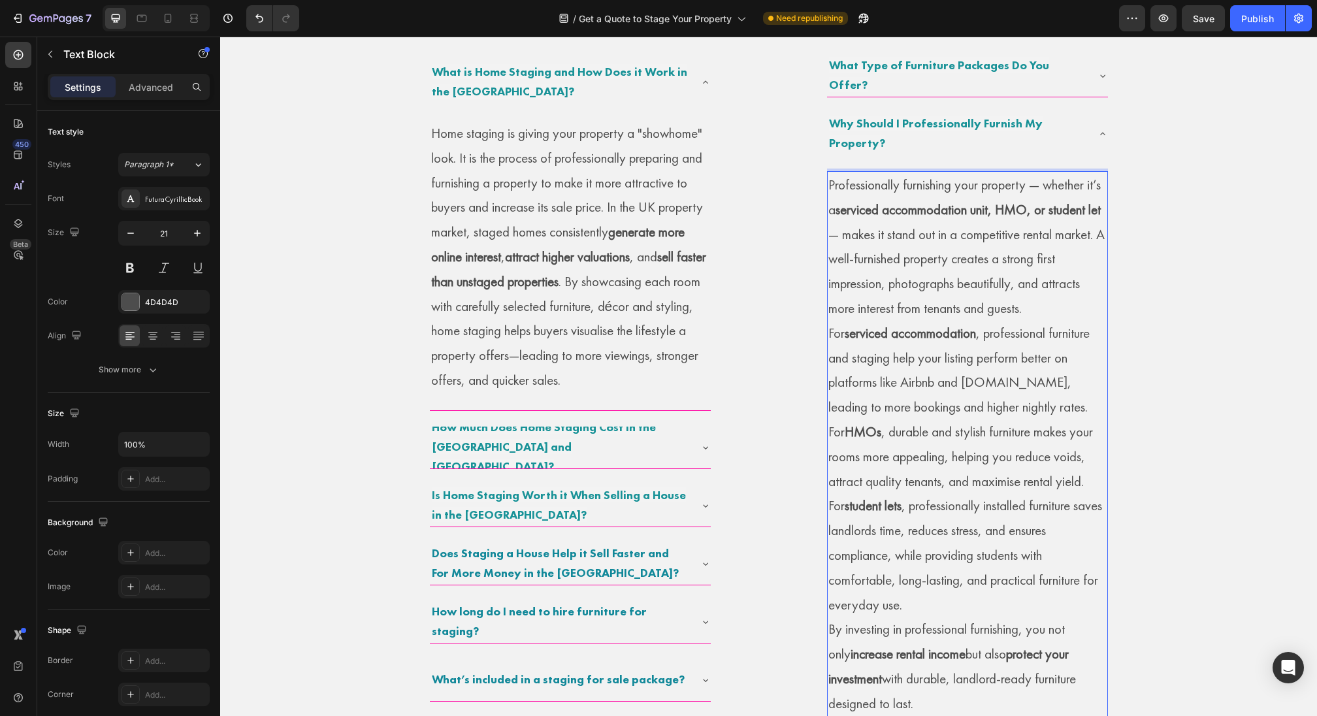
scroll to position [905, 0]
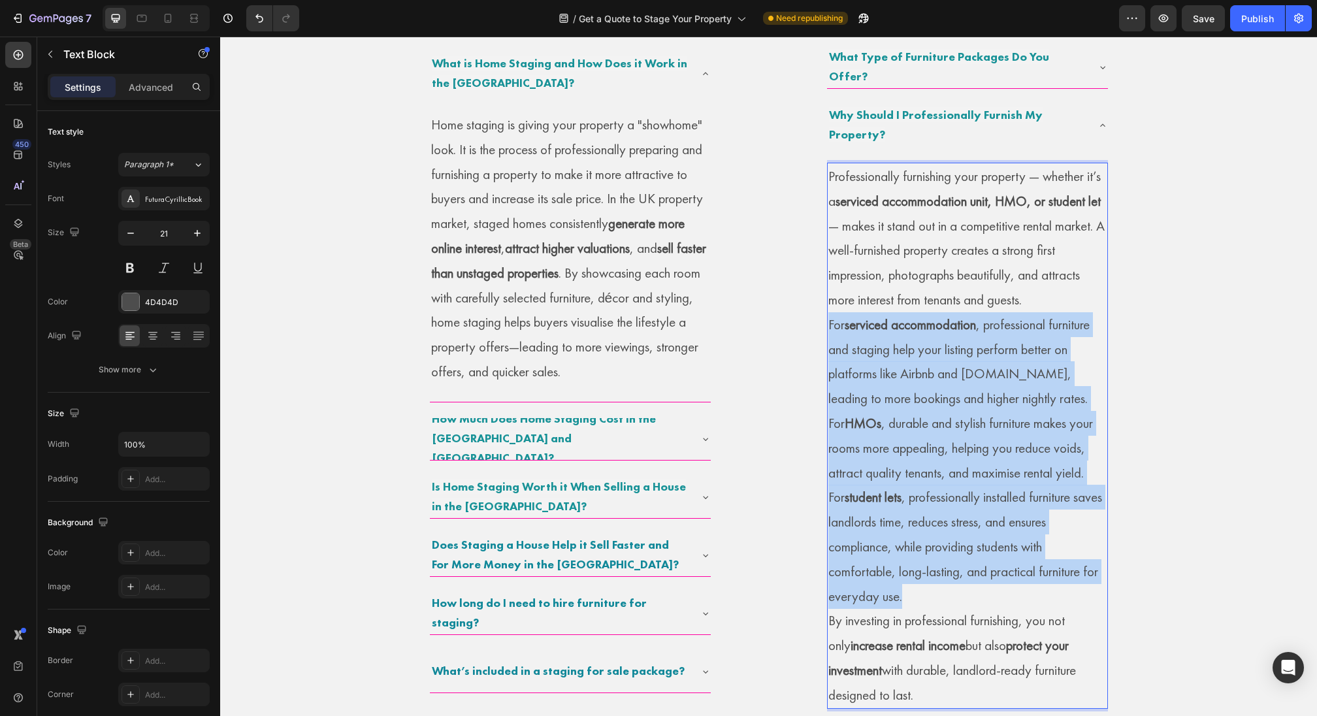
drag, startPoint x: 932, startPoint y: 604, endPoint x: 831, endPoint y: 316, distance: 304.8
click at [830, 317] on div "Professionally furnishing your property — whether it’s a serviced accommodation…" at bounding box center [967, 436] width 281 height 546
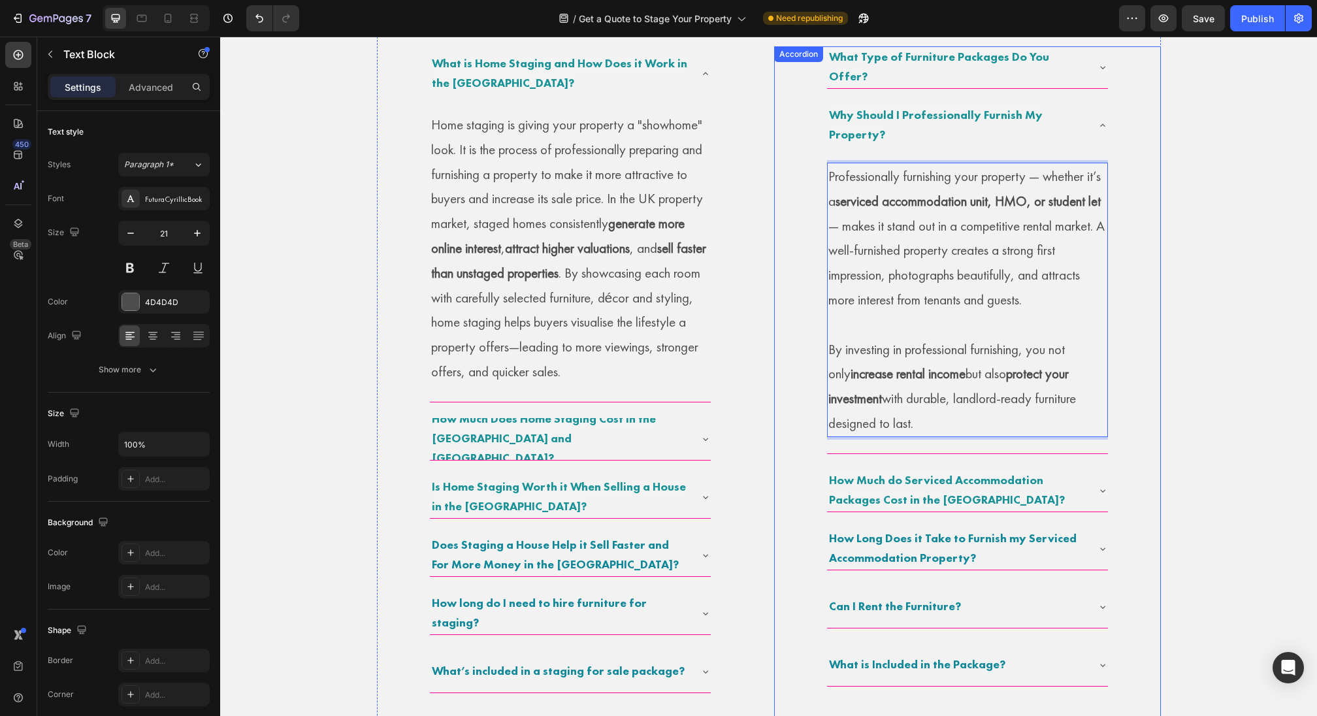
click at [991, 126] on p "Why Should I Professionally Furnish My Property?" at bounding box center [957, 125] width 256 height 39
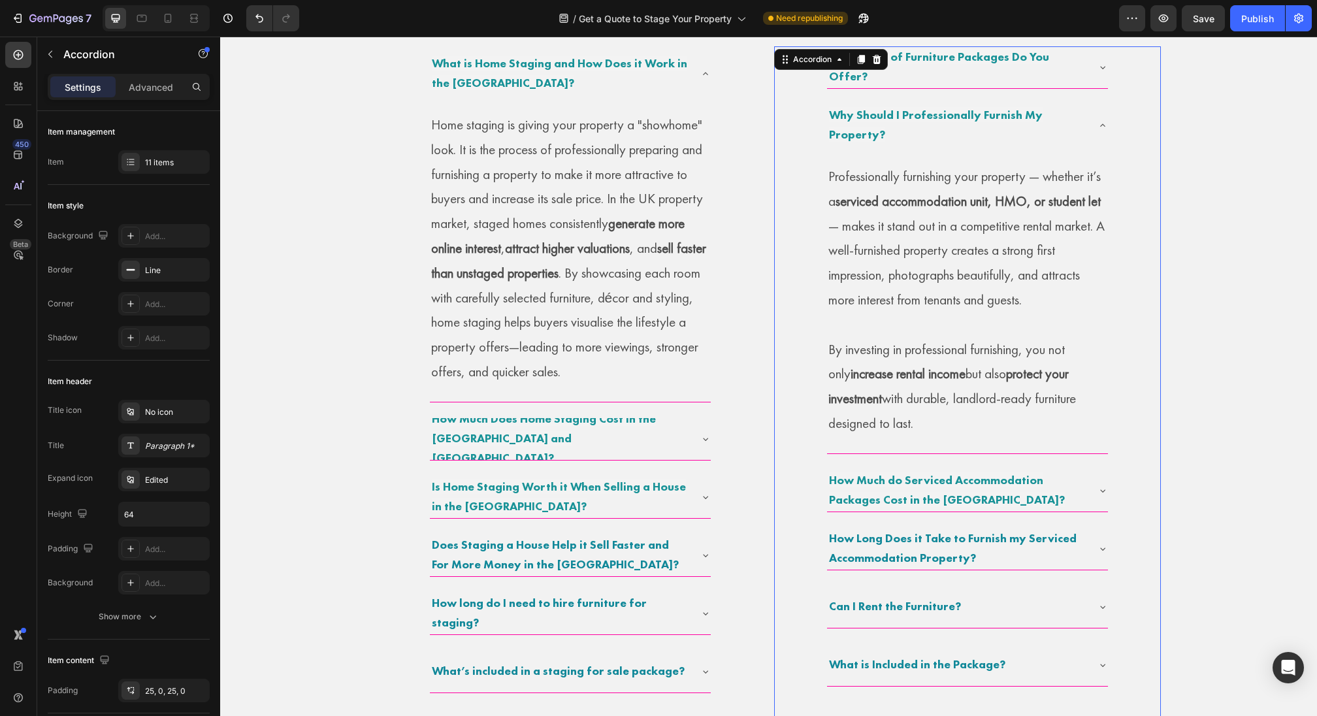
click at [1109, 127] on div "What Type of Furniture Packages Do You Offer? Why Should I Professionally Furni…" at bounding box center [967, 511] width 387 height 931
click at [1103, 127] on icon at bounding box center [1103, 125] width 10 height 10
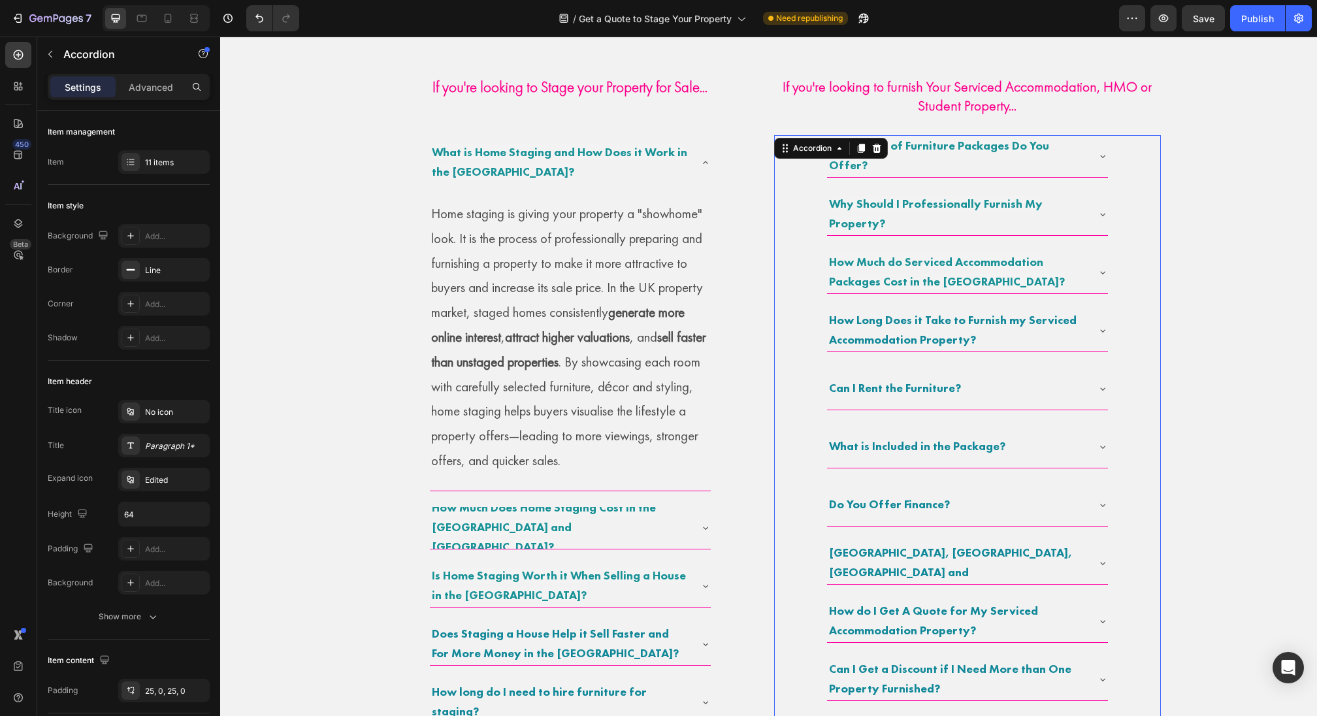
scroll to position [815, 0]
click at [133, 165] on icon at bounding box center [130, 162] width 10 height 10
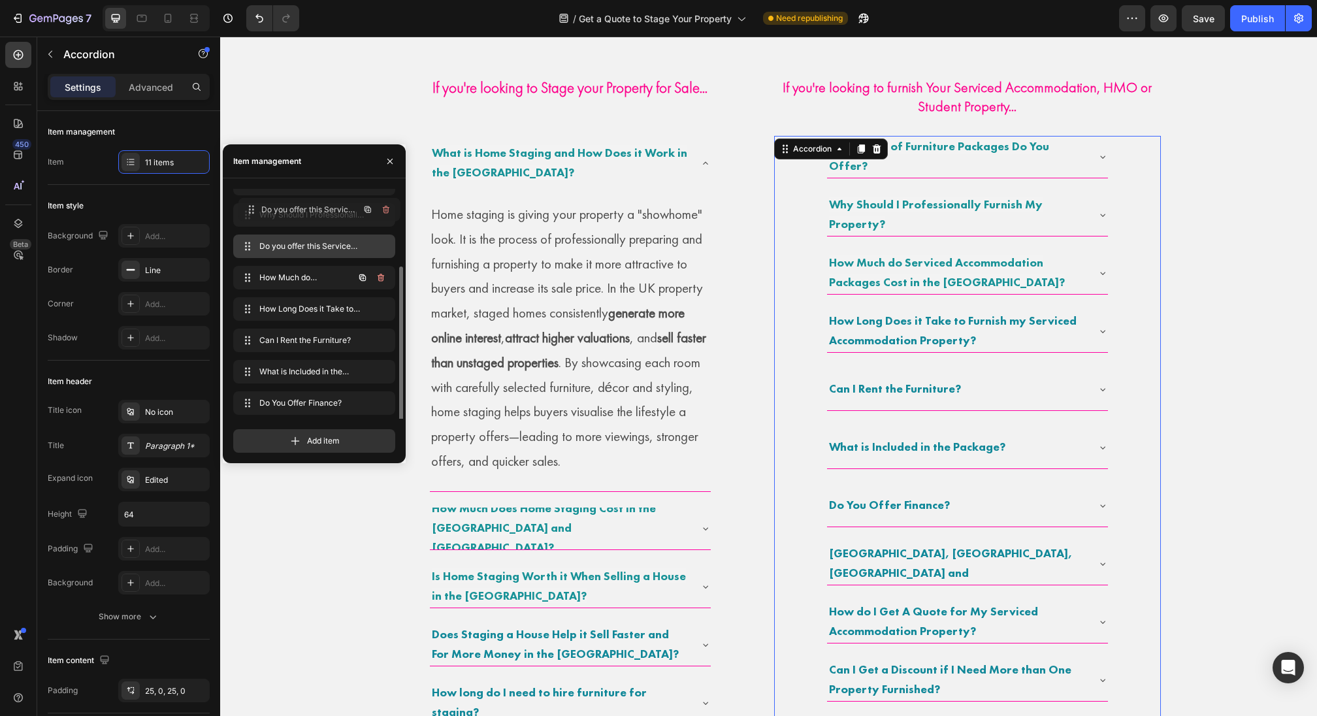
scroll to position [0, 0]
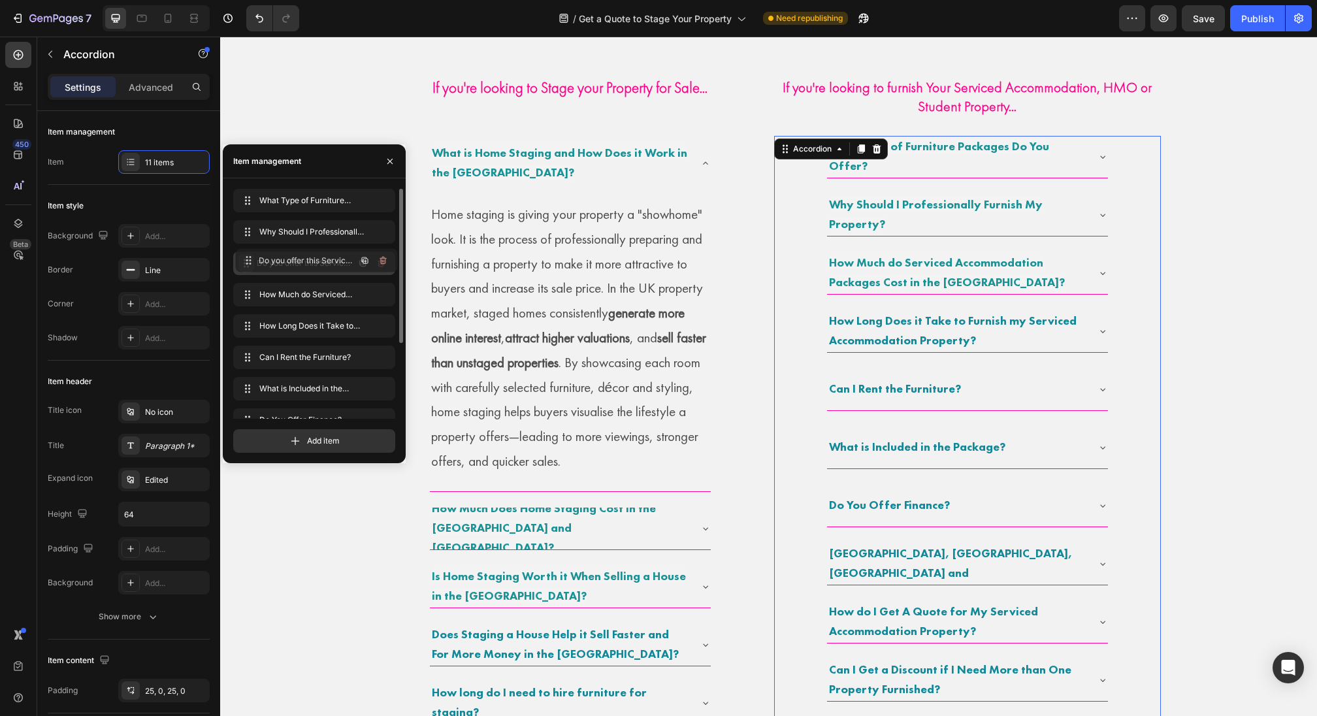
drag, startPoint x: 250, startPoint y: 323, endPoint x: 253, endPoint y: 259, distance: 63.4
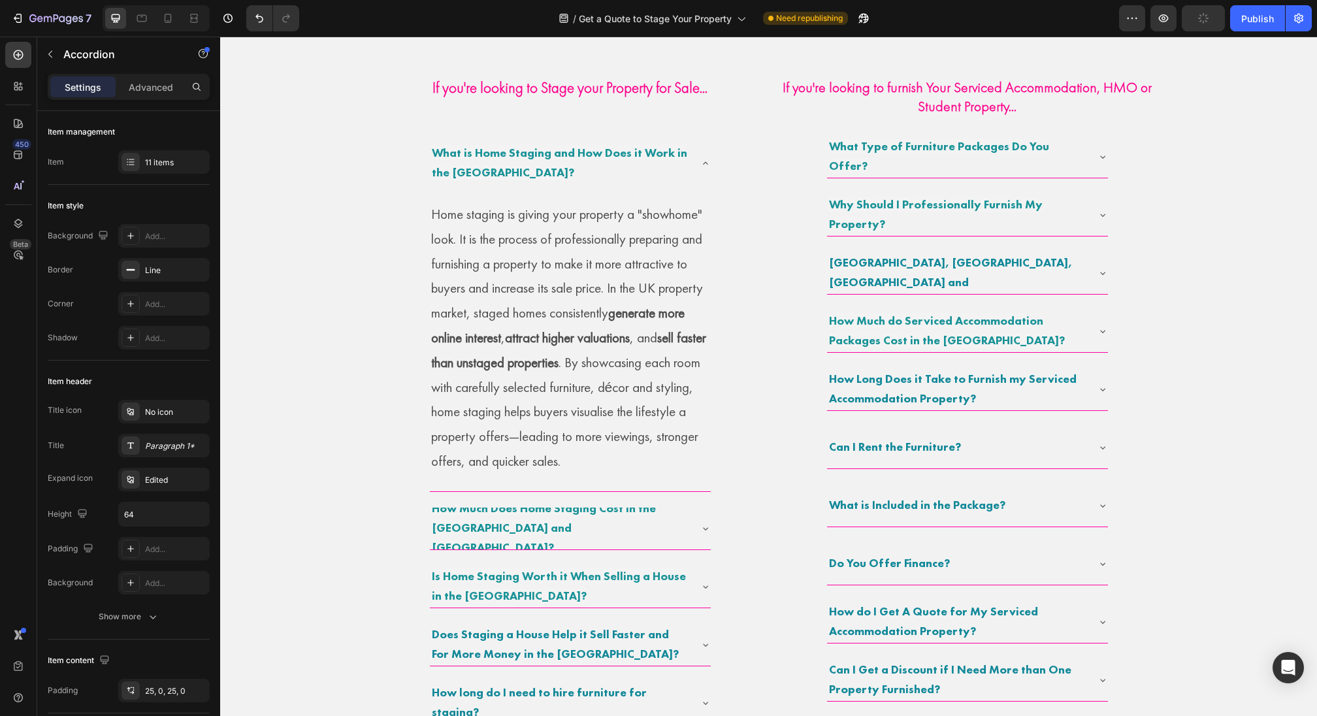
click at [1103, 276] on icon at bounding box center [1103, 273] width 10 height 10
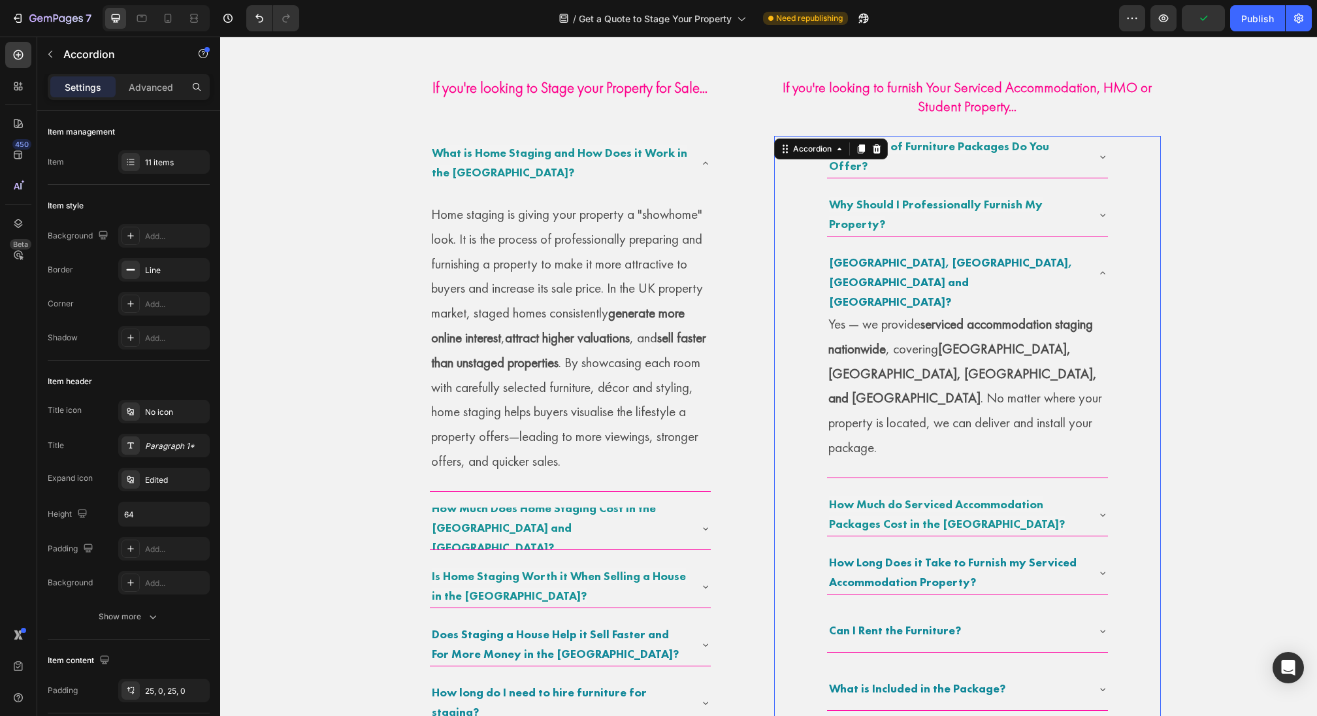
click at [904, 274] on strong "Do you offer this Service Across England, Scotland, Wales and Ireland?" at bounding box center [950, 271] width 243 height 73
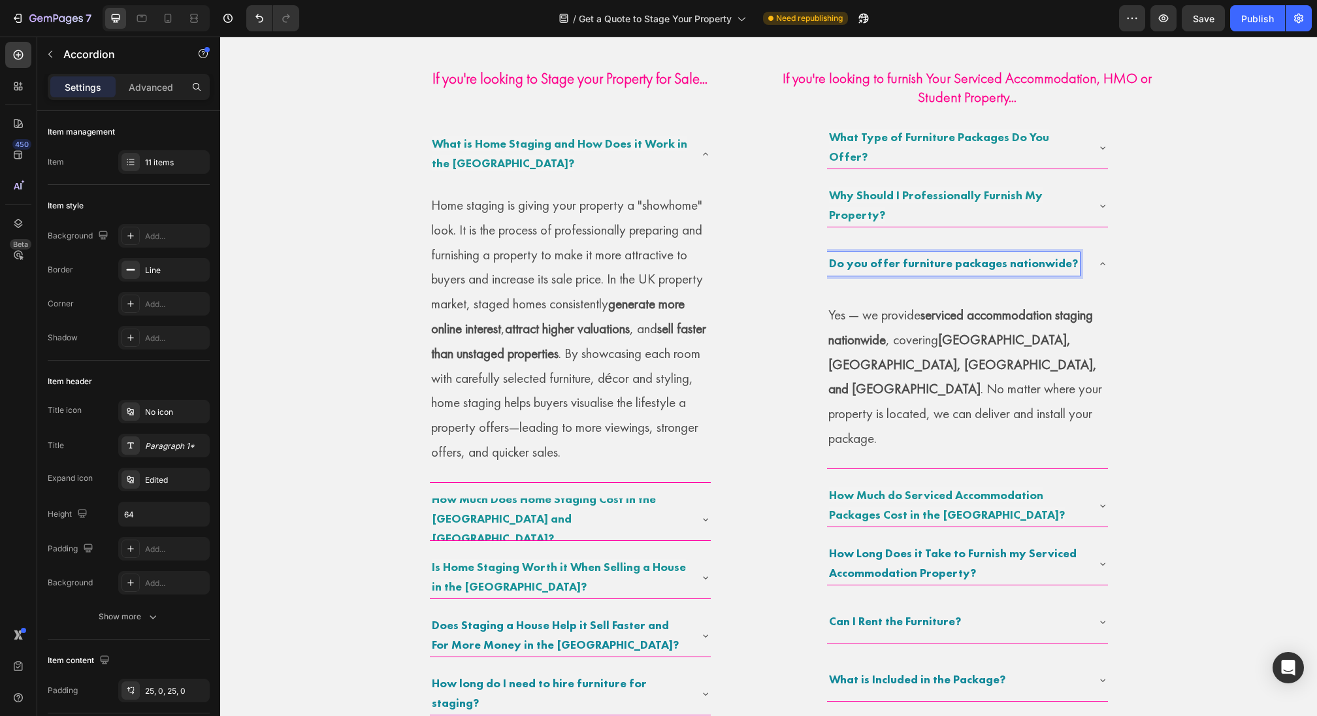
click at [966, 342] on strong "England, Scotland, Wales, and Ireland" at bounding box center [962, 364] width 269 height 67
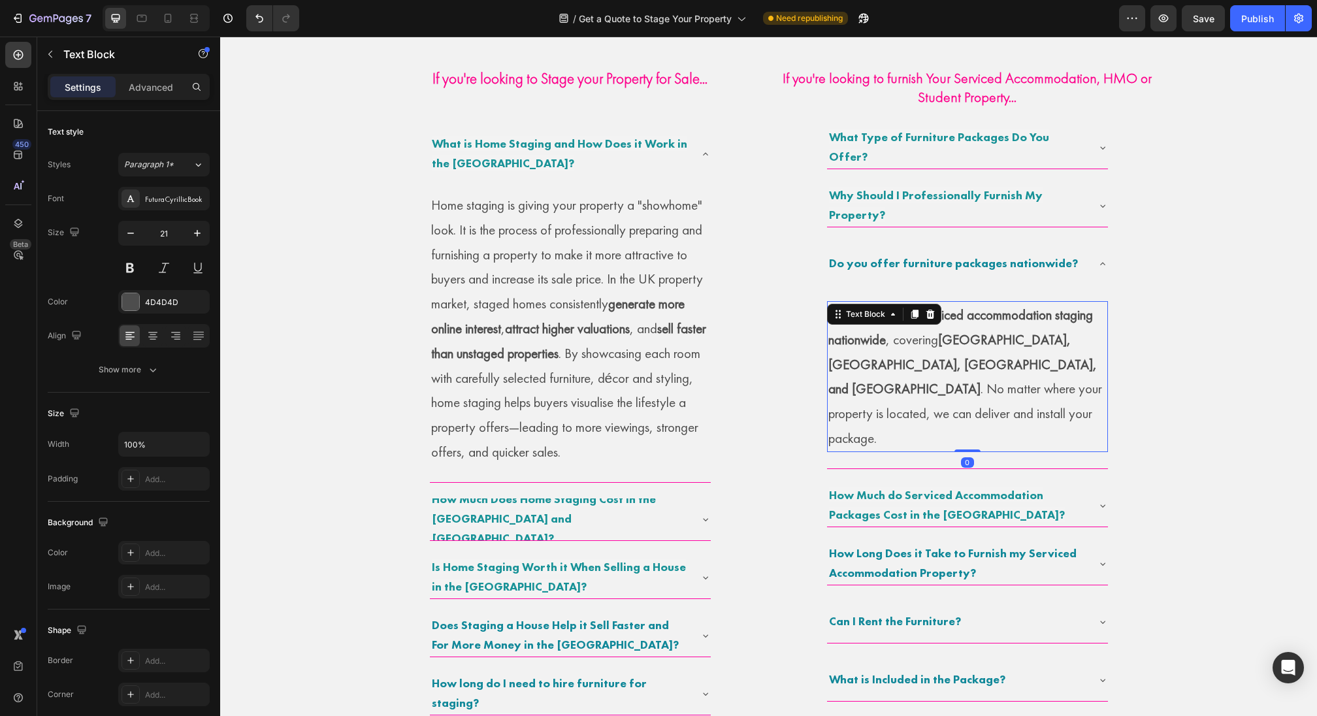
click at [966, 342] on strong "England, Scotland, Wales, and Ireland" at bounding box center [962, 364] width 269 height 67
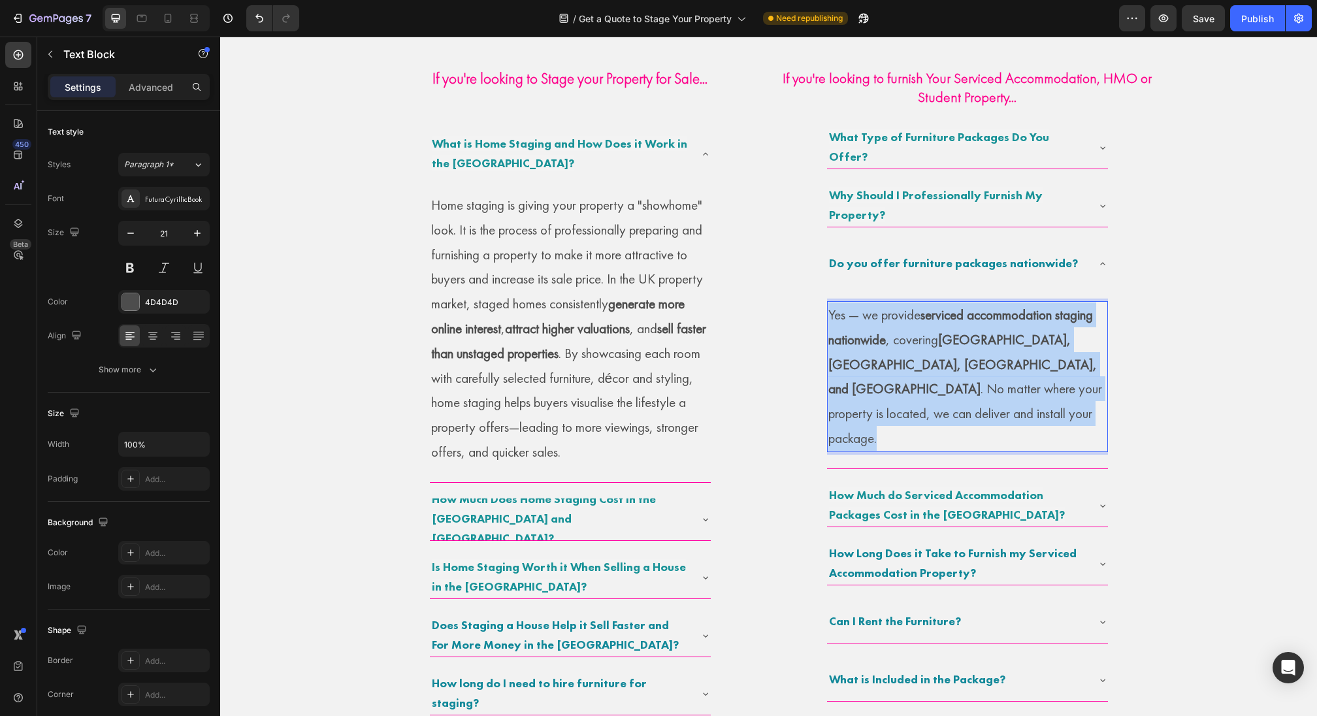
click at [966, 342] on strong "England, Scotland, Wales, and Ireland" at bounding box center [962, 364] width 269 height 67
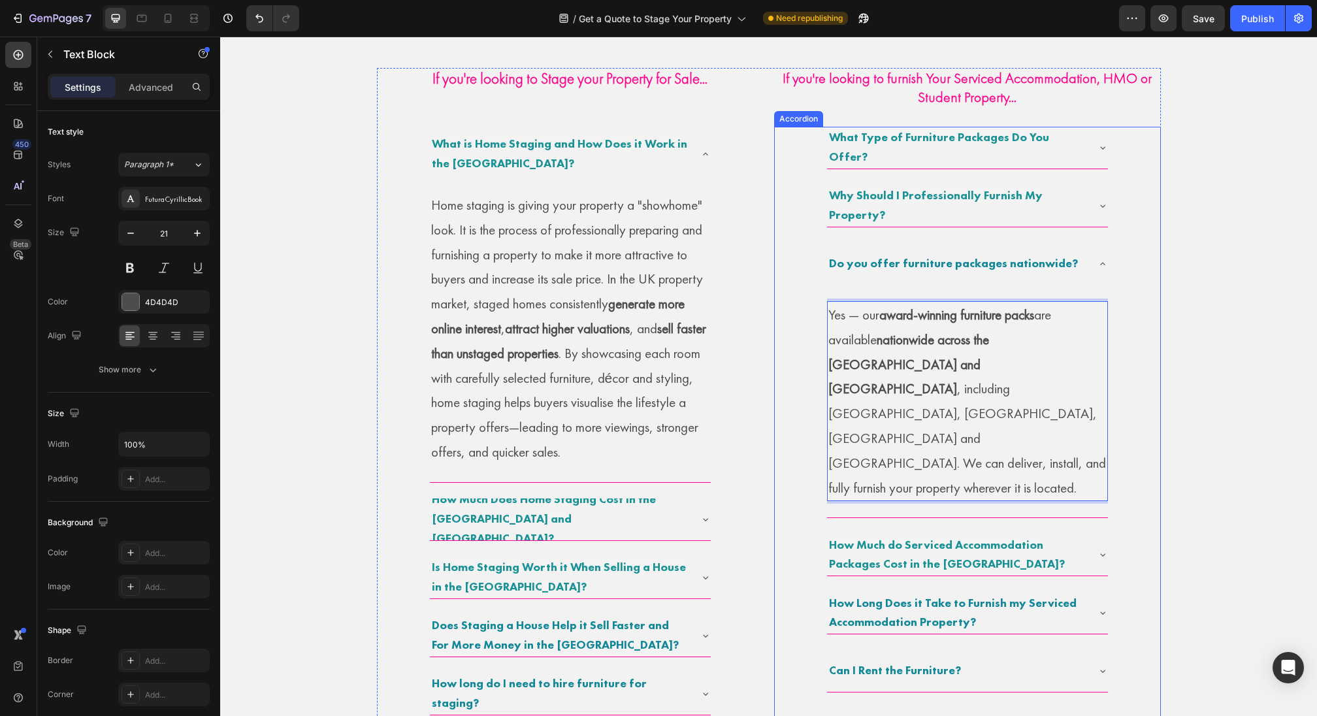
click at [919, 536] on p "How Much do Serviced Accommodation Packages Cost in the UK?" at bounding box center [957, 555] width 256 height 39
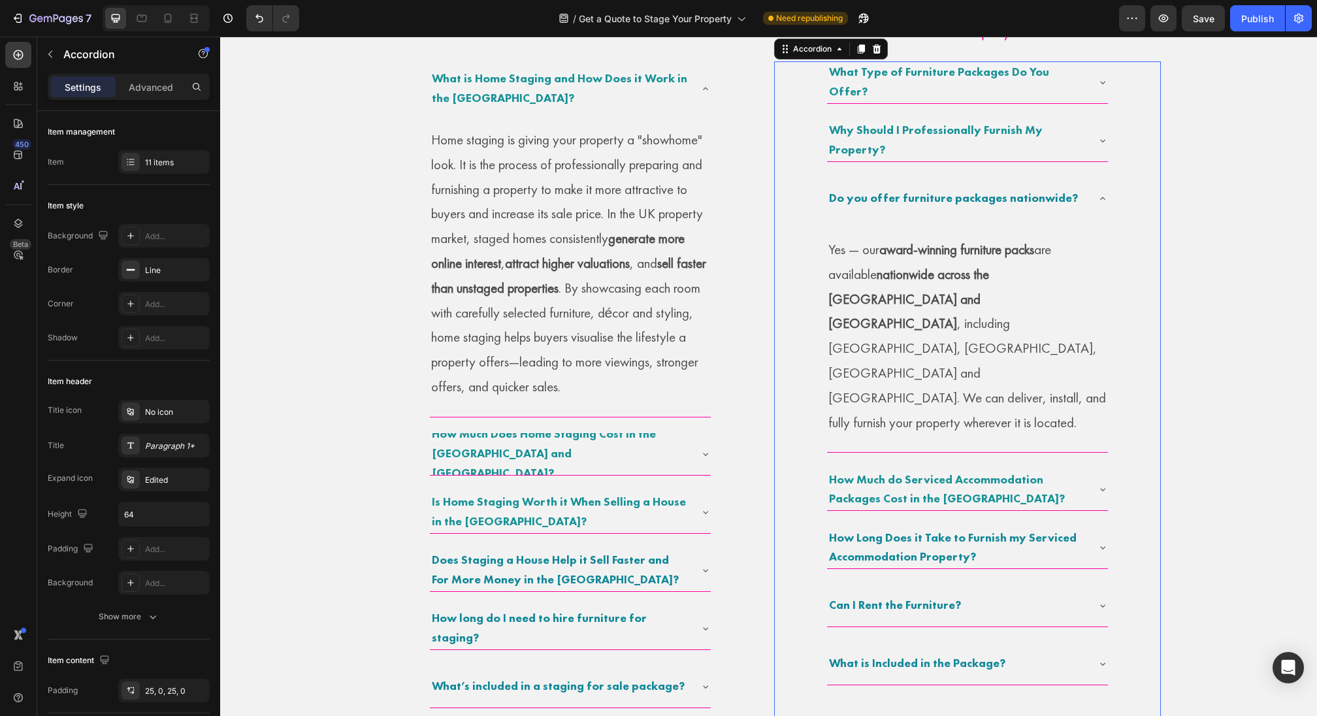
scroll to position [907, 0]
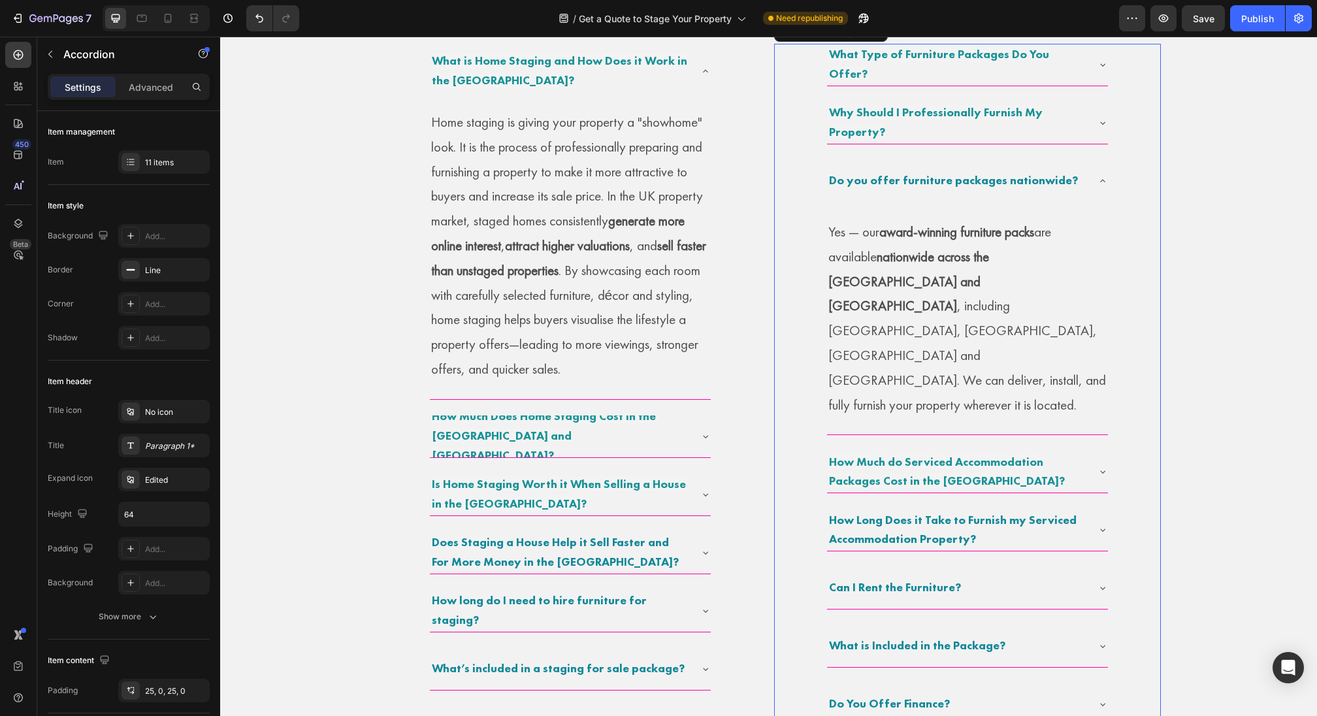
click at [1024, 634] on div "What is Included in the Package?" at bounding box center [957, 646] width 260 height 24
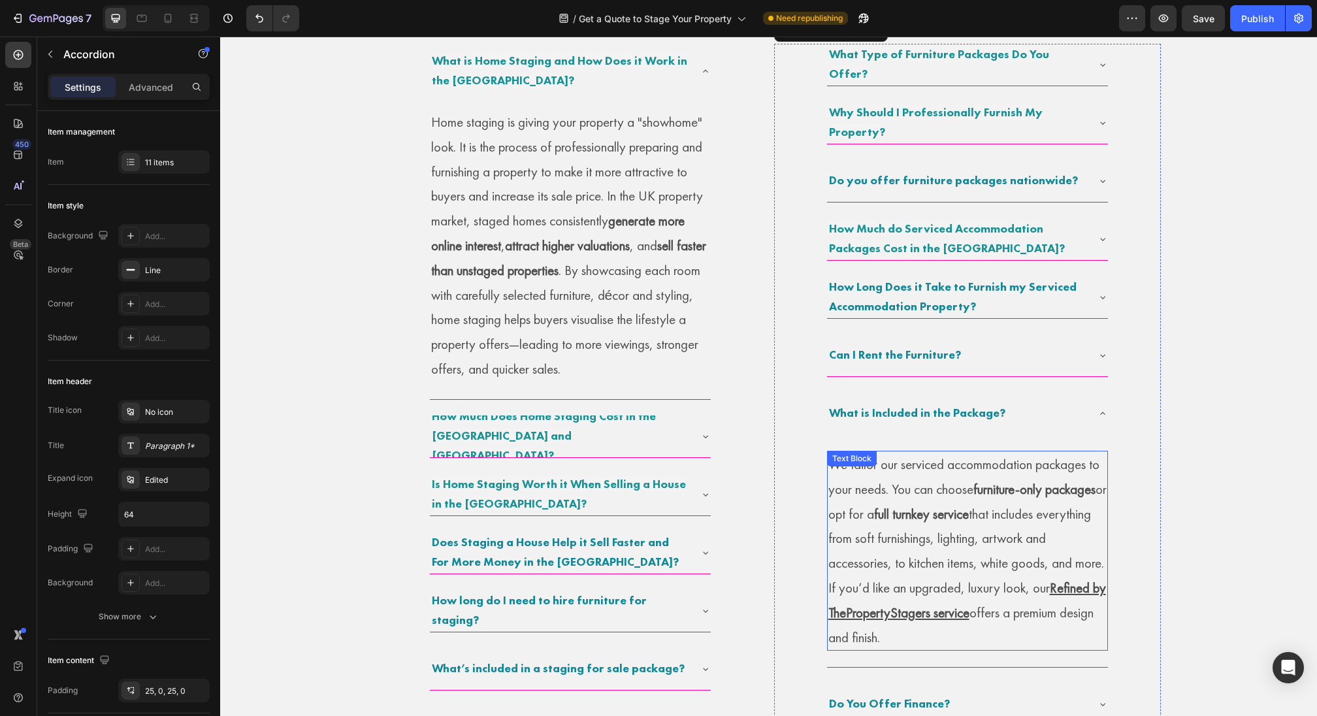
click at [887, 508] on p "We tailor our serviced accommodation packages to your needs. You can choose fur…" at bounding box center [967, 550] width 278 height 197
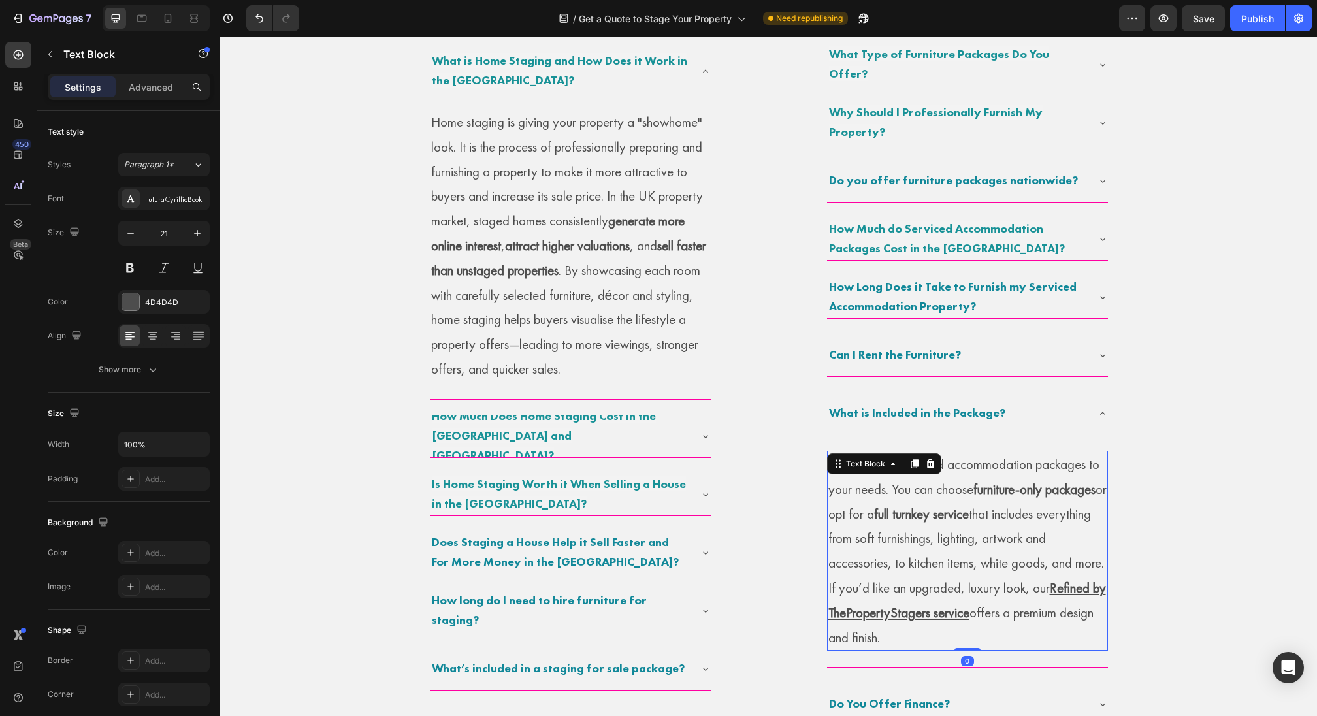
click at [887, 508] on p "We tailor our serviced accommodation packages to your needs. You can choose fur…" at bounding box center [967, 550] width 278 height 197
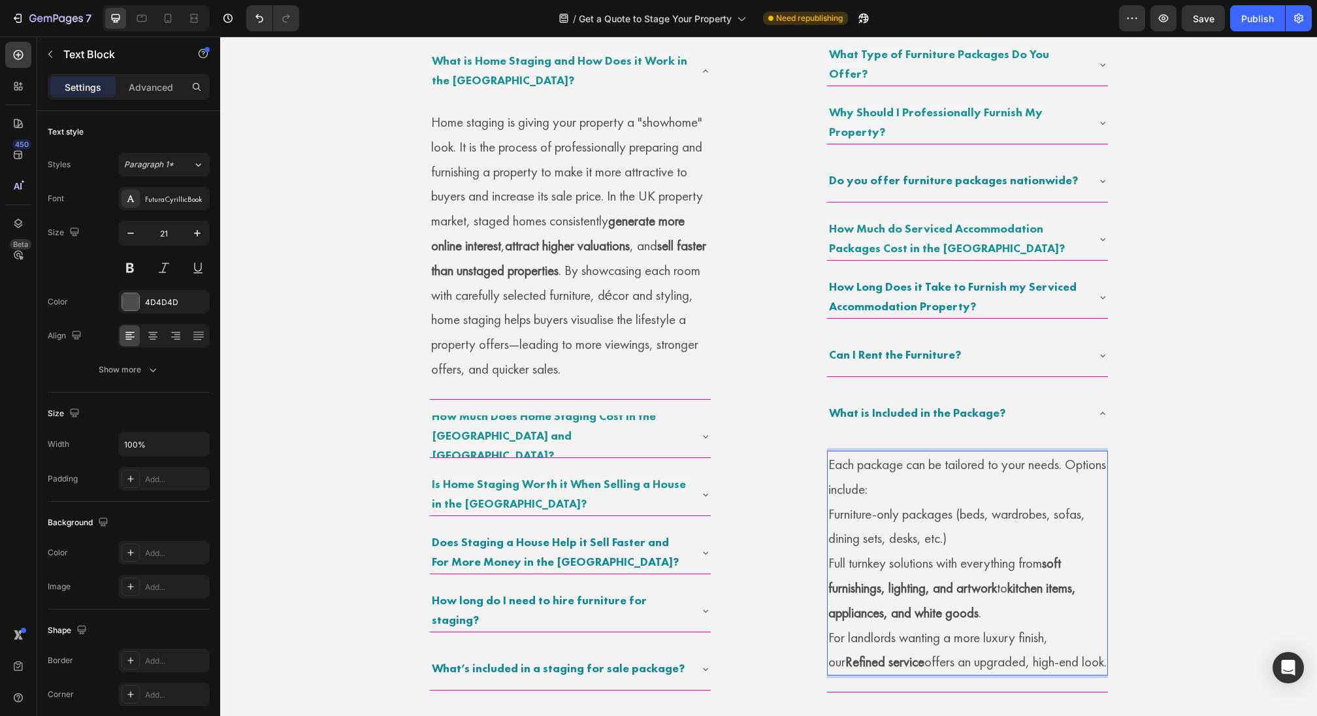
click at [832, 521] on p "Furniture-only packages (beds, wardrobes, sofas, dining sets, desks, etc.)" at bounding box center [967, 527] width 278 height 50
click at [828, 516] on p "Furniture-only packages (beds, wardrobes, sofas, dining sets, desks, etc.)" at bounding box center [967, 527] width 278 height 50
click at [828, 564] on p "Full turnkey solutions with everything from soft furnishings, lighting, and art…" at bounding box center [967, 612] width 278 height 123
click at [828, 630] on p "- Full turnkey solutions with everything from soft furnishings, lighting, and a…" at bounding box center [967, 612] width 278 height 123
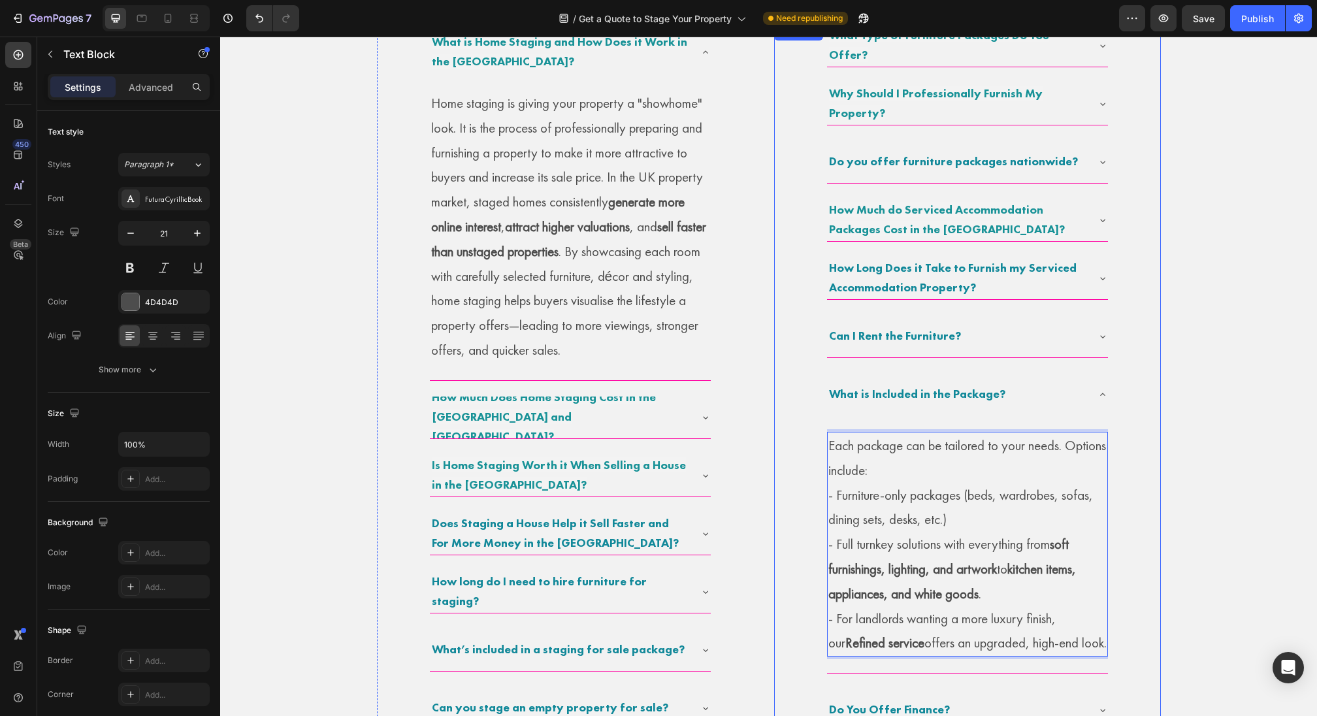
click at [1061, 383] on div "What is Included in the Package?" at bounding box center [957, 395] width 260 height 24
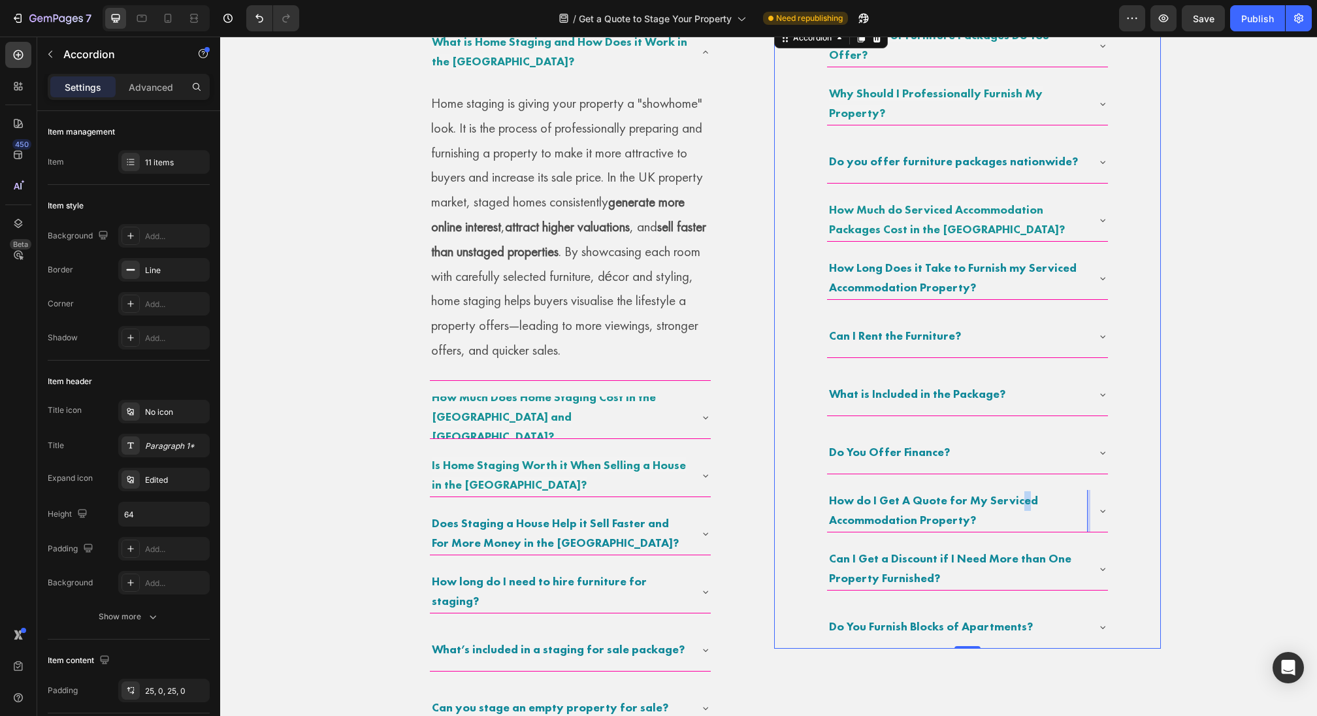
click at [1022, 506] on p "How do I Get A Quote for My Serviced Accommodation Property?" at bounding box center [957, 510] width 256 height 39
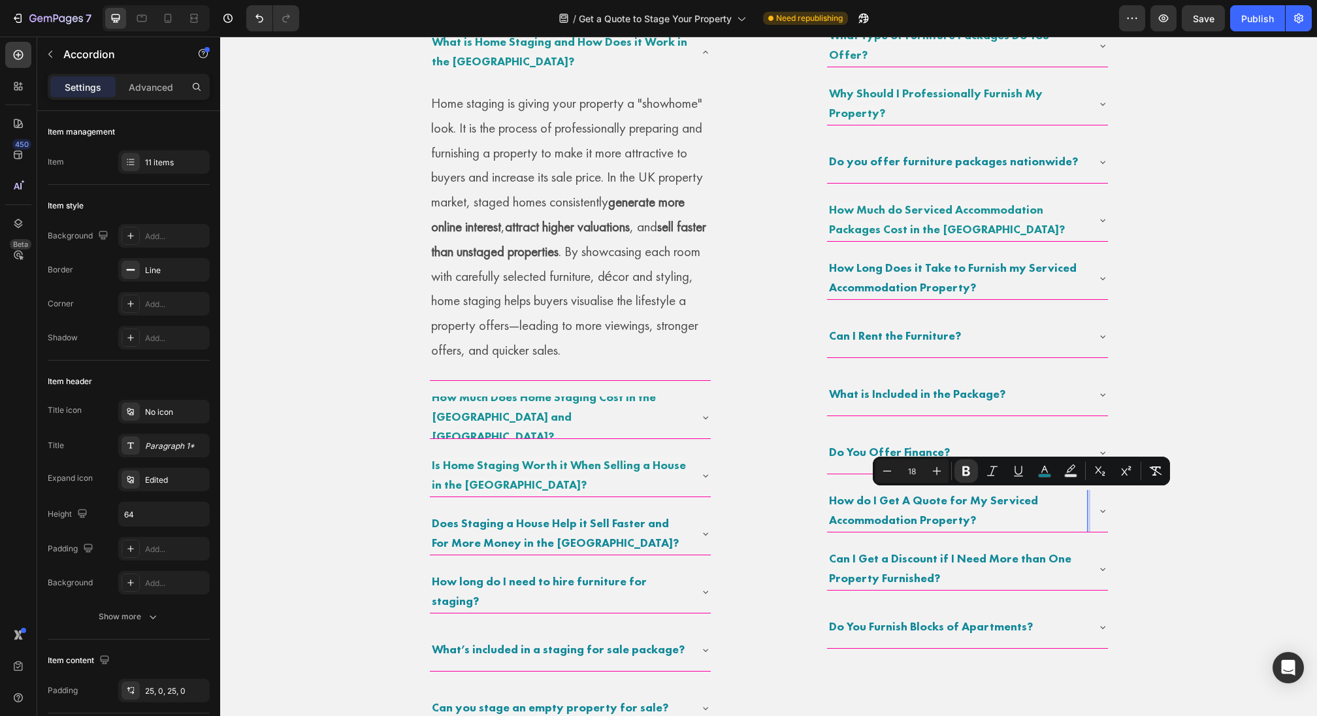
click at [953, 506] on strong "How do I Get A Quote for My Serviced Accommodation Property?" at bounding box center [933, 510] width 209 height 35
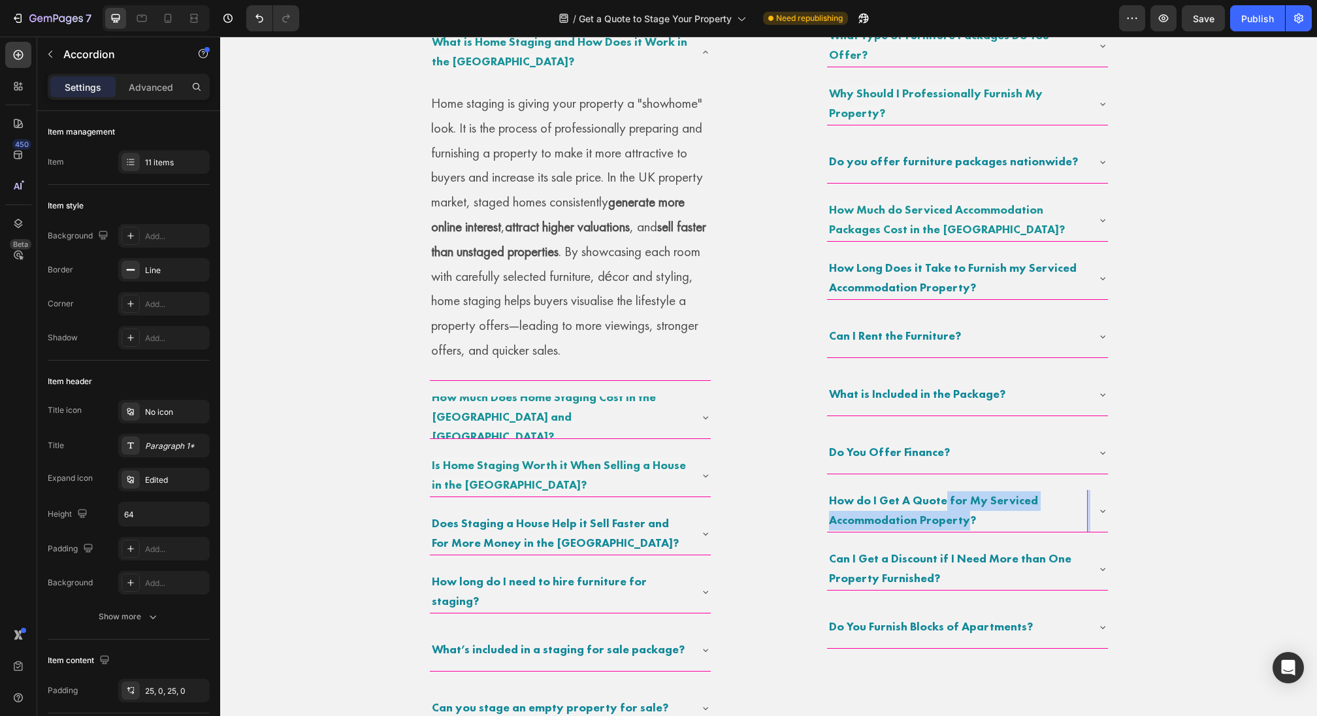
drag, startPoint x: 943, startPoint y: 498, endPoint x: 965, endPoint y: 518, distance: 29.1
click at [965, 518] on strong "How do I Get A Quote for My Serviced Accommodation Property?" at bounding box center [933, 510] width 209 height 35
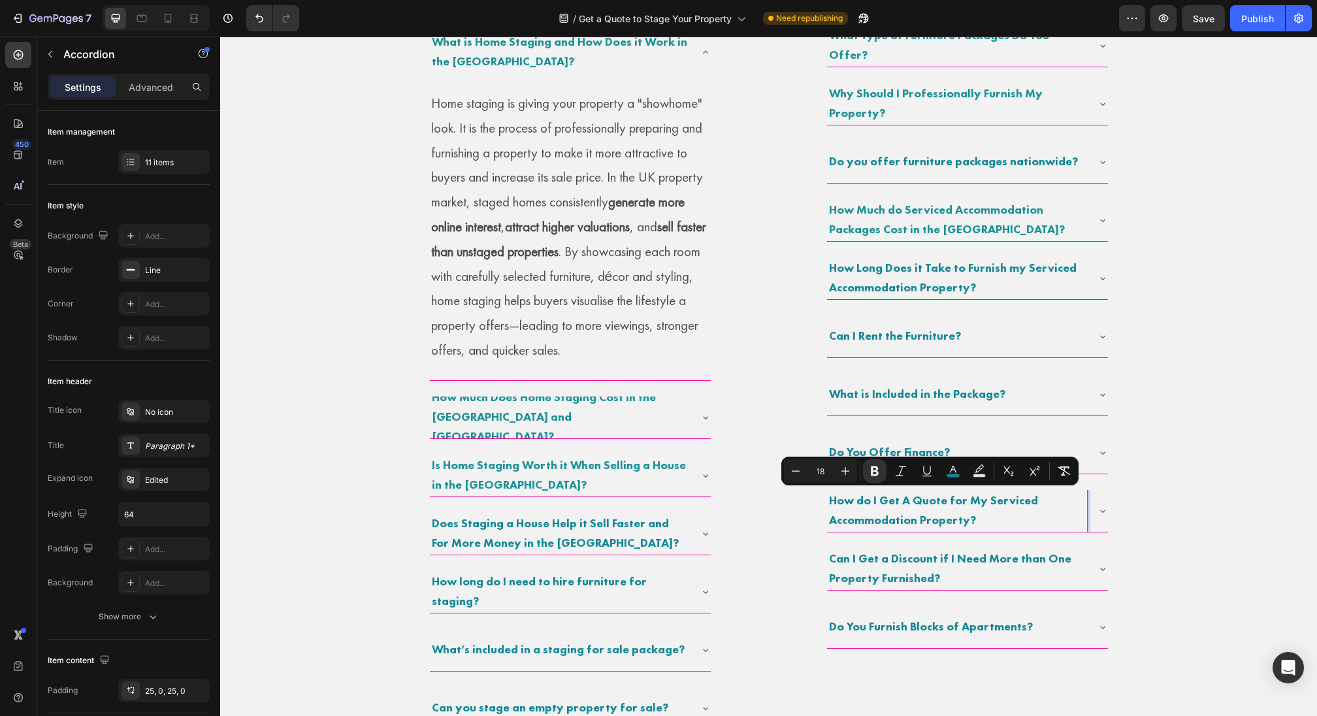
scroll to position [936, 0]
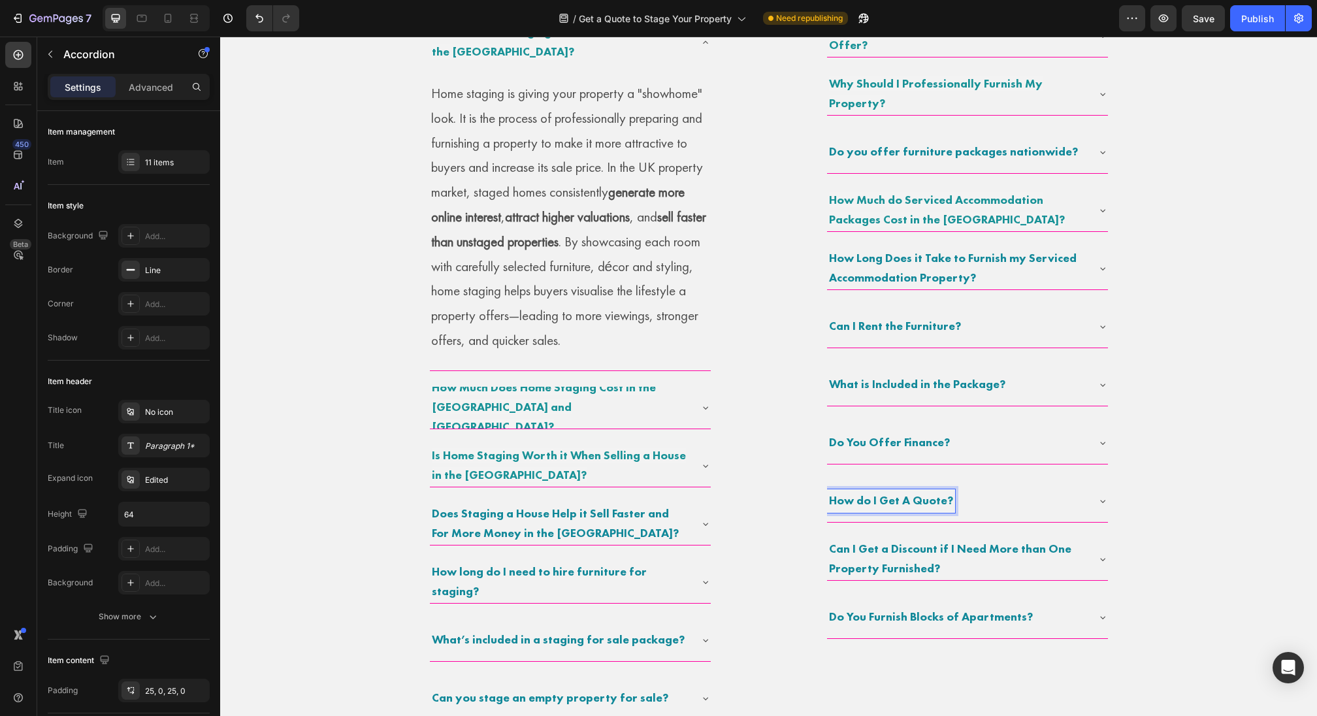
click at [1099, 493] on div "How do I Get A Quote?" at bounding box center [967, 501] width 281 height 42
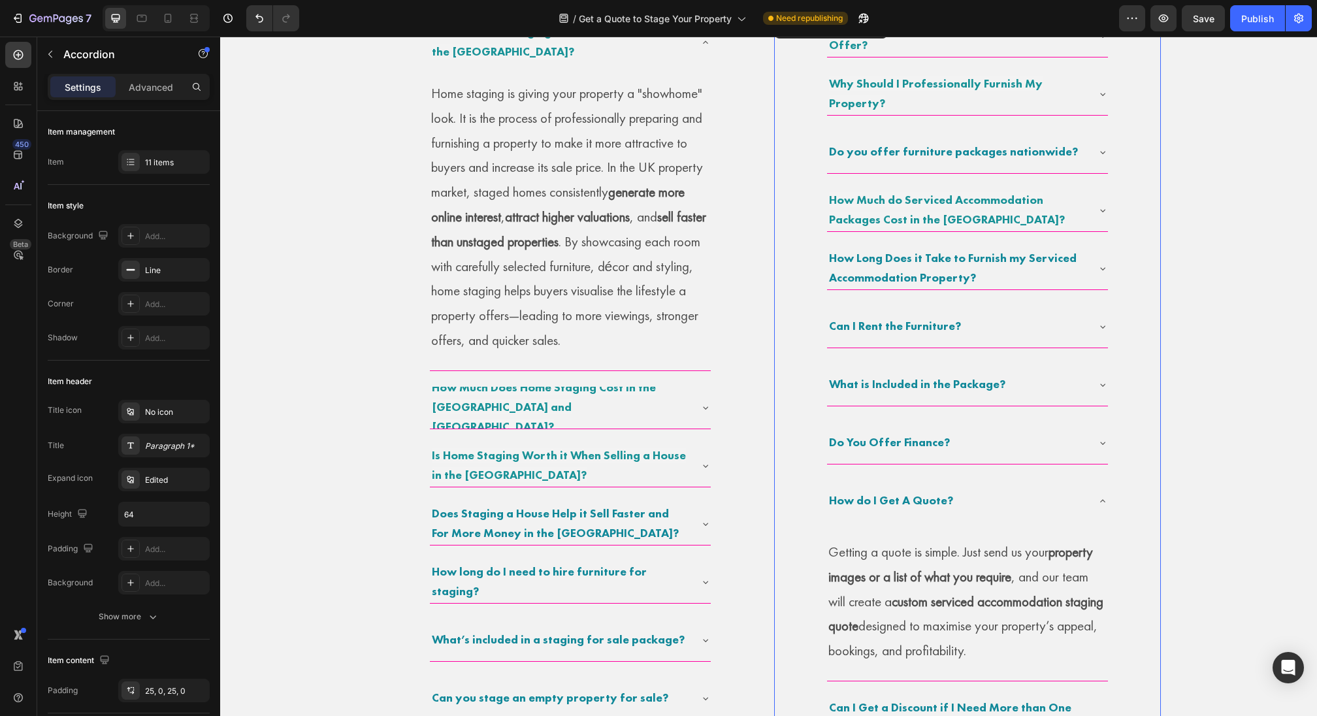
click at [1095, 500] on div "How do I Get A Quote?" at bounding box center [967, 501] width 281 height 42
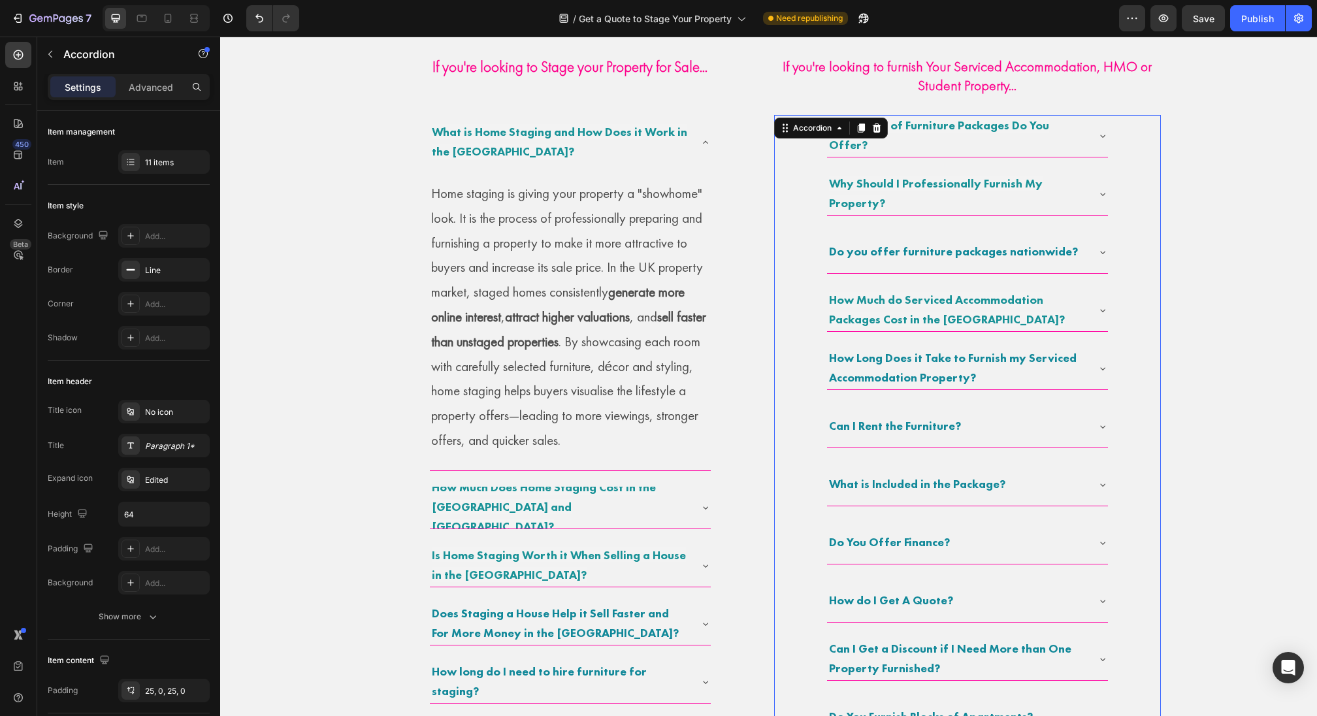
scroll to position [832, 0]
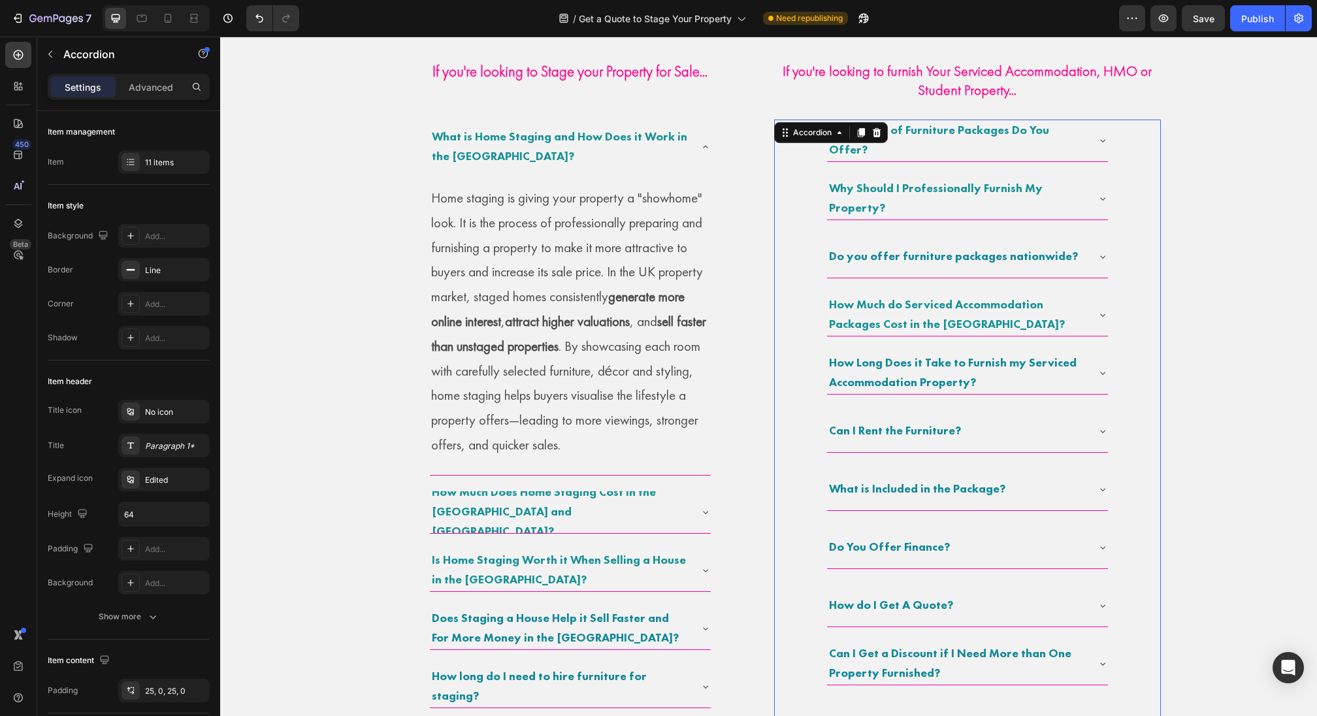
click at [1077, 368] on p "How Long Does it Take to Furnish my Serviced Accommodation Property?" at bounding box center [957, 372] width 256 height 39
click at [1096, 372] on div "How Long Does it Take to Furnish my Serviced Accommodation Property?" at bounding box center [967, 373] width 281 height 42
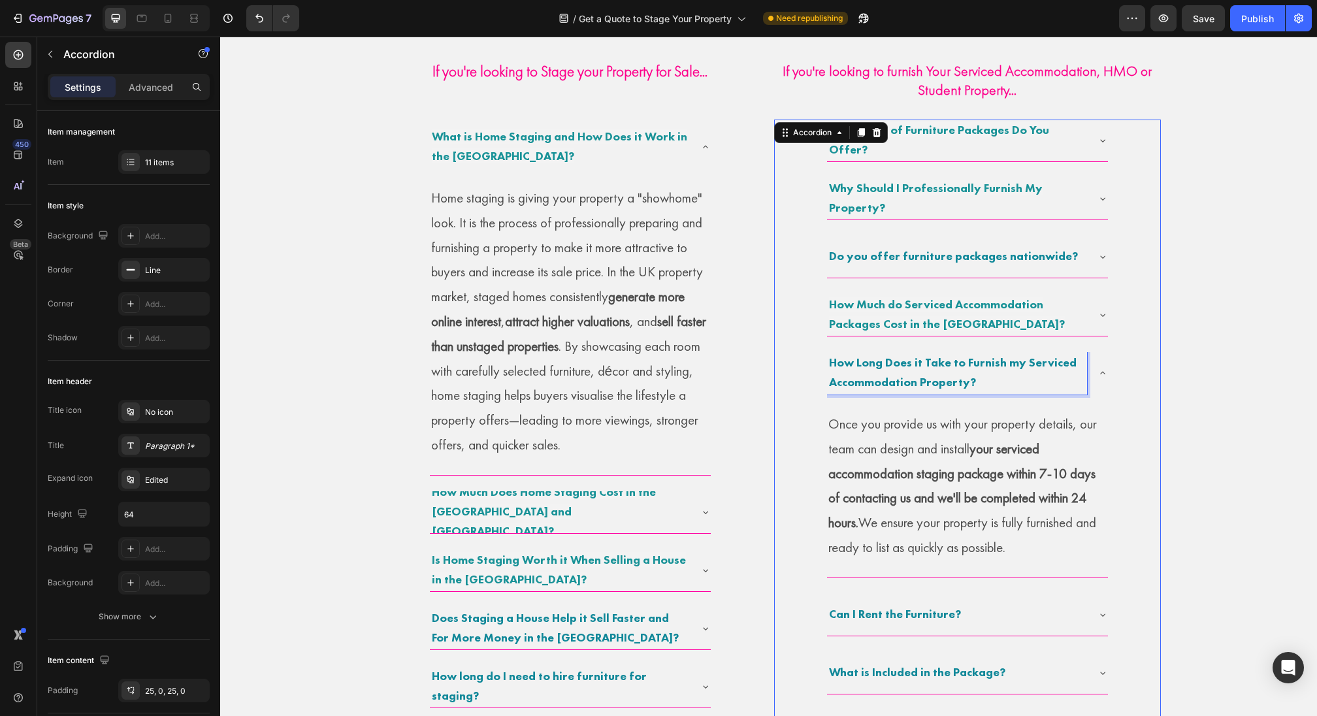
click at [973, 364] on strong "How Long Does it Take to Furnish my Serviced Accommodation Property?" at bounding box center [953, 372] width 248 height 35
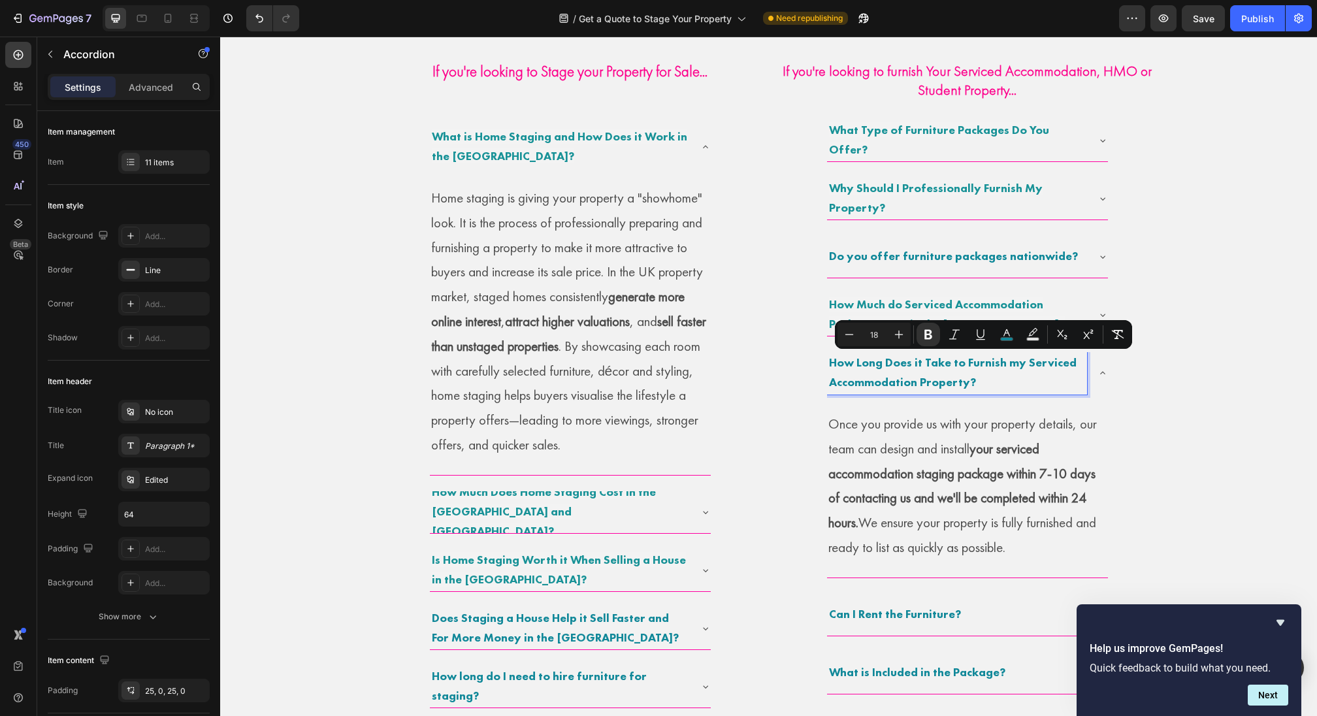
click at [994, 372] on p "How Long Does it Take to Furnish my Serviced Accommodation Property?" at bounding box center [957, 372] width 256 height 39
click at [965, 363] on strong "How Long Does it Take to Furnish my Serviced Accommodation Property?" at bounding box center [953, 372] width 248 height 35
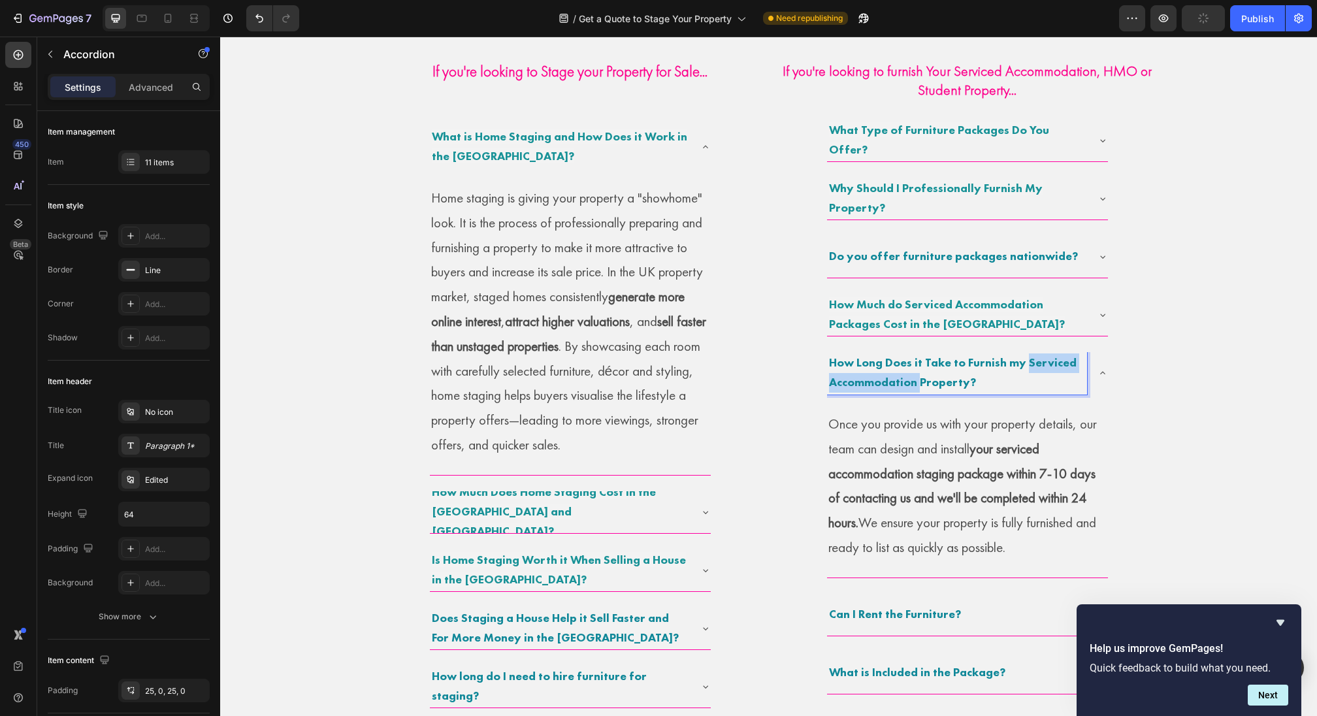
drag, startPoint x: 1026, startPoint y: 361, endPoint x: 919, endPoint y: 376, distance: 108.3
click at [919, 377] on strong "How Long Does it Take to Furnish my Serviced Accommodation Property?" at bounding box center [953, 372] width 248 height 35
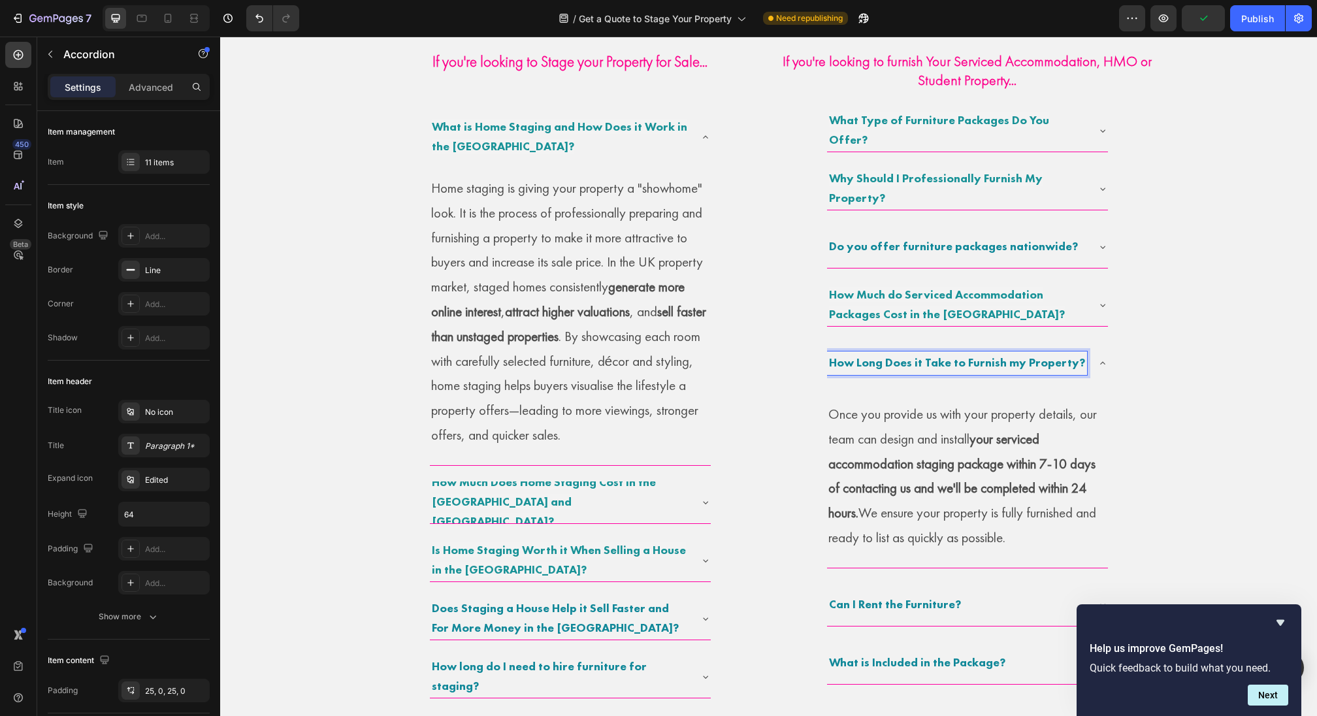
click at [933, 430] on p "Once you provide us with your property details, our team can design and install…" at bounding box center [967, 476] width 278 height 148
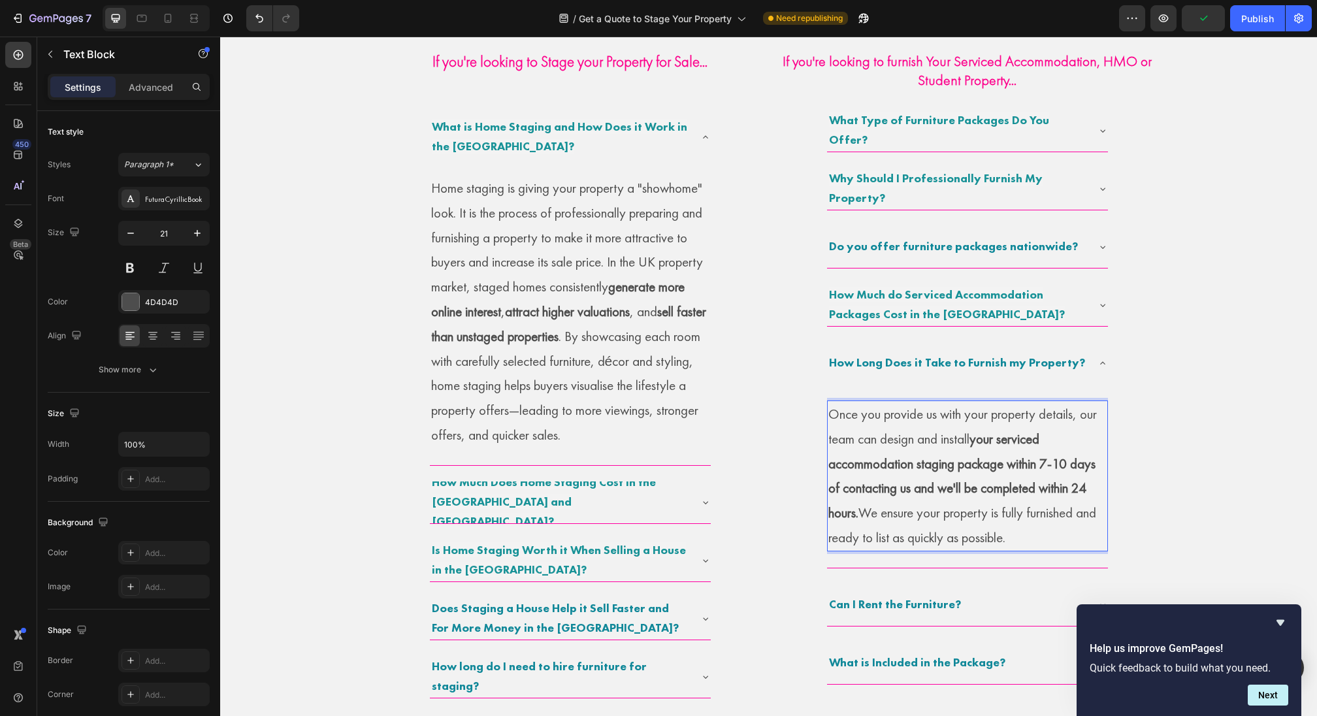
click at [973, 483] on strong "your serviced accommodation staging package within 7-10 days of contacting us a…" at bounding box center [961, 475] width 267 height 91
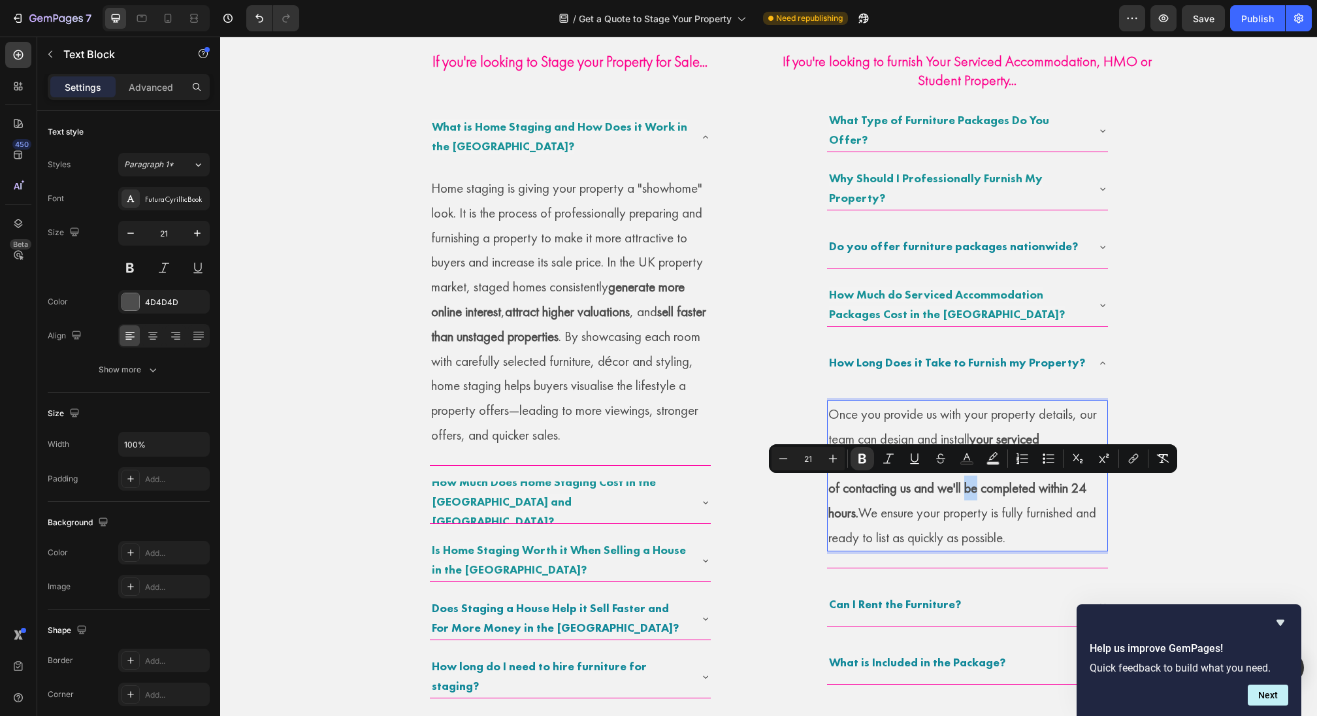
click at [949, 472] on div "Minus 21 Plus Bold Italic Underline Strikethrough Text Color Text Background Co…" at bounding box center [973, 458] width 408 height 29
click at [998, 508] on p "Once you provide us with your property details, our team can design and install…" at bounding box center [967, 476] width 278 height 148
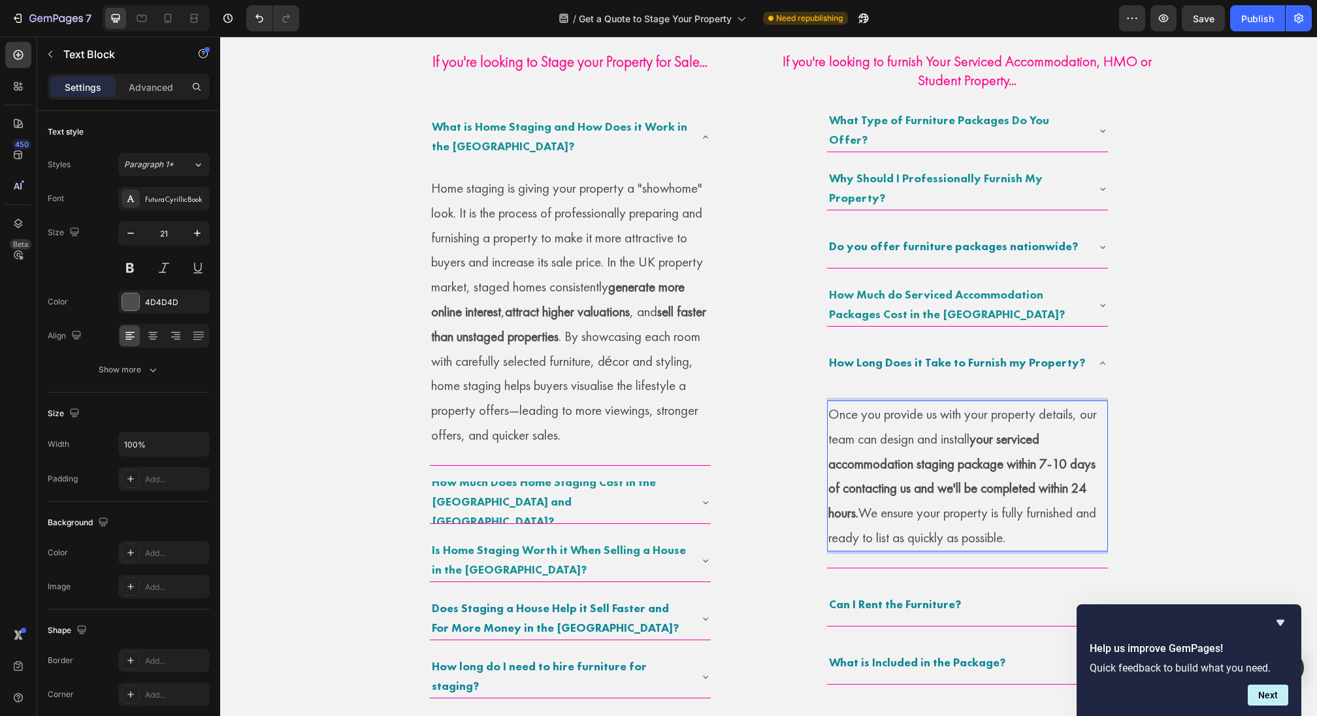
click at [994, 442] on strong "your serviced accommodation staging package within 7-10 days of contacting us a…" at bounding box center [961, 475] width 267 height 91
drag, startPoint x: 1005, startPoint y: 442, endPoint x: 955, endPoint y: 469, distance: 56.4
click at [955, 469] on strong "your serviced accommodation staging package within 7-10 days of contacting us a…" at bounding box center [961, 475] width 267 height 91
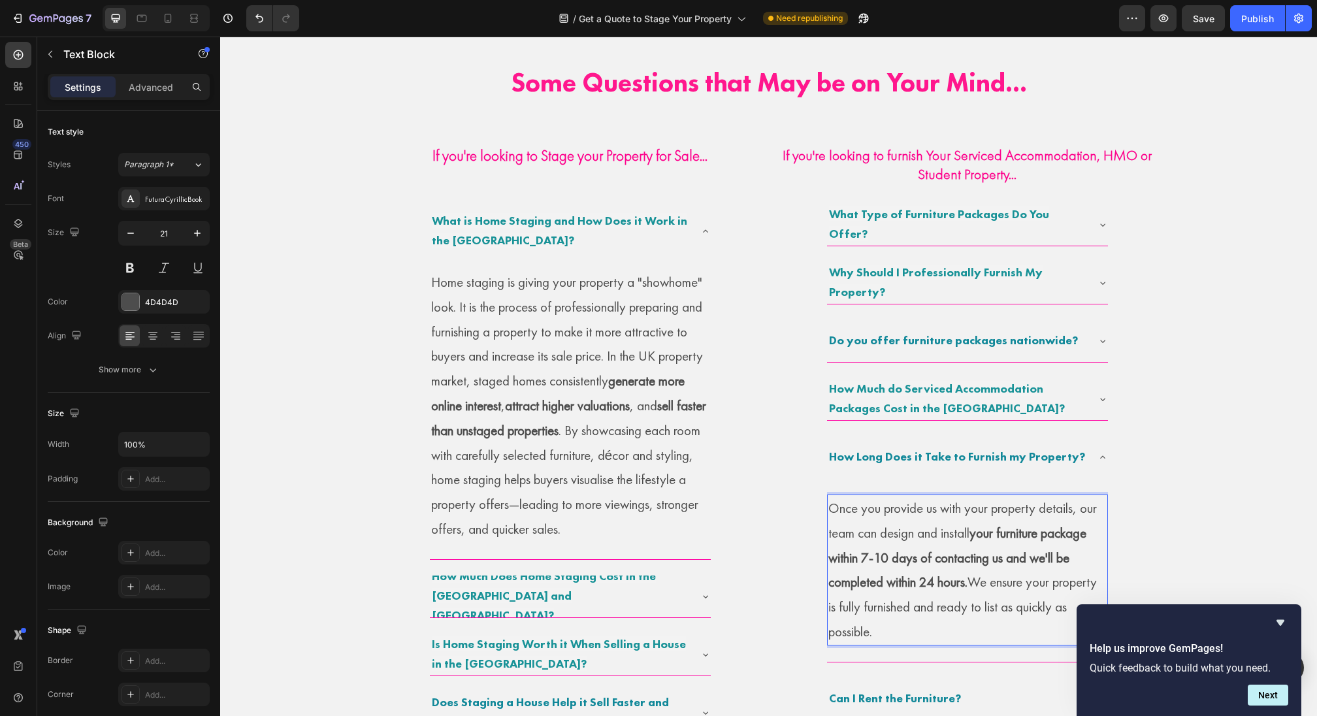
scroll to position [706, 0]
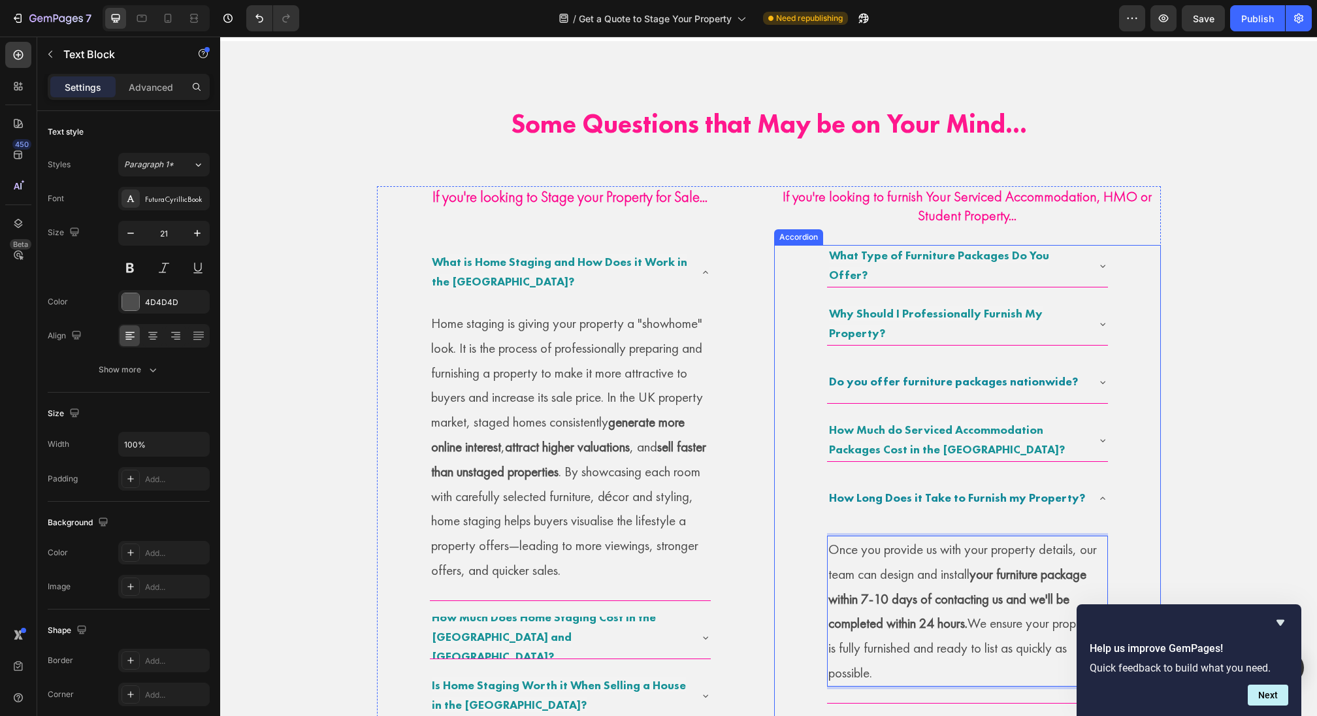
click at [1049, 259] on span "What Type of Furniture Packages Do You Offer?" at bounding box center [939, 265] width 220 height 35
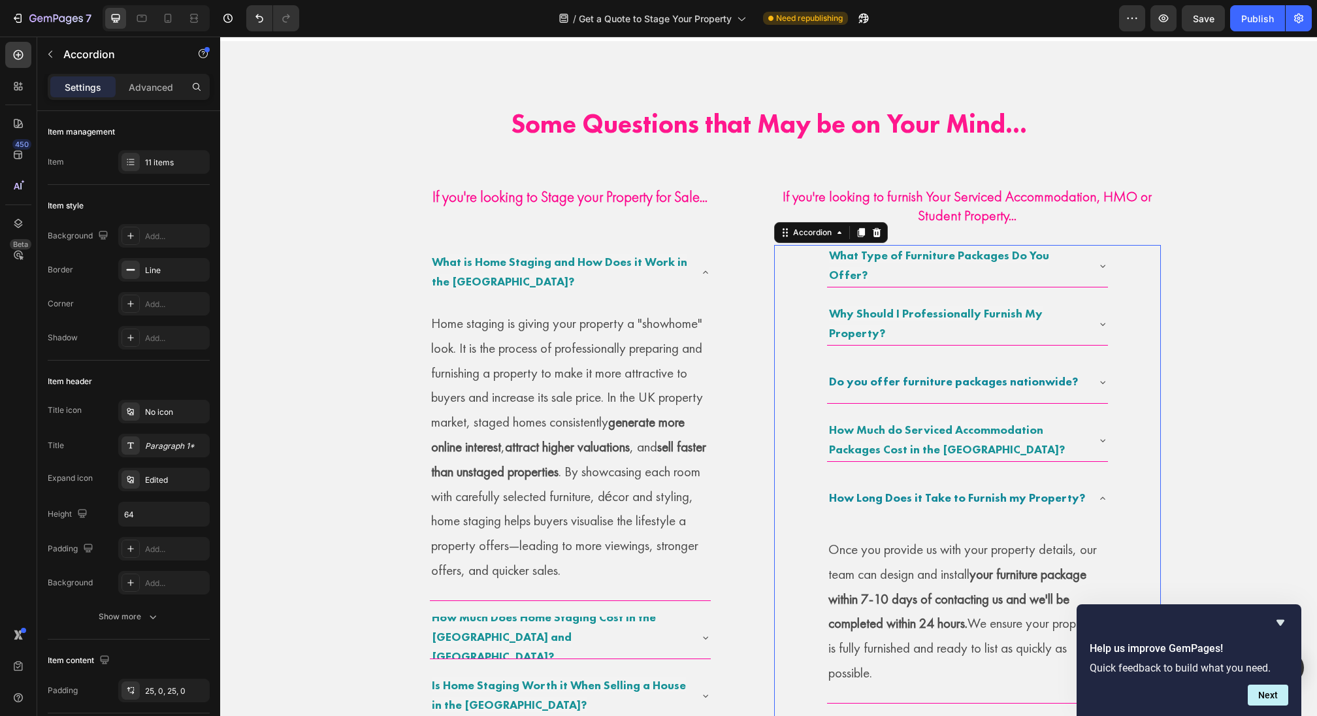
click at [1091, 260] on div "What Type of Furniture Packages Do You Offer?" at bounding box center [967, 266] width 281 height 42
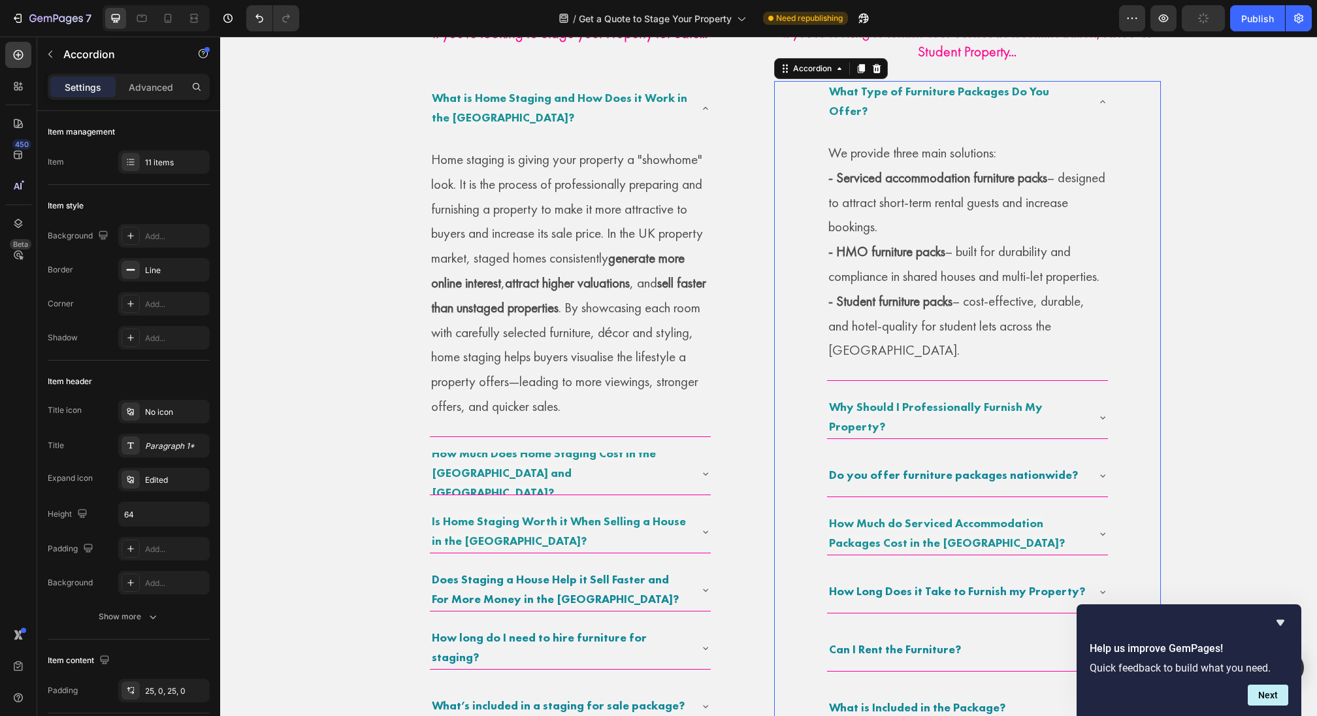
scroll to position [936, 0]
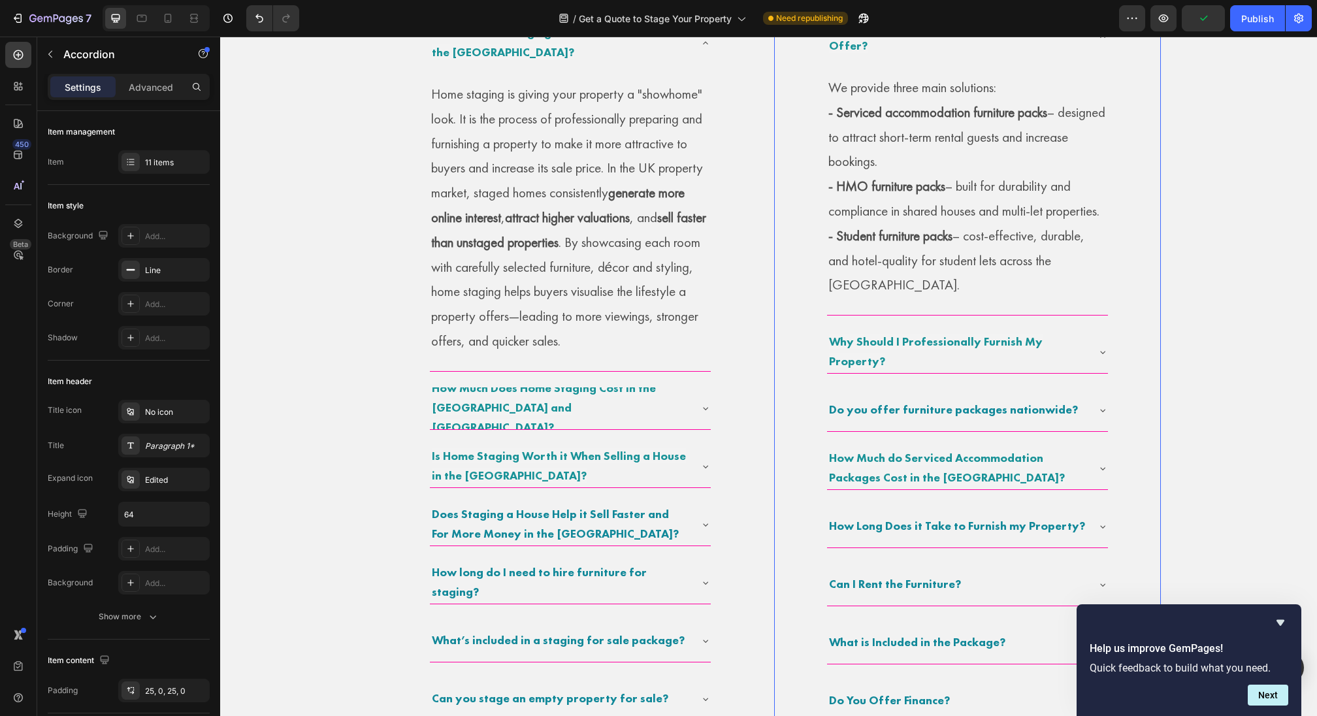
click at [1094, 342] on div "Why Should I Professionally Furnish My Property?" at bounding box center [967, 352] width 281 height 42
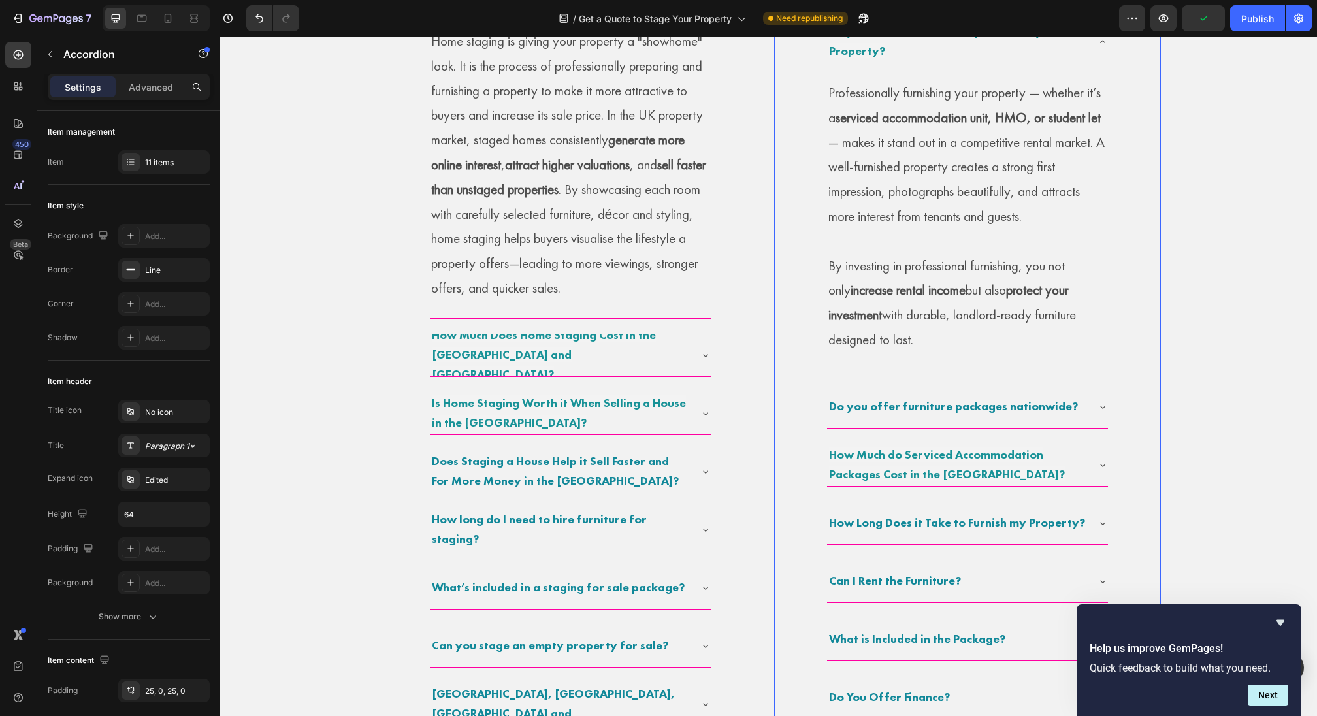
scroll to position [975, 0]
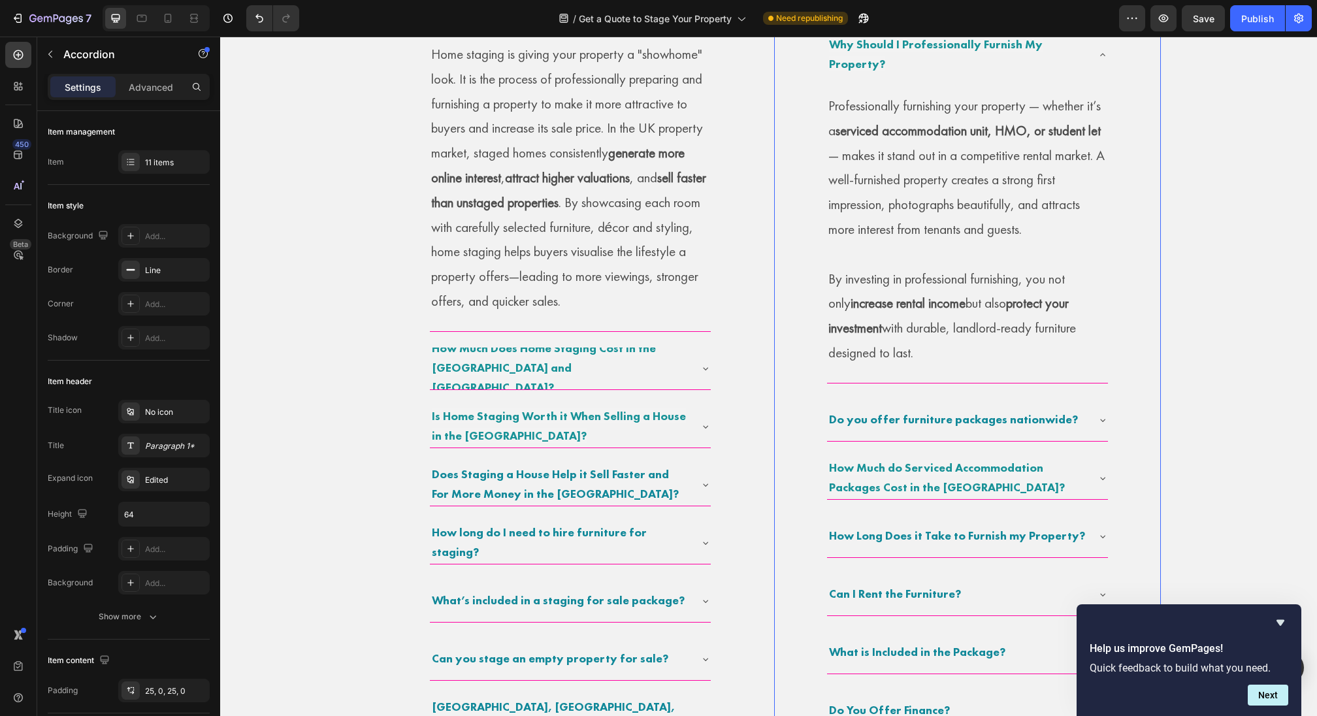
click at [1093, 422] on div "Do you offer furniture packages nationwide?" at bounding box center [967, 420] width 281 height 42
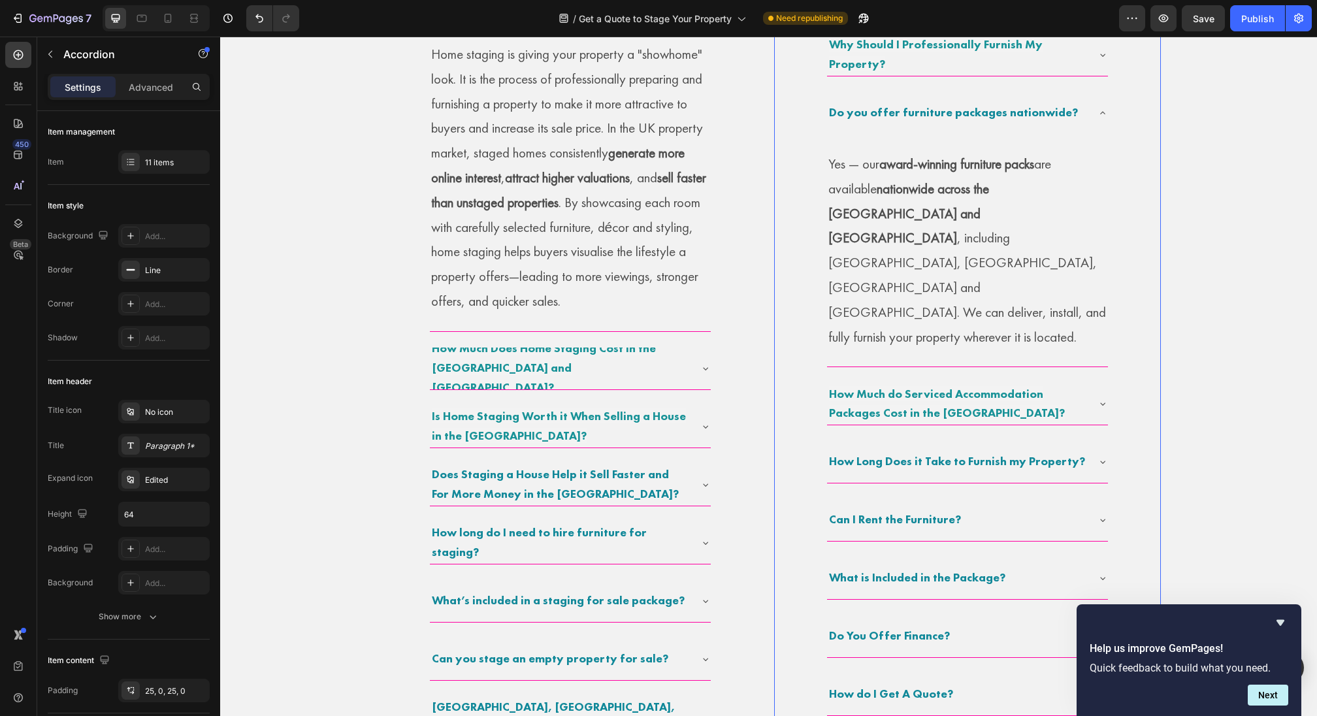
click at [1099, 399] on icon at bounding box center [1103, 404] width 10 height 10
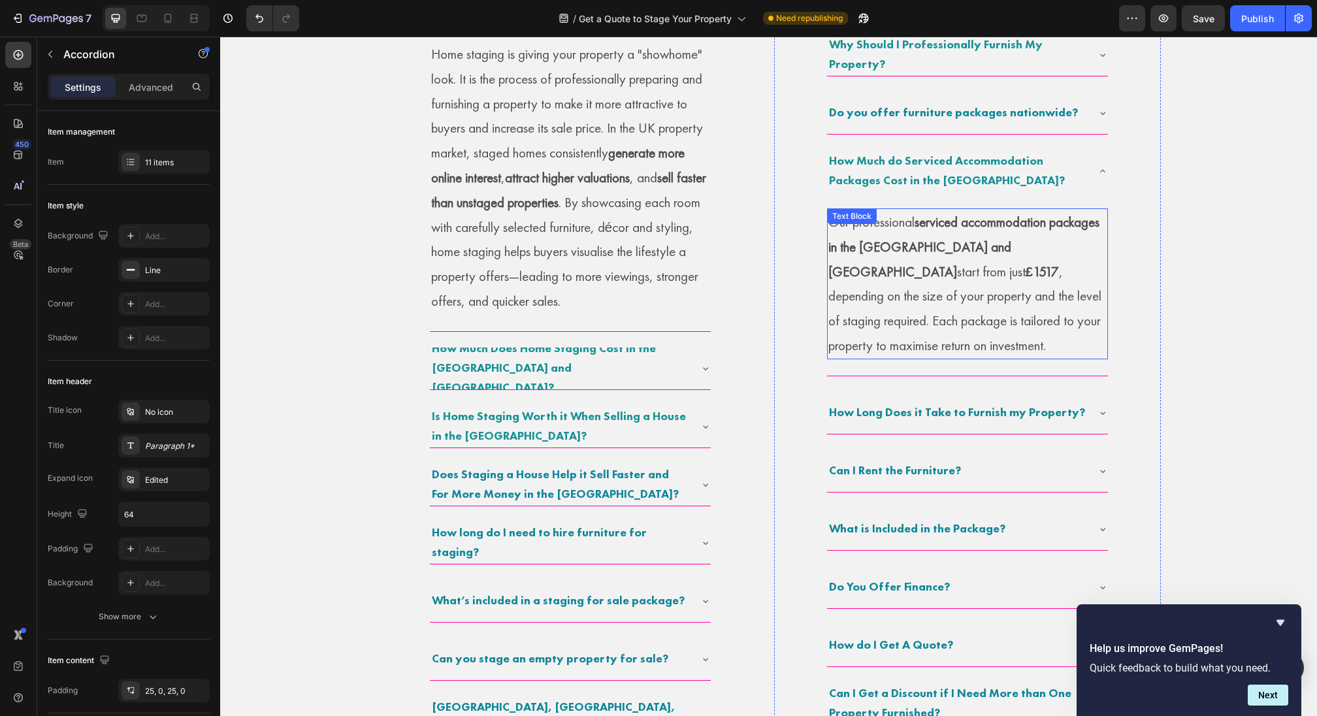
click at [1011, 262] on p "Our professional serviced accommodation packages in the UK and Ireland start fr…" at bounding box center [967, 284] width 278 height 148
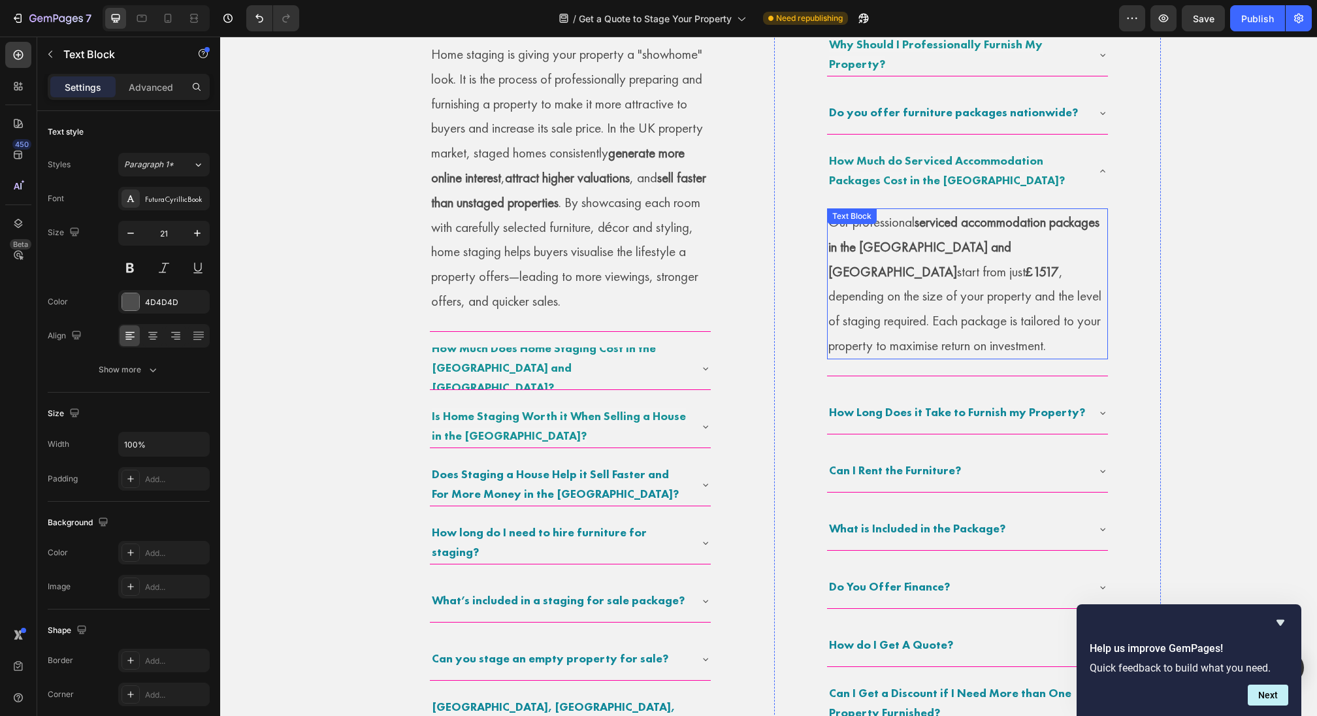
click at [1011, 262] on p "Our professional serviced accommodation packages in the UK and Ireland start fr…" at bounding box center [967, 284] width 278 height 148
click at [942, 284] on p "Our professional serviced accommodation packages in the UK and Ireland start fr…" at bounding box center [967, 284] width 278 height 148
click at [1057, 160] on p "How Much do Serviced Accommodation Packages Cost in the UK?" at bounding box center [957, 171] width 256 height 39
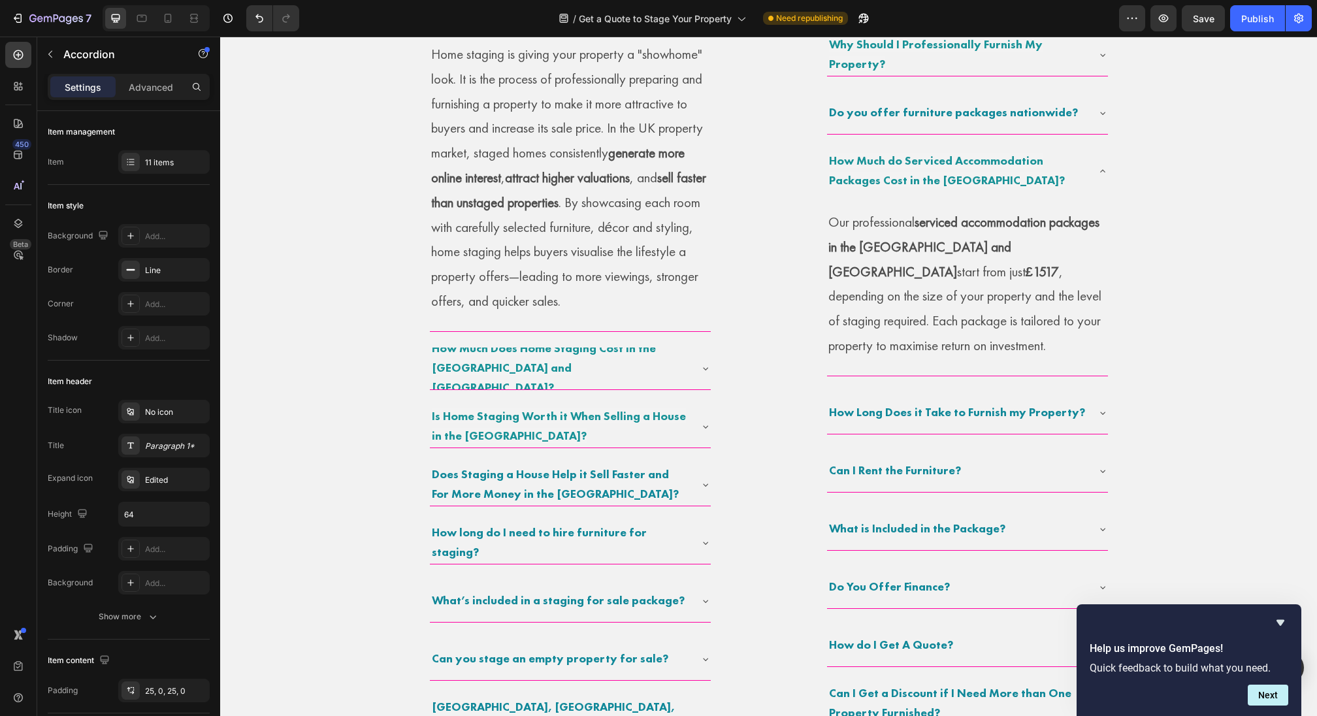
click at [1096, 169] on div "How Much do Serviced Accommodation Packages Cost in the UK?" at bounding box center [967, 171] width 281 height 42
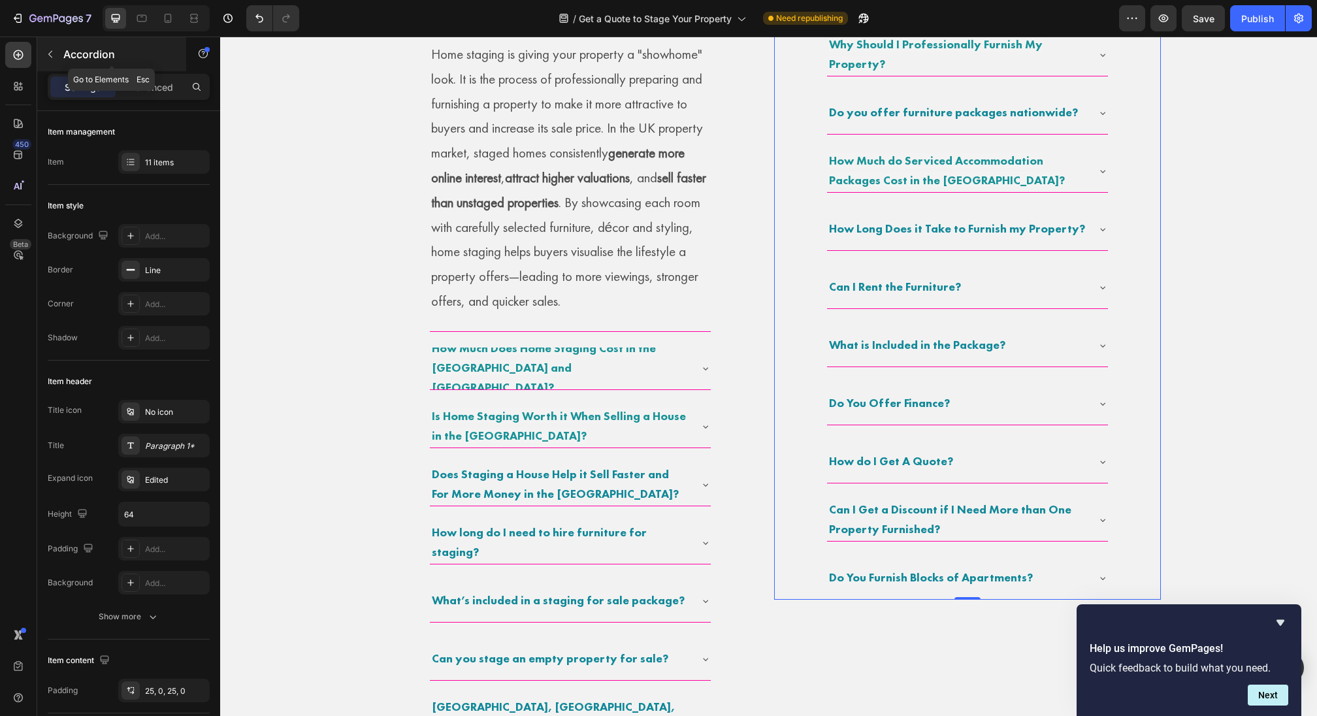
click at [51, 57] on icon "button" at bounding box center [50, 54] width 10 height 10
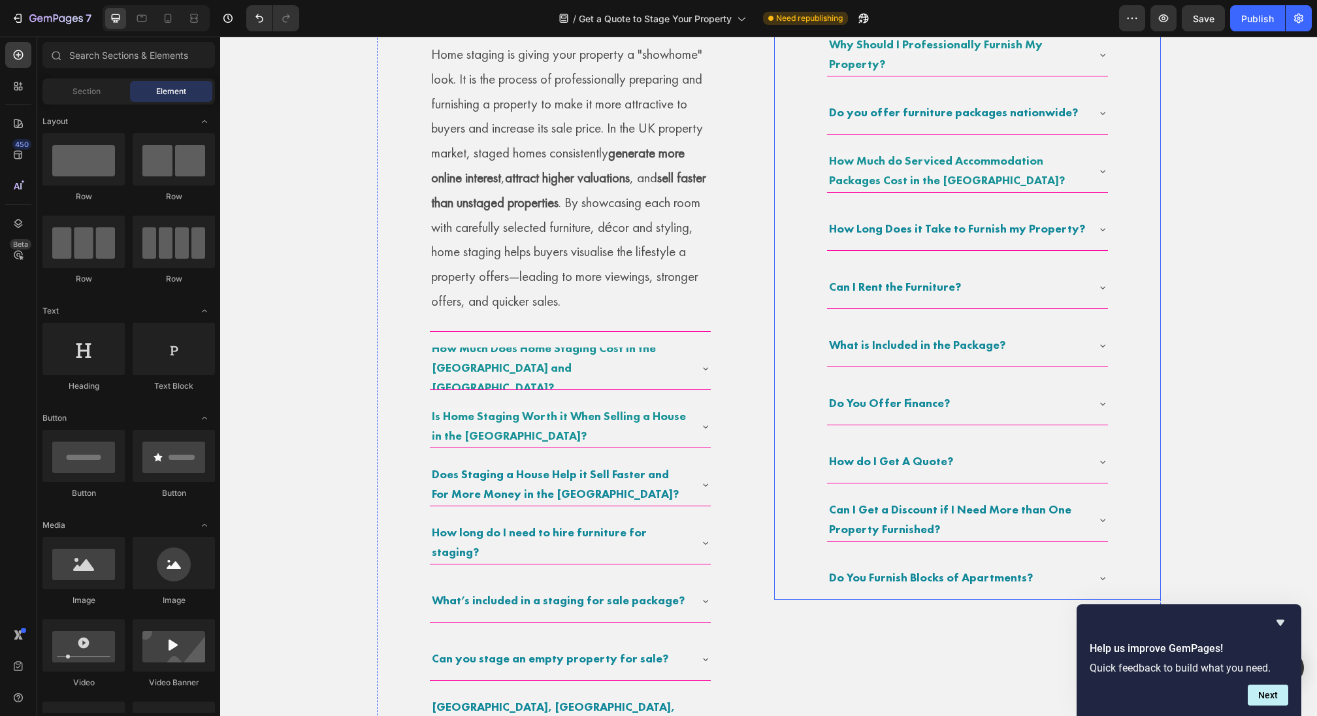
click at [936, 187] on span "How Much do Serviced Accommodation Packages Cost in the UK?" at bounding box center [947, 170] width 236 height 35
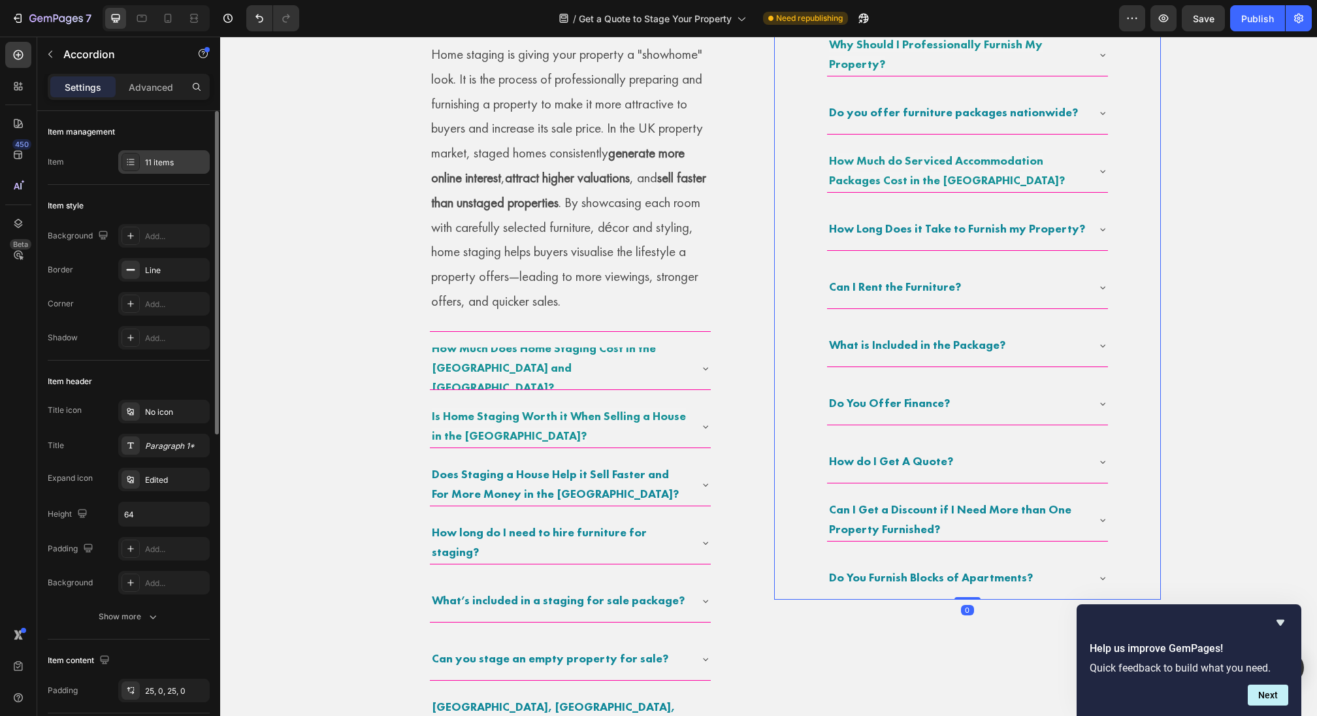
click at [147, 159] on div "11 items" at bounding box center [175, 163] width 61 height 12
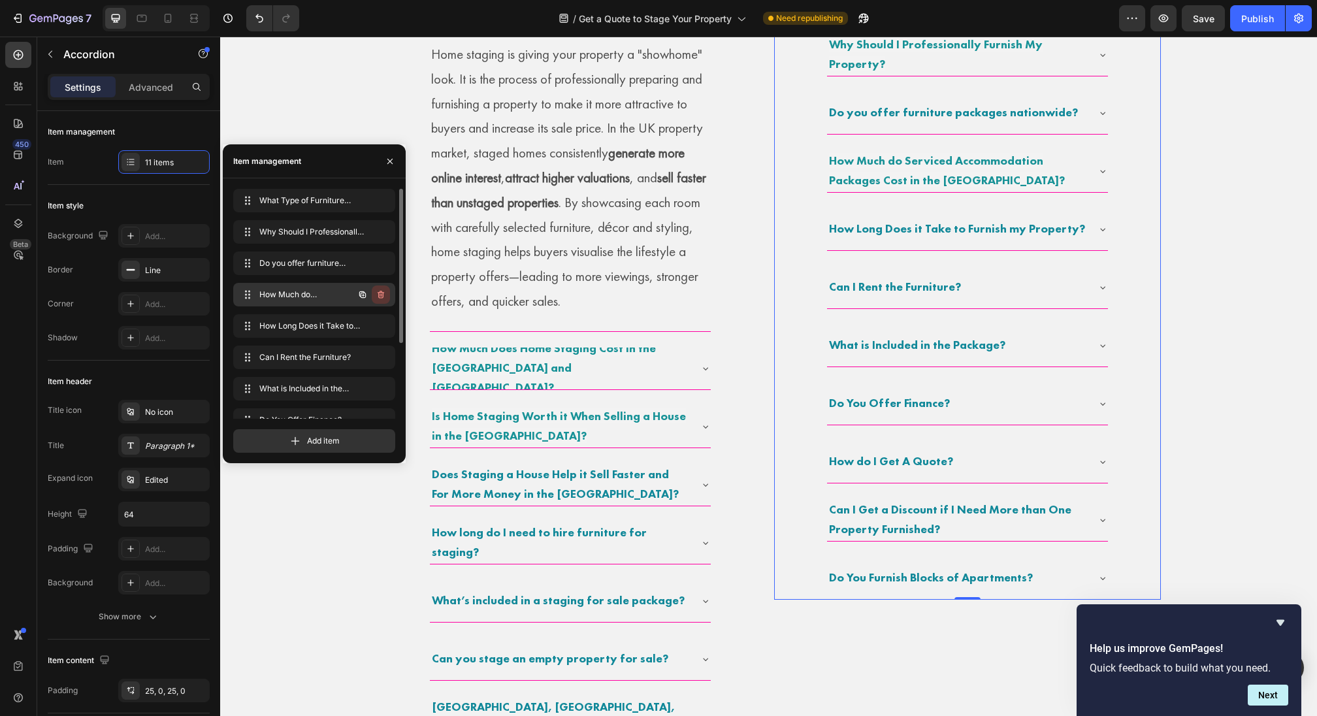
click at [378, 297] on icon "button" at bounding box center [381, 295] width 7 height 8
click at [359, 290] on button "Delete" at bounding box center [372, 294] width 36 height 18
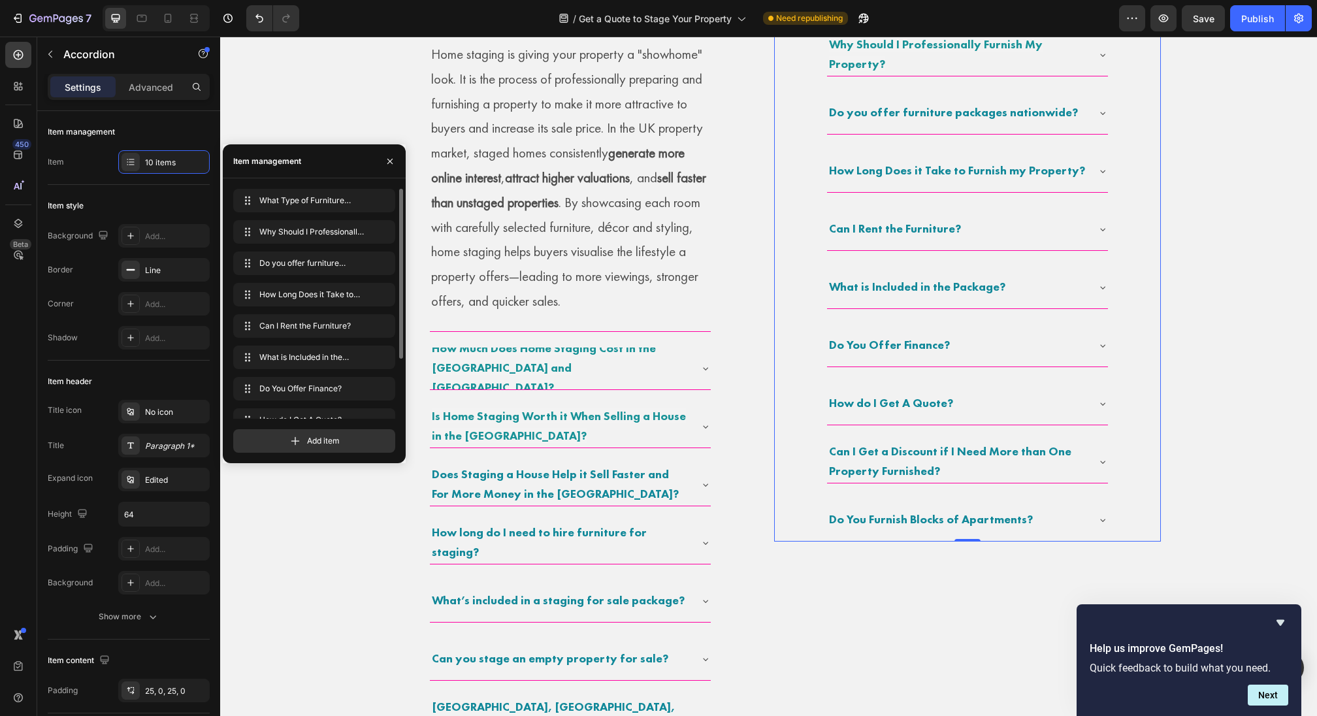
scroll to position [937, 0]
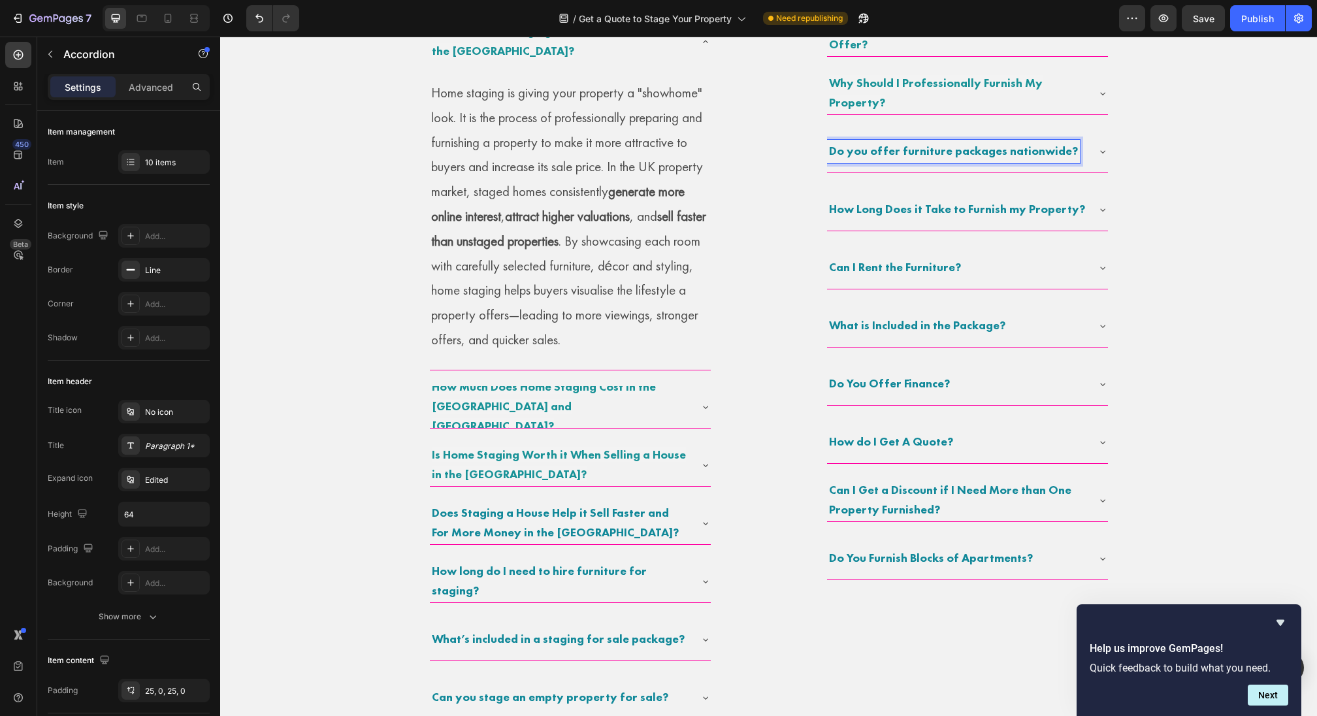
click at [904, 148] on strong "Do you offer furniture packages nationwide?" at bounding box center [953, 150] width 249 height 15
click at [874, 152] on strong "Do you offer Furniture packages nationwide?" at bounding box center [953, 150] width 249 height 15
click at [957, 151] on strong "Do you Offer Furniture packages nationwide?" at bounding box center [955, 150] width 252 height 15
click at [1016, 146] on strong "Do you Offer Furniture Packages nationwide?" at bounding box center [954, 150] width 251 height 15
click at [1010, 151] on strong "Do you Offer Furniture Packages nationwide?" at bounding box center [954, 150] width 251 height 15
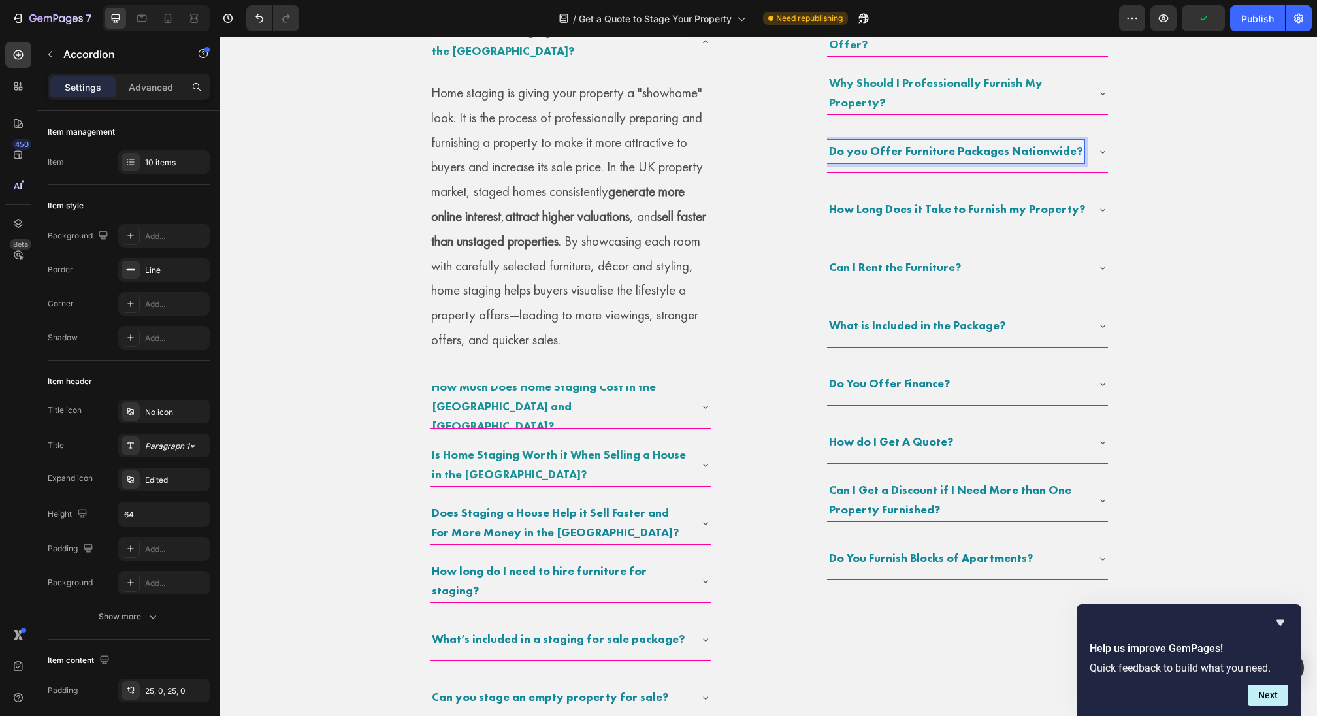
click at [868, 442] on strong "How do I Get A Quote?" at bounding box center [891, 441] width 124 height 15
click at [862, 440] on strong "How do I Get A Quote?" at bounding box center [891, 441] width 124 height 15
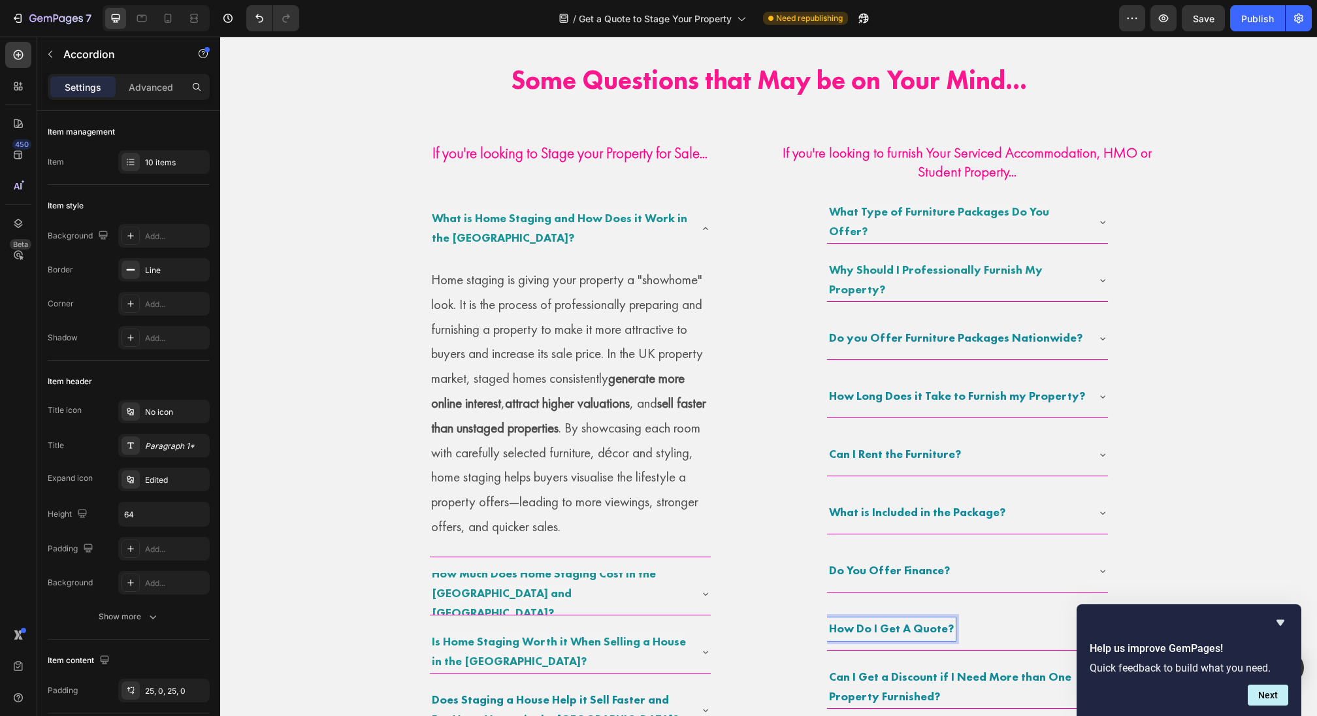
click at [1006, 340] on strong "Do you Offer Furniture Packages Nationwide?" at bounding box center [955, 337] width 253 height 15
click at [1101, 331] on div "Do you Offer Furniture Packages Nationwide?" at bounding box center [967, 338] width 281 height 42
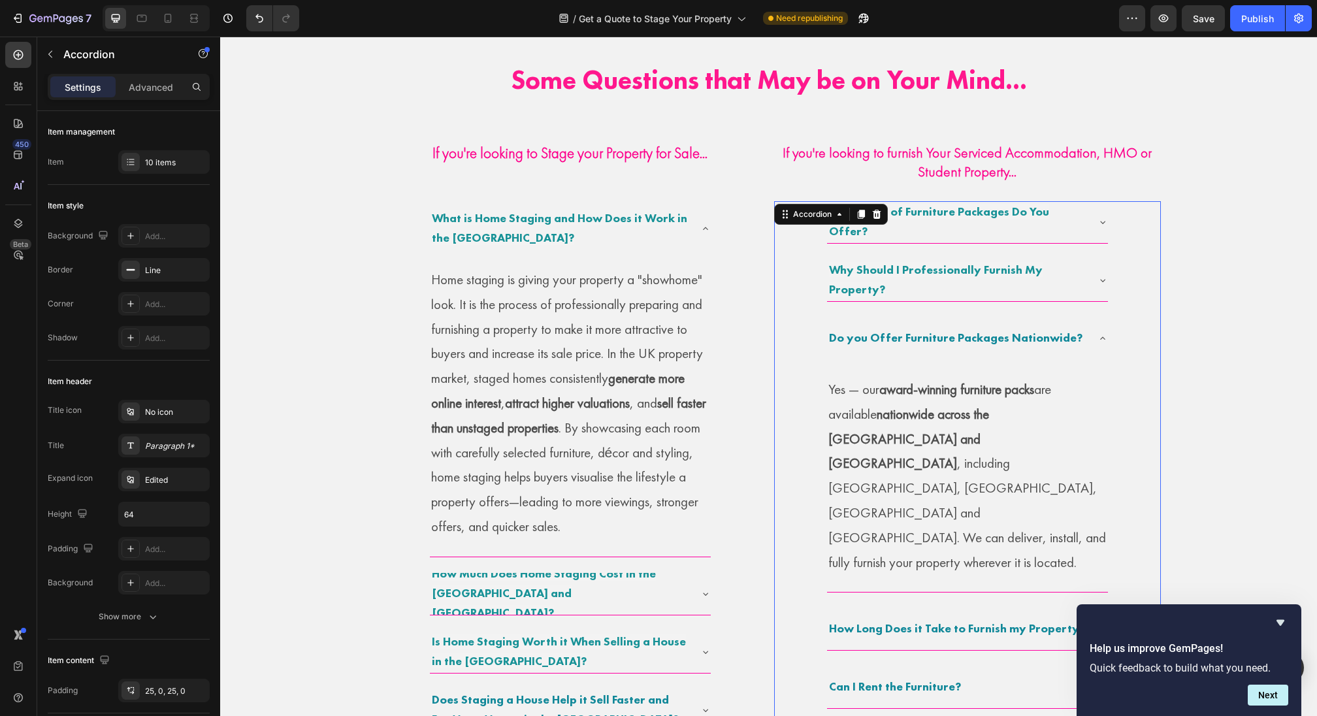
click at [1101, 331] on div "Do you Offer Furniture Packages Nationwide?" at bounding box center [967, 338] width 281 height 42
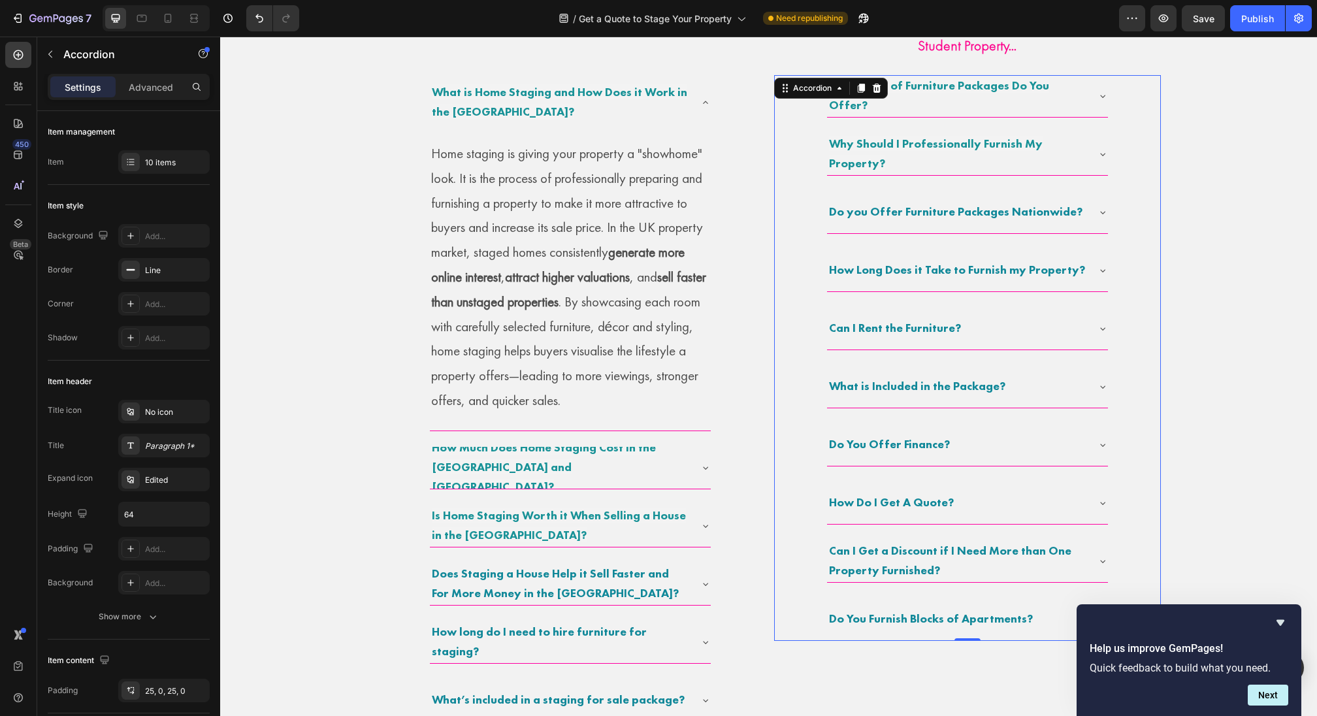
scroll to position [1043, 0]
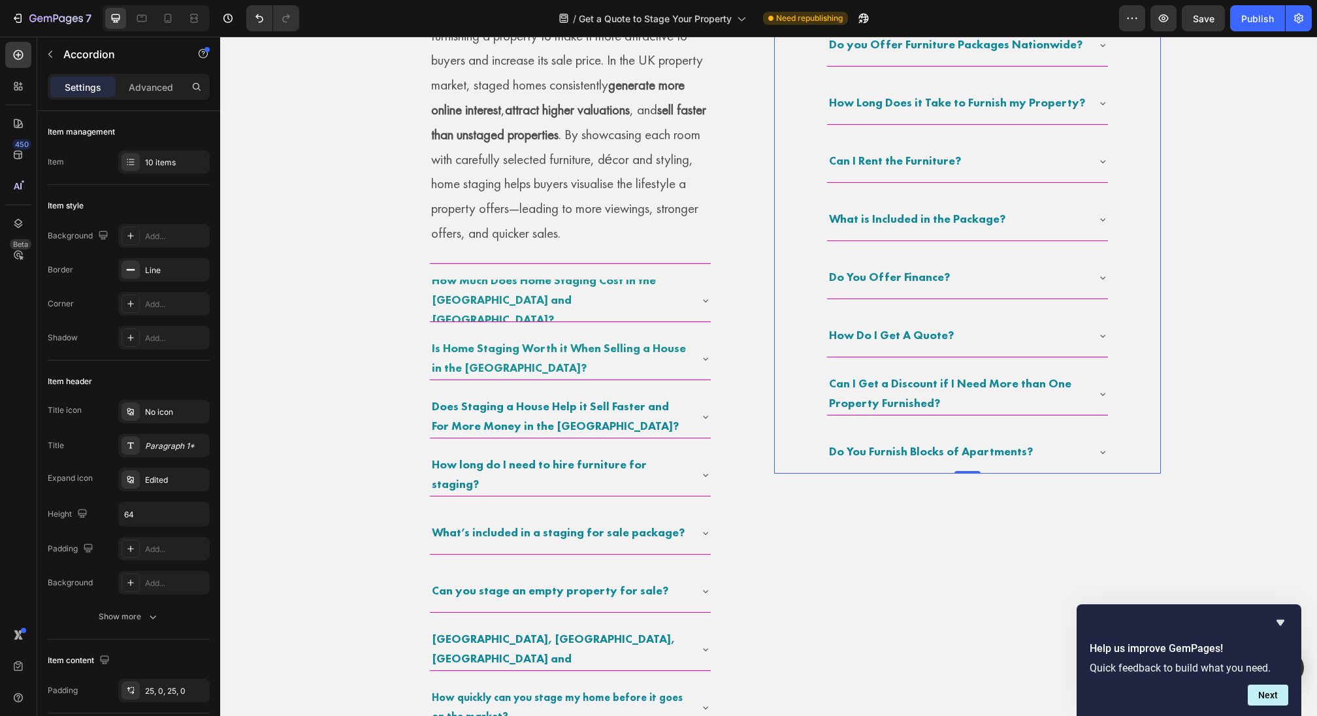
click at [1073, 449] on div "Do You Furnish Blocks of Apartments?" at bounding box center [957, 452] width 260 height 24
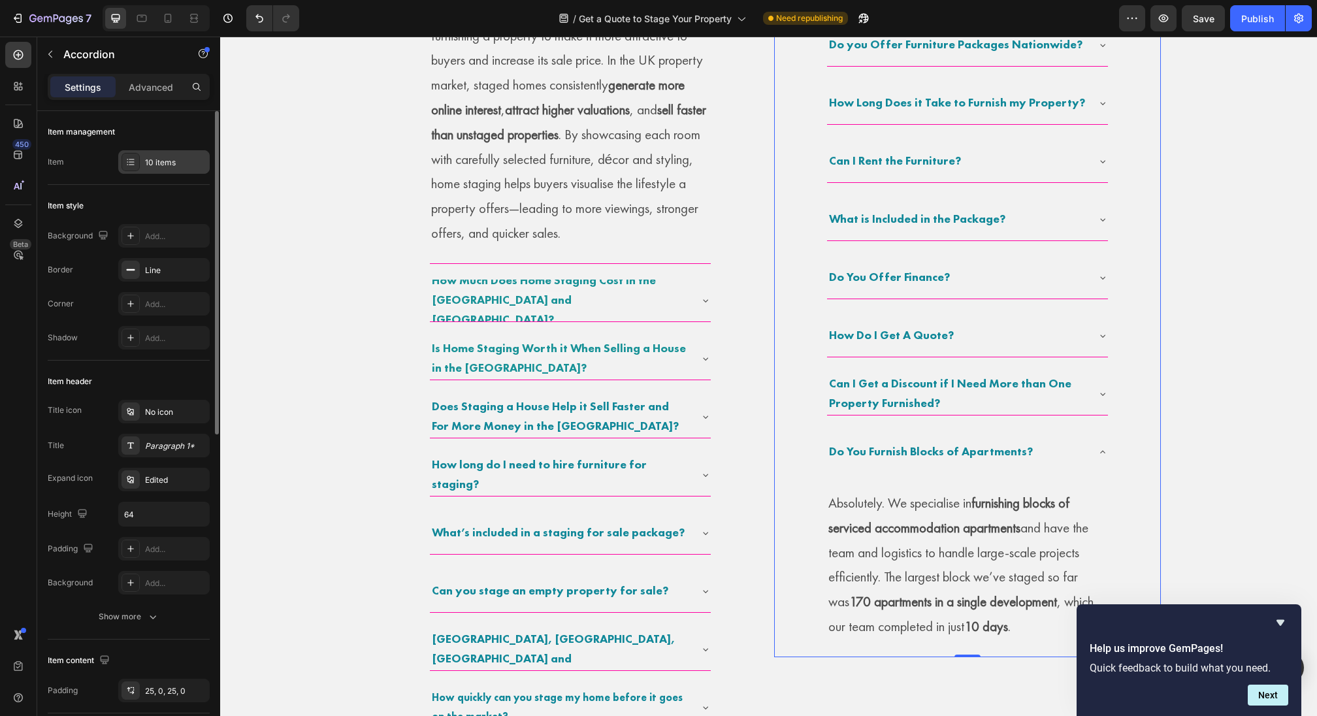
click at [167, 172] on div "10 items" at bounding box center [163, 162] width 91 height 24
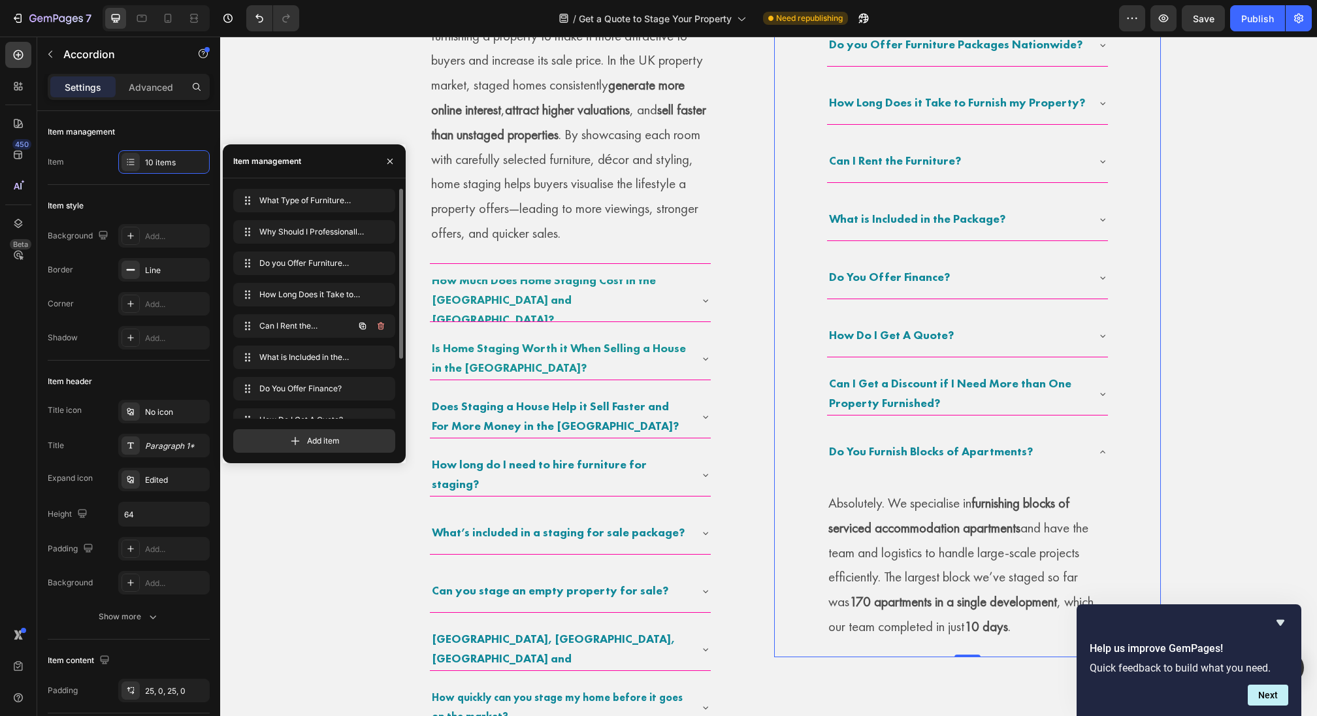
scroll to position [81, 0]
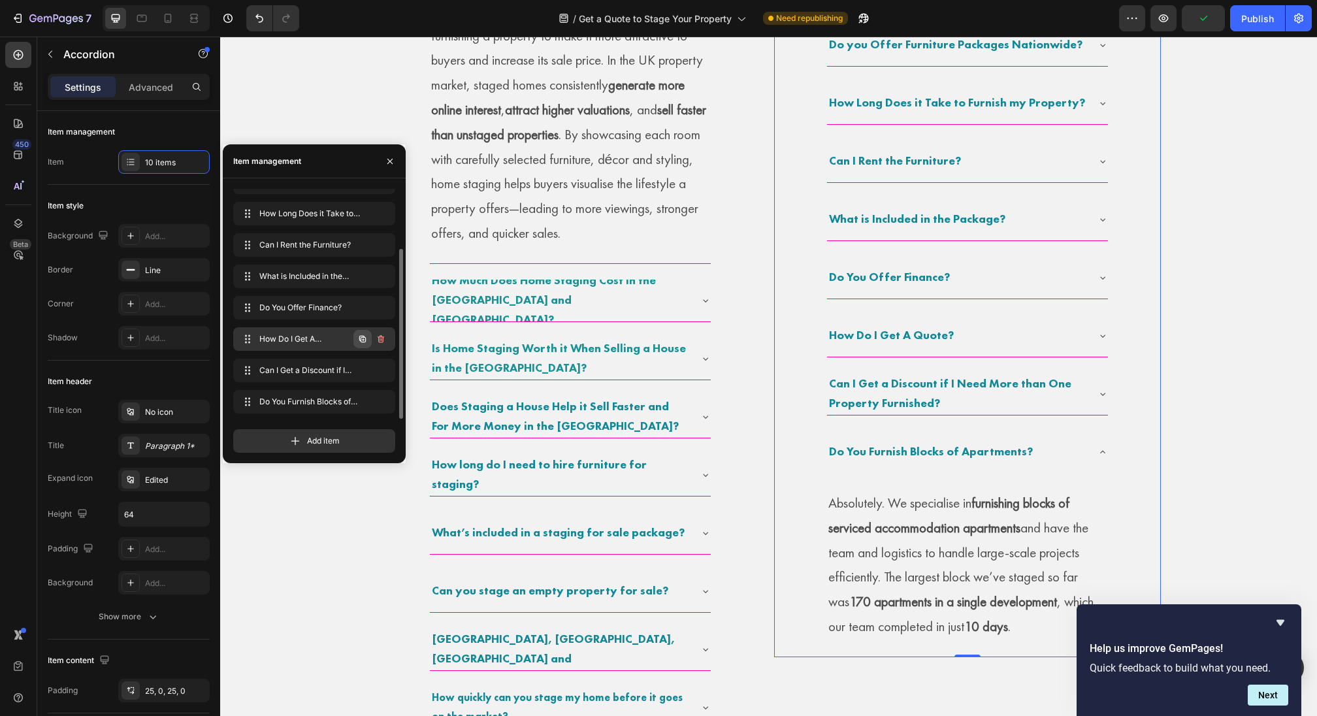
click at [358, 340] on icon "button" at bounding box center [362, 339] width 10 height 10
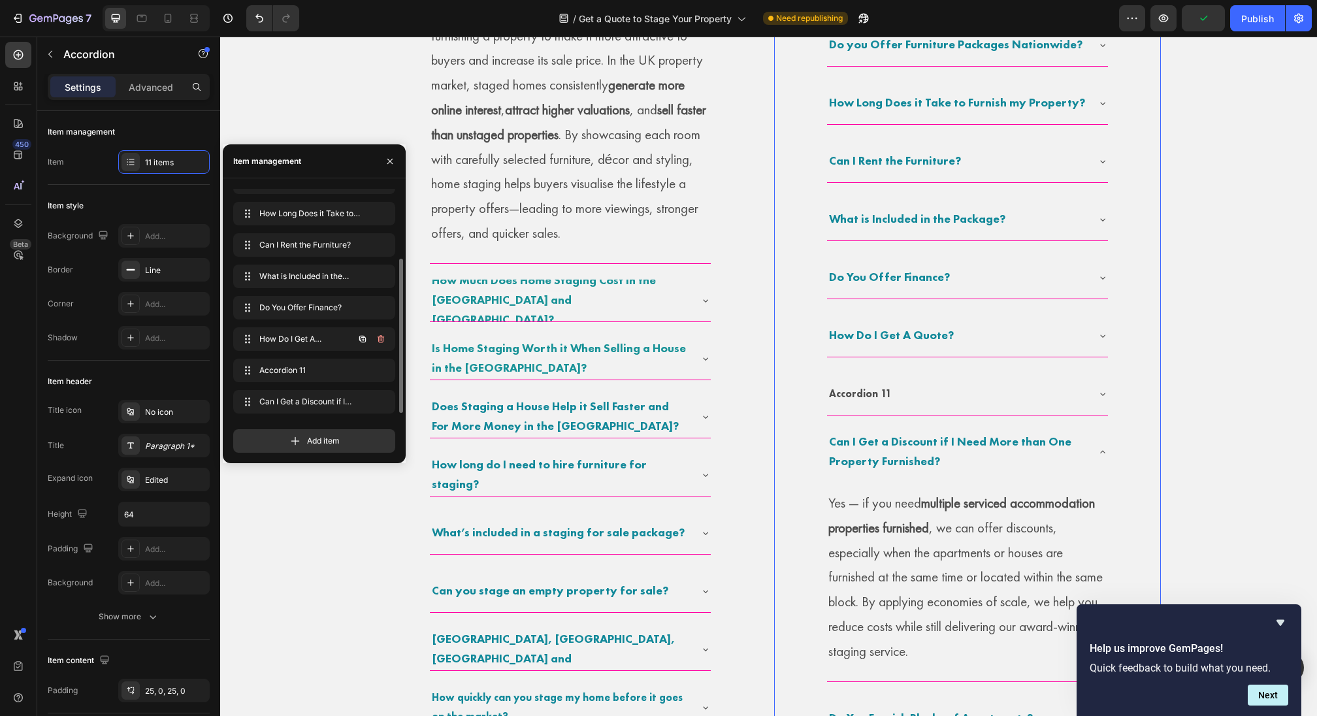
scroll to position [90, 0]
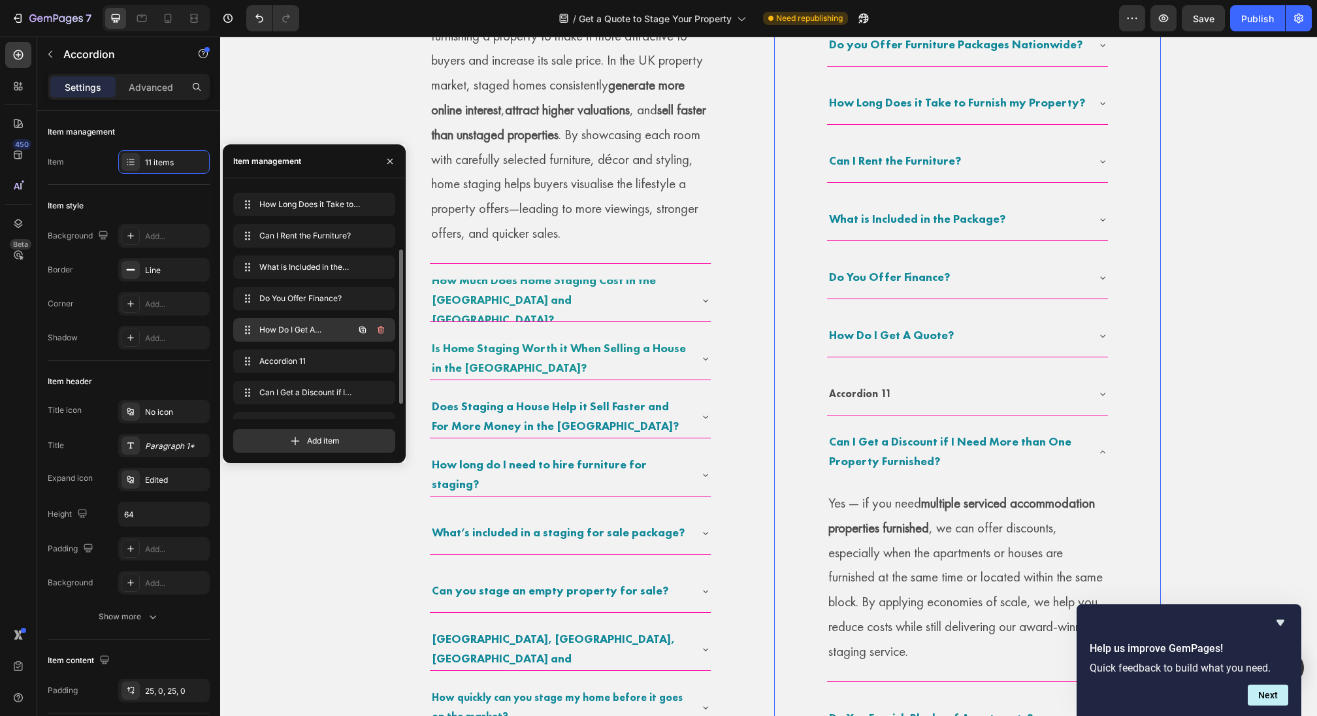
click at [310, 331] on span "How Do I Get A Quote?" at bounding box center [296, 330] width 74 height 12
click at [865, 400] on div "Accordion 11" at bounding box center [860, 394] width 67 height 23
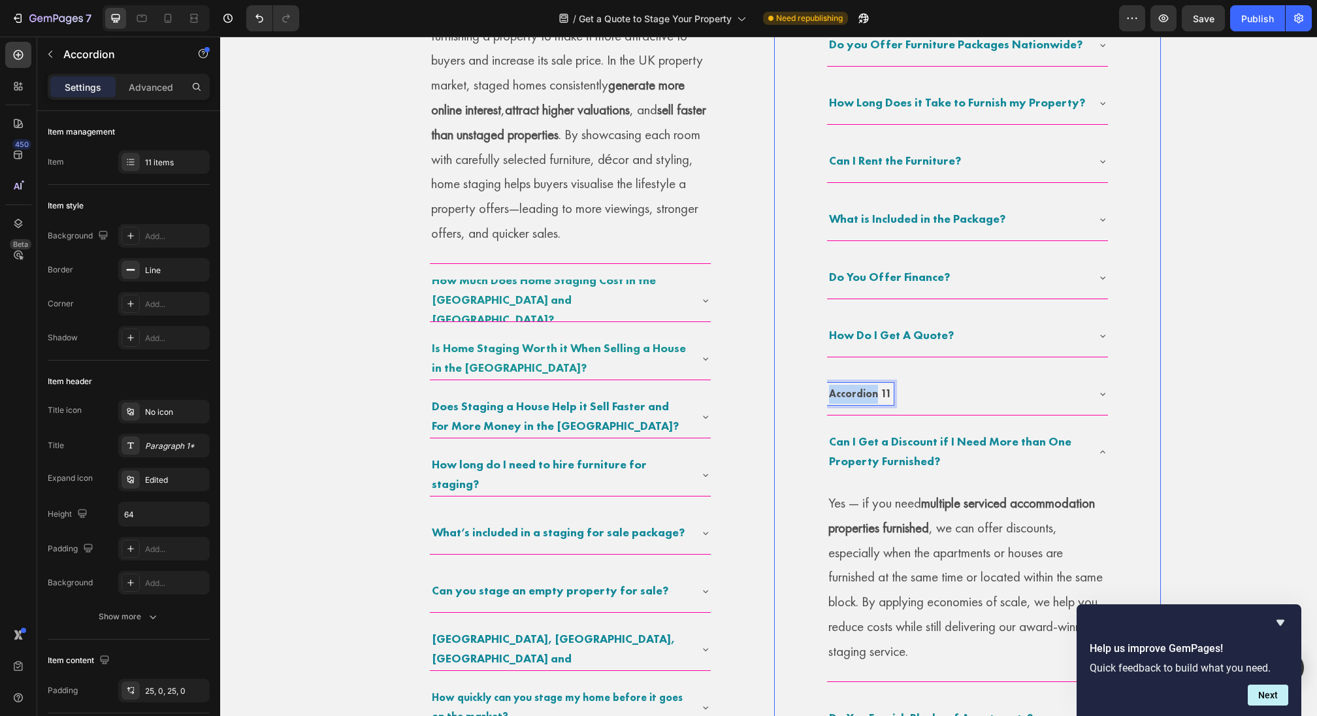
click at [865, 400] on p "Accordion 11" at bounding box center [860, 394] width 63 height 19
click at [862, 391] on p "Do You Offer a Guarantee?" at bounding box center [897, 394] width 137 height 19
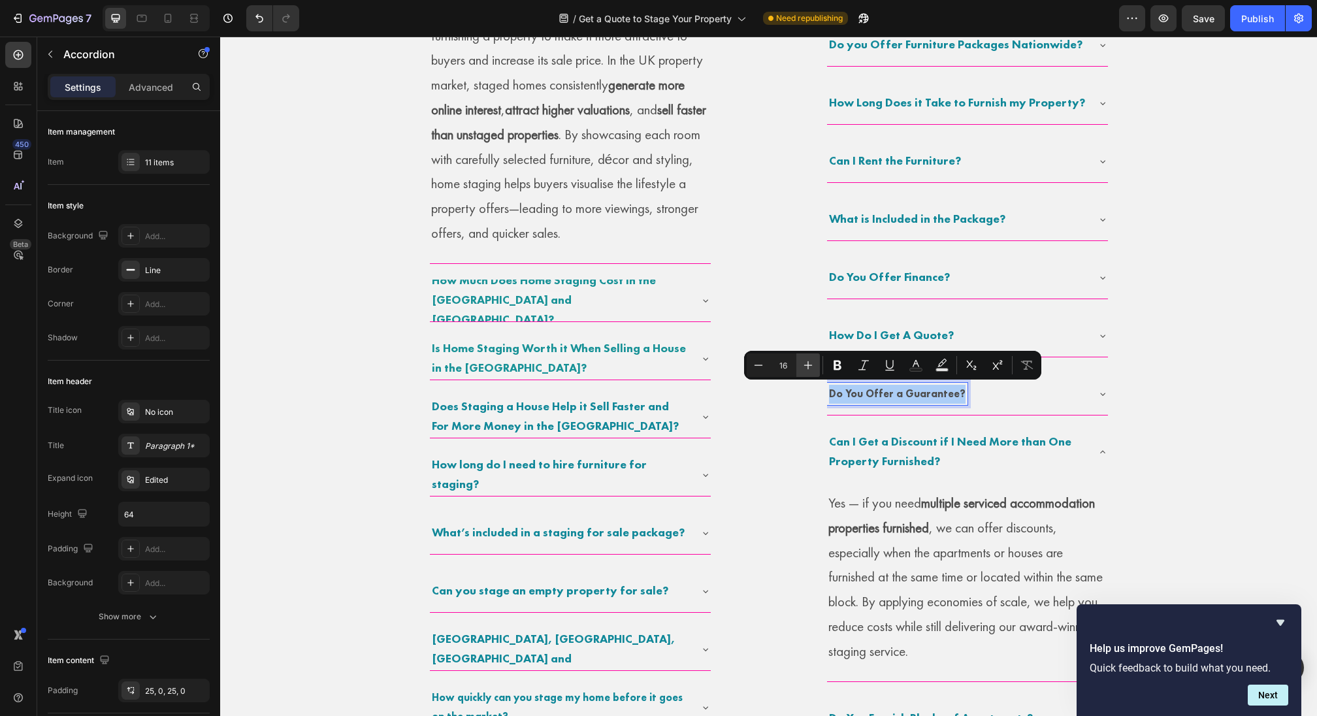
click at [804, 371] on icon "Editor contextual toolbar" at bounding box center [808, 365] width 13 height 13
type input "18"
click at [922, 368] on rect "Editor contextual toolbar" at bounding box center [916, 369] width 12 height 3
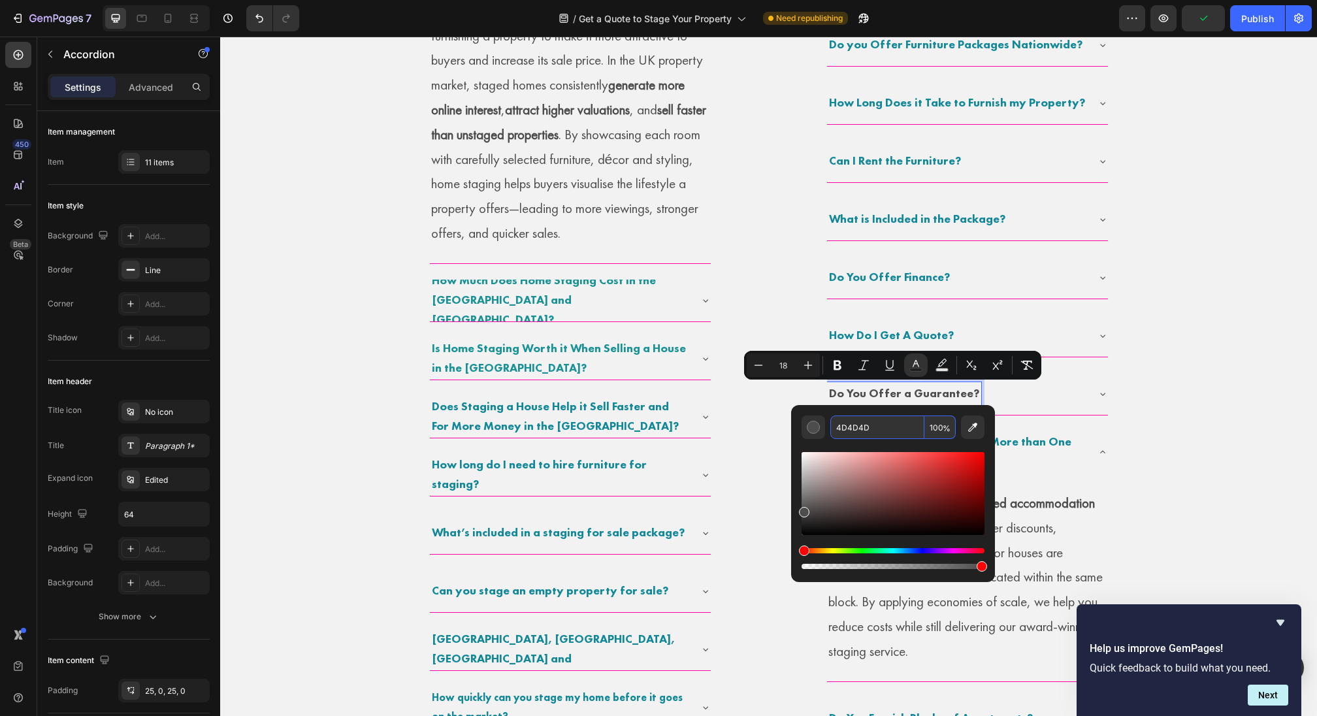
click at [856, 438] on input "4D4D4D" at bounding box center [877, 427] width 94 height 24
type input "189397"
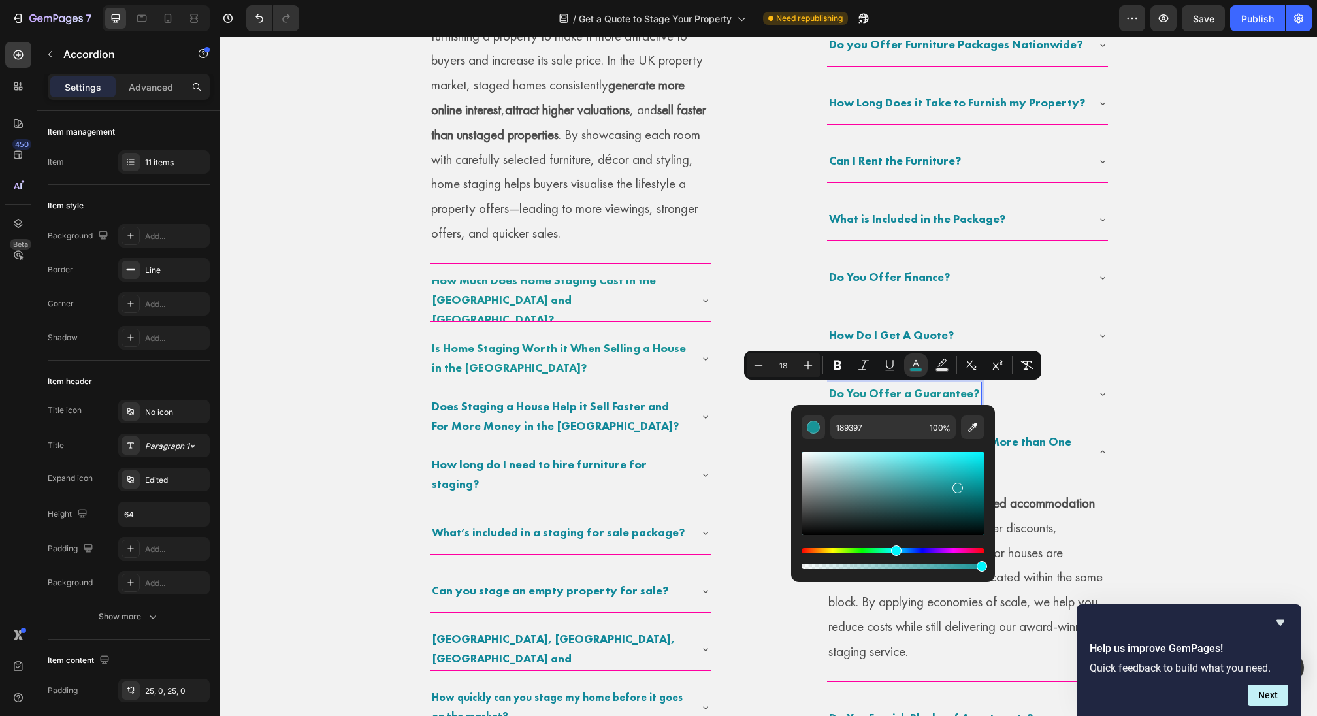
click at [1038, 434] on span "Can I Get a Discount if I Need More than One Property Furnished?" at bounding box center [950, 451] width 242 height 35
click at [1060, 402] on div "Do You Offer a Guarantee?" at bounding box center [957, 394] width 260 height 24
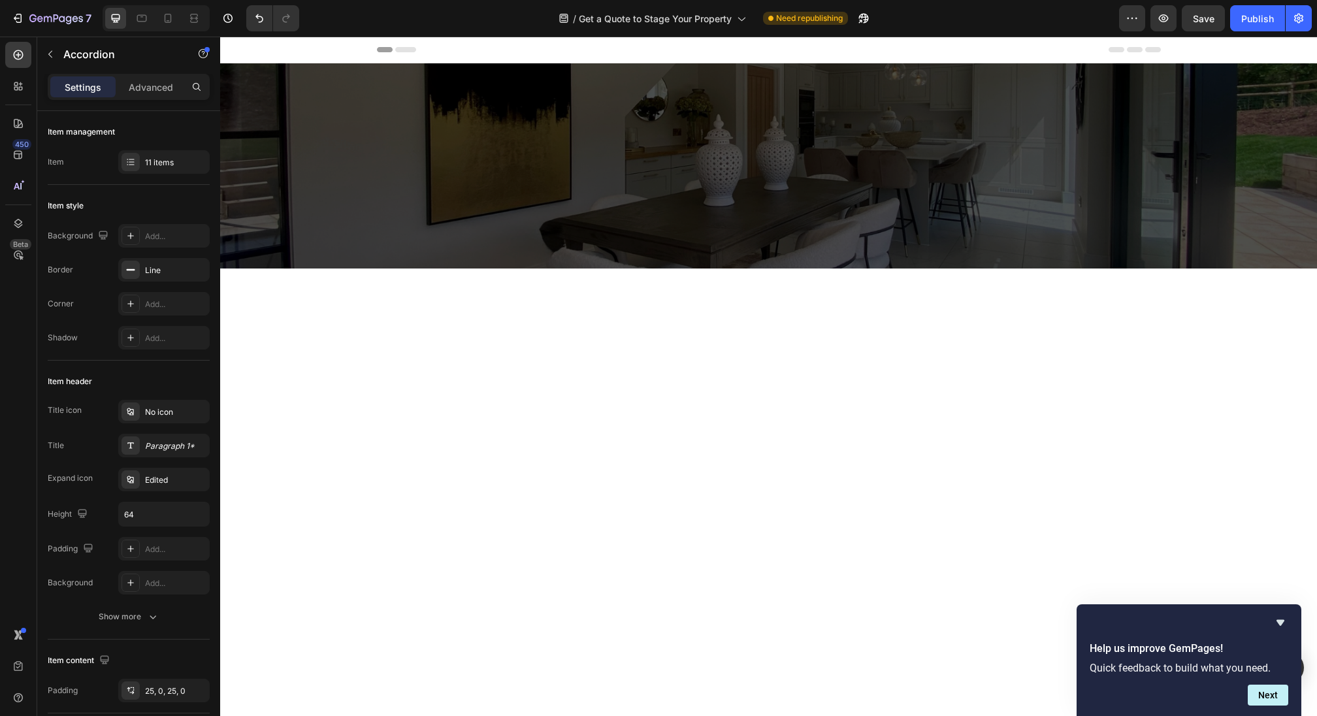
scroll to position [1043, 0]
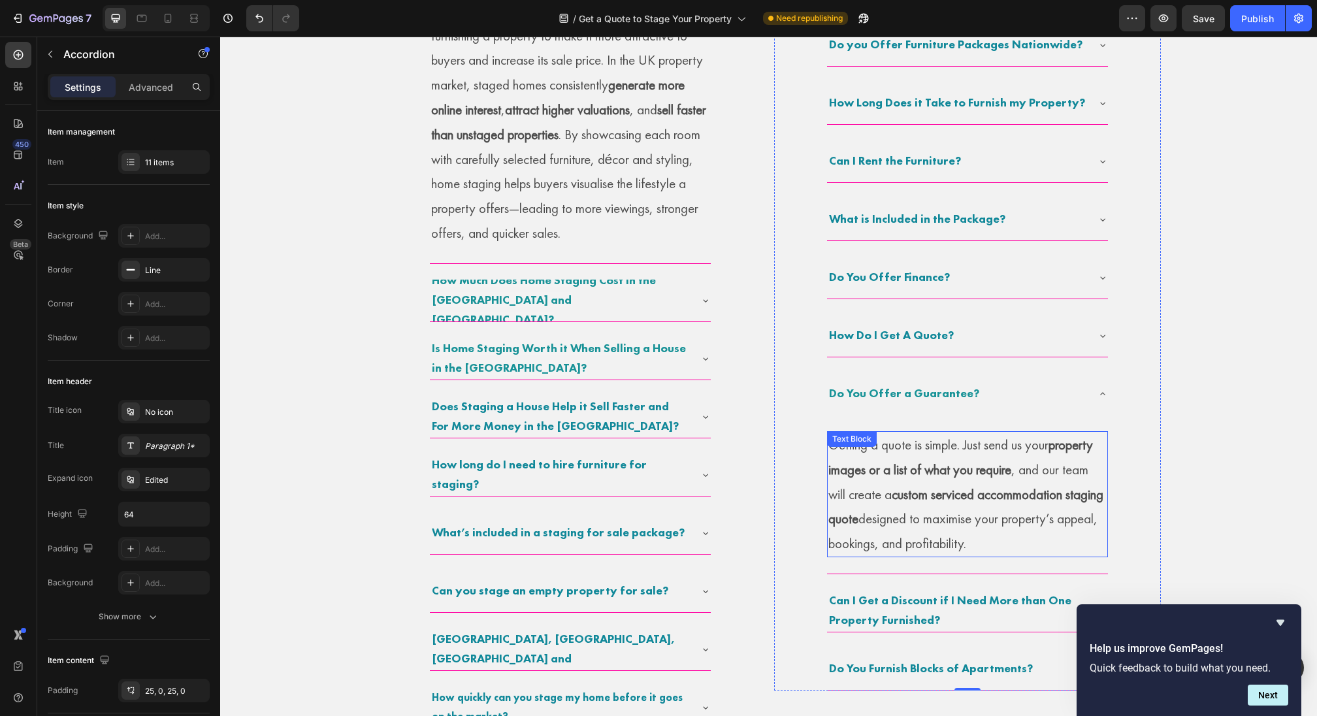
click at [977, 496] on strong "custom serviced accommodation staging quote" at bounding box center [965, 506] width 275 height 42
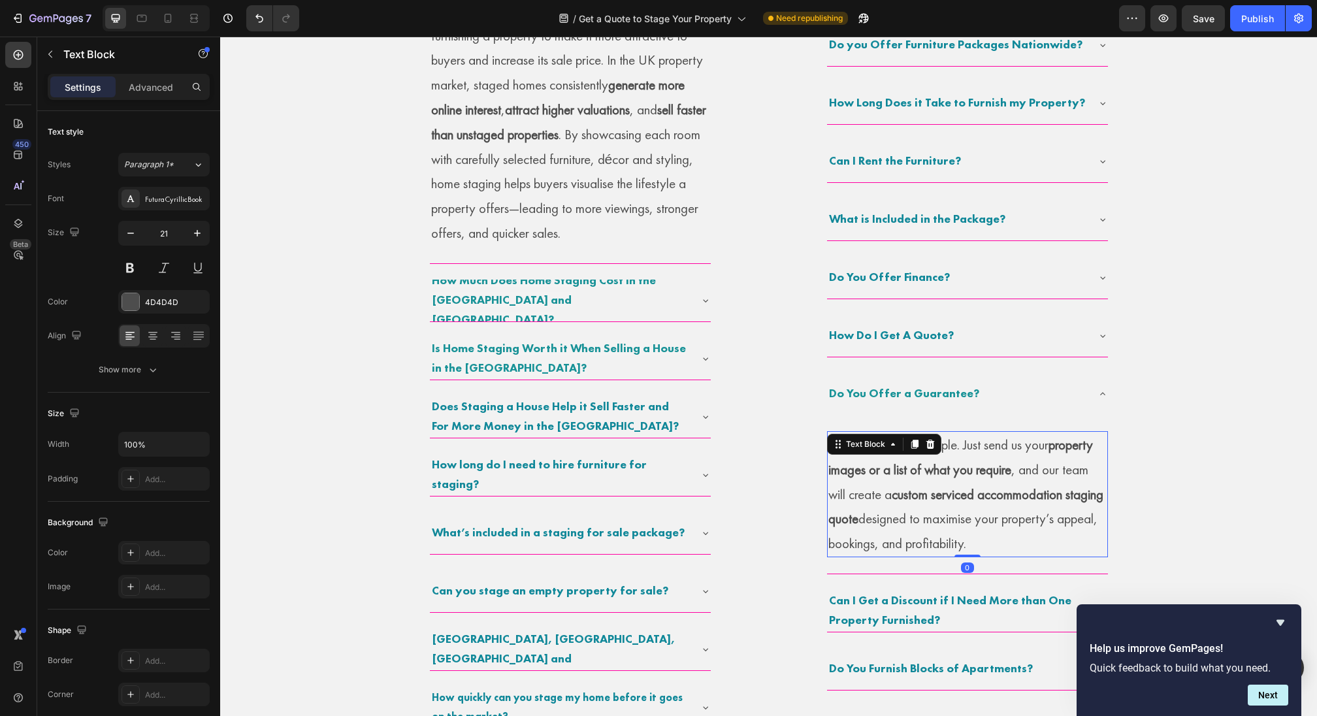
click at [977, 496] on strong "custom serviced accommodation staging quote" at bounding box center [965, 506] width 275 height 42
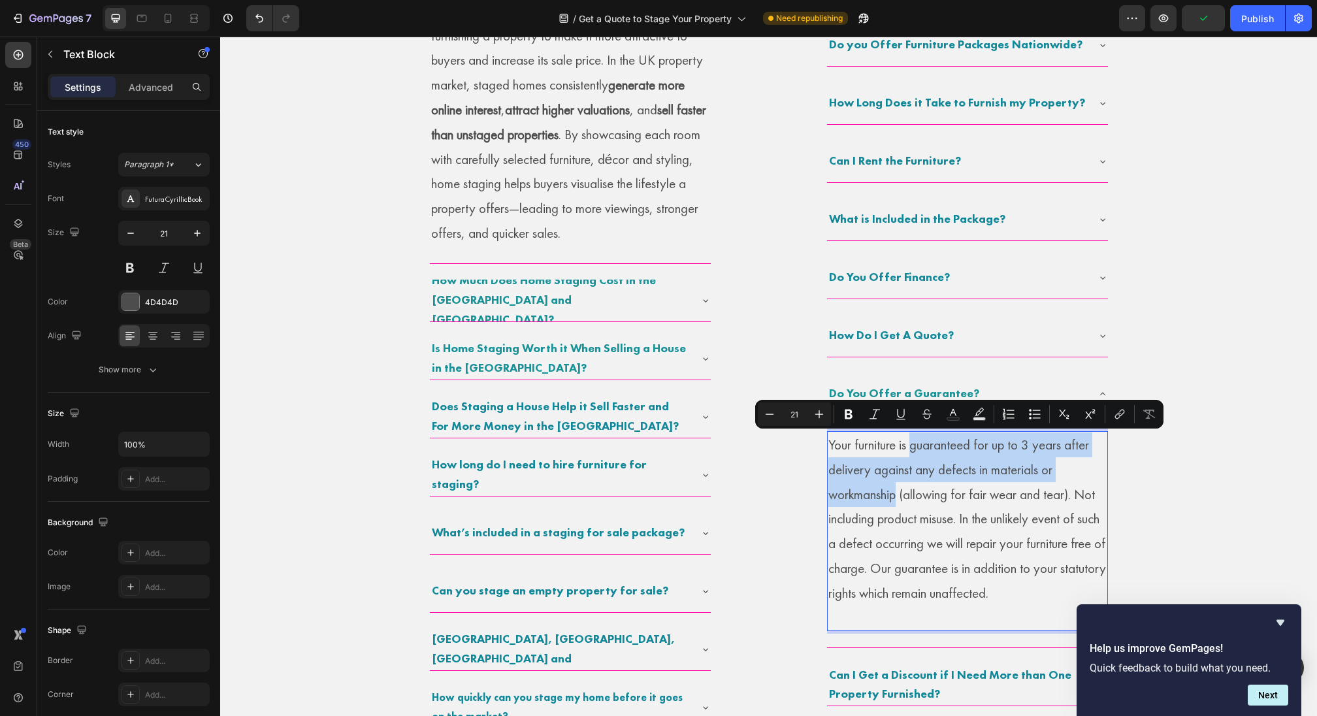
drag, startPoint x: 913, startPoint y: 443, endPoint x: 898, endPoint y: 495, distance: 53.8
click at [898, 495] on p "Your furniture is guaranteed for up to 3 years after delivery against any defec…" at bounding box center [967, 518] width 278 height 173
click at [853, 410] on icon "Editor contextual toolbar" at bounding box center [848, 414] width 13 height 13
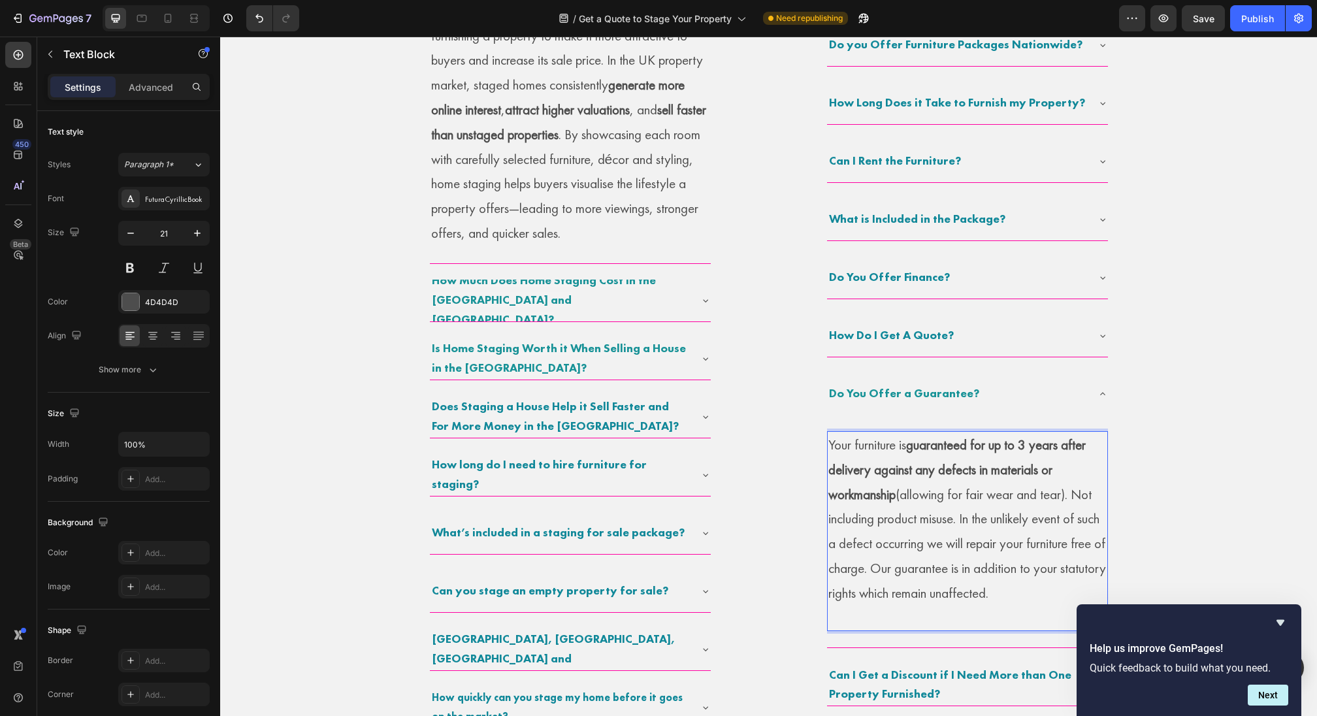
click at [821, 611] on div "What Type of Furniture Packages Do You Offer? Why Should I Professionally Furni…" at bounding box center [967, 336] width 387 height 856
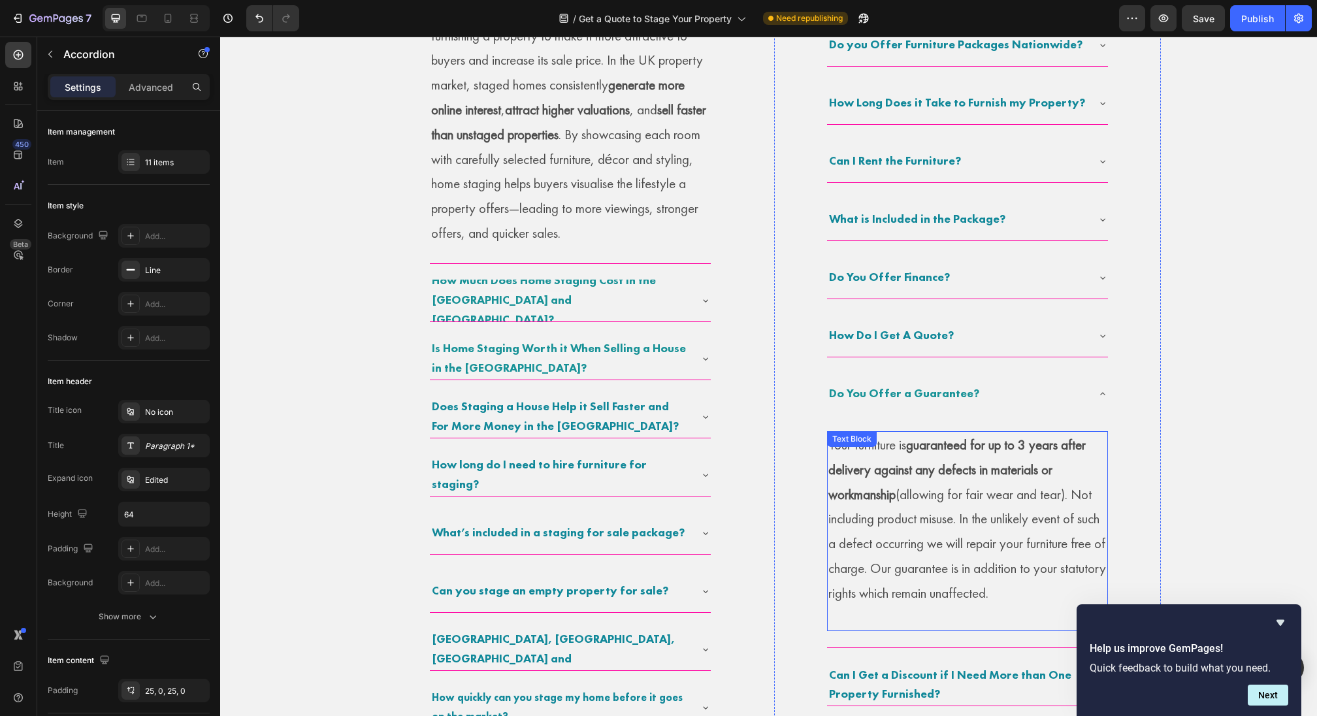
click at [900, 606] on p "Rich Text Editor. Editing area: main" at bounding box center [967, 618] width 278 height 25
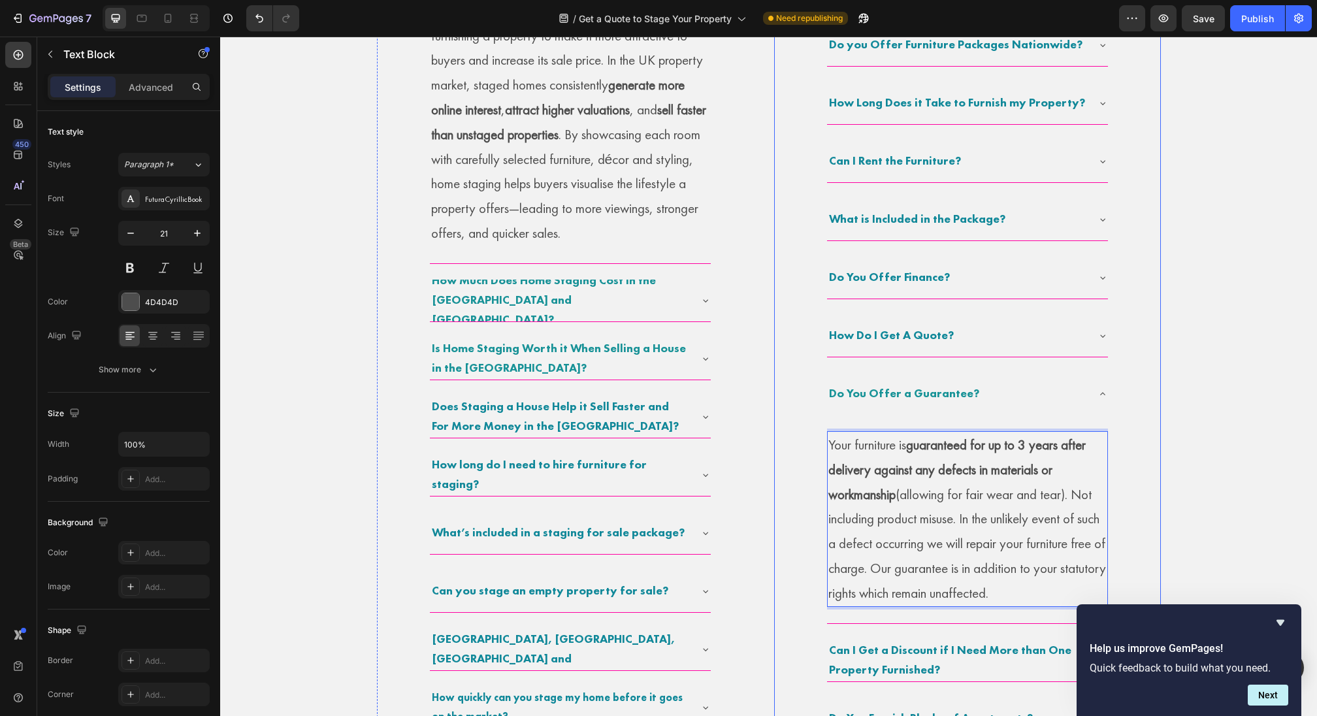
click at [917, 395] on span "Do You Offer a Guarantee?" at bounding box center [904, 392] width 150 height 15
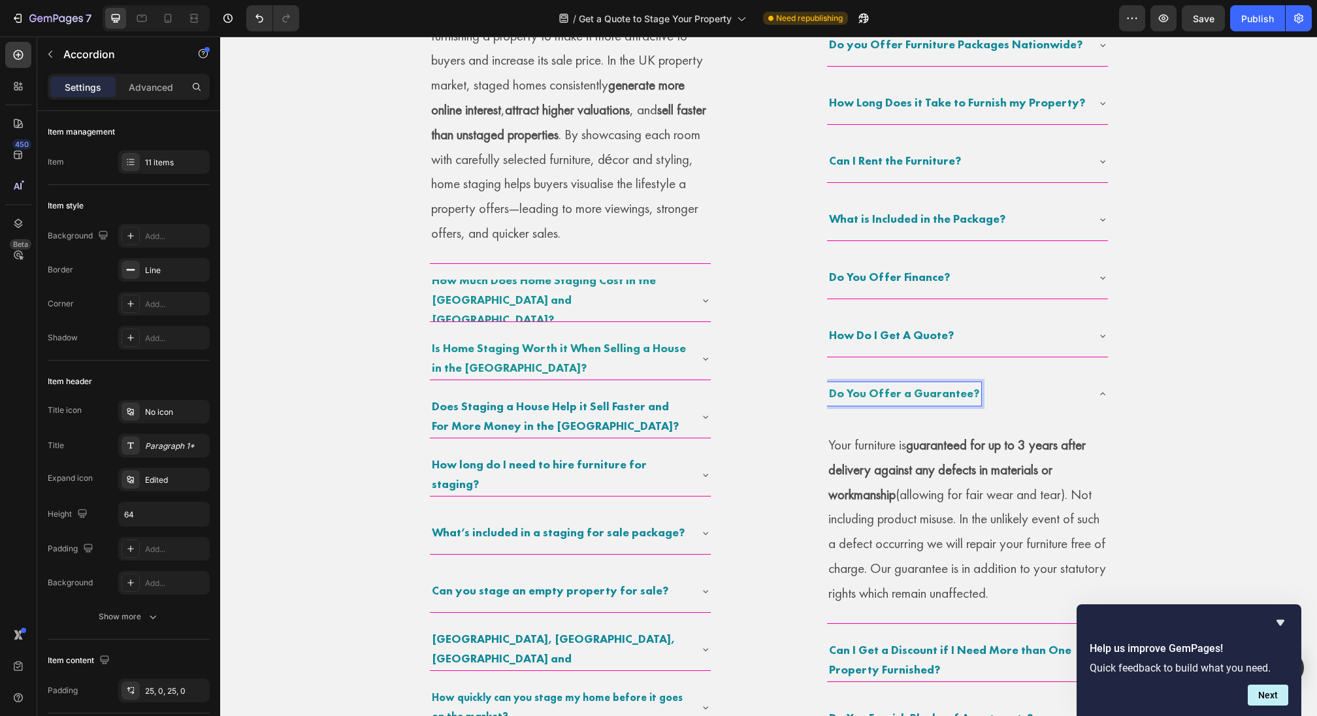
click at [964, 393] on span "Do You Offer a Guarantee?" at bounding box center [904, 392] width 150 height 15
click at [1113, 377] on div "What Type of Furniture Packages Do You Offer? Why Should I Professionally Furni…" at bounding box center [967, 324] width 387 height 832
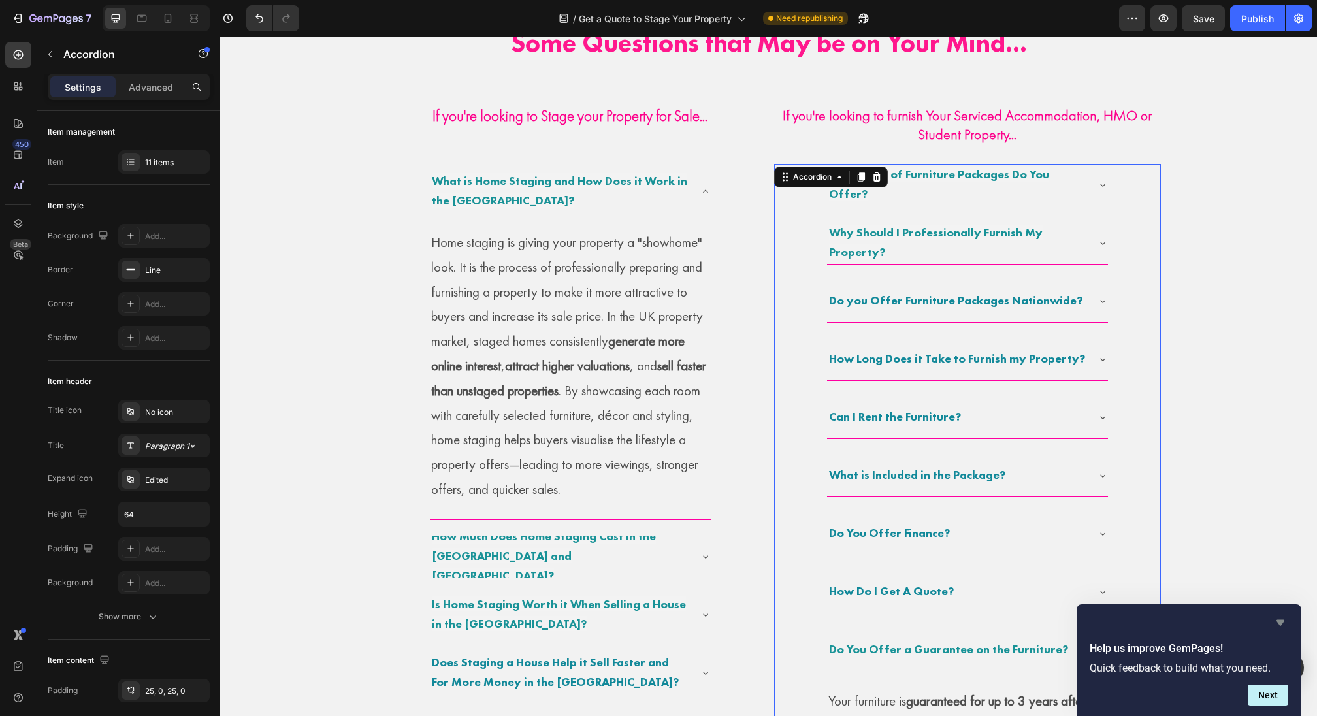
click at [1279, 625] on icon "Hide survey" at bounding box center [1281, 623] width 8 height 6
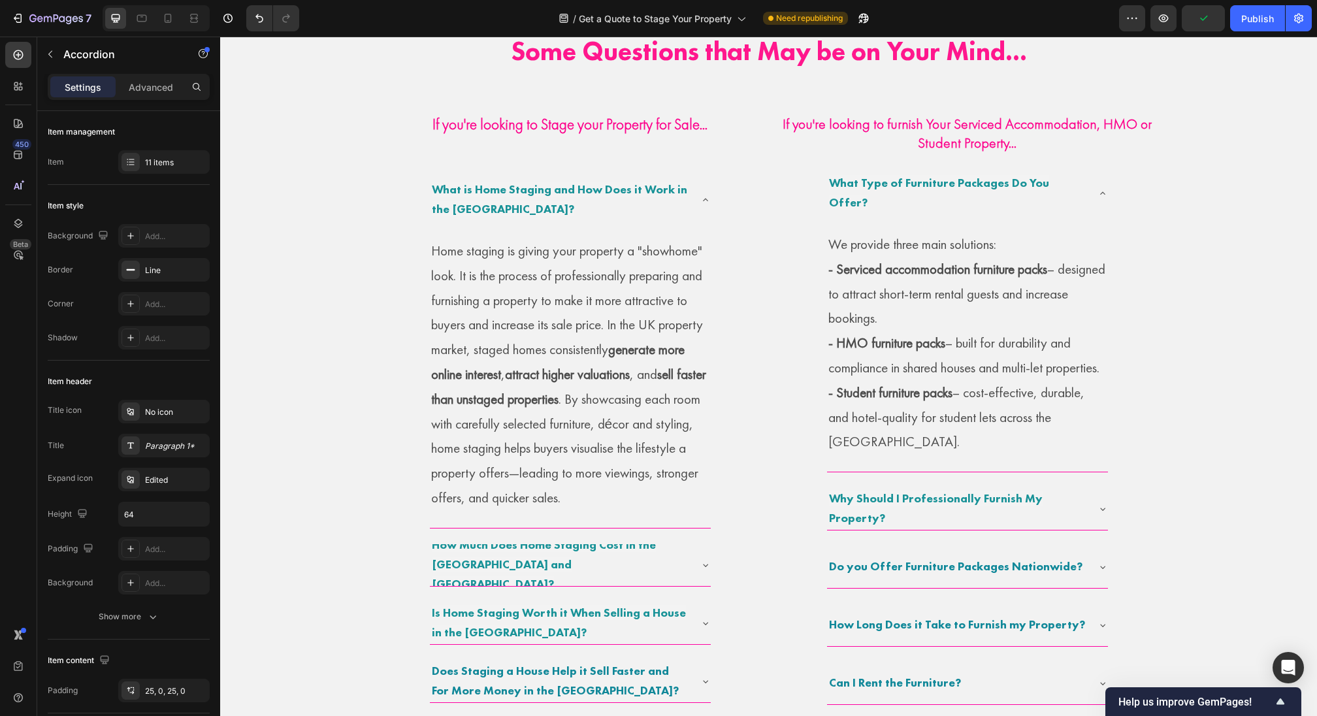
scroll to position [638, 0]
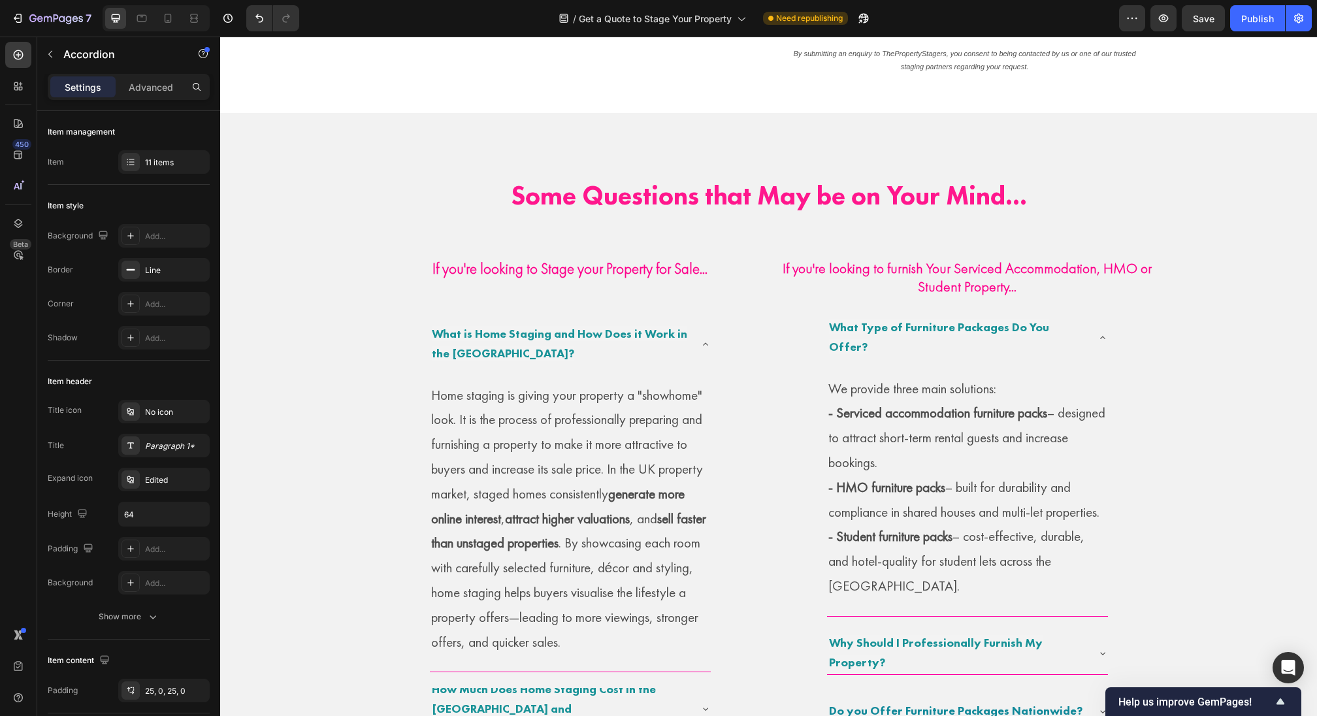
click at [174, 35] on div "7 Version history / Get a Quote to Stage Your Property Need republishing Previe…" at bounding box center [658, 18] width 1317 height 37
click at [171, 12] on icon at bounding box center [167, 18] width 13 height 13
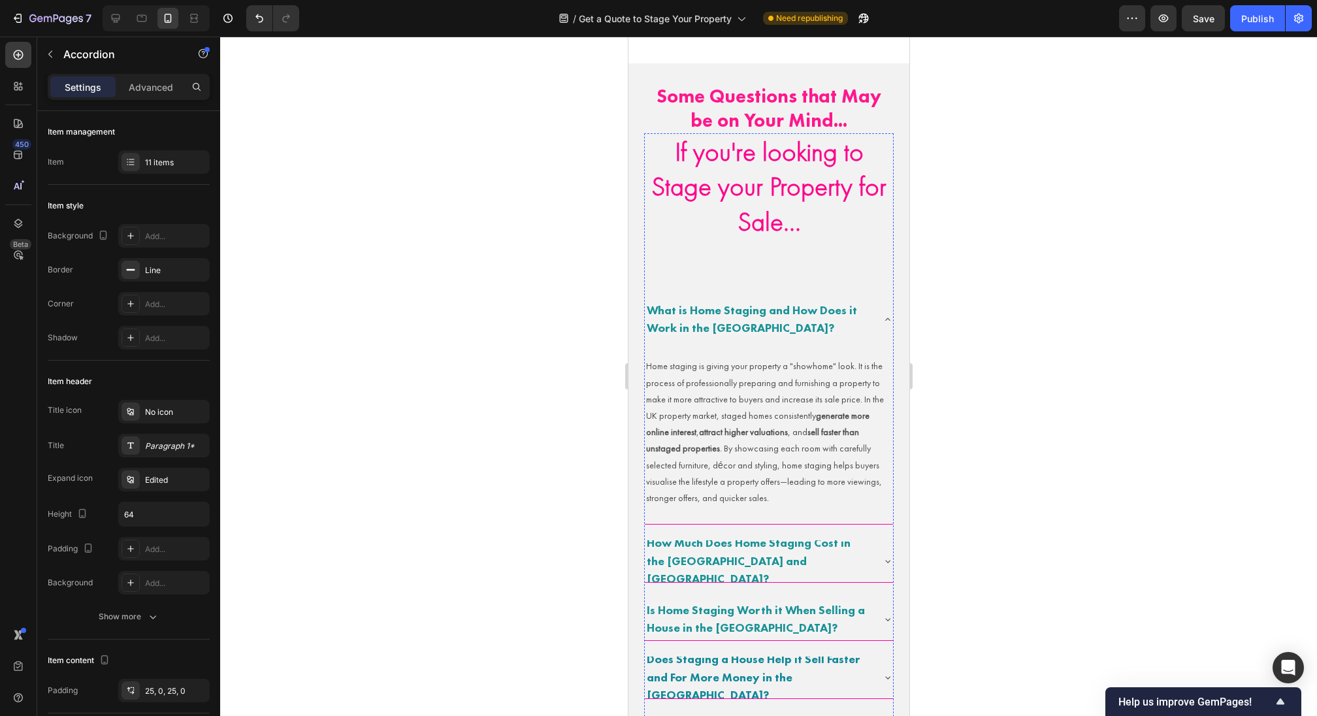
scroll to position [517, 0]
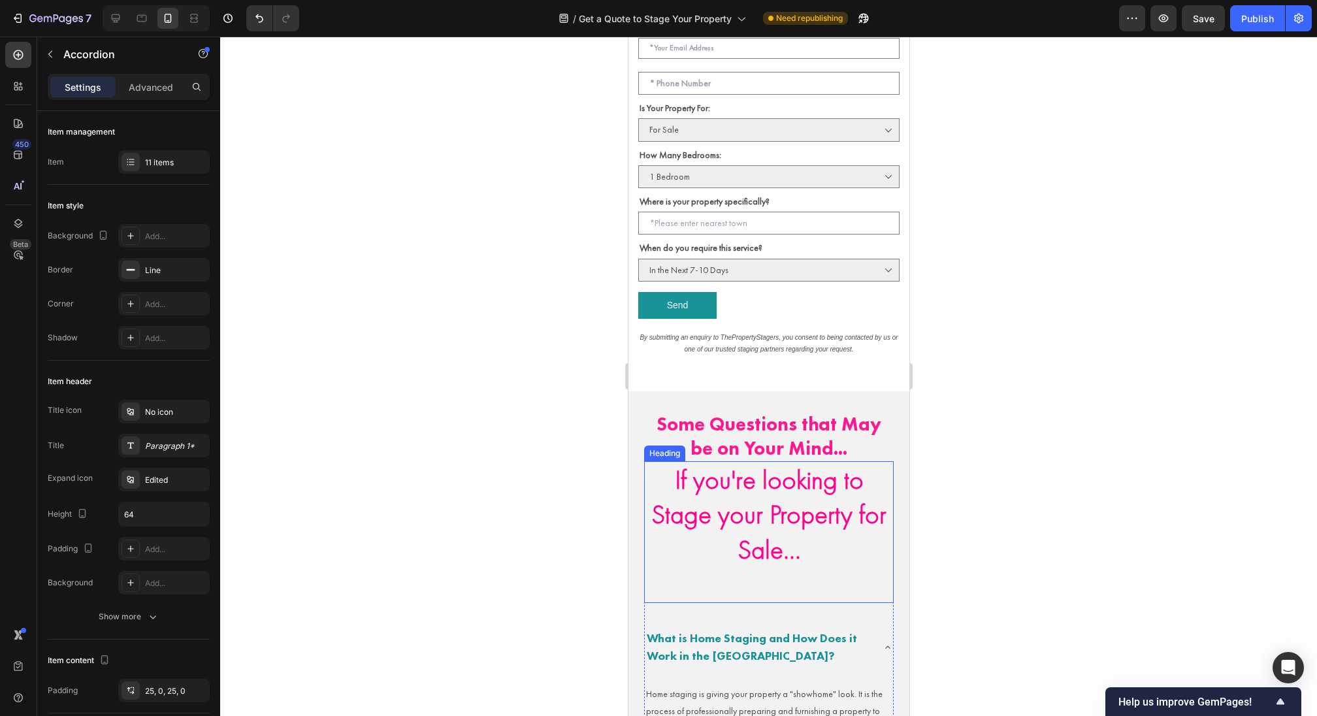
click at [737, 499] on strong "If you're looking to Stage your Property for Sale..." at bounding box center [768, 515] width 235 height 104
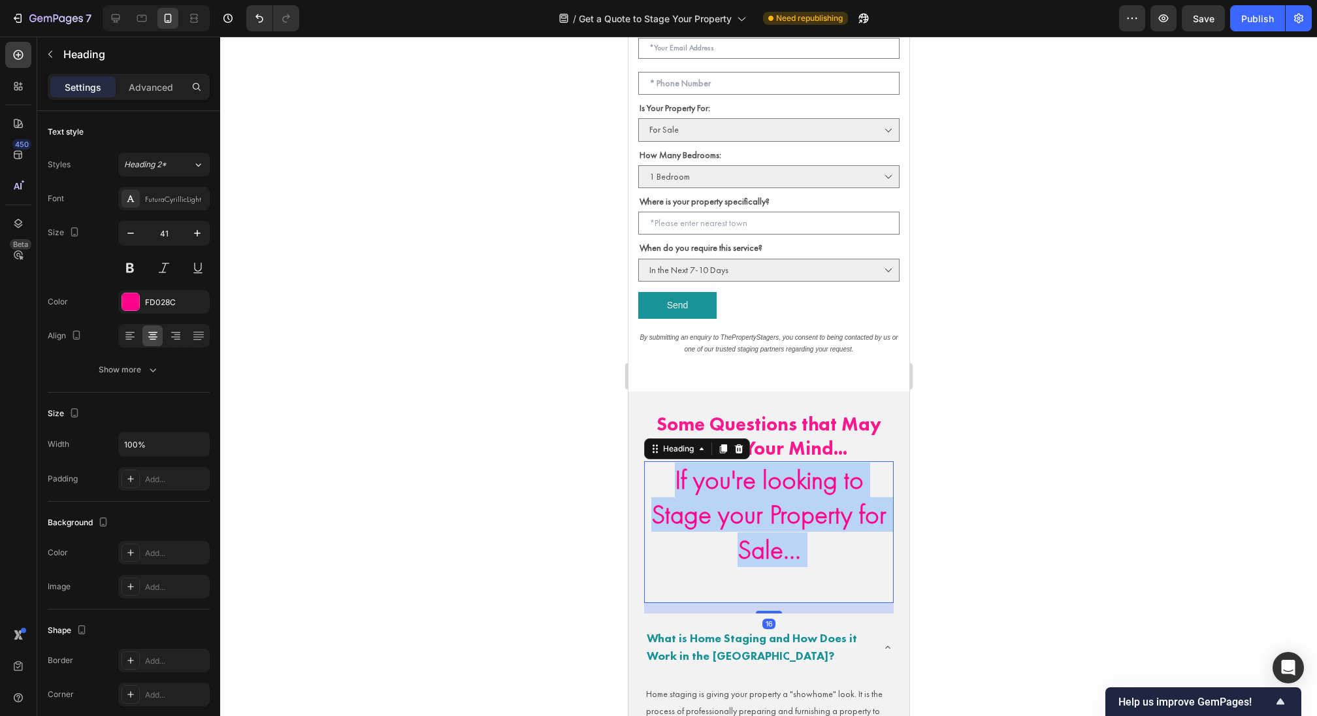
click at [737, 499] on strong "If you're looking to Stage your Property for Sale..." at bounding box center [768, 515] width 235 height 104
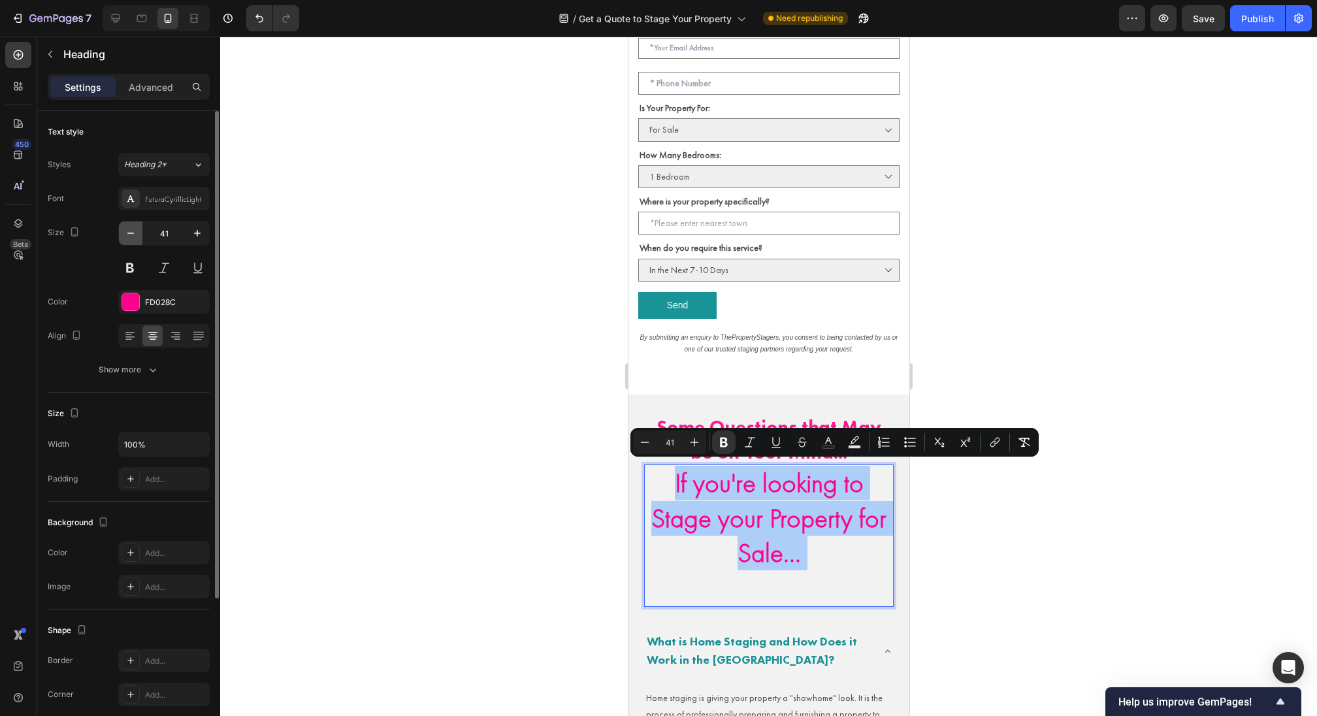
click at [131, 229] on icon "button" at bounding box center [130, 233] width 13 height 13
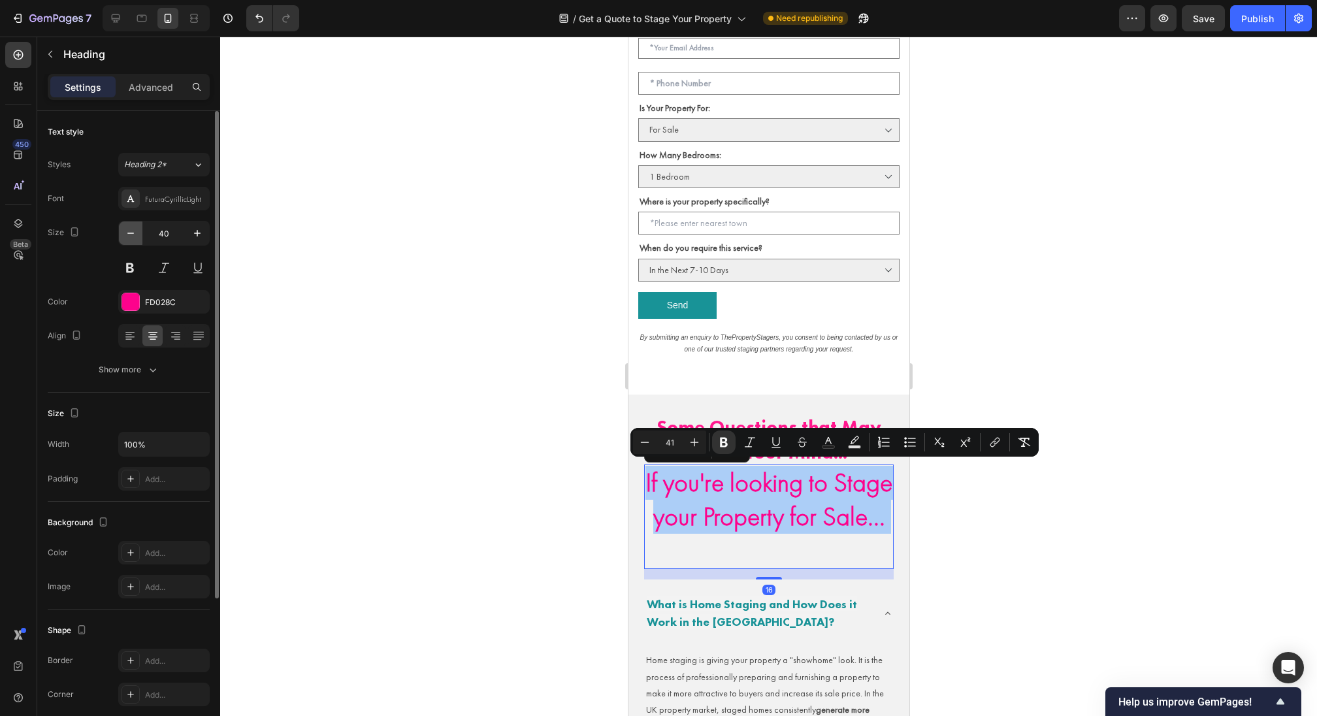
click at [131, 229] on icon "button" at bounding box center [130, 233] width 13 height 13
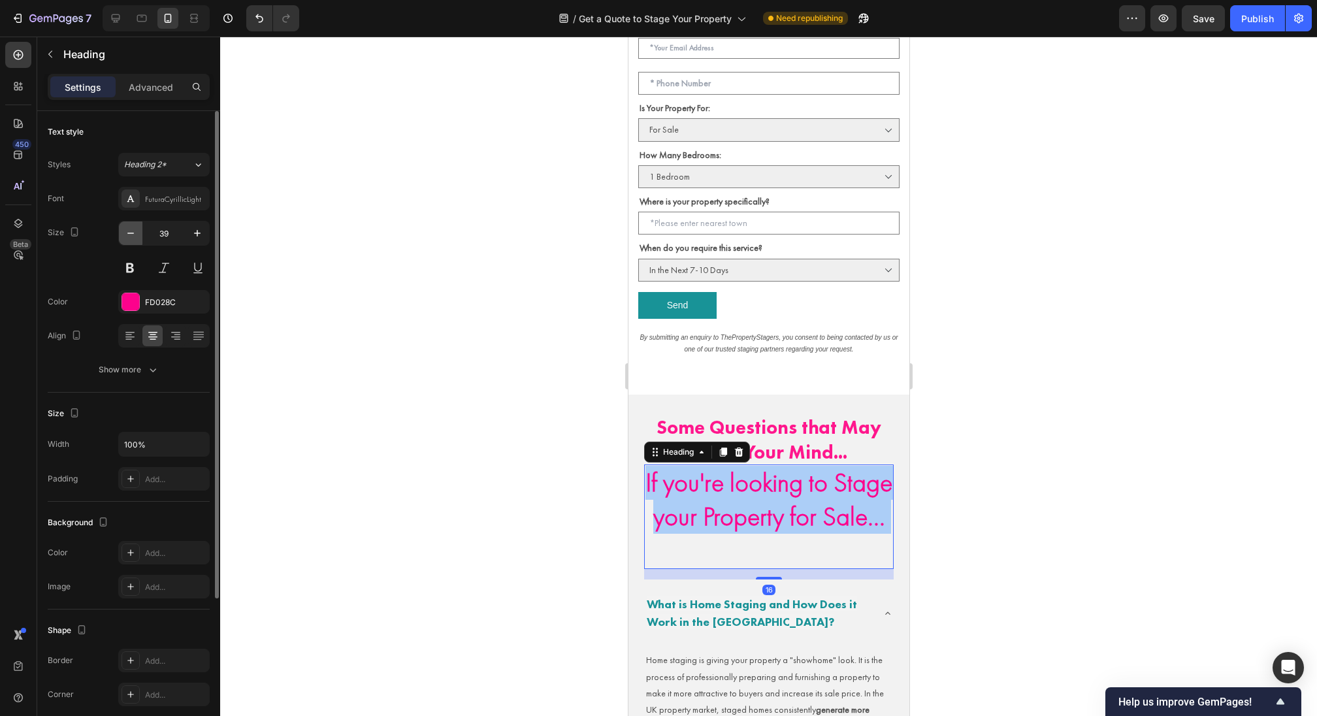
click at [131, 229] on icon "button" at bounding box center [130, 233] width 13 height 13
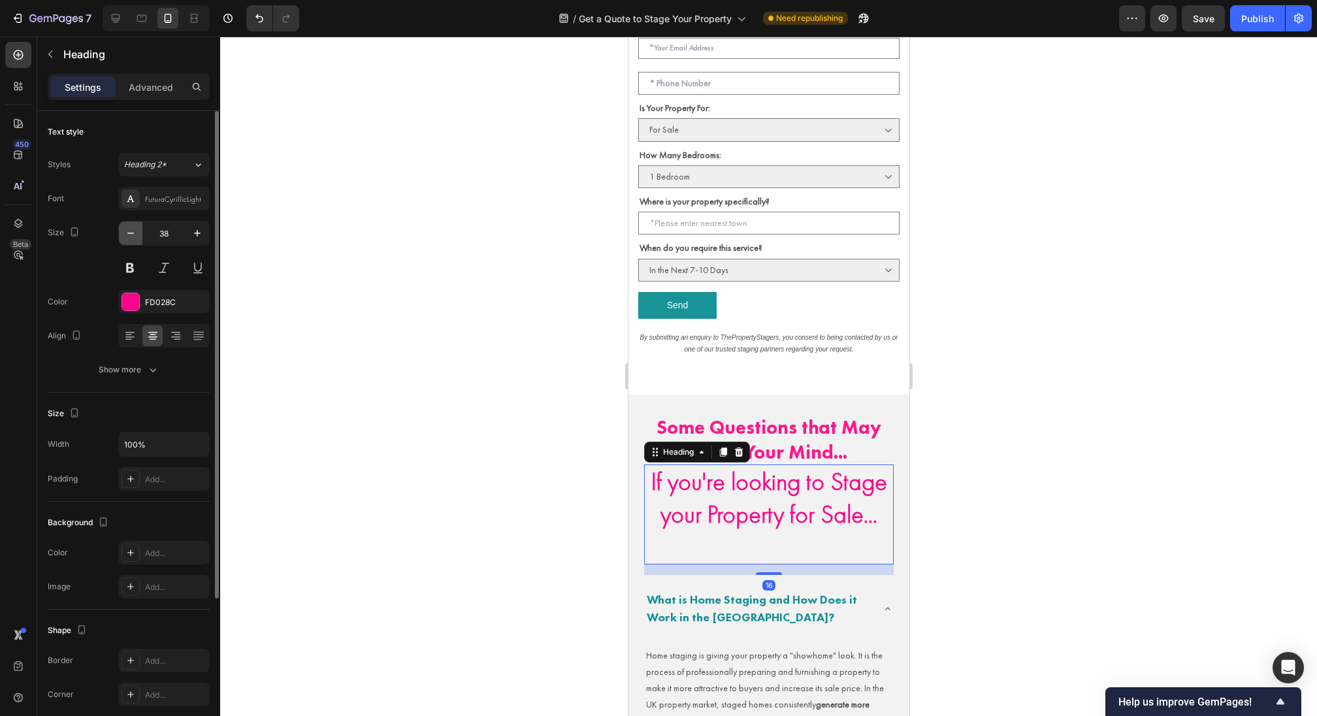
click at [131, 229] on icon "button" at bounding box center [130, 233] width 13 height 13
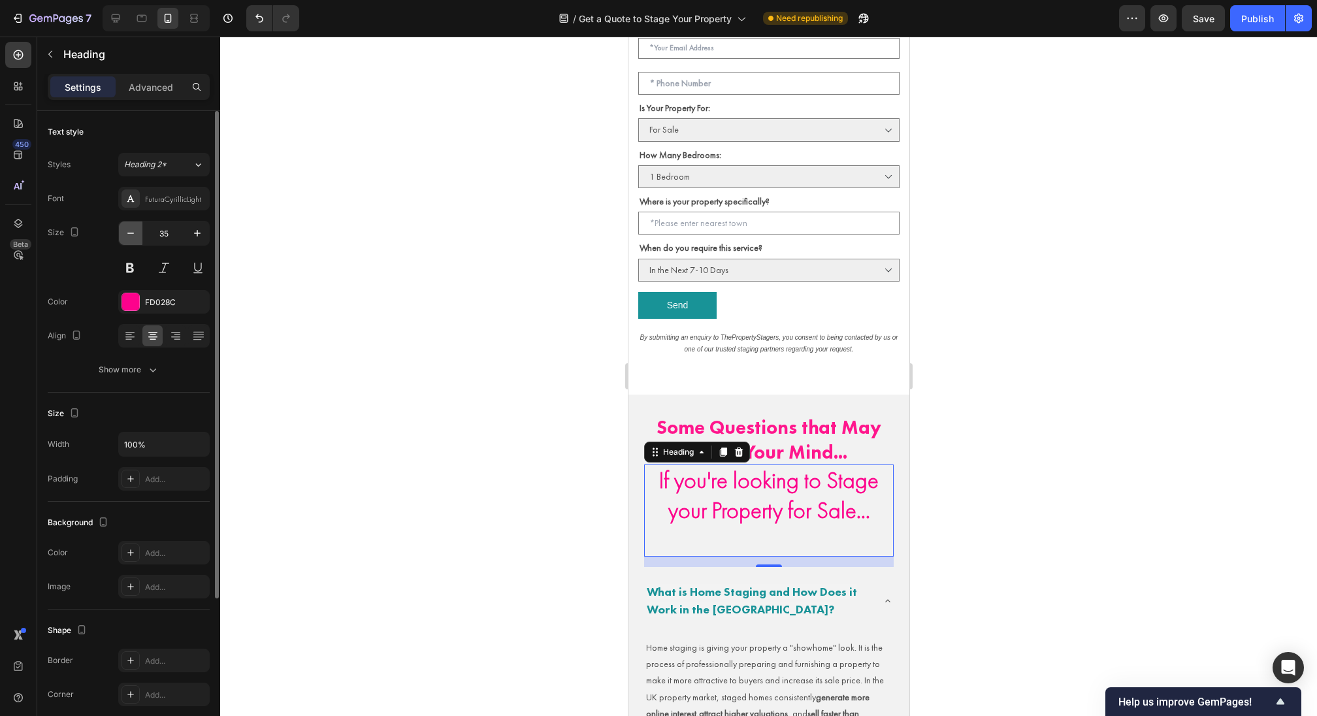
click at [131, 229] on icon "button" at bounding box center [130, 233] width 13 height 13
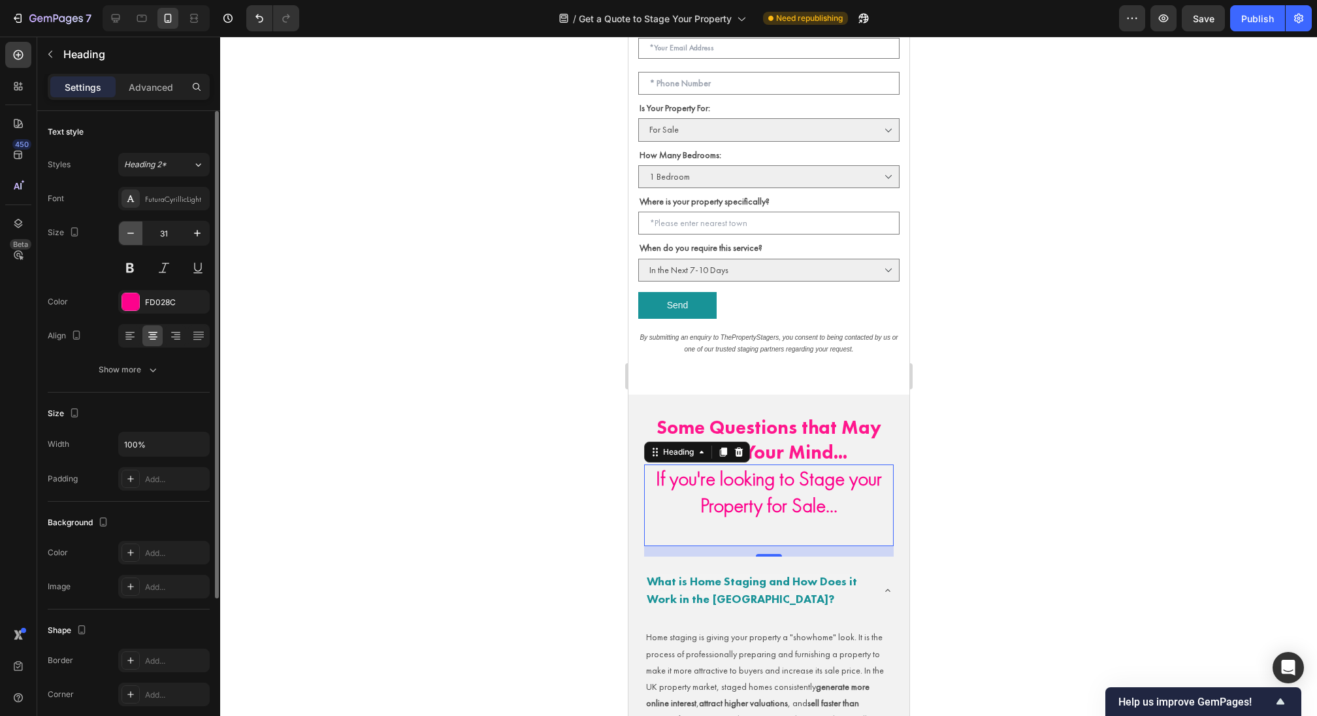
click at [131, 229] on icon "button" at bounding box center [130, 233] width 13 height 13
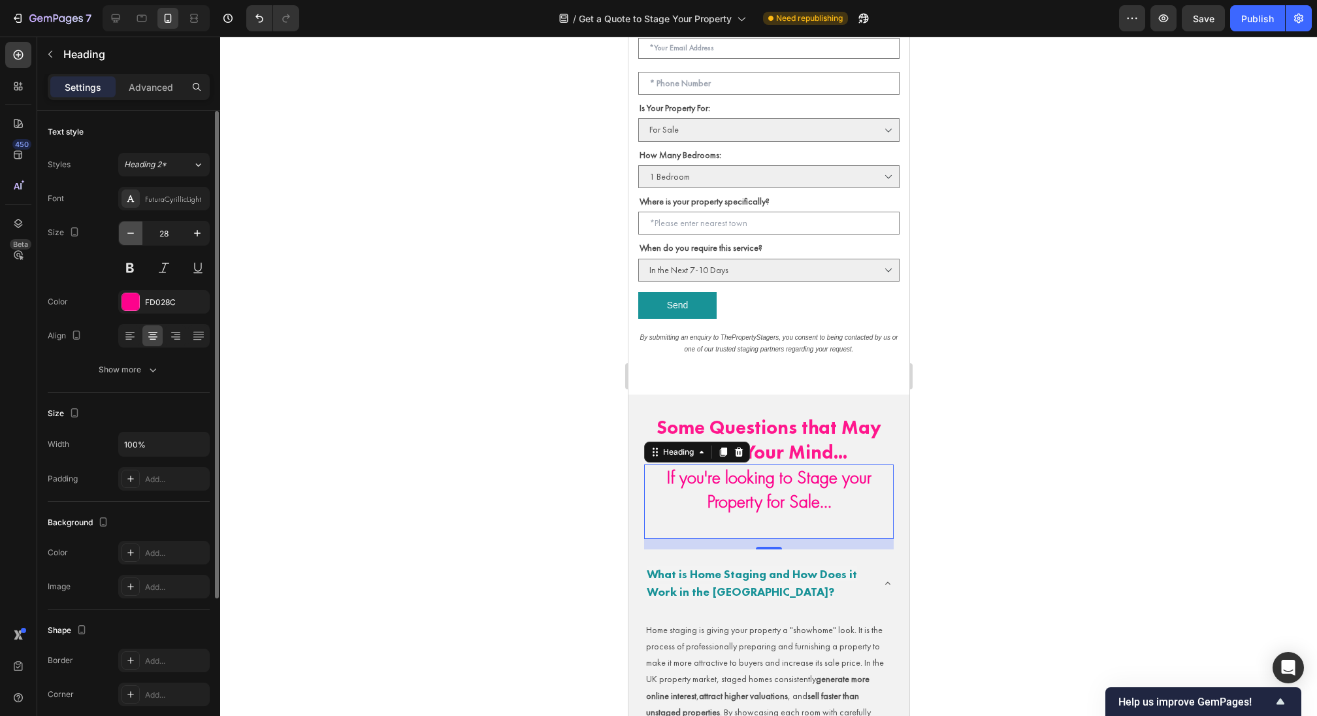
click at [131, 229] on icon "button" at bounding box center [130, 233] width 13 height 13
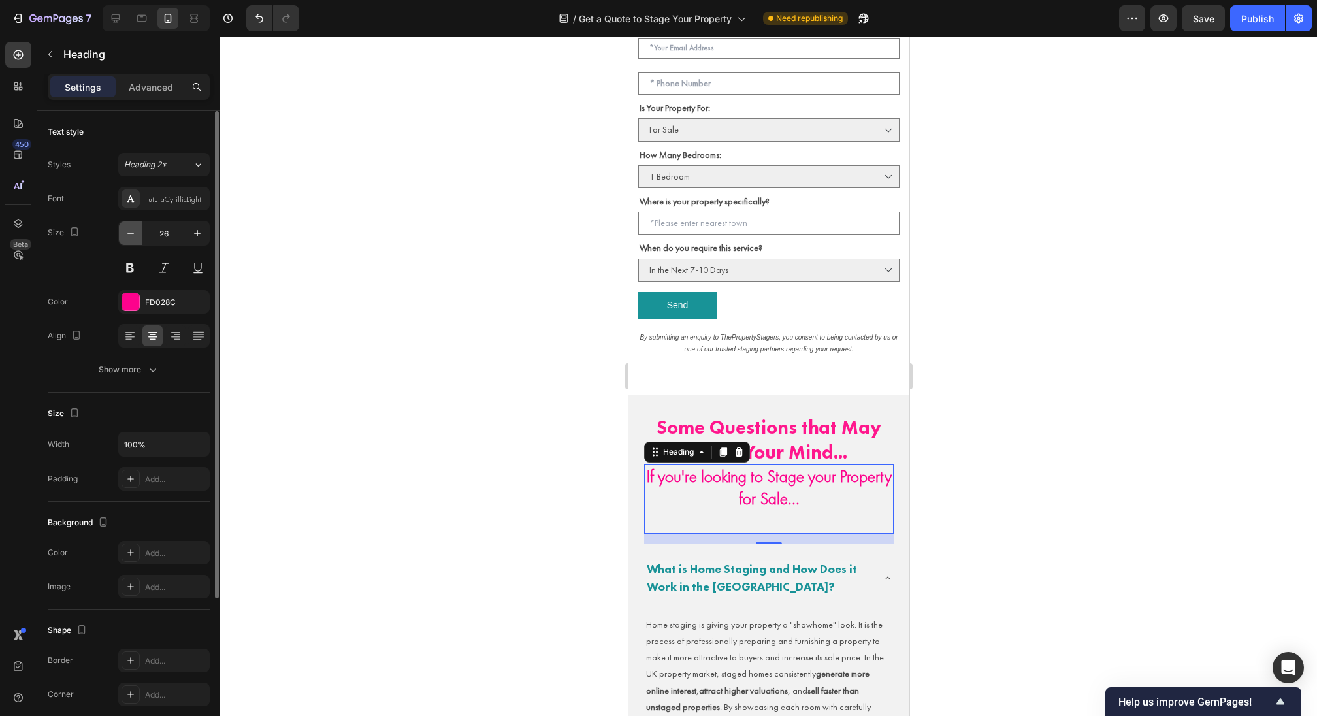
click at [131, 229] on icon "button" at bounding box center [130, 233] width 13 height 13
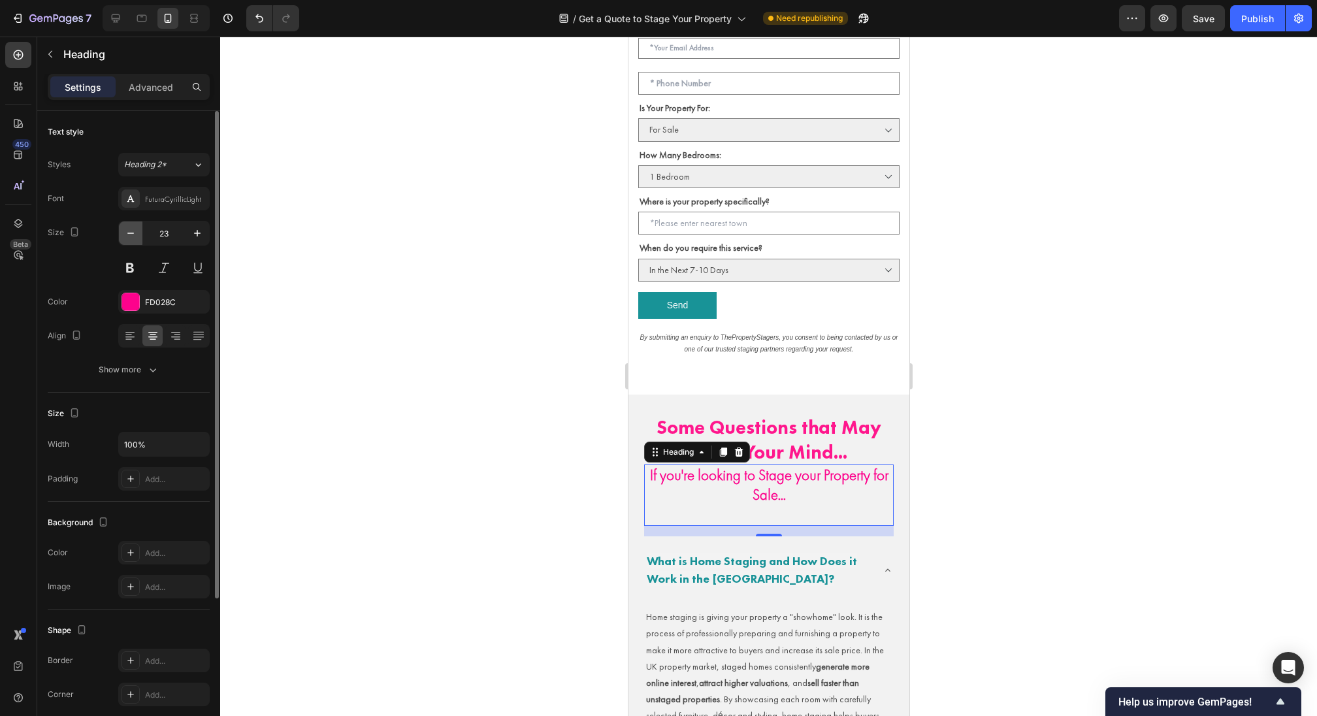
type input "22"
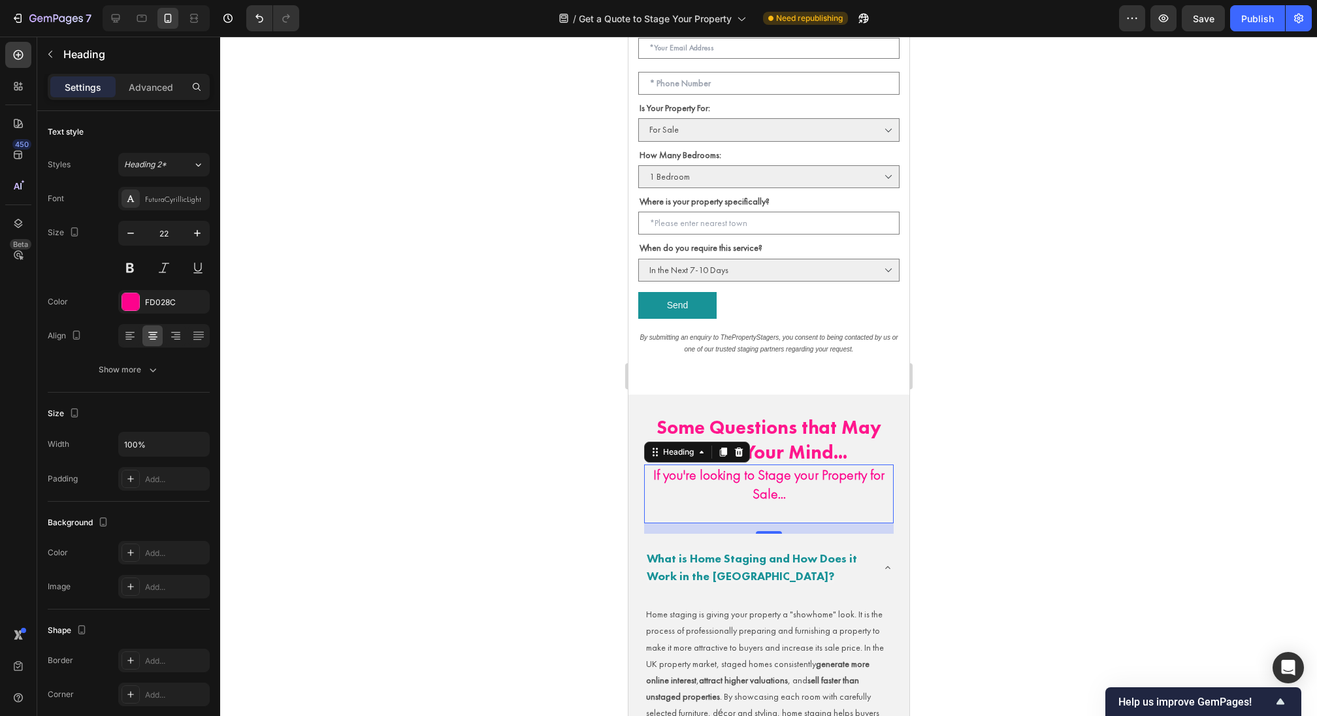
click at [653, 474] on p "If you're looking to Stage your Property for Sale..." at bounding box center [768, 494] width 247 height 56
click at [150, 72] on div "Heading" at bounding box center [122, 55] width 170 height 37
click at [153, 82] on p "Advanced" at bounding box center [151, 87] width 44 height 14
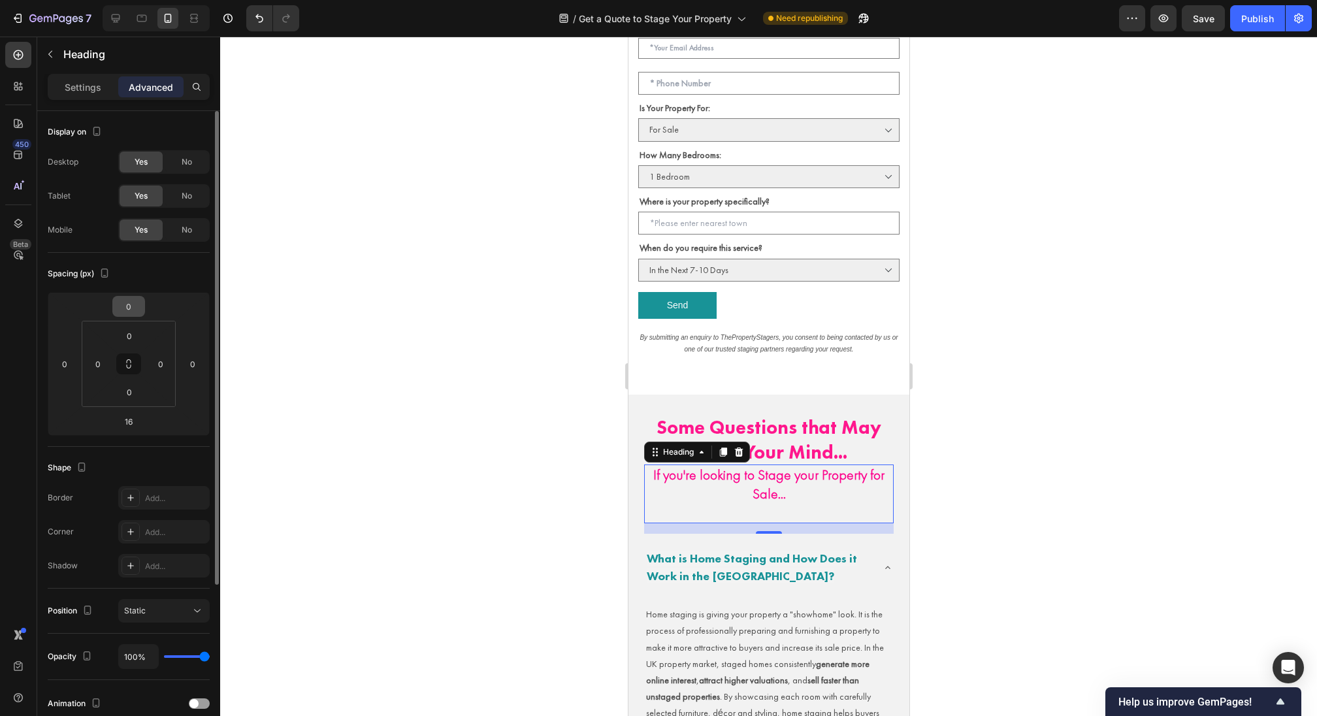
click at [131, 303] on input "0" at bounding box center [129, 307] width 26 height 20
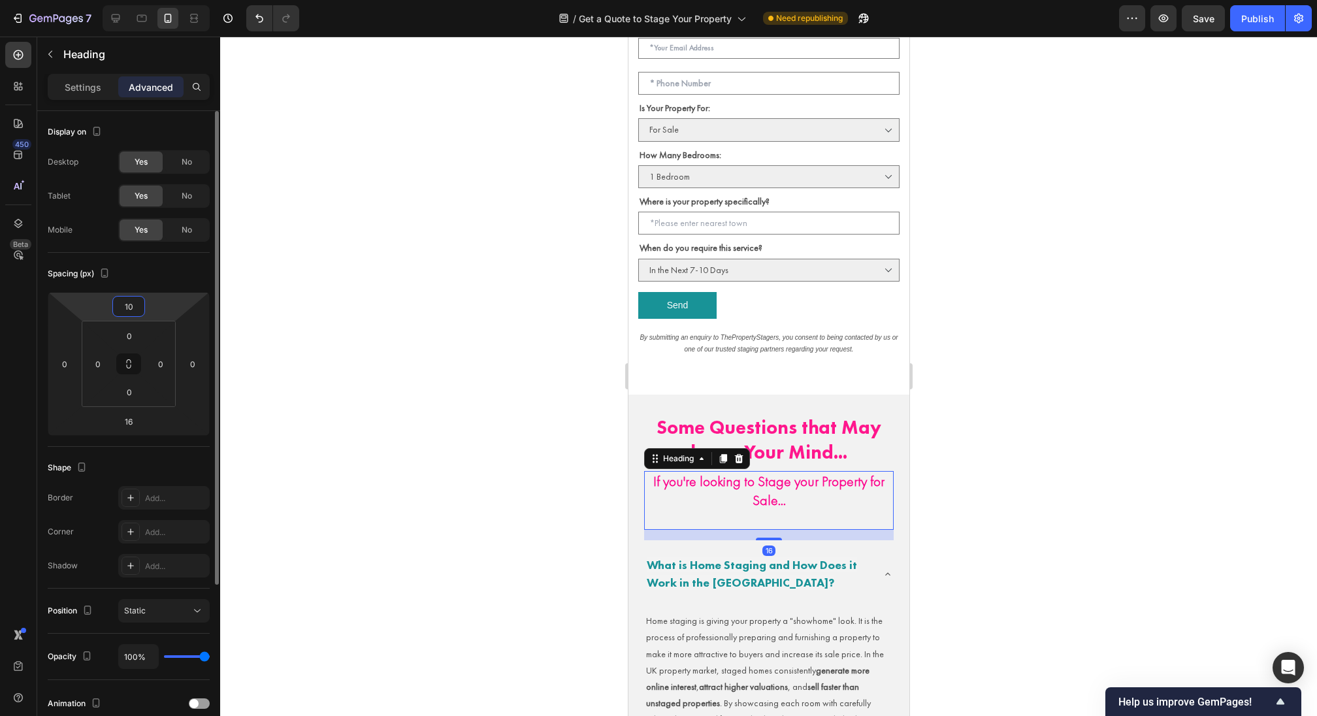
type input "1"
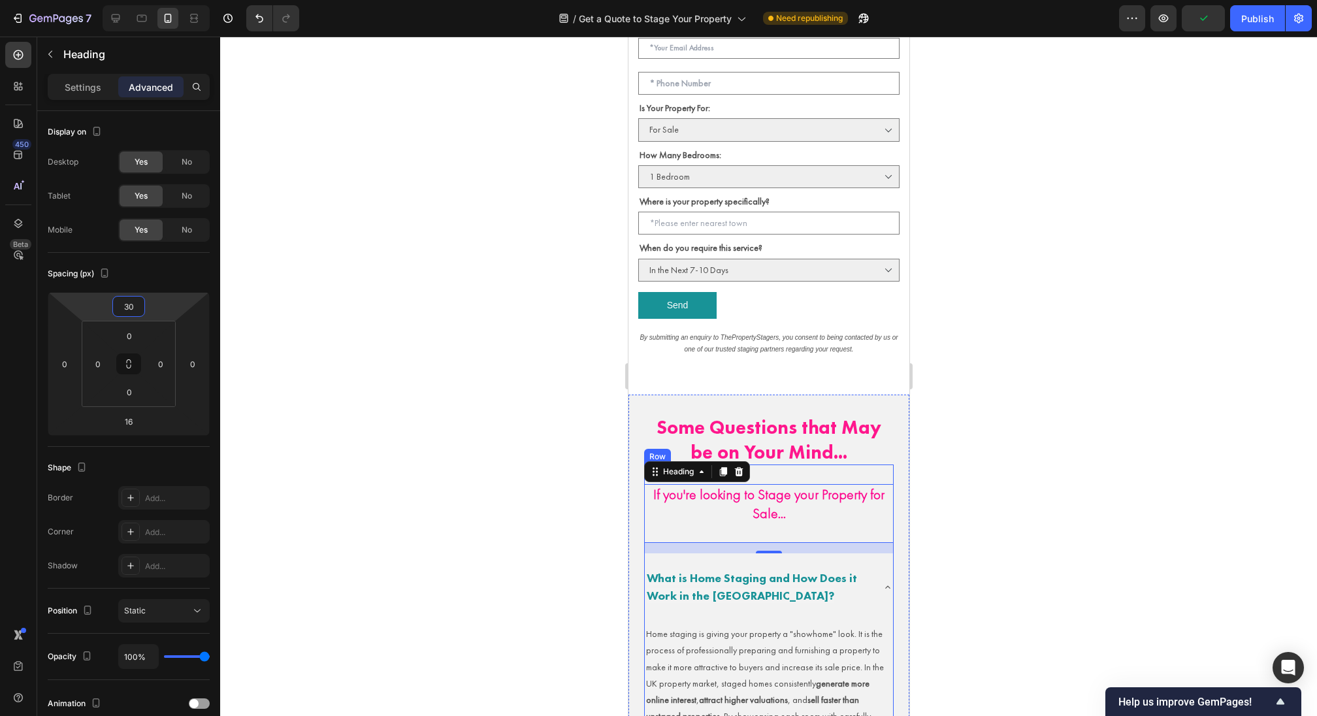
type input "30"
click at [731, 544] on div "16" at bounding box center [768, 548] width 250 height 10
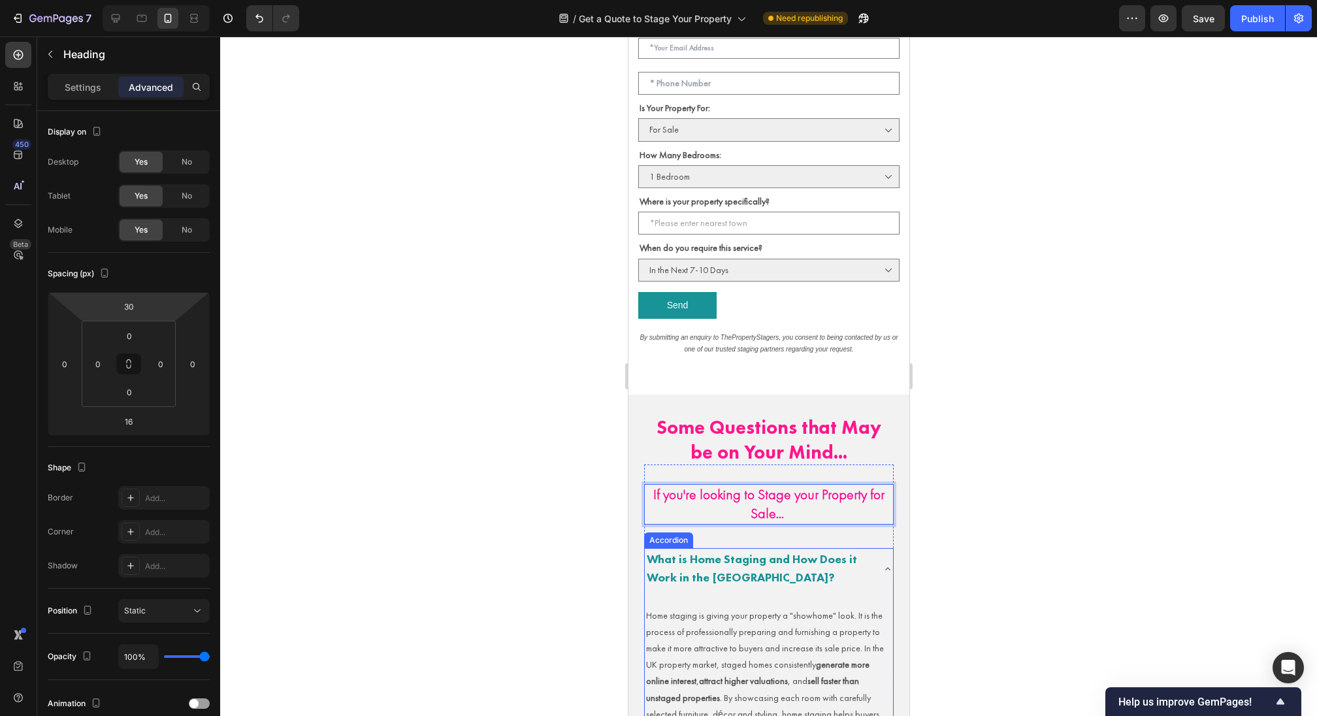
scroll to position [585, 0]
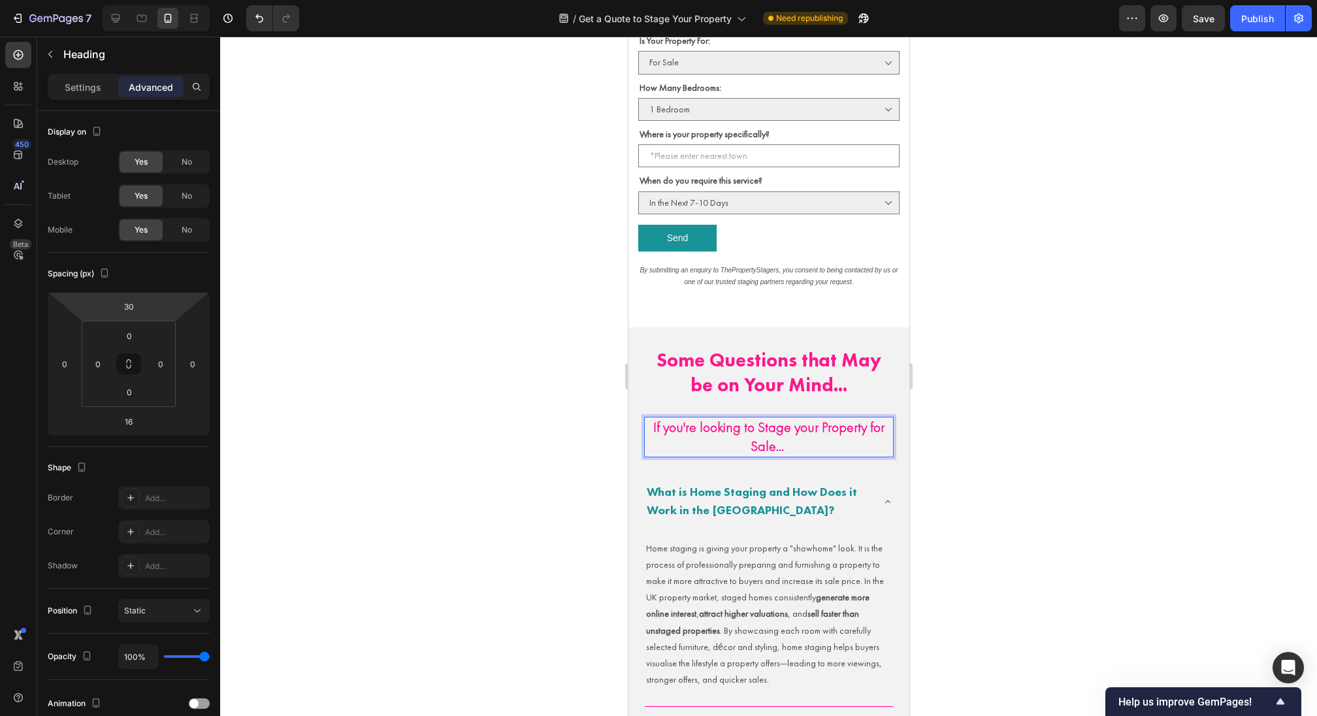
click at [794, 435] on p "If you're looking to Stage your Property for Sale..." at bounding box center [768, 436] width 247 height 37
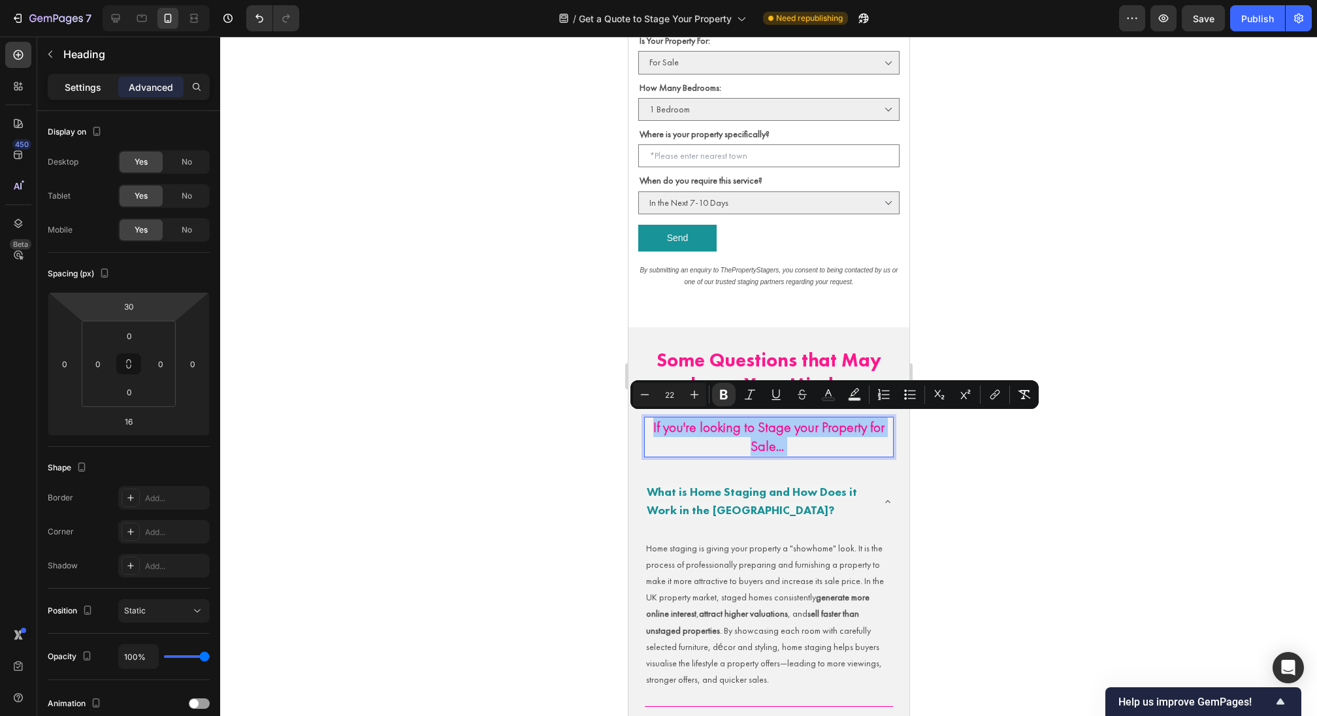
click at [75, 78] on div "Settings" at bounding box center [82, 86] width 65 height 21
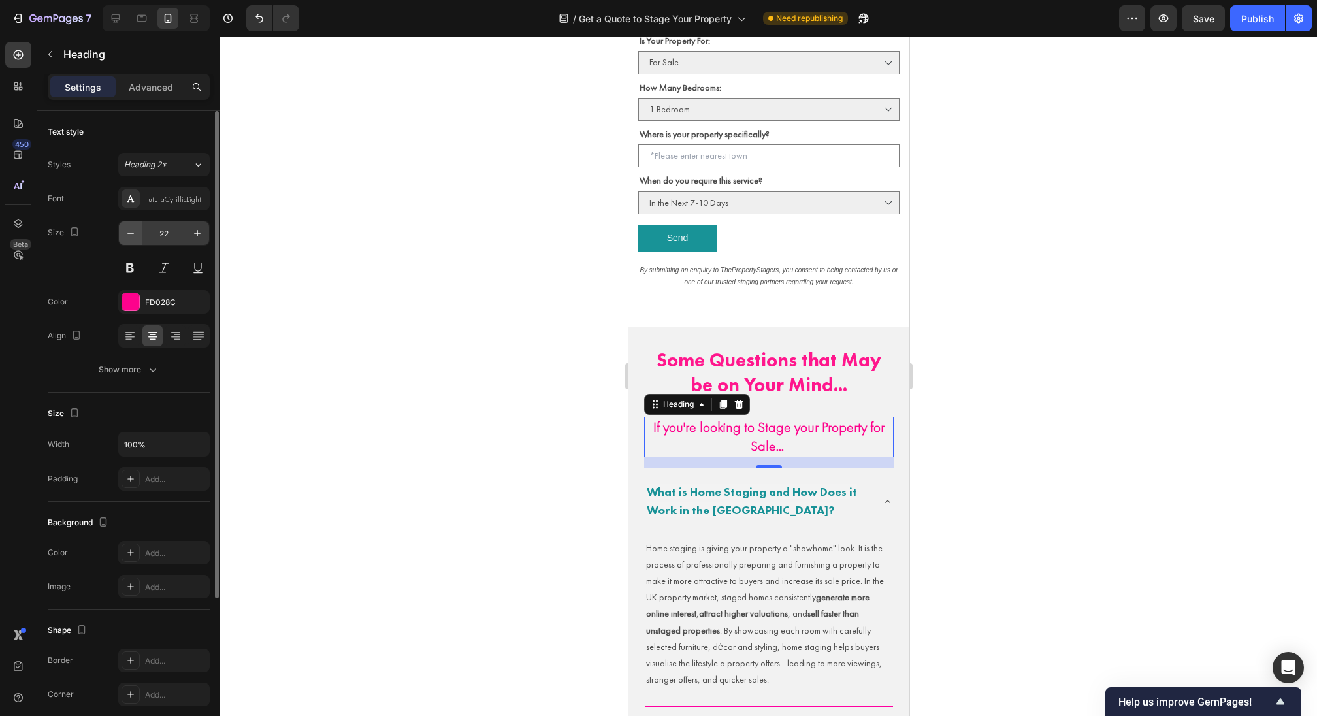
click at [129, 236] on icon "button" at bounding box center [130, 233] width 13 height 13
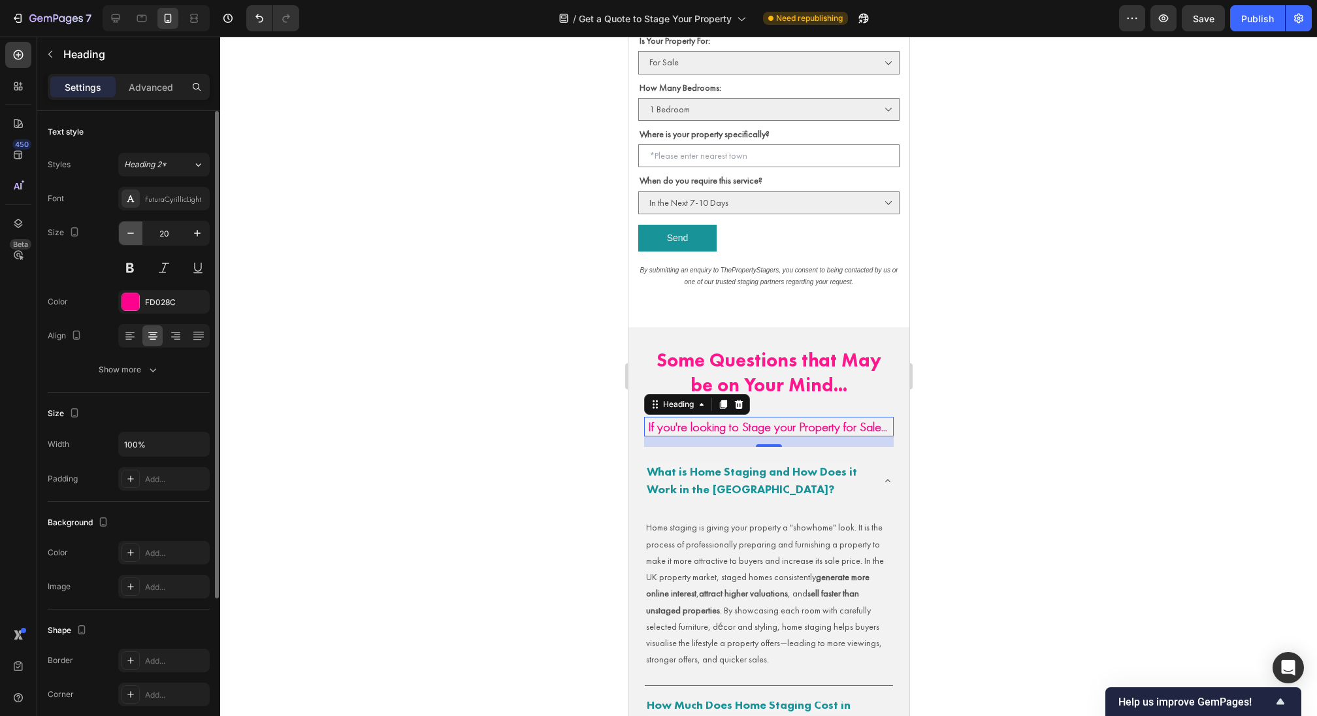
type input "19"
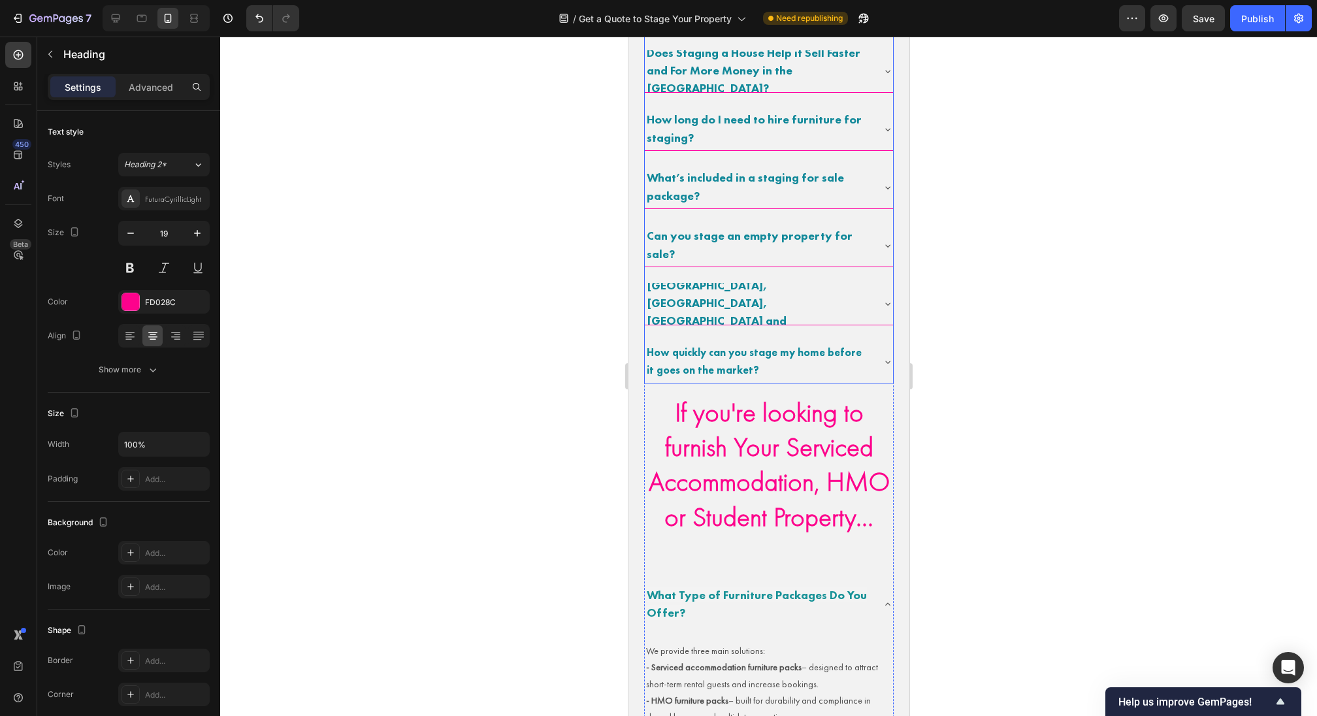
scroll to position [1591, 0]
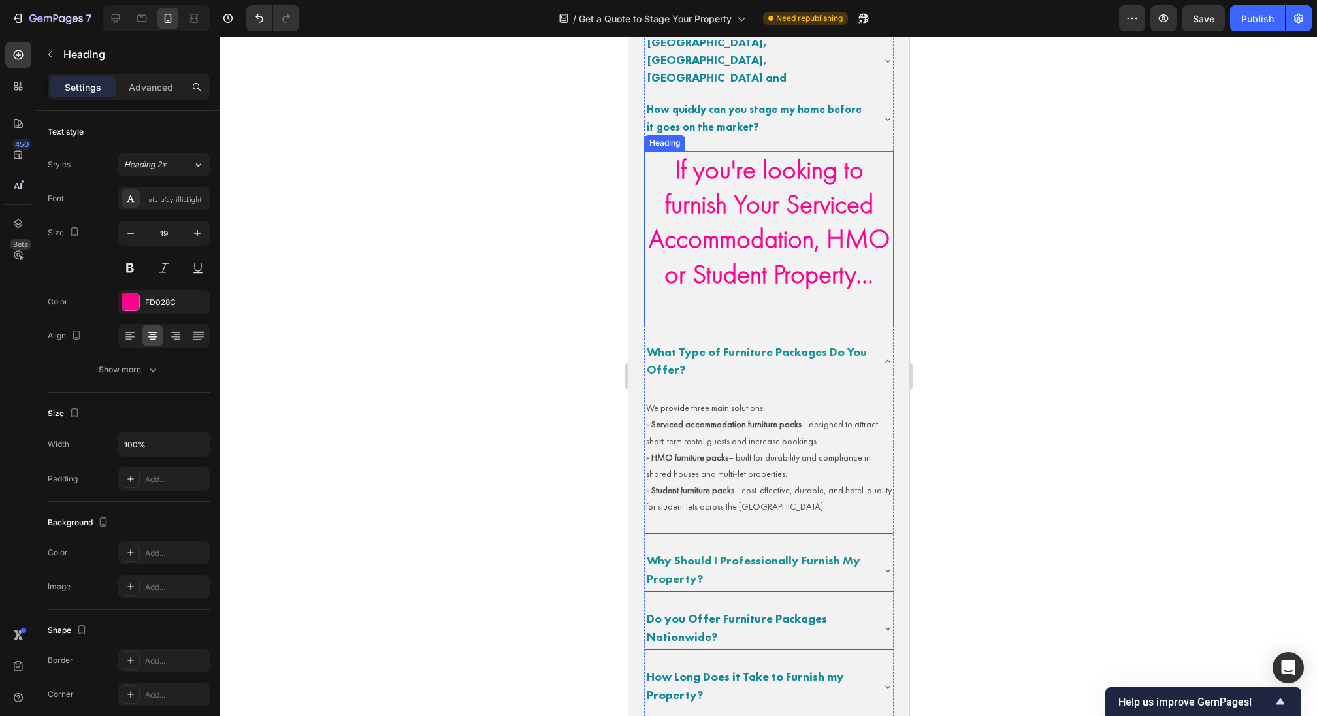
click at [752, 225] on strong "If you're looking to furnish Your Serviced Accommodation, HMO or Student Proper…" at bounding box center [768, 221] width 241 height 138
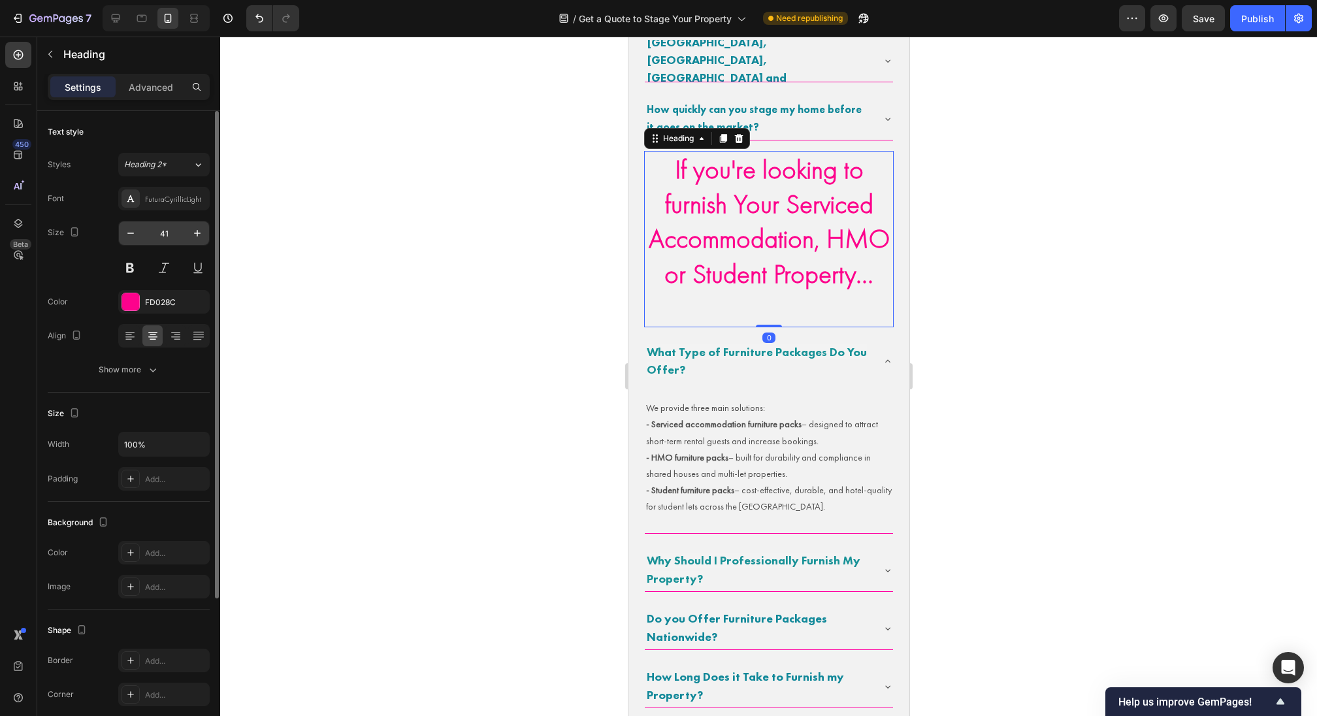
click at [156, 237] on input "41" at bounding box center [163, 233] width 43 height 24
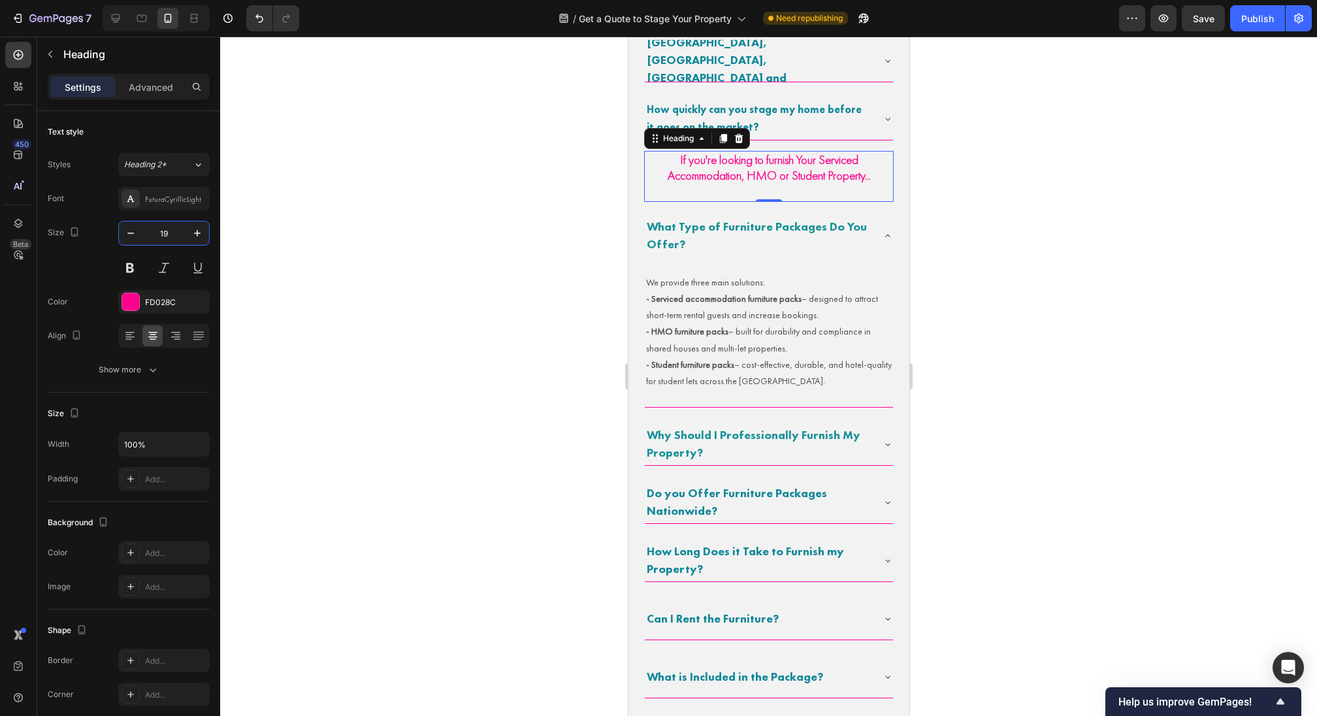
type input "19"
click at [737, 195] on h2 "If you're looking to furnish Your Serviced Accommodation, HMO or Student Proper…" at bounding box center [768, 176] width 250 height 51
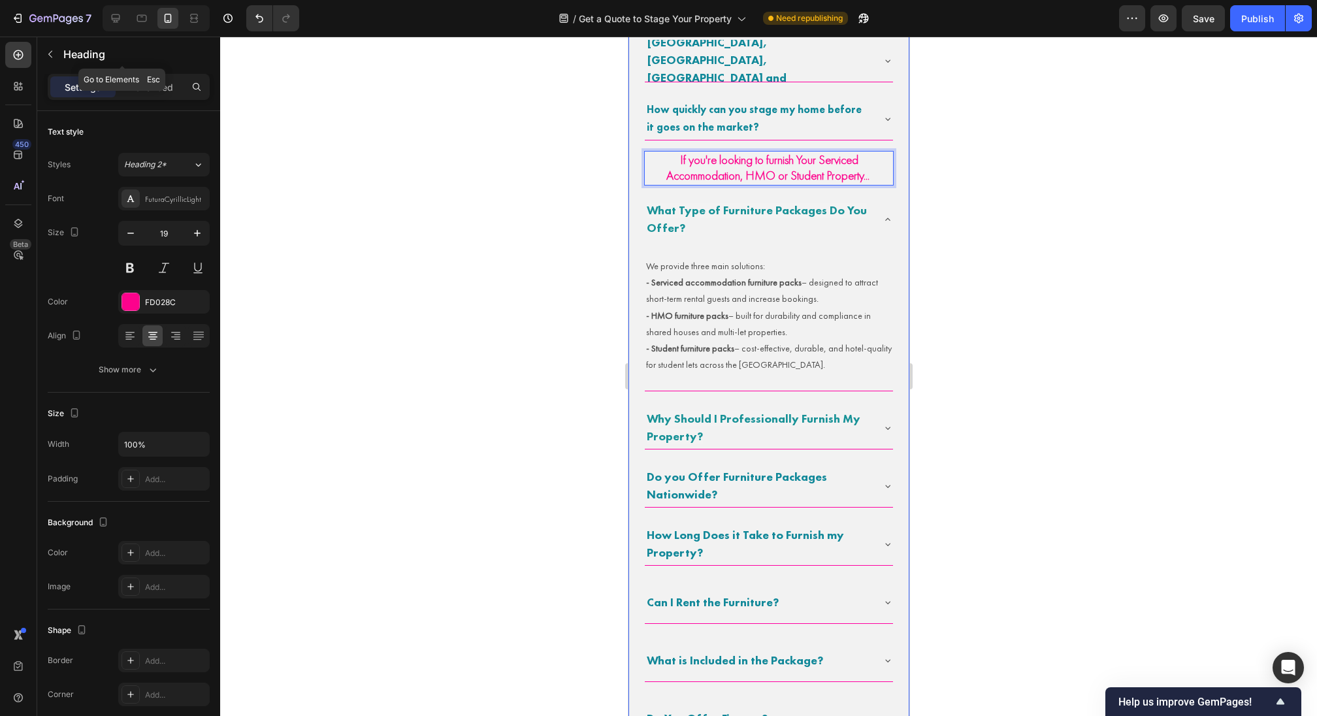
click at [141, 73] on div "Heading" at bounding box center [122, 55] width 170 height 37
click at [147, 84] on p "Advanced" at bounding box center [151, 87] width 44 height 14
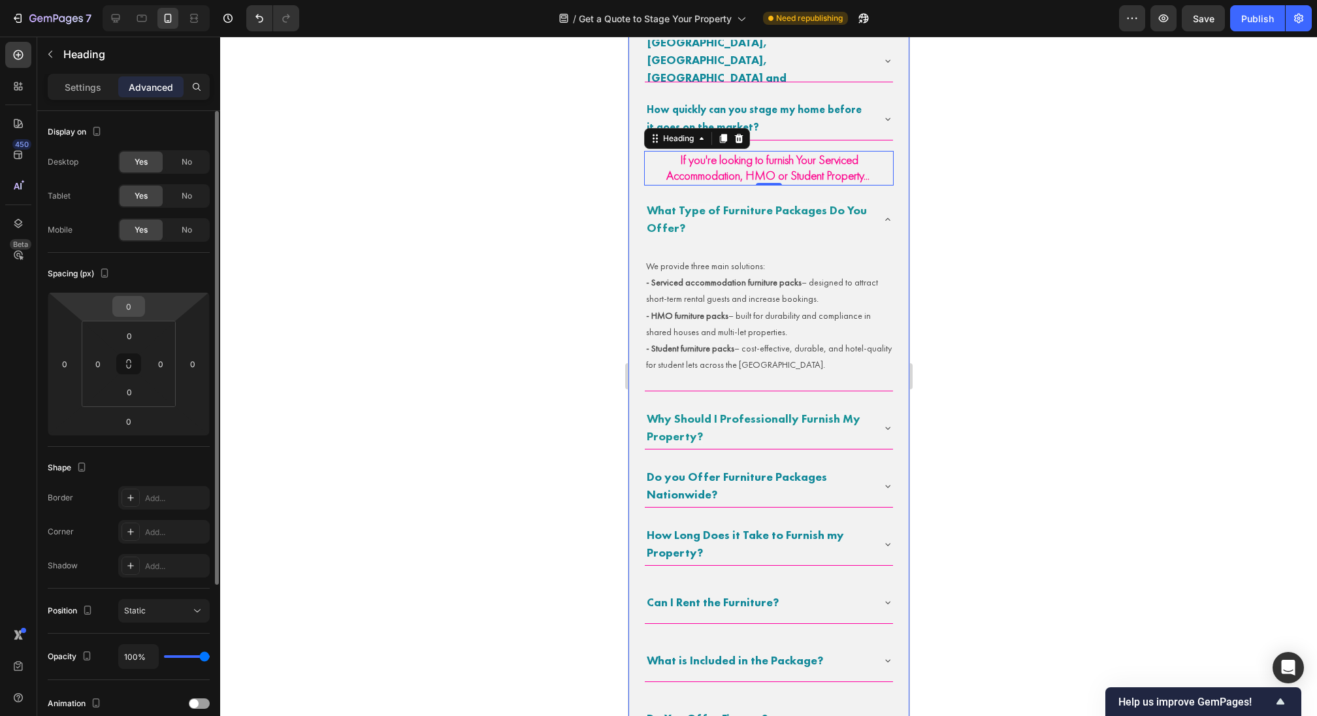
click at [138, 301] on input "0" at bounding box center [129, 307] width 26 height 20
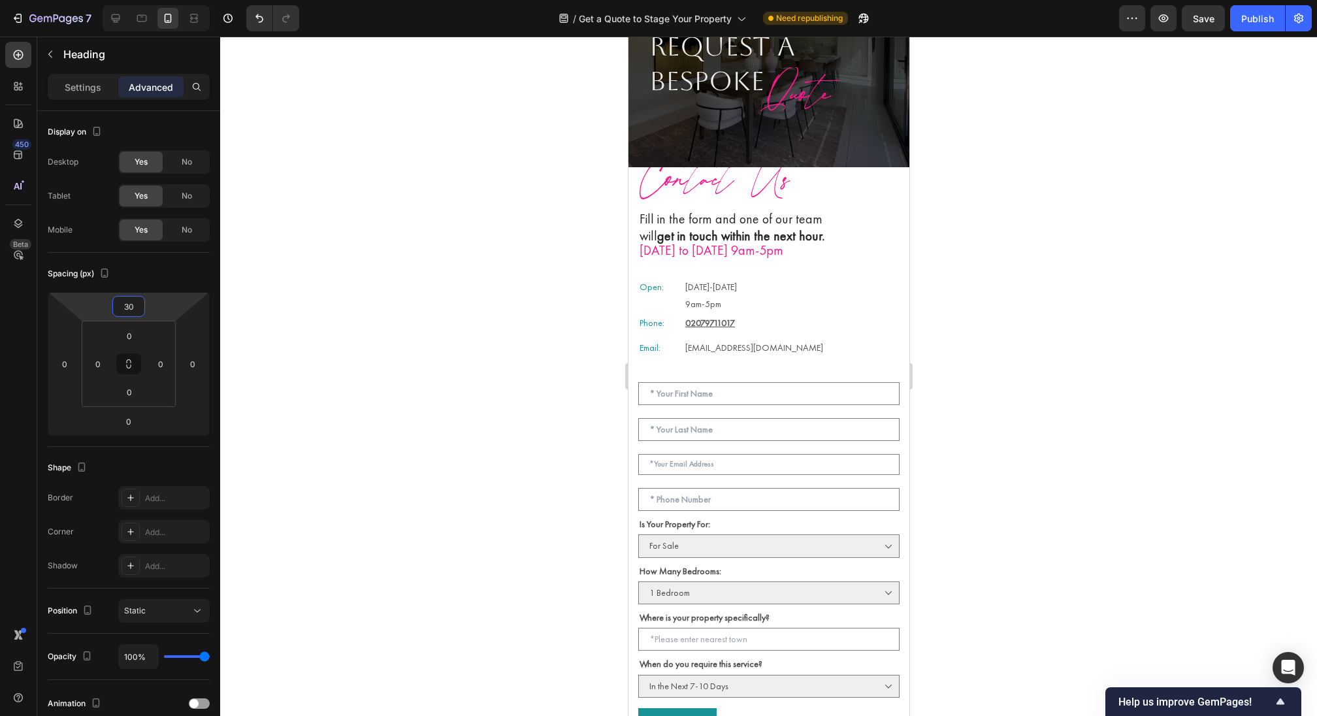
scroll to position [0, 0]
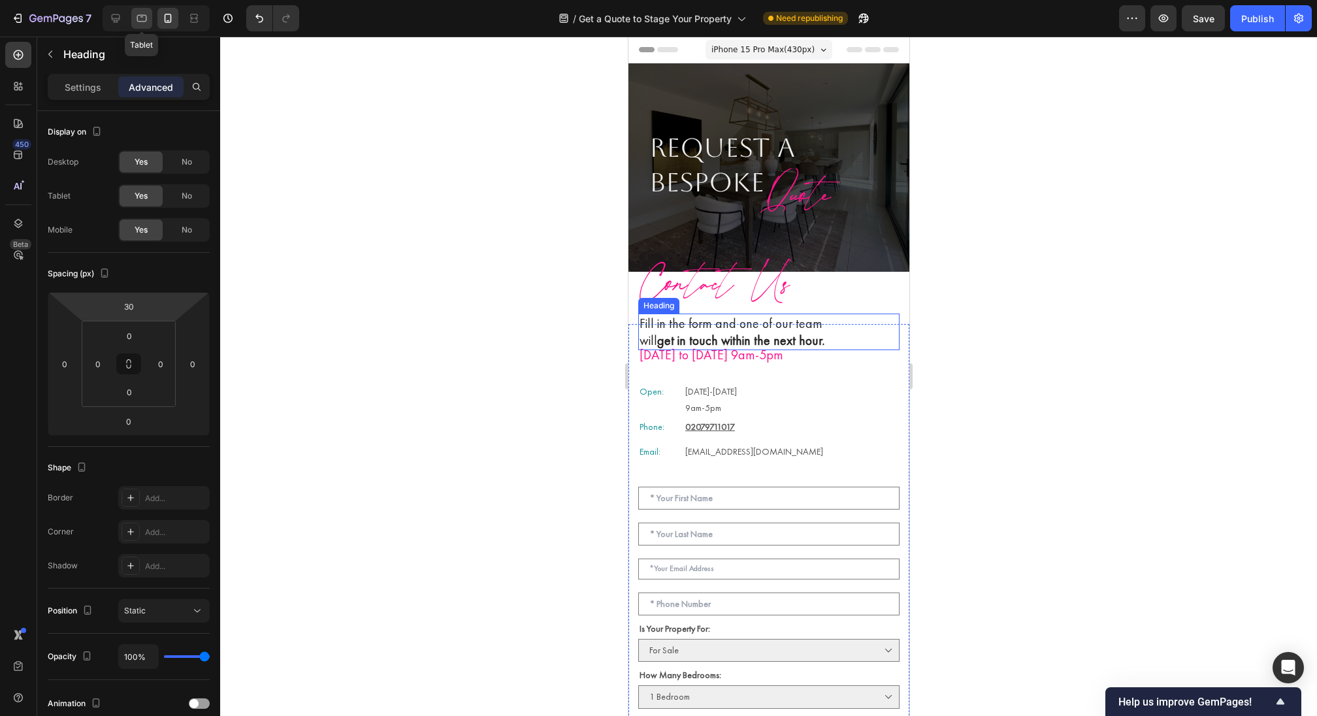
click at [144, 28] on div at bounding box center [141, 18] width 21 height 21
type input "0"
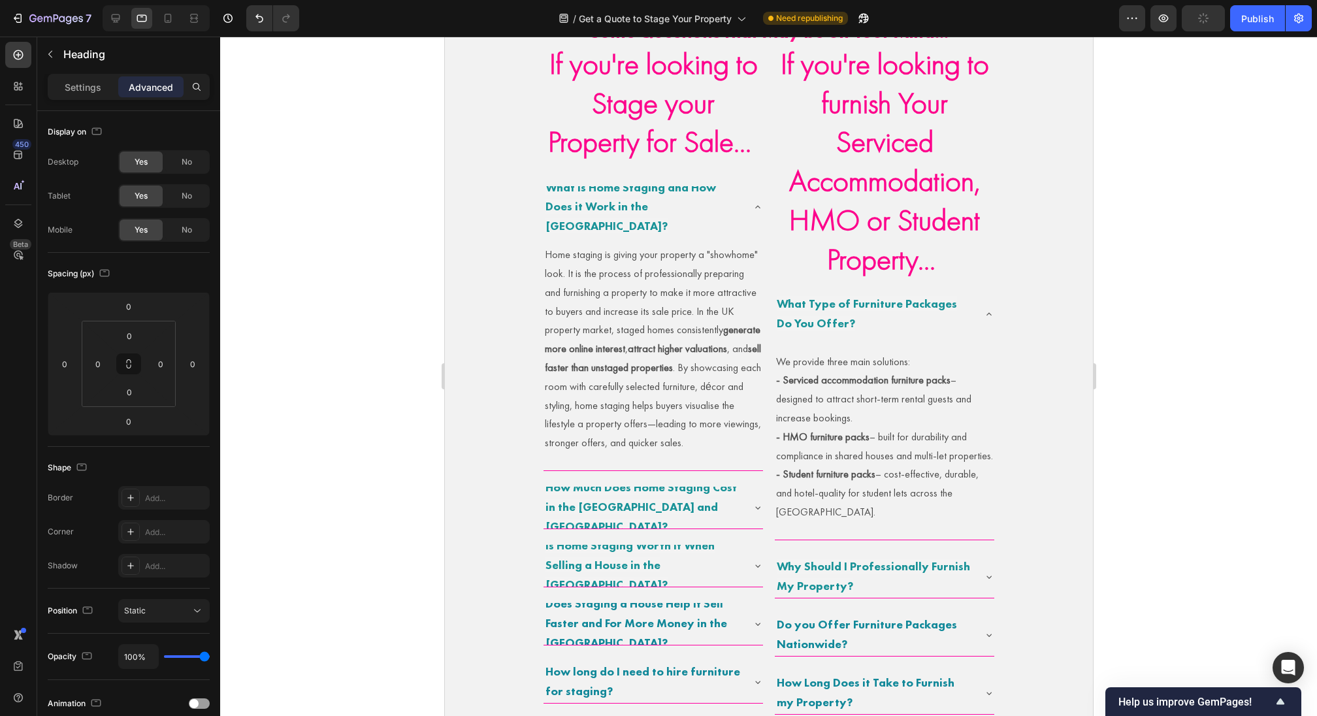
scroll to position [591, 0]
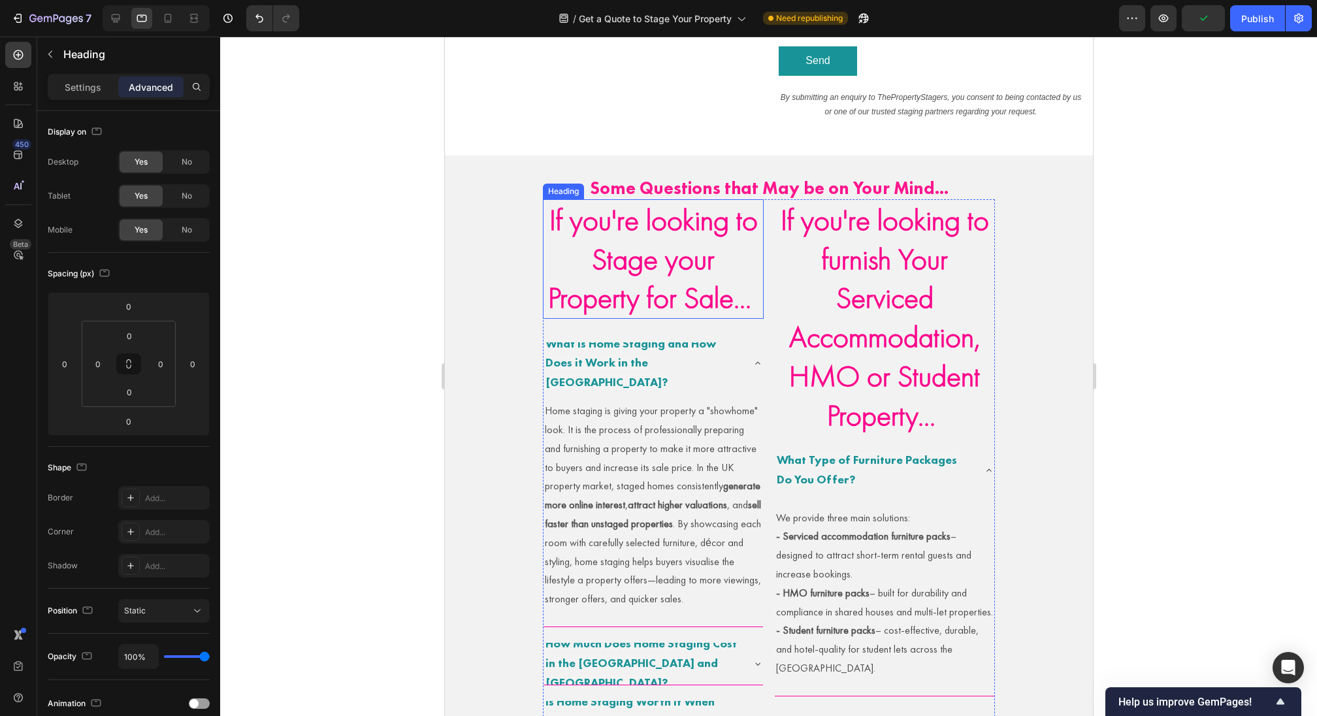
click at [654, 253] on strong "If you're looking to Stage your Property for Sale..." at bounding box center [652, 259] width 210 height 117
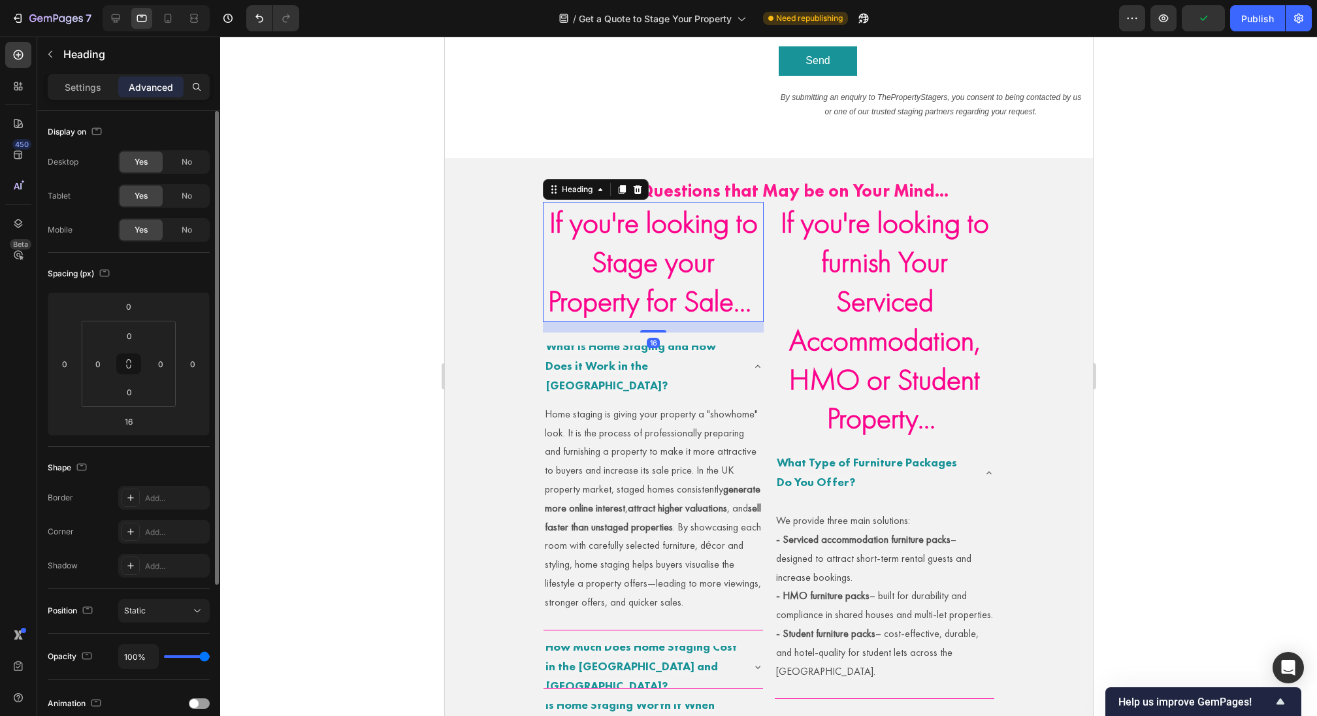
click at [85, 88] on p "Settings" at bounding box center [83, 87] width 37 height 14
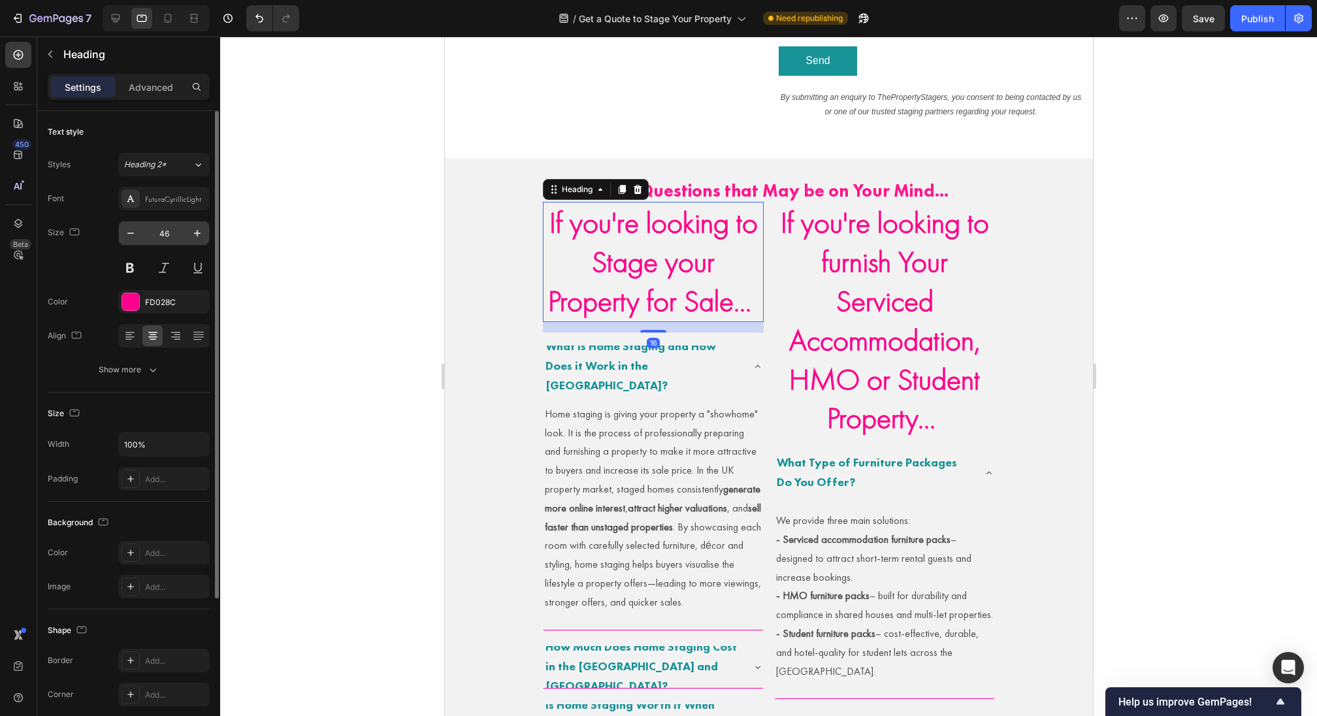
click at [176, 220] on div "Font FuturaCyrillicLight Size 46 Color FD028C Align Show more" at bounding box center [129, 284] width 162 height 195
click at [169, 236] on input "46" at bounding box center [163, 233] width 43 height 24
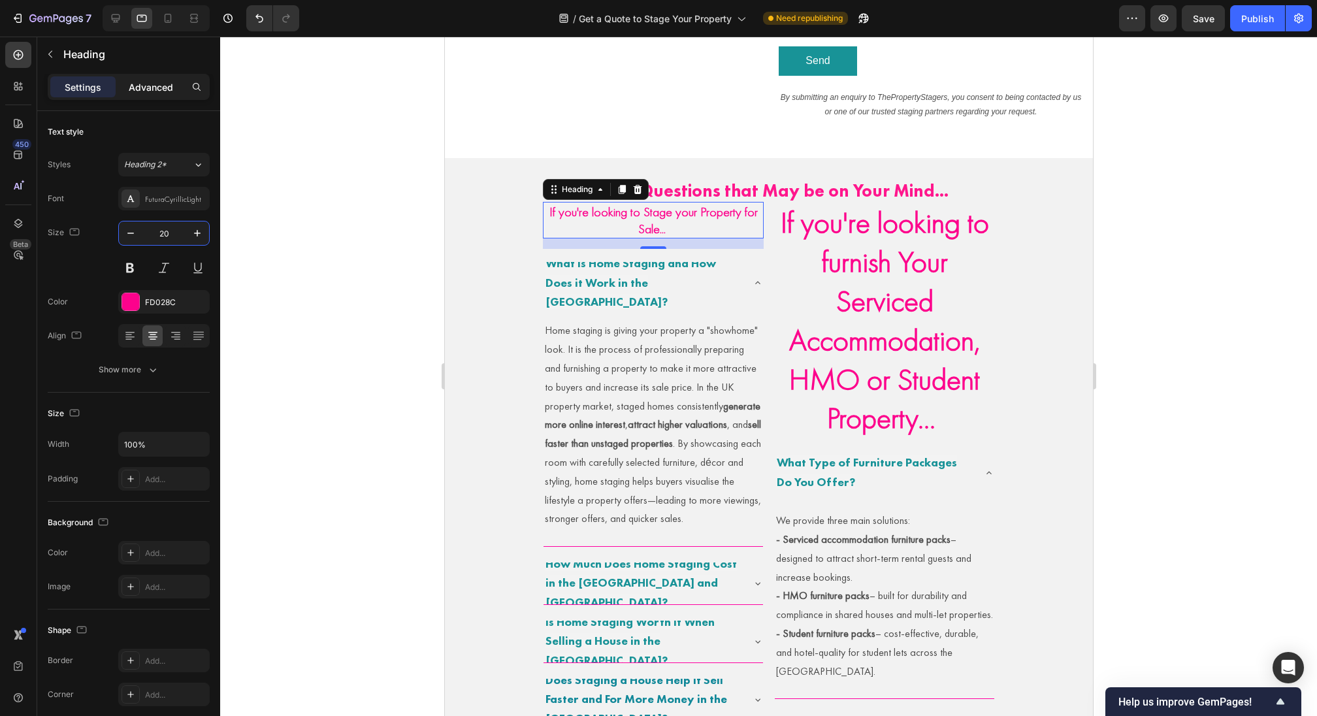
type input "20"
click at [151, 90] on p "Advanced" at bounding box center [151, 87] width 44 height 14
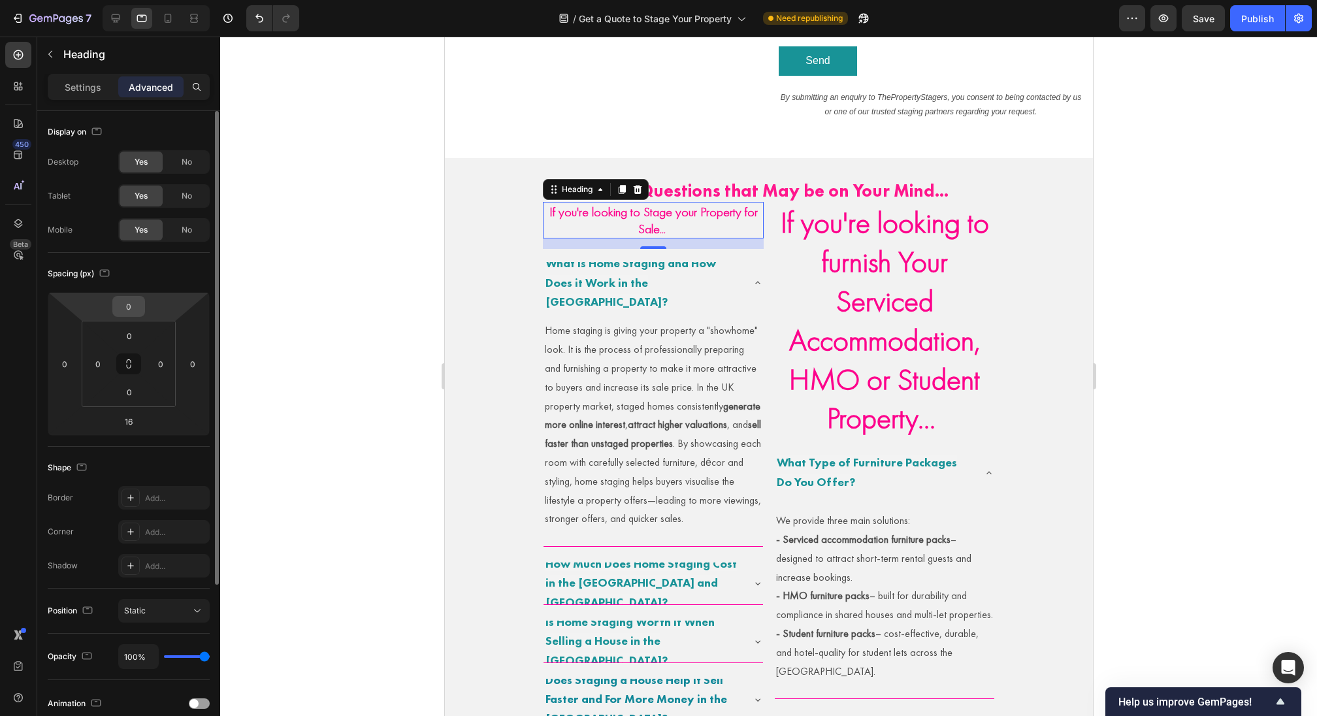
click at [133, 299] on input "0" at bounding box center [129, 307] width 26 height 20
type input "30"
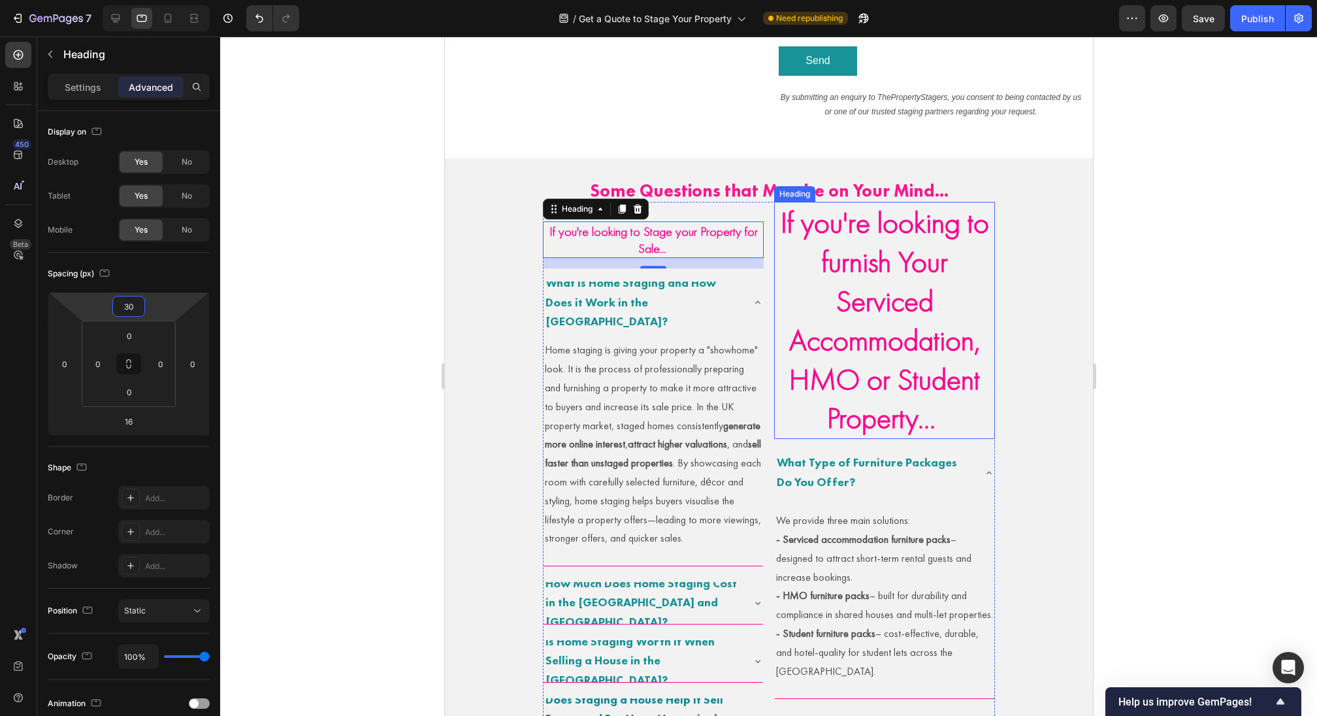
click at [859, 319] on strong "If you're looking to furnish Your Serviced Accommodation, HMO or Student Proper…" at bounding box center [884, 320] width 208 height 234
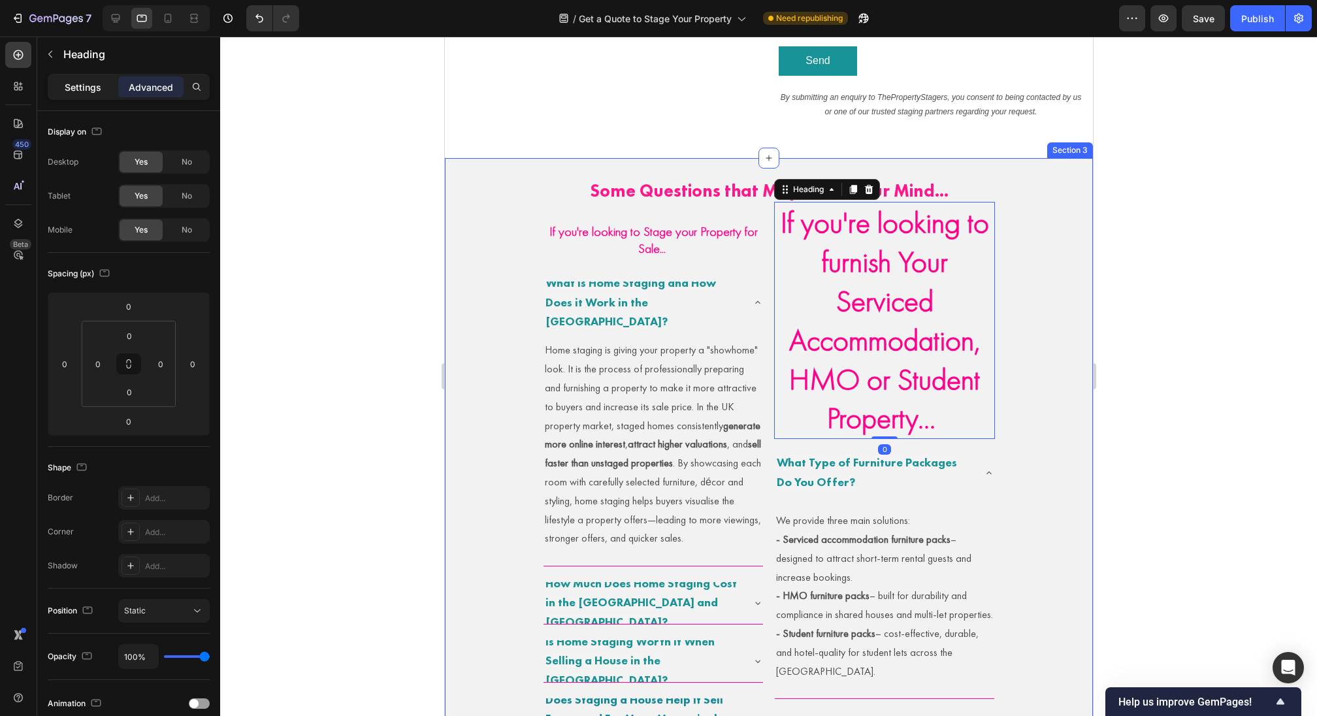
click at [101, 77] on div "Settings" at bounding box center [82, 86] width 65 height 21
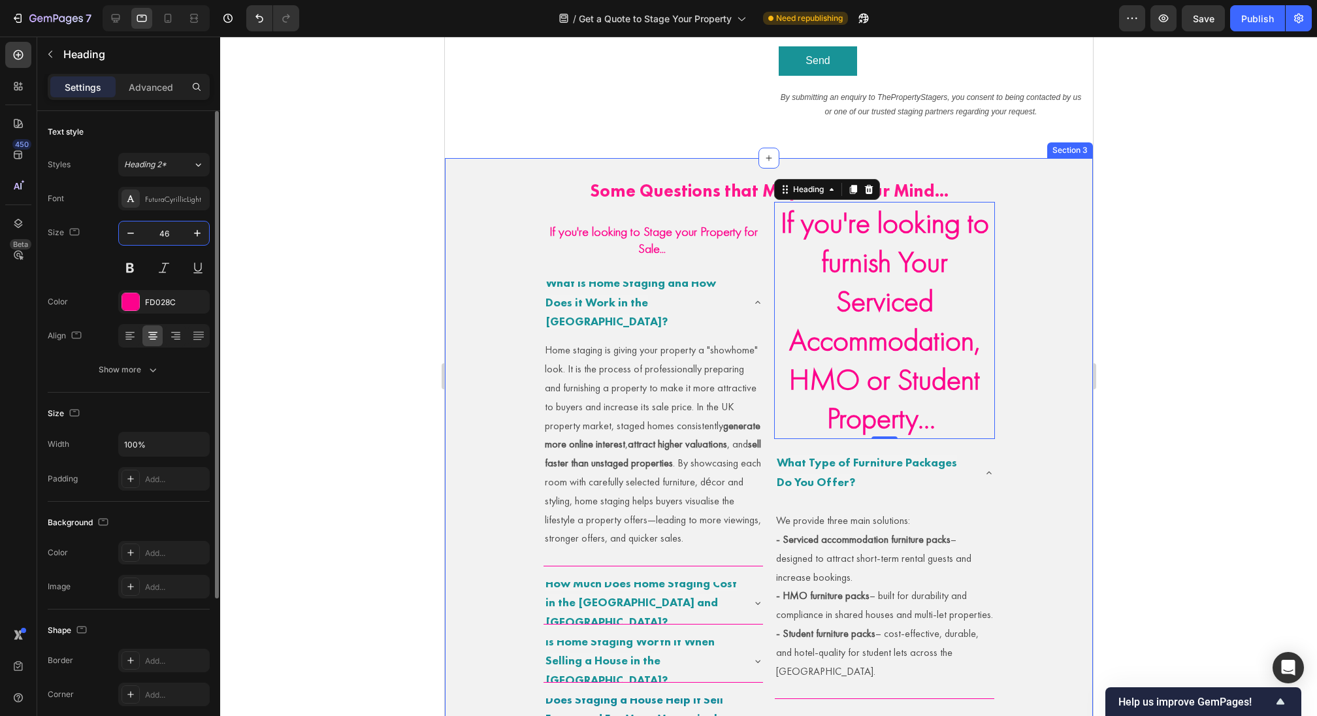
click at [167, 240] on input "46" at bounding box center [163, 233] width 43 height 24
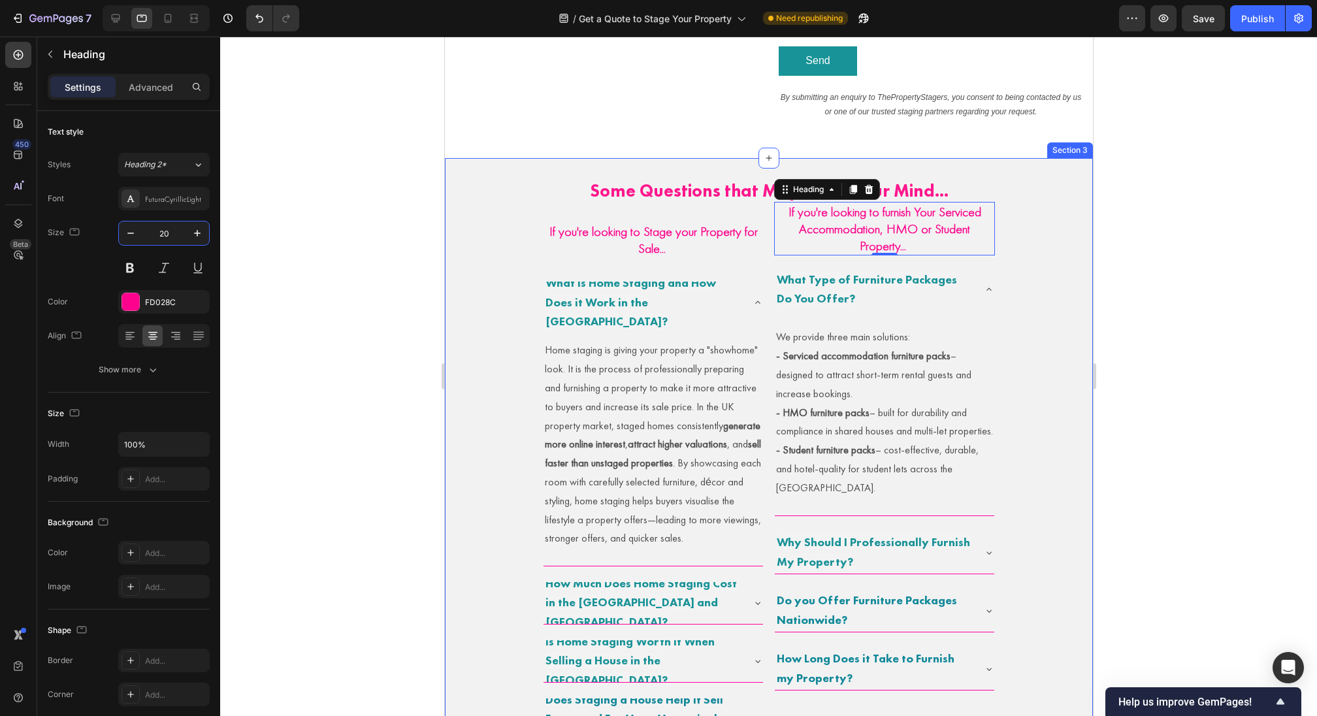
type input "20"
click at [172, 91] on p "Advanced" at bounding box center [151, 87] width 44 height 14
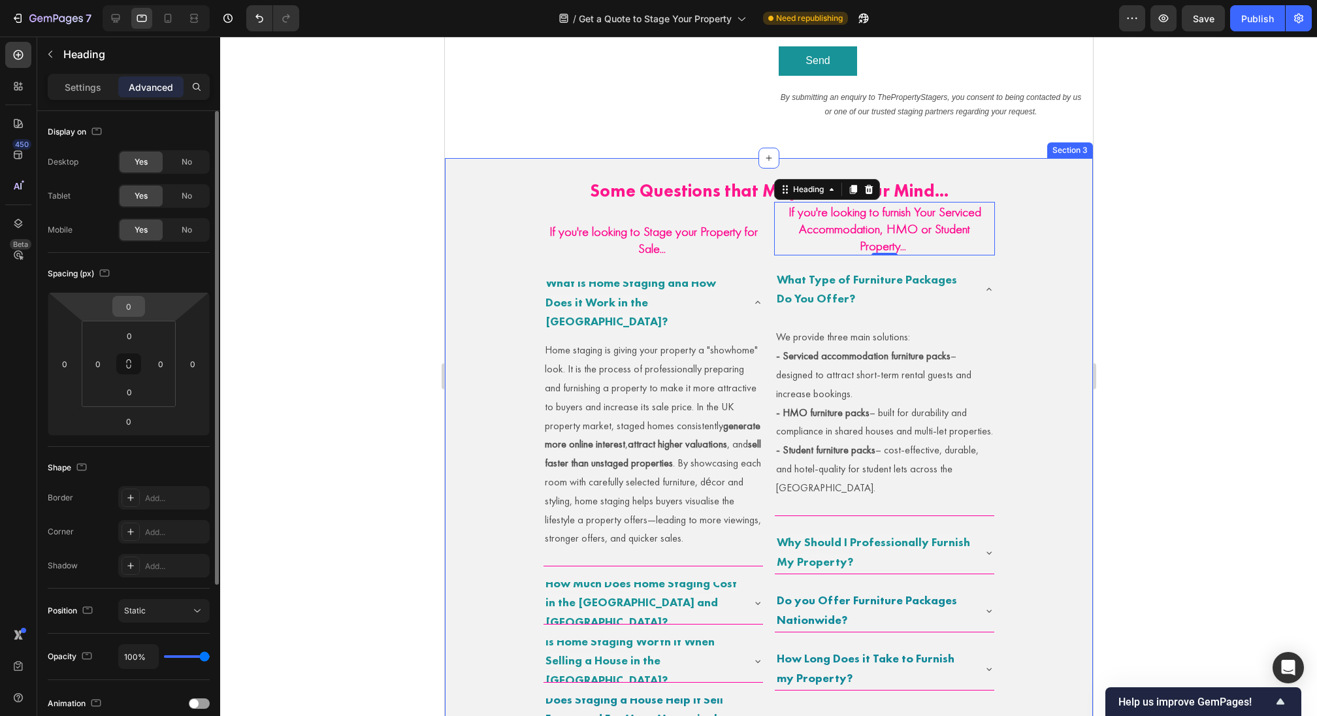
click at [136, 302] on input "0" at bounding box center [129, 307] width 26 height 20
type input "30"
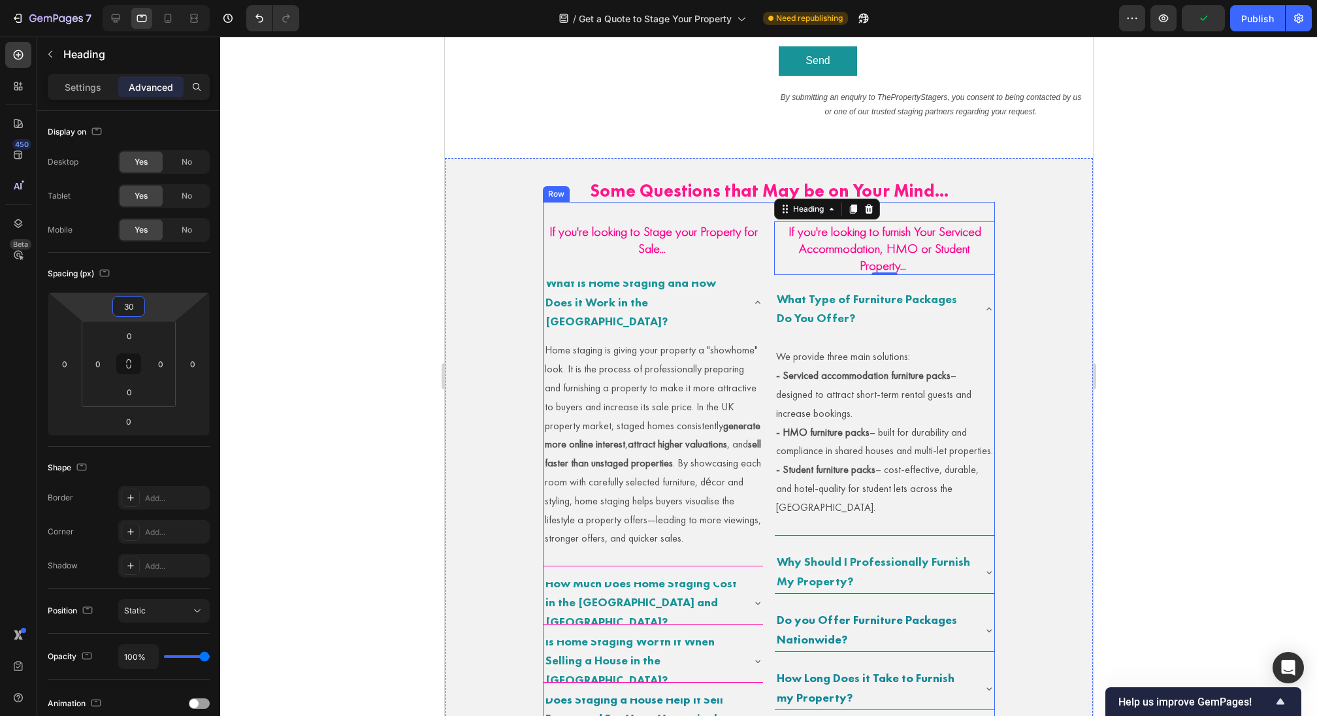
click at [641, 237] on strong "If you're looking to Stage your Property for Sale..." at bounding box center [653, 240] width 208 height 34
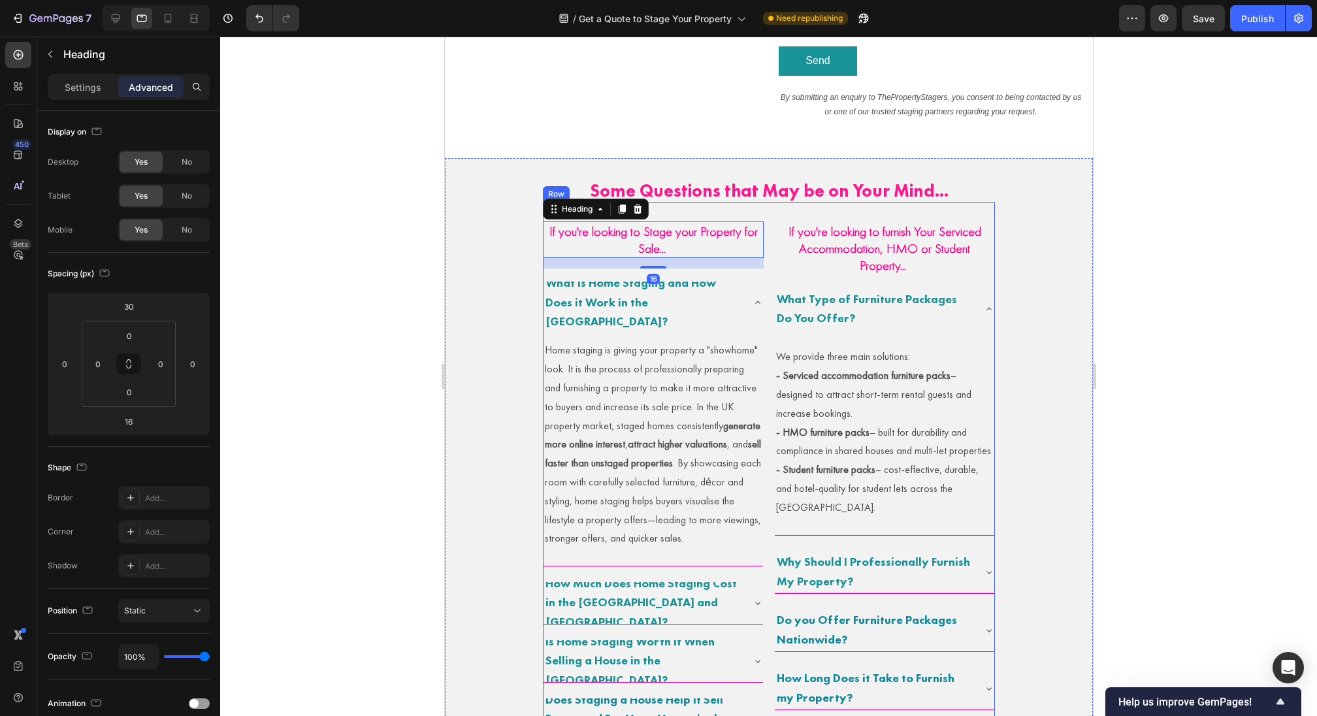
click at [761, 208] on div "If you're looking to Stage your Property for Sale... Heading 16 What is Home St…" at bounding box center [652, 659] width 221 height 915
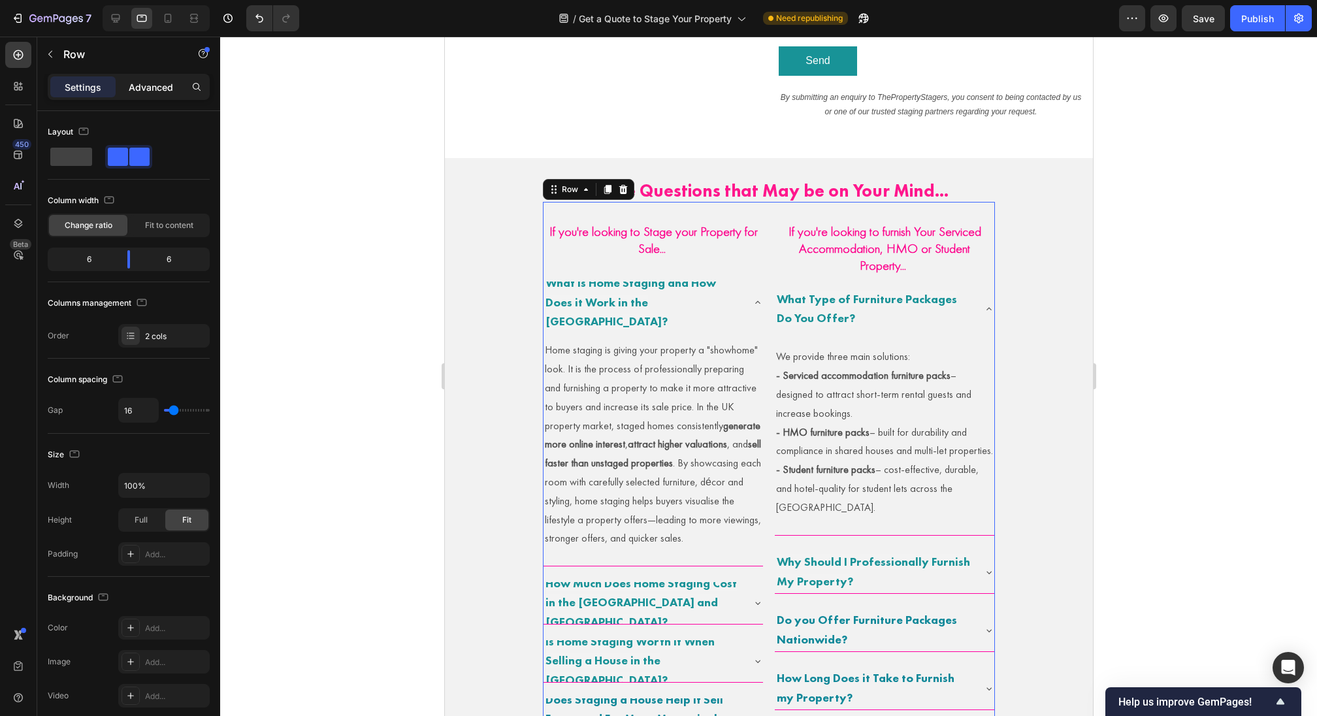
click at [161, 80] on p "Advanced" at bounding box center [151, 87] width 44 height 14
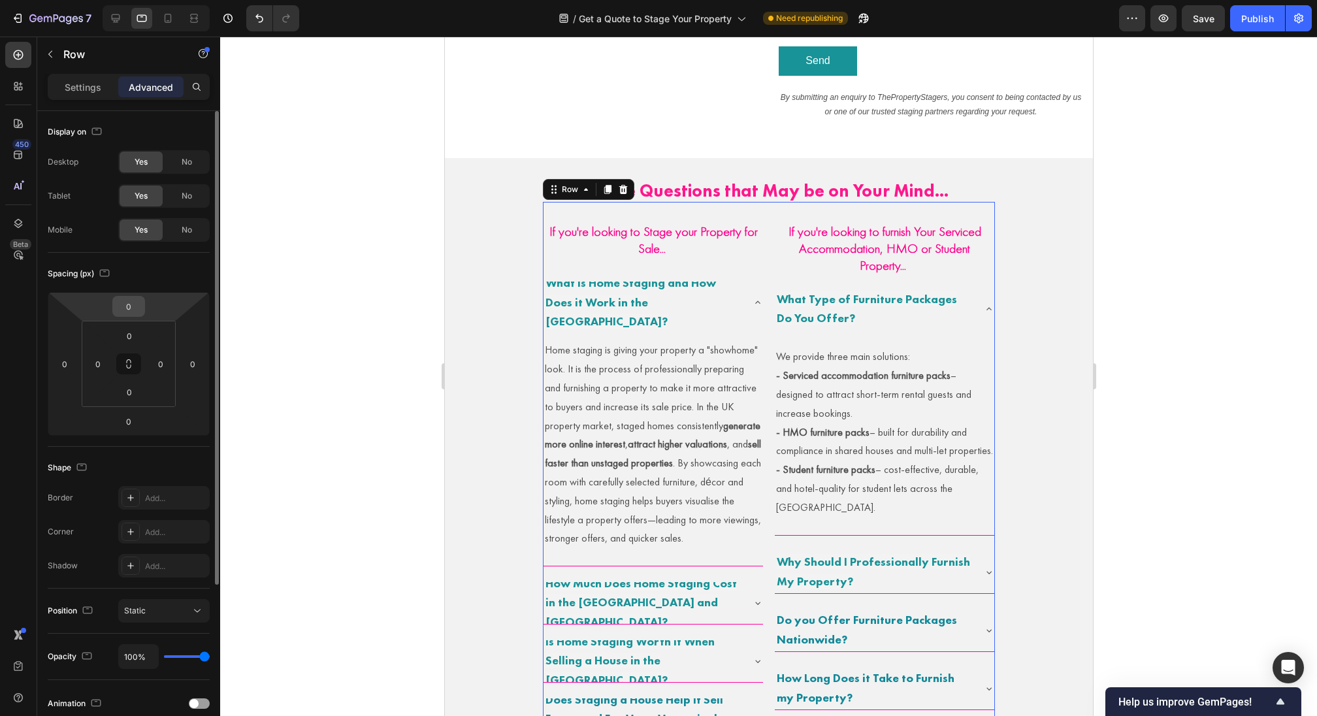
click at [132, 316] on div "0" at bounding box center [128, 306] width 33 height 21
click at [123, 306] on input "0" at bounding box center [129, 307] width 26 height 20
type input "40"
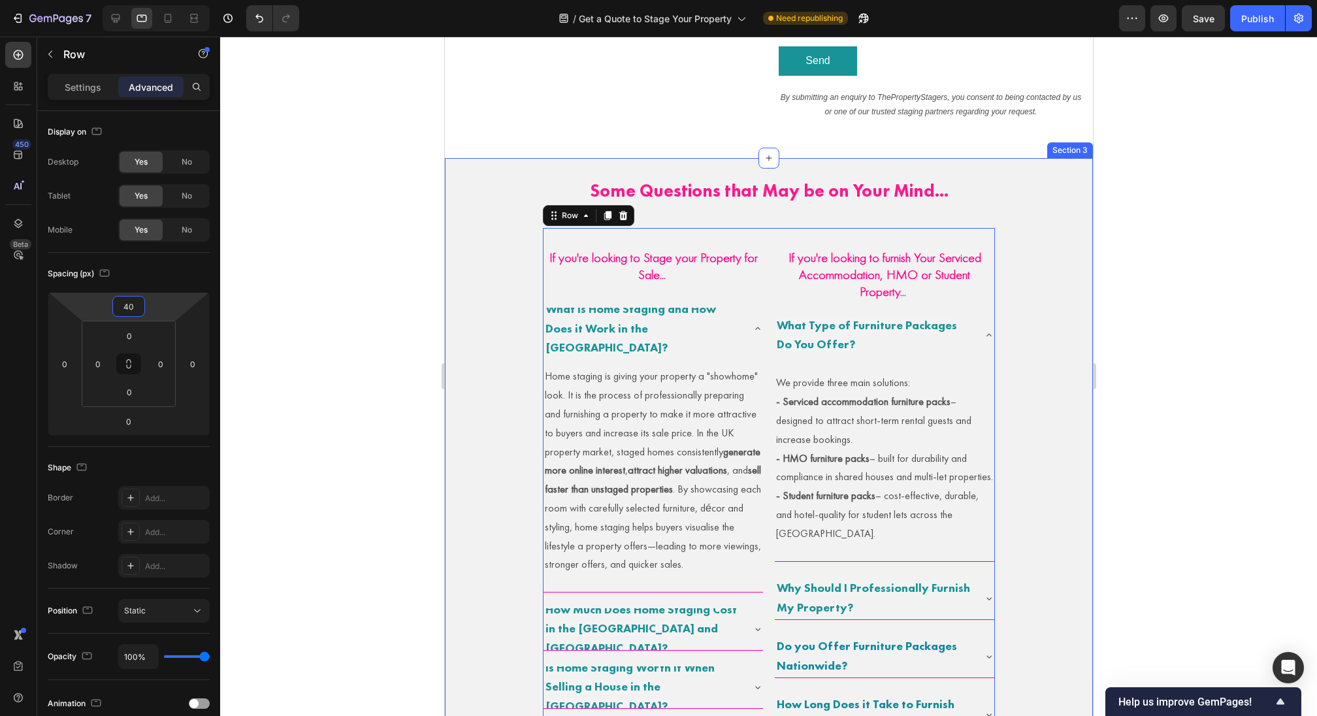
click at [481, 421] on div "Some Questions that May be on Your Mind... Heading If you're looking to Stage y…" at bounding box center [768, 660] width 648 height 1005
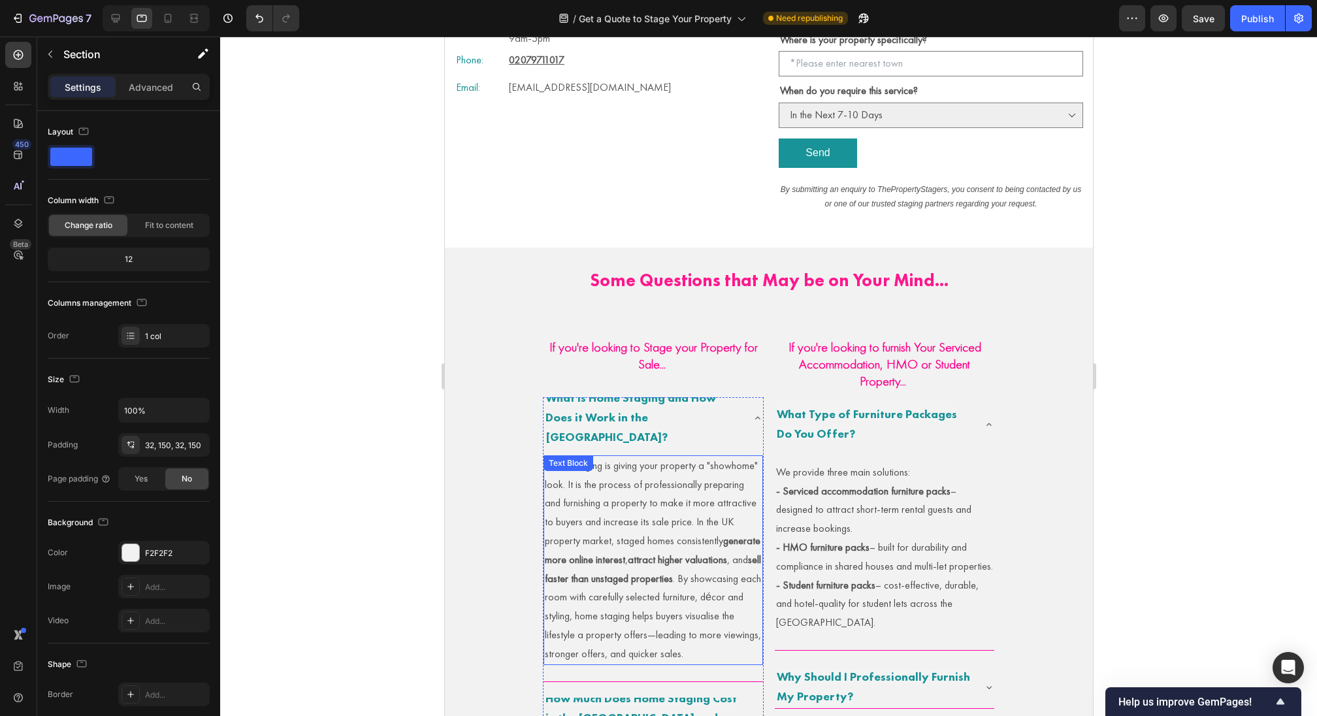
scroll to position [471, 0]
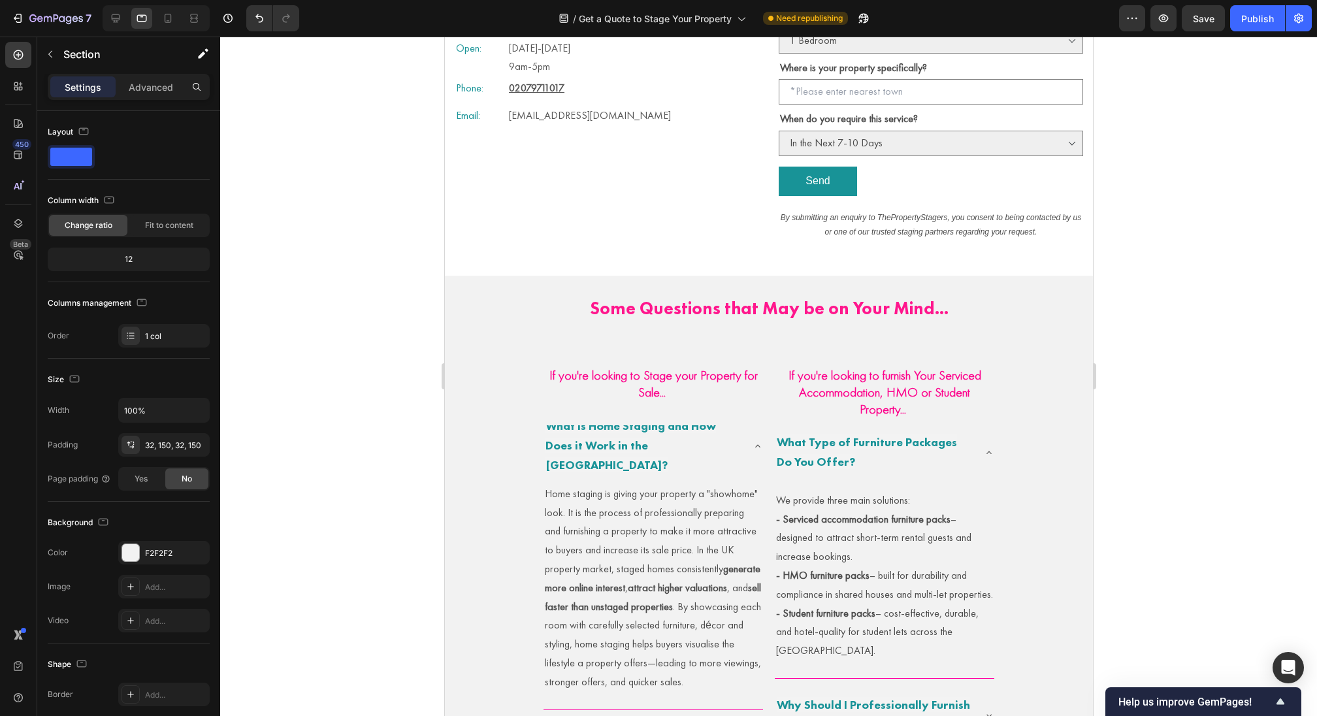
click at [672, 312] on h2 "Some Questions that May be on Your Mind..." at bounding box center [768, 308] width 452 height 23
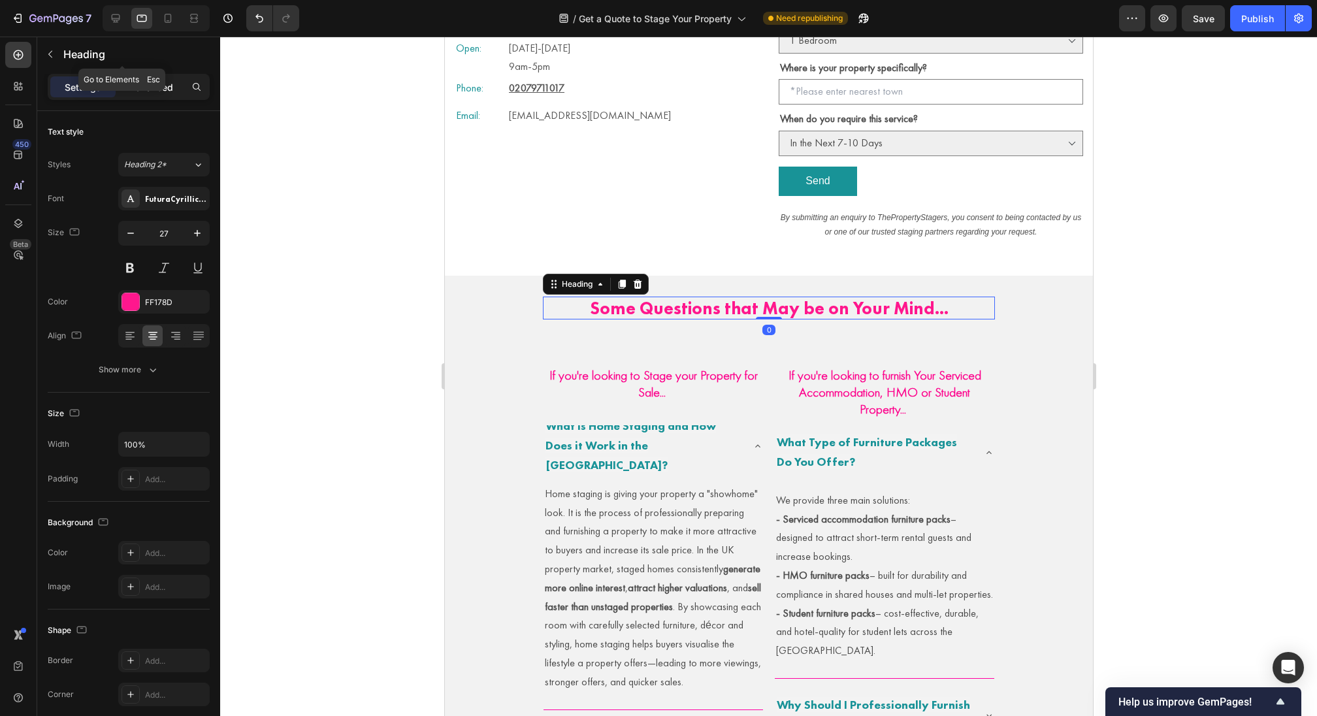
click at [149, 90] on p "Advanced" at bounding box center [151, 87] width 44 height 14
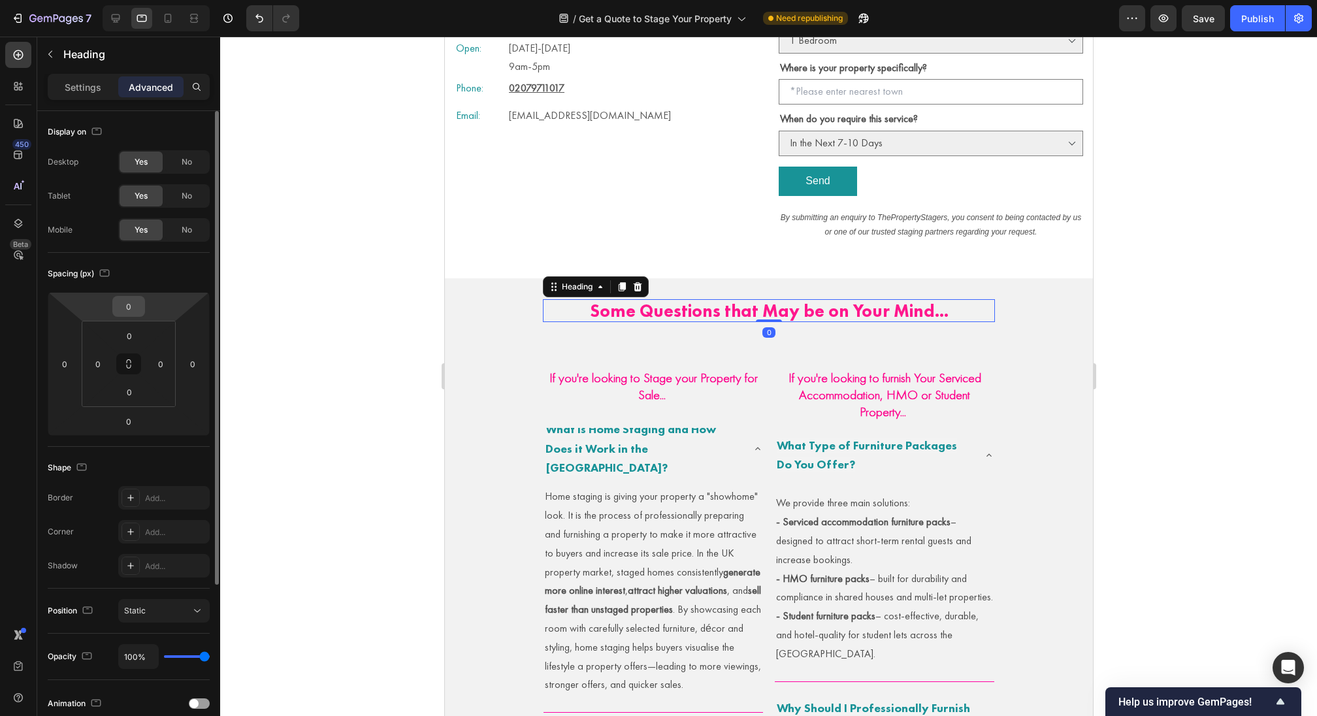
click at [127, 310] on input "0" at bounding box center [129, 307] width 26 height 20
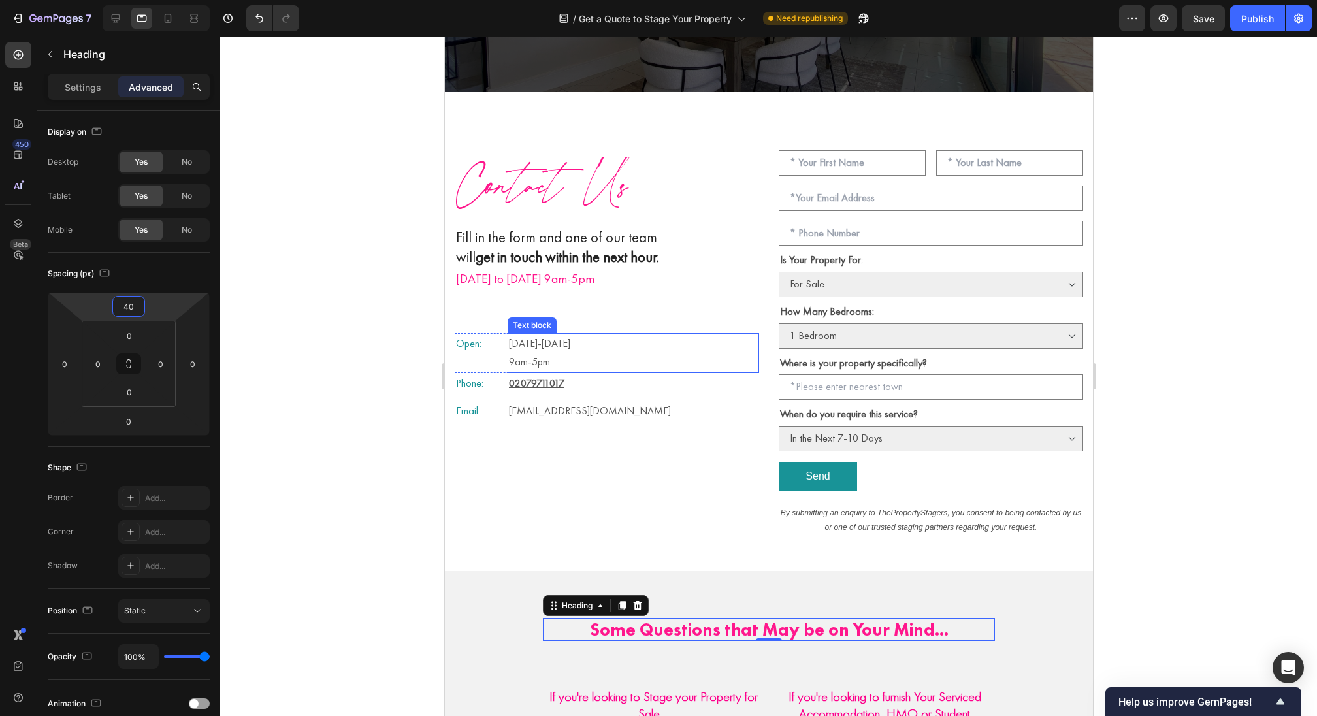
scroll to position [35, 0]
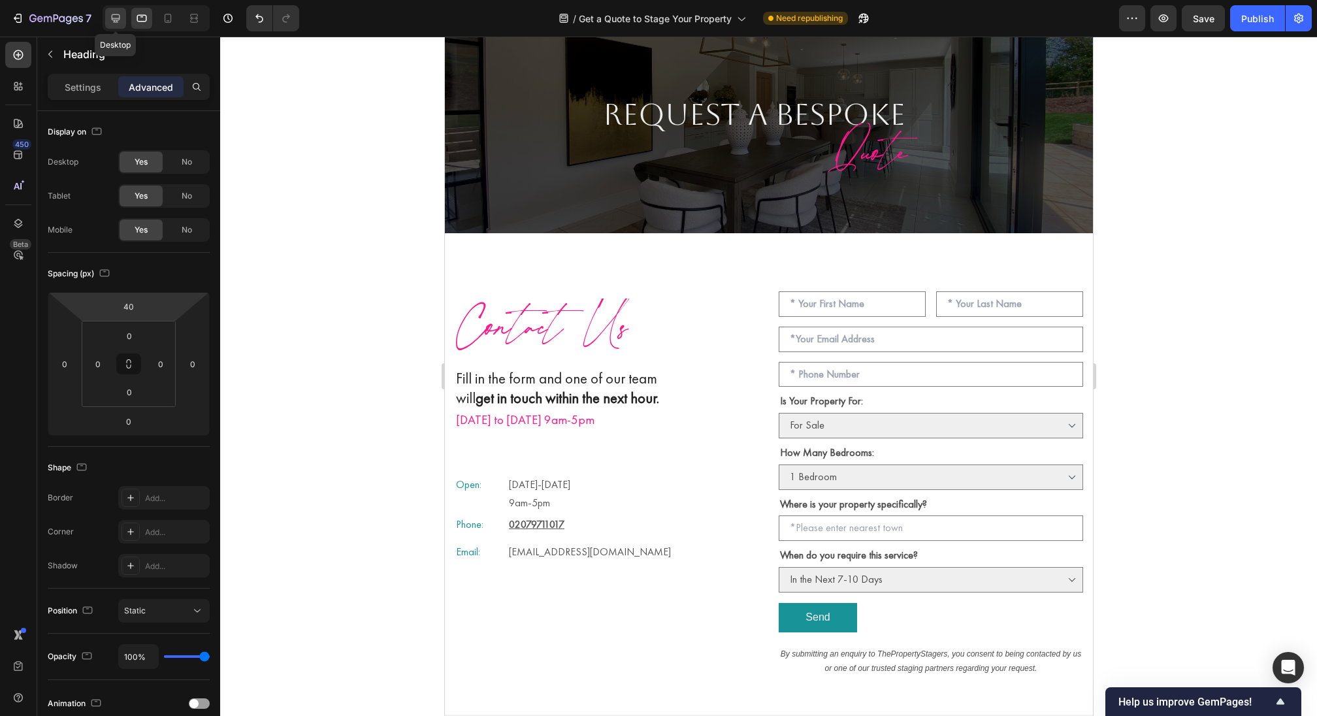
click at [106, 24] on div at bounding box center [115, 18] width 21 height 21
type input "0"
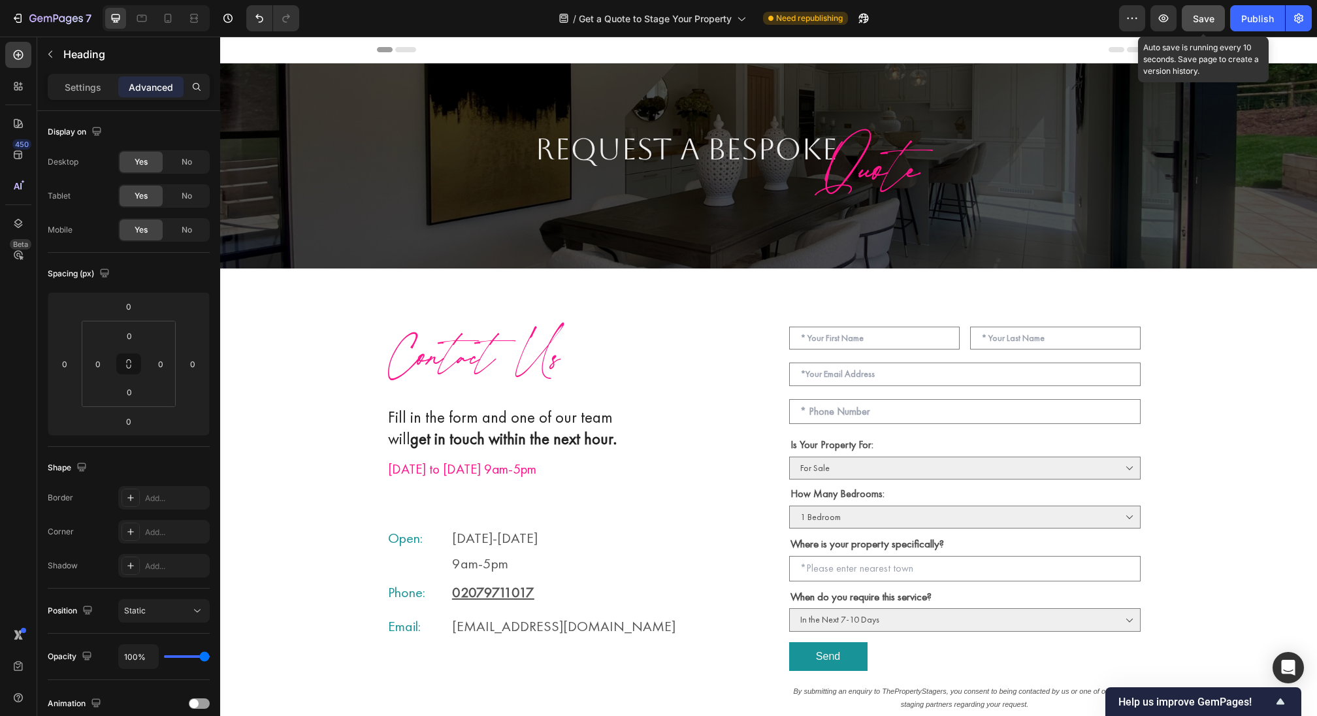
click at [1213, 13] on span "Save" at bounding box center [1204, 18] width 22 height 11
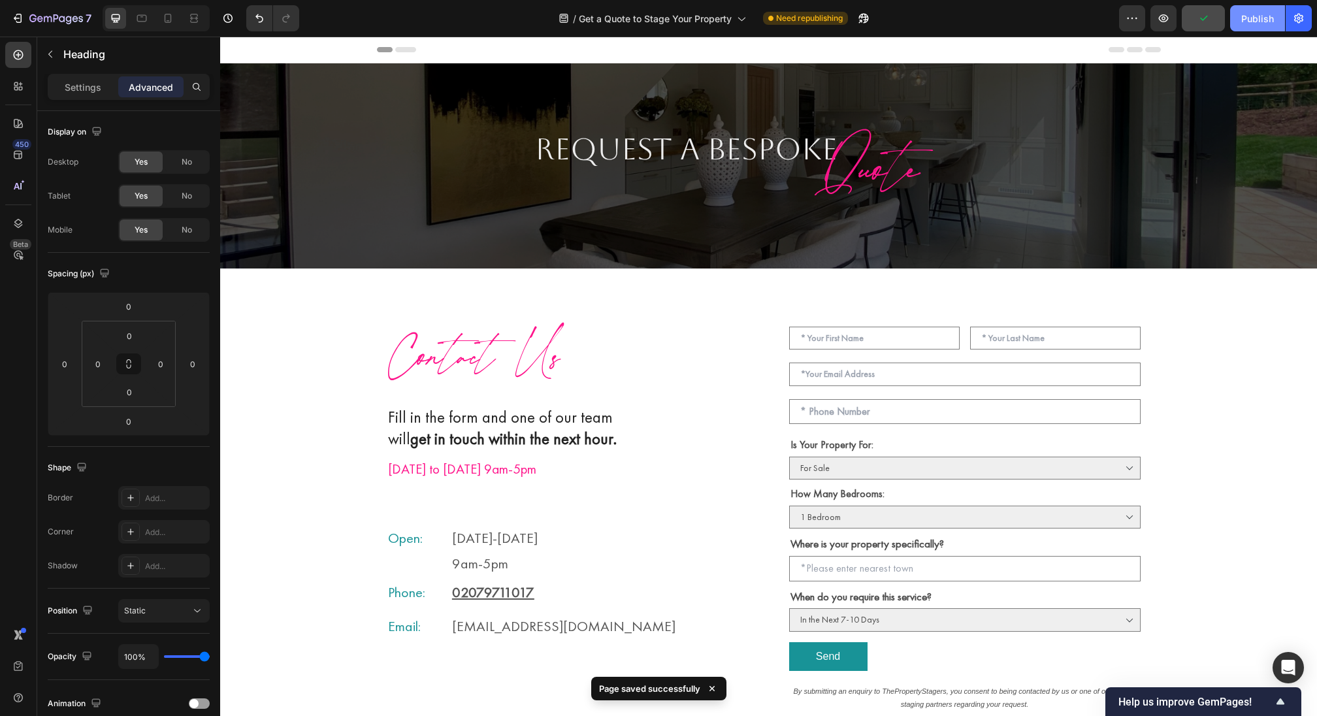
click at [1262, 17] on div "Publish" at bounding box center [1257, 19] width 33 height 14
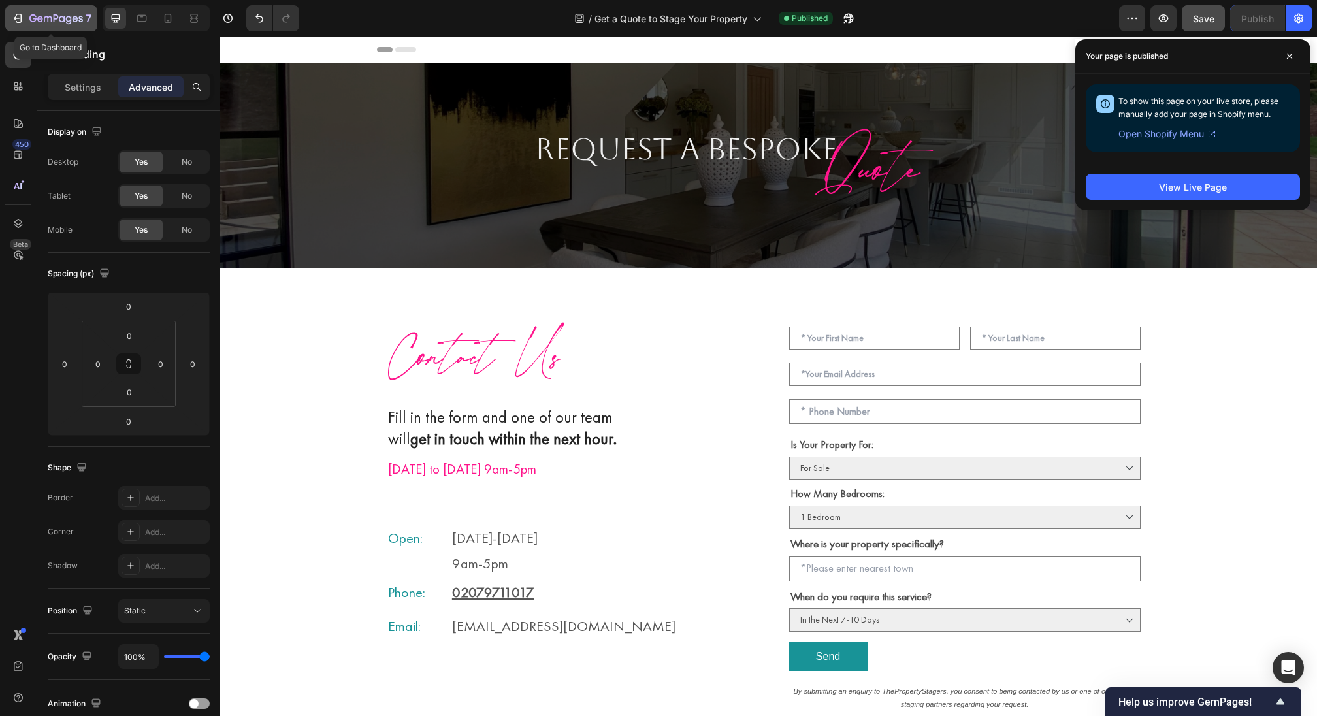
click at [22, 15] on icon "button" at bounding box center [17, 18] width 13 height 13
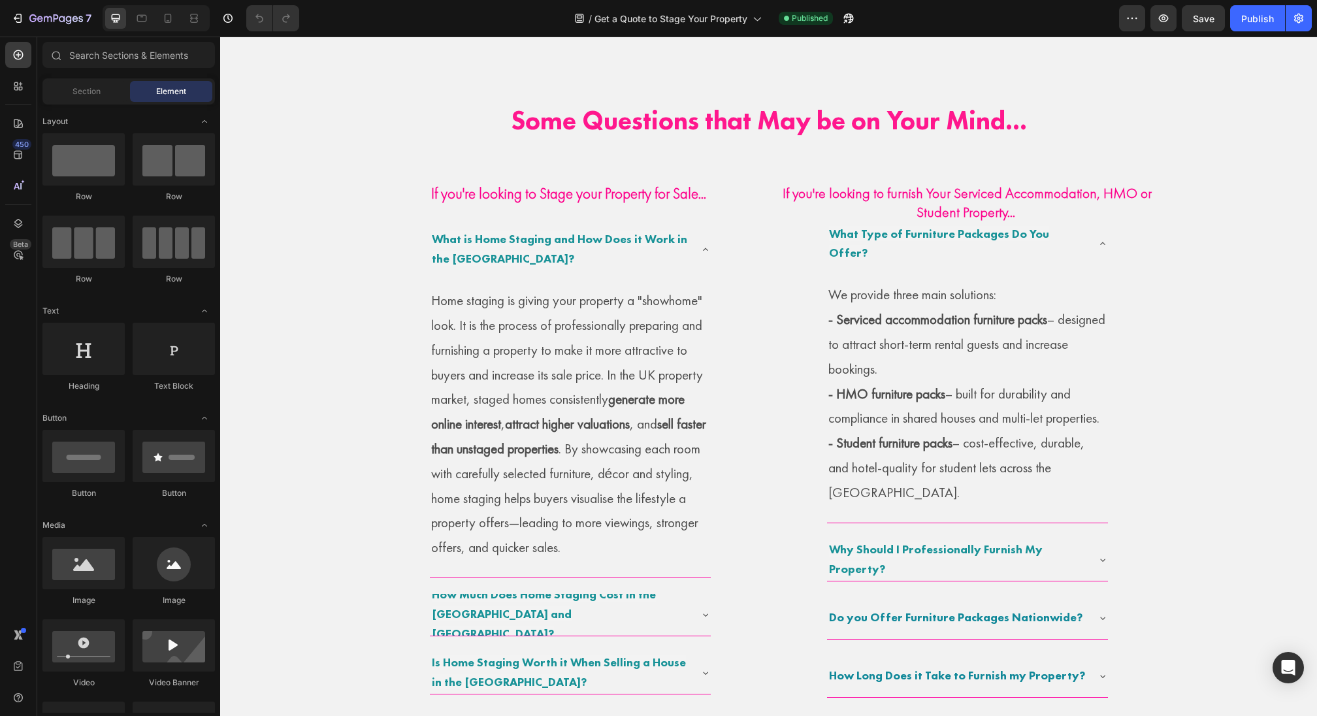
scroll to position [694, 0]
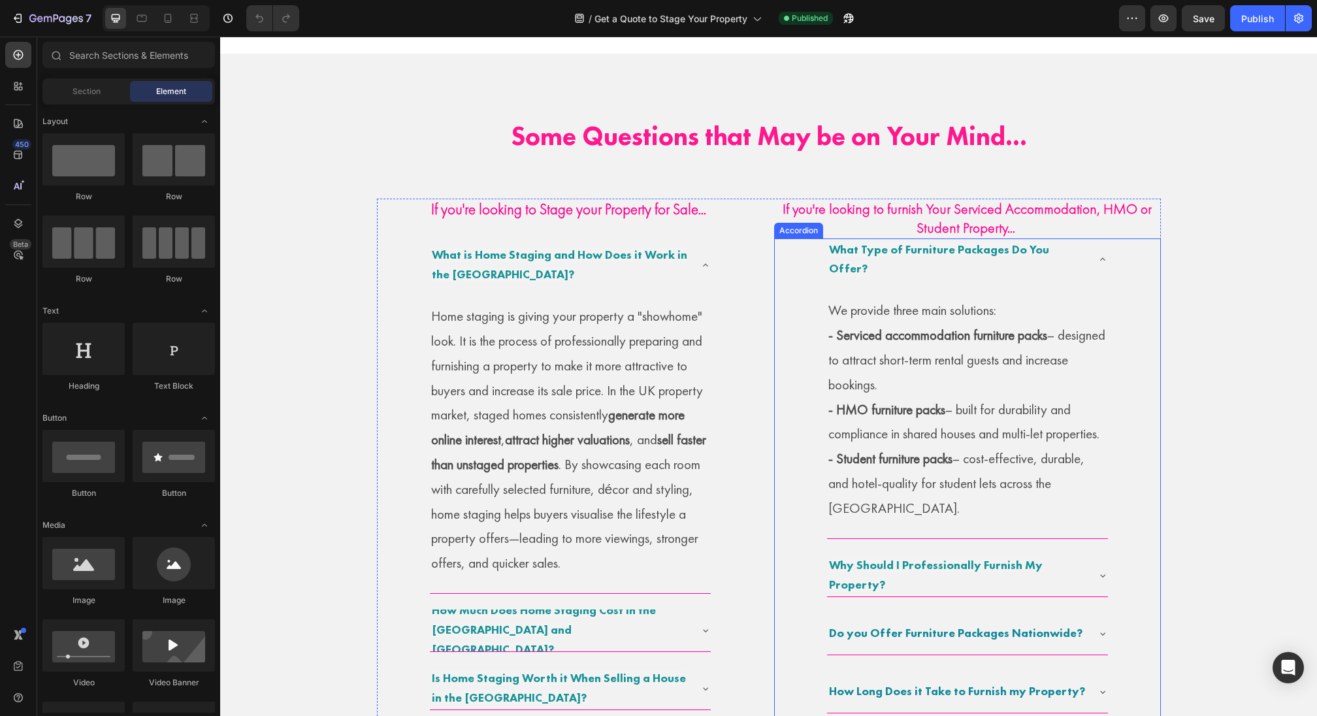
click at [899, 266] on p "What Type of Furniture Packages Do You Offer?" at bounding box center [957, 259] width 256 height 39
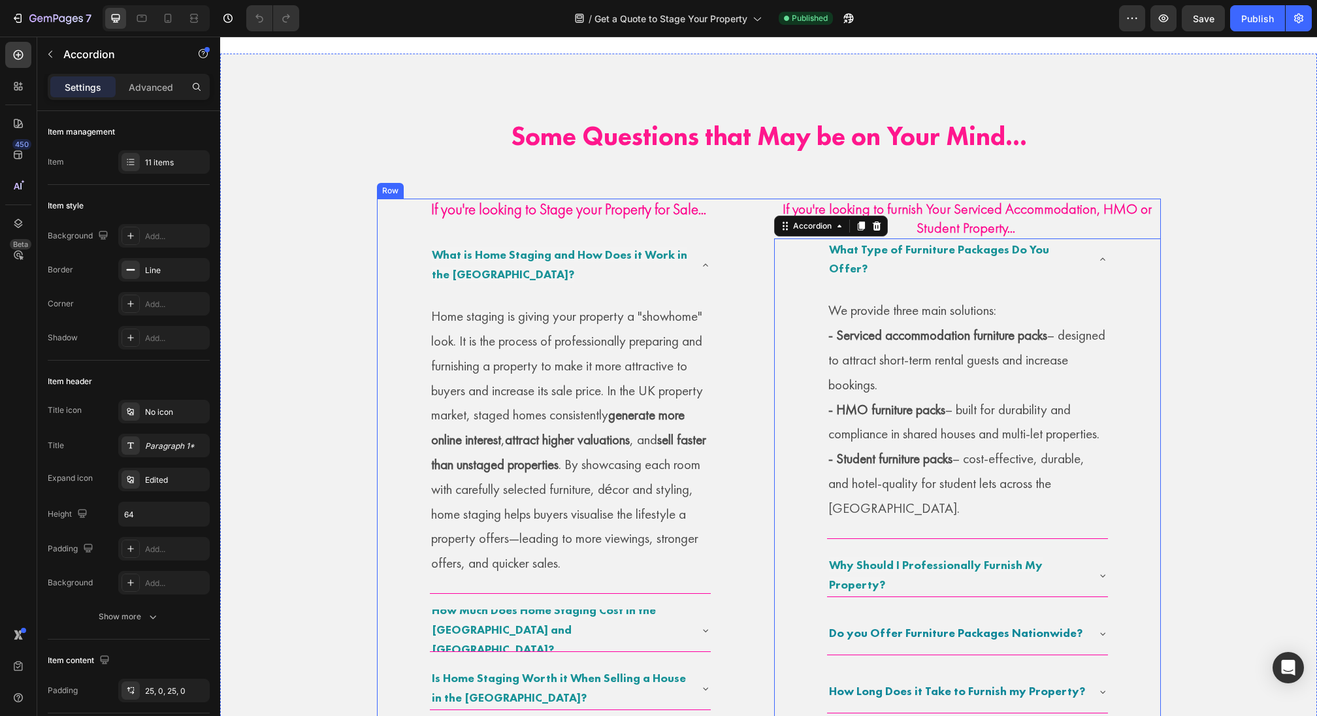
click at [790, 255] on div "What Type of Furniture Packages Do You Offer? We provide three main solutions: …" at bounding box center [967, 678] width 387 height 881
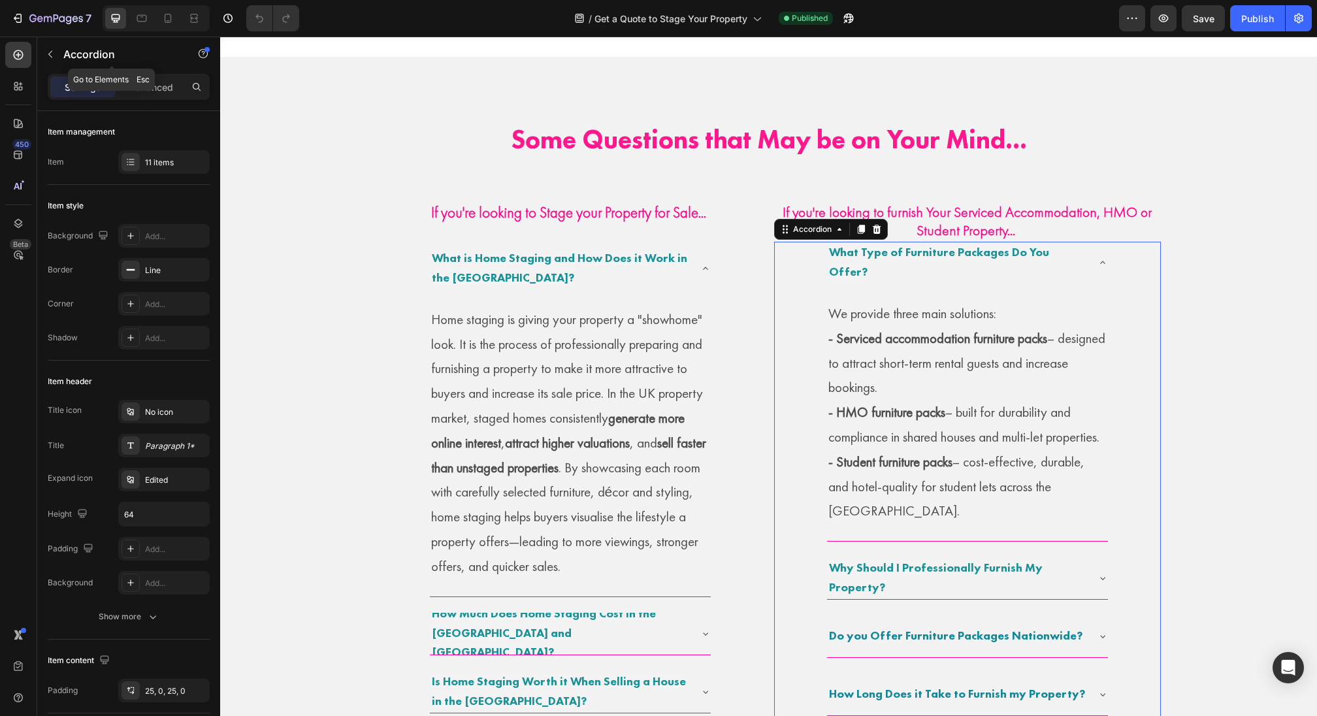
click at [122, 71] on div "Accordion" at bounding box center [111, 55] width 149 height 37
click at [148, 84] on p "Advanced" at bounding box center [151, 87] width 44 height 14
type input "100%"
type input "100"
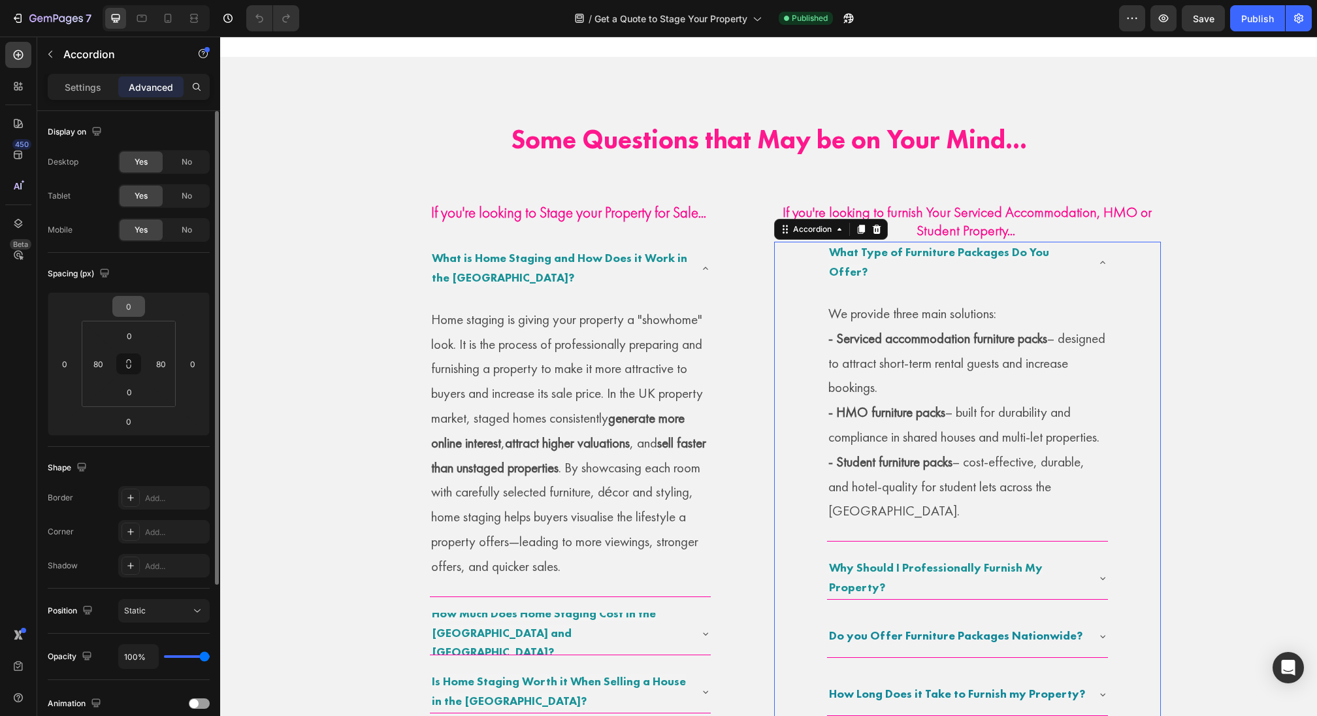
click at [132, 297] on input "0" at bounding box center [129, 307] width 26 height 20
type input "40"
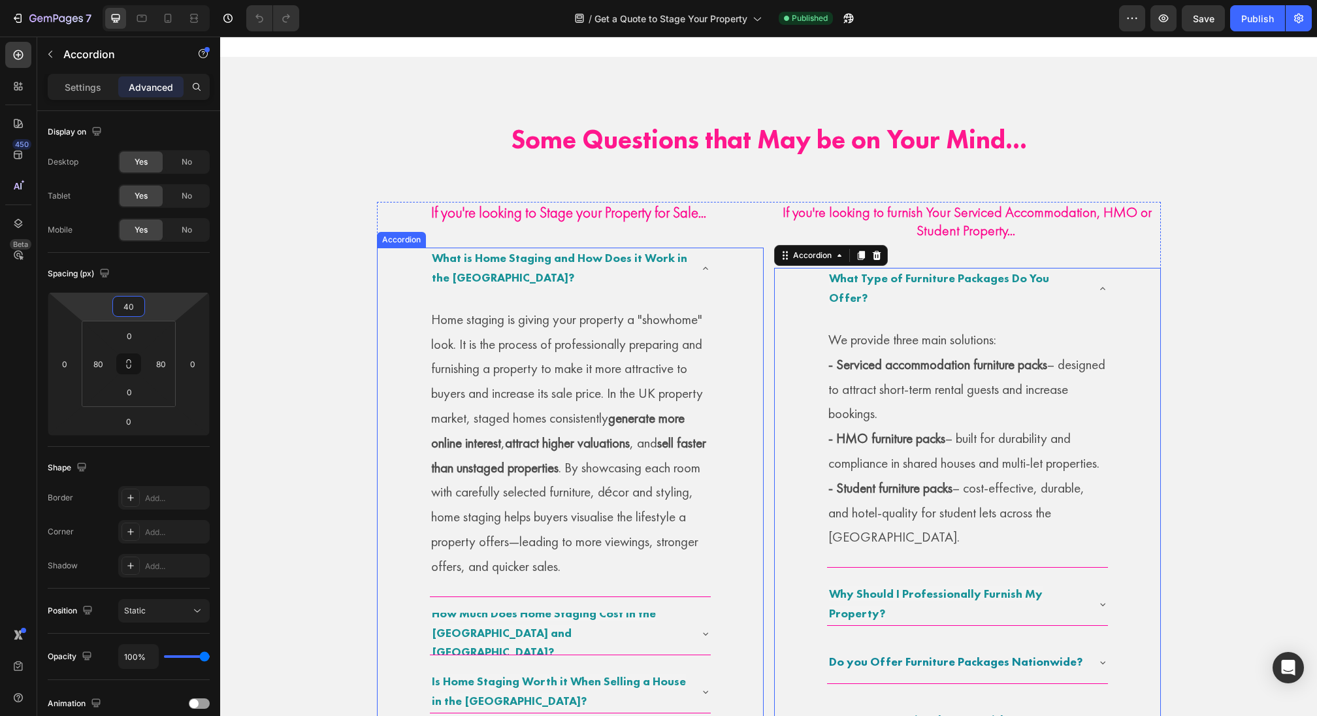
click at [479, 269] on p "What is Home Staging and How Does it Work in the [GEOGRAPHIC_DATA]?" at bounding box center [560, 268] width 256 height 39
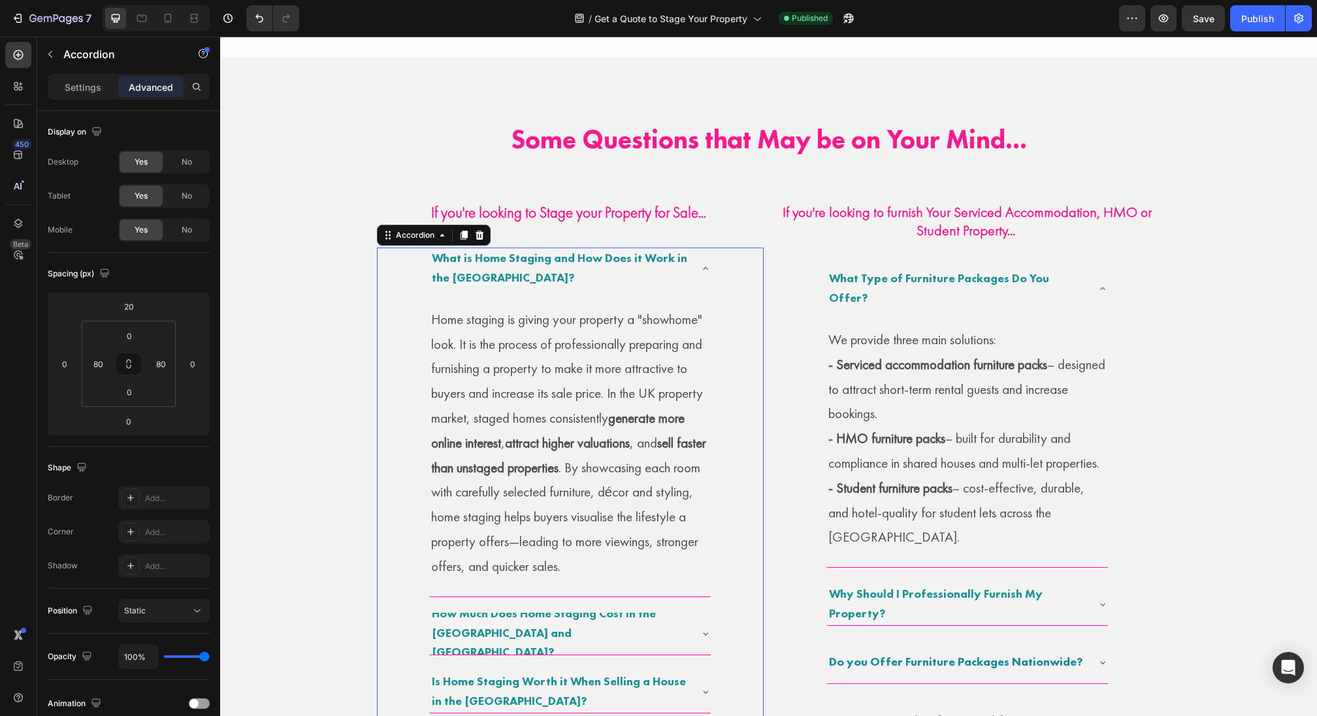
click at [416, 259] on div "What is Home Staging and How Does it Work in the [GEOGRAPHIC_DATA]? Home stagin…" at bounding box center [570, 655] width 387 height 815
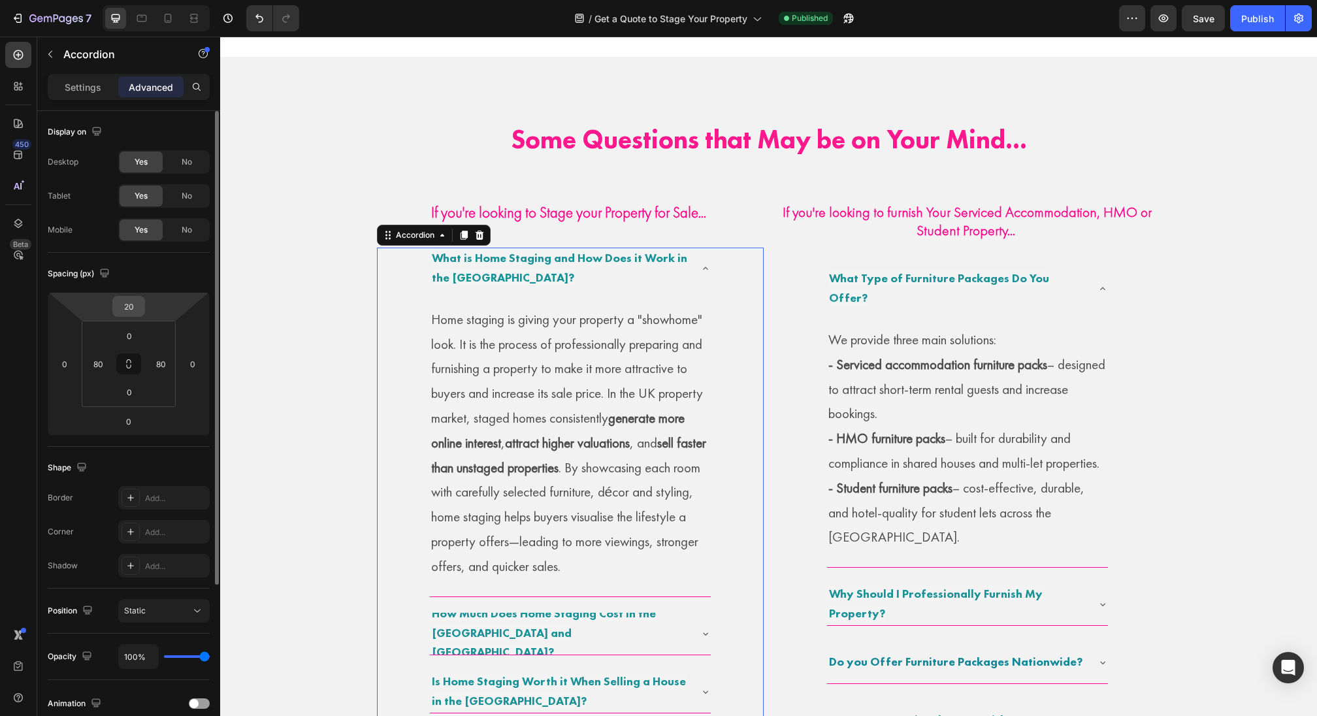
click at [126, 308] on input "20" at bounding box center [129, 307] width 26 height 20
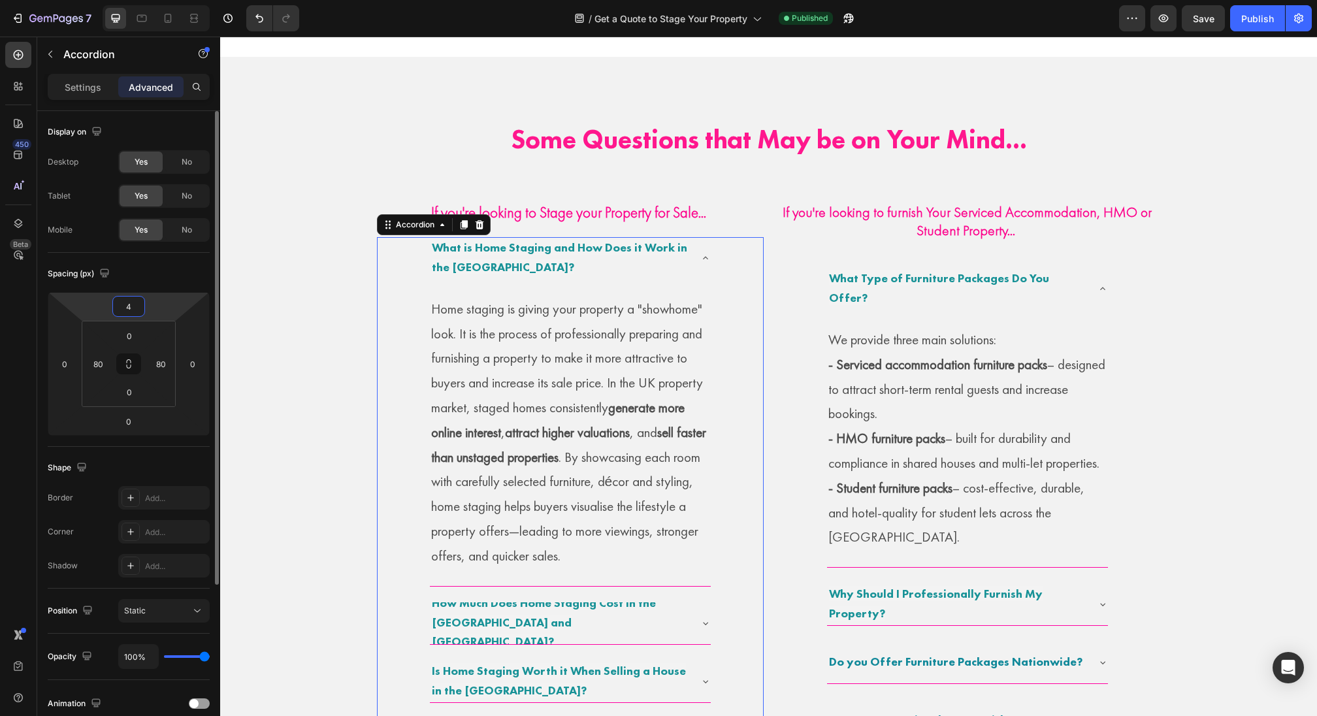
type input "40"
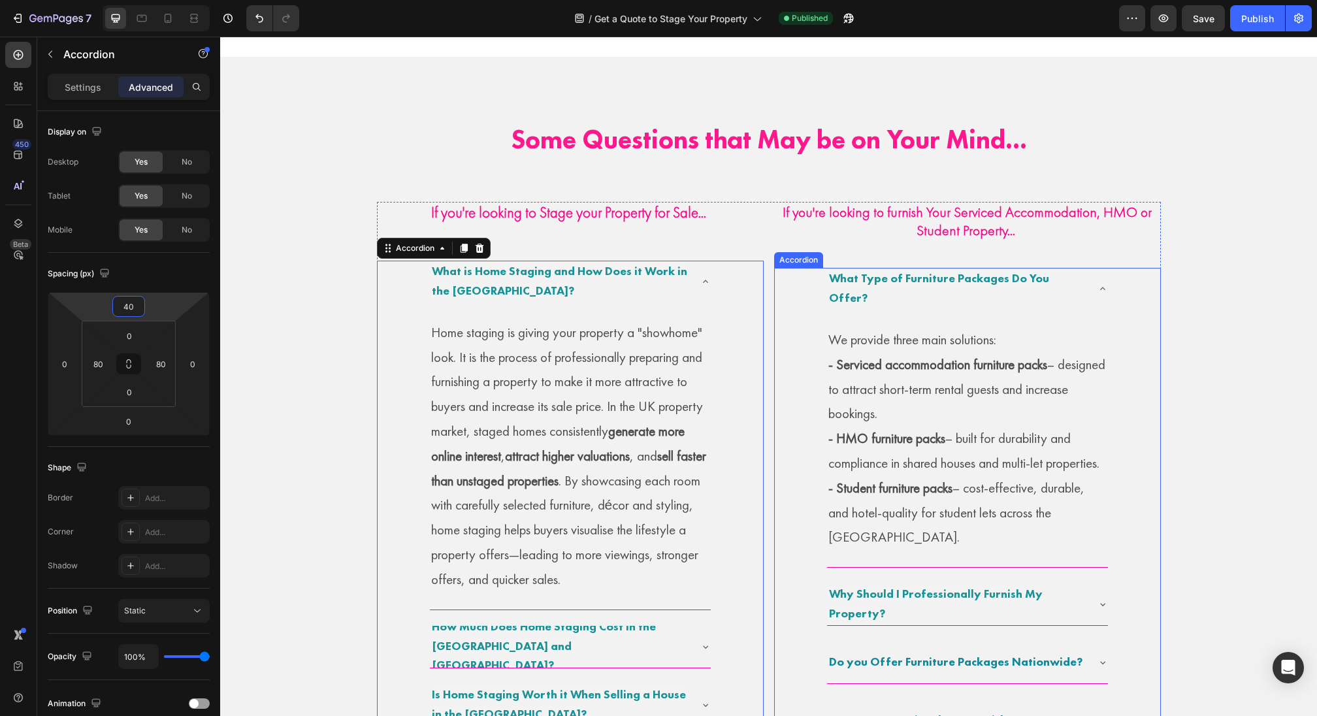
click at [813, 272] on div "What Type of Furniture Packages Do You Offer? We provide three main solutions: …" at bounding box center [967, 708] width 387 height 881
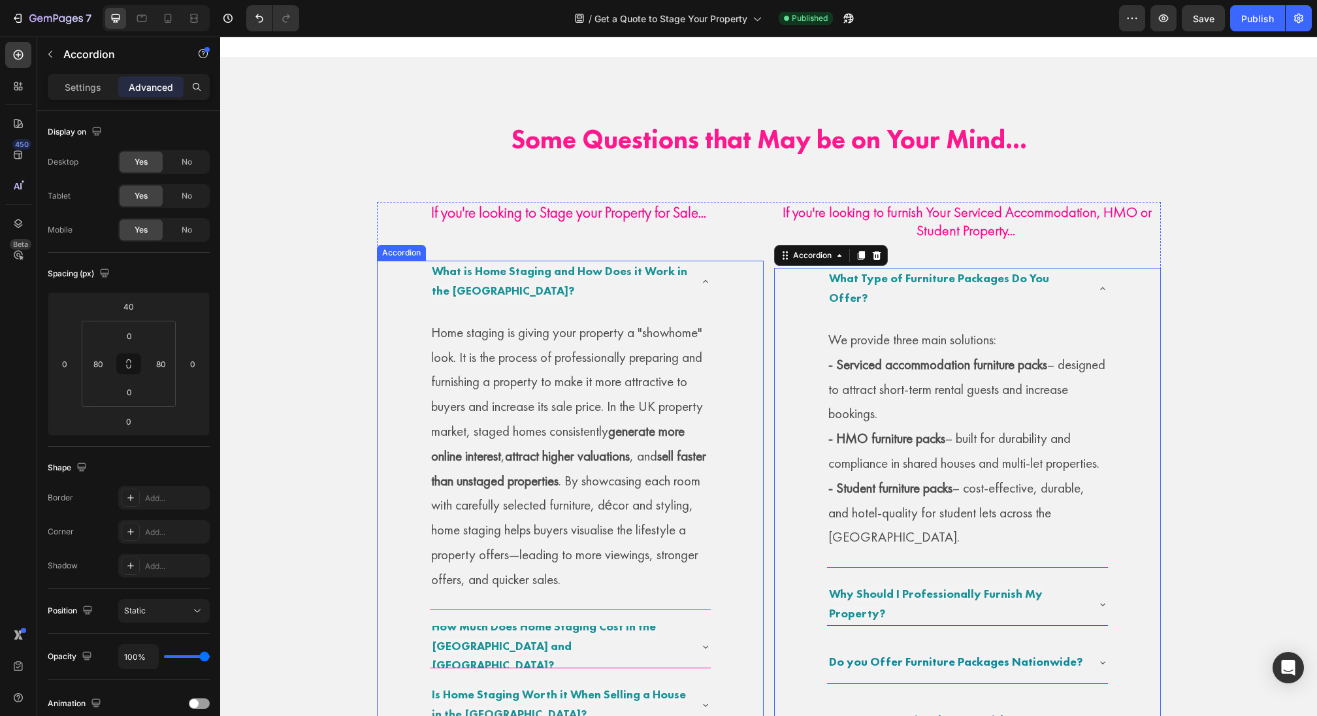
click at [643, 264] on span "What is Home Staging and How Does it Work in the [GEOGRAPHIC_DATA]?" at bounding box center [559, 280] width 255 height 35
click at [864, 273] on div "What Type of Furniture Packages Do You Offer?" at bounding box center [957, 288] width 260 height 43
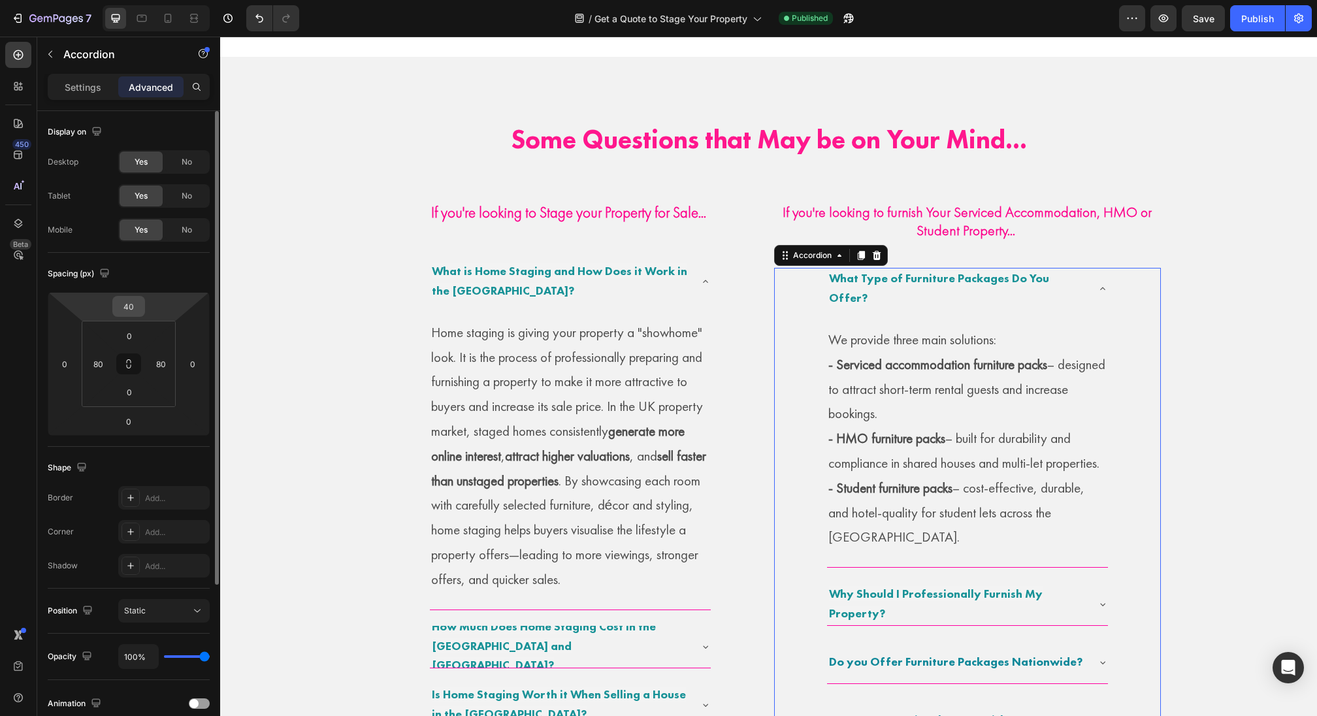
click at [140, 312] on input "40" at bounding box center [129, 307] width 26 height 20
type input "0"
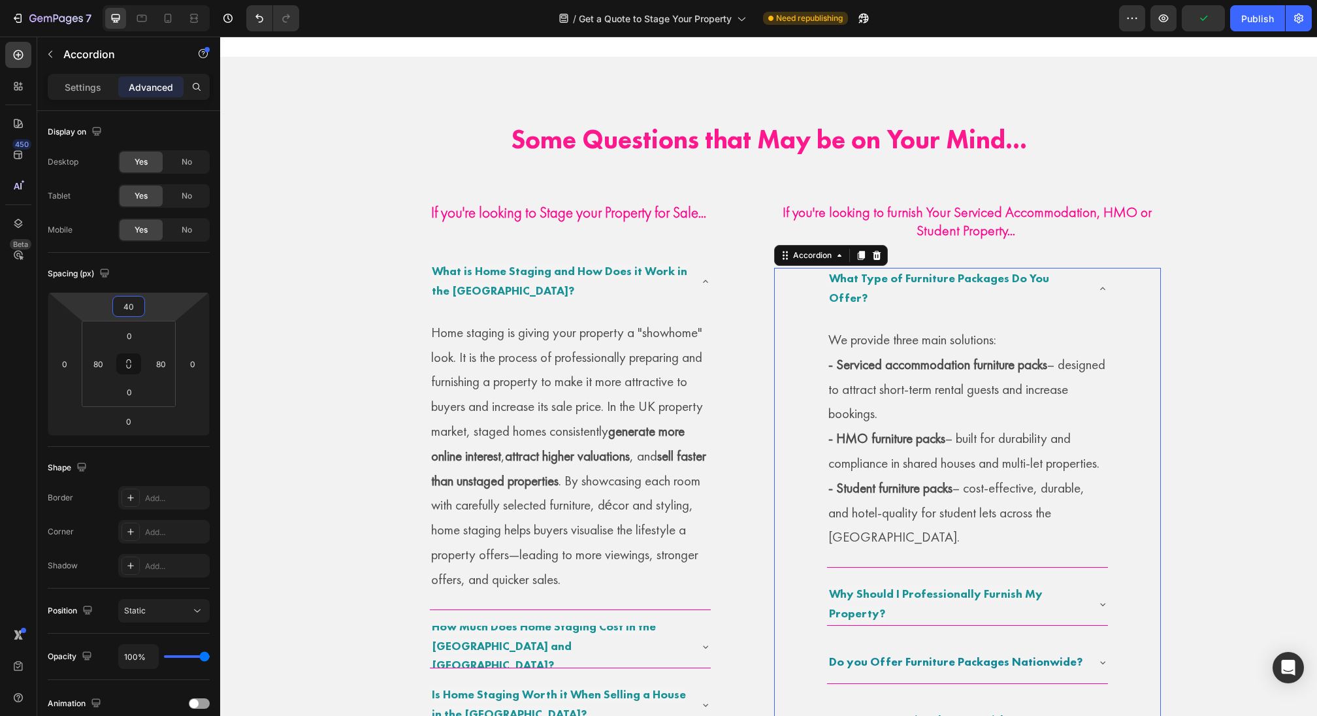
click at [924, 279] on span "What Type of Furniture Packages Do You Offer?" at bounding box center [939, 287] width 220 height 35
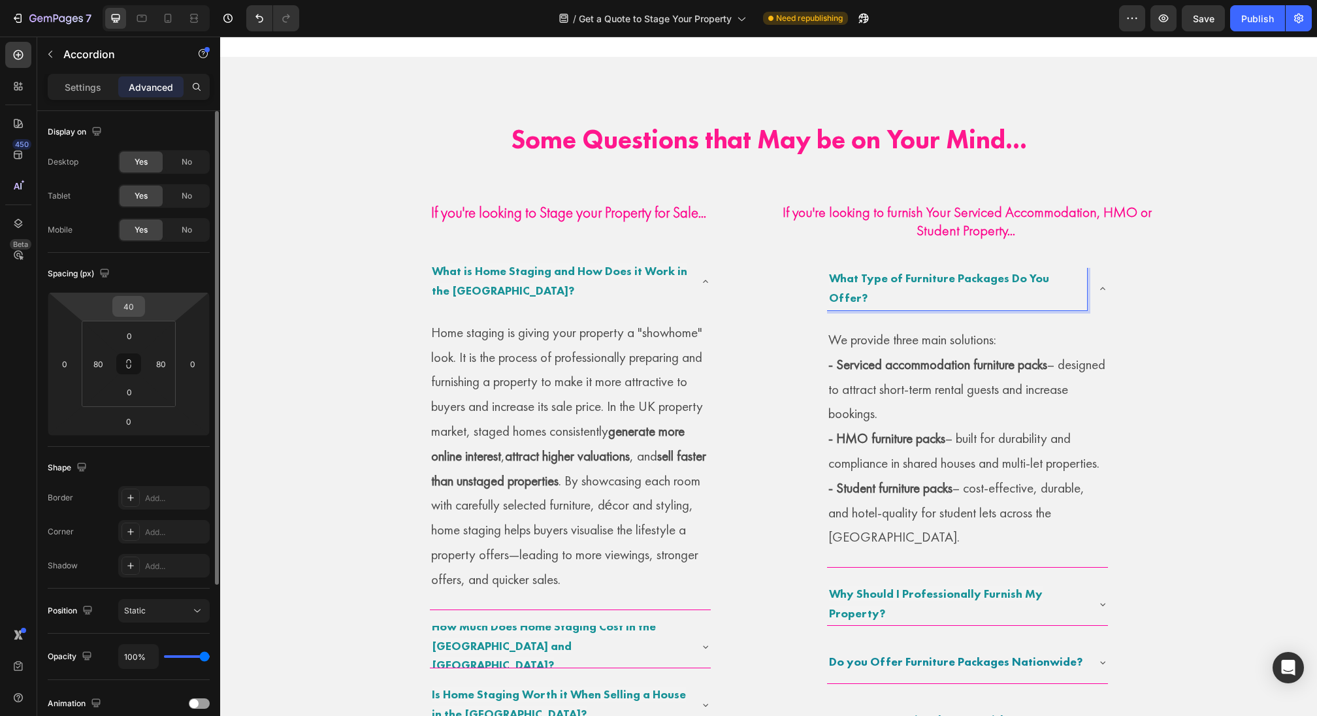
click at [140, 304] on input "40" at bounding box center [129, 307] width 26 height 20
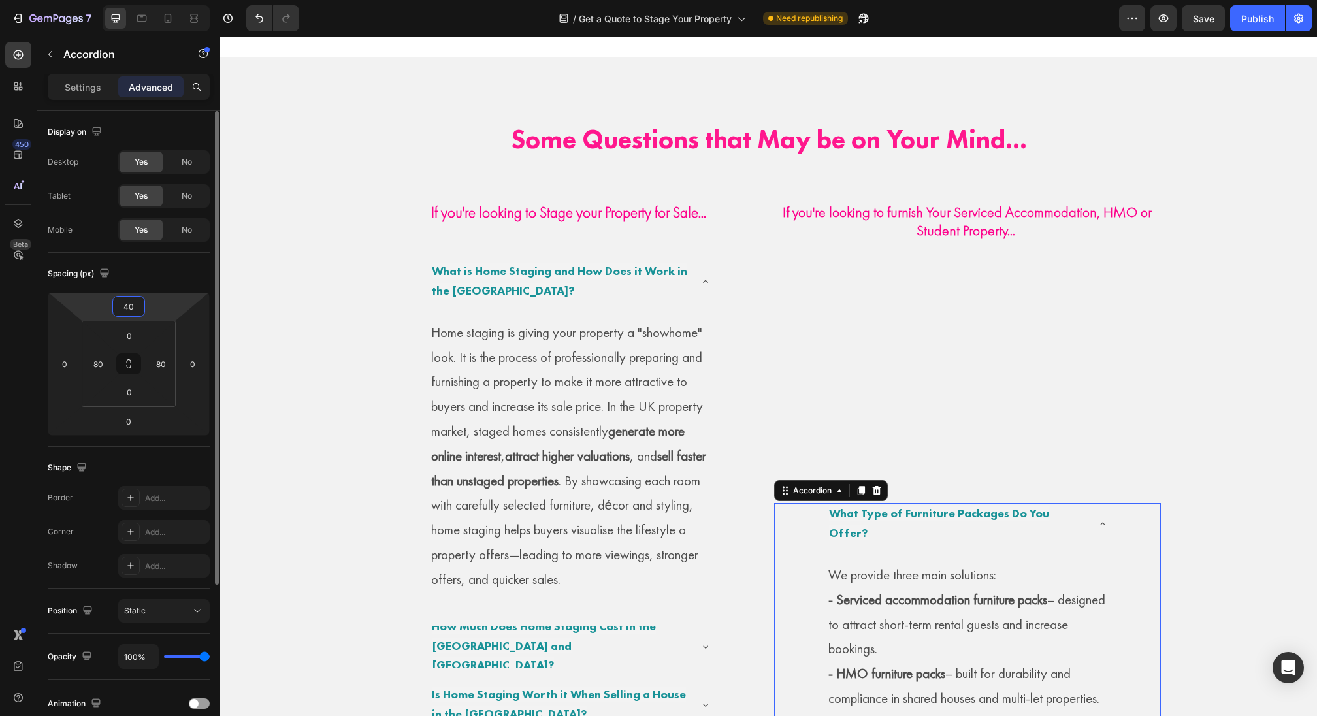
type input "4"
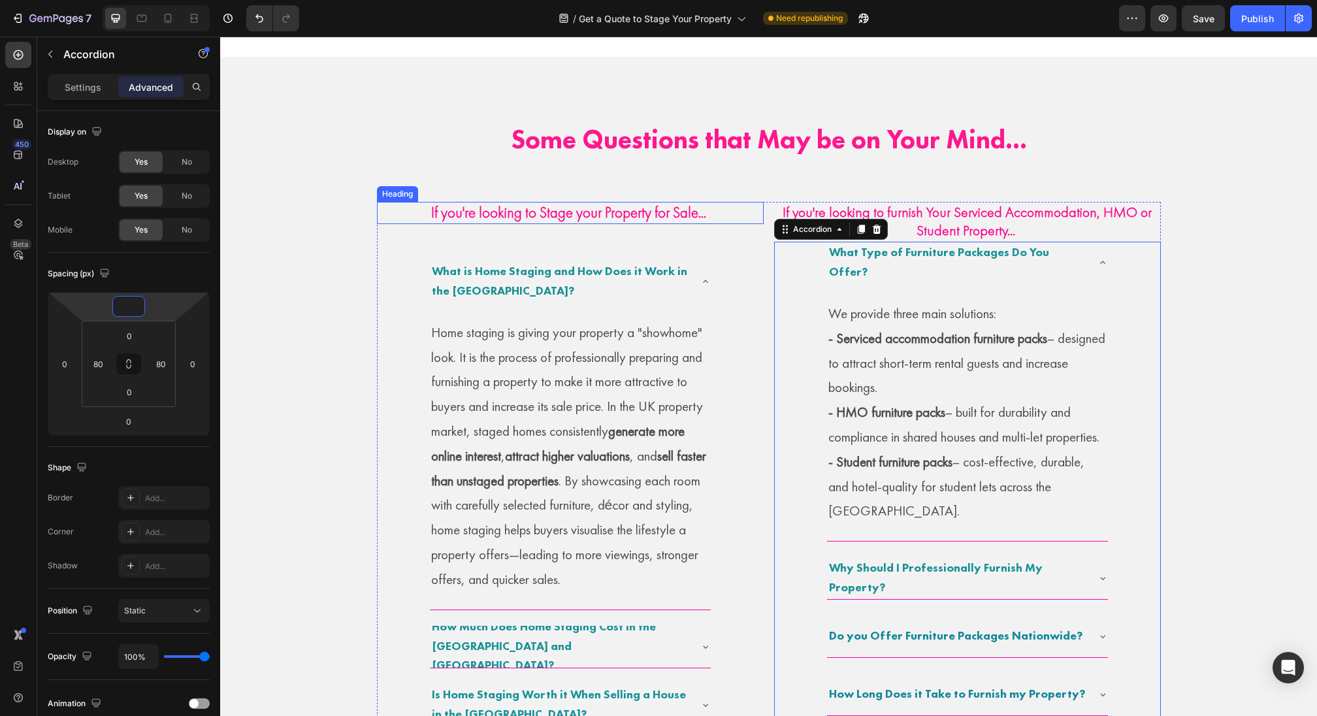
click at [536, 221] on div "If you're looking to Stage your Property for Sale... Heading What is Home Stagi…" at bounding box center [570, 662] width 387 height 921
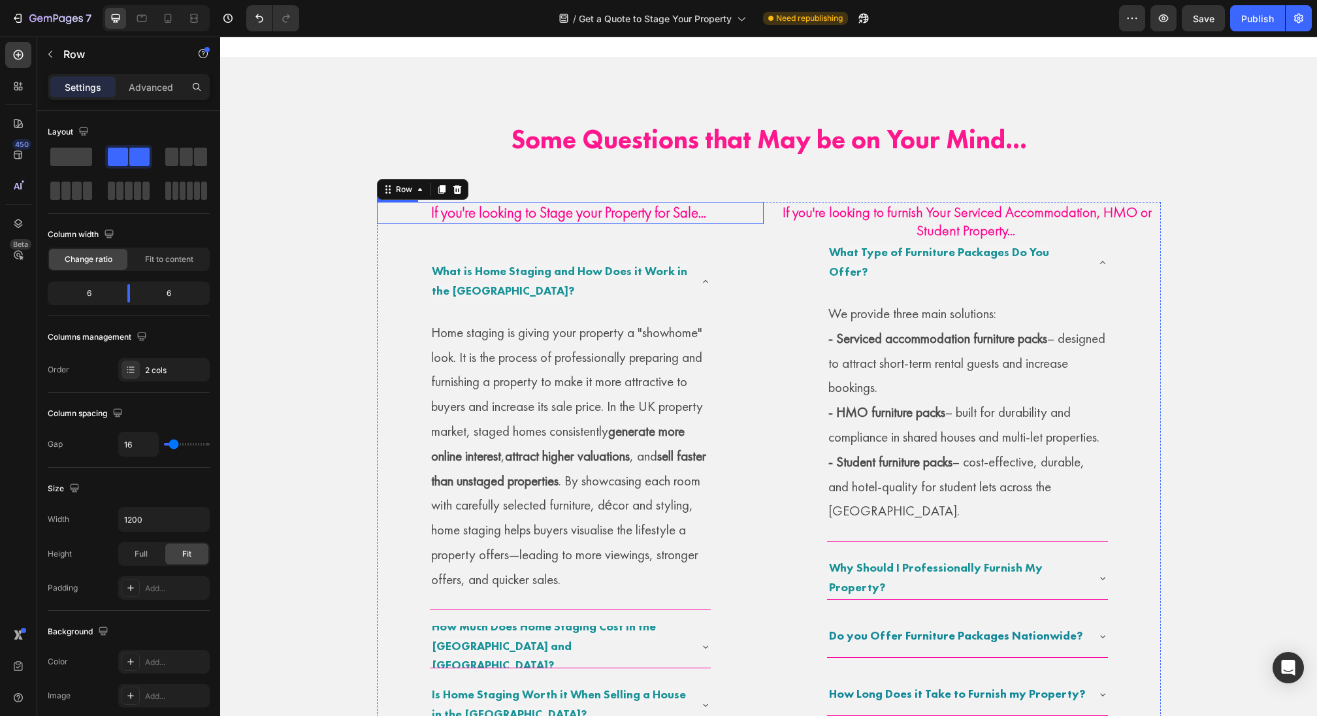
click at [555, 212] on strong "If you're looking to Stage your Property for Sale..." at bounding box center [568, 213] width 275 height 20
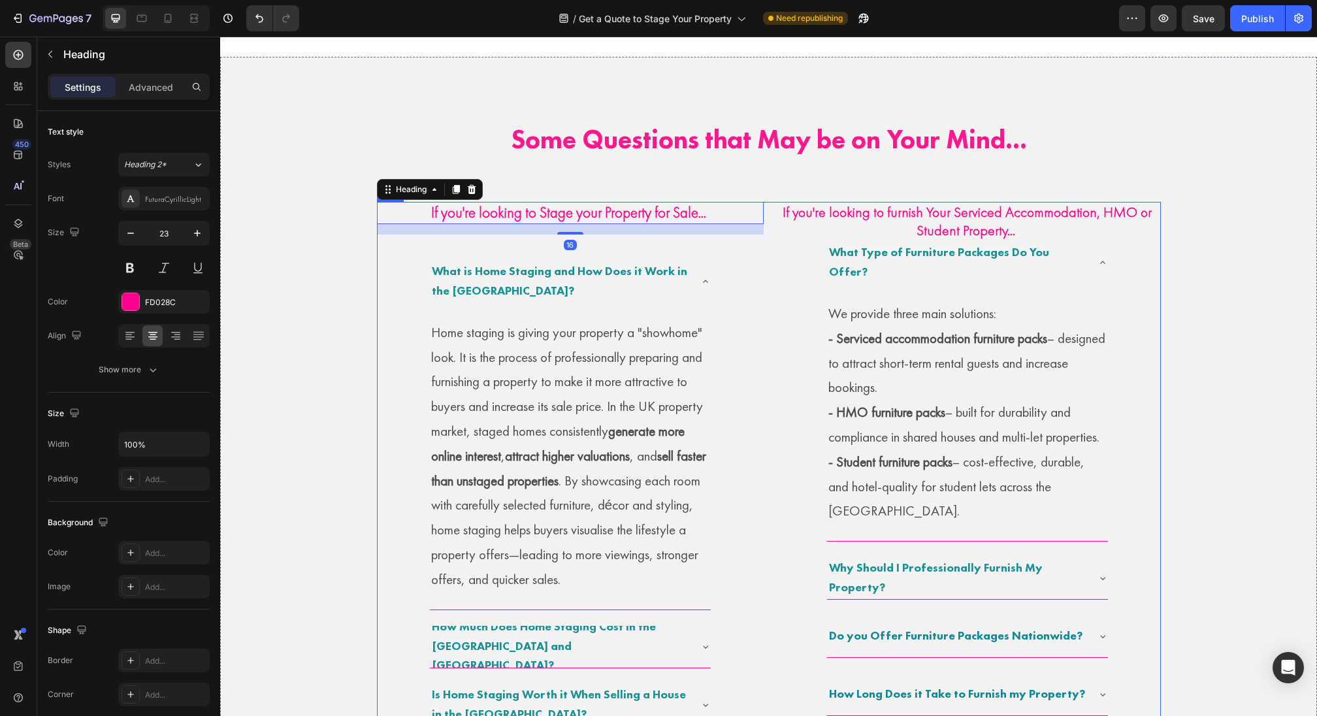
click at [569, 263] on span "What is Home Staging and How Does it Work in the [GEOGRAPHIC_DATA]?" at bounding box center [559, 280] width 255 height 35
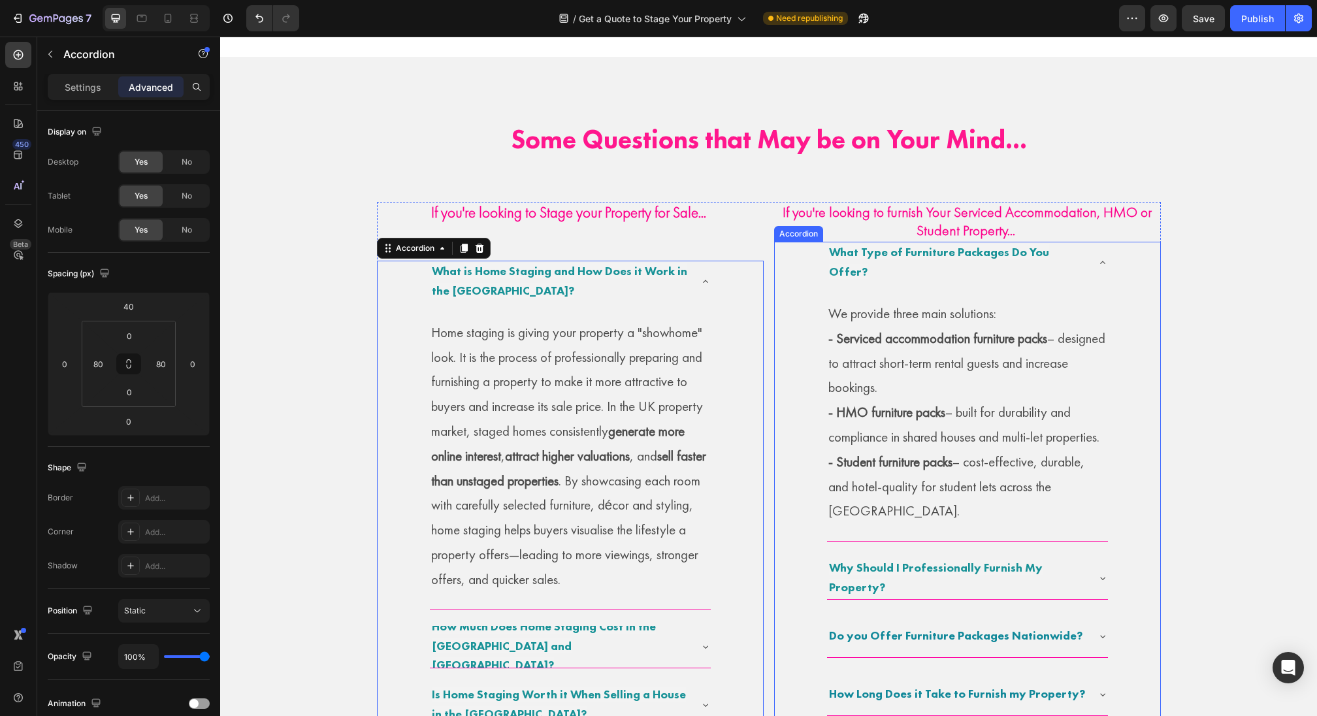
click at [805, 248] on div "What Type of Furniture Packages Do You Offer? We provide three main solutions: …" at bounding box center [967, 682] width 387 height 881
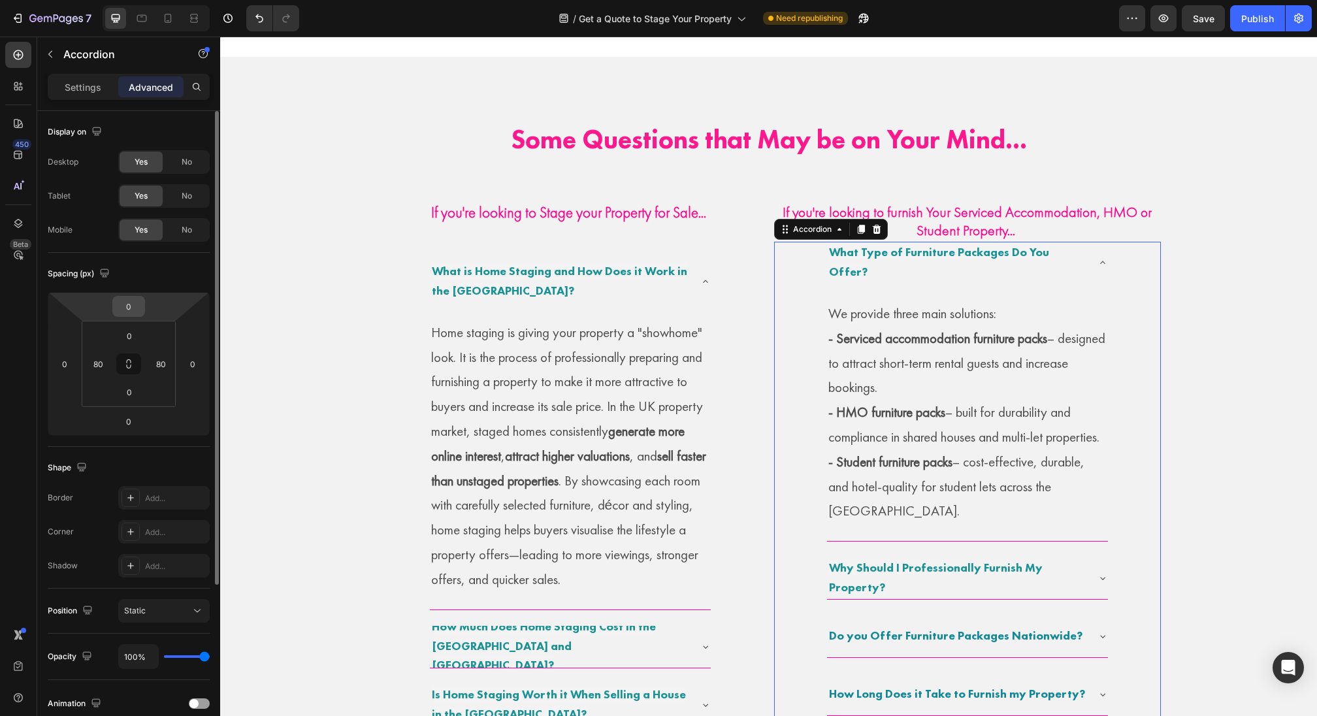
click at [122, 303] on input "0" at bounding box center [129, 307] width 26 height 20
type input "40"
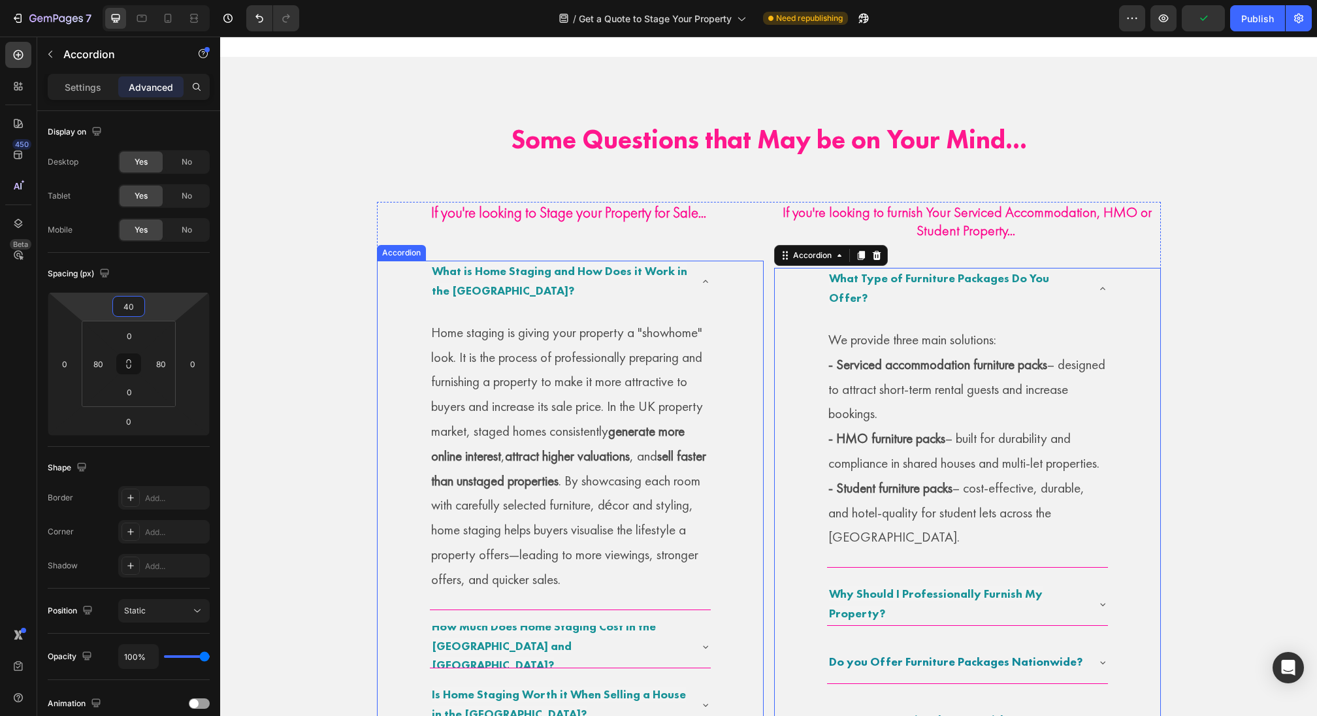
click at [723, 262] on div "What is Home Staging and How Does it Work in the [GEOGRAPHIC_DATA]? Home stagin…" at bounding box center [570, 668] width 387 height 815
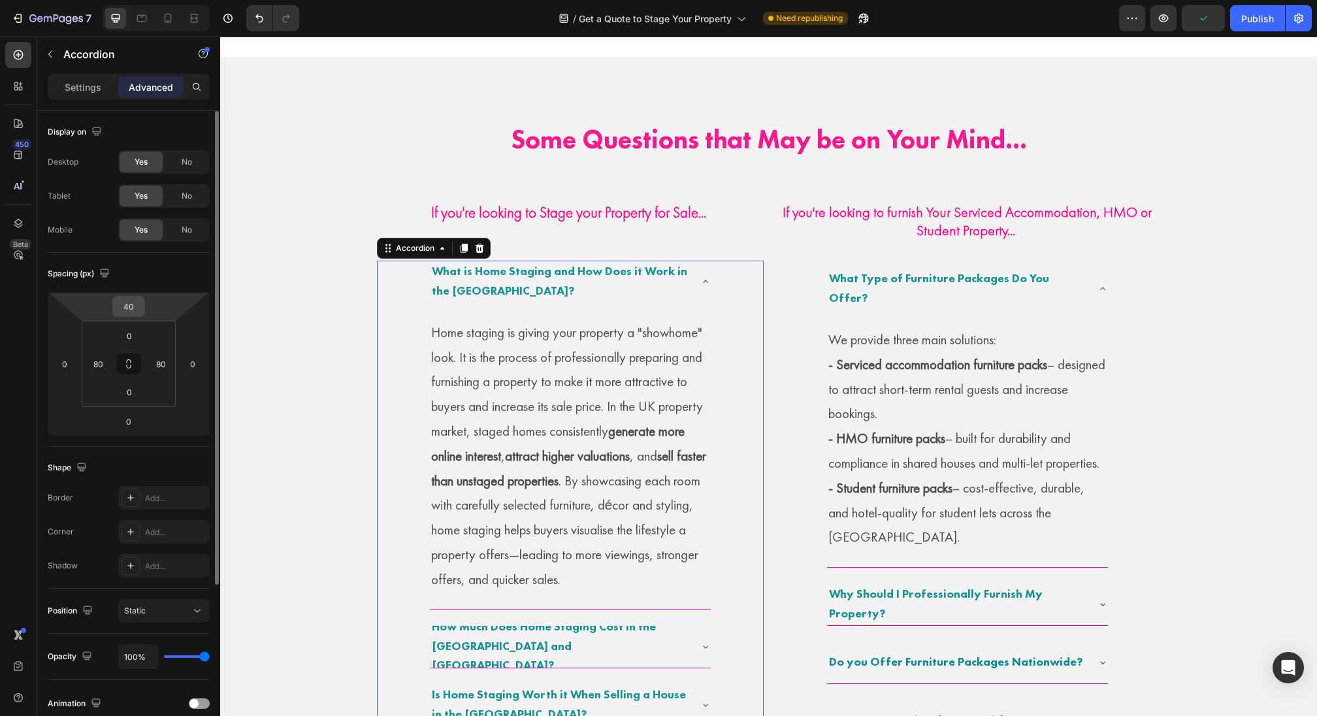
click at [123, 311] on input "40" at bounding box center [129, 307] width 26 height 20
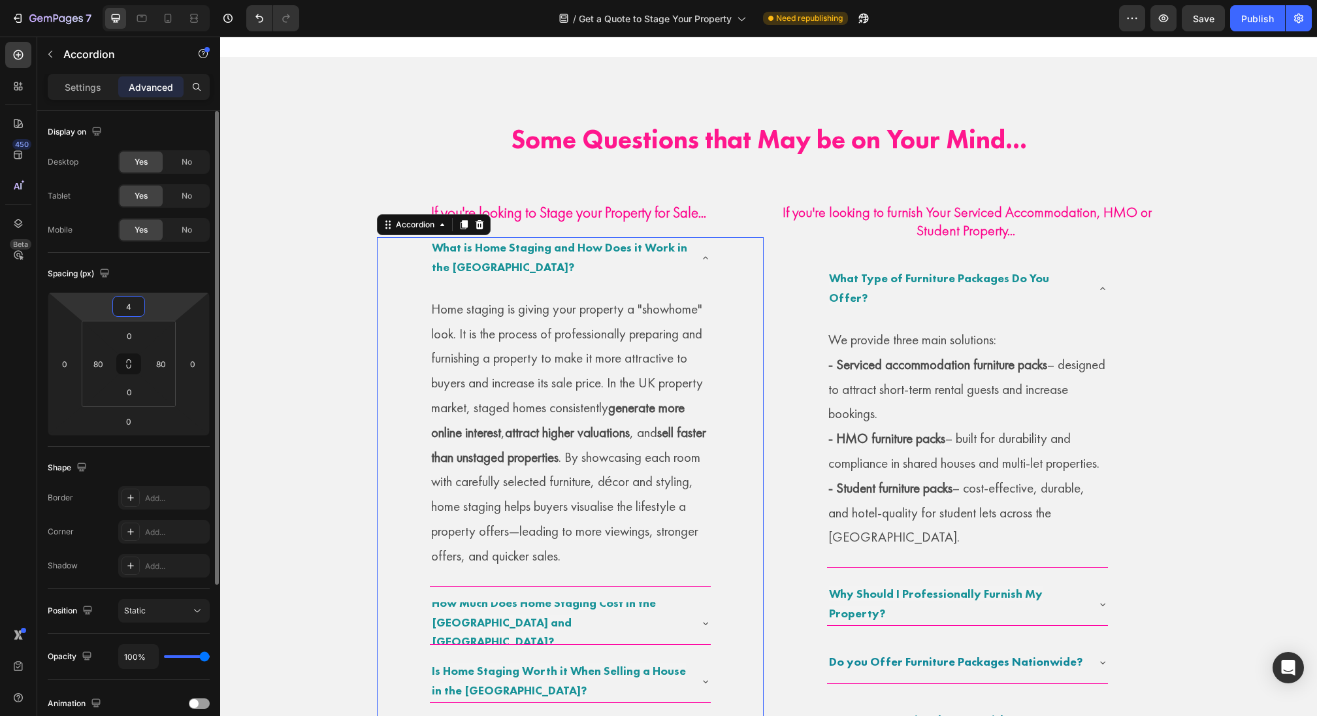
type input "45"
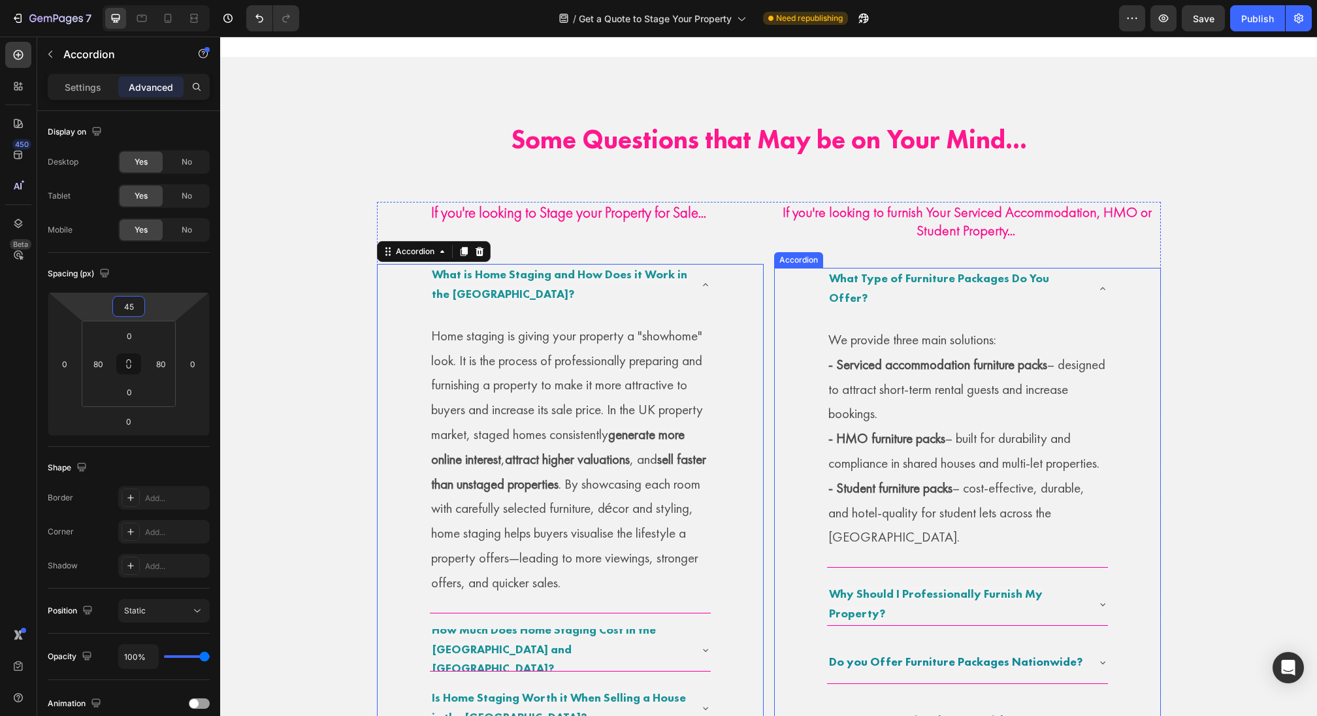
click at [811, 268] on div "What Type of Furniture Packages Do You Offer? We provide three main solutions: …" at bounding box center [967, 708] width 387 height 881
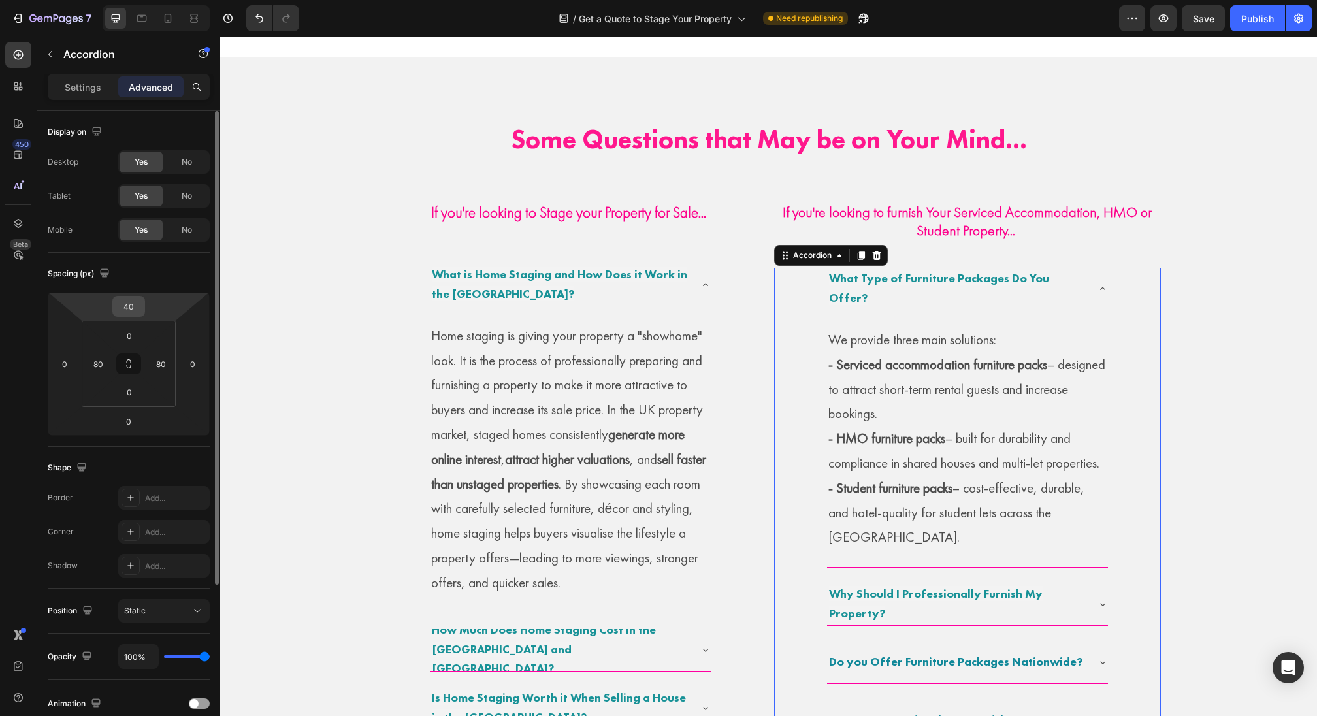
click at [133, 309] on input "40" at bounding box center [129, 307] width 26 height 20
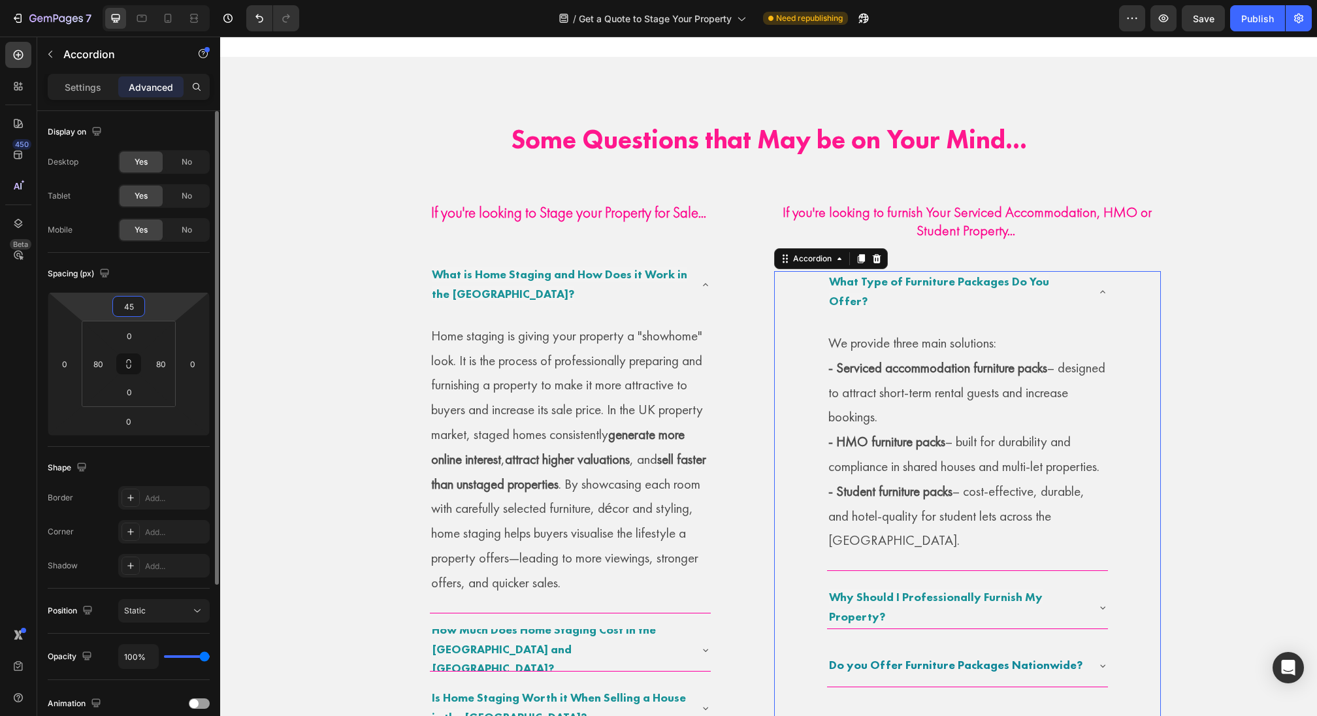
click at [137, 308] on input "45" at bounding box center [129, 307] width 26 height 20
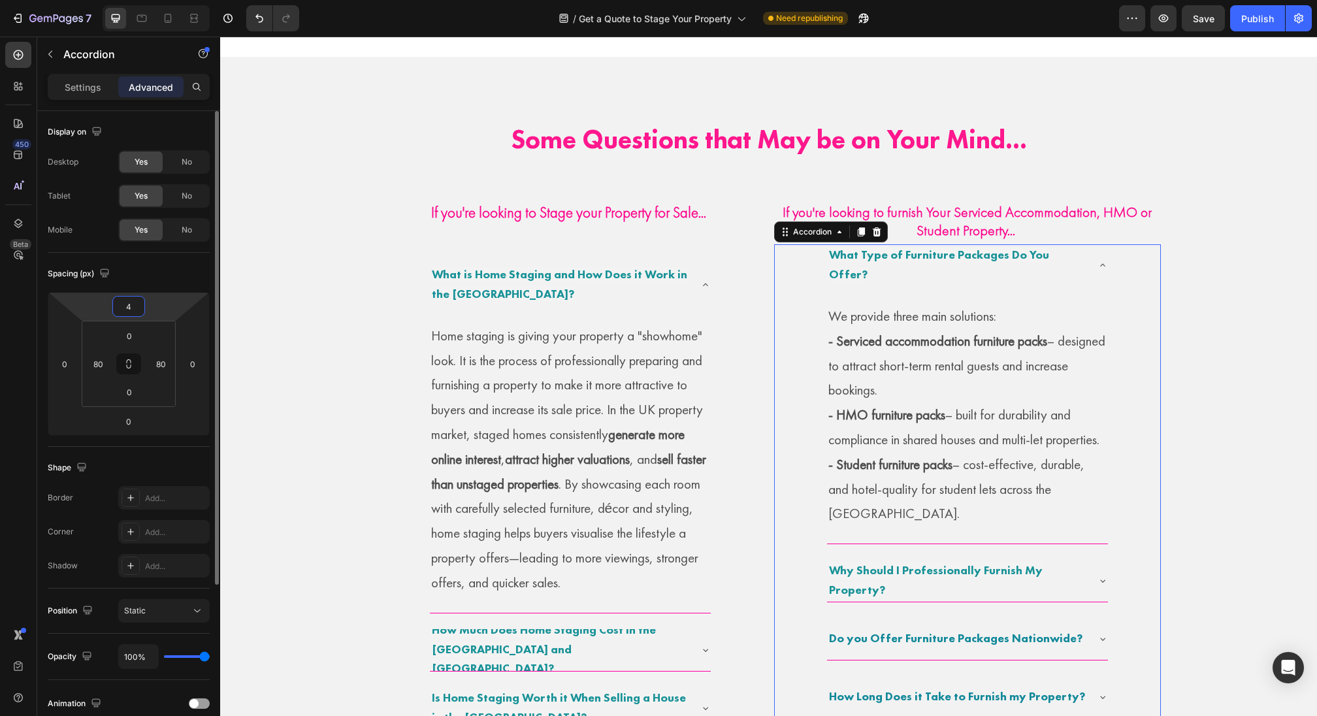
type input "40"
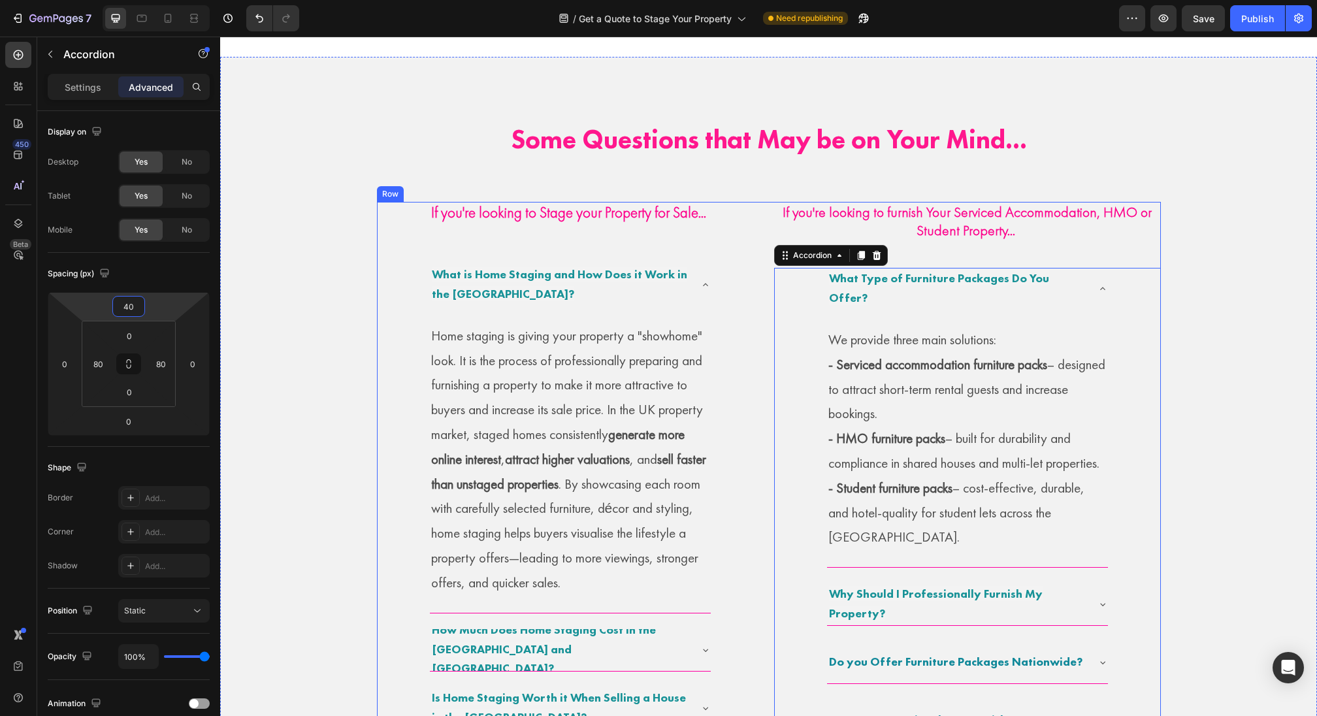
click at [685, 230] on div "If you're looking to Stage your Property for Sale... Heading What is Home Stagi…" at bounding box center [570, 675] width 387 height 947
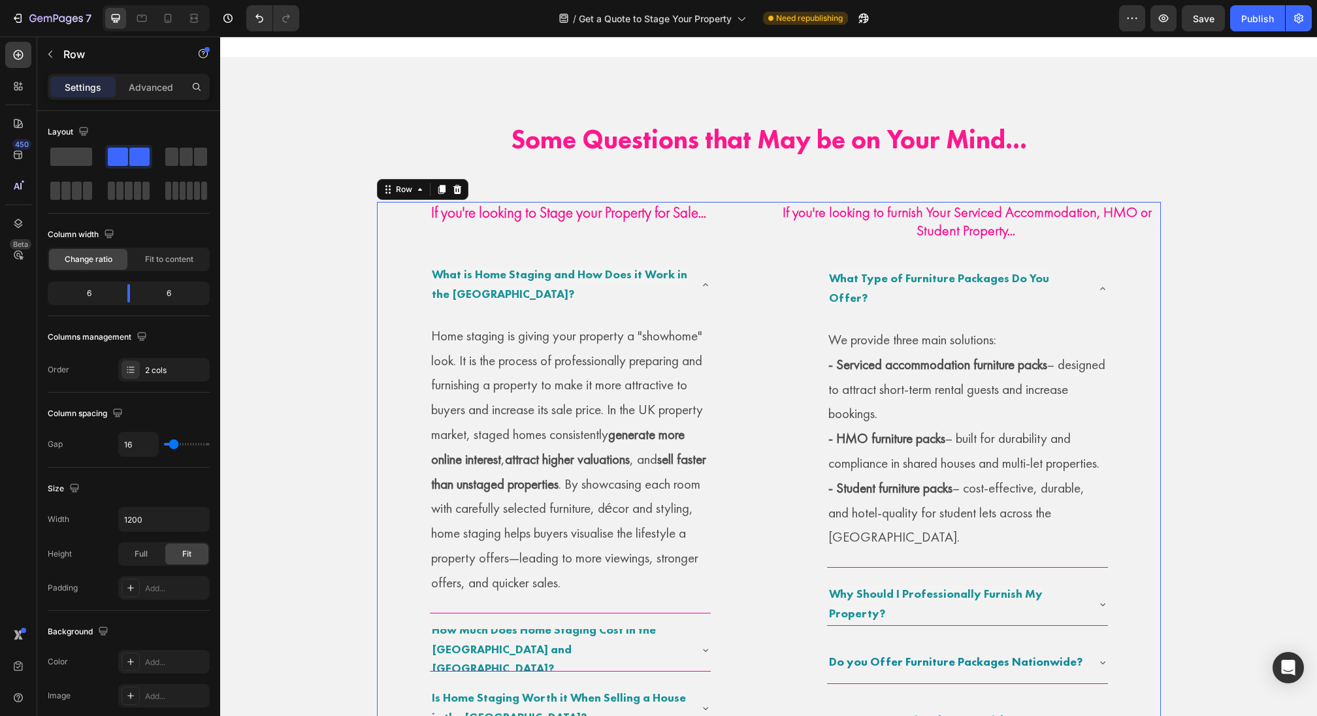
click at [673, 221] on div "If you're looking to Stage your Property for Sale... Heading What is Home Stagi…" at bounding box center [570, 675] width 387 height 947
click at [667, 214] on strong "If you're looking to Stage your Property for Sale..." at bounding box center [568, 213] width 275 height 20
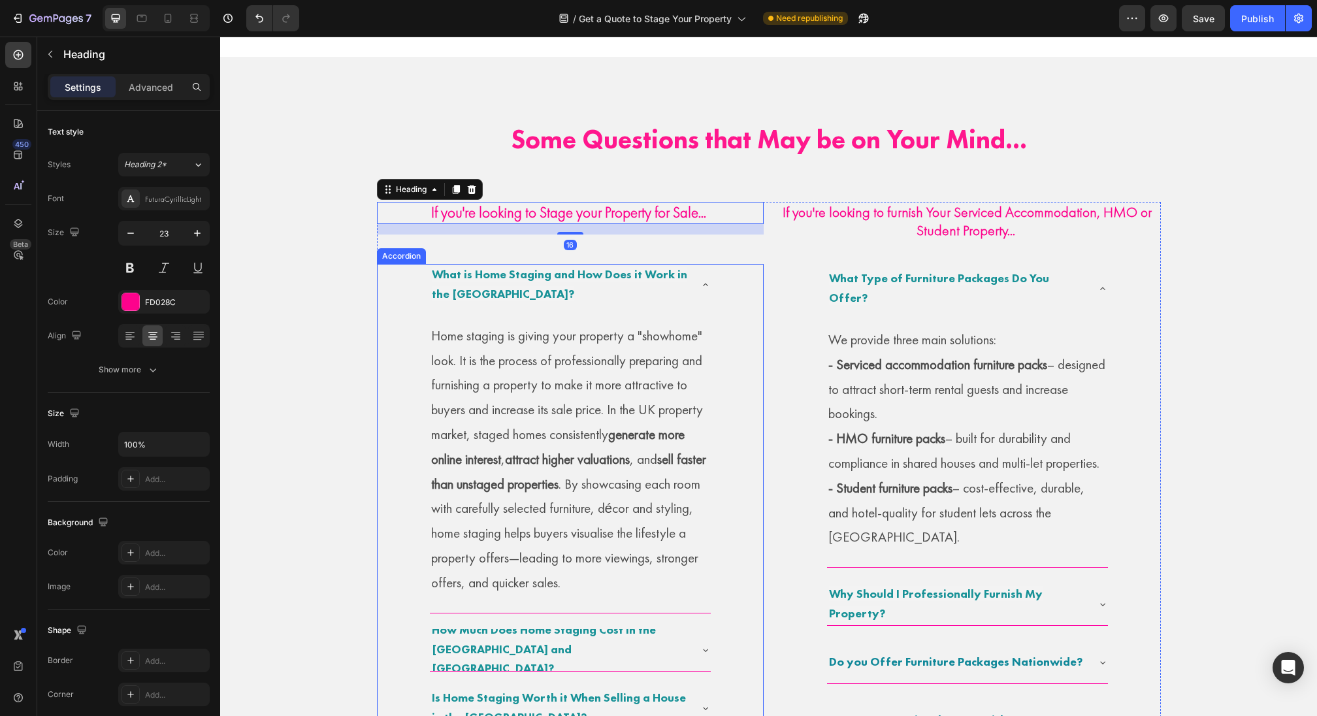
click at [628, 278] on p "What is Home Staging and How Does it Work in the [GEOGRAPHIC_DATA]?" at bounding box center [560, 284] width 256 height 39
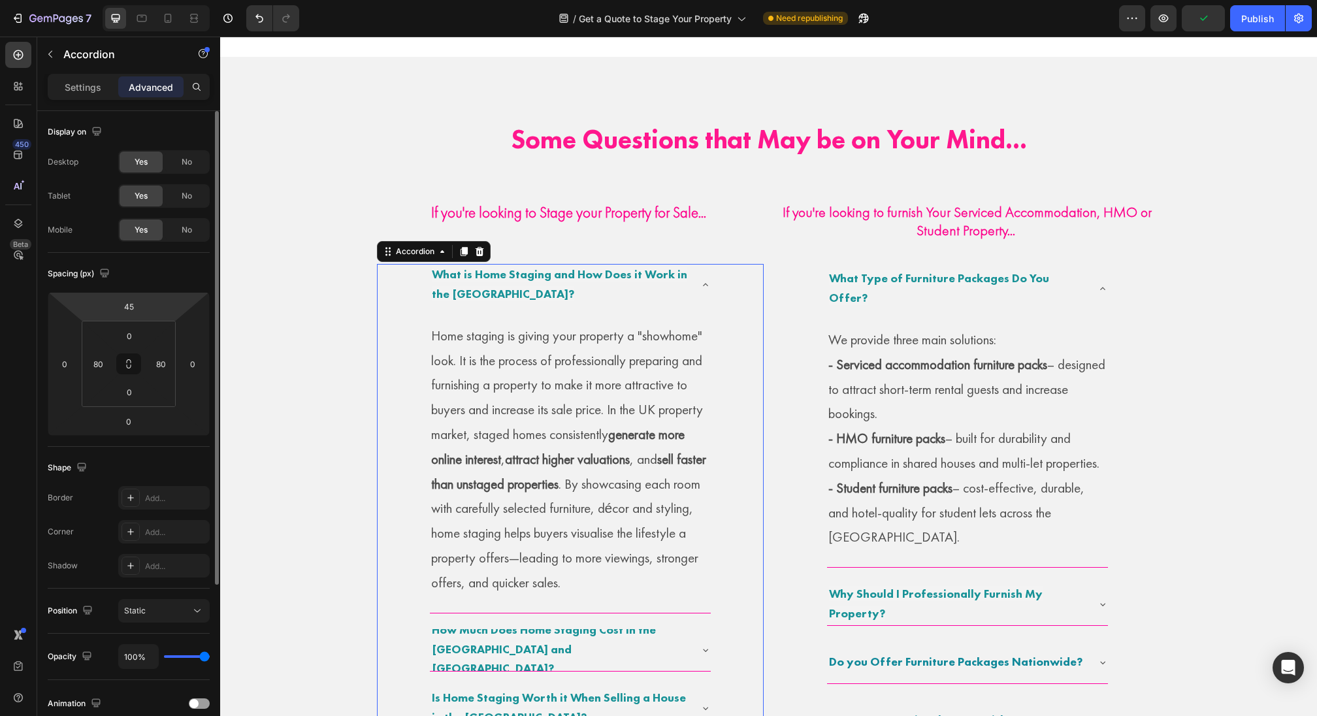
click at [130, 0] on html "7 Version history / Get a Quote to Stage Your Property Need republishing Previe…" at bounding box center [658, 0] width 1317 height 0
click at [131, 310] on input "45" at bounding box center [129, 307] width 26 height 20
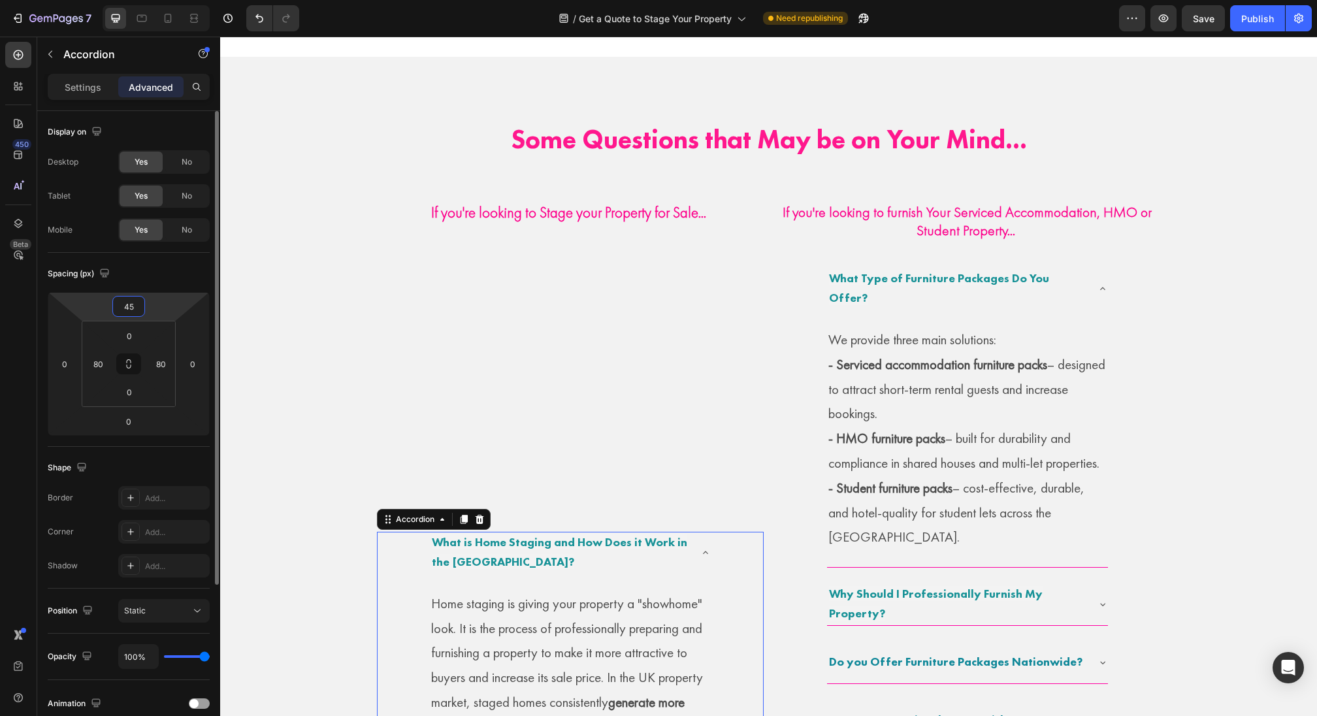
type input "4"
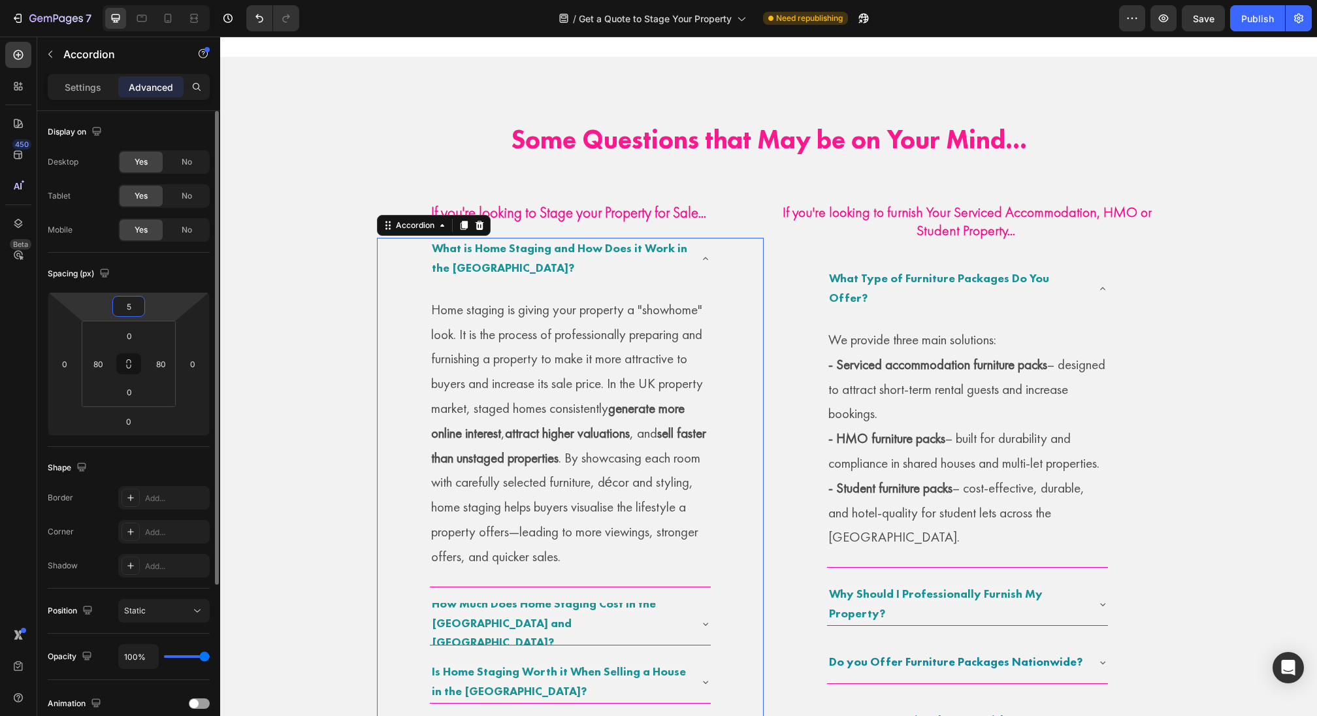
type input "50"
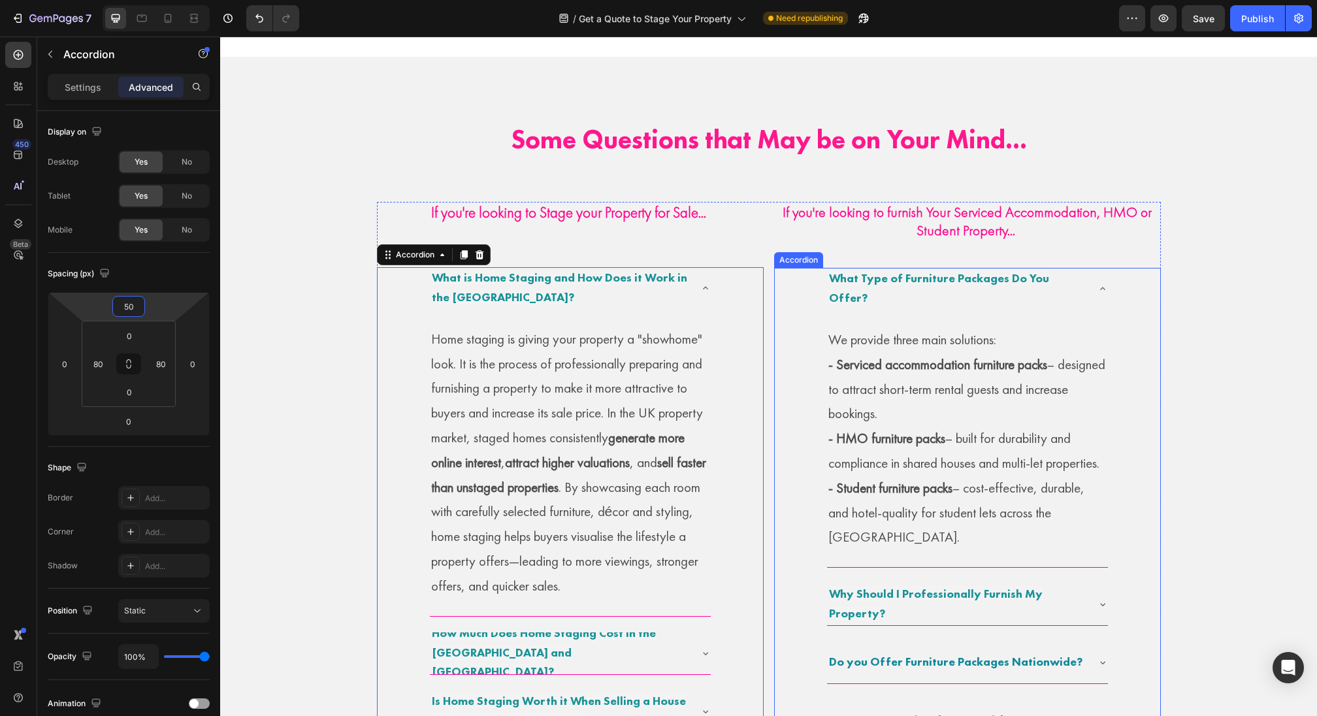
click at [806, 270] on div "What Type of Furniture Packages Do You Offer? We provide three main solutions: …" at bounding box center [967, 708] width 387 height 881
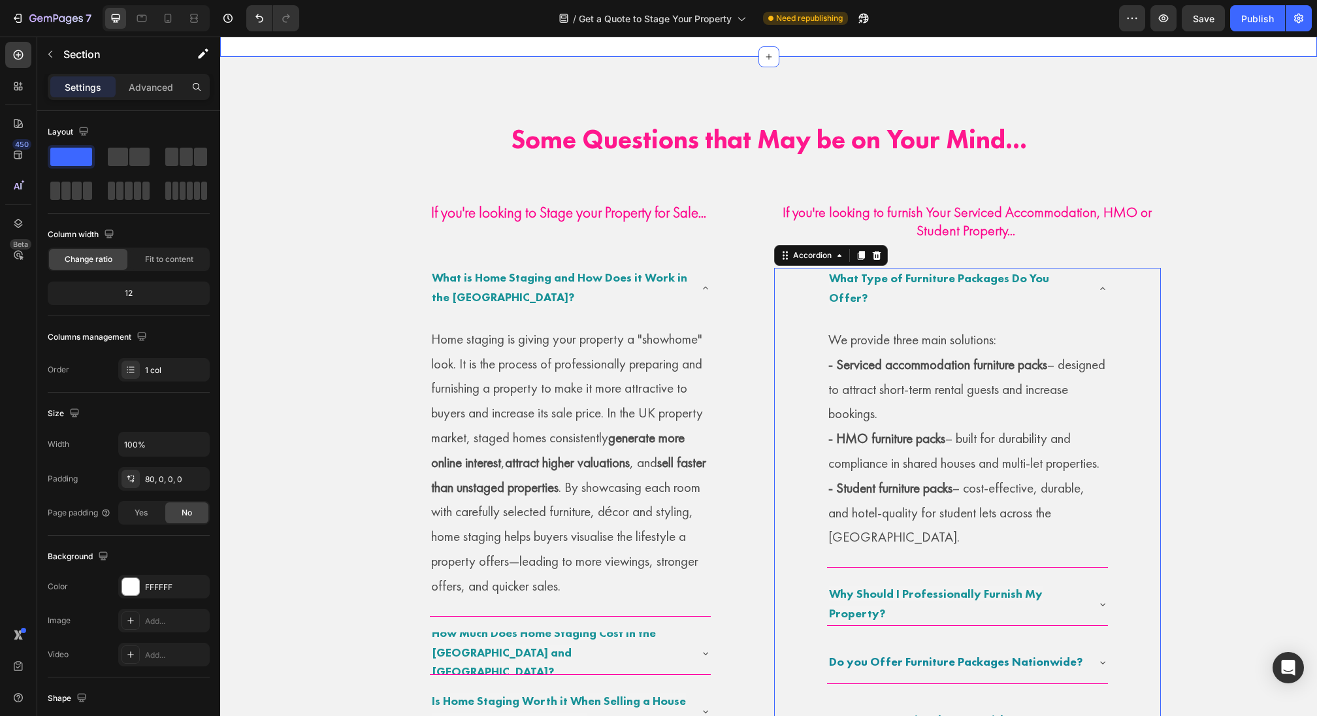
click at [1265, 29] on button "Publish" at bounding box center [1257, 18] width 55 height 26
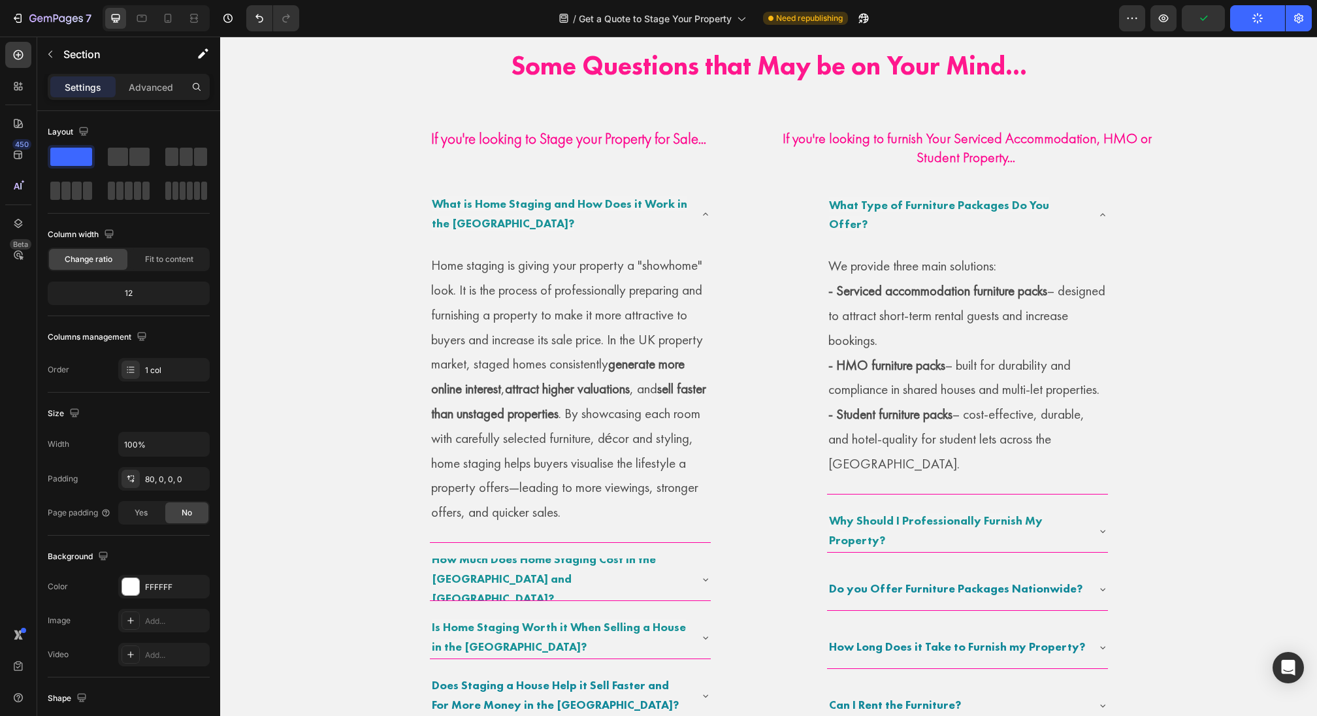
scroll to position [542, 0]
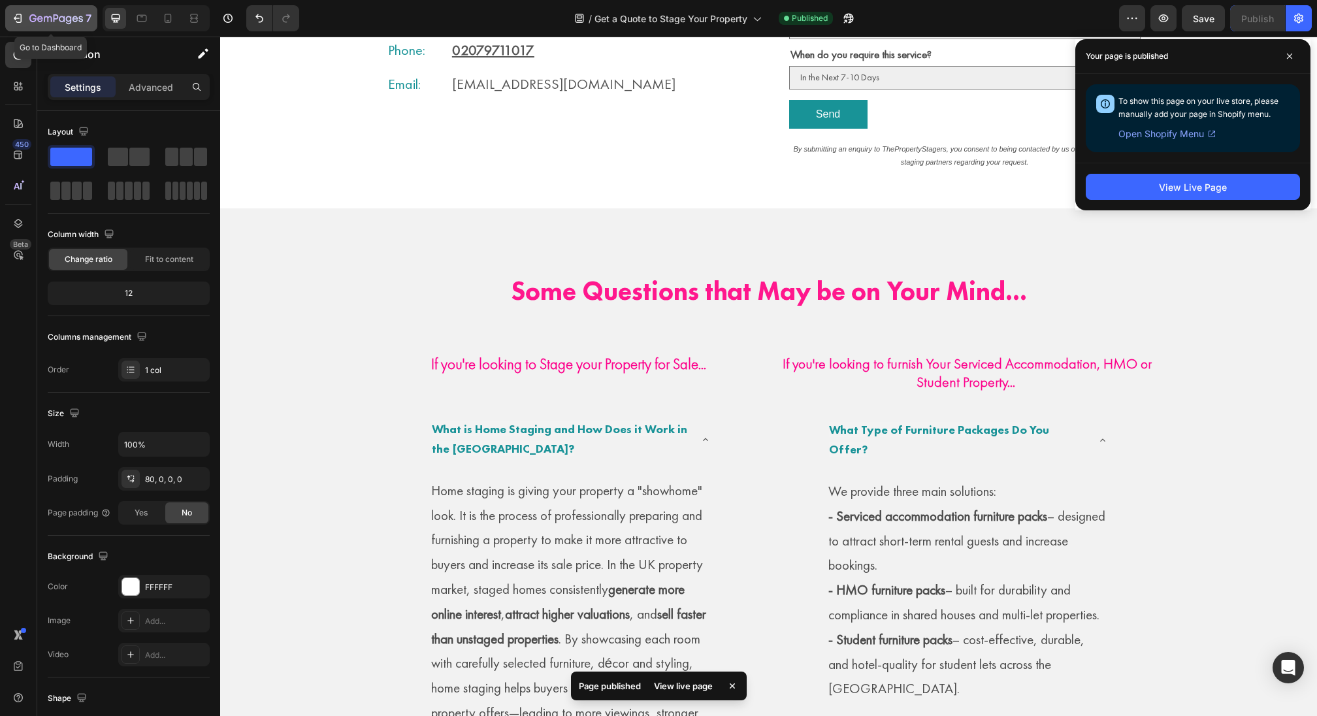
click at [45, 22] on icon "button" at bounding box center [56, 19] width 54 height 11
